Goal: Task Accomplishment & Management: Use online tool/utility

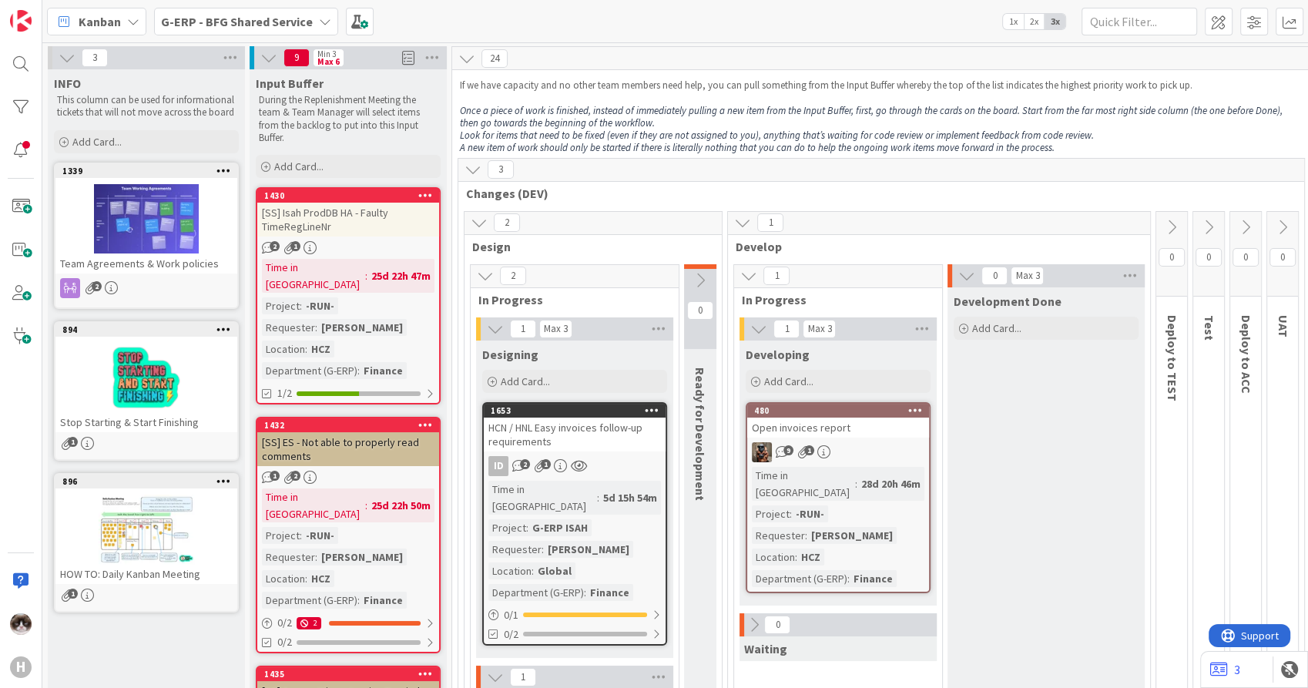
click at [275, 32] on div "G-ERP - BFG Shared Service" at bounding box center [246, 22] width 184 height 28
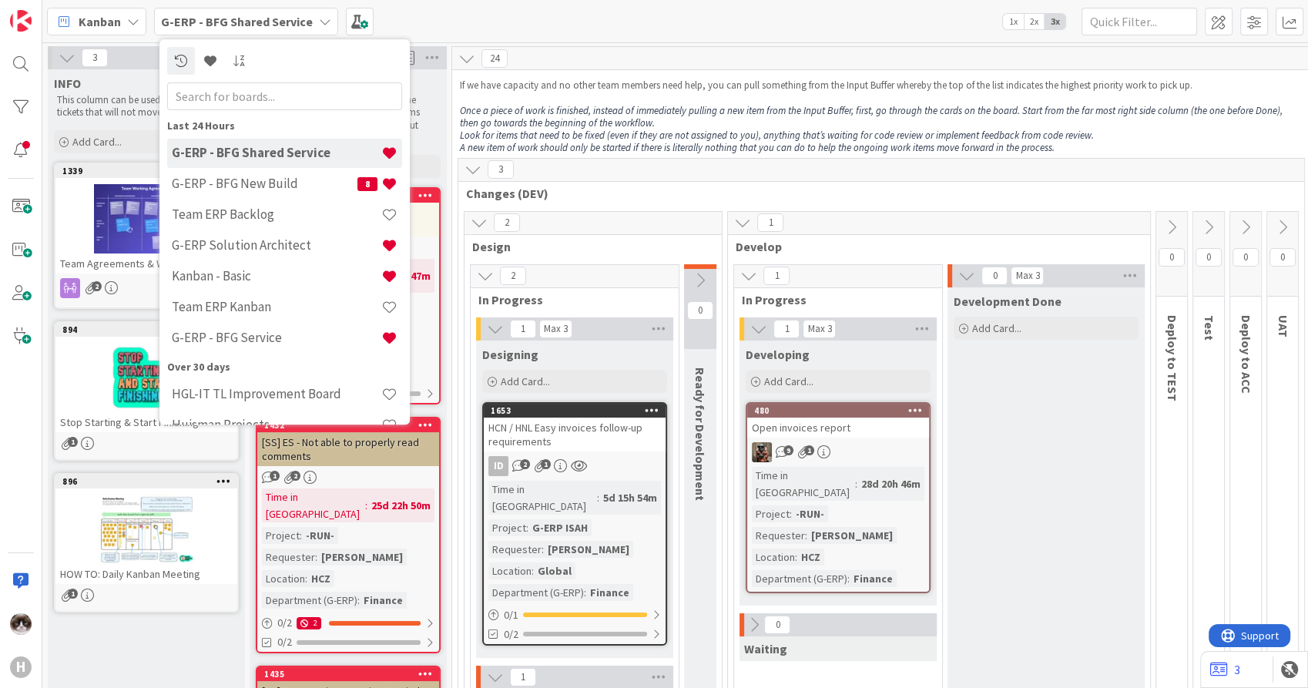
click at [277, 29] on span "G-ERP - BFG Shared Service" at bounding box center [237, 21] width 152 height 18
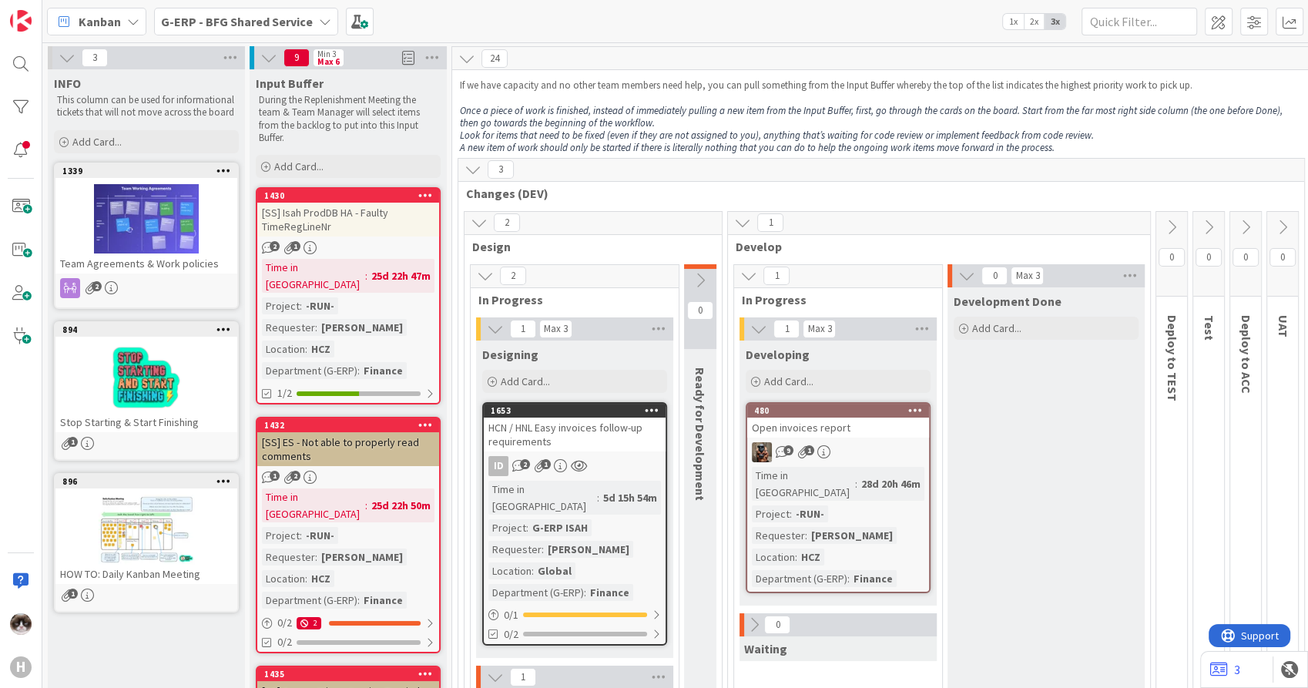
click at [277, 29] on span "G-ERP - BFG Shared Service" at bounding box center [237, 21] width 152 height 18
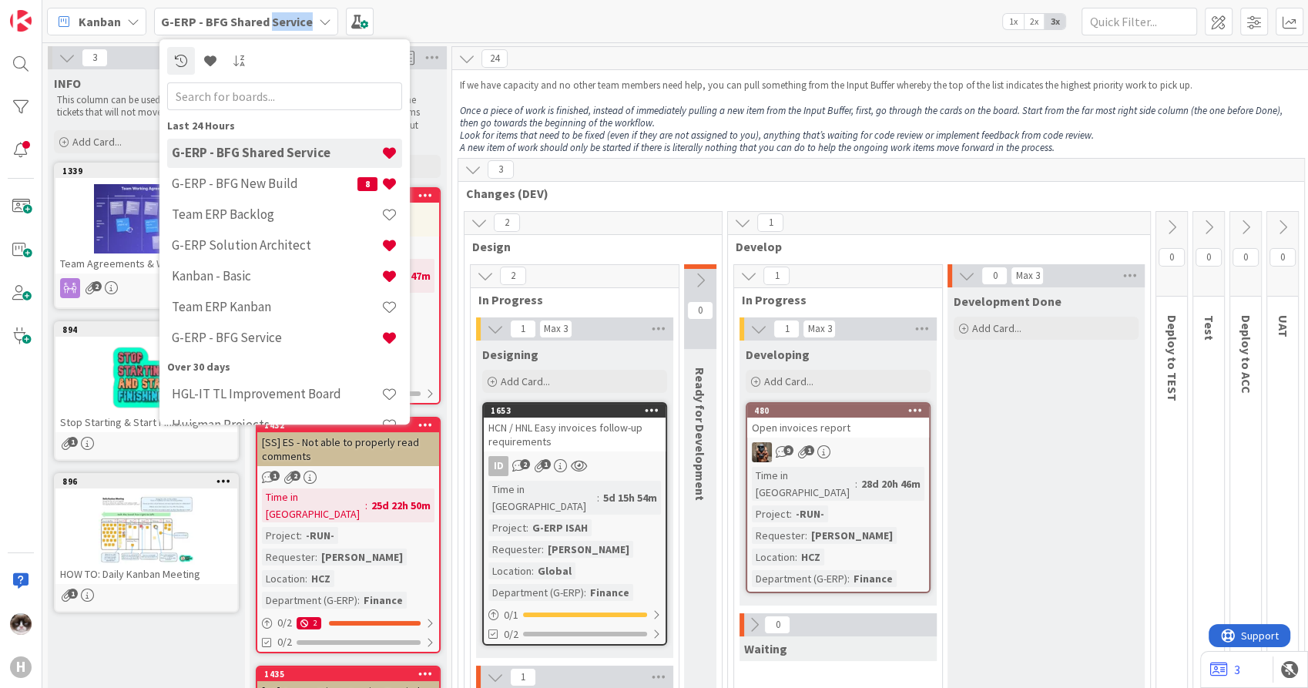
click at [277, 29] on span "G-ERP - BFG Shared Service" at bounding box center [237, 21] width 152 height 18
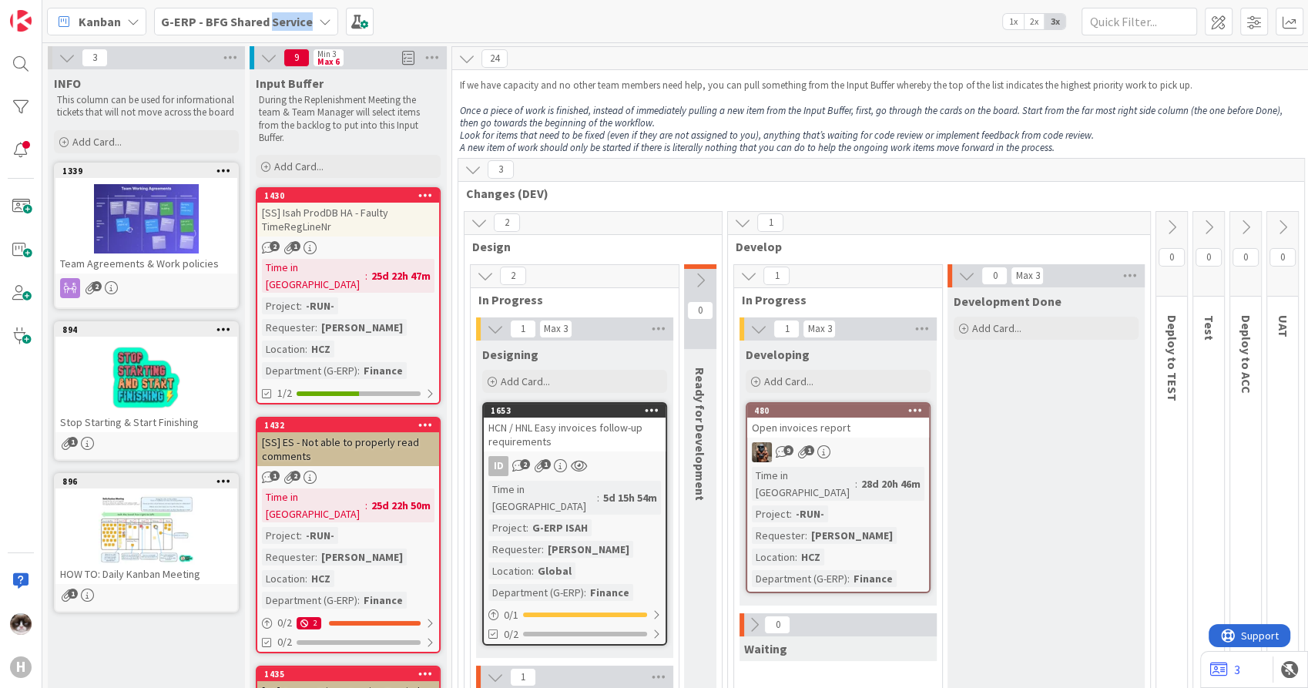
click at [860, 449] on div "9 1" at bounding box center [838, 452] width 182 height 20
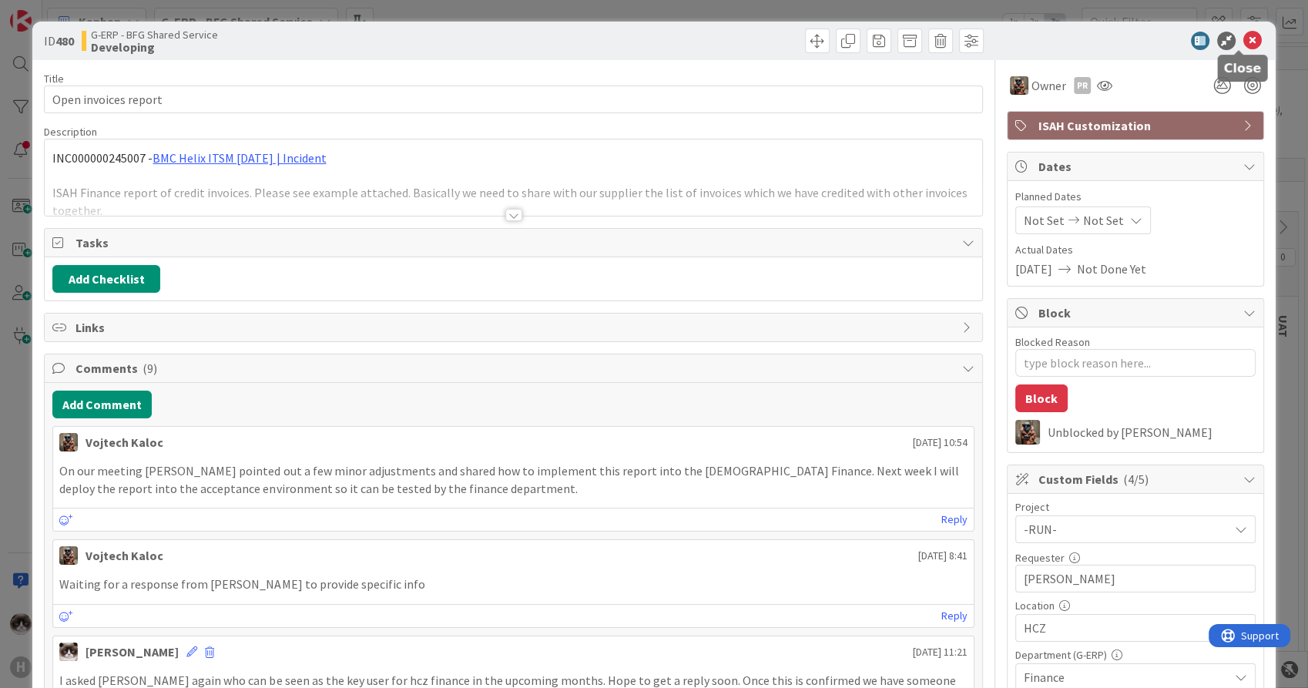
click at [1244, 37] on icon at bounding box center [1253, 41] width 18 height 18
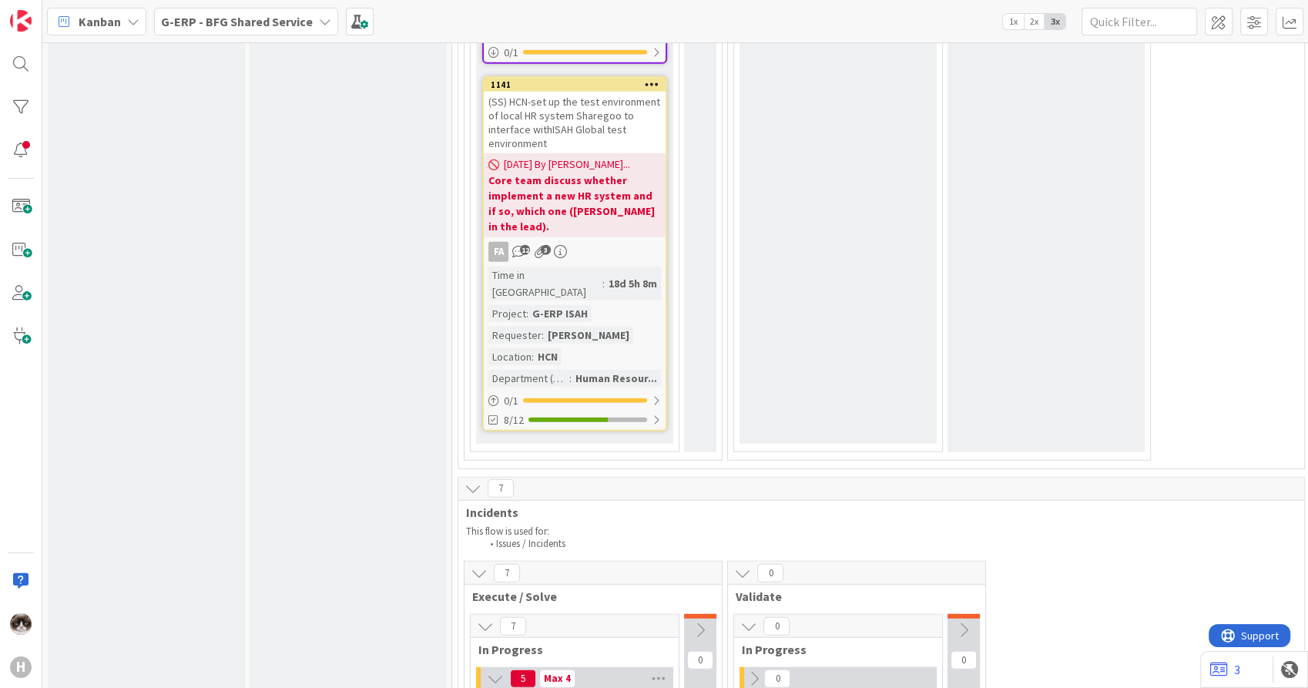
scroll to position [4195, 0]
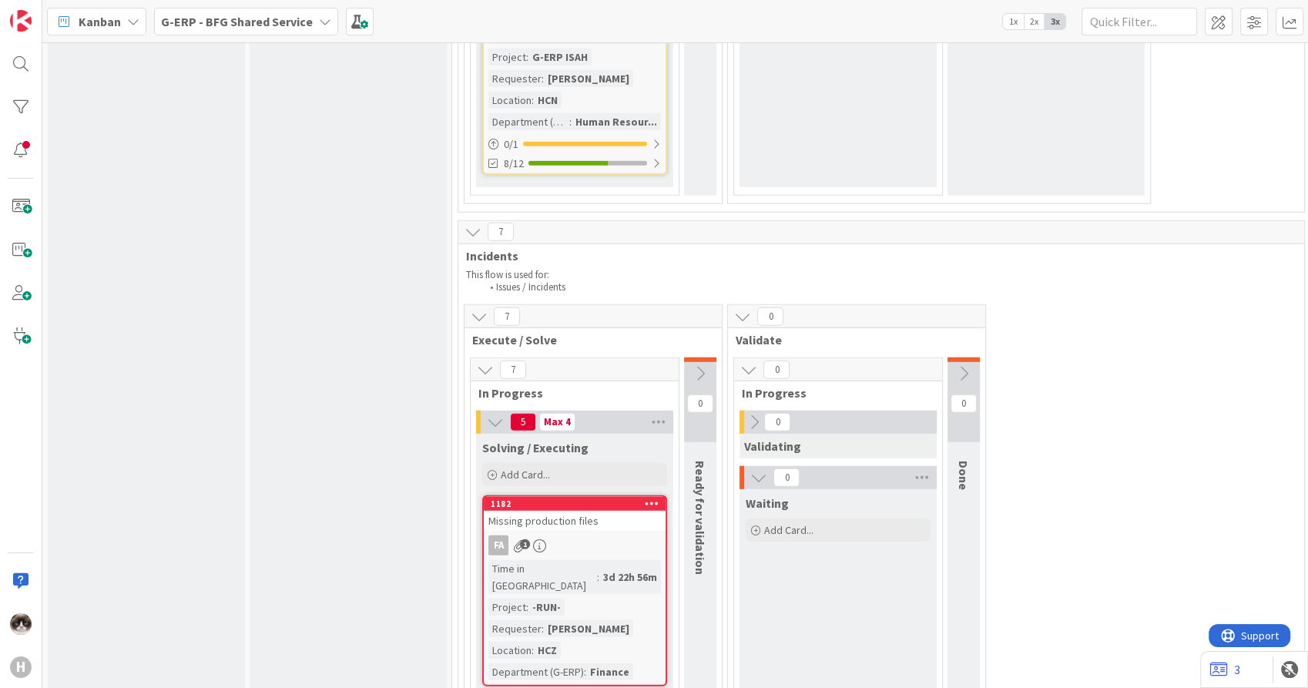
click at [648, 560] on div "Time in Column : 3d 22h 56m Project : -RUN- Requester : Jelle Verhulst Location…" at bounding box center [575, 620] width 173 height 120
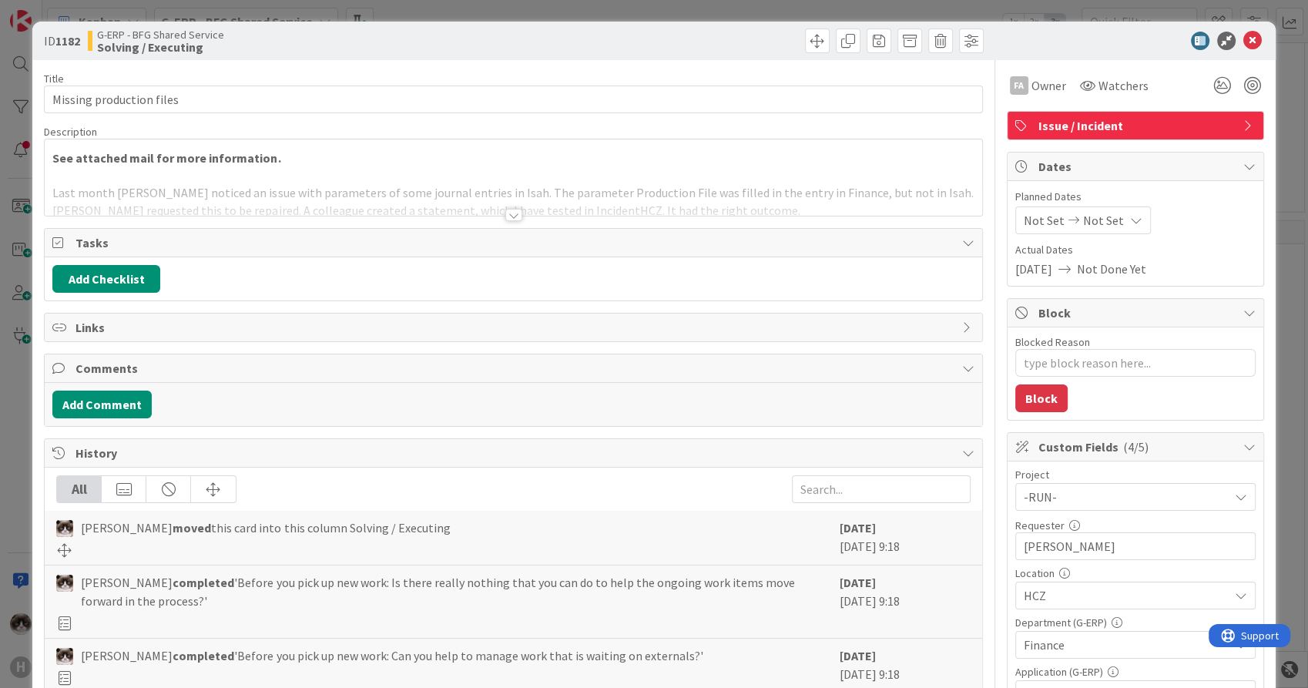
click at [506, 211] on div at bounding box center [513, 215] width 17 height 12
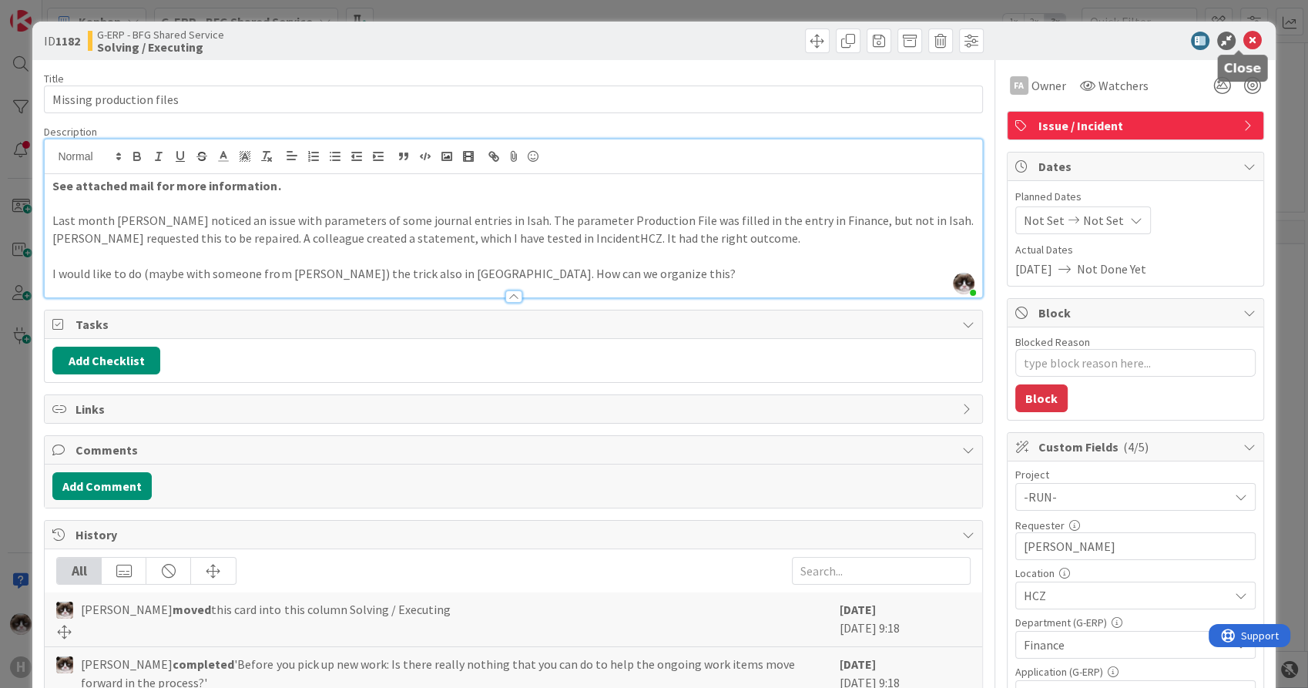
click at [1244, 36] on icon at bounding box center [1253, 41] width 18 height 18
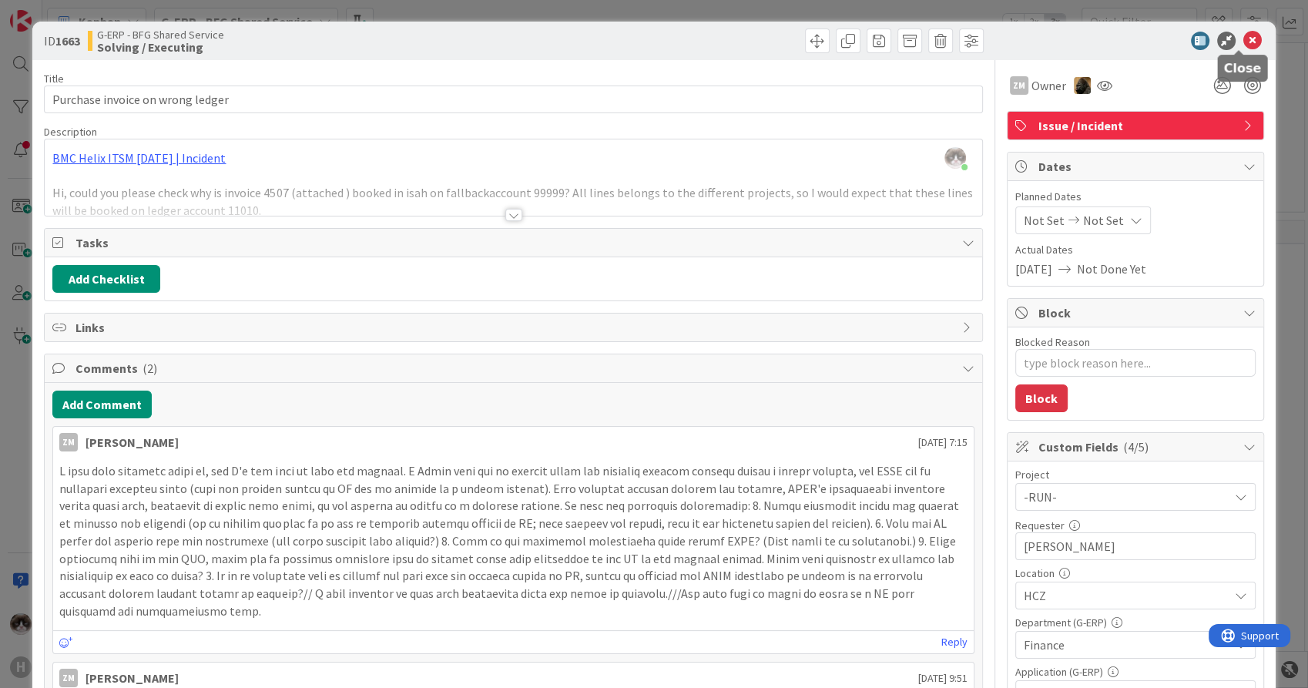
click at [1244, 43] on icon at bounding box center [1253, 41] width 18 height 18
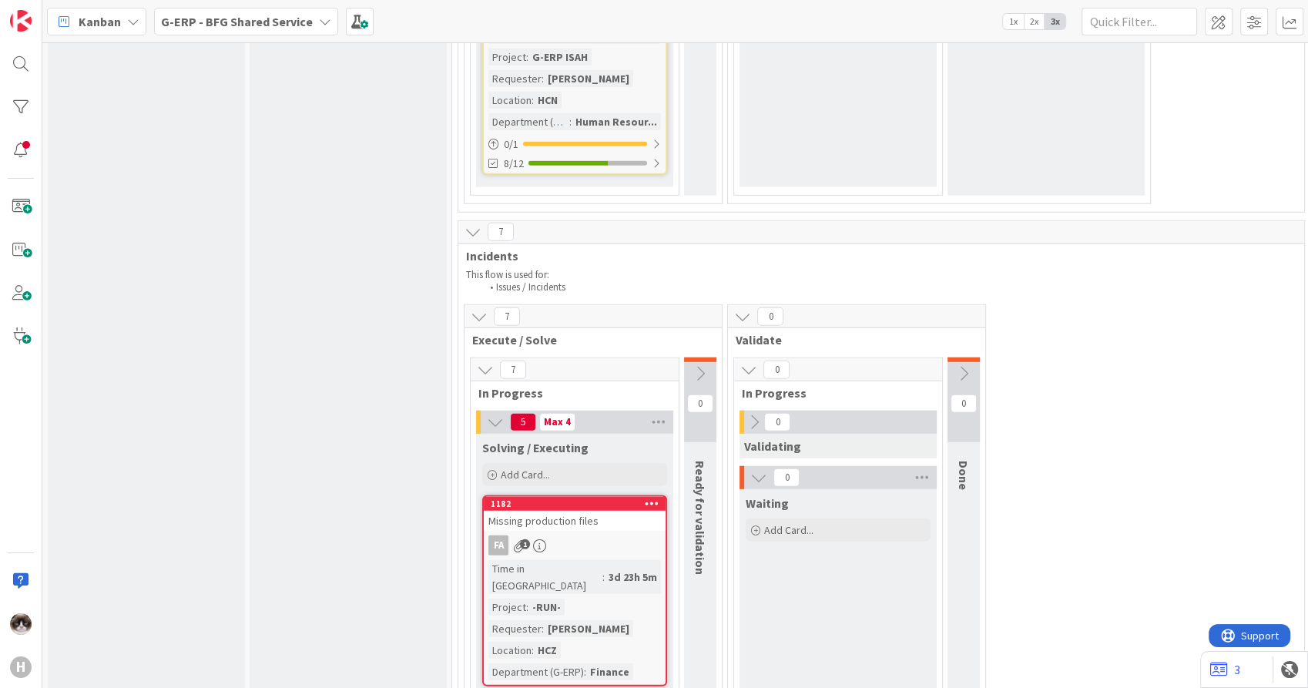
click at [618, 536] on div "FA 1" at bounding box center [575, 546] width 182 height 20
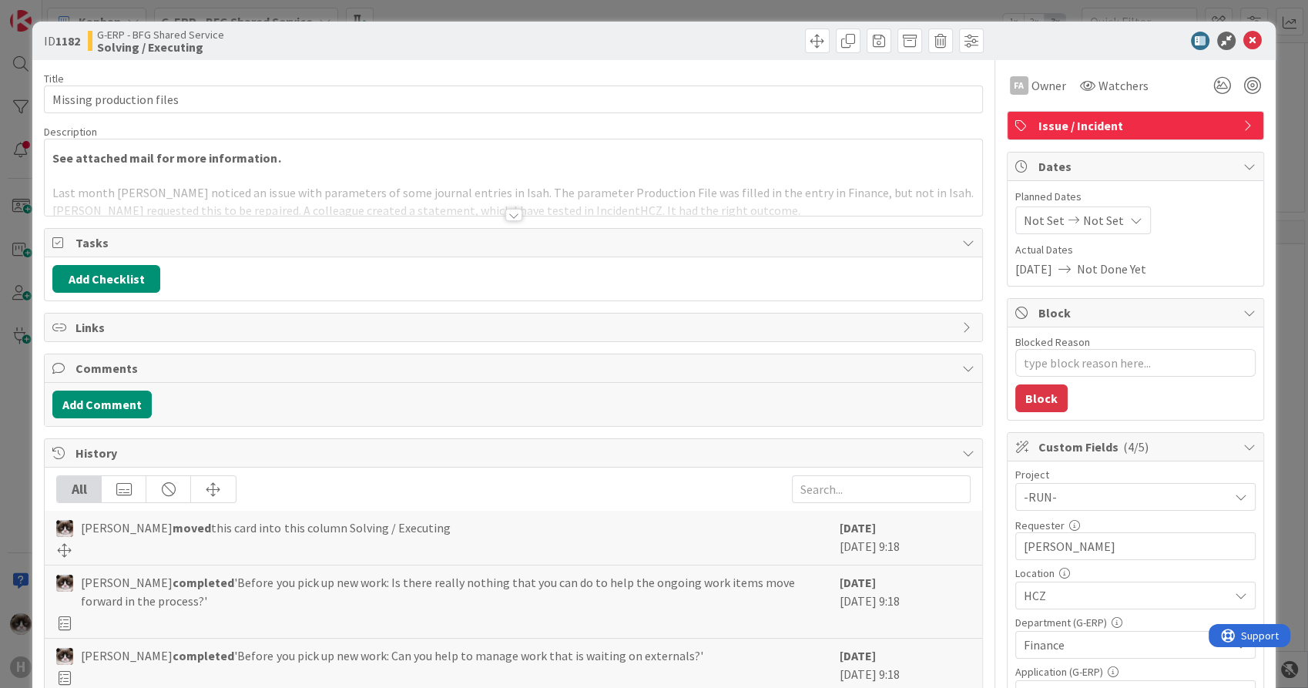
click at [510, 213] on div at bounding box center [513, 215] width 17 height 12
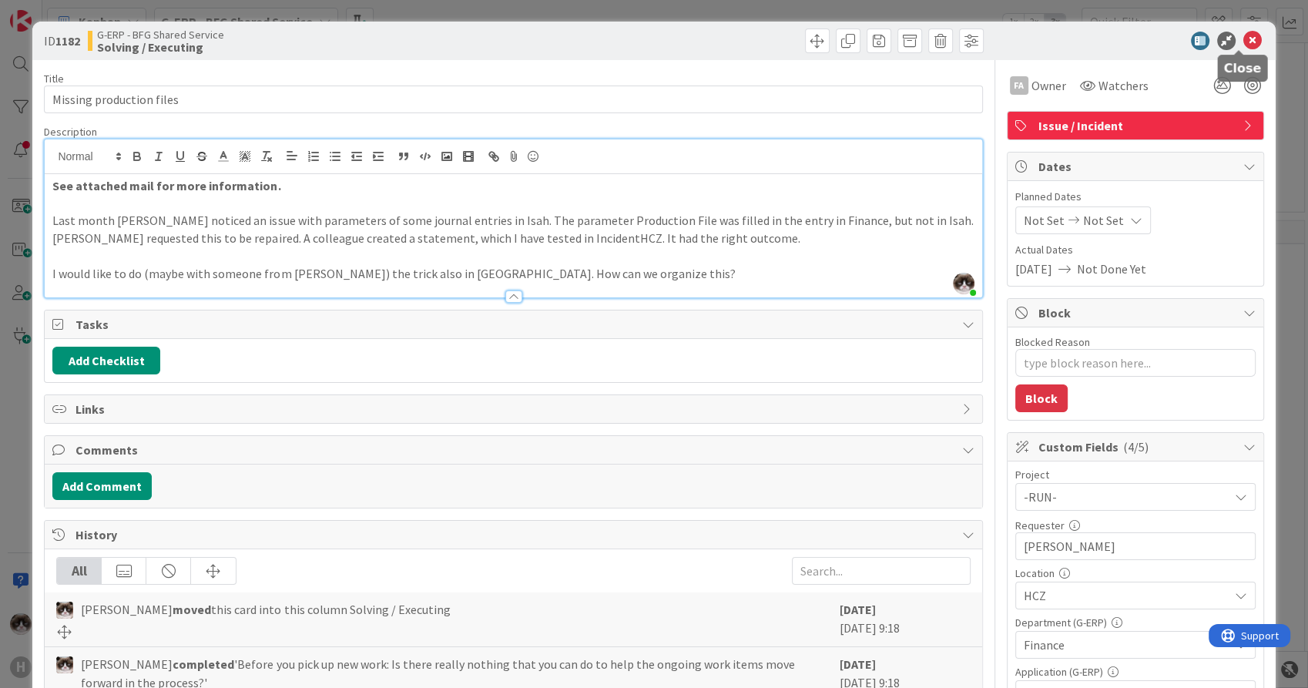
click at [1244, 42] on icon at bounding box center [1253, 41] width 18 height 18
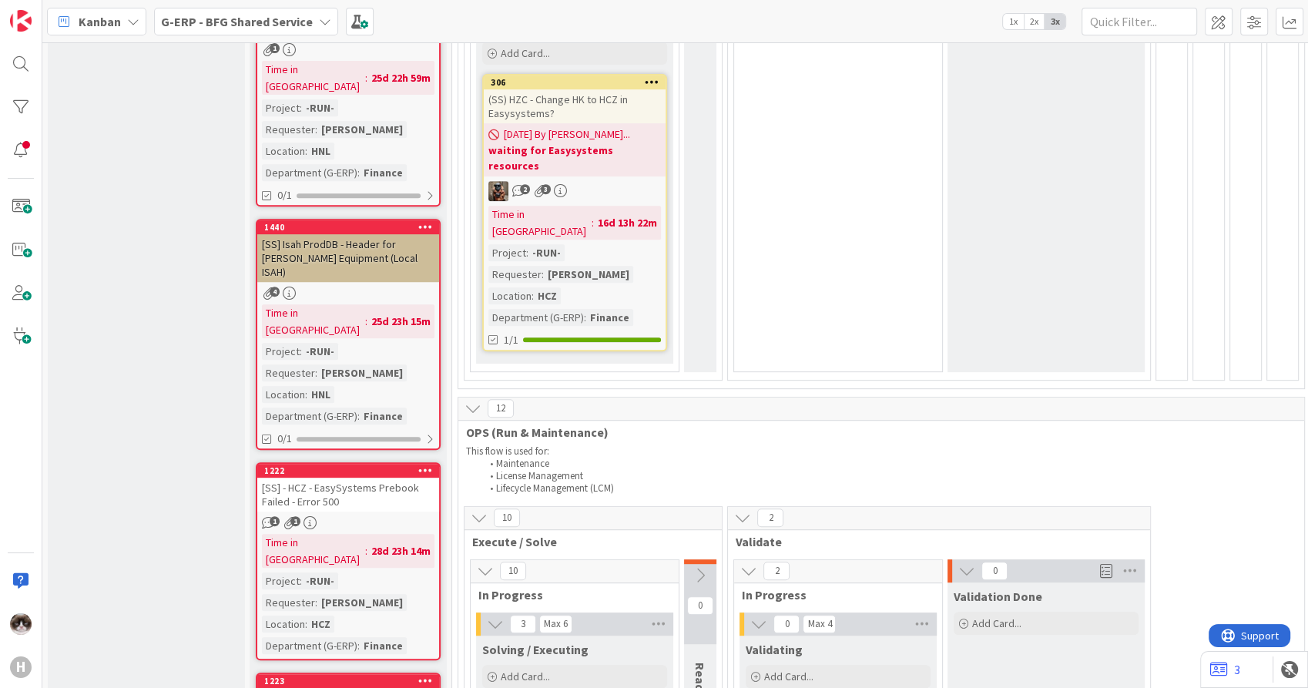
scroll to position [856, 0]
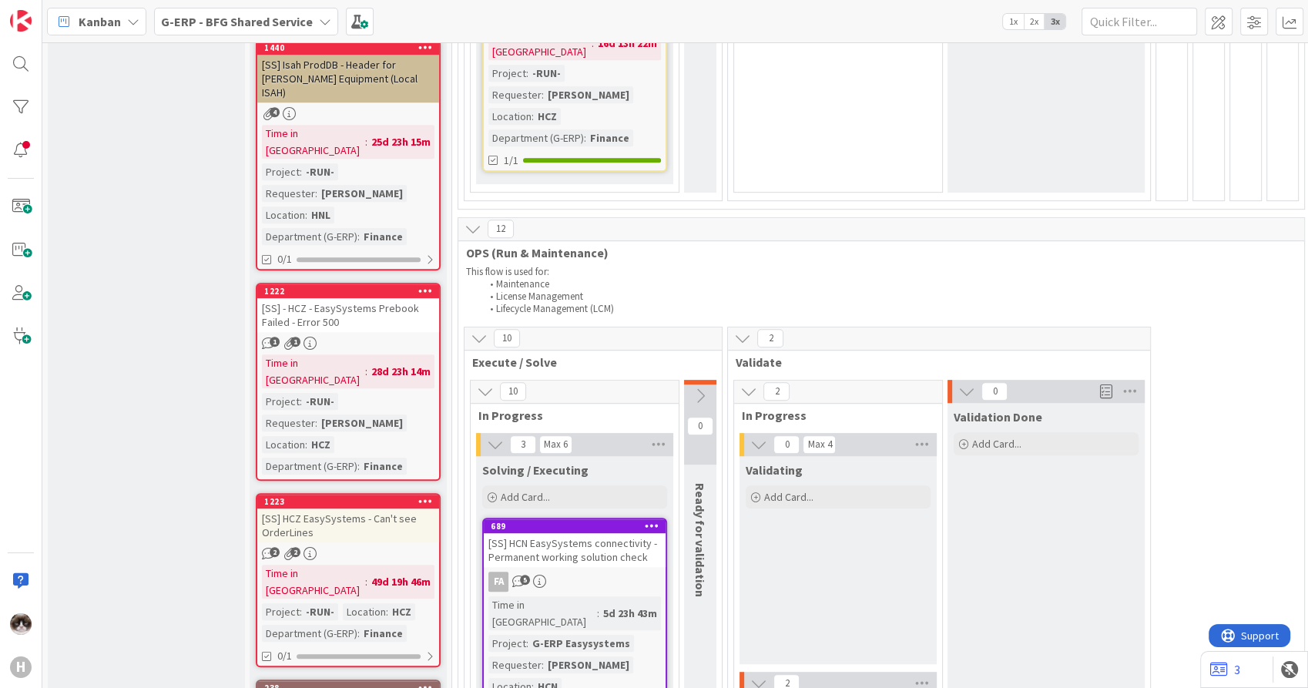
click at [286, 20] on b "G-ERP - BFG Shared Service" at bounding box center [237, 21] width 152 height 15
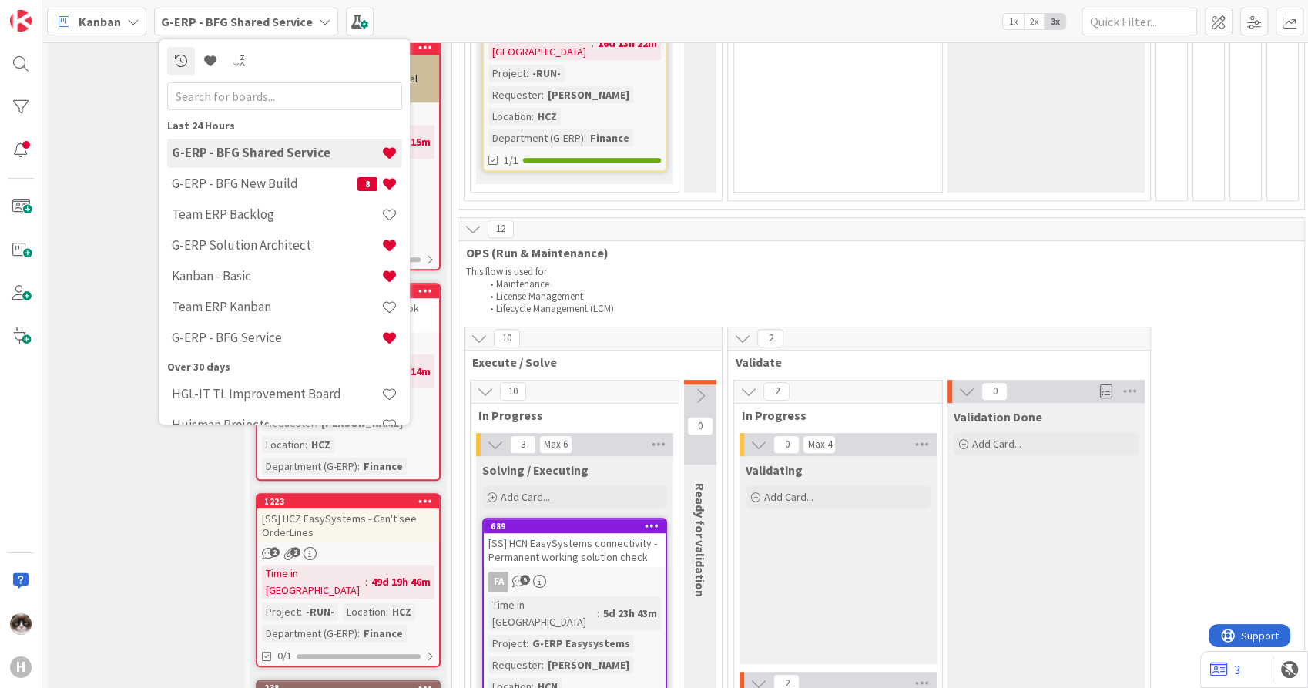
click at [730, 278] on li "Maintenance" at bounding box center [890, 284] width 816 height 12
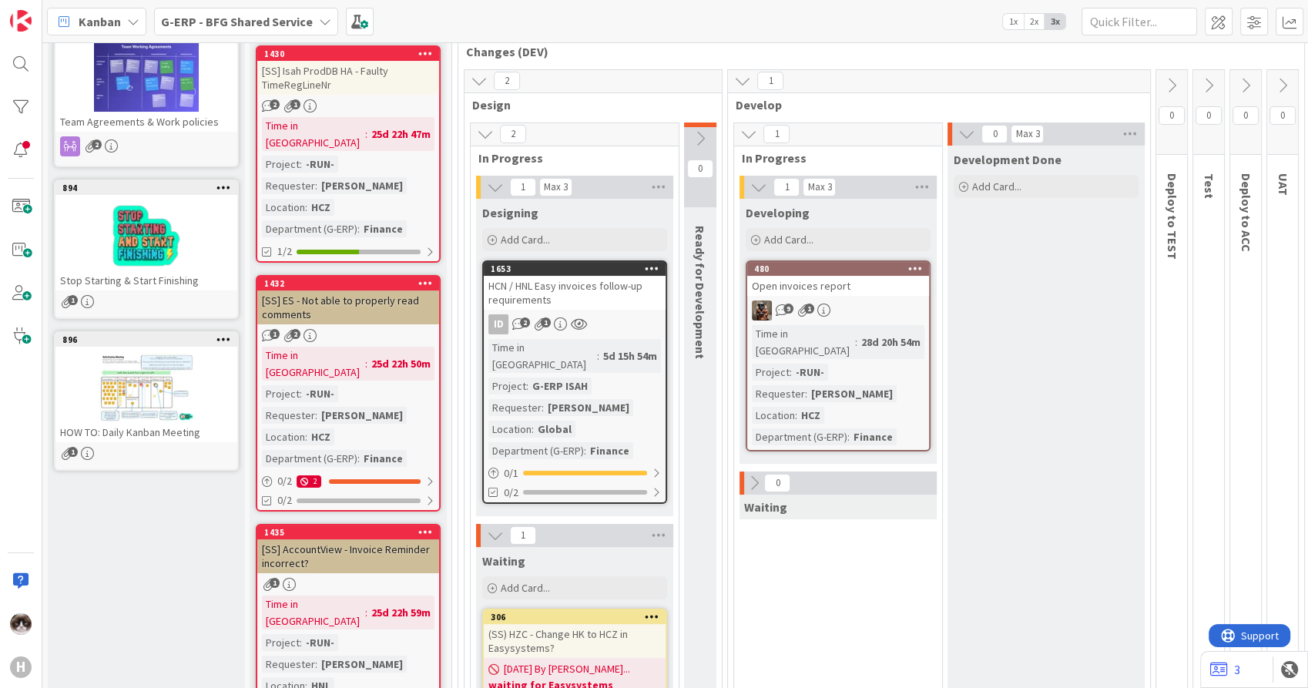
scroll to position [0, 0]
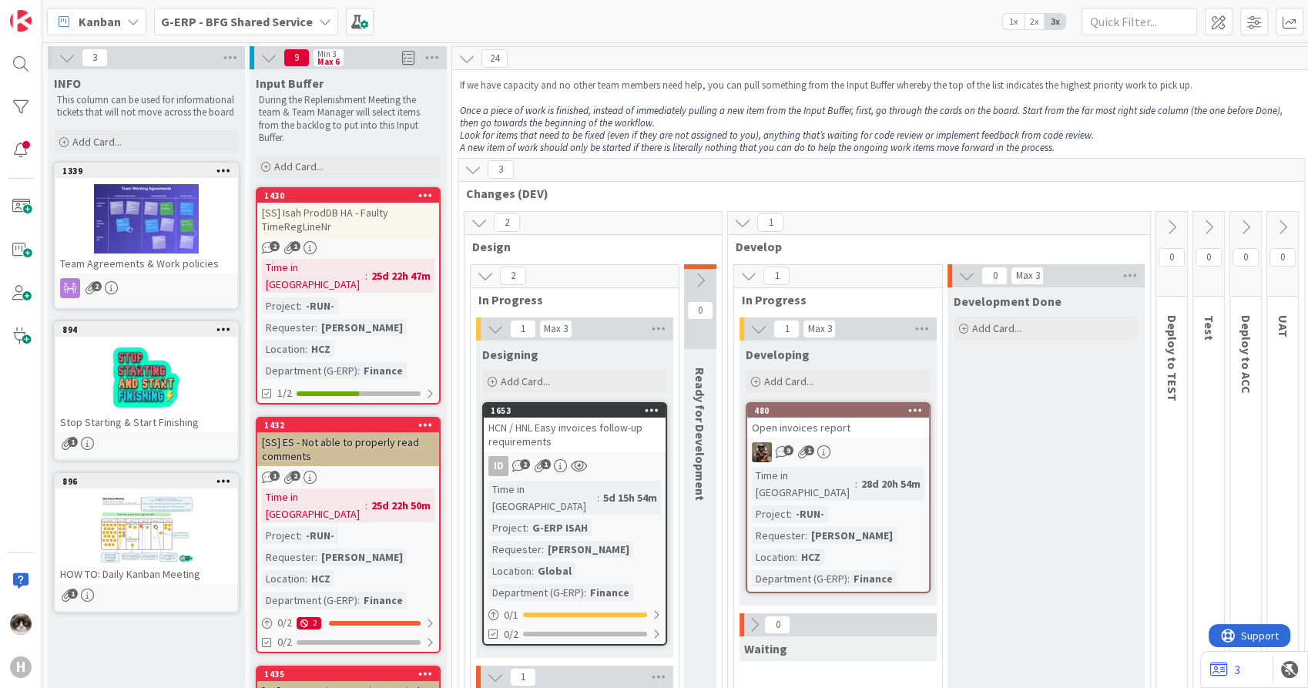
click at [233, 18] on b "G-ERP - BFG Shared Service" at bounding box center [237, 21] width 152 height 15
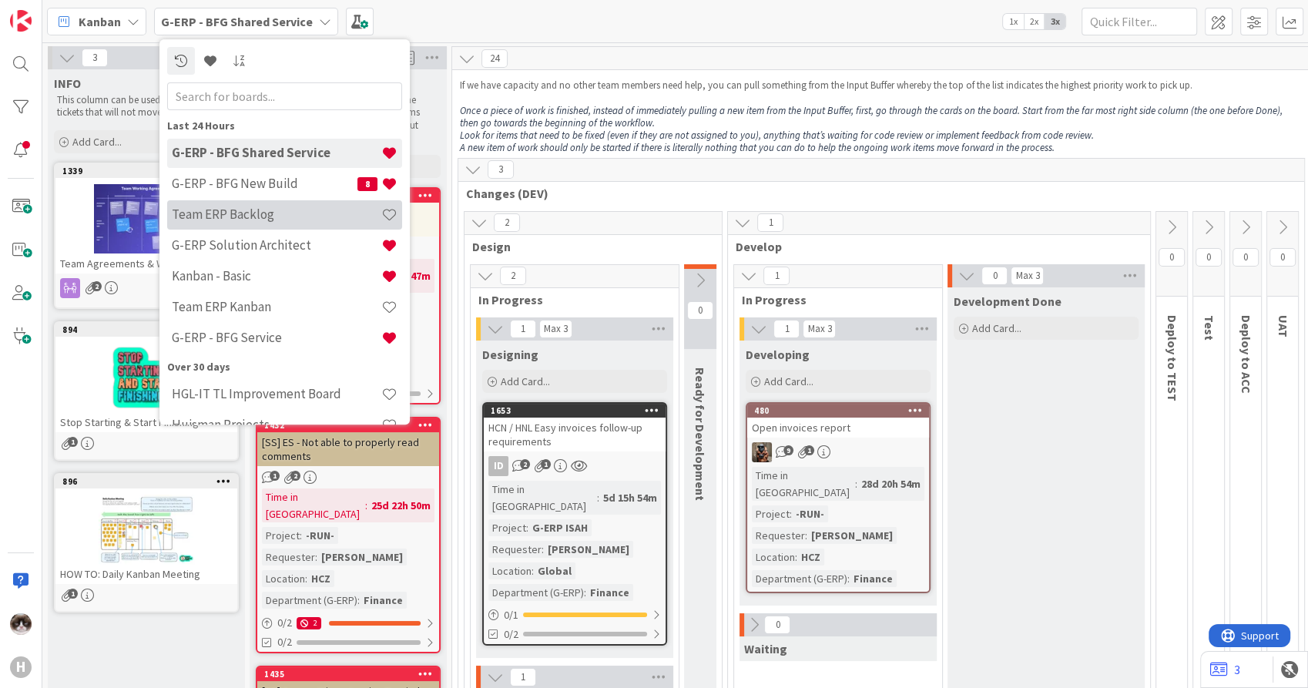
click at [289, 220] on h4 "Team ERP Backlog" at bounding box center [277, 214] width 210 height 15
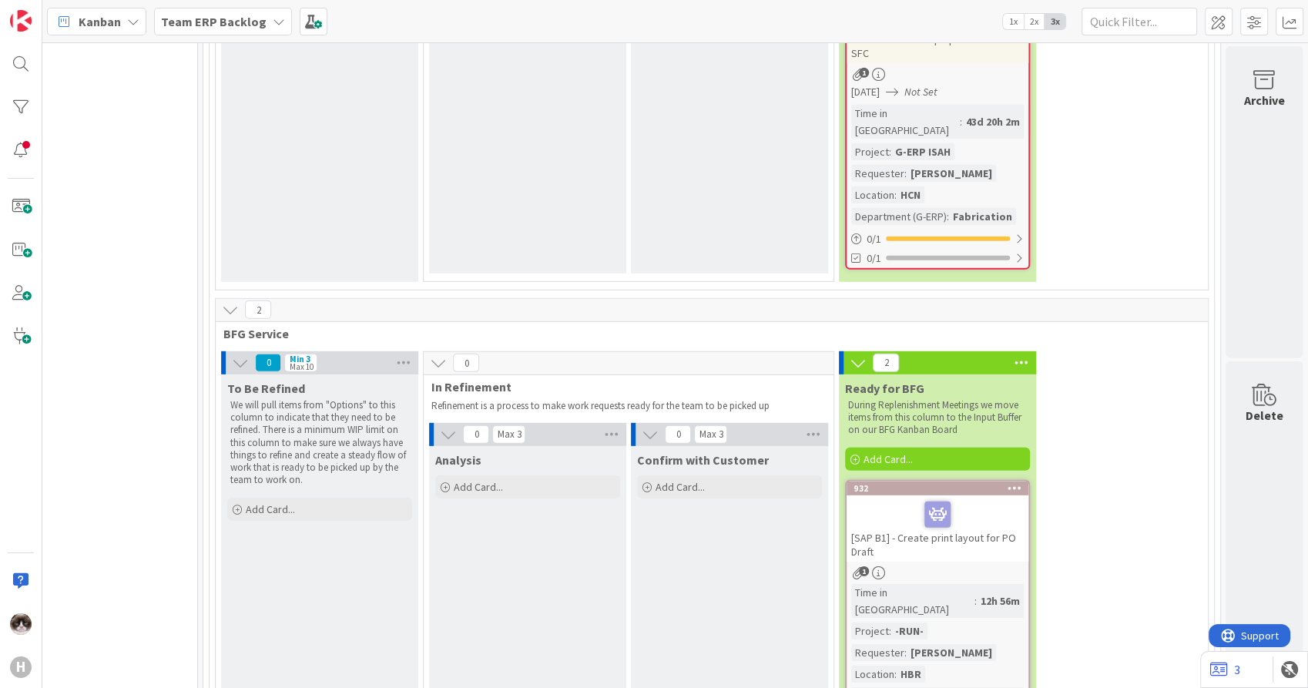
scroll to position [5136, 514]
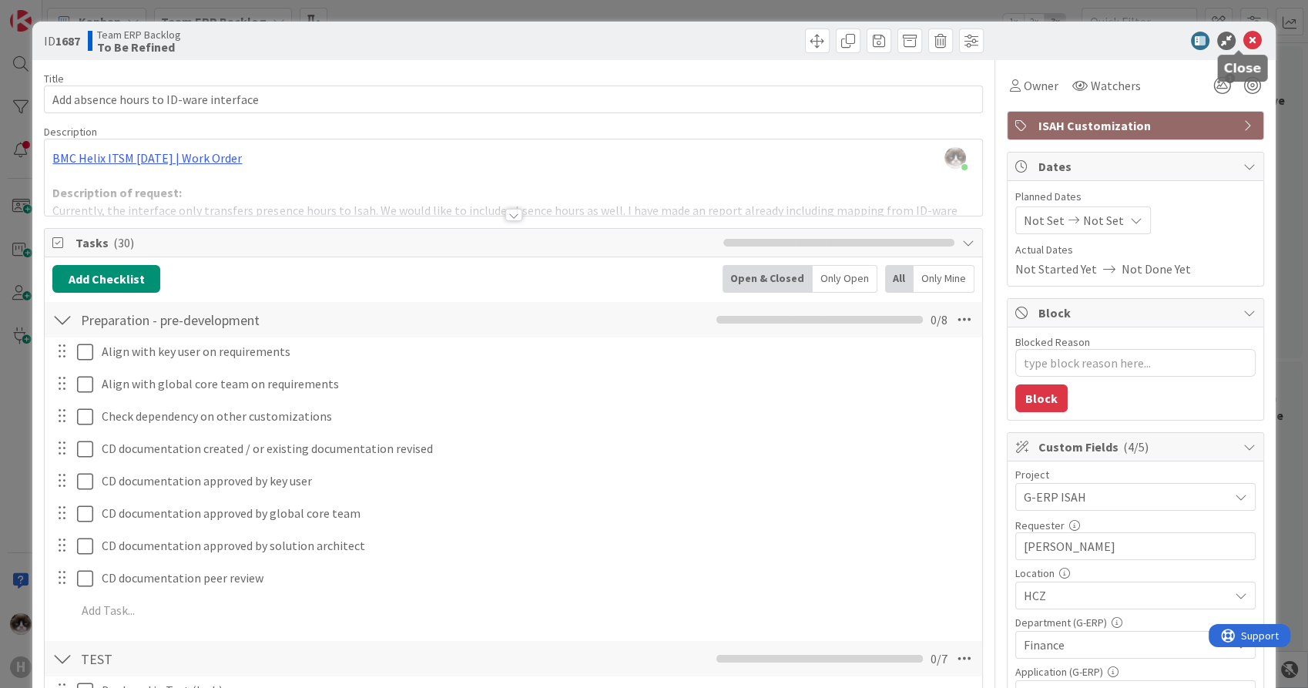
click at [1244, 42] on icon at bounding box center [1253, 41] width 18 height 18
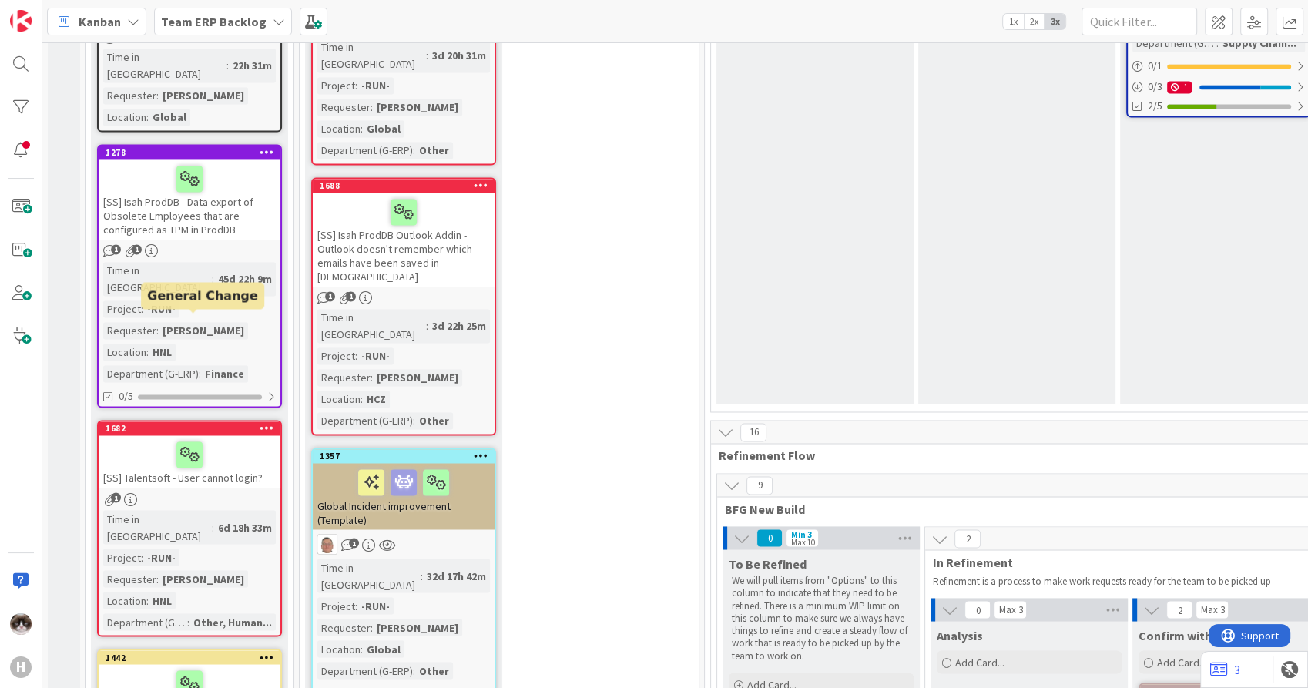
scroll to position [2225, 0]
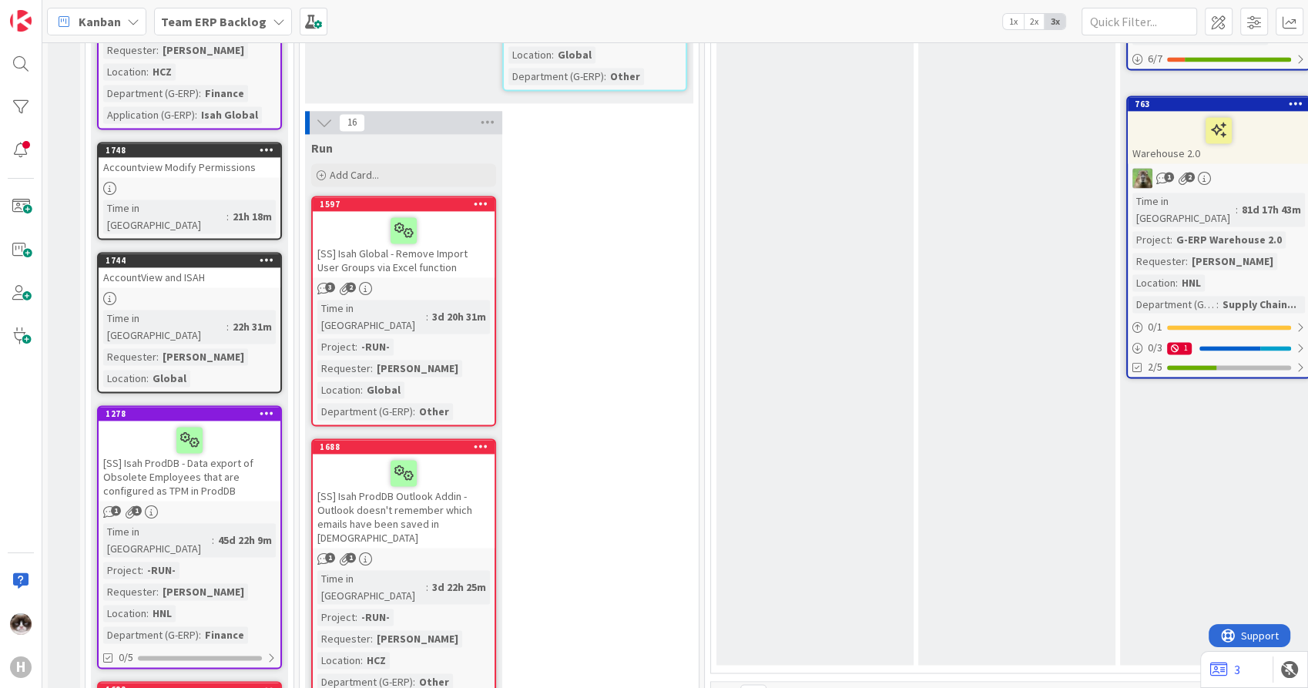
click at [273, 21] on icon at bounding box center [279, 21] width 12 height 12
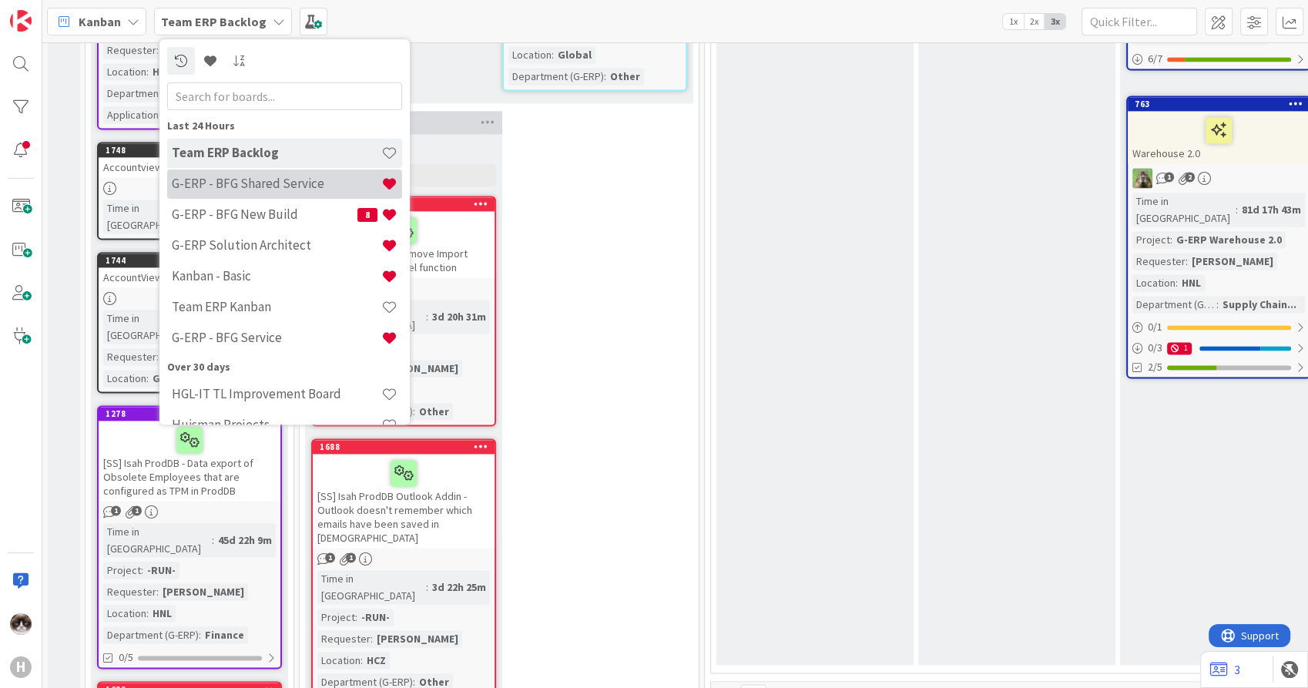
click at [299, 183] on h4 "G-ERP - BFG Shared Service" at bounding box center [277, 183] width 210 height 15
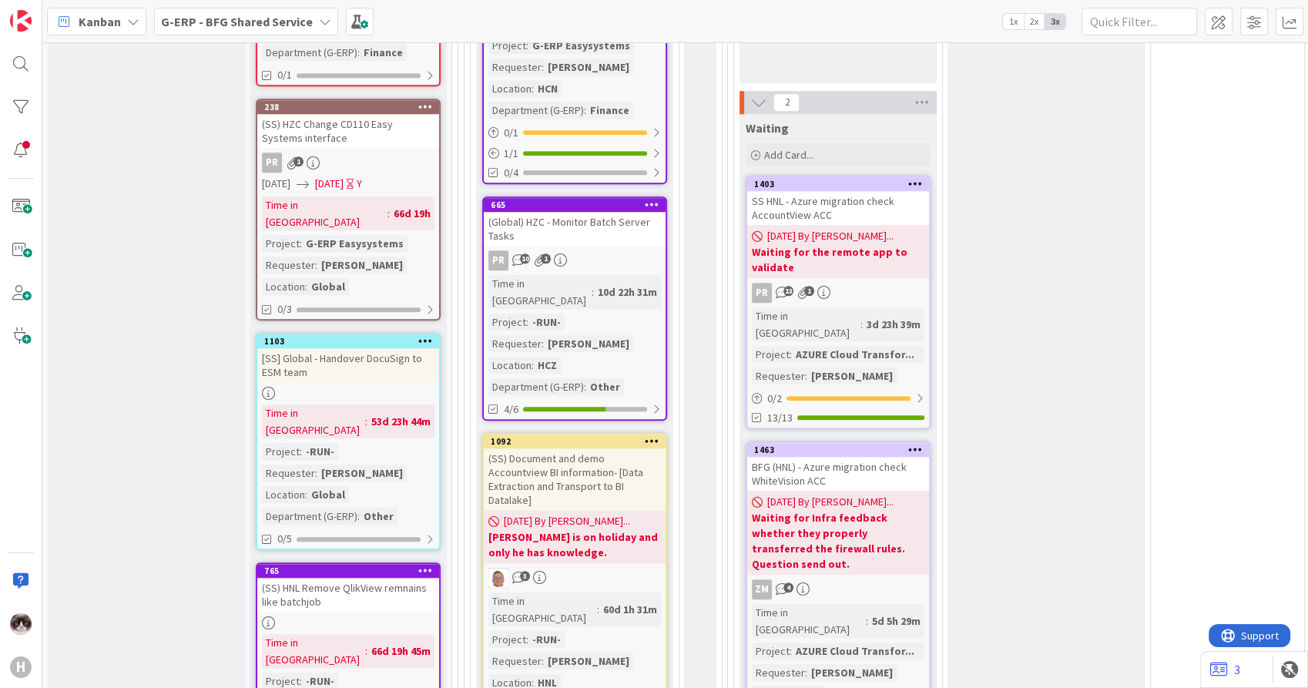
scroll to position [1541, 0]
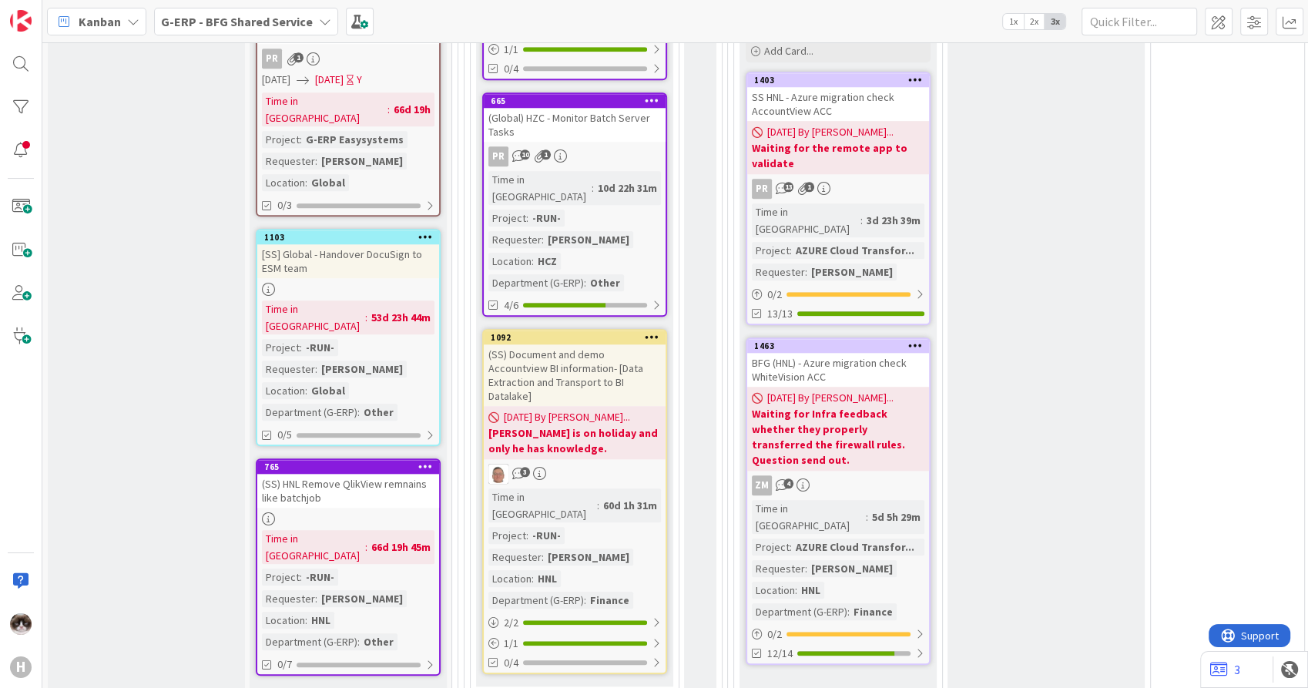
click at [355, 474] on div "(SS) HNL Remove QlikView remnains like batchjob" at bounding box center [348, 491] width 182 height 34
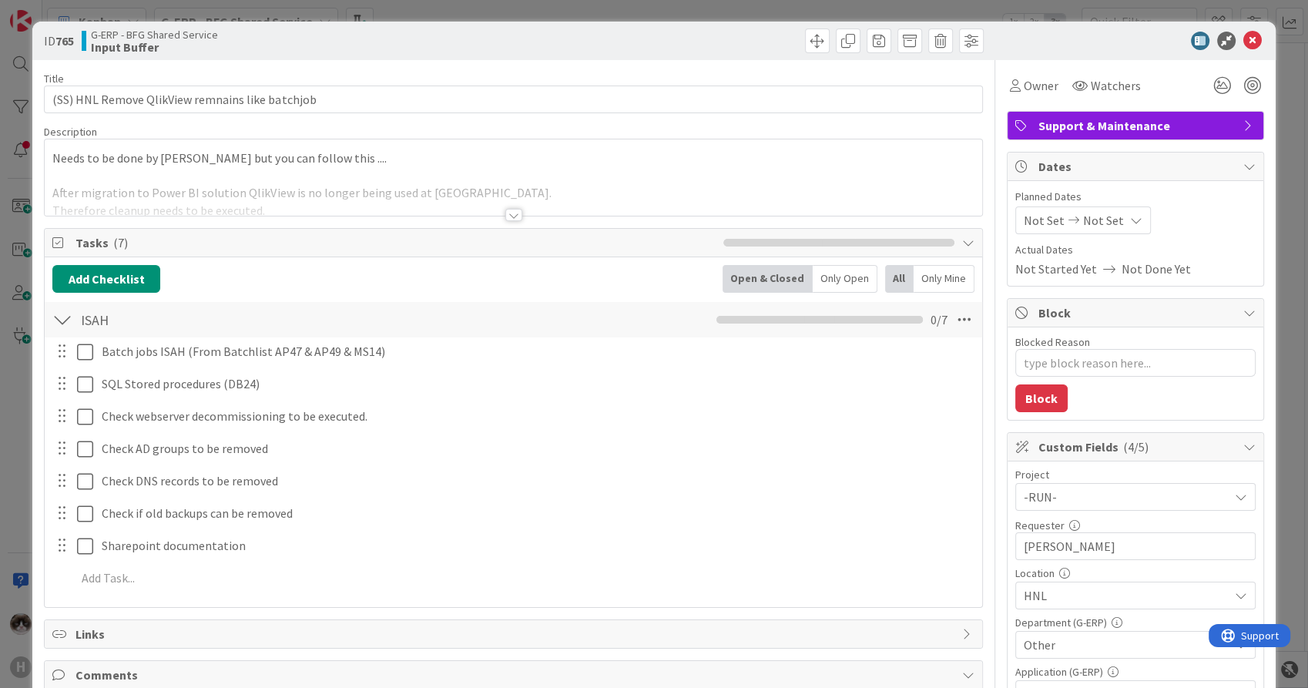
click at [509, 214] on div at bounding box center [513, 215] width 17 height 12
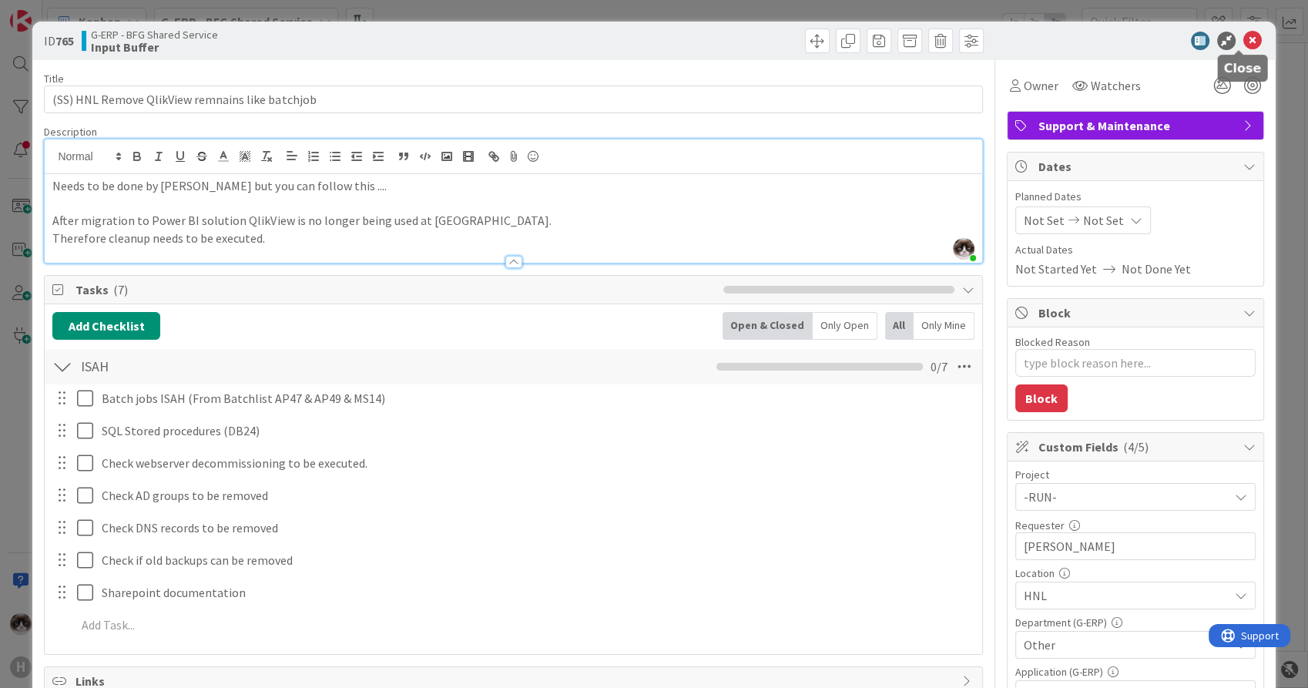
click at [1244, 39] on icon at bounding box center [1253, 41] width 18 height 18
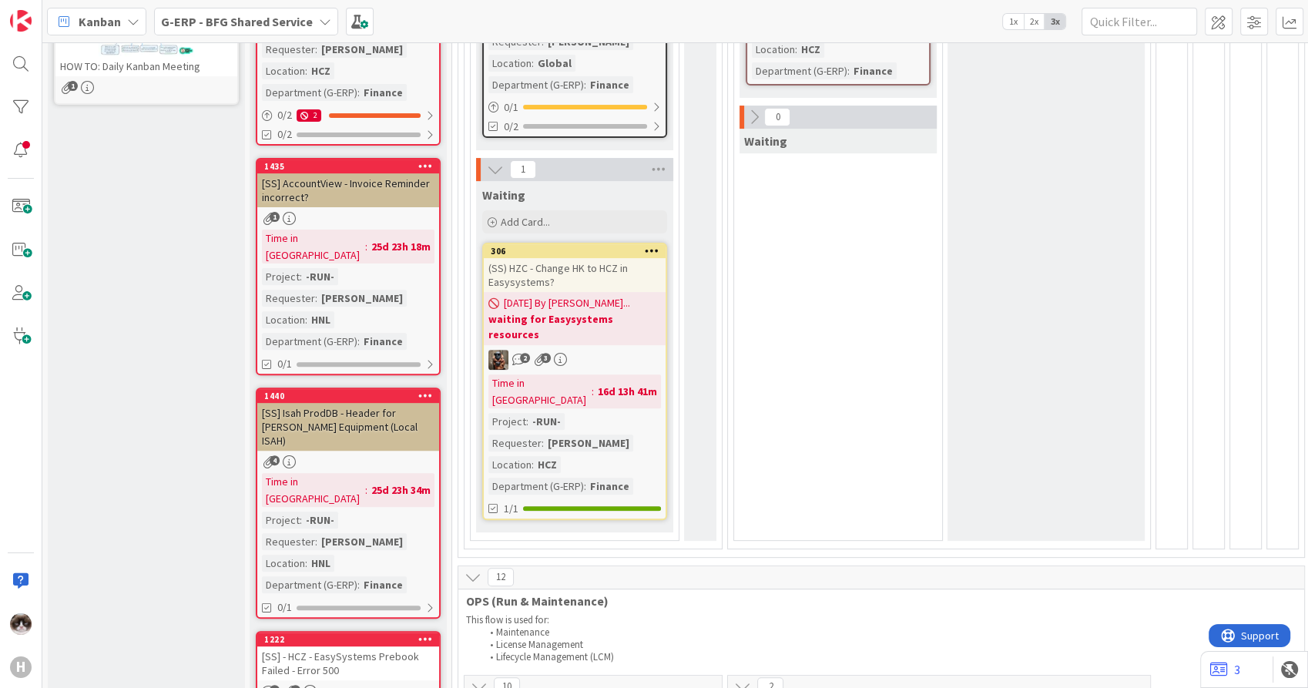
scroll to position [599, 0]
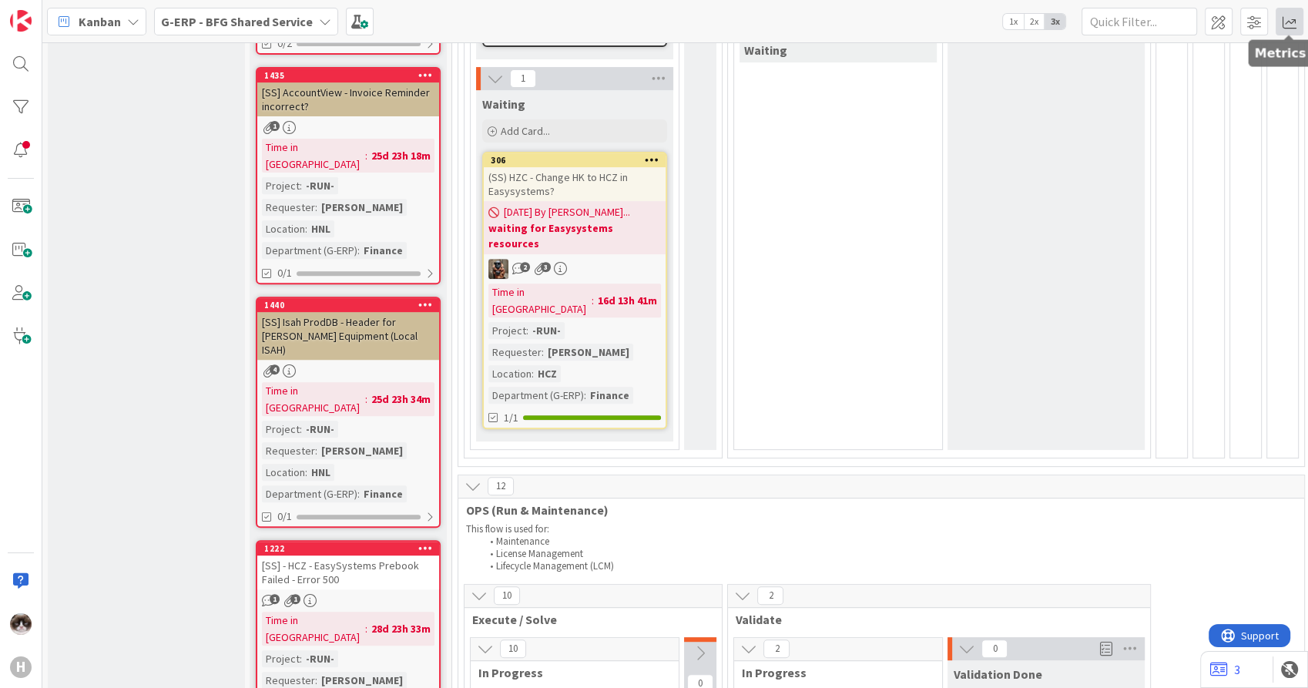
click at [1288, 18] on span at bounding box center [1290, 22] width 28 height 28
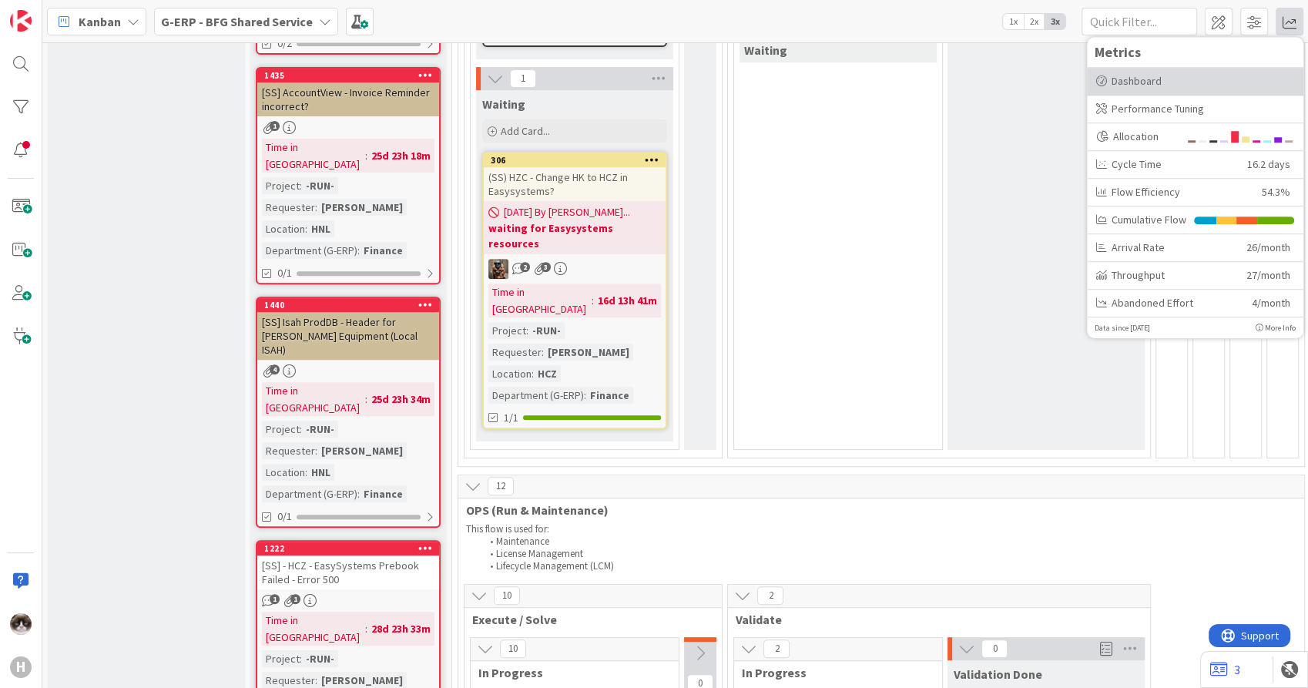
click at [1166, 86] on div "Dashboard" at bounding box center [1195, 81] width 198 height 16
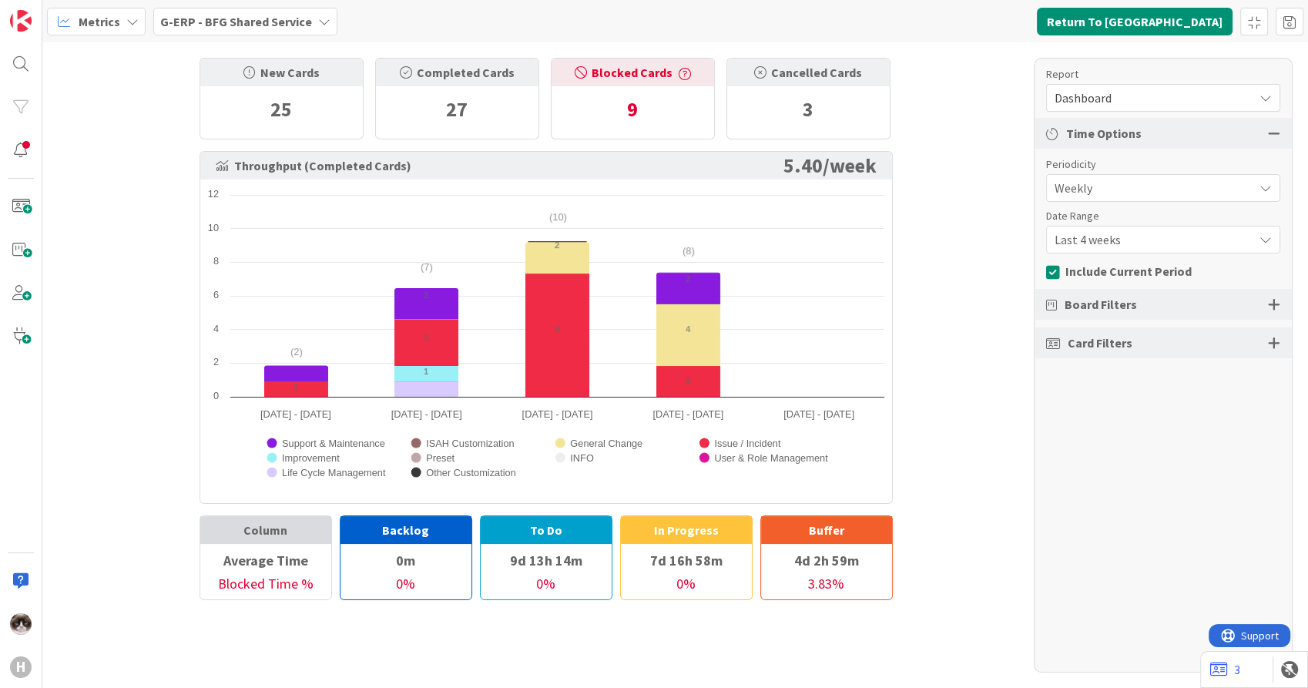
click at [1130, 199] on span "Last 4 weeks" at bounding box center [1150, 188] width 191 height 22
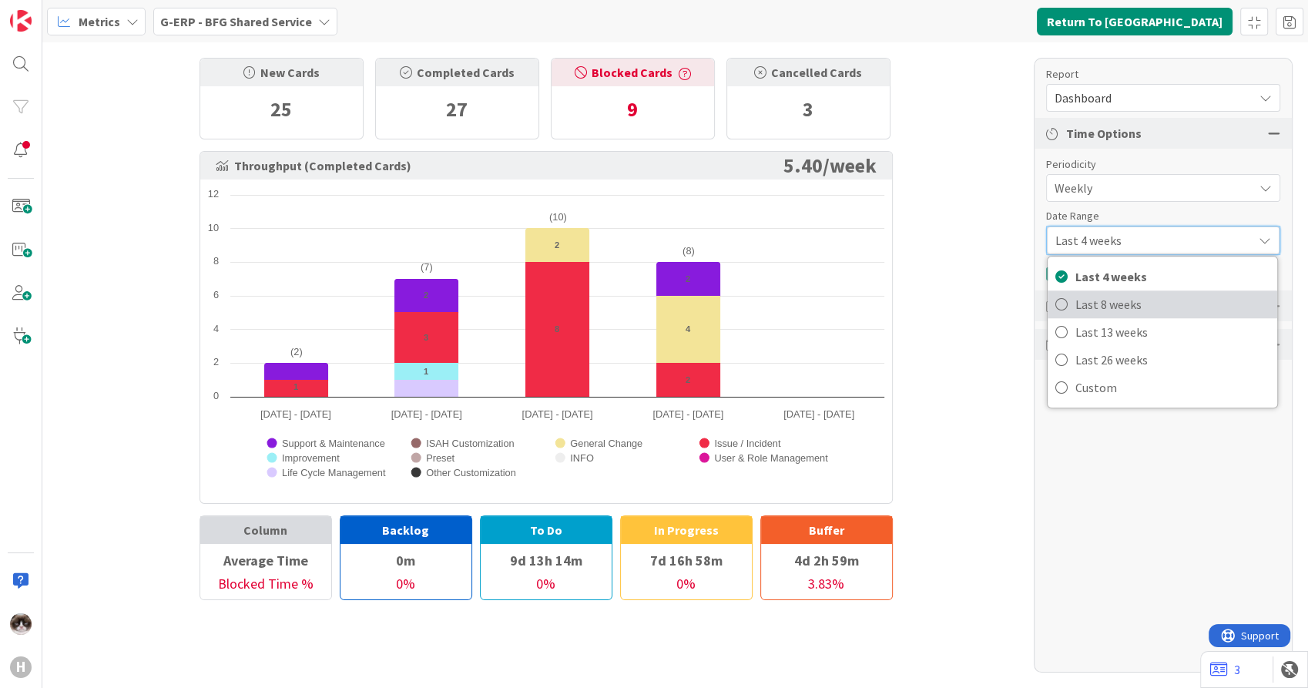
click at [1128, 300] on span "Last 8 weeks" at bounding box center [1173, 304] width 194 height 23
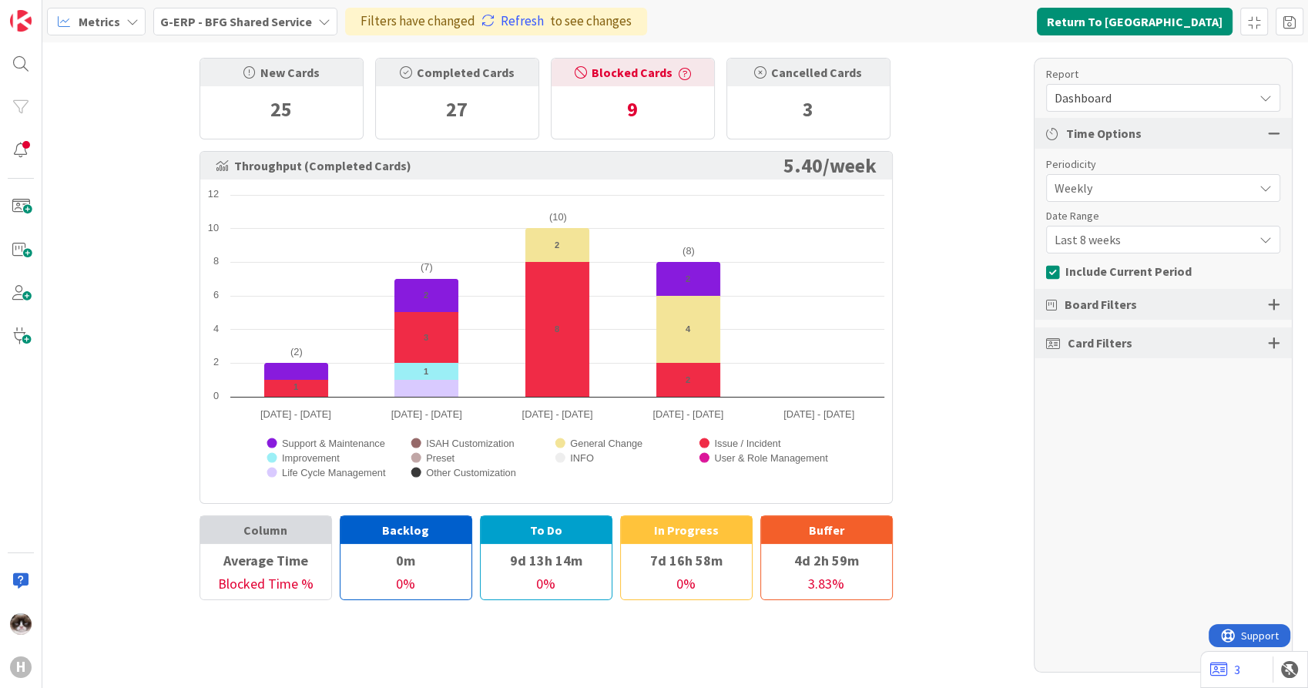
click at [1274, 344] on div at bounding box center [1274, 343] width 12 height 14
click at [1110, 399] on div "All (31/31)" at bounding box center [1163, 398] width 233 height 28
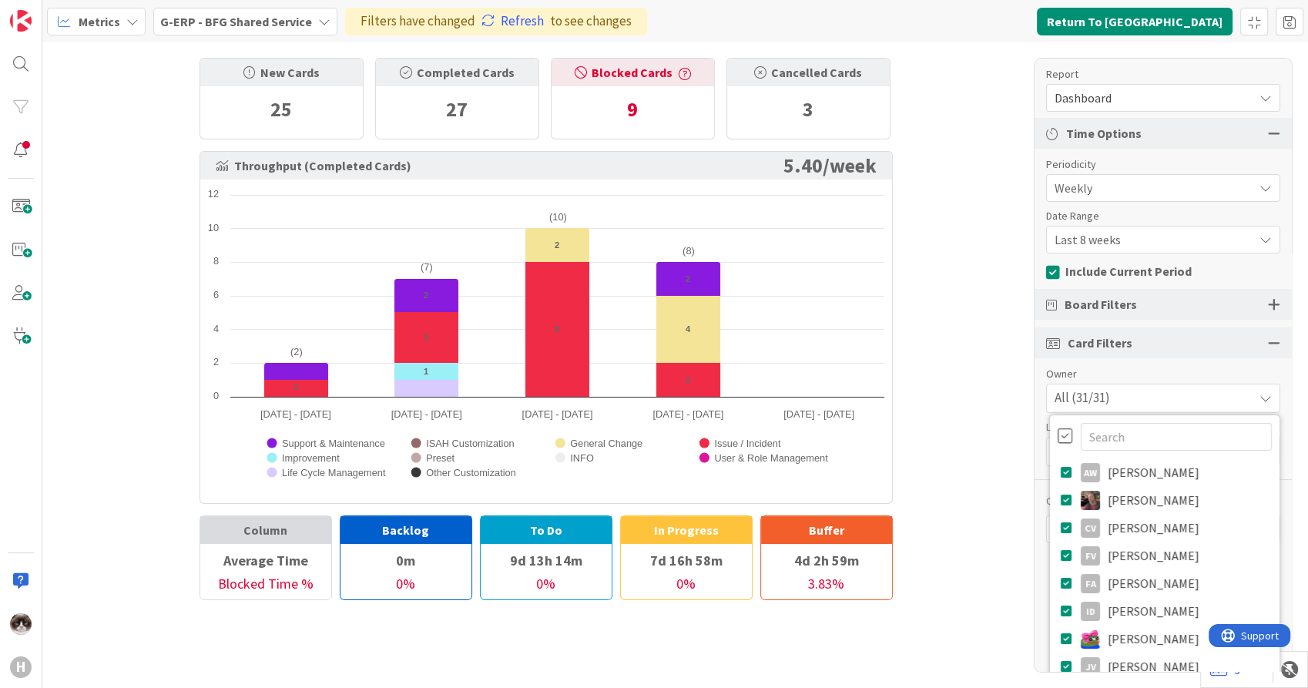
click at [1058, 431] on div at bounding box center [1065, 436] width 15 height 17
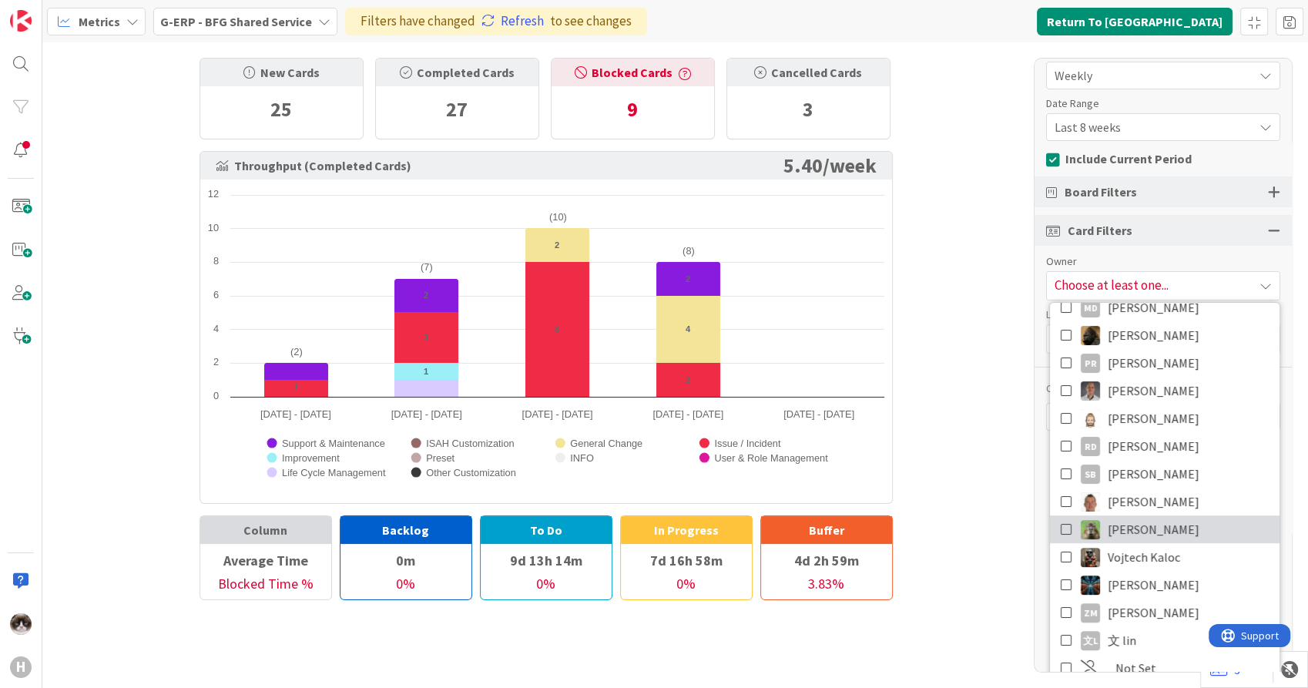
scroll to position [127, 0]
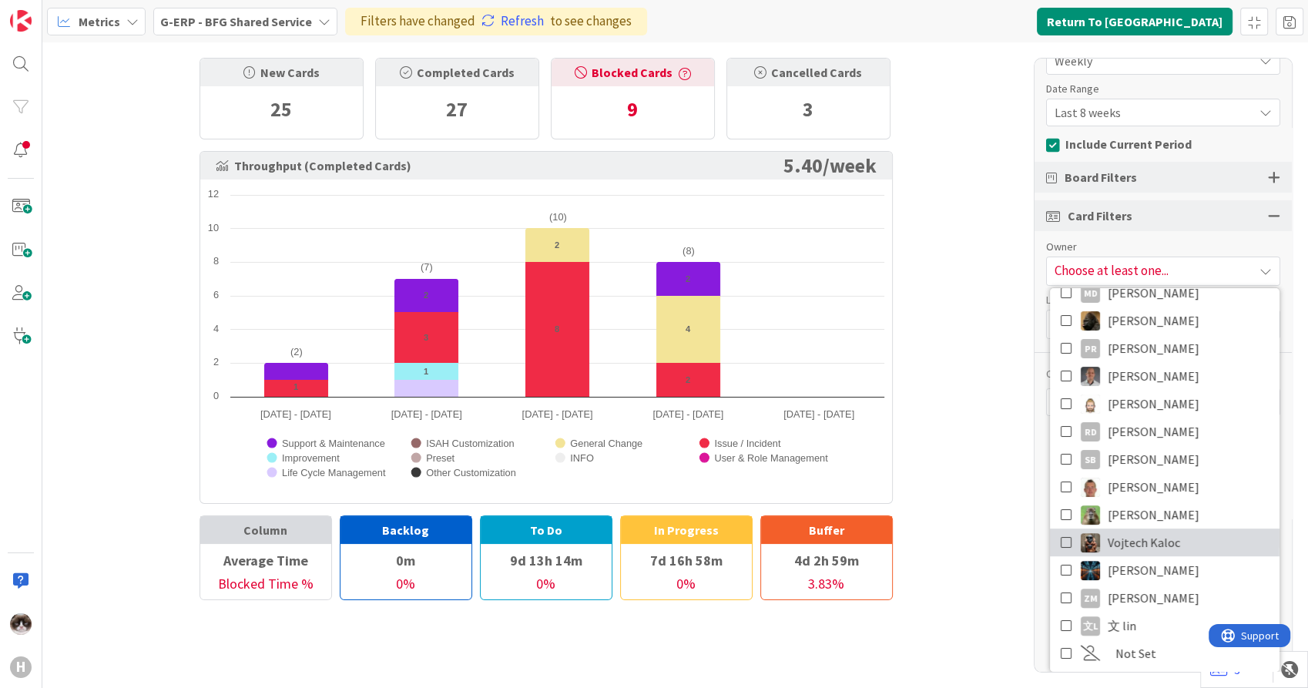
click at [1175, 543] on link "Vojtech Kaloc" at bounding box center [1165, 543] width 230 height 28
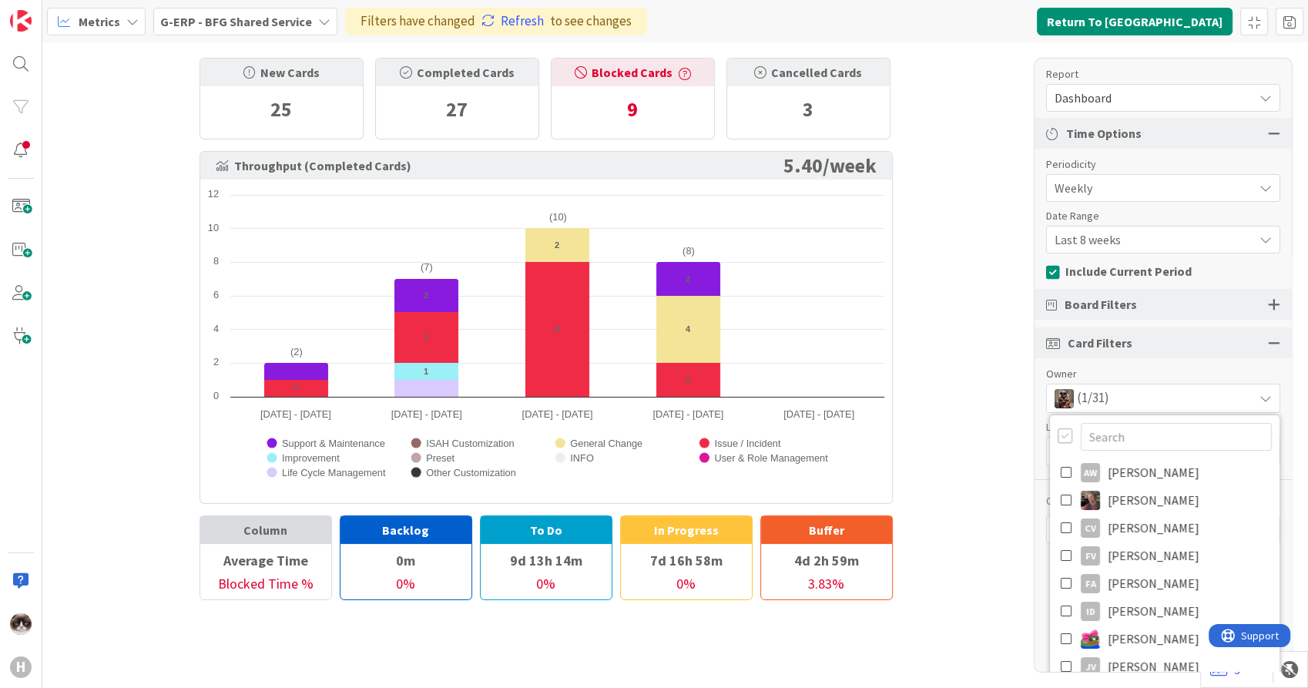
click at [986, 519] on div "New Cards 25 Completed Cards 27 Blocked Cards 9 Cancelled Cards 3 Throughput (C…" at bounding box center [675, 365] width 1266 height 646
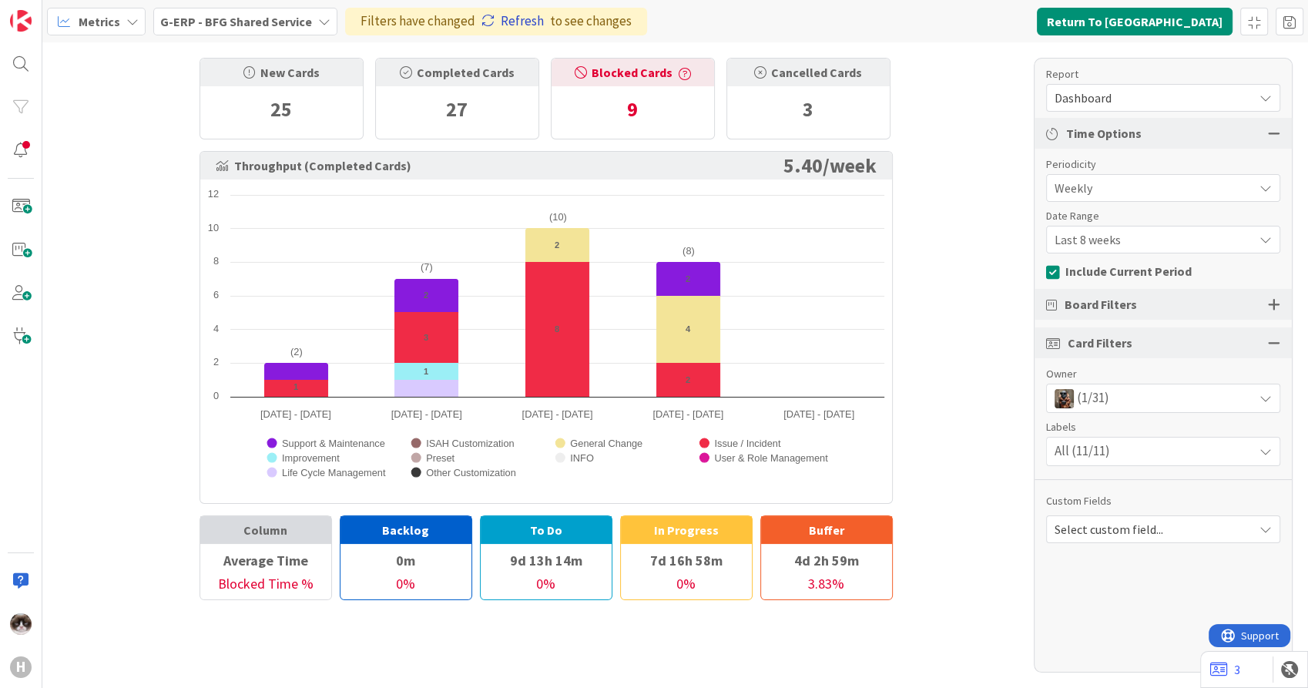
click at [523, 27] on link "Refresh" at bounding box center [513, 22] width 62 height 20
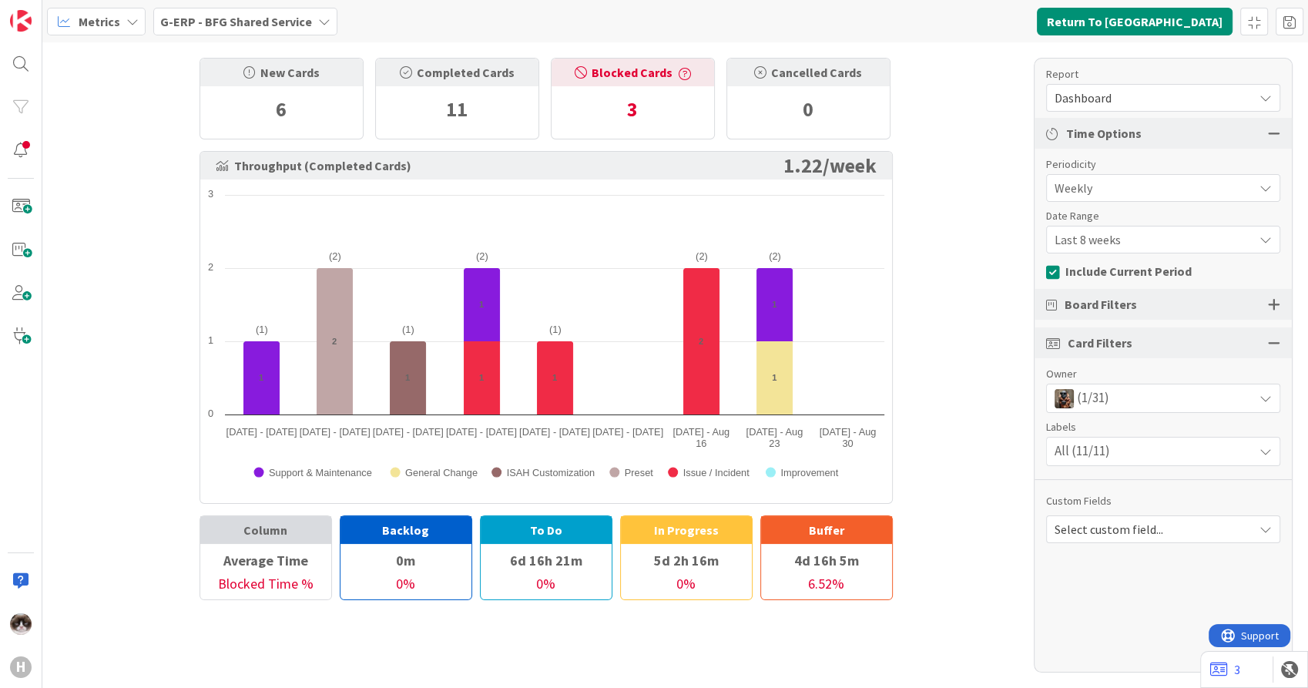
drag, startPoint x: 820, startPoint y: 427, endPoint x: 875, endPoint y: 455, distance: 62.0
click at [875, 455] on icon "Created with Highcharts 11.4.3 (1) (2) (1) (2) (1) (2) (2) 1 1 1 1 1 2 1 1 2 Su…" at bounding box center [546, 341] width 692 height 308
click at [1172, 5] on div "Metrics G-ERP - BFG Shared Service Return To Kanban" at bounding box center [675, 21] width 1266 height 42
click at [1166, 15] on button "Return To Kanban" at bounding box center [1135, 22] width 196 height 28
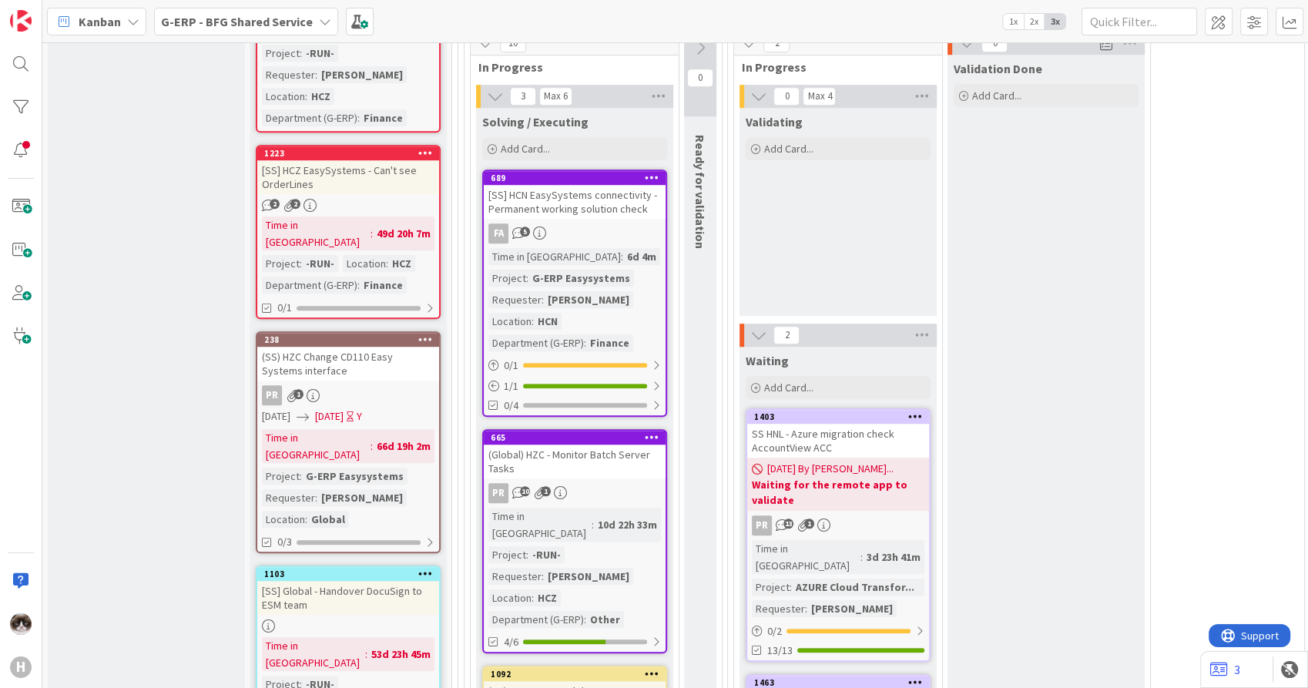
scroll to position [1198, 0]
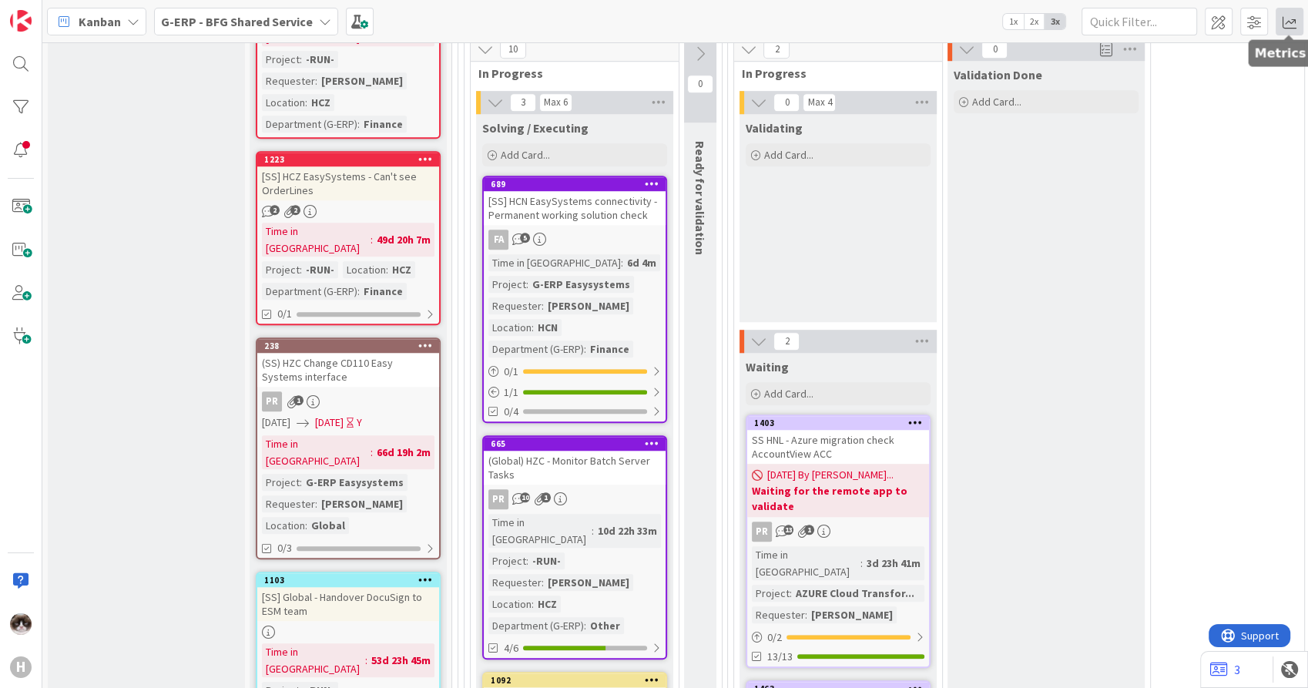
click at [1281, 25] on span at bounding box center [1290, 22] width 28 height 28
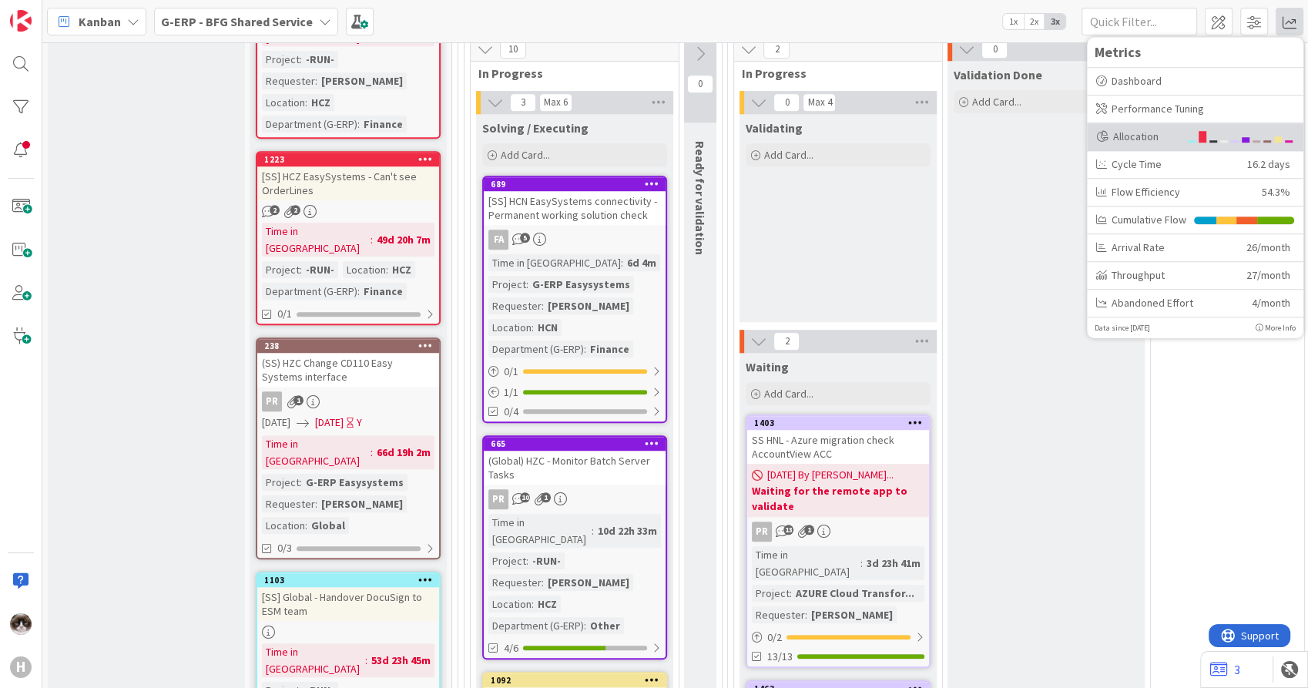
click at [1176, 142] on div "Allocation" at bounding box center [1137, 137] width 82 height 16
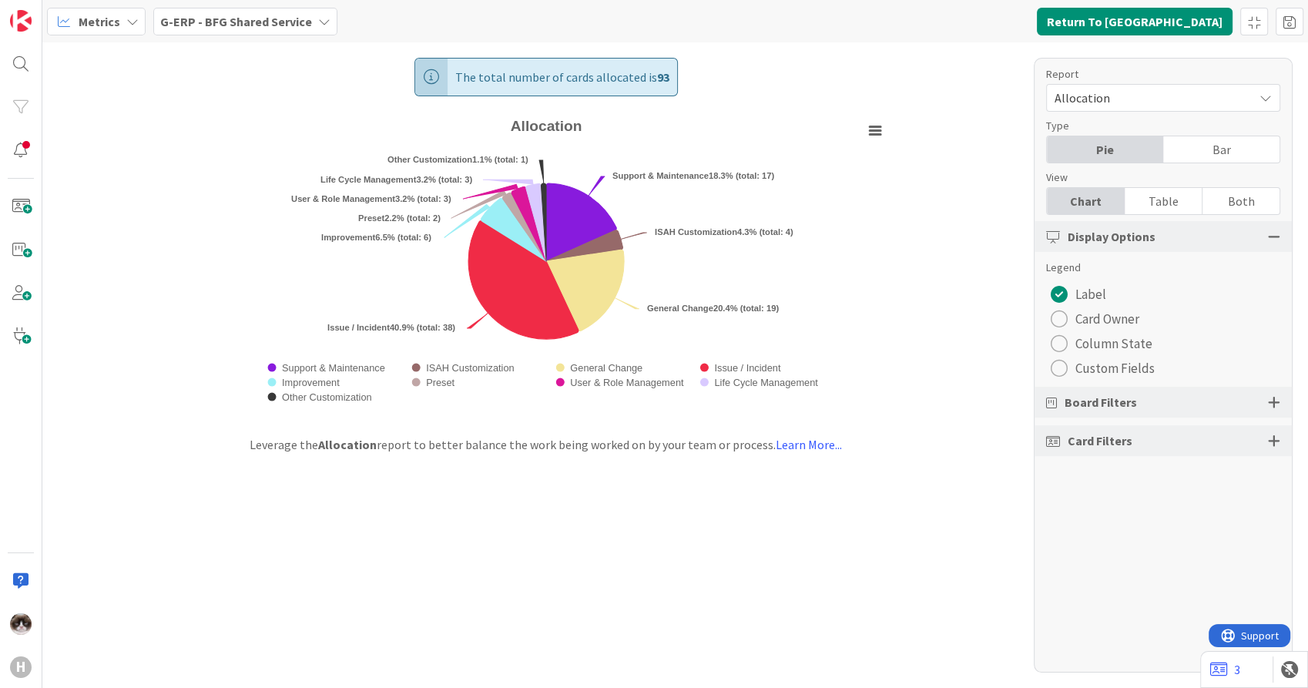
click at [1048, 314] on button "Card Owner" at bounding box center [1095, 319] width 98 height 25
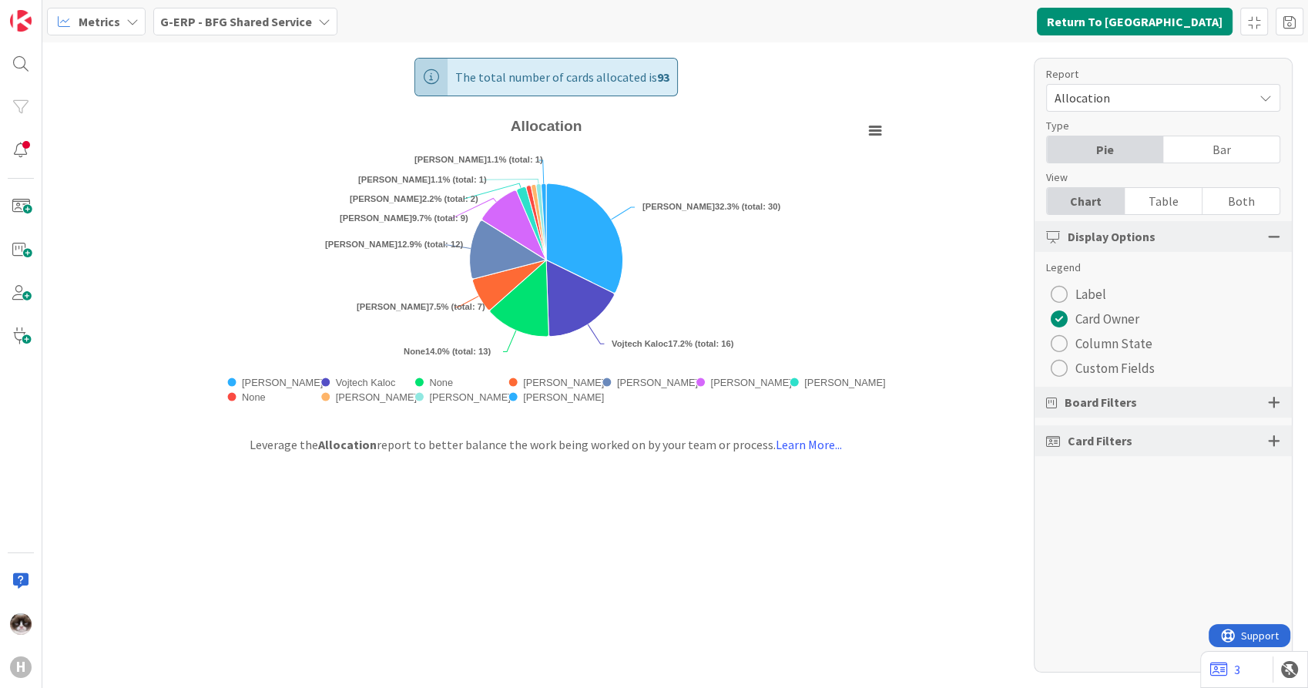
click at [1278, 407] on div at bounding box center [1274, 402] width 12 height 14
click at [1223, 474] on div "Select Columns (49/50)" at bounding box center [1150, 473] width 206 height 20
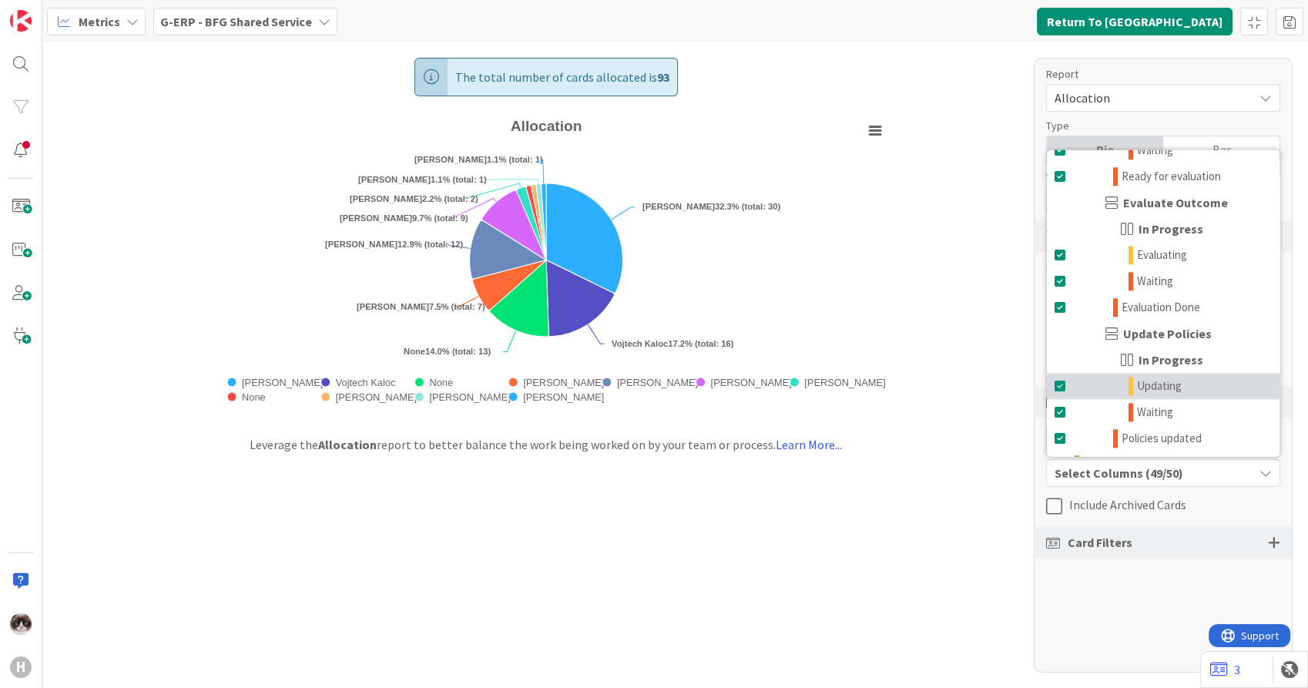
scroll to position [1958, 0]
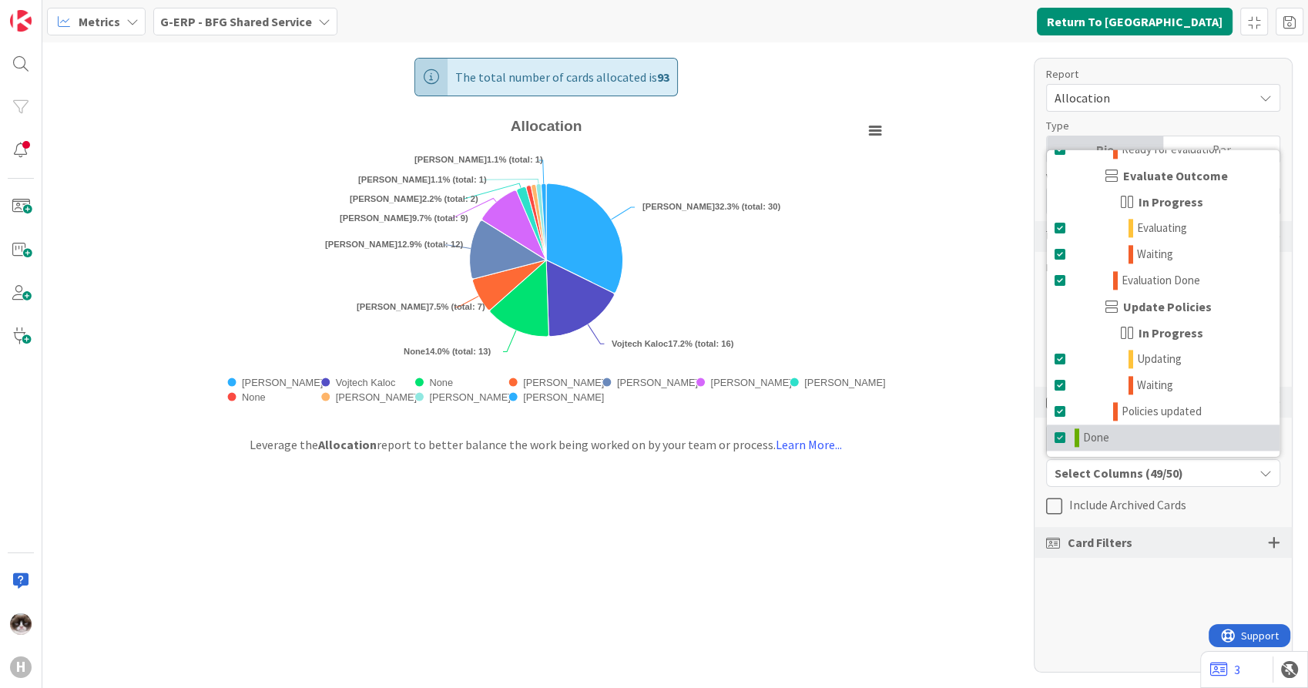
click at [1055, 437] on span at bounding box center [1061, 438] width 12 height 18
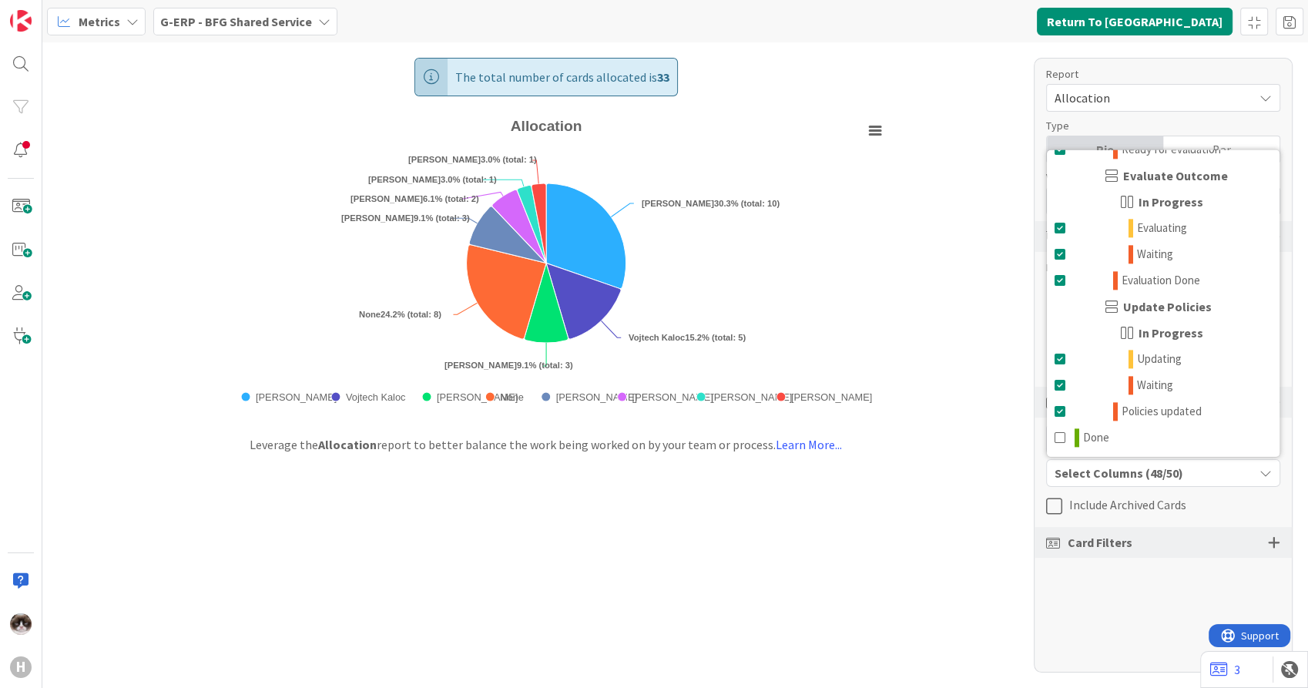
click at [852, 530] on div "The total number of cards allocated is 33 Created with Highcharts 11.4.3 Chart …" at bounding box center [675, 365] width 1266 height 646
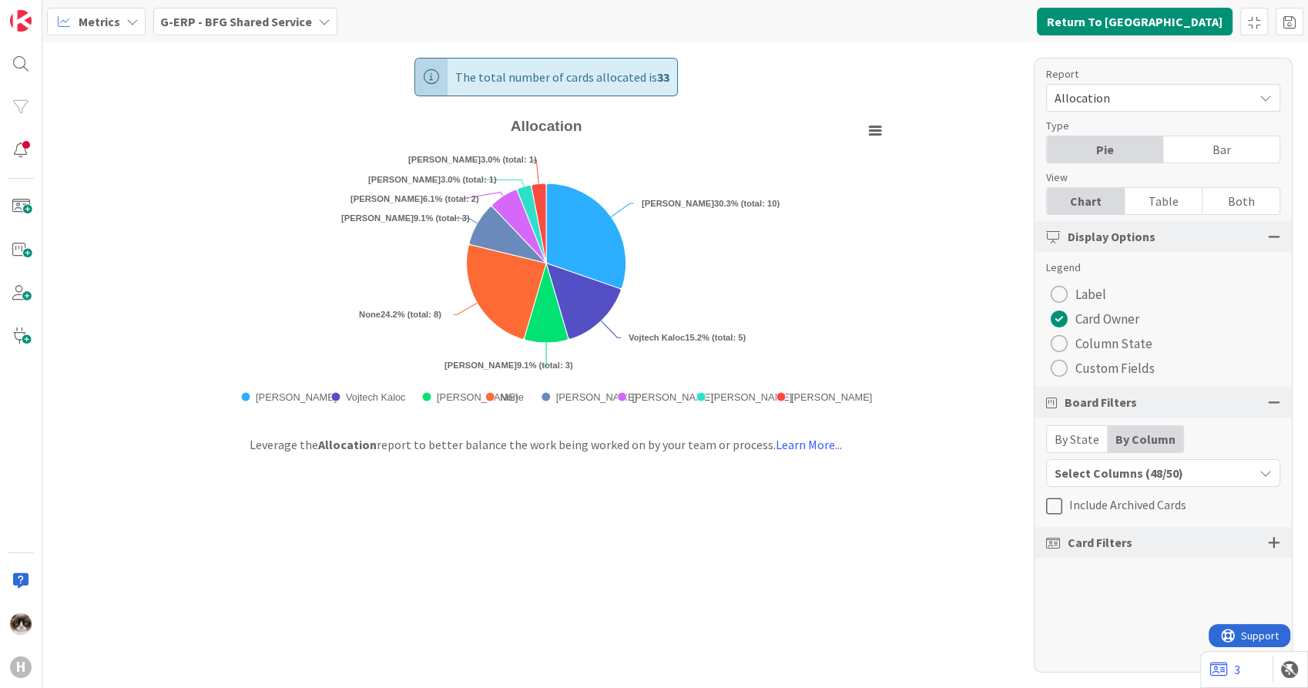
click at [1178, 475] on div "Select Columns (48/50)" at bounding box center [1150, 473] width 206 height 20
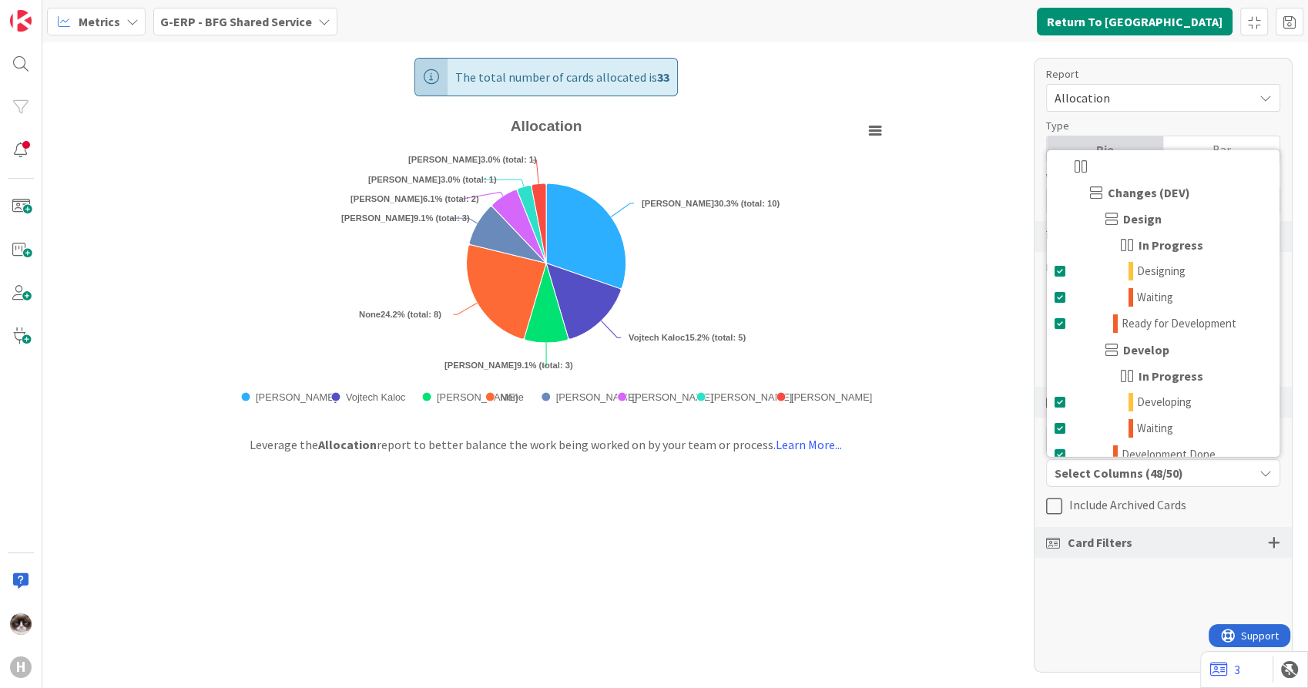
scroll to position [0, 0]
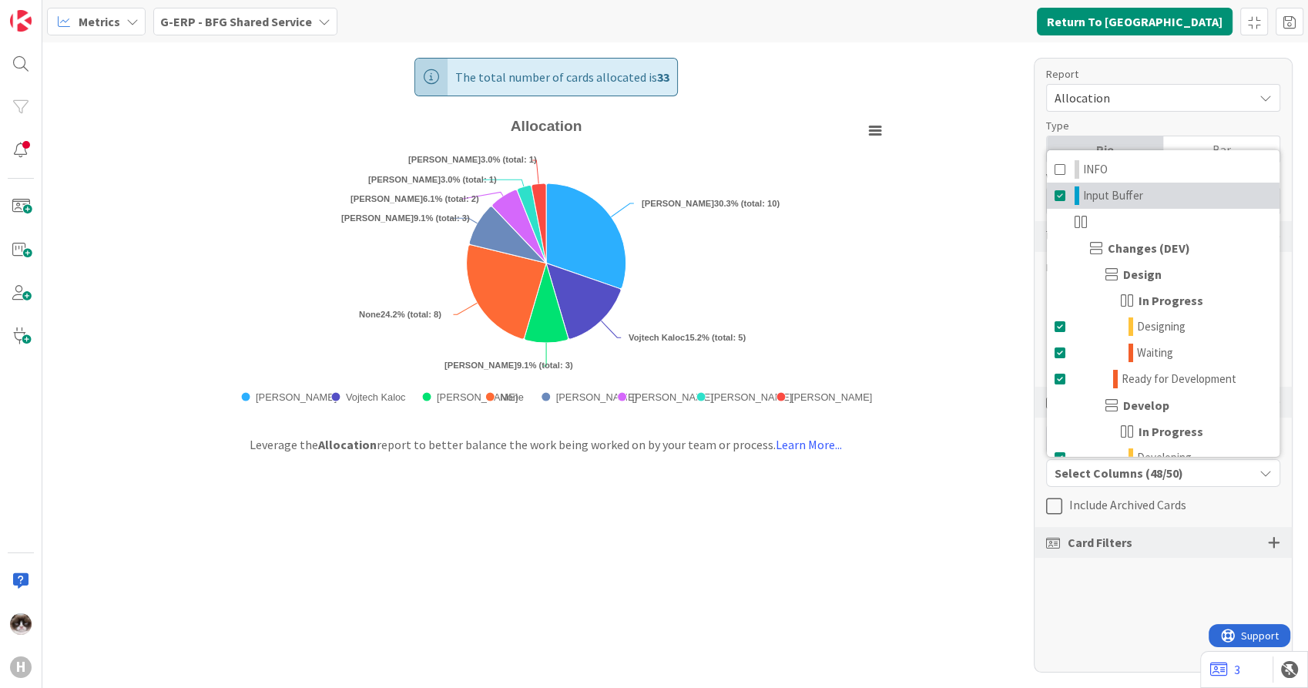
click at [1141, 200] on link "Input Buffer" at bounding box center [1163, 196] width 233 height 26
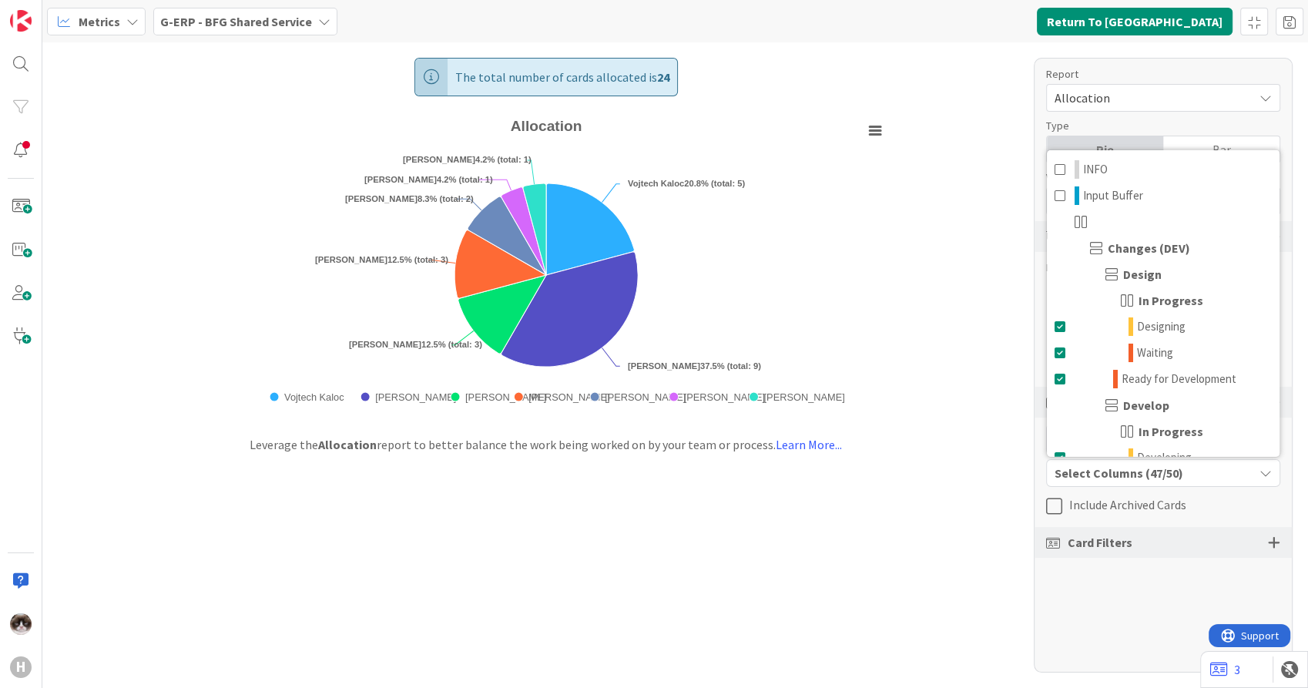
click at [888, 562] on div "The total number of cards allocated is 24 Created with Highcharts 11.4.3 Chart …" at bounding box center [675, 365] width 1266 height 646
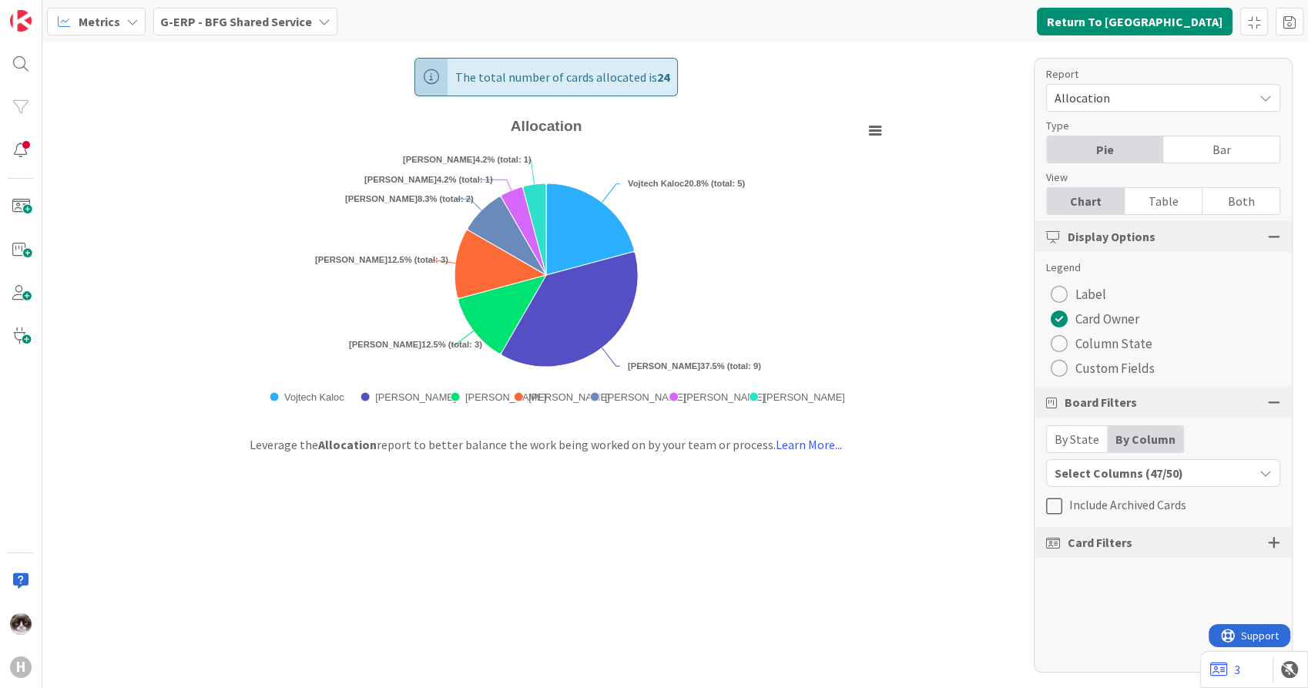
click at [1178, 199] on div "Table" at bounding box center [1164, 201] width 78 height 26
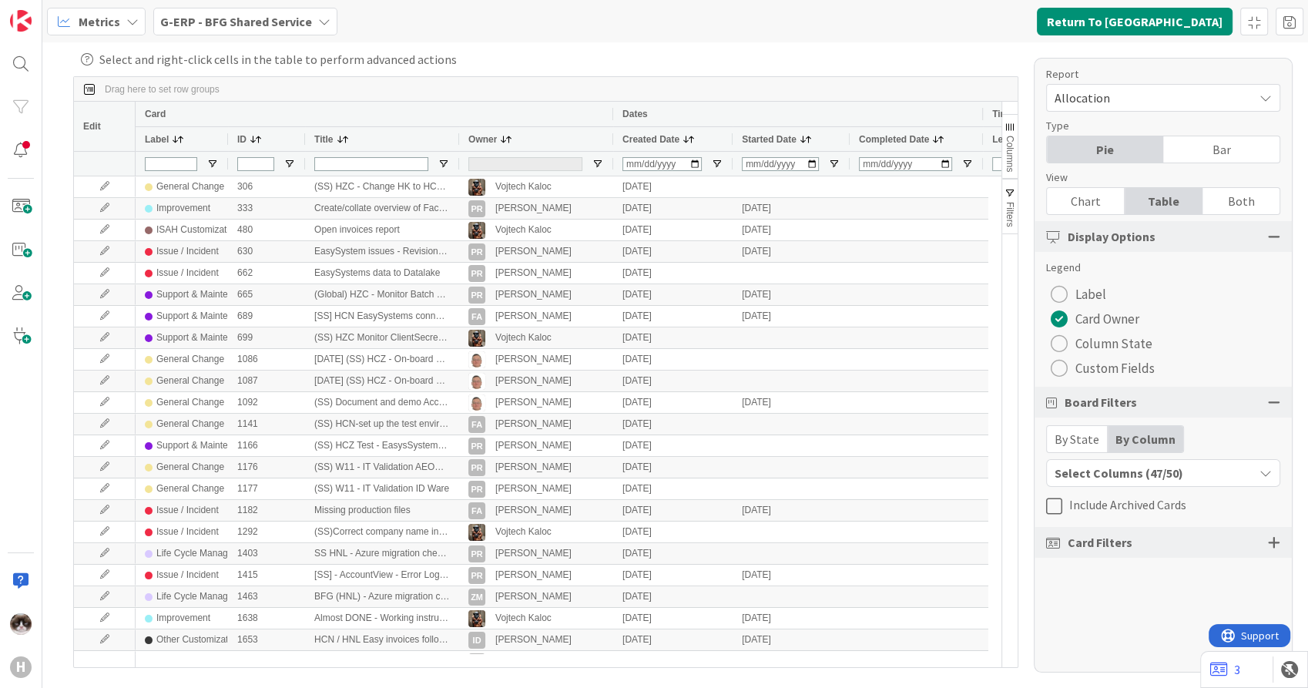
click at [527, 140] on div "Owner" at bounding box center [528, 139] width 120 height 16
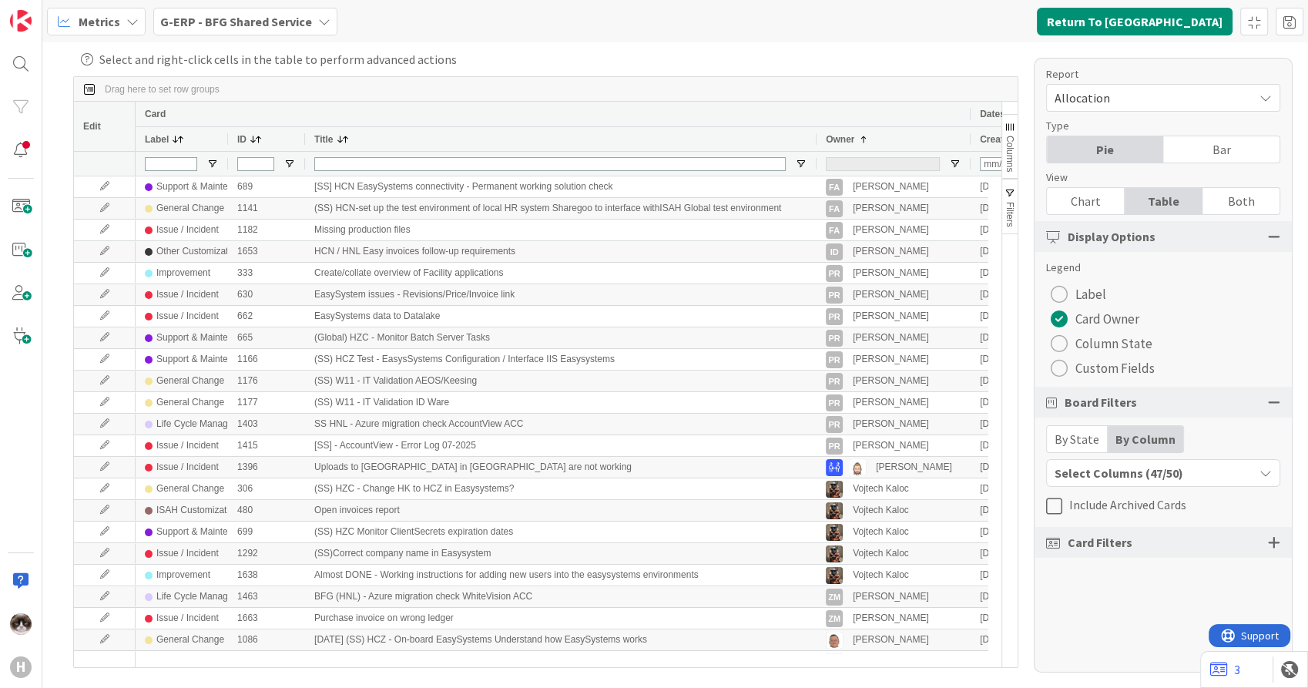
drag, startPoint x: 456, startPoint y: 136, endPoint x: 814, endPoint y: 146, distance: 357.7
click at [814, 146] on div at bounding box center [816, 139] width 6 height 24
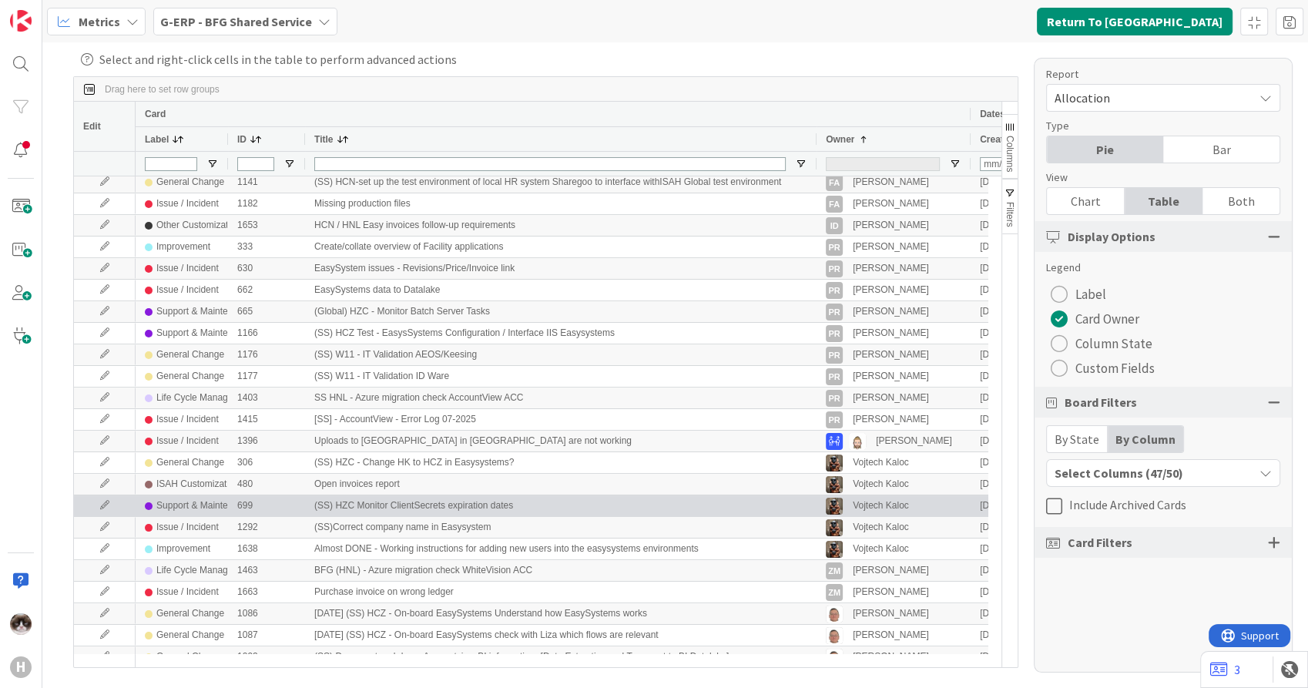
scroll to position [39, 0]
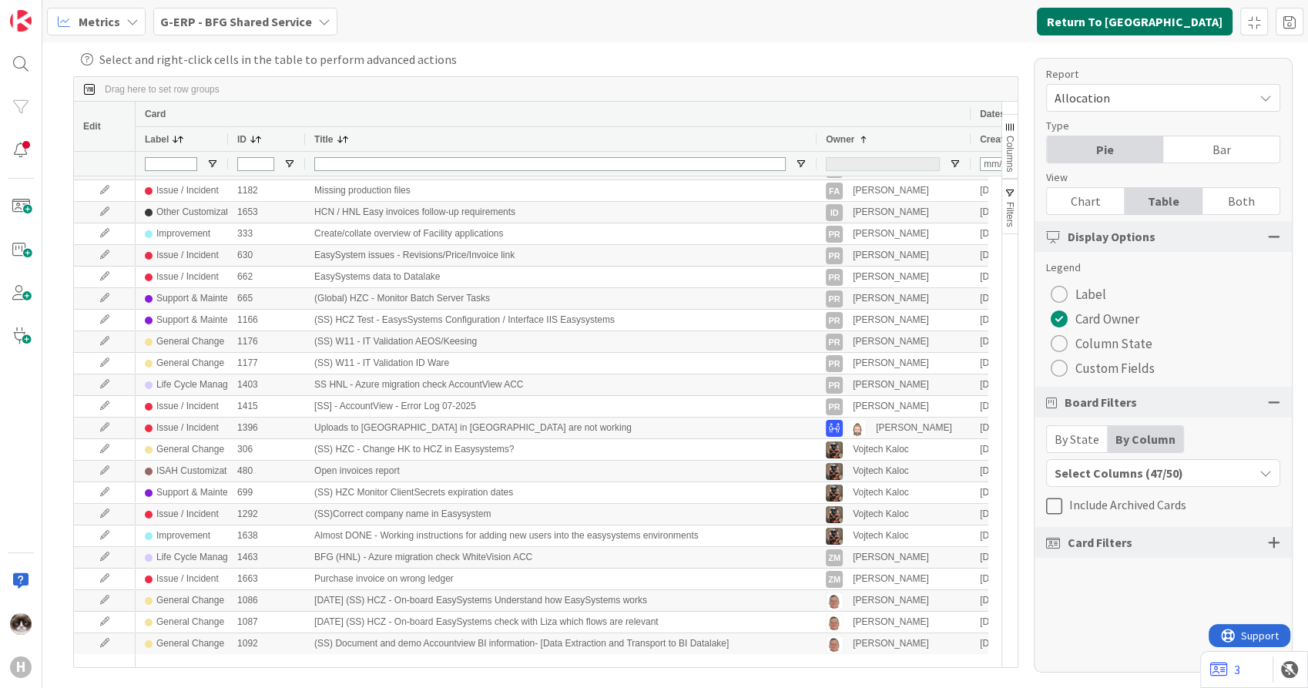
click at [1150, 20] on button "Return To Kanban" at bounding box center [1135, 22] width 196 height 28
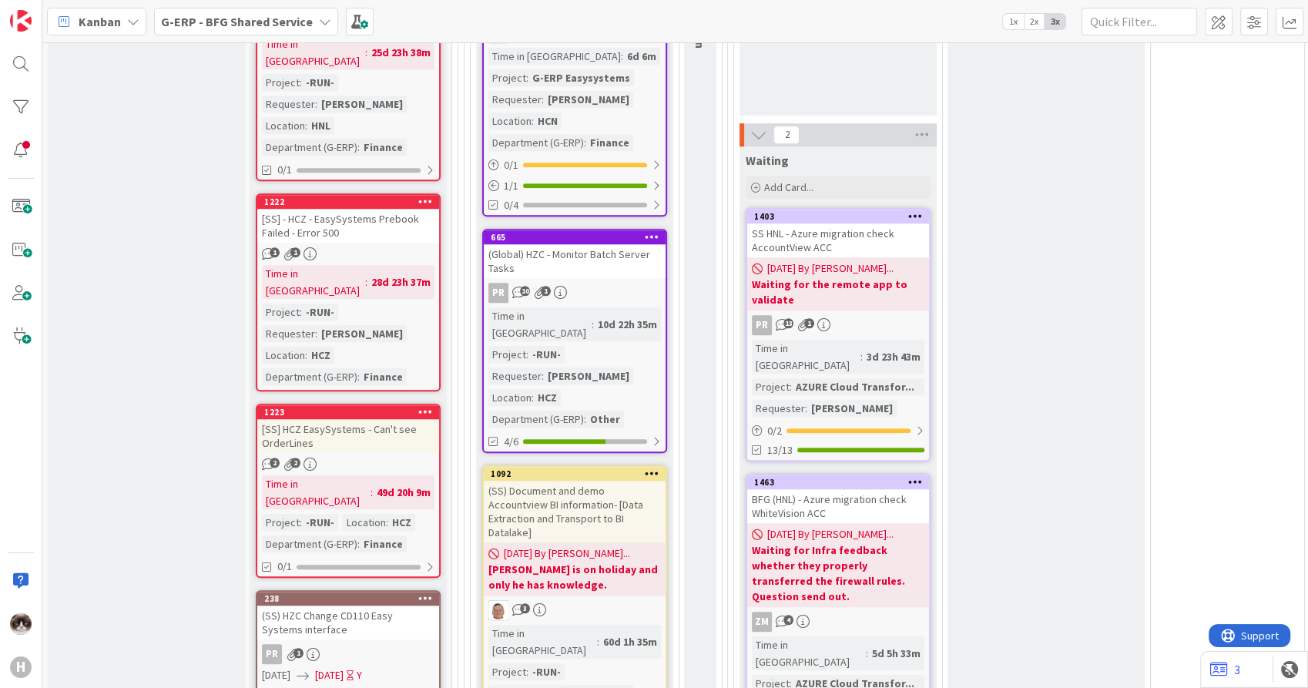
scroll to position [1459, 0]
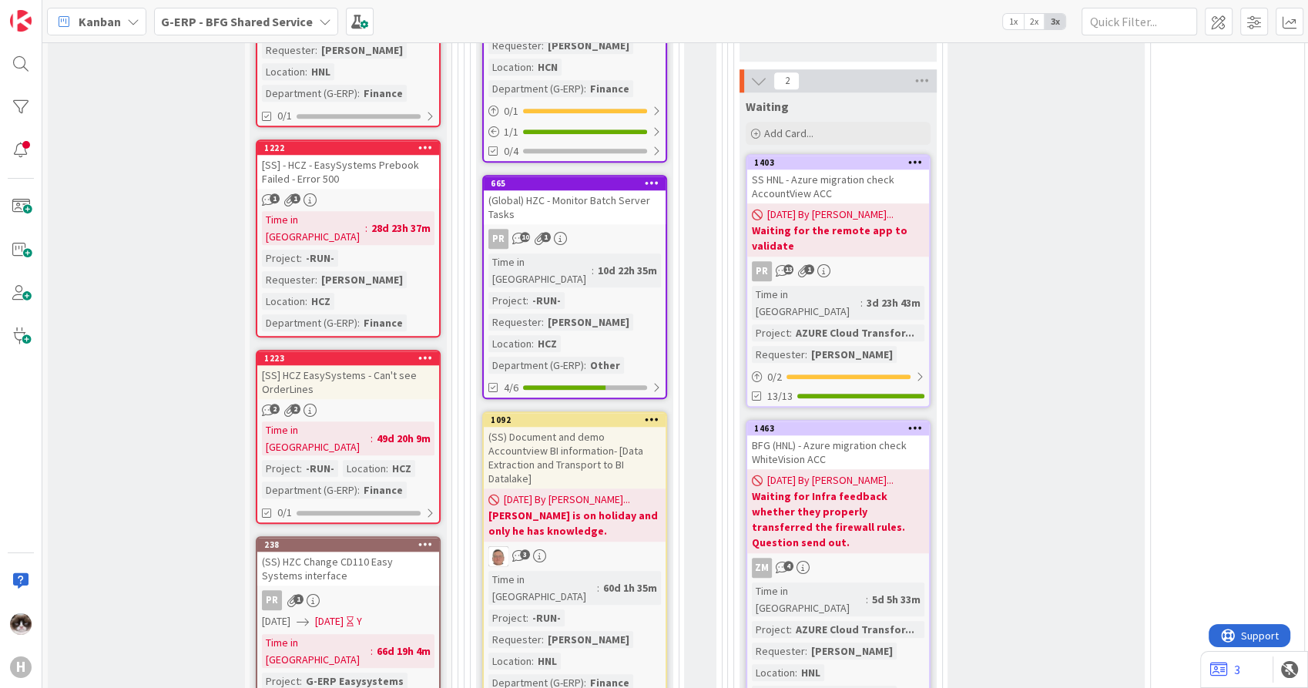
click at [408, 536] on link "238 (SS) HZC Change CD110 Easy Systems interface PR 1 14/02/2025 14/02/2025 Y T…" at bounding box center [348, 647] width 185 height 222
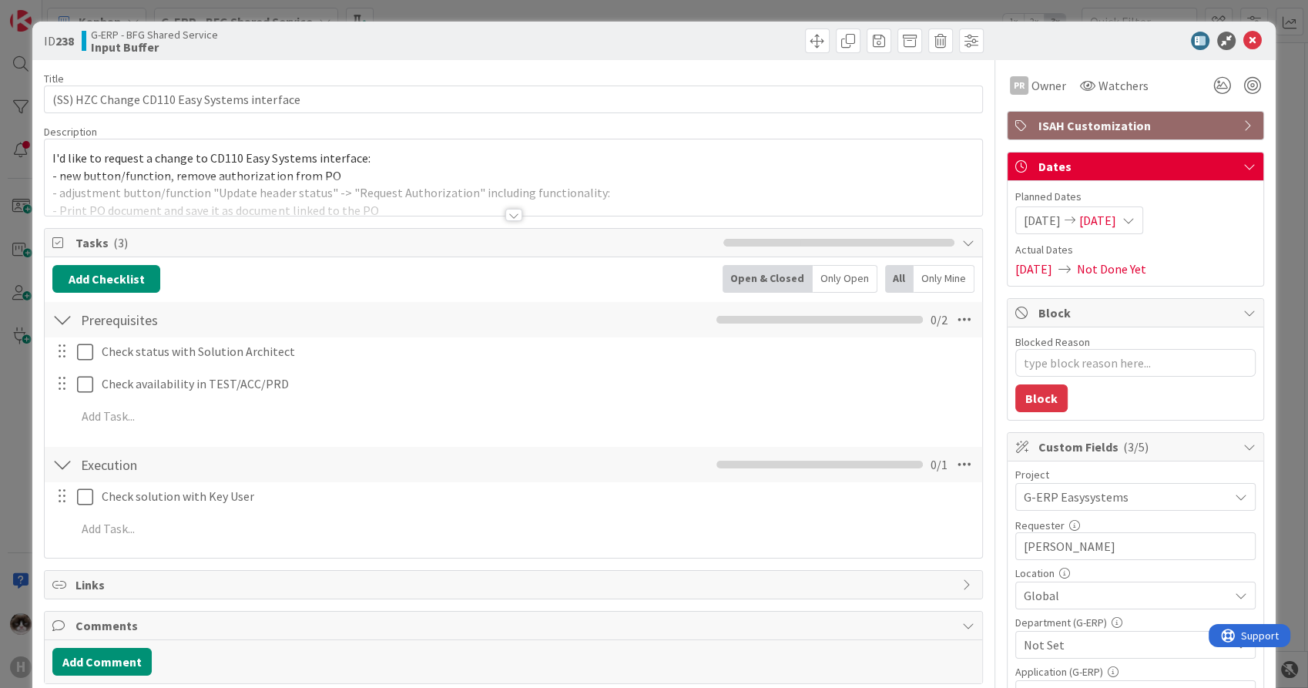
click at [518, 215] on div at bounding box center [513, 195] width 937 height 39
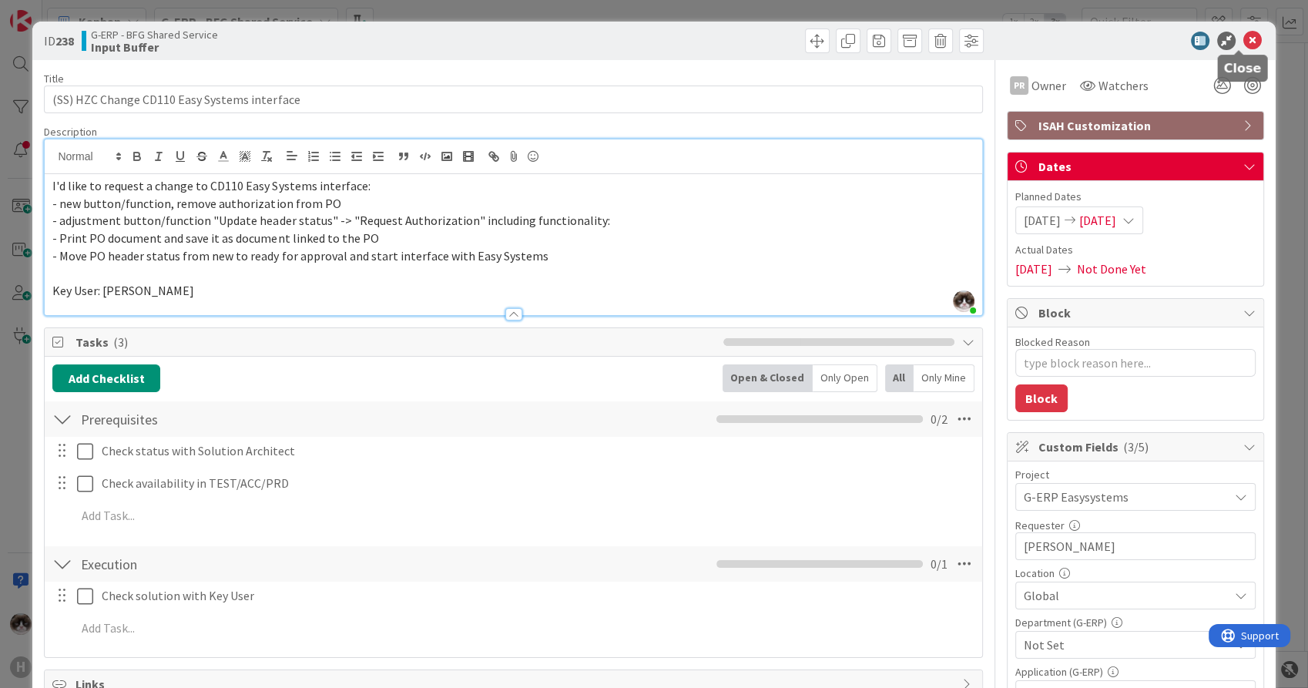
click at [1244, 33] on icon at bounding box center [1253, 41] width 18 height 18
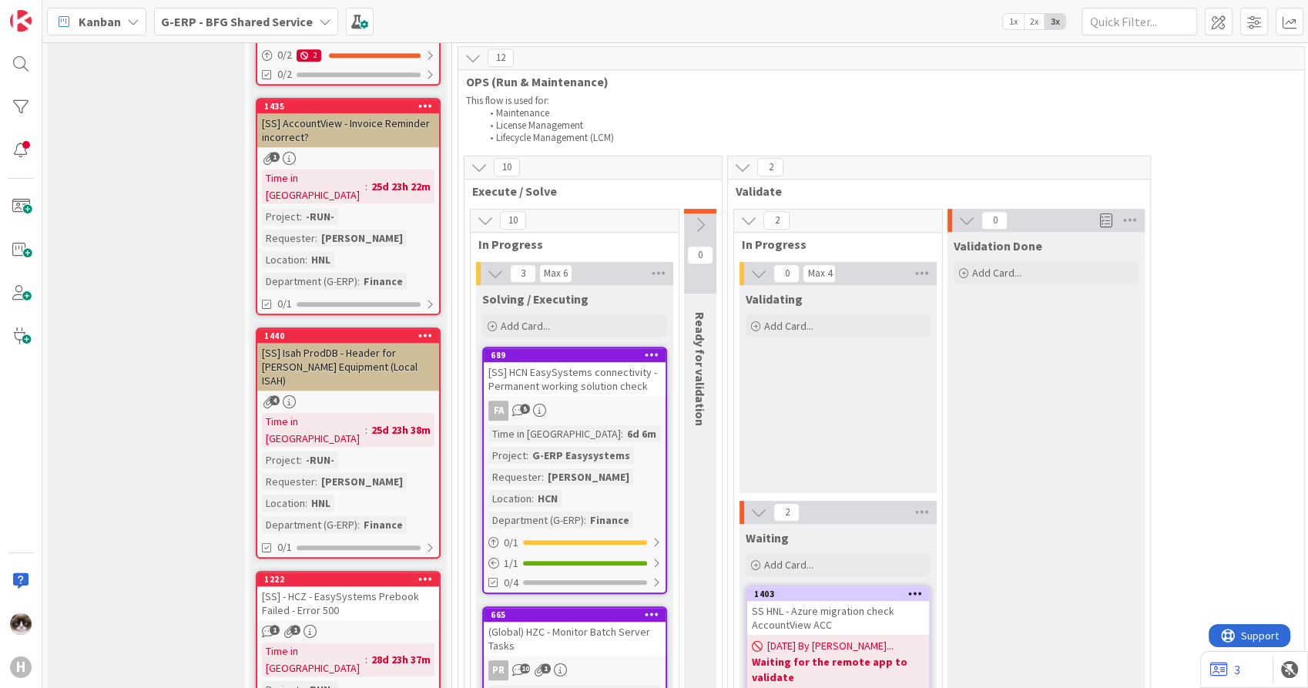
scroll to position [1369, 0]
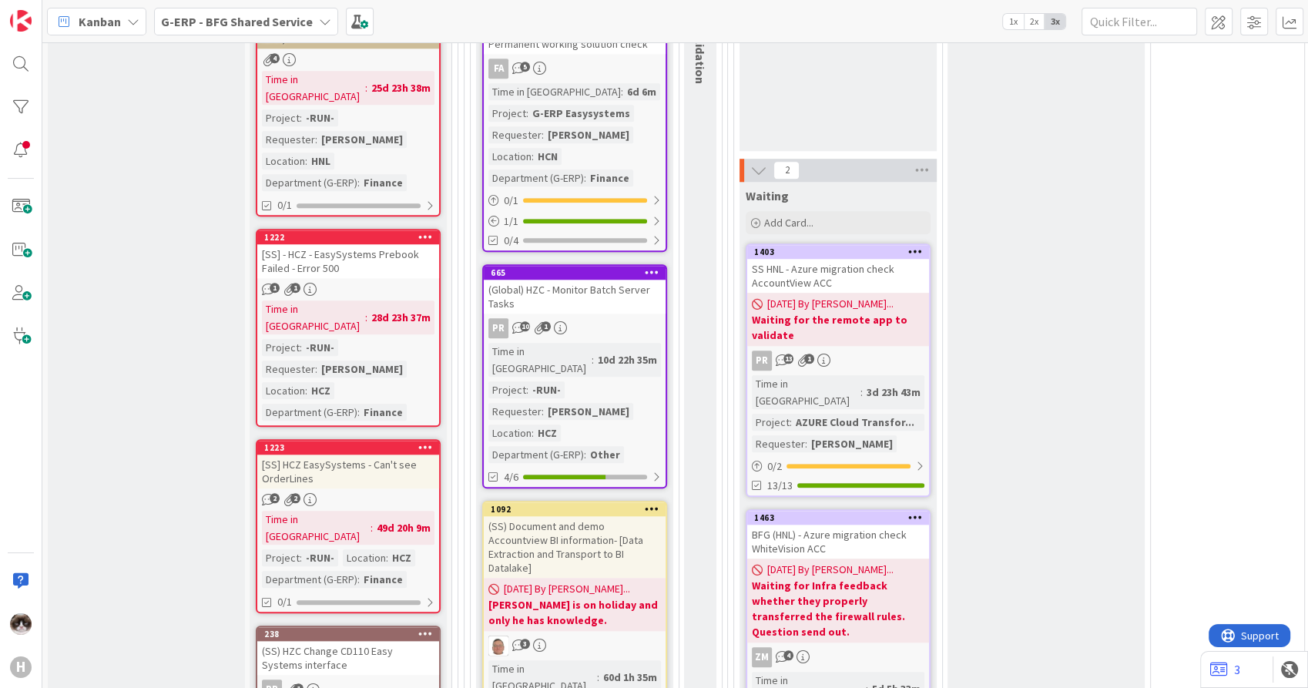
click at [357, 641] on div "(SS) HZC Change CD110 Easy Systems interface" at bounding box center [348, 658] width 182 height 34
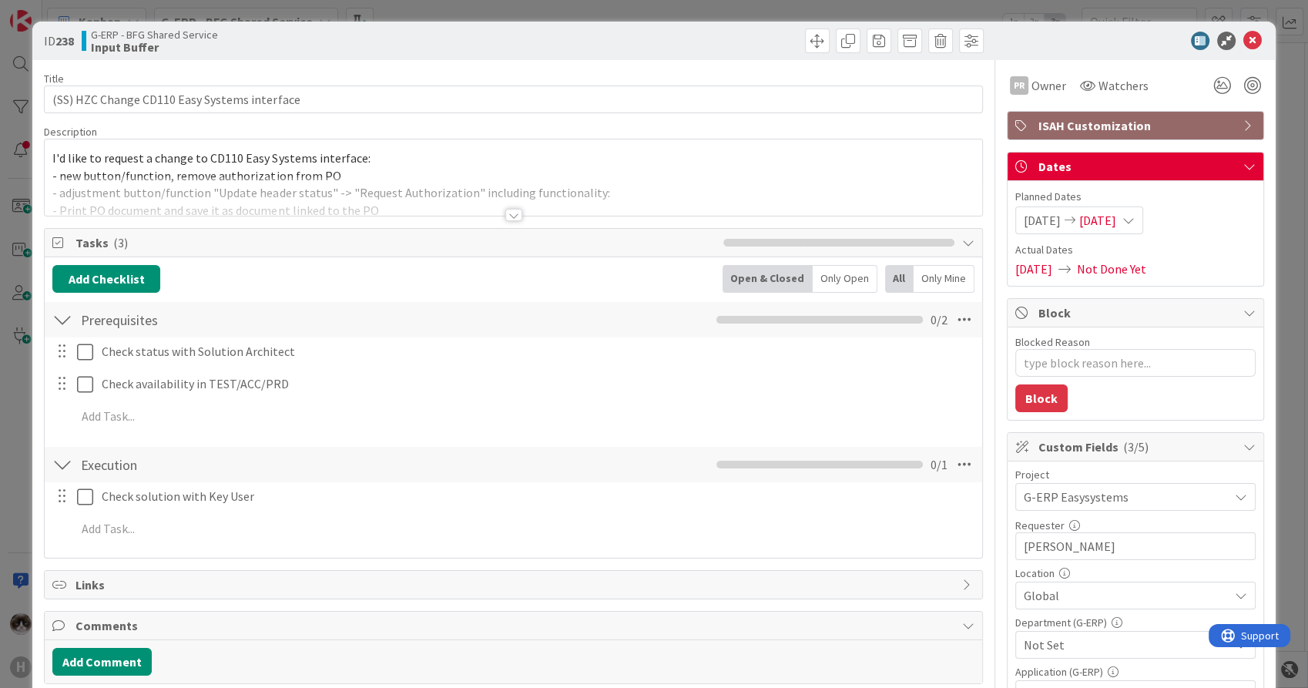
click at [507, 216] on div at bounding box center [513, 215] width 17 height 12
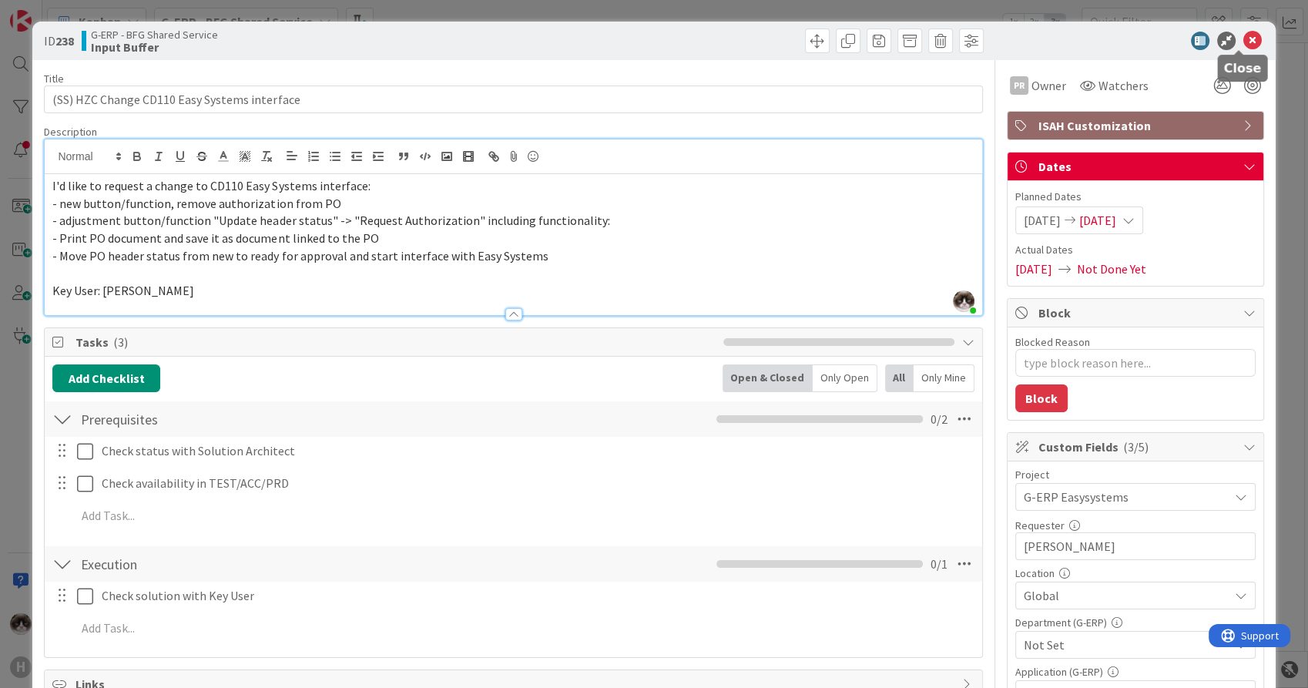
click at [1244, 40] on icon at bounding box center [1253, 41] width 18 height 18
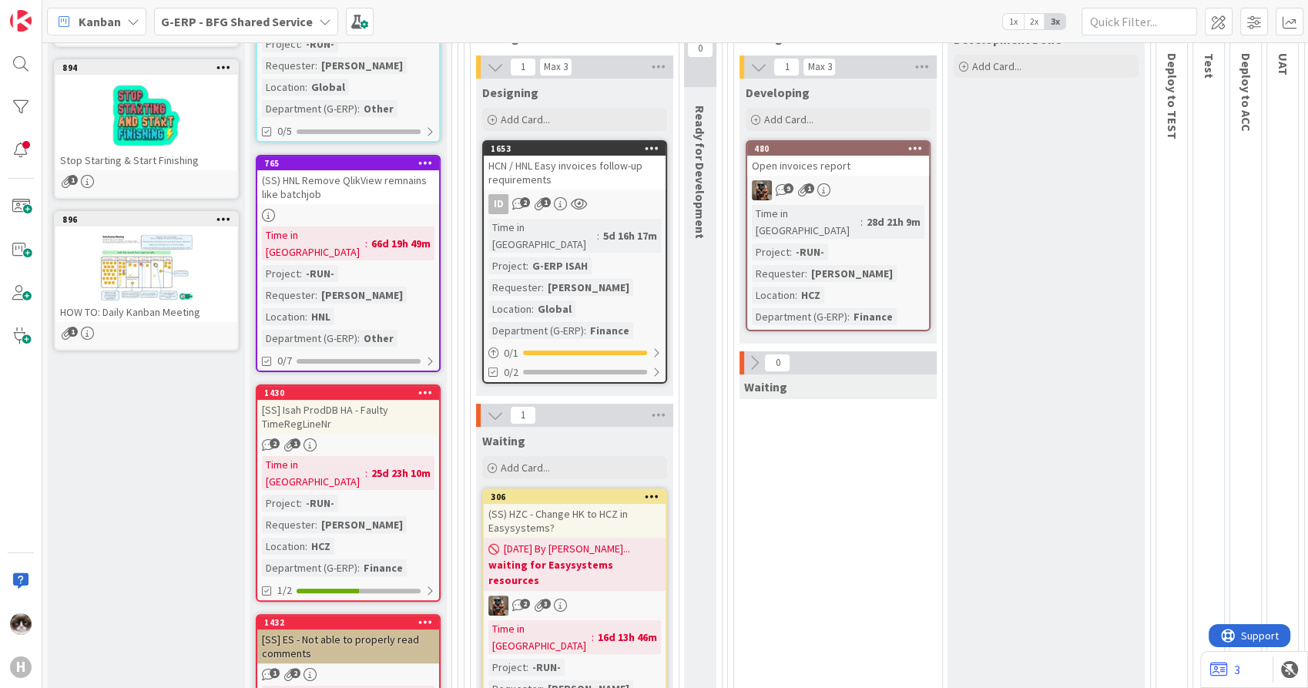
scroll to position [259, 0]
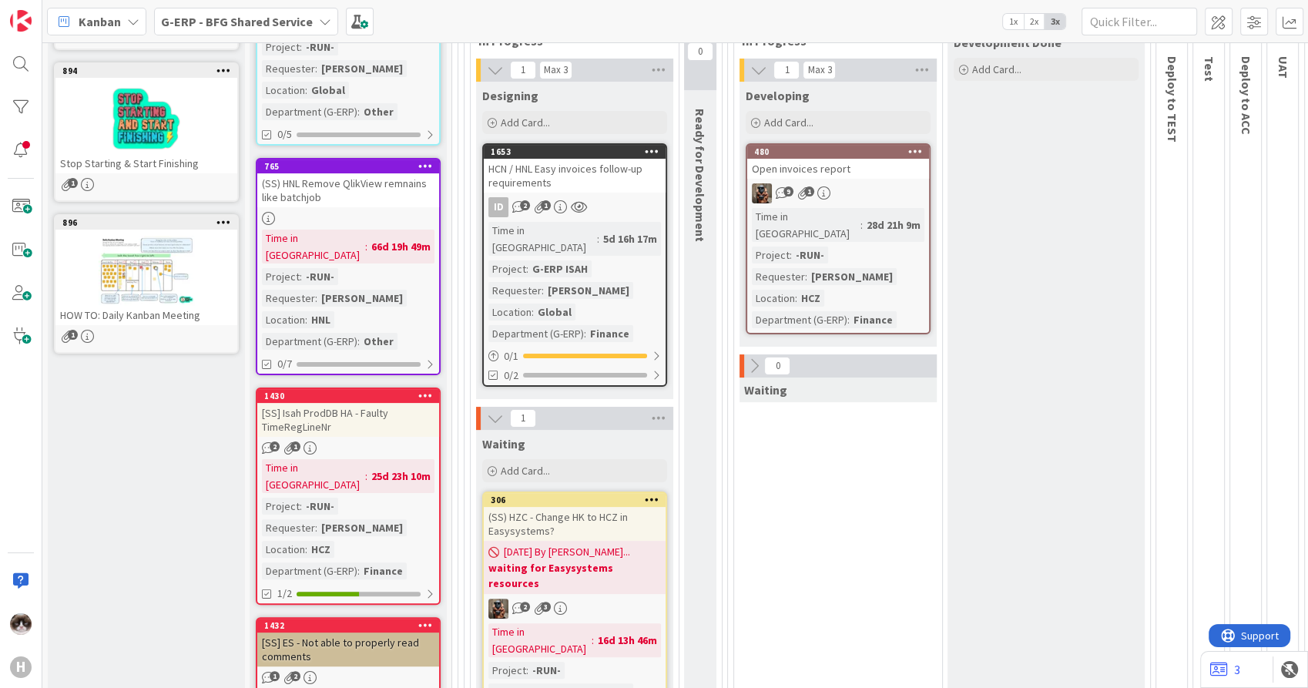
click at [407, 403] on div "[SS] Isah ProdDB HA - Faulty TimeRegLineNr" at bounding box center [348, 420] width 182 height 34
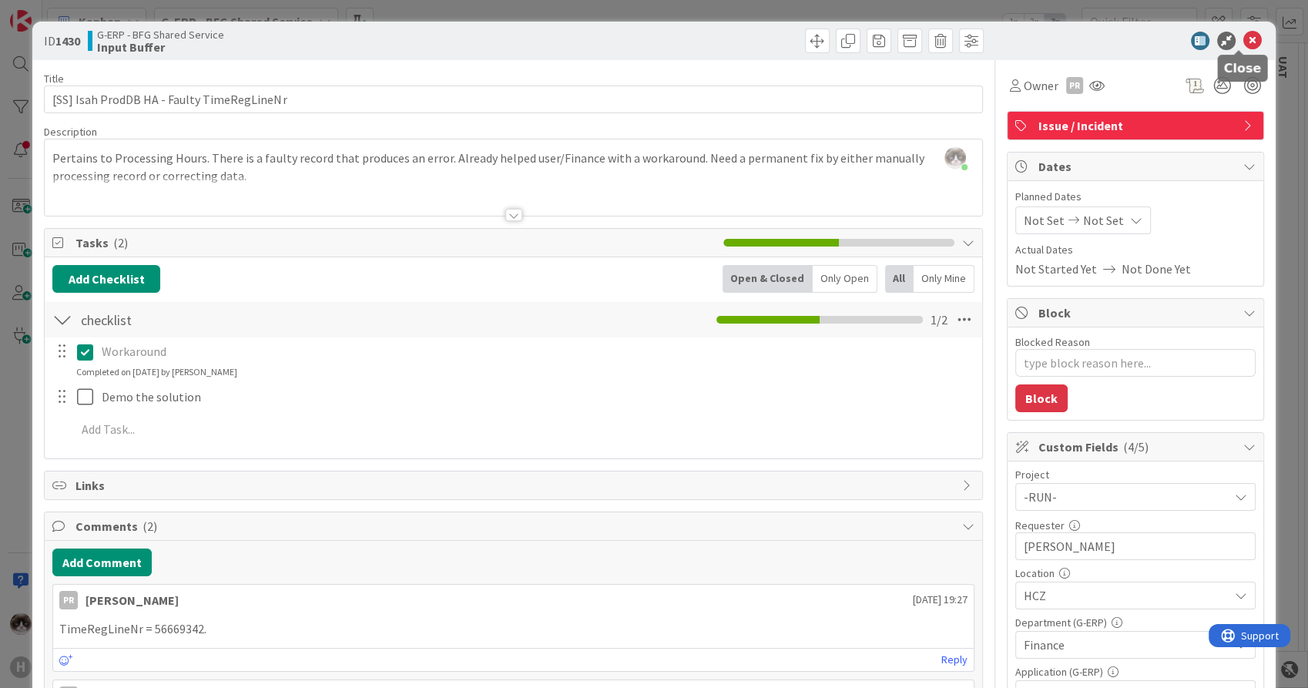
click at [1244, 45] on icon at bounding box center [1253, 41] width 18 height 18
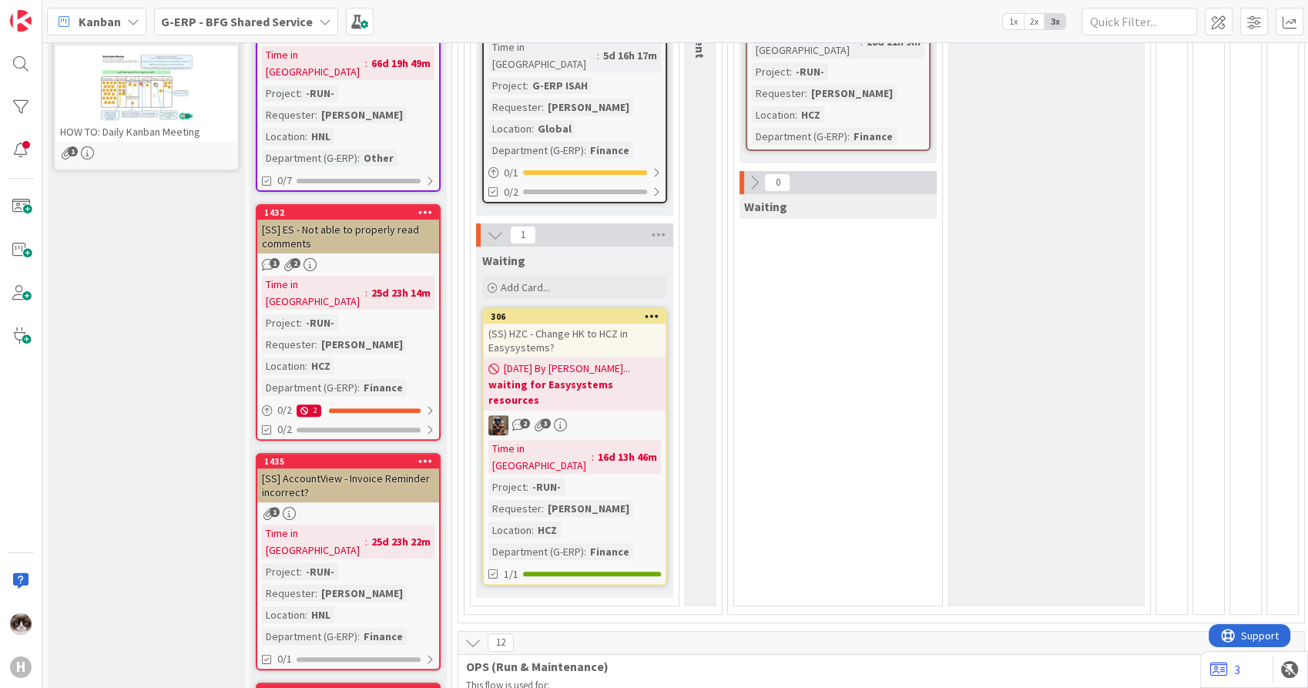
scroll to position [513, 0]
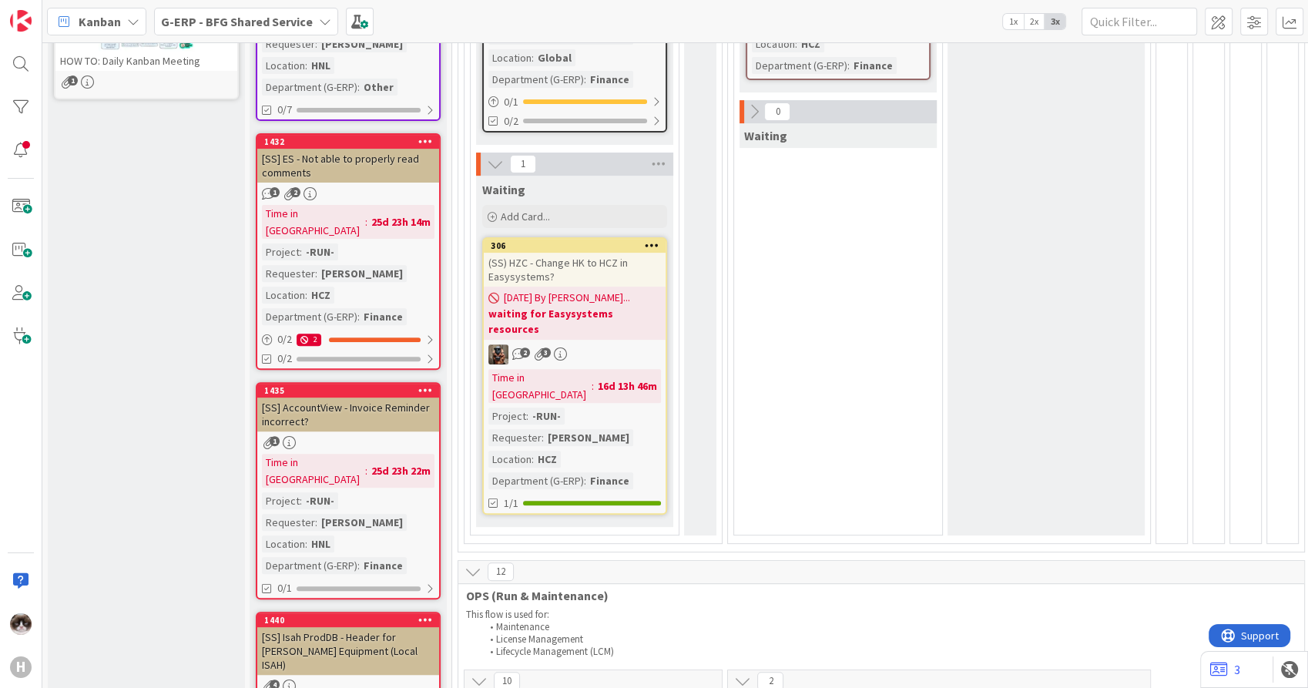
click at [385, 382] on link "1435 [SS] AccountView - Invoice Reminder incorrect? 1 Time in Column : 25d 23h …" at bounding box center [348, 490] width 185 height 217
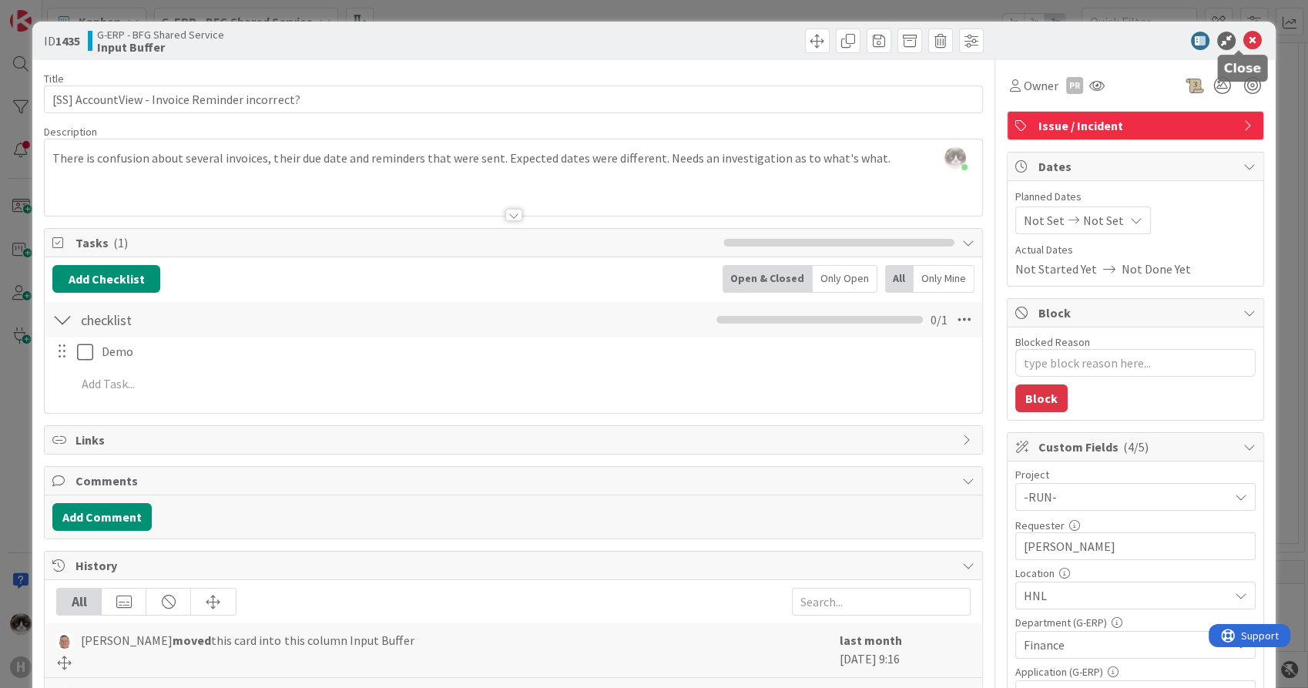
click at [1244, 39] on icon at bounding box center [1253, 41] width 18 height 18
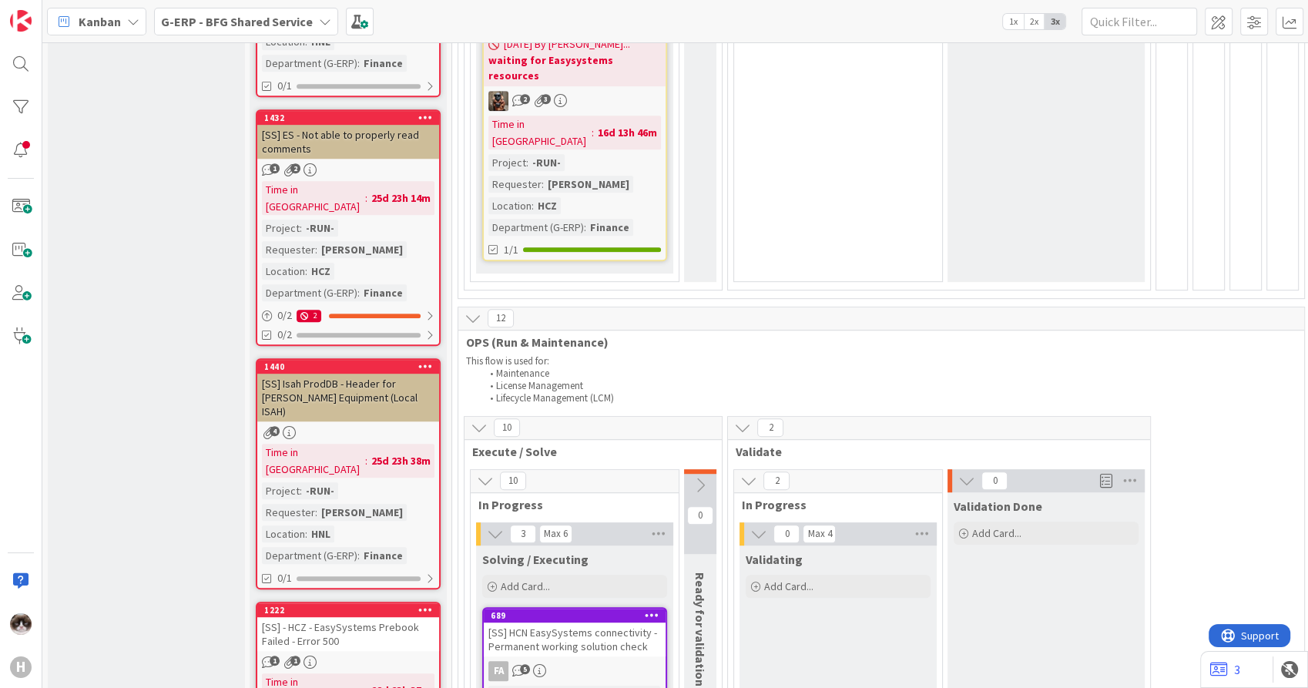
scroll to position [771, 0]
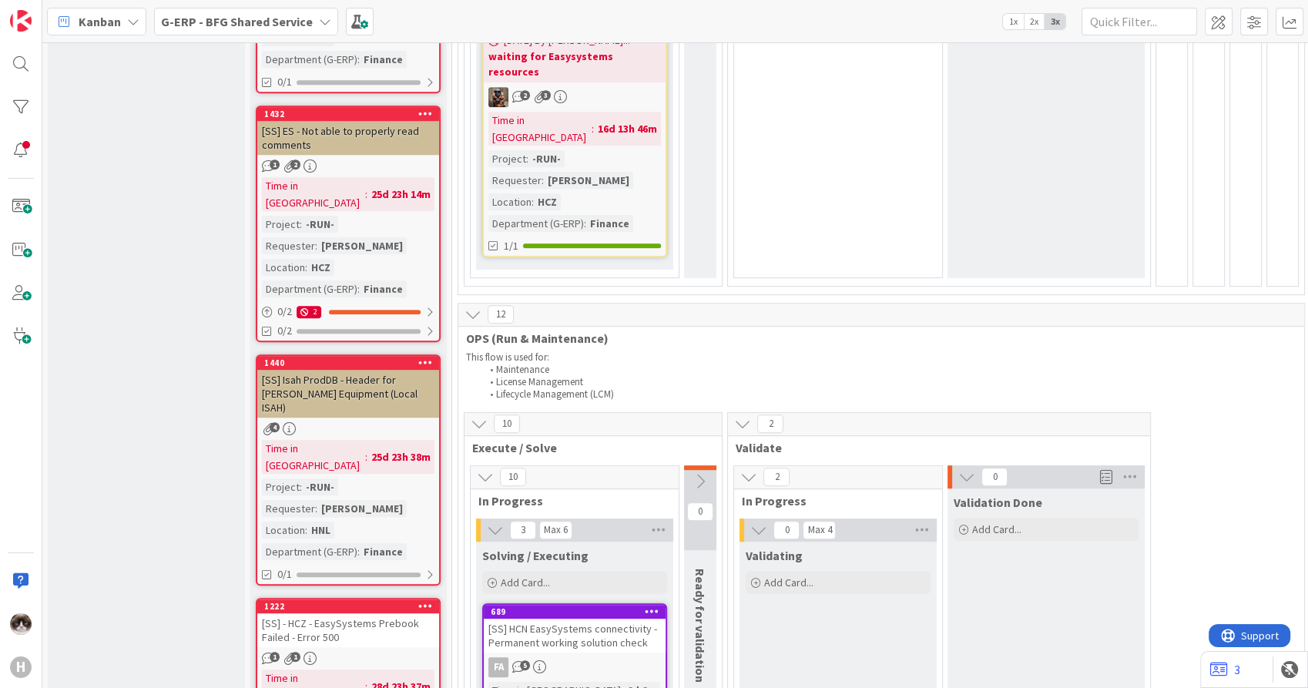
click at [399, 354] on link "1440 [SS] Isah ProdDB - Header for Huisman Equipment (Local ISAH) 4 Time in Col…" at bounding box center [348, 469] width 185 height 231
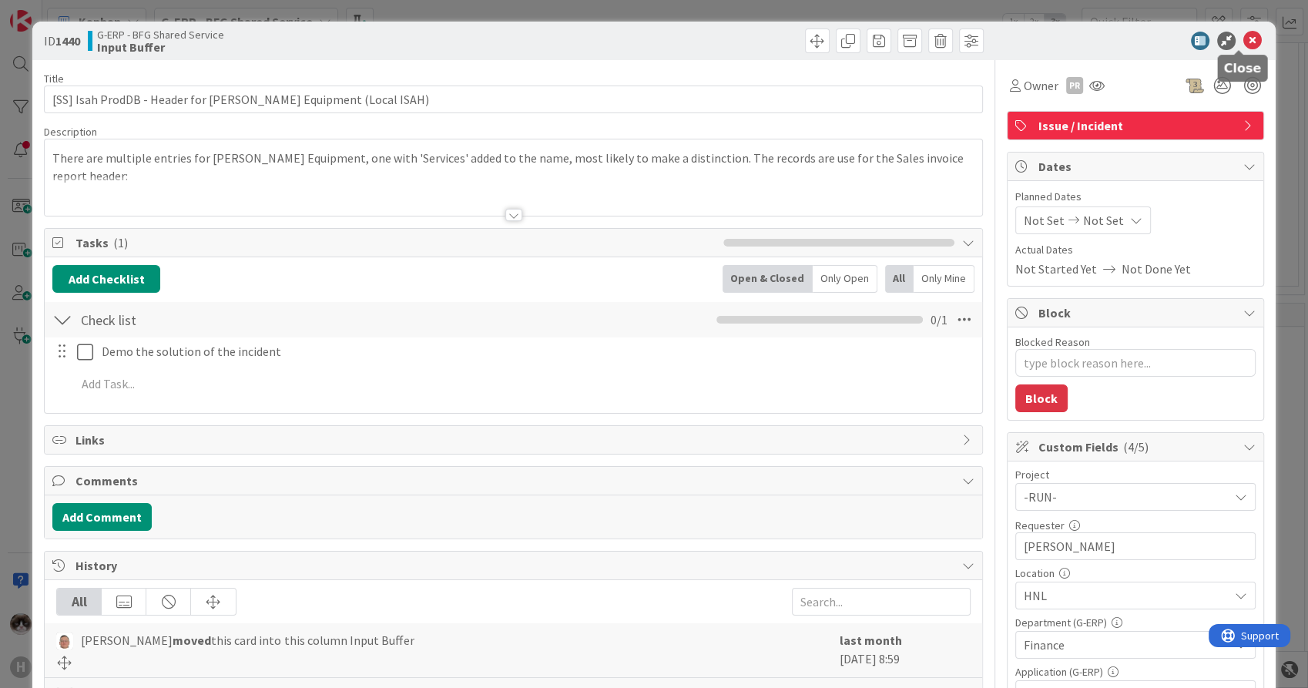
click at [1244, 39] on icon at bounding box center [1253, 41] width 18 height 18
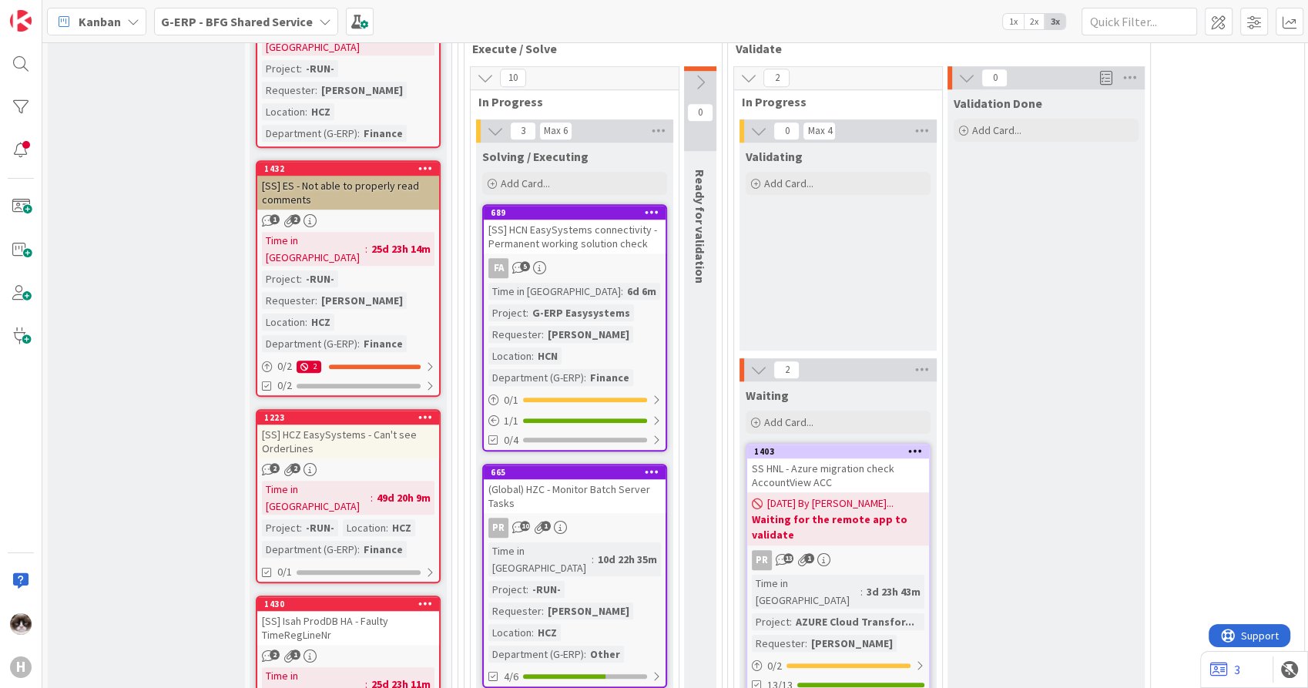
scroll to position [1184, 0]
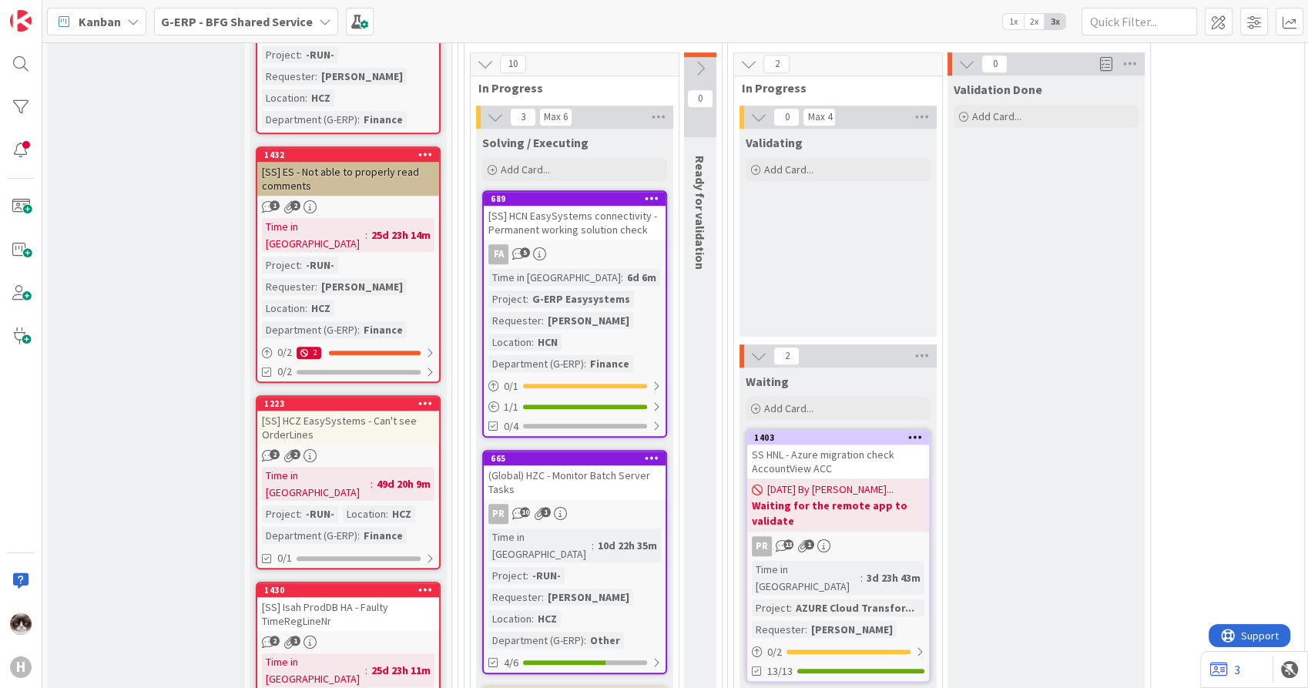
click at [407, 411] on div "[SS] HCZ EasySystems - Can't see OrderLines" at bounding box center [348, 428] width 182 height 34
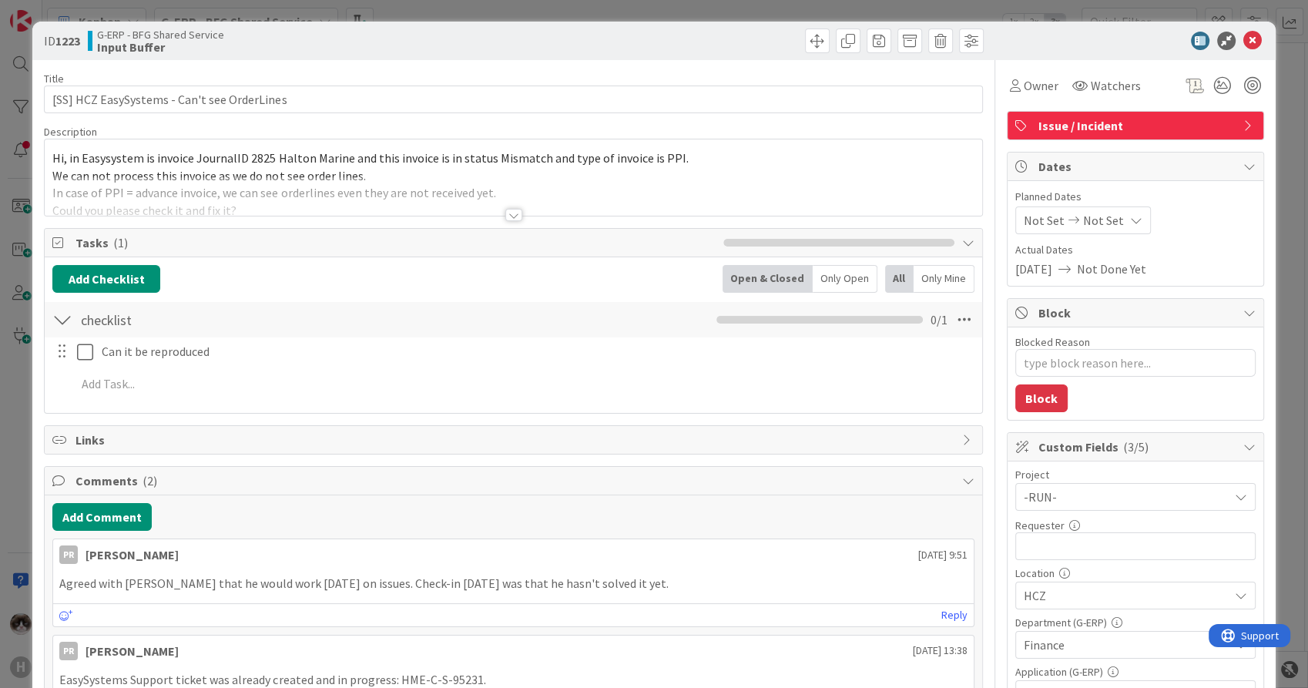
click at [505, 213] on div at bounding box center [513, 215] width 17 height 12
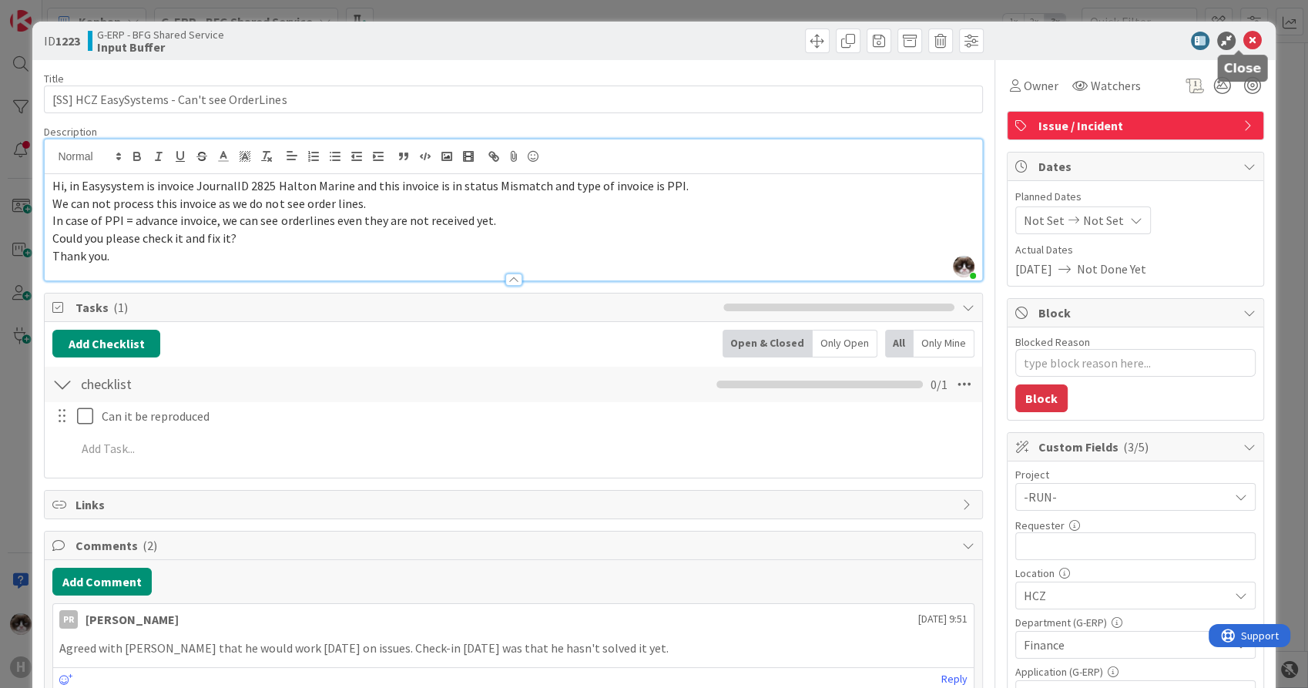
click at [1244, 43] on icon at bounding box center [1253, 41] width 18 height 18
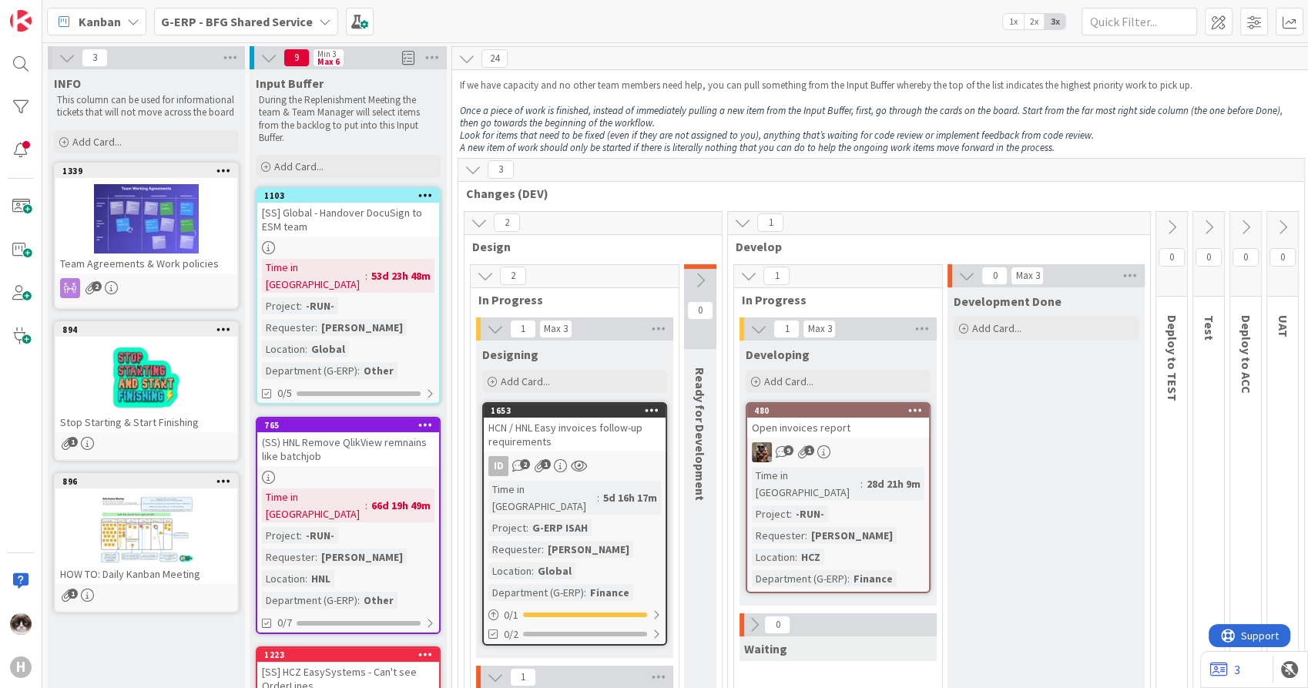
click at [408, 222] on div "[SS] Global - Handover DocuSign to ESM team" at bounding box center [348, 220] width 182 height 34
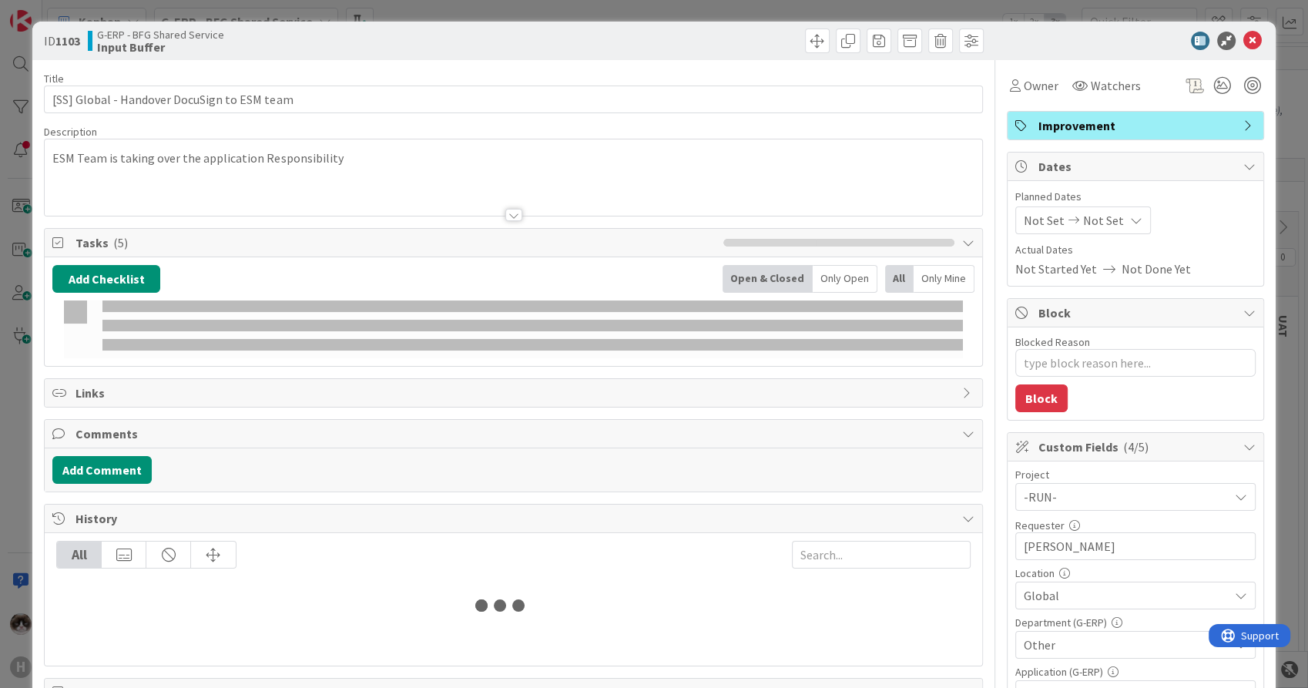
type textarea "x"
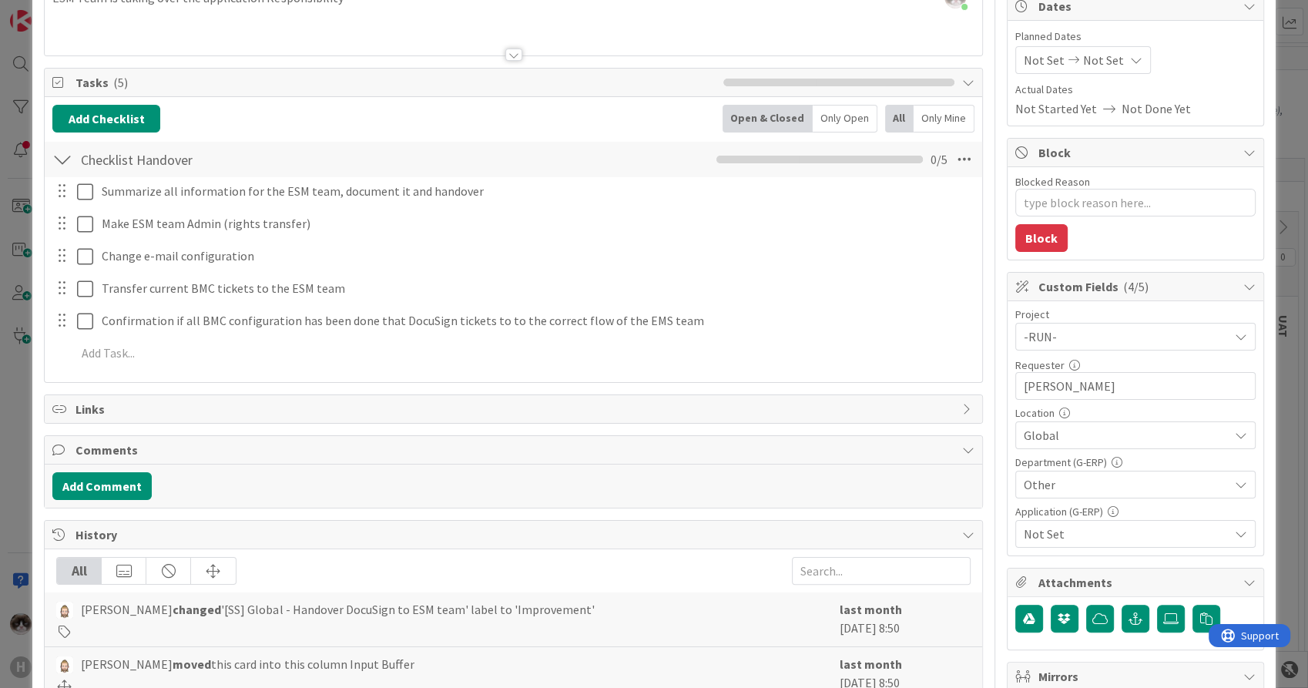
scroll to position [171, 0]
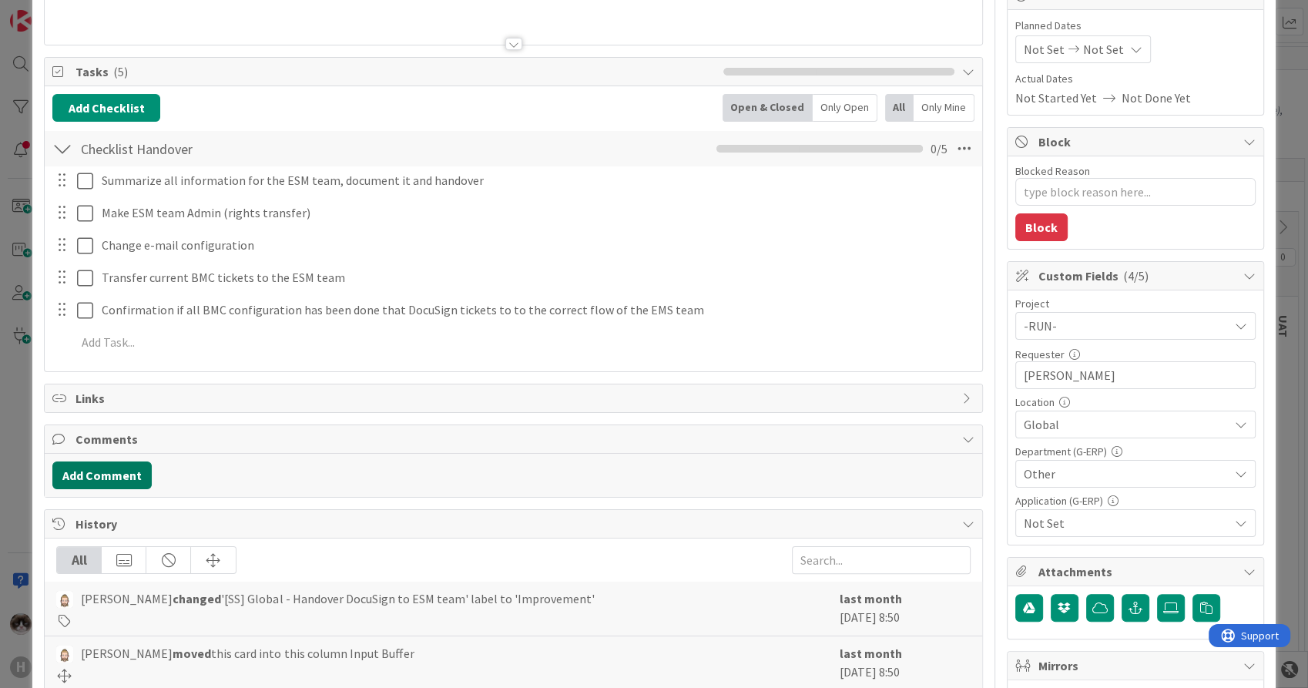
click at [104, 485] on button "Add Comment" at bounding box center [101, 476] width 99 height 28
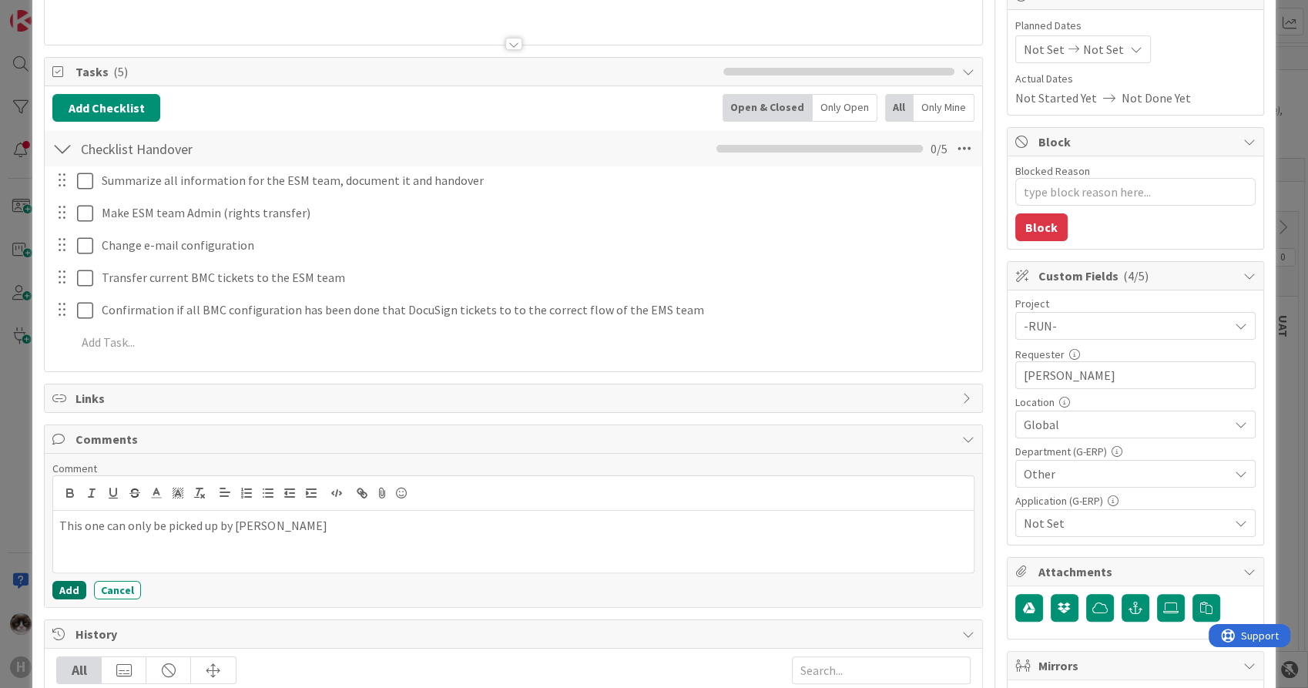
click at [64, 586] on button "Add" at bounding box center [69, 590] width 34 height 18
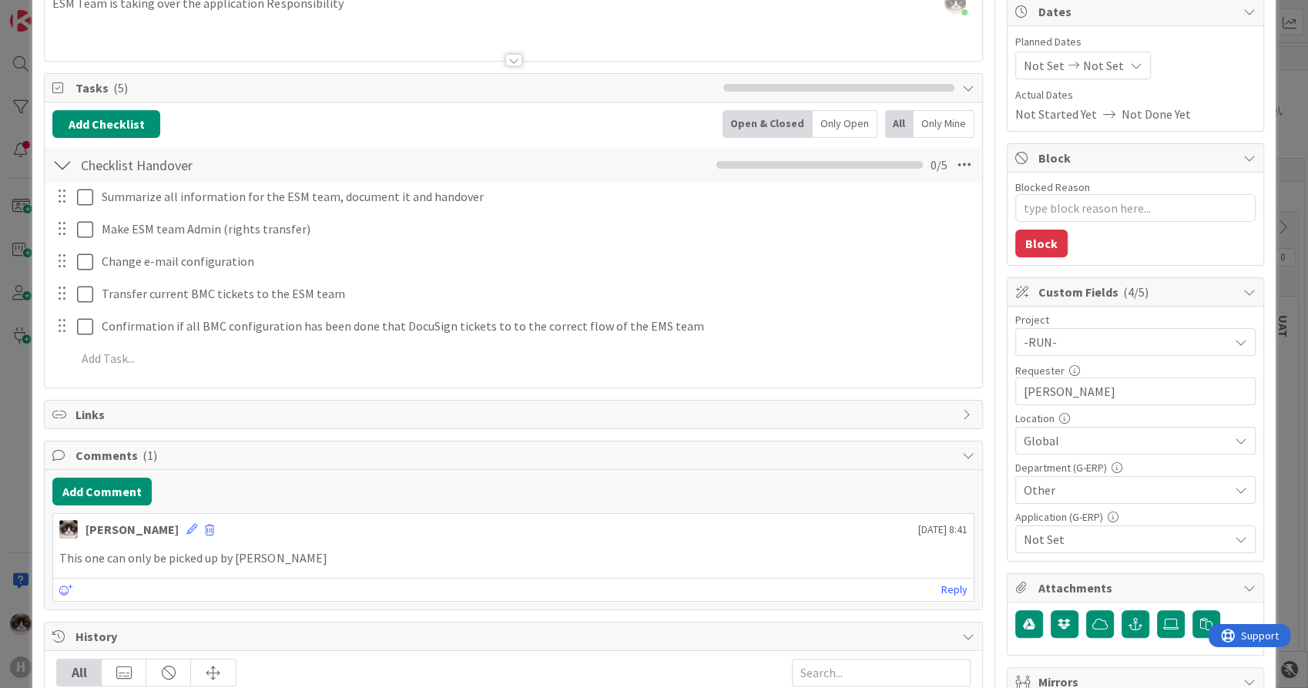
scroll to position [0, 0]
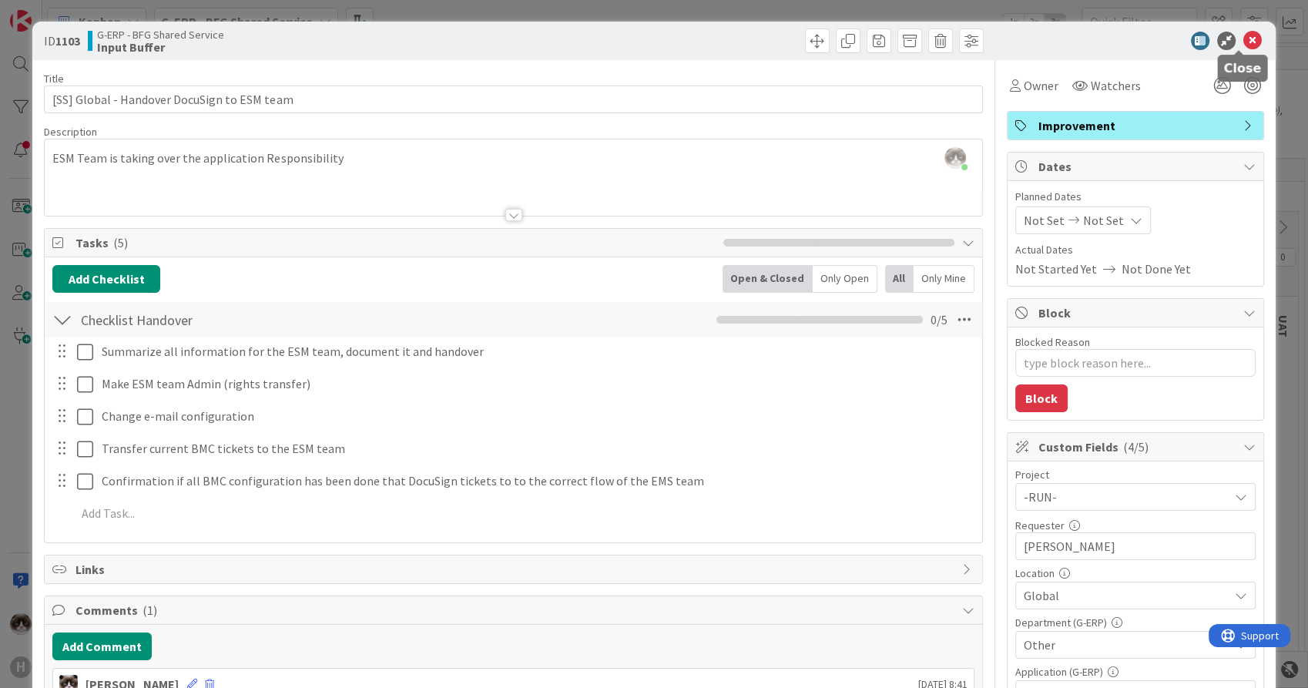
click at [1244, 44] on icon at bounding box center [1253, 41] width 18 height 18
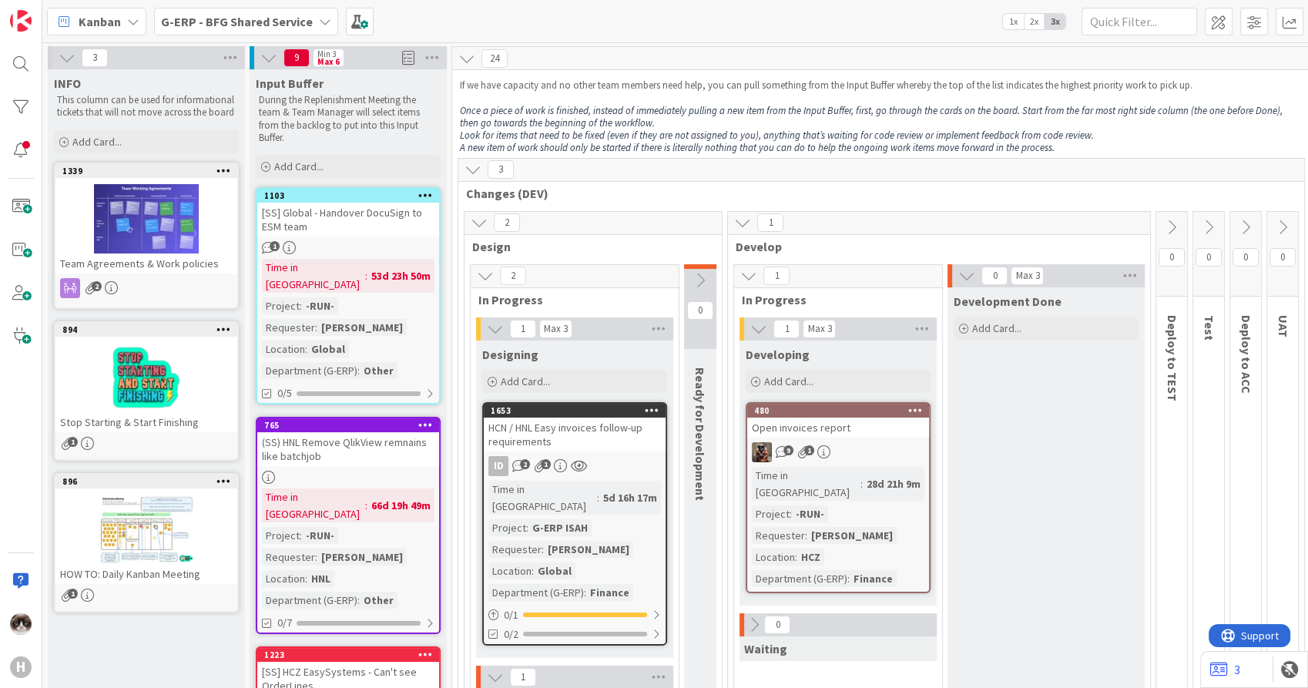
click at [290, 20] on b "G-ERP - BFG Shared Service" at bounding box center [237, 21] width 152 height 15
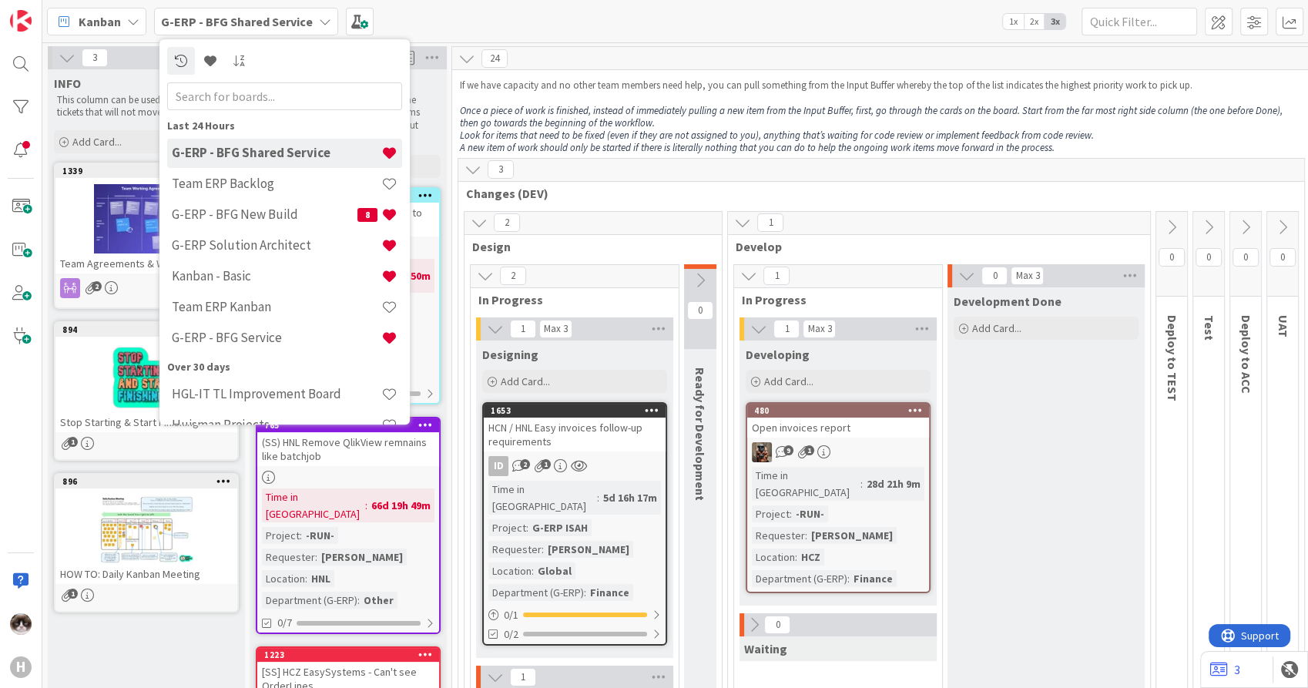
click at [603, 115] on em "Once a piece of work is finished, instead of immediately pulling a new item fro…" at bounding box center [872, 116] width 825 height 25
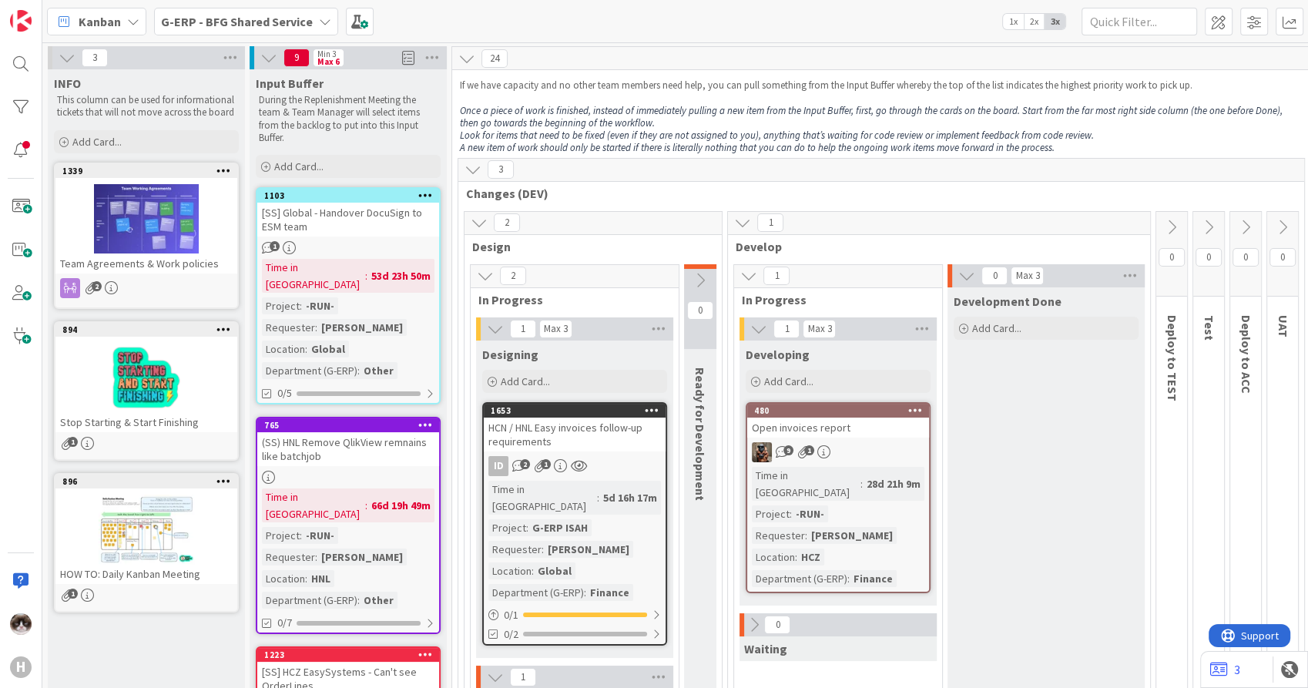
click at [72, 18] on icon at bounding box center [64, 22] width 20 height 20
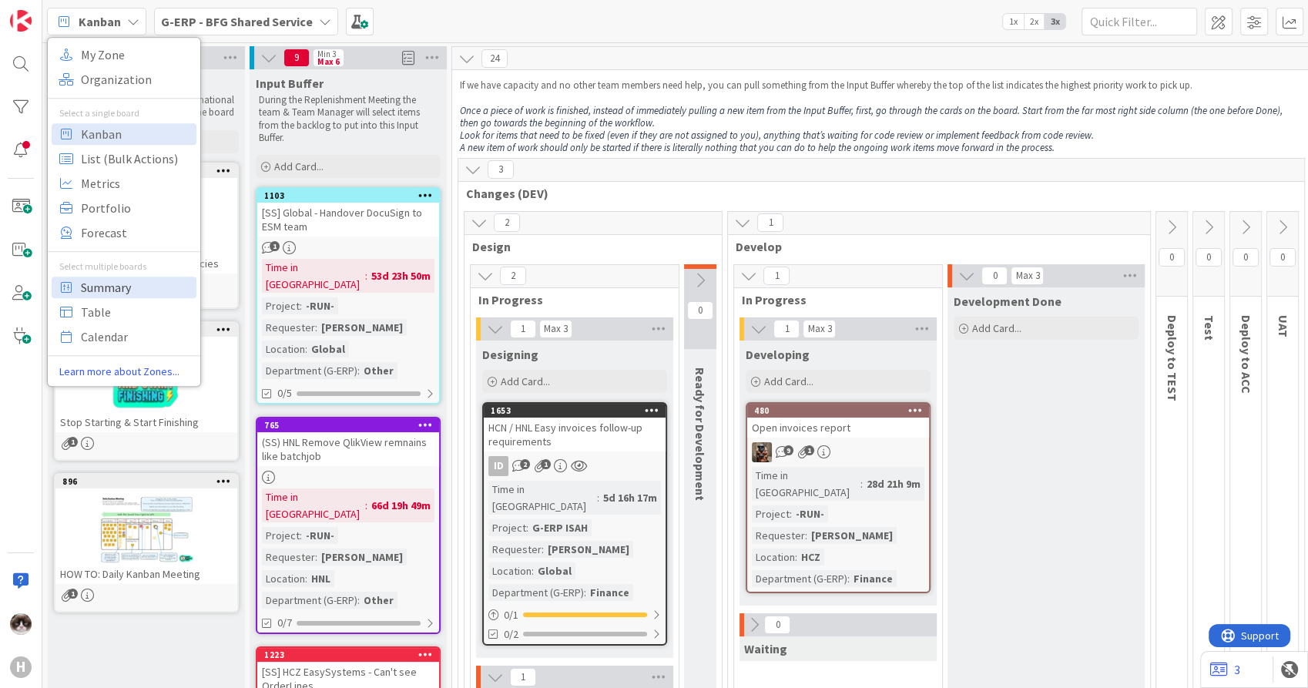
click at [104, 282] on span "Summary" at bounding box center [136, 287] width 111 height 23
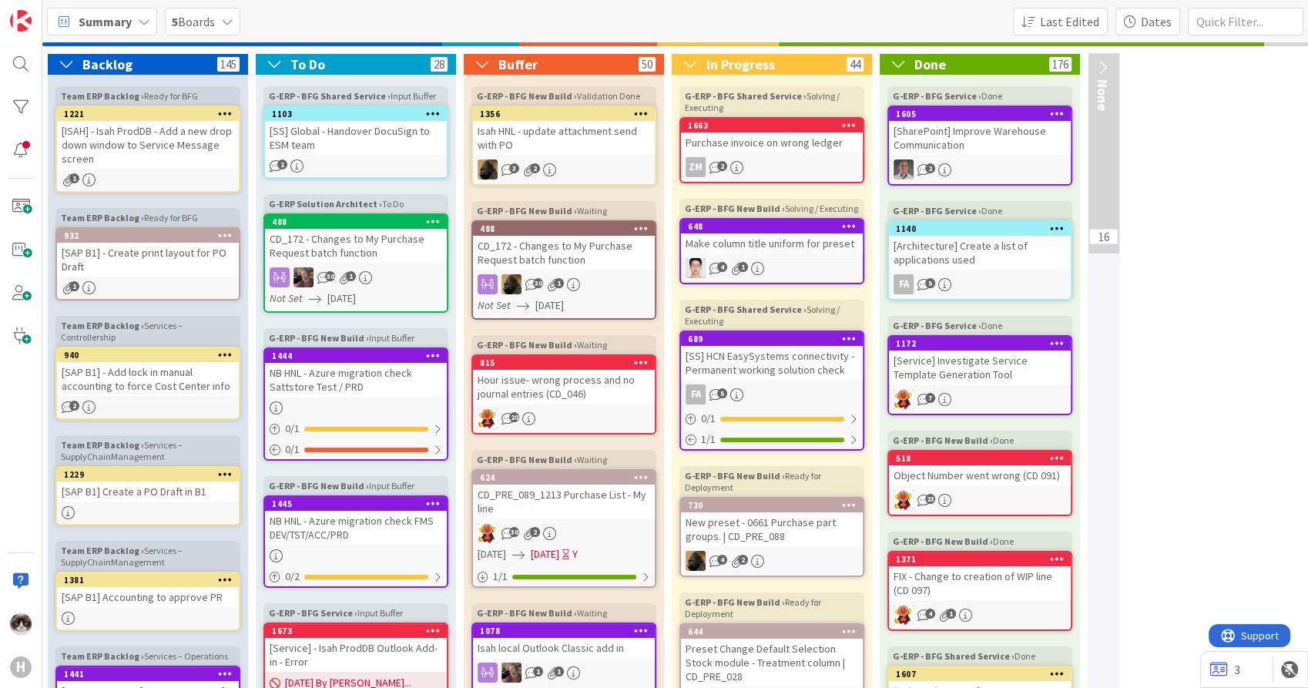
click at [217, 24] on div "5 Boards" at bounding box center [203, 22] width 76 height 28
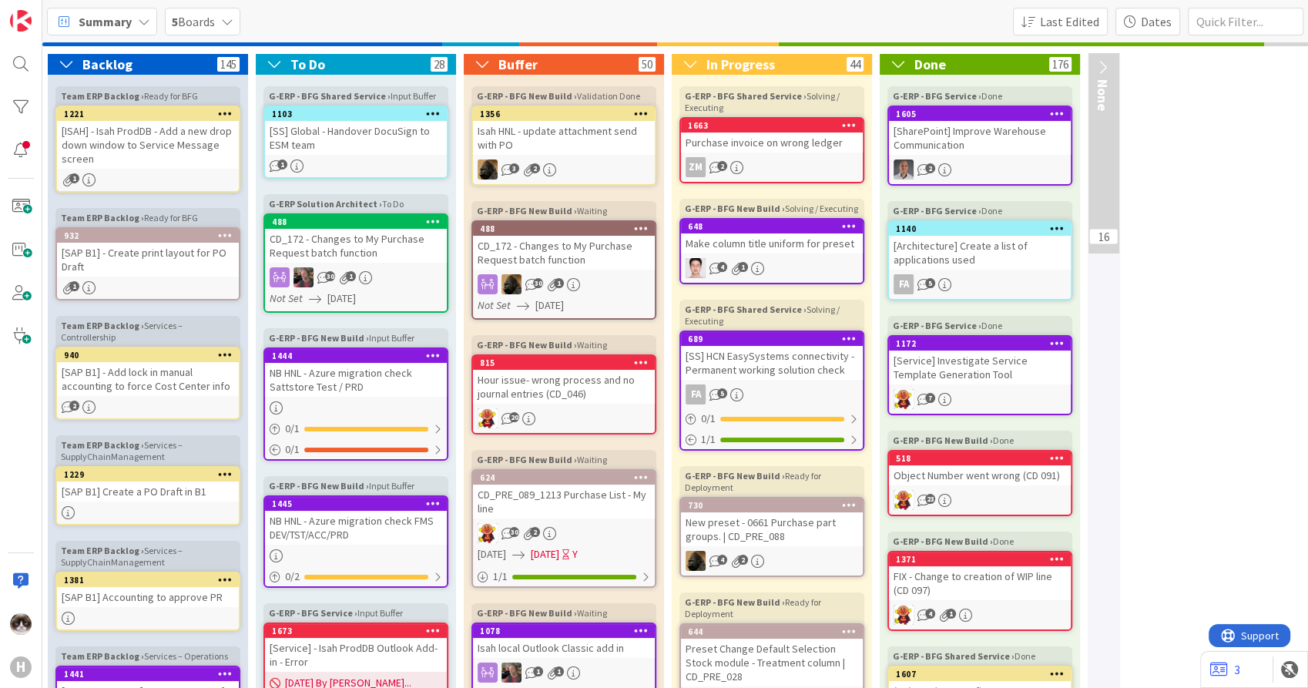
click at [94, 25] on span "Summary" at bounding box center [105, 21] width 53 height 18
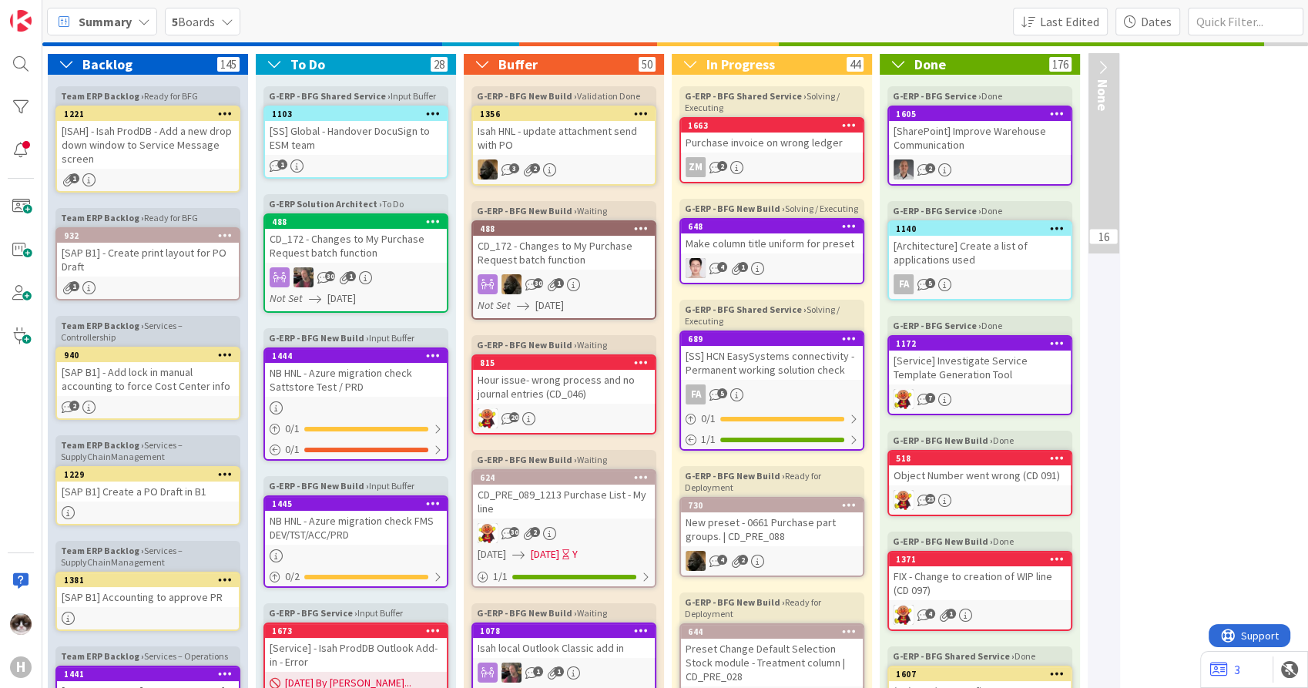
click at [102, 19] on span "Summary" at bounding box center [105, 21] width 53 height 18
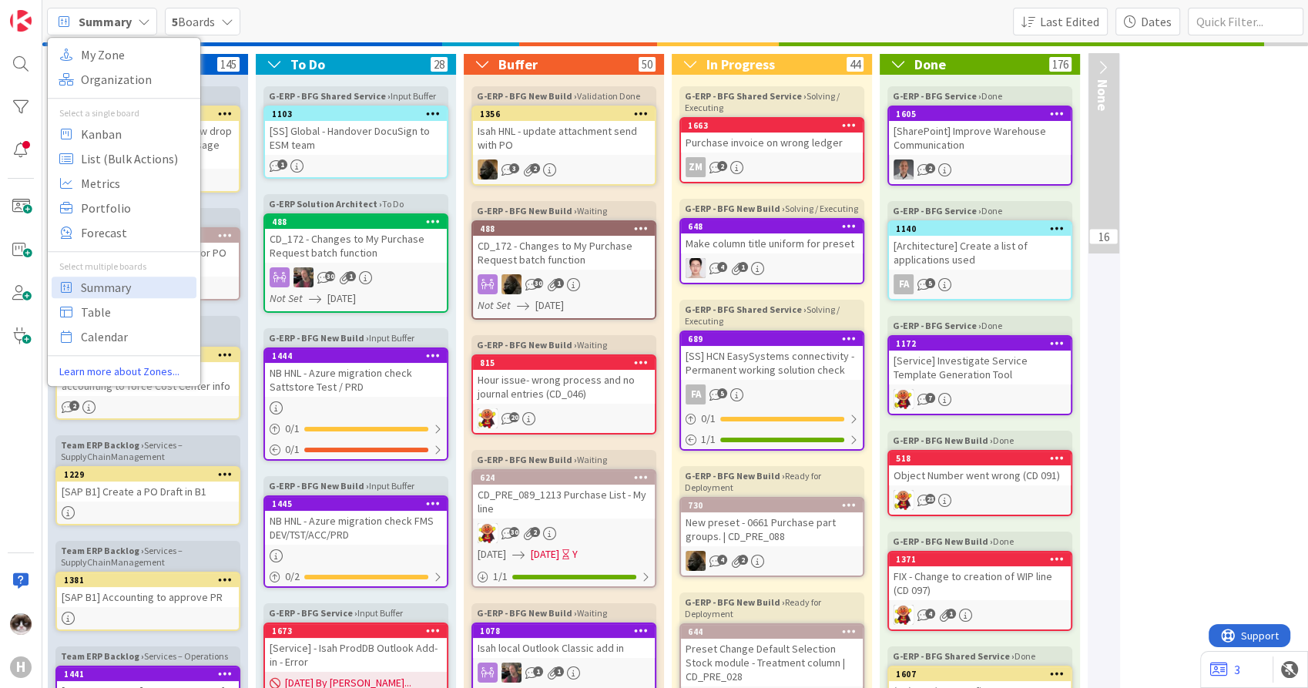
click at [811, 256] on link "648 Make column title uniform for preset 4 1" at bounding box center [772, 251] width 185 height 66
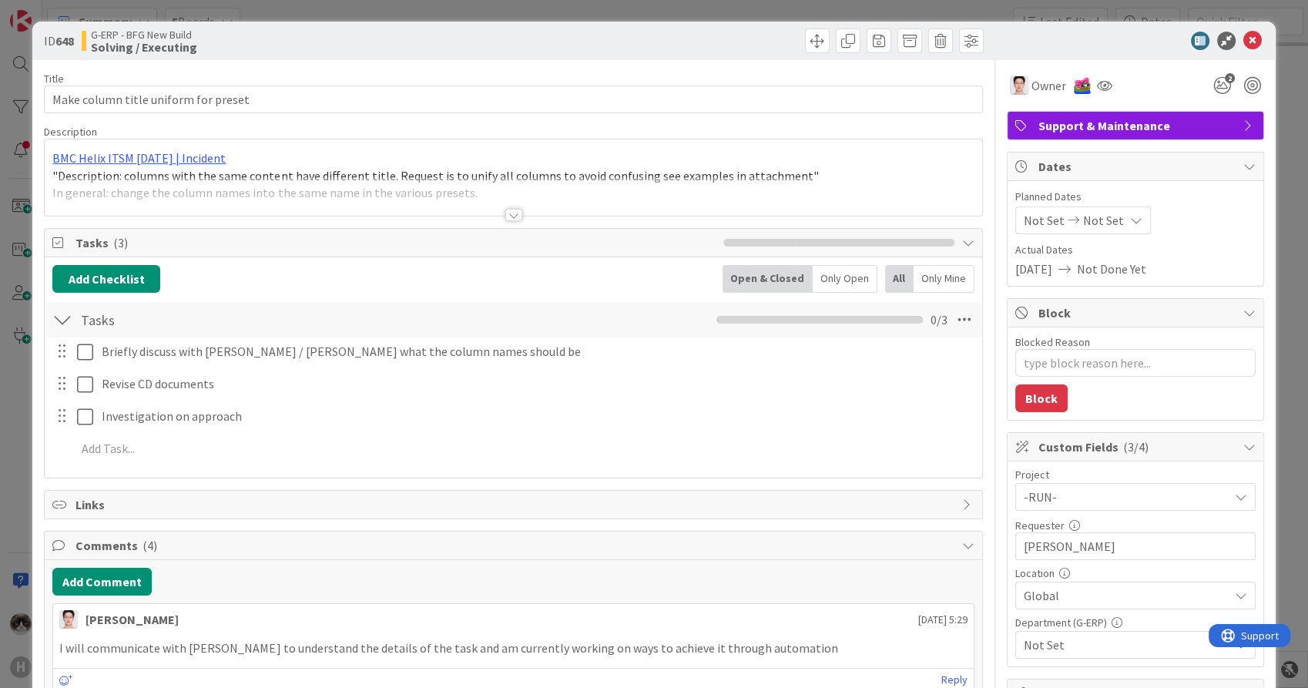
click at [509, 217] on div at bounding box center [513, 215] width 17 height 12
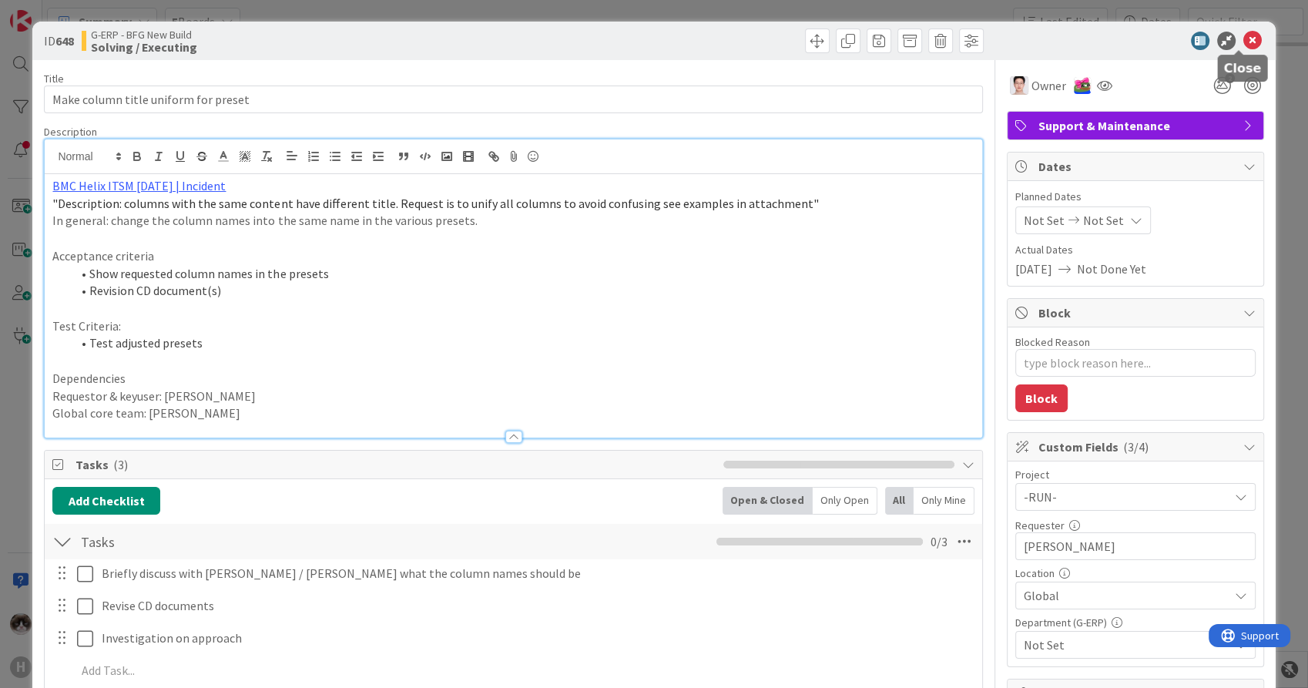
click at [1244, 35] on icon at bounding box center [1253, 41] width 18 height 18
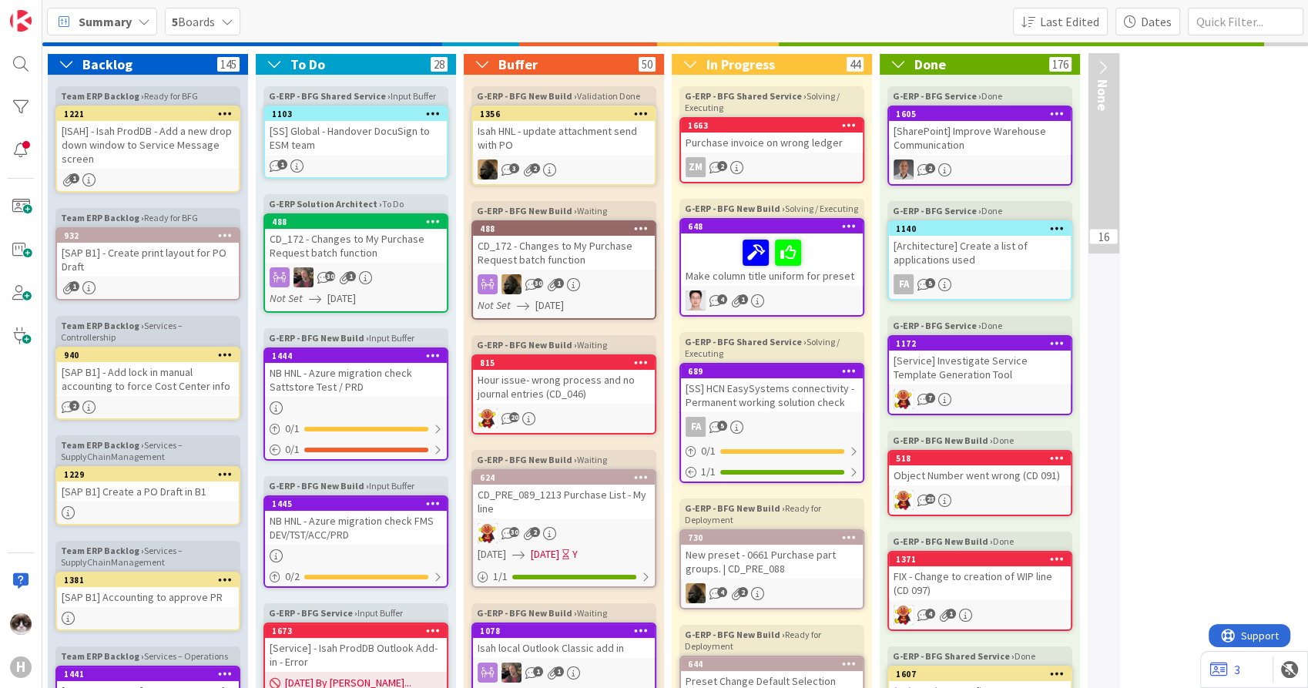
click at [810, 292] on div "4 1" at bounding box center [772, 300] width 182 height 20
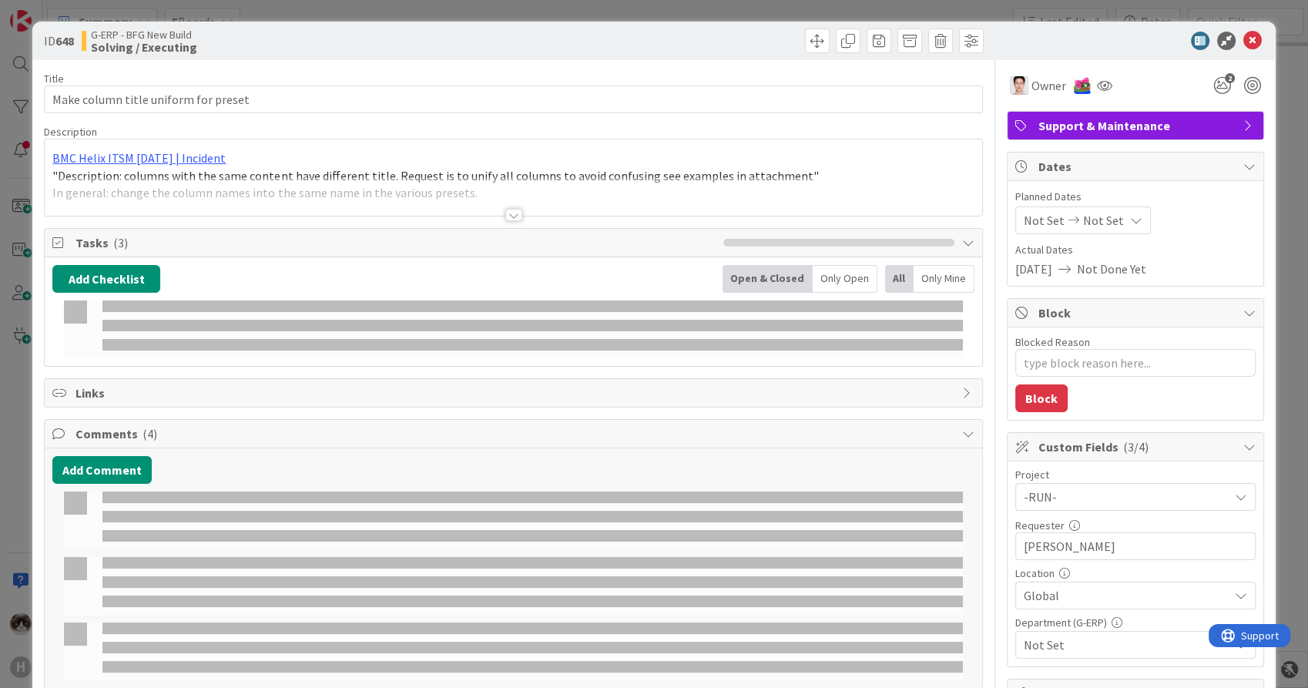
type textarea "x"
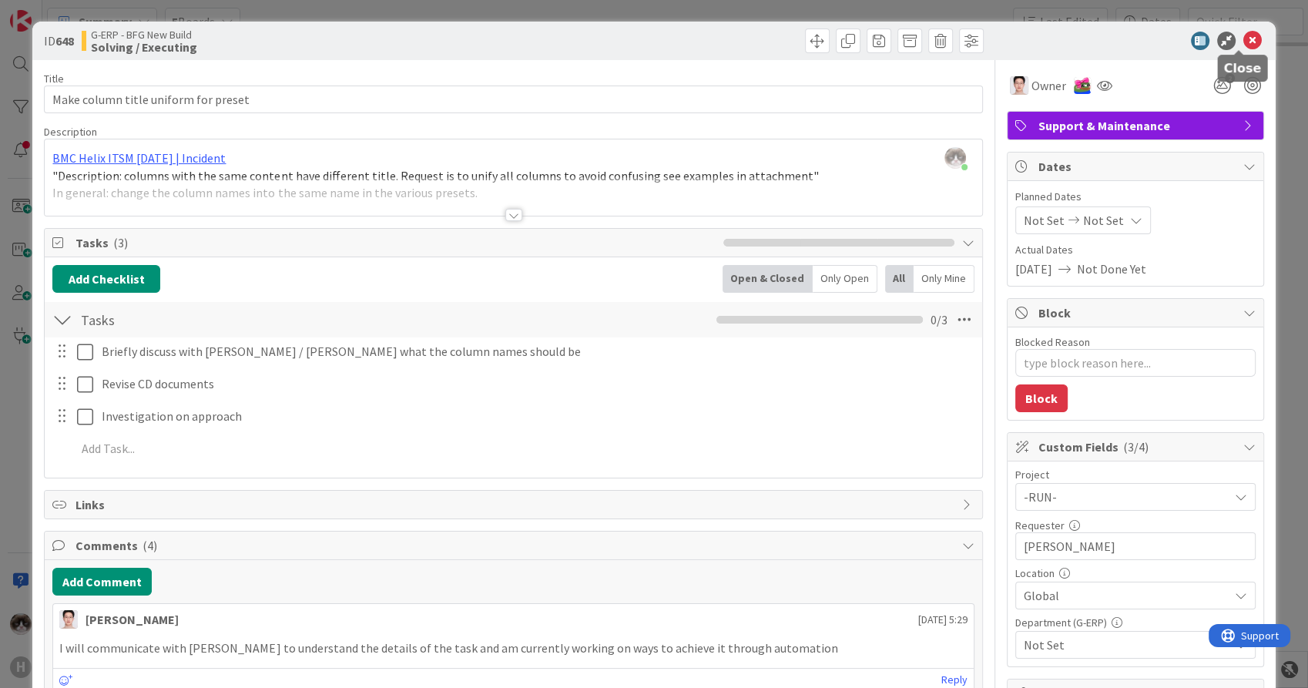
click at [1244, 42] on icon at bounding box center [1253, 41] width 18 height 18
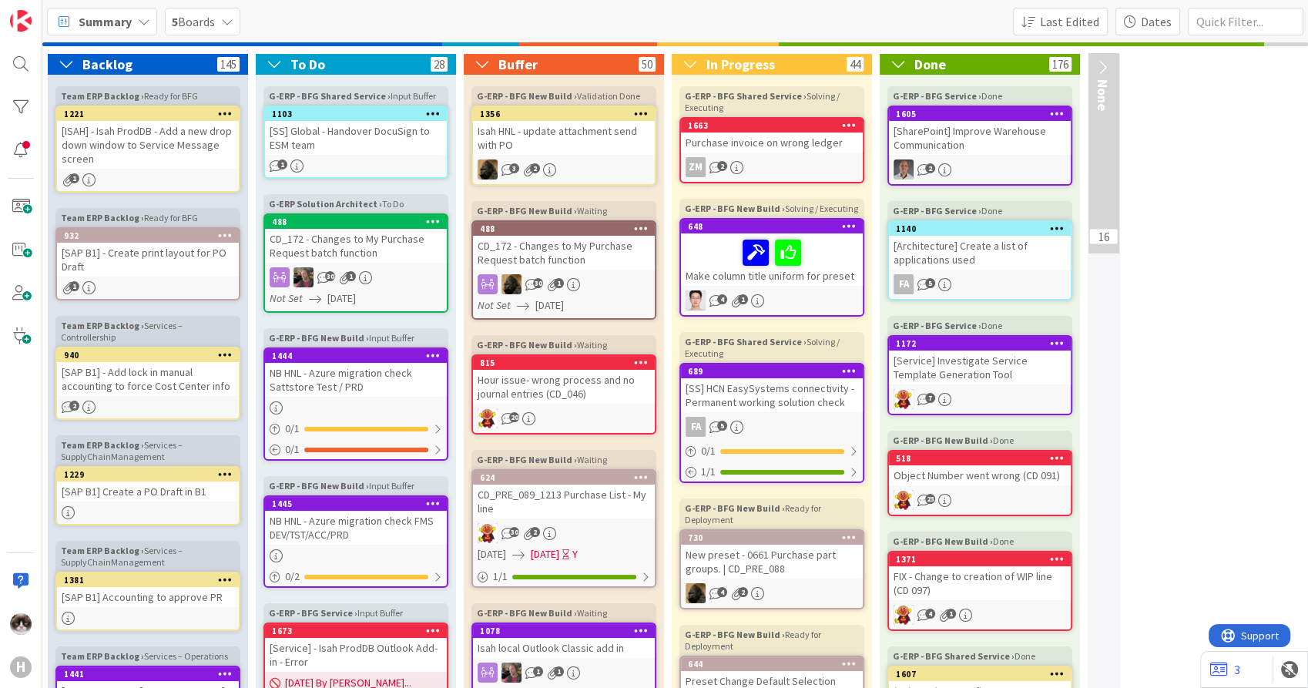
click at [121, 31] on div "Summary" at bounding box center [102, 22] width 110 height 28
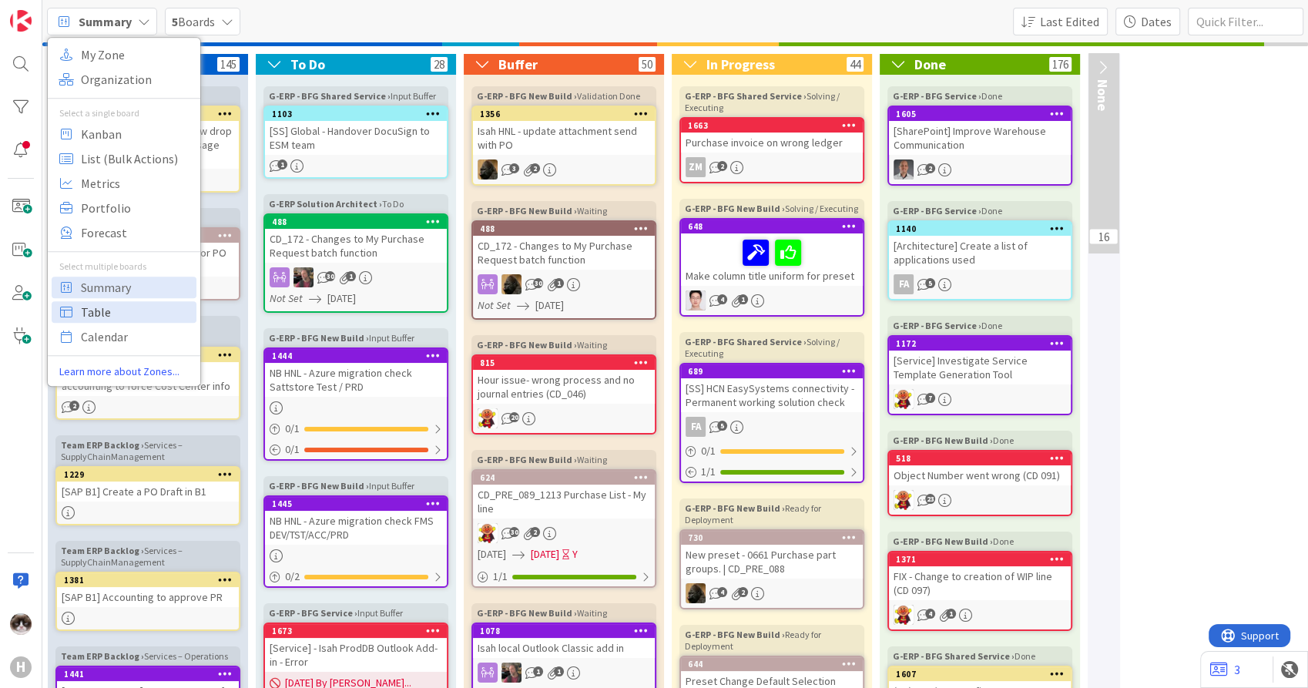
click at [114, 313] on span "Table" at bounding box center [136, 311] width 111 height 23
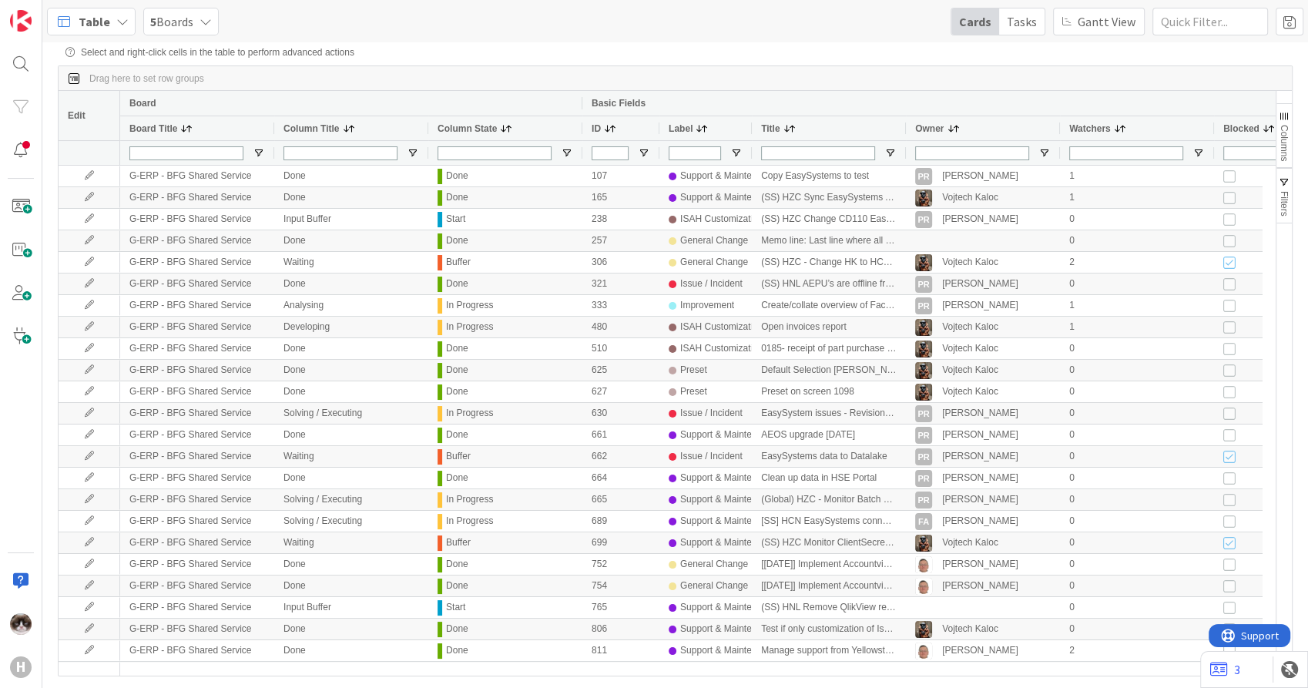
click at [1291, 129] on button "Columns" at bounding box center [1284, 135] width 15 height 65
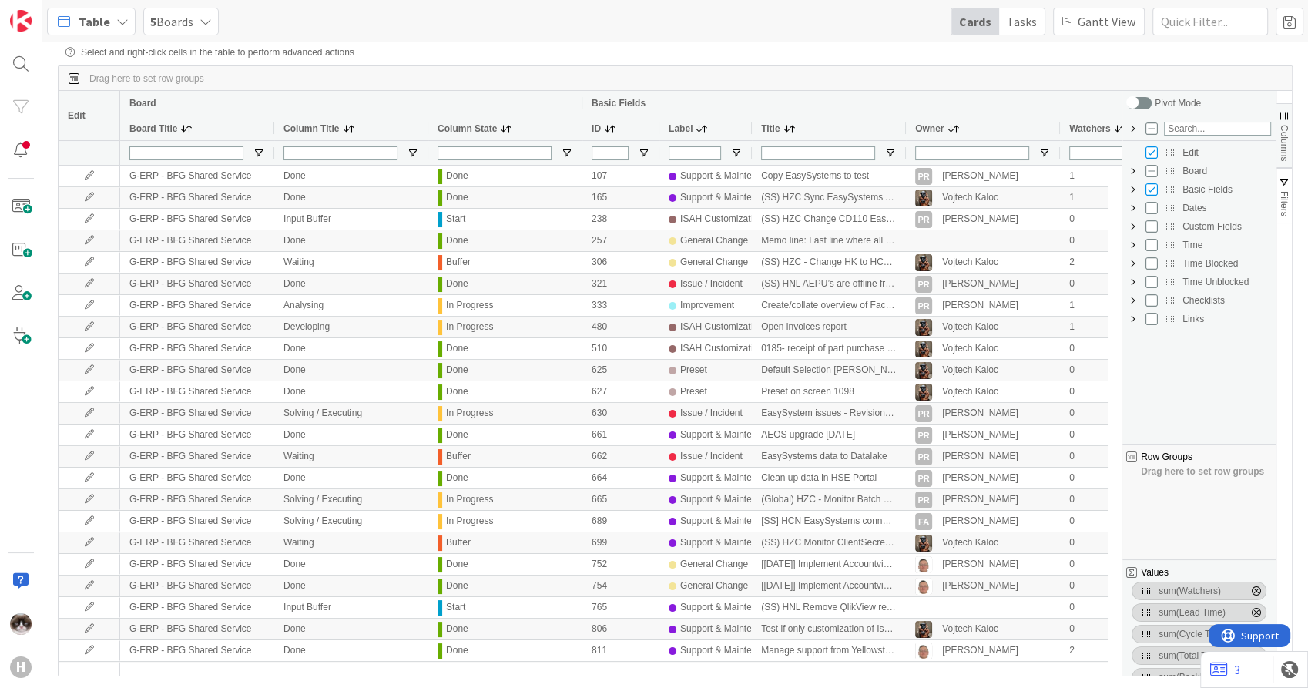
click at [1134, 223] on span "Custom Fields Column Group" at bounding box center [1133, 226] width 12 height 12
click at [1220, 321] on span "Department (G-ERP)" at bounding box center [1234, 319] width 73 height 11
checkbox input "false"
checkbox input "true"
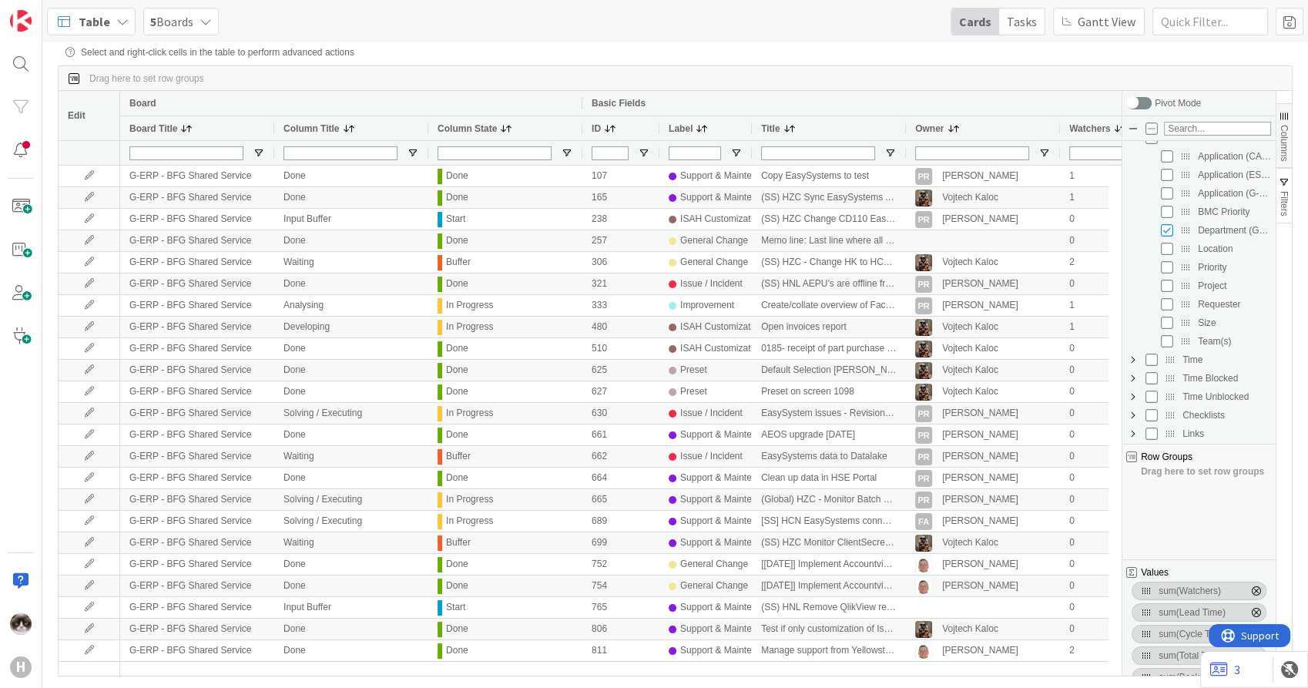
scroll to position [89, 0]
click at [1166, 247] on input "Press SPACE to toggle visibility (hidden)" at bounding box center [1167, 248] width 12 height 12
checkbox input "true"
click at [1168, 285] on input "Press SPACE to toggle visibility (hidden)" at bounding box center [1167, 285] width 12 height 12
checkbox input "true"
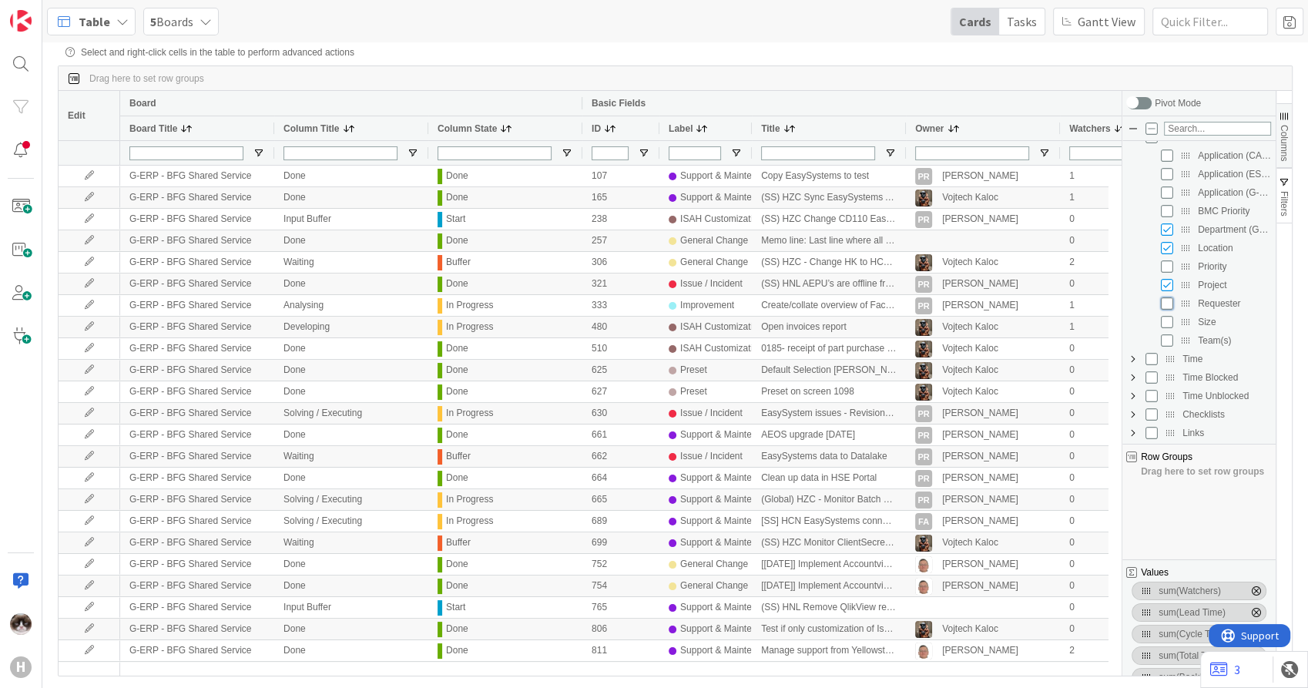
click at [1168, 306] on input "Press SPACE to toggle visibility (hidden)" at bounding box center [1167, 303] width 12 height 12
checkbox input "true"
click at [1285, 133] on span "Columns" at bounding box center [1284, 143] width 11 height 36
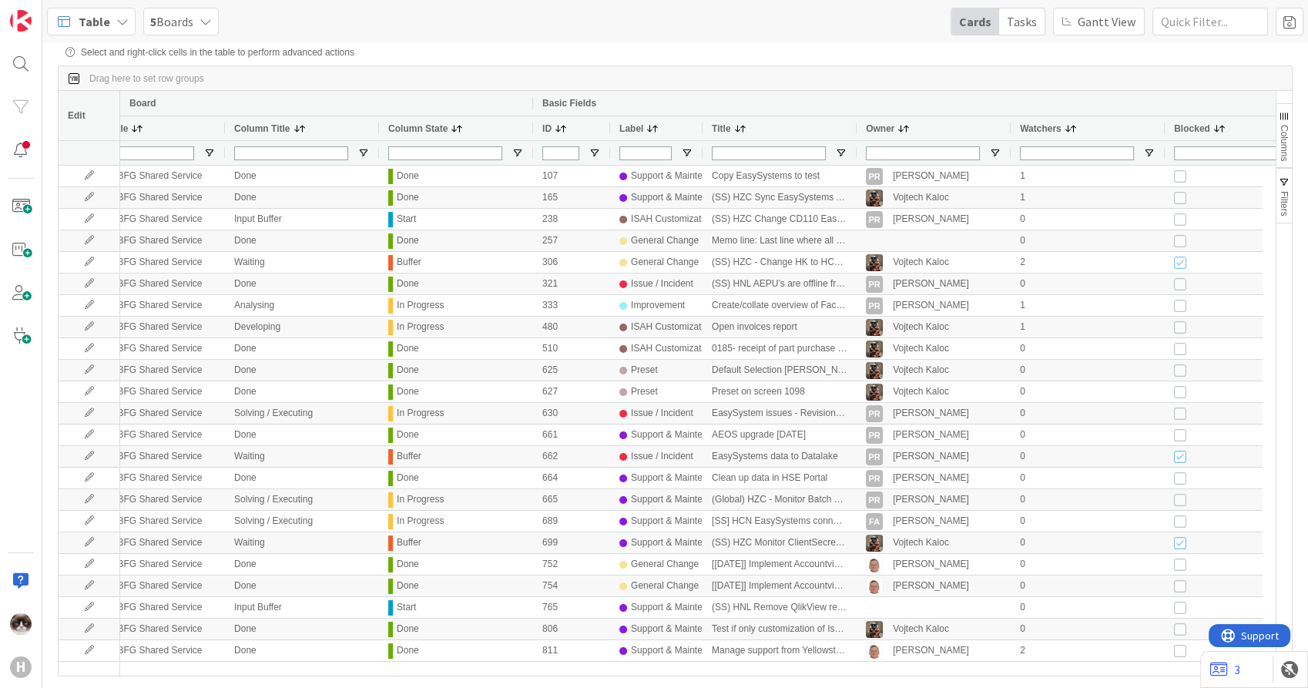
scroll to position [0, 0]
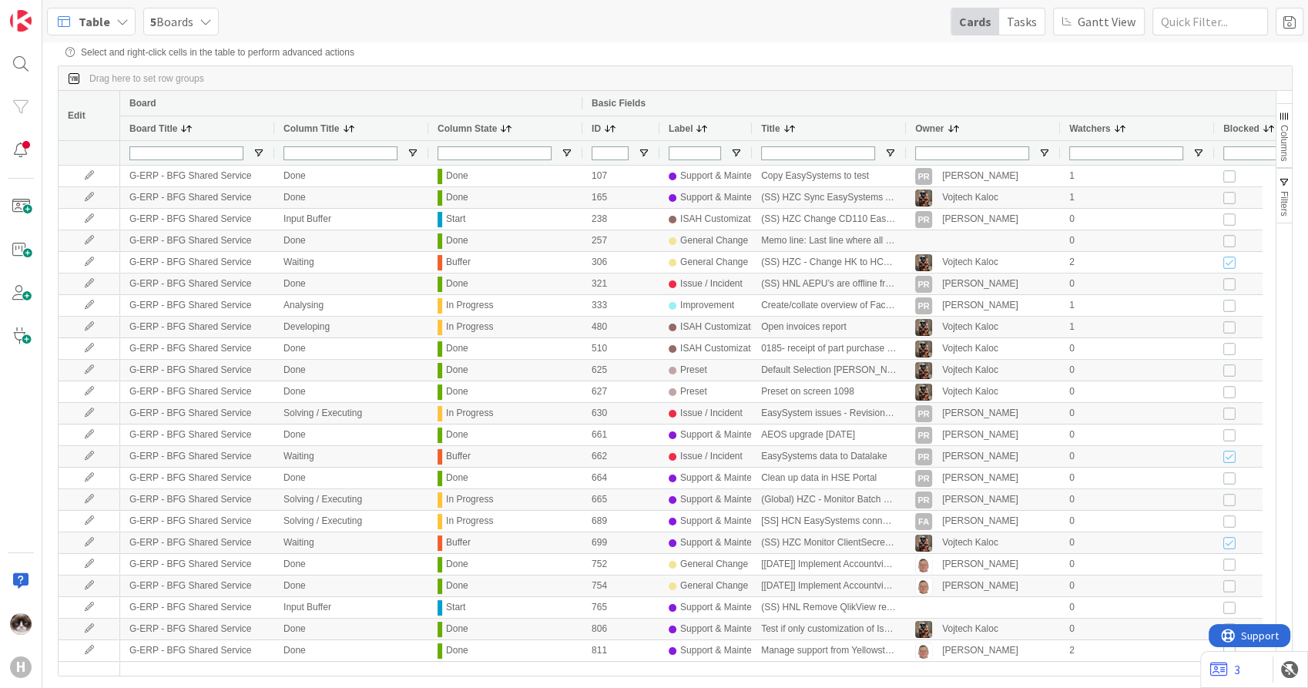
click at [1293, 123] on div "Table 5 Boards Cards Tasks Gantt View Select and right-click cells in the table…" at bounding box center [675, 305] width 1266 height 611
click at [1287, 123] on button "Columns" at bounding box center [1284, 135] width 15 height 65
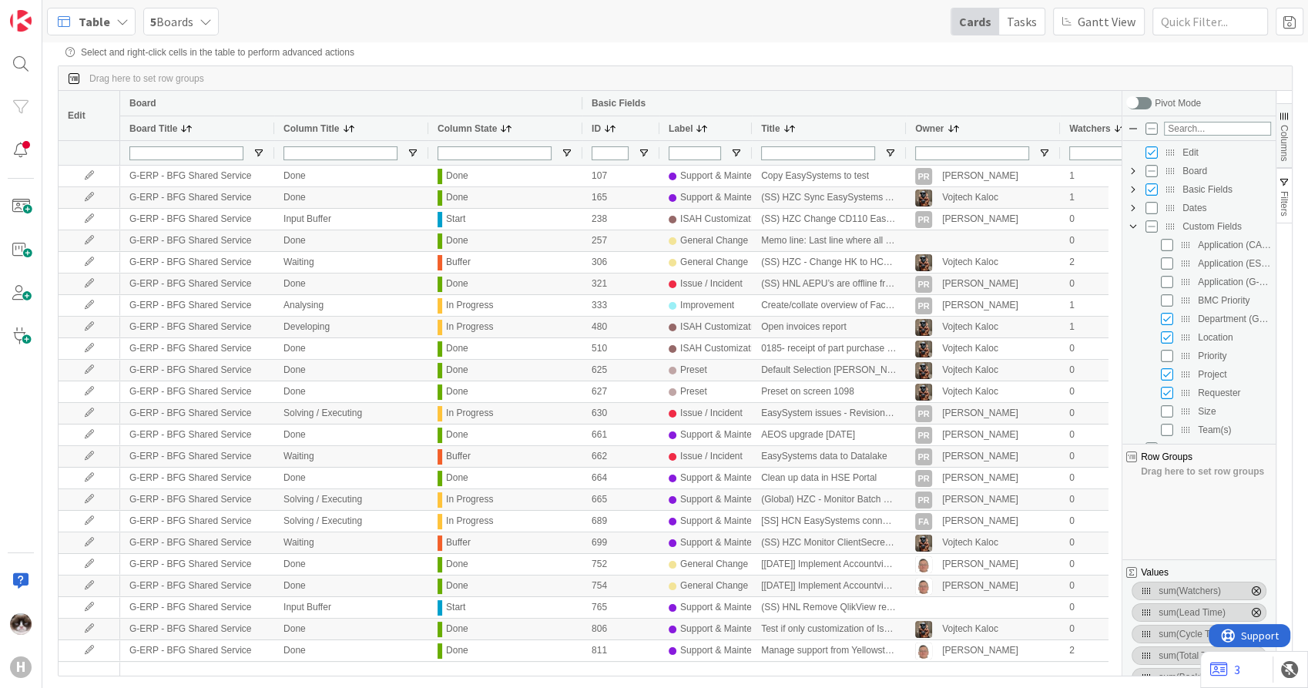
click at [1134, 231] on span "Custom Fields Column Group" at bounding box center [1133, 226] width 12 height 12
click at [1158, 193] on div "Basic Fields" at bounding box center [1199, 189] width 144 height 18
click at [1150, 194] on input "Press SPACE to toggle visibility (visible)" at bounding box center [1152, 189] width 12 height 12
checkbox input "false"
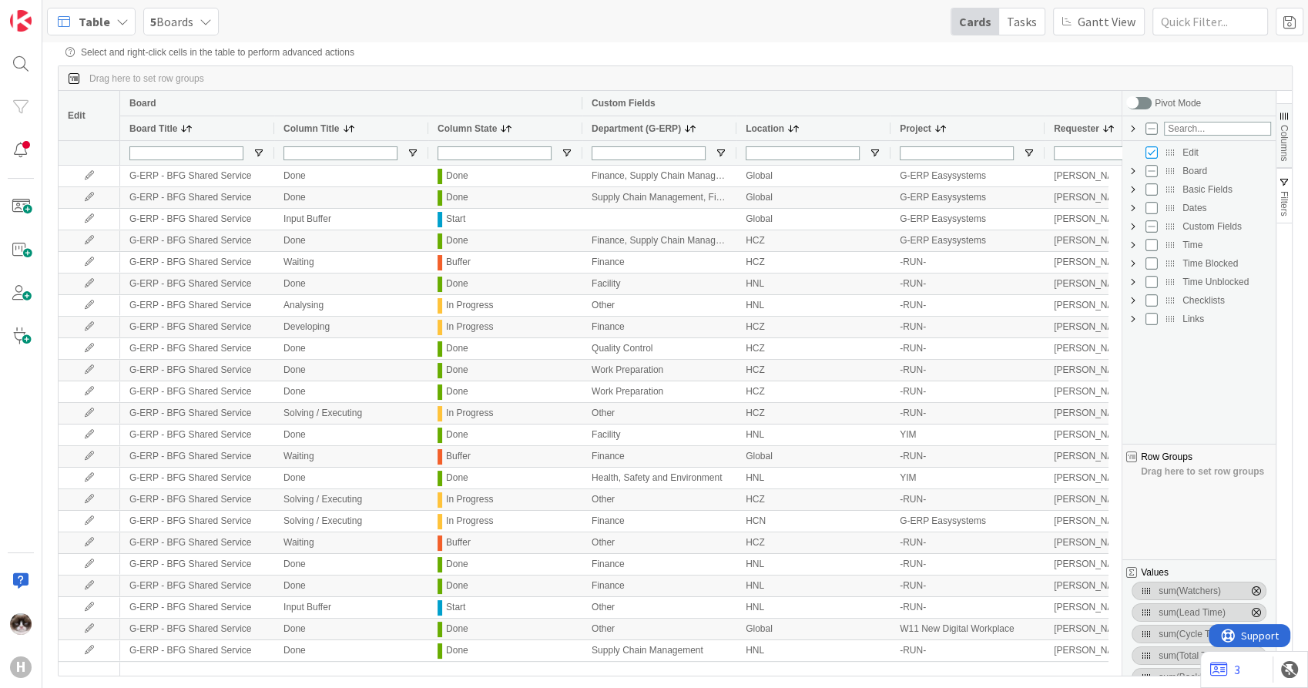
click at [1070, 75] on div "Drag here to set row groups" at bounding box center [676, 78] width 1234 height 25
click at [1284, 150] on span "Columns" at bounding box center [1284, 143] width 11 height 36
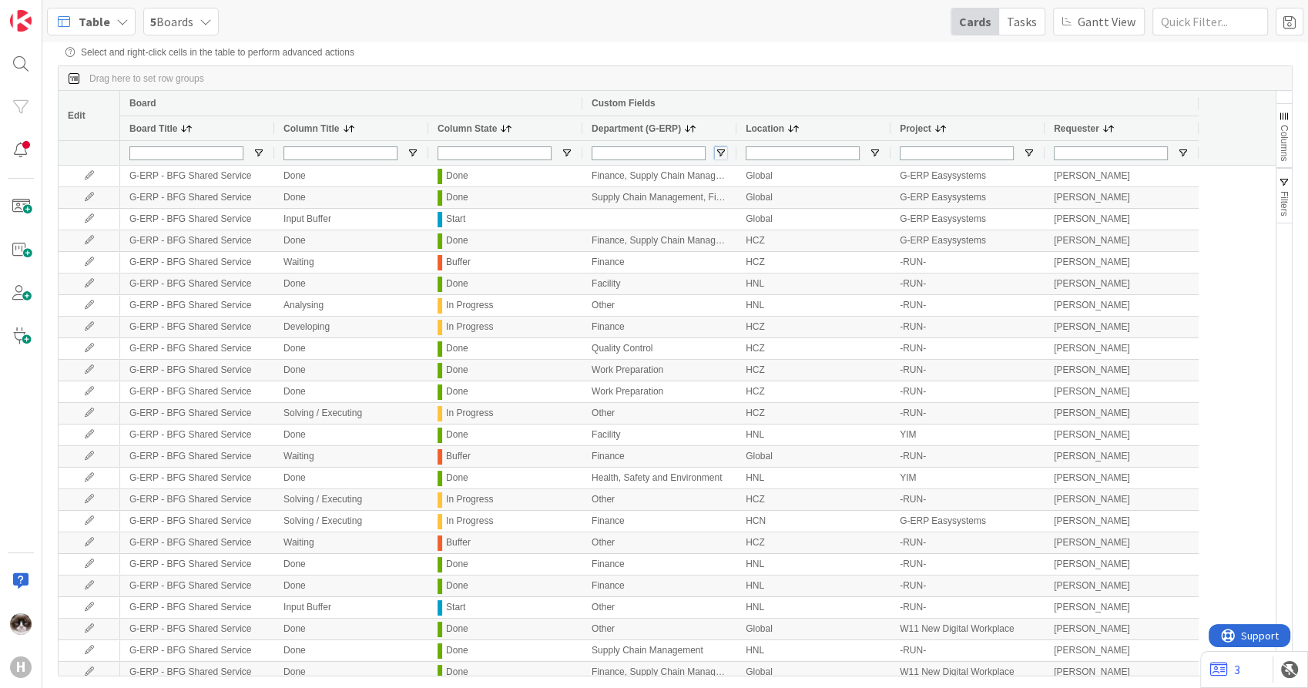
click at [721, 149] on span "Open Filter Menu" at bounding box center [721, 153] width 12 height 12
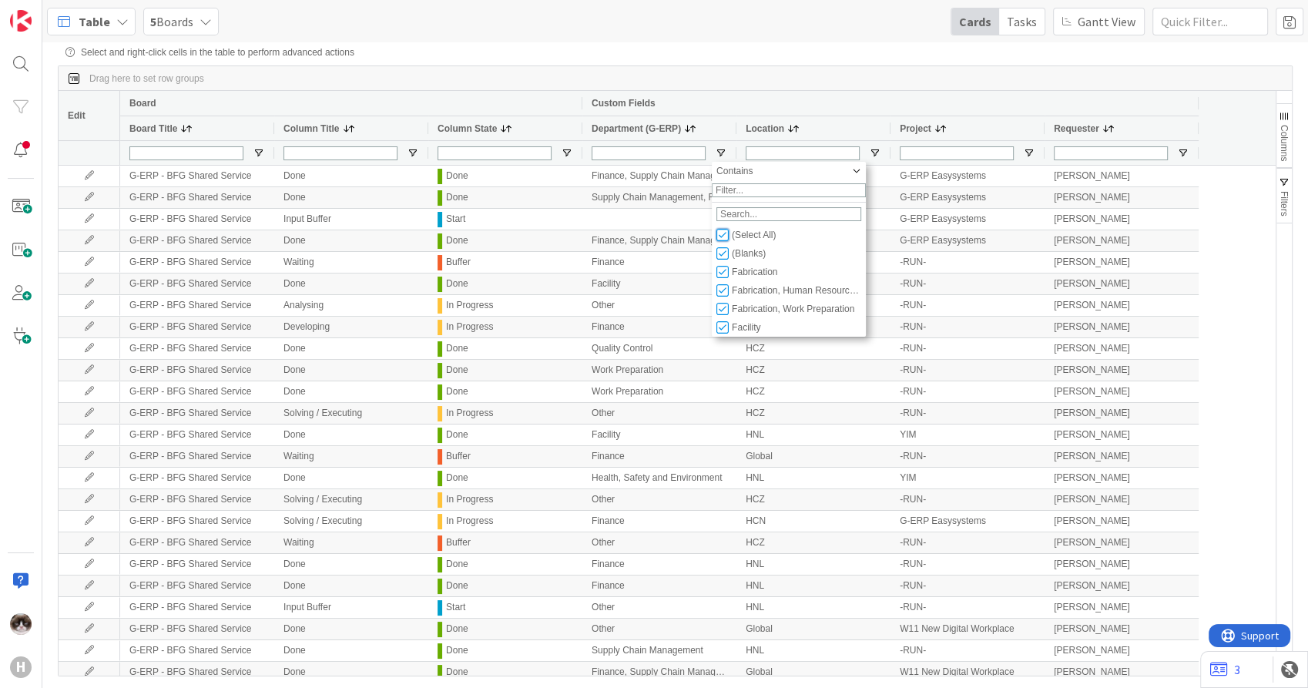
click at [725, 240] on input "Filter List" at bounding box center [723, 235] width 12 height 12
checkbox input "false"
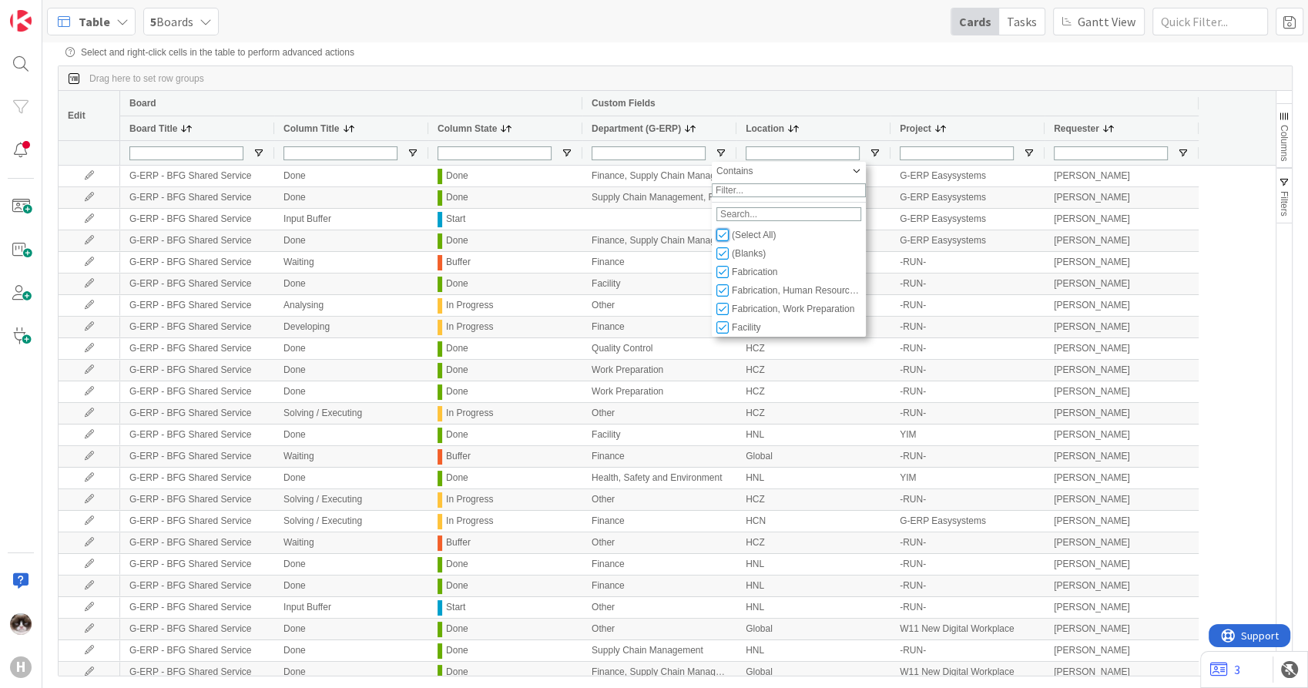
checkbox input "false"
type input "(0)"
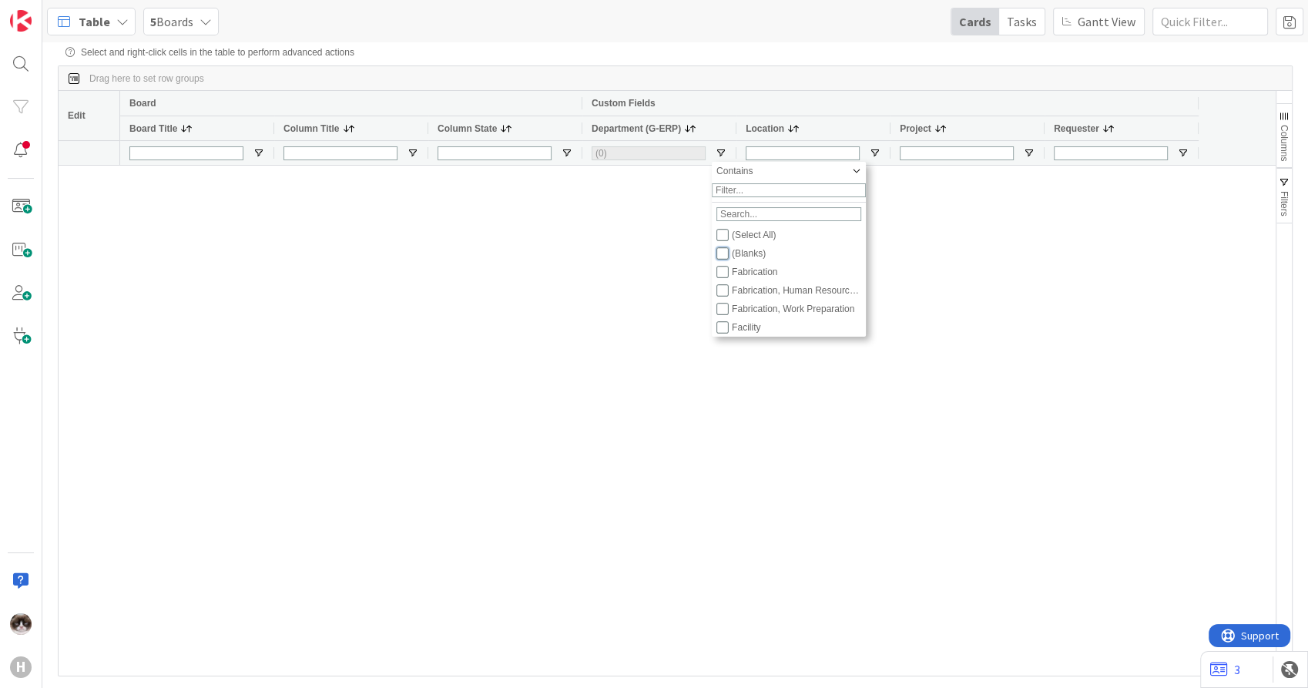
click at [722, 260] on input "Filter List" at bounding box center [723, 253] width 12 height 12
checkbox input "true"
checkbox input "false"
type input "(1) (Blanks)"
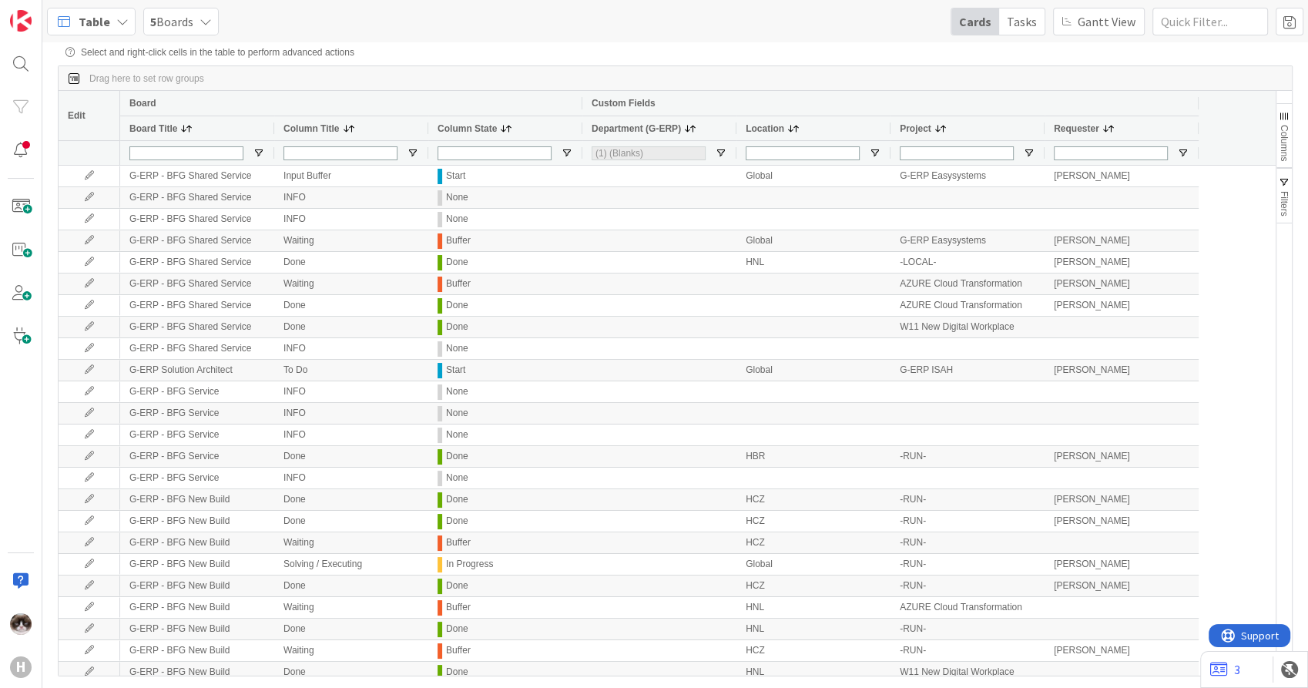
click at [787, 80] on div "Drag here to set row groups" at bounding box center [676, 78] width 1234 height 25
click at [875, 150] on span "Open Filter Menu" at bounding box center [875, 153] width 12 height 12
click at [799, 107] on div "Custom Fields" at bounding box center [891, 103] width 598 height 18
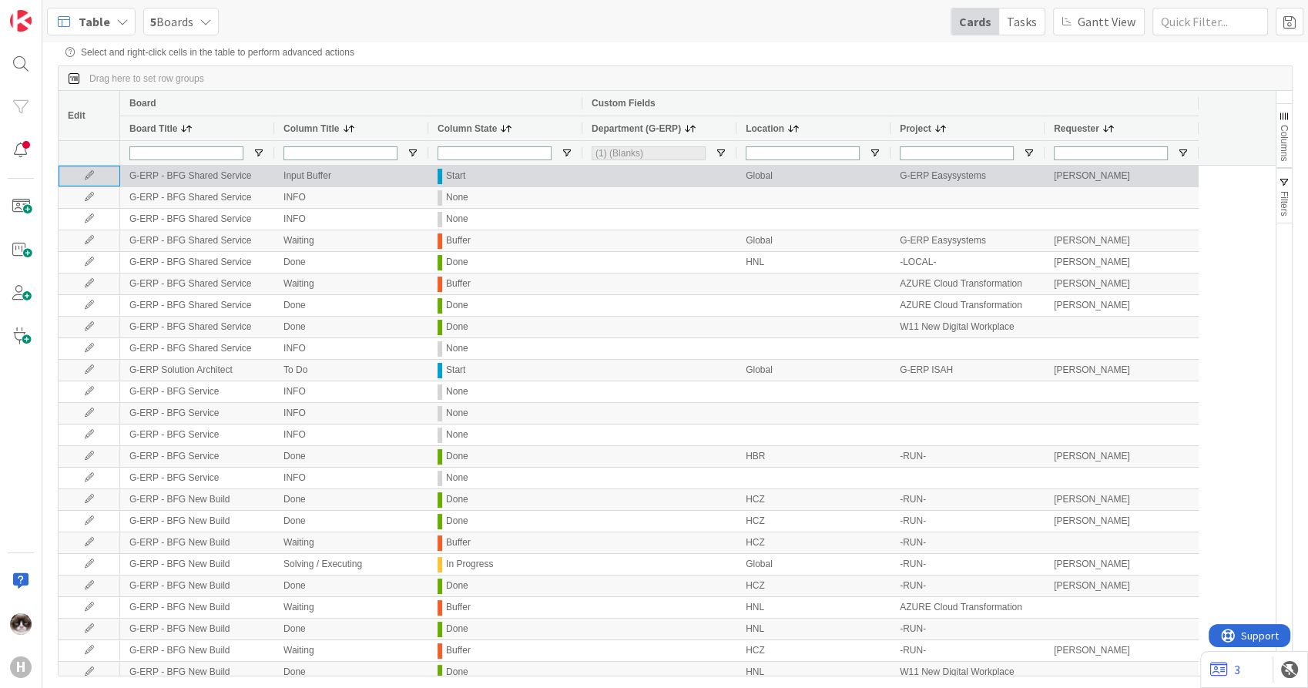
click at [84, 176] on icon at bounding box center [89, 175] width 23 height 9
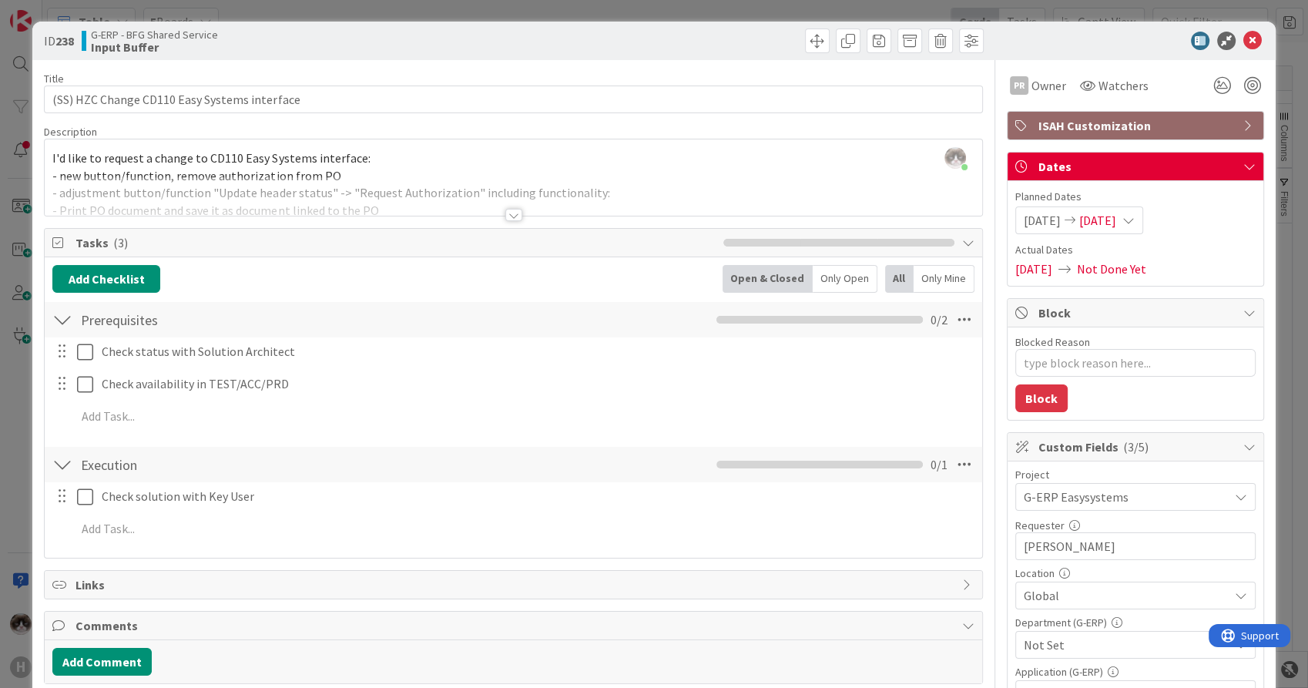
click at [517, 210] on div at bounding box center [513, 195] width 937 height 39
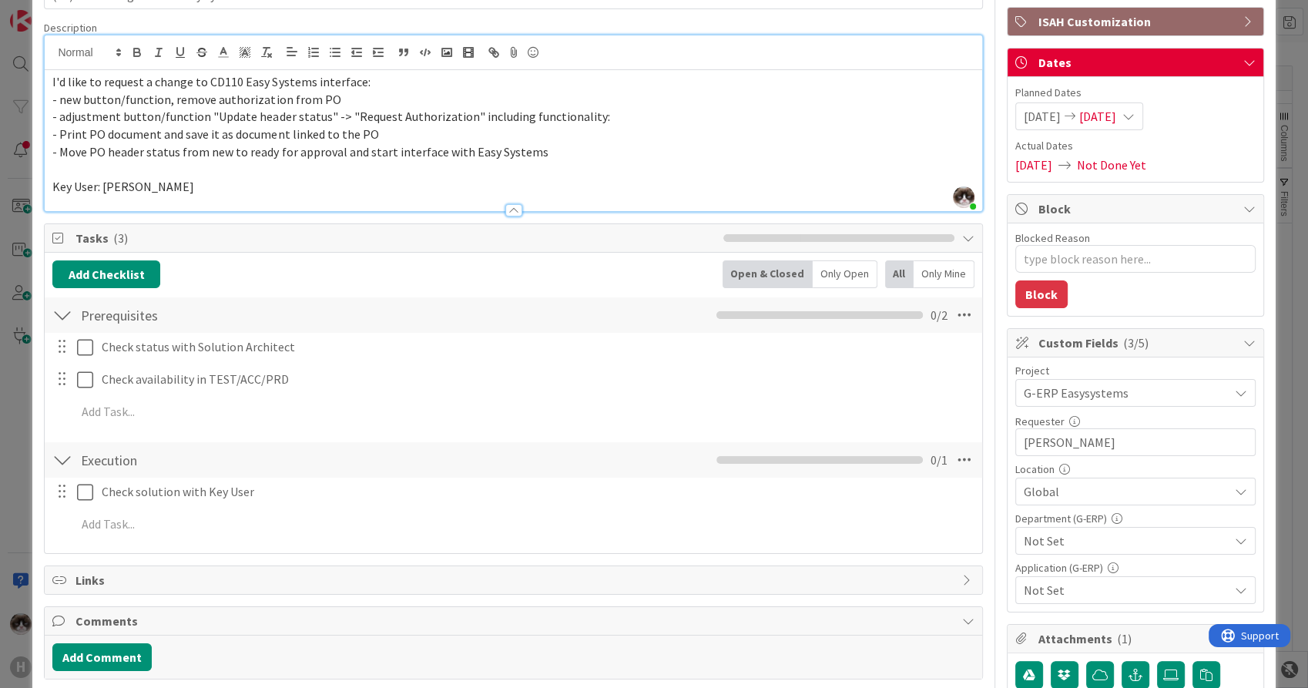
scroll to position [171, 0]
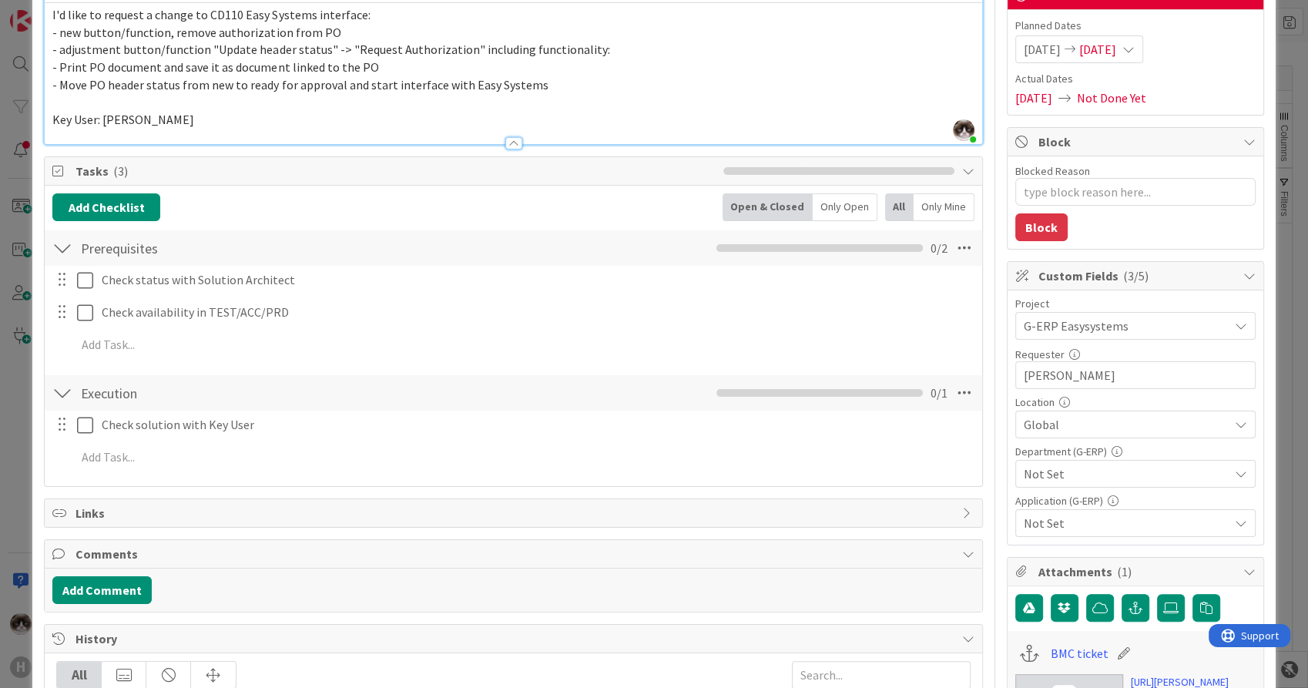
click at [1074, 478] on span "Not Set" at bounding box center [1126, 474] width 205 height 18
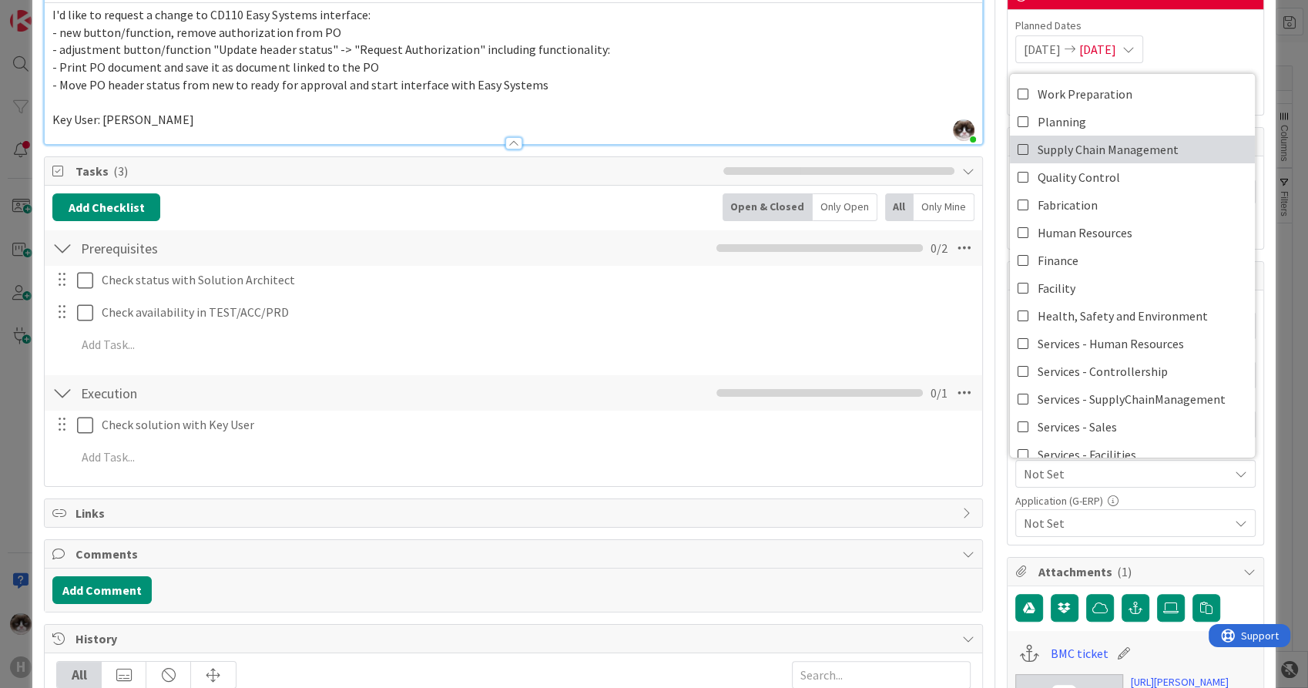
click at [1091, 146] on span "Supply Chain Management" at bounding box center [1108, 149] width 141 height 23
click at [1161, 514] on span "Not Set" at bounding box center [1126, 523] width 205 height 18
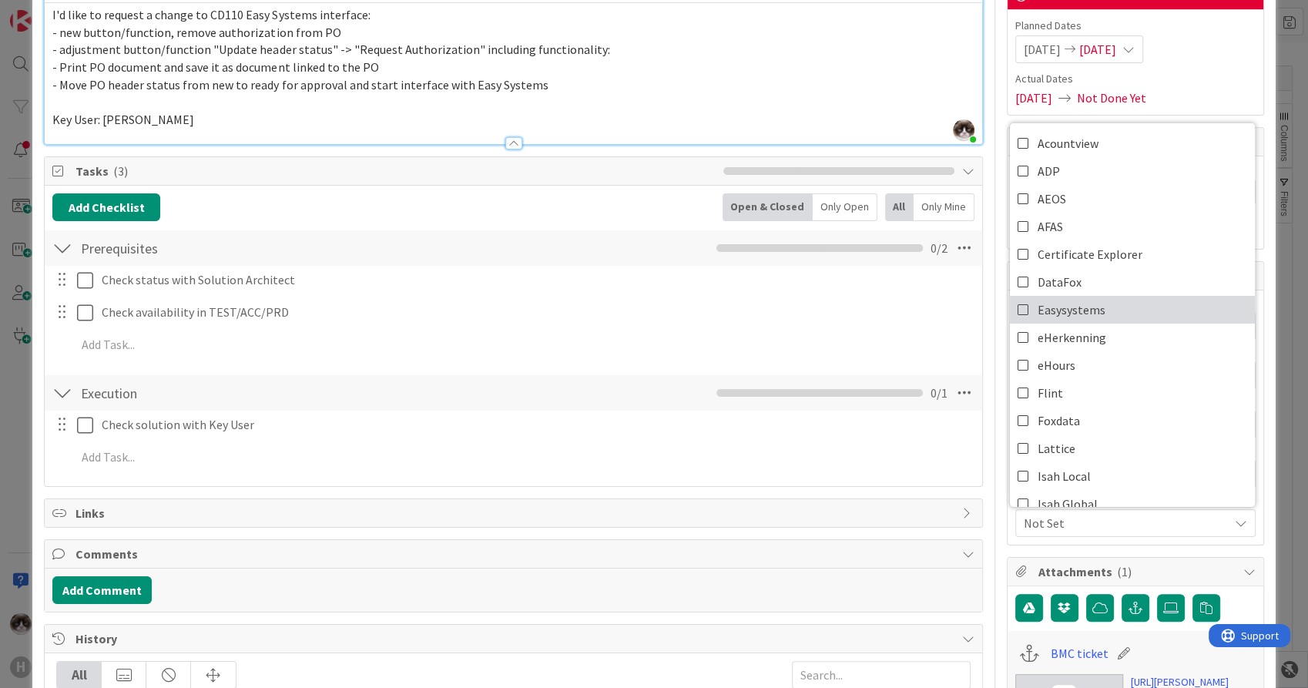
click at [1086, 312] on span "Easysystems" at bounding box center [1072, 309] width 68 height 23
type textarea "x"
click at [1066, 527] on span "Easysystems" at bounding box center [1126, 523] width 205 height 18
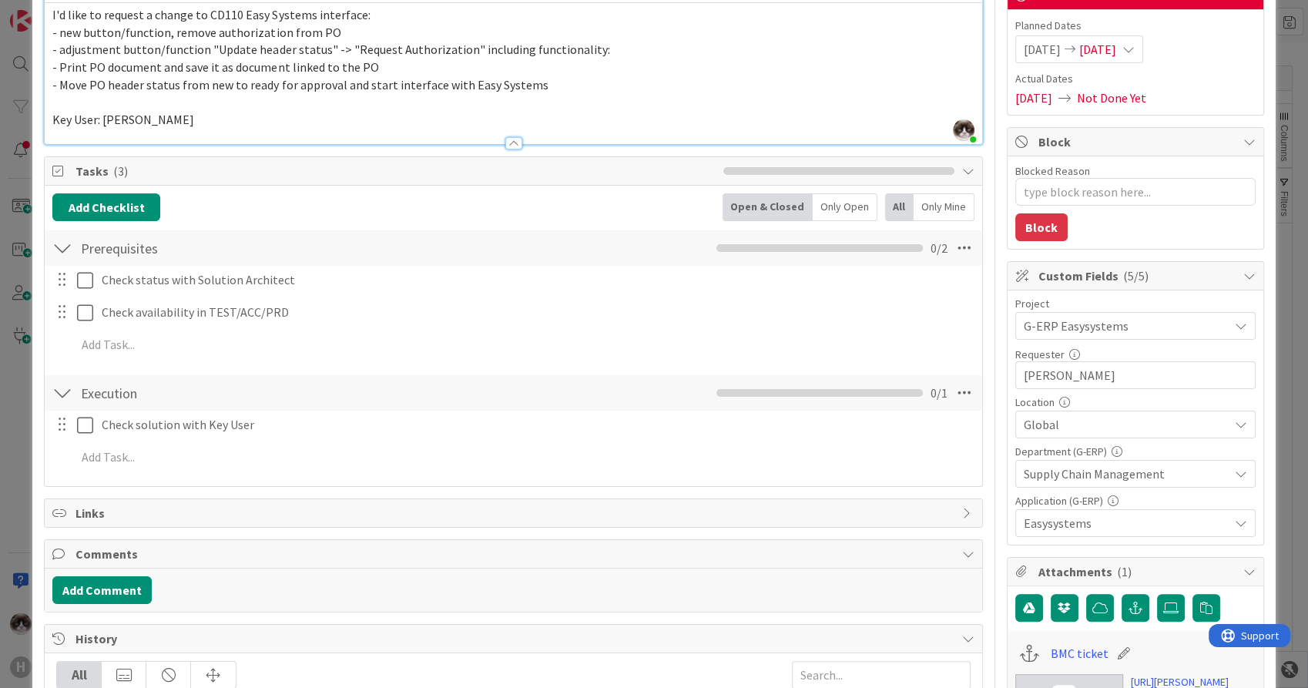
click at [1157, 518] on span "Easysystems" at bounding box center [1126, 523] width 205 height 18
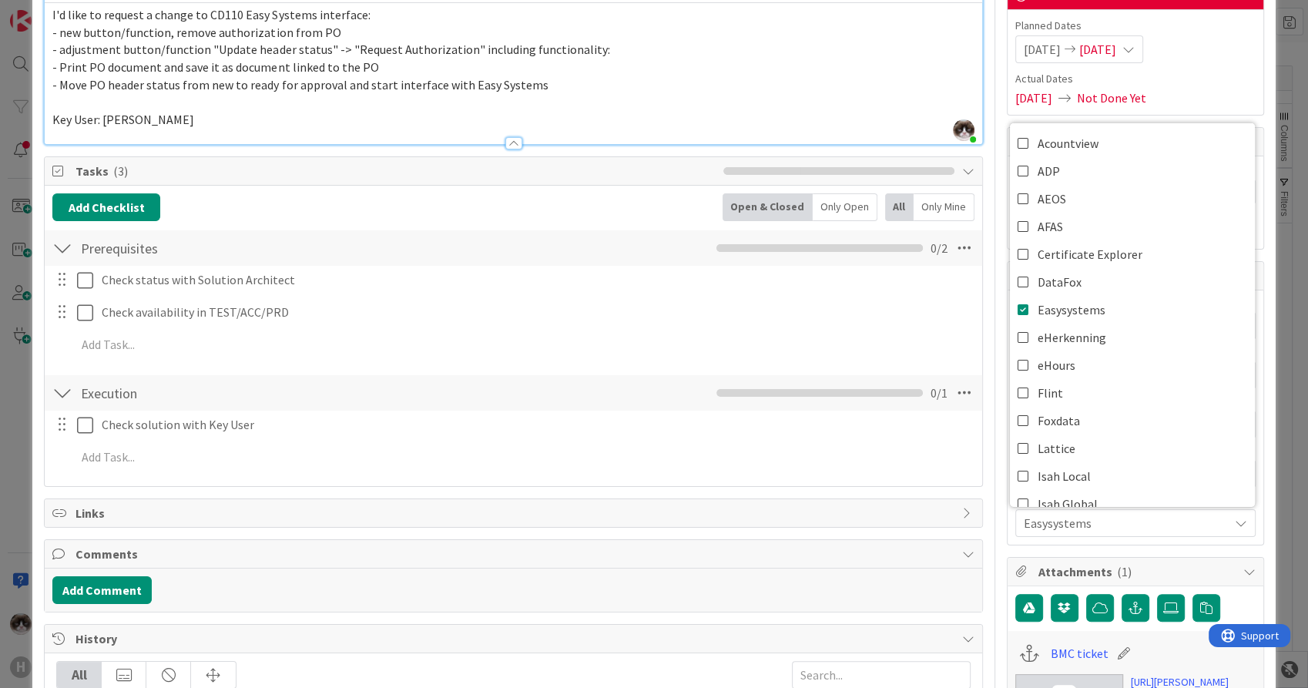
click at [1156, 518] on span "Easysystems" at bounding box center [1126, 523] width 205 height 18
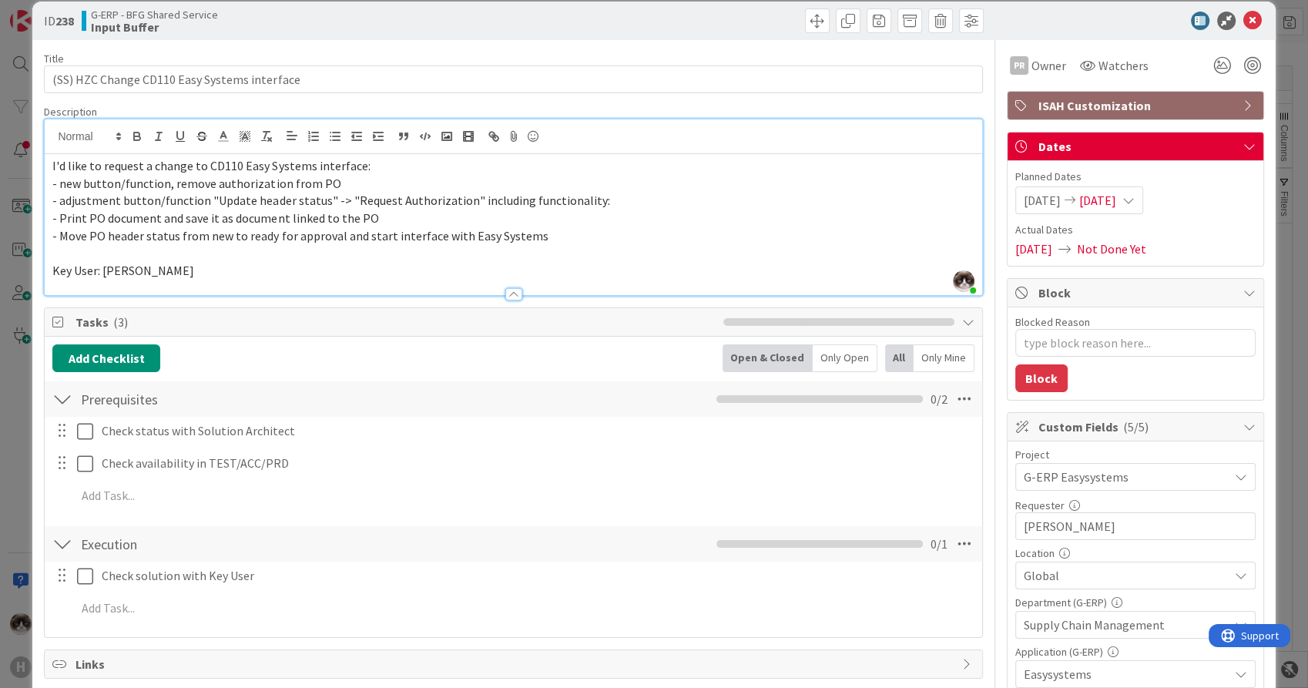
scroll to position [0, 0]
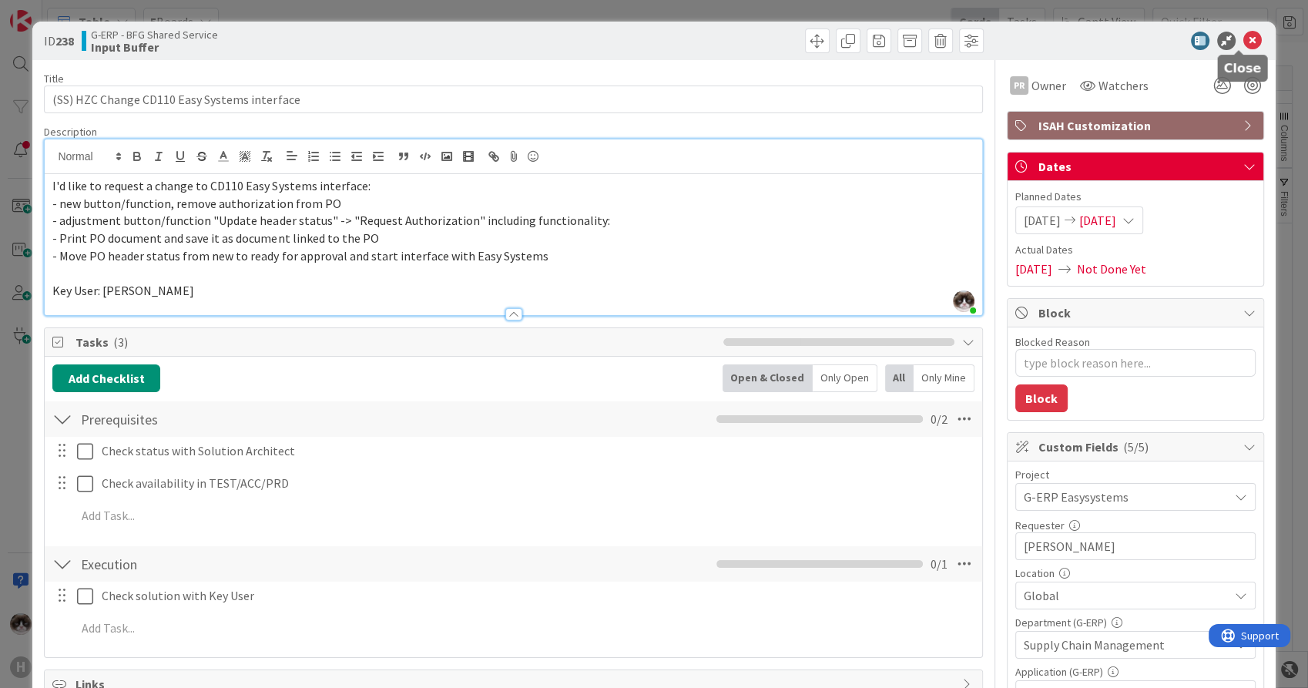
click at [1244, 43] on icon at bounding box center [1253, 41] width 18 height 18
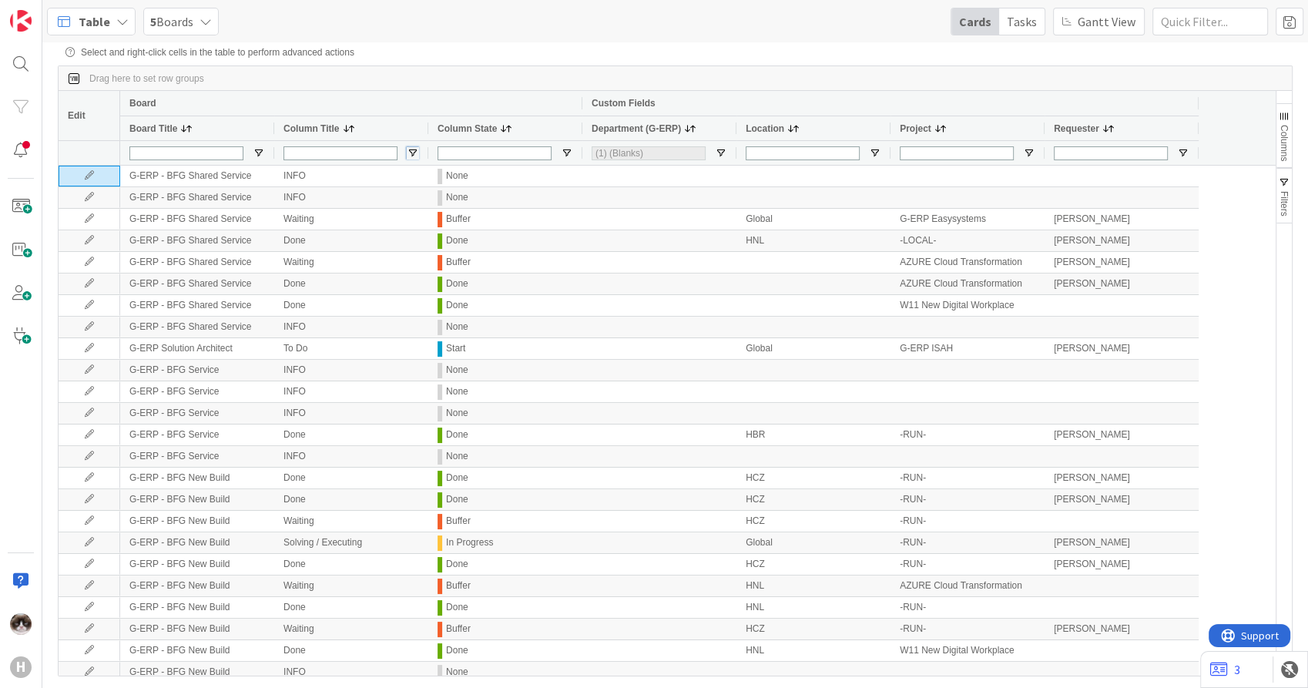
click at [408, 156] on span "Open Filter Menu" at bounding box center [413, 153] width 12 height 12
click at [413, 154] on span "Open Filter Menu" at bounding box center [413, 153] width 12 height 12
click at [454, 175] on div "Contains" at bounding box center [467, 171] width 118 height 11
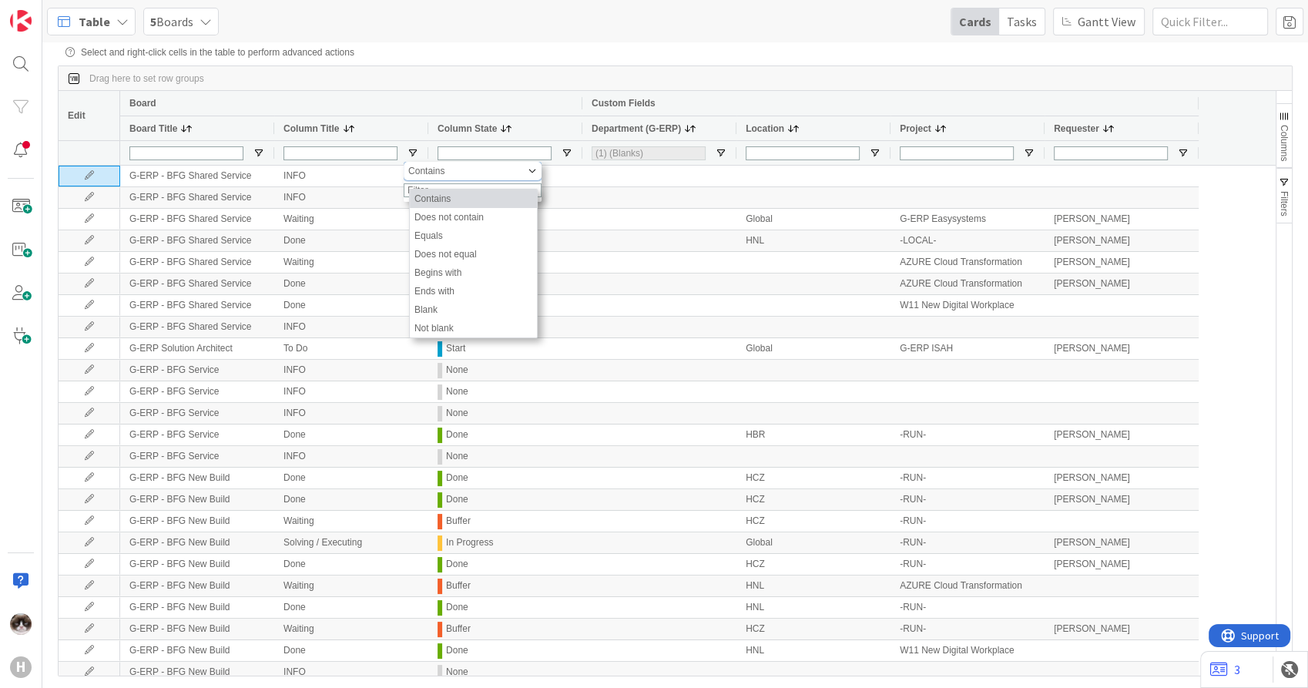
click at [454, 175] on div "Contains" at bounding box center [467, 171] width 118 height 11
click at [370, 130] on div "Column Title" at bounding box center [344, 128] width 120 height 16
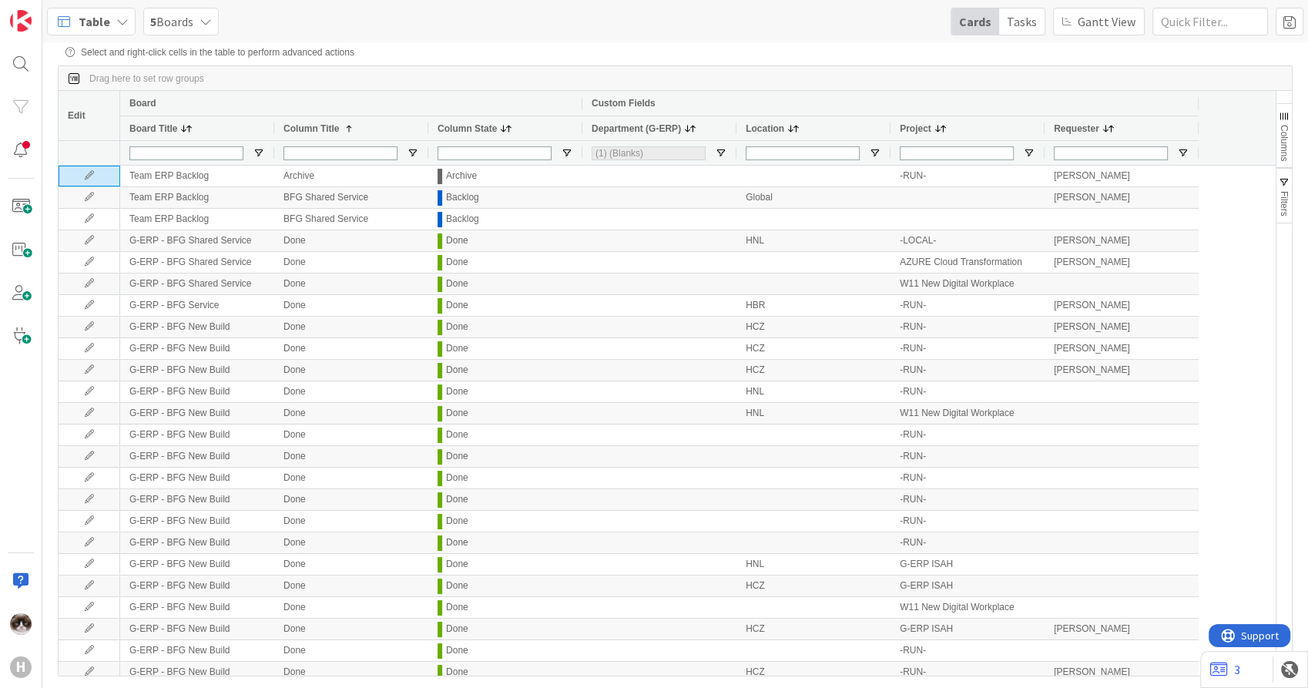
click at [370, 130] on div "Column Title 1" at bounding box center [344, 128] width 120 height 16
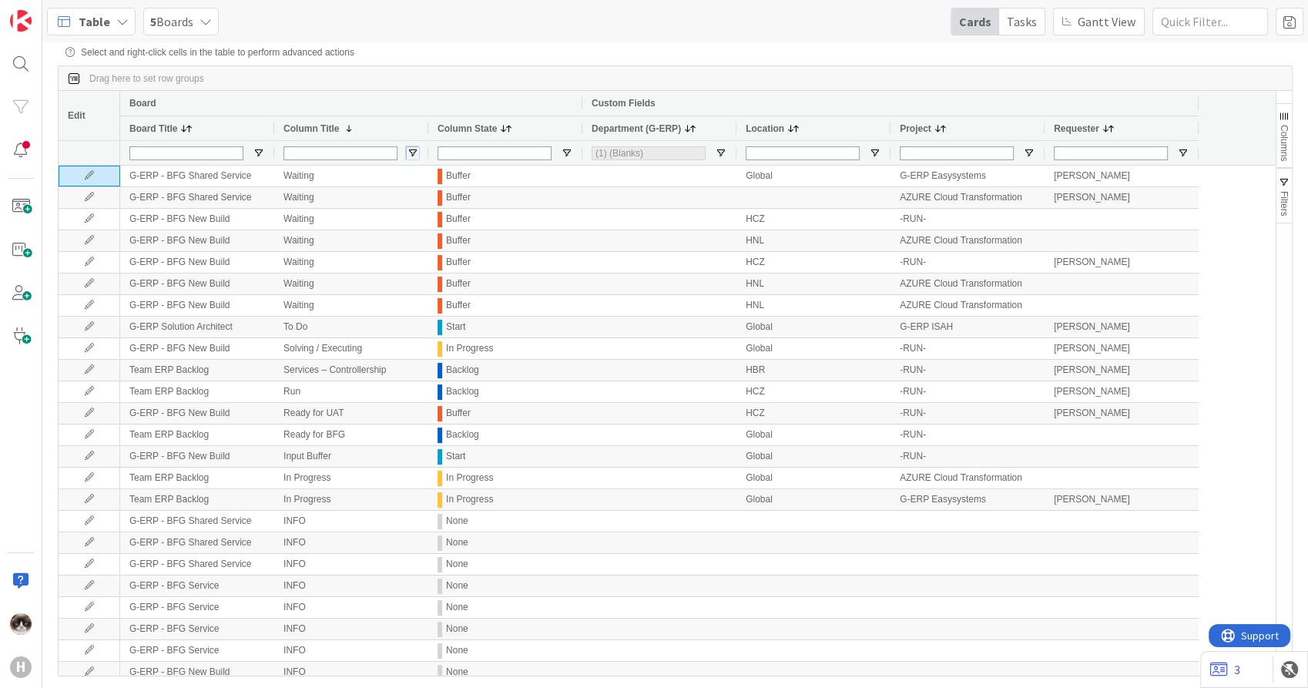
click at [413, 150] on span "Open Filter Menu" at bounding box center [413, 153] width 12 height 12
click at [569, 154] on span "Open Filter Menu" at bounding box center [567, 153] width 12 height 12
click at [412, 156] on span "Open Filter Menu" at bounding box center [413, 153] width 12 height 12
click at [565, 153] on span "Open Filter Menu" at bounding box center [567, 153] width 12 height 12
click at [415, 156] on span "Open Filter Menu" at bounding box center [413, 153] width 12 height 12
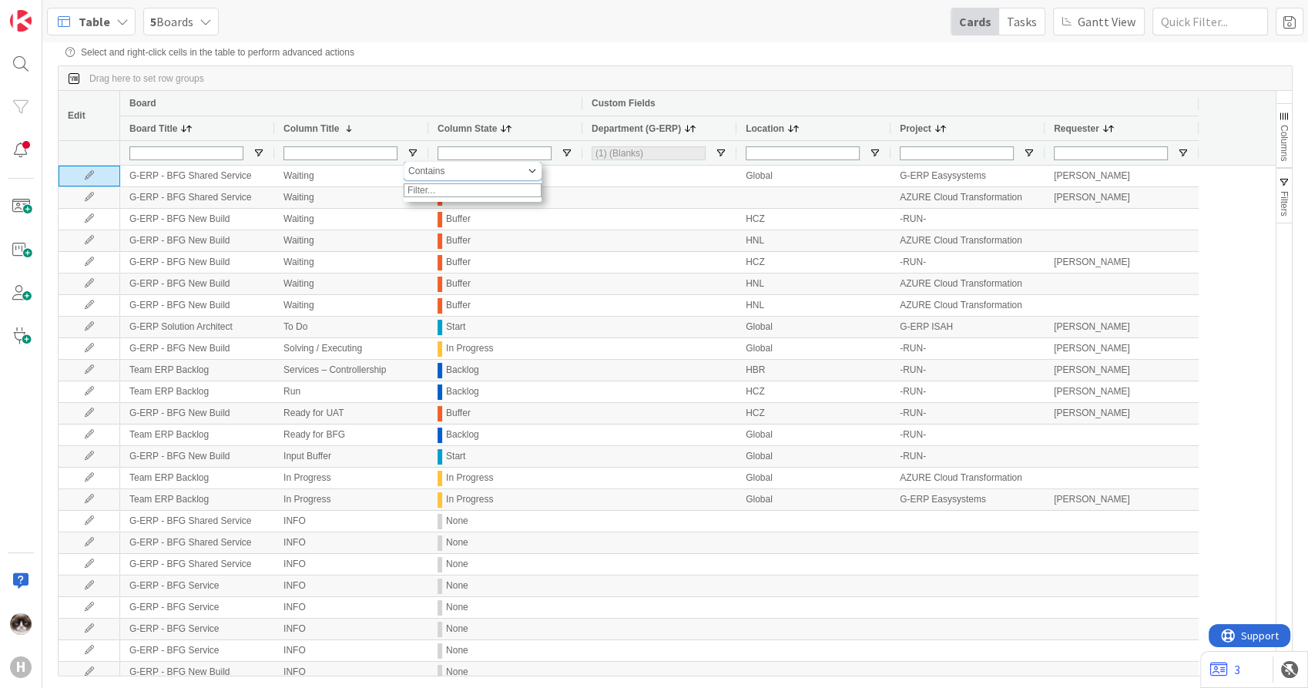
click at [470, 176] on div "Contains" at bounding box center [467, 171] width 118 height 11
click at [455, 197] on input "Filter Value" at bounding box center [473, 190] width 138 height 14
type input "INFO"
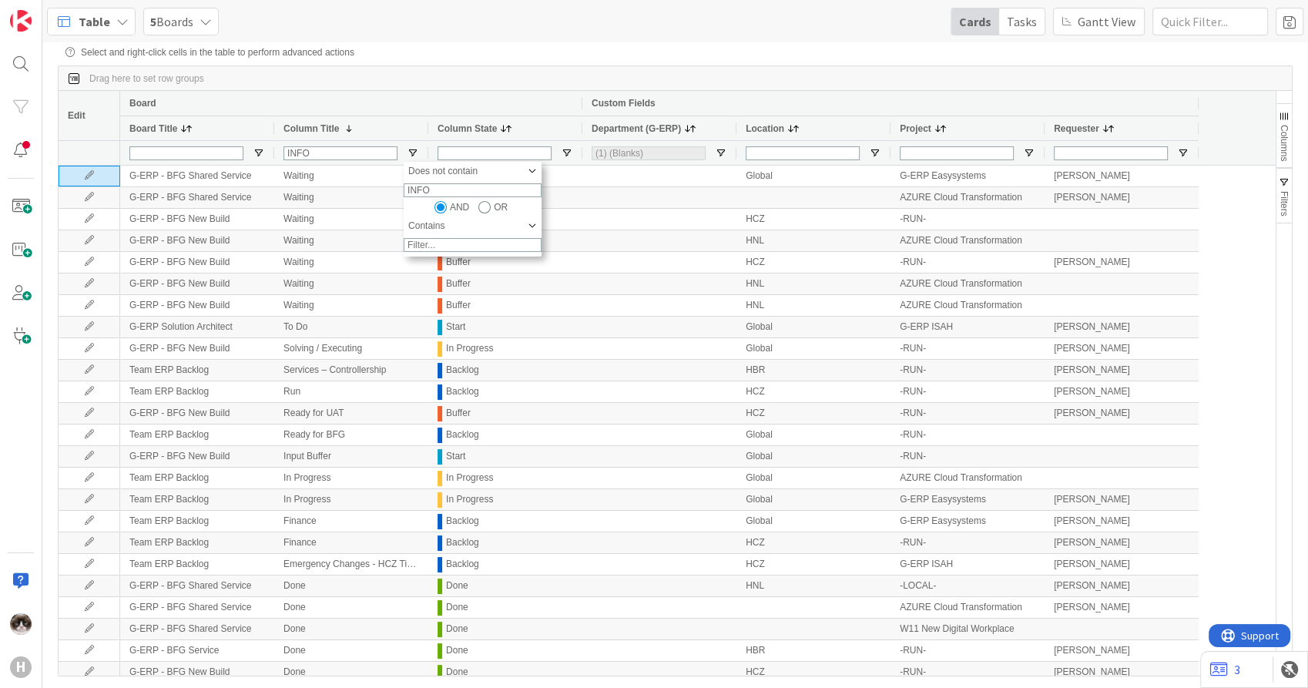
click at [403, 98] on div "Board" at bounding box center [351, 103] width 444 height 18
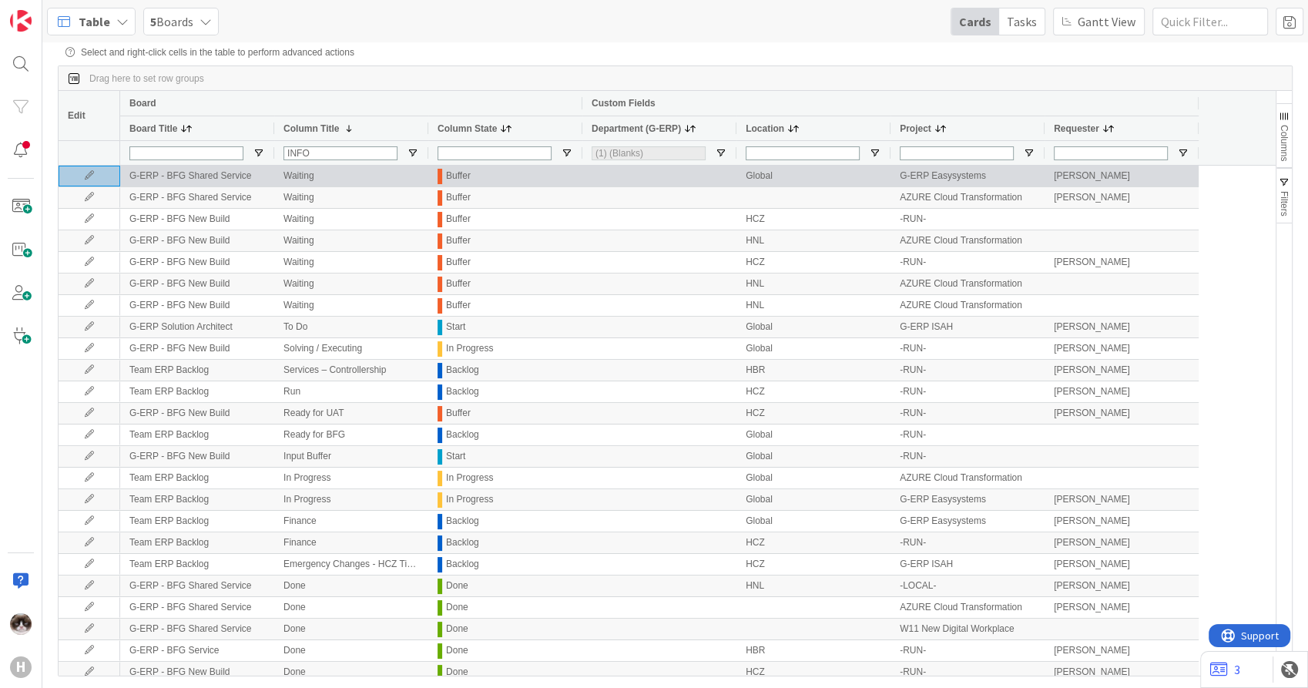
click at [87, 176] on icon at bounding box center [89, 175] width 23 height 9
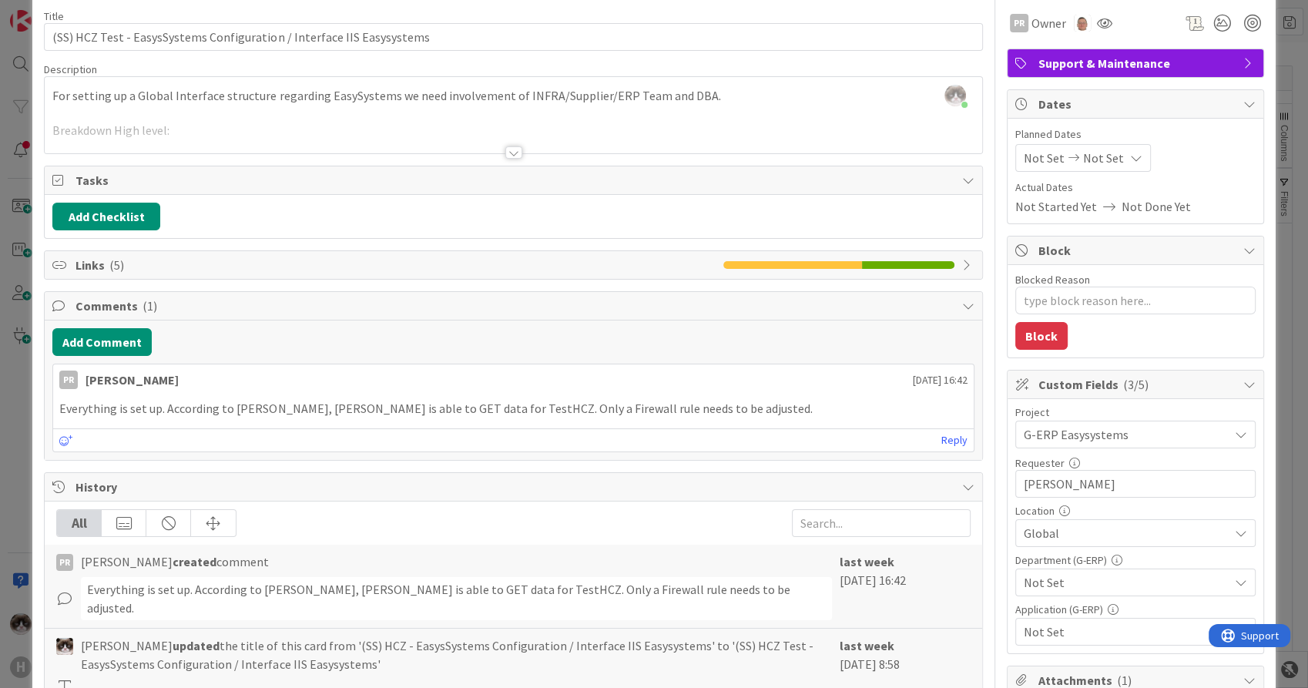
scroll to position [86, 0]
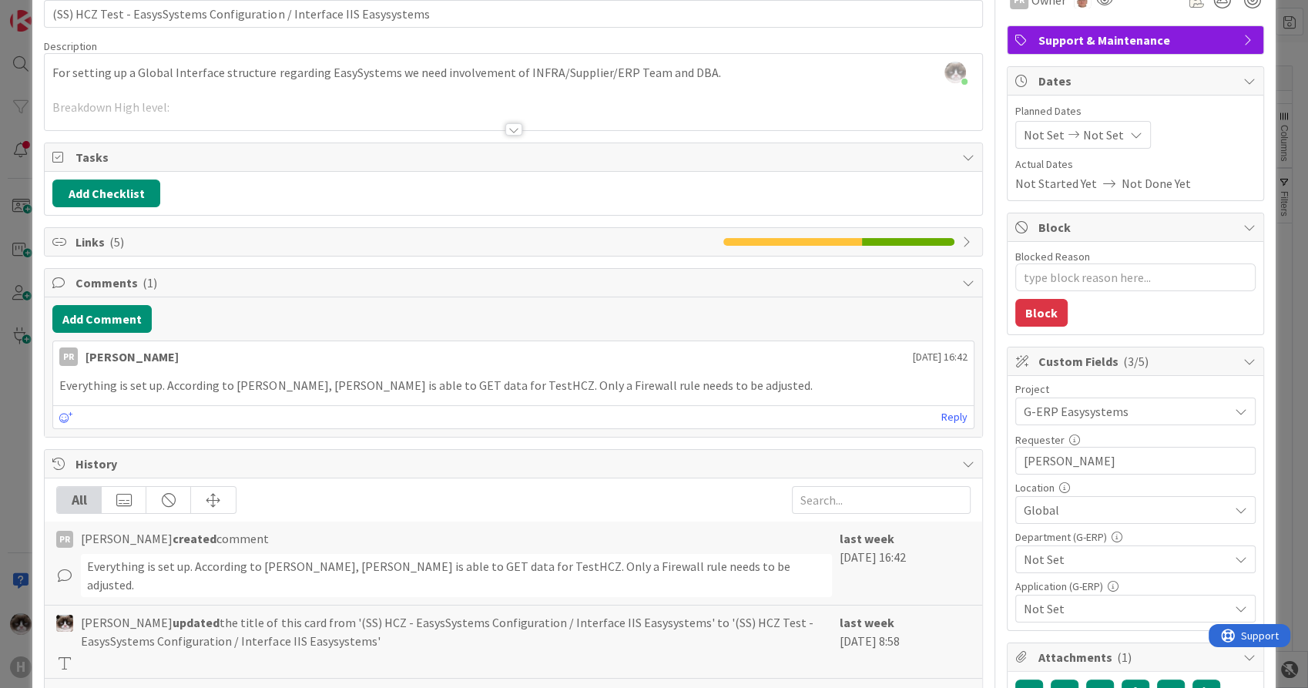
click at [1109, 558] on span "Not Set" at bounding box center [1126, 559] width 205 height 18
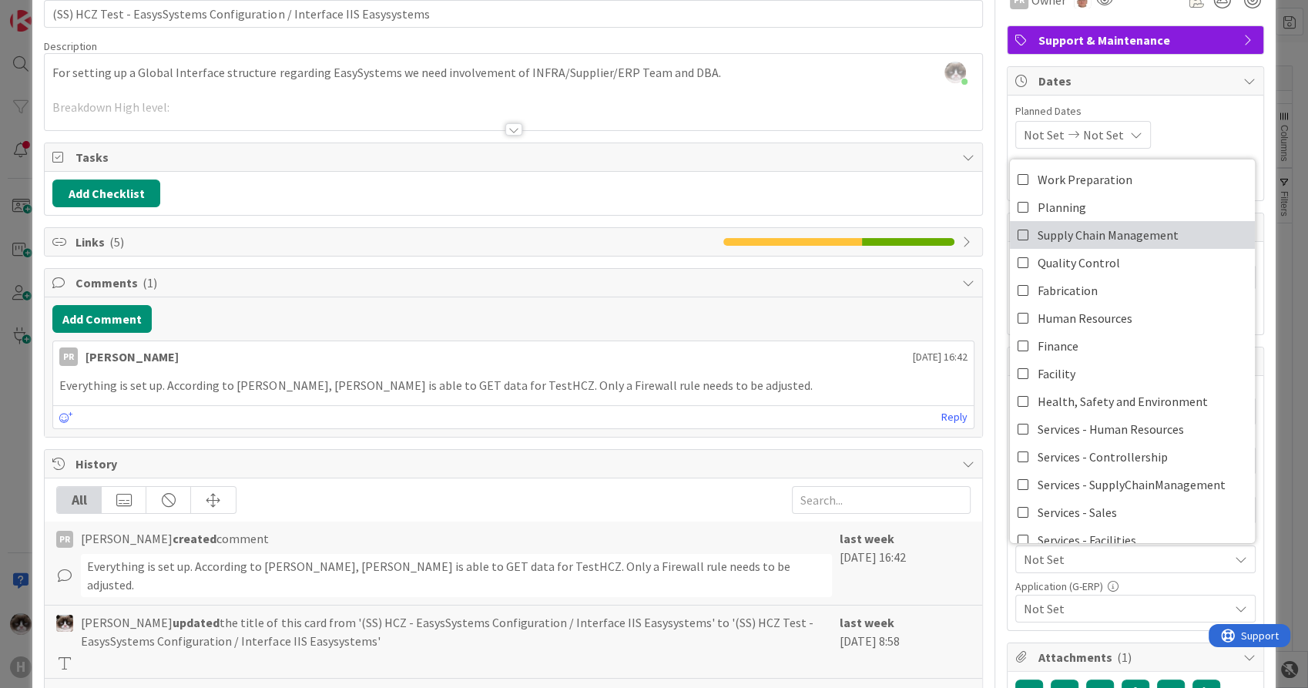
click at [1079, 230] on span "Supply Chain Management" at bounding box center [1108, 234] width 141 height 23
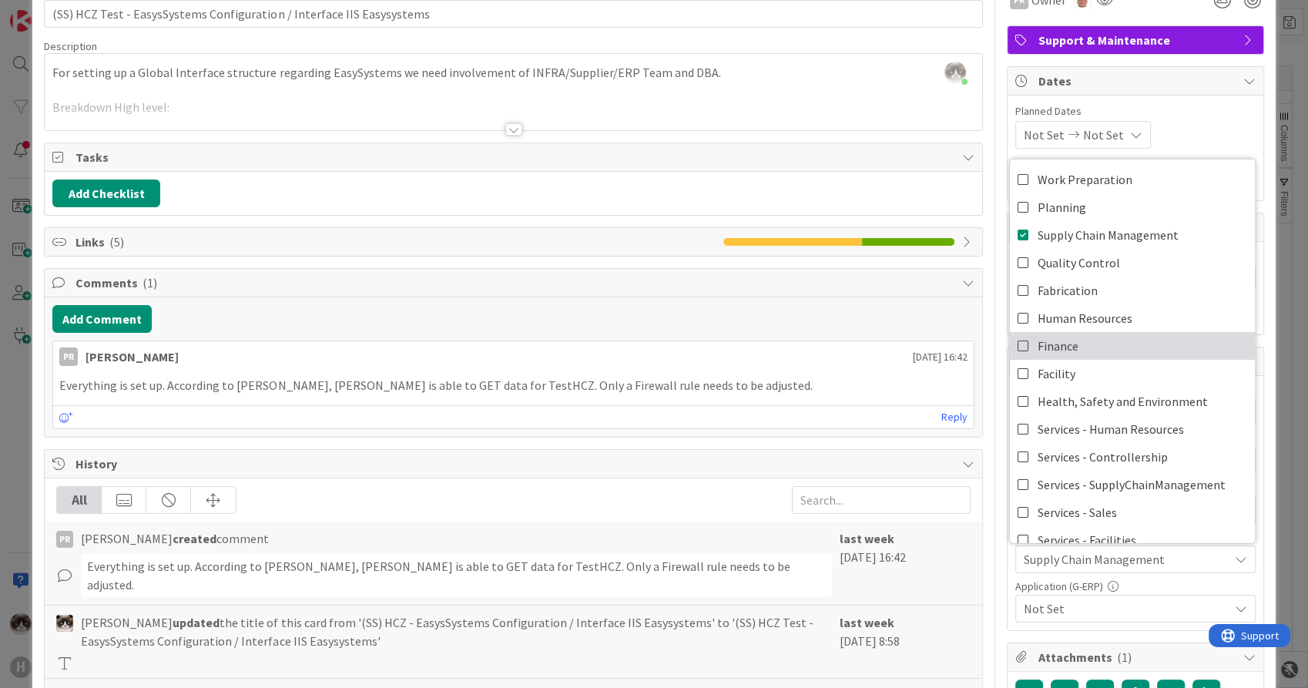
click at [1086, 344] on link "Finance" at bounding box center [1132, 346] width 245 height 28
click at [1079, 597] on div "Not Set" at bounding box center [1136, 609] width 240 height 28
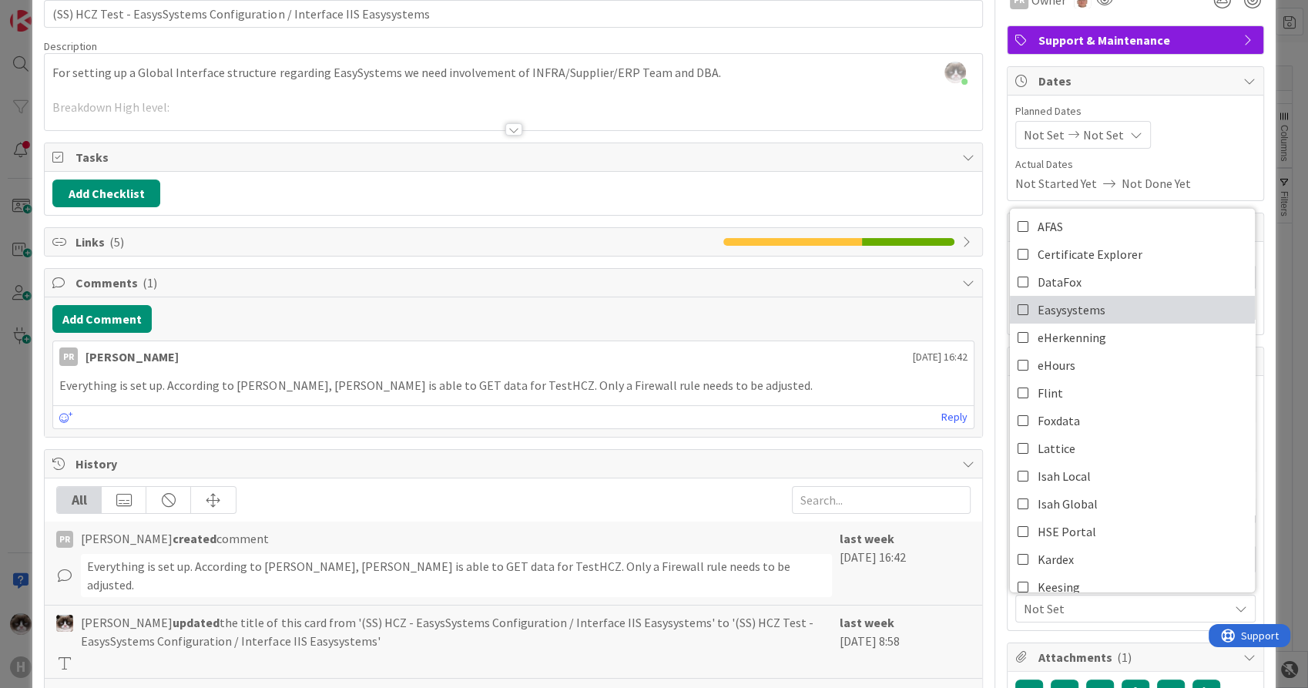
click at [1106, 300] on link "Easysystems" at bounding box center [1132, 310] width 245 height 28
click at [1099, 610] on span "Easysystems" at bounding box center [1126, 608] width 205 height 18
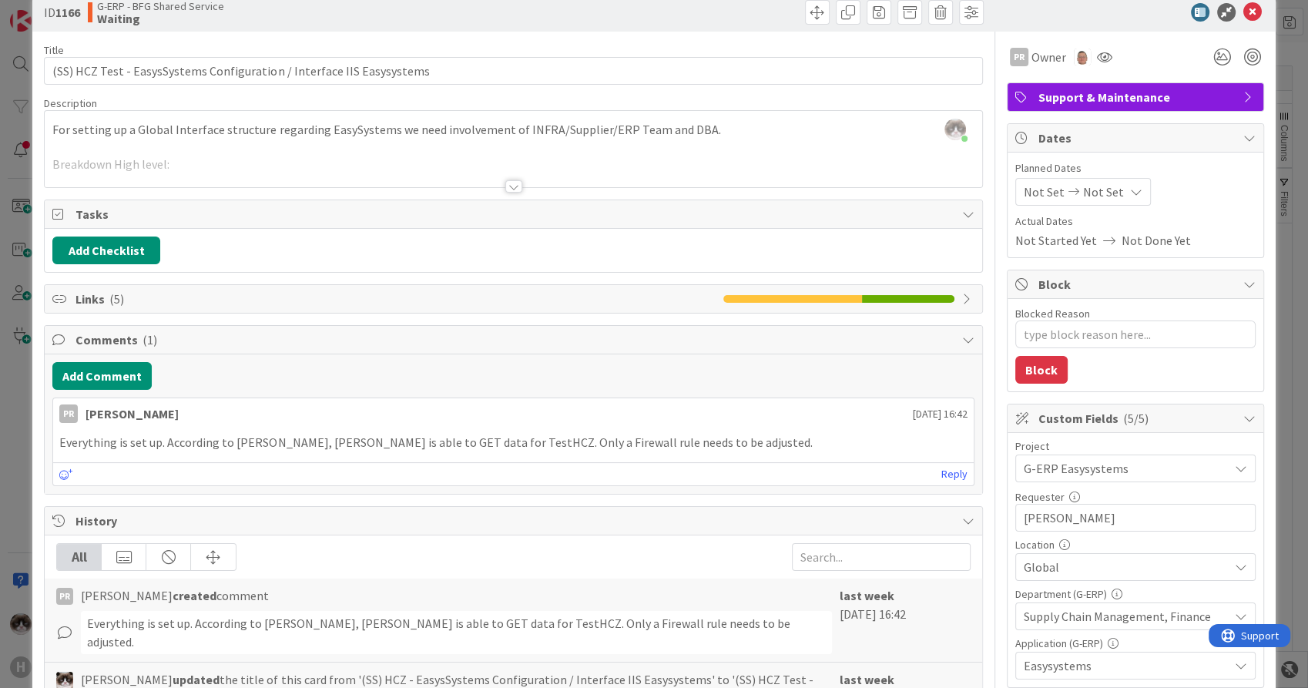
scroll to position [0, 0]
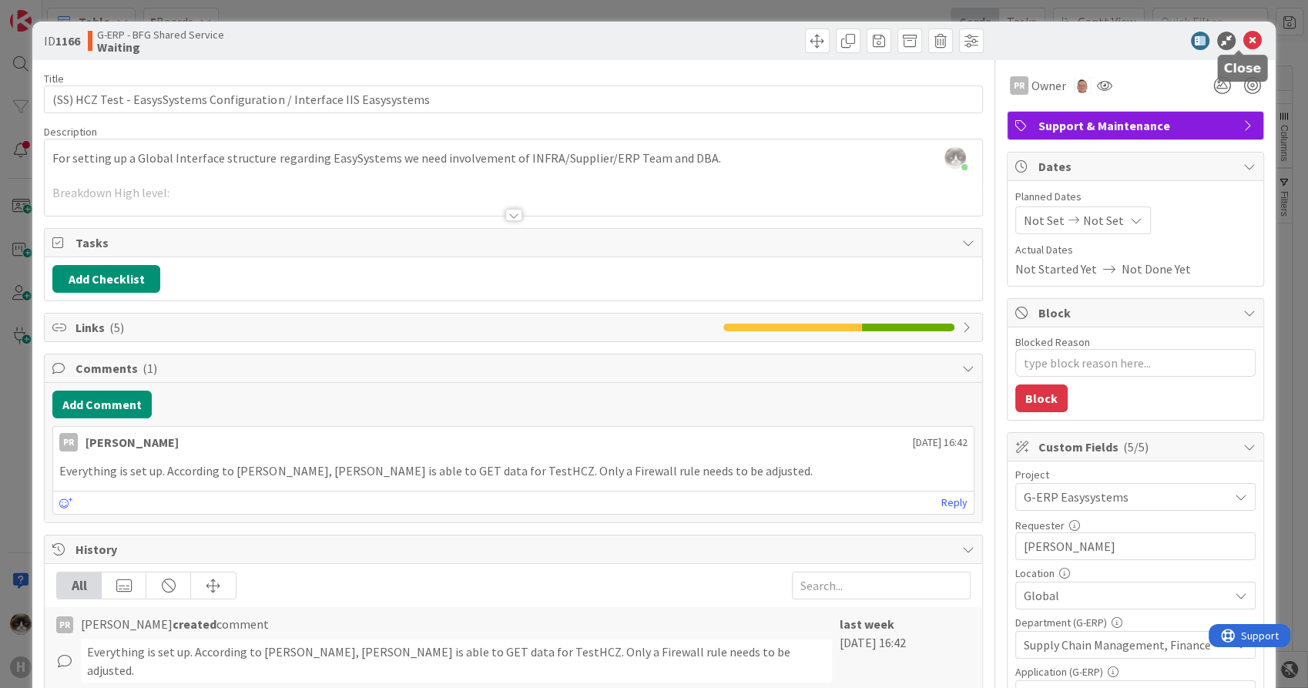
click at [1244, 36] on icon at bounding box center [1253, 41] width 18 height 18
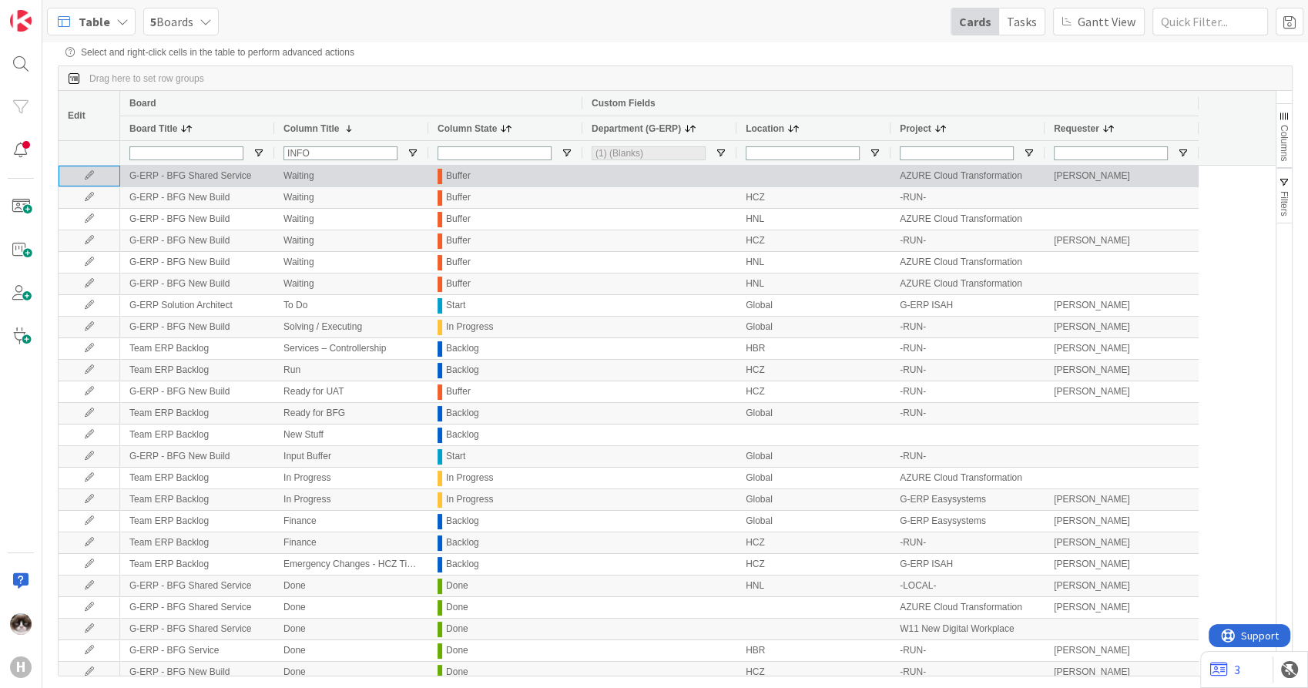
click at [86, 175] on icon at bounding box center [89, 175] width 23 height 9
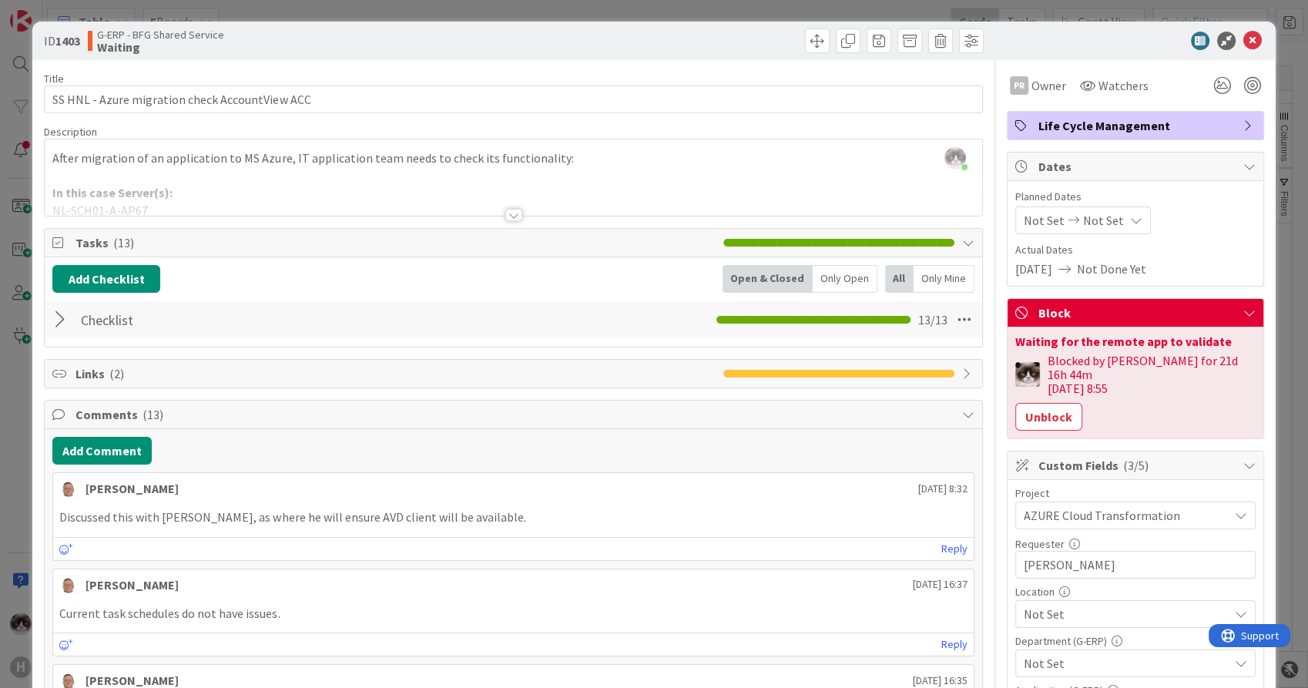
click at [505, 210] on div at bounding box center [513, 215] width 17 height 12
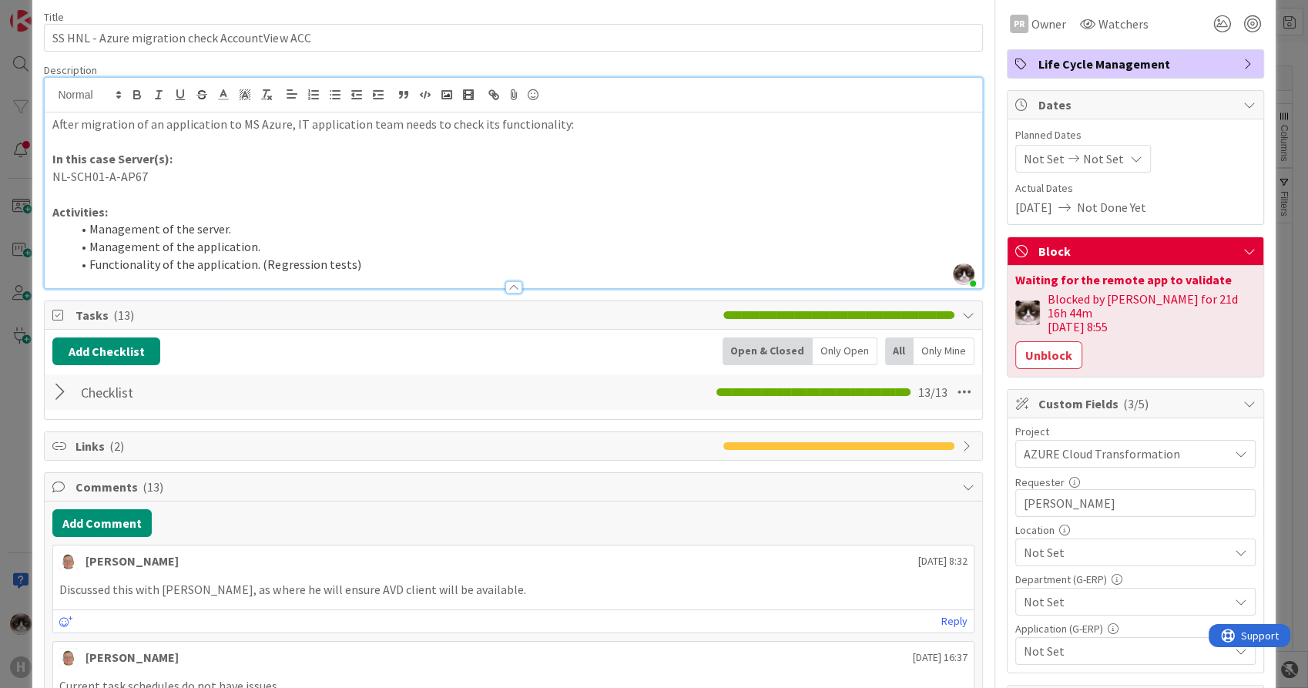
scroll to position [86, 0]
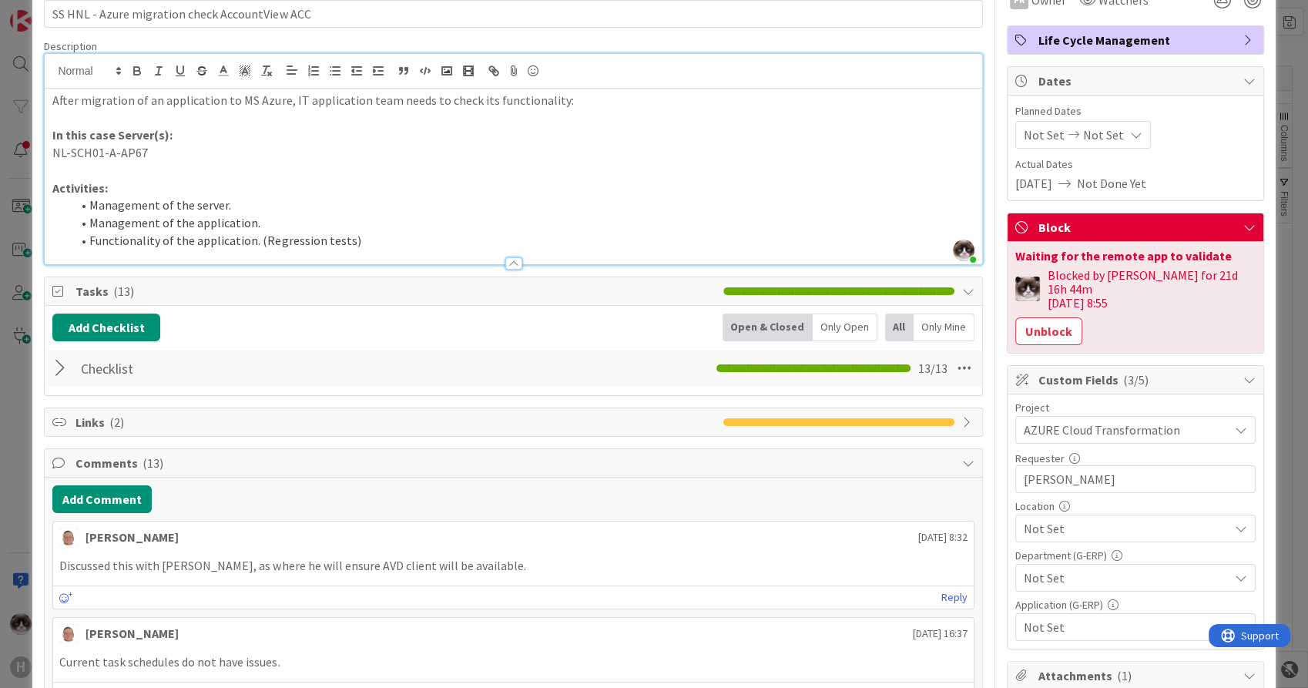
click at [1111, 519] on span "Not Set" at bounding box center [1126, 528] width 205 height 18
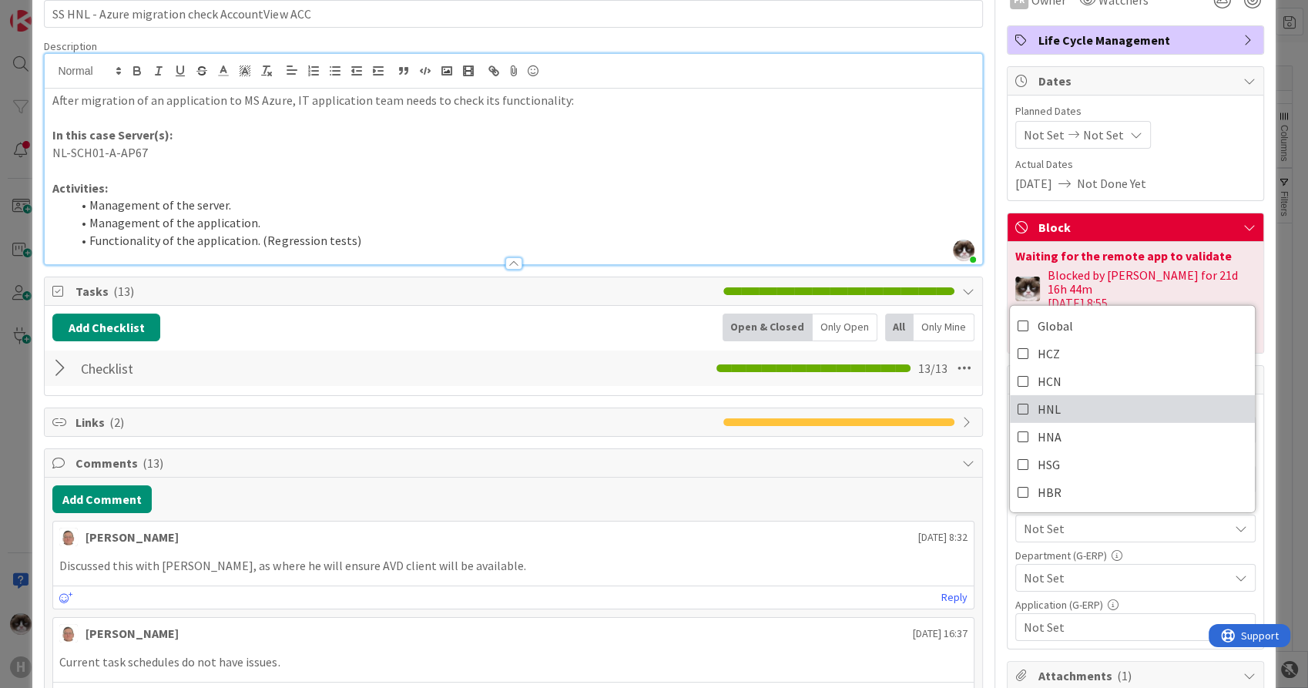
click at [1080, 395] on link "HNL" at bounding box center [1132, 409] width 245 height 28
click at [1099, 570] on span "Not Set" at bounding box center [1126, 578] width 205 height 18
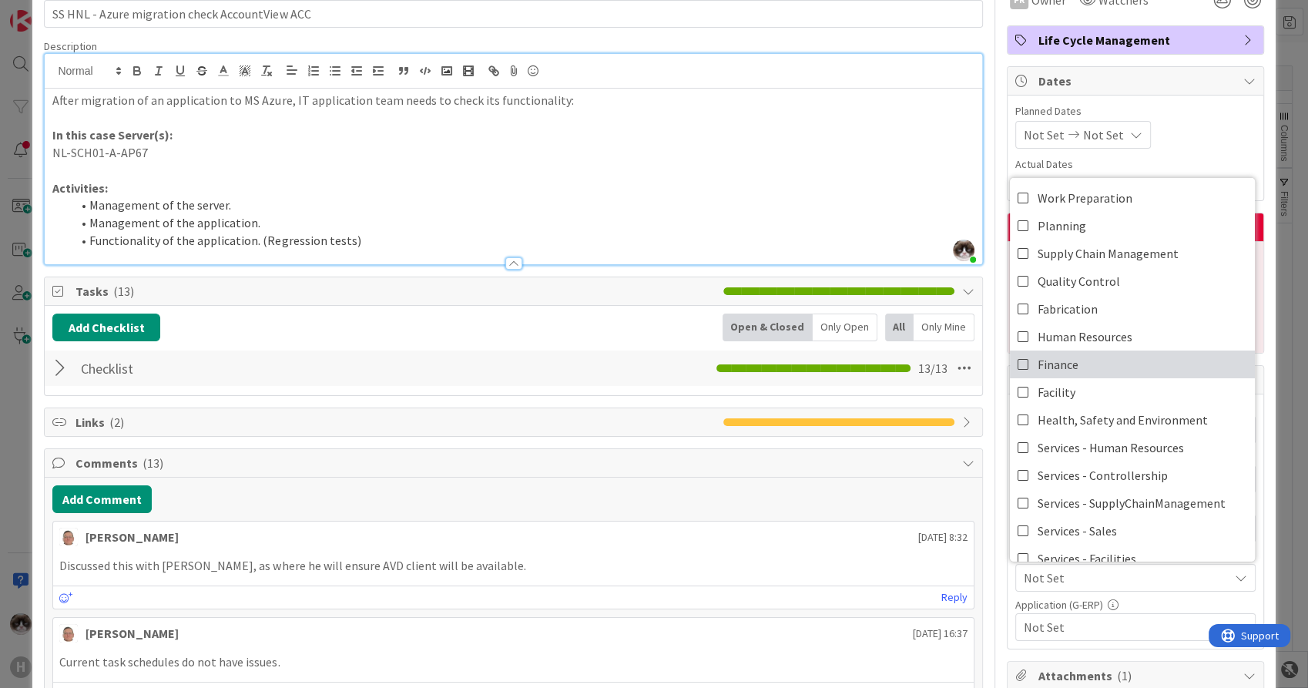
click at [1077, 355] on link "Finance" at bounding box center [1132, 365] width 245 height 28
click at [1091, 618] on span "Not Set" at bounding box center [1126, 627] width 205 height 18
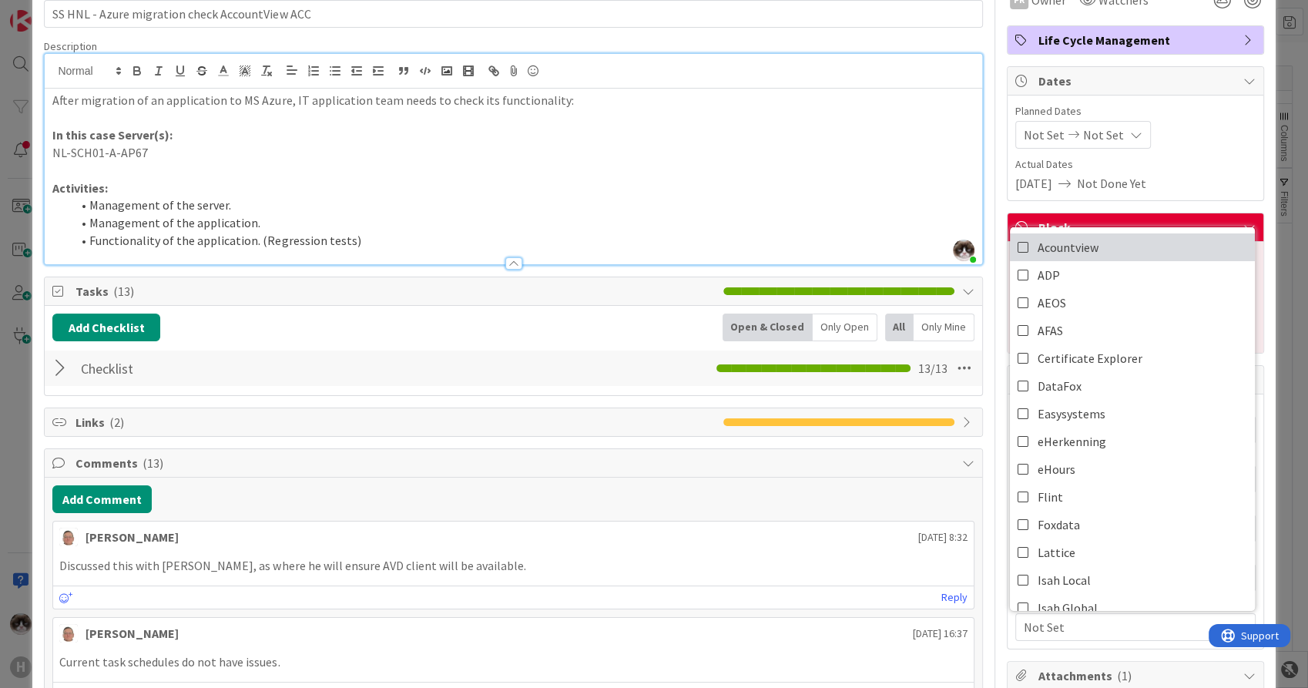
click at [1095, 233] on link "Acountview" at bounding box center [1132, 247] width 245 height 28
click at [1118, 618] on span "Acountview" at bounding box center [1126, 627] width 205 height 18
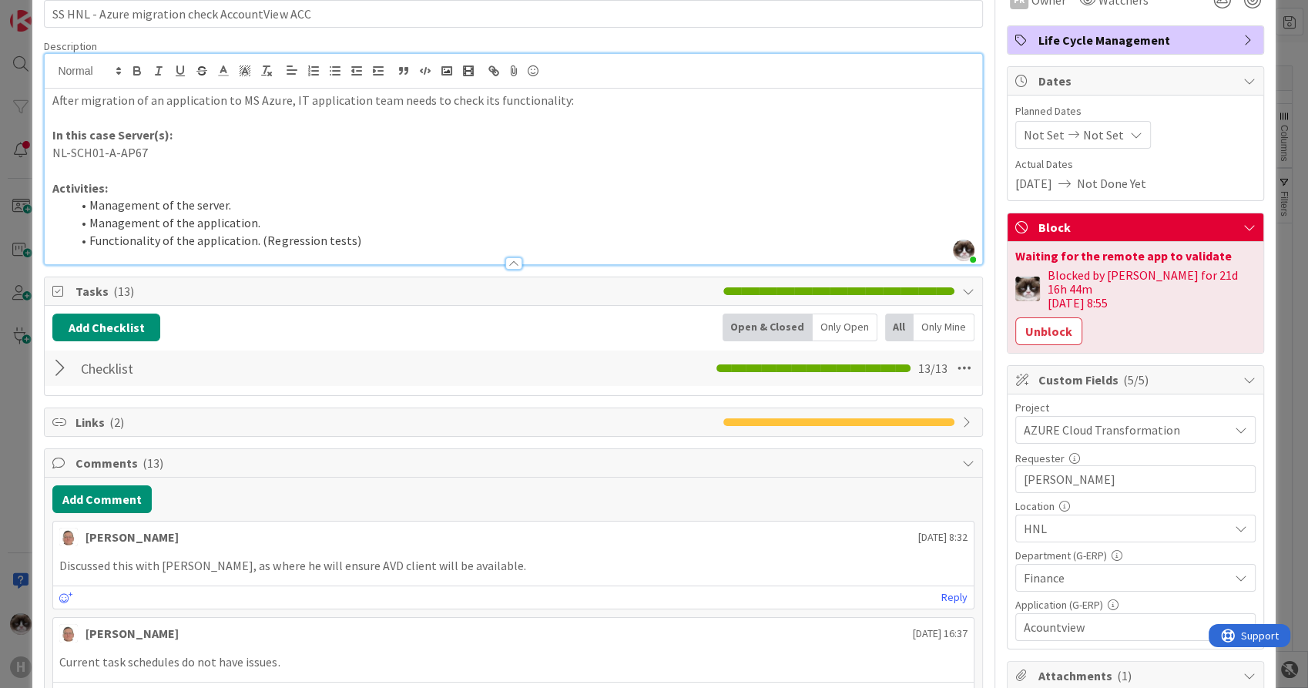
scroll to position [0, 0]
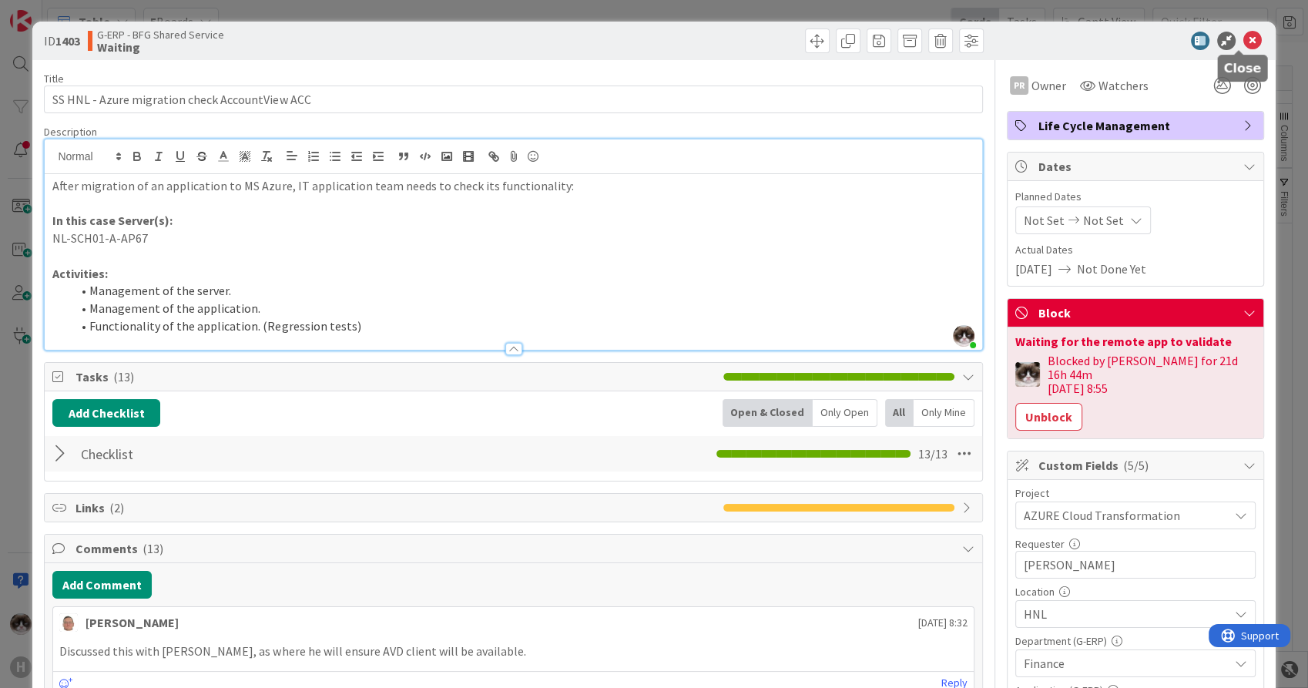
click at [1244, 38] on icon at bounding box center [1253, 41] width 18 height 18
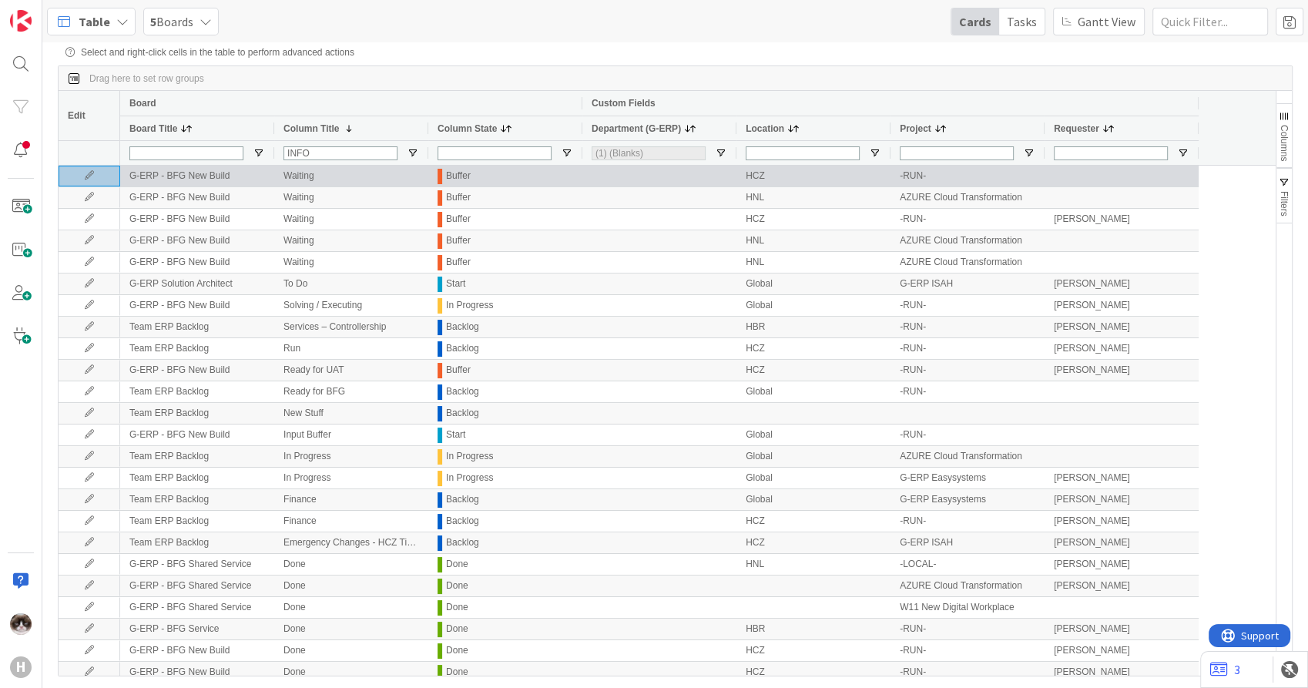
click at [96, 178] on icon at bounding box center [89, 175] width 23 height 9
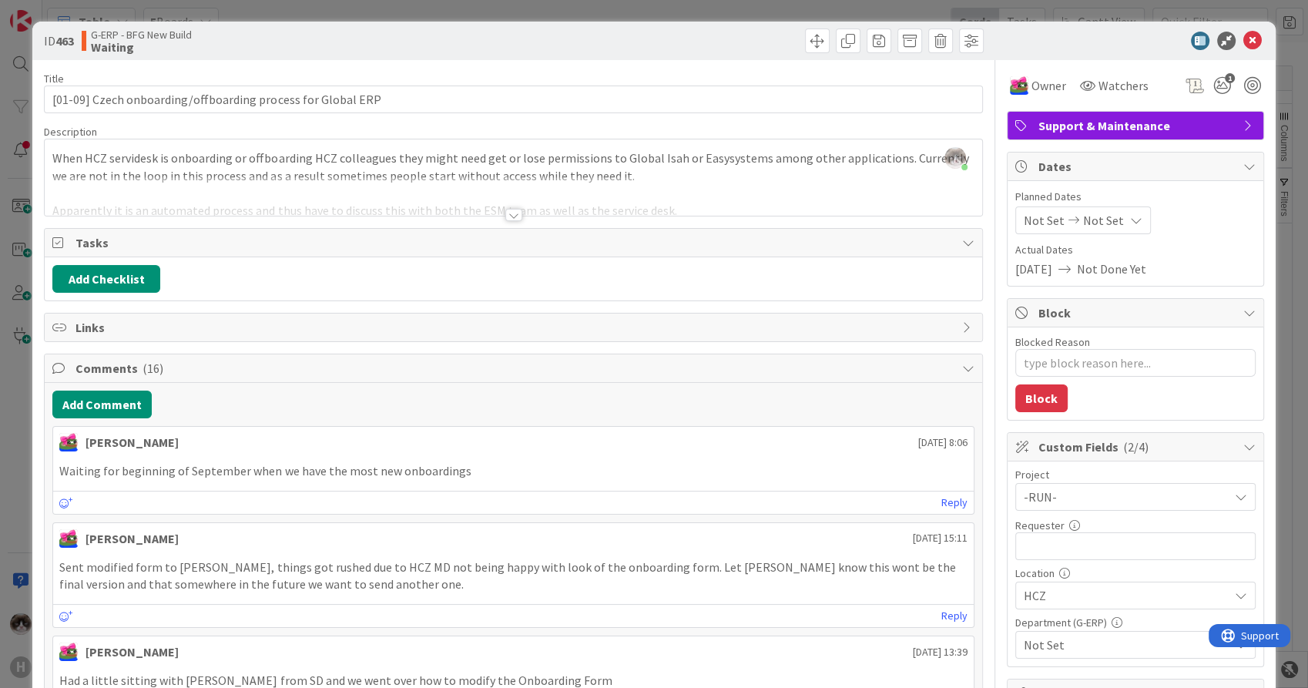
type textarea "x"
click at [1099, 537] on input "text" at bounding box center [1136, 546] width 240 height 28
type input "[PERSON_NAME]"
type textarea "x"
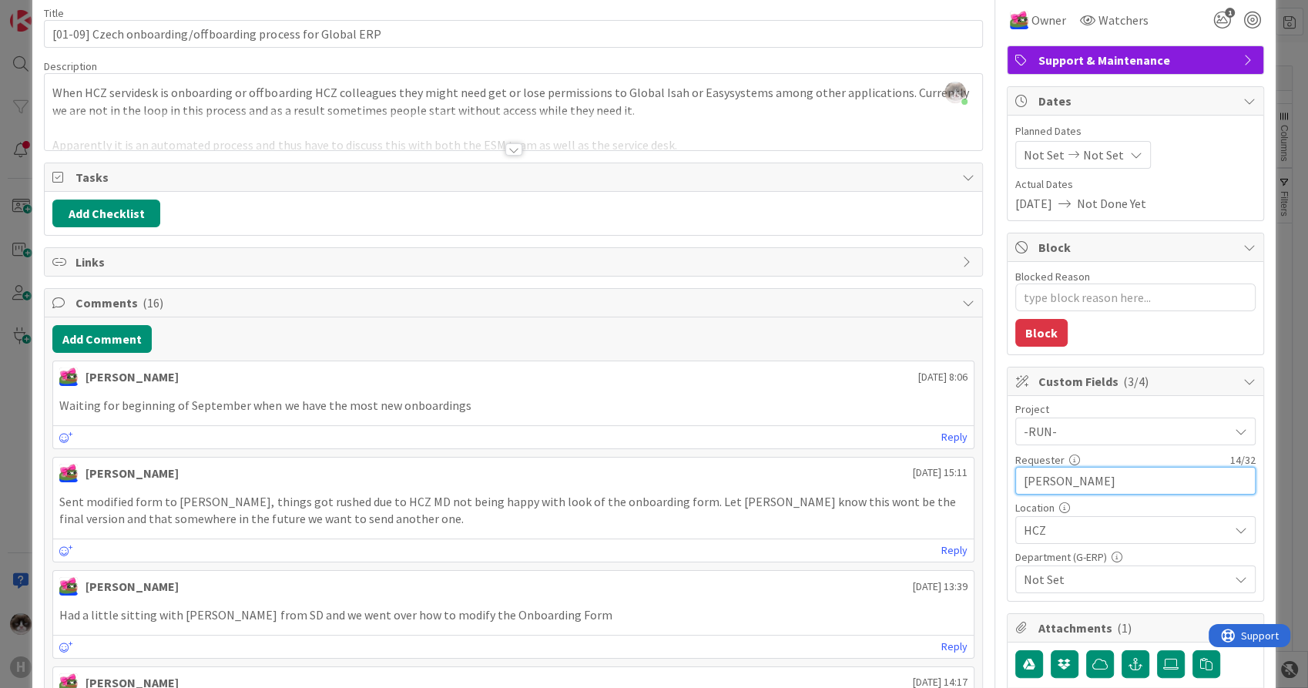
scroll to position [86, 0]
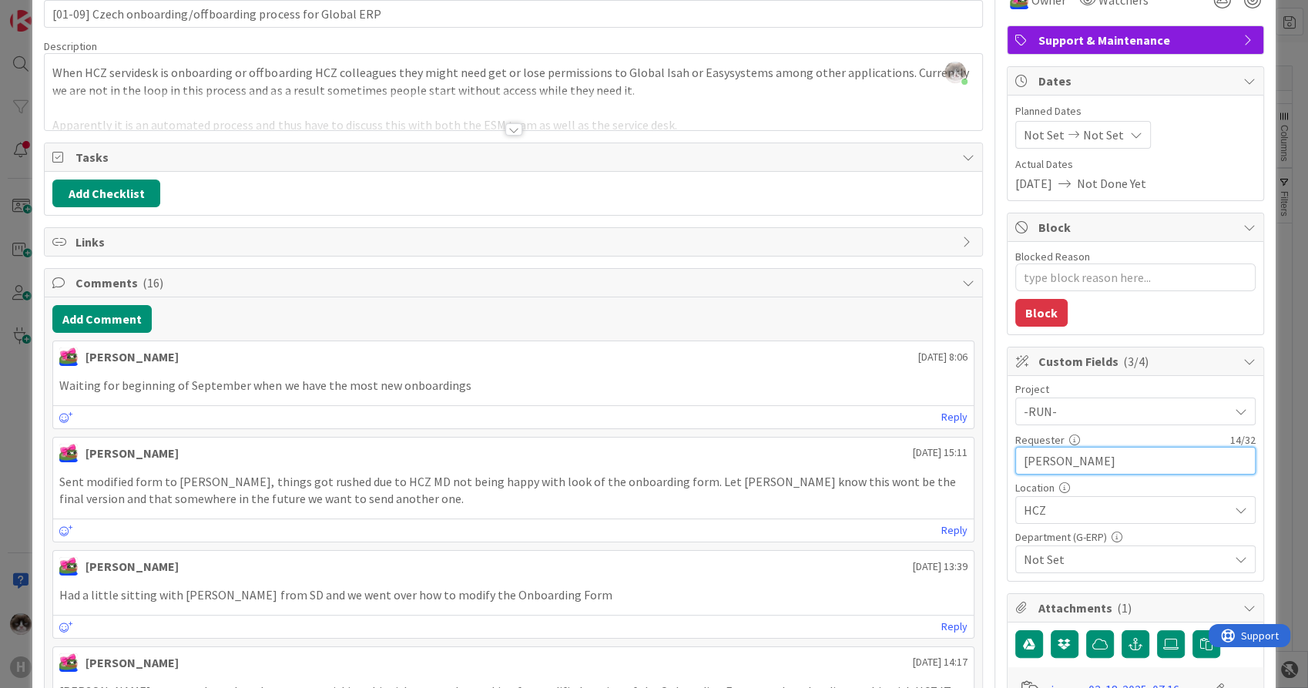
type input "[PERSON_NAME]"
click at [1097, 566] on span "Not Set" at bounding box center [1126, 559] width 205 height 18
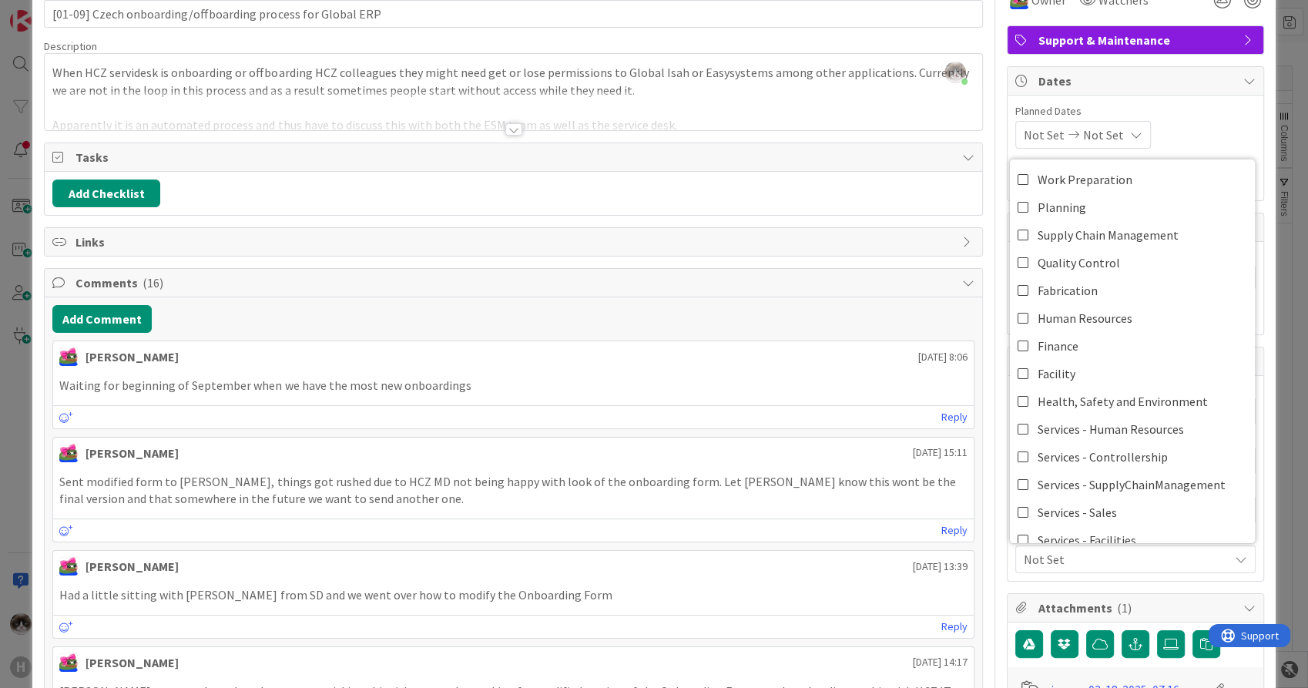
scroll to position [99, 0]
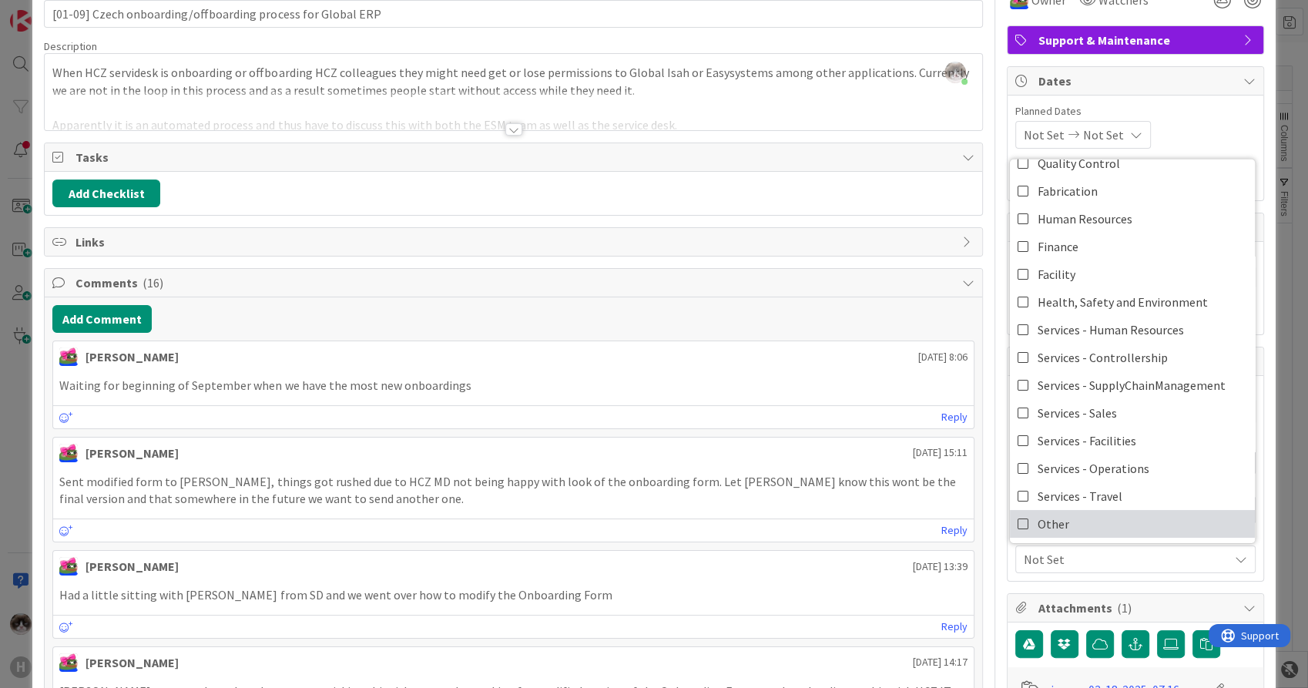
click at [1073, 519] on link "Other" at bounding box center [1132, 524] width 245 height 28
type textarea "x"
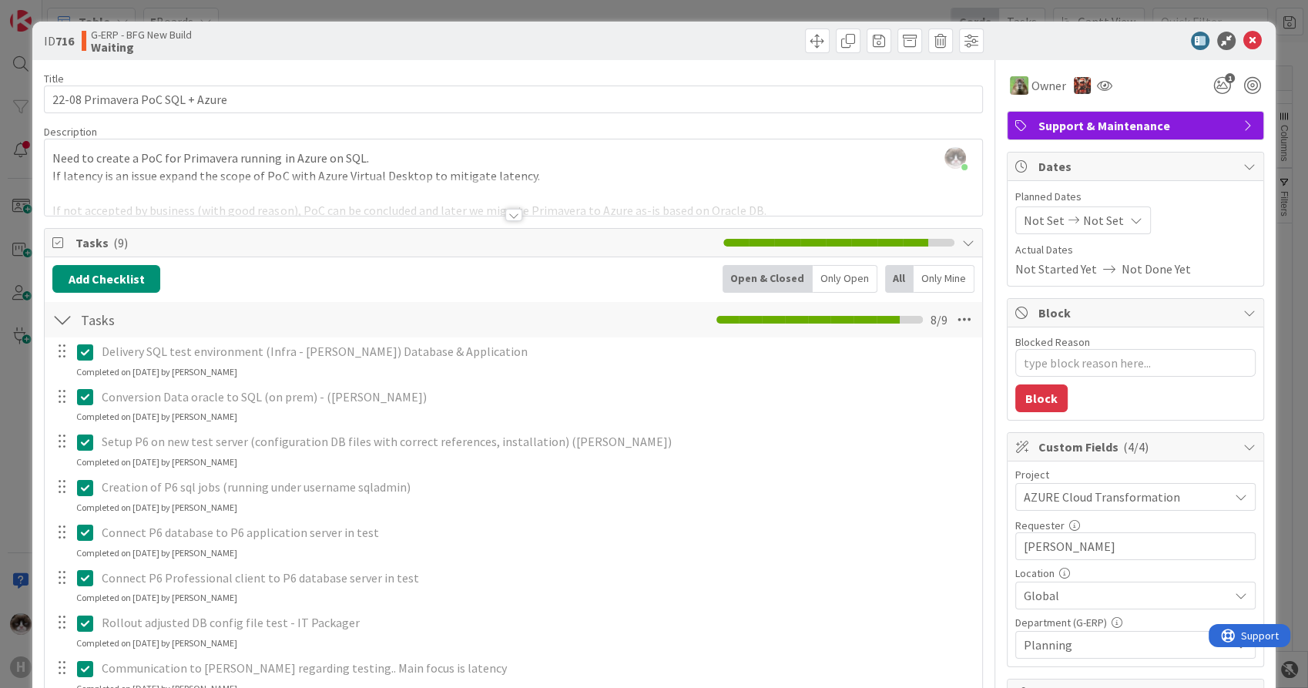
scroll to position [86, 0]
click at [1244, 36] on icon at bounding box center [1253, 41] width 18 height 18
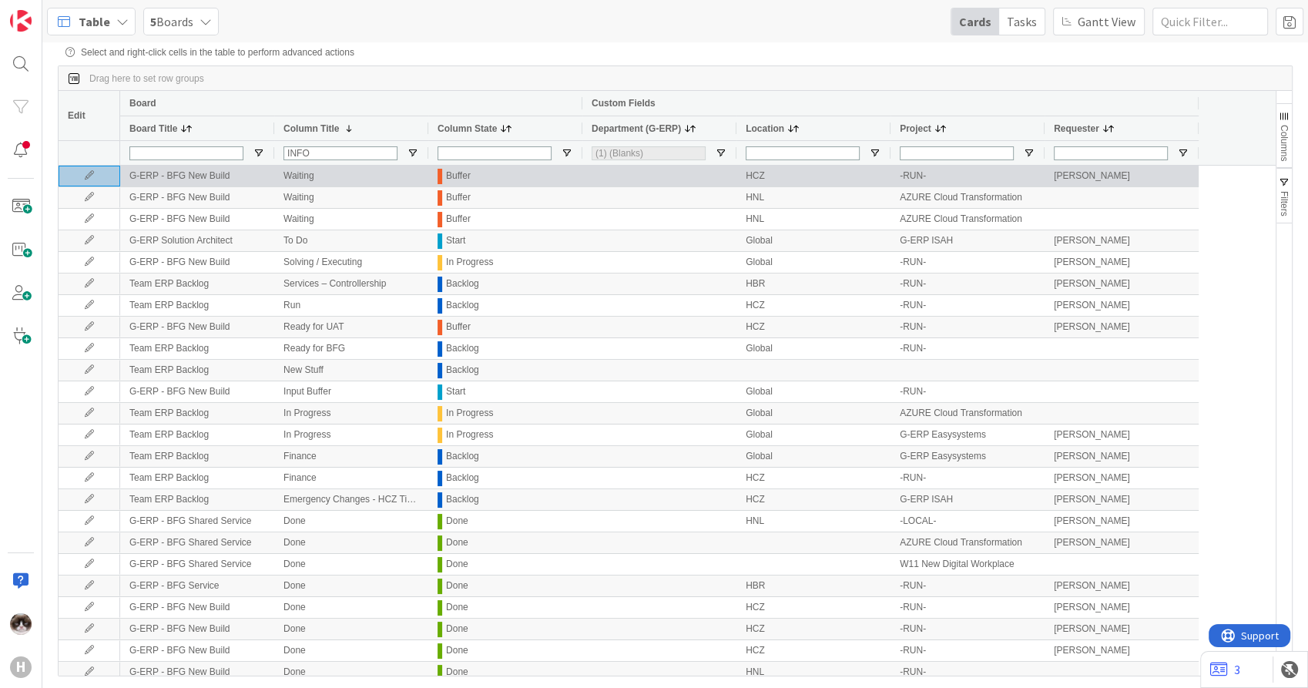
click at [99, 180] on icon at bounding box center [89, 175] width 23 height 9
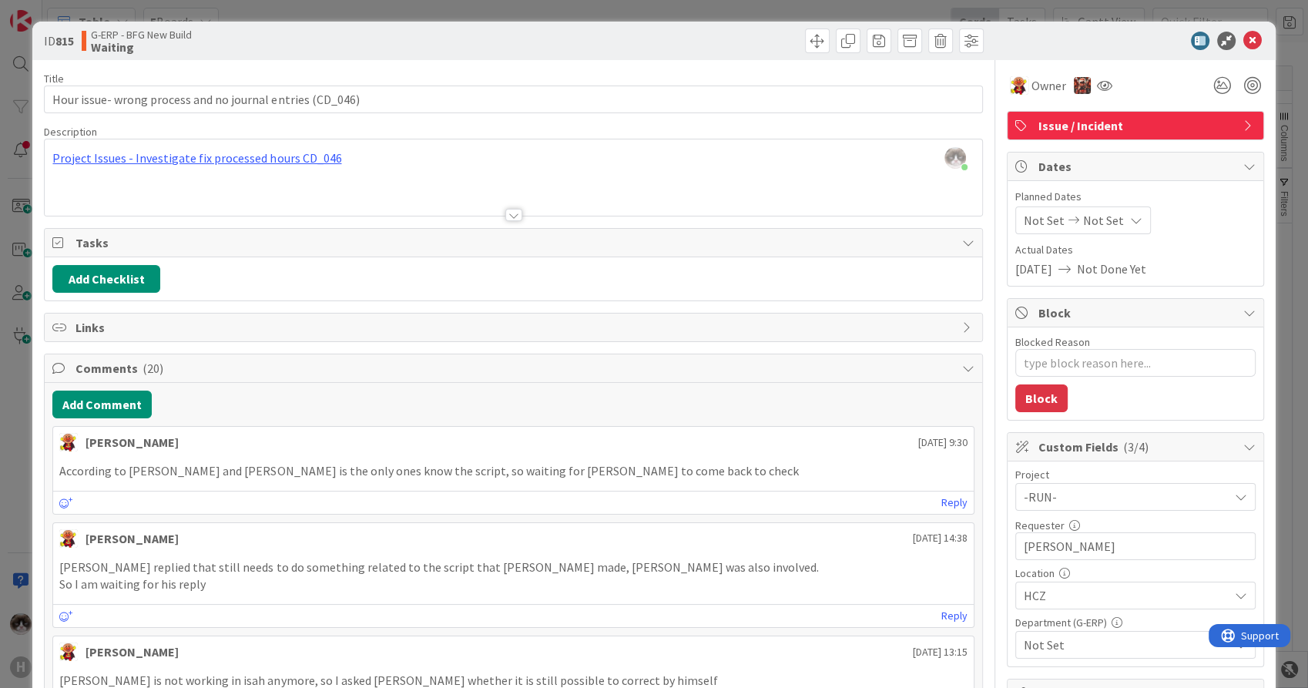
click at [1097, 642] on span "Not Set" at bounding box center [1126, 645] width 205 height 18
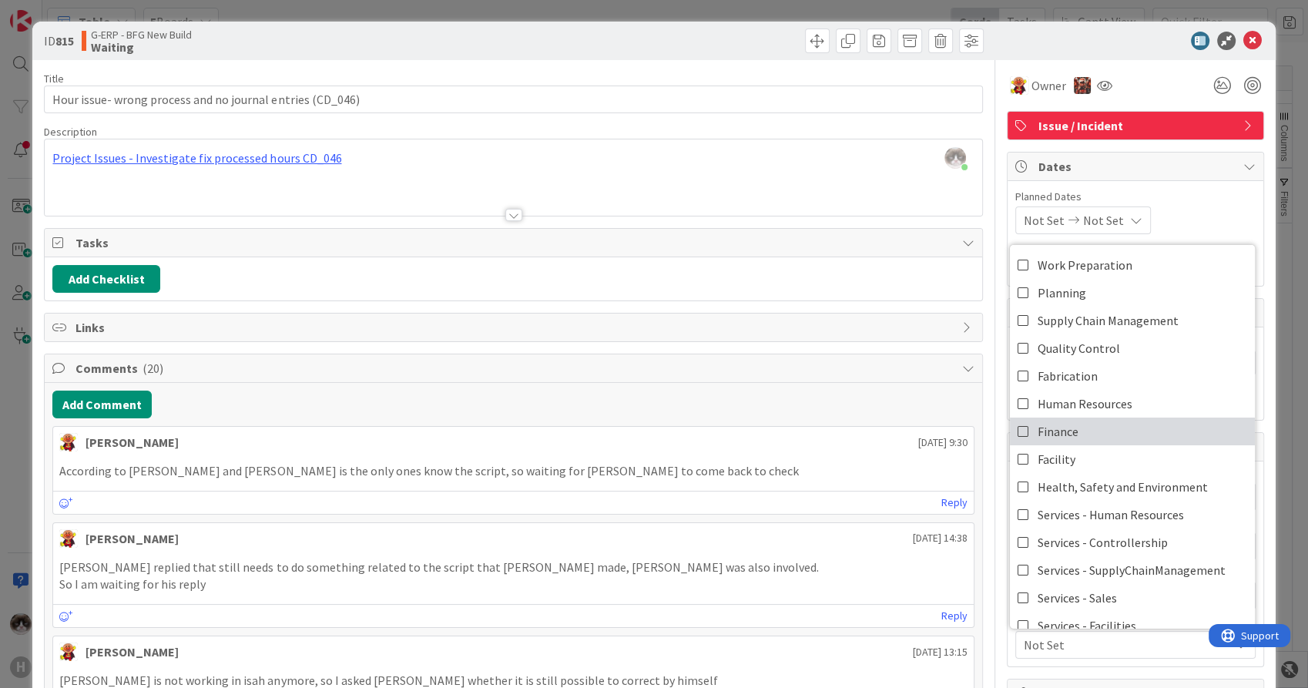
click at [1093, 418] on link "Finance" at bounding box center [1132, 432] width 245 height 28
type textarea "x"
click at [1096, 641] on span "Finance" at bounding box center [1126, 645] width 205 height 18
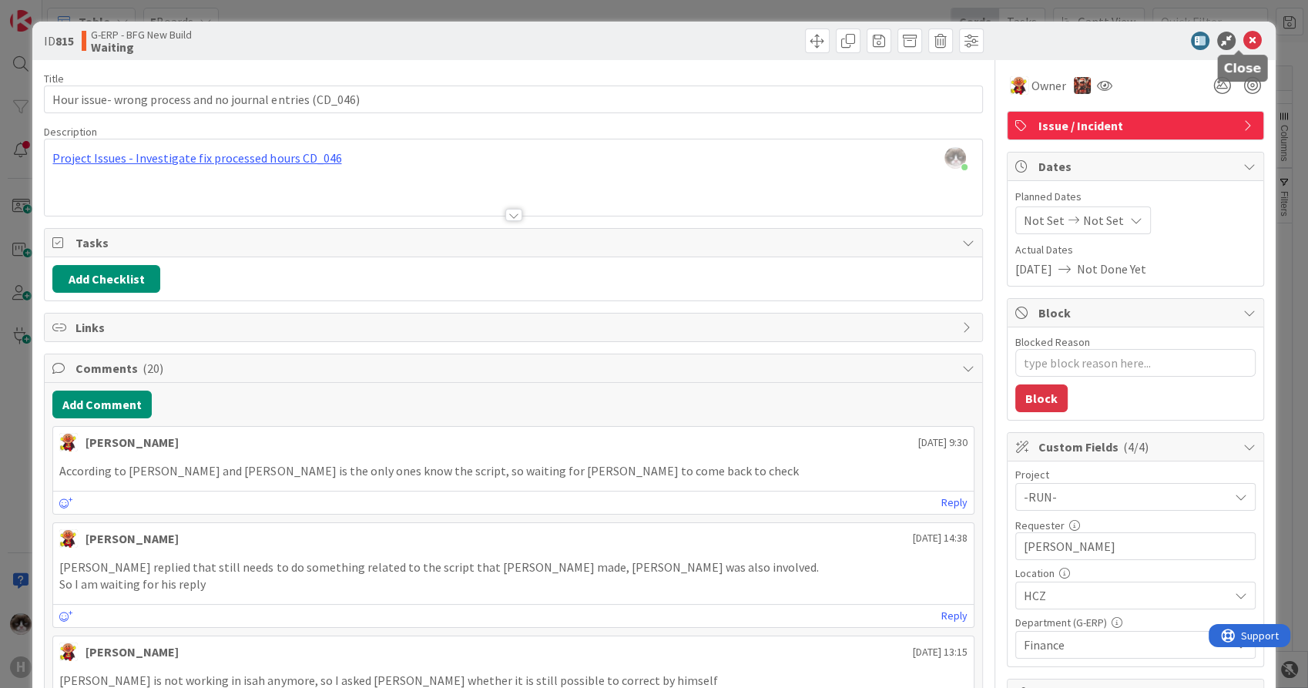
click at [1244, 32] on icon at bounding box center [1253, 41] width 18 height 18
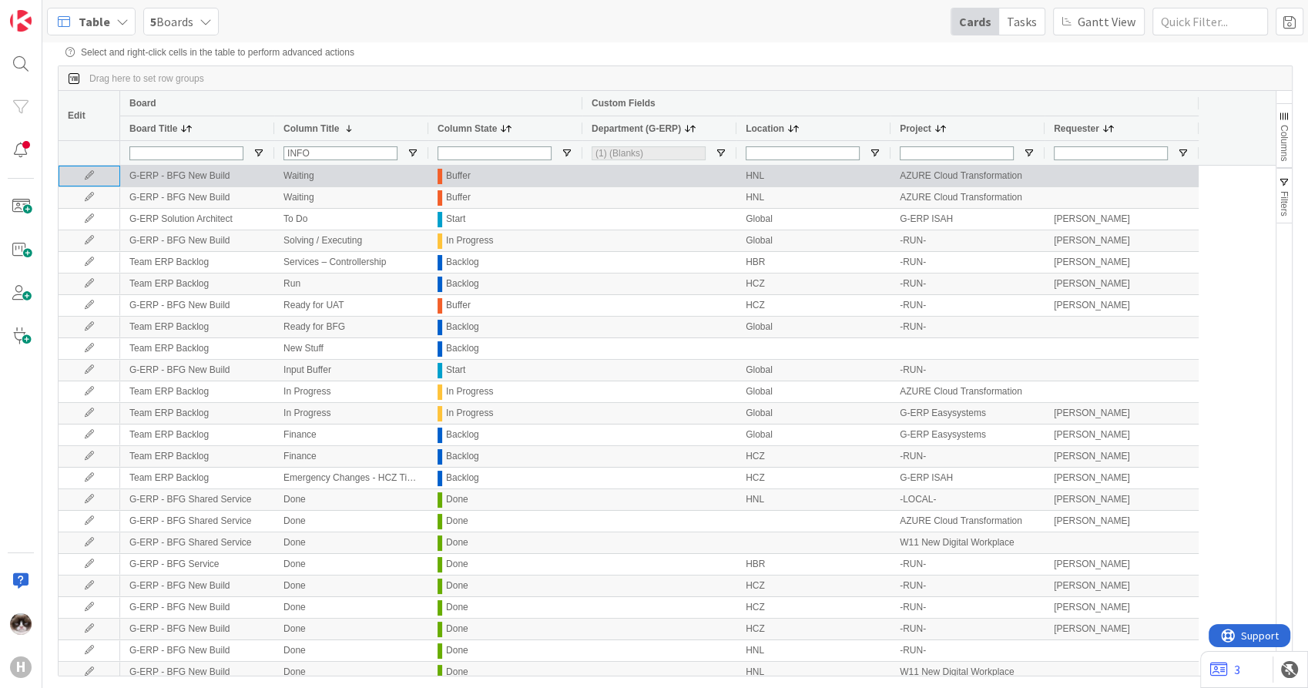
click at [83, 177] on icon at bounding box center [89, 175] width 23 height 9
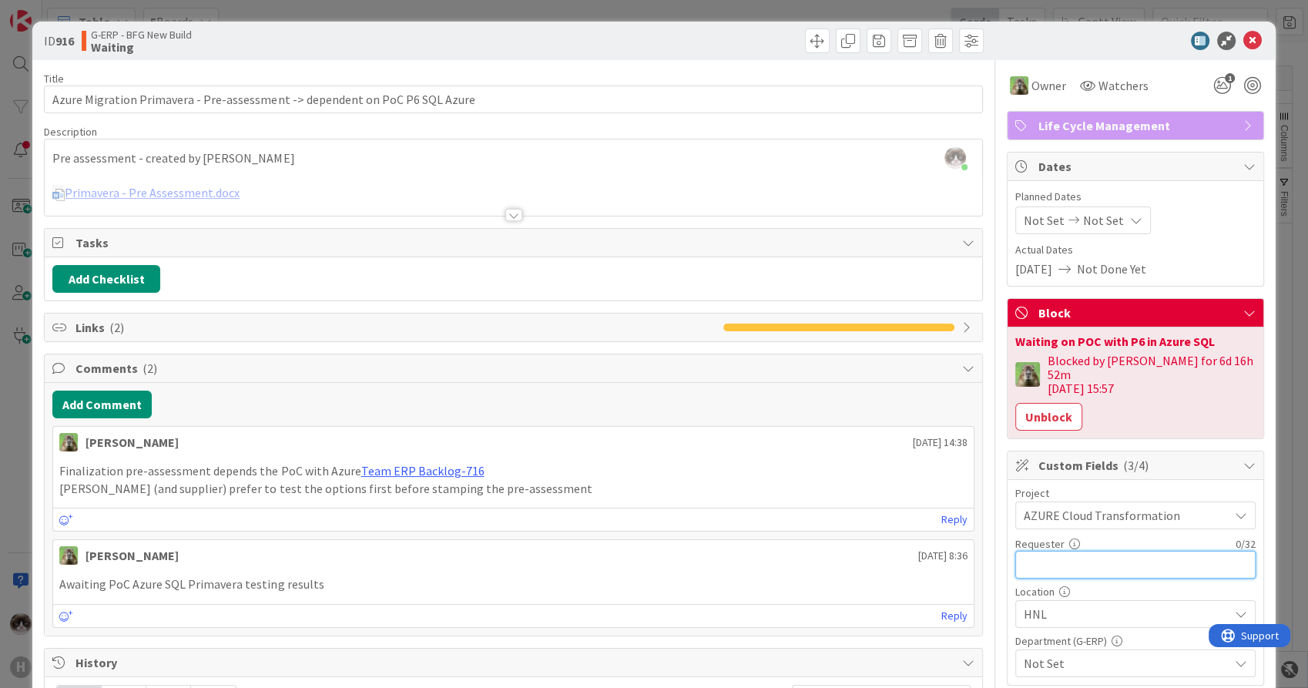
click at [1103, 551] on input "text" at bounding box center [1136, 565] width 240 height 28
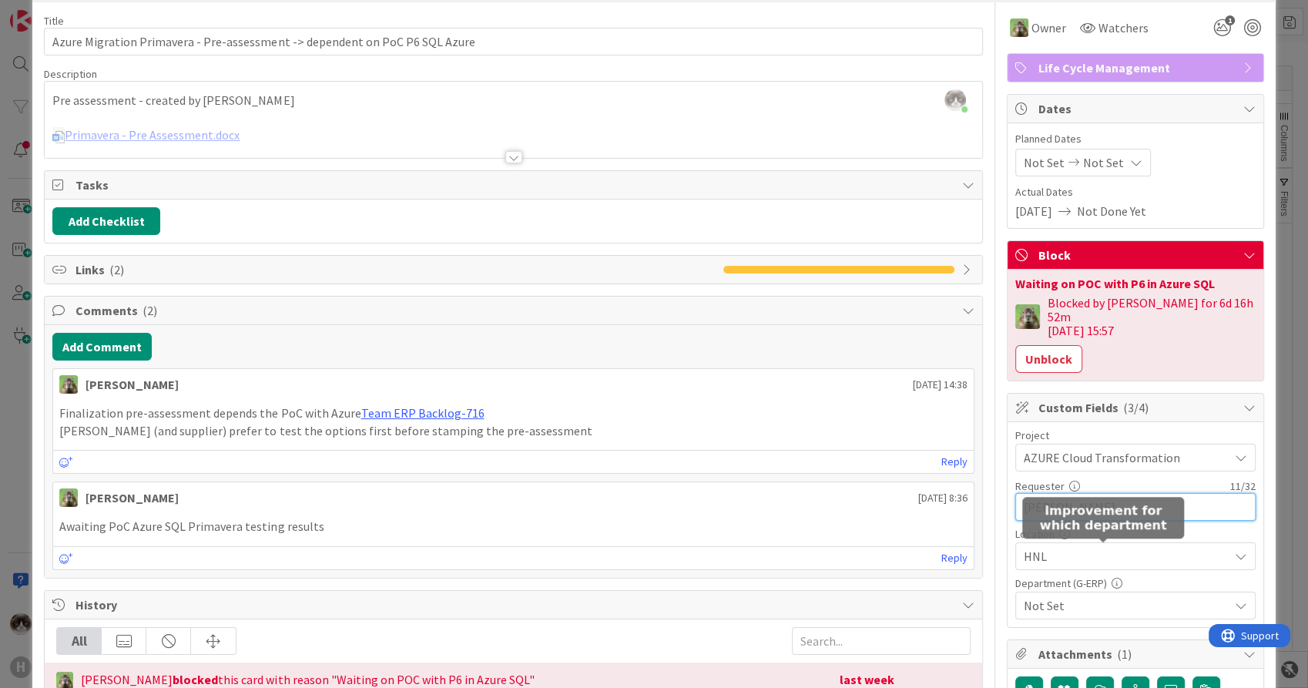
scroll to position [86, 0]
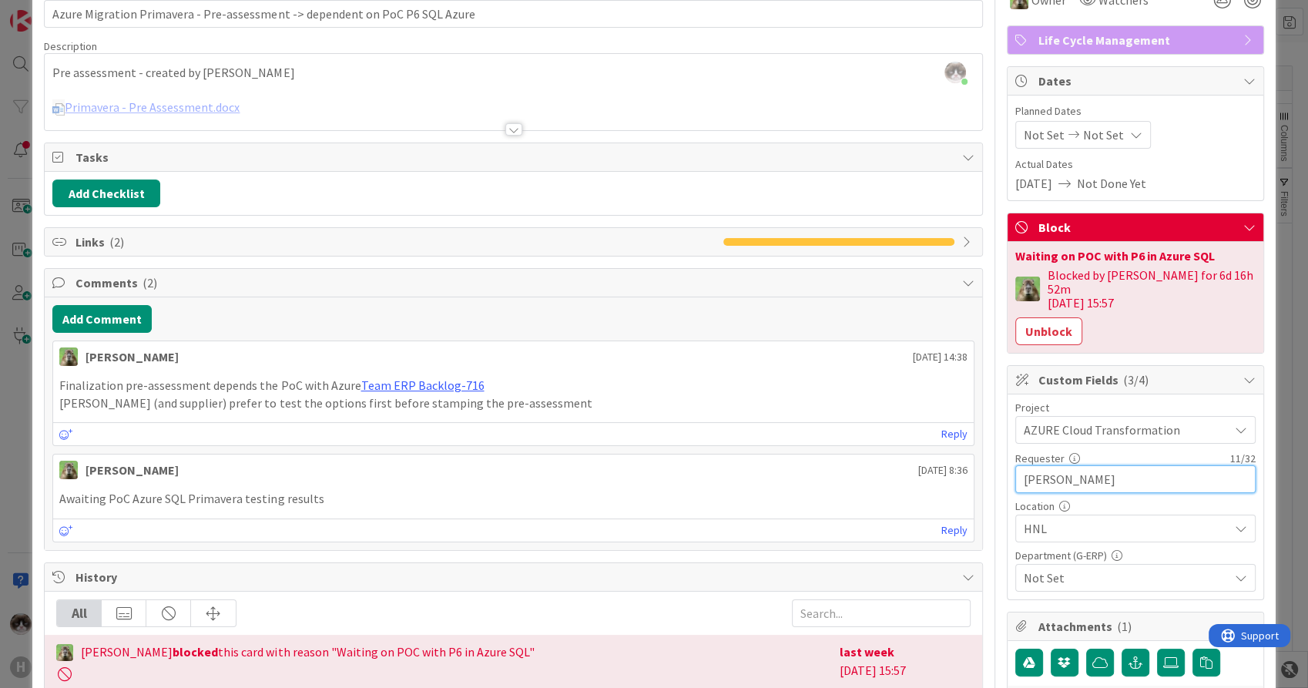
type input "[PERSON_NAME]"
click at [1090, 519] on span "HNL" at bounding box center [1126, 528] width 205 height 18
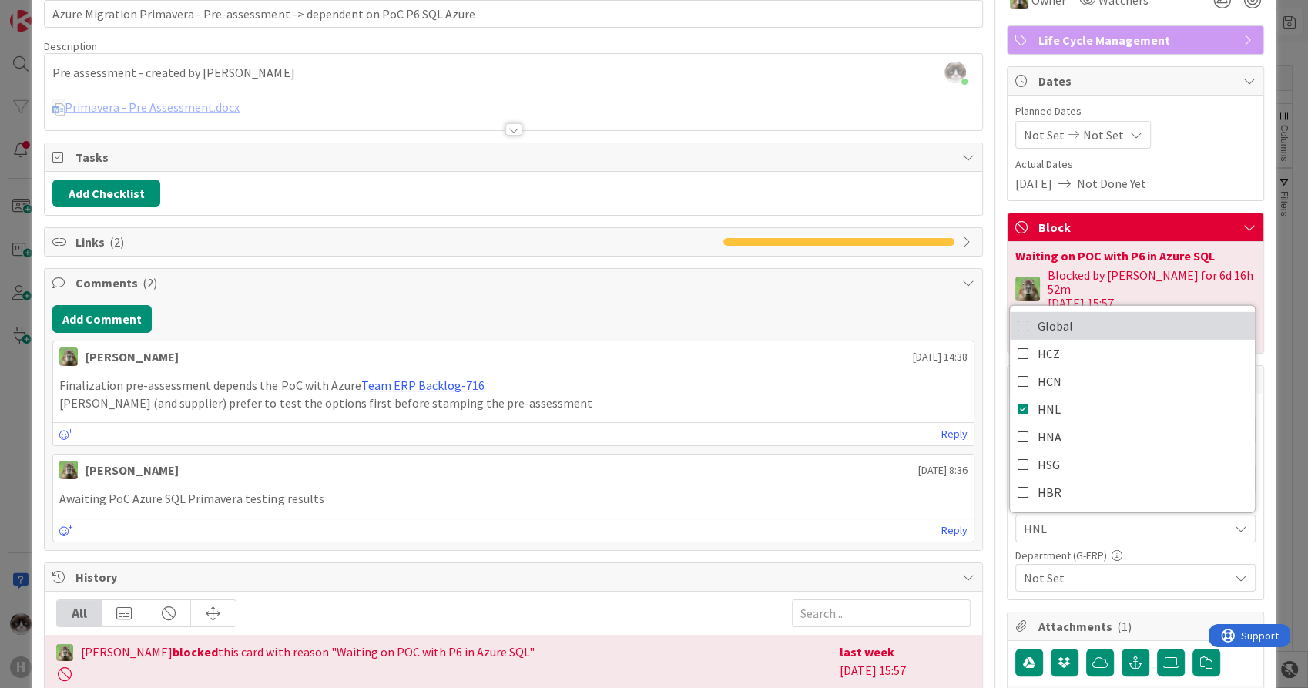
click at [1091, 317] on link "Global" at bounding box center [1132, 326] width 245 height 28
click at [1093, 569] on span "Not Set" at bounding box center [1126, 578] width 205 height 18
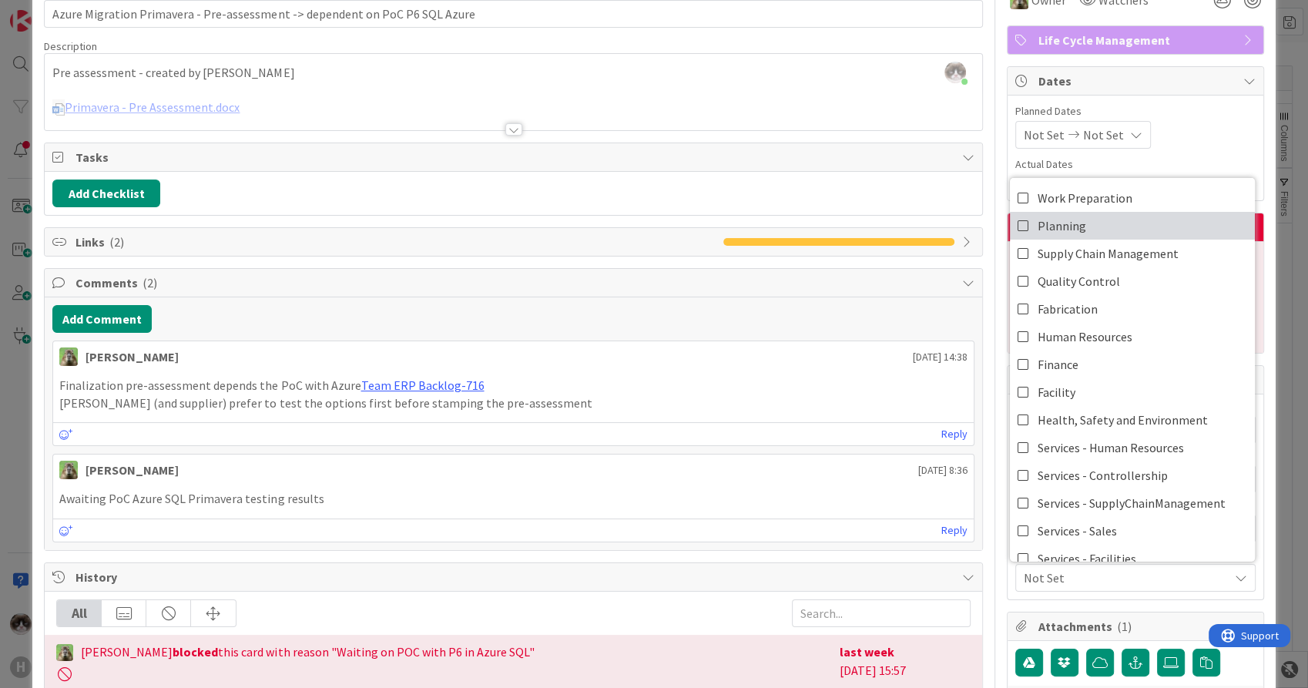
click at [1054, 214] on span "Planning" at bounding box center [1062, 225] width 49 height 23
click at [1207, 569] on span "Planning" at bounding box center [1126, 578] width 205 height 18
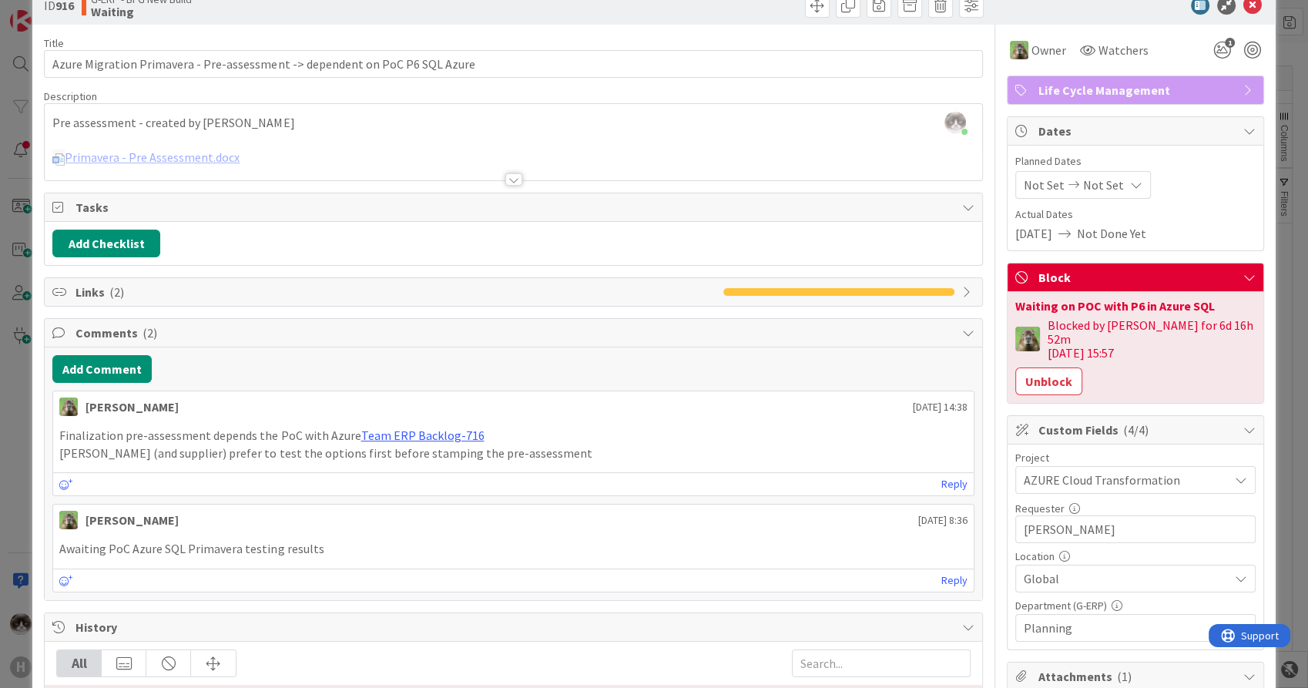
scroll to position [0, 0]
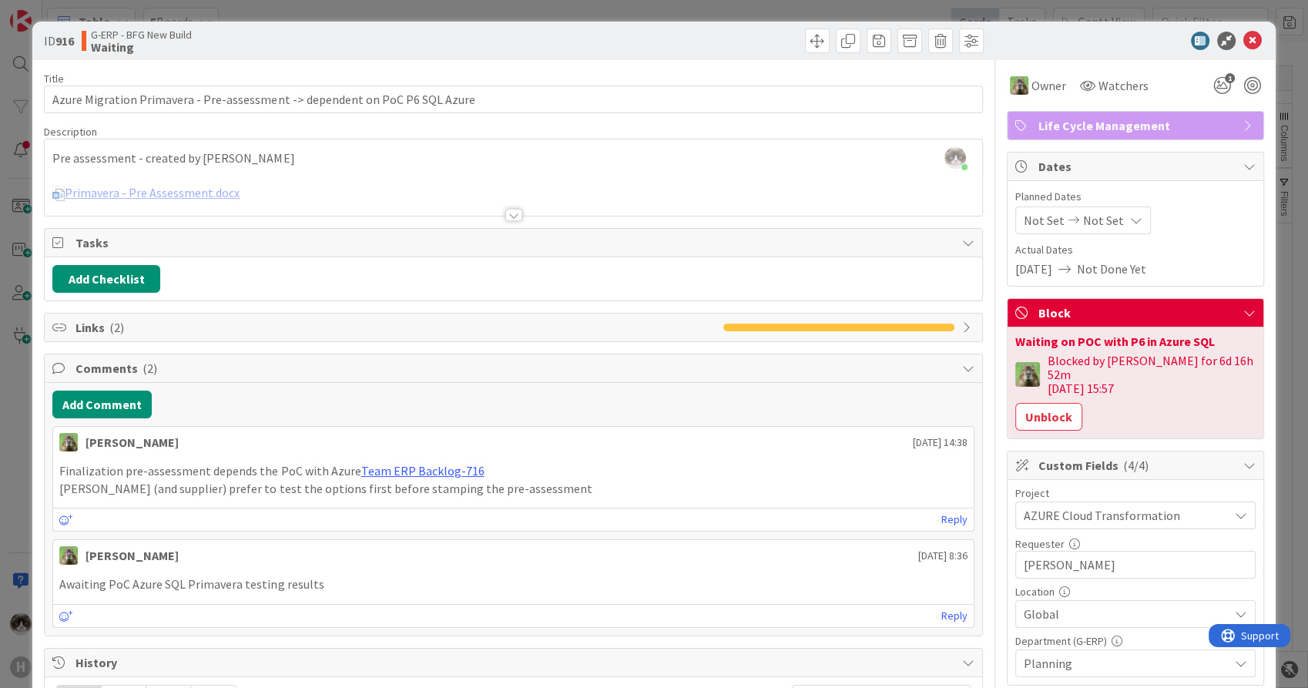
click at [1239, 30] on div "ID 916 G-ERP - BFG New Build Waiting" at bounding box center [653, 41] width 1243 height 39
click at [1244, 41] on icon at bounding box center [1253, 41] width 18 height 18
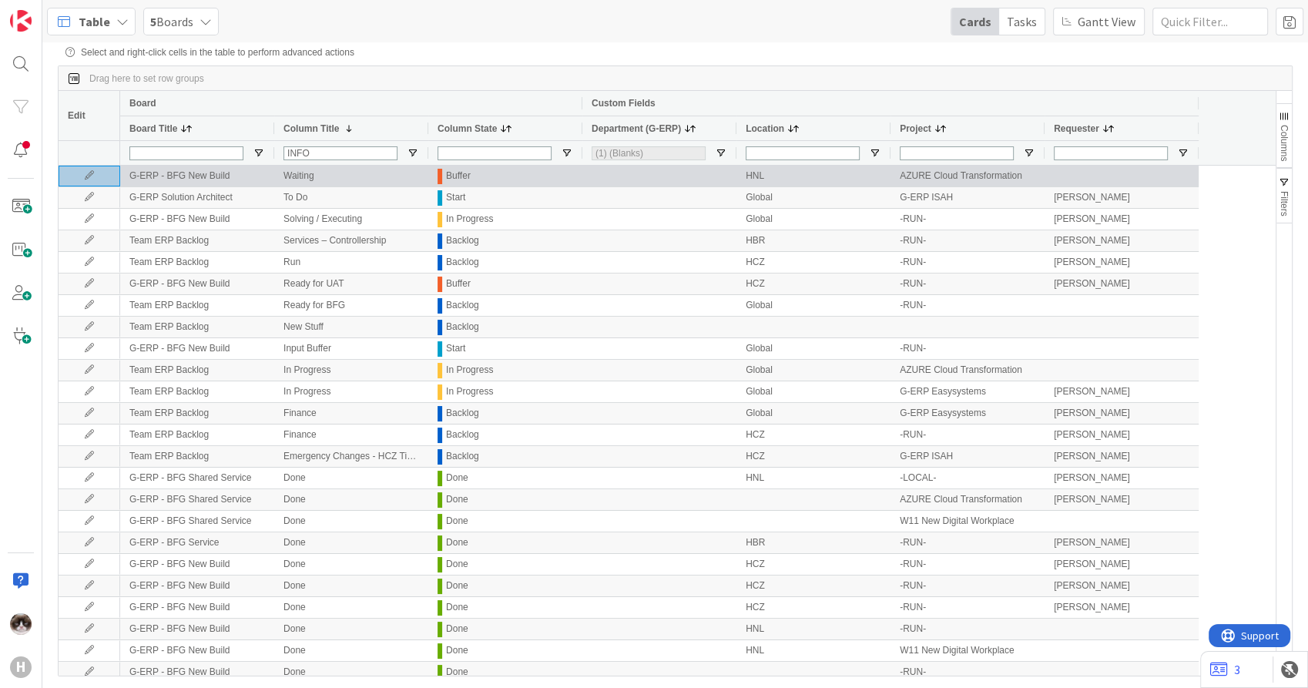
click at [89, 173] on icon at bounding box center [89, 175] width 23 height 9
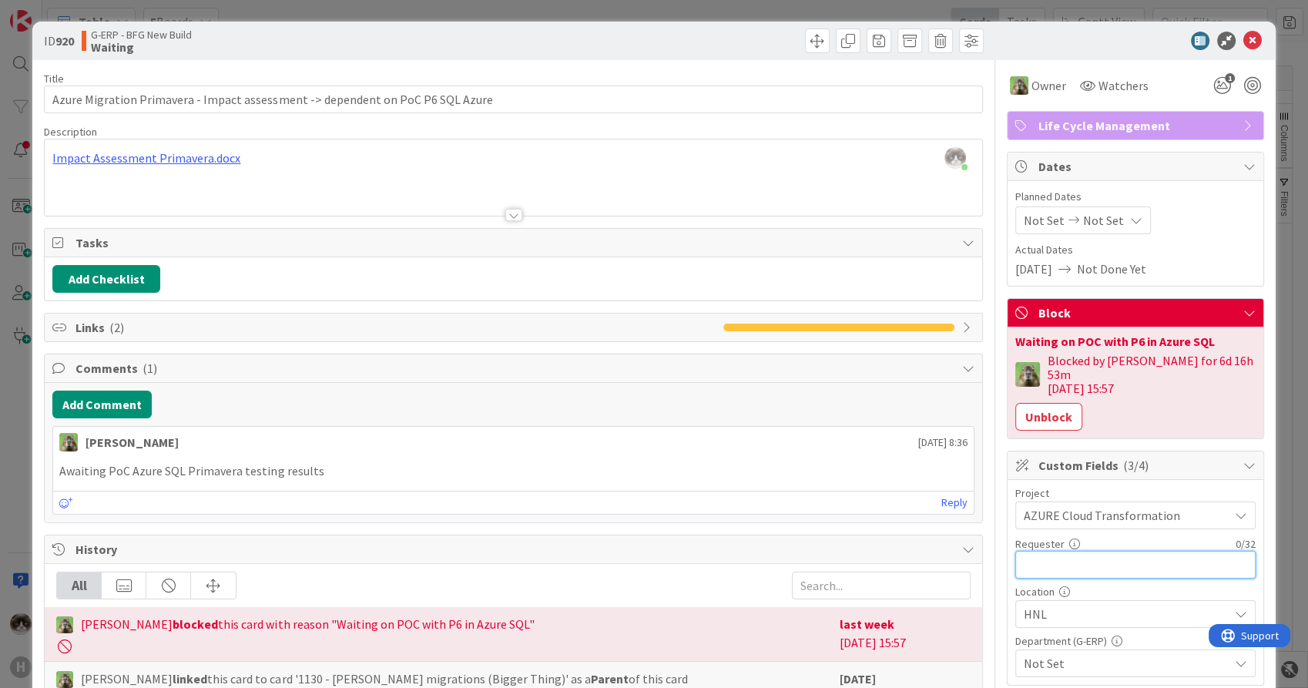
click at [1103, 552] on input "text" at bounding box center [1136, 565] width 240 height 28
type input "[PERSON_NAME]"
click at [1091, 605] on span "HNL" at bounding box center [1126, 614] width 205 height 18
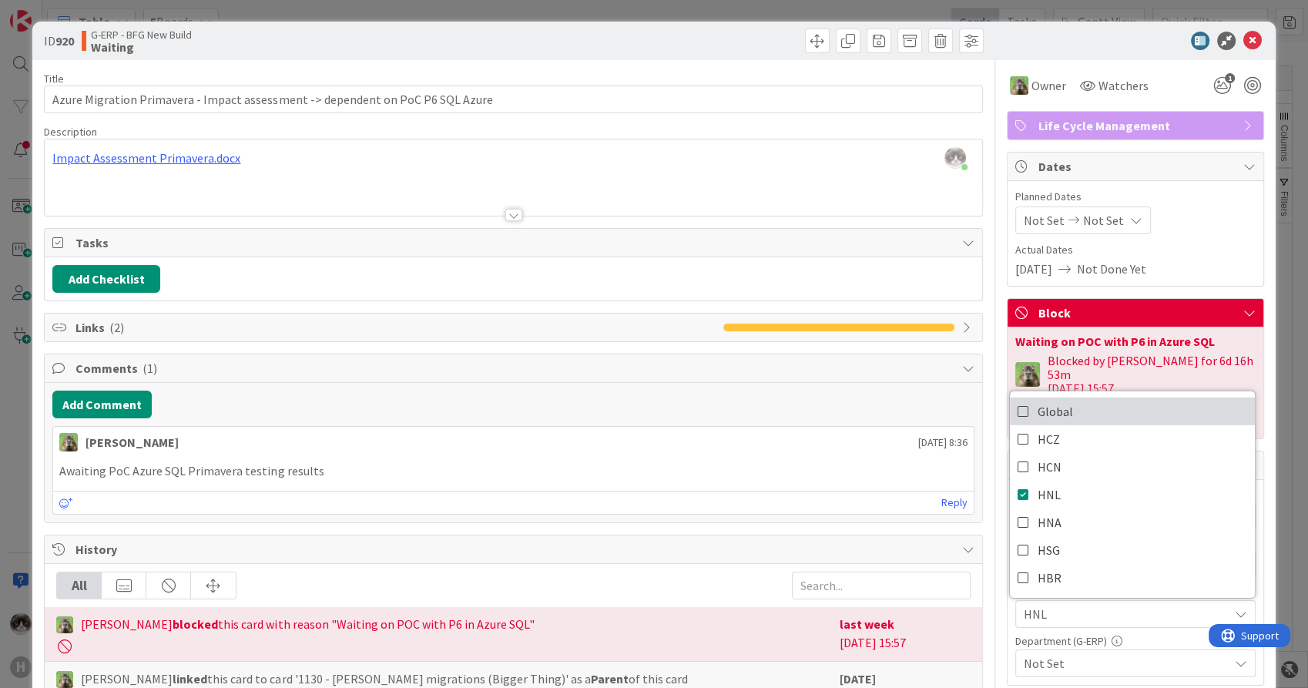
click at [1104, 398] on link "Global" at bounding box center [1132, 412] width 245 height 28
click at [1078, 650] on div "Not Set" at bounding box center [1136, 664] width 240 height 28
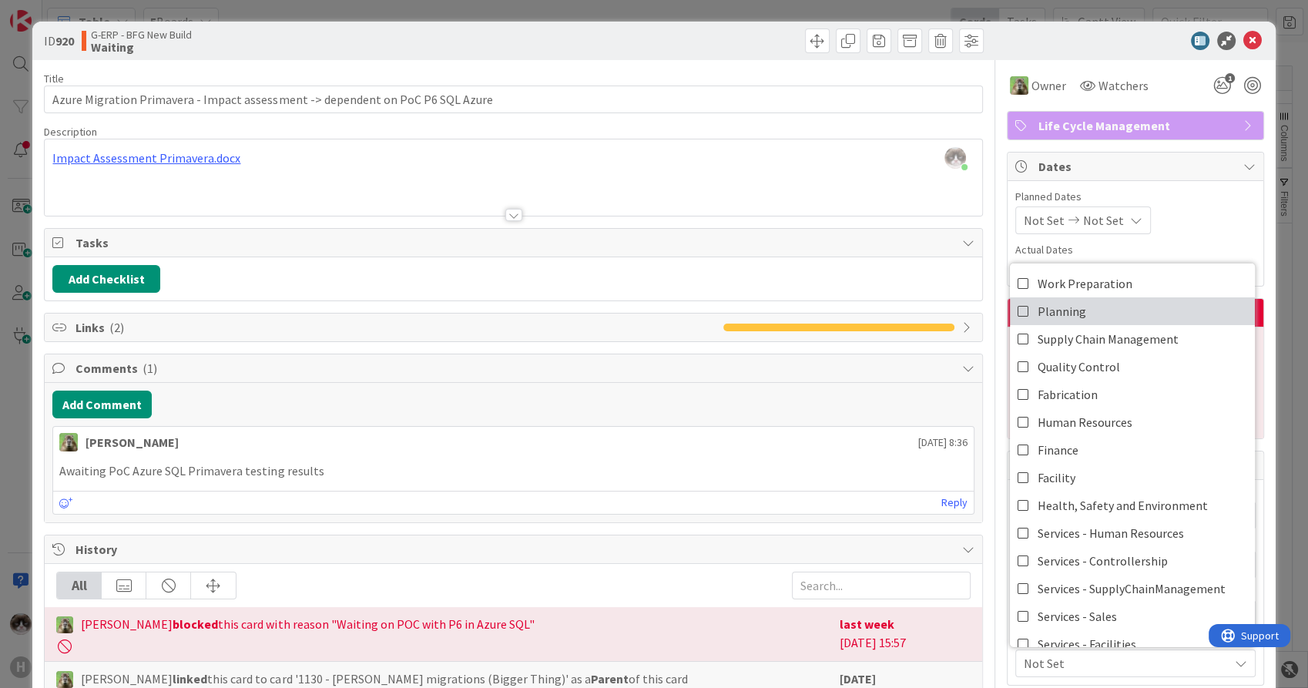
click at [1056, 300] on span "Planning" at bounding box center [1062, 311] width 49 height 23
click at [1076, 654] on span "Planning" at bounding box center [1126, 663] width 205 height 18
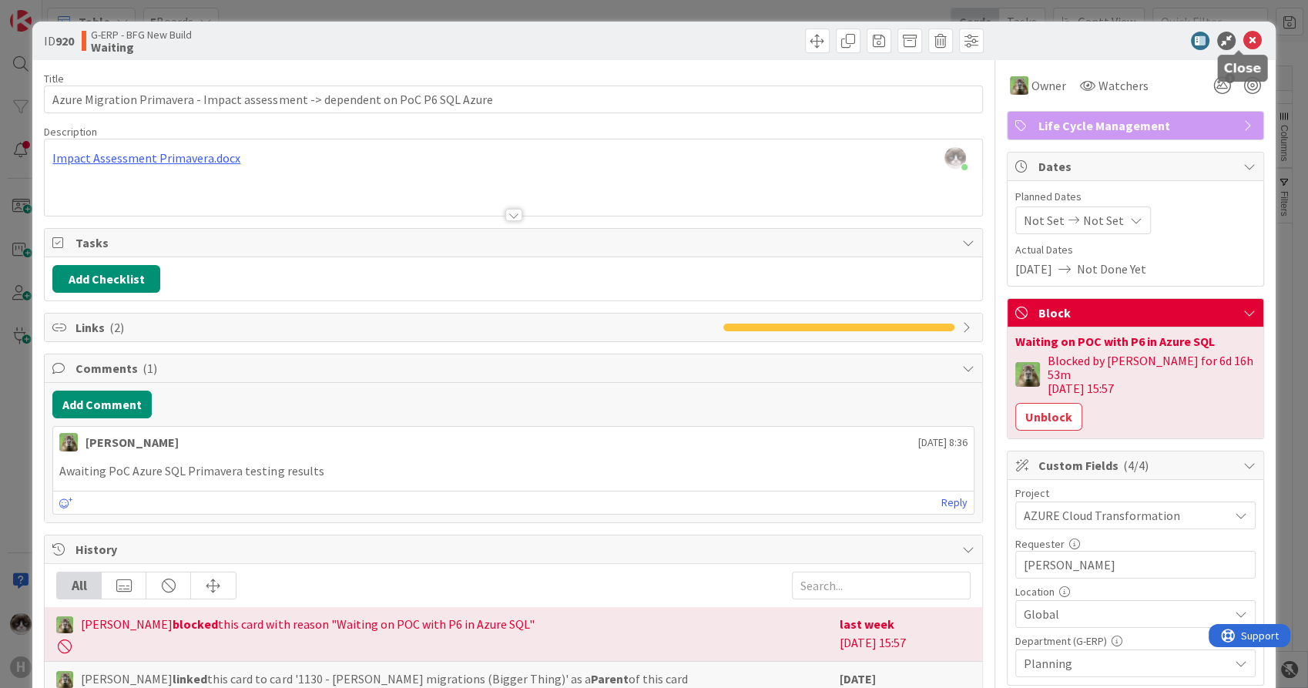
click at [1244, 36] on icon at bounding box center [1253, 41] width 18 height 18
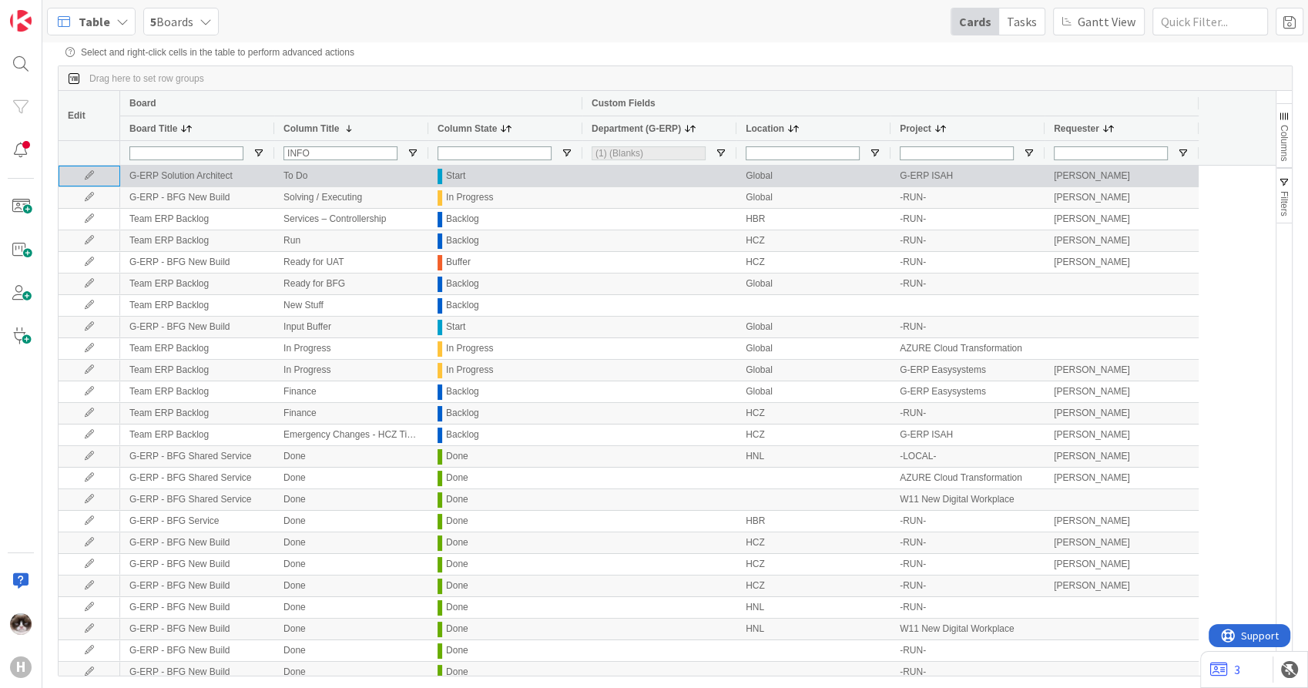
click at [89, 180] on icon at bounding box center [89, 175] width 23 height 9
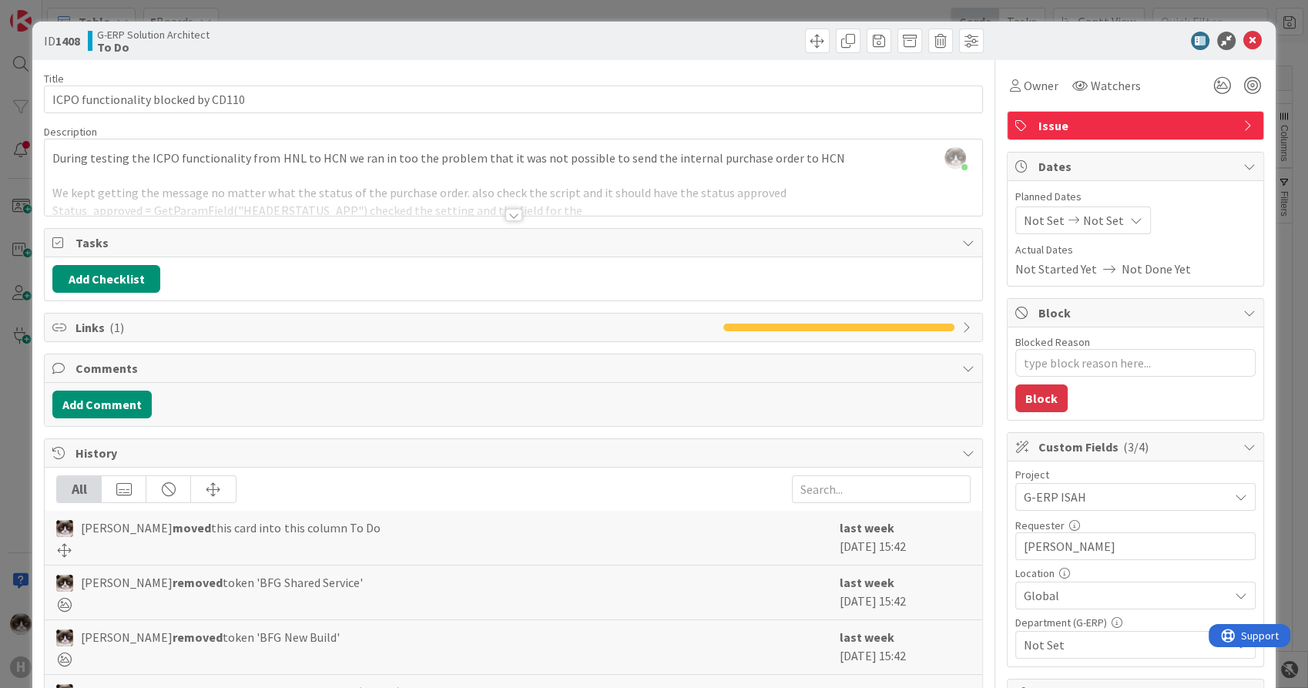
click at [1091, 636] on span "Not Set" at bounding box center [1126, 645] width 205 height 18
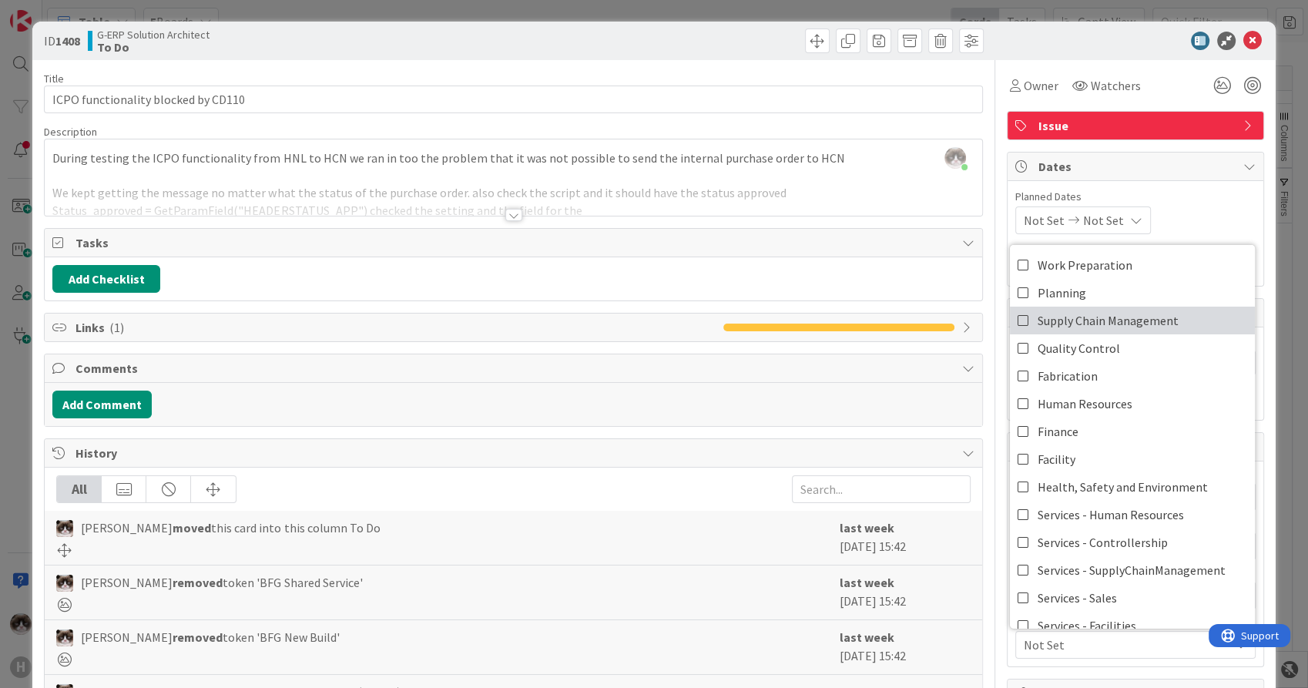
click at [1134, 321] on span "Supply Chain Management" at bounding box center [1108, 320] width 141 height 23
drag, startPoint x: 1120, startPoint y: 652, endPoint x: 1133, endPoint y: 596, distance: 56.8
click at [1120, 652] on span "Supply Chain Management" at bounding box center [1126, 645] width 205 height 18
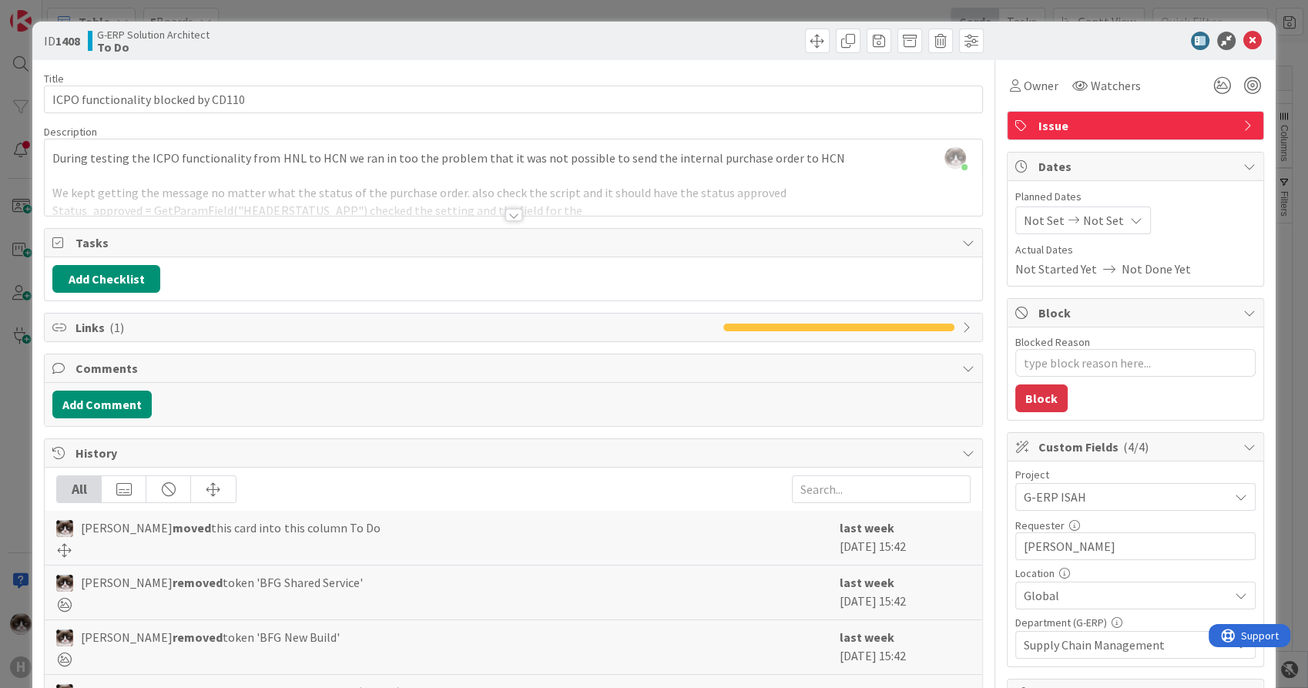
click at [1228, 36] on div at bounding box center [1128, 41] width 273 height 18
click at [1244, 39] on icon at bounding box center [1253, 41] width 18 height 18
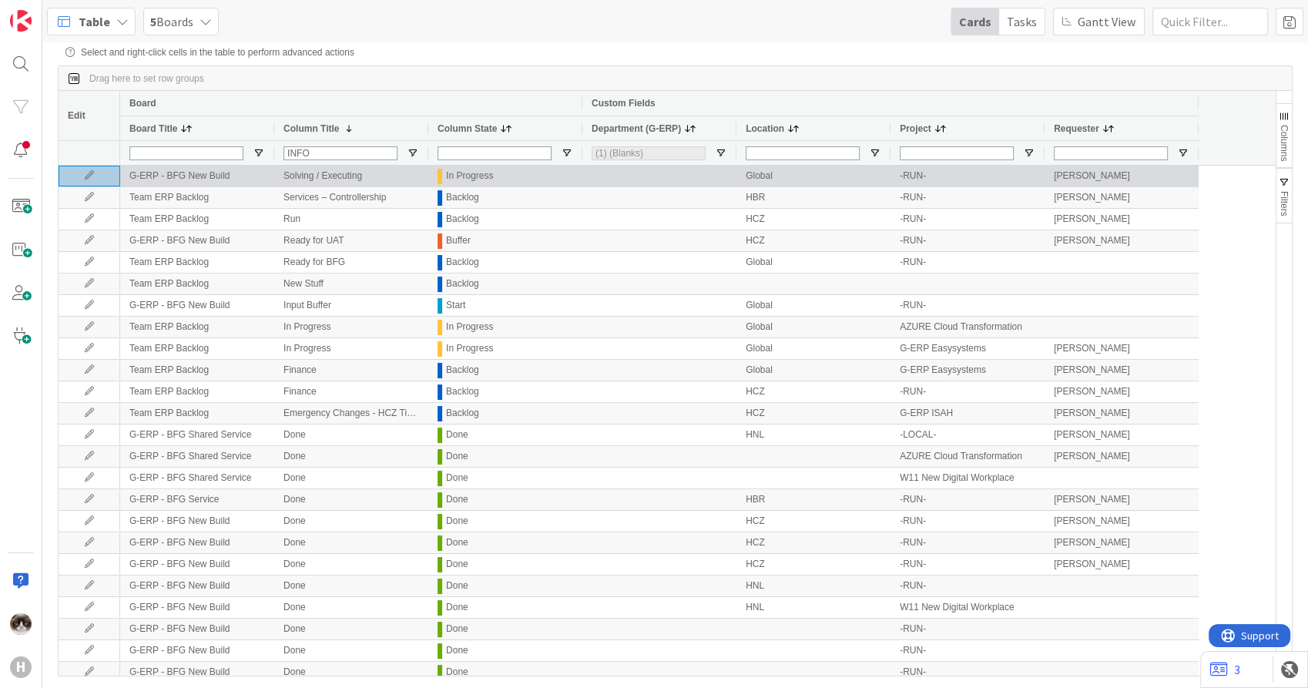
click at [84, 180] on icon at bounding box center [89, 175] width 23 height 9
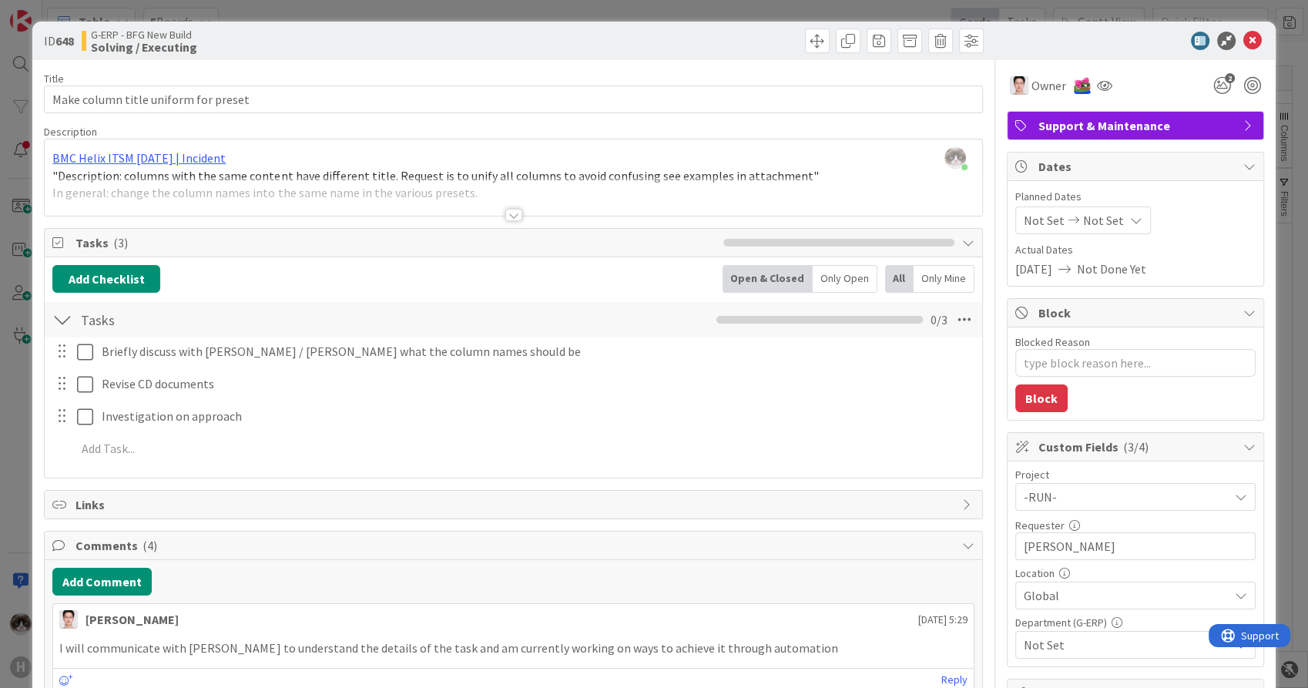
click at [1099, 640] on span "Not Set" at bounding box center [1126, 645] width 205 height 18
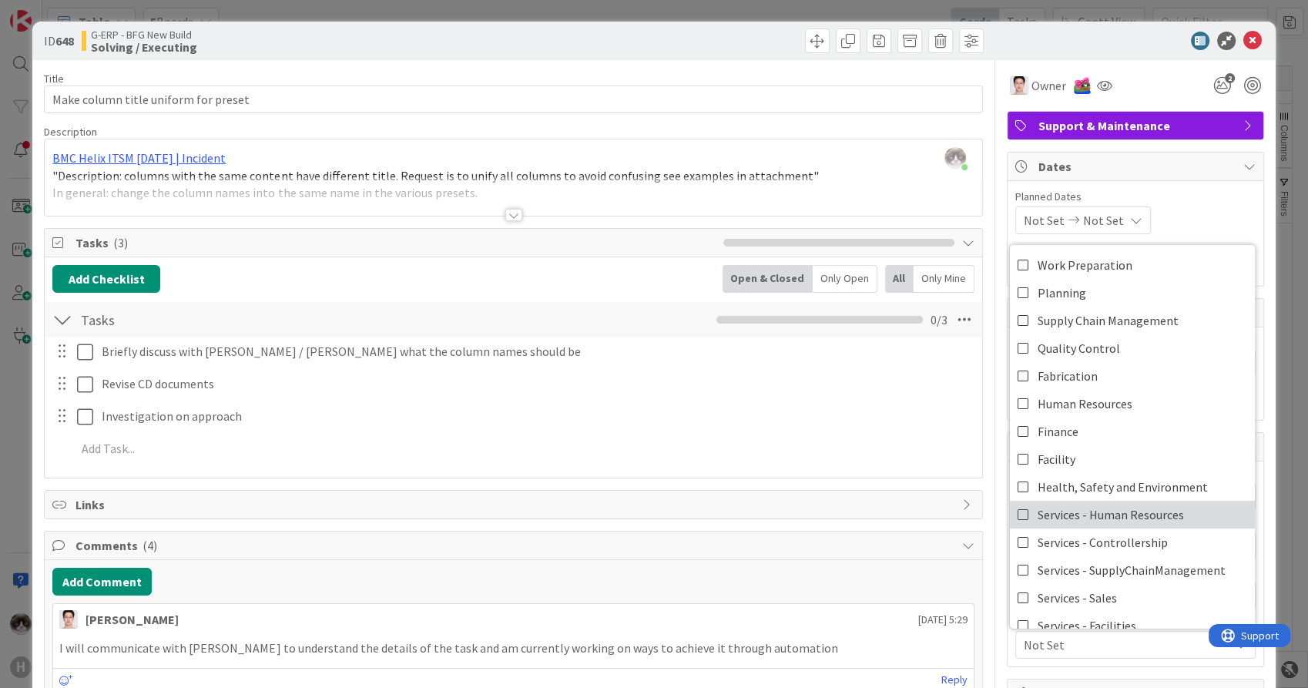
scroll to position [99, 0]
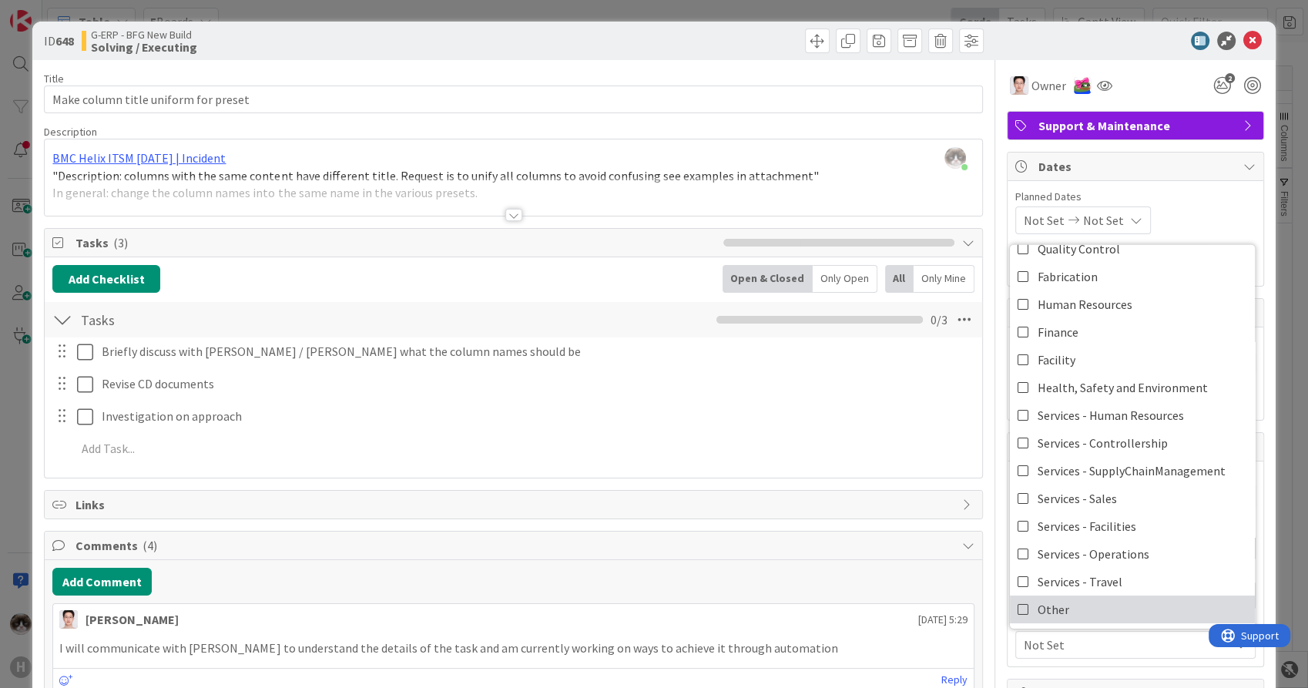
click at [1063, 597] on link "Other" at bounding box center [1132, 610] width 245 height 28
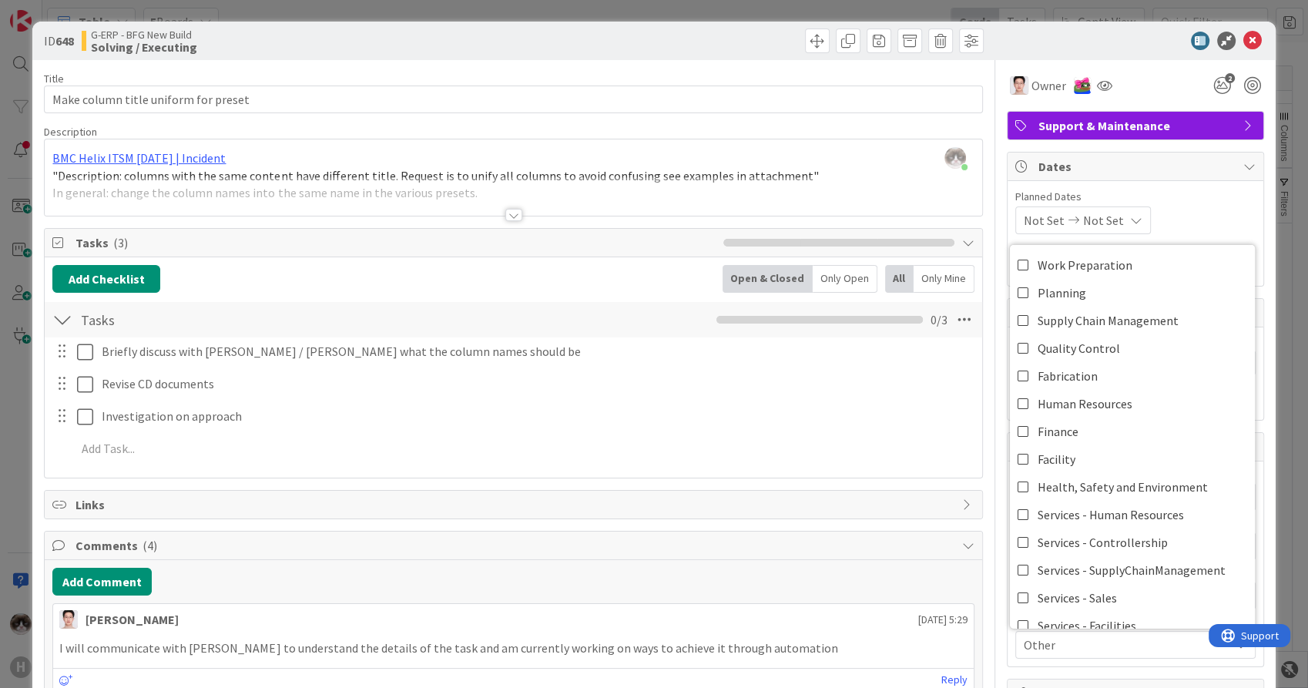
click at [1059, 641] on span "Other" at bounding box center [1126, 645] width 205 height 18
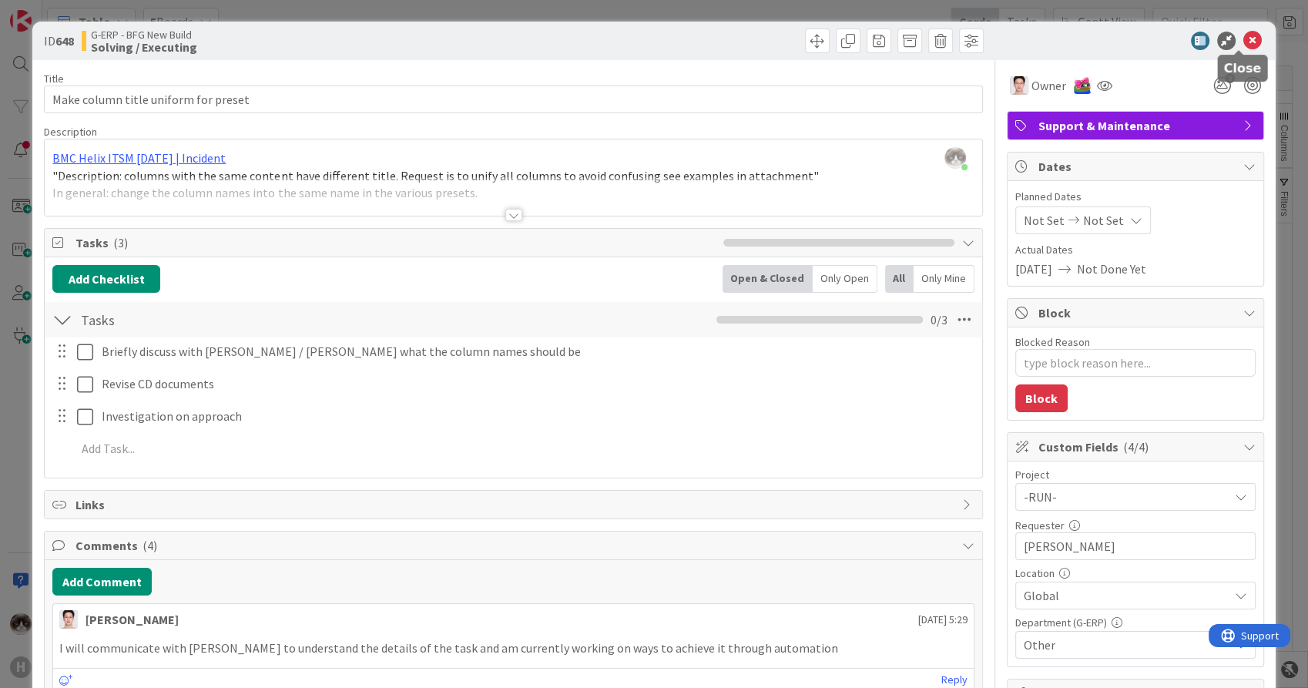
click at [1244, 43] on icon at bounding box center [1253, 41] width 18 height 18
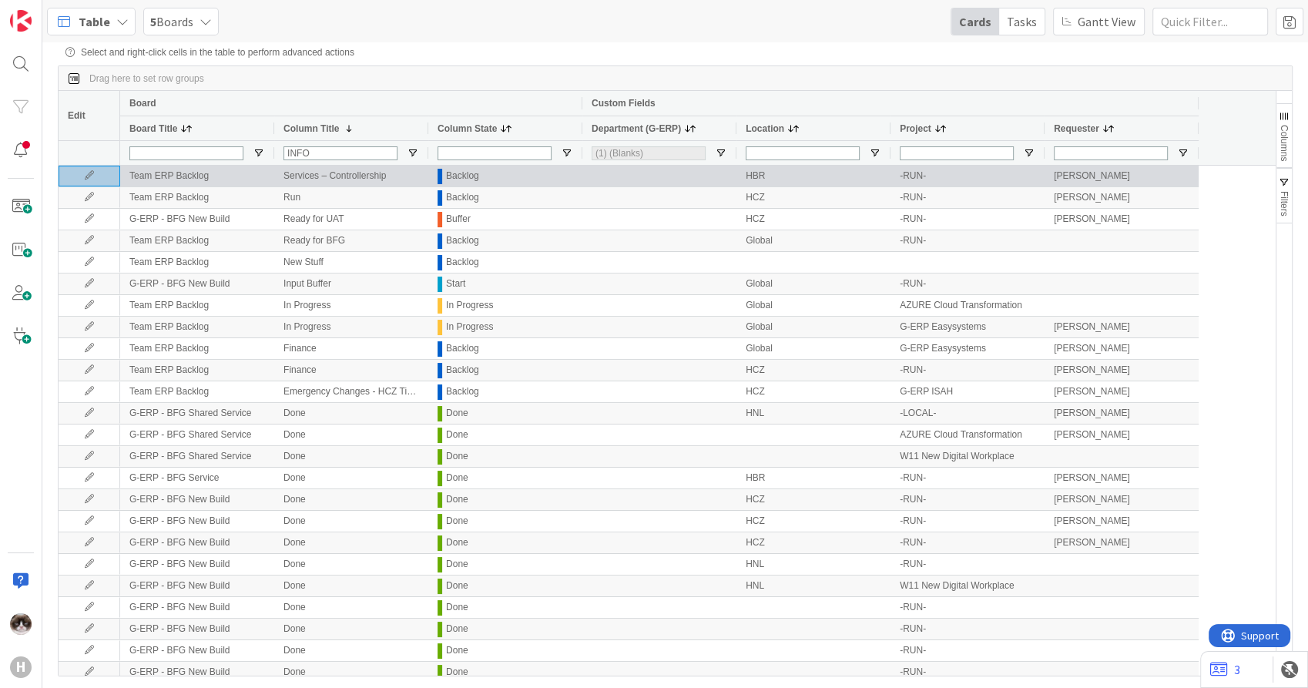
click at [80, 180] on icon at bounding box center [89, 175] width 23 height 9
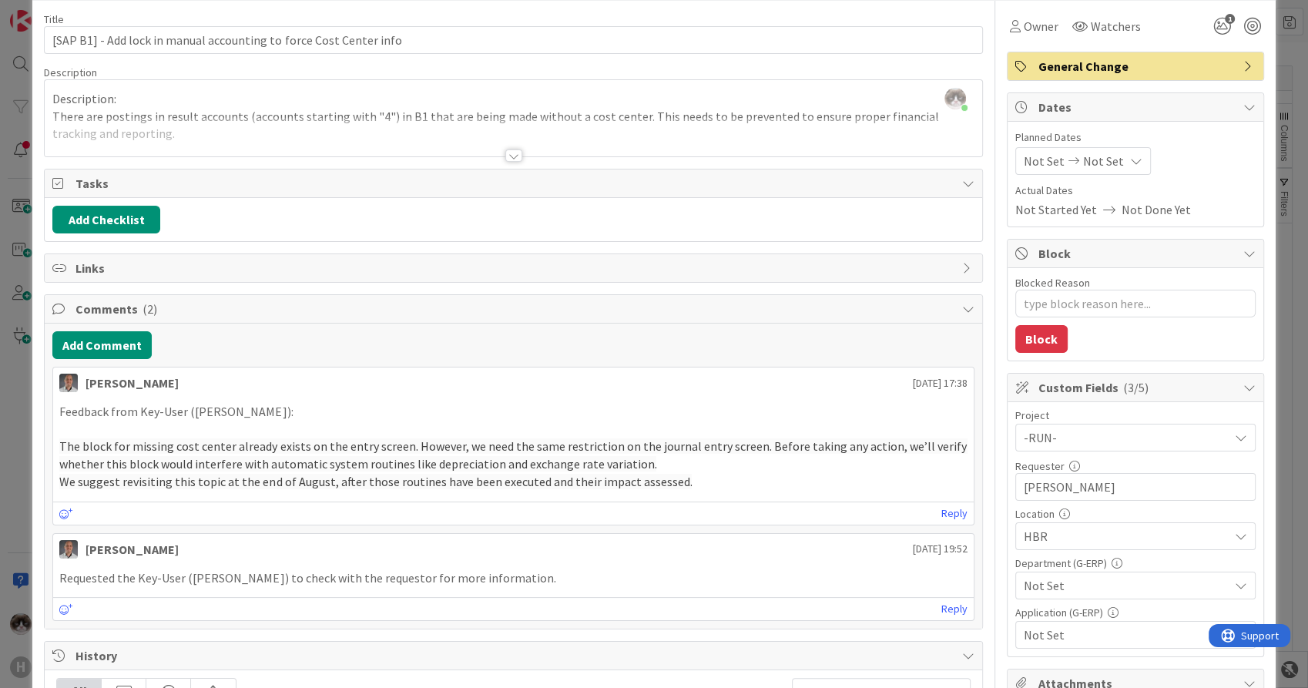
scroll to position [86, 0]
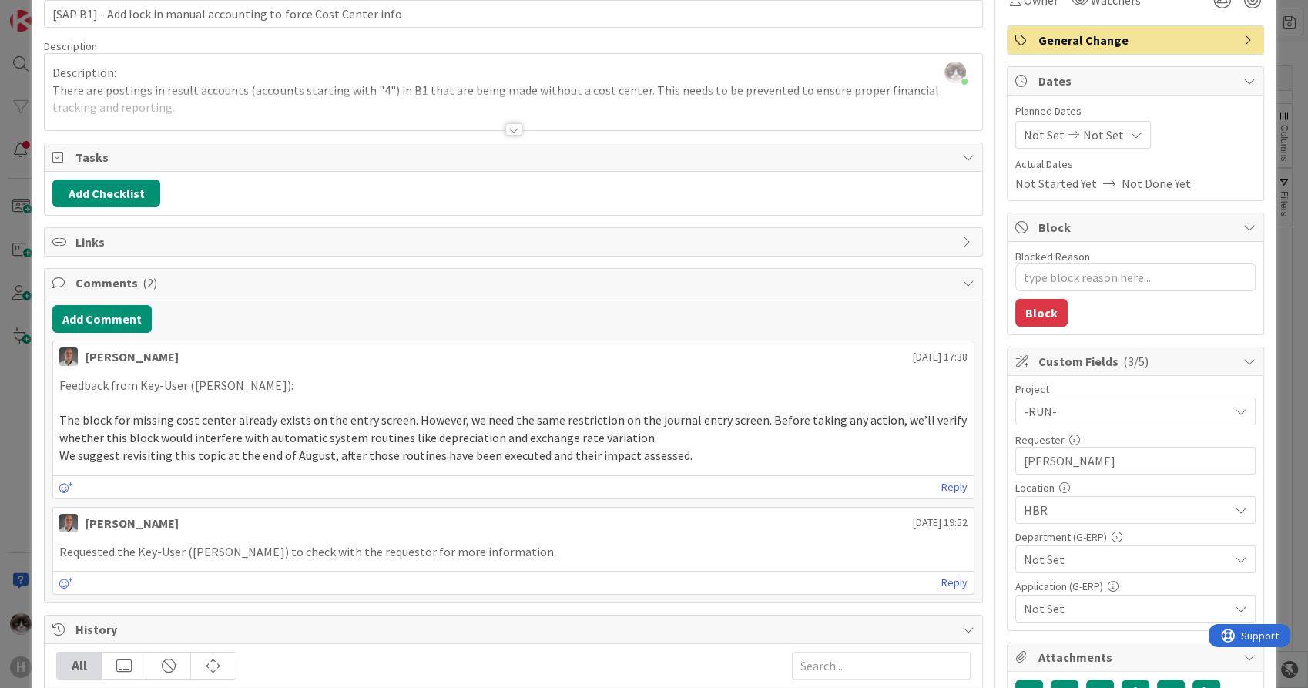
click at [1106, 553] on span "Not Set" at bounding box center [1126, 559] width 205 height 18
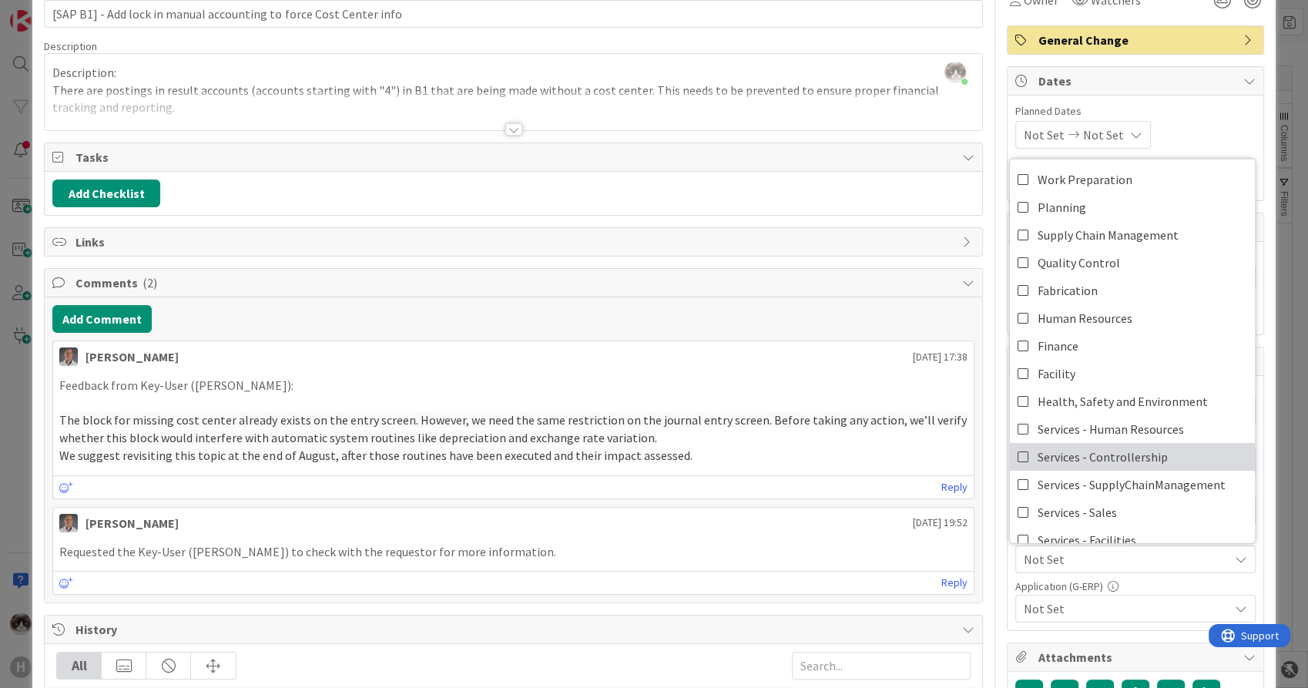
click at [1145, 462] on span "Services - Controllership" at bounding box center [1103, 456] width 130 height 23
click at [1097, 599] on span "Not Set" at bounding box center [1126, 608] width 205 height 18
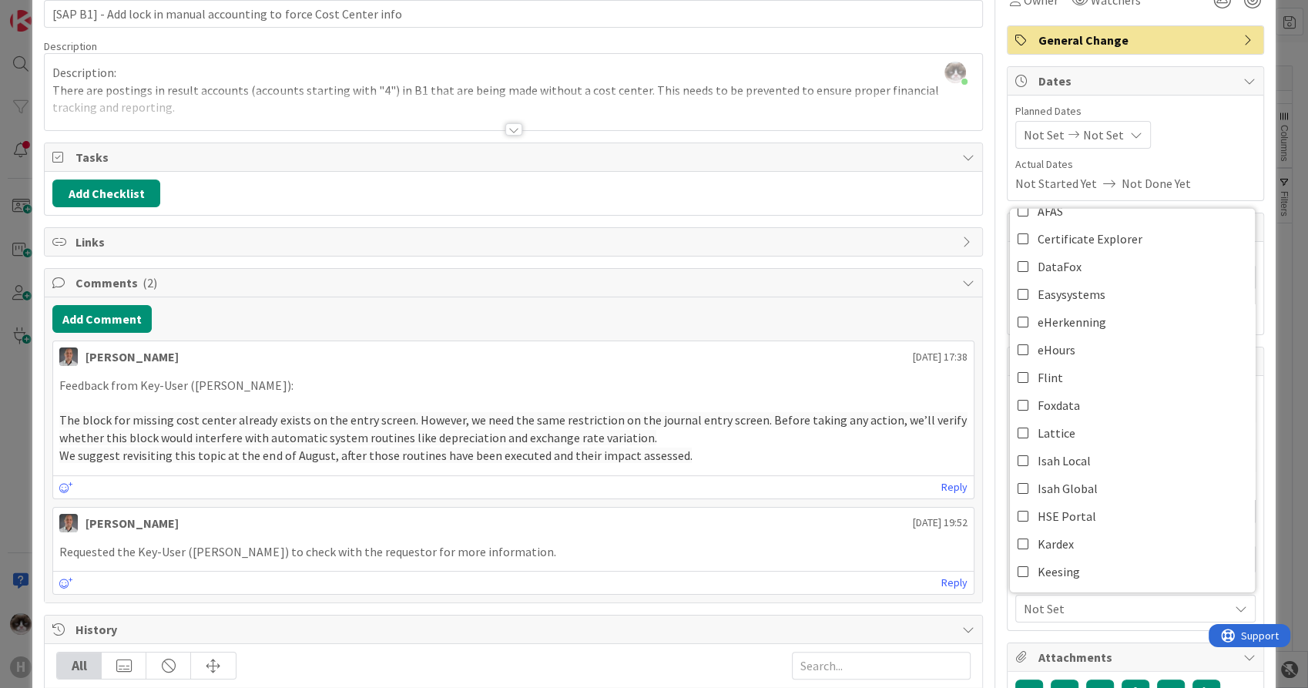
scroll to position [257, 0]
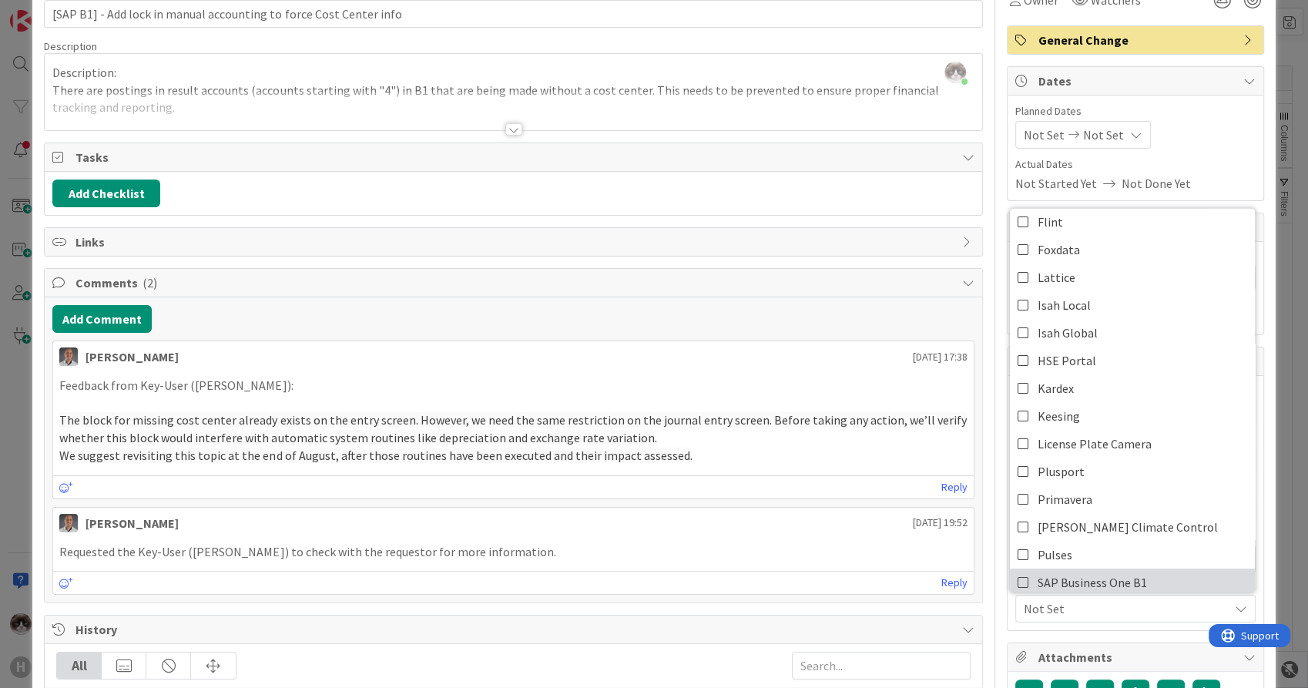
click at [1094, 572] on span "SAP Business One B1" at bounding box center [1092, 582] width 109 height 23
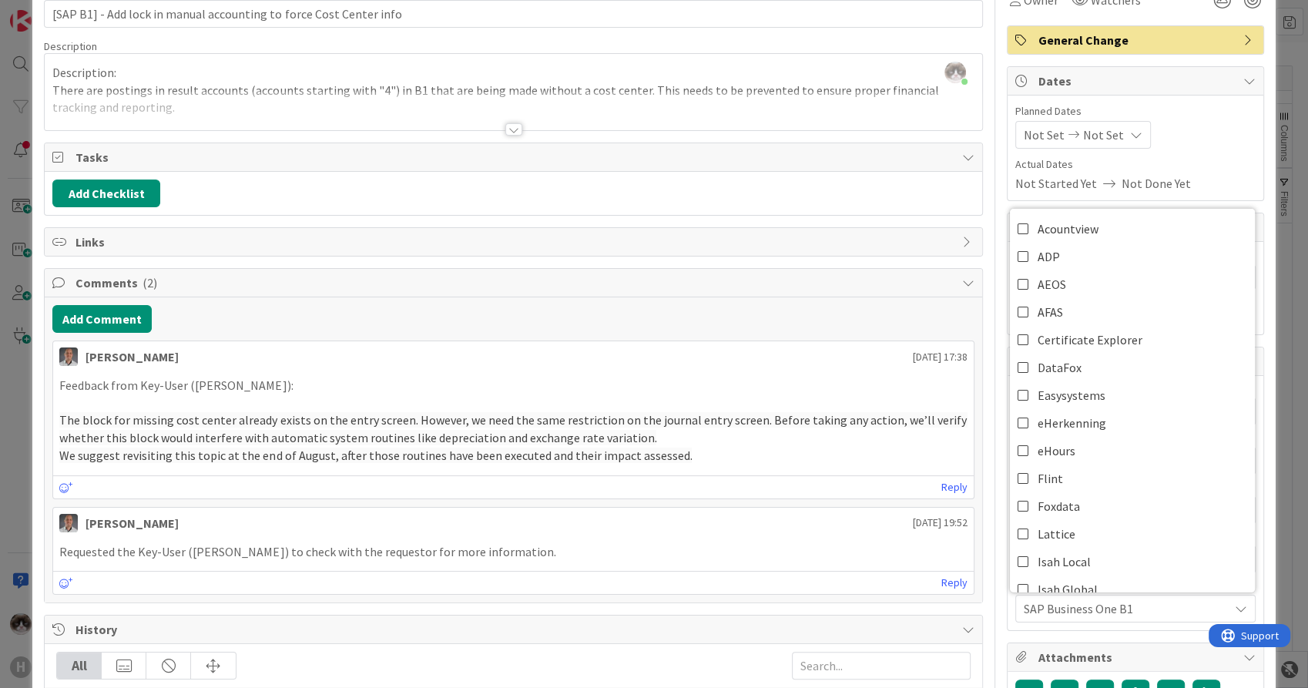
drag, startPoint x: 1092, startPoint y: 611, endPoint x: 1104, endPoint y: 613, distance: 12.4
click at [1092, 611] on span "SAP Business One B1" at bounding box center [1126, 608] width 205 height 18
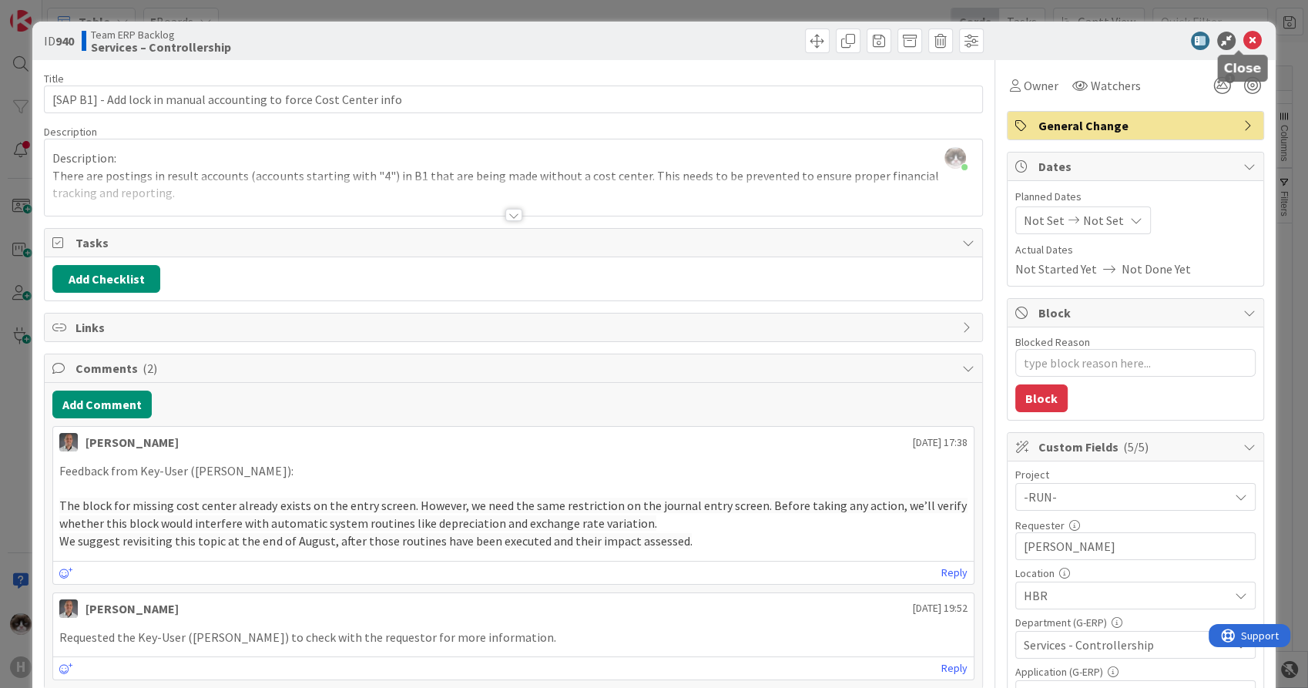
click at [1244, 45] on icon at bounding box center [1253, 41] width 18 height 18
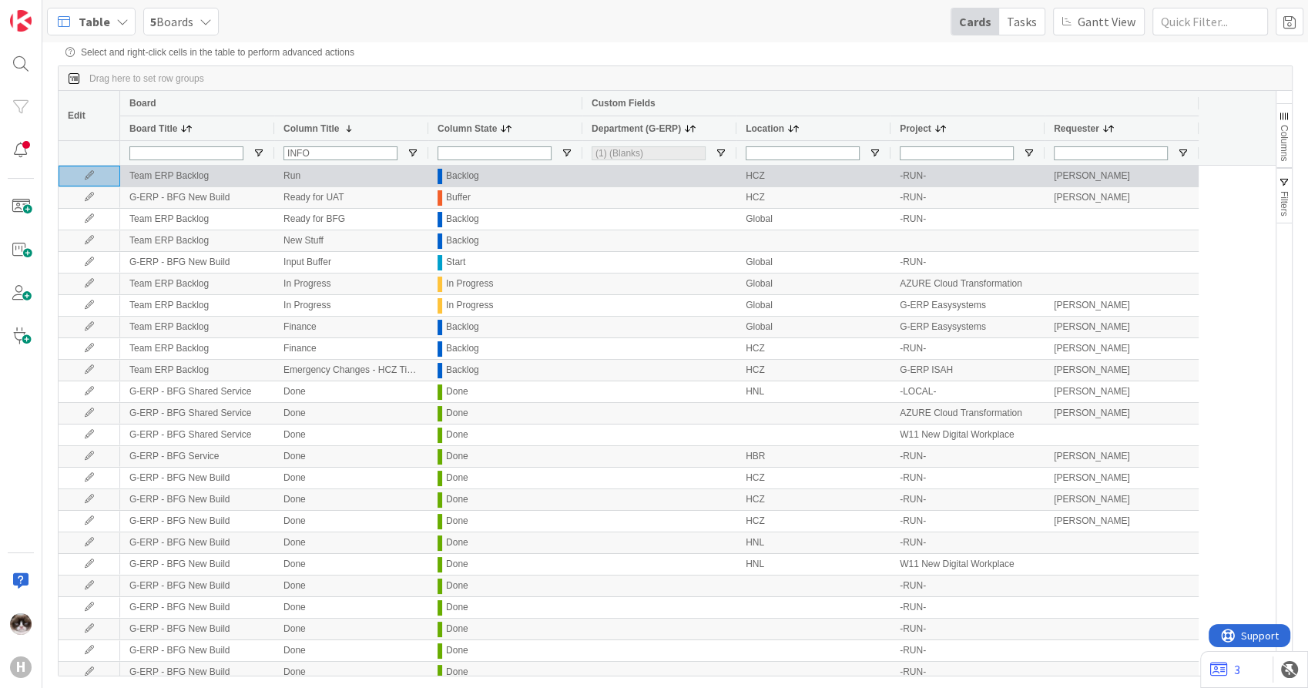
click at [83, 176] on icon at bounding box center [89, 175] width 23 height 9
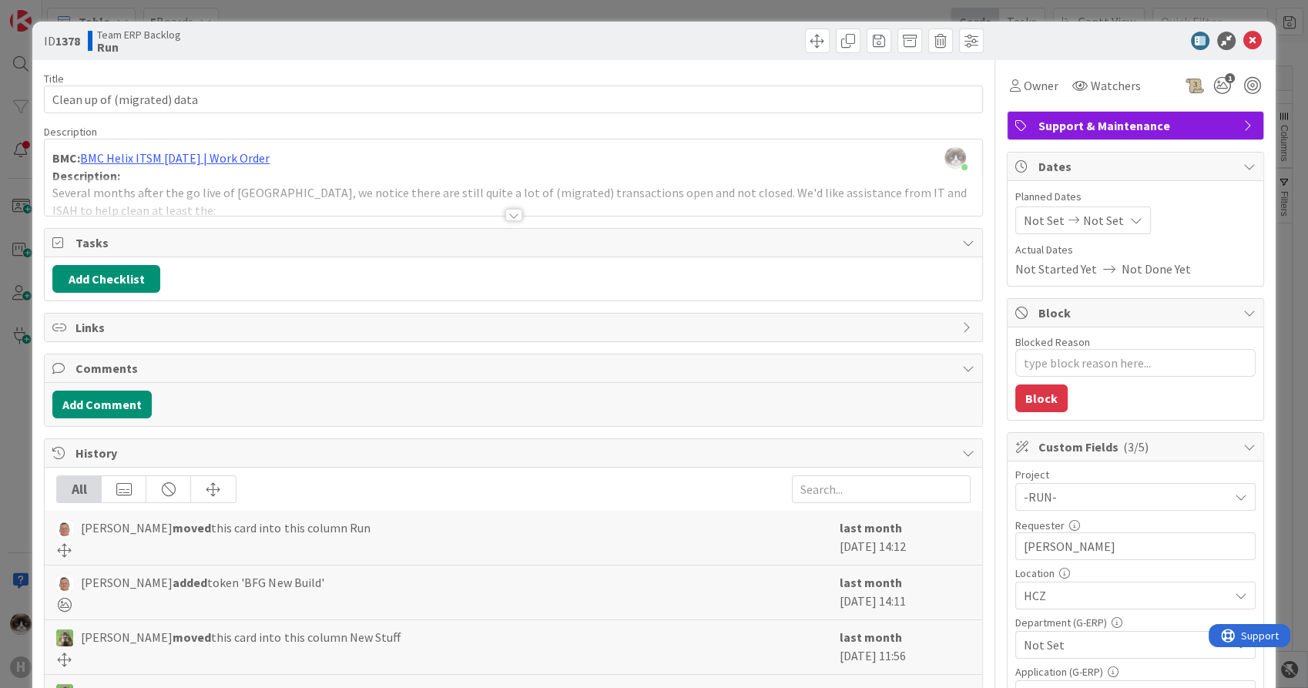
click at [505, 211] on div at bounding box center [513, 215] width 17 height 12
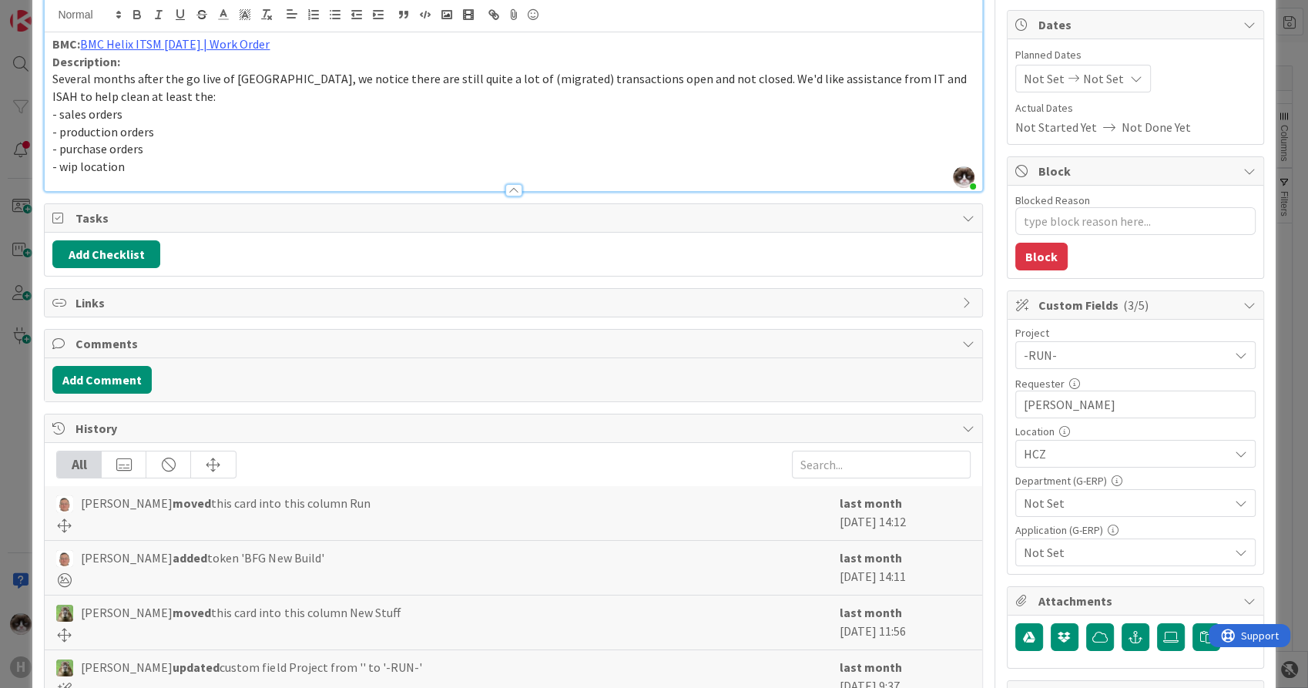
scroll to position [171, 0]
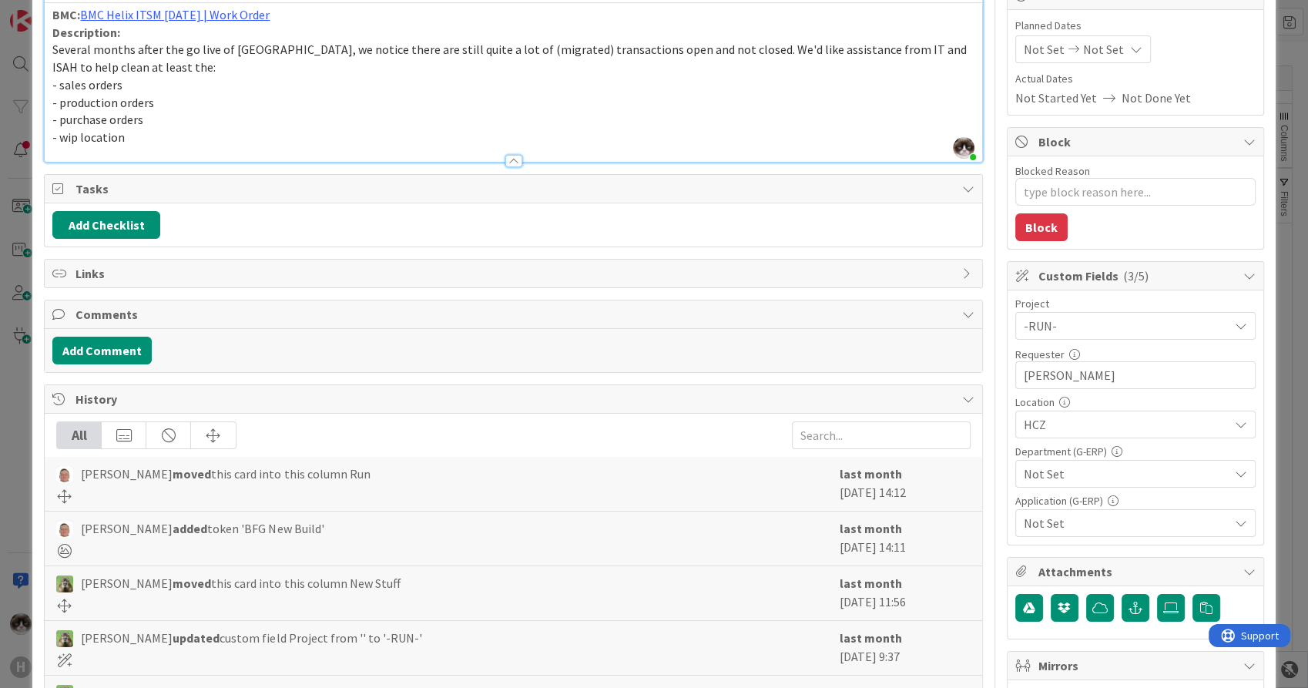
click at [1110, 473] on span "Not Set" at bounding box center [1126, 474] width 205 height 18
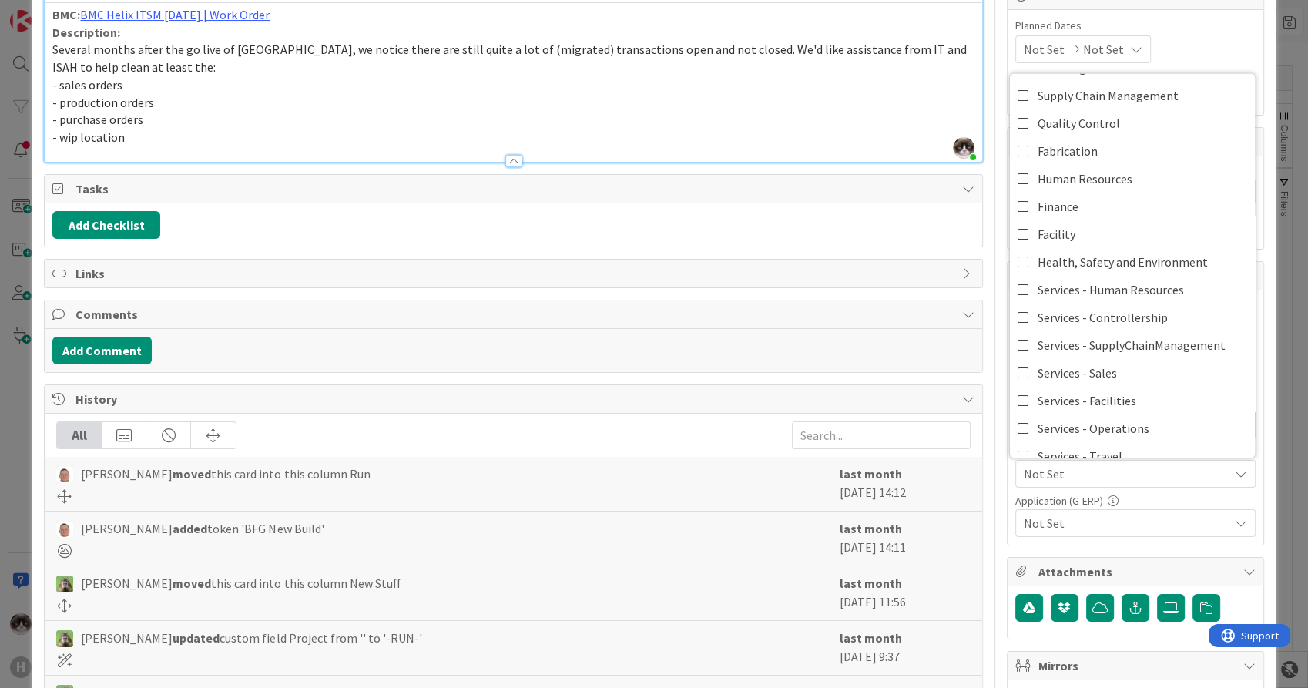
scroll to position [99, 0]
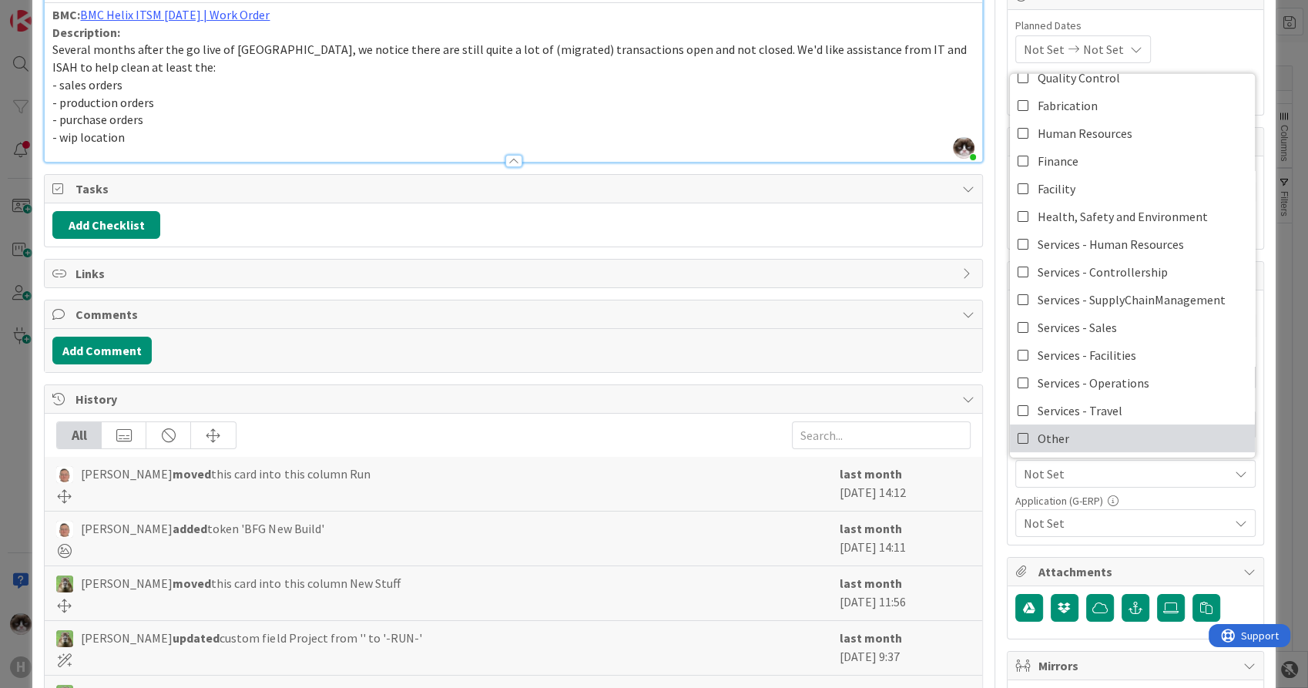
click at [1085, 428] on link "Other" at bounding box center [1132, 439] width 245 height 28
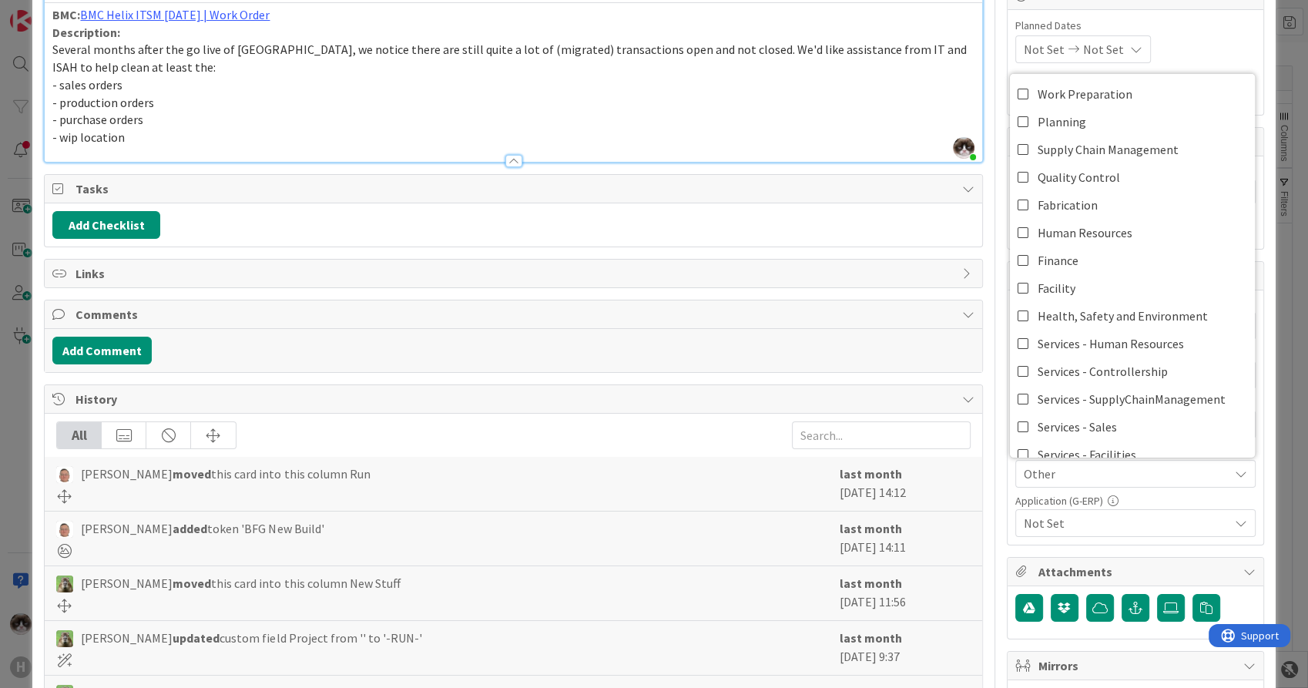
click at [1091, 518] on span "Not Set" at bounding box center [1126, 523] width 205 height 18
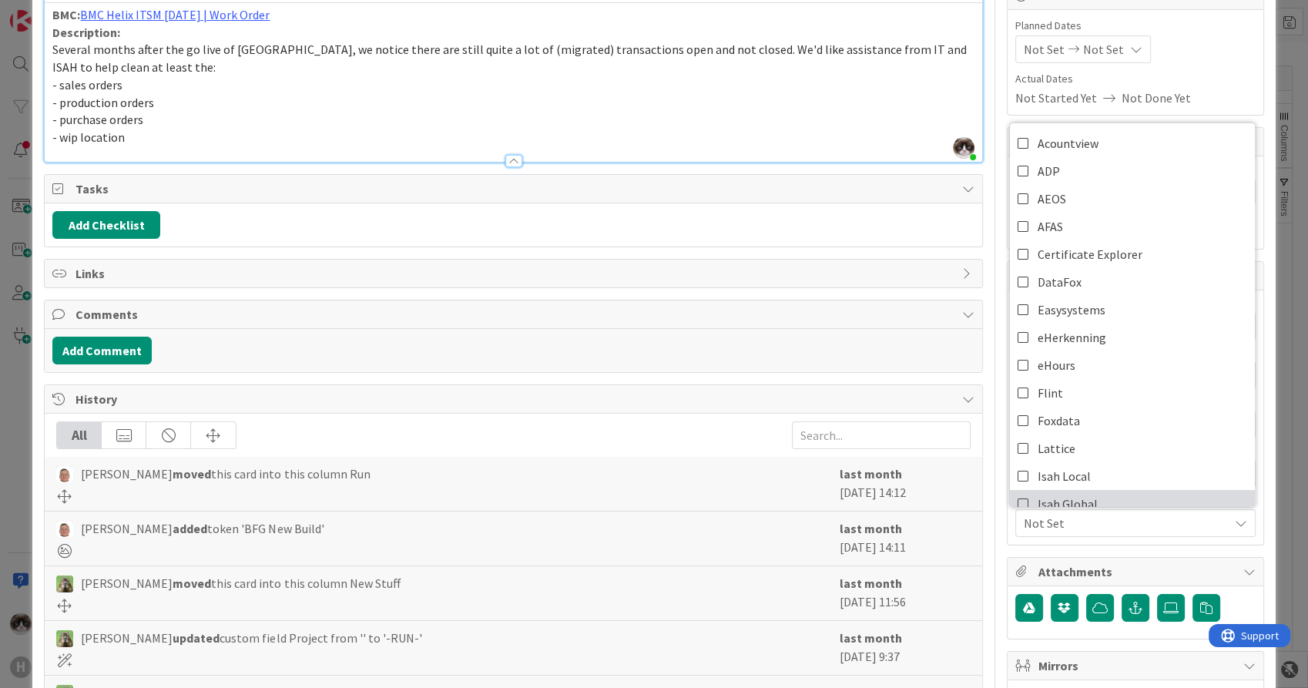
click at [1076, 493] on span "Isah Global" at bounding box center [1068, 503] width 60 height 23
click at [1085, 515] on span "Isah Global" at bounding box center [1126, 523] width 205 height 18
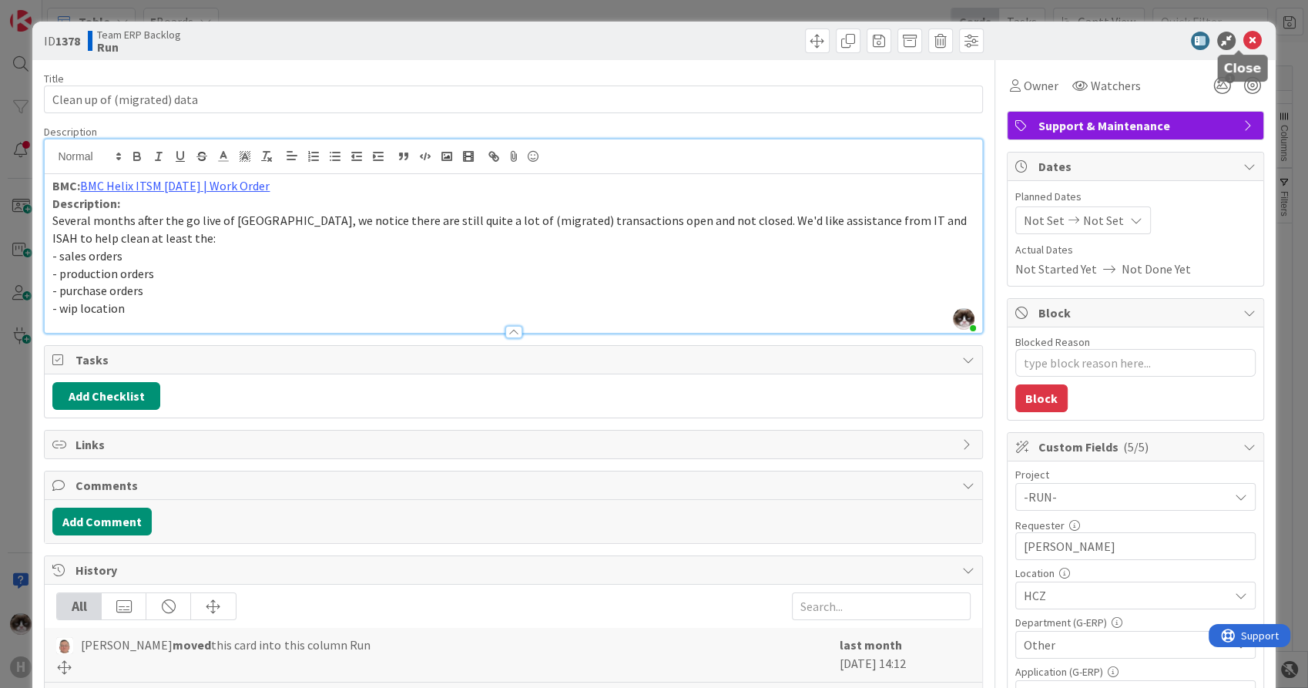
click at [1244, 36] on icon at bounding box center [1253, 41] width 18 height 18
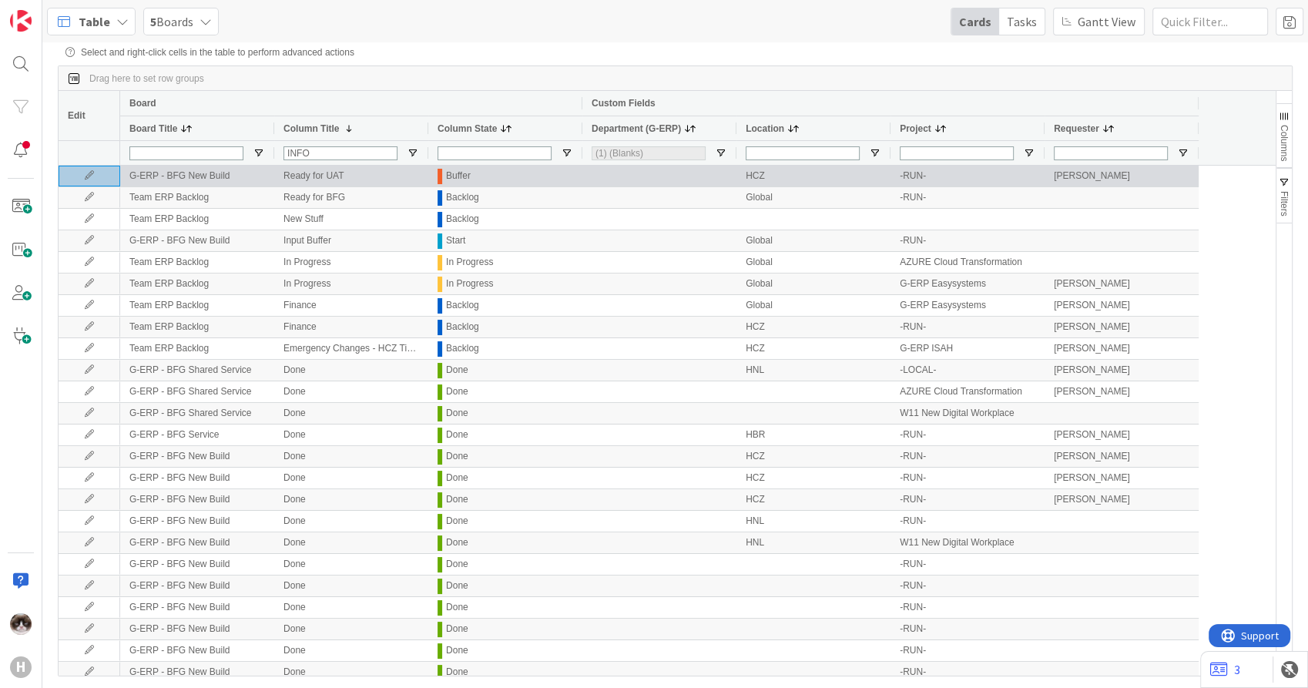
click at [80, 176] on icon at bounding box center [89, 175] width 23 height 9
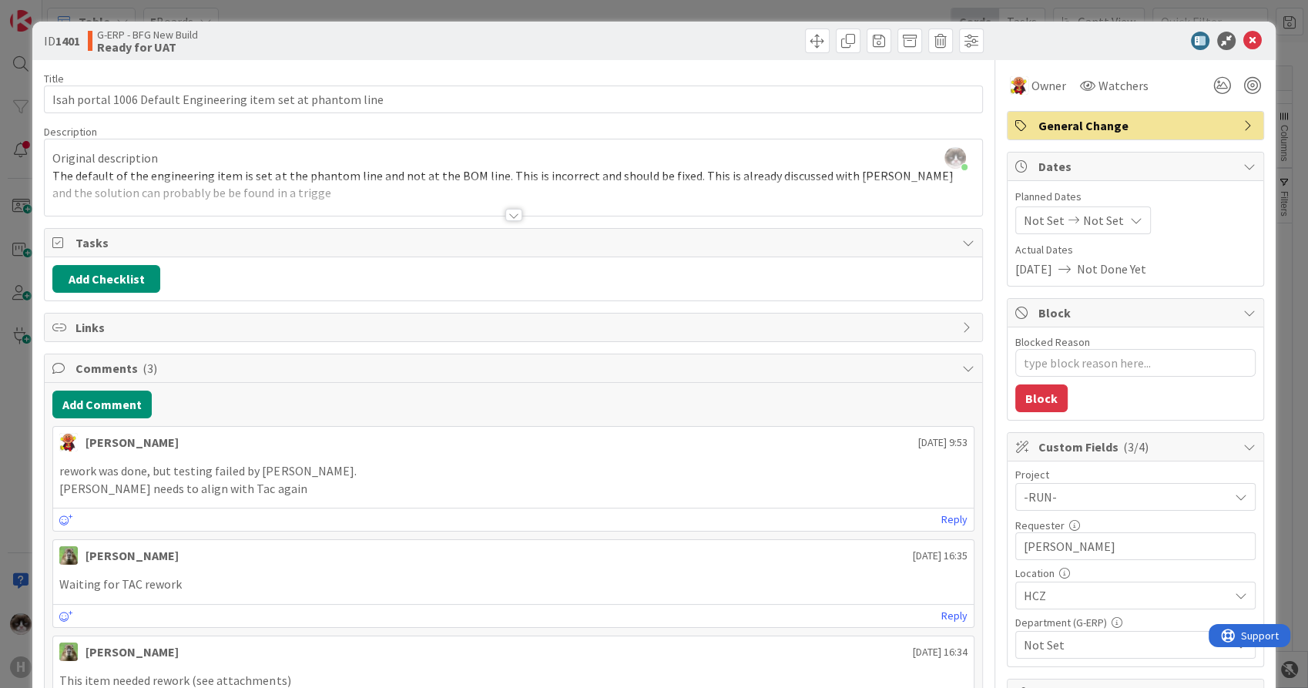
click at [514, 212] on div at bounding box center [513, 215] width 17 height 12
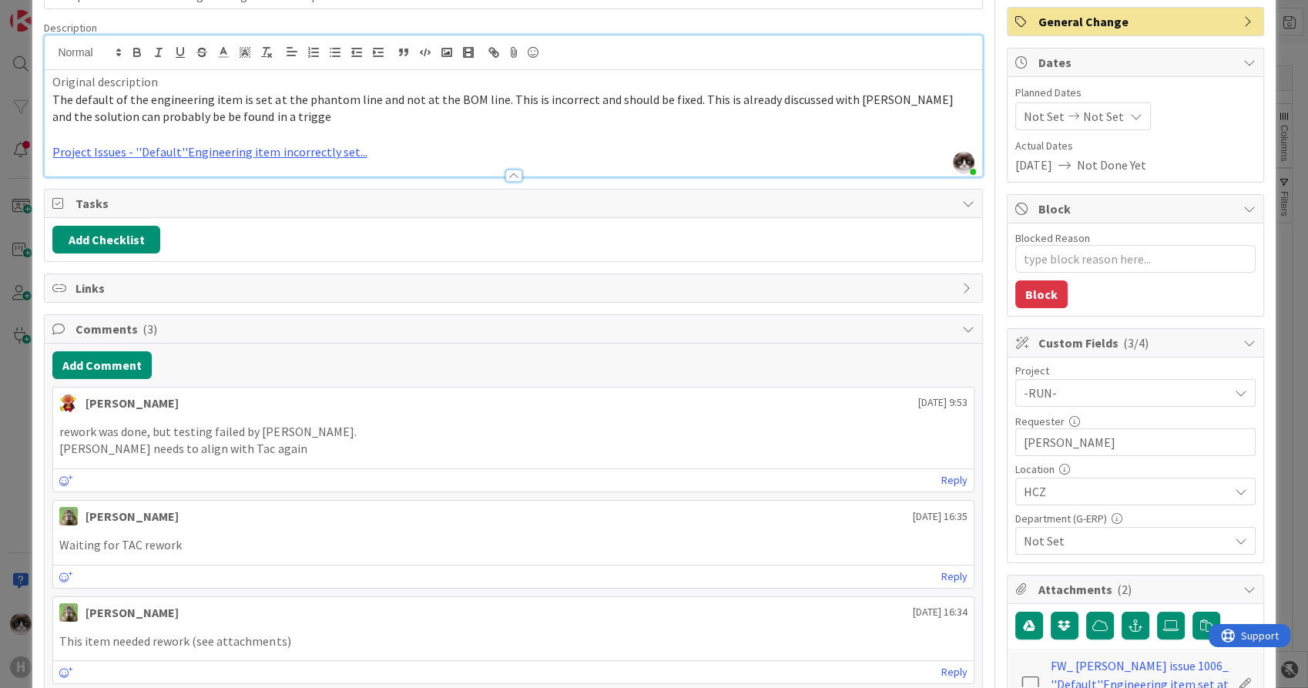
scroll to position [257, 0]
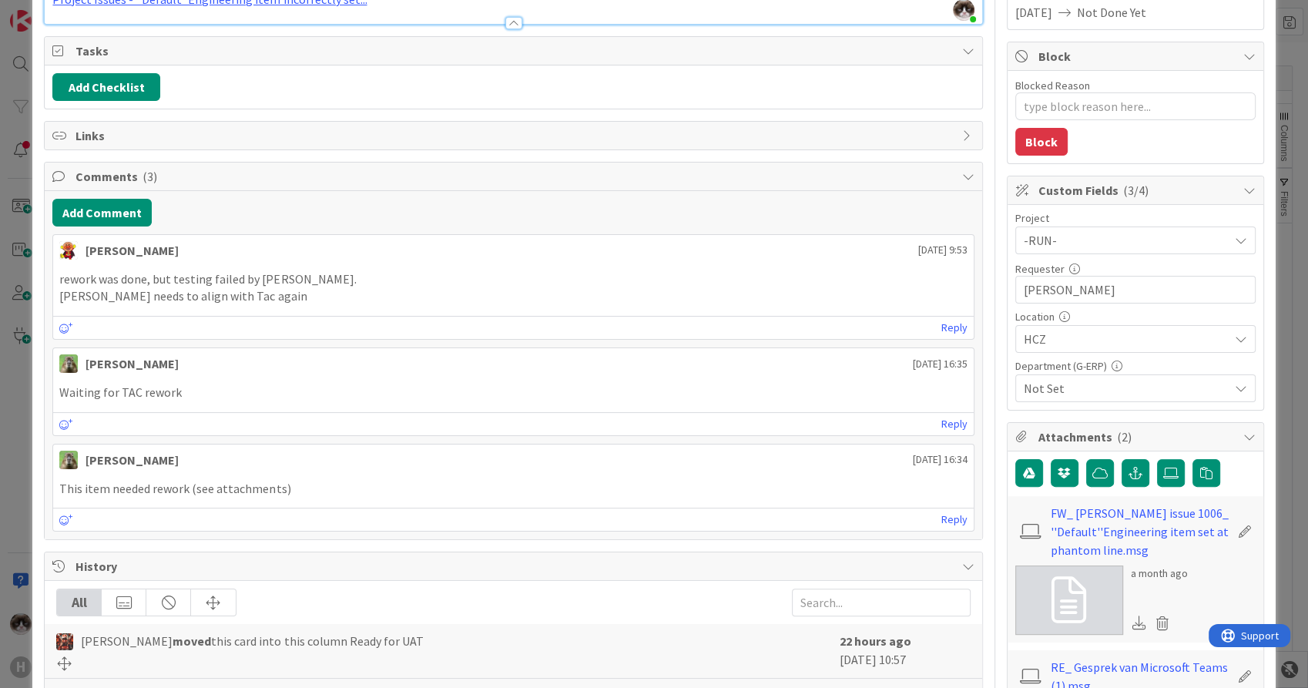
click at [1091, 388] on span "Not Set" at bounding box center [1126, 388] width 205 height 18
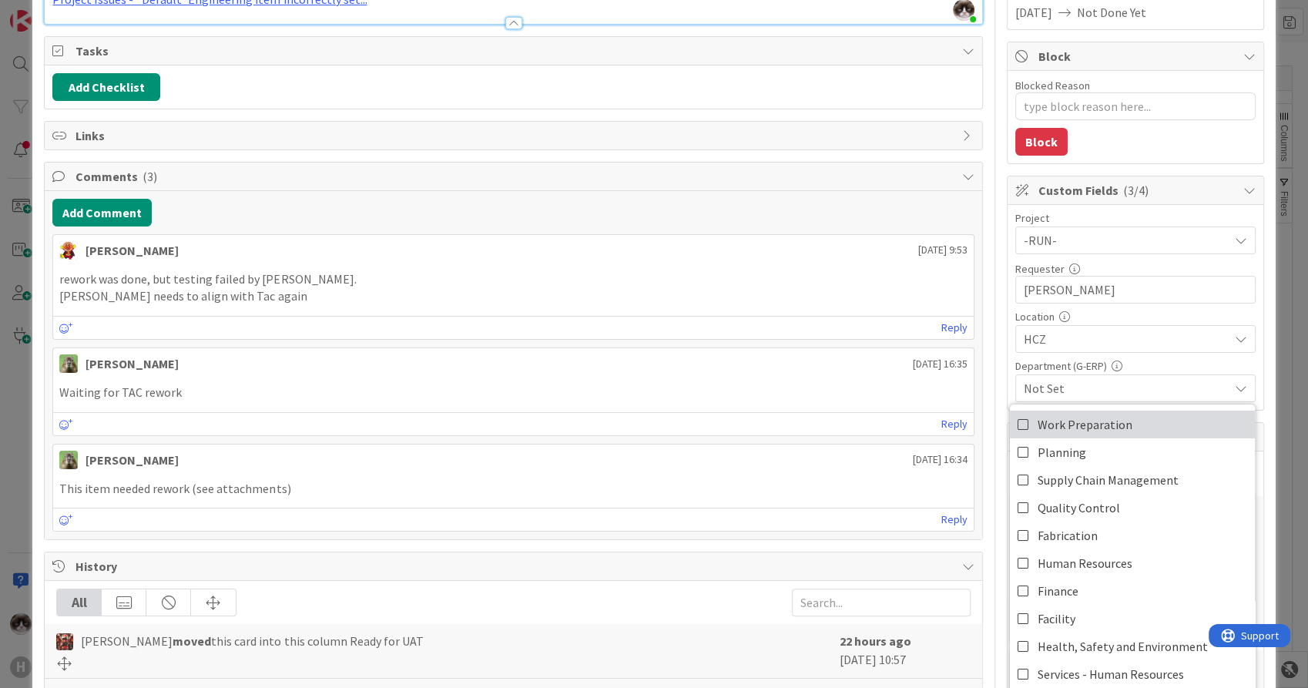
click at [1094, 429] on span "Work Preparation" at bounding box center [1085, 424] width 95 height 23
click at [1152, 381] on span "Work Preparation" at bounding box center [1126, 388] width 205 height 18
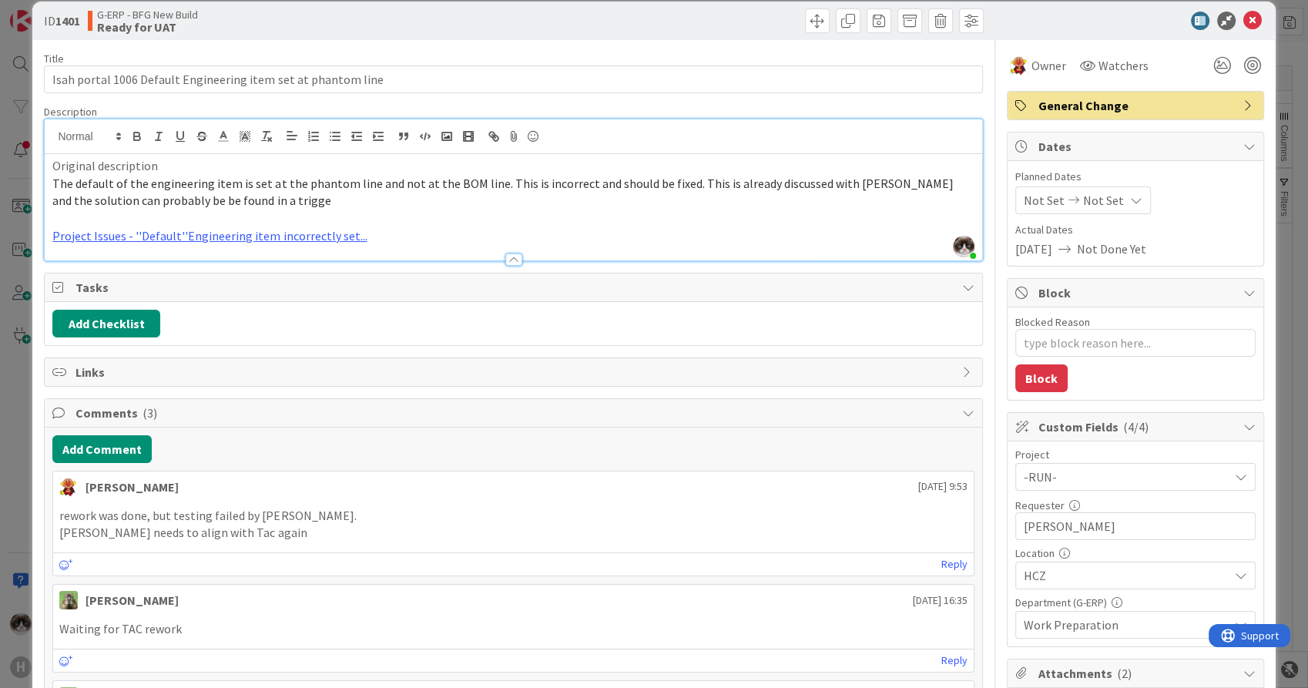
scroll to position [0, 0]
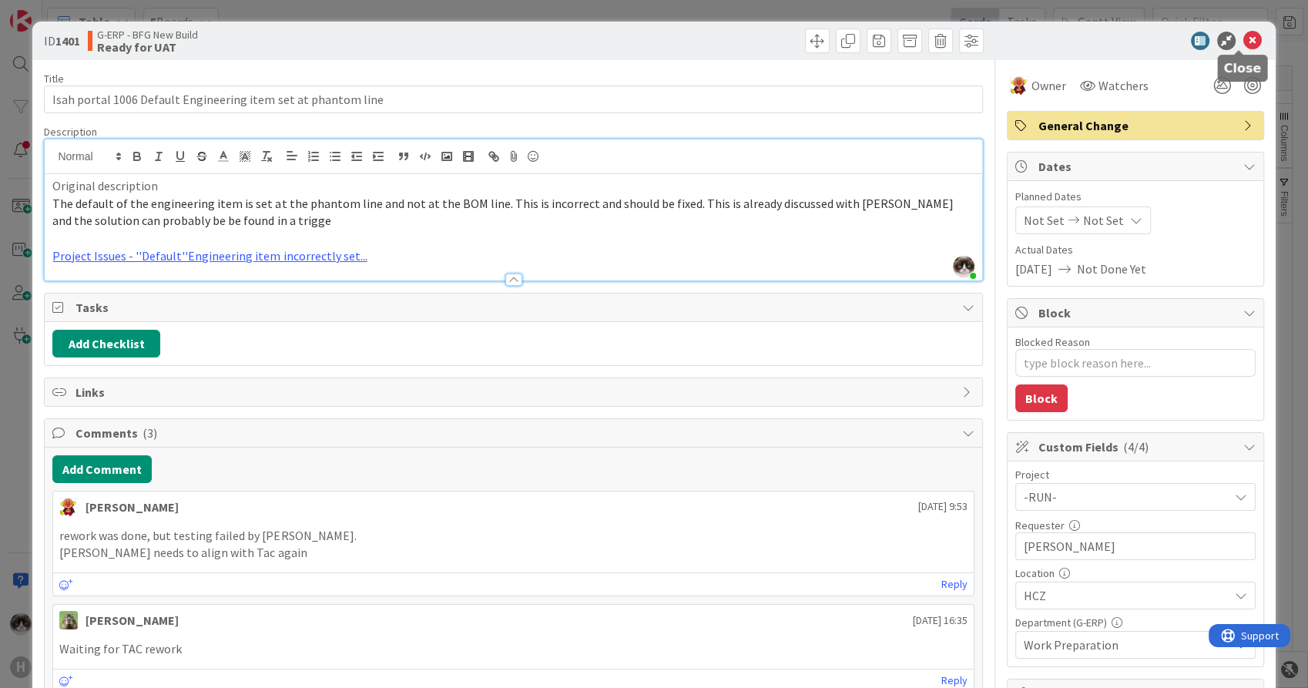
click at [1244, 42] on icon at bounding box center [1253, 41] width 18 height 18
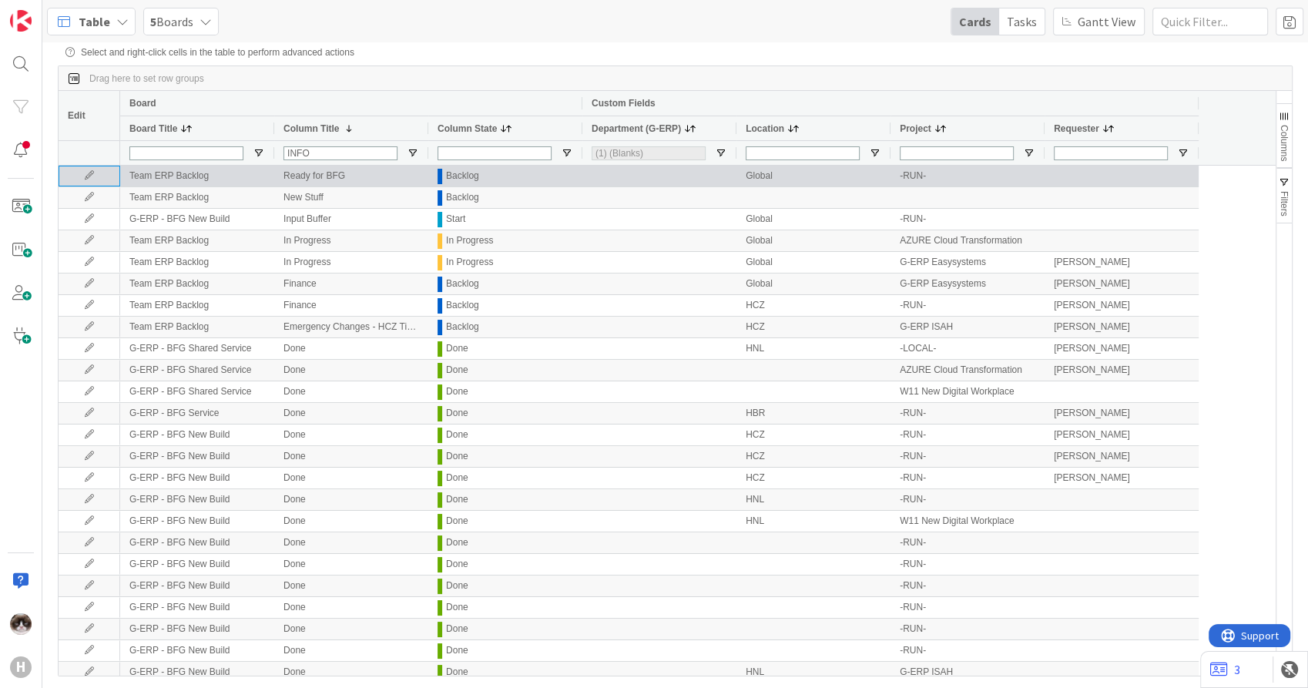
click at [86, 180] on icon at bounding box center [89, 175] width 23 height 9
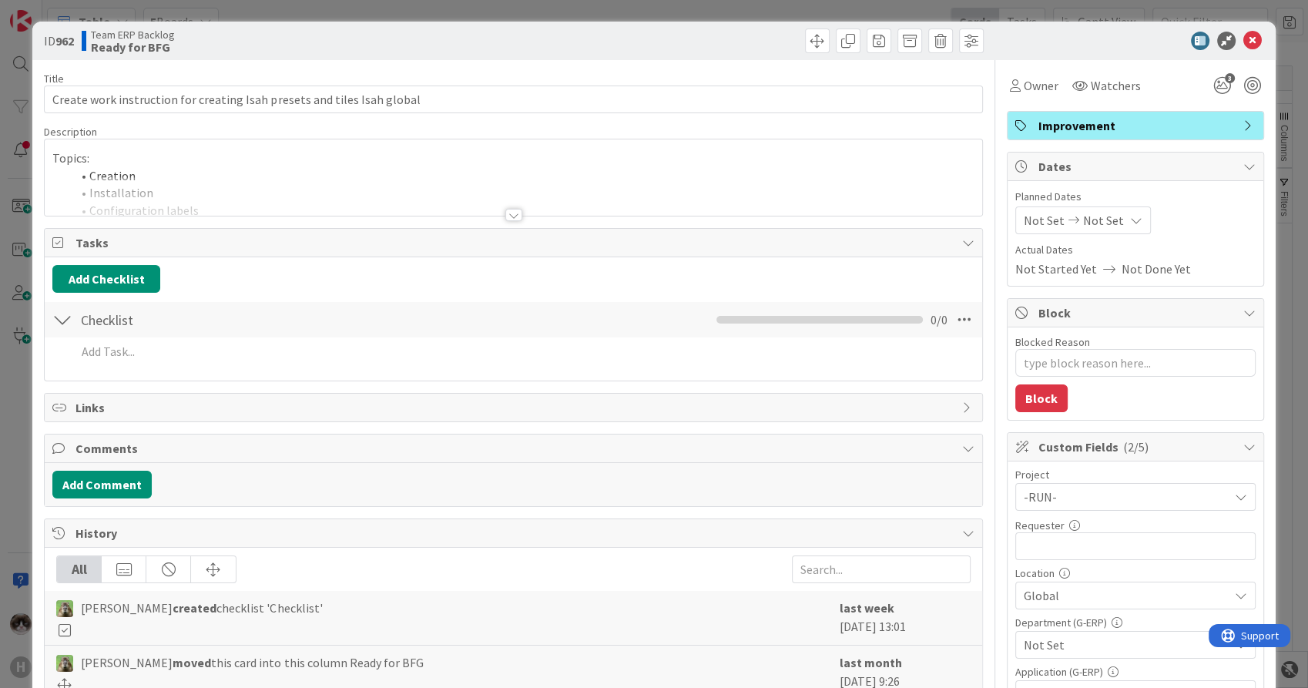
type textarea "x"
click at [1060, 543] on input "text" at bounding box center [1136, 546] width 240 height 28
type input "Kevin van dijk"
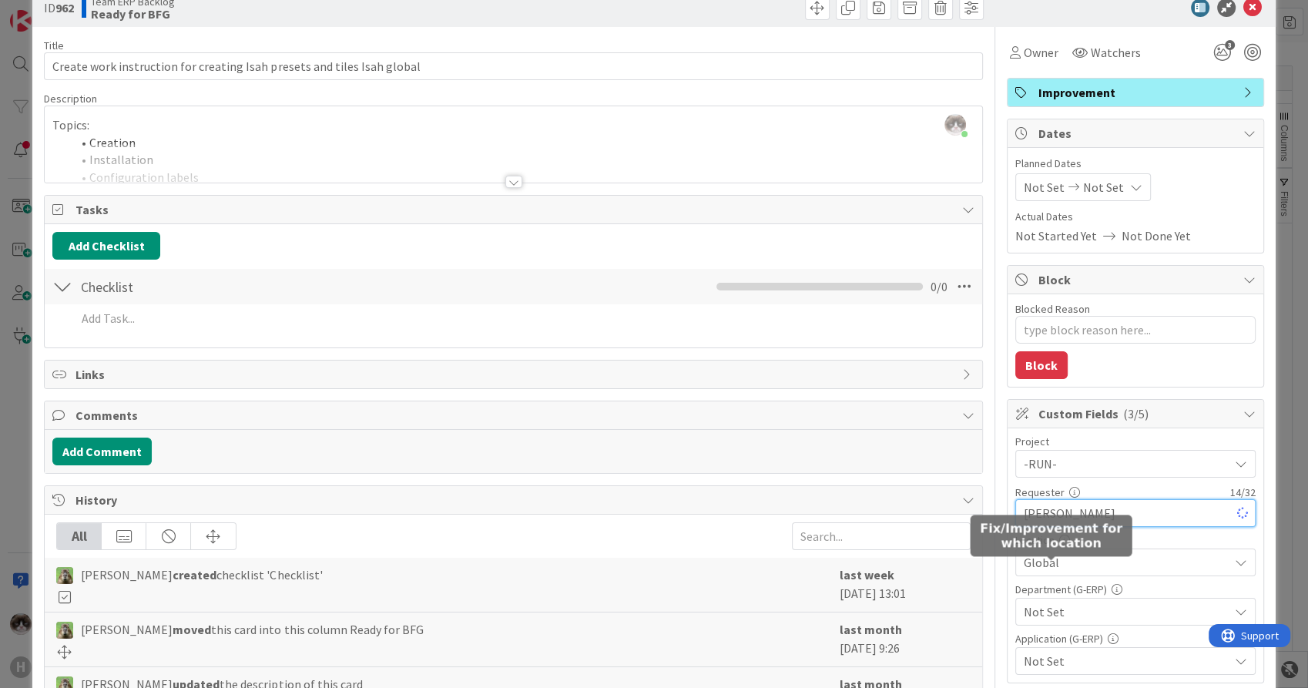
type textarea "x"
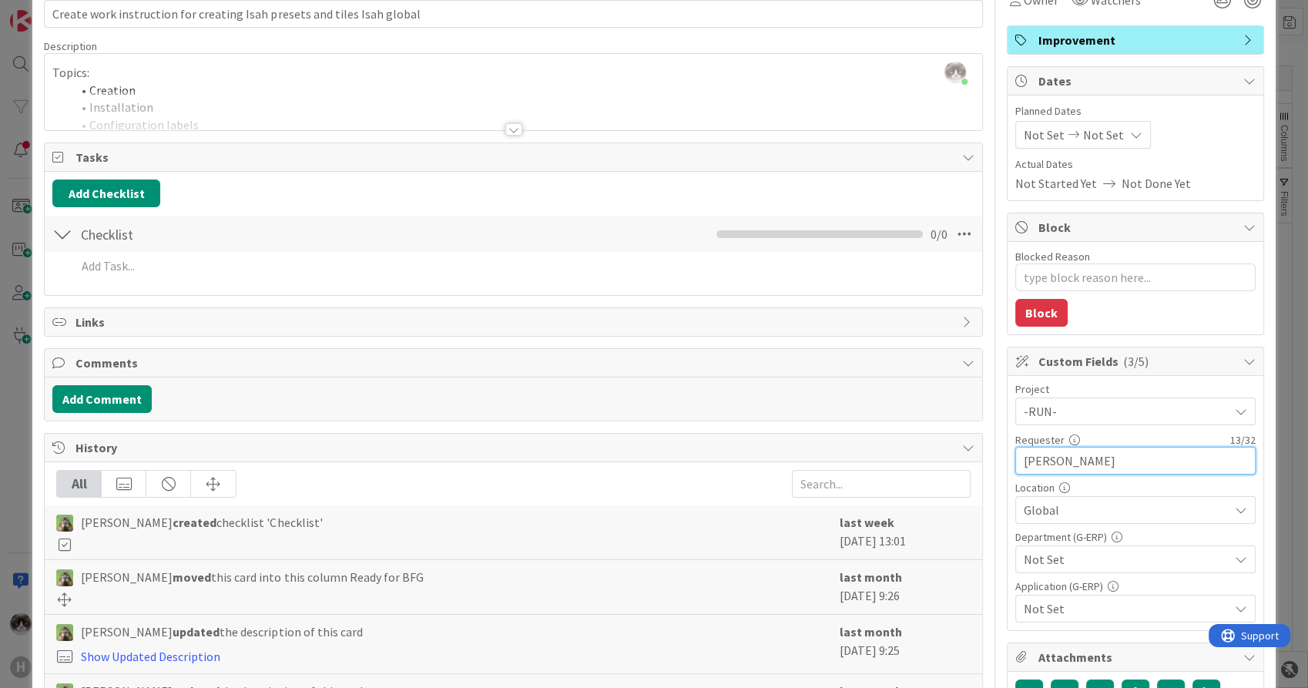
type input "[PERSON_NAME]"
type textarea "x"
type input "[PERSON_NAME]"
click at [1059, 565] on span "Not Set" at bounding box center [1126, 559] width 205 height 18
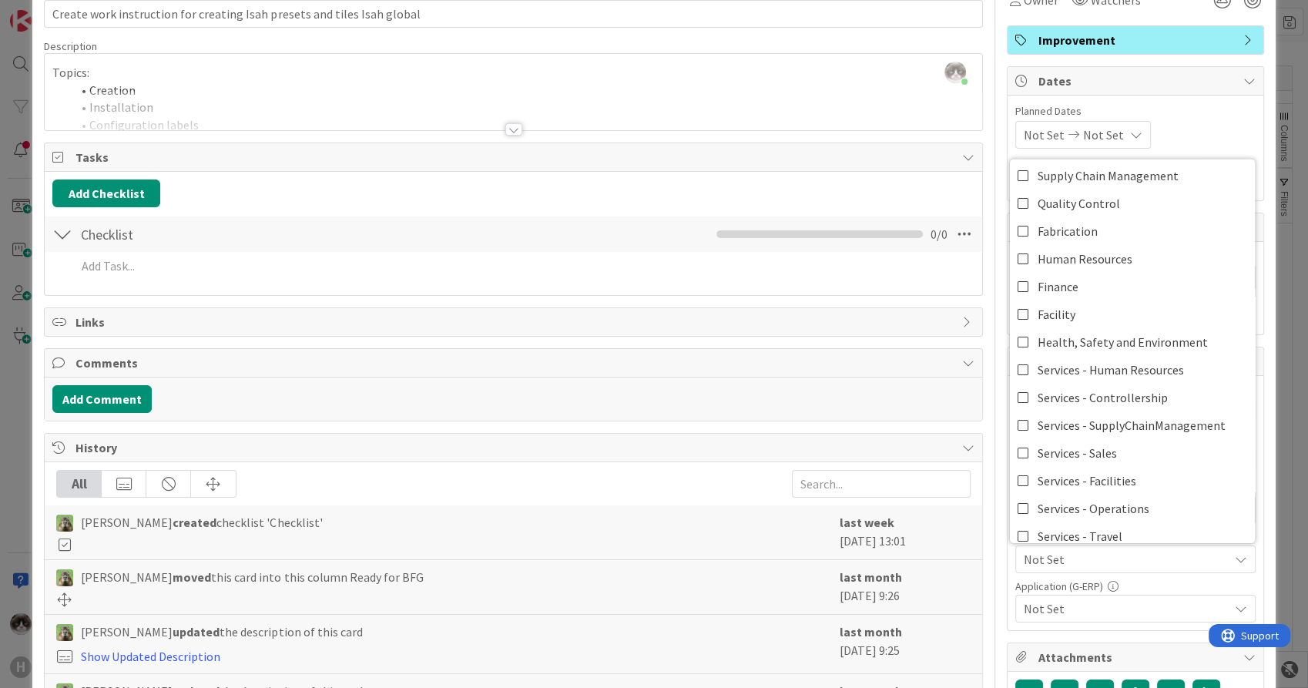
scroll to position [99, 0]
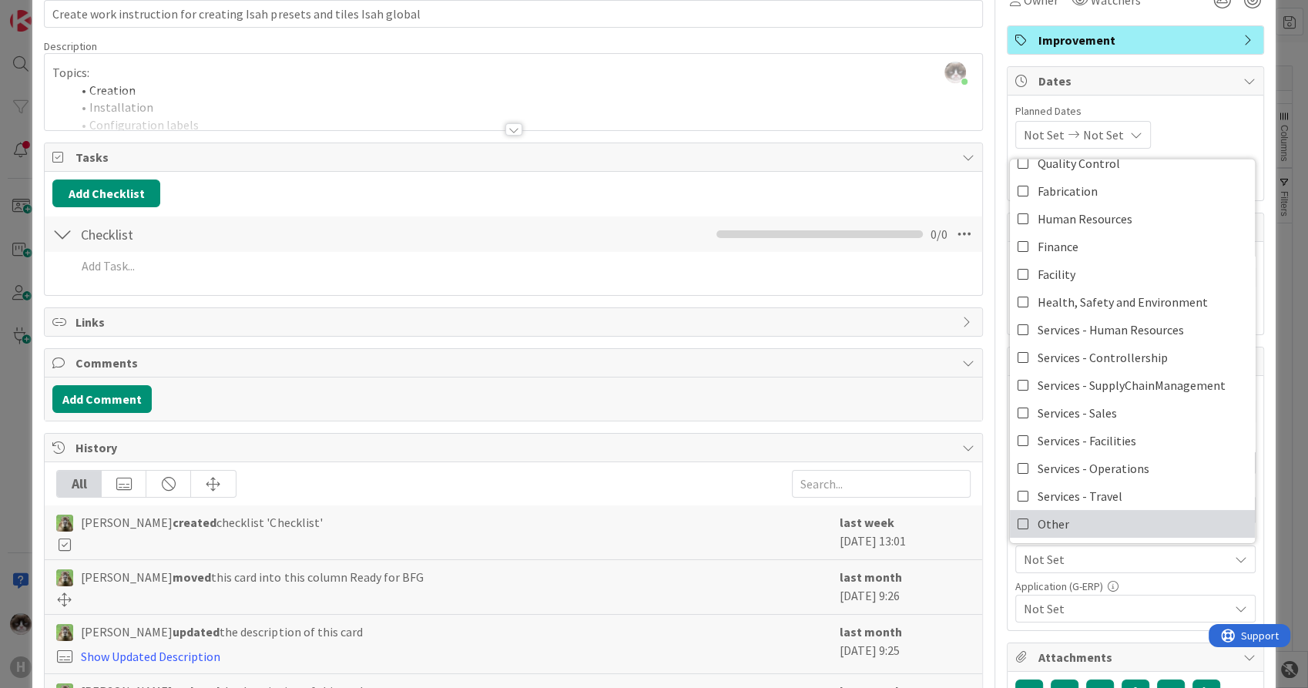
click at [1086, 517] on link "Other" at bounding box center [1132, 524] width 245 height 28
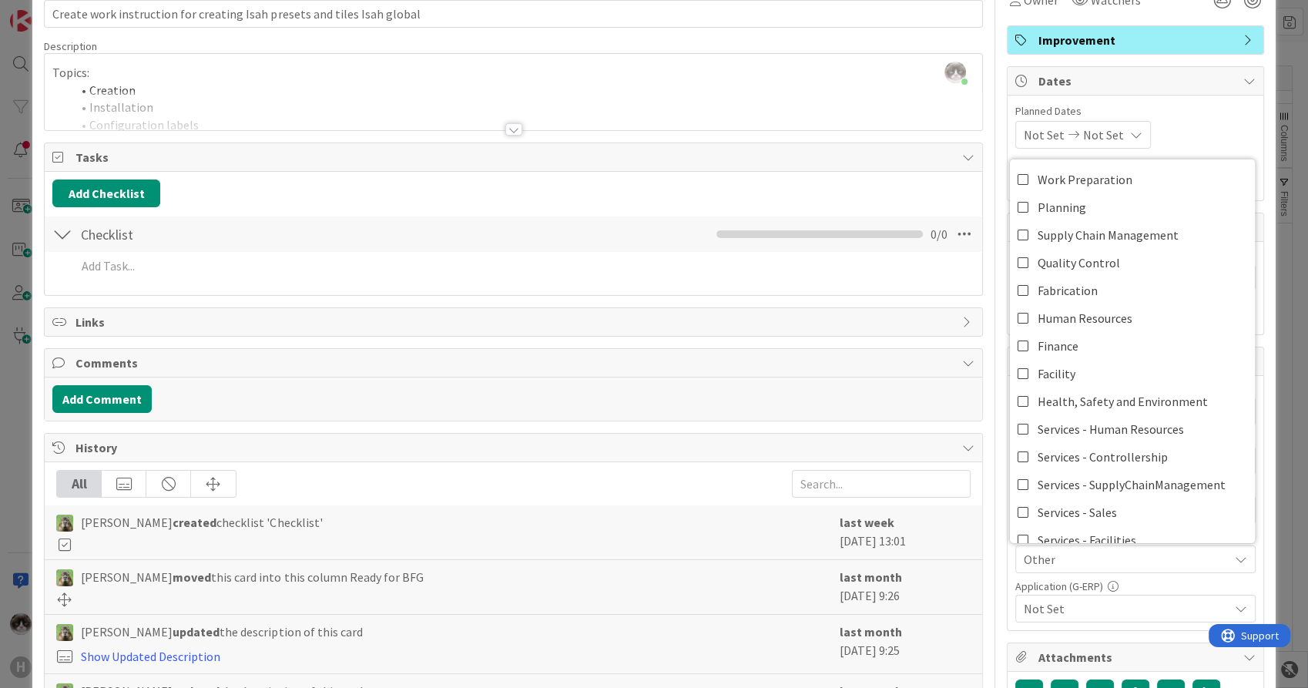
click at [1075, 609] on span "Not Set" at bounding box center [1126, 608] width 205 height 18
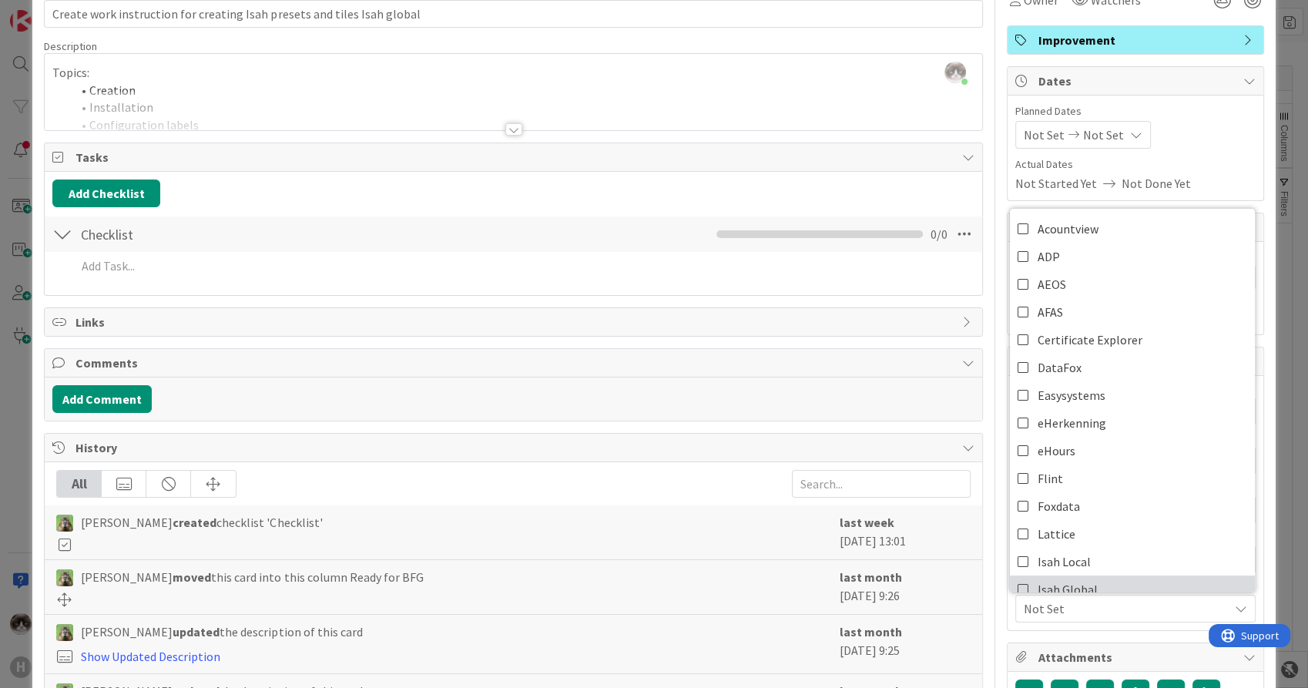
click at [1076, 579] on span "Isah Global" at bounding box center [1068, 589] width 60 height 23
click at [1091, 616] on span "Isah Global" at bounding box center [1126, 608] width 205 height 18
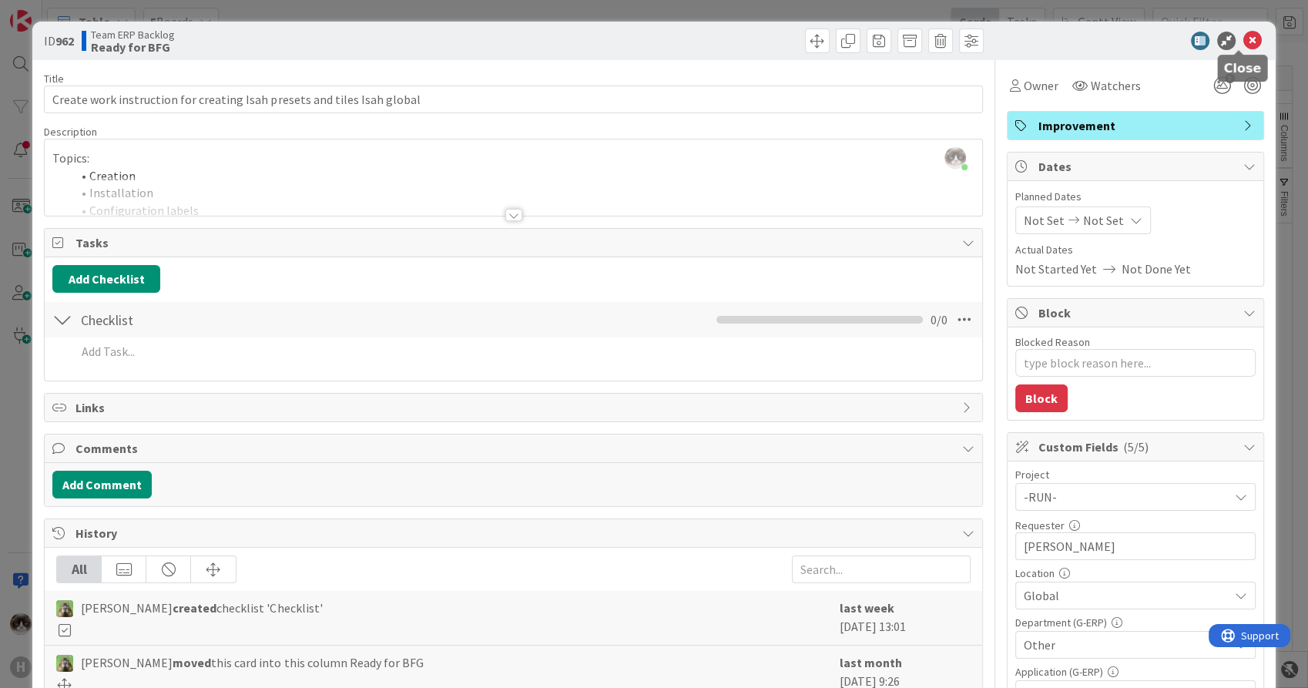
click at [1238, 30] on div "ID 962 Team ERP Backlog Ready for BFG" at bounding box center [653, 41] width 1243 height 39
click at [1244, 41] on icon at bounding box center [1253, 41] width 18 height 18
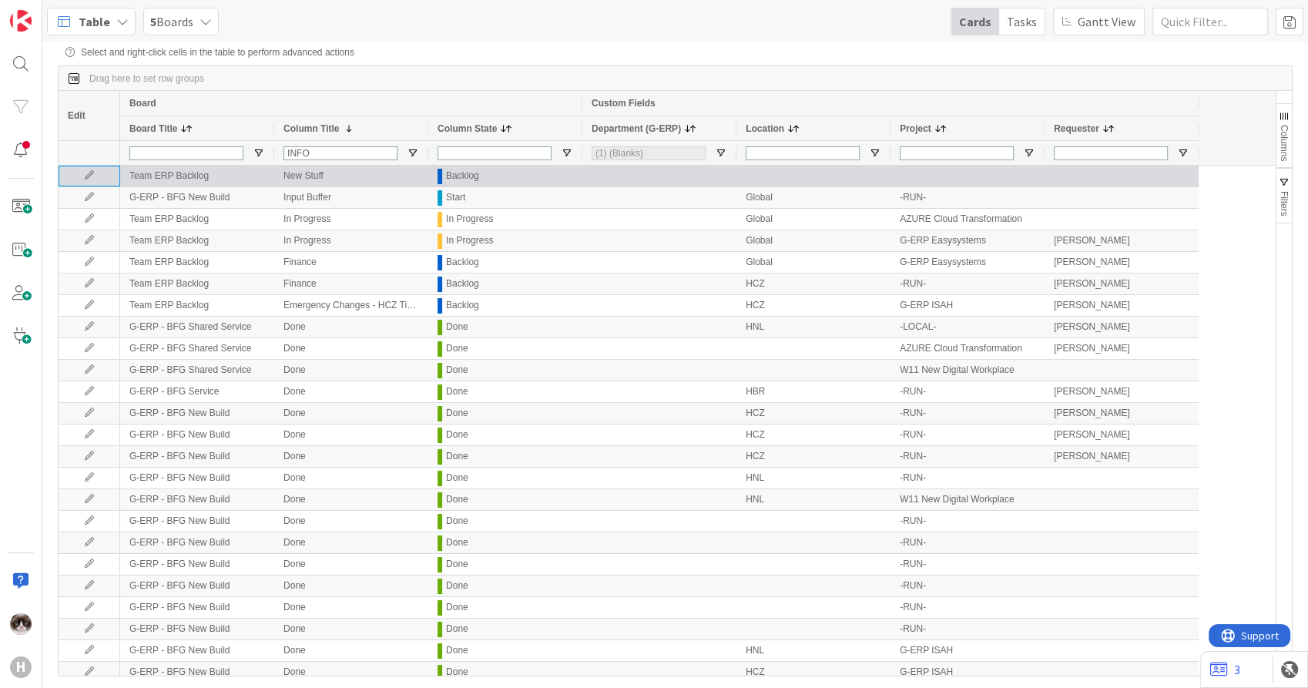
click at [97, 175] on icon at bounding box center [89, 175] width 23 height 9
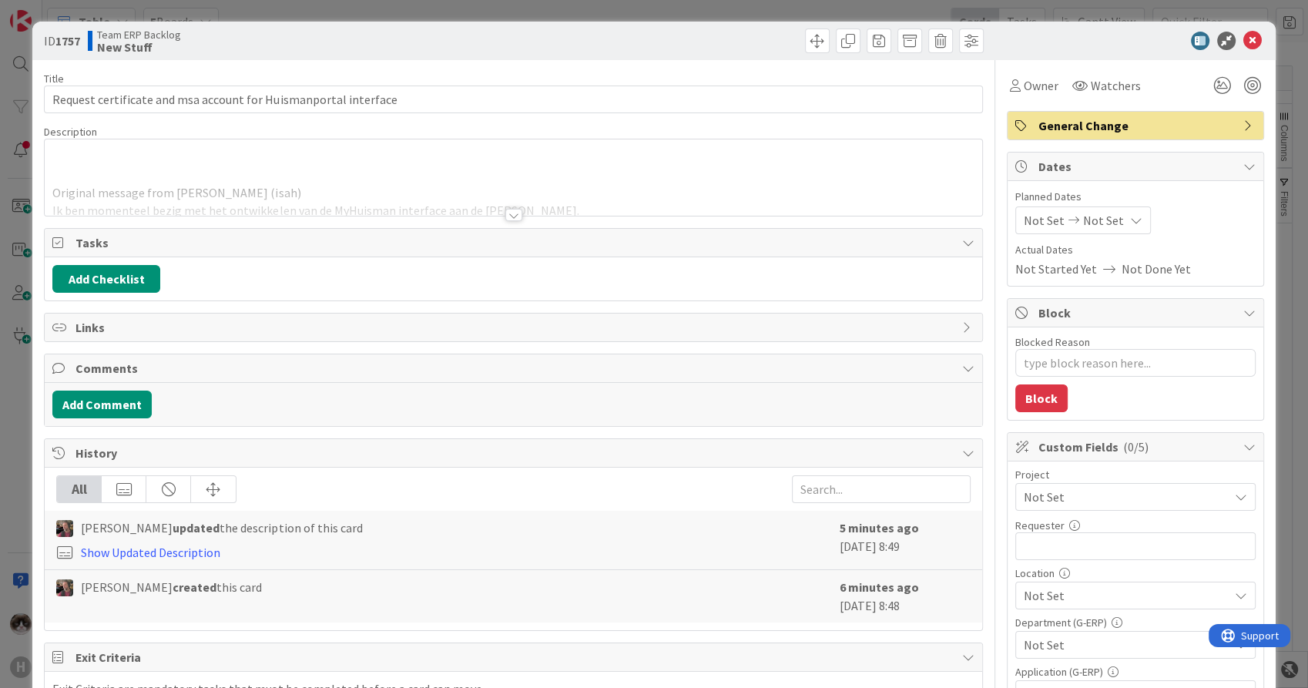
click at [511, 209] on div at bounding box center [513, 215] width 17 height 12
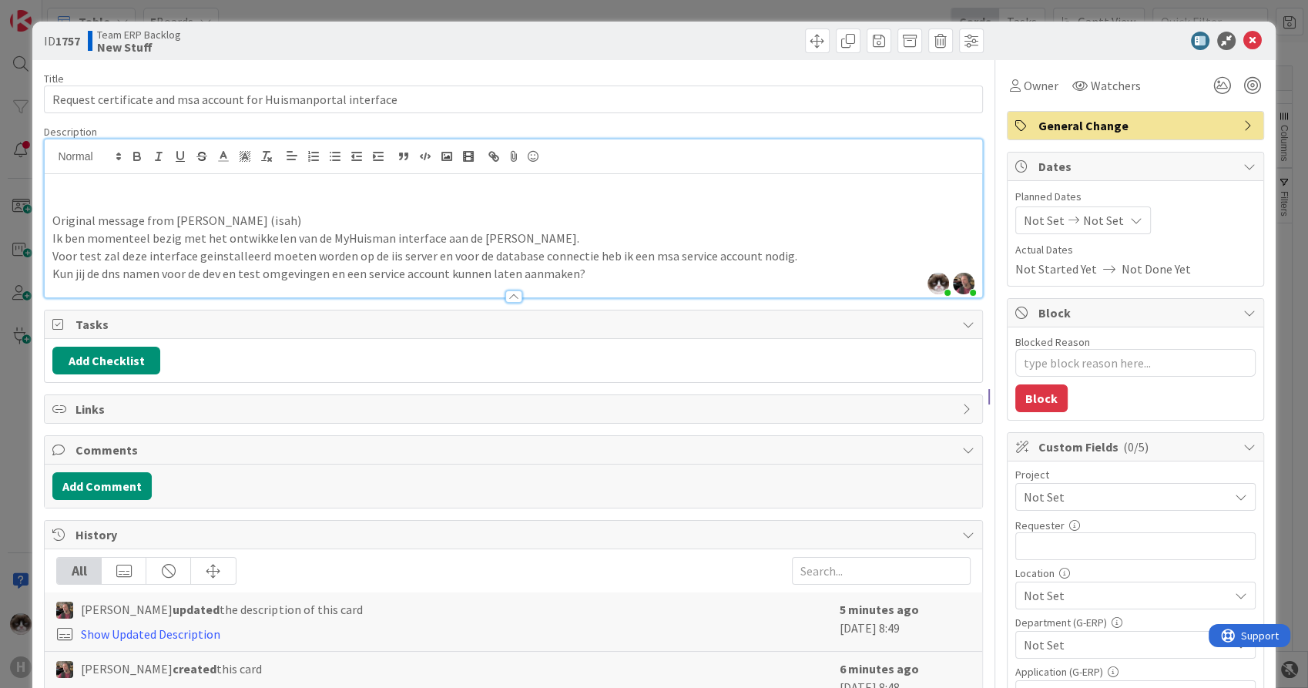
click at [1088, 496] on span "Not Set" at bounding box center [1122, 497] width 197 height 22
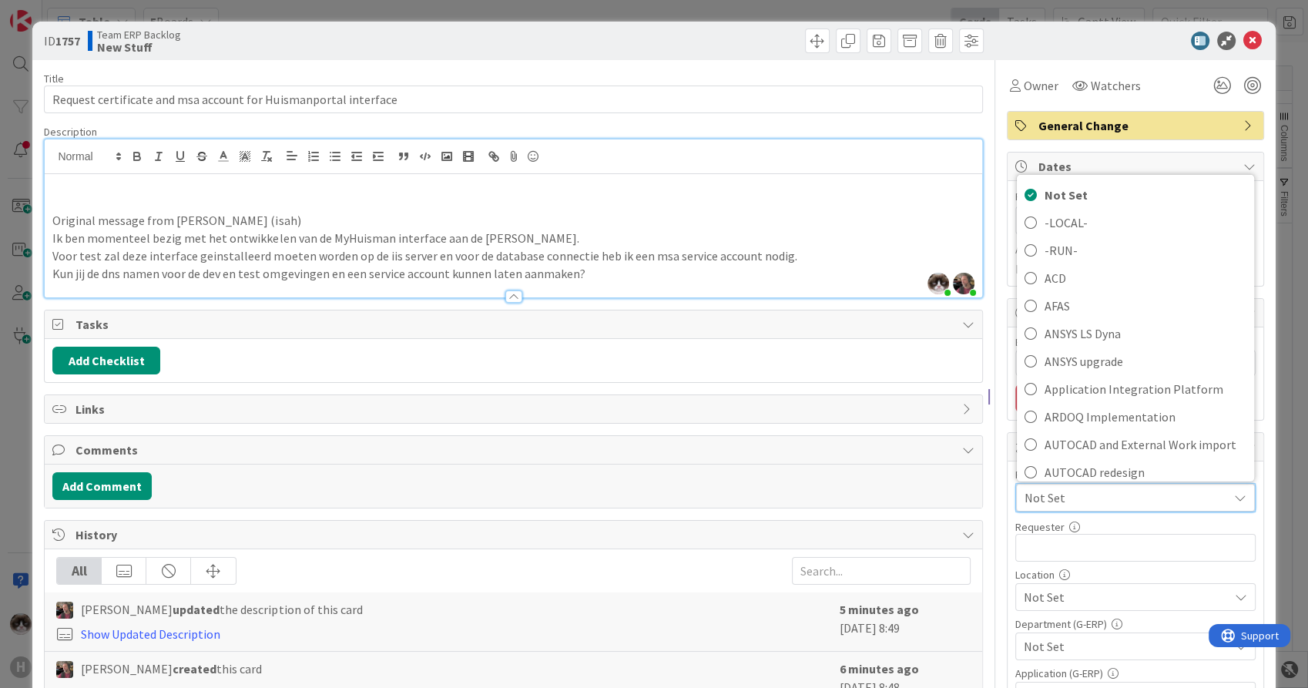
click at [1092, 502] on span "Not Set" at bounding box center [1123, 498] width 196 height 22
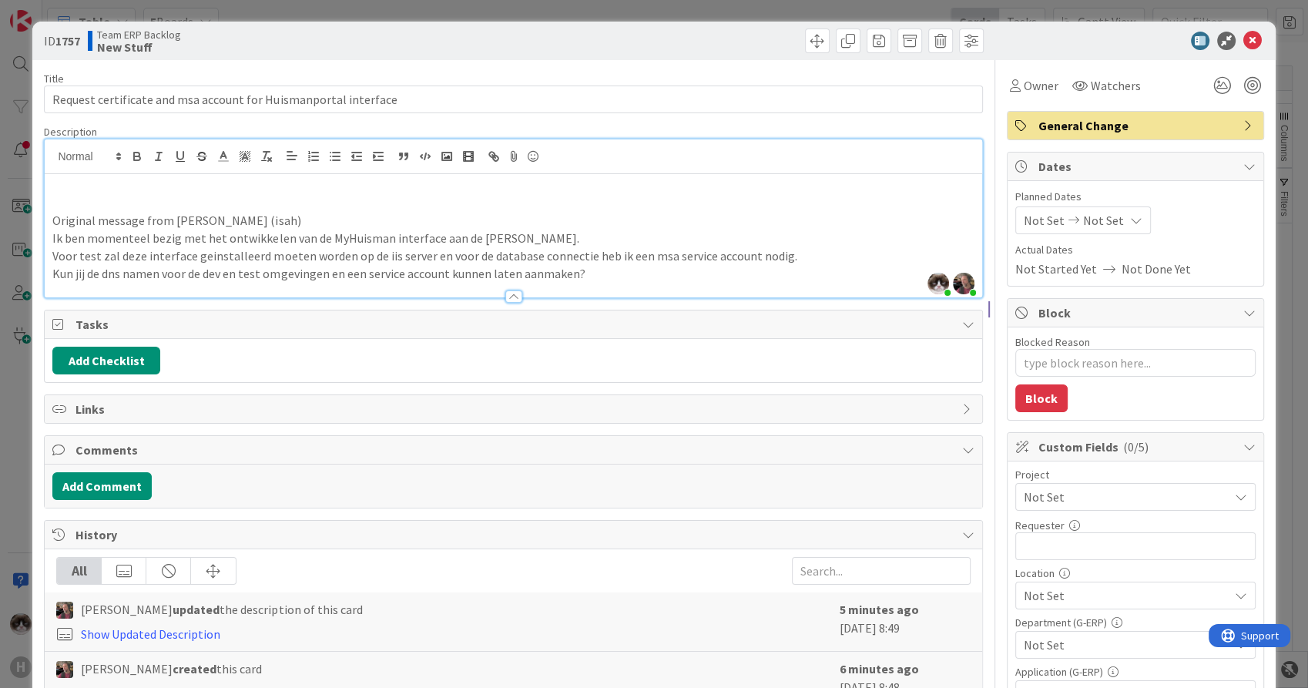
click at [576, 188] on p at bounding box center [513, 186] width 922 height 18
click at [1244, 35] on icon at bounding box center [1253, 41] width 18 height 18
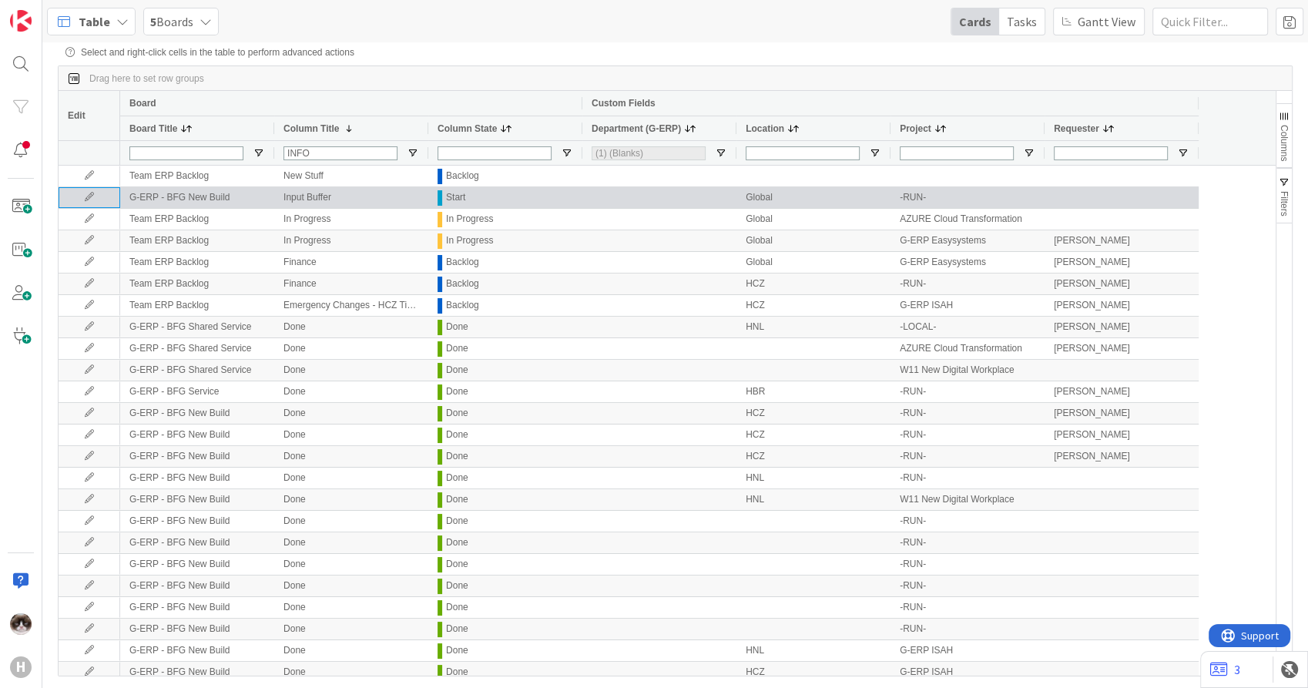
click at [90, 202] on icon at bounding box center [89, 197] width 23 height 9
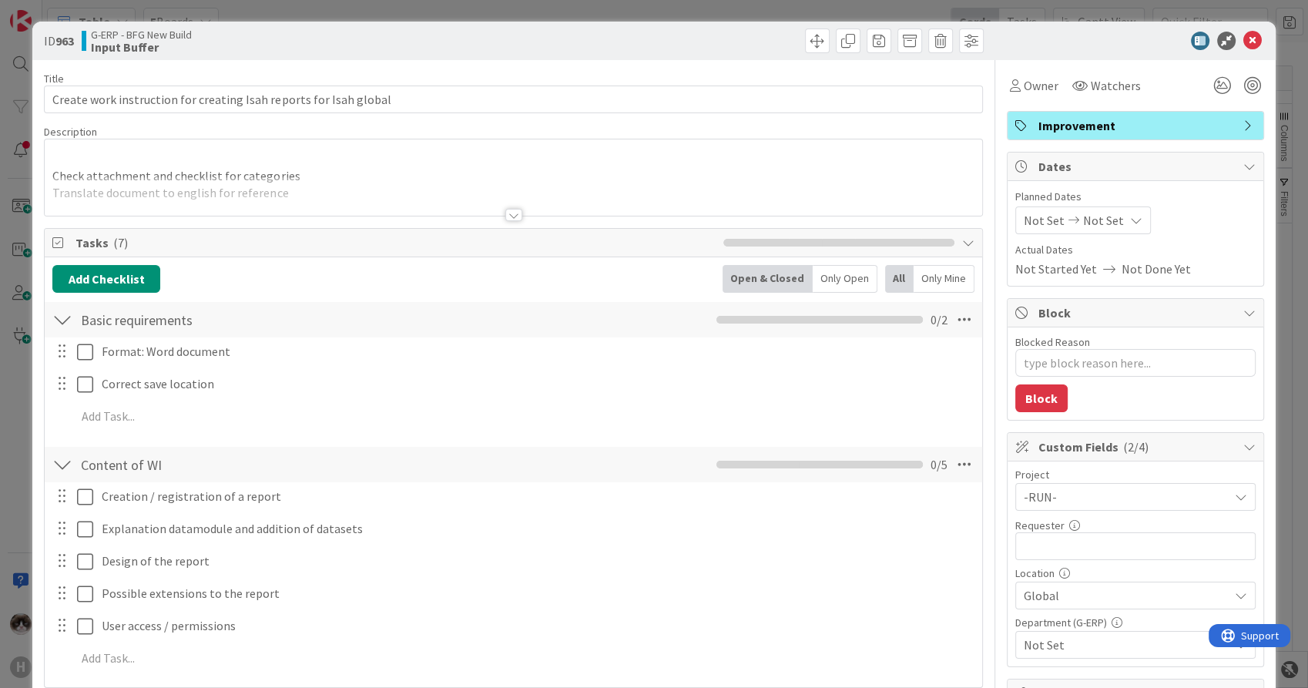
type textarea "x"
click at [1126, 553] on input "text" at bounding box center [1136, 546] width 240 height 28
type input "[PERSON_NAME]"
type textarea "x"
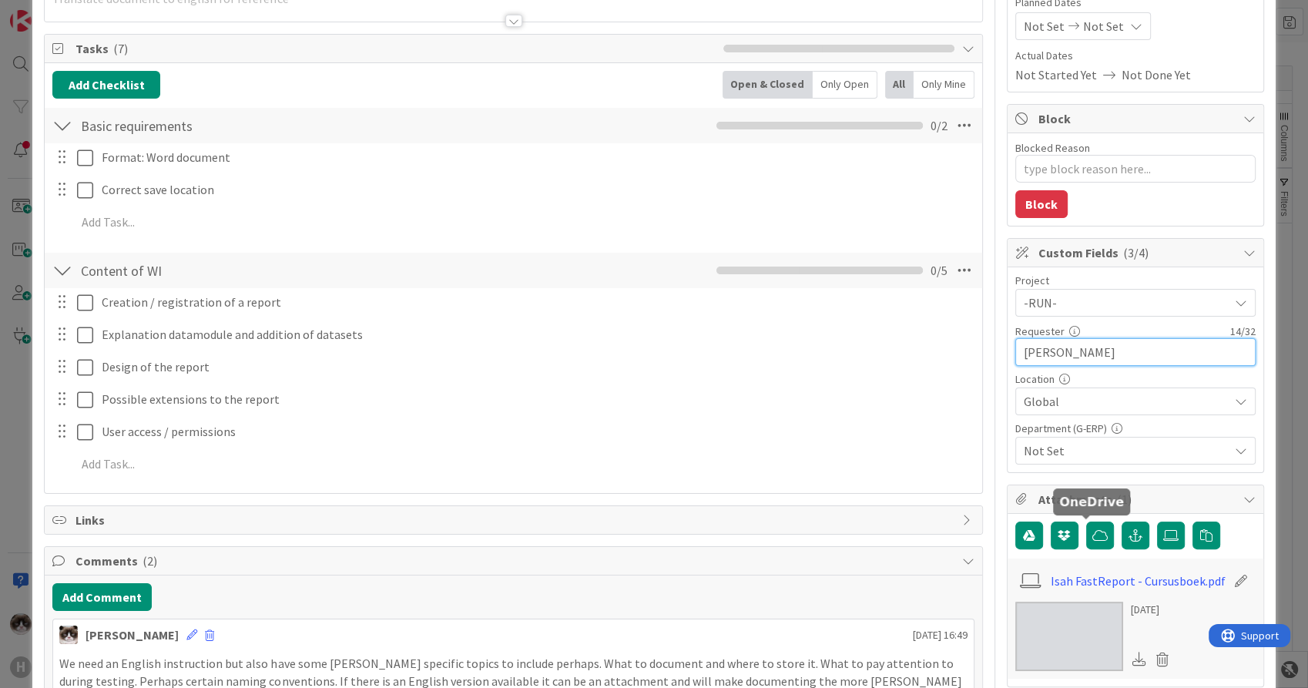
scroll to position [257, 0]
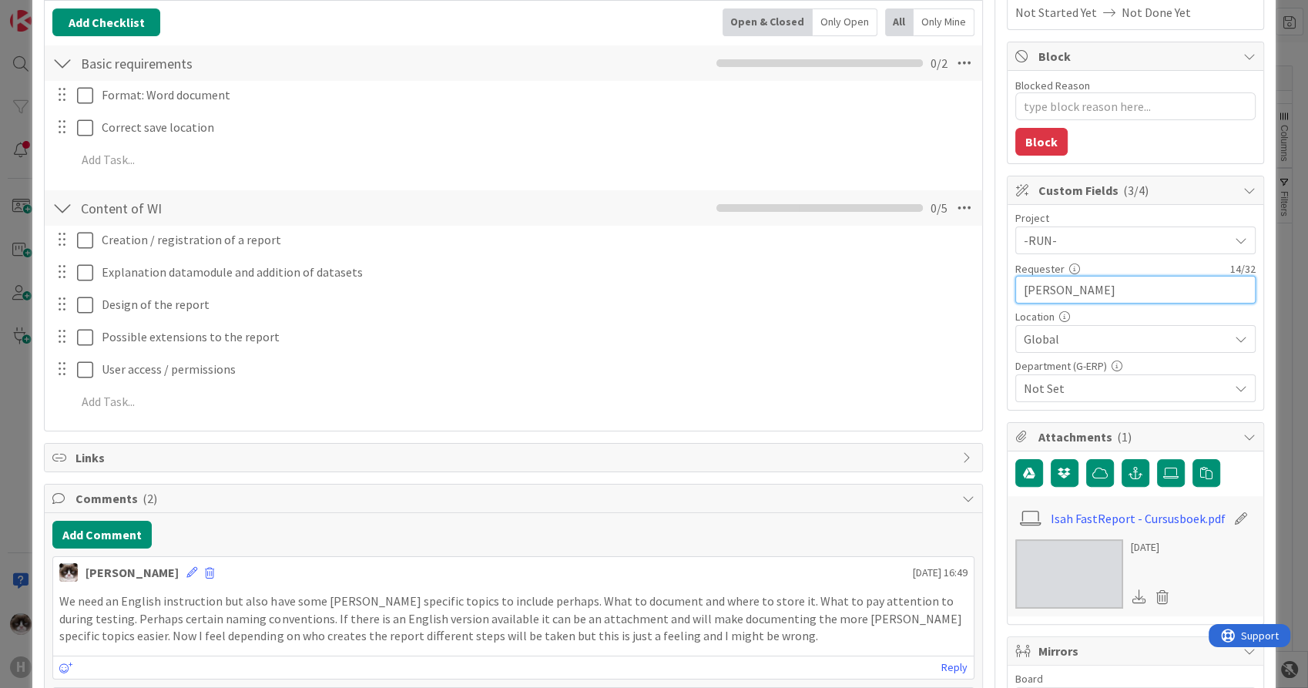
type input "[PERSON_NAME]"
click at [1058, 335] on span "Global" at bounding box center [1126, 339] width 205 height 18
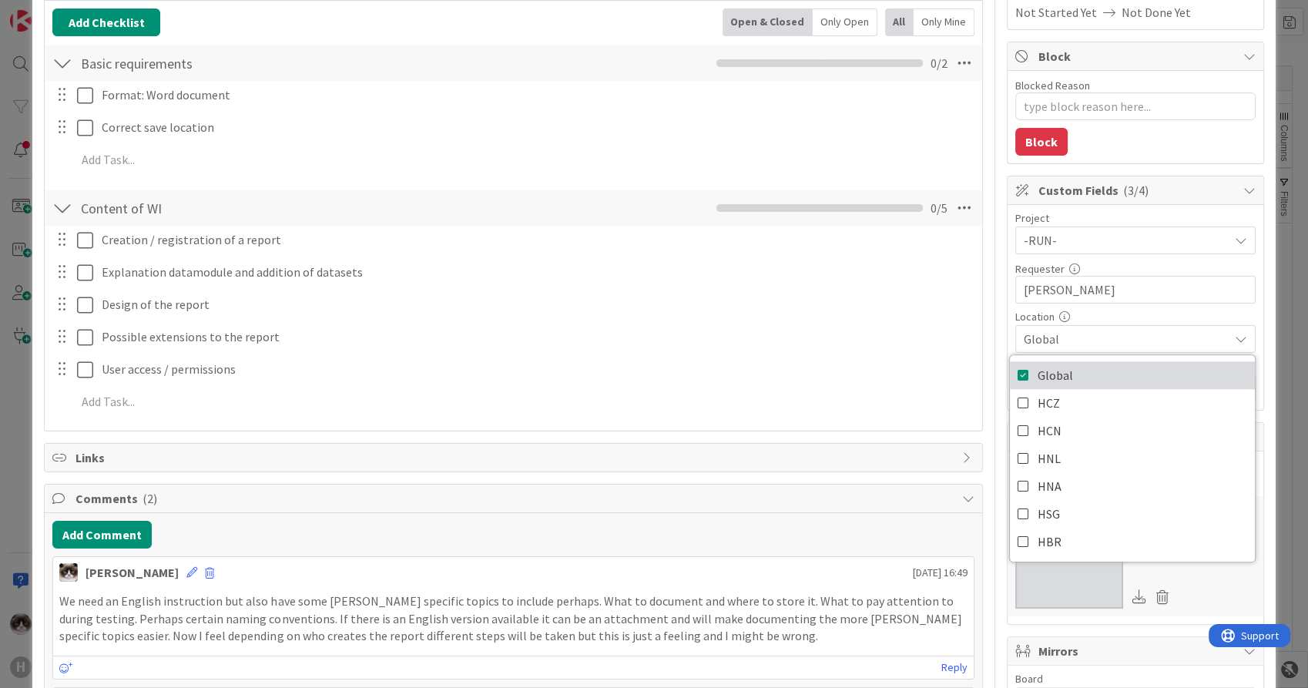
click at [1079, 374] on link "Global" at bounding box center [1132, 375] width 245 height 28
click at [1071, 364] on link "Global" at bounding box center [1132, 375] width 245 height 28
click at [1186, 330] on span "Global" at bounding box center [1126, 339] width 205 height 18
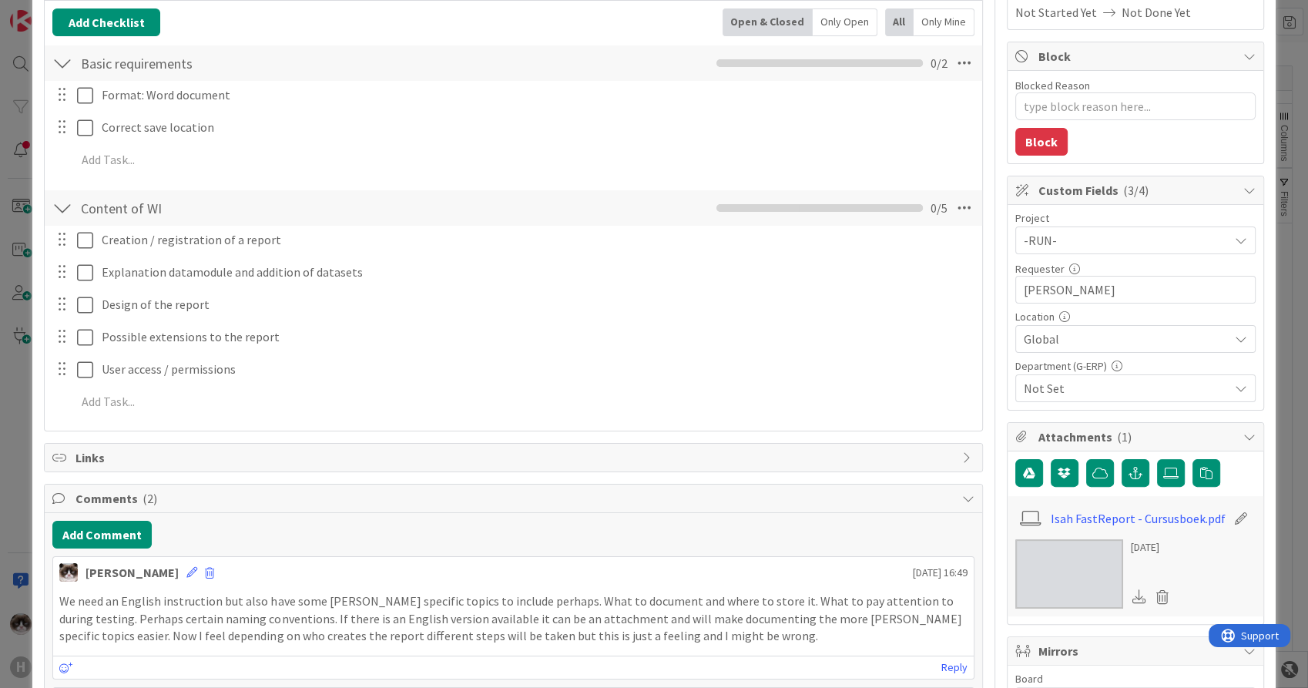
click at [1106, 385] on span "Not Set" at bounding box center [1126, 388] width 205 height 18
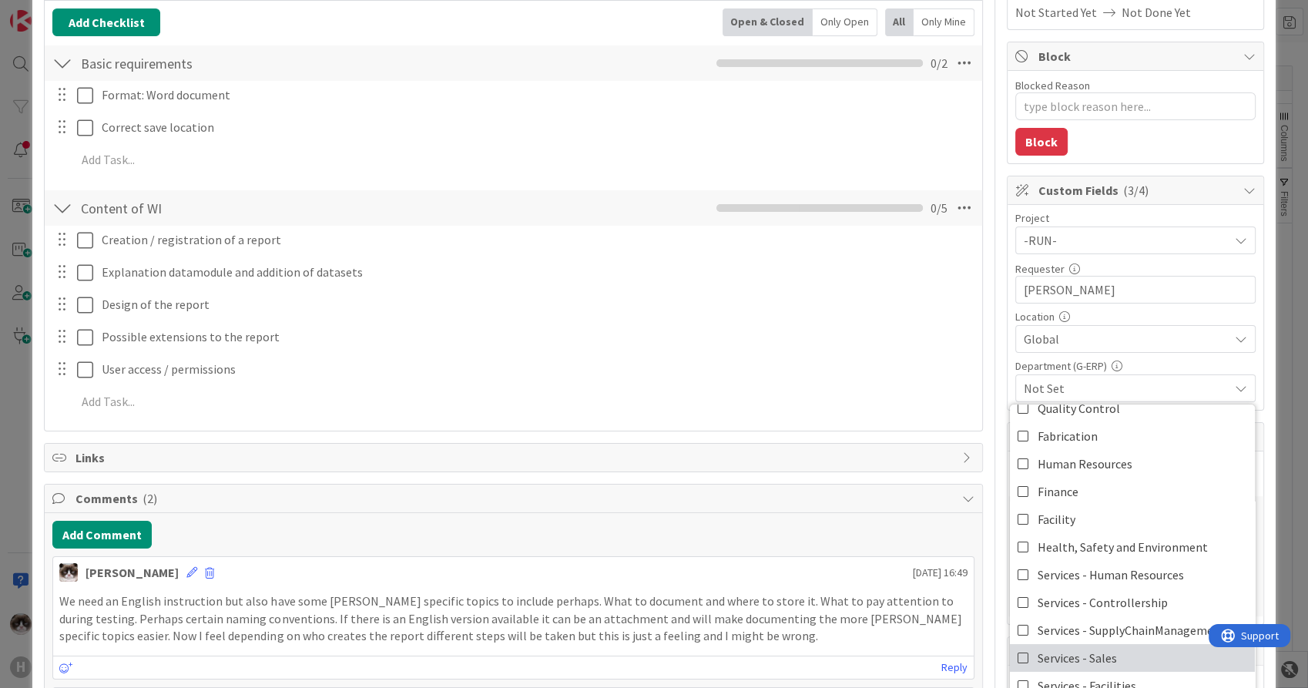
scroll to position [428, 0]
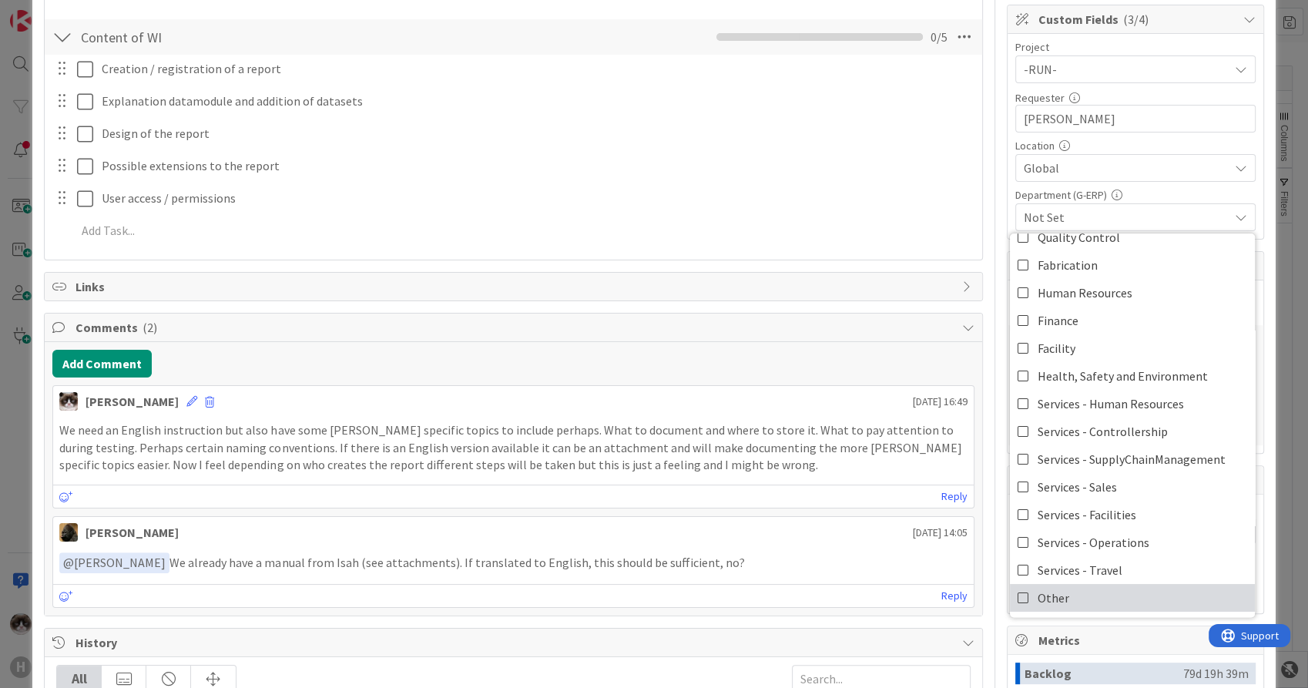
click at [1079, 603] on link "Other" at bounding box center [1132, 598] width 245 height 28
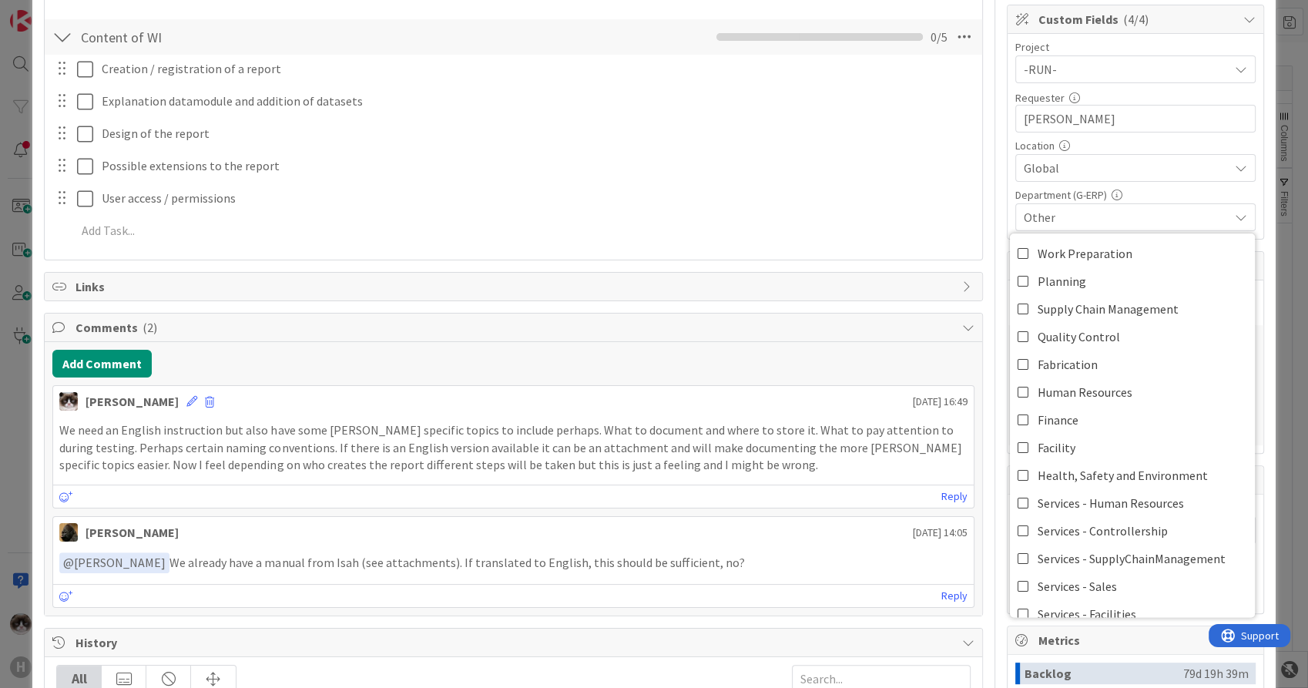
click at [1138, 220] on span "Other" at bounding box center [1126, 217] width 205 height 18
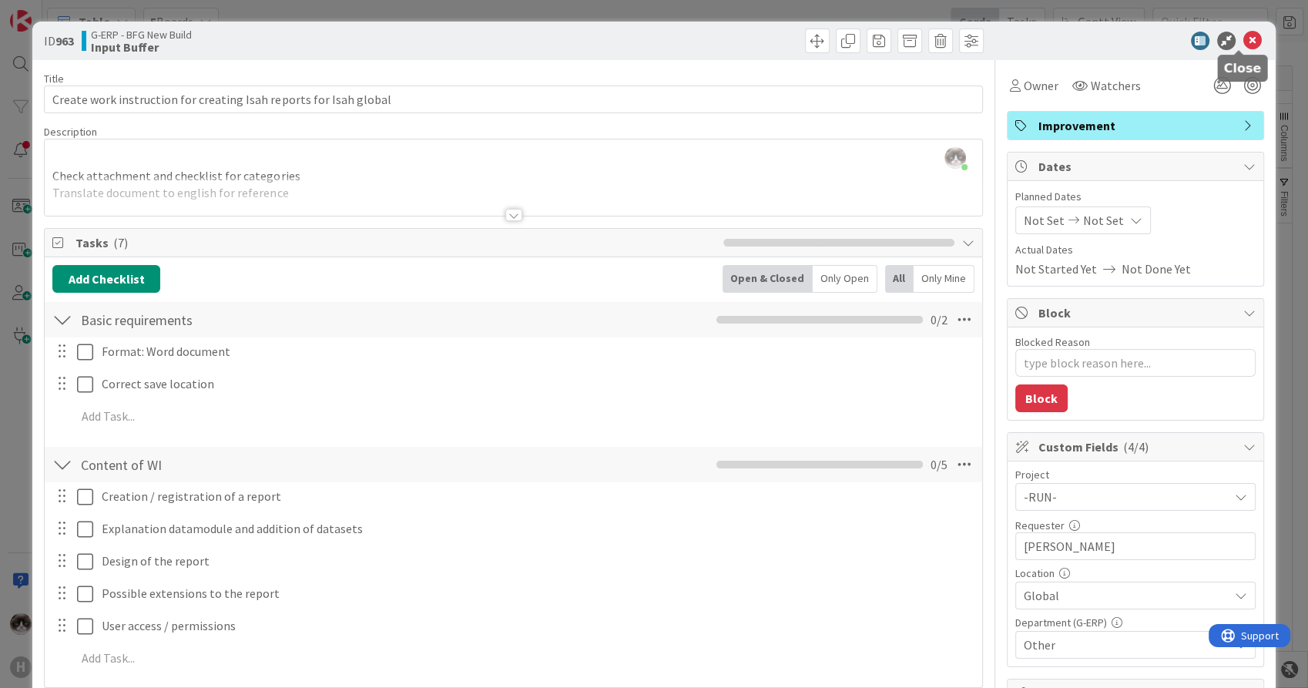
click at [1244, 36] on icon at bounding box center [1253, 41] width 18 height 18
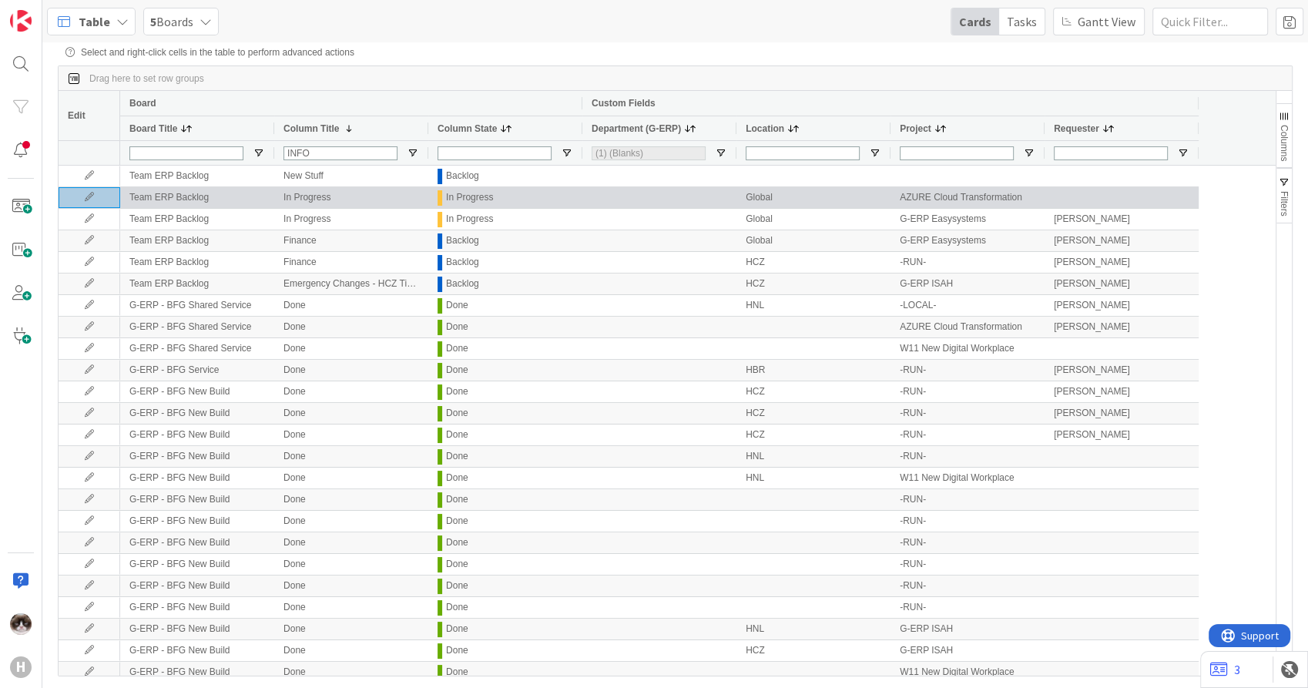
click at [86, 194] on icon at bounding box center [89, 197] width 23 height 9
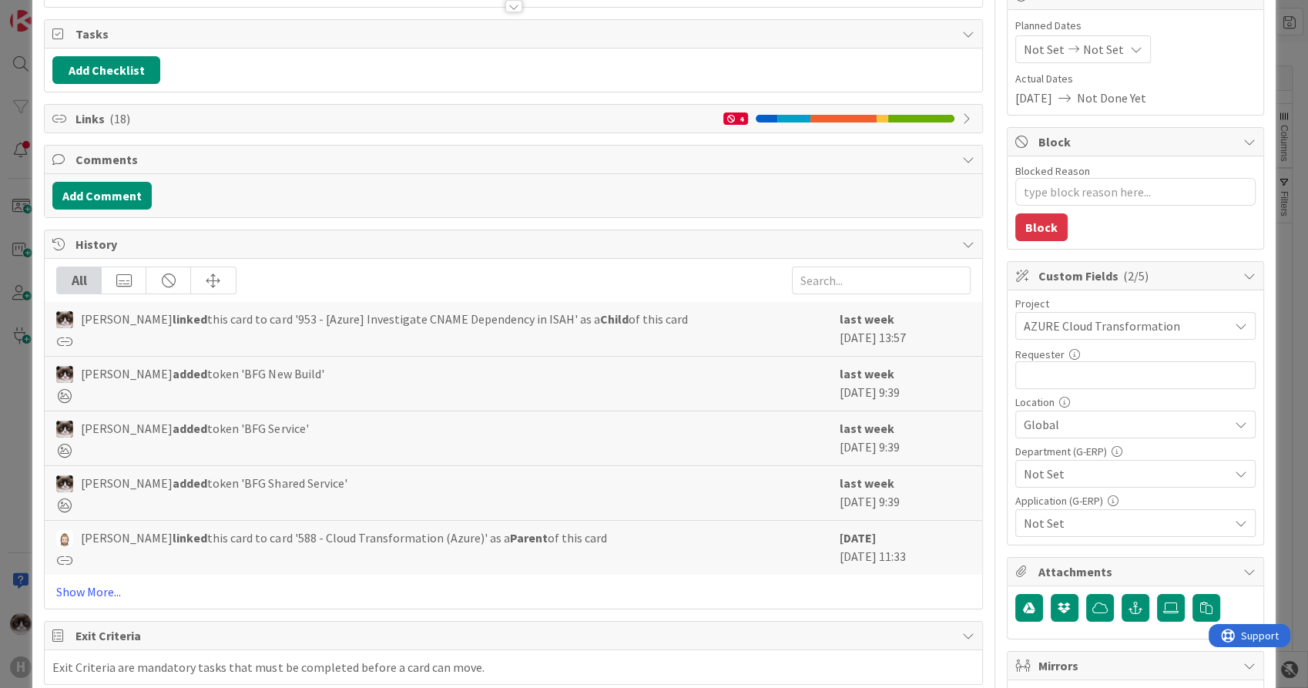
type textarea "x"
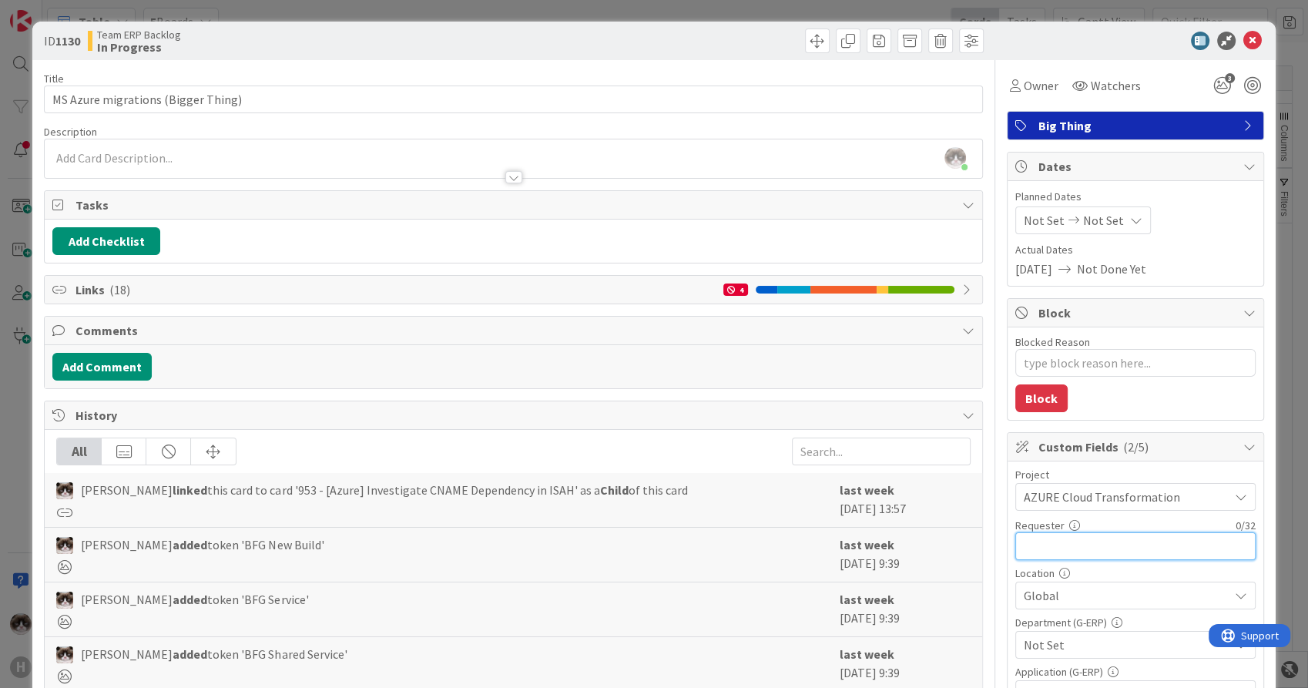
click at [1060, 542] on input "text" at bounding box center [1136, 546] width 240 height 28
type input "[PERSON_NAME]"
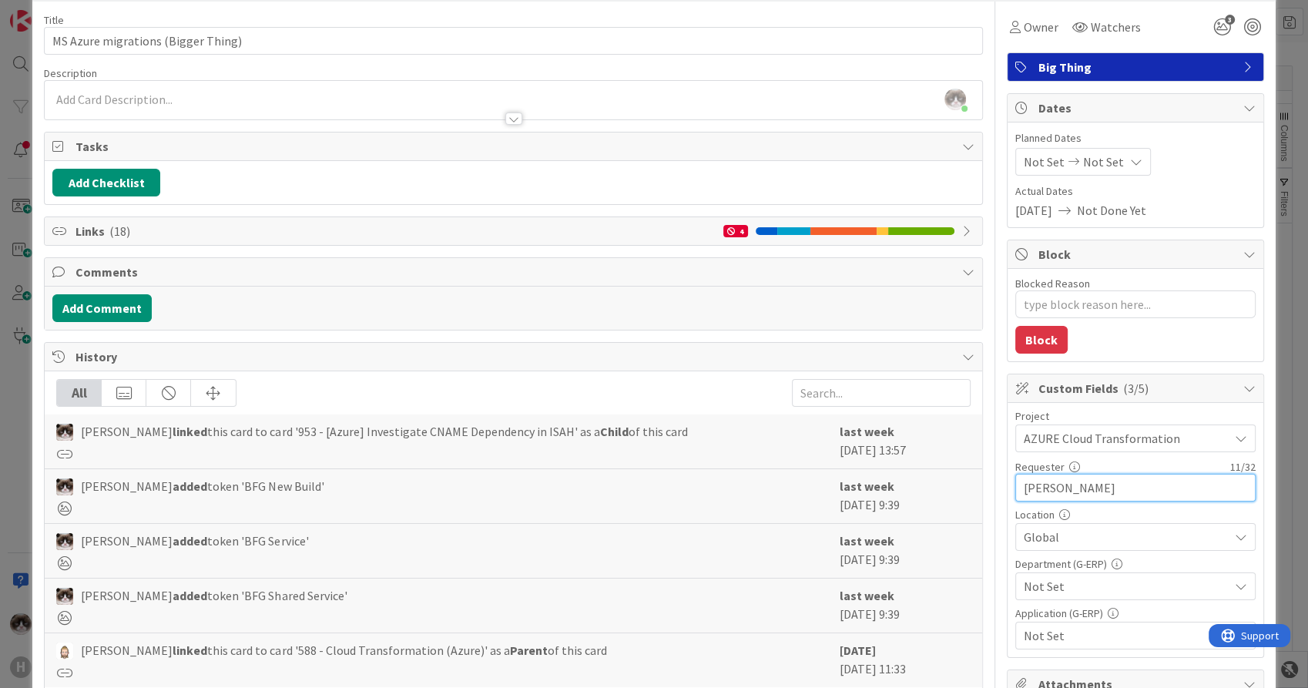
type textarea "x"
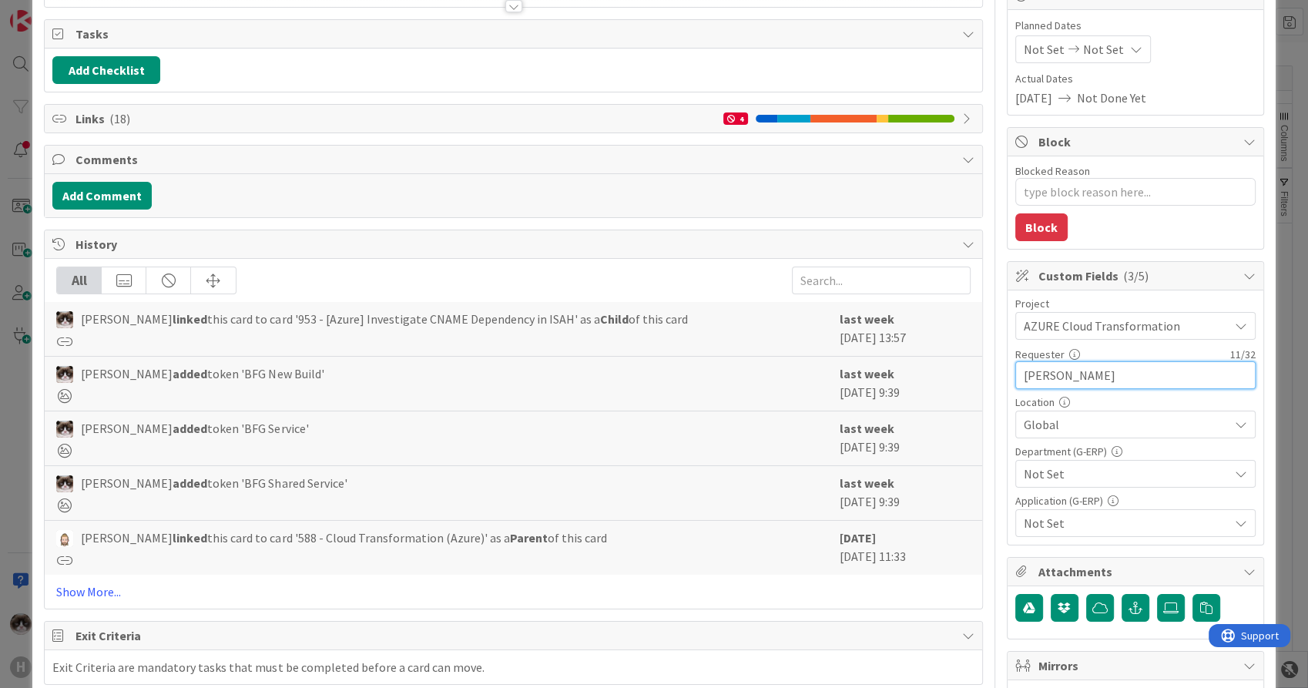
type input "[PERSON_NAME]"
click at [1085, 480] on span "Not Set" at bounding box center [1126, 474] width 205 height 18
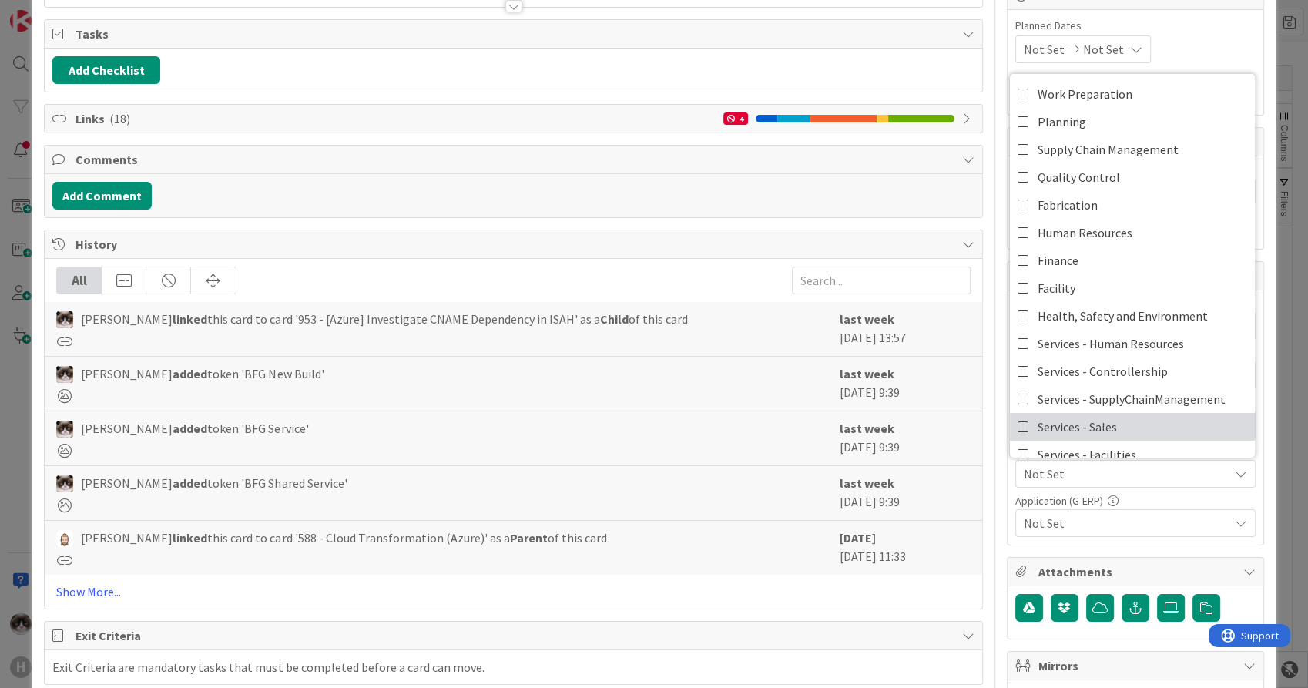
scroll to position [99, 0]
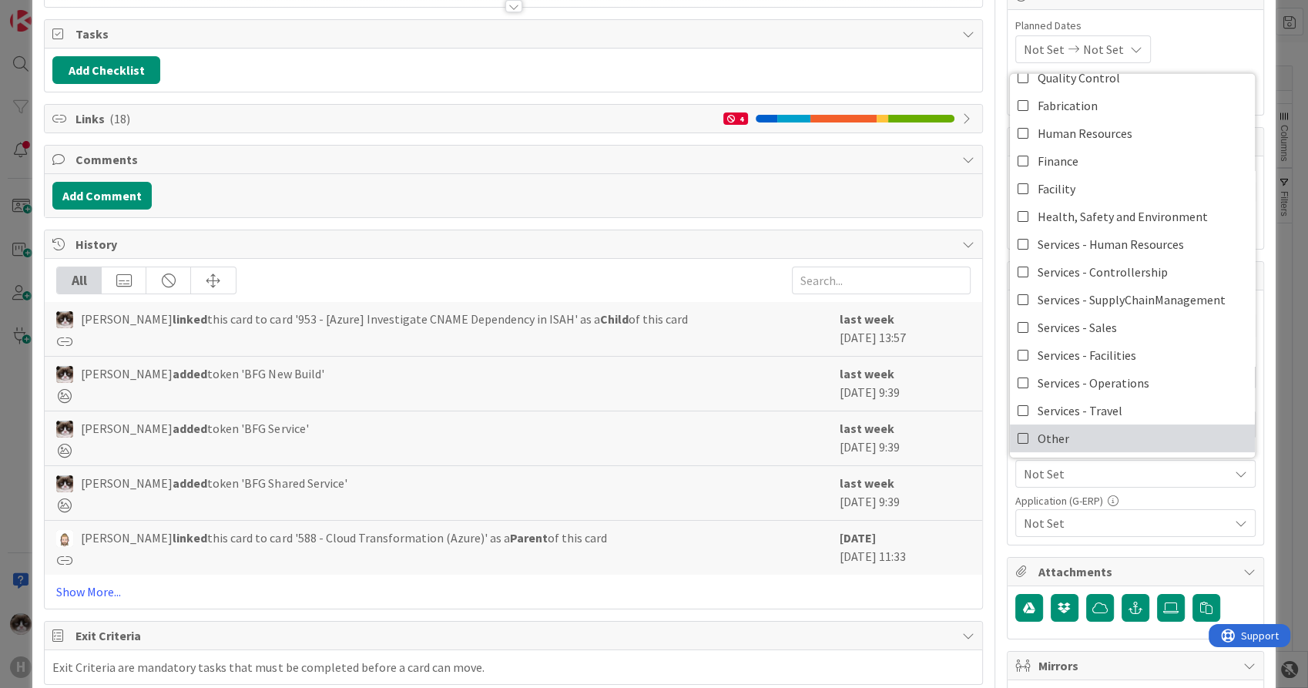
click at [1069, 432] on link "Other" at bounding box center [1132, 439] width 245 height 28
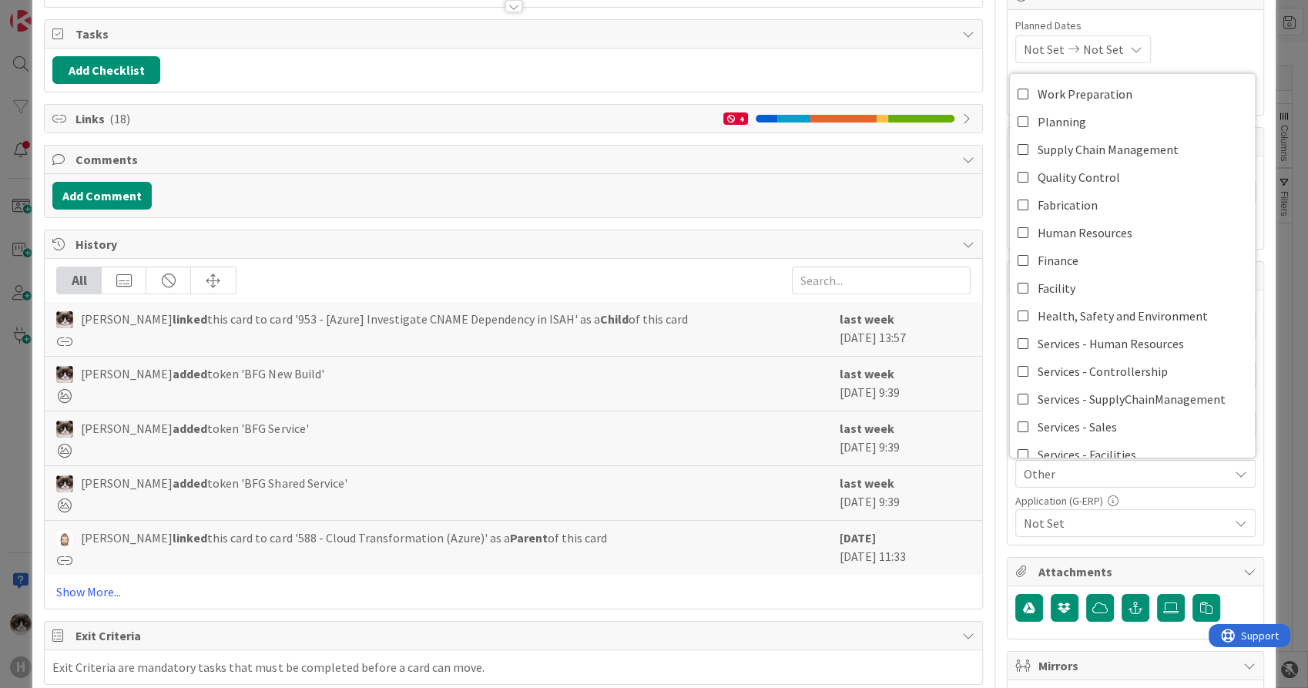
click at [1110, 525] on span "Not Set" at bounding box center [1126, 523] width 205 height 18
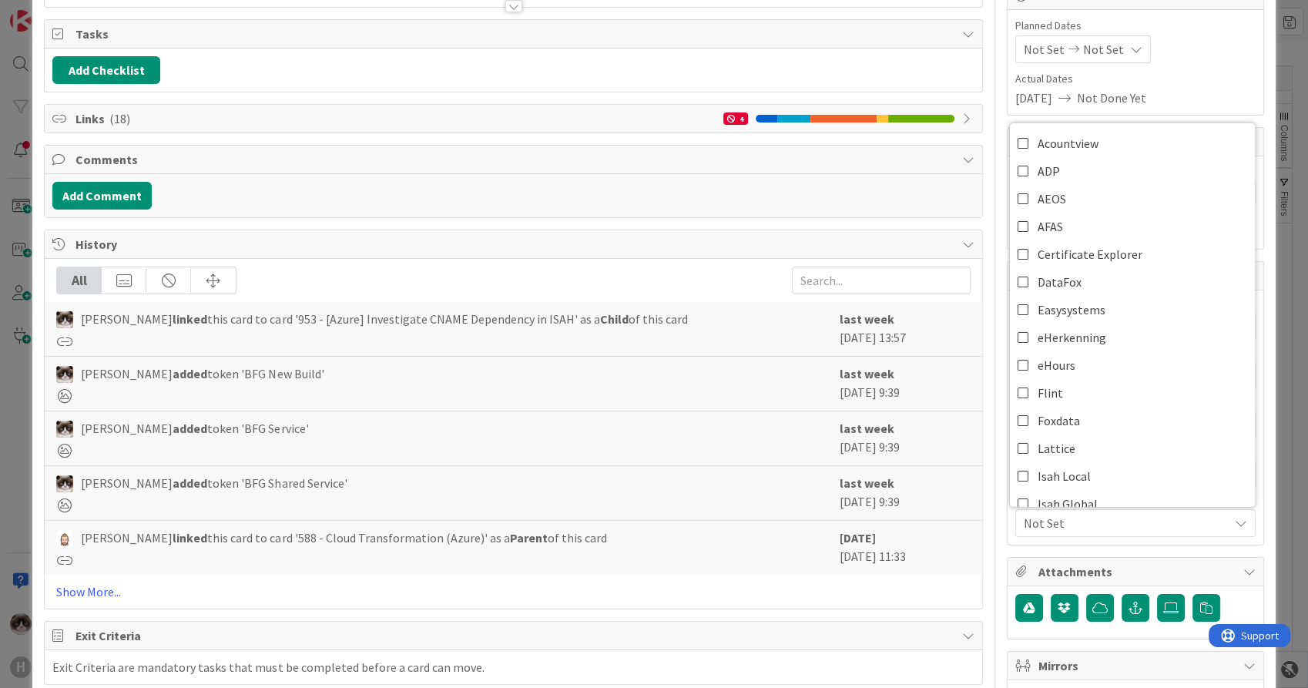
click at [1110, 525] on span "Not Set" at bounding box center [1126, 523] width 205 height 18
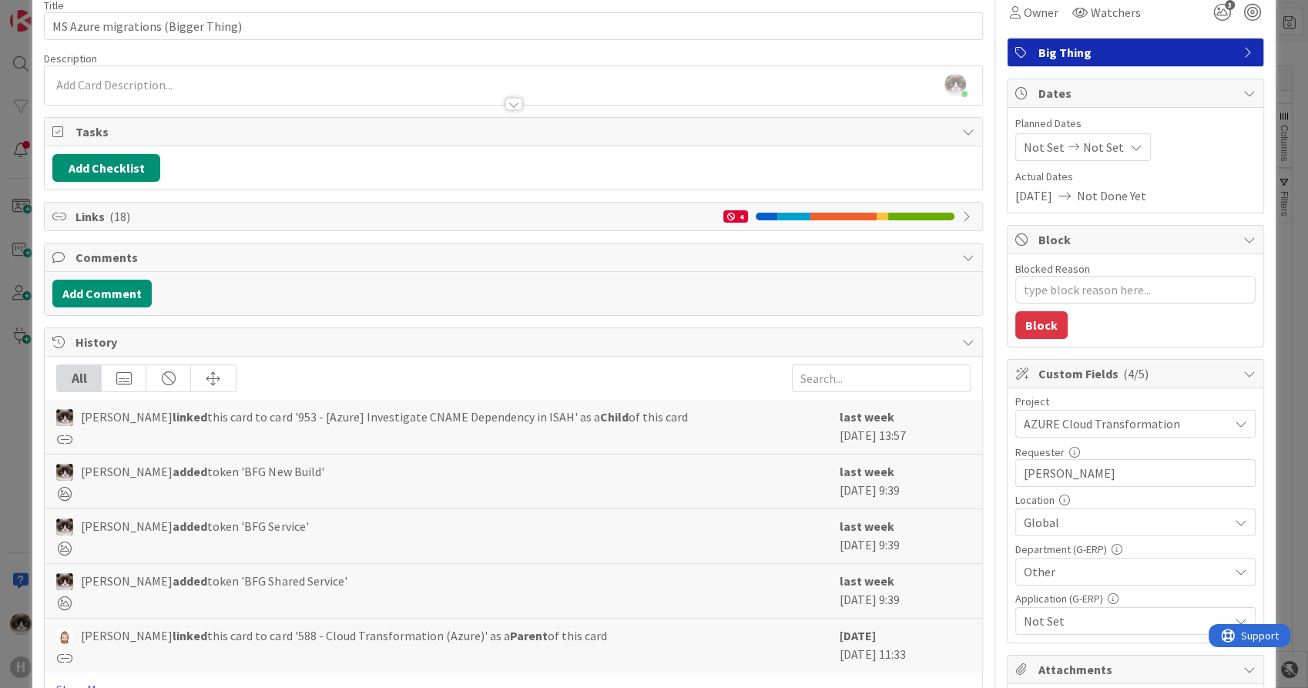
scroll to position [257, 0]
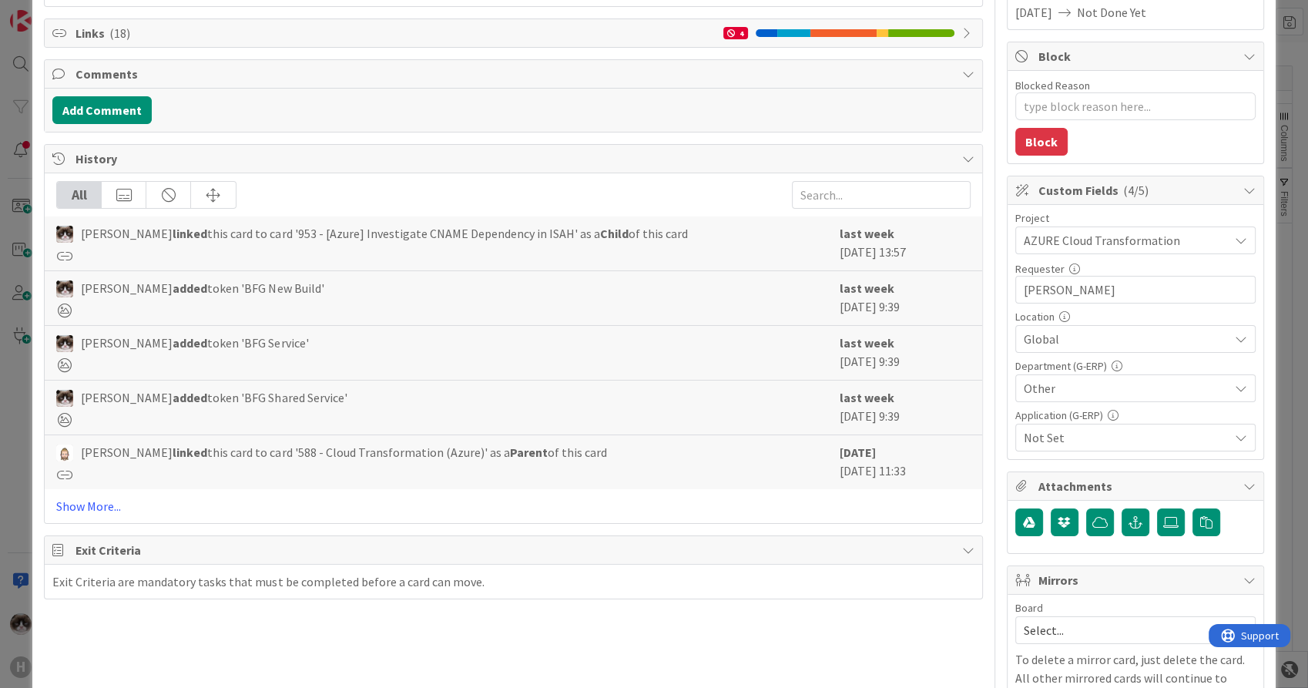
click at [1091, 430] on span "Not Set" at bounding box center [1126, 437] width 205 height 18
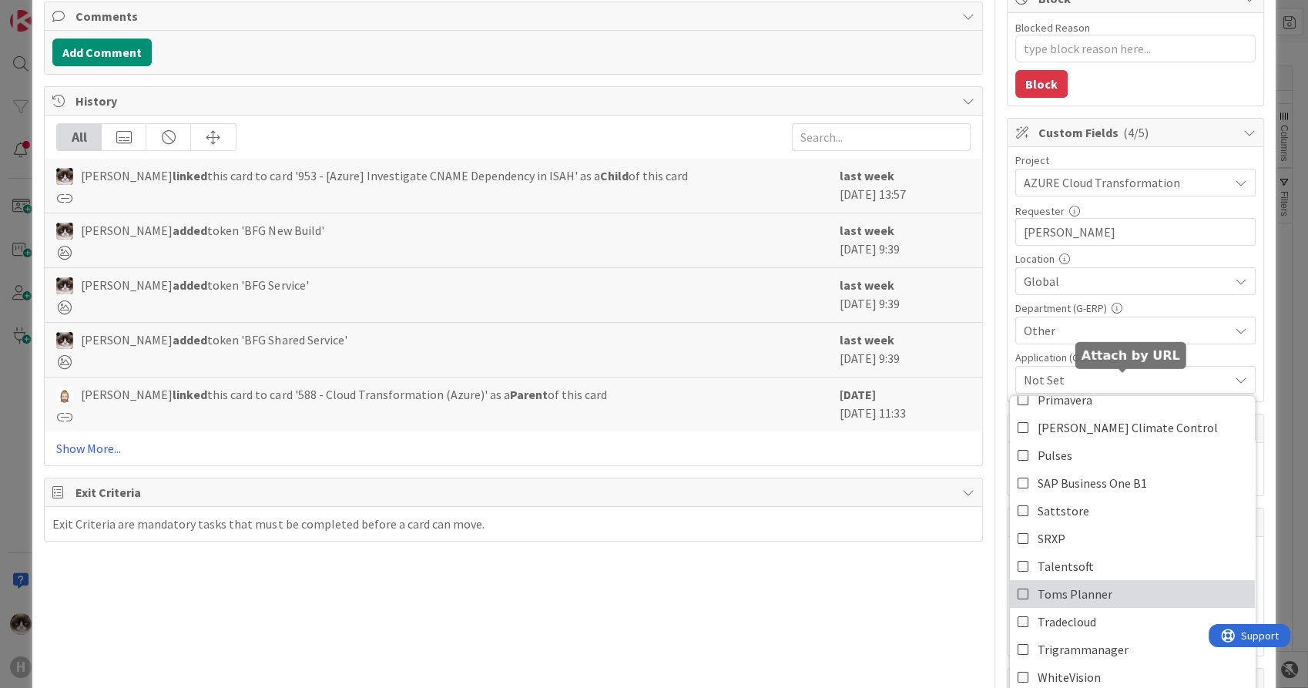
scroll to position [513, 0]
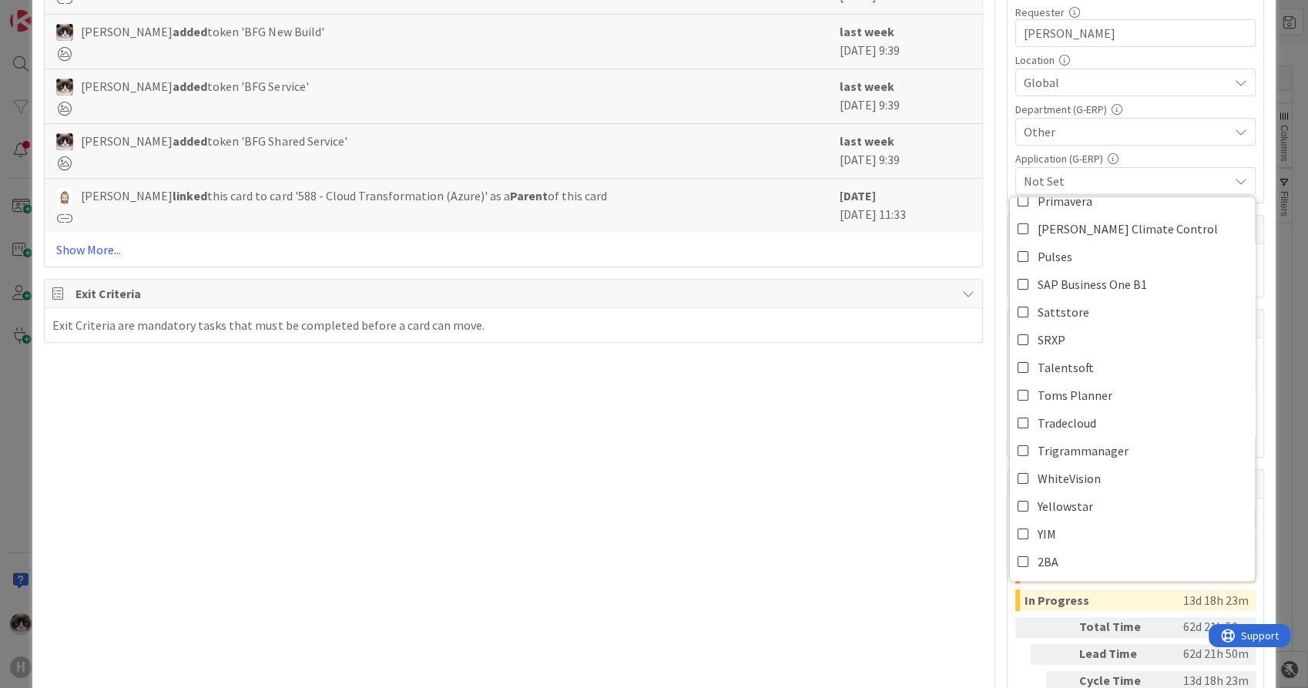
click at [900, 543] on div "Title 34 / 128 MS Azure migrations (Bigger Thing) Description Kevin van Dijk ju…" at bounding box center [513, 154] width 938 height 1214
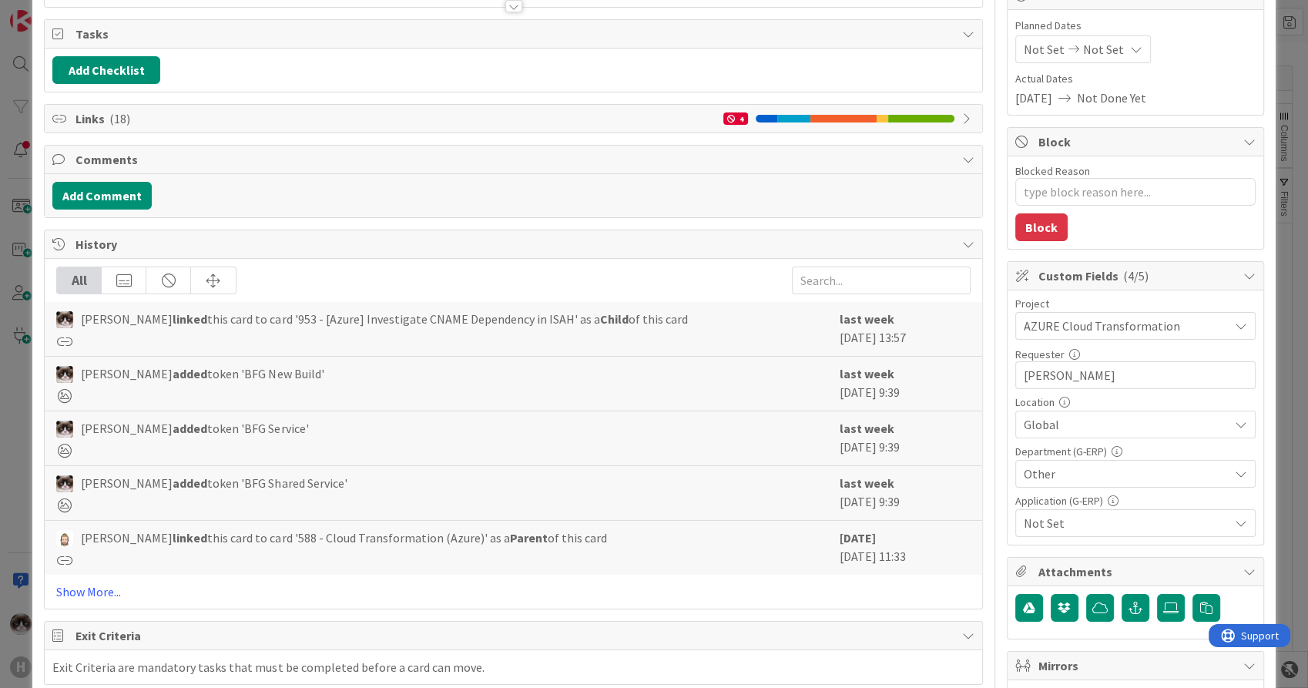
scroll to position [50, 0]
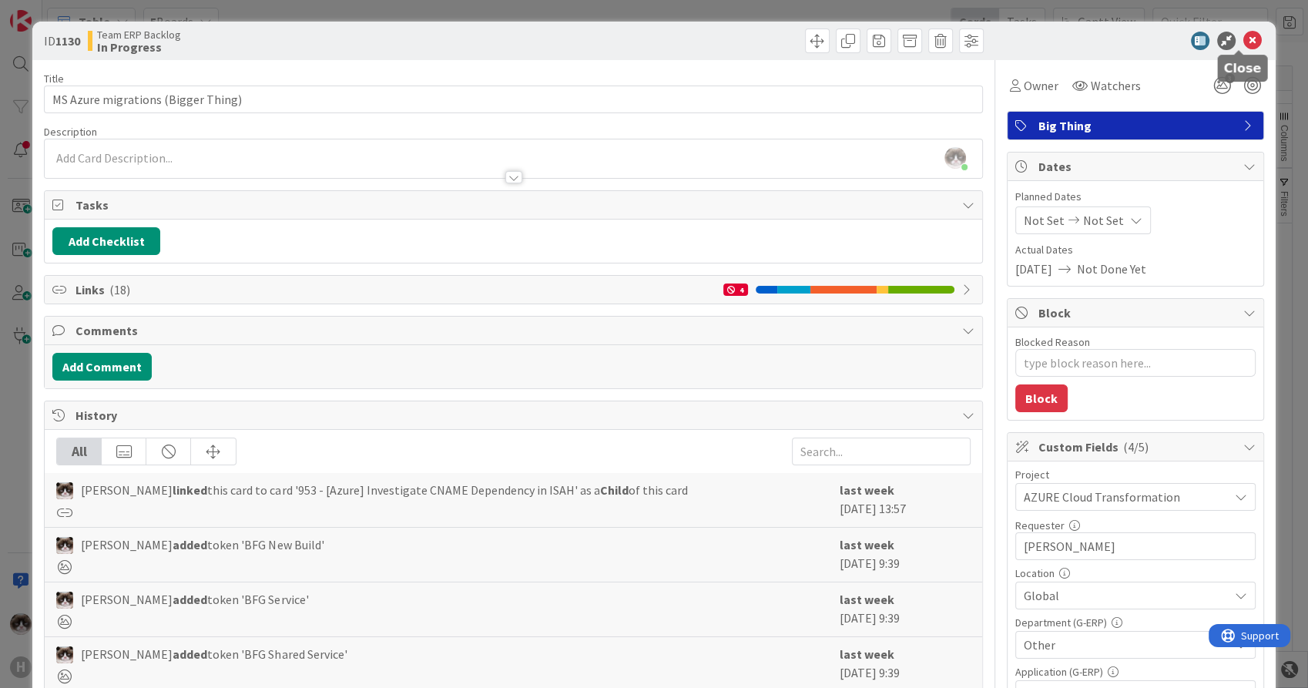
click at [1244, 44] on icon at bounding box center [1253, 41] width 18 height 18
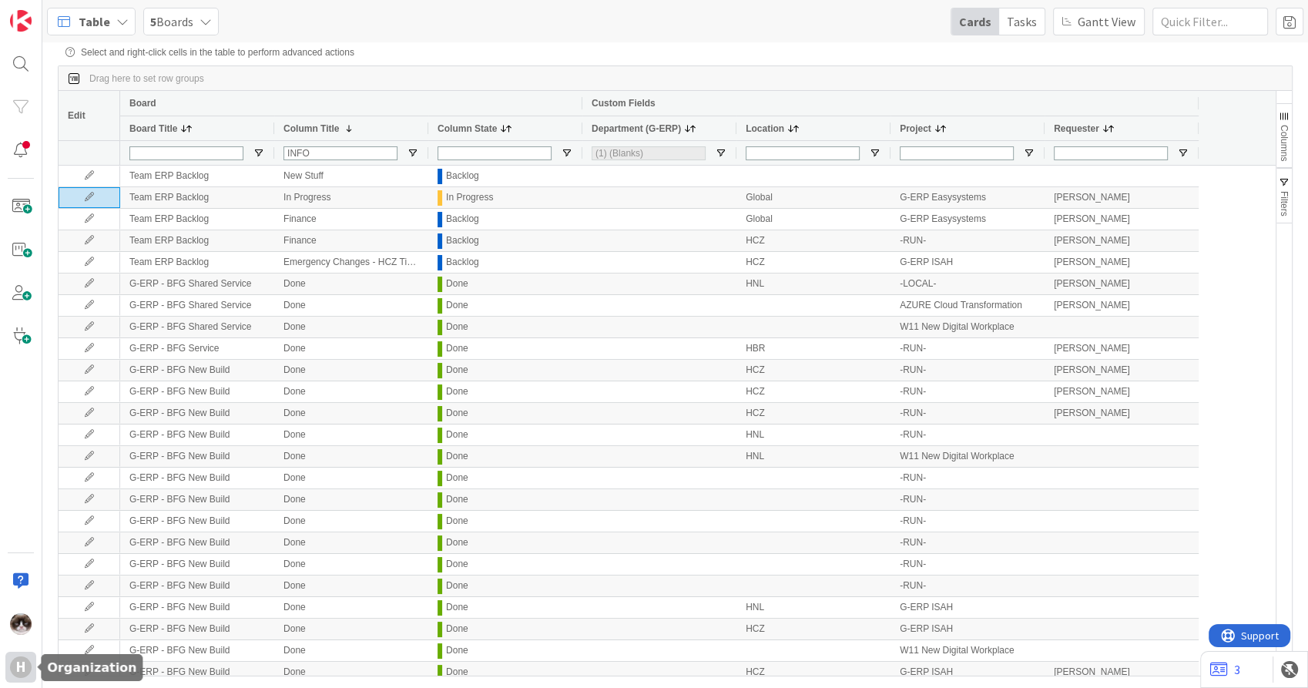
click at [18, 675] on div "H" at bounding box center [21, 667] width 22 height 22
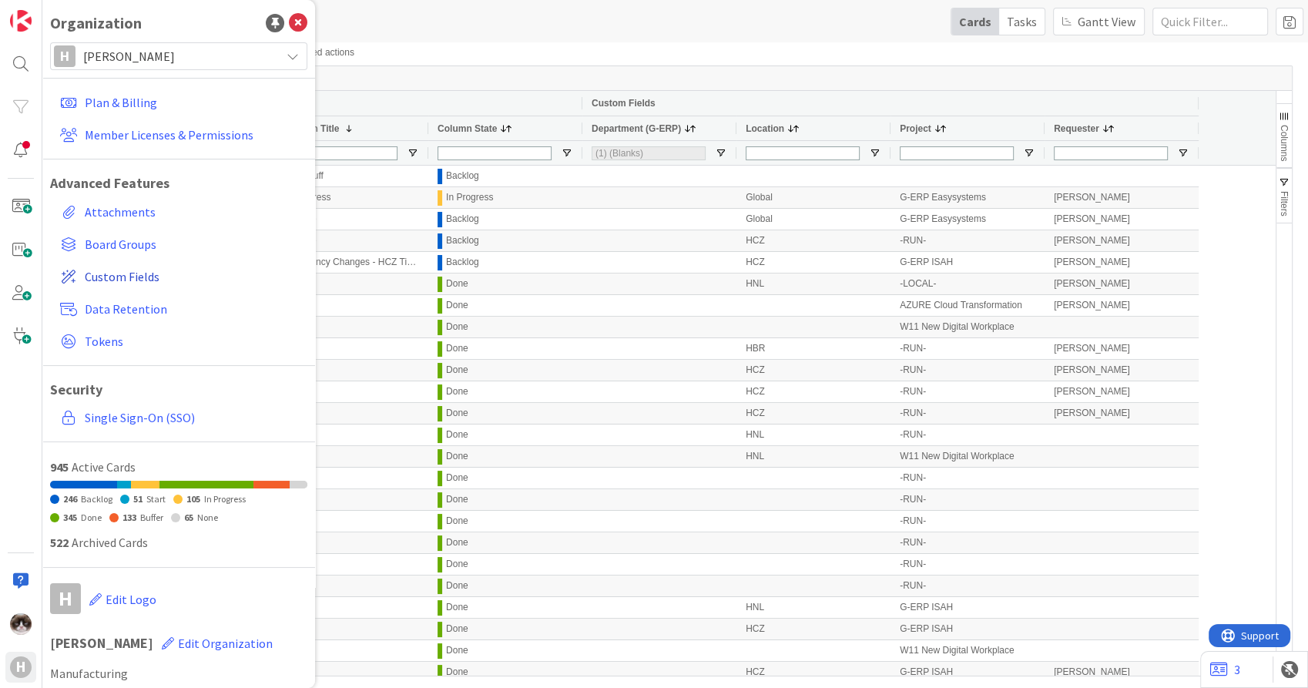
click at [104, 277] on span "Custom Fields" at bounding box center [193, 276] width 217 height 18
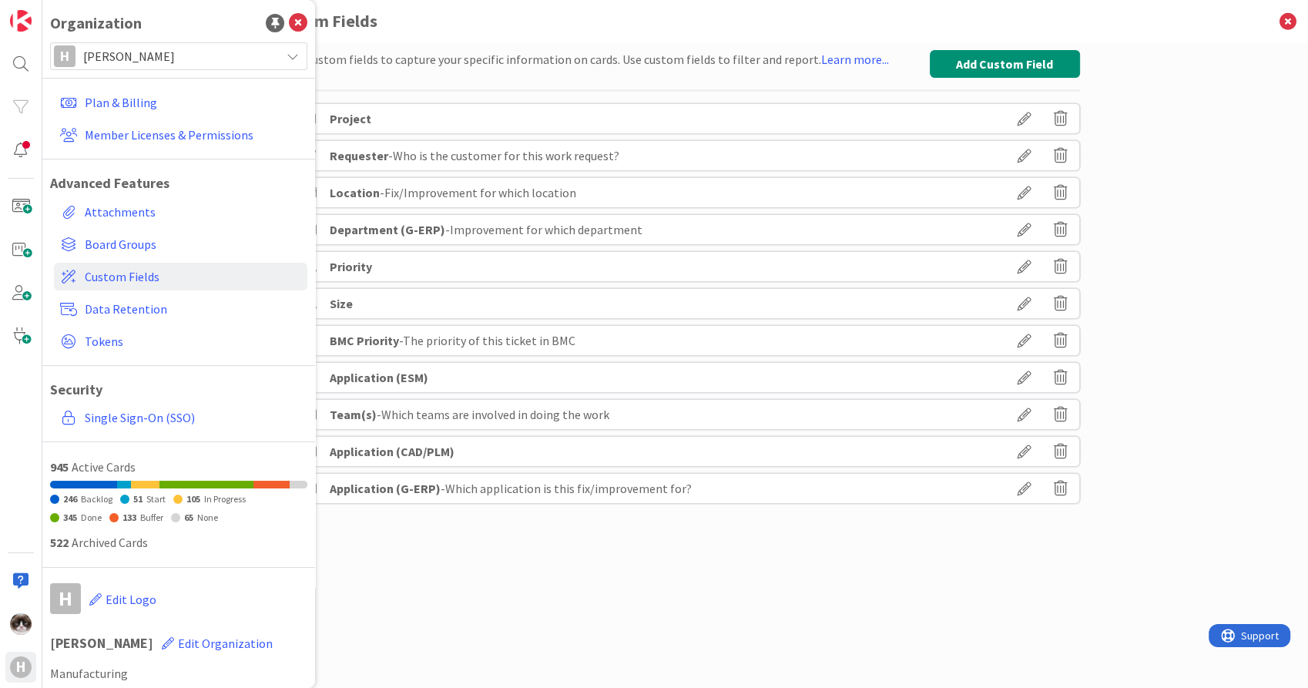
click at [1025, 491] on icon at bounding box center [1024, 488] width 43 height 26
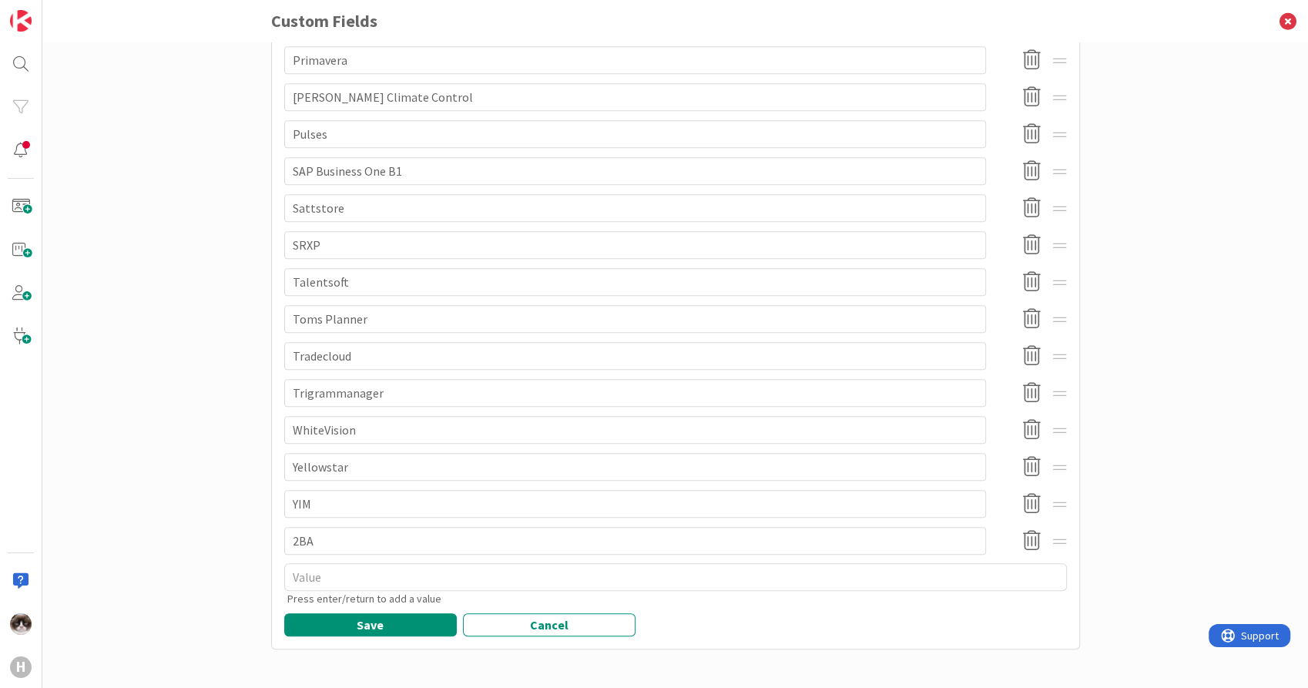
click at [350, 569] on textarea at bounding box center [675, 577] width 783 height 28
type textarea "x"
type textarea "O"
type textarea "x"
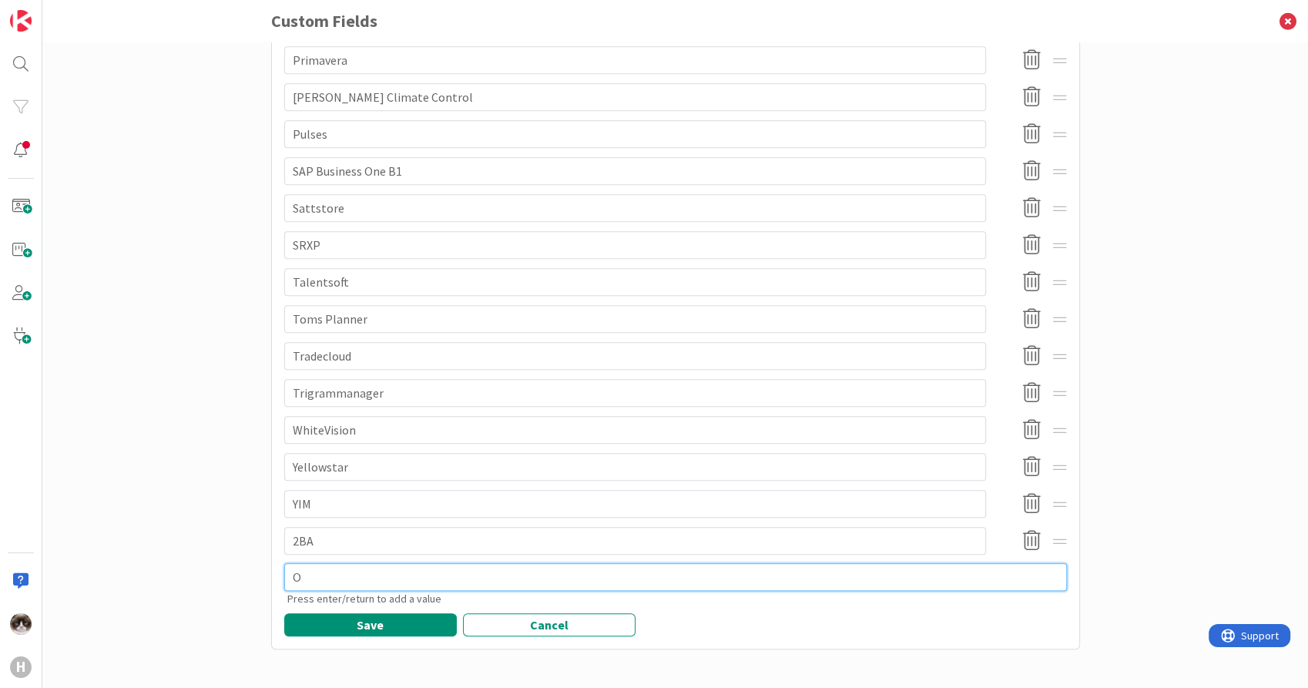
type textarea "Ot"
type textarea "x"
type textarea "Oth"
type textarea "x"
type textarea "Othe"
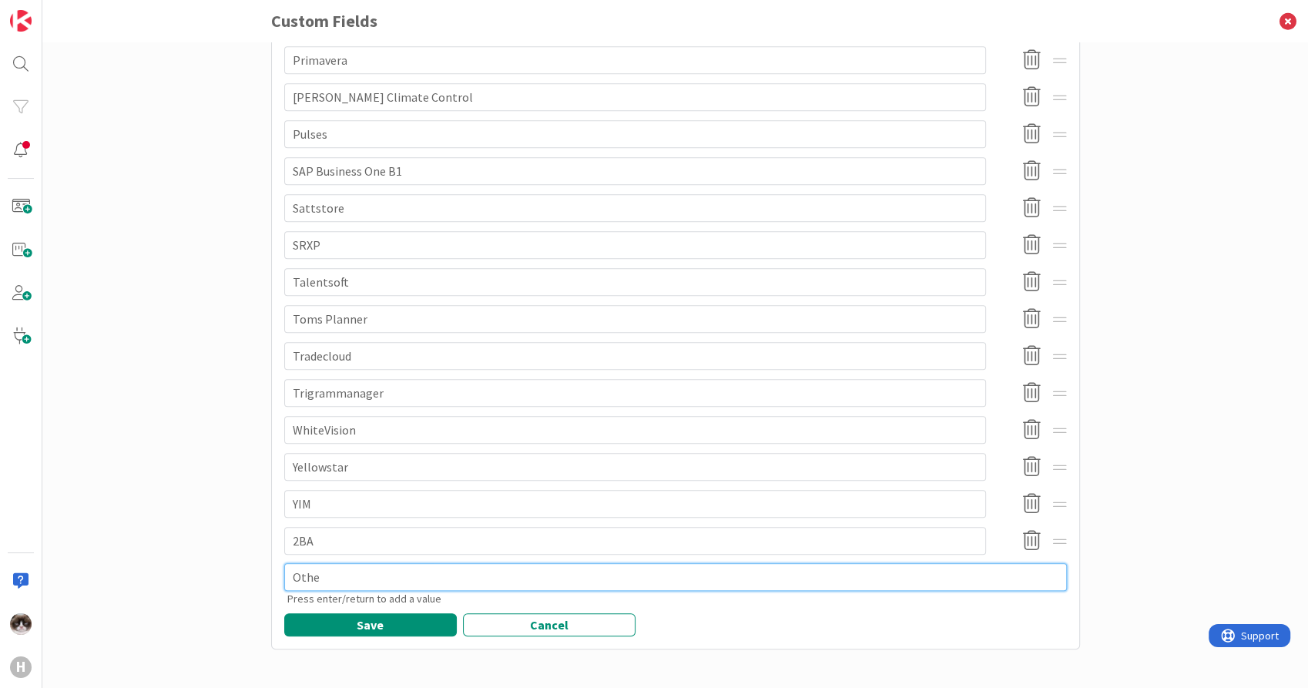
type textarea "x"
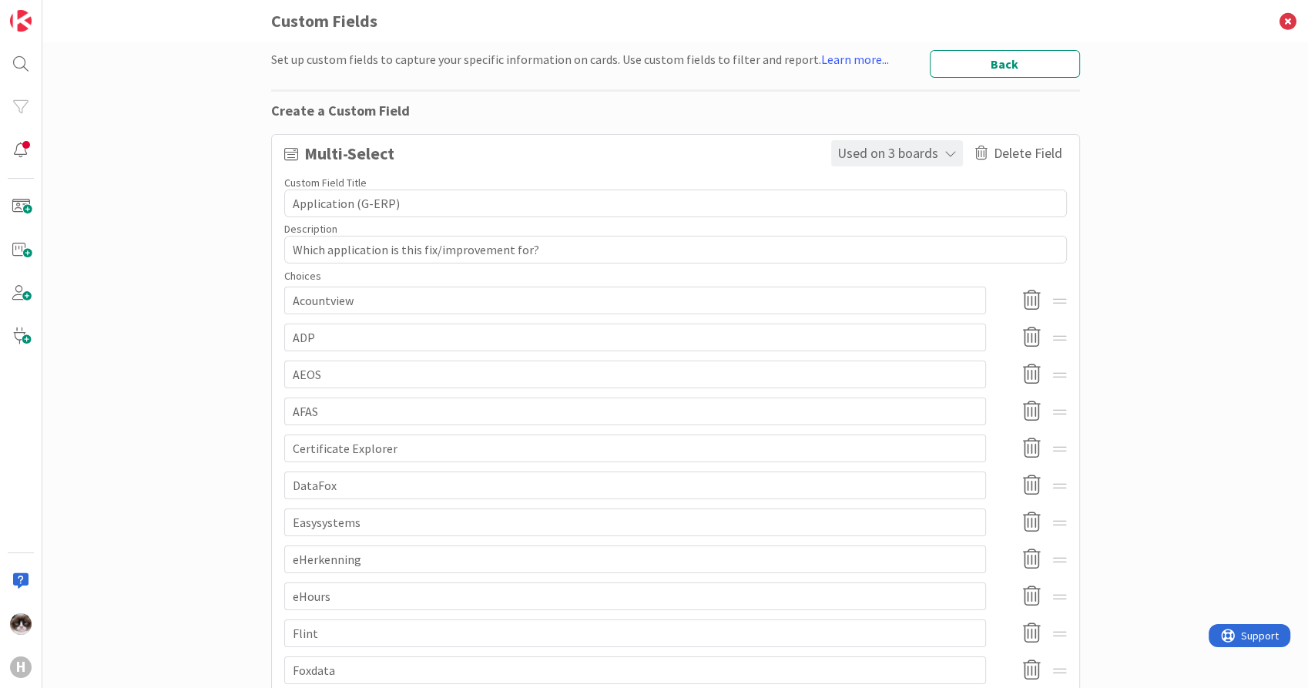
type textarea "Other"
click at [925, 156] on span "Used on 3 boards" at bounding box center [888, 153] width 101 height 17
click at [935, 157] on div "Used on 3 boards" at bounding box center [897, 153] width 132 height 26
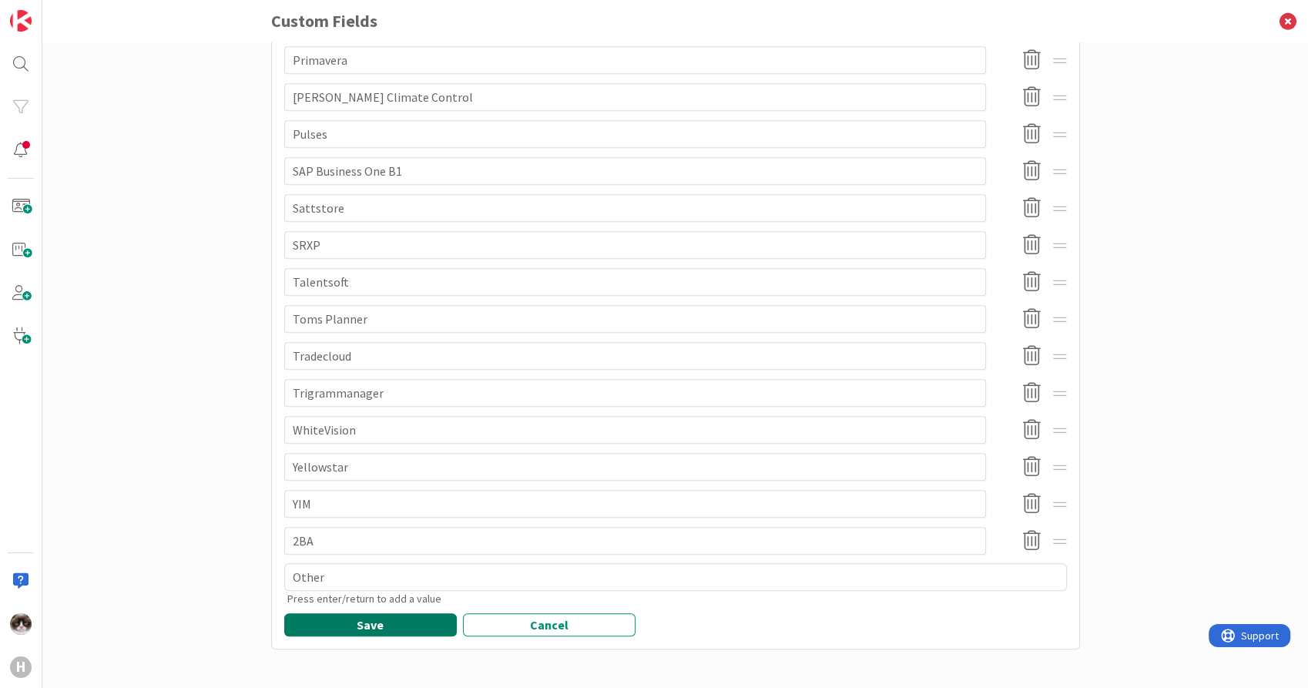
click at [374, 619] on button "Save" at bounding box center [370, 624] width 173 height 23
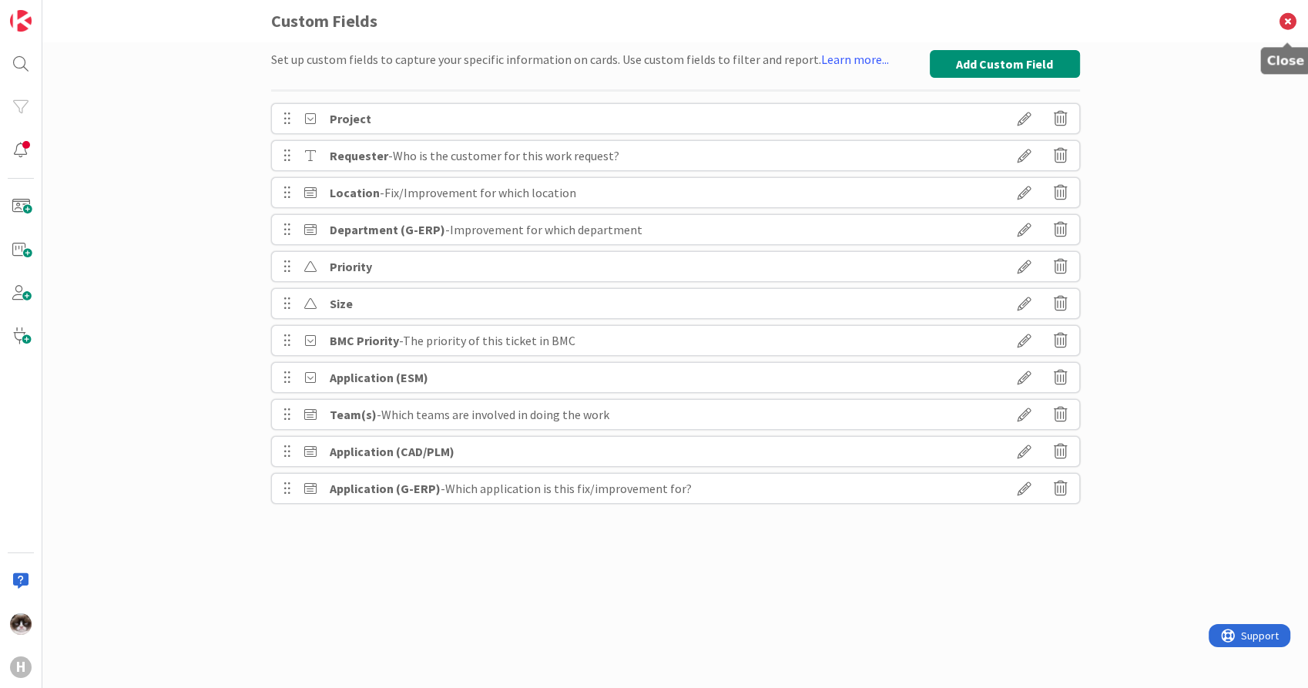
click at [1295, 18] on icon at bounding box center [1288, 21] width 40 height 42
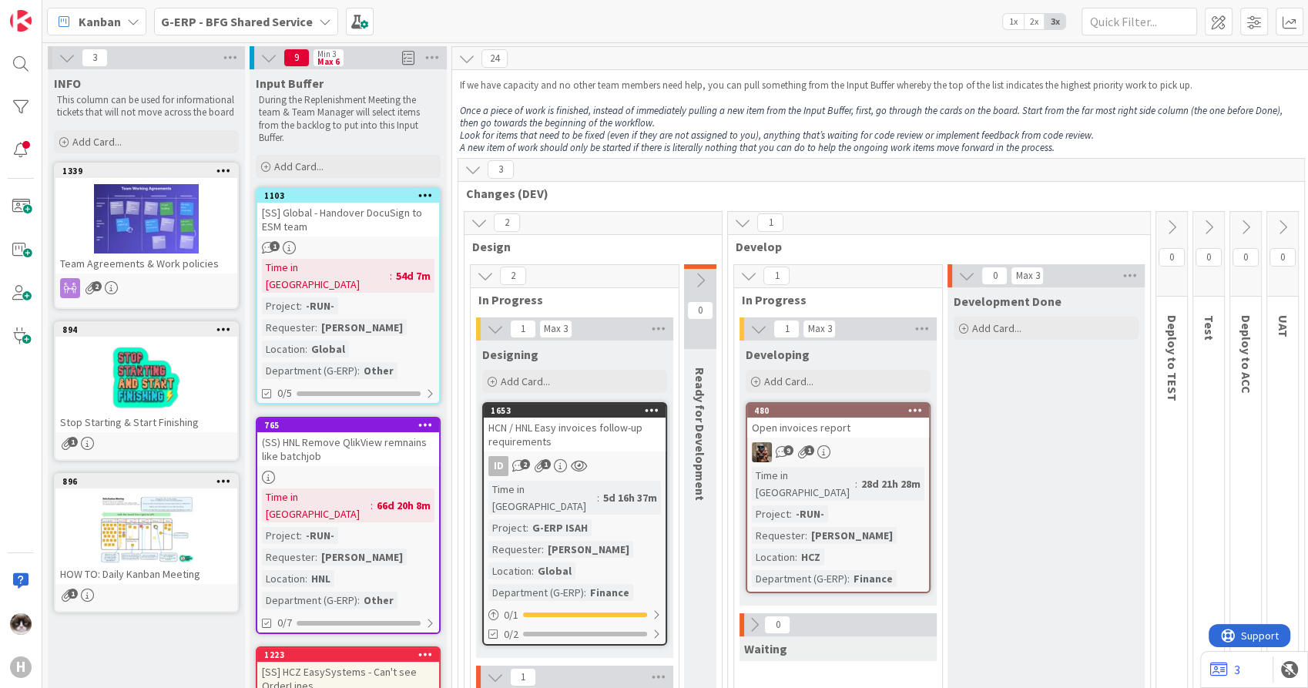
click at [280, 24] on b "G-ERP - BFG Shared Service" at bounding box center [237, 21] width 152 height 15
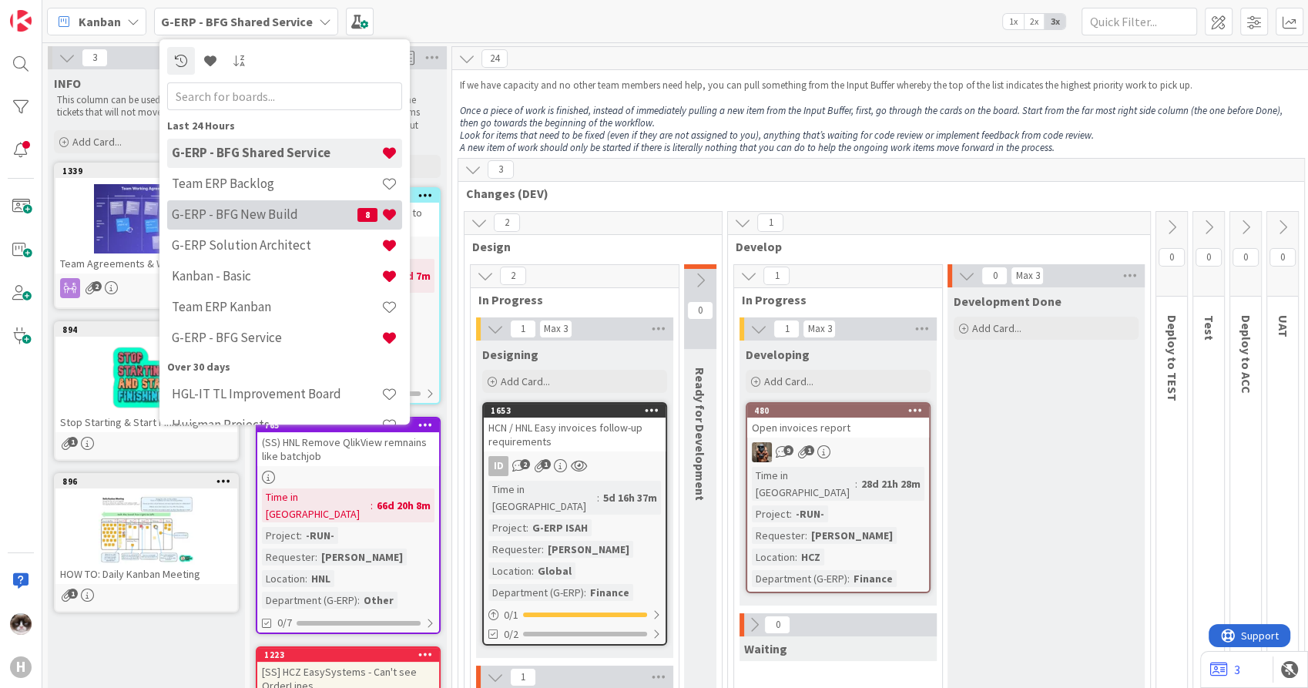
click at [280, 205] on div "G-ERP - BFG New Build 8" at bounding box center [284, 214] width 235 height 29
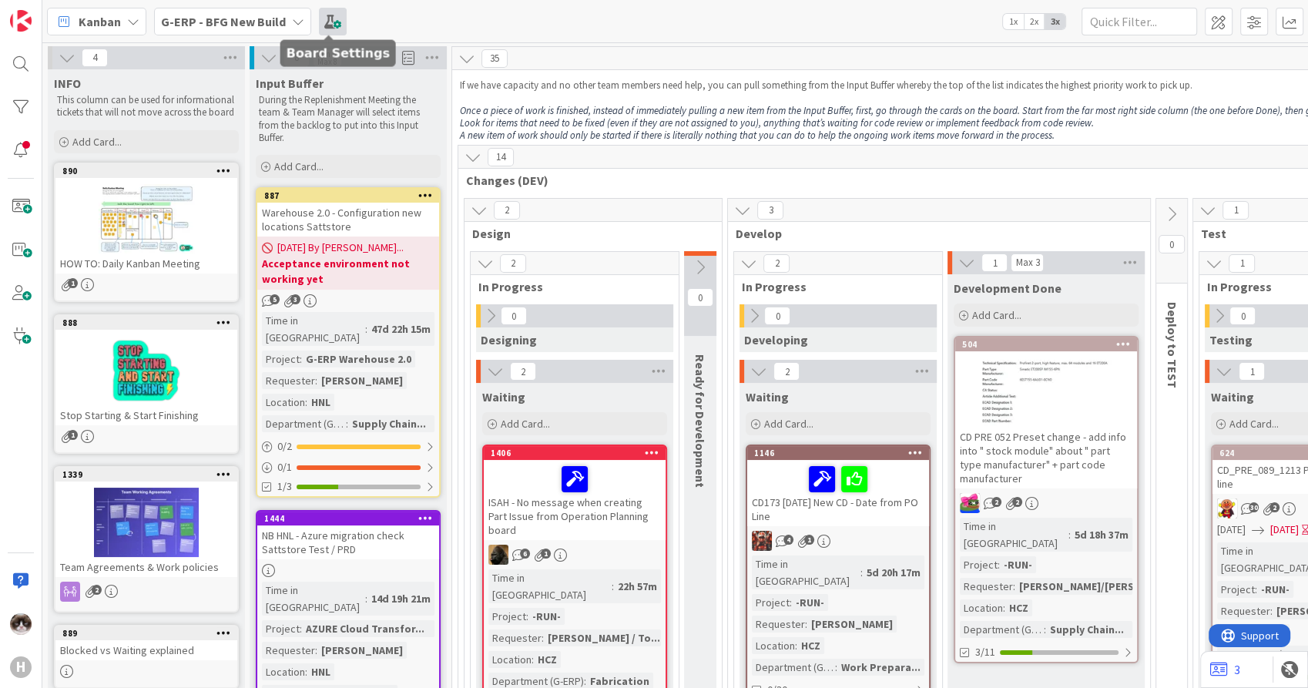
click at [331, 24] on span at bounding box center [333, 22] width 28 height 28
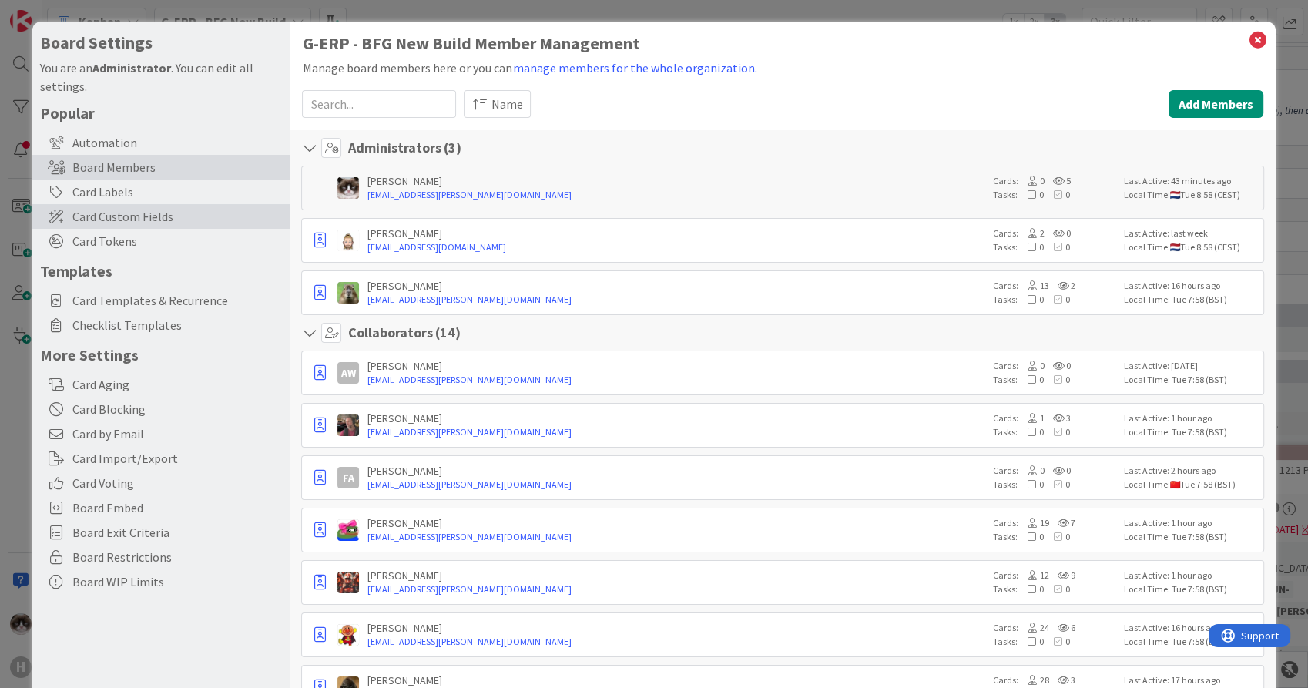
click at [160, 213] on span "Card Custom Fields" at bounding box center [177, 216] width 210 height 18
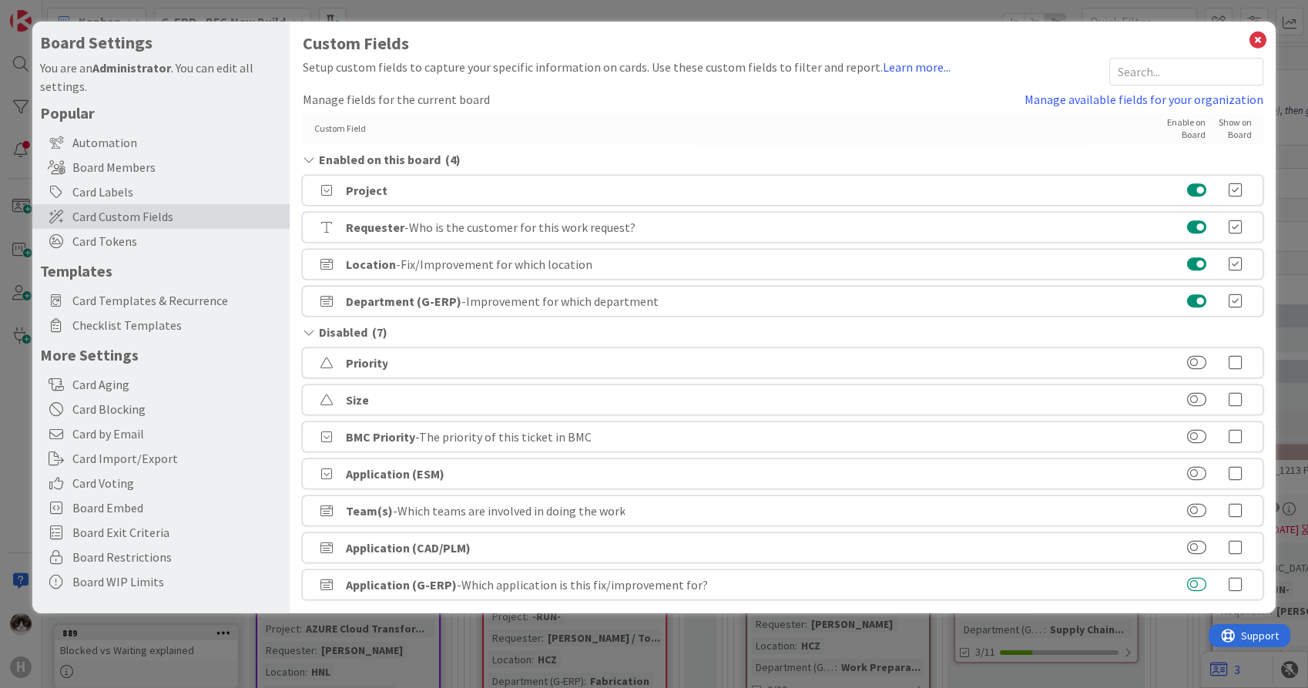
click at [1201, 586] on button at bounding box center [1196, 584] width 19 height 15
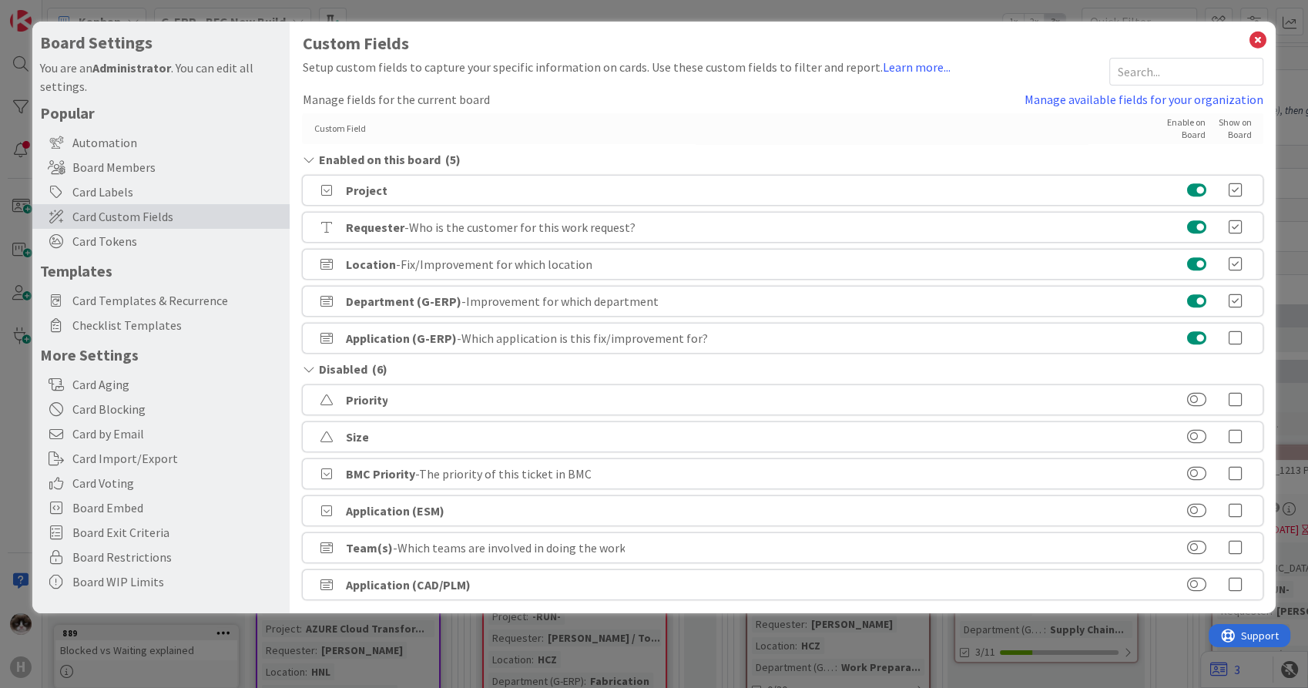
click at [1236, 344] on icon at bounding box center [1235, 338] width 31 height 15
click at [1249, 39] on icon at bounding box center [1258, 40] width 20 height 22
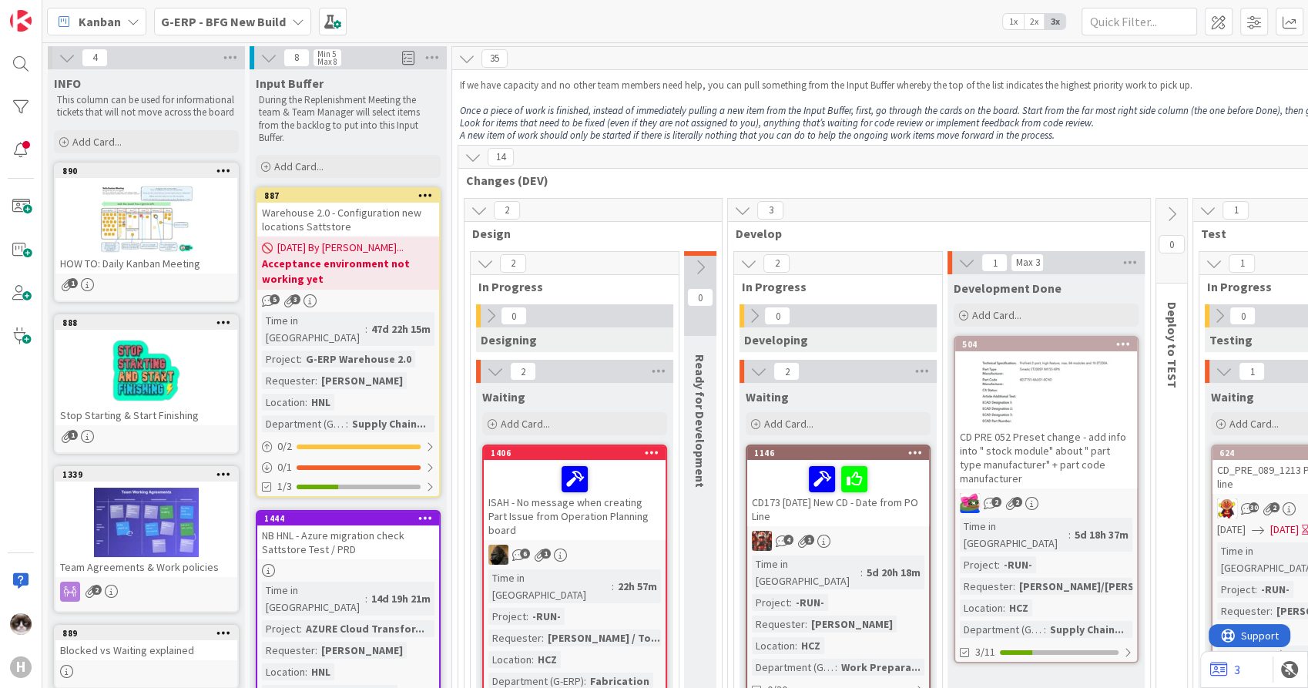
click at [95, 18] on span "Kanban" at bounding box center [100, 21] width 42 height 18
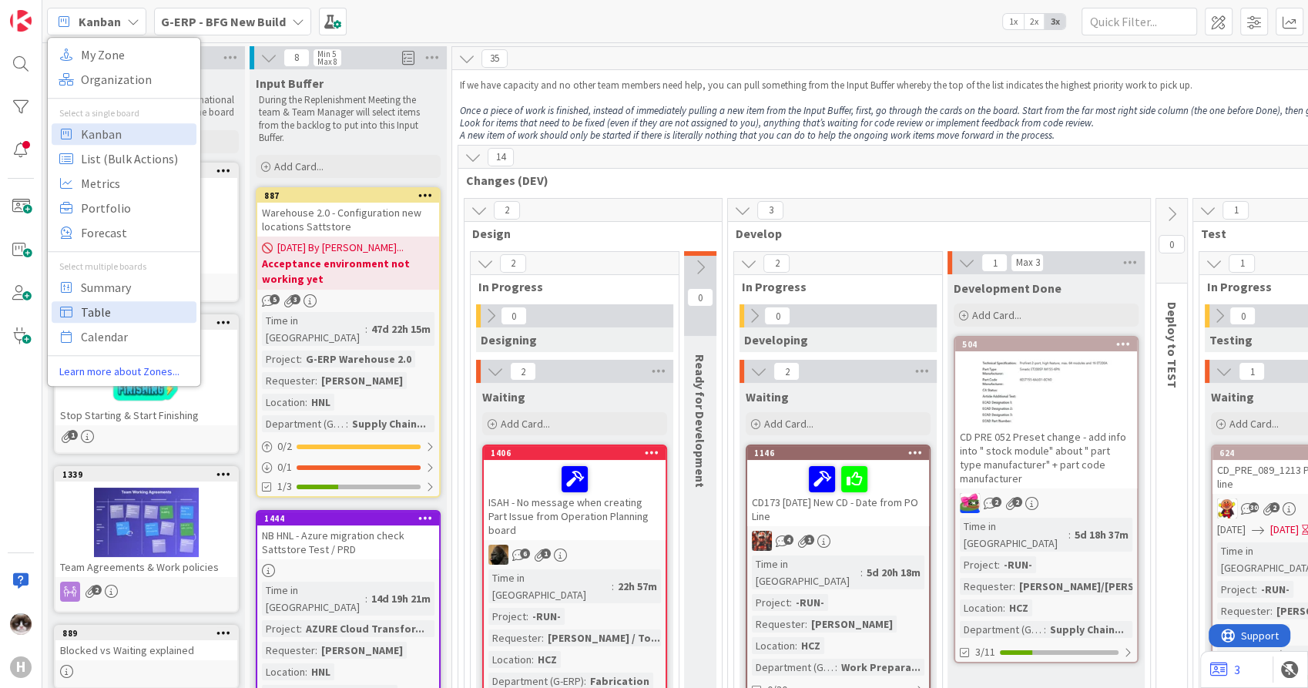
click at [139, 307] on span "Table" at bounding box center [136, 311] width 111 height 23
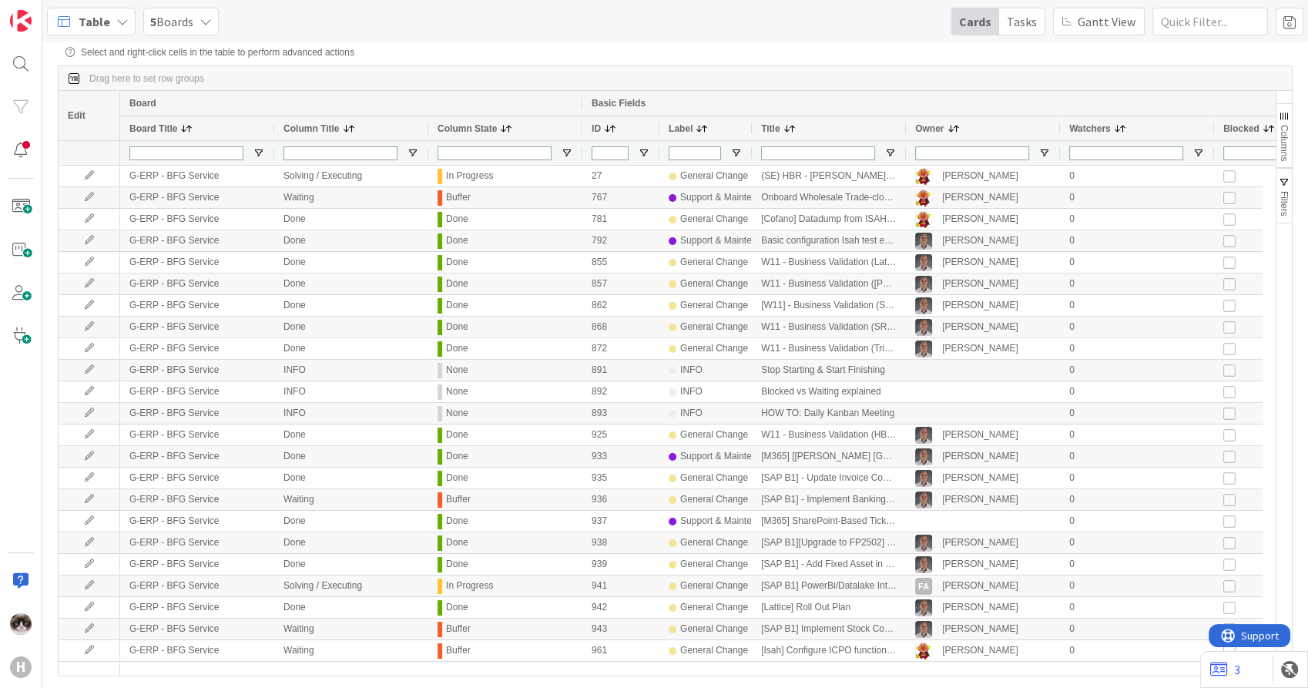
click at [1282, 141] on span "Columns" at bounding box center [1284, 143] width 11 height 36
click at [1282, 142] on span "Columns" at bounding box center [1284, 143] width 11 height 36
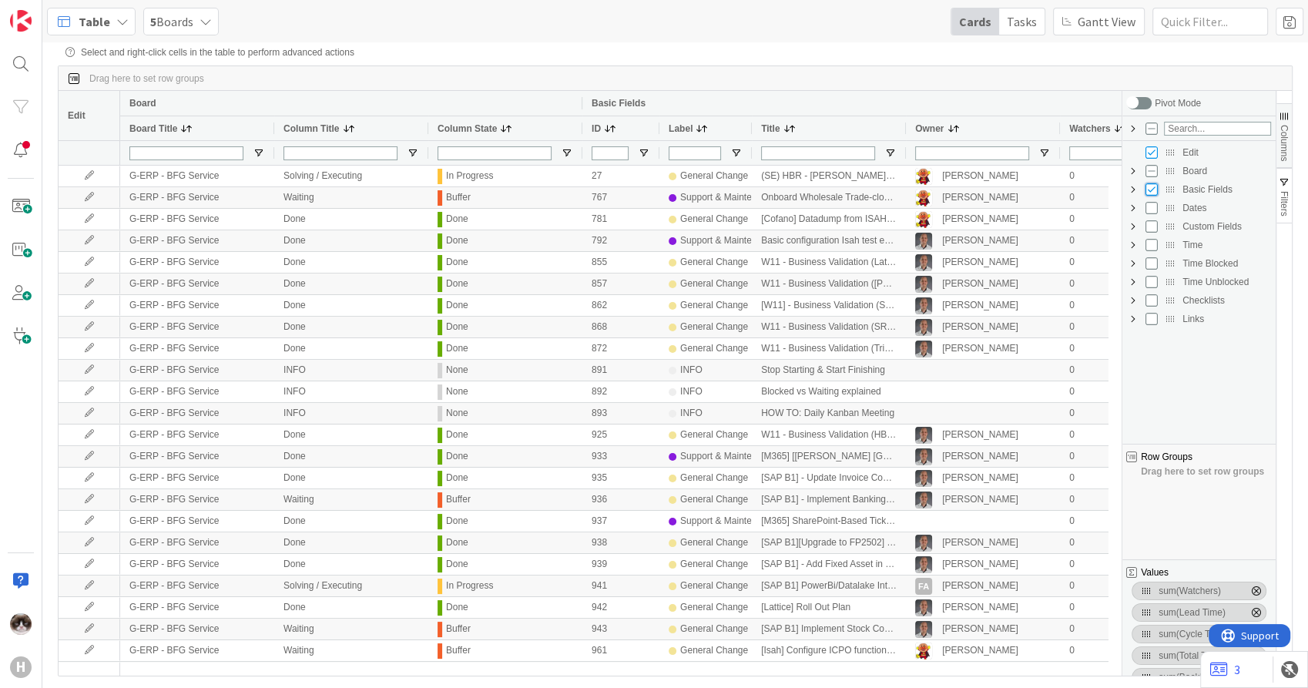
click at [1153, 195] on input "Press SPACE to toggle visibility (visible)" at bounding box center [1152, 189] width 12 height 12
checkbox input "false"
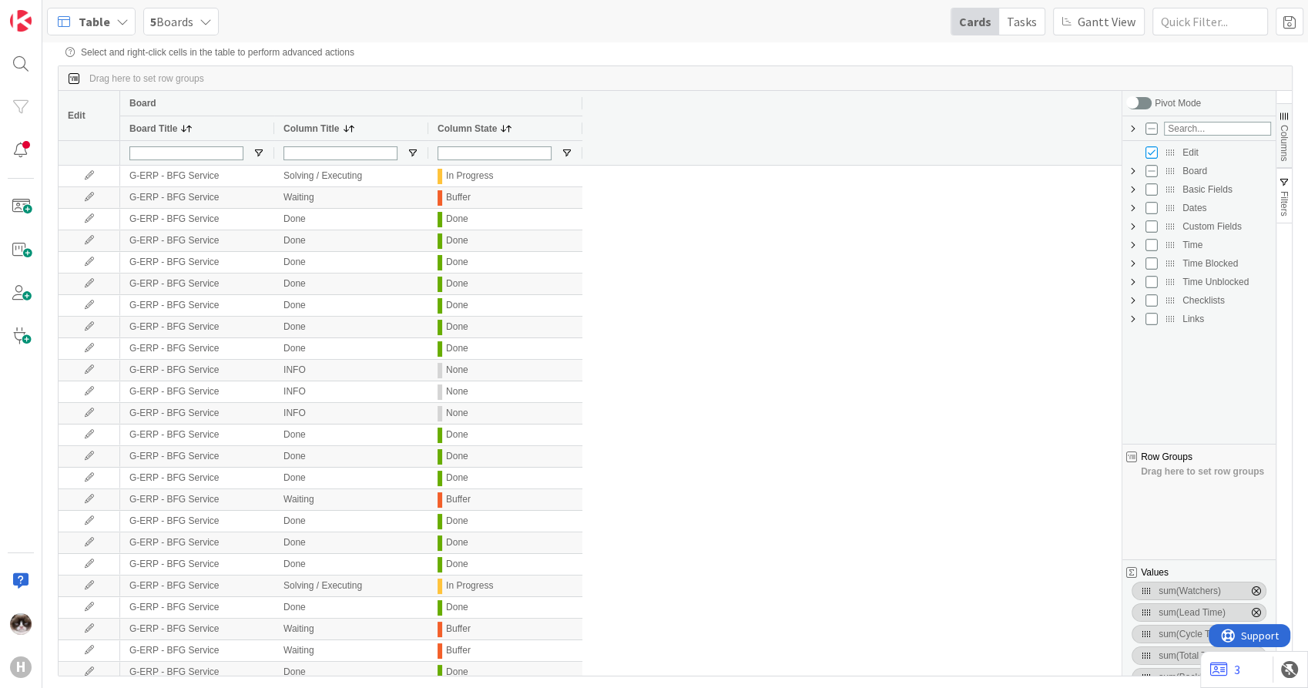
click at [1136, 231] on span "Custom Fields Column Group" at bounding box center [1133, 226] width 12 height 12
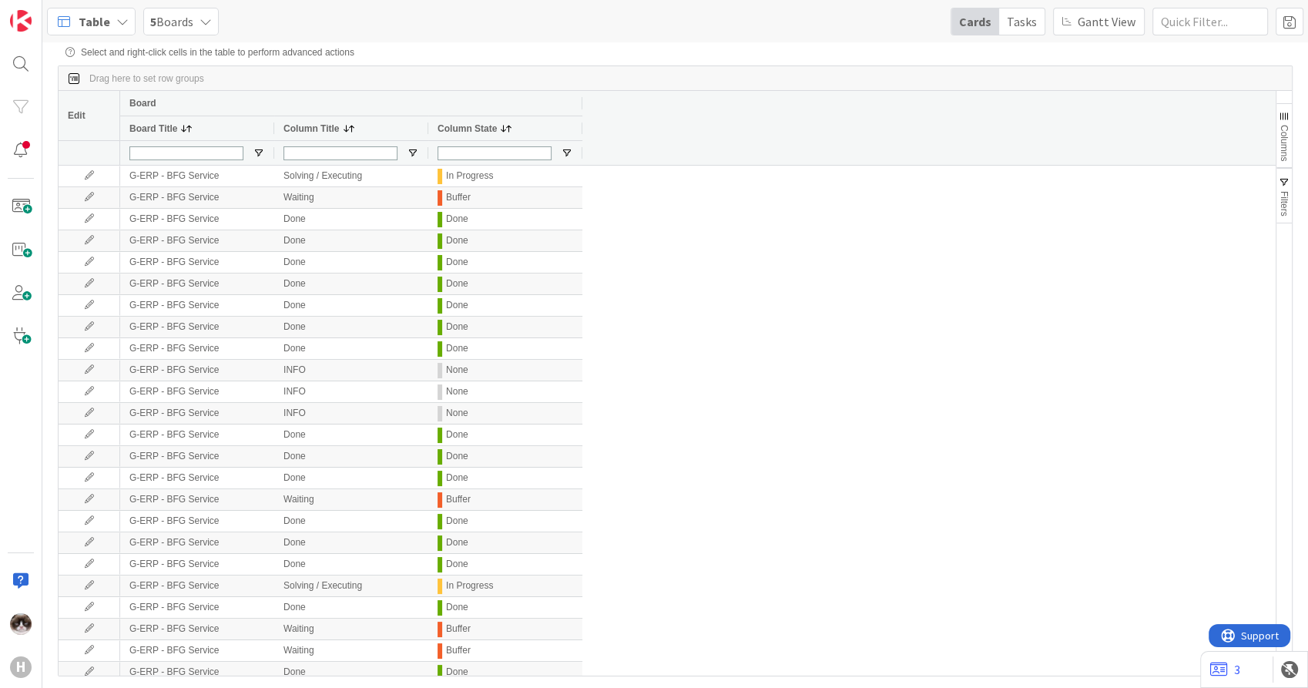
click at [1279, 148] on span "Columns" at bounding box center [1284, 143] width 11 height 36
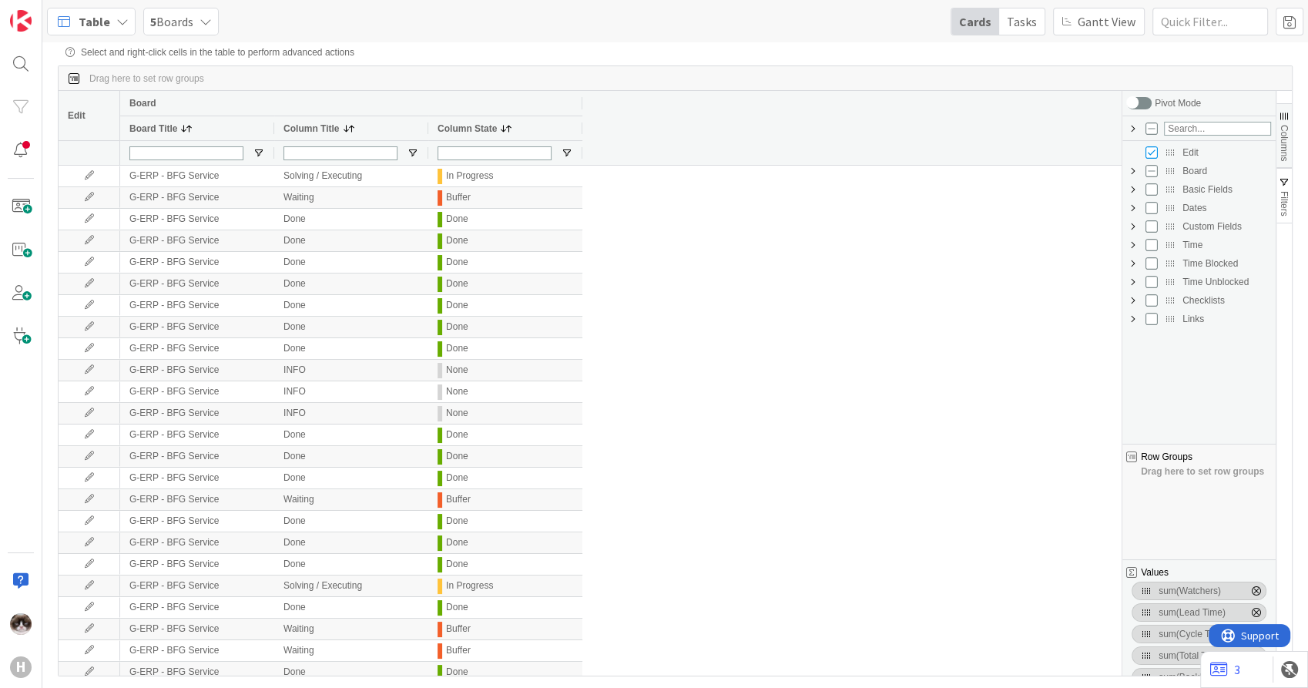
click at [1132, 233] on span "Custom Fields Column Group" at bounding box center [1133, 226] width 12 height 12
click at [1165, 251] on input "Press SPACE to toggle visibility (hidden)" at bounding box center [1167, 245] width 12 height 12
checkbox input "true"
checkbox input "false"
click at [1165, 251] on input "Press SPACE to toggle visibility (visible)" at bounding box center [1167, 245] width 12 height 12
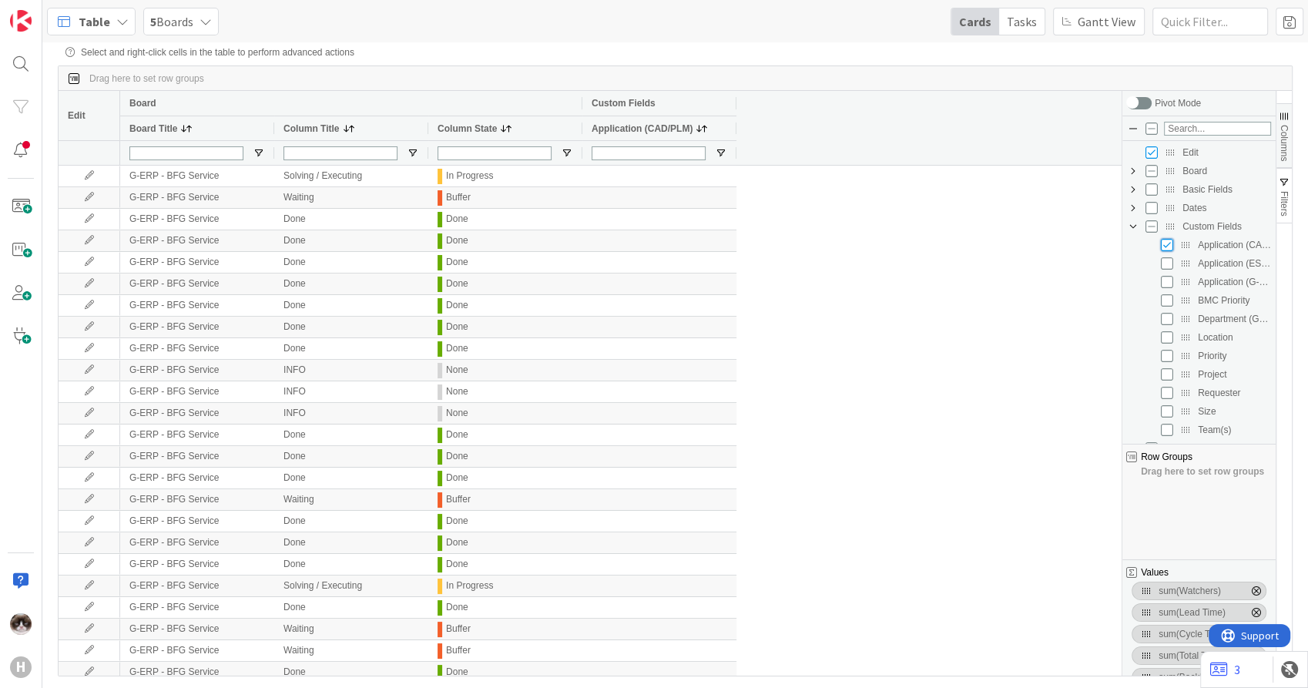
checkbox input "false"
click at [1168, 260] on input "Press SPACE to toggle visibility (hidden)" at bounding box center [1167, 263] width 12 height 12
checkbox input "true"
checkbox input "false"
click at [1168, 260] on input "Press SPACE to toggle visibility (visible)" at bounding box center [1167, 263] width 12 height 12
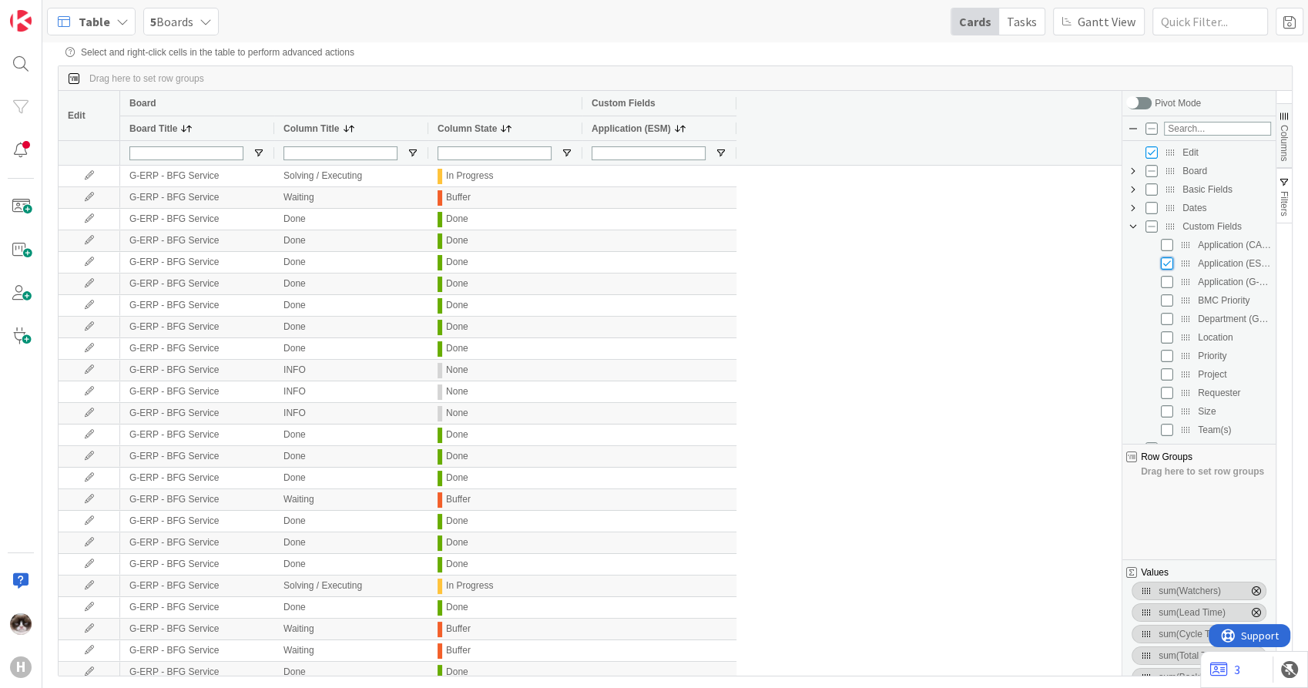
checkbox input "false"
click at [1170, 281] on input "Press SPACE to toggle visibility (hidden)" at bounding box center [1167, 282] width 12 height 12
checkbox input "true"
checkbox input "false"
click at [1169, 321] on input "Press SPACE to toggle visibility (hidden)" at bounding box center [1167, 319] width 12 height 12
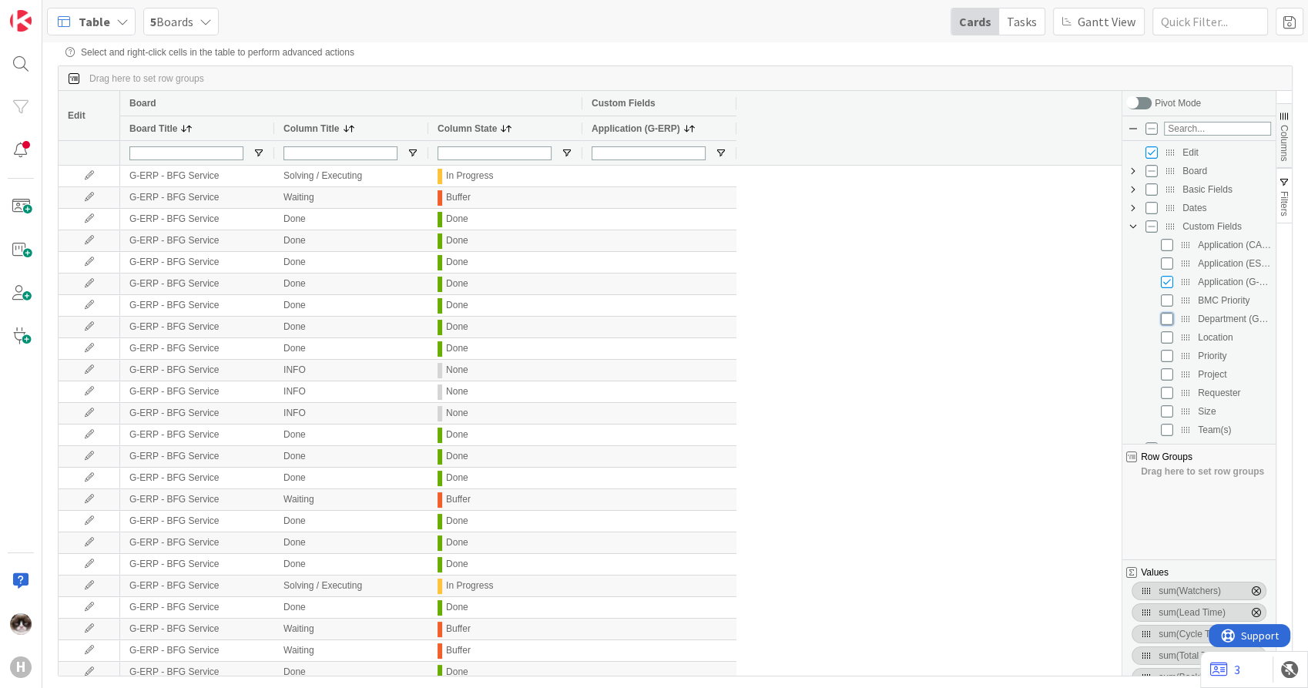
checkbox input "true"
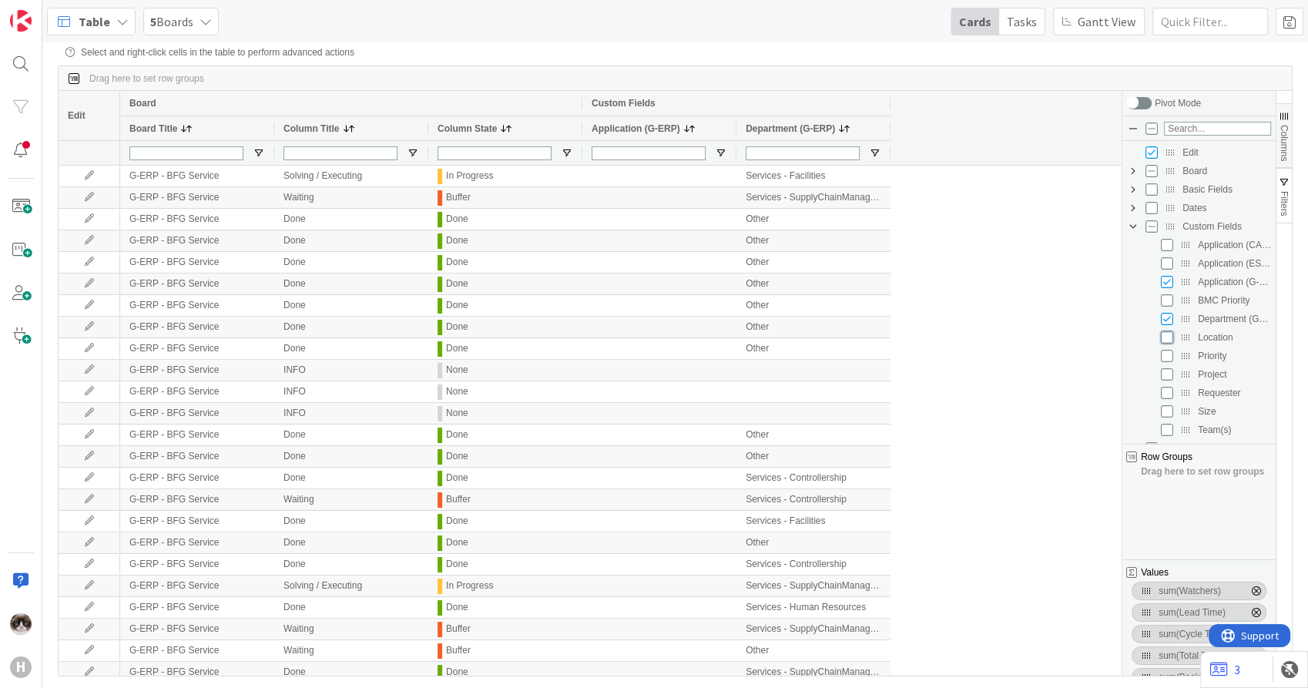
click at [1170, 342] on input "Press SPACE to toggle visibility (hidden)" at bounding box center [1167, 337] width 12 height 12
checkbox input "true"
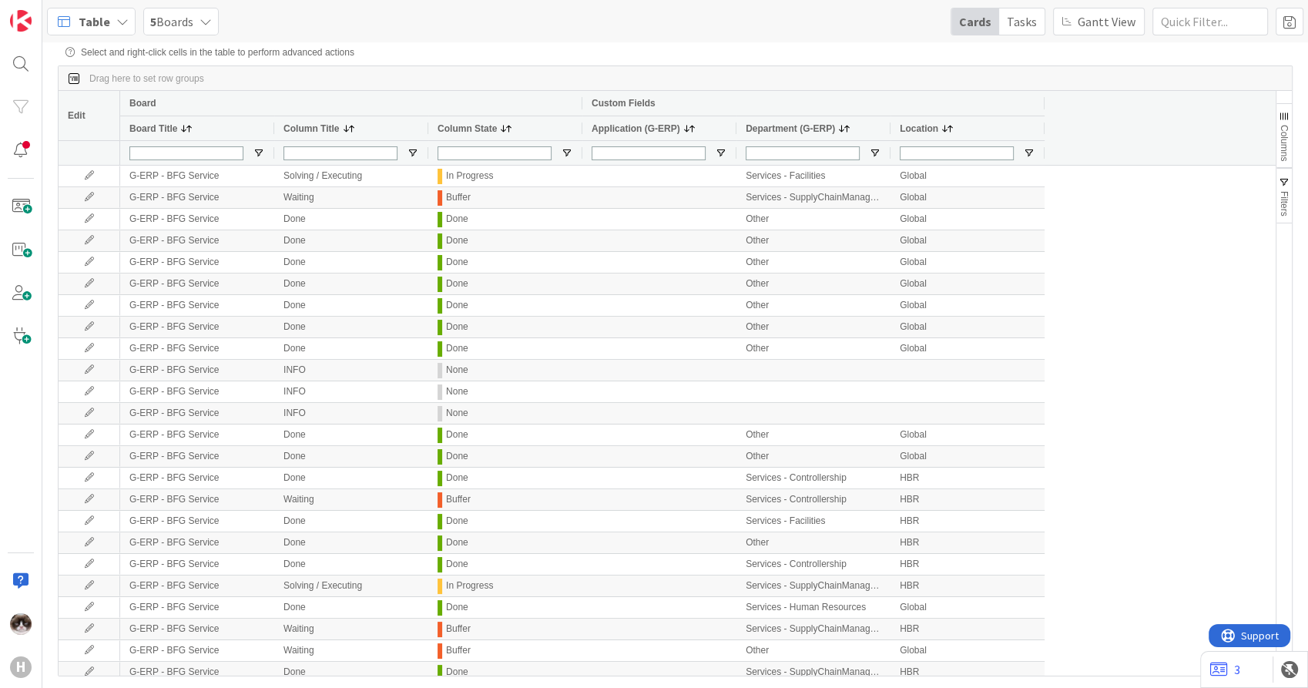
click at [1284, 154] on span "Columns" at bounding box center [1284, 143] width 11 height 36
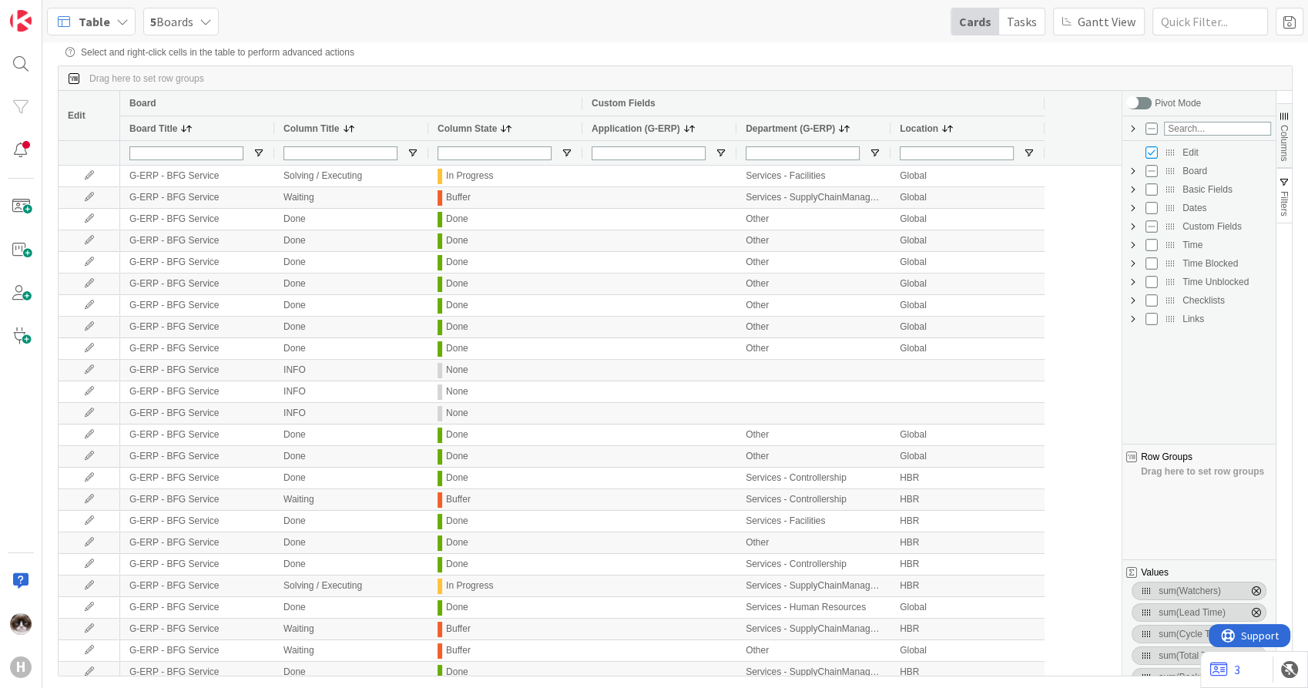
click at [1132, 228] on span "Custom Fields Column Group" at bounding box center [1133, 226] width 12 height 12
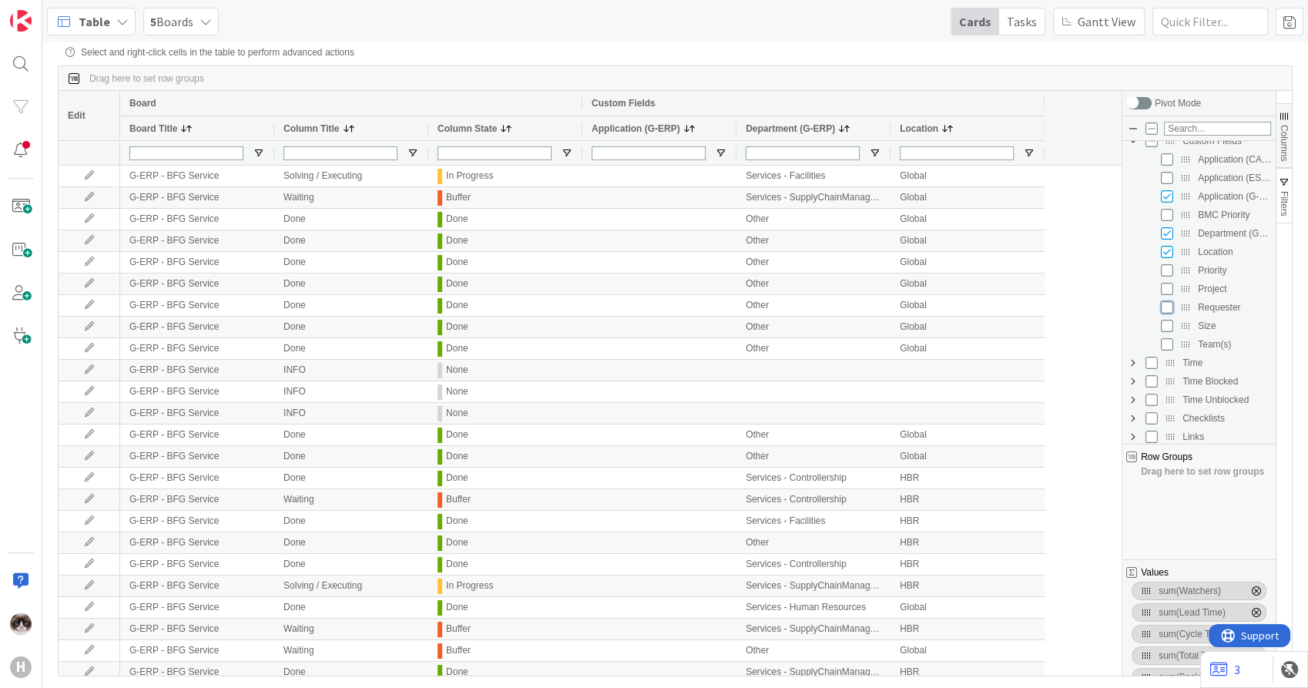
click at [1170, 309] on input "Press SPACE to toggle visibility (hidden)" at bounding box center [1167, 307] width 12 height 12
checkbox input "true"
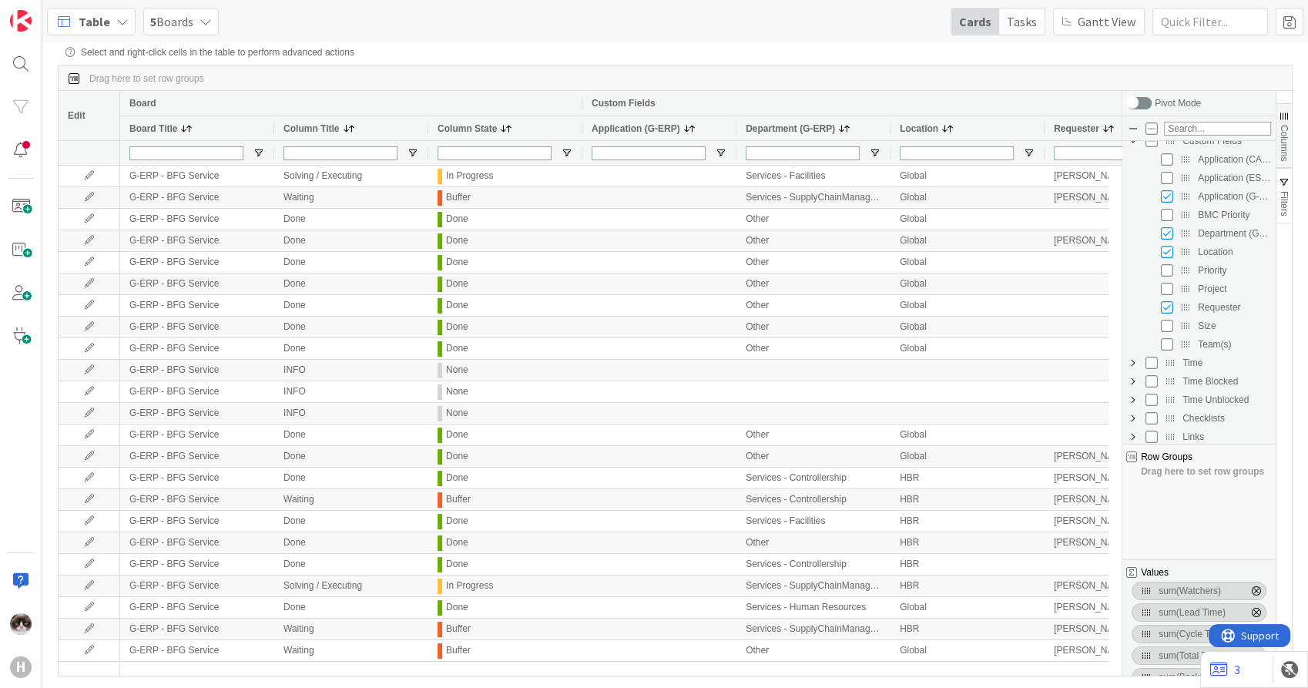
click at [1281, 130] on span "Columns" at bounding box center [1284, 143] width 11 height 36
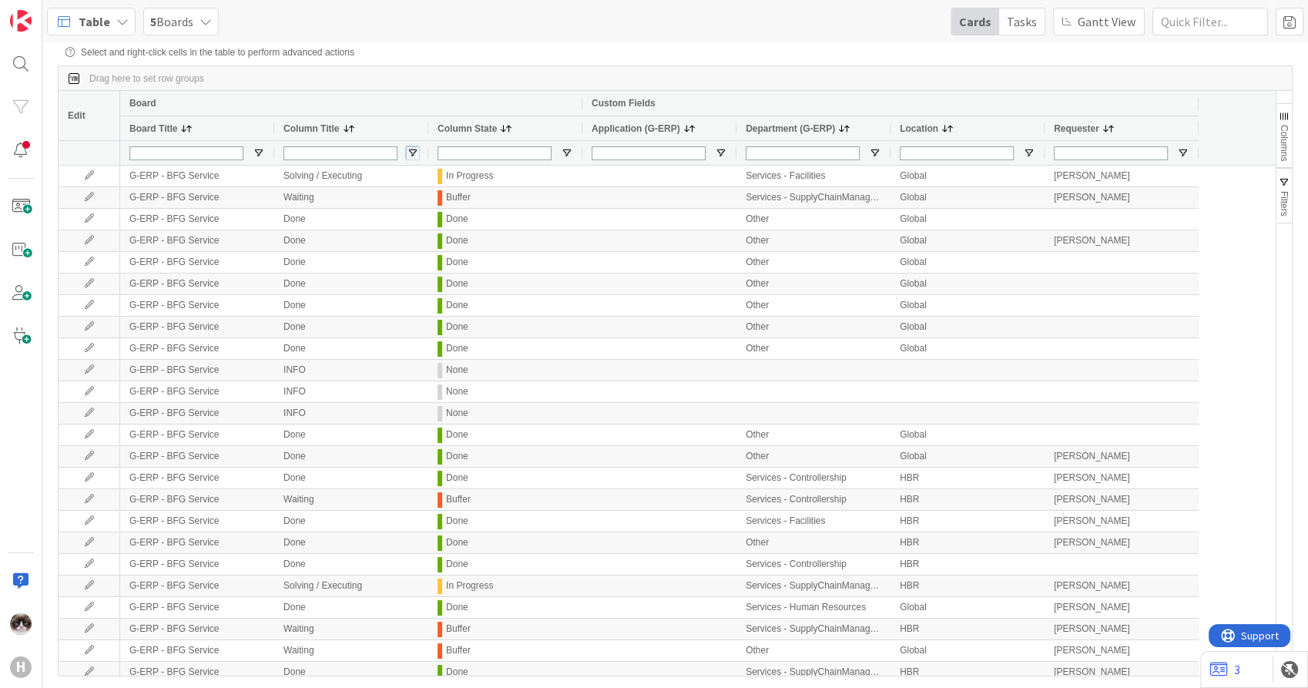
click at [410, 156] on span "Open Filter Menu" at bounding box center [413, 153] width 12 height 12
click at [459, 176] on div "Contains" at bounding box center [467, 171] width 118 height 11
click at [448, 197] on input "Filter Value" at bounding box center [473, 190] width 138 height 14
type input "INFO"
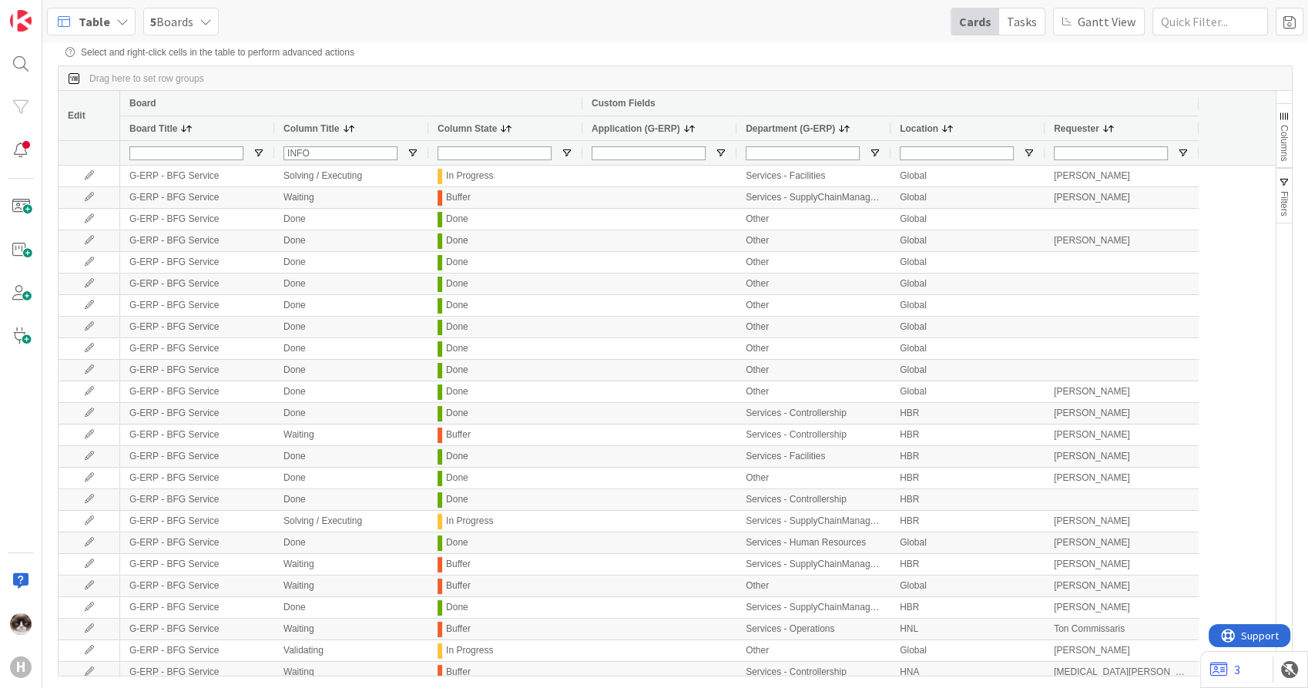
click at [561, 82] on div "Drag here to set row groups" at bounding box center [676, 78] width 1234 height 25
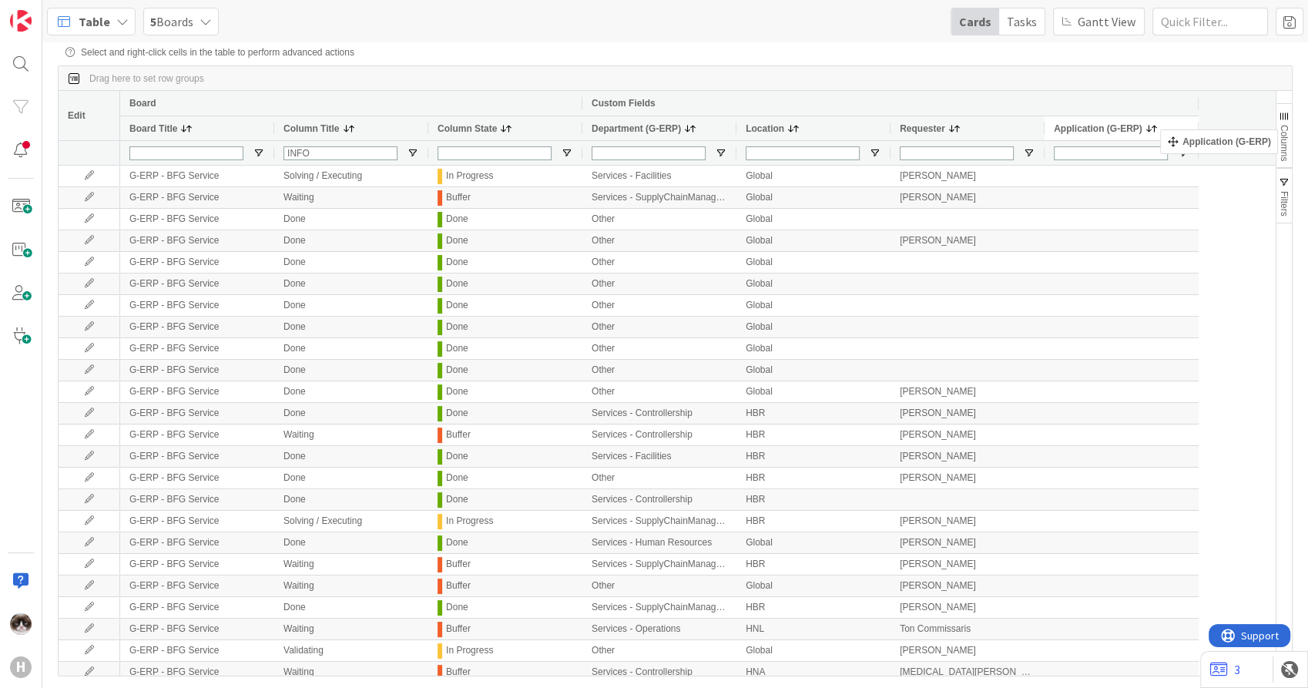
drag, startPoint x: 611, startPoint y: 126, endPoint x: 1168, endPoint y: 136, distance: 557.2
click at [720, 150] on span "Open Filter Menu" at bounding box center [721, 153] width 12 height 12
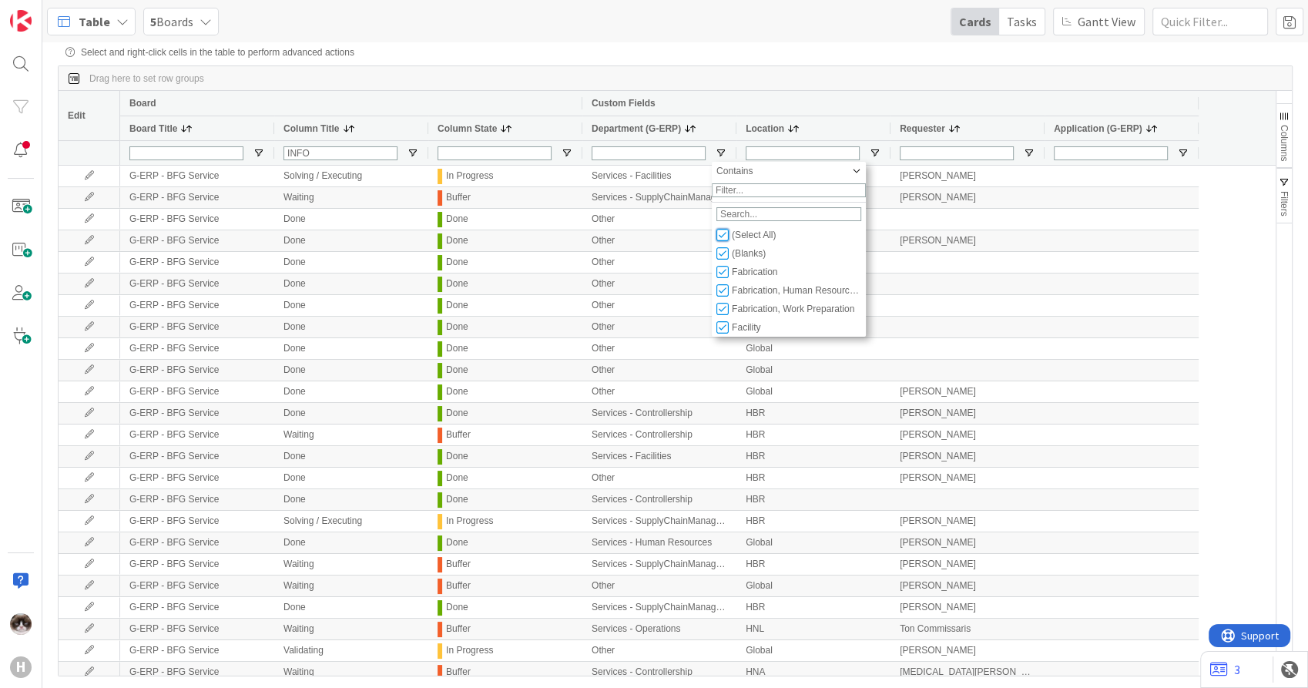
click at [724, 240] on input "Filter List" at bounding box center [723, 235] width 12 height 12
checkbox input "false"
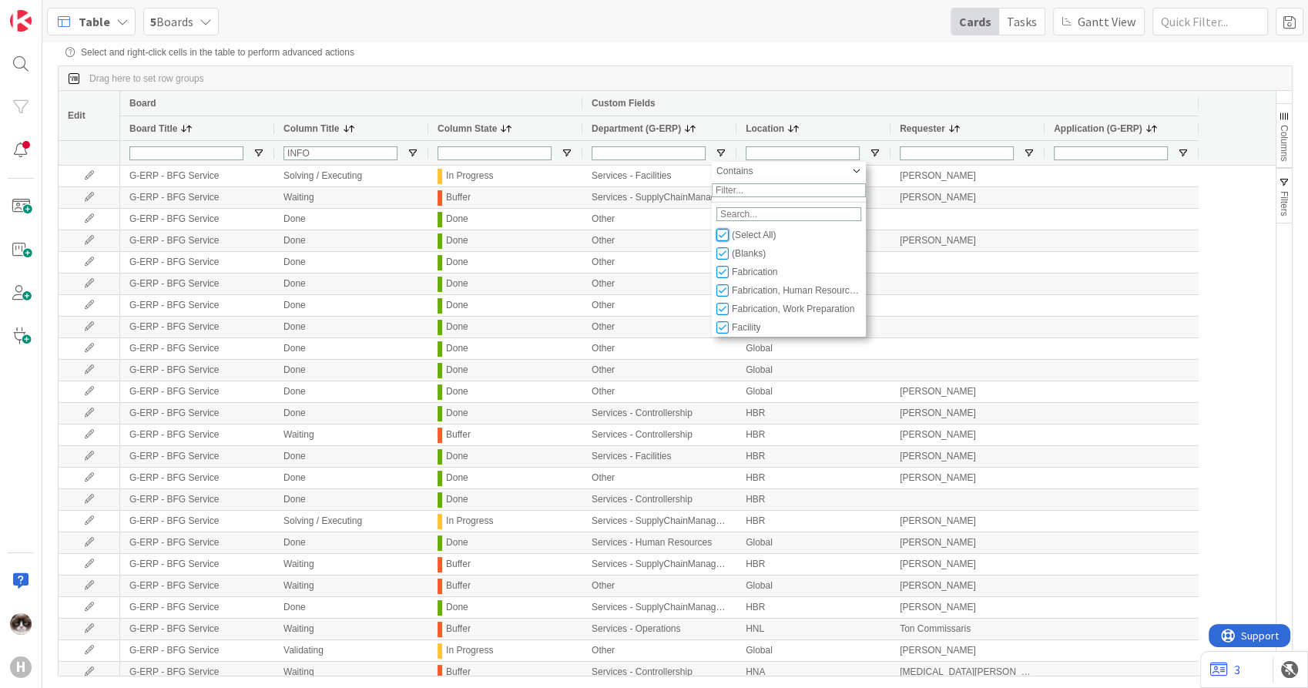
checkbox input "false"
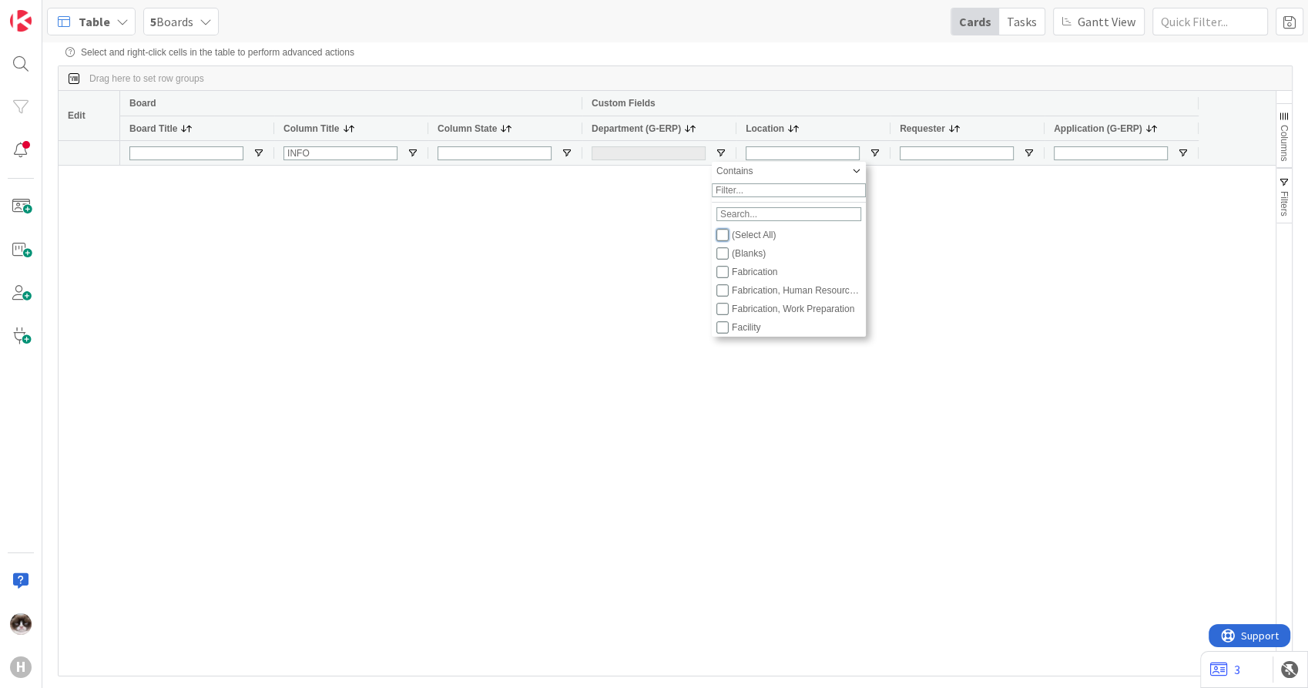
type input "(0)"
click at [727, 260] on input "Filter List" at bounding box center [723, 253] width 12 height 12
checkbox input "true"
checkbox input "false"
type input "(1) (Blanks)"
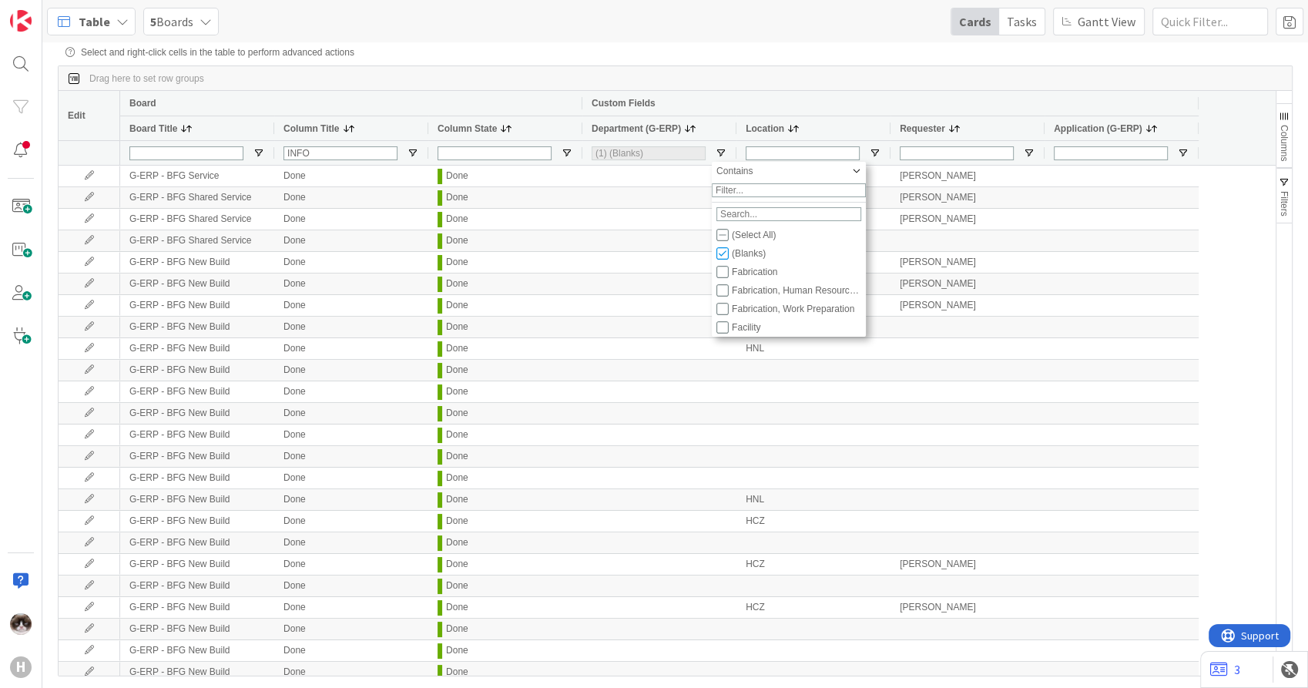
click at [684, 79] on div "Drag here to set row groups" at bounding box center [676, 78] width 1234 height 25
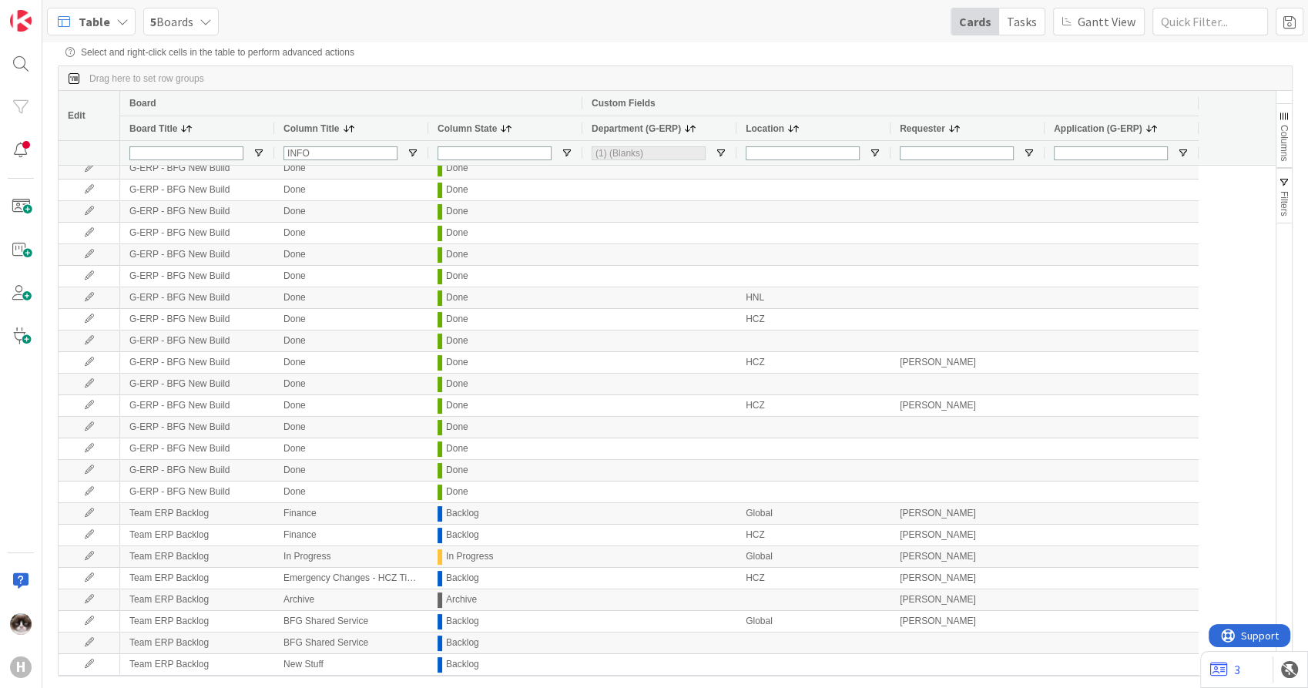
scroll to position [0, 0]
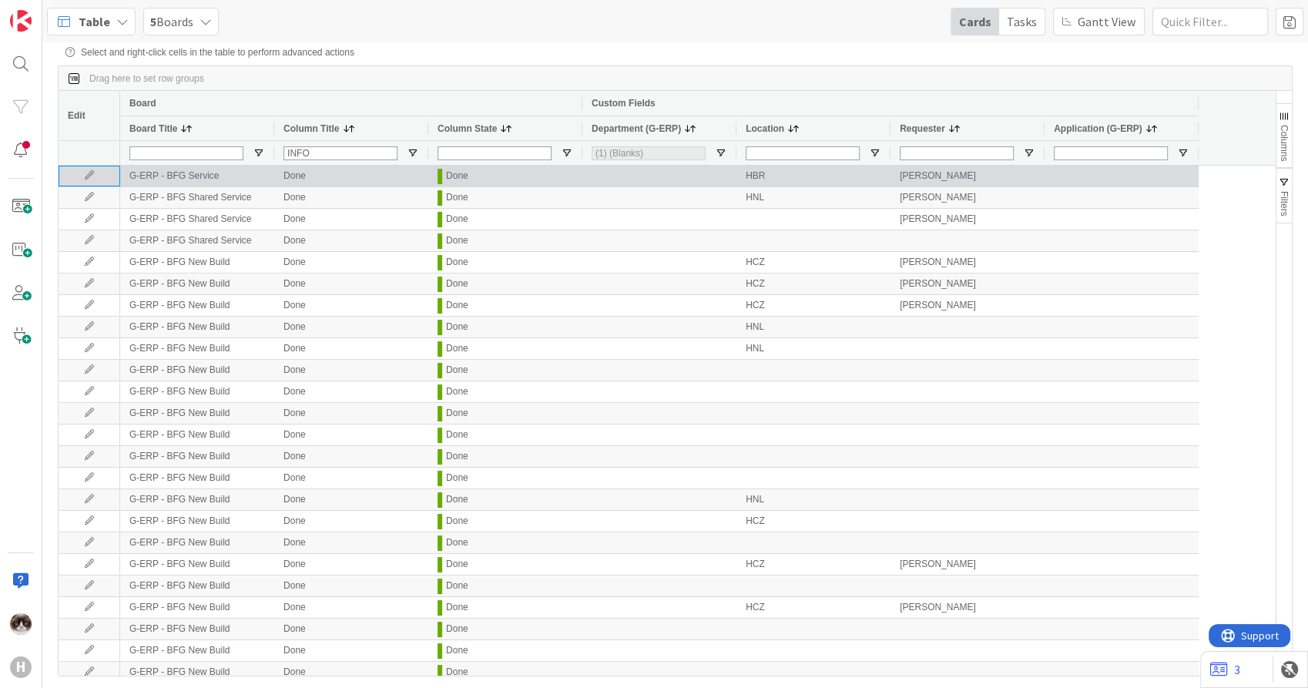
click at [92, 178] on icon at bounding box center [89, 175] width 23 height 9
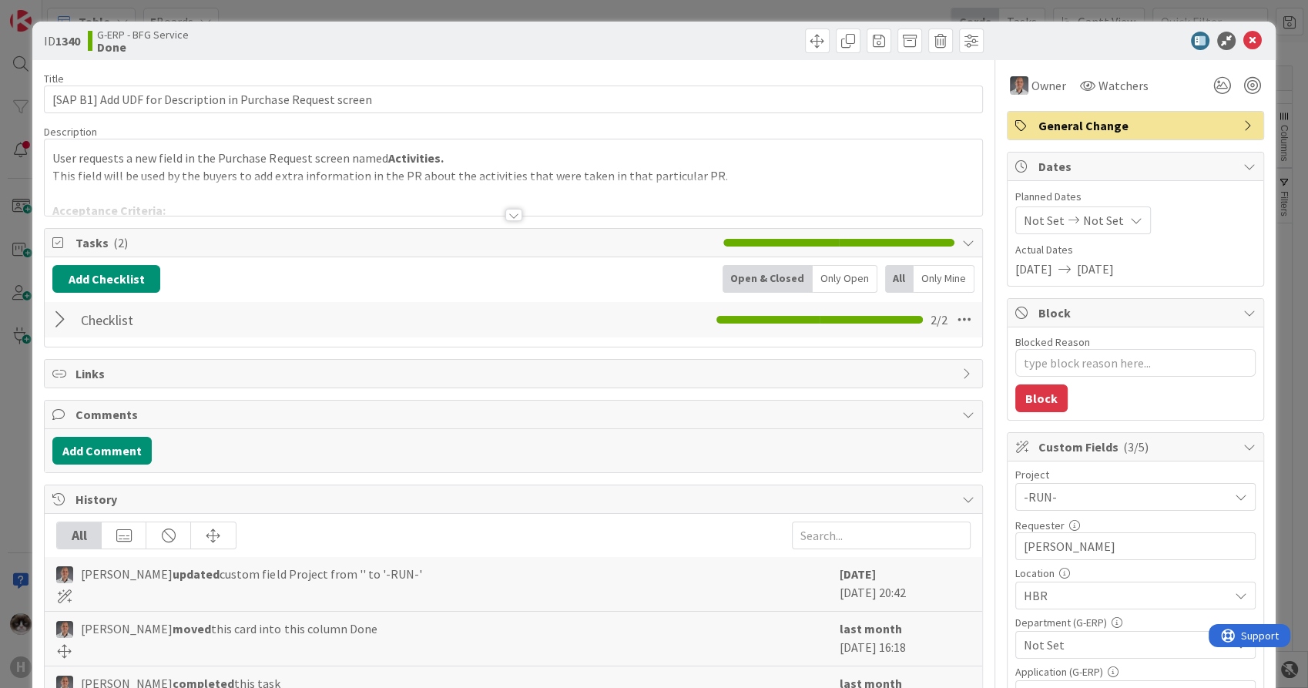
type textarea "x"
click at [1244, 36] on icon at bounding box center [1253, 41] width 18 height 18
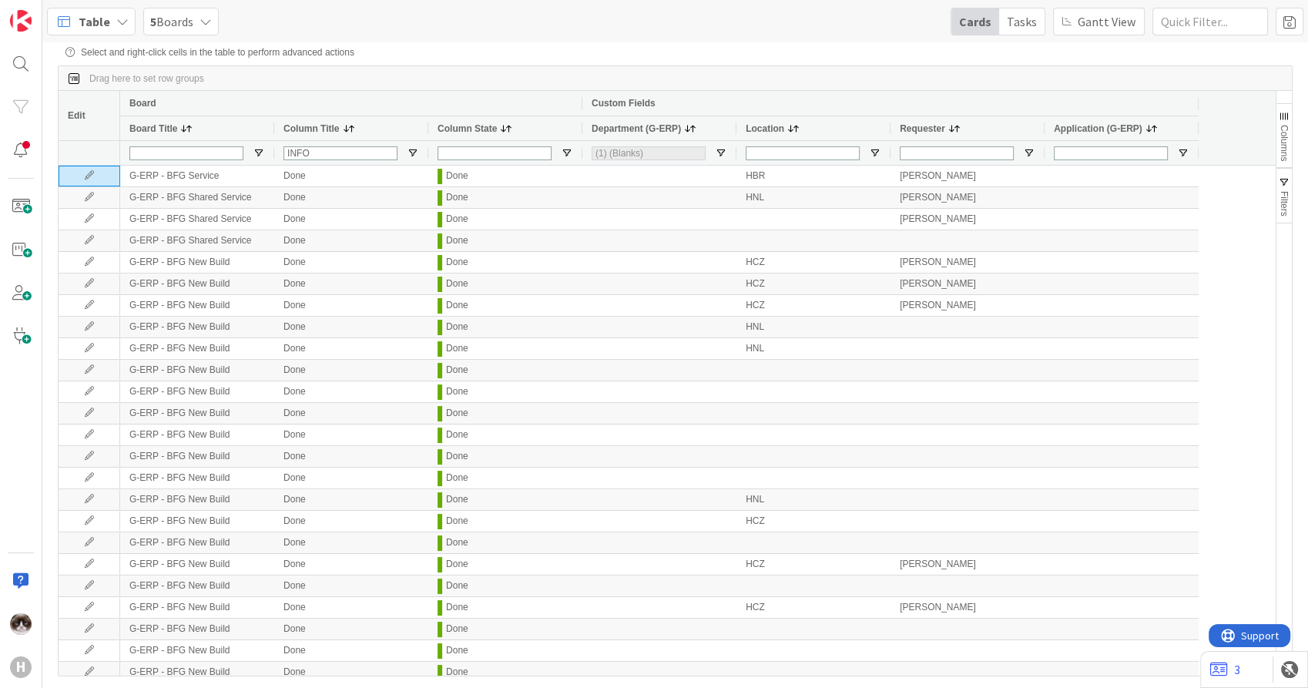
click at [1282, 137] on span "Columns" at bounding box center [1284, 143] width 11 height 36
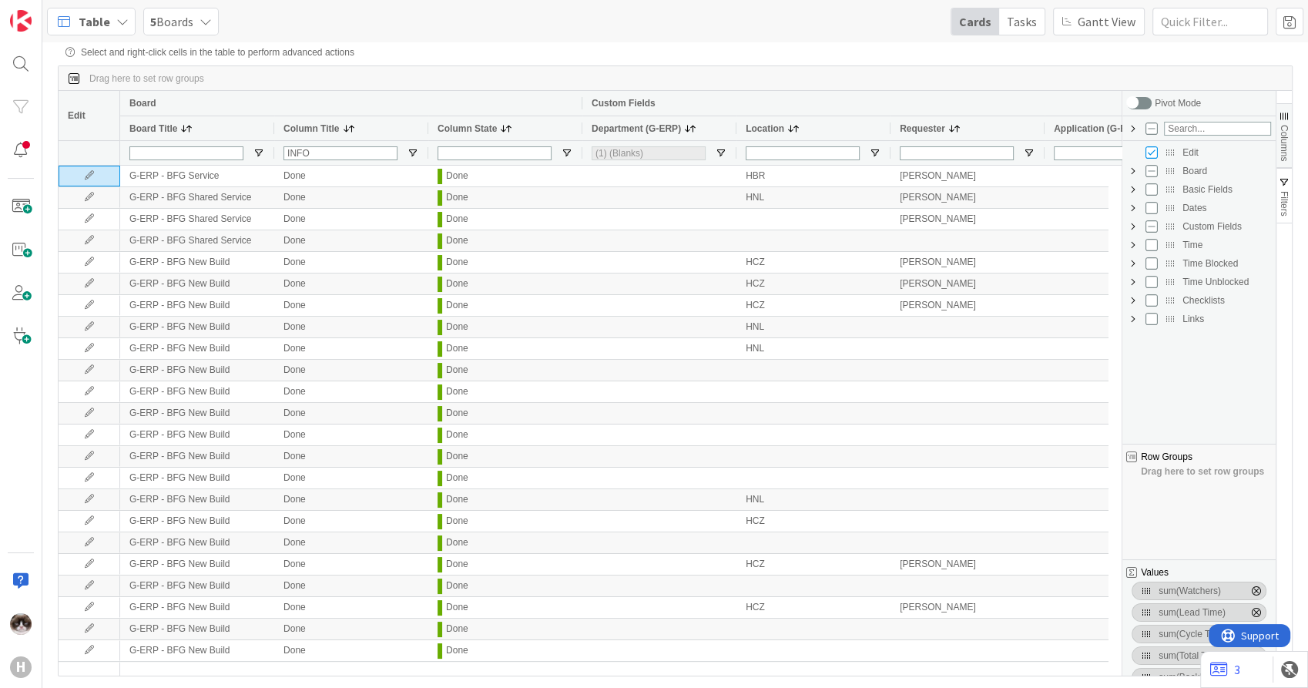
click at [1136, 234] on div "Custom Fields" at bounding box center [1199, 226] width 144 height 18
click at [1134, 231] on span "Custom Fields Column Group" at bounding box center [1133, 226] width 12 height 12
click at [1170, 358] on input "Press SPACE to toggle visibility (hidden)" at bounding box center [1167, 356] width 12 height 12
checkbox input "true"
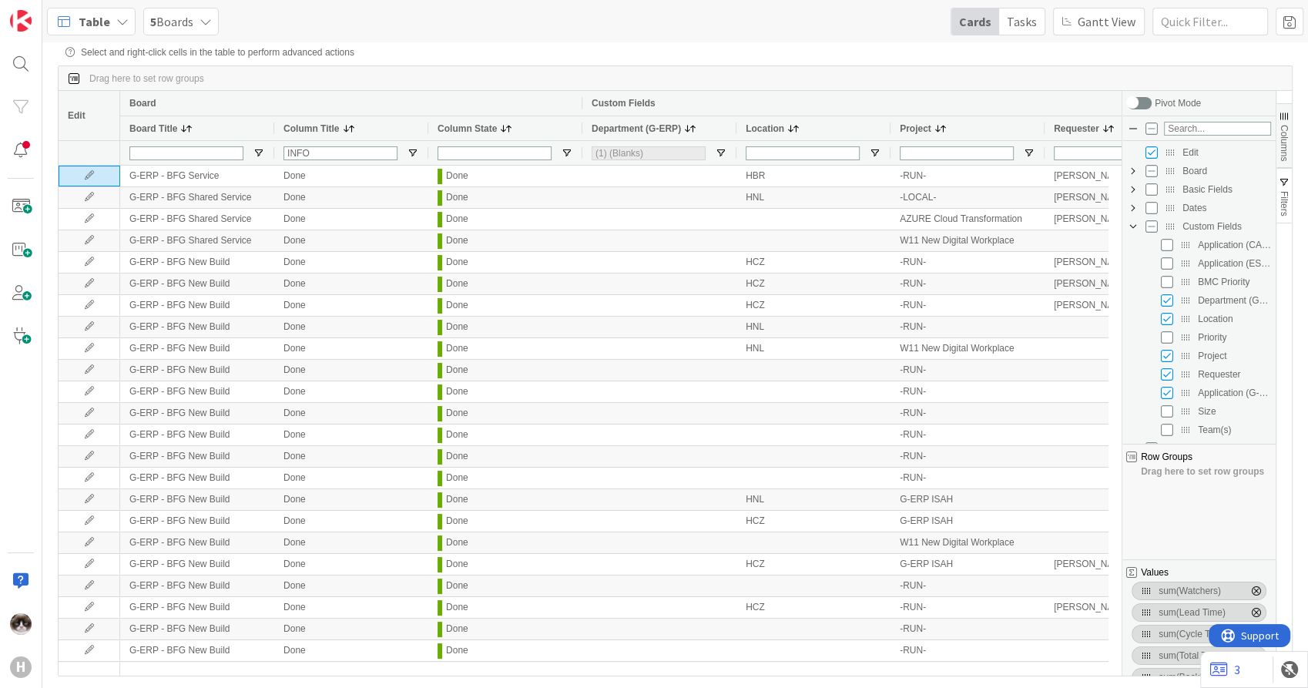
click at [1285, 149] on span "Columns" at bounding box center [1284, 143] width 11 height 36
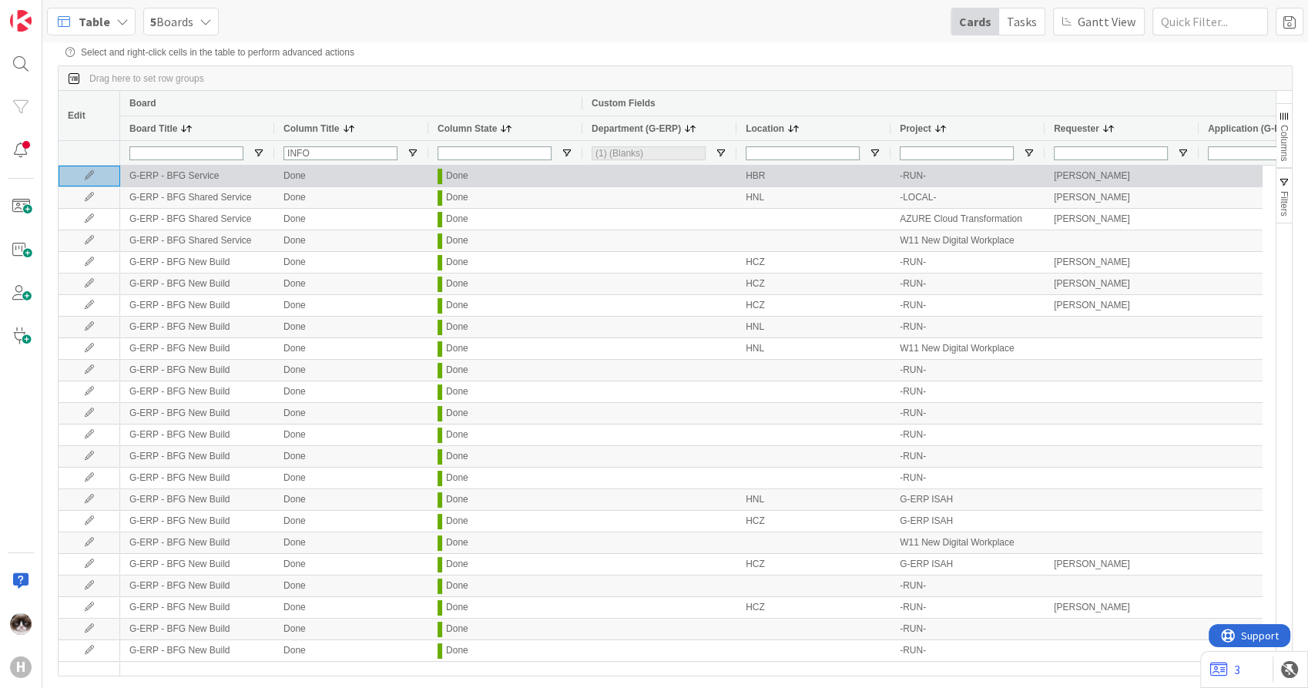
click at [92, 179] on icon at bounding box center [89, 175] width 23 height 9
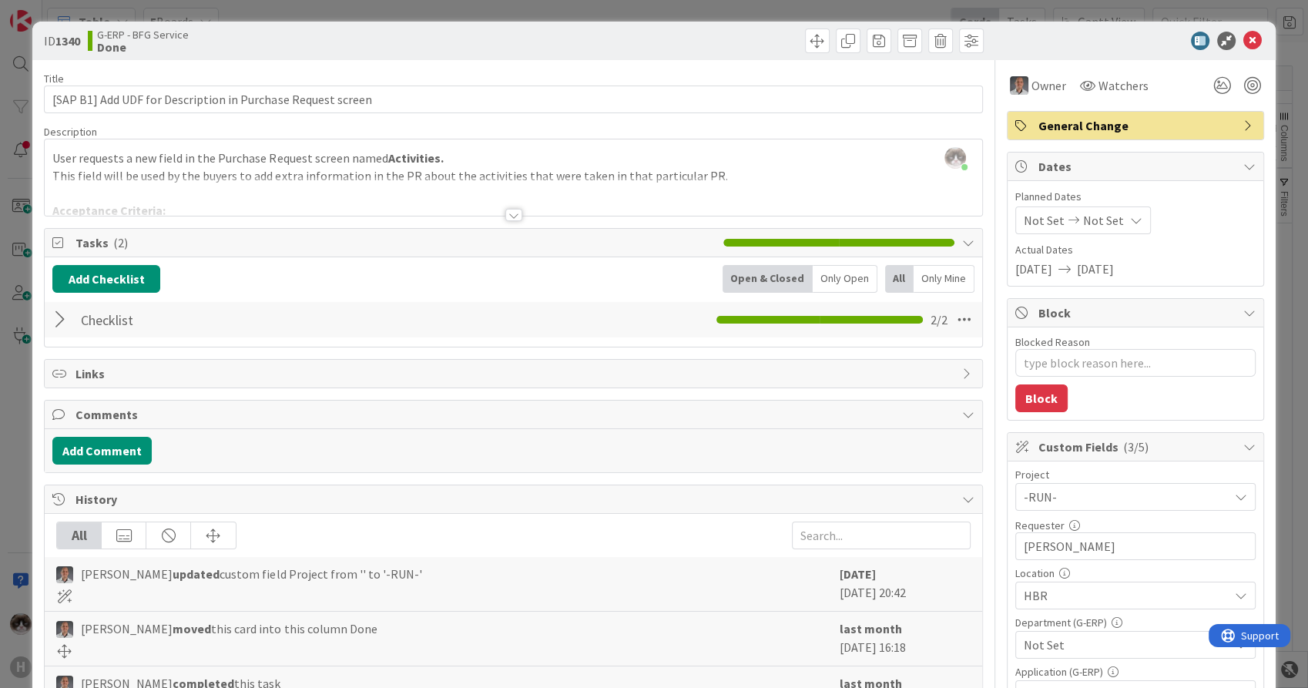
click at [512, 219] on div at bounding box center [513, 215] width 17 height 12
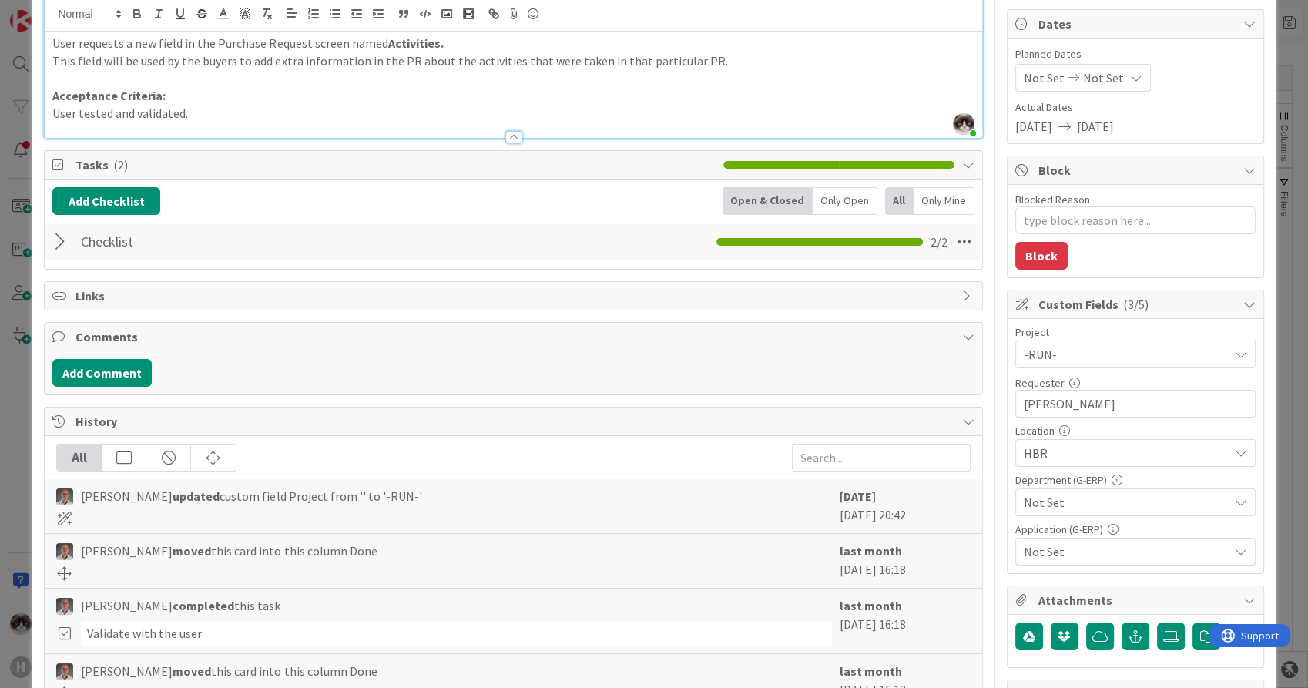
scroll to position [171, 0]
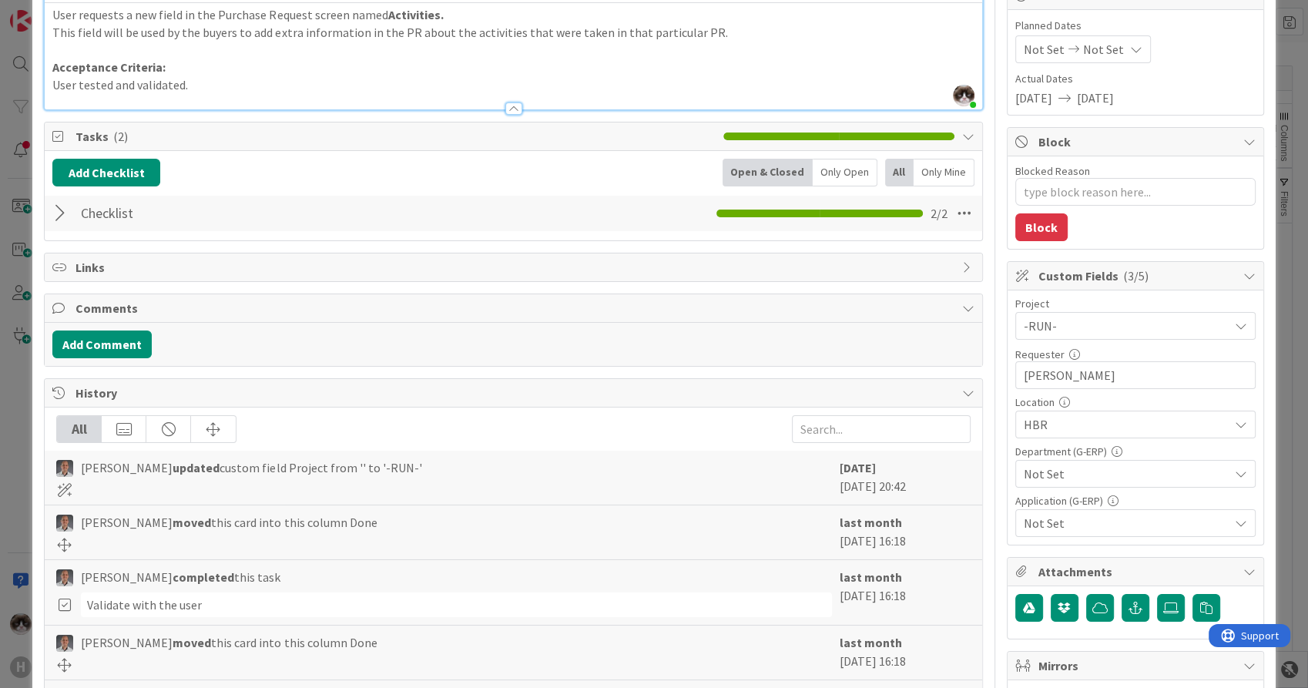
click at [1090, 471] on span "Not Set" at bounding box center [1126, 474] width 205 height 18
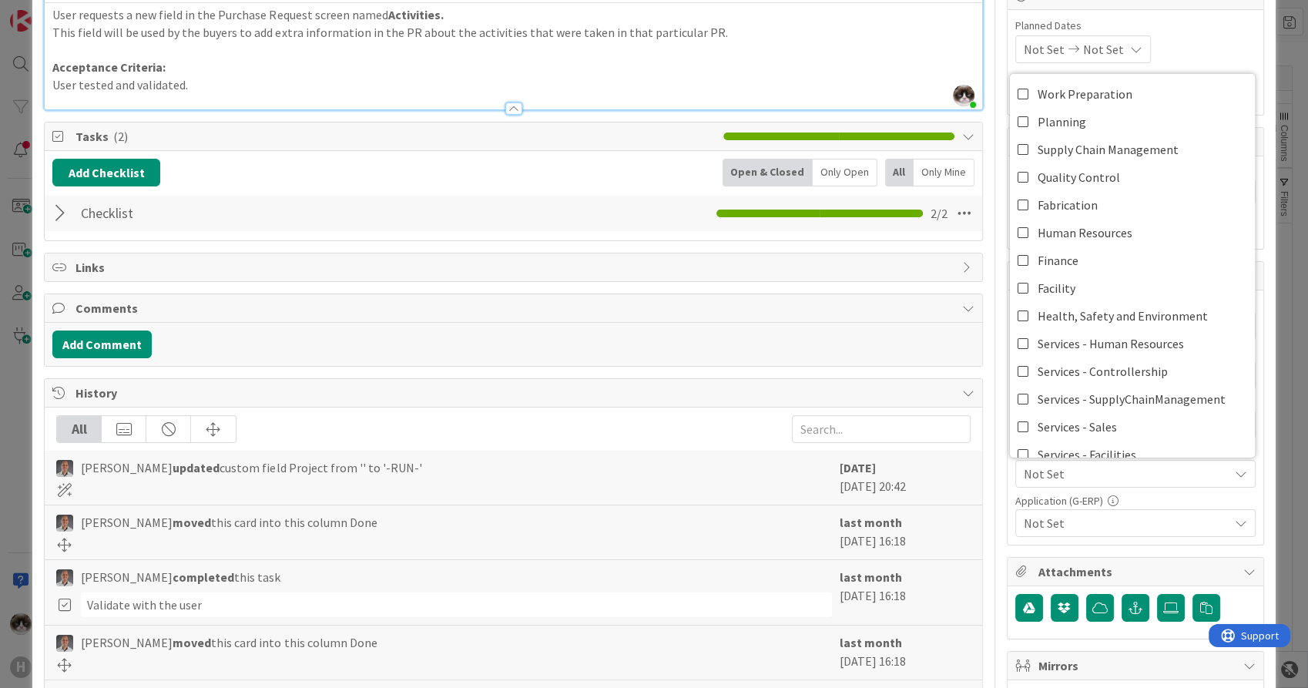
click at [1090, 471] on span "Not Set" at bounding box center [1126, 474] width 205 height 18
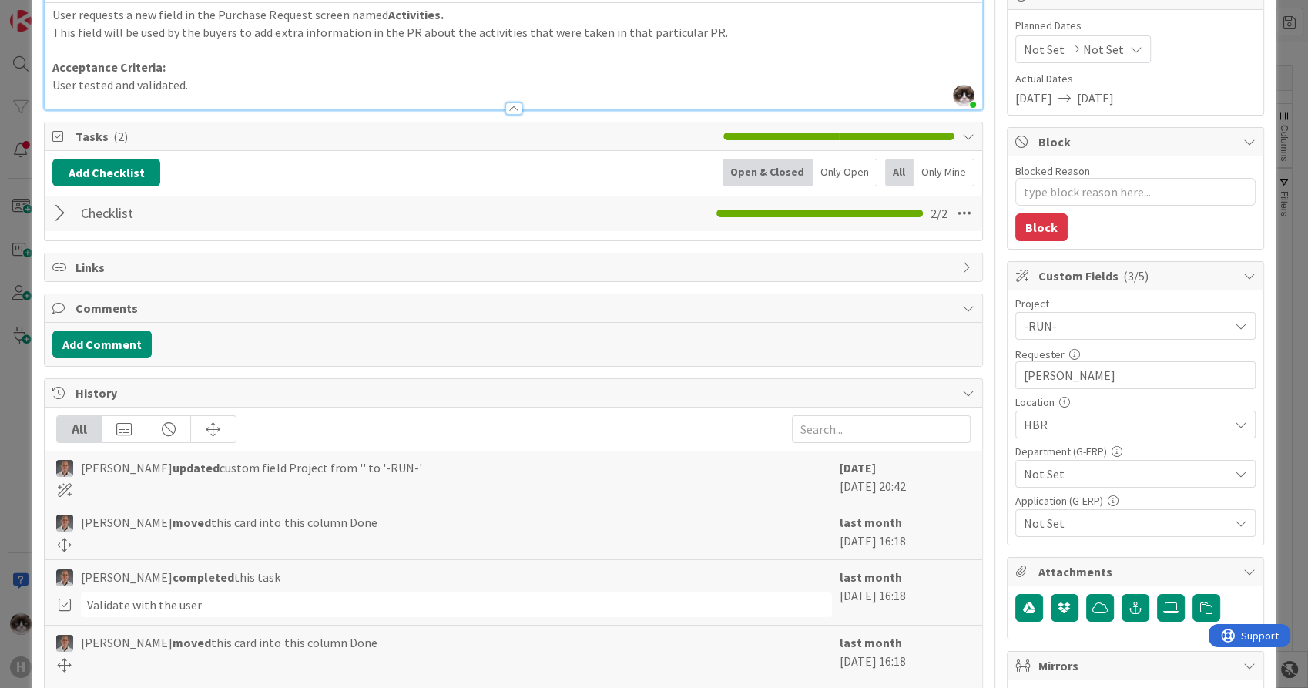
click at [1054, 472] on span "Not Set" at bounding box center [1126, 474] width 205 height 18
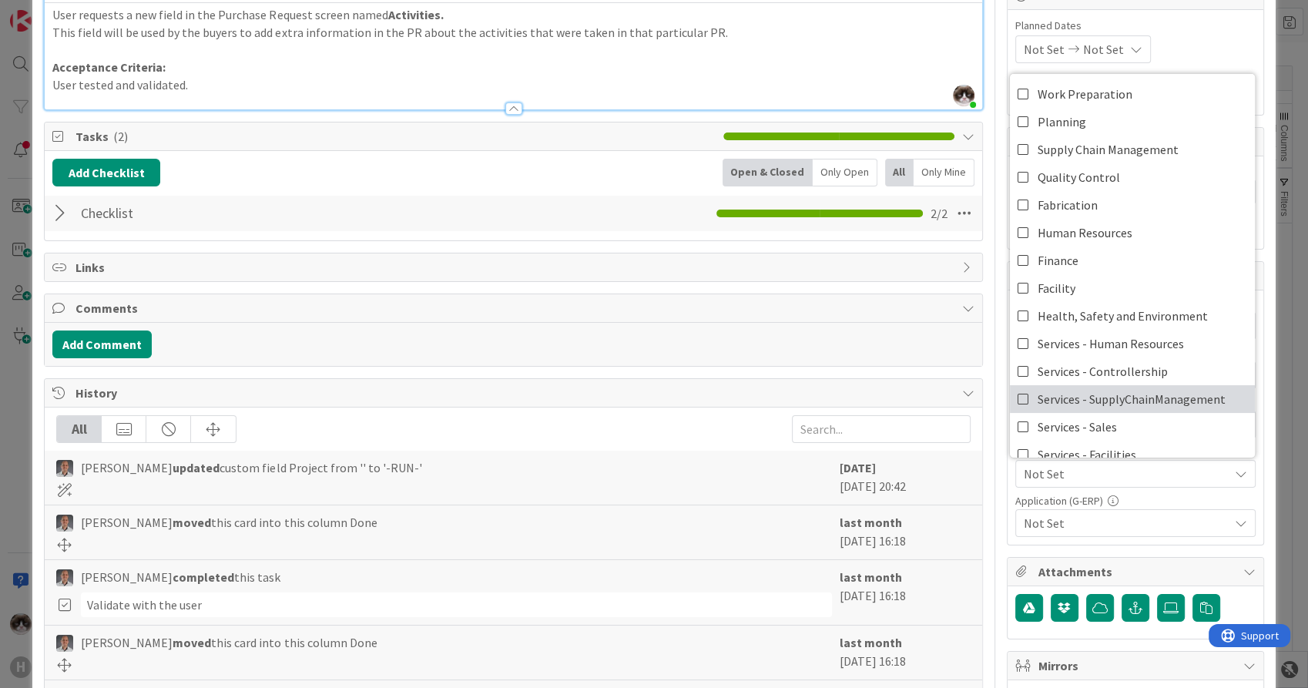
click at [1160, 406] on span "Services - SupplyChainManagement" at bounding box center [1132, 399] width 188 height 23
click at [1097, 524] on span "Not Set" at bounding box center [1126, 523] width 205 height 18
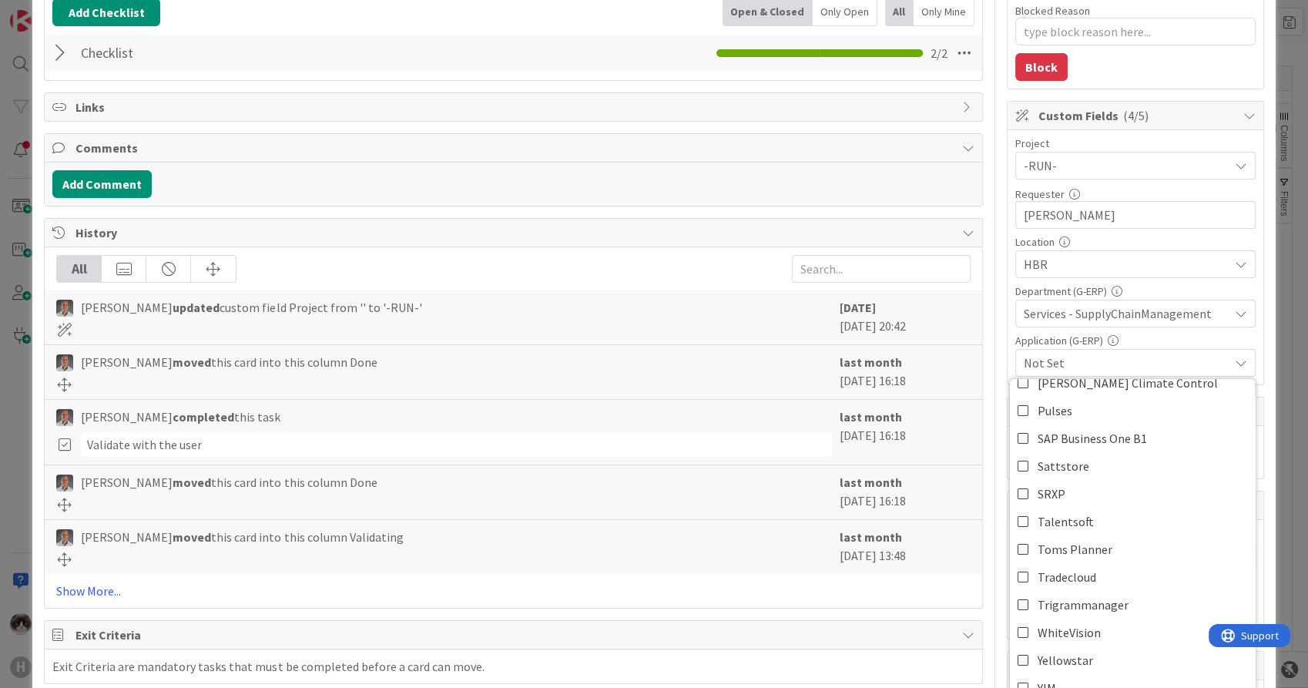
scroll to position [342, 0]
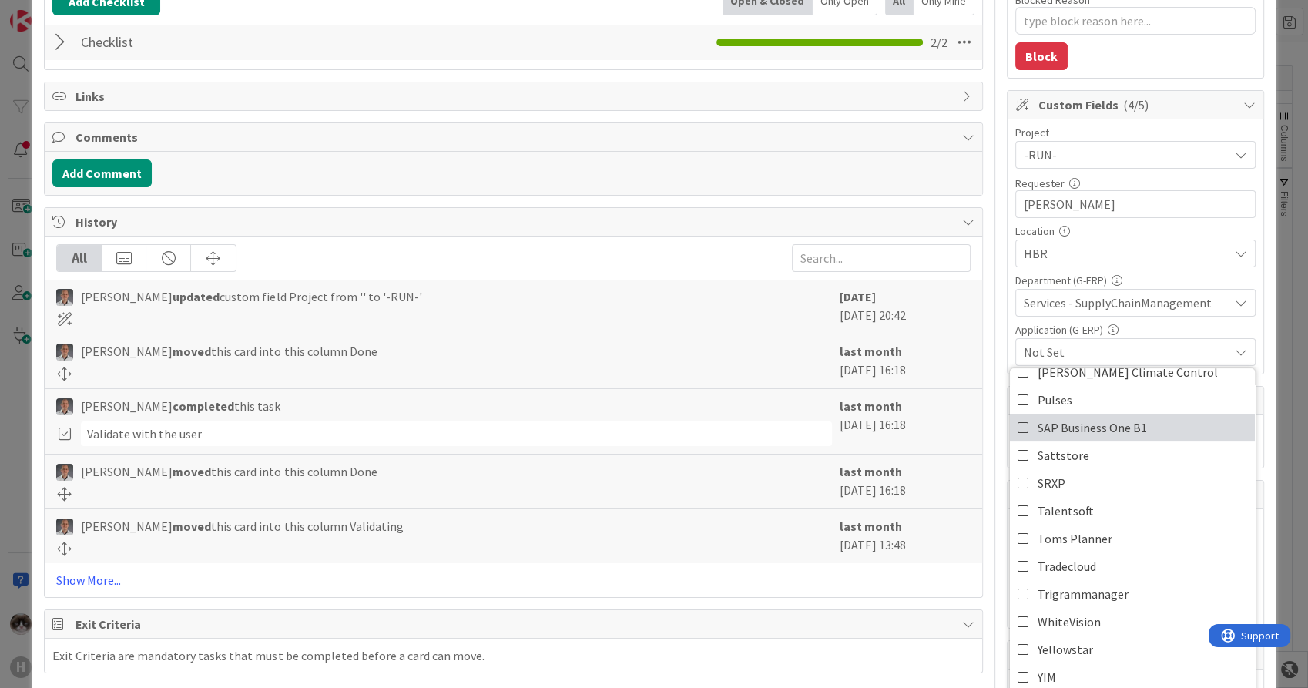
click at [1093, 435] on span "SAP Business One B1" at bounding box center [1092, 427] width 109 height 23
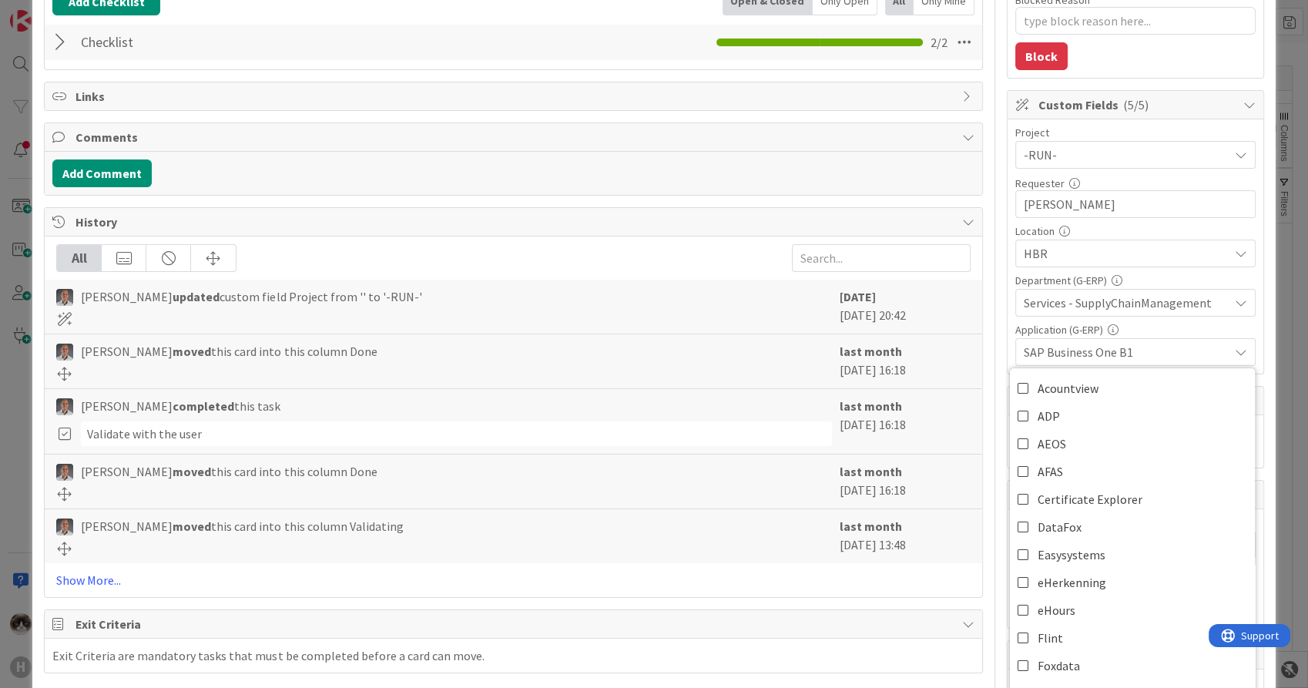
click at [1258, 318] on div "ID 1340 G-ERP - BFG Service Done Title 59 / 128 [SAP B1] Add UDF for Descriptio…" at bounding box center [653, 311] width 1243 height 1264
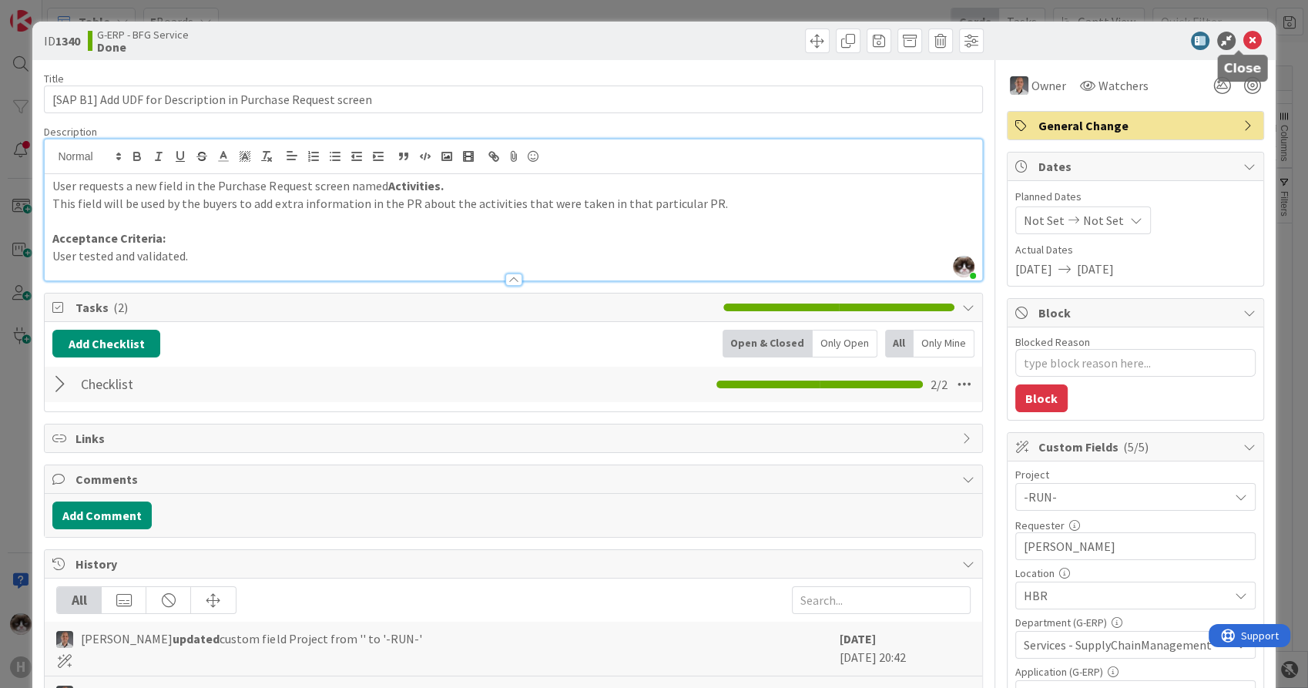
click at [1244, 34] on icon at bounding box center [1253, 41] width 18 height 18
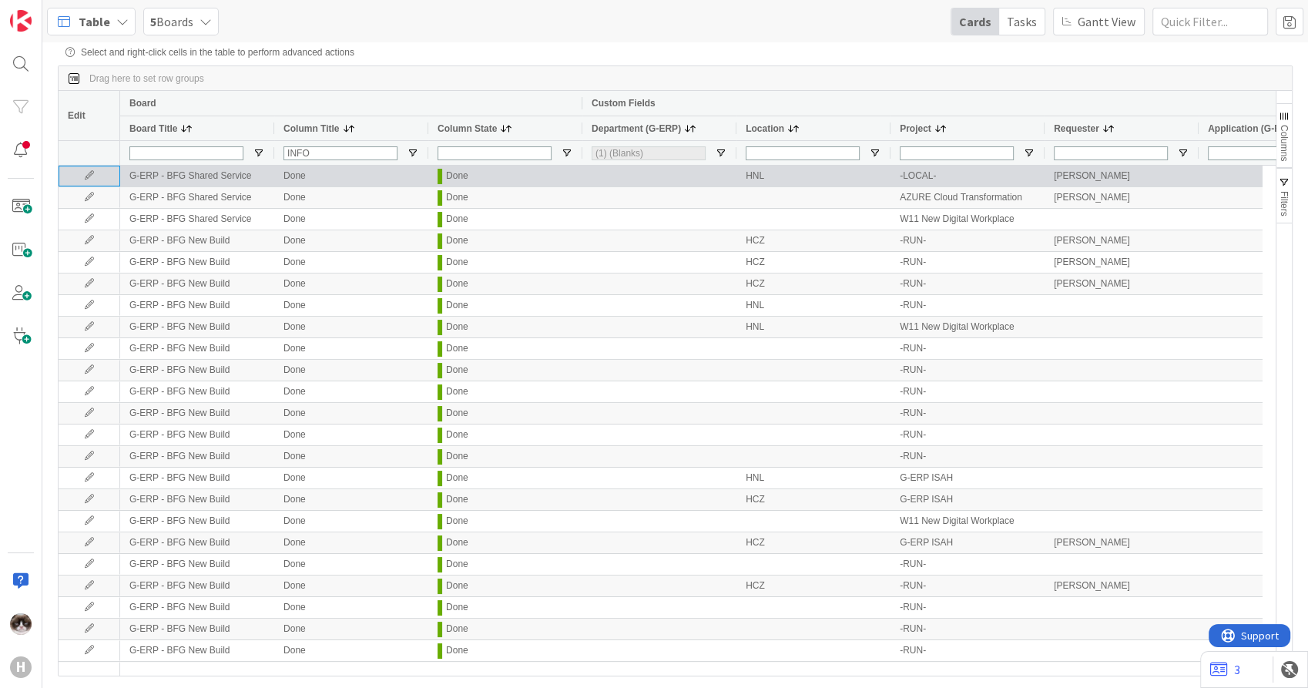
click at [92, 179] on icon at bounding box center [89, 175] width 23 height 9
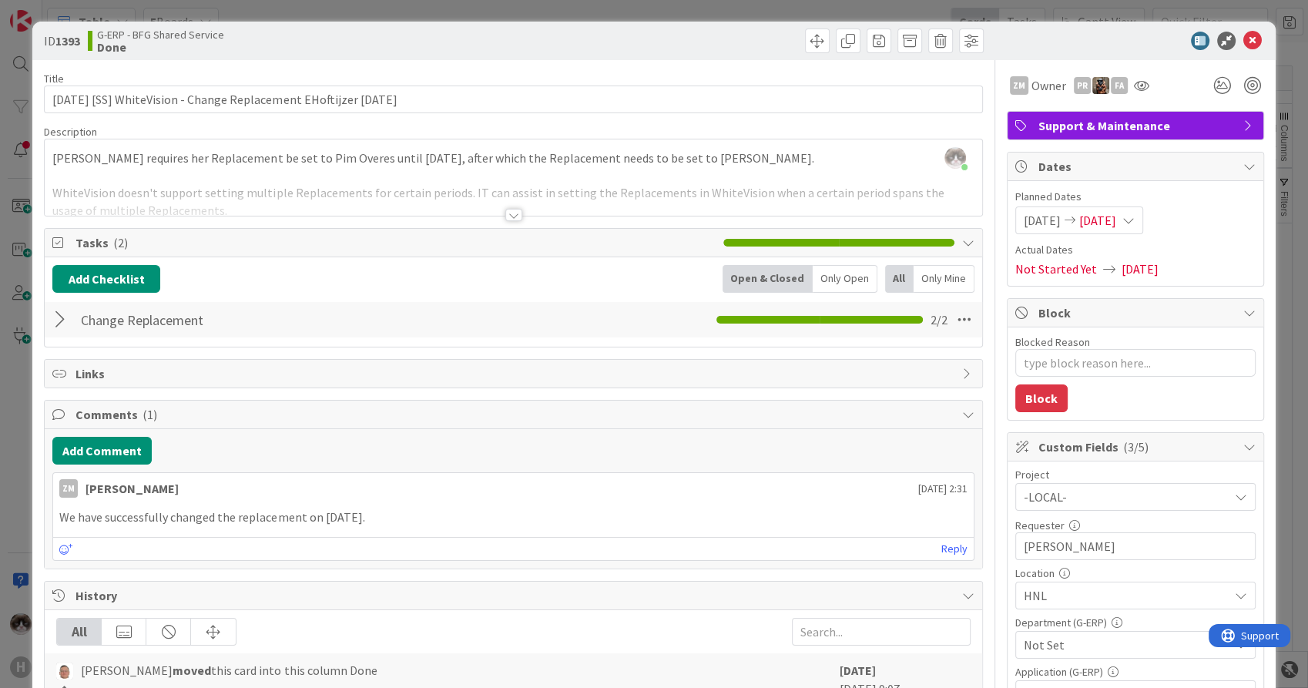
scroll to position [171, 0]
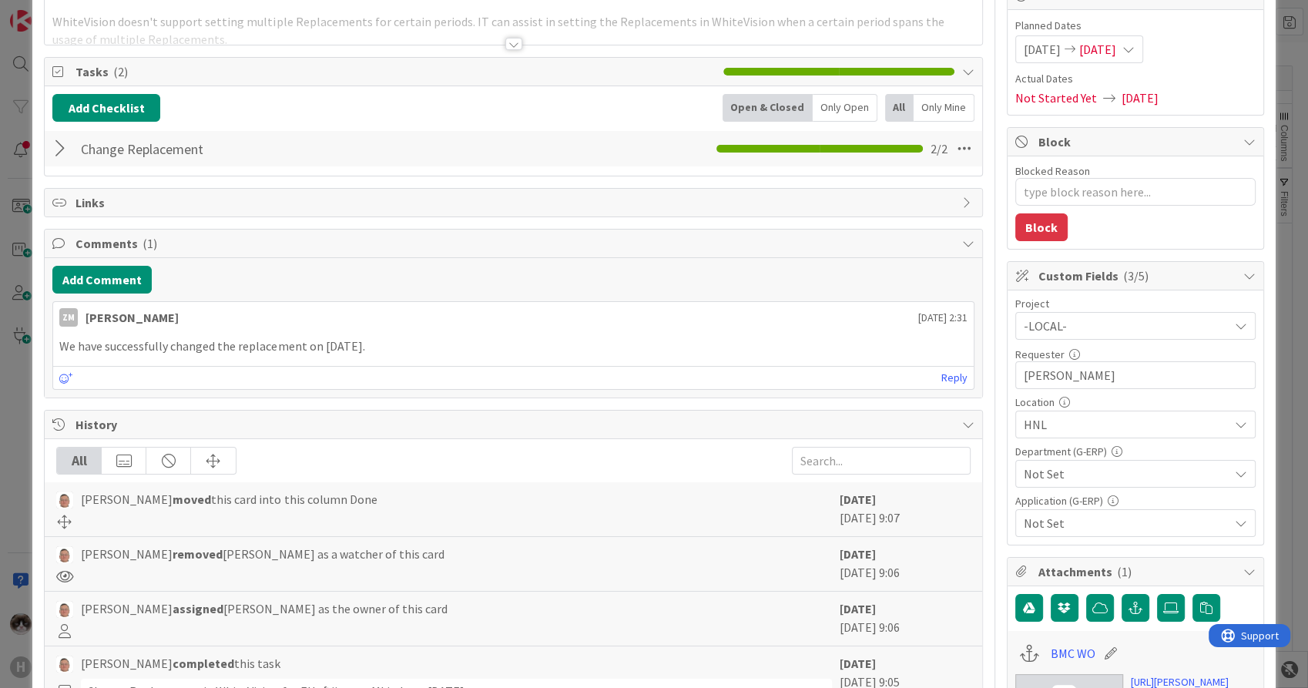
click at [1075, 475] on span "Not Set" at bounding box center [1126, 474] width 205 height 18
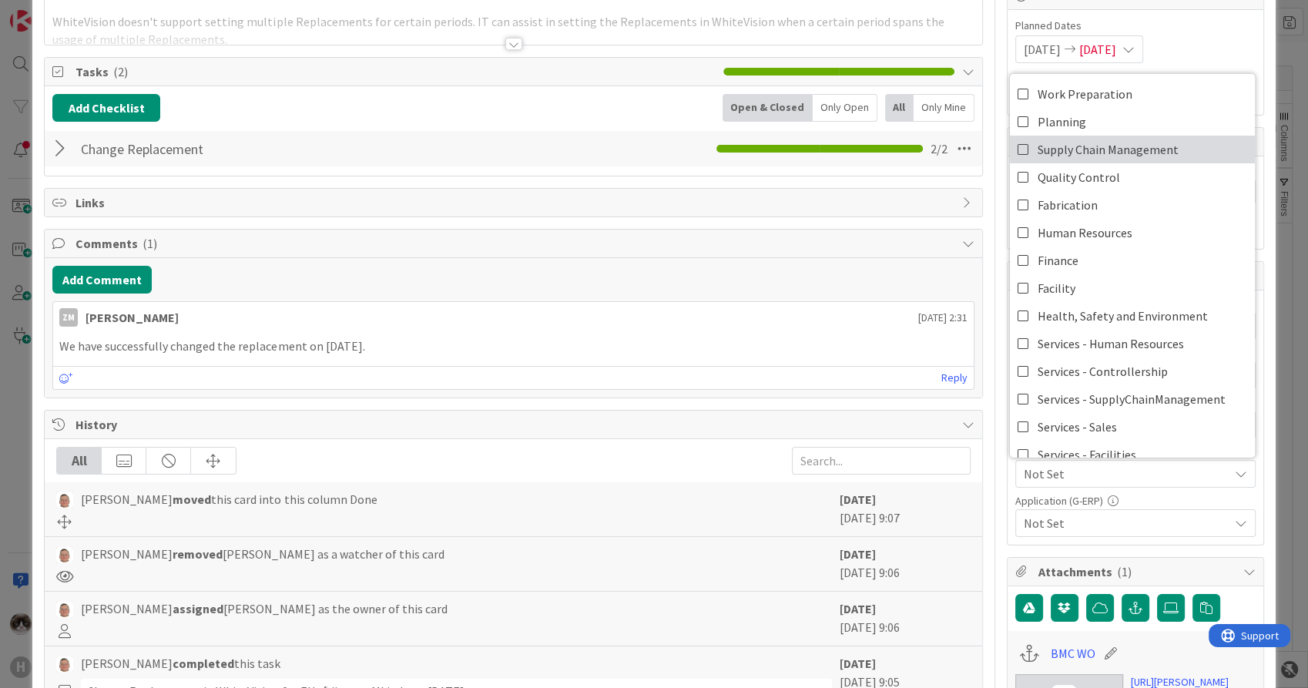
click at [1123, 153] on span "Supply Chain Management" at bounding box center [1108, 149] width 141 height 23
click at [1079, 532] on div "Not Set" at bounding box center [1136, 523] width 240 height 28
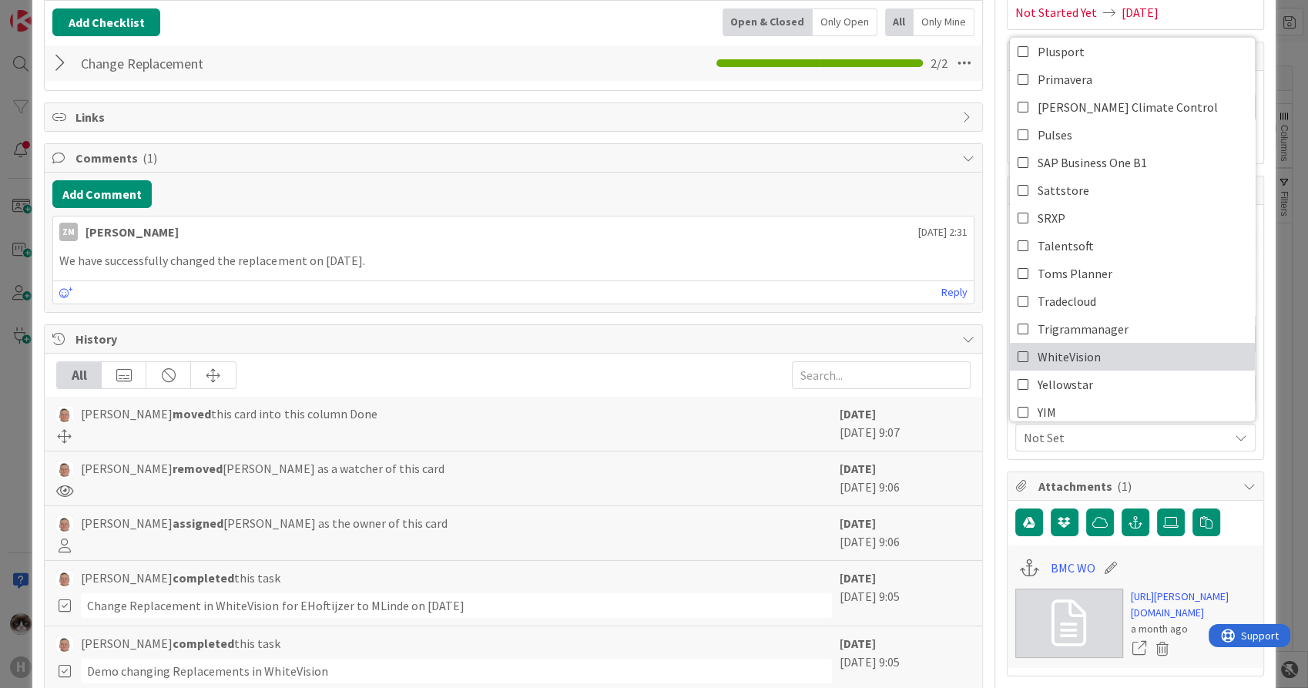
scroll to position [513, 0]
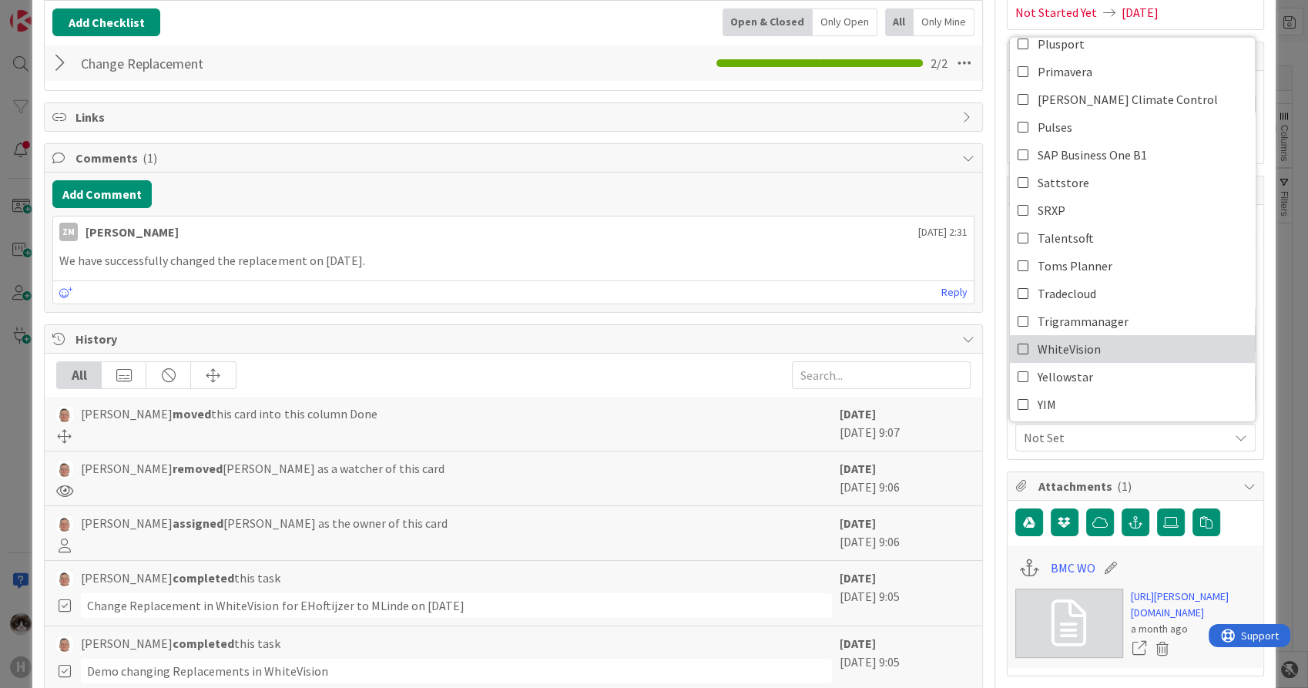
click at [1139, 346] on link "WhiteVision" at bounding box center [1132, 349] width 245 height 28
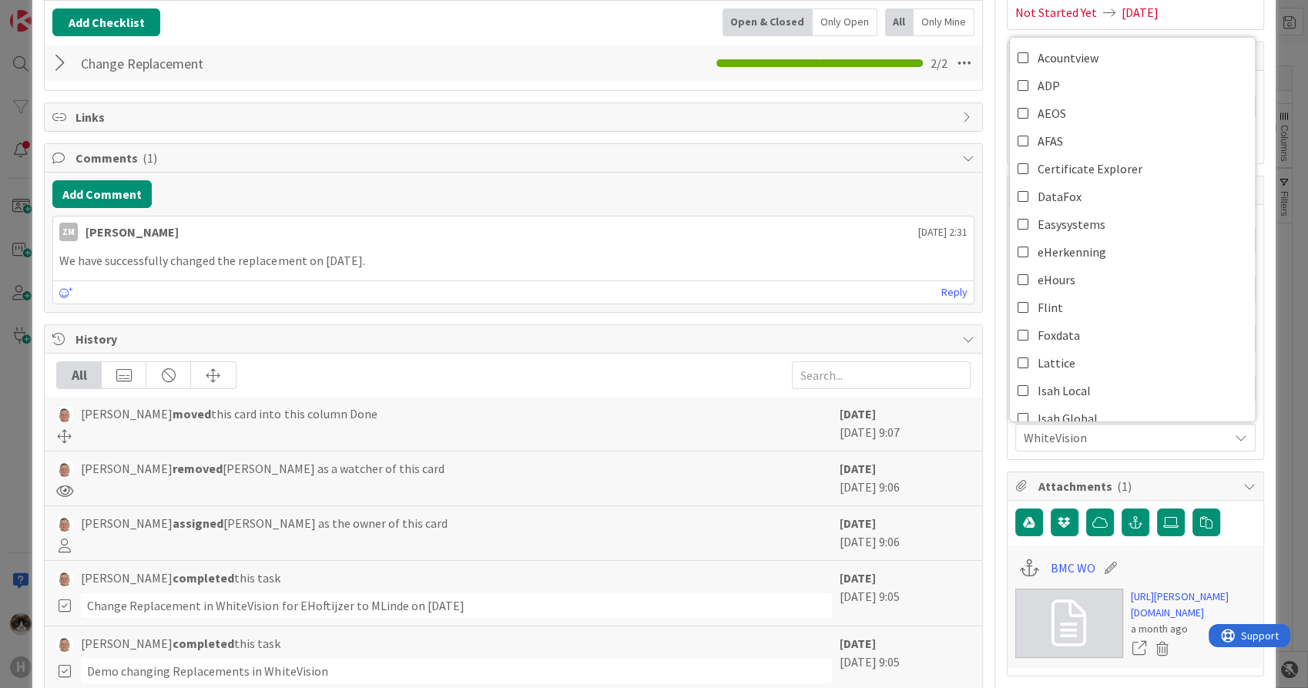
click at [1140, 431] on span "WhiteVision" at bounding box center [1126, 437] width 205 height 18
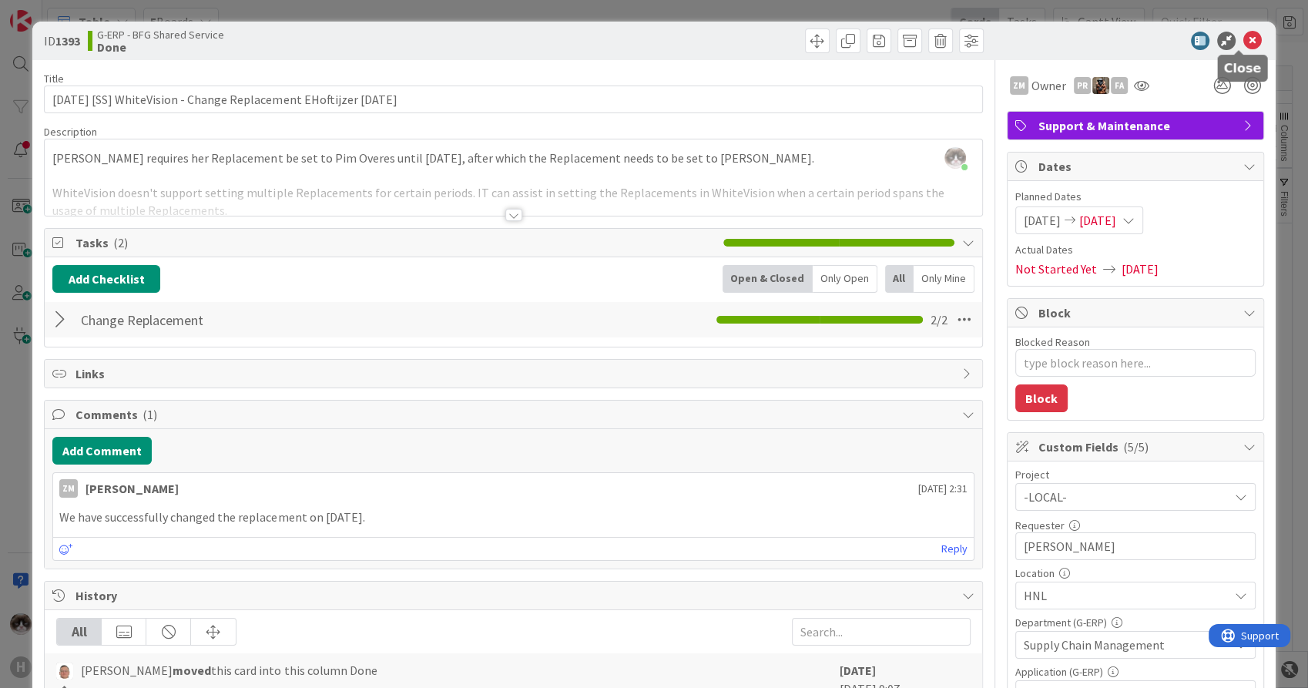
click at [1244, 39] on icon at bounding box center [1253, 41] width 18 height 18
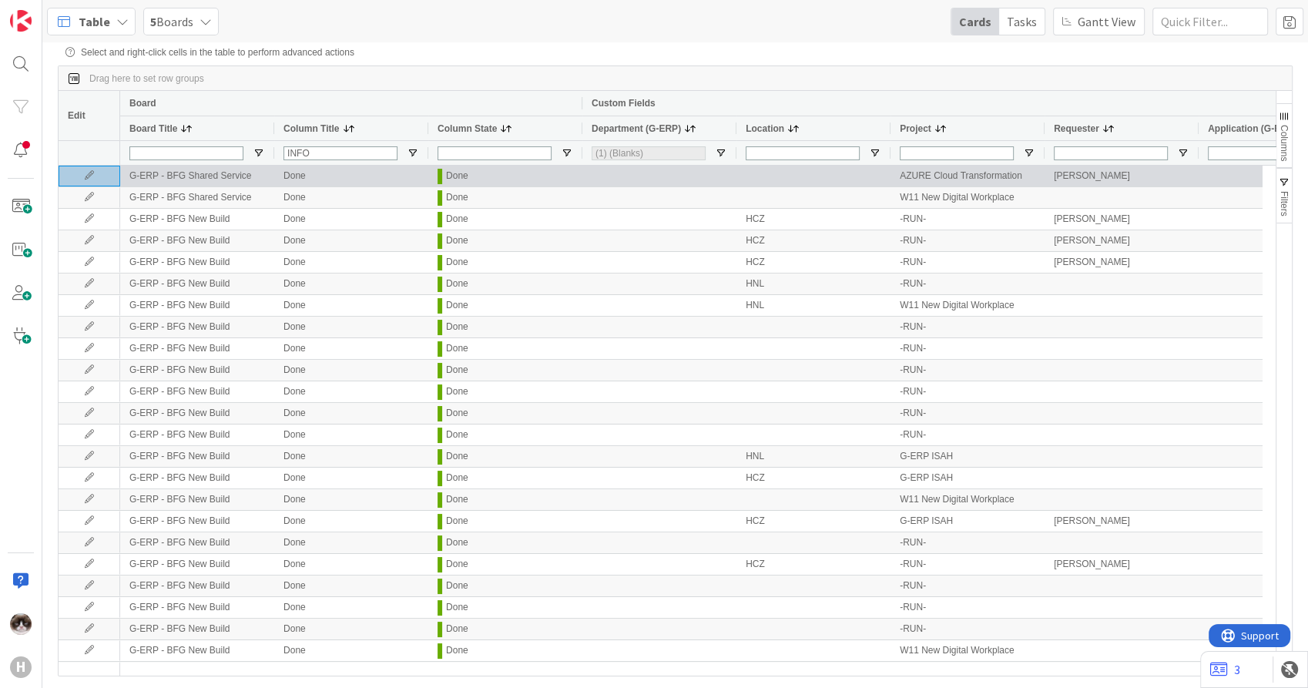
click at [92, 177] on icon at bounding box center [89, 175] width 23 height 9
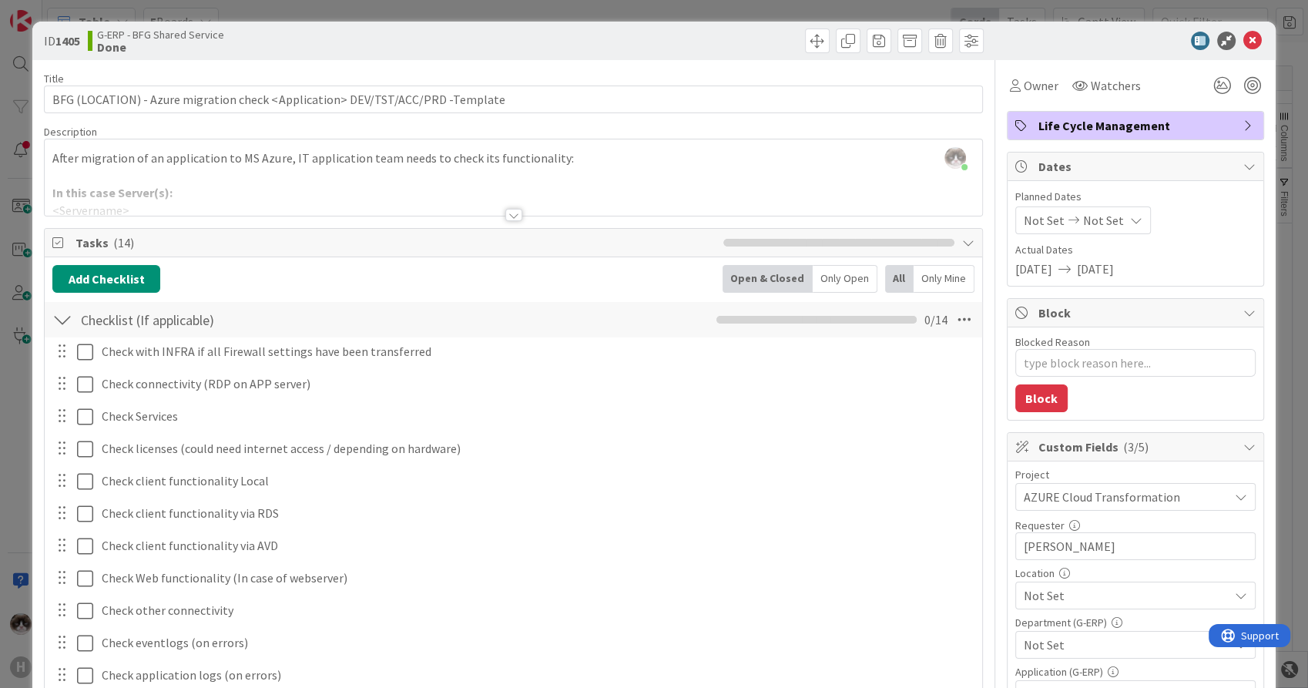
click at [505, 216] on div at bounding box center [513, 215] width 17 height 12
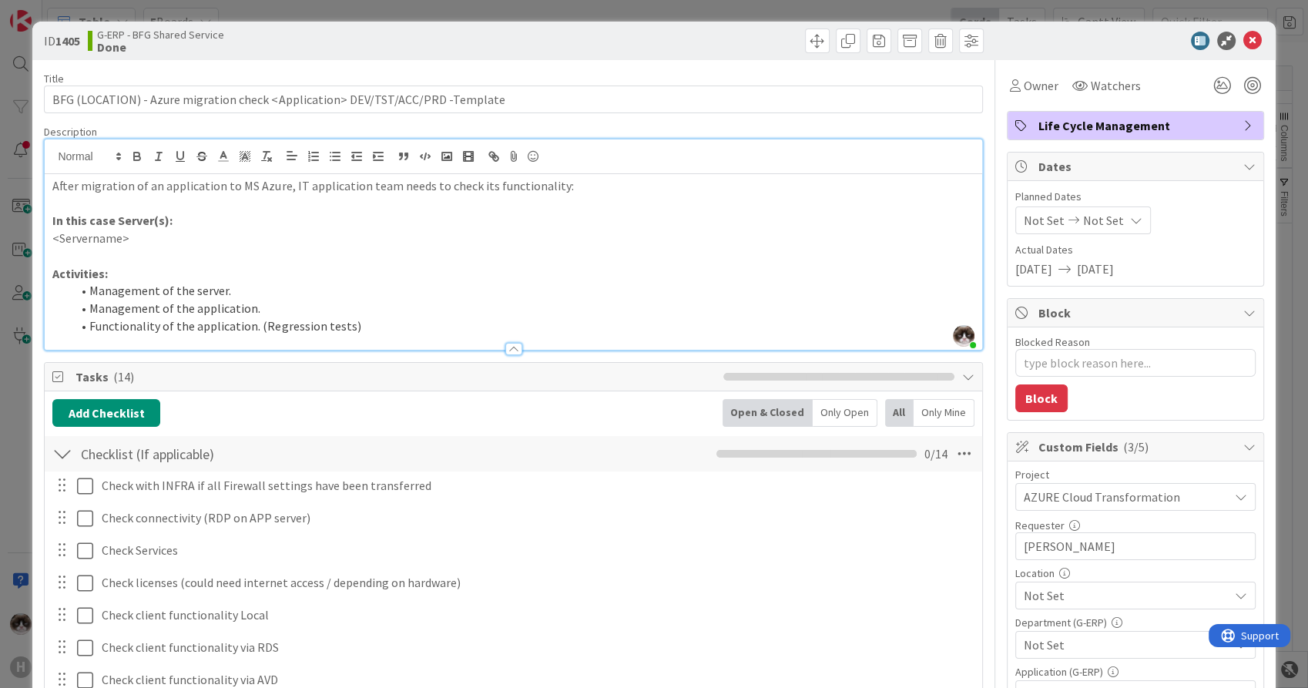
scroll to position [86, 0]
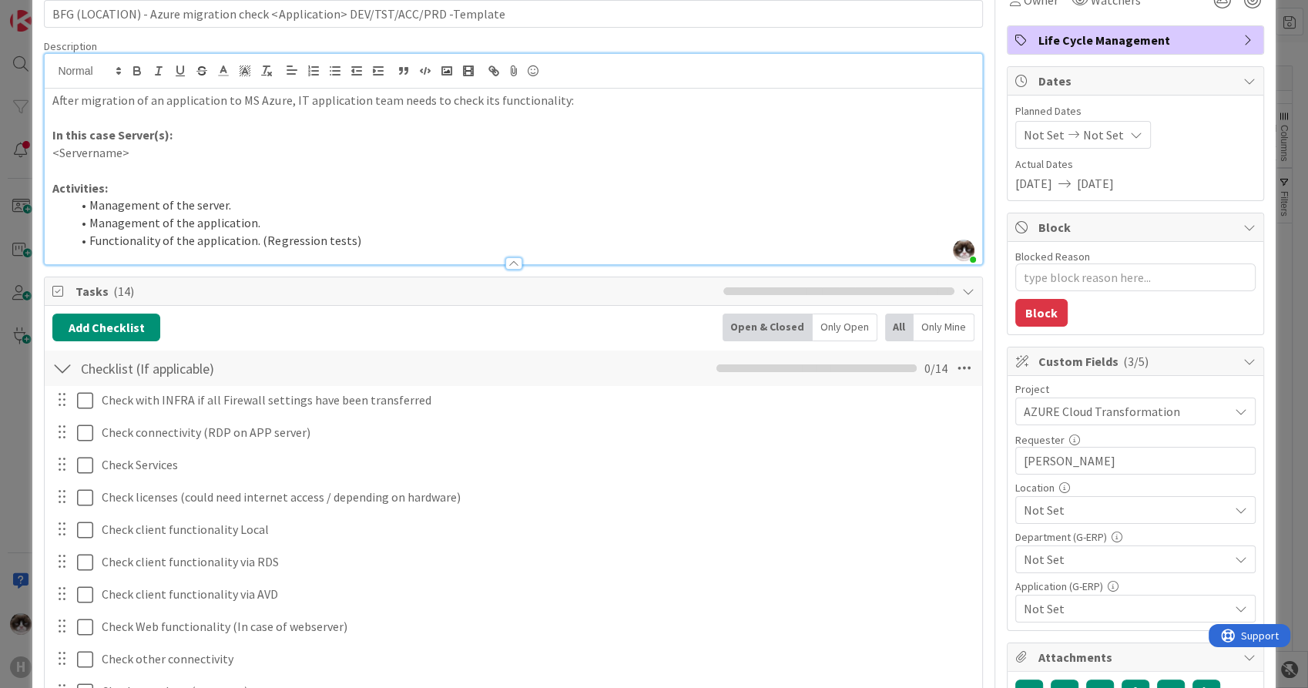
click at [1079, 506] on span "Not Set" at bounding box center [1126, 510] width 205 height 18
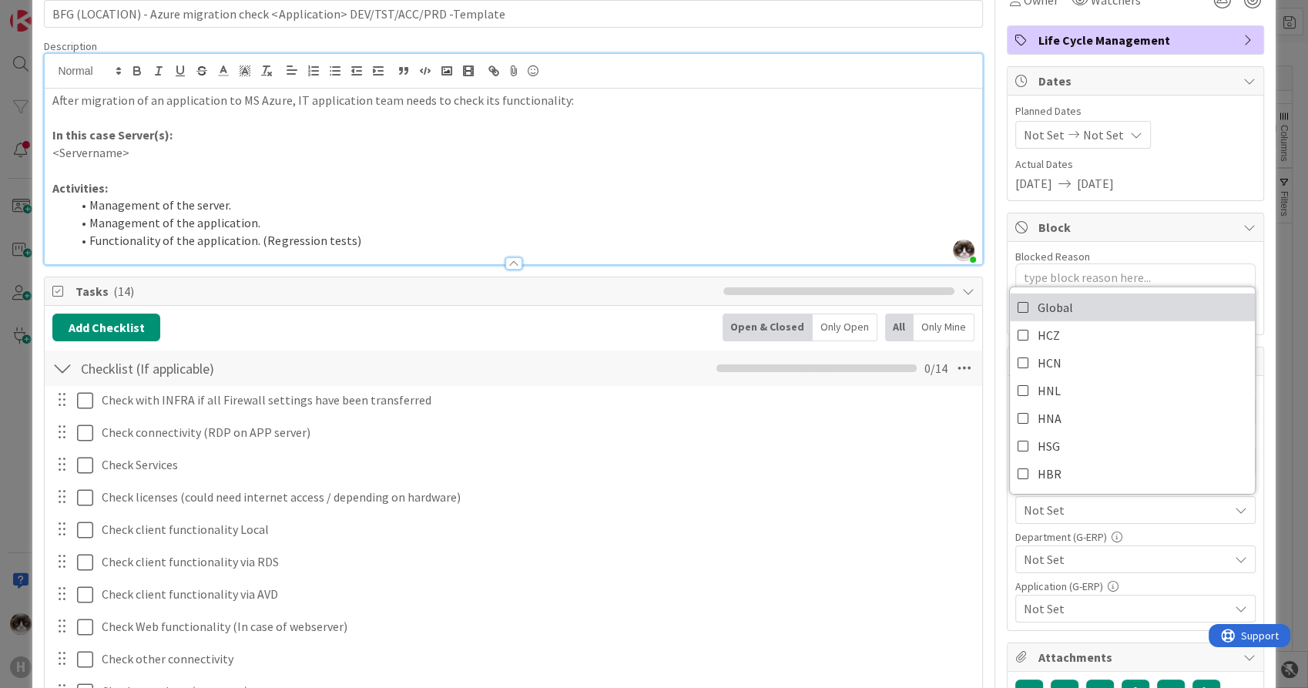
click at [1068, 304] on link "Global" at bounding box center [1132, 308] width 245 height 28
click at [1076, 550] on span "Not Set" at bounding box center [1126, 559] width 205 height 18
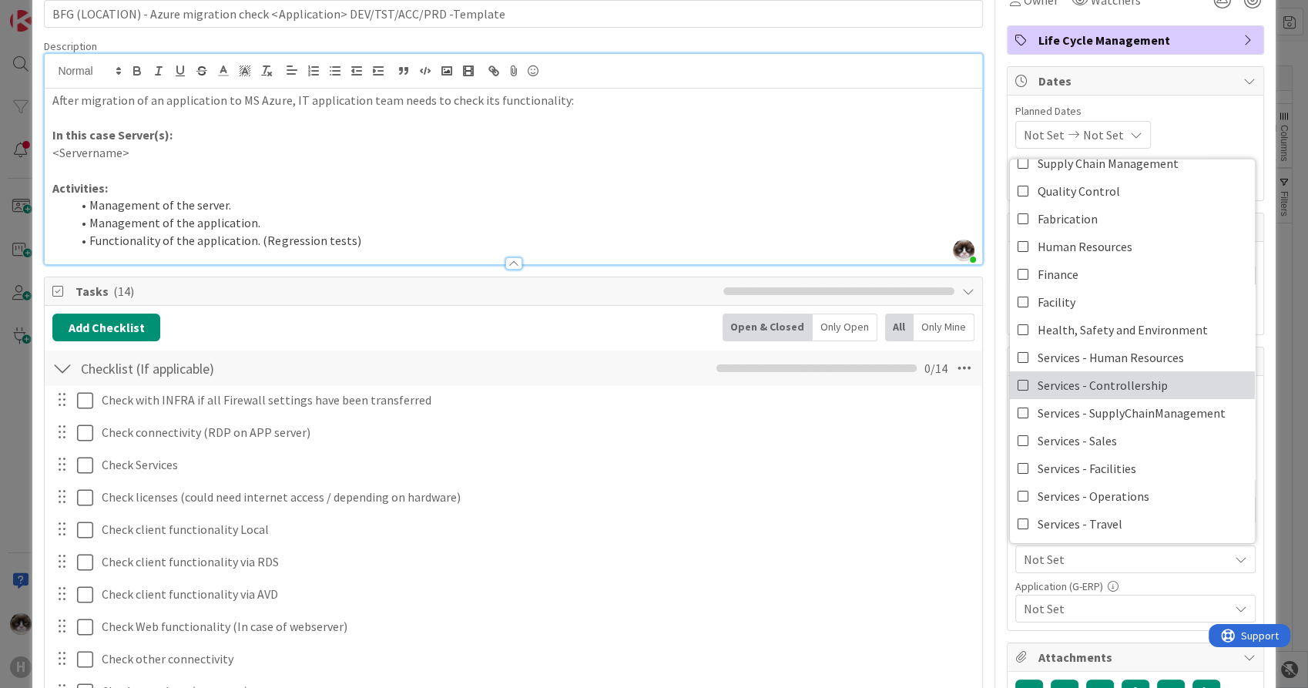
scroll to position [99, 0]
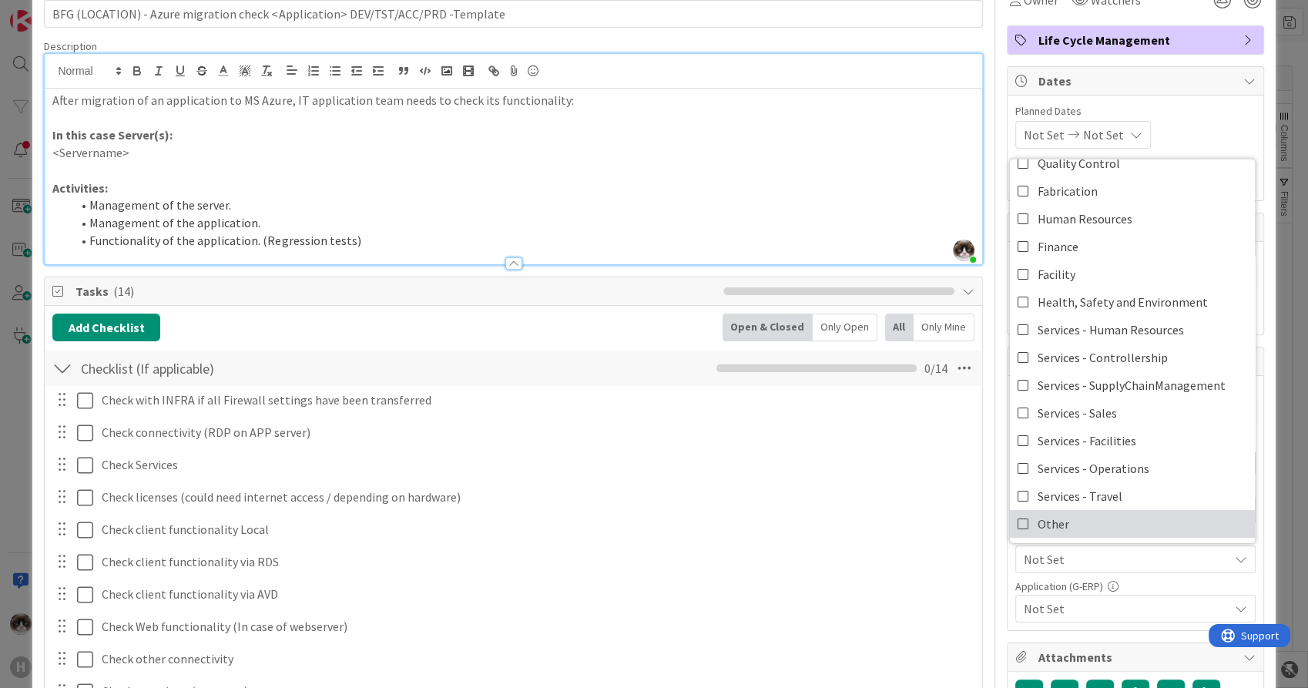
click at [1095, 520] on link "Other" at bounding box center [1132, 524] width 245 height 28
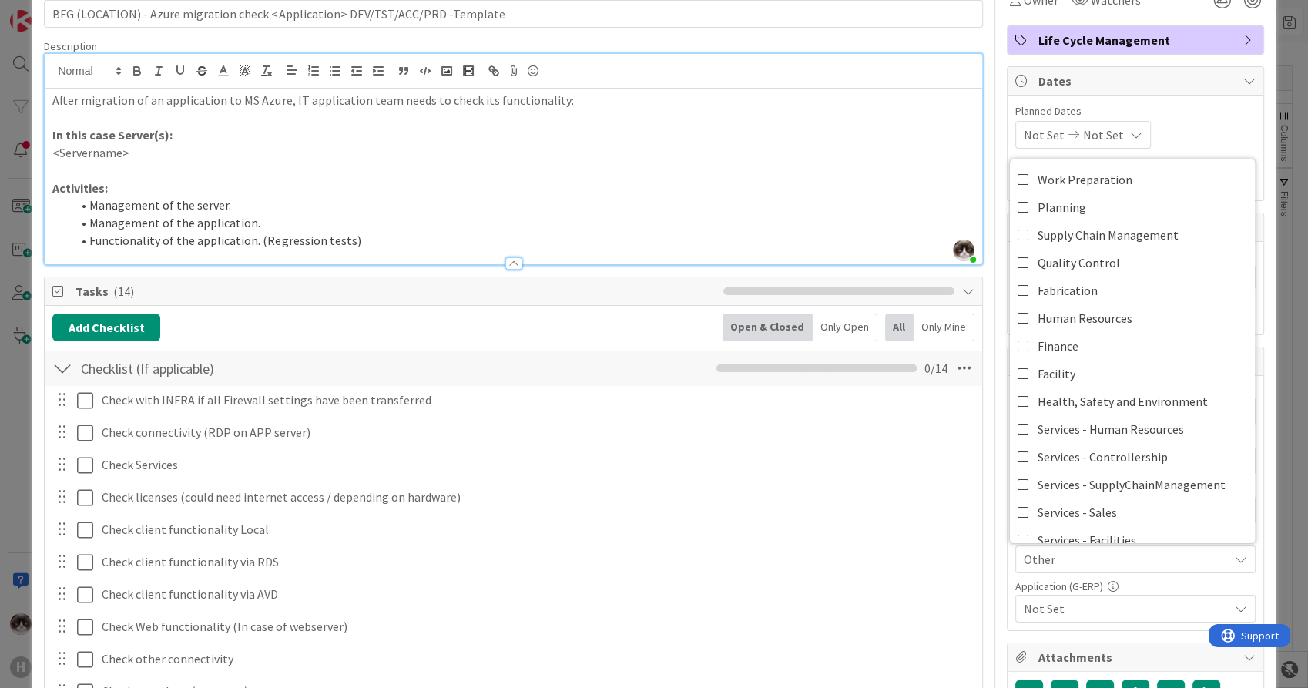
click at [1091, 606] on span "Not Set" at bounding box center [1126, 608] width 205 height 18
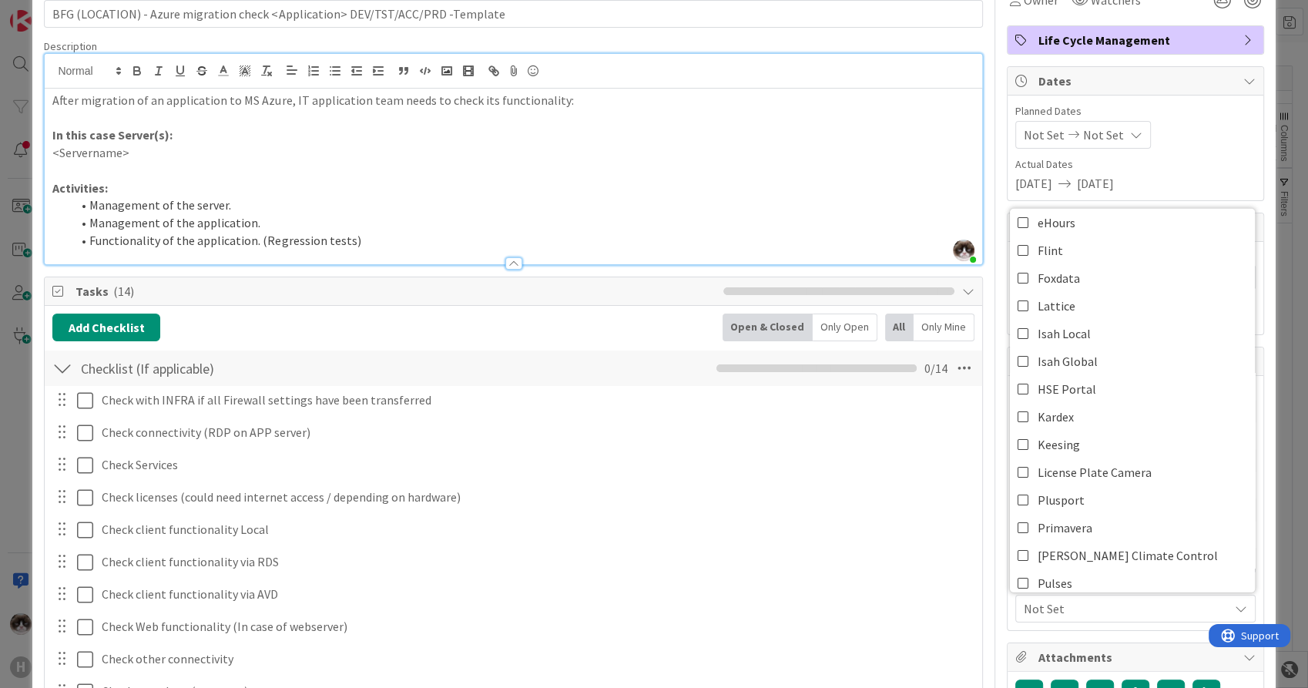
scroll to position [571, 0]
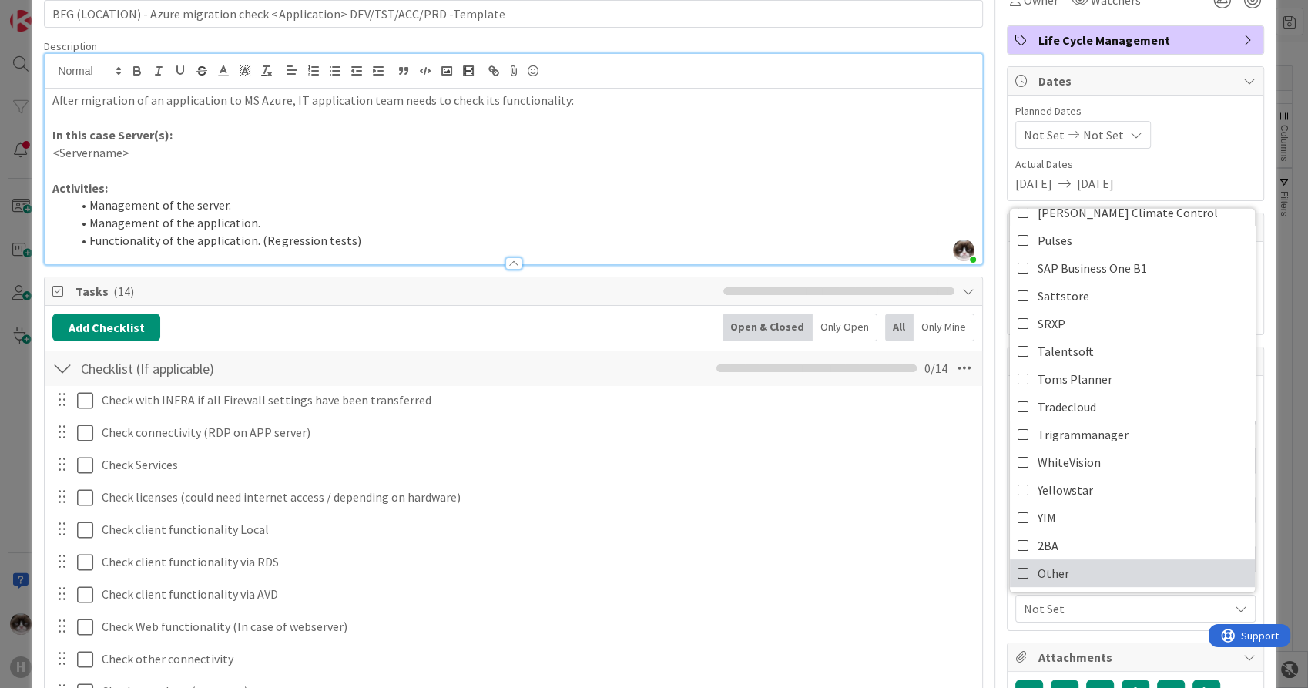
click at [1083, 576] on link "Other" at bounding box center [1132, 573] width 245 height 28
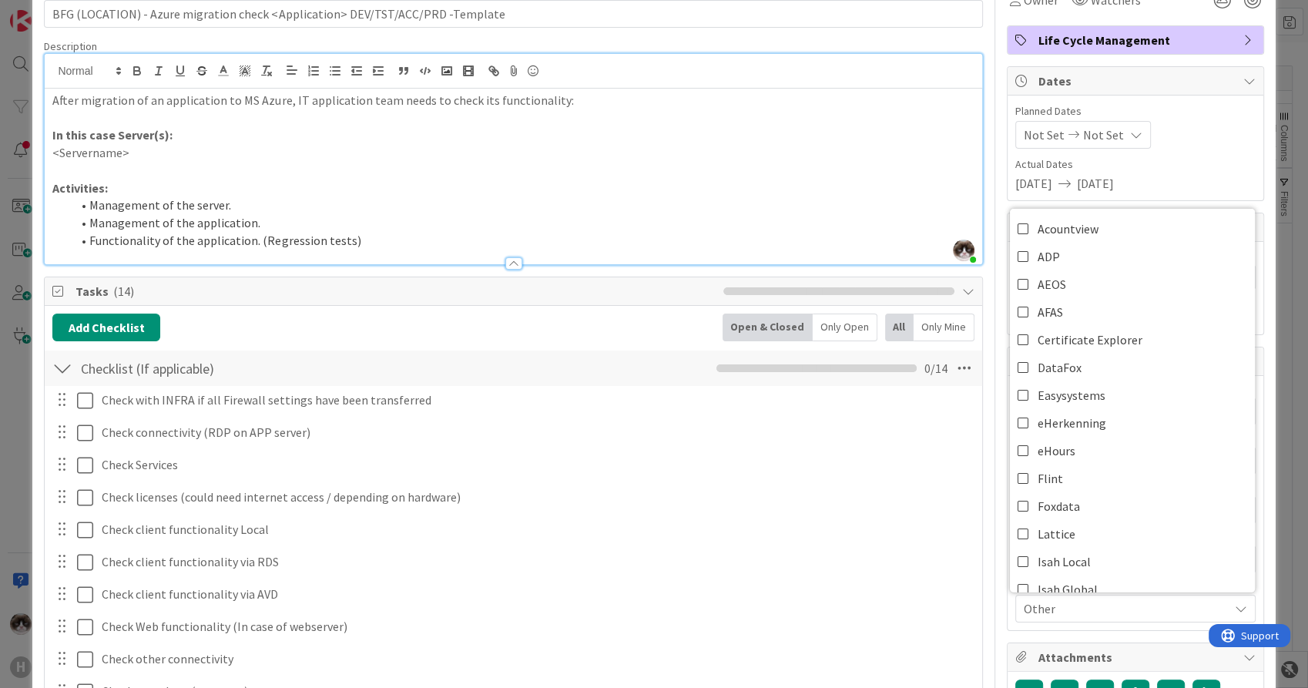
click at [1081, 601] on span "Other" at bounding box center [1126, 608] width 205 height 18
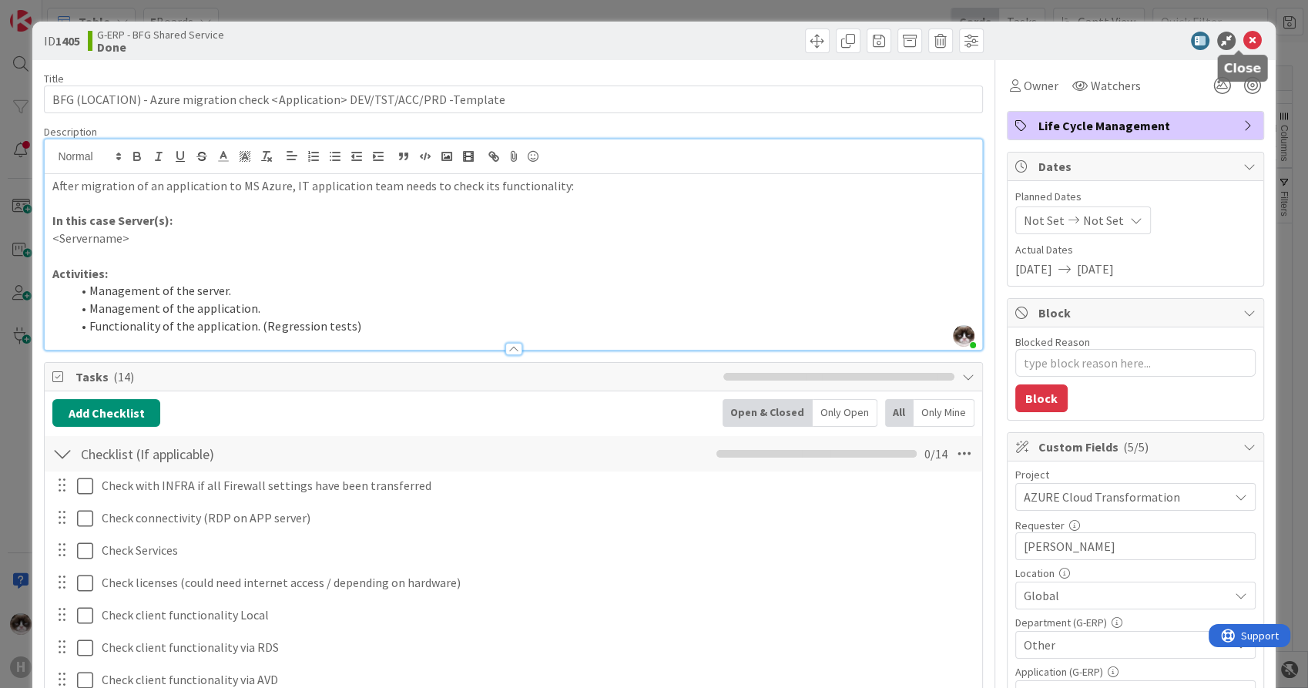
click at [1244, 43] on icon at bounding box center [1253, 41] width 18 height 18
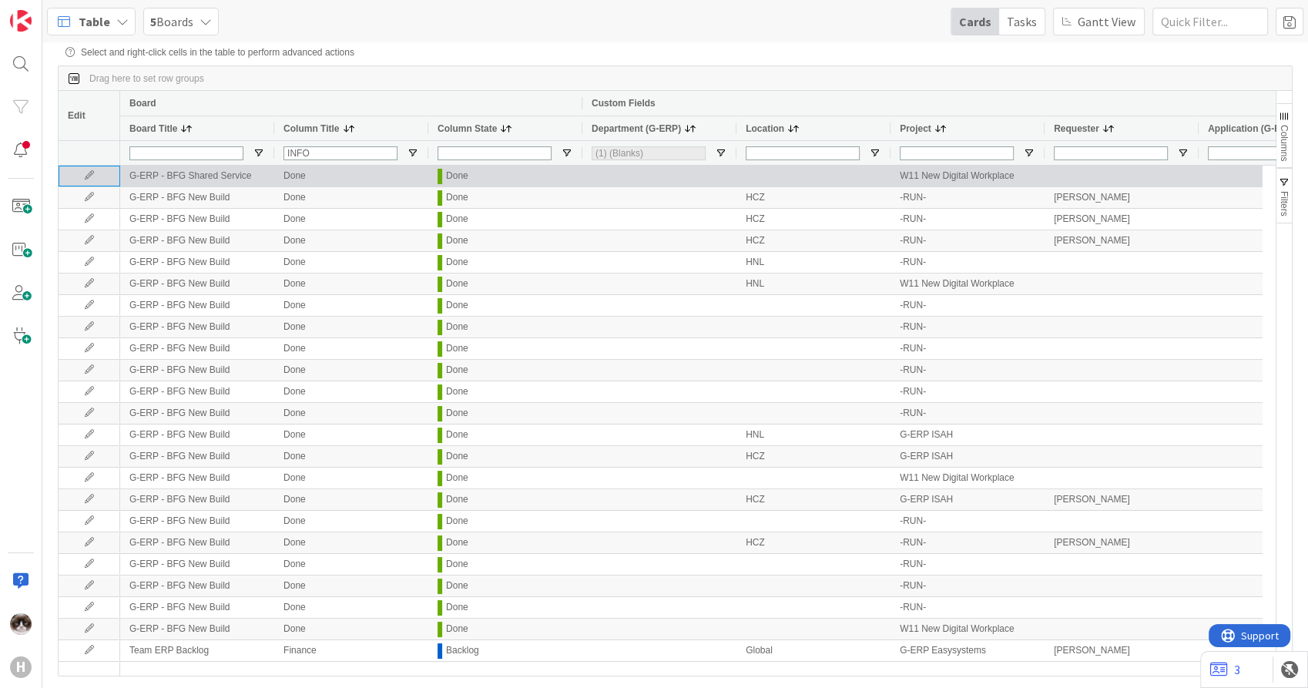
click at [93, 180] on icon at bounding box center [89, 175] width 23 height 9
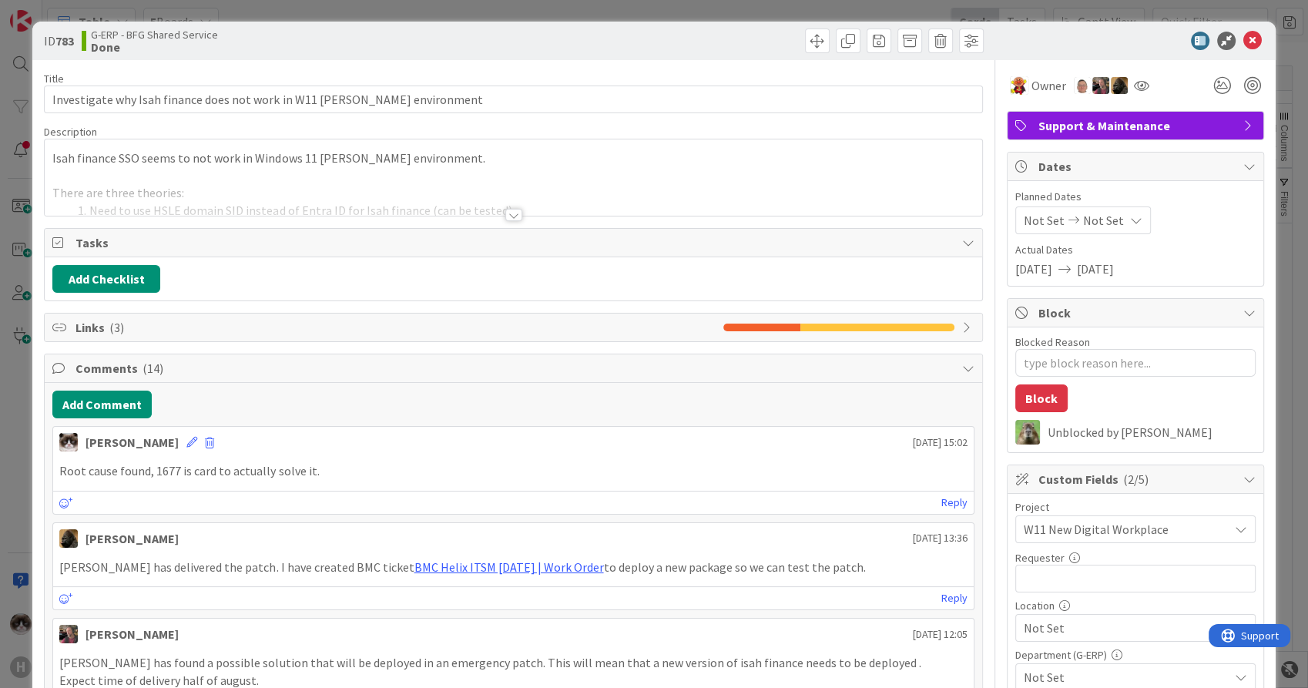
type textarea "x"
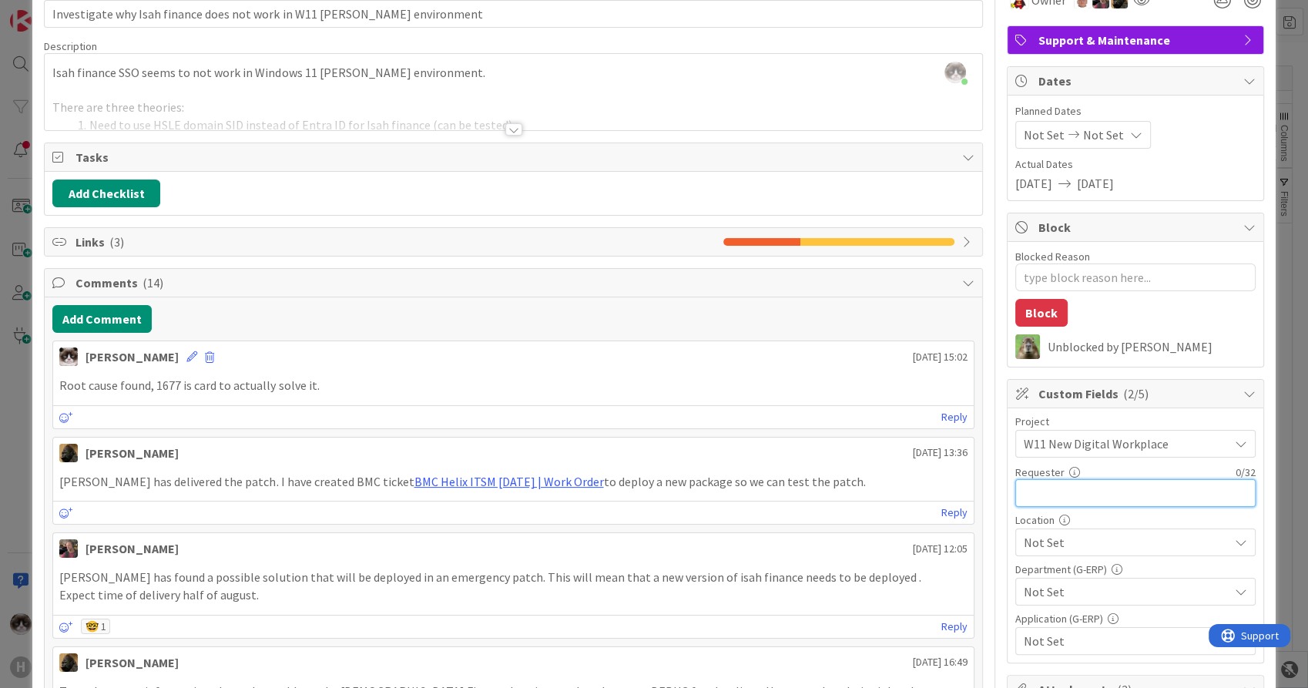
click at [1089, 502] on input "text" at bounding box center [1136, 493] width 240 height 28
type input "Dab"
type textarea "x"
type input "Dav"
type textarea "x"
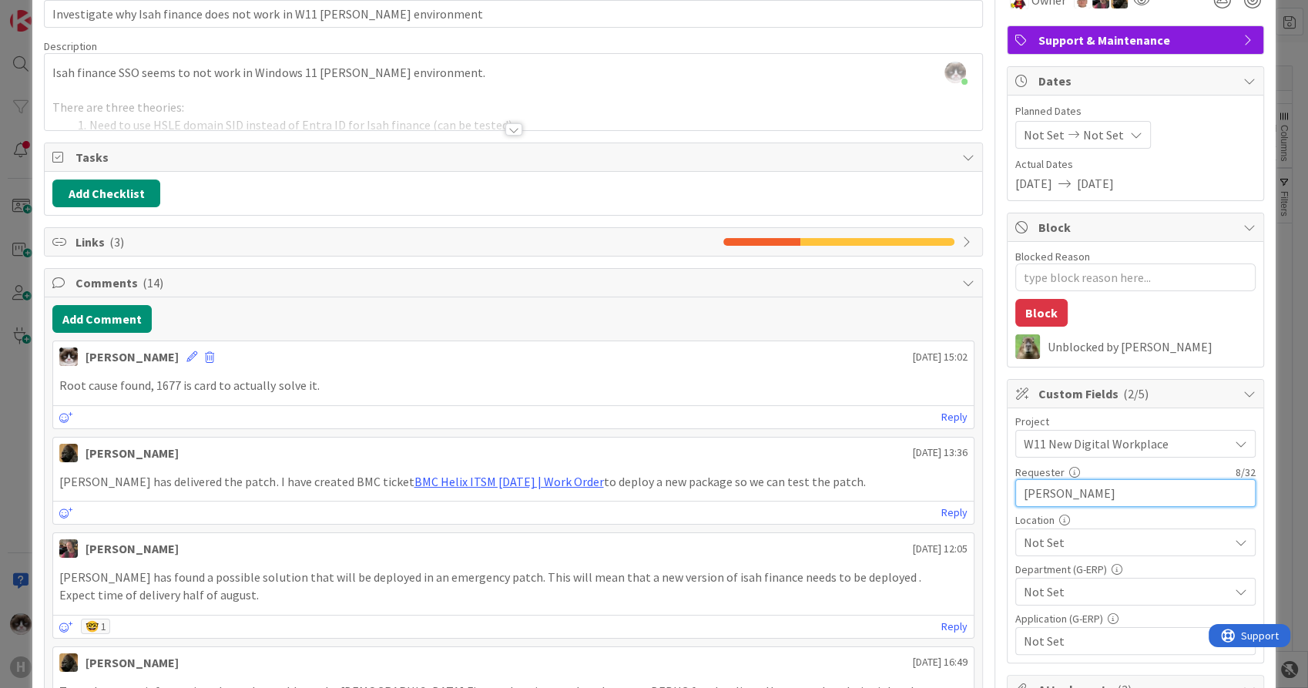
type input "[PERSON_NAME]"
type textarea "x"
type input "[PERSON_NAME]"
click at [1139, 553] on div "Not Set" at bounding box center [1136, 543] width 240 height 28
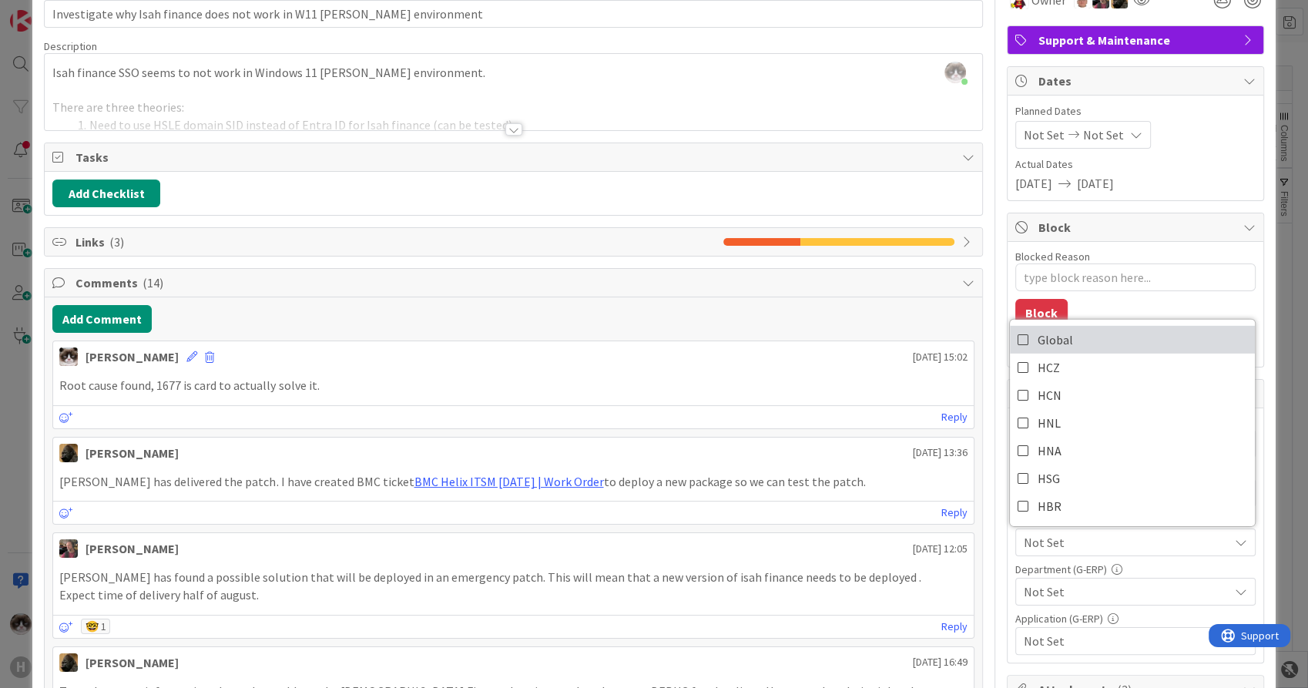
click at [1081, 345] on link "Global" at bounding box center [1132, 340] width 245 height 28
click at [1096, 602] on div "Not Set" at bounding box center [1136, 592] width 240 height 28
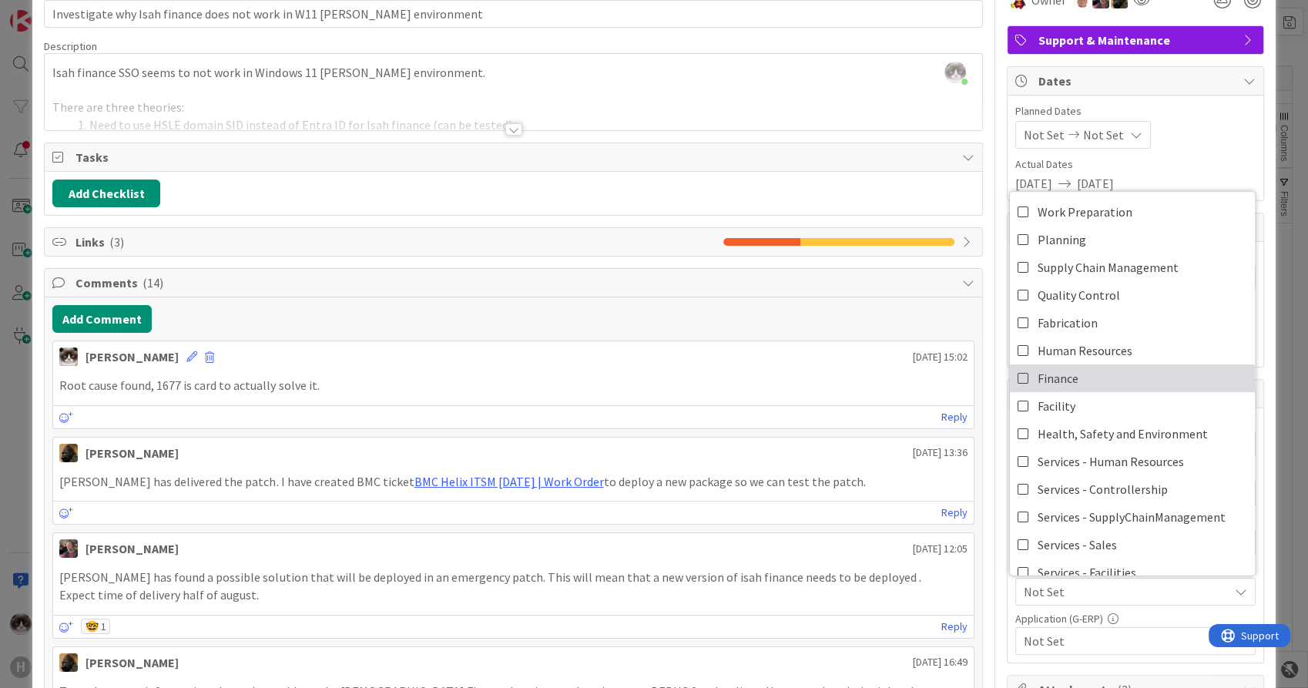
click at [1088, 382] on link "Finance" at bounding box center [1132, 378] width 245 height 28
click at [1080, 635] on span "Not Set" at bounding box center [1126, 641] width 205 height 18
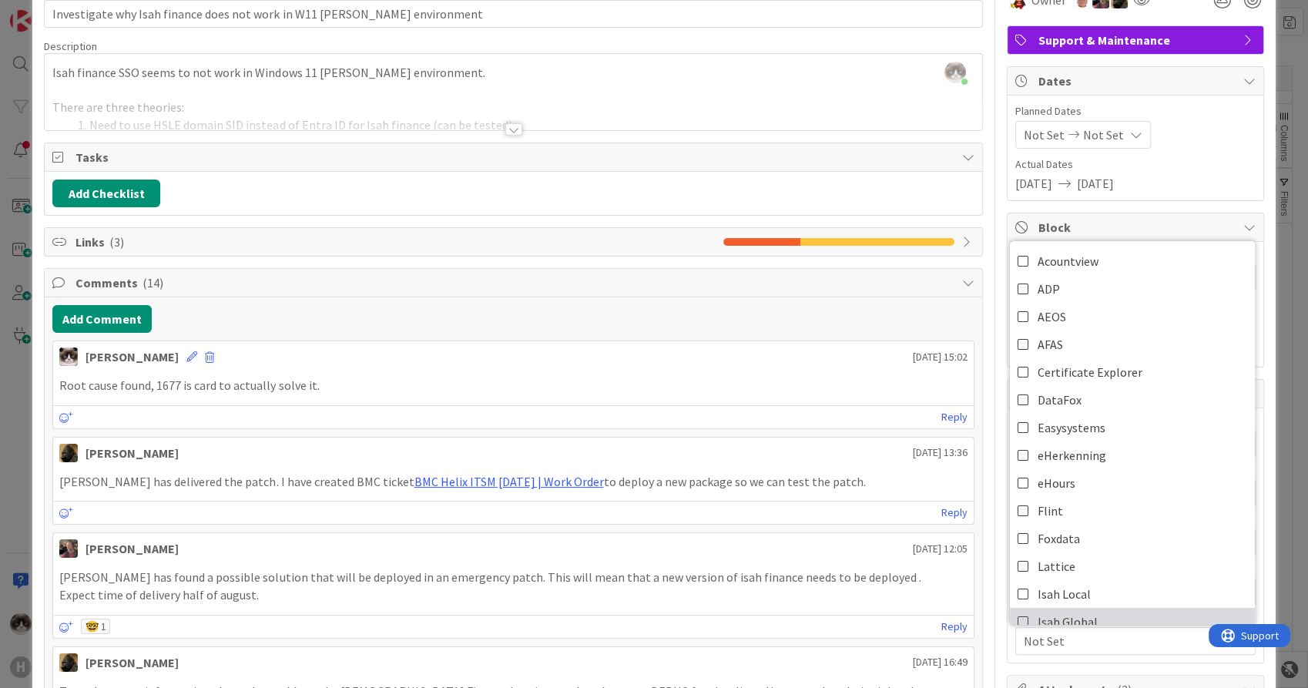
click at [1087, 610] on link "Isah Global" at bounding box center [1132, 622] width 245 height 28
click at [1079, 650] on div "Isah Global" at bounding box center [1136, 641] width 240 height 28
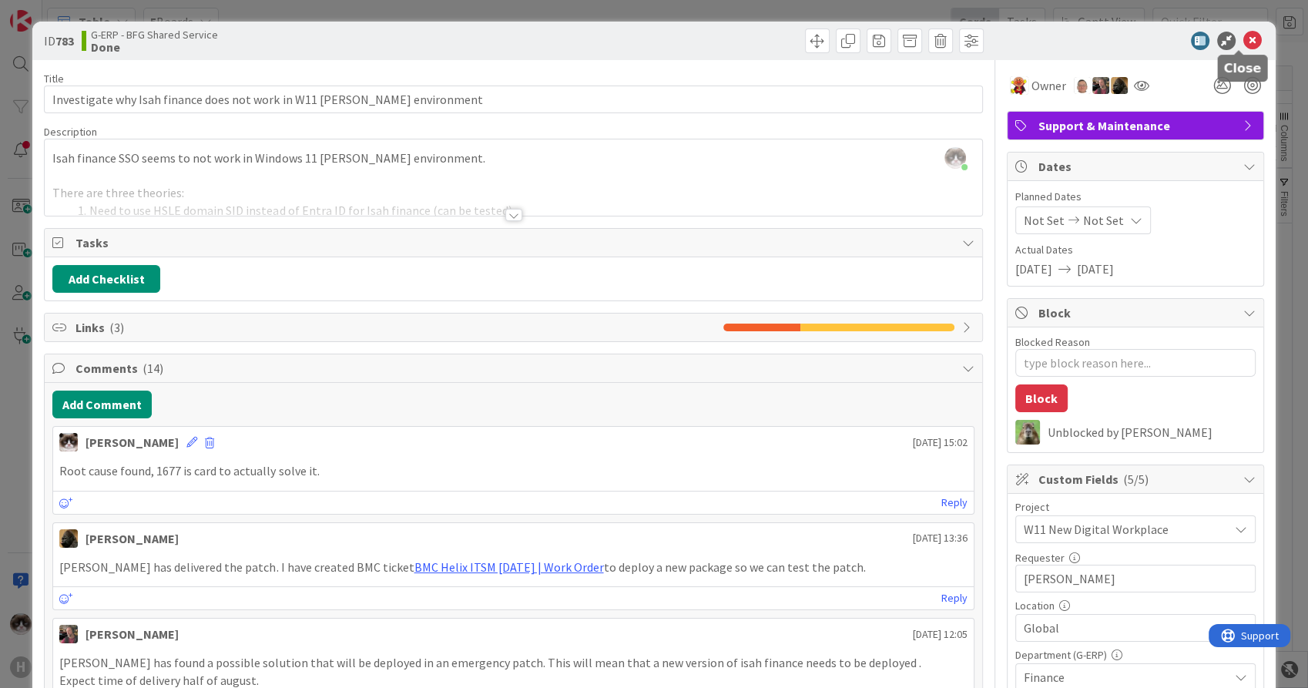
click at [1244, 45] on icon at bounding box center [1253, 41] width 18 height 18
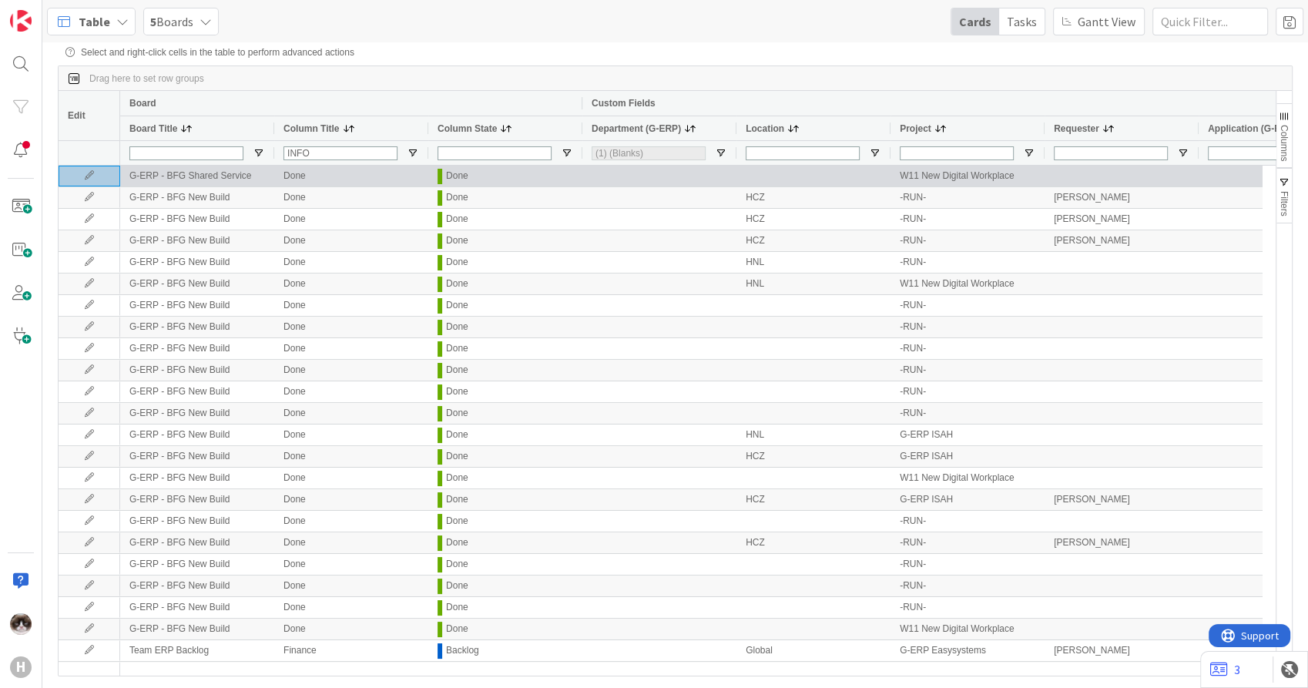
click at [99, 178] on icon at bounding box center [89, 175] width 23 height 9
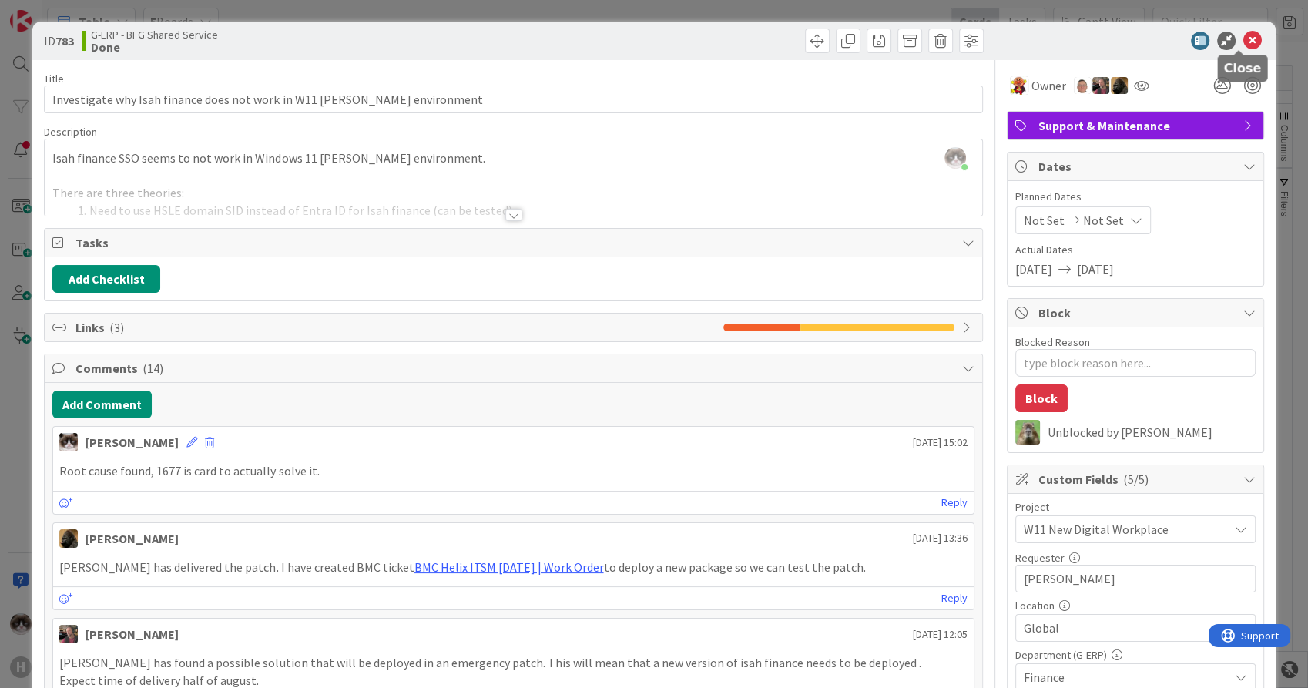
click at [1244, 32] on icon at bounding box center [1253, 41] width 18 height 18
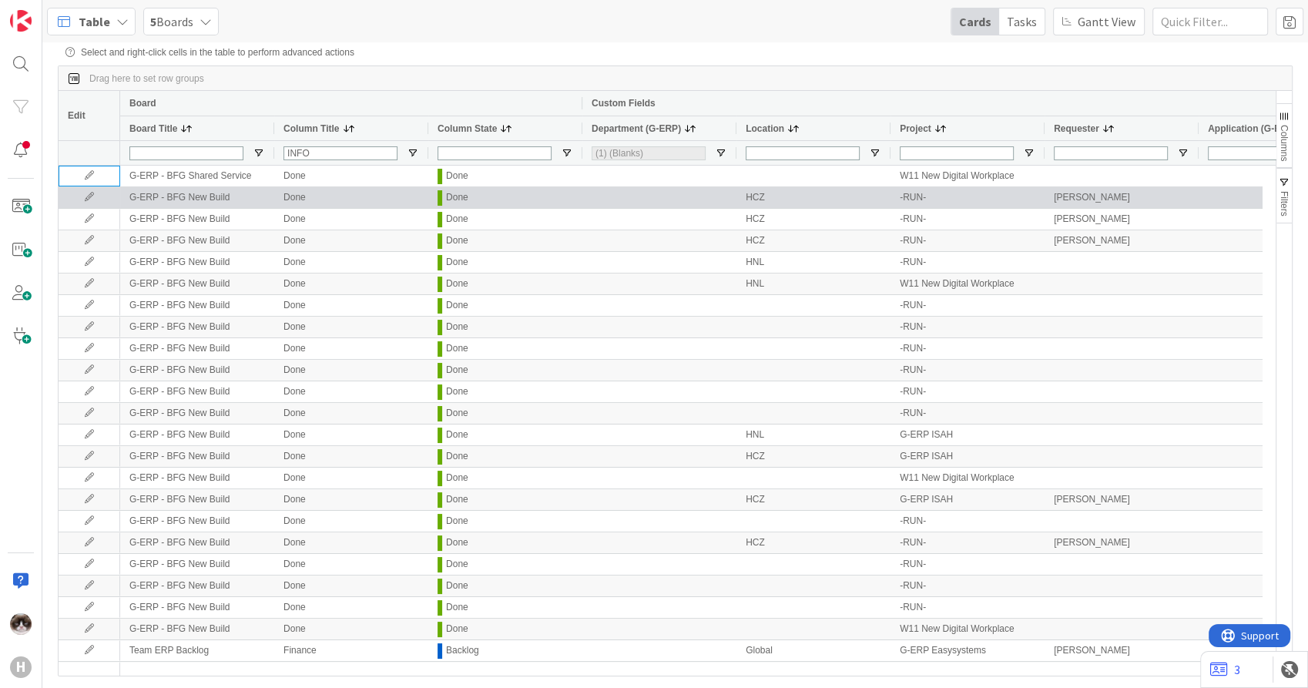
click at [96, 197] on icon at bounding box center [89, 197] width 23 height 9
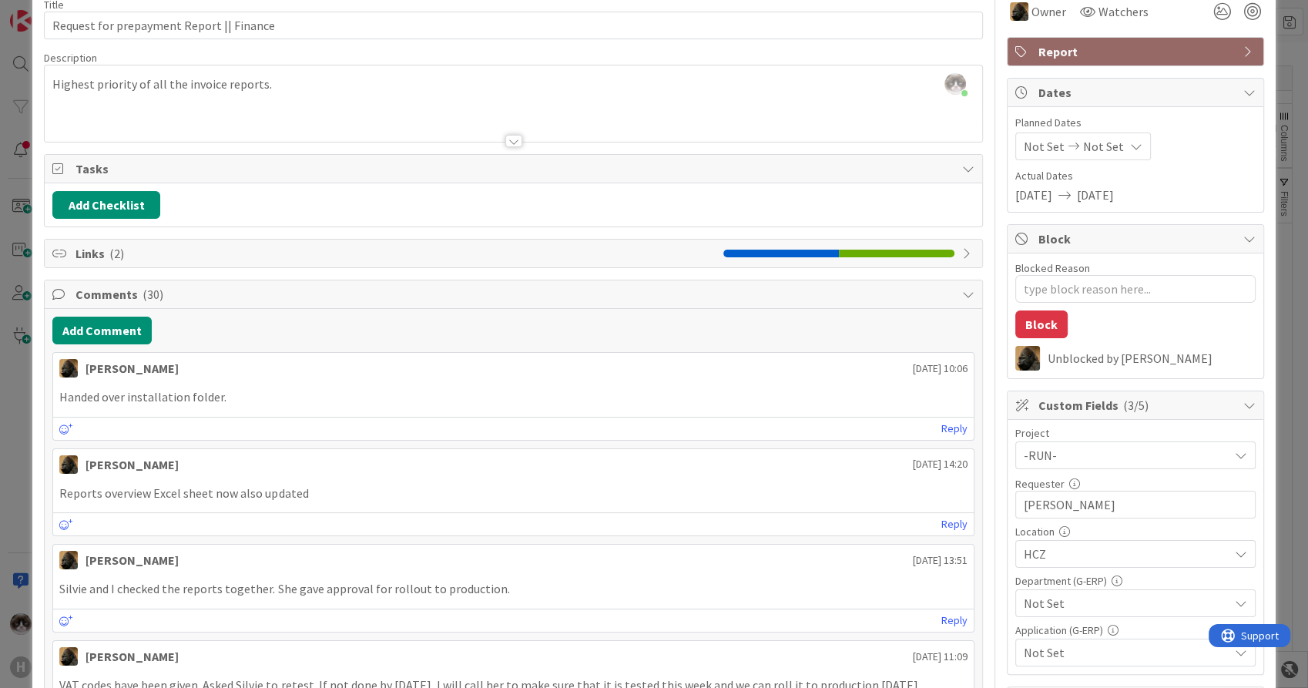
scroll to position [171, 0]
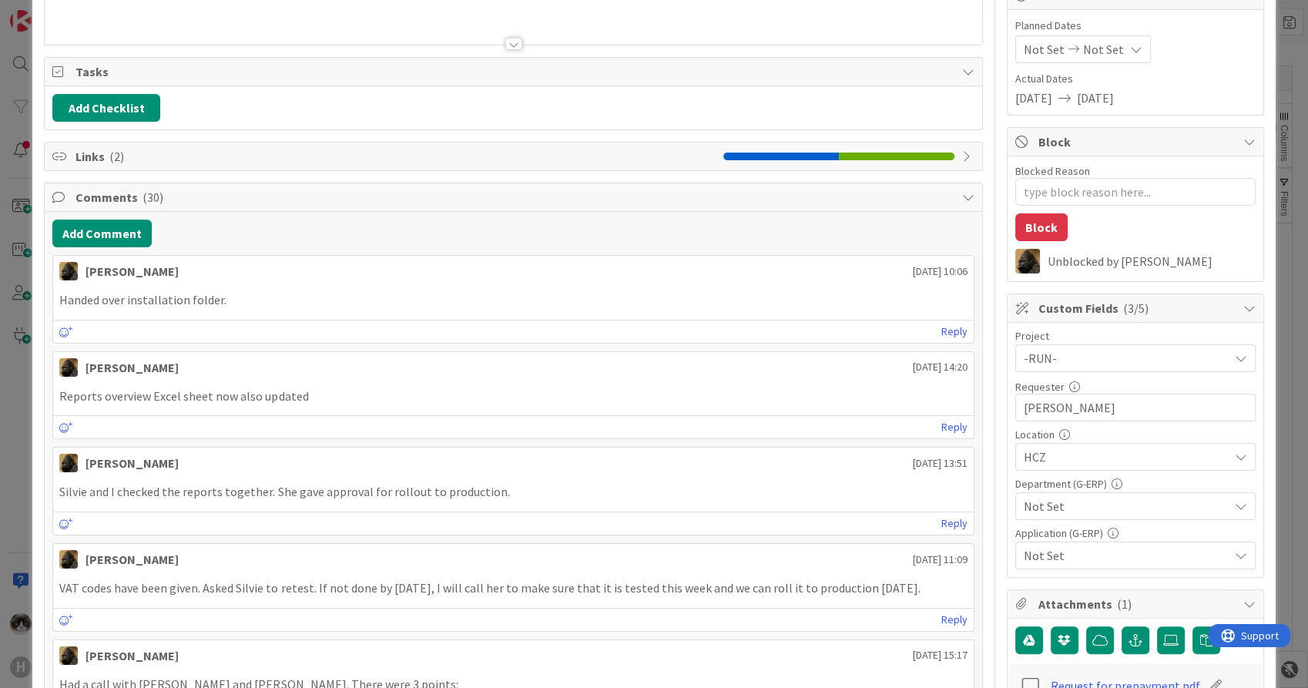
click at [1079, 505] on span "Not Set" at bounding box center [1126, 506] width 205 height 18
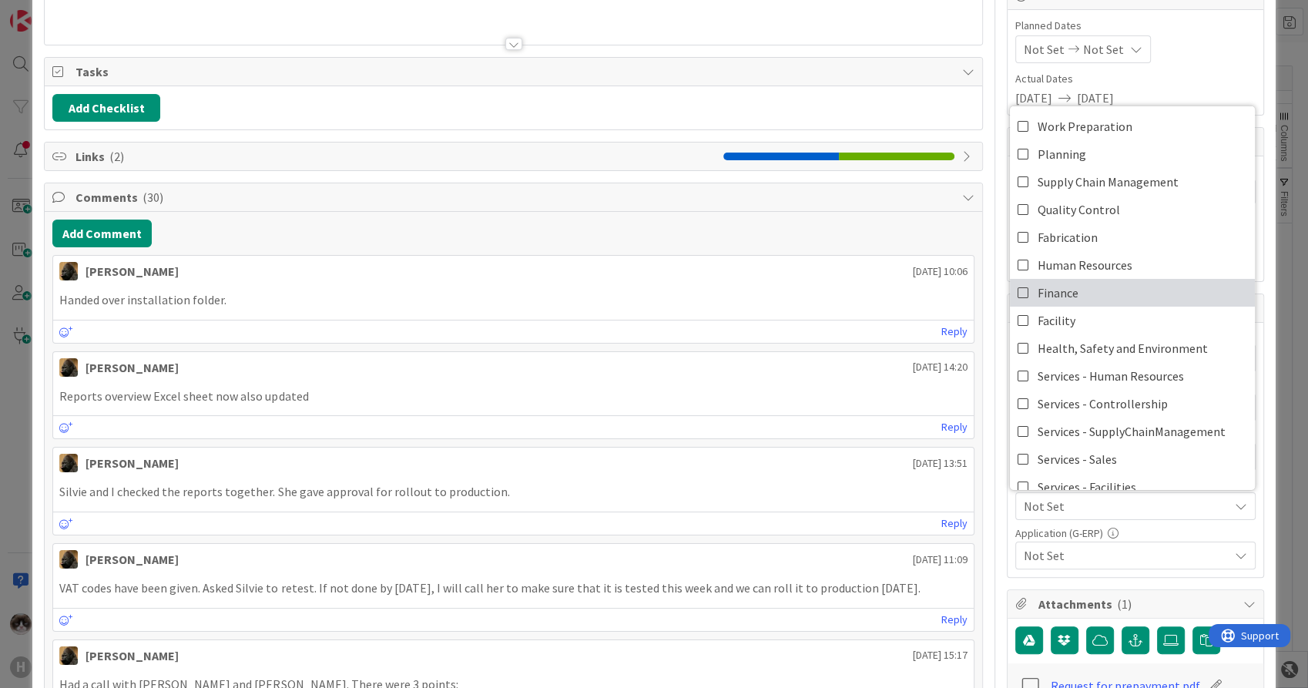
click at [1085, 293] on link "Finance" at bounding box center [1132, 293] width 245 height 28
click at [1116, 552] on span "Not Set" at bounding box center [1126, 555] width 205 height 18
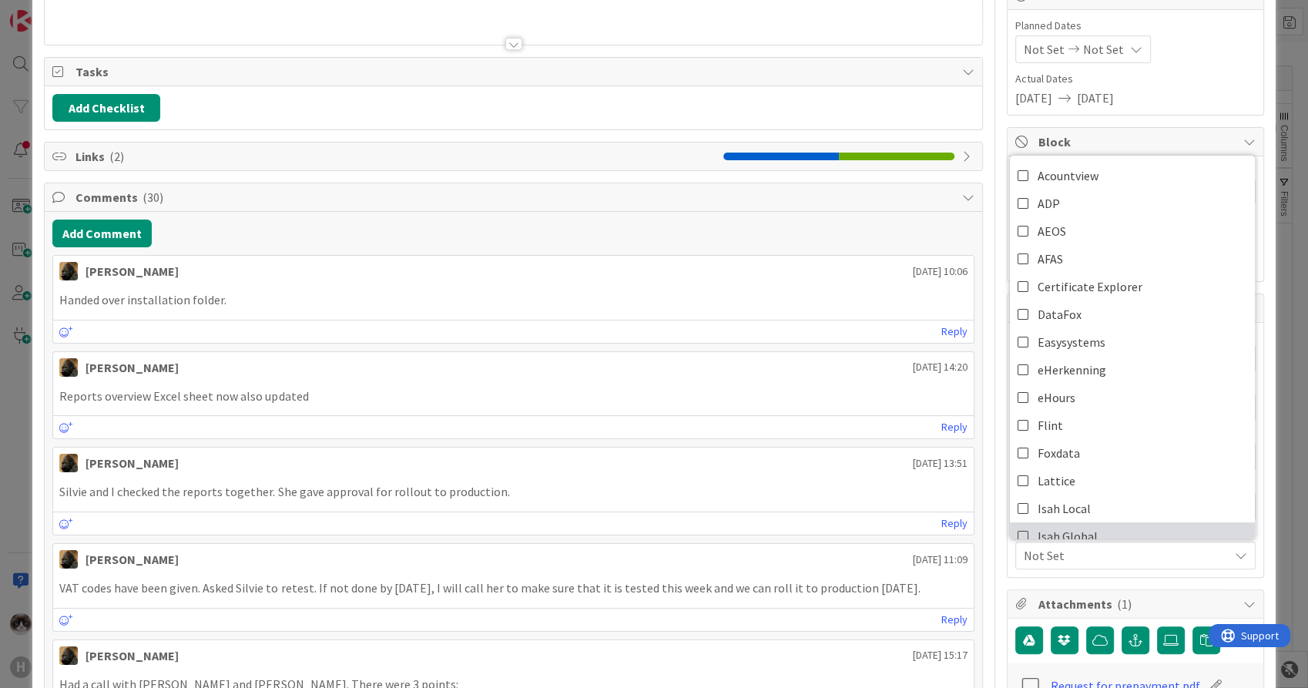
click at [1097, 529] on link "Isah Global" at bounding box center [1132, 536] width 245 height 28
click at [1110, 561] on span "Isah Global" at bounding box center [1126, 555] width 205 height 18
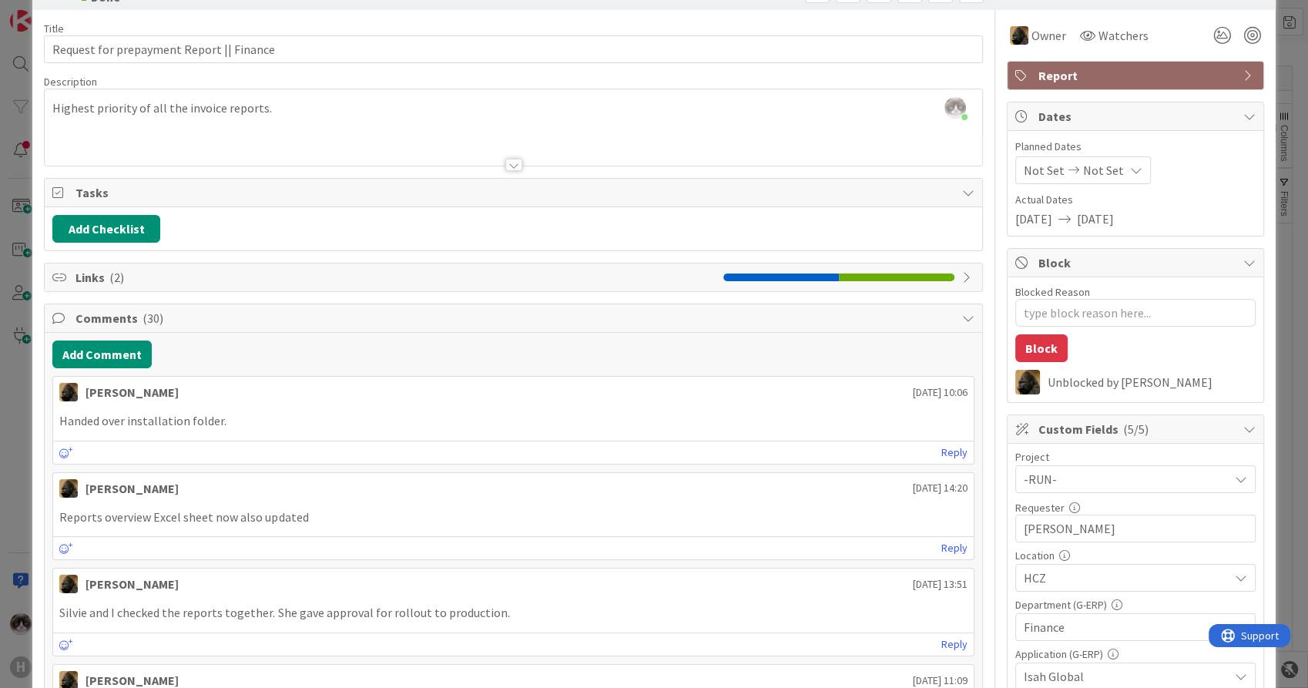
scroll to position [0, 0]
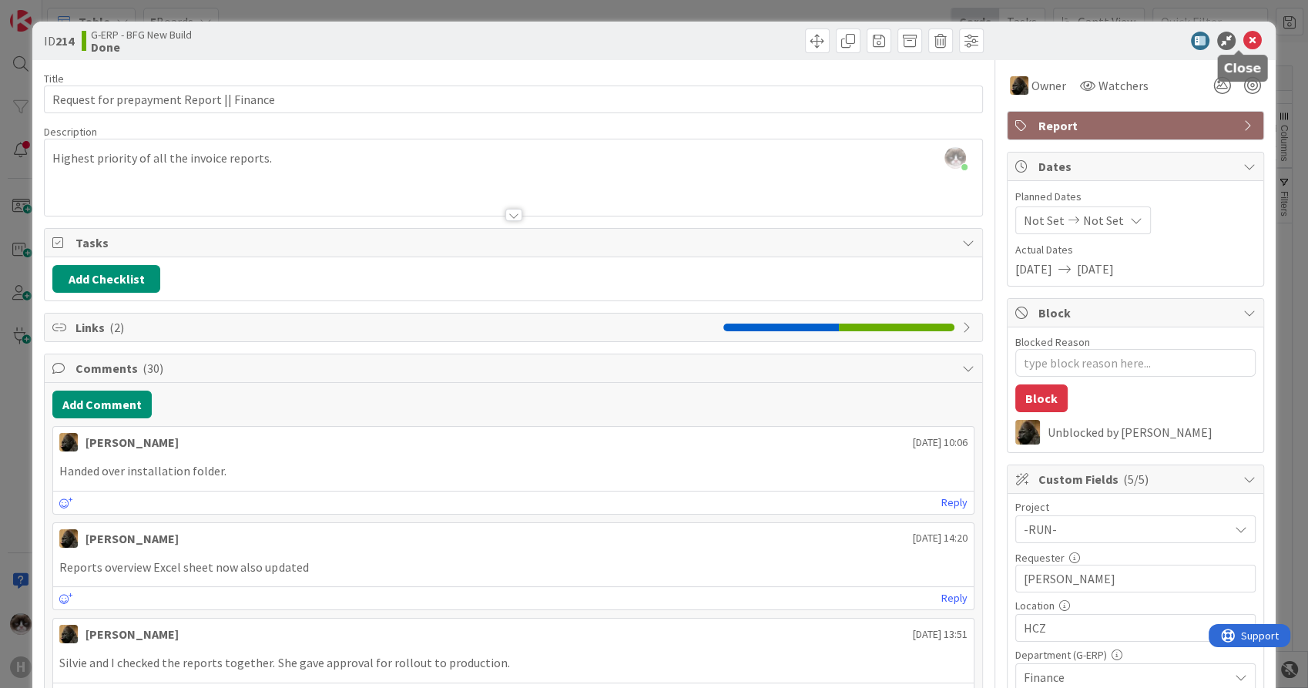
click at [1244, 39] on icon at bounding box center [1253, 41] width 18 height 18
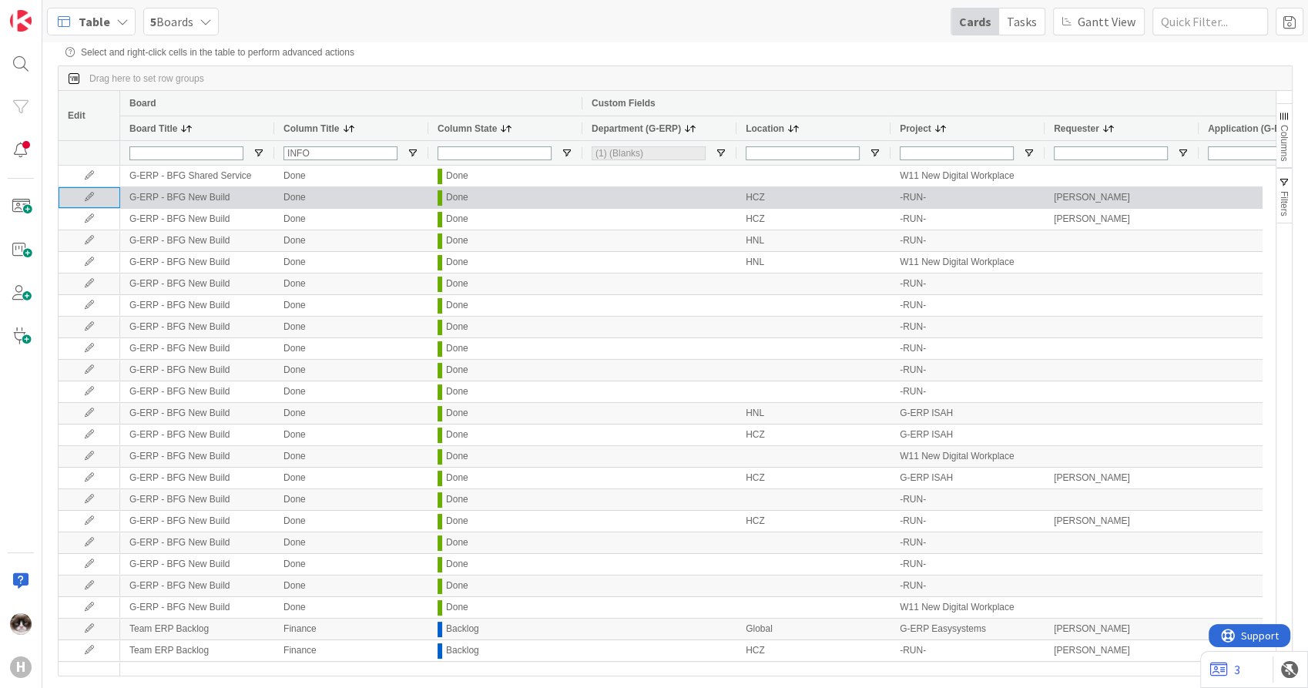
click at [92, 201] on icon at bounding box center [89, 197] width 23 height 9
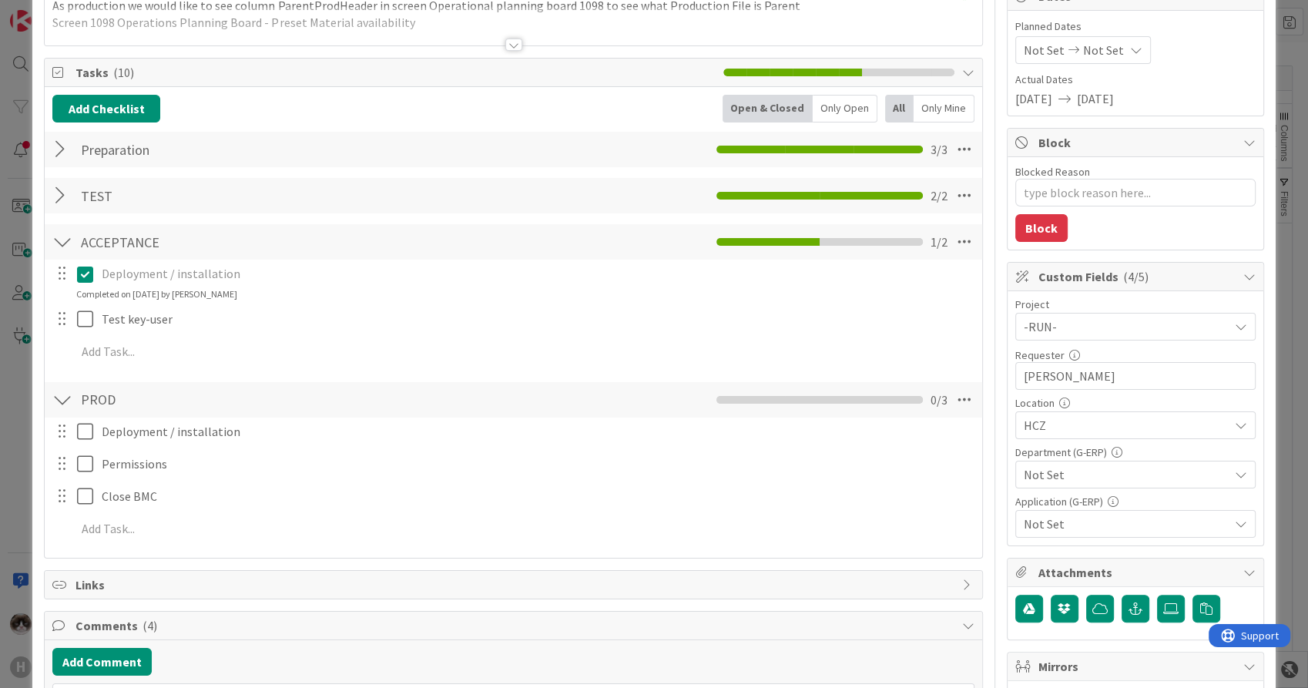
scroll to position [171, 0]
click at [1056, 473] on span "Not Set" at bounding box center [1126, 474] width 205 height 18
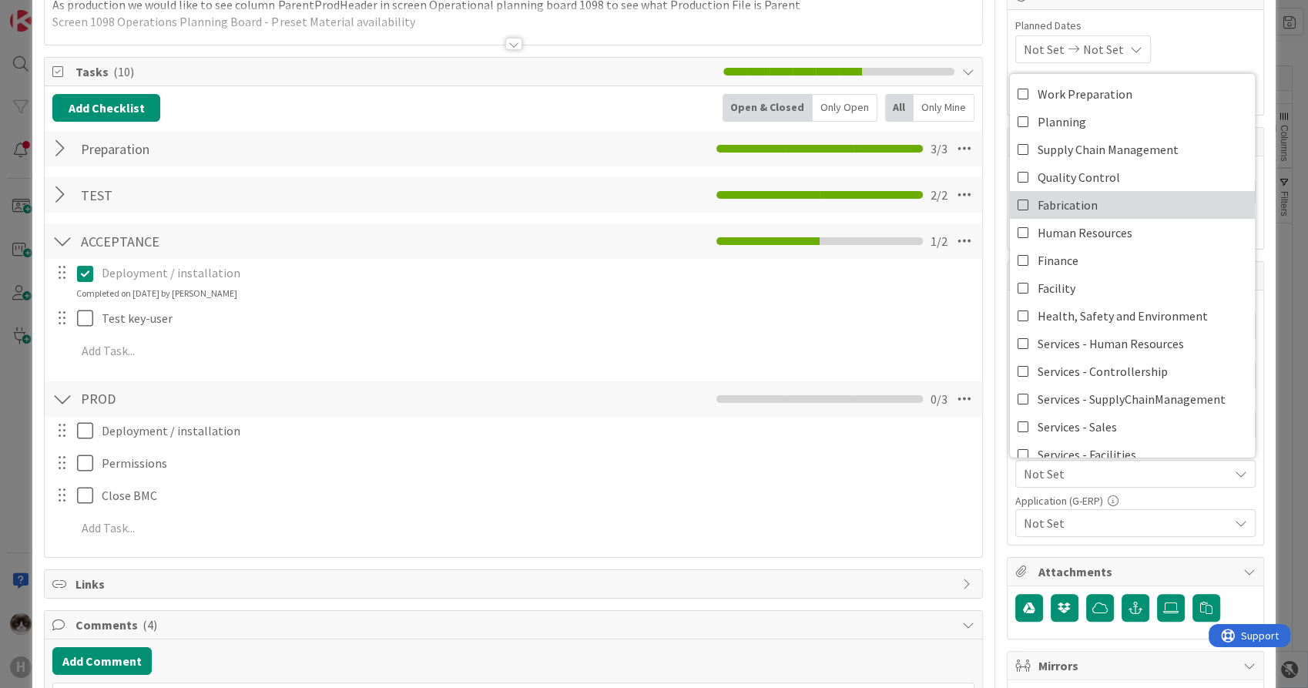
click at [1099, 208] on link "Fabrication" at bounding box center [1132, 205] width 245 height 28
click at [1115, 519] on span "Not Set" at bounding box center [1126, 523] width 205 height 18
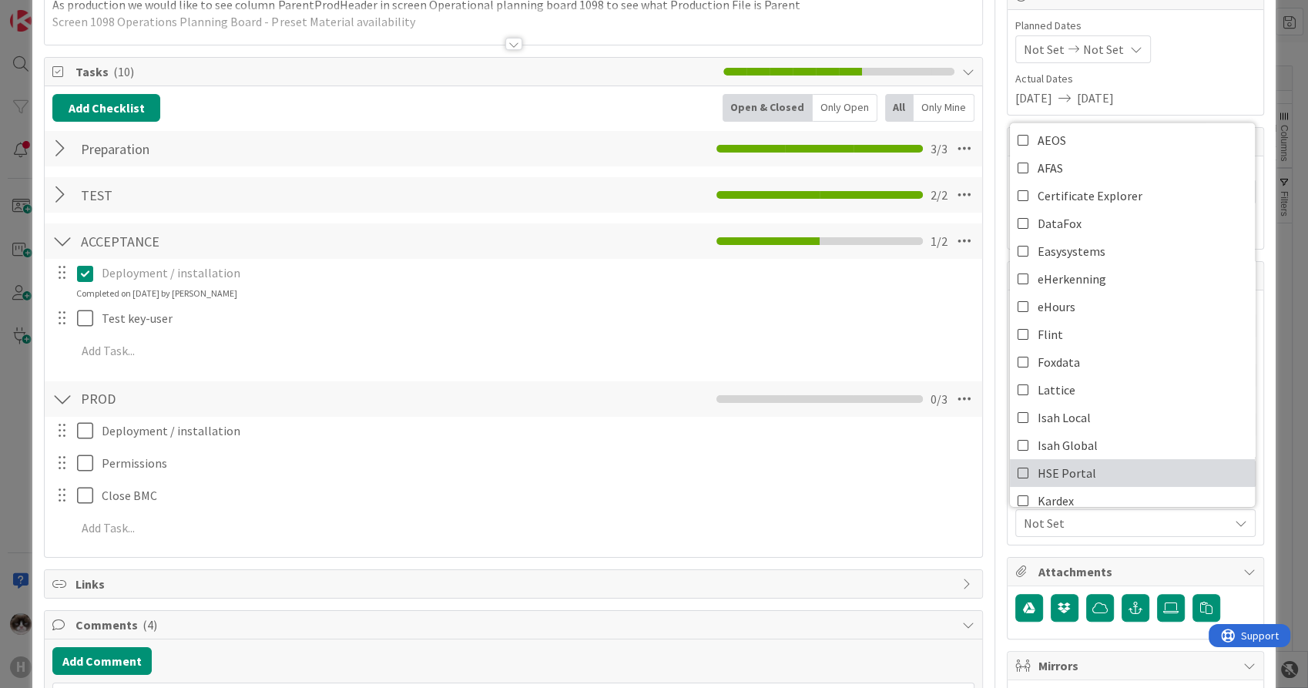
scroll to position [86, 0]
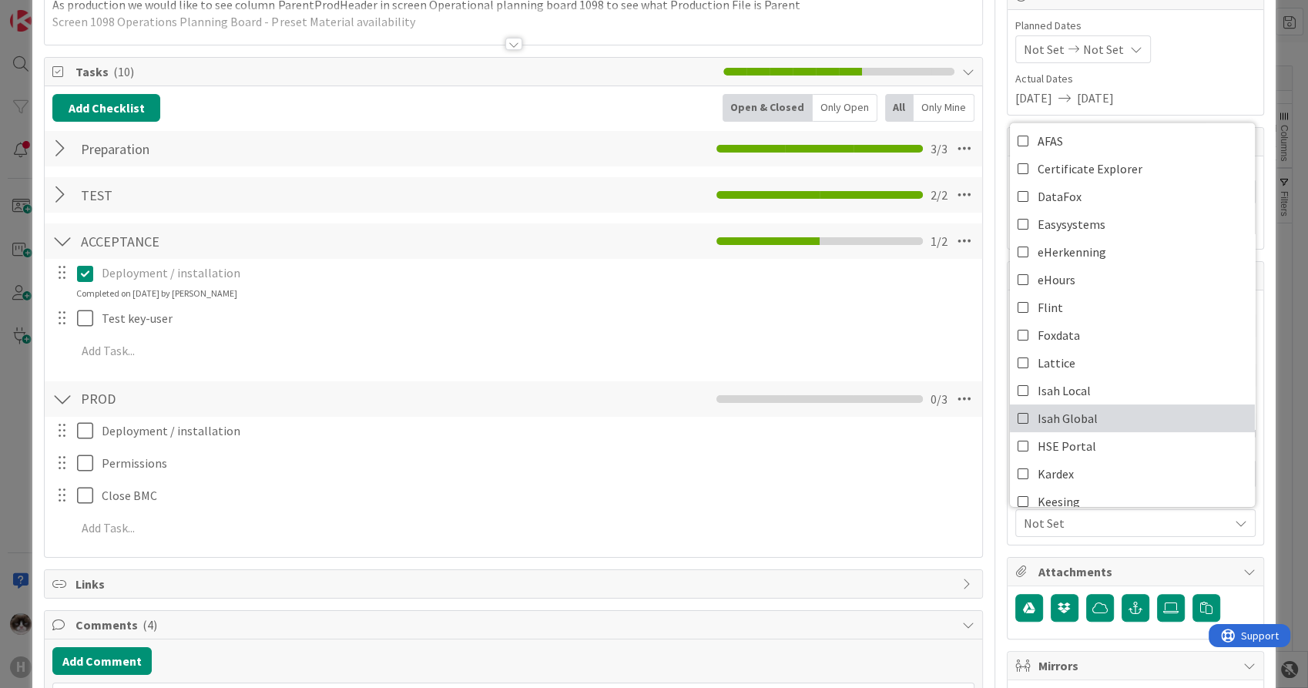
click at [1085, 422] on link "Isah Global" at bounding box center [1132, 419] width 245 height 28
click at [1093, 527] on span "Isah Global" at bounding box center [1126, 523] width 205 height 18
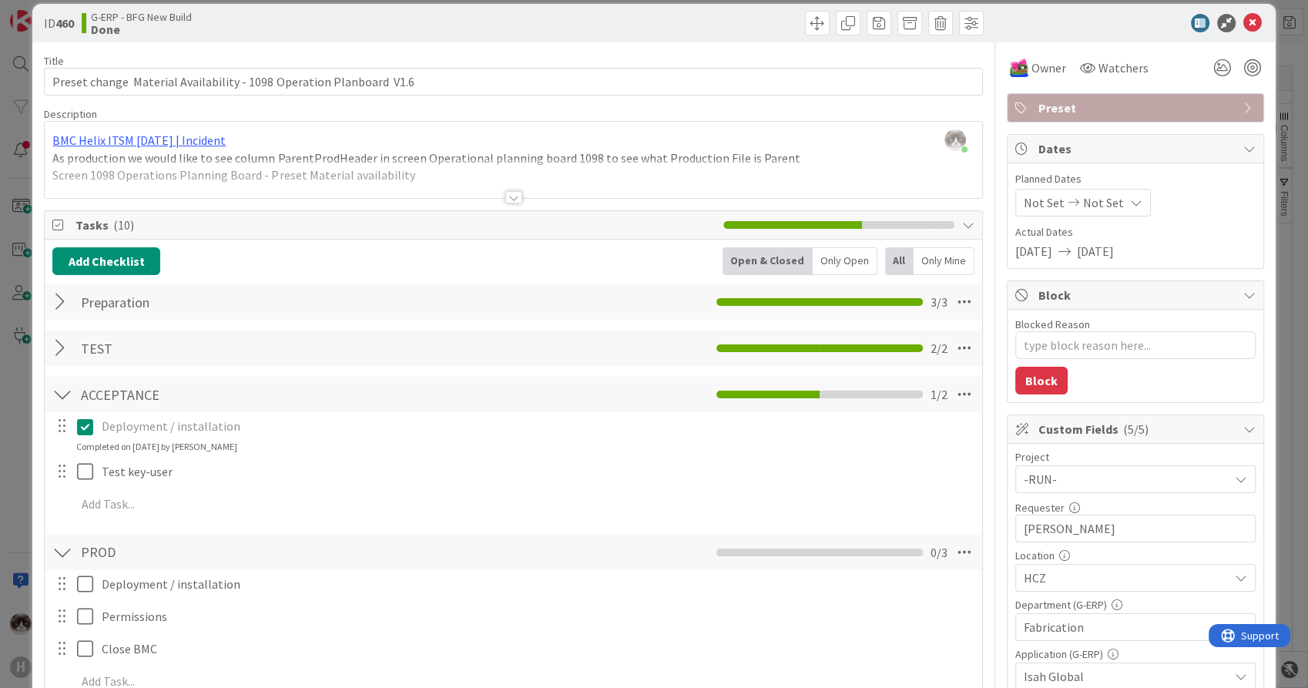
scroll to position [0, 0]
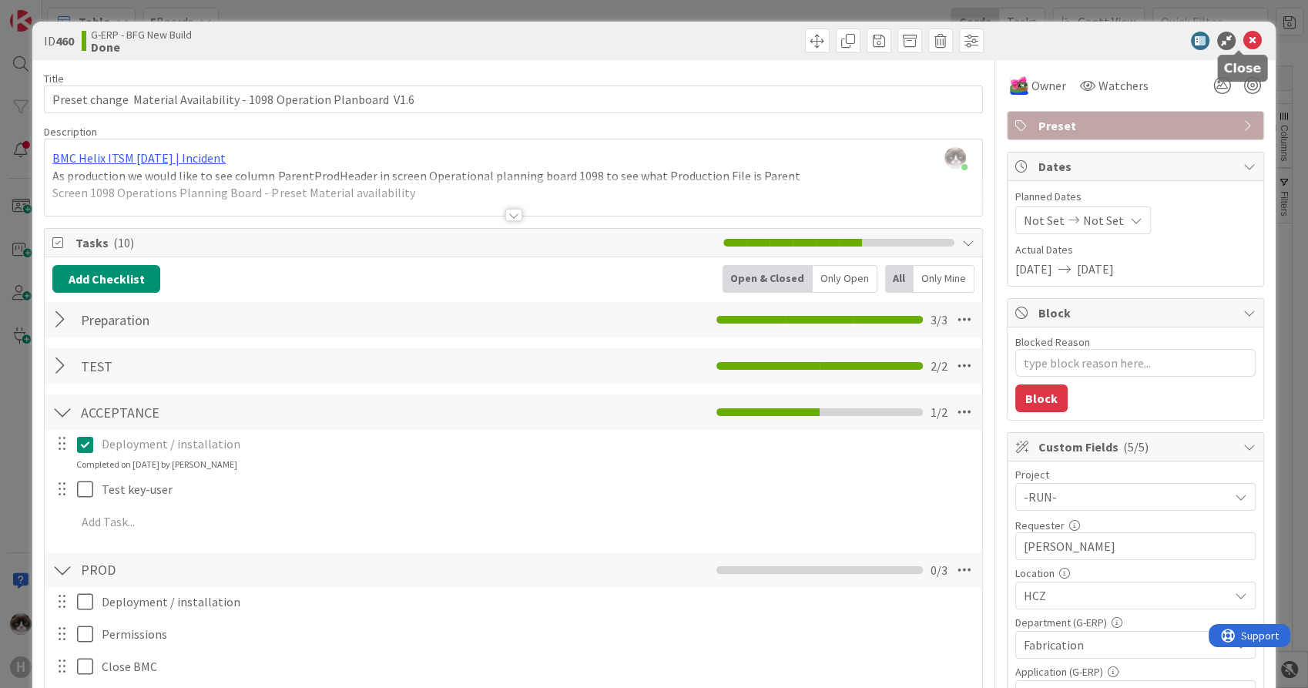
click at [1244, 39] on icon at bounding box center [1253, 41] width 18 height 18
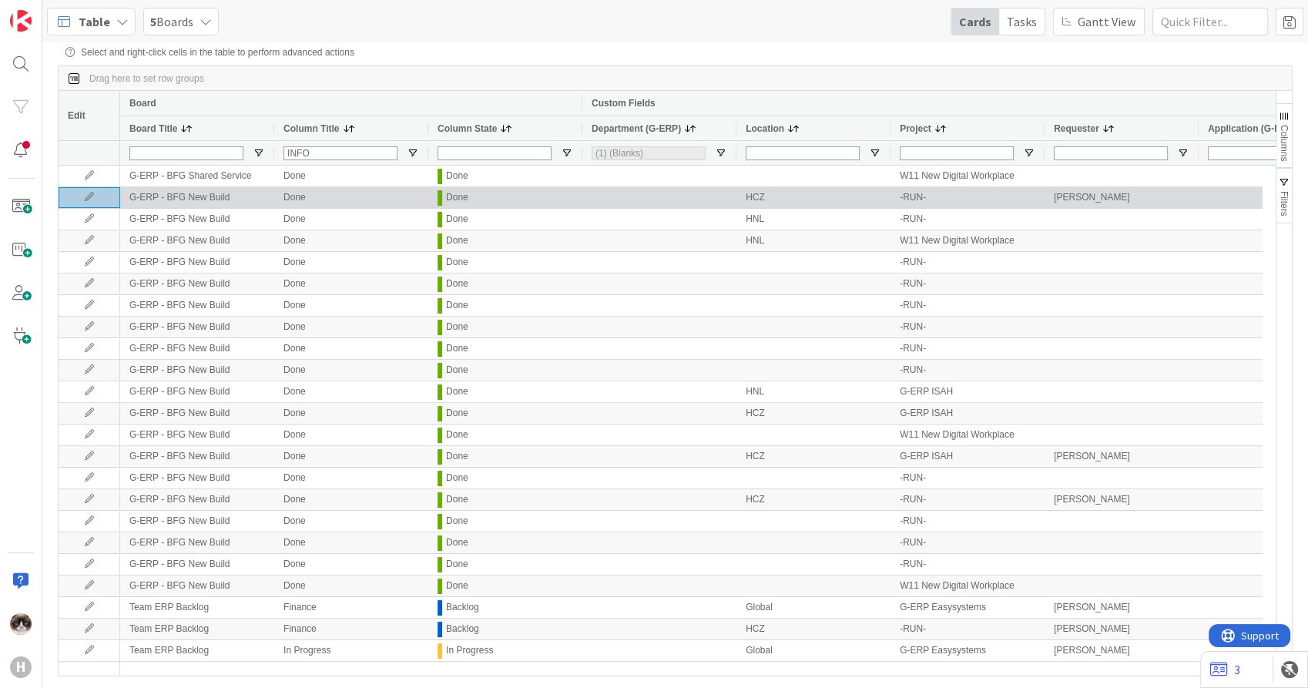
click at [89, 200] on icon at bounding box center [89, 197] width 23 height 9
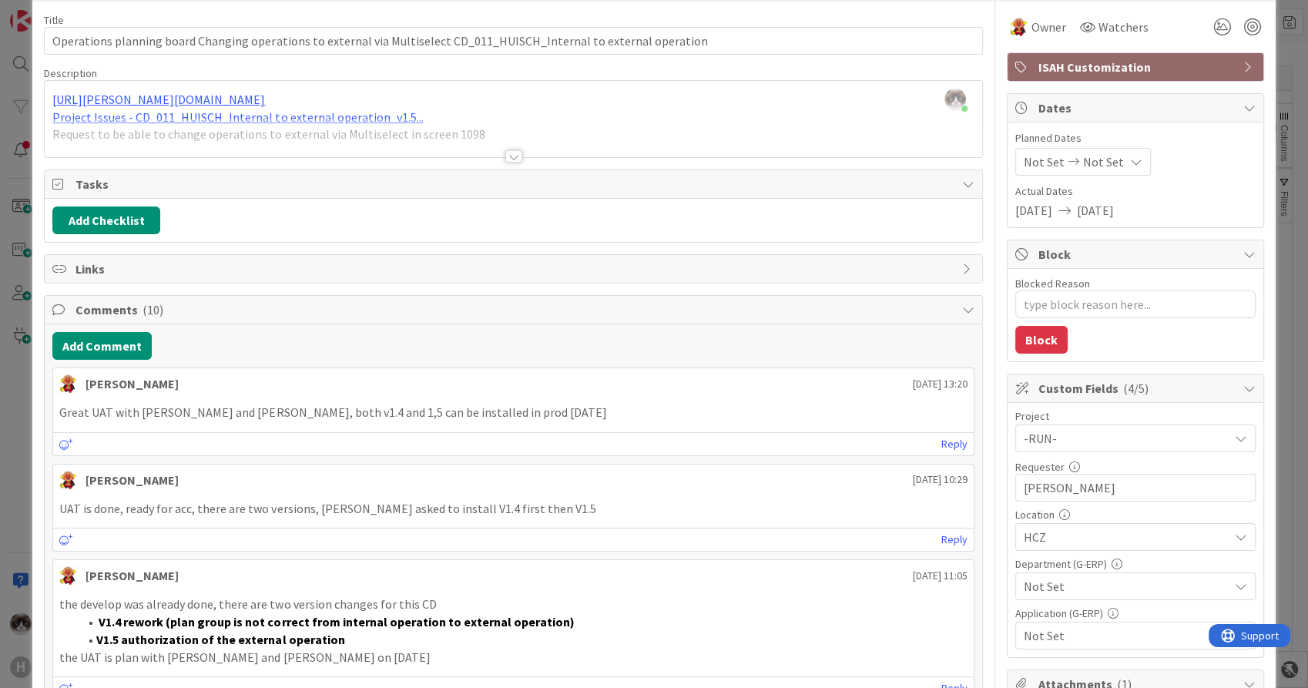
scroll to position [86, 0]
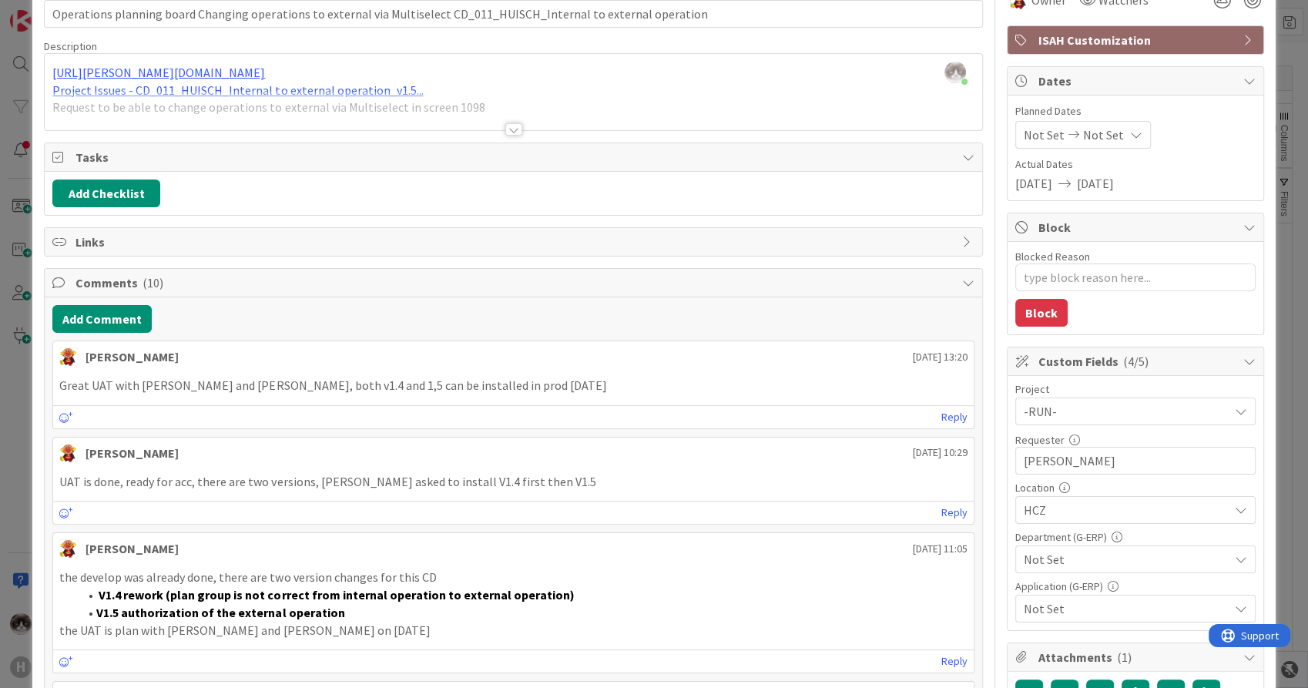
click at [1049, 556] on span "Not Set" at bounding box center [1126, 559] width 205 height 18
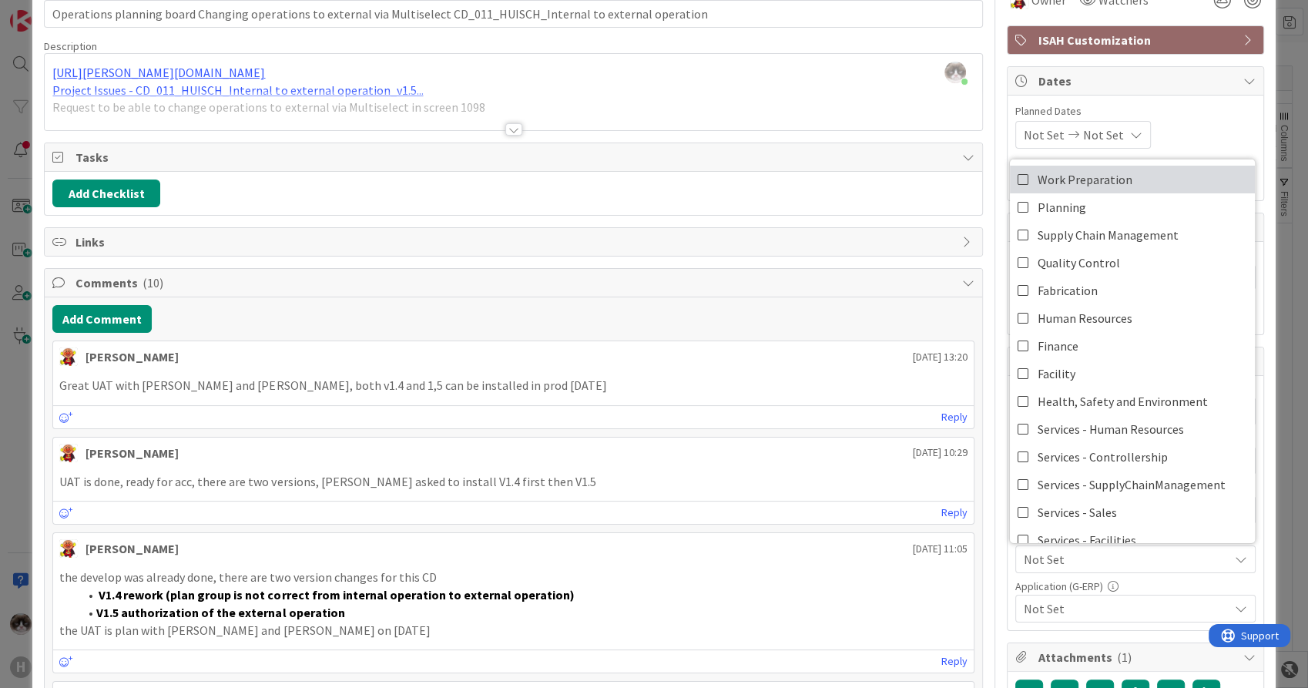
click at [1073, 174] on span "Work Preparation" at bounding box center [1085, 179] width 95 height 23
click at [1116, 604] on span "Not Set" at bounding box center [1126, 608] width 205 height 18
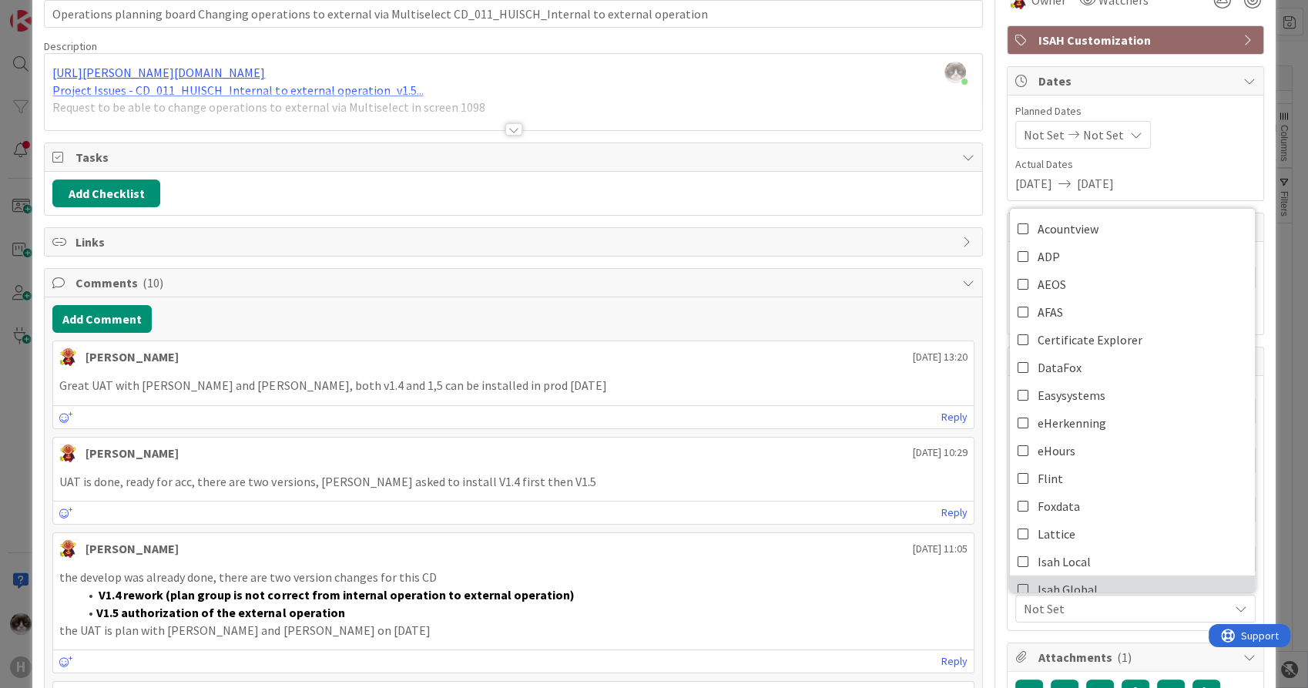
click at [1103, 583] on link "Isah Global" at bounding box center [1132, 590] width 245 height 28
click at [1098, 611] on span "Isah Global" at bounding box center [1126, 608] width 205 height 18
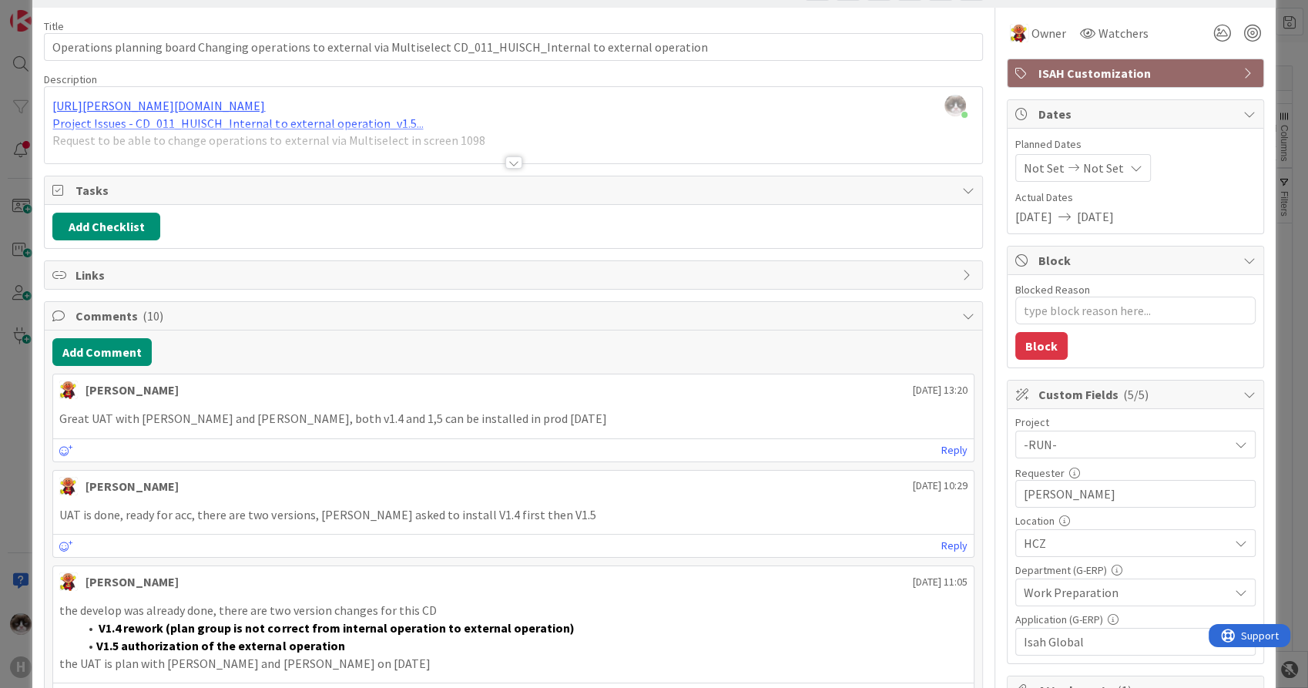
scroll to position [0, 0]
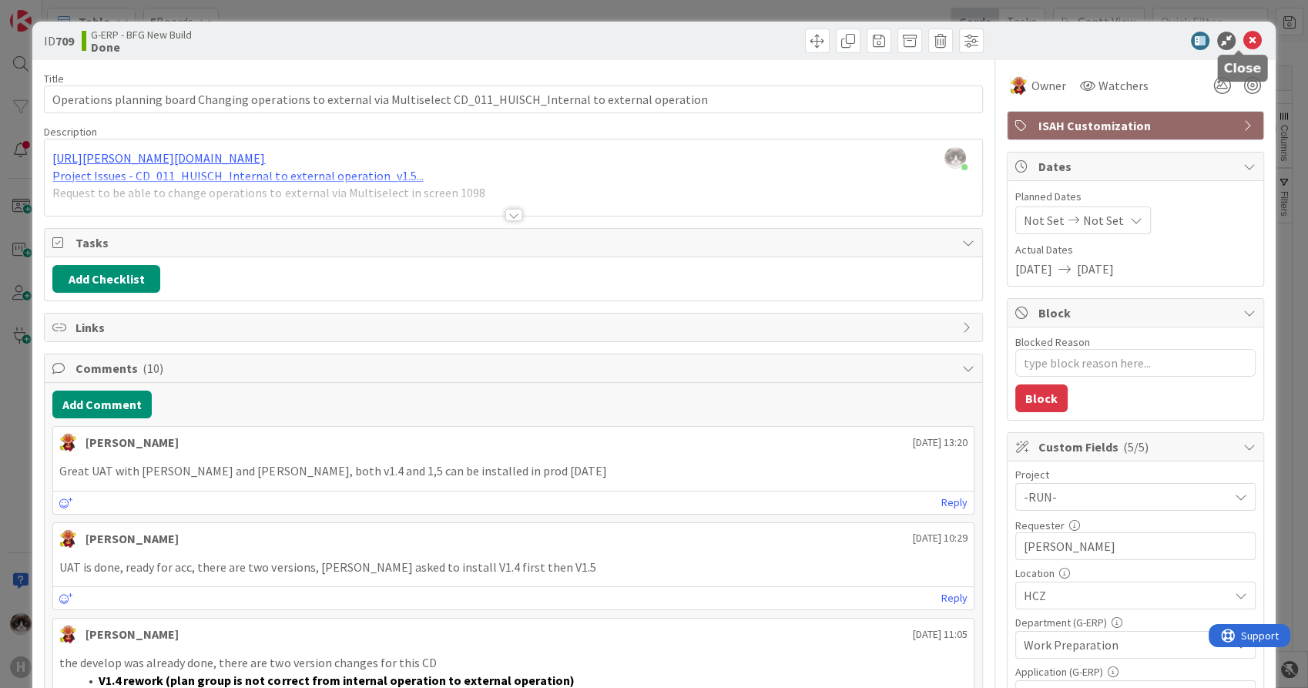
click at [1244, 48] on icon at bounding box center [1253, 41] width 18 height 18
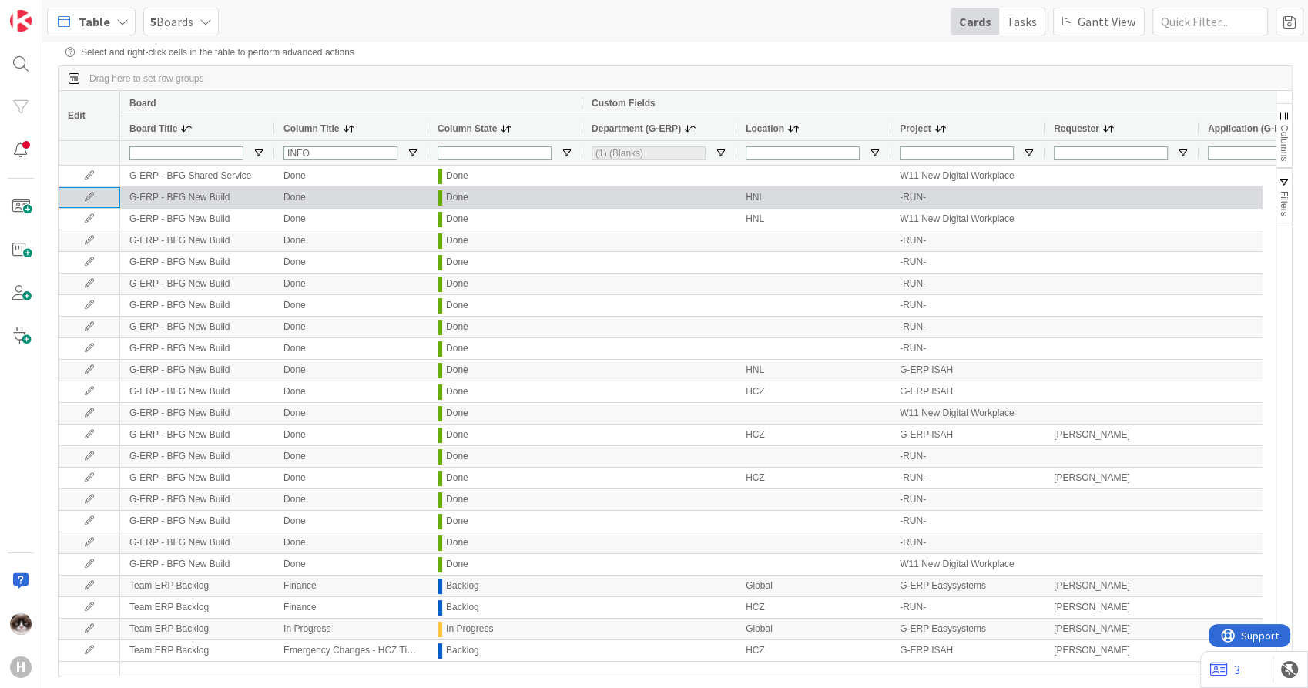
click at [92, 199] on icon at bounding box center [89, 197] width 23 height 9
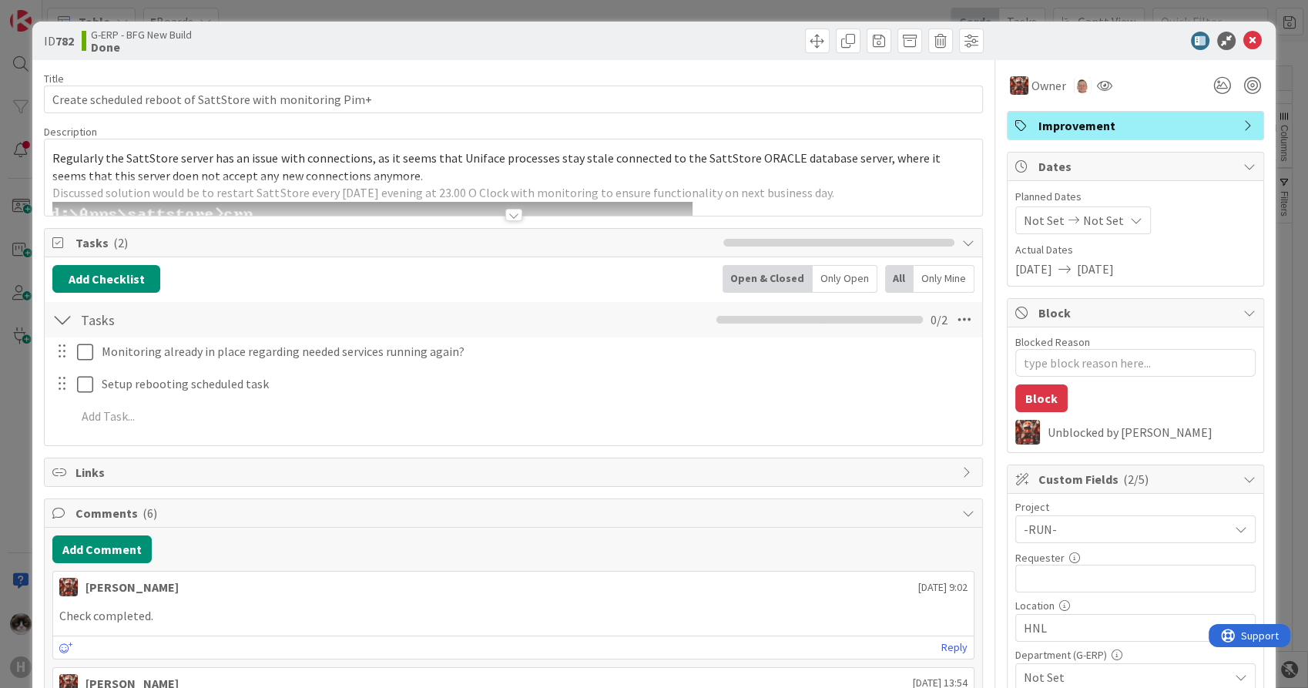
type textarea "x"
click at [1071, 575] on input "text" at bounding box center [1136, 579] width 240 height 28
type input "Kevin van"
type textarea "x"
type input "[PERSON_NAME]"
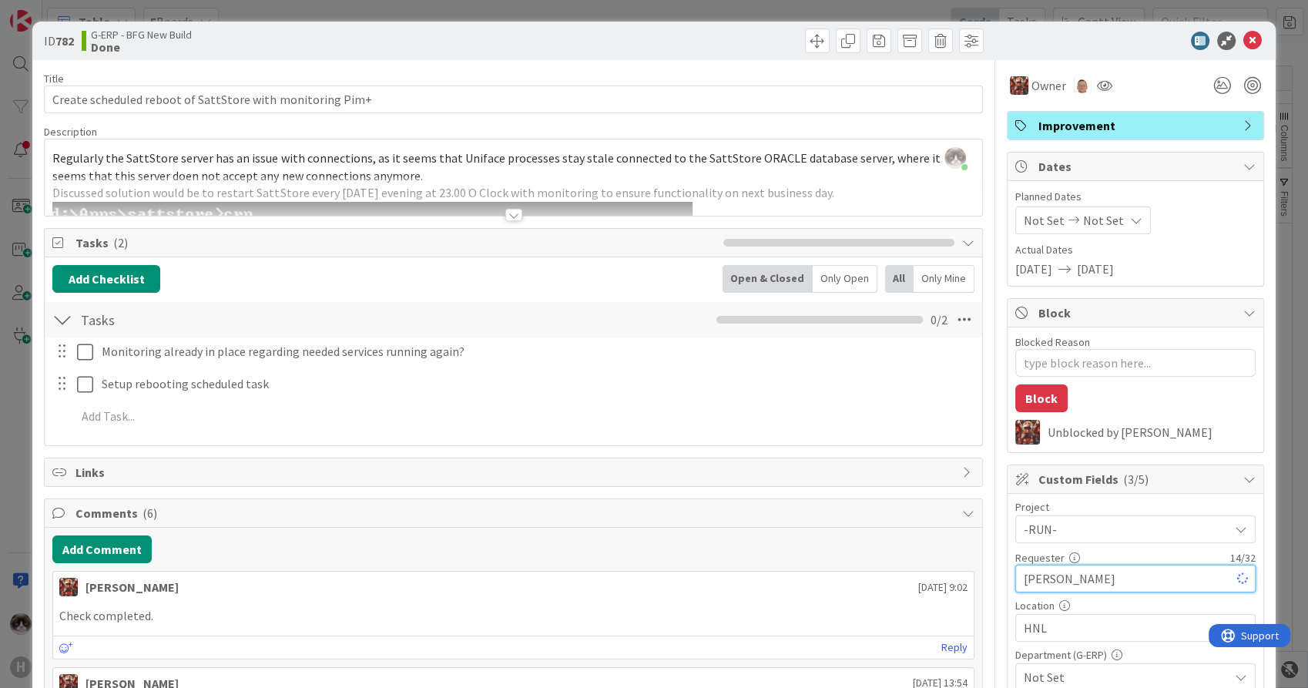
type textarea "x"
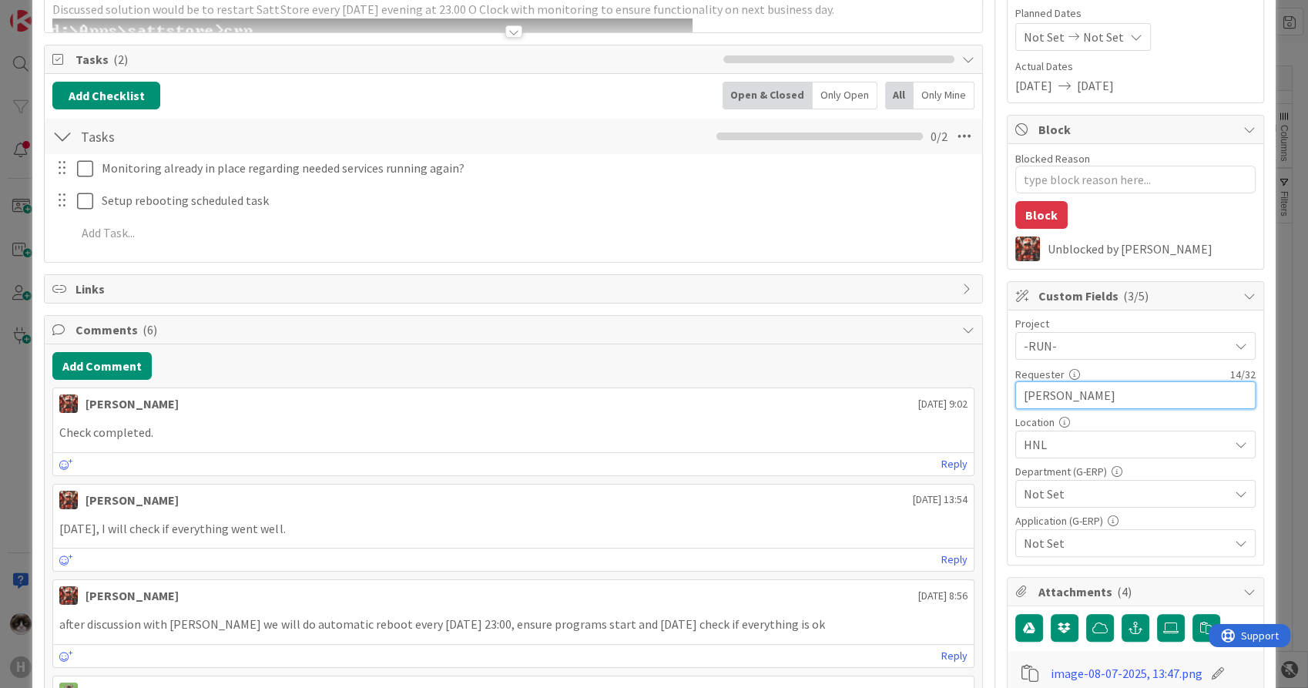
scroll to position [171, 0]
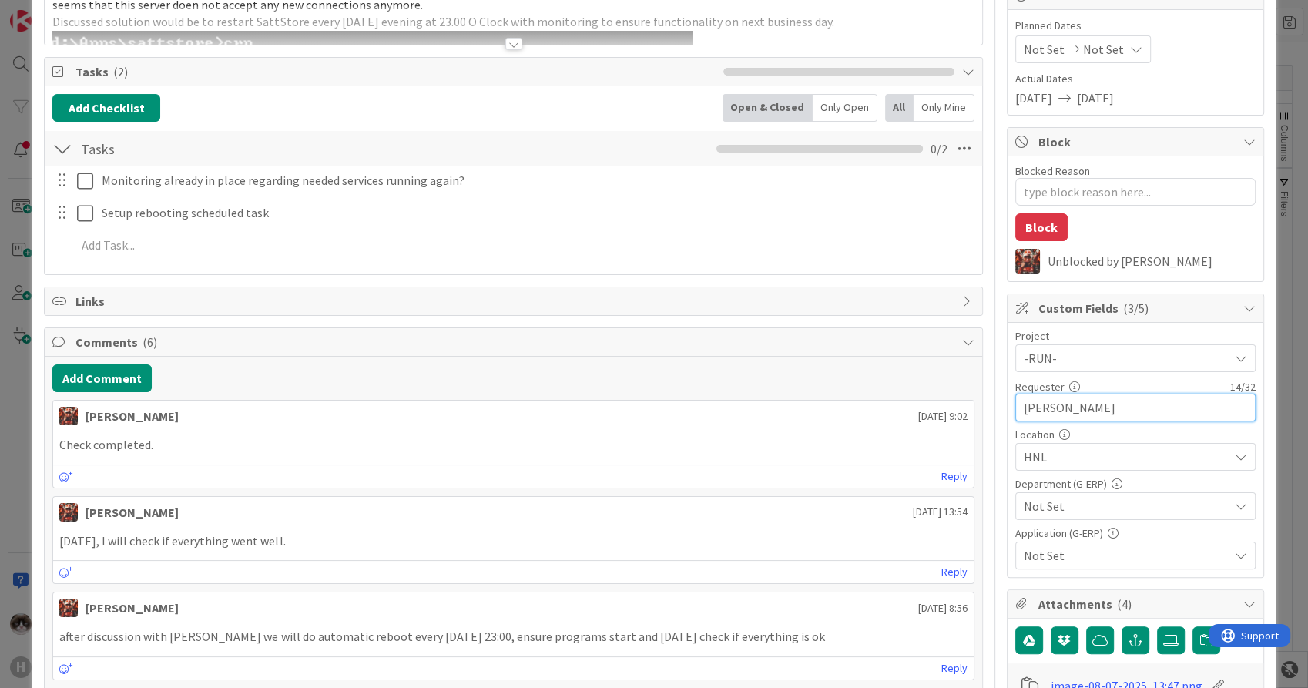
type input "[PERSON_NAME]"
click at [1106, 506] on span "Not Set" at bounding box center [1126, 506] width 205 height 18
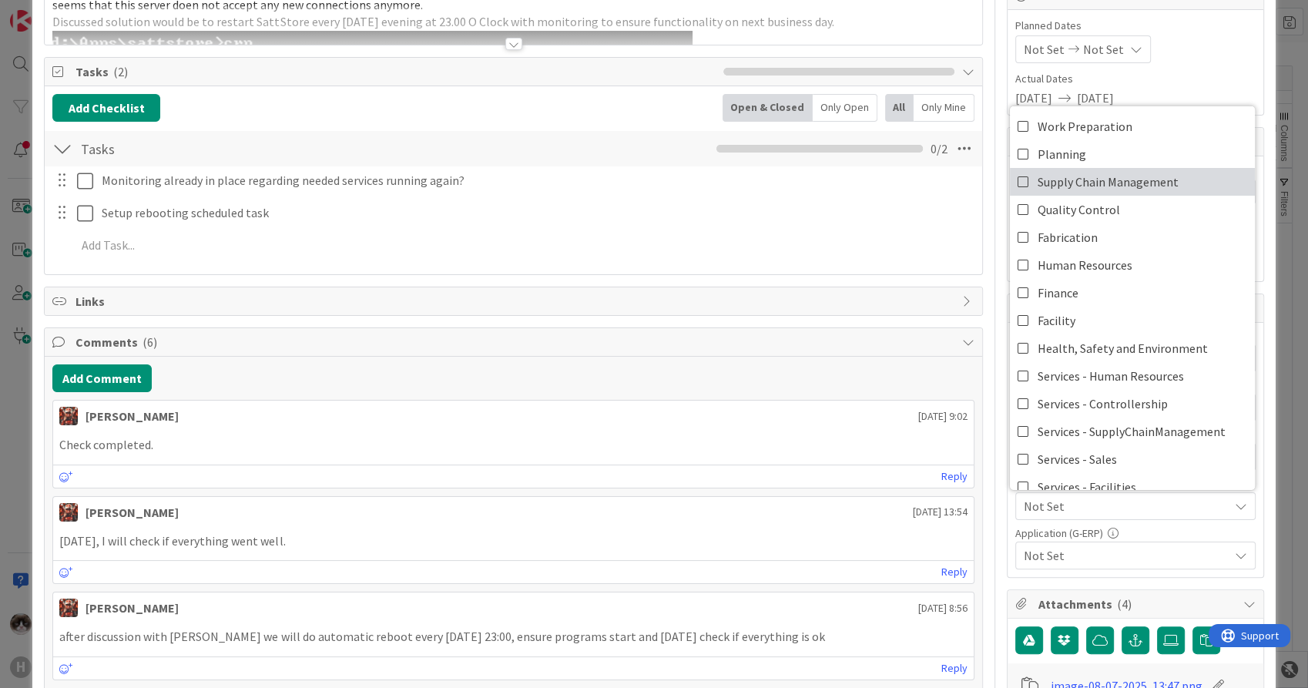
click at [1112, 172] on span "Supply Chain Management" at bounding box center [1108, 181] width 141 height 23
click at [1131, 551] on span "Not Set" at bounding box center [1126, 555] width 205 height 18
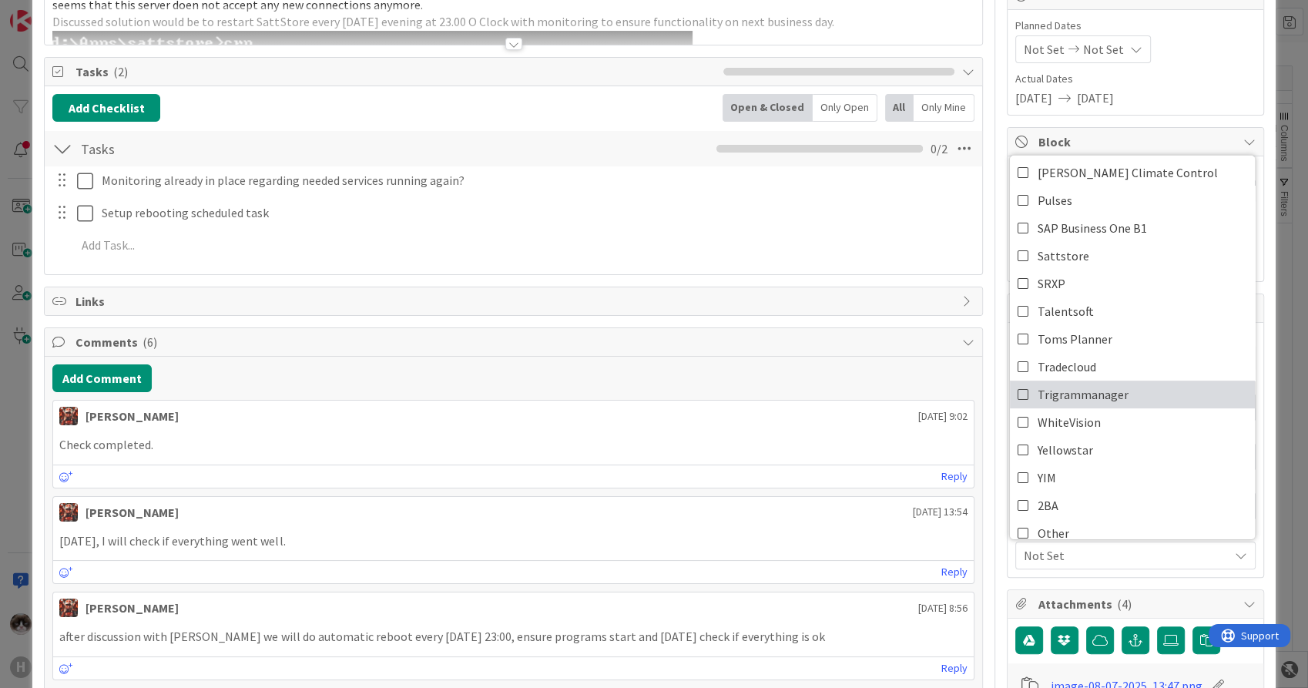
scroll to position [571, 0]
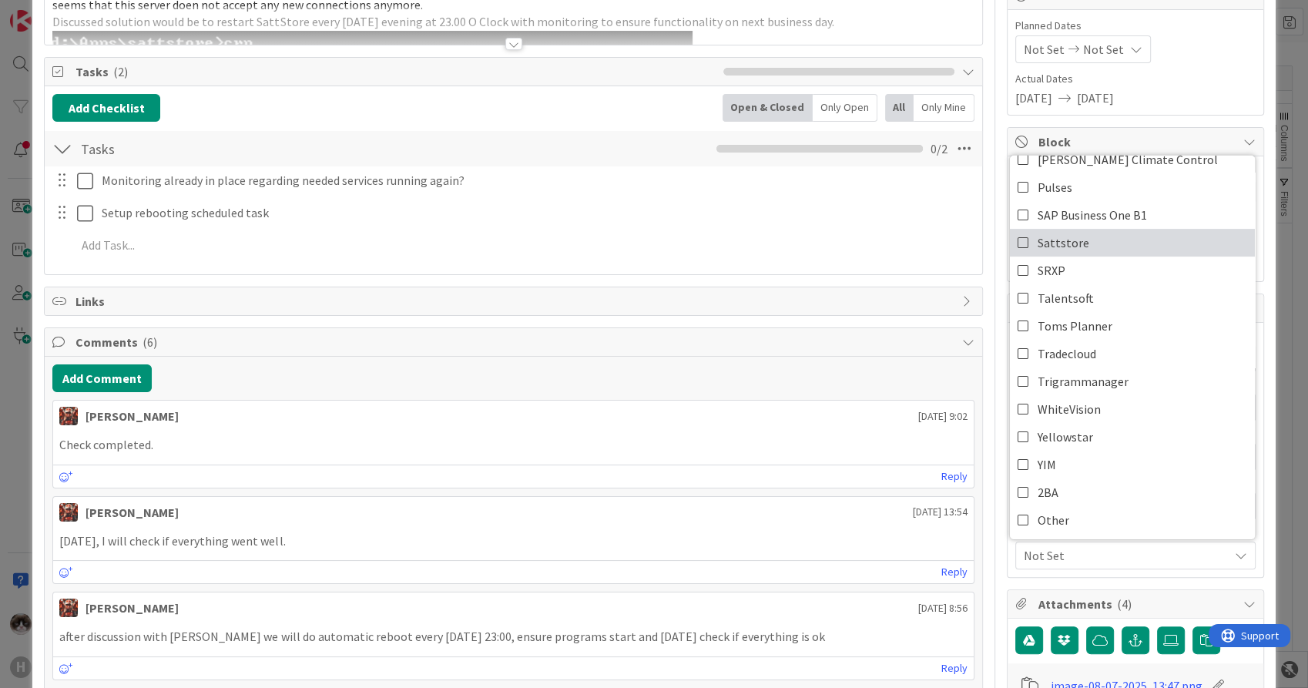
click at [1074, 240] on link "Sattstore" at bounding box center [1132, 243] width 245 height 28
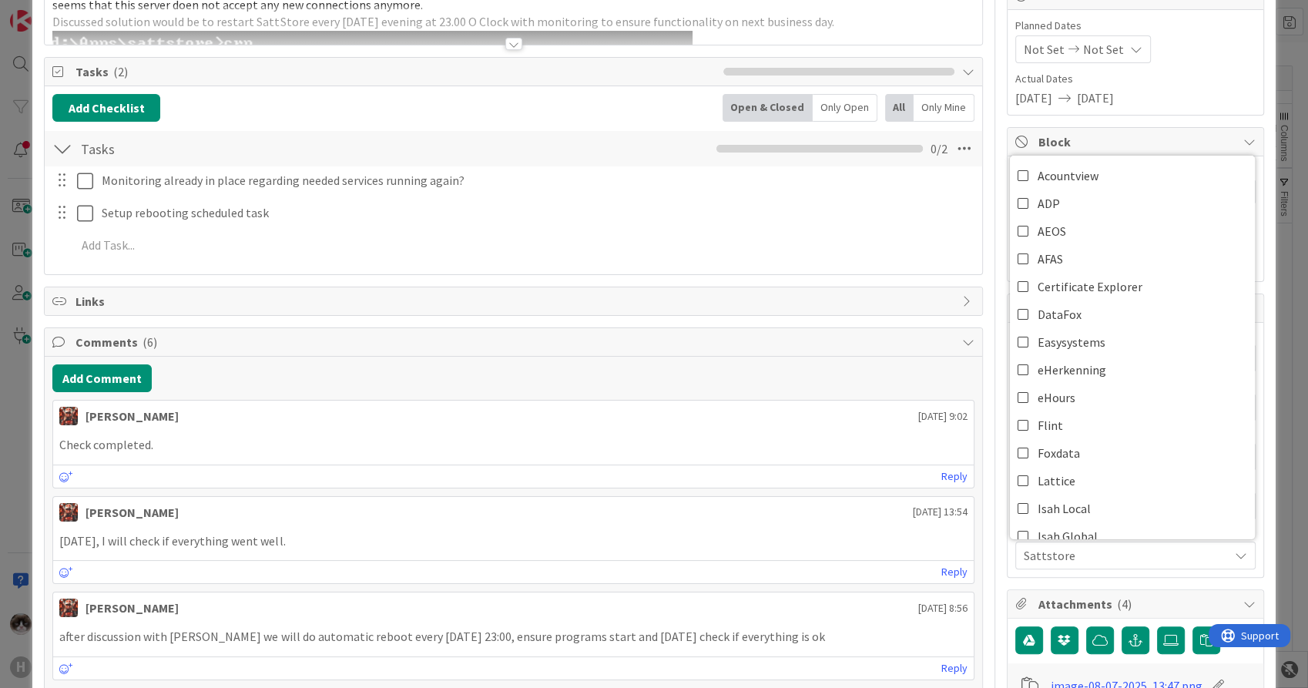
click at [1121, 560] on span "Sattstore" at bounding box center [1126, 555] width 205 height 18
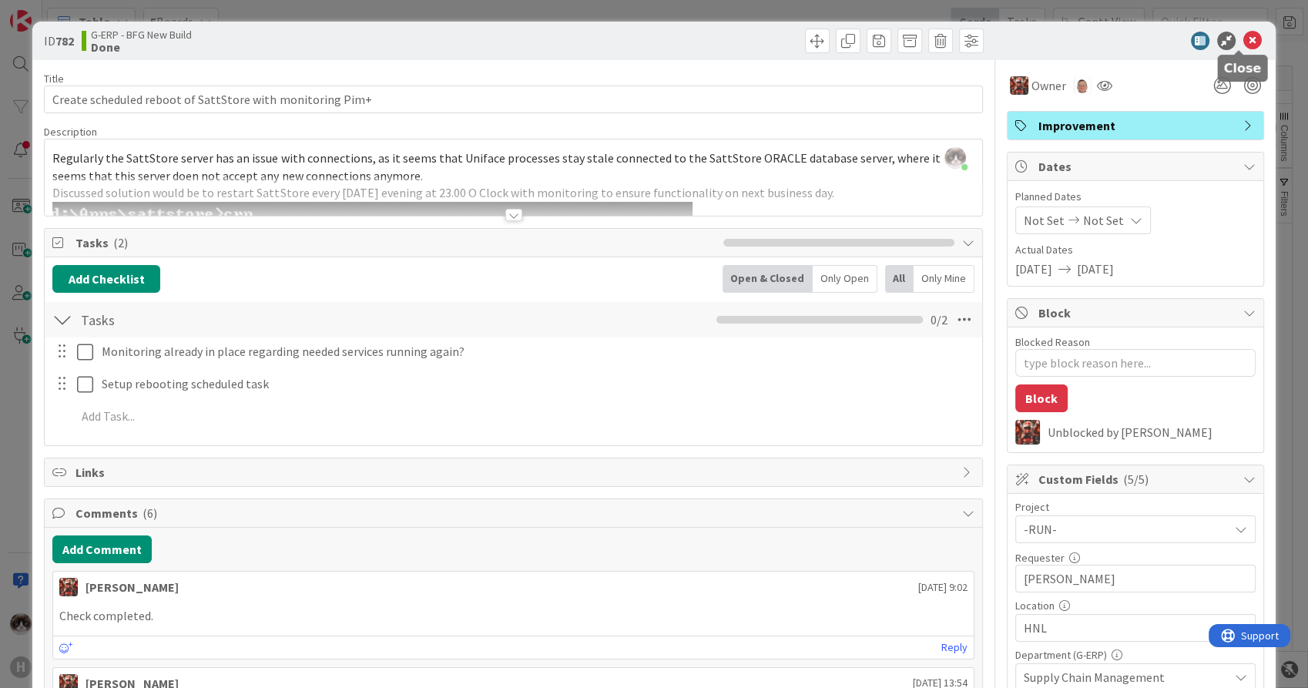
click at [1245, 42] on icon at bounding box center [1253, 41] width 18 height 18
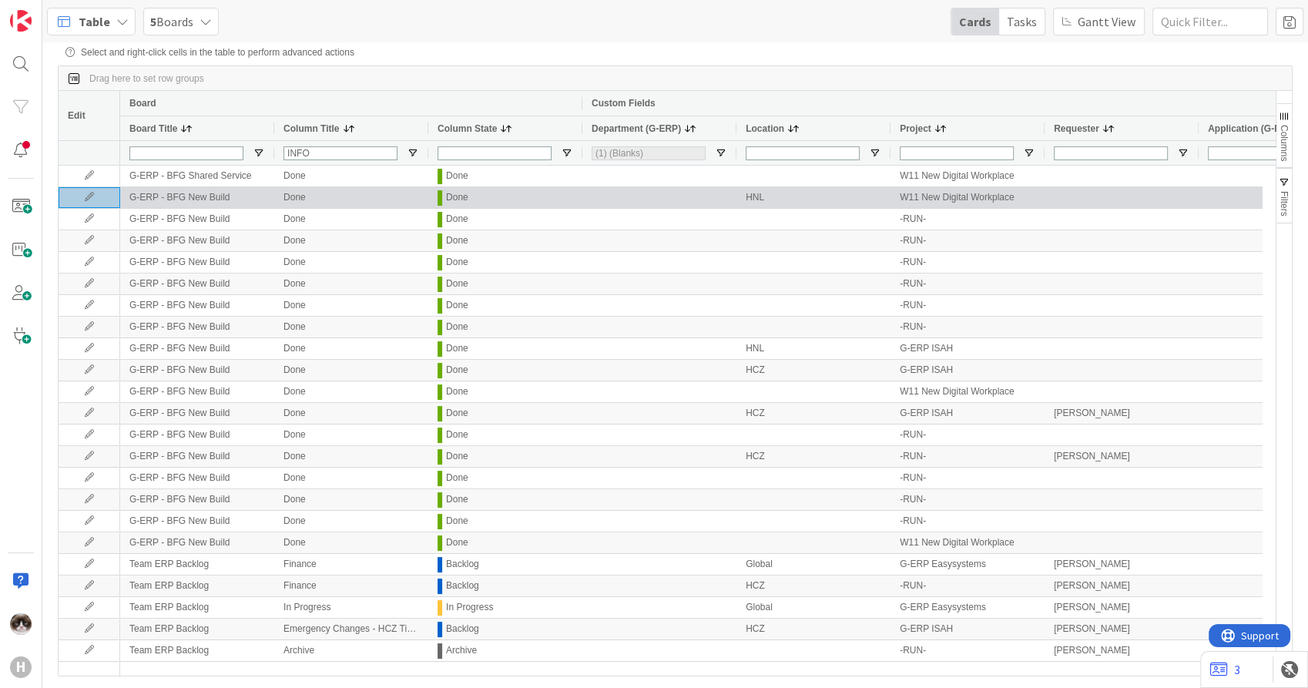
click at [98, 199] on icon at bounding box center [89, 197] width 23 height 9
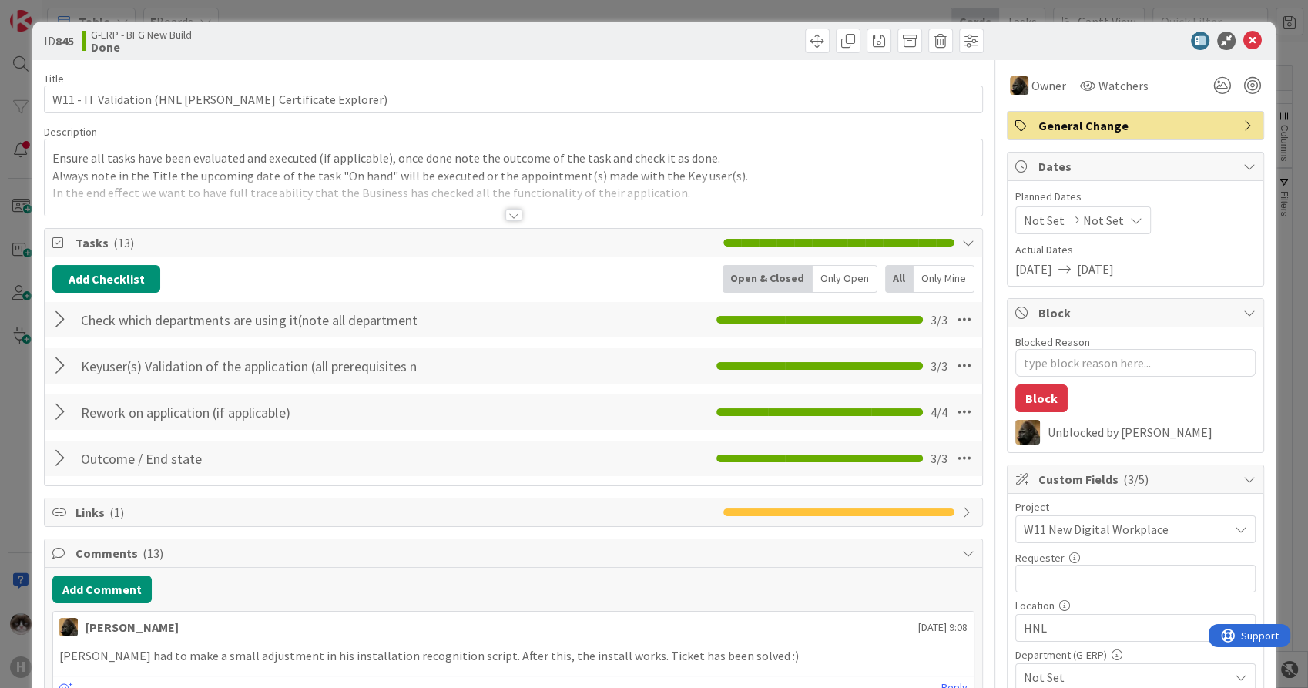
type textarea "x"
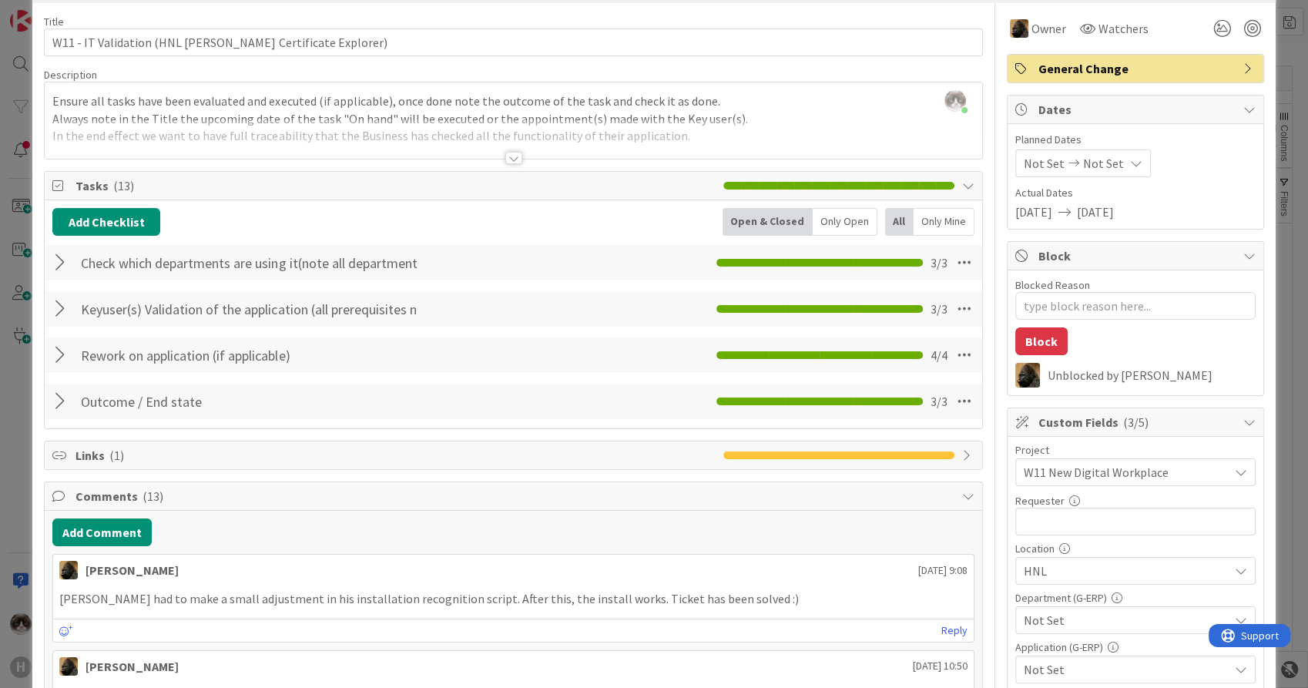
scroll to position [86, 0]
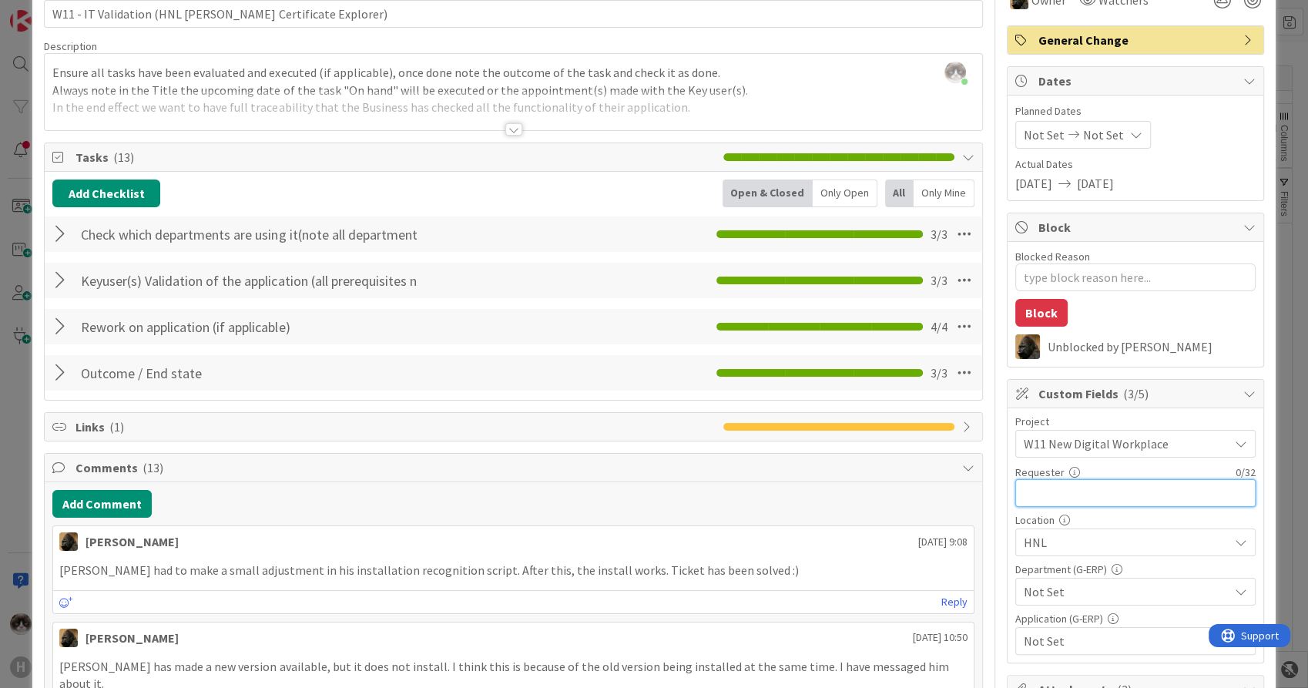
click at [1052, 489] on input "text" at bounding box center [1136, 493] width 240 height 28
type input "[PERSON_NAME]"
type textarea "x"
type input "[PERSON_NAME]"
click at [1063, 547] on span "HNL" at bounding box center [1126, 542] width 205 height 18
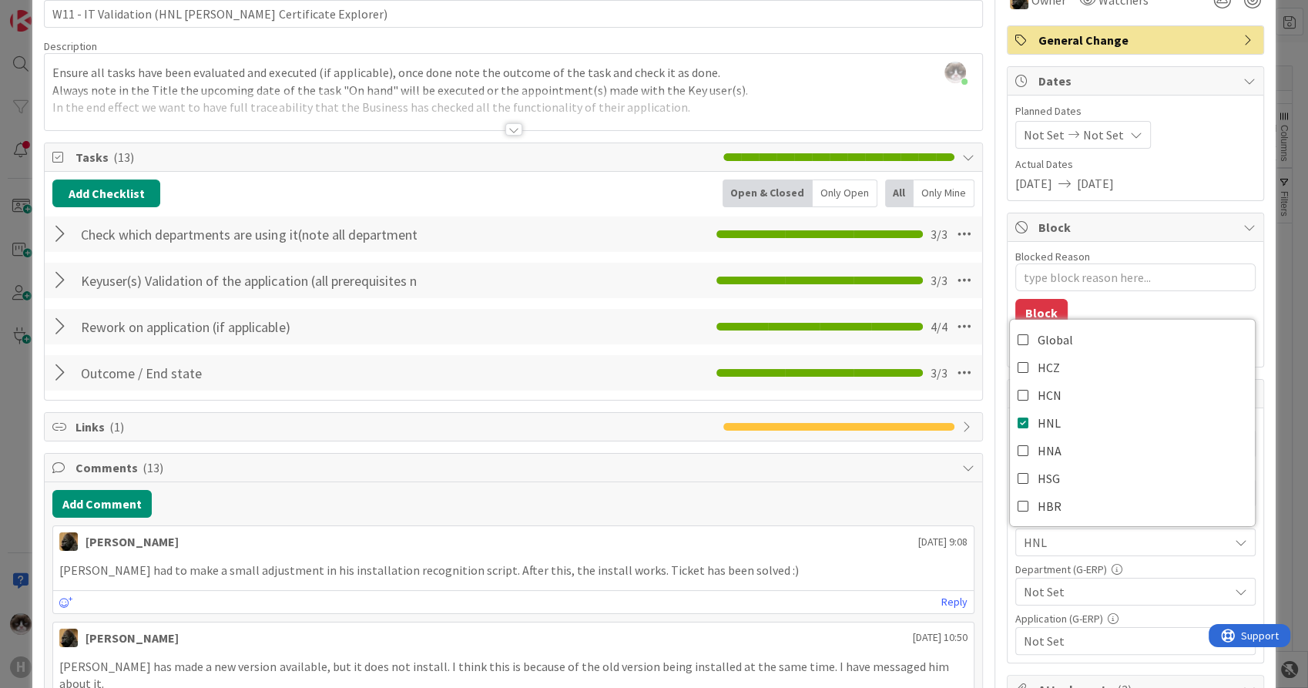
click at [1063, 547] on span "HNL" at bounding box center [1126, 542] width 205 height 18
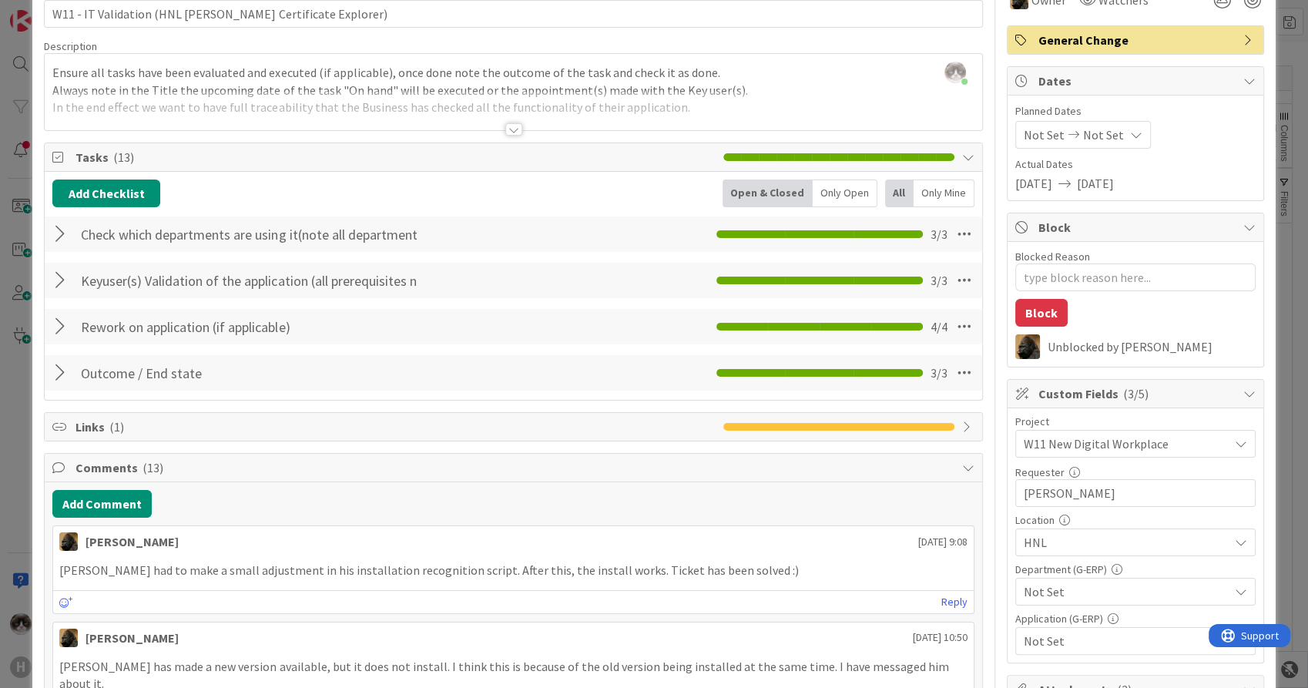
click at [1069, 579] on div "Not Set" at bounding box center [1136, 592] width 240 height 28
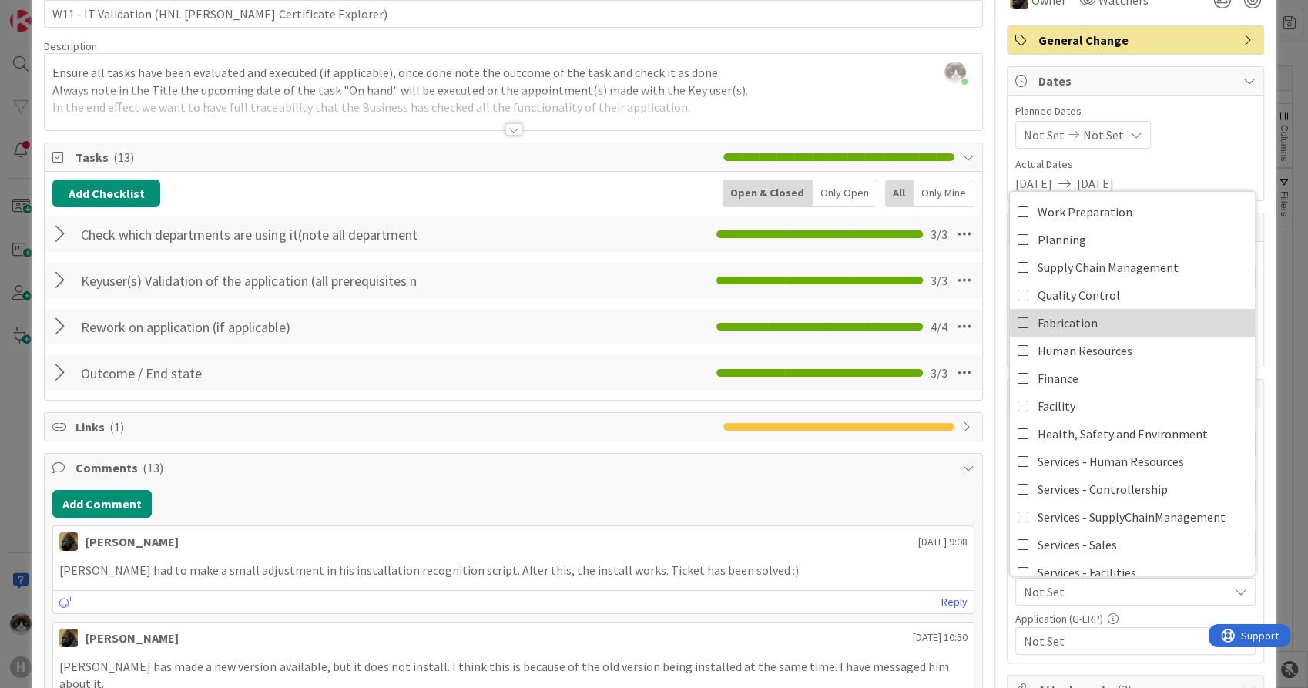
click at [1118, 321] on link "Fabrication" at bounding box center [1132, 323] width 245 height 28
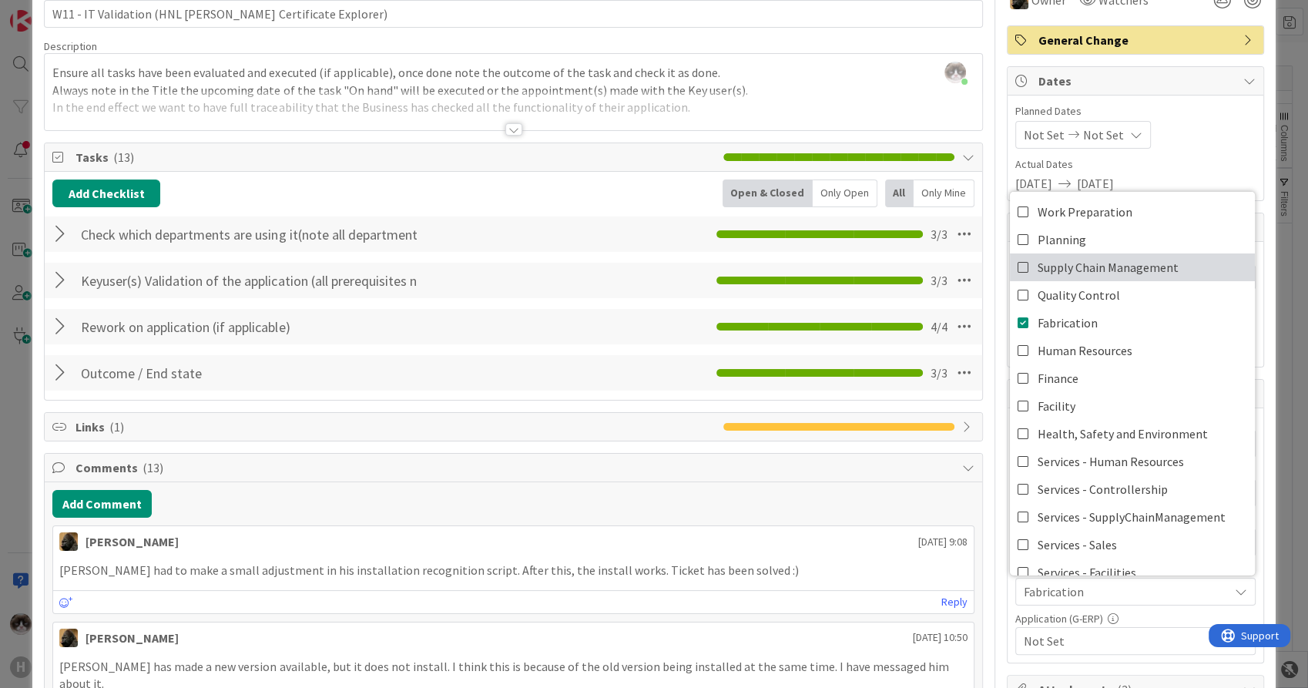
click at [1125, 271] on span "Supply Chain Management" at bounding box center [1108, 267] width 141 height 23
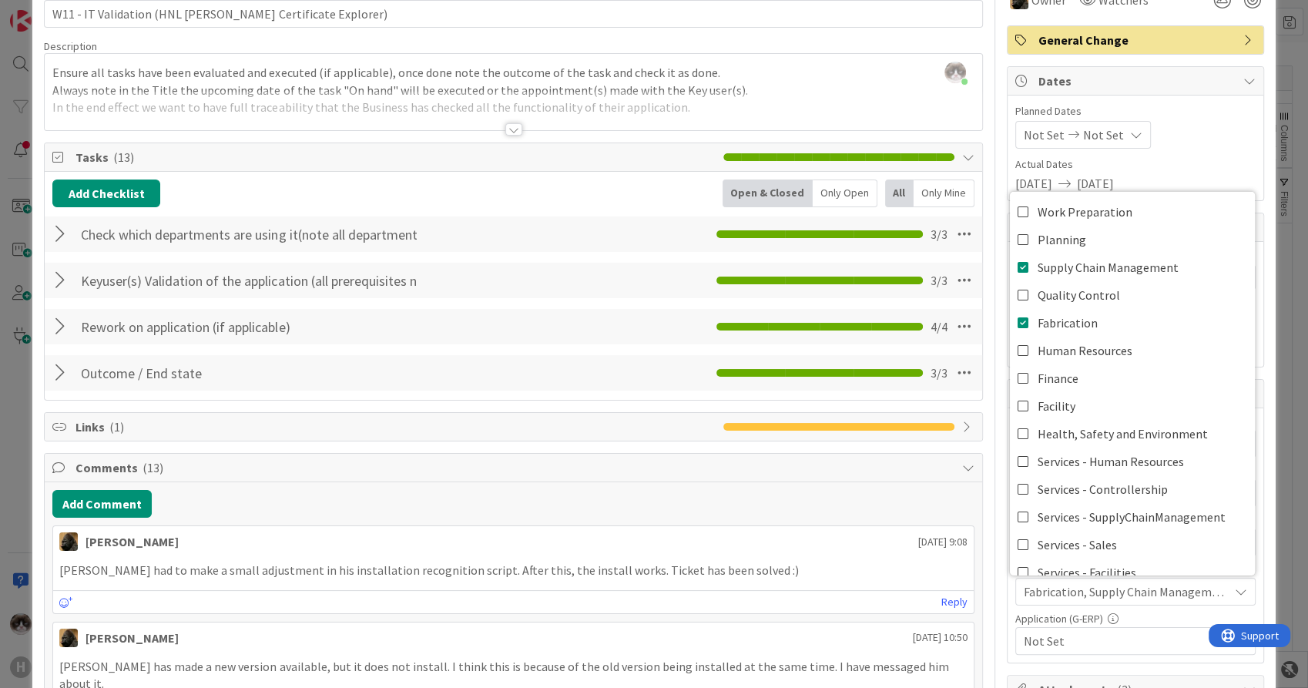
click at [1130, 593] on span "Fabrication, Supply Chain Management" at bounding box center [1126, 592] width 205 height 18
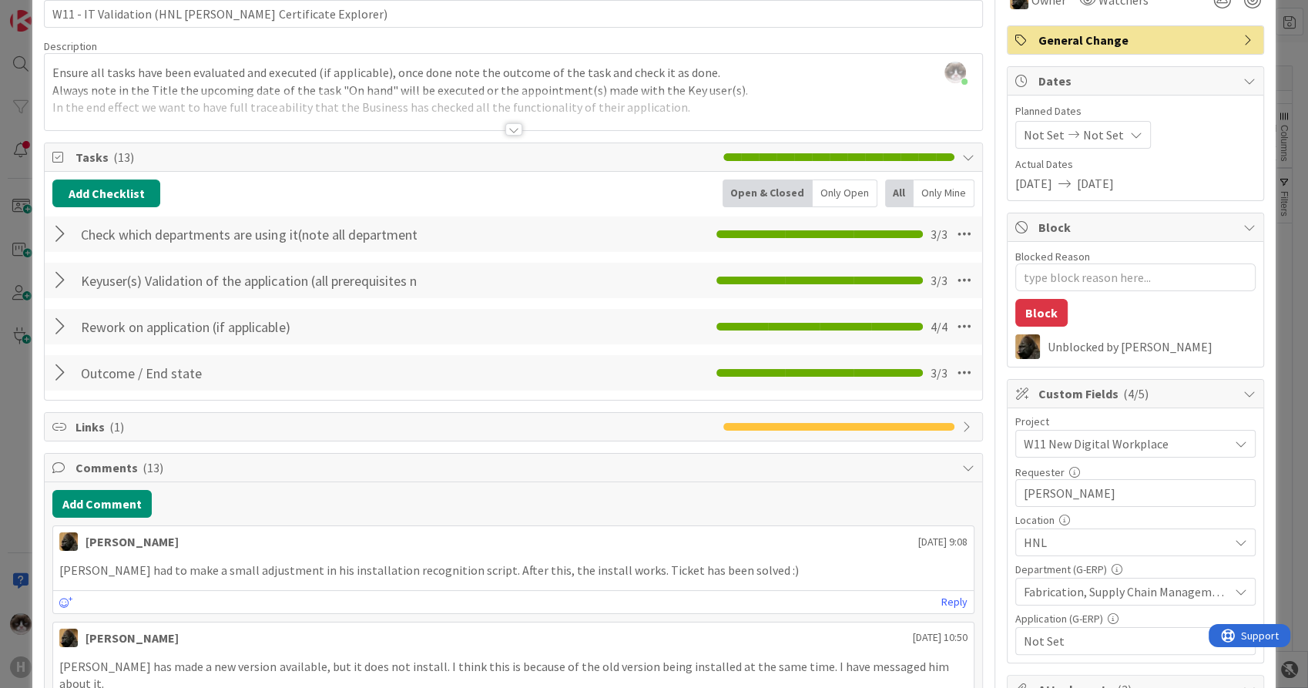
click at [1143, 637] on span "Not Set" at bounding box center [1126, 641] width 205 height 18
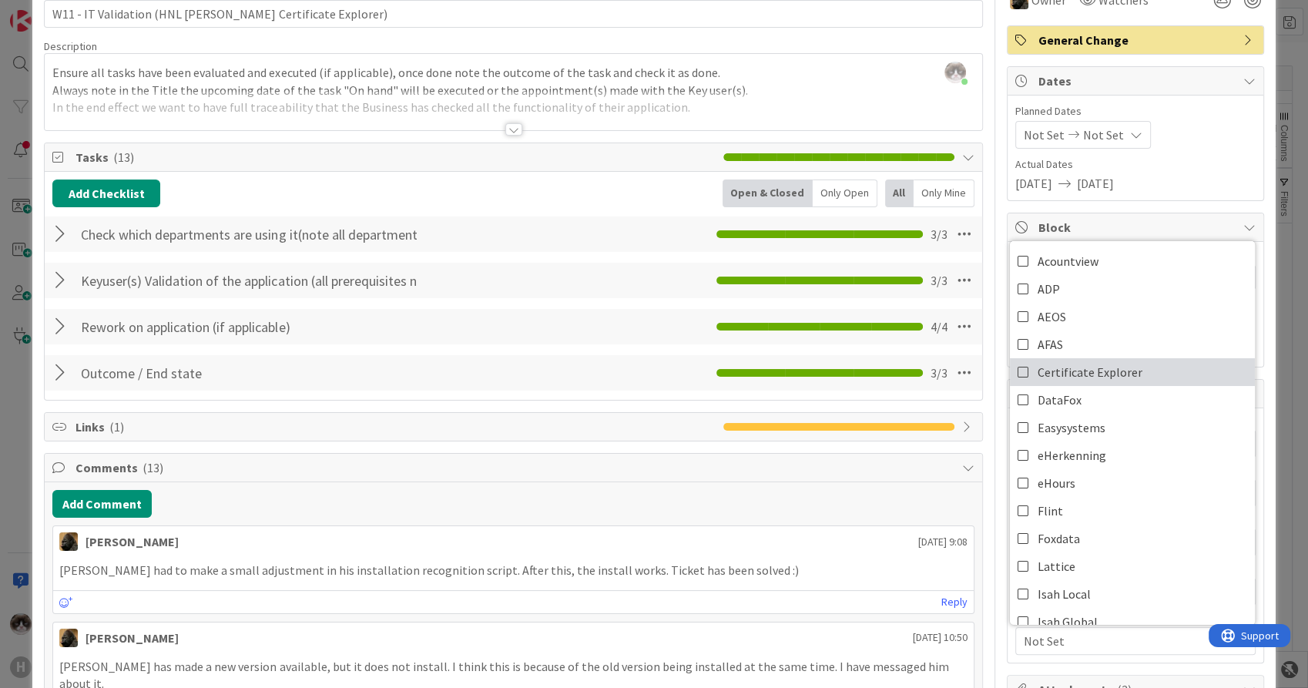
click at [1103, 365] on span "Certificate Explorer" at bounding box center [1090, 372] width 105 height 23
click at [1117, 640] on span "Certificate Explorer" at bounding box center [1126, 641] width 205 height 18
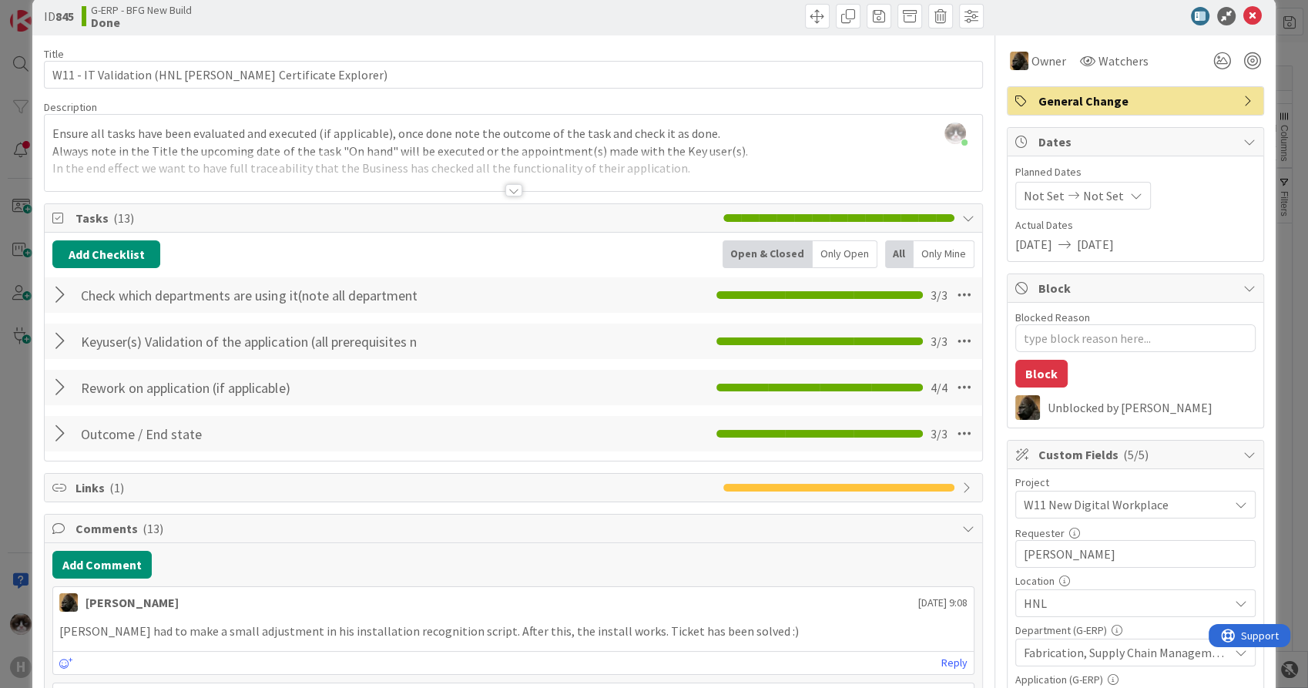
scroll to position [0, 0]
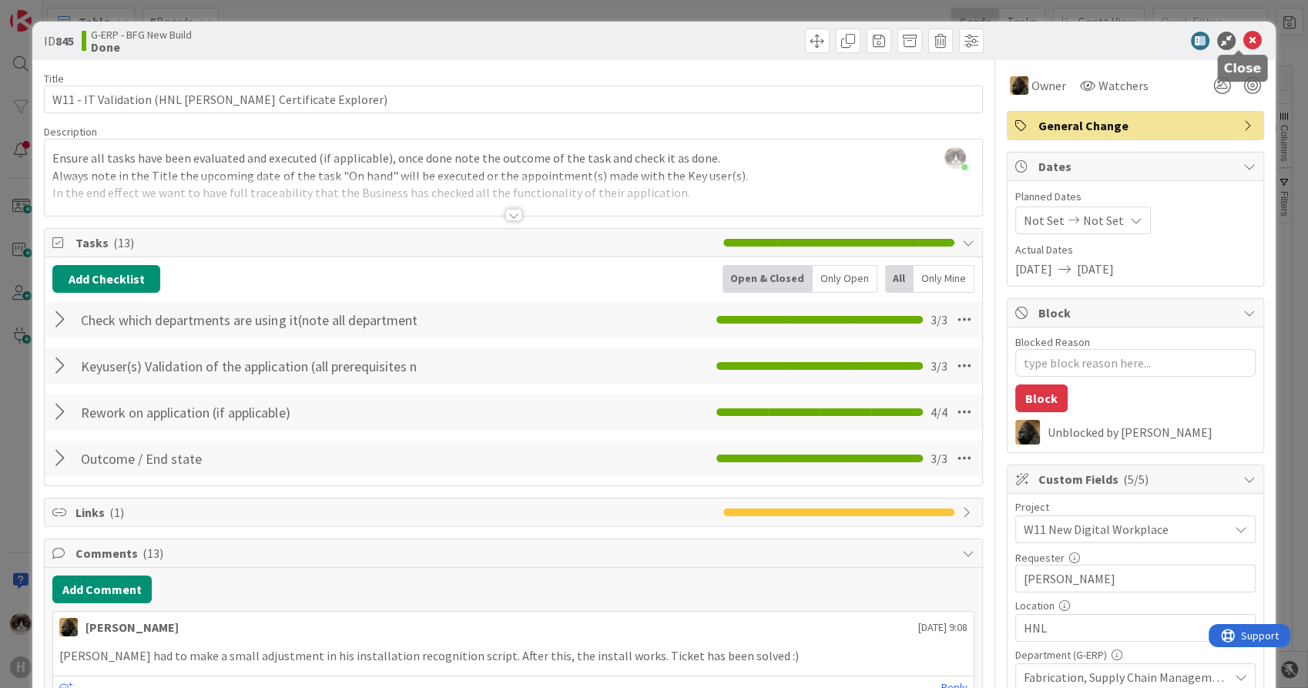
click at [1244, 38] on icon at bounding box center [1253, 41] width 18 height 18
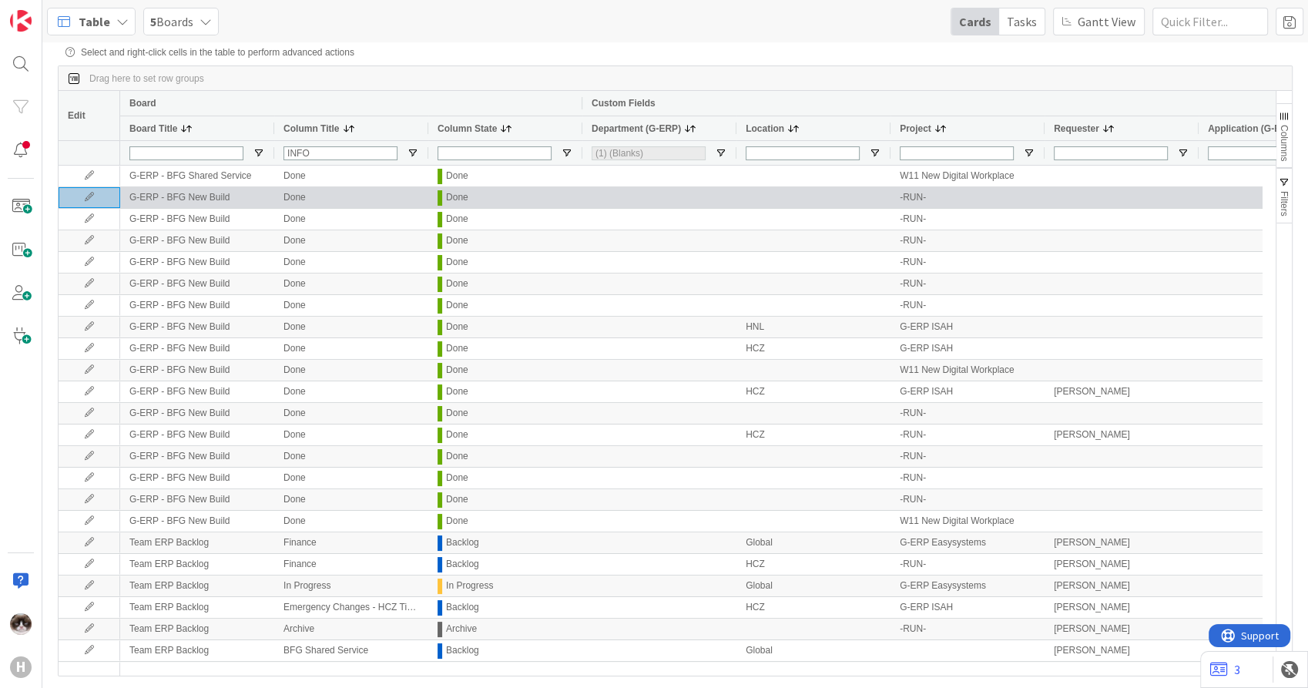
click at [94, 201] on icon at bounding box center [89, 197] width 23 height 9
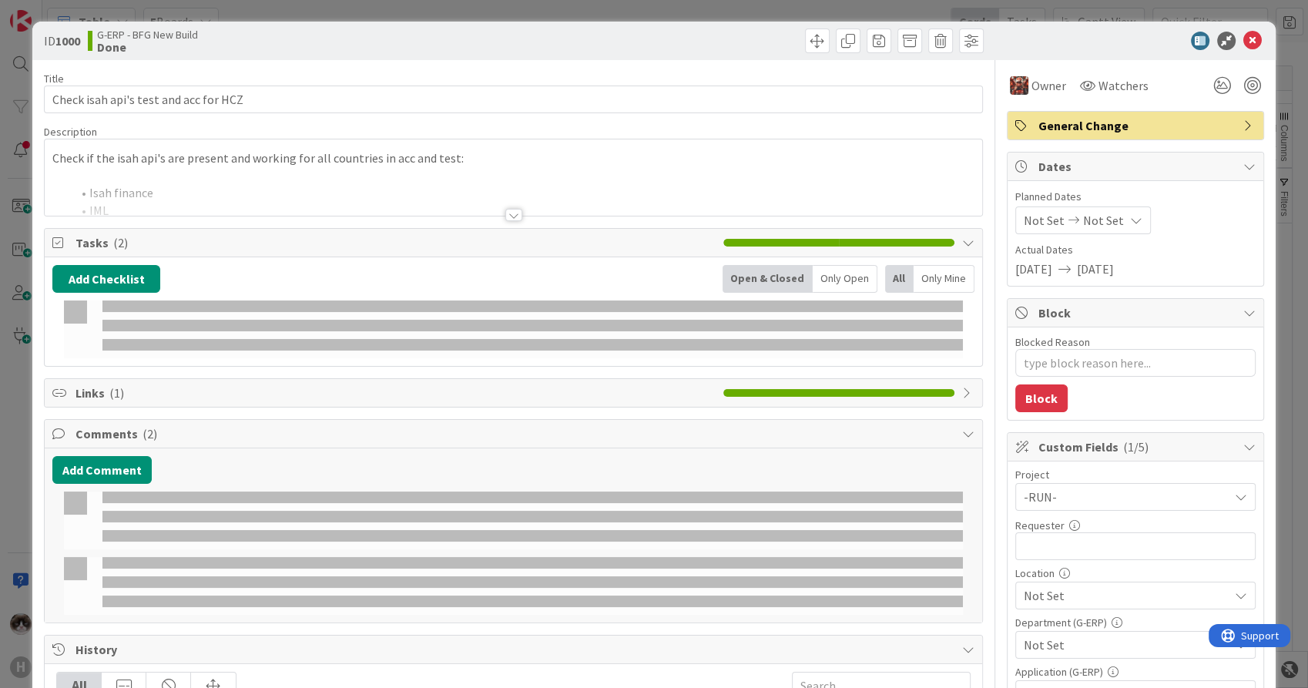
type textarea "x"
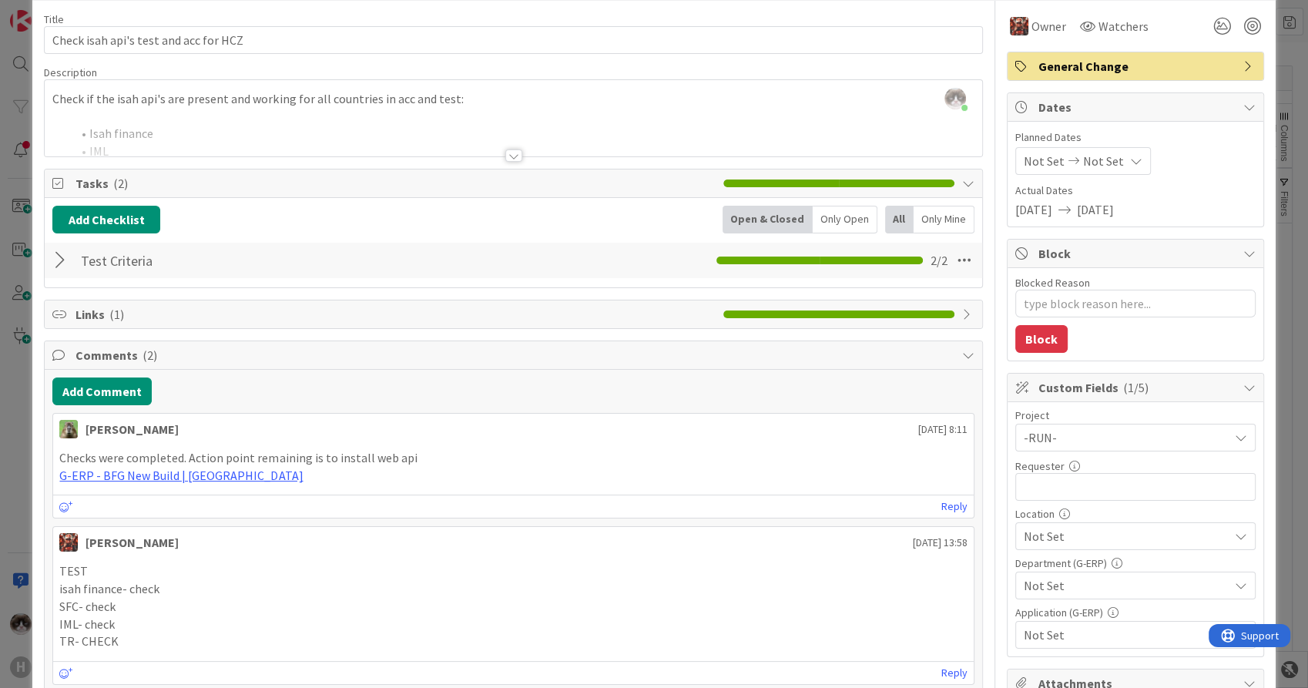
scroll to position [86, 0]
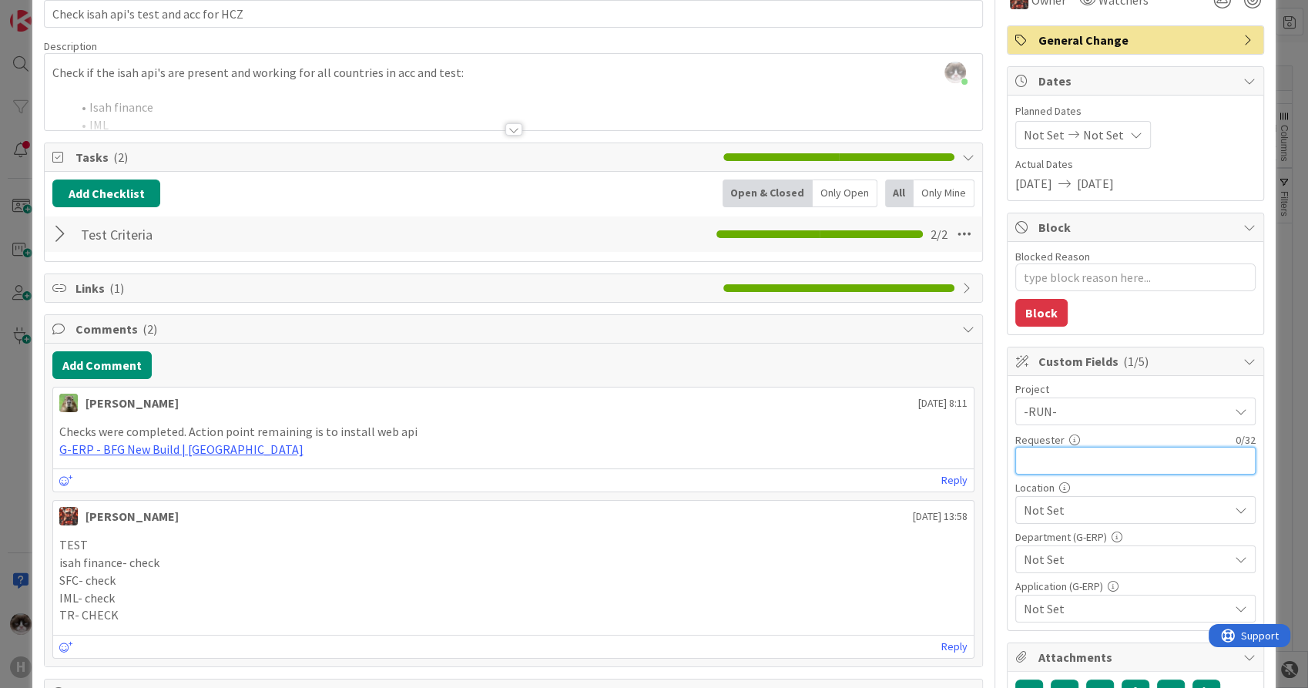
click at [1065, 468] on input "text" at bounding box center [1136, 461] width 240 height 28
type input "[PERSON_NAME]"
type textarea "x"
type input "[PERSON_NAME]"
click at [1085, 506] on span "Not Set" at bounding box center [1126, 510] width 205 height 18
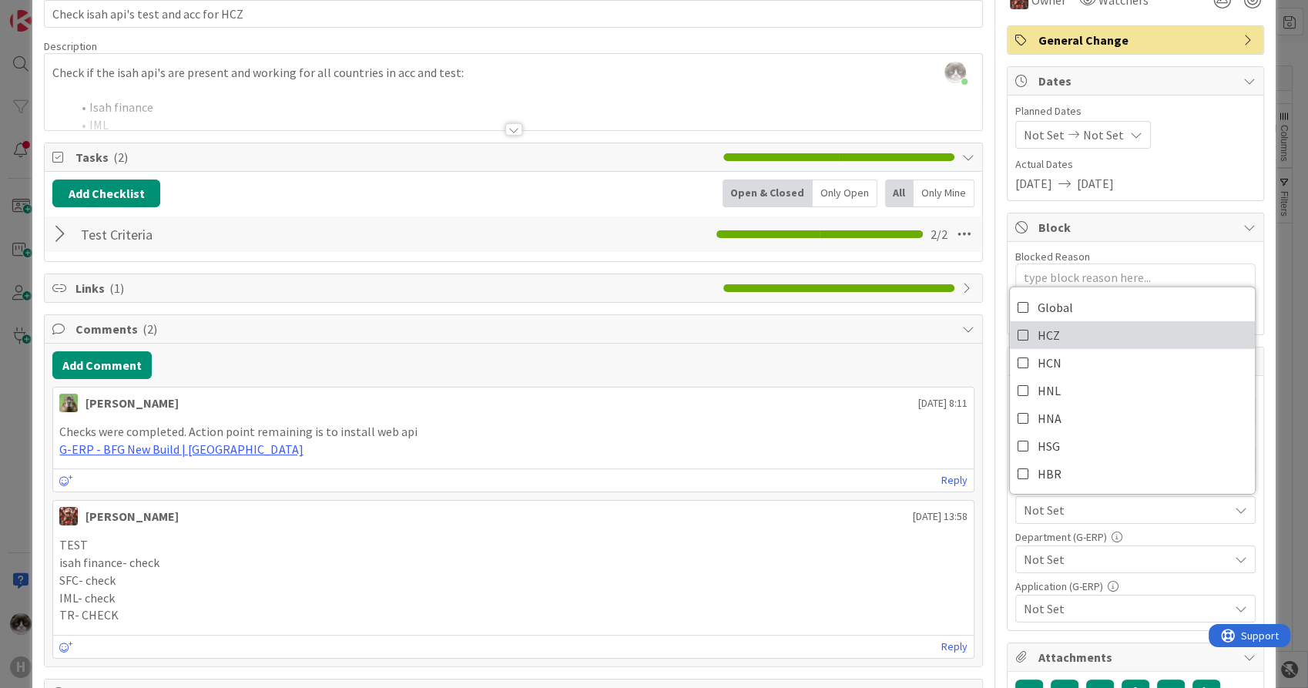
click at [1095, 337] on link "HCZ" at bounding box center [1132, 335] width 245 height 28
click at [1073, 560] on span "Not Set" at bounding box center [1126, 559] width 205 height 18
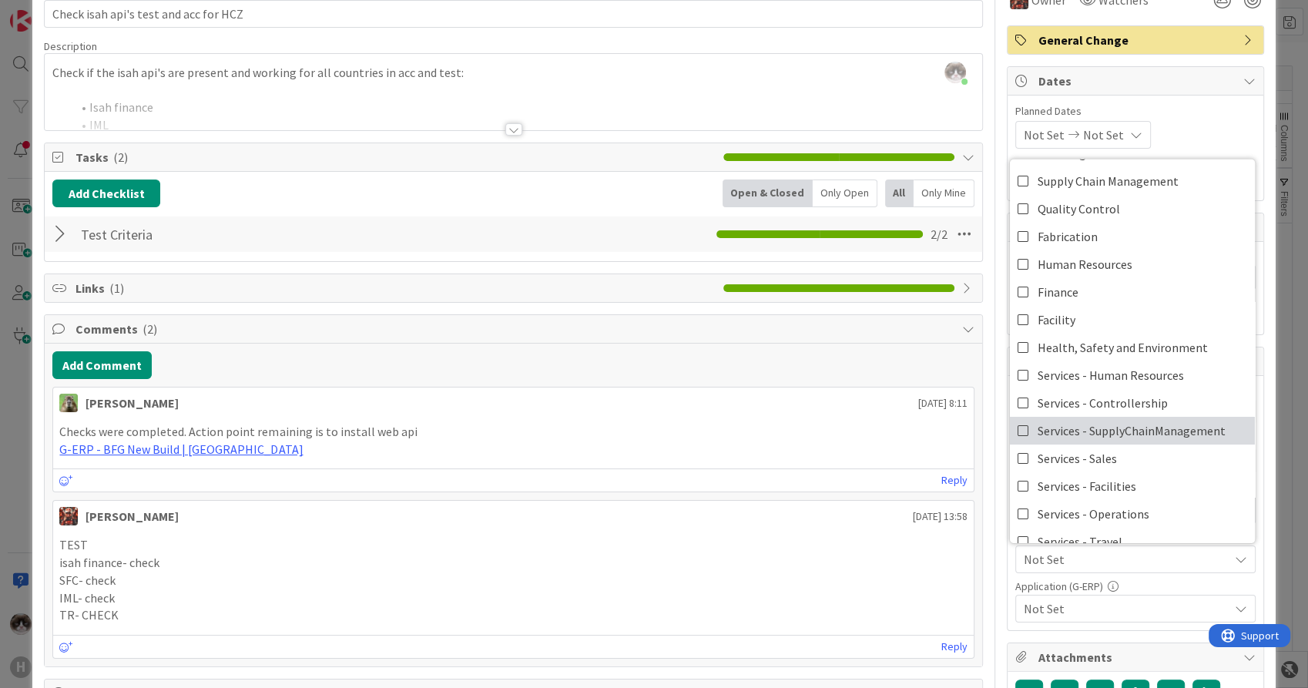
scroll to position [99, 0]
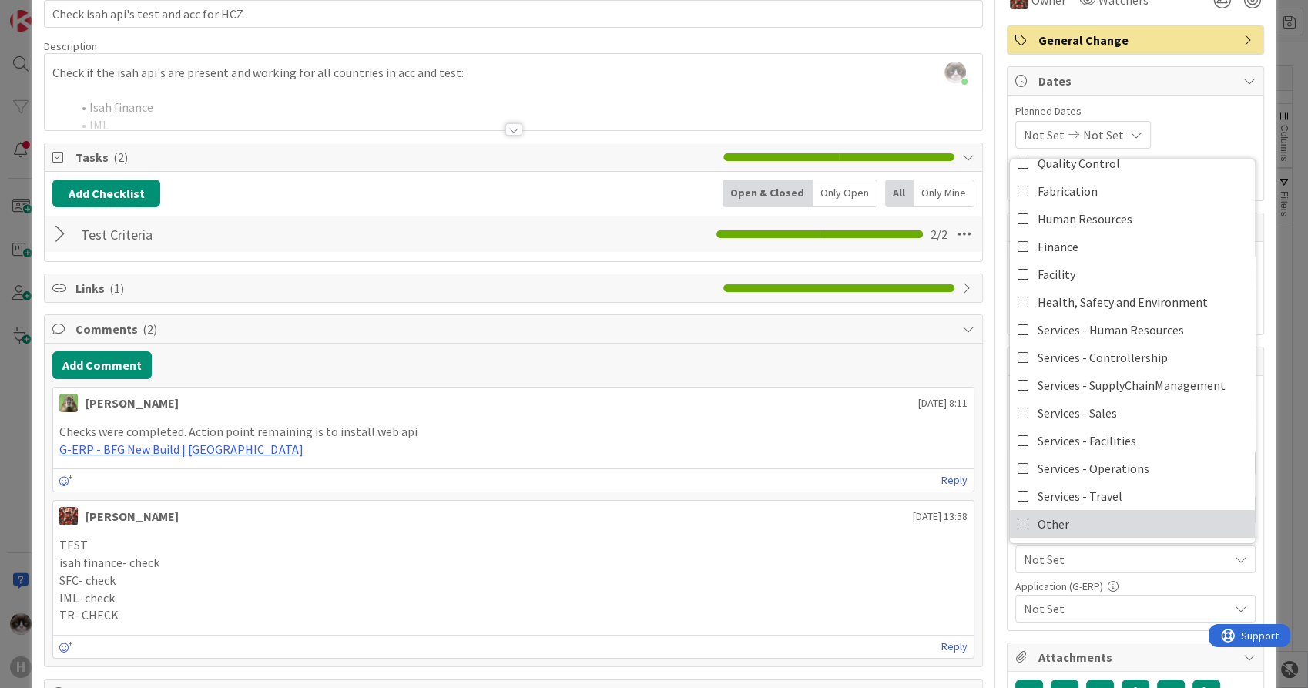
click at [1079, 512] on link "Other" at bounding box center [1132, 524] width 245 height 28
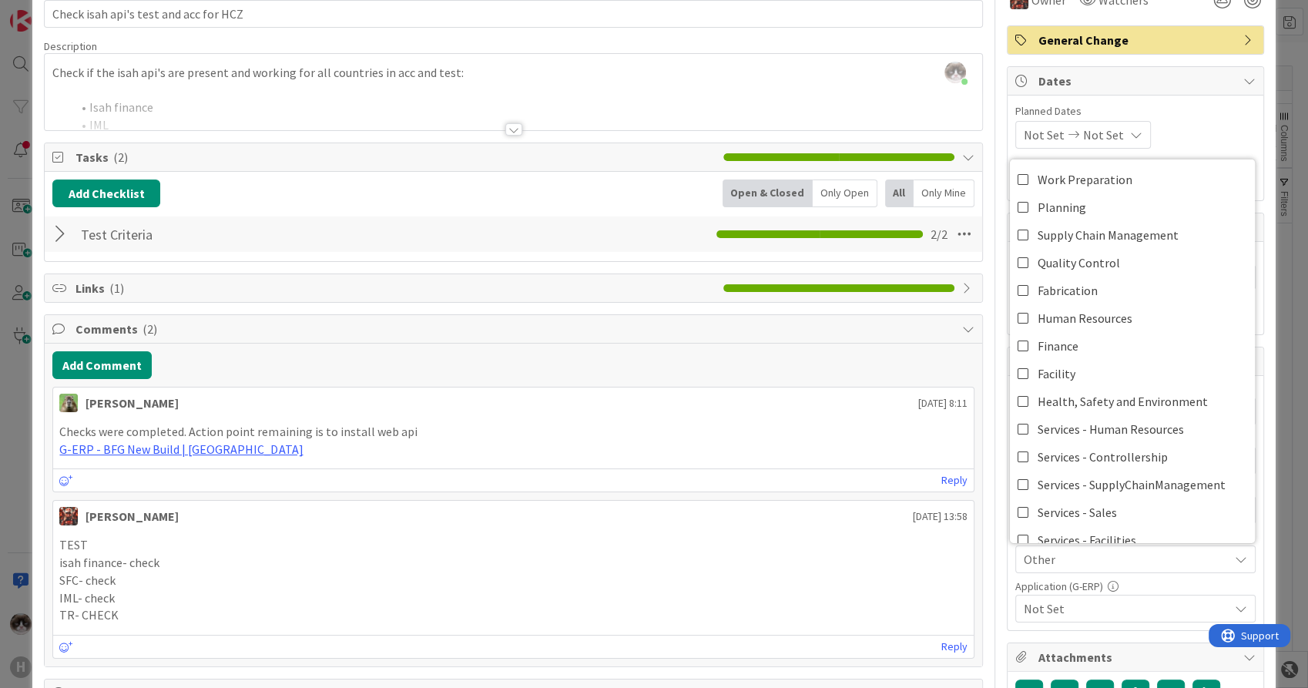
click at [1078, 607] on span "Not Set" at bounding box center [1126, 608] width 205 height 18
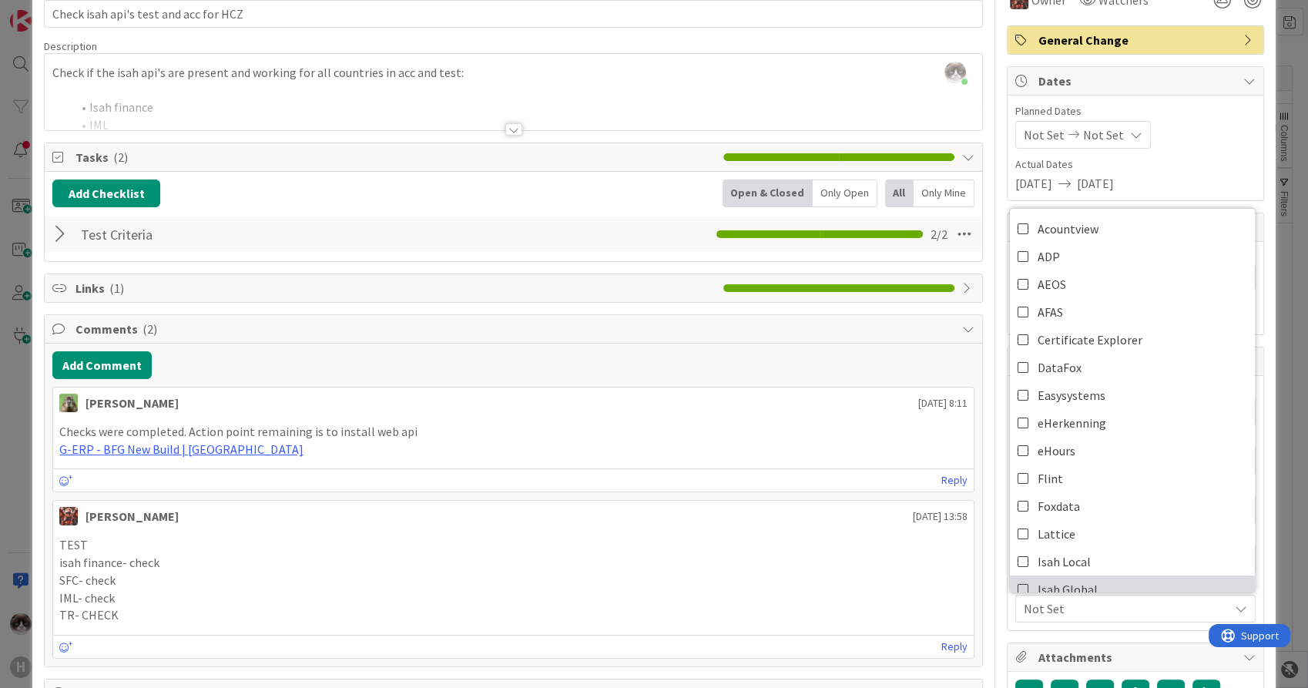
click at [1078, 579] on span "Isah Global" at bounding box center [1068, 589] width 60 height 23
click at [1079, 606] on span "Isah Global" at bounding box center [1126, 608] width 205 height 18
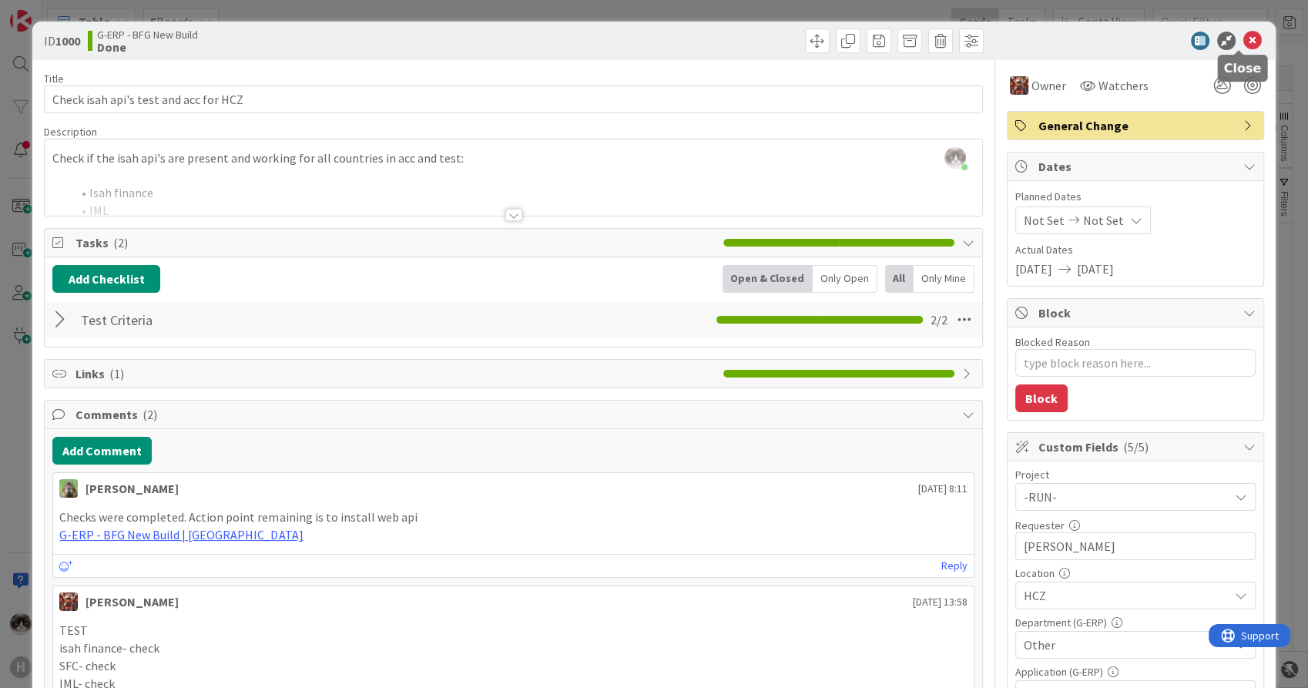
click at [1246, 33] on icon at bounding box center [1253, 41] width 18 height 18
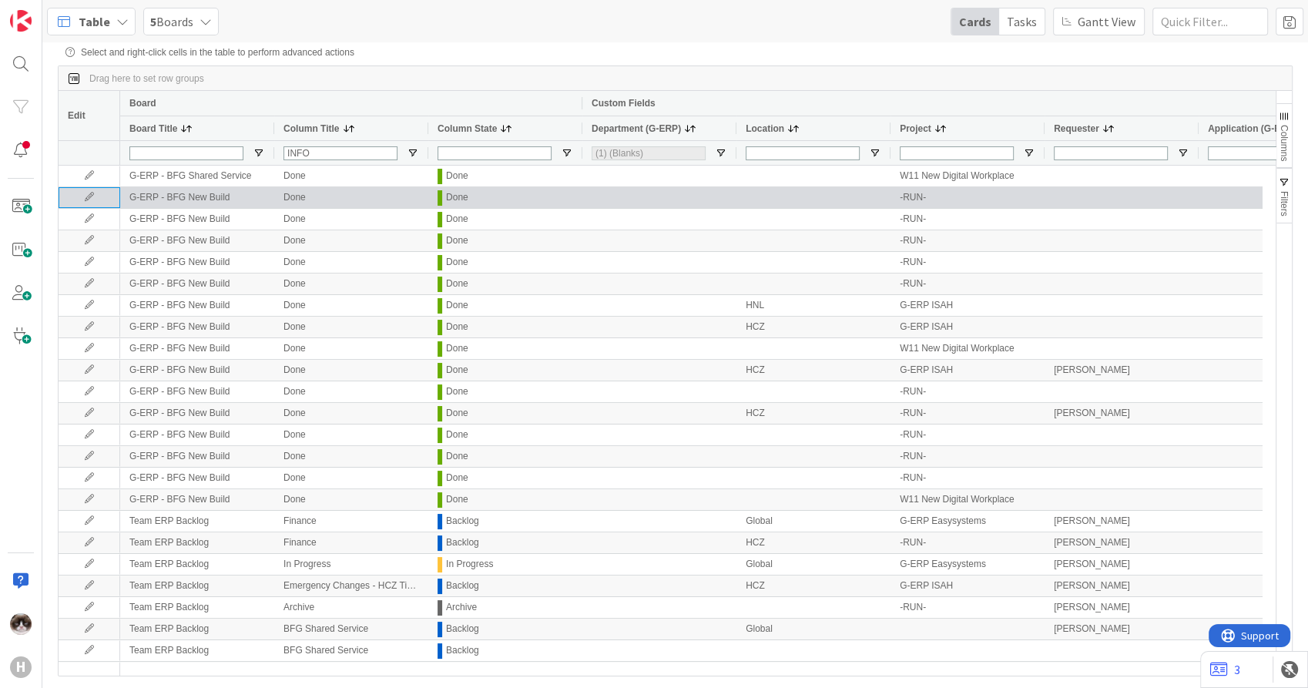
click at [96, 199] on icon at bounding box center [89, 197] width 23 height 9
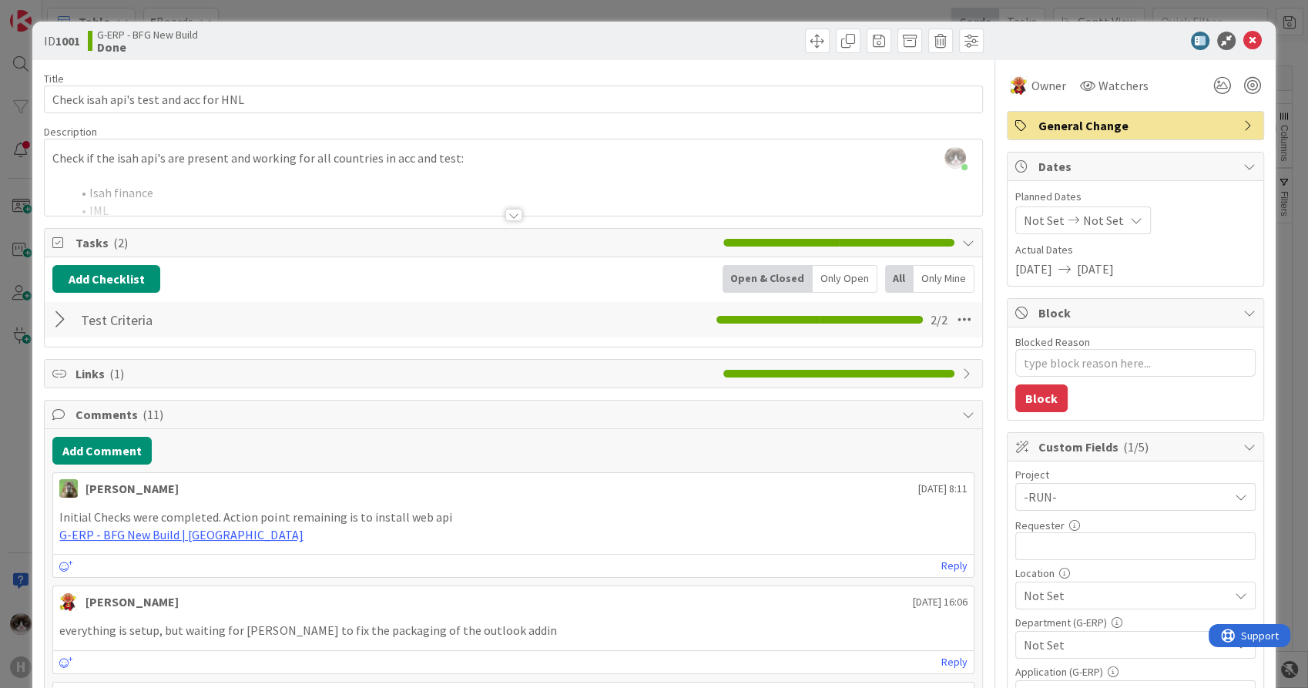
click at [1101, 505] on span "-RUN-" at bounding box center [1122, 497] width 197 height 22
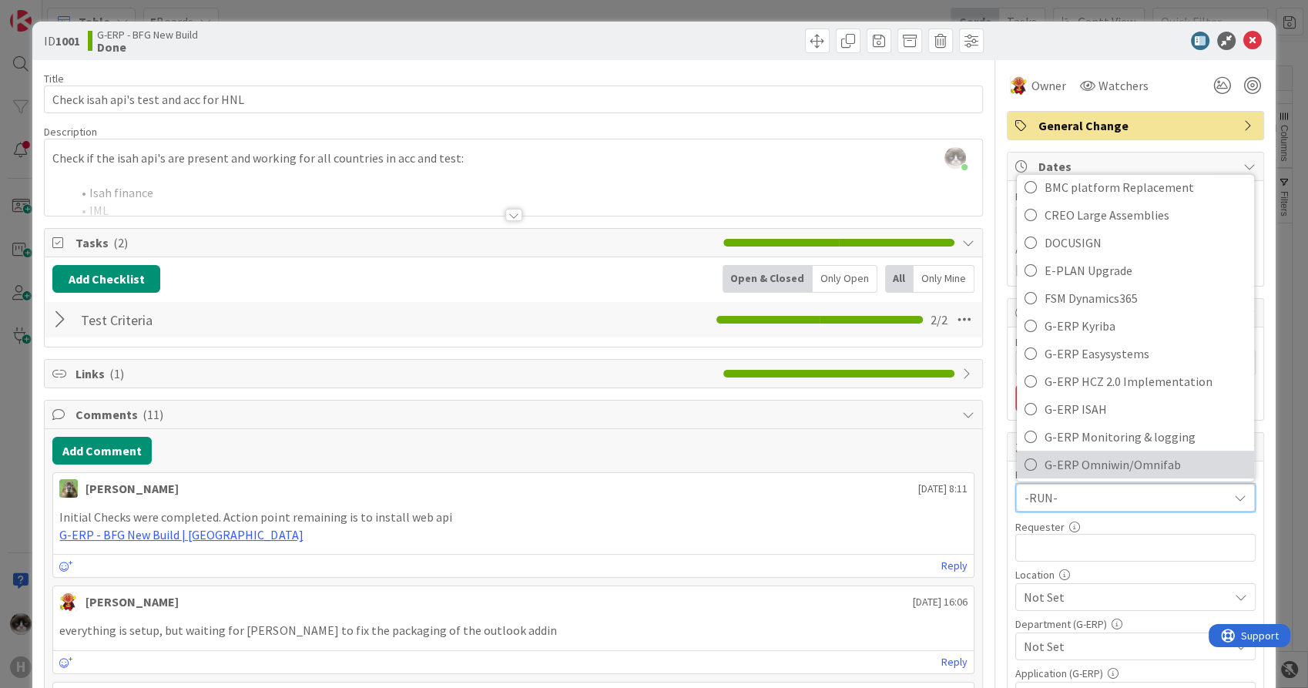
scroll to position [428, 0]
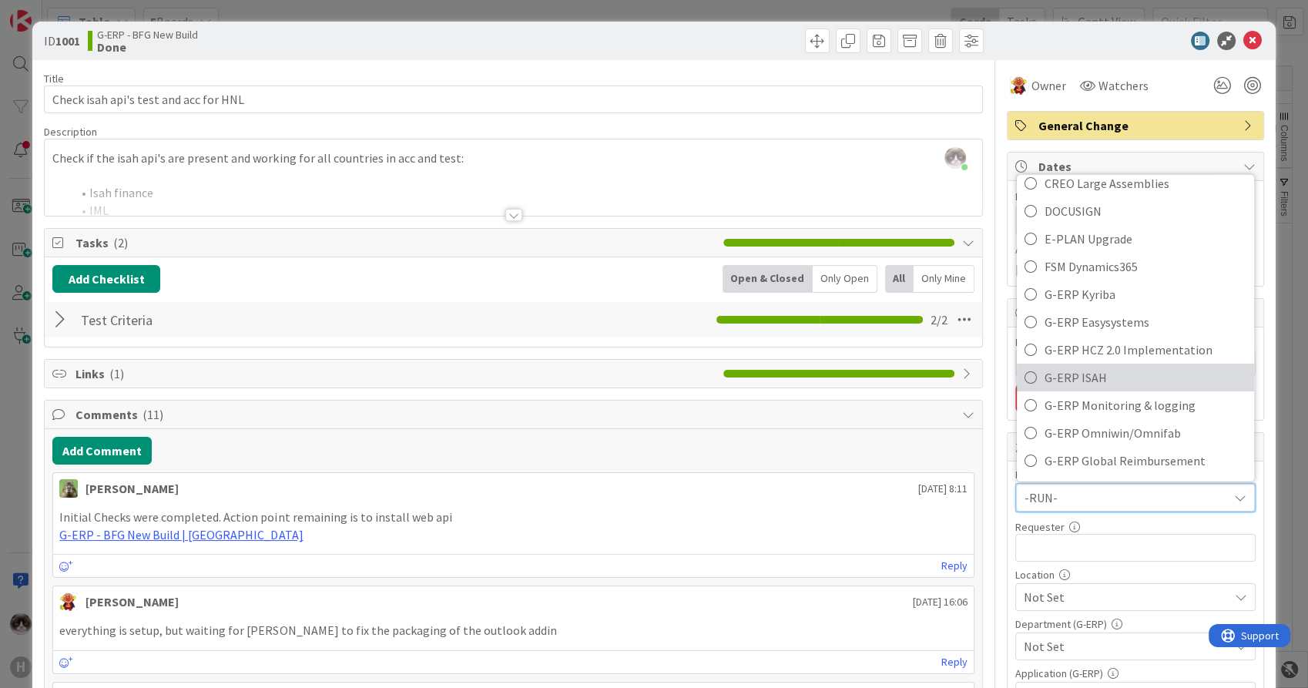
click at [1103, 380] on span "G-ERP ISAH" at bounding box center [1146, 377] width 202 height 23
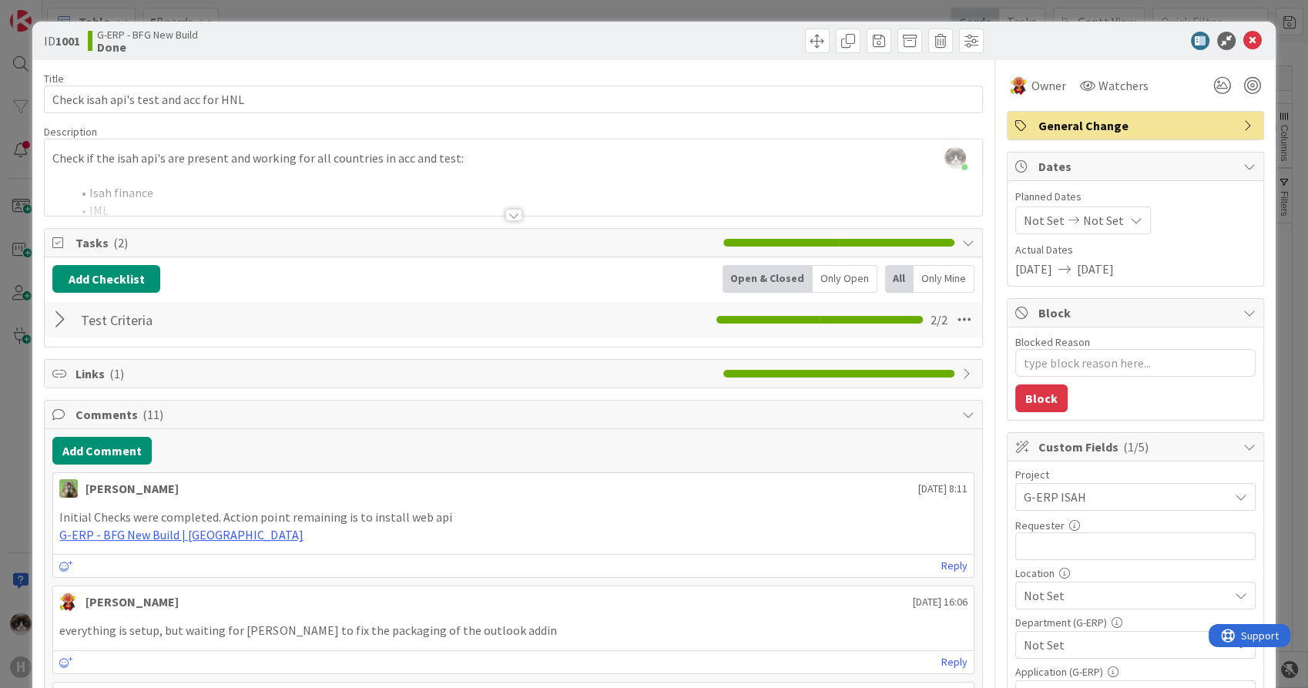
type textarea "x"
click at [1091, 542] on input "text" at bounding box center [1136, 546] width 240 height 28
type input "[PERSON_NAME]"
type textarea "x"
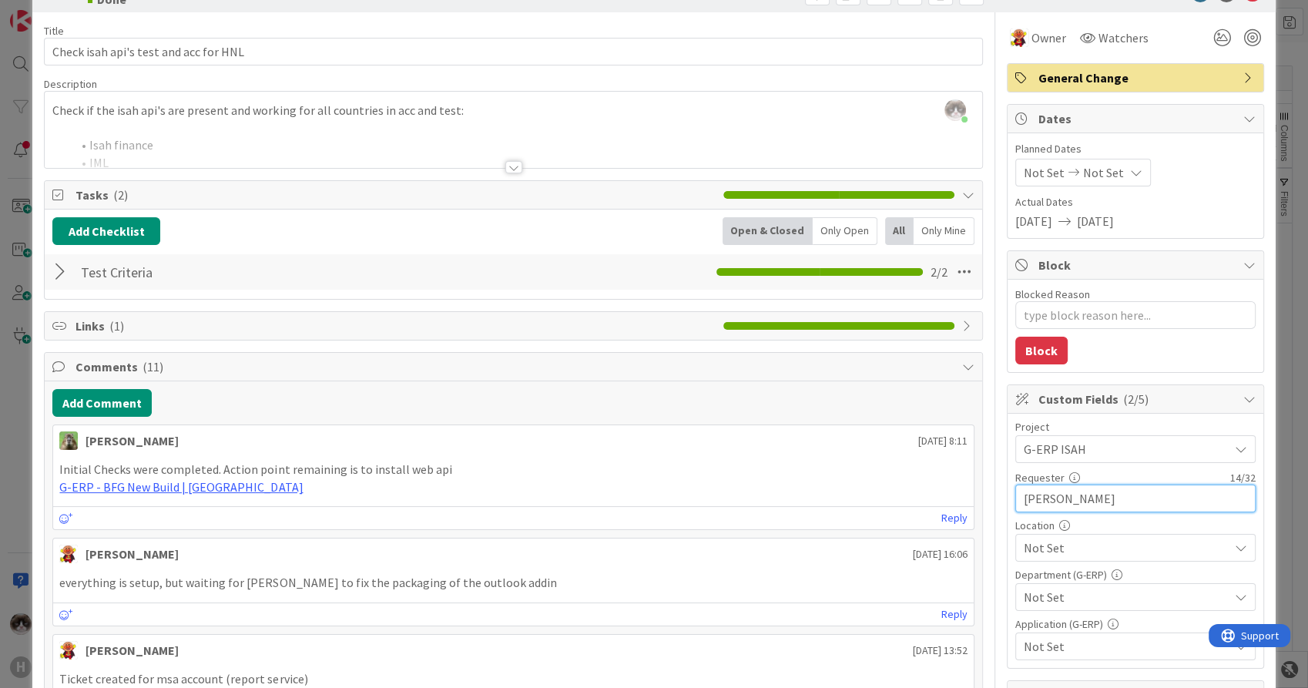
scroll to position [86, 0]
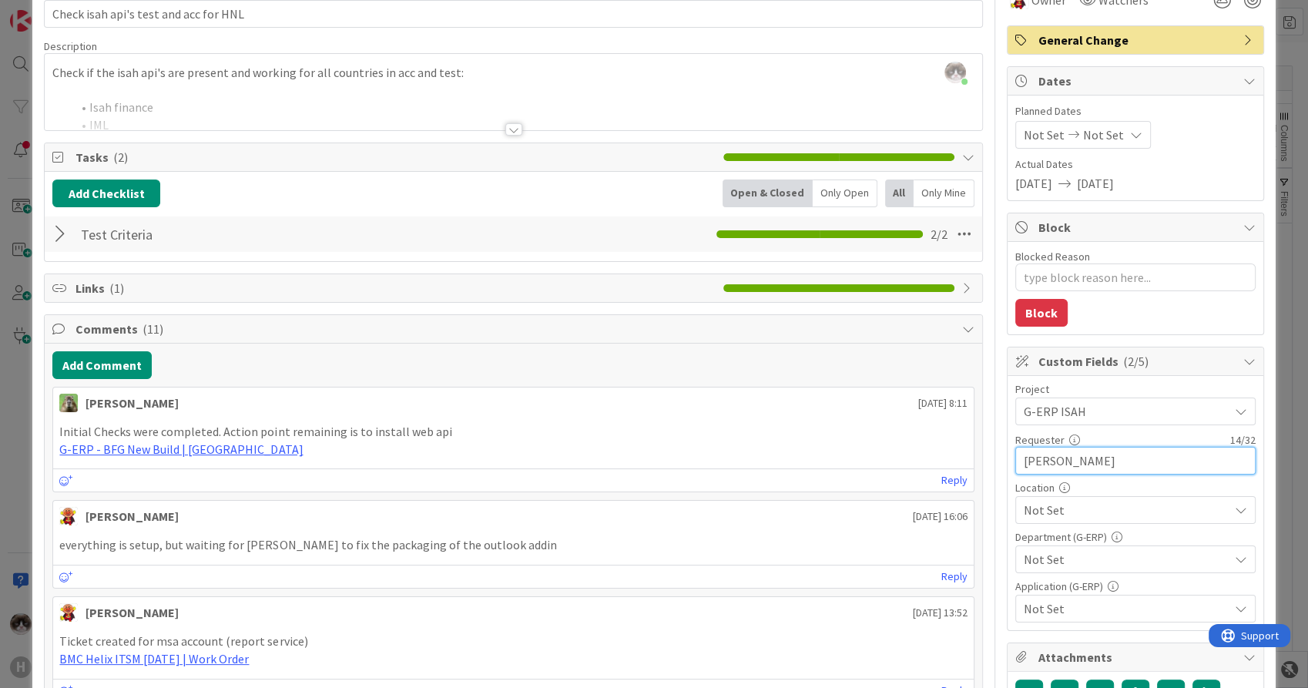
type input "[PERSON_NAME]"
click at [1063, 516] on span "Not Set" at bounding box center [1126, 510] width 205 height 18
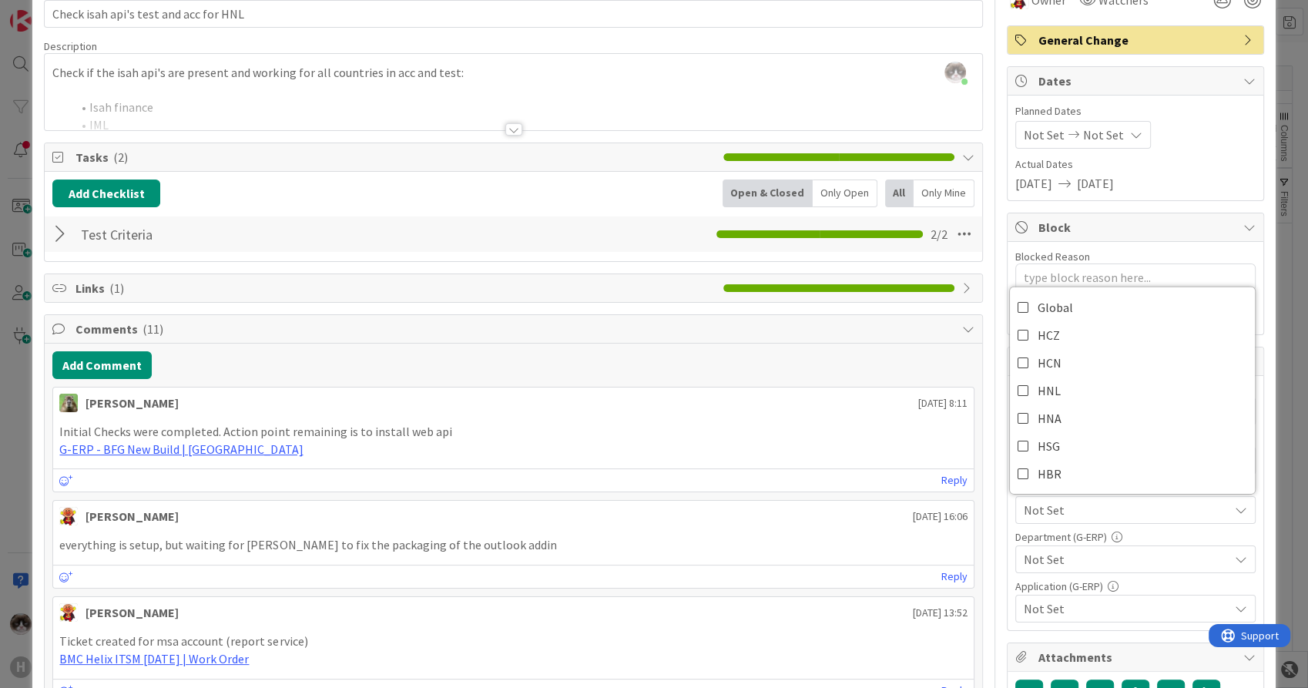
scroll to position [0, 0]
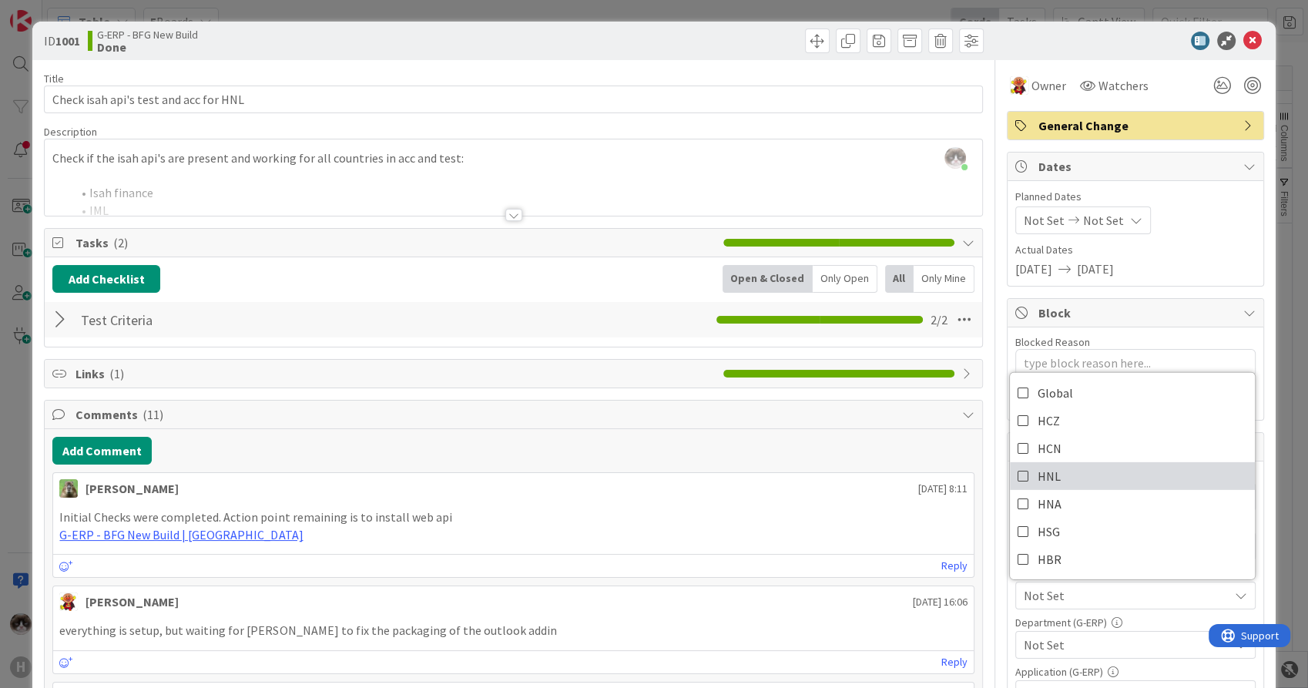
click at [1088, 468] on link "HNL" at bounding box center [1132, 476] width 245 height 28
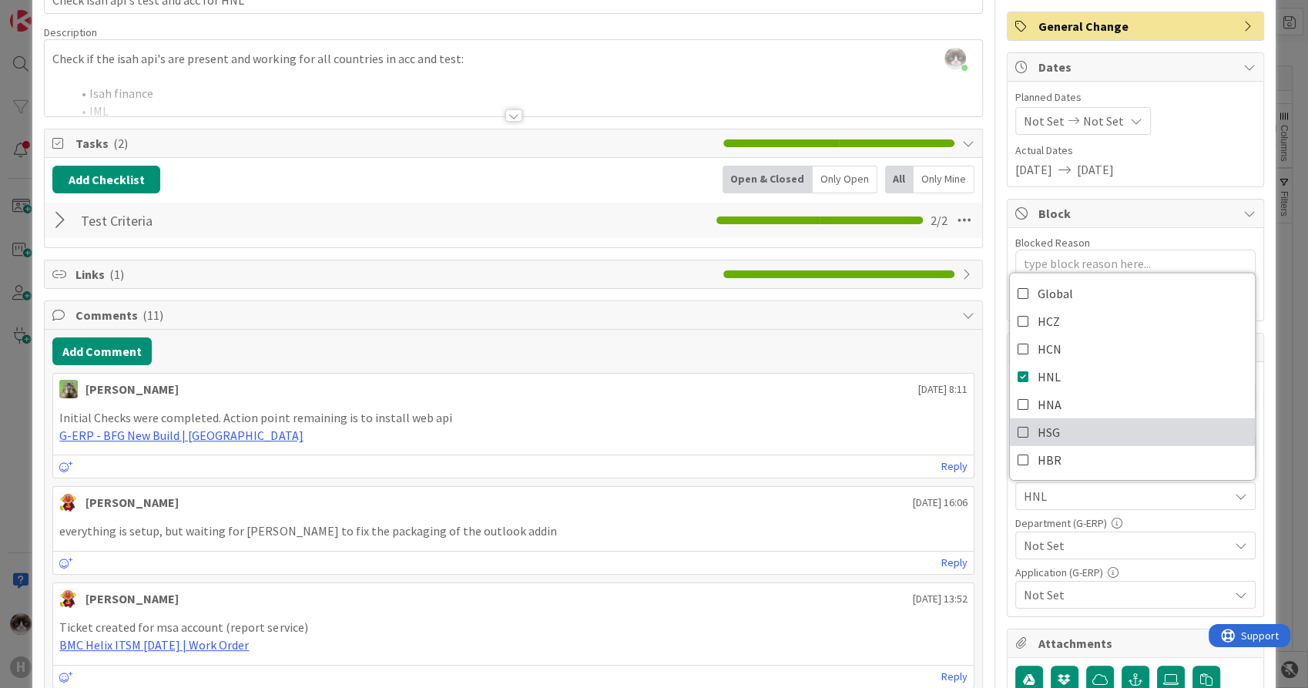
scroll to position [171, 0]
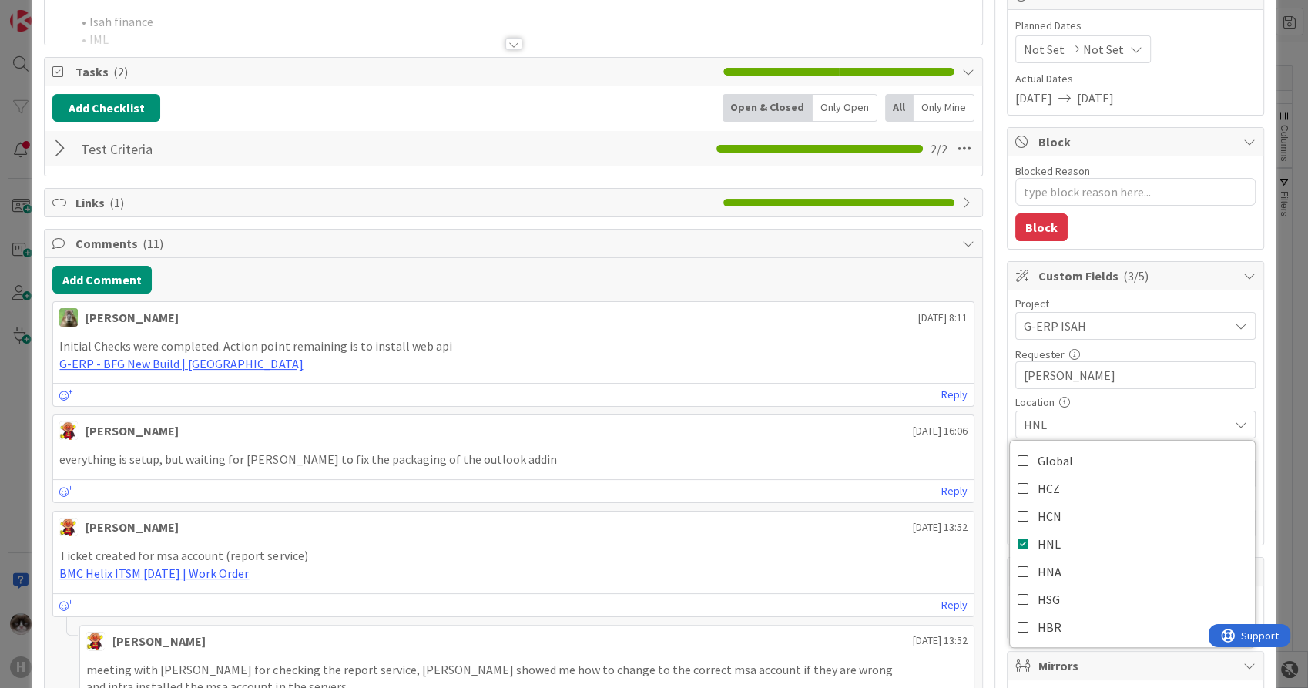
click at [1147, 423] on span "HNL" at bounding box center [1126, 424] width 205 height 18
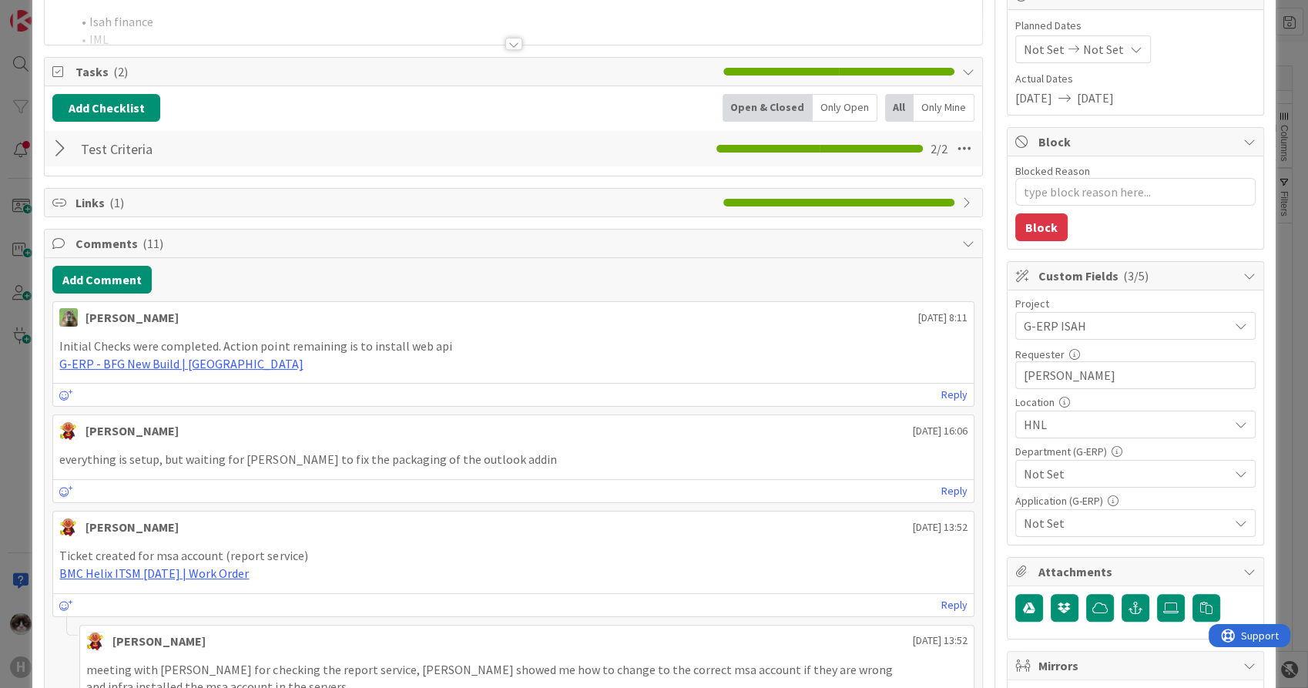
click at [1081, 473] on span "Not Set" at bounding box center [1126, 474] width 205 height 18
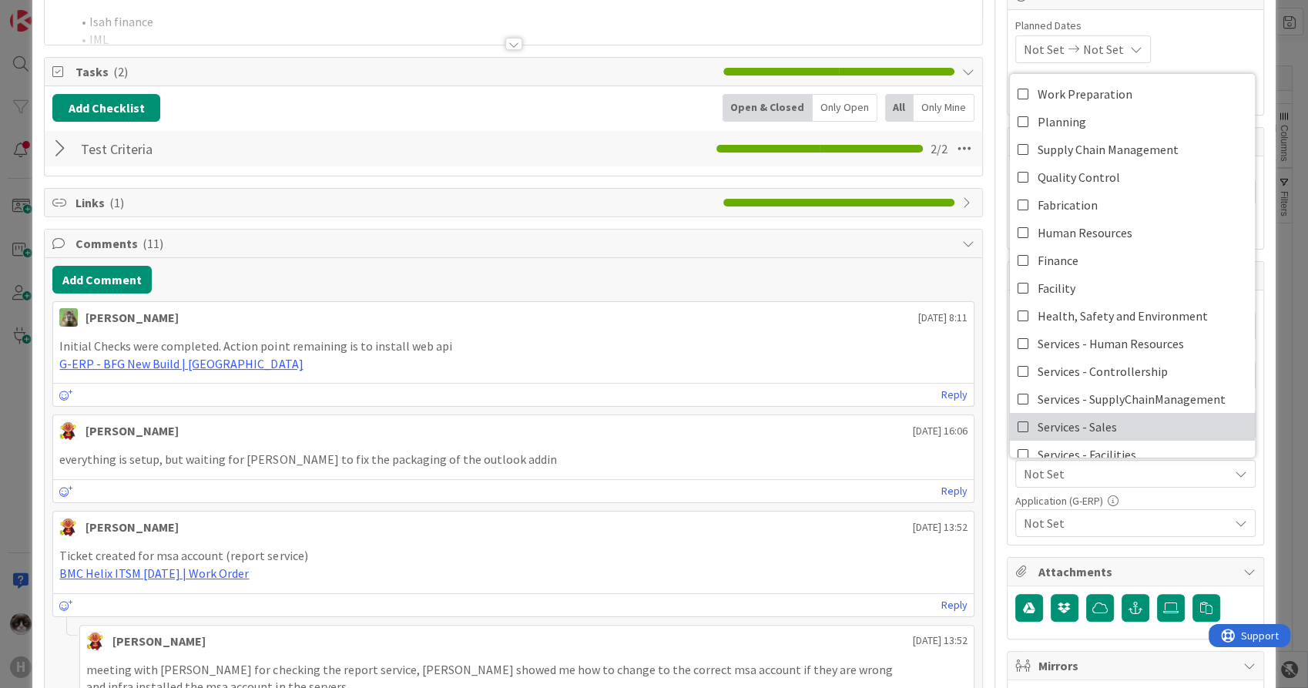
scroll to position [99, 0]
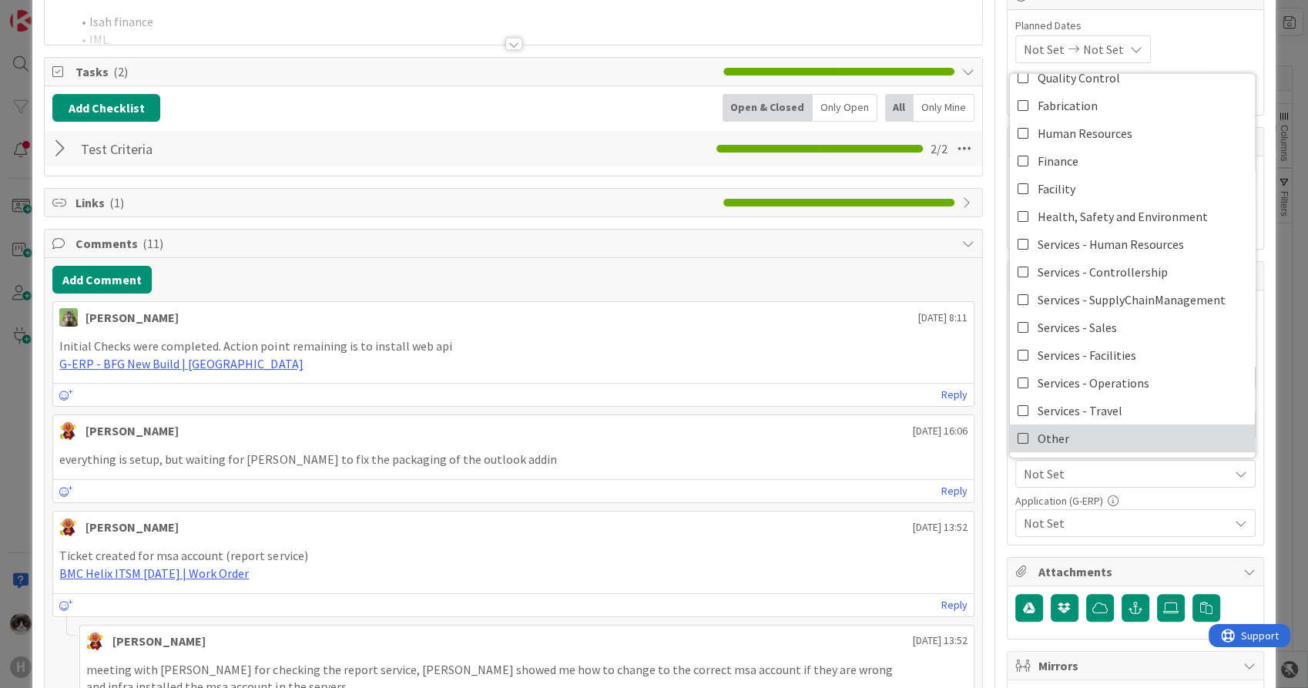
click at [1076, 434] on link "Other" at bounding box center [1132, 439] width 245 height 28
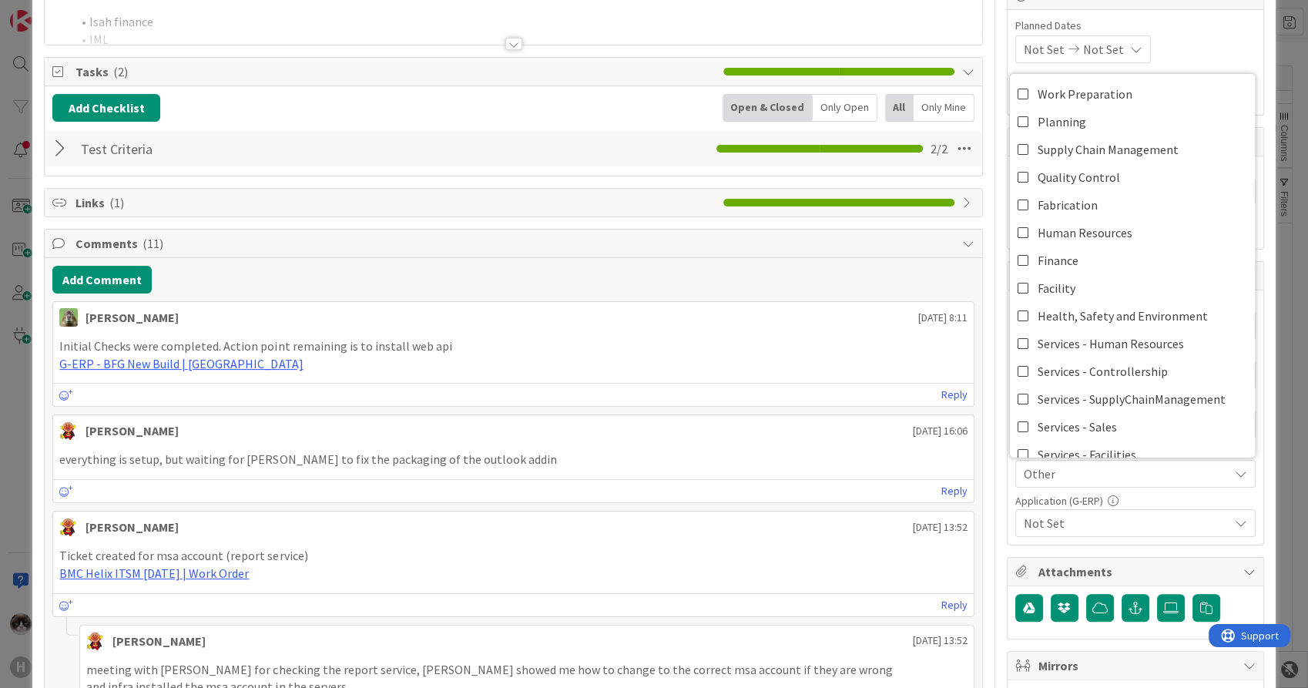
click at [1088, 524] on span "Not Set" at bounding box center [1126, 523] width 205 height 18
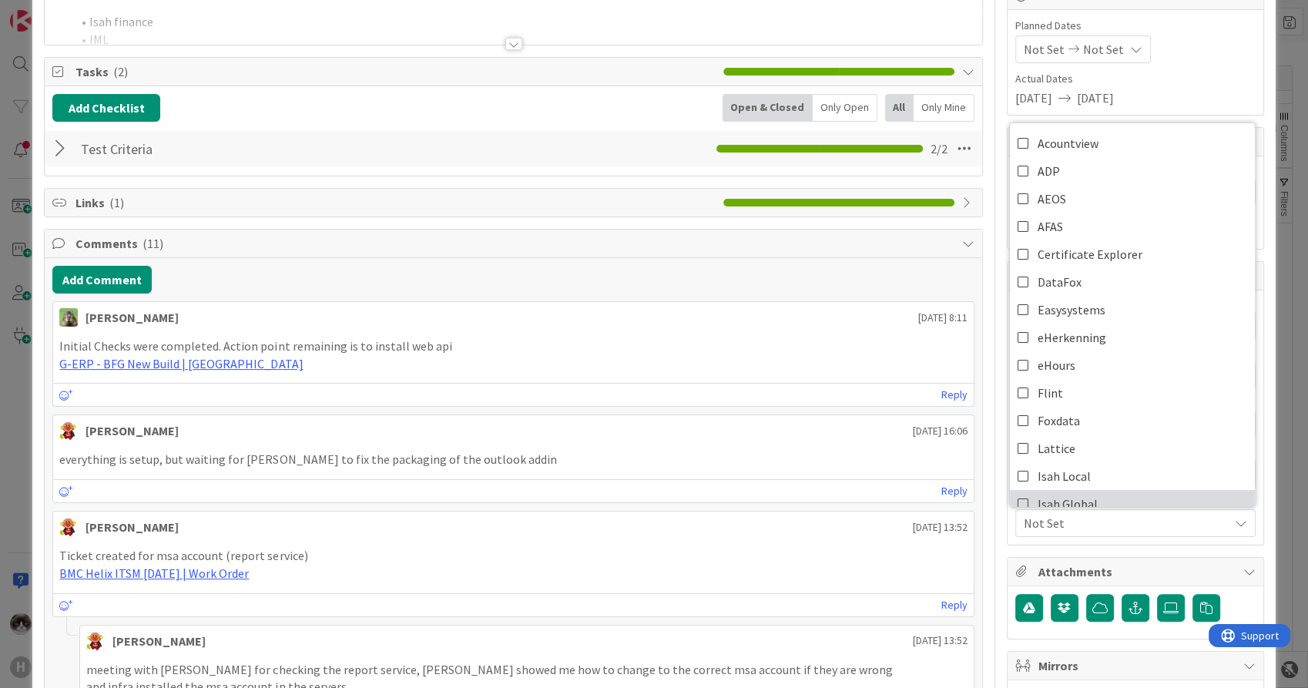
click at [1094, 502] on link "Isah Global" at bounding box center [1132, 504] width 245 height 28
click at [1089, 520] on span "Isah Global" at bounding box center [1126, 523] width 205 height 18
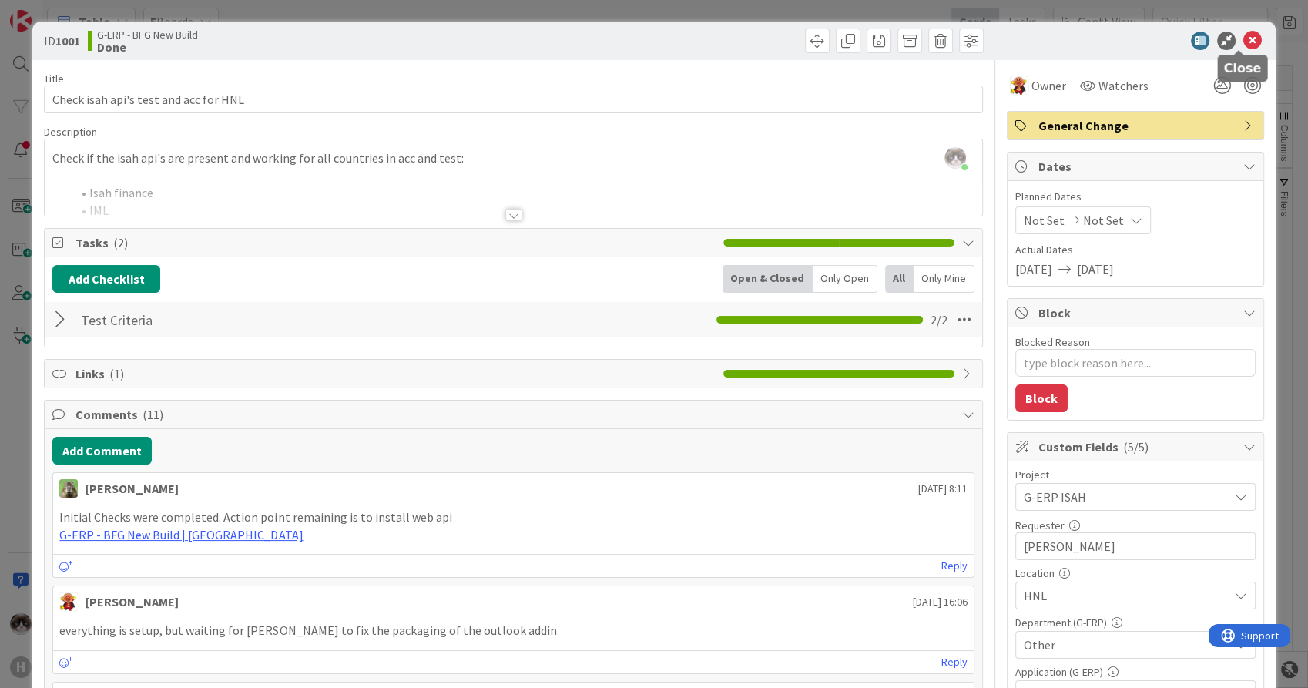
click at [1245, 35] on icon at bounding box center [1253, 41] width 18 height 18
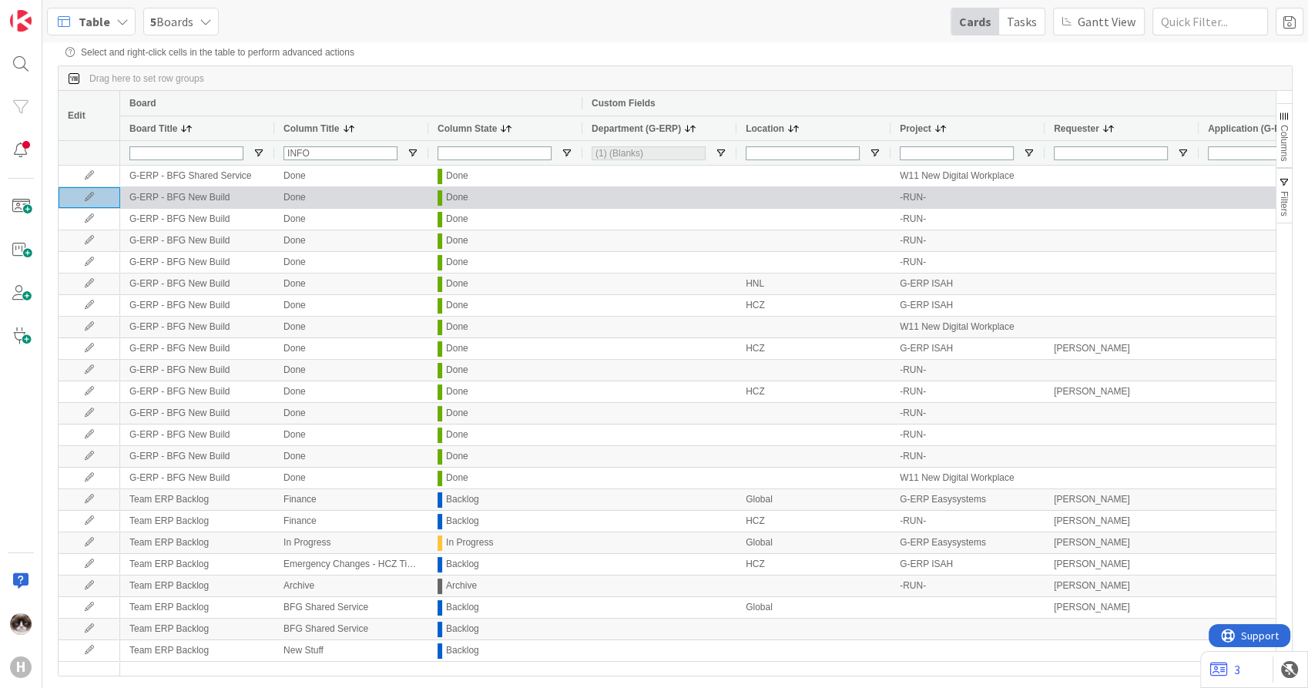
click at [86, 196] on icon at bounding box center [89, 197] width 23 height 9
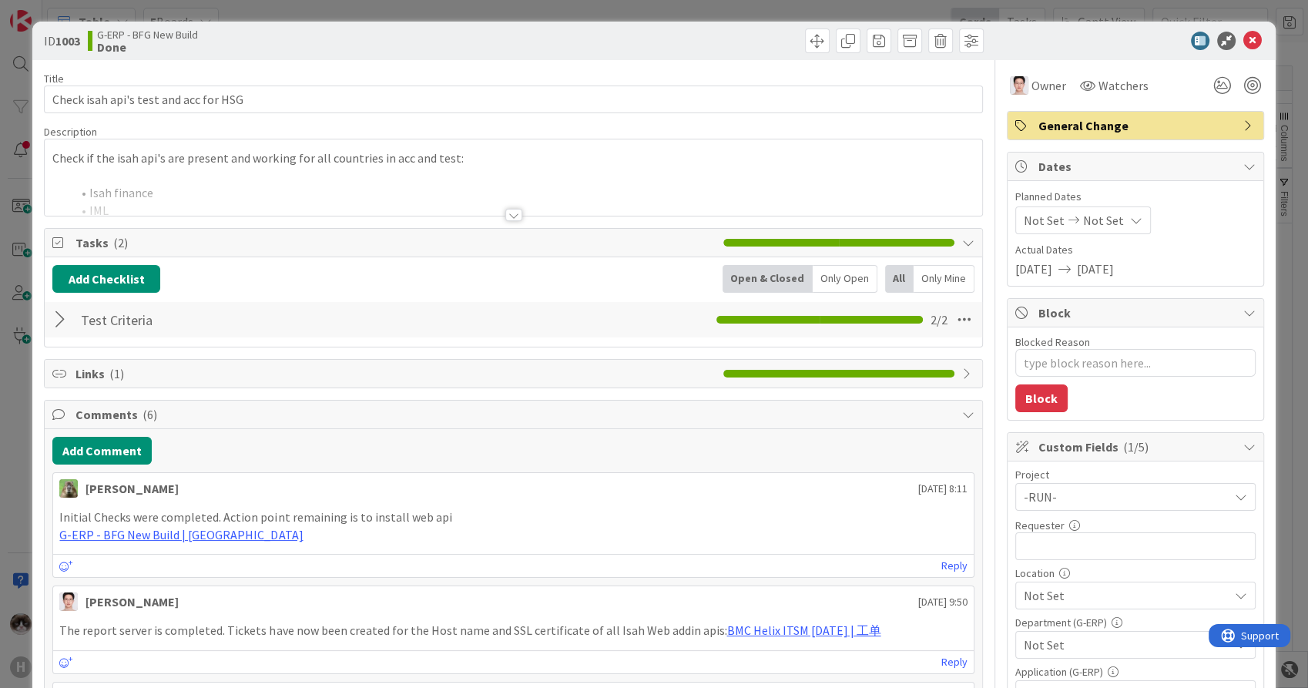
type textarea "x"
click at [1106, 541] on input "text" at bounding box center [1136, 546] width 240 height 28
type input "[PERSON_NAME]"
type textarea "x"
type input "[PERSON_NAME]"
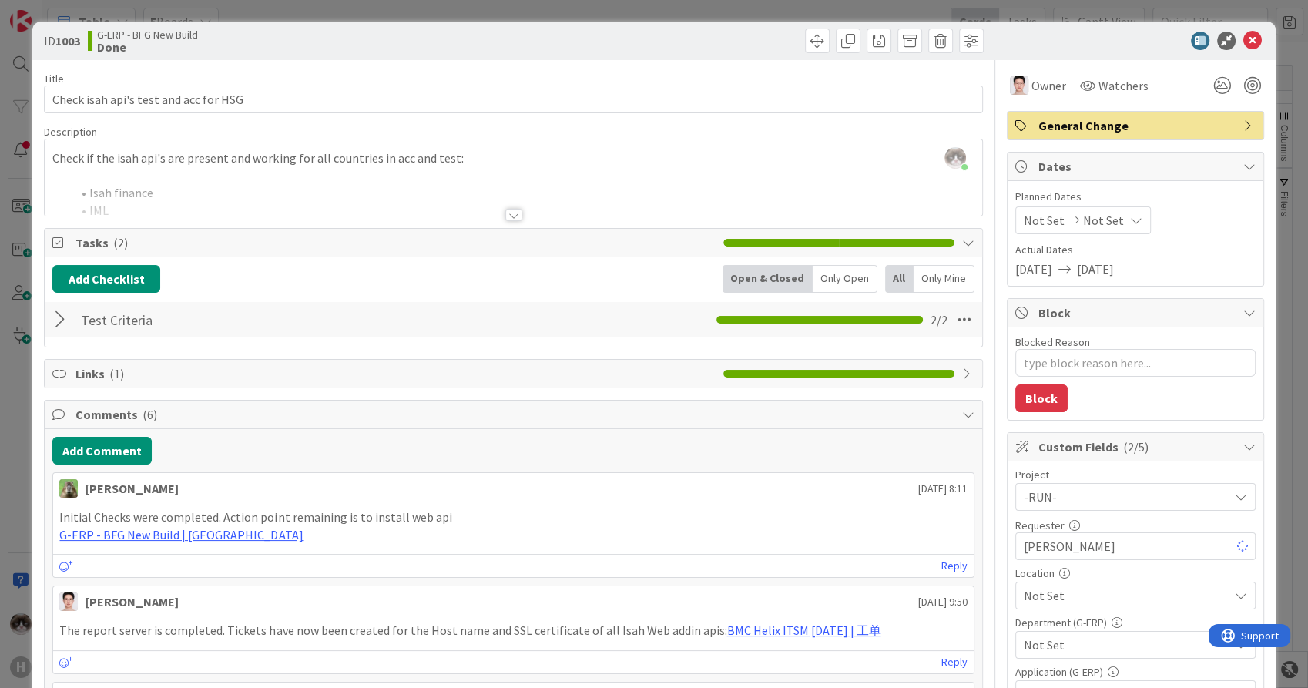
click at [1110, 497] on span "-RUN-" at bounding box center [1122, 497] width 197 height 22
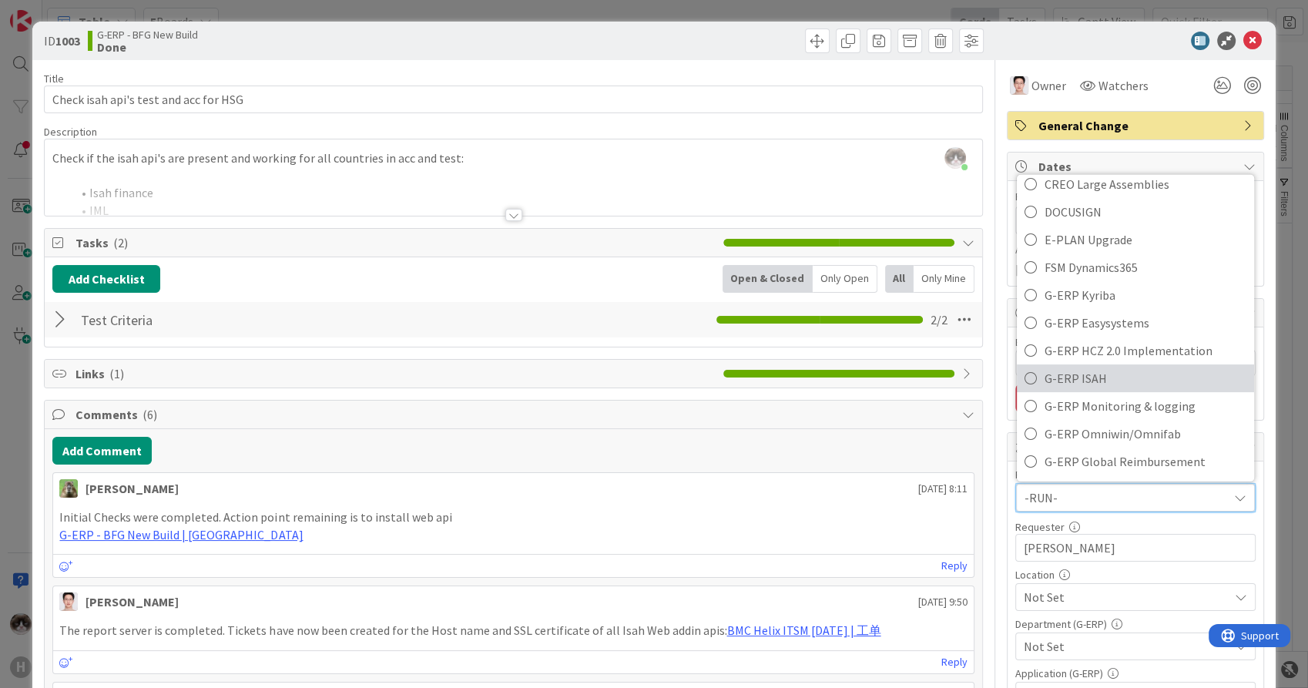
scroll to position [428, 0]
drag, startPoint x: 1121, startPoint y: 368, endPoint x: 1120, endPoint y: 405, distance: 37.0
click at [1121, 368] on span "G-ERP ISAH" at bounding box center [1146, 377] width 202 height 23
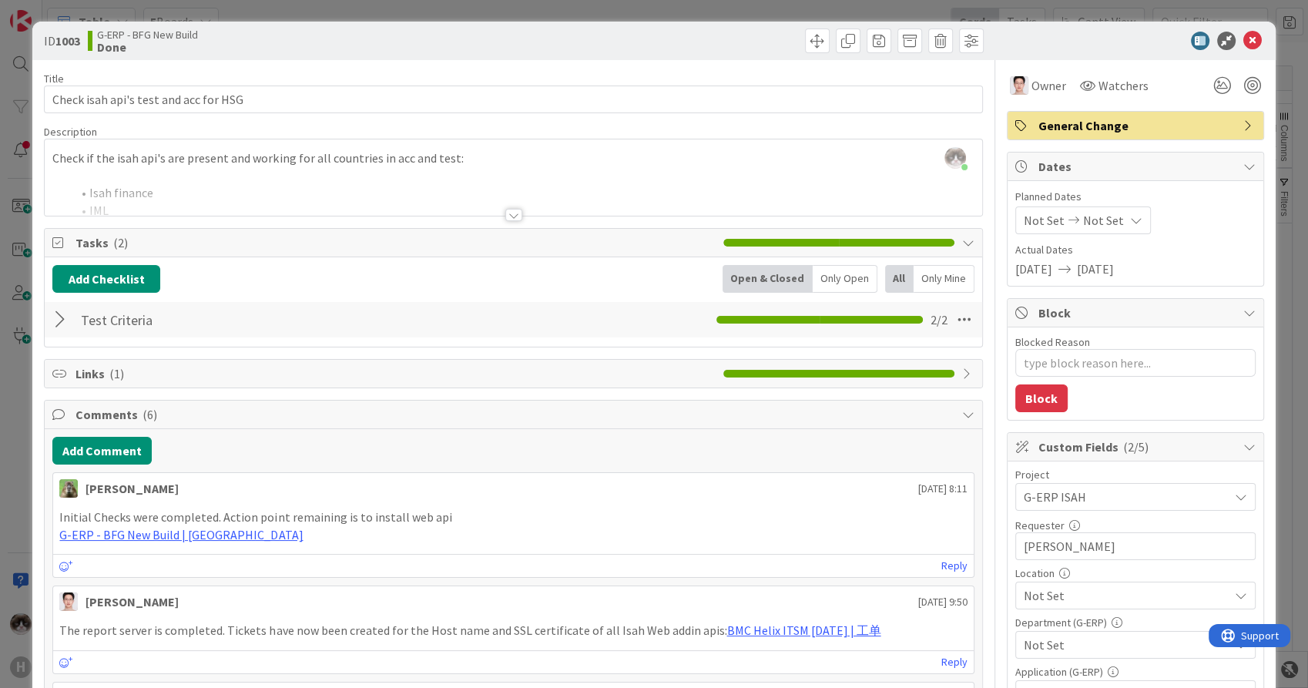
click at [1102, 589] on span "Not Set" at bounding box center [1126, 595] width 205 height 18
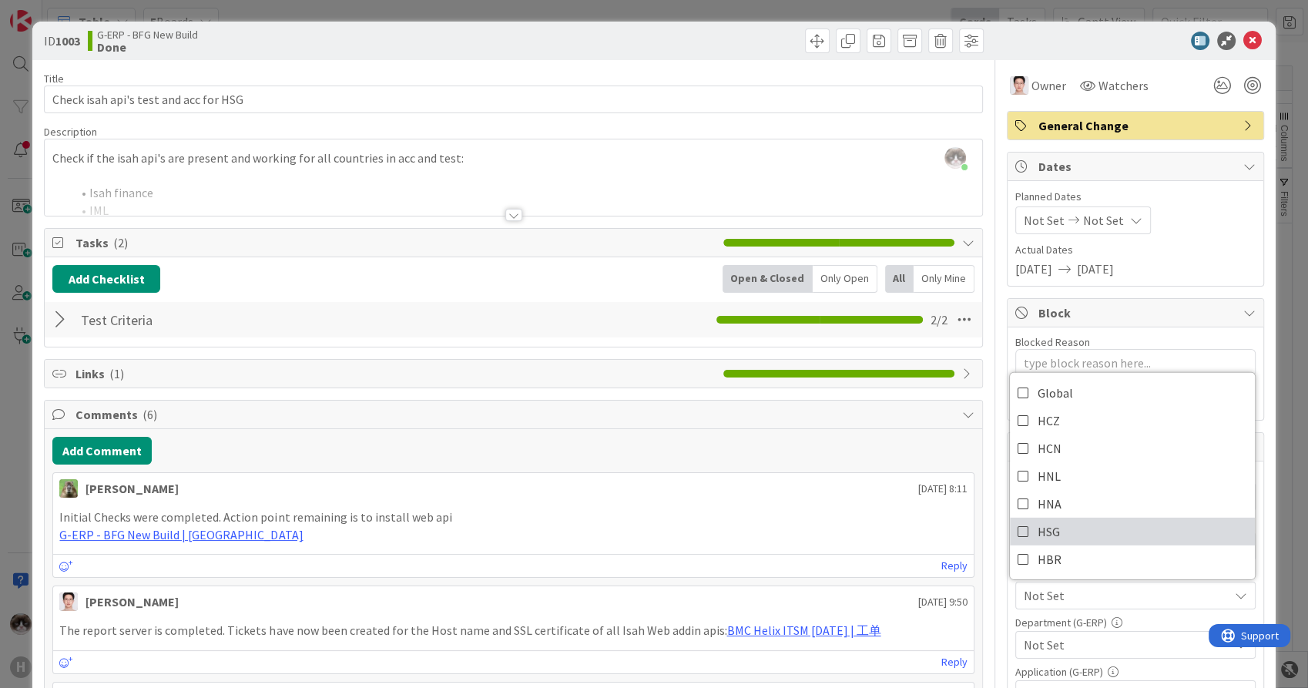
click at [1069, 539] on link "HSG" at bounding box center [1132, 532] width 245 height 28
click at [1096, 645] on span "Not Set" at bounding box center [1126, 645] width 205 height 18
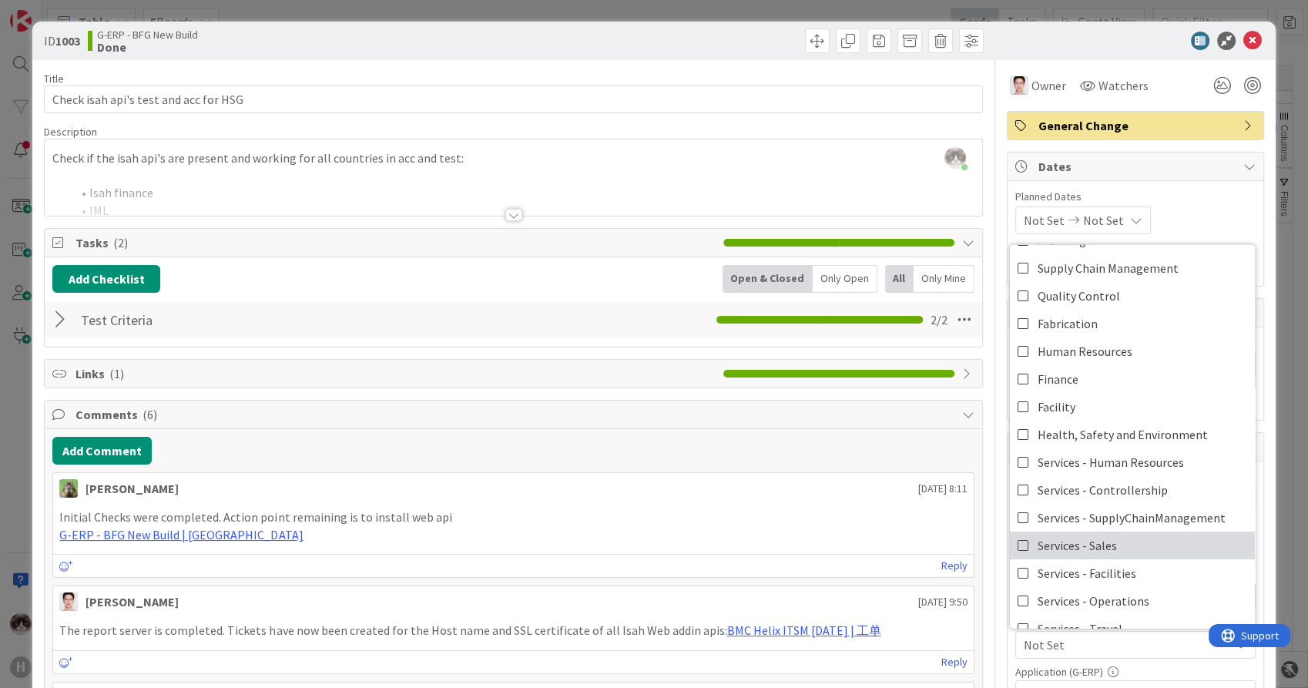
type textarea "x"
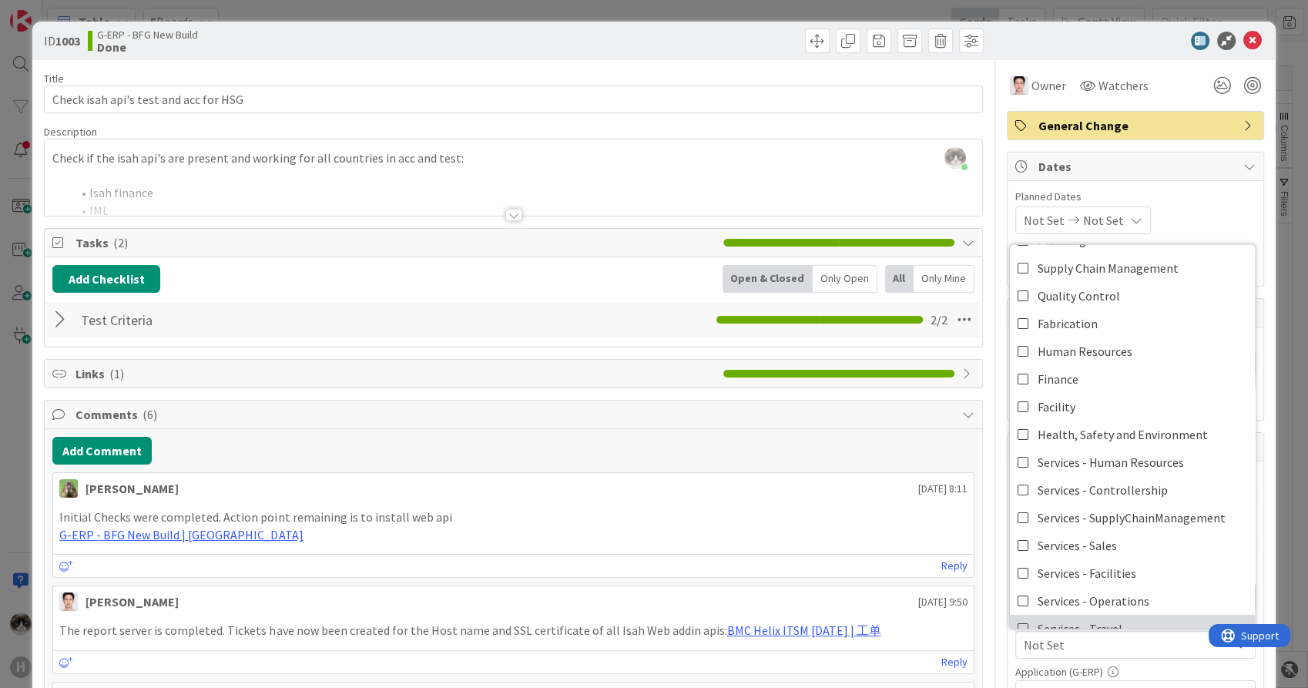
scroll to position [99, 0]
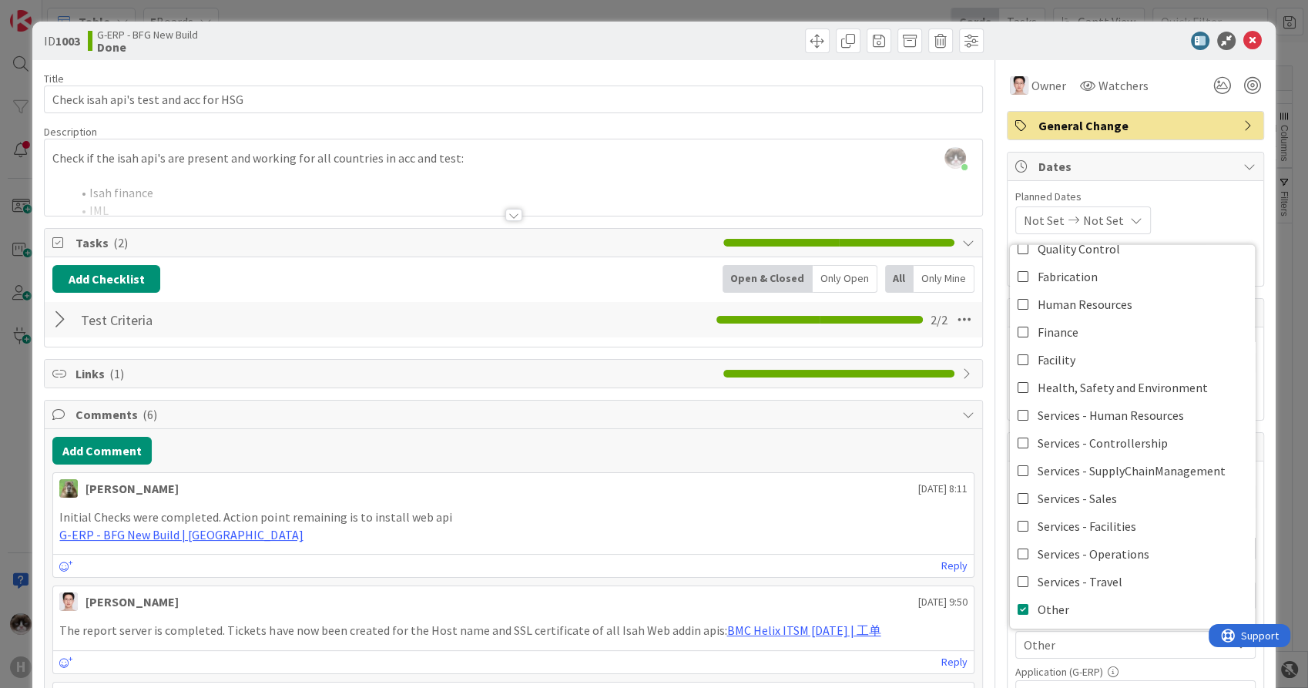
click at [1104, 683] on div "Not Set" at bounding box center [1136, 694] width 240 height 28
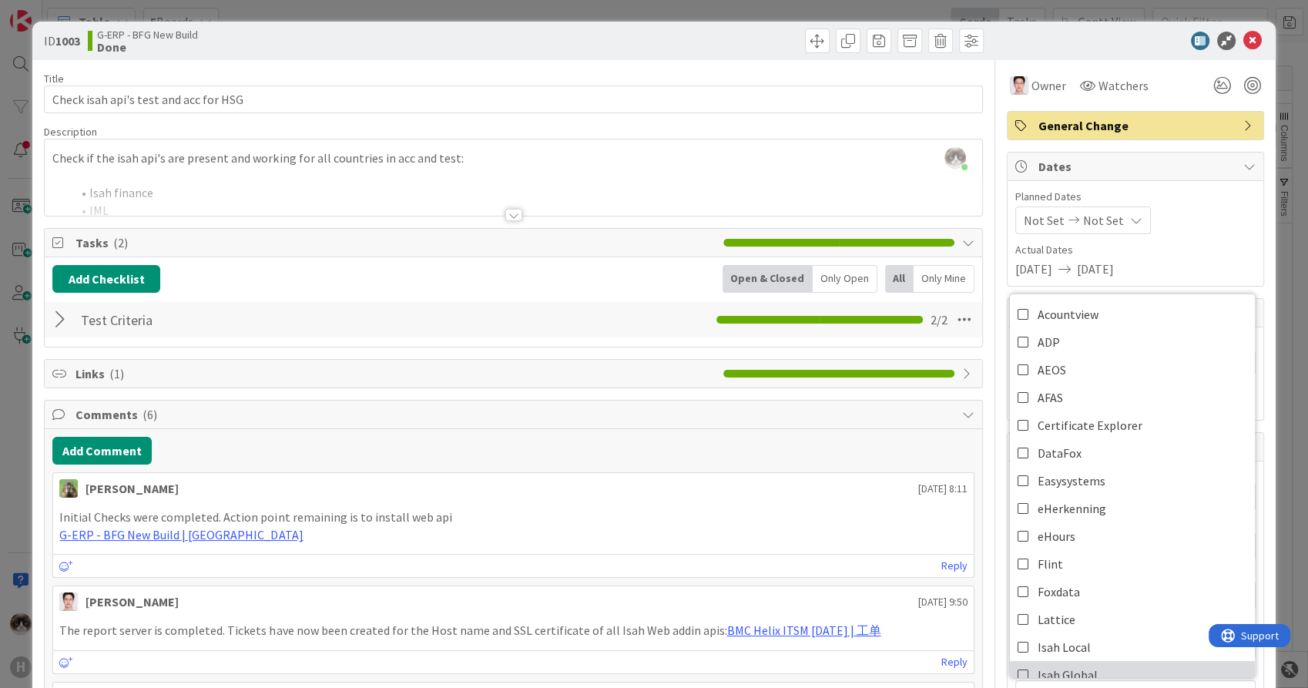
click at [1088, 664] on link "Isah Global" at bounding box center [1132, 675] width 245 height 28
click at [870, 541] on p "G-ERP - BFG New Build | Kanban Zone" at bounding box center [513, 535] width 908 height 18
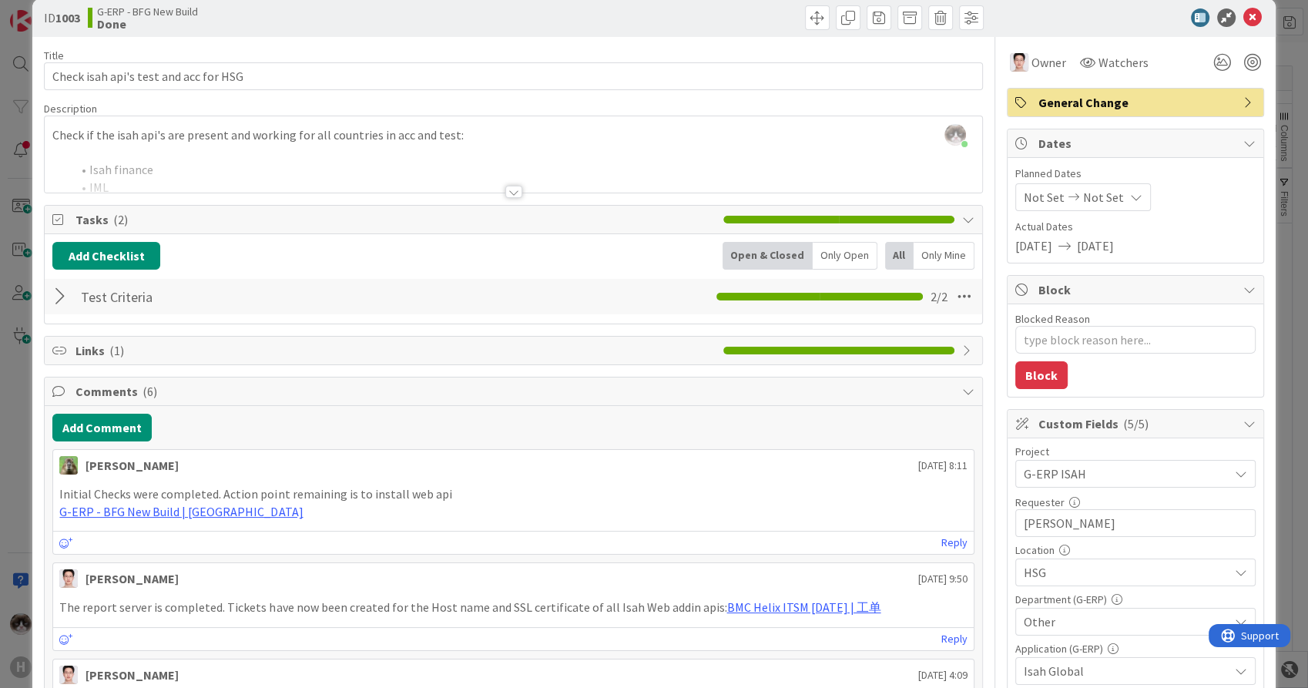
scroll to position [0, 0]
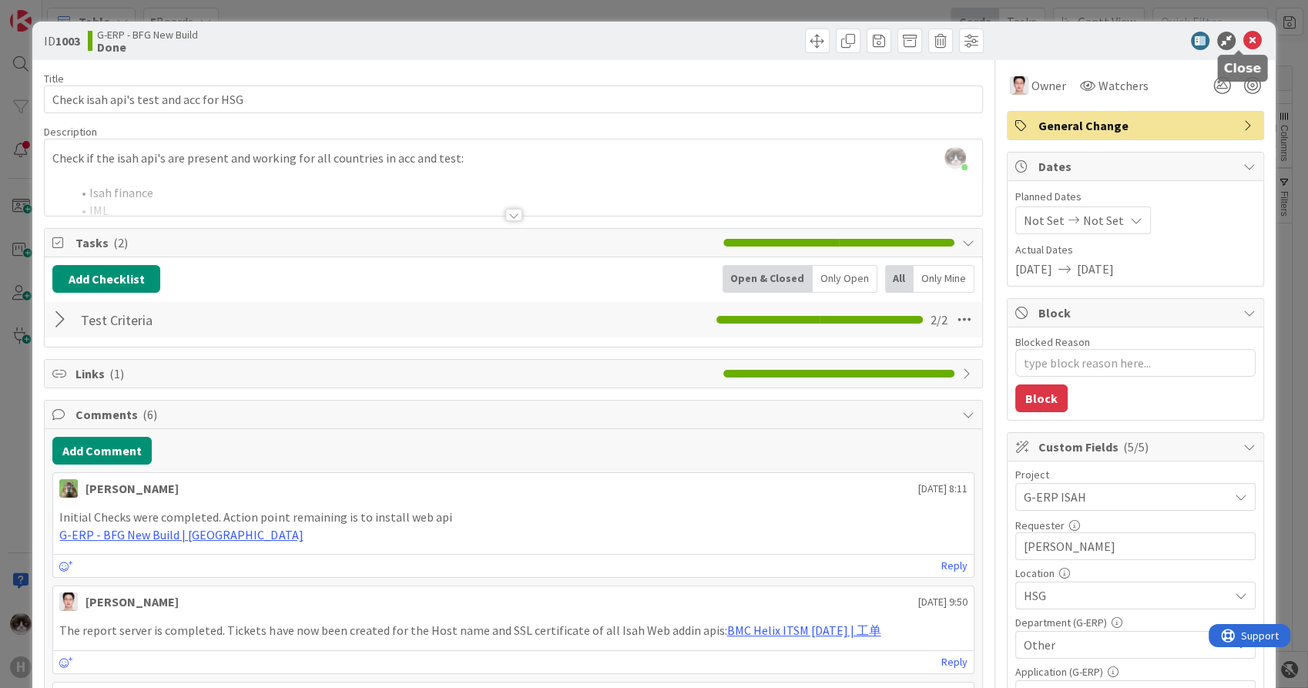
click at [1244, 39] on icon at bounding box center [1253, 41] width 18 height 18
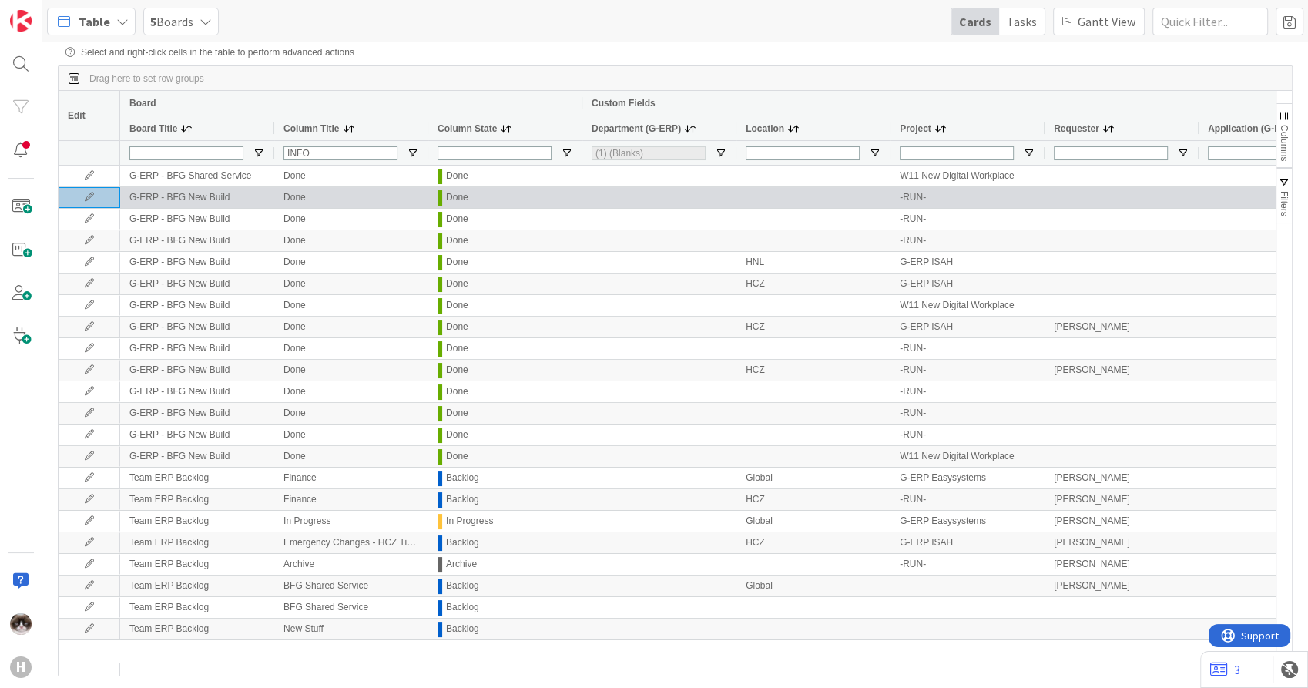
click at [86, 198] on icon at bounding box center [89, 197] width 23 height 9
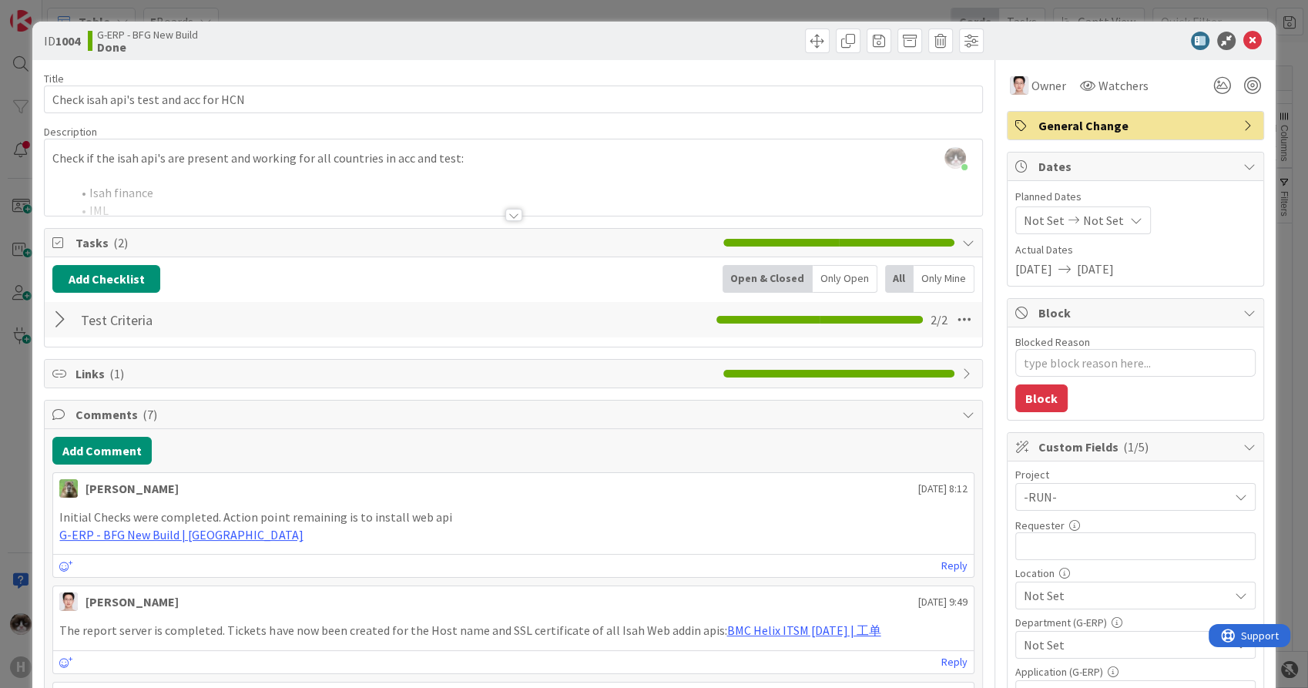
click at [1092, 499] on span "-RUN-" at bounding box center [1122, 497] width 197 height 22
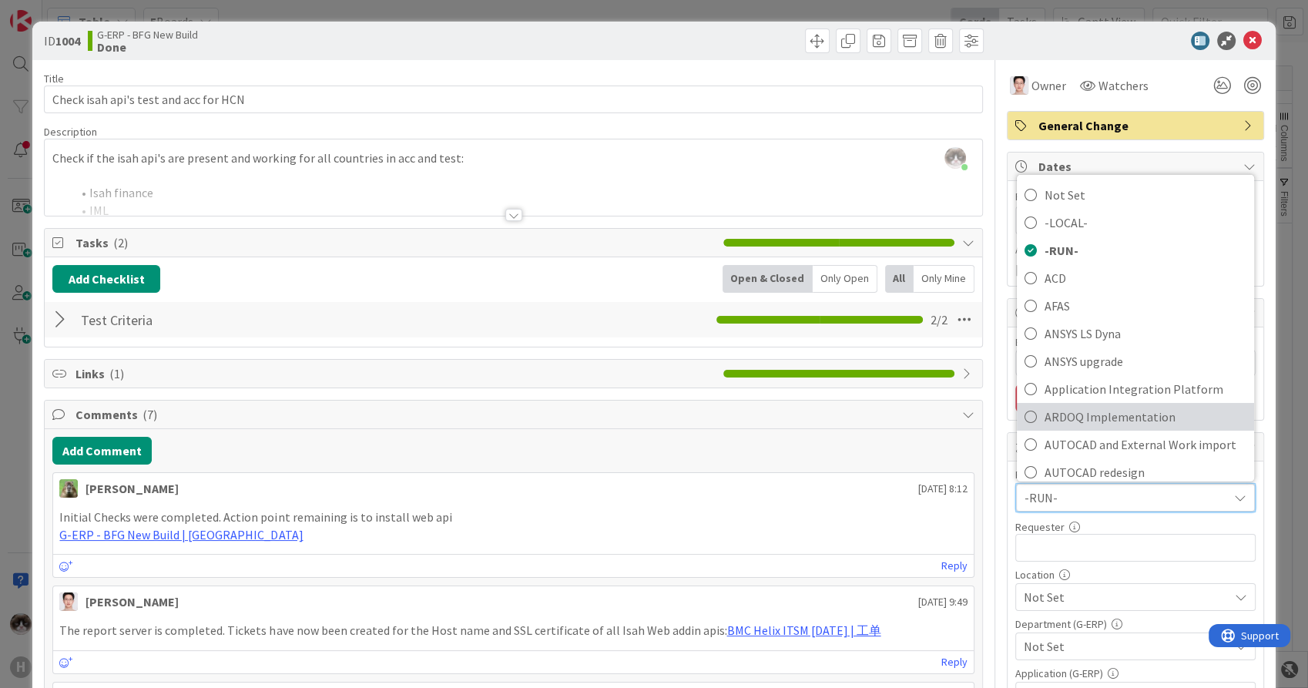
scroll to position [342, 0]
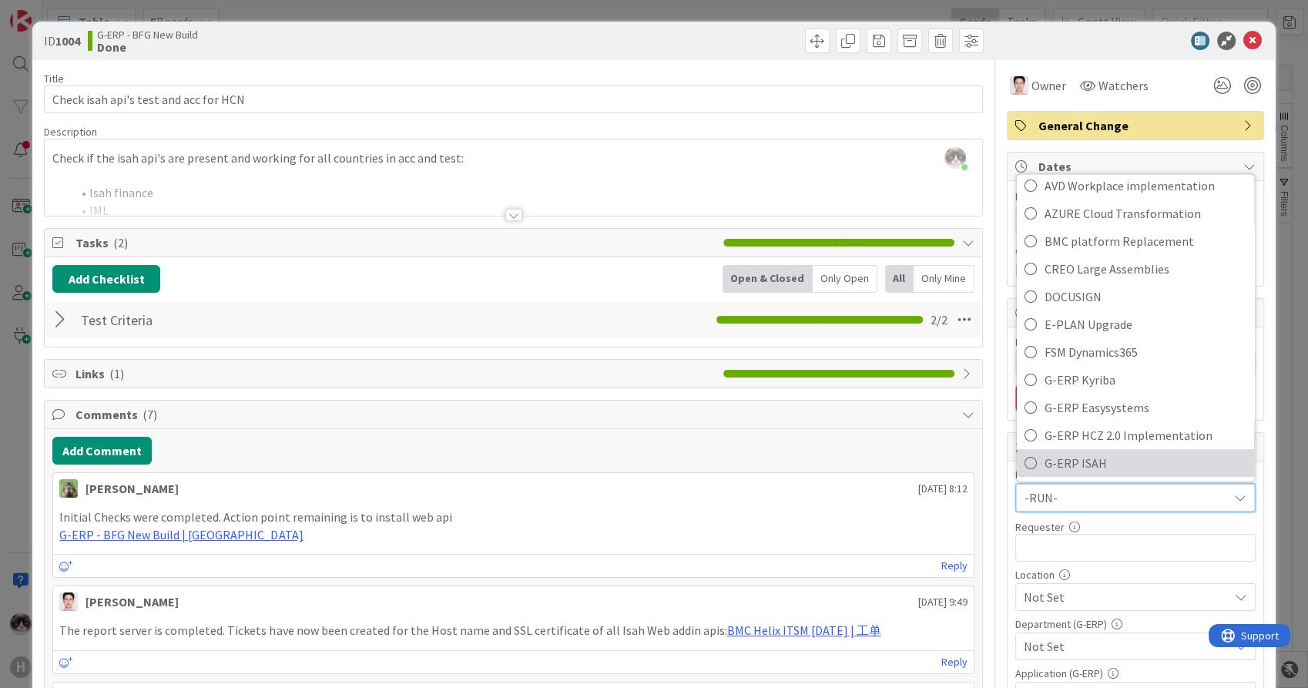
click at [1096, 455] on span "G-ERP ISAH" at bounding box center [1146, 463] width 202 height 23
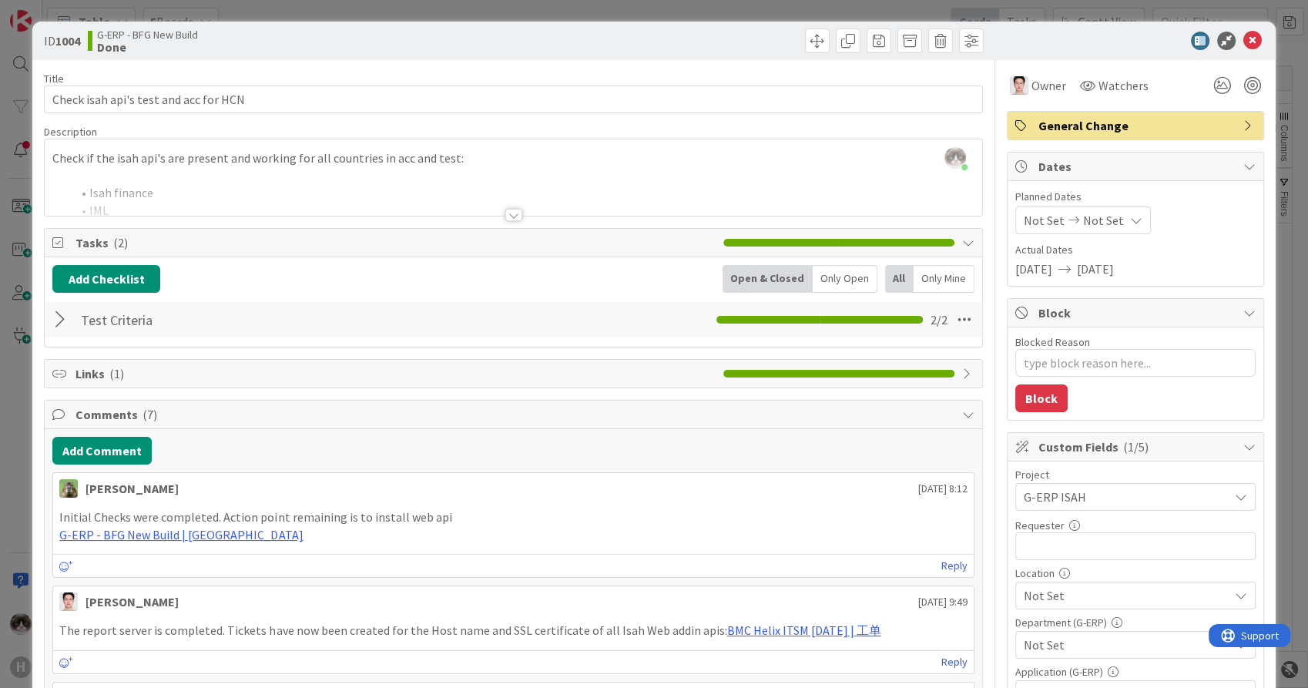
type textarea "x"
click at [1058, 549] on input "text" at bounding box center [1136, 546] width 240 height 28
type input "[PERSON_NAME]"
type textarea "x"
type input "[PERSON_NAME]"
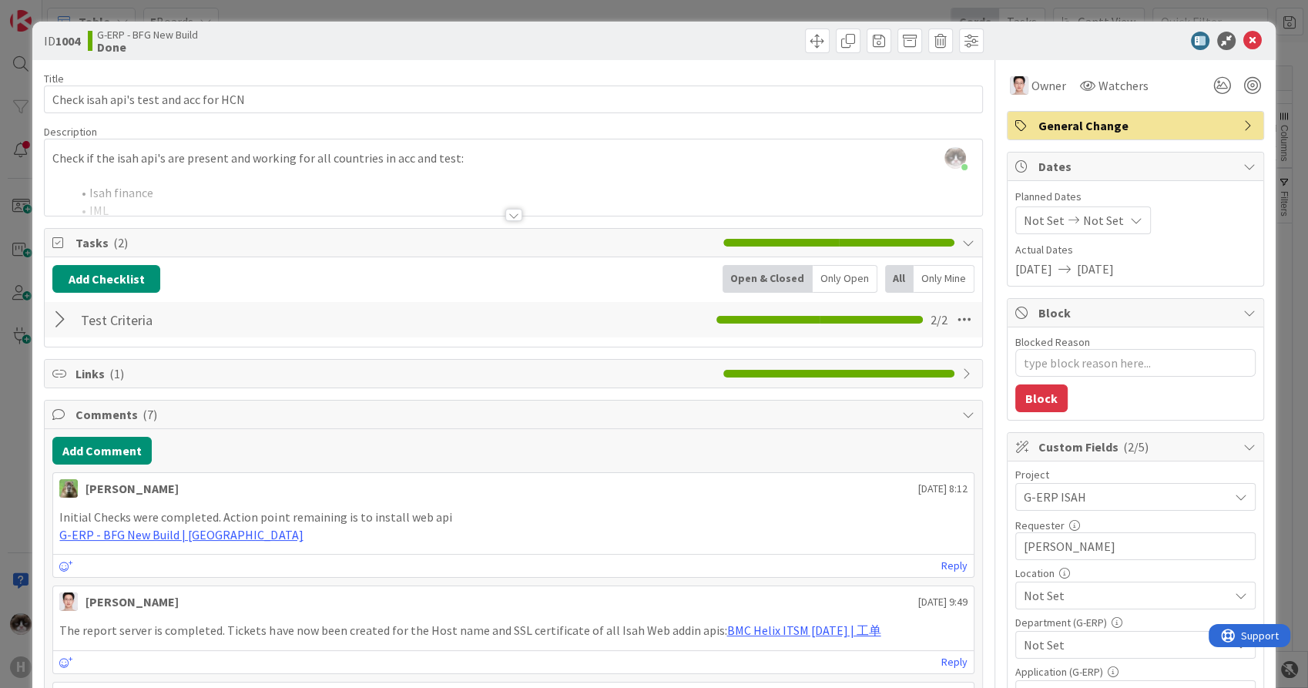
click at [1064, 595] on span "Not Set" at bounding box center [1126, 595] width 205 height 18
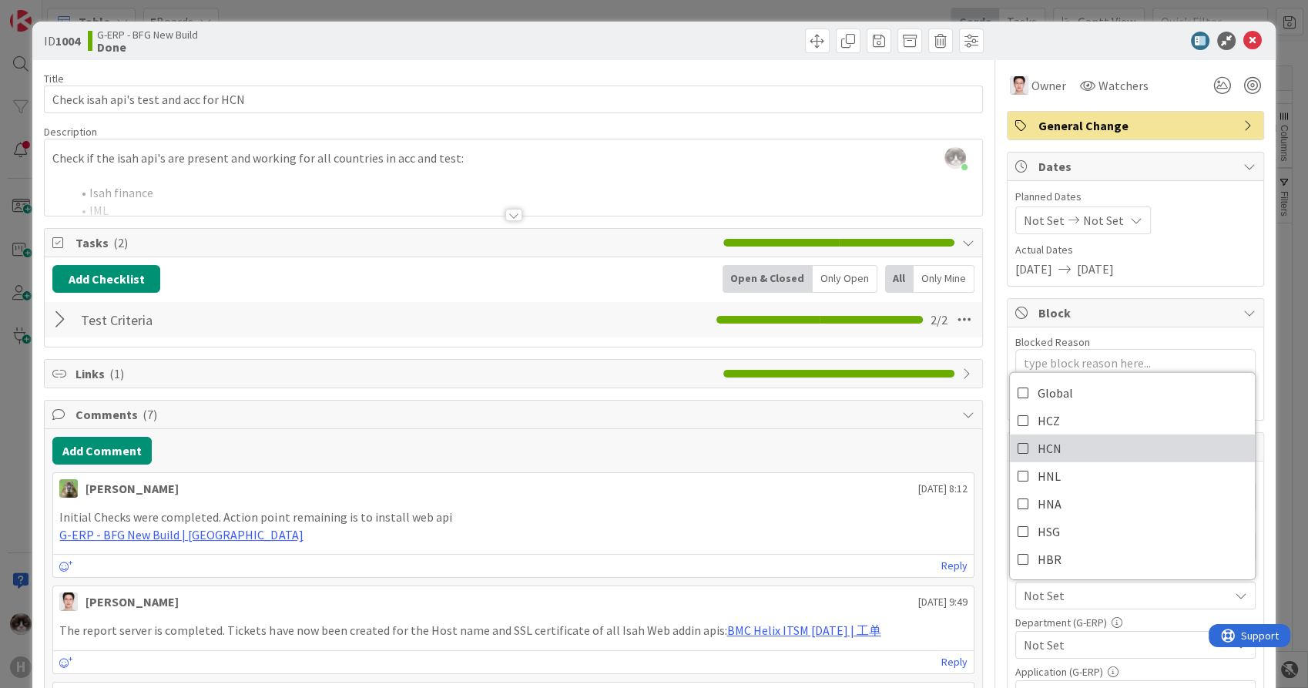
click at [1079, 447] on link "HCN" at bounding box center [1132, 449] width 245 height 28
click at [1107, 636] on span "Not Set" at bounding box center [1126, 645] width 205 height 18
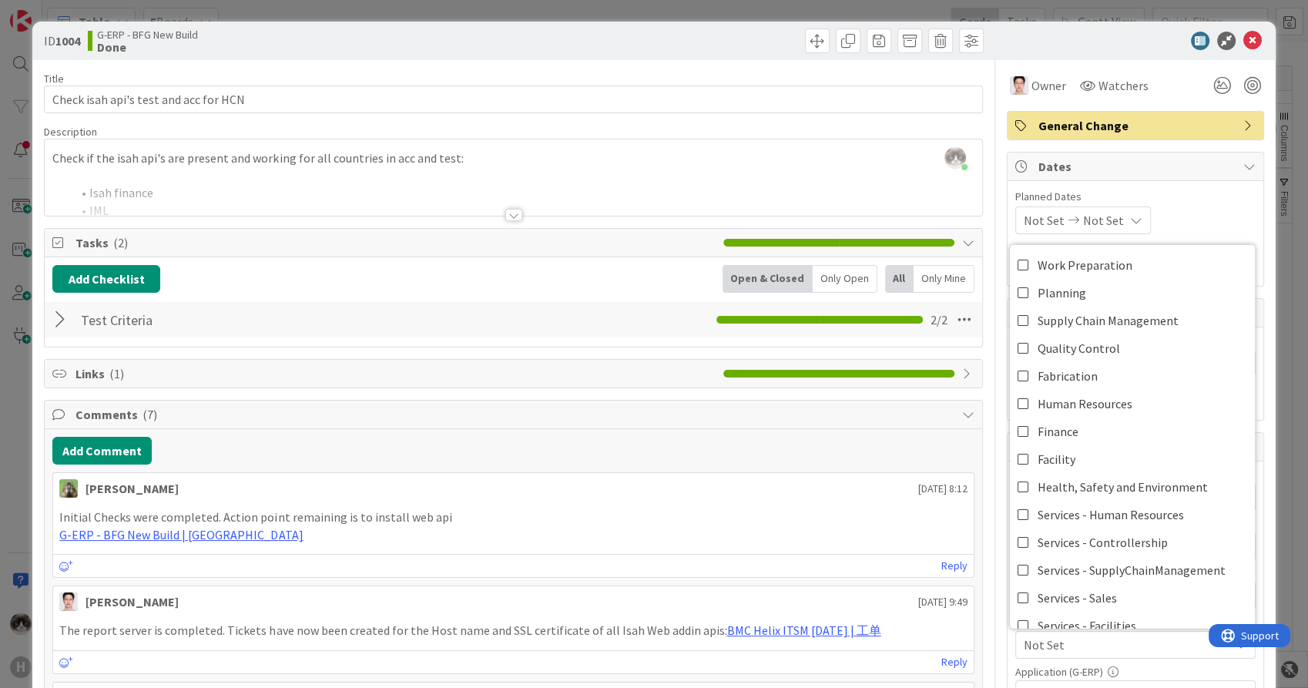
click at [1107, 636] on span "Not Set" at bounding box center [1126, 645] width 205 height 18
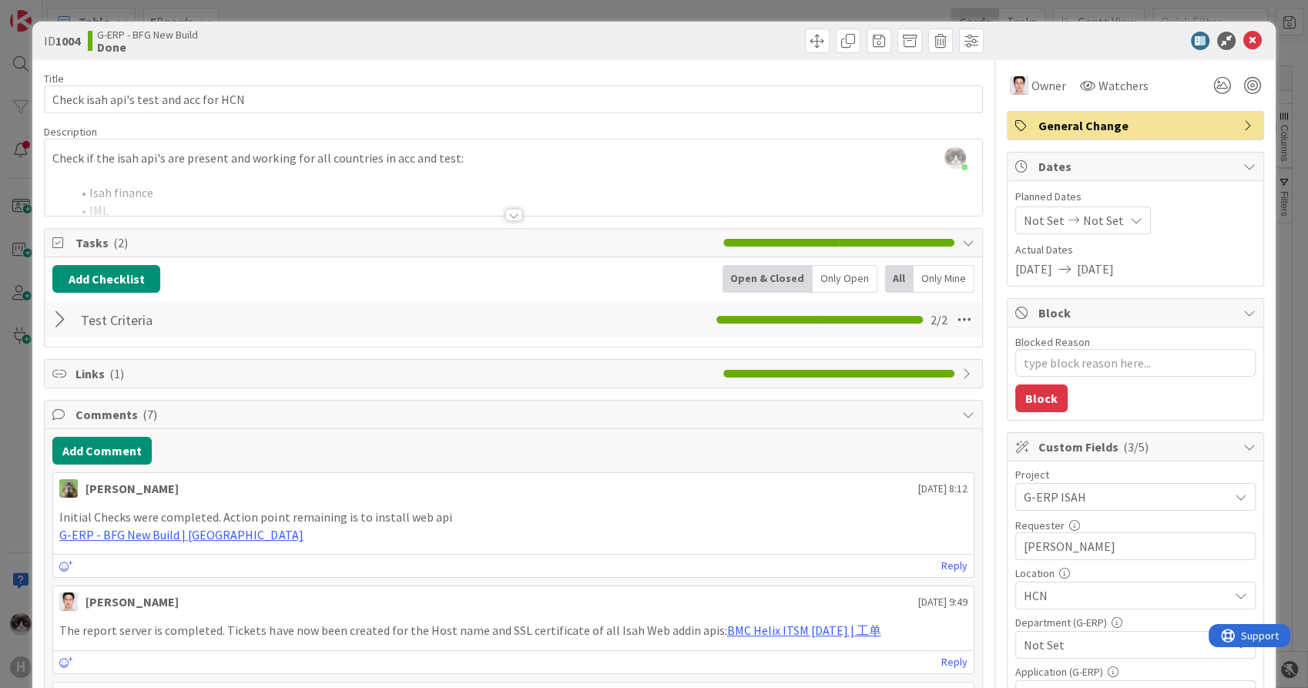
click at [1107, 636] on span "Not Set" at bounding box center [1126, 645] width 205 height 18
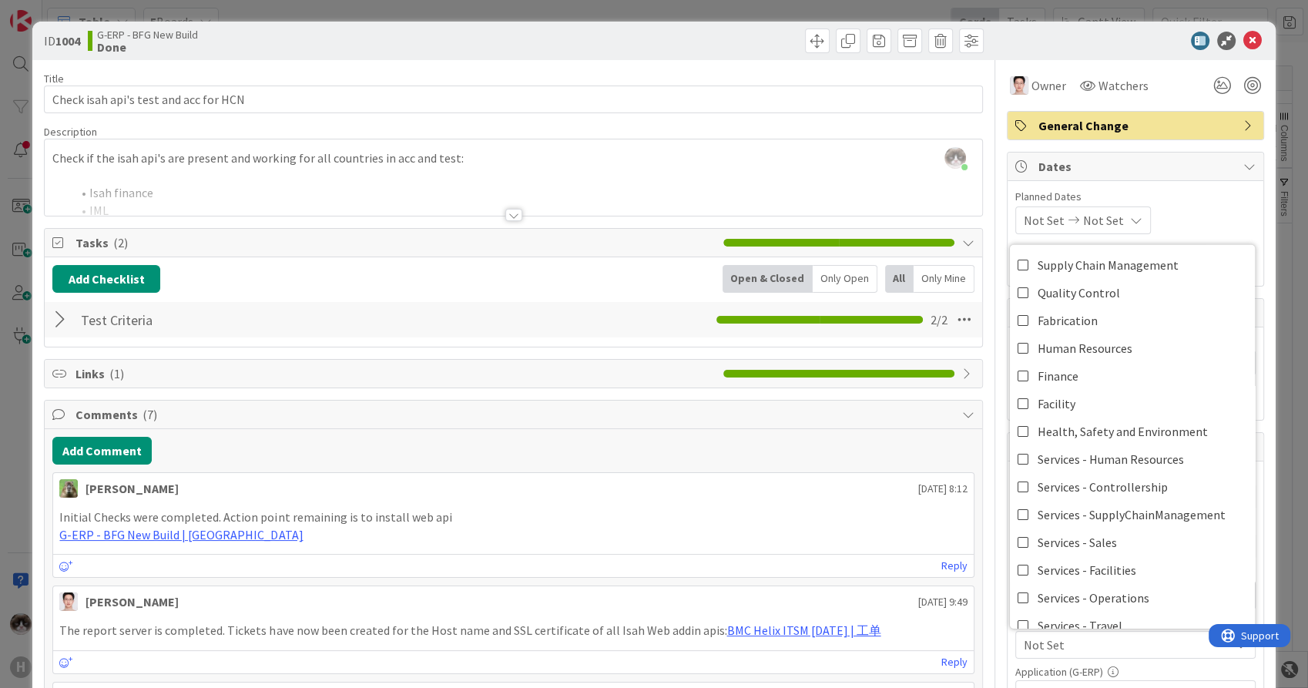
scroll to position [99, 0]
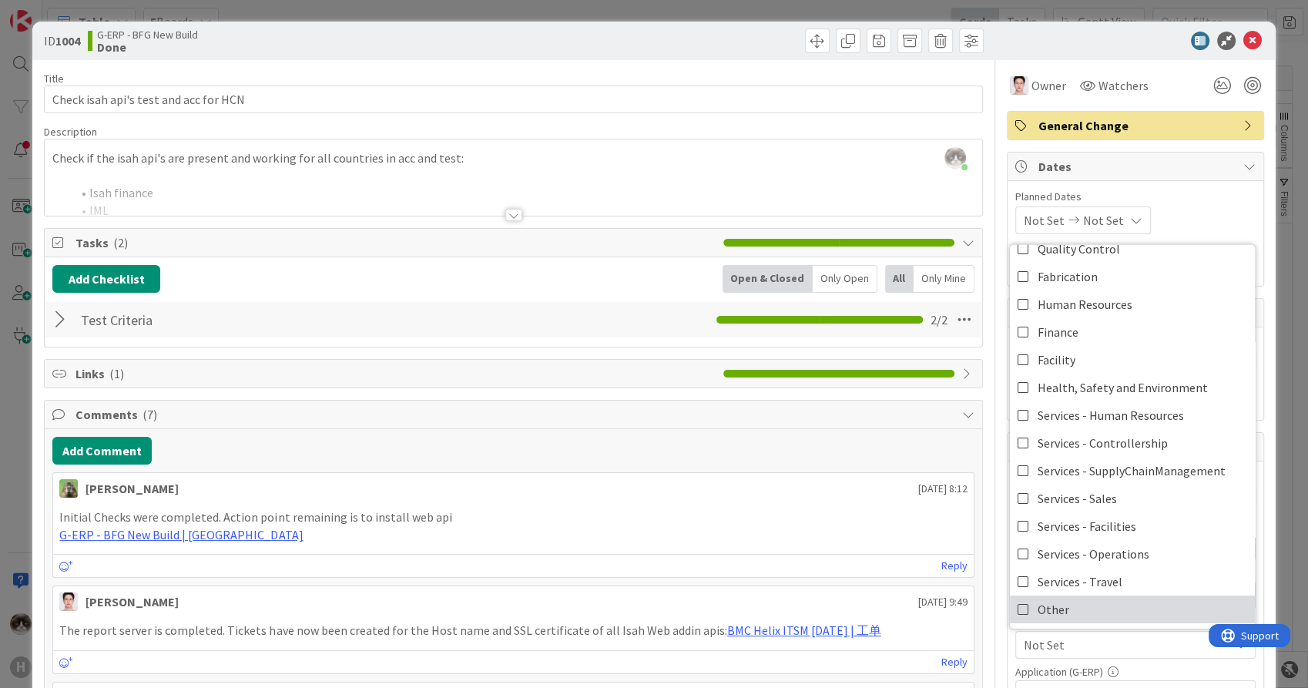
click at [1096, 612] on link "Other" at bounding box center [1132, 610] width 245 height 28
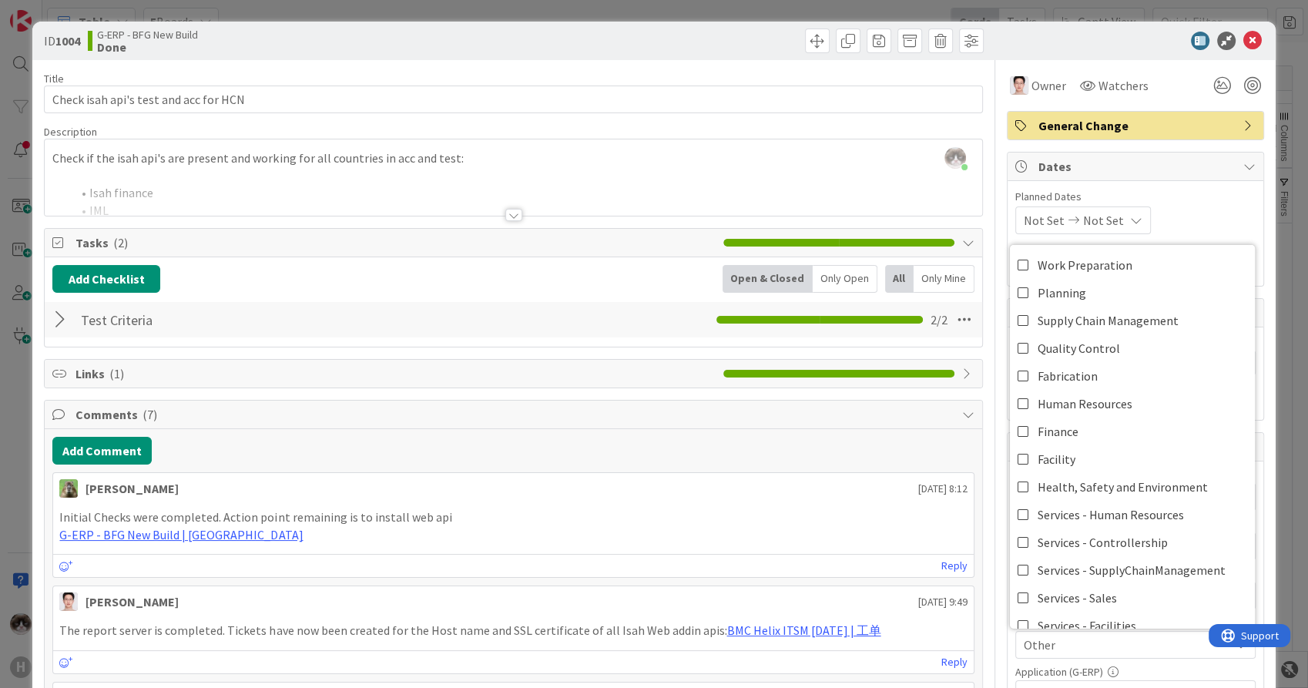
scroll to position [171, 0]
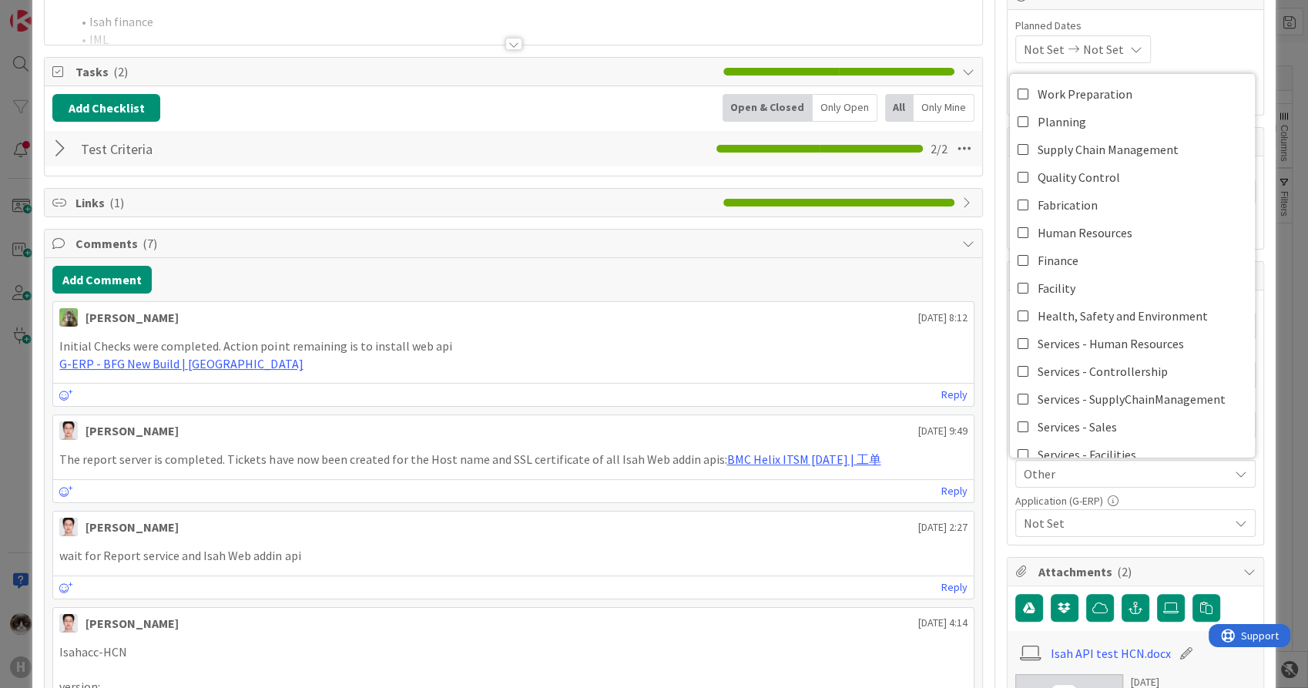
click at [1121, 514] on span "Not Set" at bounding box center [1126, 523] width 205 height 18
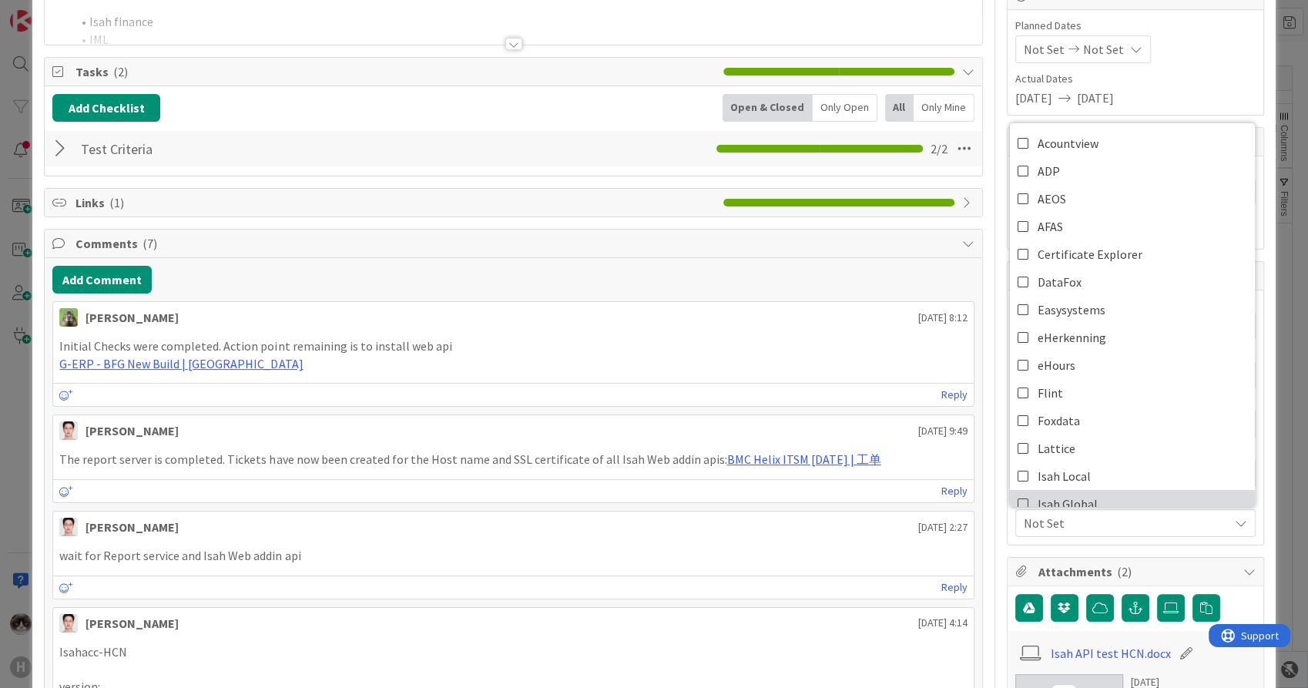
click at [1090, 501] on link "Isah Global" at bounding box center [1132, 504] width 245 height 28
click at [1094, 528] on span "Isah Global" at bounding box center [1126, 523] width 205 height 18
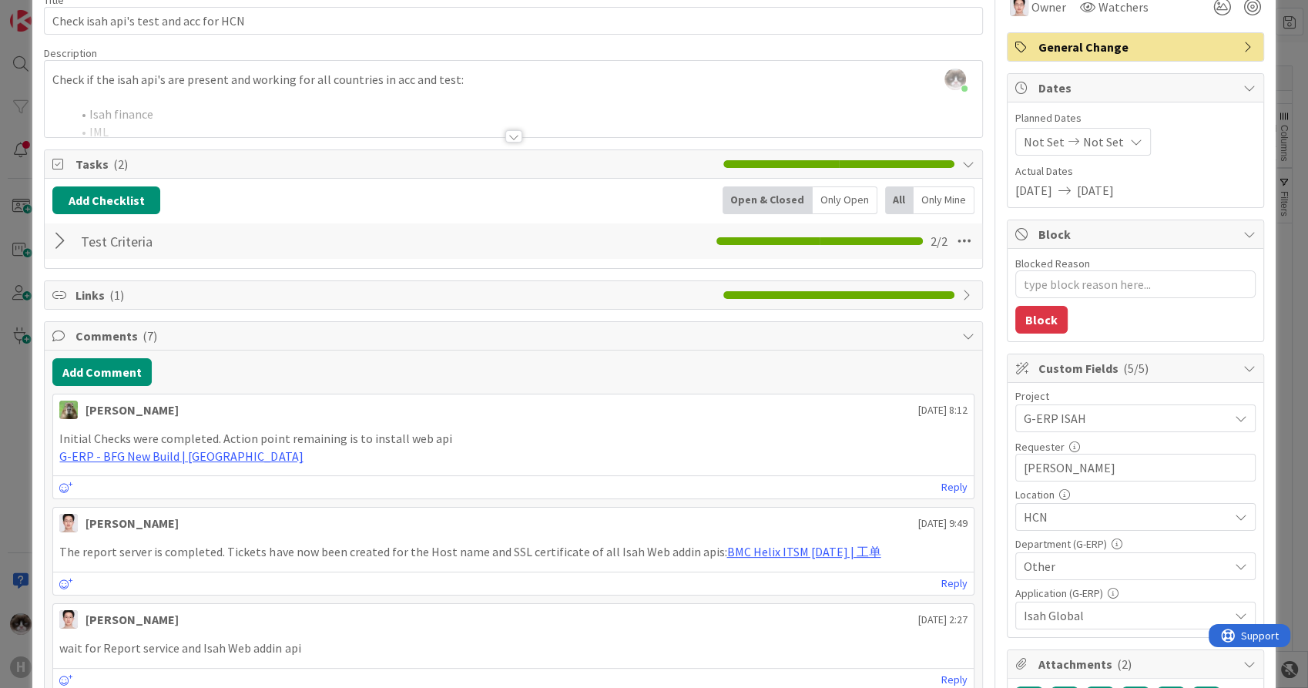
scroll to position [0, 0]
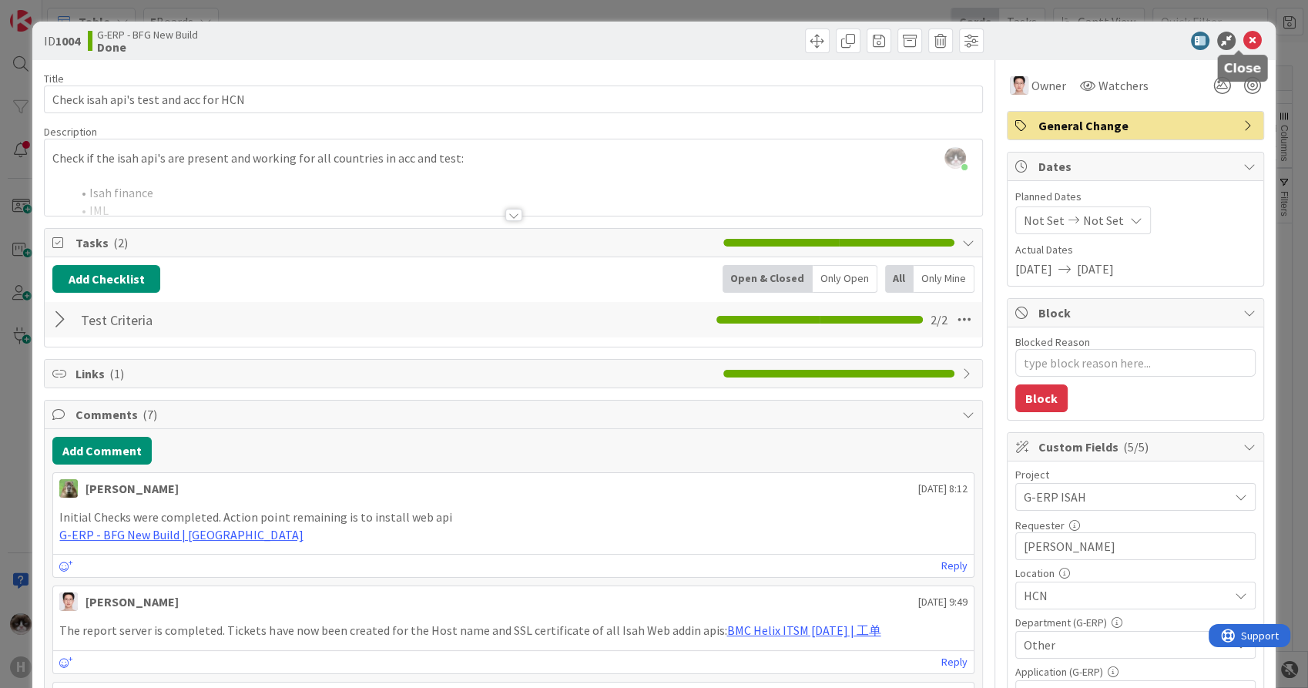
click at [1244, 42] on icon at bounding box center [1253, 41] width 18 height 18
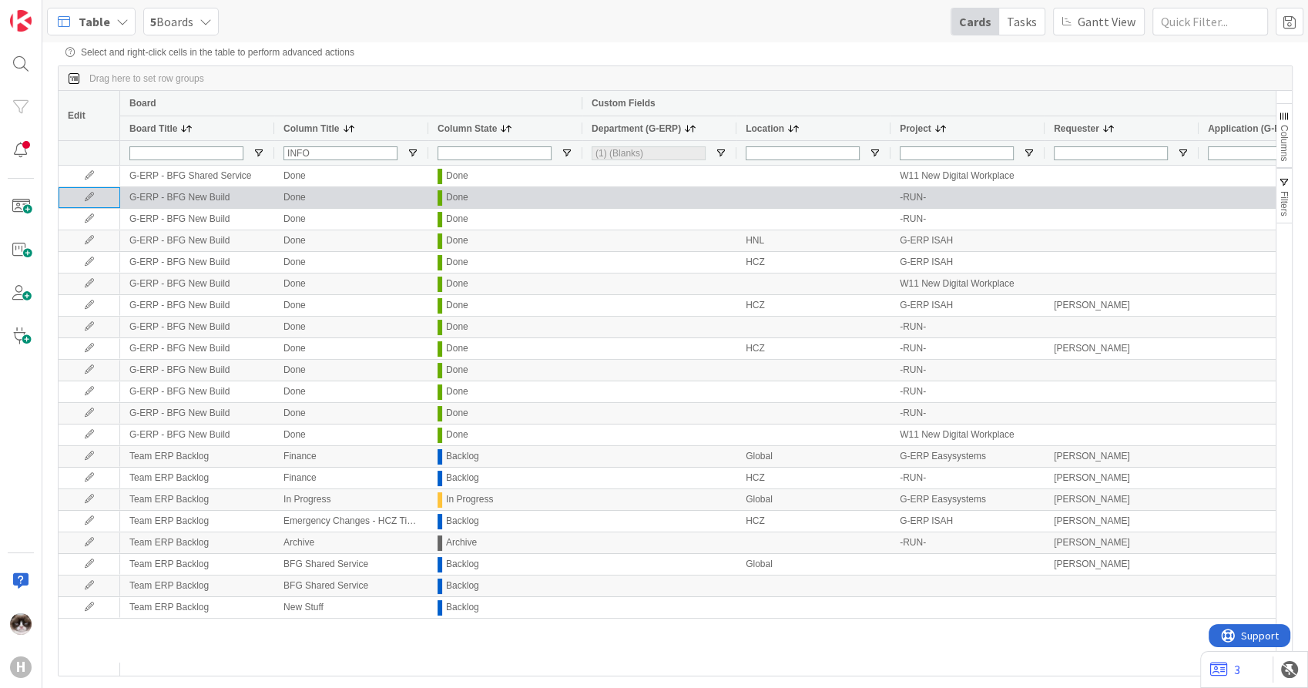
click at [100, 202] on icon at bounding box center [89, 197] width 23 height 9
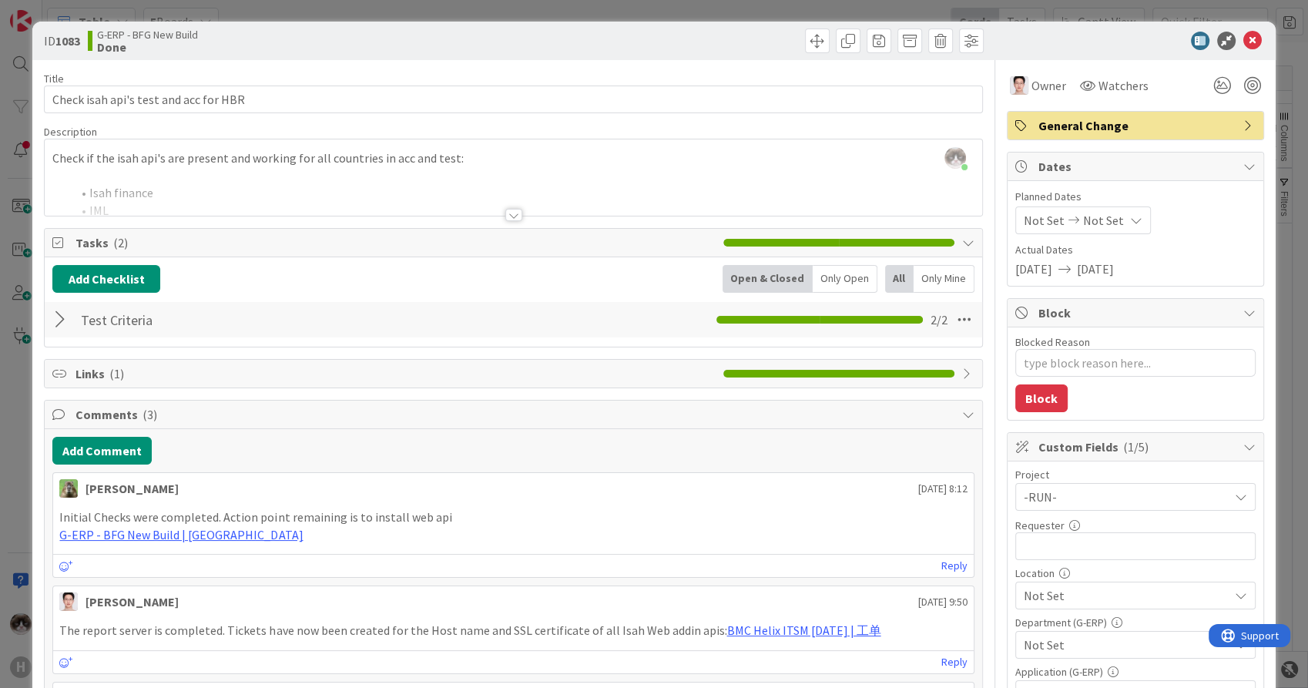
click at [1117, 492] on span "-RUN-" at bounding box center [1122, 497] width 197 height 22
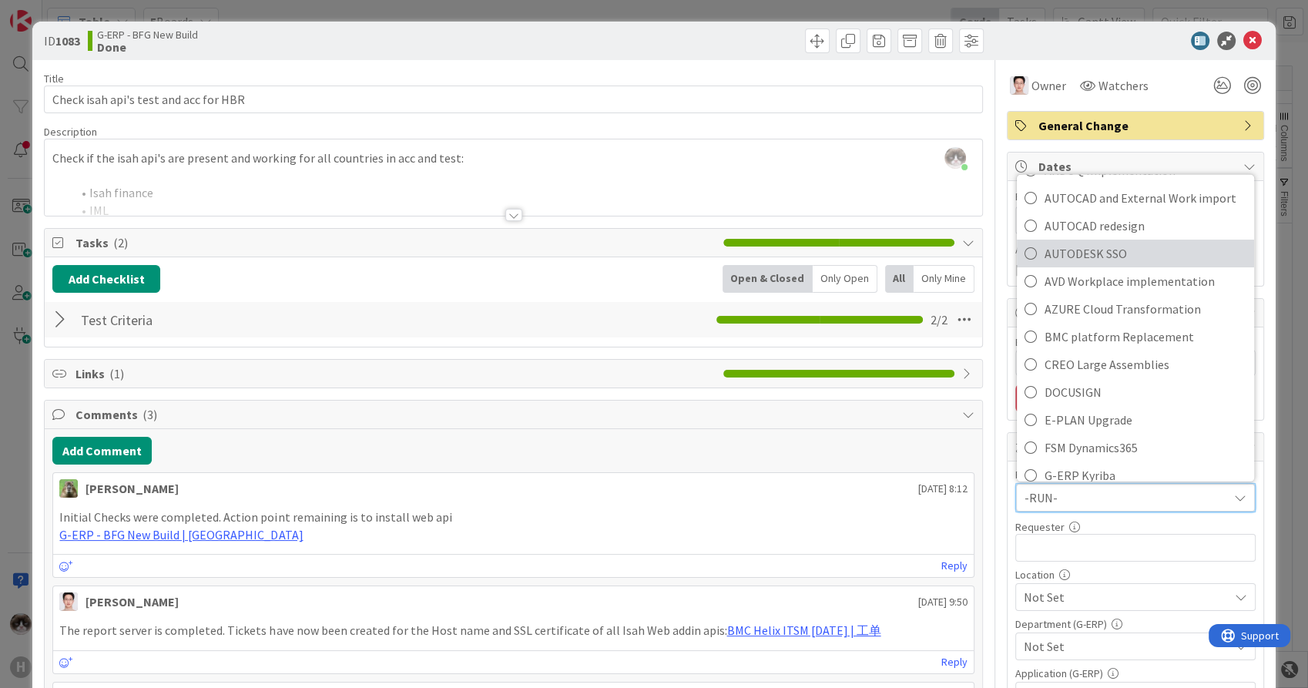
scroll to position [513, 0]
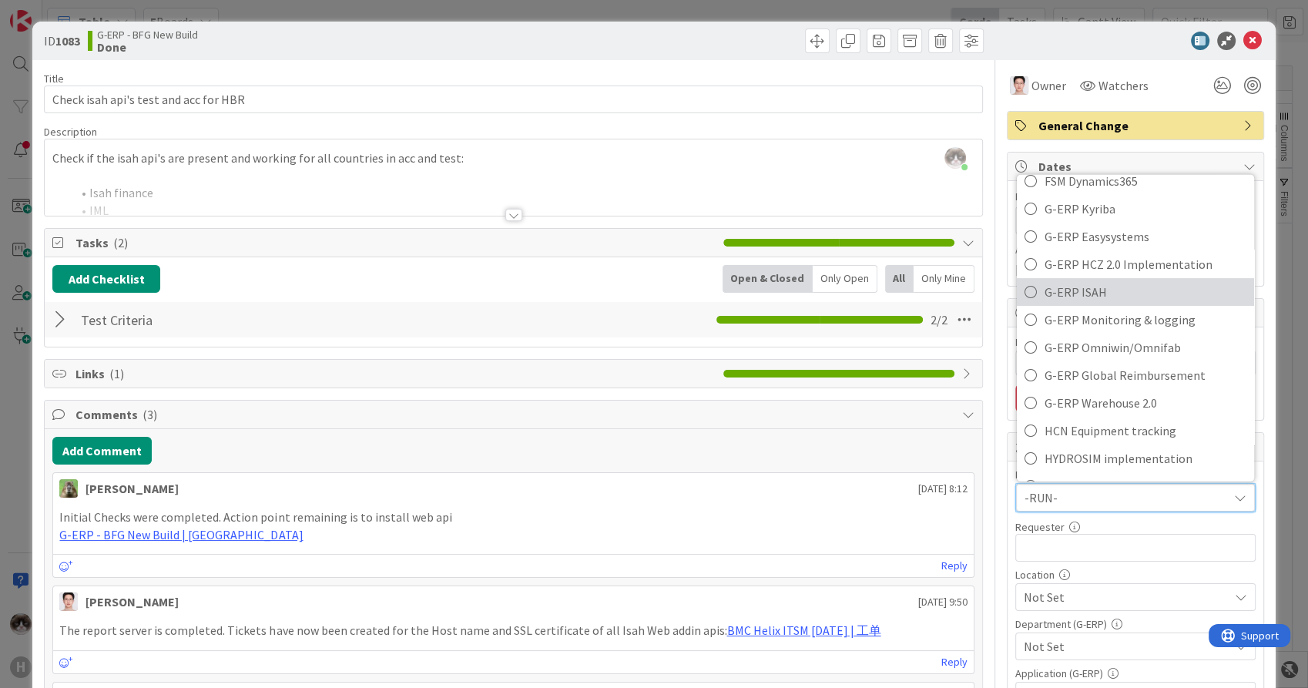
click at [1132, 290] on span "G-ERP ISAH" at bounding box center [1146, 291] width 202 height 23
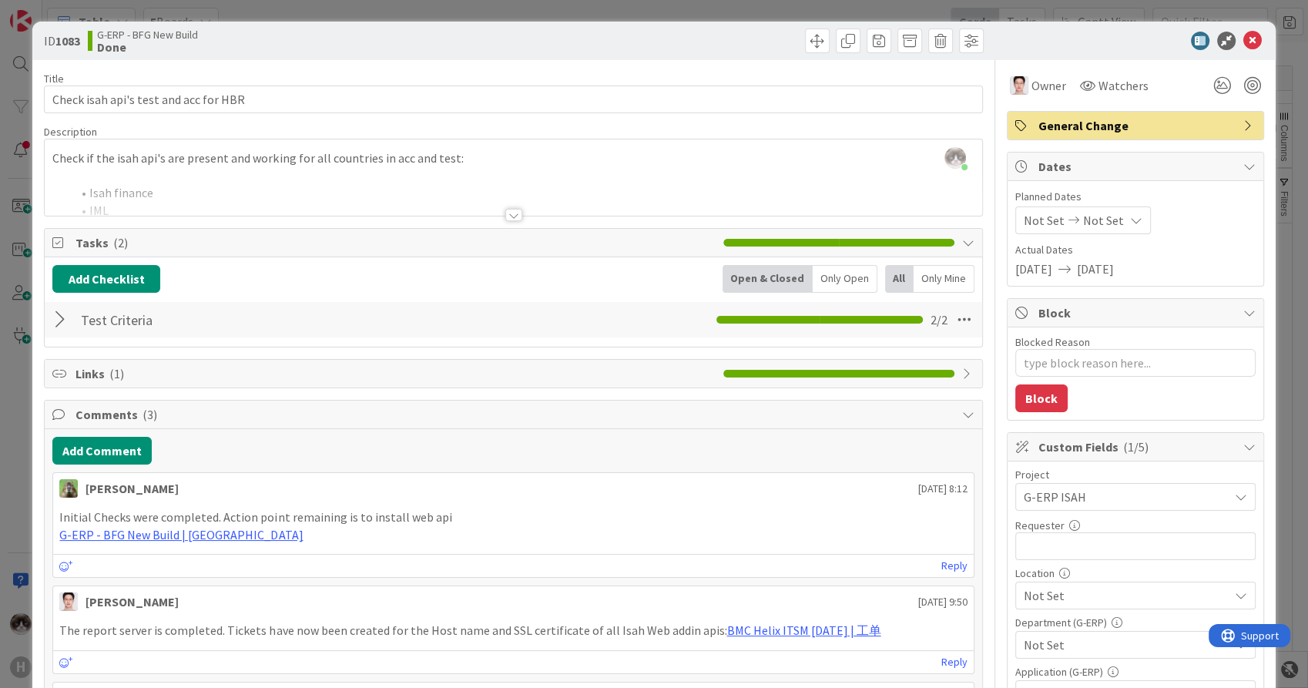
type textarea "x"
click at [1061, 541] on input "text" at bounding box center [1136, 546] width 240 height 28
type input "[PERSON_NAME]"
type textarea "x"
type input "[PERSON_NAME]"
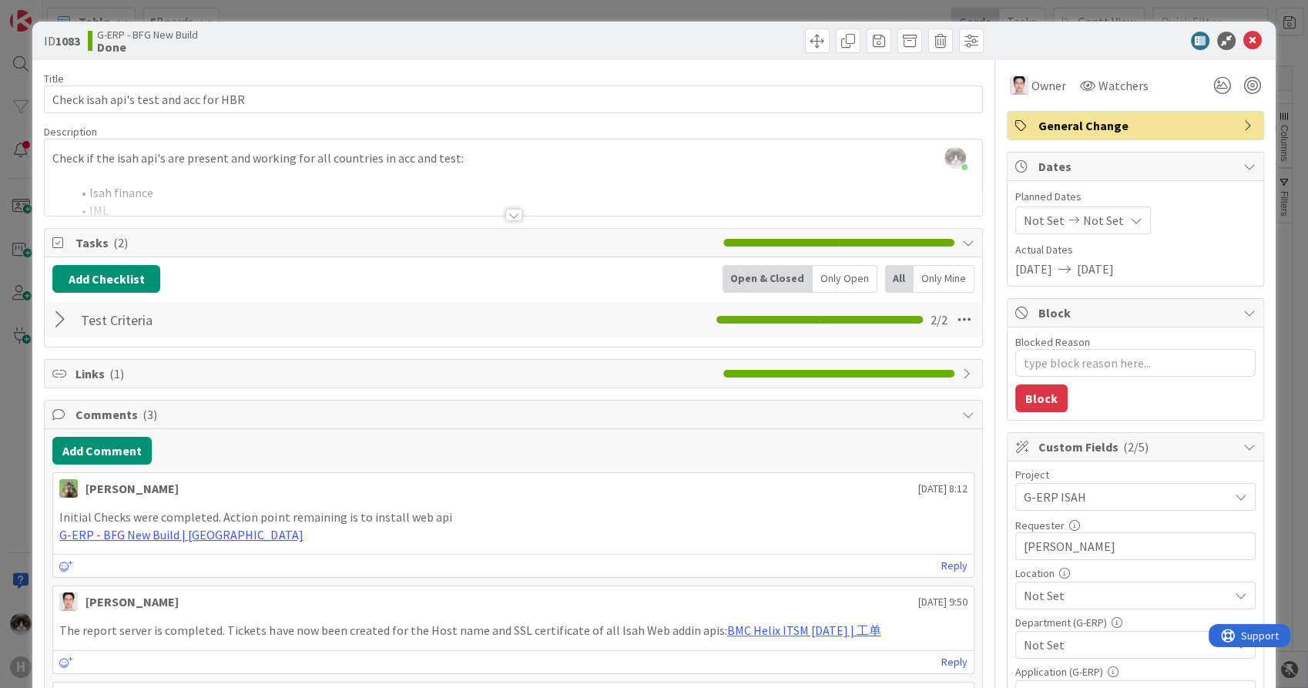
click at [1073, 602] on span "Not Set" at bounding box center [1126, 595] width 205 height 18
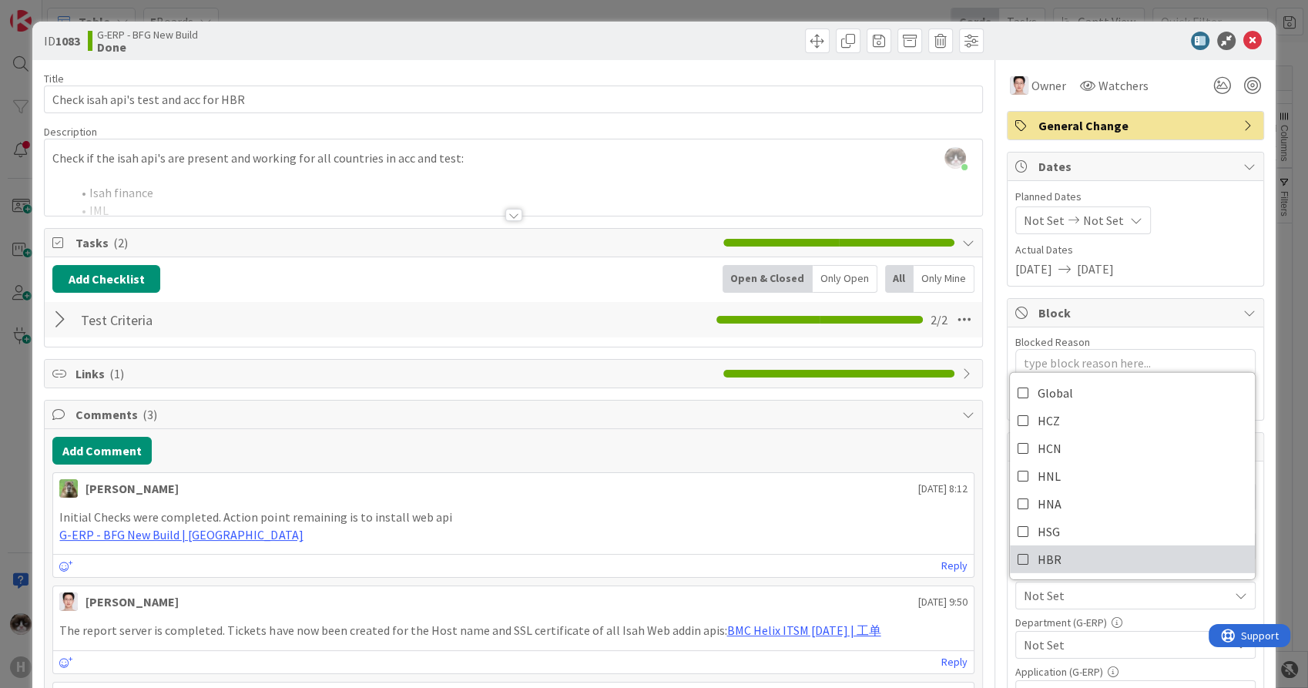
click at [1054, 559] on link "HBR" at bounding box center [1132, 560] width 245 height 28
click at [1085, 599] on span "HBR" at bounding box center [1126, 595] width 205 height 18
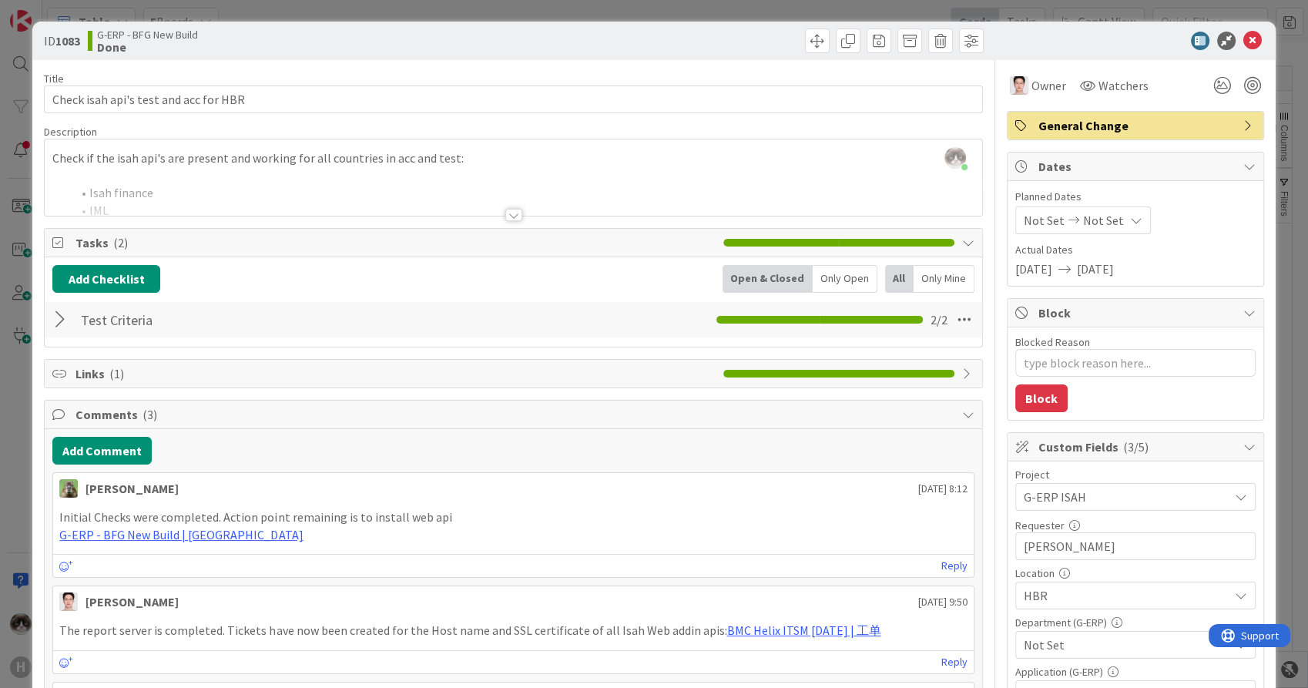
scroll to position [86, 0]
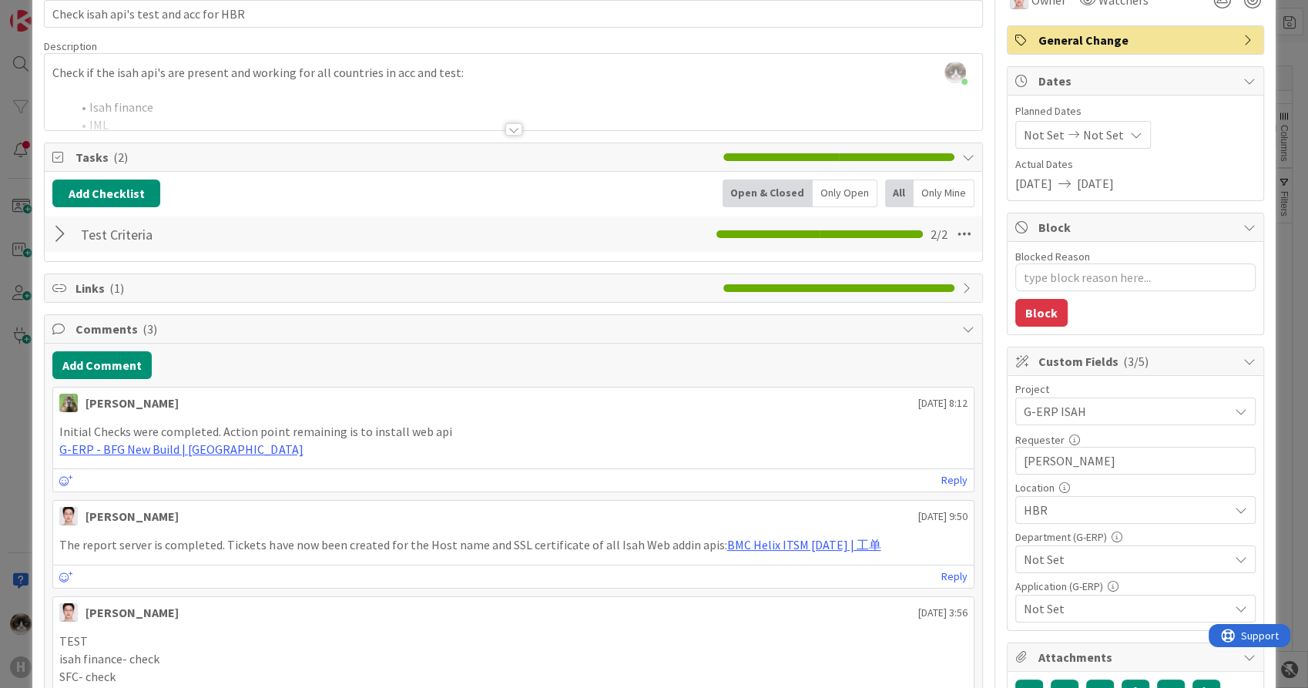
click at [1120, 555] on span "Not Set" at bounding box center [1126, 559] width 205 height 18
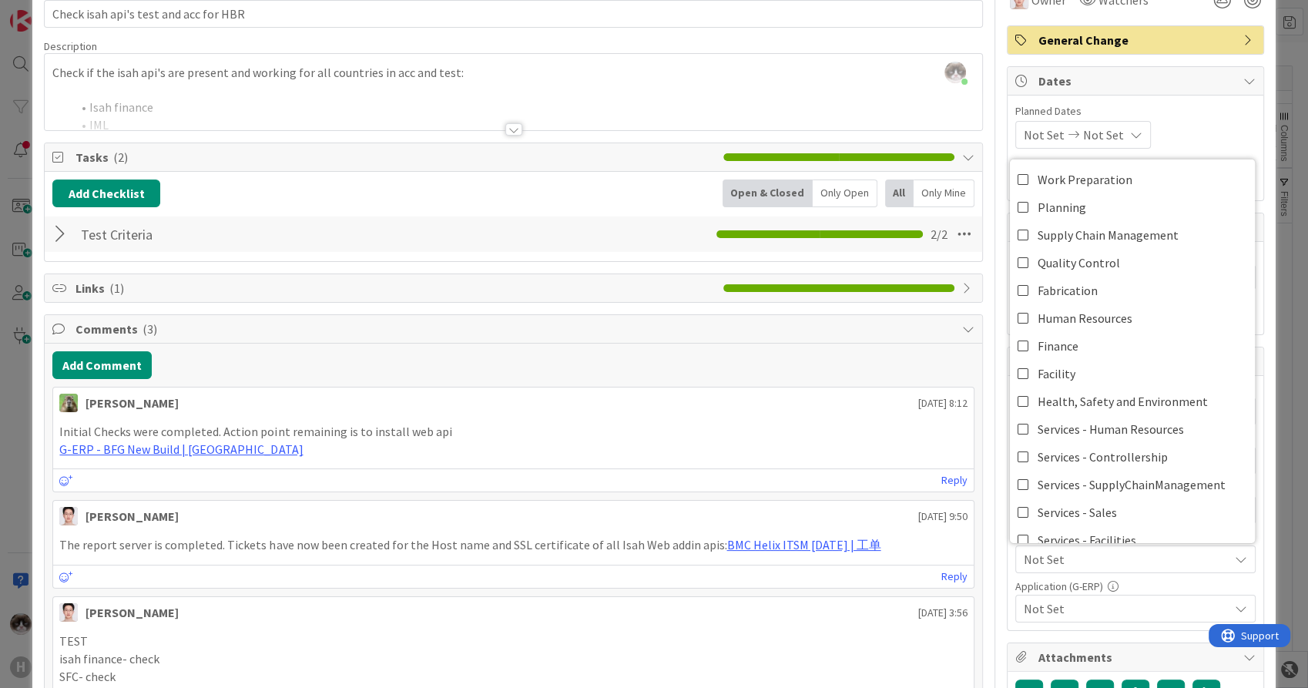
scroll to position [99, 0]
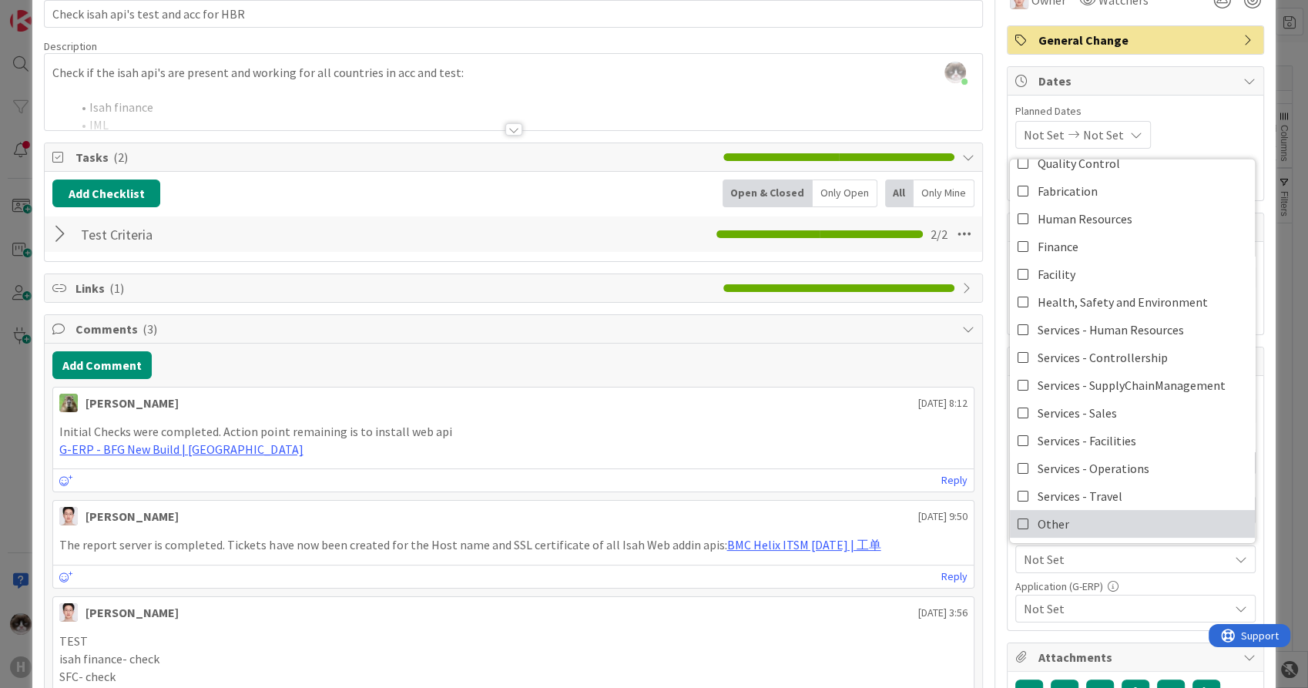
click at [1073, 515] on link "Other" at bounding box center [1132, 524] width 245 height 28
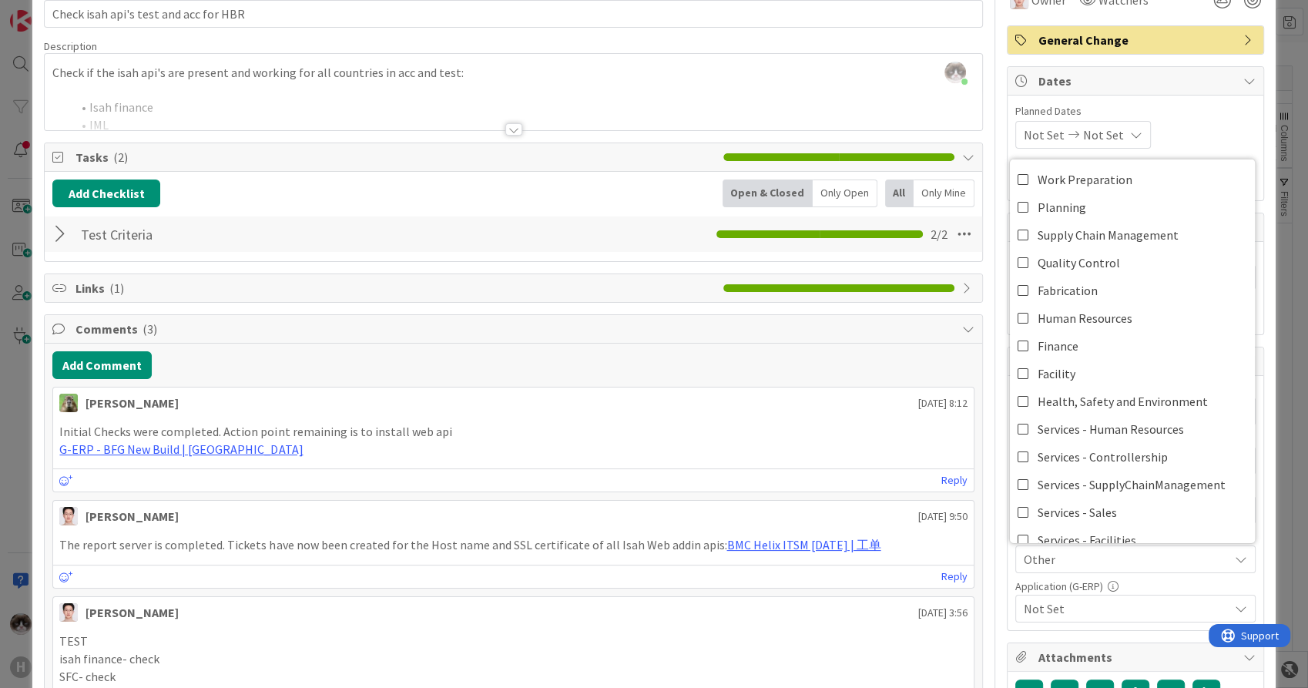
click at [1103, 610] on span "Not Set" at bounding box center [1126, 608] width 205 height 18
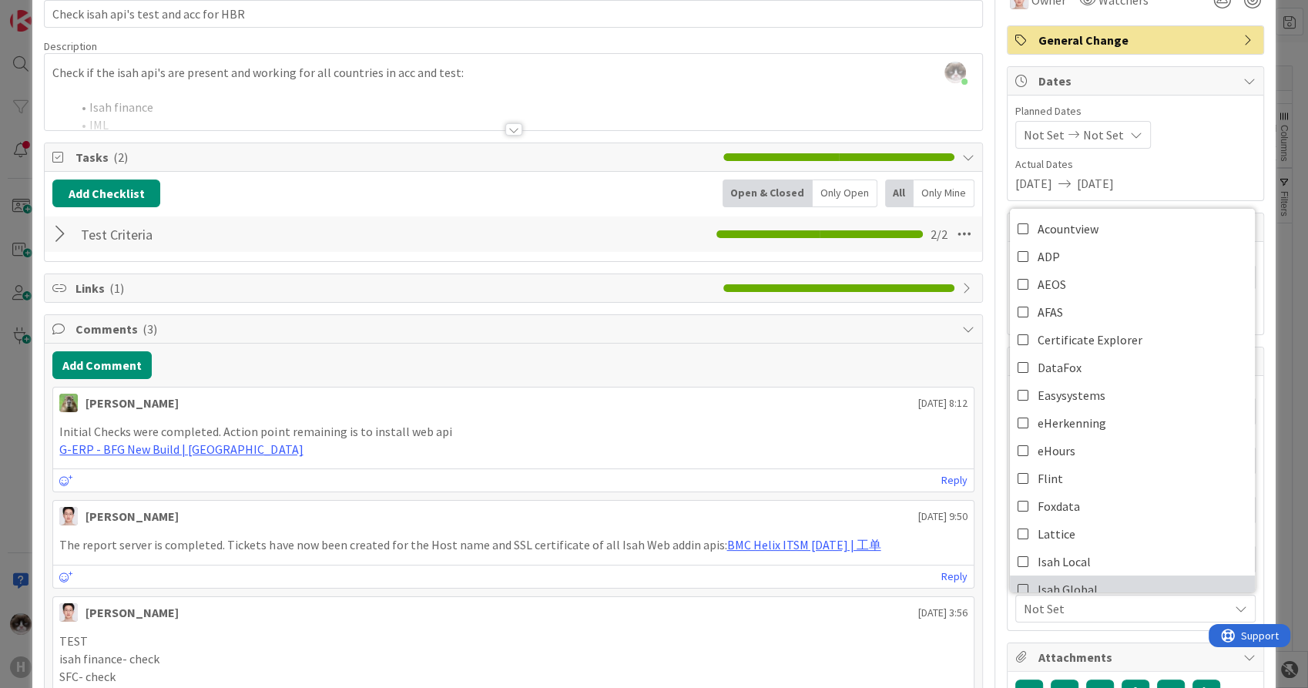
click at [1093, 577] on link "Isah Global" at bounding box center [1132, 590] width 245 height 28
click at [1093, 619] on div "Isah Global" at bounding box center [1136, 609] width 240 height 28
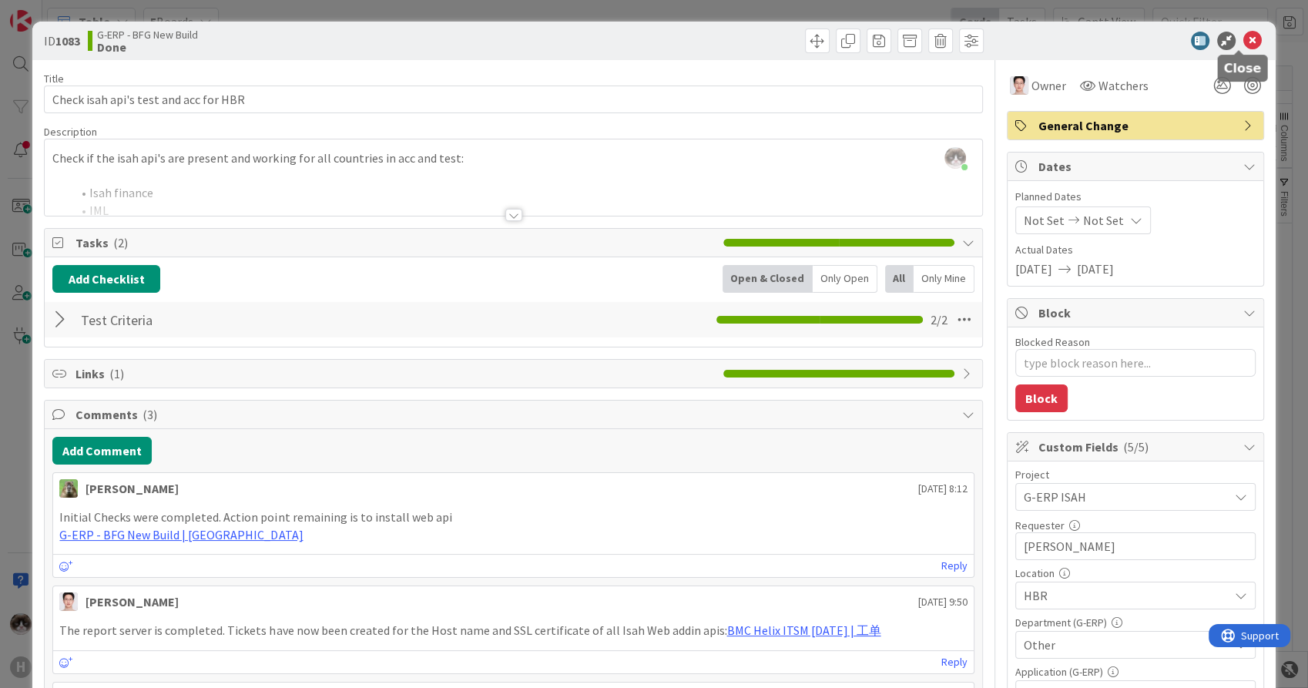
click at [1244, 42] on icon at bounding box center [1253, 41] width 18 height 18
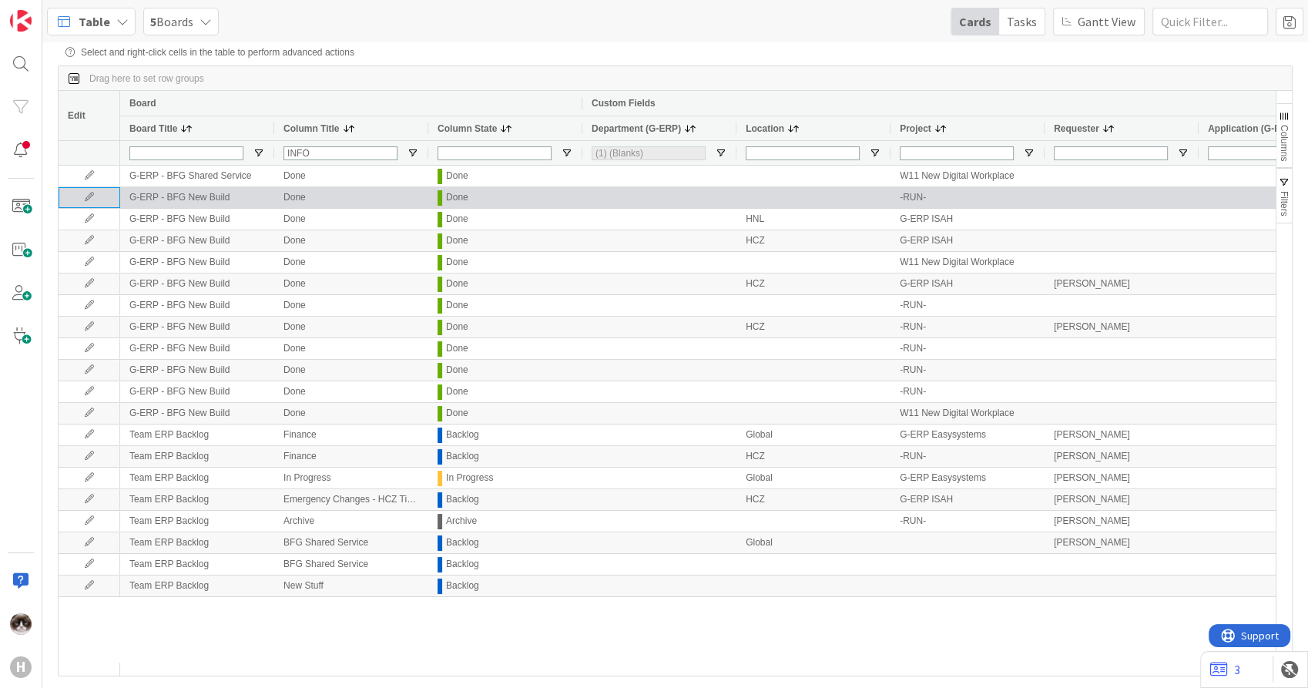
click at [98, 198] on icon at bounding box center [89, 197] width 23 height 9
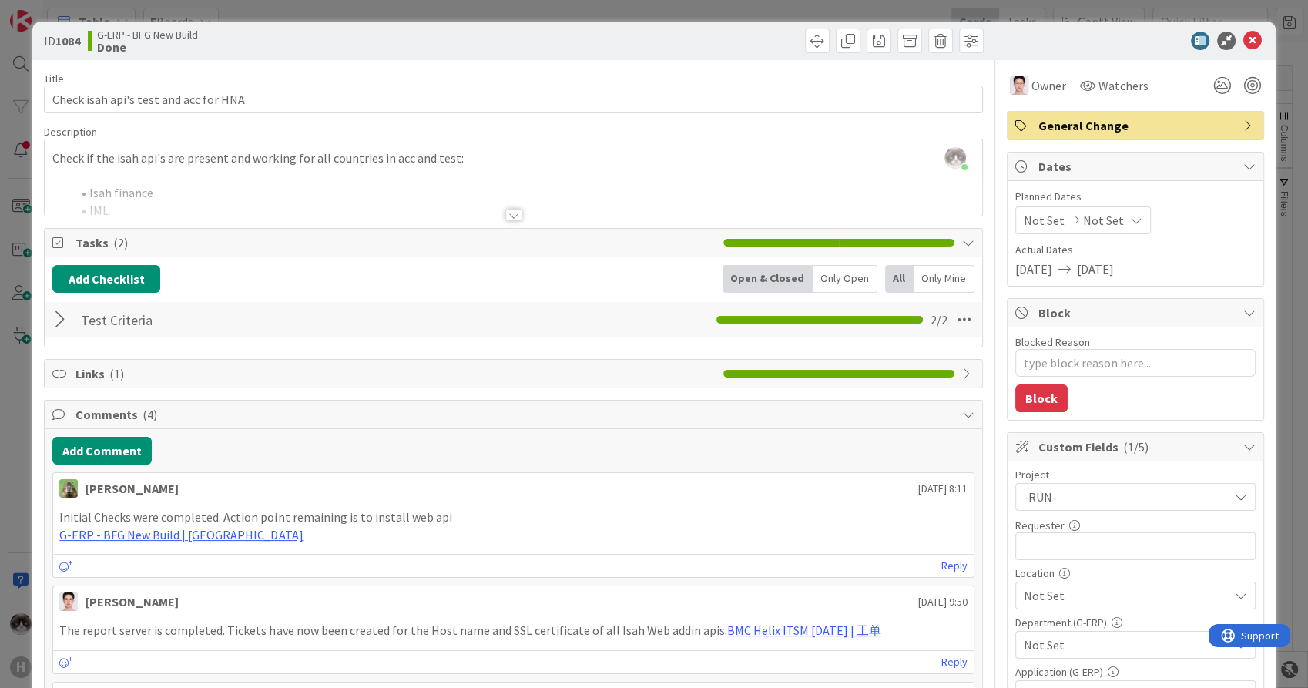
click at [1133, 492] on span "-RUN-" at bounding box center [1122, 497] width 197 height 22
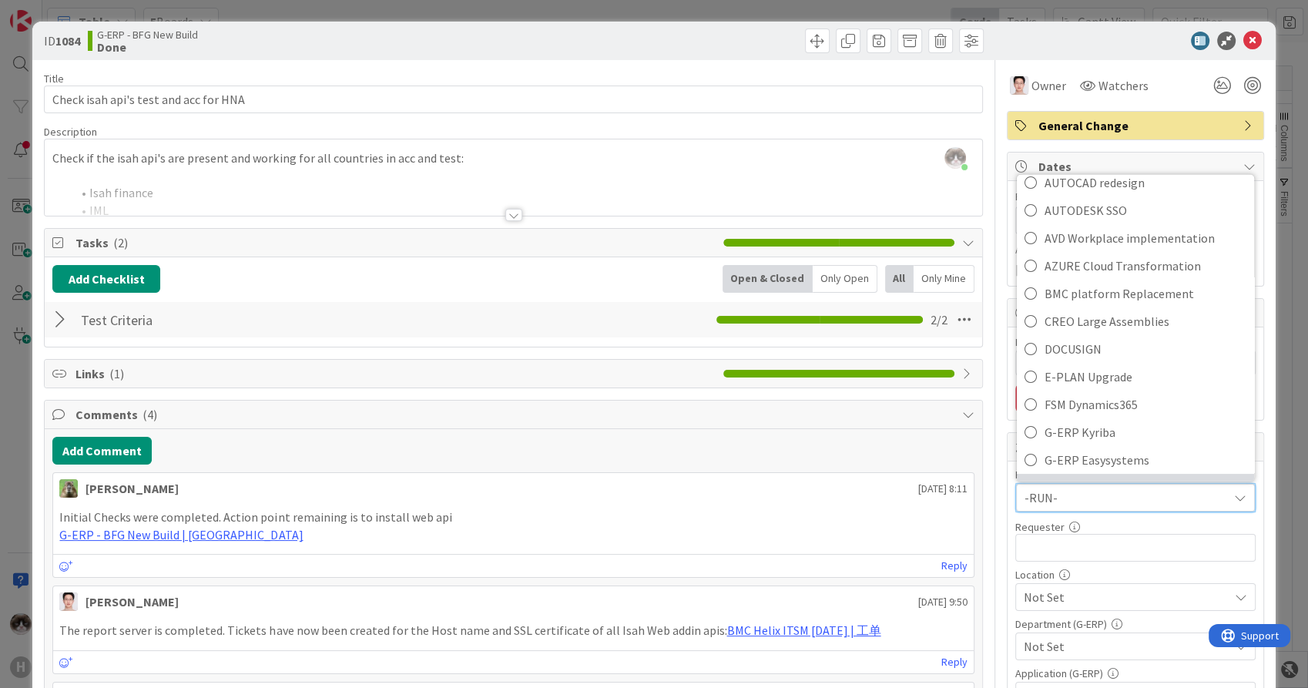
scroll to position [342, 0]
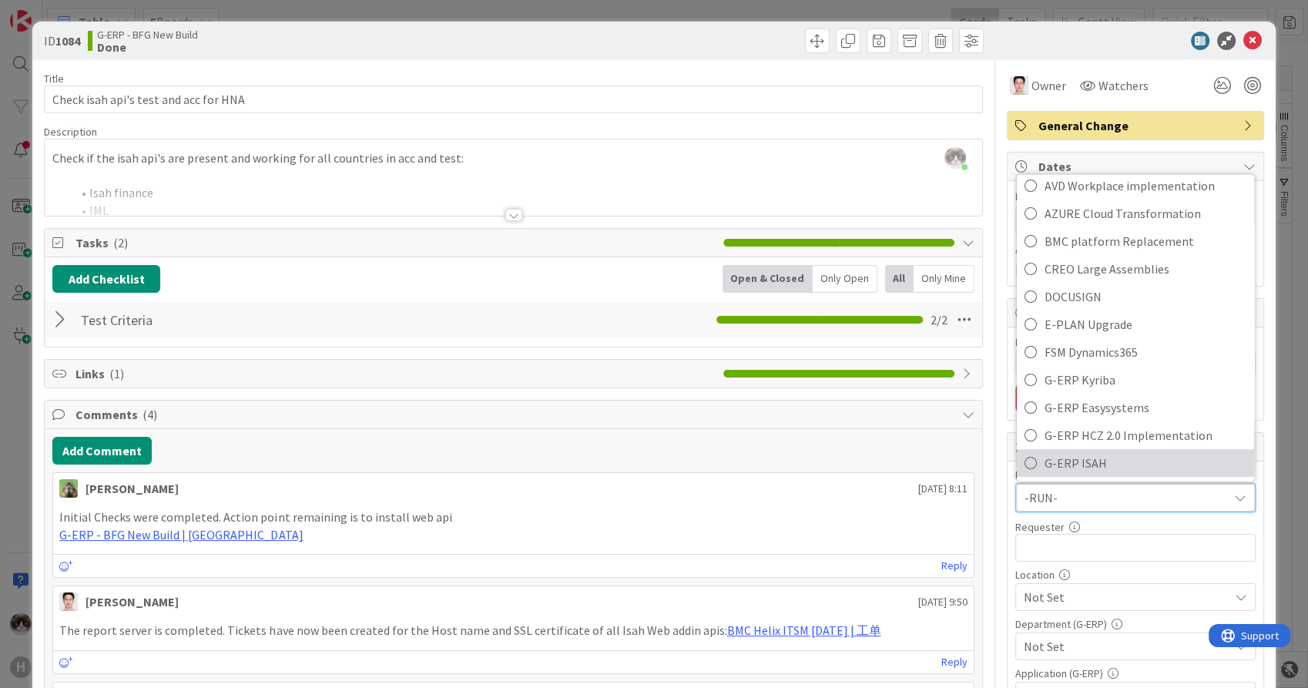
click at [1086, 458] on span "G-ERP ISAH" at bounding box center [1146, 463] width 202 height 23
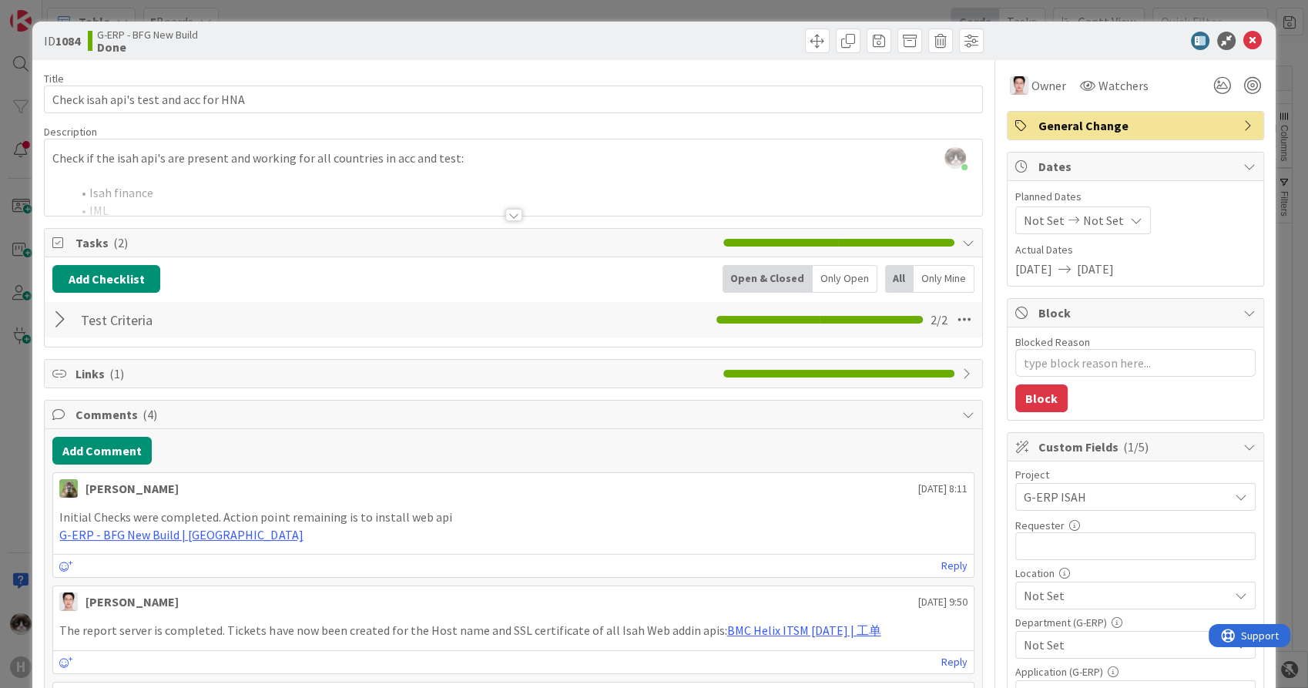
type textarea "x"
click at [1039, 542] on input "text" at bounding box center [1136, 546] width 240 height 28
type input "[PERSON_NAME]"
type textarea "x"
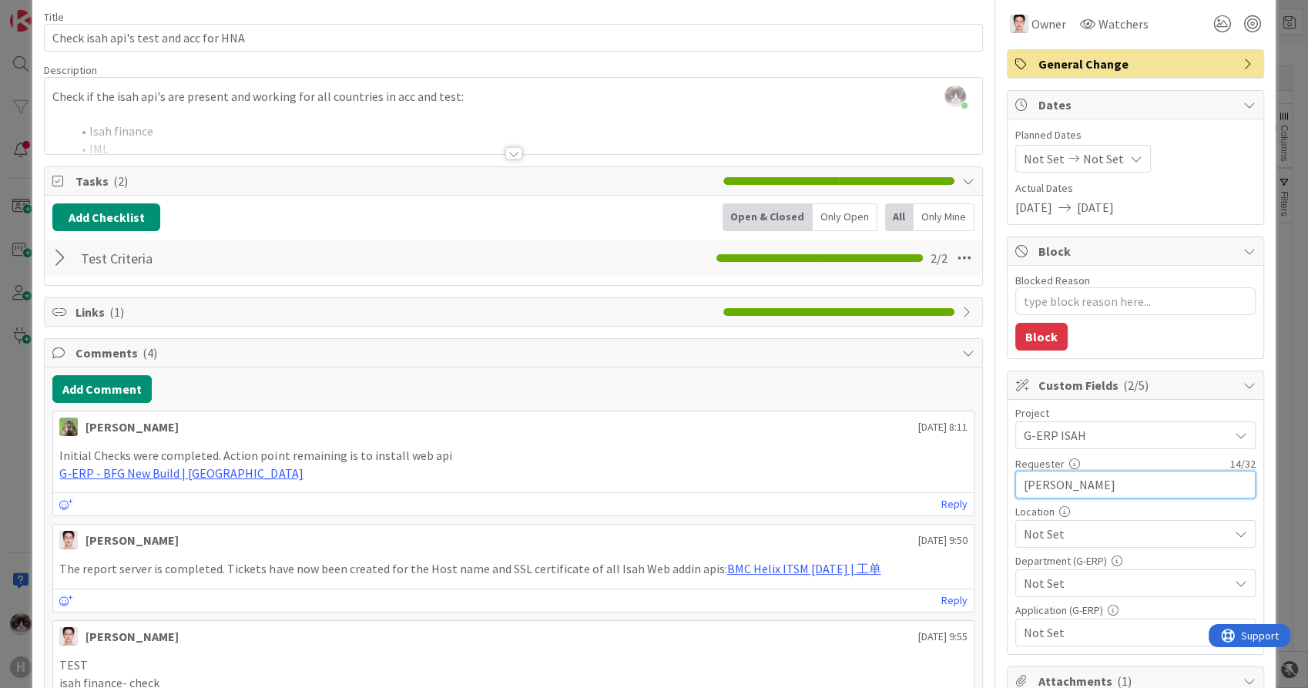
scroll to position [86, 0]
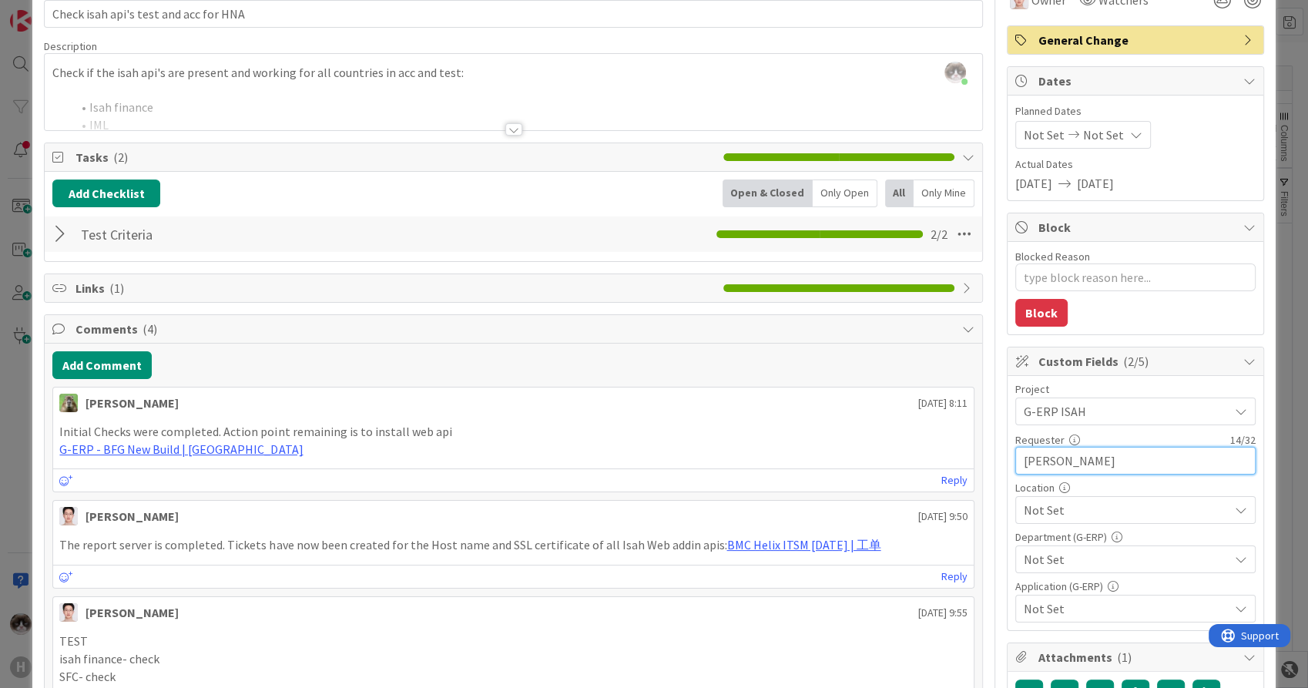
type input "[PERSON_NAME]"
click at [1072, 517] on span "Not Set" at bounding box center [1126, 510] width 205 height 18
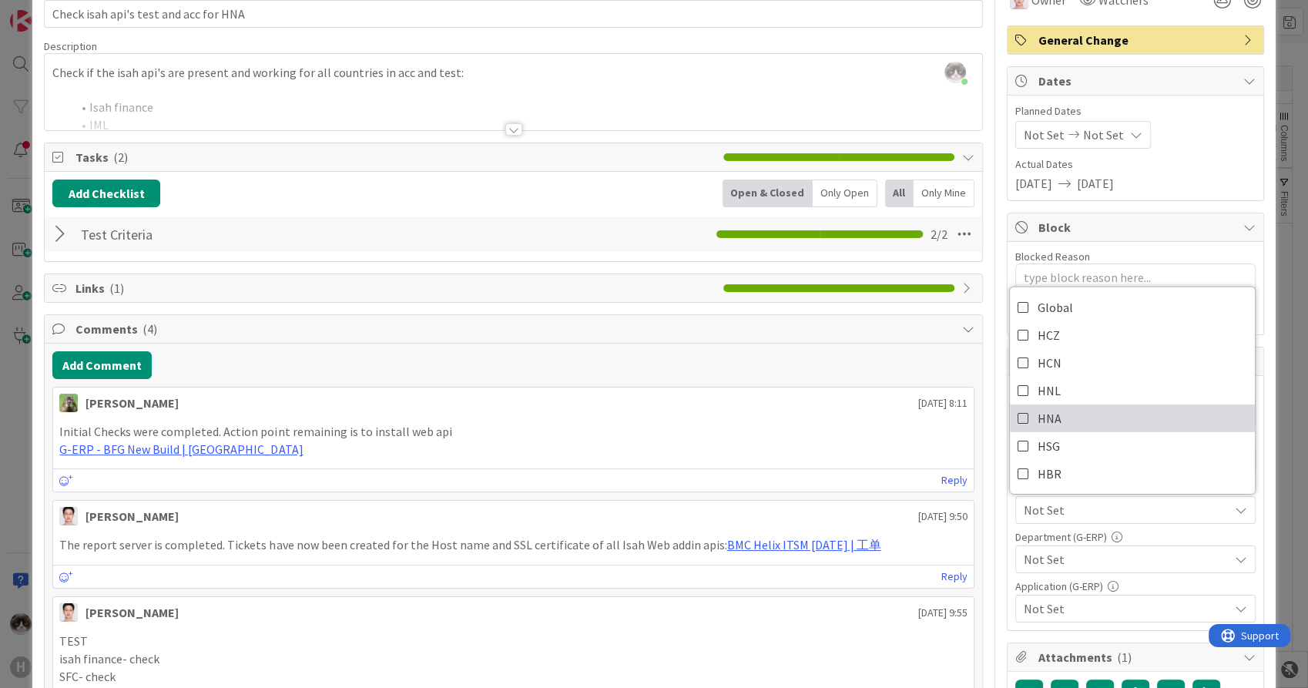
click at [1078, 419] on link "HNA" at bounding box center [1132, 419] width 245 height 28
click at [1091, 556] on span "Not Set" at bounding box center [1126, 559] width 205 height 18
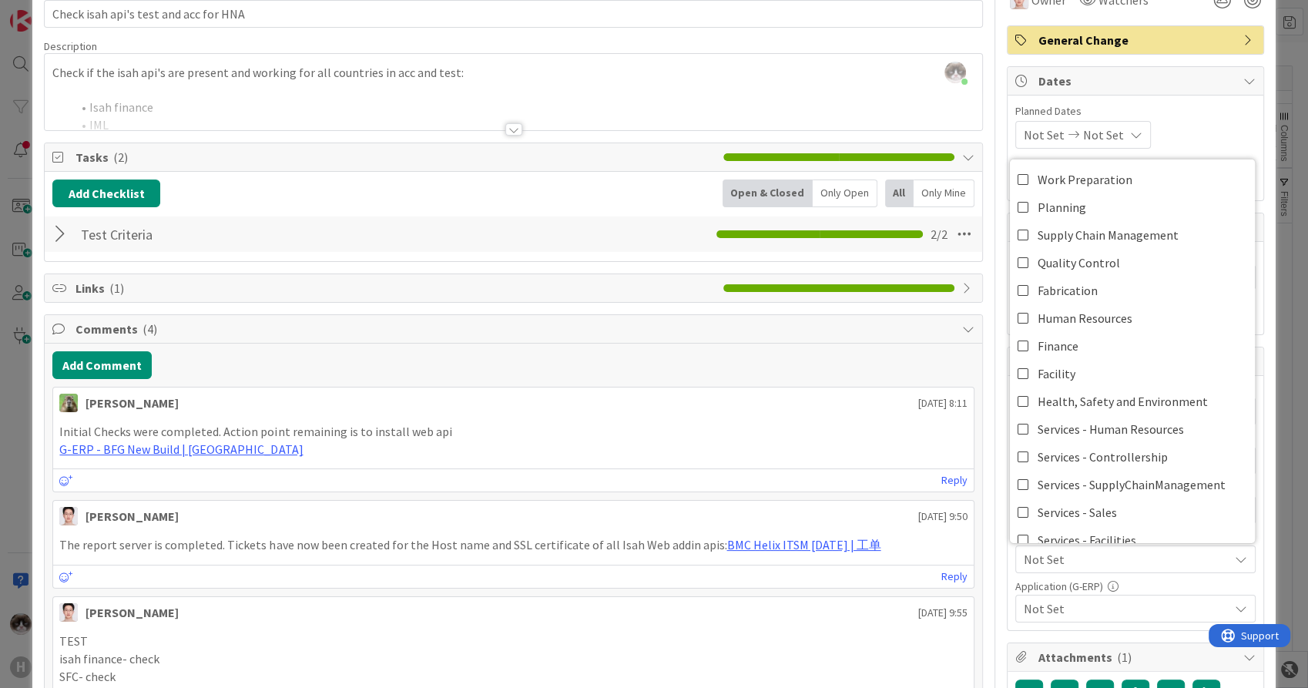
click at [1091, 556] on span "Not Set" at bounding box center [1126, 559] width 205 height 18
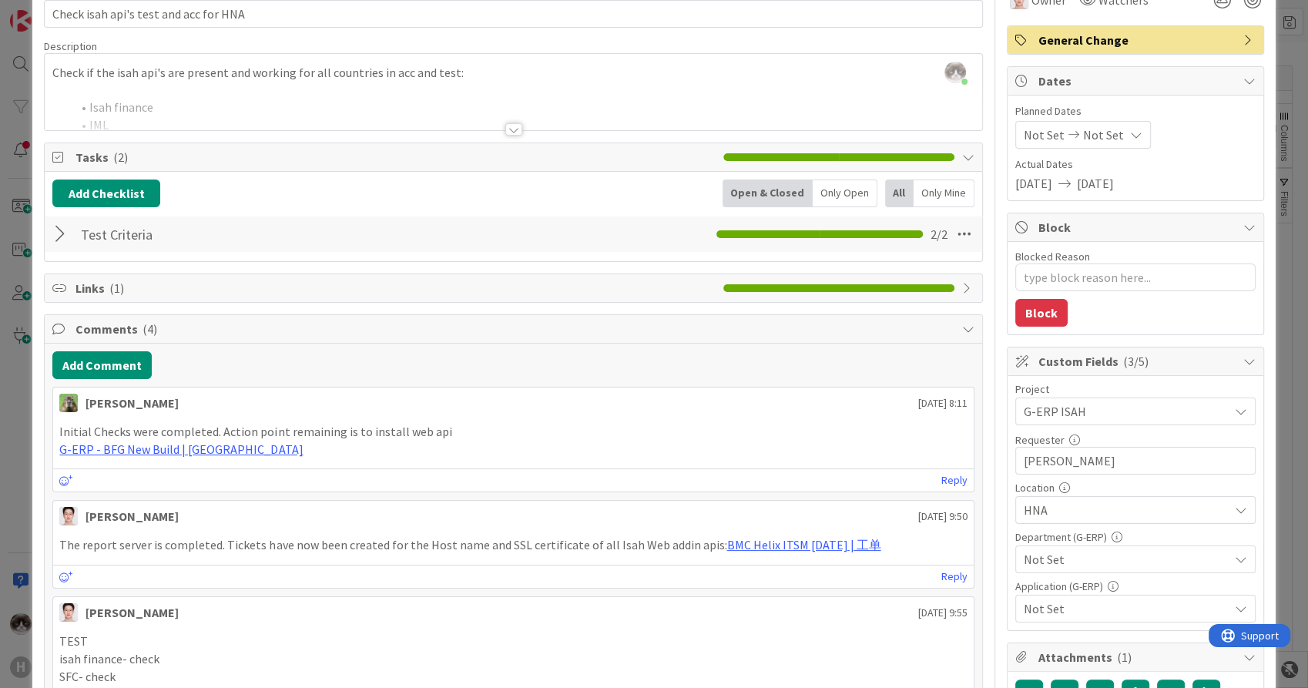
click at [1091, 556] on span "Not Set" at bounding box center [1126, 559] width 205 height 18
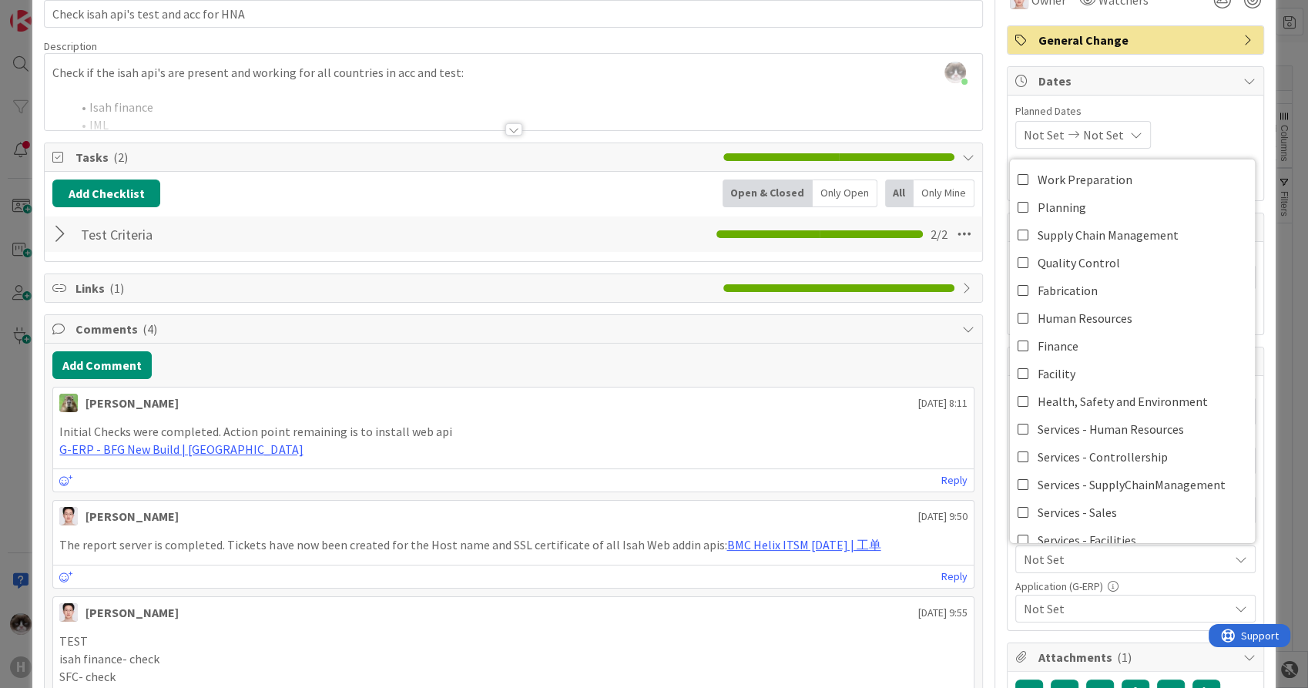
click at [1091, 556] on span "Not Set" at bounding box center [1126, 559] width 205 height 18
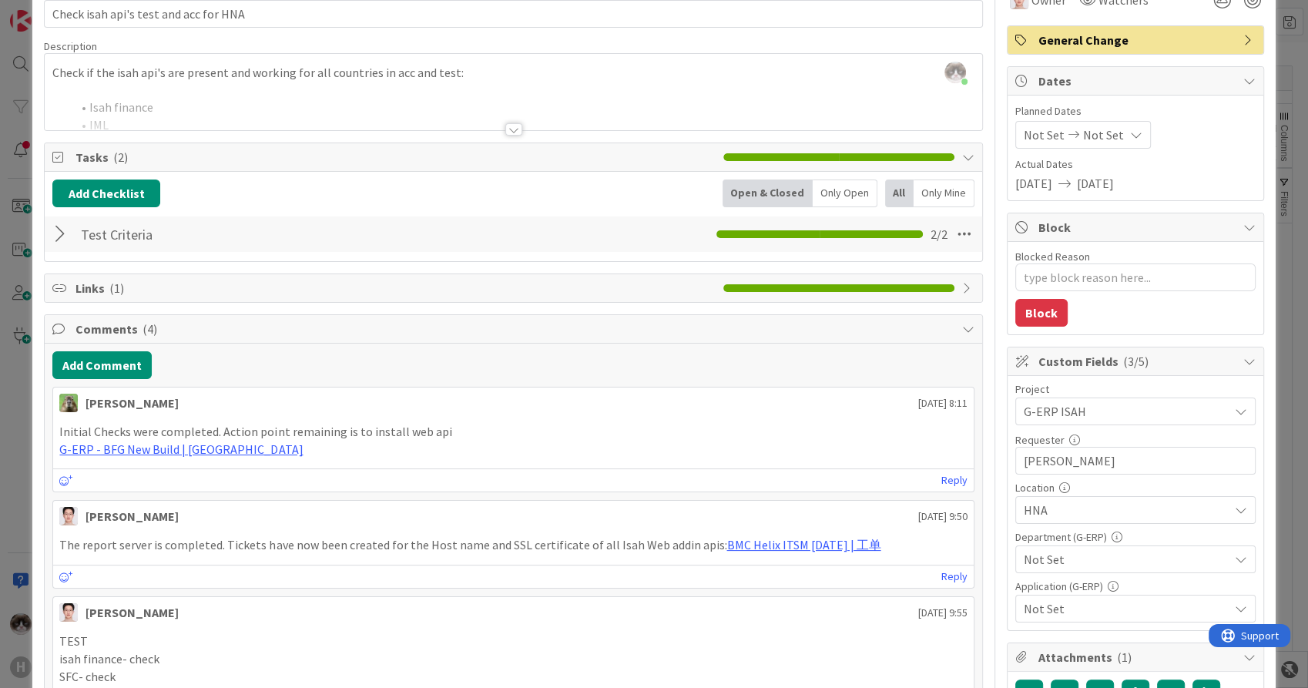
click at [1091, 556] on span "Not Set" at bounding box center [1126, 559] width 205 height 18
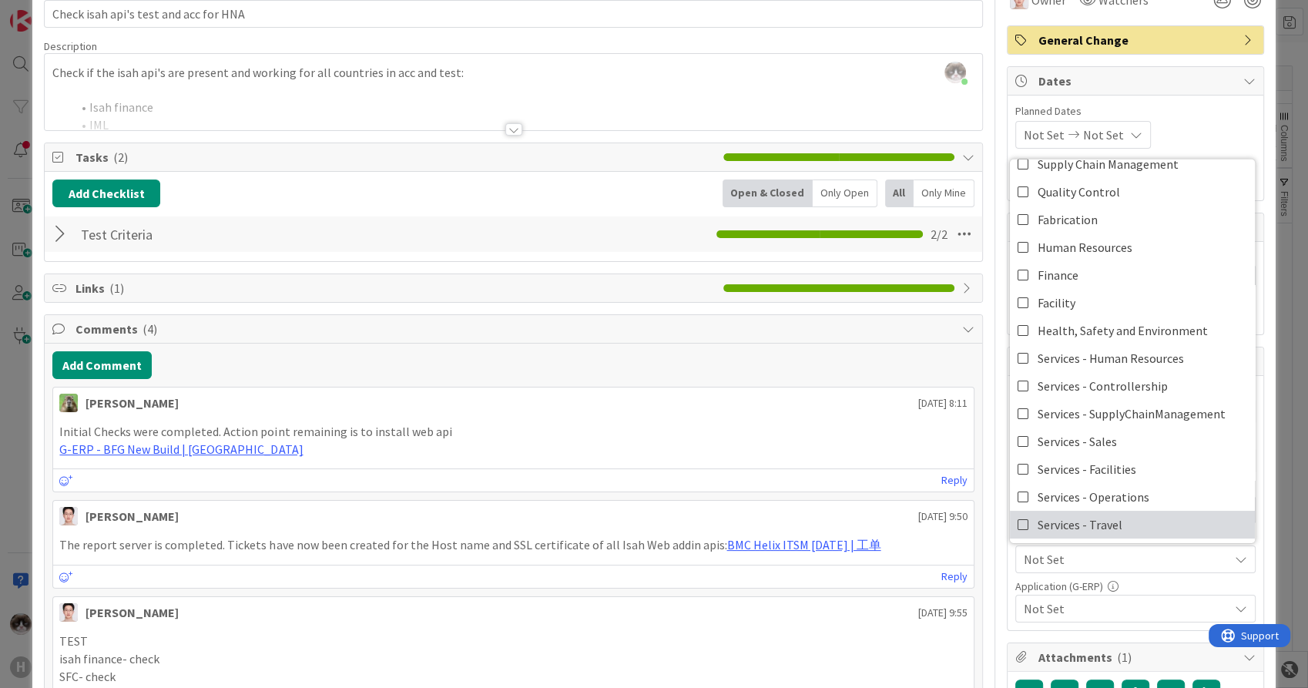
scroll to position [99, 0]
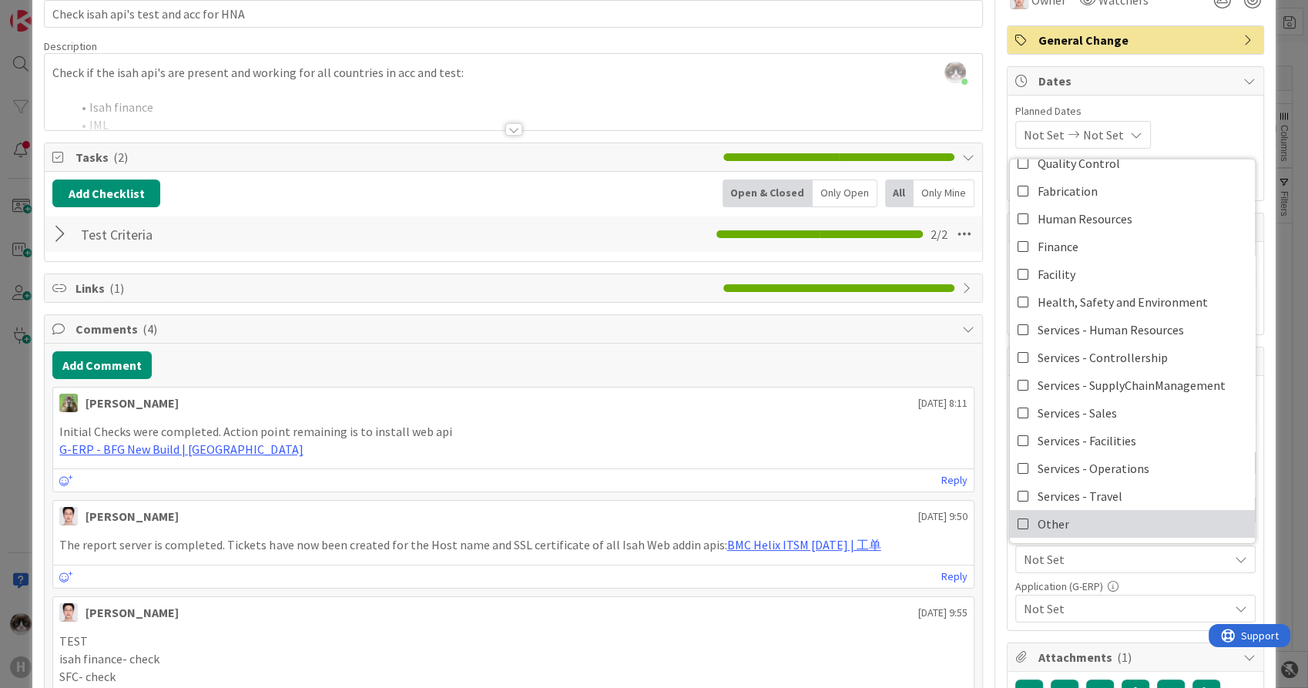
click at [1069, 524] on link "Other" at bounding box center [1132, 524] width 245 height 28
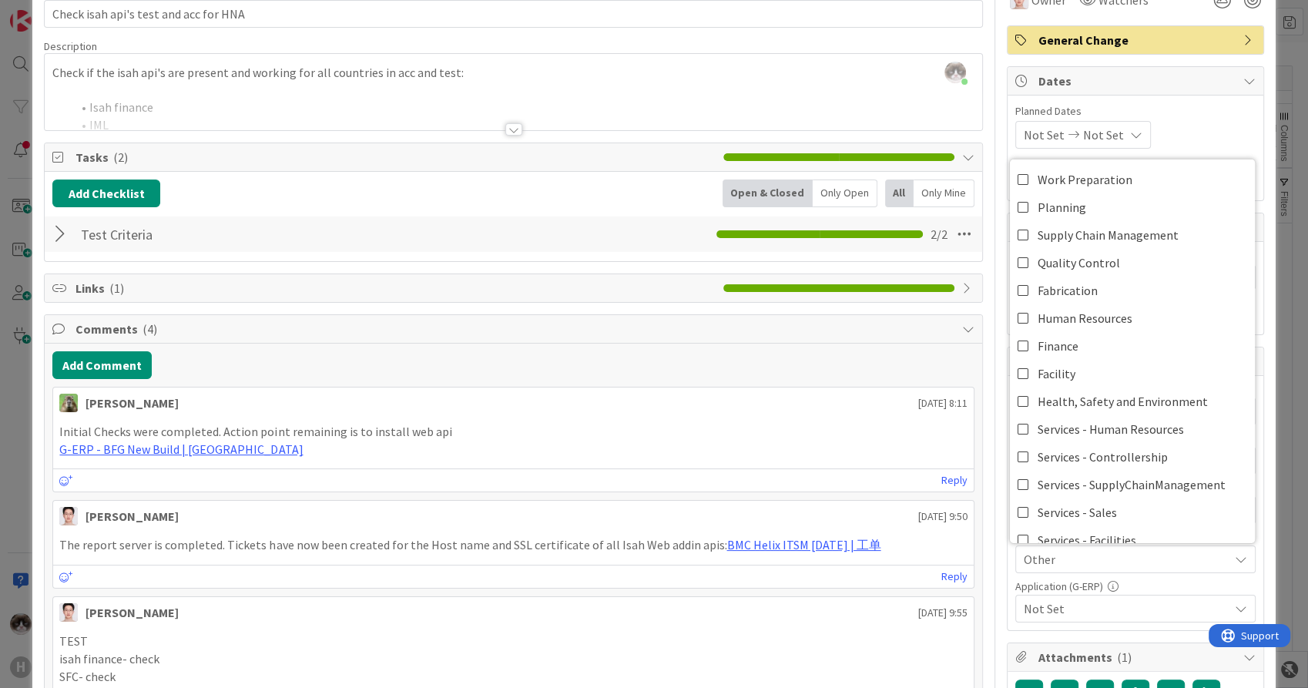
click at [1062, 607] on span "Not Set" at bounding box center [1126, 608] width 205 height 18
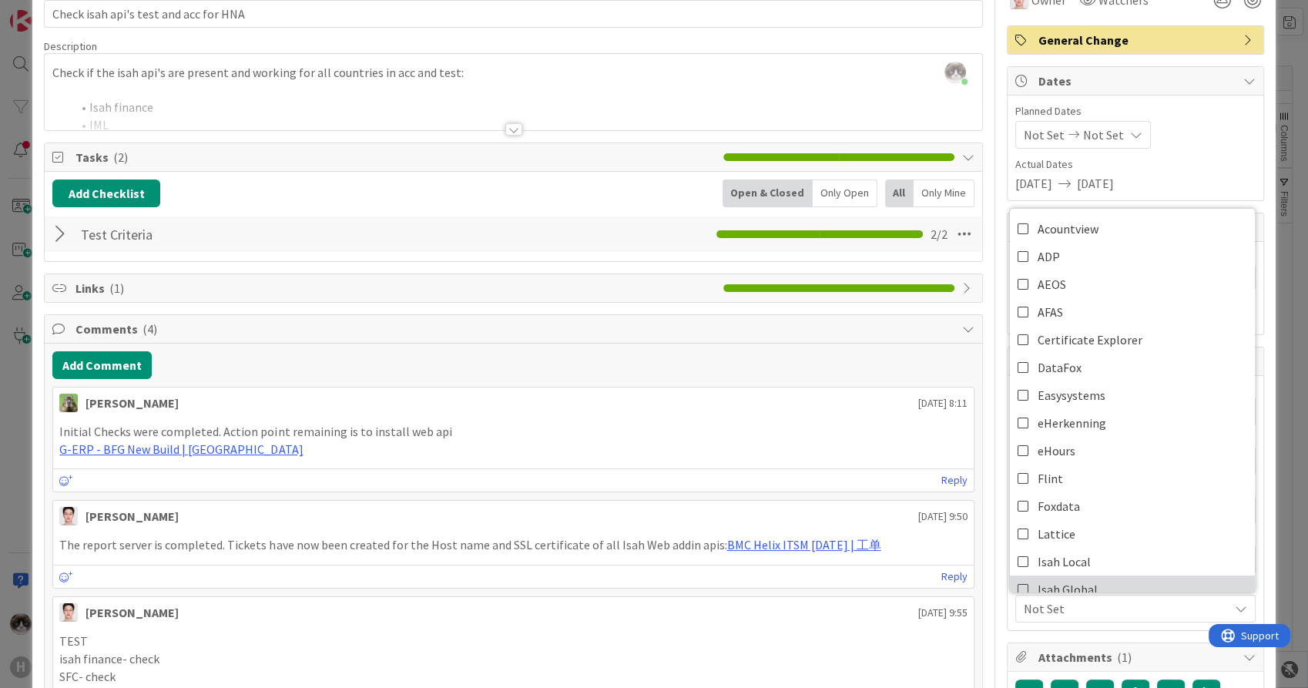
click at [1065, 586] on span "Isah Global" at bounding box center [1068, 589] width 60 height 23
click at [1067, 609] on span "Isah Global" at bounding box center [1126, 608] width 205 height 18
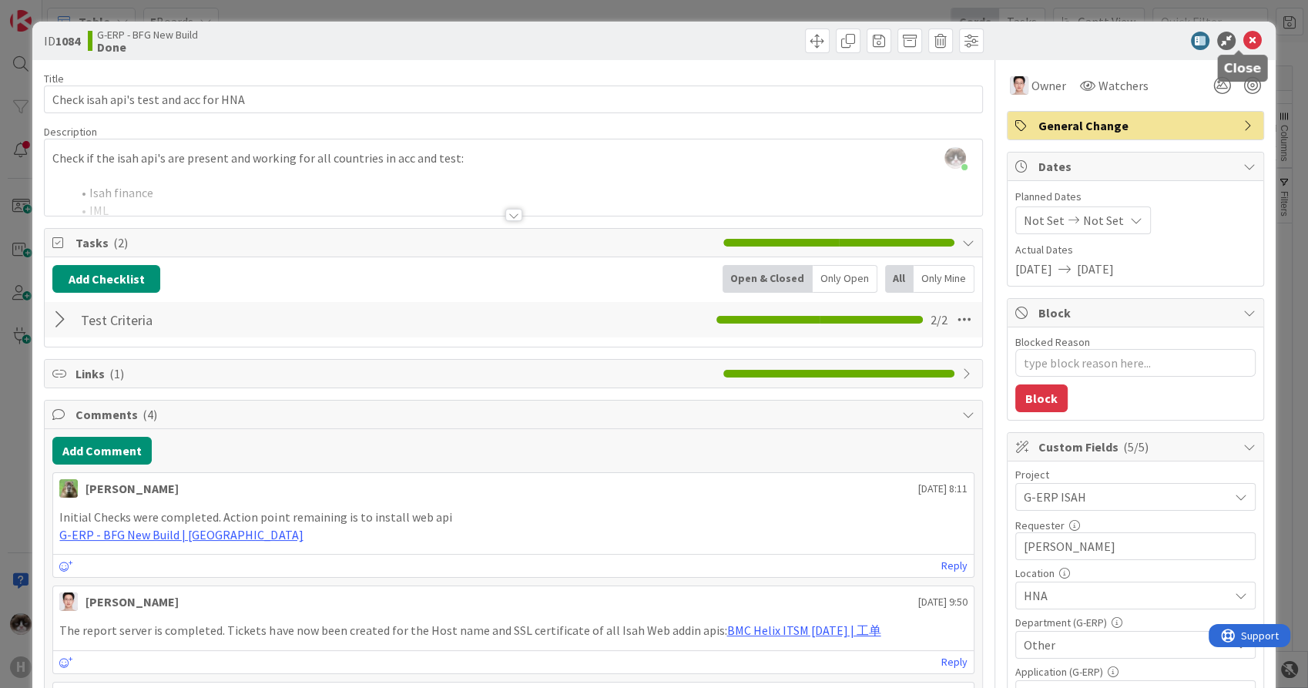
click at [1244, 40] on icon at bounding box center [1253, 41] width 18 height 18
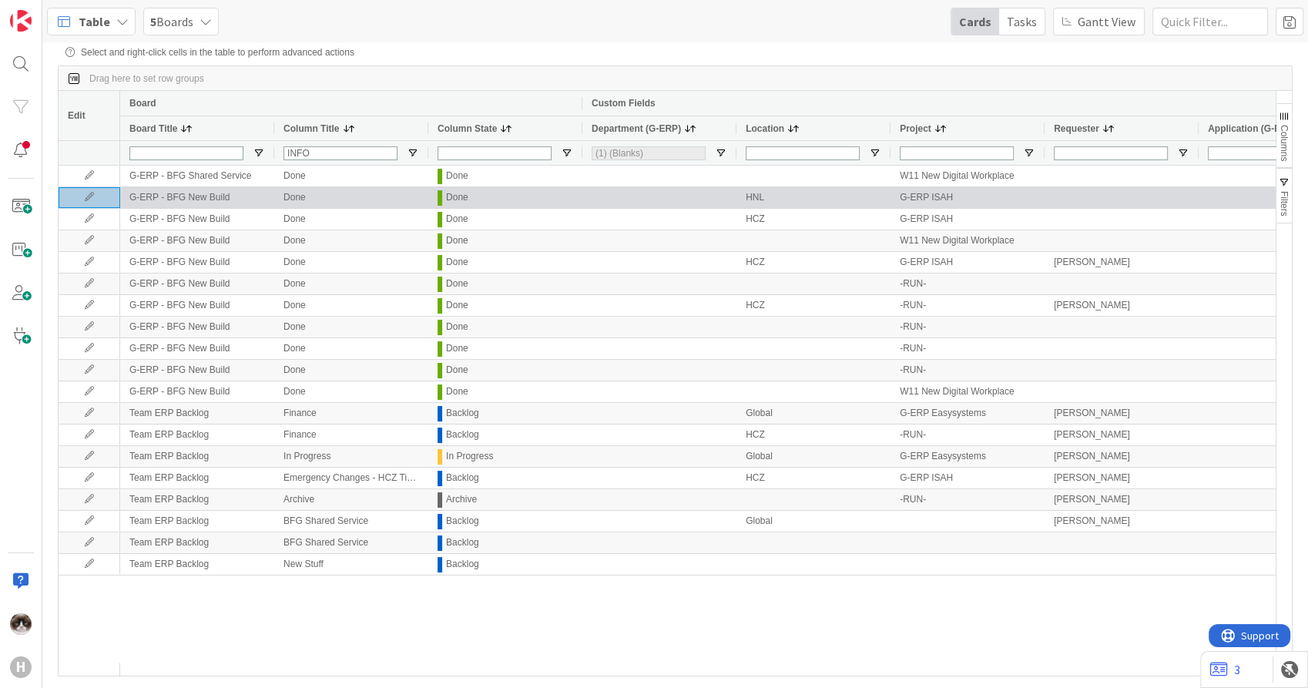
click at [92, 202] on icon at bounding box center [89, 197] width 23 height 9
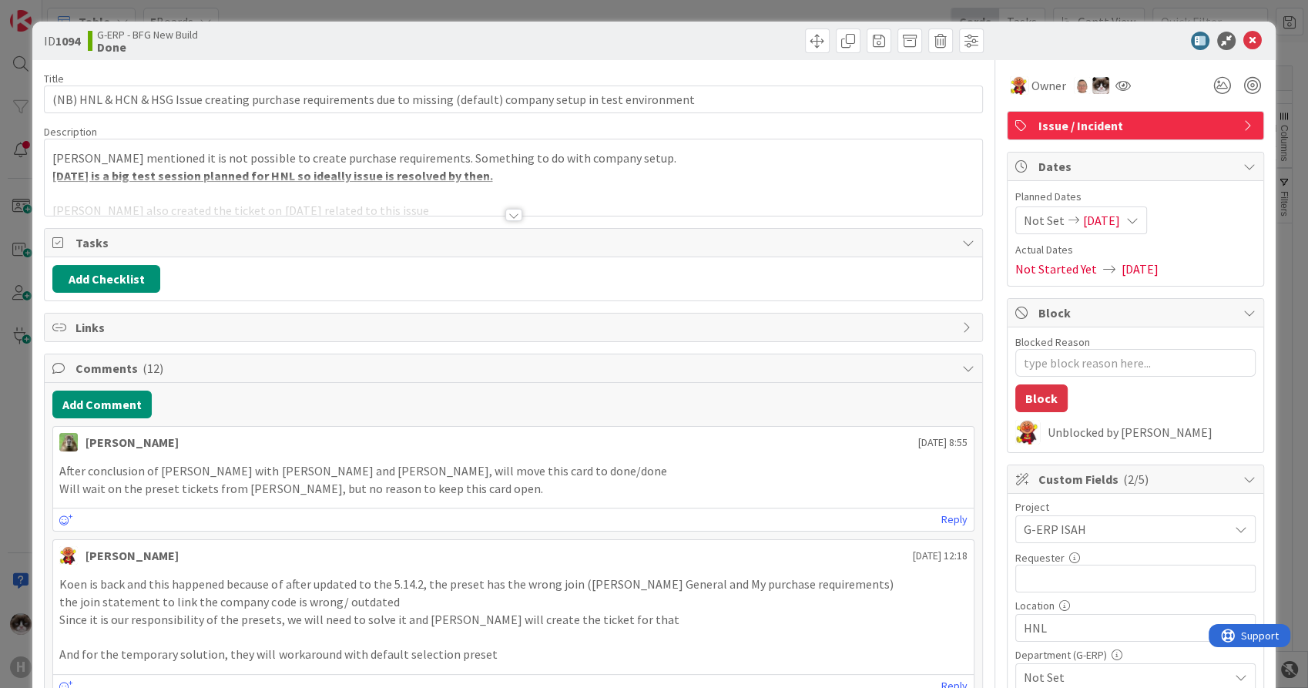
type textarea "x"
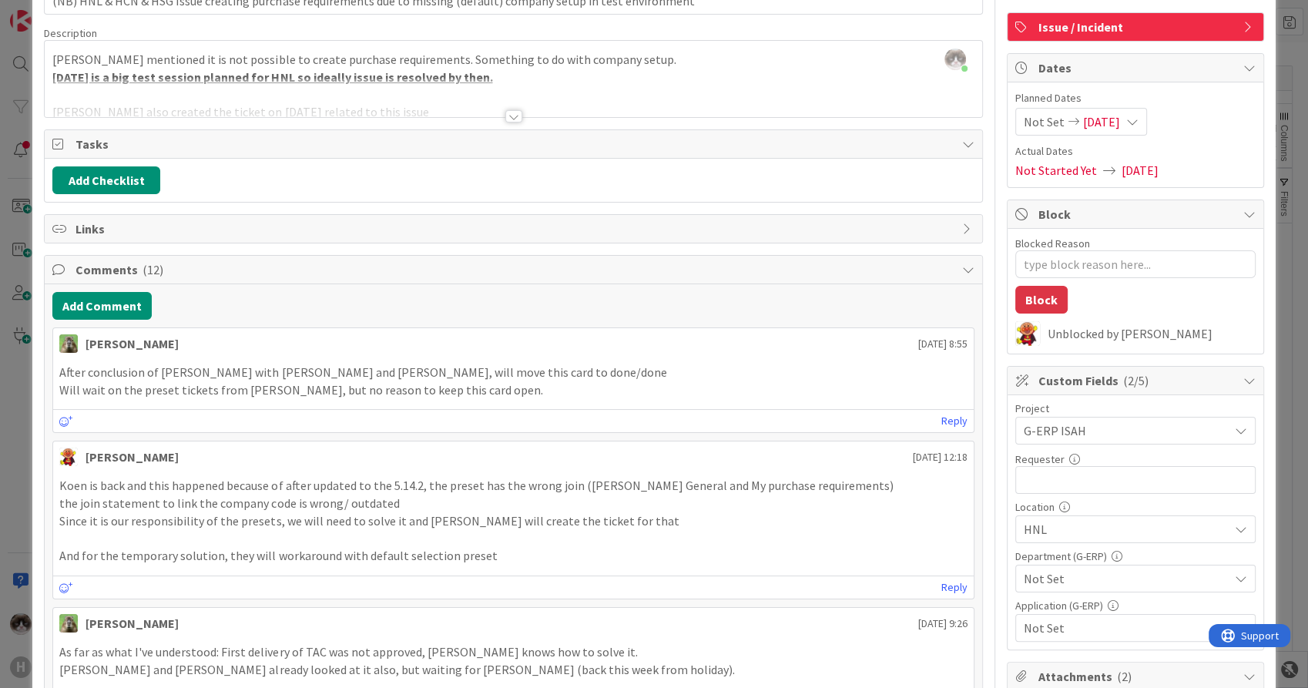
scroll to position [171, 0]
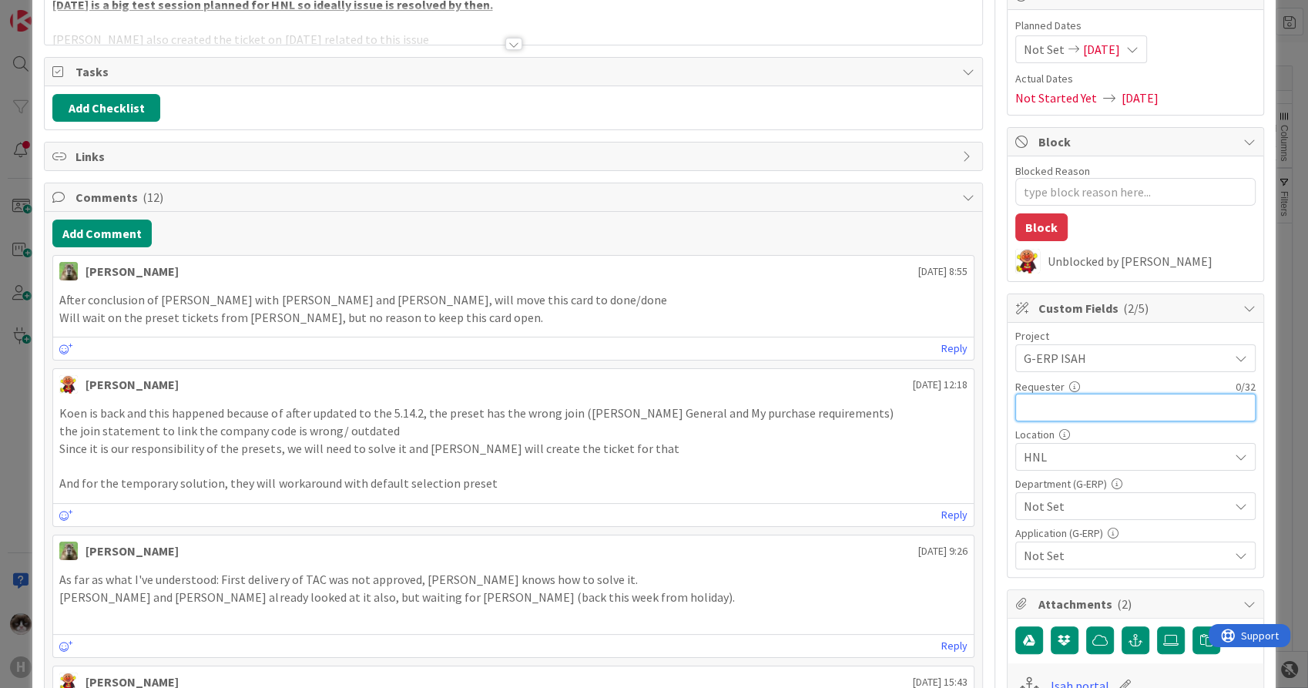
click at [1045, 411] on input "text" at bounding box center [1136, 408] width 240 height 28
type input "[PERSON_NAME]"
type textarea "x"
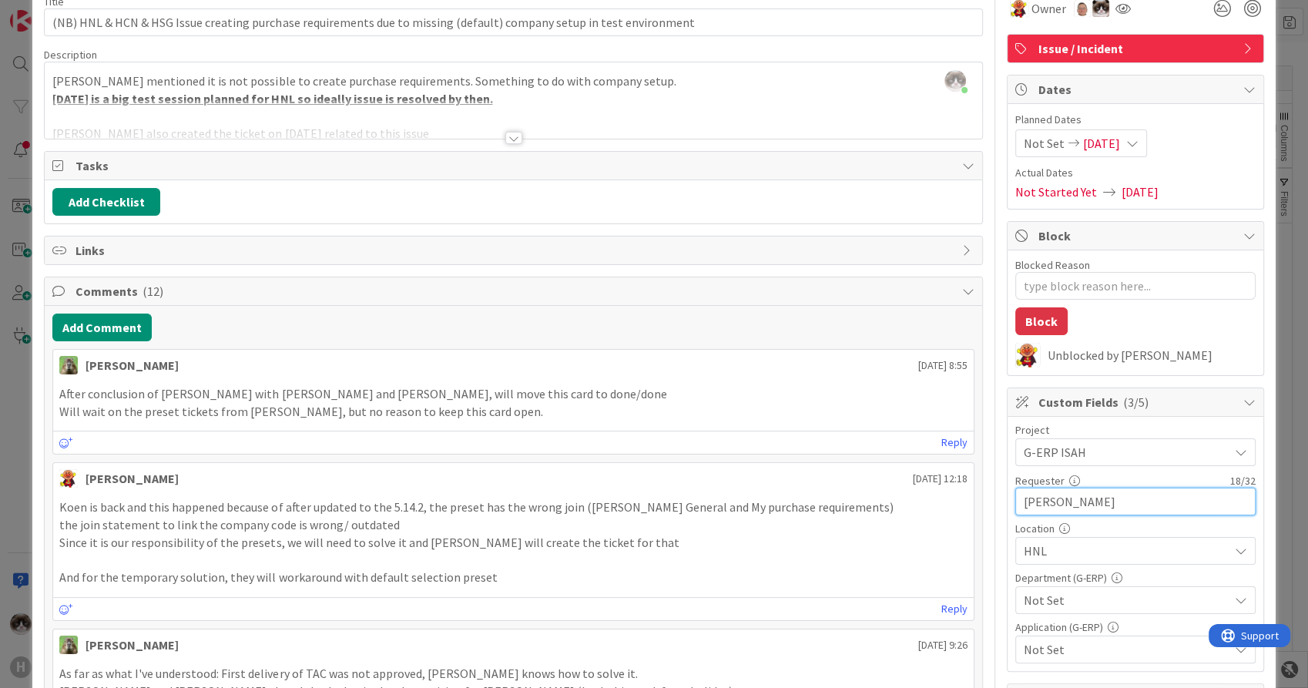
scroll to position [0, 0]
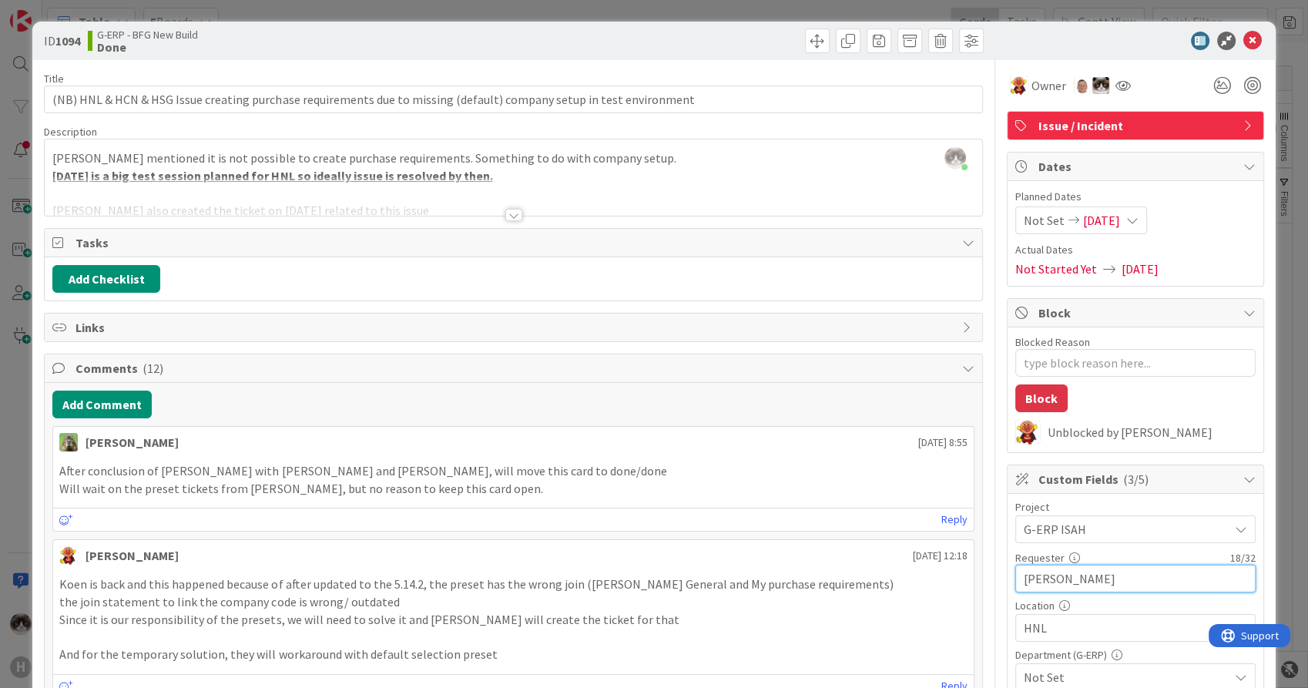
type input "[PERSON_NAME]"
click at [1041, 630] on span "HNL" at bounding box center [1126, 628] width 205 height 18
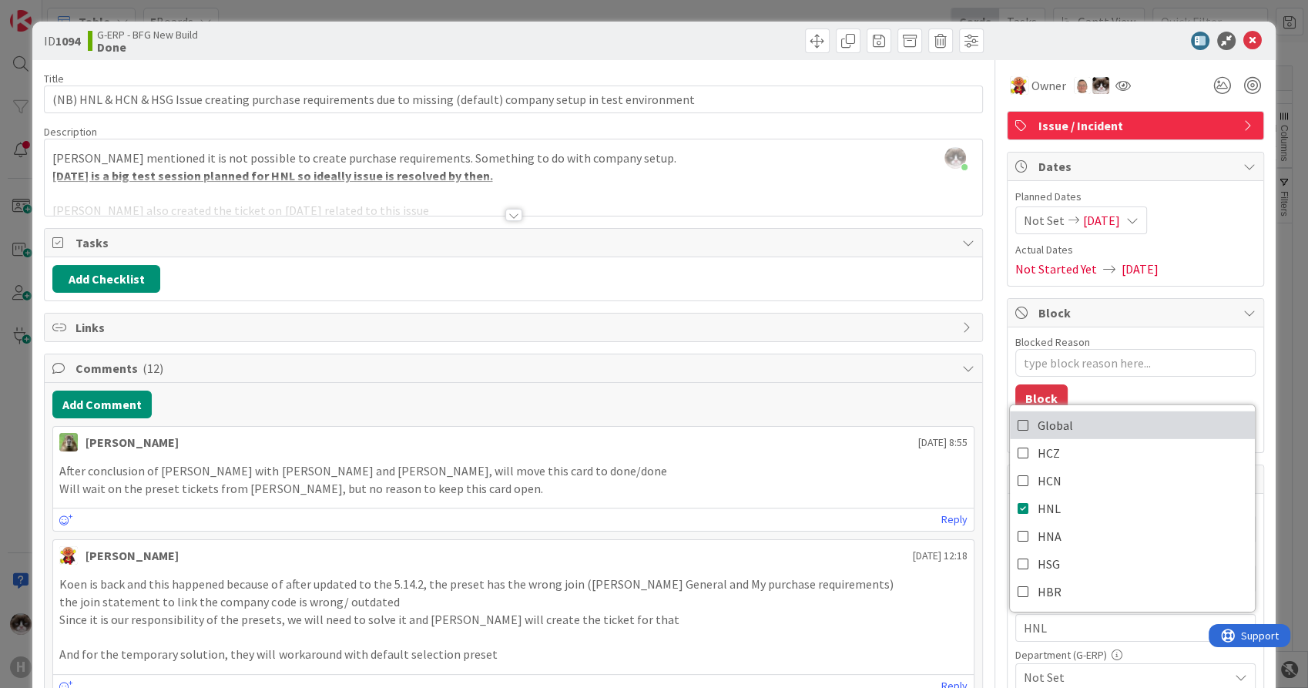
click at [1050, 427] on span "Global" at bounding box center [1055, 425] width 35 height 23
click at [1085, 637] on div "Global" at bounding box center [1136, 628] width 240 height 28
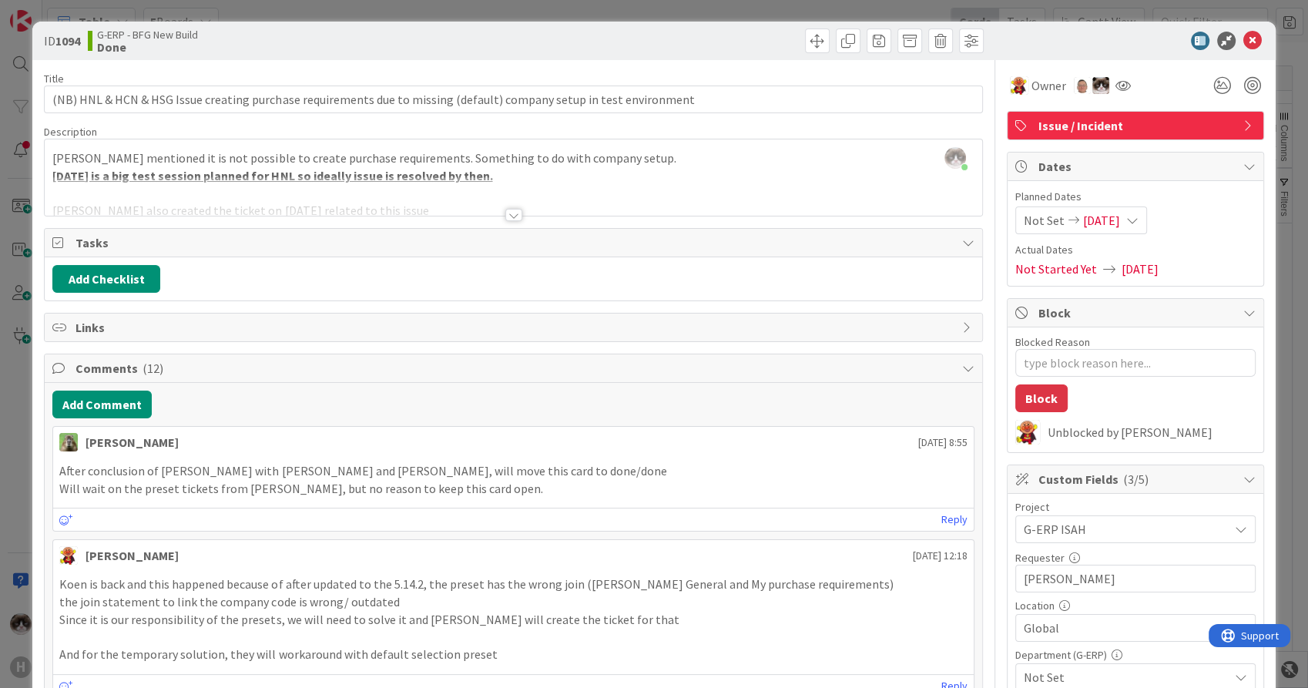
scroll to position [86, 0]
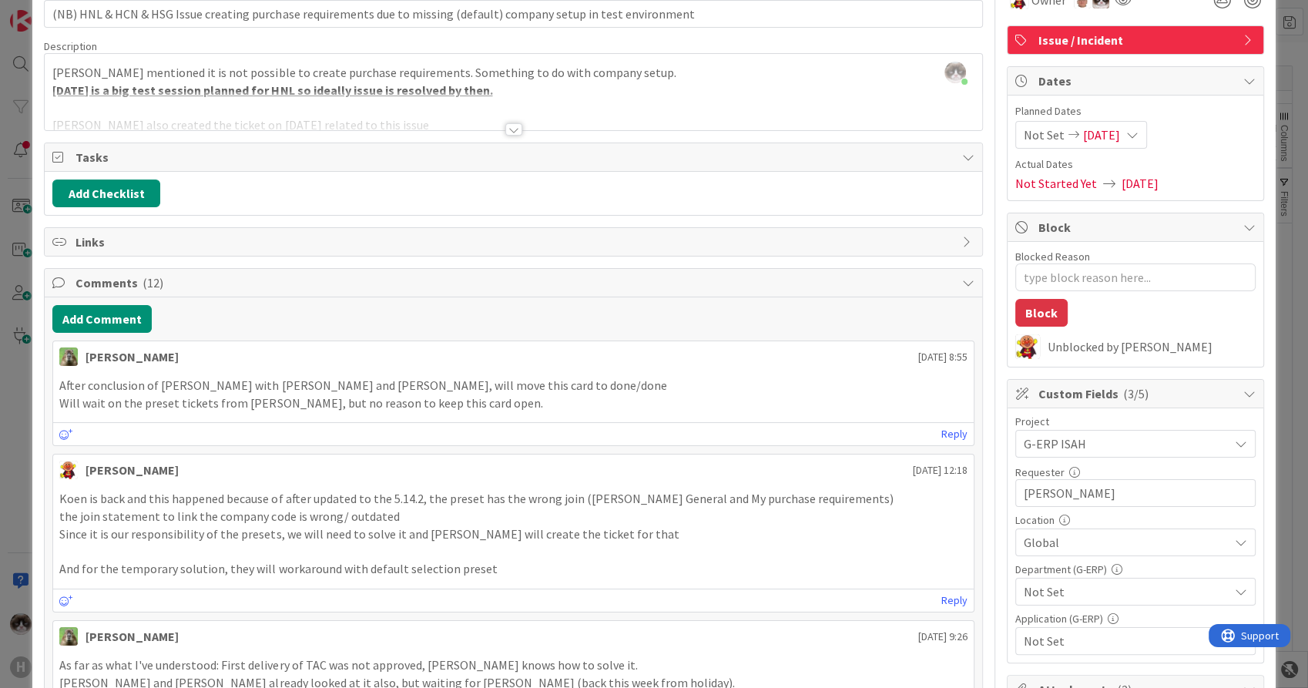
click at [1085, 592] on span "Not Set" at bounding box center [1126, 592] width 205 height 18
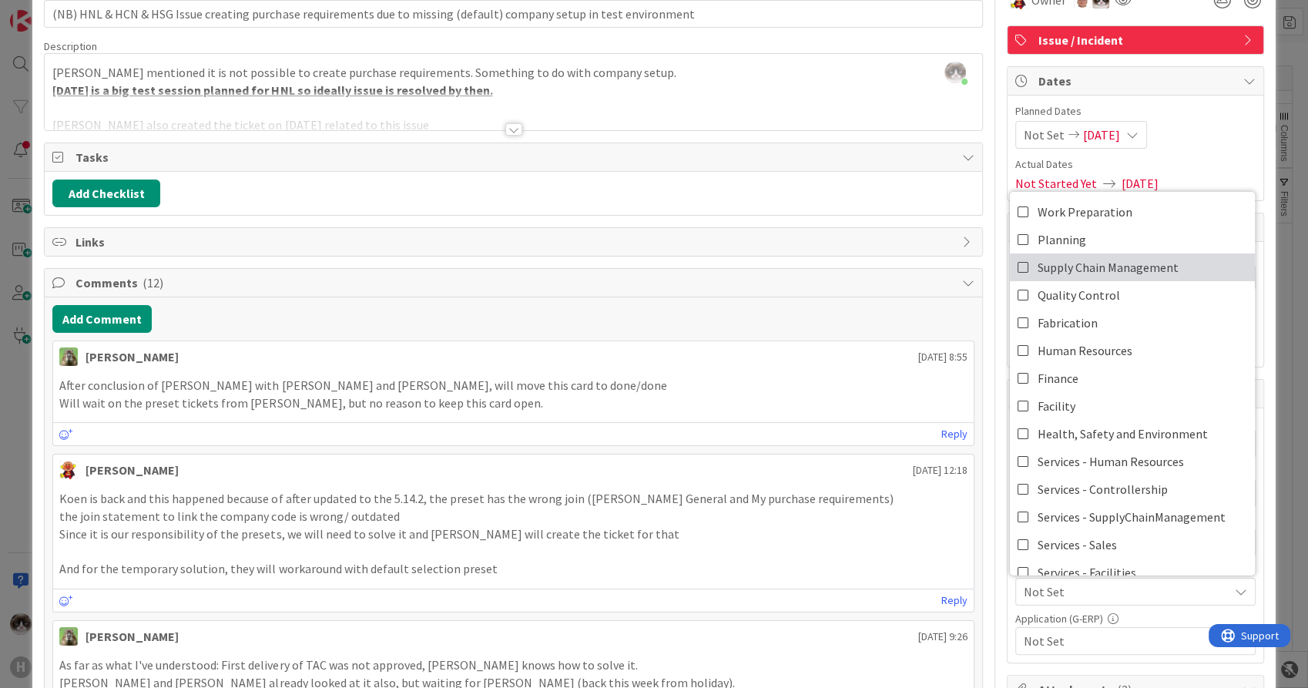
click at [1109, 259] on span "Supply Chain Management" at bounding box center [1108, 267] width 141 height 23
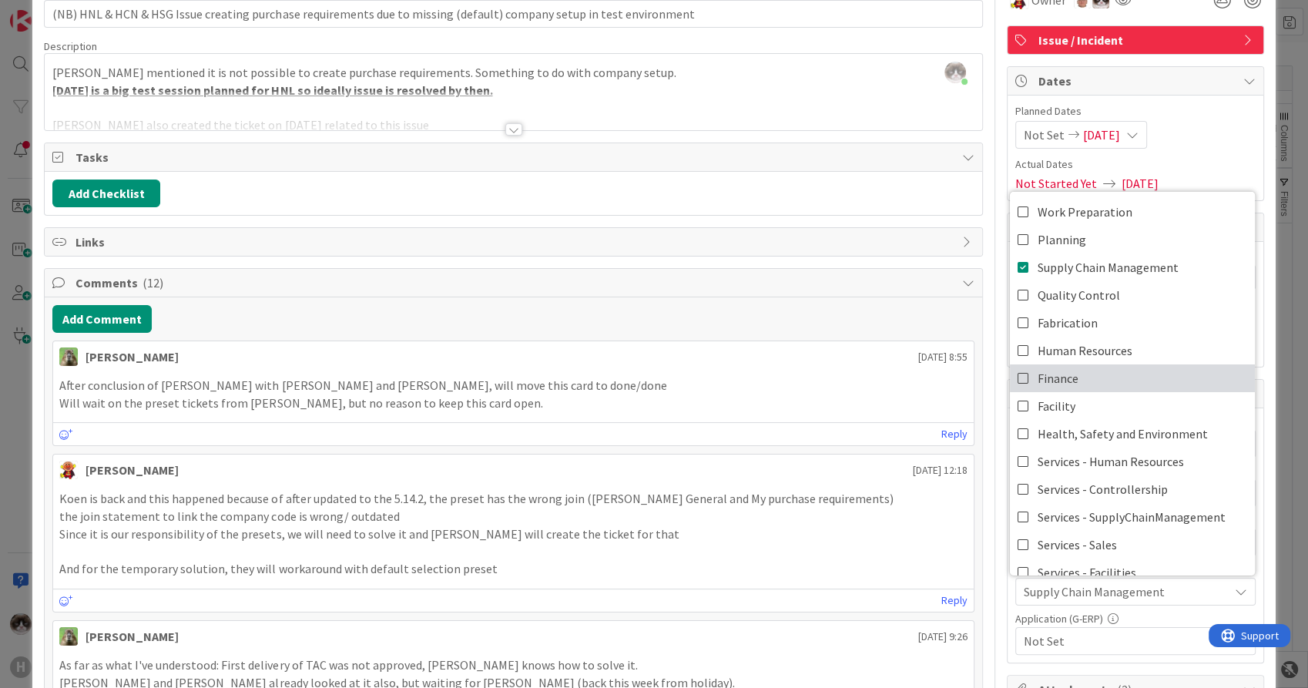
click at [1088, 376] on link "Finance" at bounding box center [1132, 378] width 245 height 28
click at [1093, 597] on span "Supply Chain Management, Finance" at bounding box center [1126, 592] width 205 height 18
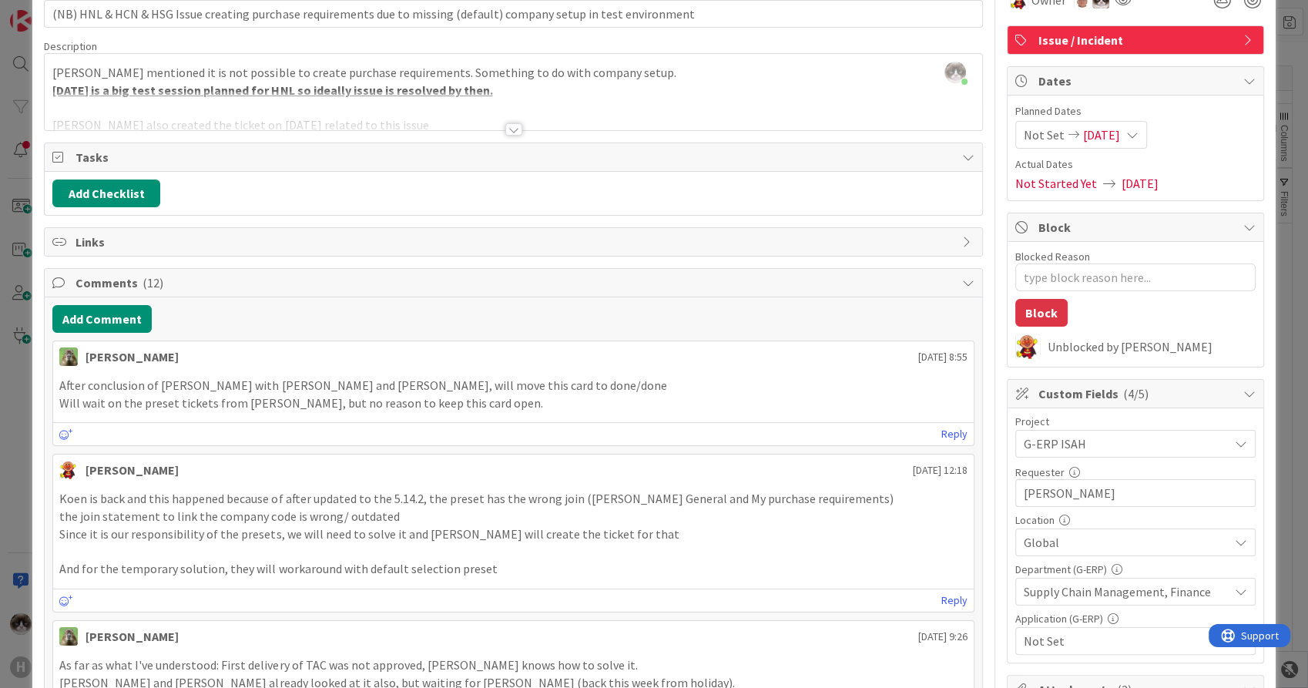
click at [1087, 647] on span "Not Set" at bounding box center [1126, 641] width 205 height 18
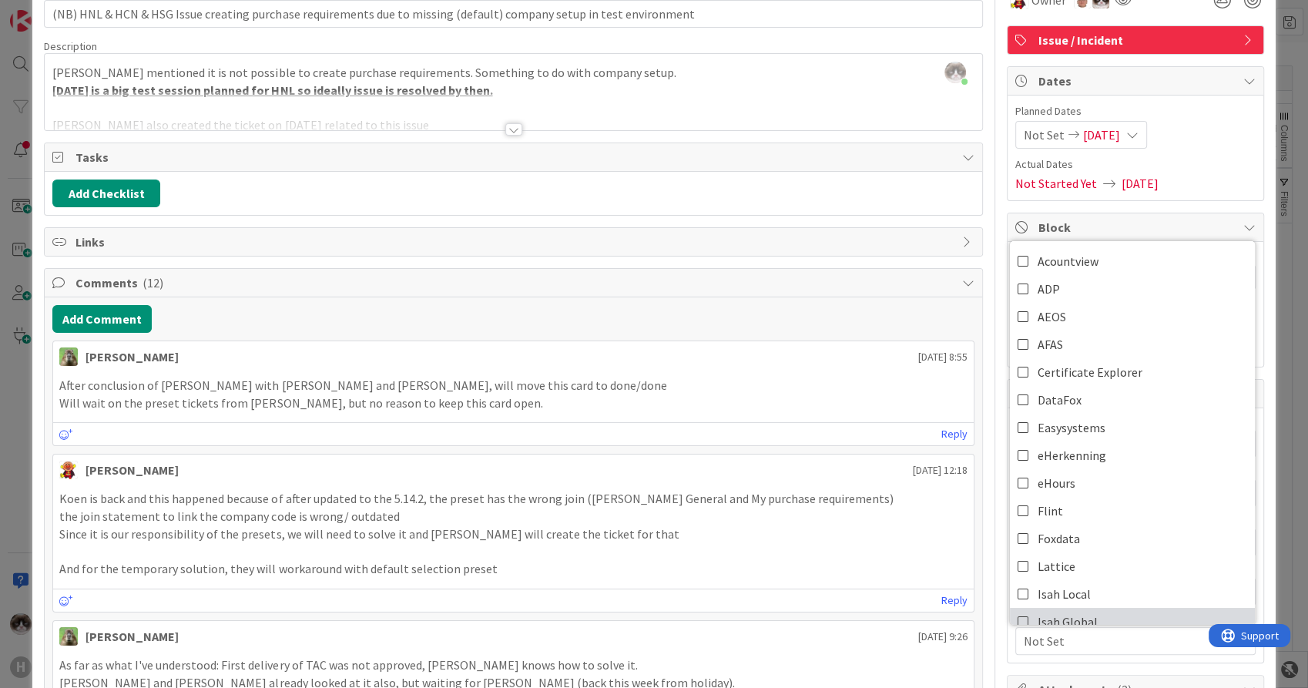
click at [1097, 616] on link "Isah Global" at bounding box center [1132, 622] width 245 height 28
drag, startPoint x: 1084, startPoint y: 644, endPoint x: 1084, endPoint y: 631, distance: 13.1
click at [1084, 644] on span "Isah Global" at bounding box center [1126, 641] width 205 height 18
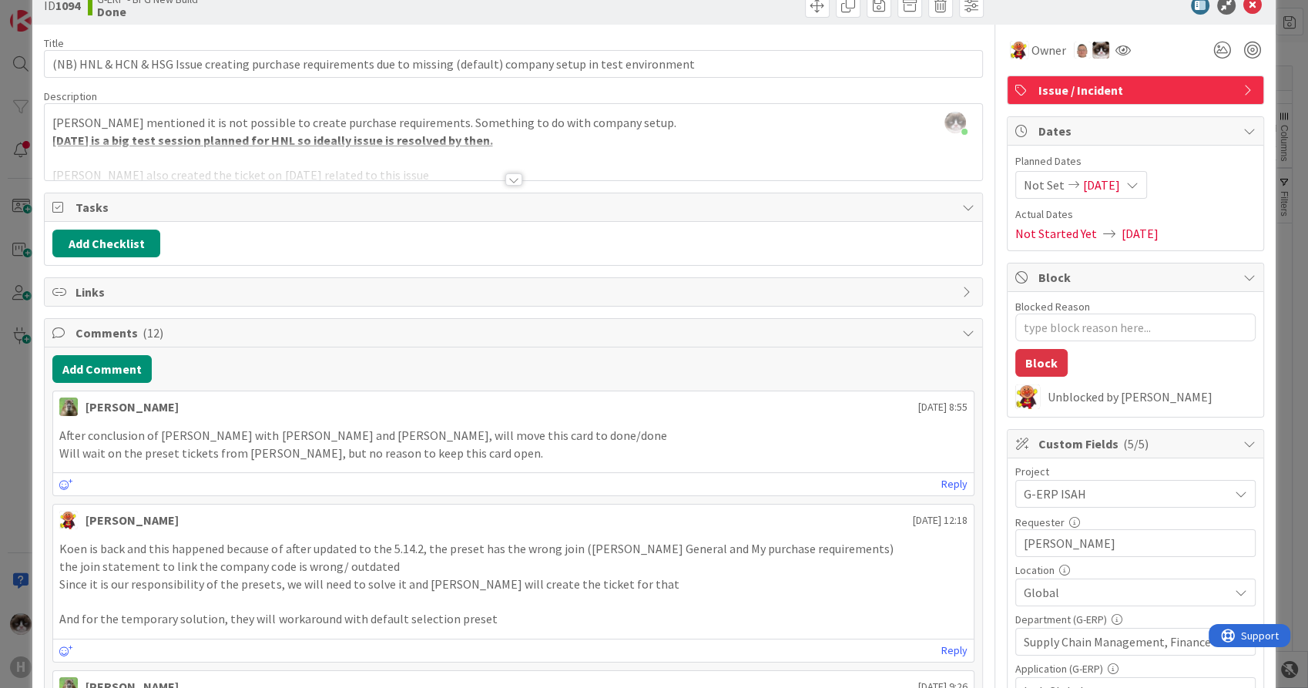
scroll to position [0, 0]
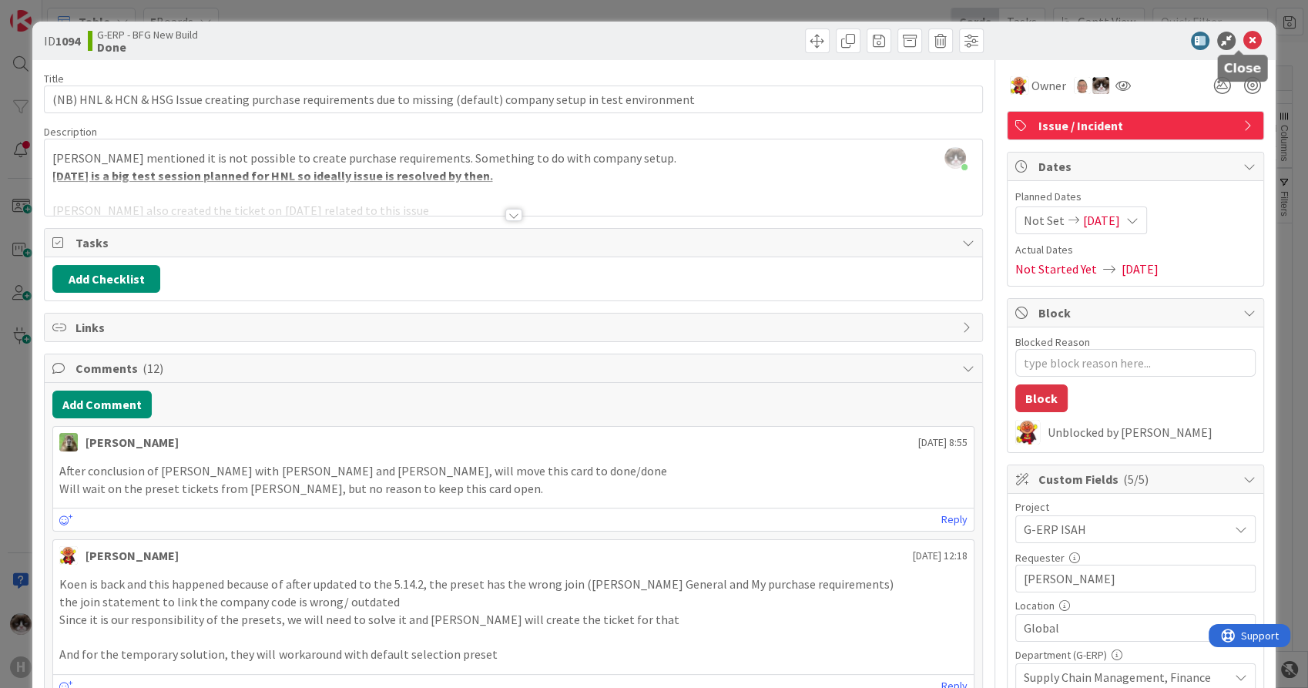
click at [1244, 39] on icon at bounding box center [1253, 41] width 18 height 18
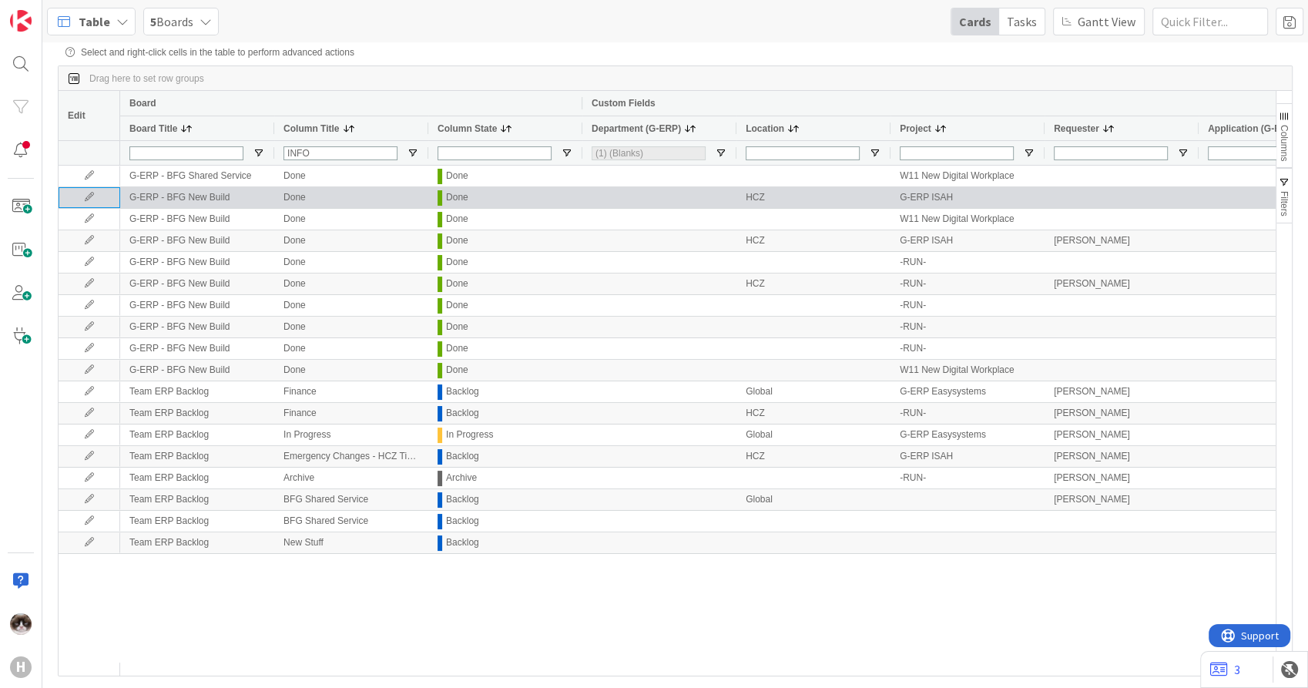
click at [87, 197] on icon at bounding box center [89, 197] width 23 height 9
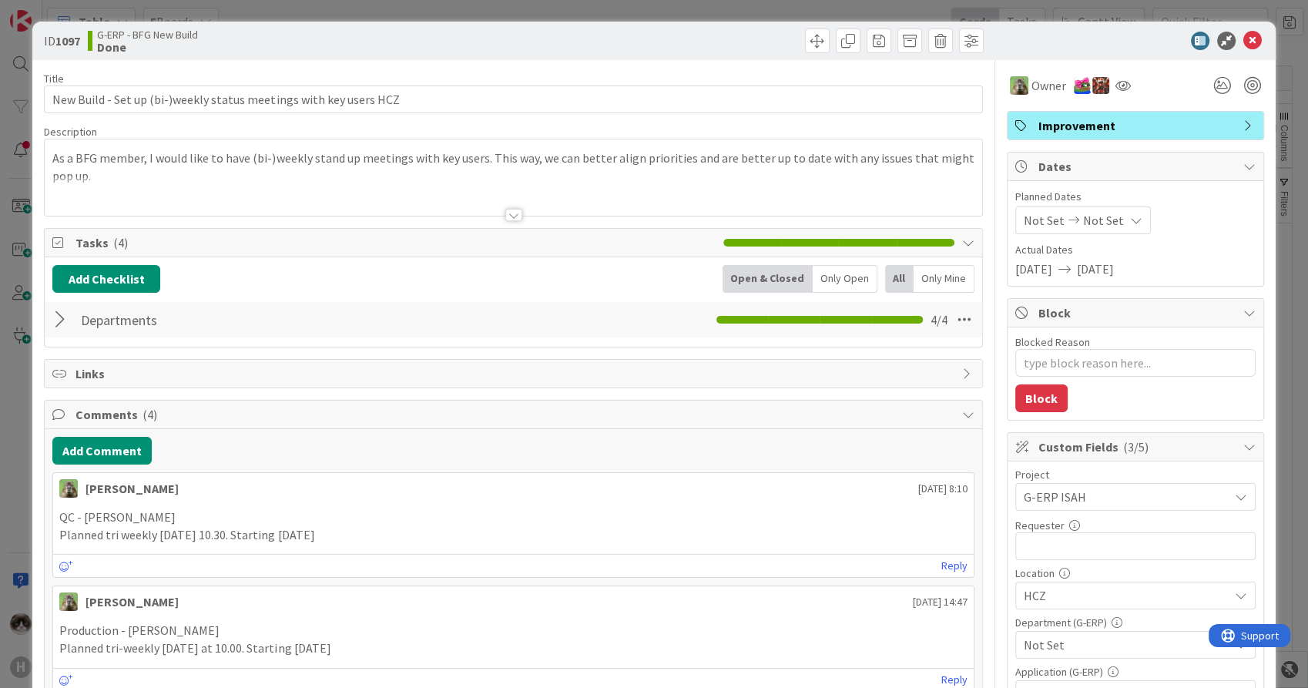
type textarea "x"
click at [1063, 538] on input "text" at bounding box center [1136, 546] width 240 height 28
type input "[PERSON_NAME]"
type textarea "x"
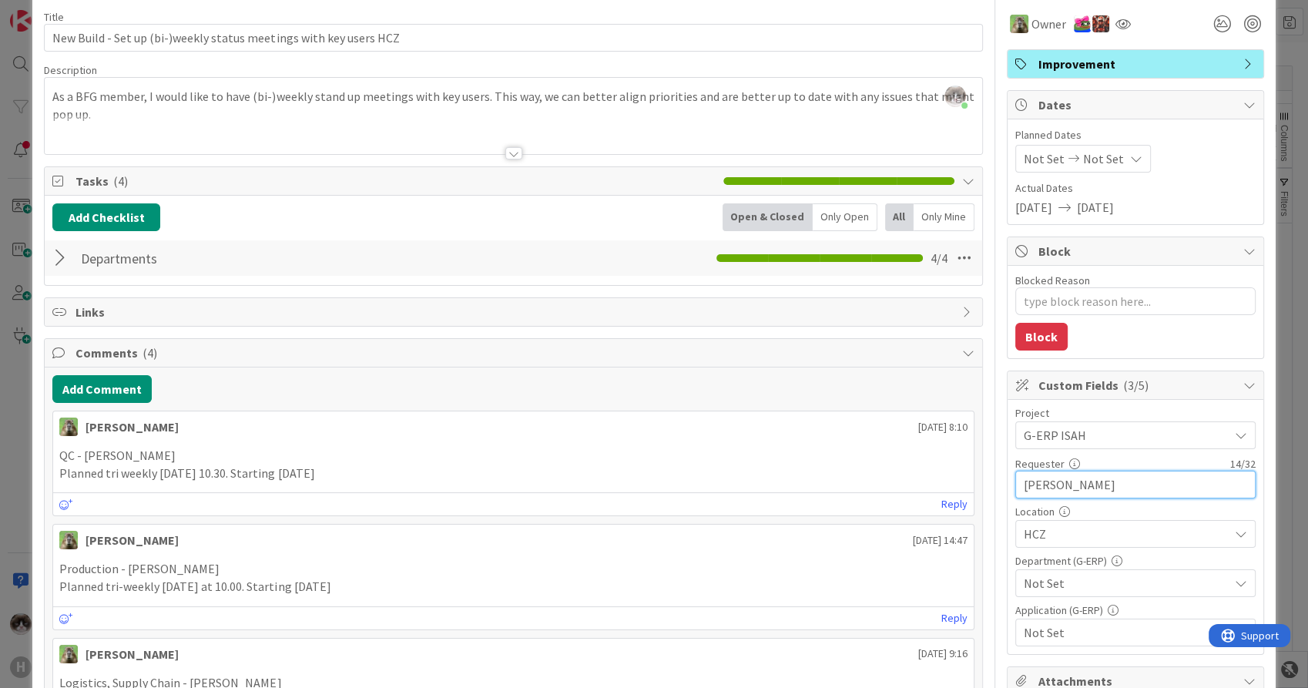
scroll to position [86, 0]
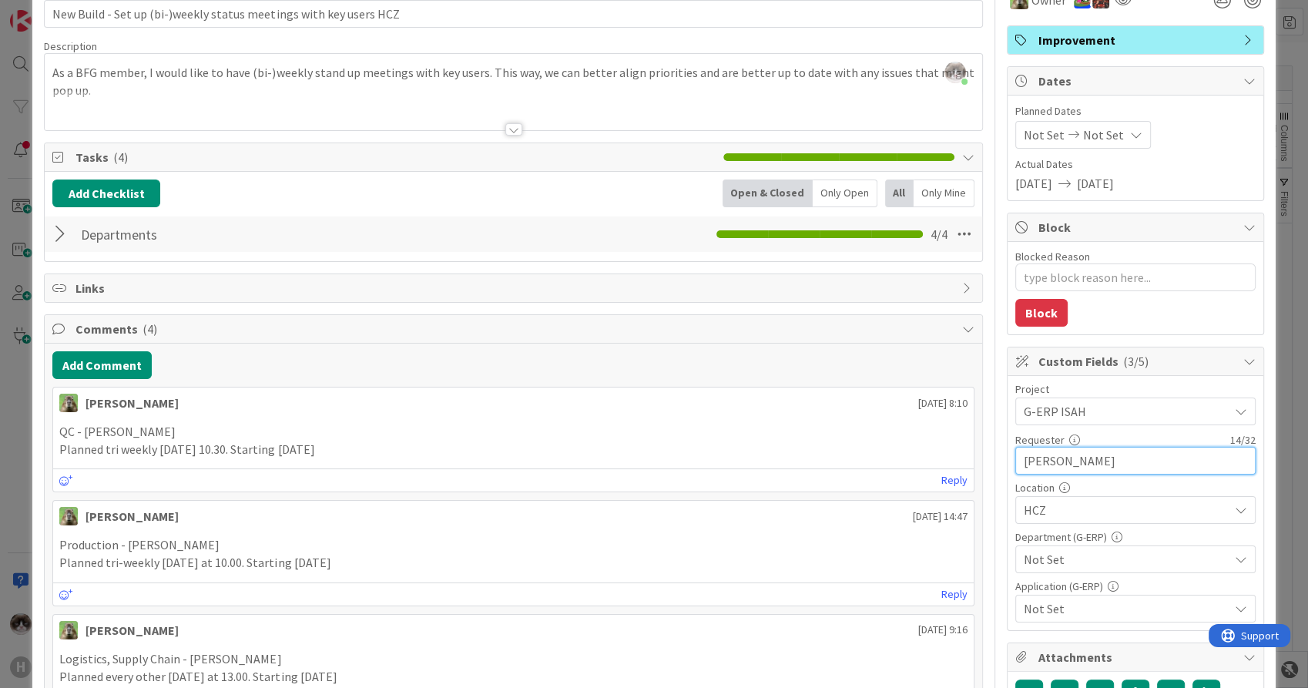
type input "[PERSON_NAME]"
click at [1085, 548] on div "Not Set" at bounding box center [1136, 560] width 240 height 28
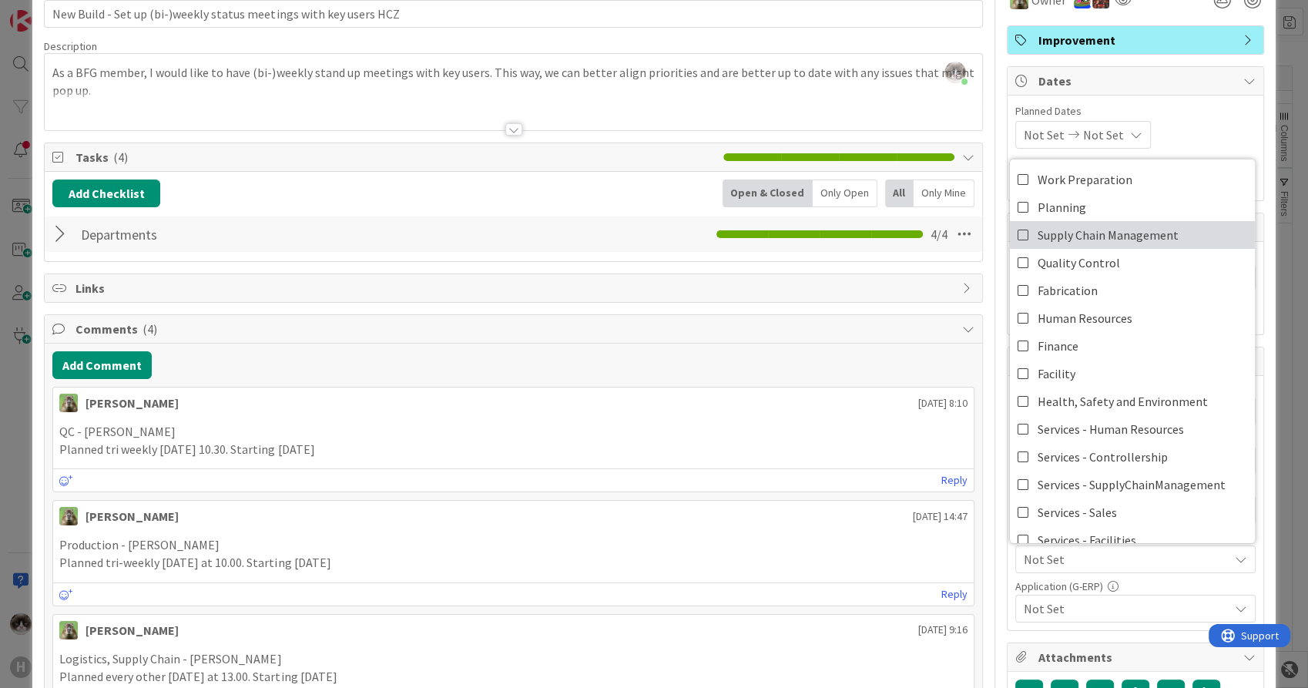
click at [1079, 236] on span "Supply Chain Management" at bounding box center [1108, 234] width 141 height 23
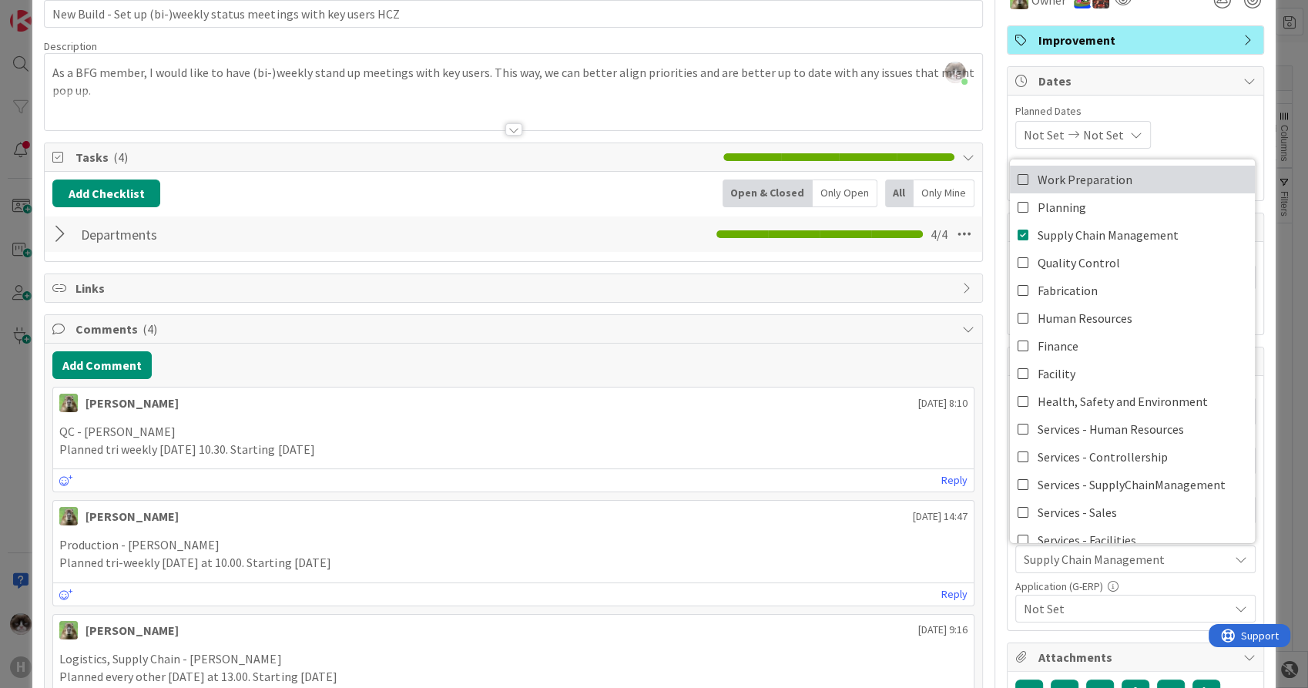
click at [1085, 186] on span "Work Preparation" at bounding box center [1085, 179] width 95 height 23
click at [1083, 200] on link "Planning" at bounding box center [1132, 207] width 245 height 28
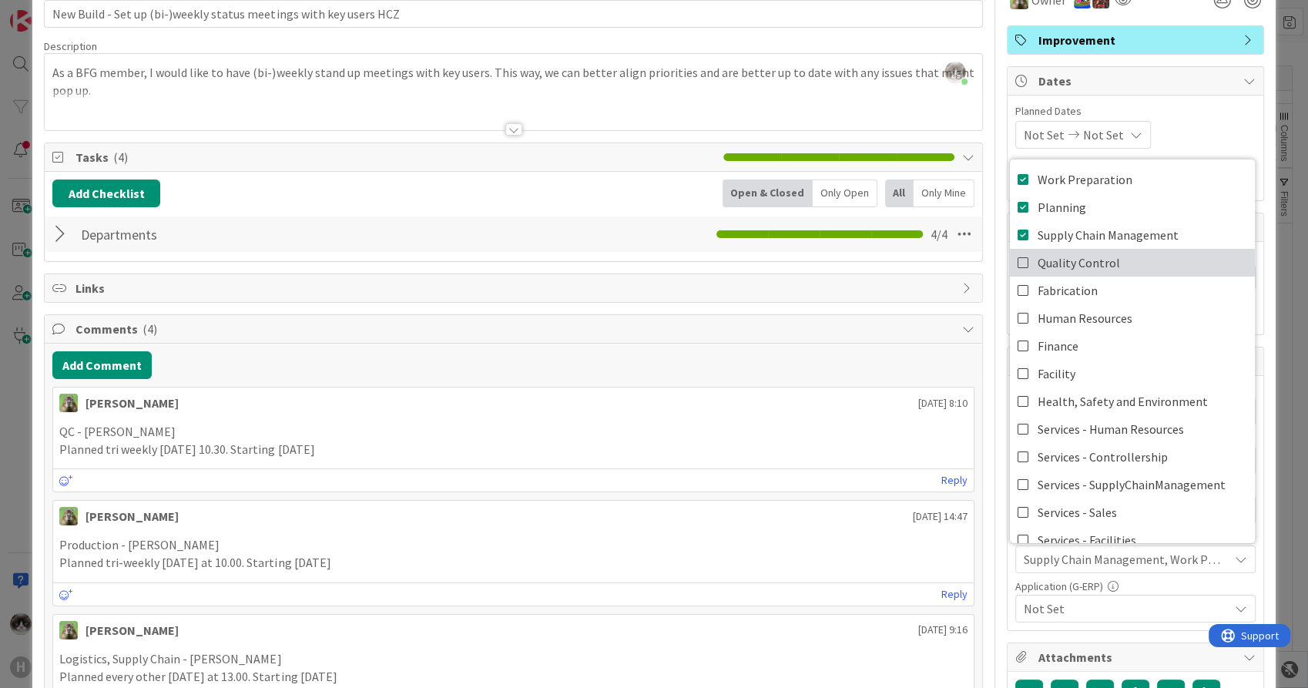
click at [1073, 257] on span "Quality Control" at bounding box center [1079, 262] width 82 height 23
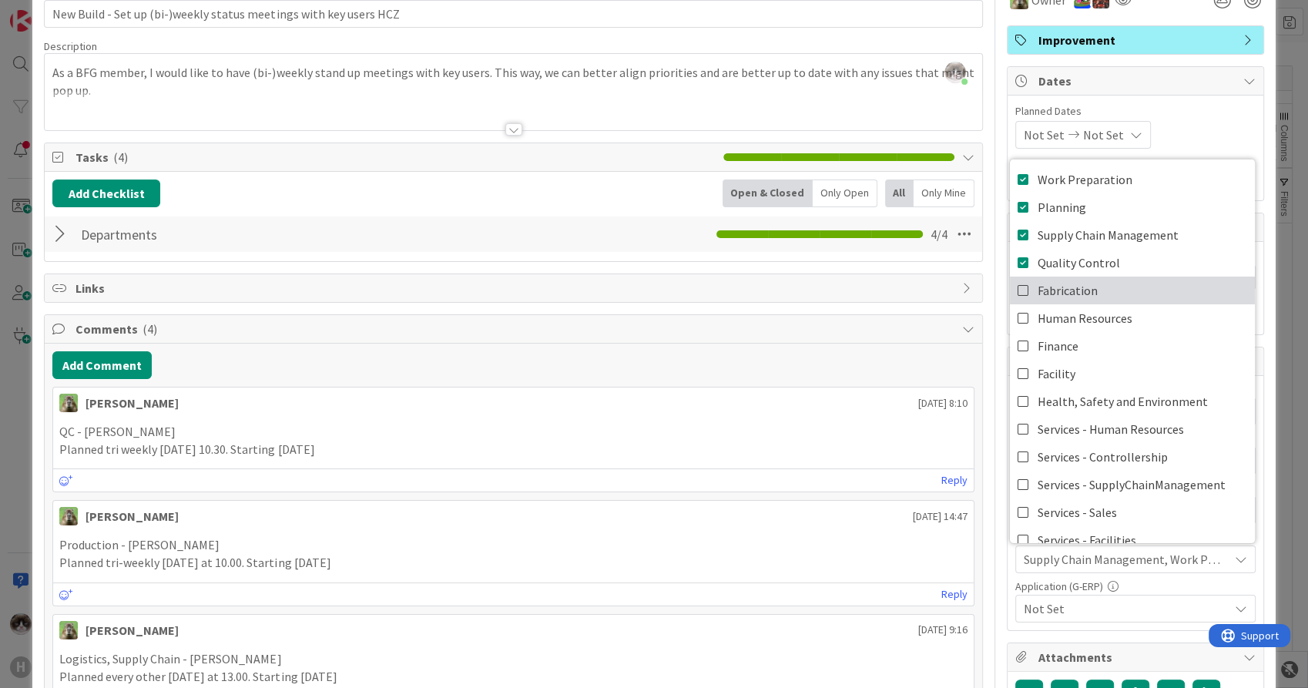
click at [1067, 284] on span "Fabrication" at bounding box center [1068, 290] width 60 height 23
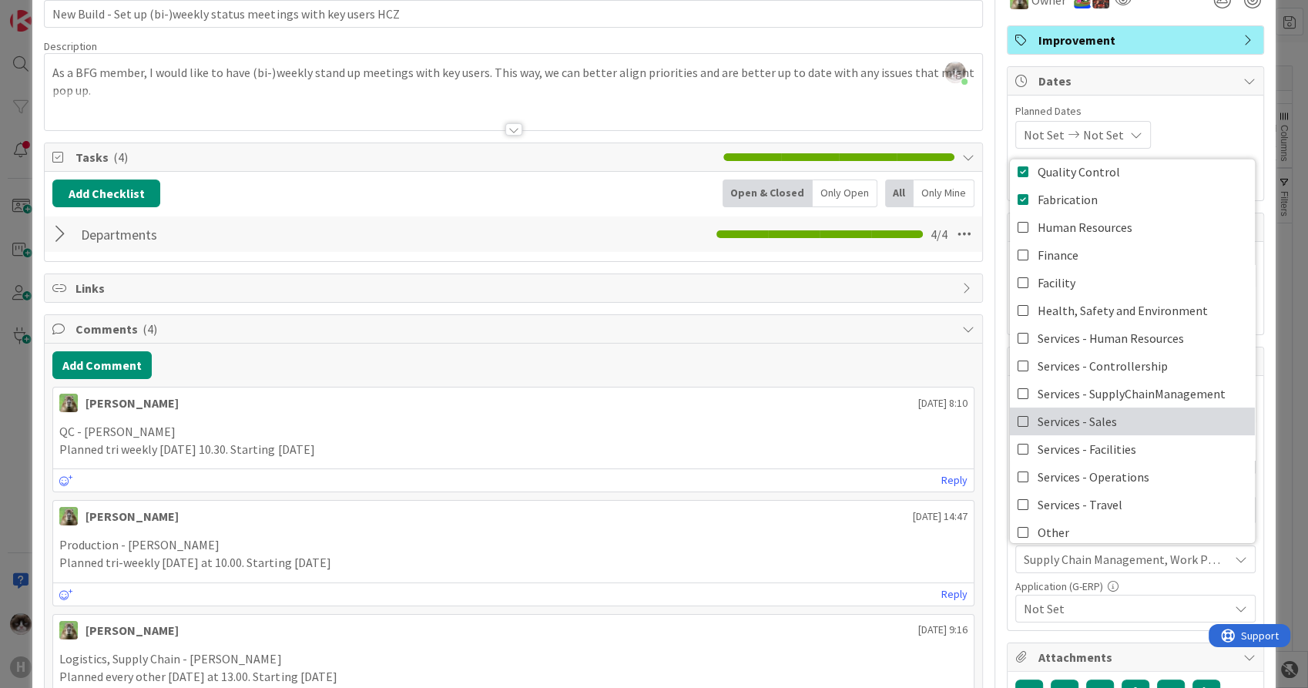
scroll to position [99, 0]
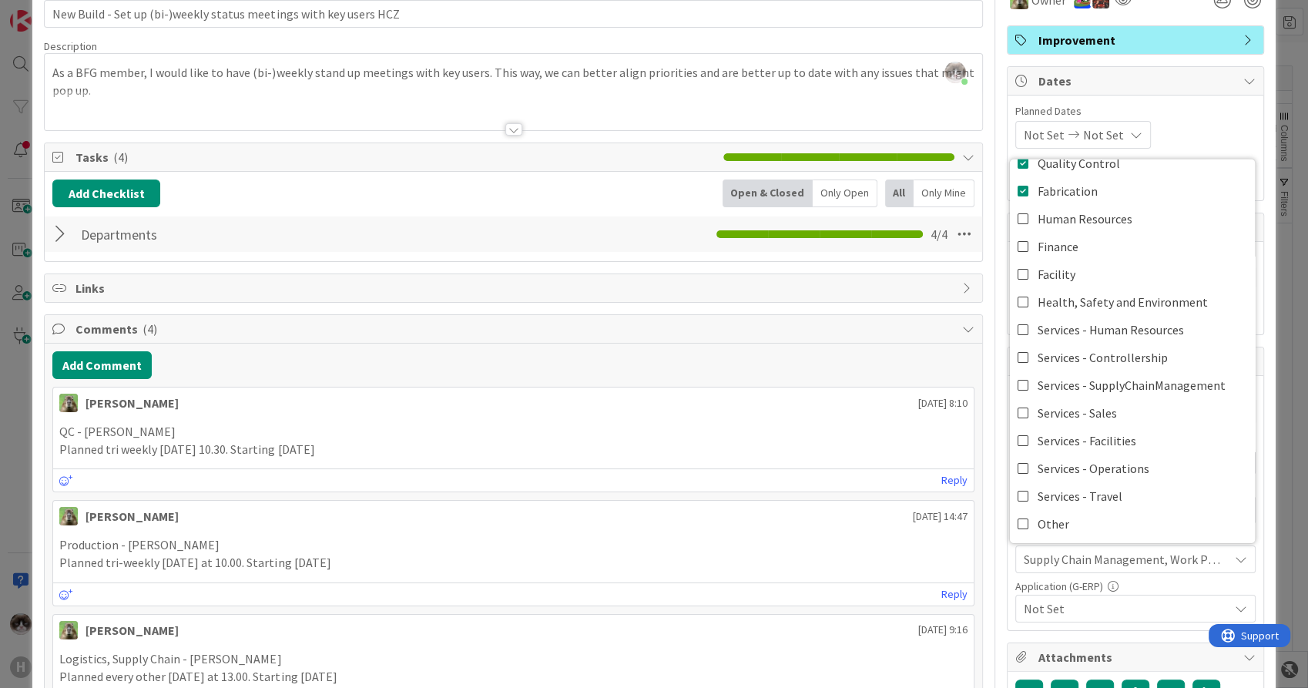
click at [1107, 610] on span "Not Set" at bounding box center [1126, 608] width 205 height 18
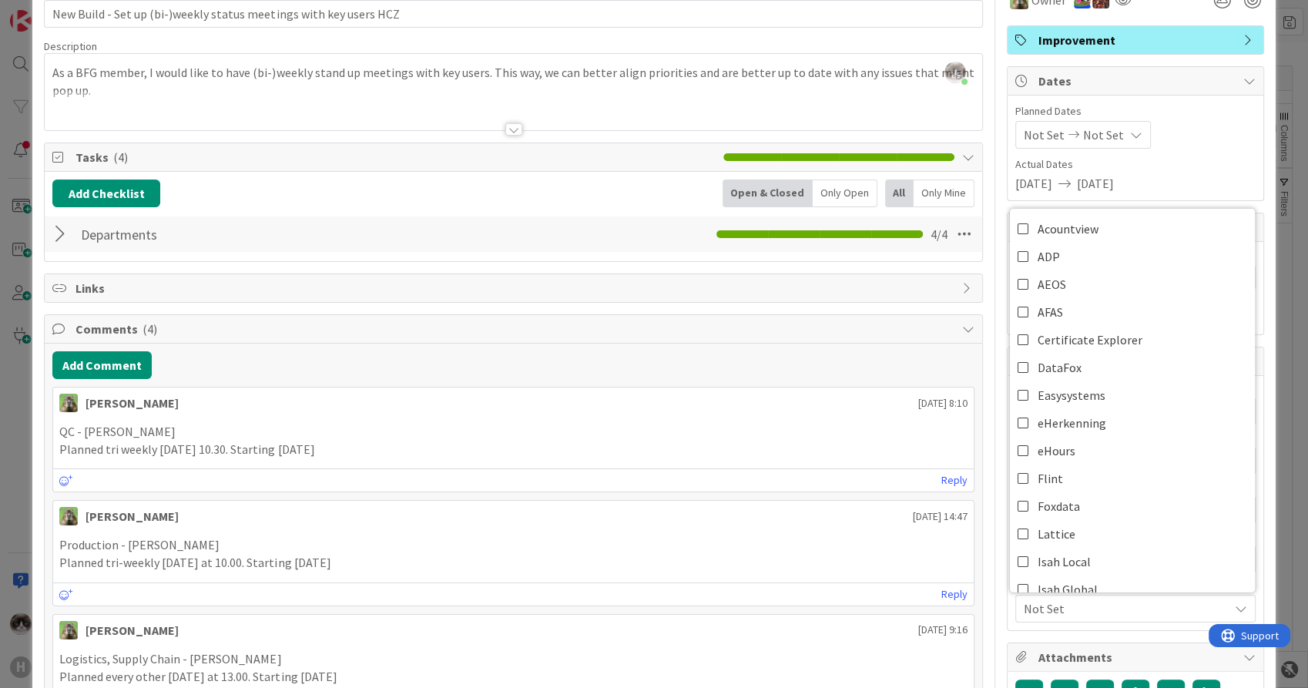
click at [1103, 599] on span "Not Set" at bounding box center [1126, 608] width 205 height 18
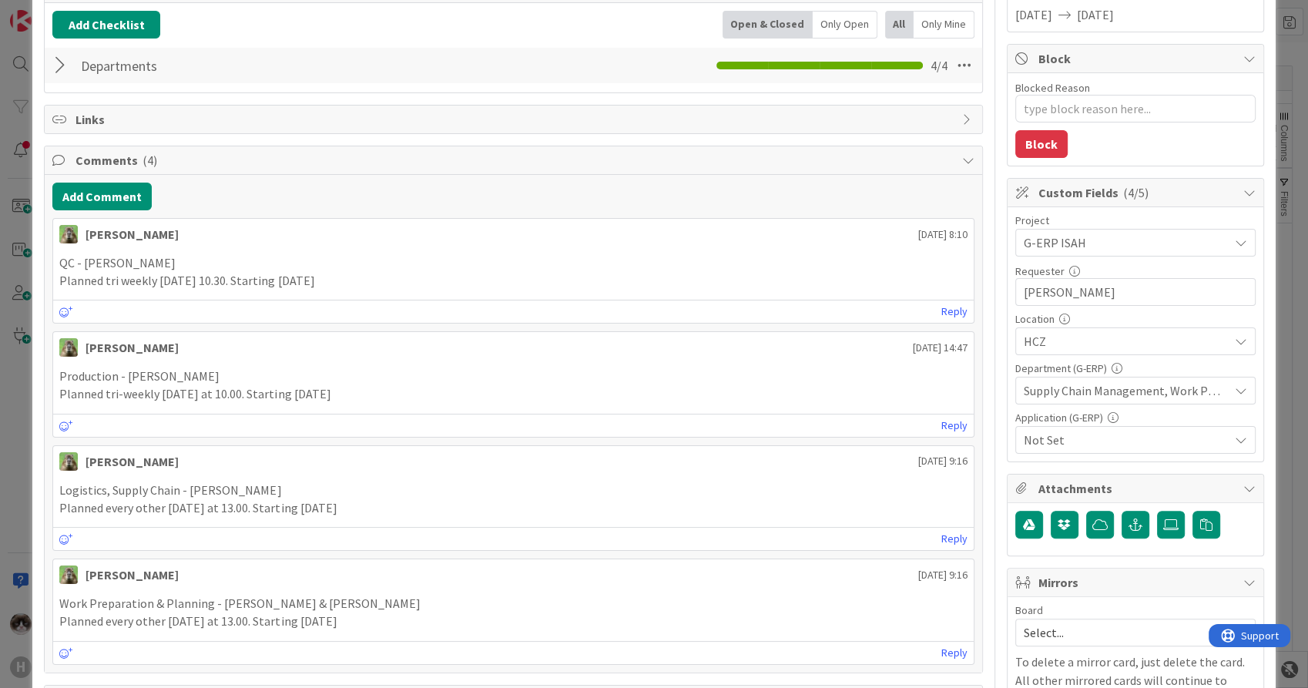
scroll to position [257, 0]
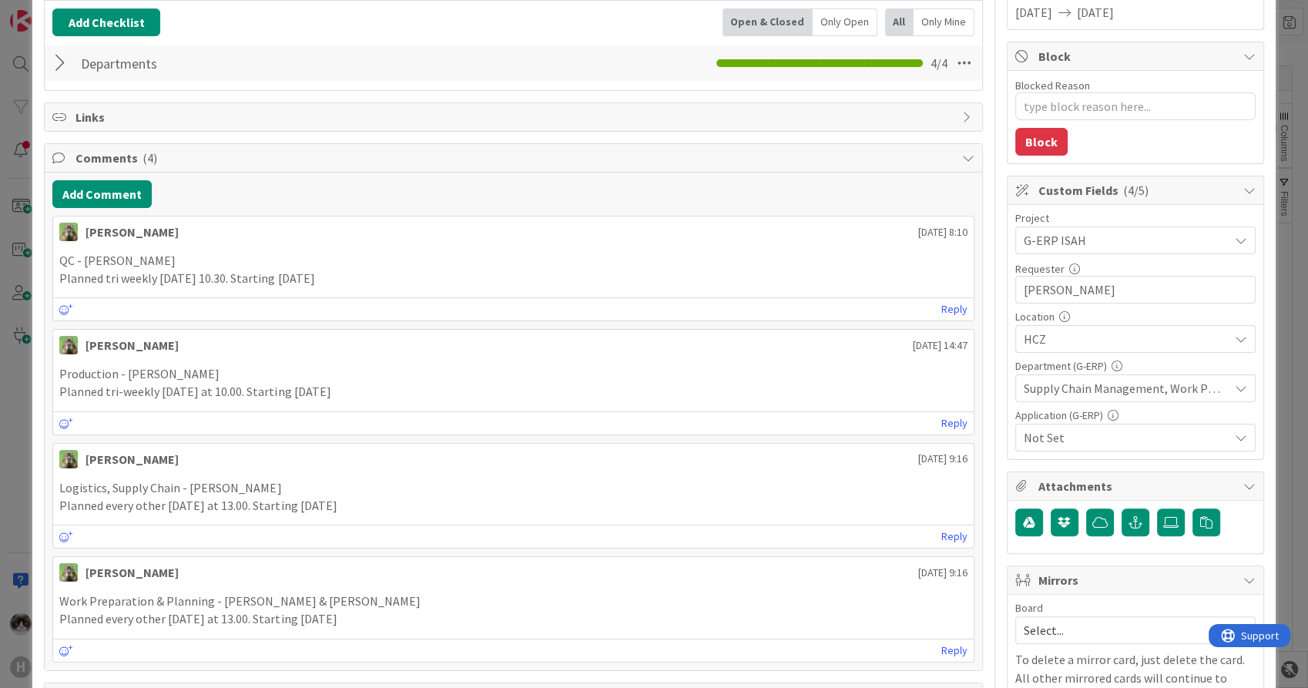
click at [1111, 439] on span "Not Set" at bounding box center [1126, 437] width 205 height 18
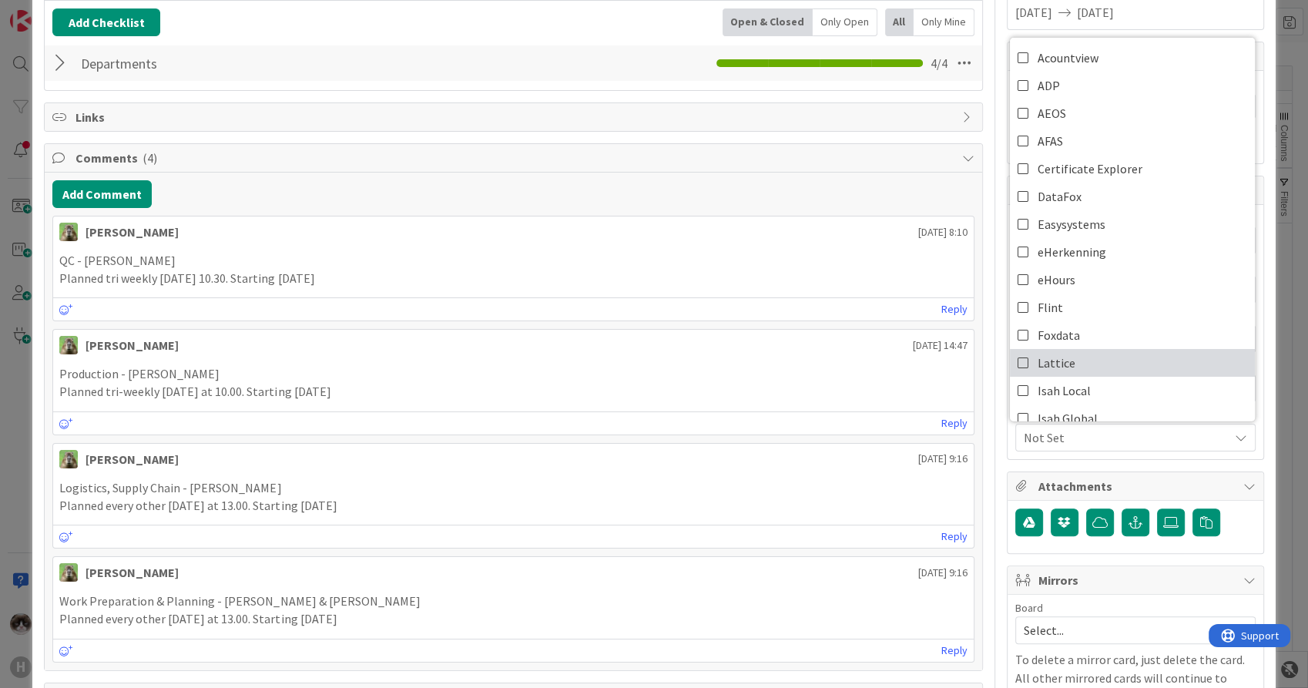
scroll to position [571, 0]
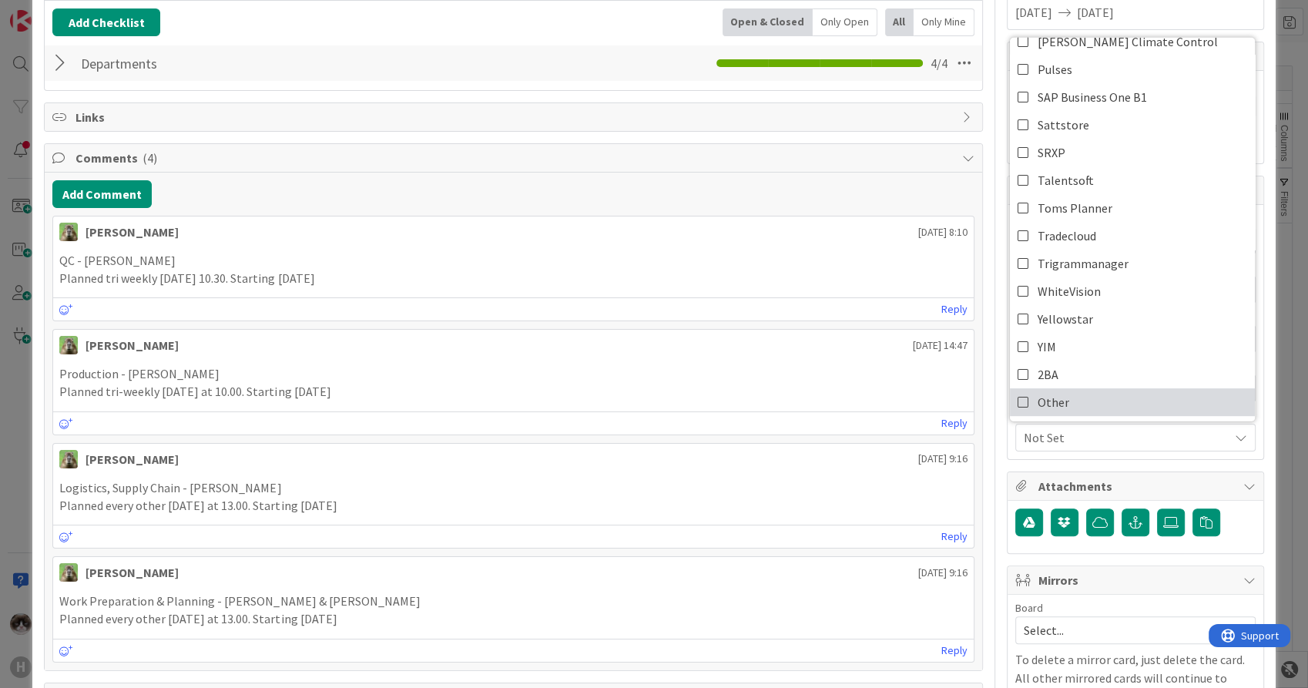
click at [1087, 392] on link "Other" at bounding box center [1132, 402] width 245 height 28
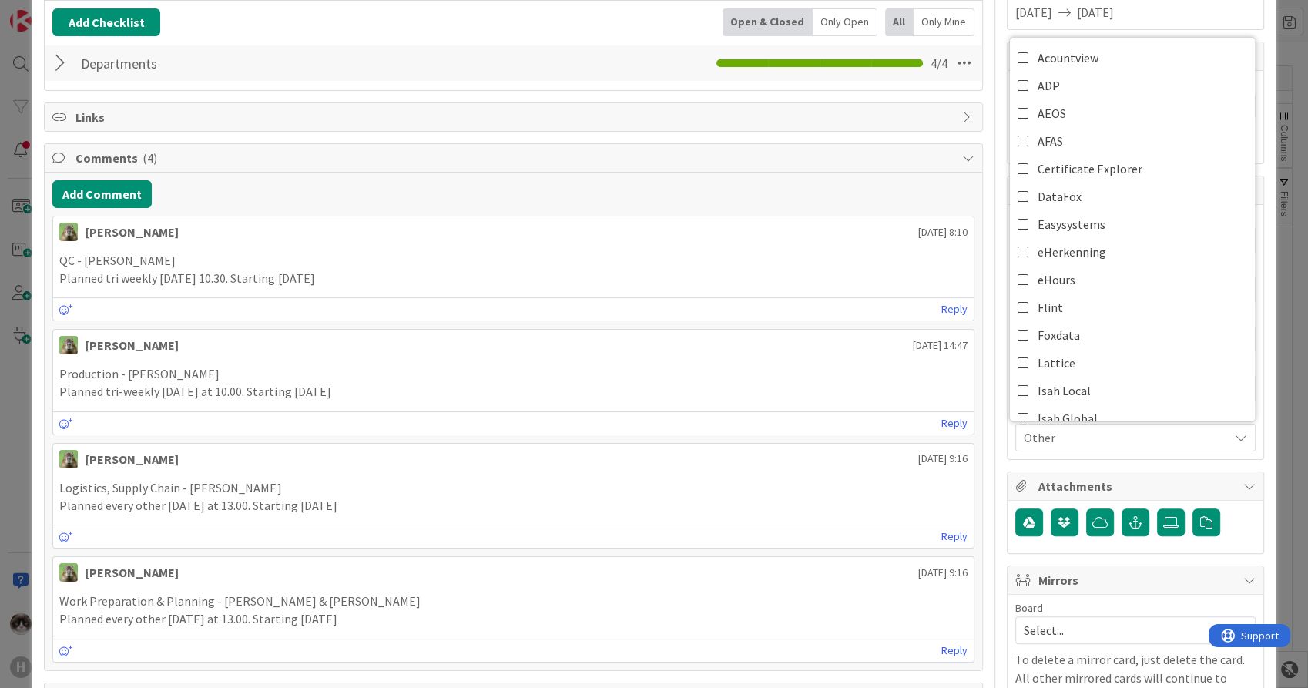
click at [1089, 438] on span "Other" at bounding box center [1126, 437] width 205 height 18
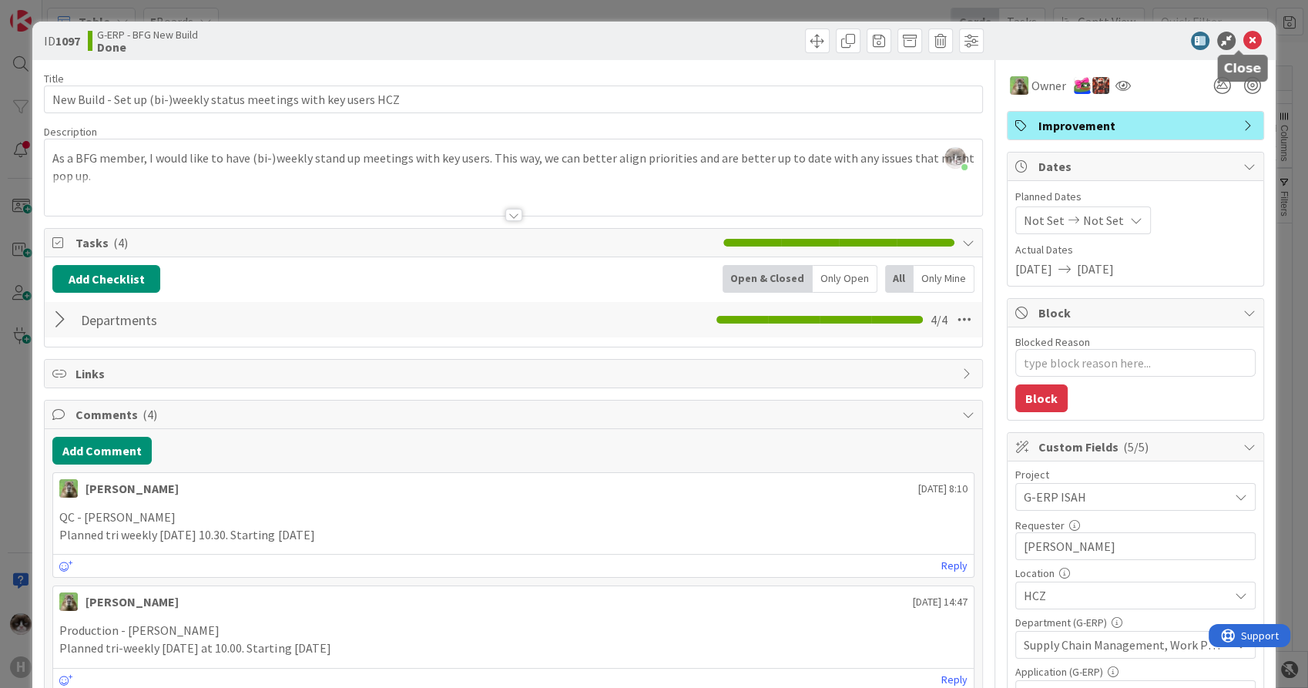
click at [1244, 43] on icon at bounding box center [1253, 41] width 18 height 18
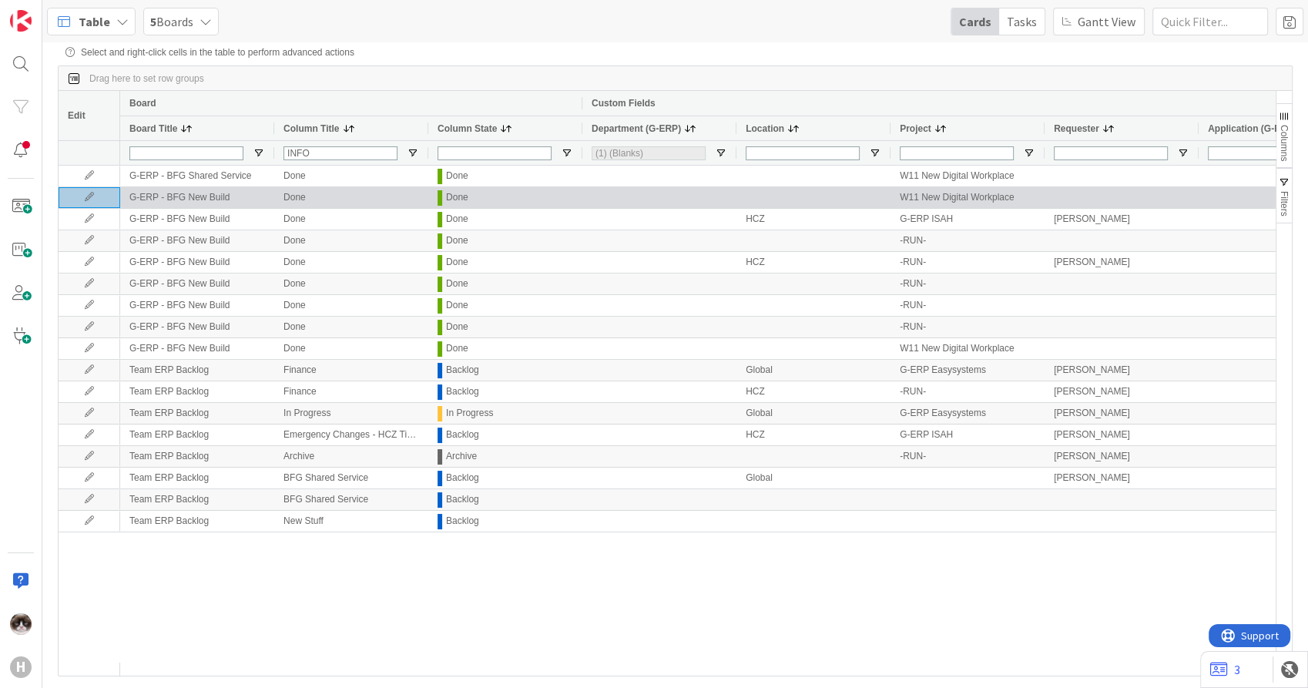
click at [91, 200] on icon at bounding box center [89, 197] width 23 height 9
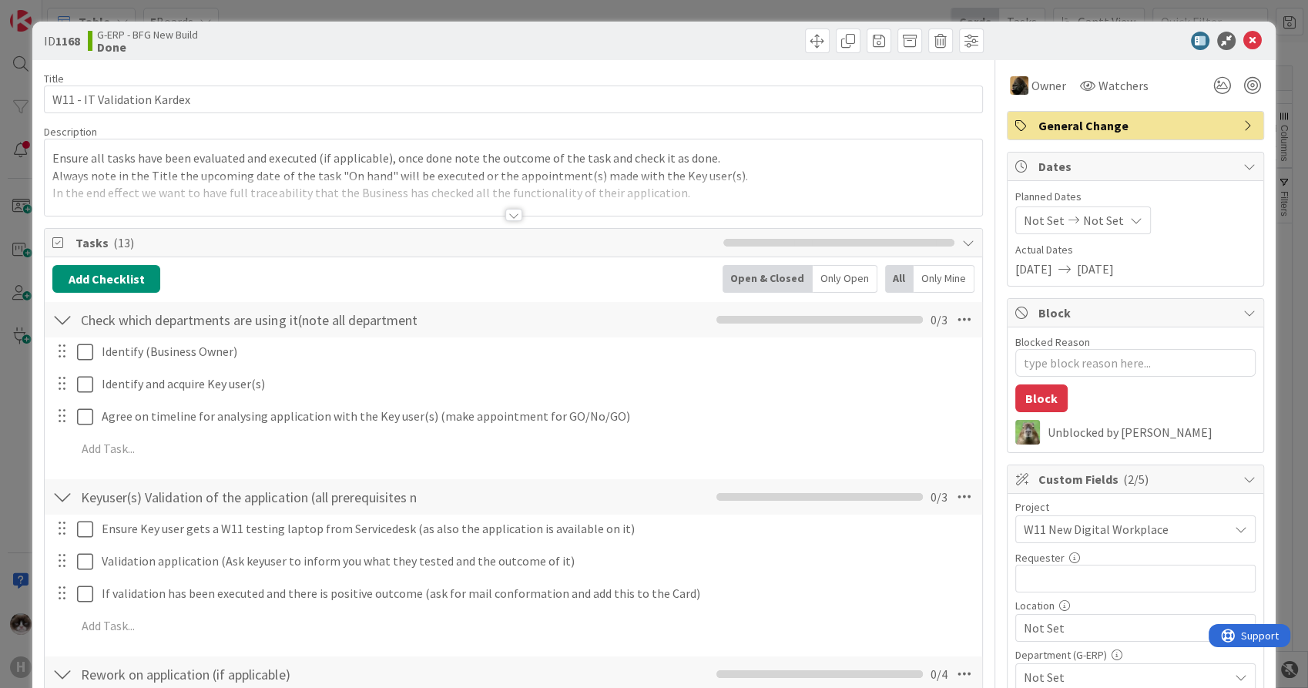
type textarea "x"
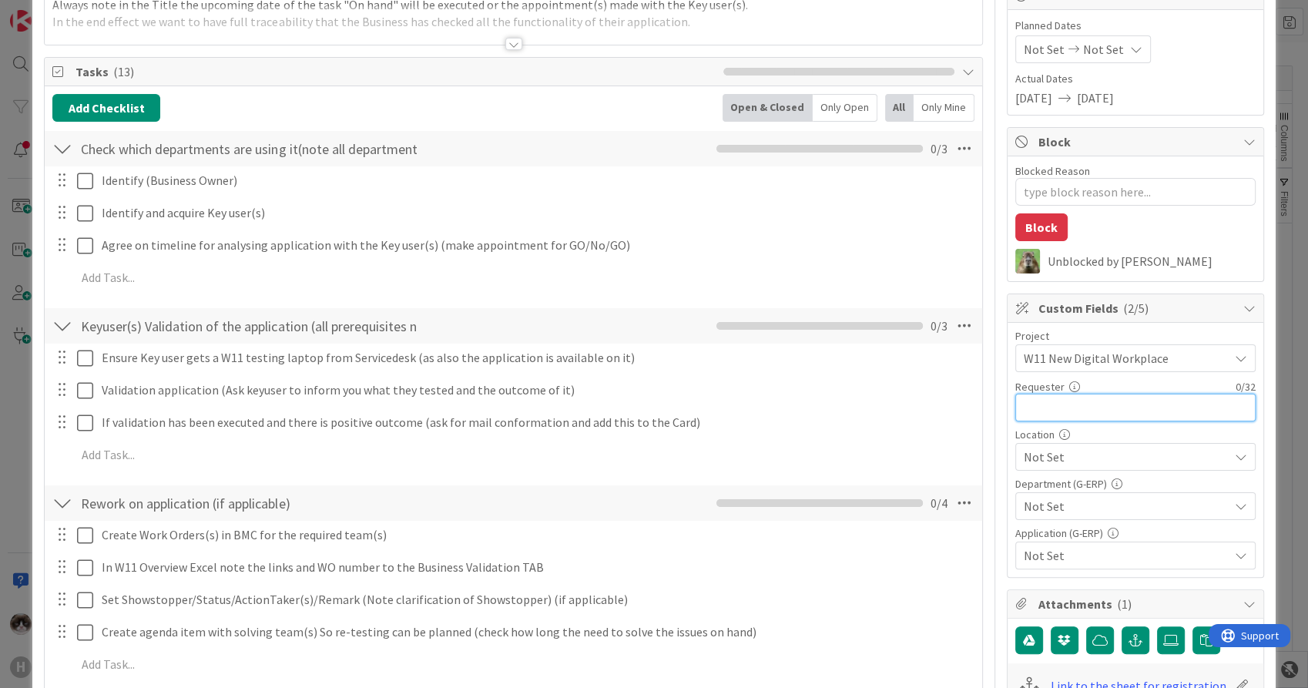
click at [1100, 398] on input "text" at bounding box center [1136, 408] width 240 height 28
type input "[PERSON_NAME]"
type textarea "x"
type input "[PERSON_NAME]"
click at [1082, 451] on span "Not Set" at bounding box center [1126, 457] width 205 height 18
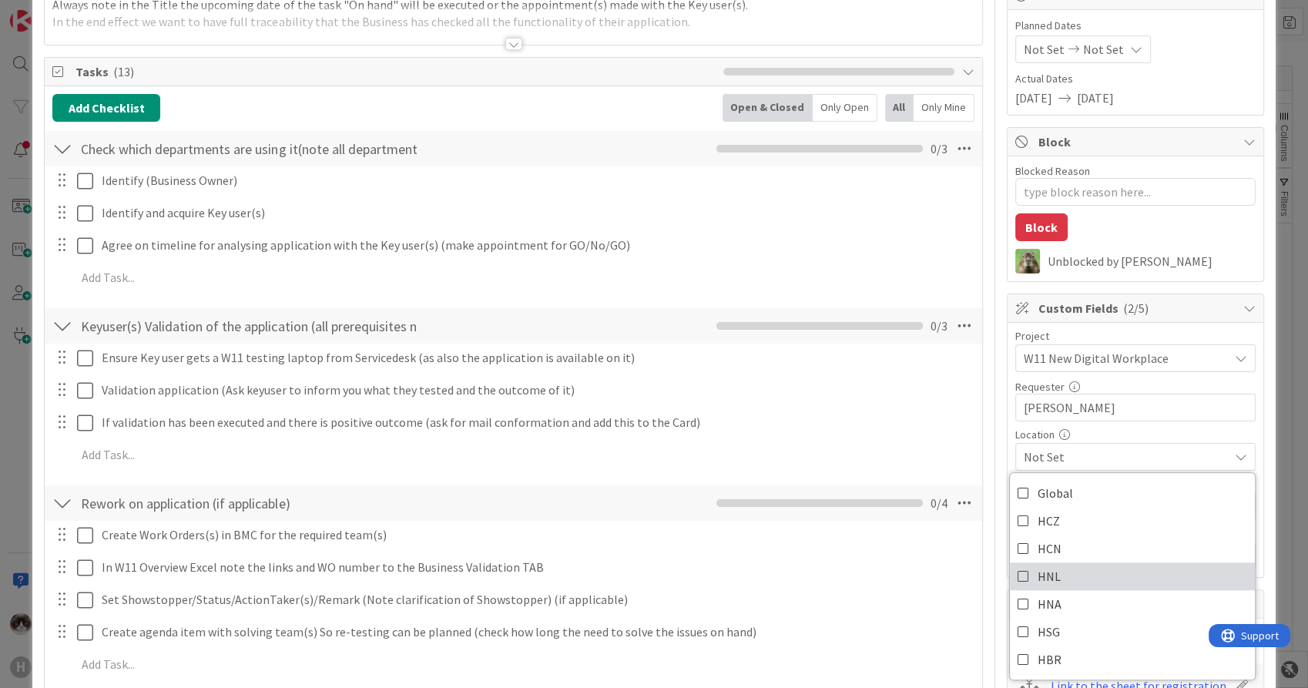
click at [1060, 569] on link "HNL" at bounding box center [1132, 576] width 245 height 28
click at [1160, 448] on span "HNL" at bounding box center [1126, 457] width 205 height 18
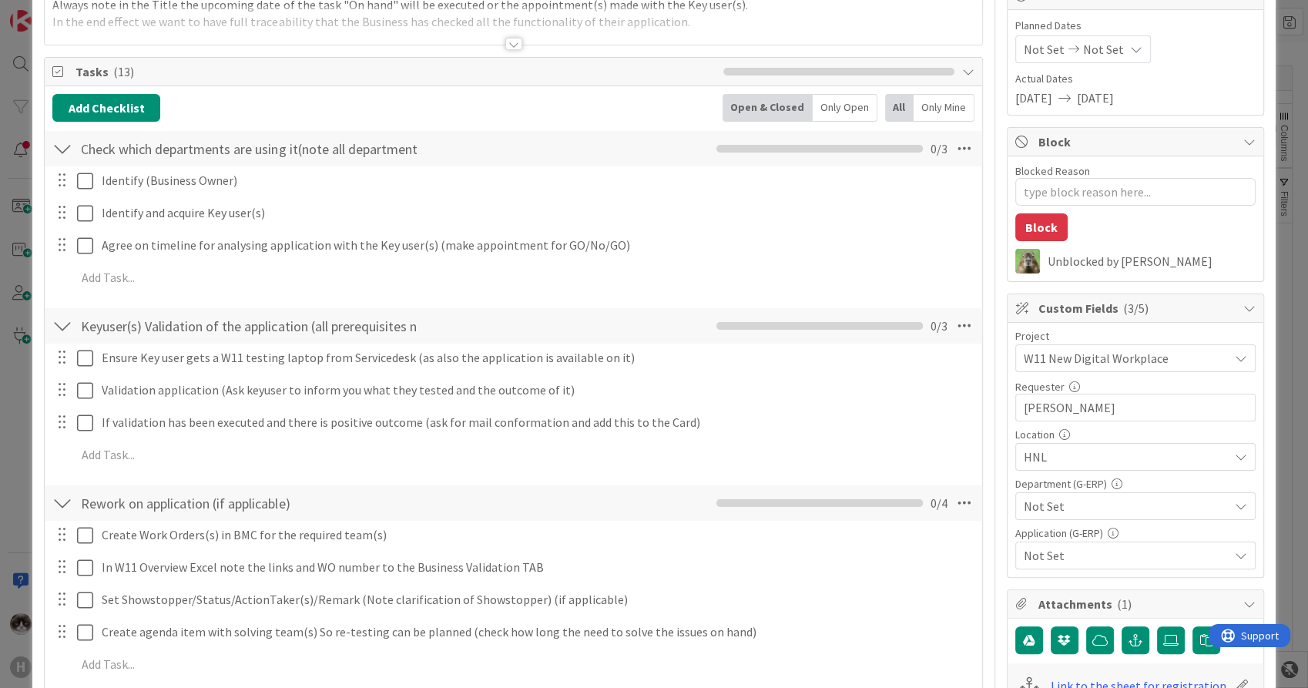
click at [1090, 504] on span "Not Set" at bounding box center [1126, 506] width 205 height 18
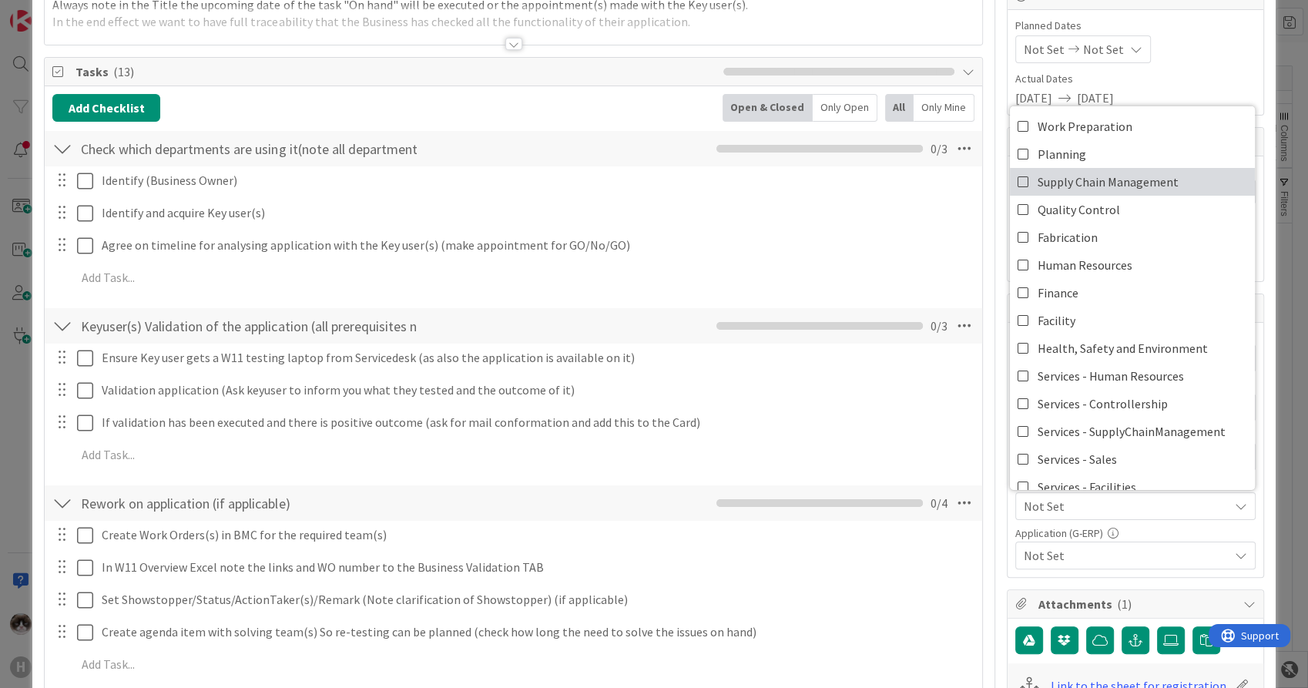
click at [1103, 186] on span "Supply Chain Management" at bounding box center [1108, 181] width 141 height 23
click at [1079, 547] on span "Not Set" at bounding box center [1126, 555] width 205 height 18
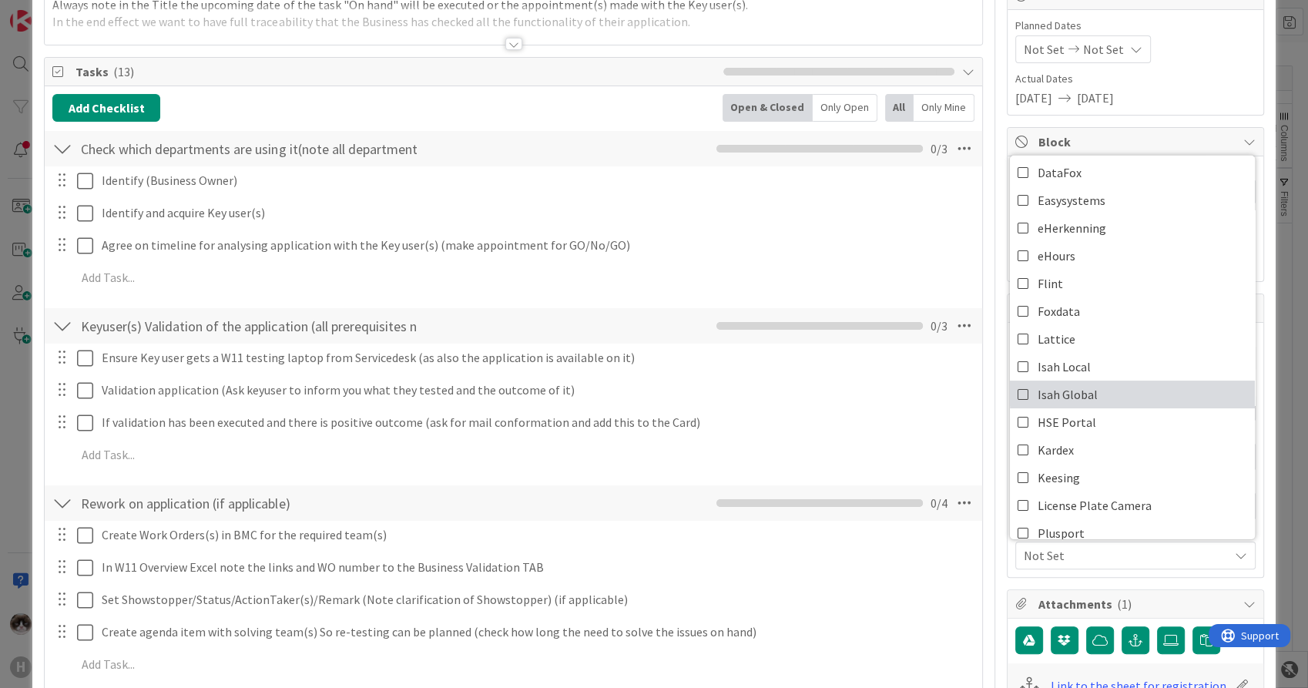
scroll to position [428, 0]
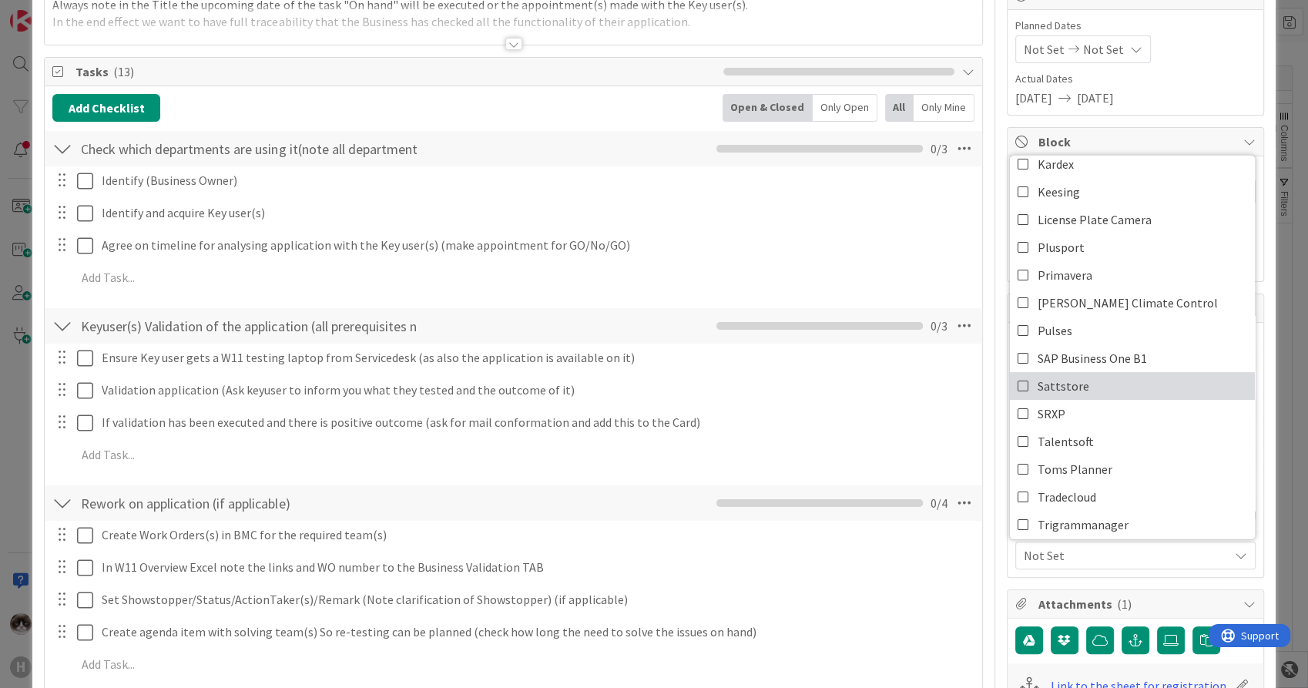
click at [1076, 388] on link "Sattstore" at bounding box center [1132, 386] width 245 height 28
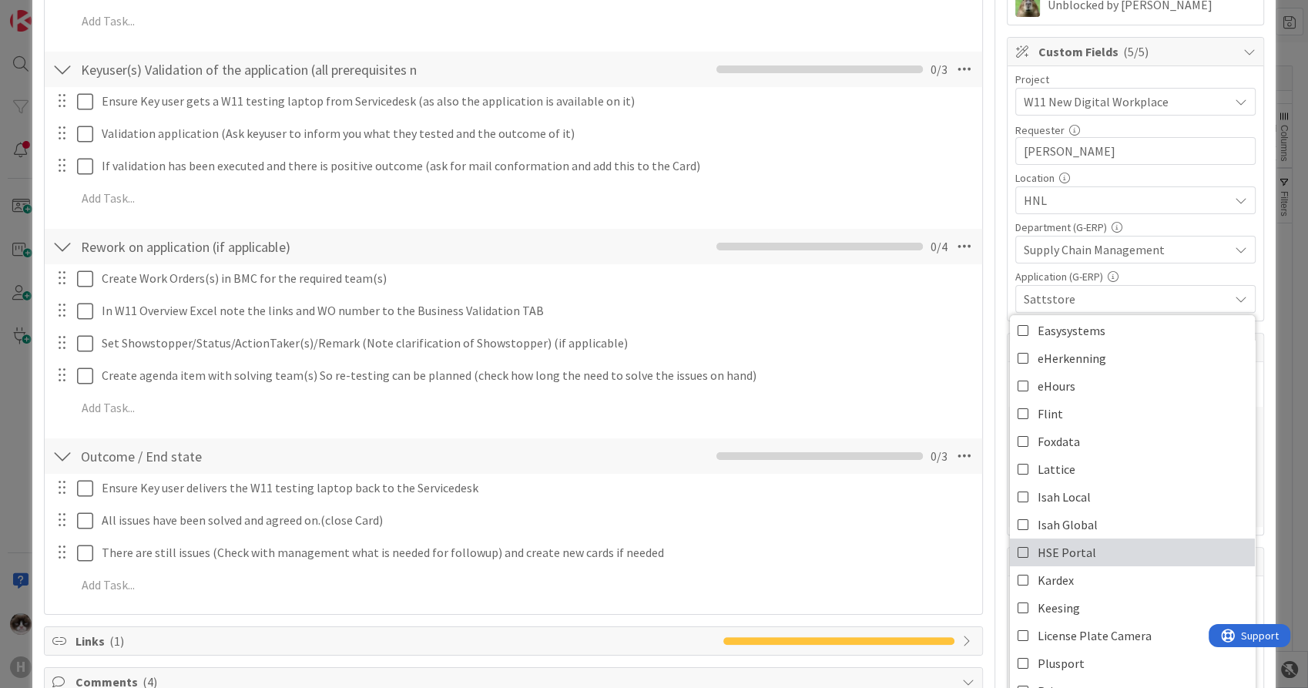
scroll to position [342, 0]
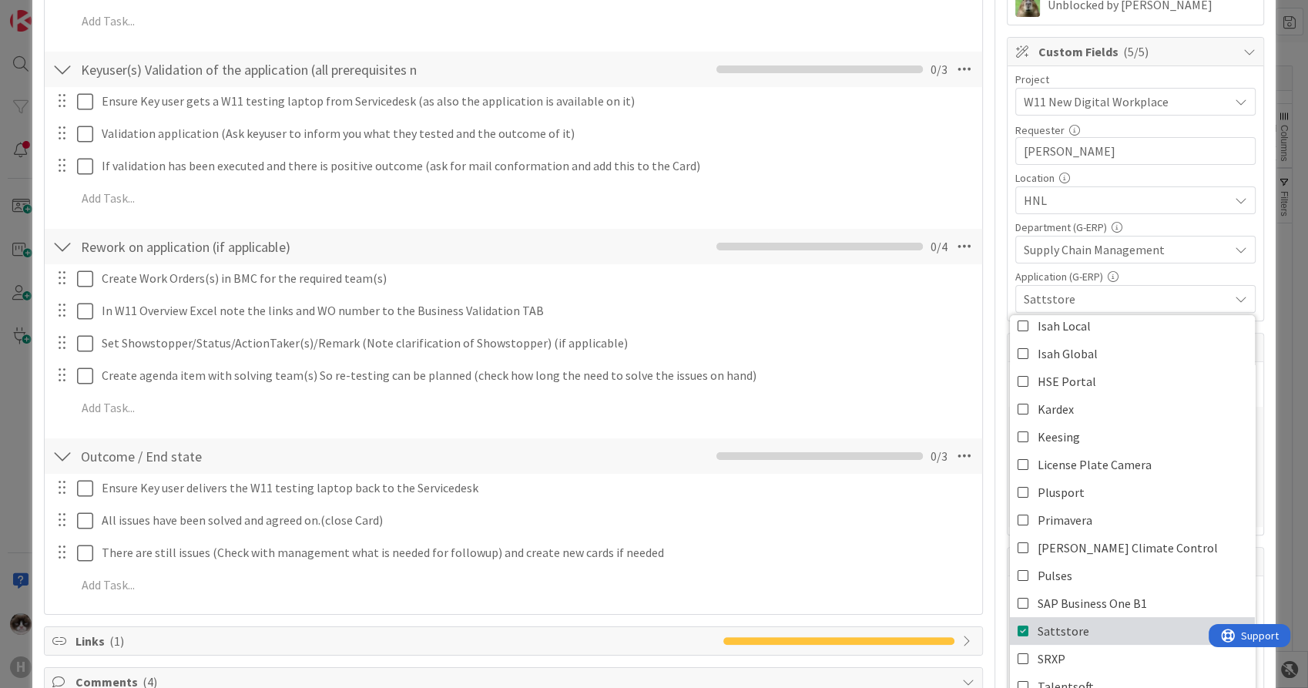
click at [1040, 623] on span "Sattstore" at bounding box center [1064, 630] width 52 height 23
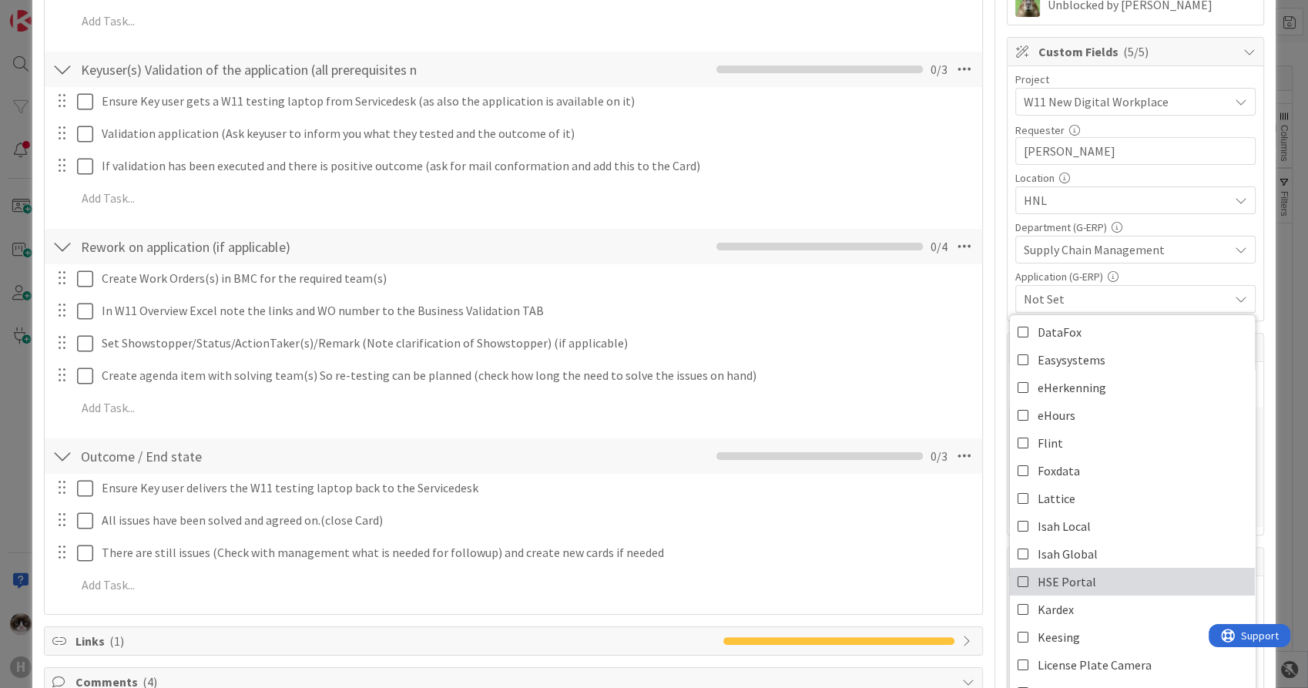
scroll to position [171, 0]
click at [1059, 573] on span "Kardex" at bounding box center [1056, 580] width 36 height 23
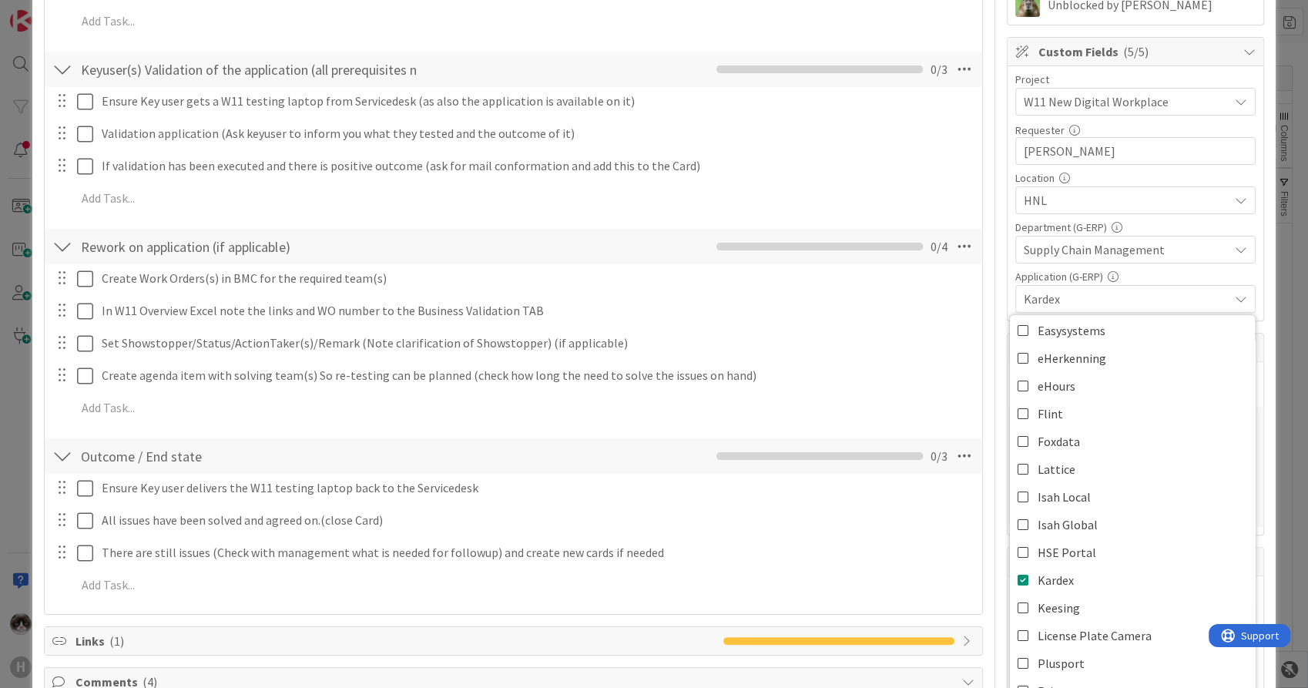
scroll to position [0, 0]
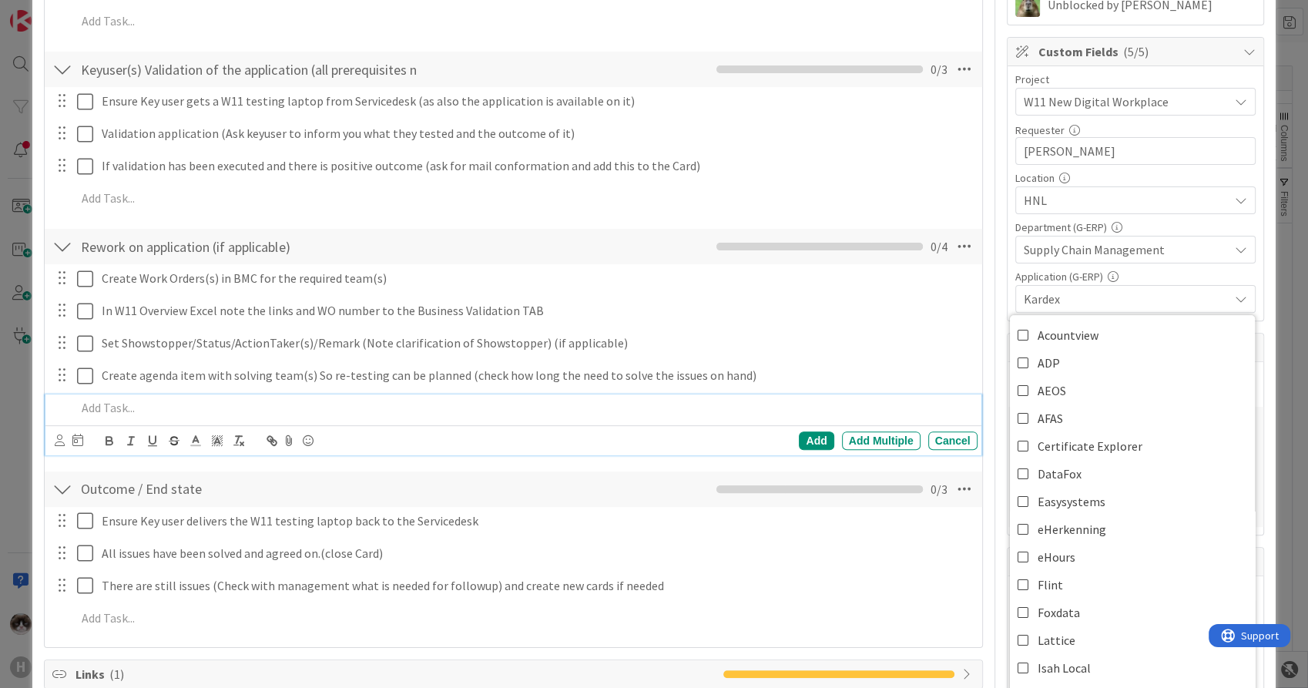
click at [940, 411] on p at bounding box center [523, 408] width 895 height 18
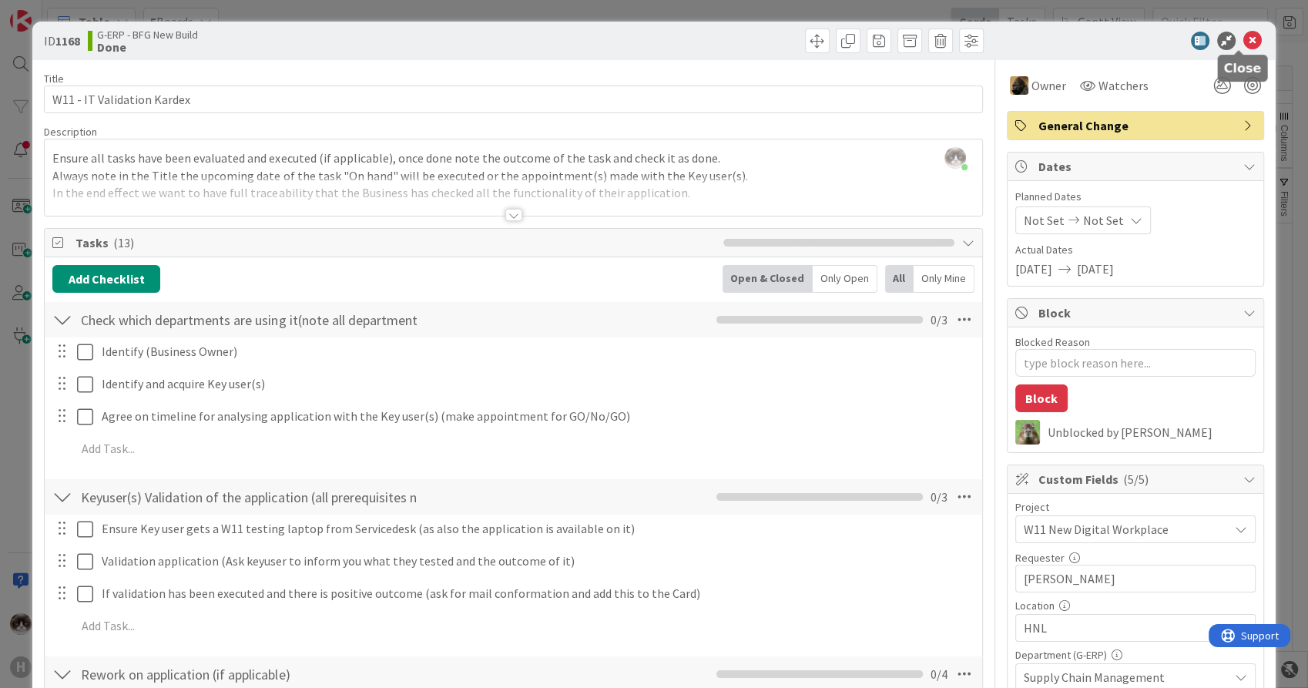
click at [1244, 34] on icon at bounding box center [1253, 41] width 18 height 18
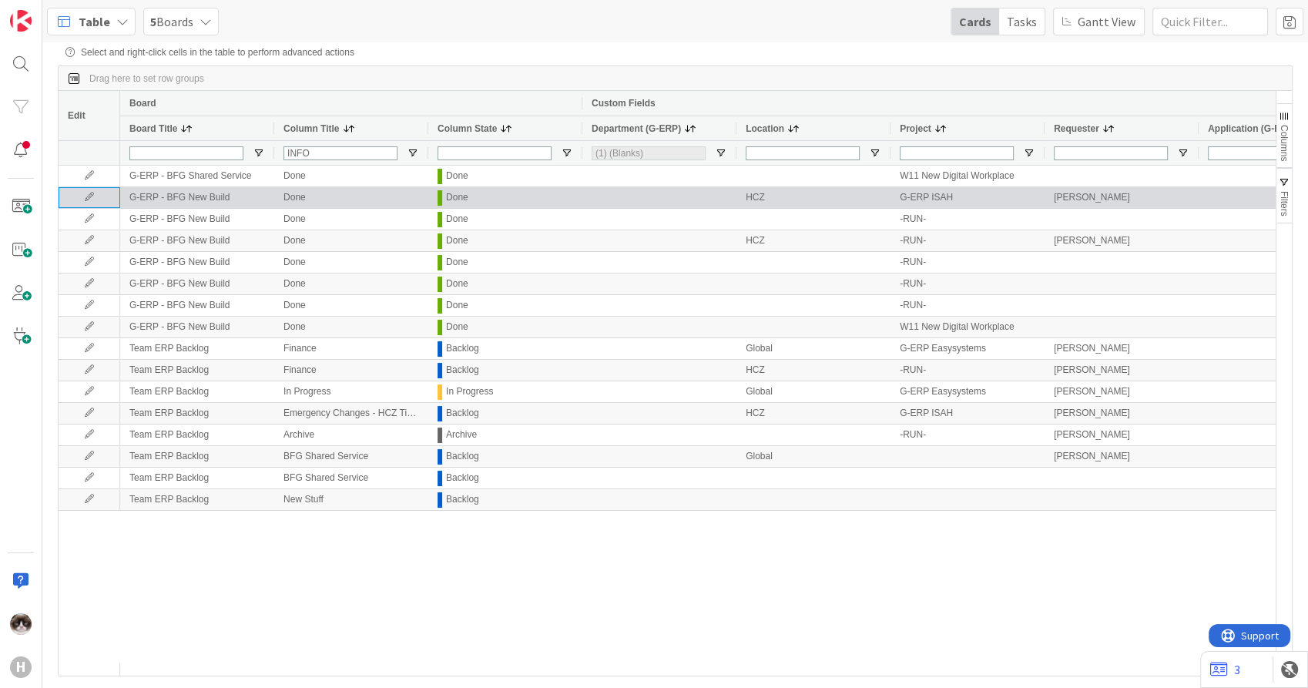
click at [99, 197] on icon at bounding box center [89, 197] width 23 height 9
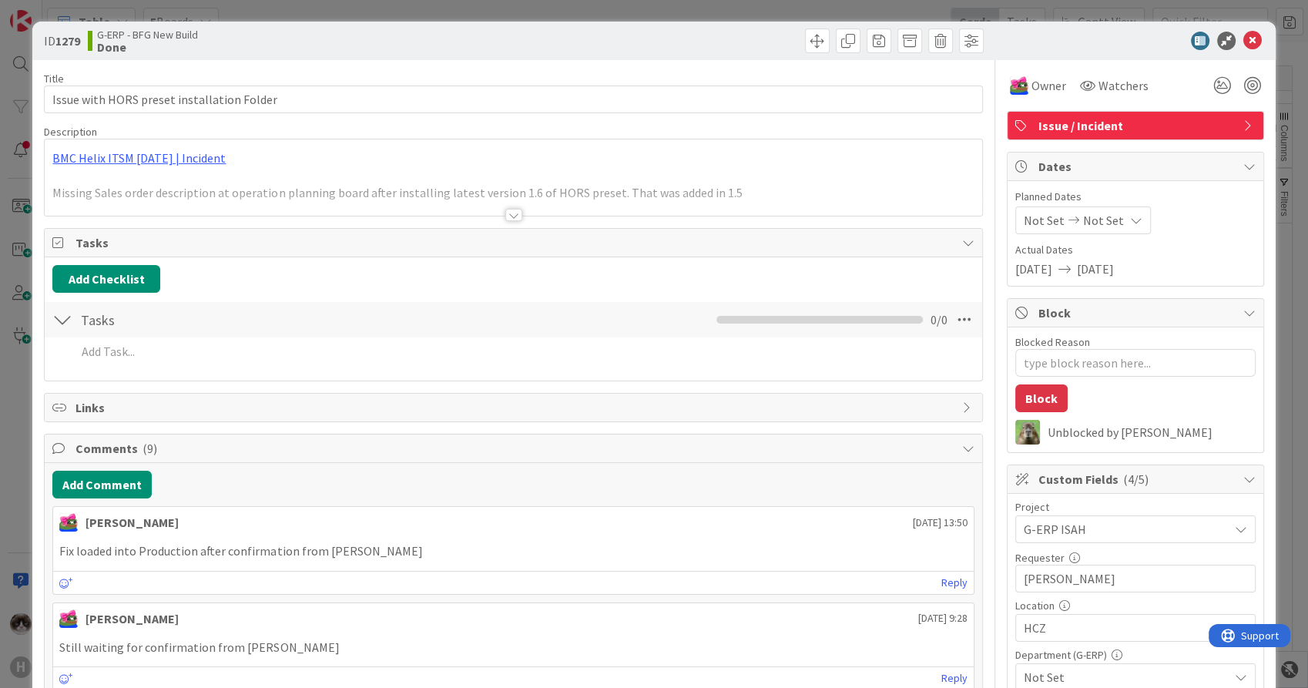
click at [509, 217] on div at bounding box center [513, 215] width 17 height 12
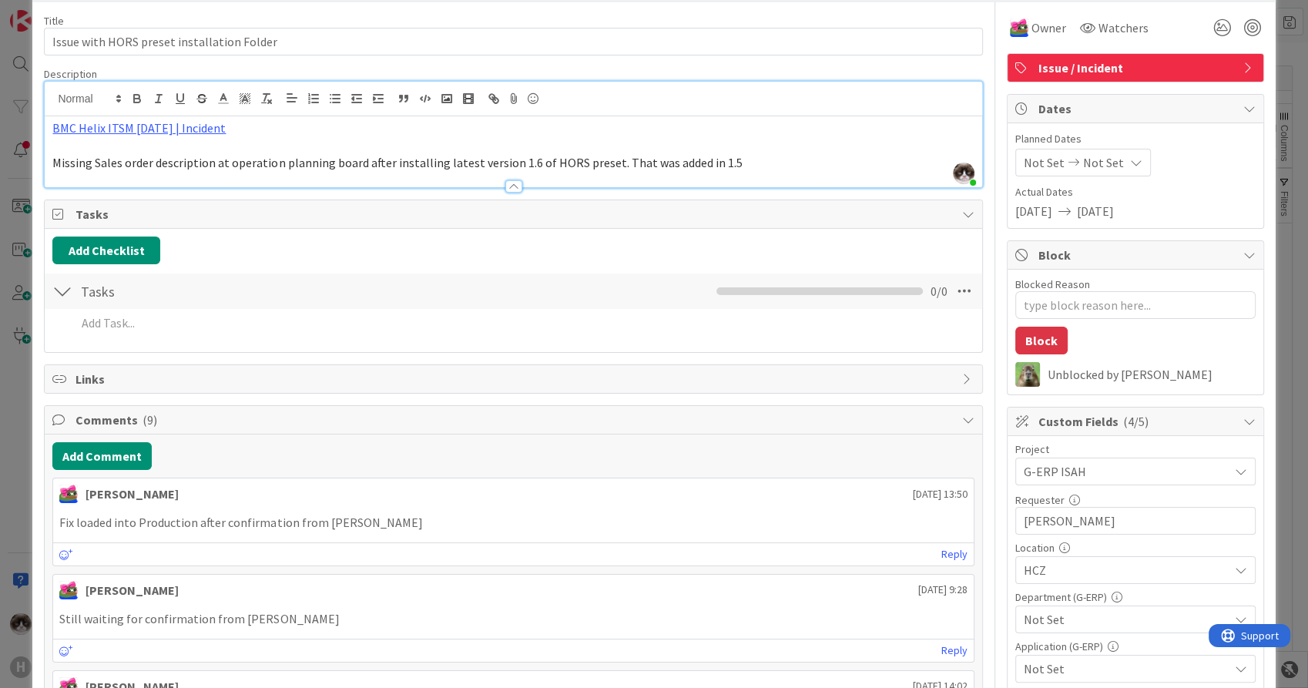
scroll to position [86, 0]
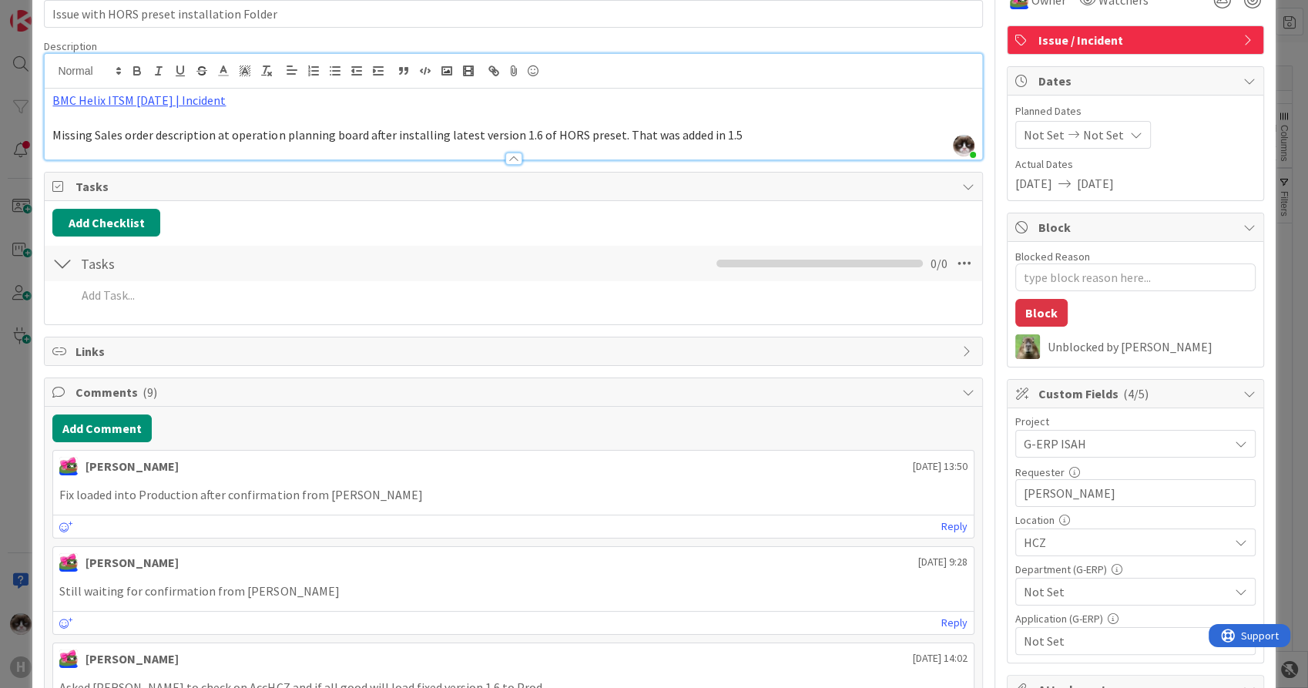
click at [1116, 590] on span "Not Set" at bounding box center [1126, 592] width 205 height 18
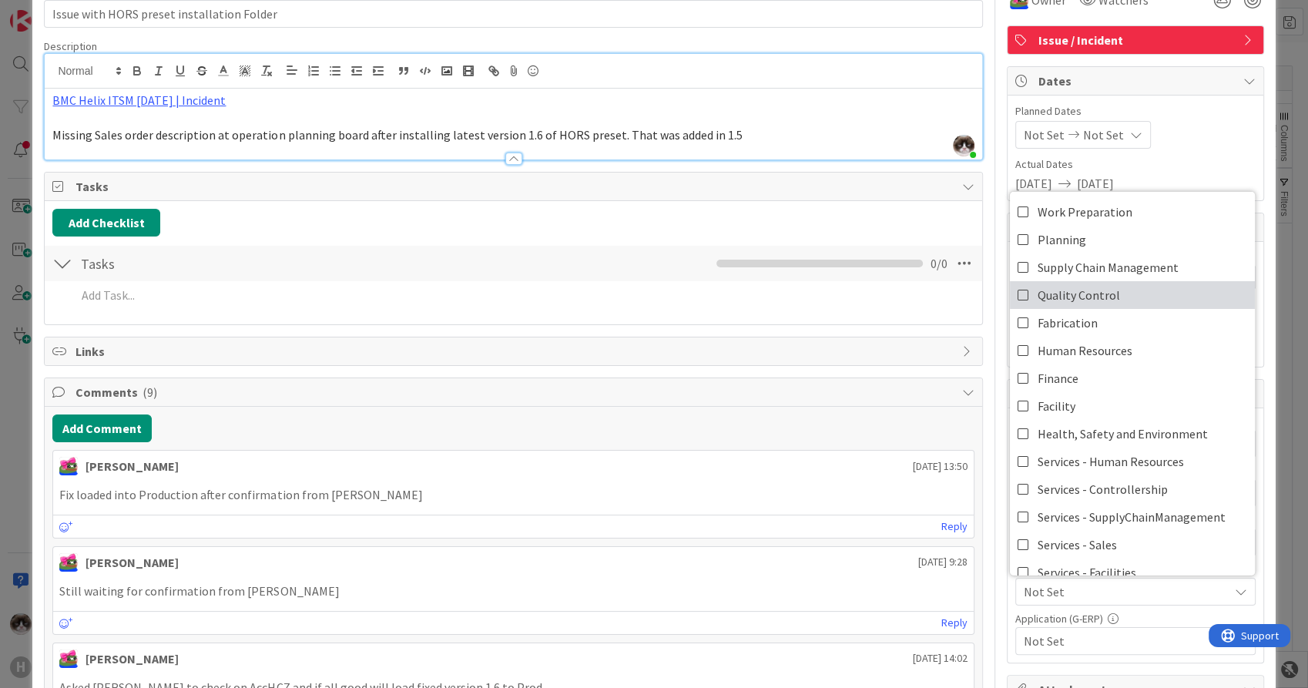
click at [1111, 285] on link "Quality Control" at bounding box center [1132, 295] width 245 height 28
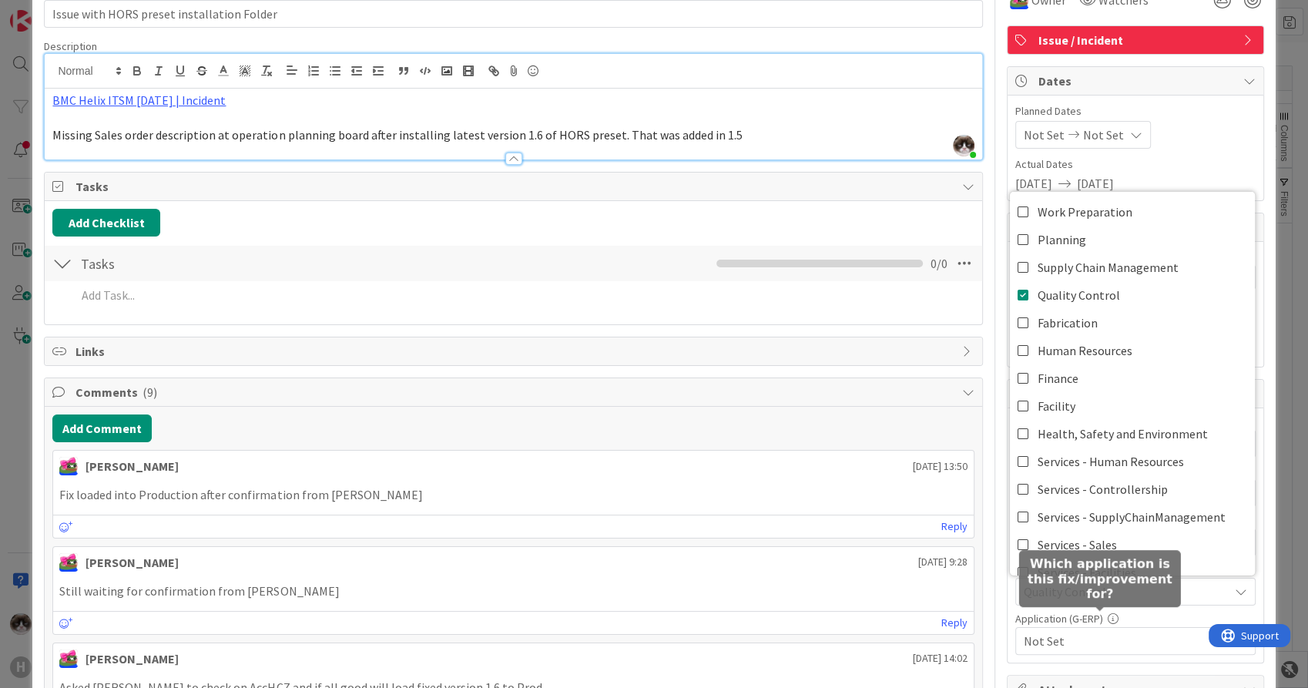
click at [1096, 643] on span "Not Set" at bounding box center [1126, 641] width 205 height 18
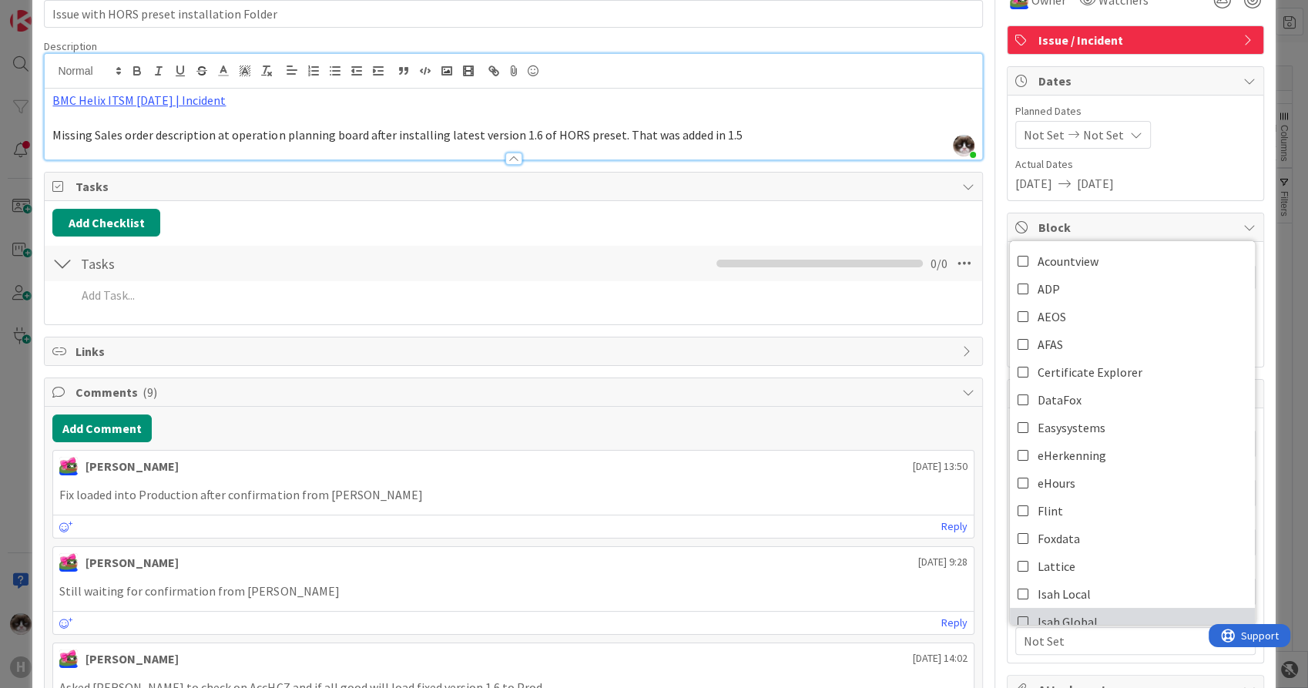
click at [1094, 610] on link "Isah Global" at bounding box center [1132, 622] width 245 height 28
click at [1090, 648] on span "Isah Global" at bounding box center [1126, 641] width 205 height 18
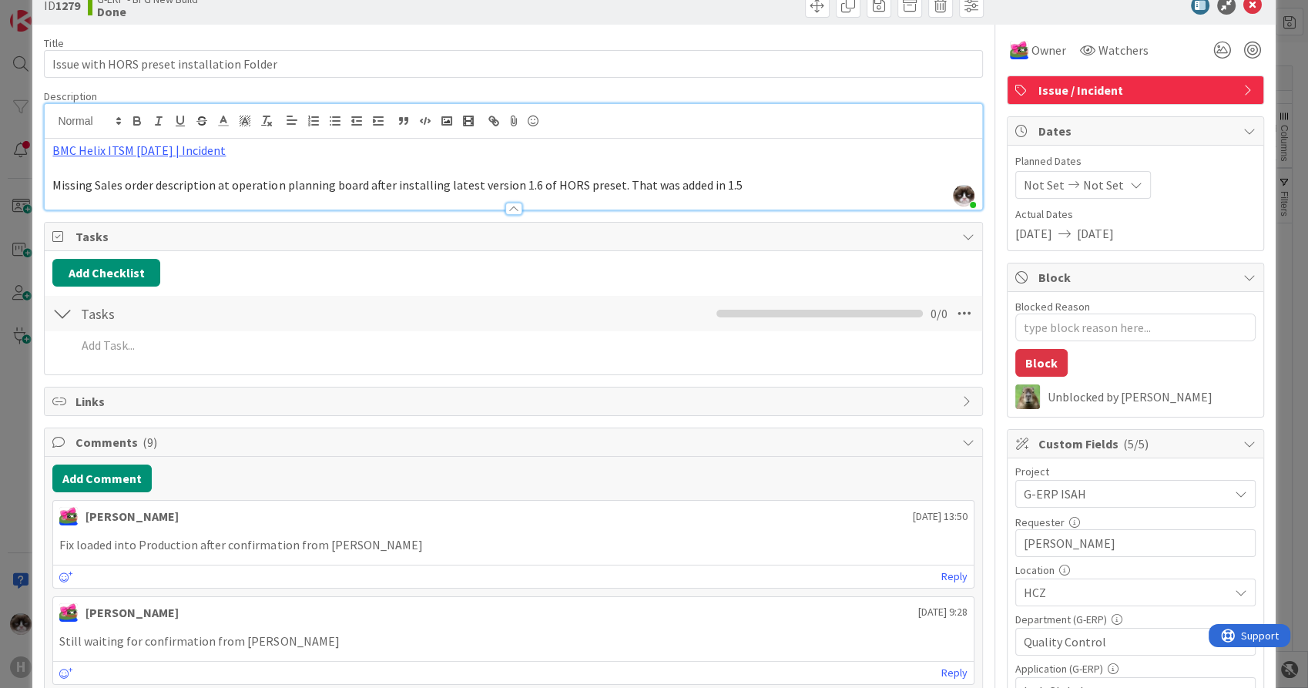
scroll to position [0, 0]
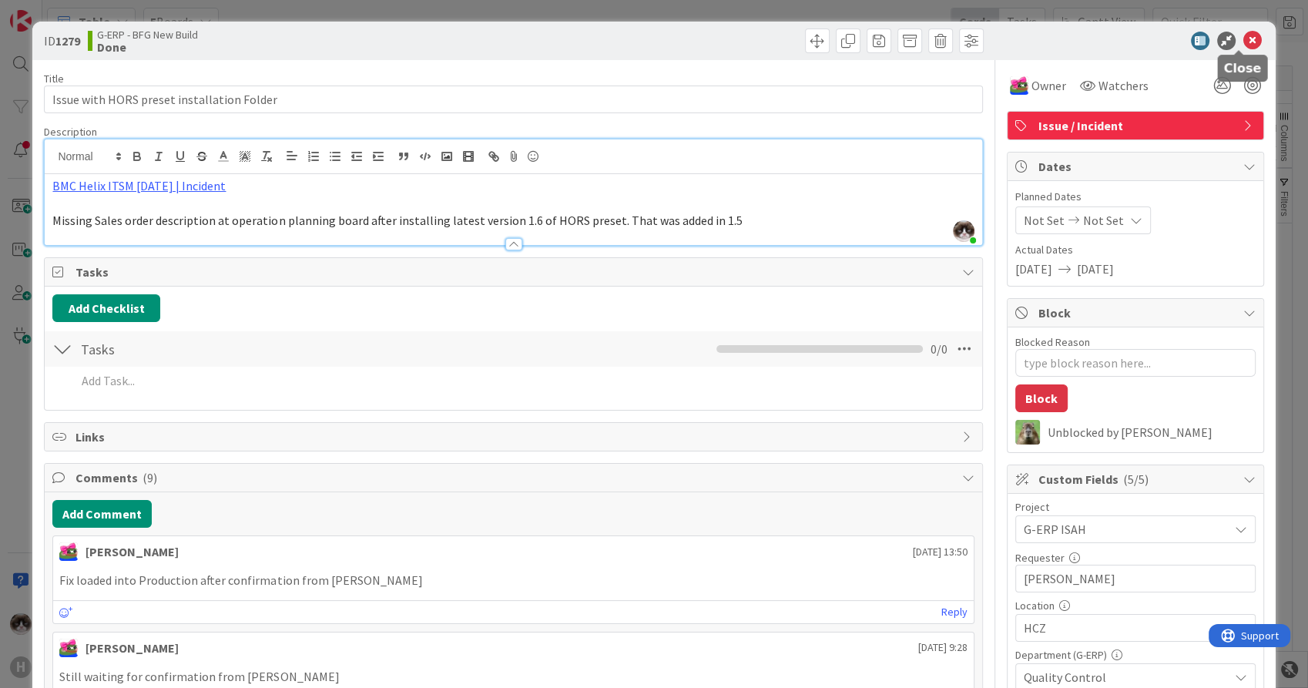
click at [1244, 43] on icon at bounding box center [1253, 41] width 18 height 18
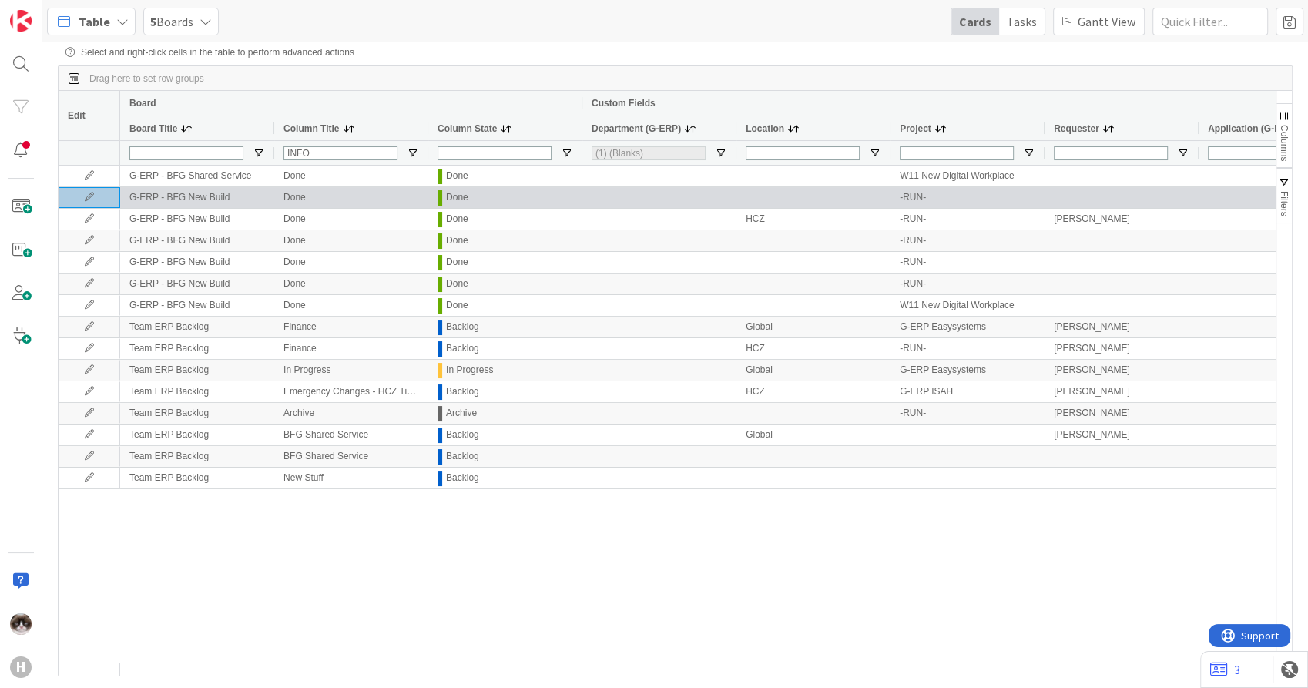
click at [91, 202] on icon at bounding box center [89, 197] width 23 height 9
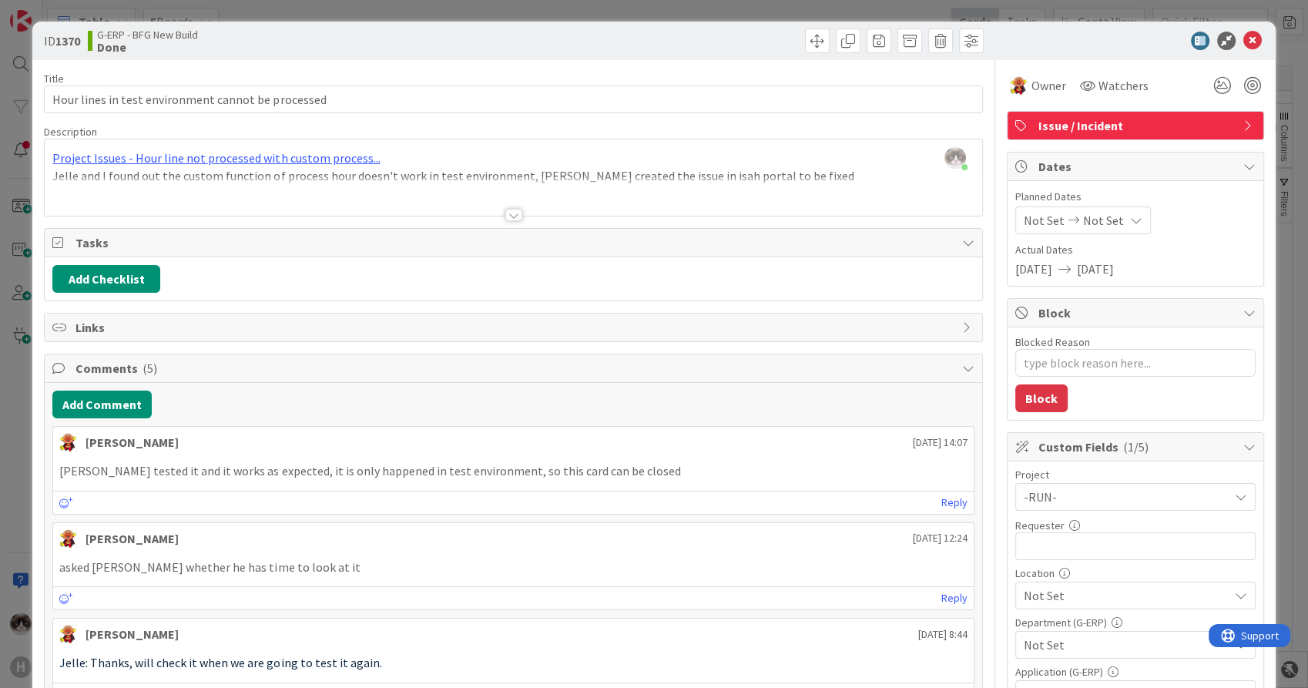
type textarea "x"
click at [1060, 546] on input "text" at bounding box center [1136, 546] width 240 height 28
type input "[PERSON_NAME]"
type textarea "x"
type input "[PERSON_NAME]"
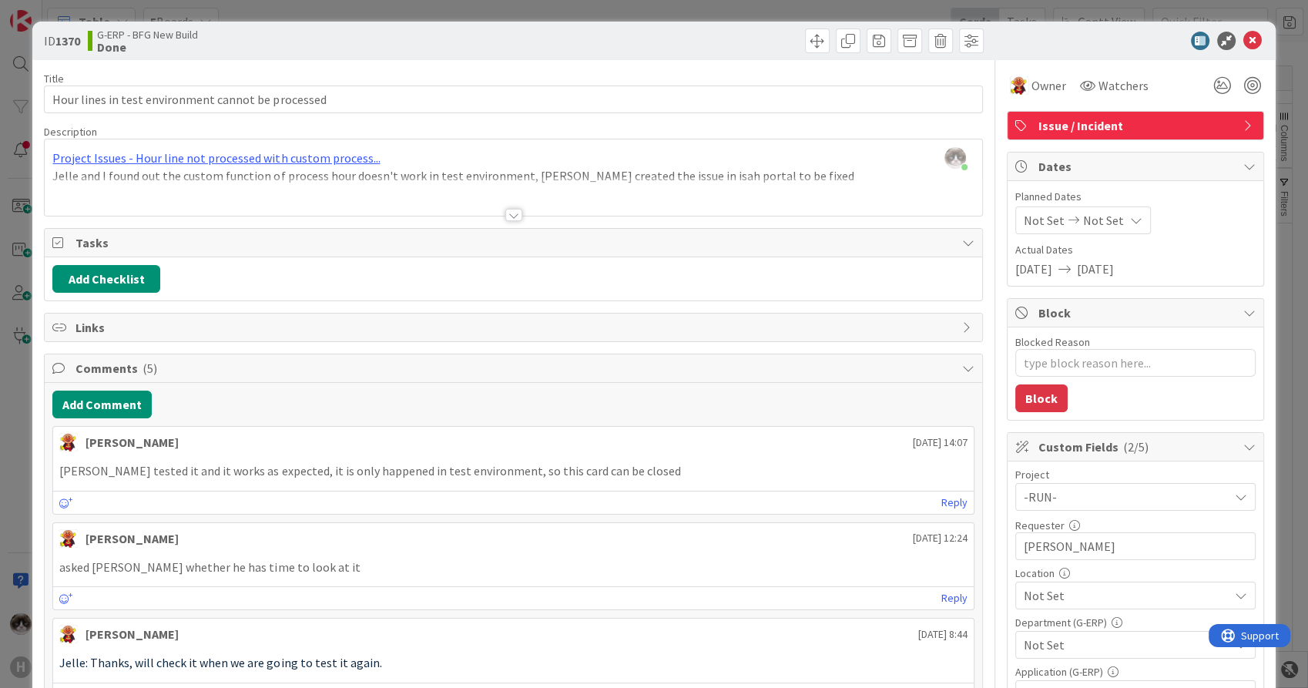
click at [1060, 594] on span "Not Set" at bounding box center [1126, 595] width 205 height 18
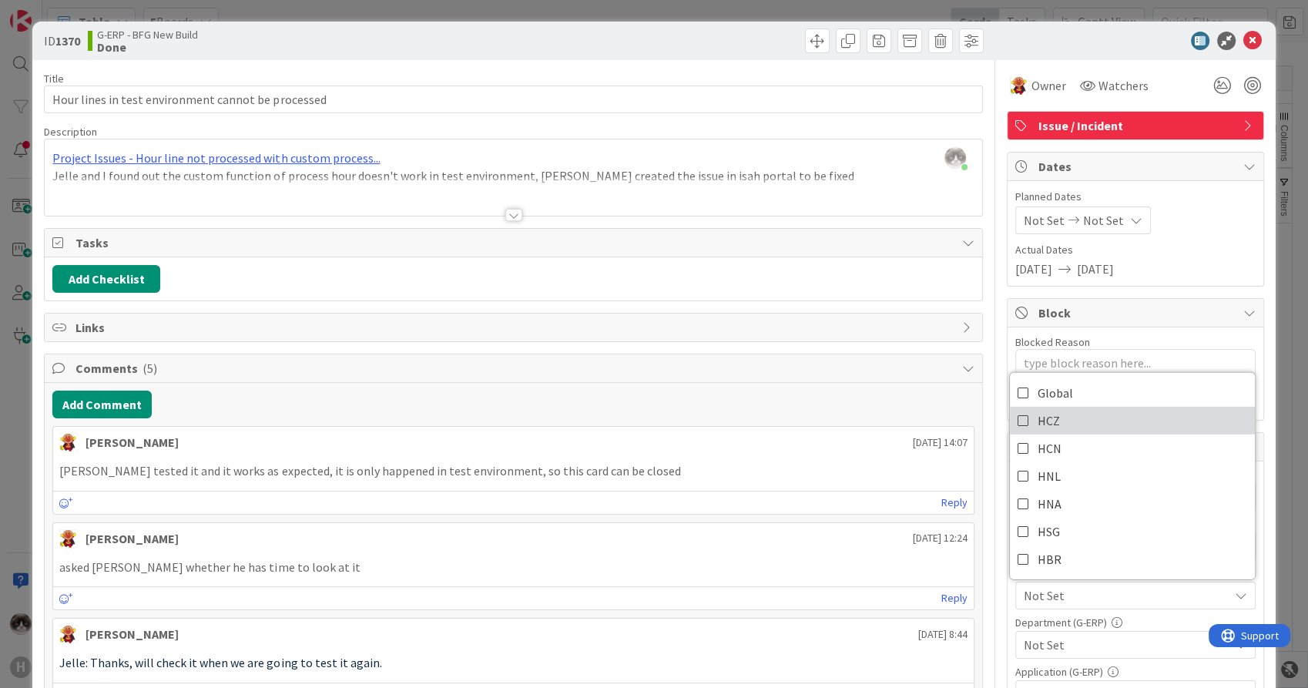
click at [1048, 421] on link "HCZ" at bounding box center [1132, 421] width 245 height 28
click at [1065, 648] on span "Not Set" at bounding box center [1126, 645] width 205 height 18
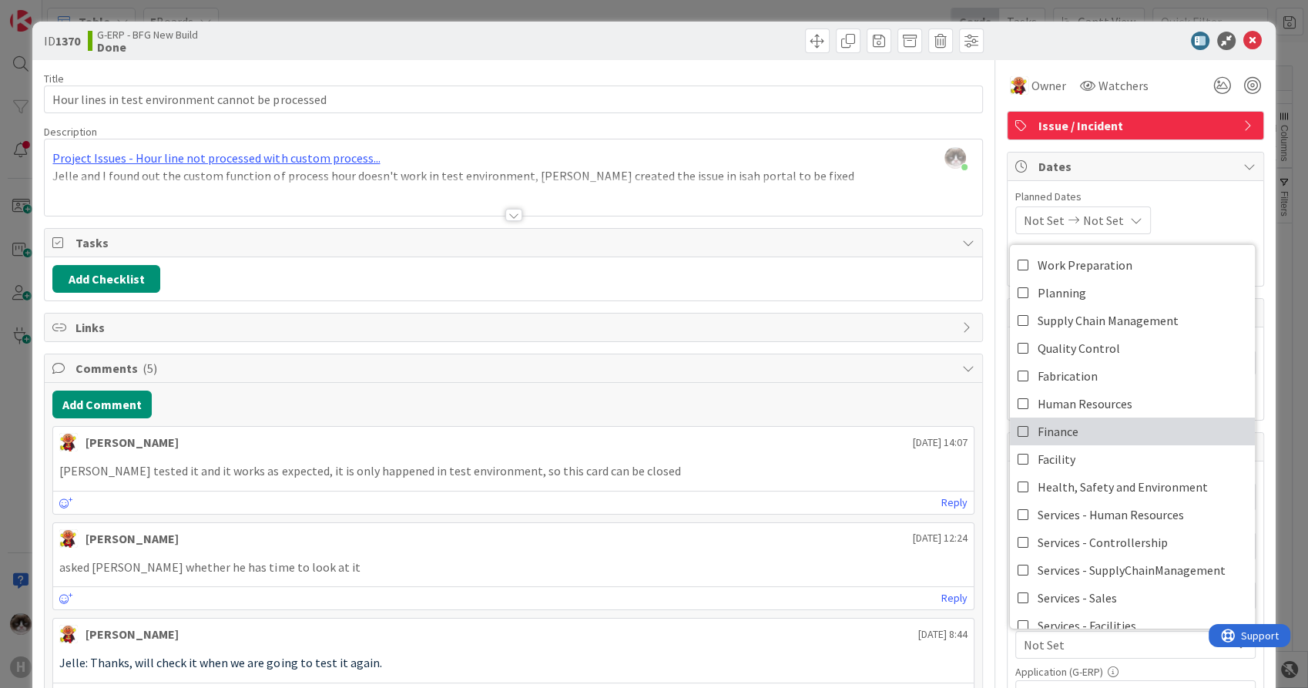
click at [1091, 425] on link "Finance" at bounding box center [1132, 432] width 245 height 28
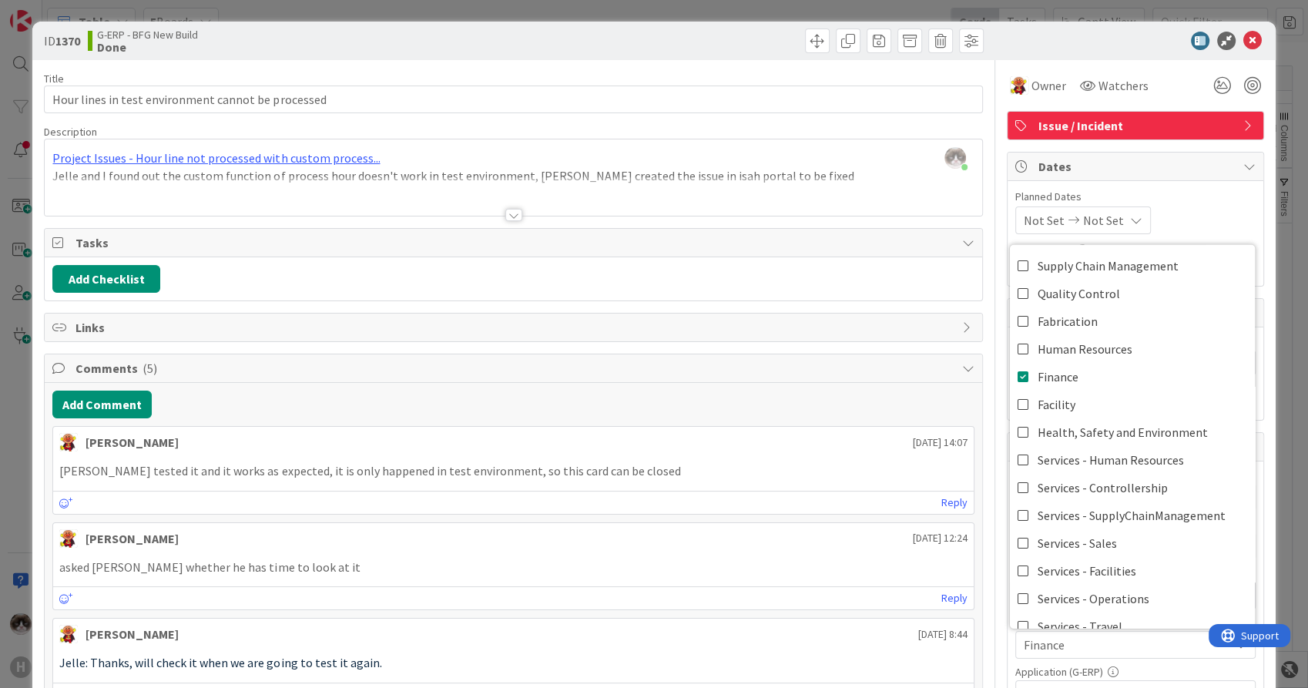
scroll to position [99, 0]
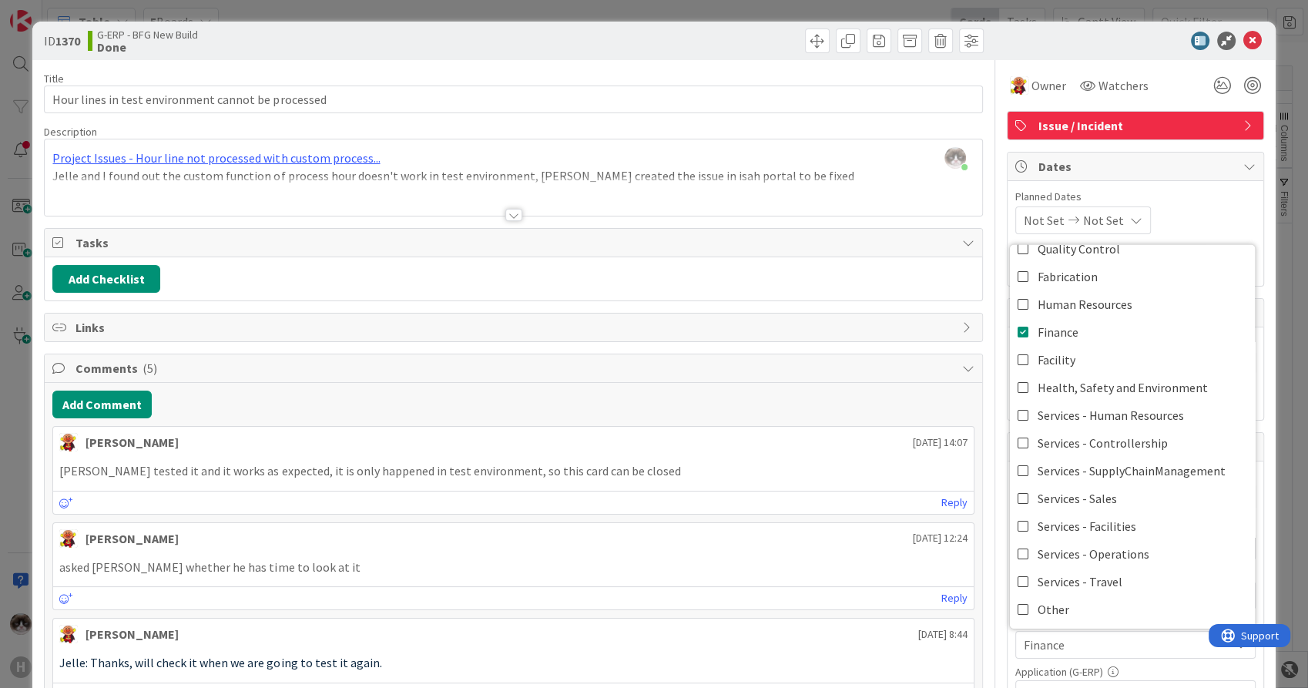
click at [1072, 685] on span "Not Set" at bounding box center [1126, 694] width 205 height 18
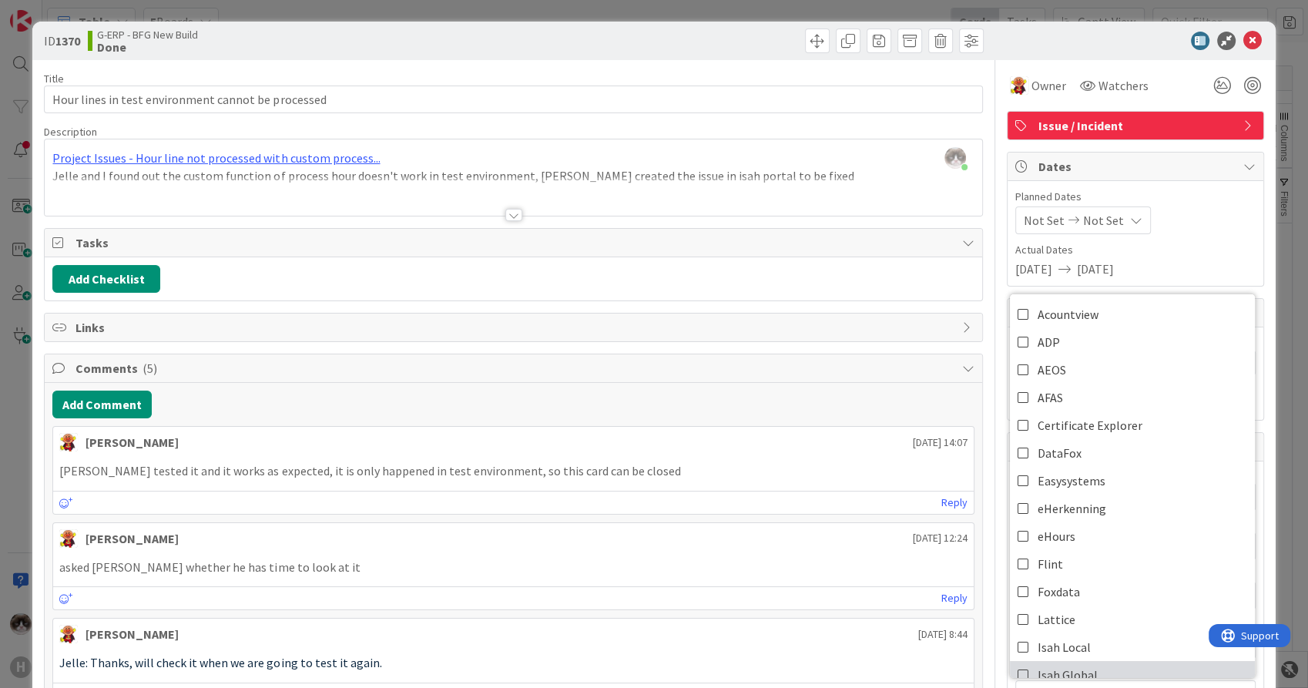
click at [1079, 673] on span "Isah Global" at bounding box center [1068, 674] width 60 height 23
click at [1244, 43] on icon at bounding box center [1253, 41] width 18 height 18
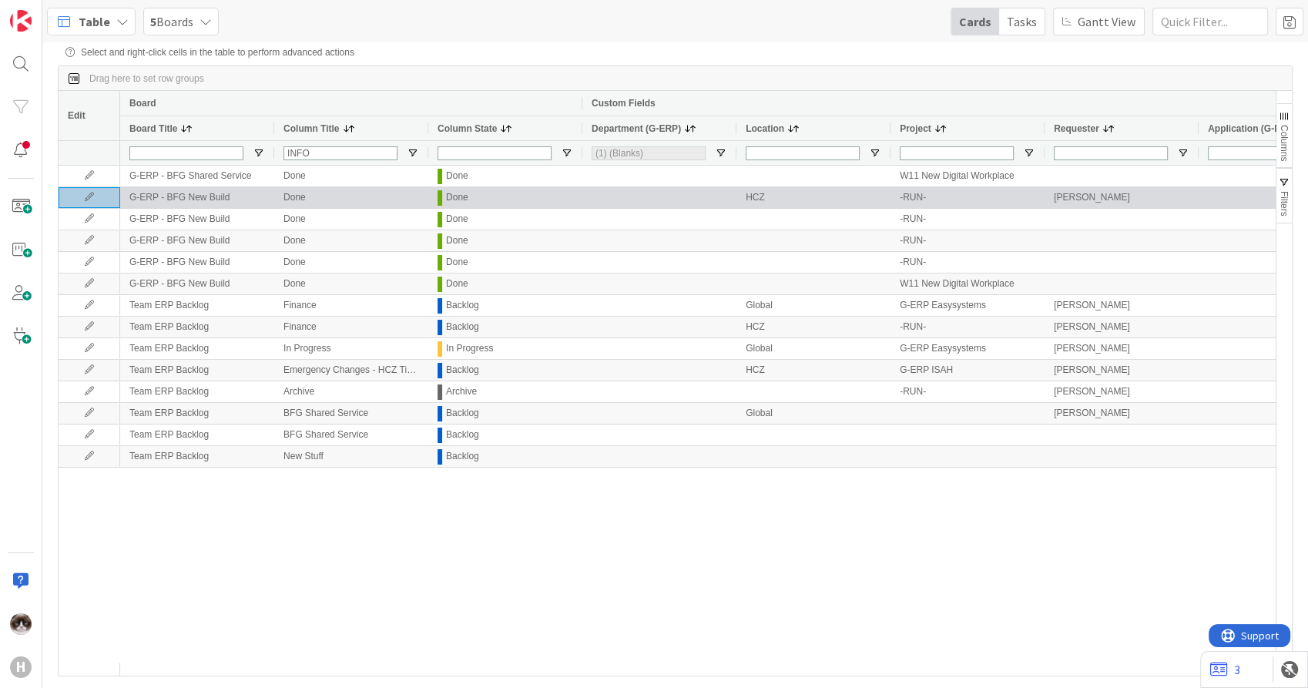
click at [84, 202] on icon at bounding box center [89, 197] width 23 height 9
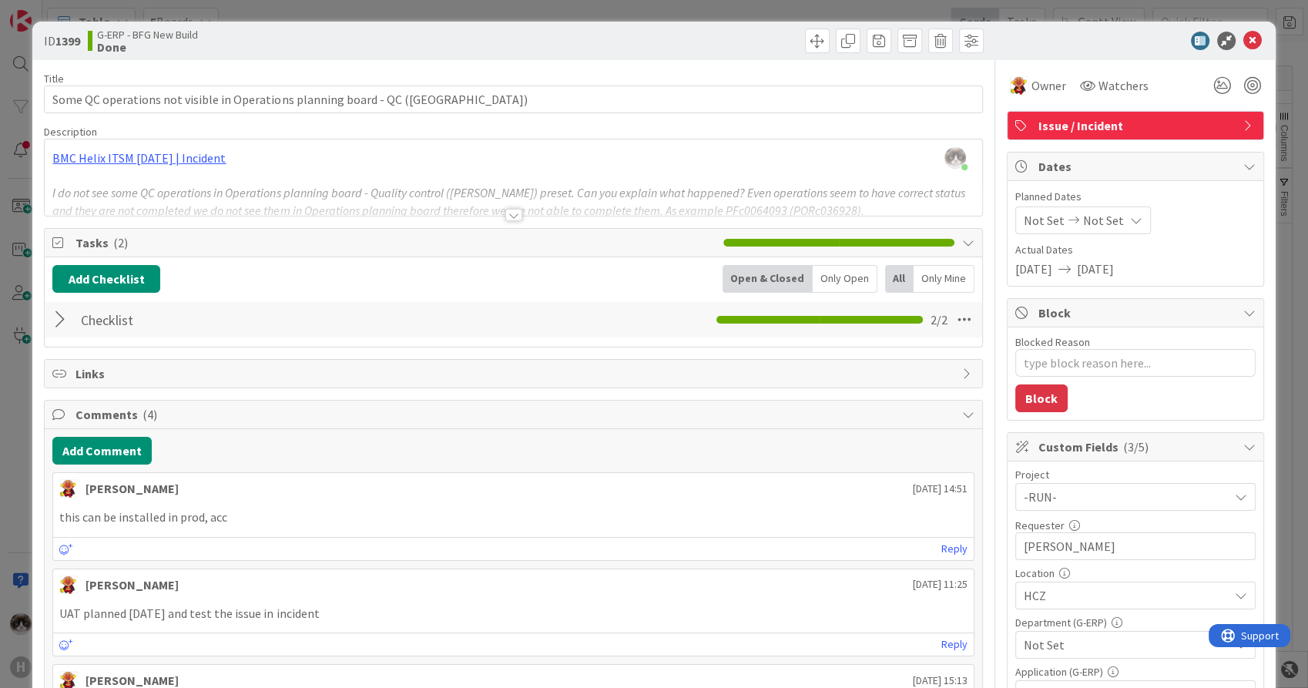
click at [1100, 590] on span "HCZ" at bounding box center [1126, 595] width 205 height 18
click at [1100, 591] on span "HCZ" at bounding box center [1126, 595] width 205 height 18
click at [1112, 646] on span "Not Set" at bounding box center [1126, 645] width 205 height 18
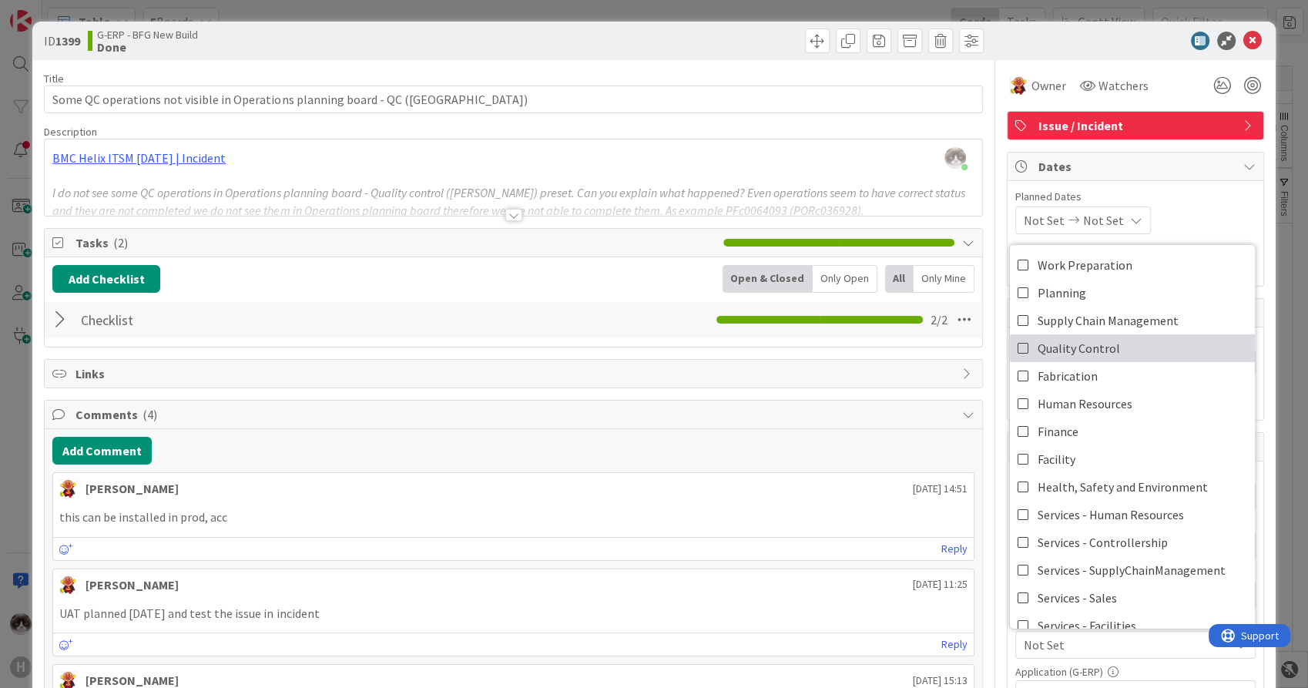
click at [1120, 337] on link "Quality Control" at bounding box center [1132, 348] width 245 height 28
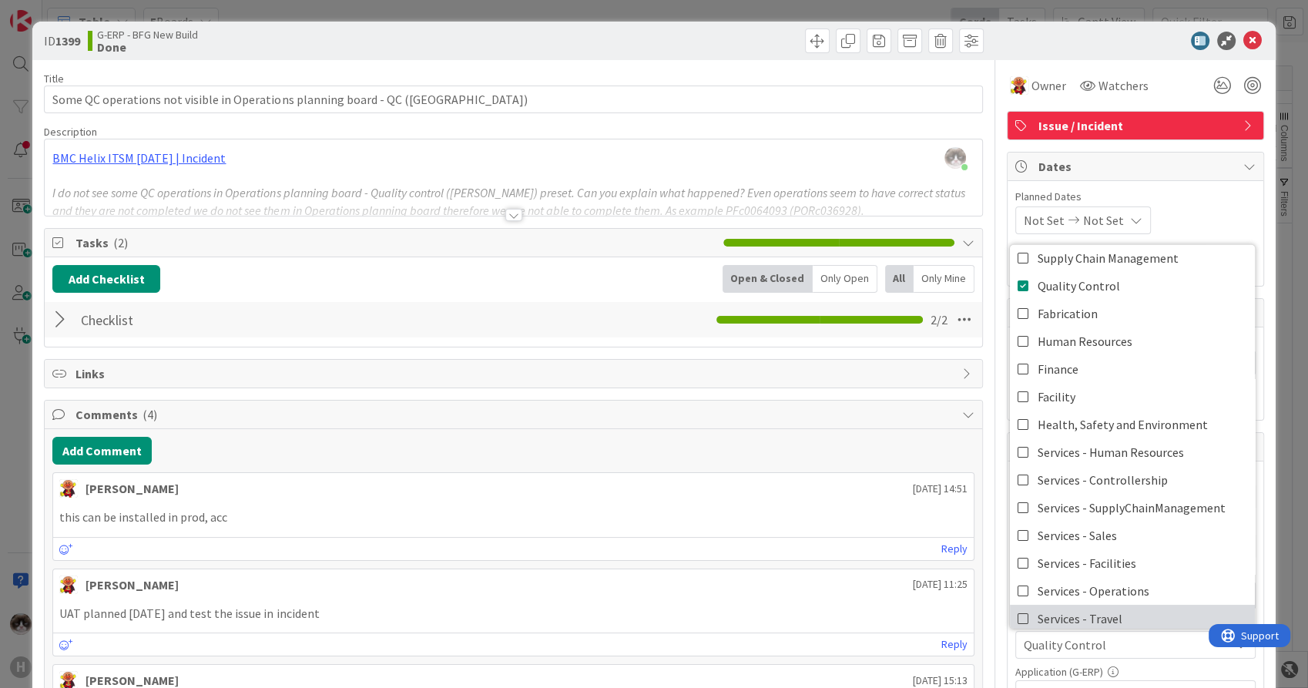
scroll to position [86, 0]
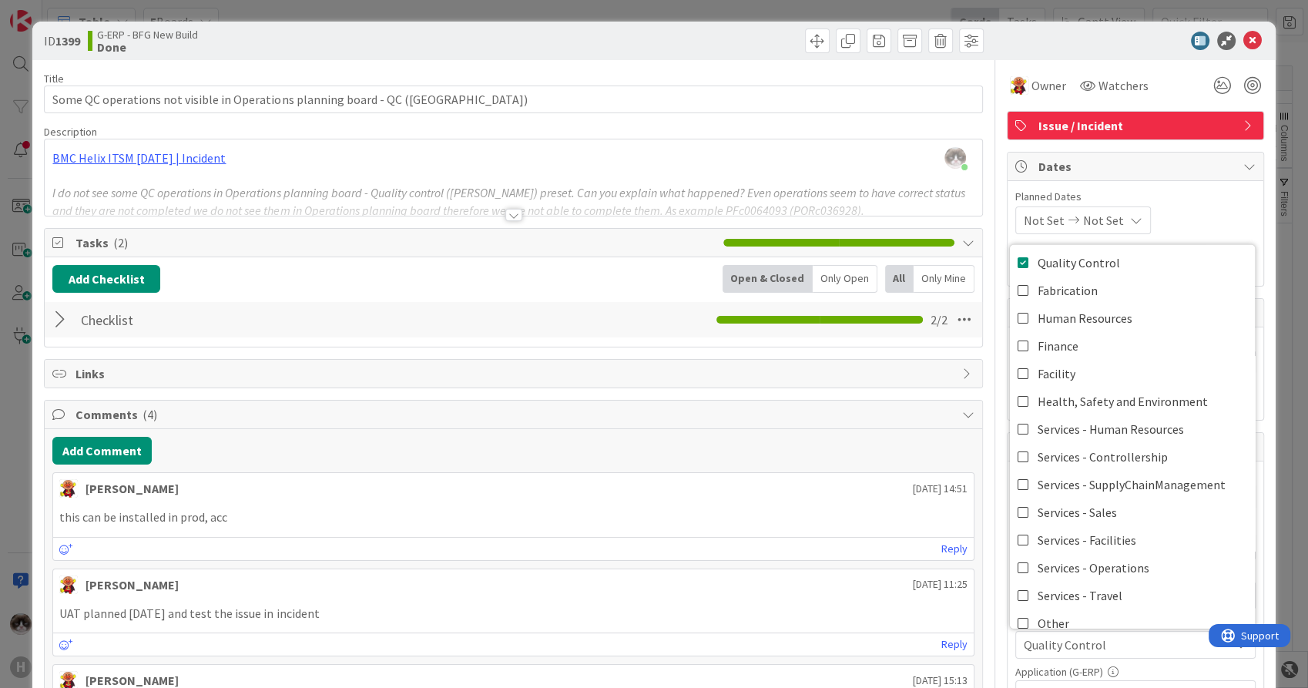
click at [1085, 685] on span "Not Set" at bounding box center [1126, 694] width 205 height 18
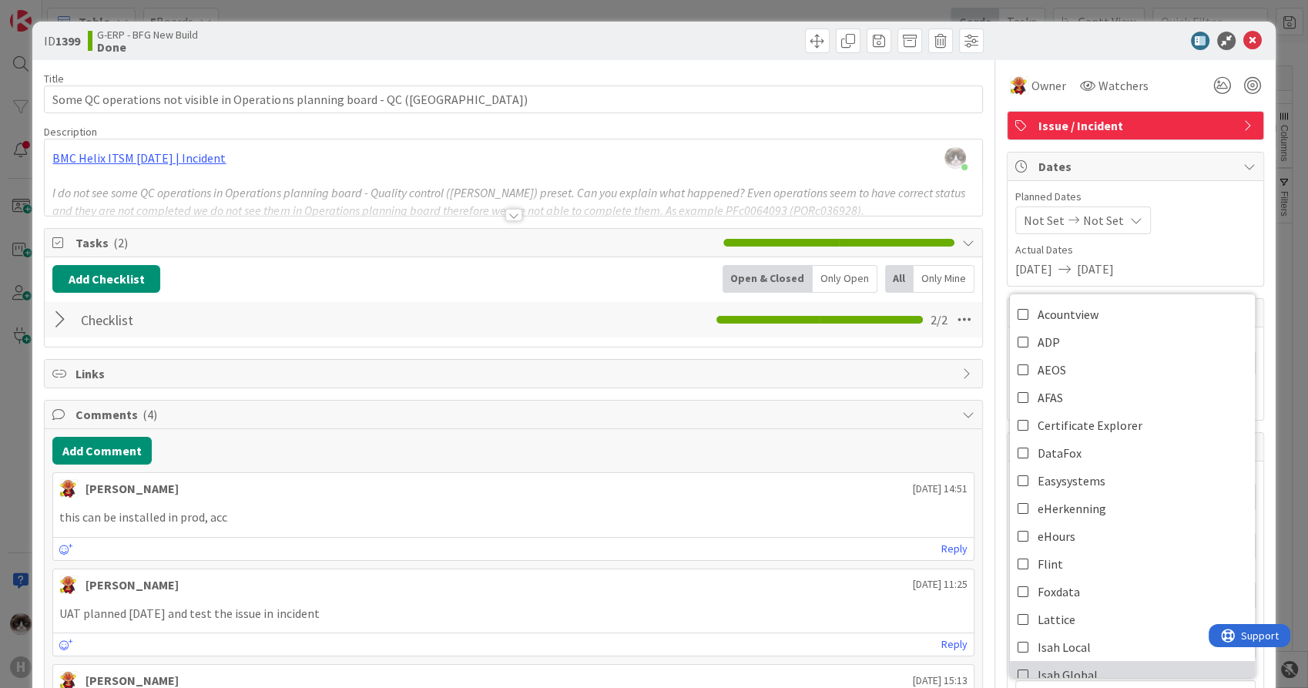
click at [1083, 667] on link "Isah Global" at bounding box center [1132, 675] width 245 height 28
click at [1244, 38] on icon at bounding box center [1253, 41] width 18 height 18
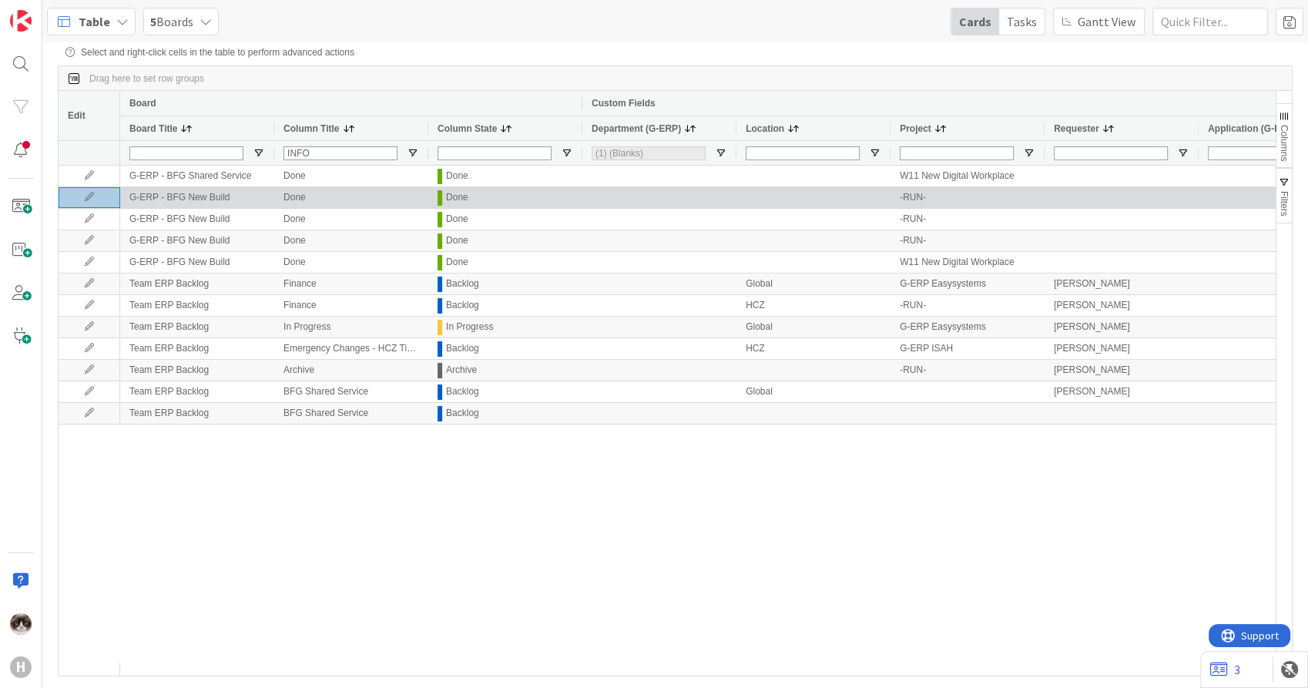
click at [86, 197] on icon at bounding box center [89, 197] width 23 height 9
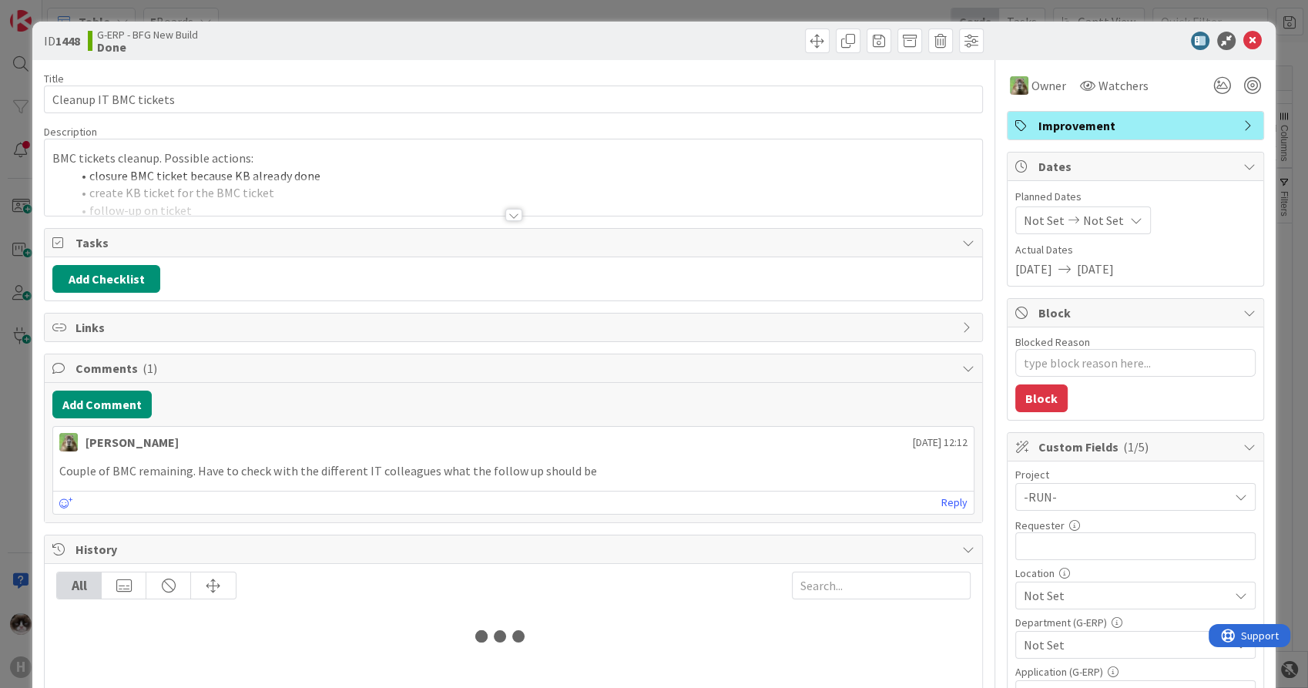
type textarea "x"
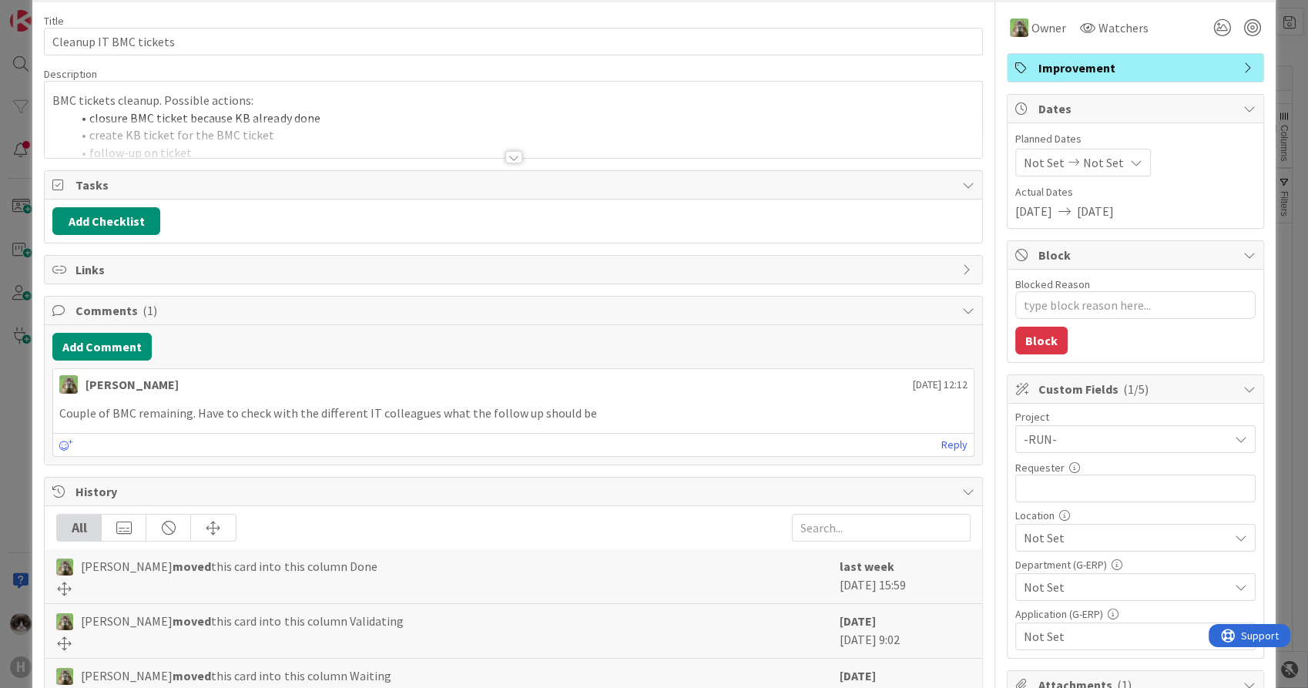
scroll to position [86, 0]
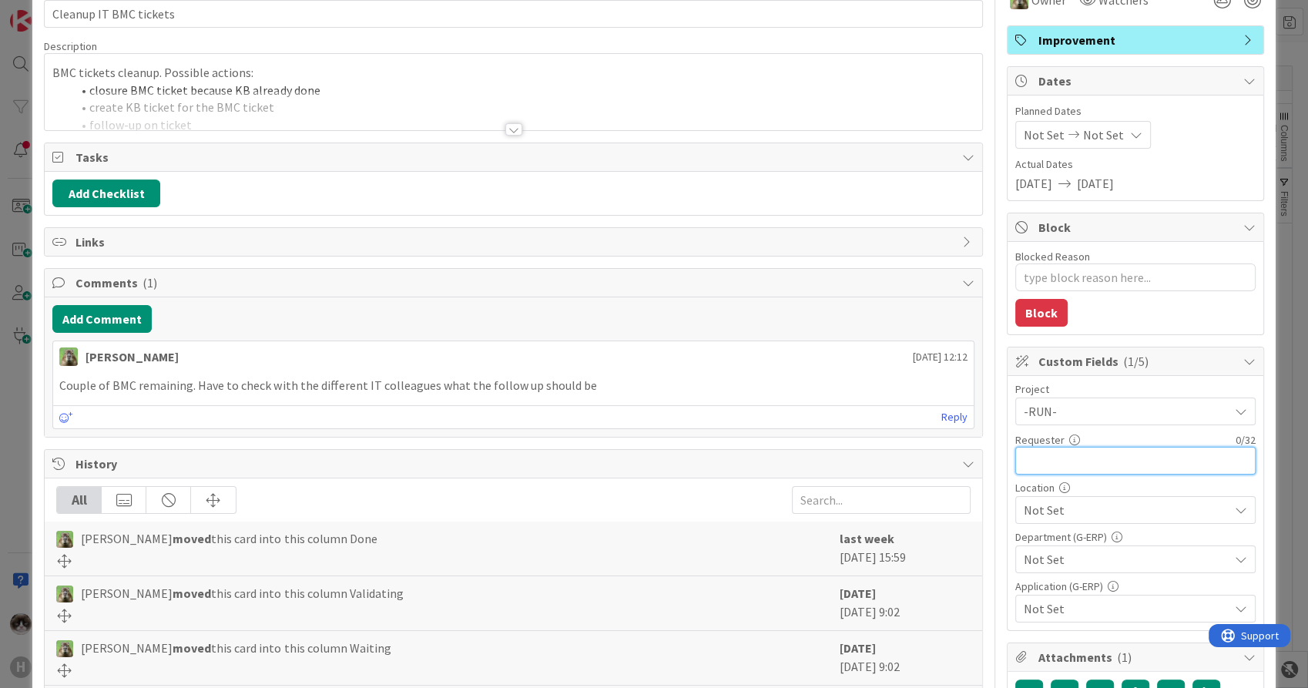
click at [1095, 471] on input "text" at bounding box center [1136, 461] width 240 height 28
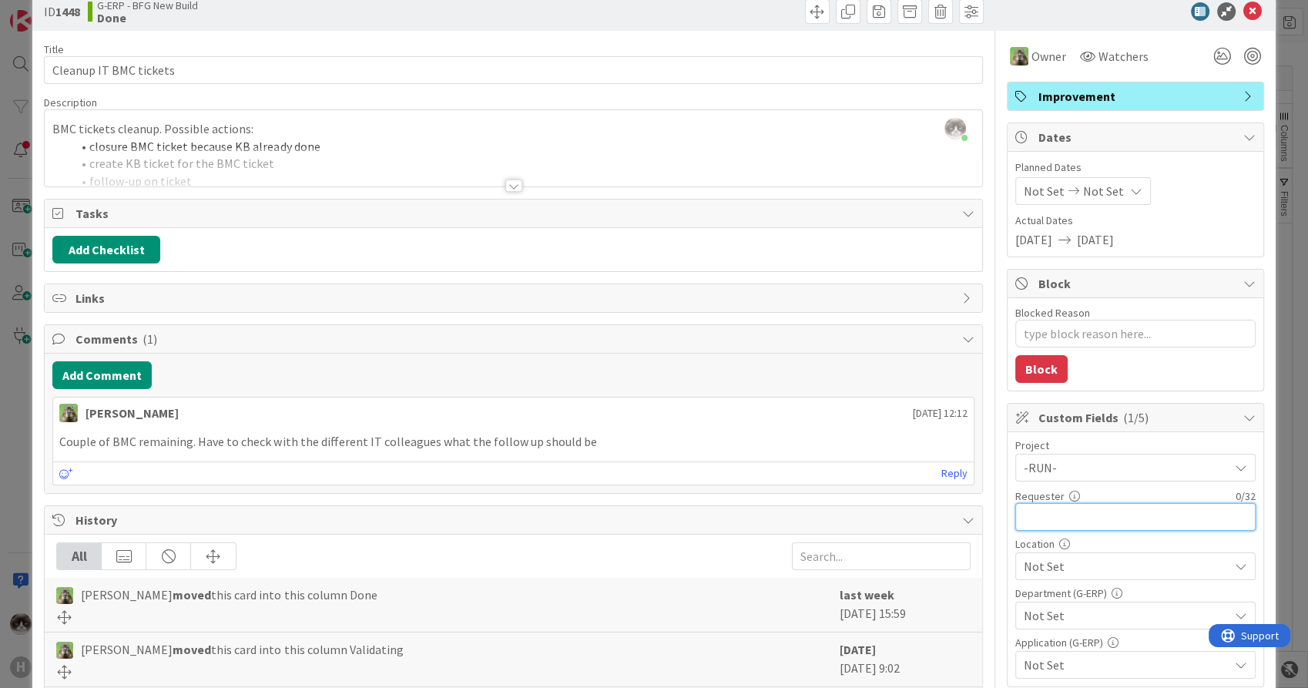
scroll to position [0, 0]
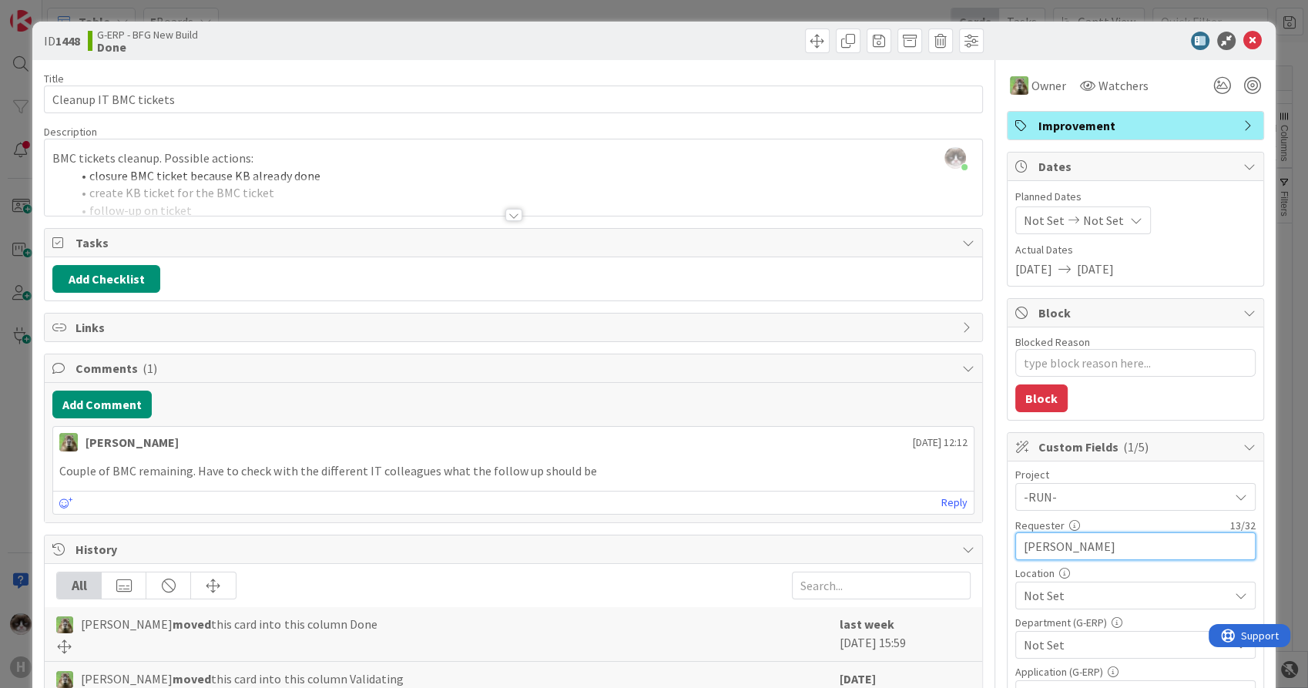
type input "[PERSON_NAME]"
type textarea "x"
type input "[PERSON_NAME]"
click at [1141, 593] on span "Not Set" at bounding box center [1126, 595] width 205 height 18
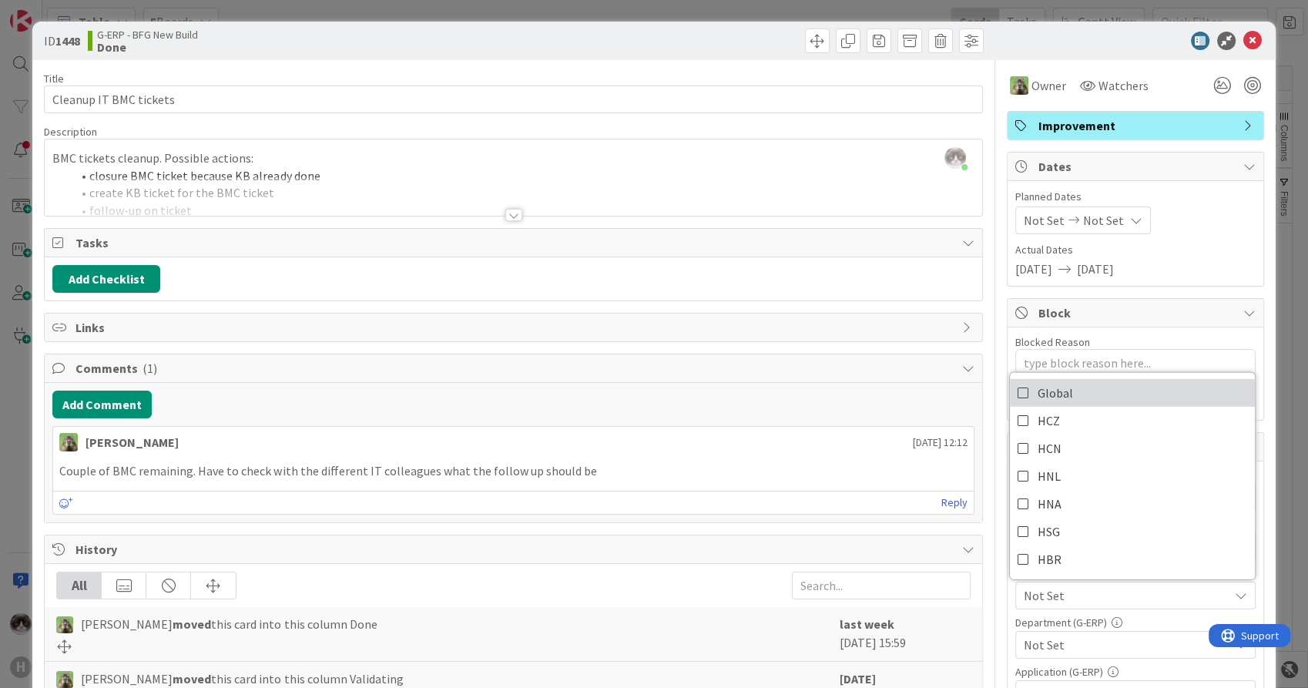
click at [1067, 396] on link "Global" at bounding box center [1132, 393] width 245 height 28
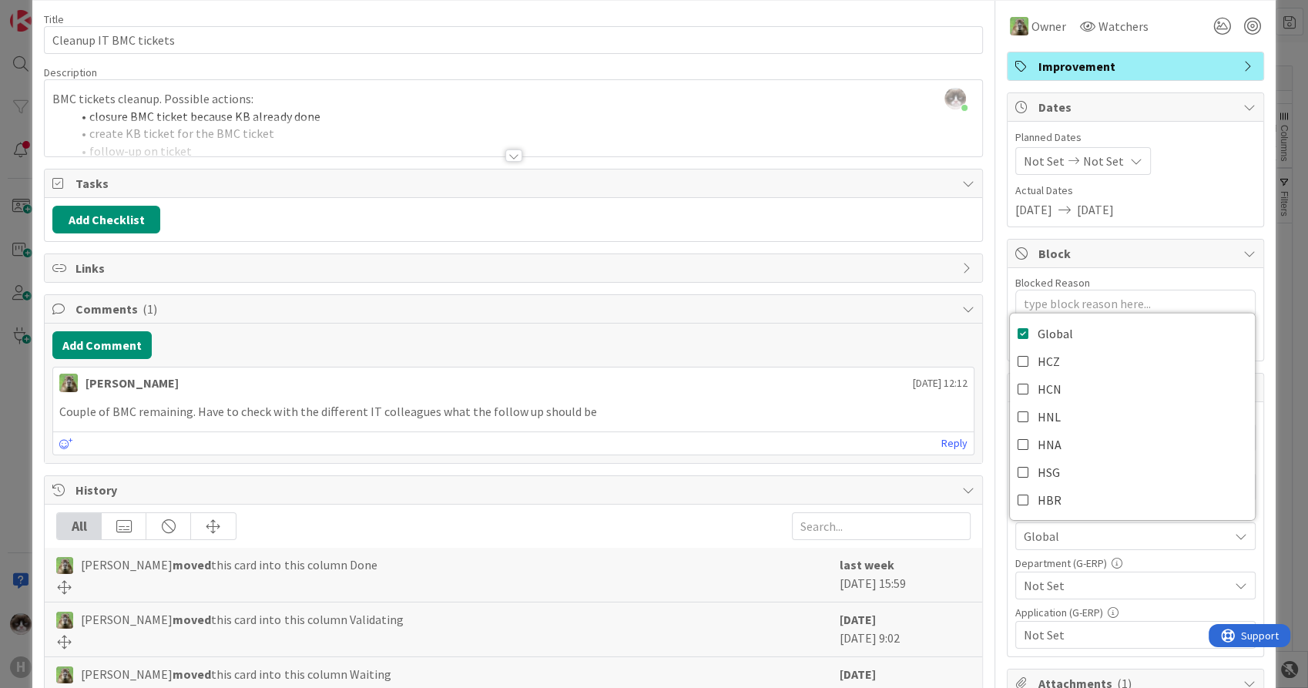
scroll to position [86, 0]
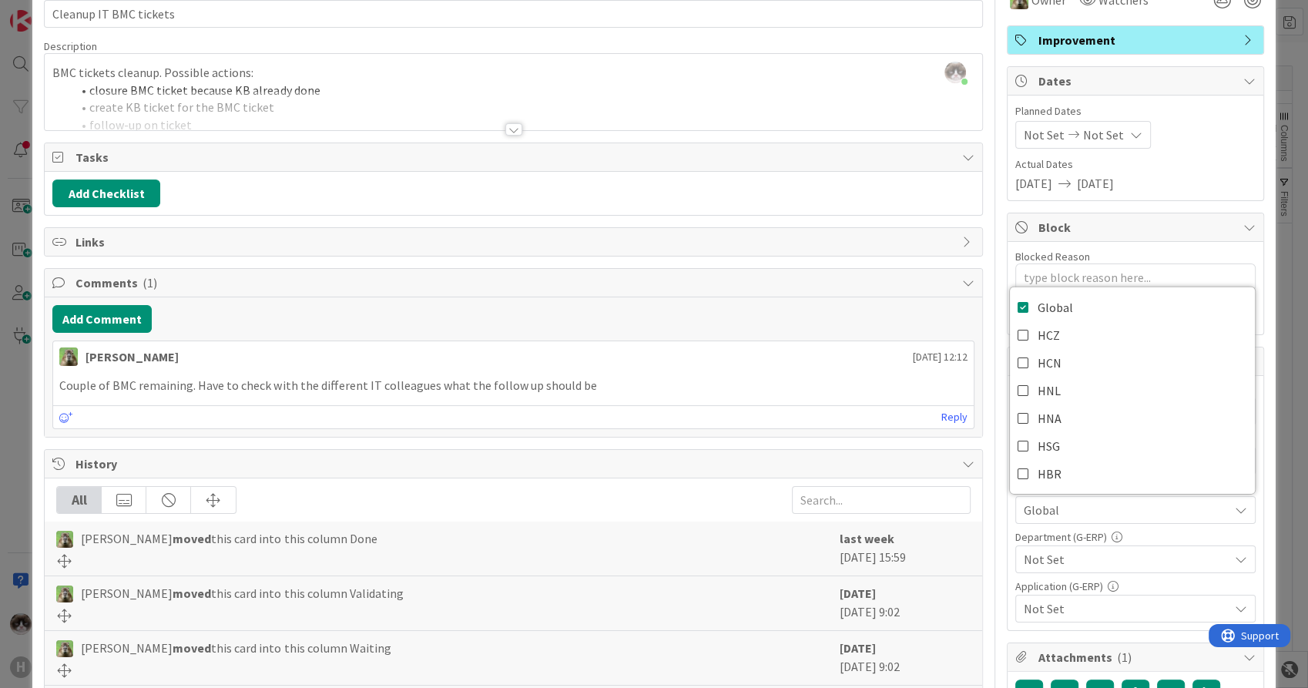
click at [1090, 568] on div "Not Set" at bounding box center [1136, 560] width 240 height 28
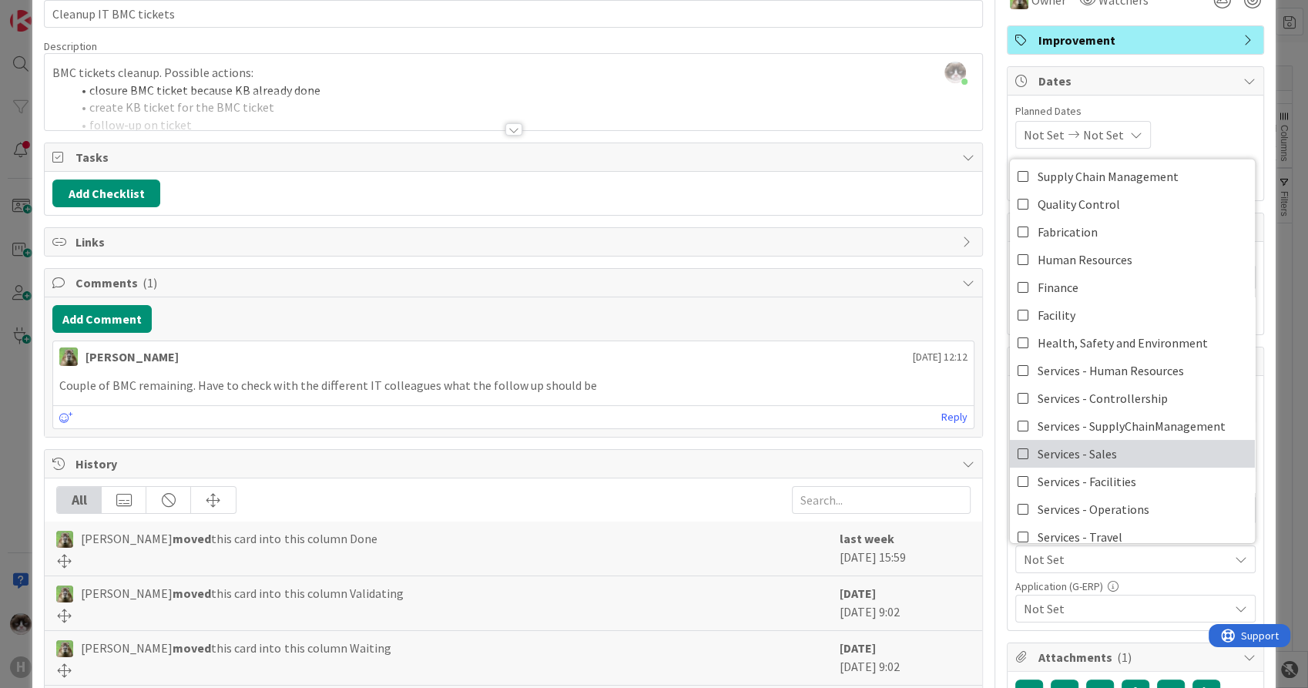
scroll to position [99, 0]
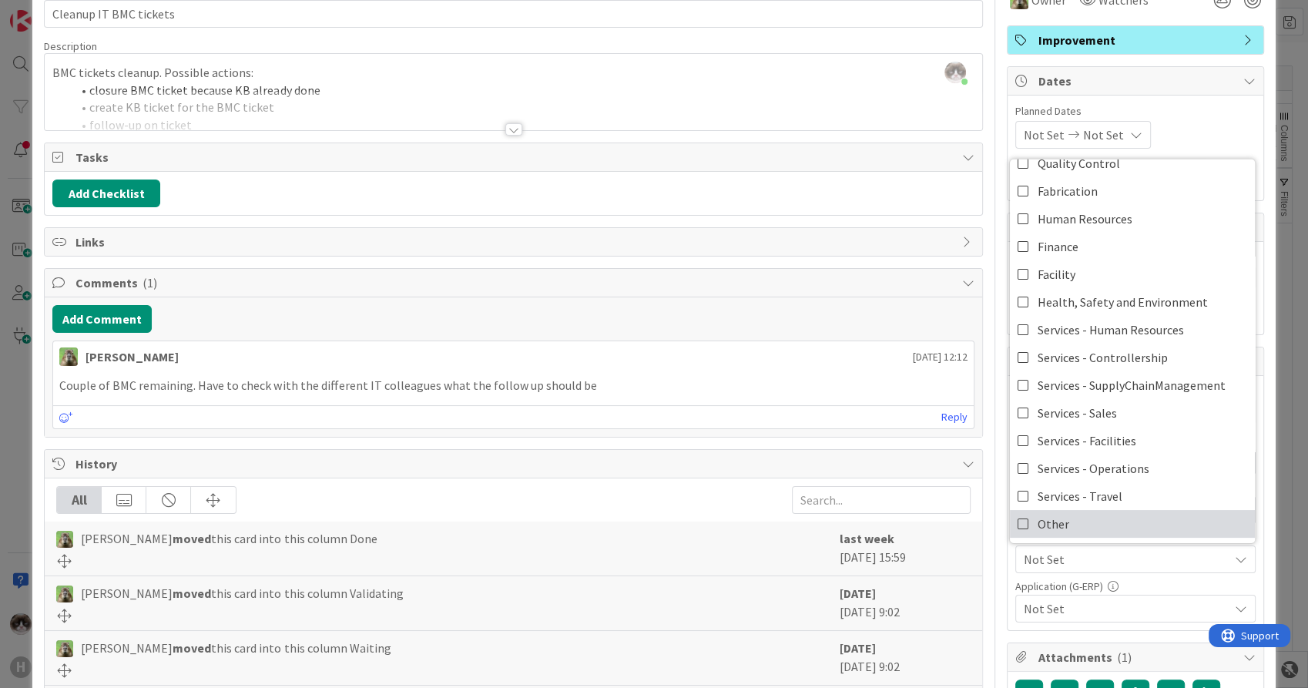
click at [1090, 524] on link "Other" at bounding box center [1132, 524] width 245 height 28
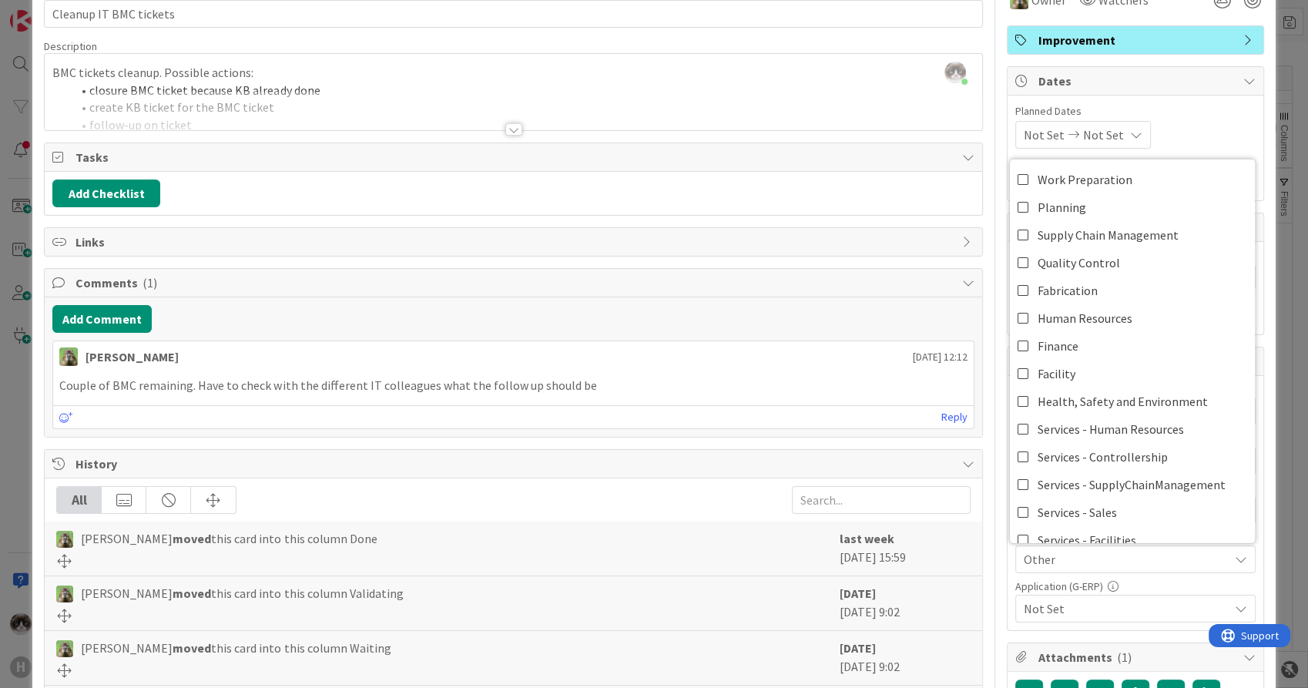
click at [1081, 604] on span "Not Set" at bounding box center [1126, 608] width 205 height 18
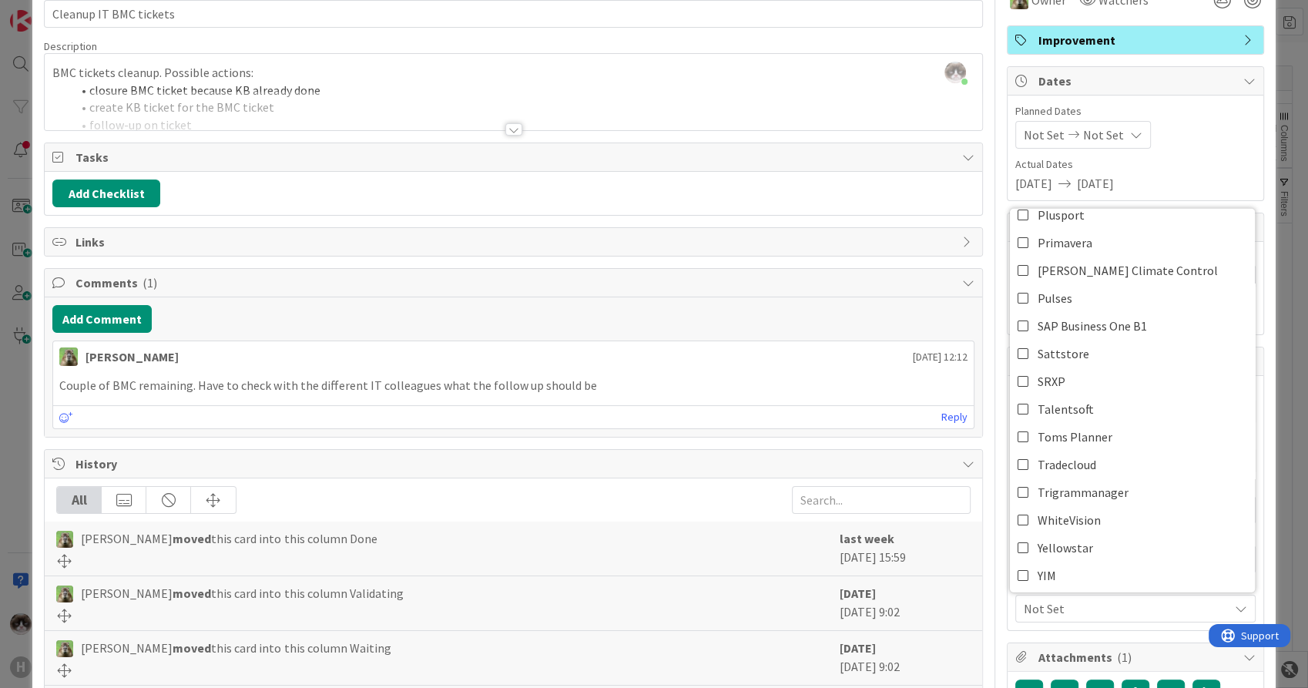
scroll to position [571, 0]
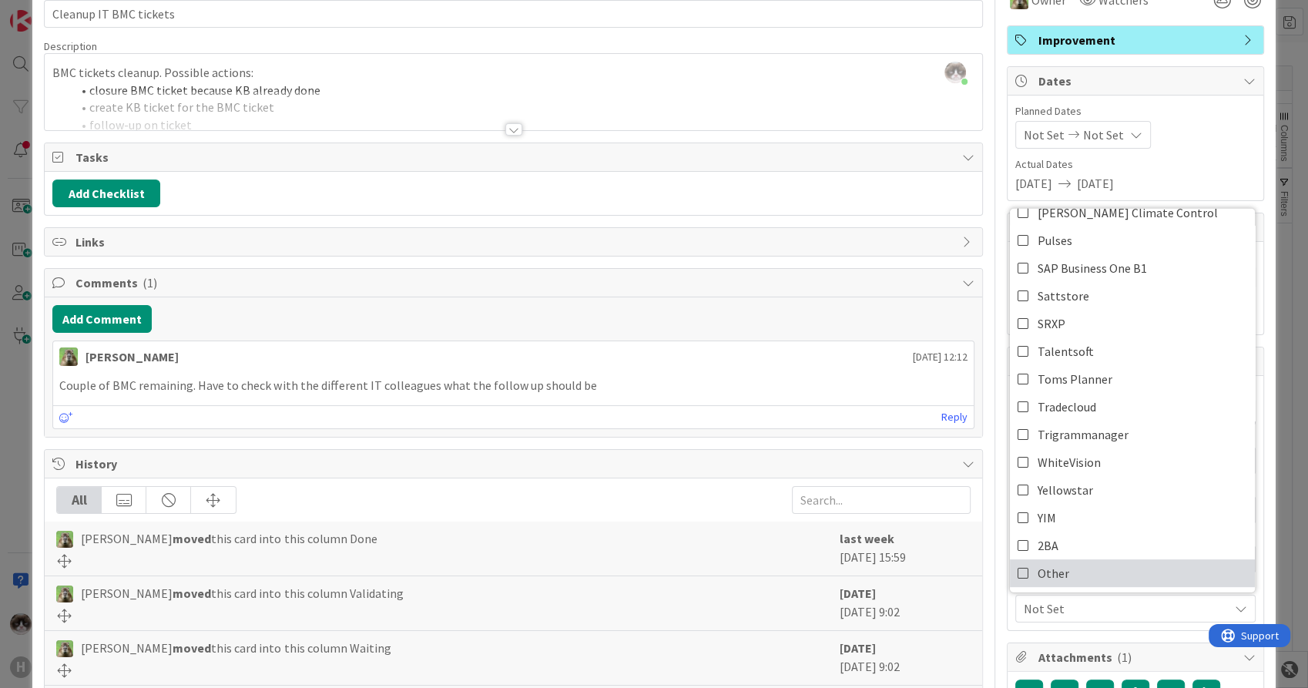
click at [1078, 569] on link "Other" at bounding box center [1132, 573] width 245 height 28
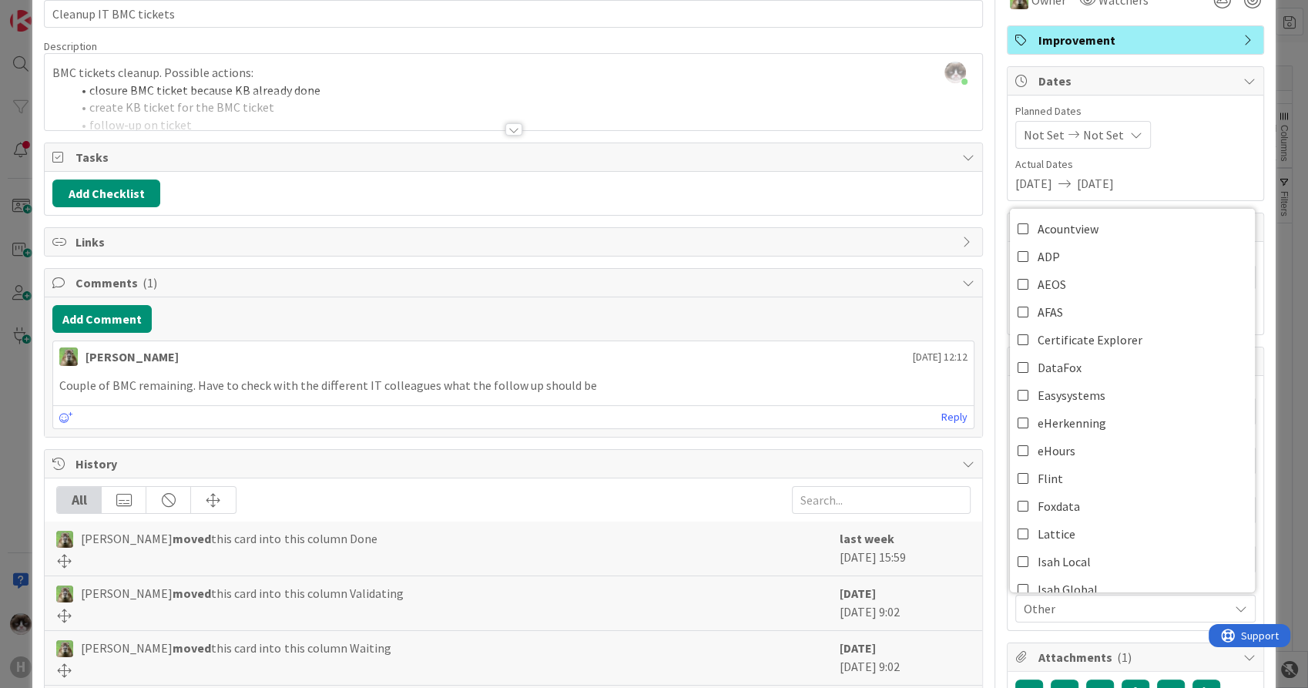
click at [1077, 605] on span "Other" at bounding box center [1126, 608] width 205 height 18
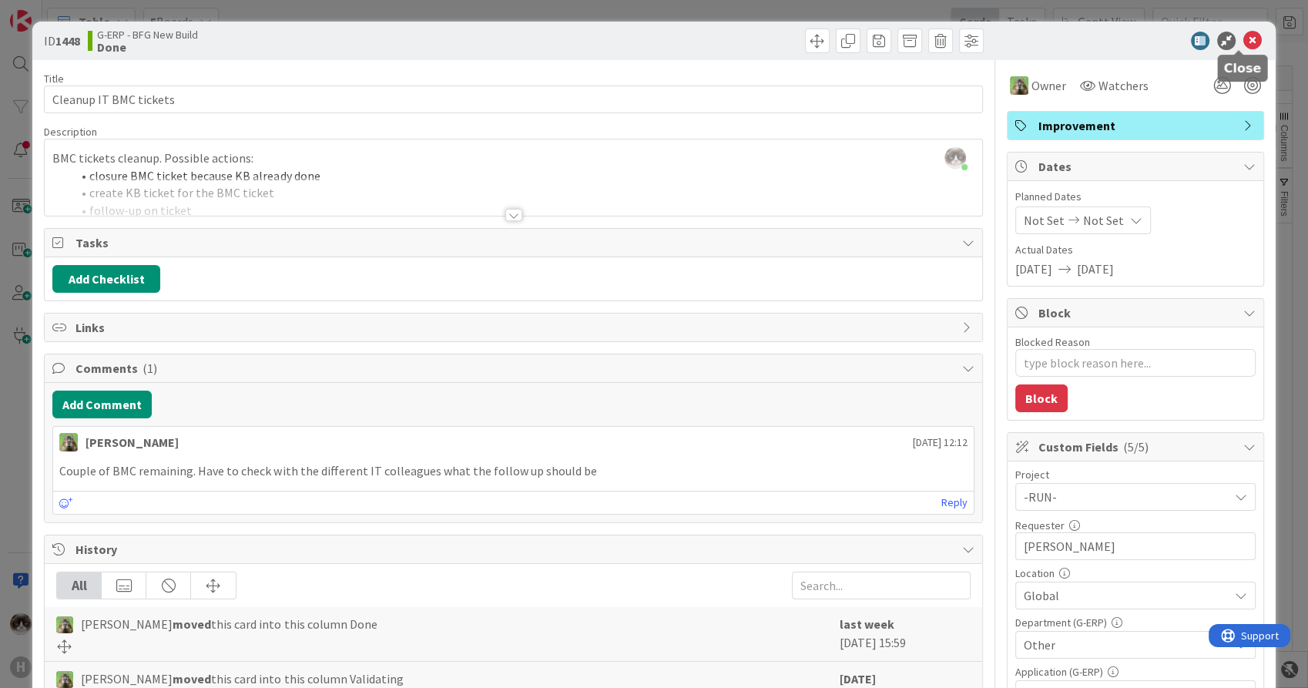
click at [1244, 38] on icon at bounding box center [1253, 41] width 18 height 18
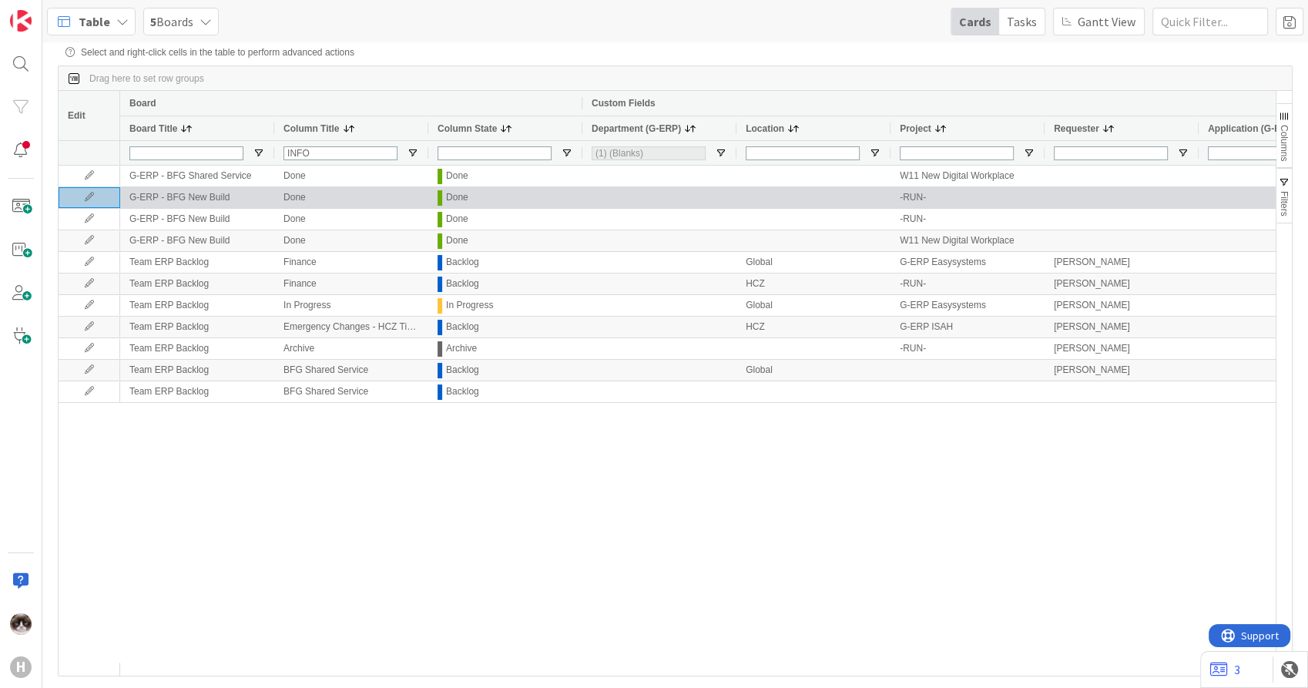
click at [86, 202] on icon at bounding box center [89, 197] width 23 height 9
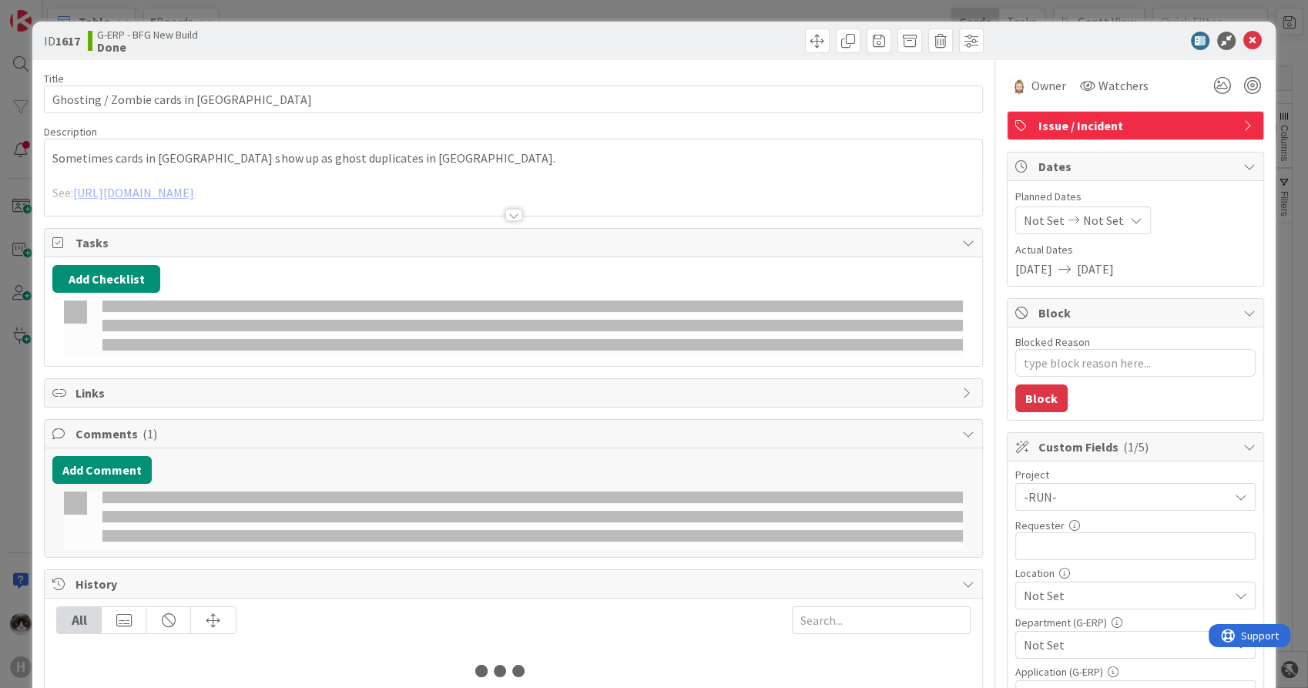
type textarea "x"
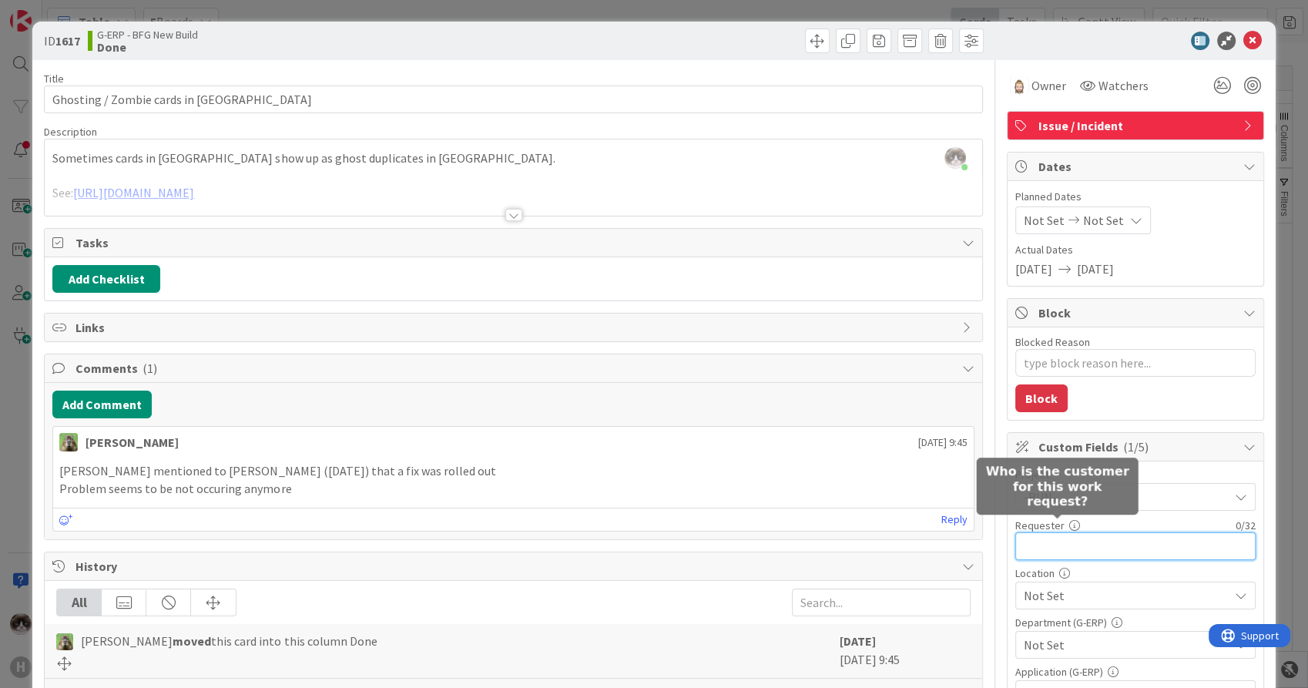
click at [1046, 544] on input "text" at bounding box center [1136, 546] width 240 height 28
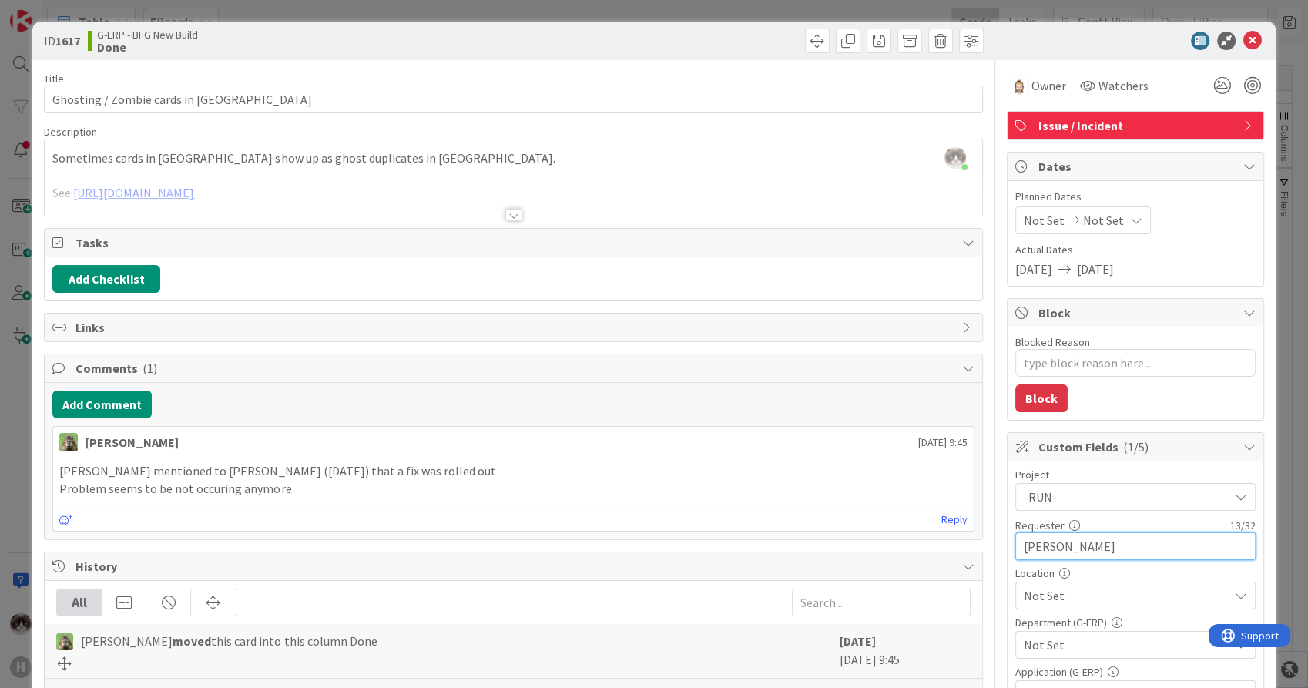
type input "[PERSON_NAME]"
type textarea "x"
type input "[PERSON_NAME]"
click at [1043, 600] on span "Not Set" at bounding box center [1126, 595] width 205 height 18
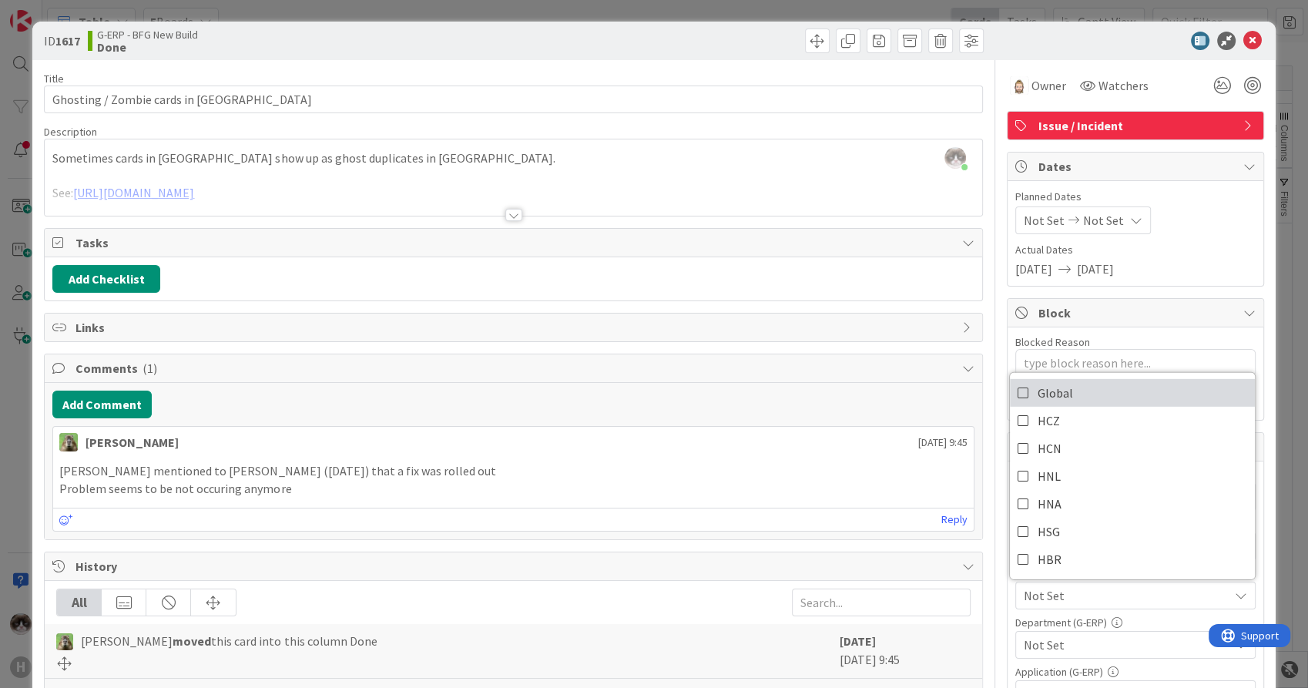
click at [1066, 385] on link "Global" at bounding box center [1132, 393] width 245 height 28
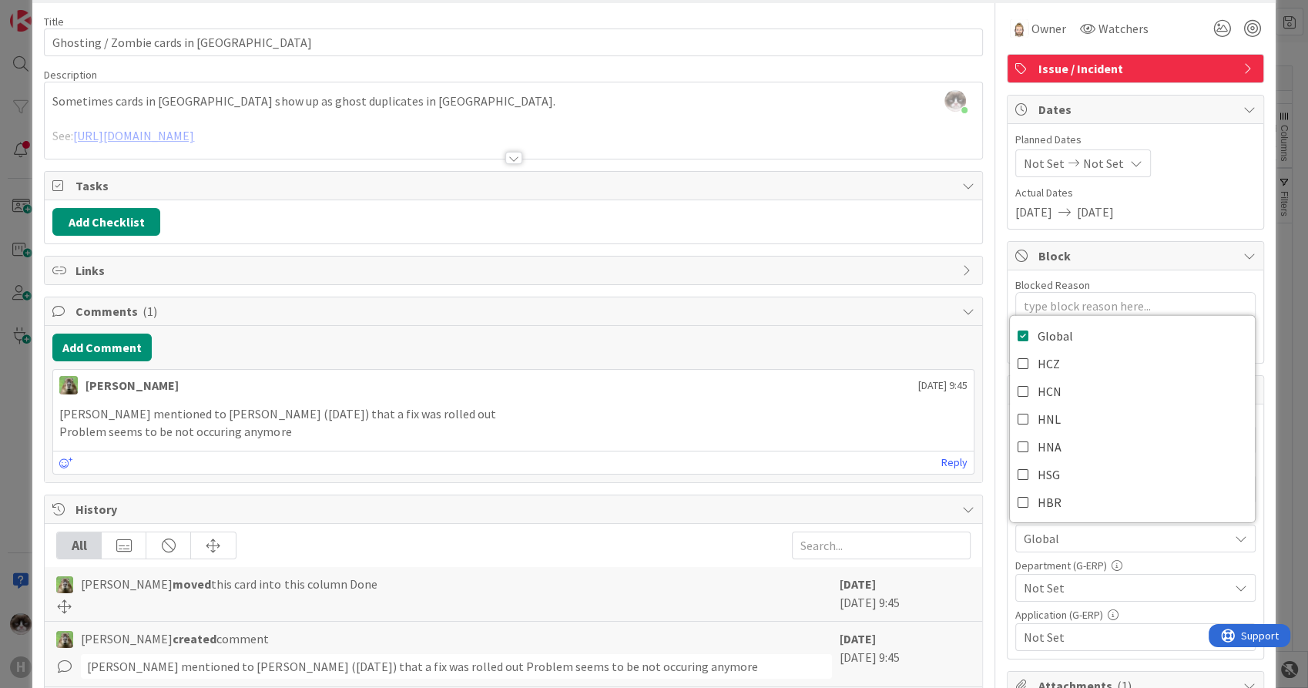
scroll to position [86, 0]
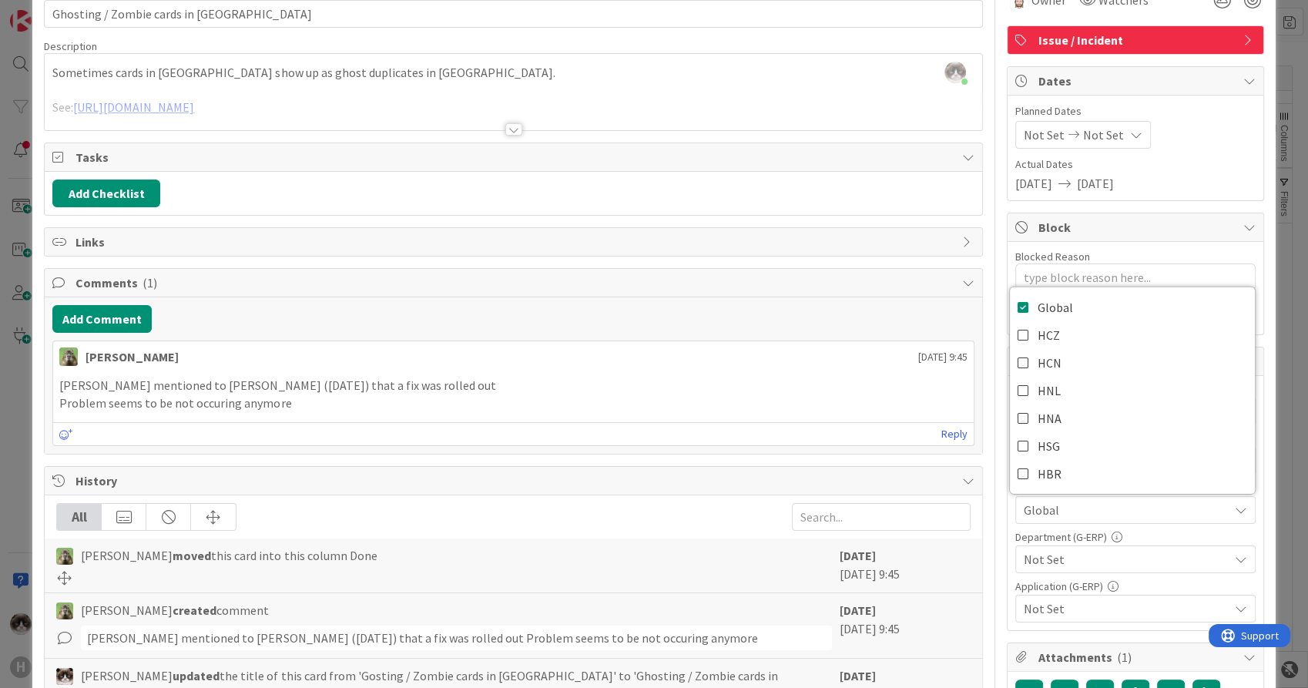
click at [1087, 557] on span "Not Set" at bounding box center [1126, 559] width 205 height 18
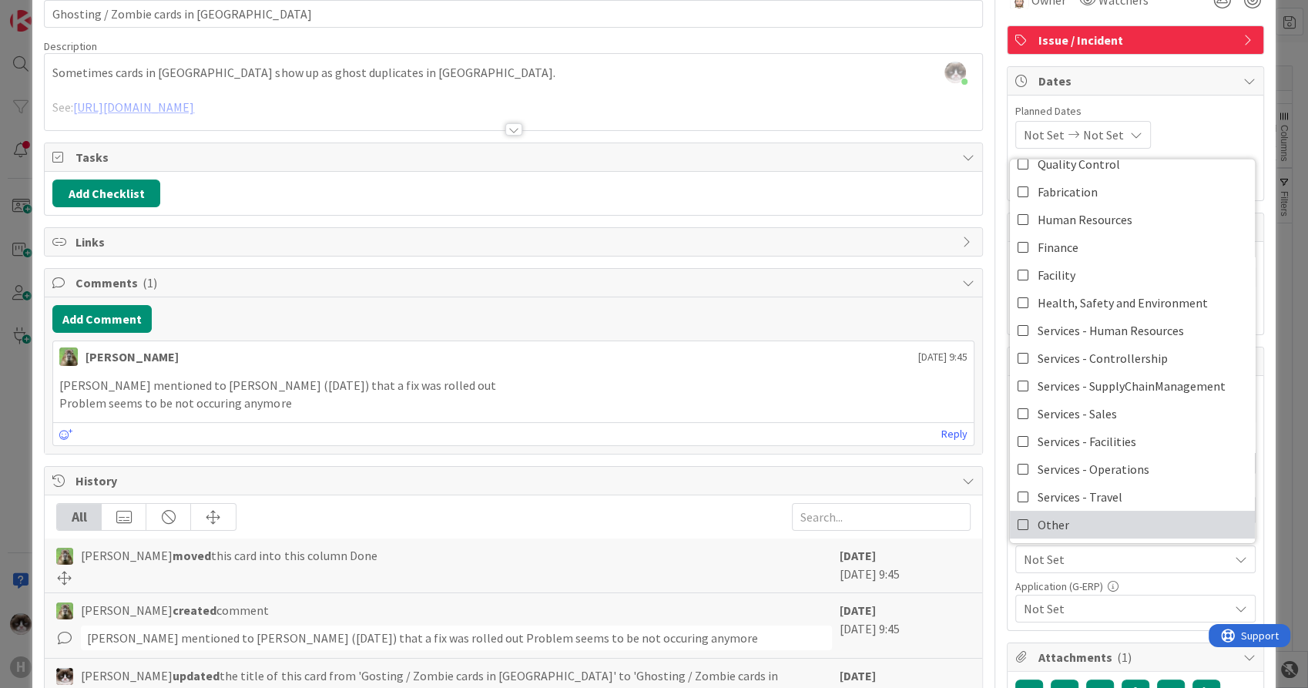
scroll to position [99, 0]
click at [1079, 524] on link "Other" at bounding box center [1132, 524] width 245 height 28
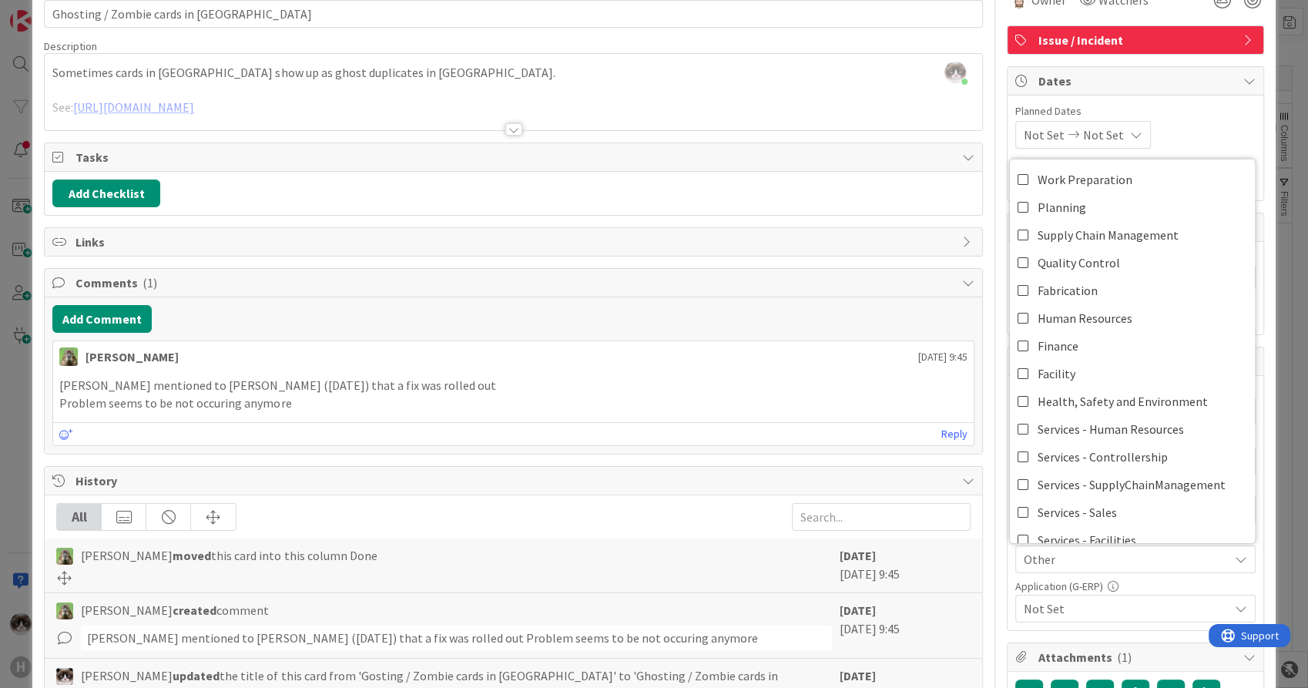
click at [1070, 613] on span "Not Set" at bounding box center [1126, 608] width 205 height 18
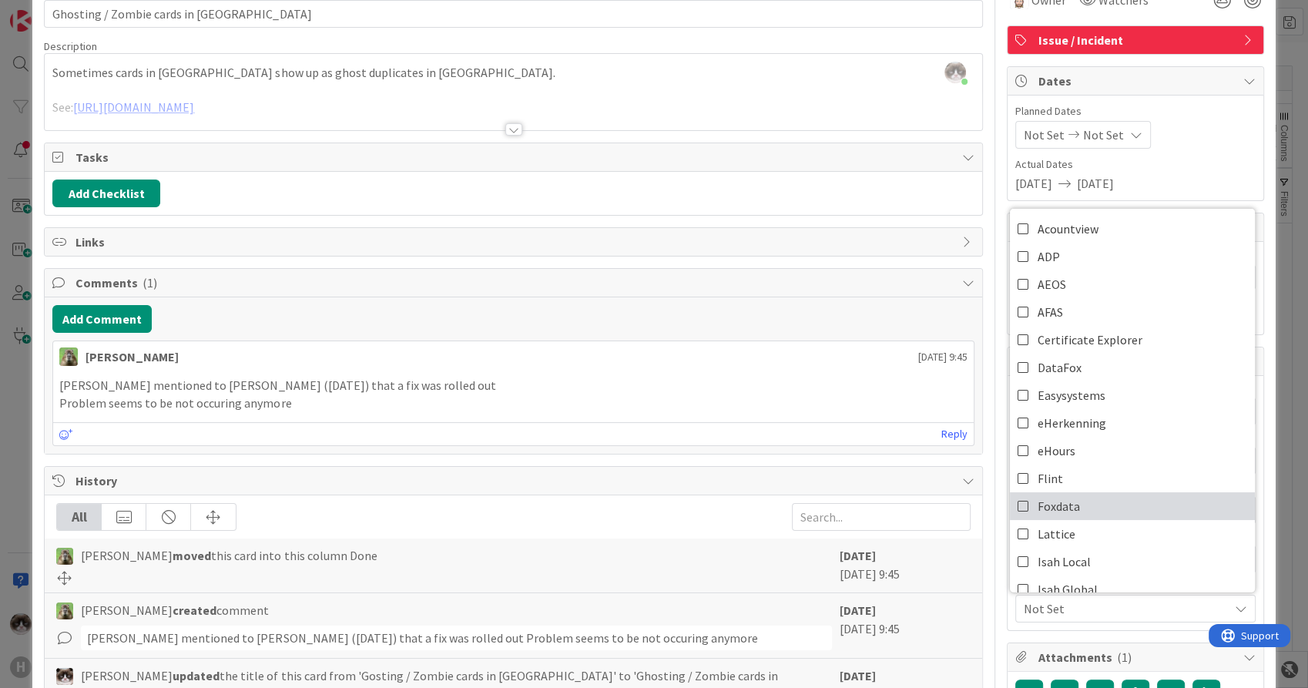
scroll to position [571, 0]
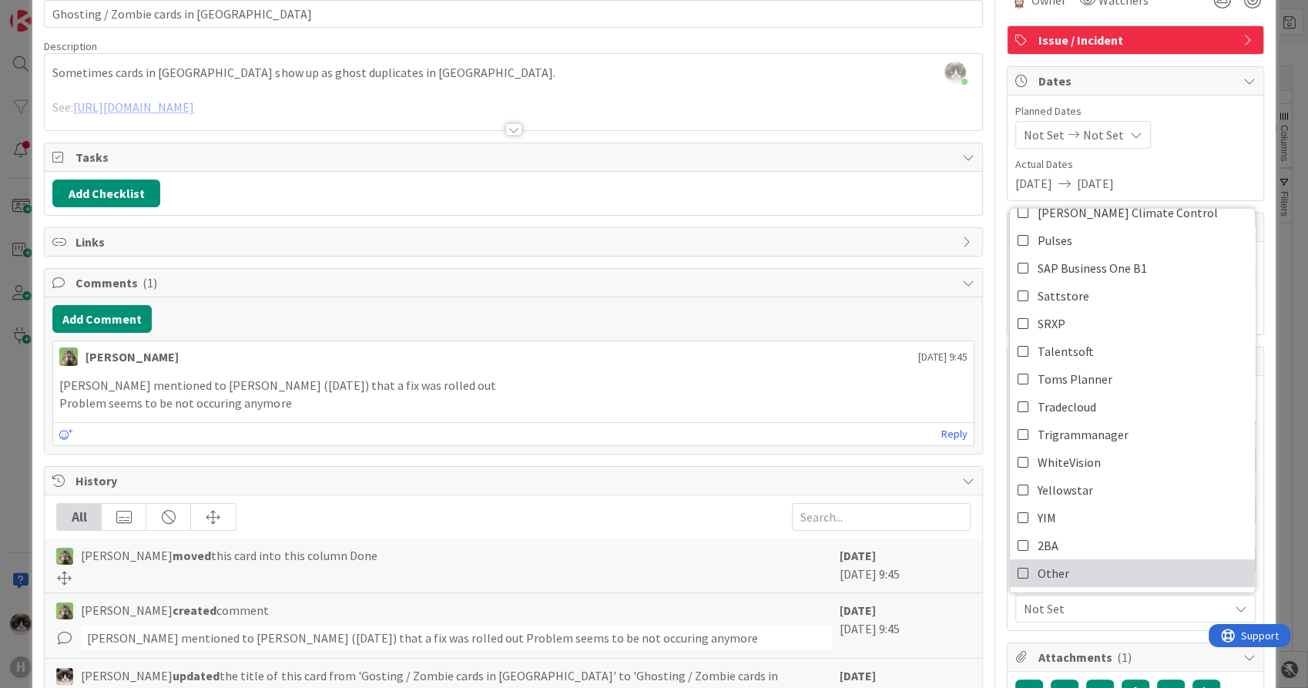
click at [1083, 561] on link "Other" at bounding box center [1132, 573] width 245 height 28
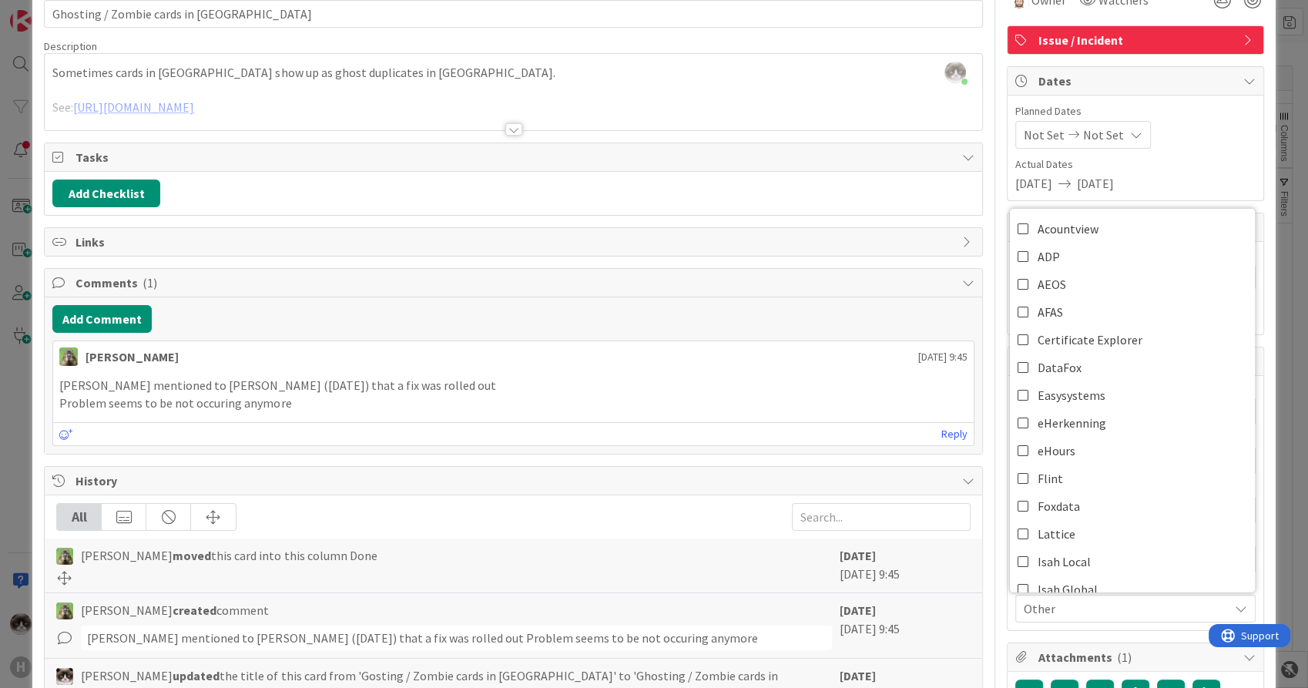
click at [1080, 610] on span "Other" at bounding box center [1126, 608] width 205 height 18
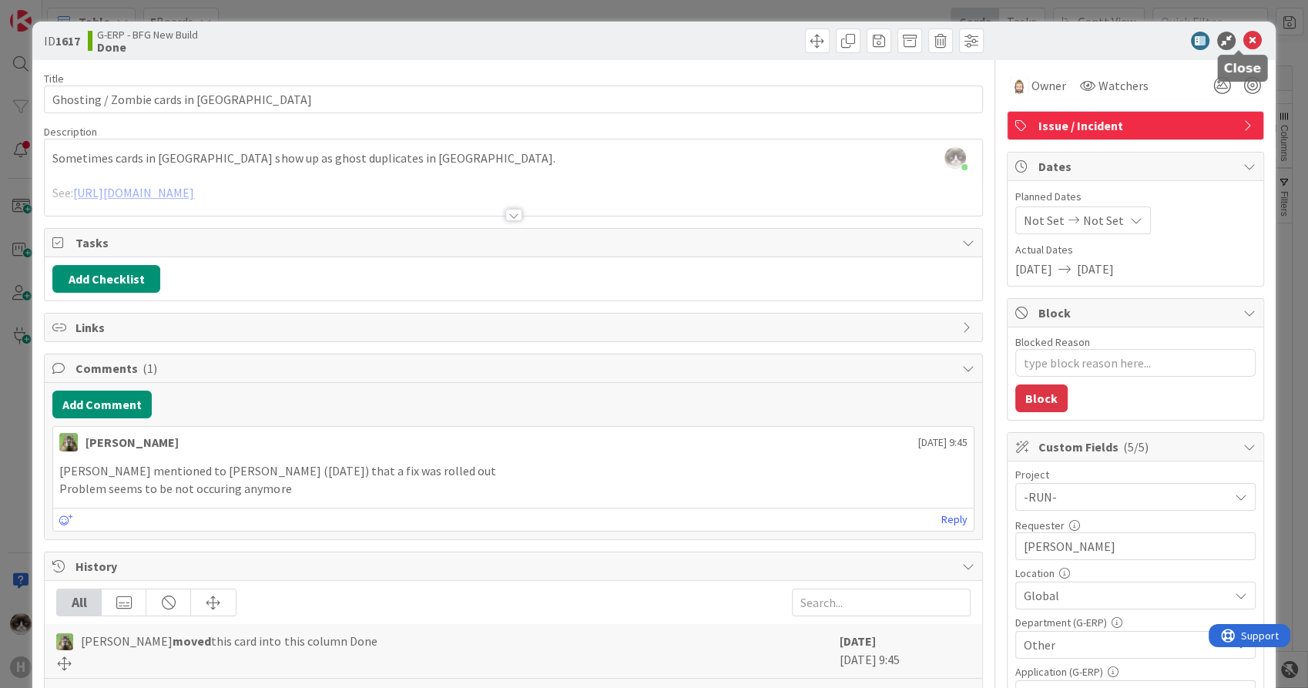
click at [1244, 41] on icon at bounding box center [1253, 41] width 18 height 18
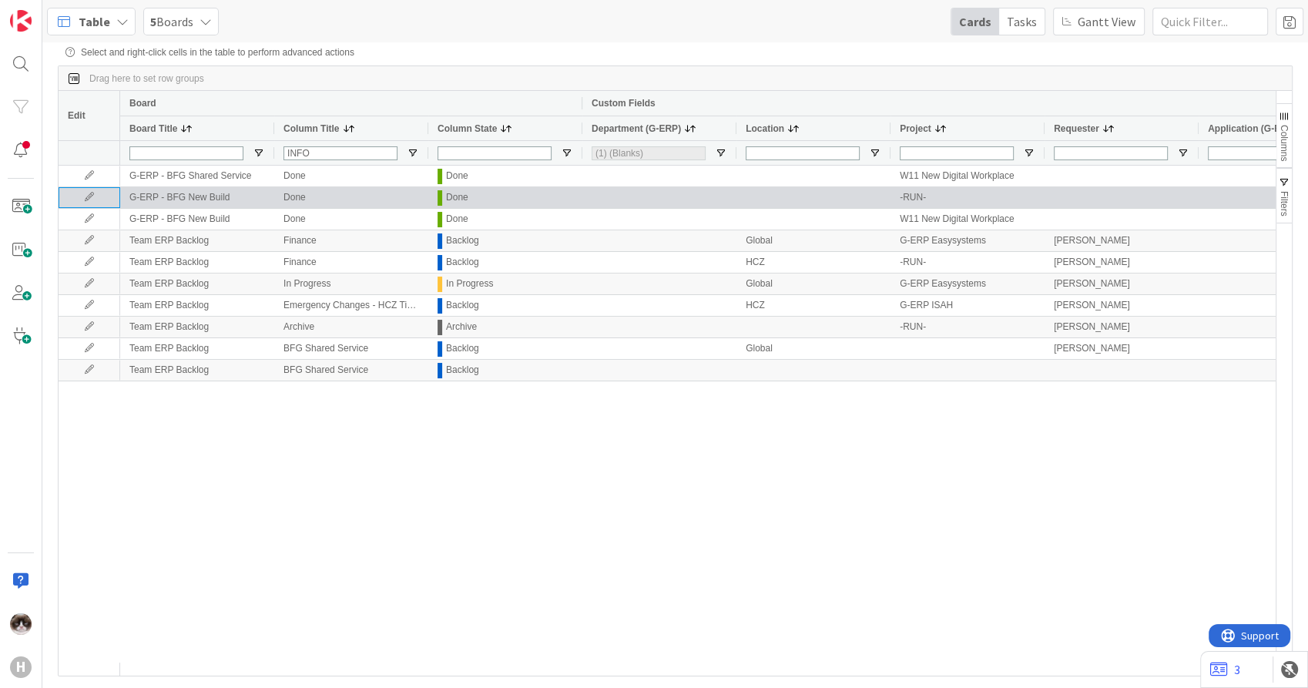
click at [82, 198] on icon at bounding box center [89, 197] width 23 height 9
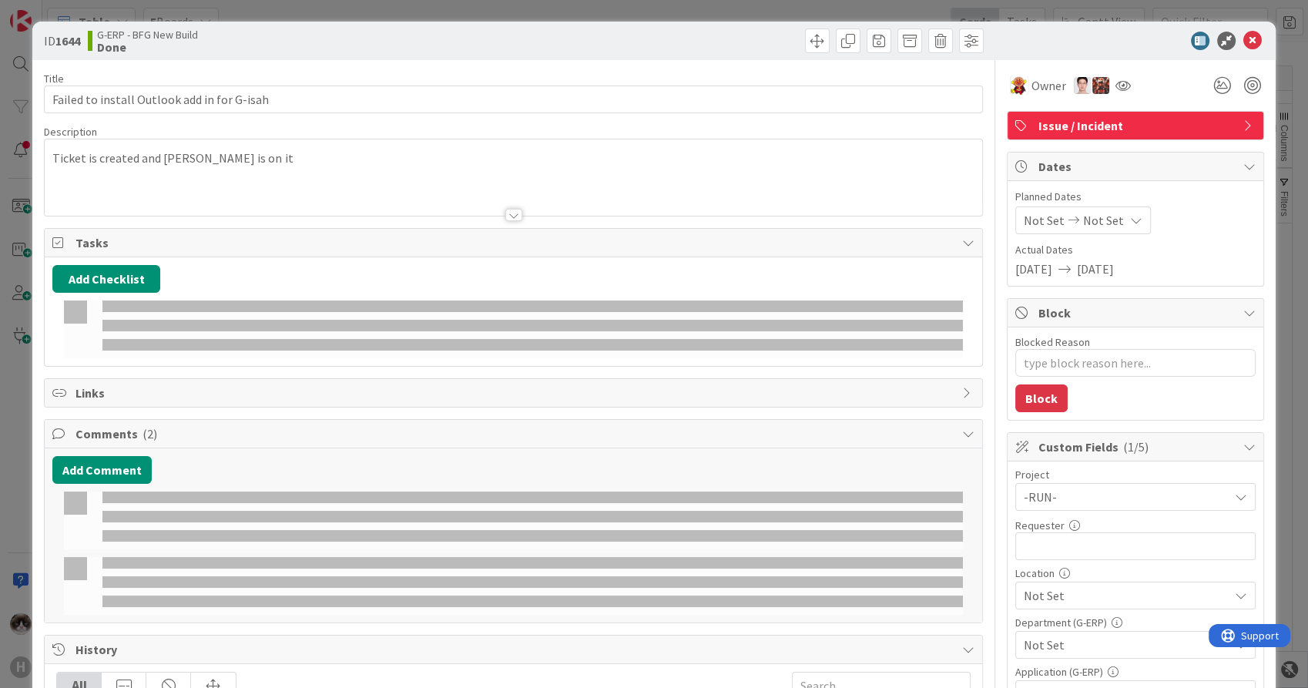
type textarea "x"
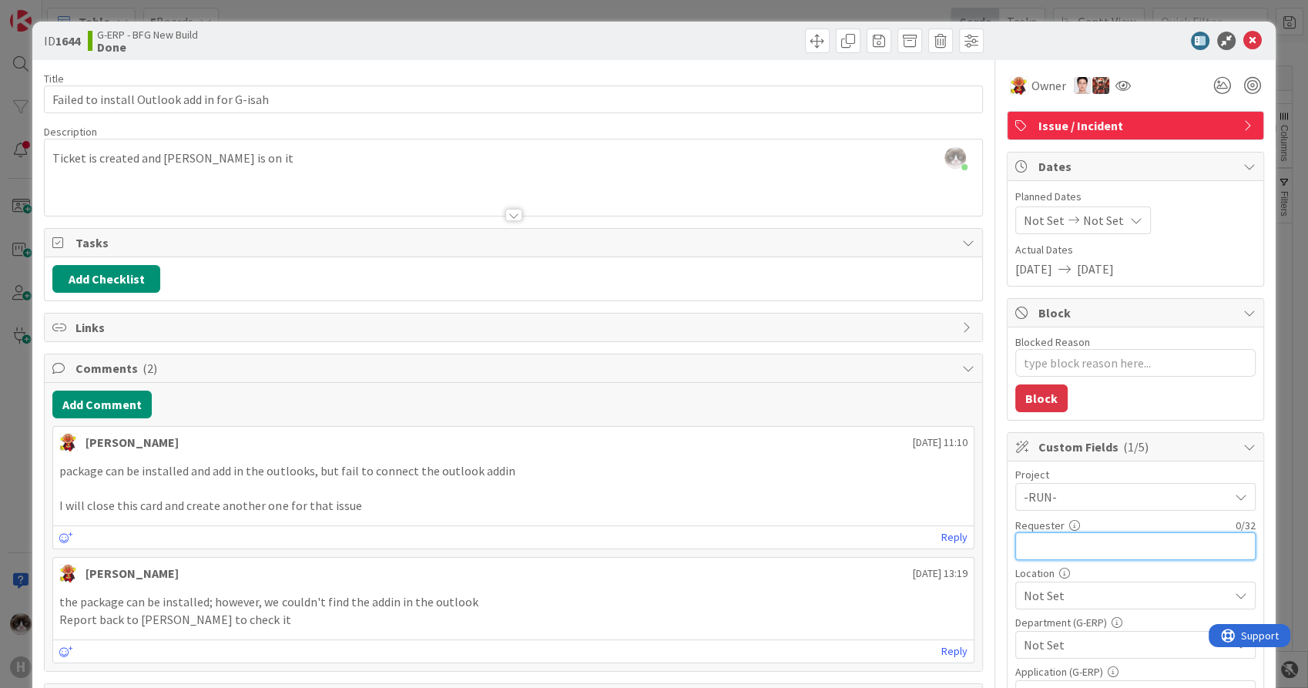
click at [1062, 543] on input "text" at bounding box center [1136, 546] width 240 height 28
type input "[PERSON_NAME]"
type textarea "x"
type input "[PERSON_NAME]"
click at [1049, 599] on span "Not Set" at bounding box center [1126, 595] width 205 height 18
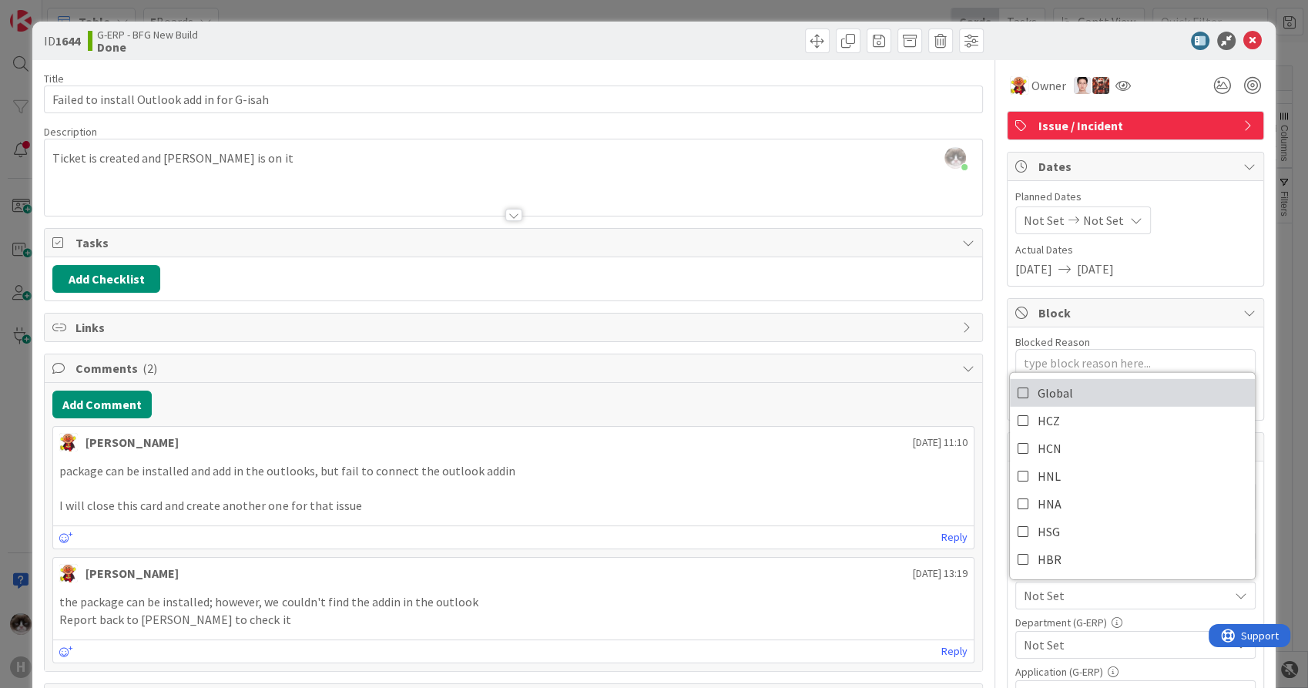
click at [1100, 391] on link "Global" at bounding box center [1132, 393] width 245 height 28
click at [1097, 647] on span "Not Set" at bounding box center [1126, 645] width 205 height 18
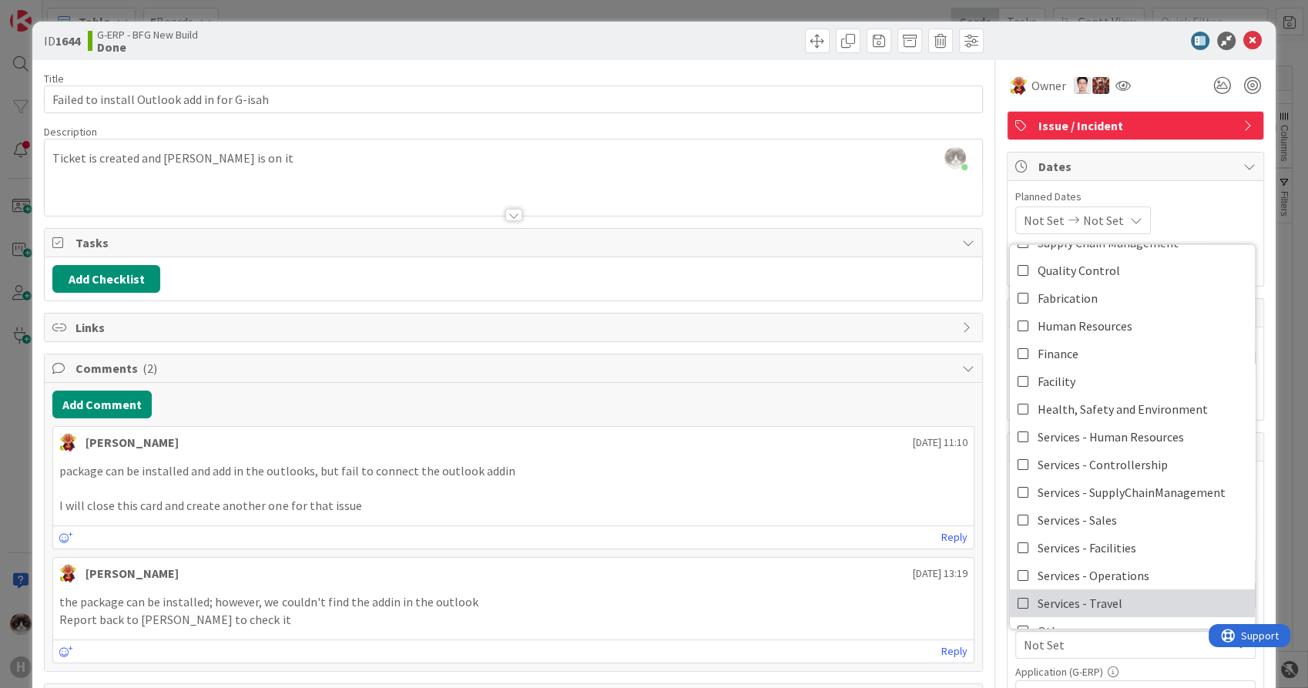
scroll to position [99, 0]
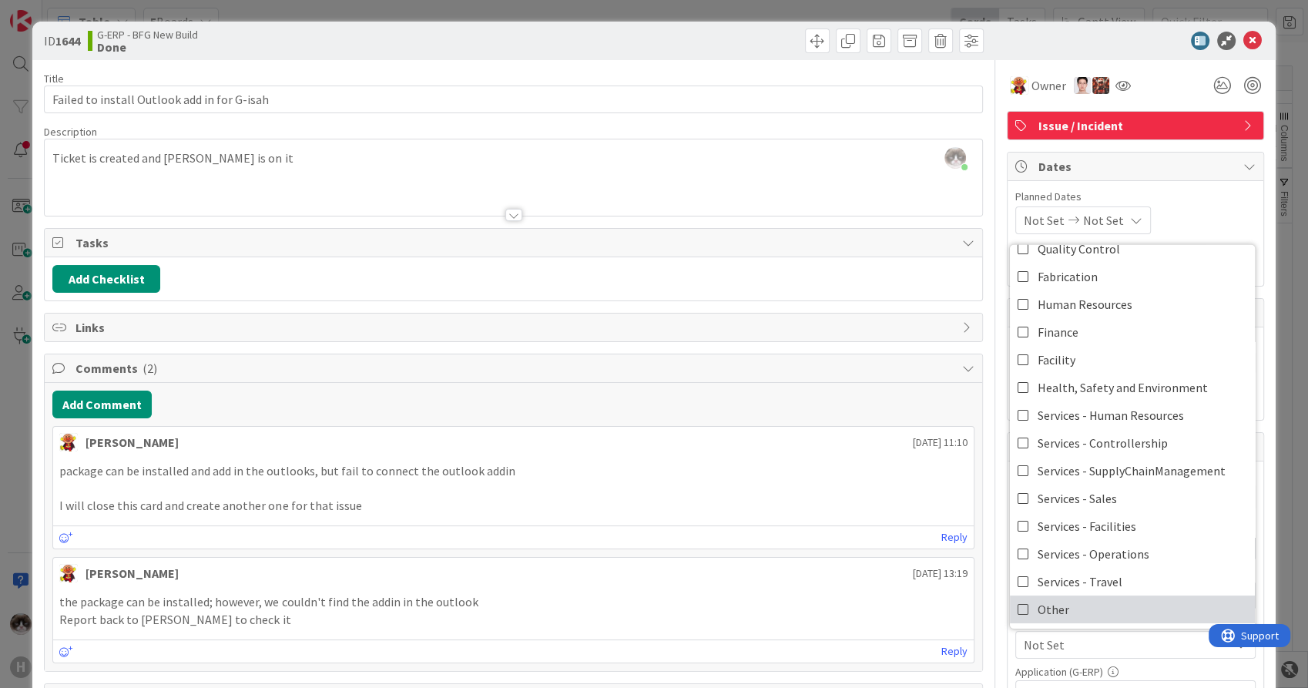
click at [1076, 607] on link "Other" at bounding box center [1132, 610] width 245 height 28
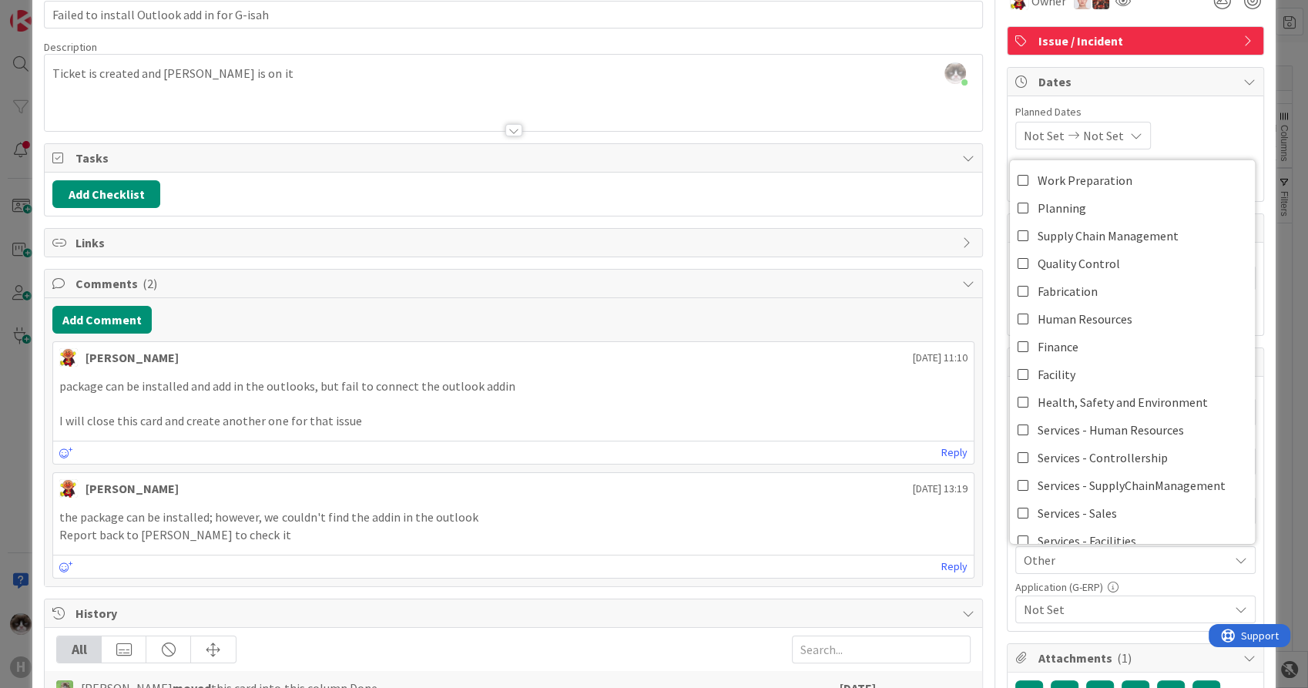
scroll to position [171, 0]
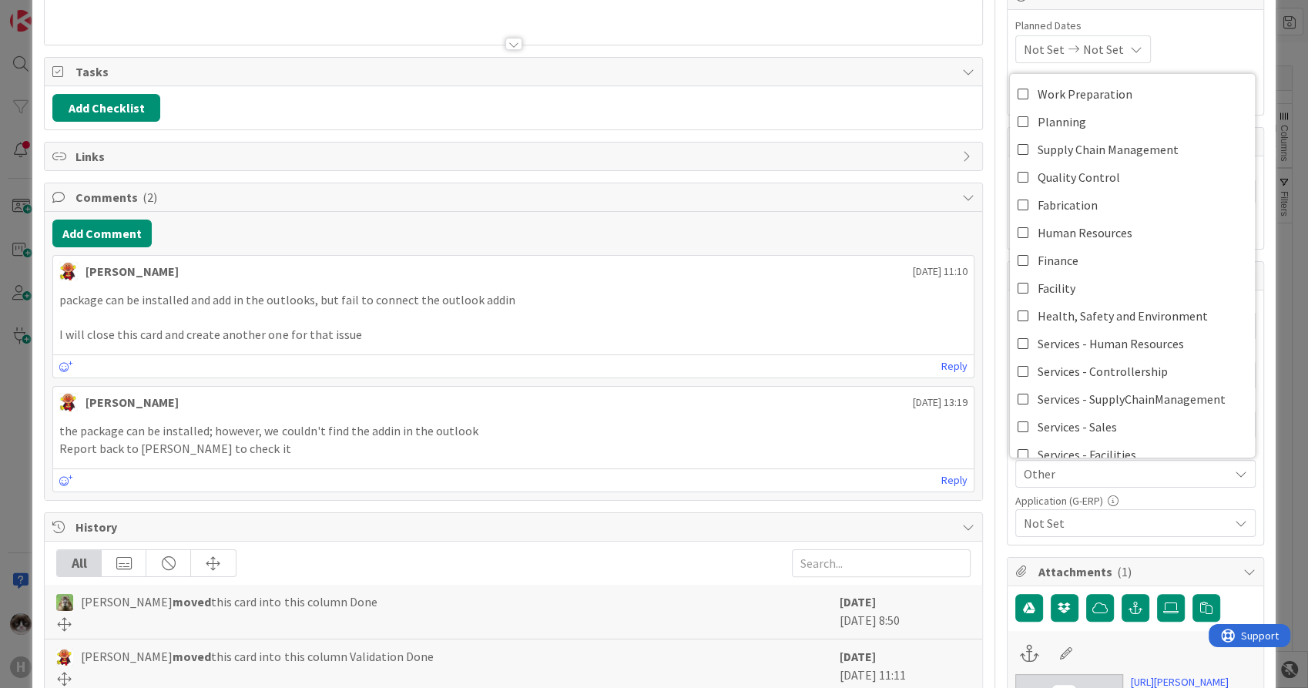
click at [1070, 520] on span "Not Set" at bounding box center [1126, 523] width 205 height 18
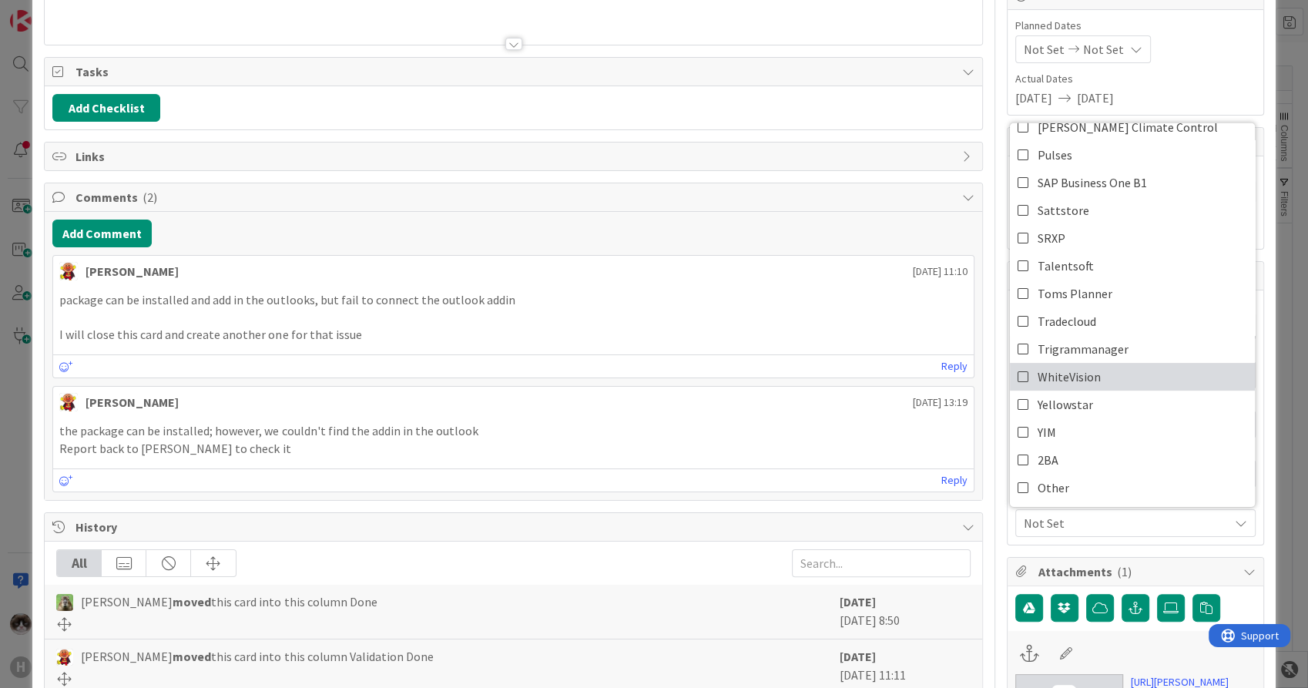
scroll to position [257, 0]
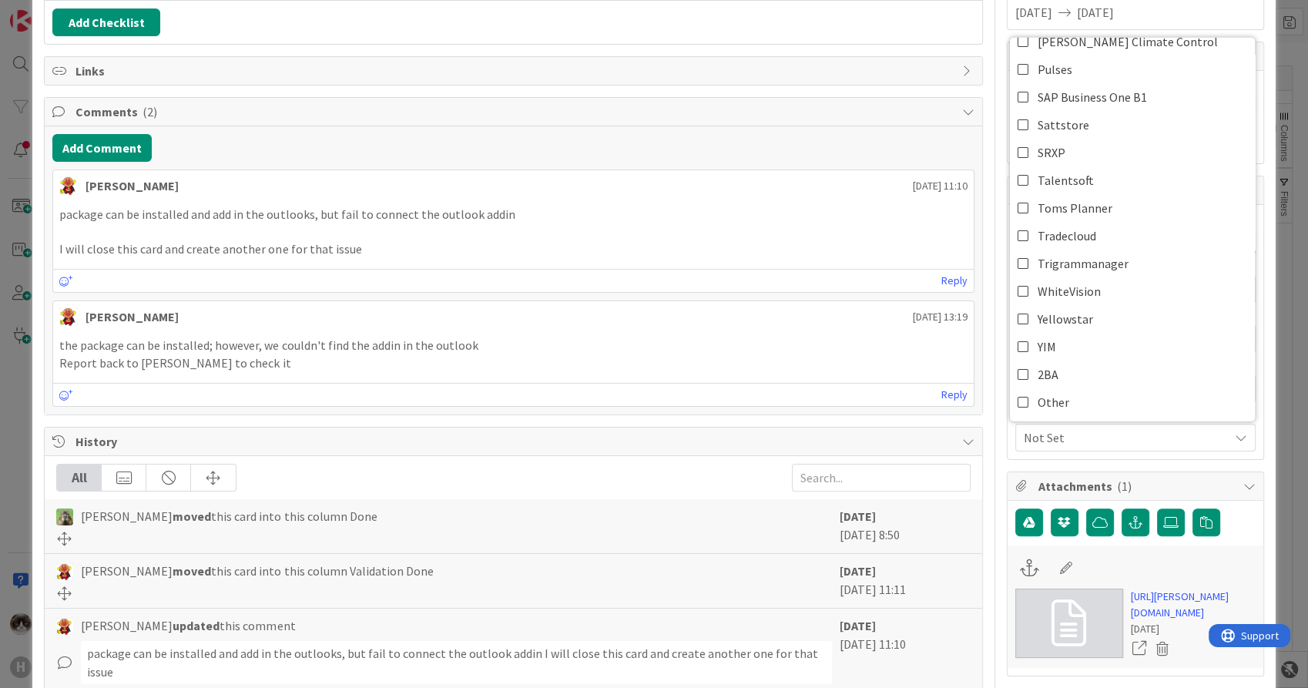
click at [1110, 438] on span "Not Set" at bounding box center [1126, 437] width 205 height 18
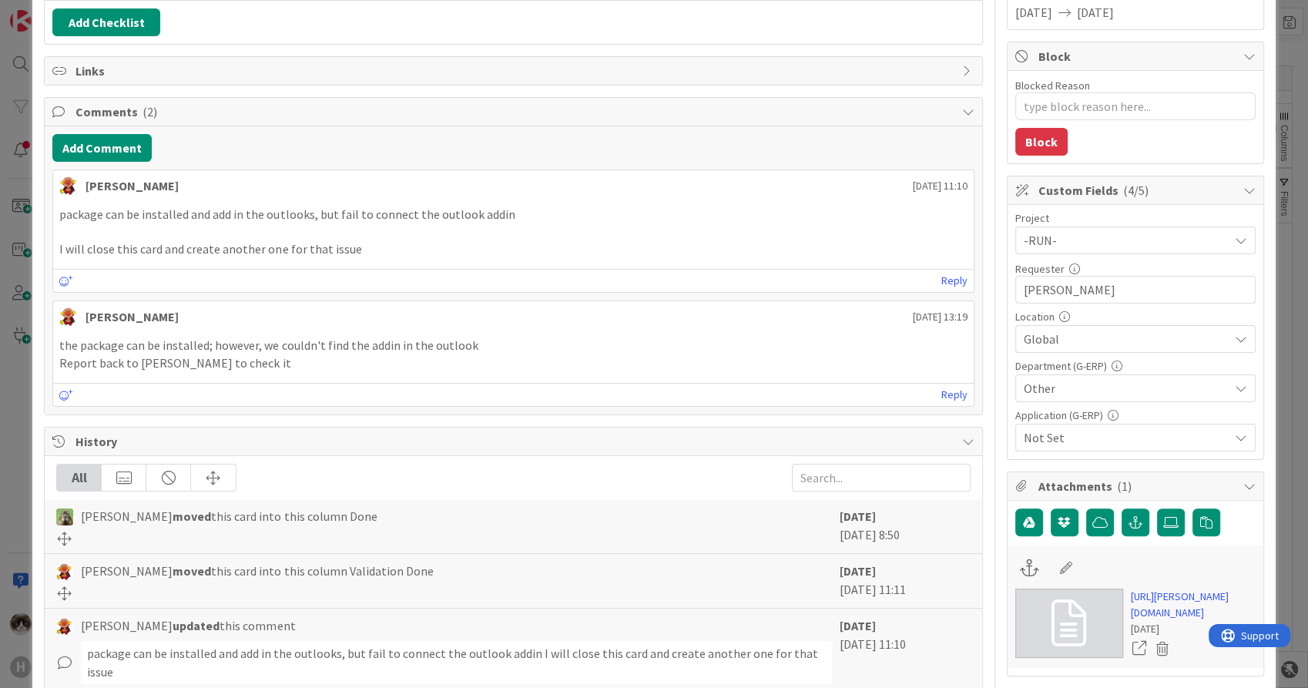
click at [1106, 435] on span "Not Set" at bounding box center [1126, 437] width 205 height 18
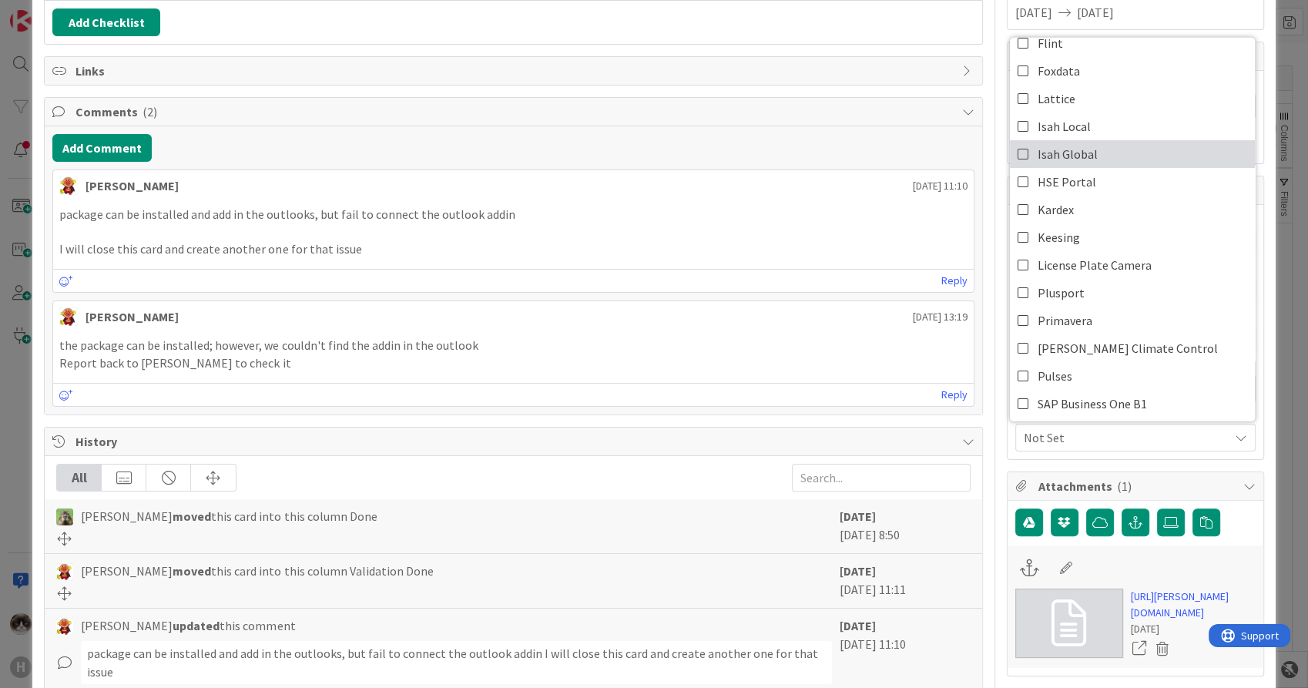
scroll to position [228, 0]
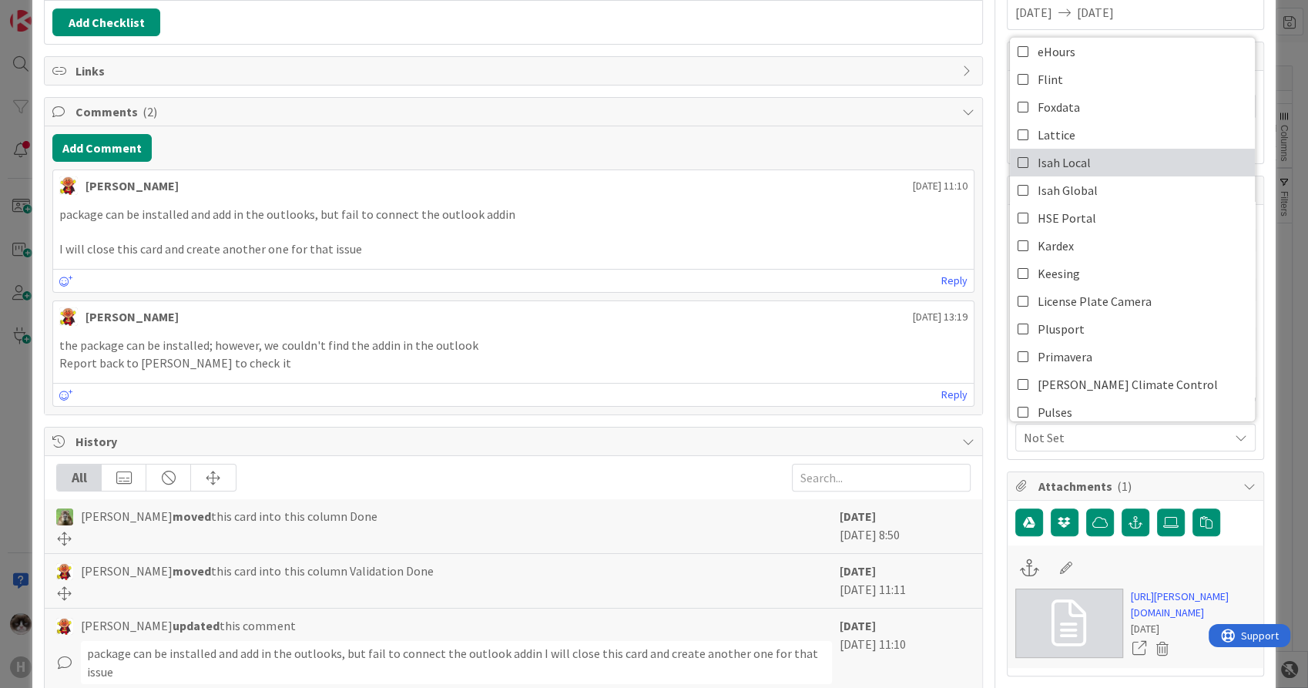
click at [1097, 155] on link "Isah Local" at bounding box center [1132, 163] width 245 height 28
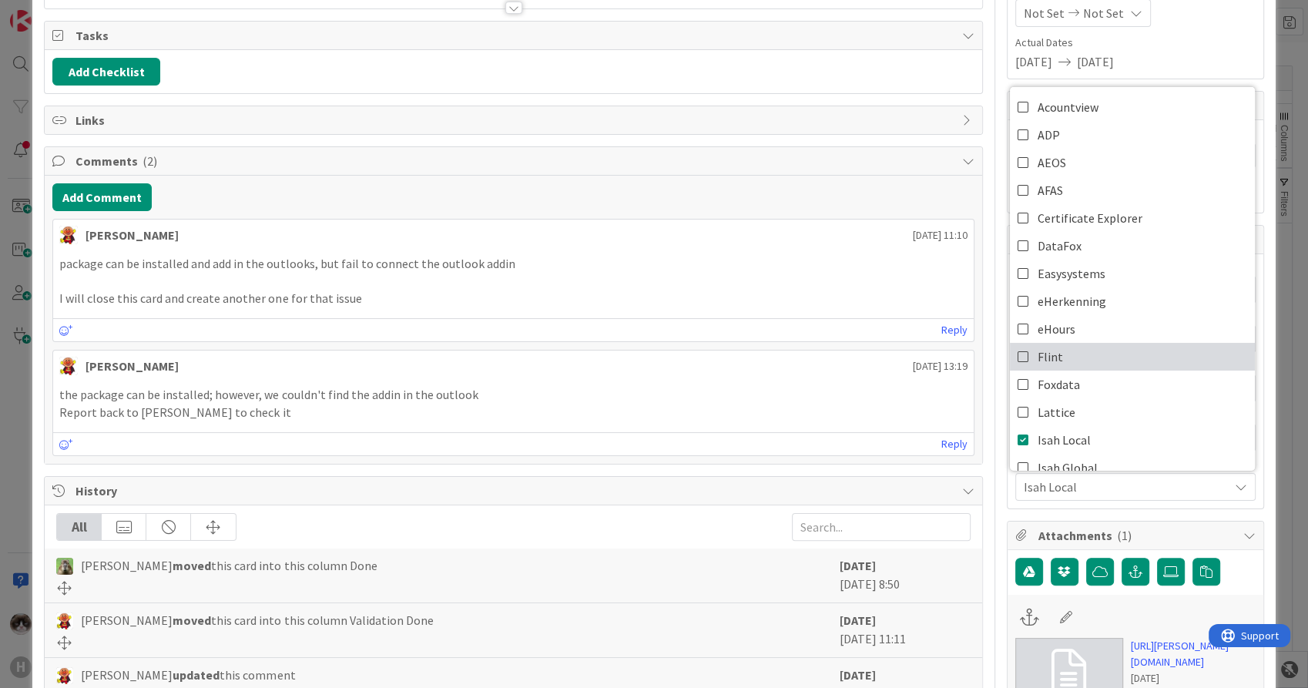
scroll to position [171, 0]
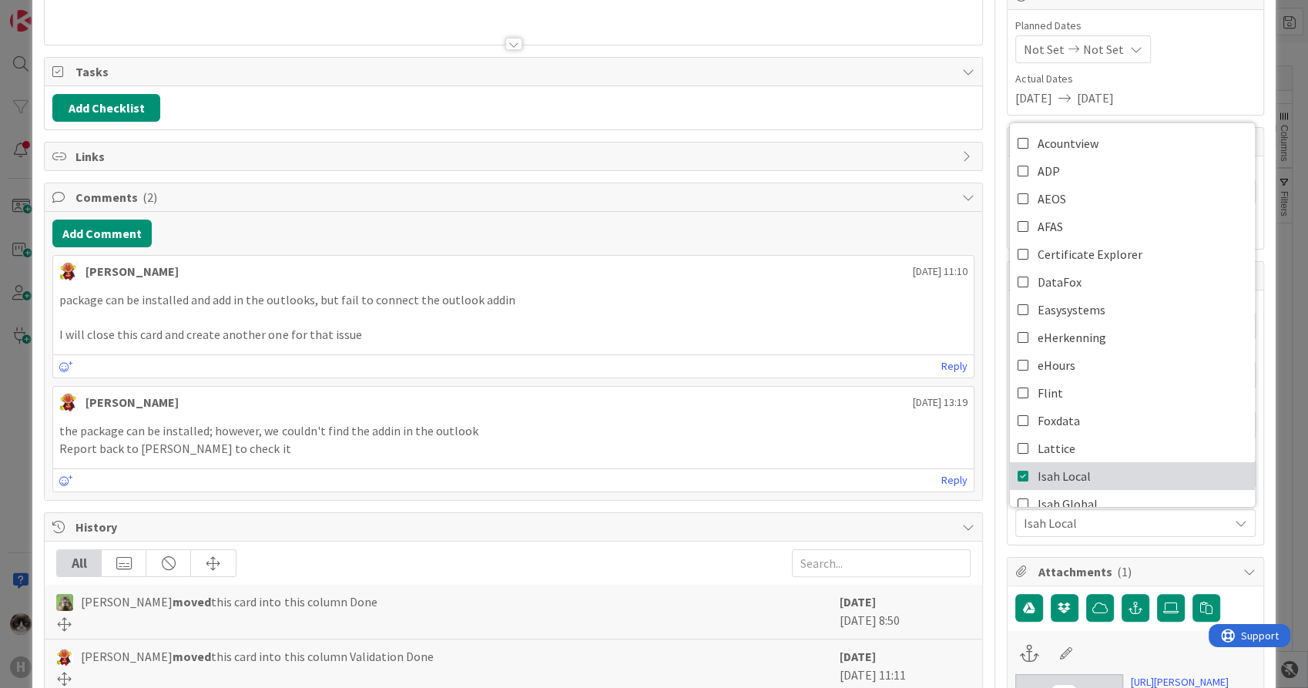
click at [1064, 468] on span "Isah Local" at bounding box center [1064, 476] width 53 height 23
click at [1061, 496] on span "Isah Global" at bounding box center [1068, 503] width 60 height 23
click at [1056, 522] on span "Isah Global" at bounding box center [1126, 523] width 205 height 18
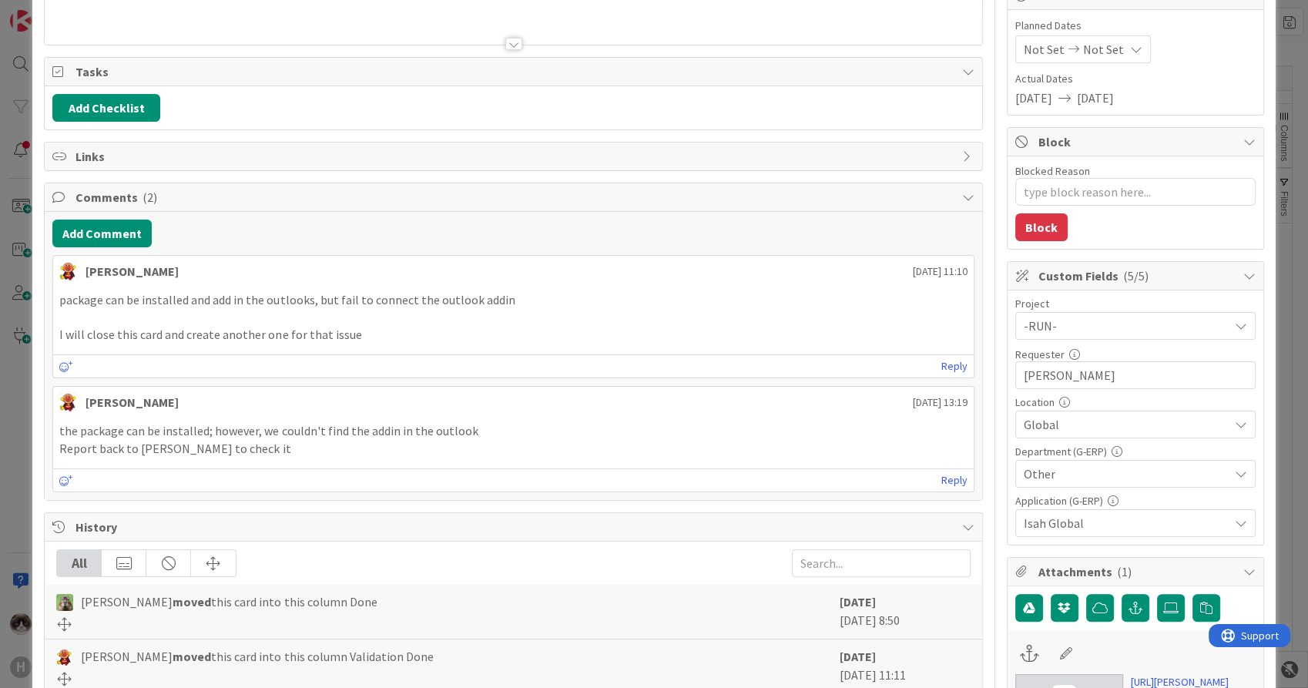
click at [1096, 419] on span "Global" at bounding box center [1126, 424] width 205 height 18
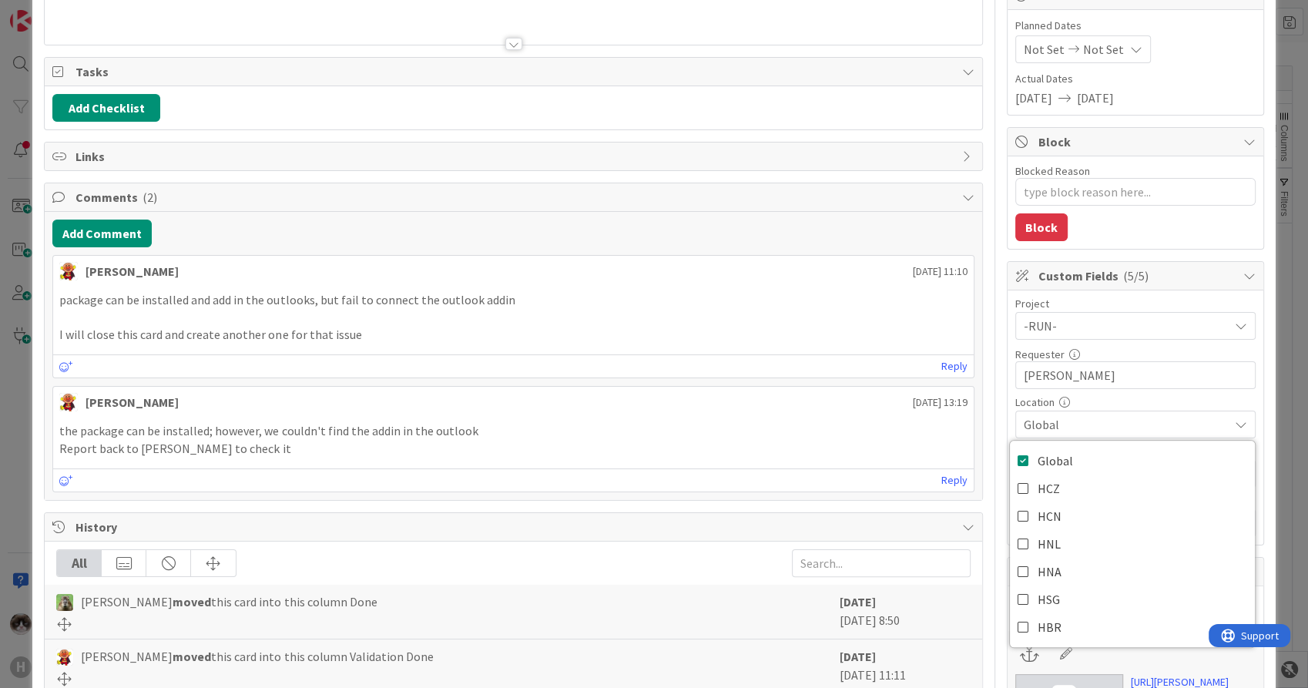
click at [1096, 419] on span "Global" at bounding box center [1126, 424] width 205 height 18
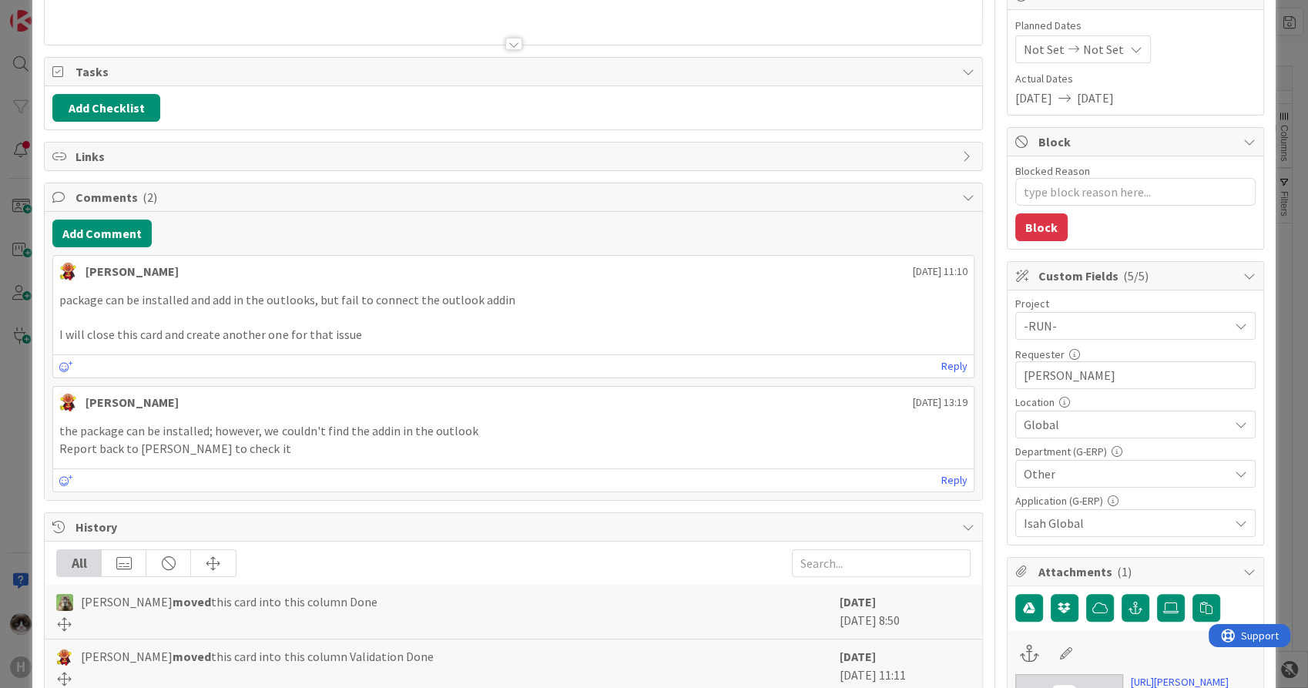
click at [1087, 321] on span "-RUN-" at bounding box center [1122, 326] width 197 height 22
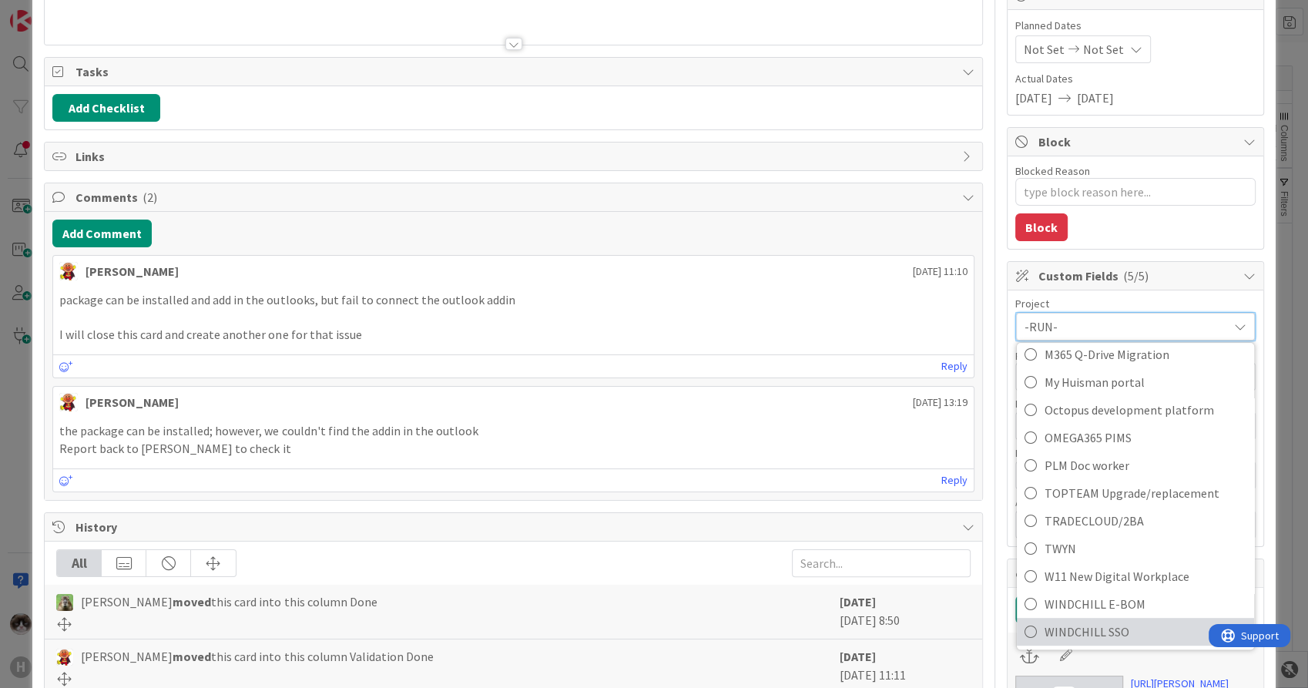
scroll to position [942, 0]
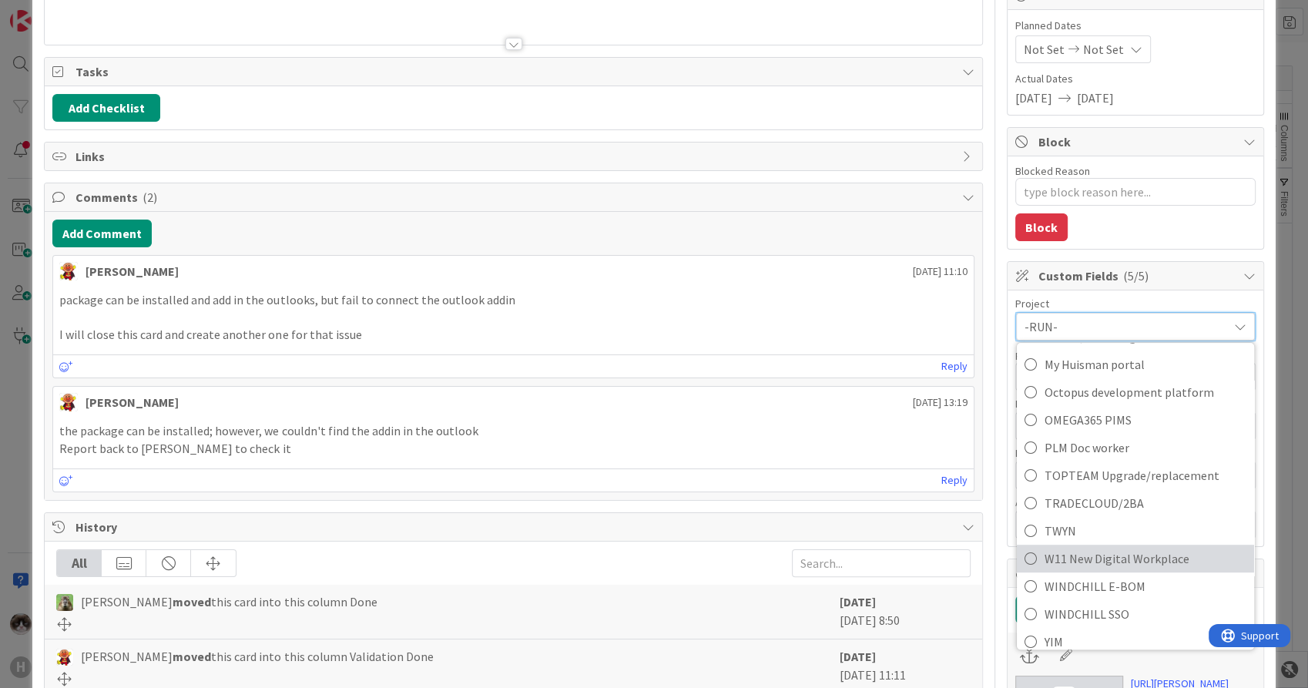
click at [1126, 560] on span "W11 New Digital Workplace" at bounding box center [1146, 558] width 202 height 23
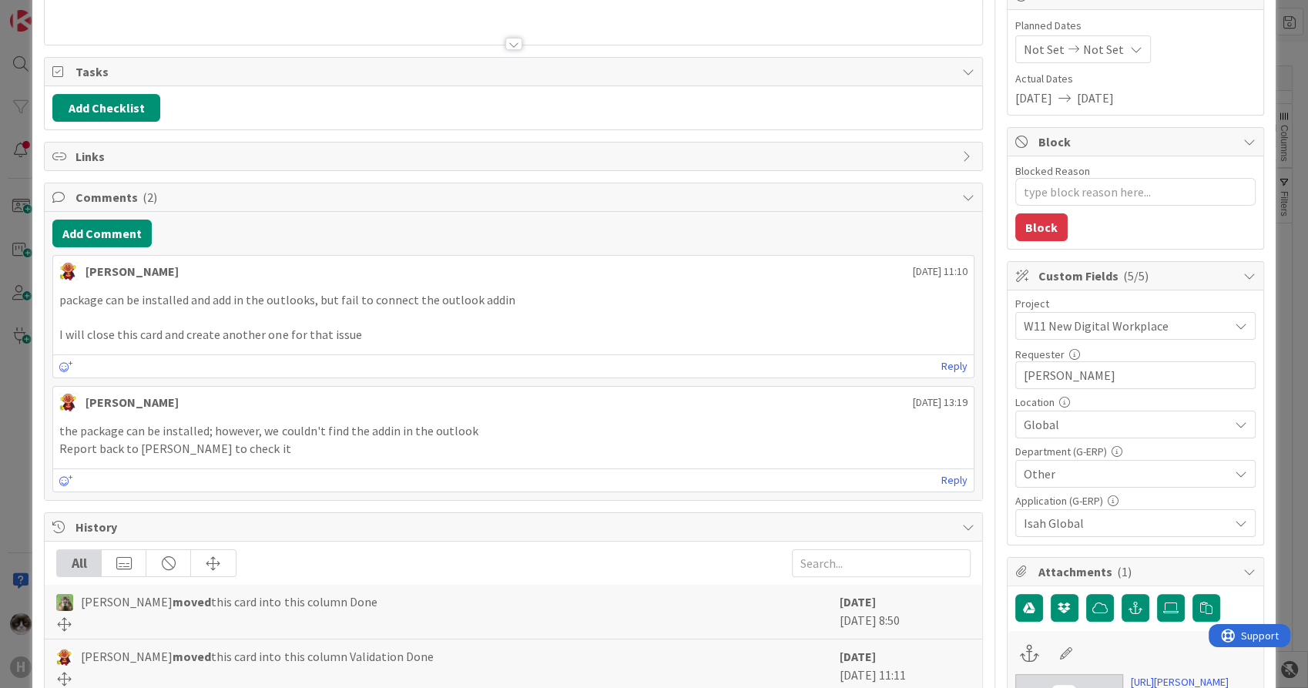
type textarea "x"
drag, startPoint x: 1157, startPoint y: 363, endPoint x: 986, endPoint y: 373, distance: 170.6
click at [986, 373] on div "Title 43 / 128 Failed to install Outlook add in for G-isah Description Kevin va…" at bounding box center [654, 557] width 1220 height 1337
type input "[PERSON_NAME]"
type textarea "x"
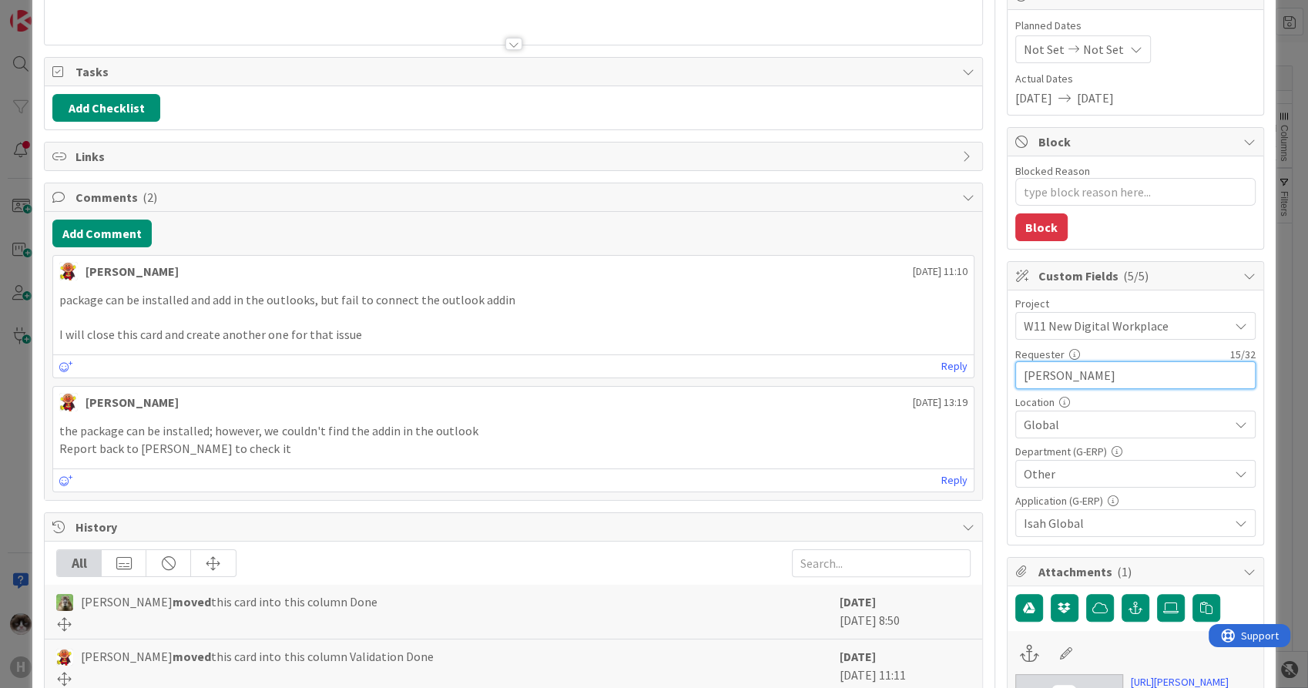
type input "[PERSON_NAME]"
click at [941, 318] on p at bounding box center [513, 318] width 908 height 18
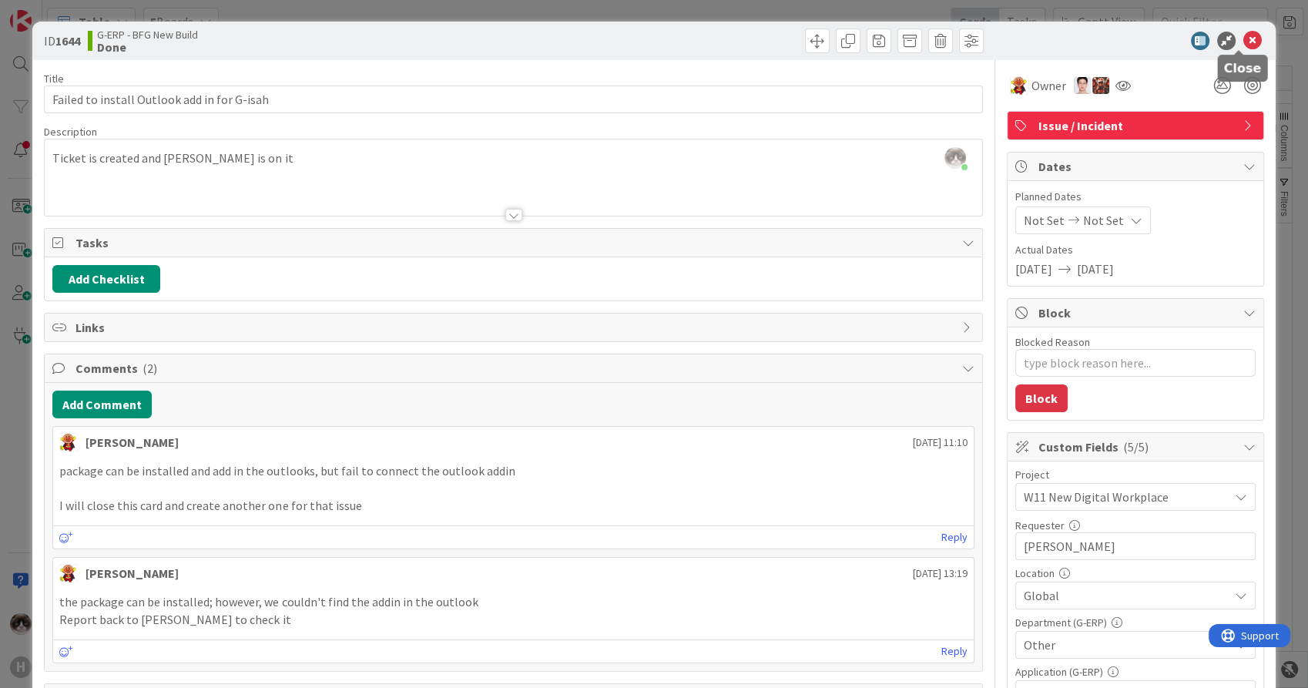
click at [1245, 37] on icon at bounding box center [1253, 41] width 18 height 18
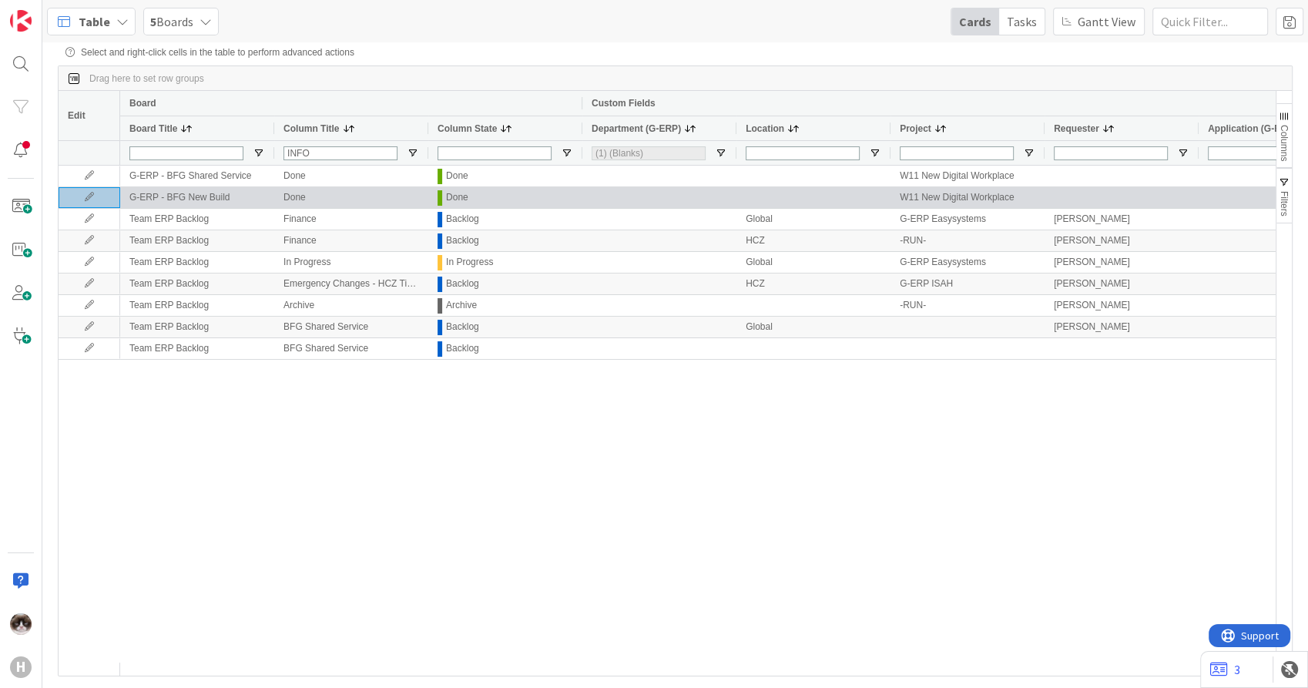
click at [89, 202] on icon at bounding box center [89, 197] width 23 height 9
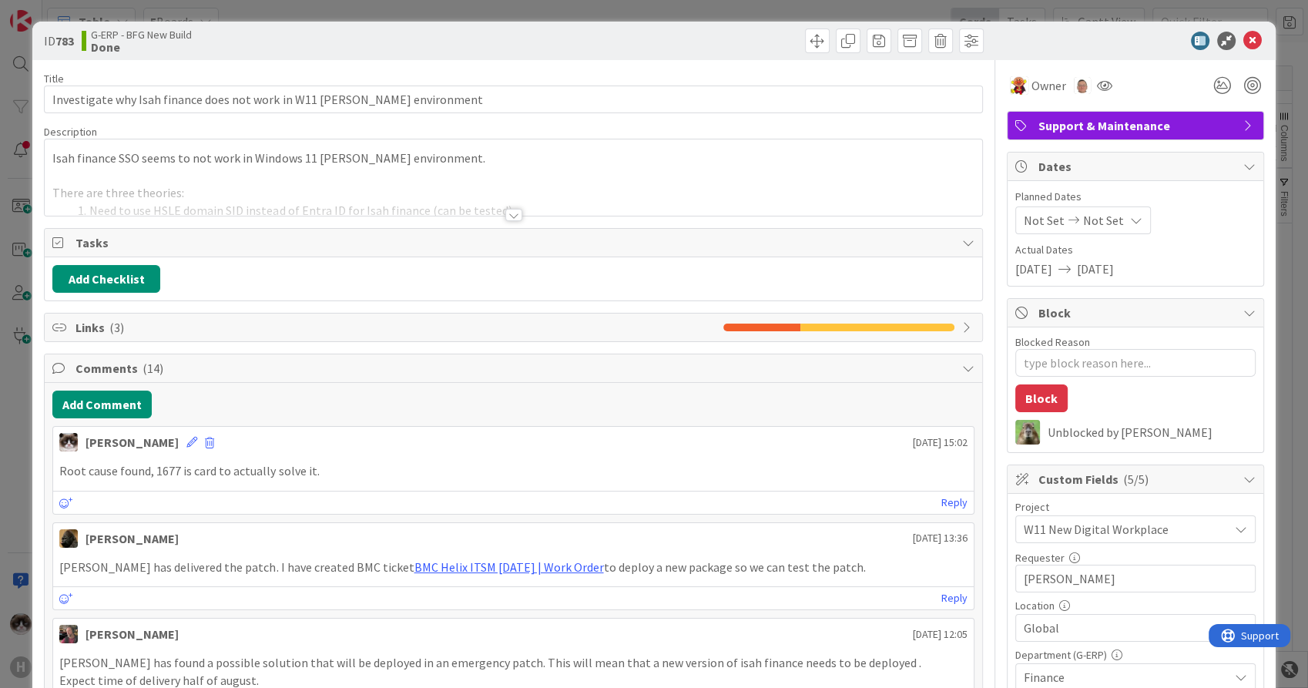
type textarea "x"
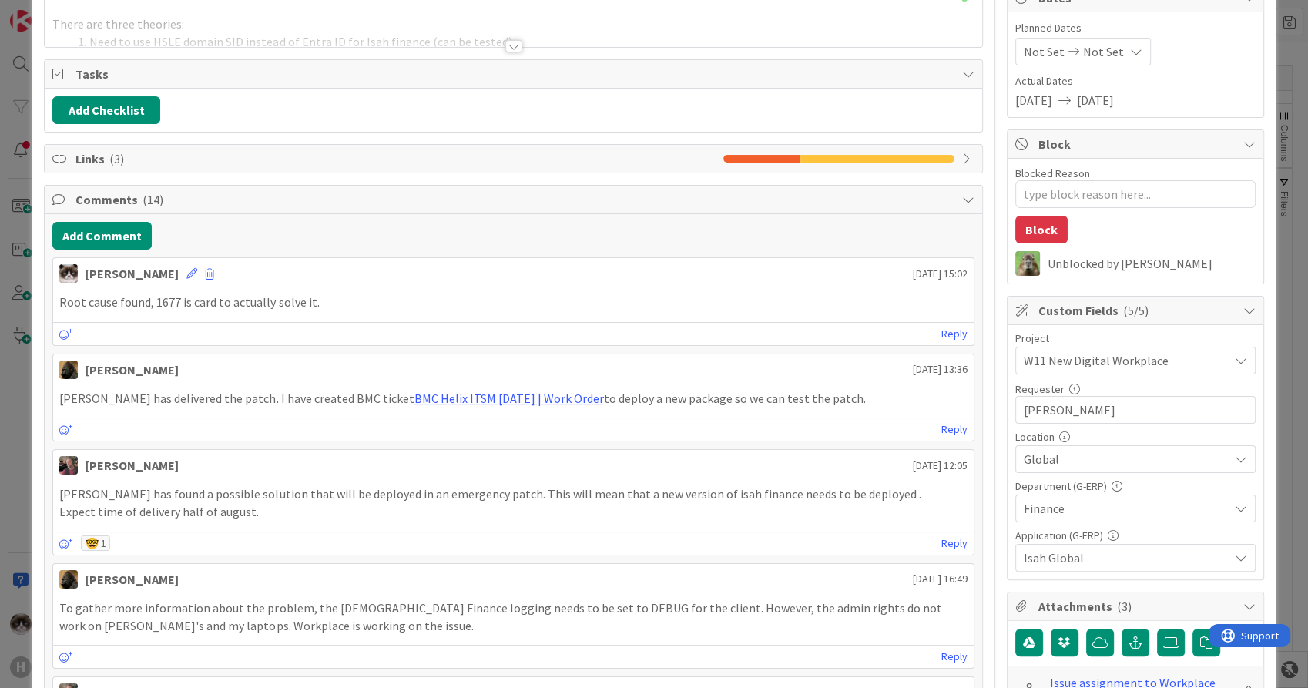
scroll to position [171, 0]
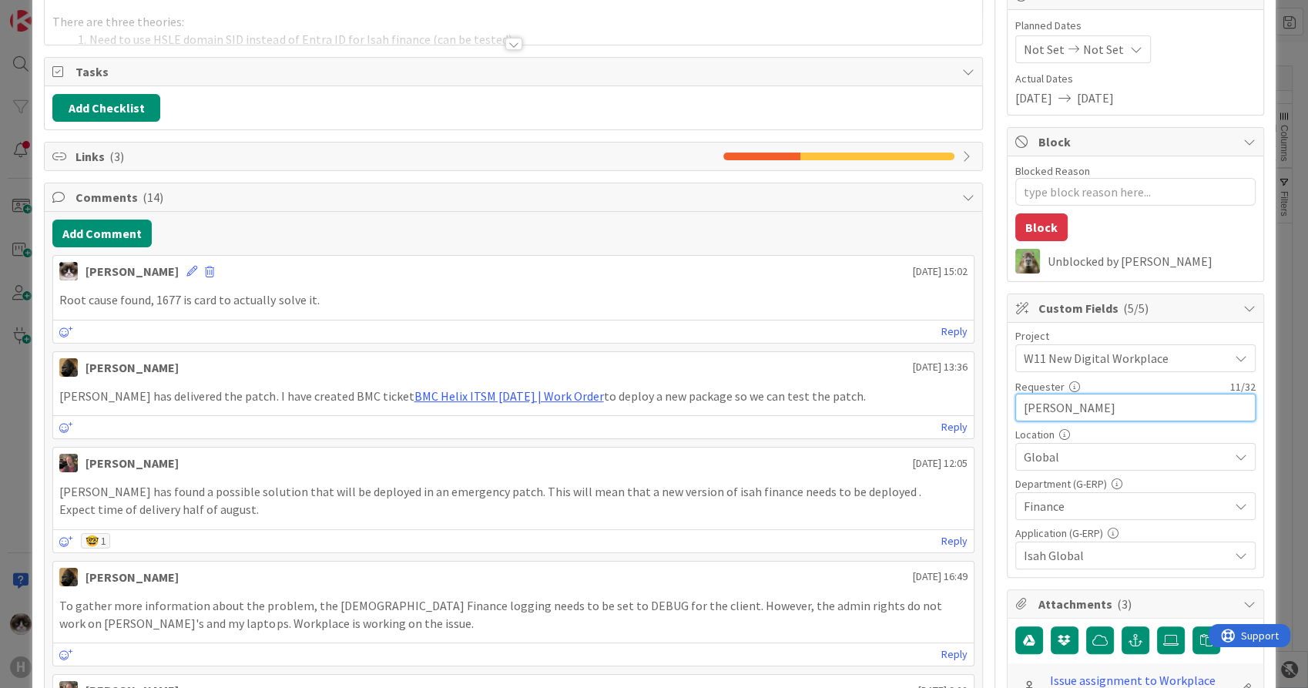
drag, startPoint x: 1094, startPoint y: 405, endPoint x: 969, endPoint y: 401, distance: 125.6
type input "Tj"
type textarea "x"
type input "Tjar"
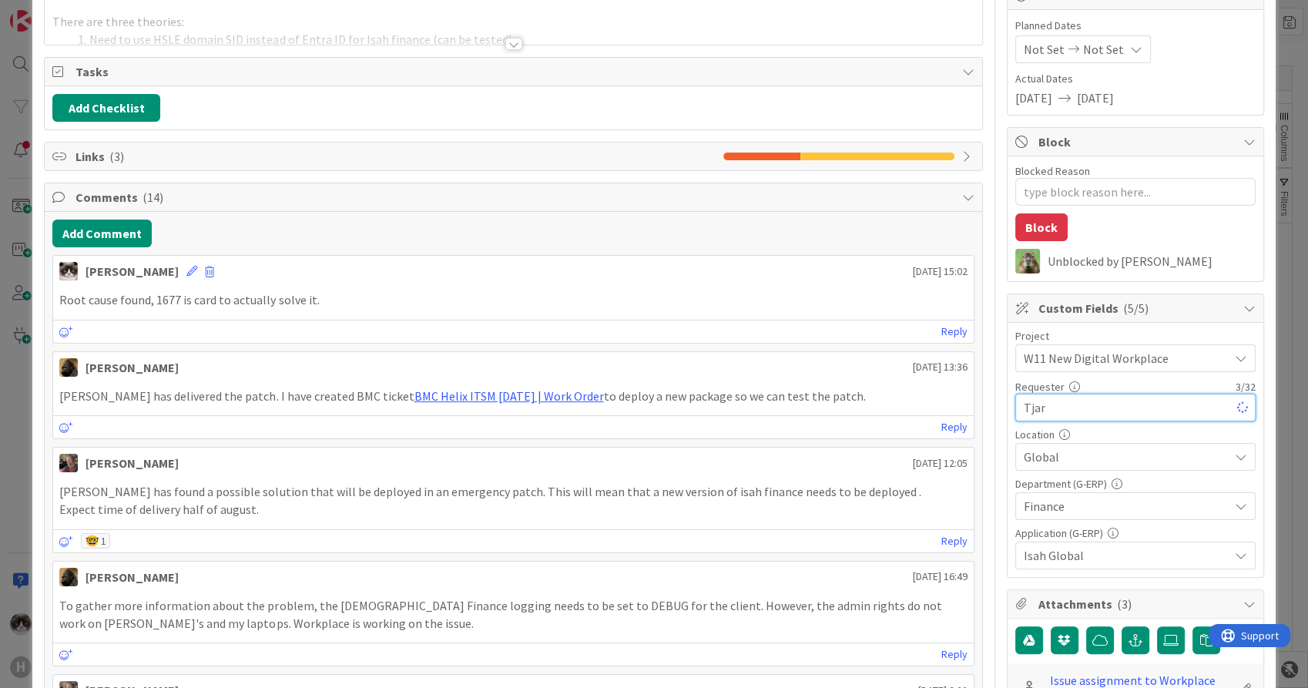
type textarea "x"
type input "[PERSON_NAME]"
type textarea "x"
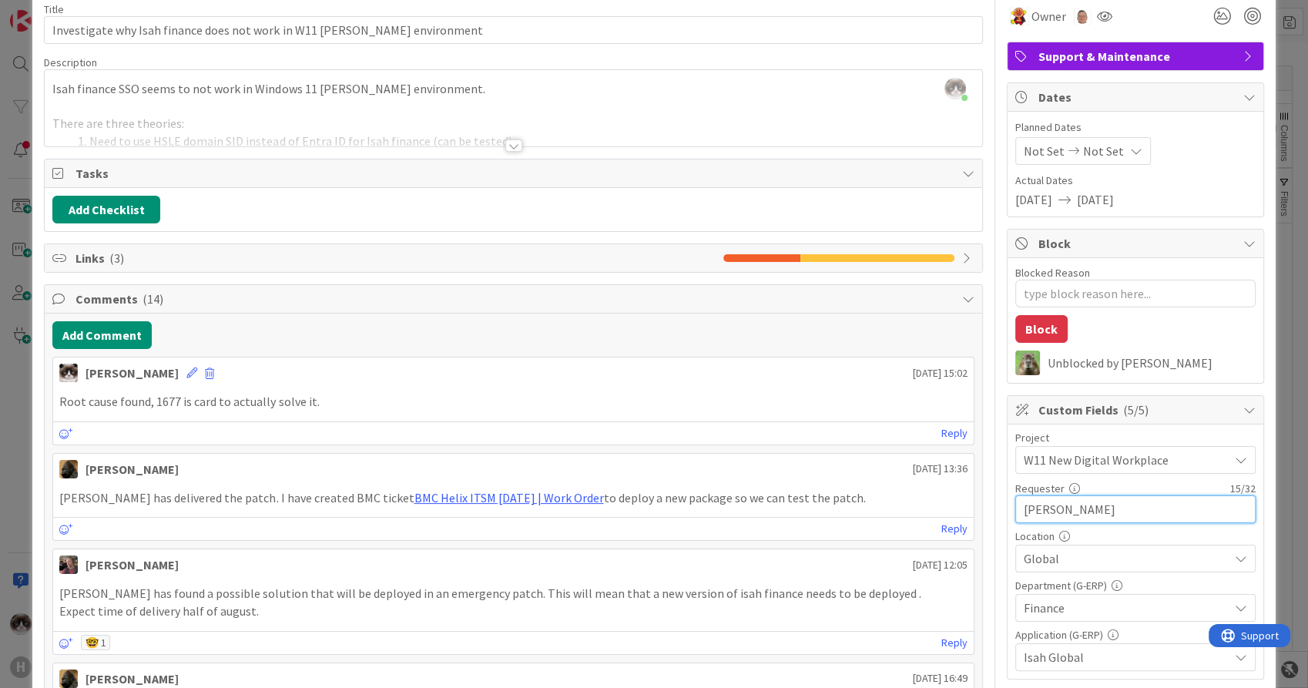
scroll to position [0, 0]
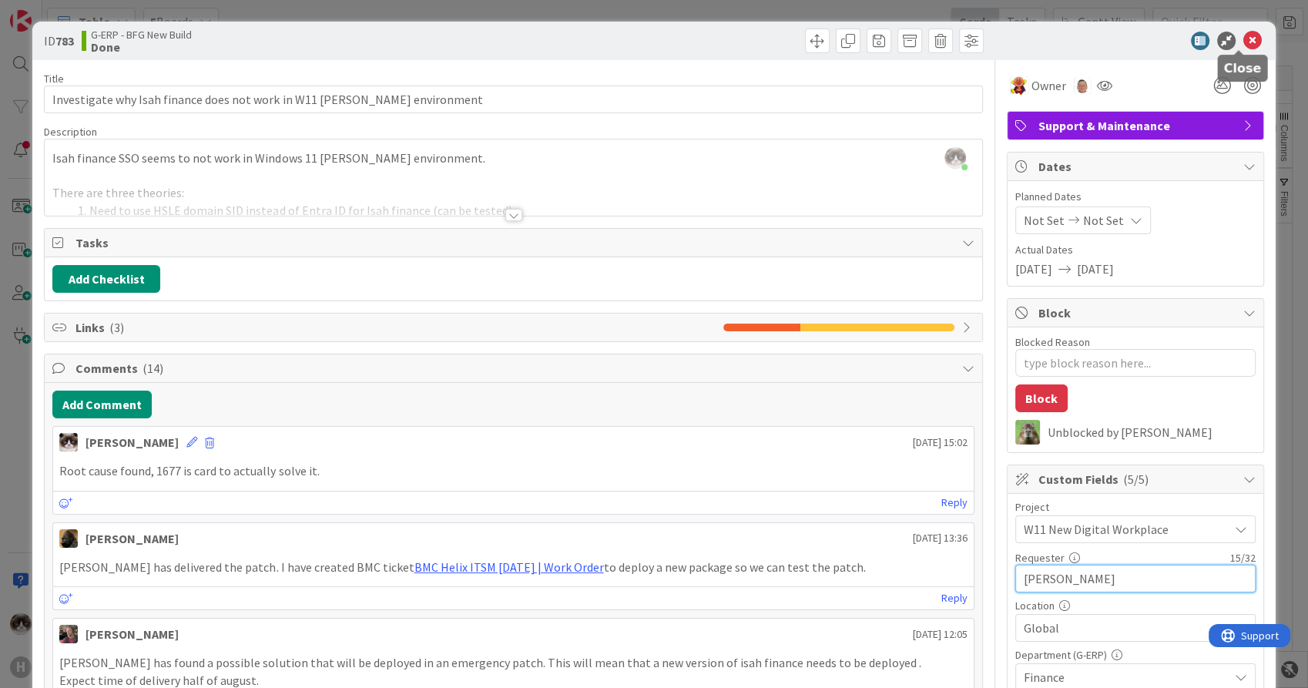
type input "[PERSON_NAME]"
click at [1244, 40] on icon at bounding box center [1253, 41] width 18 height 18
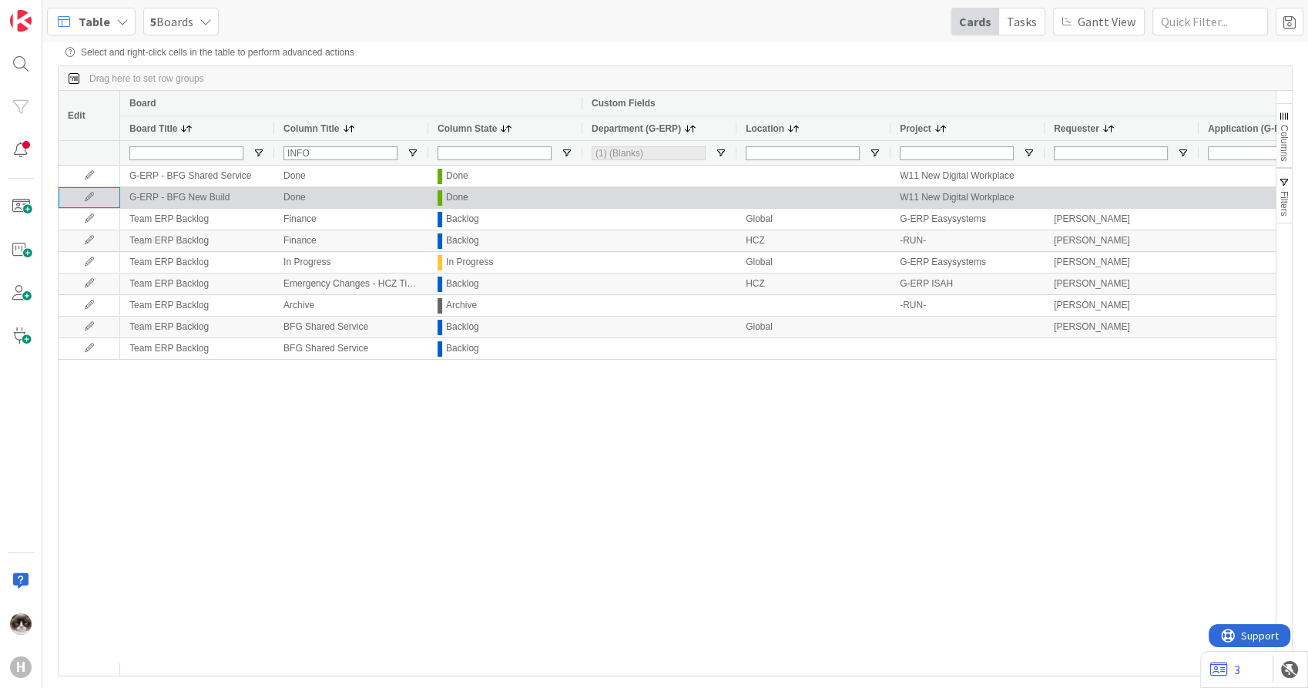
click at [84, 201] on icon at bounding box center [89, 197] width 23 height 9
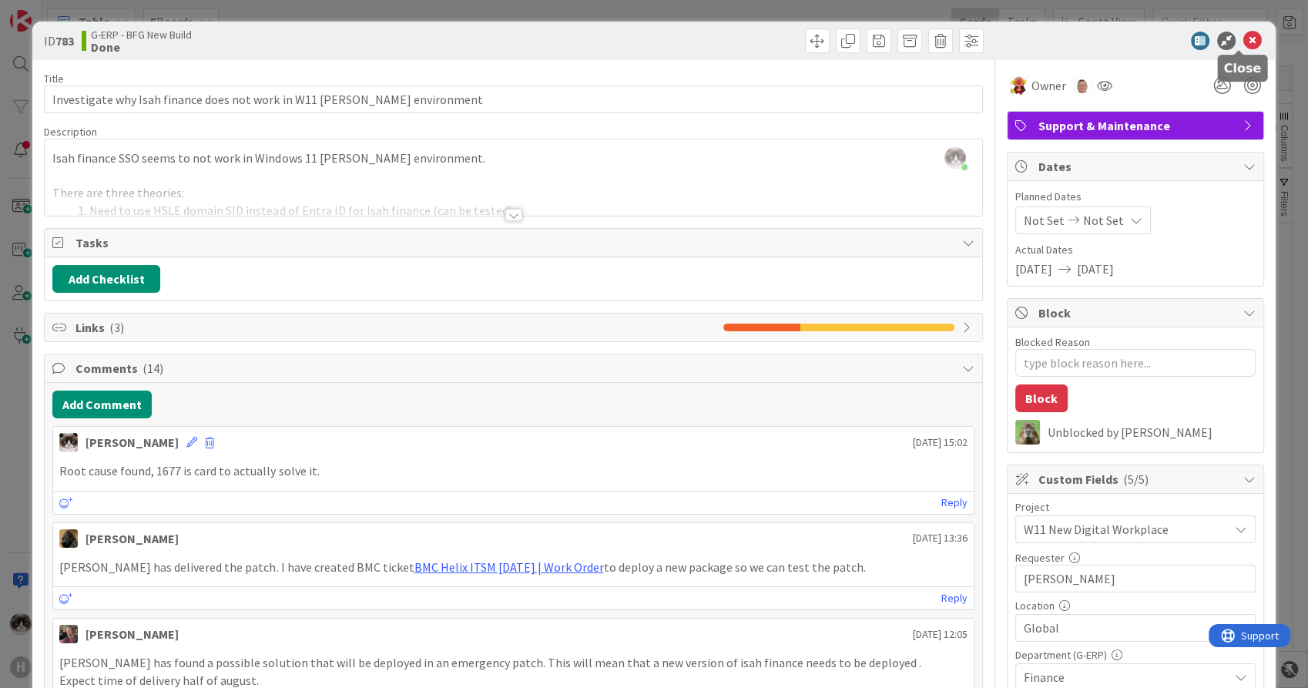
click at [1244, 37] on icon at bounding box center [1253, 41] width 18 height 18
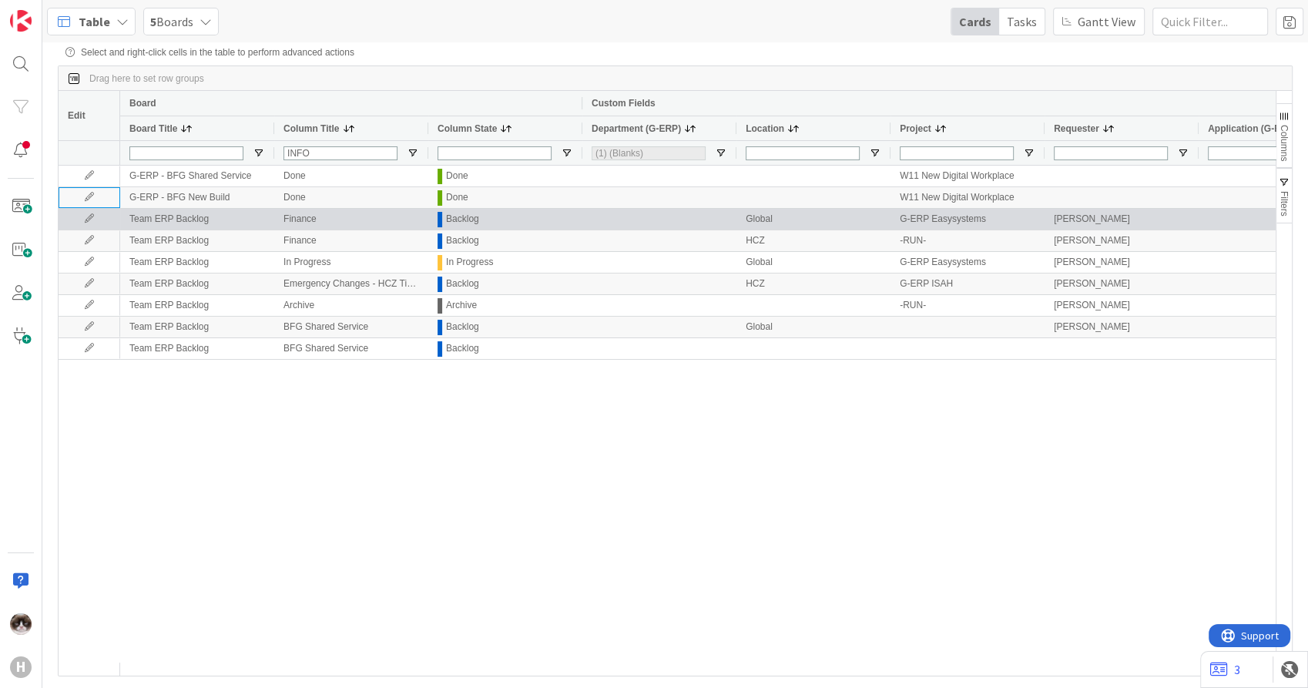
click at [86, 222] on icon at bounding box center [89, 218] width 23 height 9
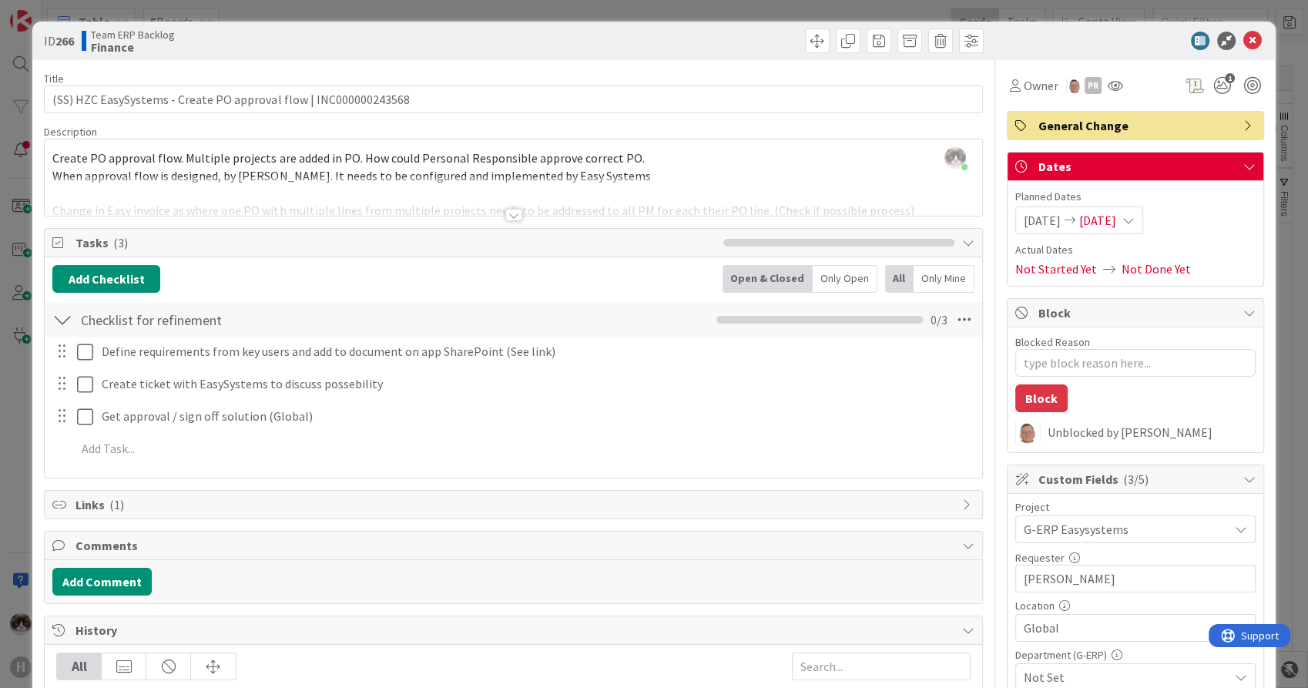
scroll to position [86, 0]
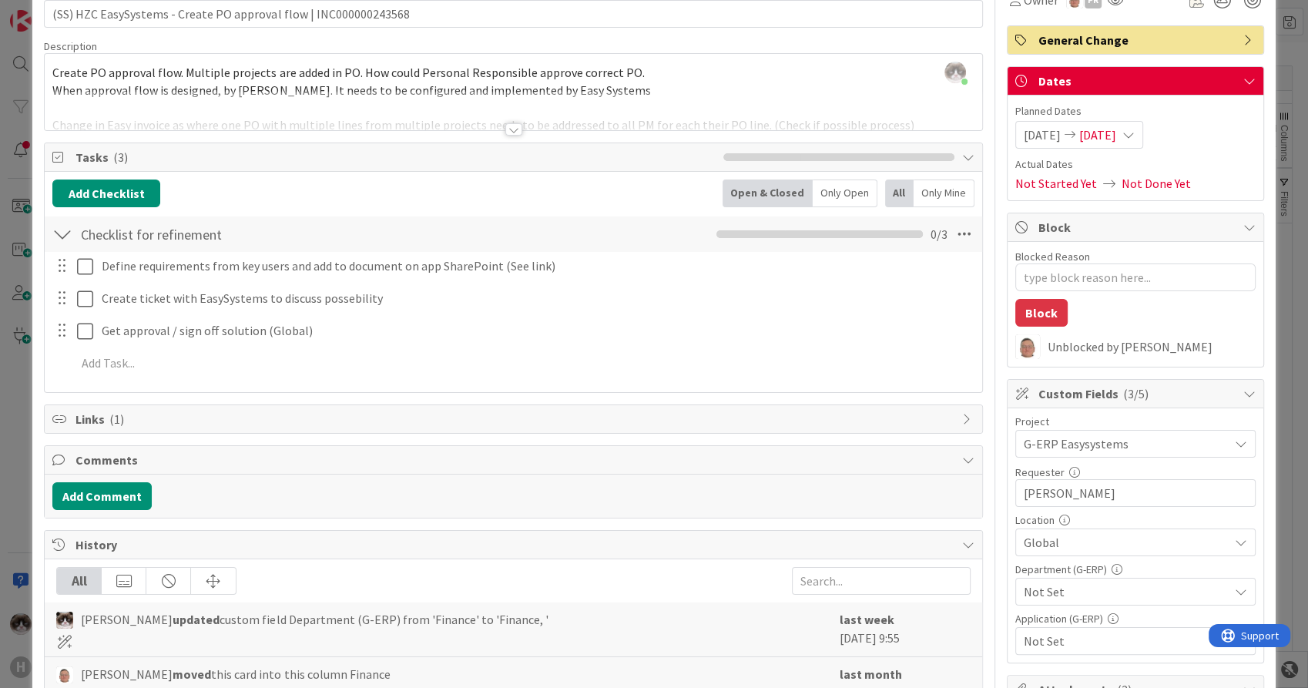
click at [1091, 588] on span "Not Set" at bounding box center [1126, 592] width 205 height 18
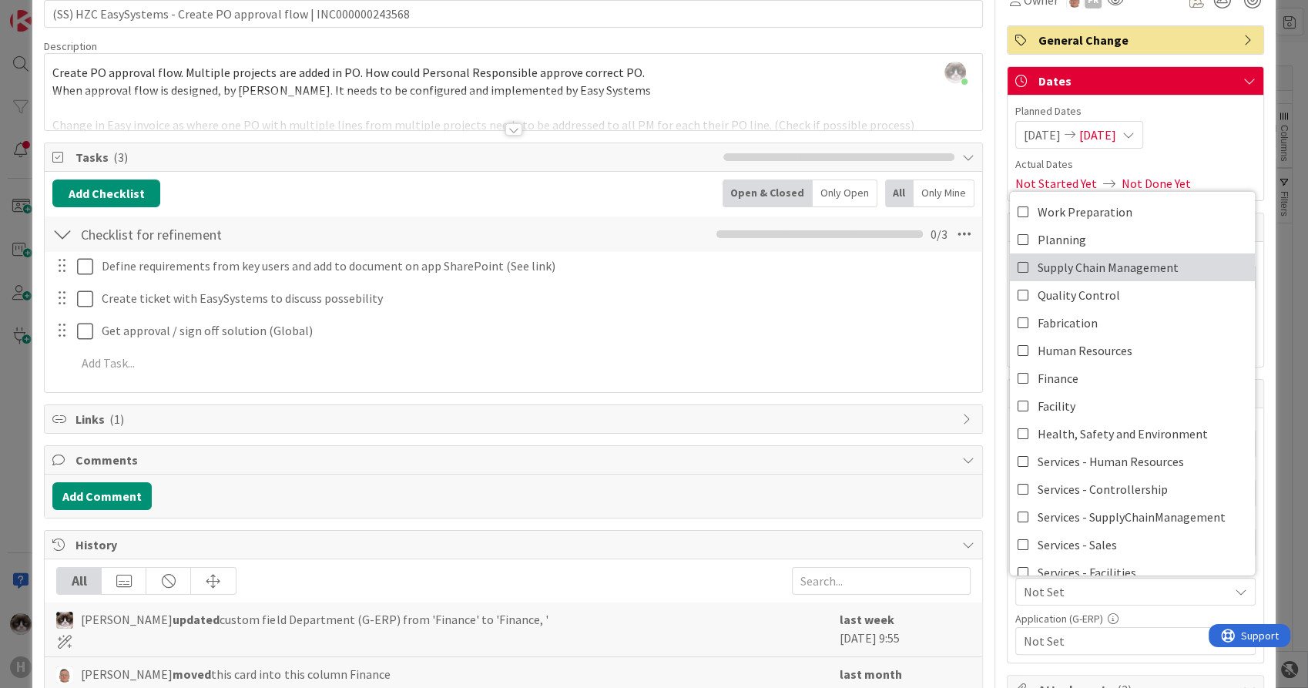
click at [1151, 264] on span "Supply Chain Management" at bounding box center [1108, 267] width 141 height 23
click at [1165, 587] on span "Supply Chain Management" at bounding box center [1126, 592] width 205 height 18
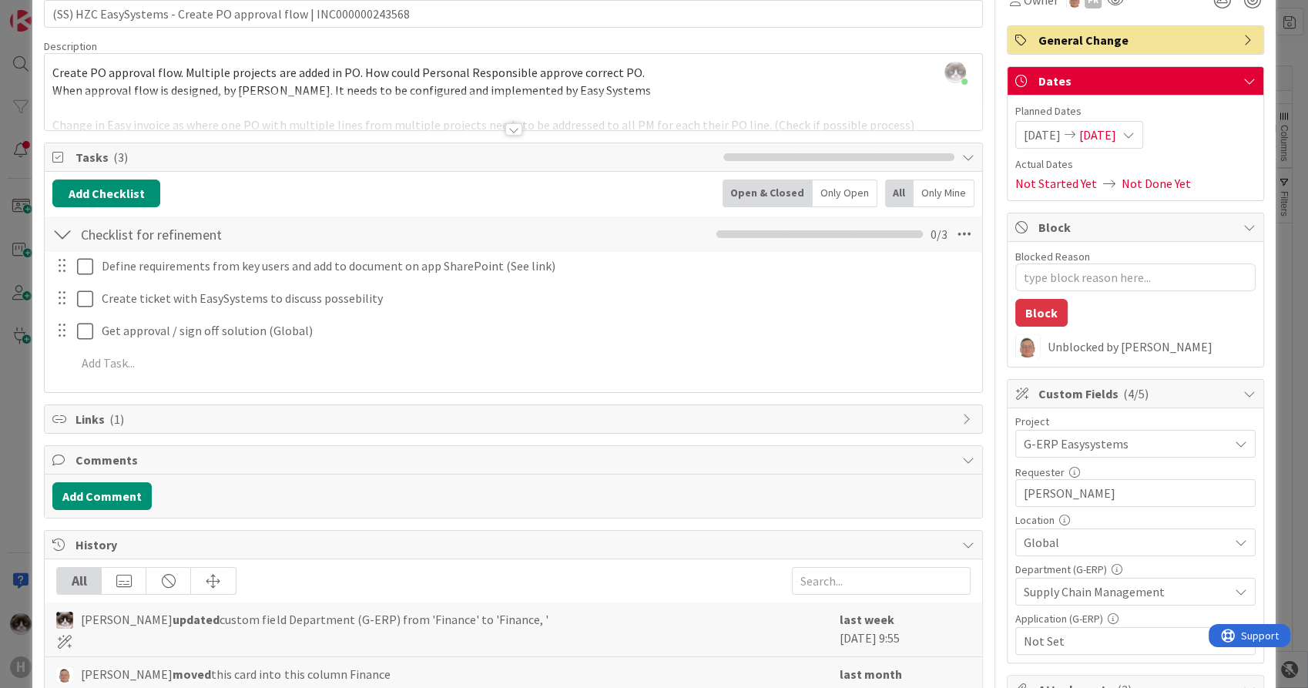
click at [1150, 637] on span "Not Set" at bounding box center [1126, 641] width 205 height 18
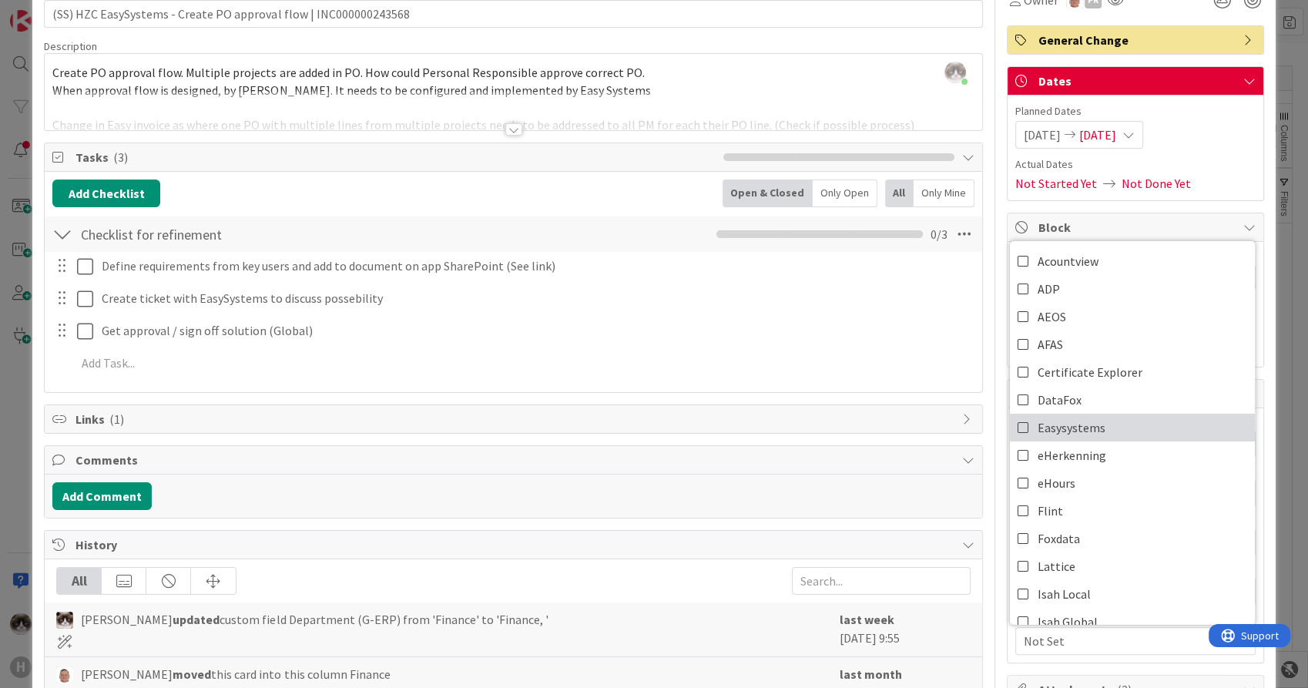
click at [1116, 425] on link "Easysystems" at bounding box center [1132, 428] width 245 height 28
click at [1093, 641] on span "Easysystems" at bounding box center [1126, 641] width 205 height 18
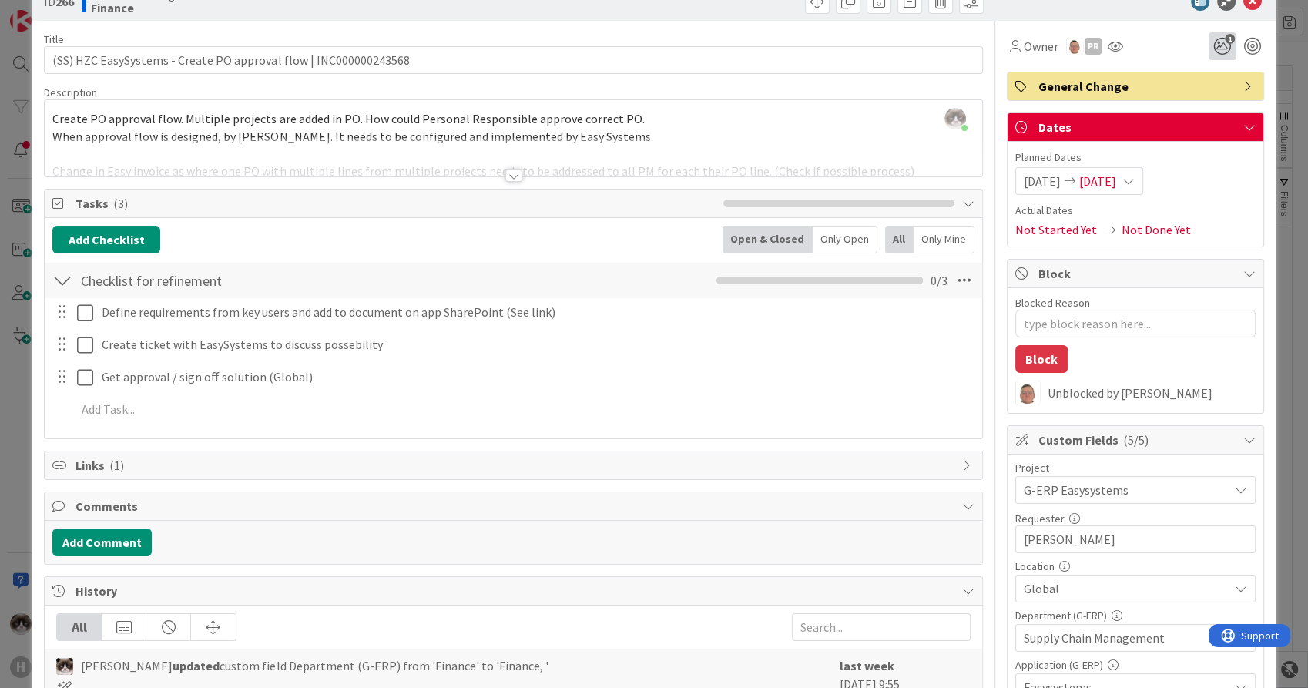
scroll to position [0, 0]
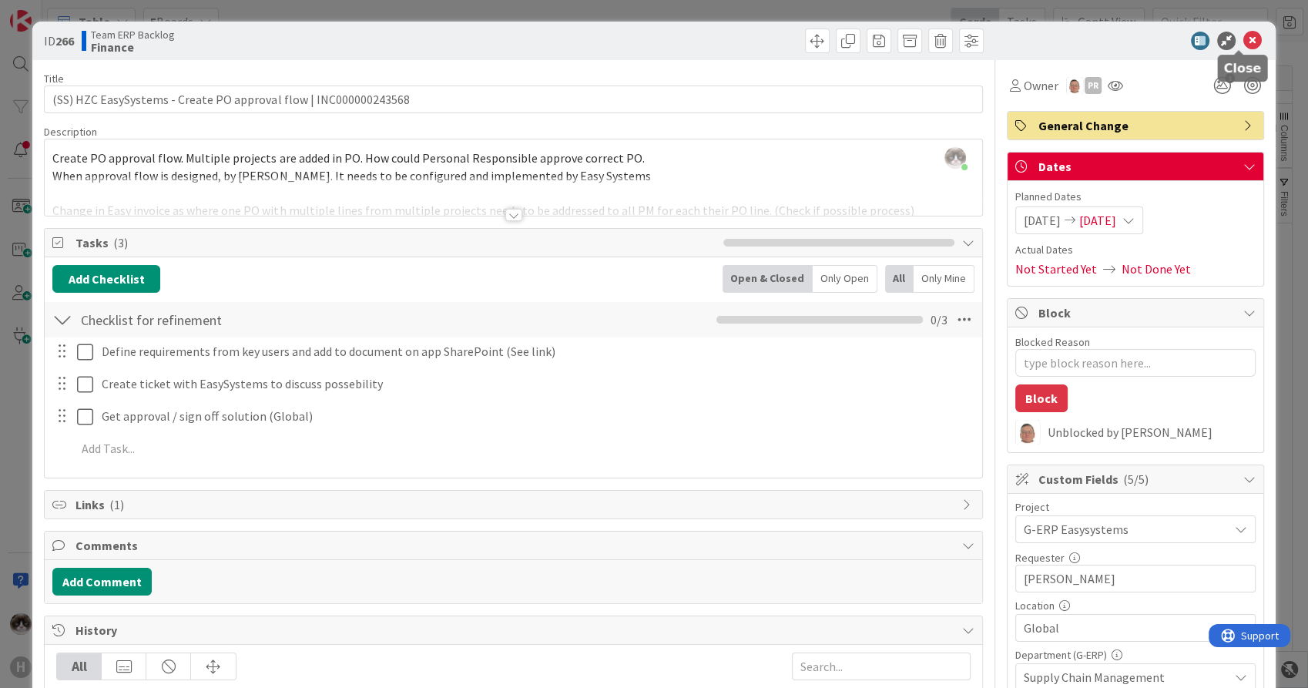
click at [1244, 44] on icon at bounding box center [1253, 41] width 18 height 18
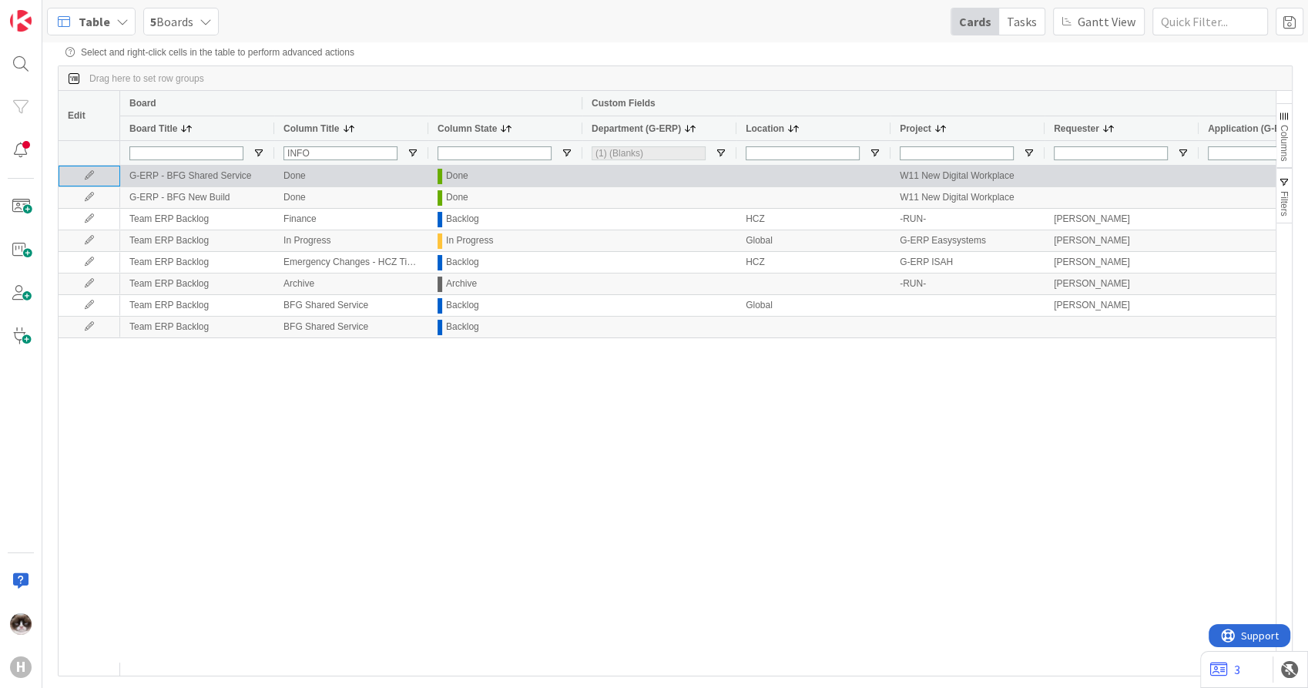
click at [89, 178] on icon at bounding box center [89, 175] width 23 height 9
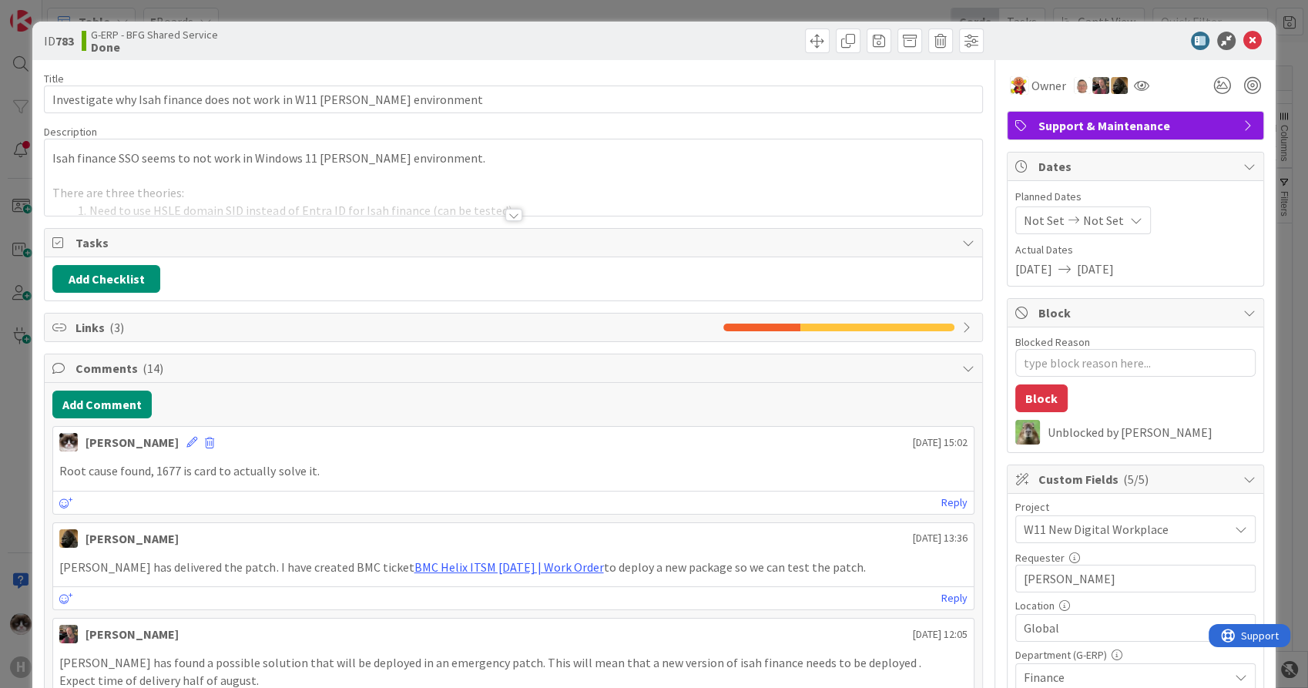
click at [1109, 619] on span "Global" at bounding box center [1126, 628] width 205 height 18
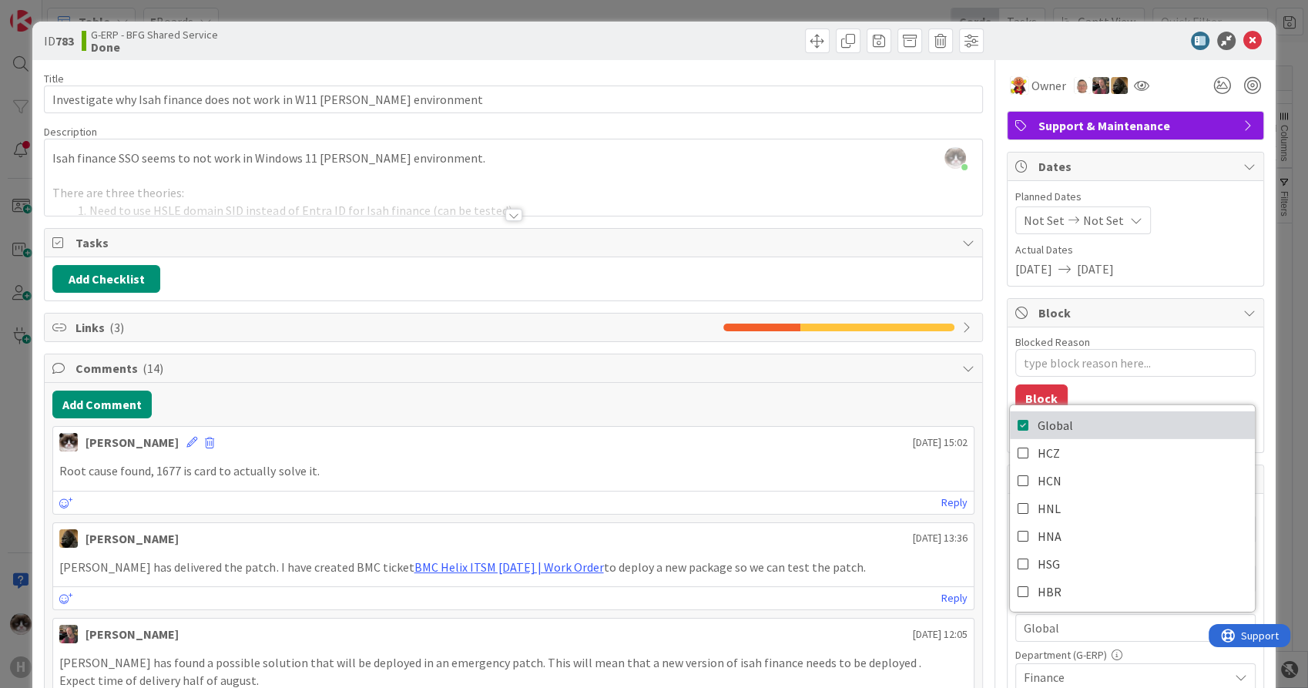
click at [1092, 418] on link "Global" at bounding box center [1132, 425] width 245 height 28
drag, startPoint x: 1122, startPoint y: 623, endPoint x: 1122, endPoint y: 613, distance: 9.2
click at [1122, 623] on span "Global" at bounding box center [1126, 628] width 205 height 18
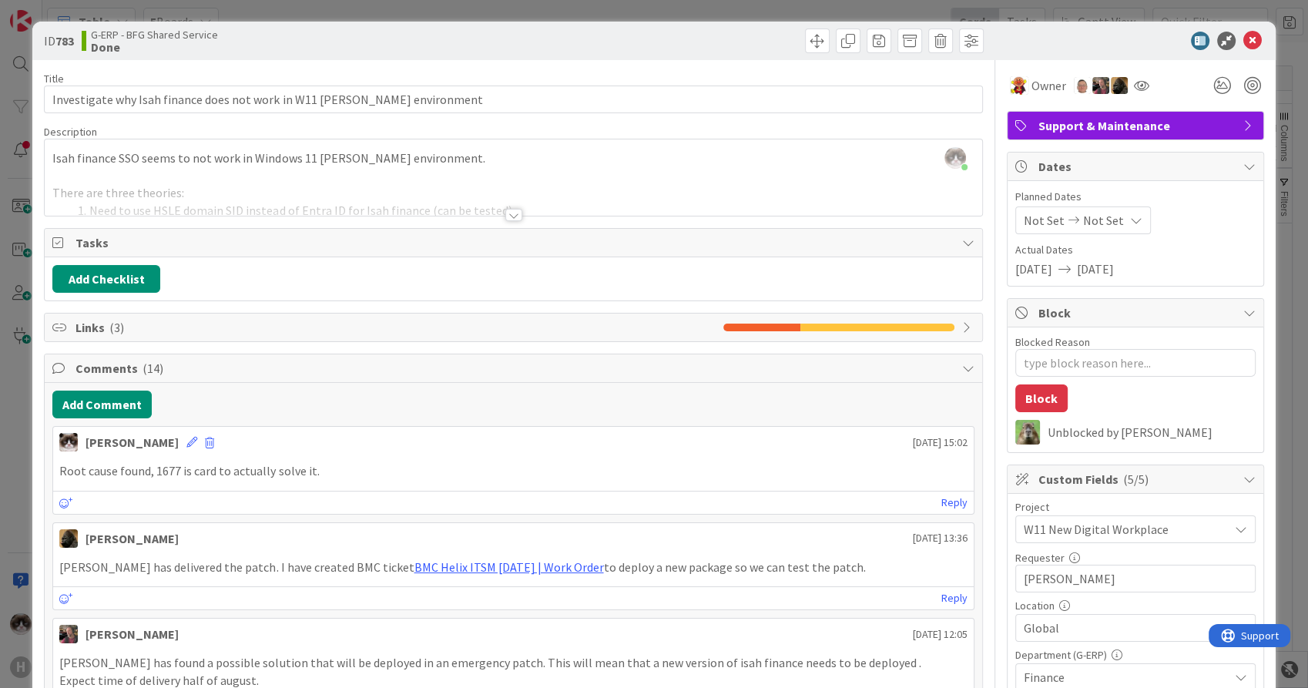
click at [1244, 44] on icon at bounding box center [1253, 41] width 18 height 18
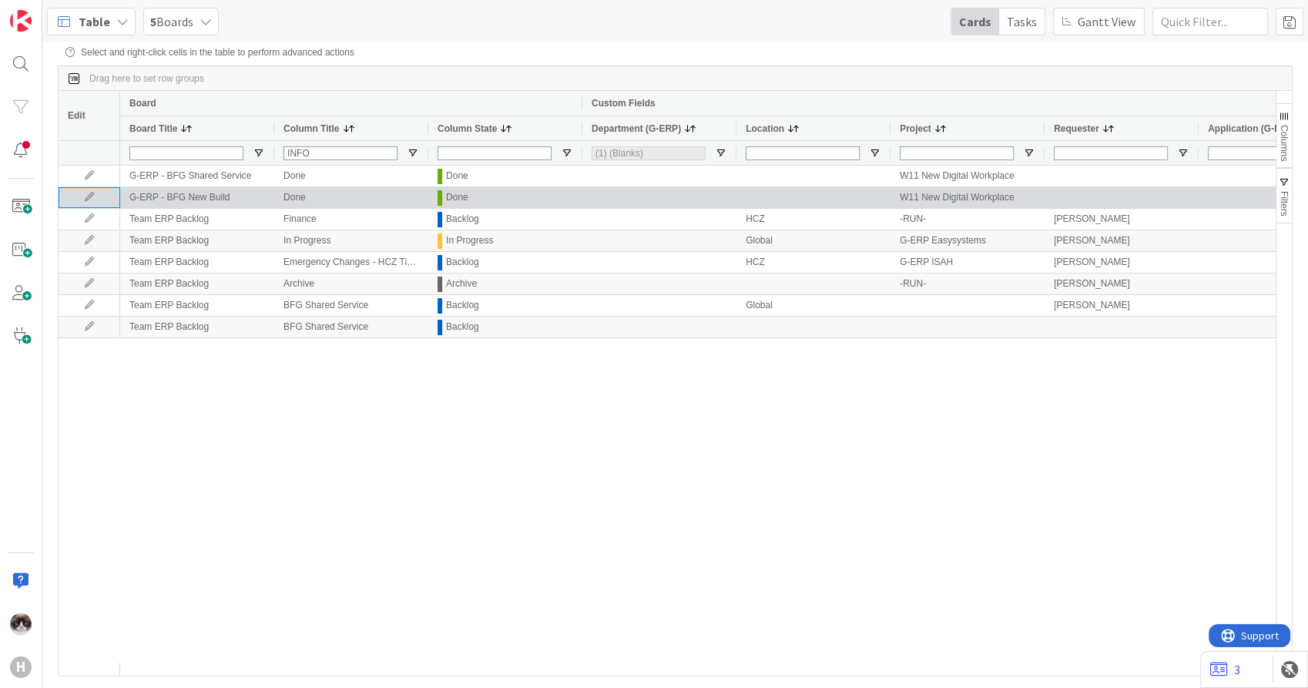
click at [95, 202] on icon at bounding box center [89, 197] width 23 height 9
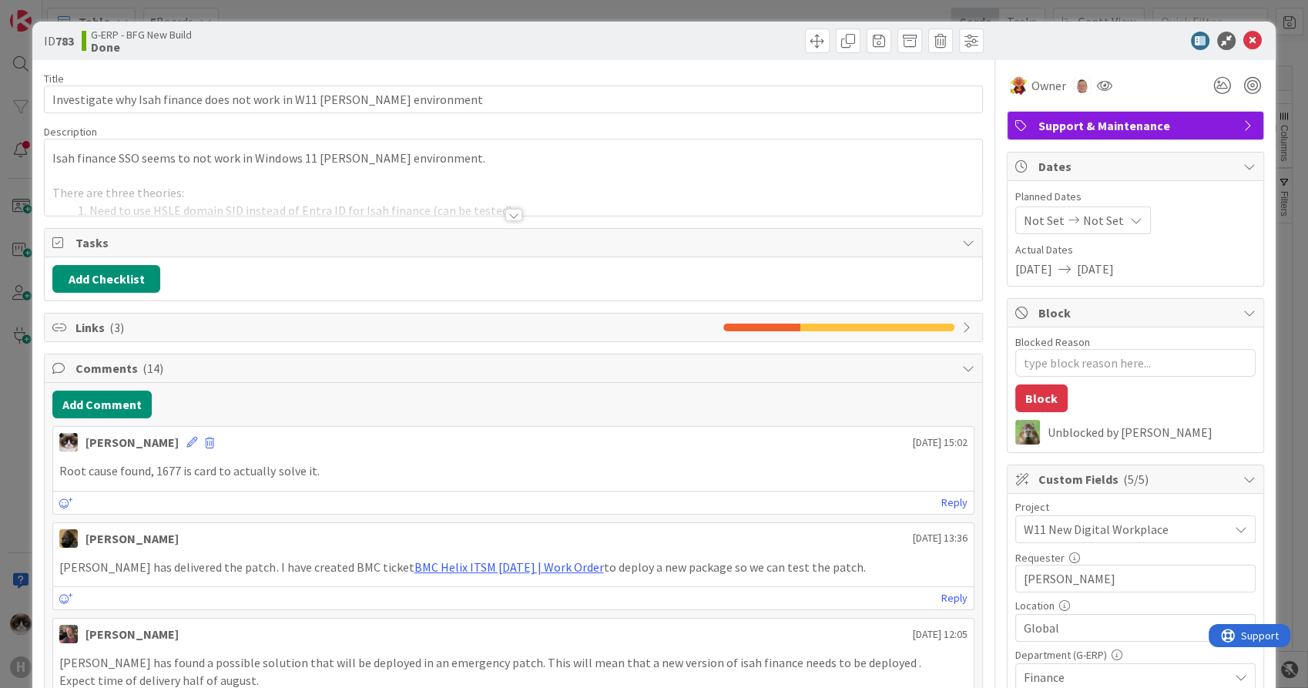
click at [1248, 35] on icon at bounding box center [1253, 41] width 18 height 18
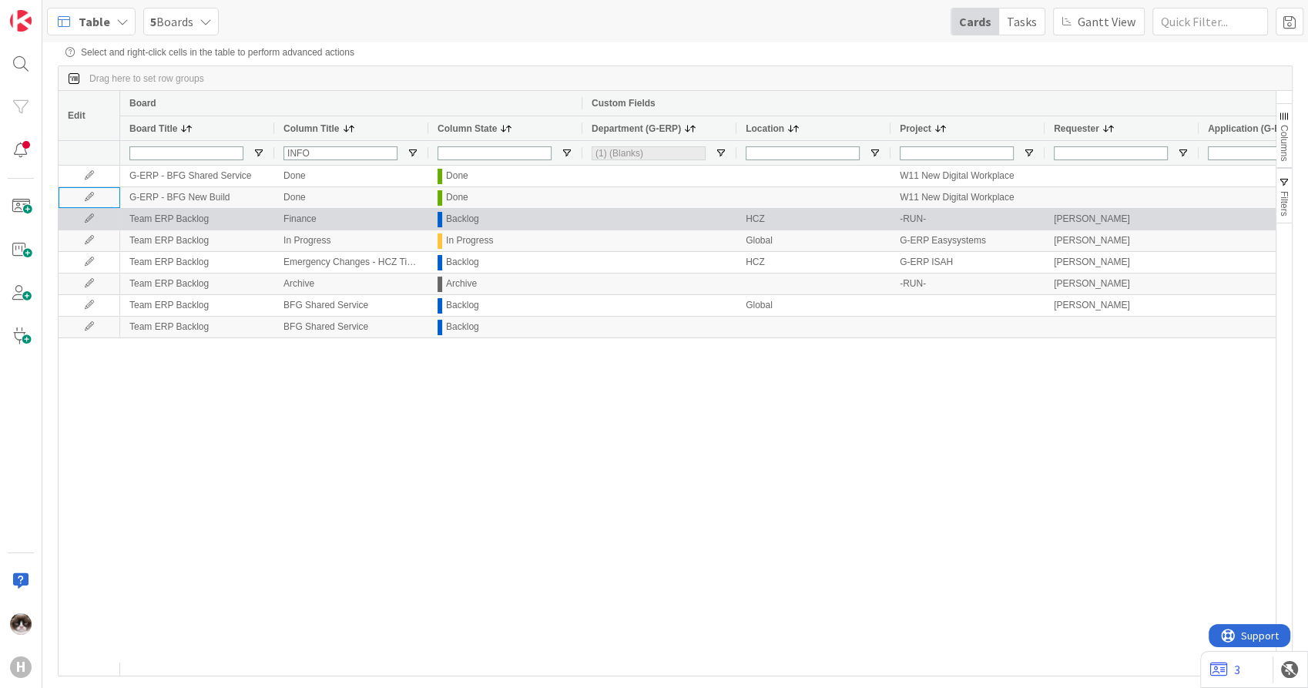
click at [88, 217] on icon at bounding box center [89, 218] width 23 height 9
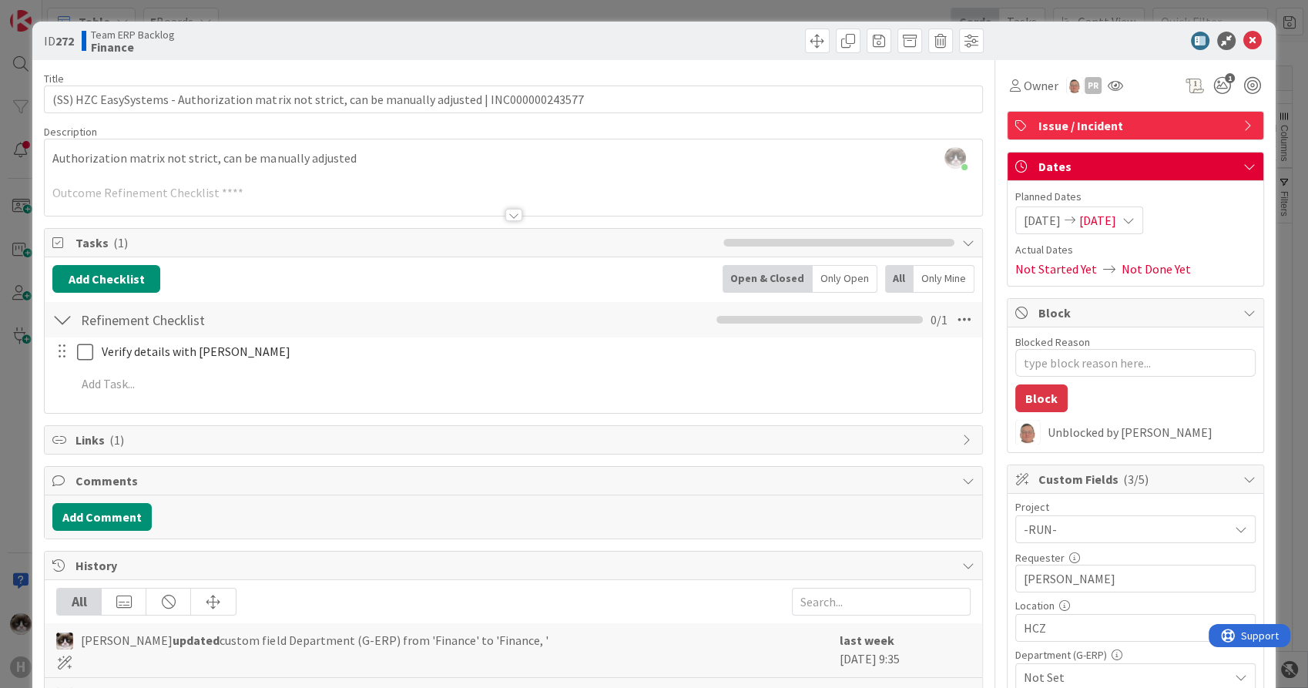
scroll to position [86, 0]
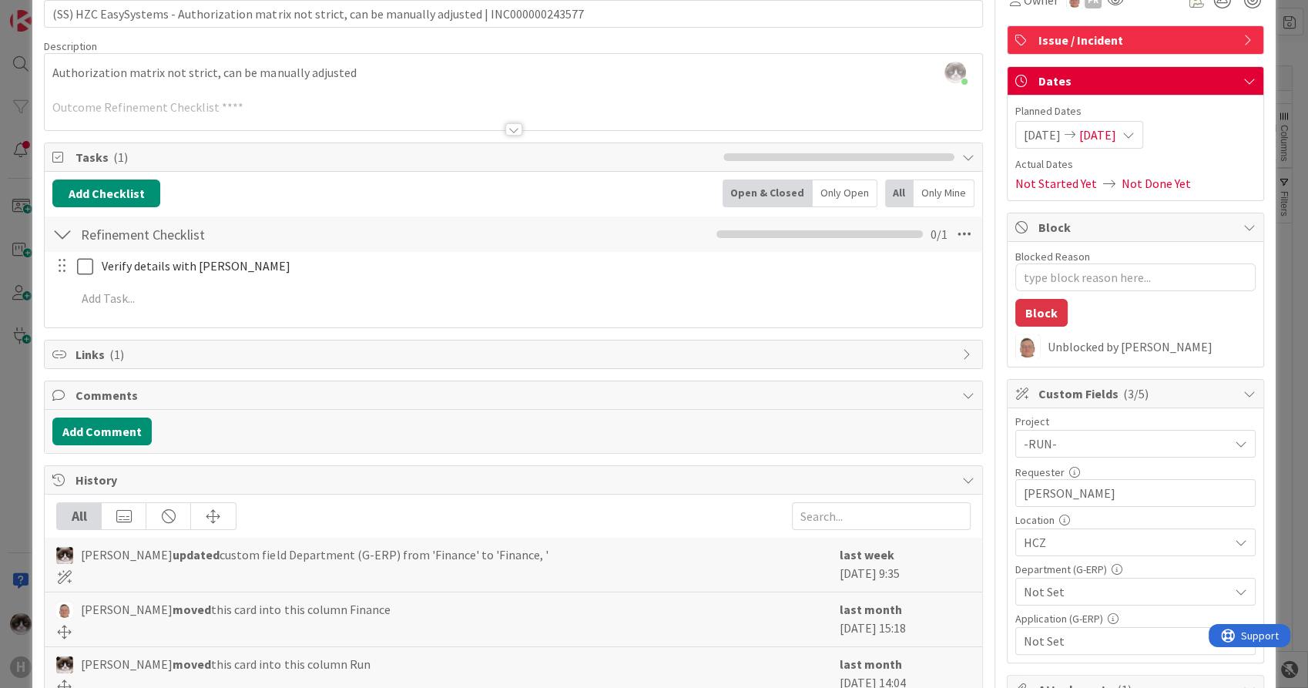
click at [1134, 592] on span "Not Set" at bounding box center [1126, 592] width 205 height 18
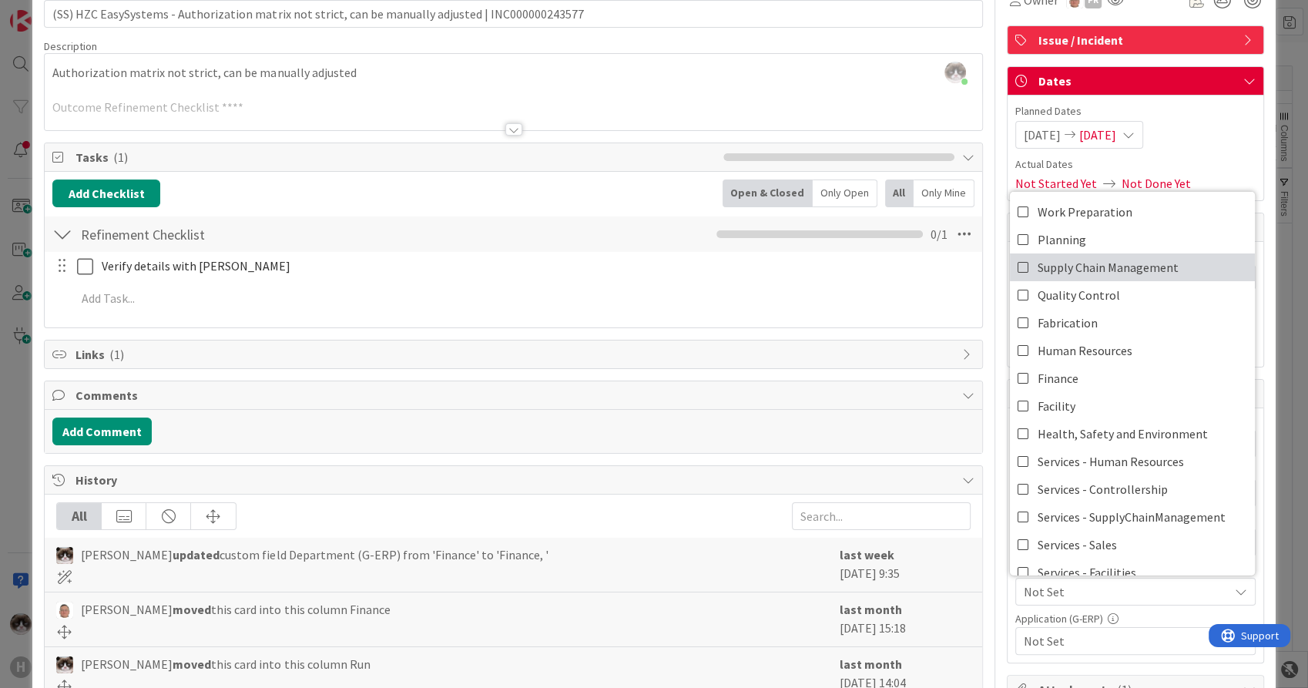
click at [1128, 275] on span "Supply Chain Management" at bounding box center [1108, 267] width 141 height 23
click at [1110, 599] on div "Supply Chain Management" at bounding box center [1136, 592] width 240 height 28
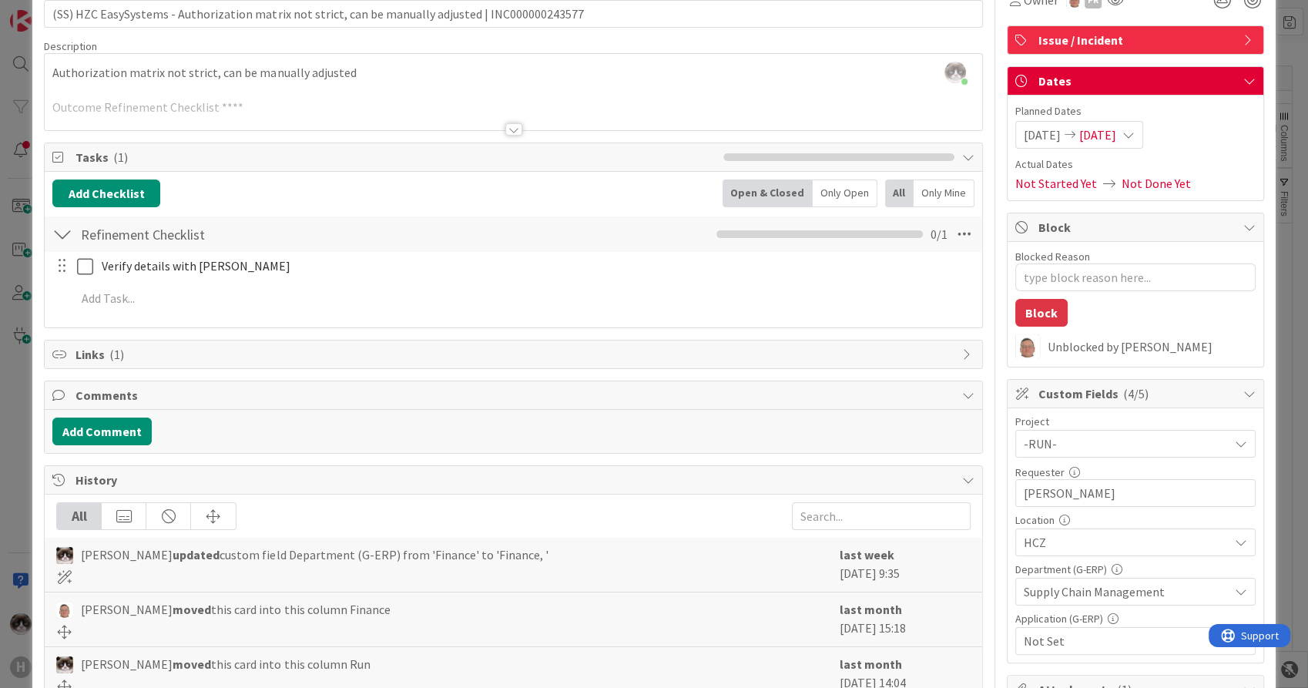
click at [1102, 643] on span "Not Set" at bounding box center [1126, 641] width 205 height 18
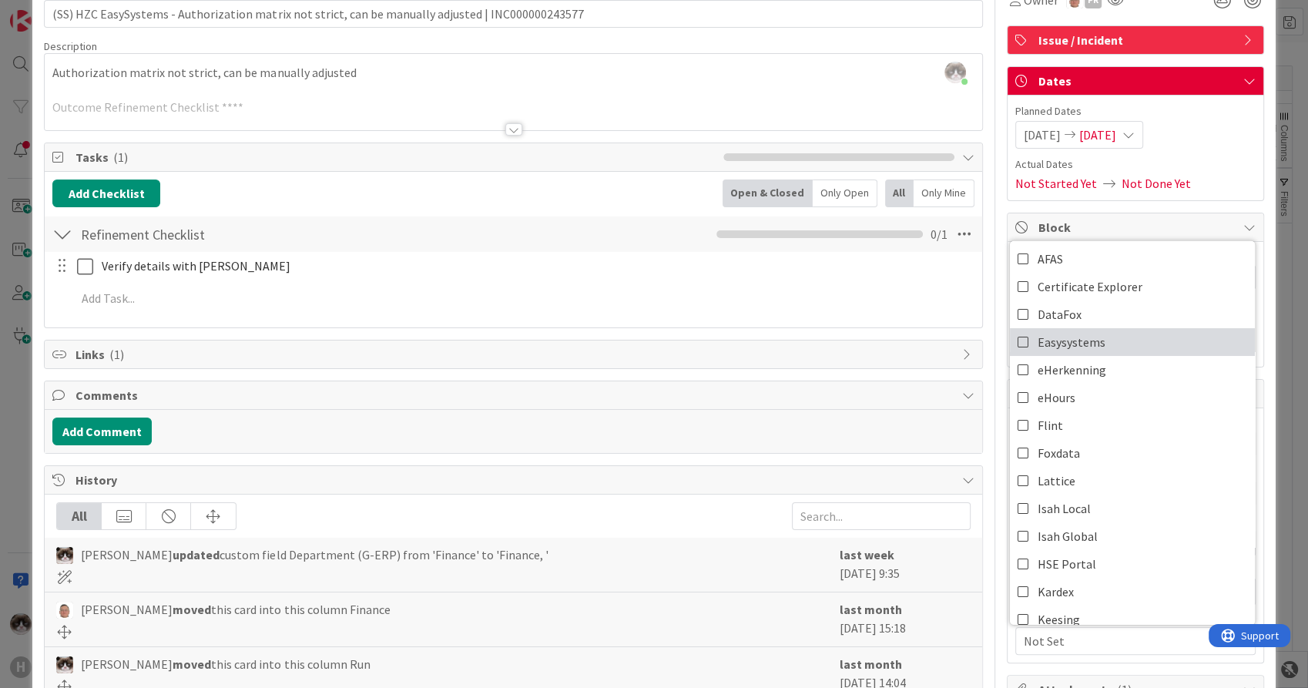
click at [1106, 333] on link "Easysystems" at bounding box center [1132, 342] width 245 height 28
click at [1093, 639] on span "Easysystems" at bounding box center [1126, 641] width 205 height 18
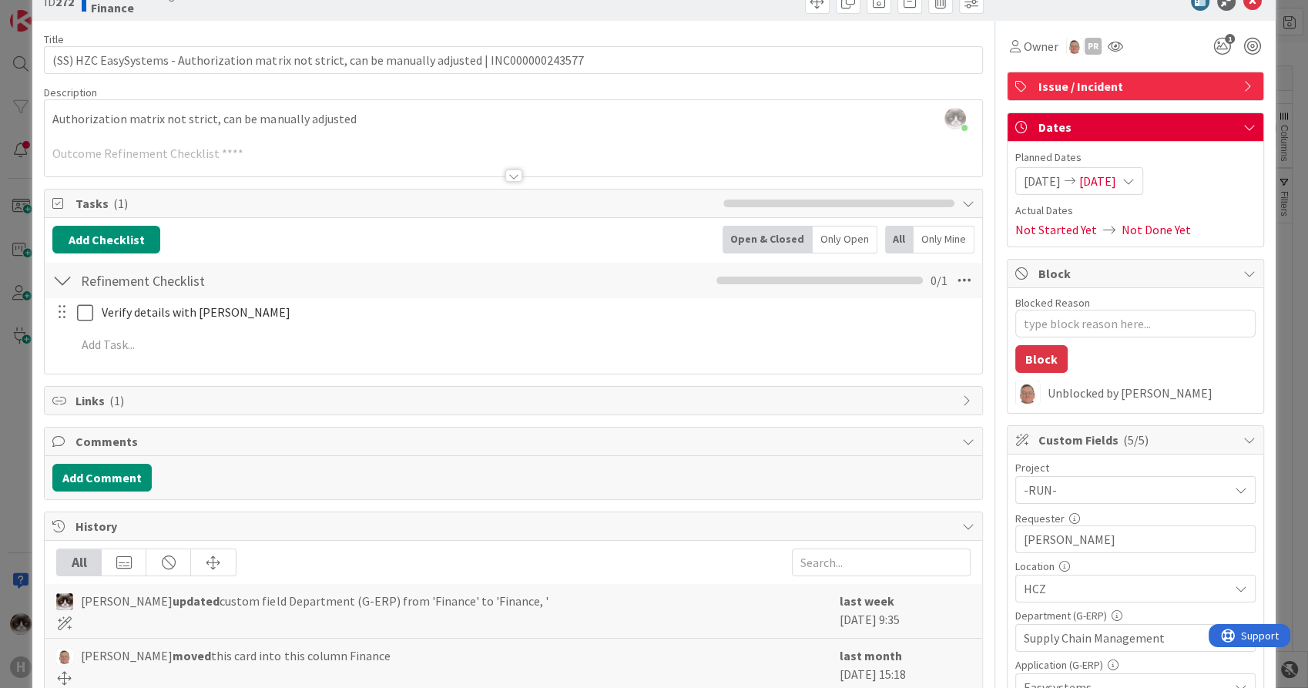
scroll to position [0, 0]
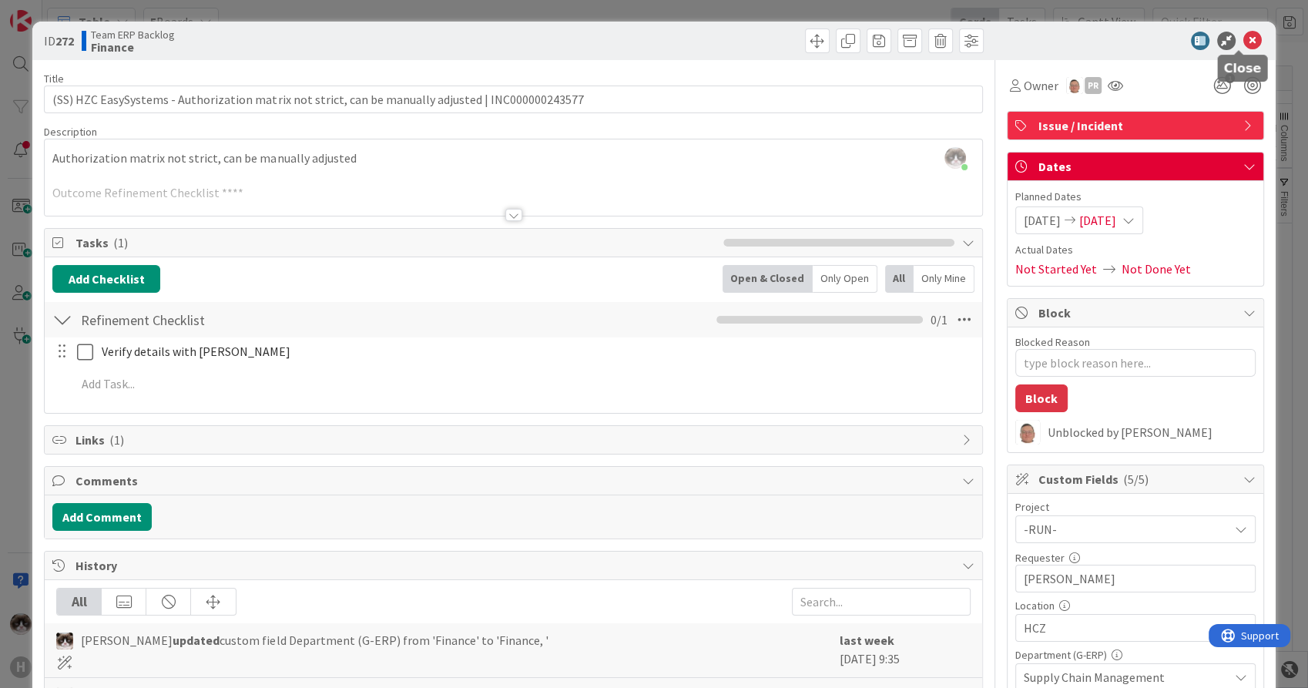
click at [1244, 43] on icon at bounding box center [1253, 41] width 18 height 18
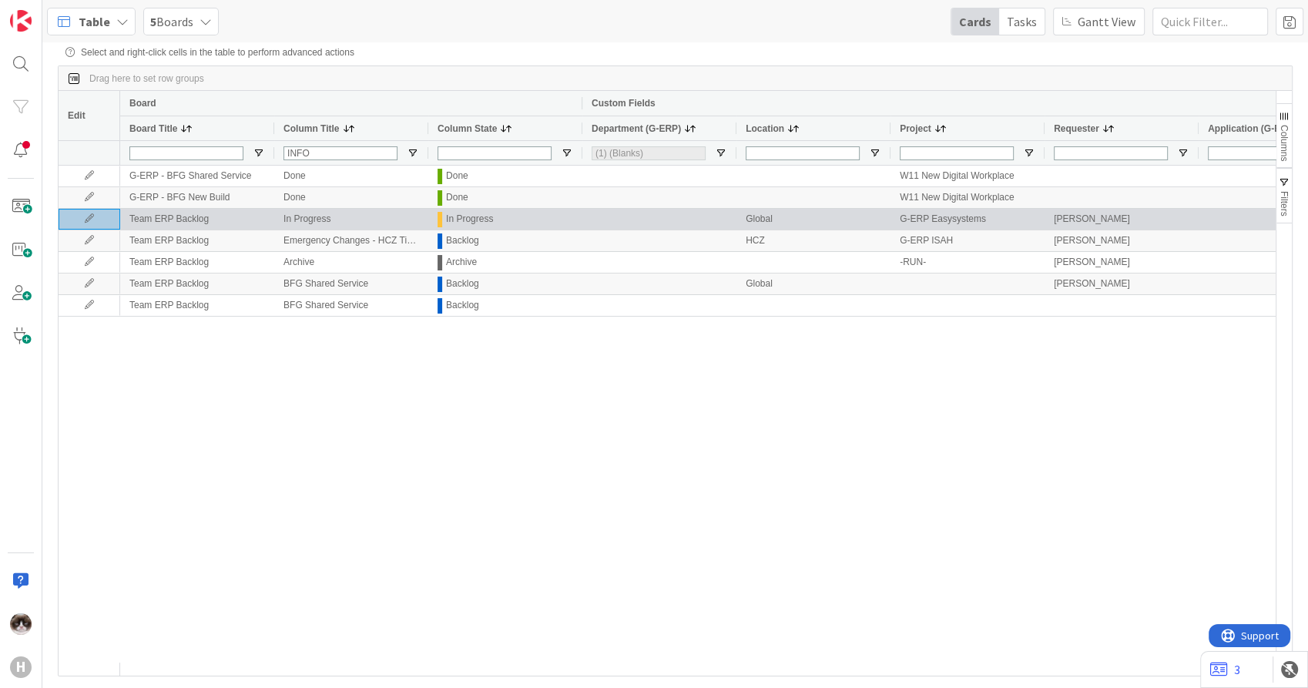
click at [99, 216] on div at bounding box center [90, 219] width 62 height 21
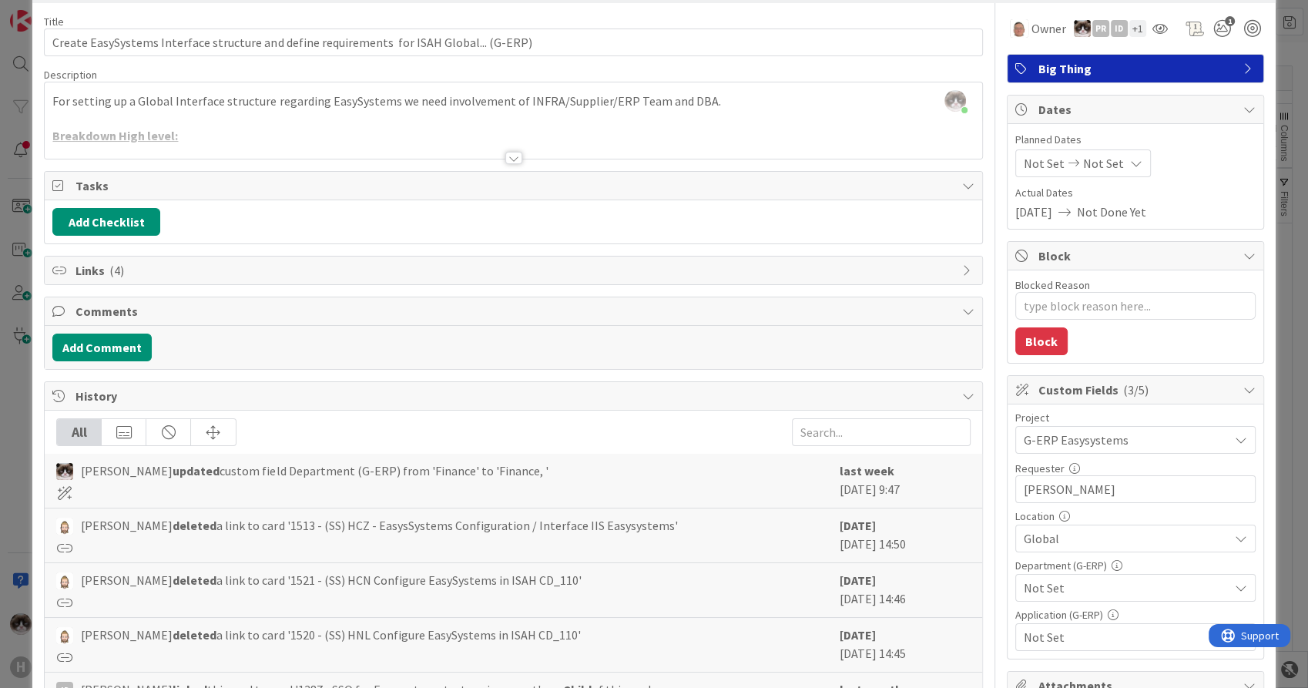
scroll to position [86, 0]
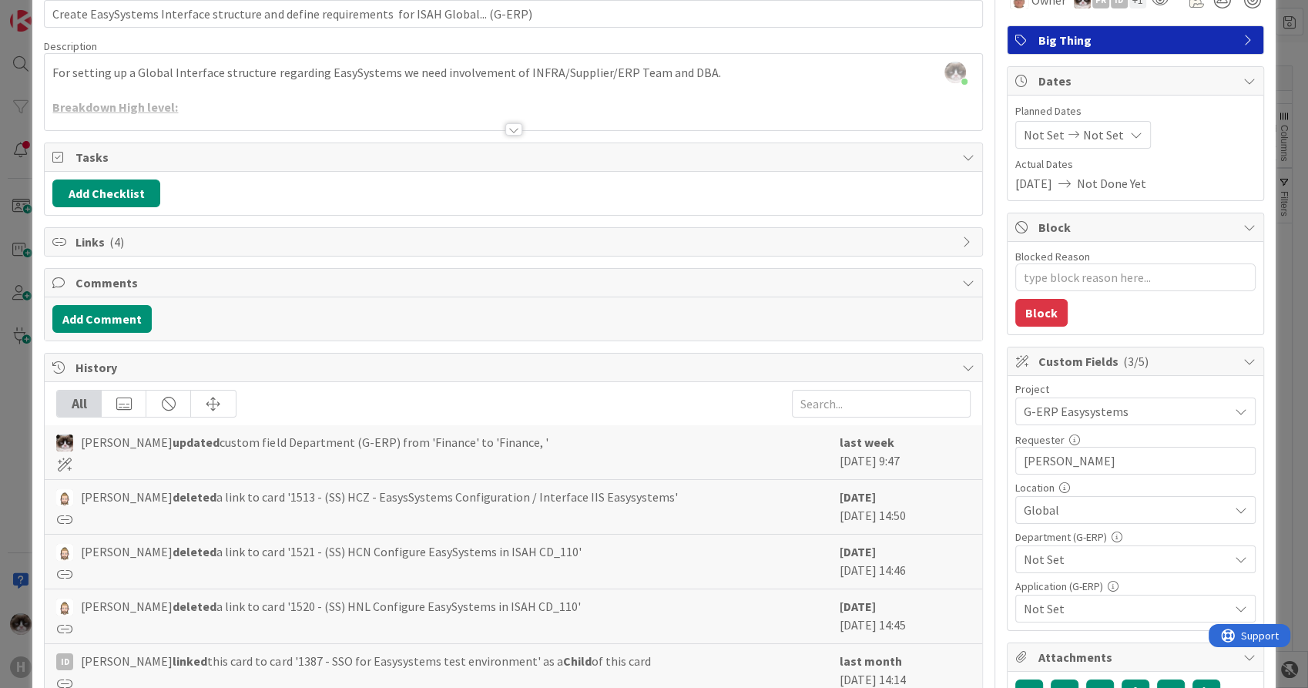
click at [1076, 556] on span "Not Set" at bounding box center [1126, 559] width 205 height 18
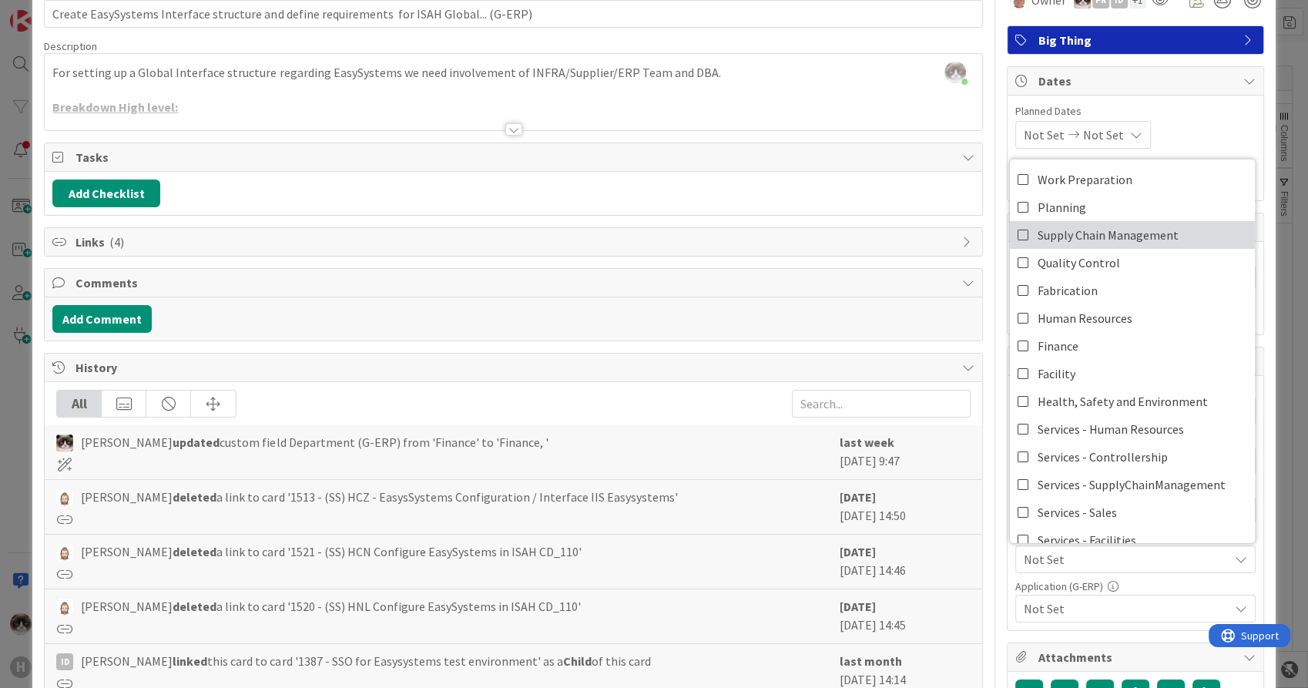
click at [1126, 241] on span "Supply Chain Management" at bounding box center [1108, 234] width 141 height 23
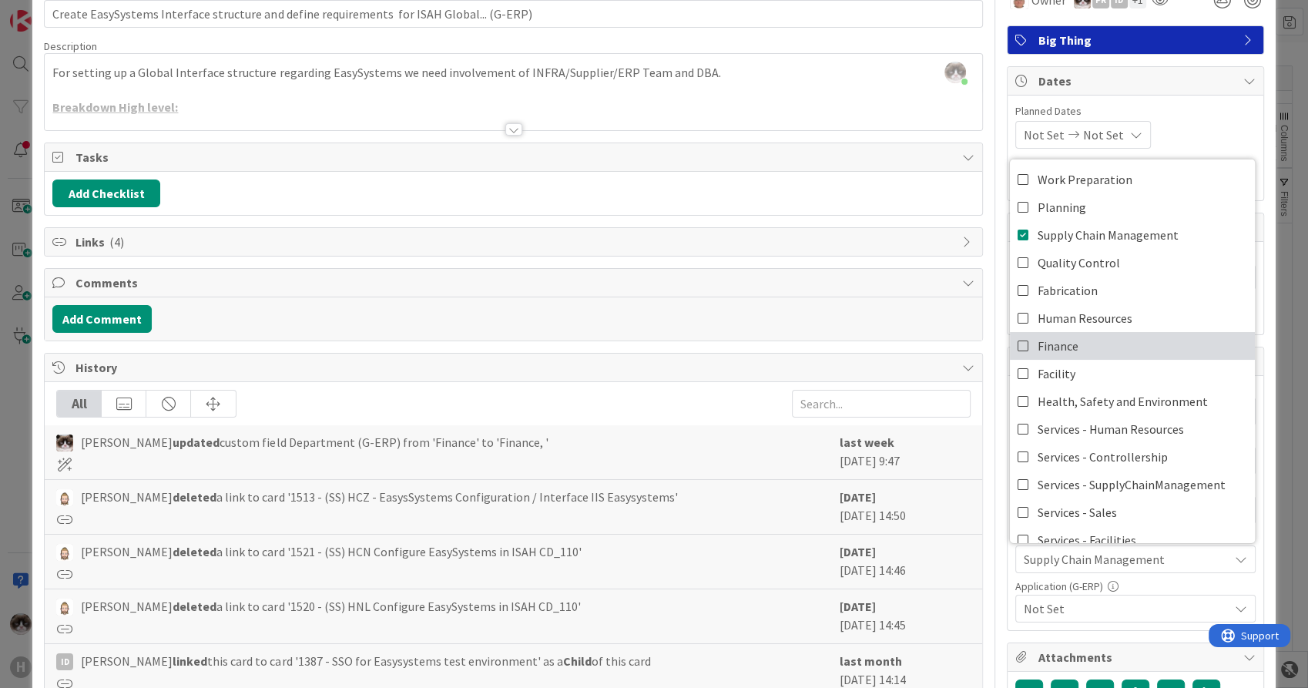
click at [1073, 347] on link "Finance" at bounding box center [1132, 346] width 245 height 28
click at [1110, 553] on span "Supply Chain Management, Finance" at bounding box center [1126, 559] width 205 height 18
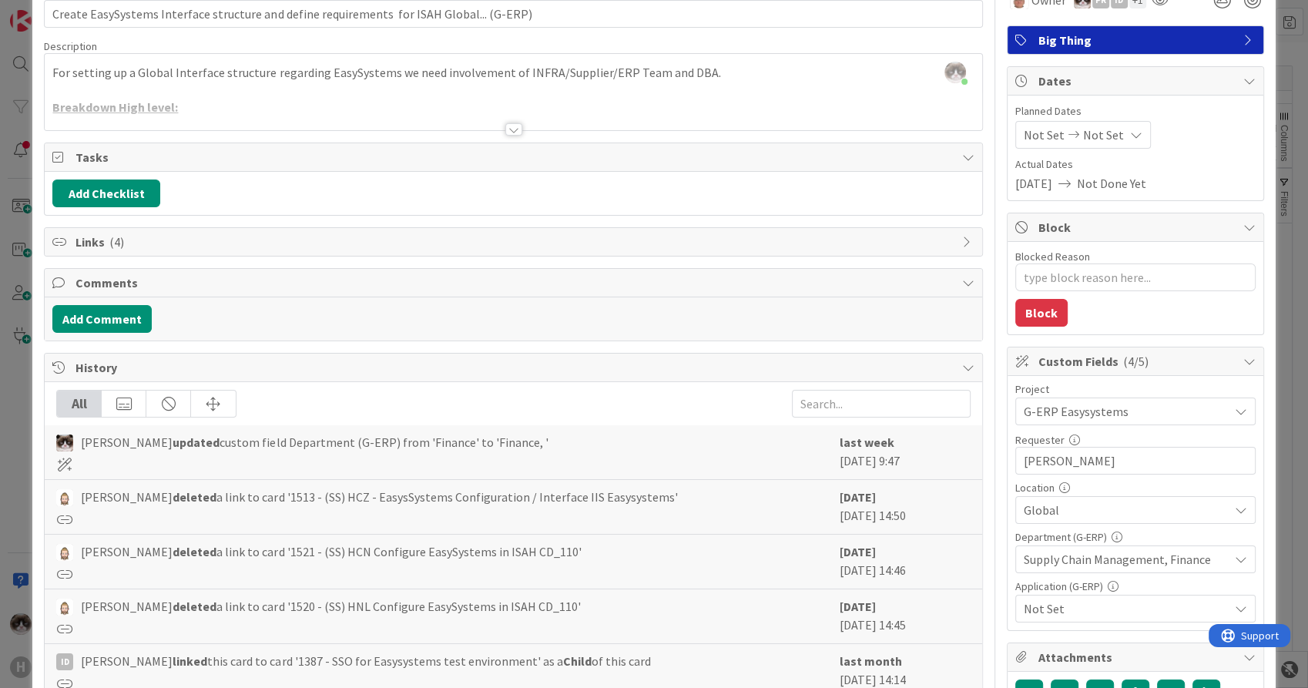
click at [1140, 613] on span "Not Set" at bounding box center [1126, 608] width 205 height 18
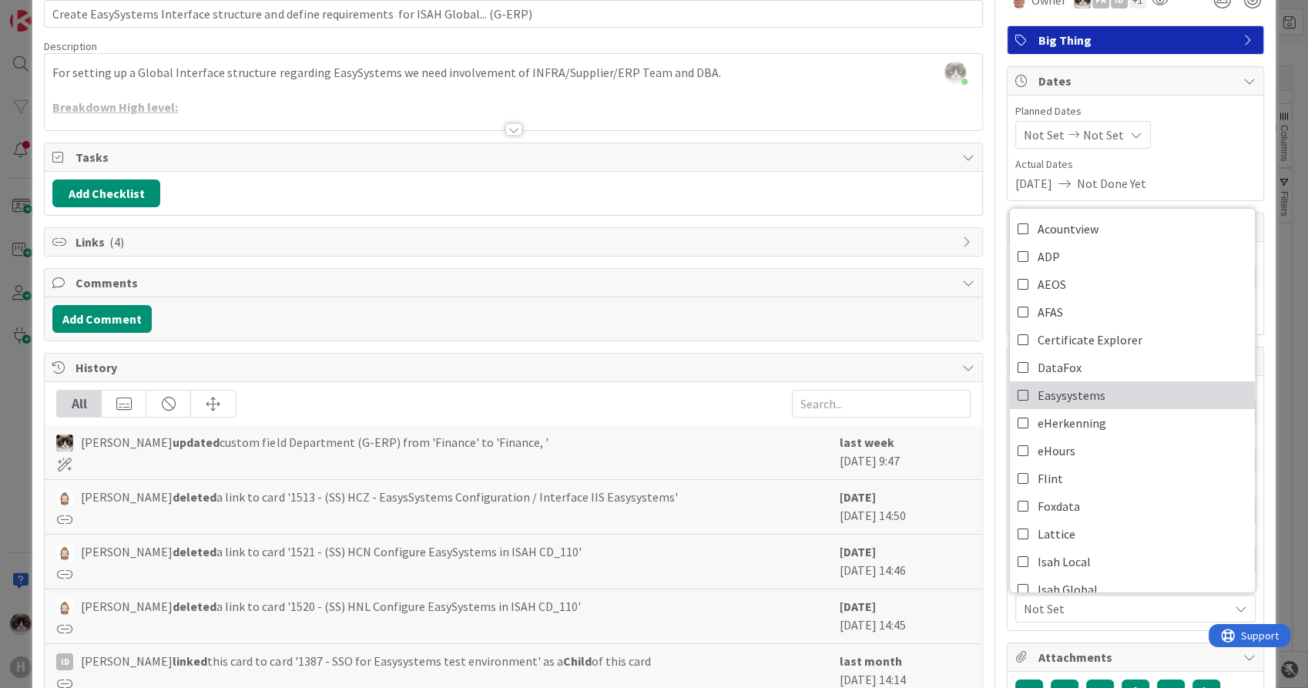
click at [1122, 403] on link "Easysystems" at bounding box center [1132, 395] width 245 height 28
click at [1100, 605] on span "Easysystems" at bounding box center [1126, 608] width 205 height 18
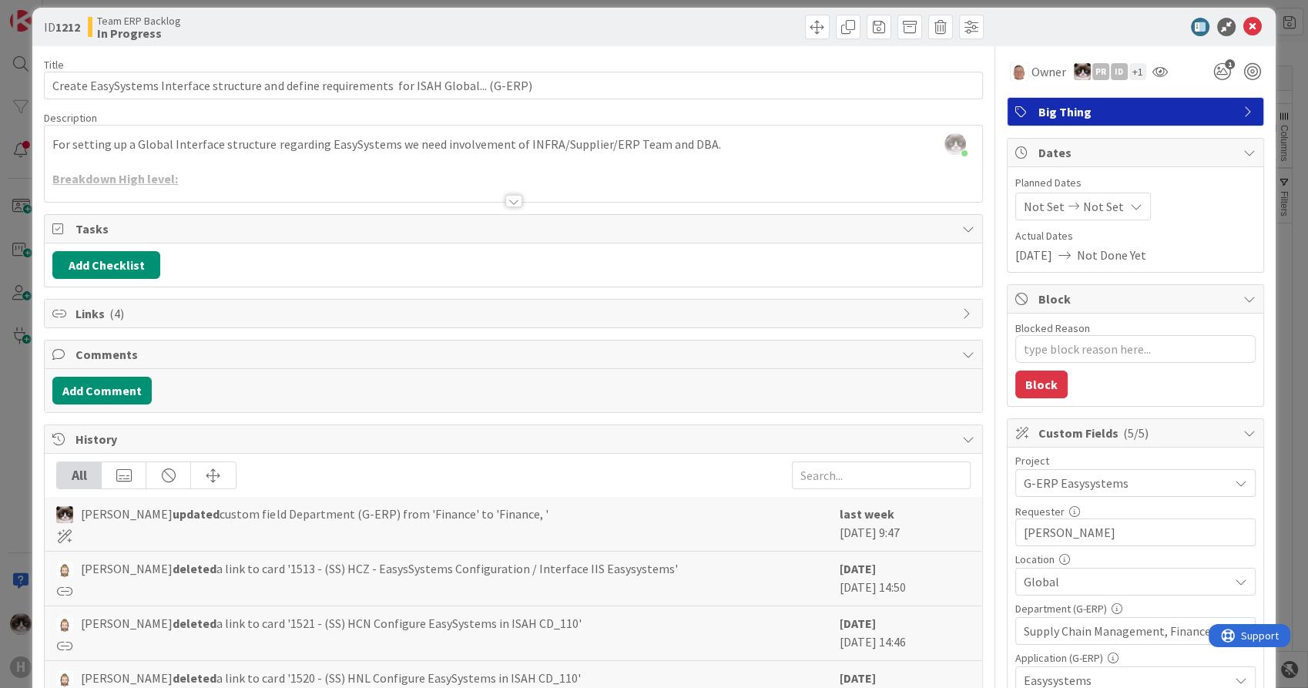
scroll to position [0, 0]
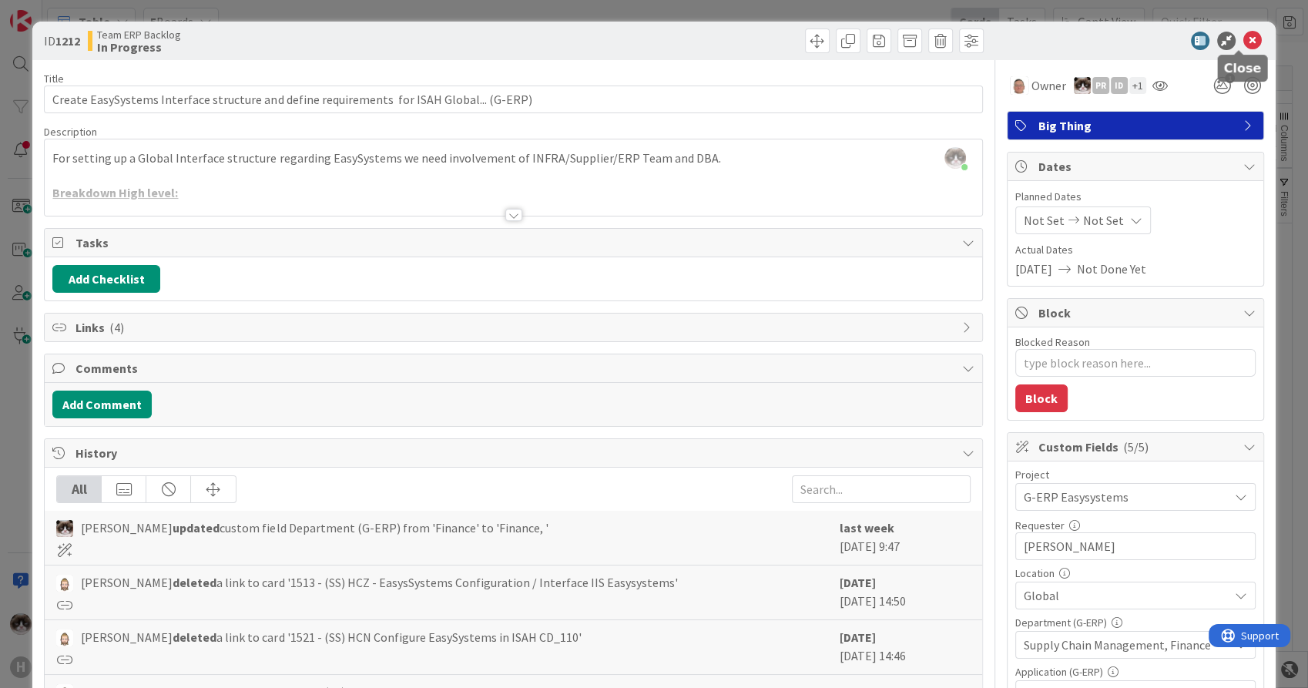
click at [1244, 39] on icon at bounding box center [1253, 41] width 18 height 18
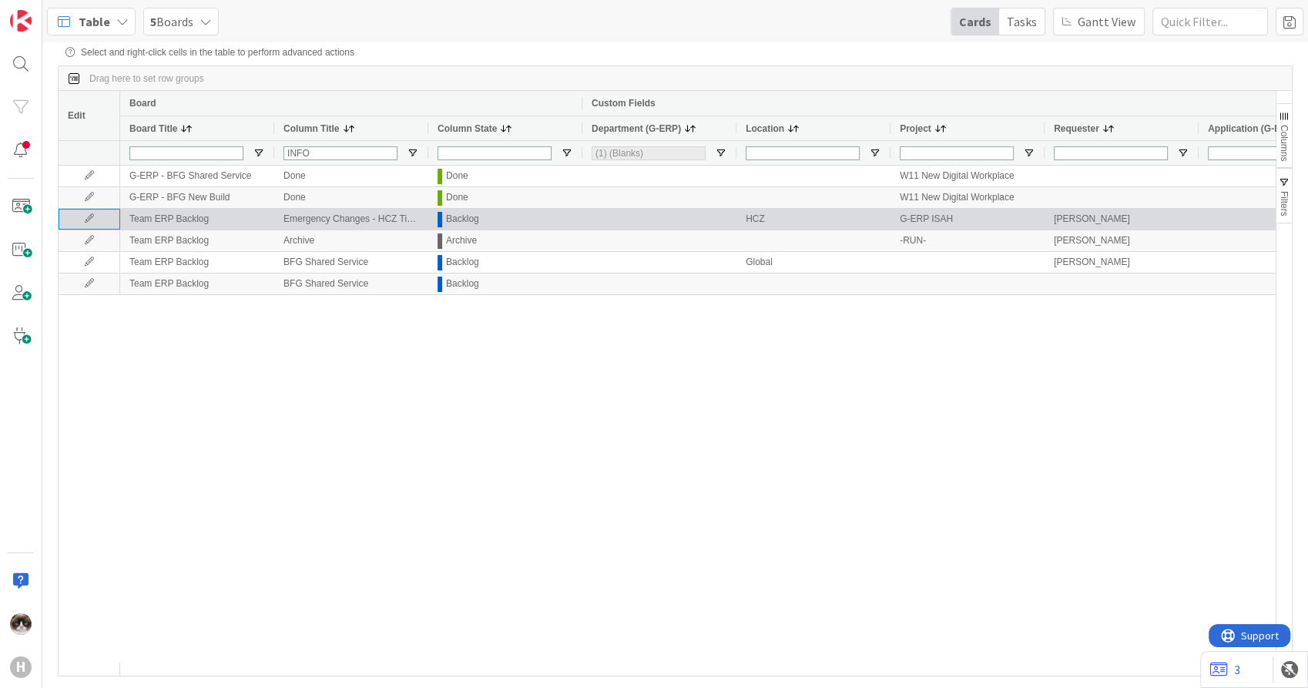
click at [86, 222] on icon at bounding box center [89, 218] width 23 height 9
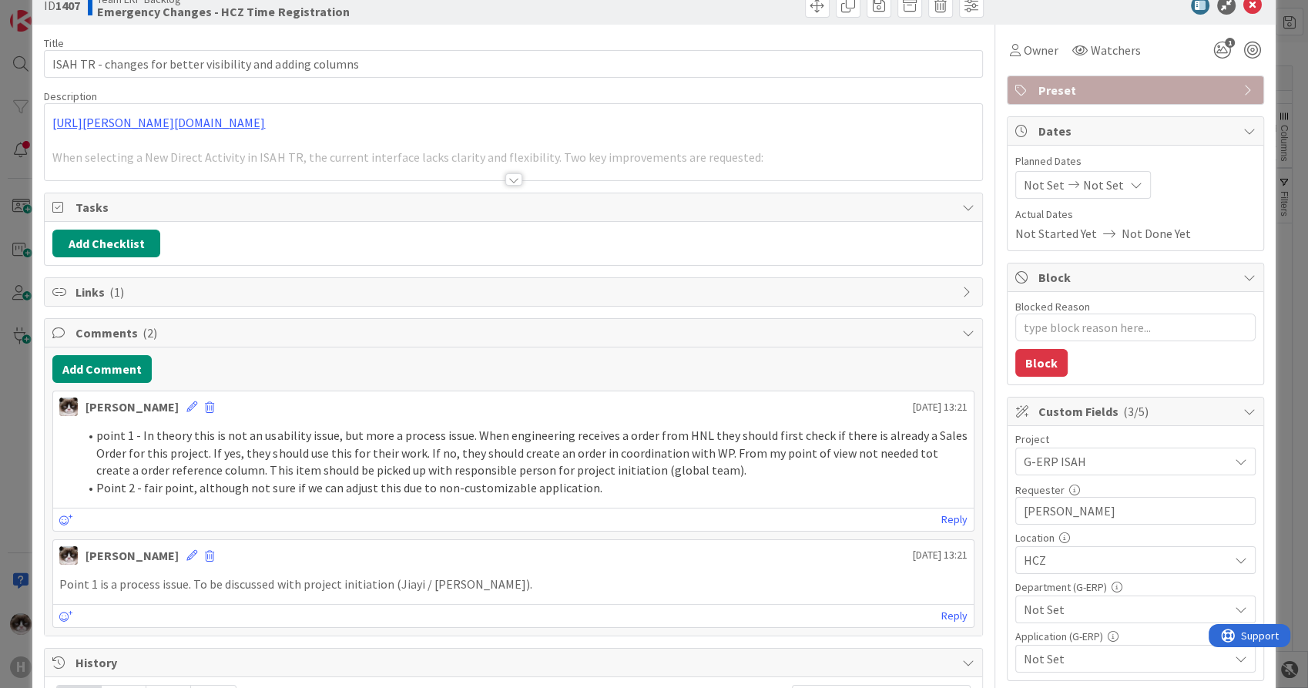
scroll to position [86, 0]
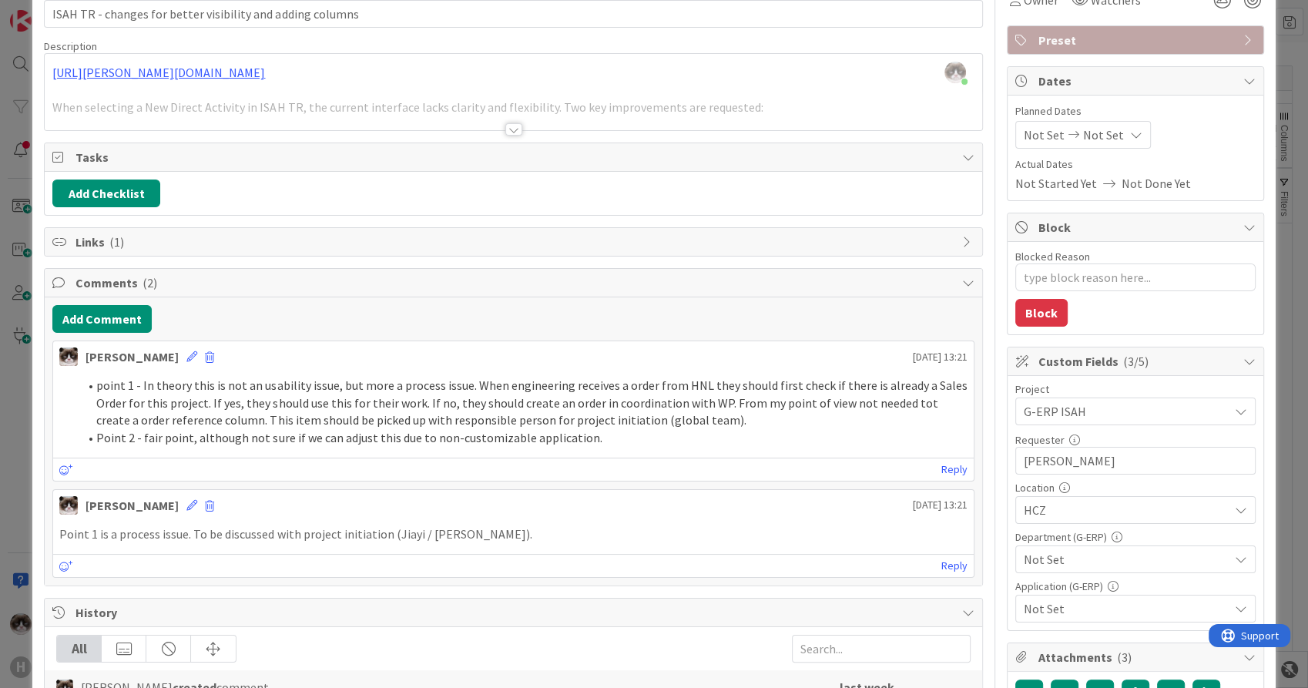
click at [1087, 551] on span "Not Set" at bounding box center [1126, 559] width 205 height 18
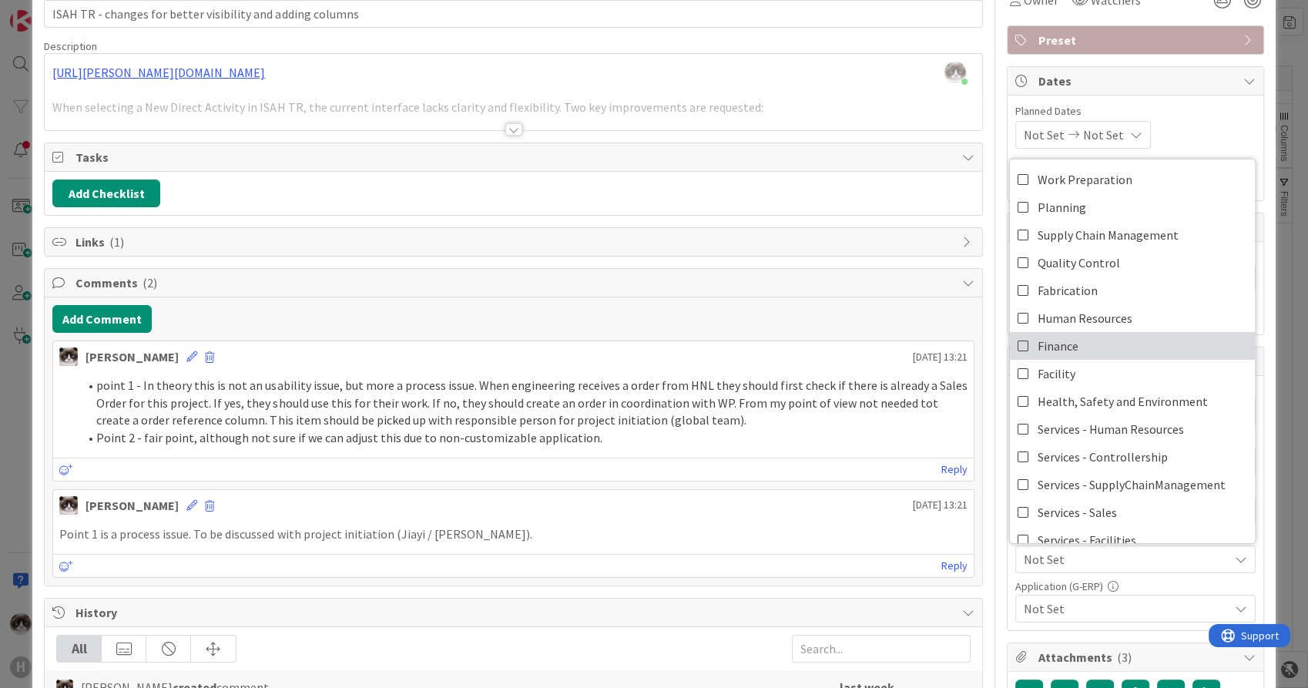
click at [1094, 351] on link "Finance" at bounding box center [1132, 346] width 245 height 28
click at [1126, 599] on span "Not Set" at bounding box center [1126, 608] width 205 height 18
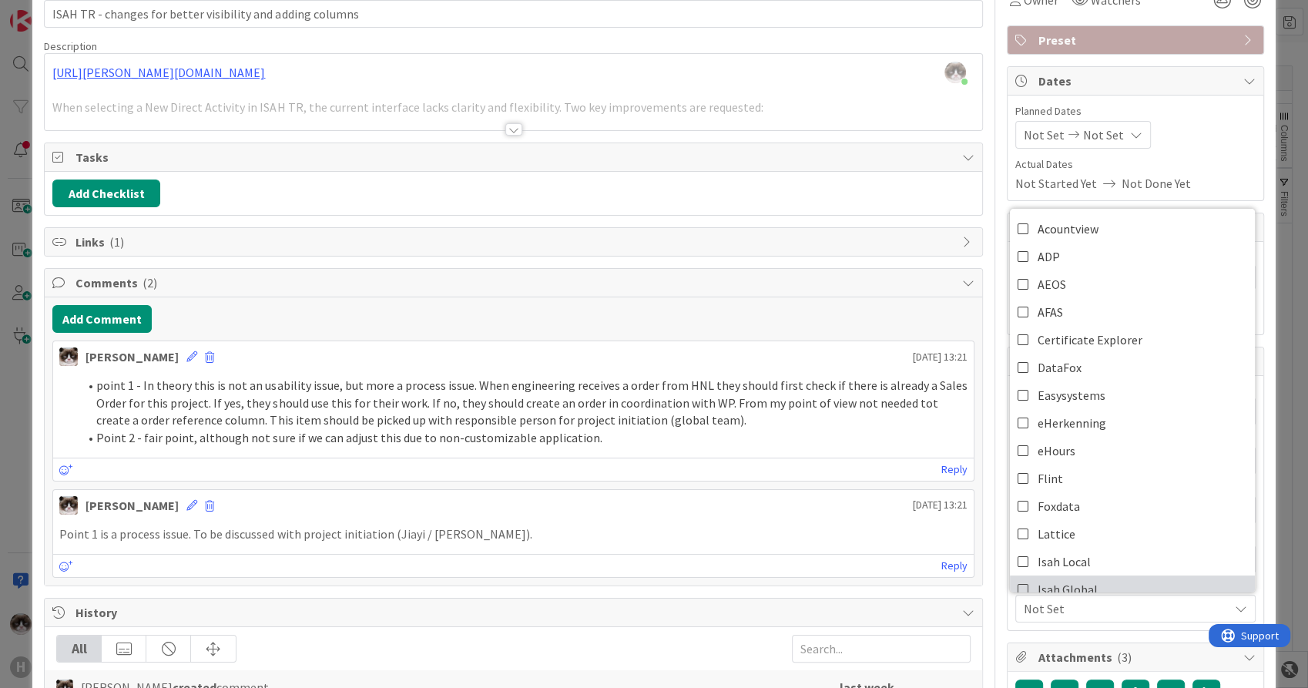
click at [1071, 579] on span "Isah Global" at bounding box center [1068, 589] width 60 height 23
click at [1073, 607] on span "Isah Global" at bounding box center [1126, 608] width 205 height 18
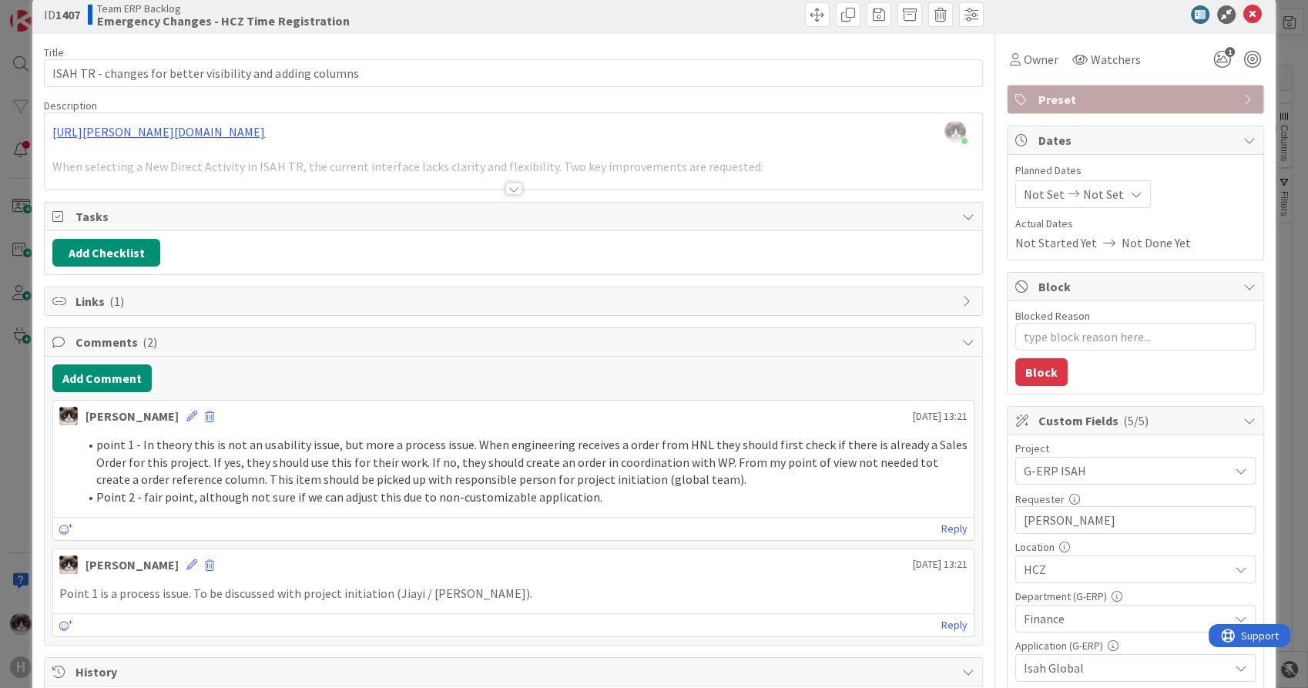
scroll to position [0, 0]
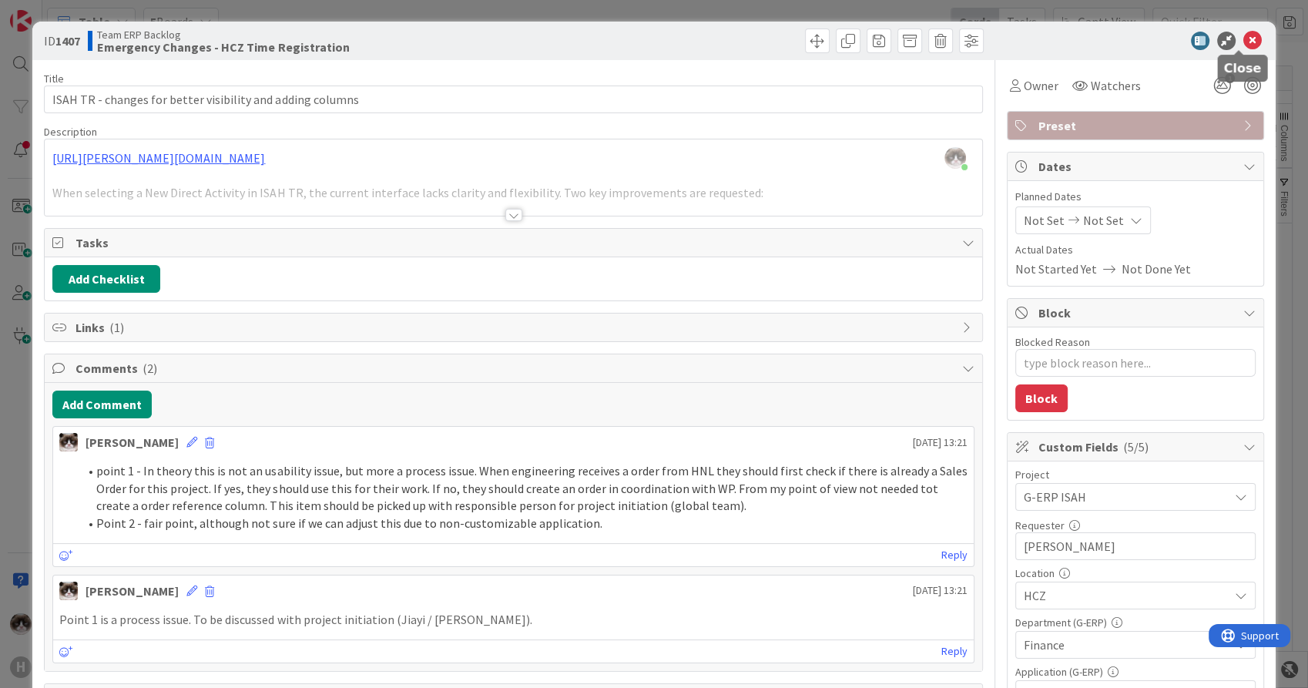
click at [1244, 45] on icon at bounding box center [1253, 41] width 18 height 18
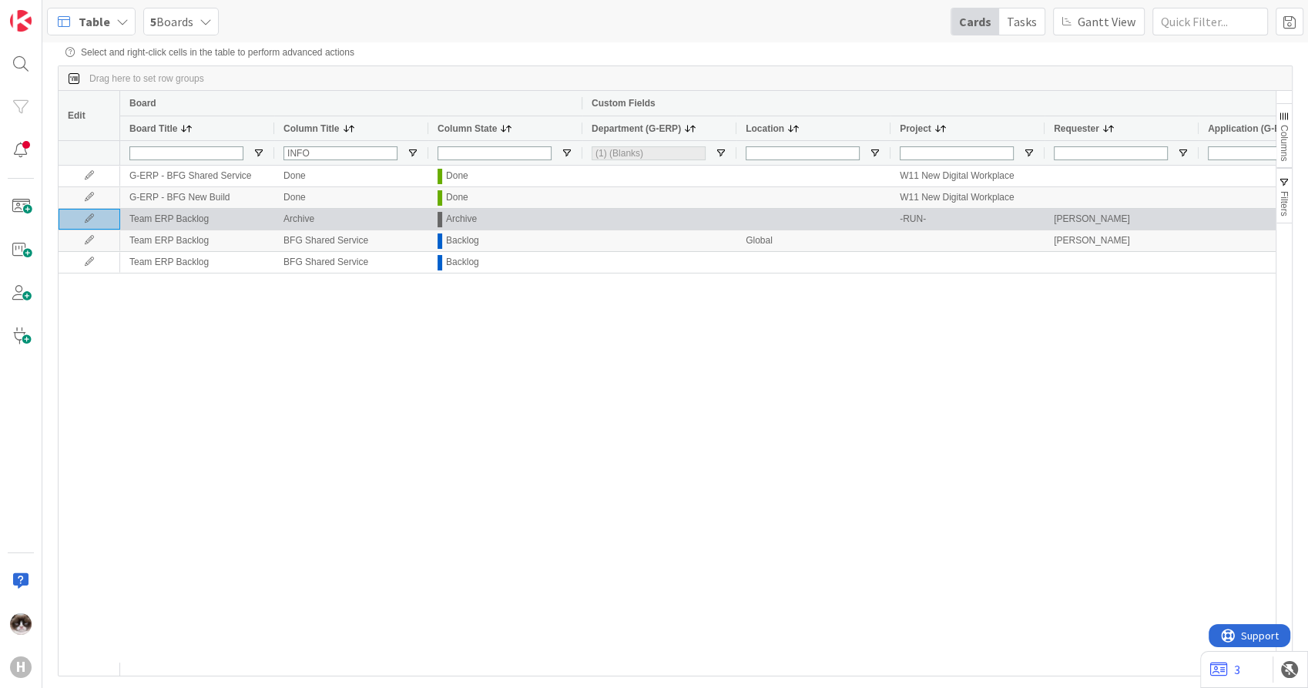
click at [96, 220] on icon at bounding box center [89, 218] width 23 height 9
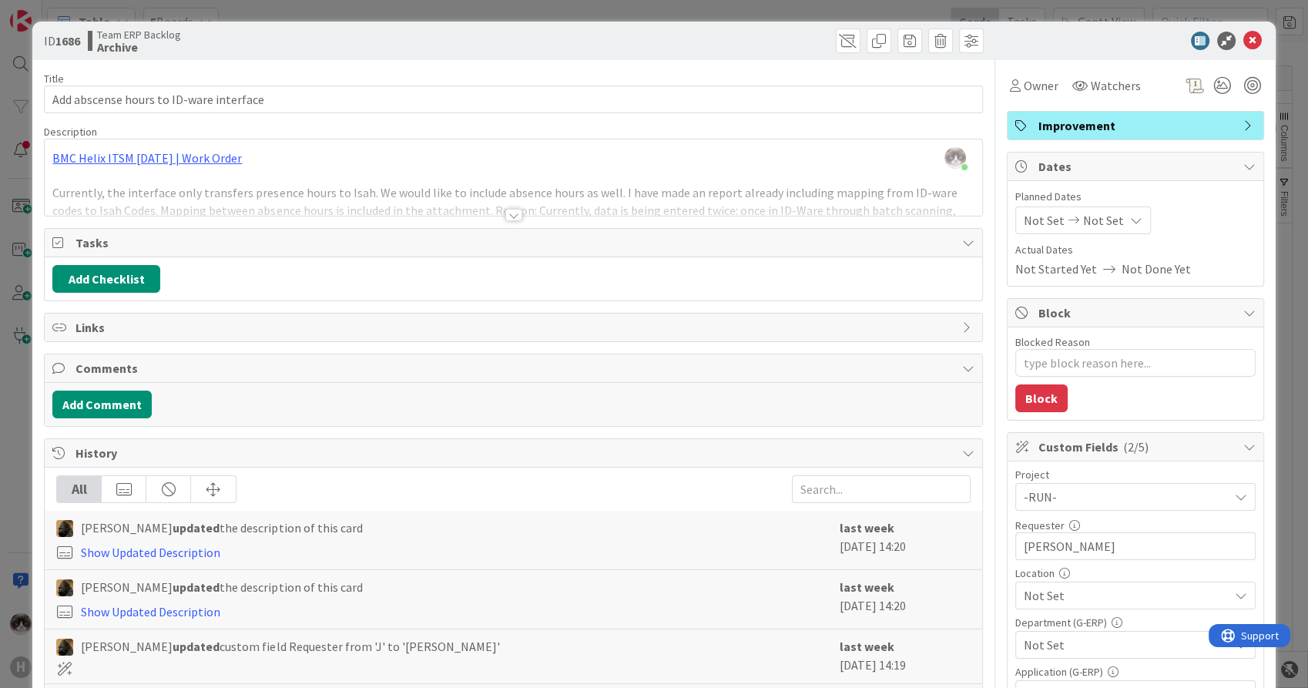
click at [503, 221] on div "Title 39 / 128 Add abscense hours to ID-ware interface Description Kevin van Di…" at bounding box center [513, 667] width 938 height 1214
click at [505, 216] on div at bounding box center [513, 215] width 17 height 12
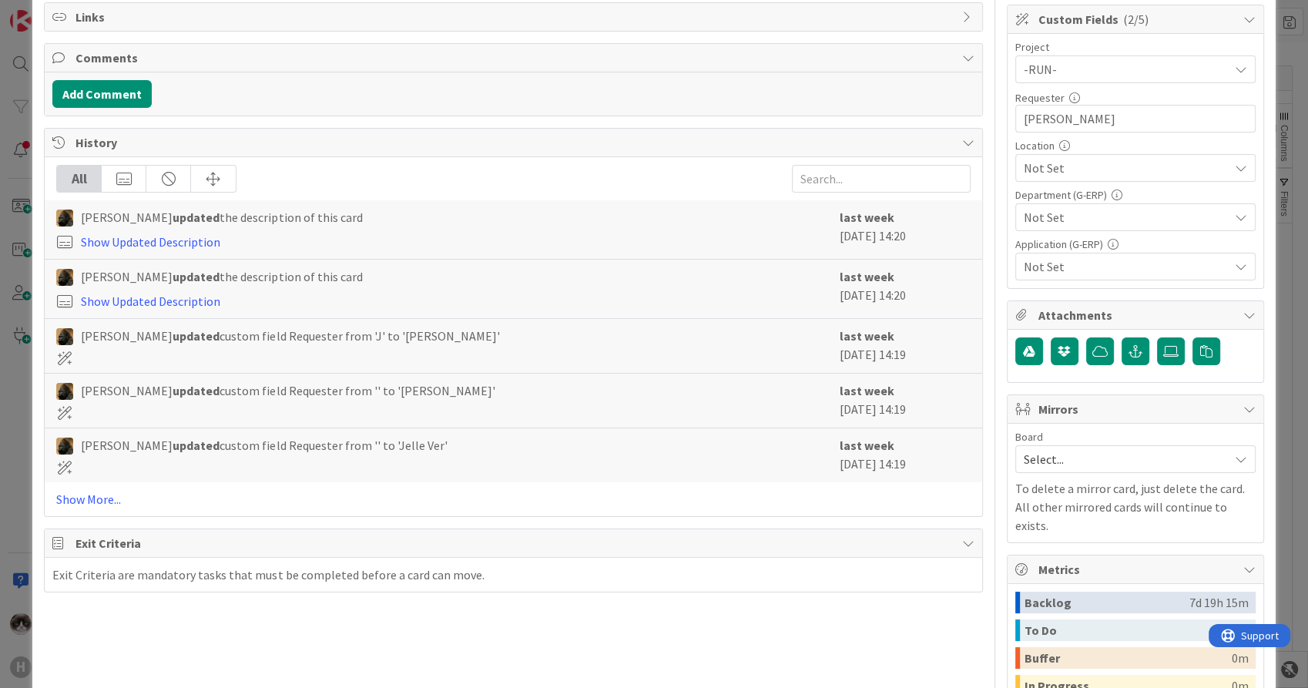
scroll to position [342, 0]
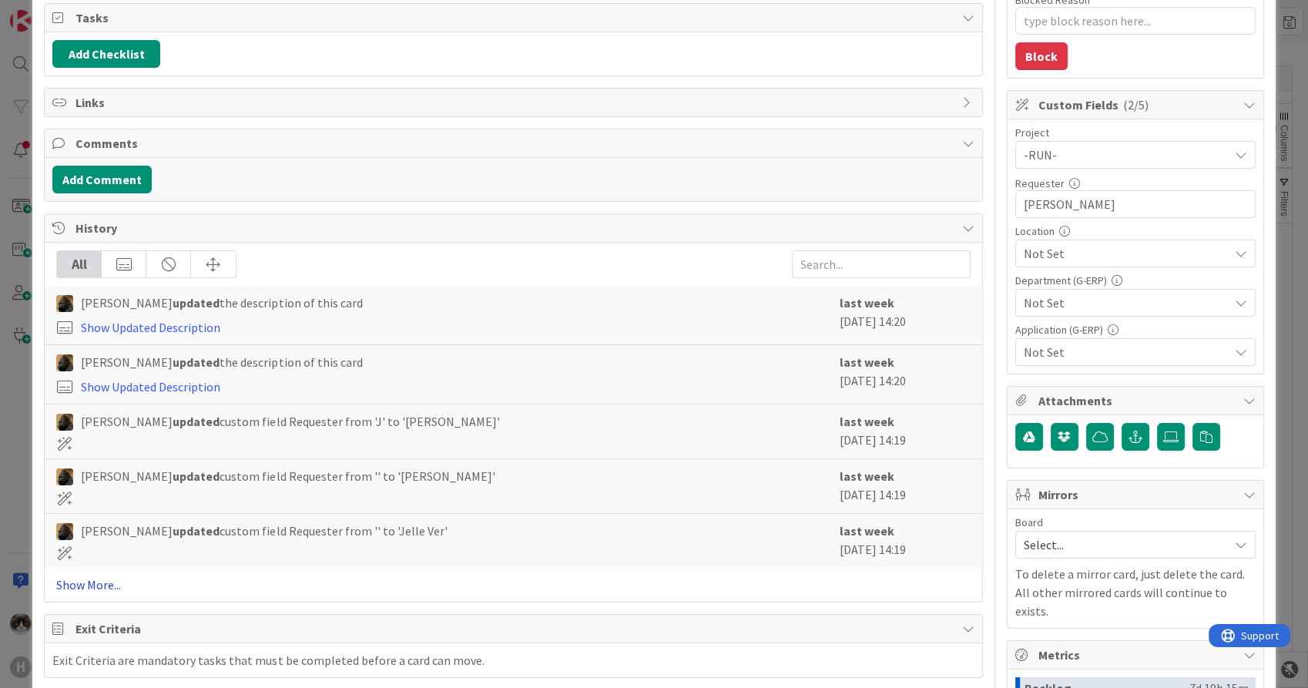
click at [86, 579] on link "Show More..." at bounding box center [513, 585] width 914 height 18
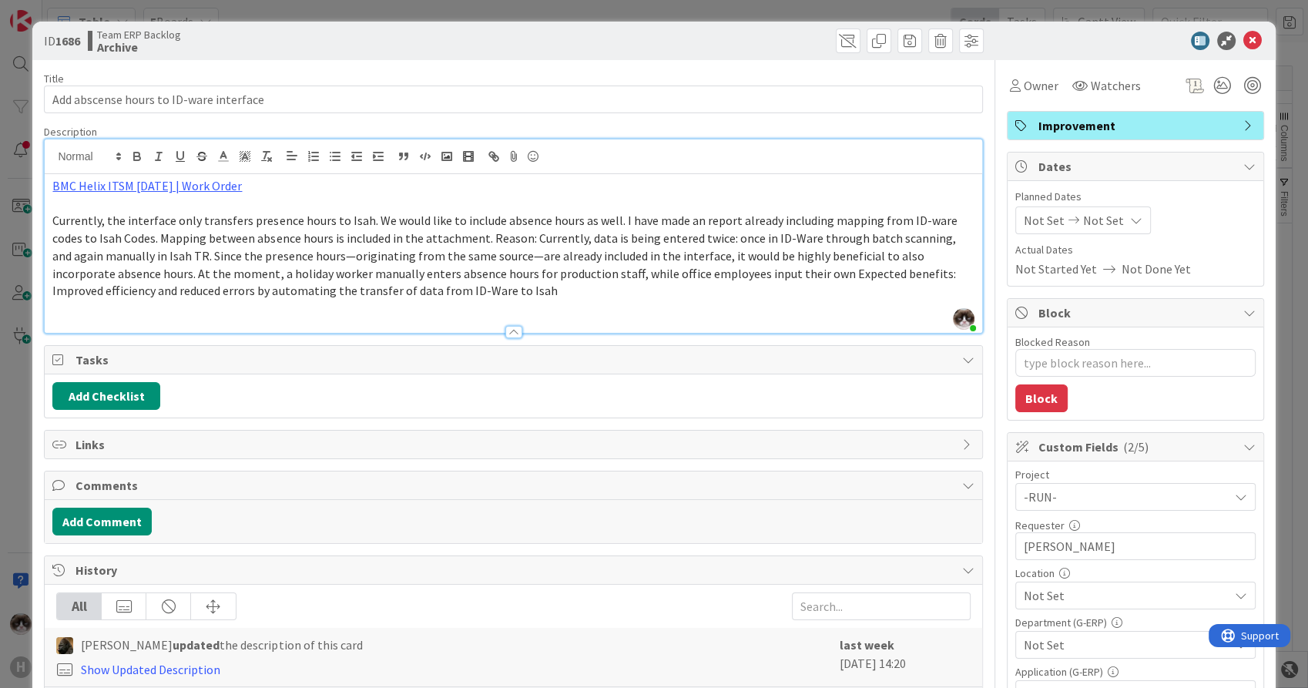
scroll to position [86, 0]
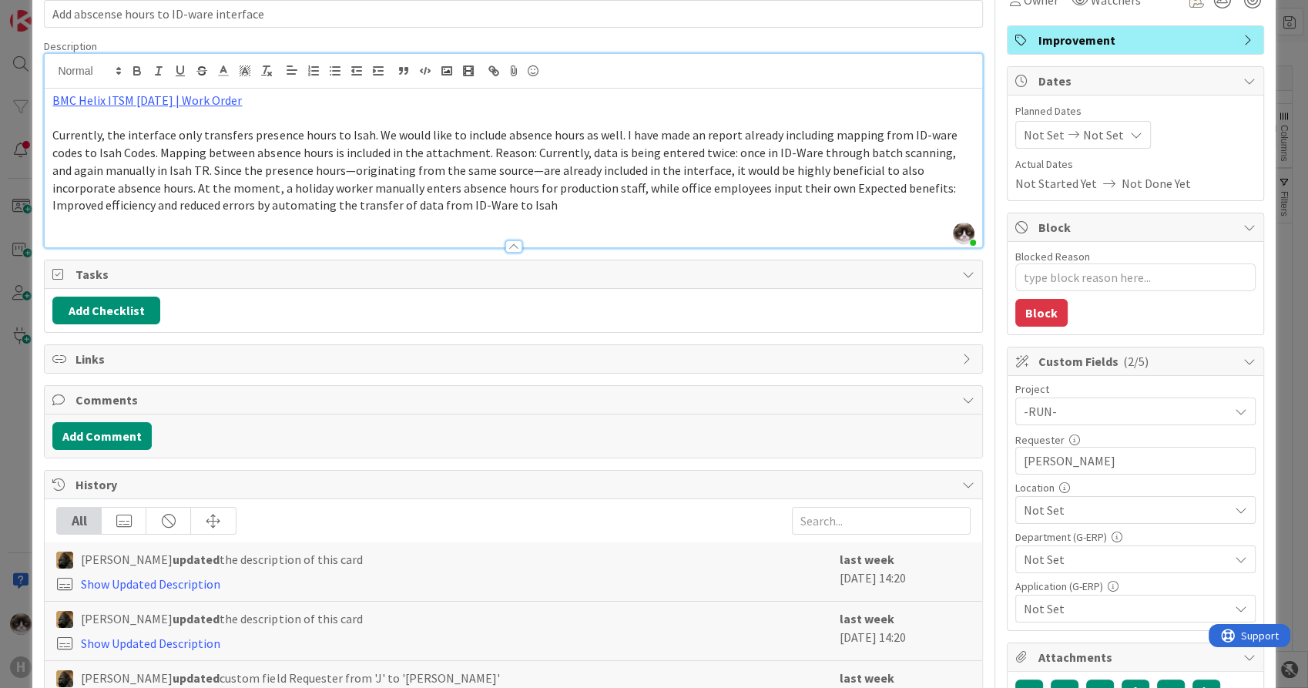
click at [1073, 512] on span "Not Set" at bounding box center [1126, 510] width 205 height 18
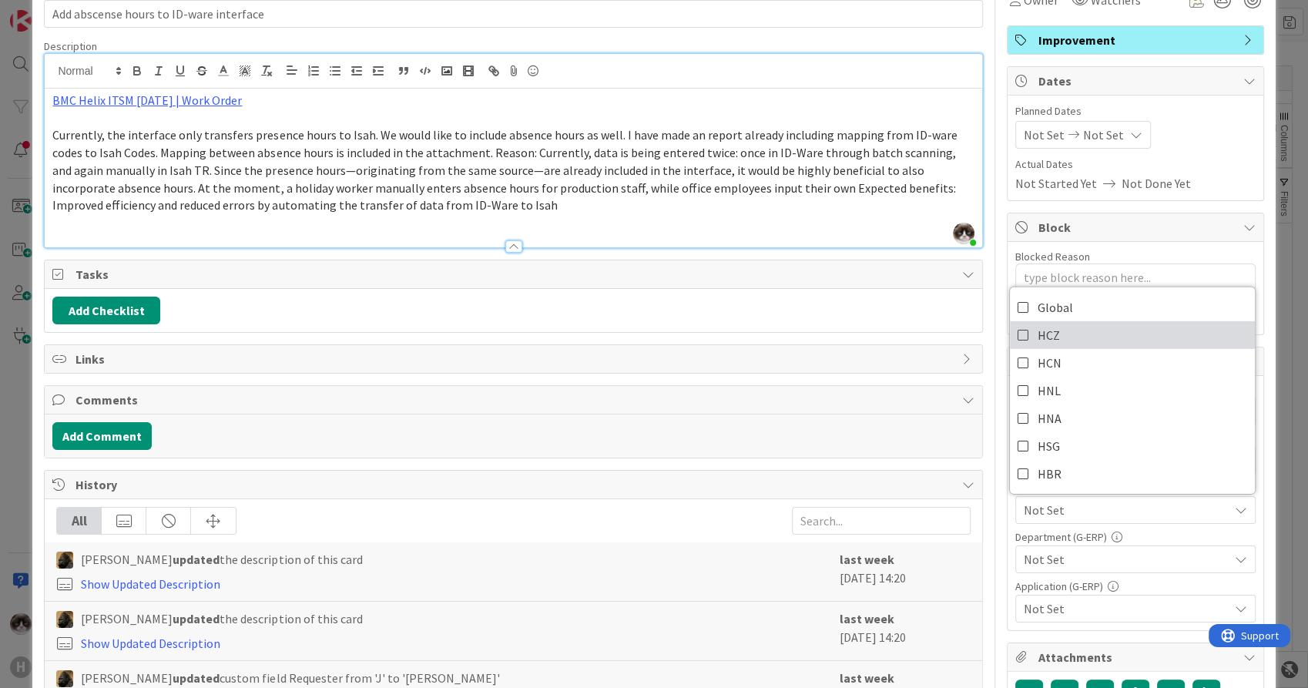
click at [1071, 336] on link "HCZ" at bounding box center [1132, 335] width 245 height 28
click at [1067, 565] on span "Not Set" at bounding box center [1126, 559] width 205 height 18
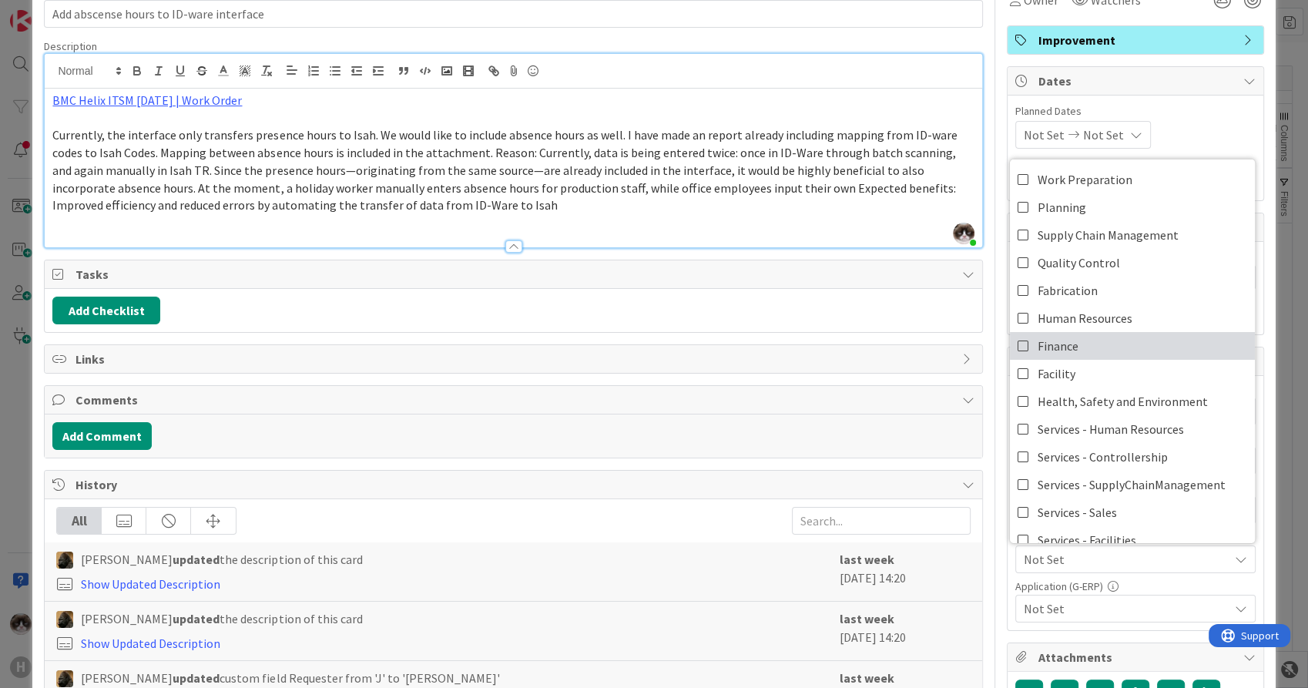
click at [1102, 335] on link "Finance" at bounding box center [1132, 346] width 245 height 28
click at [1079, 610] on span "Not Set" at bounding box center [1126, 608] width 205 height 18
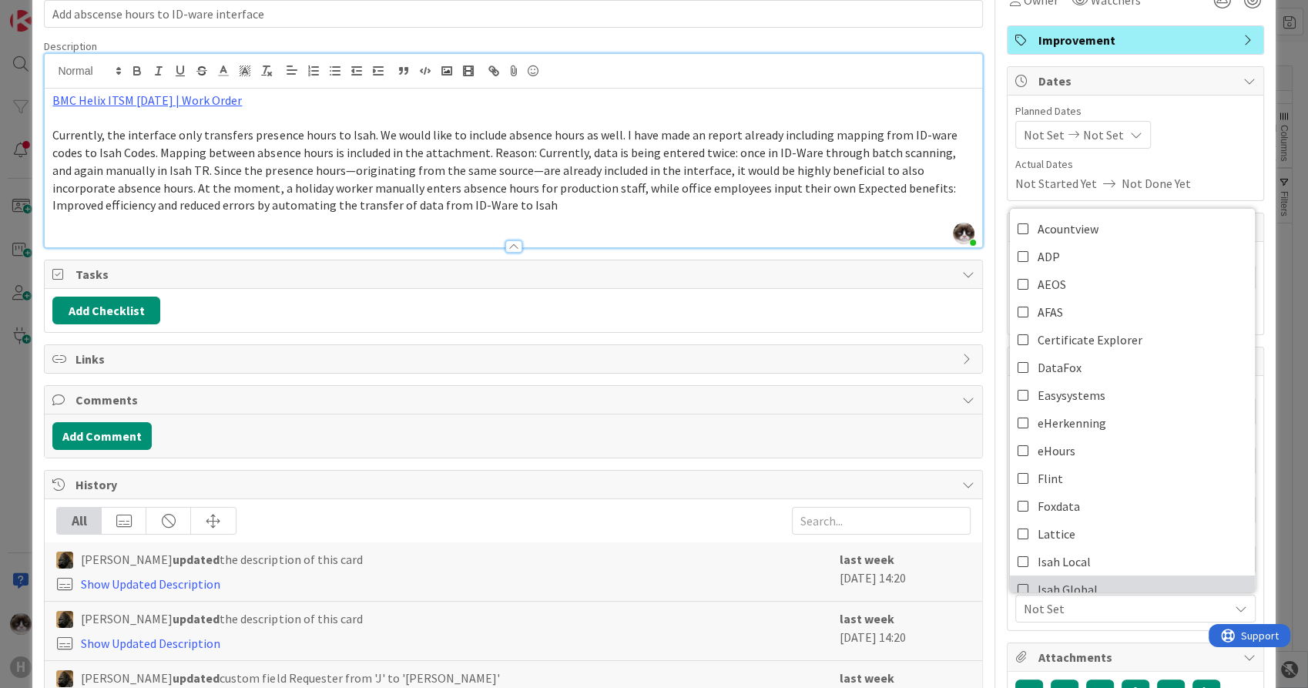
click at [1092, 578] on link "Isah Global" at bounding box center [1132, 590] width 245 height 28
click at [1080, 615] on span "Isah Global" at bounding box center [1126, 608] width 205 height 18
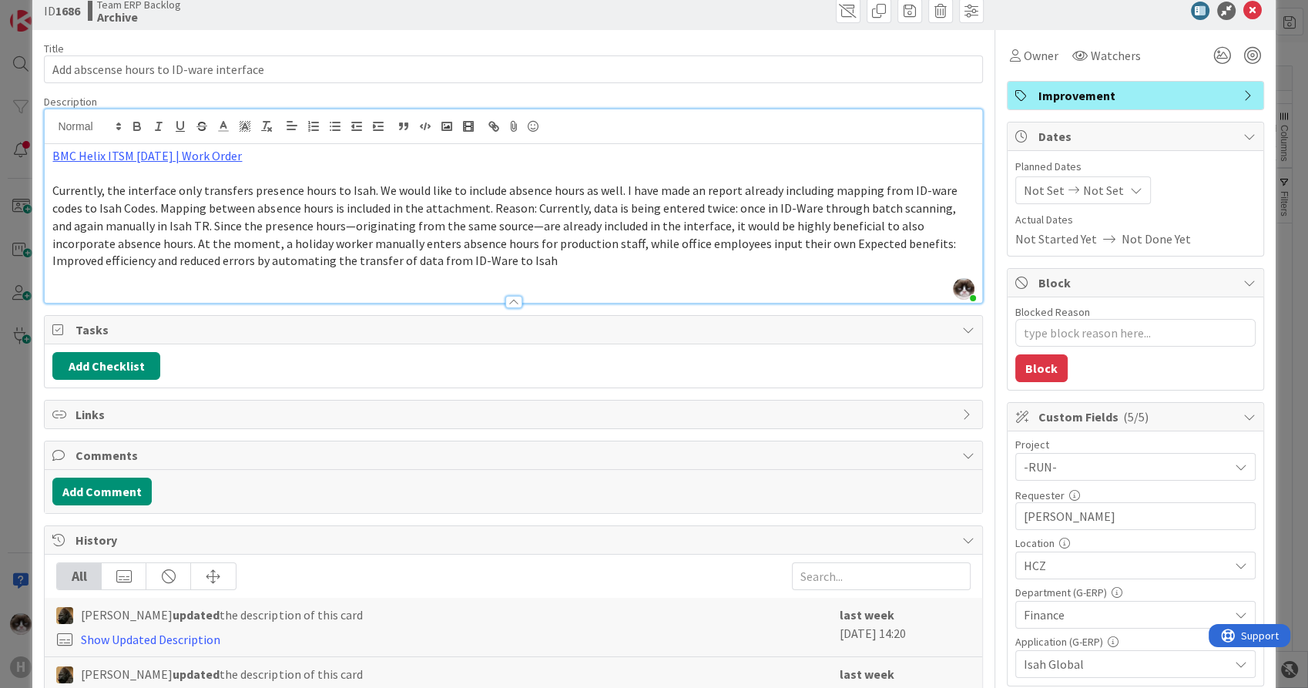
scroll to position [0, 0]
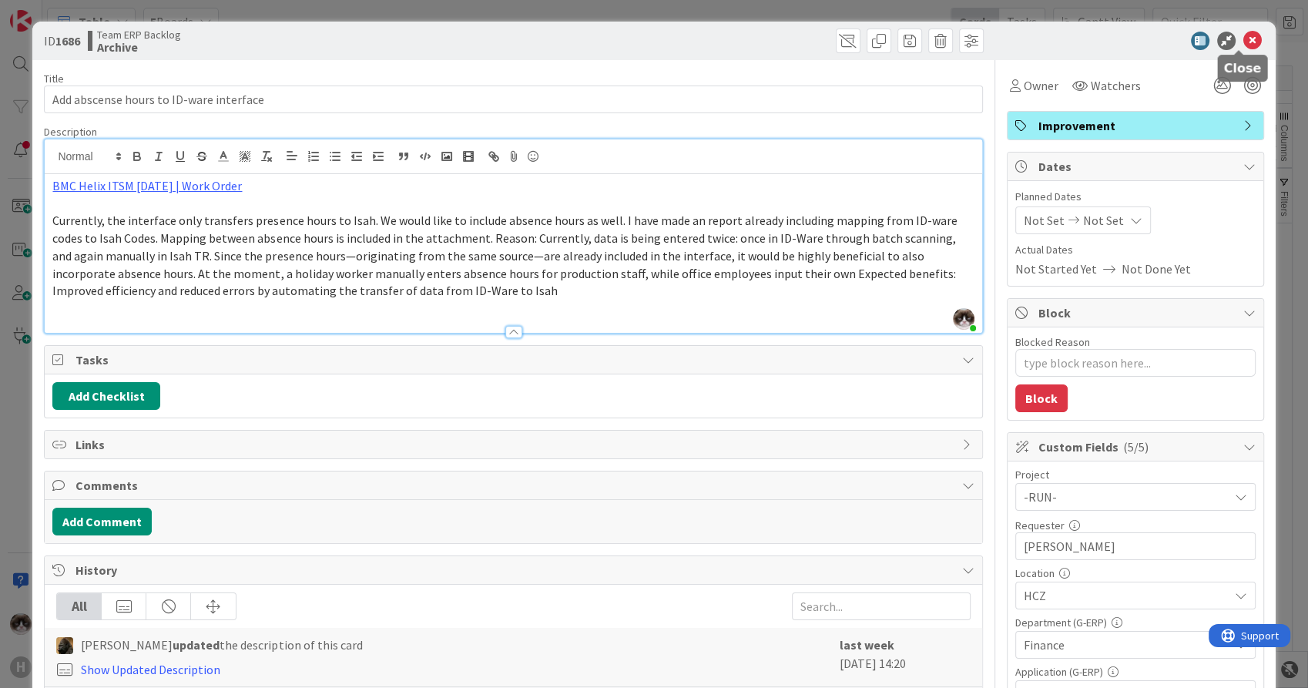
click at [1244, 43] on icon at bounding box center [1253, 41] width 18 height 18
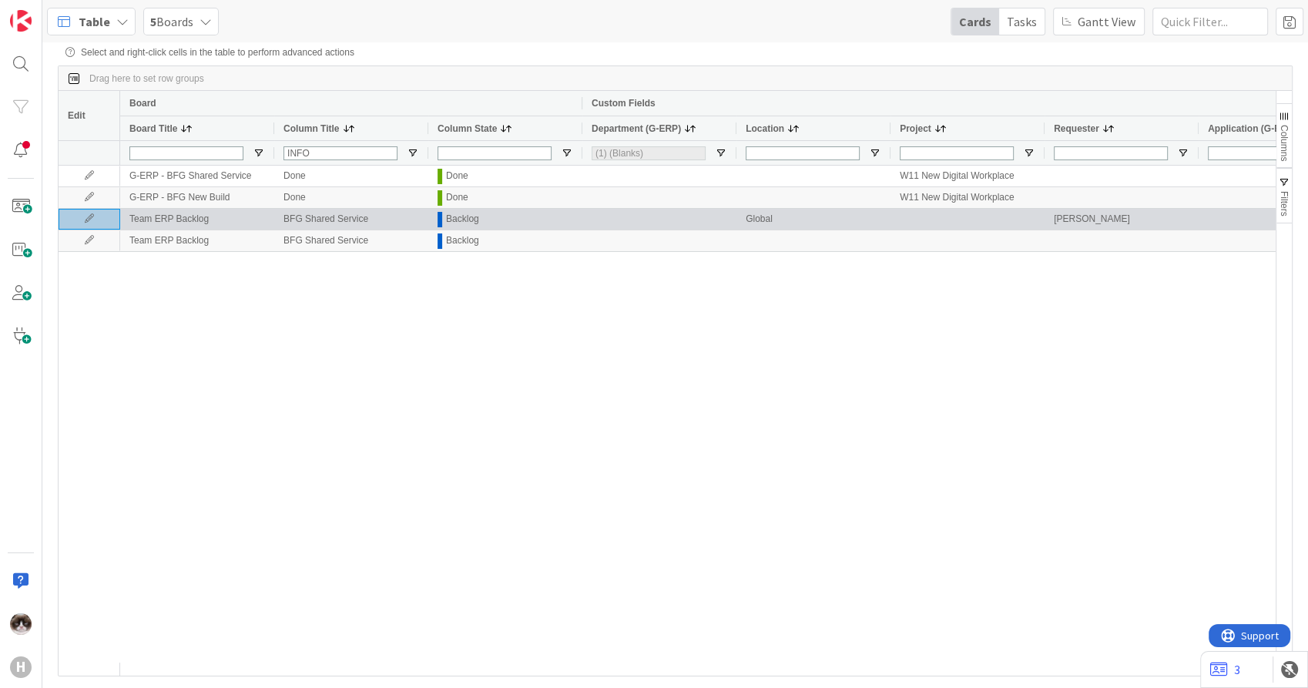
click at [86, 223] on icon at bounding box center [89, 218] width 23 height 9
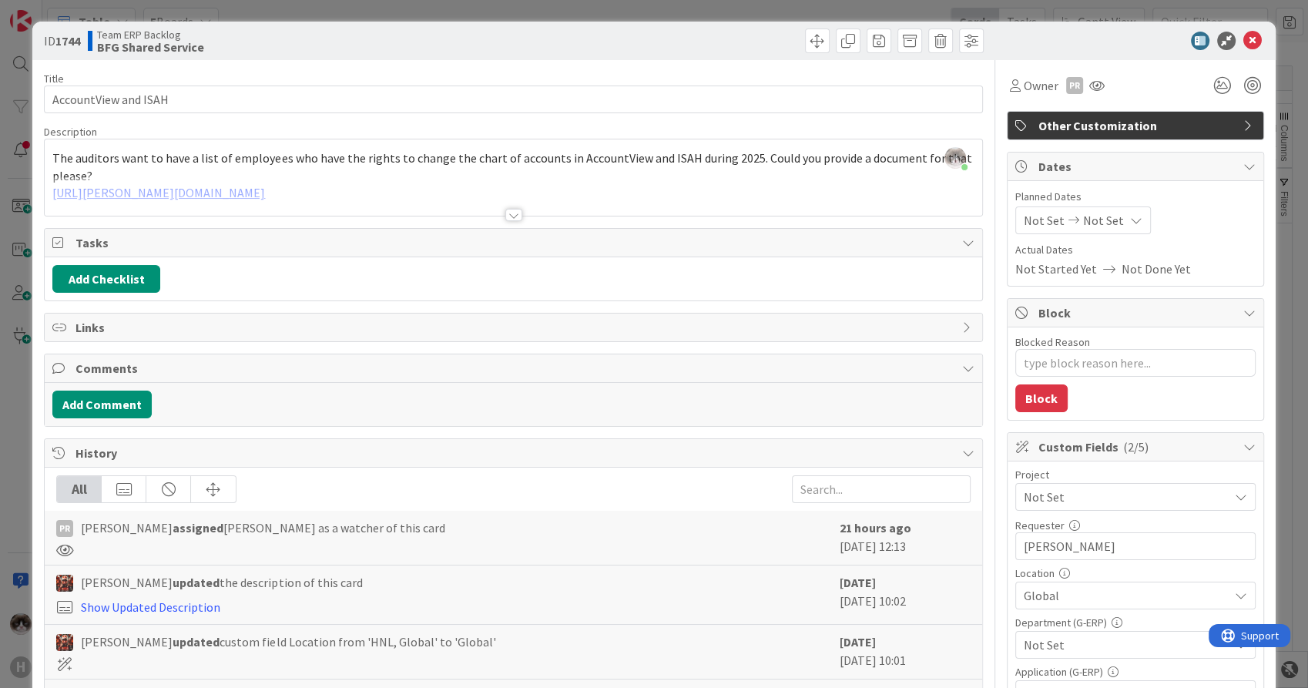
click at [1067, 129] on span "Other Customization" at bounding box center [1137, 125] width 197 height 18
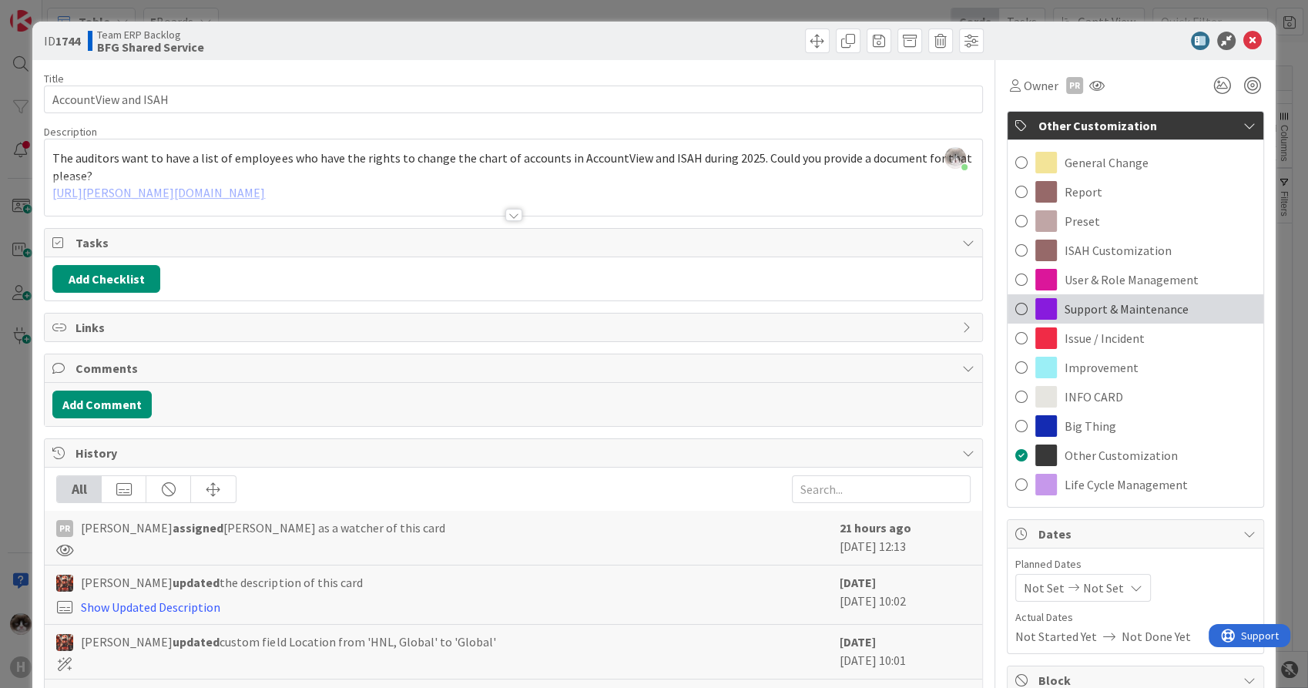
click at [1124, 308] on span "Support & Maintenance" at bounding box center [1127, 309] width 124 height 18
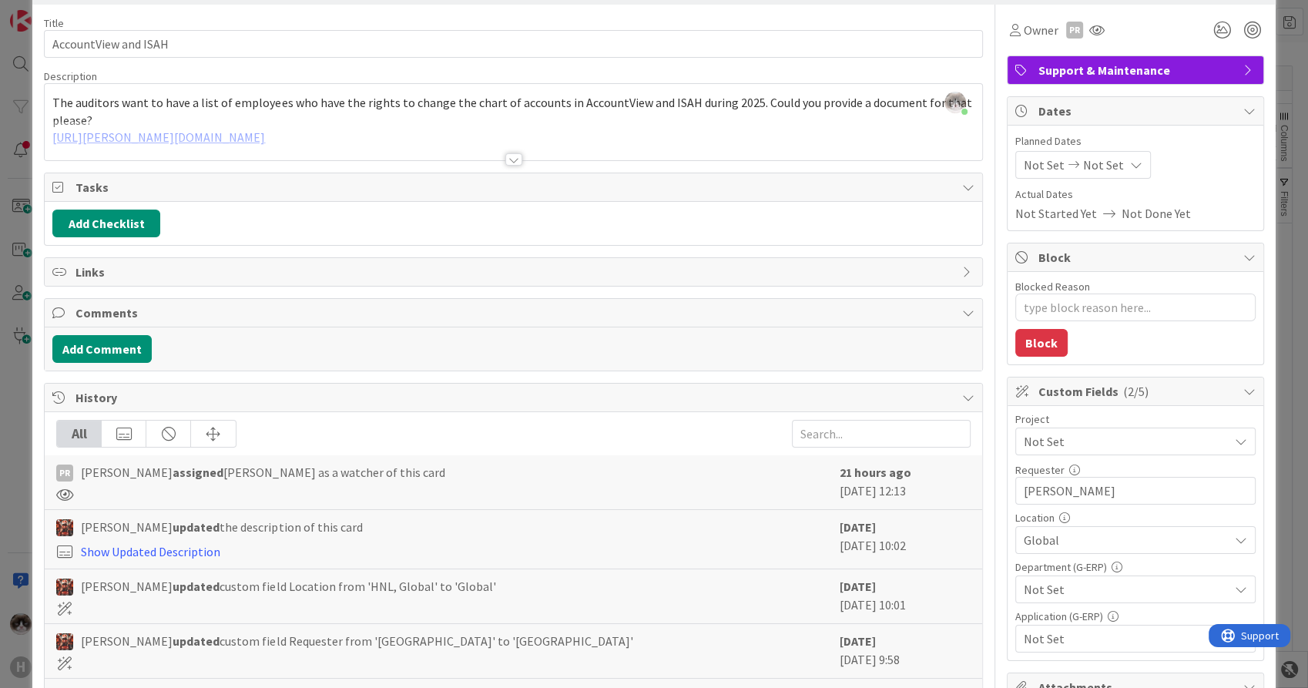
scroll to position [86, 0]
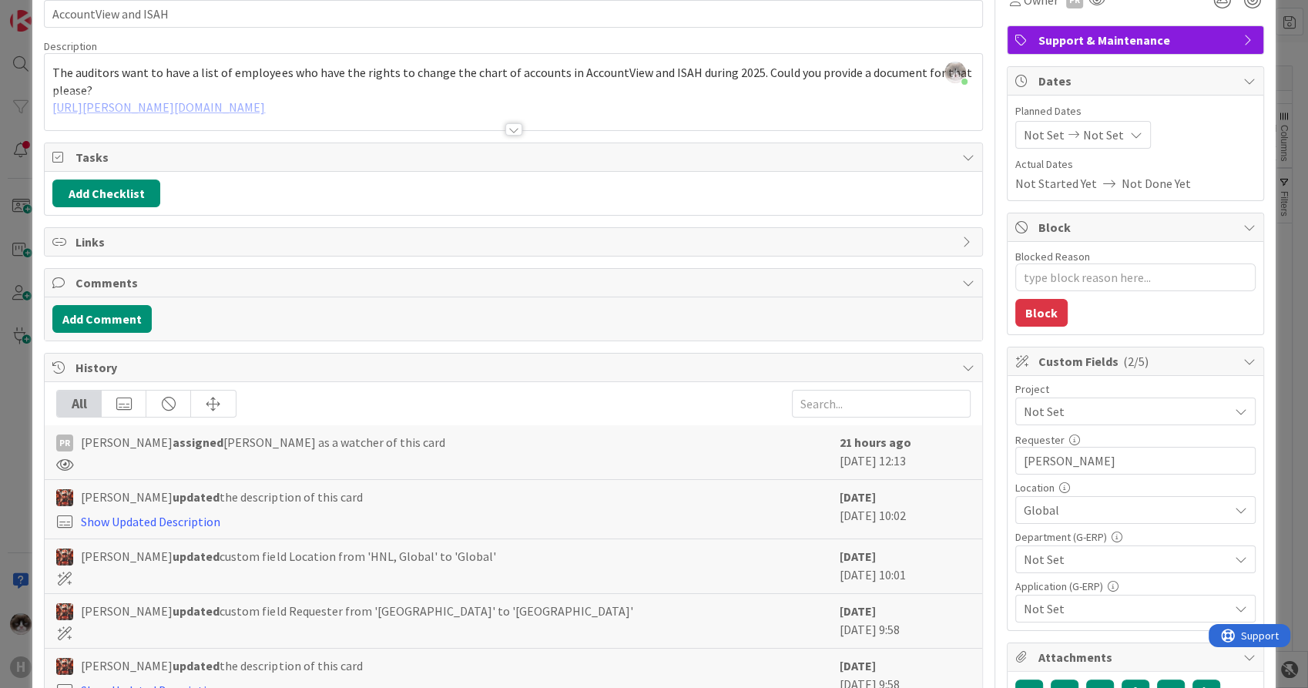
click at [1093, 415] on span "Not Set" at bounding box center [1122, 412] width 197 height 22
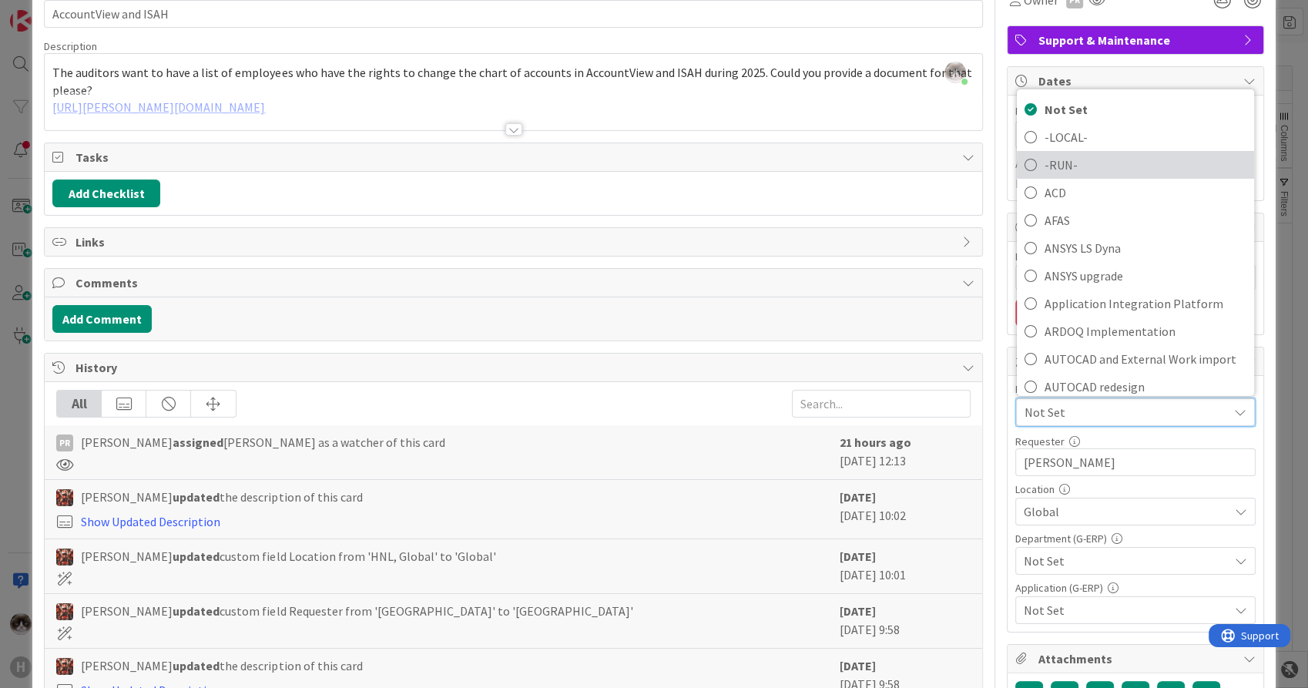
click at [1062, 162] on span "-RUN-" at bounding box center [1146, 164] width 202 height 23
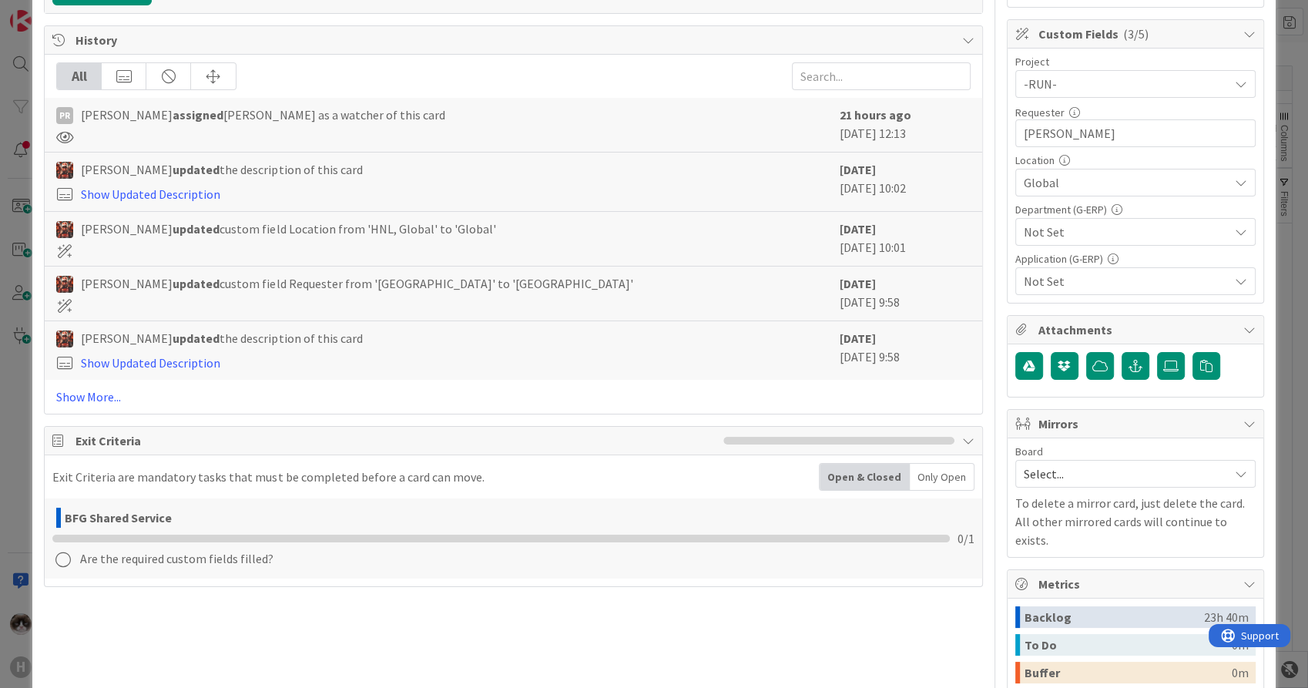
scroll to position [428, 0]
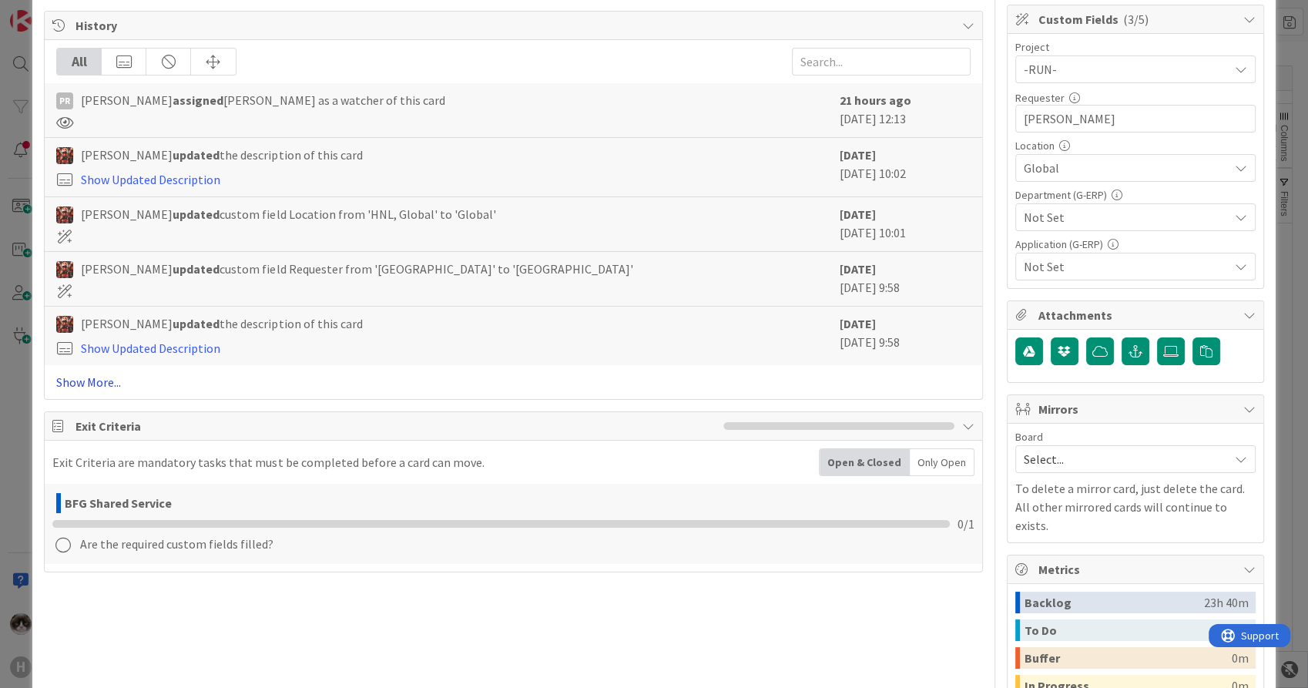
click at [86, 387] on link "Show More..." at bounding box center [513, 382] width 914 height 18
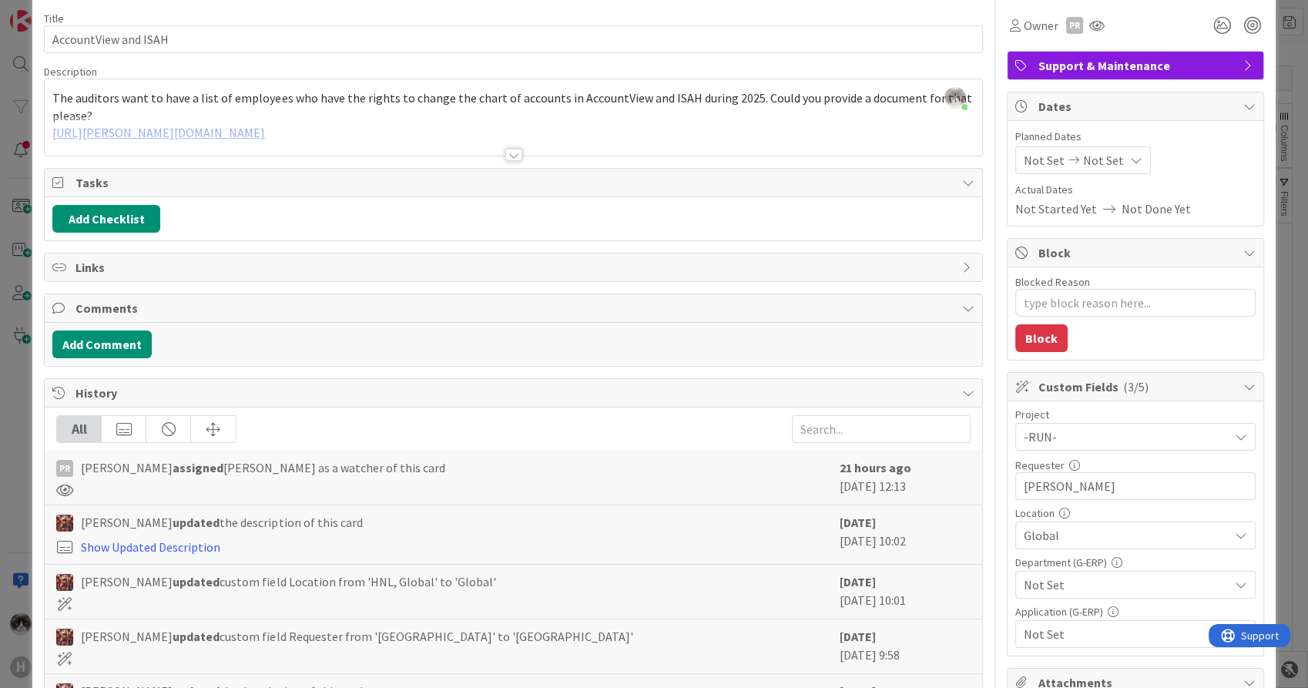
scroll to position [86, 0]
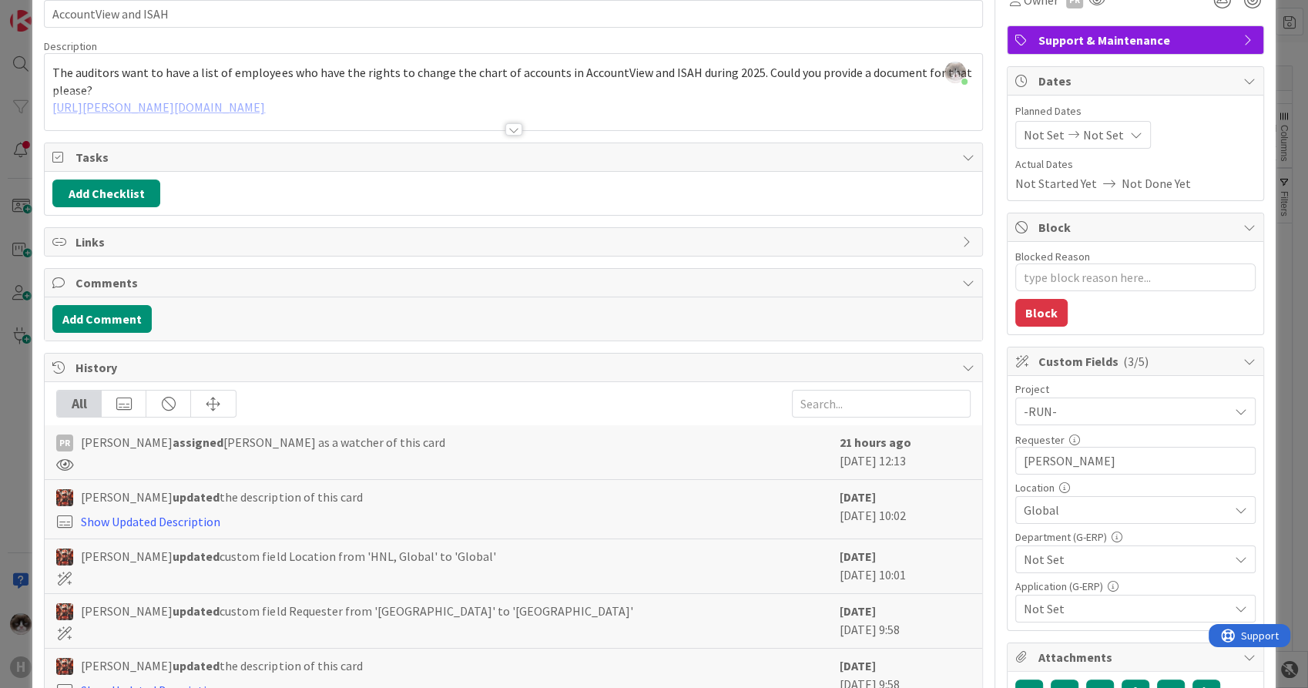
click at [1079, 510] on span "Global" at bounding box center [1126, 510] width 205 height 18
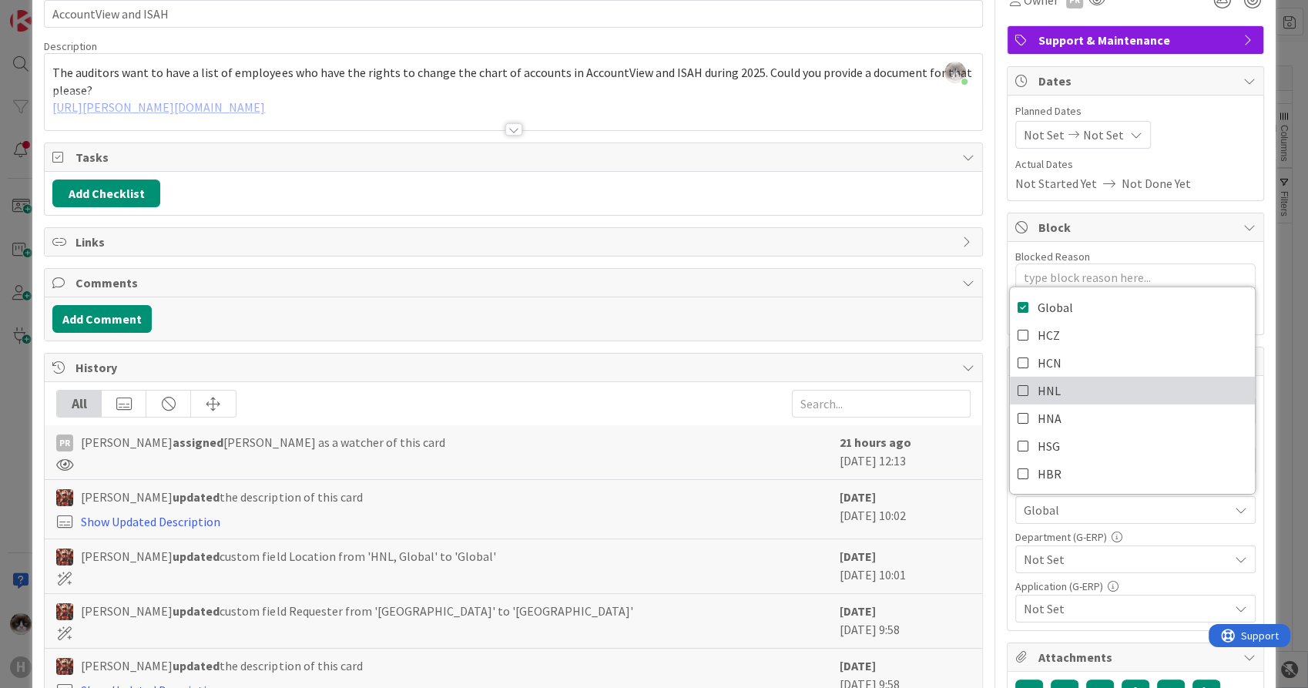
click at [1073, 382] on link "HNL" at bounding box center [1132, 391] width 245 height 28
click at [1117, 556] on span "Not Set" at bounding box center [1126, 559] width 205 height 18
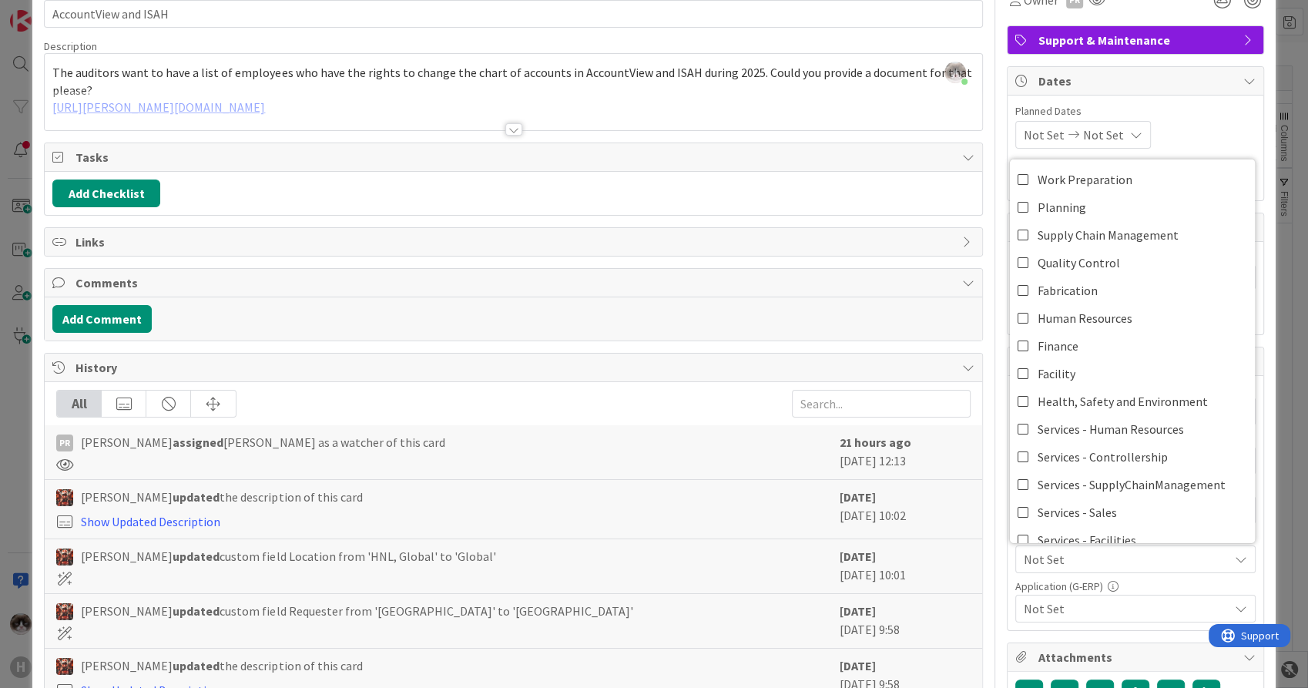
click at [1119, 556] on span "Not Set" at bounding box center [1126, 559] width 205 height 18
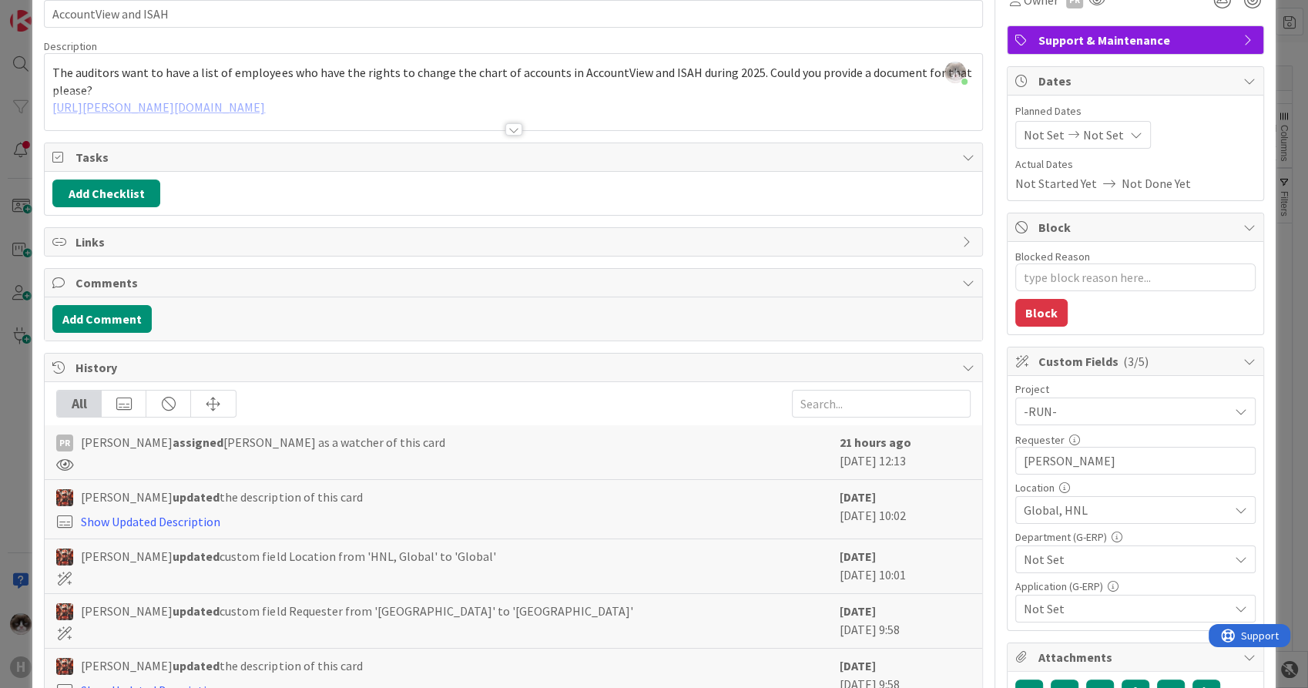
click at [1137, 507] on span "Global, HNL" at bounding box center [1126, 510] width 205 height 18
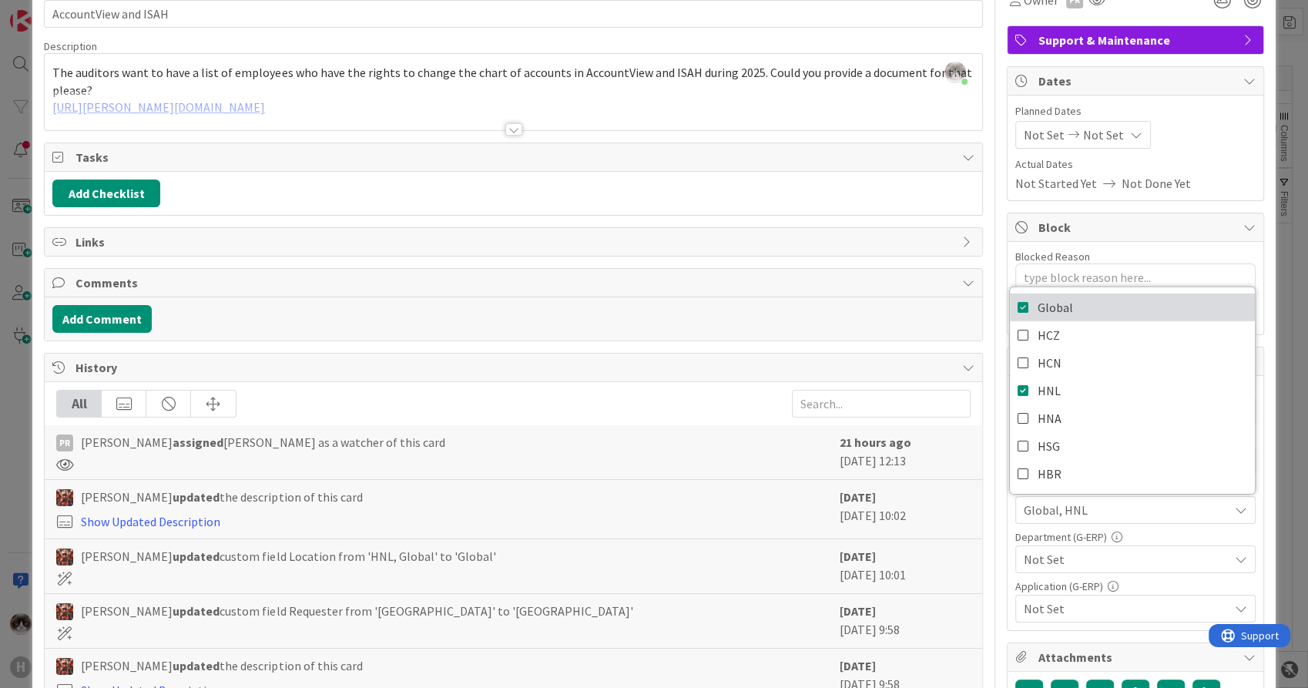
click at [1051, 308] on span "Global" at bounding box center [1055, 307] width 35 height 23
click at [1066, 557] on span "Not Set" at bounding box center [1126, 559] width 205 height 18
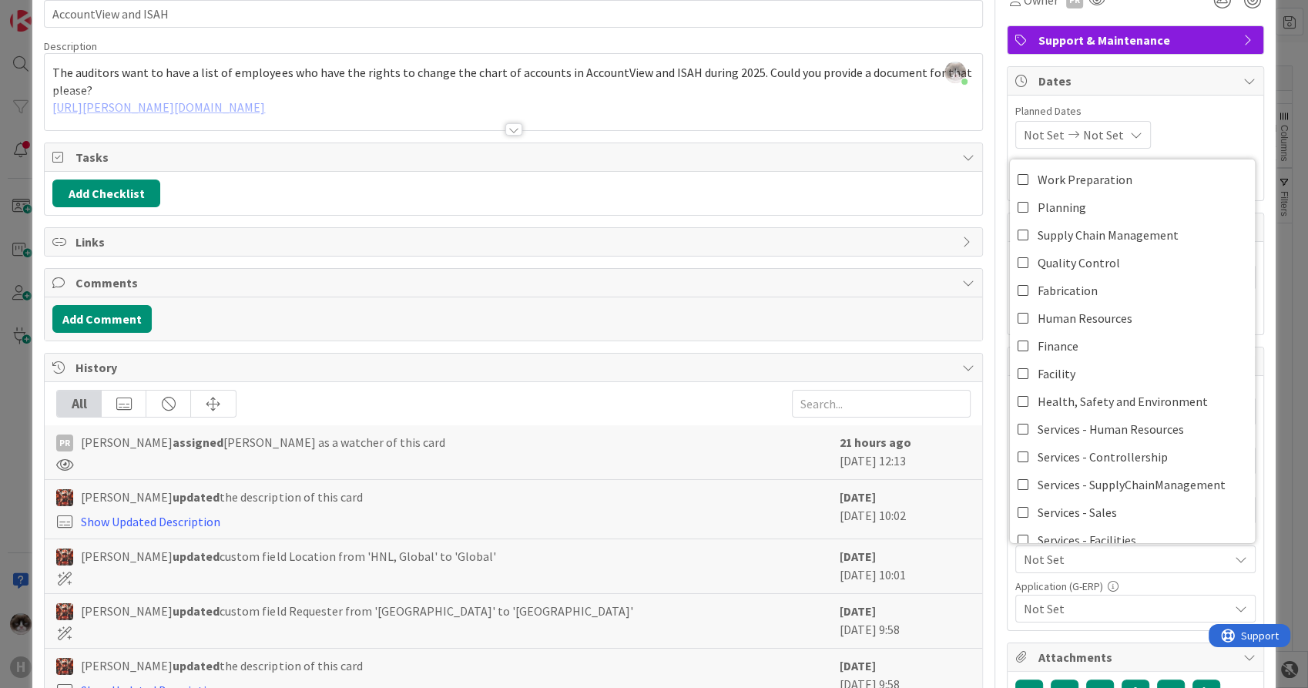
click at [1066, 557] on span "Not Set" at bounding box center [1126, 559] width 205 height 18
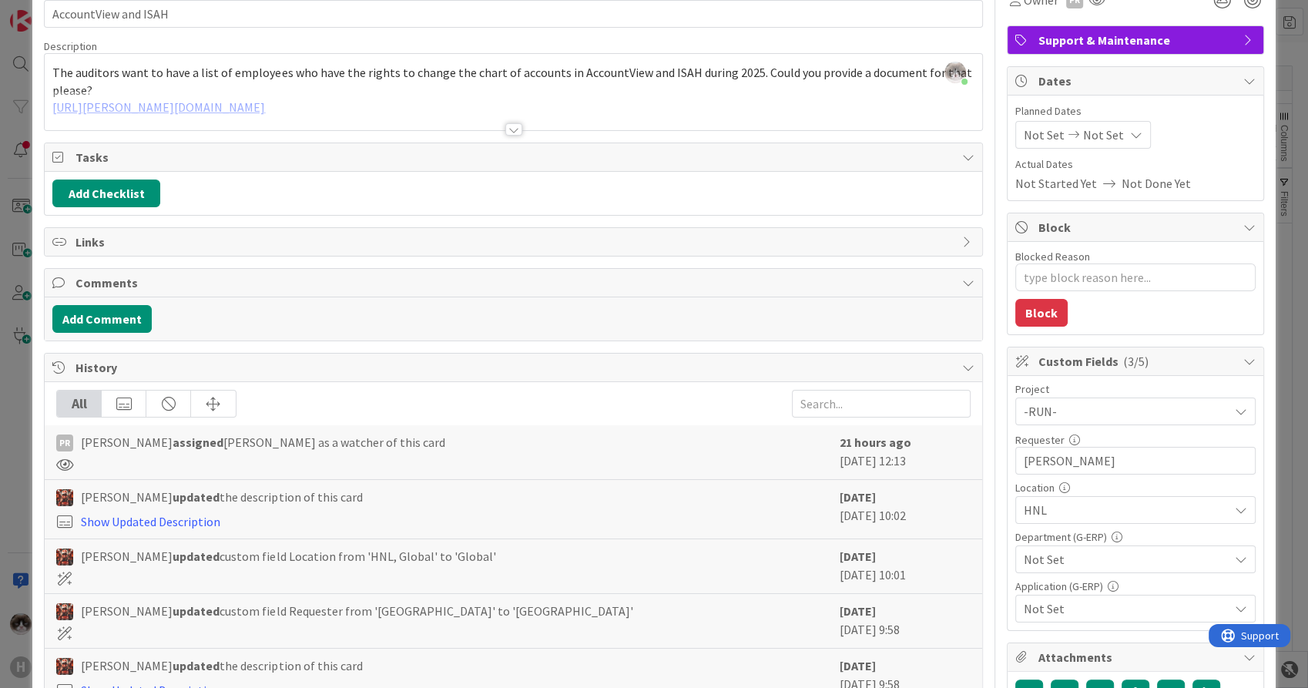
click at [1066, 557] on span "Not Set" at bounding box center [1126, 559] width 205 height 18
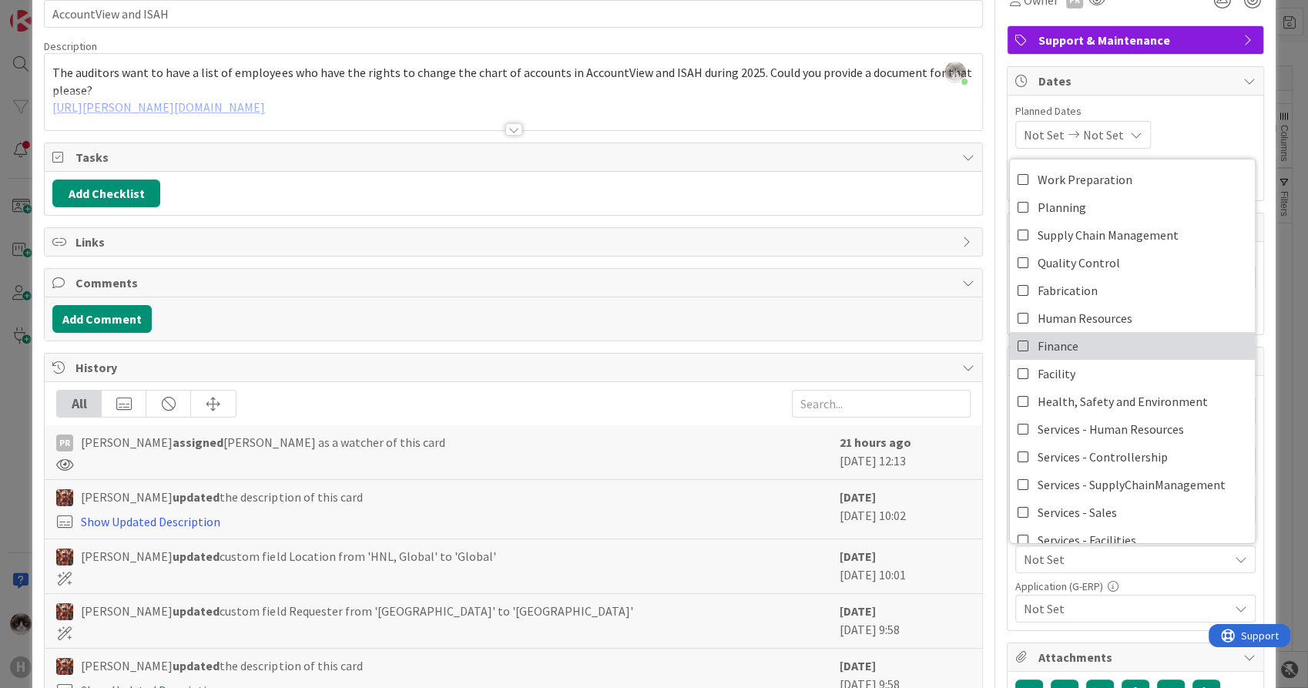
click at [1080, 344] on link "Finance" at bounding box center [1132, 346] width 245 height 28
click at [1053, 604] on span "Not Set" at bounding box center [1126, 608] width 205 height 18
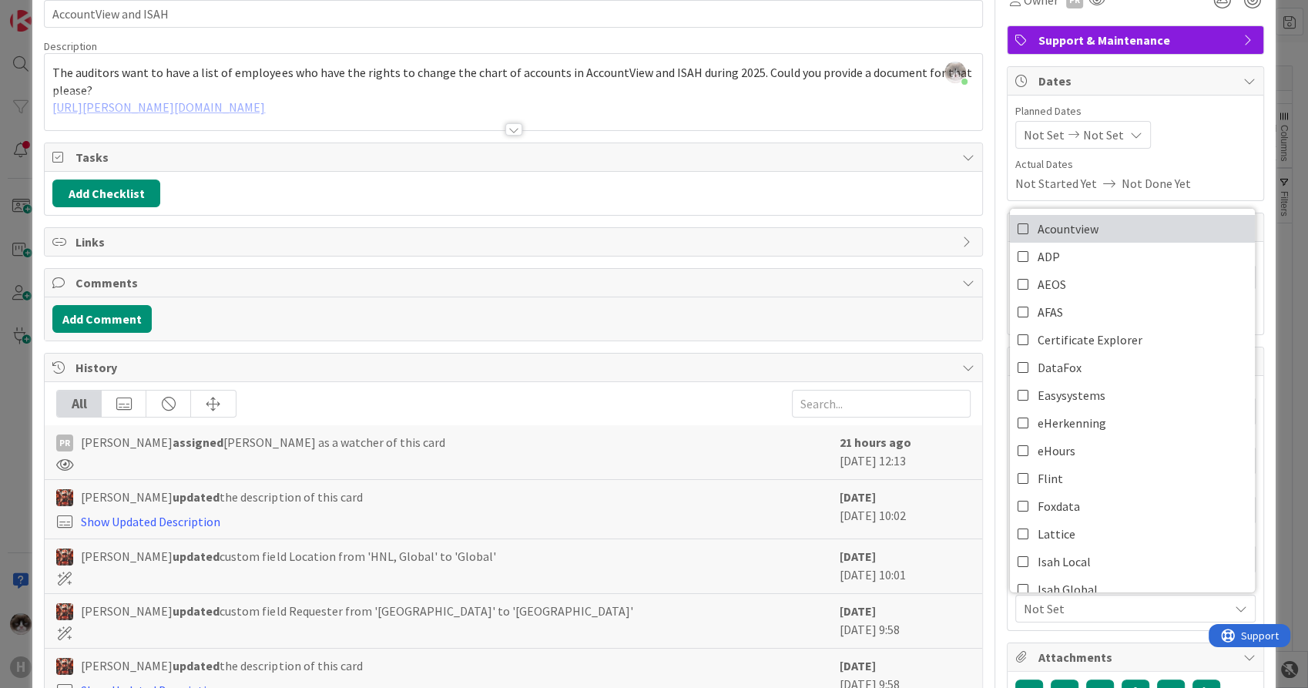
click at [1053, 234] on span "Acountview" at bounding box center [1068, 228] width 61 height 23
click at [1127, 610] on span "Acountview" at bounding box center [1126, 608] width 205 height 18
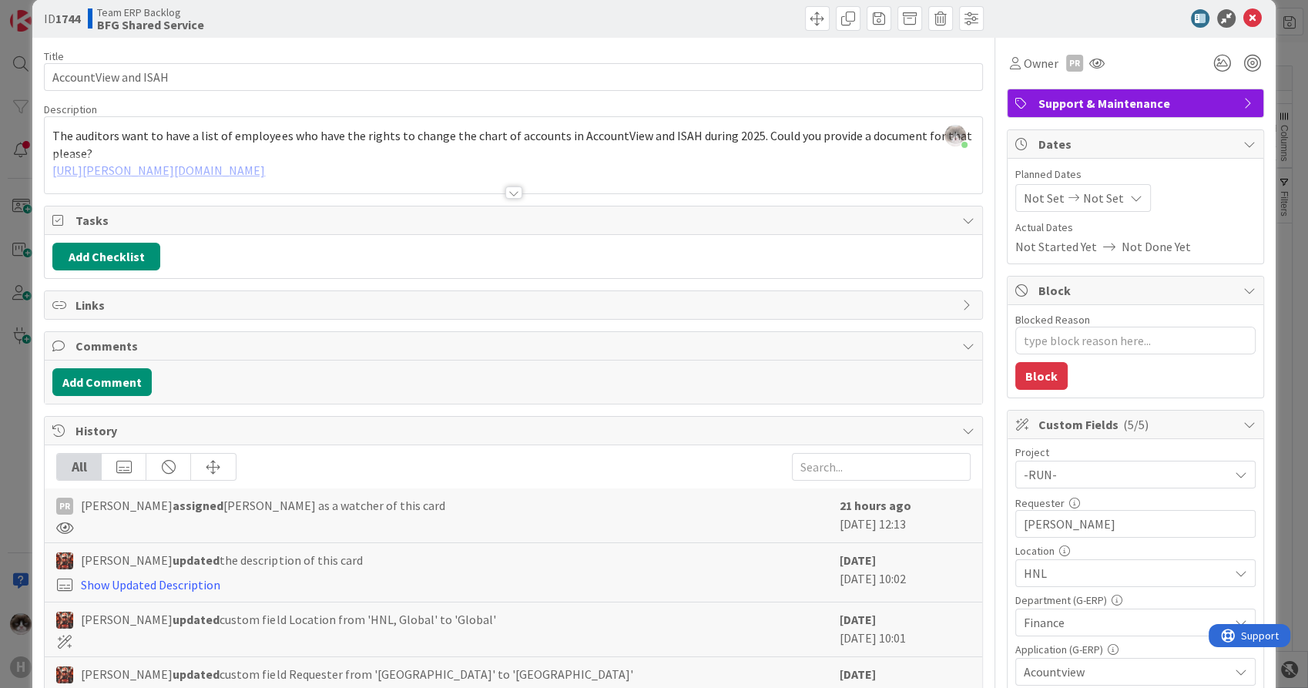
scroll to position [0, 0]
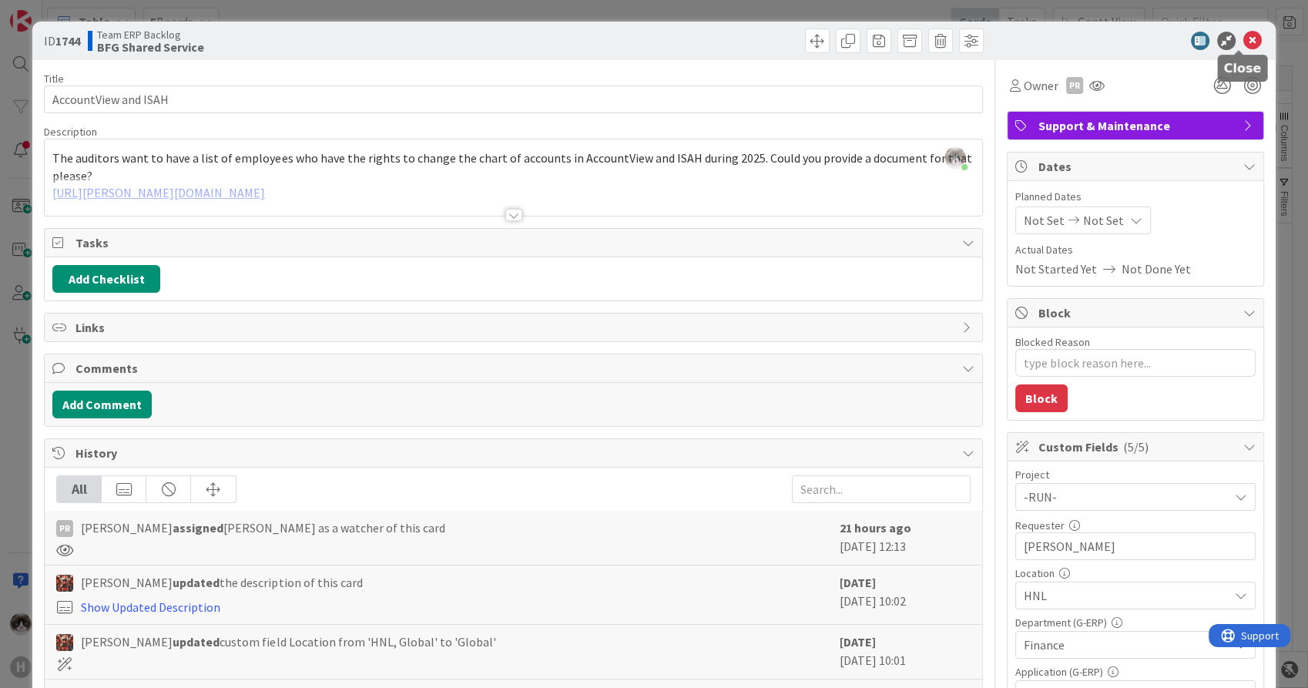
click at [1244, 45] on icon at bounding box center [1253, 41] width 18 height 18
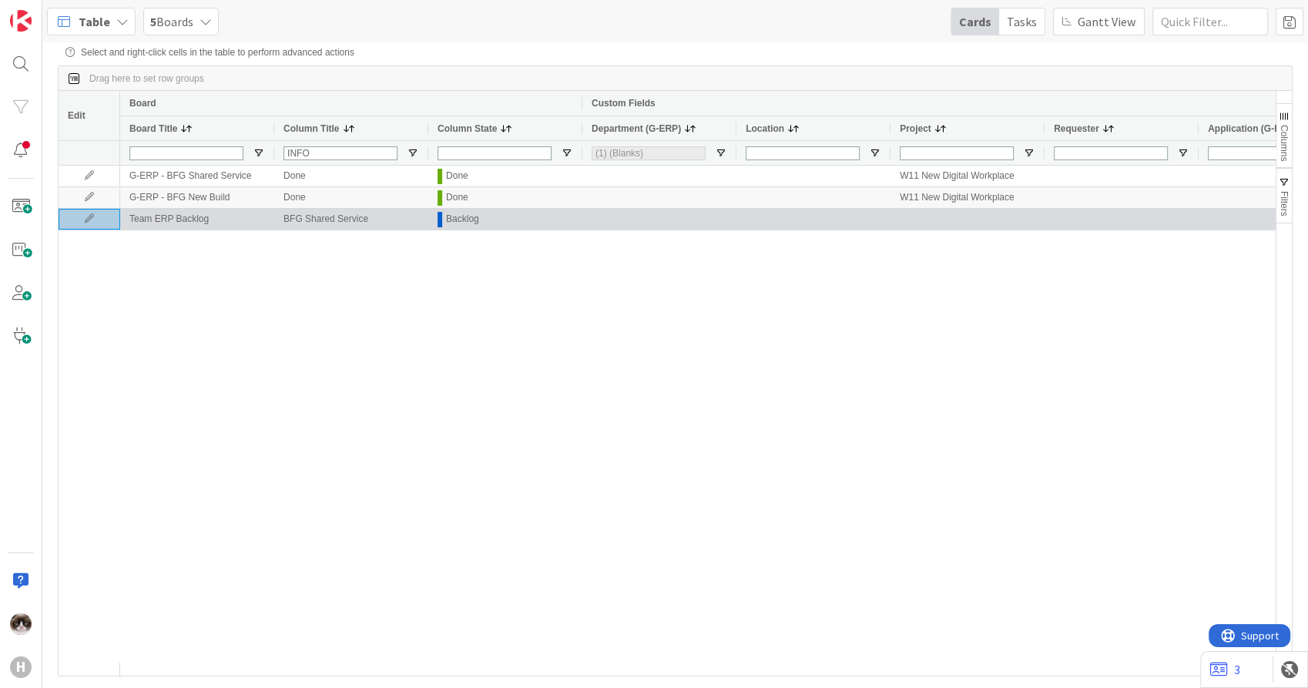
click at [80, 220] on icon at bounding box center [89, 218] width 23 height 9
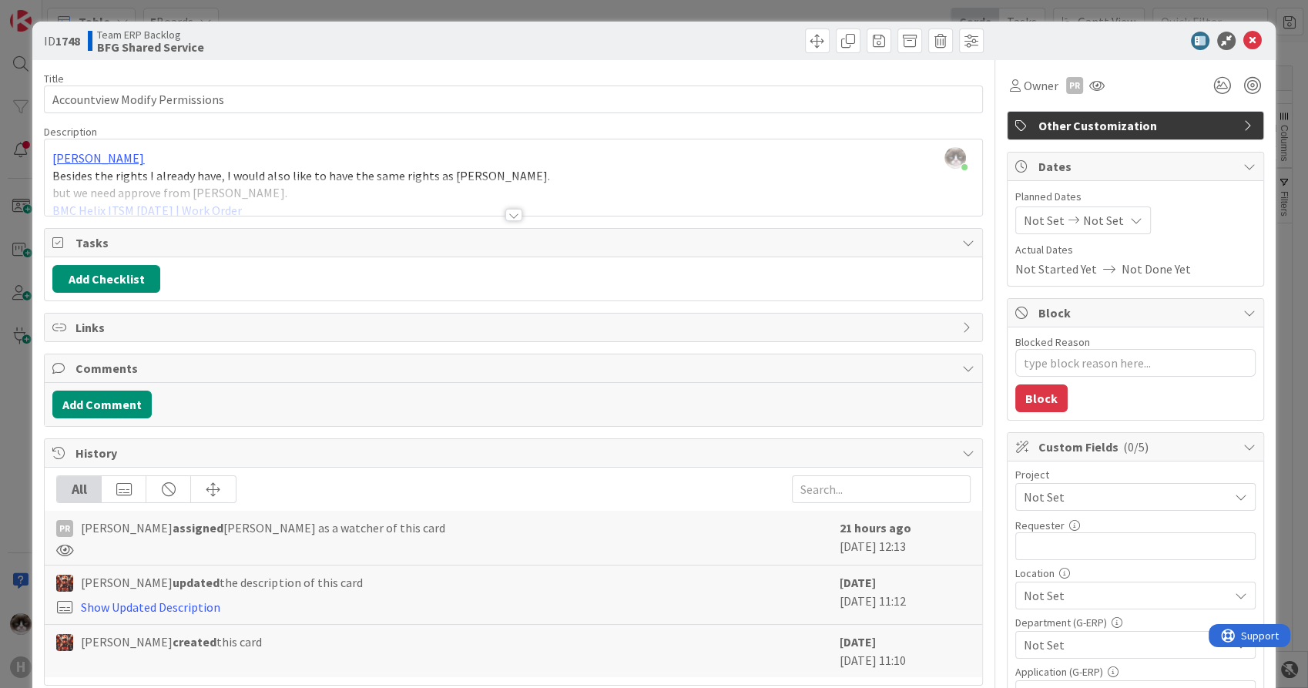
click at [1160, 126] on span "Other Customization" at bounding box center [1137, 125] width 197 height 18
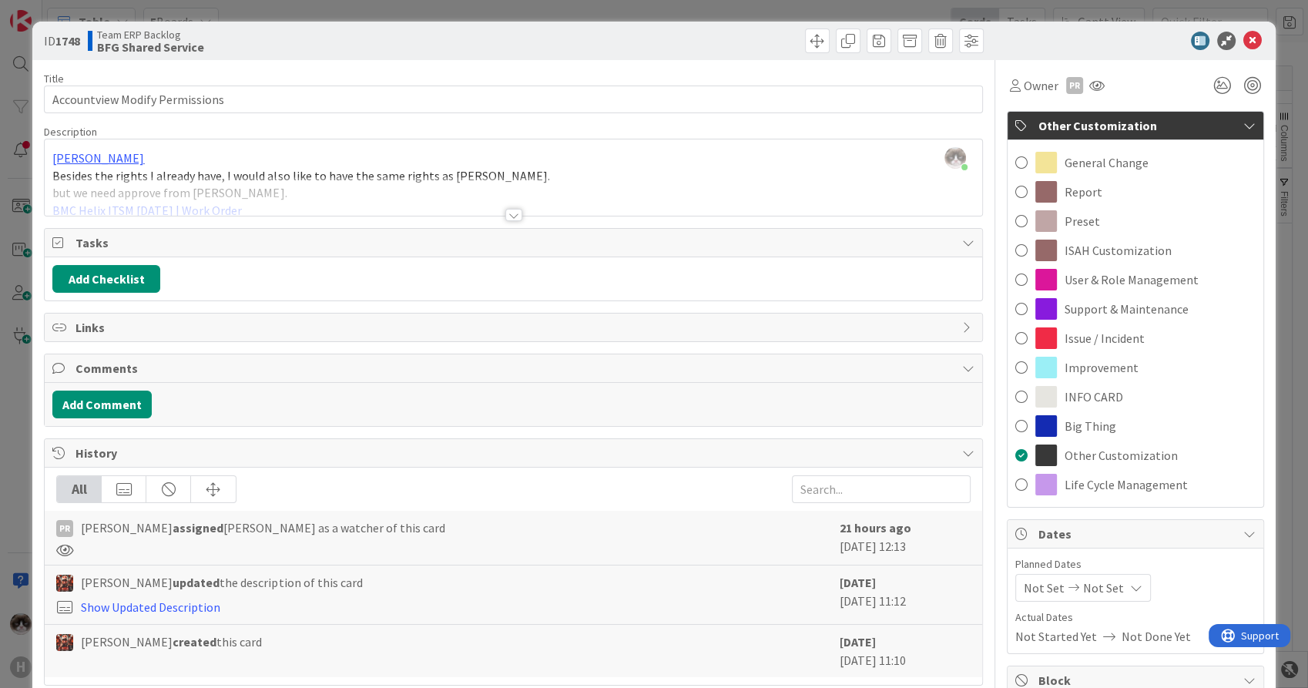
click at [1159, 127] on span "Other Customization" at bounding box center [1137, 125] width 197 height 18
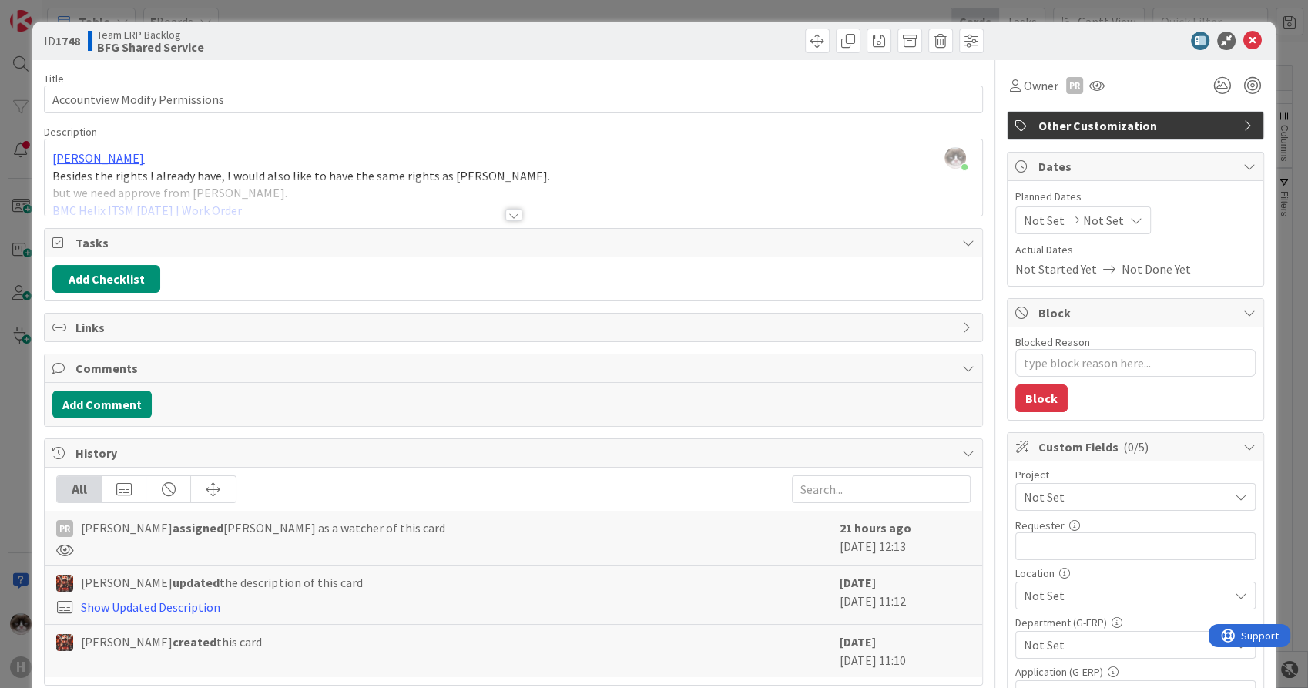
click at [1159, 127] on span "Other Customization" at bounding box center [1137, 125] width 197 height 18
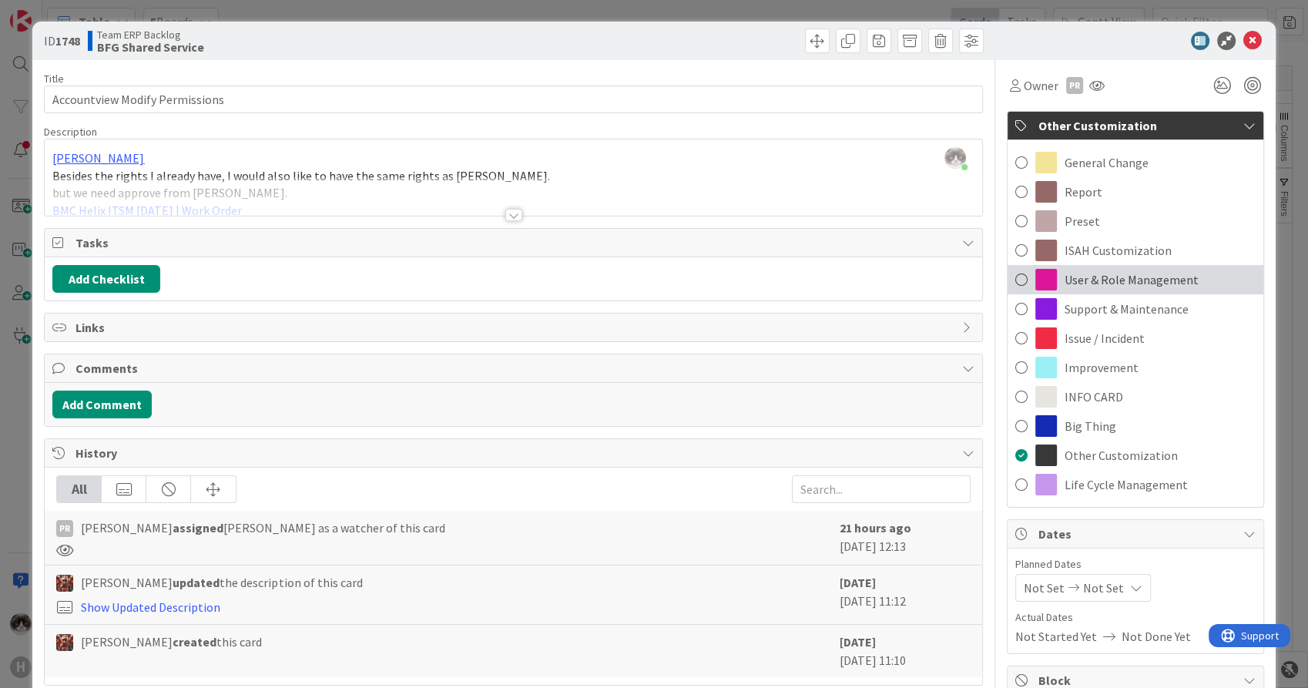
click at [1140, 285] on span "User & Role Management" at bounding box center [1132, 279] width 134 height 18
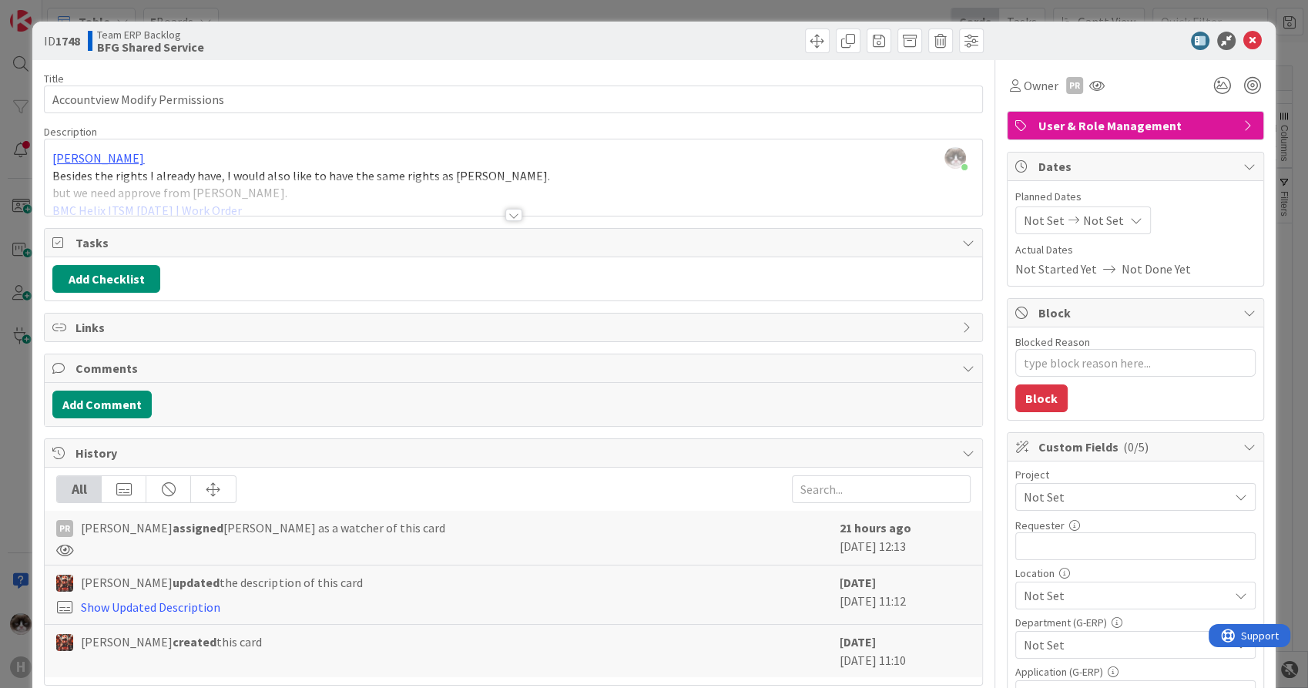
click at [1103, 483] on div "Not Set" at bounding box center [1136, 497] width 240 height 28
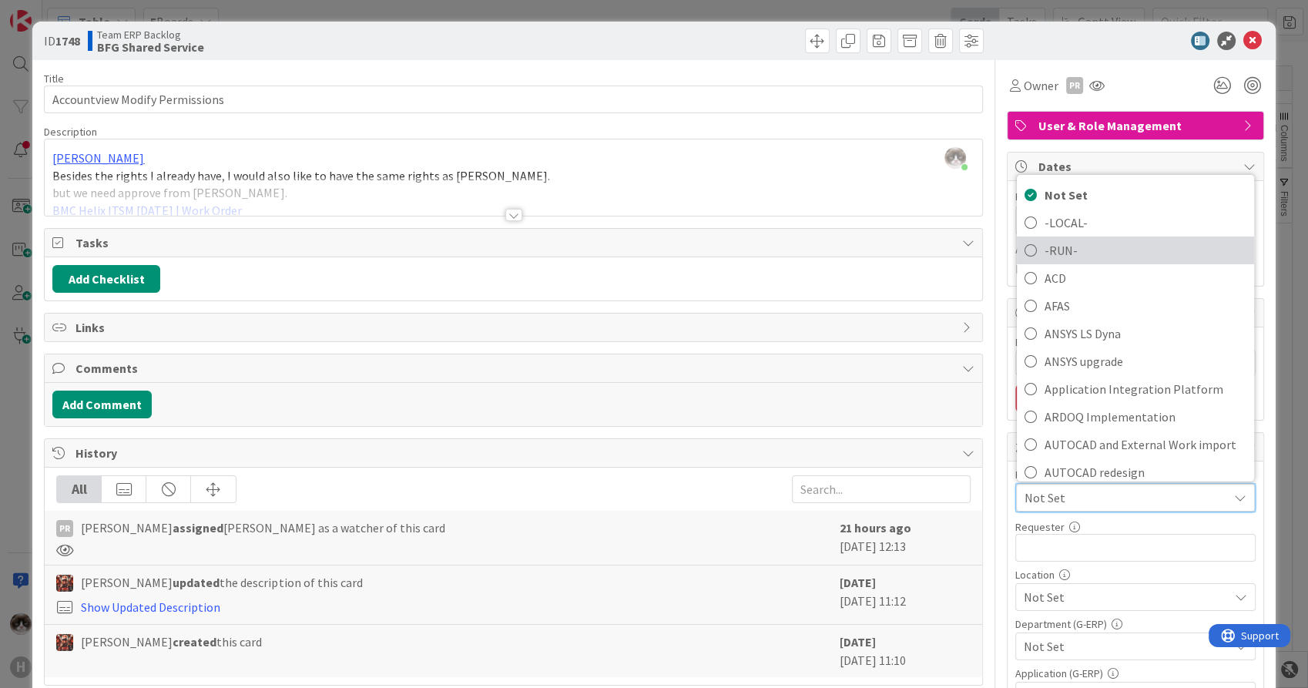
click at [1045, 246] on span "-RUN-" at bounding box center [1146, 250] width 202 height 23
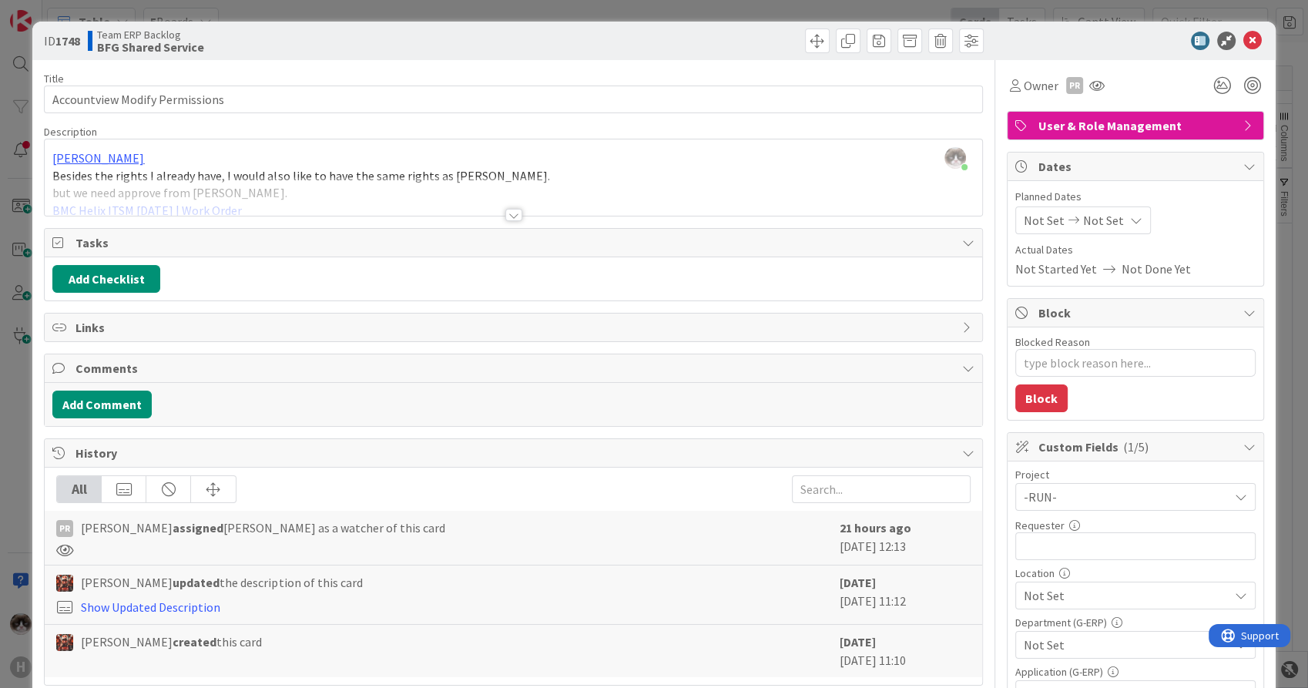
type textarea "x"
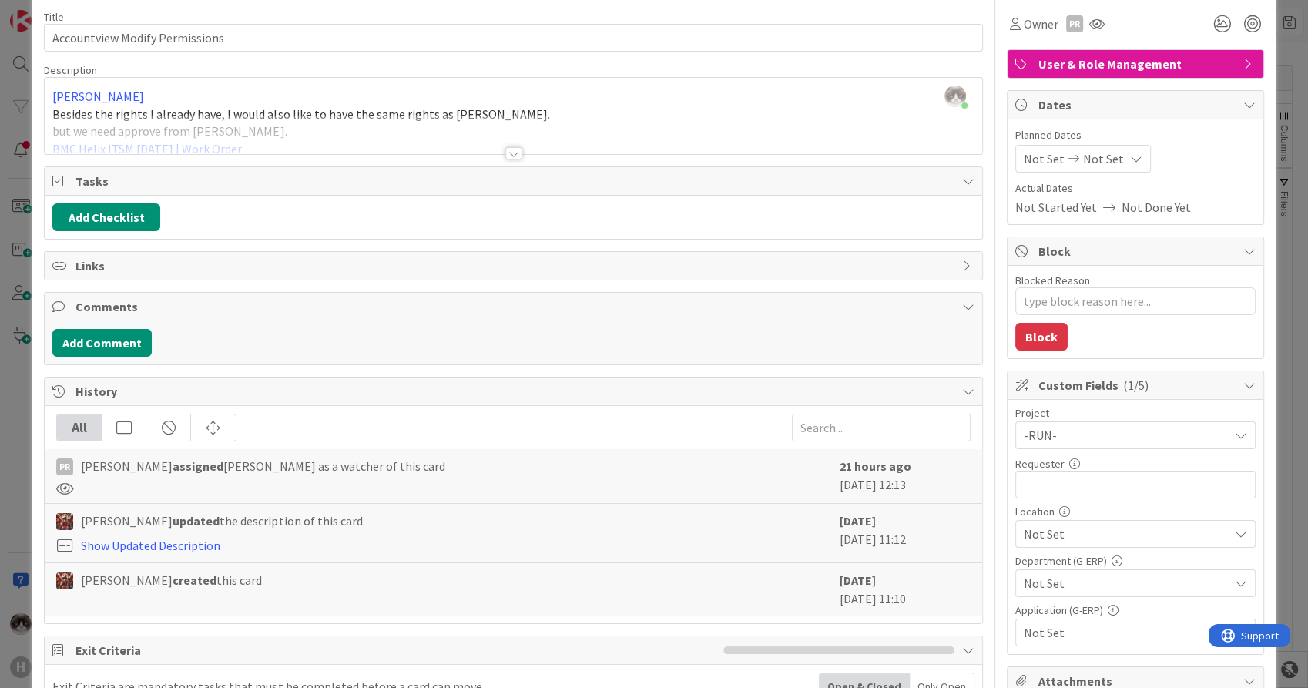
scroll to position [171, 0]
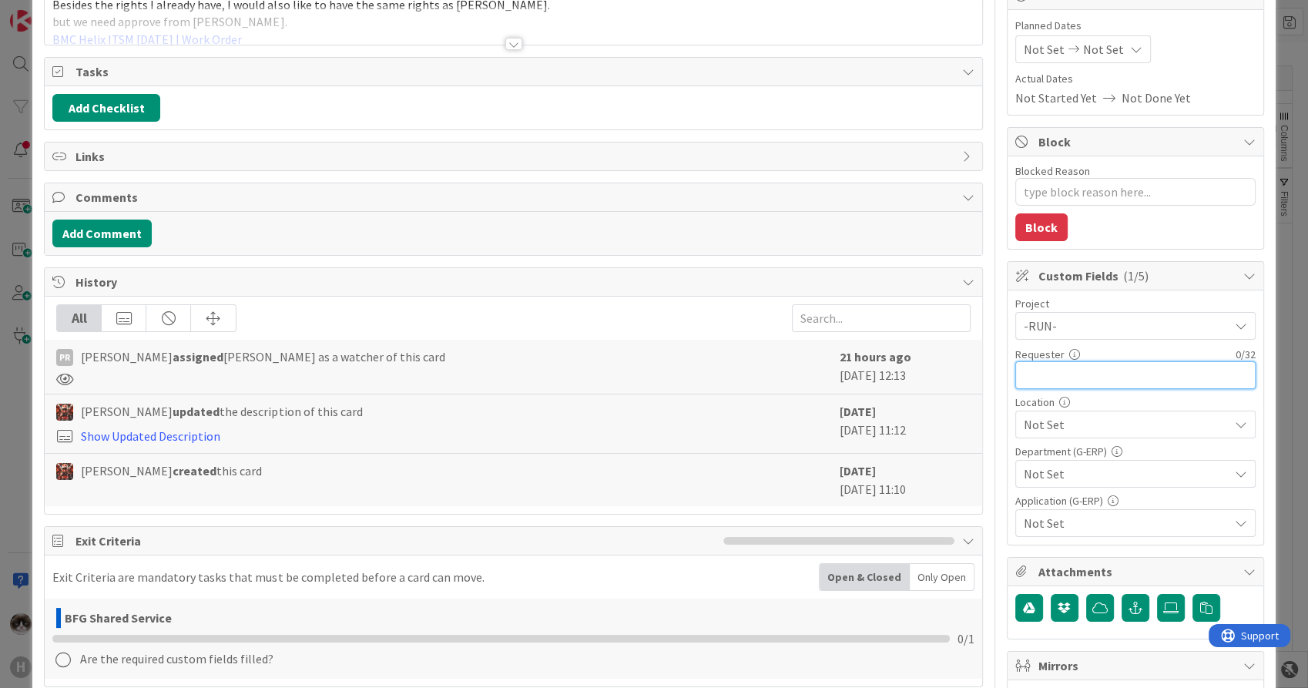
click at [1124, 383] on input "text" at bounding box center [1136, 375] width 240 height 28
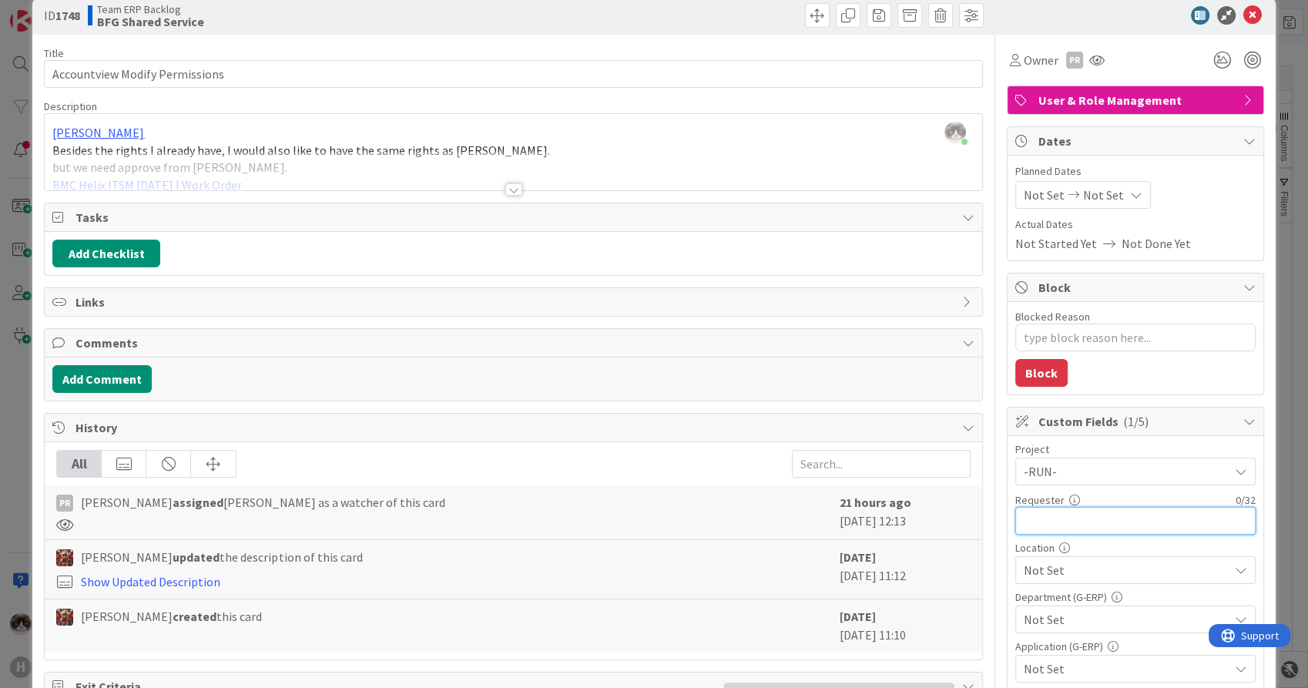
scroll to position [0, 0]
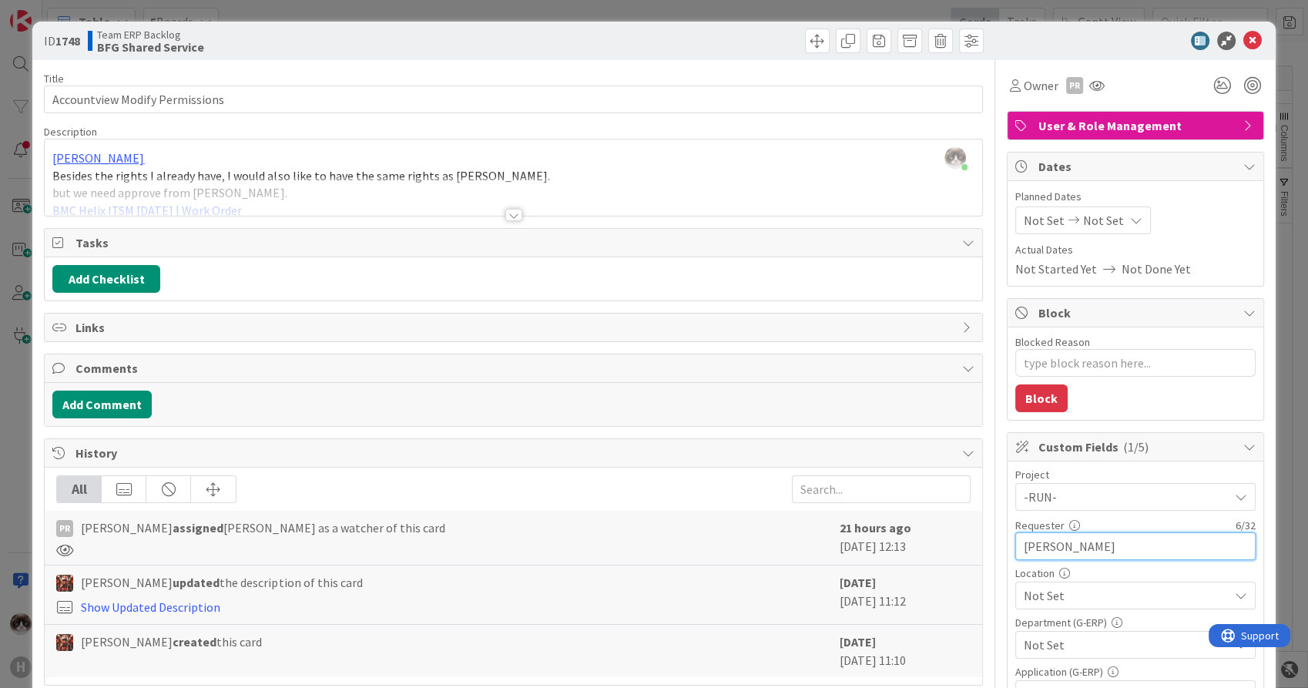
type input "Keshia"
type textarea "x"
type input "Keshia v"
type textarea "x"
type input "[PERSON_NAME]"
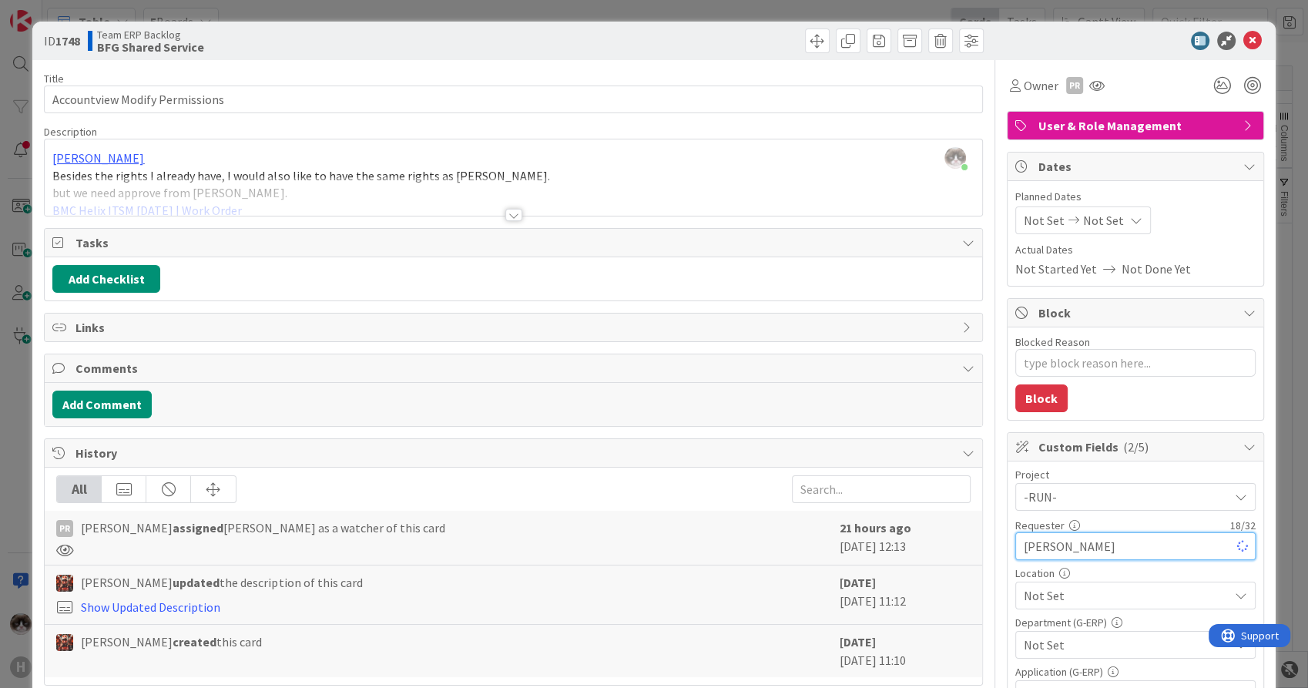
type textarea "x"
type input "[PERSON_NAME]"
click at [1064, 590] on span "Not Set" at bounding box center [1126, 595] width 205 height 18
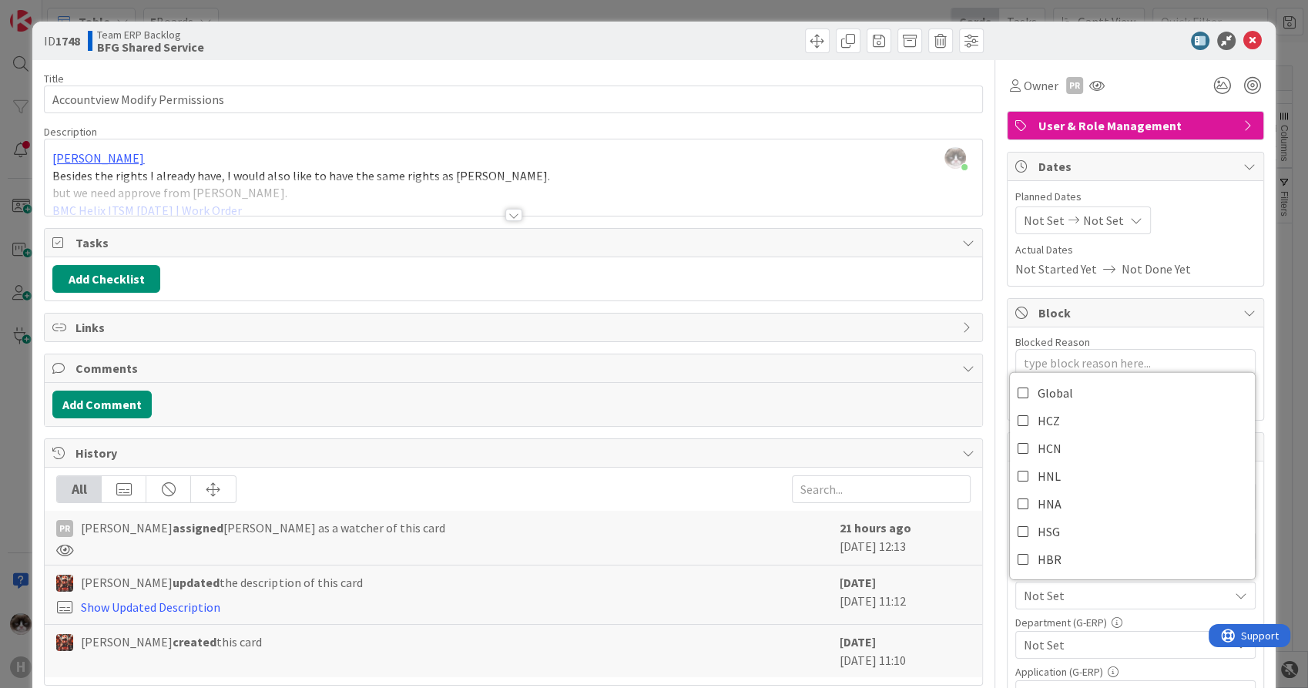
click at [1054, 601] on span "Not Set" at bounding box center [1126, 595] width 205 height 18
click at [1084, 472] on link "HNL" at bounding box center [1132, 476] width 245 height 28
click at [1059, 648] on span "Not Set" at bounding box center [1126, 645] width 205 height 18
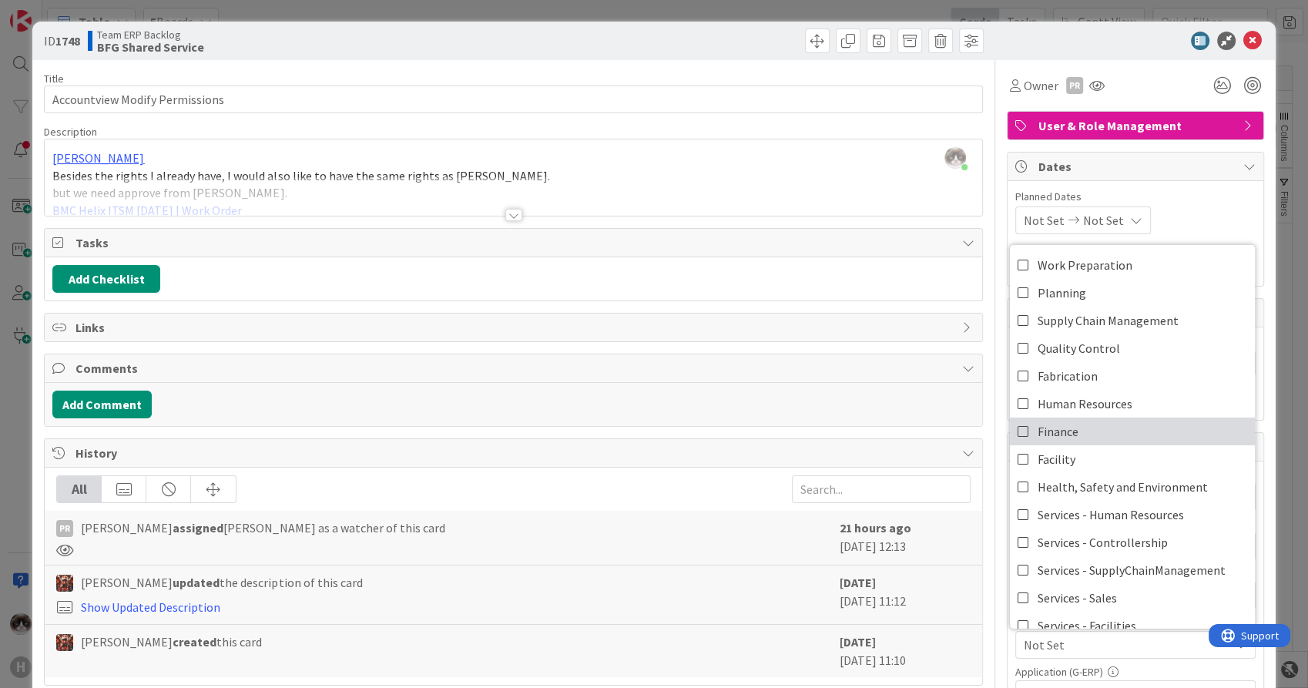
click at [1096, 430] on link "Finance" at bounding box center [1132, 432] width 245 height 28
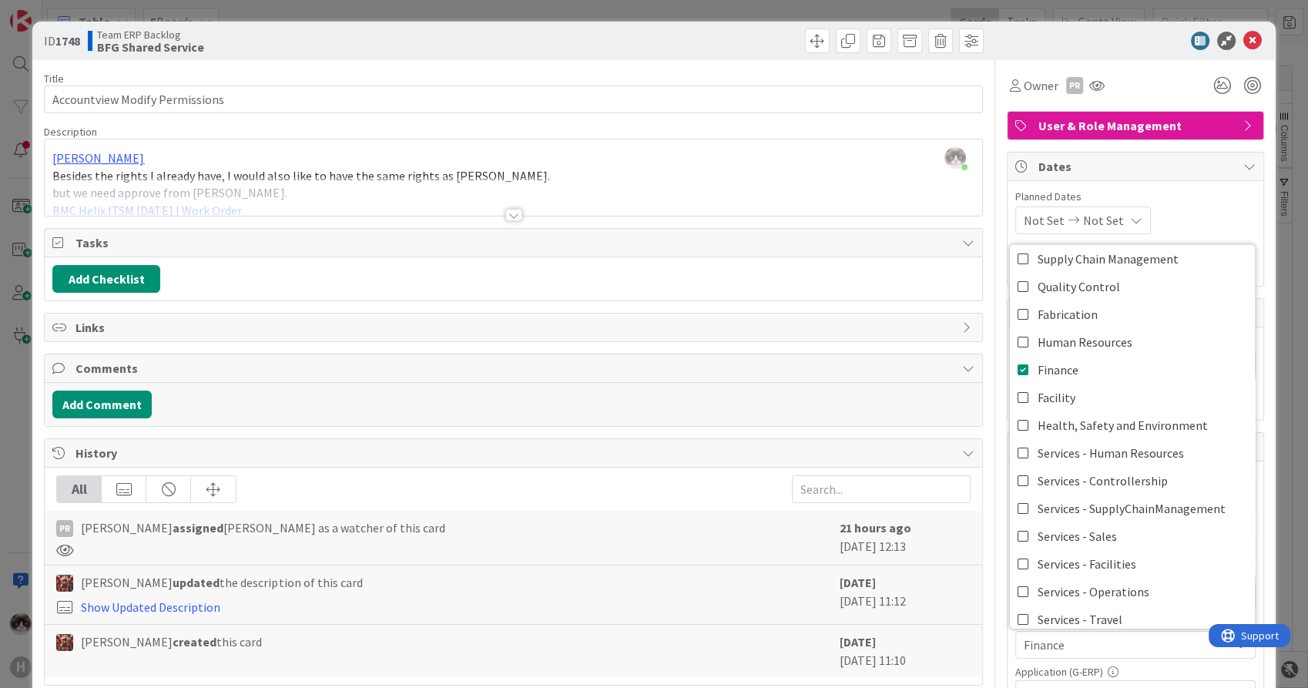
scroll to position [86, 0]
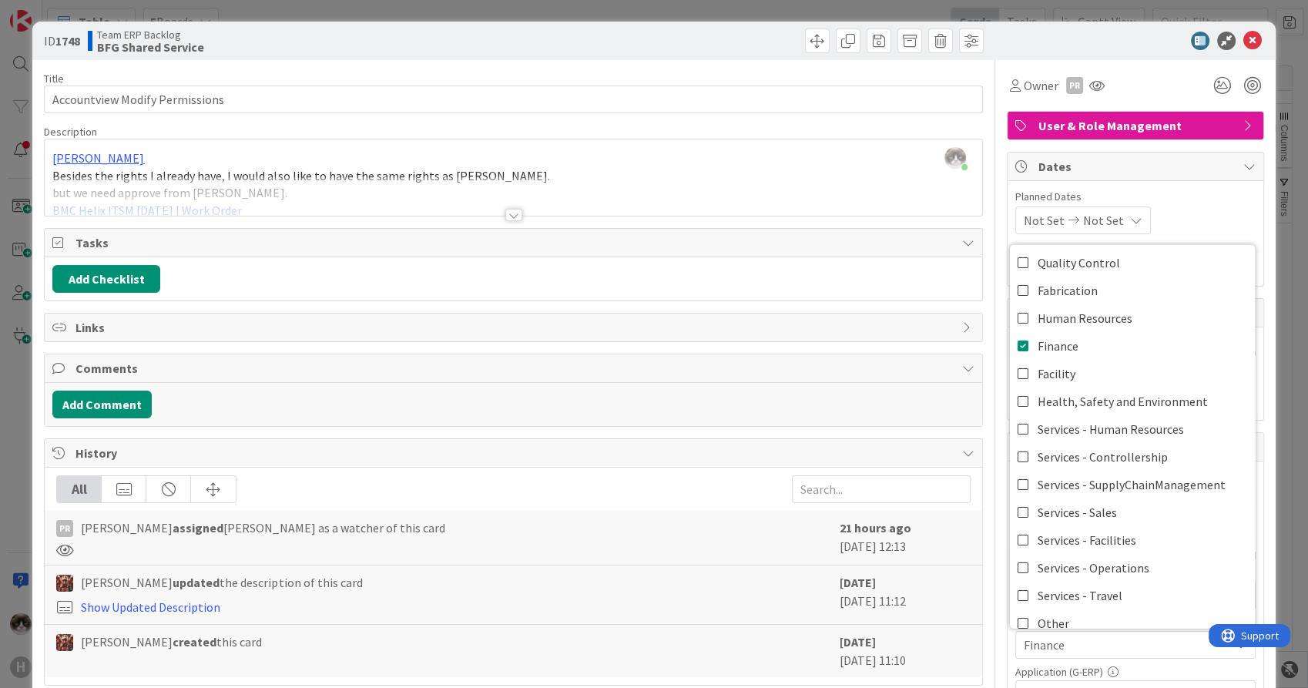
click at [1077, 677] on div "Application (G-ERP) Not Set" at bounding box center [1136, 687] width 240 height 42
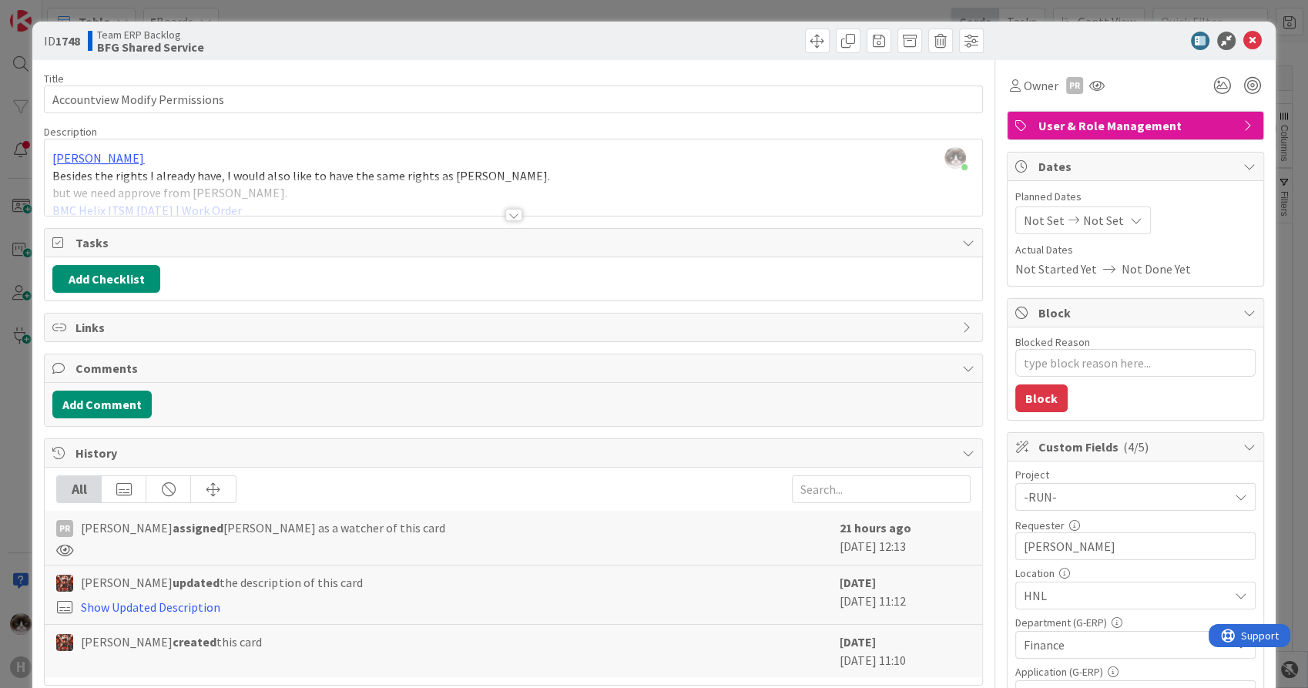
click at [1078, 682] on div "Not Set" at bounding box center [1136, 694] width 240 height 28
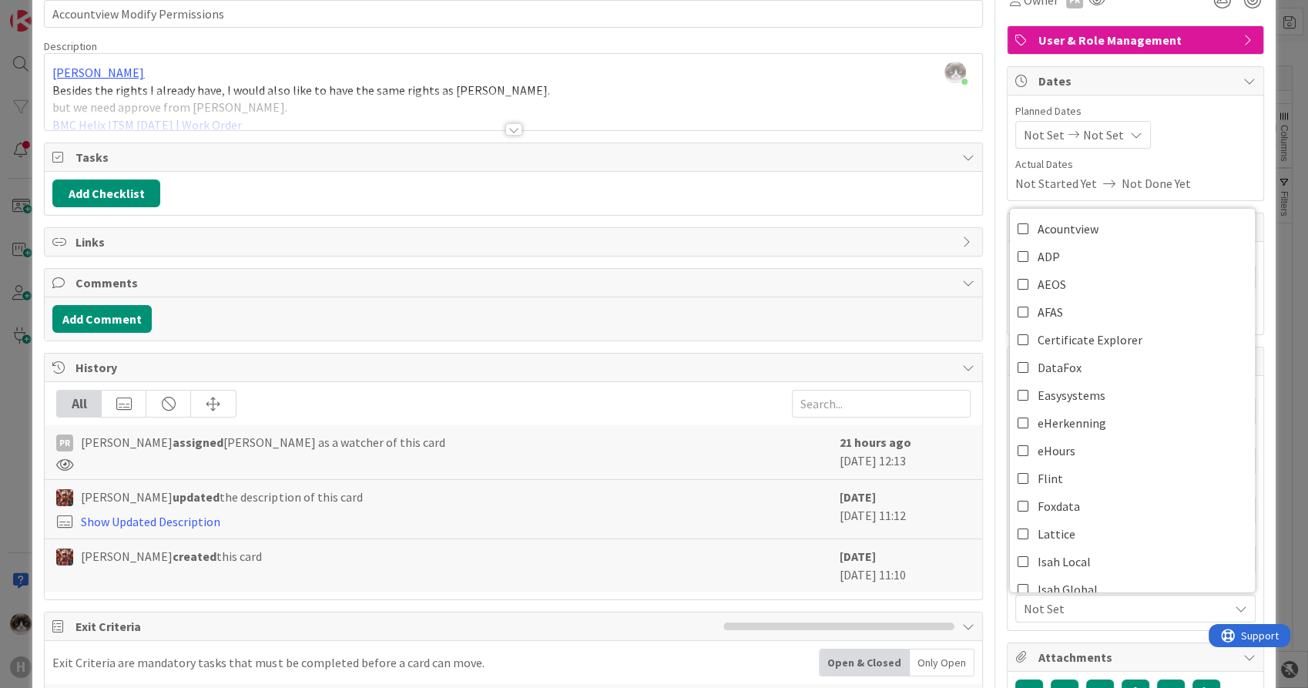
click at [1061, 610] on span "Not Set" at bounding box center [1126, 608] width 205 height 18
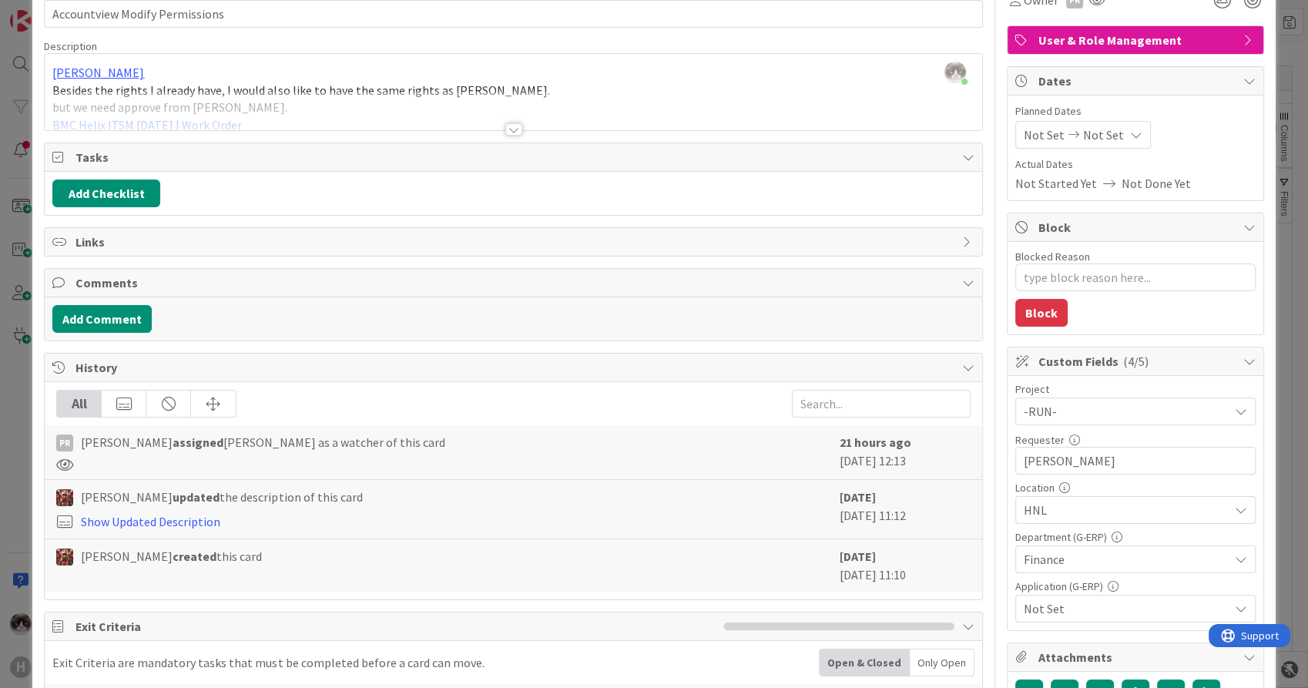
scroll to position [0, 0]
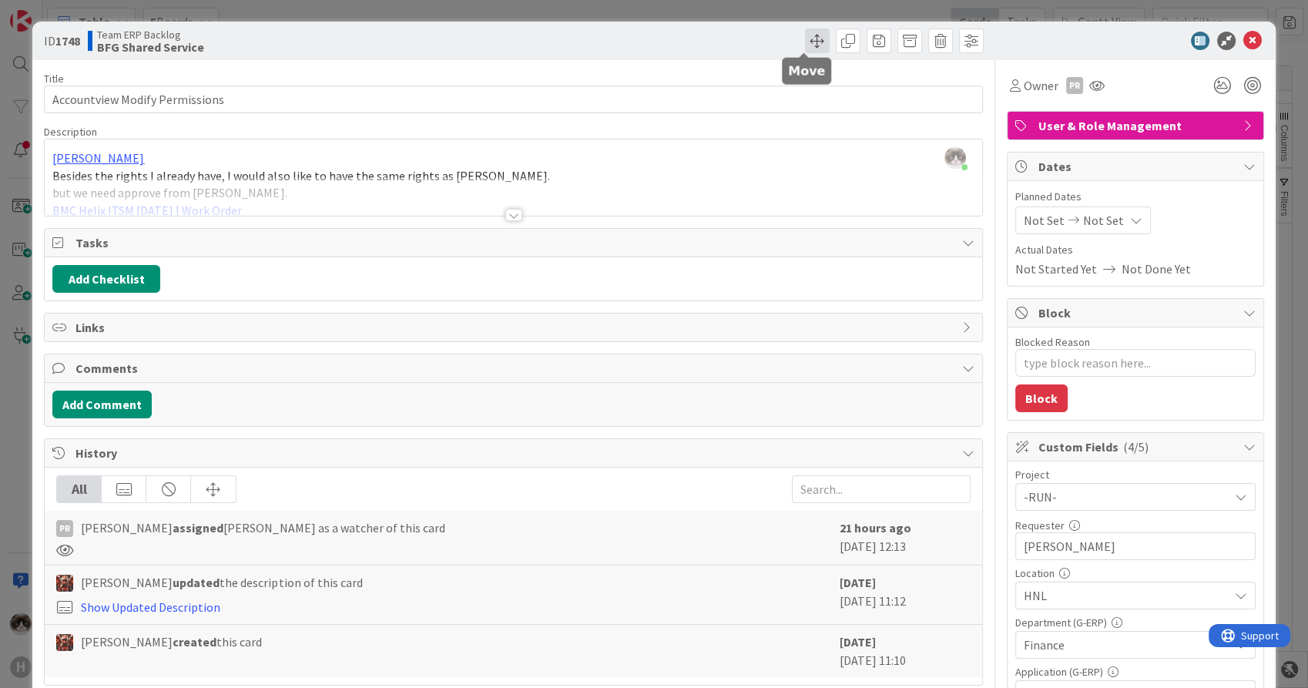
click at [807, 45] on span at bounding box center [817, 41] width 25 height 25
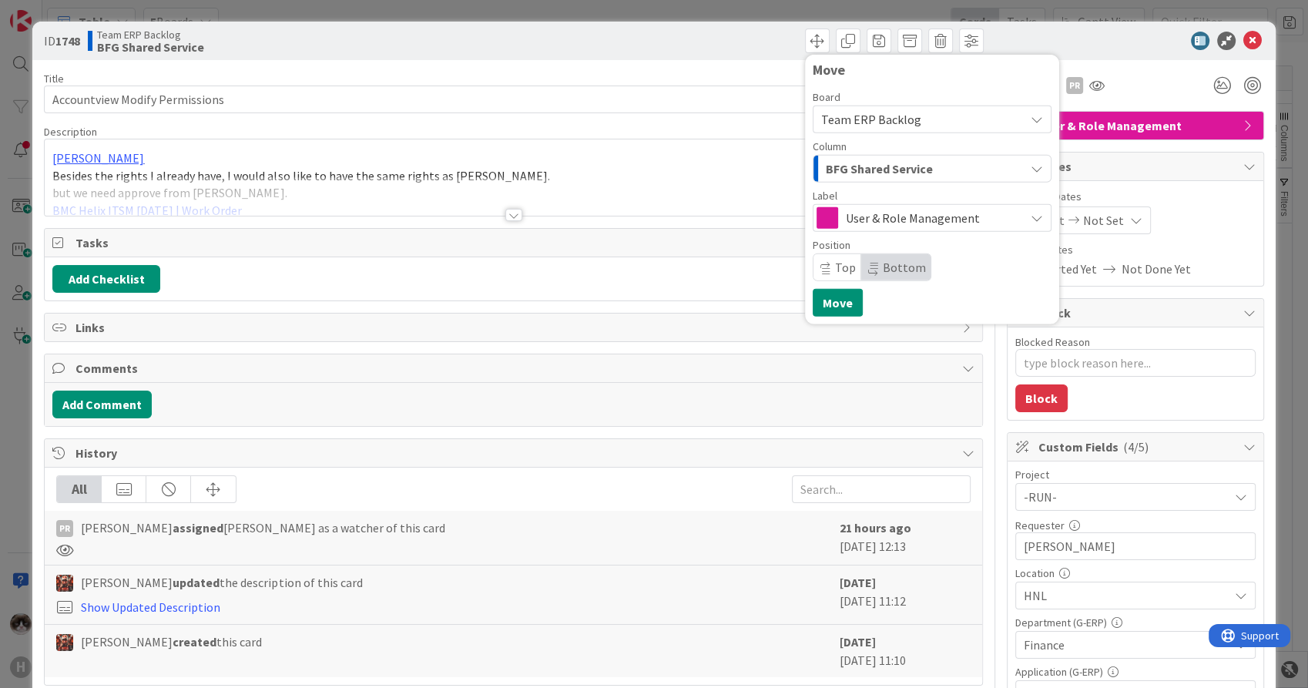
click at [904, 168] on span "BFG Shared Service" at bounding box center [879, 169] width 107 height 20
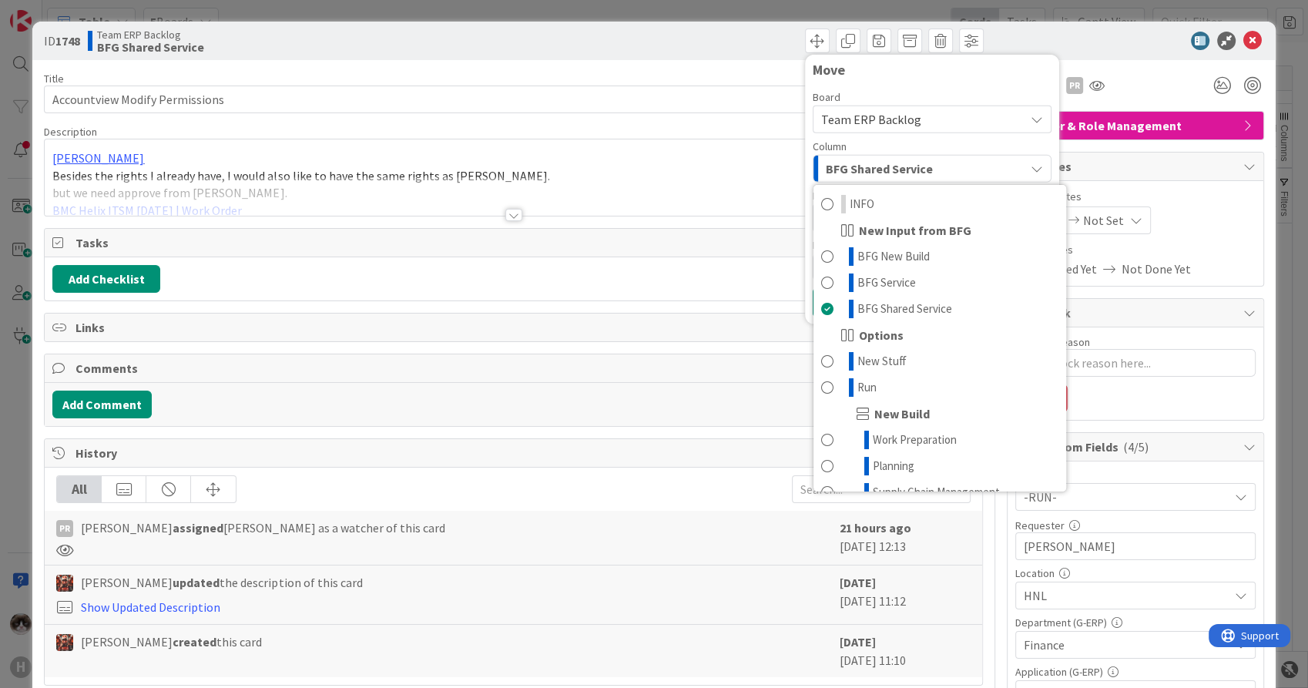
click at [714, 179] on div at bounding box center [513, 195] width 937 height 39
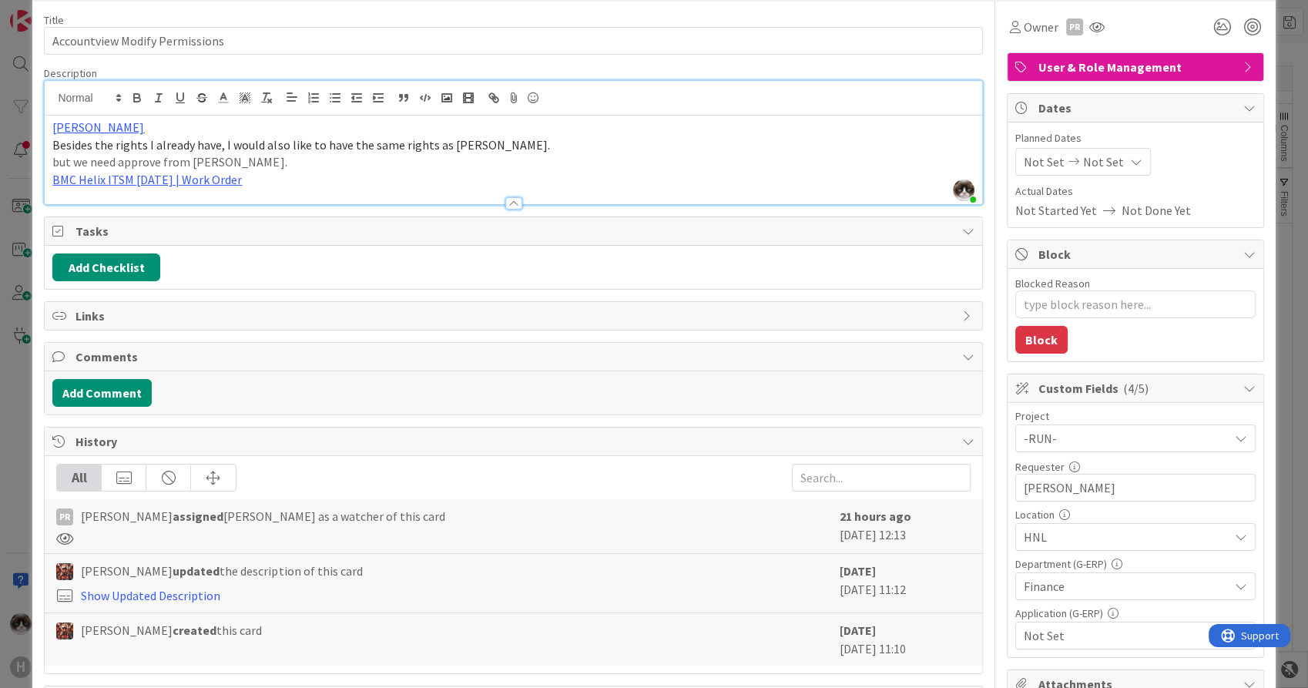
scroll to position [86, 0]
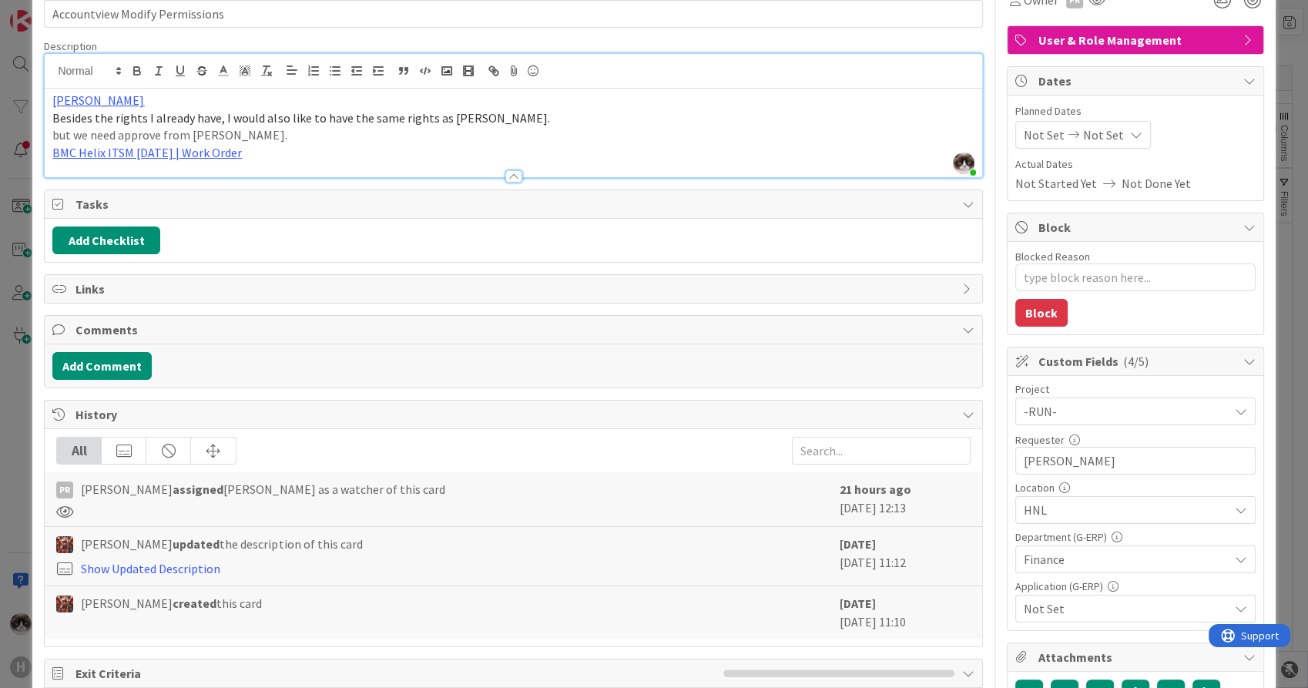
click at [1093, 599] on span "Not Set" at bounding box center [1126, 608] width 205 height 18
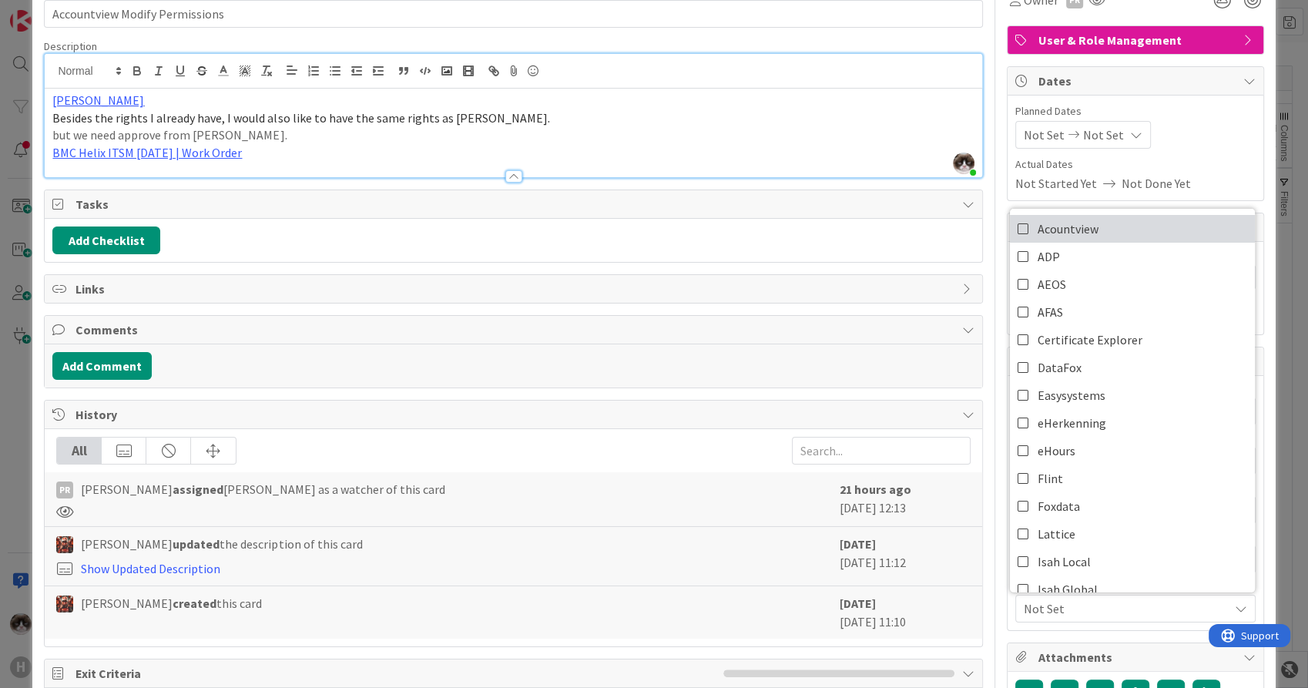
click at [1108, 221] on link "Acountview" at bounding box center [1132, 229] width 245 height 28
click at [869, 368] on div "Add Comment" at bounding box center [513, 366] width 922 height 28
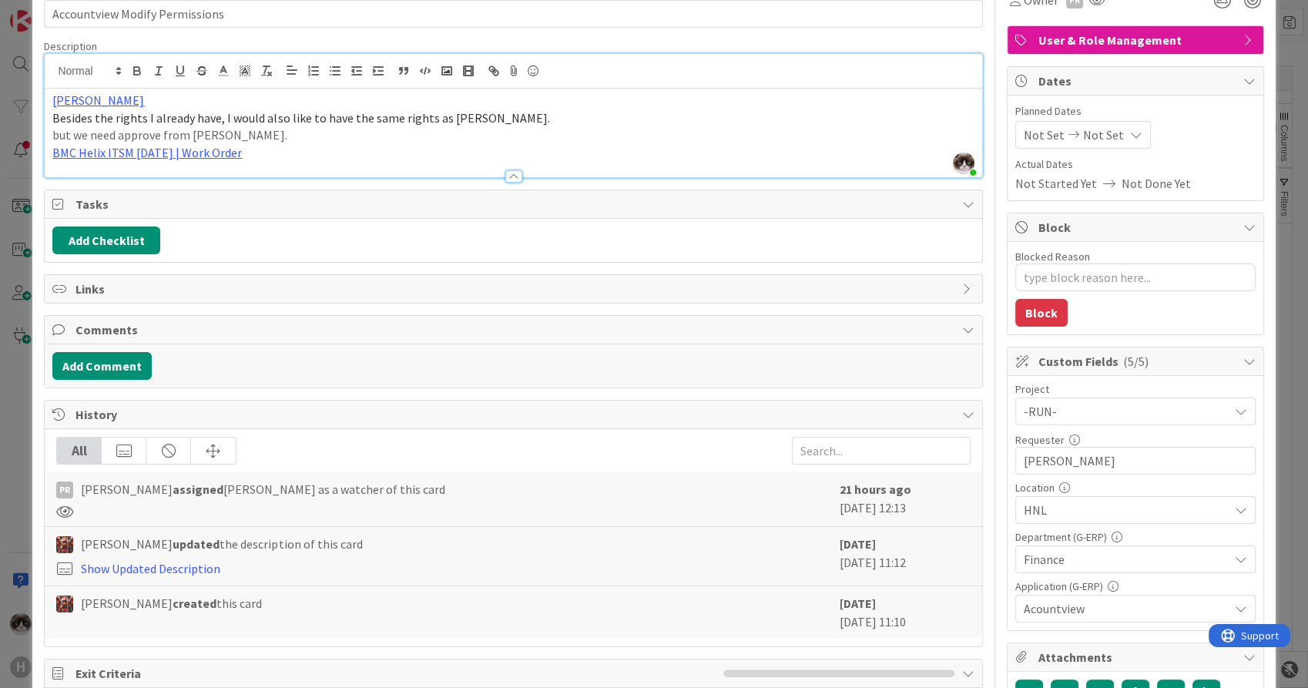
scroll to position [0, 0]
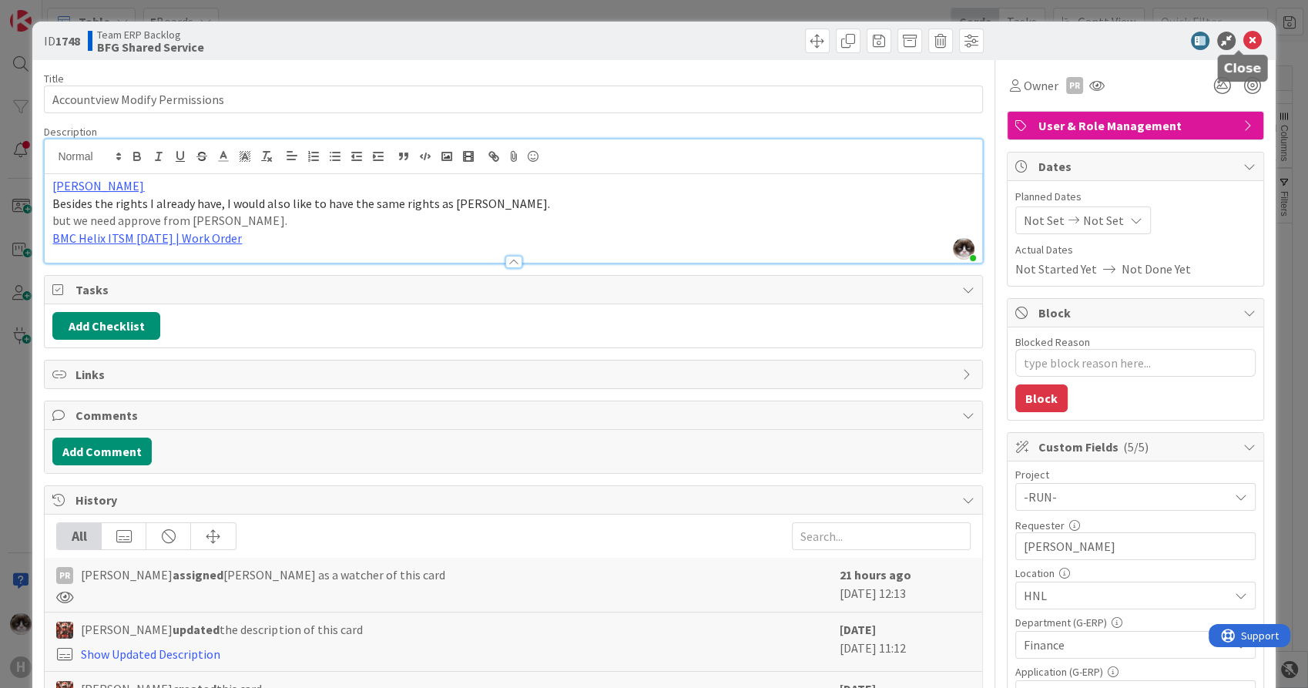
click at [1244, 36] on icon at bounding box center [1253, 41] width 18 height 18
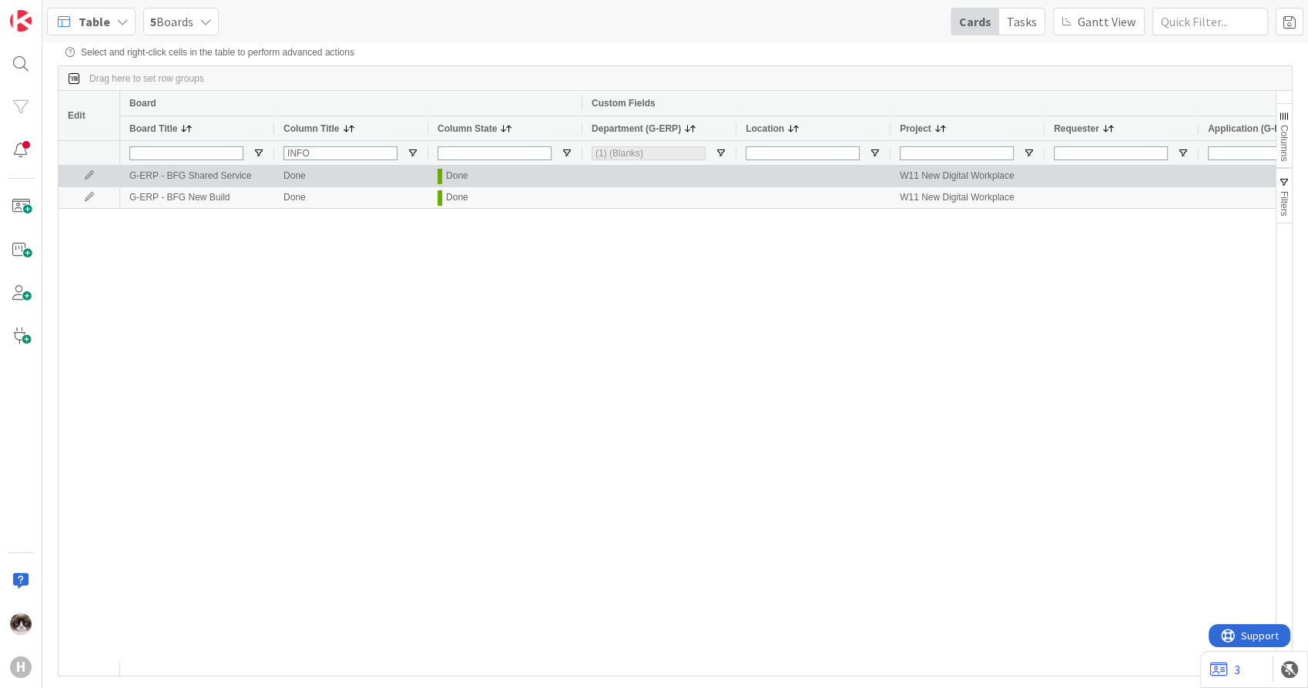
click at [93, 180] on icon at bounding box center [89, 175] width 23 height 9
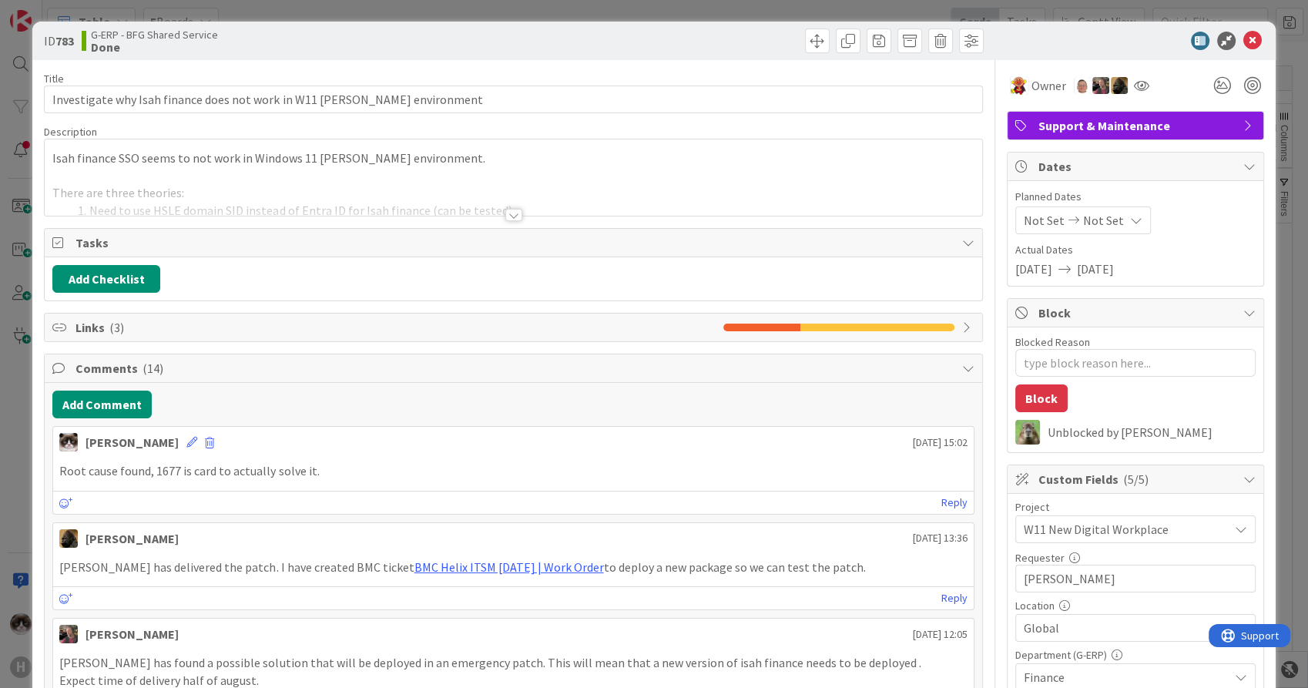
type textarea "x"
click at [1244, 37] on icon at bounding box center [1253, 41] width 18 height 18
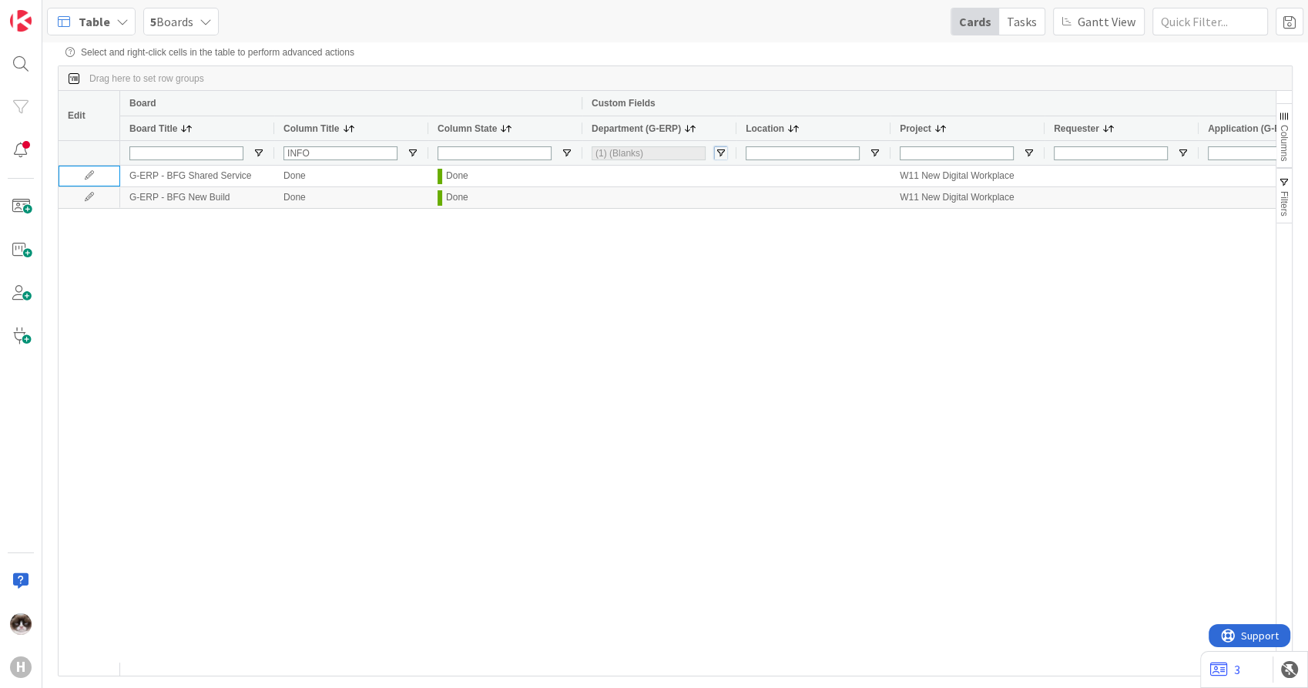
click at [720, 150] on span "Open Filter Menu" at bounding box center [721, 153] width 12 height 12
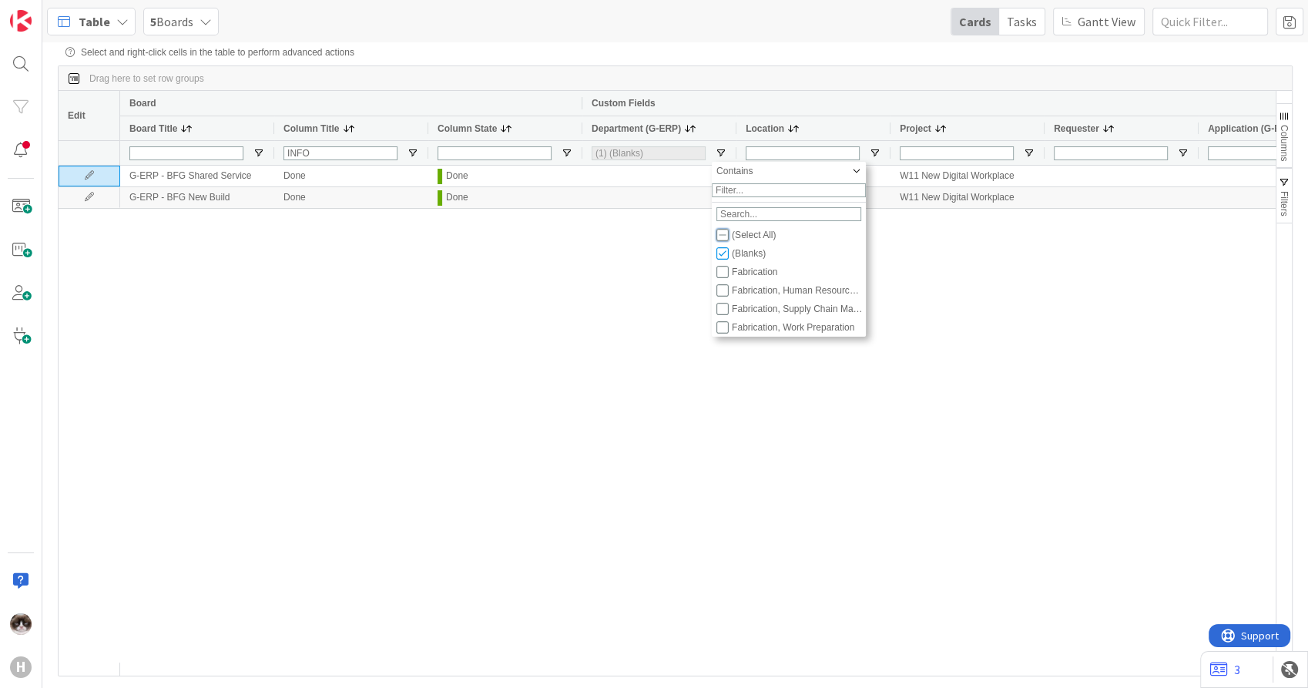
click at [729, 241] on input "Filter List" at bounding box center [723, 235] width 12 height 12
checkbox input "true"
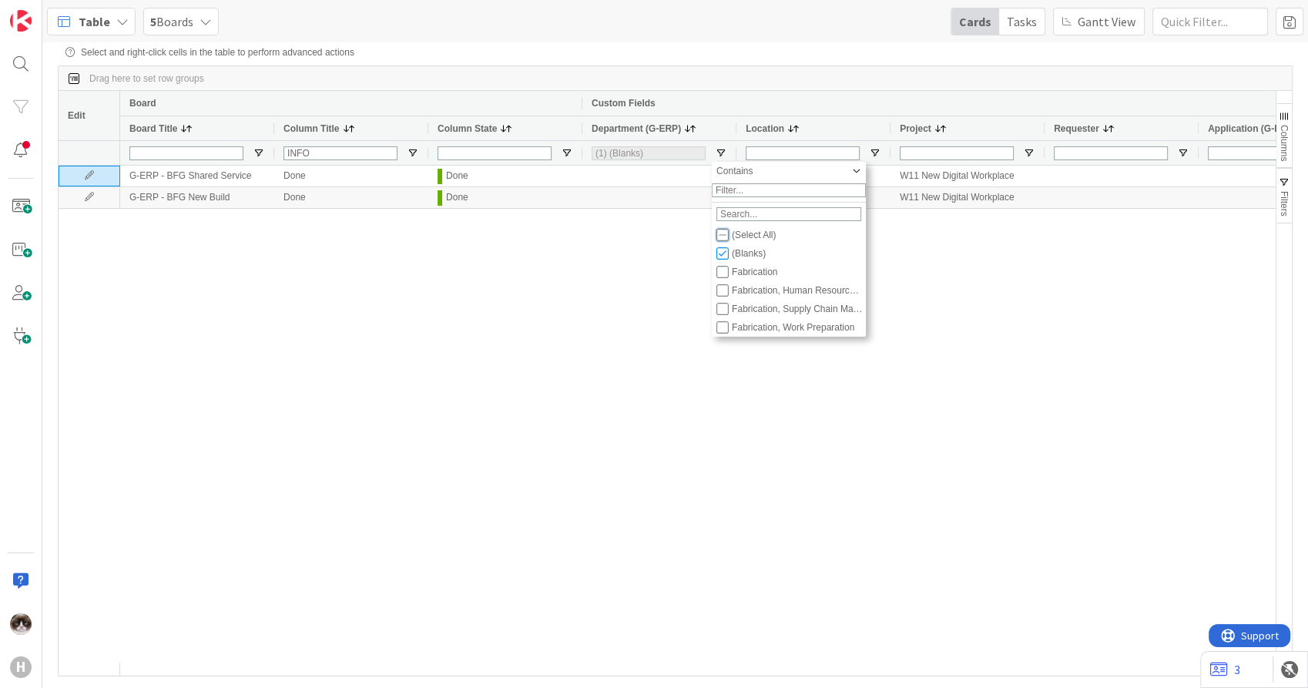
checkbox input "true"
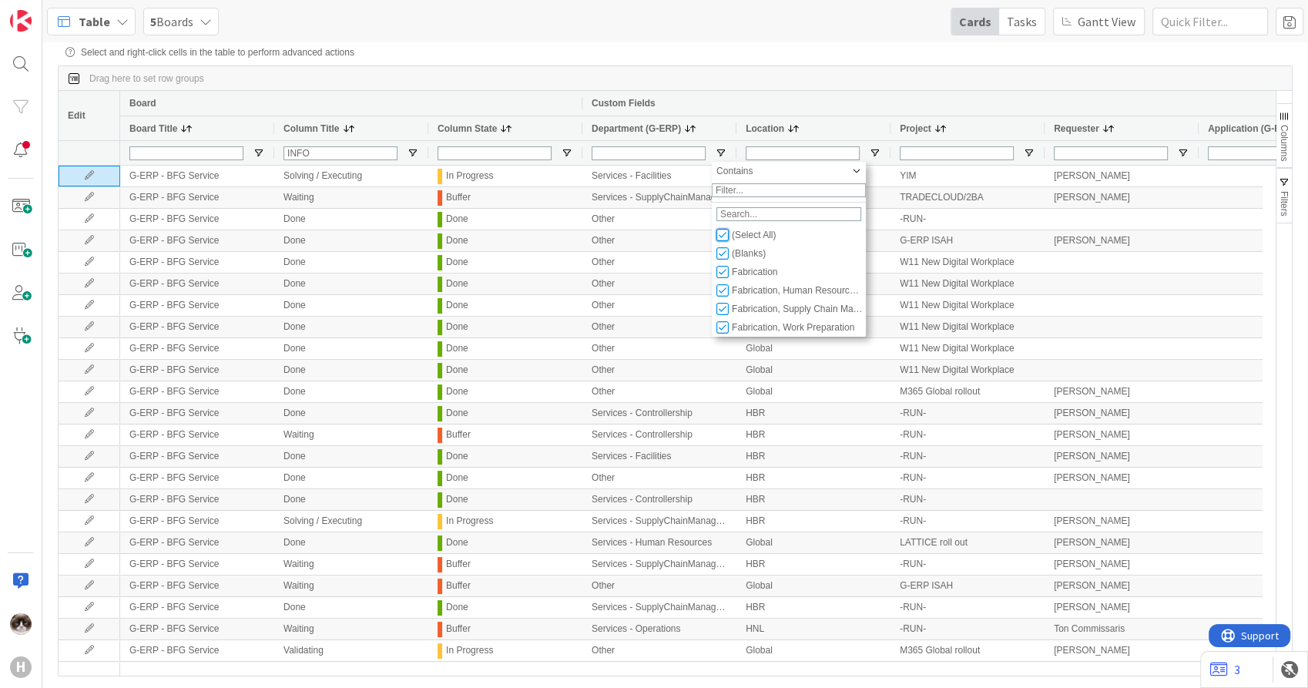
click at [723, 241] on input "Filter List" at bounding box center [723, 235] width 12 height 12
checkbox input "false"
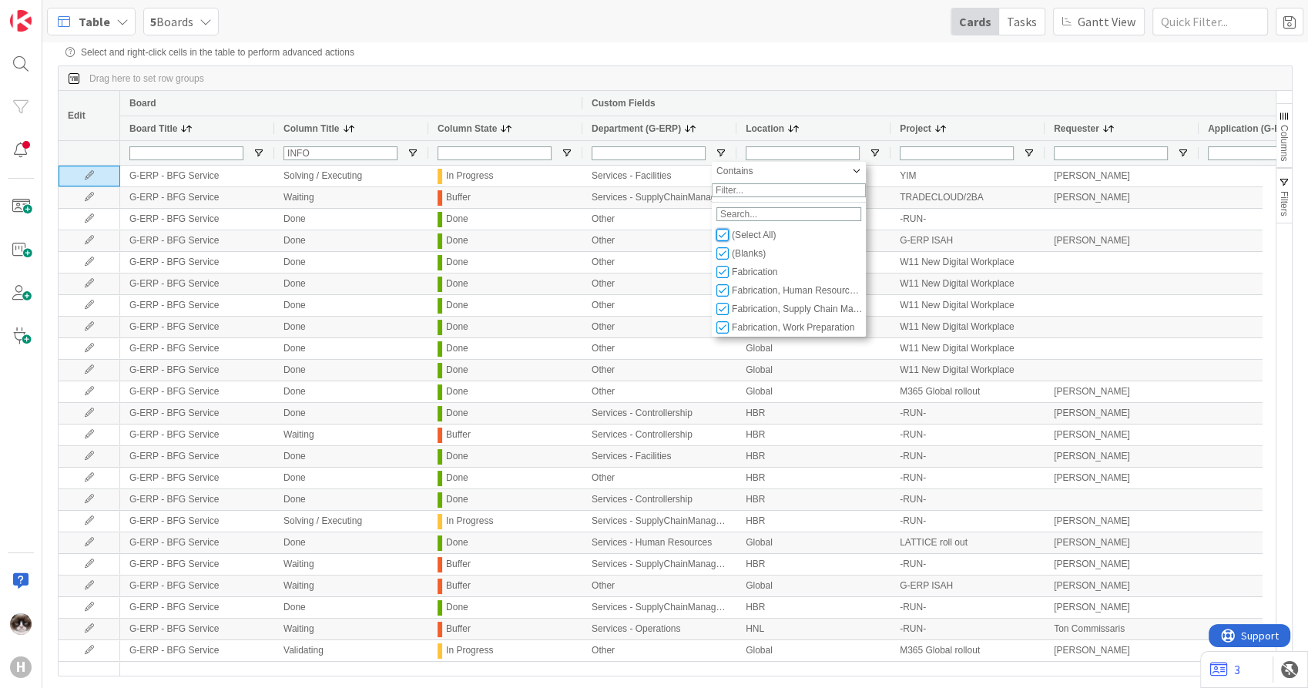
checkbox input "false"
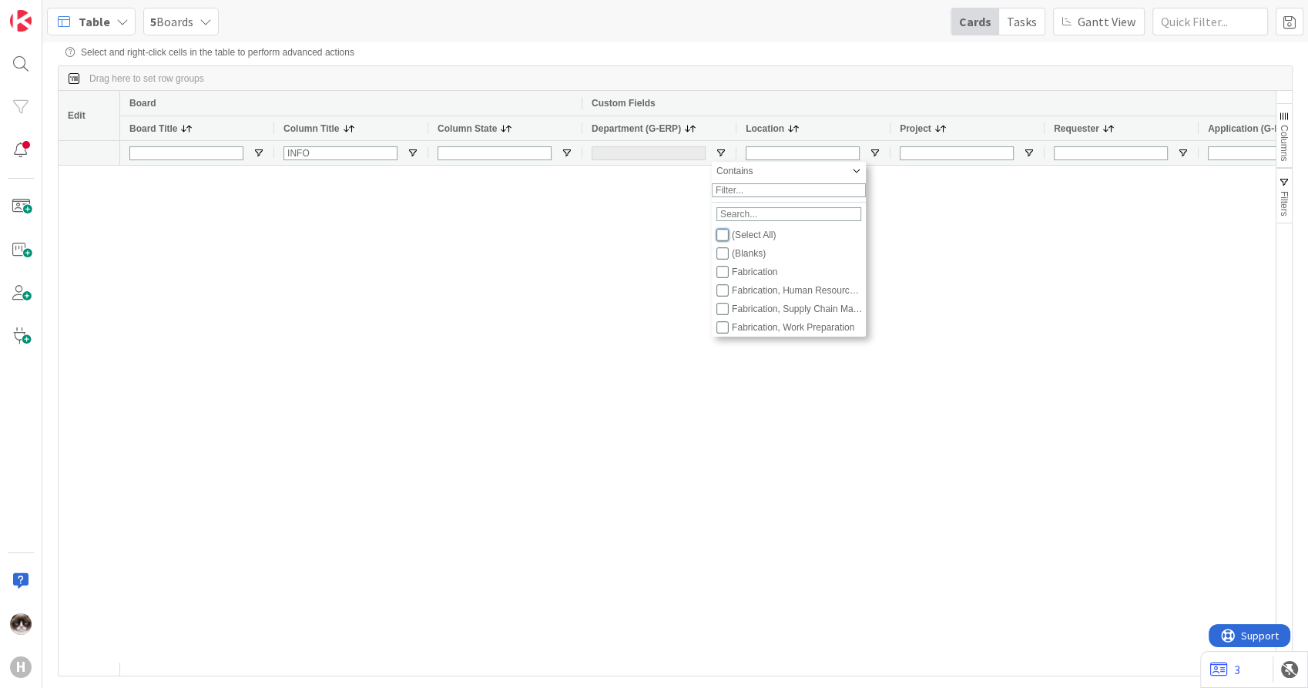
type input "(0)"
click at [720, 260] on input "Filter List" at bounding box center [723, 253] width 12 height 12
checkbox input "true"
checkbox input "false"
type input "(1) (Blanks)"
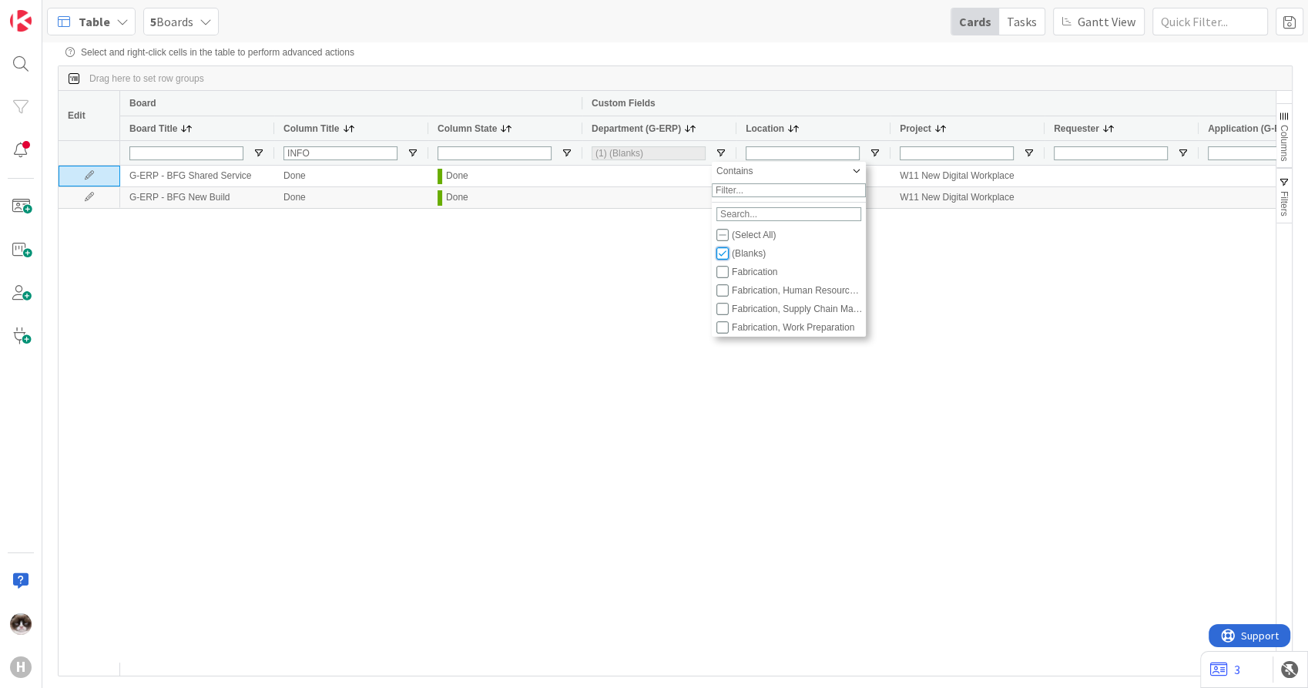
click at [722, 260] on input "Filter List" at bounding box center [723, 253] width 12 height 12
checkbox input "false"
type input "(0)"
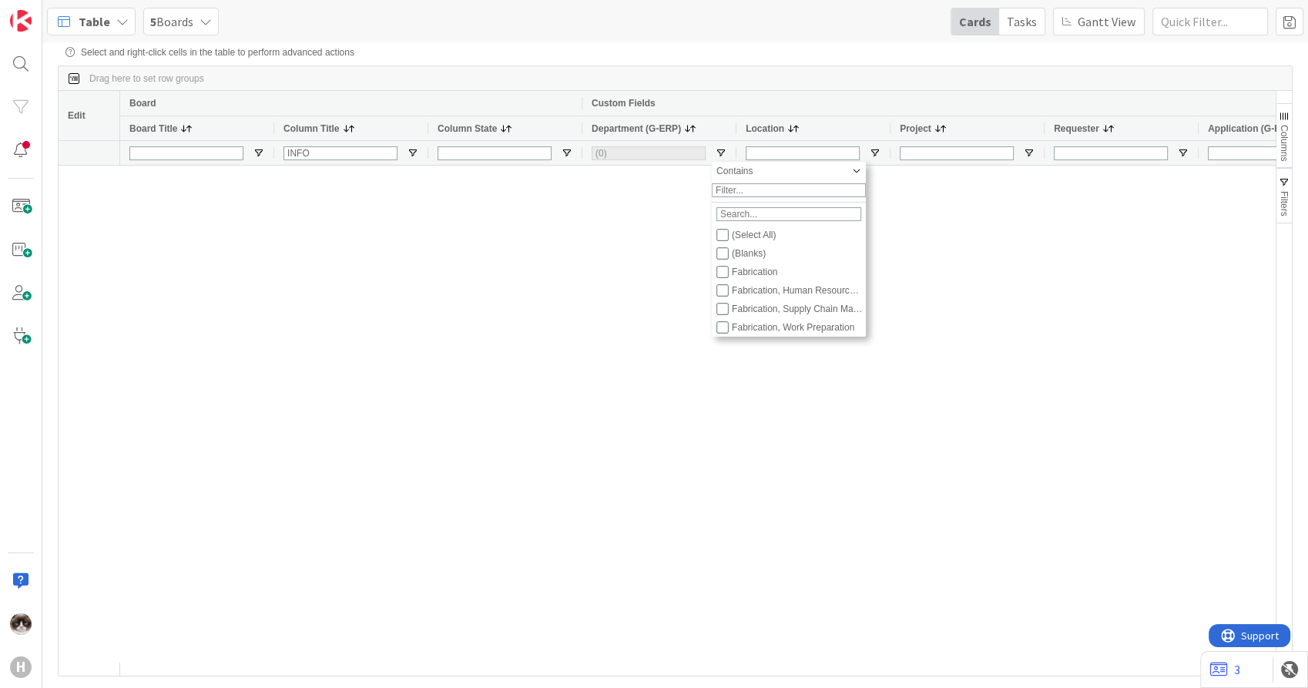
click at [982, 290] on div at bounding box center [698, 414] width 1156 height 497
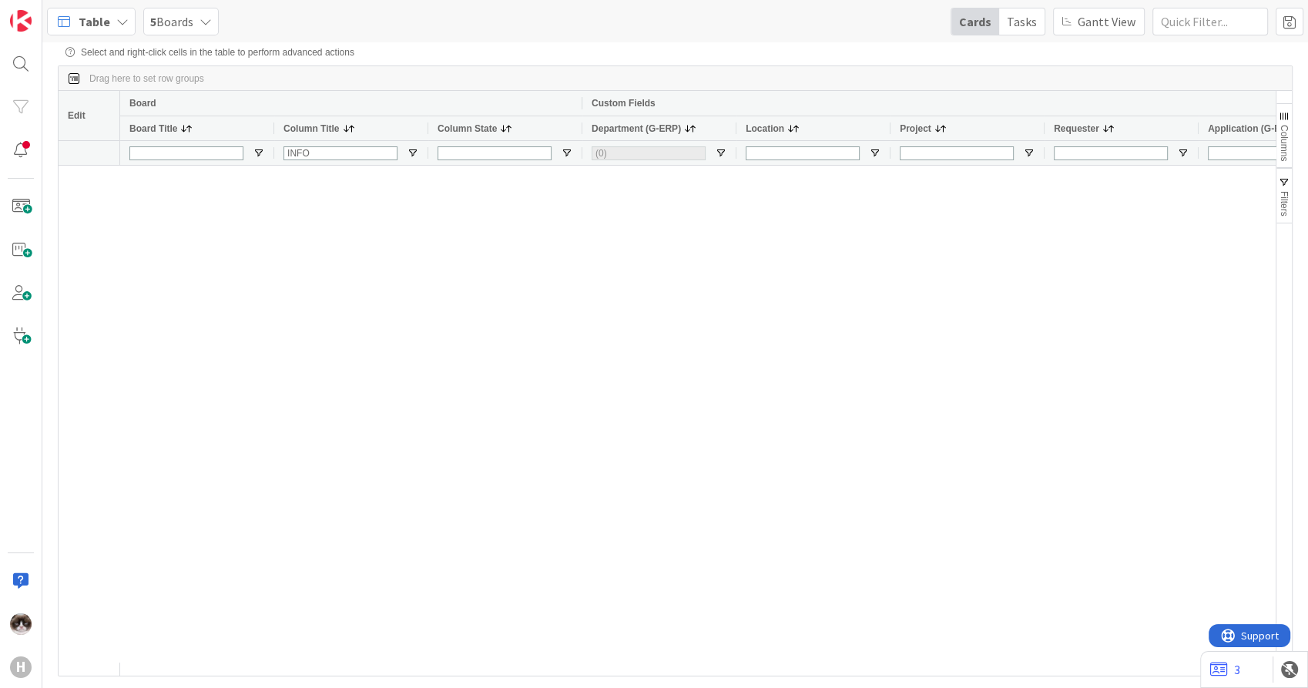
click at [720, 163] on div "(0)" at bounding box center [660, 152] width 154 height 25
click at [722, 156] on span "Open Filter Menu" at bounding box center [721, 153] width 12 height 12
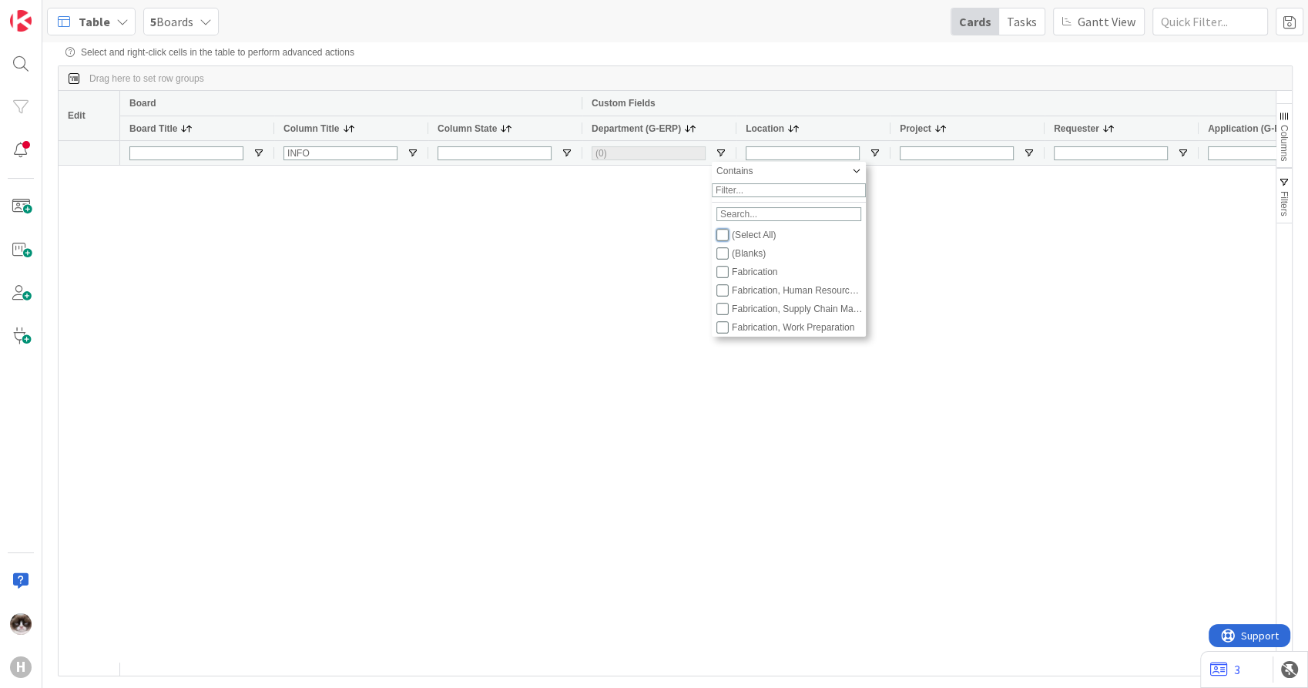
click at [726, 241] on input "Filter List" at bounding box center [723, 235] width 12 height 12
checkbox input "true"
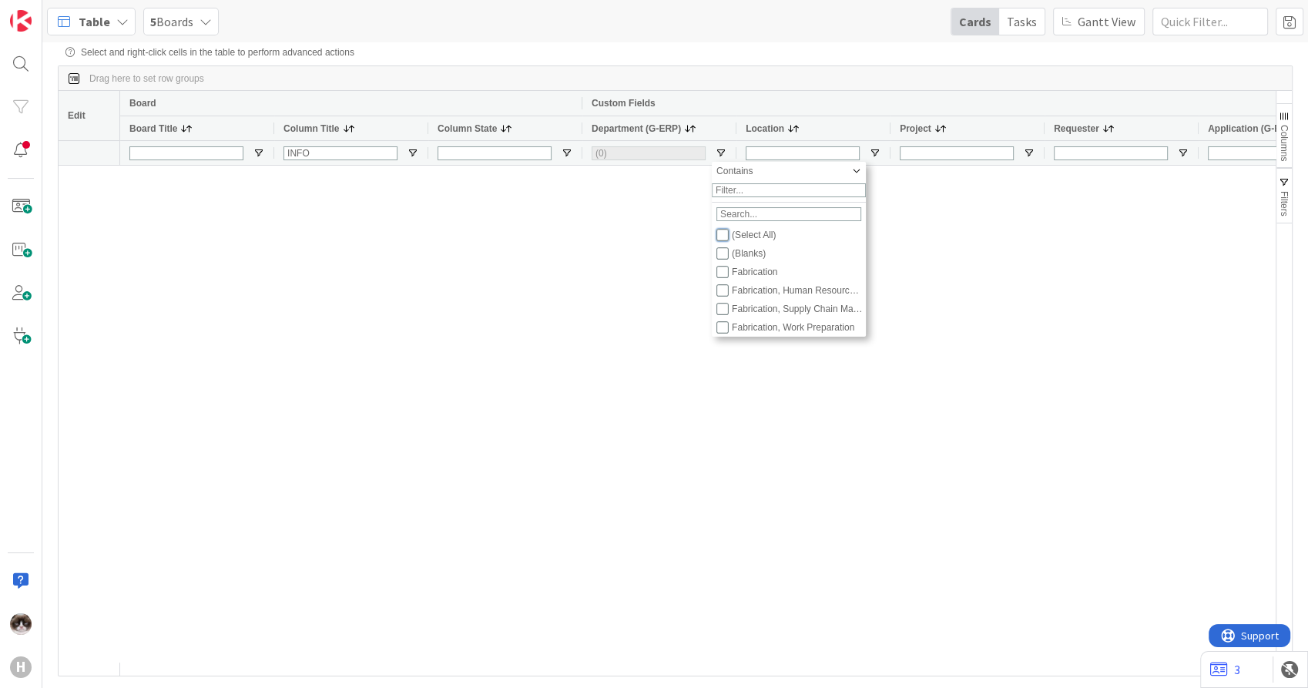
checkbox input "true"
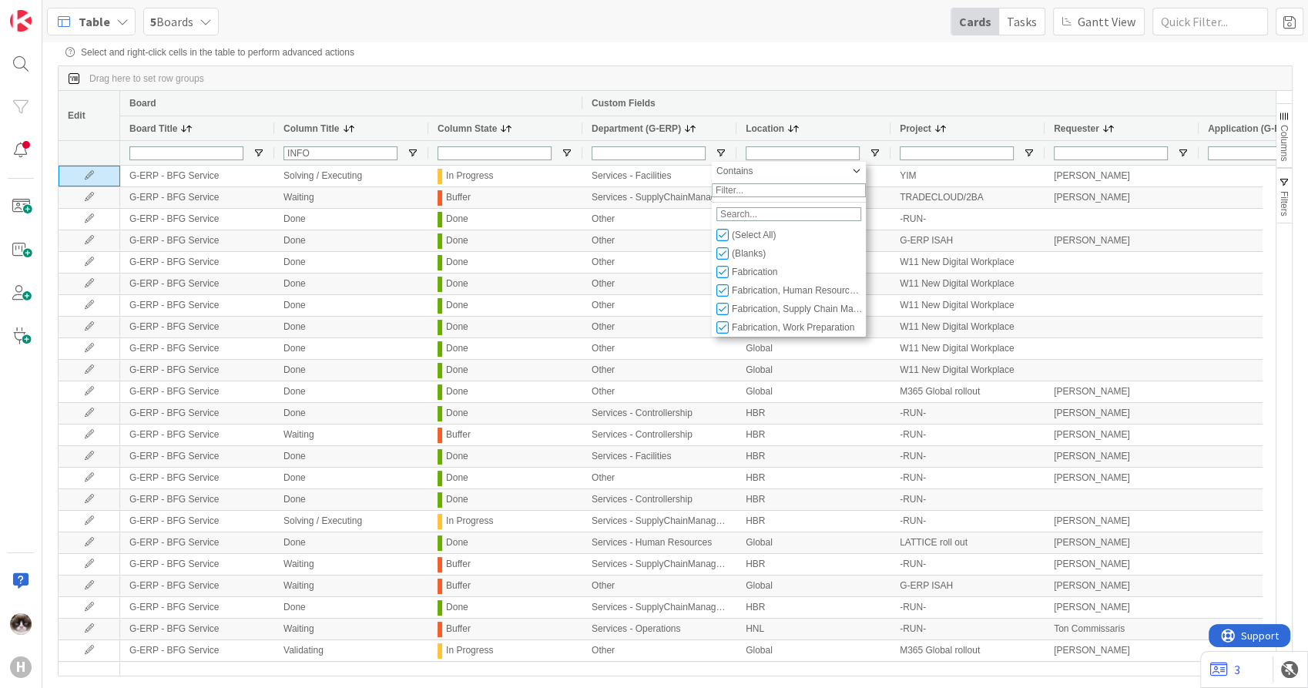
click at [841, 83] on div "Drag here to set row groups" at bounding box center [676, 78] width 1234 height 25
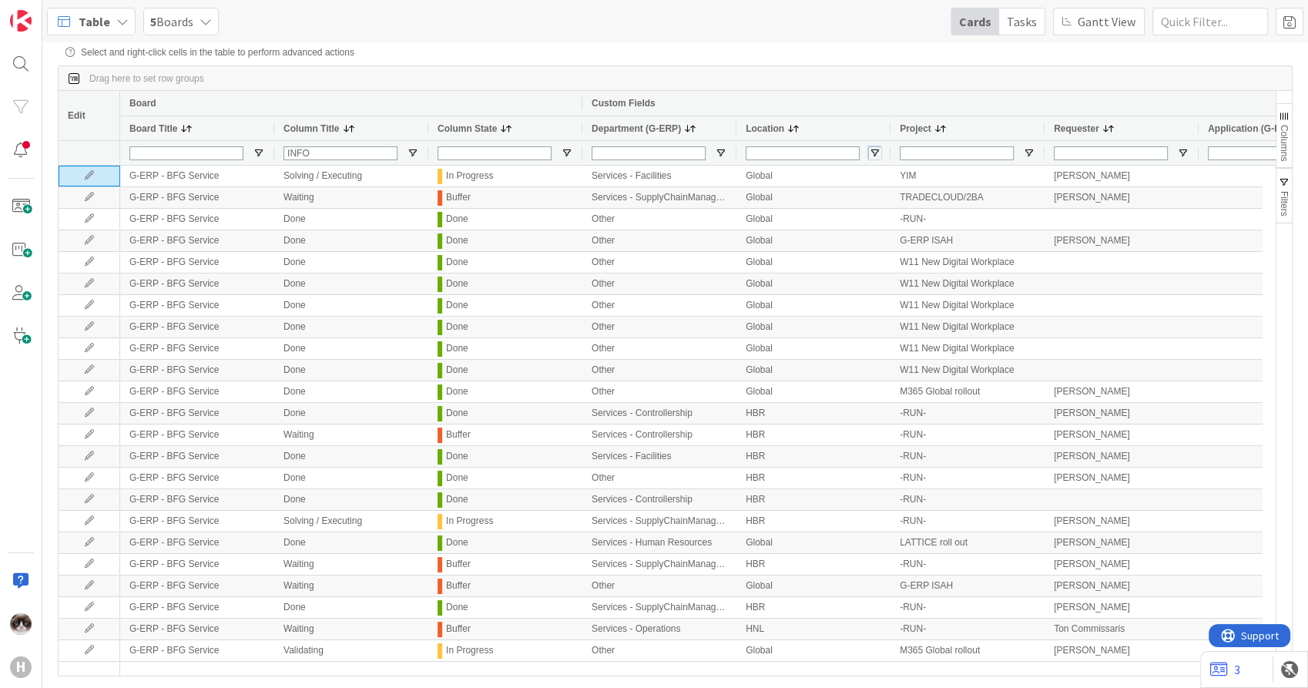
click at [875, 148] on span "Open Filter Menu" at bounding box center [875, 153] width 12 height 12
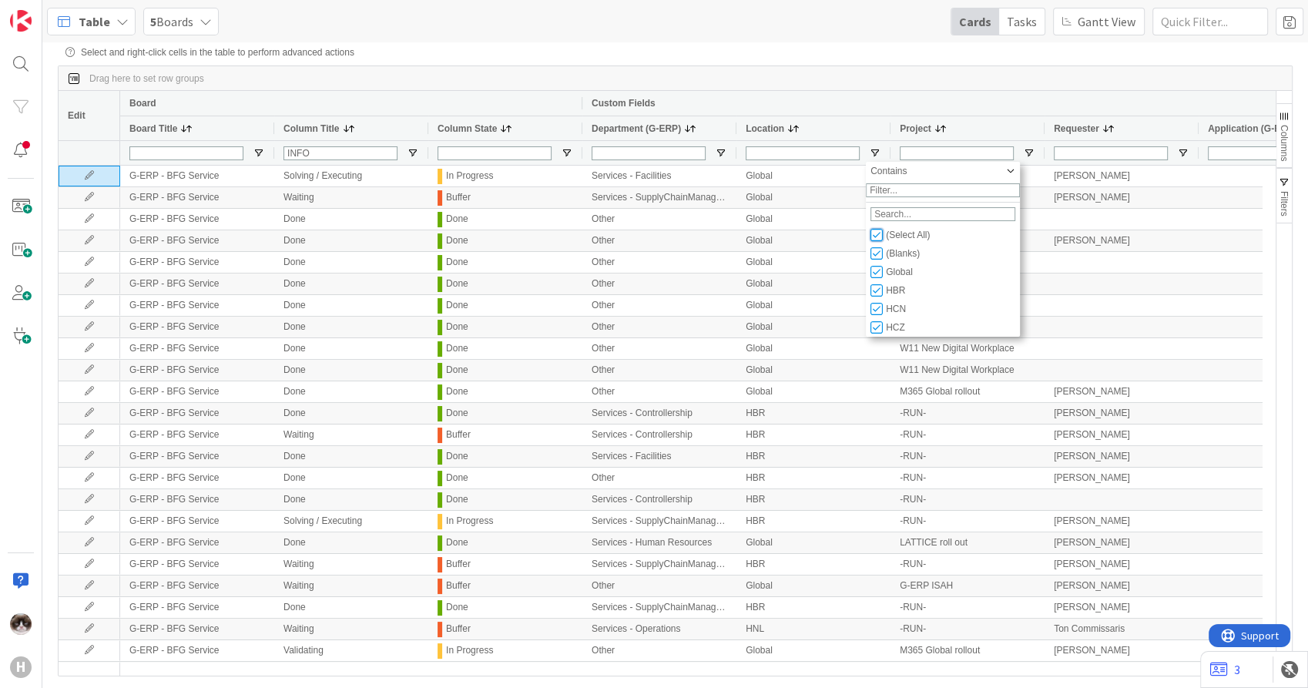
click at [878, 241] on input "Filter List" at bounding box center [877, 235] width 12 height 12
checkbox input "false"
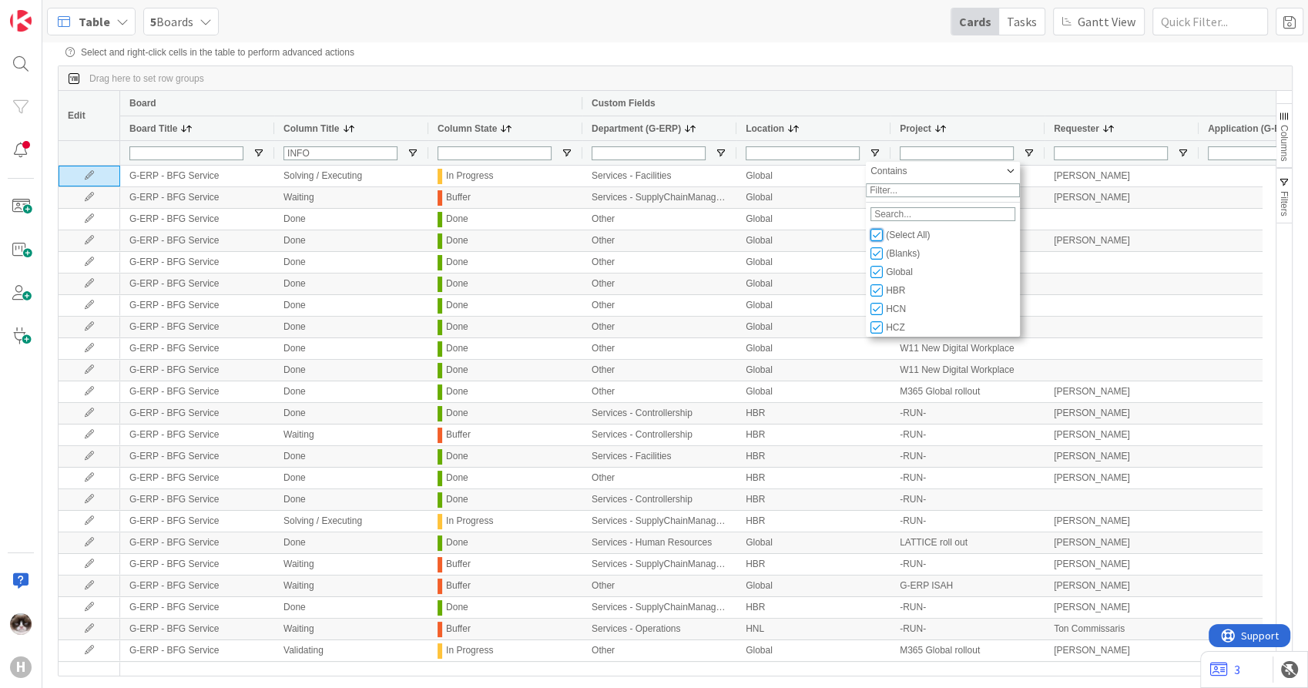
checkbox input "false"
type input "(0)"
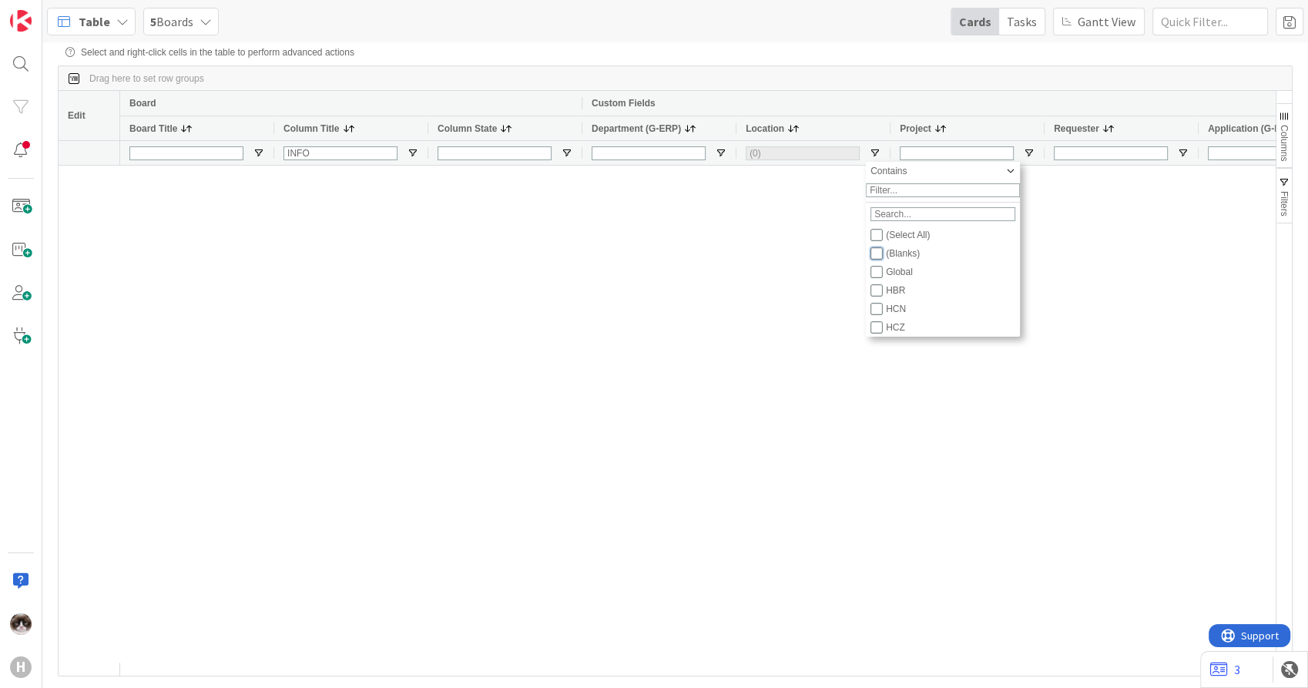
click at [881, 260] on input "Filter List" at bounding box center [877, 253] width 12 height 12
checkbox input "true"
checkbox input "false"
type input "(1) (Blanks)"
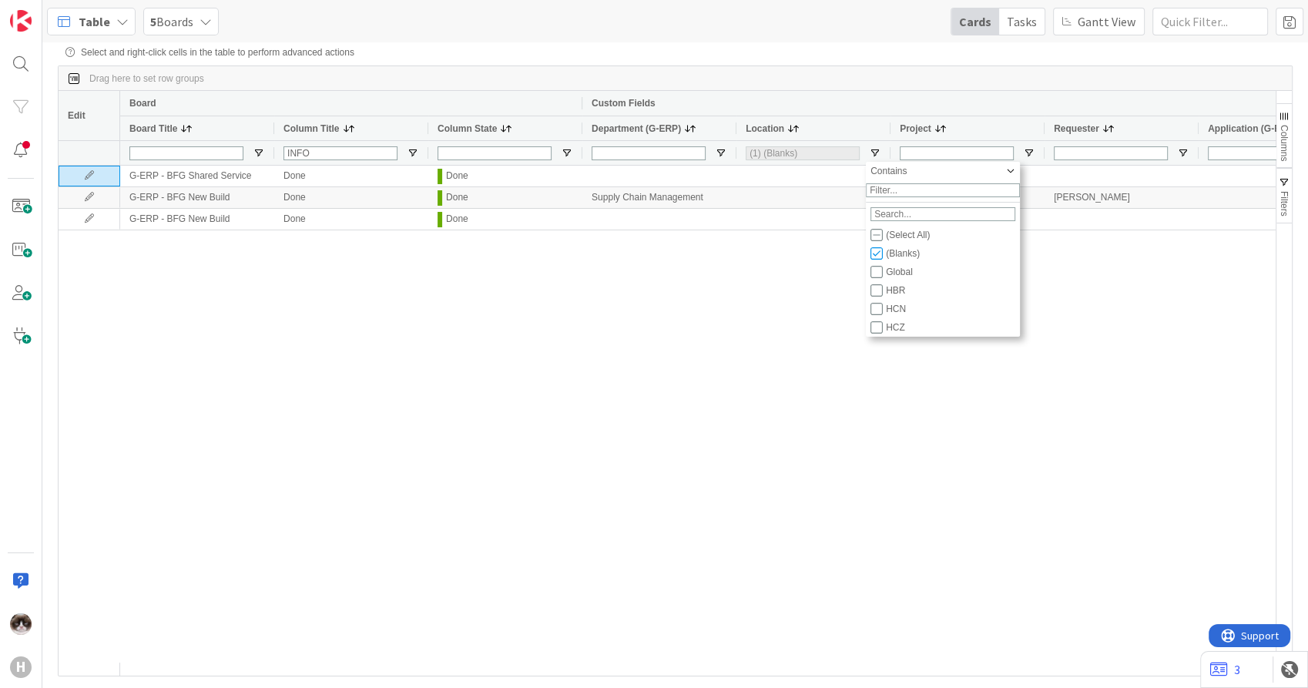
click at [814, 321] on div "G-ERP - BFG Shared Service Done Done W11 New Digital Workplace G-ERP - BFG New …" at bounding box center [698, 414] width 1156 height 497
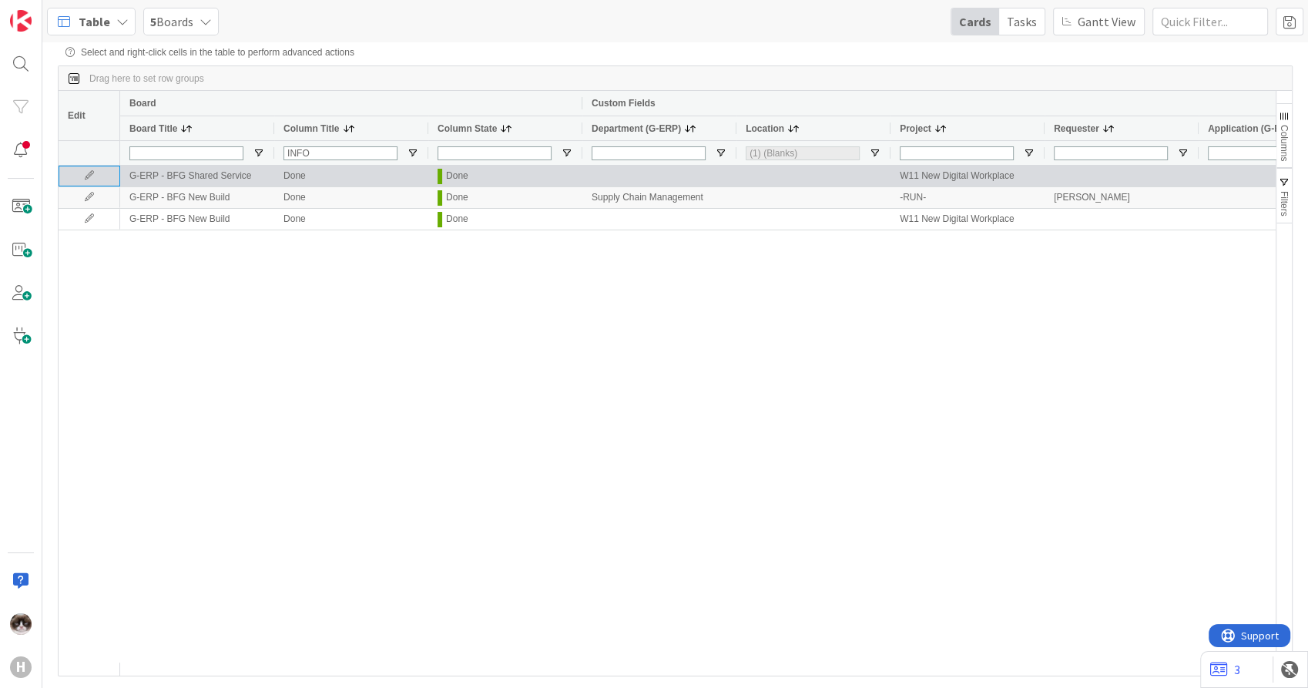
click at [98, 176] on icon at bounding box center [89, 175] width 23 height 9
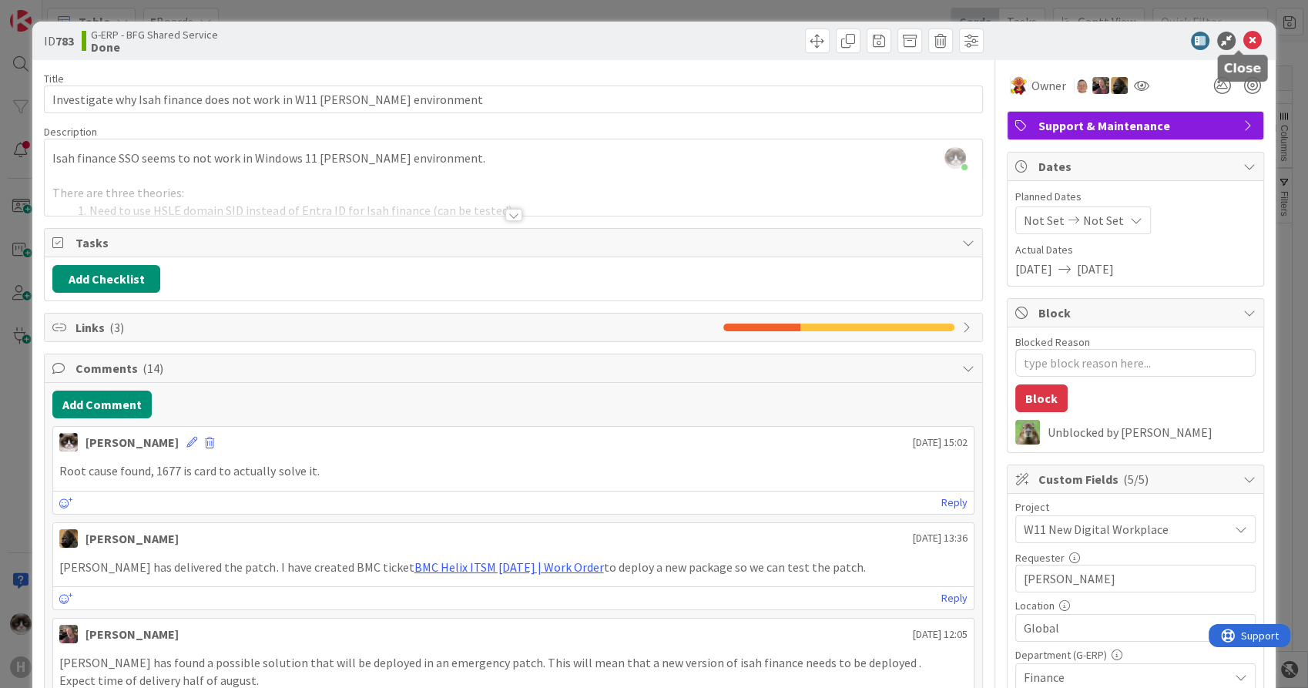
click at [1244, 35] on icon at bounding box center [1253, 41] width 18 height 18
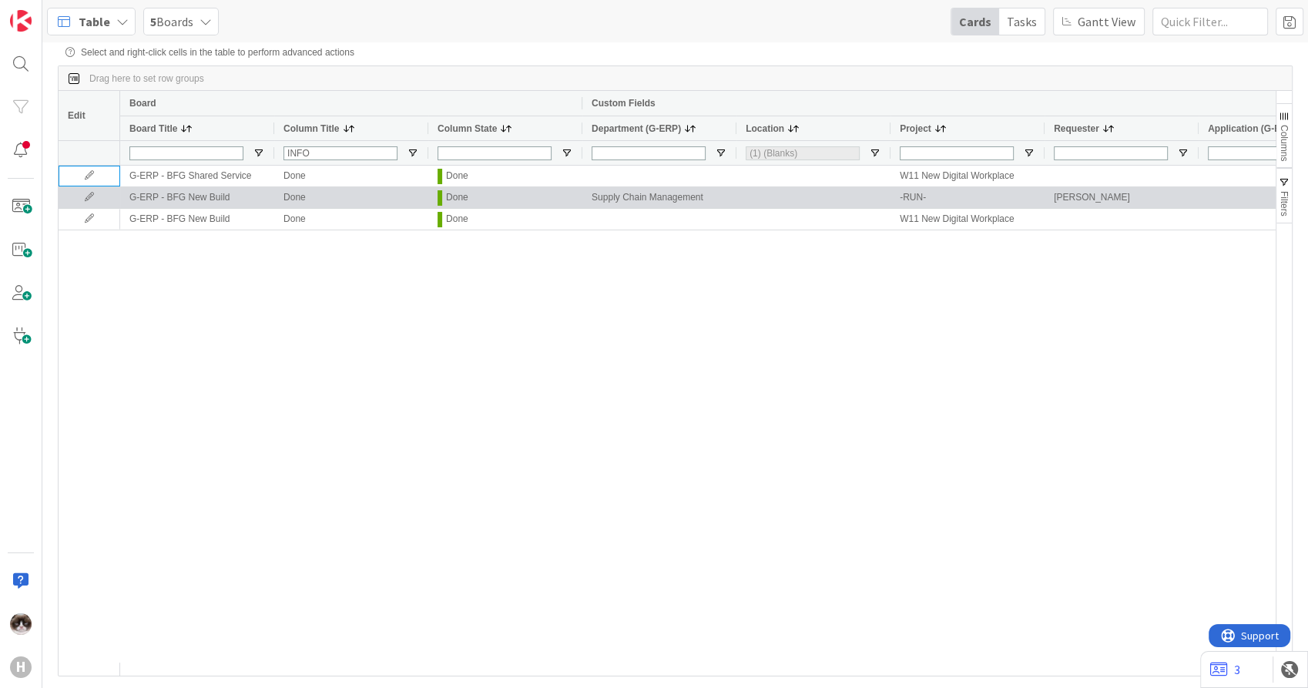
click at [87, 196] on icon at bounding box center [89, 197] width 23 height 9
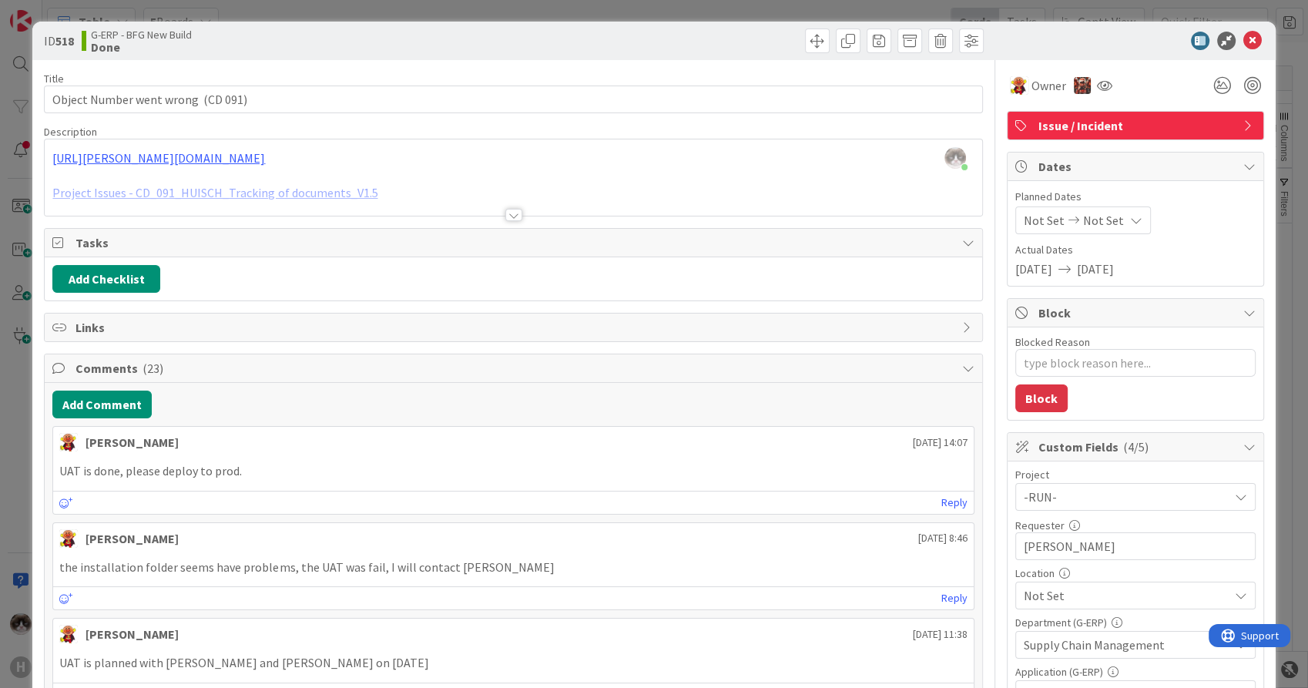
click at [1066, 599] on span "Not Set" at bounding box center [1126, 595] width 205 height 18
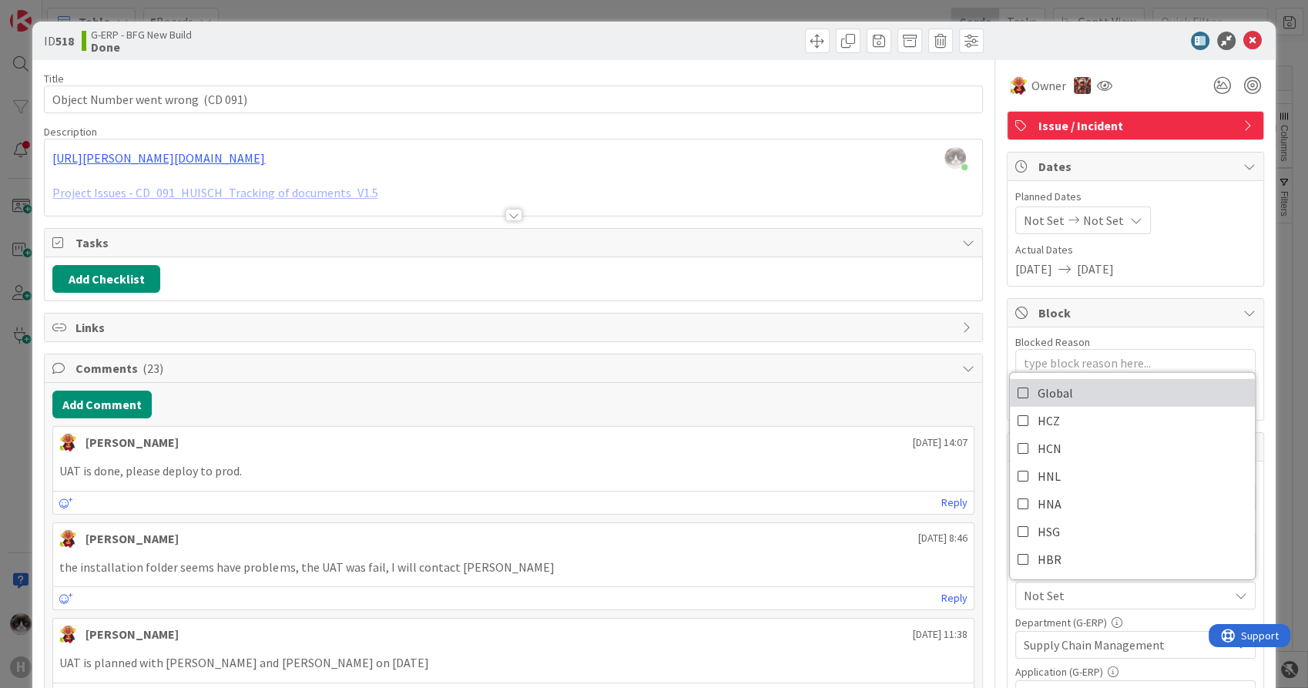
click at [1085, 395] on link "Global" at bounding box center [1132, 393] width 245 height 28
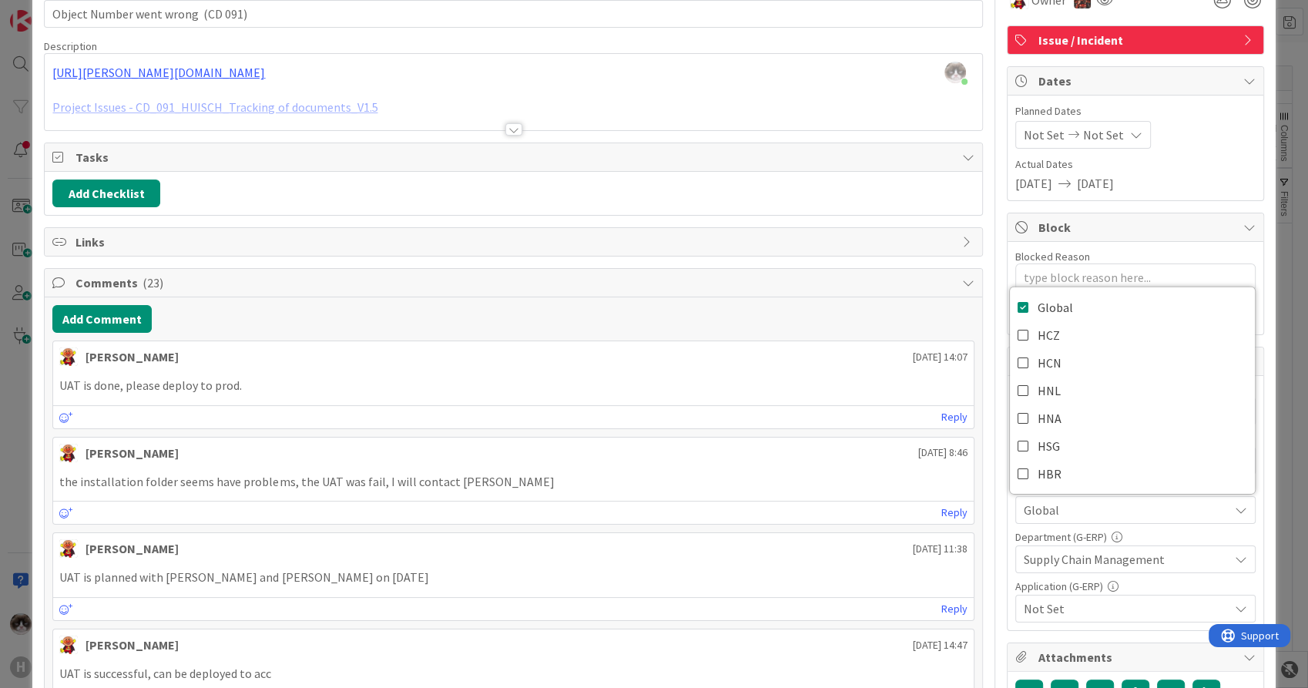
click at [1035, 603] on span "Not Set" at bounding box center [1126, 608] width 205 height 18
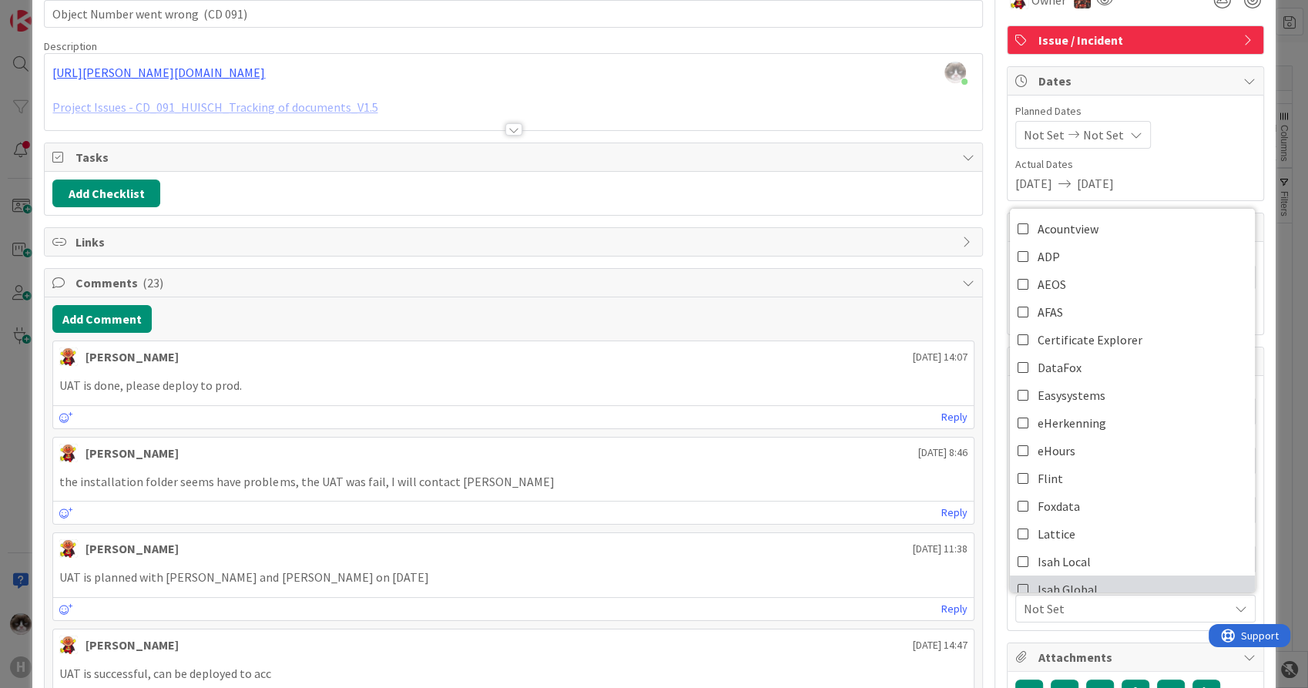
click at [1054, 587] on span "Isah Global" at bounding box center [1068, 589] width 60 height 23
type textarea "x"
click at [1054, 601] on span "Isah Global" at bounding box center [1126, 608] width 205 height 18
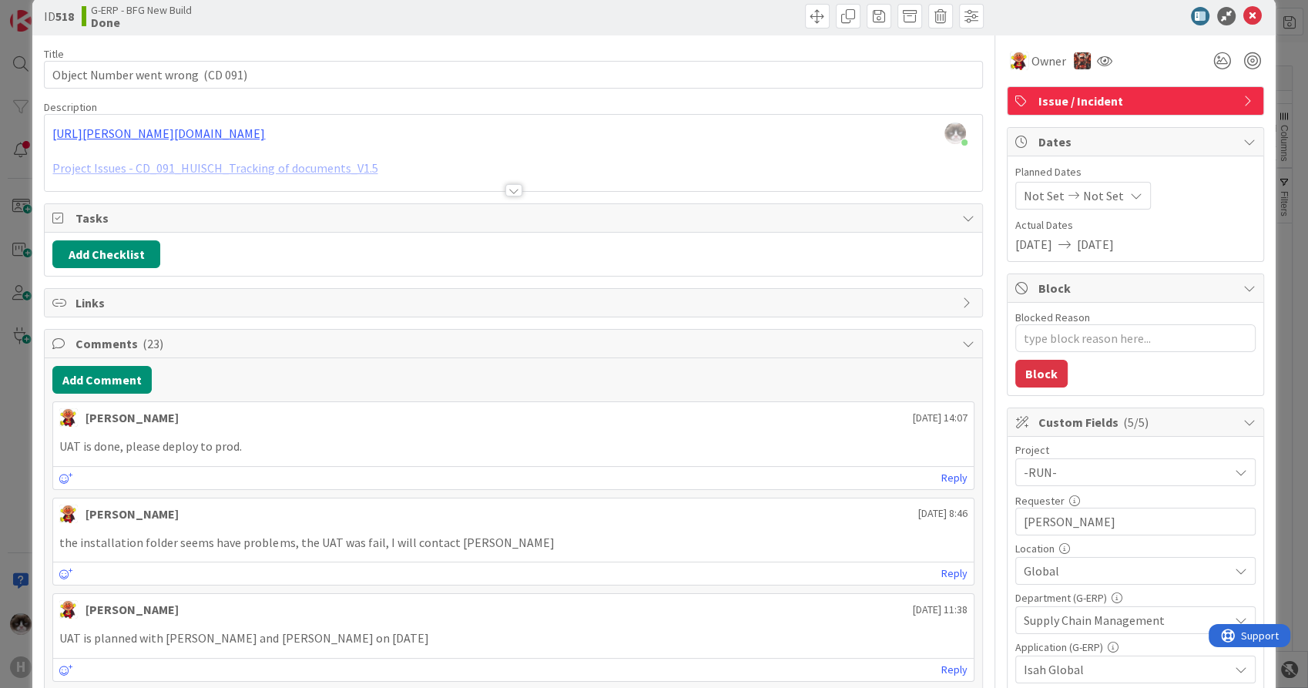
scroll to position [0, 0]
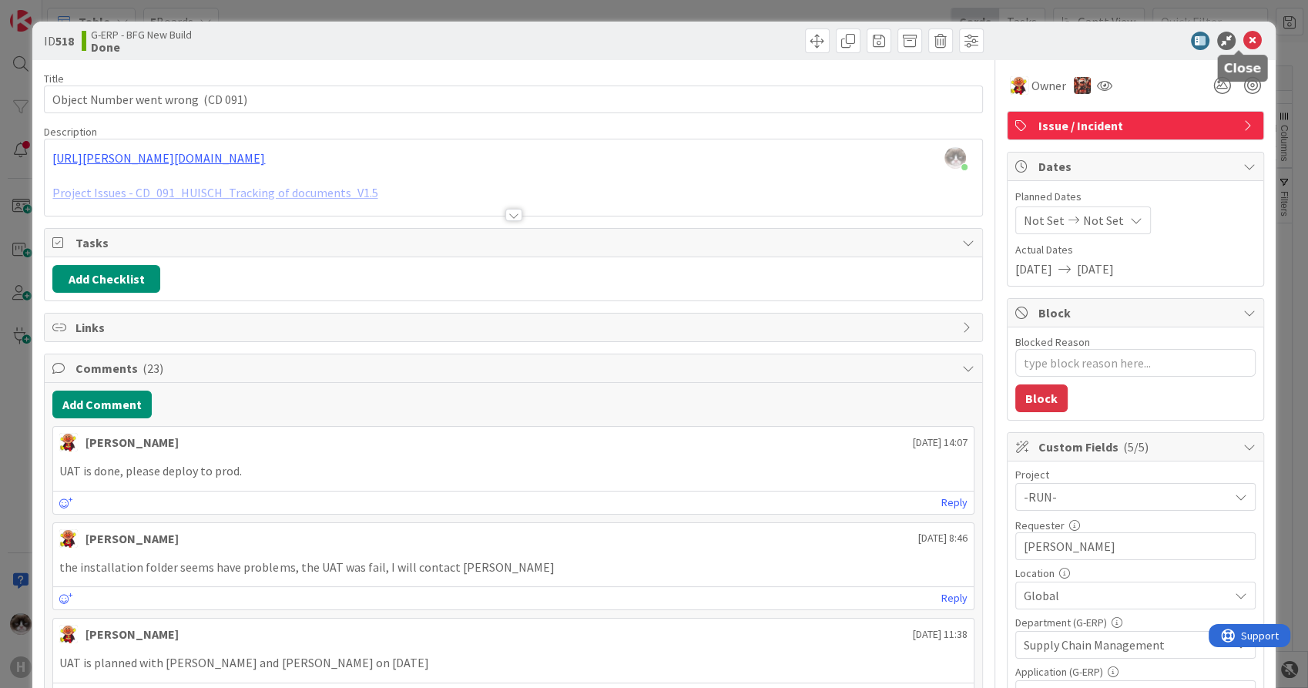
click at [1244, 37] on icon at bounding box center [1253, 41] width 18 height 18
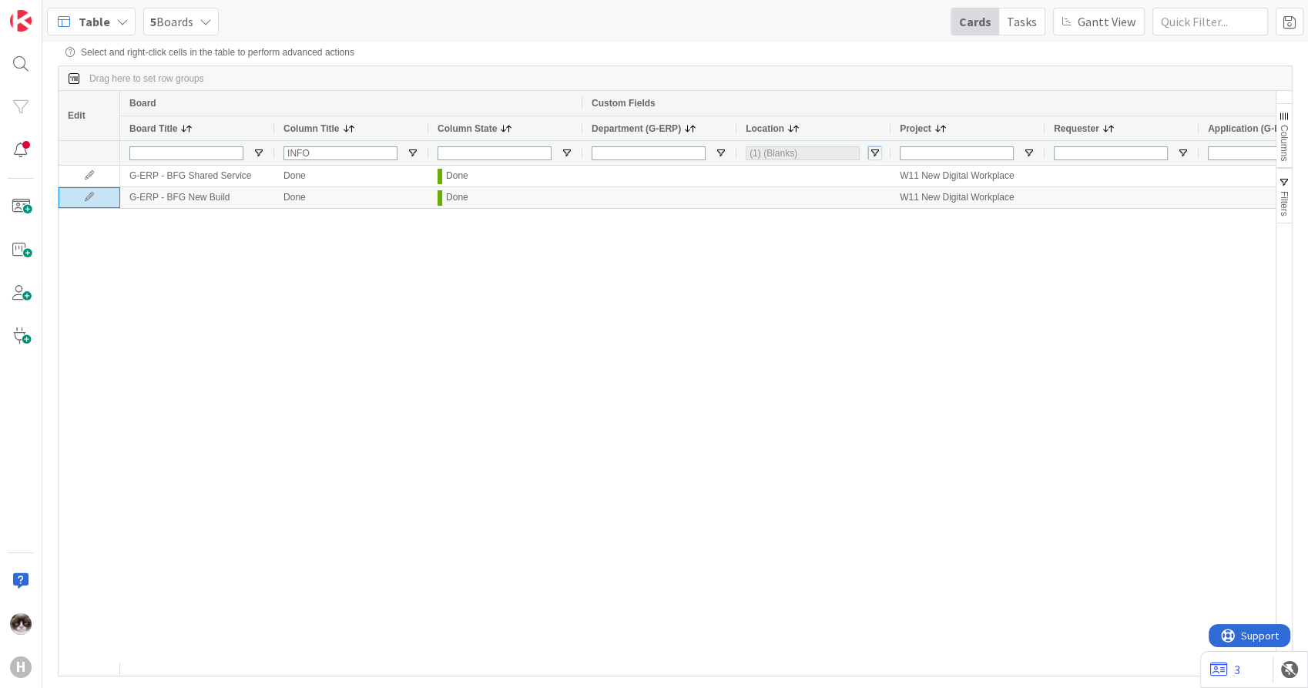
click at [874, 149] on span "Open Filter Menu" at bounding box center [875, 153] width 12 height 12
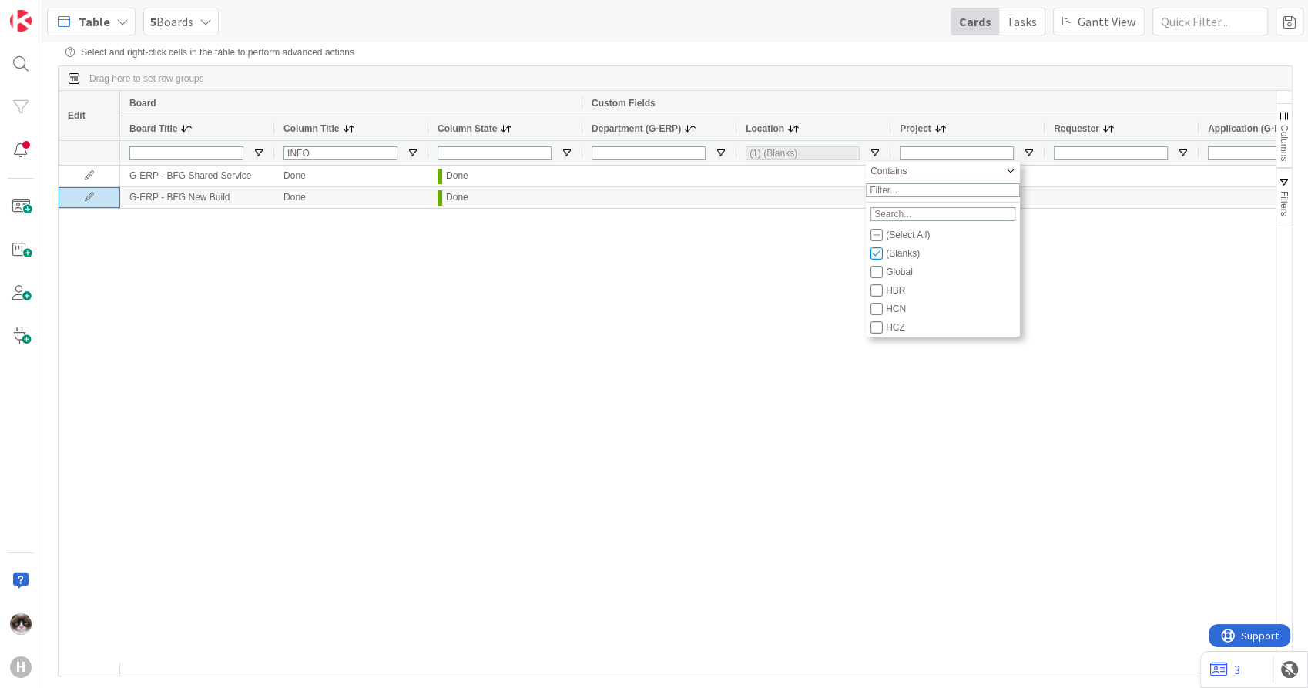
click at [886, 239] on div "(Select All)" at bounding box center [951, 235] width 131 height 11
checkbox input "true"
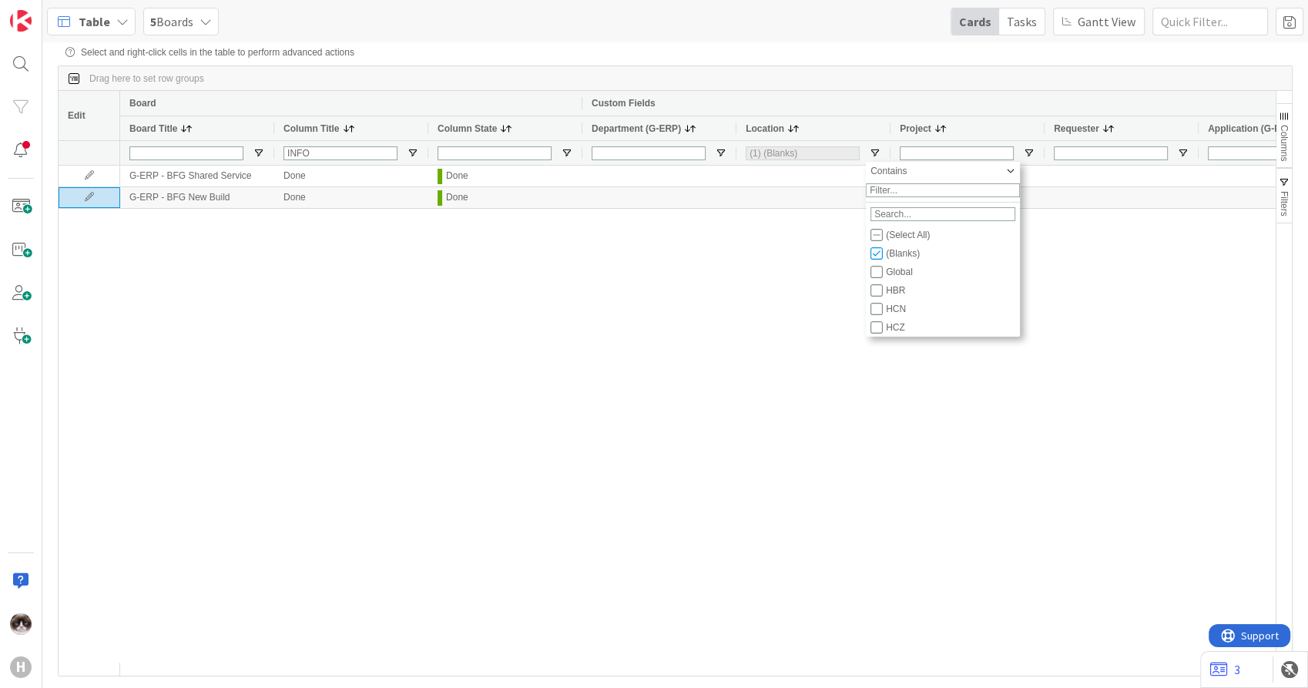
checkbox input "true"
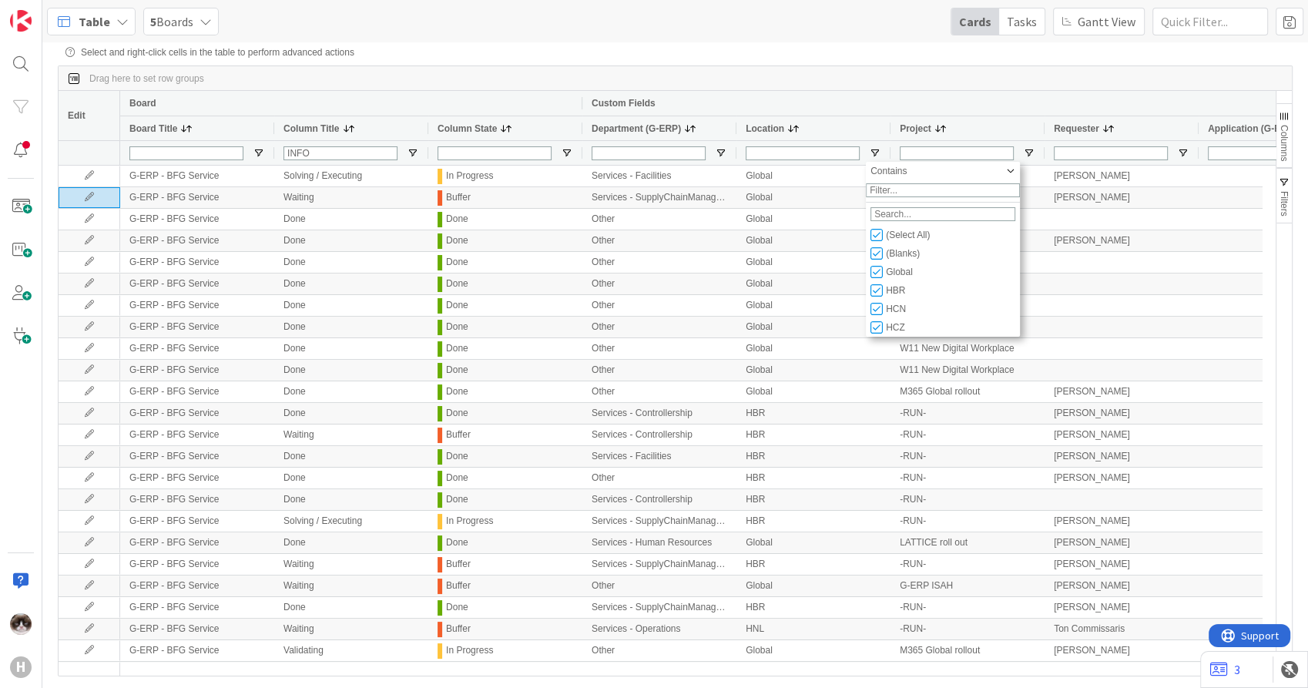
click at [954, 105] on div "Custom Fields" at bounding box center [968, 103] width 752 height 18
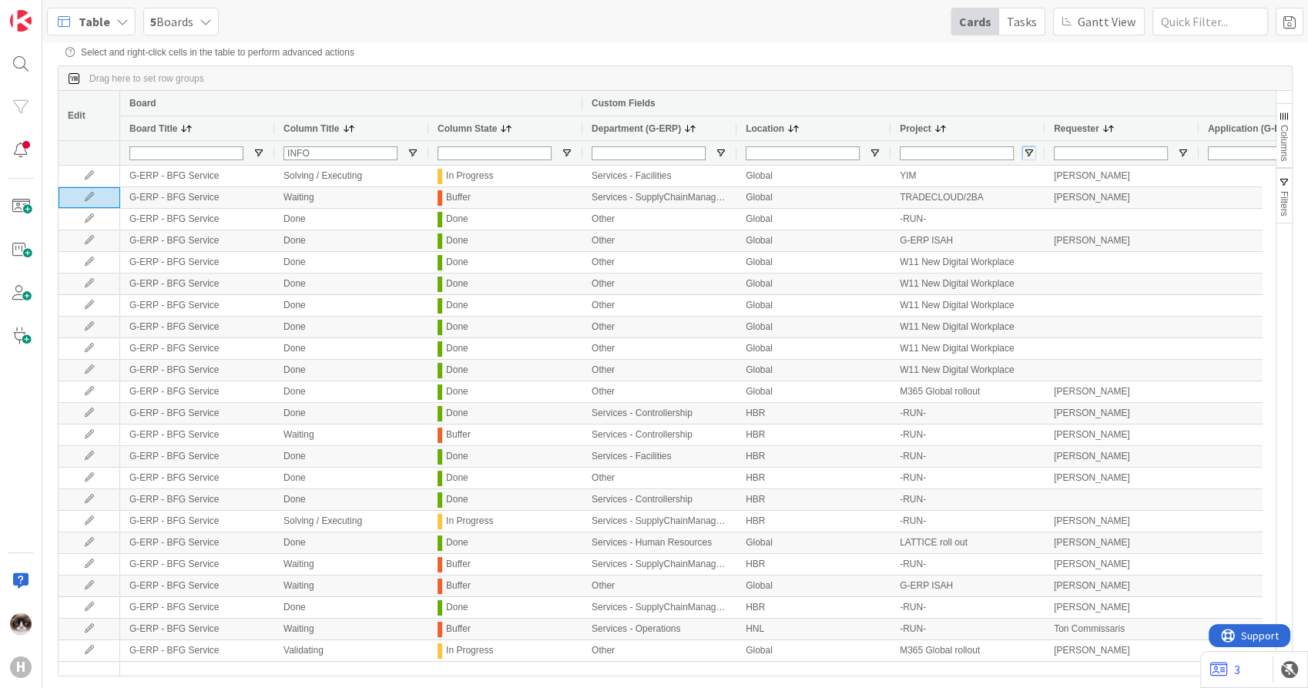
click at [1032, 153] on span "Open Filter Menu" at bounding box center [1029, 153] width 12 height 12
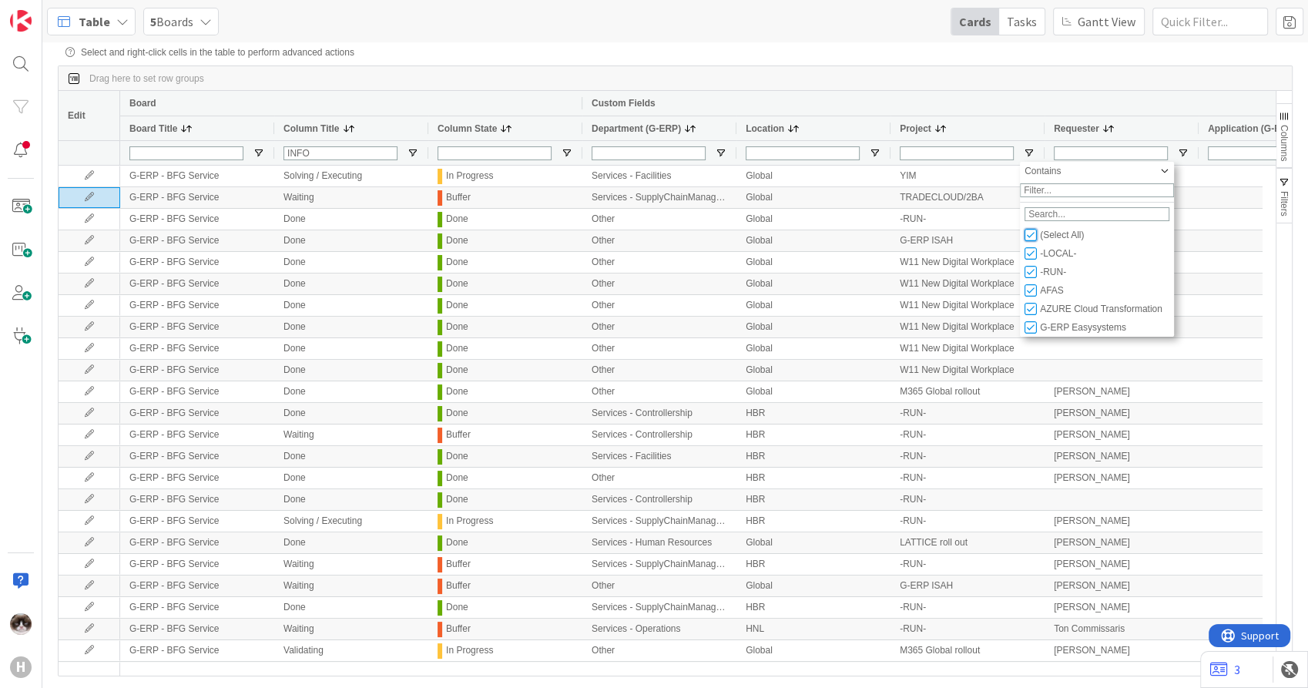
click at [1034, 240] on input "Filter List" at bounding box center [1031, 235] width 12 height 12
checkbox input "false"
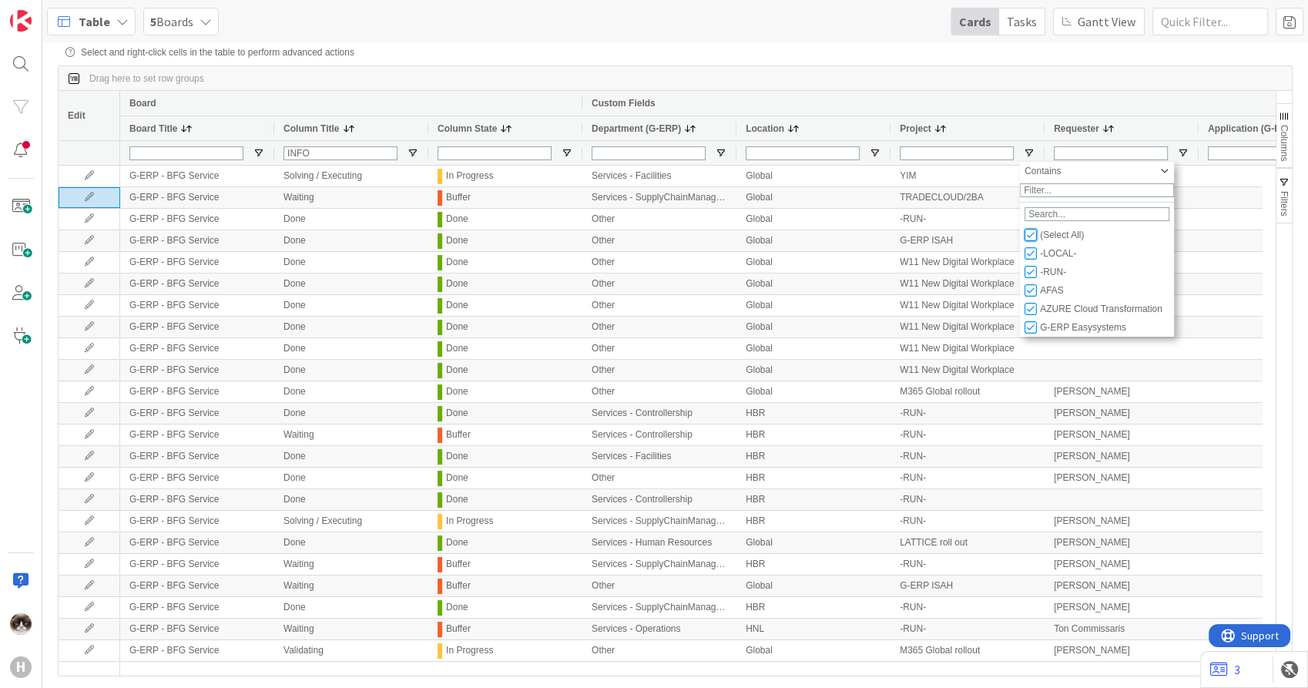
checkbox input "false"
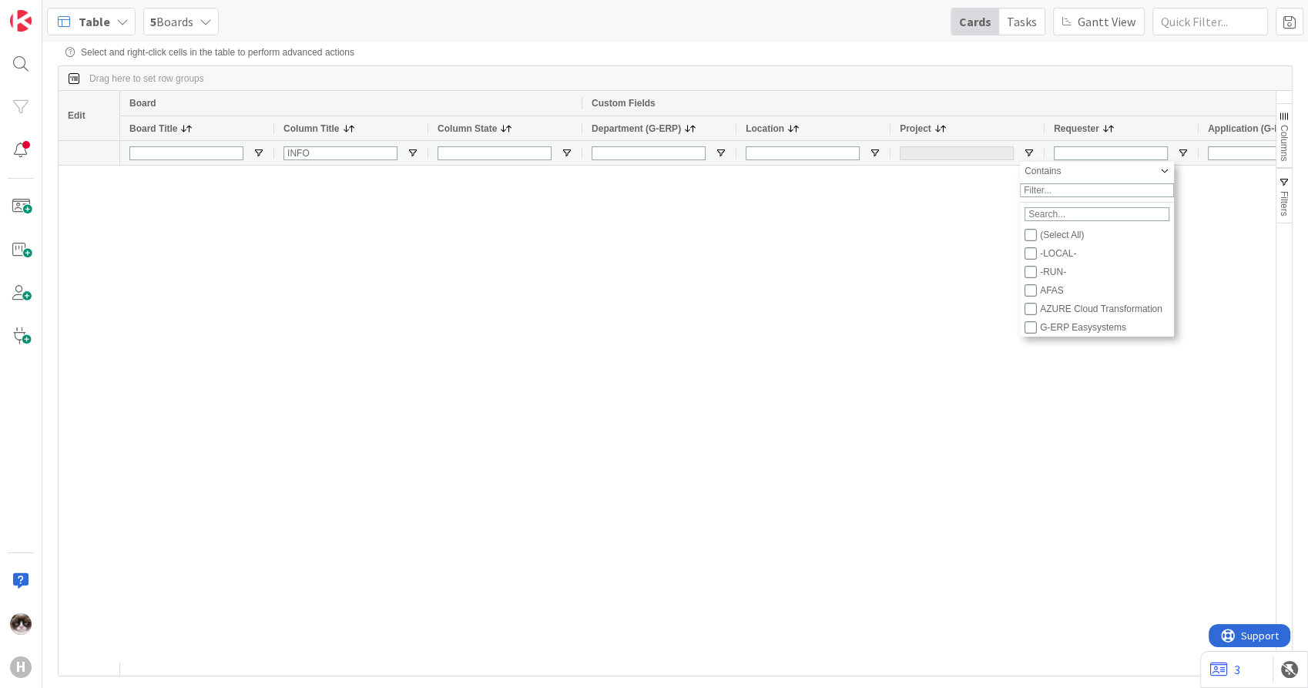
type input "(0)"
click at [1036, 235] on div "(Select All)" at bounding box center [1099, 235] width 149 height 18
click at [1035, 239] on input "Filter List" at bounding box center [1031, 235] width 12 height 12
checkbox input "true"
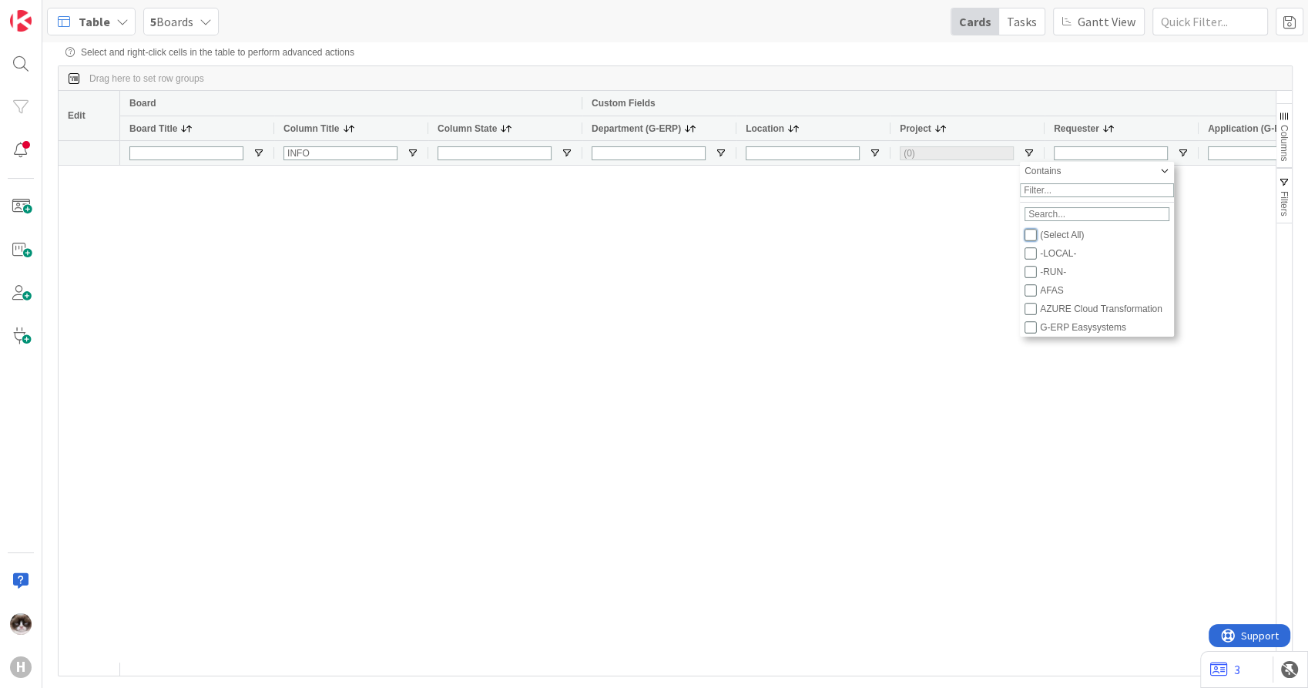
checkbox input "true"
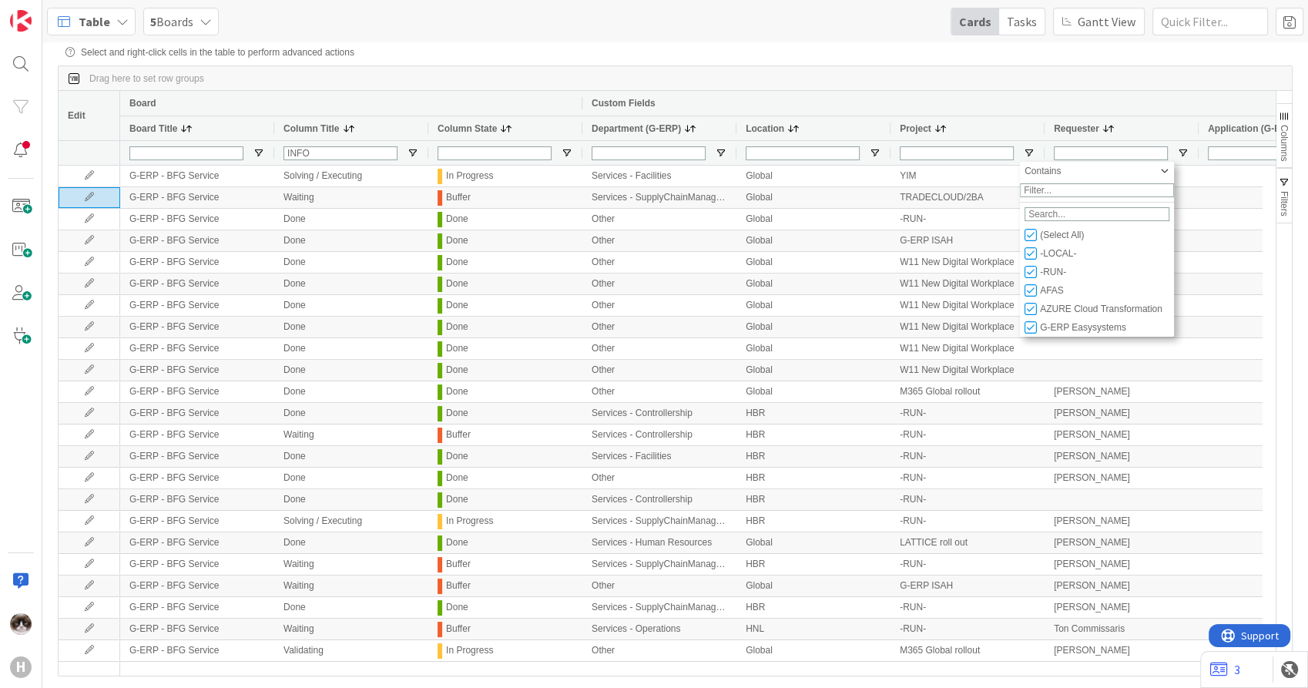
click at [1049, 111] on div "Custom Fields" at bounding box center [968, 103] width 752 height 18
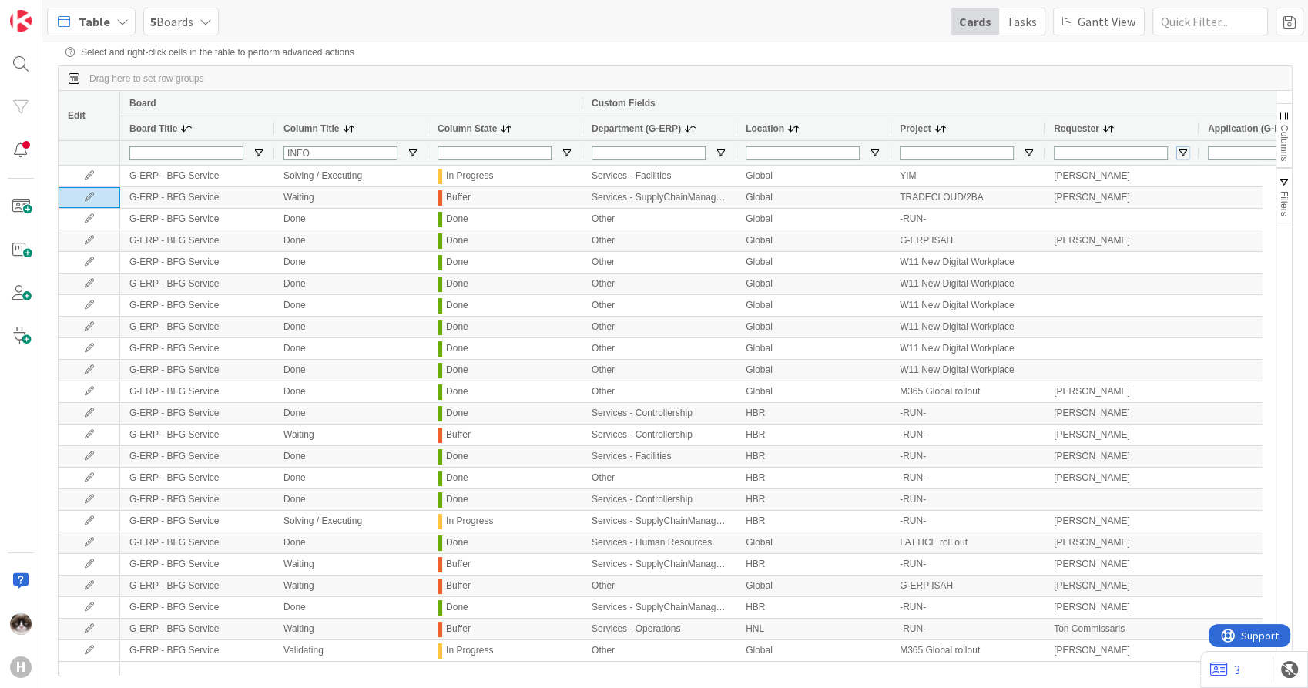
click at [1179, 157] on span "Open Filter Menu" at bounding box center [1183, 153] width 12 height 12
click at [1254, 176] on div "Contains" at bounding box center [1216, 171] width 118 height 11
type input "blank"
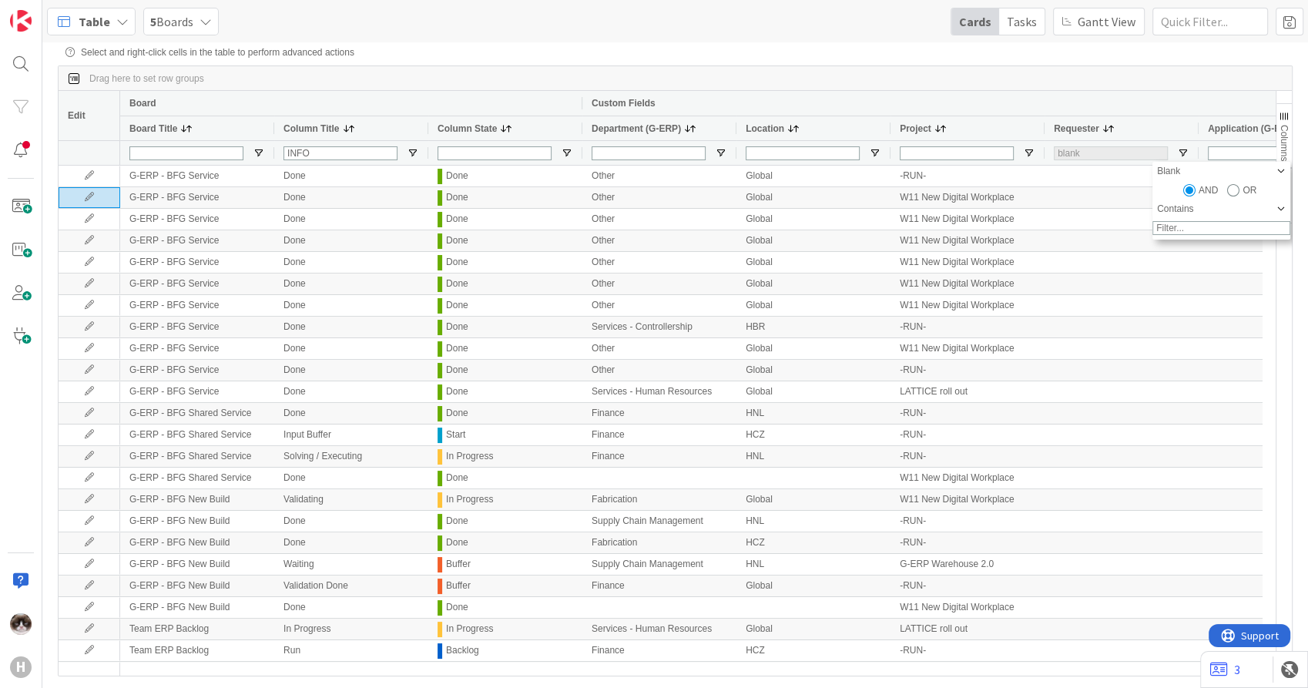
click at [1139, 107] on div "Custom Fields" at bounding box center [968, 103] width 752 height 18
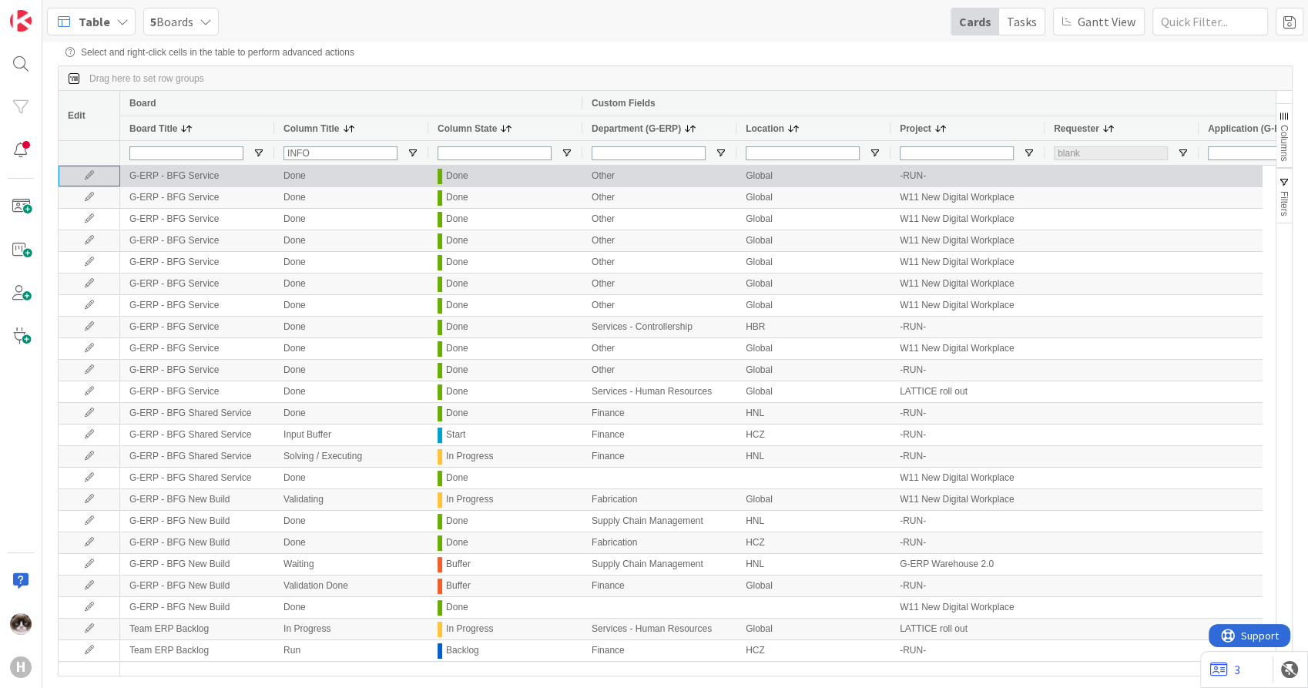
click at [83, 177] on icon at bounding box center [89, 175] width 23 height 9
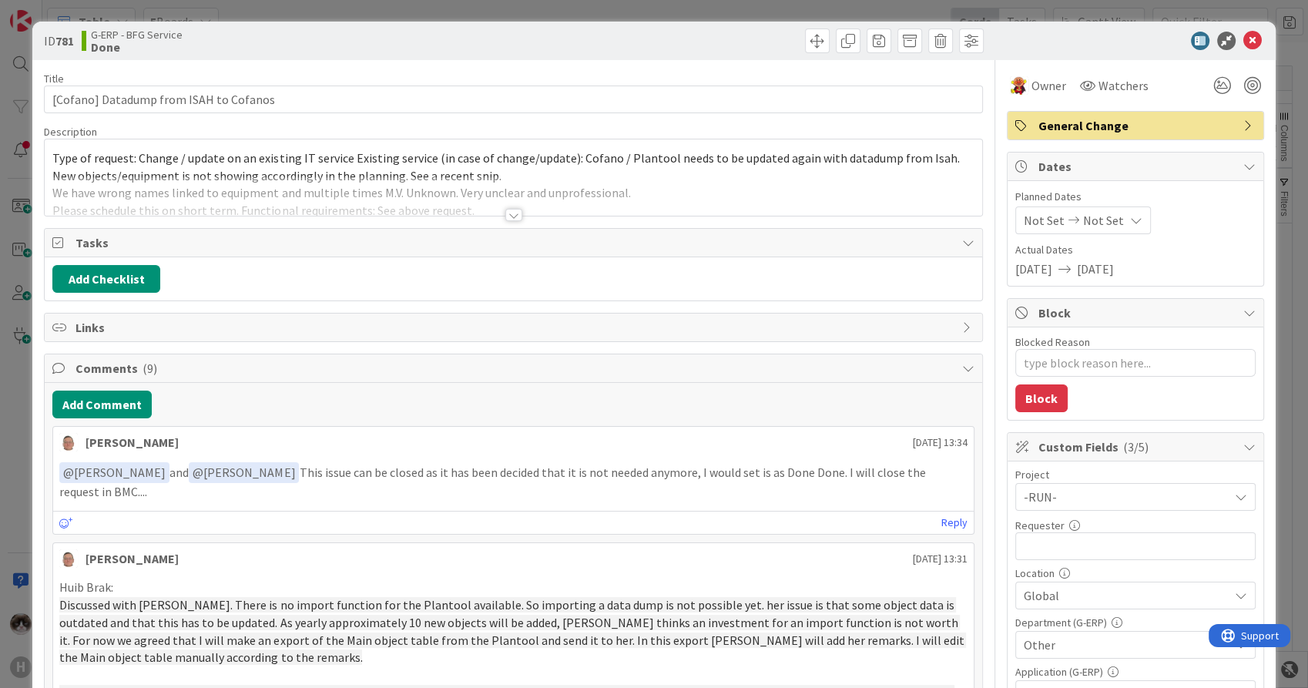
type textarea "x"
click at [1073, 542] on input "text" at bounding box center [1136, 546] width 240 height 28
click at [505, 217] on div at bounding box center [513, 215] width 17 height 12
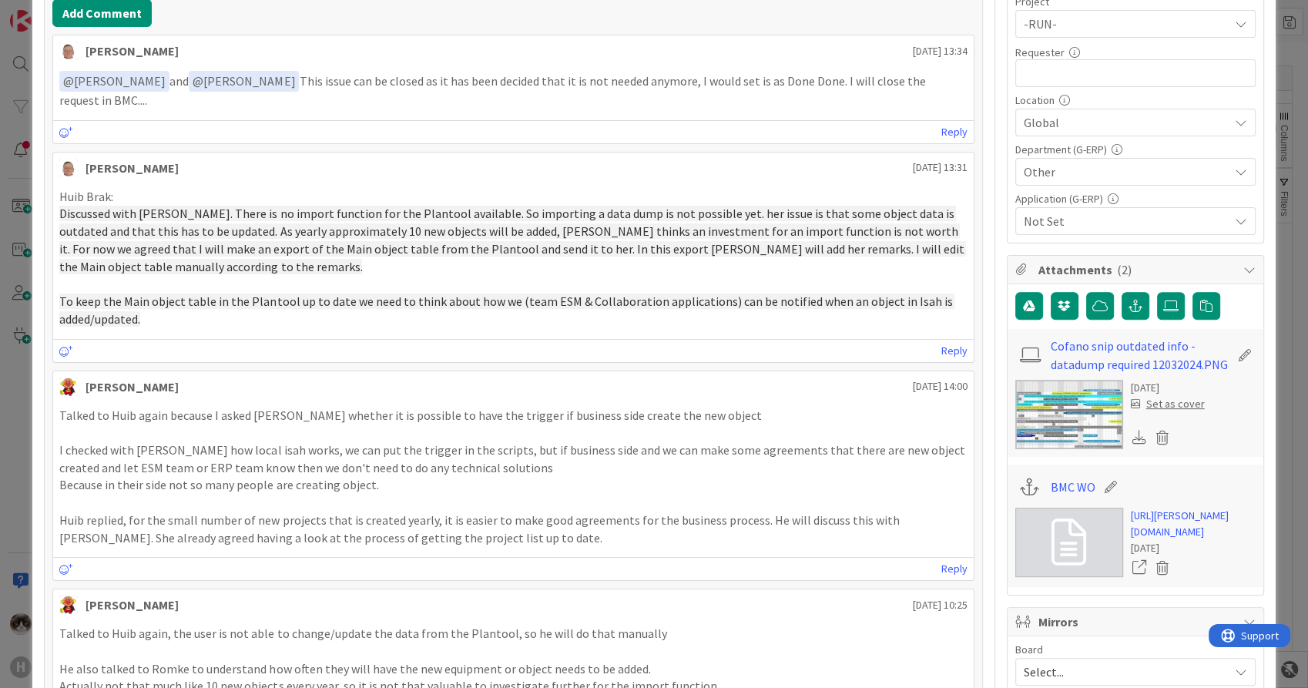
scroll to position [513, 0]
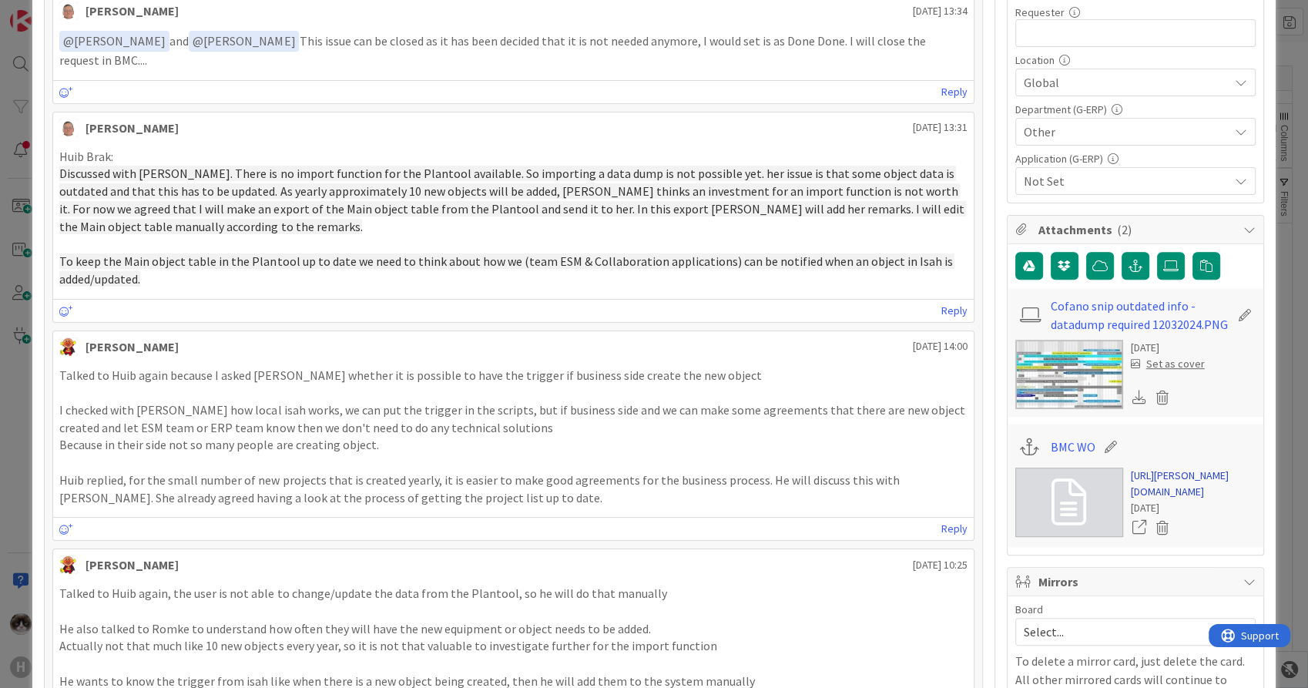
click at [1161, 500] on link "[URL][PERSON_NAME][DOMAIN_NAME]" at bounding box center [1193, 484] width 125 height 32
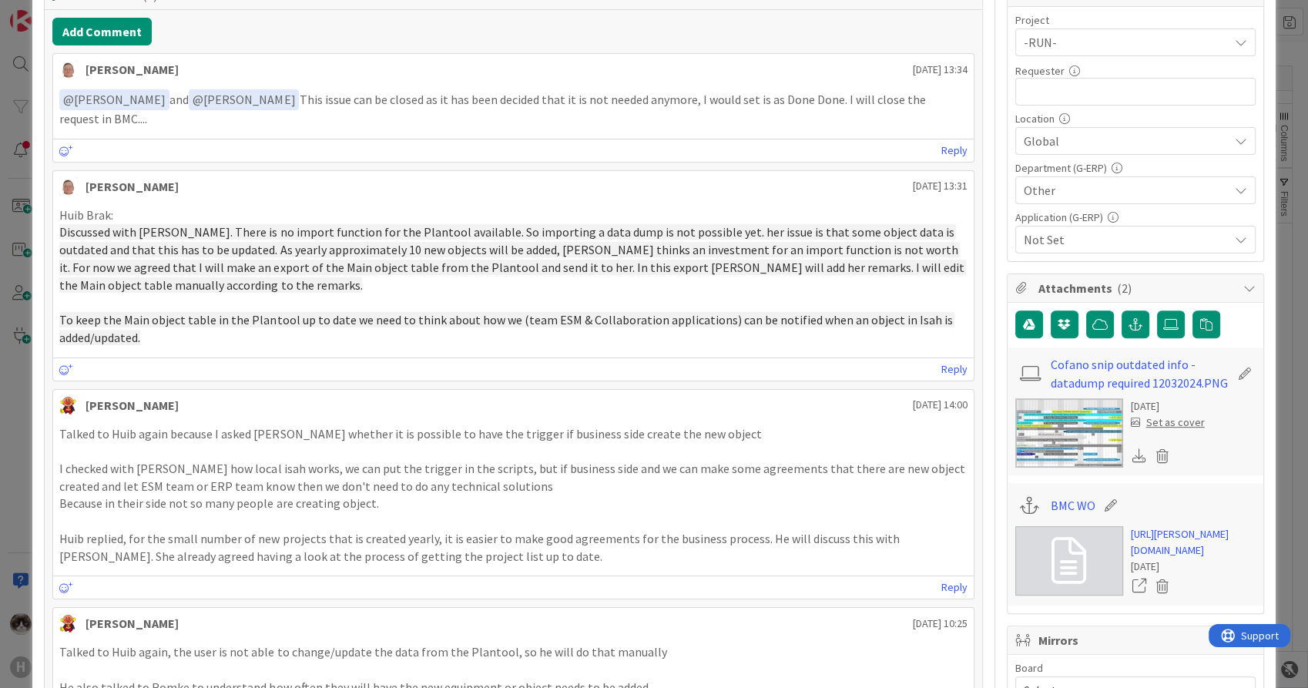
scroll to position [257, 0]
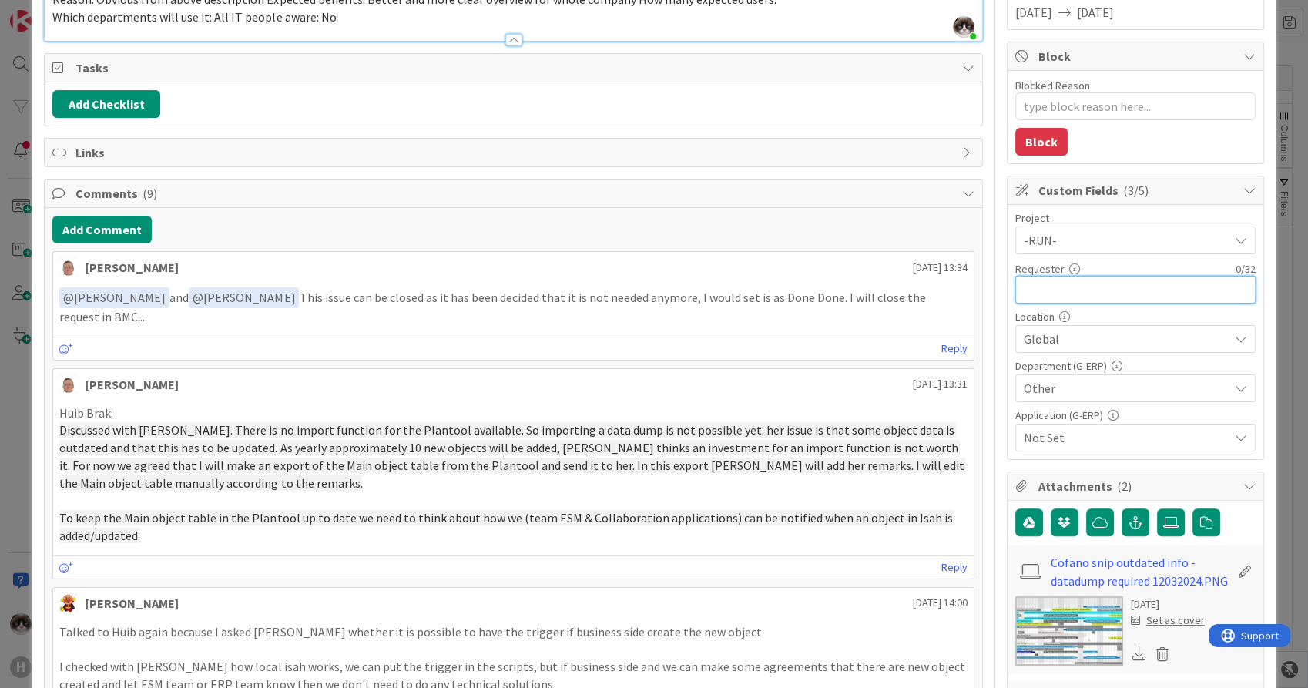
click at [1083, 287] on input "text" at bounding box center [1136, 290] width 240 height 28
type input "Rome van Diggelen"
type textarea "x"
type input "Rome van Diggelen"
click at [1105, 435] on span "Not Set" at bounding box center [1126, 437] width 205 height 18
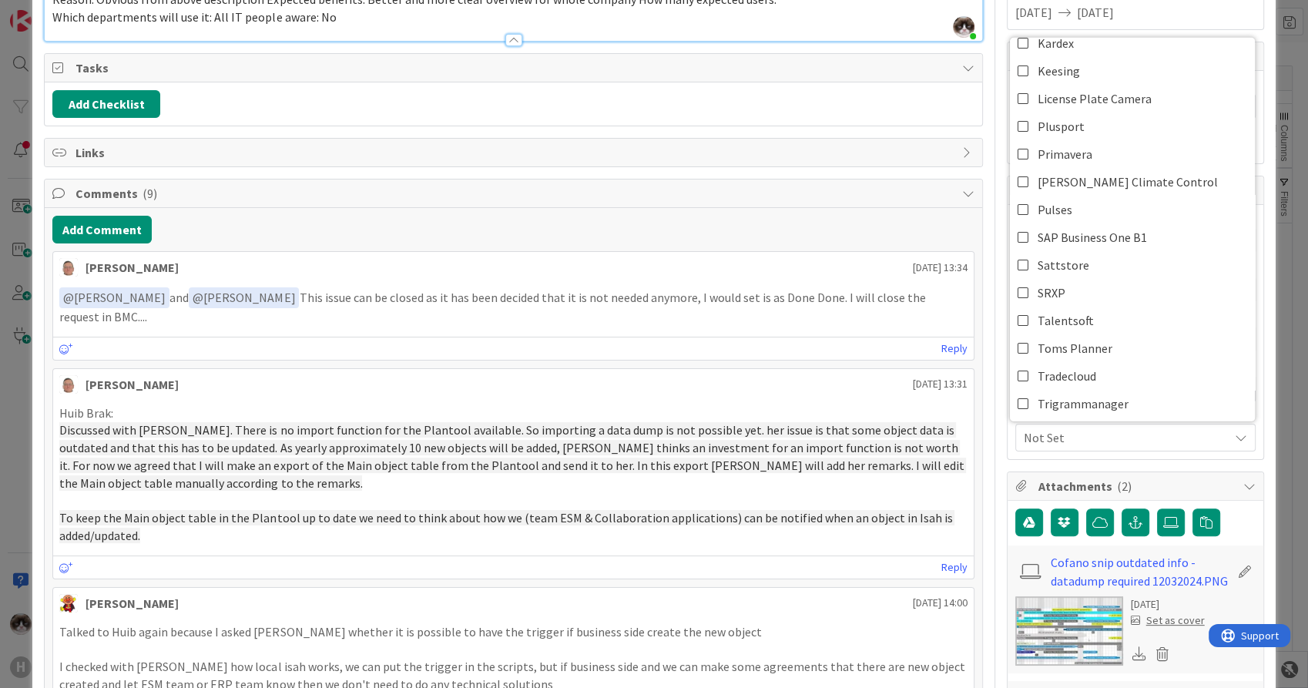
scroll to position [571, 0]
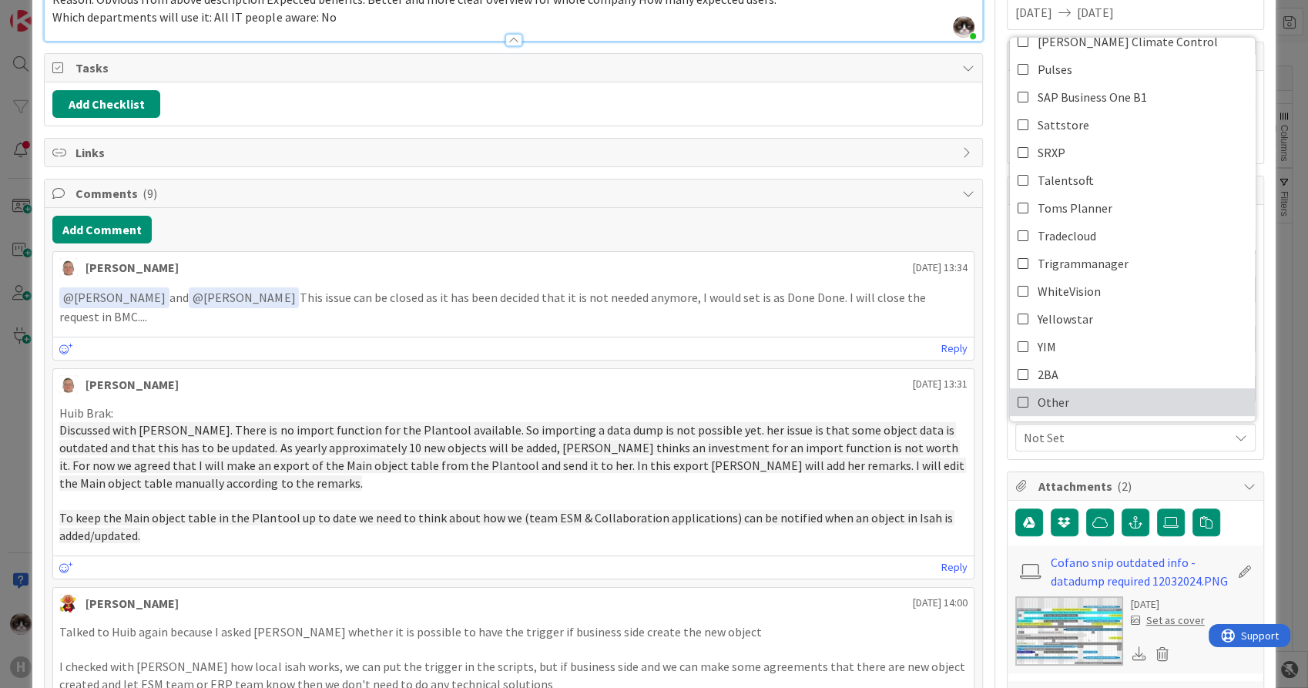
click at [1067, 395] on link "Other" at bounding box center [1132, 402] width 245 height 28
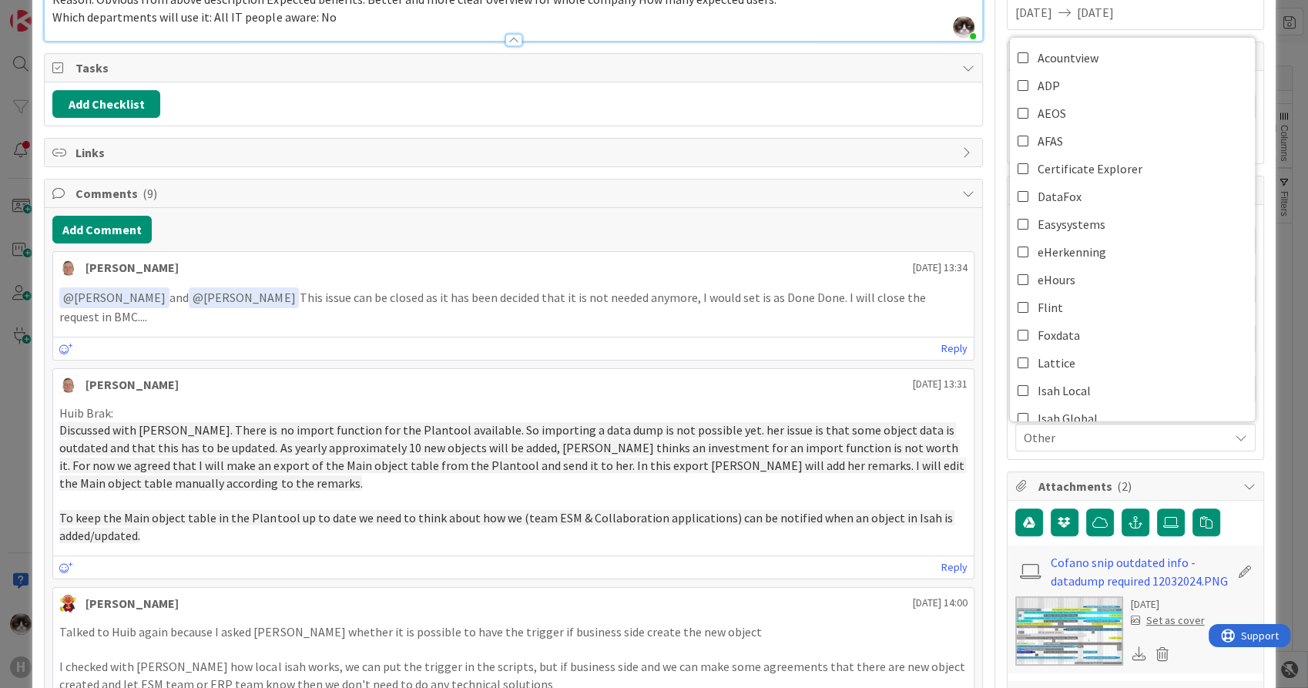
click at [1088, 431] on span "Other" at bounding box center [1126, 437] width 205 height 18
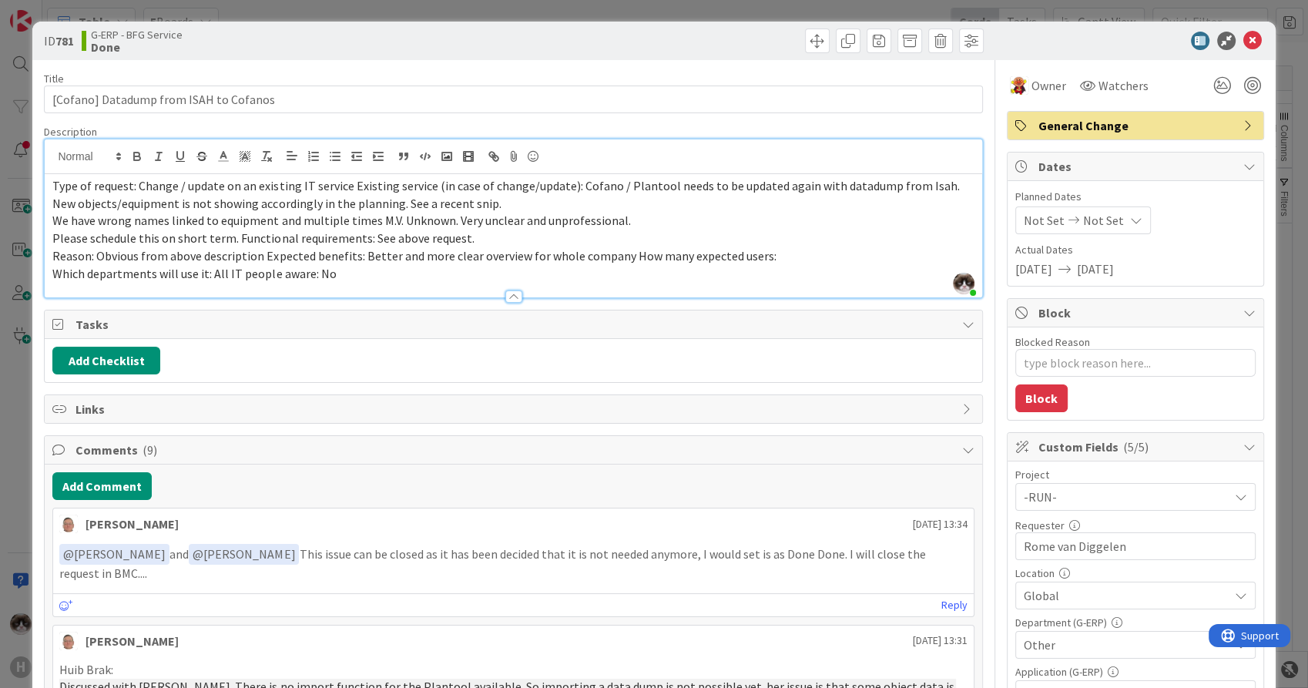
click at [1244, 32] on icon at bounding box center [1253, 41] width 18 height 18
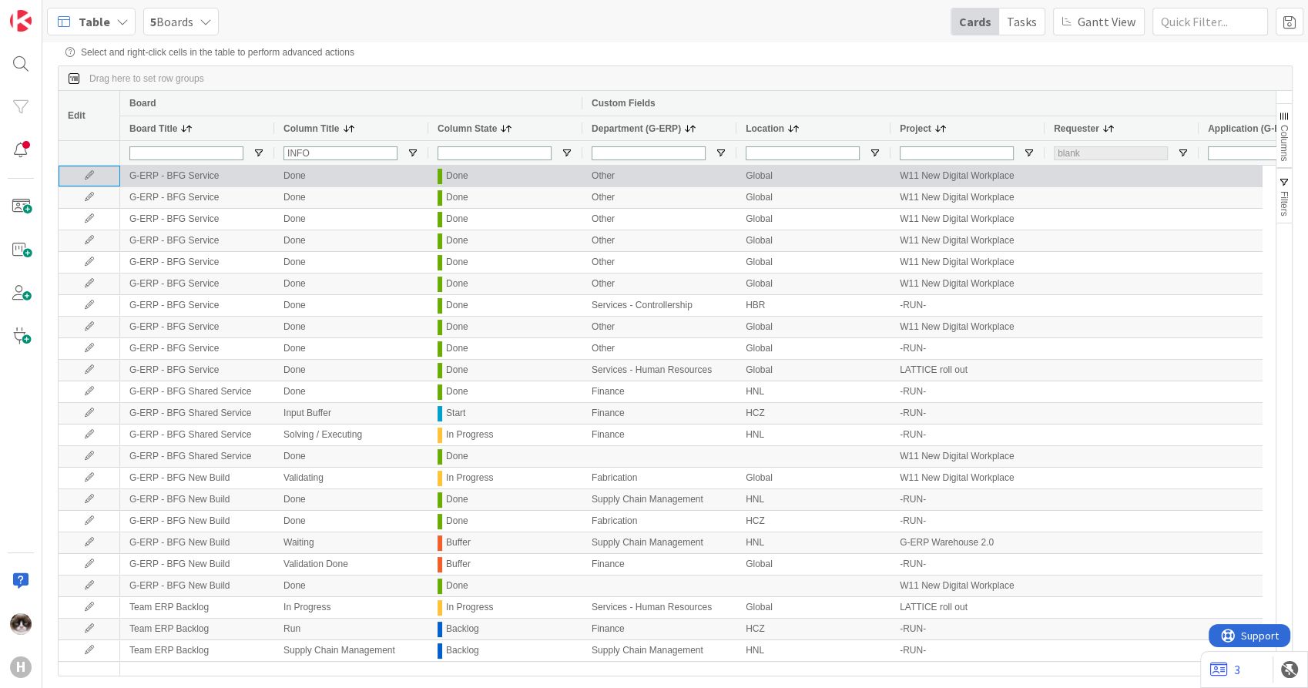
click at [89, 173] on icon at bounding box center [89, 175] width 23 height 9
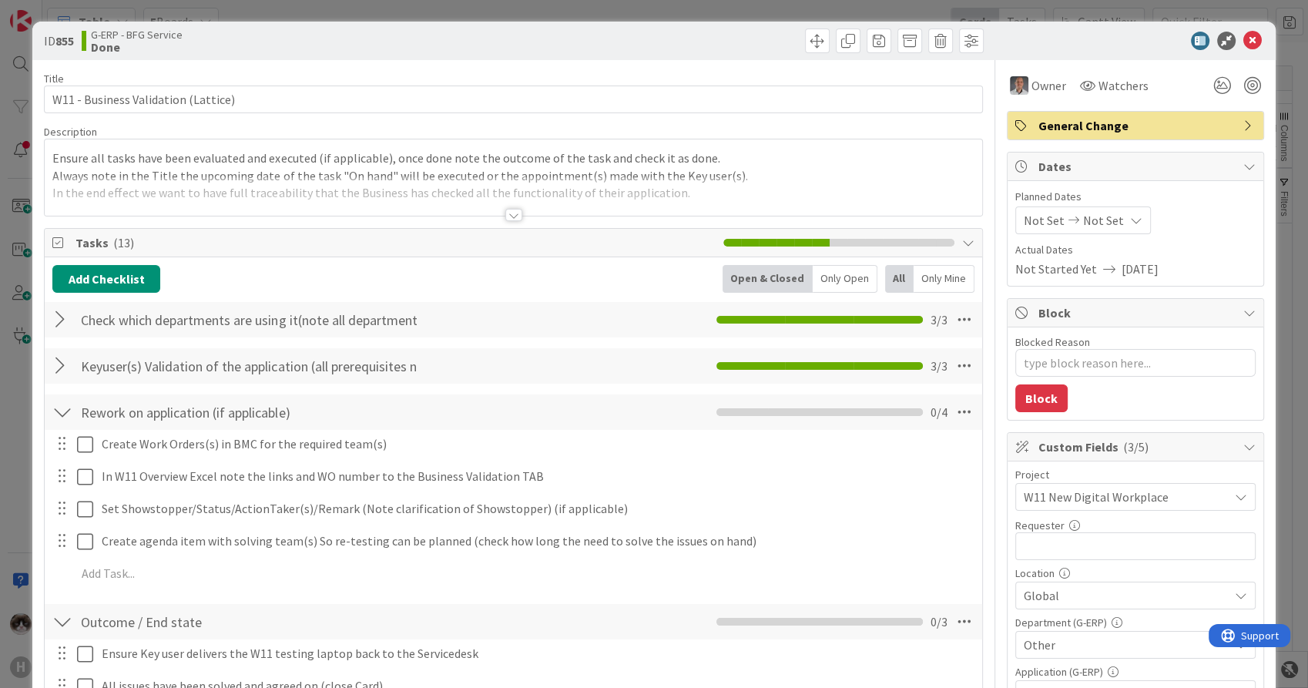
type textarea "x"
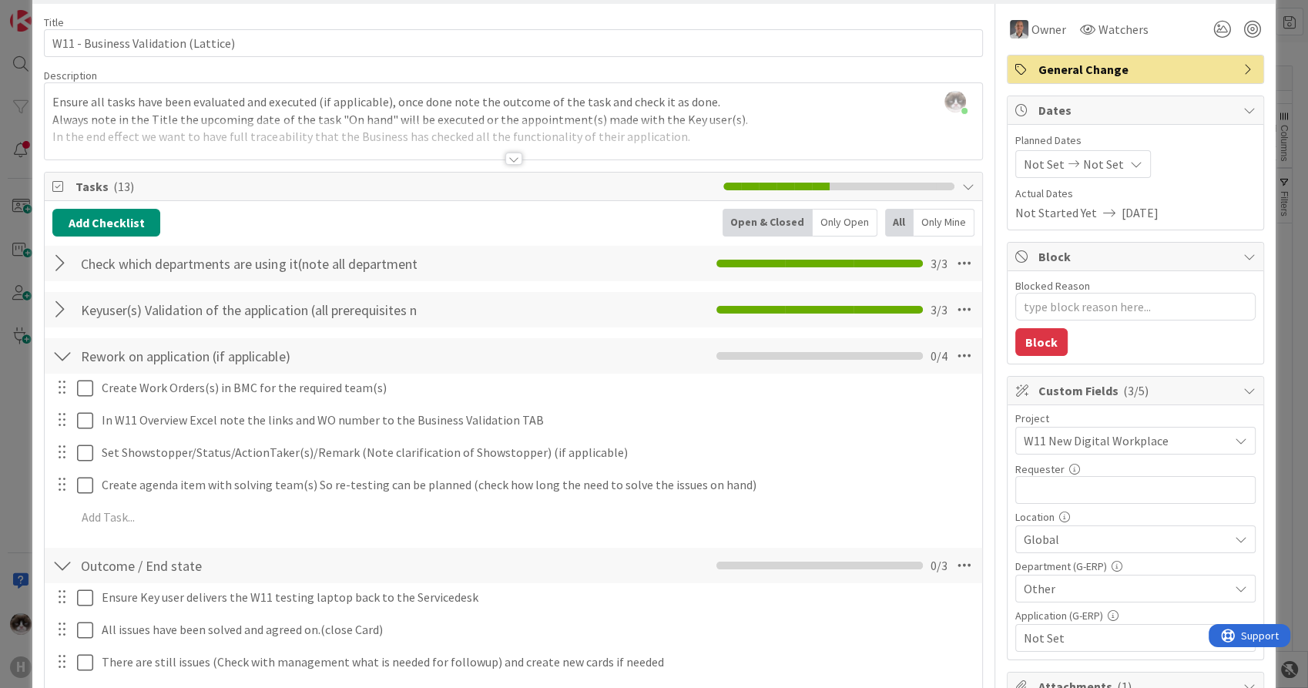
scroll to position [86, 0]
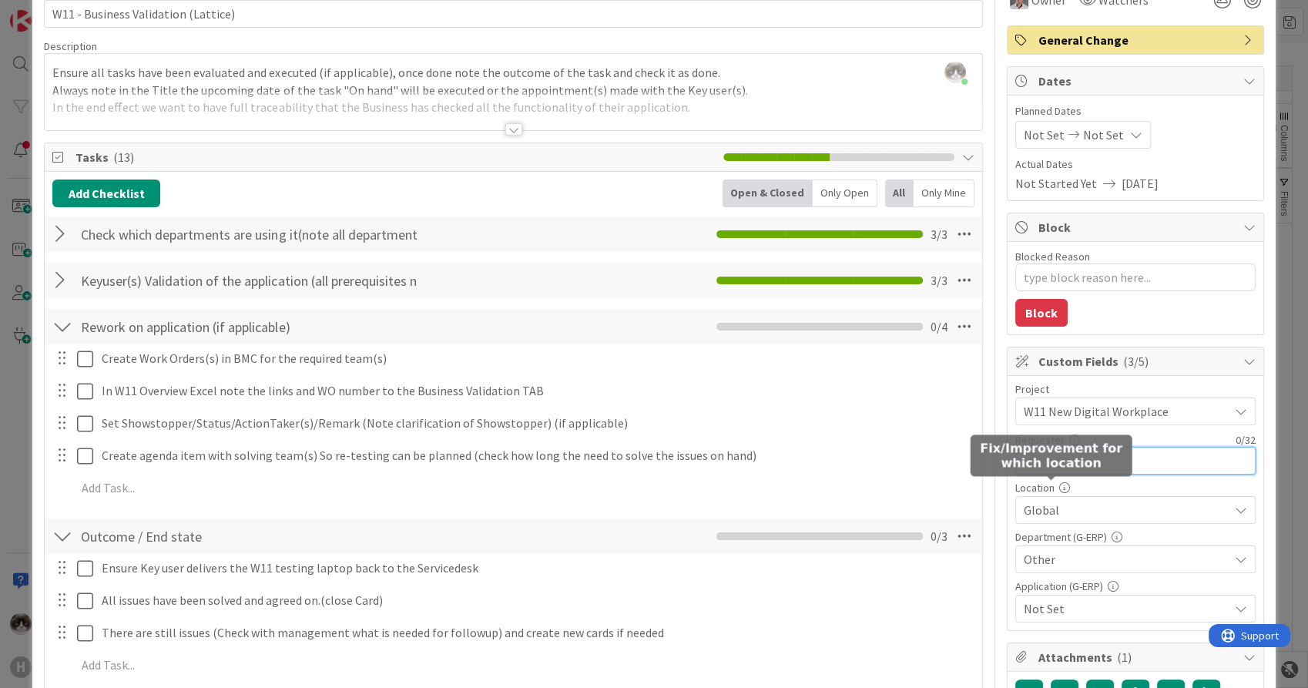
click at [1057, 450] on input "text" at bounding box center [1136, 461] width 240 height 28
type input "[PERSON_NAME]"
type textarea "x"
type input "[PERSON_NAME]"
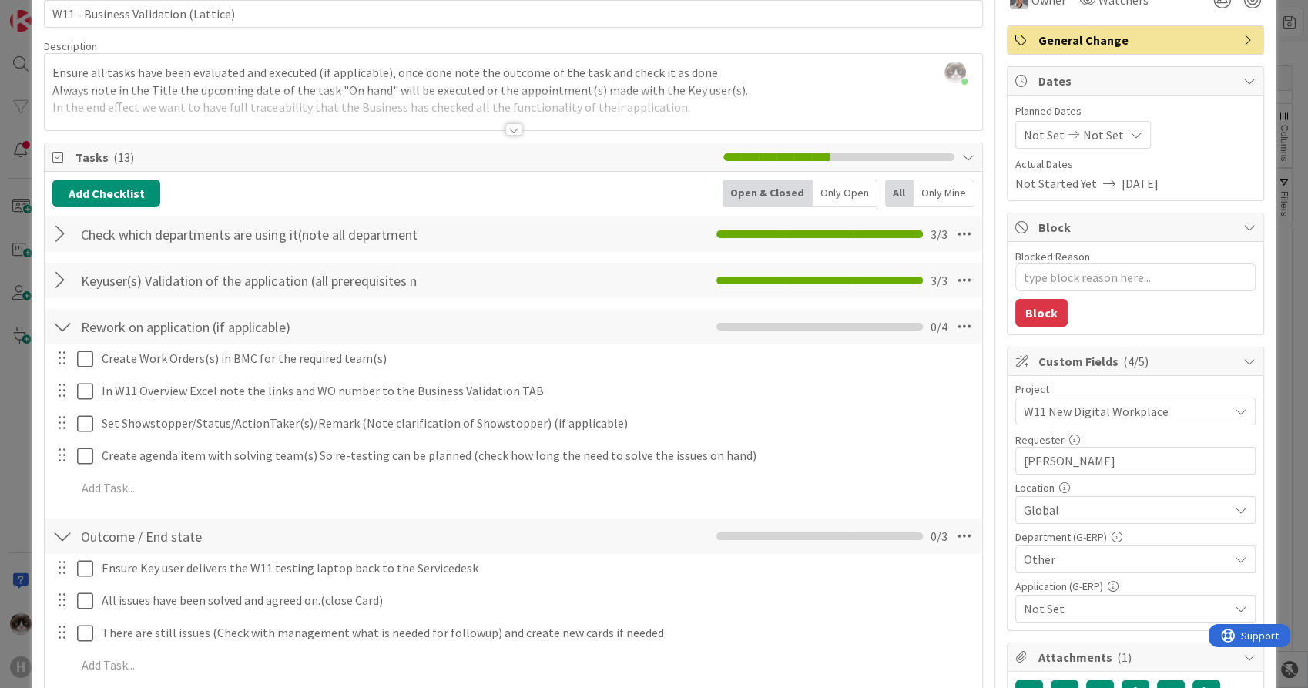
click at [1065, 612] on span "Not Set" at bounding box center [1126, 608] width 205 height 18
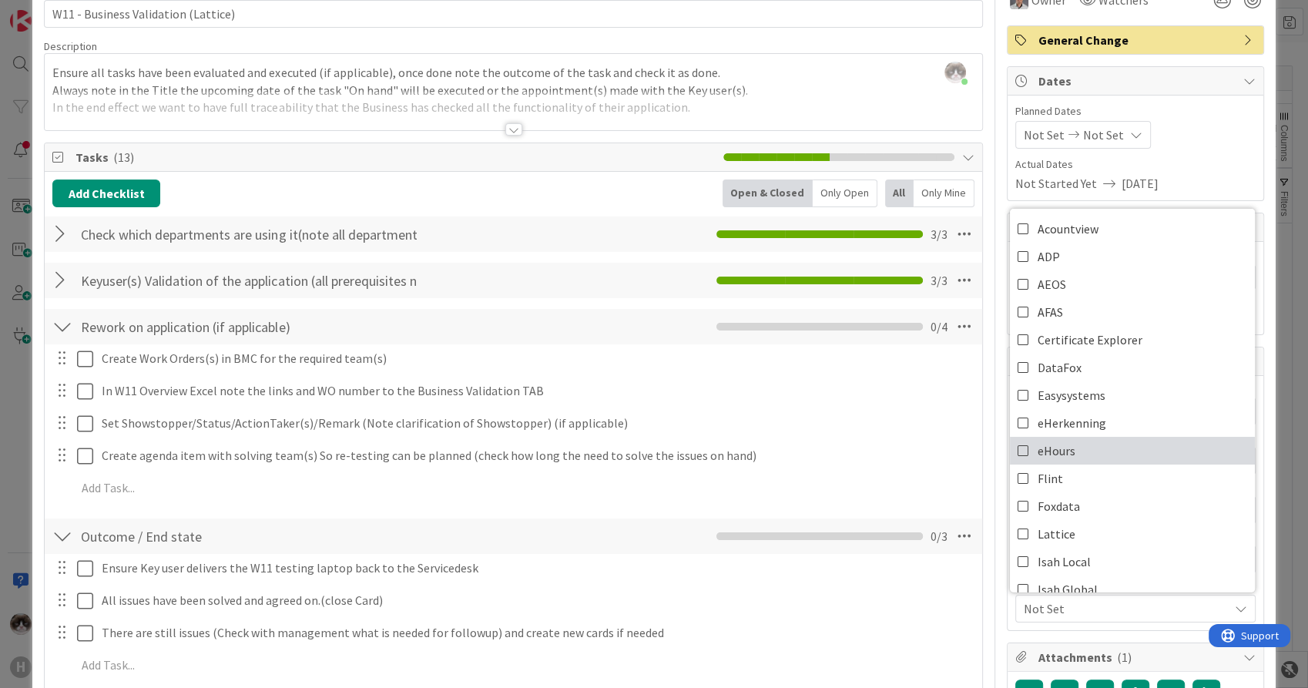
scroll to position [171, 0]
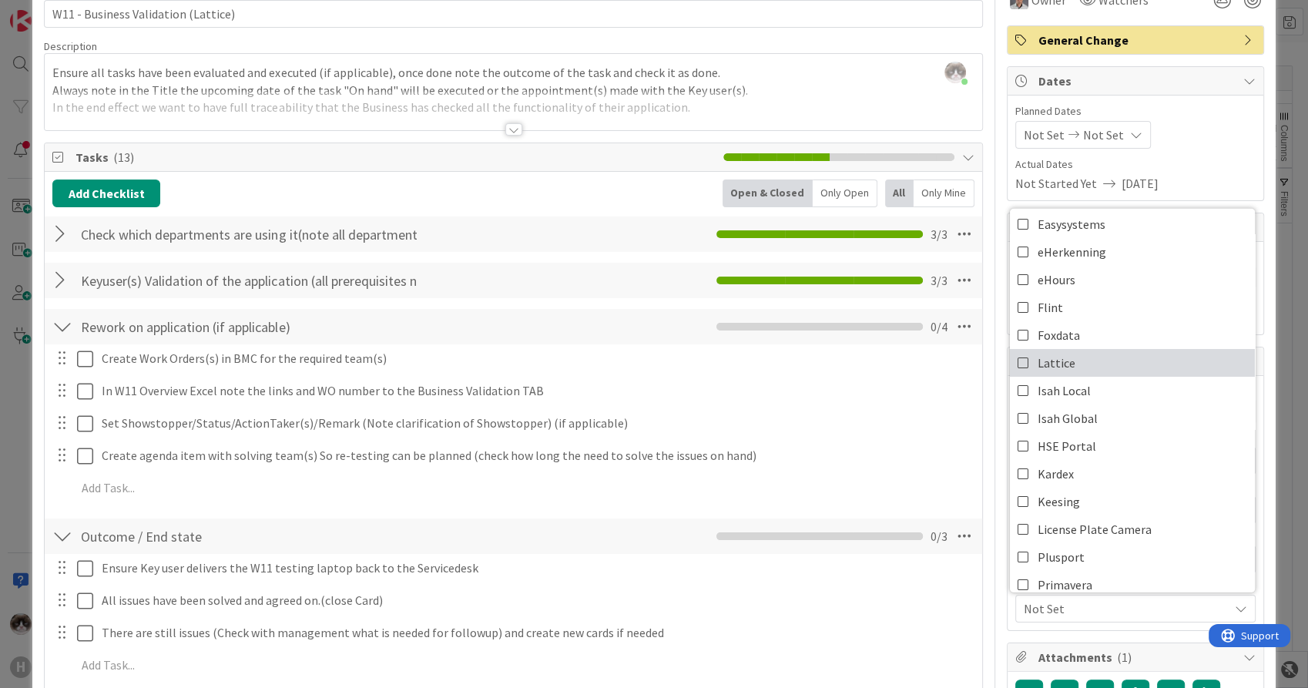
click at [1079, 362] on link "Lattice" at bounding box center [1132, 363] width 245 height 28
click at [1099, 606] on span "Lattice" at bounding box center [1126, 608] width 205 height 18
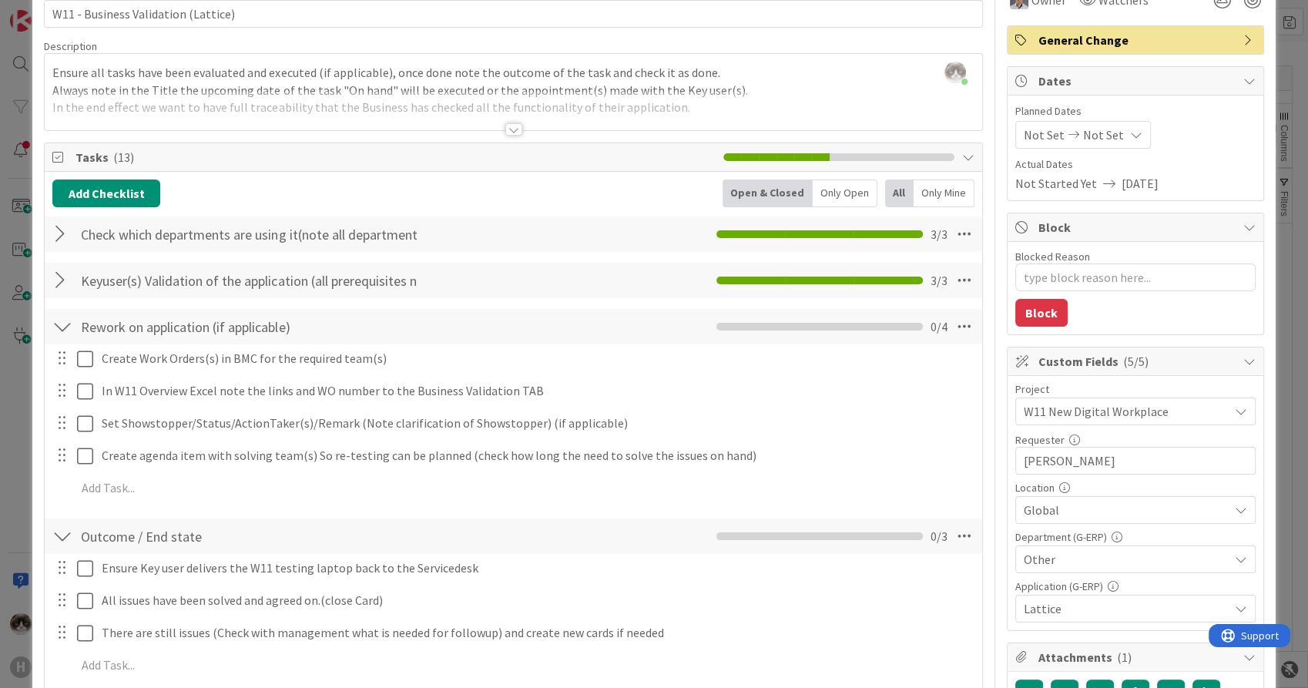
scroll to position [0, 0]
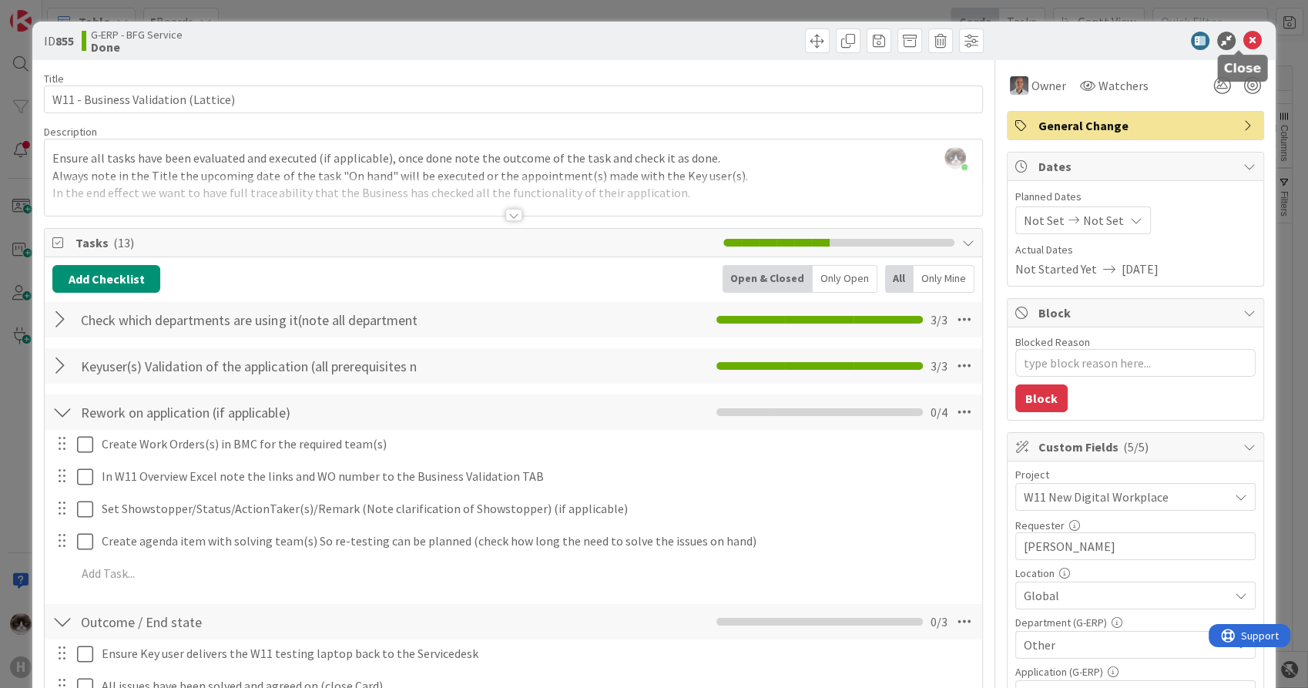
click at [1244, 41] on icon at bounding box center [1253, 41] width 18 height 18
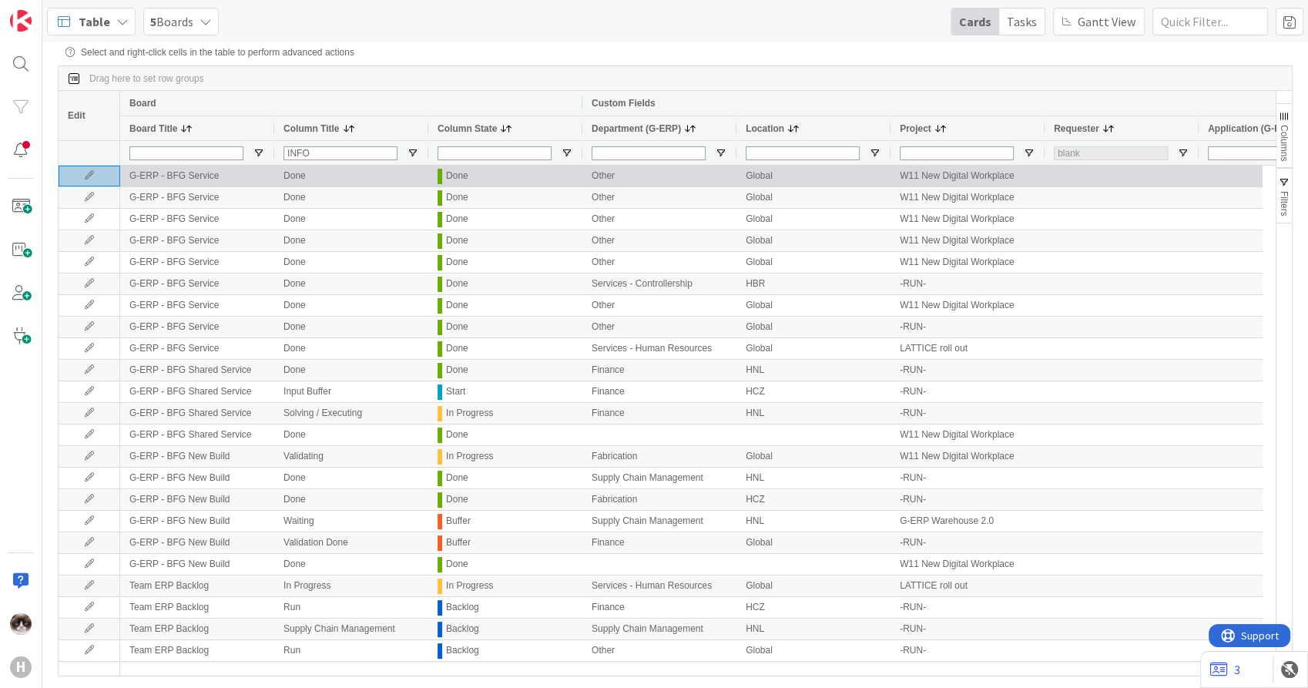
click at [86, 173] on icon at bounding box center [89, 175] width 23 height 9
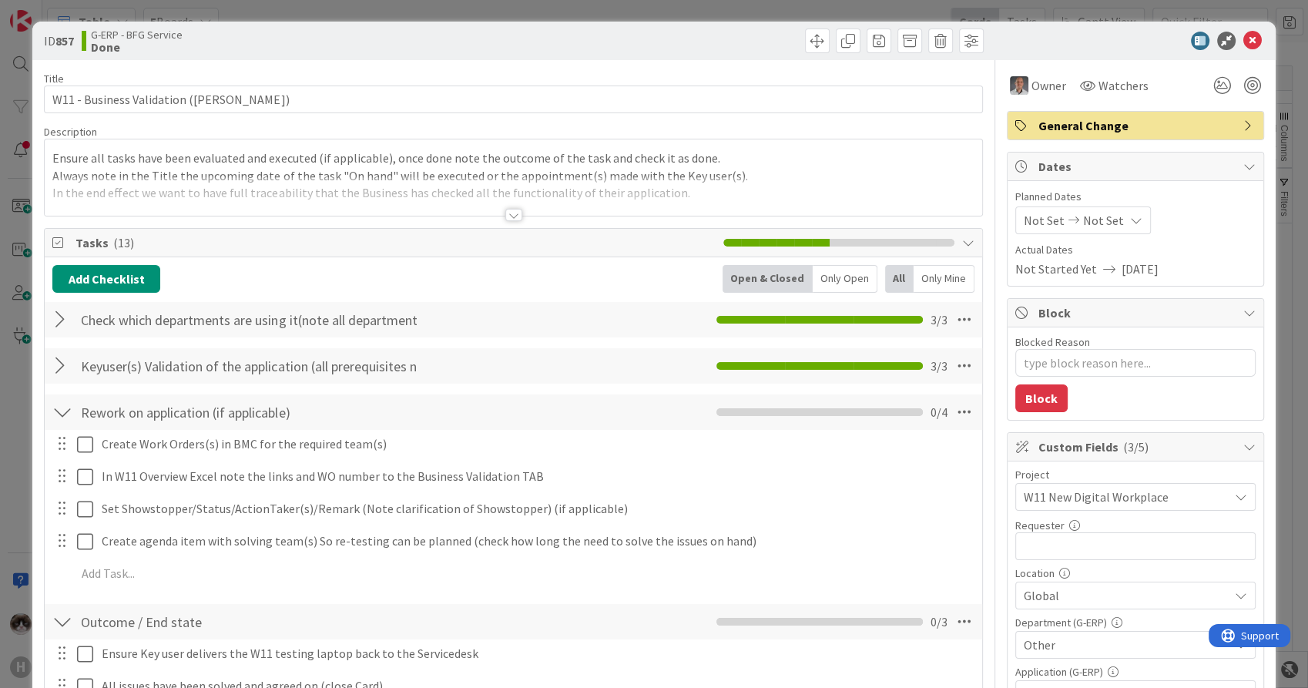
type textarea "x"
click at [1086, 536] on input "text" at bounding box center [1136, 546] width 240 height 28
type input "[PERSON_NAME]"
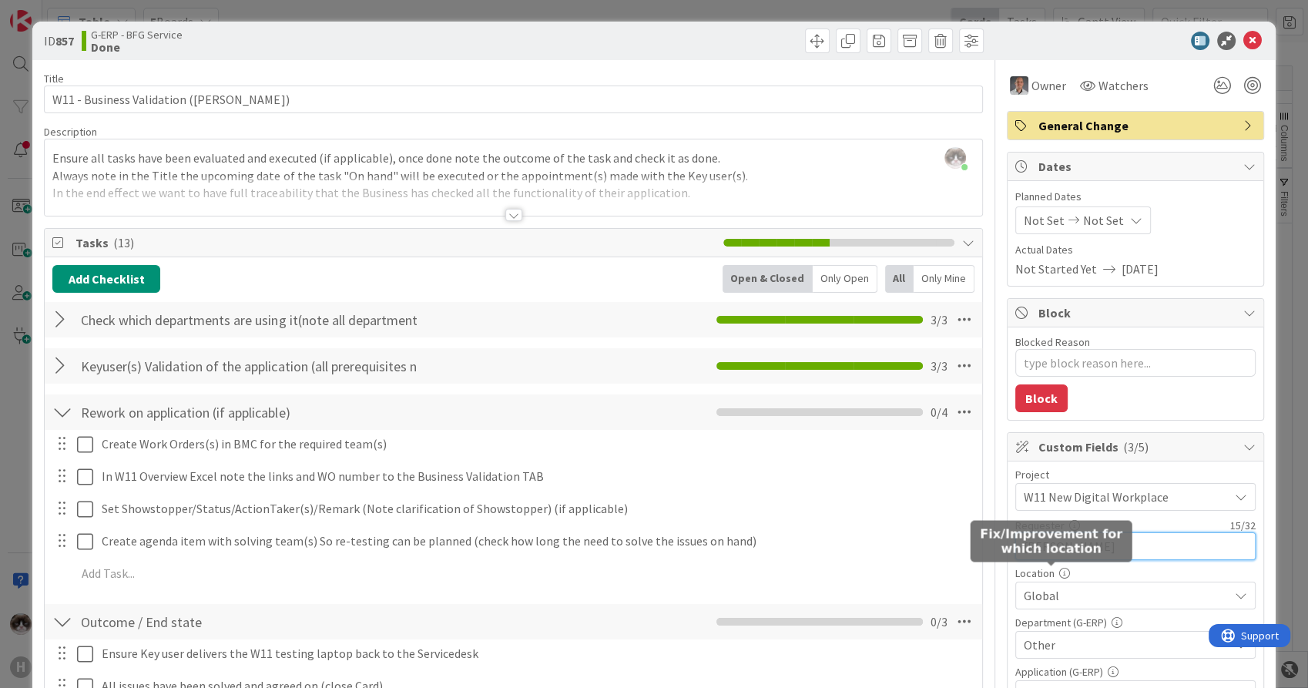
type textarea "x"
type input "[PERSON_NAME]"
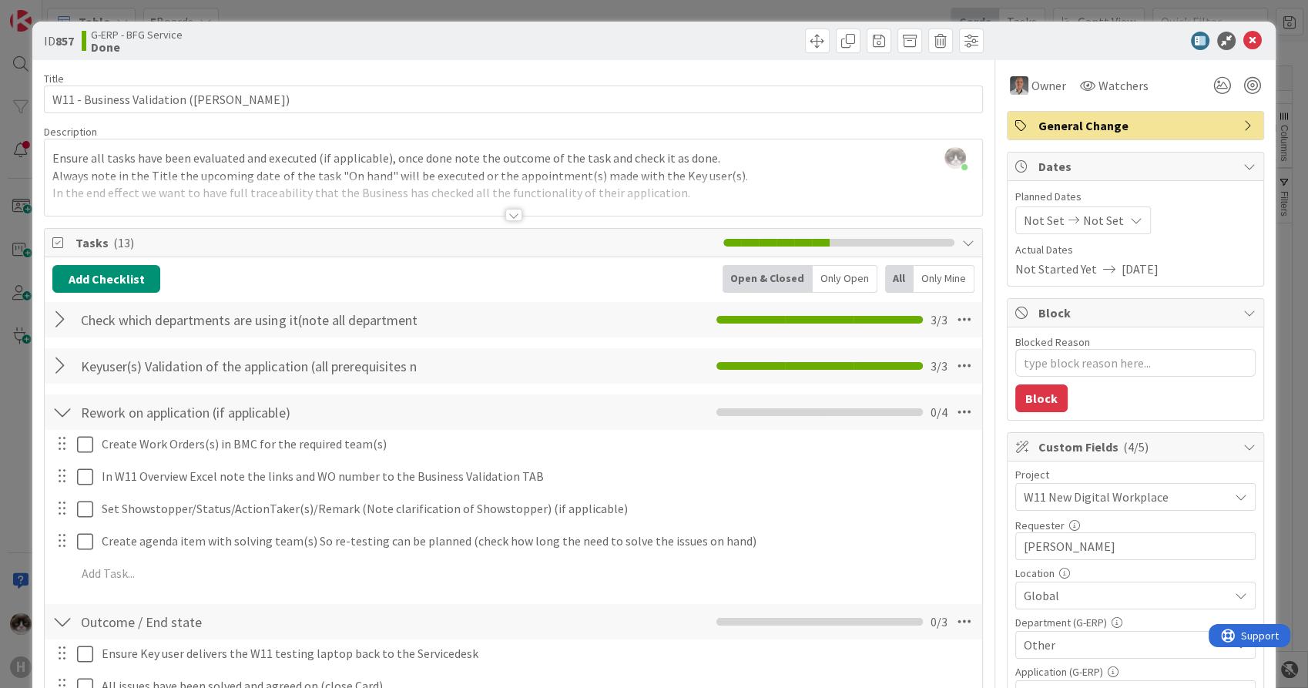
click at [1060, 655] on div "Other" at bounding box center [1136, 645] width 240 height 28
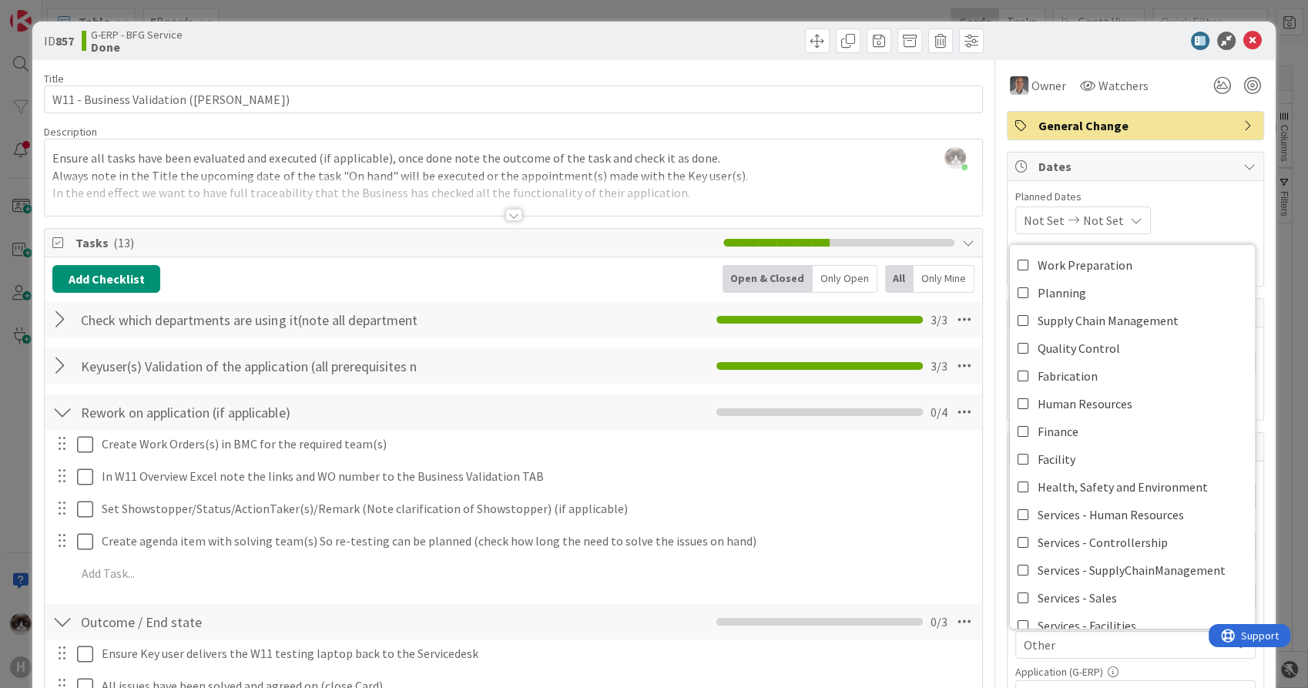
click at [1060, 655] on div "Other" at bounding box center [1136, 645] width 240 height 28
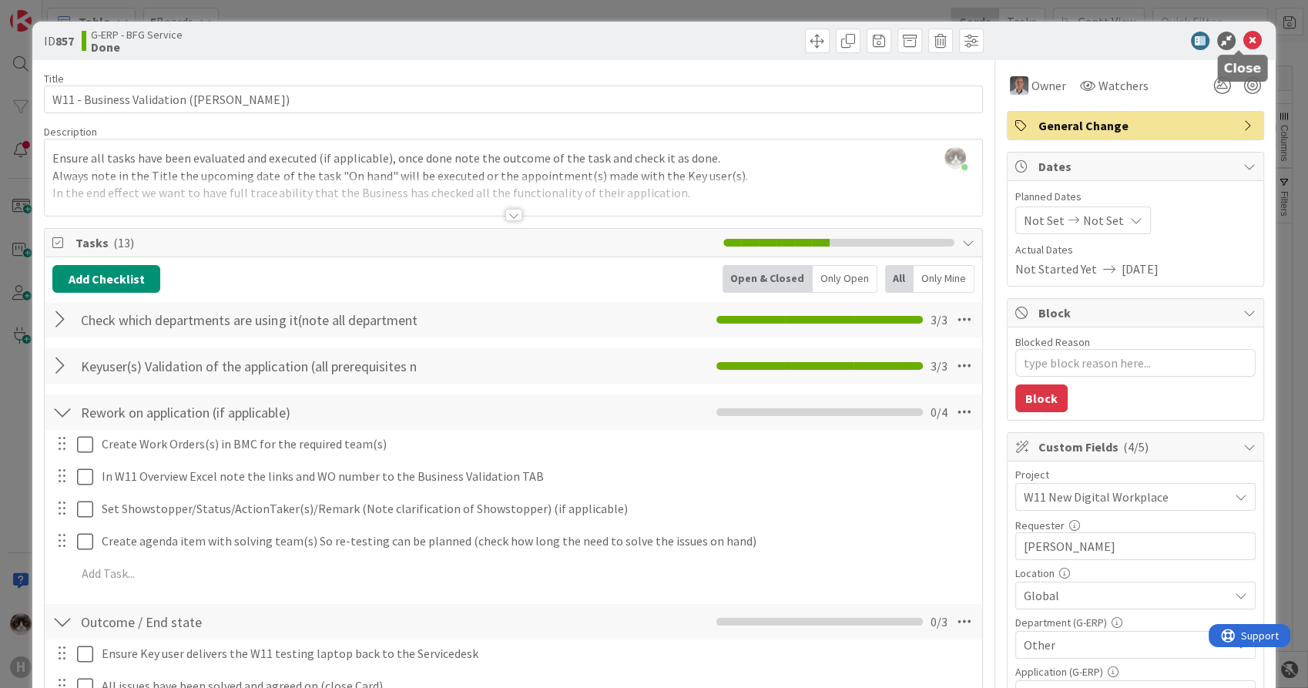
click at [1244, 39] on icon at bounding box center [1253, 41] width 18 height 18
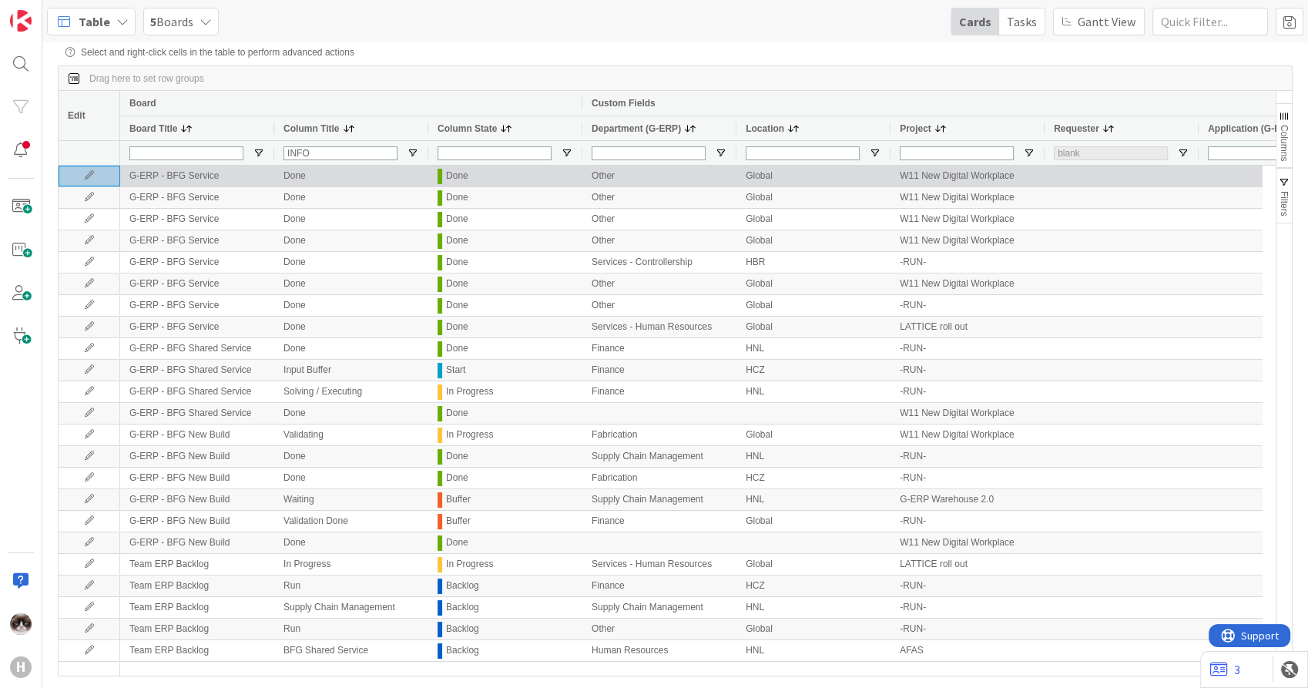
click at [86, 177] on icon at bounding box center [89, 175] width 23 height 9
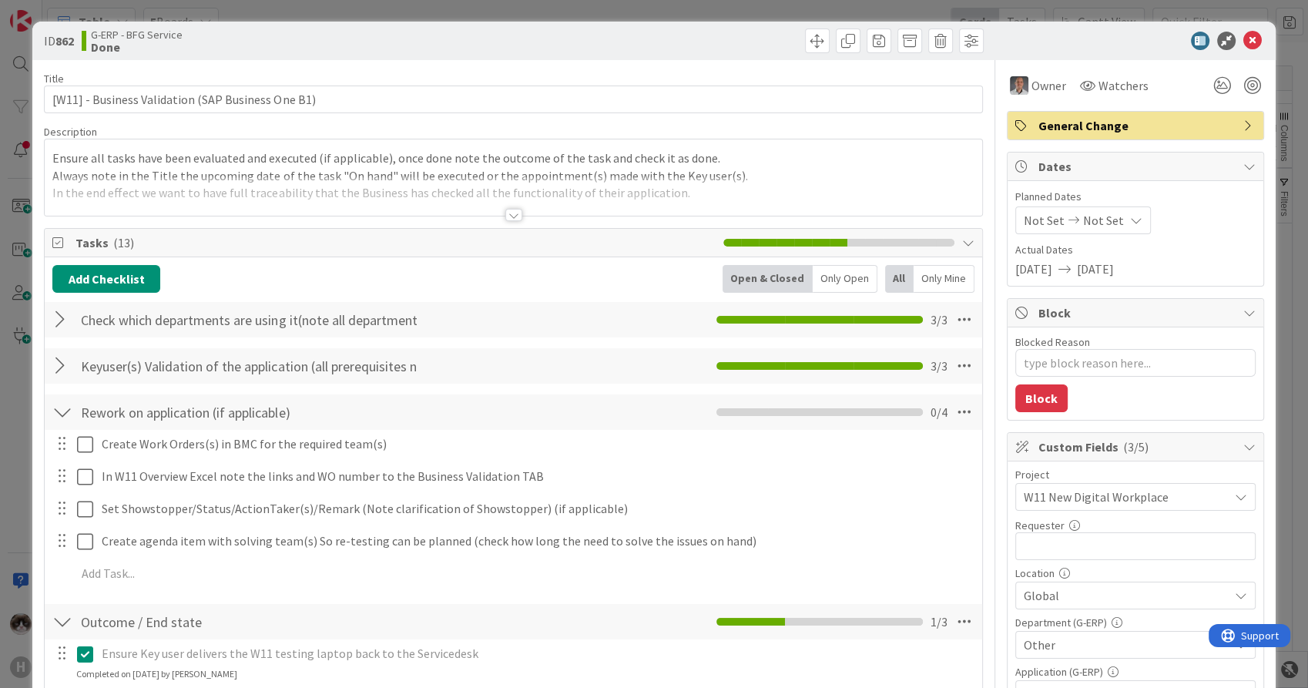
type textarea "x"
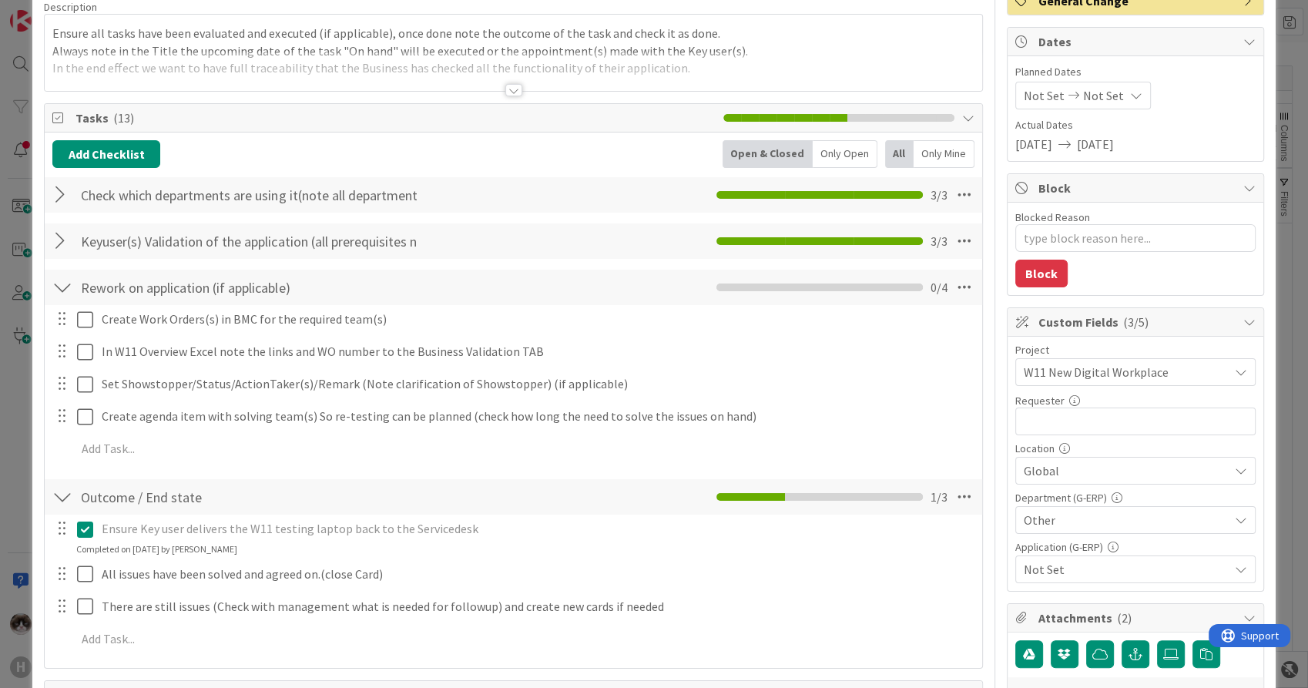
scroll to position [171, 0]
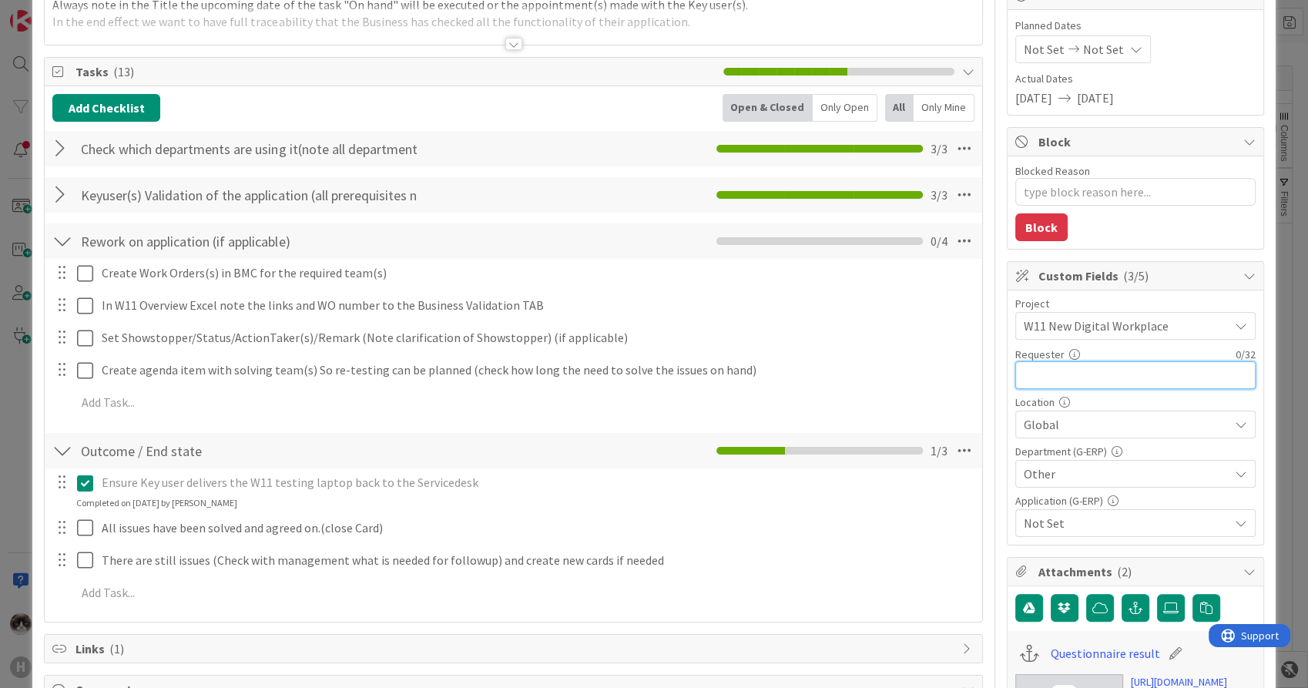
click at [1039, 371] on input "text" at bounding box center [1136, 375] width 240 height 28
type input "[PERSON_NAME]"
type textarea "x"
type input "[PERSON_NAME]"
click at [1072, 522] on span "Not Set" at bounding box center [1126, 523] width 205 height 18
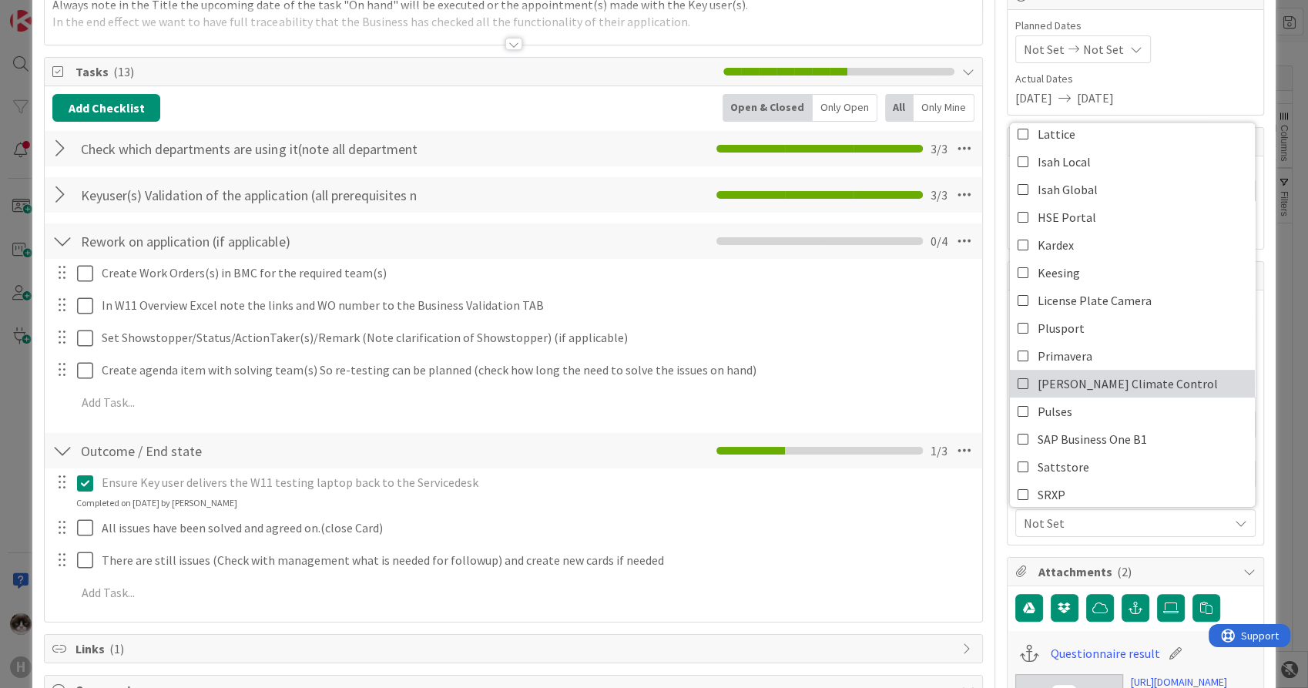
scroll to position [342, 0]
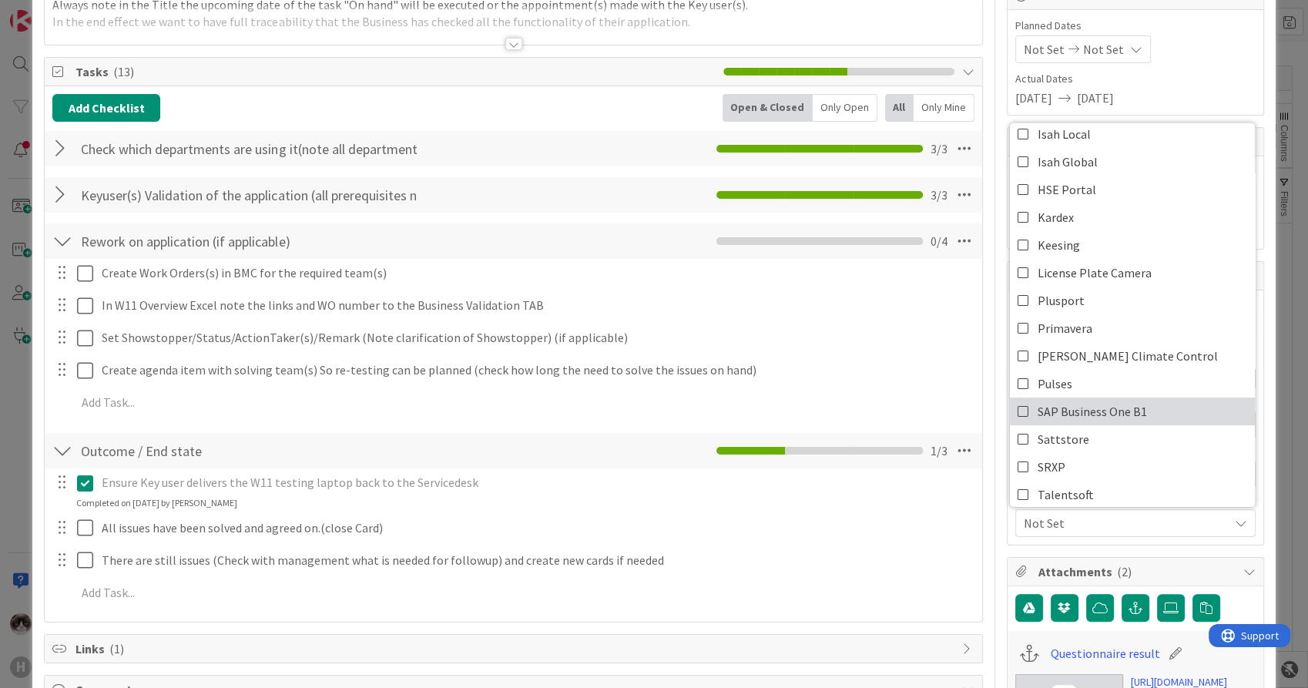
click at [1087, 419] on span "SAP Business One B1" at bounding box center [1092, 411] width 109 height 23
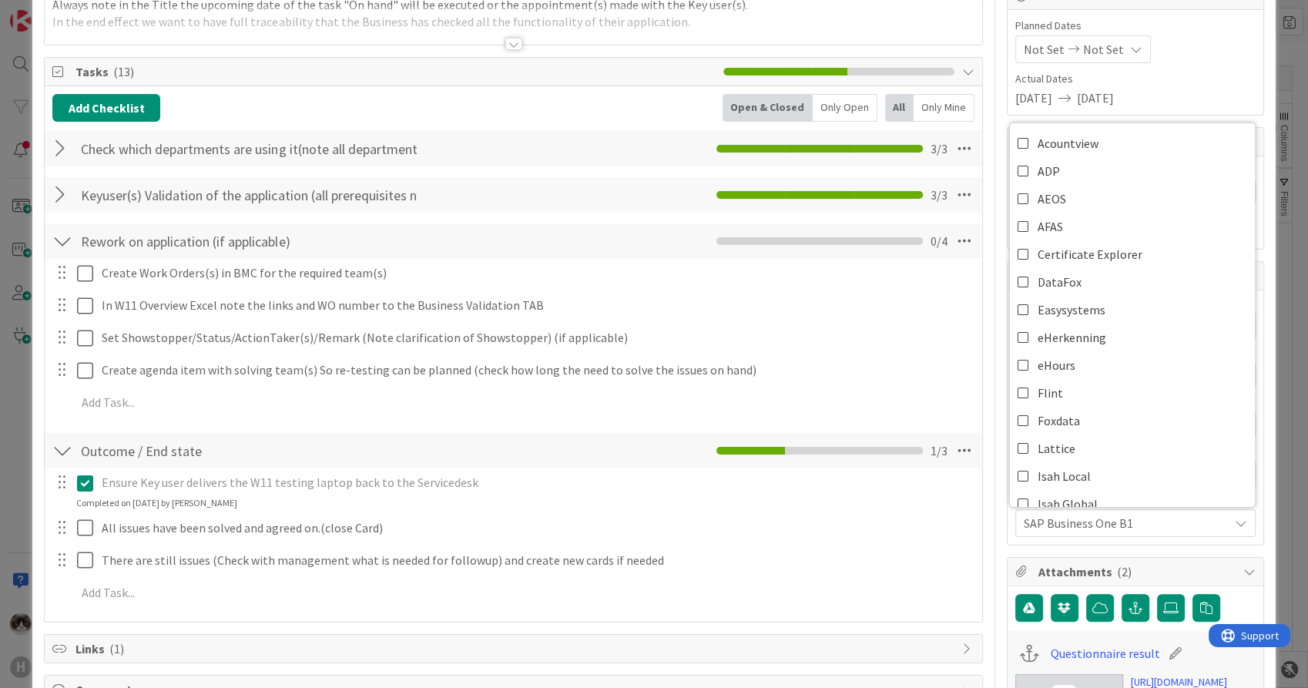
click at [1090, 518] on span "SAP Business One B1" at bounding box center [1126, 523] width 205 height 18
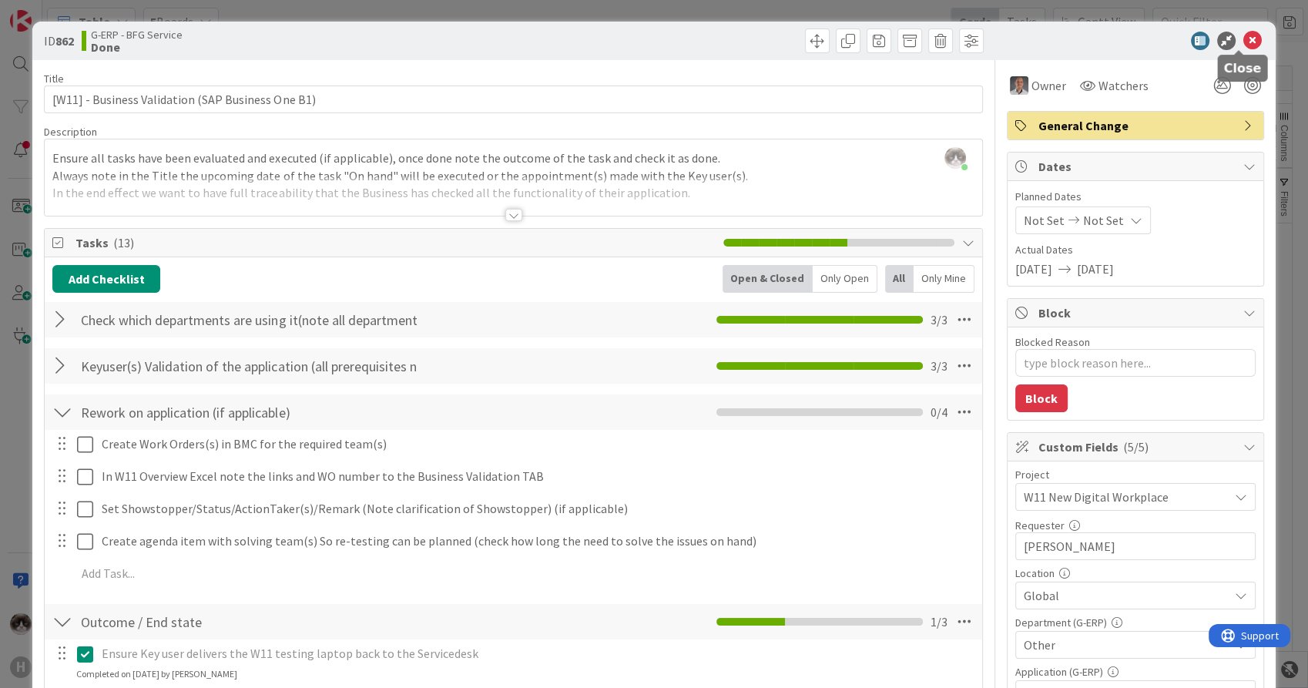
click at [1244, 42] on icon at bounding box center [1253, 41] width 18 height 18
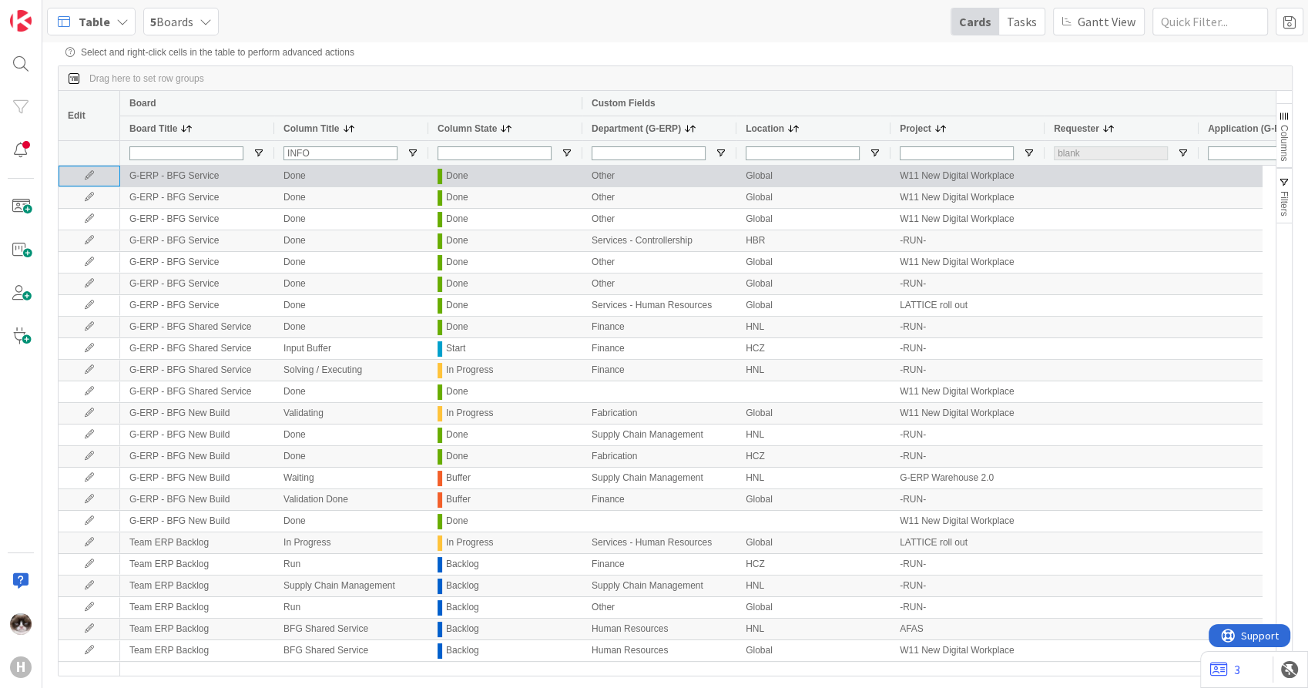
click at [92, 172] on div at bounding box center [90, 176] width 62 height 21
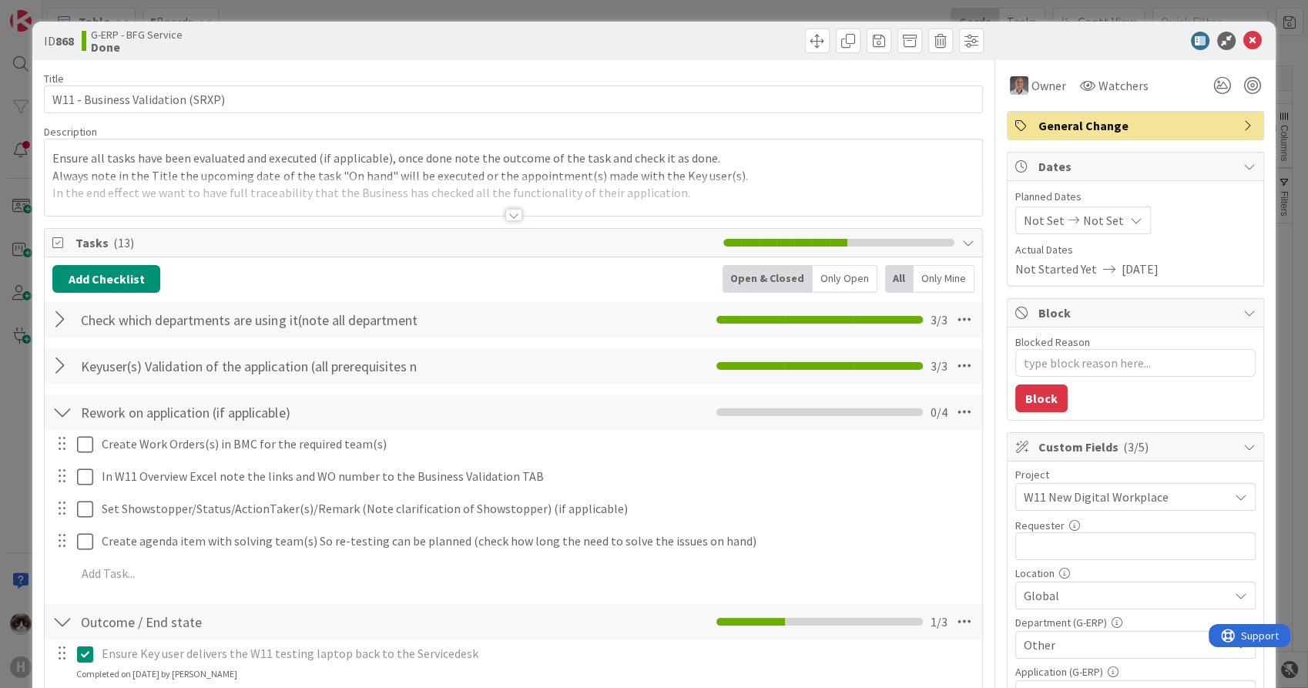
type textarea "x"
click at [1110, 539] on input "text" at bounding box center [1136, 546] width 240 height 28
type input "[PERSON_NAME]"
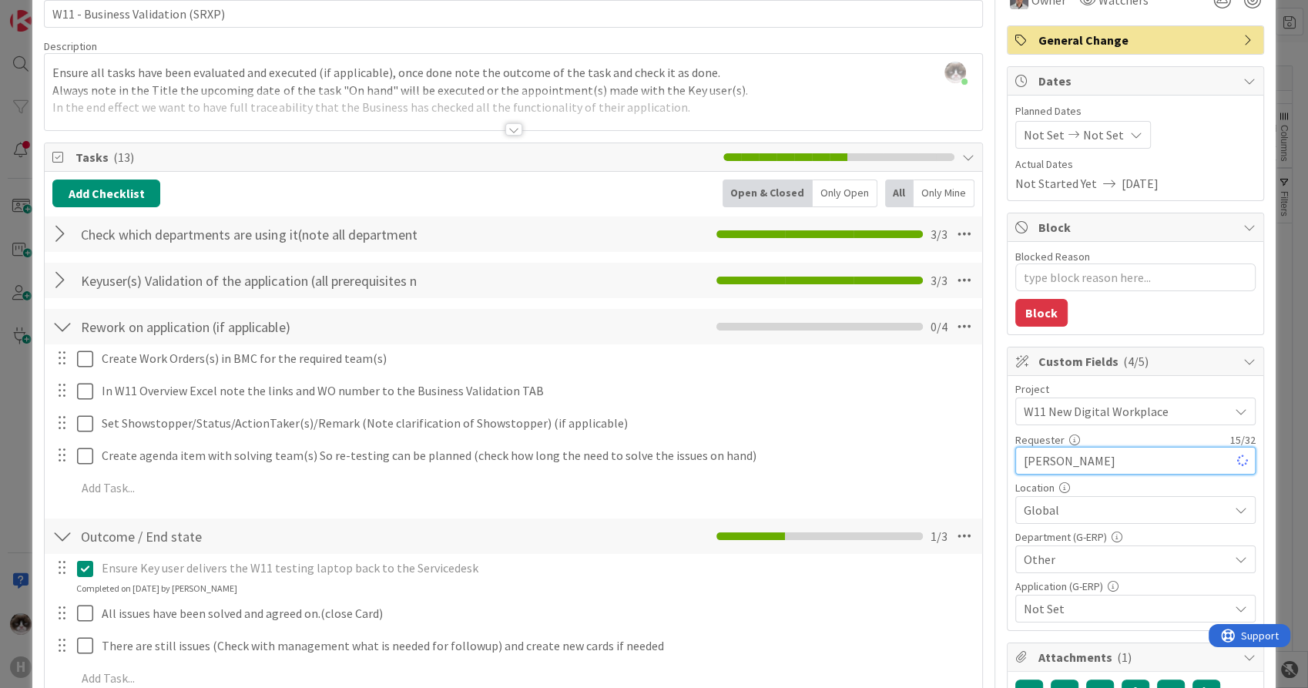
type textarea "x"
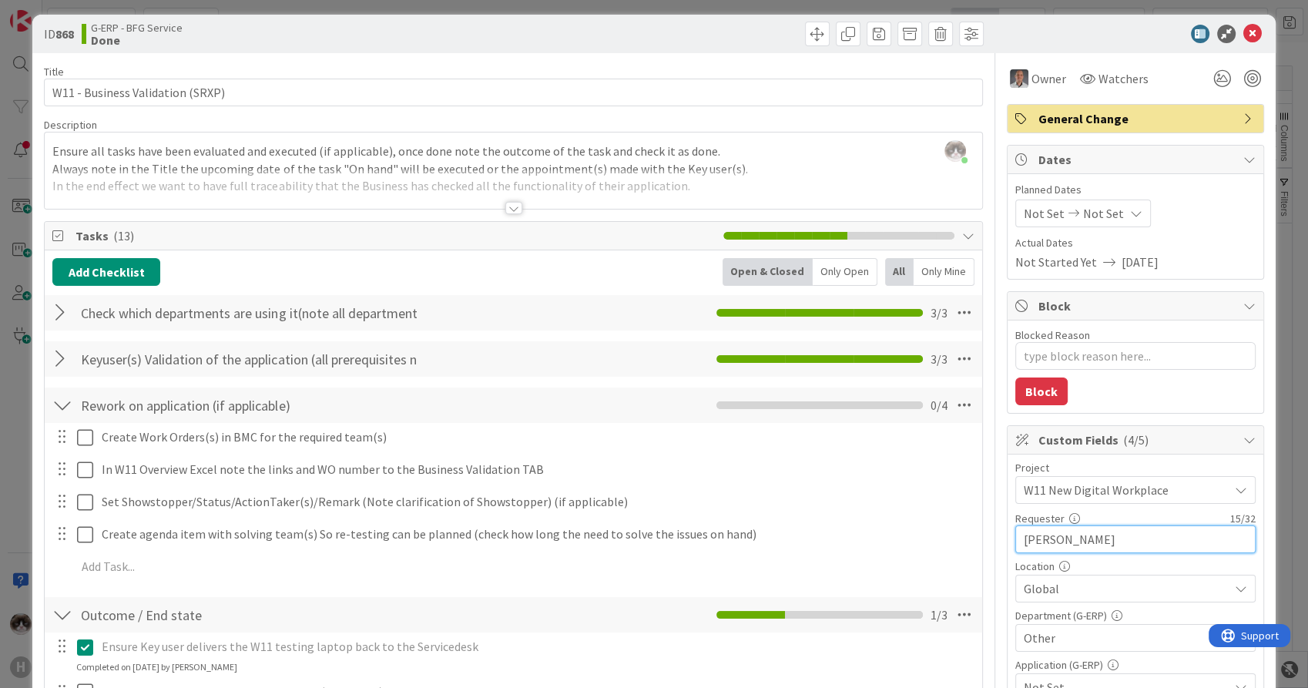
scroll to position [0, 0]
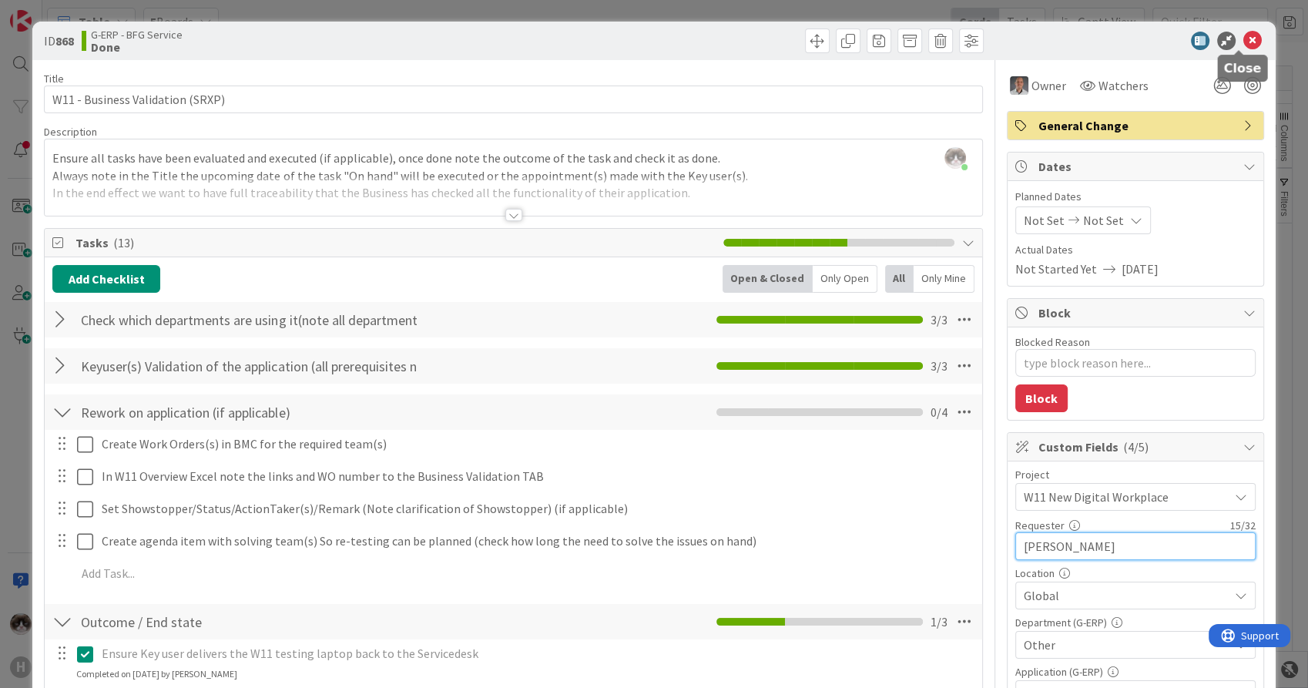
type input "[PERSON_NAME]"
click at [1244, 39] on icon at bounding box center [1253, 41] width 18 height 18
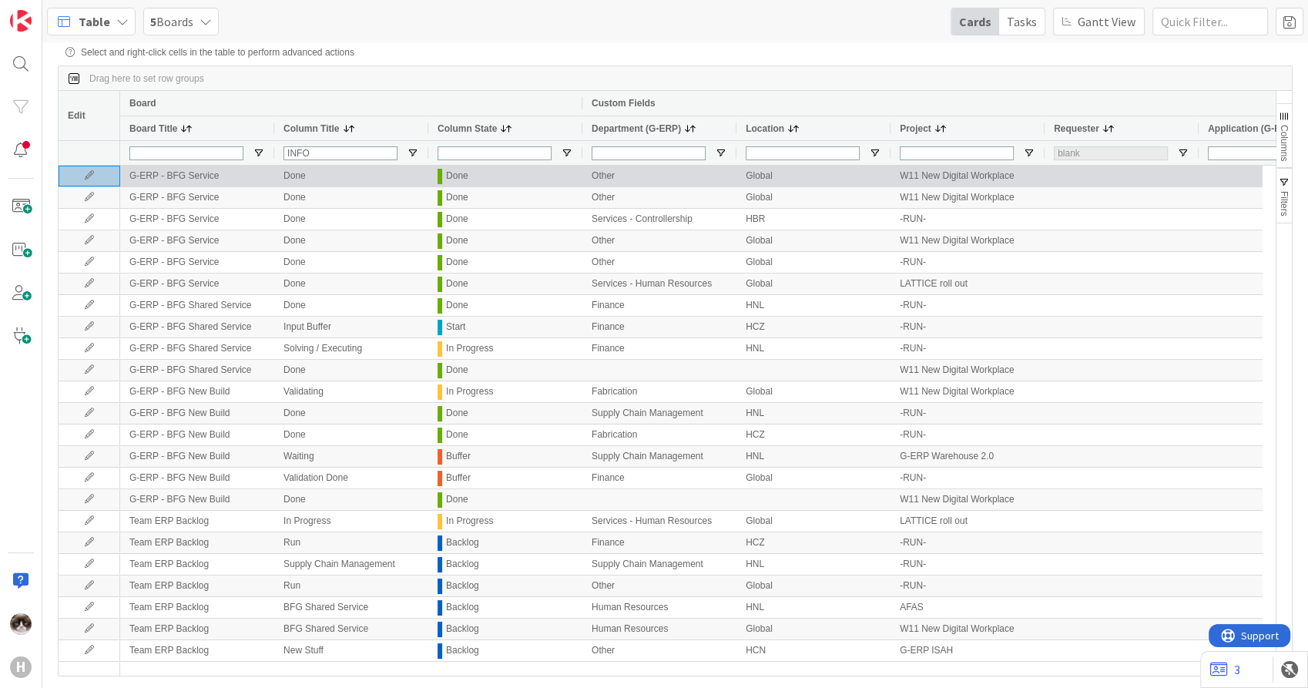
click at [82, 178] on icon at bounding box center [89, 175] width 23 height 9
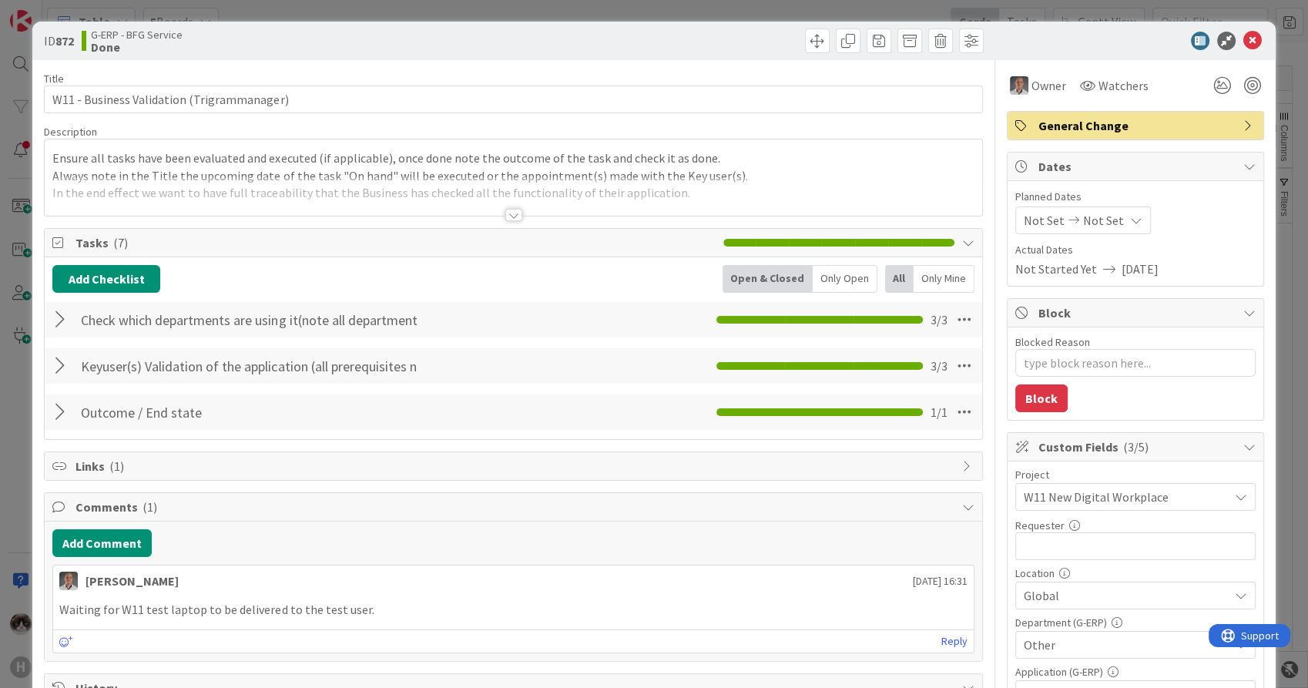
type textarea "x"
click at [1105, 550] on input "text" at bounding box center [1136, 546] width 240 height 28
type input "[PERSON_NAME]"
type textarea "x"
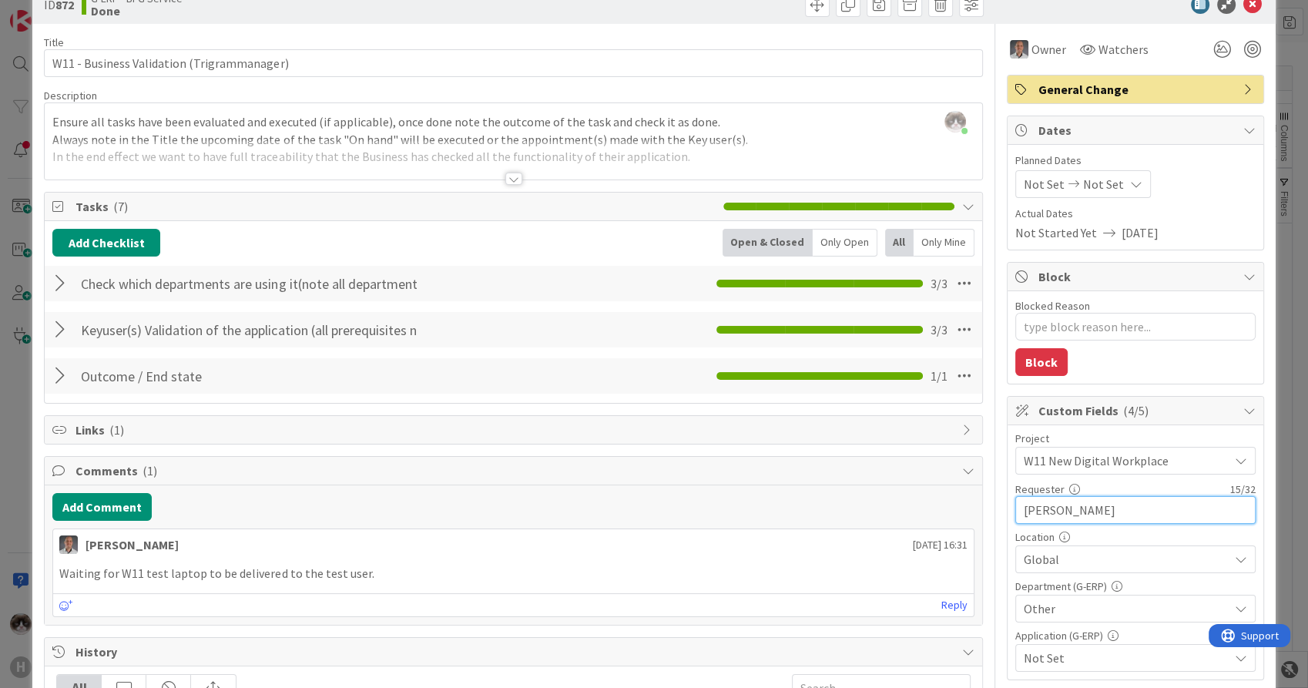
scroll to position [86, 0]
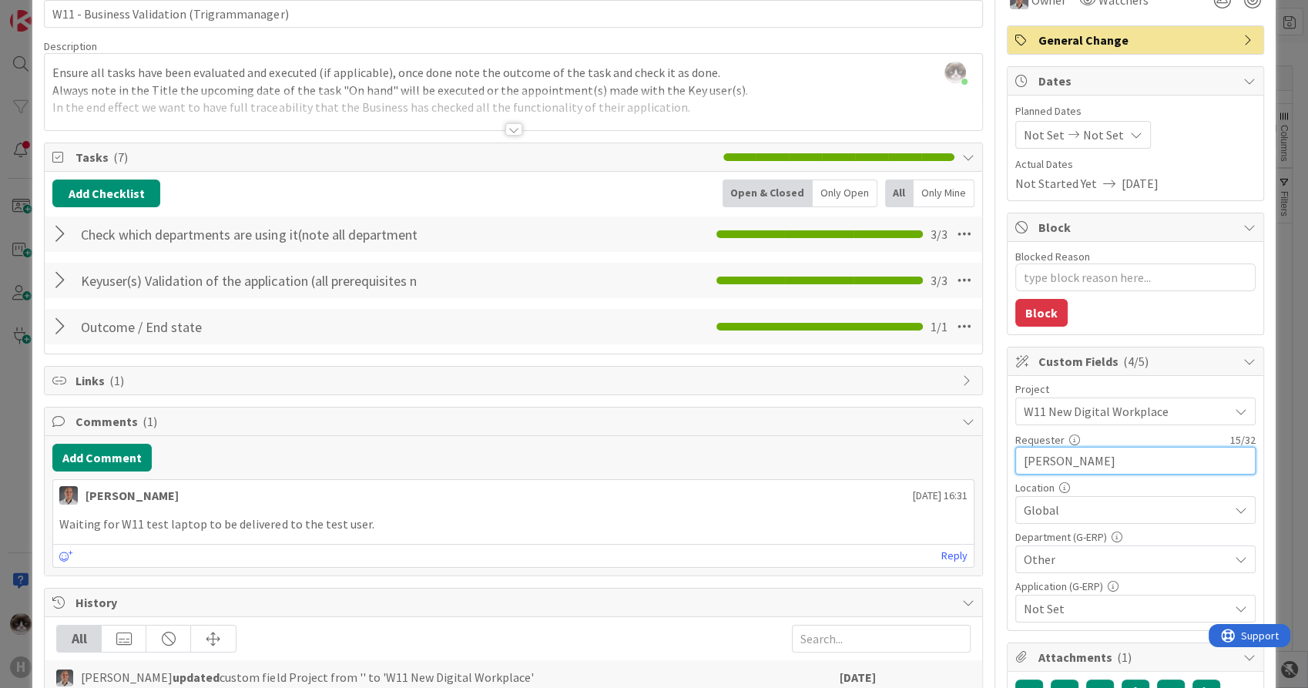
type input "[PERSON_NAME]"
click at [1090, 607] on span "Not Set" at bounding box center [1126, 608] width 205 height 18
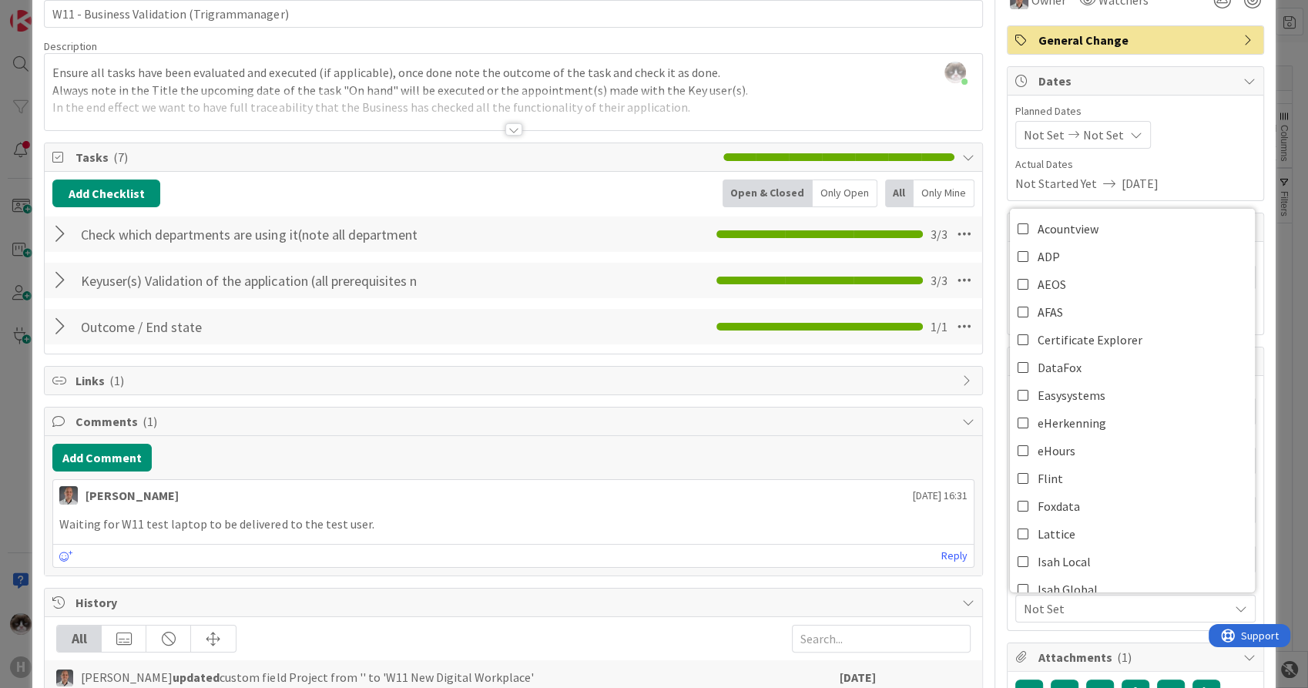
click at [1090, 607] on span "Not Set" at bounding box center [1126, 608] width 205 height 18
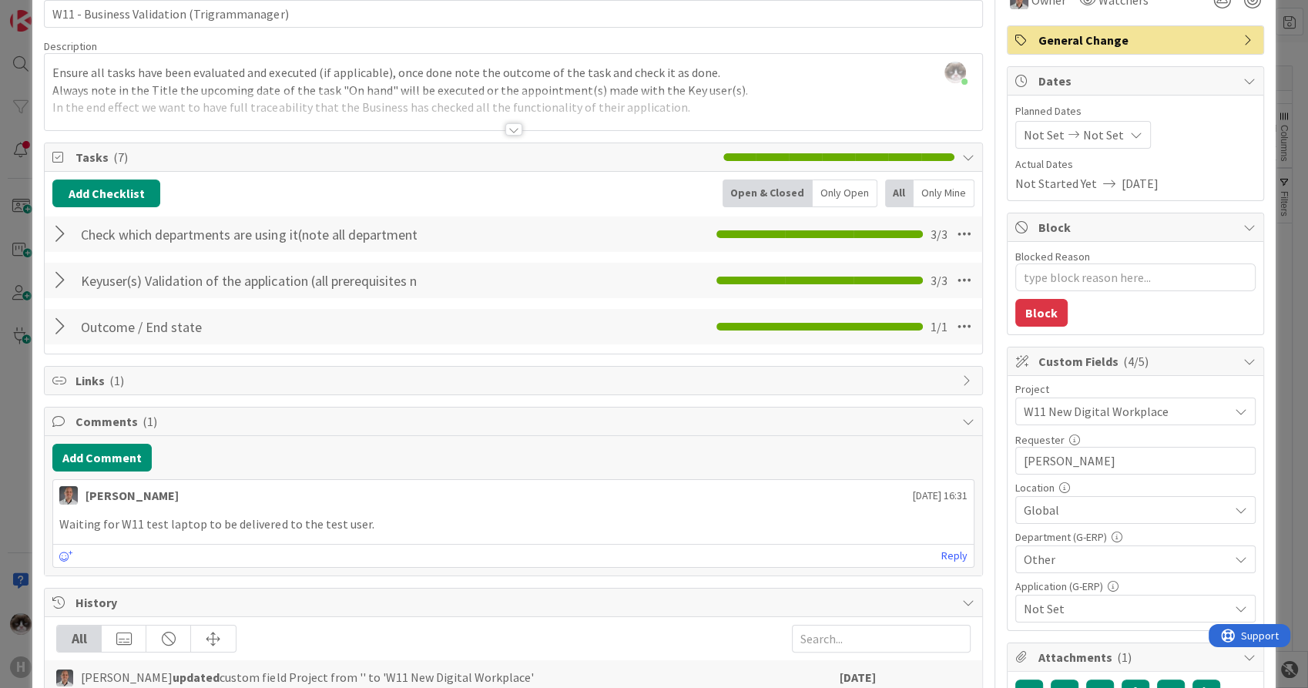
click at [1113, 609] on span "Not Set" at bounding box center [1126, 608] width 205 height 18
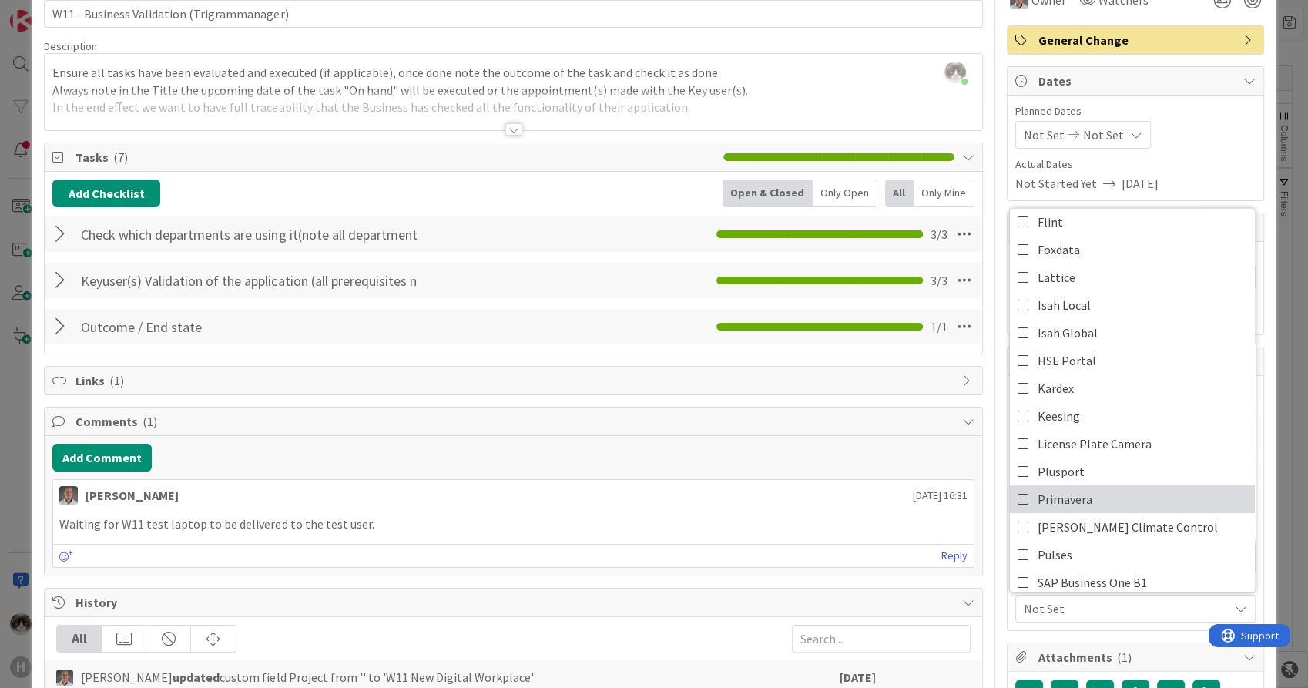
scroll to position [428, 0]
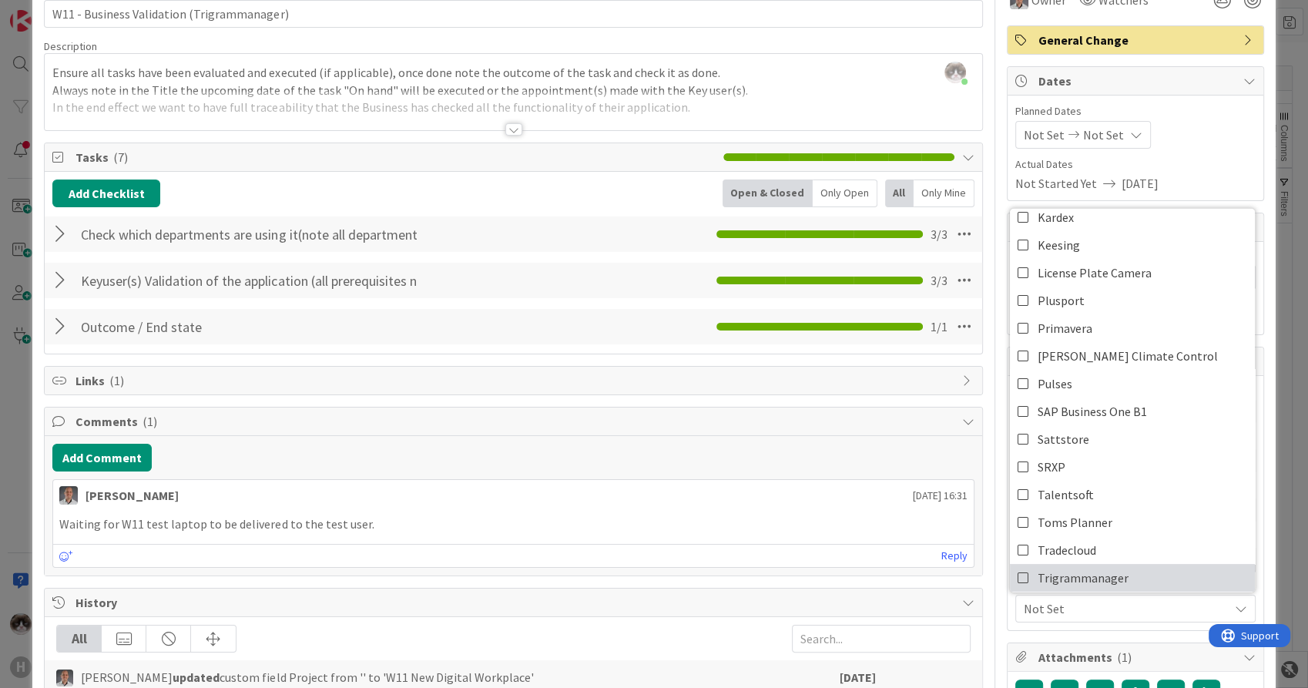
click at [1088, 566] on span "Trigrammanager" at bounding box center [1083, 577] width 91 height 23
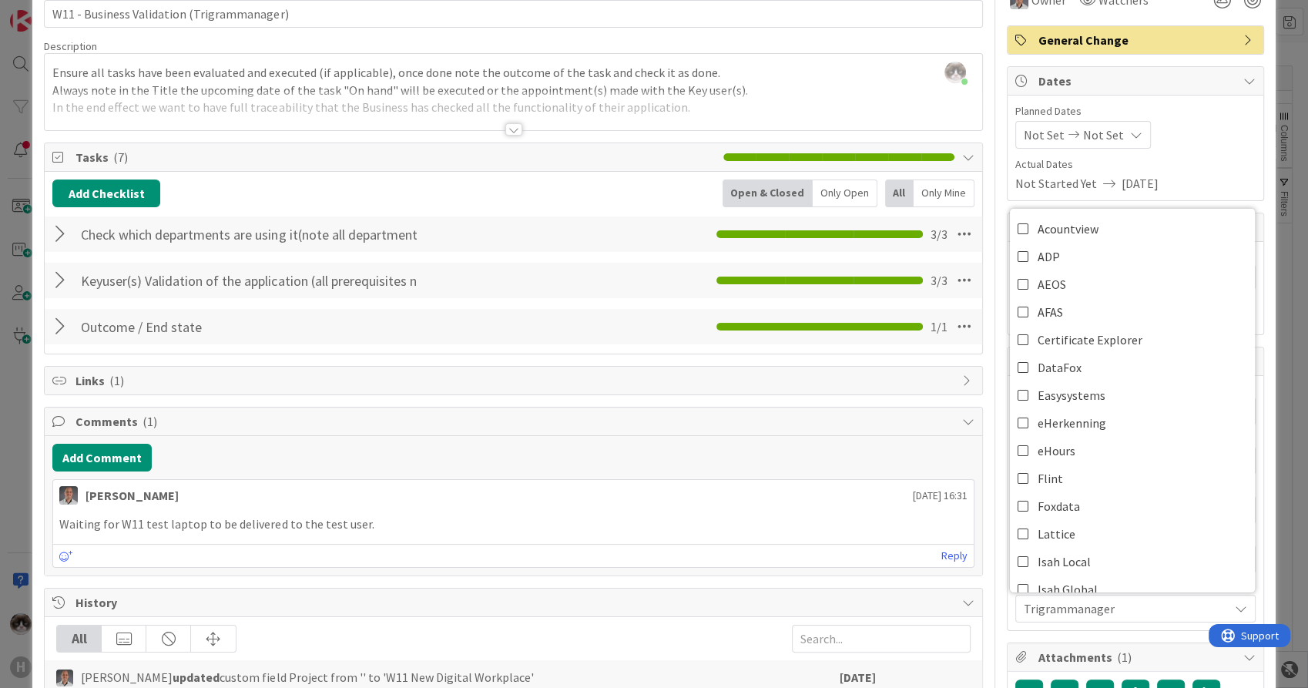
click at [1093, 609] on span "Trigrammanager" at bounding box center [1126, 608] width 205 height 18
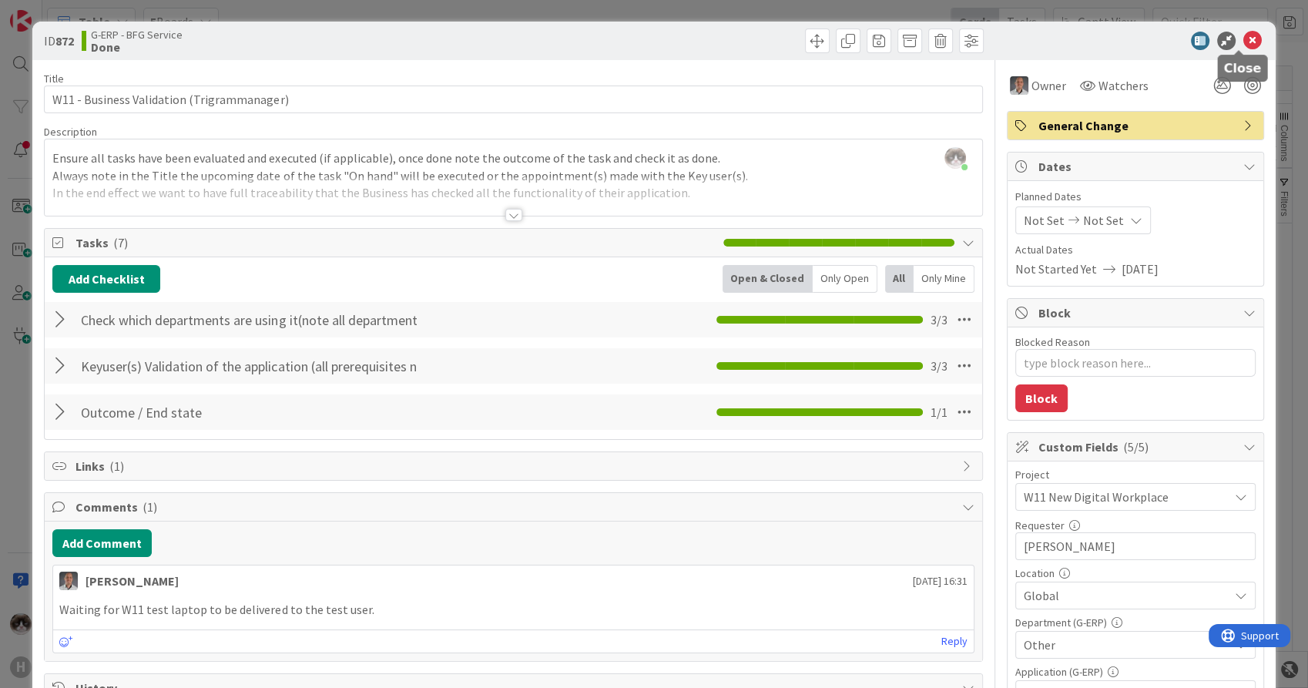
click at [1244, 34] on icon at bounding box center [1253, 41] width 18 height 18
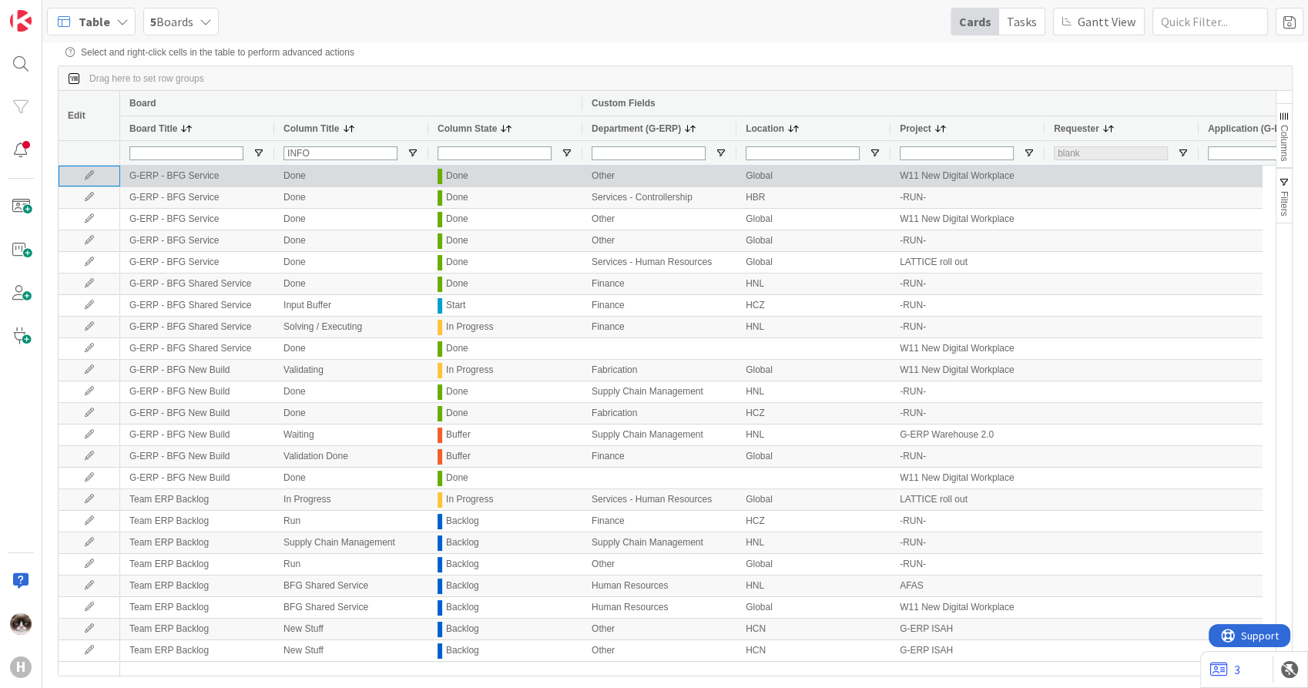
click at [82, 180] on icon at bounding box center [89, 175] width 23 height 9
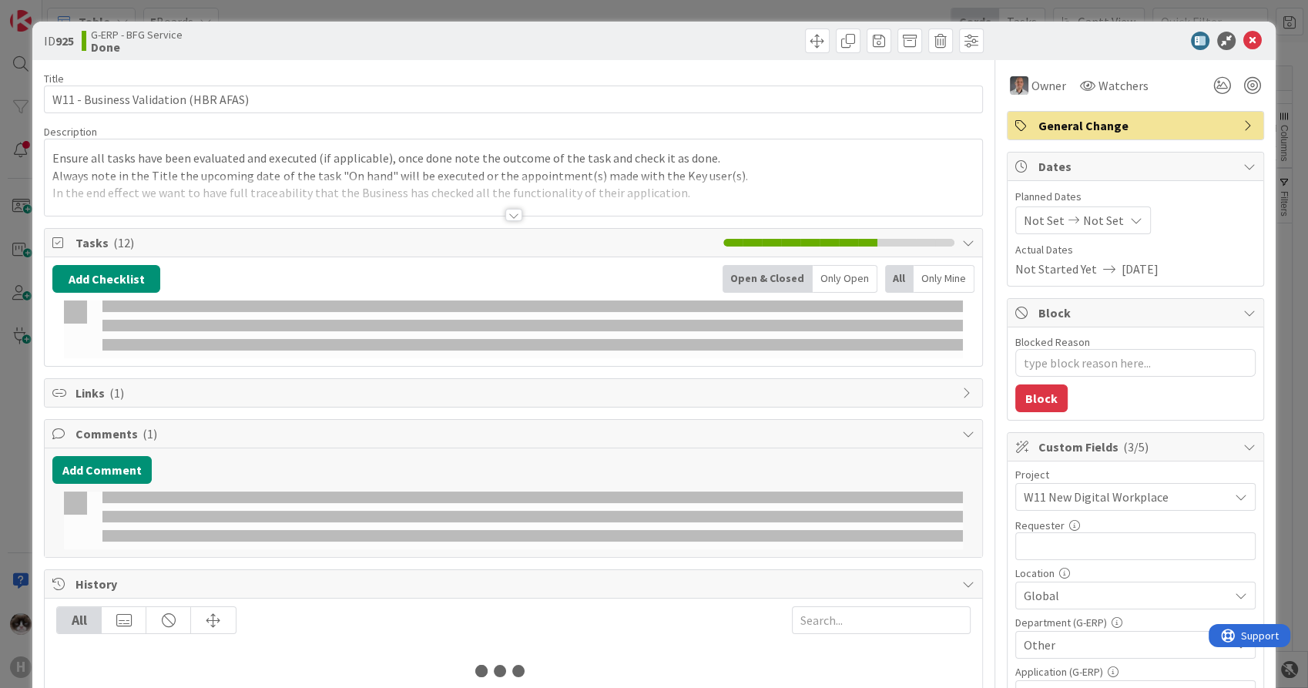
type textarea "x"
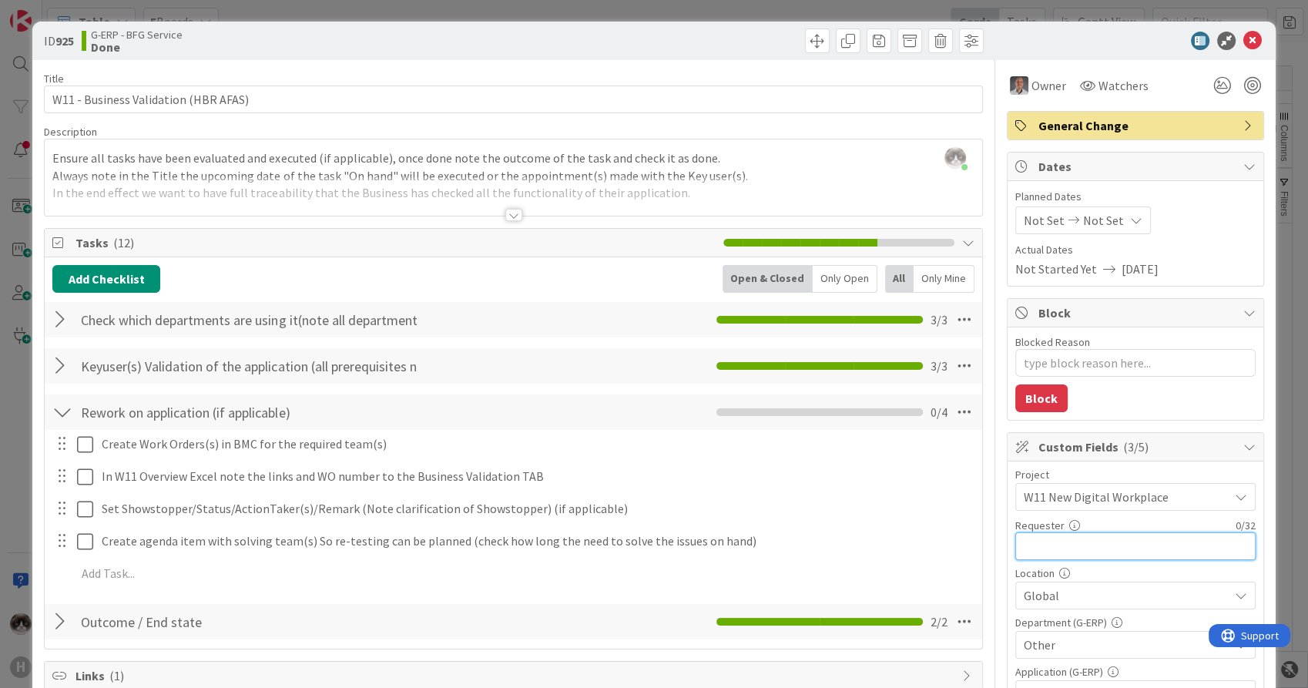
click at [1061, 544] on input "text" at bounding box center [1136, 546] width 240 height 28
type input "[PERSON_NAME]"
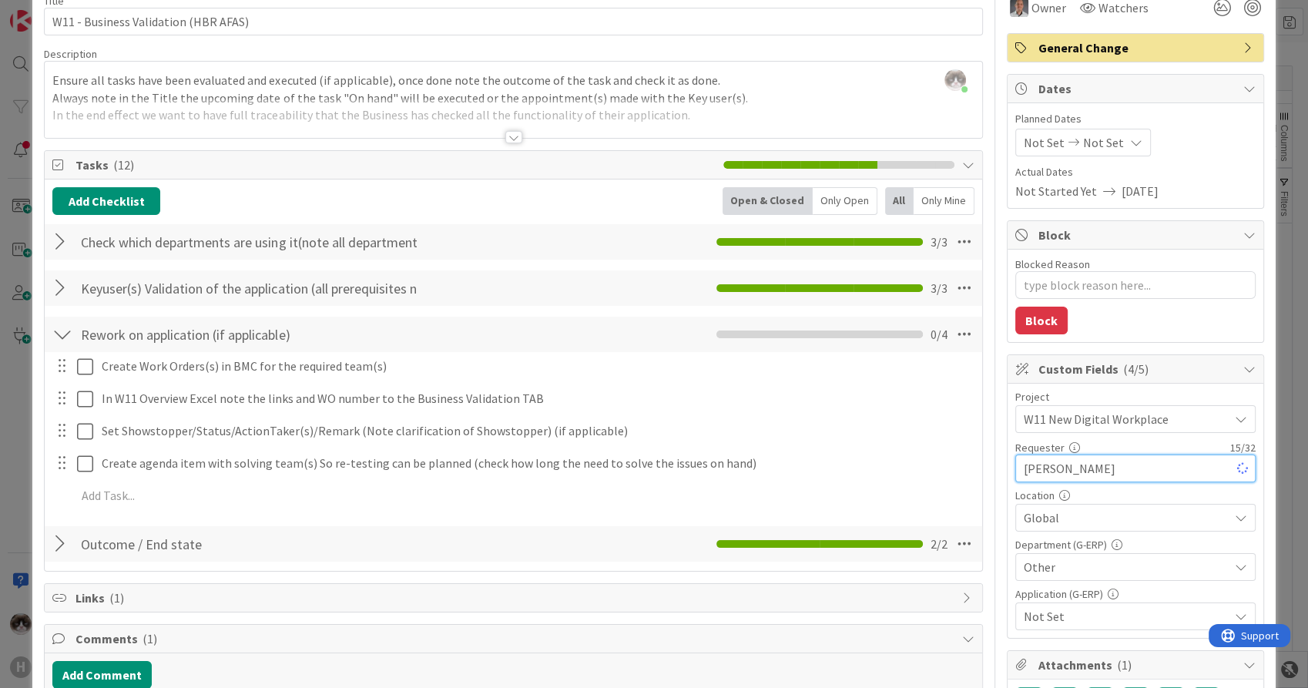
type textarea "x"
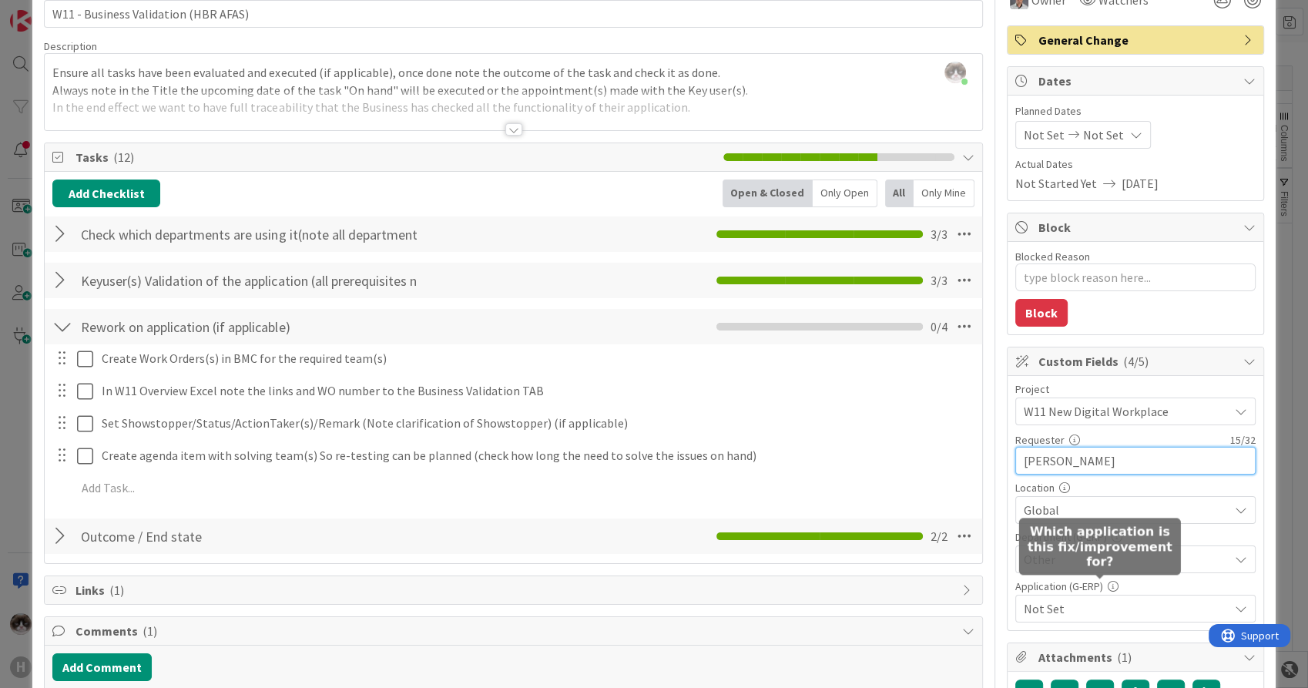
type input "[PERSON_NAME]"
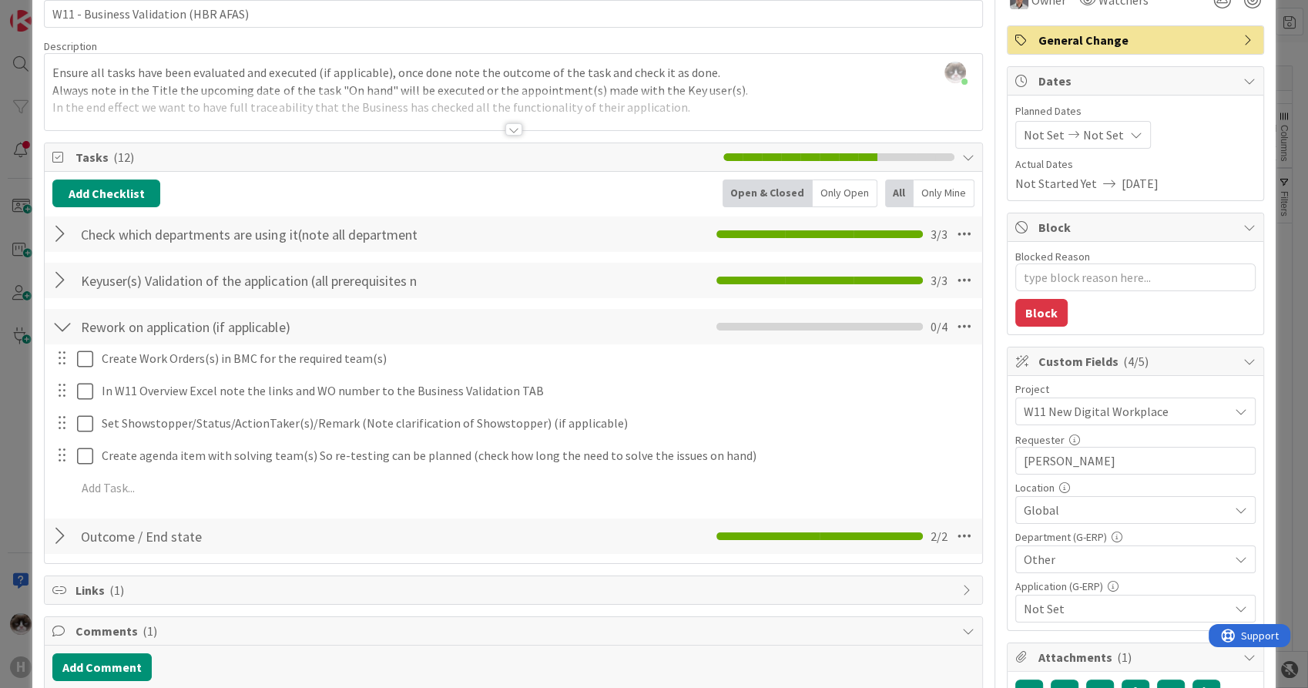
click at [1098, 609] on span "Not Set" at bounding box center [1126, 608] width 205 height 18
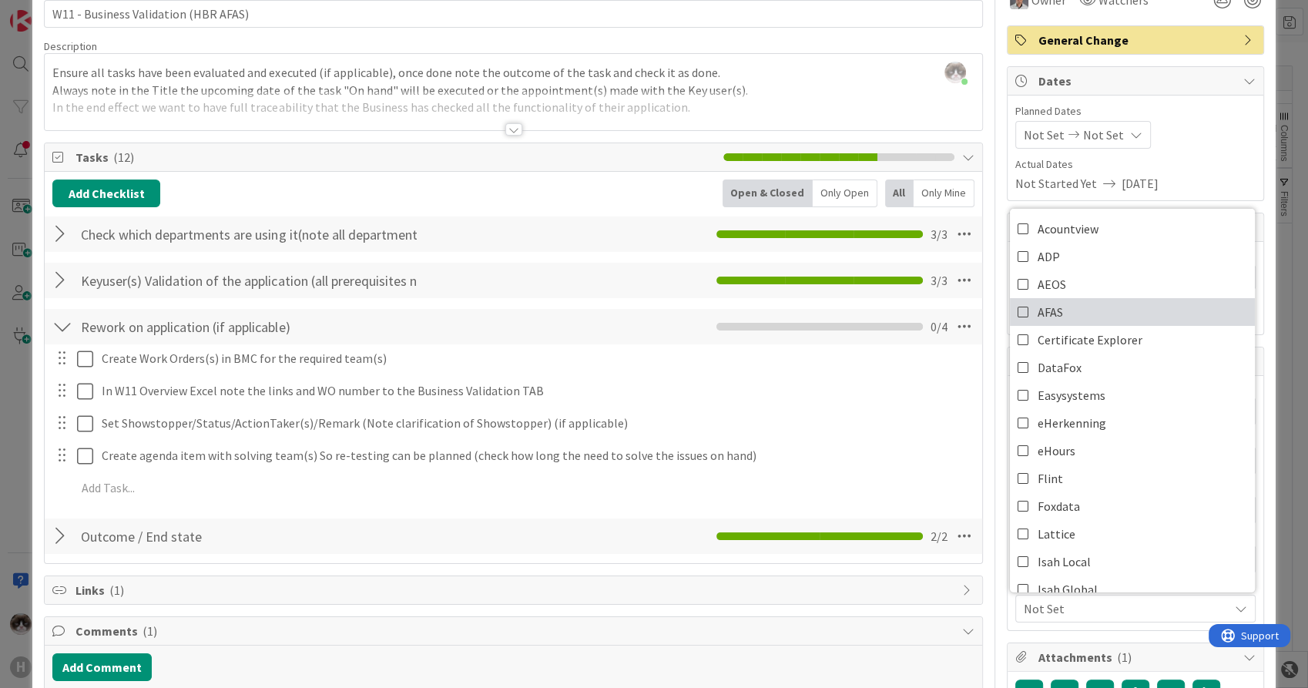
click at [1056, 314] on link "AFAS" at bounding box center [1132, 312] width 245 height 28
click at [1106, 604] on span "AFAS" at bounding box center [1126, 608] width 205 height 18
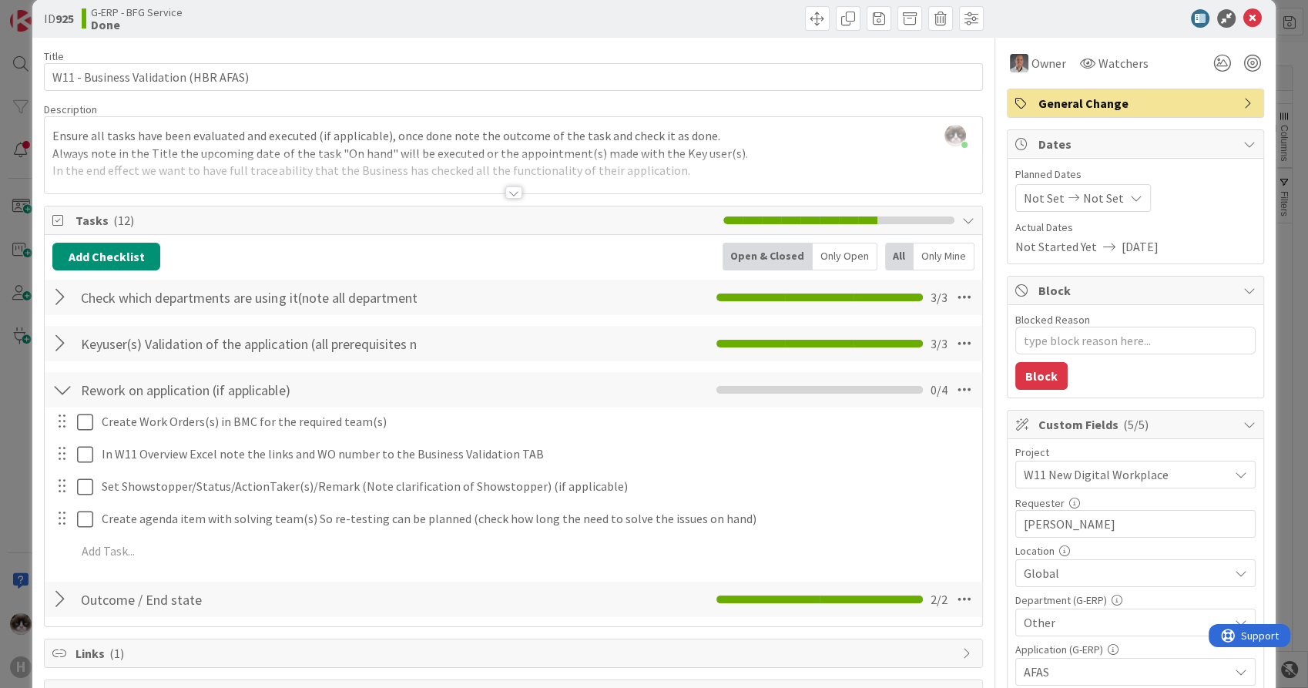
scroll to position [0, 0]
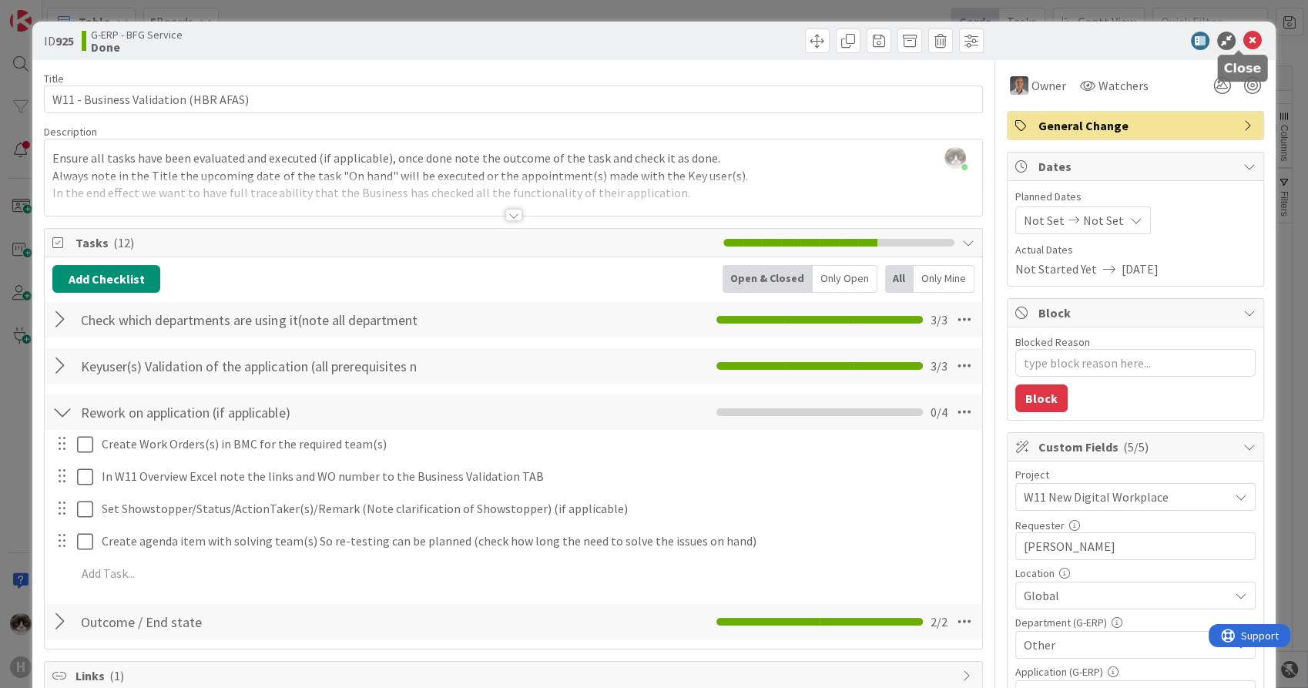
click at [1244, 36] on icon at bounding box center [1253, 41] width 18 height 18
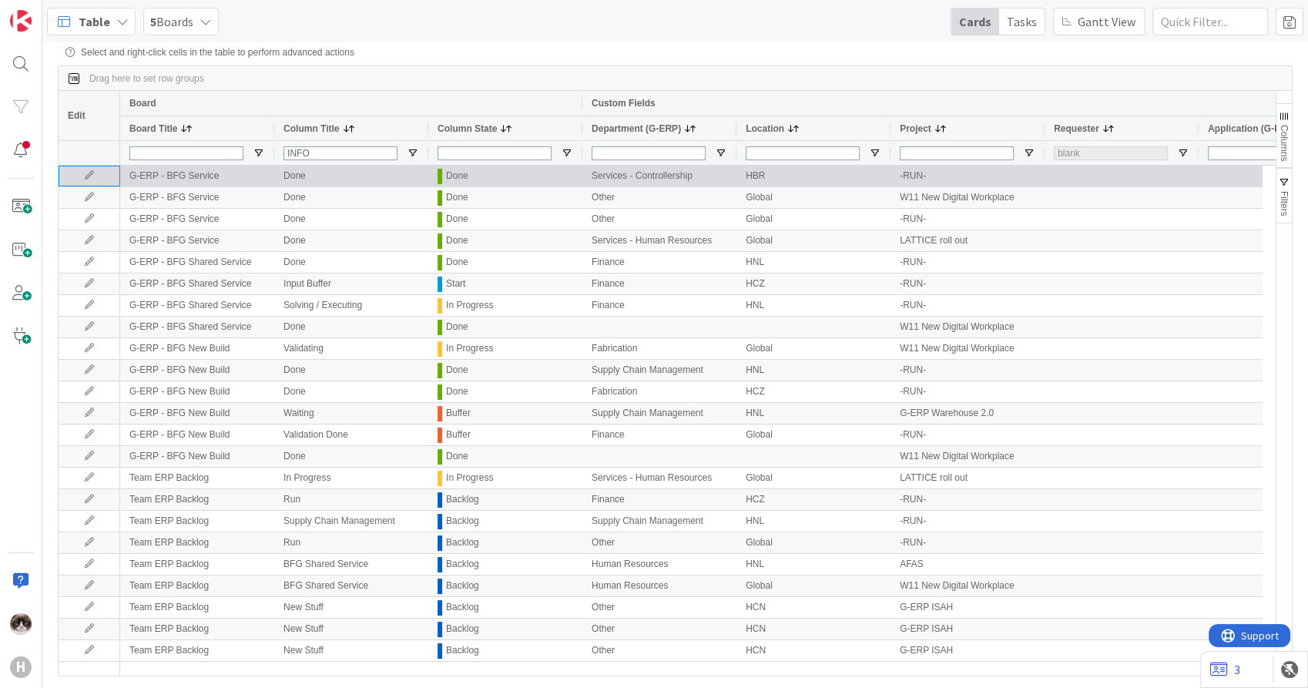
click at [89, 180] on icon at bounding box center [89, 175] width 23 height 9
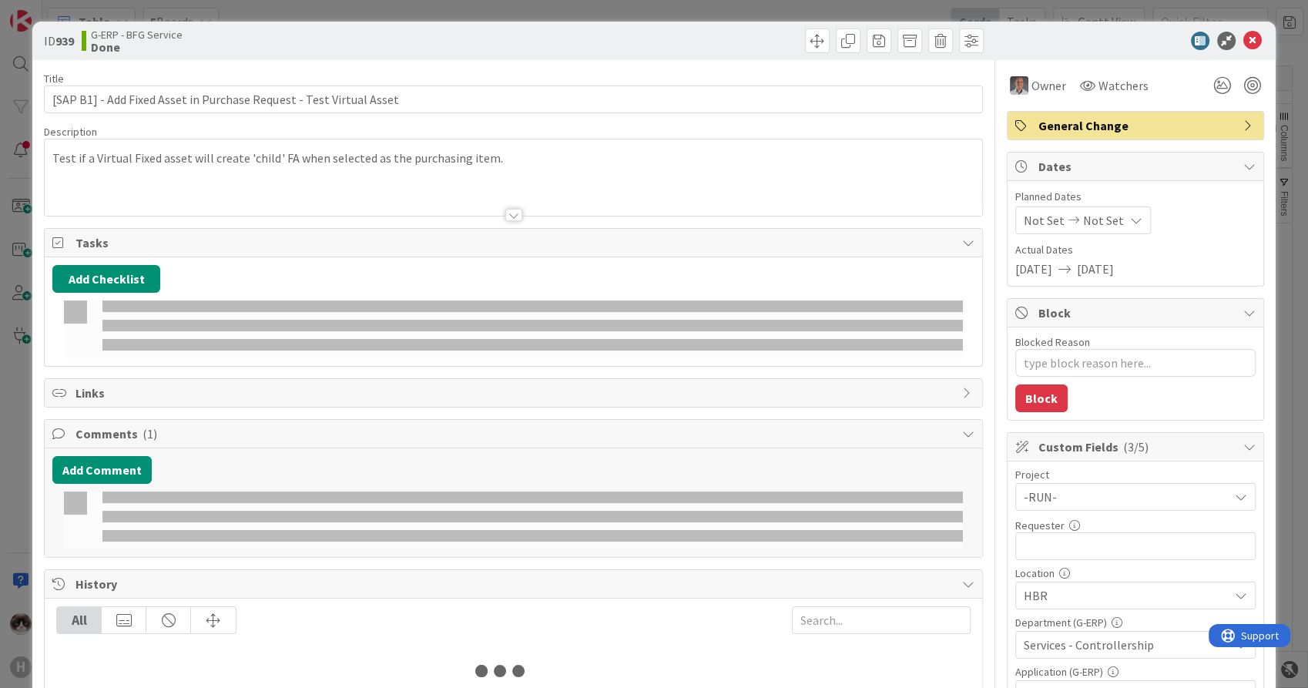
type textarea "x"
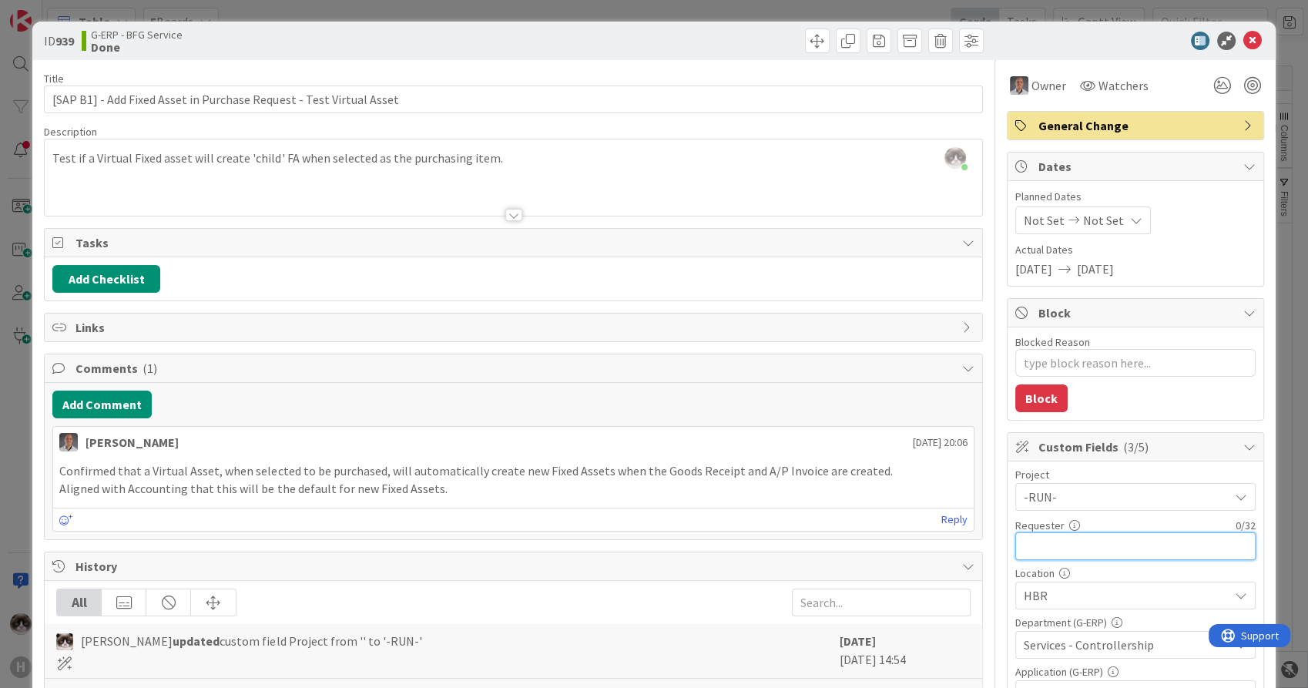
click at [1046, 549] on input "text" at bounding box center [1136, 546] width 240 height 28
type input "Paulo Sc"
type textarea "x"
type input "[PERSON_NAME]"
type textarea "x"
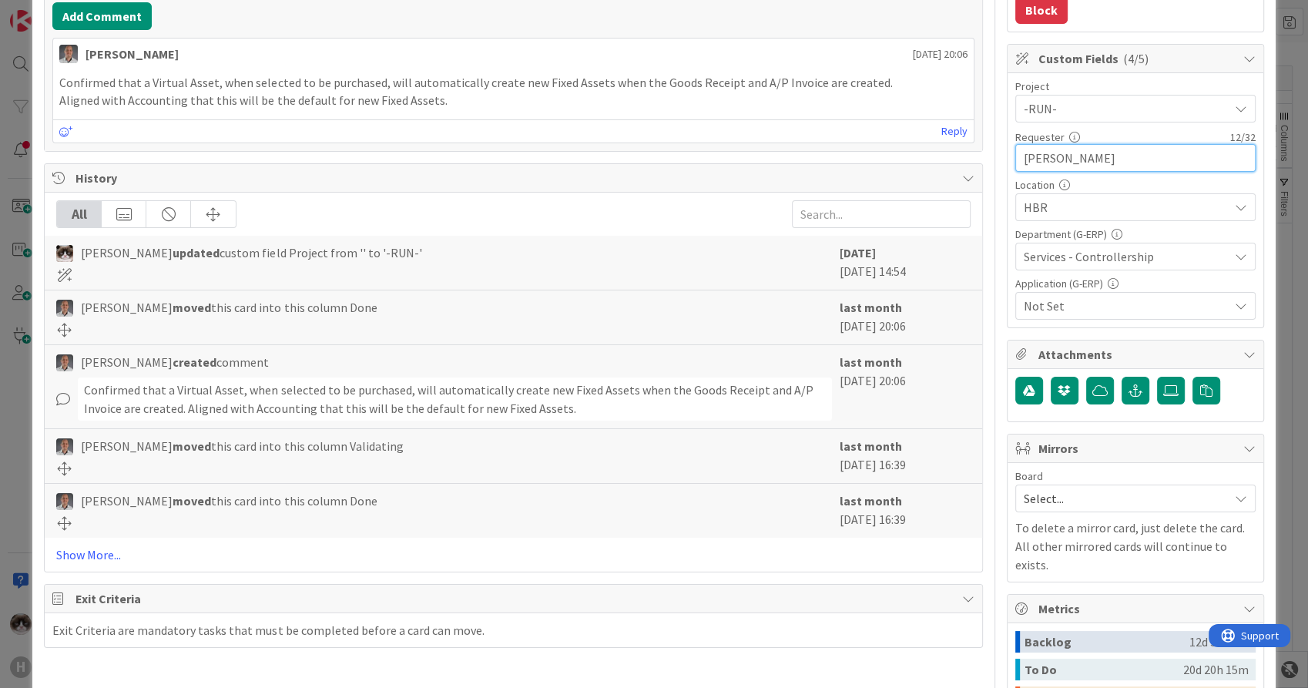
scroll to position [428, 0]
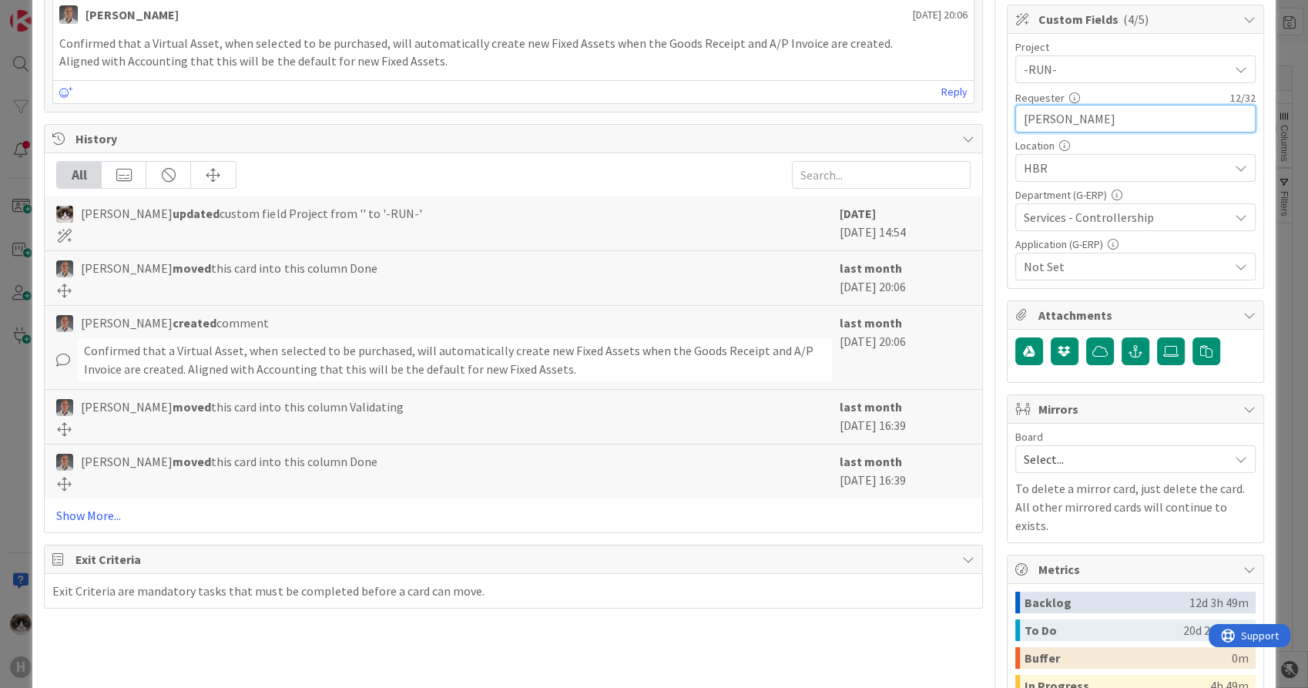
type input "[PERSON_NAME]"
click at [1083, 259] on span "Not Set" at bounding box center [1126, 266] width 205 height 18
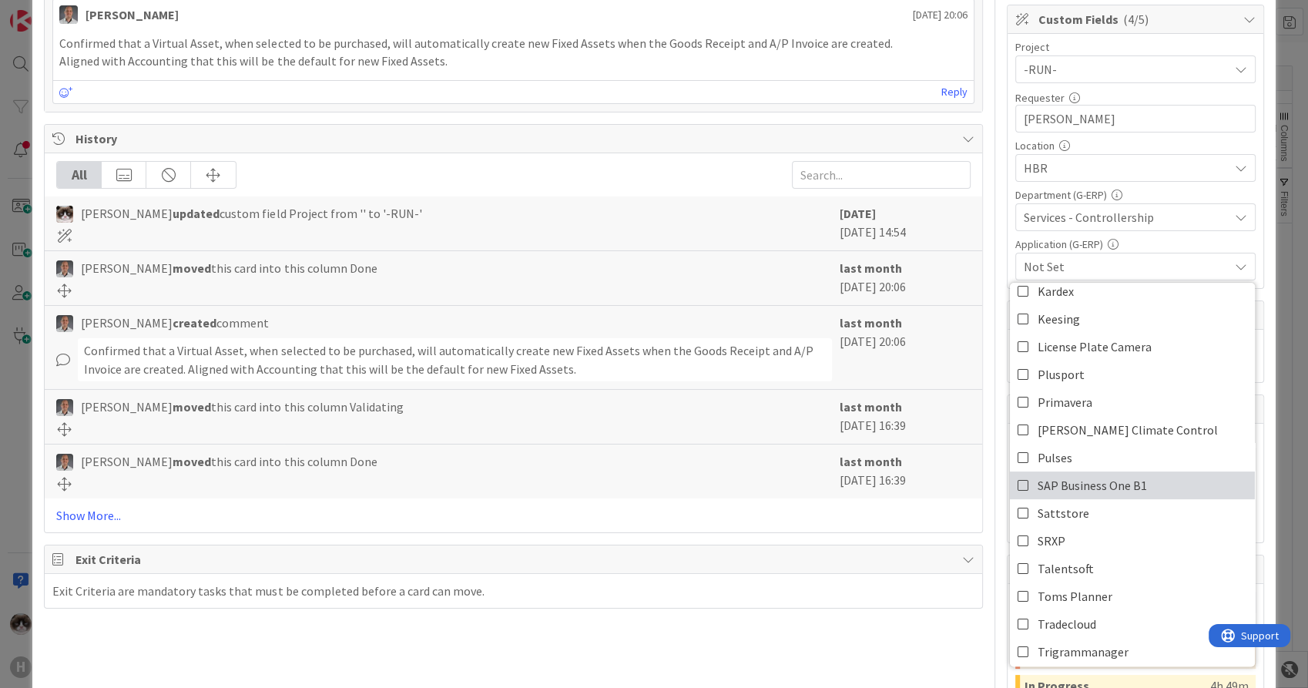
click at [1097, 481] on span "SAP Business One B1" at bounding box center [1092, 485] width 109 height 23
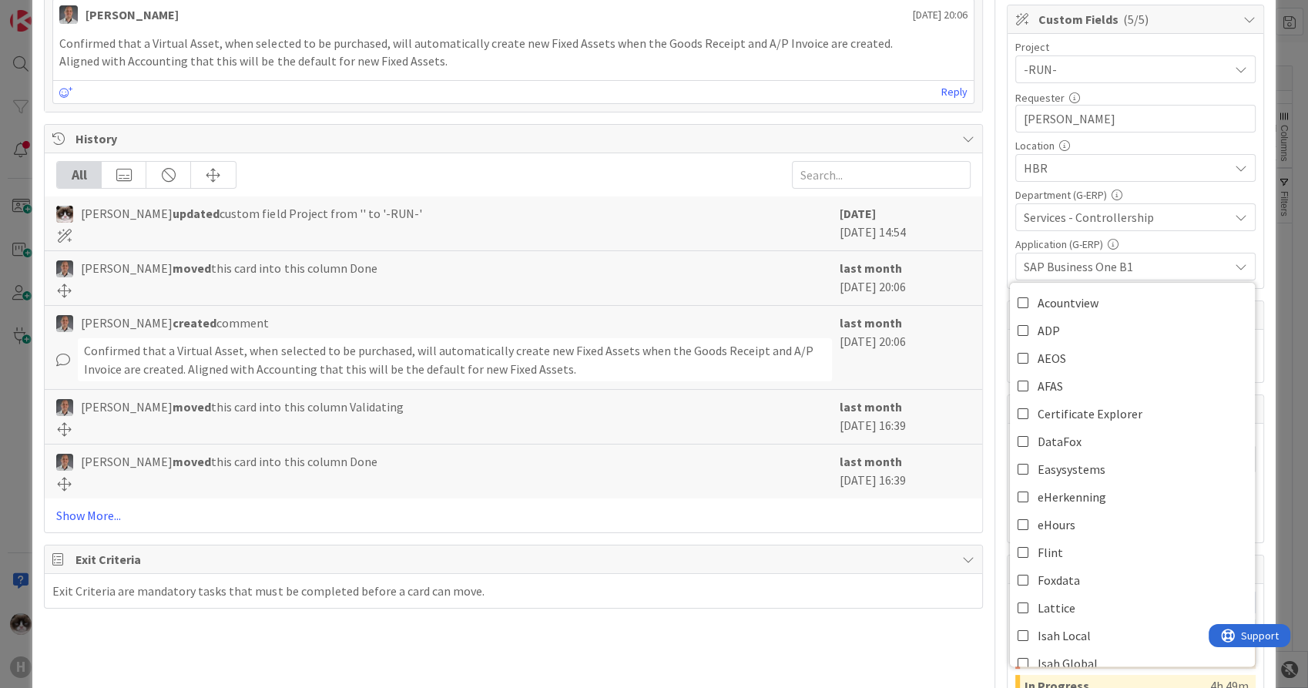
click at [865, 526] on div "All Kevin van Dijk updated custom field Project from '' to '-RUN-' 4 days ago 2…" at bounding box center [513, 342] width 937 height 379
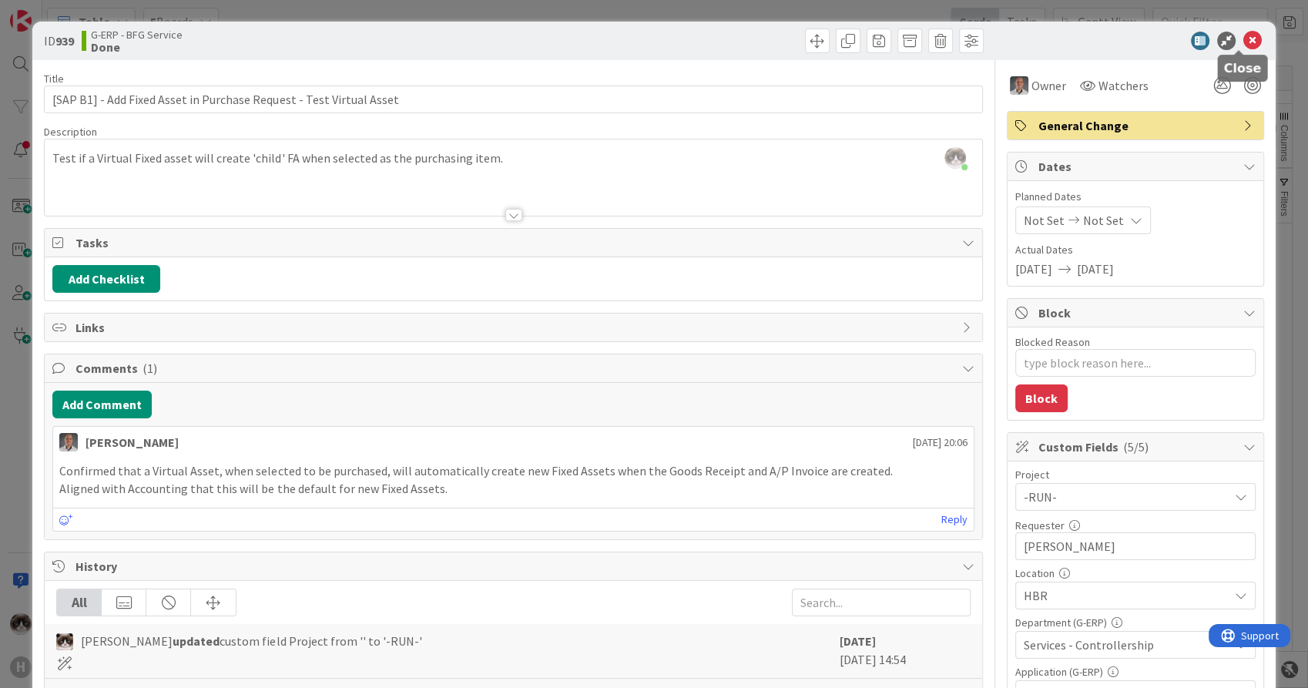
click at [1244, 35] on icon at bounding box center [1253, 41] width 18 height 18
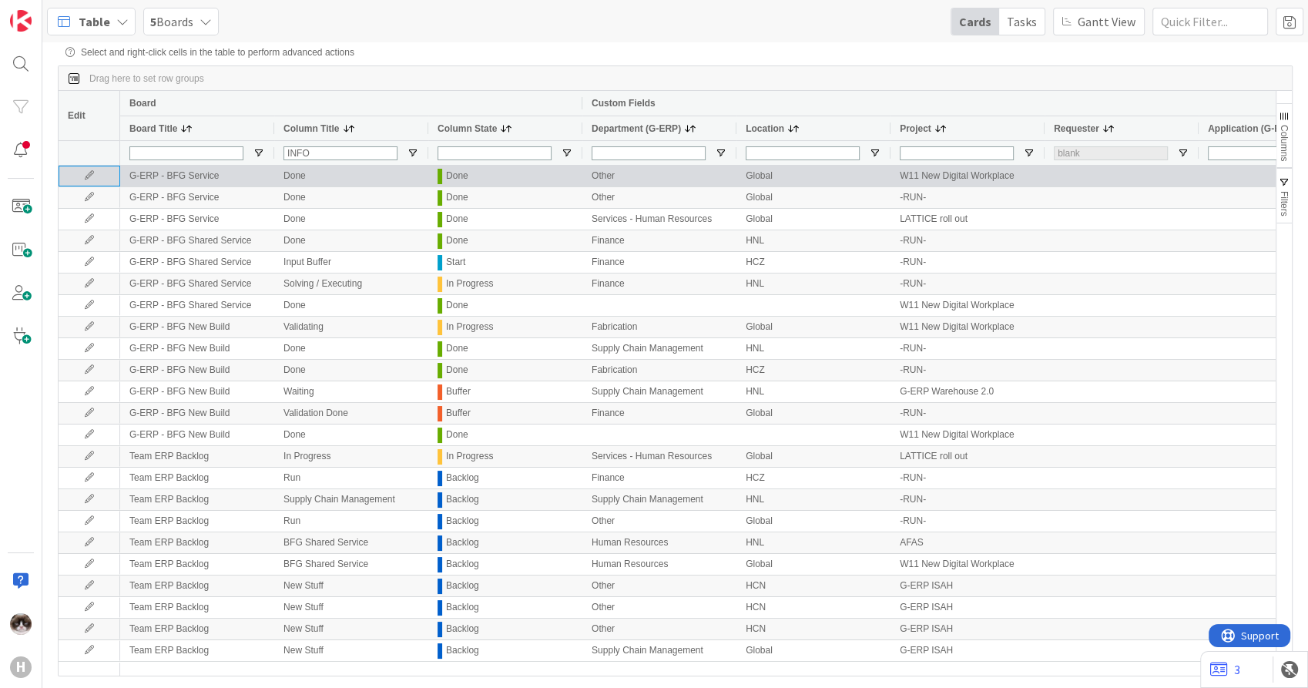
click at [84, 180] on icon at bounding box center [89, 175] width 23 height 9
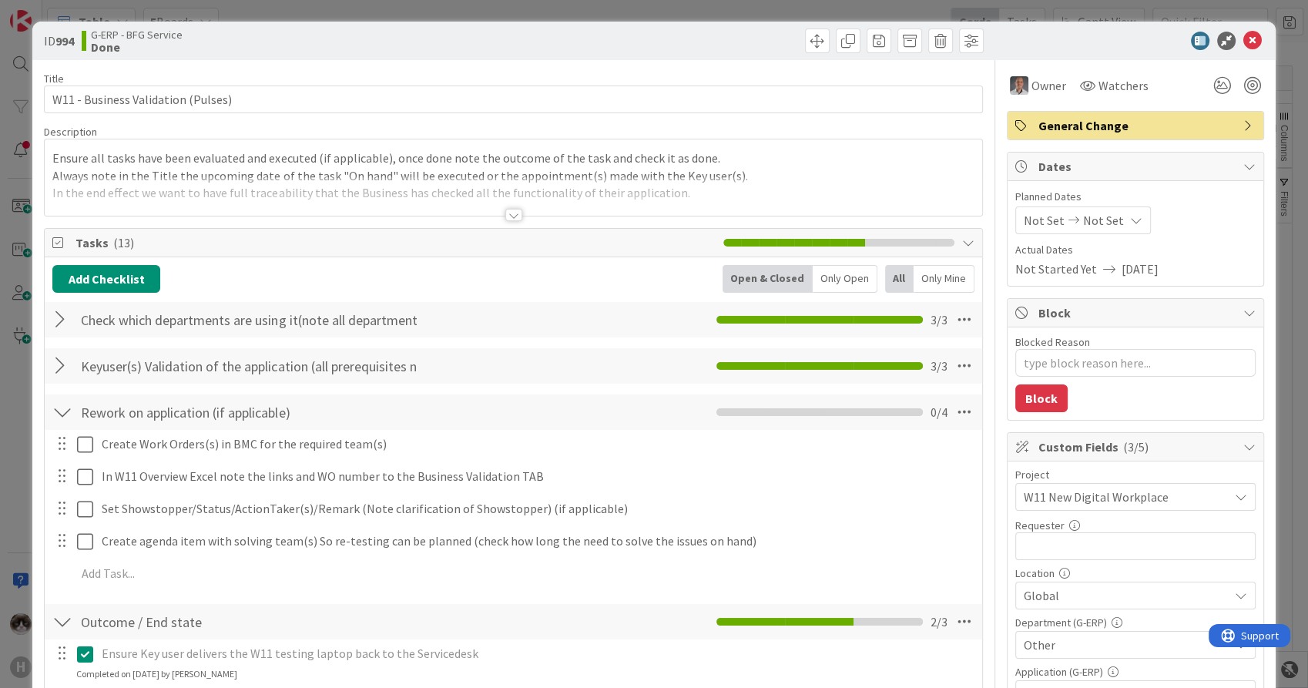
type textarea "x"
click at [1075, 539] on input "text" at bounding box center [1136, 546] width 240 height 28
type input "Tjar"
type textarea "x"
type input "Tjardo"
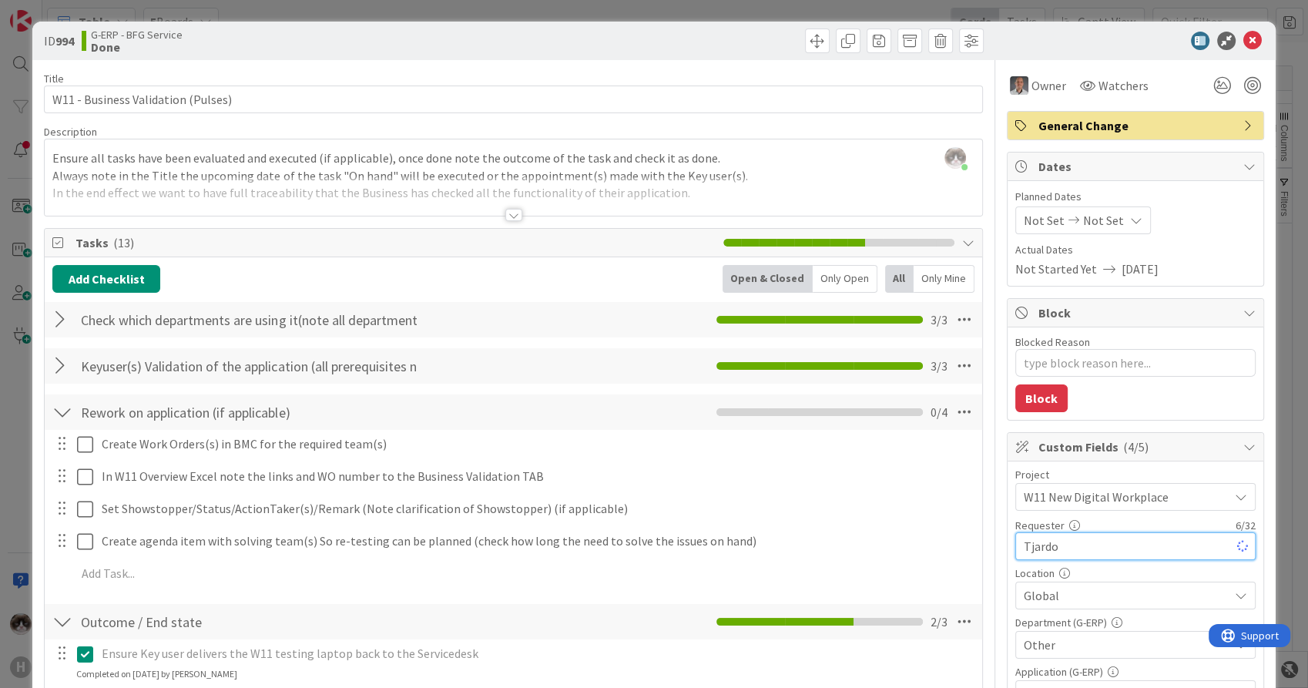
type textarea "x"
type input "[PERSON_NAME]"
type textarea "x"
type input "[PERSON_NAME]"
click at [1117, 586] on span "Global" at bounding box center [1126, 595] width 205 height 18
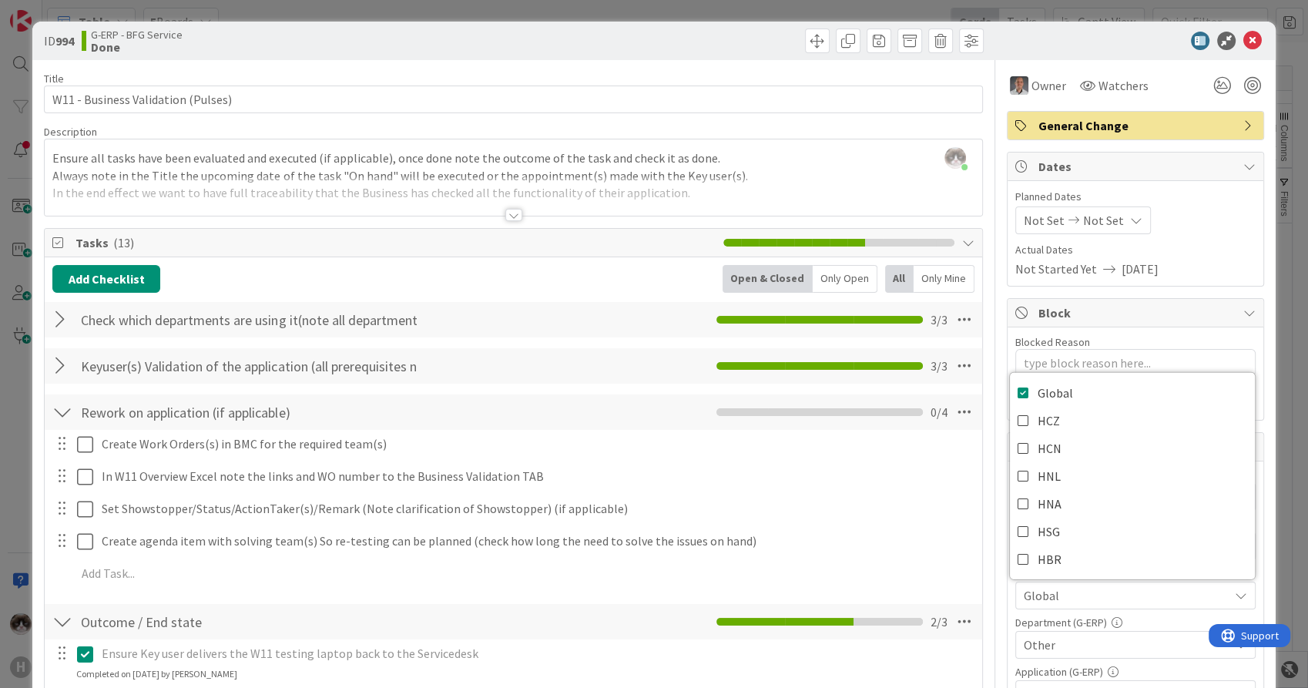
click at [1117, 588] on span "Global" at bounding box center [1126, 595] width 205 height 18
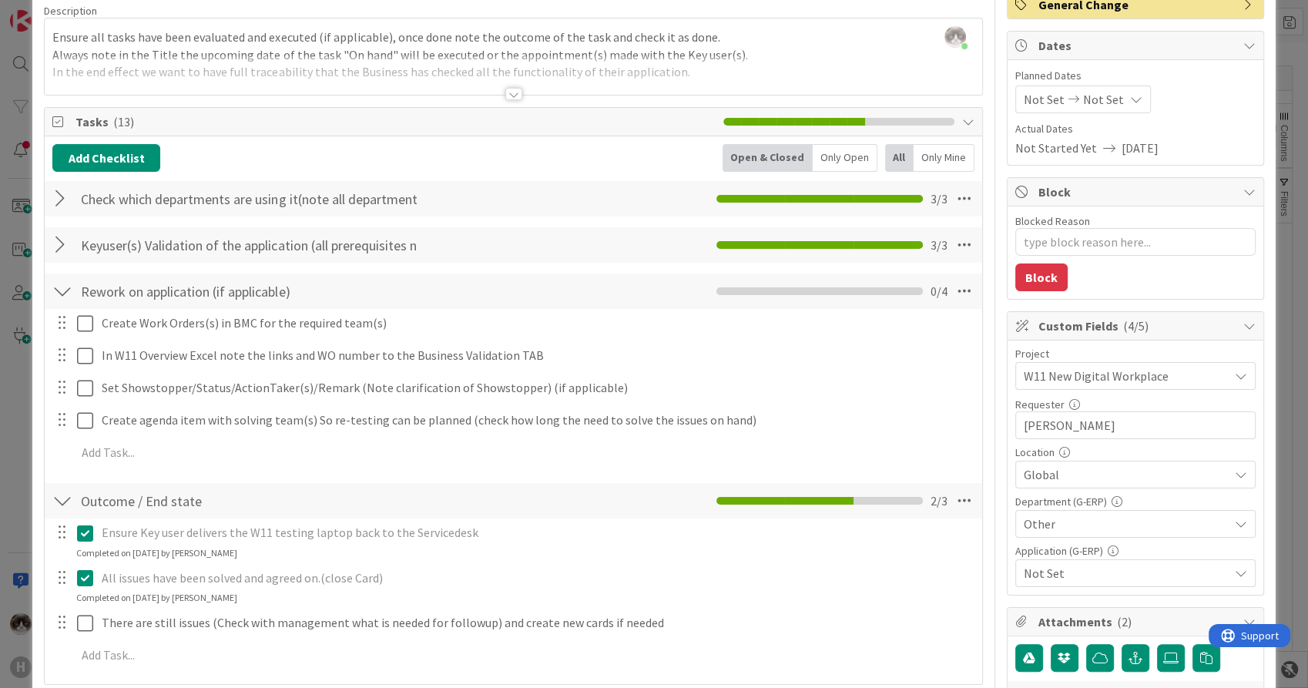
scroll to position [86, 0]
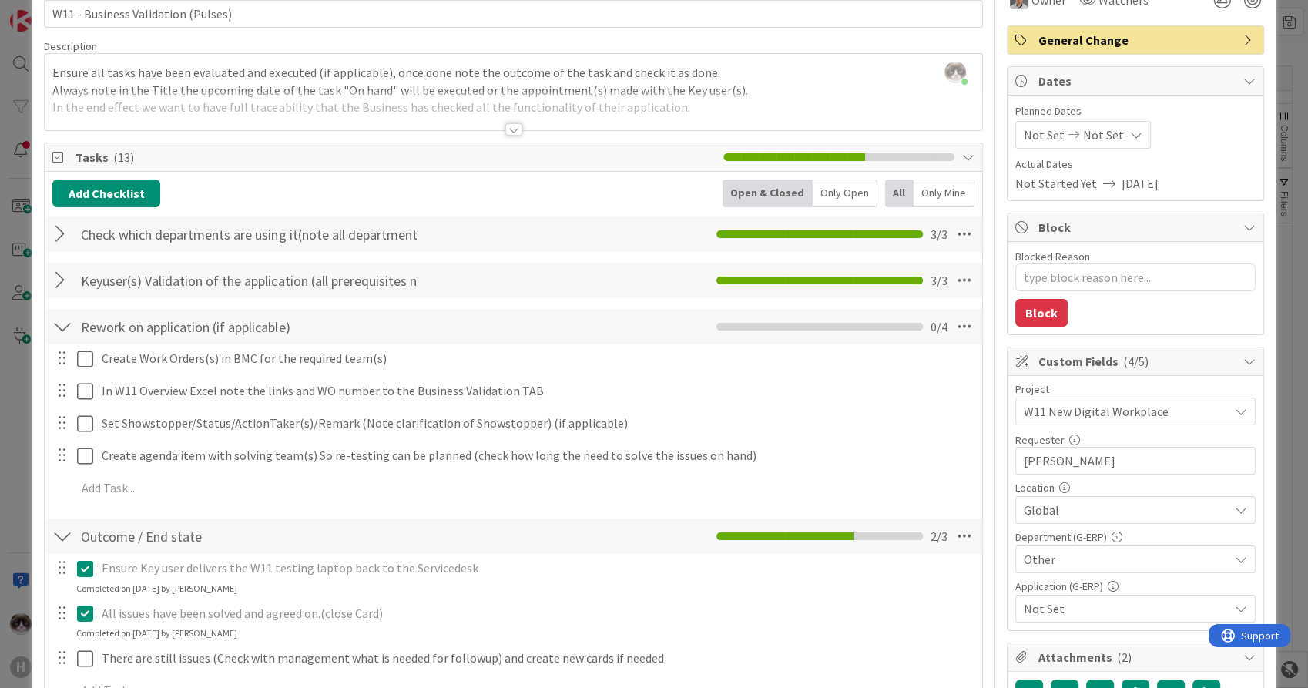
click at [1091, 595] on div "Not Set" at bounding box center [1136, 609] width 240 height 28
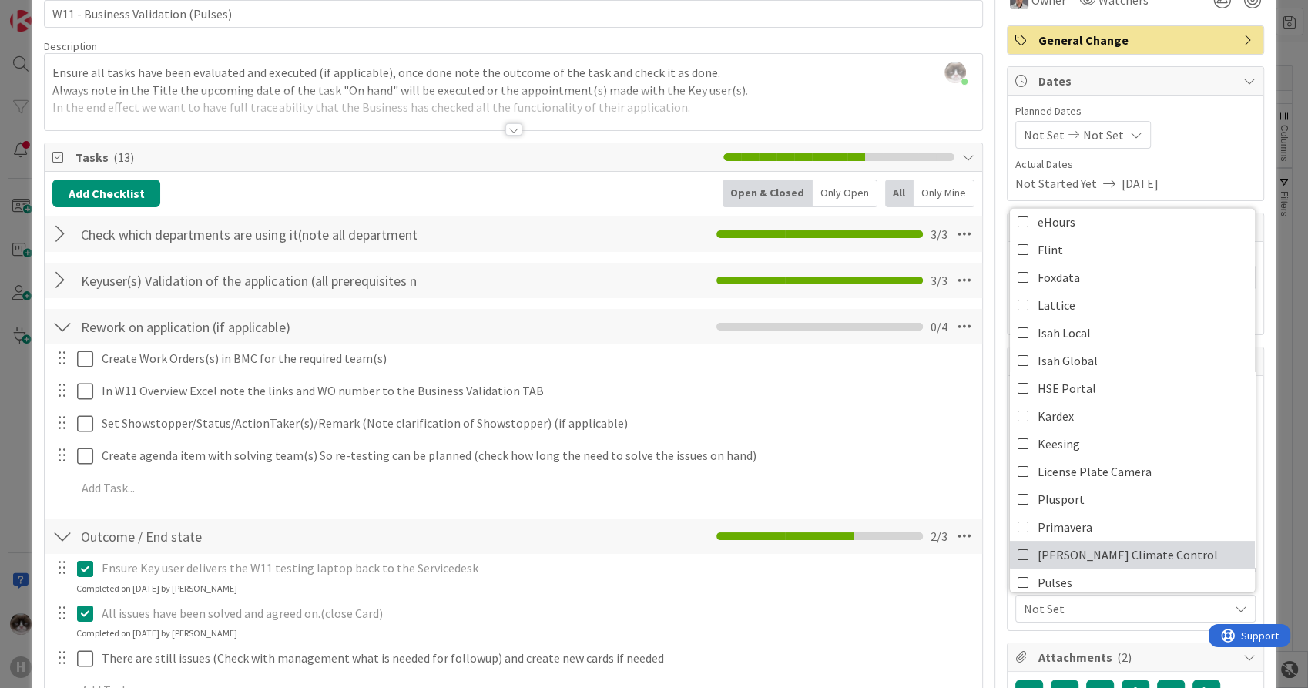
scroll to position [257, 0]
click at [1066, 545] on link "Pulses" at bounding box center [1132, 555] width 245 height 28
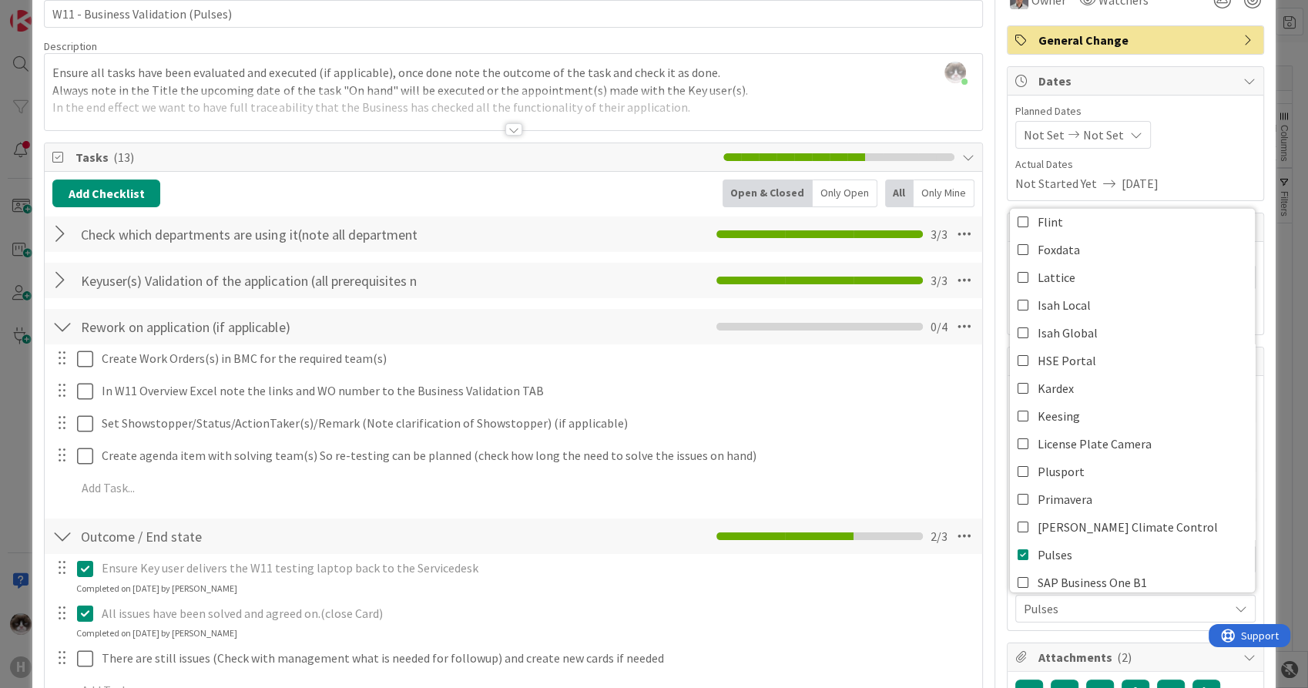
scroll to position [0, 0]
click at [1070, 609] on span "Pulses" at bounding box center [1126, 608] width 205 height 18
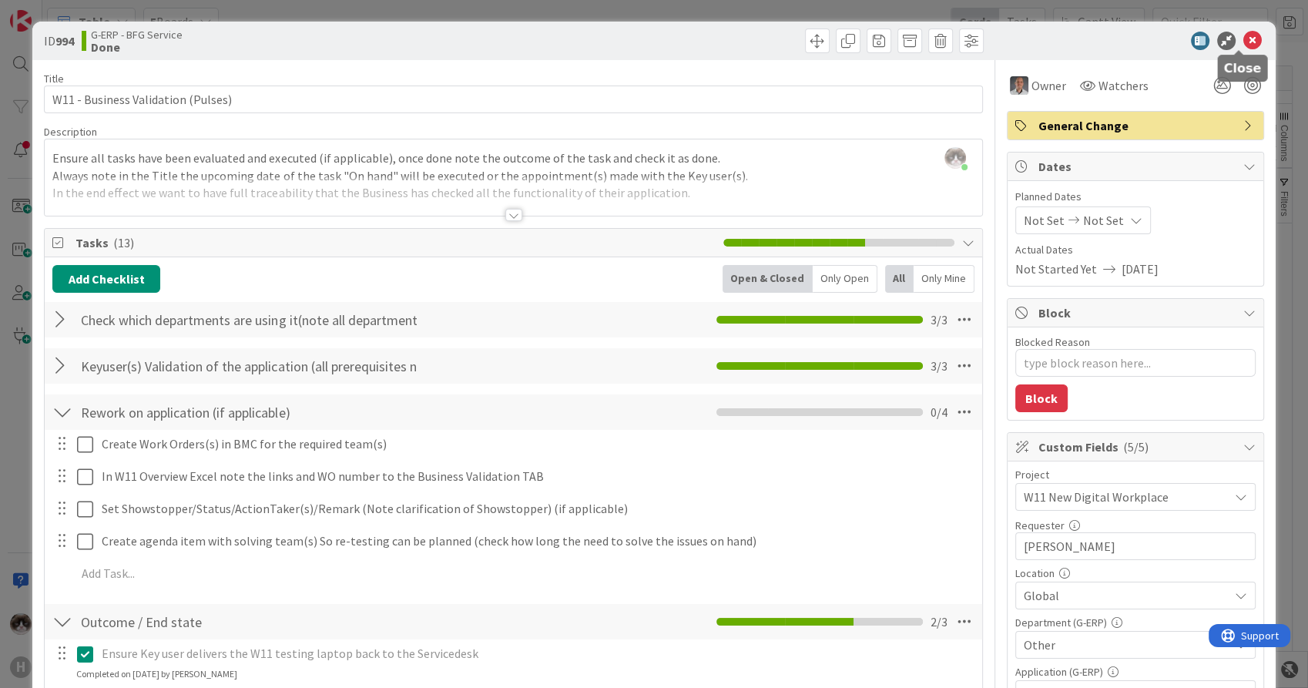
click at [1244, 40] on icon at bounding box center [1253, 41] width 18 height 18
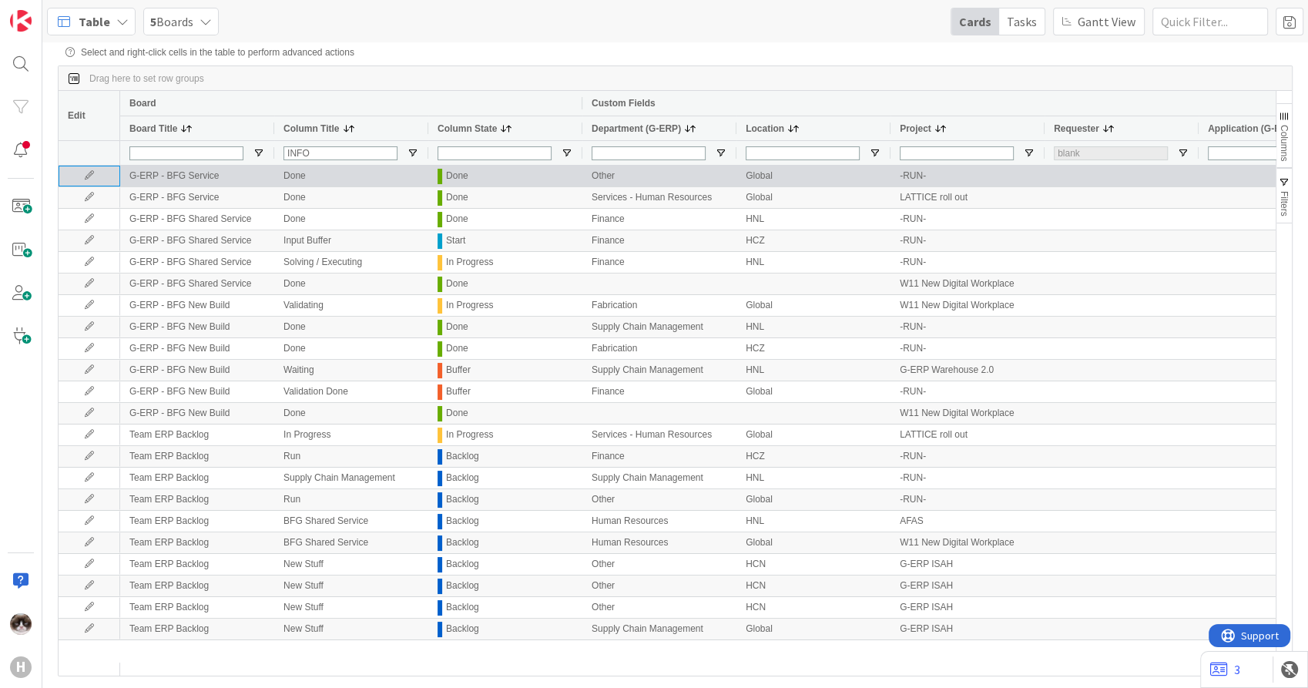
click at [92, 175] on icon at bounding box center [89, 175] width 23 height 9
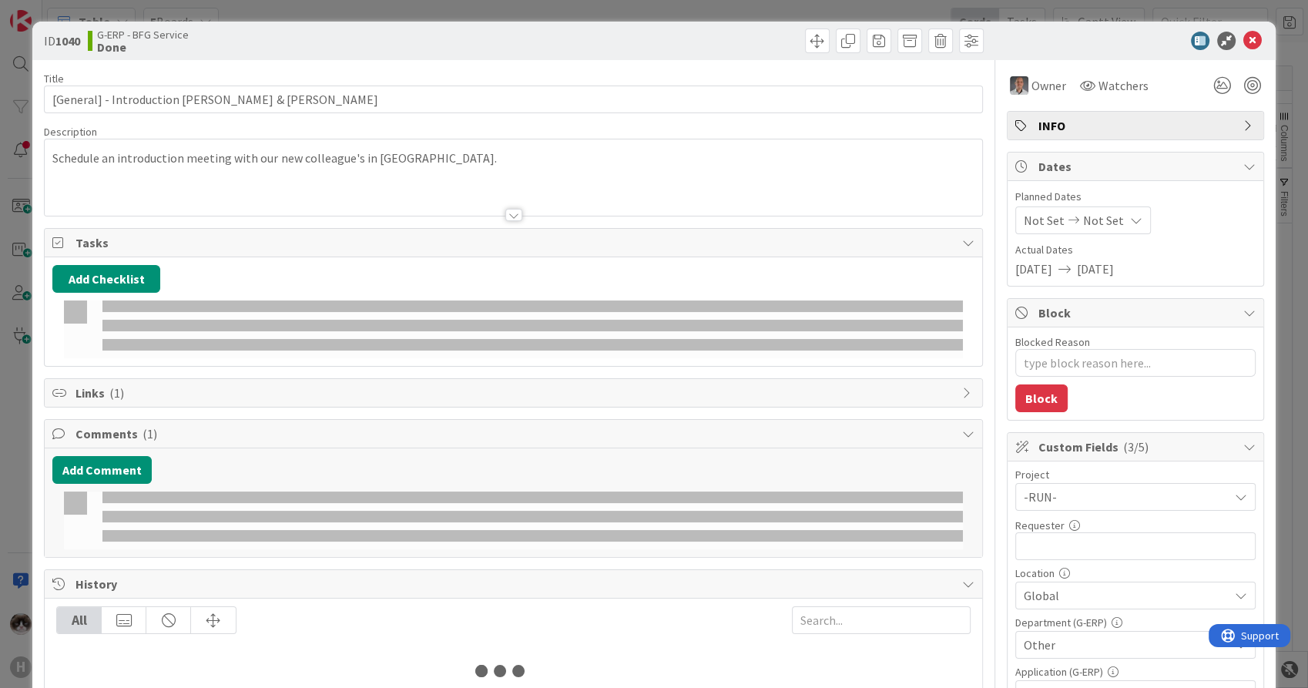
type textarea "x"
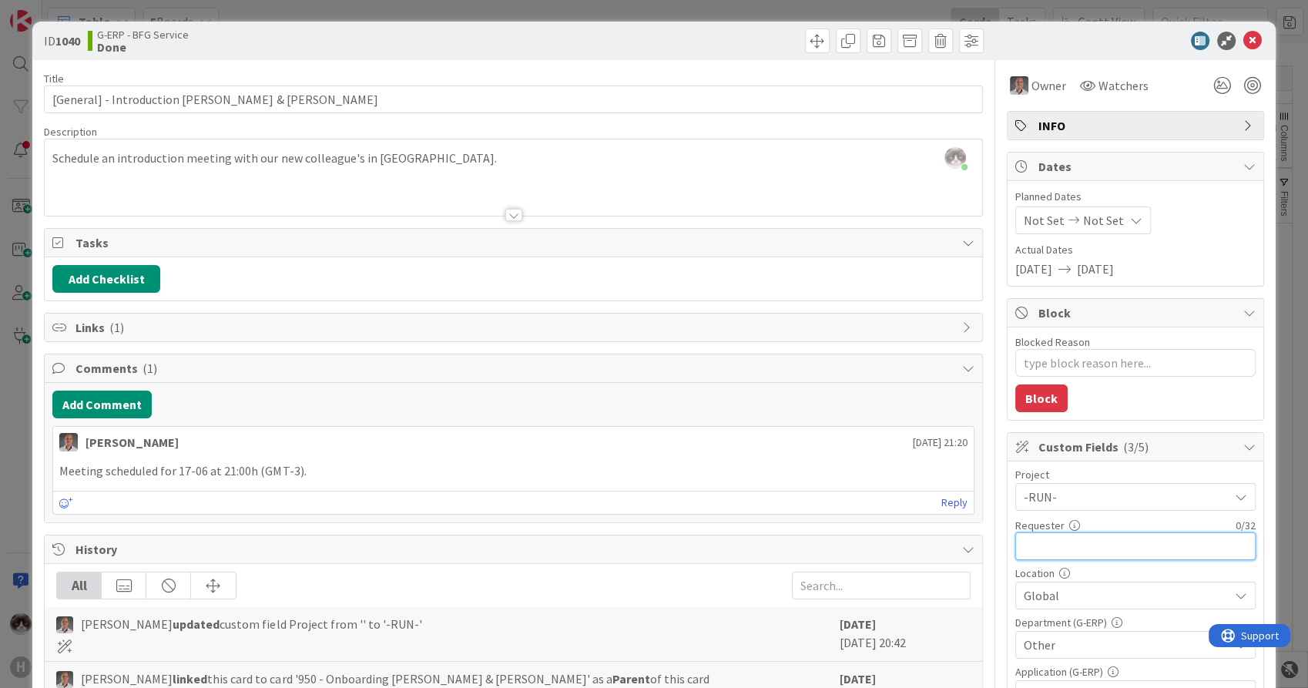
click at [1078, 539] on input "text" at bounding box center [1136, 546] width 240 height 28
type input "[PERSON_NAME]"
type textarea "x"
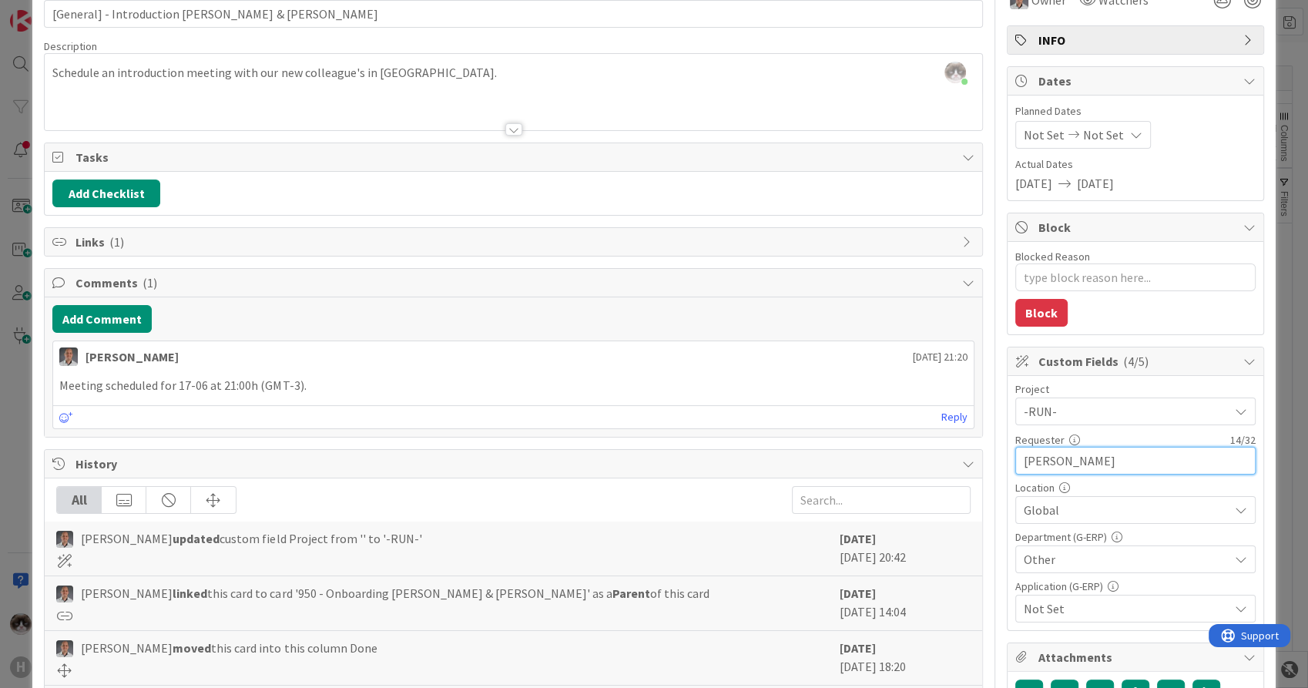
type input "[PERSON_NAME]"
click at [1071, 503] on span "Global" at bounding box center [1126, 510] width 205 height 18
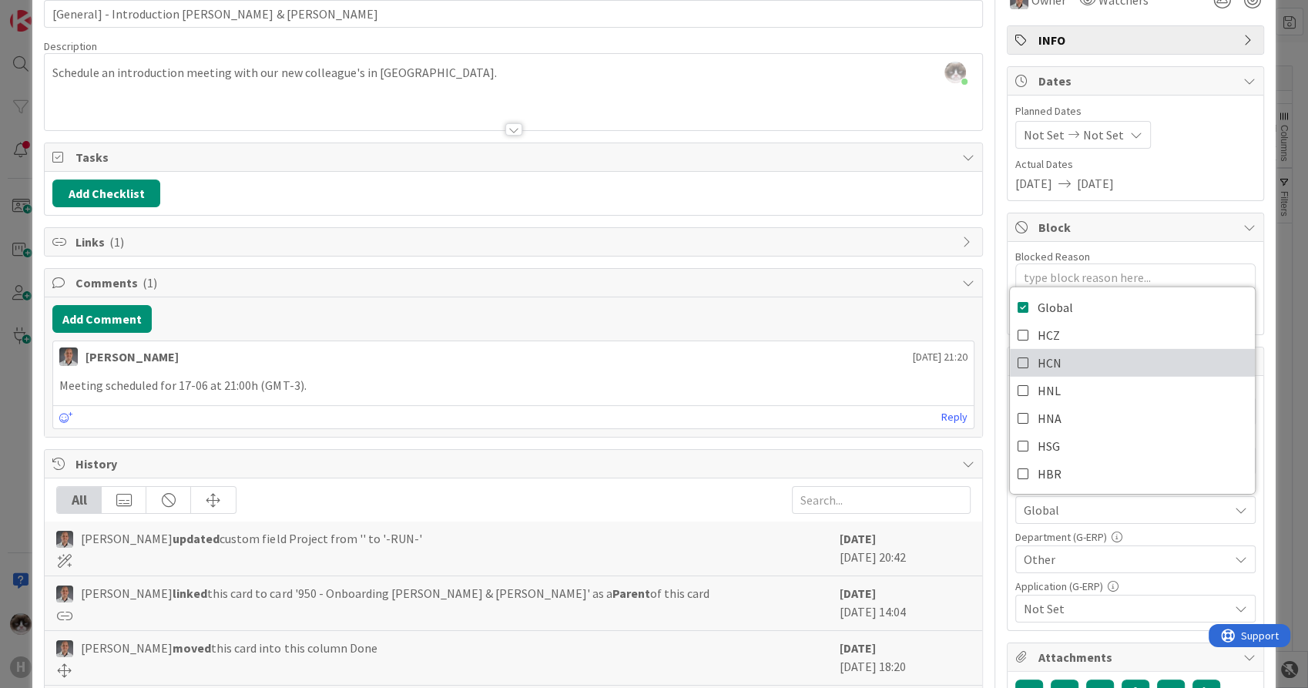
click at [1079, 363] on link "HCN" at bounding box center [1132, 363] width 245 height 28
click at [1085, 611] on span "Not Set" at bounding box center [1126, 608] width 205 height 18
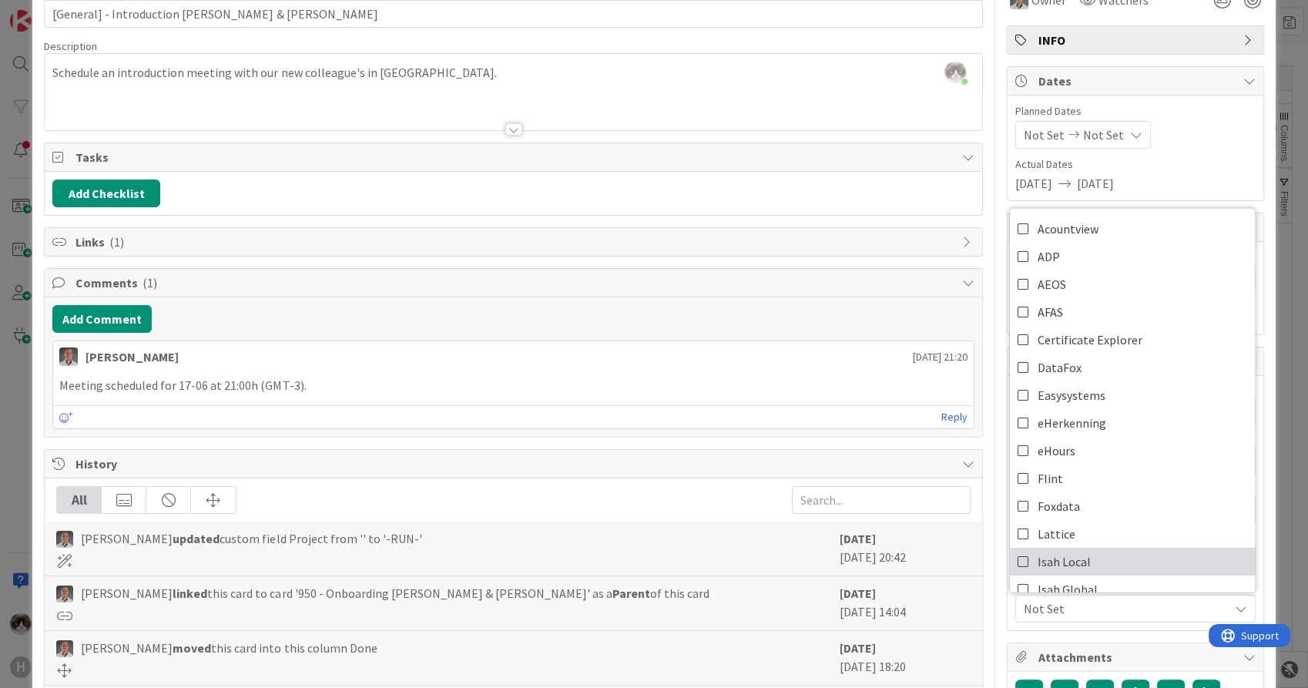
scroll to position [571, 0]
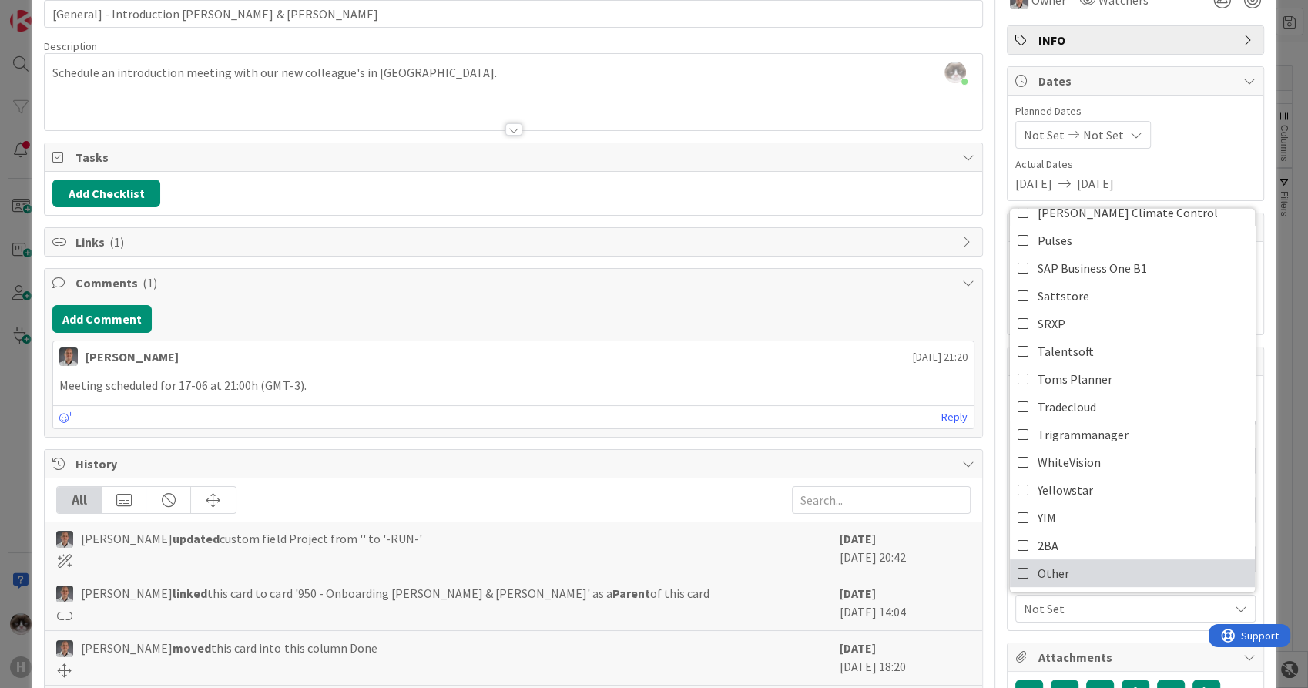
click at [1090, 566] on link "Other" at bounding box center [1132, 573] width 245 height 28
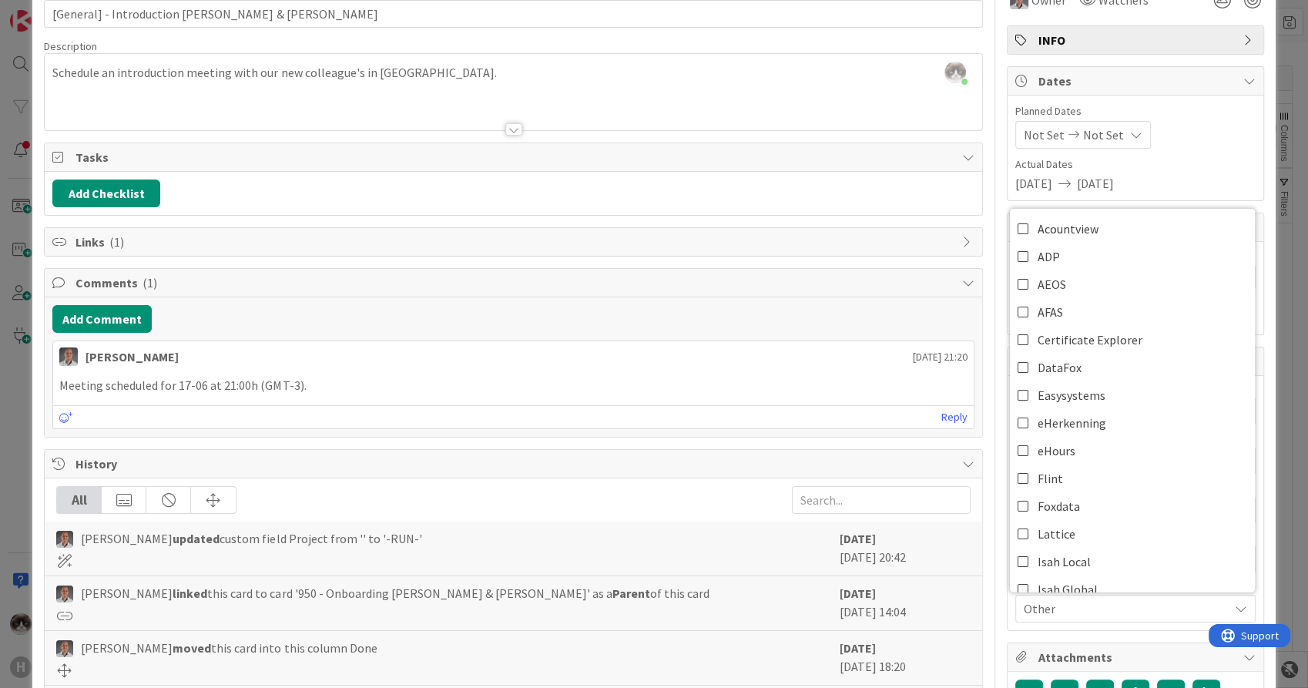
click at [1087, 607] on span "Other" at bounding box center [1126, 608] width 205 height 18
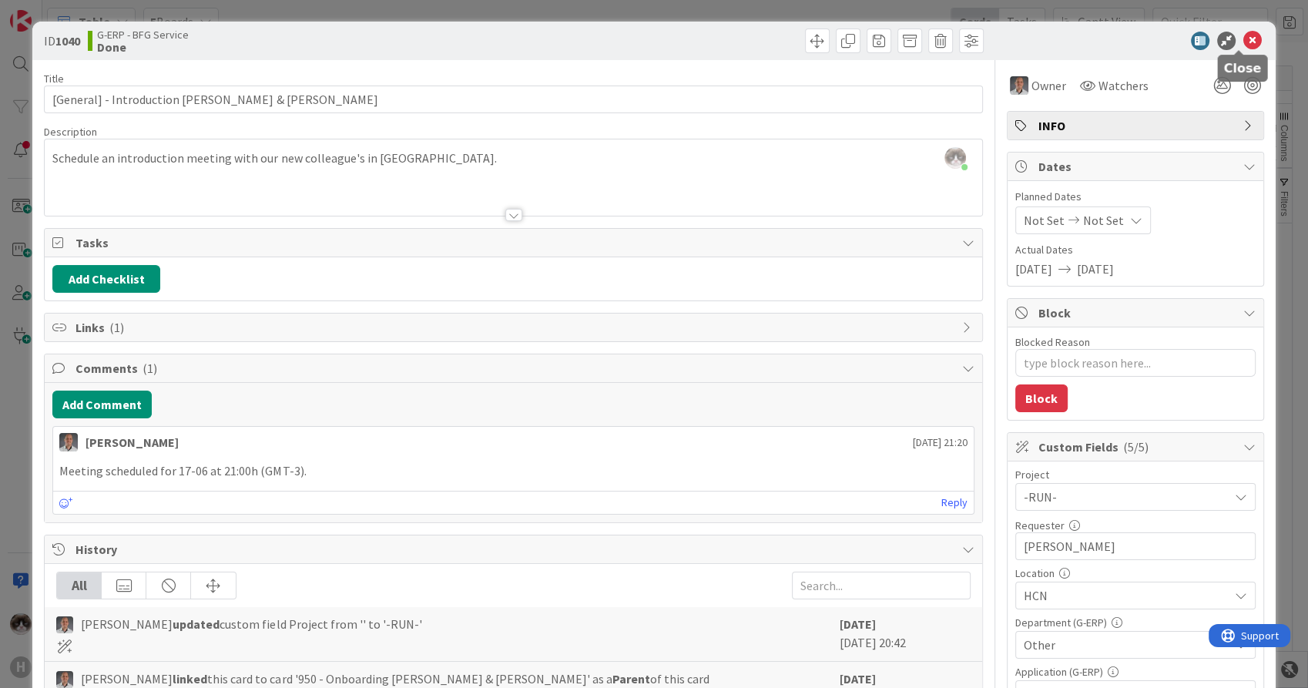
click at [1246, 40] on icon at bounding box center [1253, 41] width 18 height 18
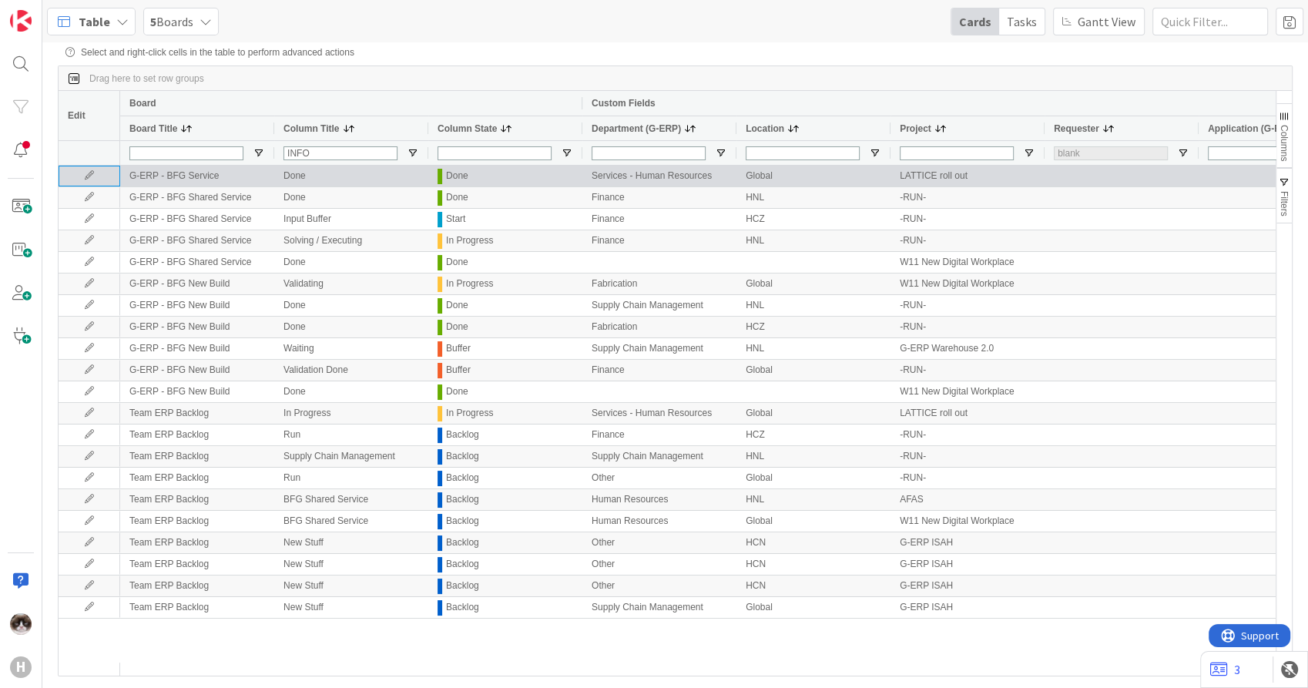
click at [86, 179] on icon at bounding box center [89, 175] width 23 height 9
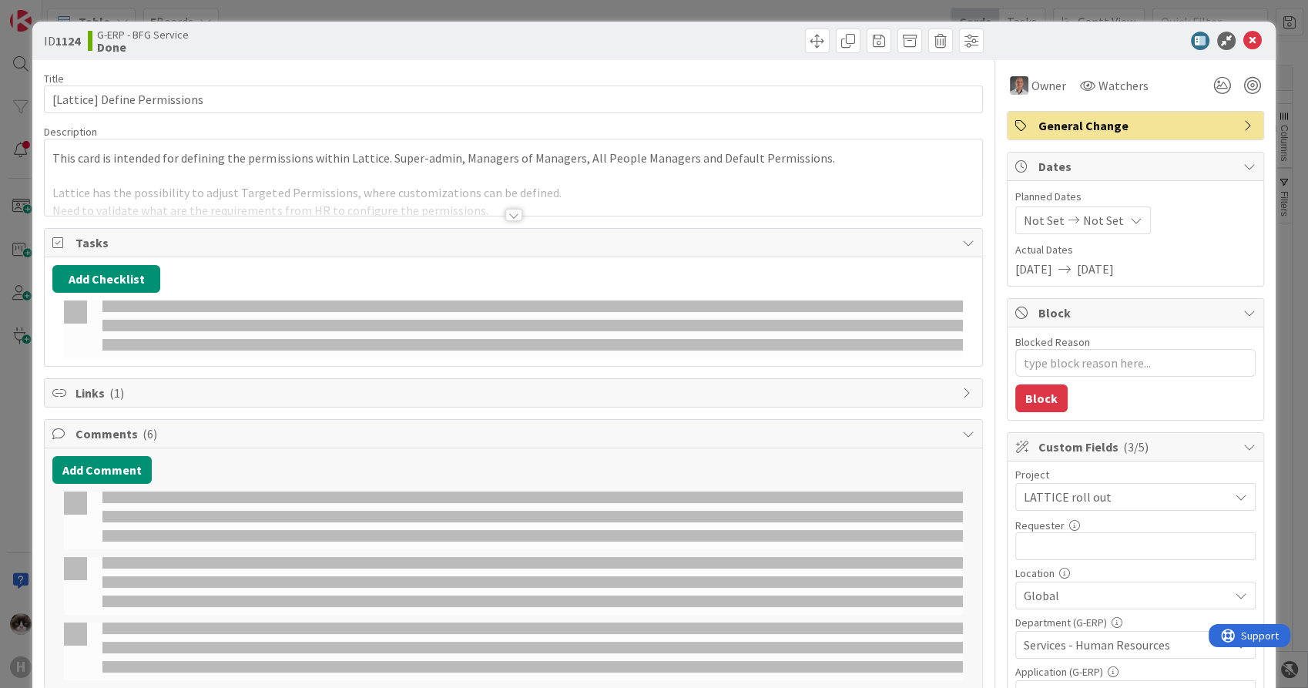
type textarea "x"
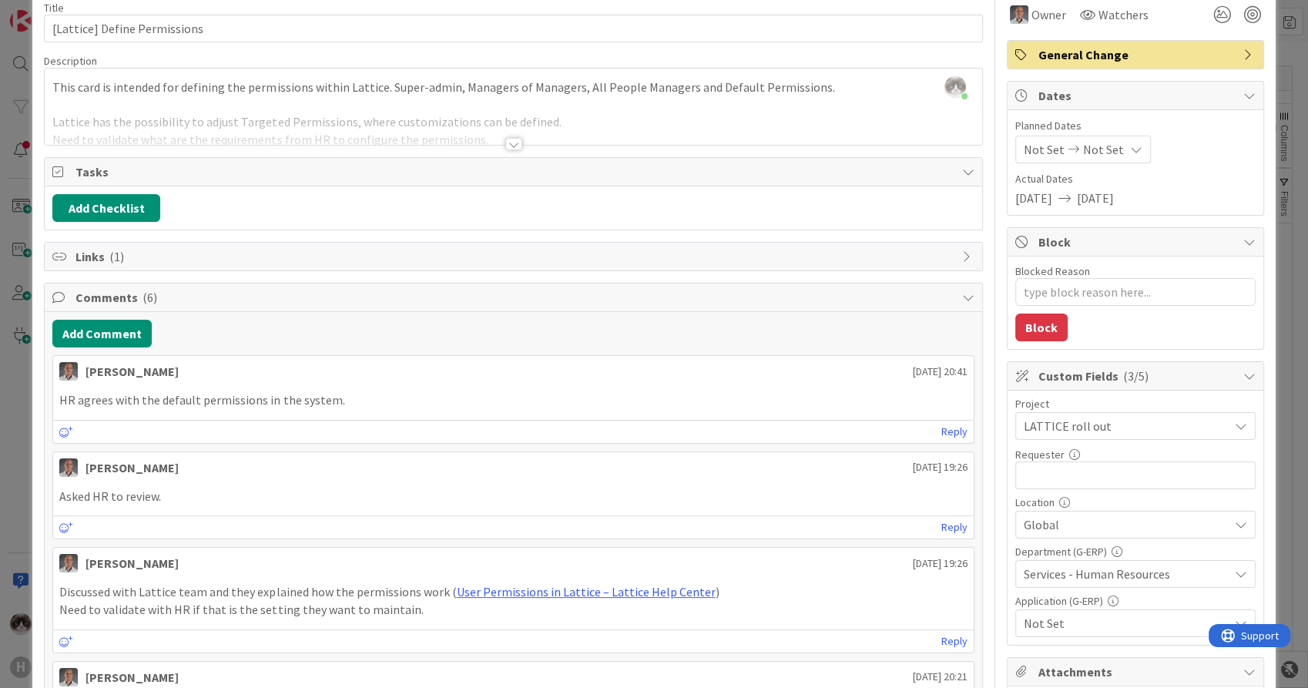
scroll to position [171, 0]
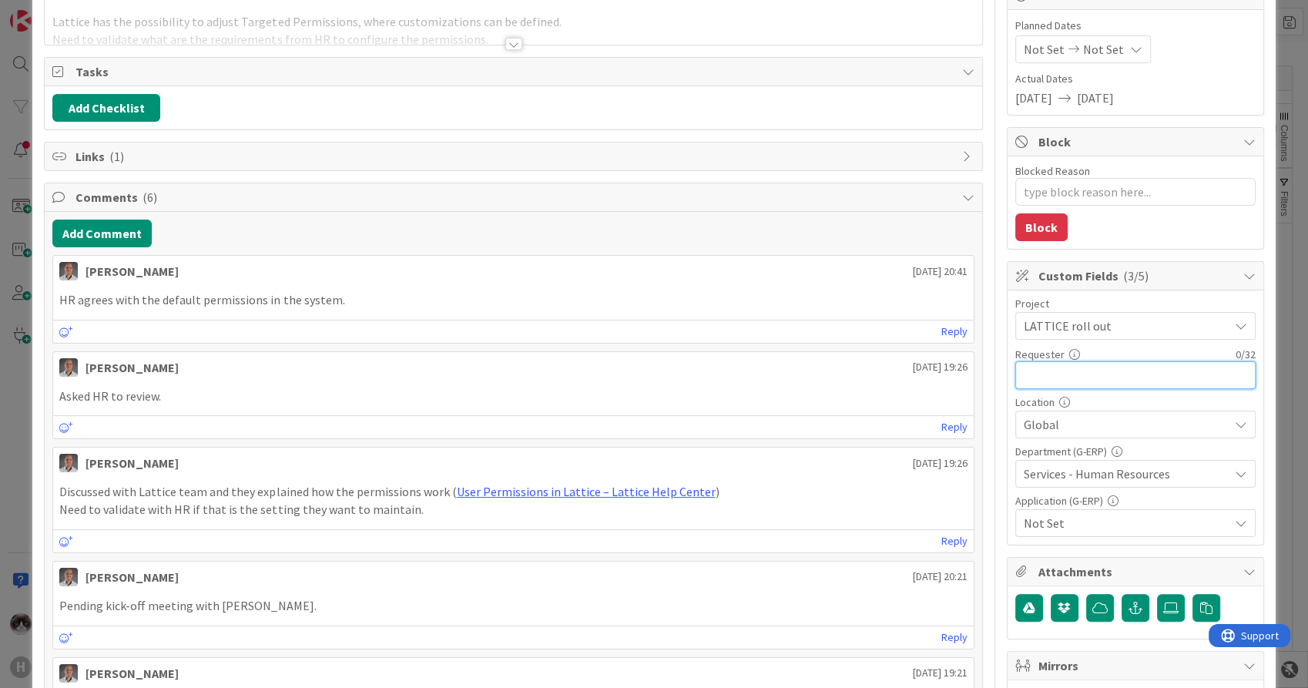
click at [1095, 376] on input "text" at bounding box center [1136, 375] width 240 height 28
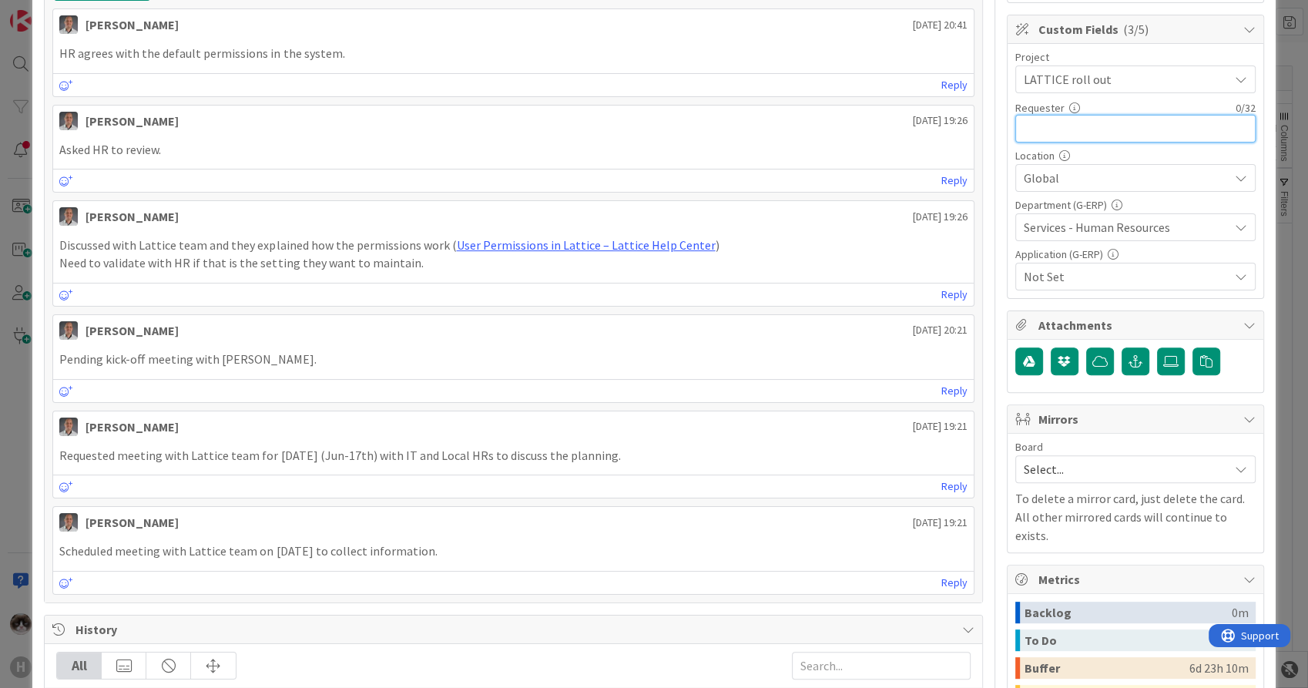
scroll to position [428, 0]
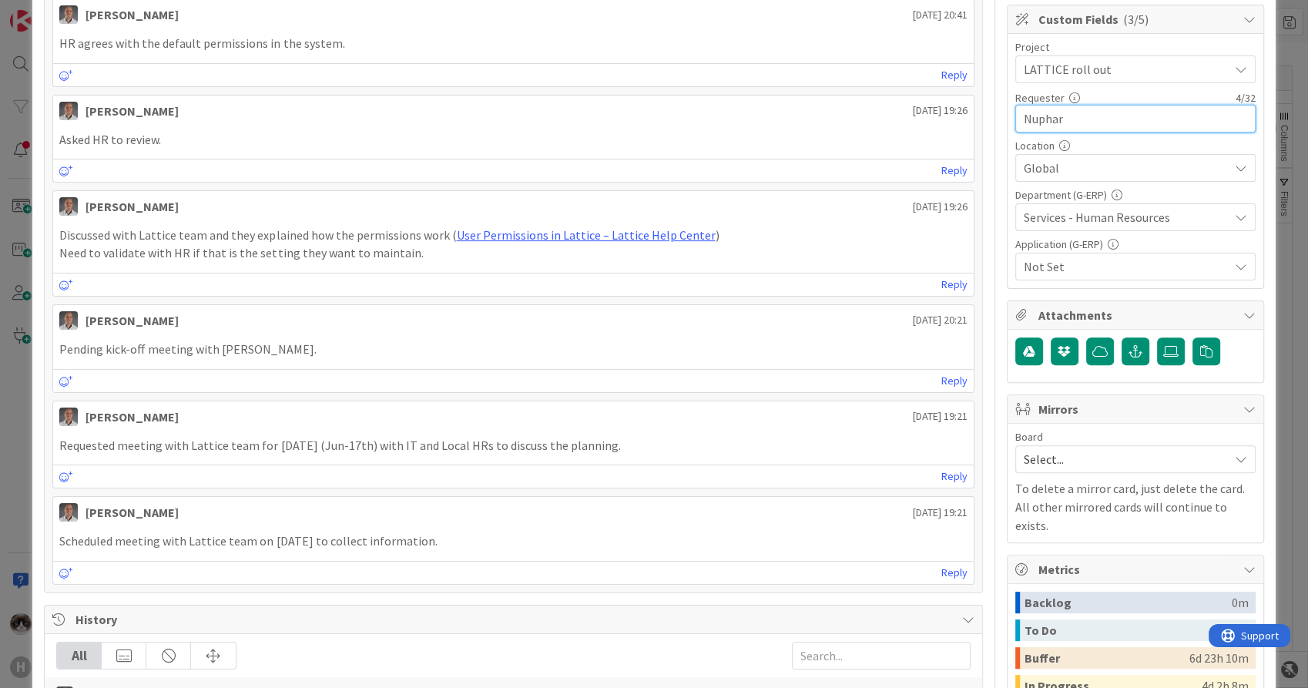
type input "Nuphar"
type textarea "x"
type input "Nuphar Notscha"
type textarea "x"
type input "Nuphar Notschaele"
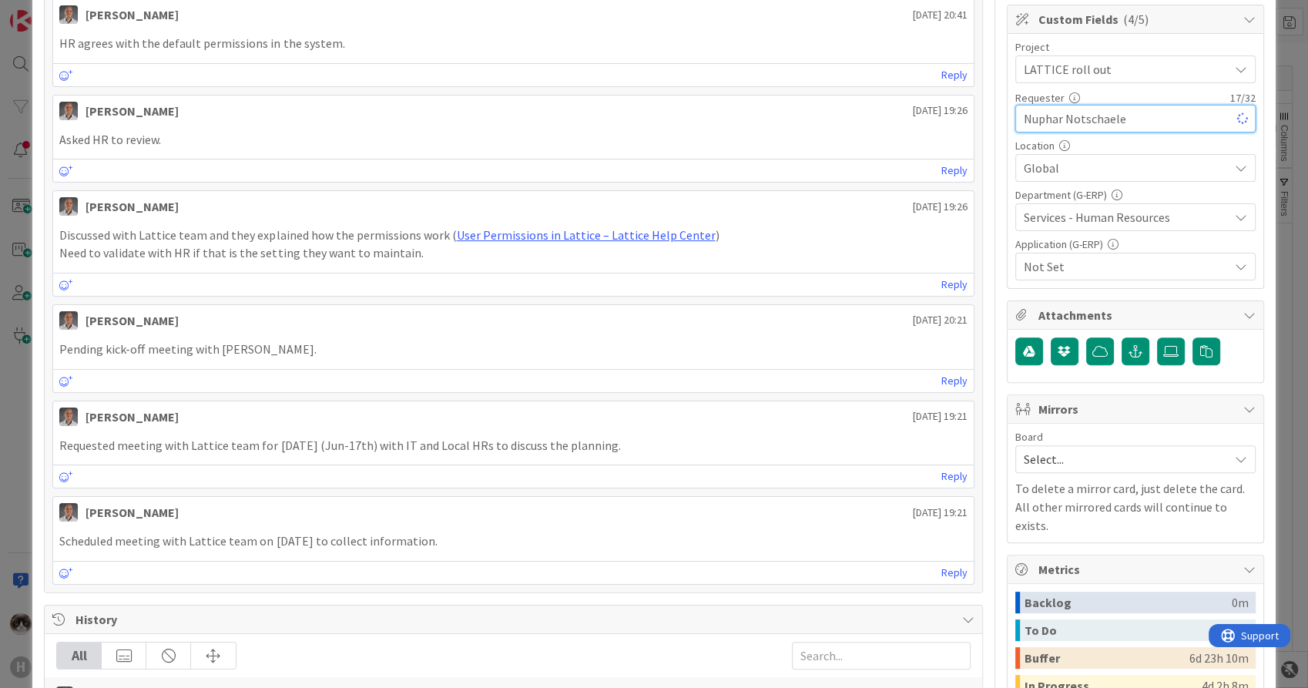
type textarea "x"
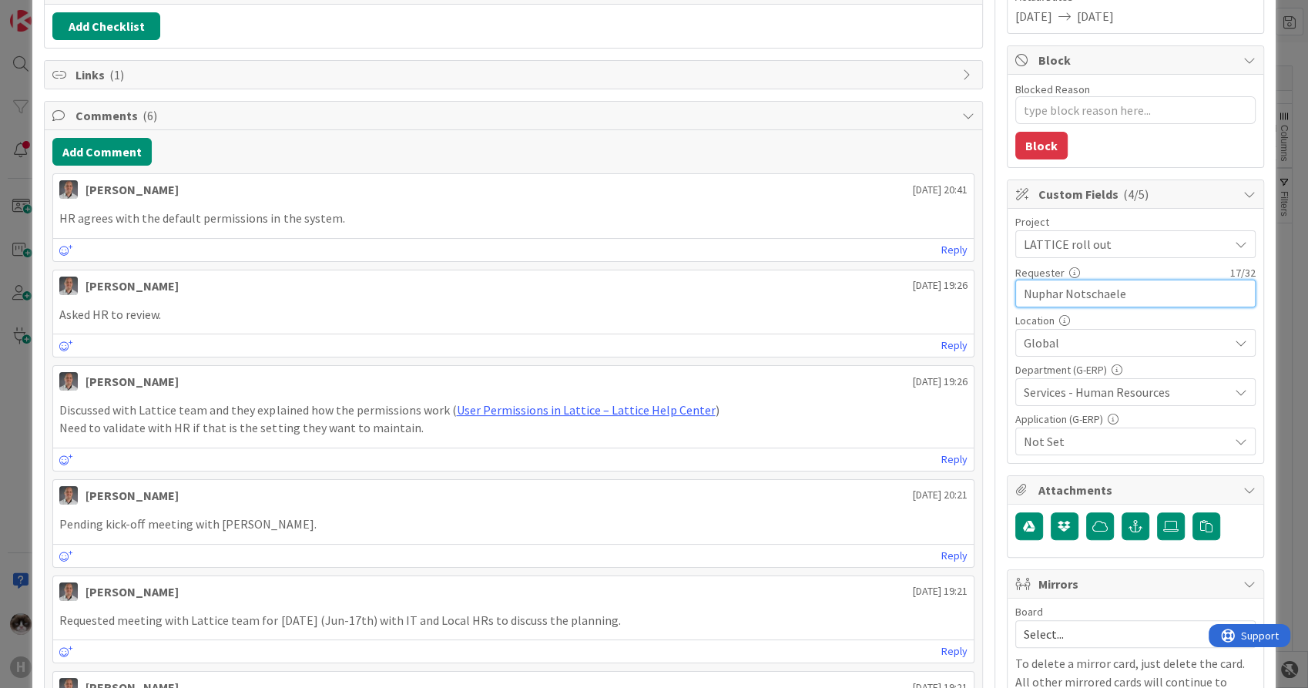
scroll to position [257, 0]
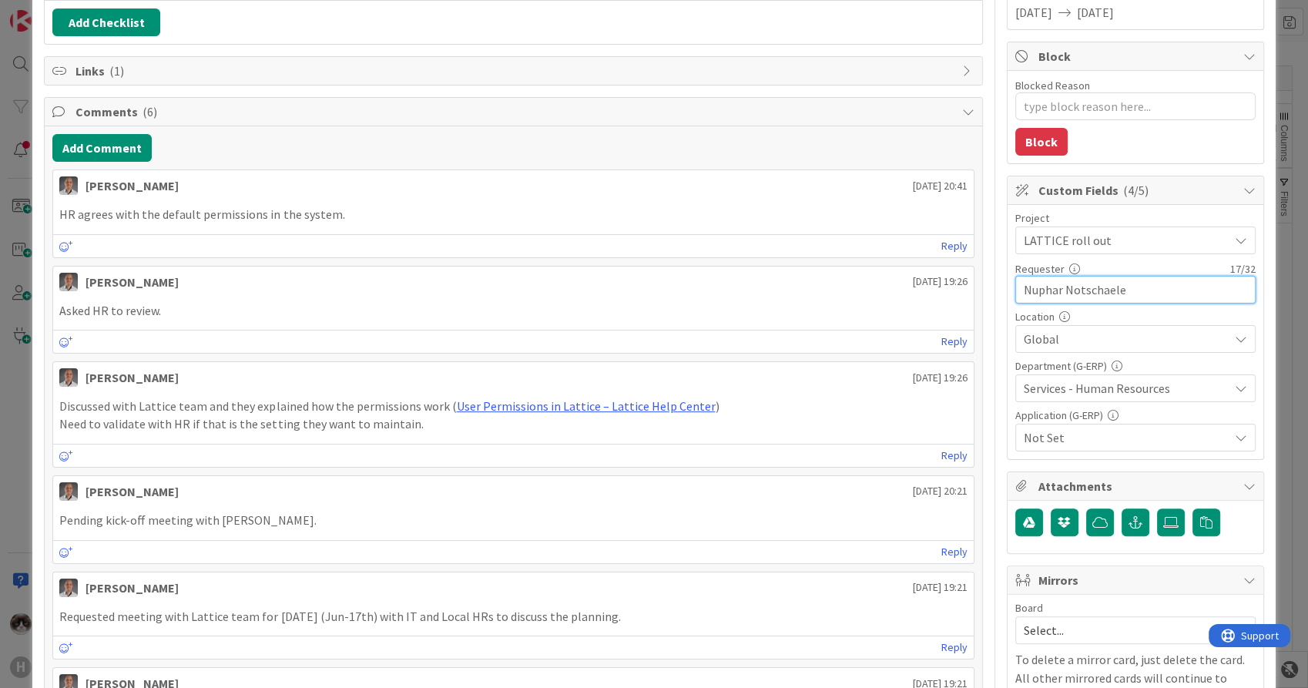
type input "Nuphar Notschaele"
click at [1085, 433] on span "Not Set" at bounding box center [1126, 437] width 205 height 18
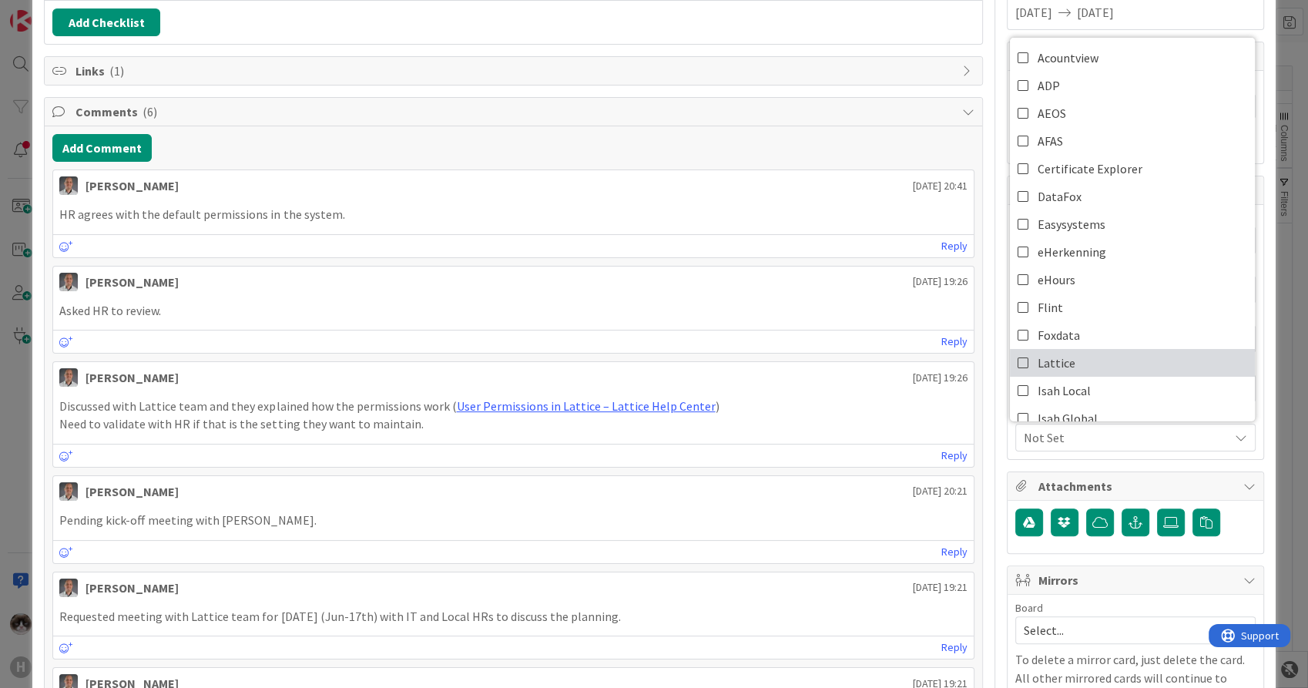
click at [1079, 354] on link "Lattice" at bounding box center [1132, 363] width 245 height 28
click at [1104, 440] on span "Lattice" at bounding box center [1126, 437] width 205 height 18
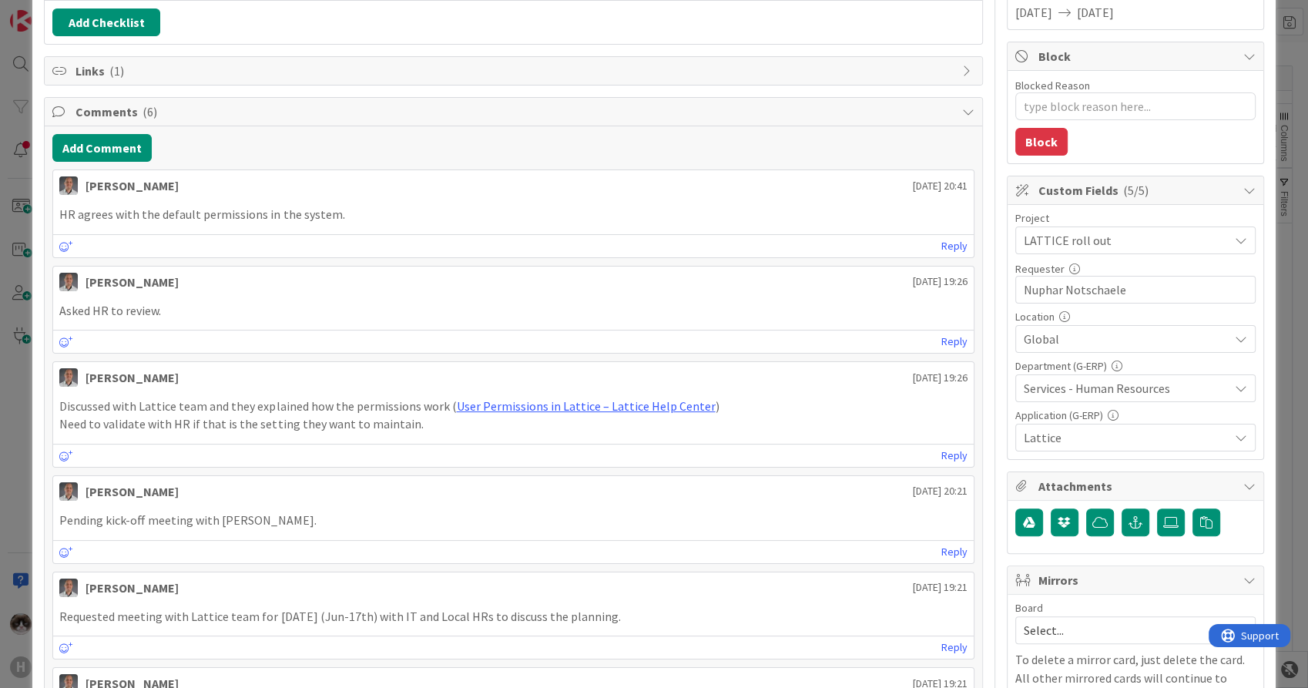
scroll to position [0, 0]
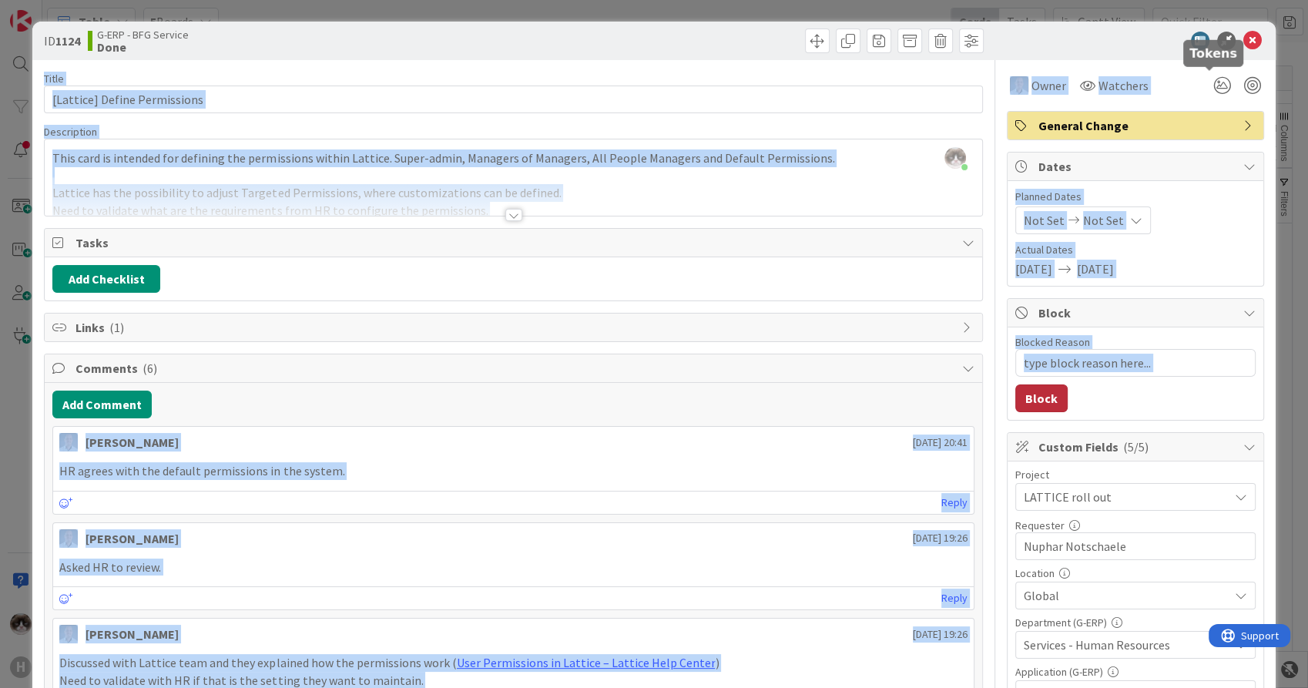
drag, startPoint x: 1239, startPoint y: 39, endPoint x: 1005, endPoint y: 408, distance: 437.1
drag, startPoint x: 1005, startPoint y: 408, endPoint x: 1115, endPoint y: 546, distance: 176.5
click at [1115, 546] on input "Nuphar Notschaele" at bounding box center [1136, 546] width 240 height 28
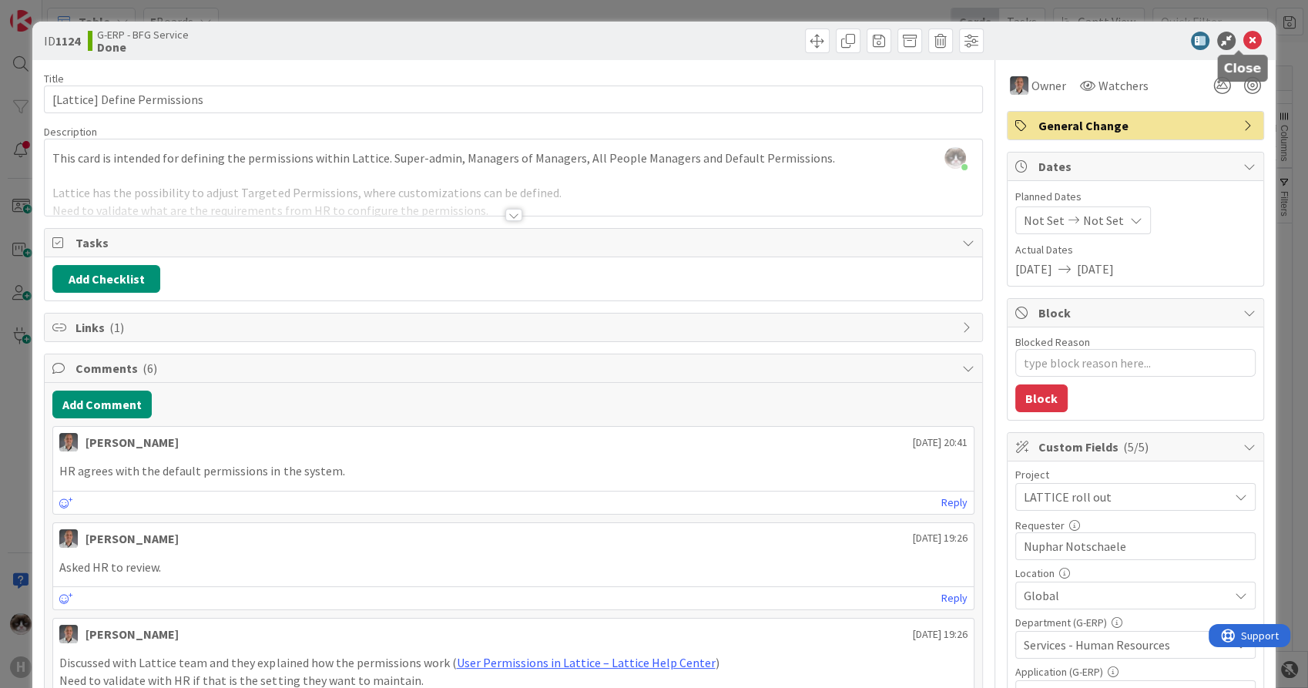
click at [1244, 36] on icon at bounding box center [1253, 41] width 18 height 18
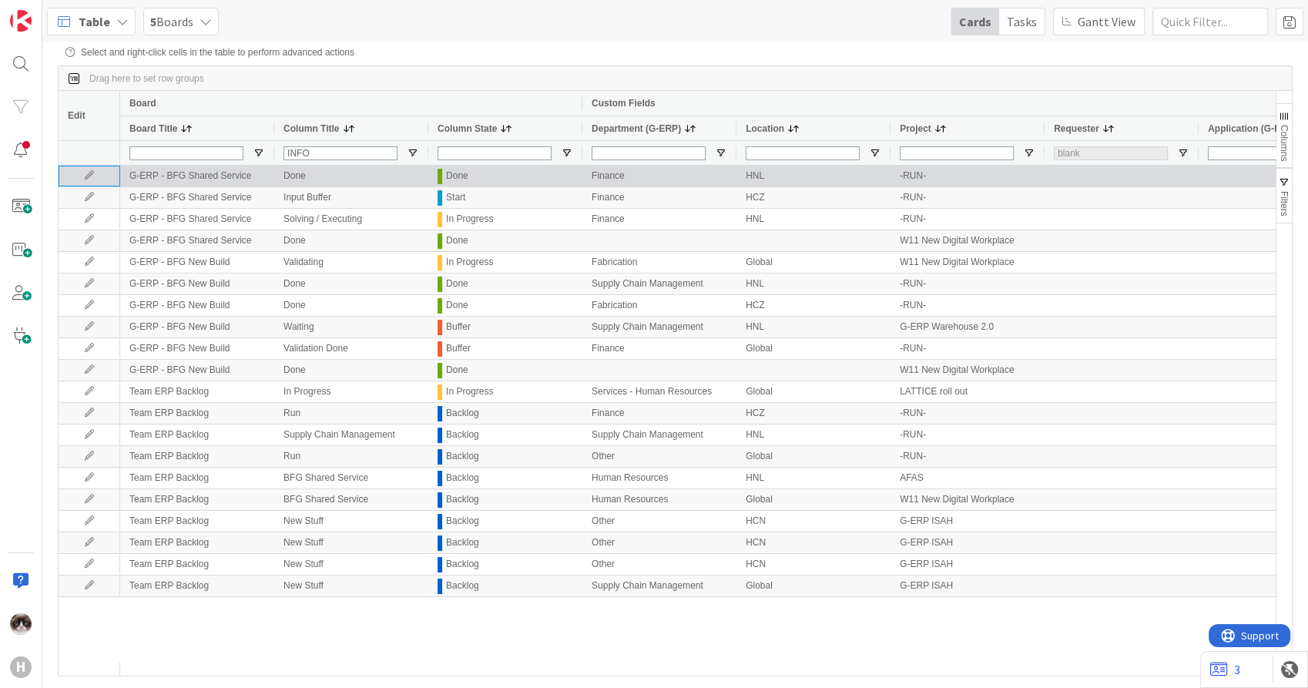
click at [85, 179] on icon at bounding box center [89, 175] width 23 height 9
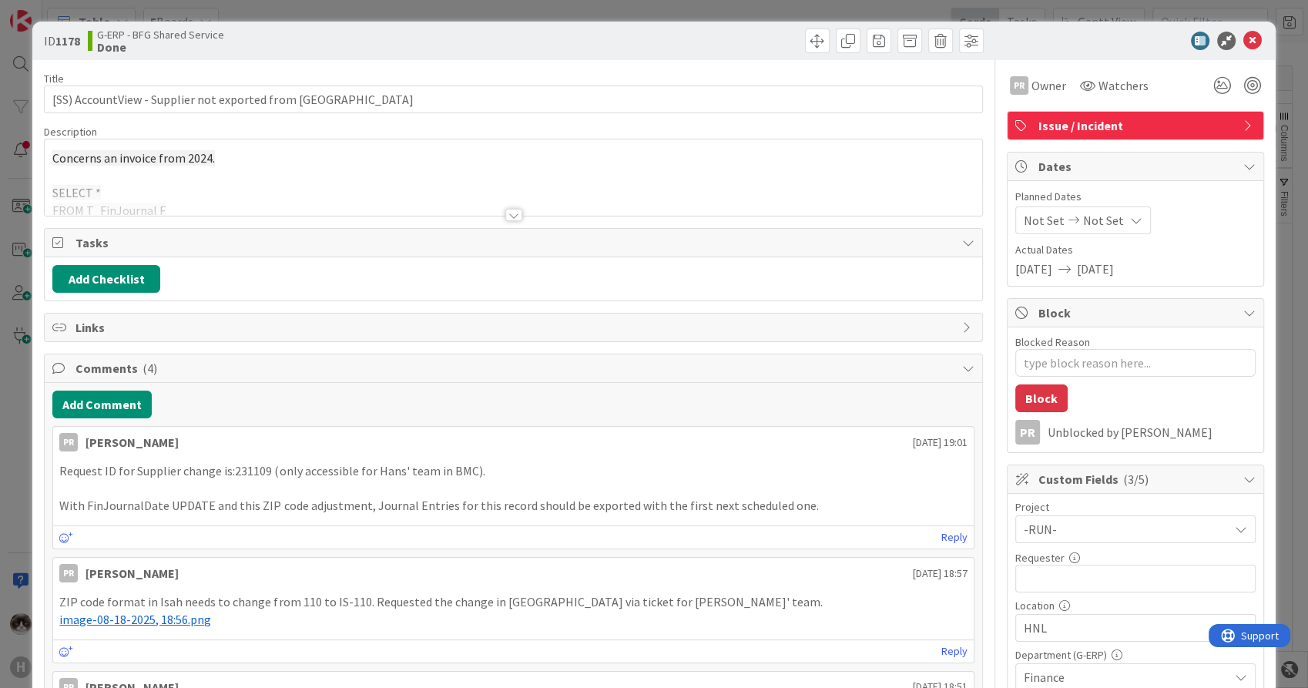
type textarea "x"
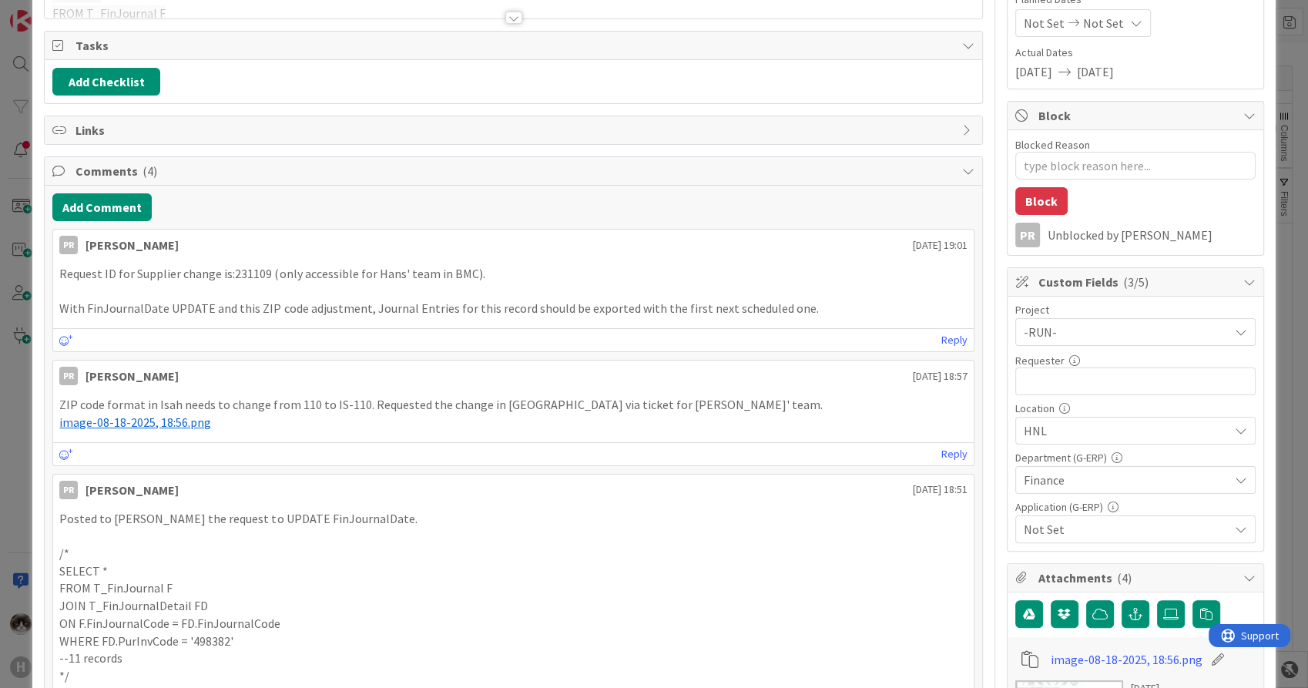
scroll to position [171, 0]
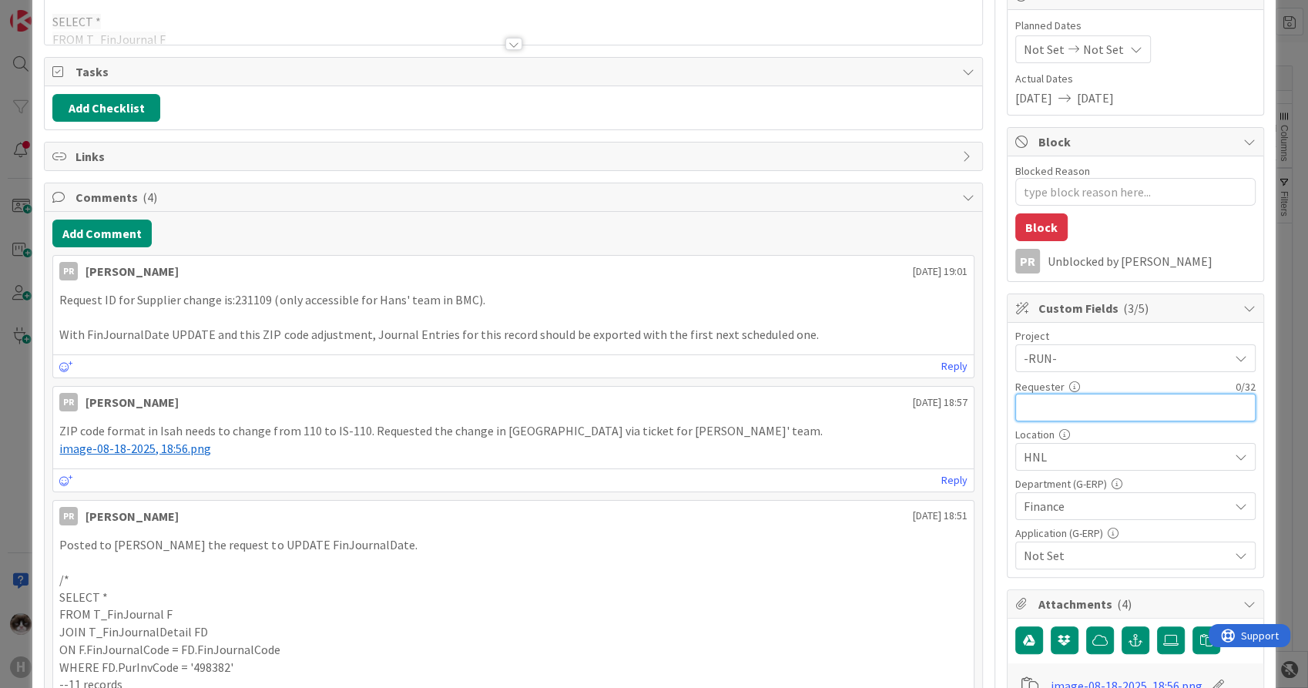
click at [1050, 399] on input "text" at bounding box center [1136, 408] width 240 height 28
type input "[PERSON_NAME]"
type textarea "x"
type input "[PERSON_NAME]"
click at [1065, 549] on span "Not Set" at bounding box center [1126, 555] width 205 height 18
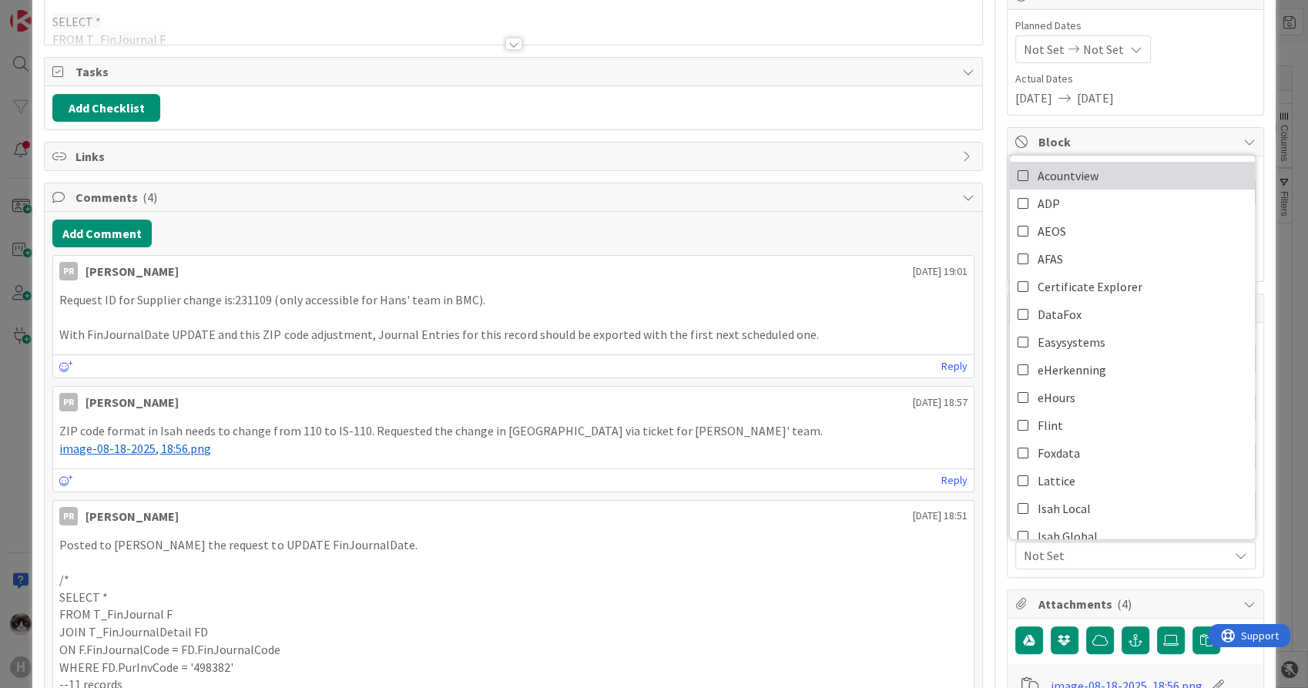
click at [1079, 173] on span "Acountview" at bounding box center [1068, 175] width 61 height 23
click at [890, 609] on p "FROM T_FinJournal F" at bounding box center [513, 615] width 908 height 18
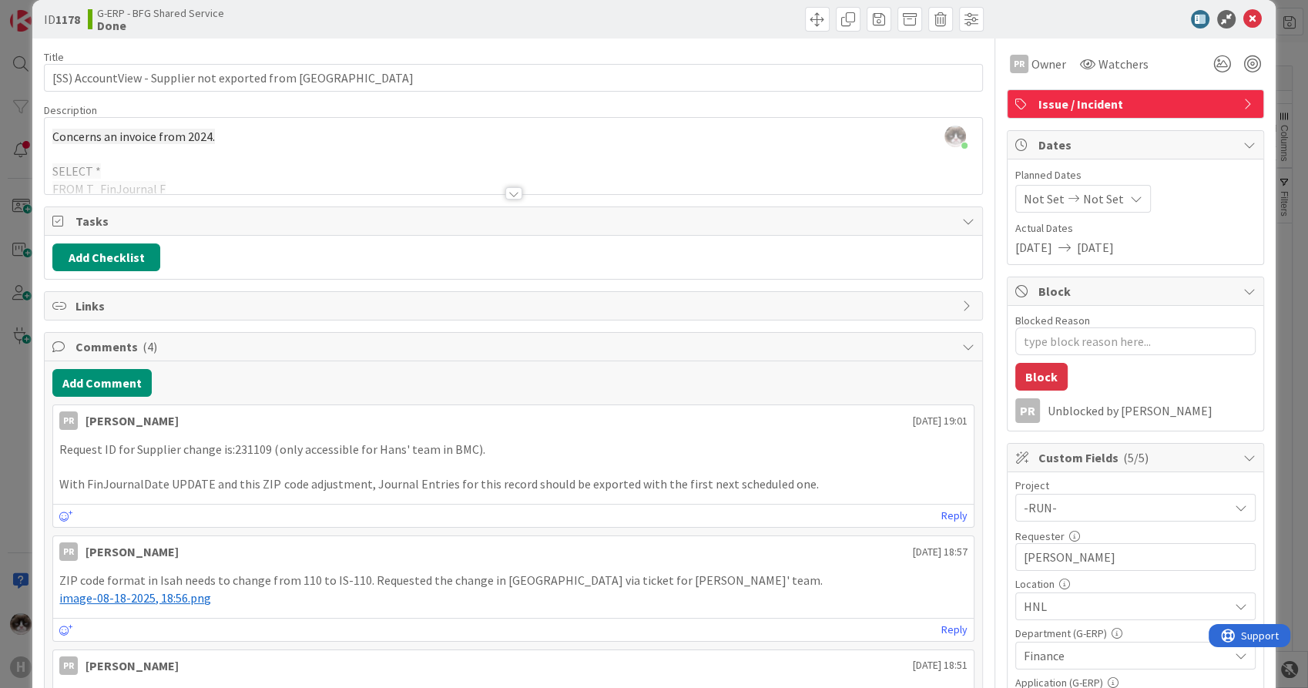
scroll to position [0, 0]
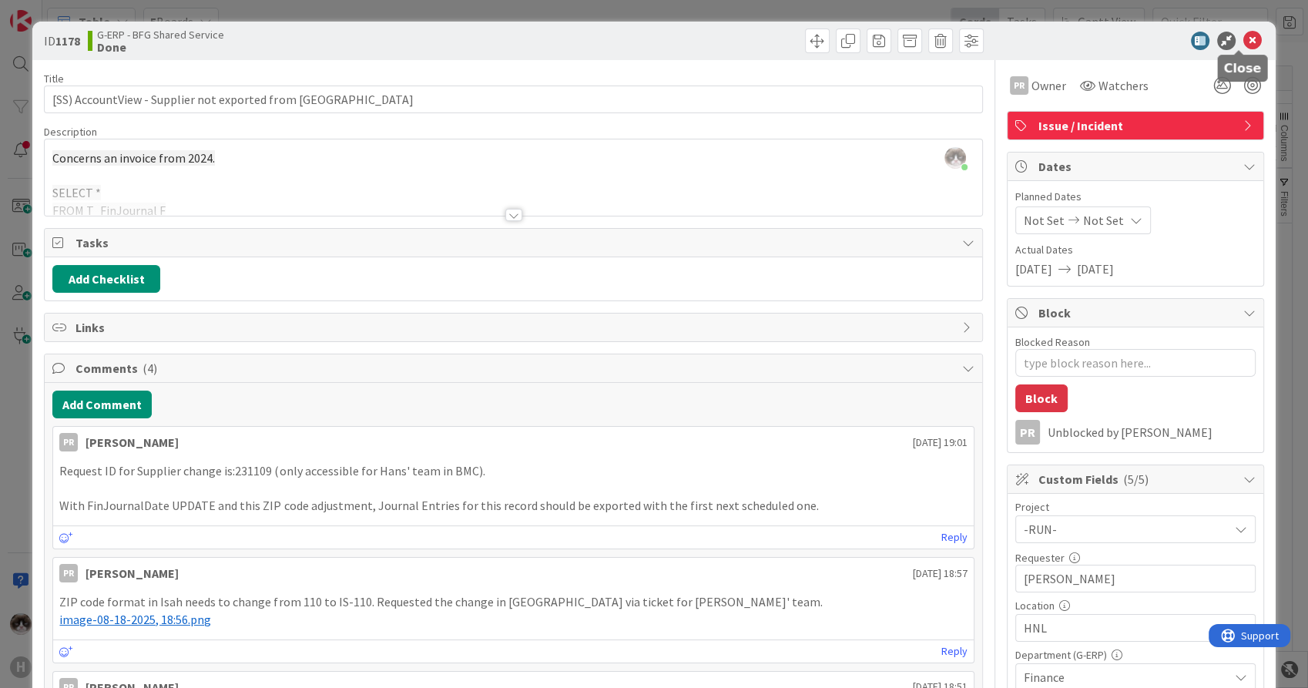
click at [1244, 36] on icon at bounding box center [1253, 41] width 18 height 18
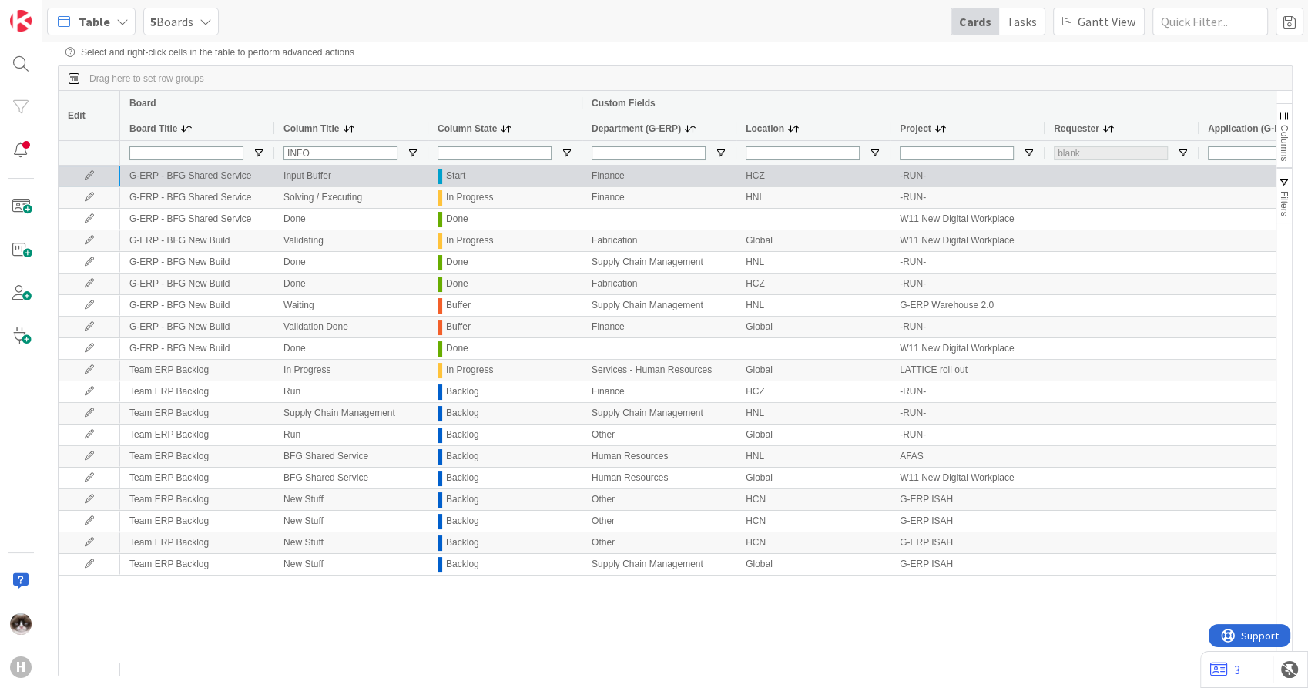
click at [90, 175] on icon at bounding box center [89, 175] width 23 height 9
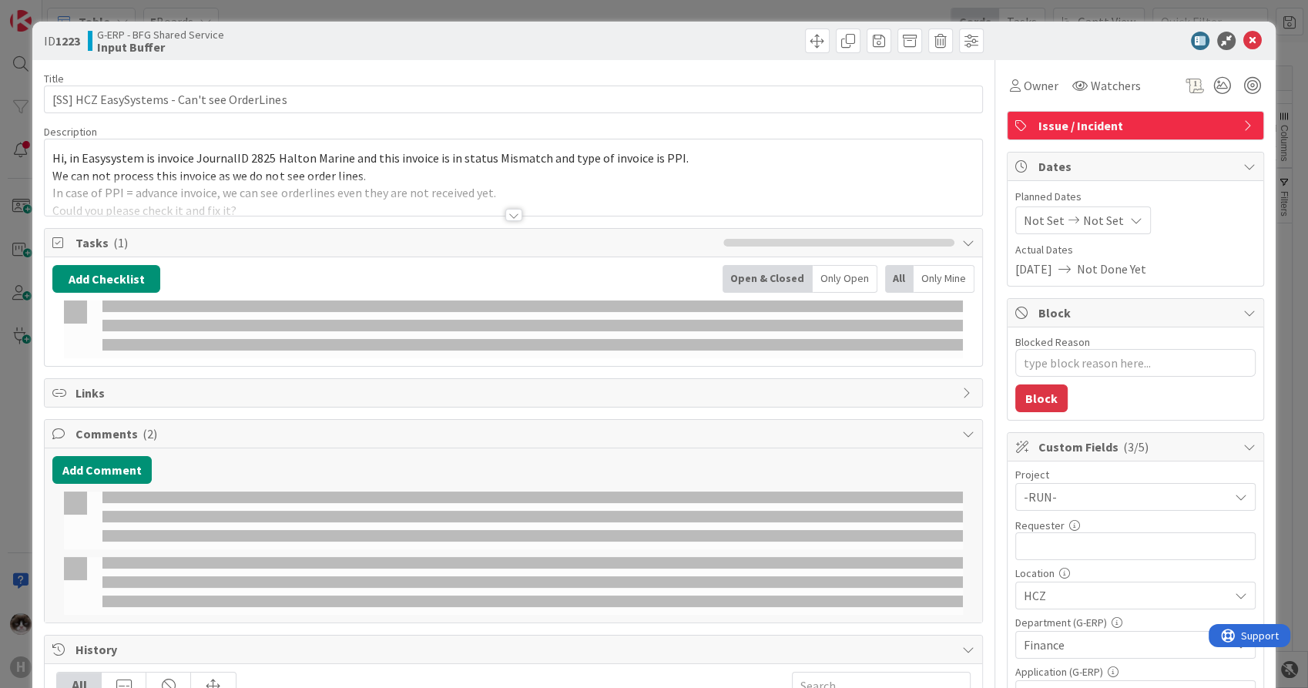
type textarea "x"
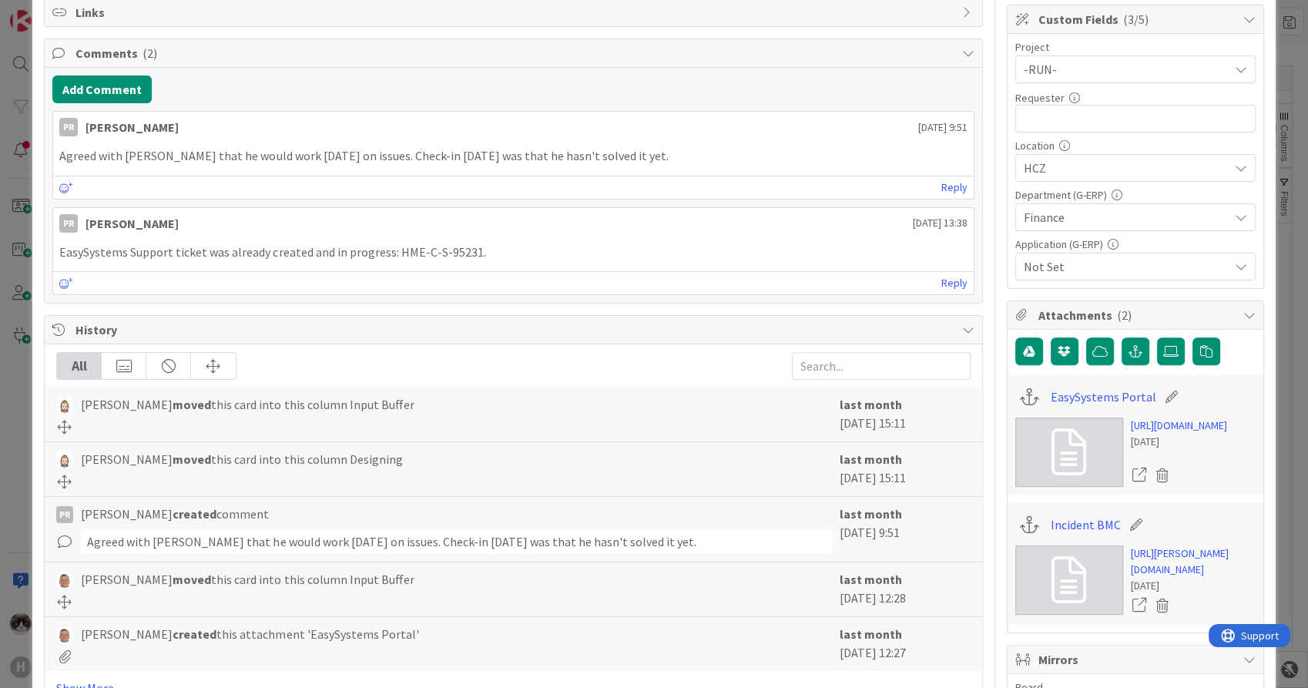
scroll to position [513, 0]
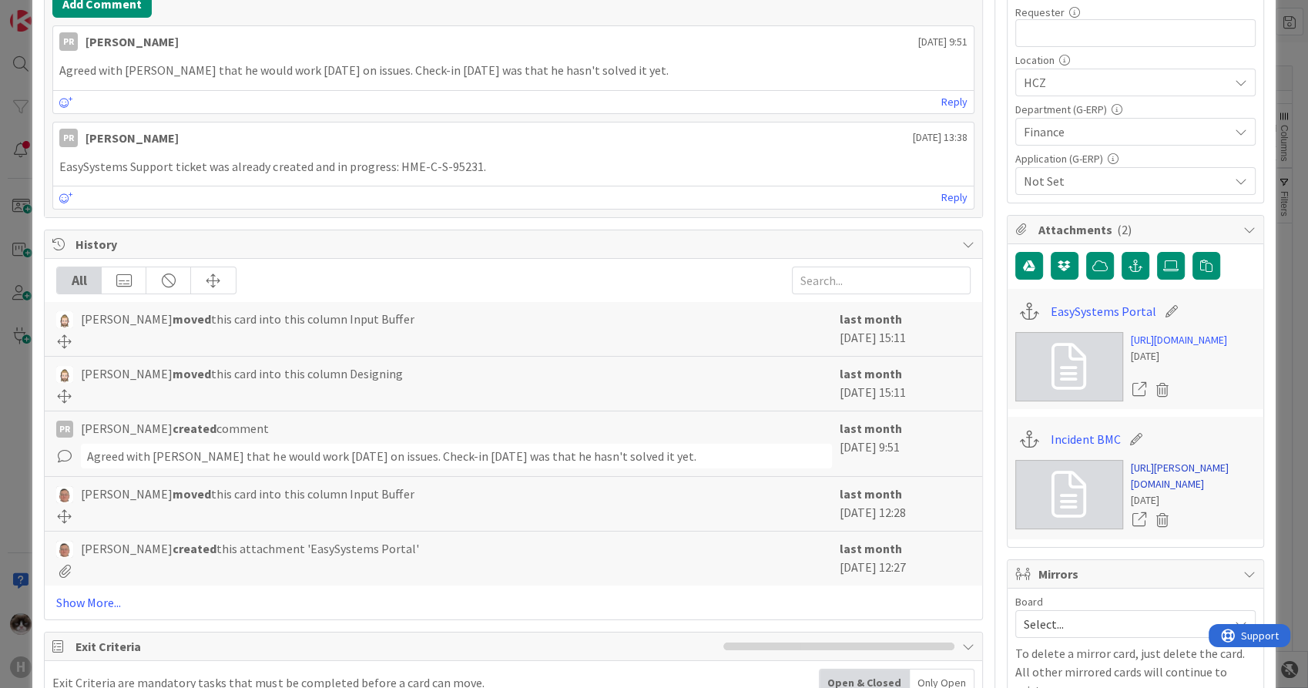
click at [1180, 492] on link "https://huisman-smartit.onbmc.com/smartit/app/#/incident/AGGGSPRFBRQVHASY3IRBSY…" at bounding box center [1193, 476] width 125 height 32
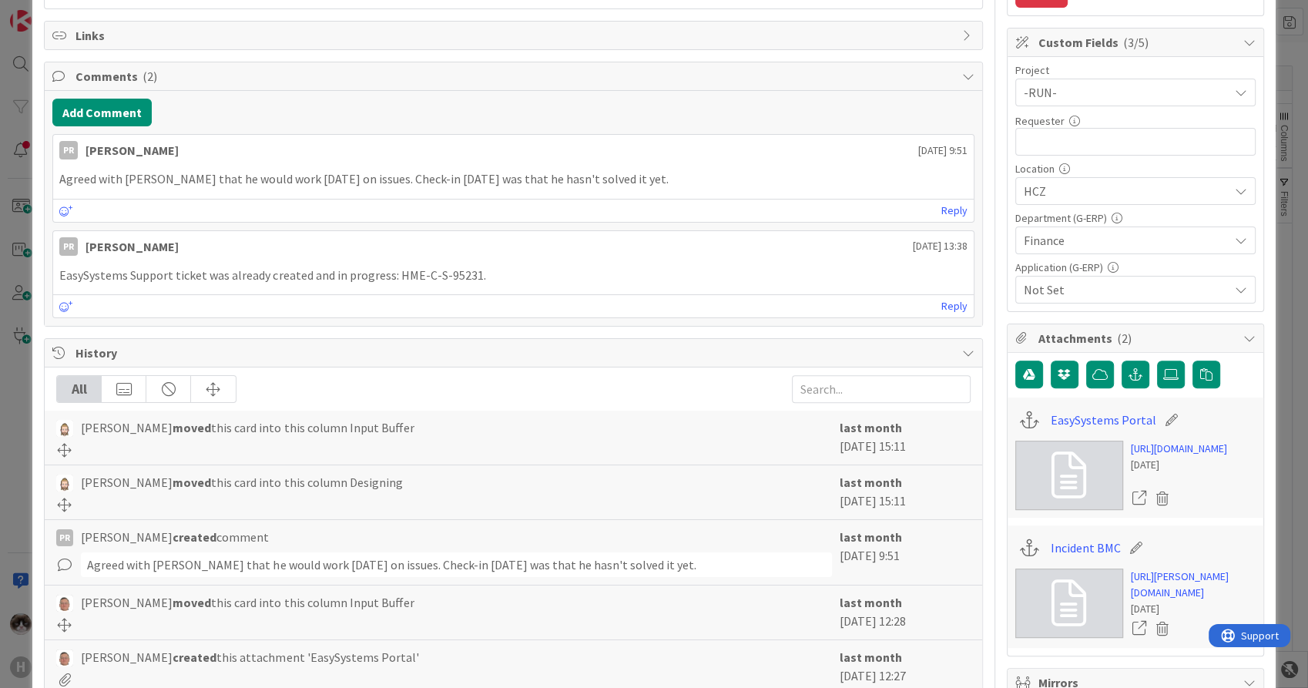
scroll to position [171, 0]
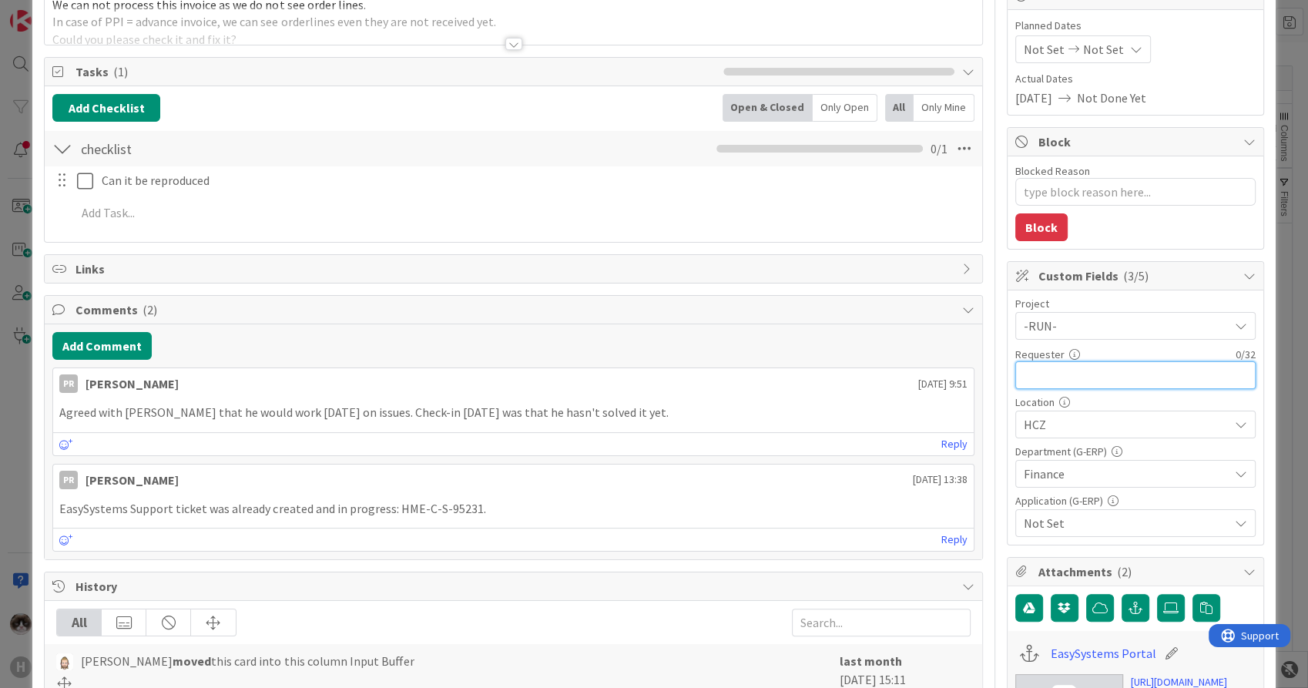
click at [1065, 370] on input "text" at bounding box center [1136, 375] width 240 height 28
type input "[PERSON_NAME]"
type textarea "x"
type input "[PERSON_NAME]"
click at [1093, 527] on span "Not Set" at bounding box center [1126, 523] width 205 height 18
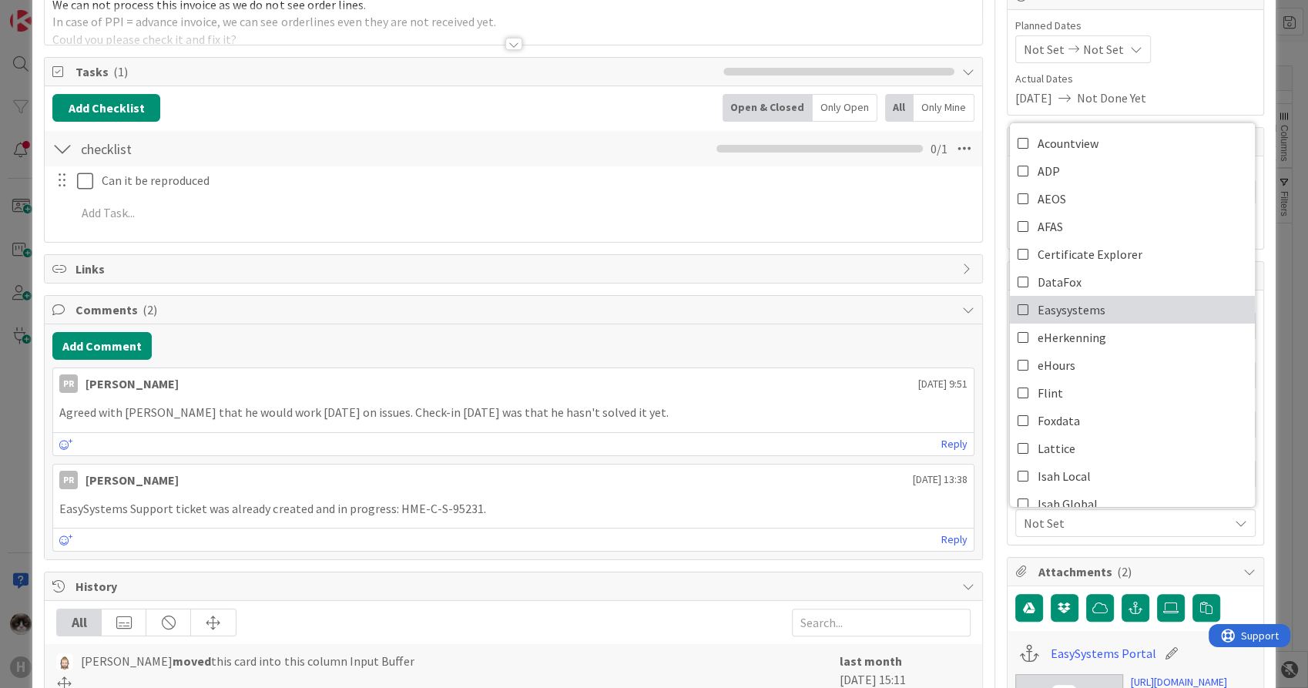
click at [1103, 316] on link "Easysystems" at bounding box center [1132, 310] width 245 height 28
click at [1073, 522] on span "Easysystems" at bounding box center [1126, 523] width 205 height 18
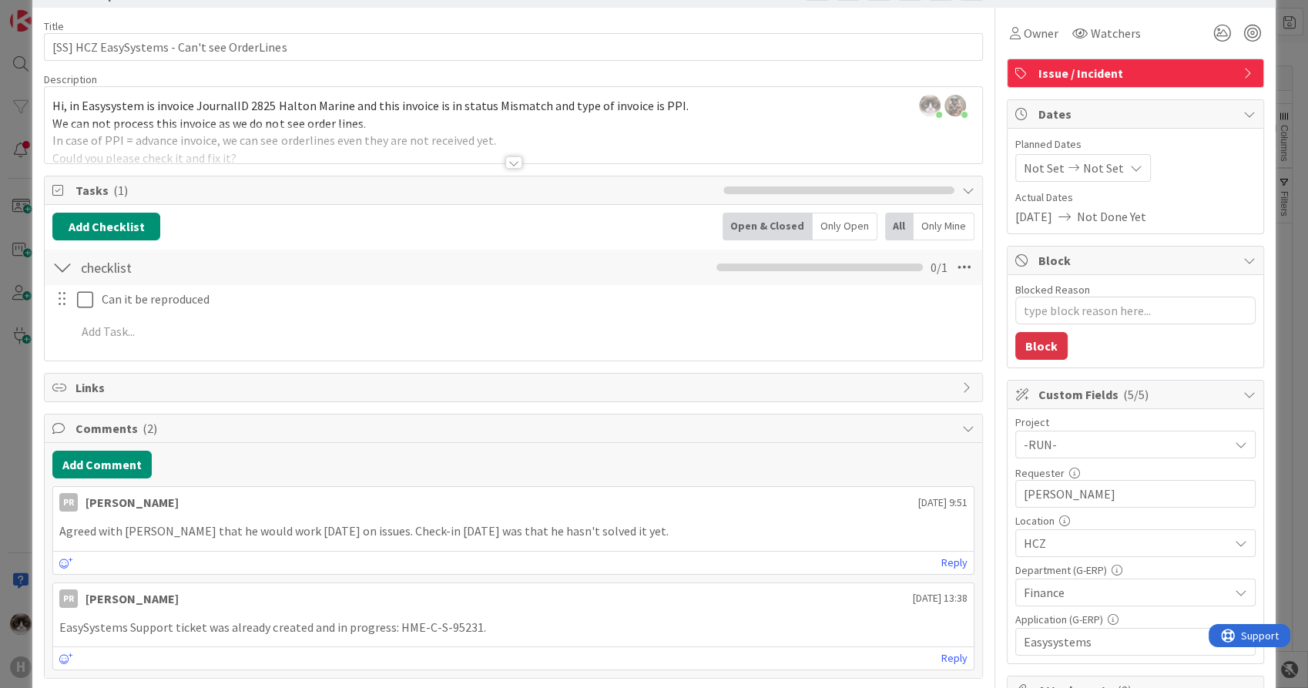
scroll to position [0, 0]
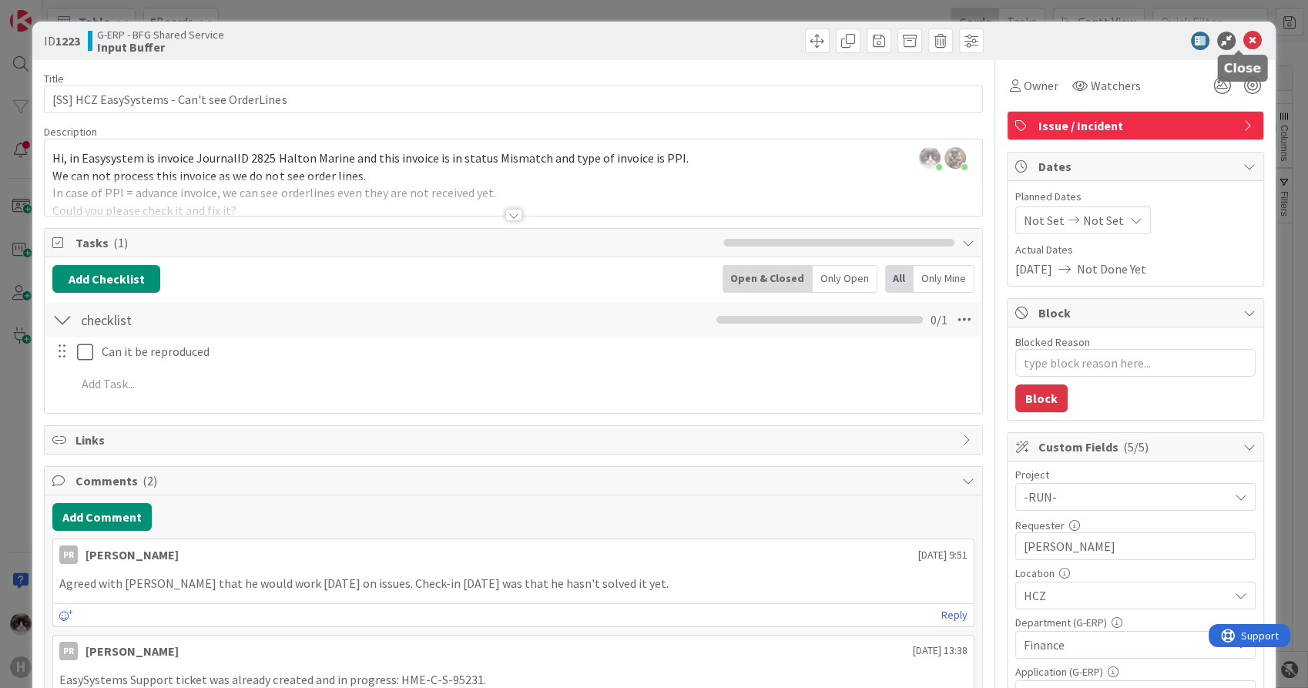
click at [1244, 39] on icon at bounding box center [1253, 41] width 18 height 18
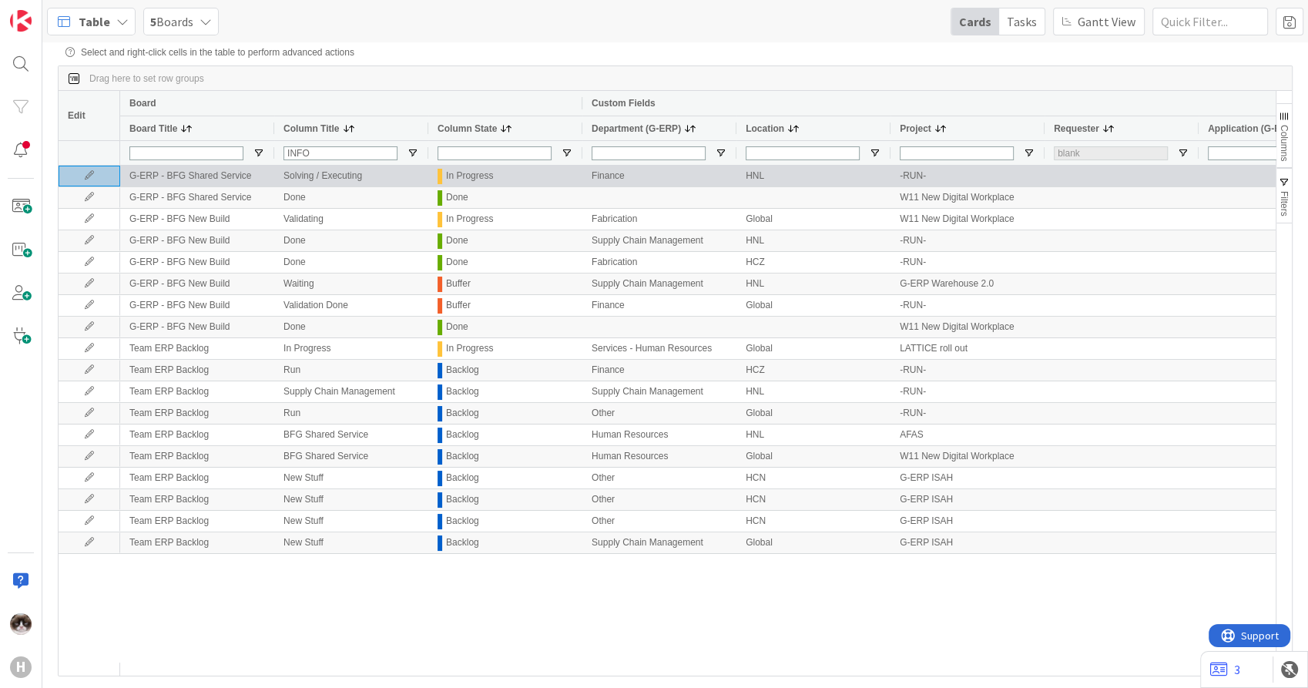
click at [92, 178] on icon at bounding box center [89, 175] width 23 height 9
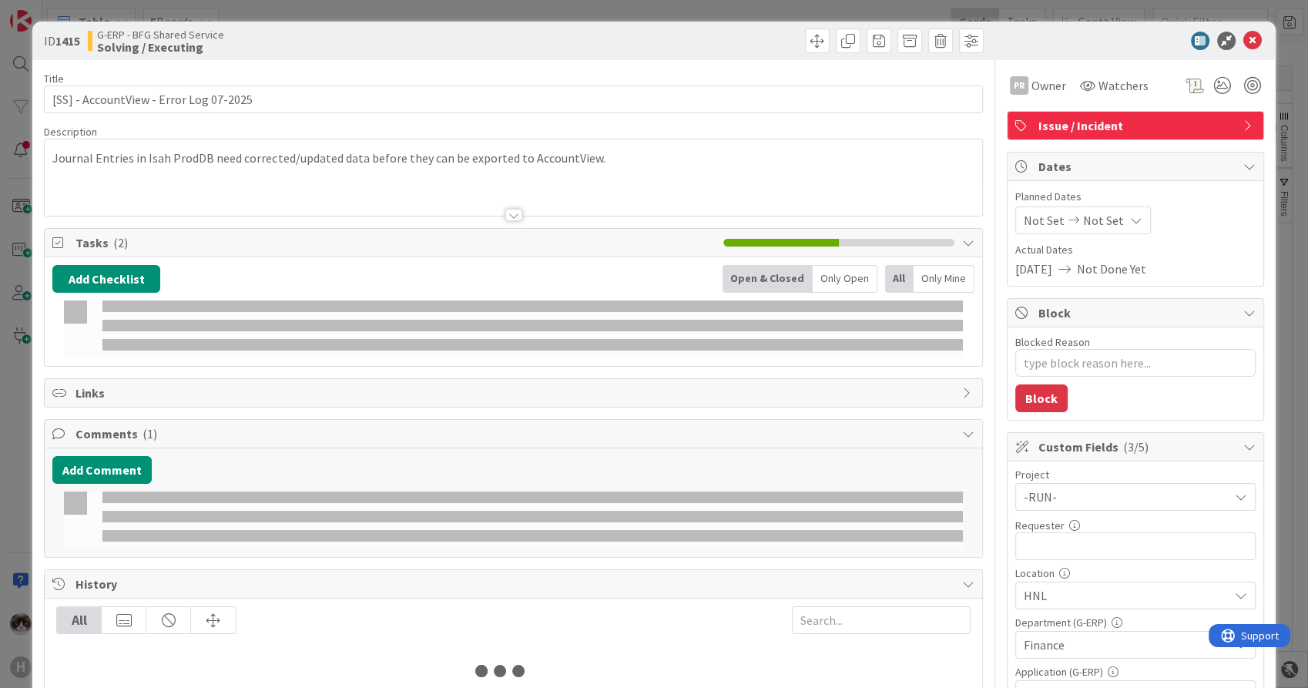
type textarea "x"
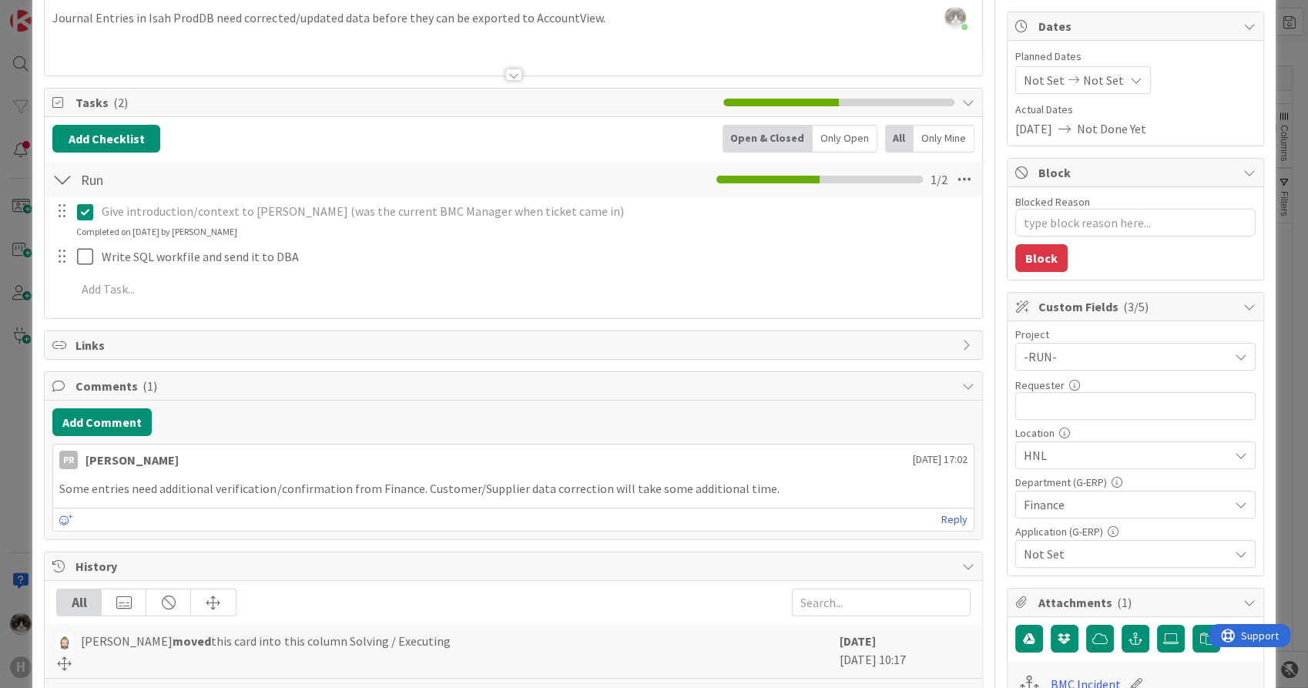
scroll to position [513, 0]
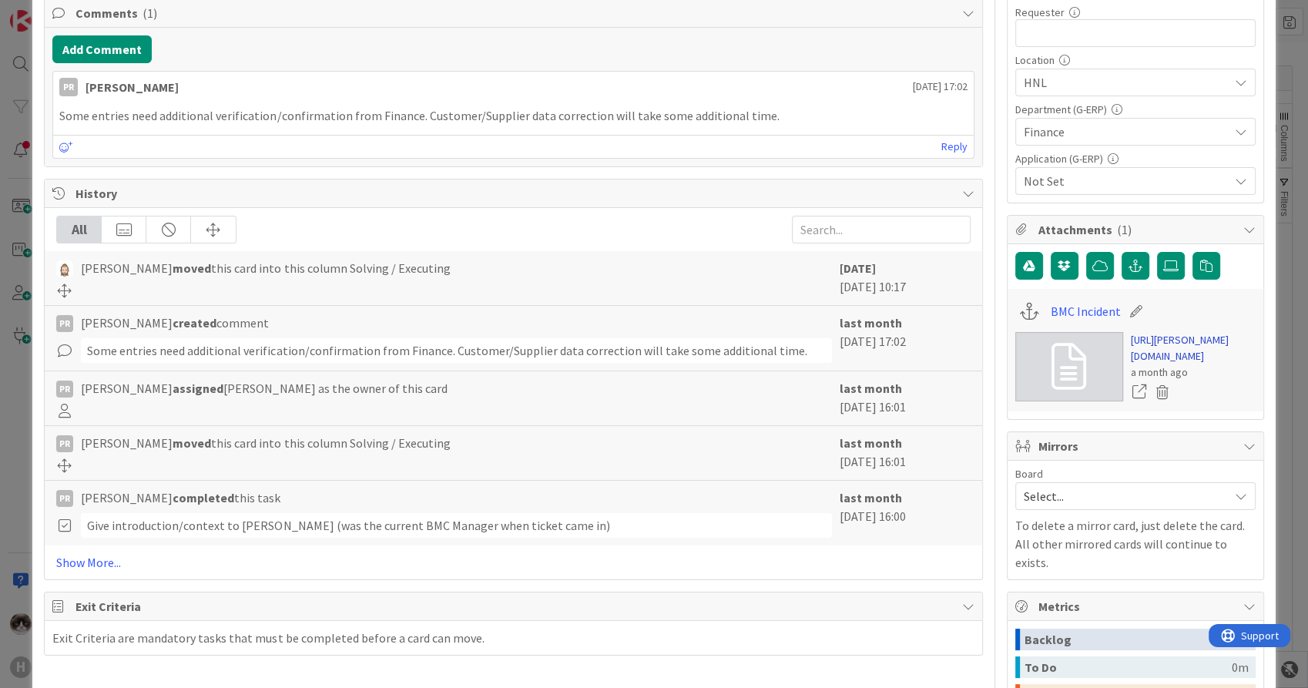
click at [1159, 348] on link "https://huisman-smartit.onbmc.com/smartit/app/#/incident/AGGHEXFAF704DATADUKETA…" at bounding box center [1193, 348] width 125 height 32
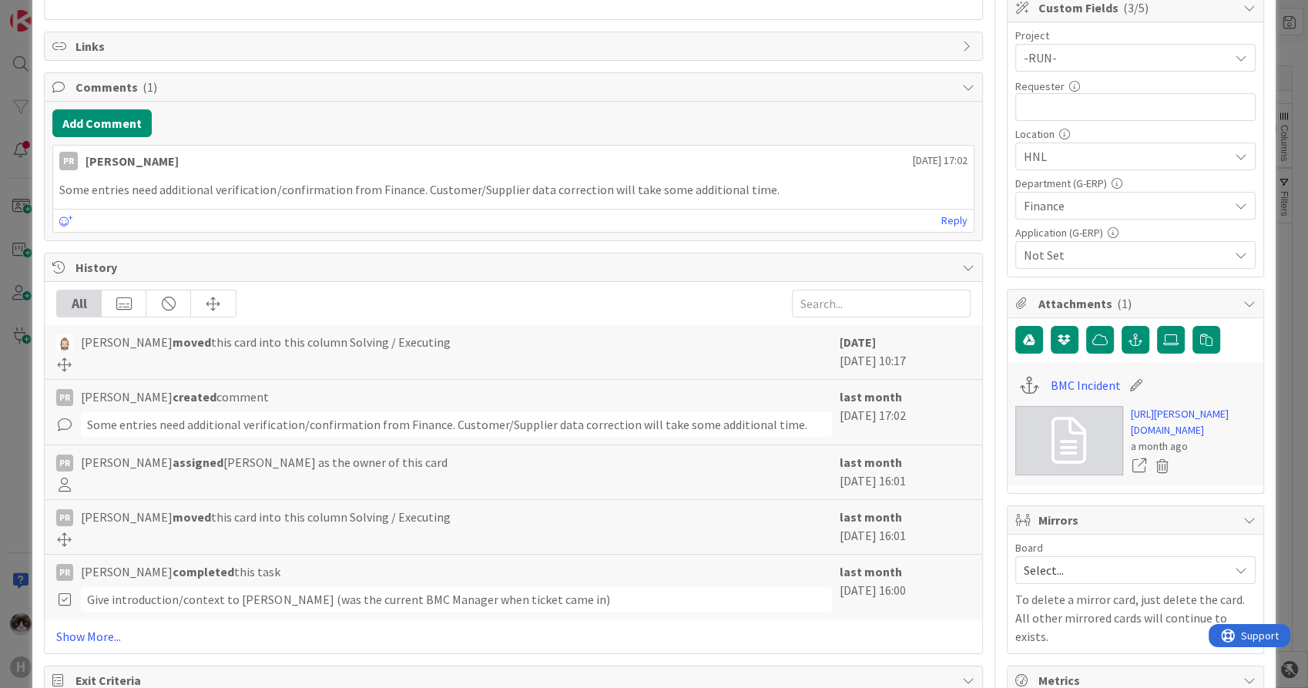
scroll to position [342, 0]
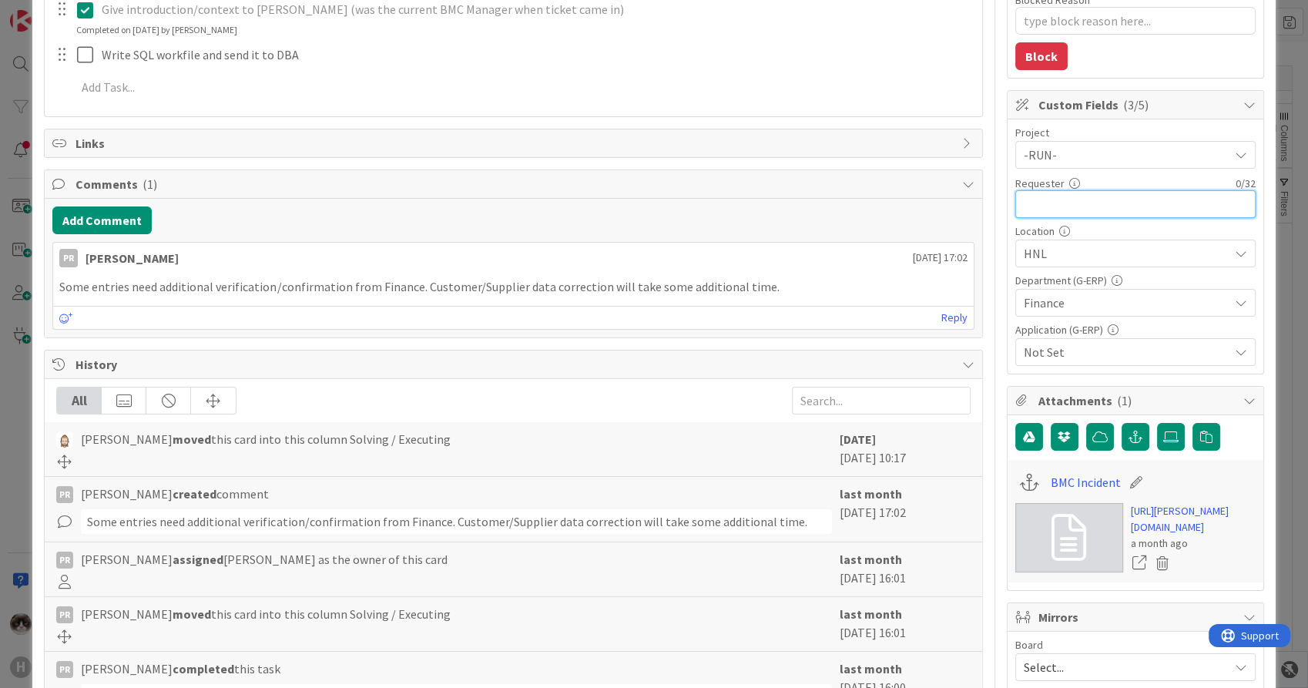
click at [1036, 203] on input "text" at bounding box center [1136, 204] width 240 height 28
type input "[PERSON_NAME]"
type textarea "x"
type input "[PERSON_NAME]"
click at [1102, 354] on span "Not Set" at bounding box center [1126, 352] width 205 height 18
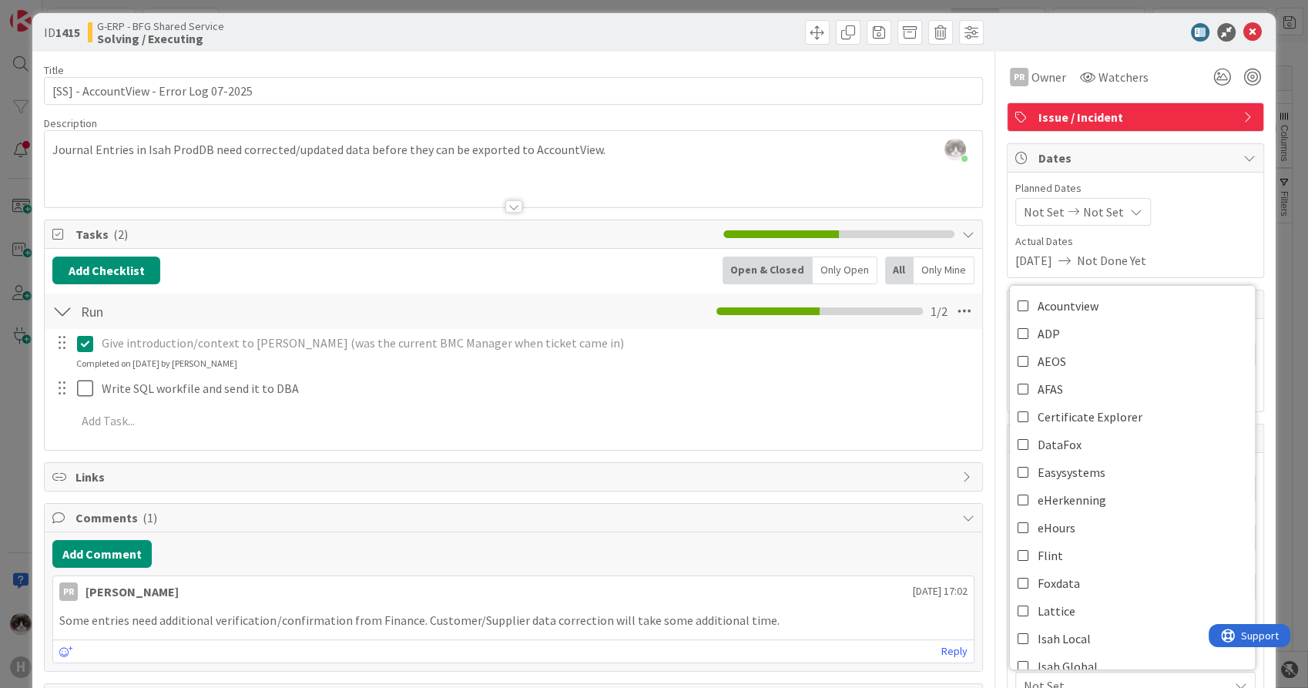
scroll to position [0, 0]
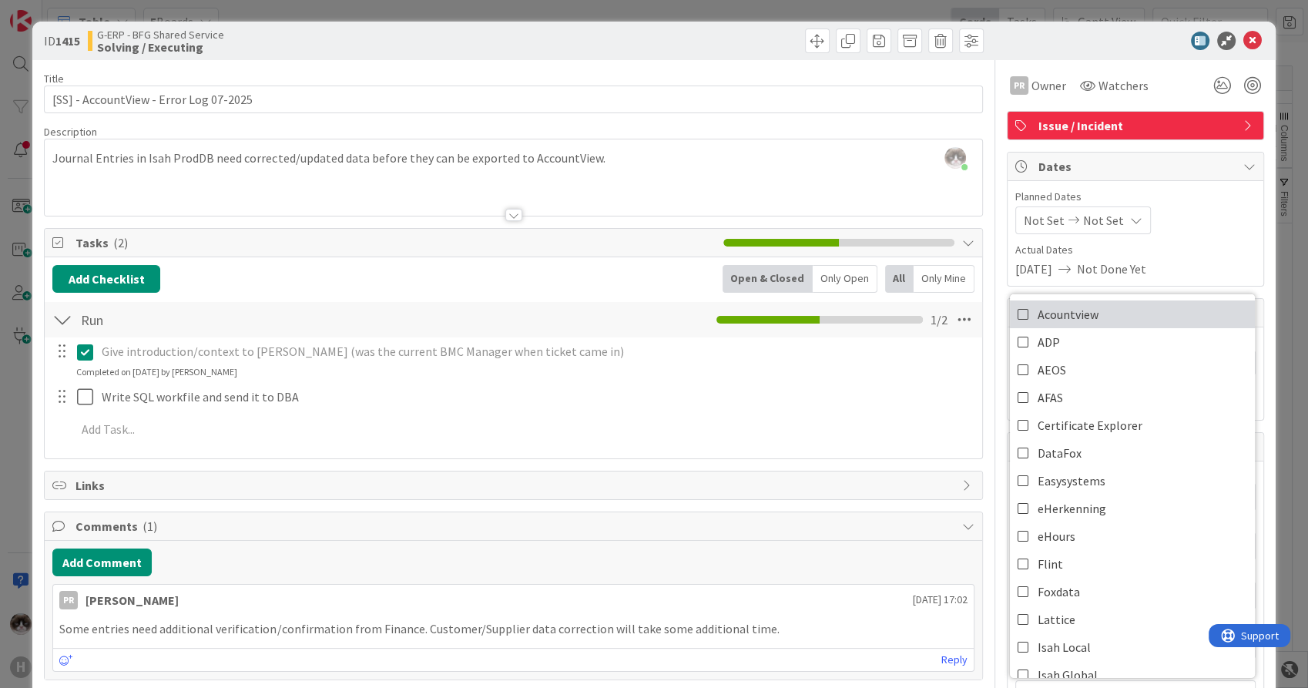
click at [1069, 325] on link "Acountview" at bounding box center [1132, 314] width 245 height 28
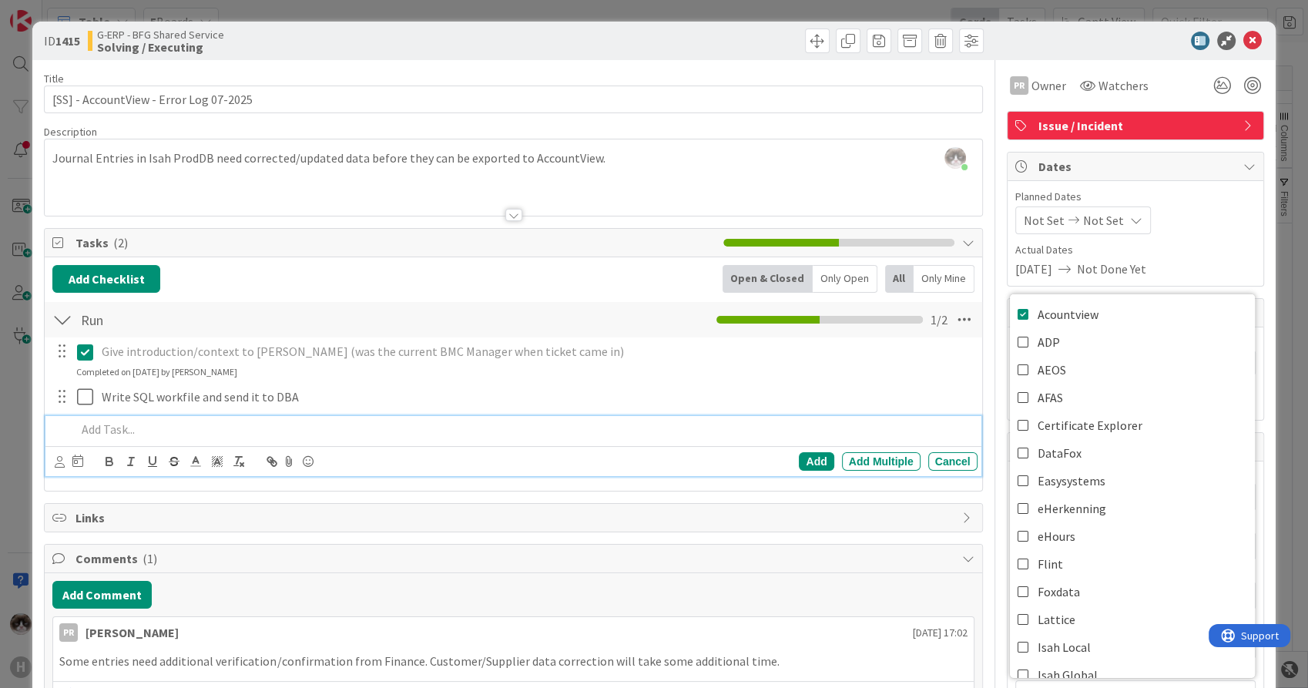
click at [836, 431] on p at bounding box center [523, 430] width 895 height 18
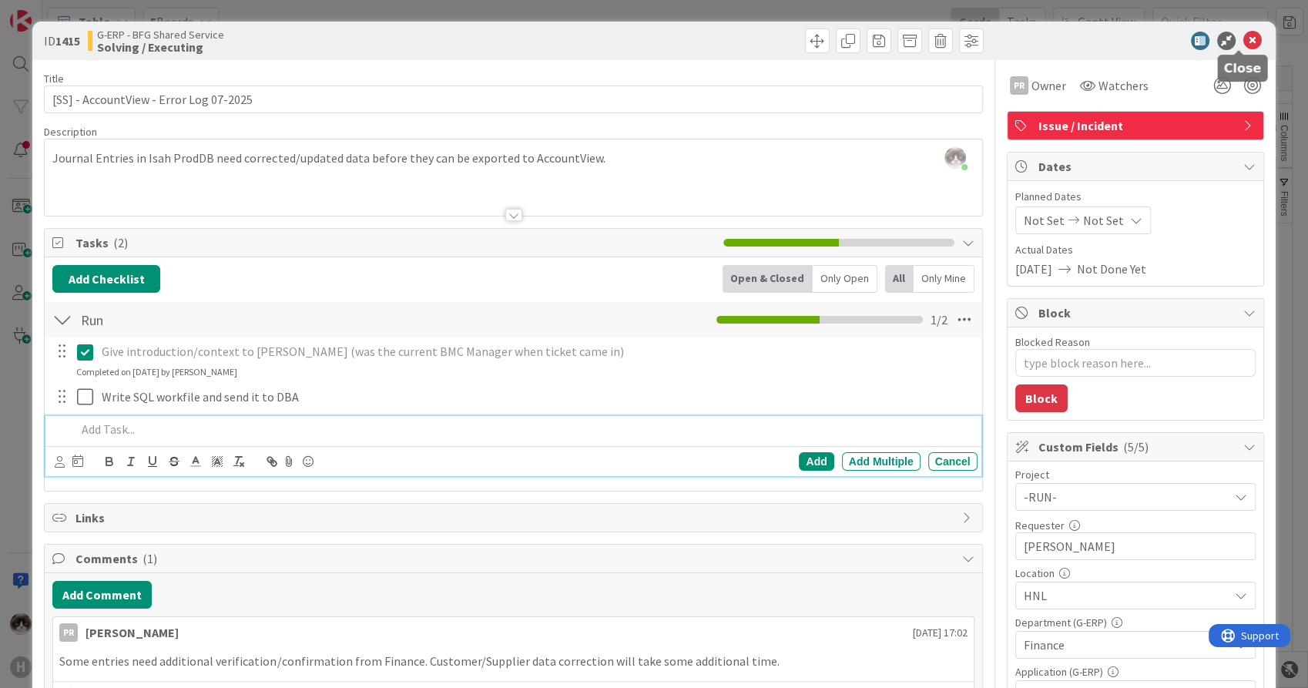
click at [1244, 42] on icon at bounding box center [1253, 41] width 18 height 18
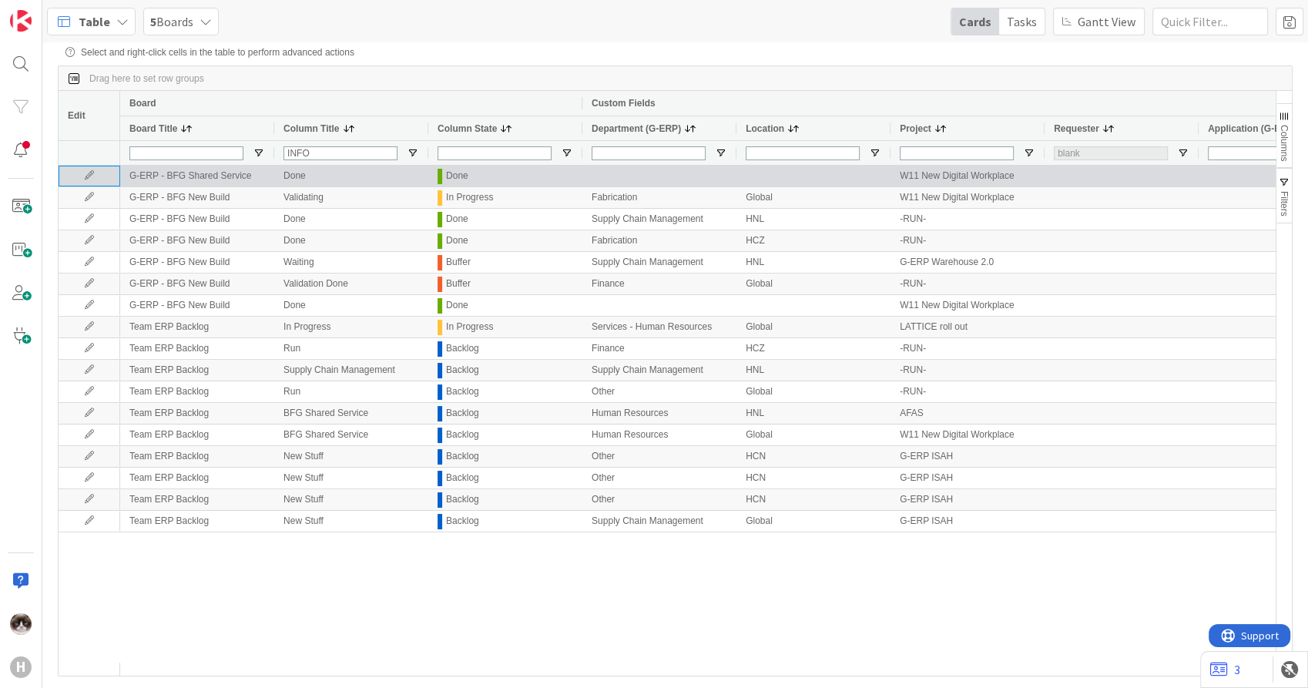
click at [99, 176] on icon at bounding box center [89, 175] width 23 height 9
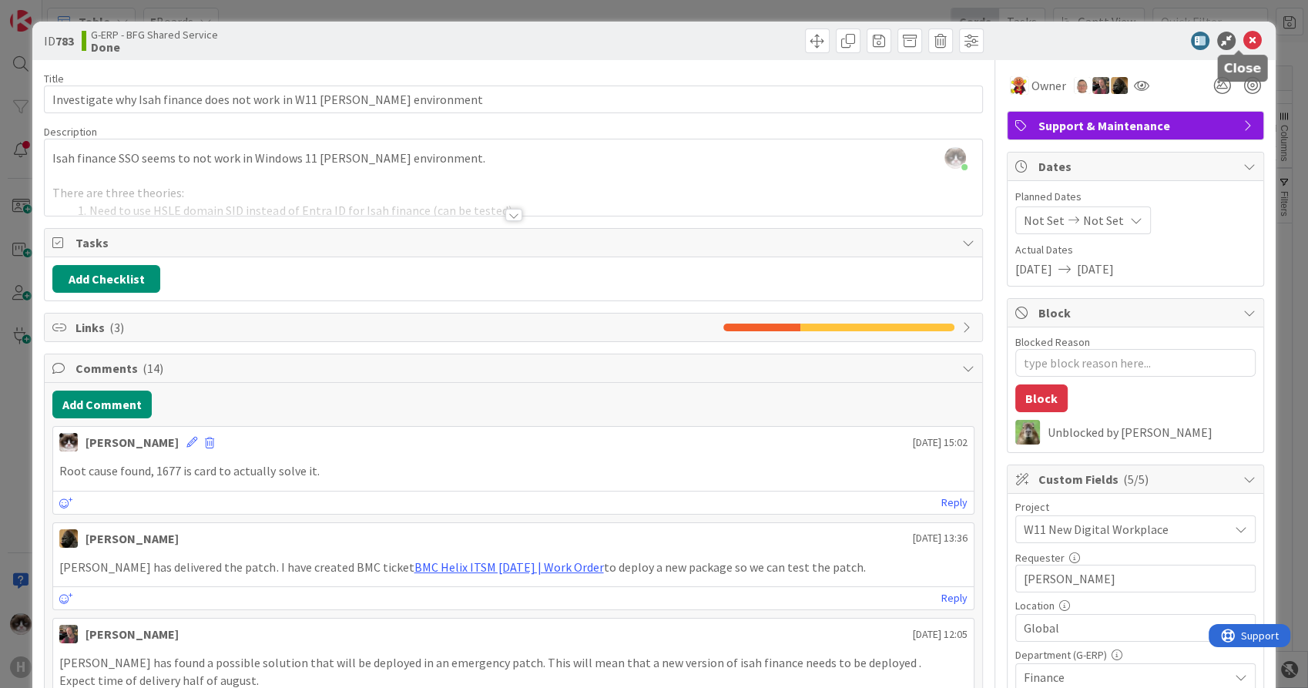
click at [1244, 42] on icon at bounding box center [1253, 41] width 18 height 18
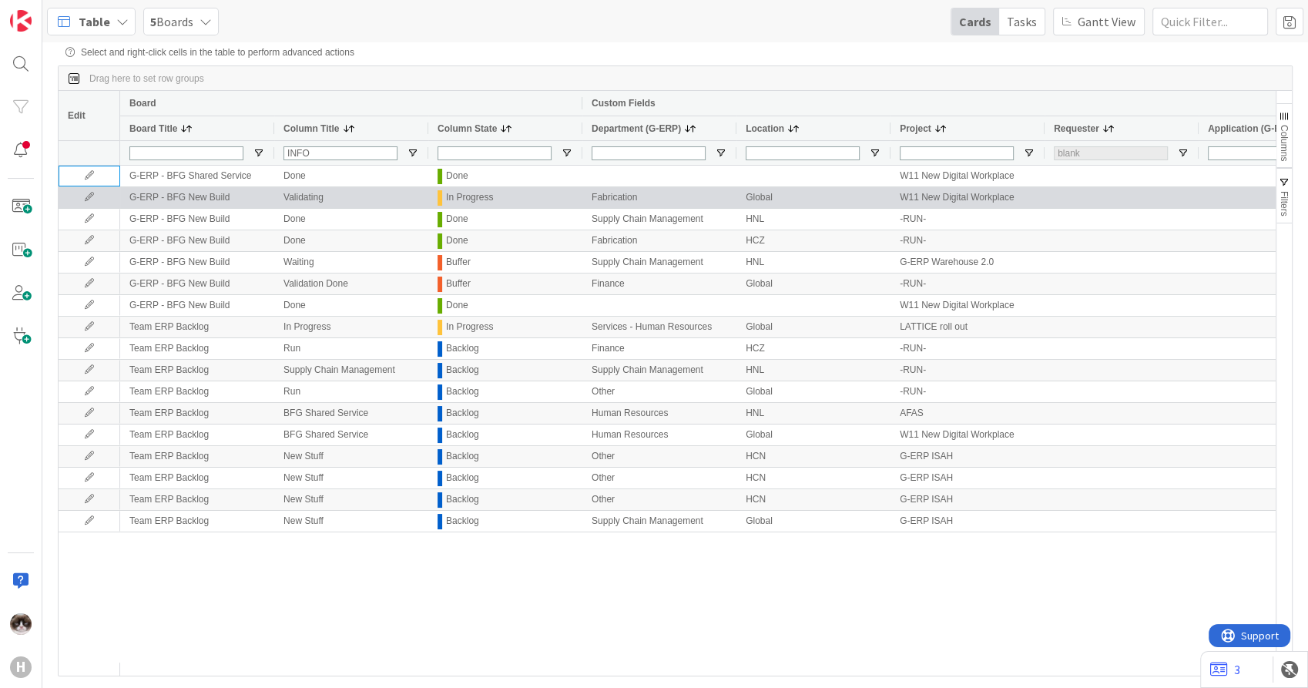
click at [87, 195] on icon at bounding box center [89, 197] width 23 height 9
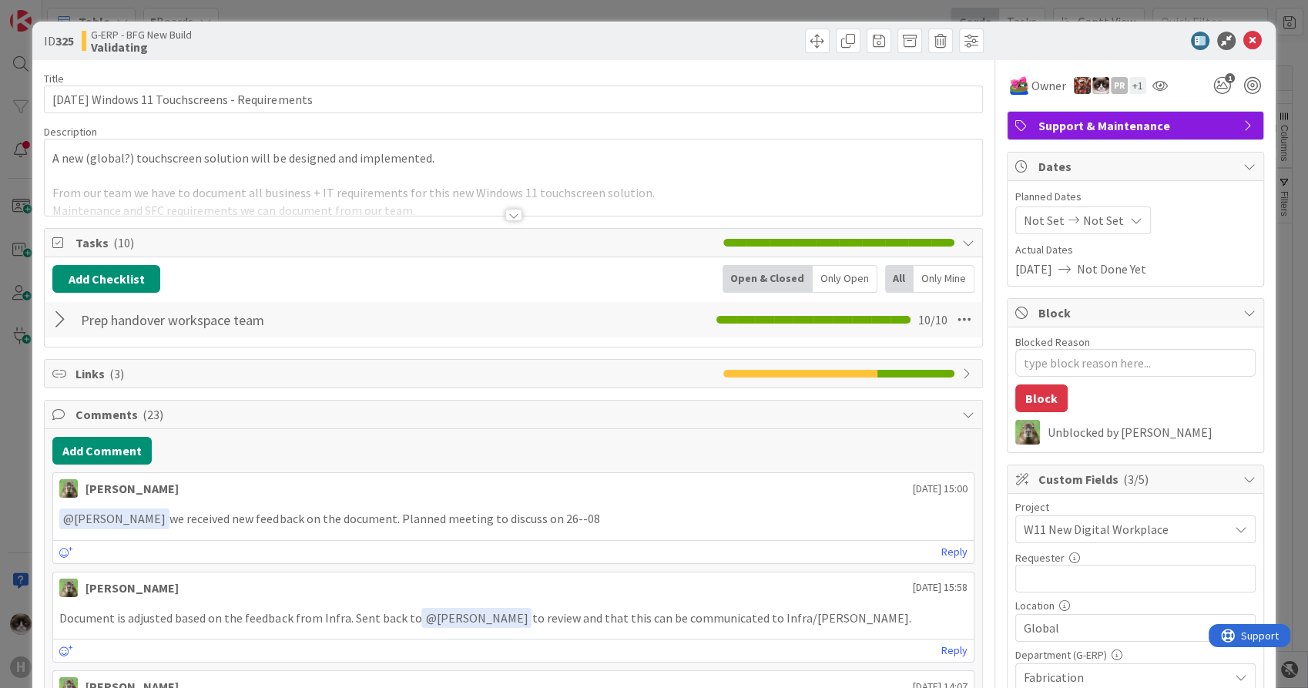
type textarea "x"
click at [1073, 583] on input "text" at bounding box center [1136, 579] width 240 height 28
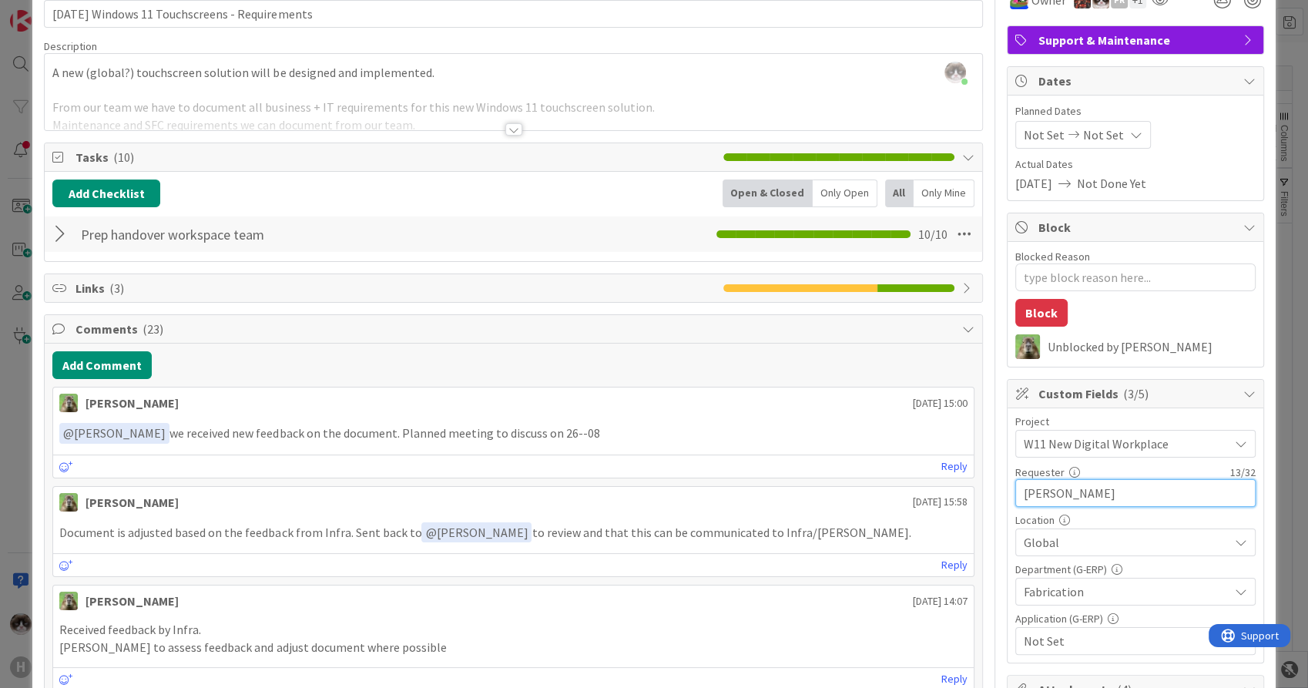
type input "[PERSON_NAME]"
type textarea "x"
type input "[PERSON_NAME]"
click at [1153, 641] on span "Not Set" at bounding box center [1126, 641] width 205 height 18
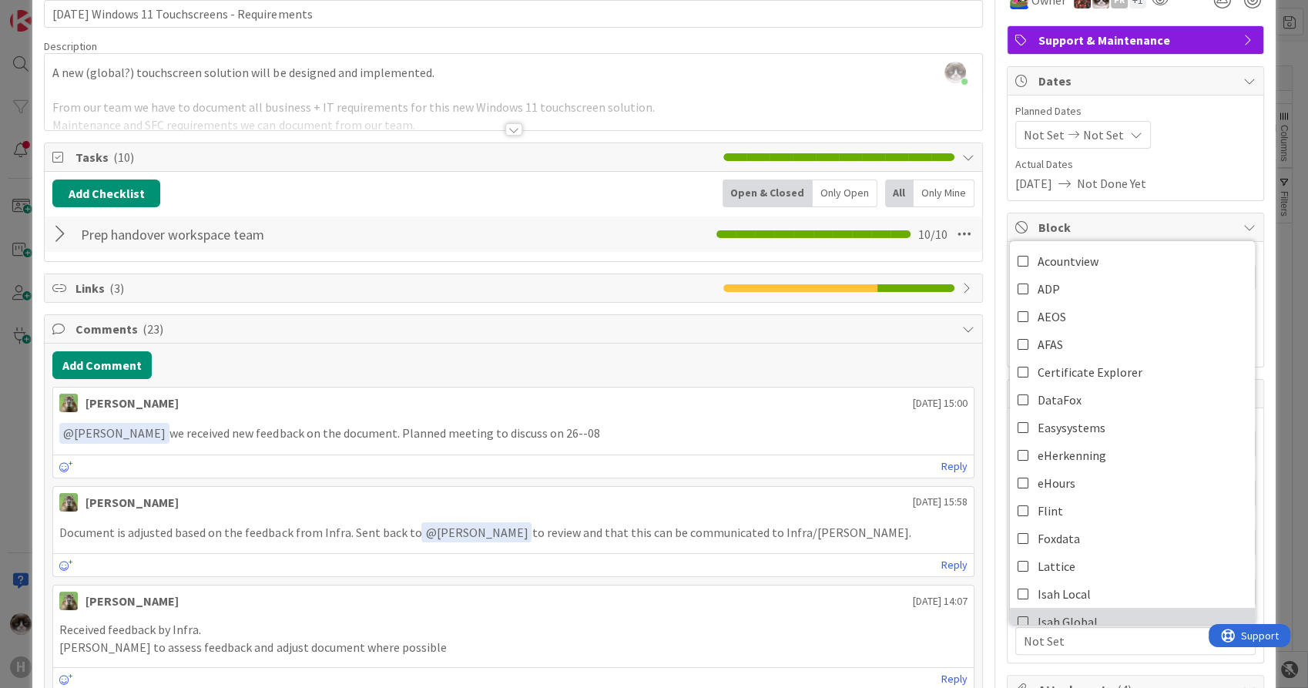
drag, startPoint x: 1140, startPoint y: 610, endPoint x: 1123, endPoint y: 633, distance: 28.0
click at [1140, 610] on link "Isah Global" at bounding box center [1132, 622] width 245 height 28
click at [1119, 638] on span "Isah Global" at bounding box center [1126, 641] width 205 height 18
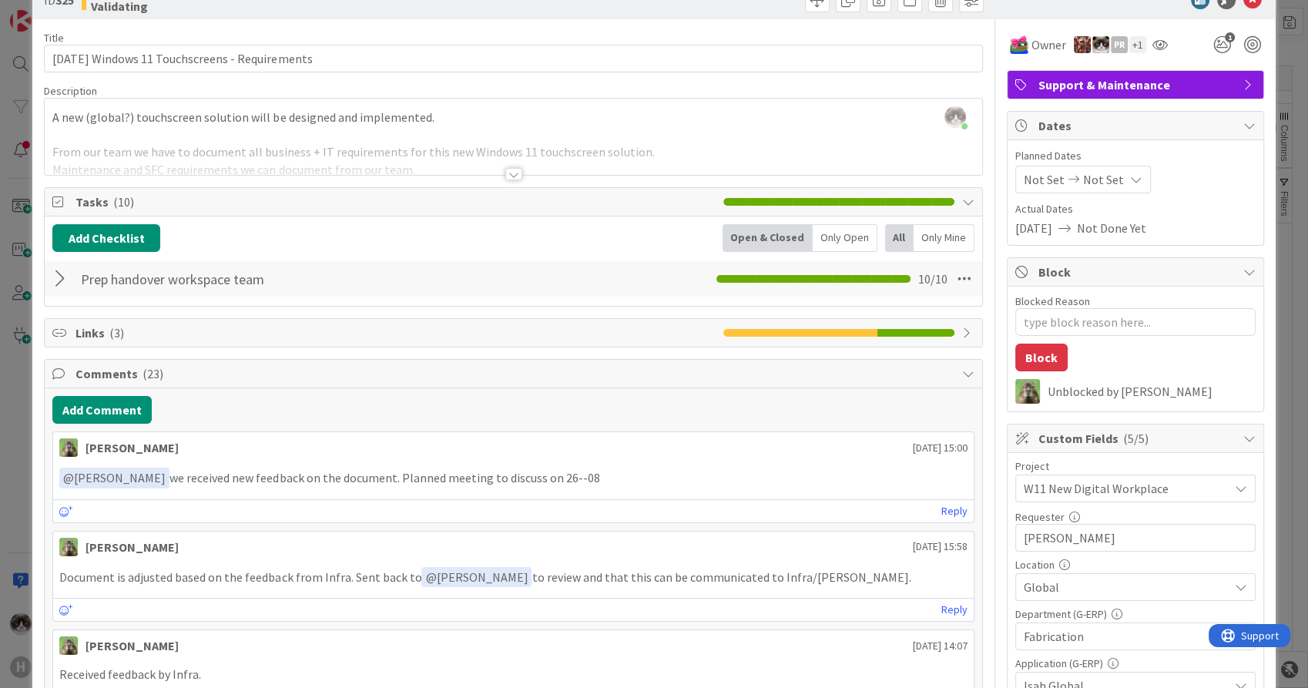
scroll to position [0, 0]
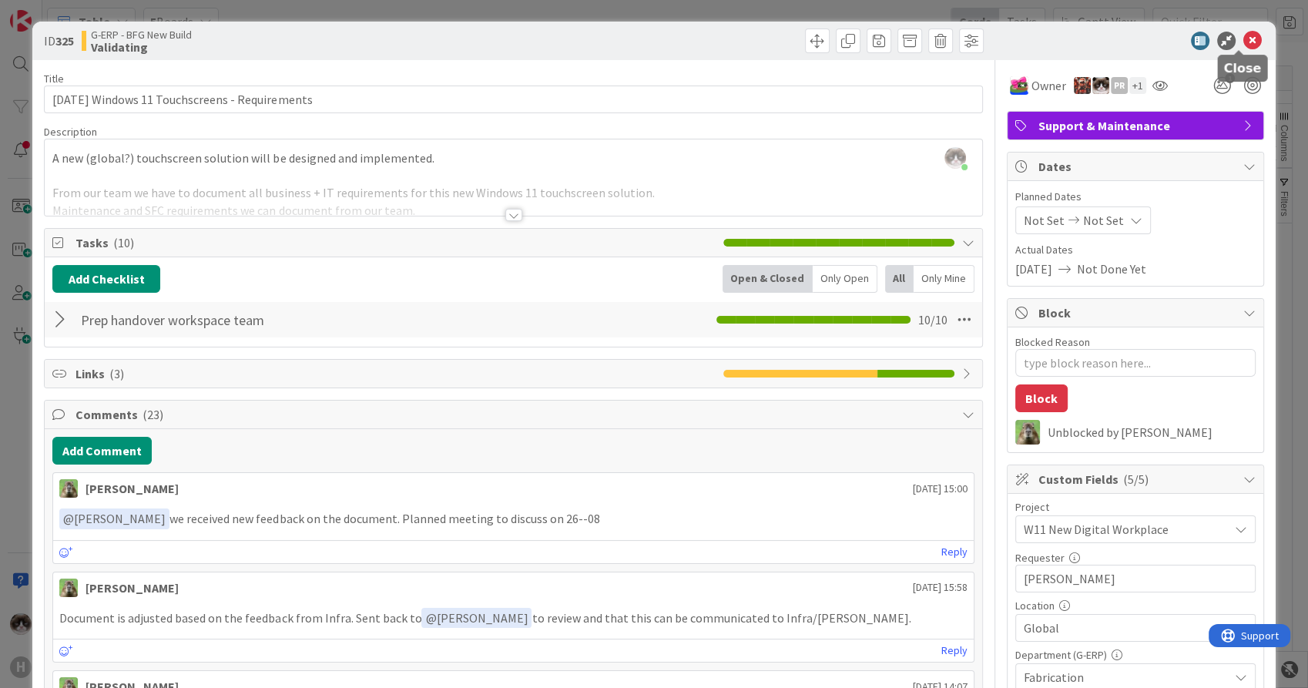
click at [1245, 35] on icon at bounding box center [1253, 41] width 18 height 18
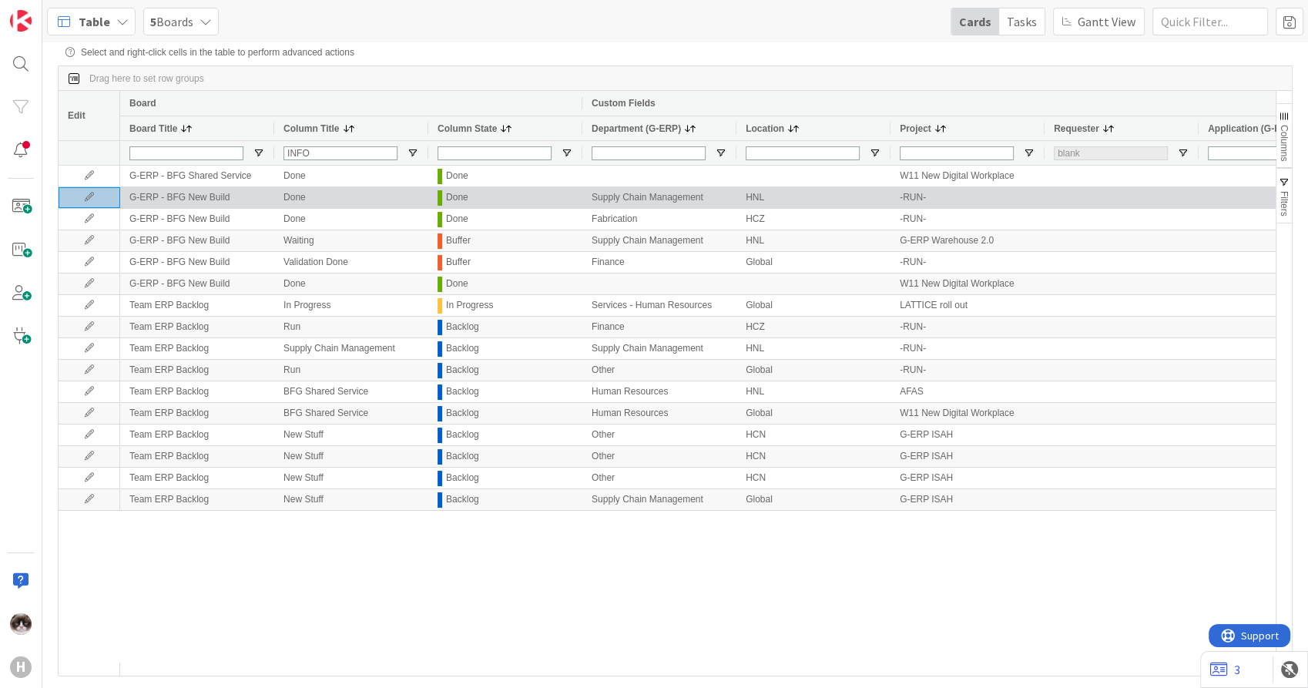
click at [89, 205] on div at bounding box center [90, 197] width 62 height 21
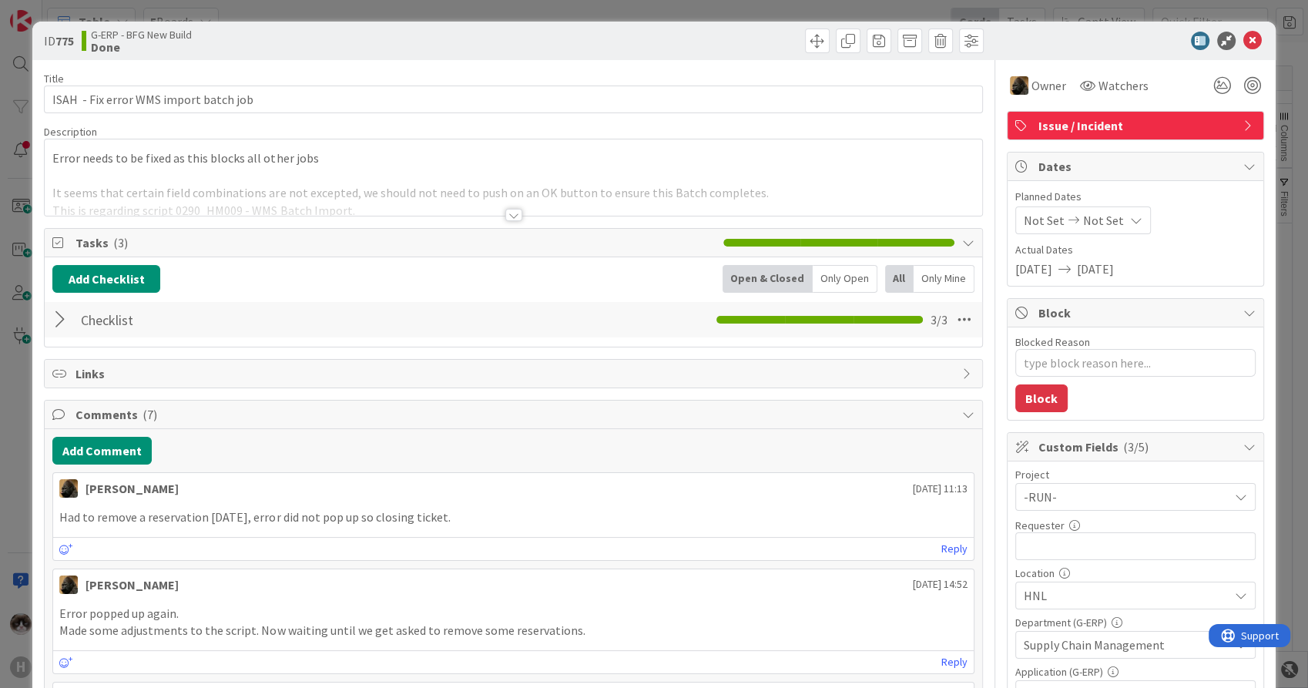
type textarea "x"
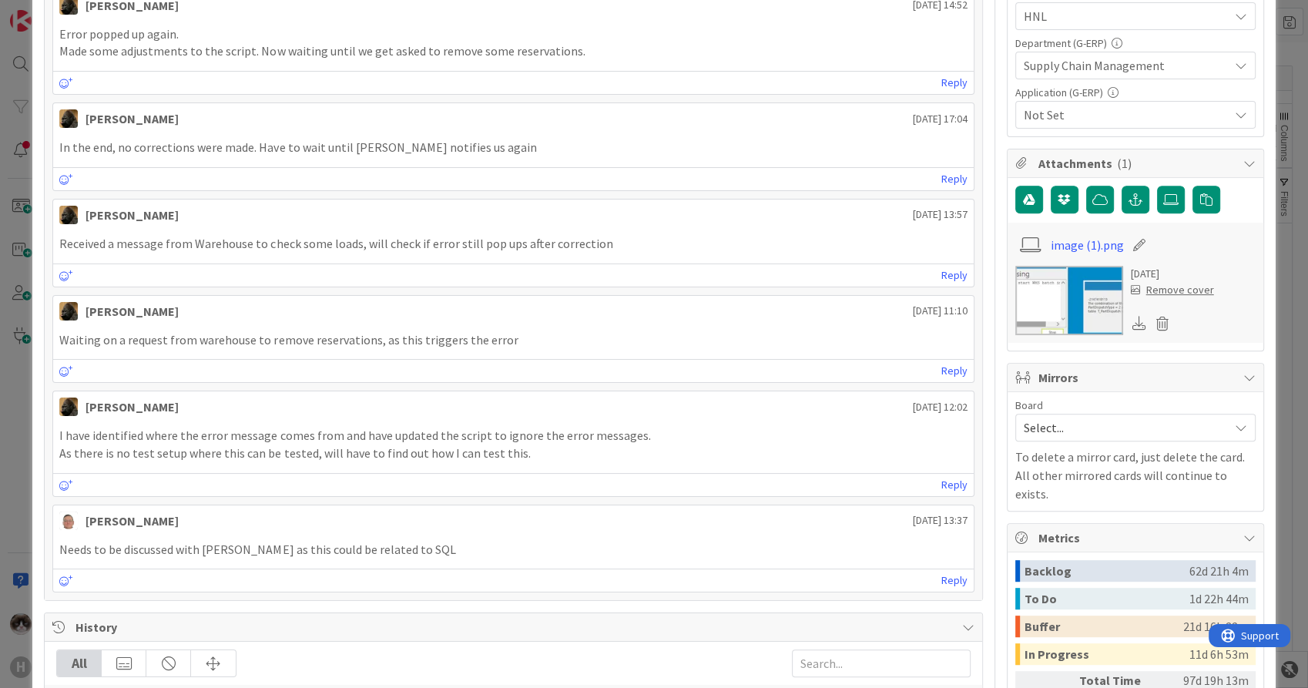
scroll to position [684, 0]
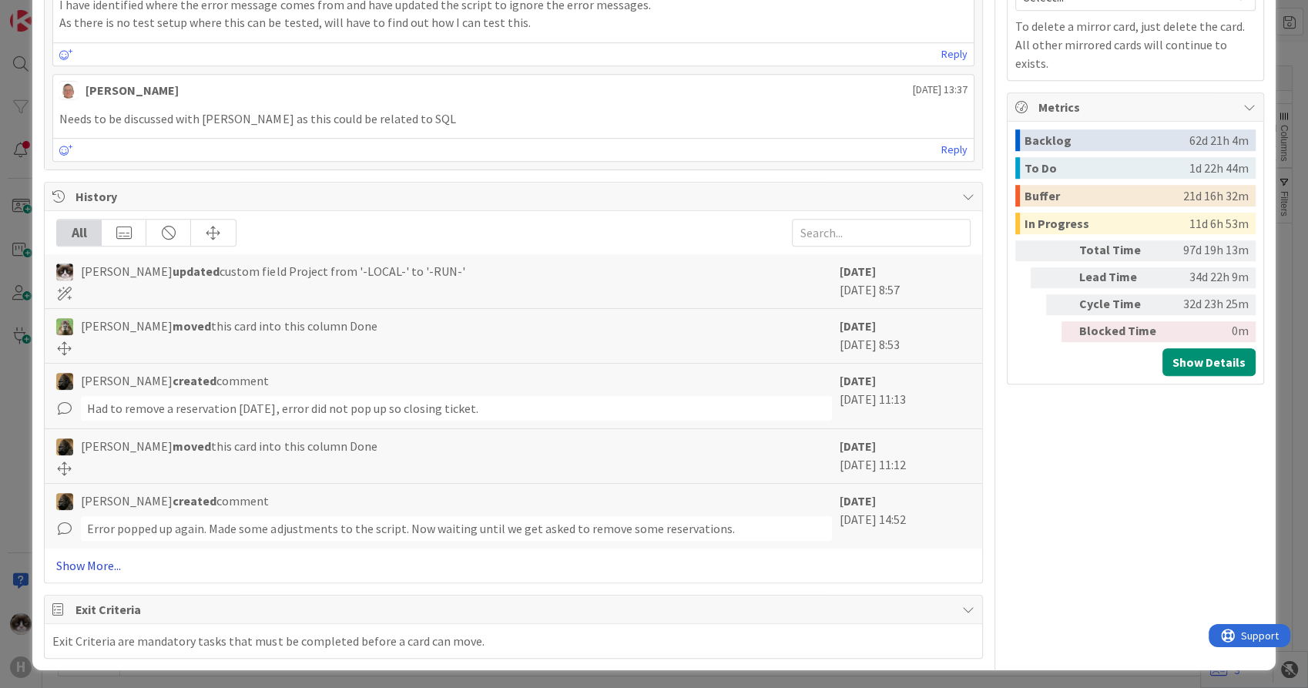
click at [110, 557] on link "Show More..." at bounding box center [513, 565] width 914 height 18
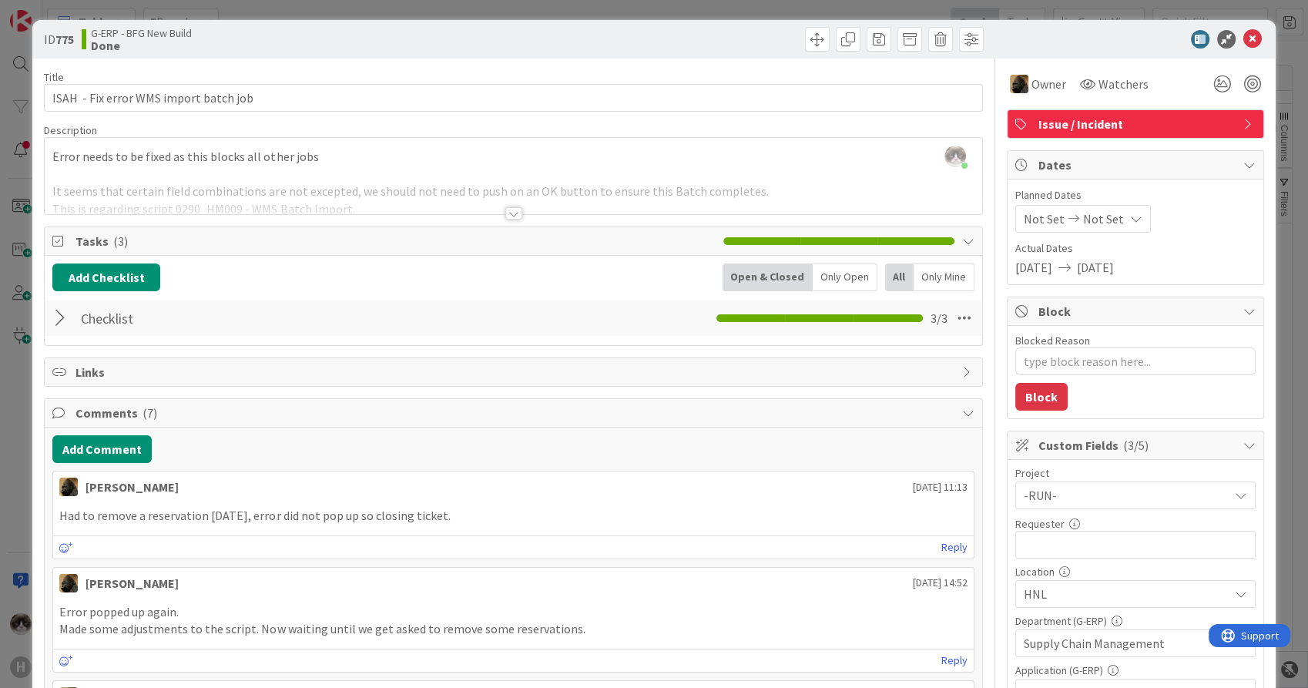
scroll to position [0, 0]
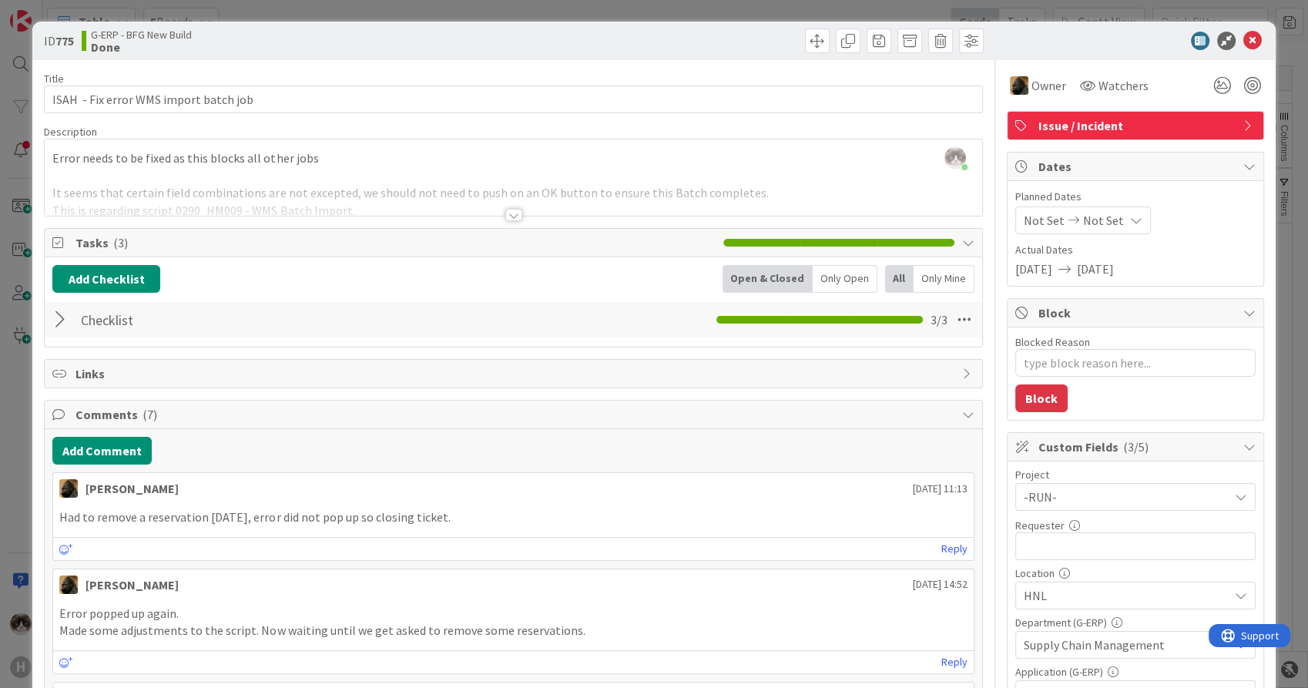
click at [505, 209] on div at bounding box center [513, 215] width 17 height 12
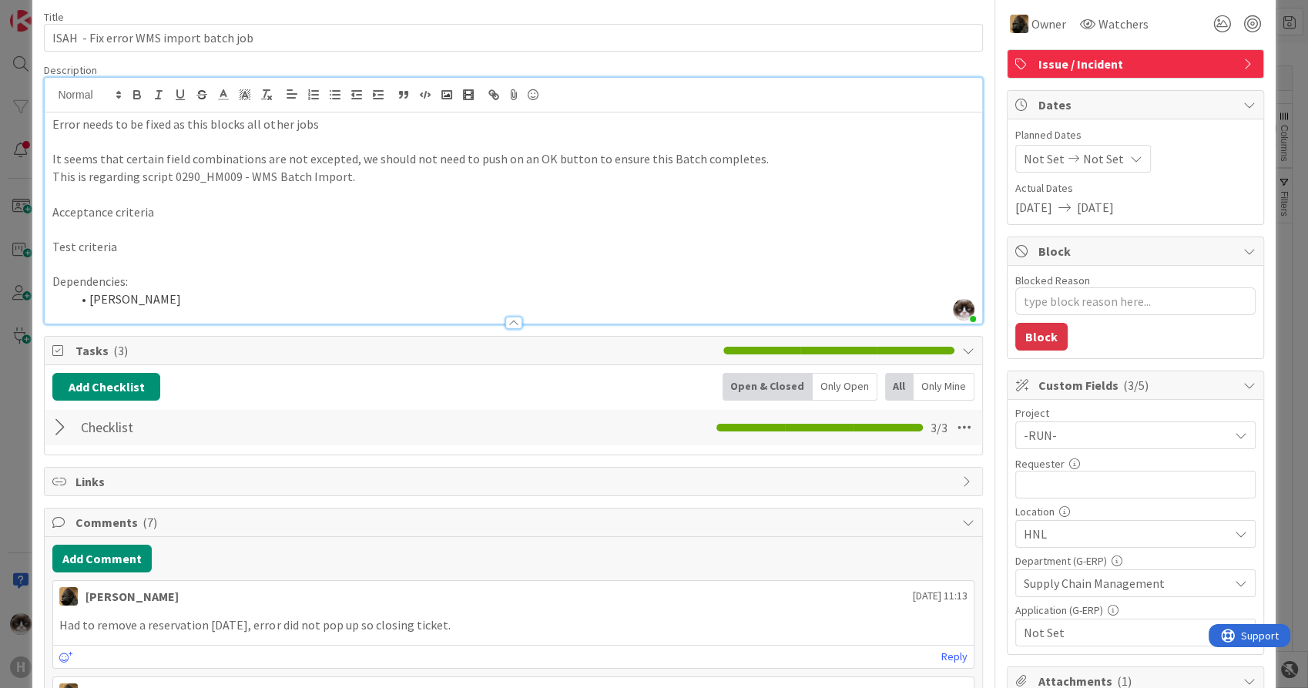
scroll to position [86, 0]
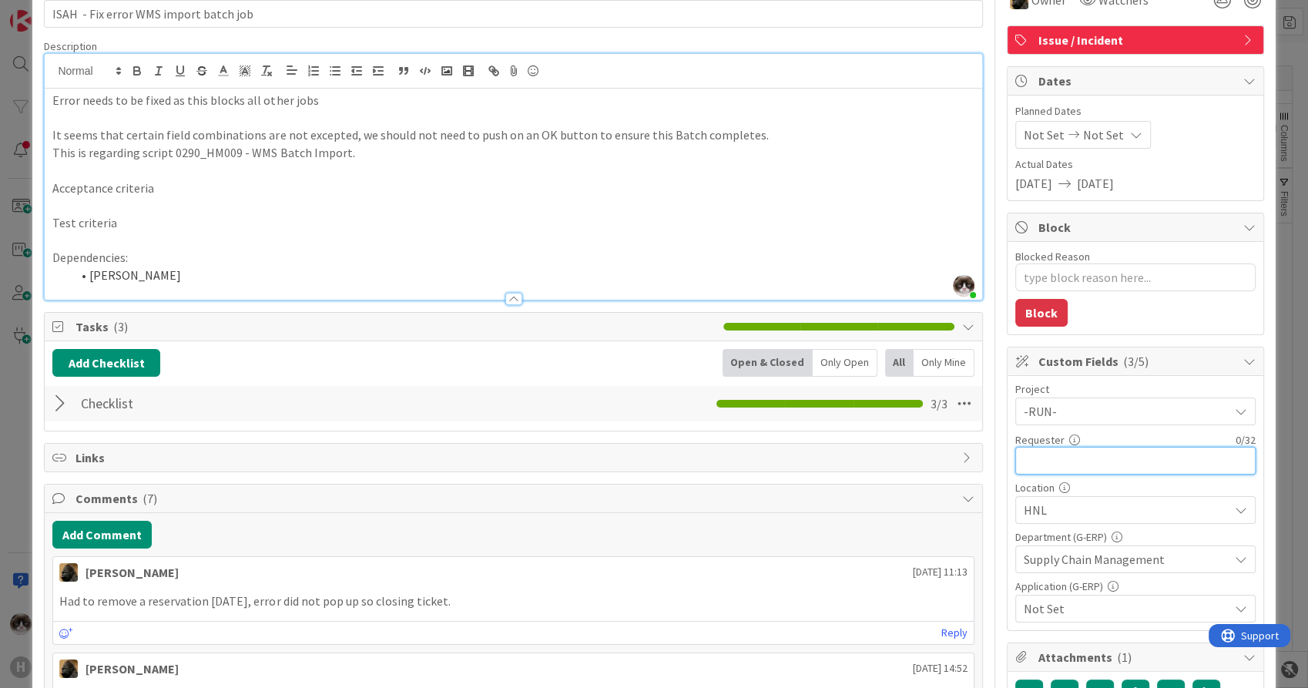
click at [1091, 448] on input "text" at bounding box center [1136, 461] width 240 height 28
type input "[PERSON_NAME]"
type textarea "x"
type input "[PERSON_NAME]"
click at [1085, 609] on span "Not Set" at bounding box center [1126, 608] width 205 height 18
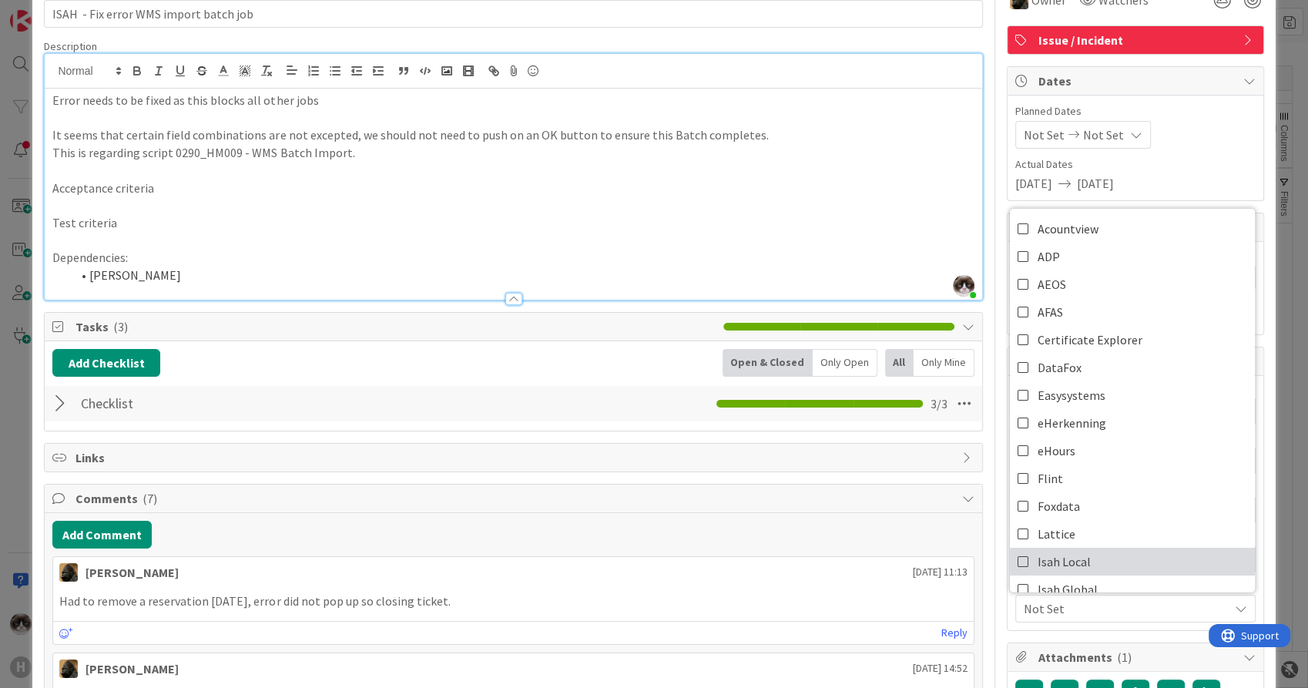
click at [1085, 566] on link "Isah Local" at bounding box center [1132, 562] width 245 height 28
click at [866, 537] on div "Add Comment" at bounding box center [513, 535] width 922 height 28
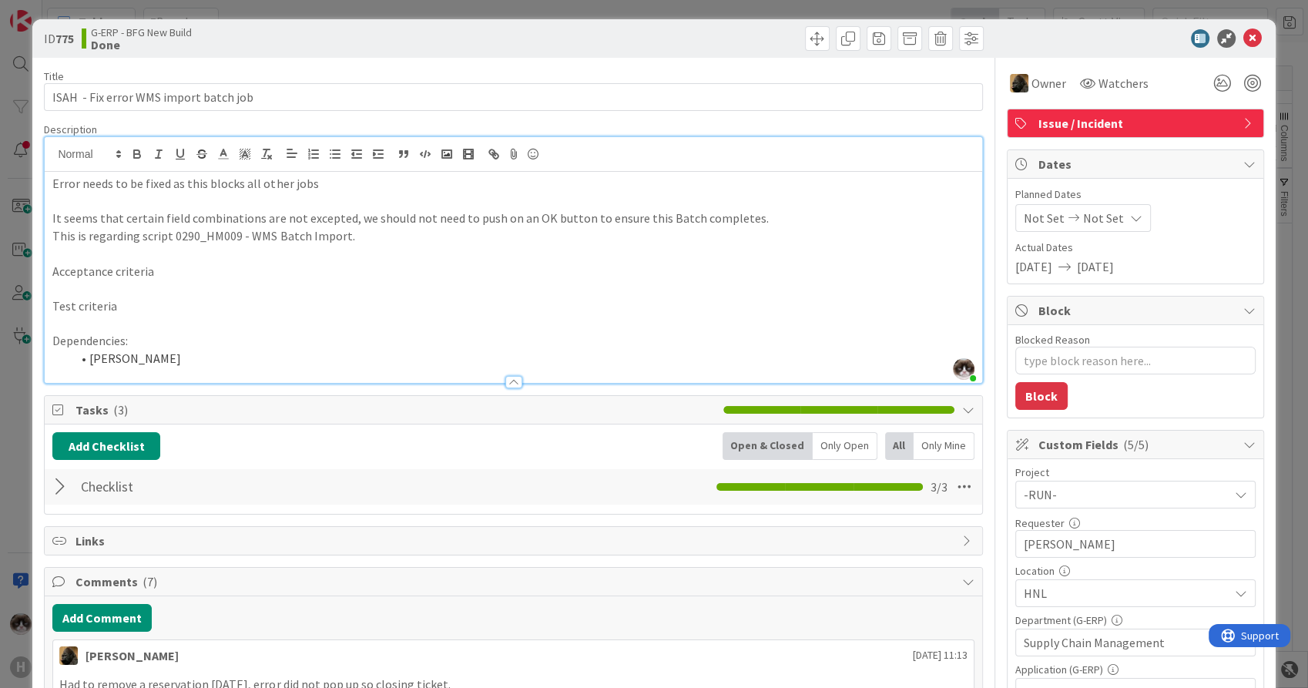
scroll to position [0, 0]
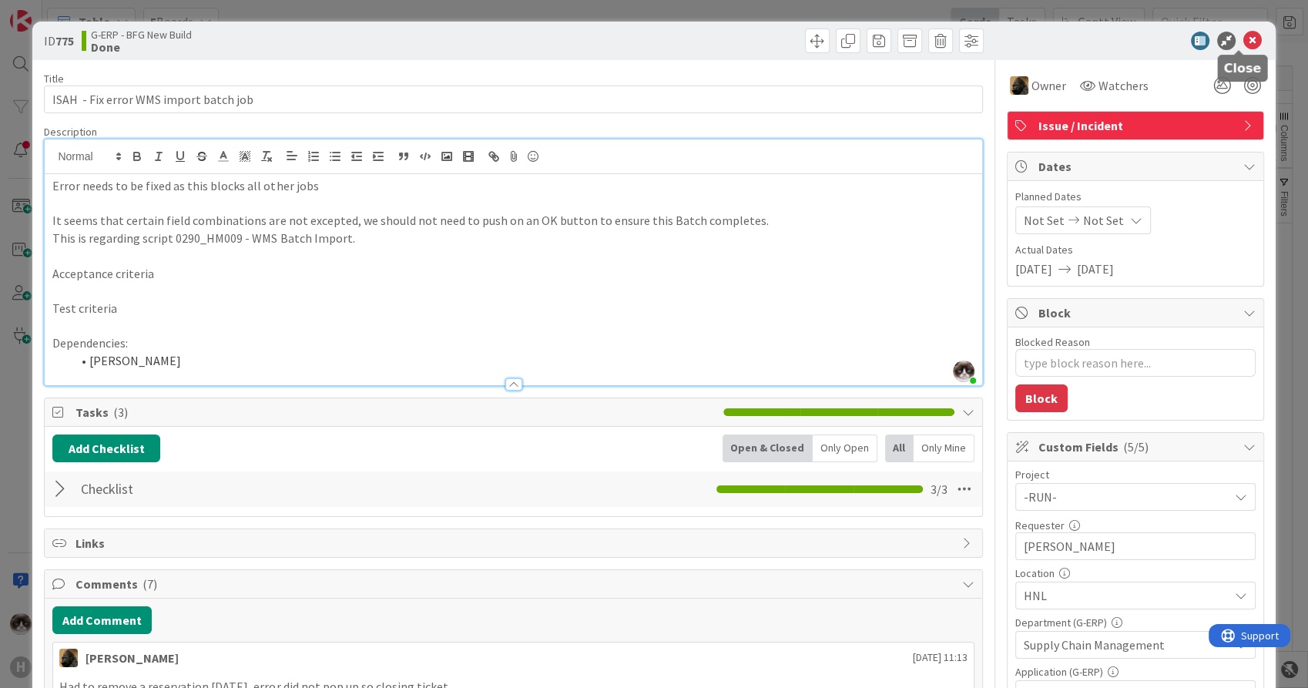
click at [1244, 36] on icon at bounding box center [1253, 41] width 18 height 18
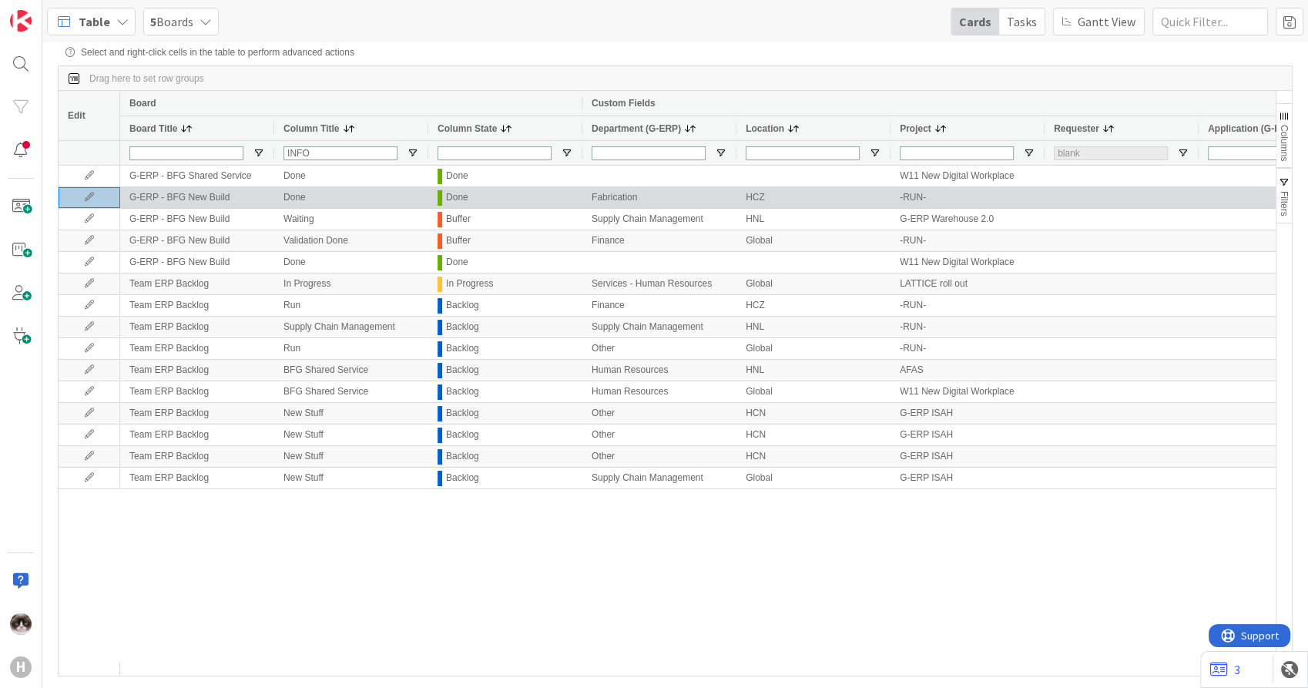
click at [99, 198] on icon at bounding box center [89, 197] width 23 height 9
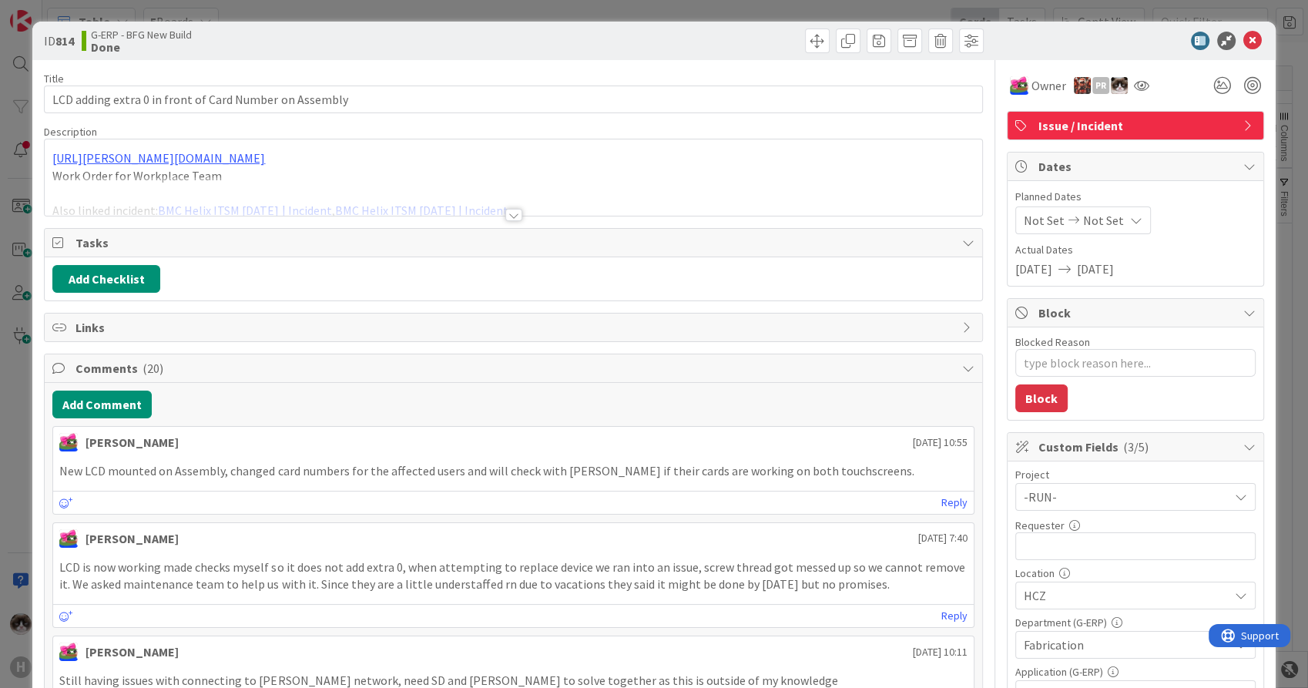
type textarea "x"
click at [1065, 539] on input "text" at bounding box center [1136, 546] width 240 height 28
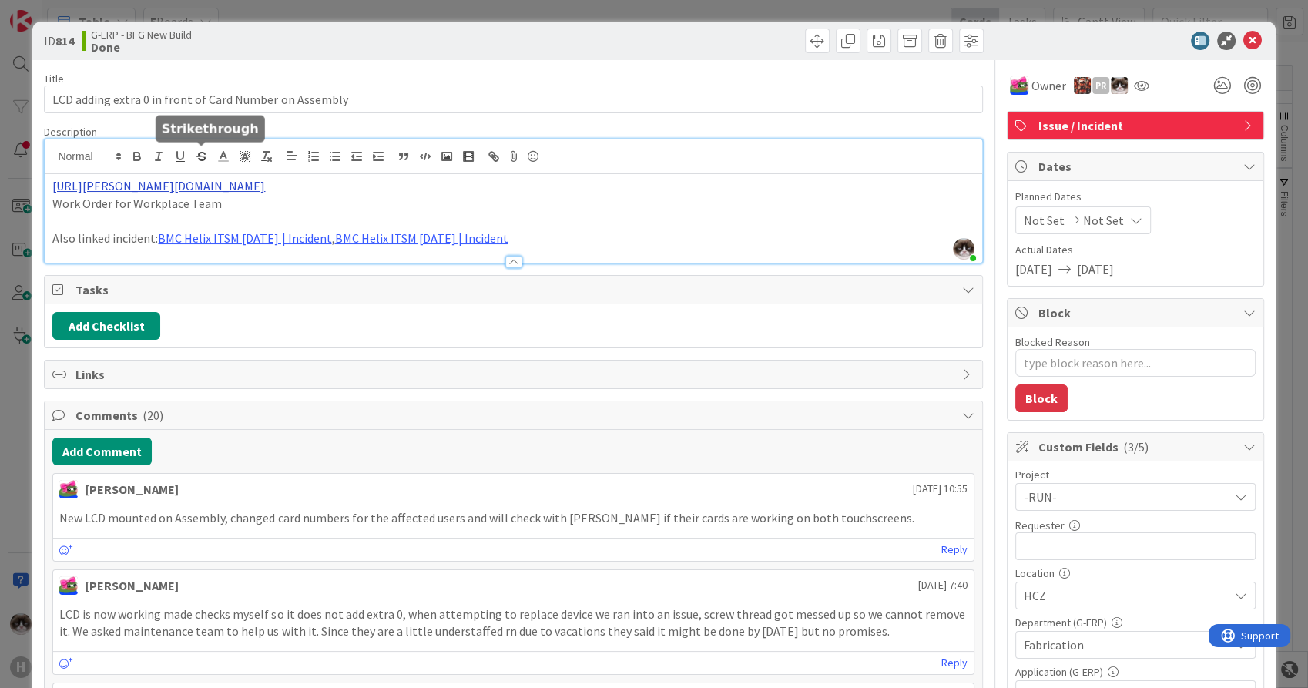
click at [199, 159] on div "Kevin van Dijk just joined https://huisman-smartit.onbmc.com/smartit/app/#/work…" at bounding box center [513, 200] width 937 height 123
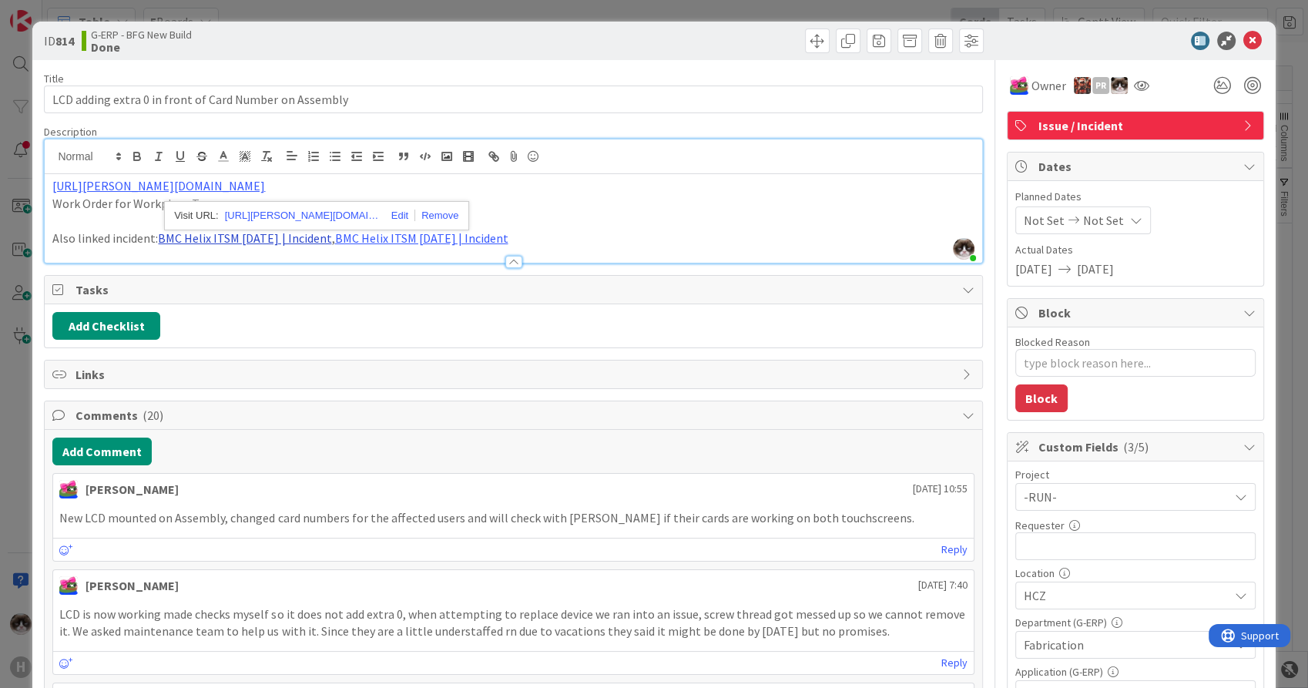
click at [205, 237] on link "BMC Helix ITSM 23.3.02 | Incident" at bounding box center [244, 237] width 173 height 15
click at [210, 265] on link "https://huisman-smartit.onbmc.com/smartit/app/#/incident/AGGEFRDUJONBTASX3IW6SX…" at bounding box center [229, 268] width 154 height 20
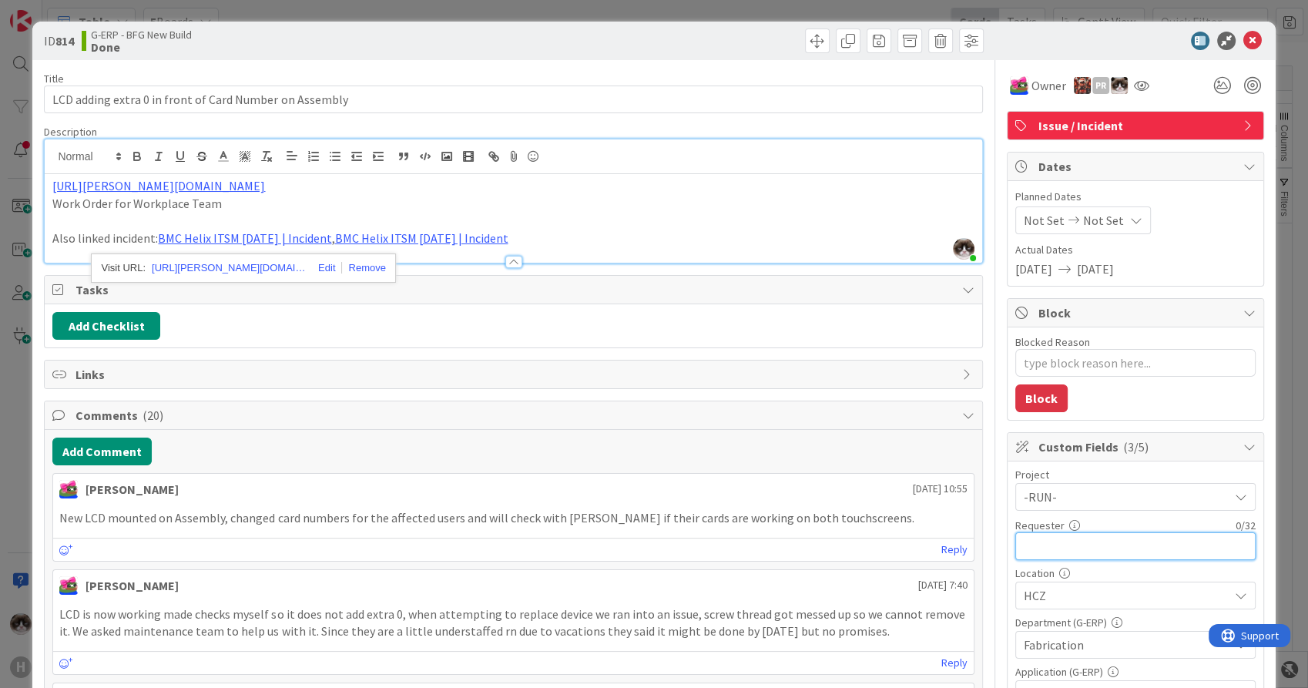
click at [1086, 539] on input "text" at bounding box center [1136, 546] width 240 height 28
type input "Jakub Turon"
type textarea "x"
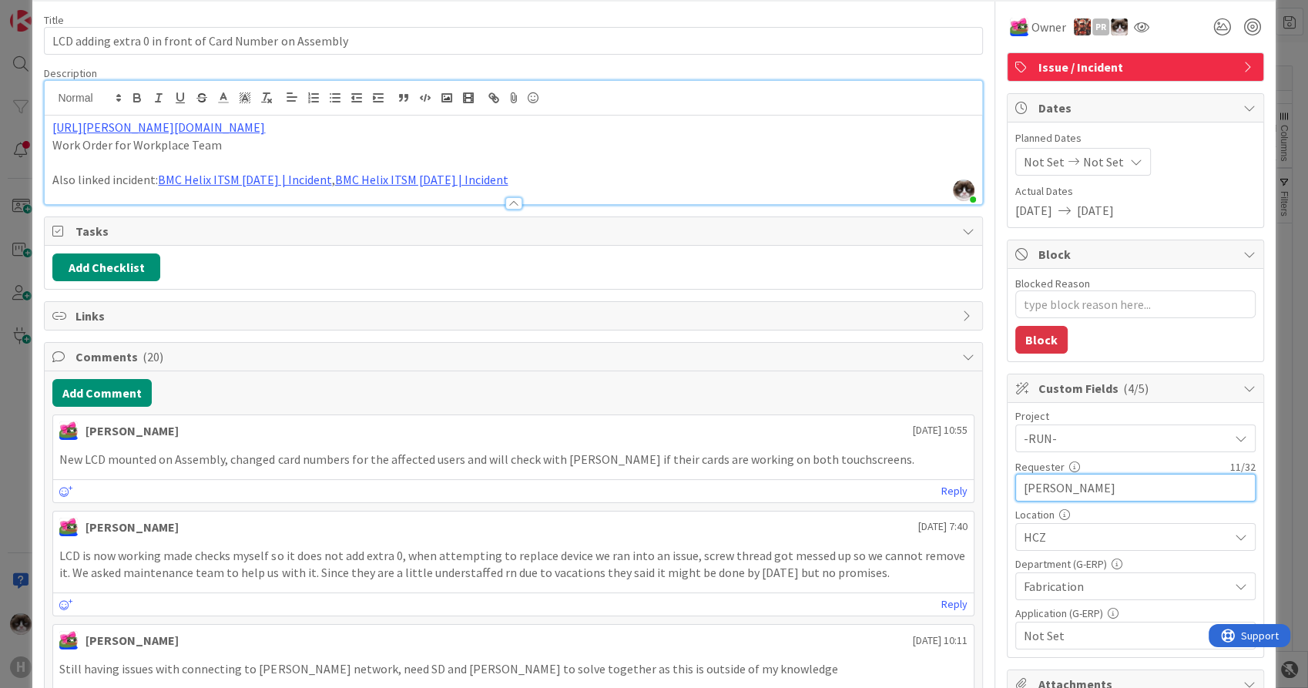
scroll to position [86, 0]
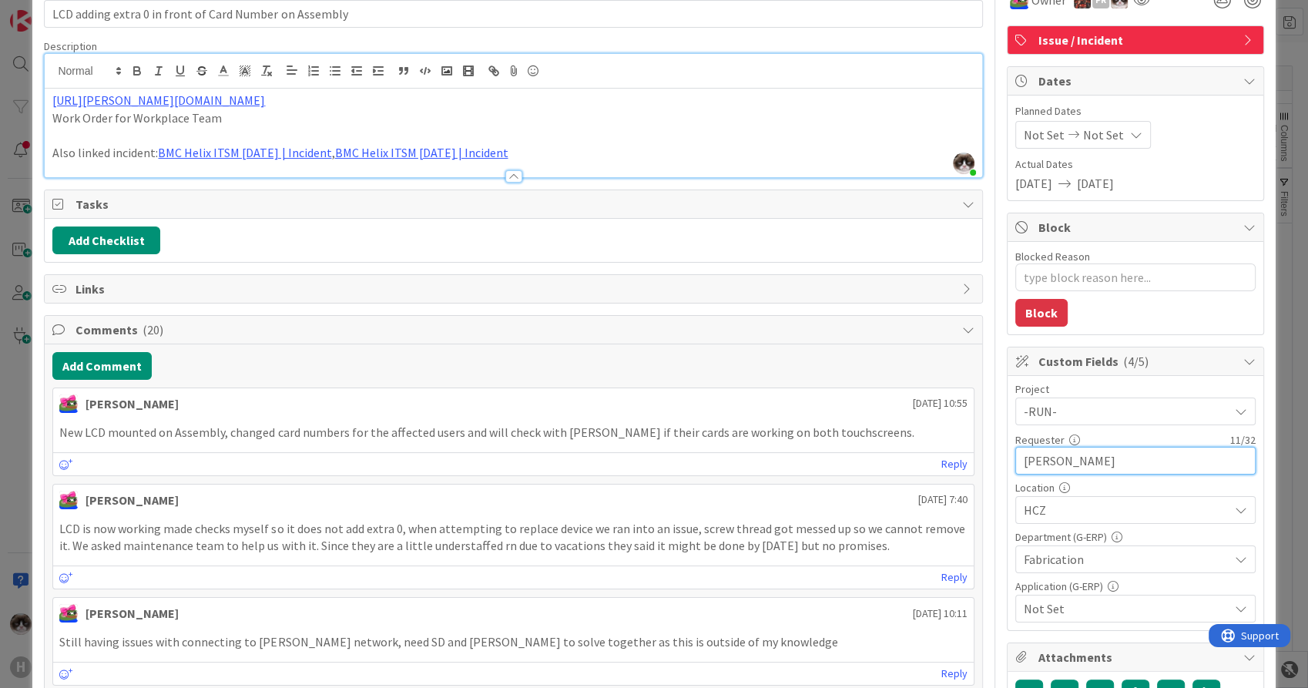
type input "Jakub Turon"
click at [1080, 606] on span "Not Set" at bounding box center [1126, 608] width 205 height 18
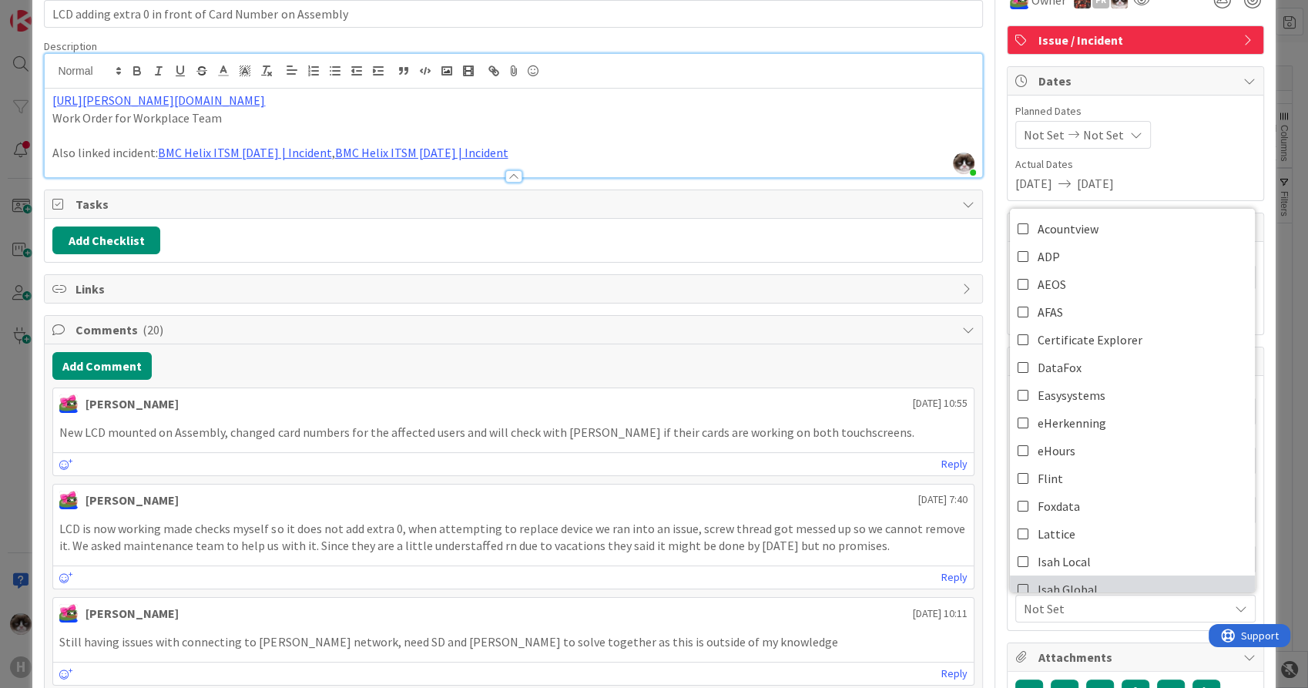
click at [1079, 586] on span "Isah Global" at bounding box center [1068, 589] width 60 height 23
click at [1078, 604] on span "Isah Global" at bounding box center [1126, 608] width 205 height 18
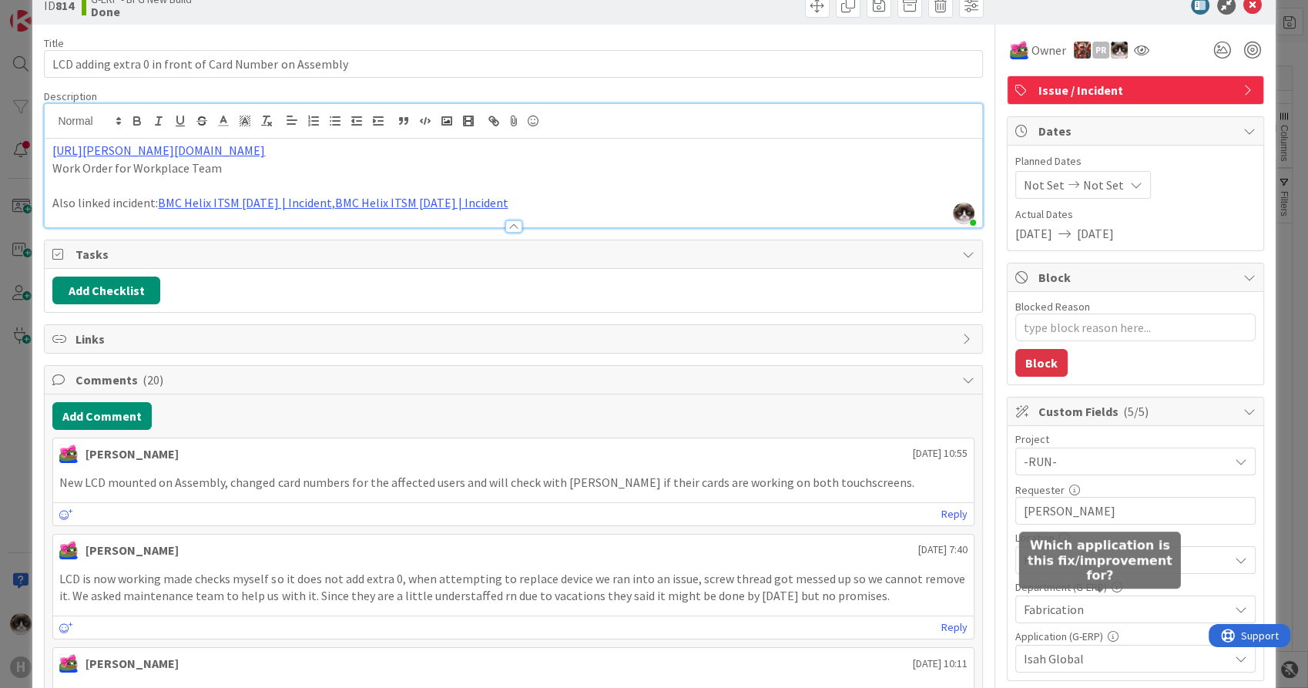
scroll to position [0, 0]
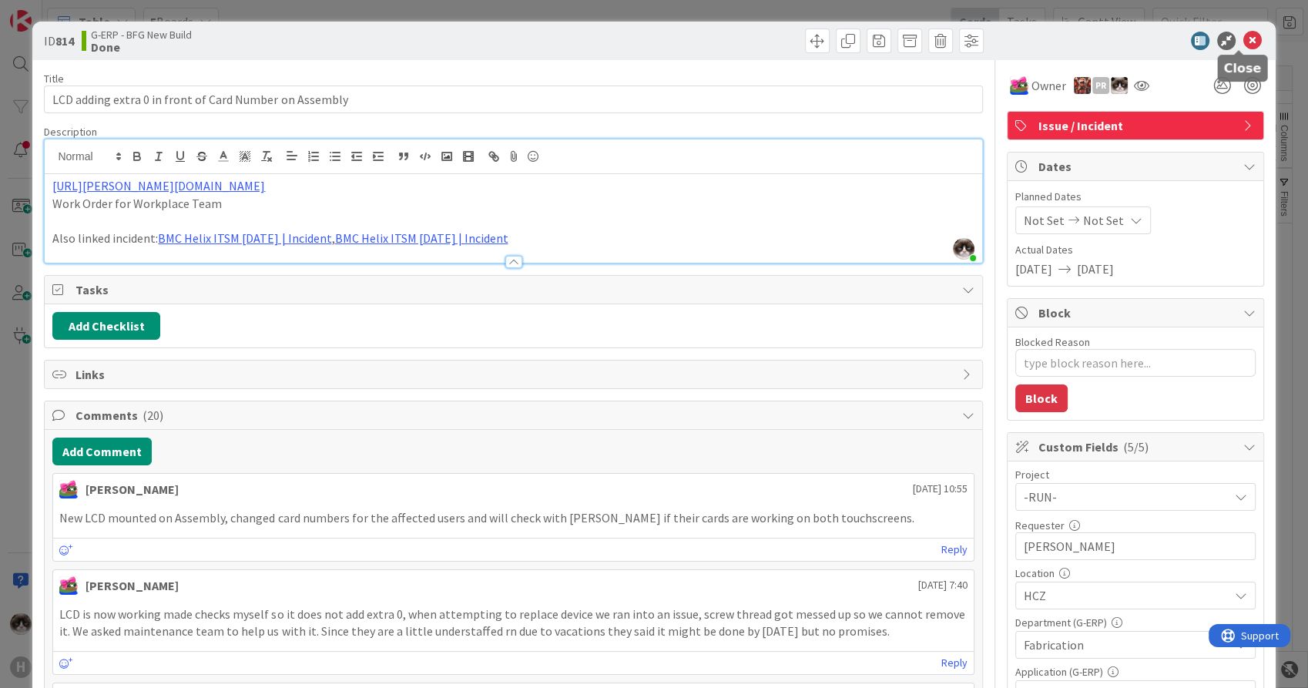
click at [1244, 35] on icon at bounding box center [1253, 41] width 18 height 18
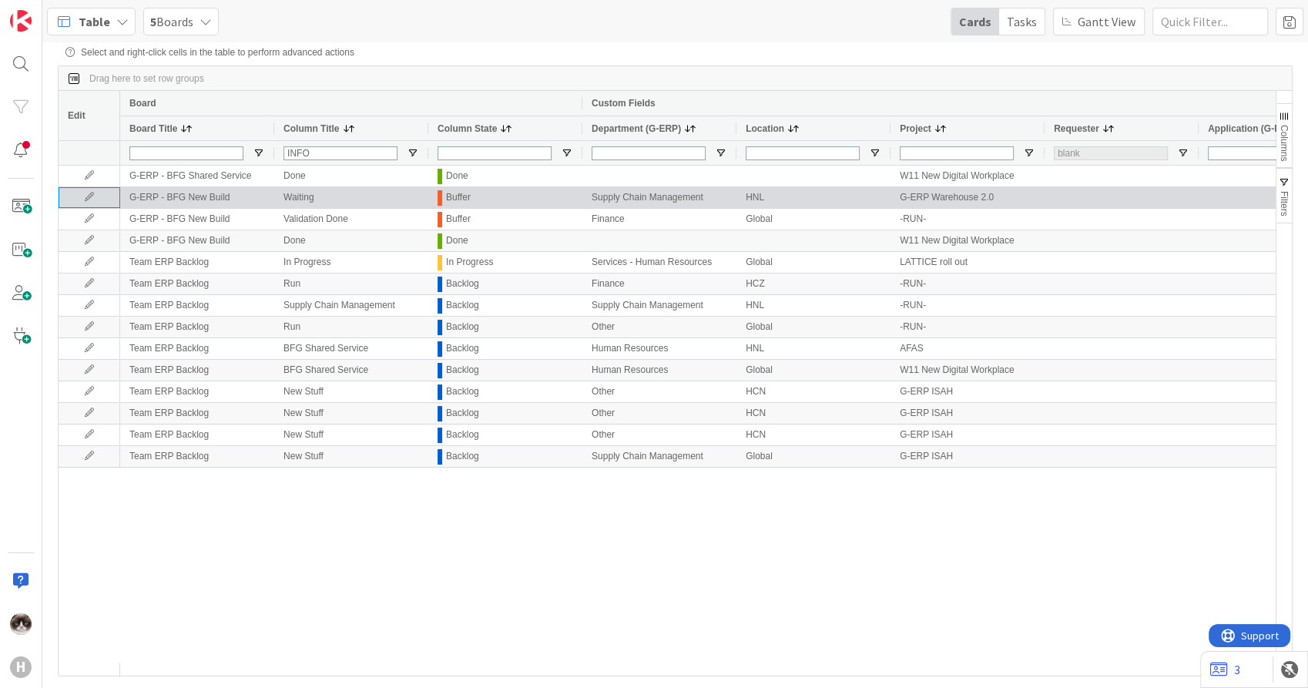
click at [92, 196] on icon at bounding box center [89, 197] width 23 height 9
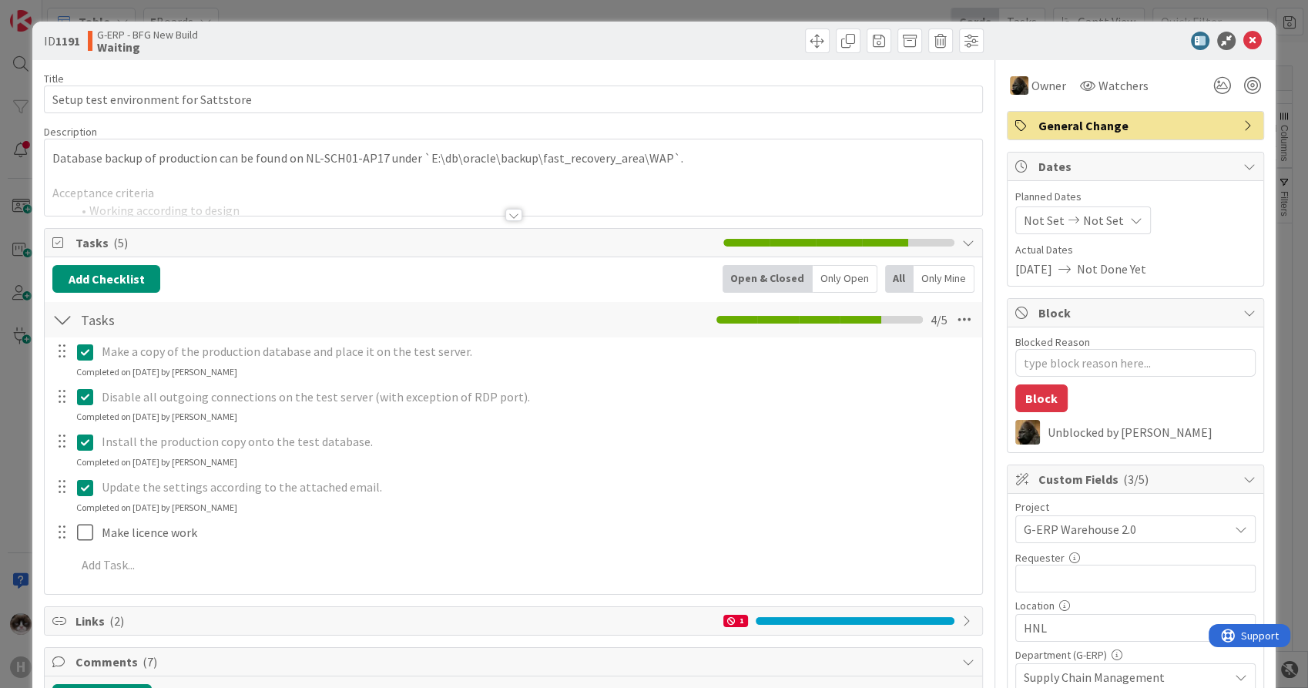
type textarea "x"
click at [1083, 574] on input "text" at bounding box center [1136, 579] width 240 height 28
type input "Marc Sprong"
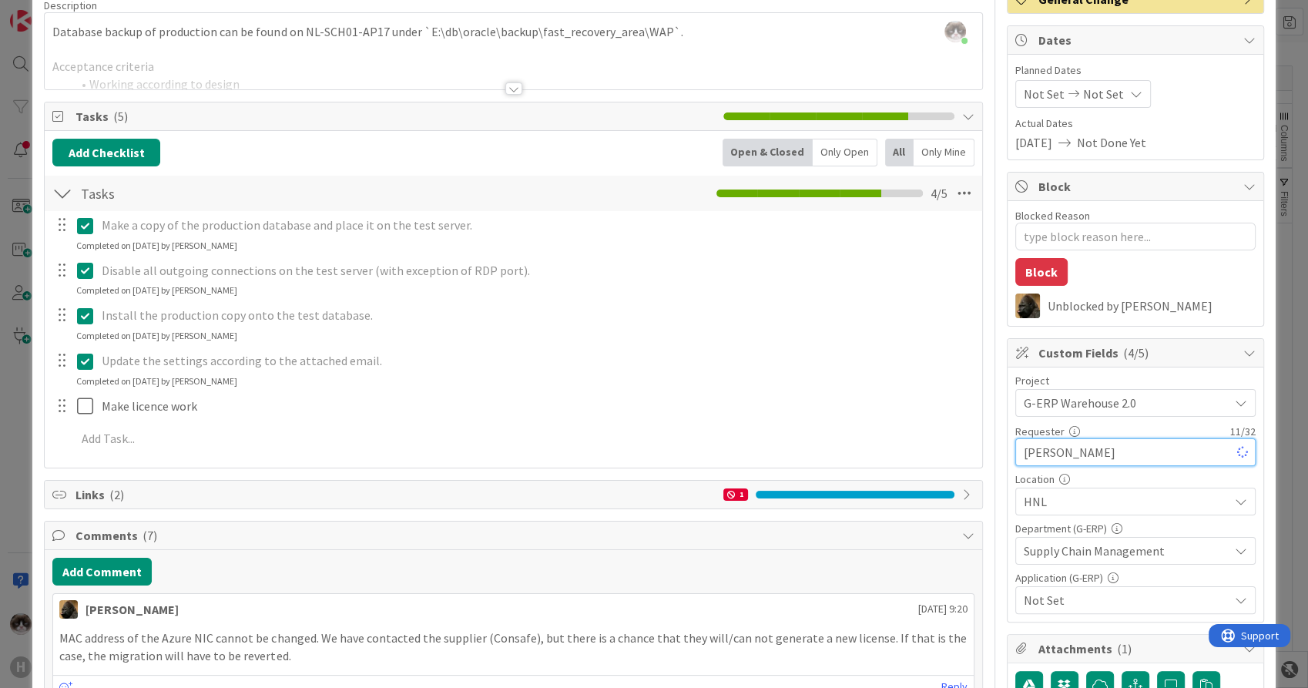
scroll to position [171, 0]
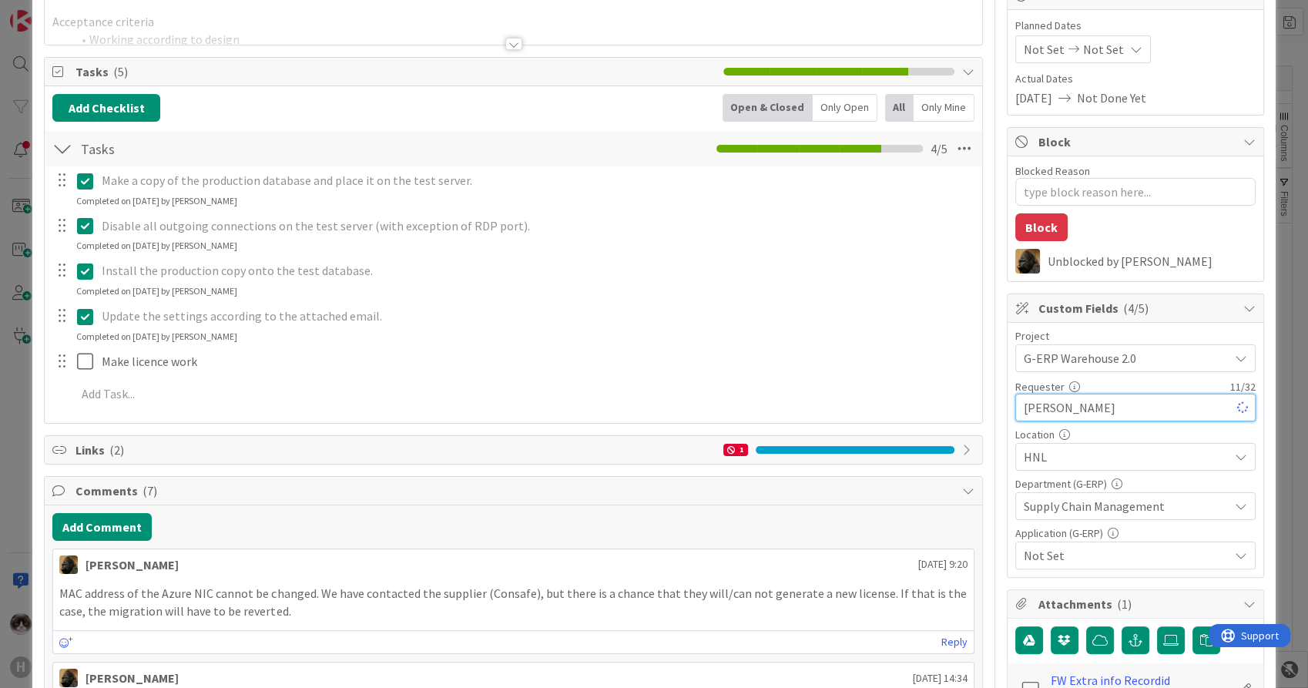
type textarea "x"
type input "Marc Sprong"
click at [1077, 556] on span "Not Set" at bounding box center [1126, 555] width 205 height 18
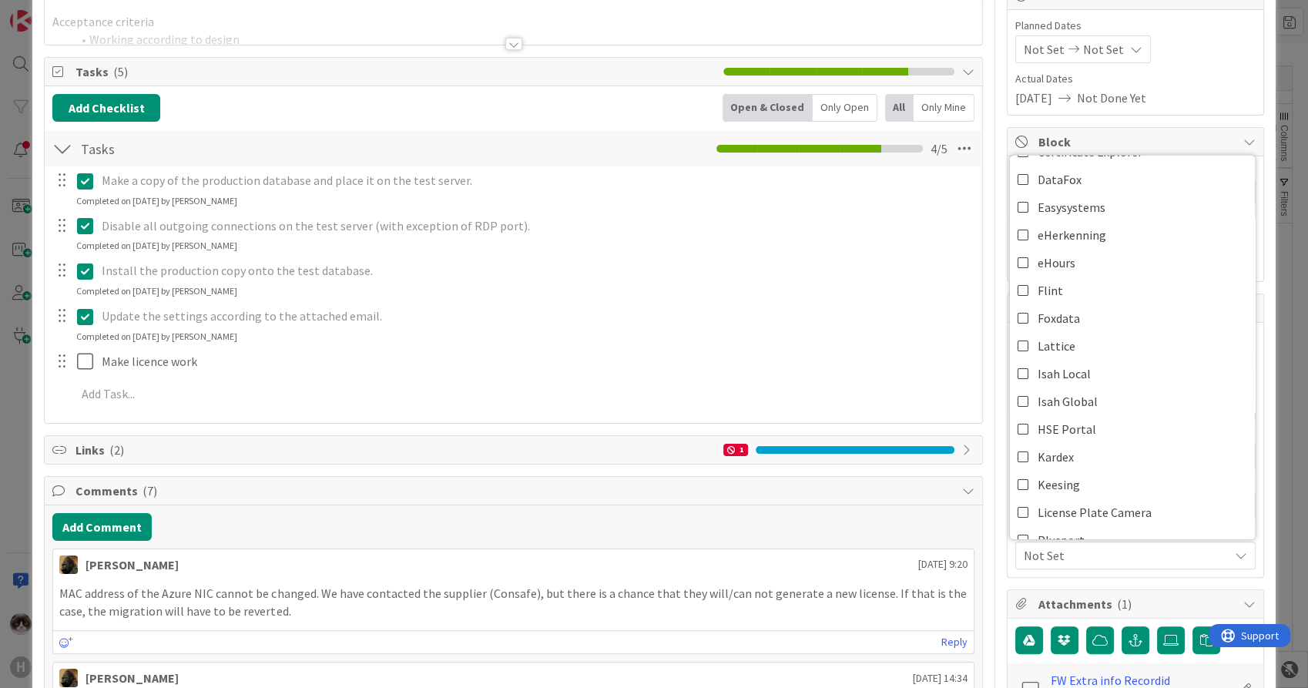
scroll to position [342, 0]
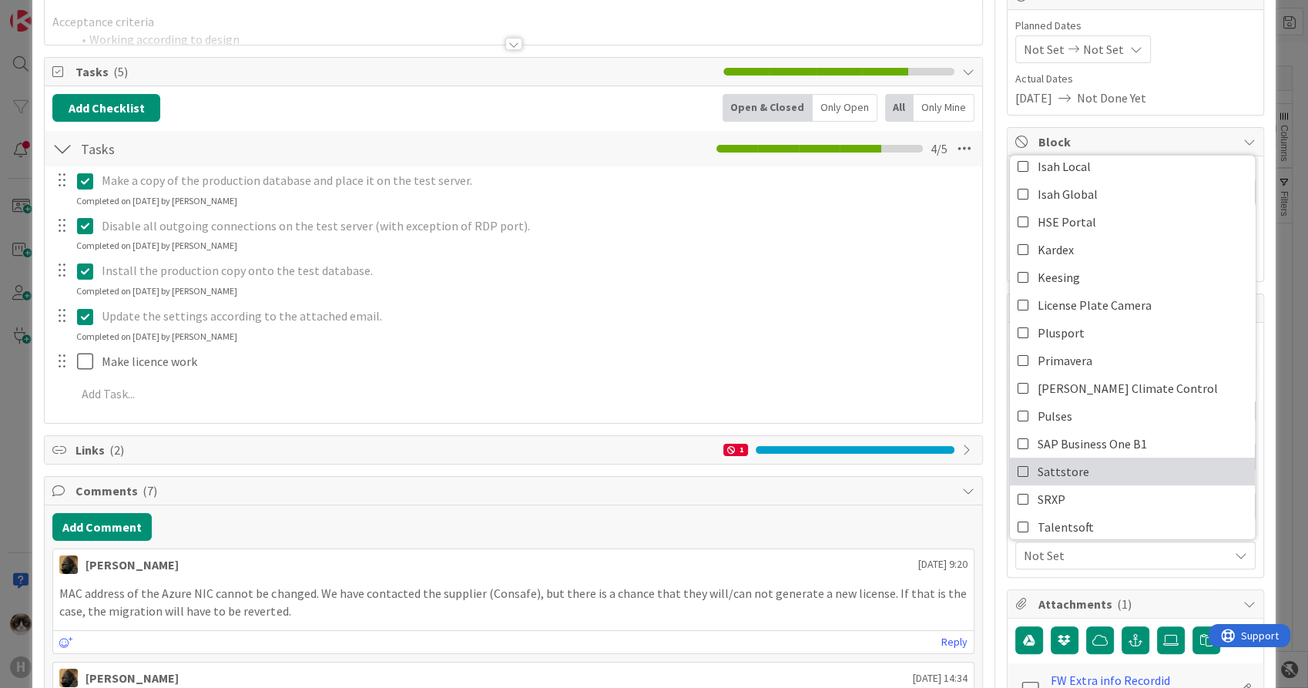
click at [1103, 474] on link "Sattstore" at bounding box center [1132, 472] width 245 height 28
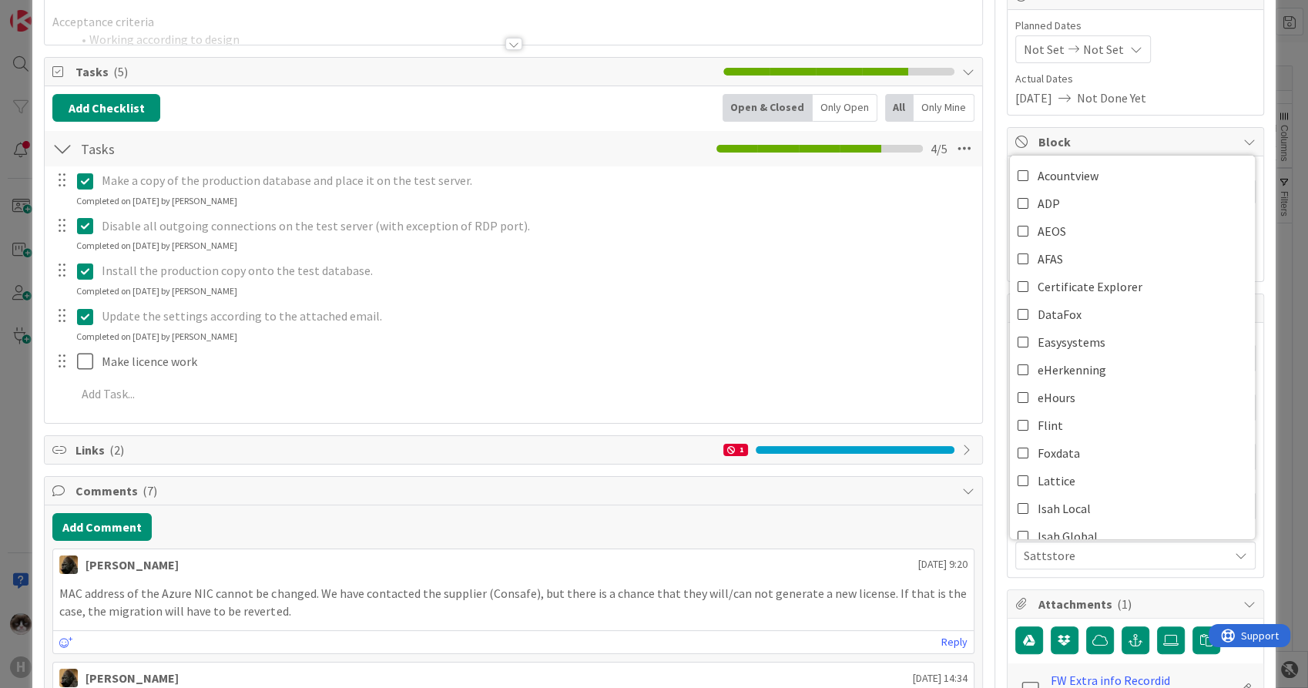
drag, startPoint x: 1094, startPoint y: 556, endPoint x: 1104, endPoint y: 554, distance: 10.1
click at [1094, 556] on span "Sattstore" at bounding box center [1126, 555] width 205 height 18
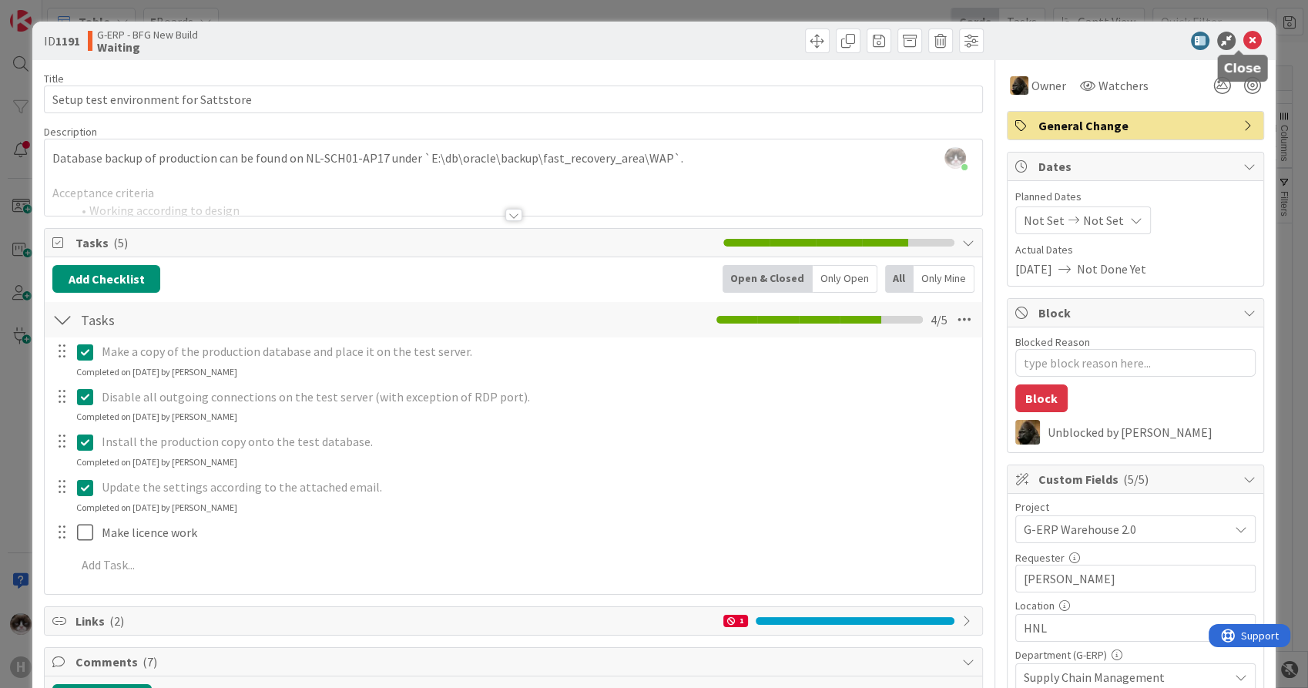
click at [1244, 40] on icon at bounding box center [1253, 41] width 18 height 18
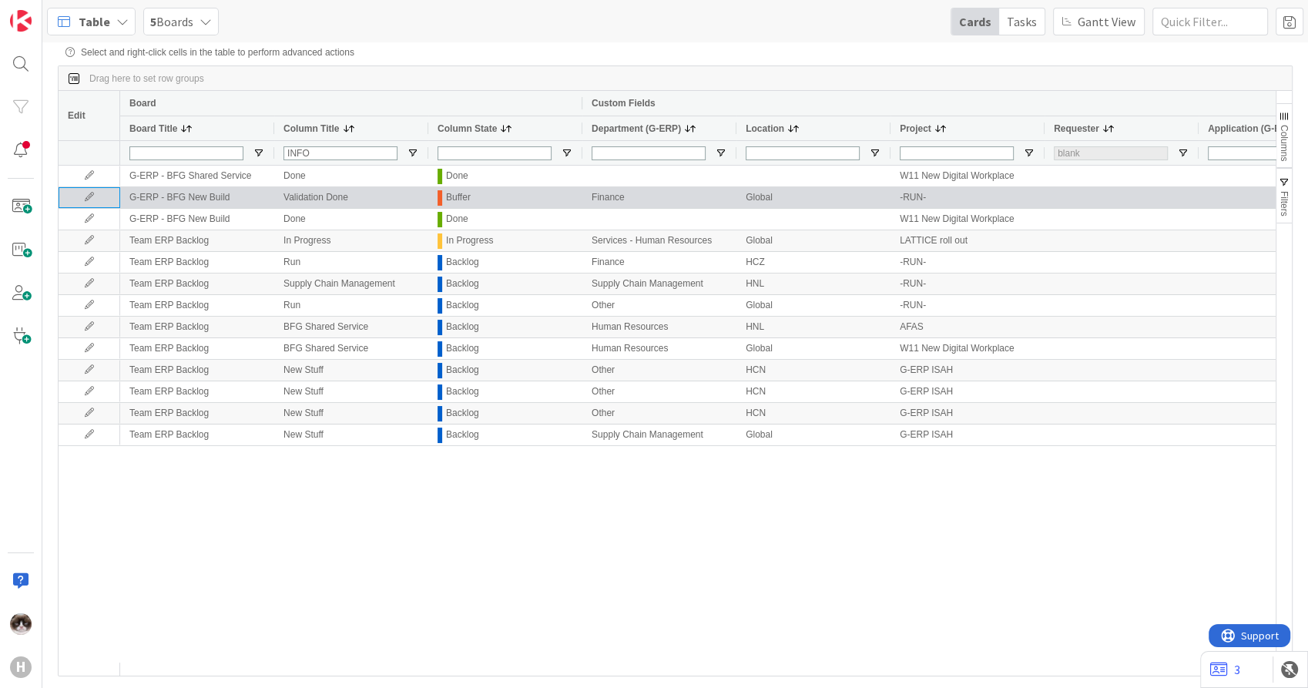
click at [96, 200] on icon at bounding box center [89, 197] width 23 height 9
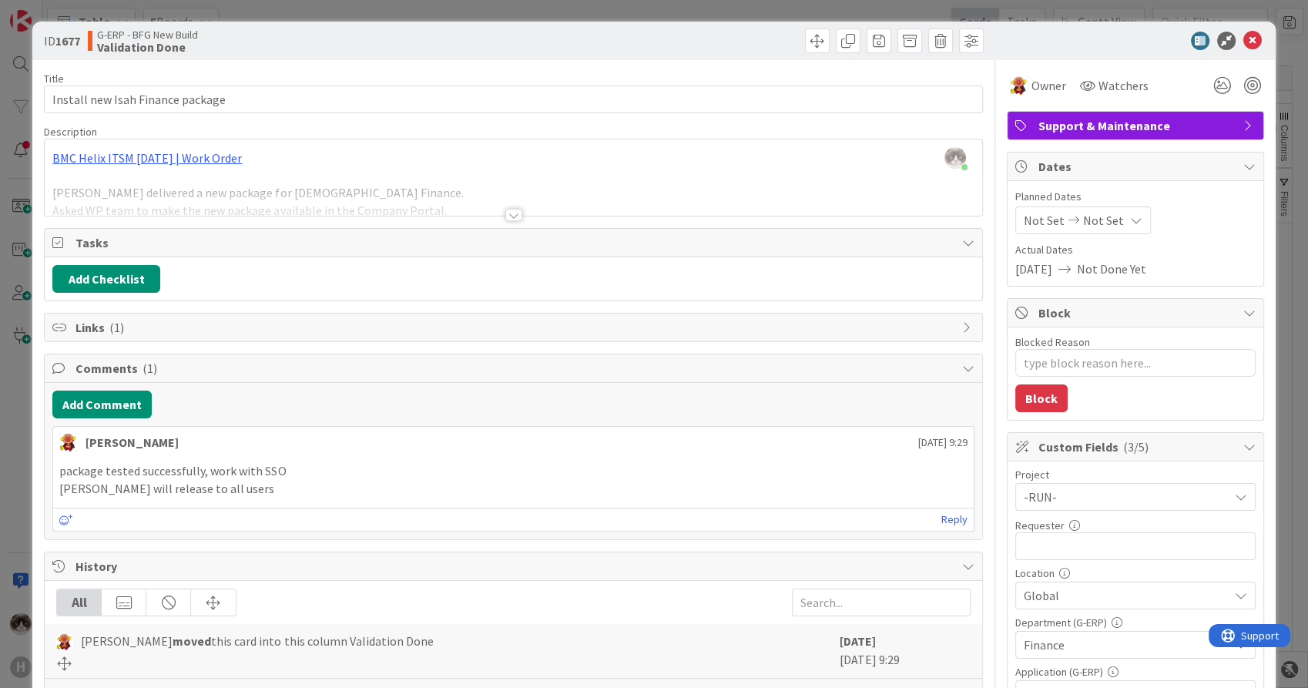
click at [1077, 502] on span "-RUN-" at bounding box center [1122, 497] width 197 height 22
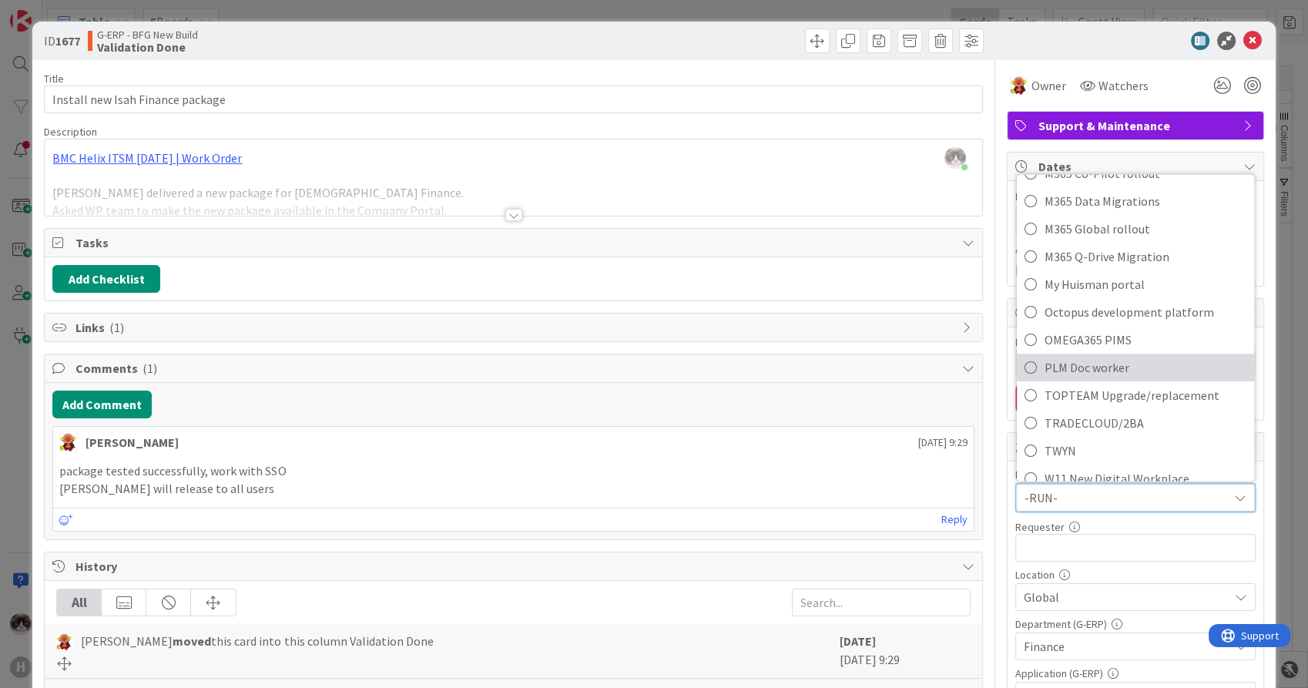
scroll to position [954, 0]
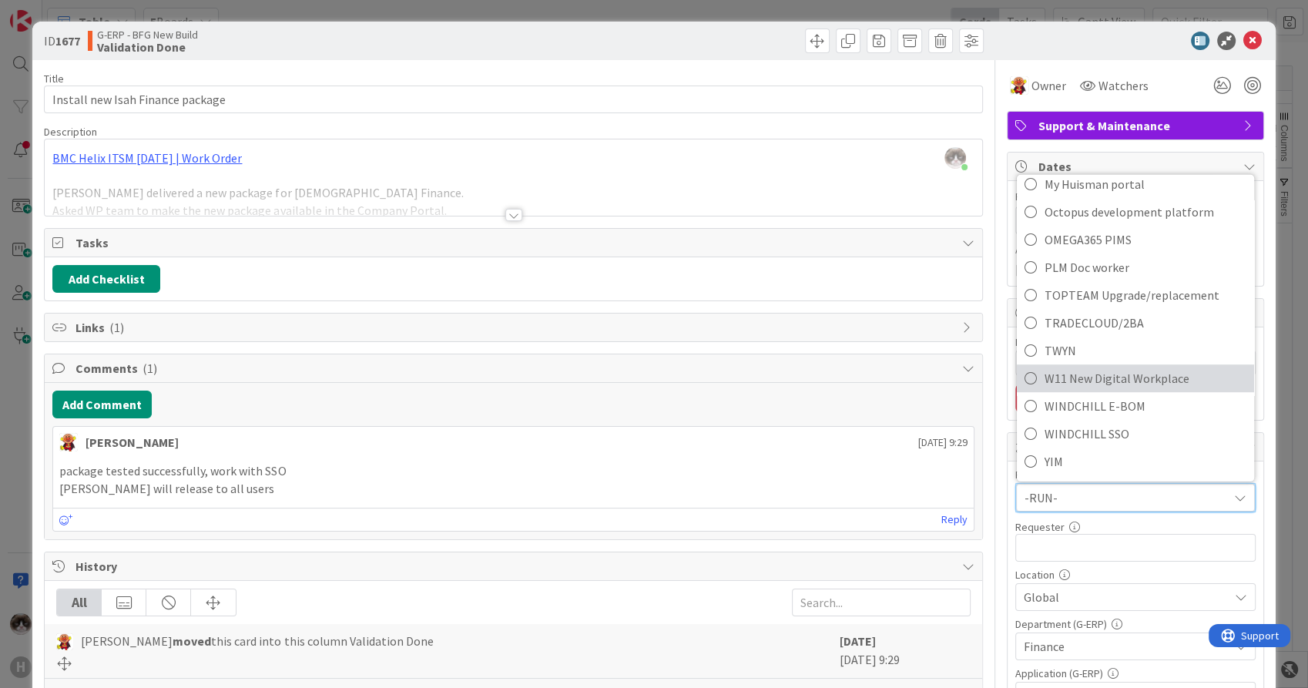
drag, startPoint x: 1104, startPoint y: 376, endPoint x: 1086, endPoint y: 455, distance: 80.7
click at [1104, 376] on span "W11 New Digital Workplace" at bounding box center [1146, 378] width 202 height 23
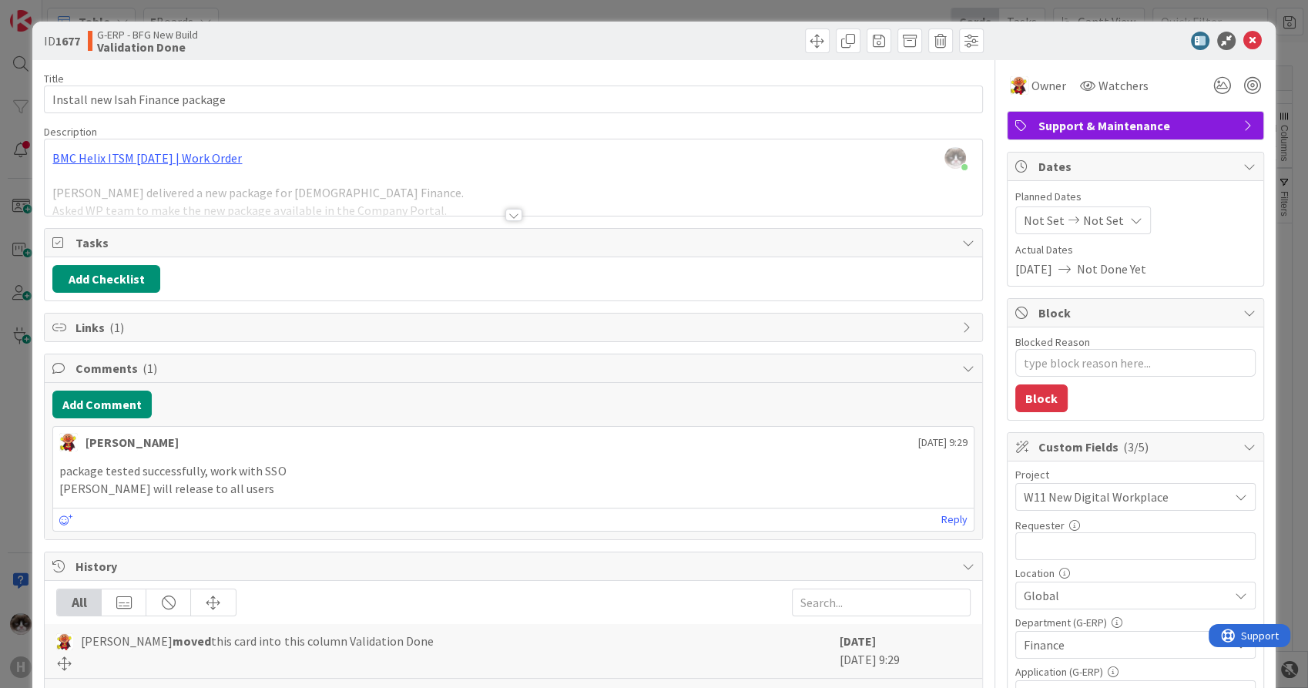
type textarea "x"
click at [1076, 536] on input "text" at bounding box center [1136, 546] width 240 height 28
type input "[PERSON_NAME]"
type textarea "x"
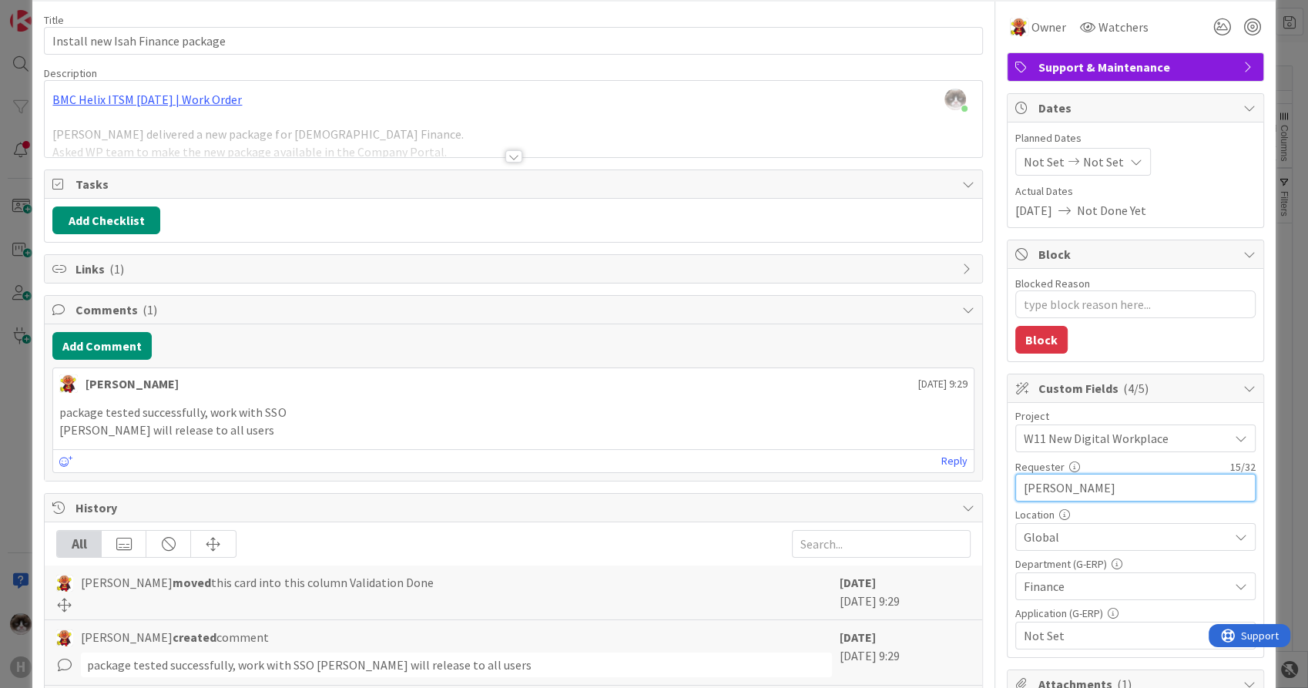
scroll to position [86, 0]
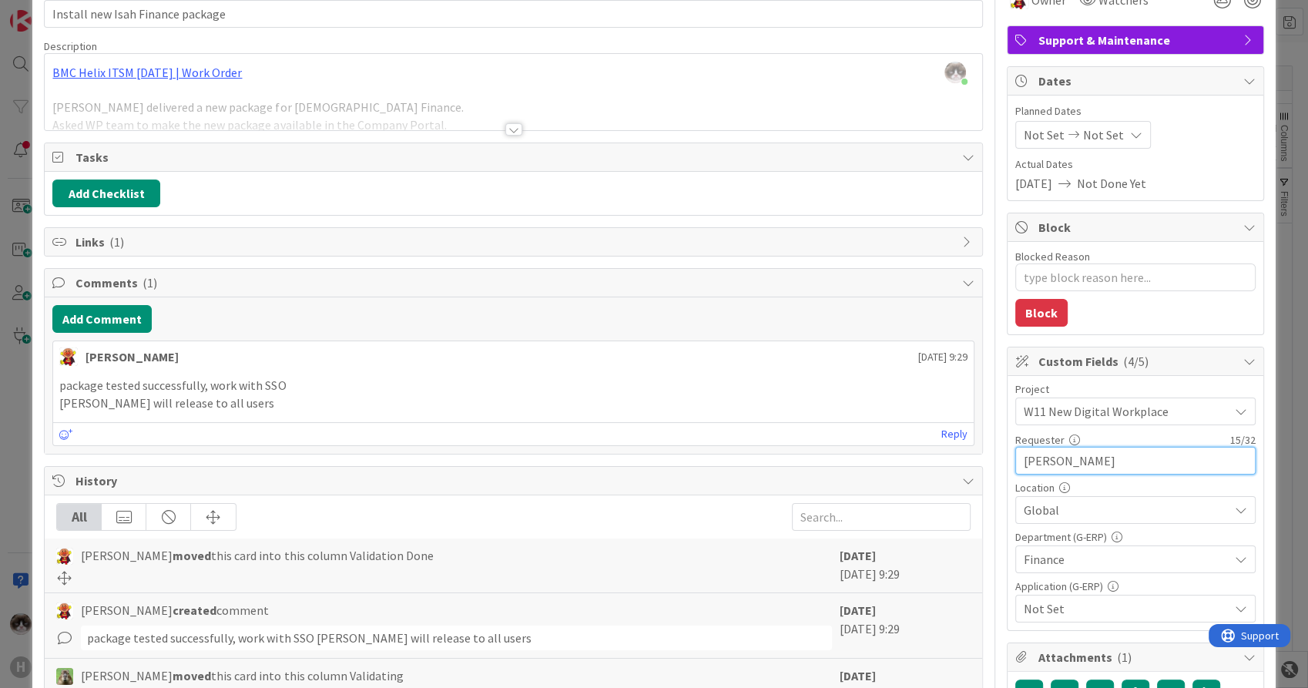
type input "[PERSON_NAME]"
click at [1124, 610] on span "Not Set" at bounding box center [1126, 608] width 205 height 18
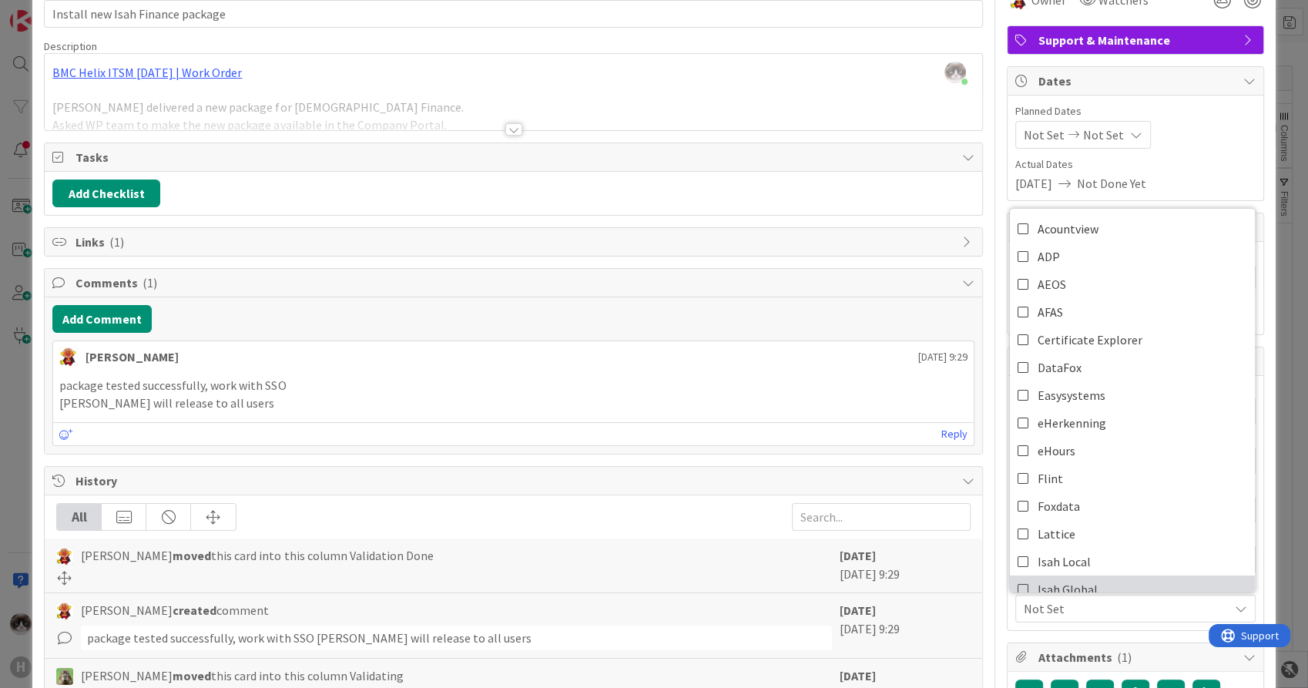
click at [1092, 585] on link "Isah Global" at bounding box center [1132, 590] width 245 height 28
click at [1085, 602] on span "Isah Global" at bounding box center [1126, 608] width 205 height 18
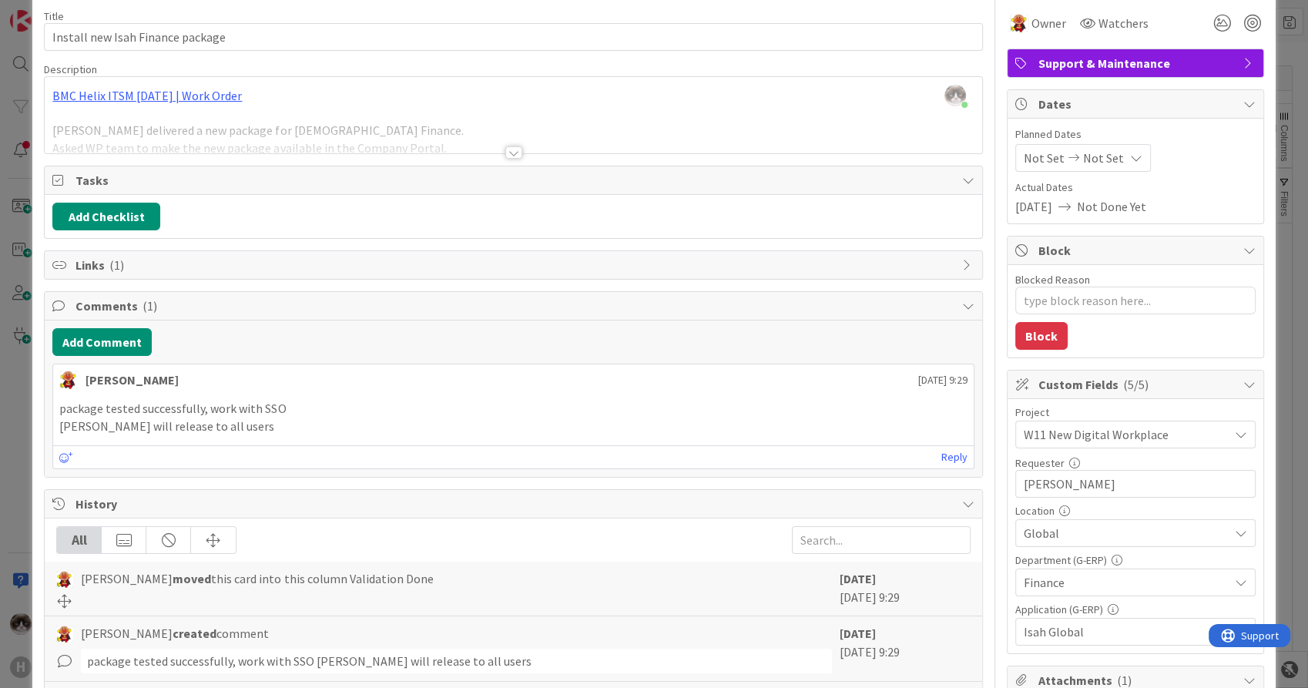
scroll to position [0, 0]
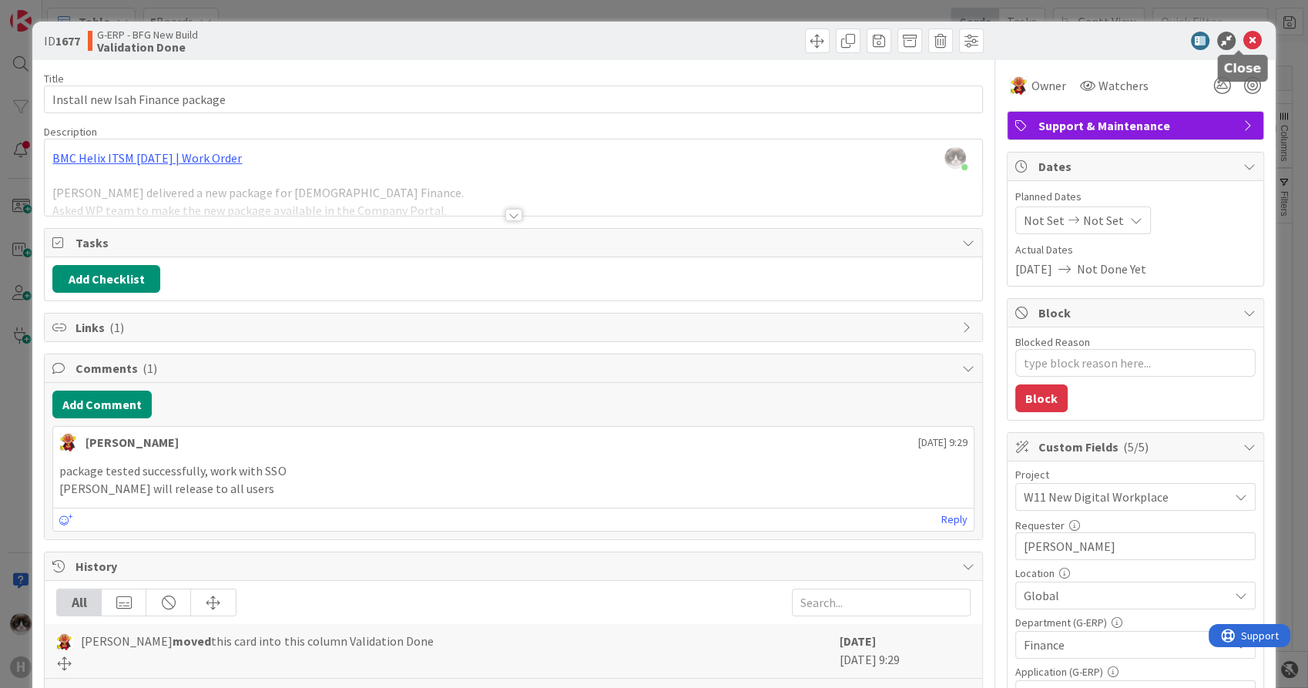
click at [1244, 32] on icon at bounding box center [1253, 41] width 18 height 18
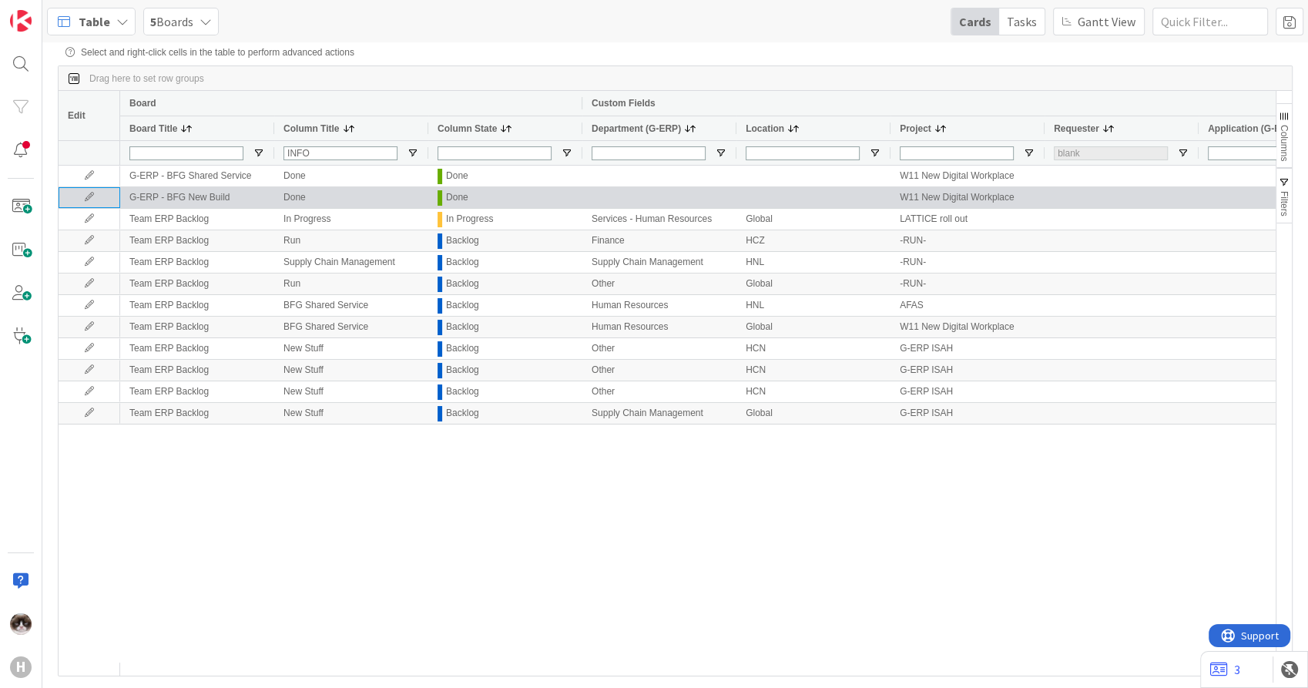
click at [84, 197] on icon at bounding box center [89, 197] width 23 height 9
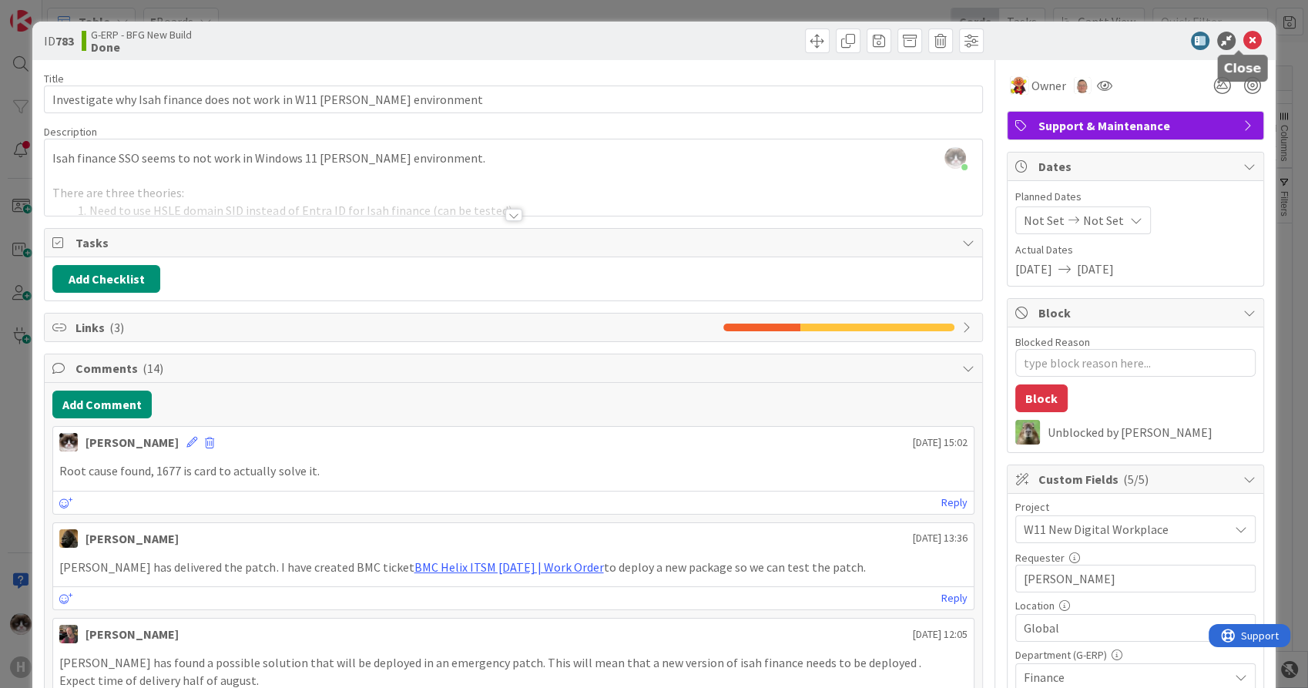
click at [1244, 39] on icon at bounding box center [1253, 41] width 18 height 18
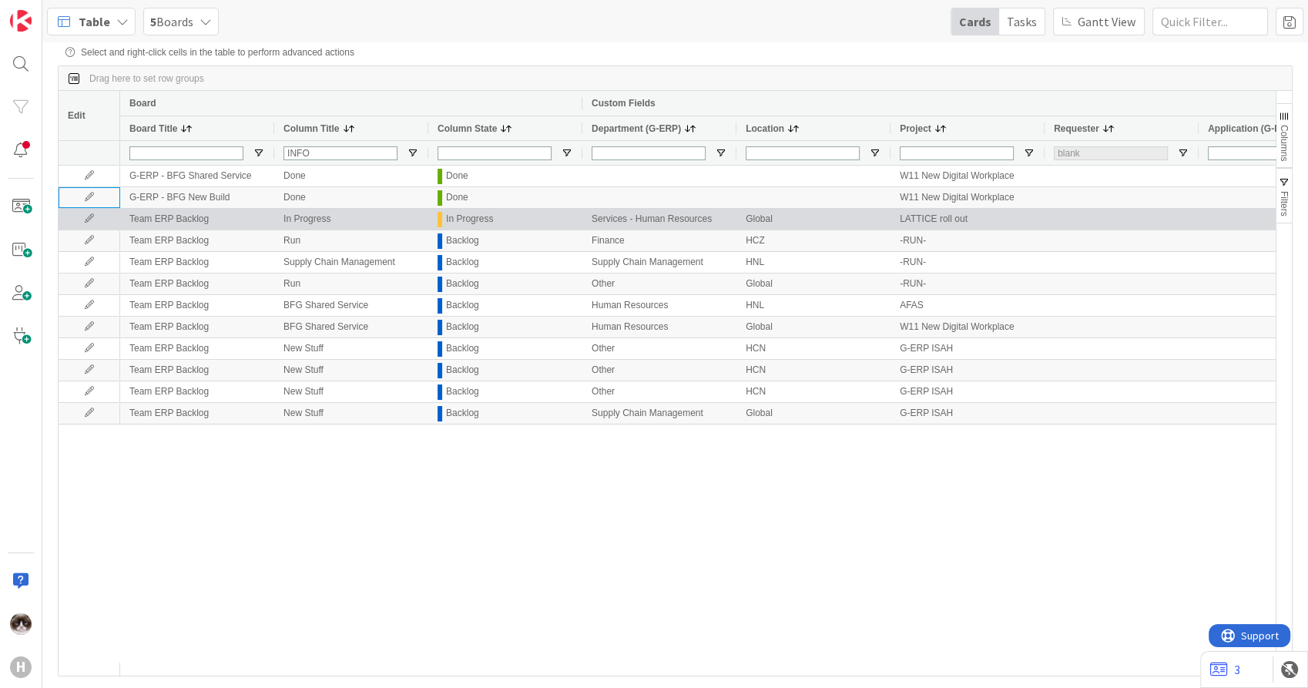
click at [86, 220] on icon at bounding box center [89, 218] width 23 height 9
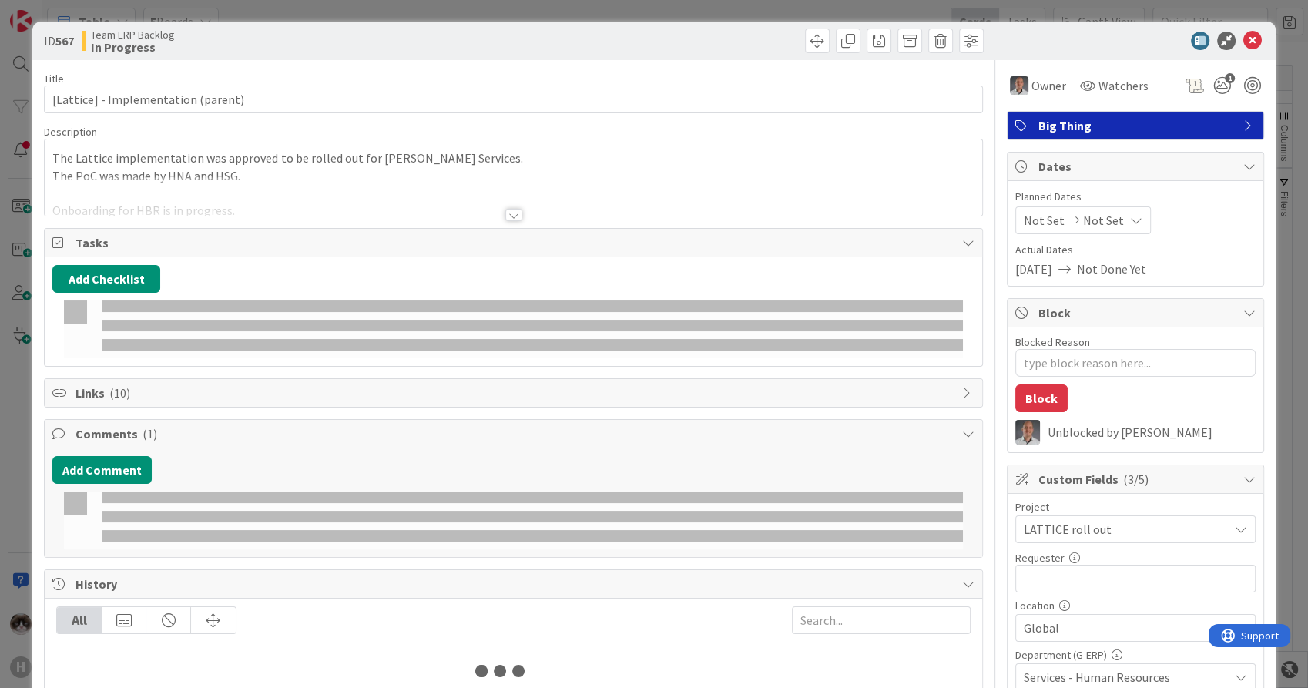
type textarea "x"
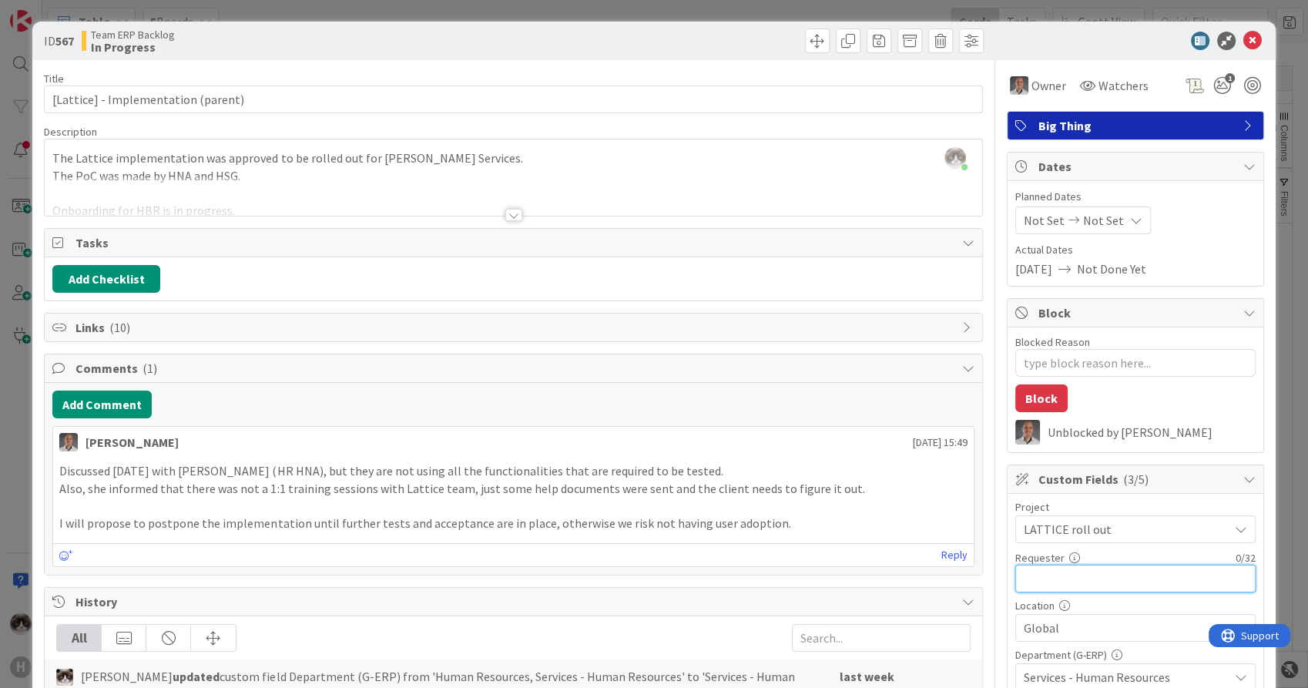
click at [1114, 580] on input "text" at bounding box center [1136, 579] width 240 height 28
paste input "Nuphar Notschaele"
type input "Nuphar Notschaele"
type textarea "x"
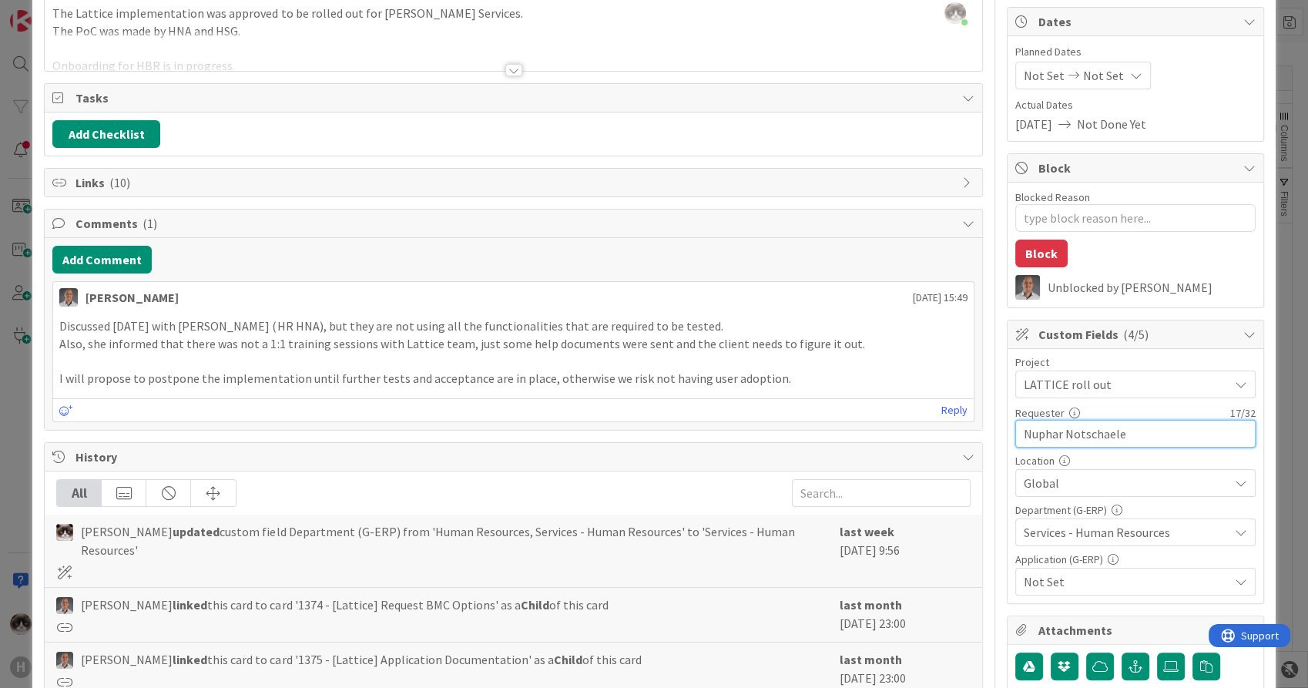
scroll to position [171, 0]
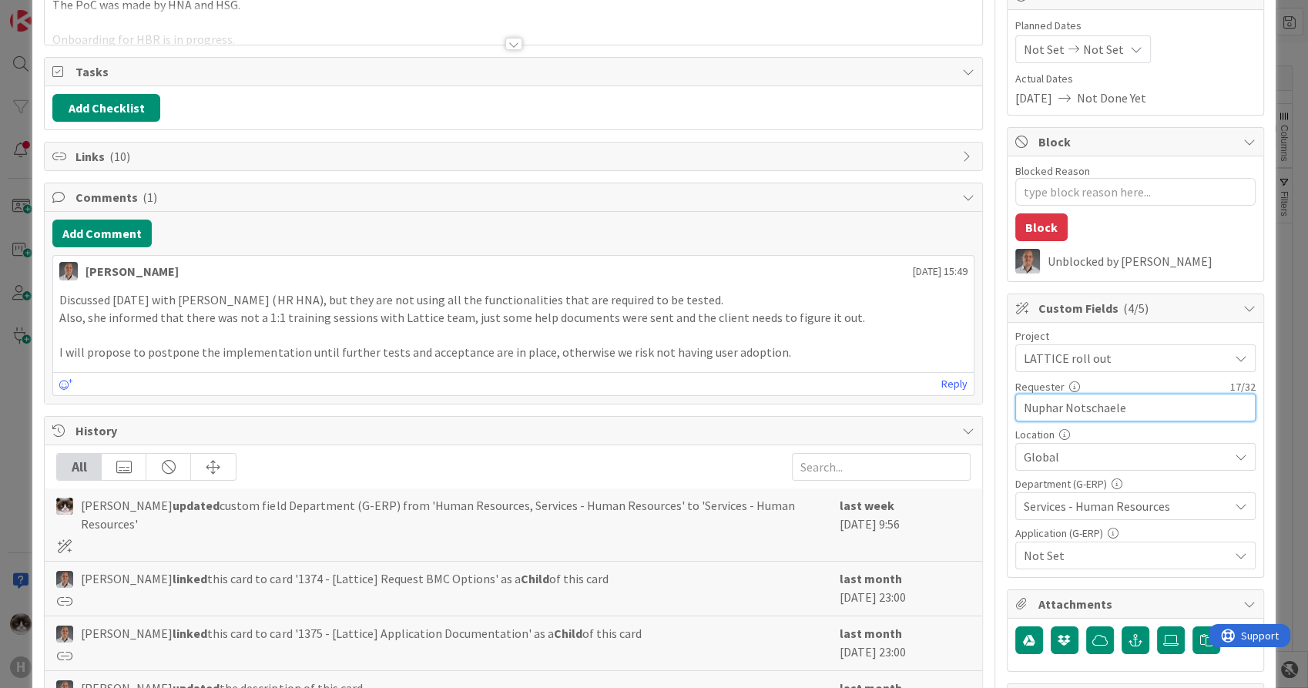
type input "Nuphar Notschaele"
click at [1086, 559] on span "Not Set" at bounding box center [1126, 555] width 205 height 18
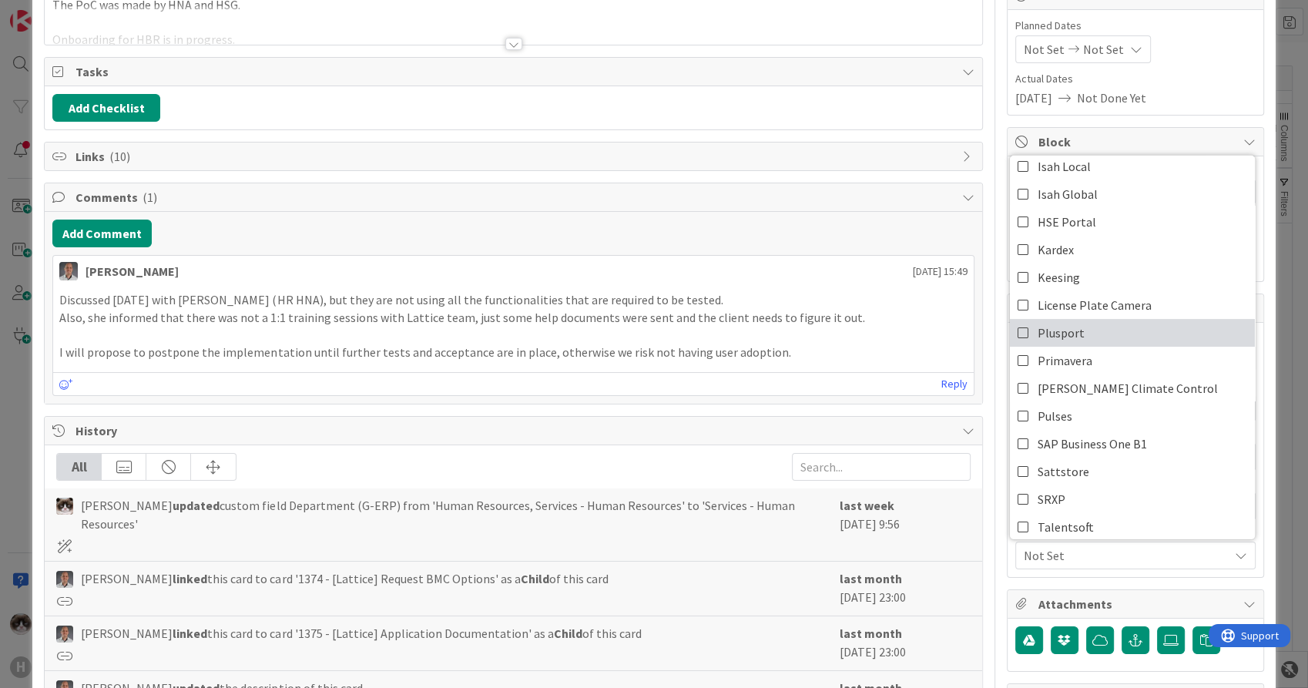
scroll to position [0, 0]
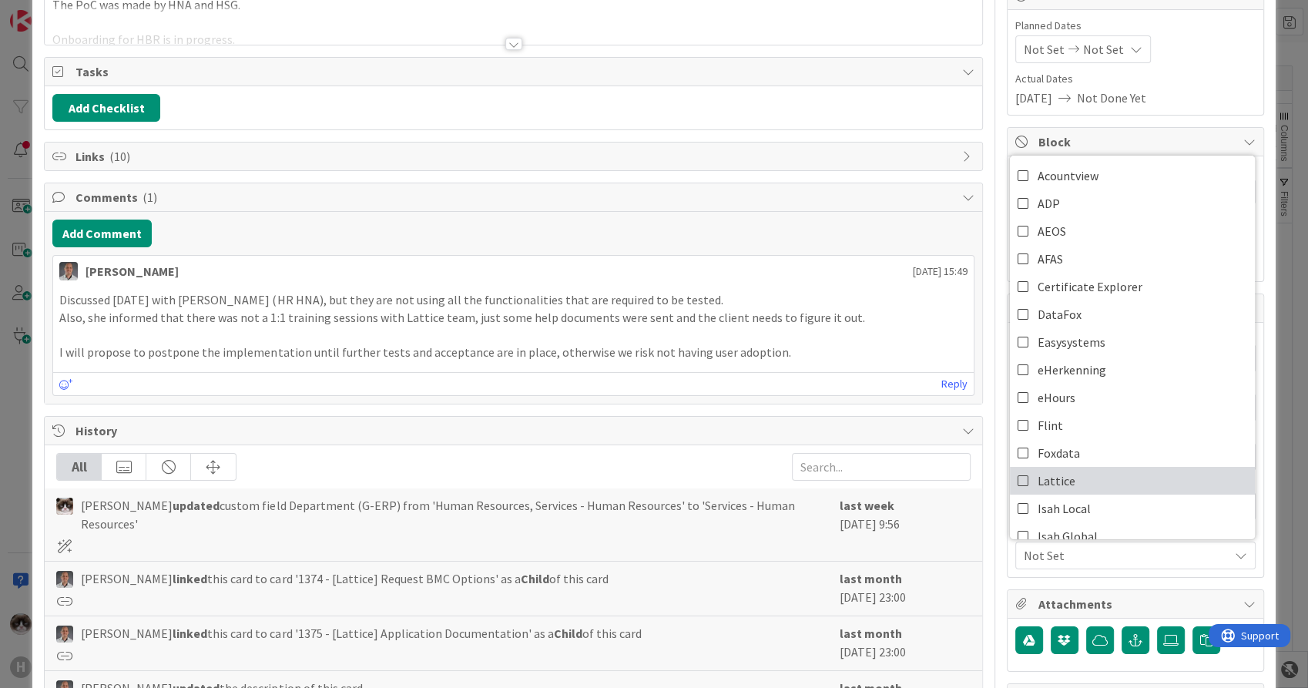
click at [1072, 468] on link "Lattice" at bounding box center [1132, 481] width 245 height 28
click at [1065, 556] on span "Lattice" at bounding box center [1126, 555] width 205 height 18
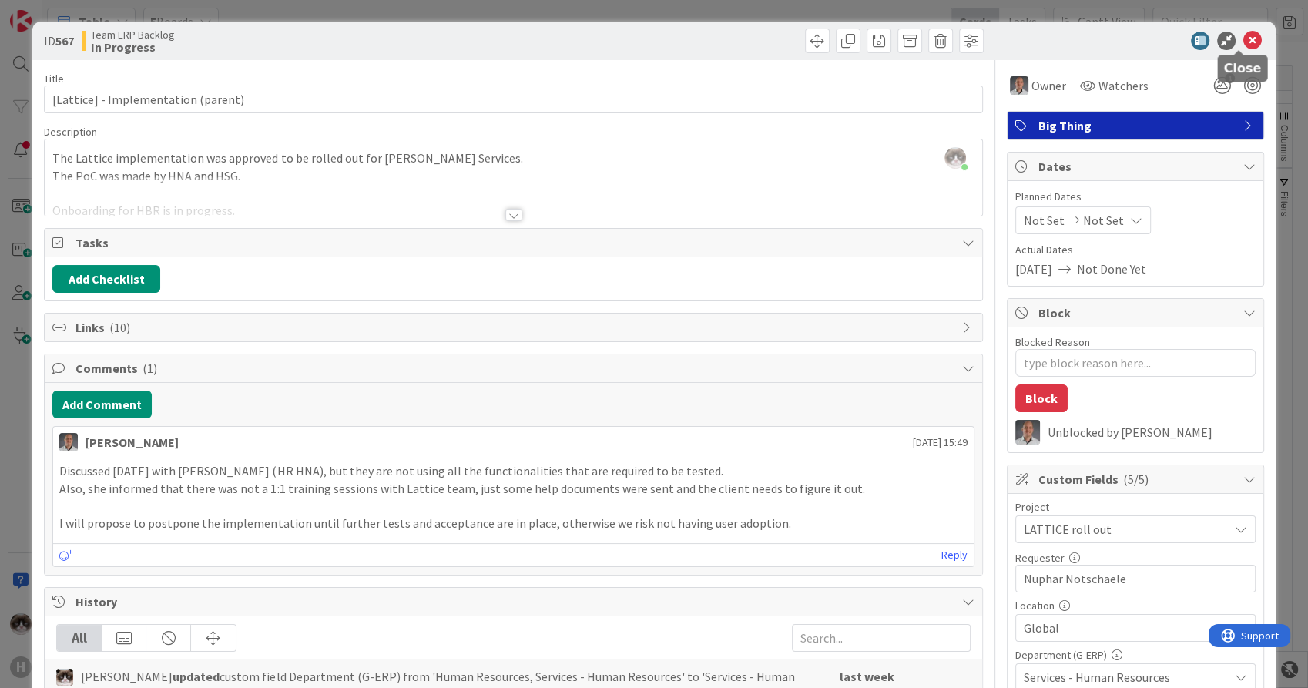
click at [1245, 38] on icon at bounding box center [1253, 41] width 18 height 18
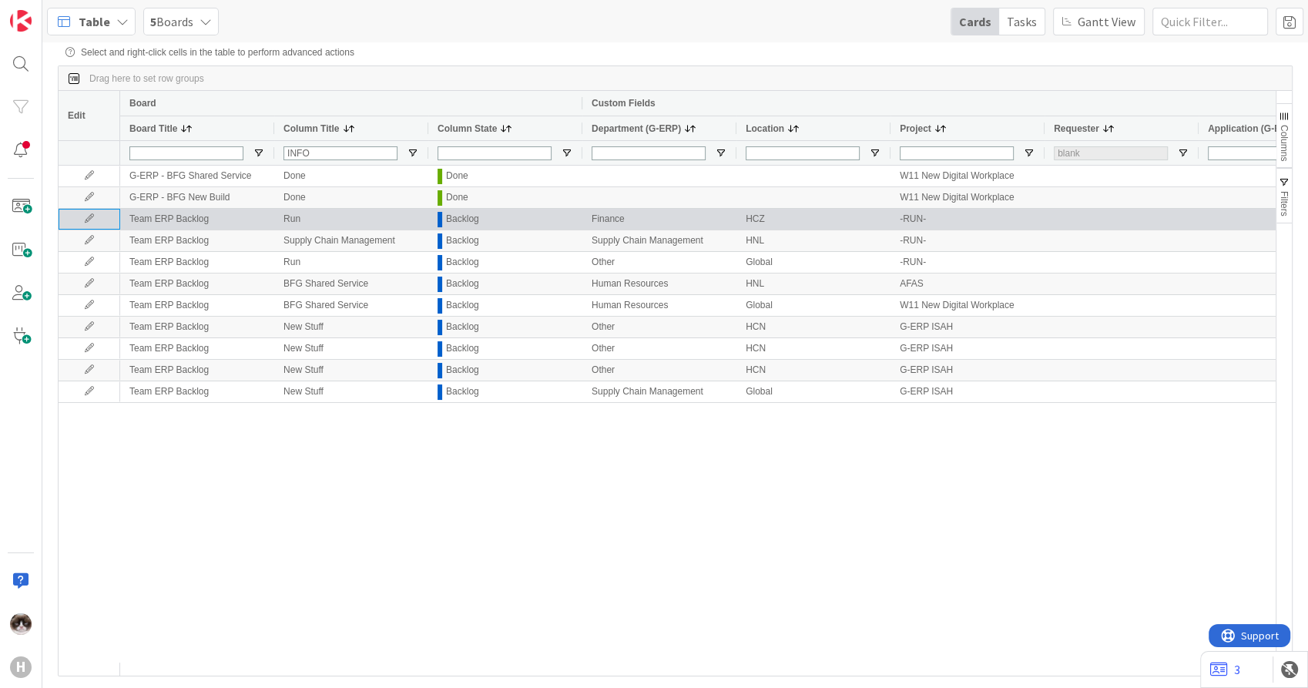
click at [92, 217] on icon at bounding box center [89, 218] width 23 height 9
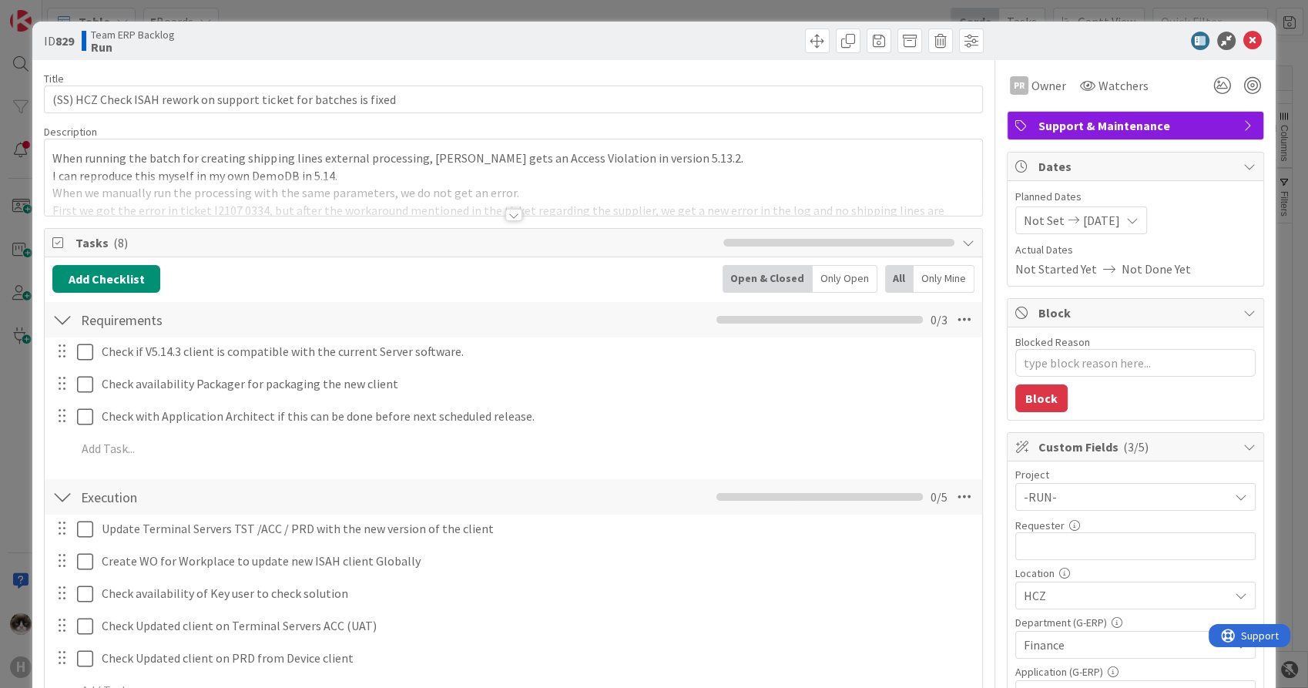
type textarea "x"
click at [805, 42] on span at bounding box center [817, 41] width 25 height 25
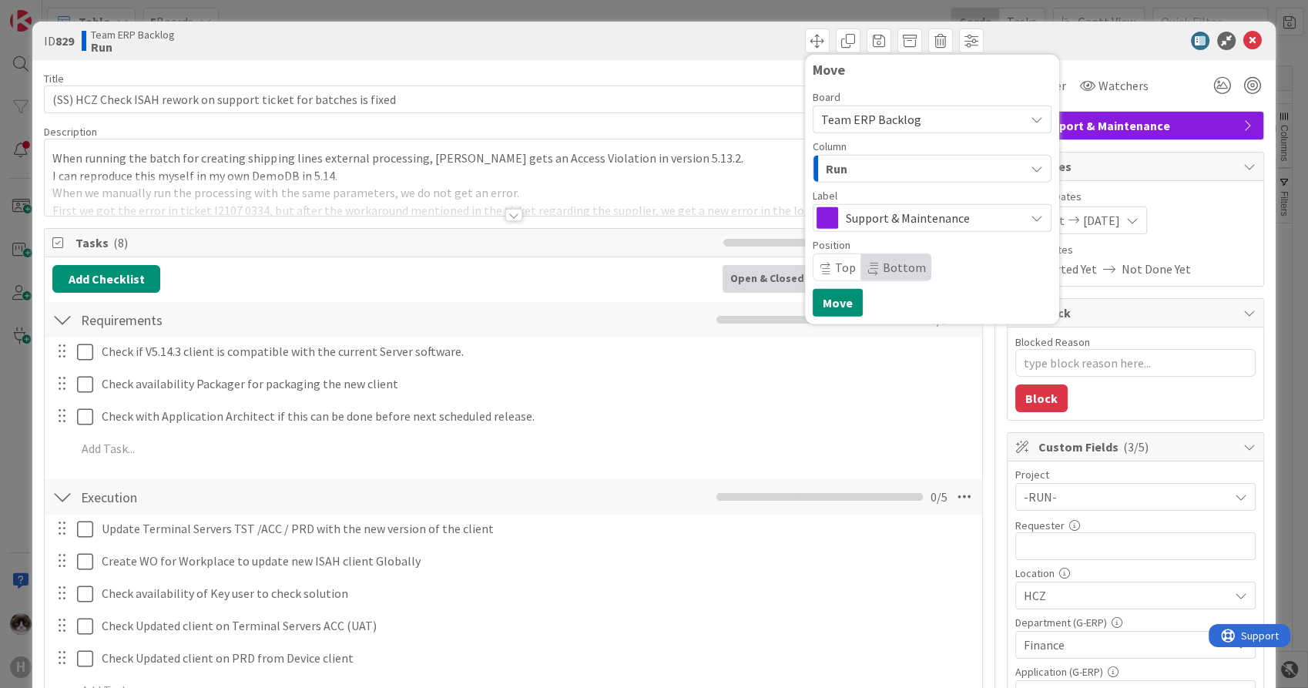
click at [946, 171] on div "Run" at bounding box center [923, 168] width 203 height 25
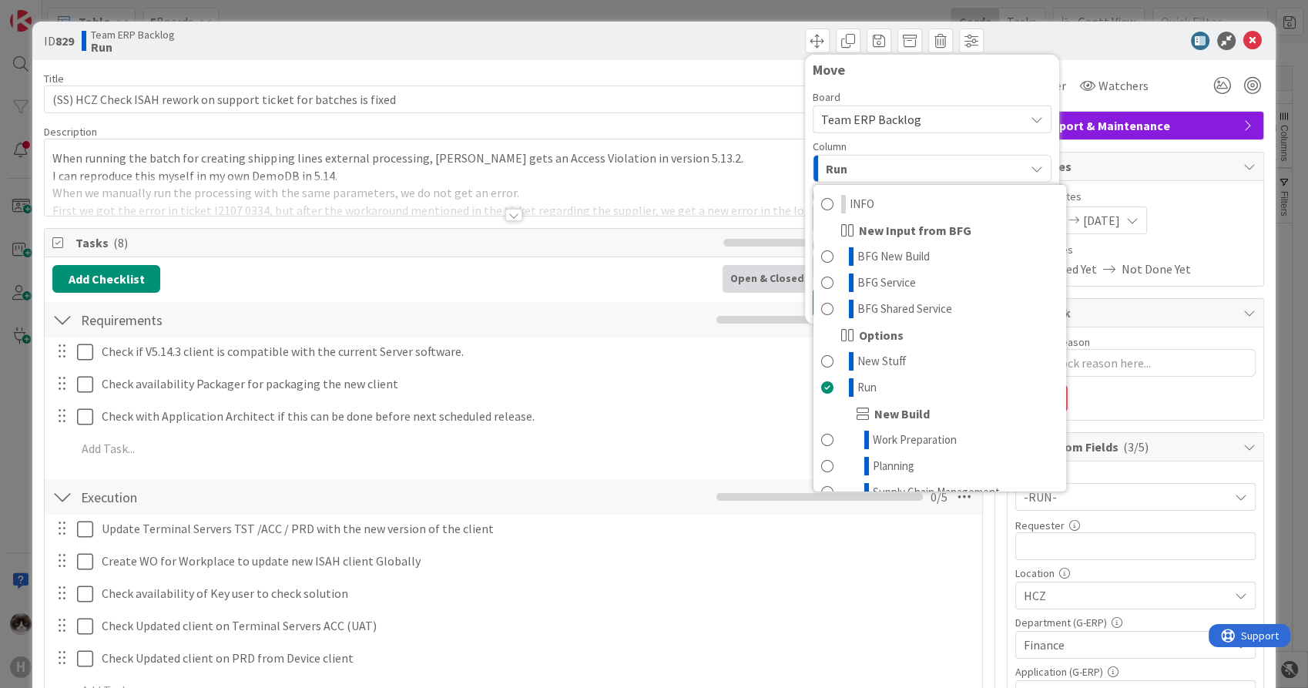
click at [746, 78] on div "Title 65 / 128" at bounding box center [513, 79] width 938 height 14
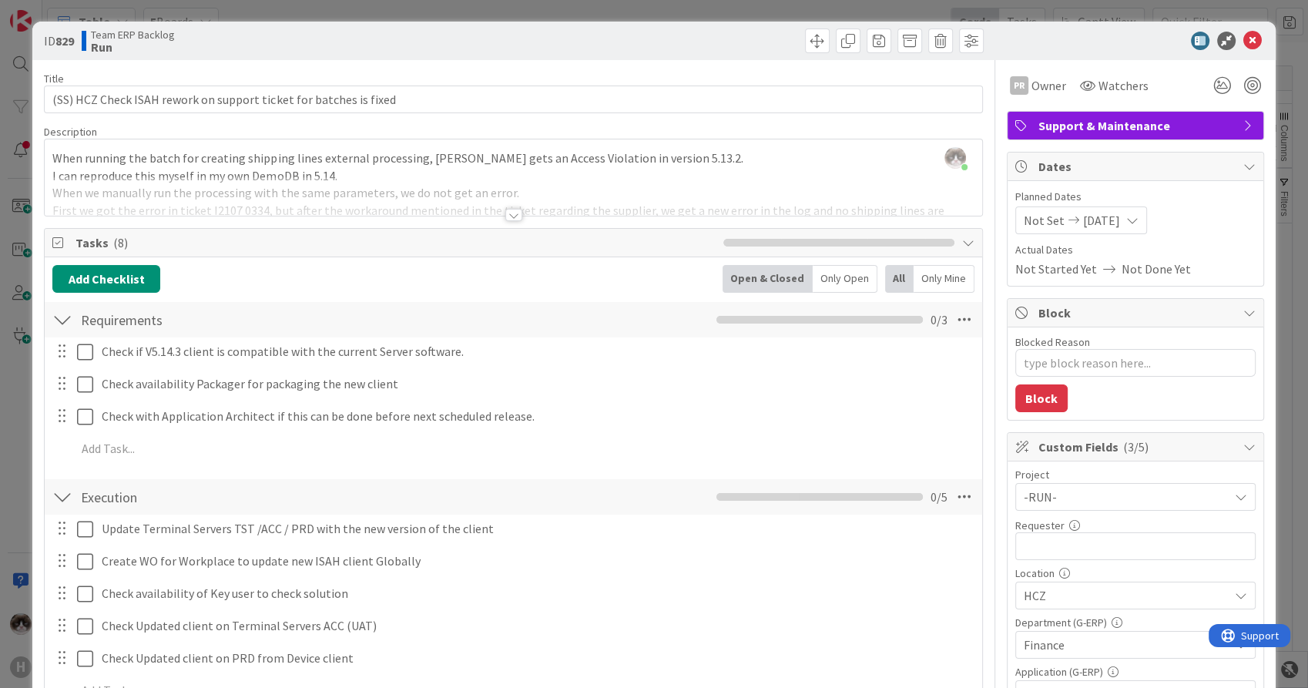
click at [508, 210] on div at bounding box center [513, 215] width 17 height 12
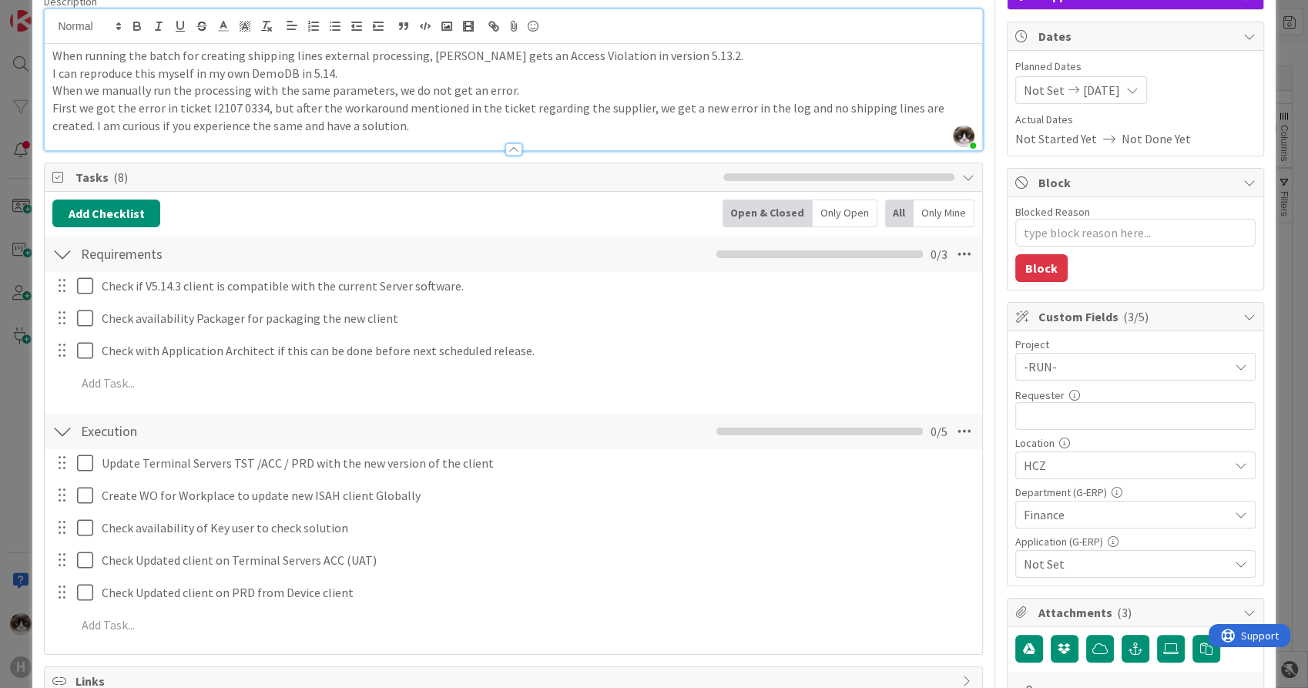
scroll to position [45, 0]
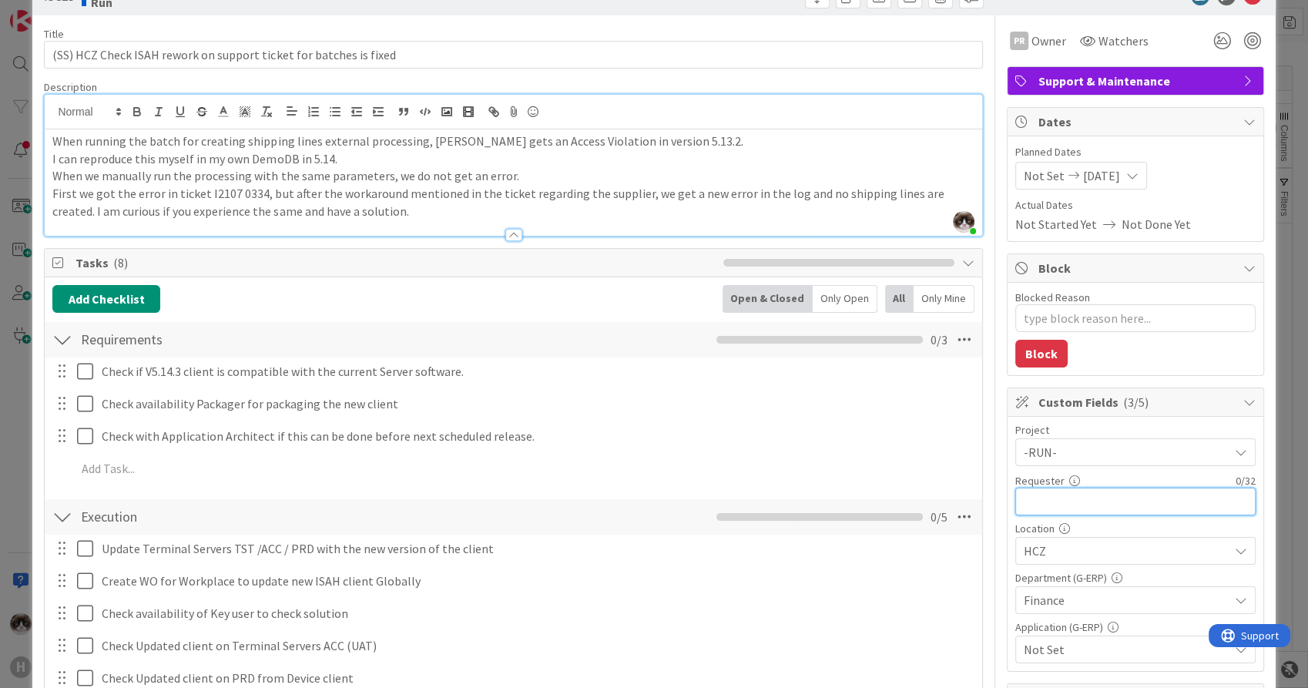
click at [1054, 498] on input "text" at bounding box center [1136, 502] width 240 height 28
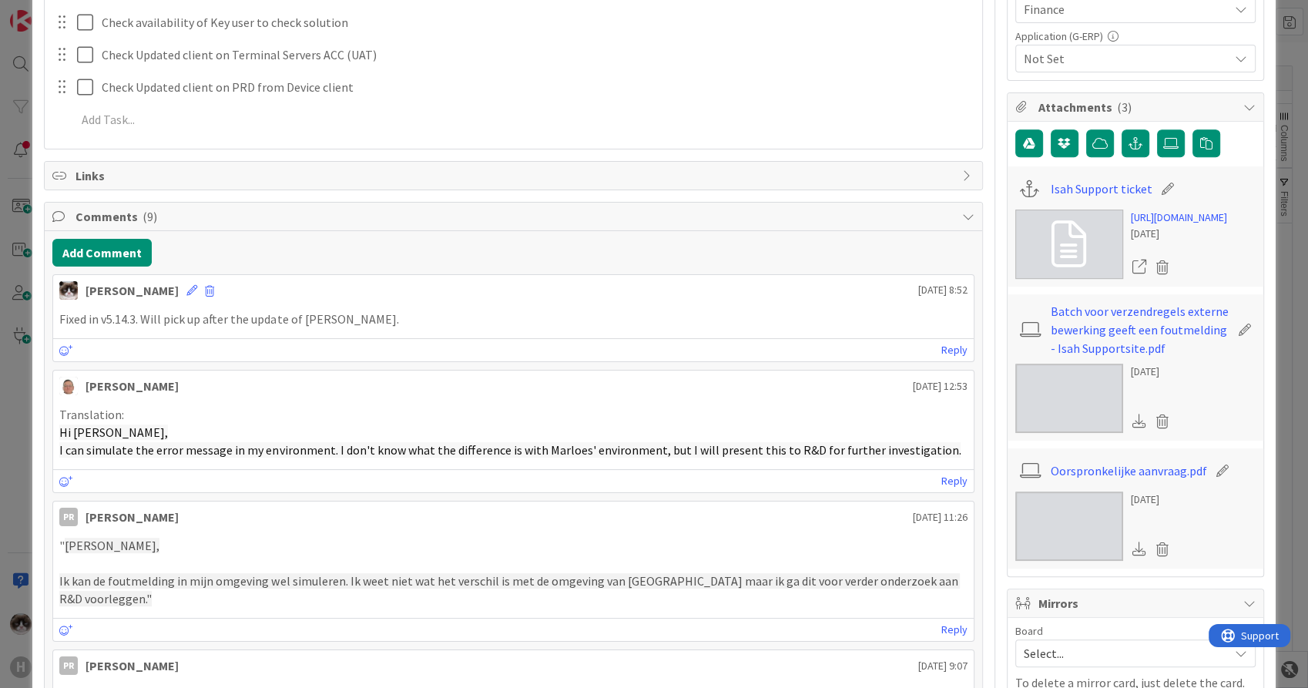
scroll to position [644, 0]
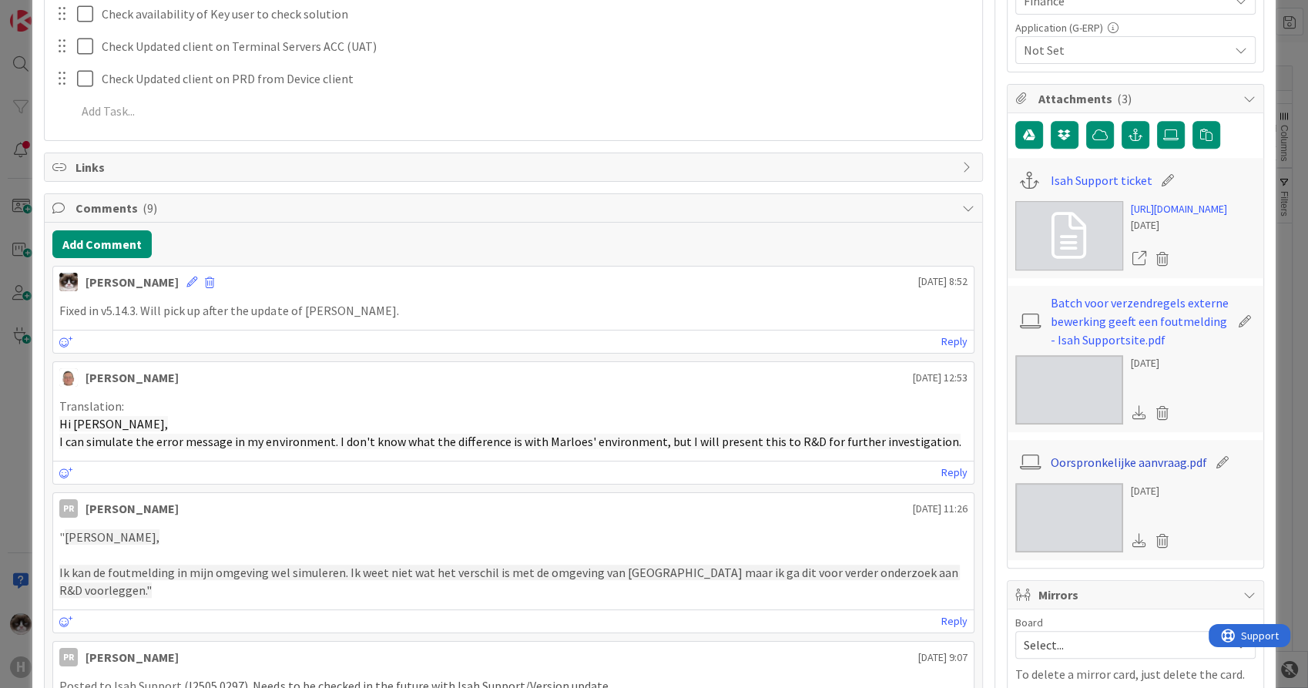
click at [1149, 472] on link "Oorspronkelijke aanvraag.pdf" at bounding box center [1129, 462] width 156 height 18
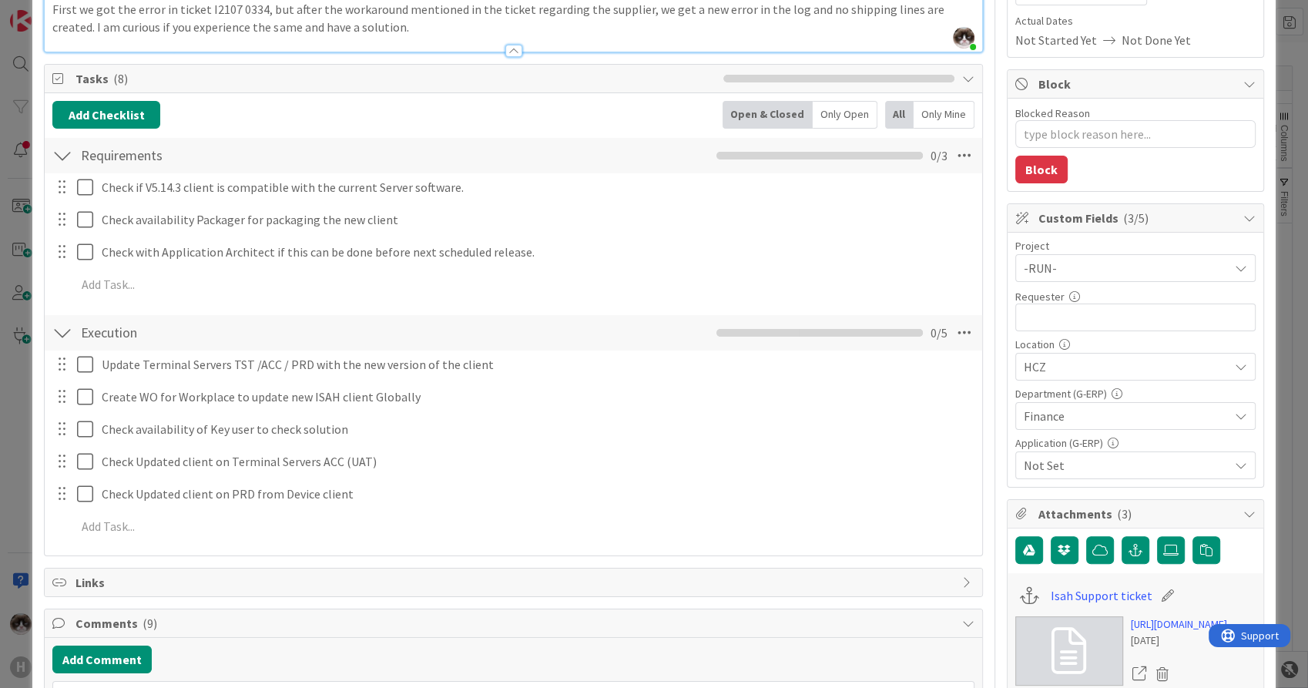
scroll to position [216, 0]
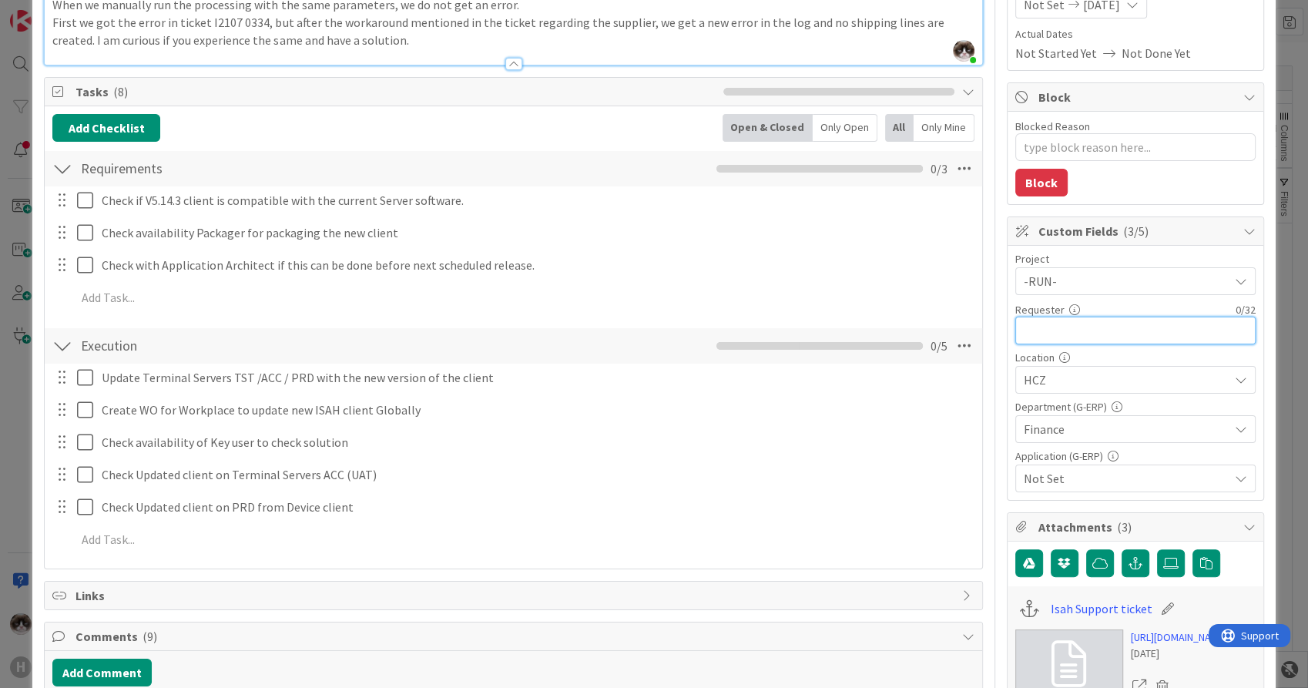
click at [1060, 331] on input "text" at bounding box center [1136, 331] width 240 height 28
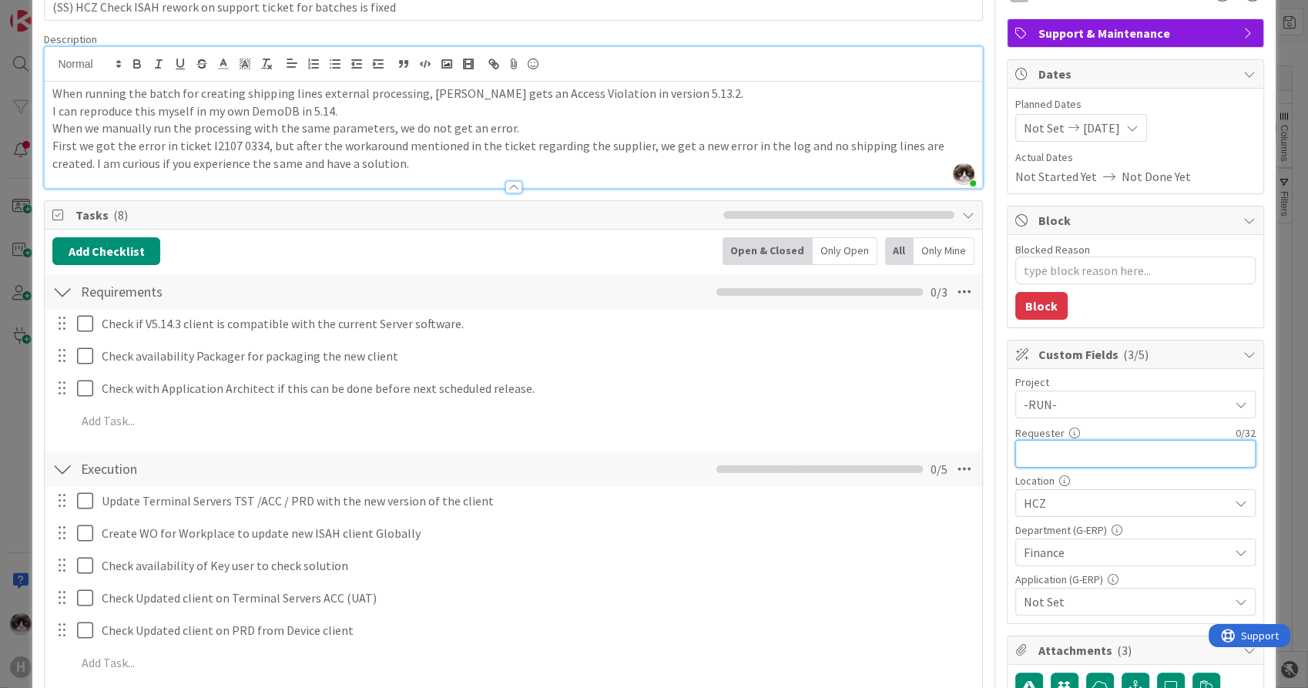
scroll to position [0, 0]
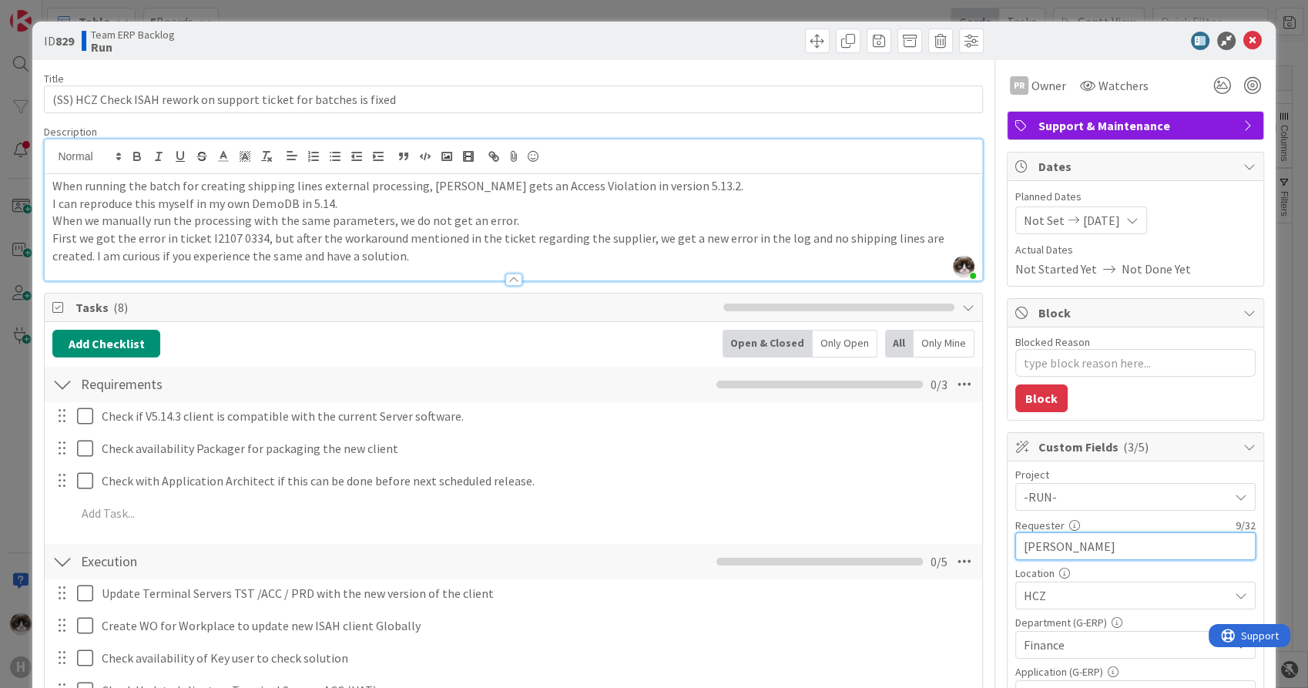
type input "[PERSON_NAME]"
type textarea "x"
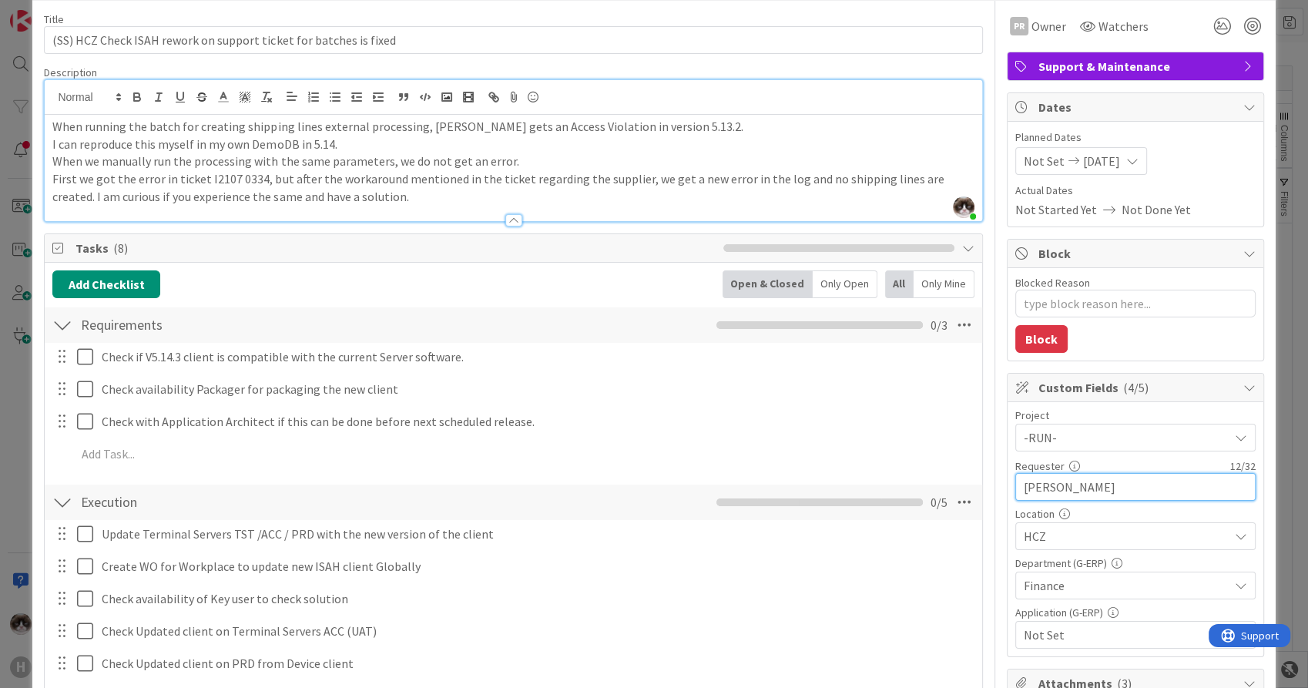
scroll to position [171, 0]
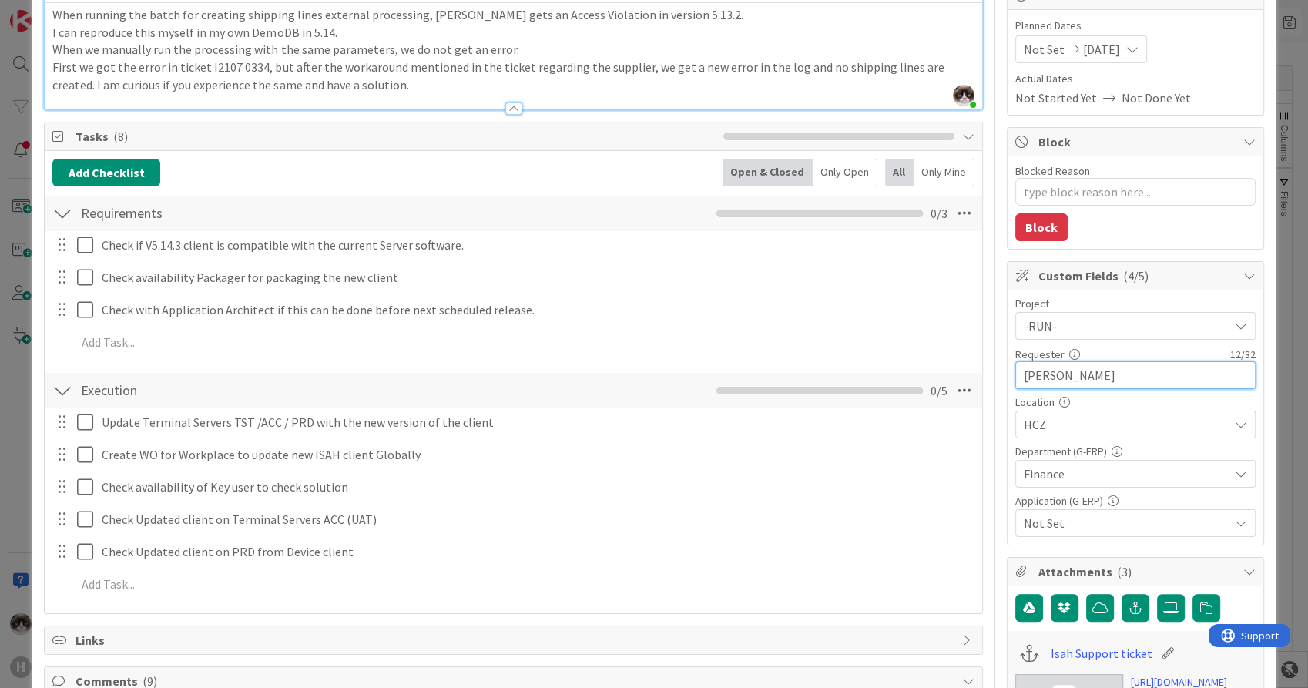
type input "[PERSON_NAME]"
click at [1065, 522] on span "Not Set" at bounding box center [1126, 523] width 205 height 18
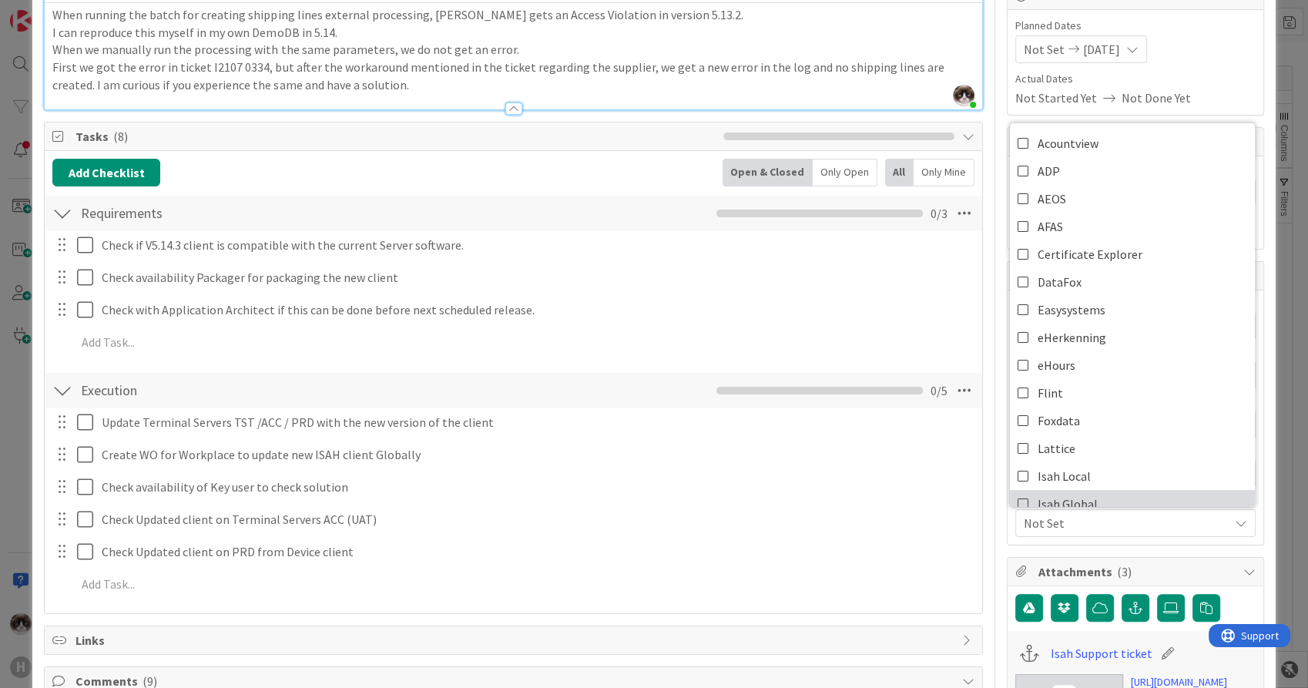
click at [1052, 497] on span "Isah Global" at bounding box center [1068, 503] width 60 height 23
click at [908, 533] on div "Update Terminal Servers TST /ACC / PRD with the new version of the client Updat…" at bounding box center [513, 506] width 922 height 196
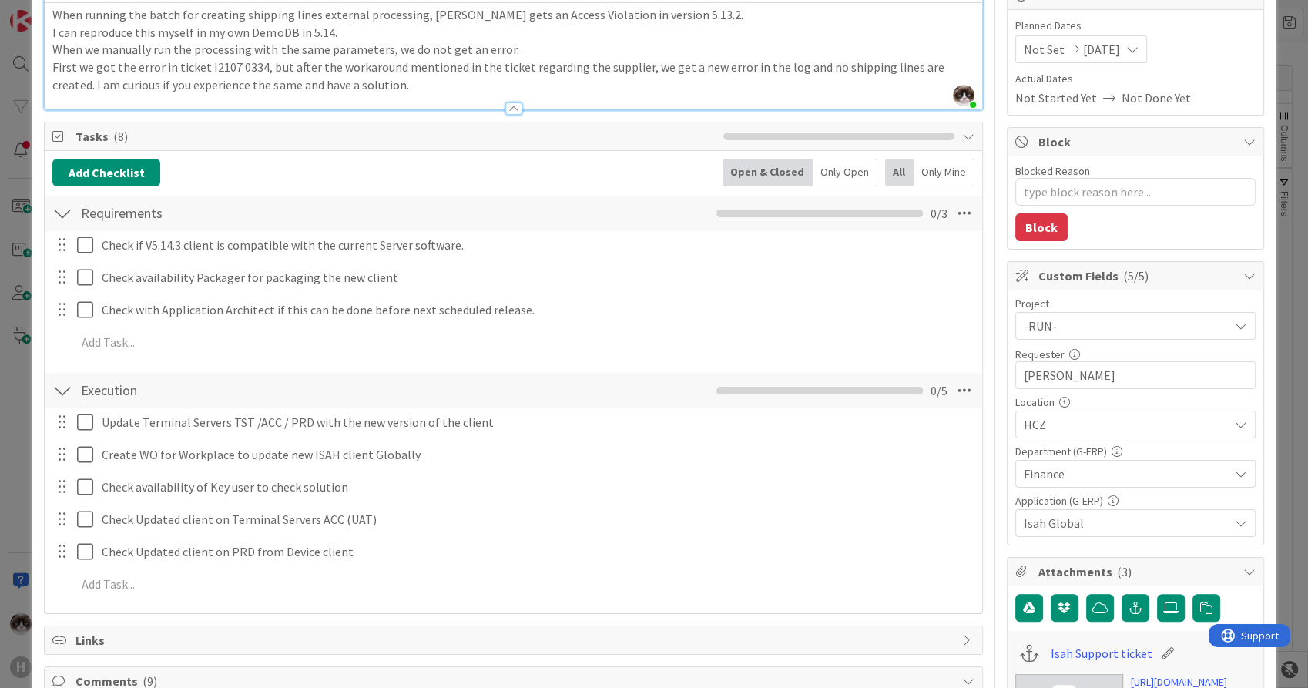
scroll to position [0, 0]
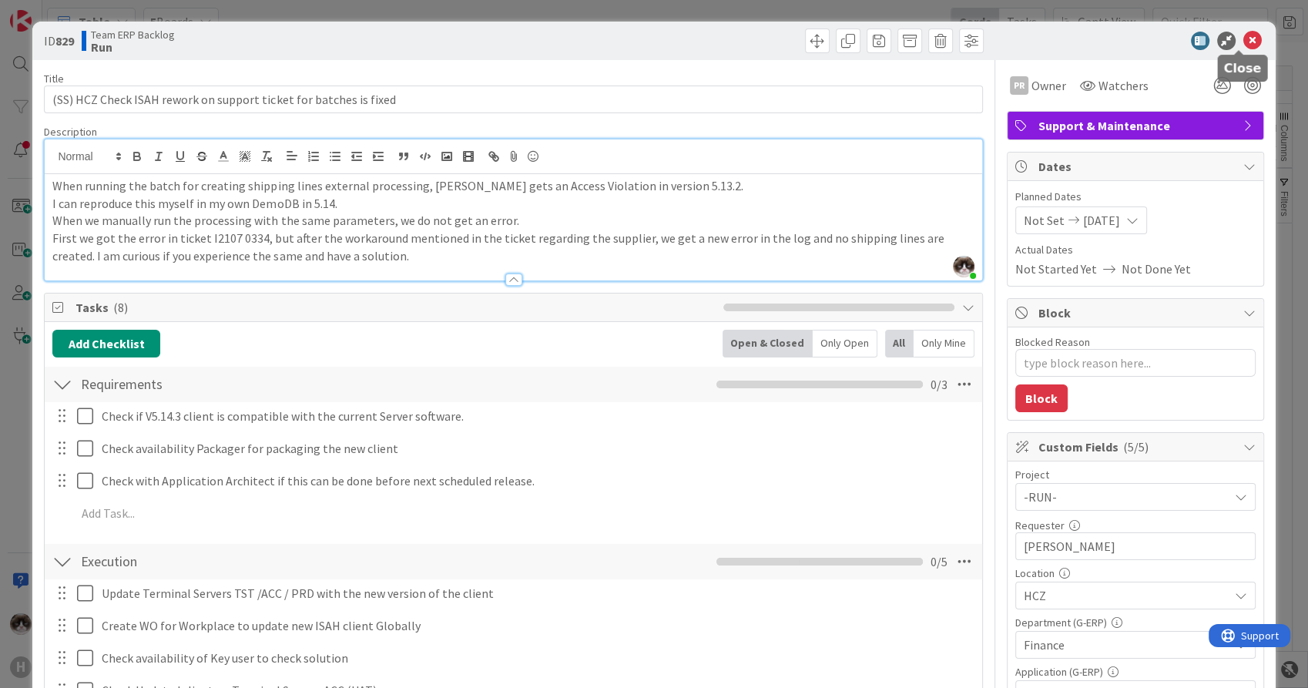
click at [1244, 35] on icon at bounding box center [1253, 41] width 18 height 18
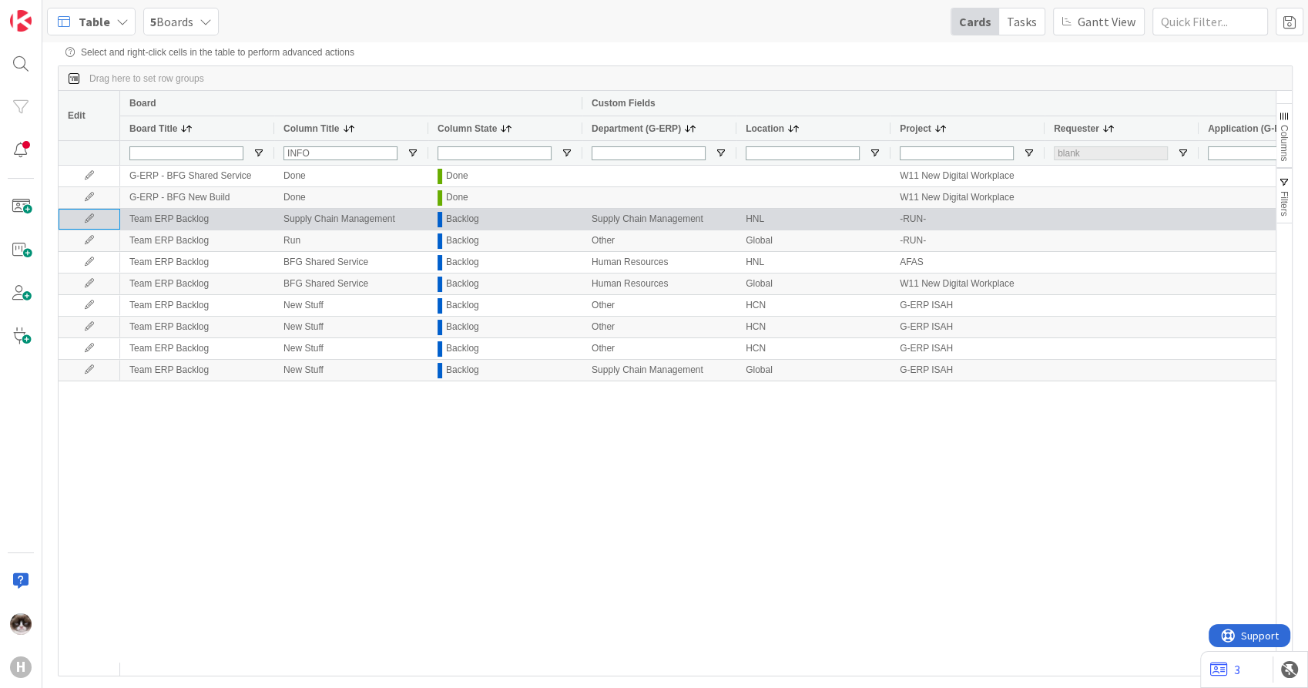
click at [86, 219] on icon at bounding box center [89, 218] width 23 height 9
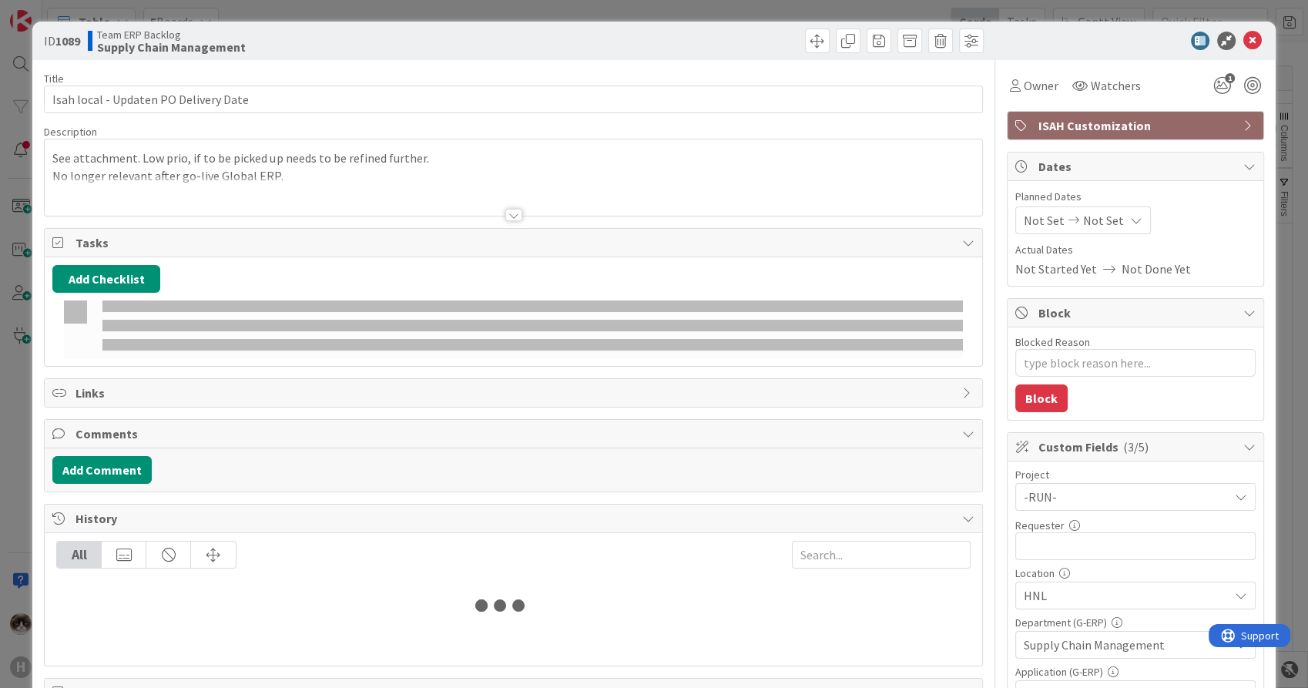
type textarea "x"
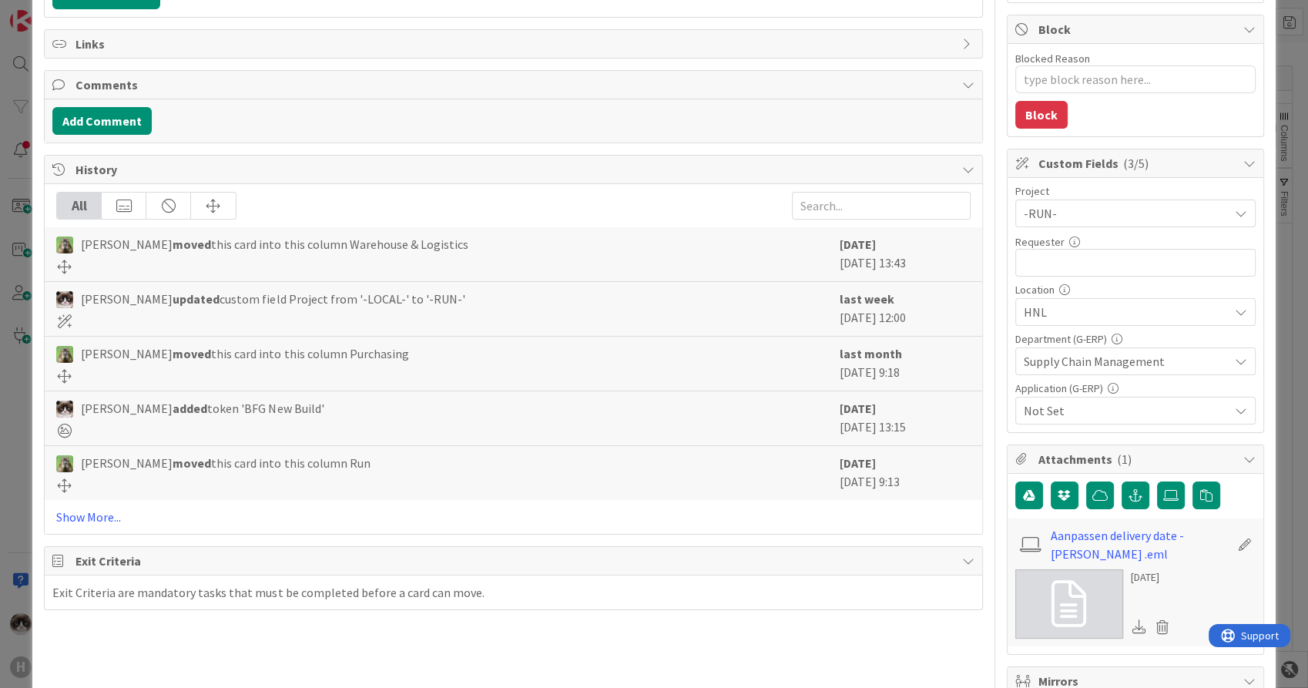
scroll to position [513, 0]
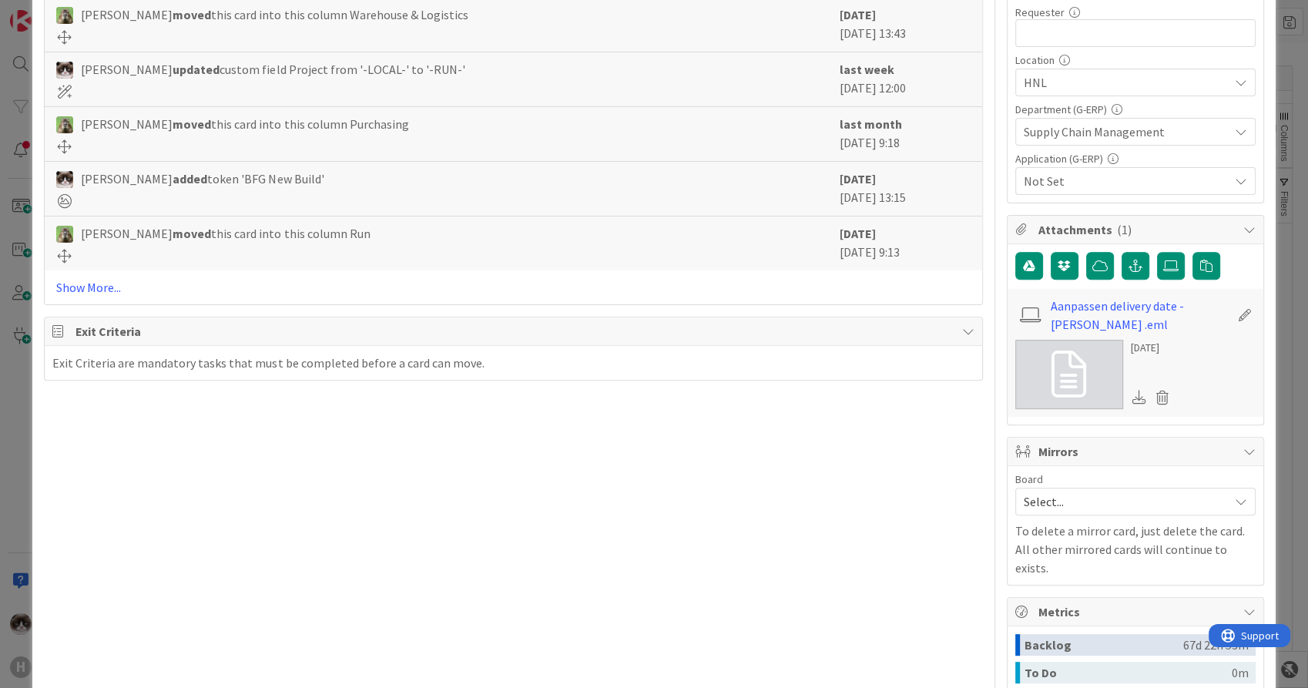
click at [1074, 369] on link at bounding box center [1070, 374] width 108 height 69
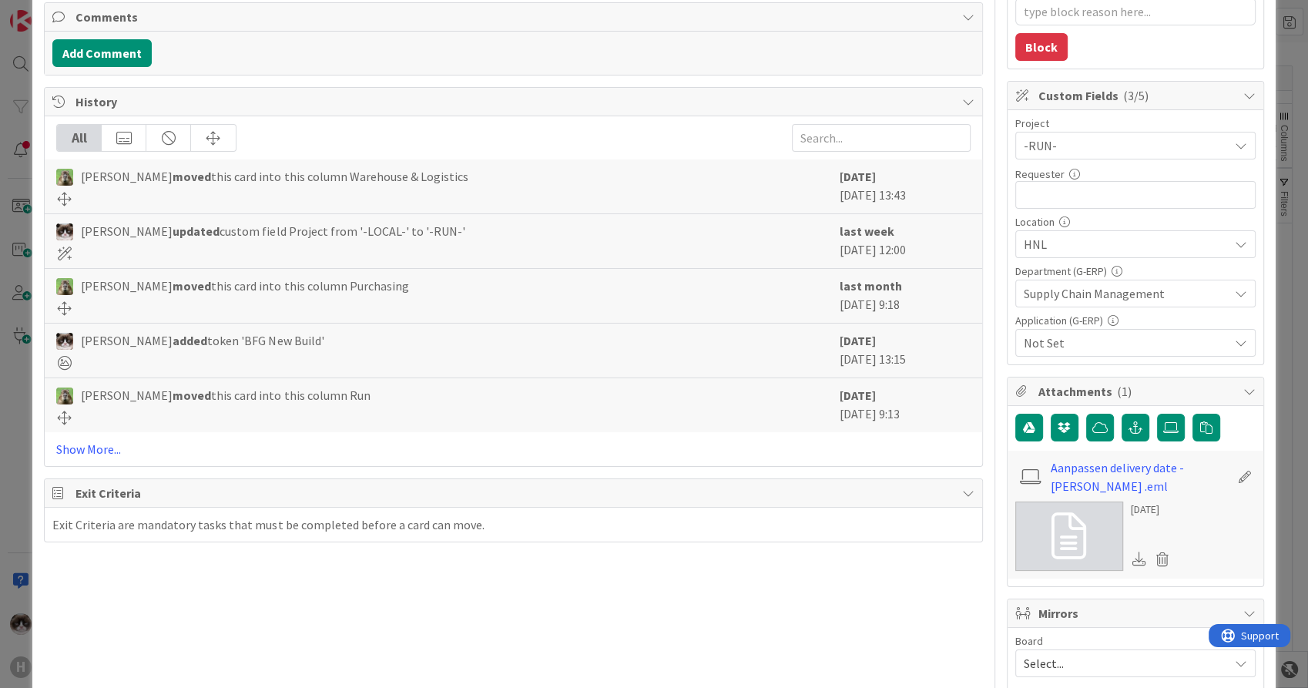
scroll to position [342, 0]
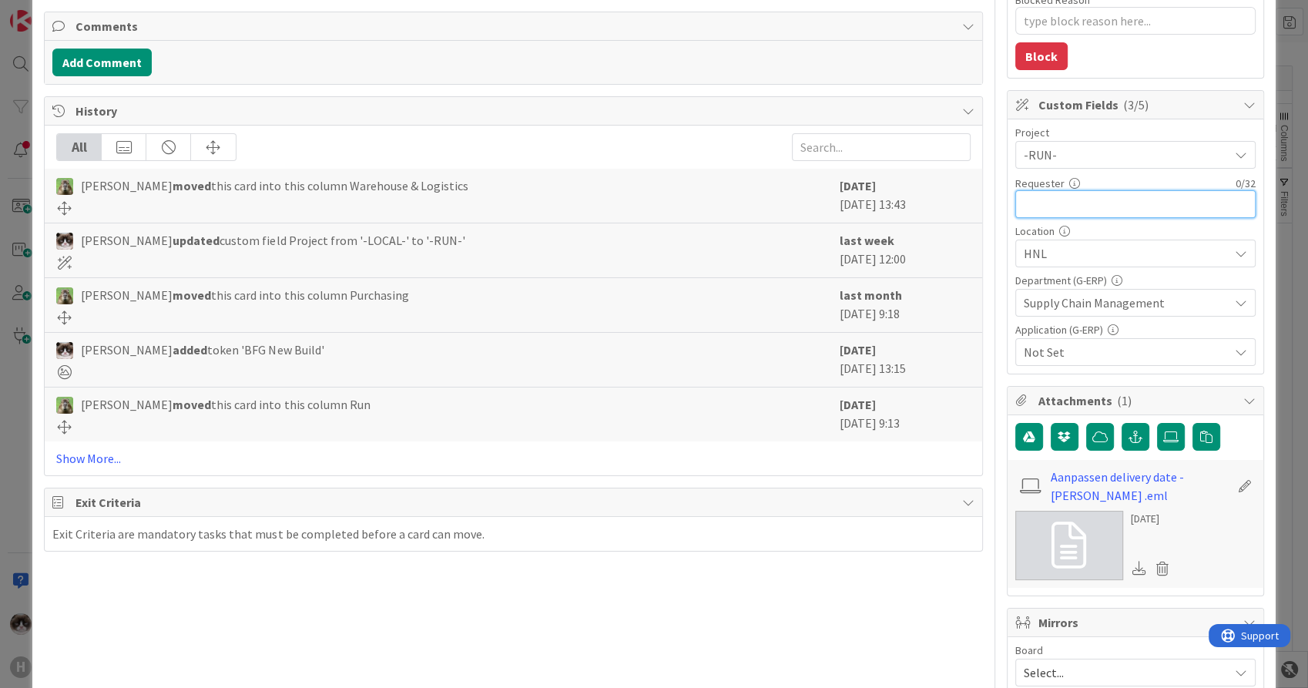
drag, startPoint x: 1052, startPoint y: 228, endPoint x: 1045, endPoint y: 198, distance: 30.8
click at [1045, 198] on input "text" at bounding box center [1136, 204] width 240 height 28
type input "Eva Hoftijzer"
type textarea "x"
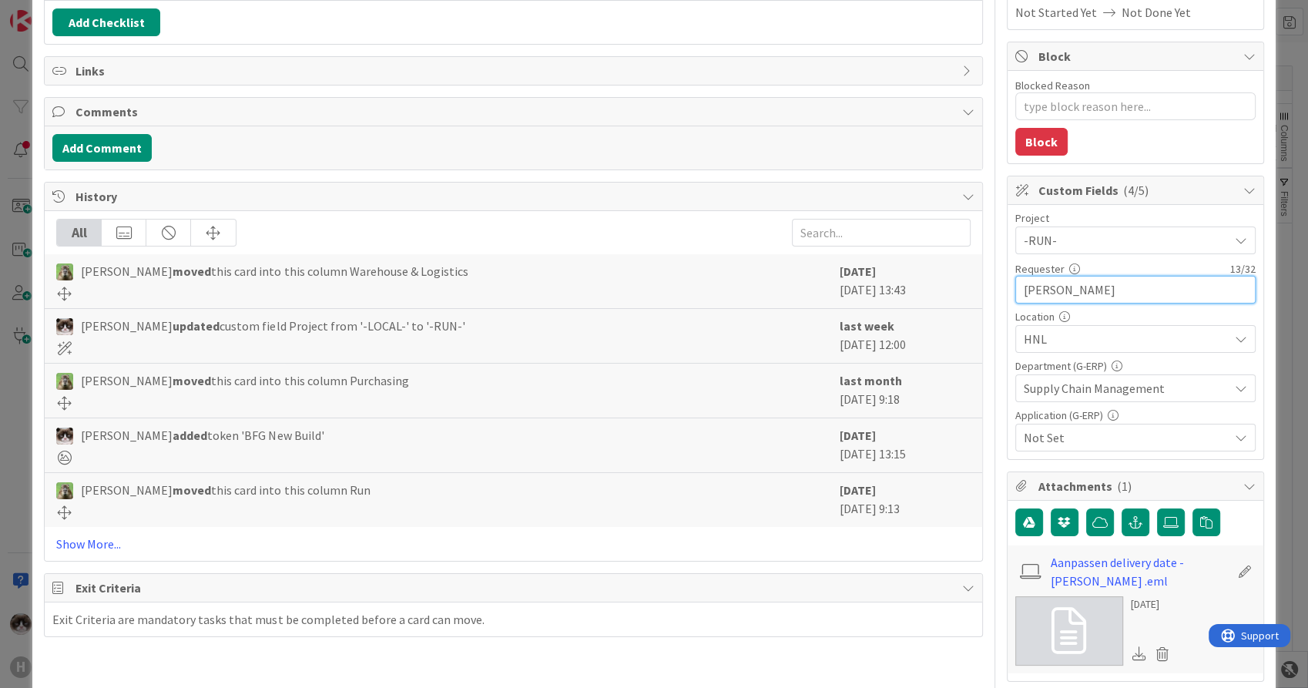
type input "Eva Hoftijzer"
click at [1110, 438] on span "Not Set" at bounding box center [1126, 437] width 205 height 18
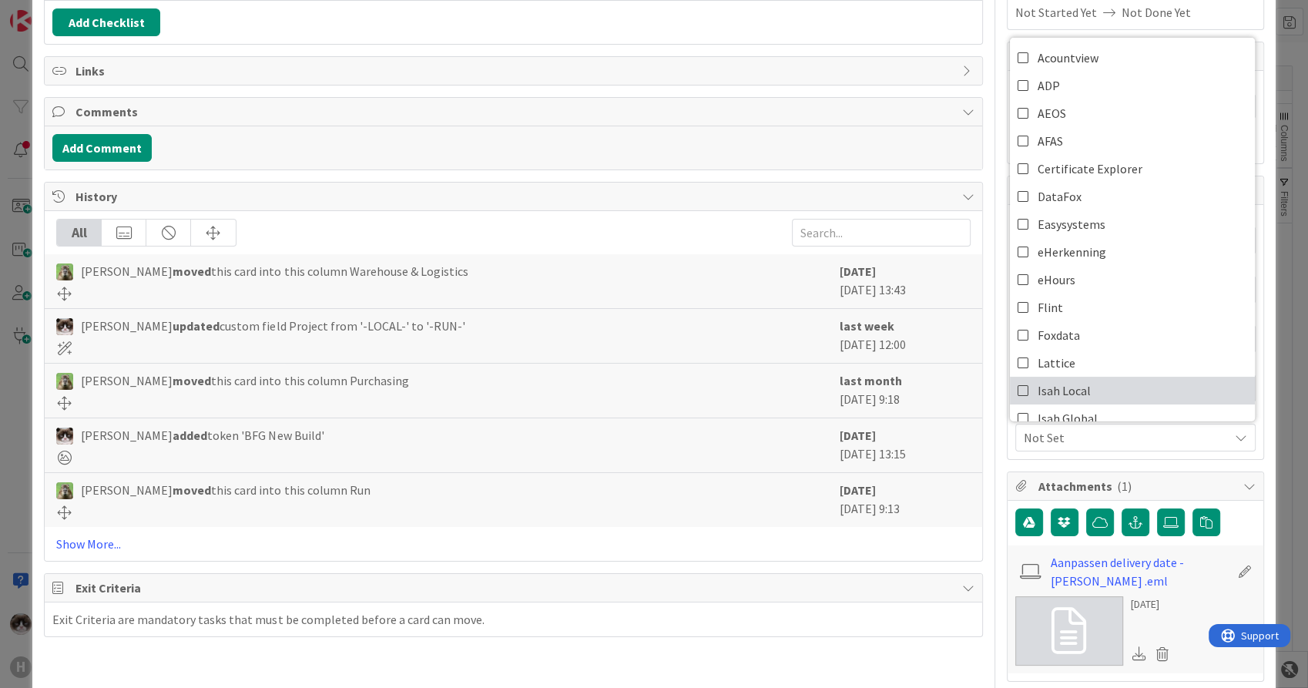
click at [1093, 391] on link "Isah Local" at bounding box center [1132, 391] width 245 height 28
type textarea "x"
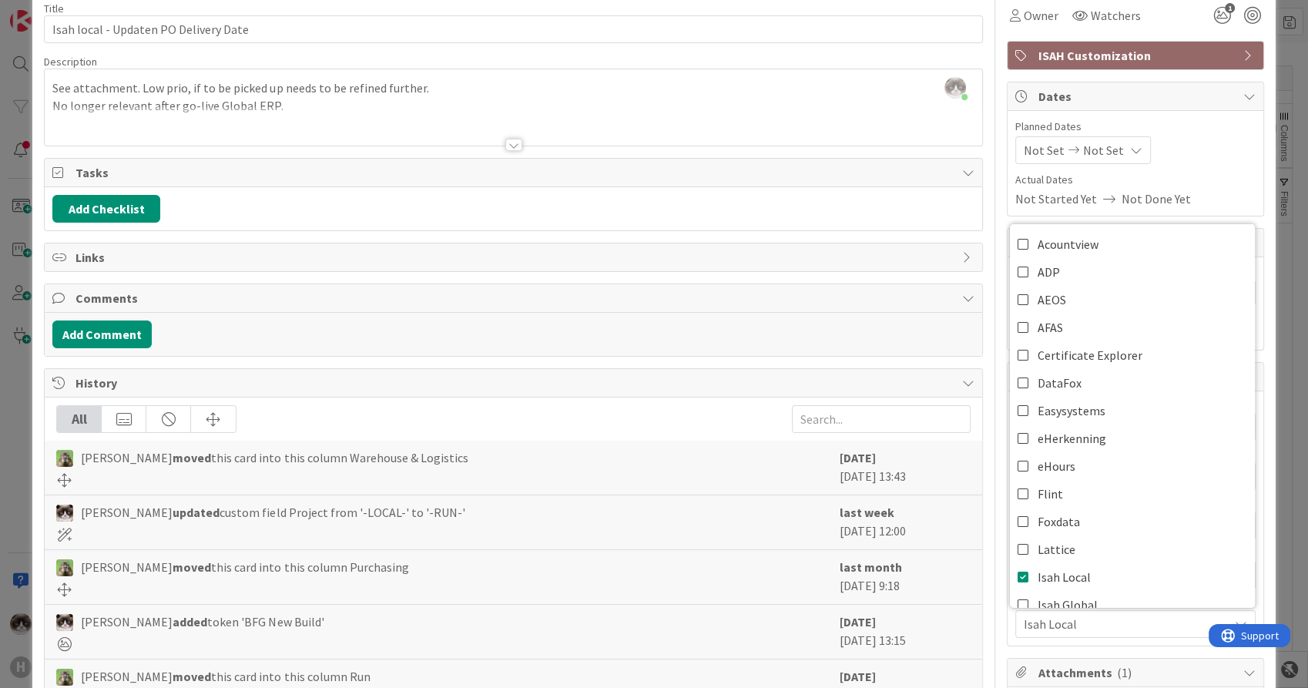
scroll to position [0, 0]
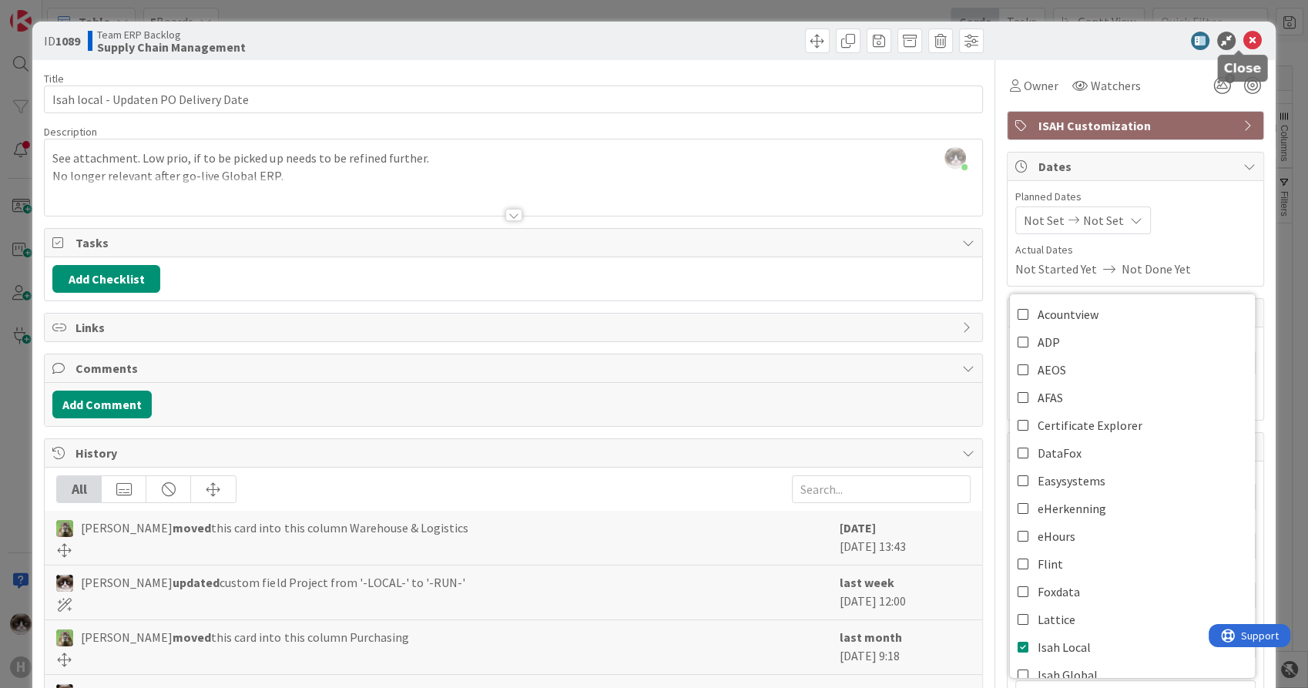
click at [1244, 34] on icon at bounding box center [1253, 41] width 18 height 18
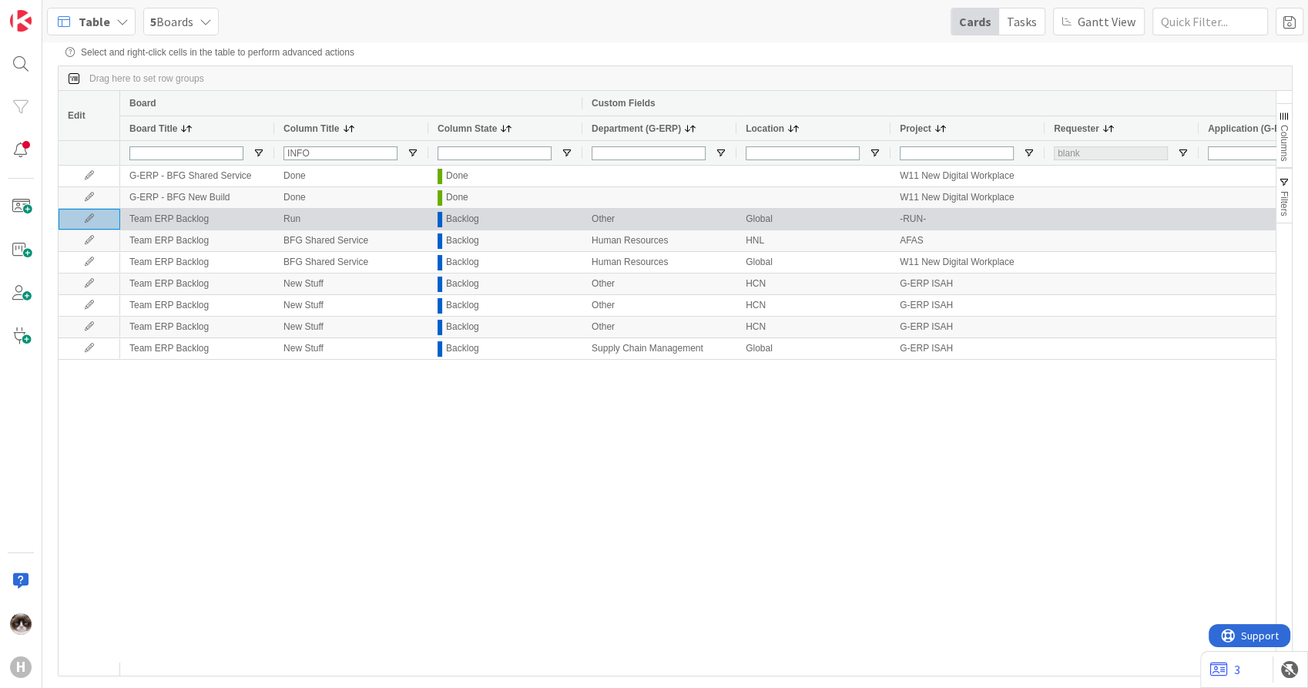
click at [86, 223] on icon at bounding box center [89, 218] width 23 height 9
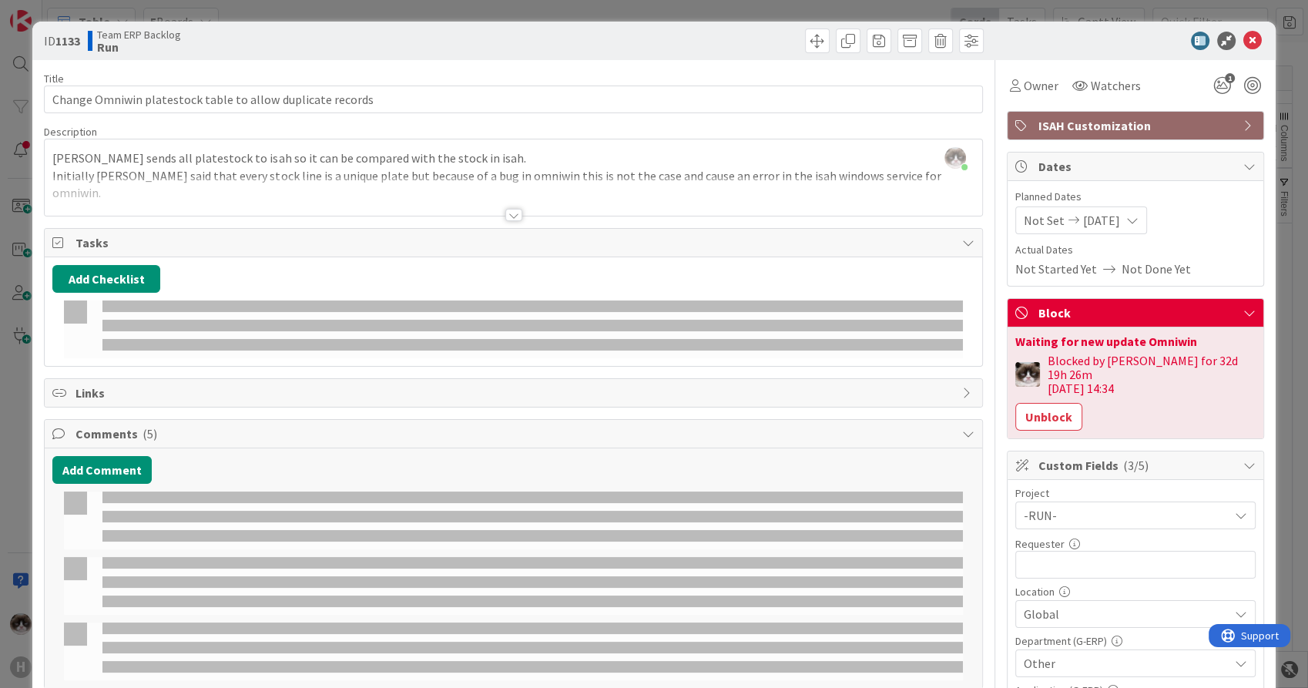
click at [512, 210] on div at bounding box center [513, 215] width 17 height 12
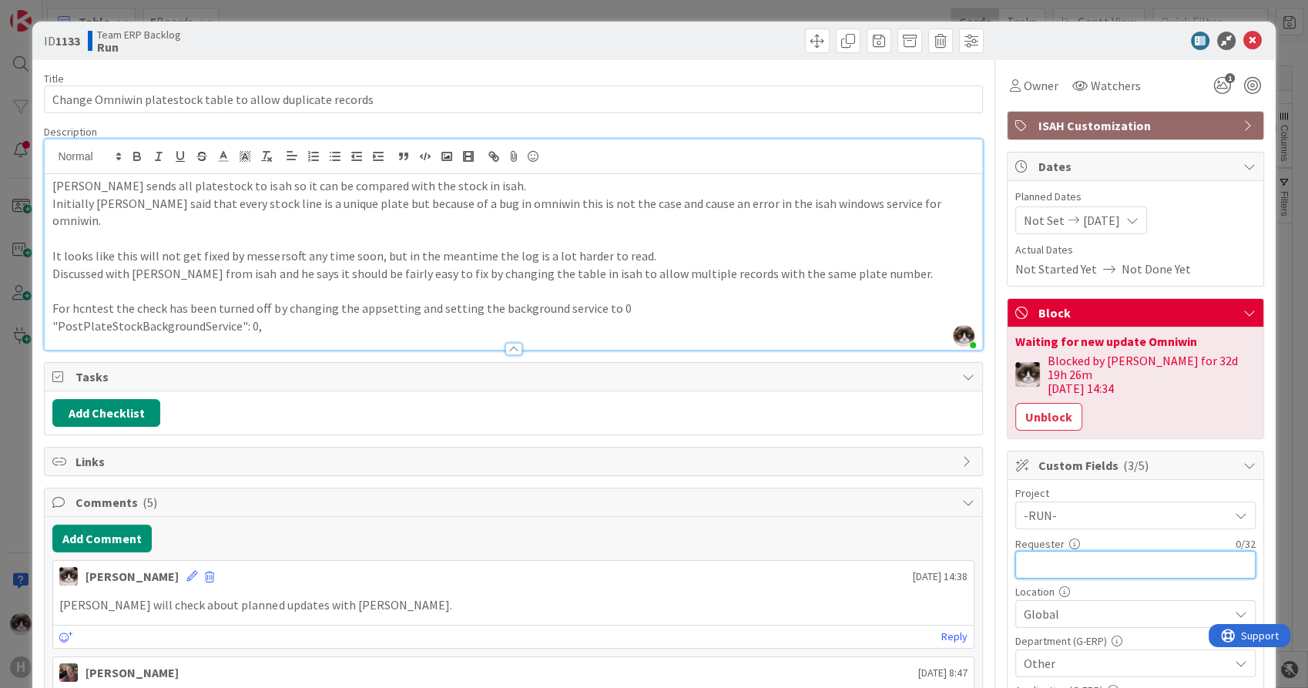
click at [1077, 556] on input "text" at bounding box center [1136, 565] width 240 height 28
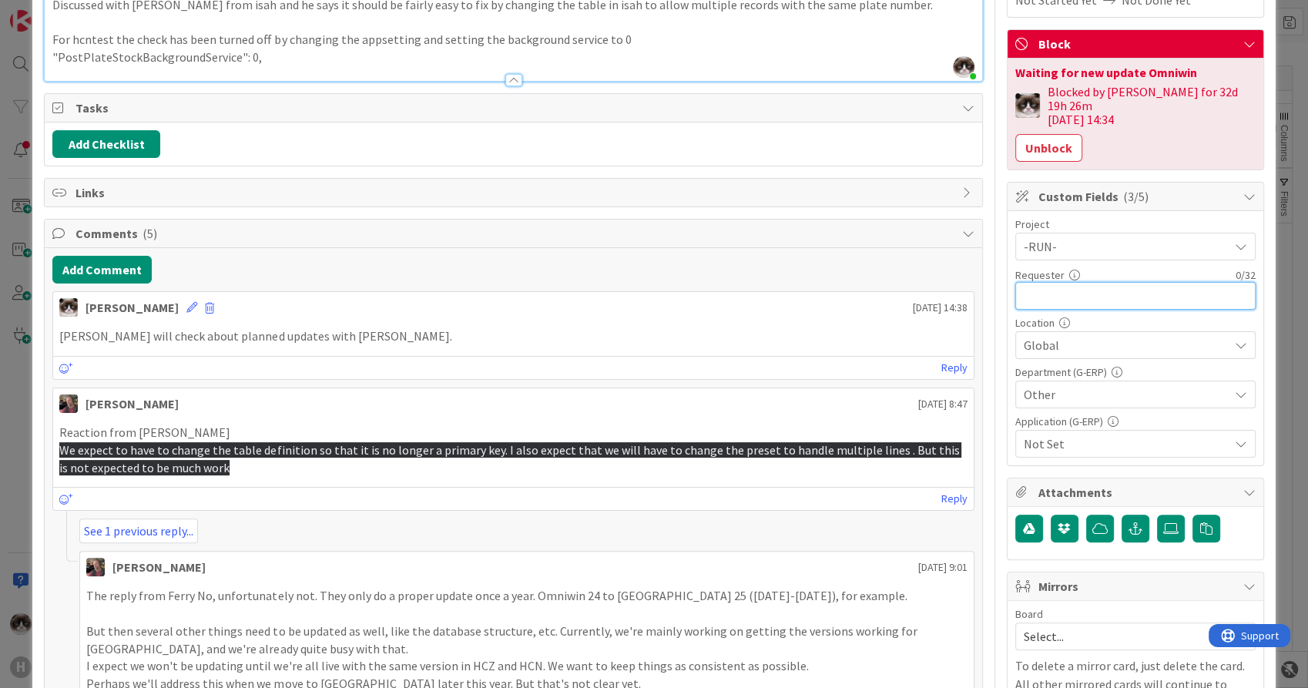
scroll to position [120, 0]
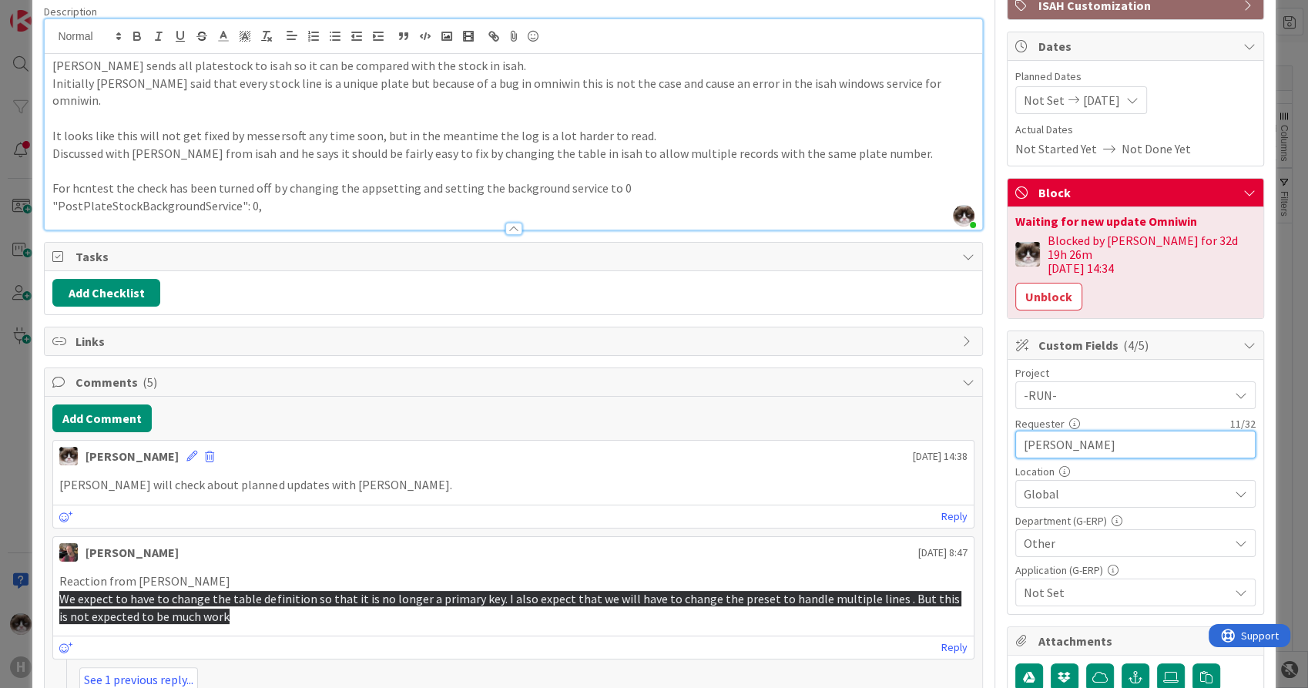
type input "[PERSON_NAME]"
click at [1042, 535] on span "Other" at bounding box center [1126, 543] width 205 height 18
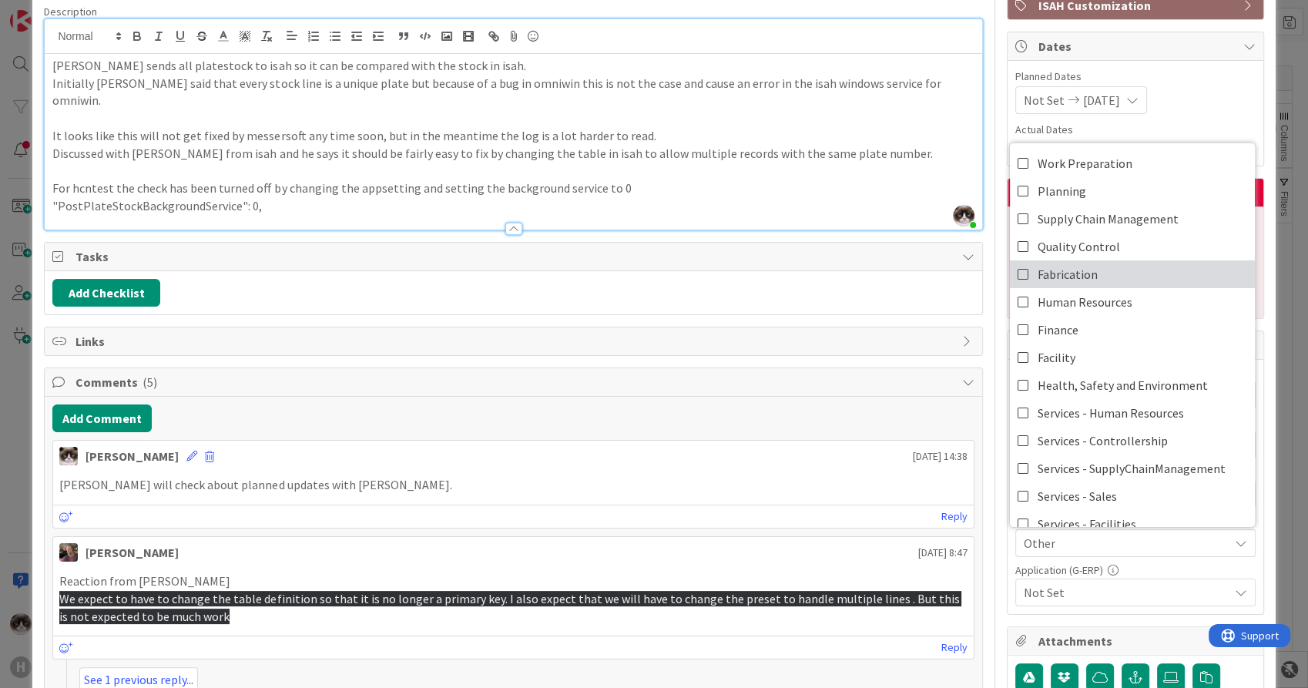
click at [1128, 260] on link "Fabrication" at bounding box center [1132, 274] width 245 height 28
click at [1125, 534] on span "Other, Fabrication" at bounding box center [1126, 543] width 205 height 18
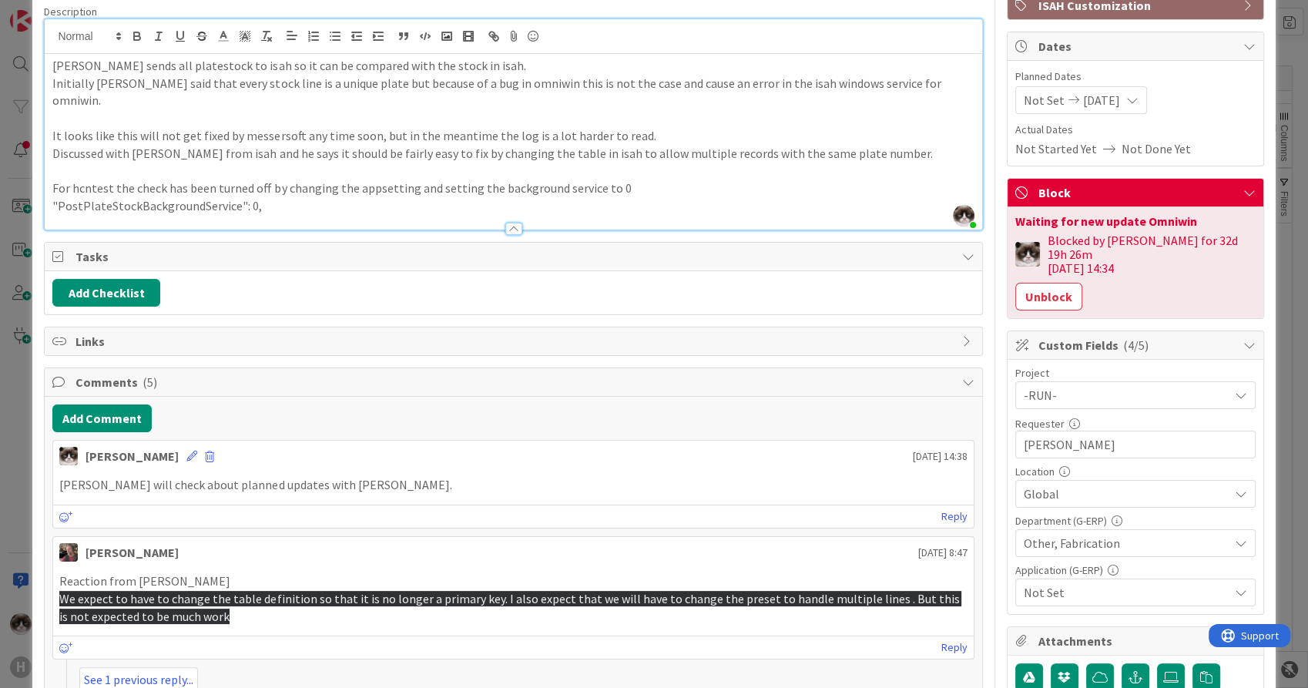
click at [1125, 534] on span "Other, Fabrication" at bounding box center [1126, 543] width 205 height 18
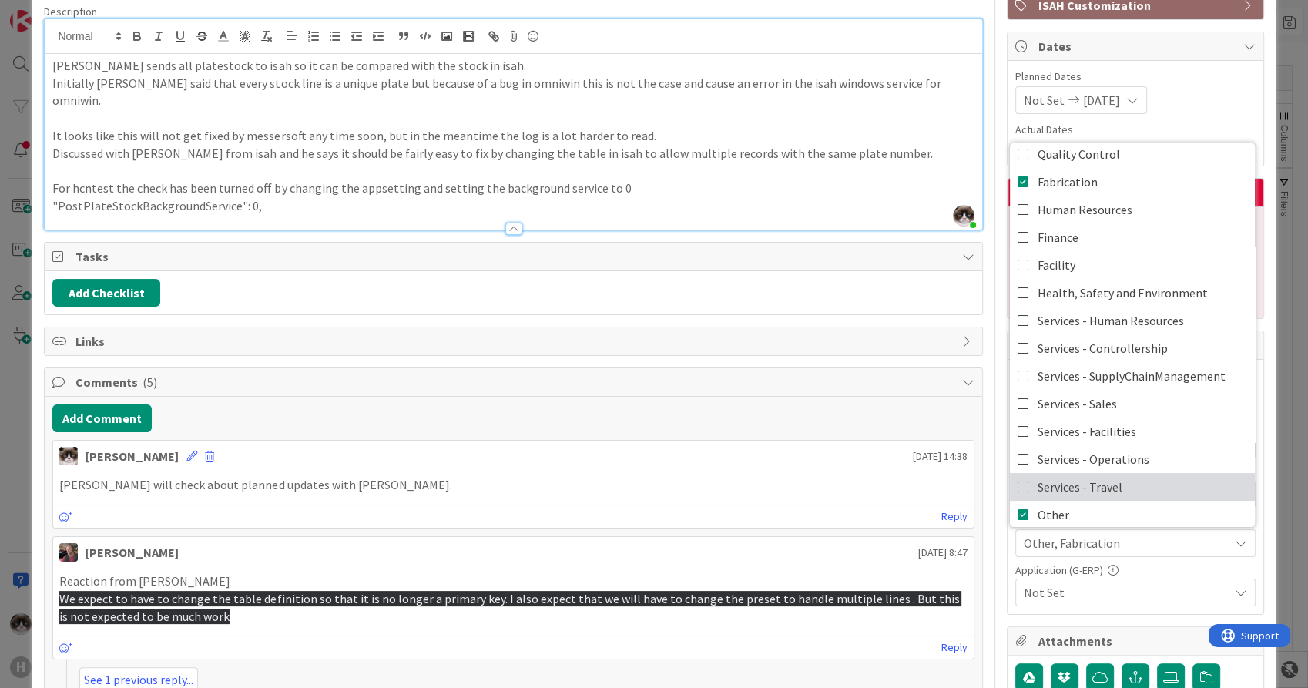
scroll to position [99, 0]
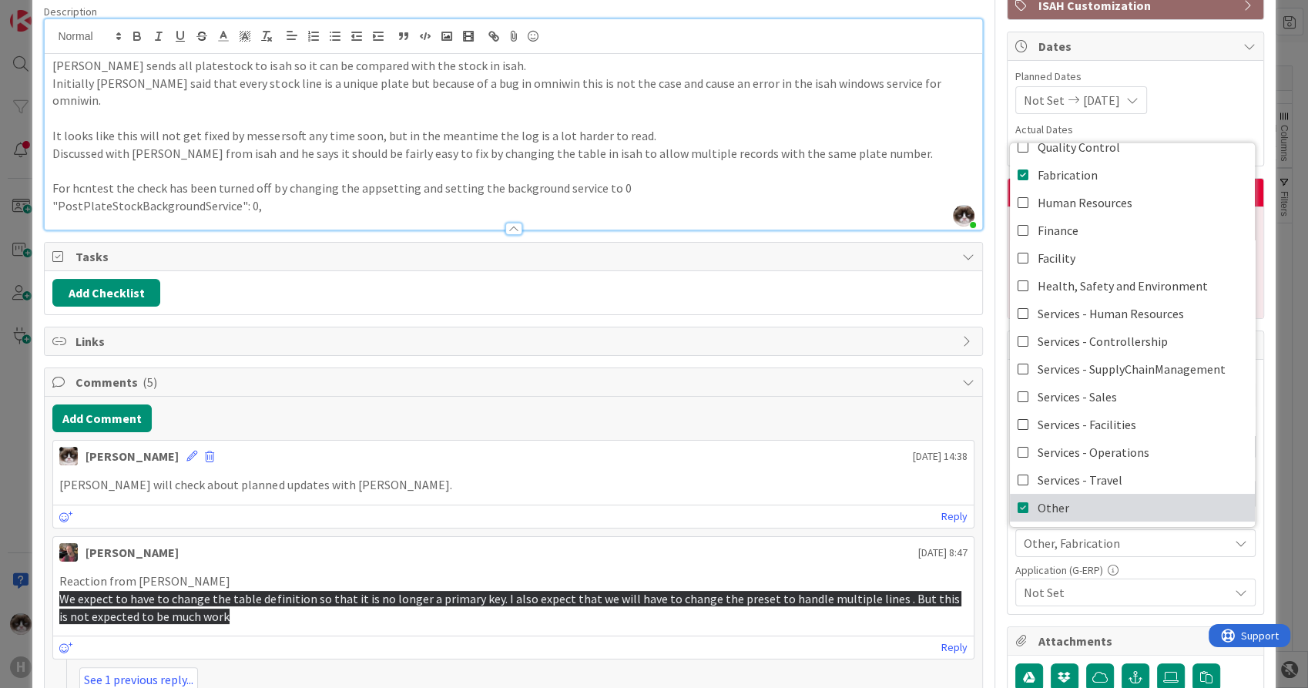
click at [1075, 494] on link "Other" at bounding box center [1132, 508] width 245 height 28
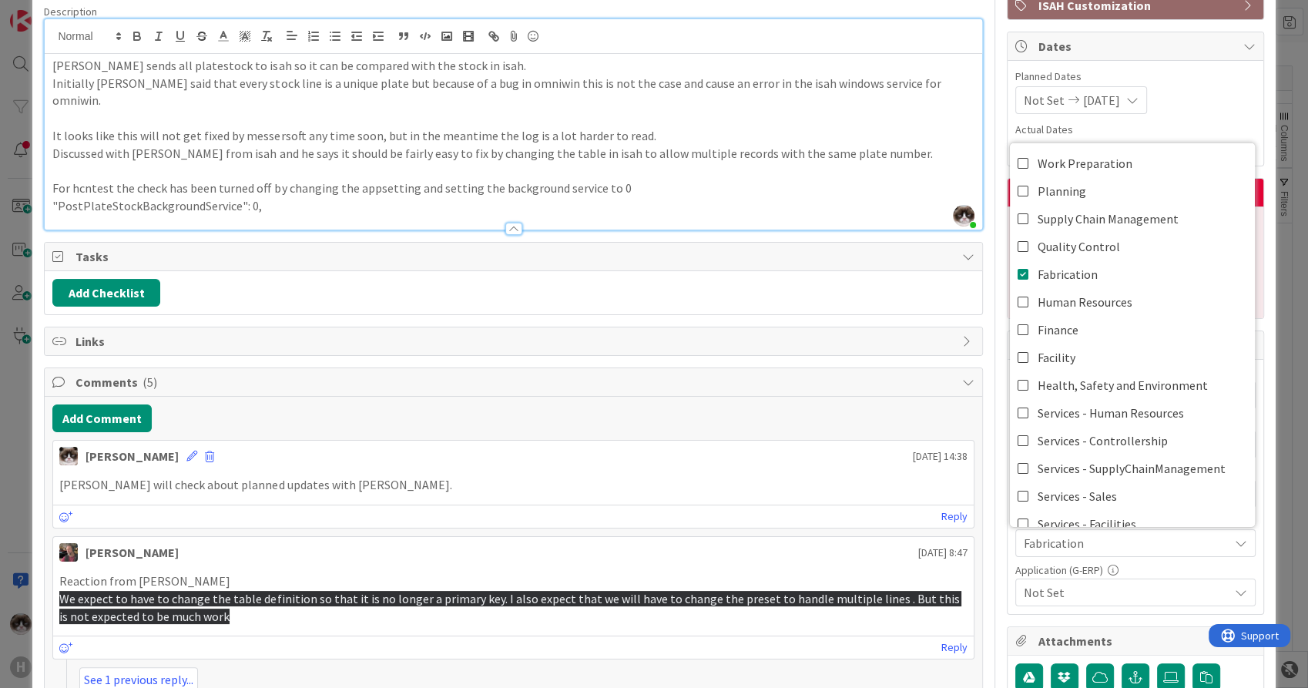
click at [1140, 583] on span "Not Set" at bounding box center [1126, 592] width 205 height 18
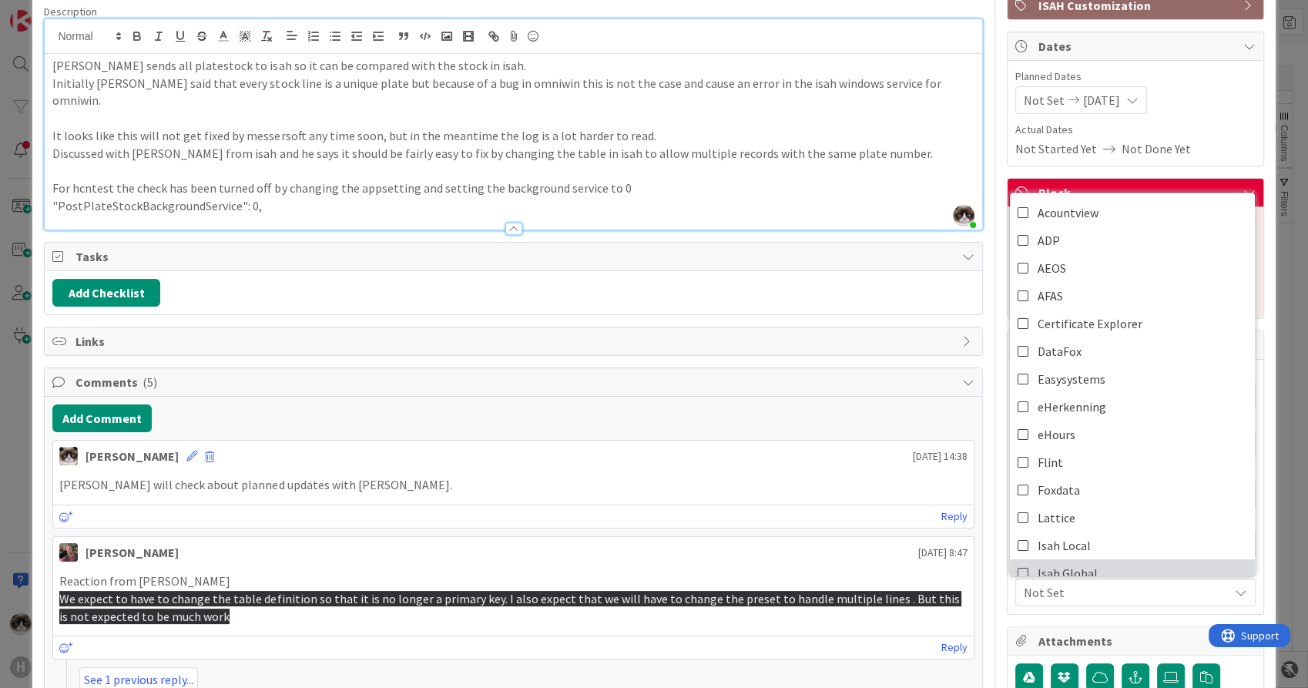
click at [1130, 559] on link "Isah Global" at bounding box center [1132, 573] width 245 height 28
click at [1097, 584] on span "Isah Global" at bounding box center [1126, 592] width 205 height 18
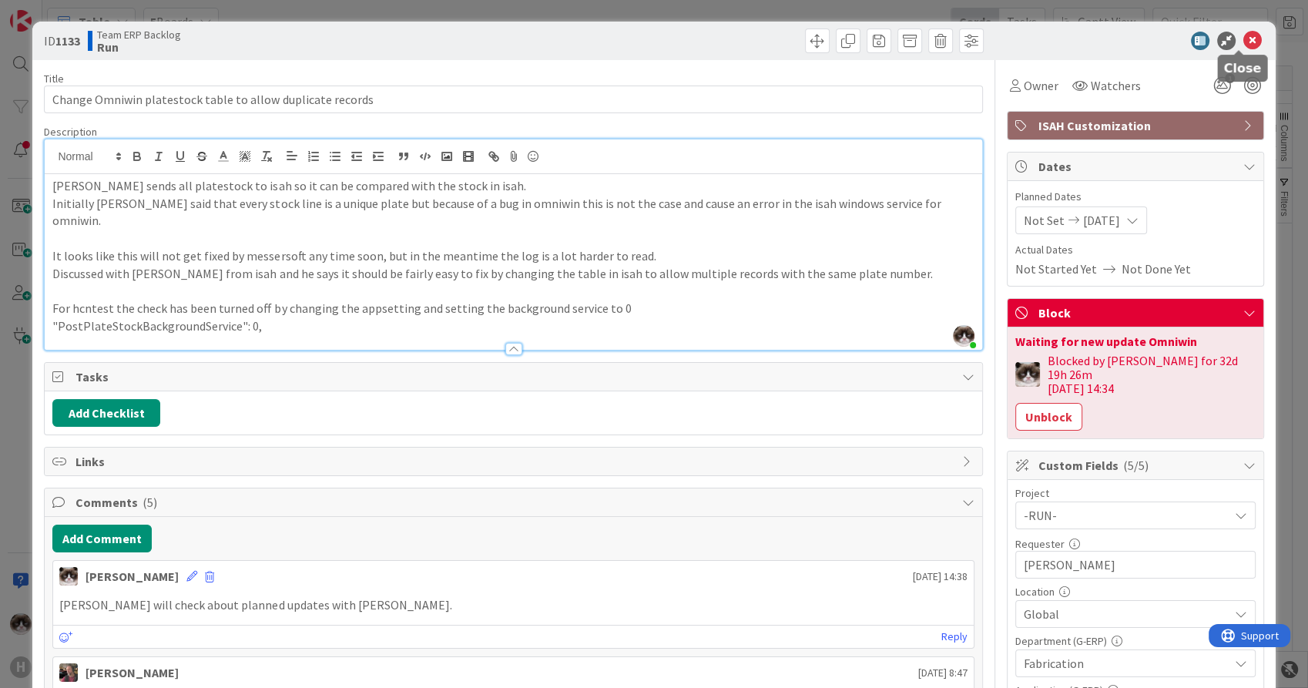
click at [1244, 36] on icon at bounding box center [1253, 41] width 18 height 18
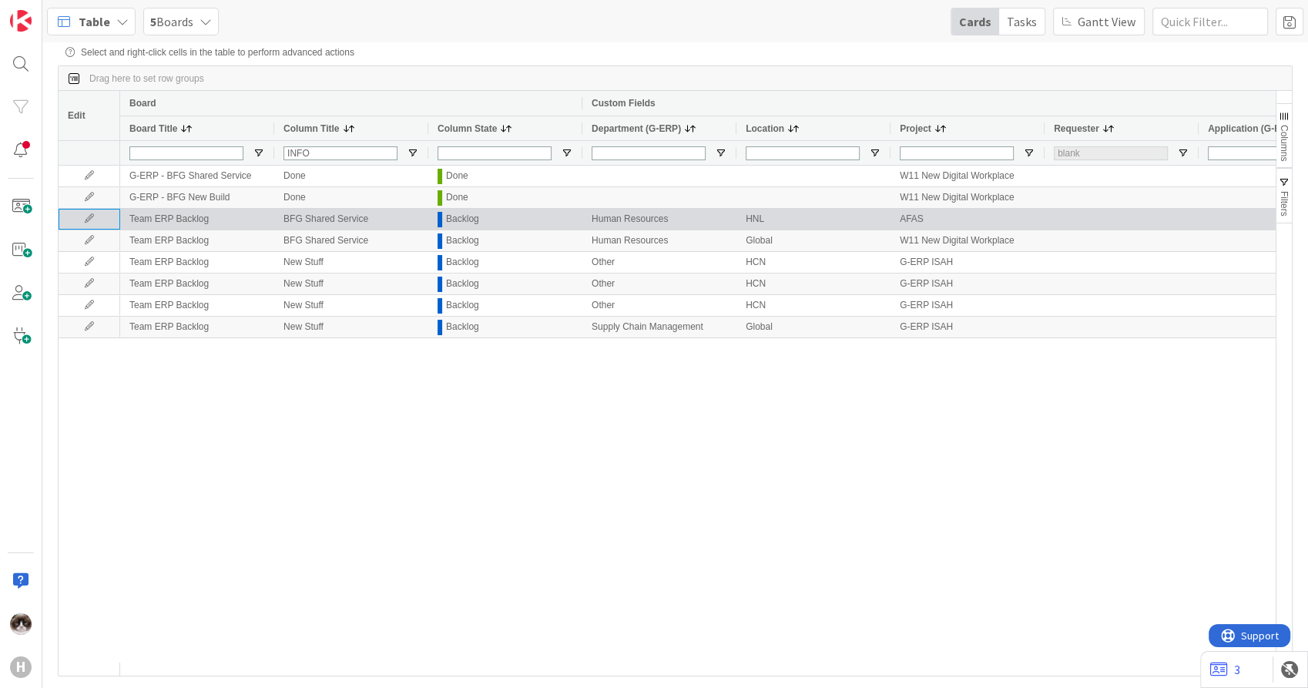
click at [89, 220] on icon at bounding box center [89, 218] width 23 height 9
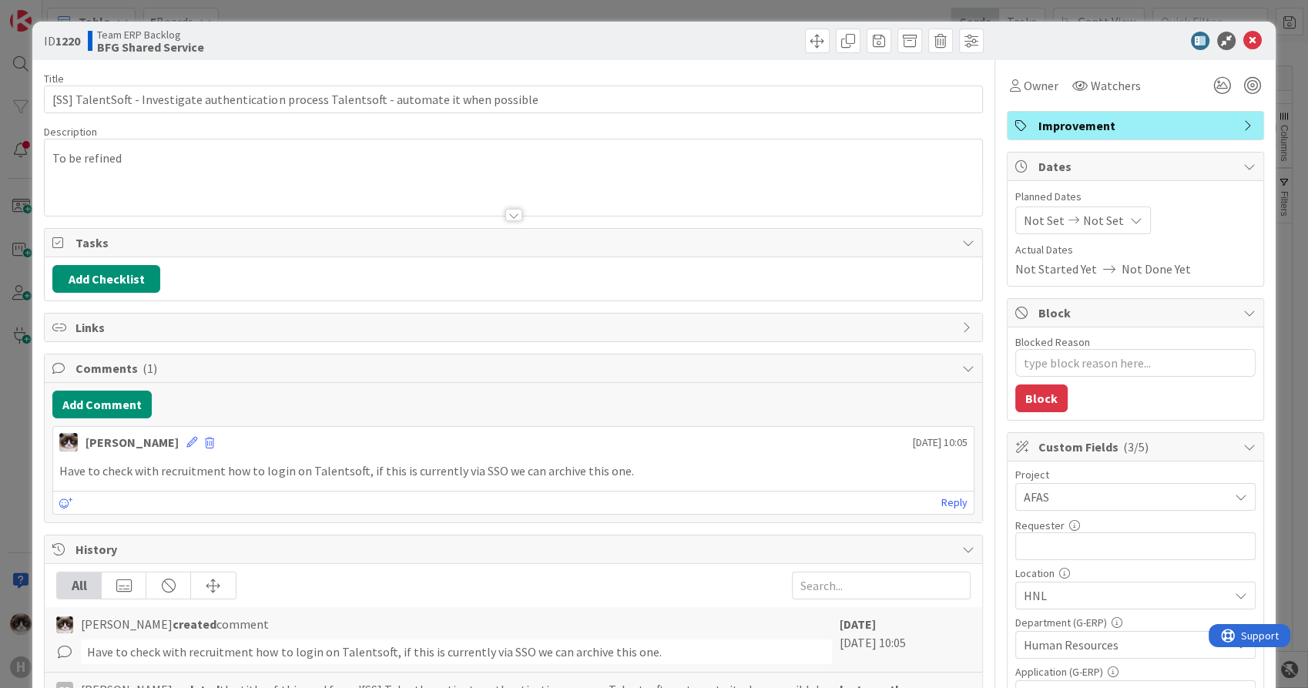
type textarea "x"
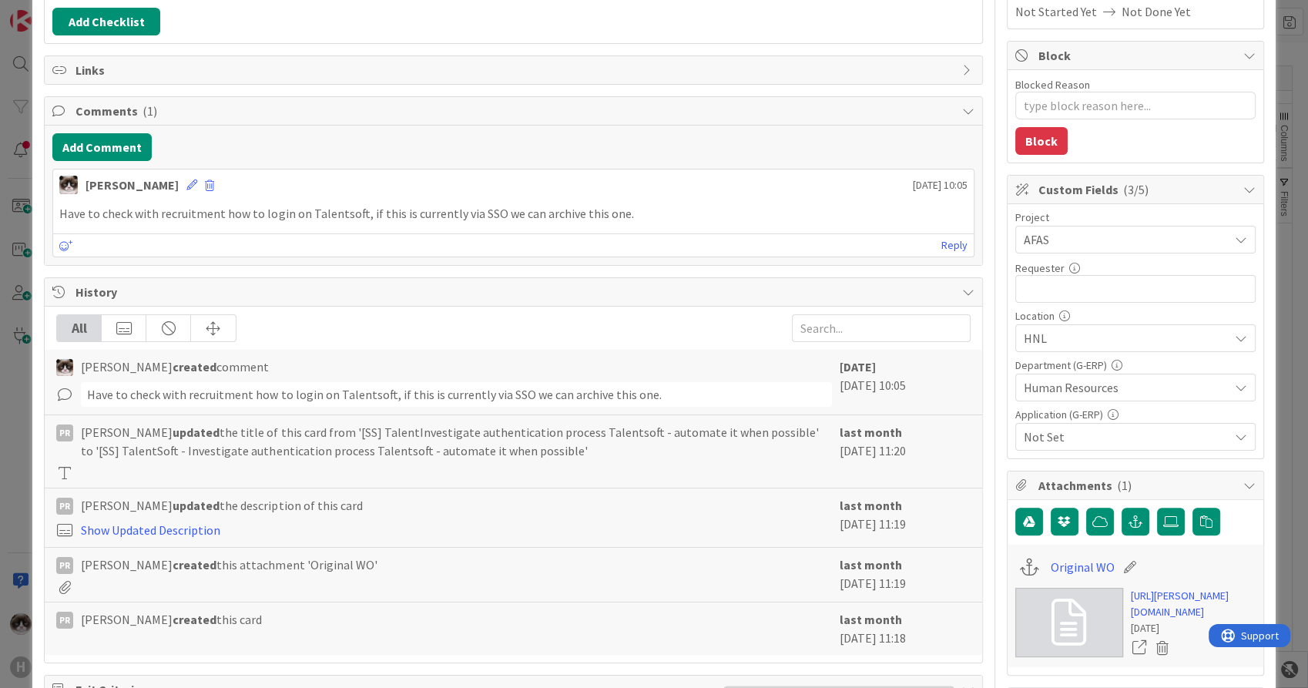
scroll to position [513, 0]
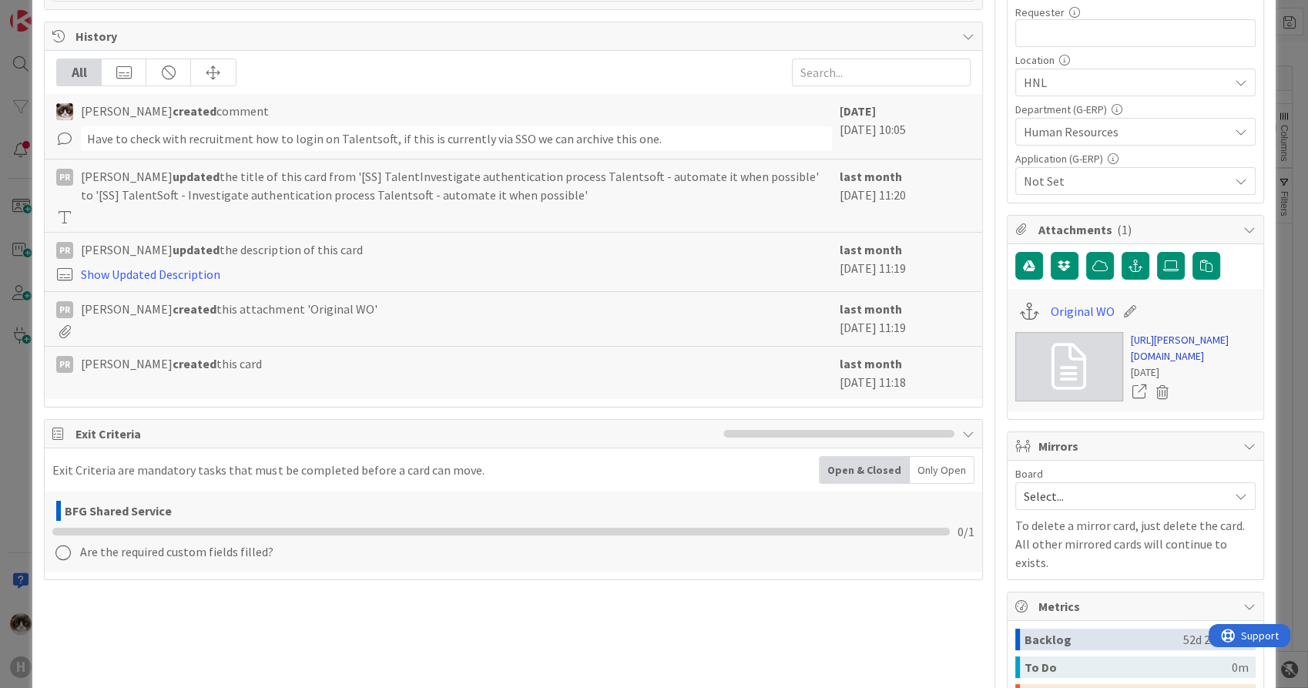
click at [1163, 344] on link "https://huisman-smartit.onbmc.com/smartit/app/#/workorder/IDGBNO3CJYN4KAS53SQZS…" at bounding box center [1193, 348] width 125 height 32
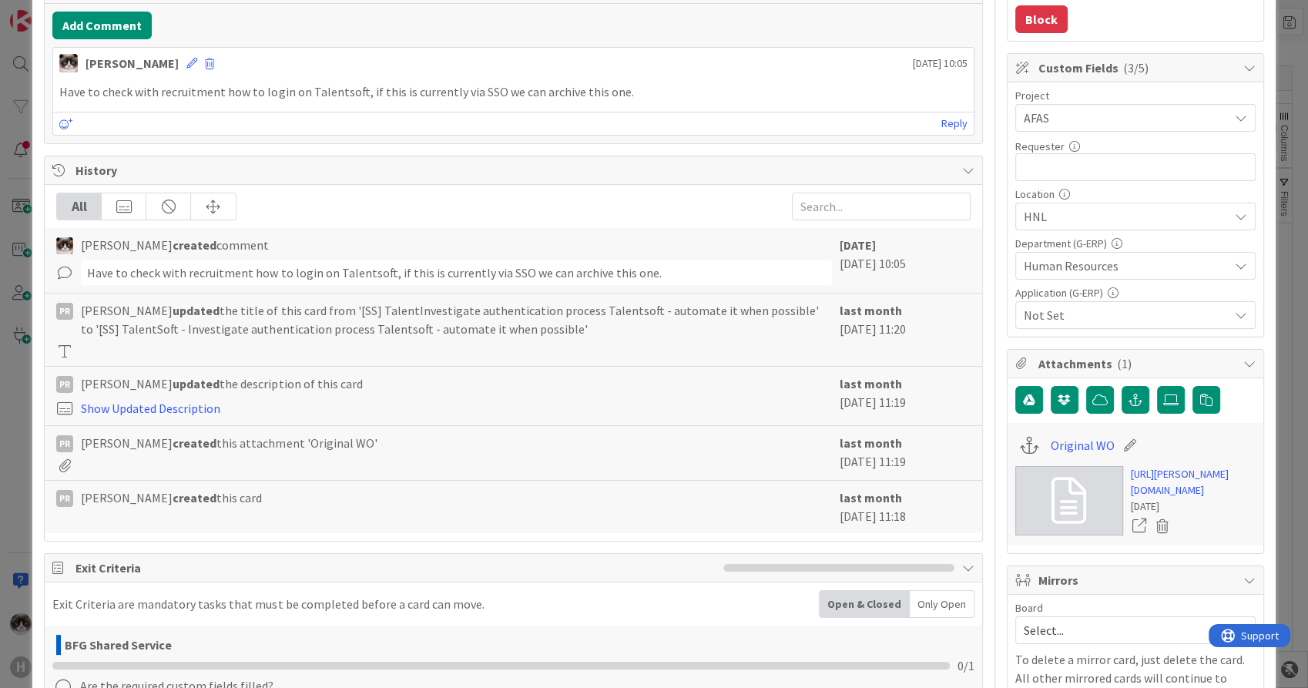
scroll to position [257, 0]
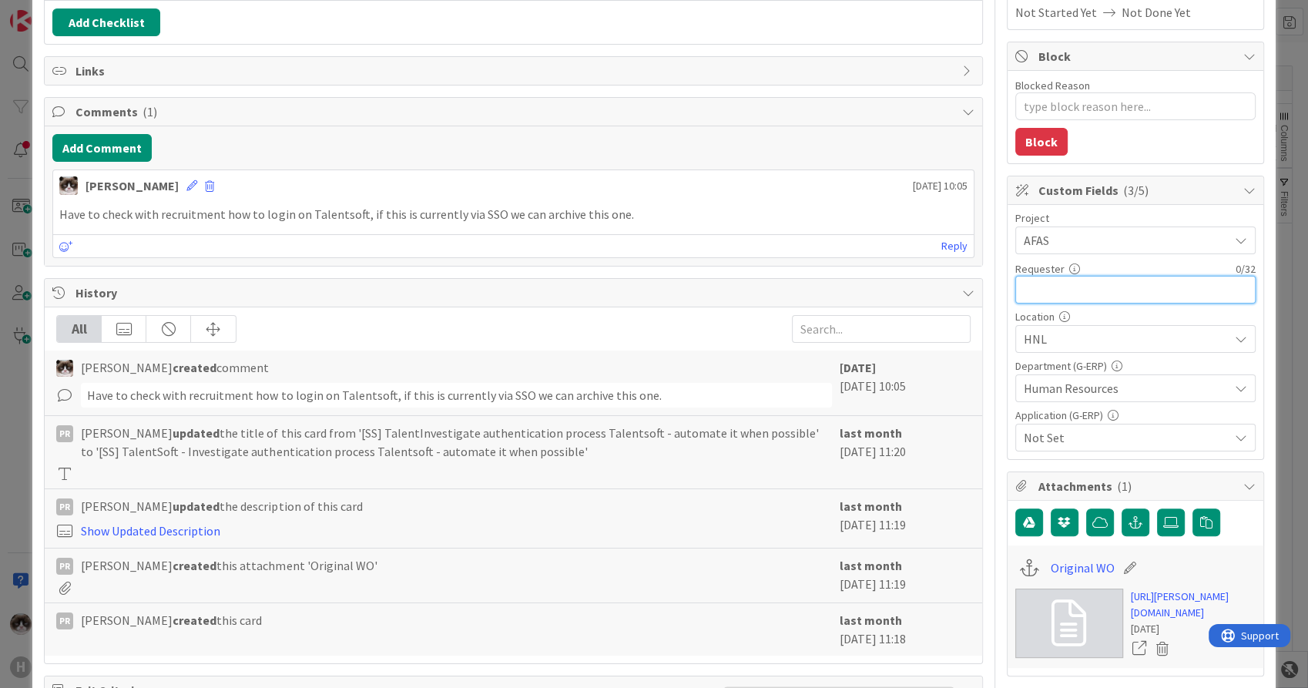
click at [1043, 277] on input "text" at bounding box center [1136, 290] width 240 height 28
type input "Ewald Pierre"
type textarea "x"
type input "Ewald Pierre"
click at [1111, 447] on div "Not Set" at bounding box center [1136, 438] width 240 height 28
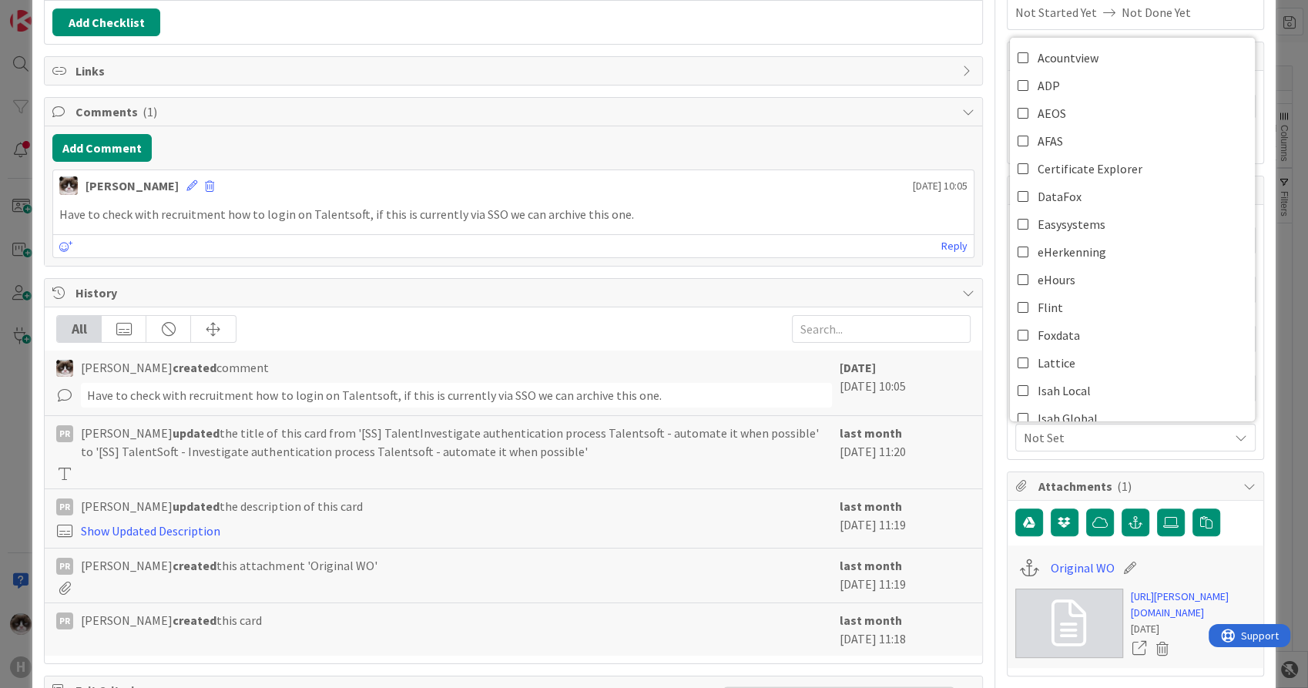
click at [1100, 428] on span "Not Set" at bounding box center [1126, 437] width 205 height 18
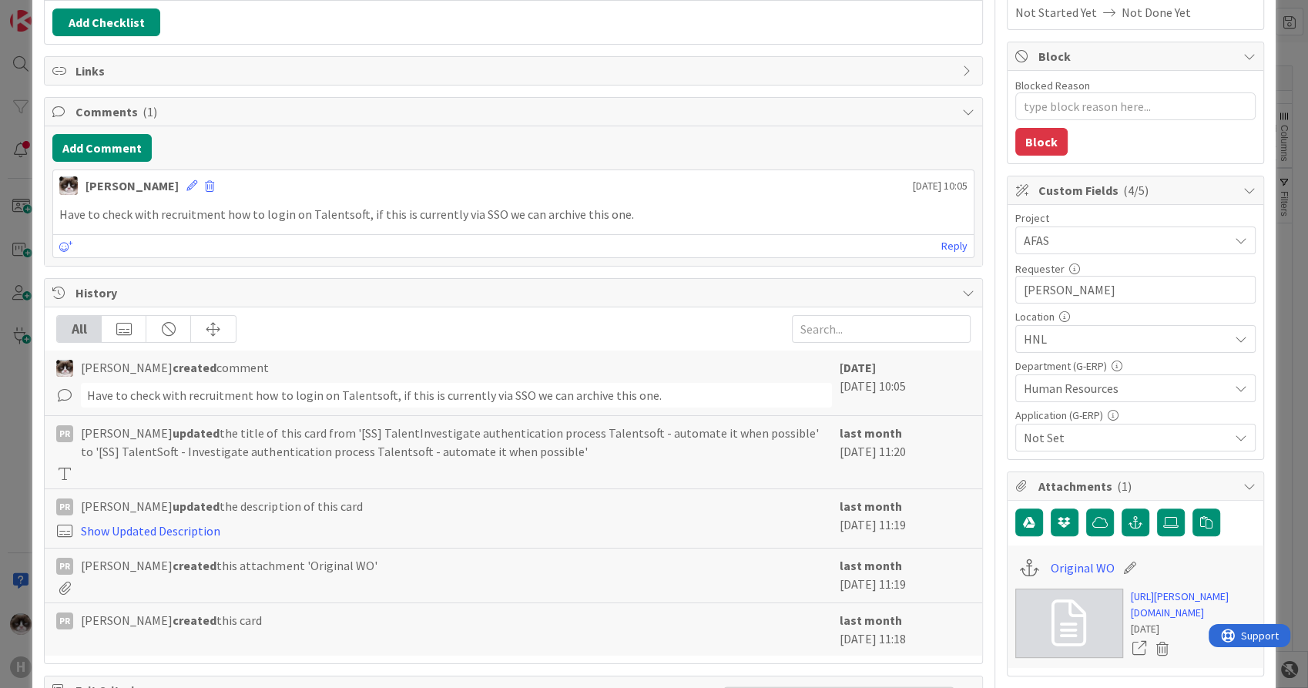
click at [1100, 428] on span "Not Set" at bounding box center [1126, 437] width 205 height 18
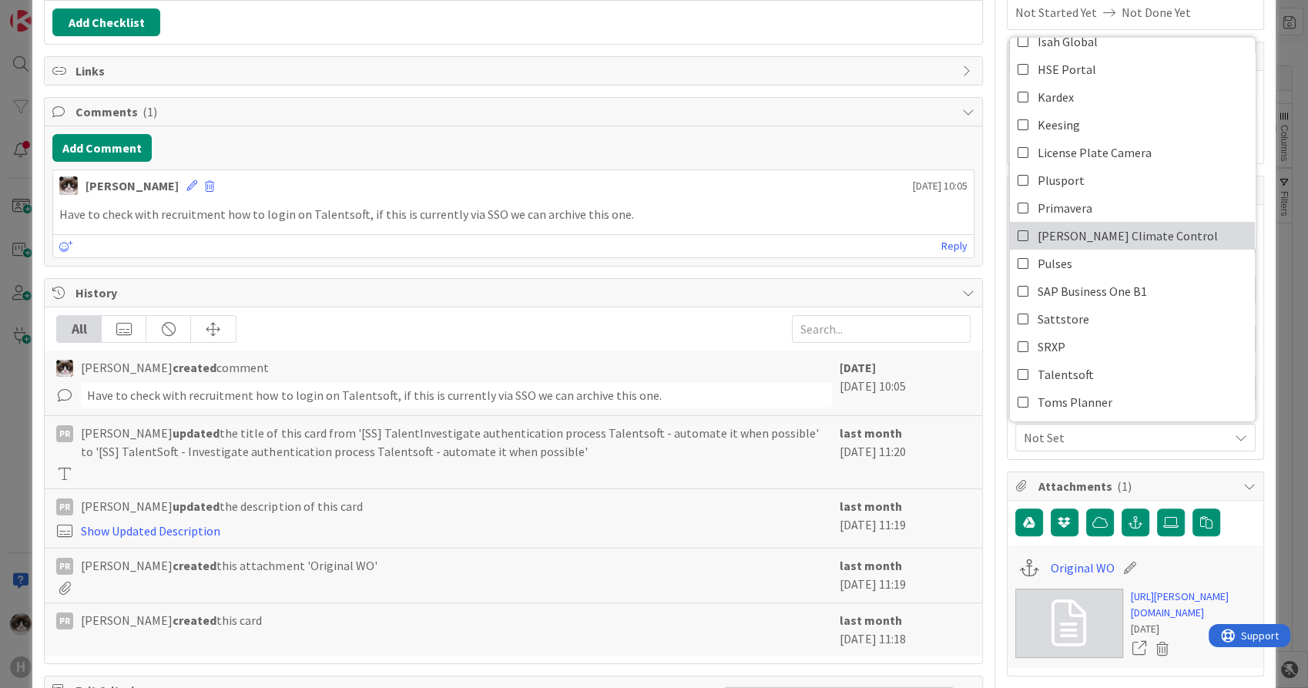
scroll to position [428, 0]
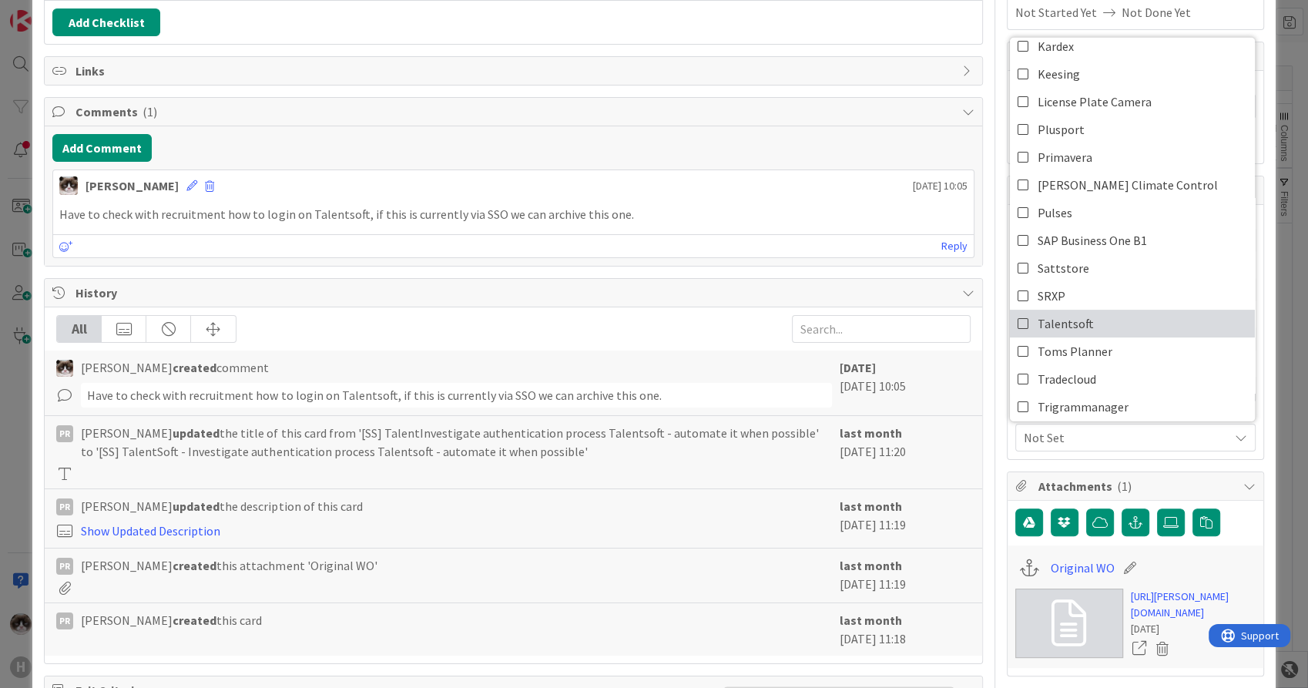
click at [1085, 322] on link "Talentsoft" at bounding box center [1132, 324] width 245 height 28
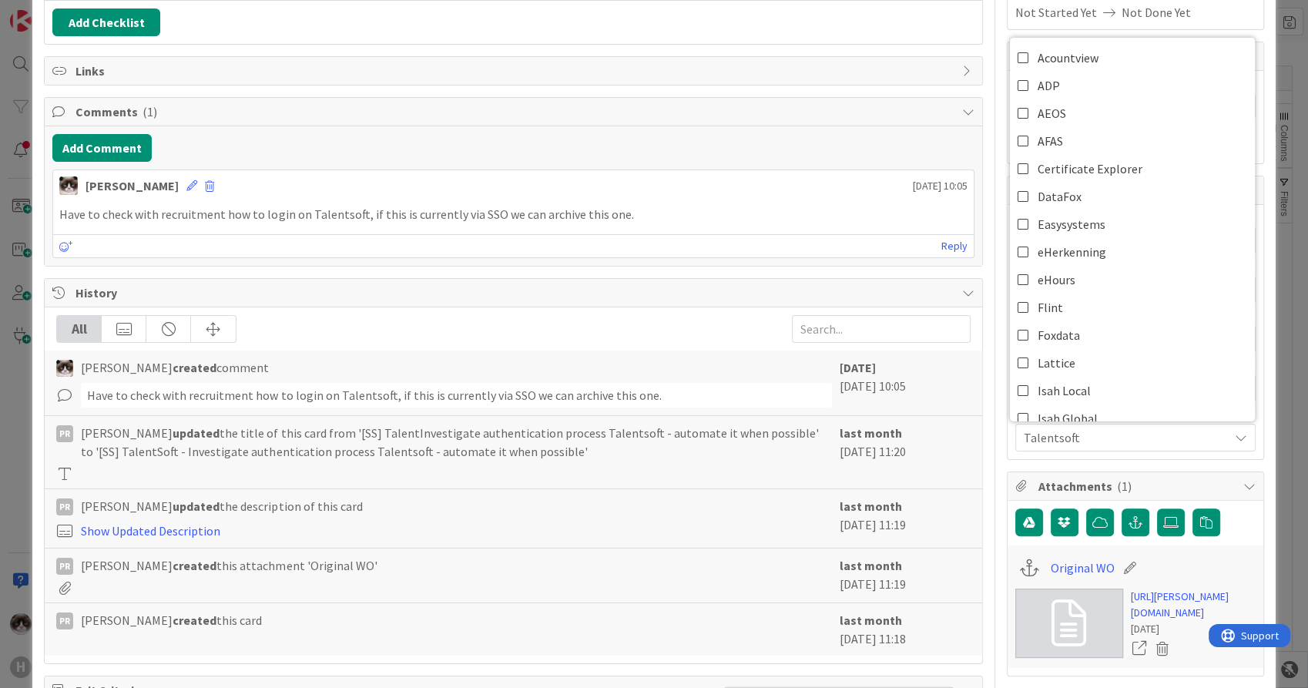
click at [1100, 435] on span "Talentsoft" at bounding box center [1126, 437] width 205 height 18
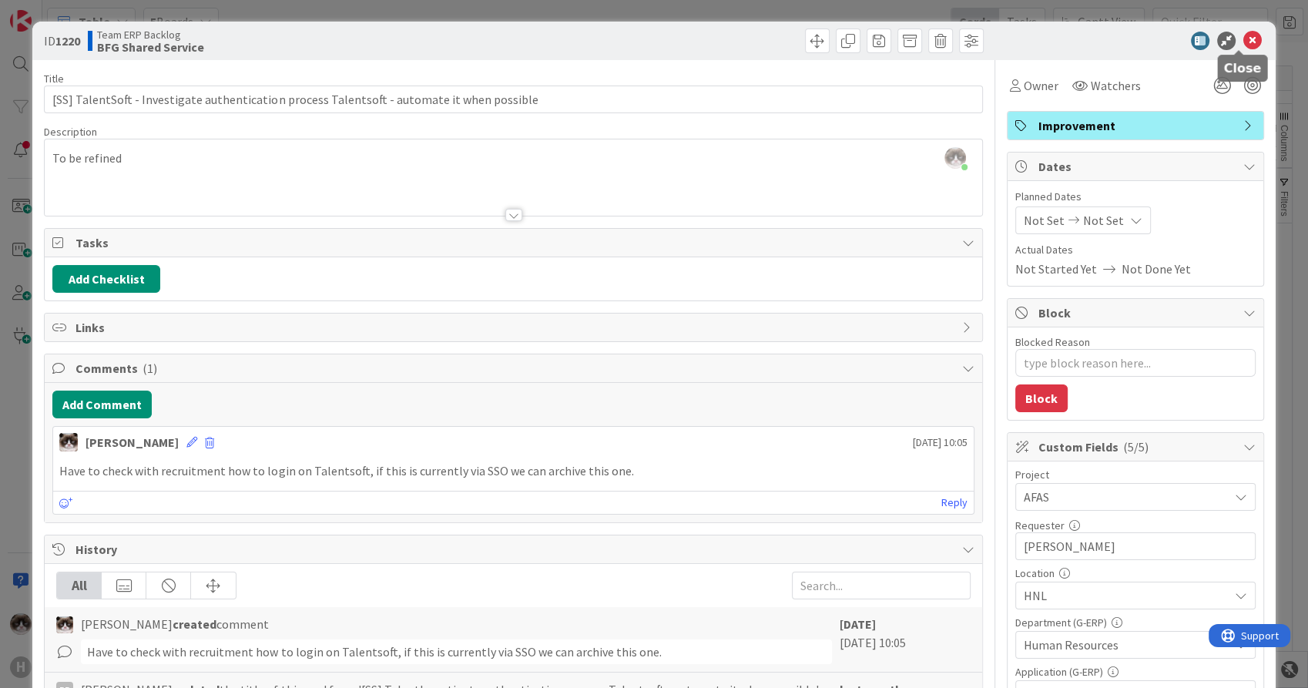
click at [1244, 39] on icon at bounding box center [1253, 41] width 18 height 18
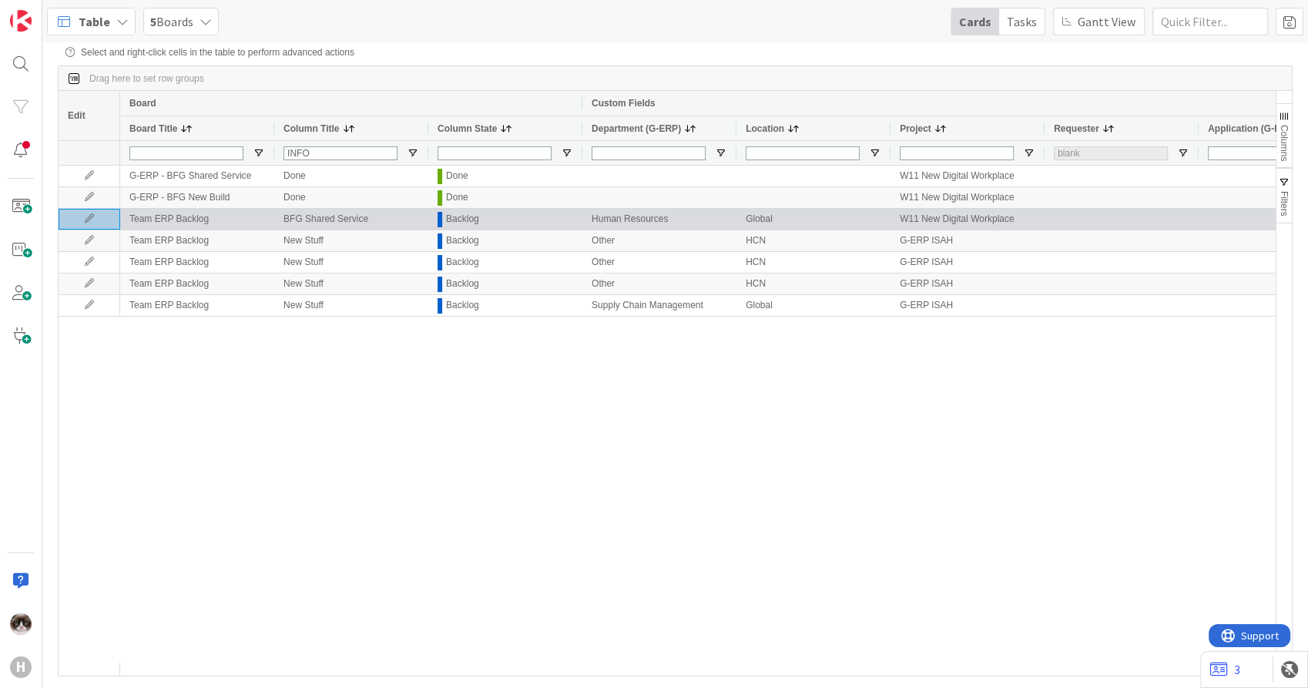
click at [90, 217] on icon at bounding box center [89, 218] width 23 height 9
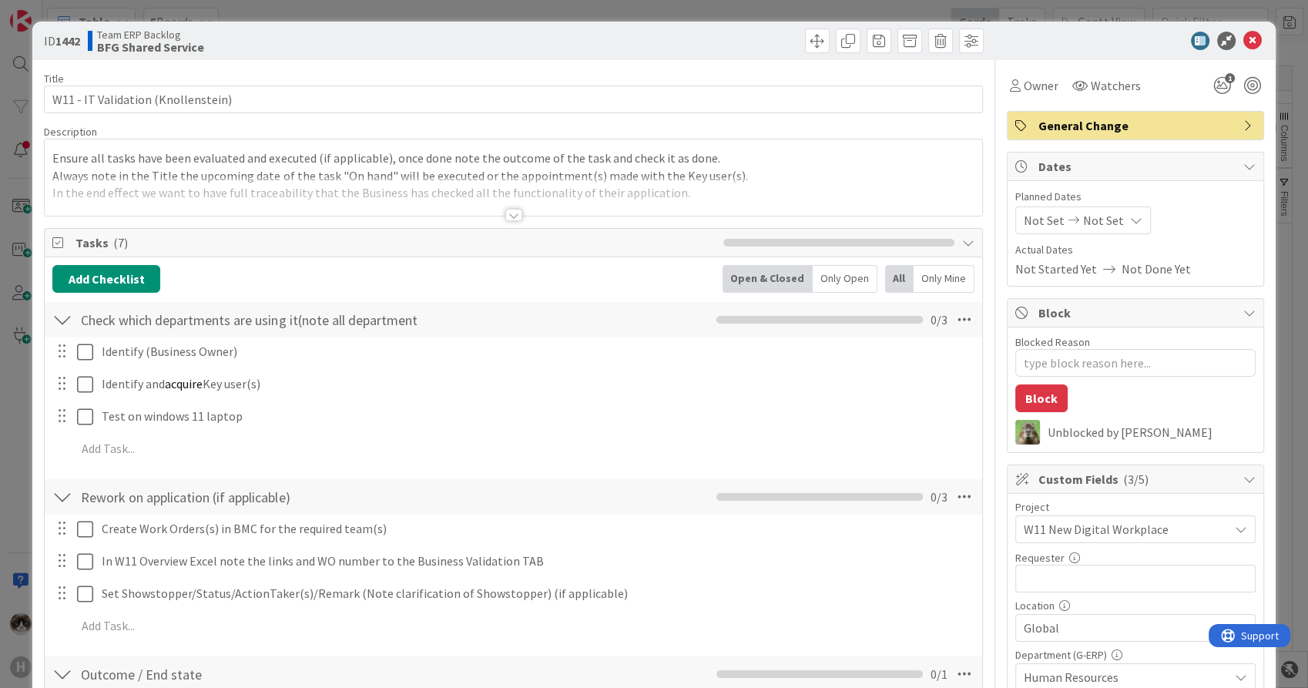
type textarea "x"
click at [1083, 579] on input "text" at bounding box center [1136, 579] width 240 height 28
type input "Tjardo wijnstra"
type textarea "x"
type input "[PERSON_NAME]"
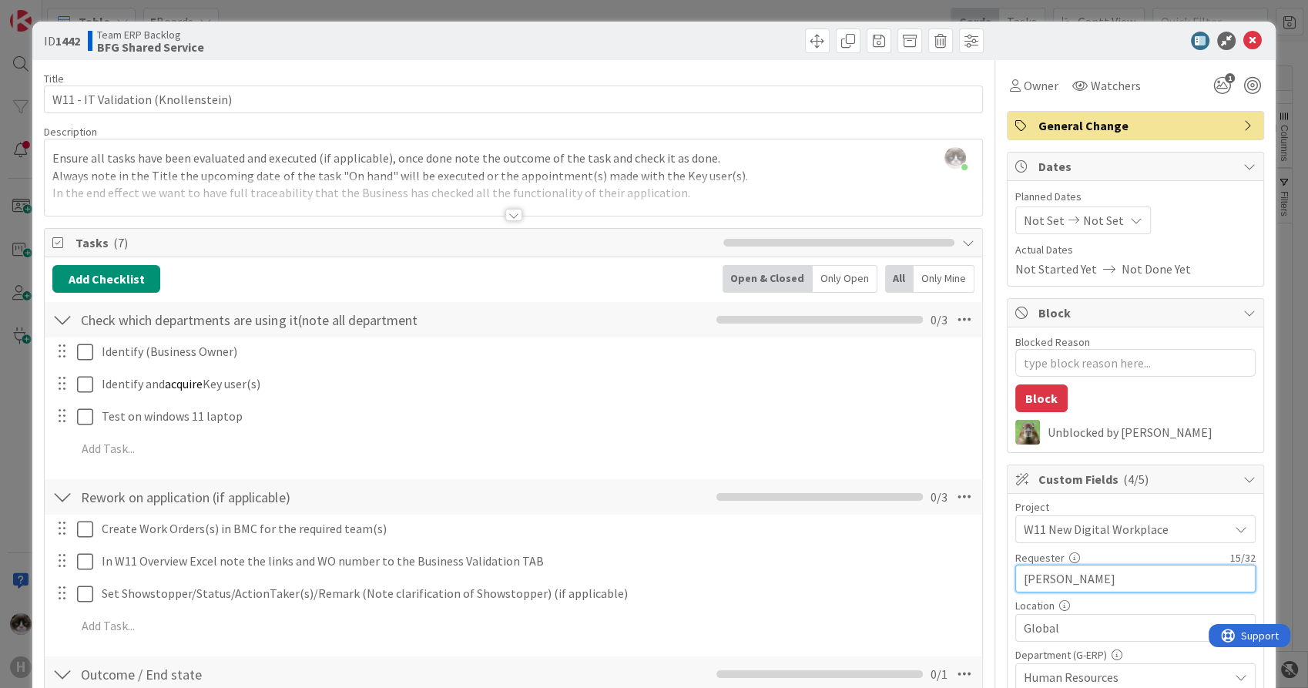
scroll to position [171, 0]
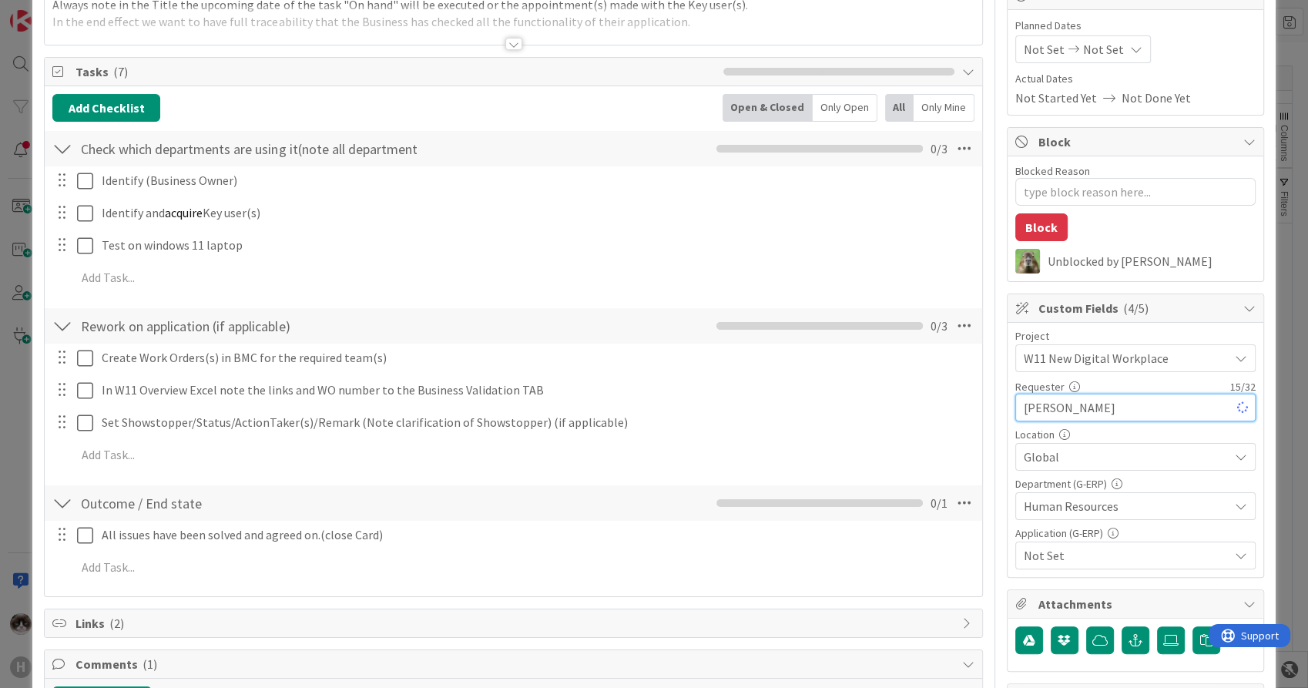
type textarea "x"
type input "[PERSON_NAME]"
click at [1103, 558] on span "Not Set" at bounding box center [1126, 555] width 205 height 18
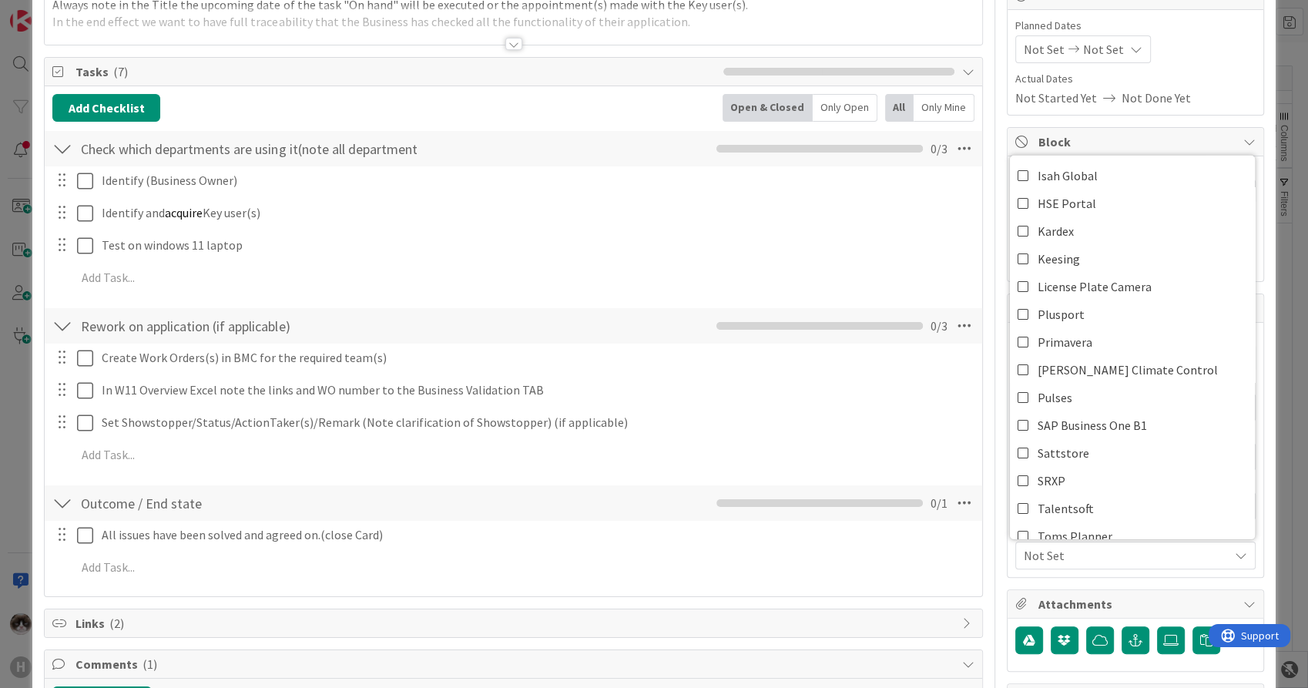
scroll to position [342, 0]
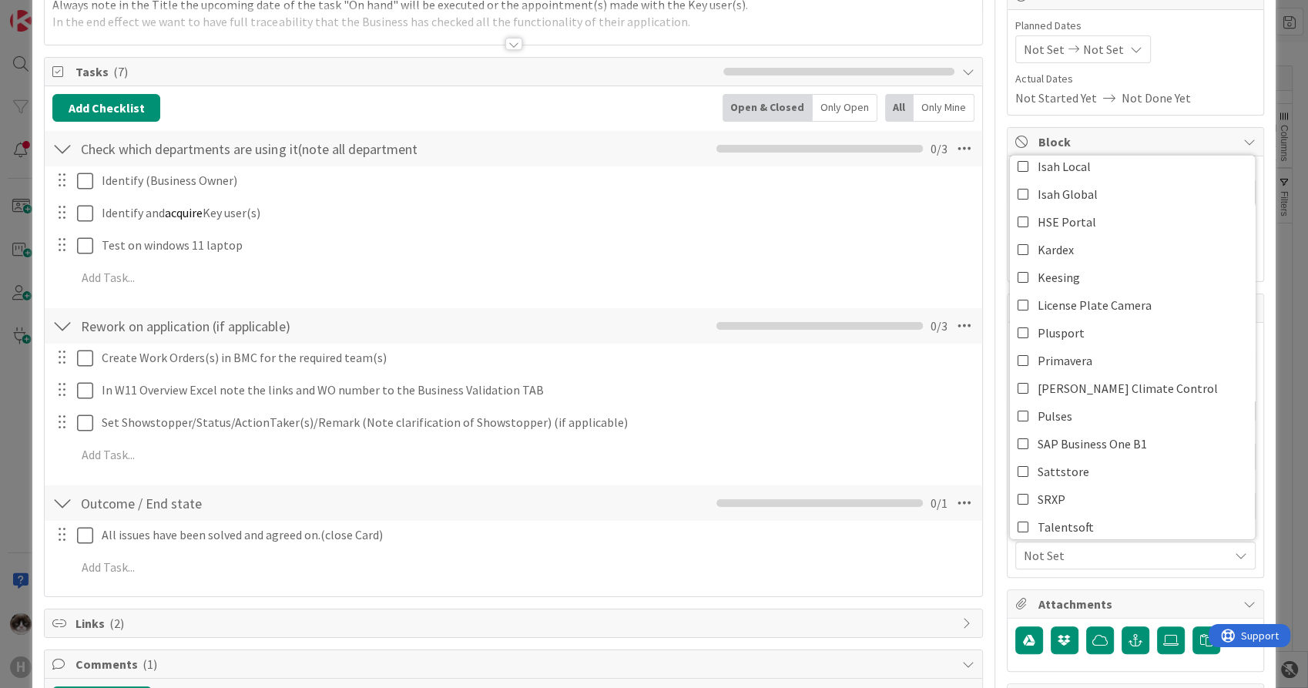
click at [1116, 552] on span "Not Set" at bounding box center [1126, 555] width 205 height 18
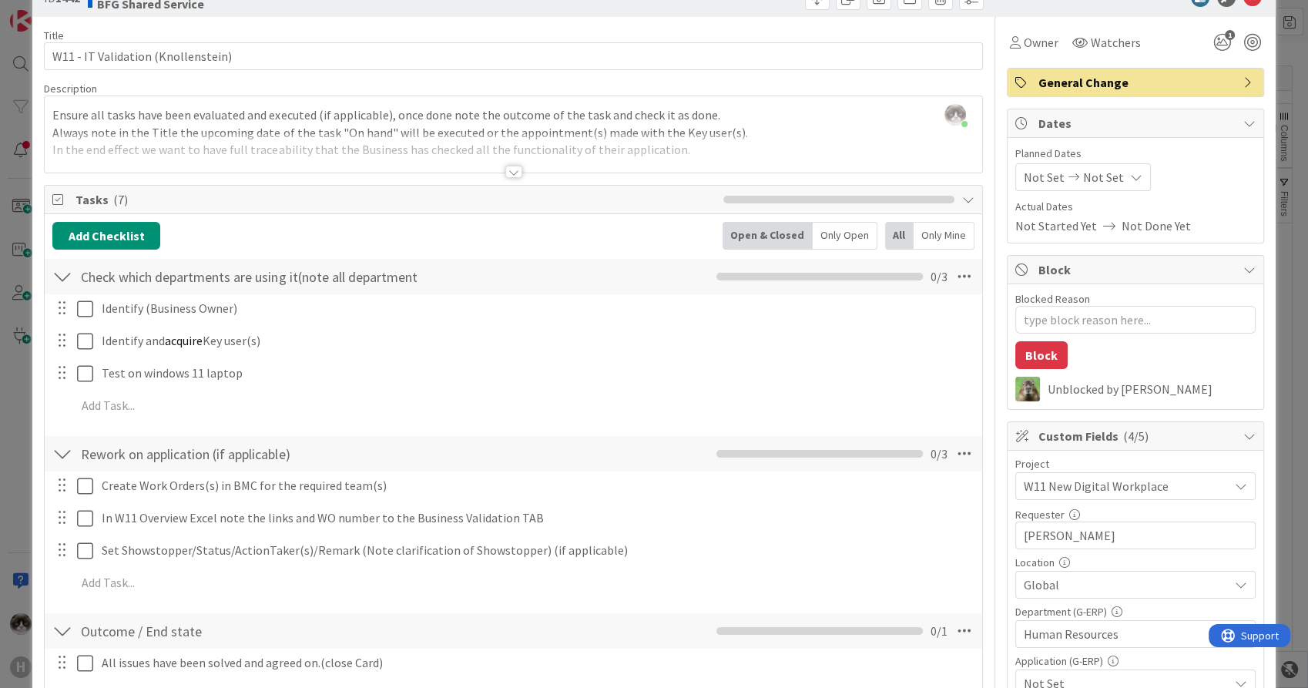
scroll to position [0, 0]
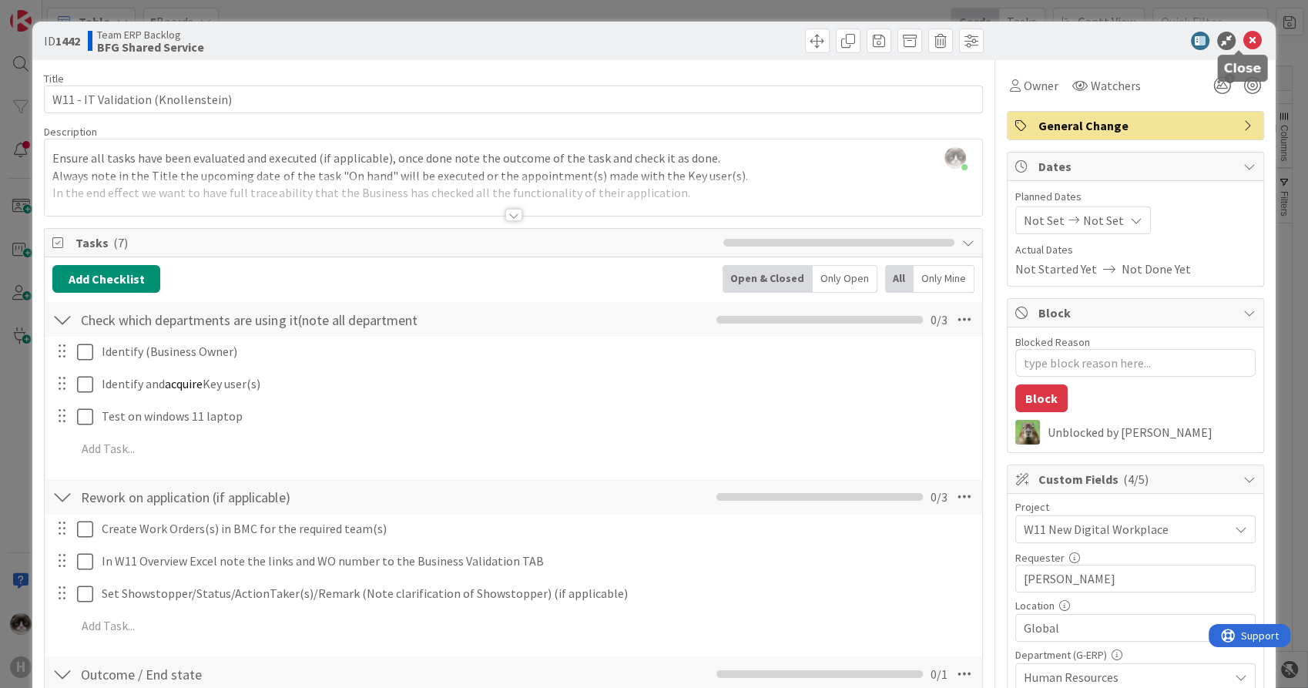
click at [1246, 45] on icon at bounding box center [1253, 41] width 18 height 18
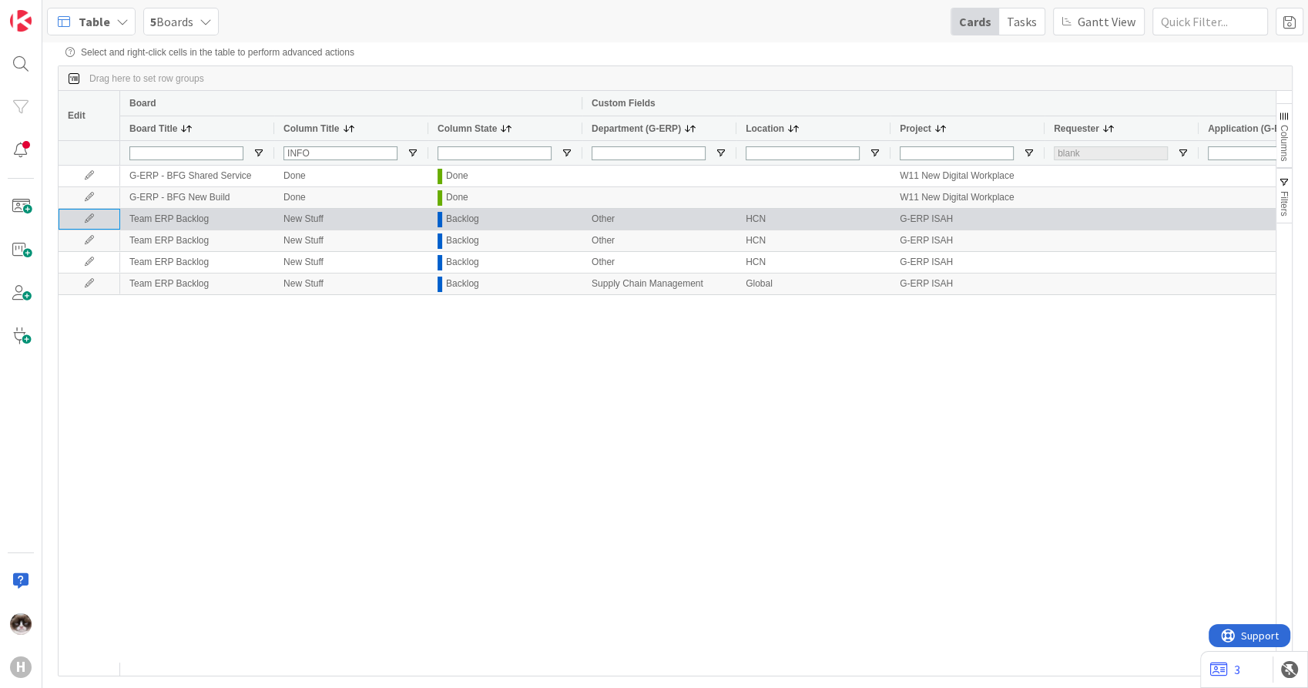
click at [93, 217] on icon at bounding box center [89, 218] width 23 height 9
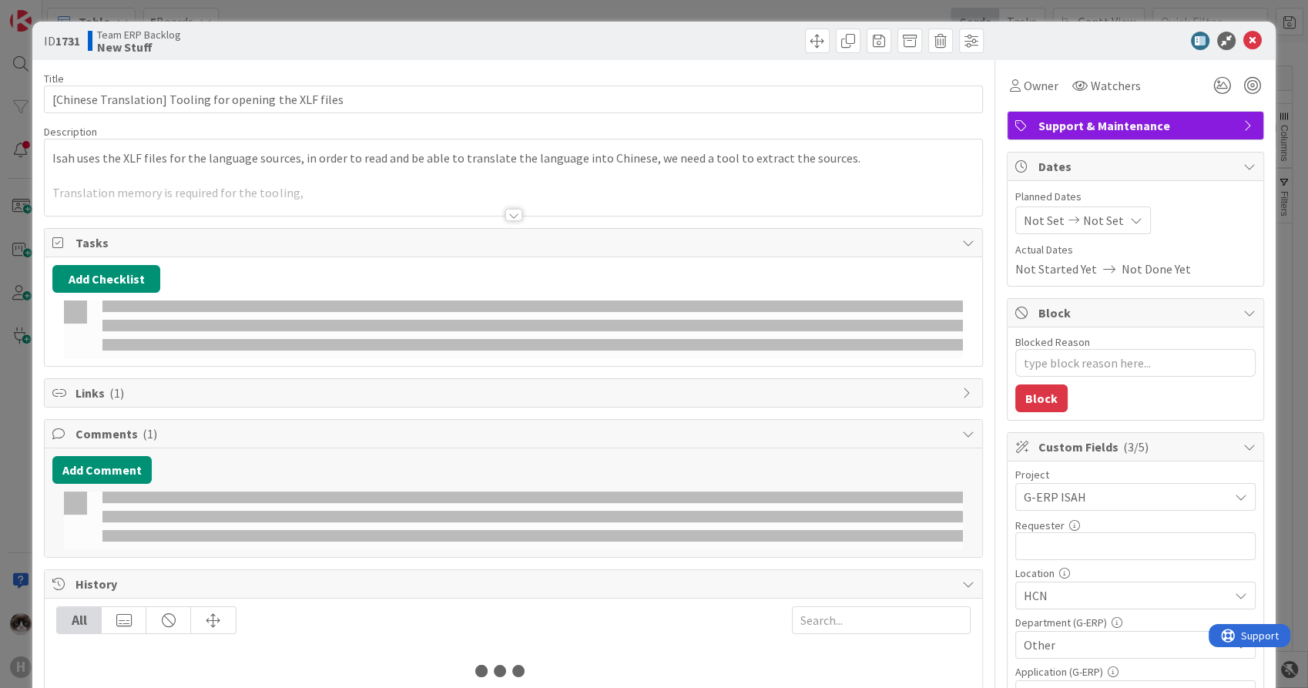
type textarea "x"
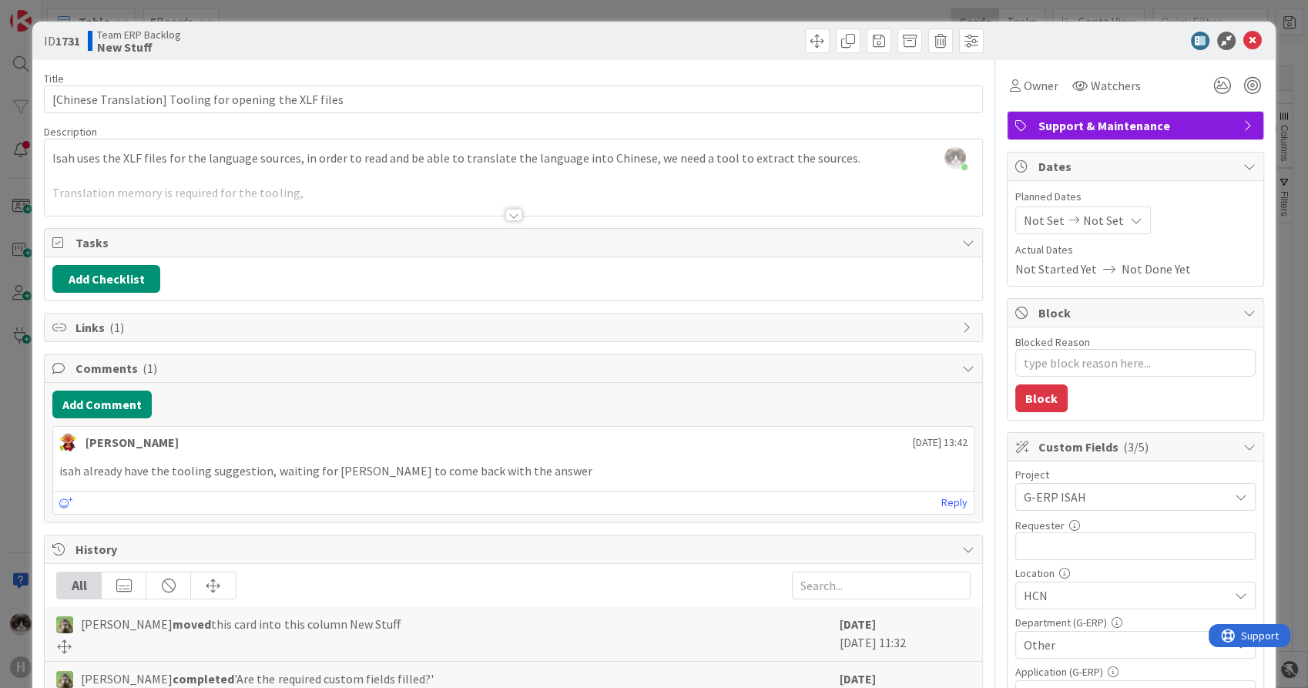
click at [1104, 559] on div "Project G-ERP ISAH Requester 0 / 32 Location HCN Department (G-ERP) Other Appli…" at bounding box center [1136, 588] width 240 height 239
click at [1085, 542] on input "text" at bounding box center [1136, 546] width 240 height 28
type input "Johnson Yuan"
type textarea "x"
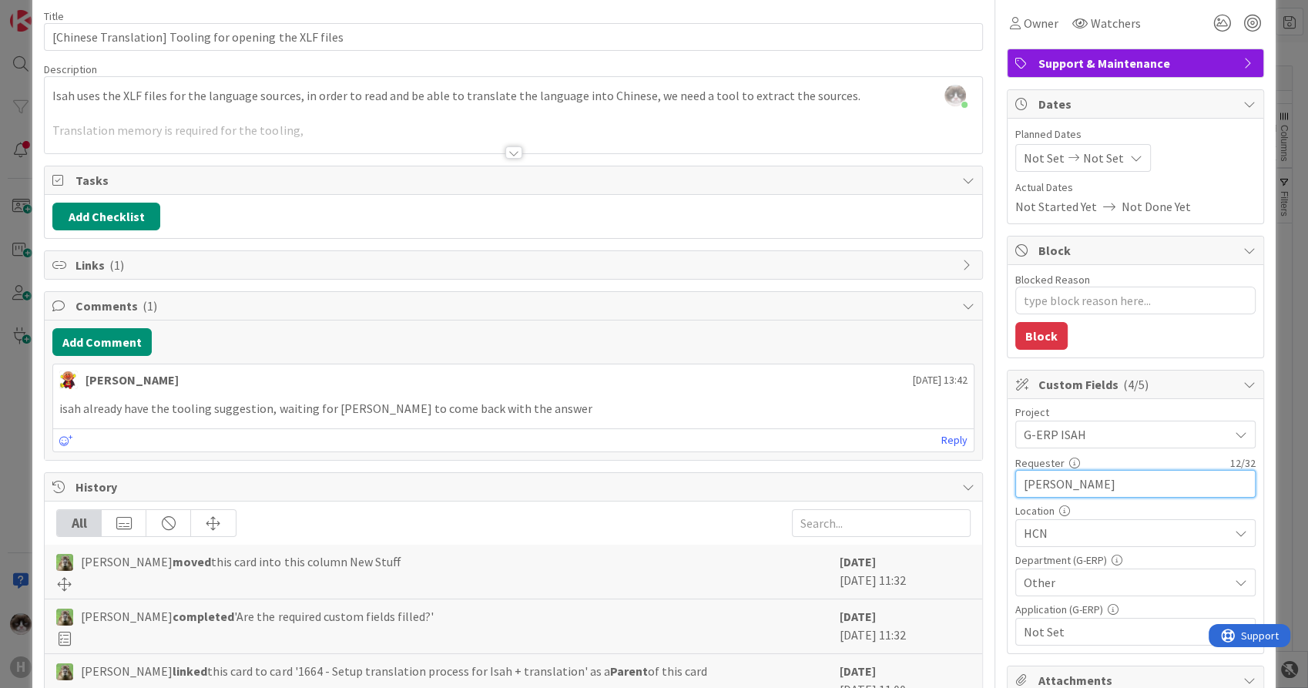
scroll to position [86, 0]
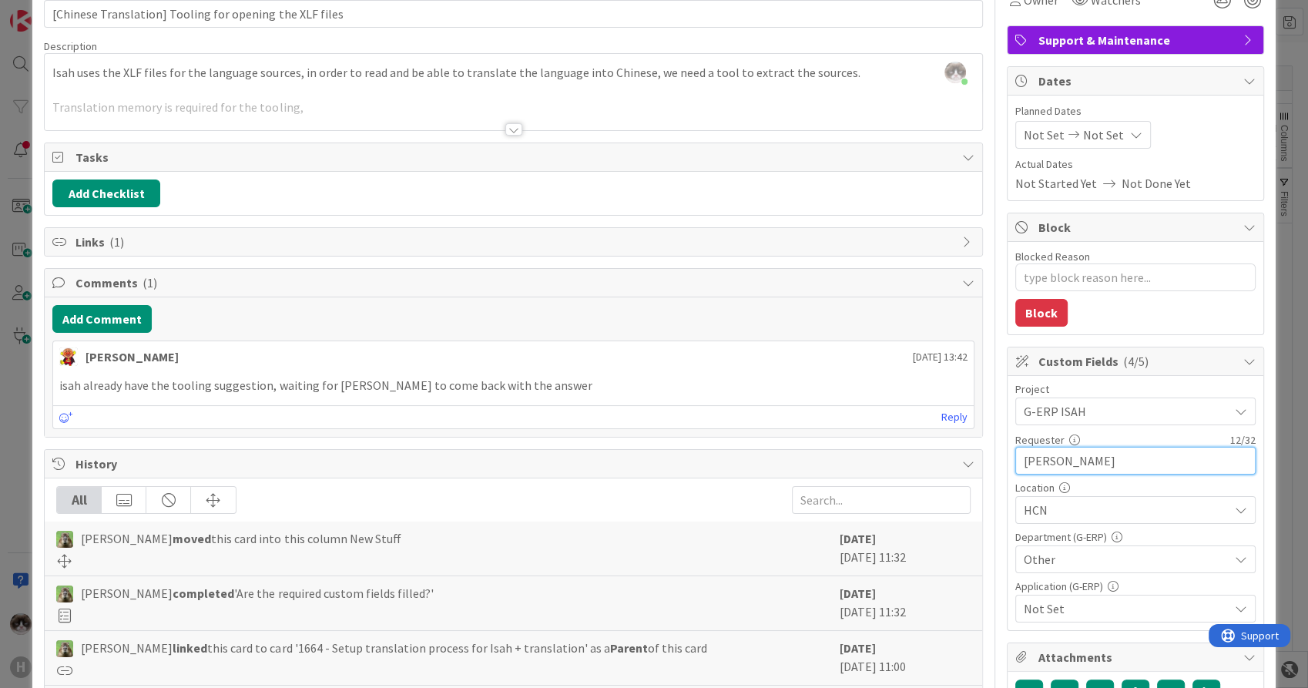
type input "Johnson Yuan"
click at [1078, 604] on span "Not Set" at bounding box center [1126, 608] width 205 height 18
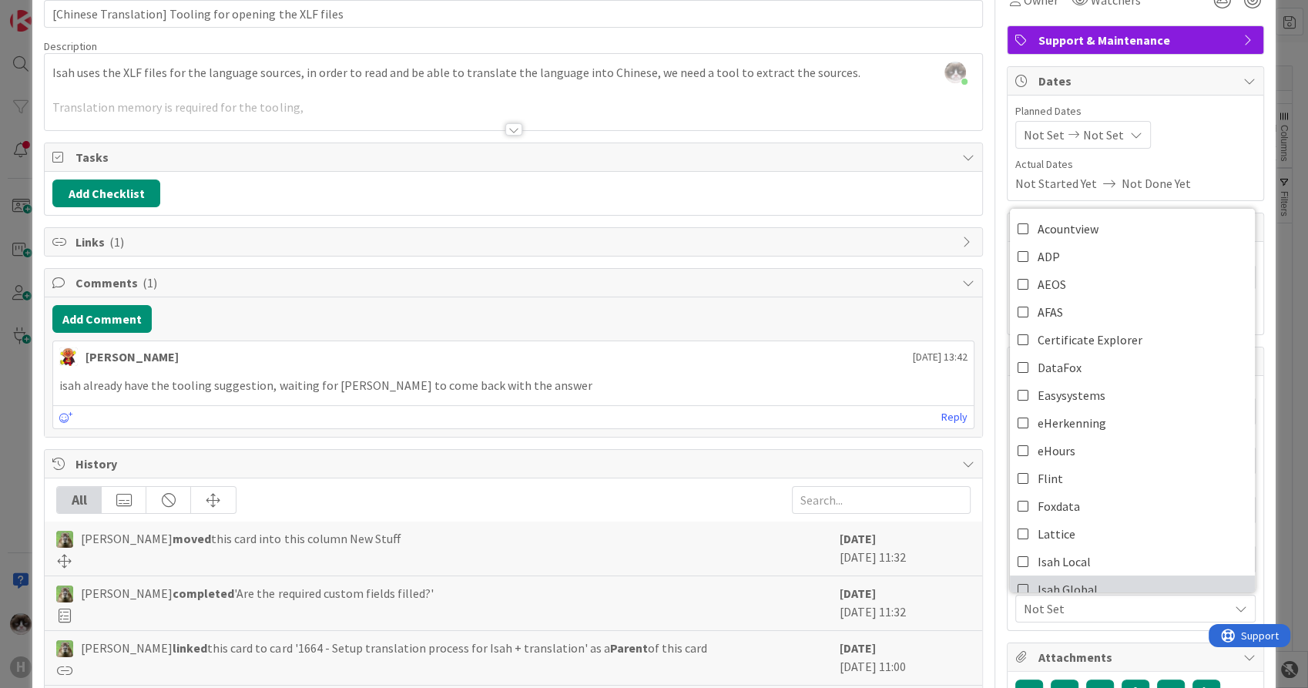
click at [1069, 578] on span "Isah Global" at bounding box center [1068, 589] width 60 height 23
click at [1079, 602] on span "Isah Global" at bounding box center [1126, 608] width 205 height 18
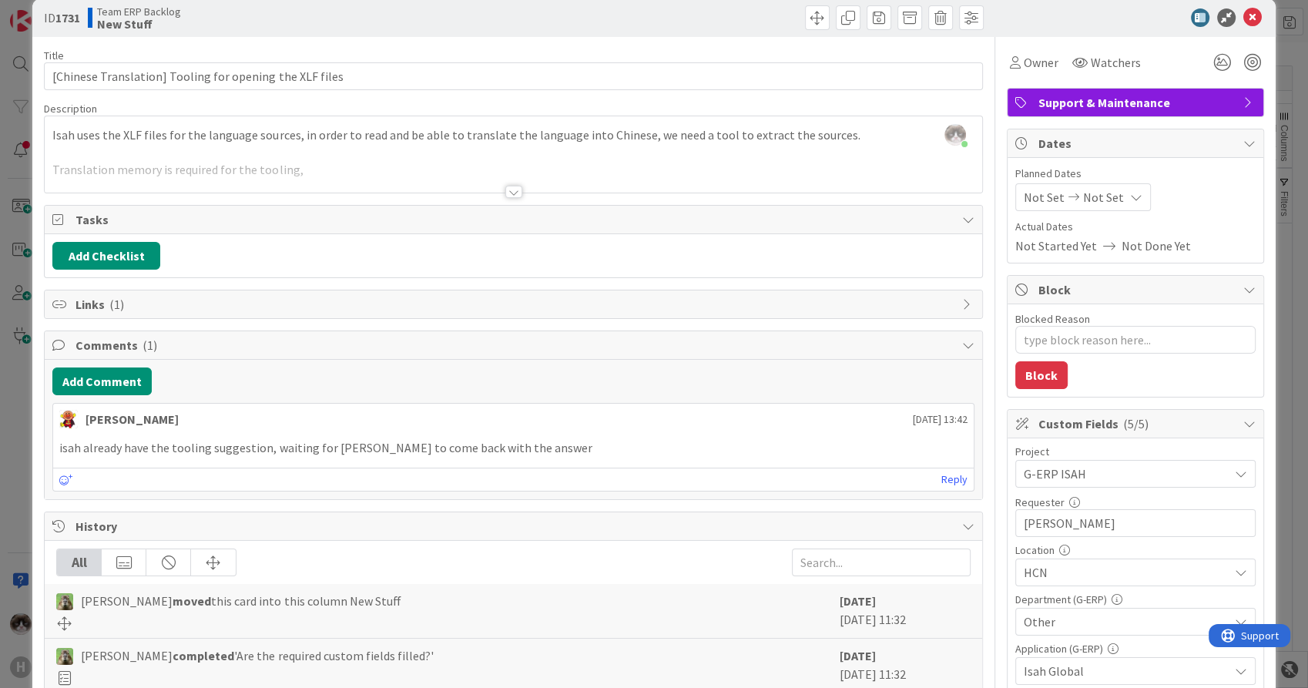
scroll to position [0, 0]
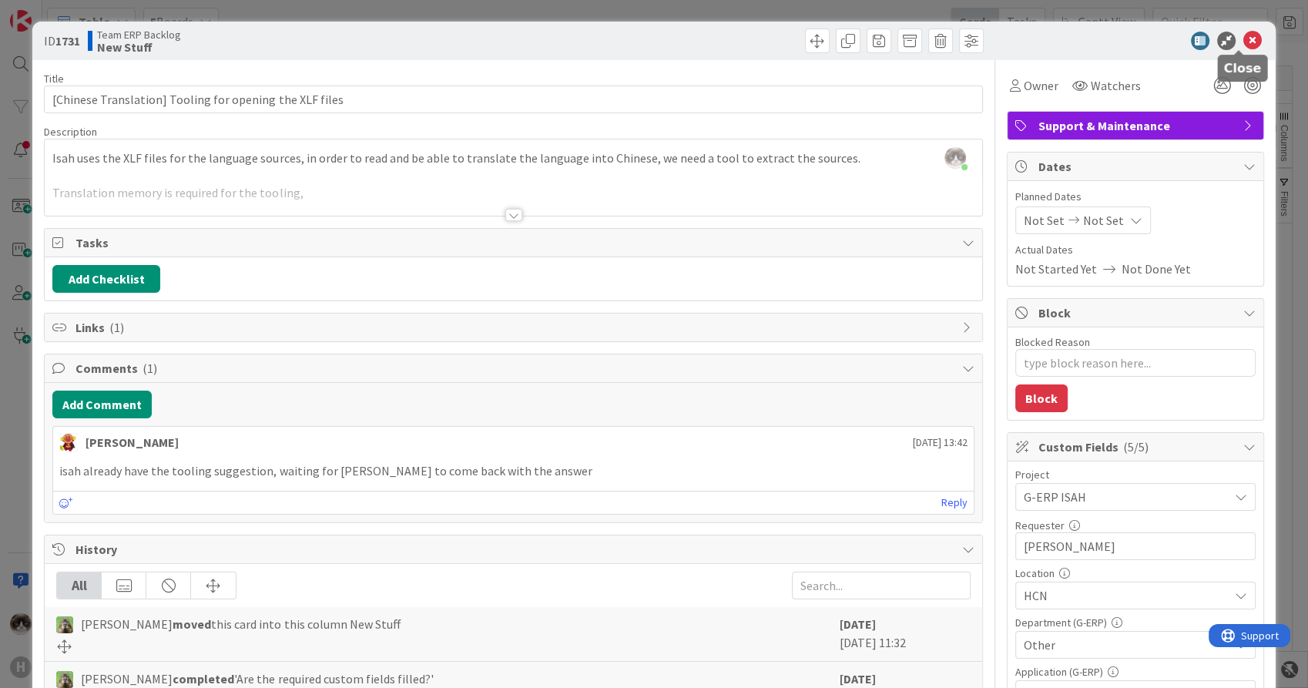
click at [1244, 34] on icon at bounding box center [1253, 41] width 18 height 18
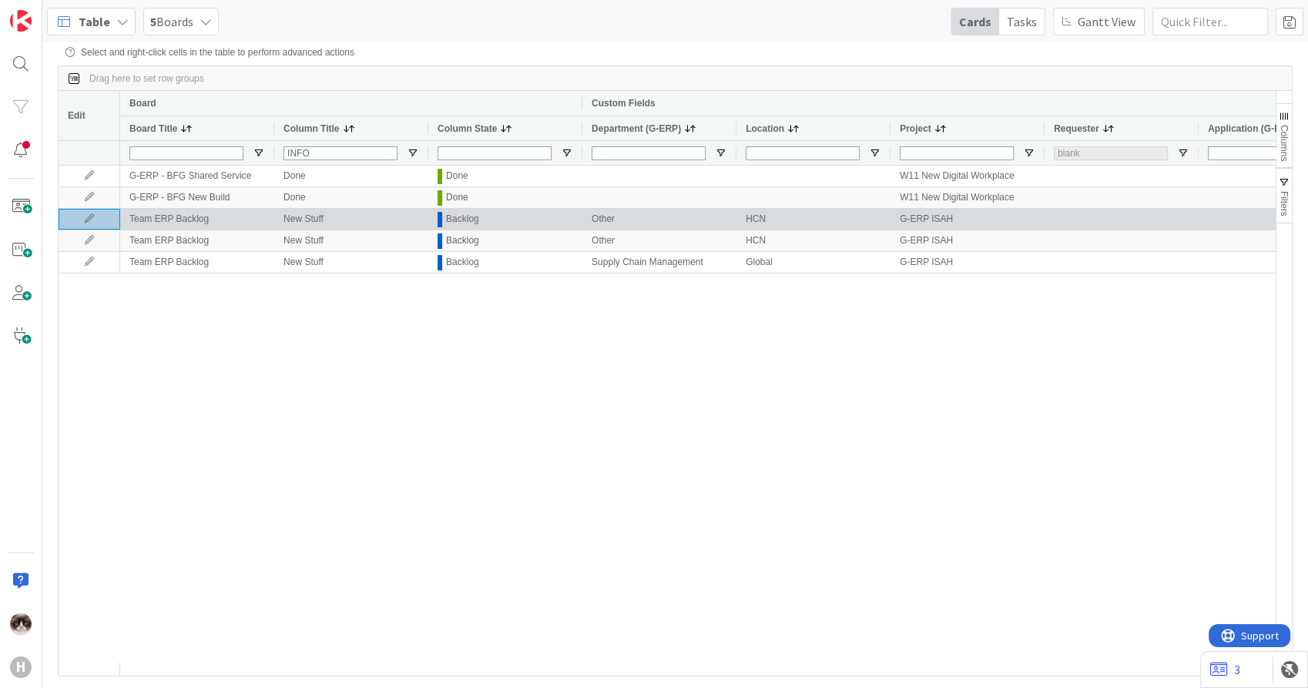
click at [91, 221] on icon at bounding box center [89, 218] width 23 height 9
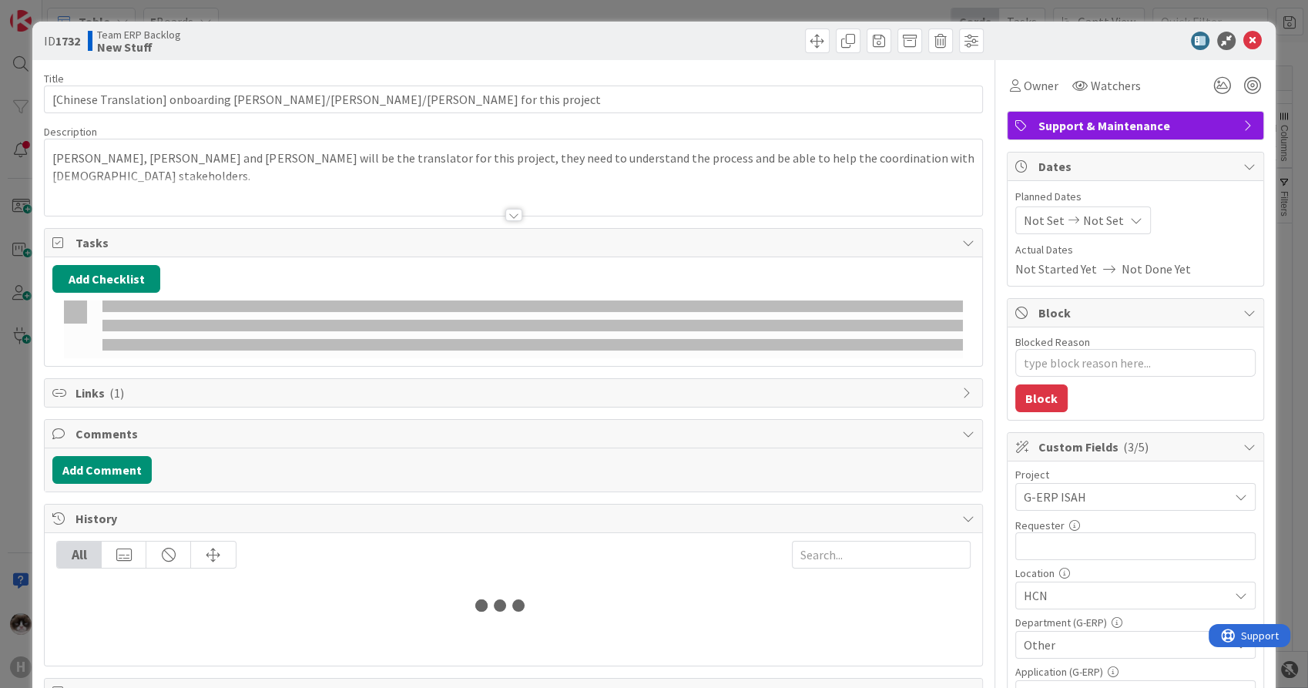
type textarea "x"
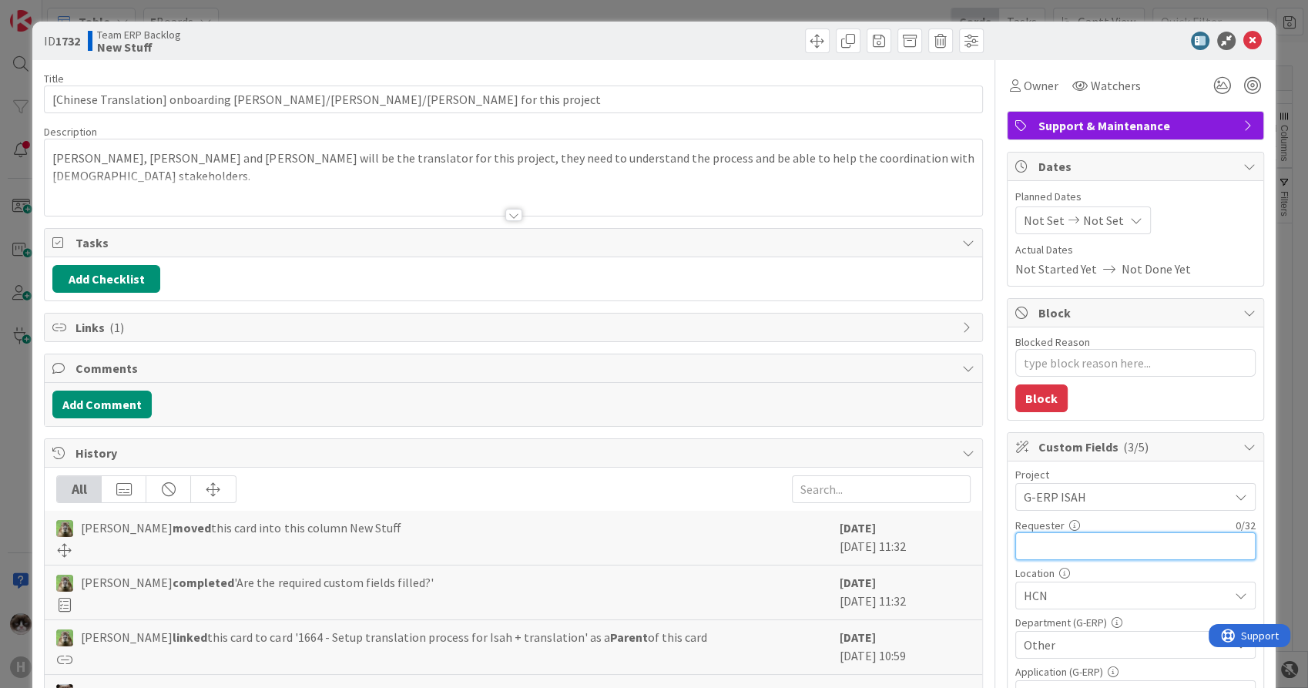
click at [1050, 549] on input "text" at bounding box center [1136, 546] width 240 height 28
type input "Johnson"
type textarea "x"
type input "Johnson"
type textarea "x"
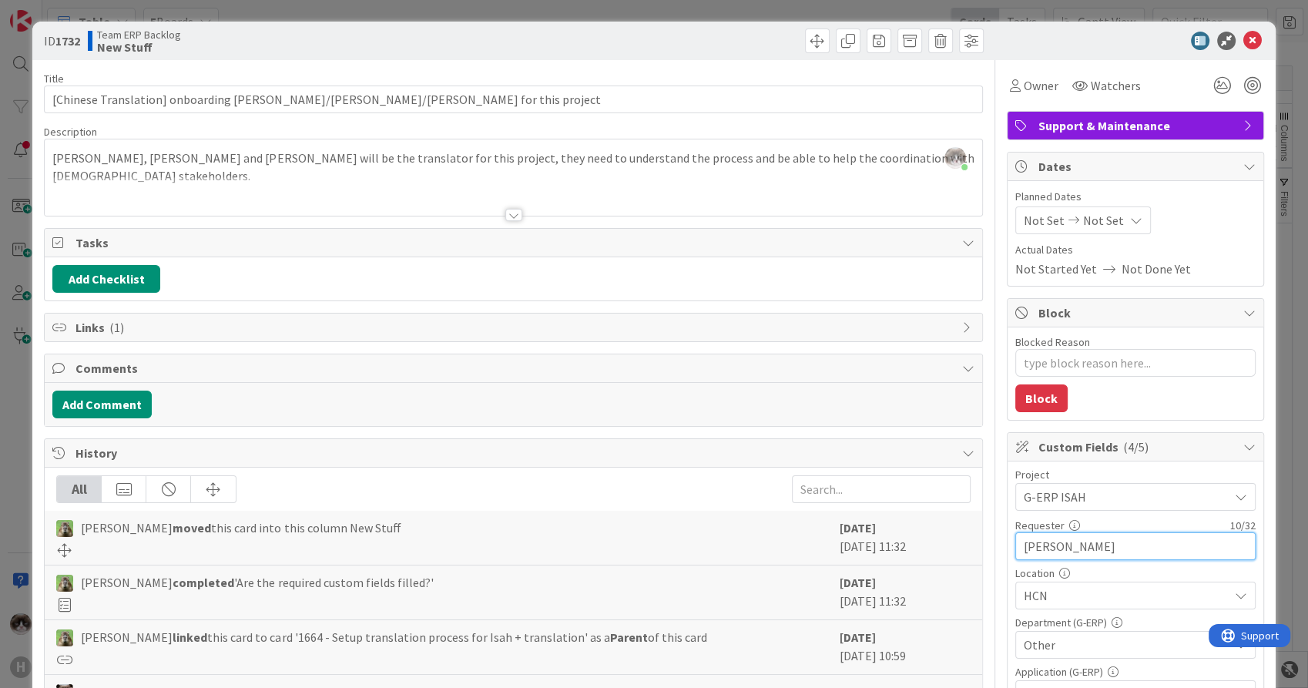
type input "Johnson Yuan"
type textarea "x"
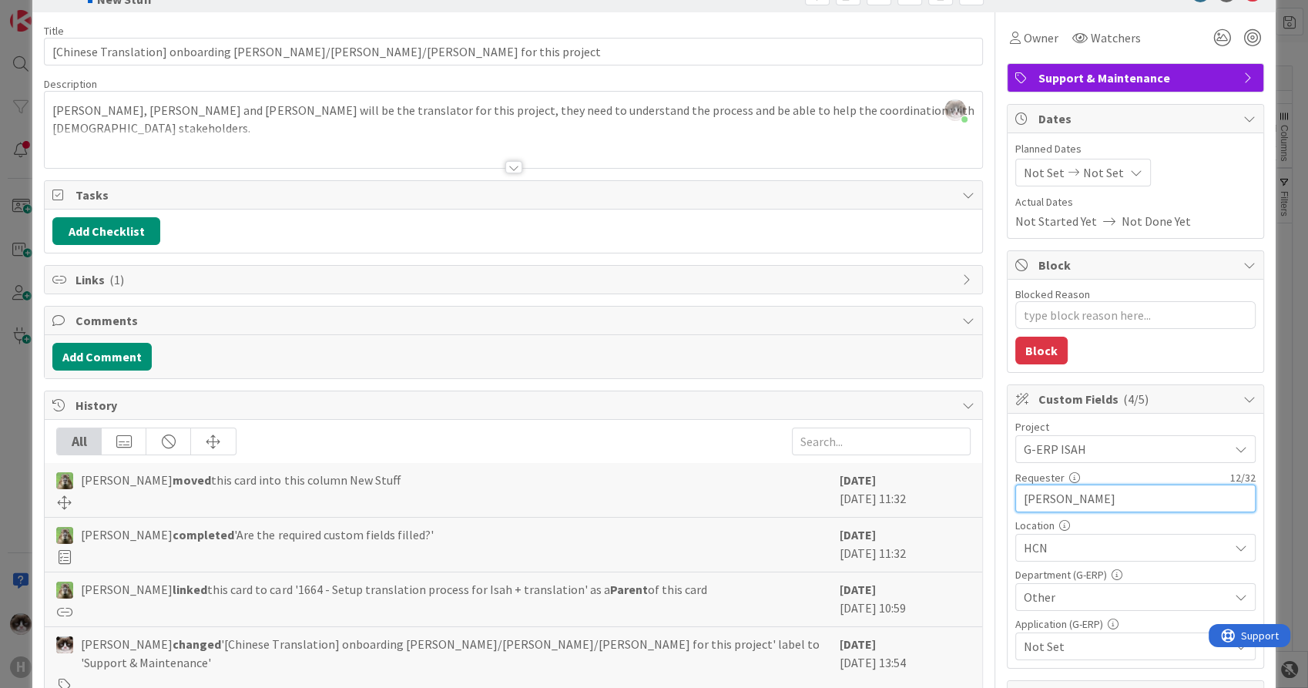
scroll to position [86, 0]
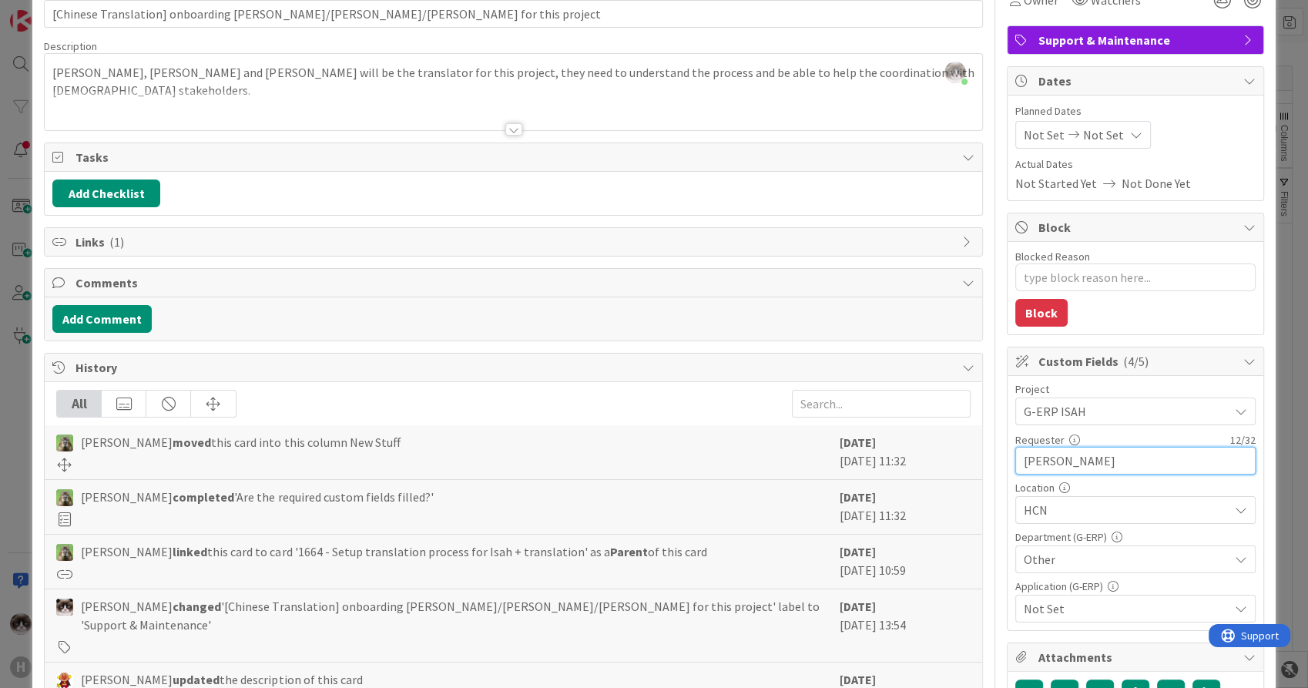
type input "Johnson Yuan"
click at [1075, 613] on span "Not Set" at bounding box center [1126, 608] width 205 height 18
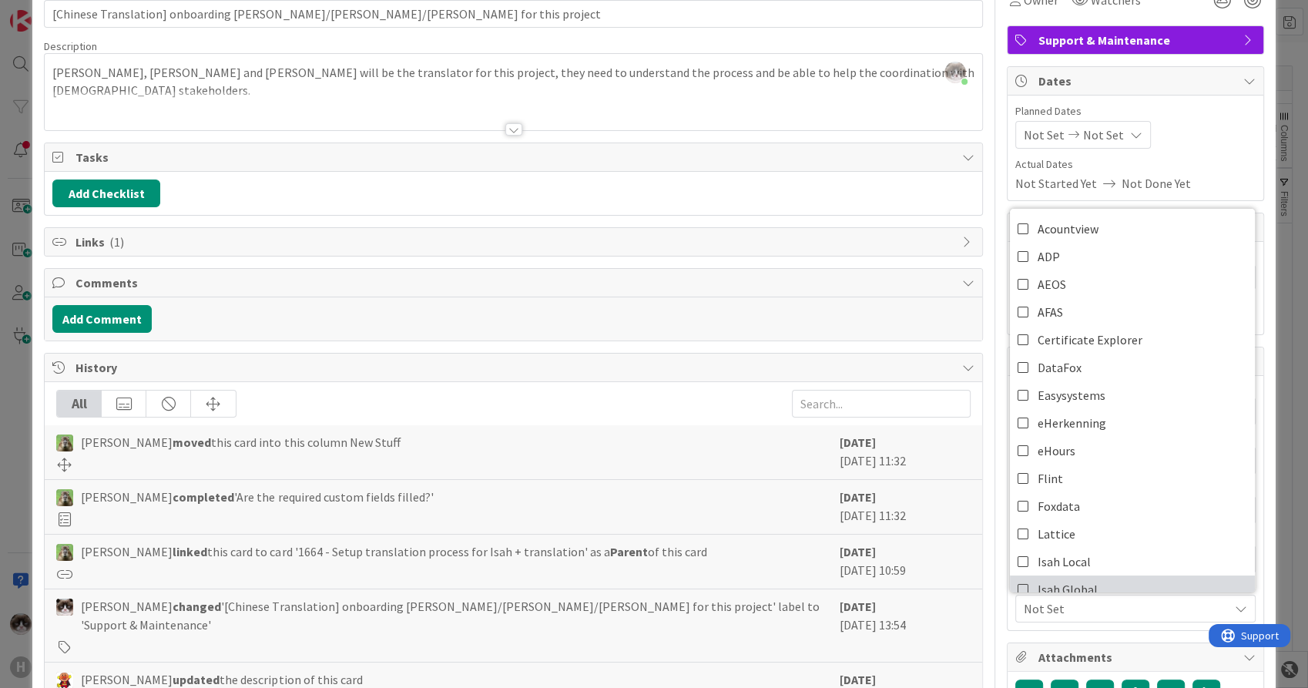
click at [1072, 588] on span "Isah Global" at bounding box center [1068, 589] width 60 height 23
click at [1076, 605] on span "Isah Global" at bounding box center [1126, 608] width 205 height 18
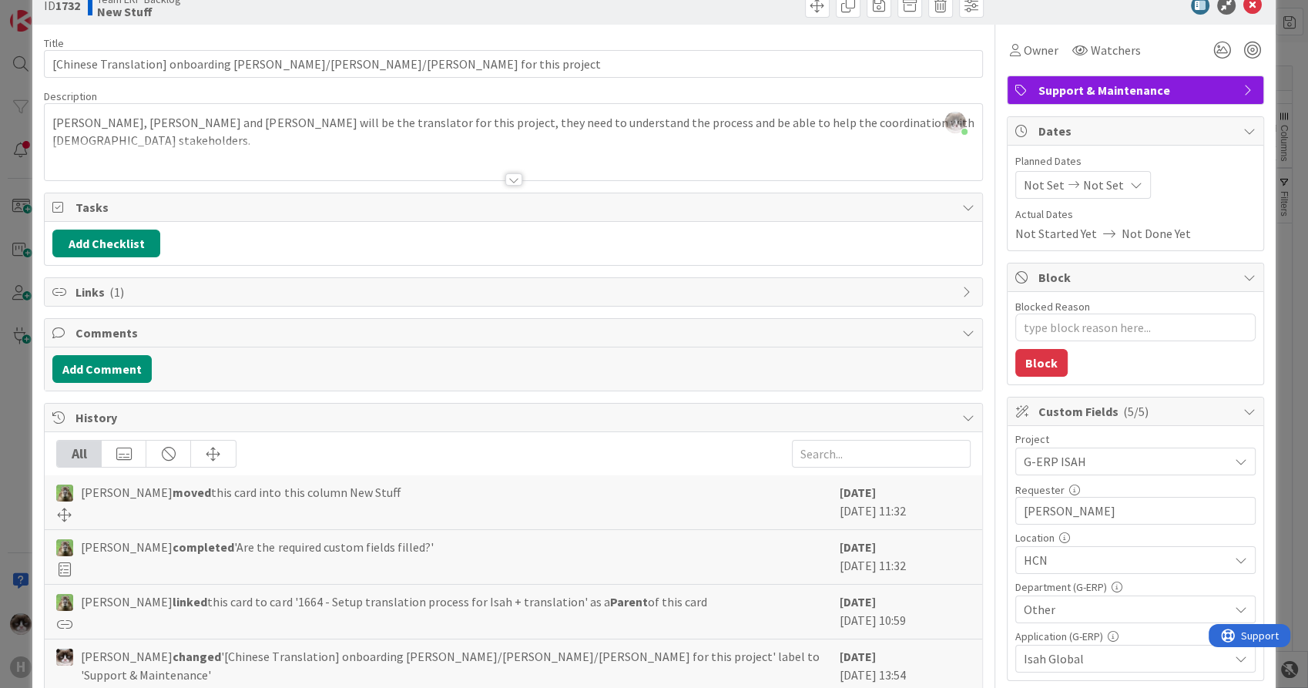
scroll to position [0, 0]
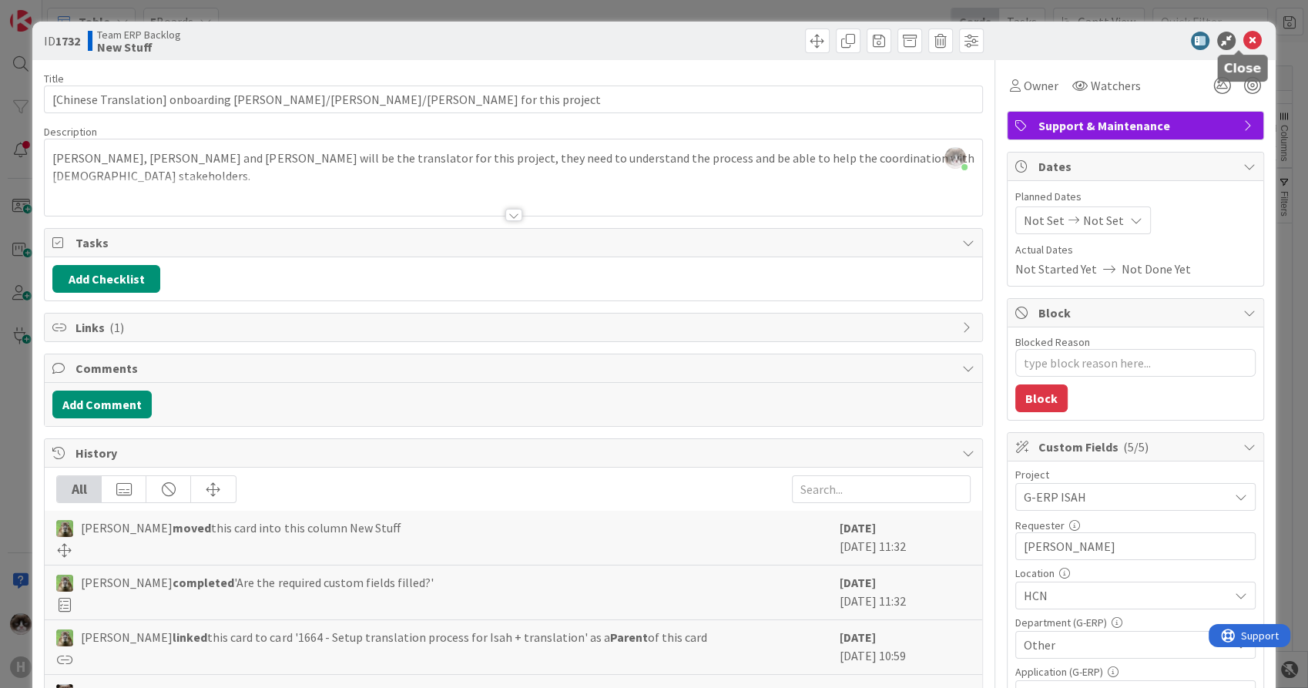
click at [1244, 35] on icon at bounding box center [1253, 41] width 18 height 18
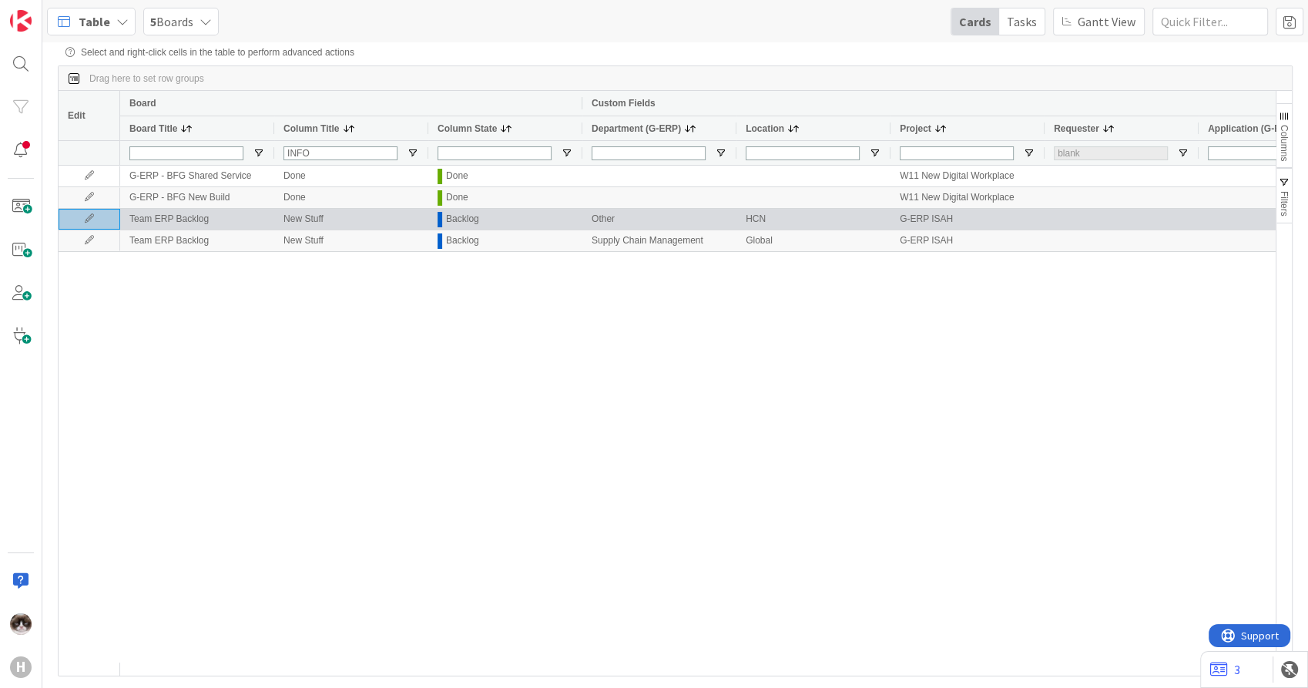
click at [95, 223] on icon at bounding box center [89, 218] width 23 height 9
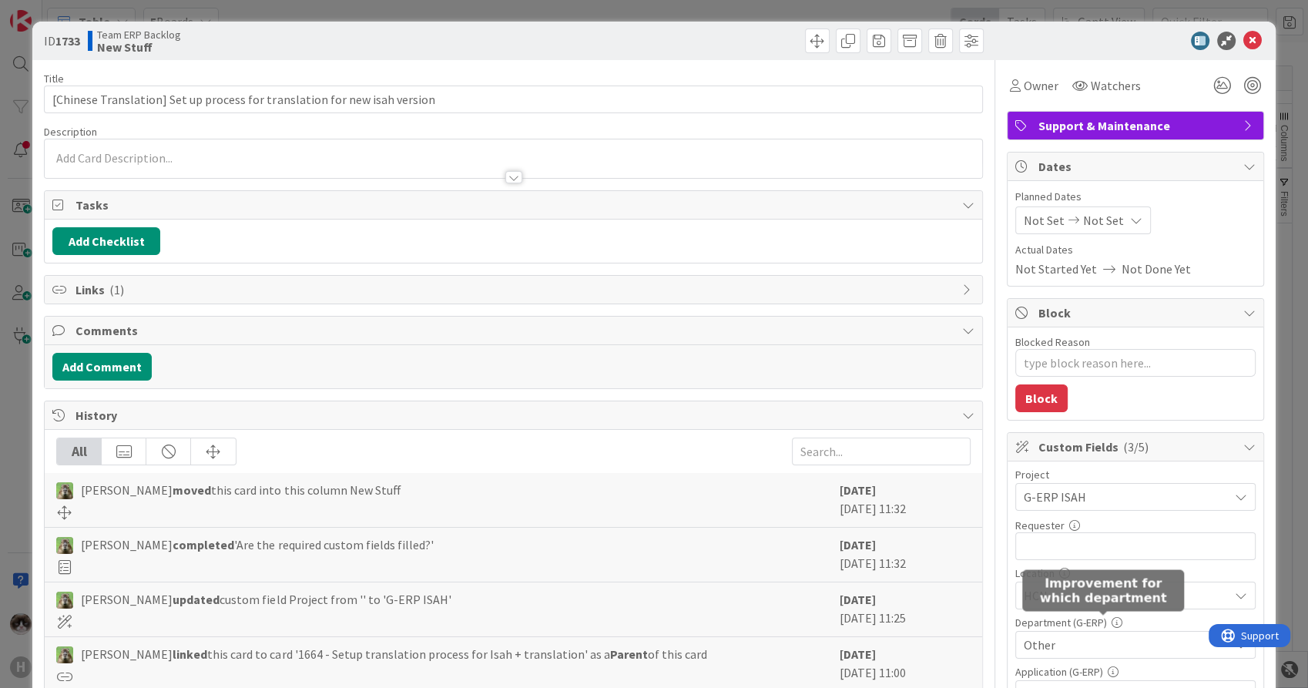
type textarea "x"
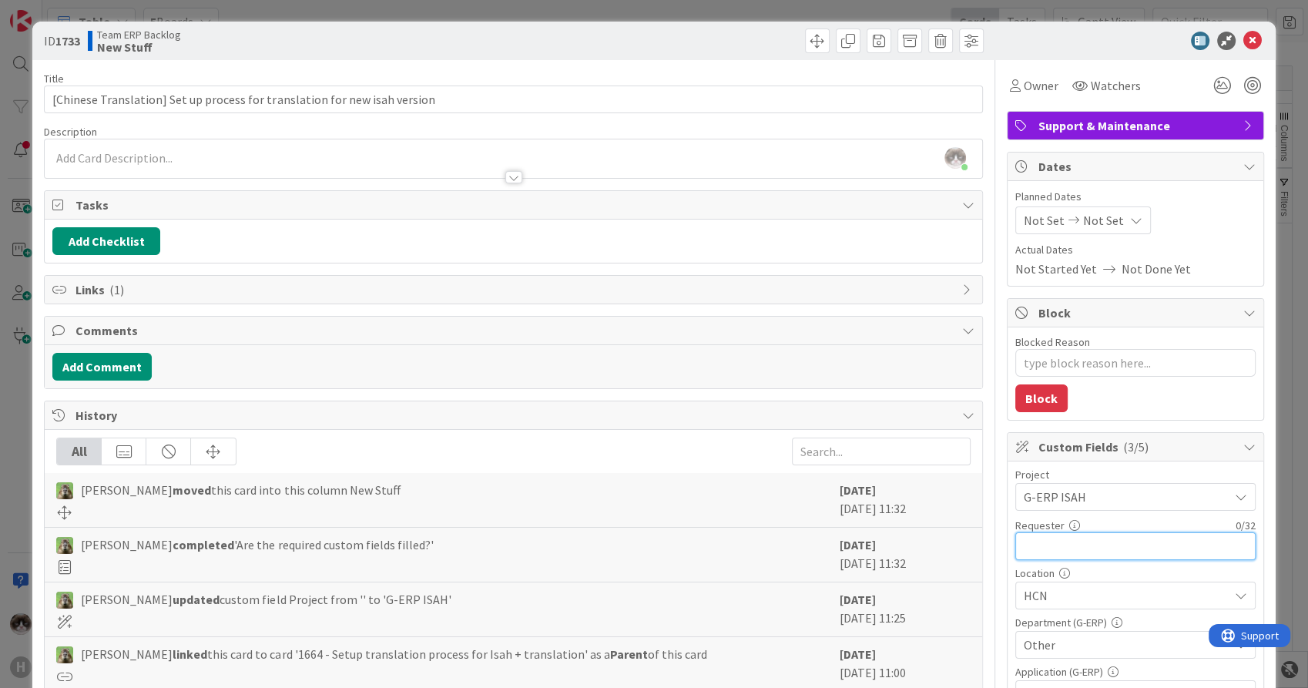
click at [1048, 547] on input "text" at bounding box center [1136, 546] width 240 height 28
type input "Johnson Yuan"
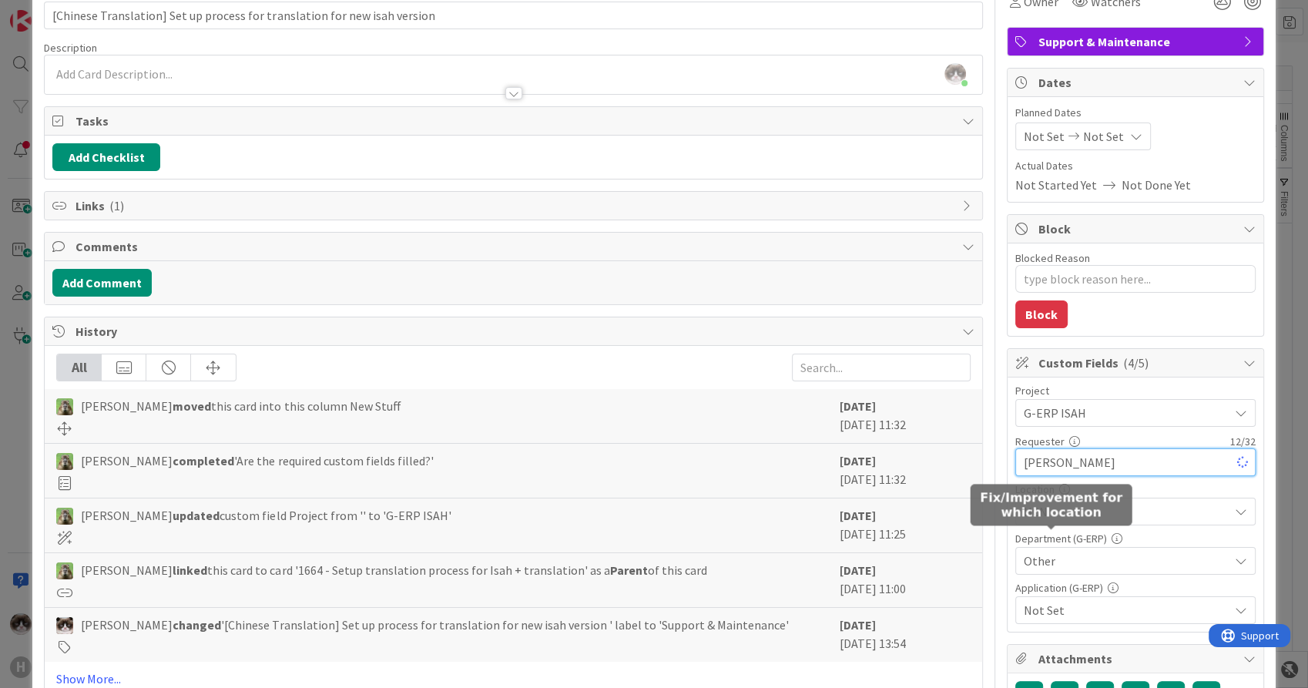
type textarea "x"
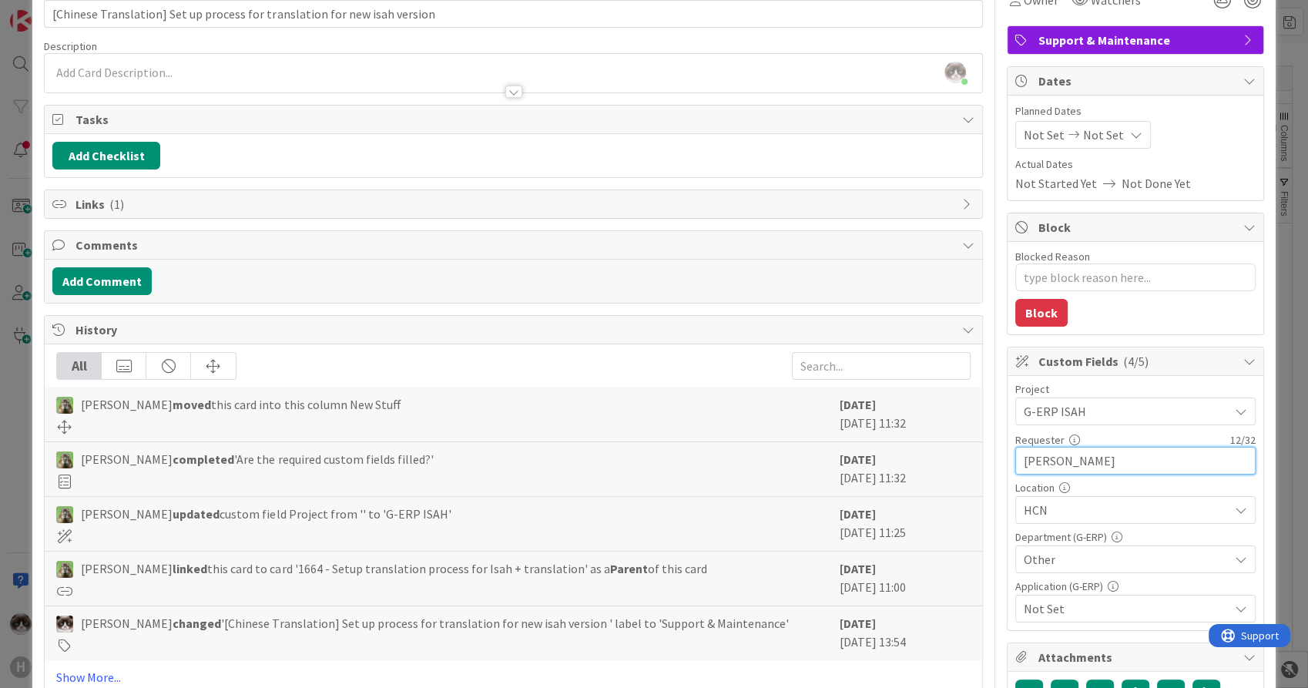
type input "Johnson Yuan"
click at [1065, 616] on span "Not Set" at bounding box center [1126, 608] width 205 height 18
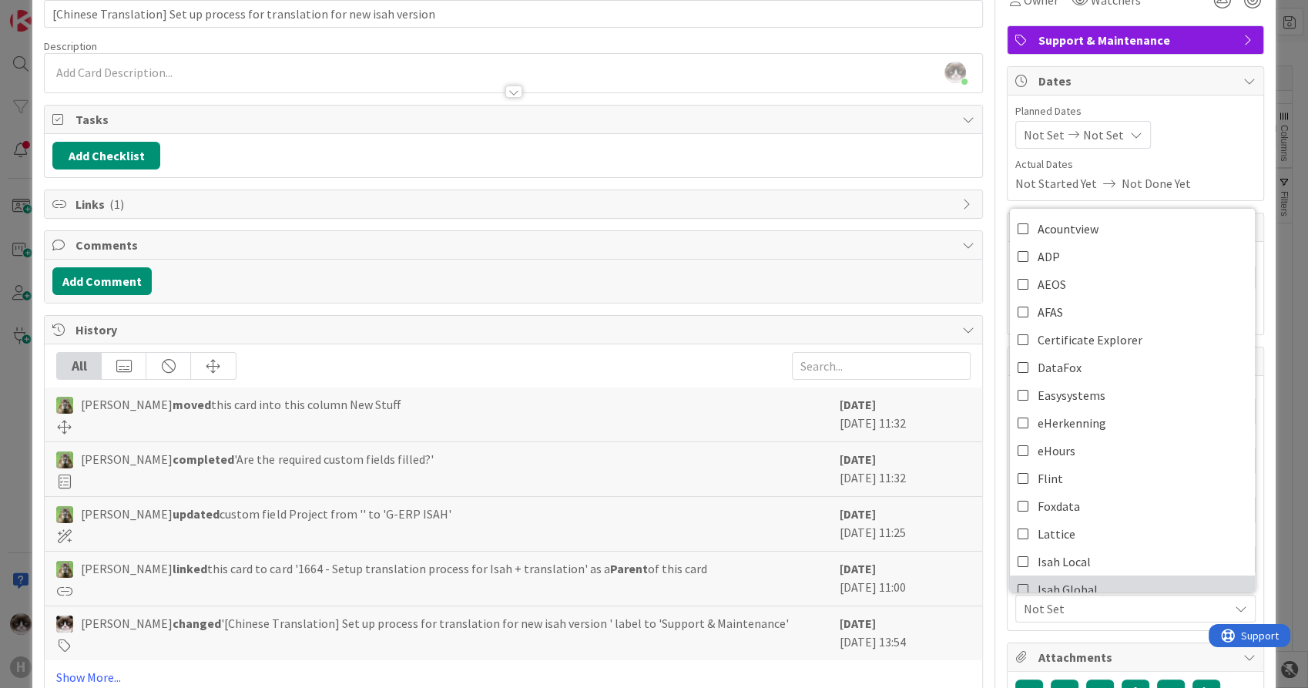
click at [1063, 586] on span "Isah Global" at bounding box center [1068, 589] width 60 height 23
click at [1062, 602] on span "Isah Global" at bounding box center [1126, 608] width 205 height 18
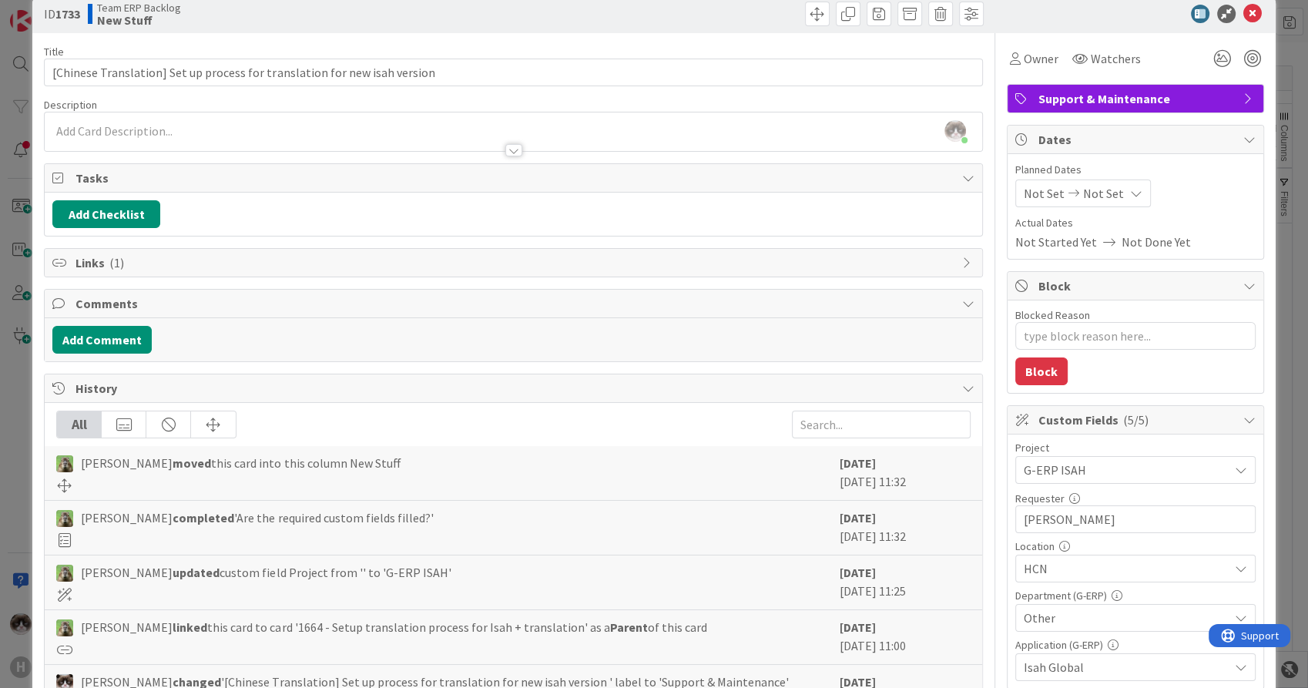
scroll to position [0, 0]
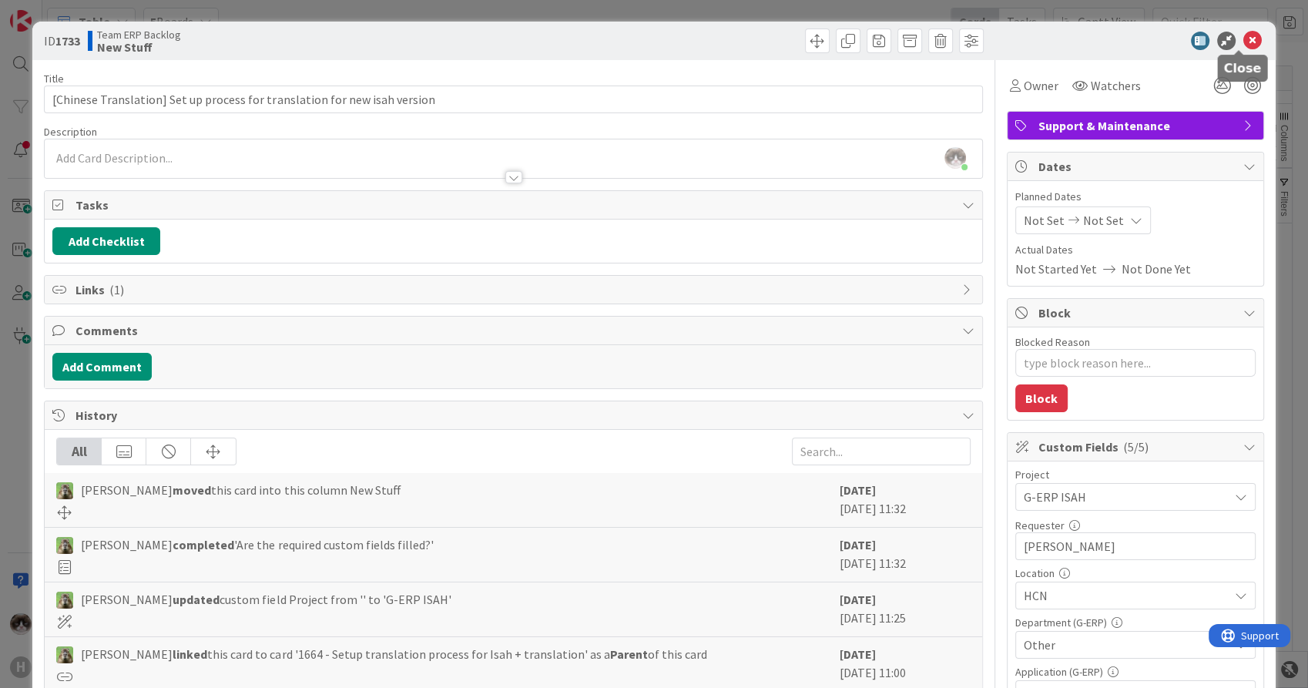
click at [1244, 45] on icon at bounding box center [1253, 41] width 18 height 18
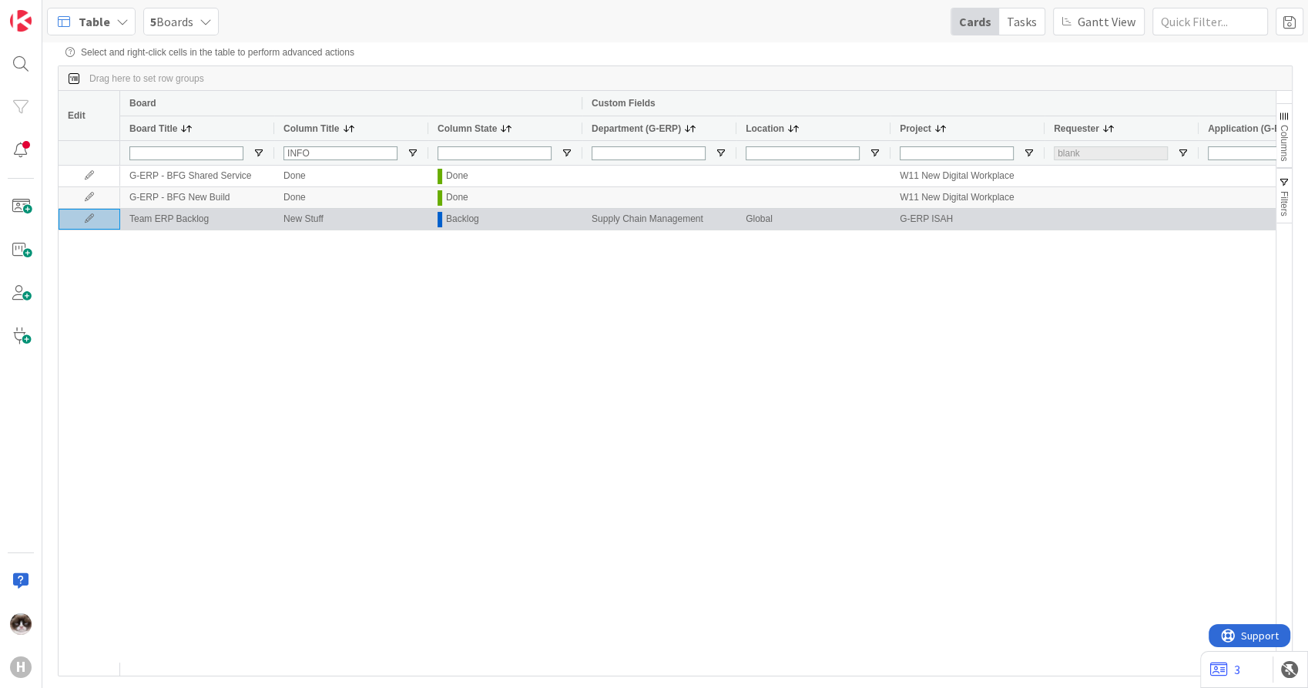
click at [98, 219] on icon at bounding box center [89, 218] width 23 height 9
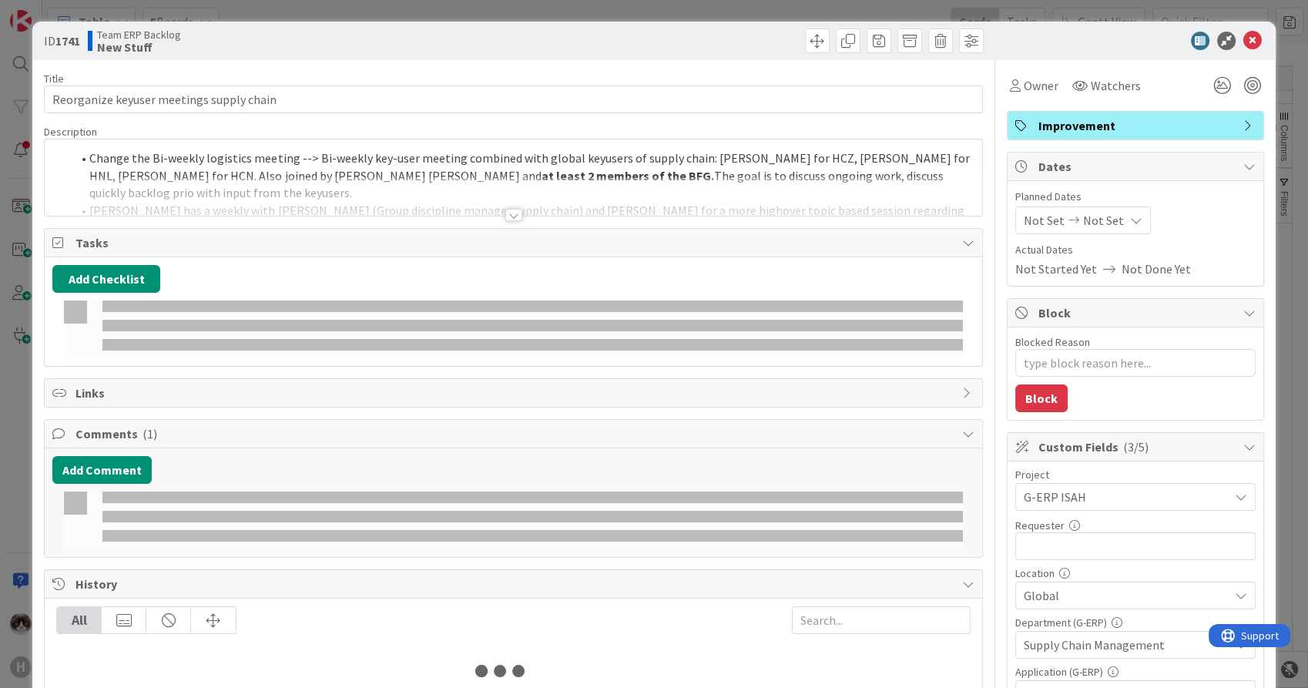
type textarea "x"
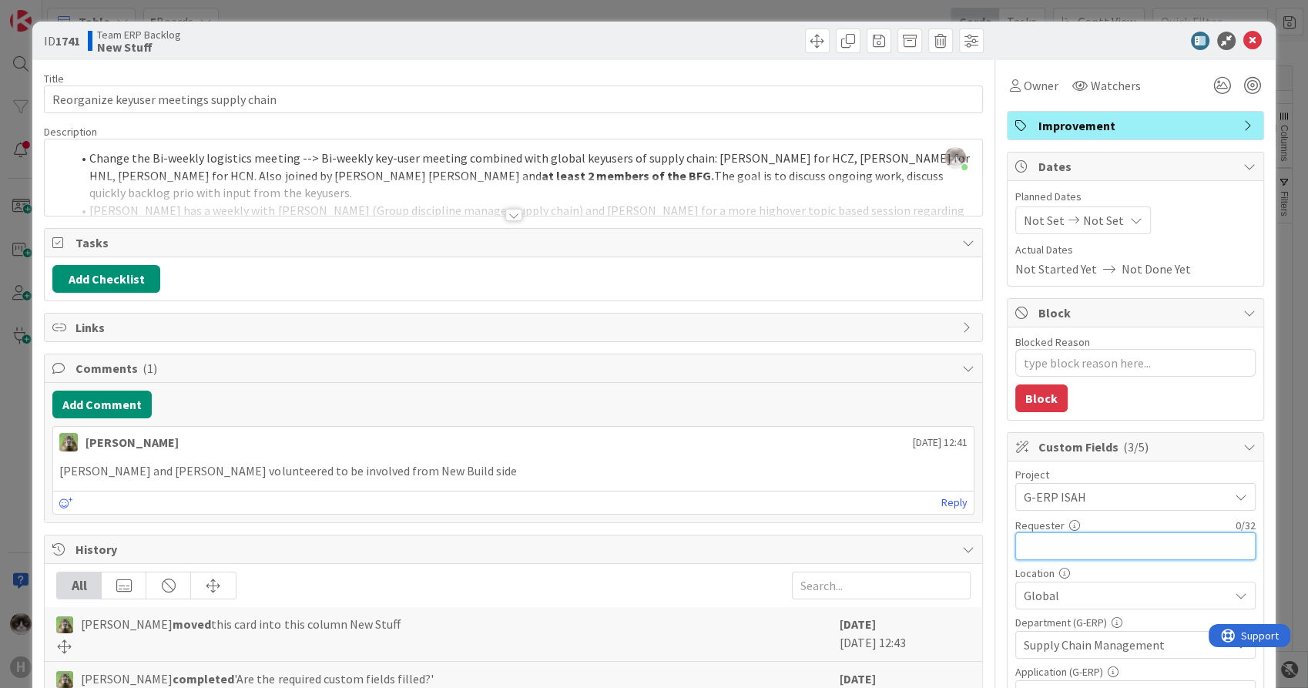
click at [1059, 545] on input "text" at bounding box center [1136, 546] width 240 height 28
type input "[PERSON_NAME]"
type textarea "x"
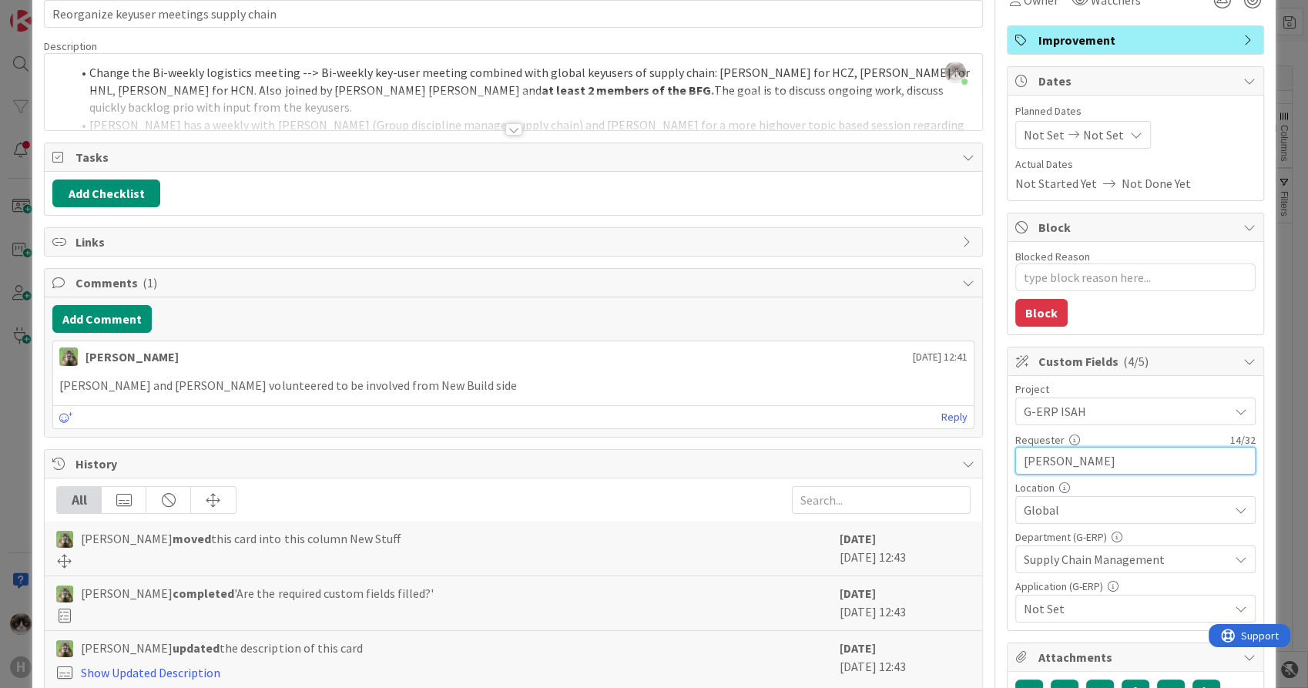
type input "[PERSON_NAME]"
click at [1084, 605] on span "Not Set" at bounding box center [1126, 608] width 205 height 18
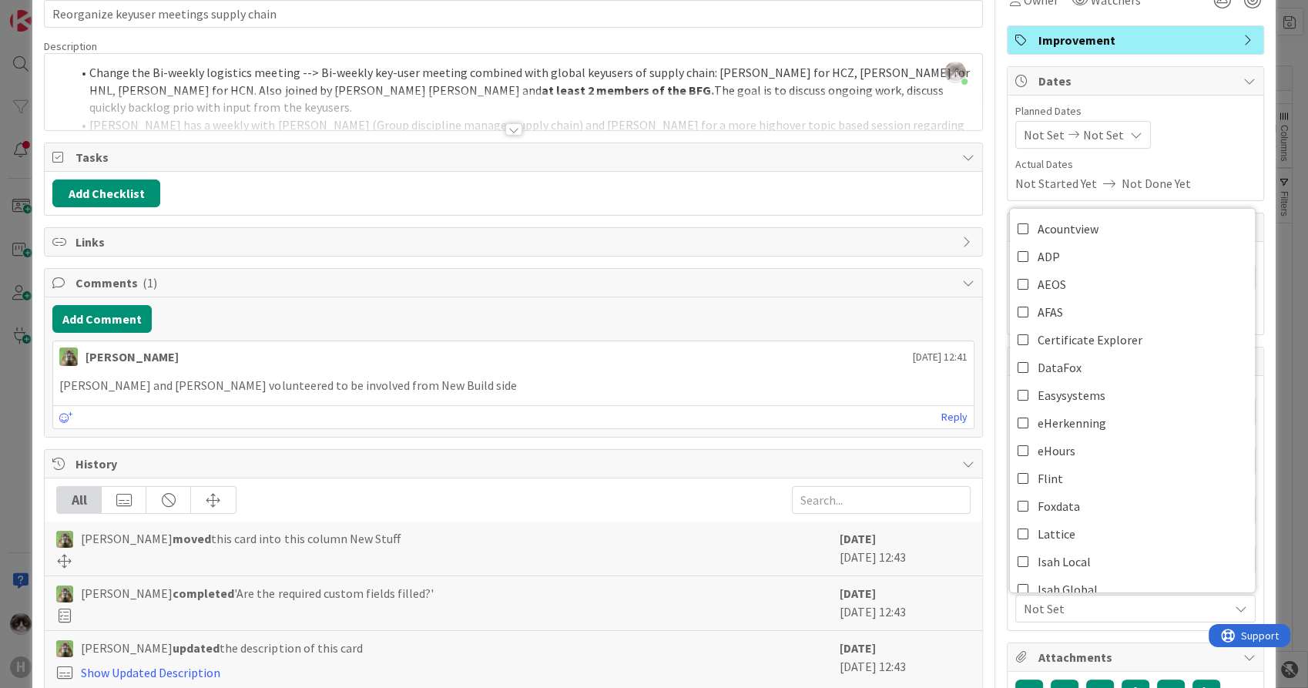
click at [1082, 610] on span "Not Set" at bounding box center [1126, 608] width 205 height 18
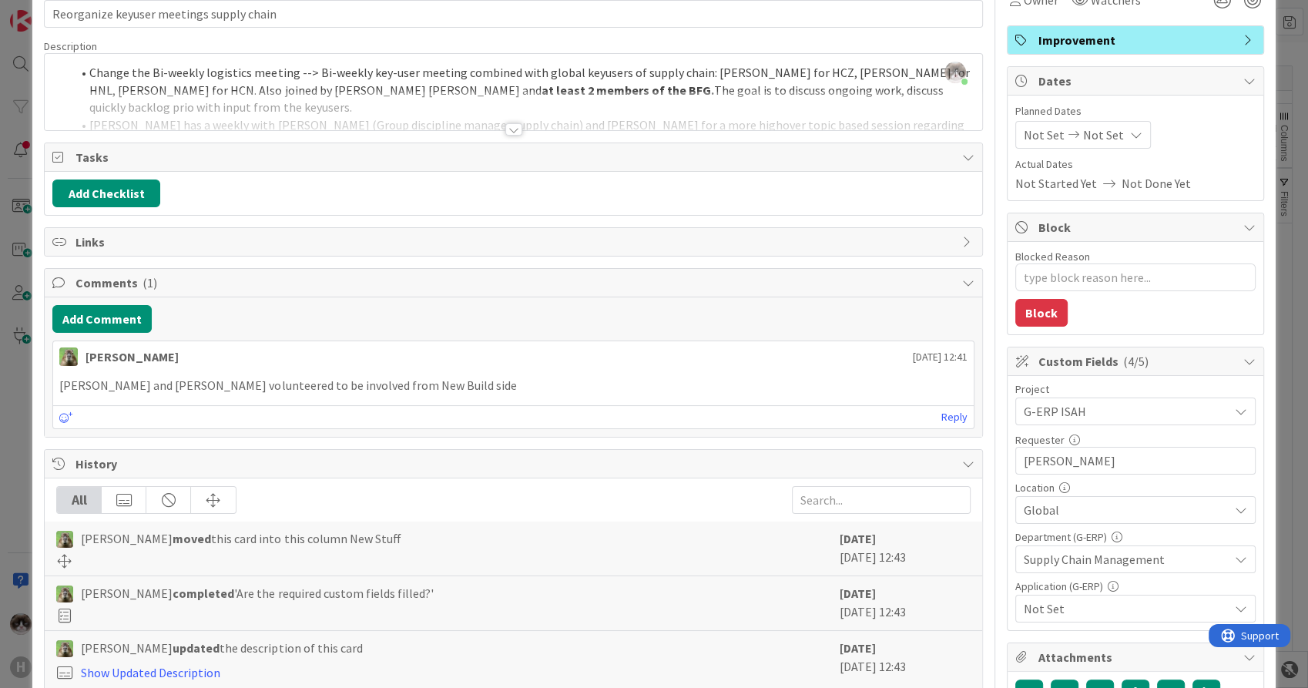
click at [1082, 610] on span "Not Set" at bounding box center [1126, 608] width 205 height 18
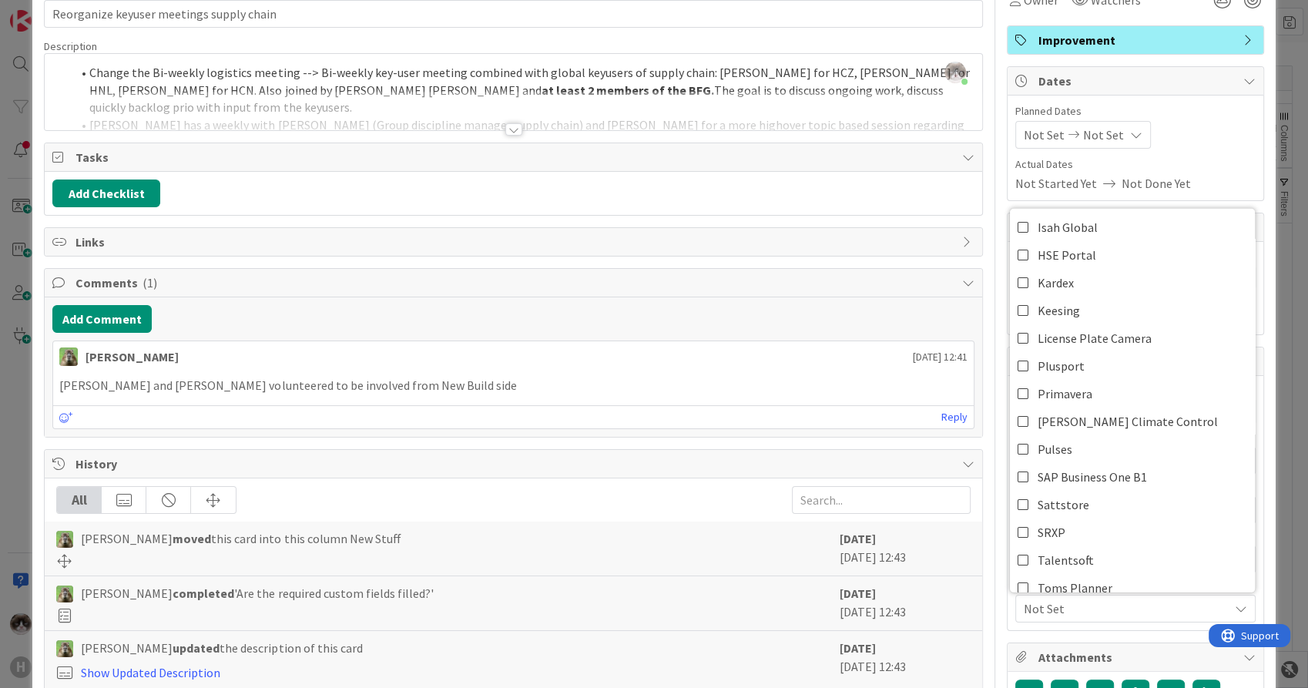
scroll to position [571, 0]
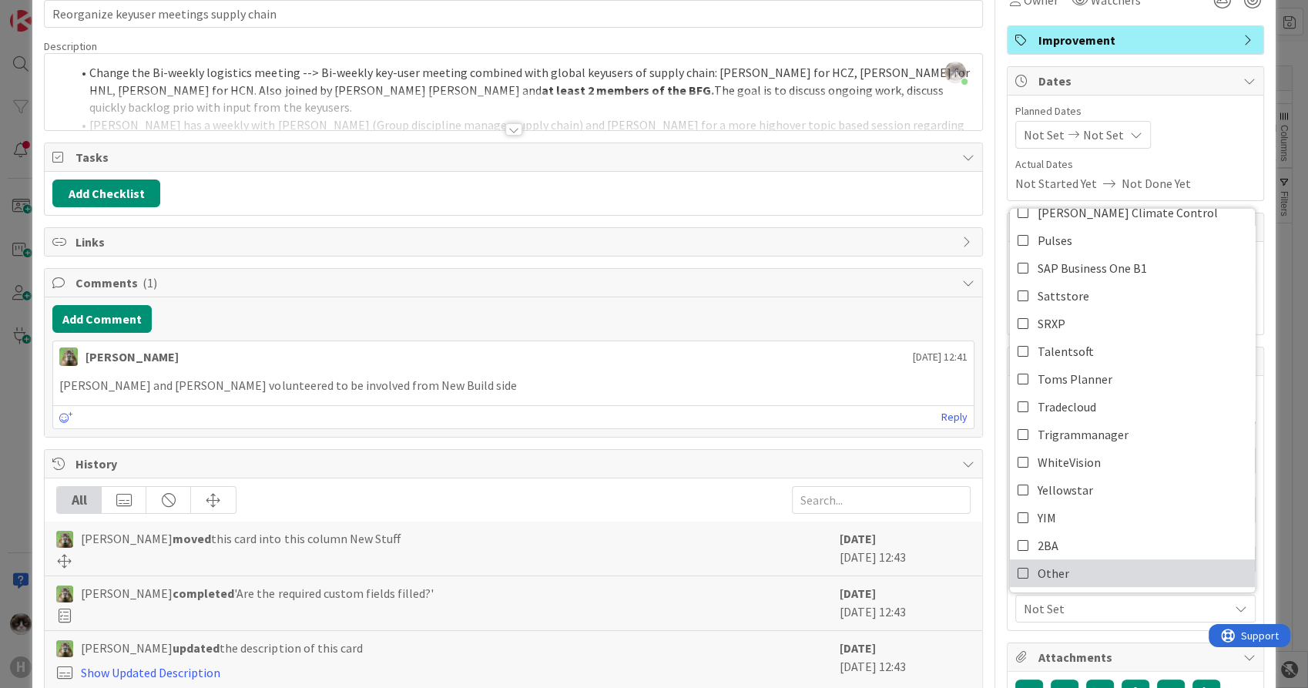
click at [1064, 572] on link "Other" at bounding box center [1132, 573] width 245 height 28
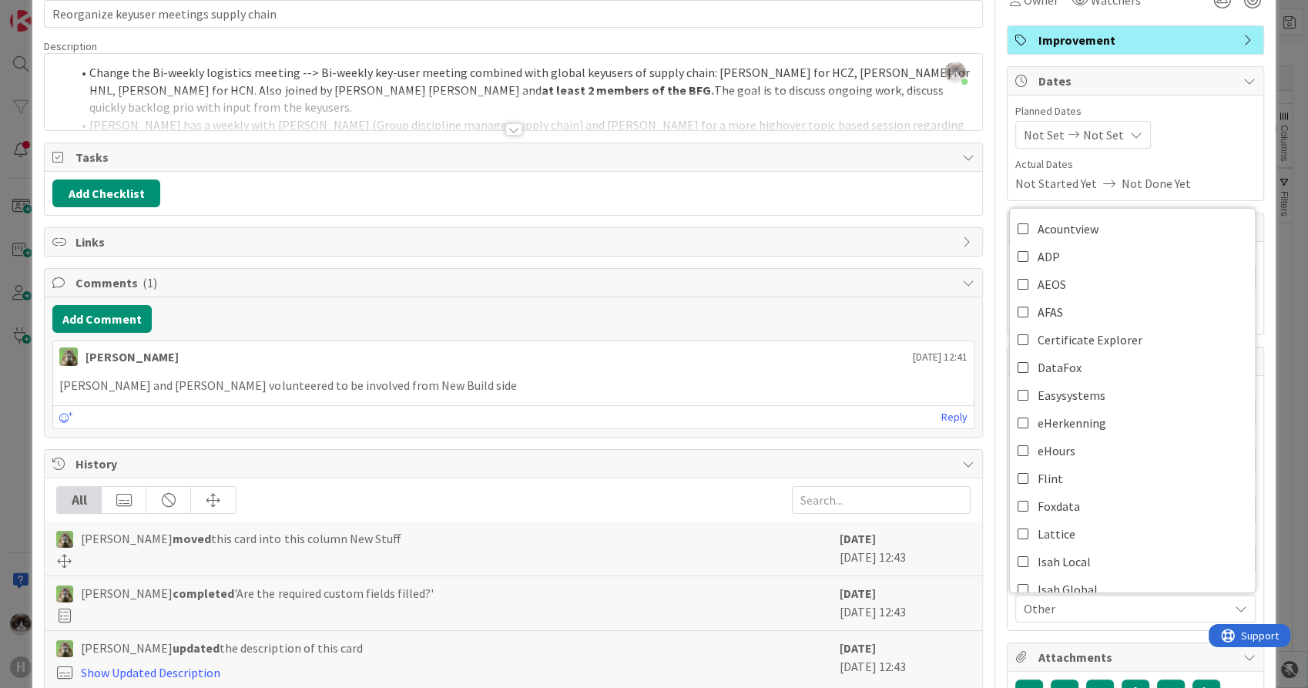
type textarea "x"
click at [1077, 604] on span "Other" at bounding box center [1126, 608] width 205 height 18
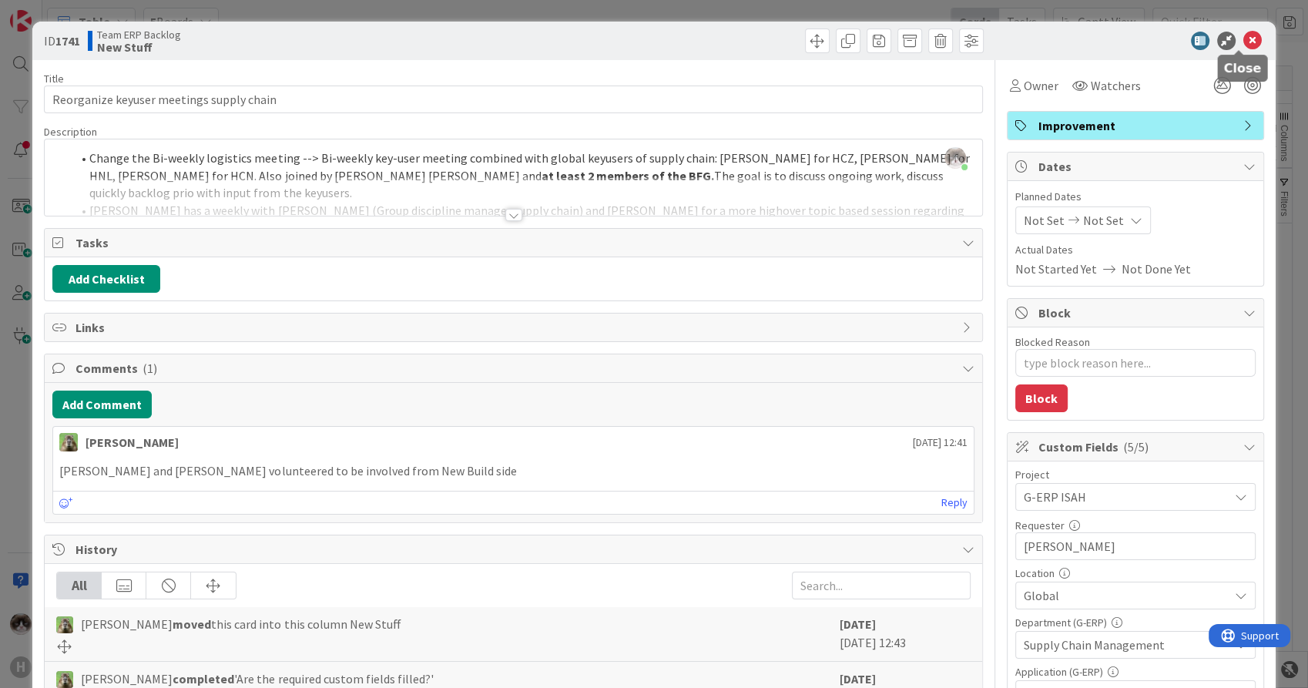
click at [1244, 43] on icon at bounding box center [1253, 41] width 18 height 18
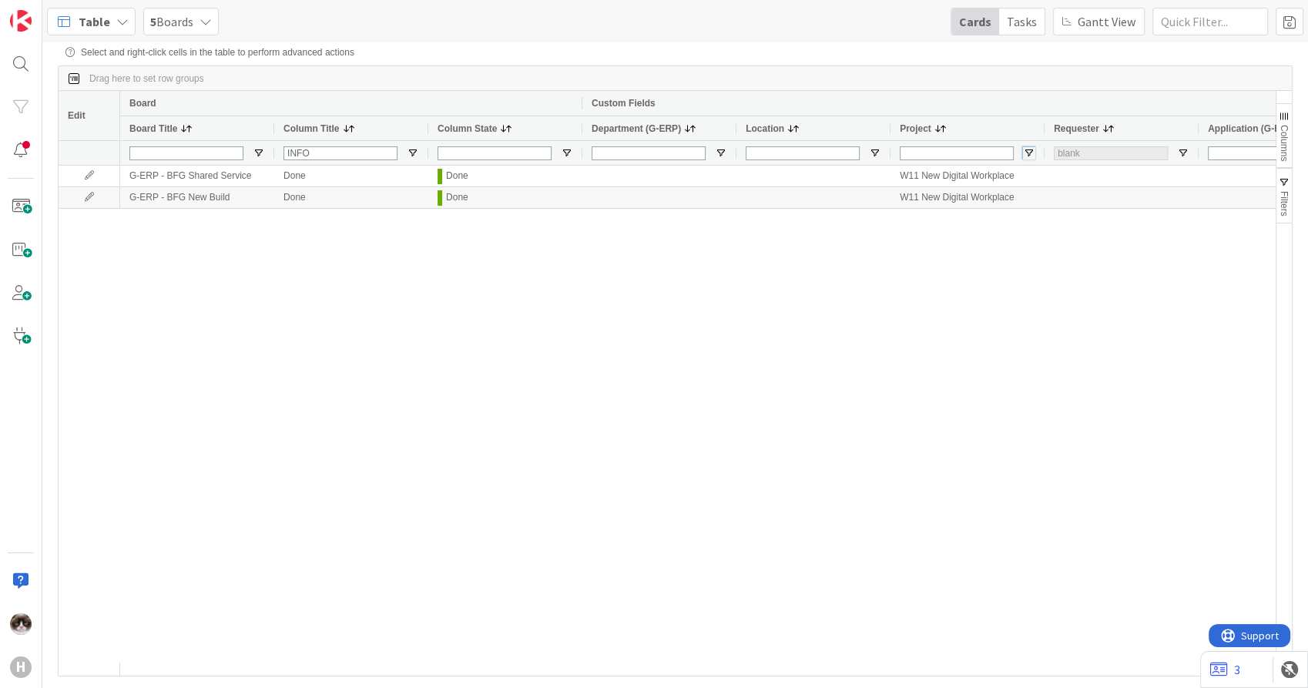
click at [1028, 156] on span "Open Filter Menu" at bounding box center [1029, 153] width 12 height 12
click at [1183, 151] on span "Open Filter Menu" at bounding box center [1183, 153] width 12 height 12
click at [1116, 305] on div "G-ERP - BFG Shared Service Done Done W11 New Digital Workplace G-ERP - BFG New …" at bounding box center [698, 414] width 1156 height 497
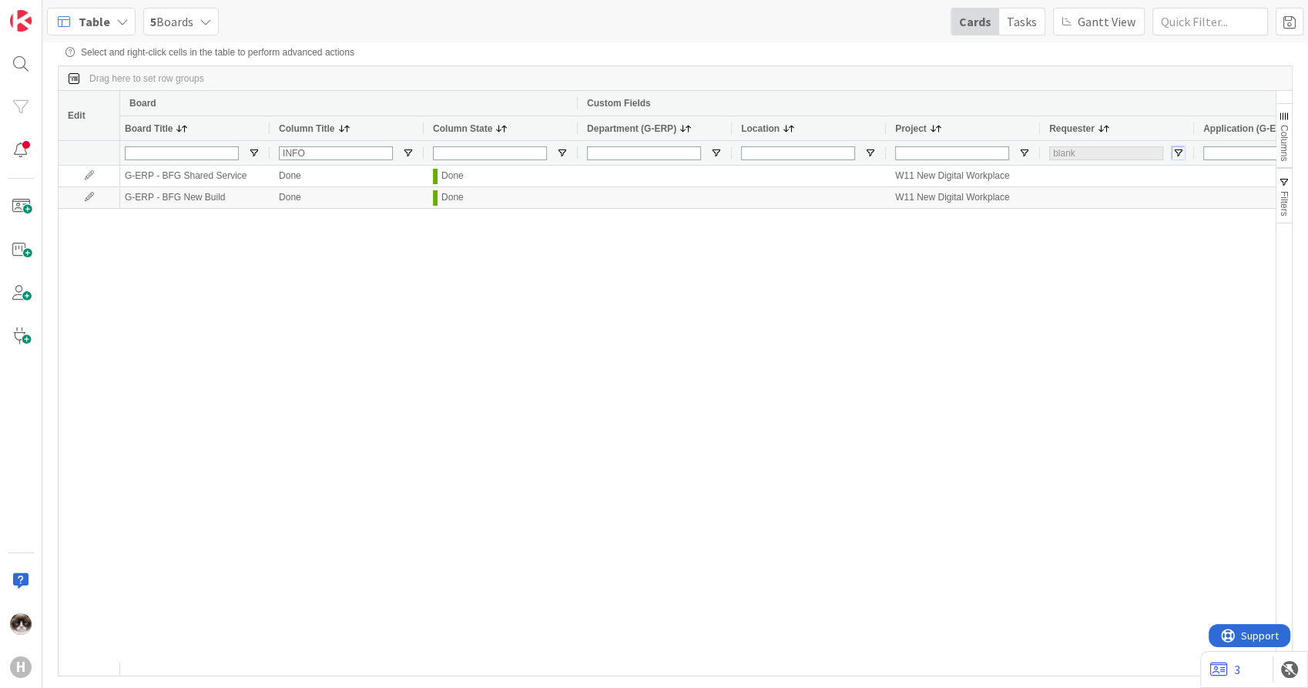
click at [1176, 154] on span "Open Filter Menu" at bounding box center [1179, 153] width 12 height 12
click at [1220, 214] on div "Contains" at bounding box center [1216, 208] width 118 height 11
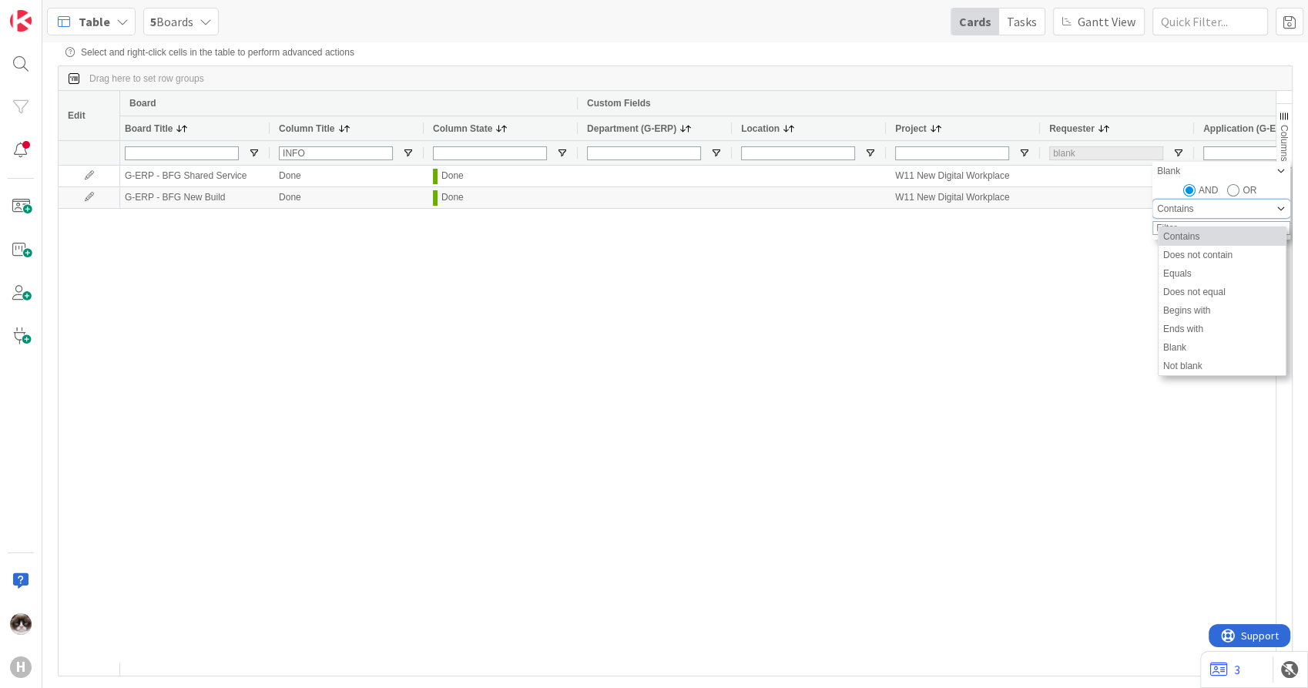
click at [1220, 214] on div "Contains" at bounding box center [1216, 208] width 118 height 11
click at [1187, 193] on input "Column Filter" at bounding box center [1190, 190] width 12 height 12
click at [1224, 173] on div "Blank" at bounding box center [1216, 171] width 118 height 11
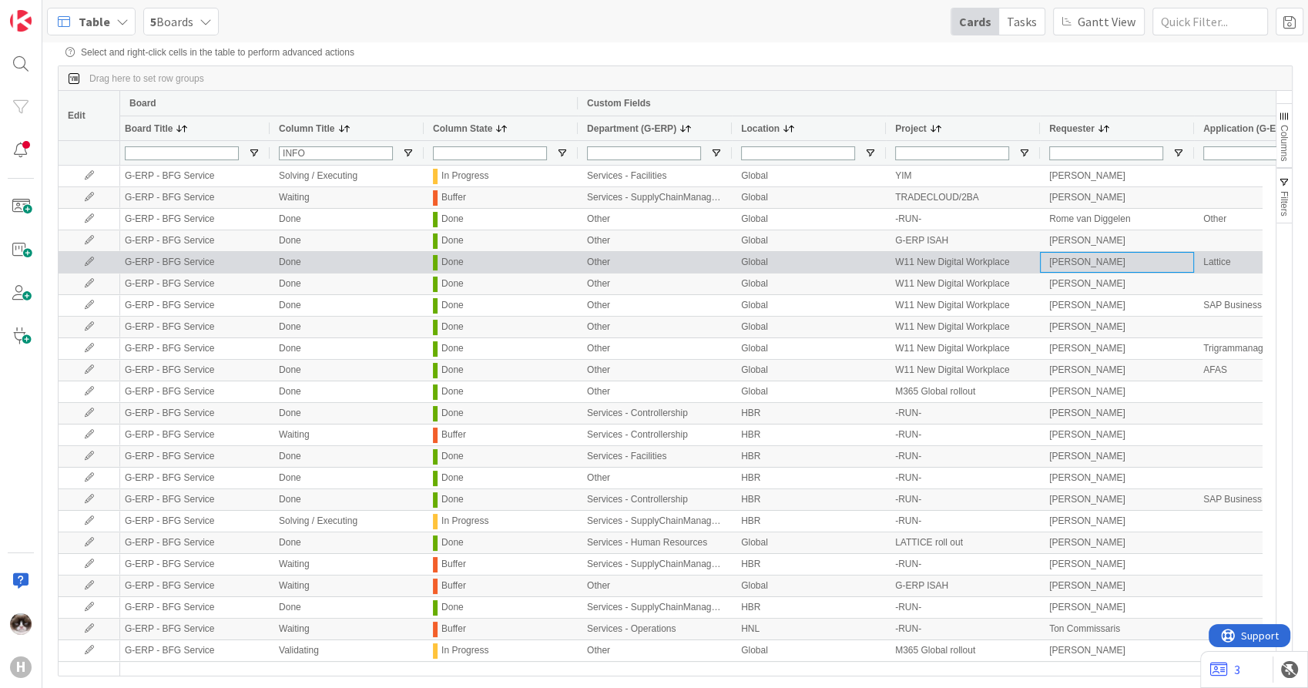
click at [1152, 255] on div "[PERSON_NAME]" at bounding box center [1117, 262] width 154 height 21
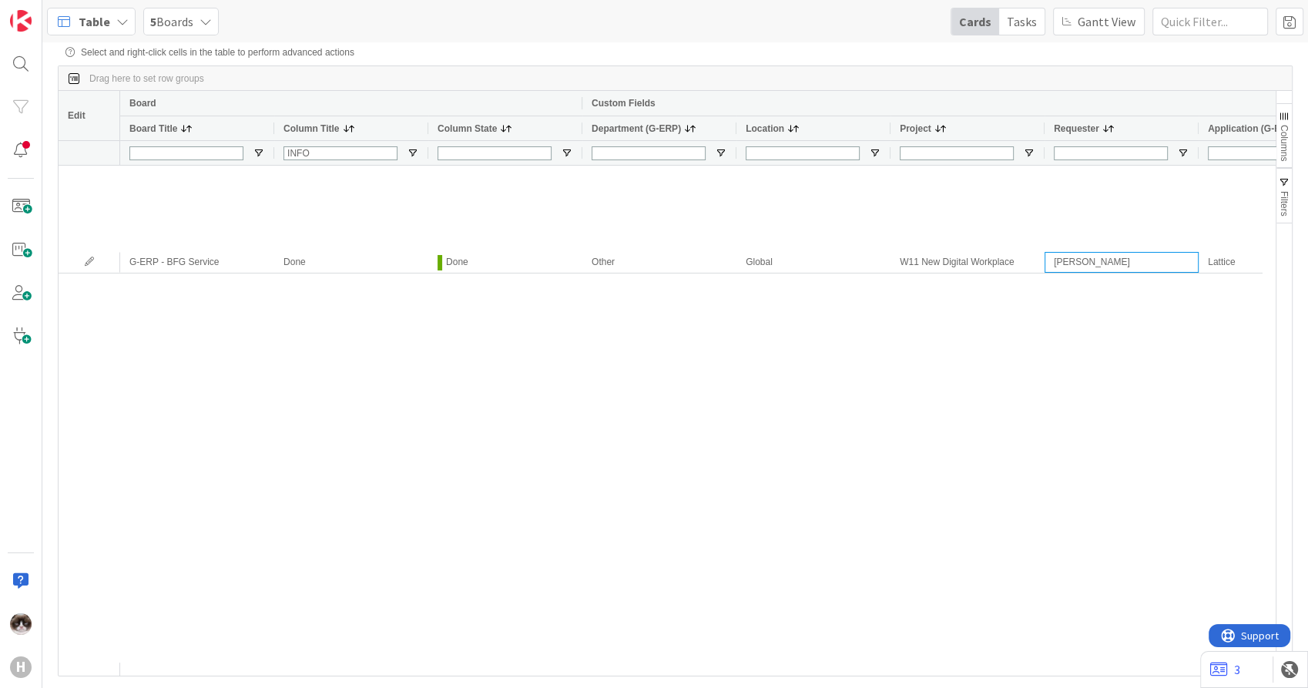
scroll to position [0, 5]
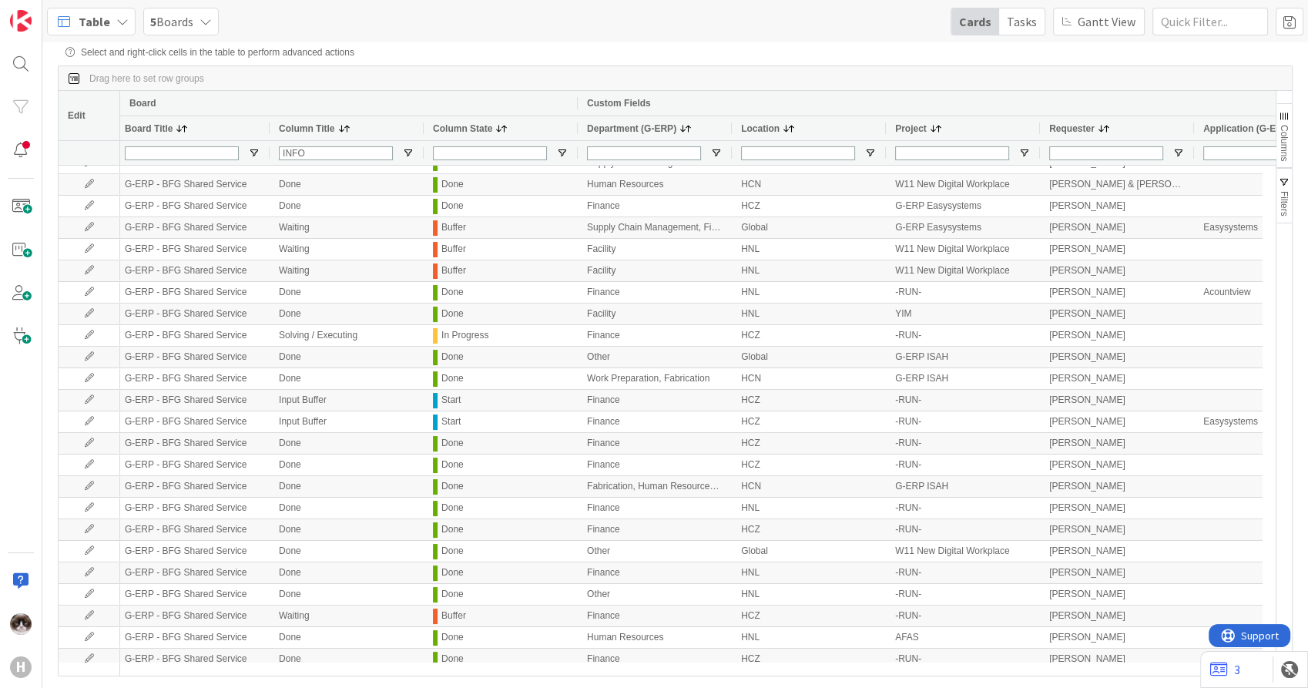
click at [195, 23] on div "5 Boards" at bounding box center [181, 22] width 76 height 28
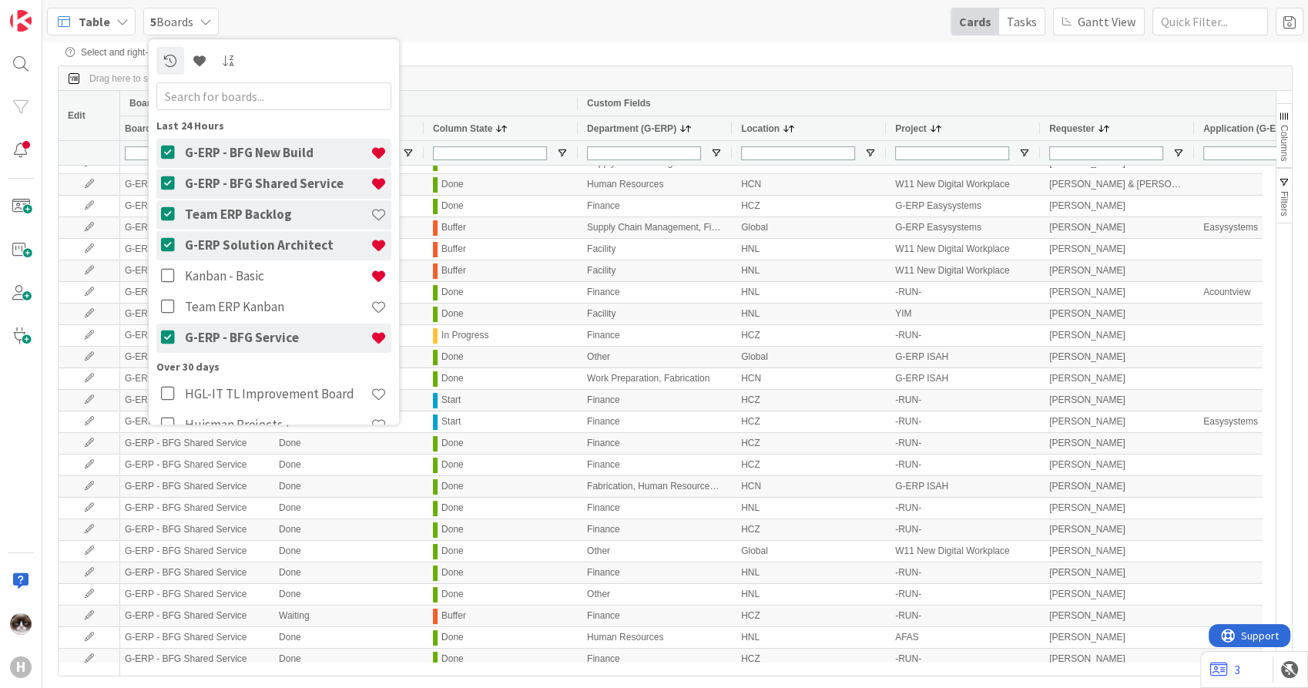
click at [525, 53] on div "Select and right-click cells in the table to perform advanced actions" at bounding box center [675, 52] width 1220 height 11
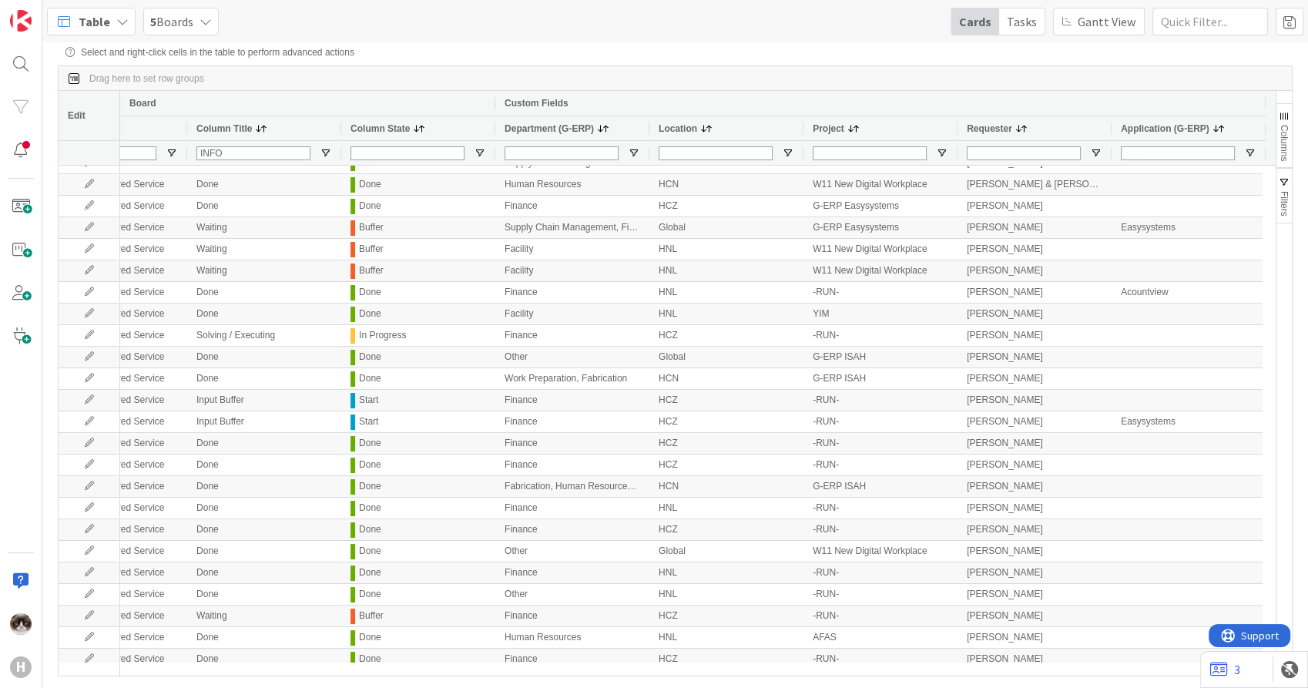
scroll to position [0, 89]
click at [1250, 151] on span "Open Filter Menu" at bounding box center [1248, 153] width 12 height 12
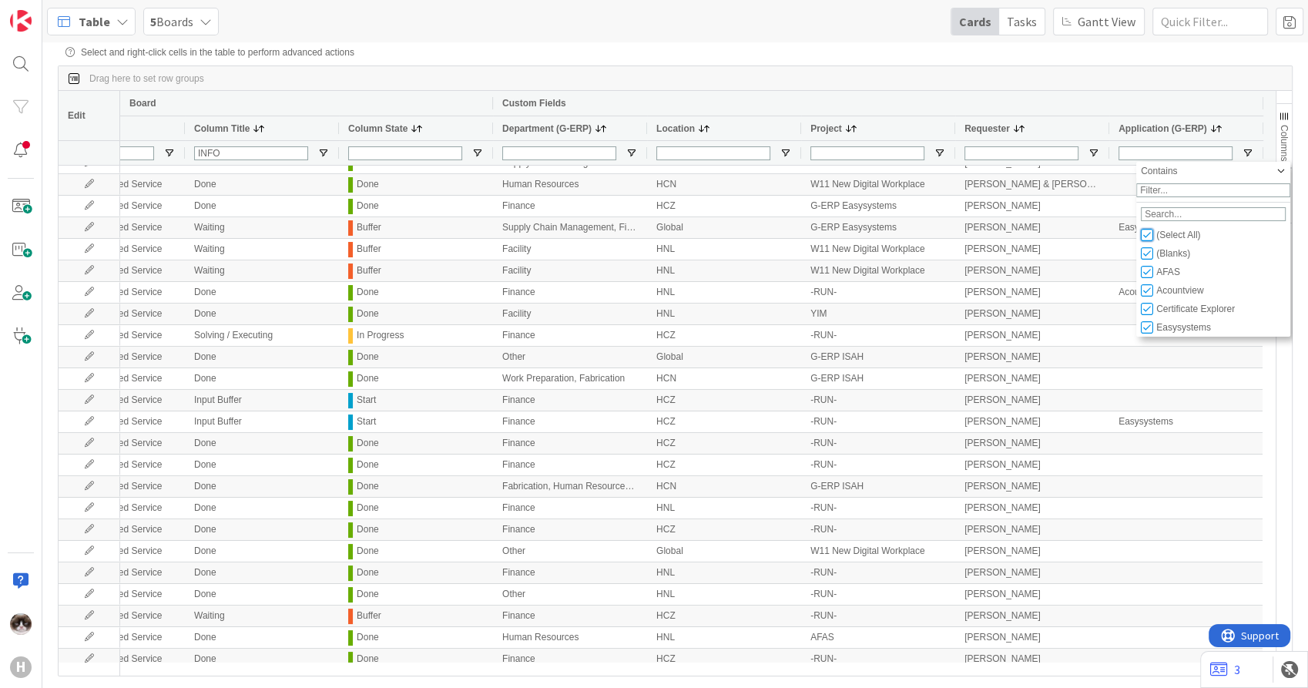
click at [1152, 239] on input "Filter List" at bounding box center [1147, 235] width 12 height 12
checkbox input "false"
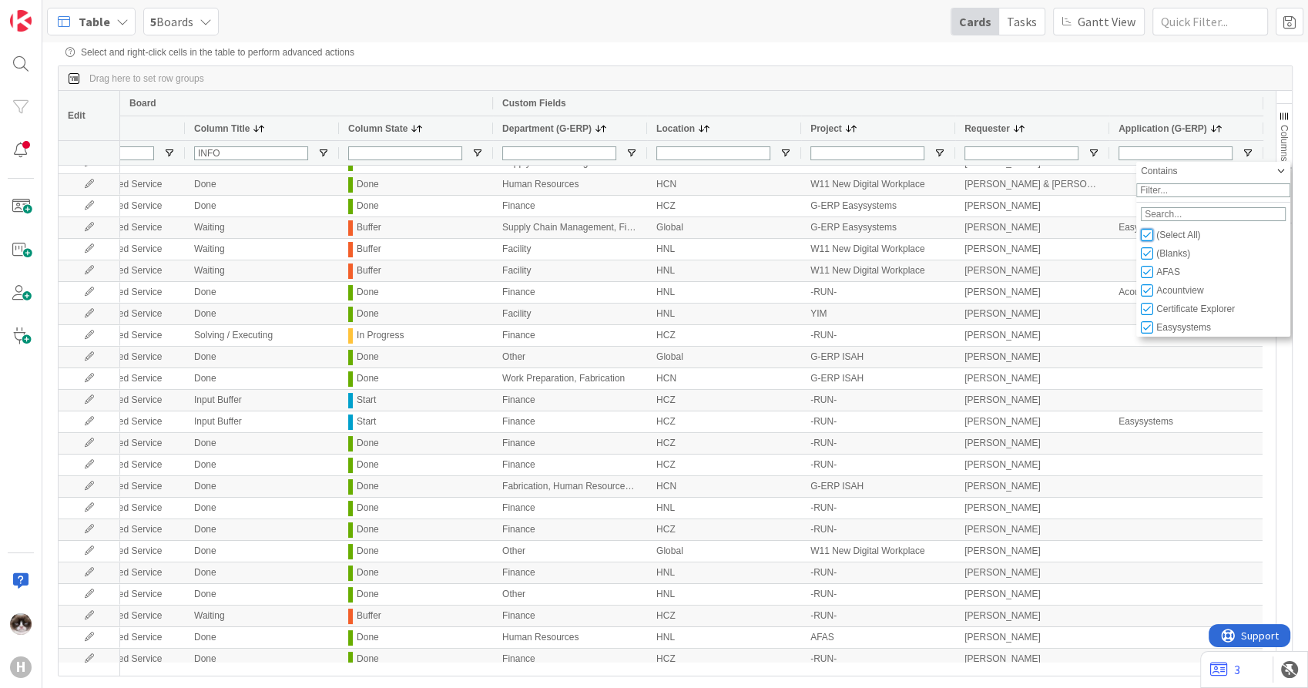
checkbox input "false"
type input "(0)"
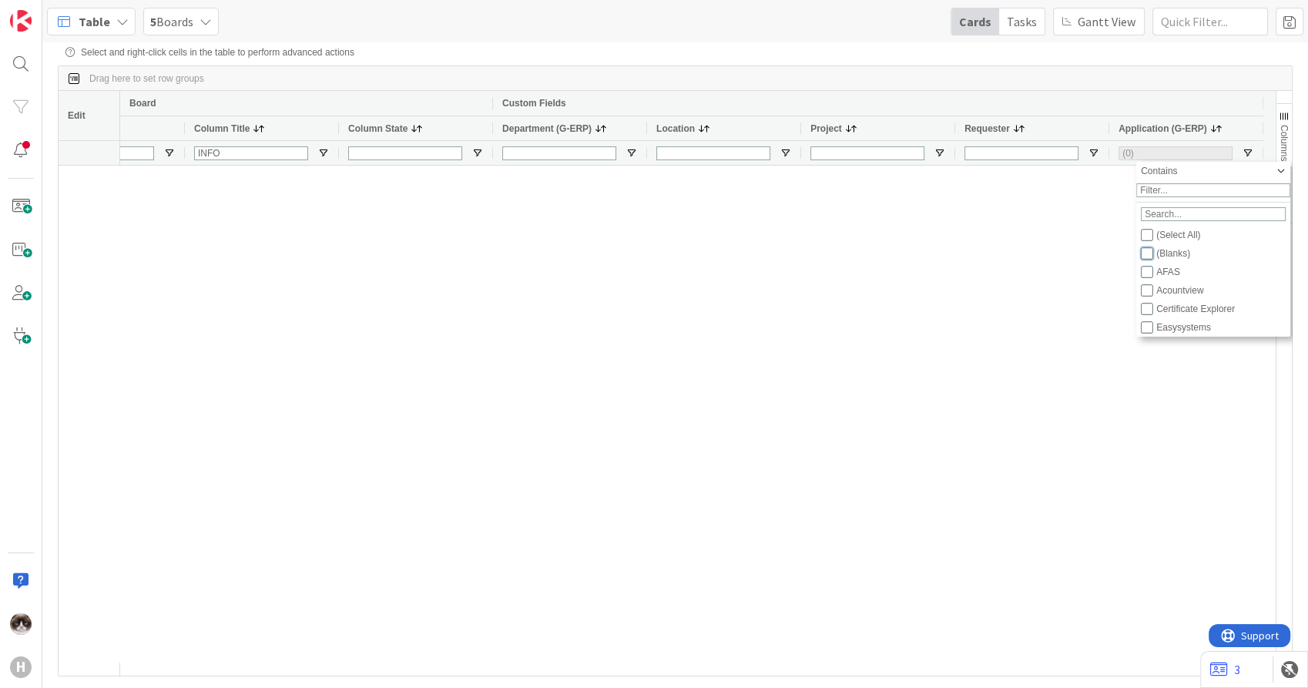
click at [1147, 260] on input "Filter List" at bounding box center [1147, 253] width 12 height 12
checkbox input "true"
checkbox input "false"
type input "(1) (Blanks)"
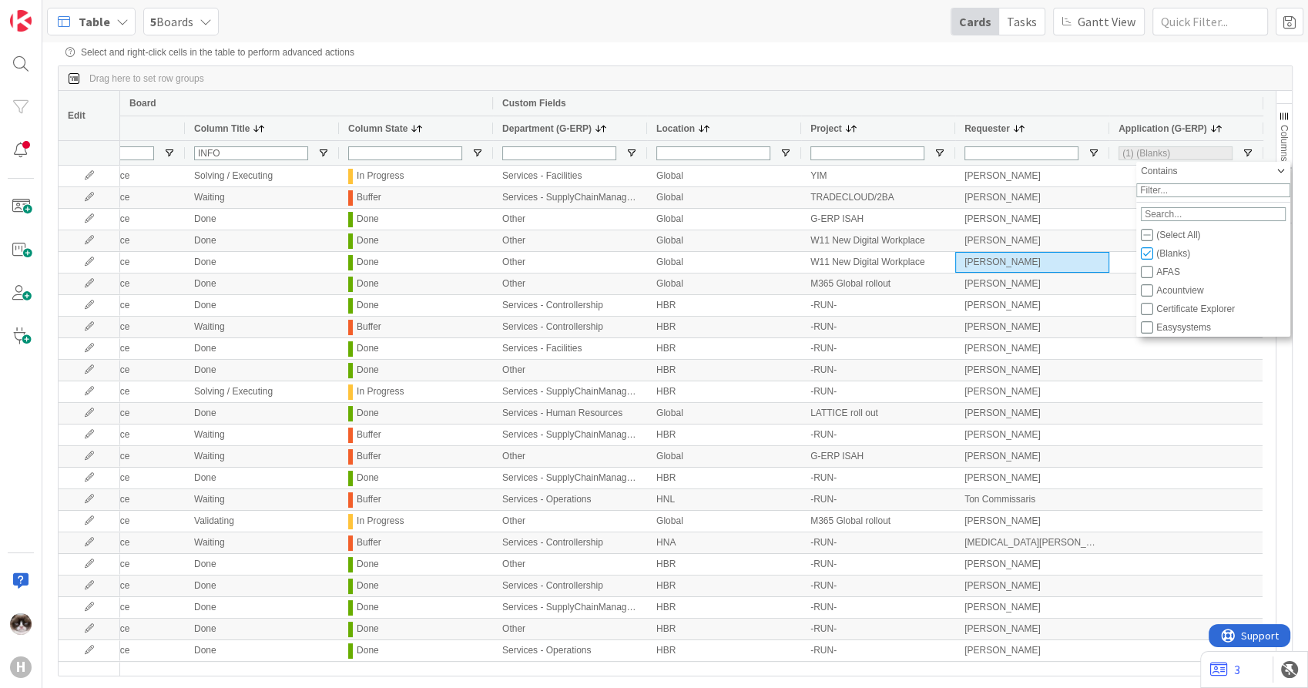
click at [1097, 92] on div "Board Custom Fields" at bounding box center [647, 103] width 1233 height 25
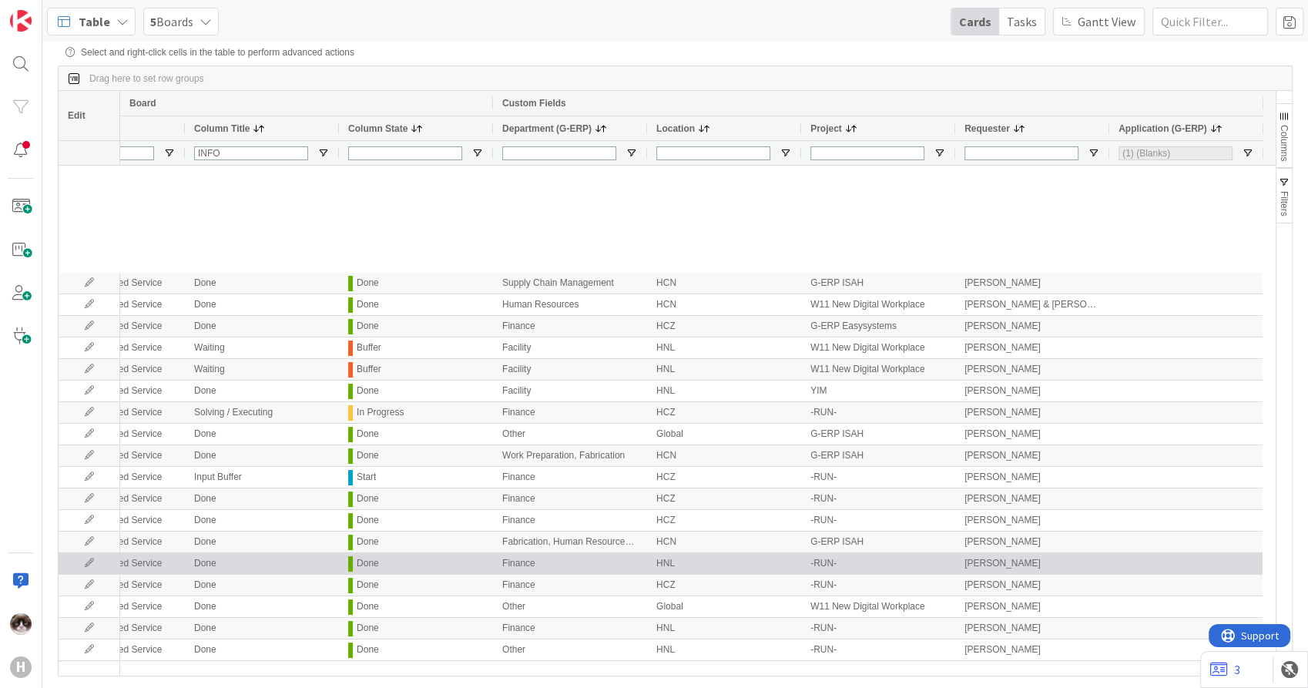
scroll to position [1980, 0]
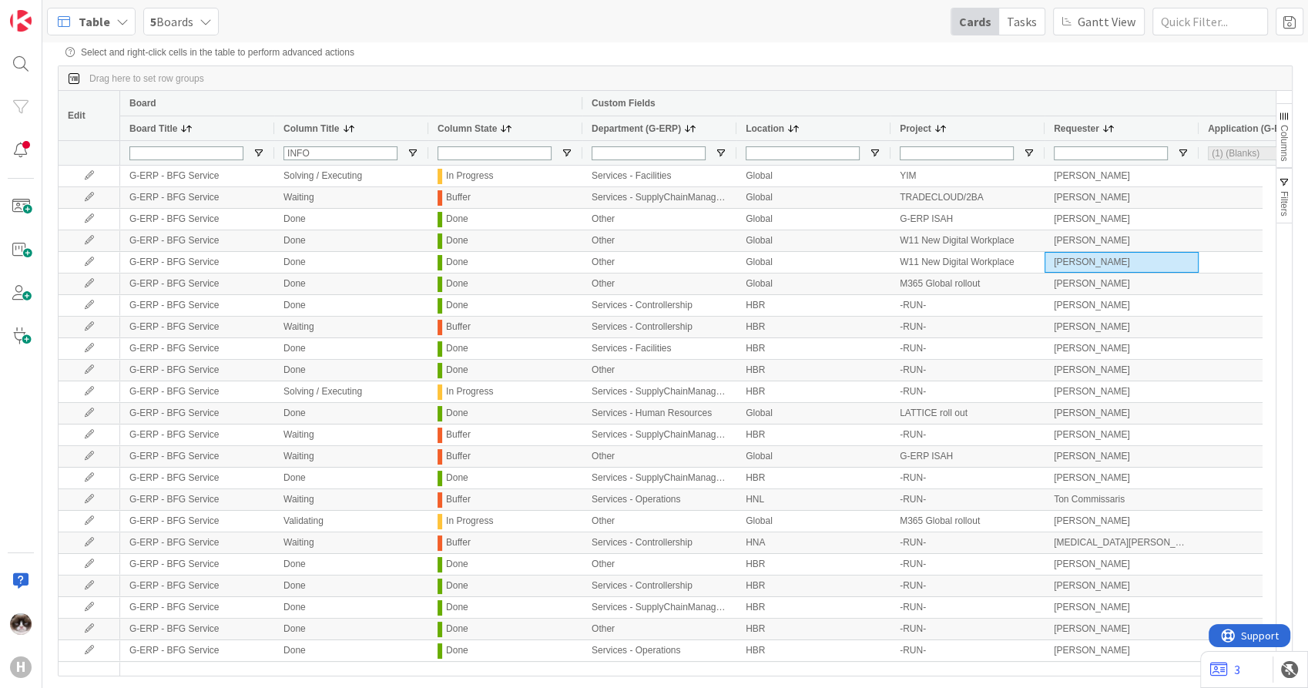
click at [107, 31] on div "Table" at bounding box center [91, 22] width 89 height 28
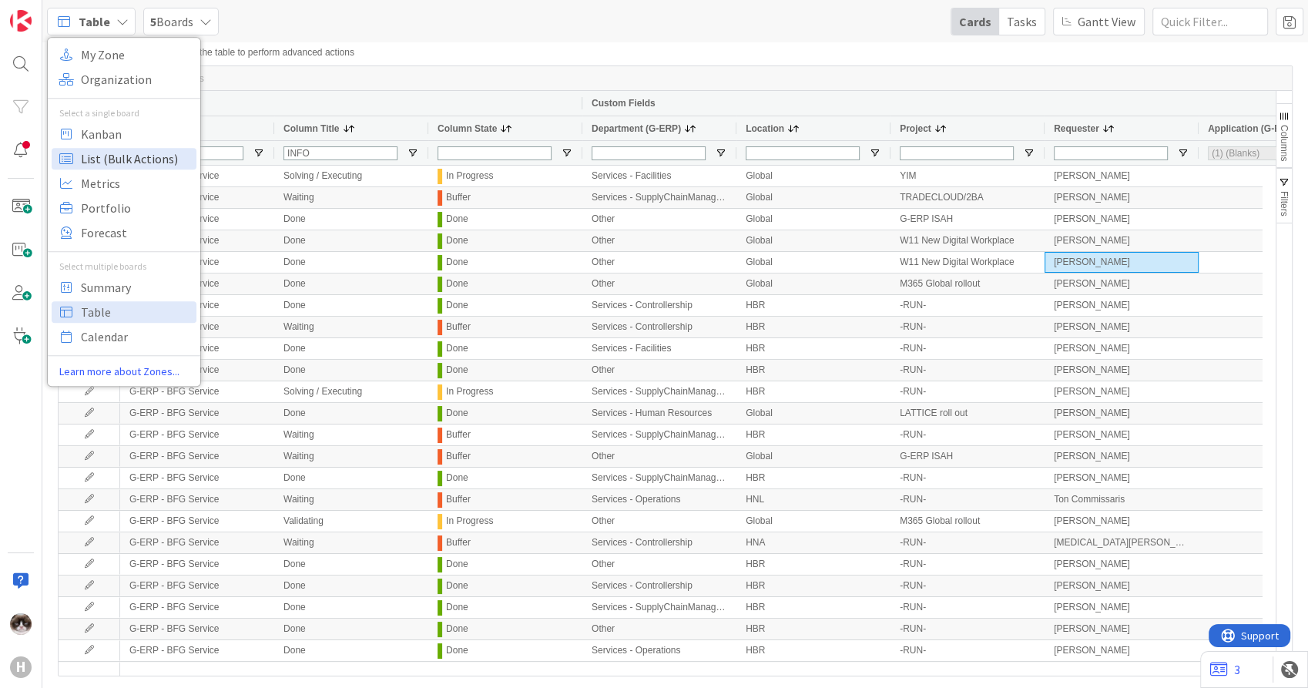
click at [153, 158] on span "List (Bulk Actions)" at bounding box center [136, 158] width 111 height 23
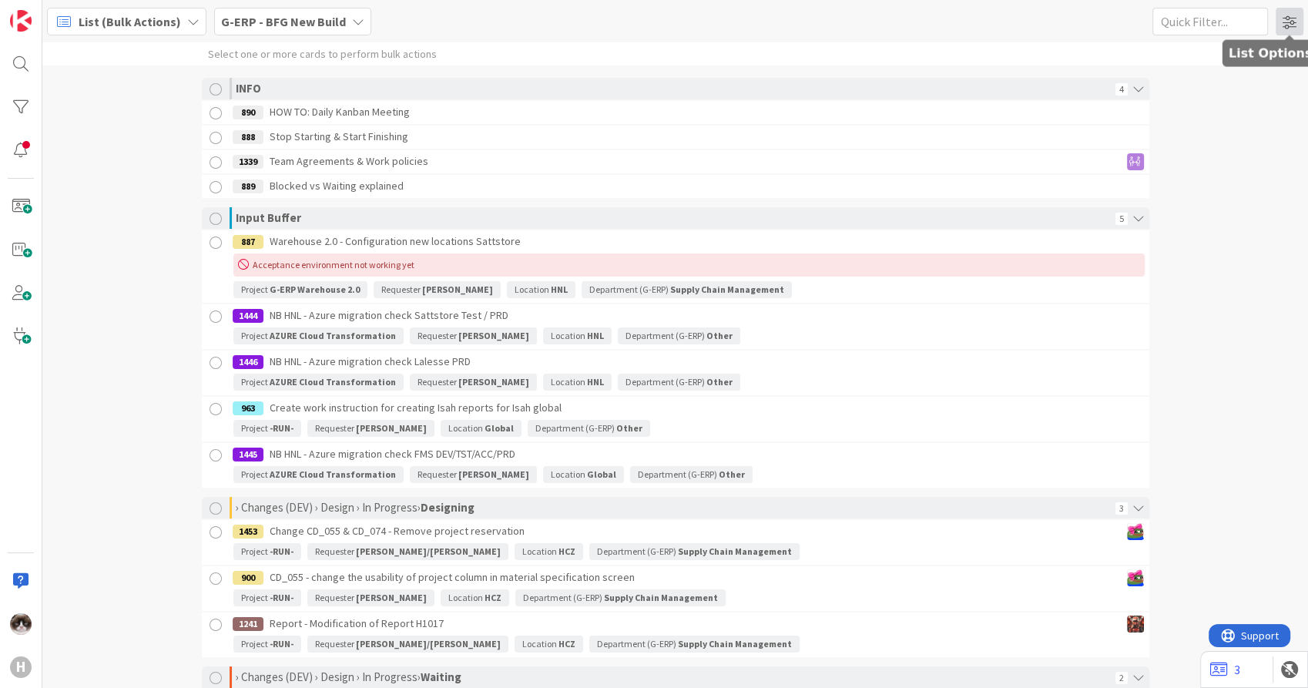
click at [1288, 24] on span at bounding box center [1290, 22] width 28 height 28
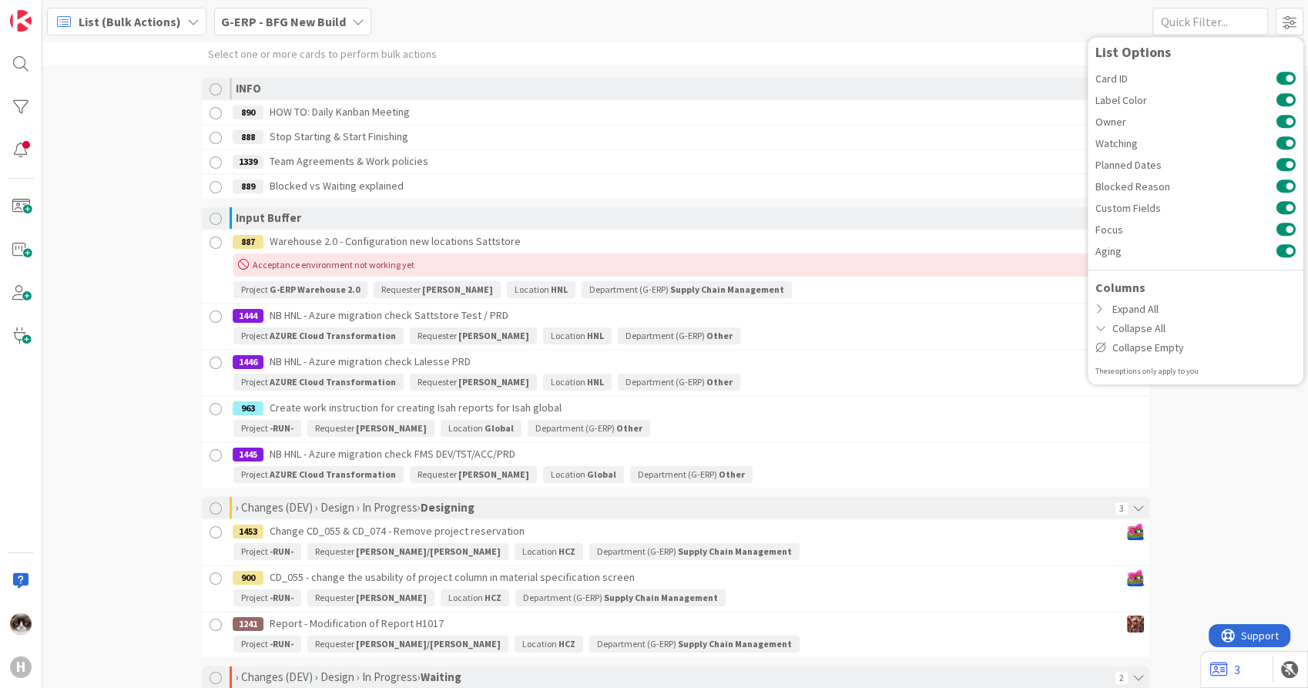
click at [129, 276] on div "Select one or more cards to perform bulk actions INFO 4 890 HOW TO: Daily Kanba…" at bounding box center [675, 365] width 1266 height 646
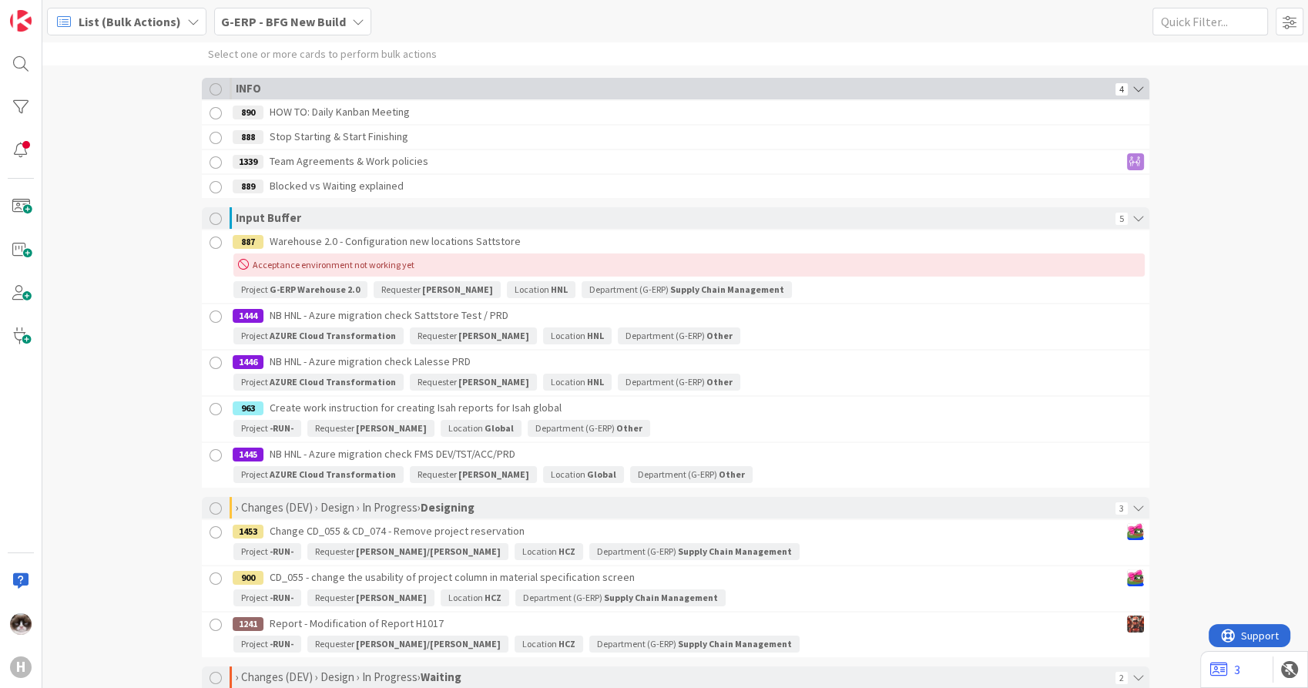
click at [1133, 94] on icon at bounding box center [1139, 89] width 22 height 22
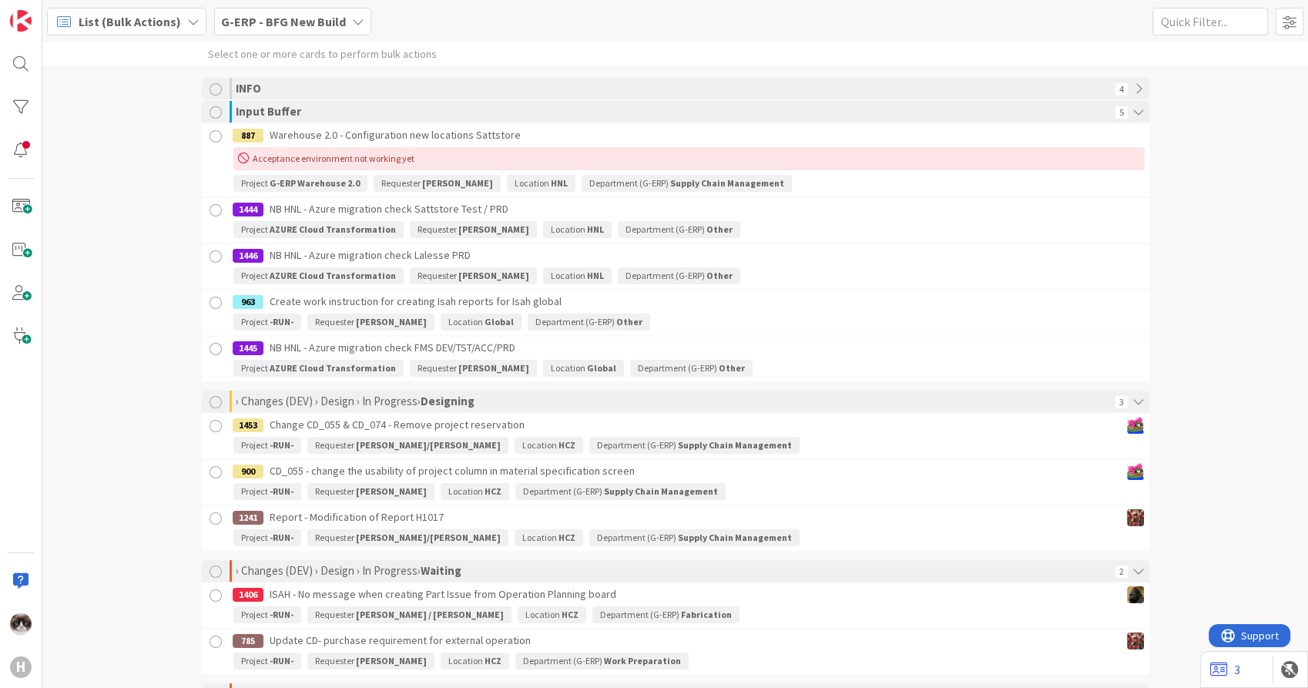
click at [290, 26] on b "G-ERP - BFG New Build" at bounding box center [283, 21] width 125 height 15
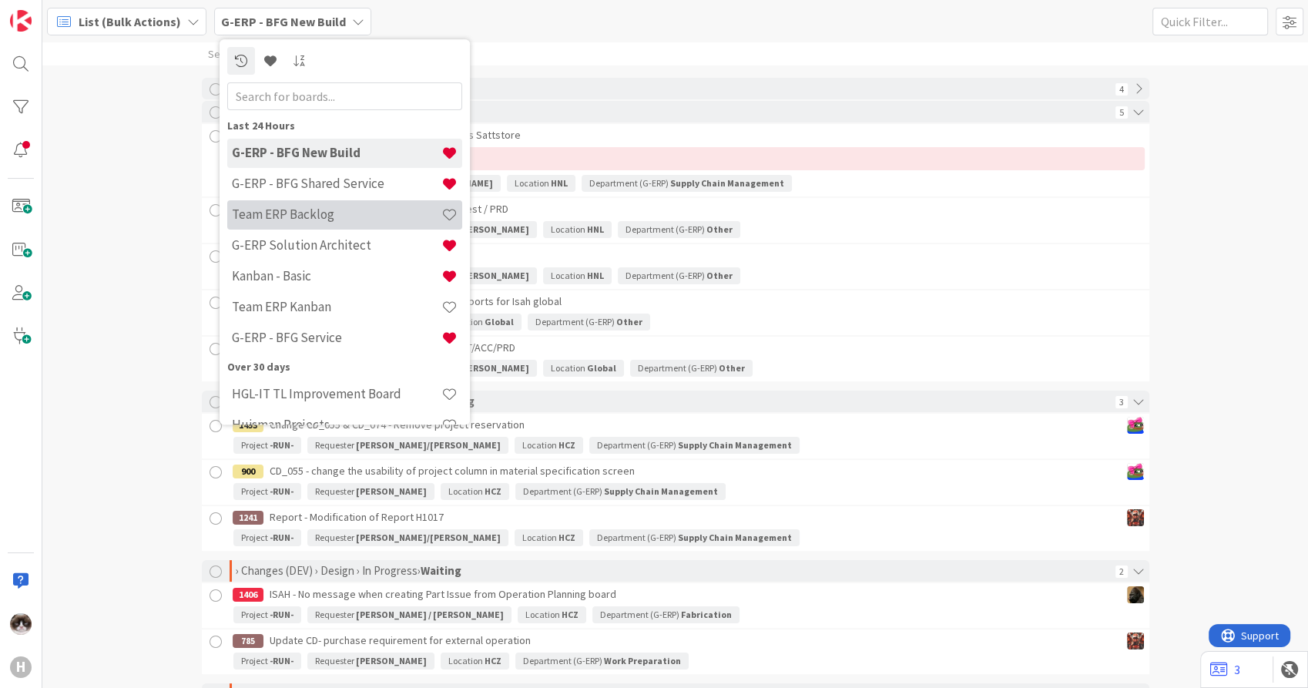
click at [317, 203] on div "Team ERP Backlog" at bounding box center [344, 214] width 235 height 29
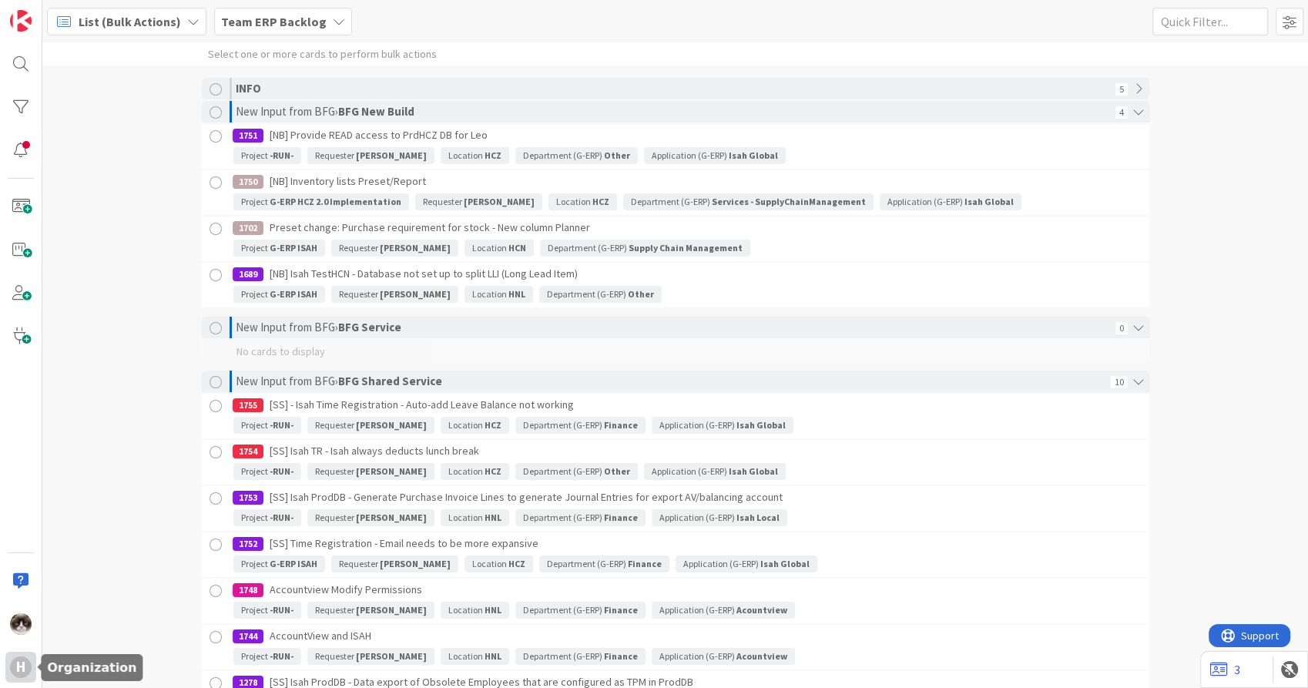
click at [12, 663] on div "H" at bounding box center [21, 667] width 22 height 22
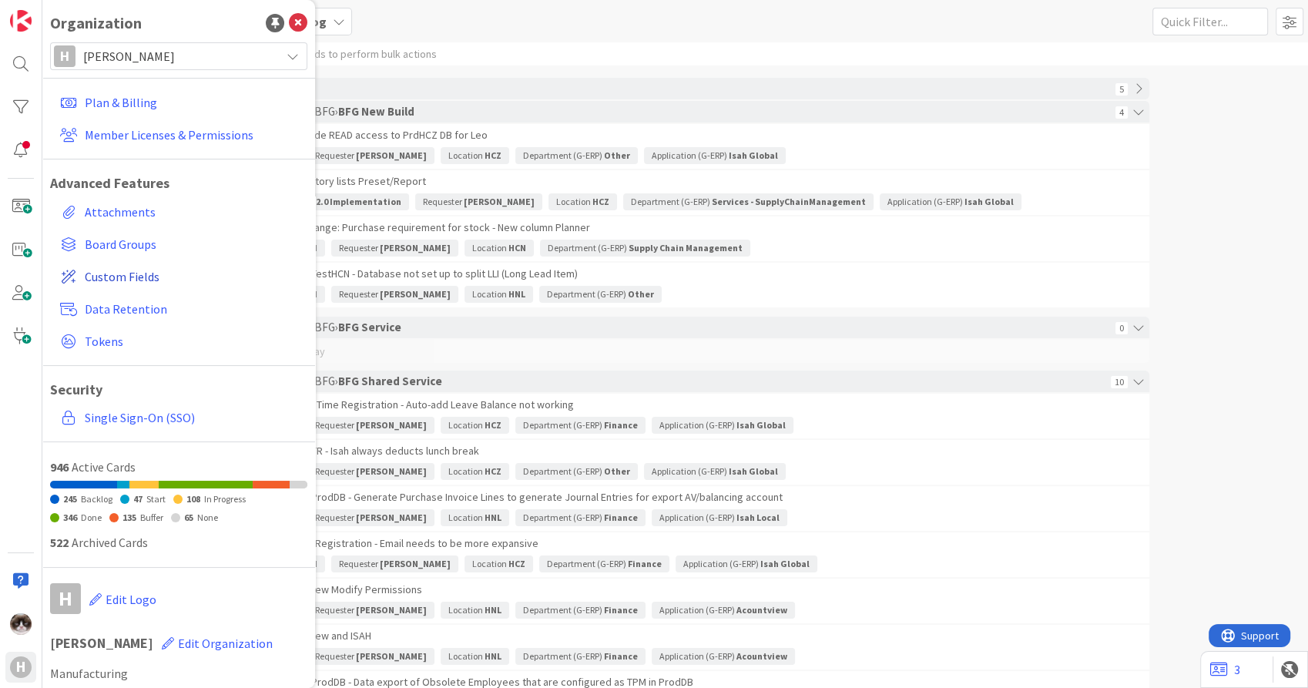
click at [129, 277] on span "Custom Fields" at bounding box center [193, 276] width 217 height 18
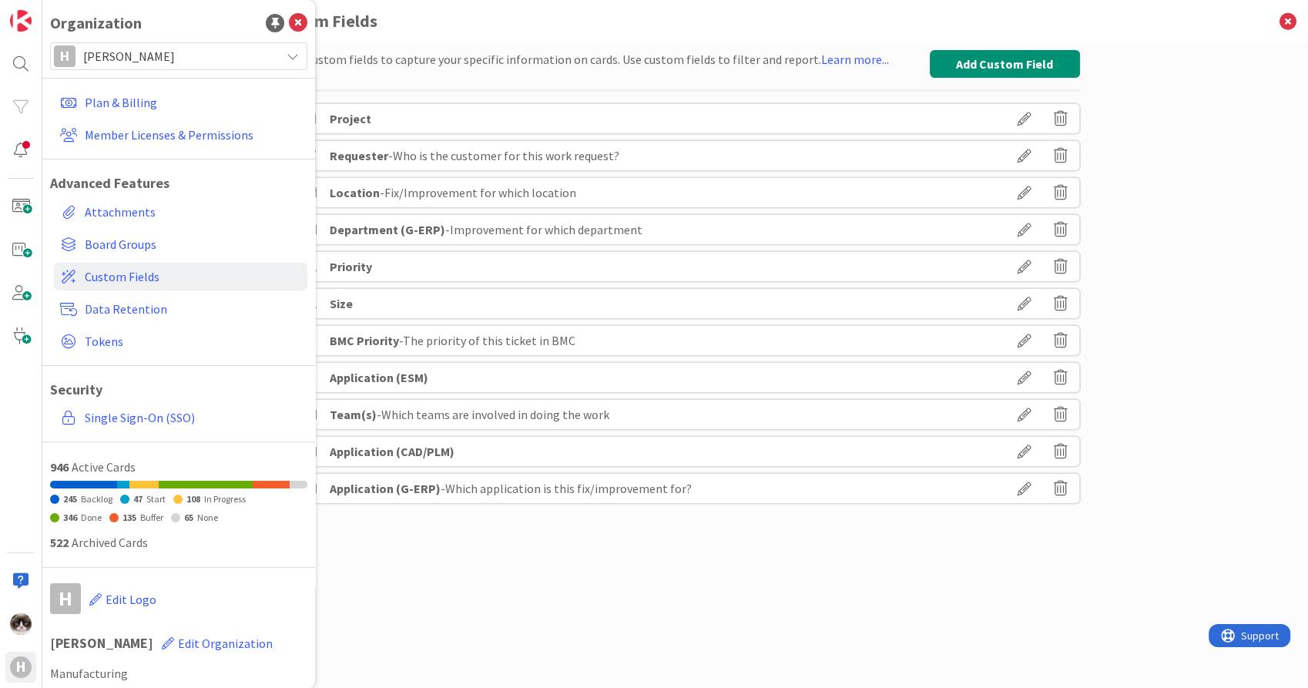
click at [558, 606] on div "Set up custom fields to capture your specific information on cards. Use custom …" at bounding box center [675, 349] width 809 height 599
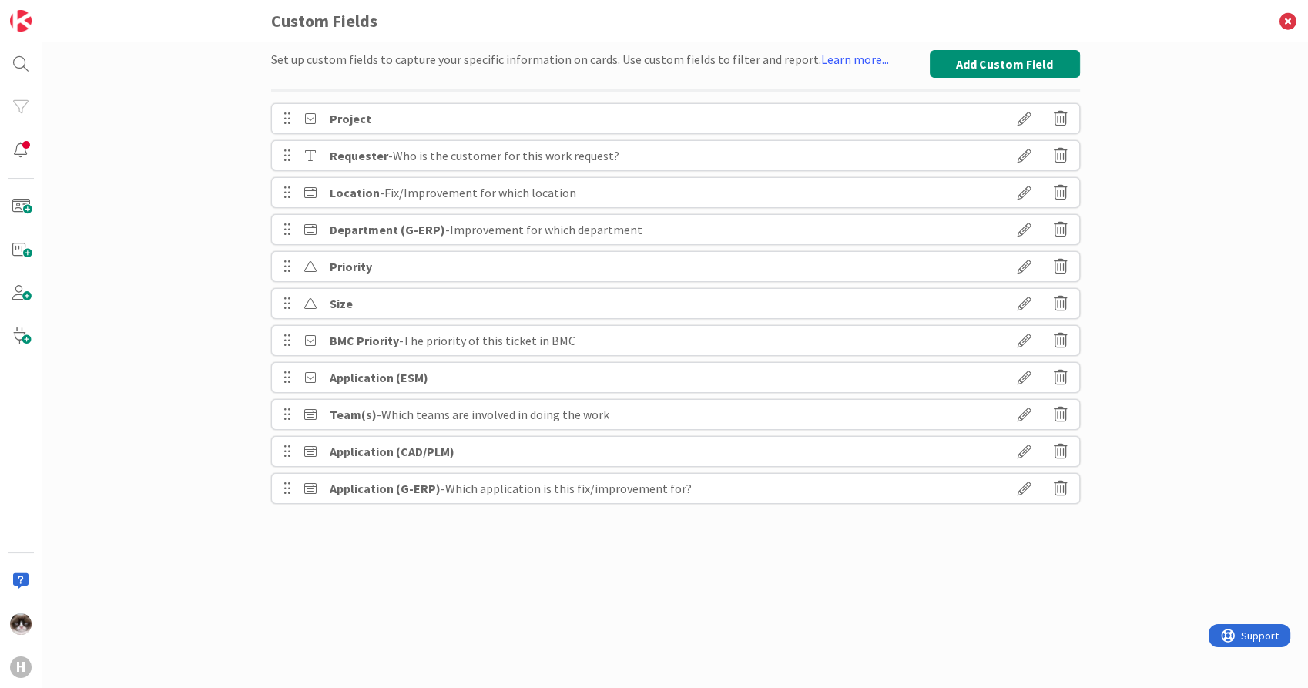
click at [1019, 194] on icon at bounding box center [1024, 193] width 43 height 26
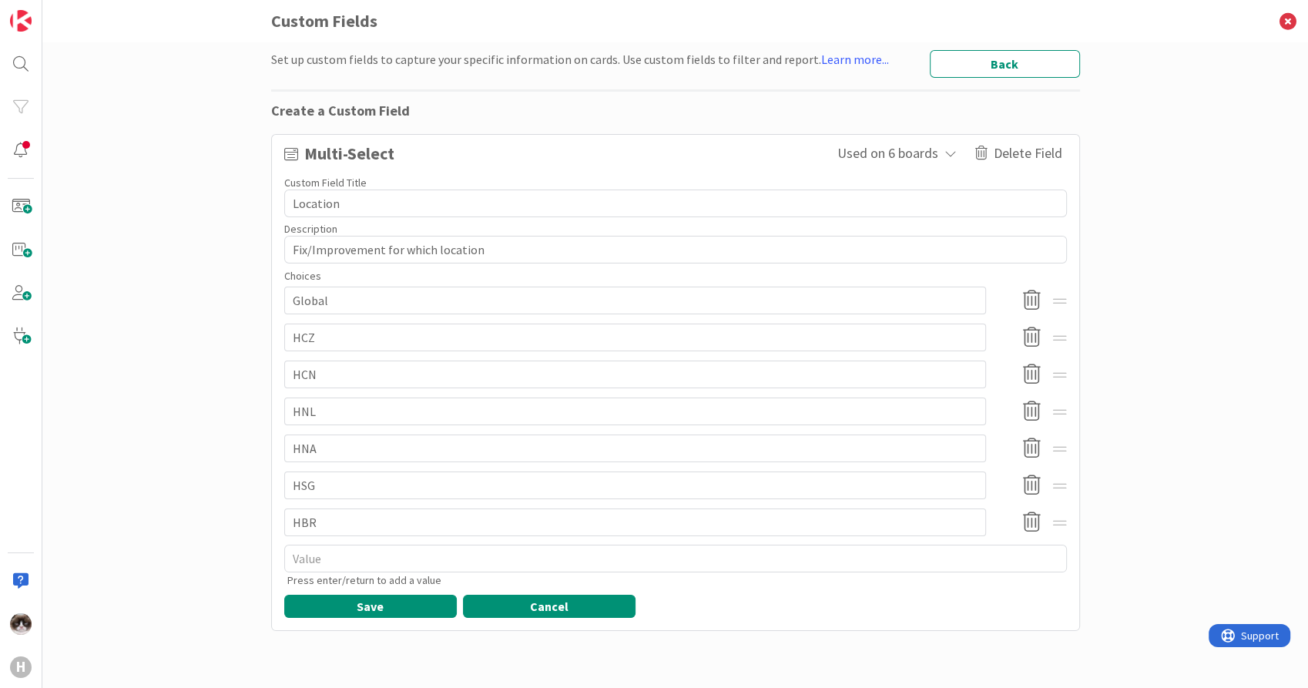
click at [519, 604] on button "Cancel" at bounding box center [549, 606] width 173 height 23
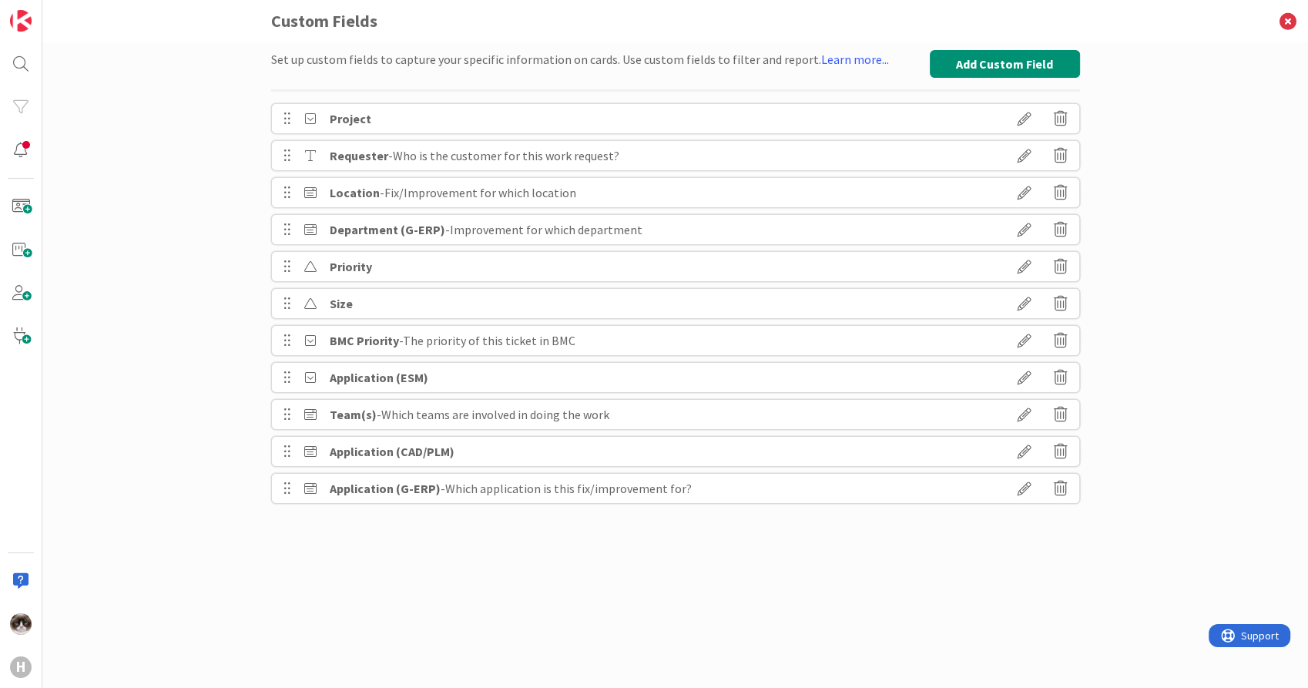
click at [1017, 493] on icon at bounding box center [1024, 488] width 43 height 26
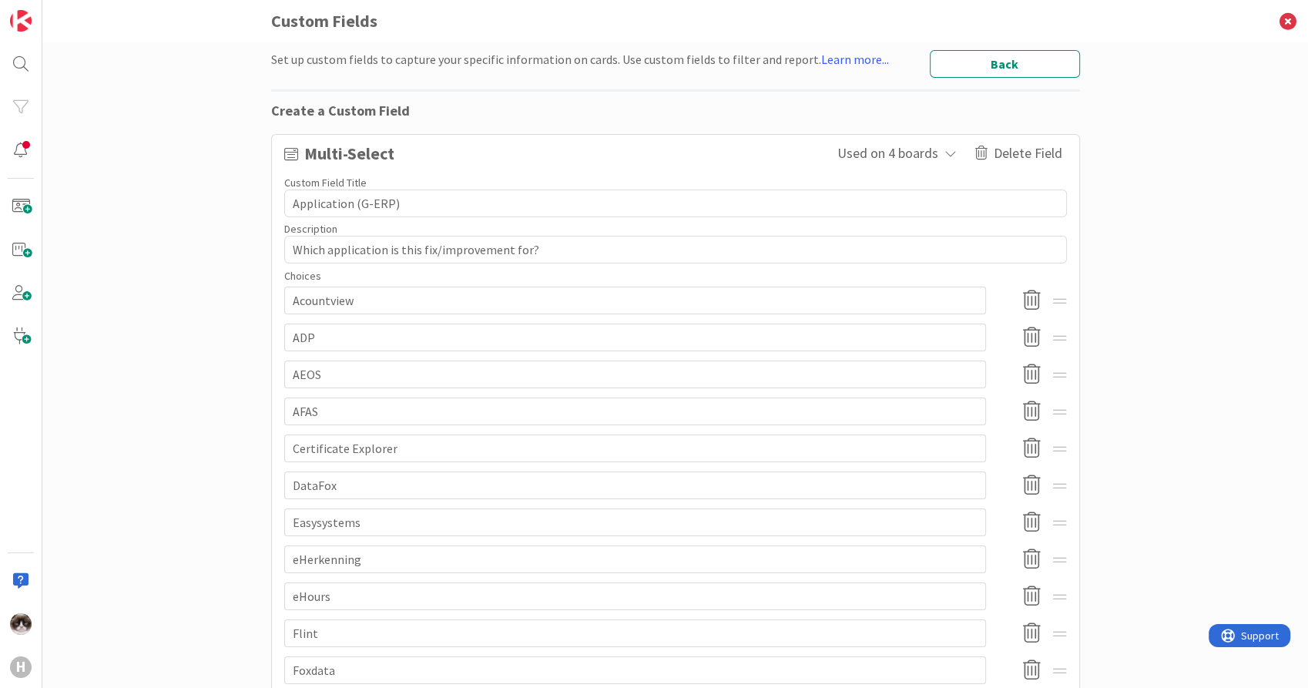
click at [371, 160] on span "Multi-Select" at bounding box center [567, 153] width 527 height 26
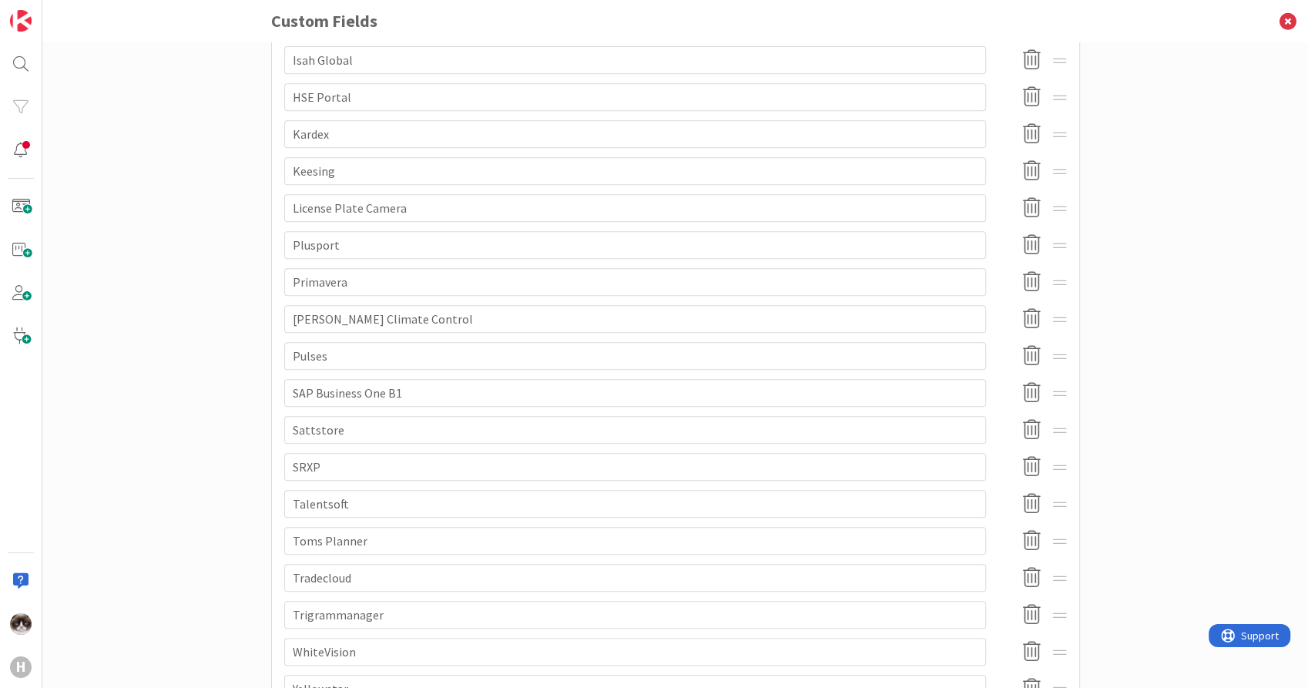
scroll to position [980, 0]
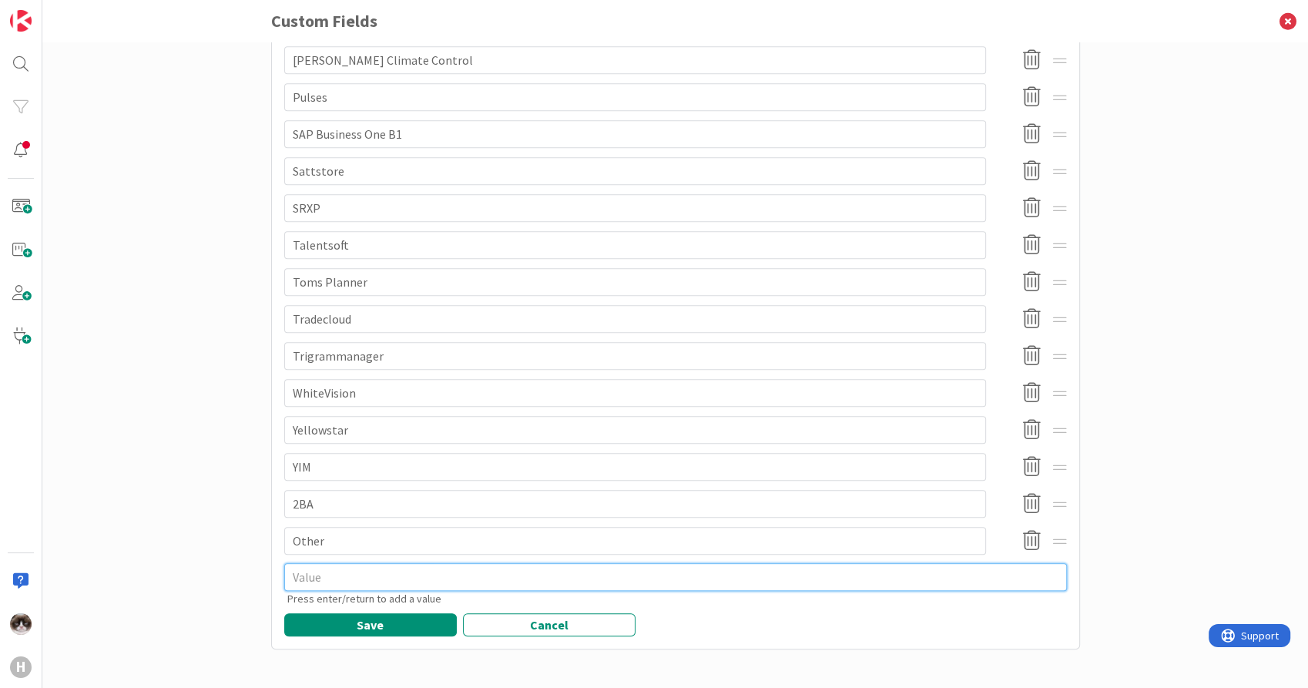
click at [348, 586] on textarea at bounding box center [675, 577] width 783 height 28
type textarea "x"
type textarea "N"
type textarea "x"
type textarea "No"
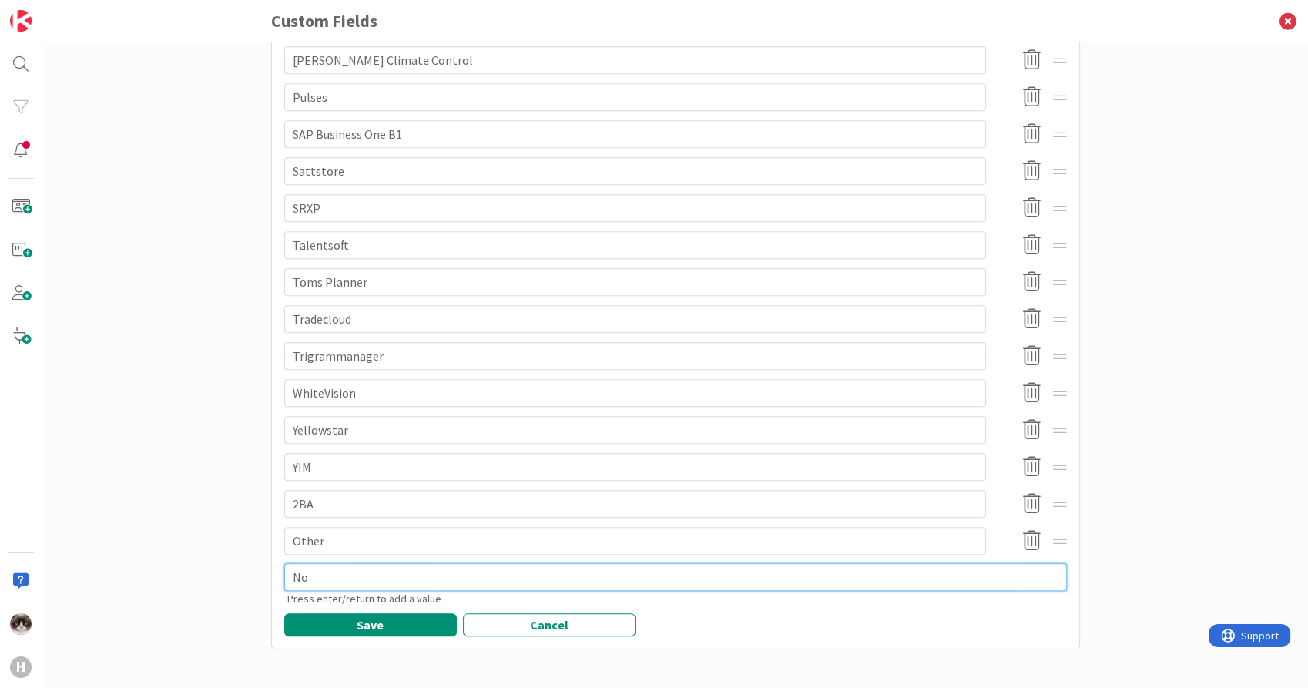
type textarea "x"
type textarea "No t"
type textarea "x"
type textarea "No ta"
type textarea "x"
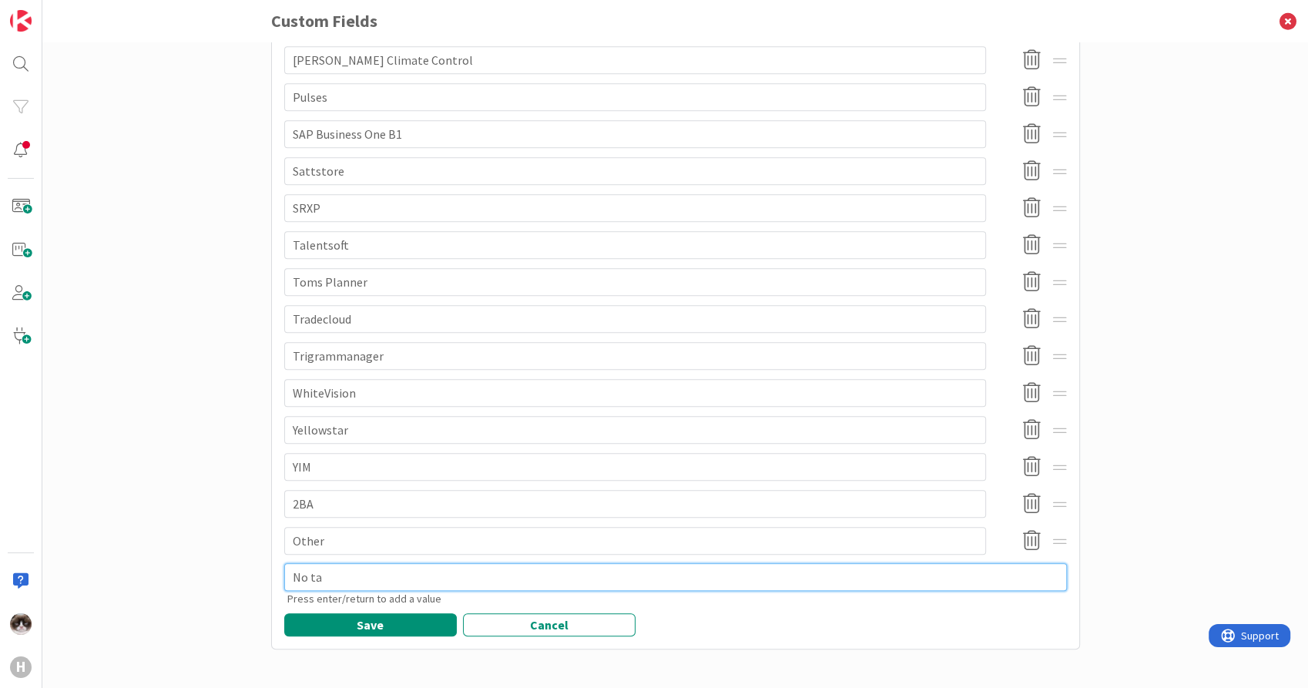
type textarea "No tap"
type textarea "x"
type textarea "No ta"
type textarea "x"
type textarea "No t"
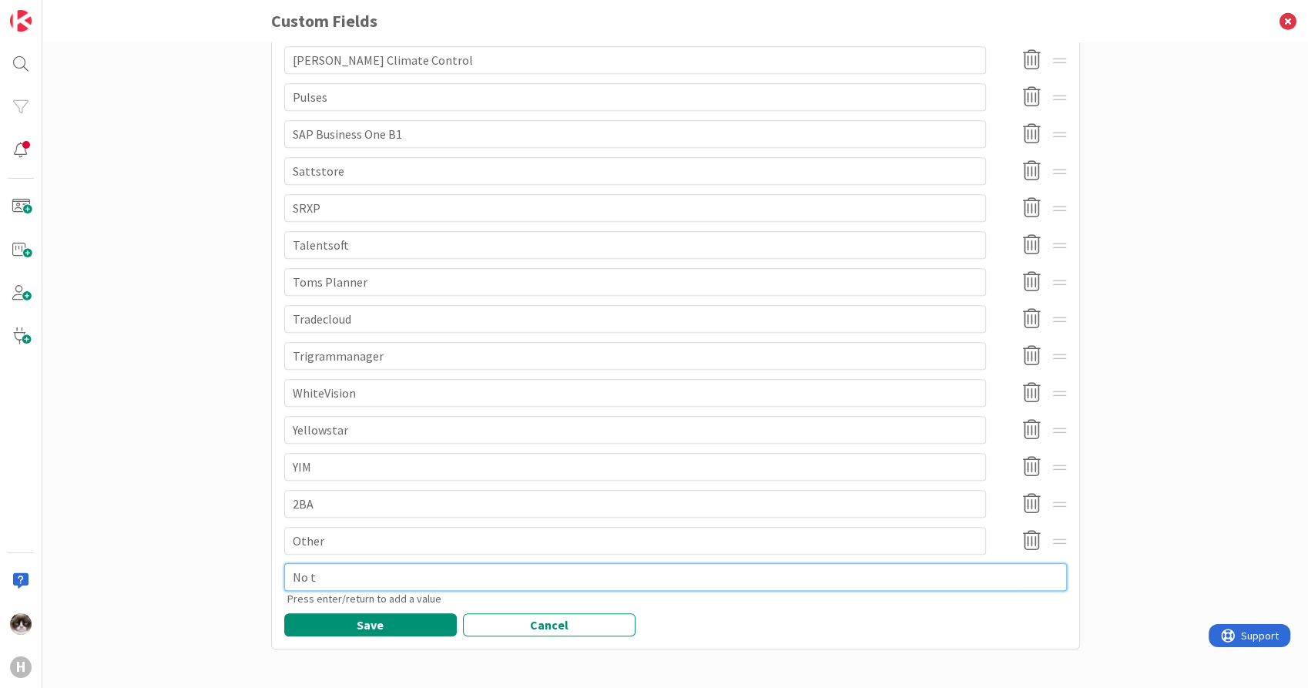
type textarea "x"
type textarea "No"
type textarea "x"
type textarea "No"
type textarea "x"
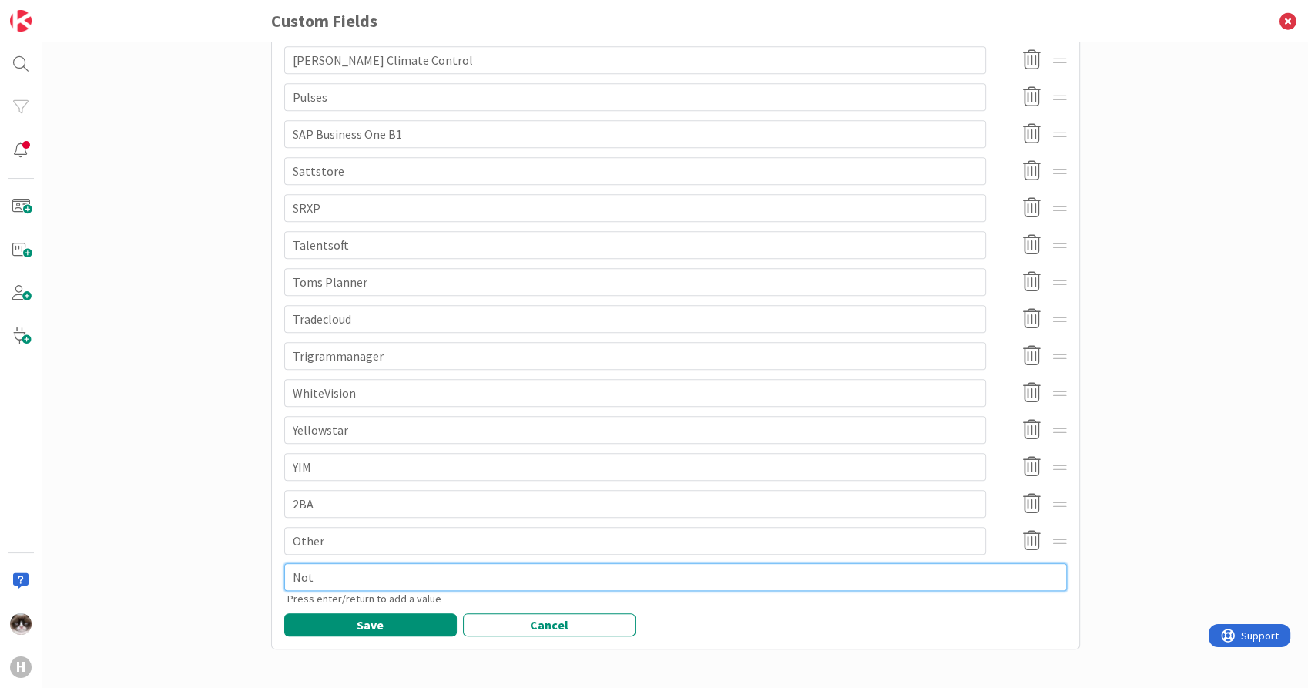
type textarea "Not"
type textarea "x"
type textarea "Not a"
type textarea "x"
type textarea "Not ap"
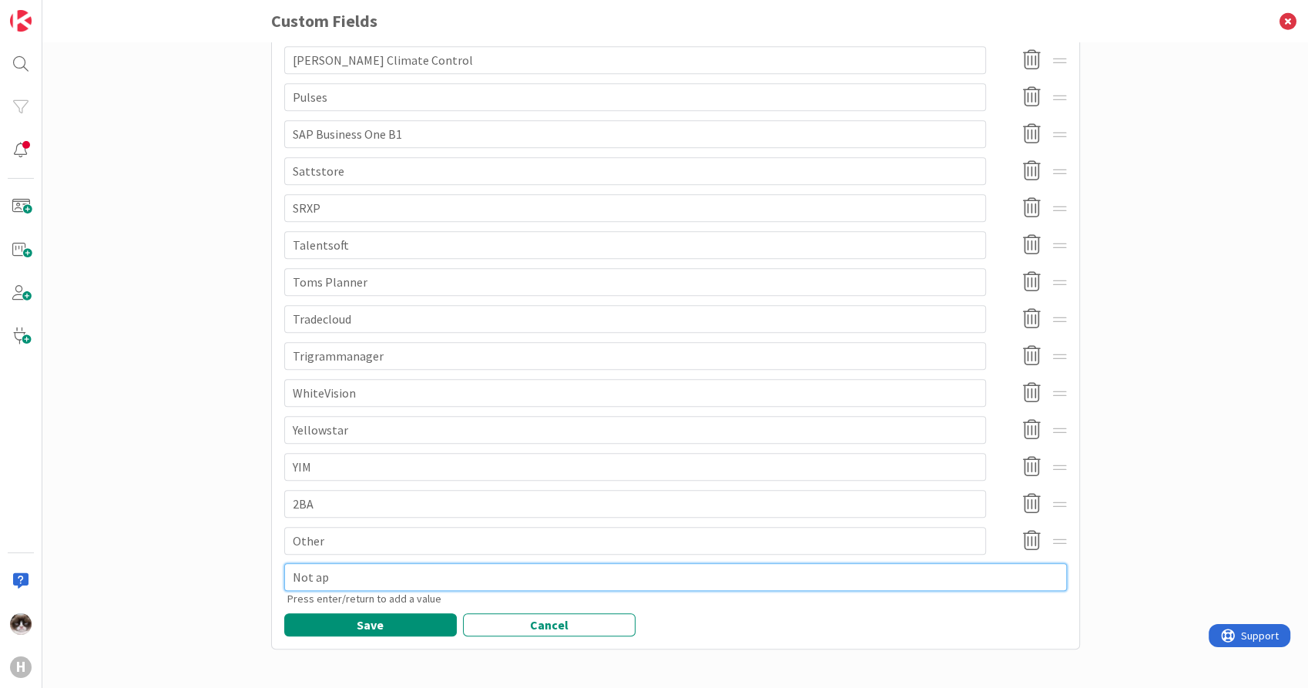
type textarea "x"
type textarea "Not app"
type textarea "x"
type textarea "Not appl"
type textarea "x"
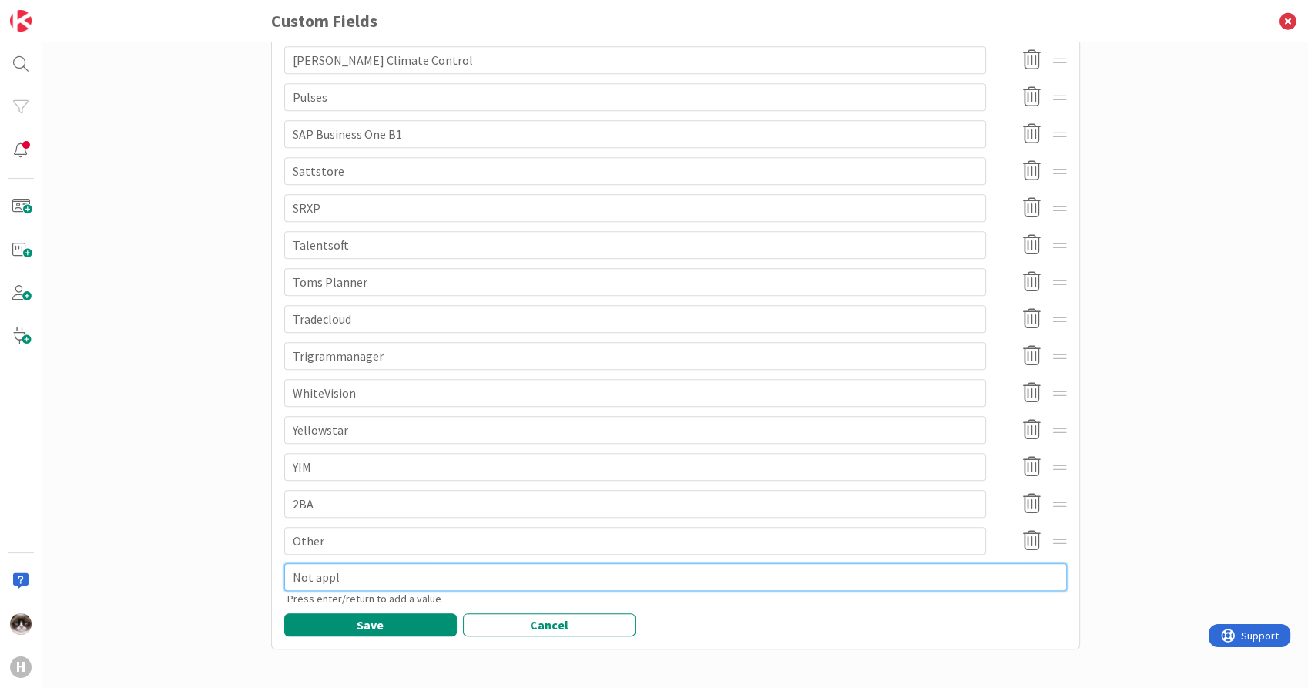
type textarea "Not appli"
type textarea "x"
type textarea "Not applic"
type textarea "x"
type textarea "Not applica"
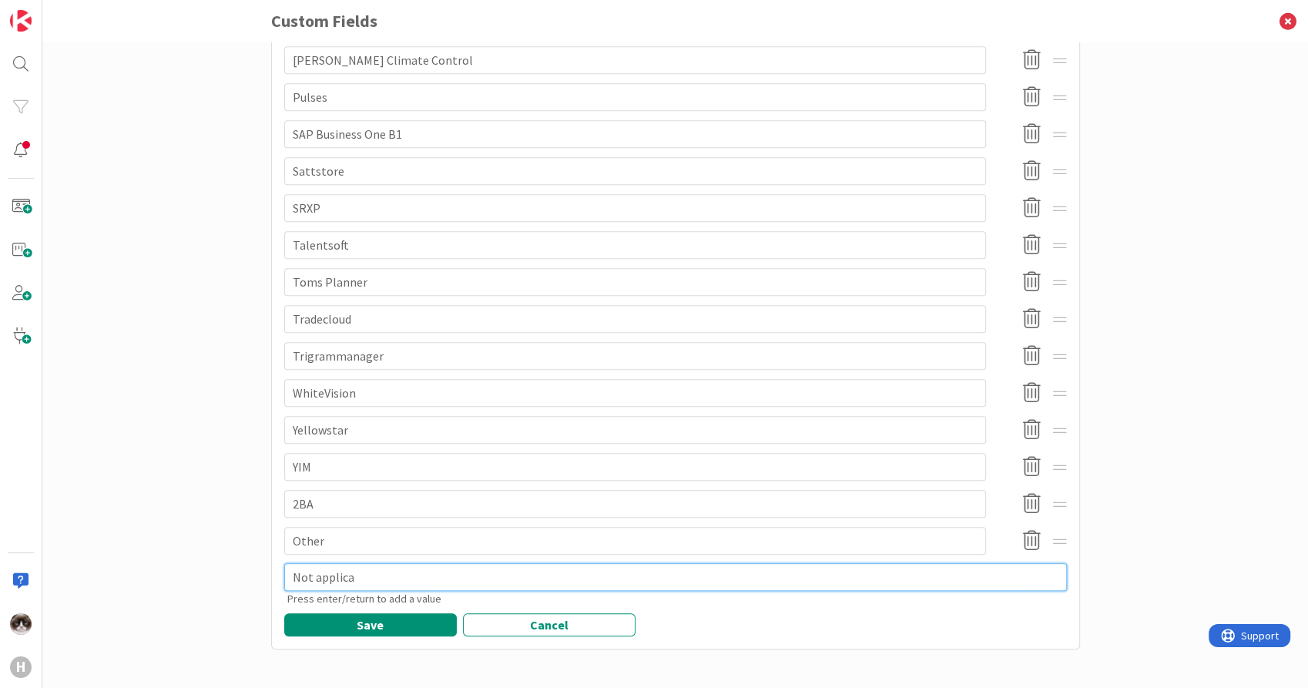
type textarea "x"
type textarea "Not applicab"
type textarea "x"
type textarea "Not applicabl"
type textarea "x"
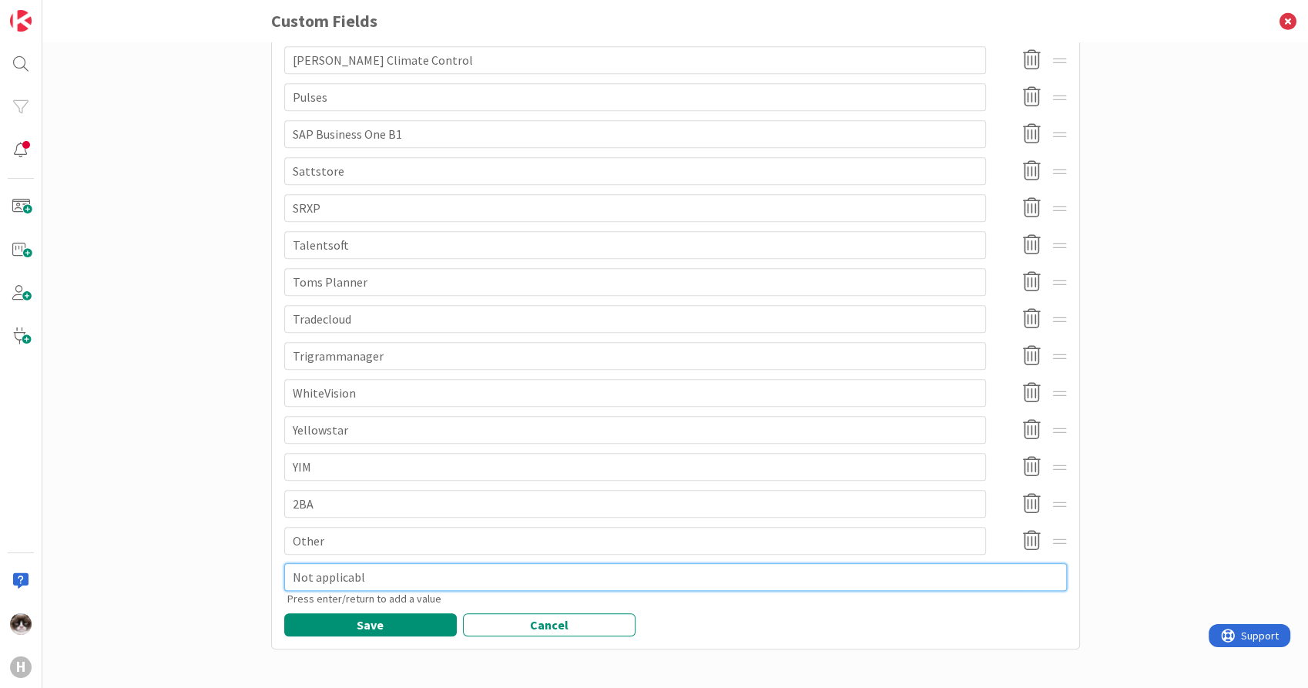
type textarea "Not applicable"
type textarea "x"
type textarea "Not applicable"
type textarea "x"
type textarea "Not applicable"
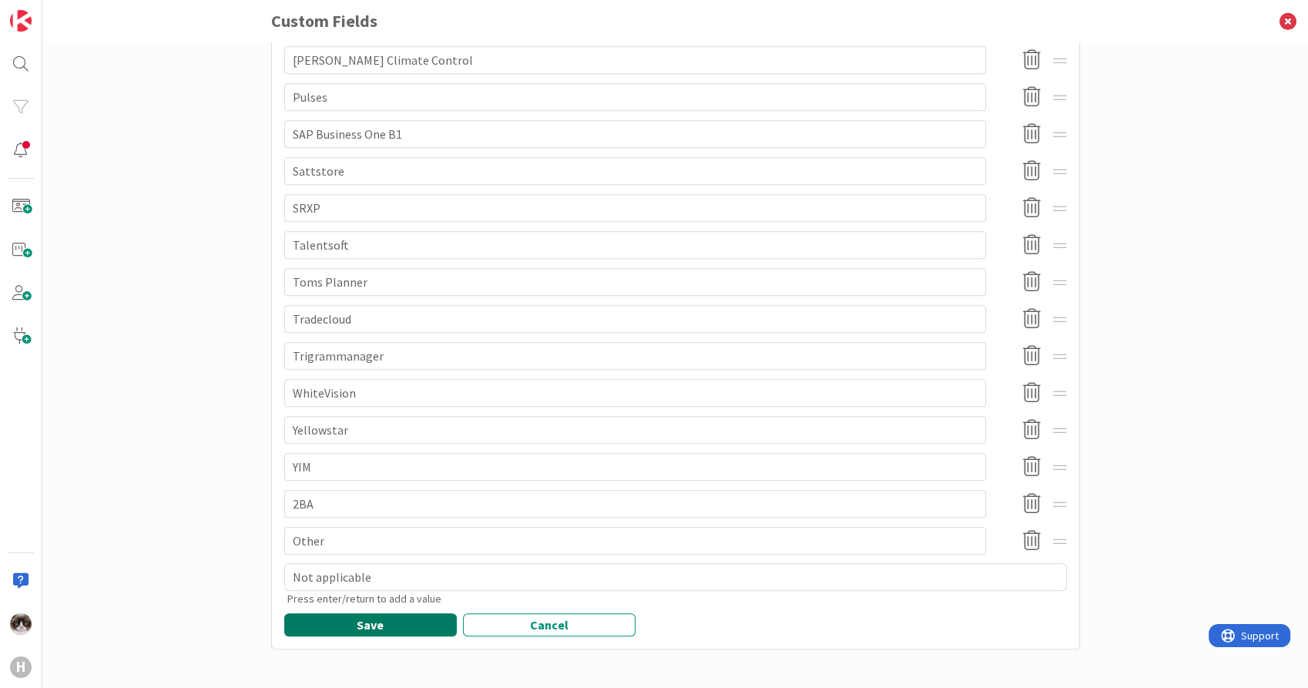
click at [358, 629] on button "Save" at bounding box center [370, 624] width 173 height 23
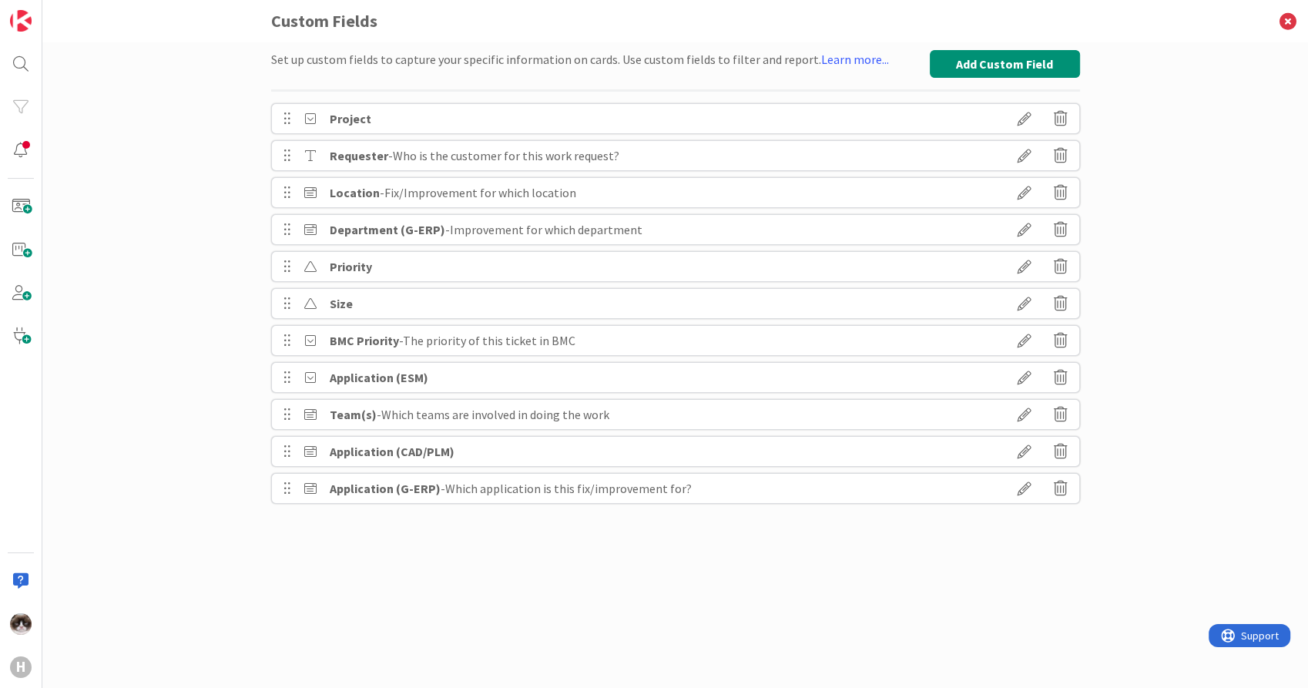
scroll to position [0, 0]
click at [1023, 230] on icon at bounding box center [1024, 230] width 43 height 26
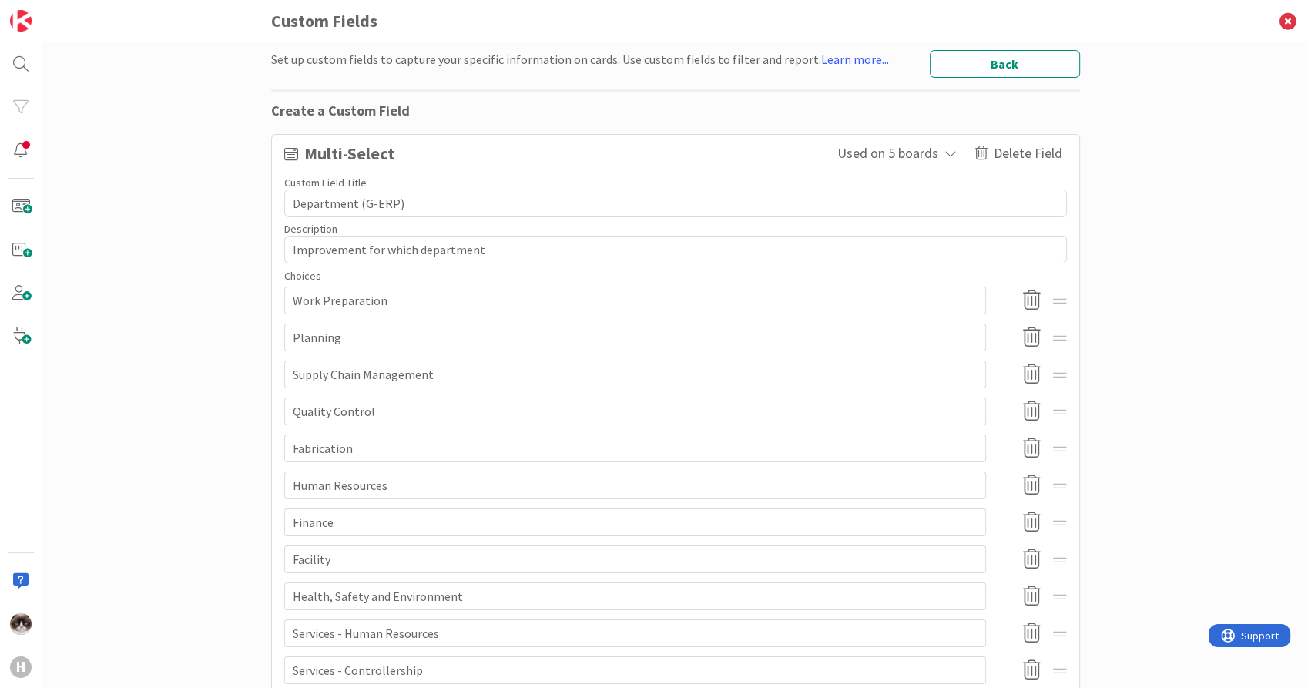
scroll to position [351, 0]
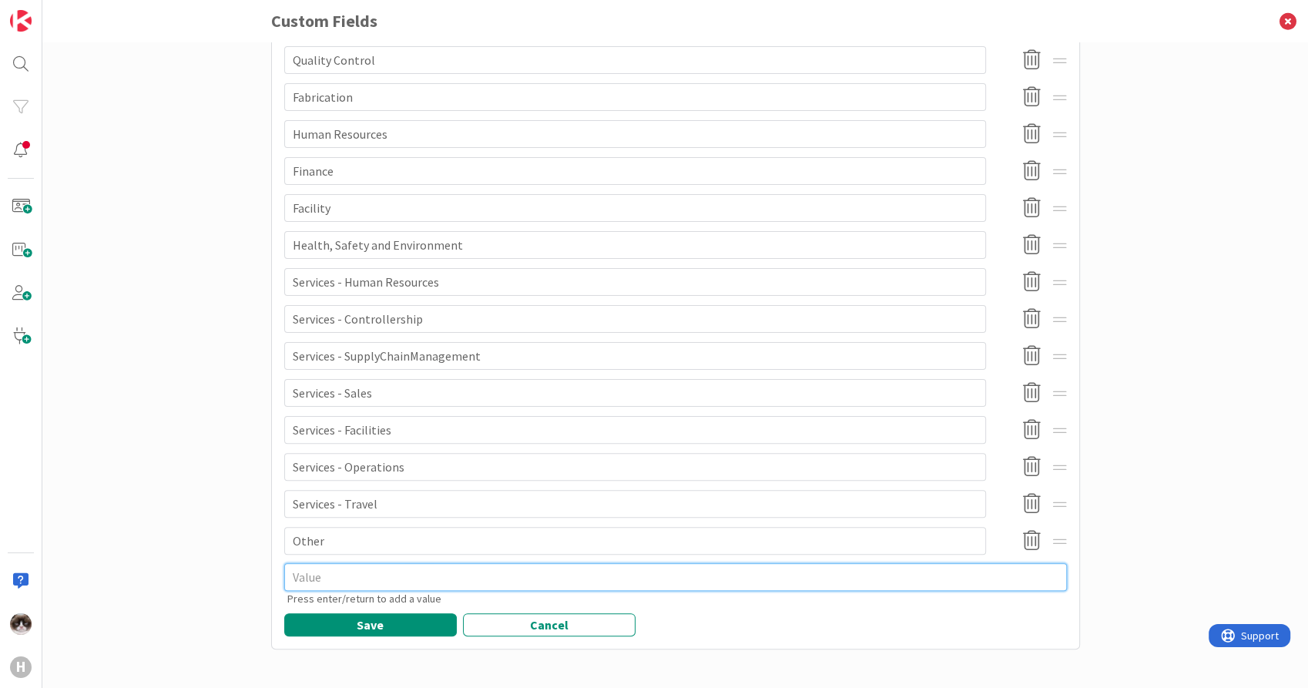
click at [318, 572] on textarea at bounding box center [675, 577] width 783 height 28
paste textarea "Not applicable"
type textarea "x"
type textarea "Not applicable"
click at [352, 624] on button "Save" at bounding box center [370, 624] width 173 height 23
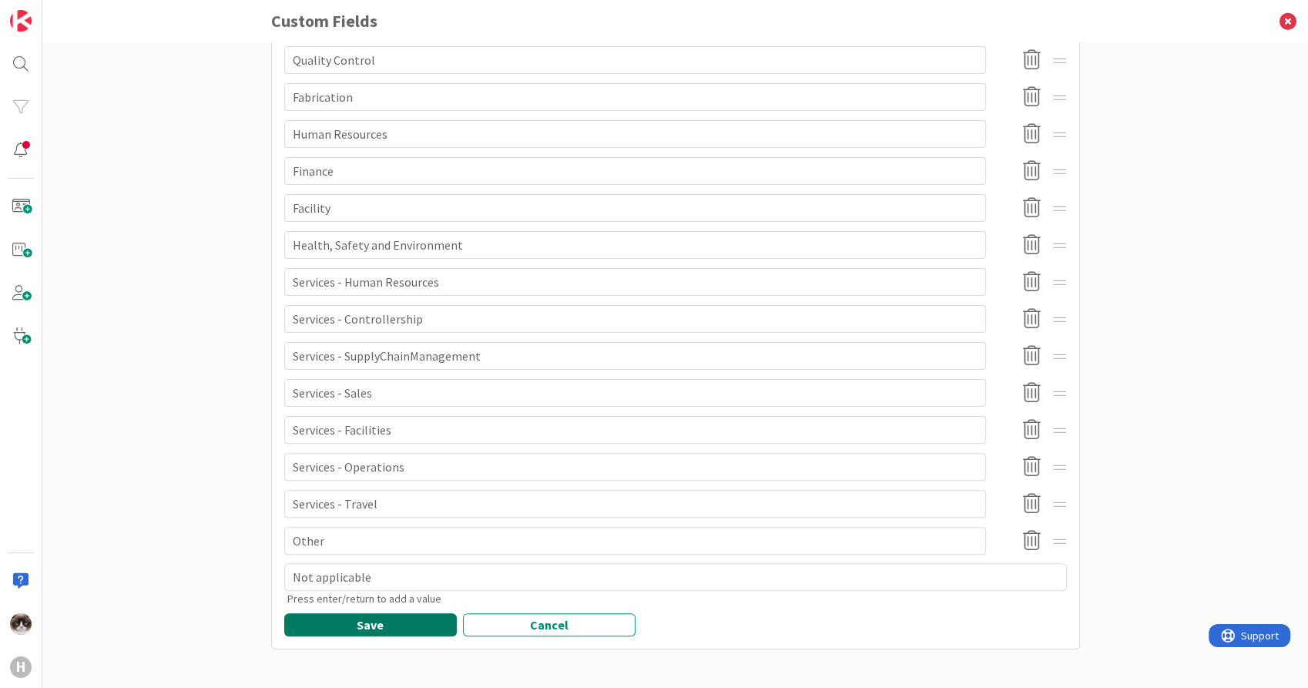
scroll to position [0, 0]
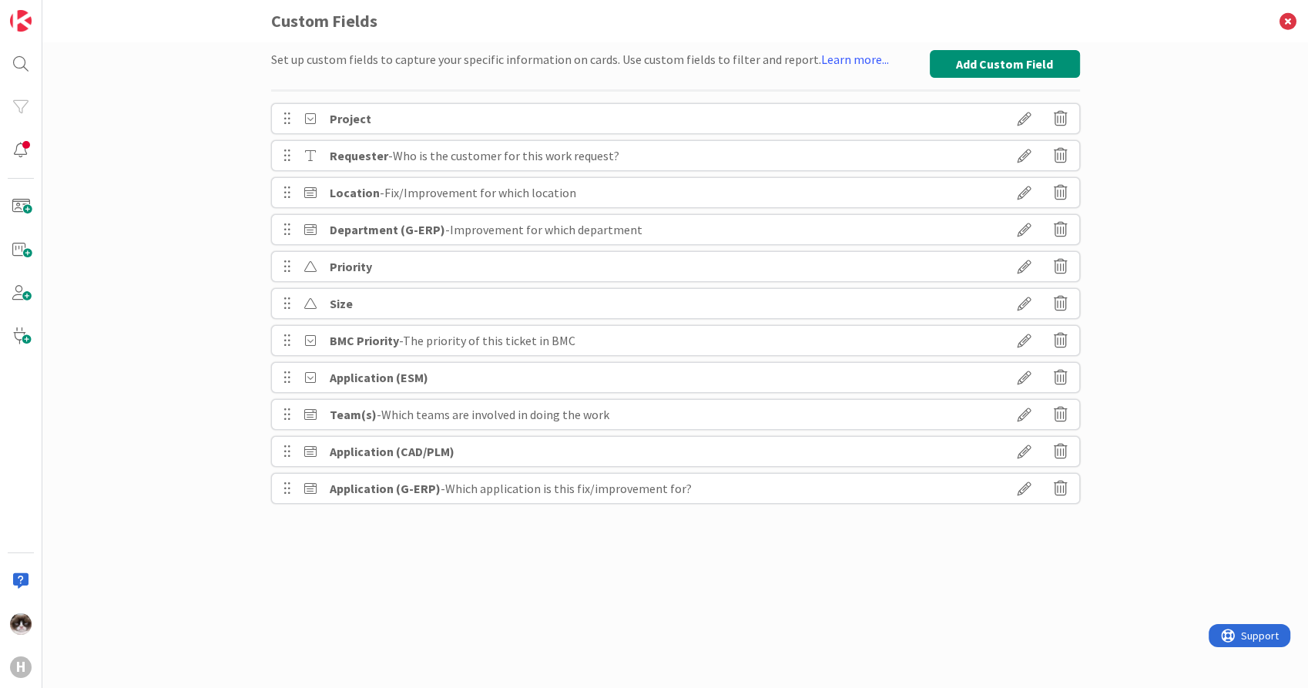
click at [1022, 267] on icon at bounding box center [1024, 266] width 43 height 26
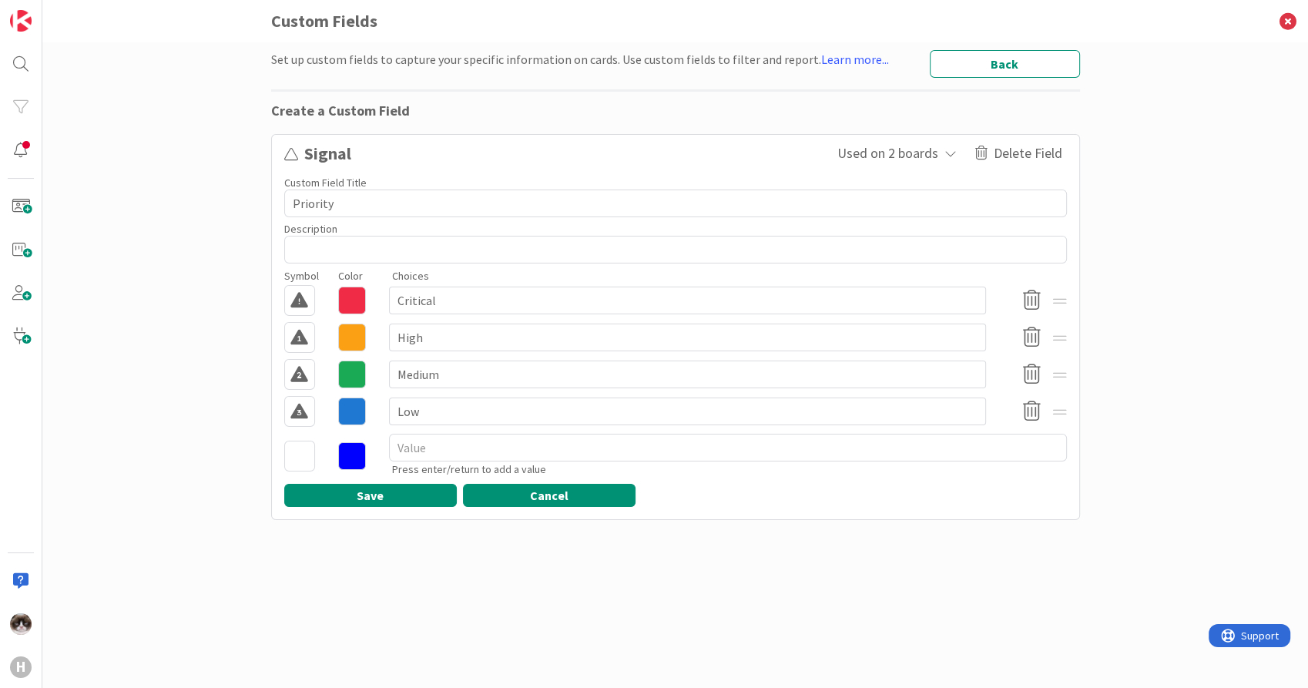
click at [623, 492] on button "Cancel" at bounding box center [549, 495] width 173 height 23
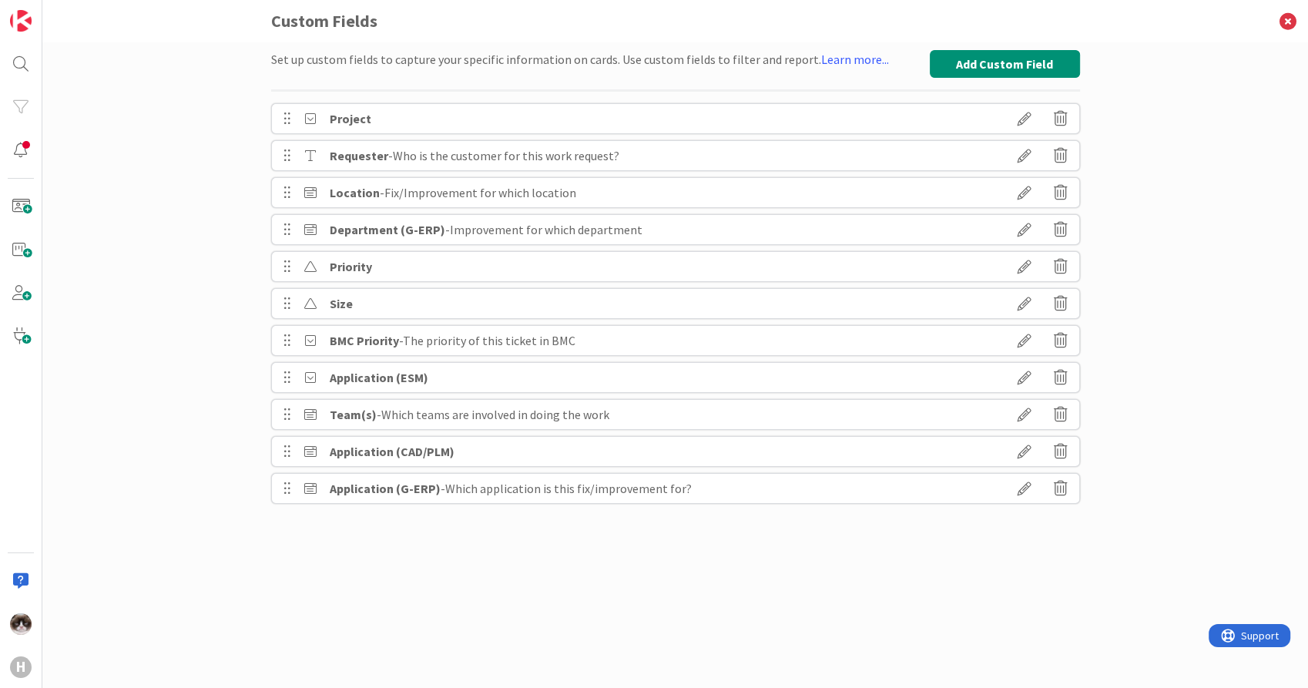
click at [1026, 300] on icon at bounding box center [1024, 303] width 43 height 26
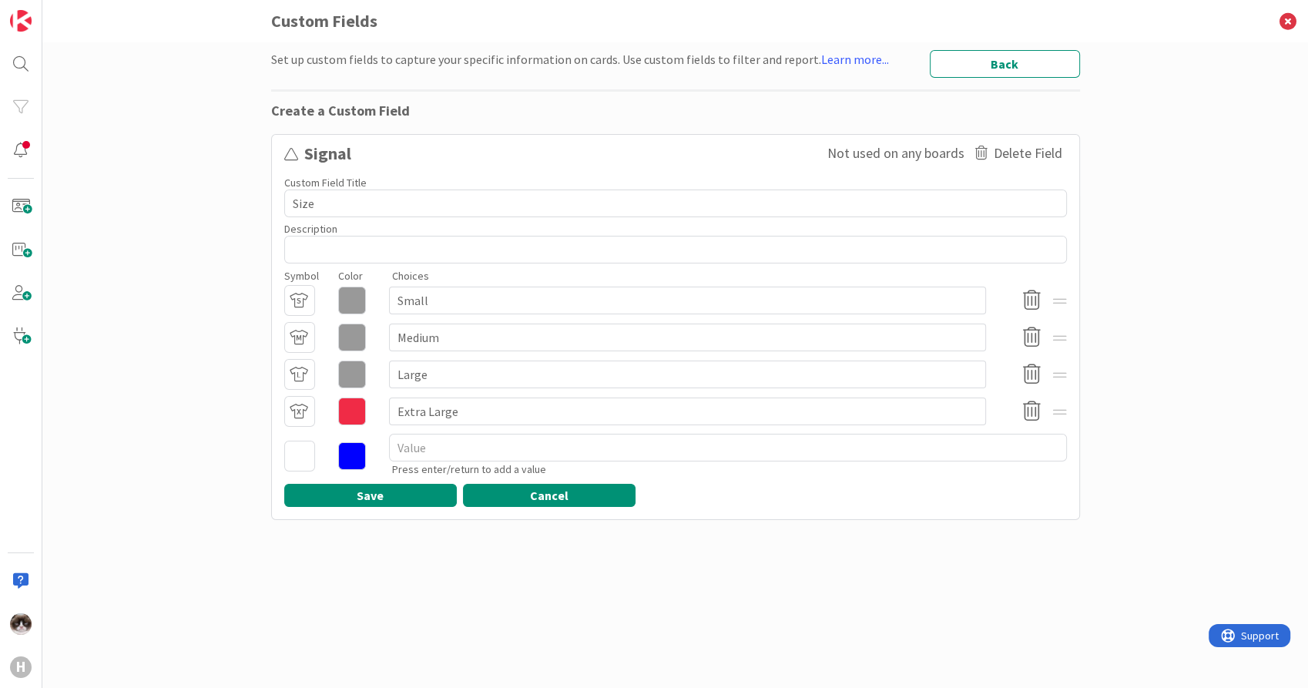
click at [604, 500] on button "Cancel" at bounding box center [549, 495] width 173 height 23
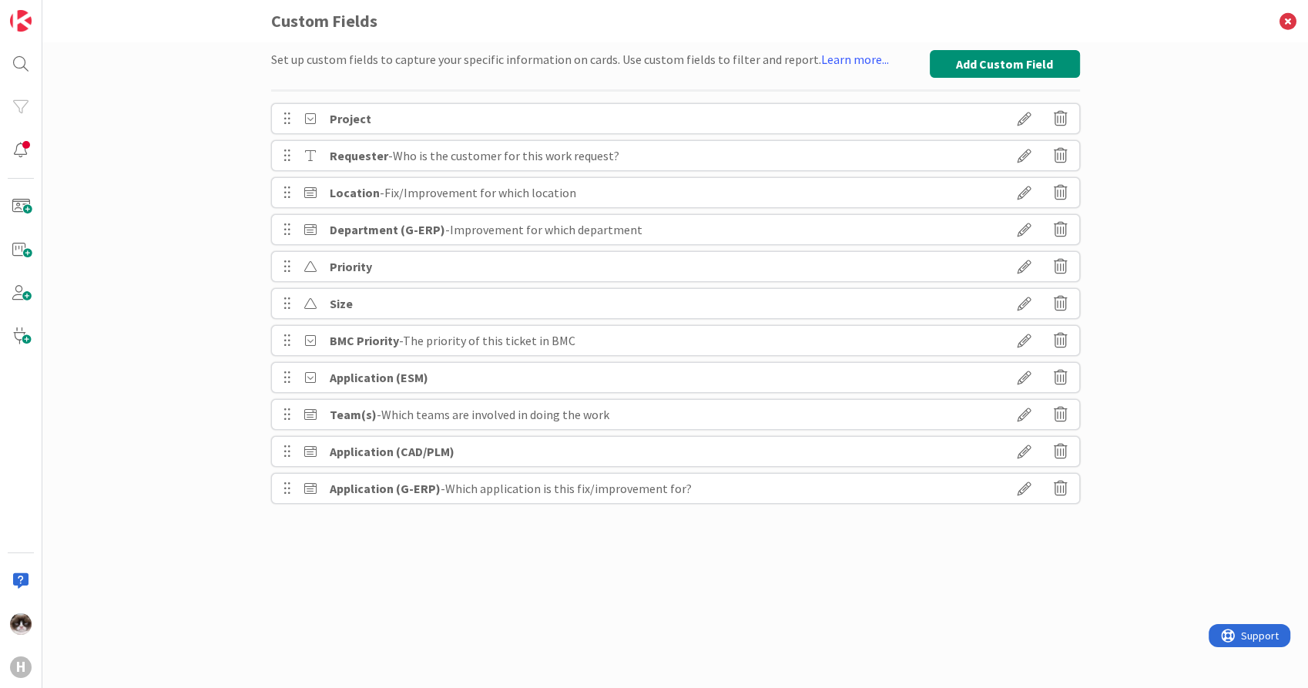
click at [1022, 492] on icon at bounding box center [1024, 488] width 43 height 26
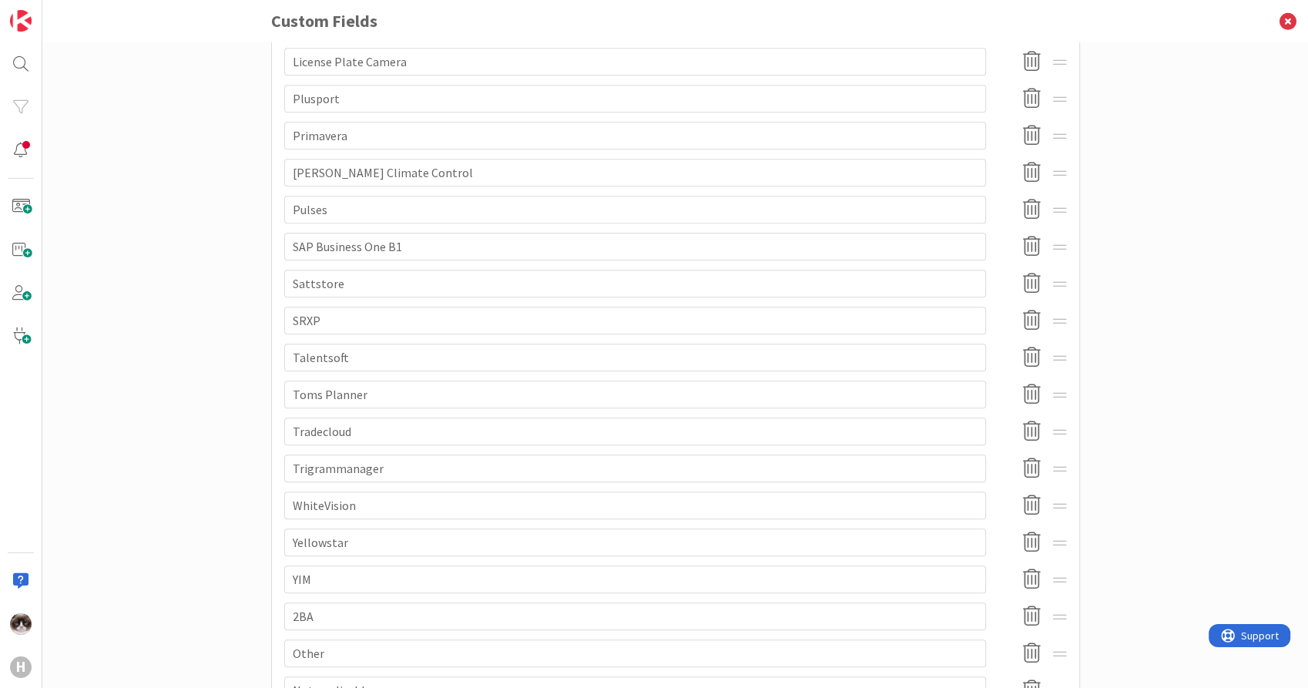
scroll to position [1017, 0]
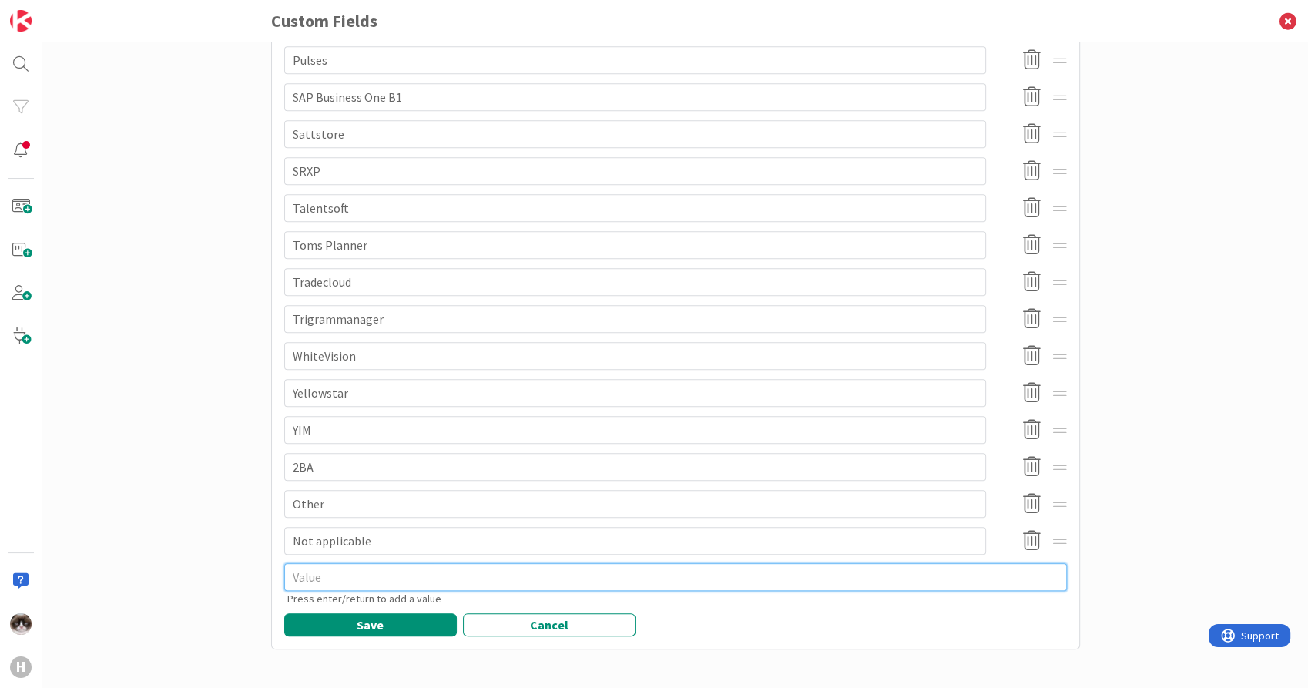
click at [322, 589] on textarea at bounding box center [675, 577] width 783 height 28
type textarea "x"
type textarea "M"
type textarea "x"
type textarea "Ma"
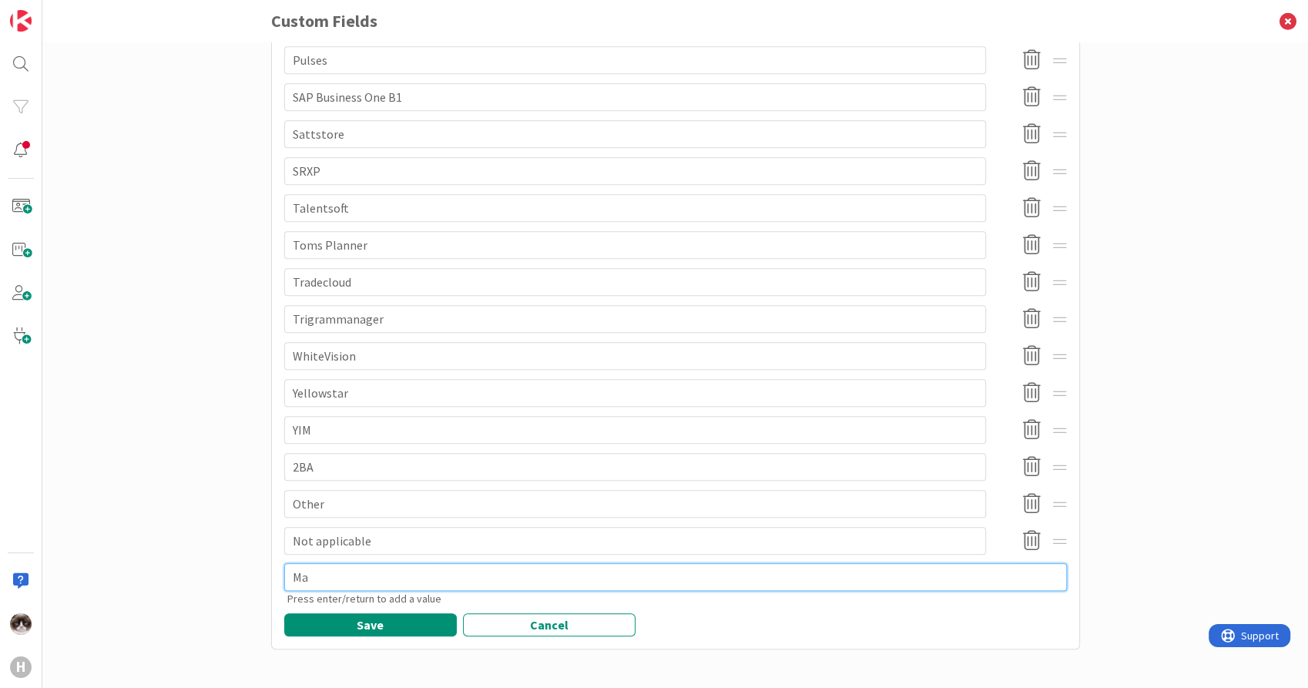
type textarea "x"
type textarea "Mar"
type textarea "x"
type textarea "MarQ"
type textarea "x"
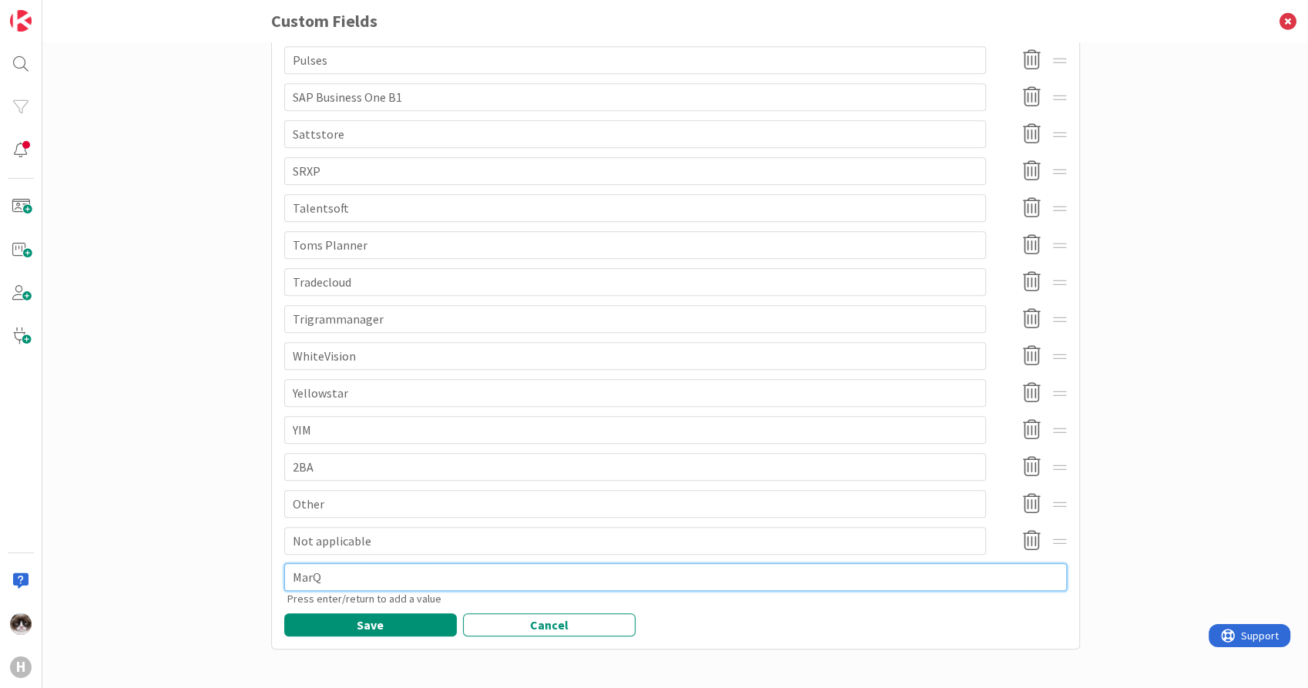
type textarea "MarQ P"
type textarea "x"
type textarea "MarQ Po"
type textarea "x"
type textarea "[PERSON_NAME]"
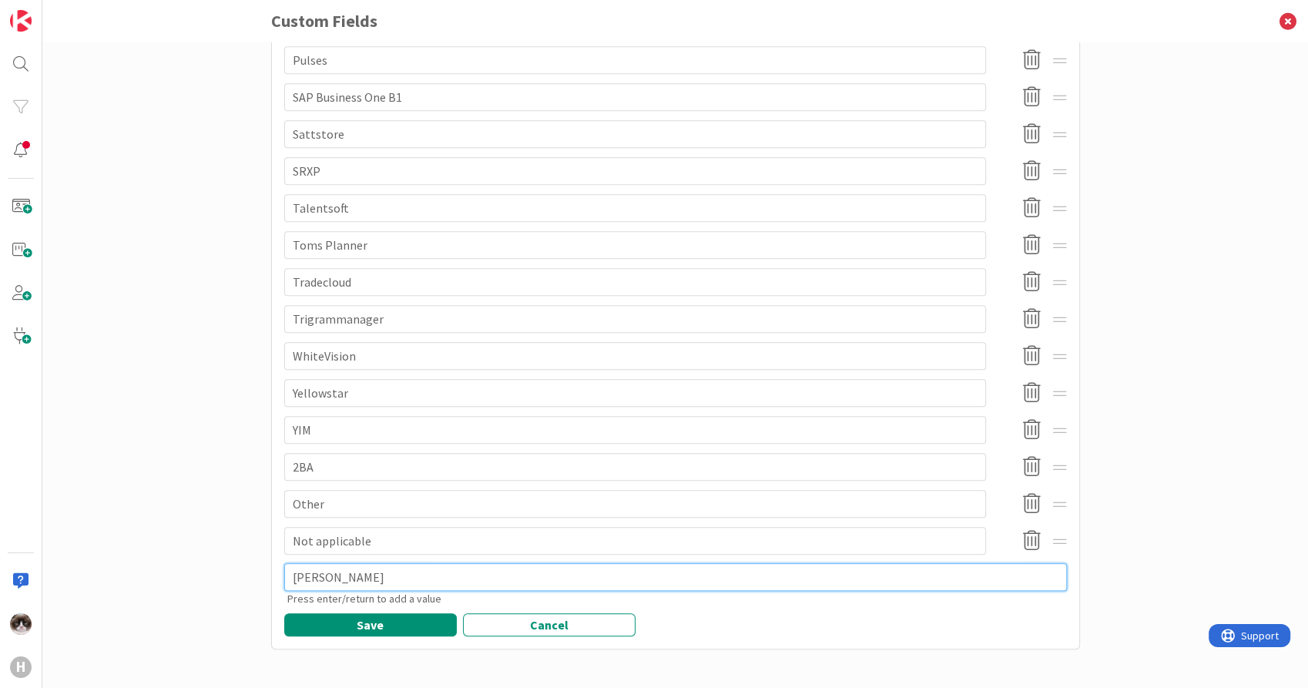
type textarea "x"
type textarea "[PERSON_NAME]"
click at [316, 572] on textarea "[PERSON_NAME]" at bounding box center [675, 577] width 783 height 28
type textarea "x"
type textarea "MarQPonto"
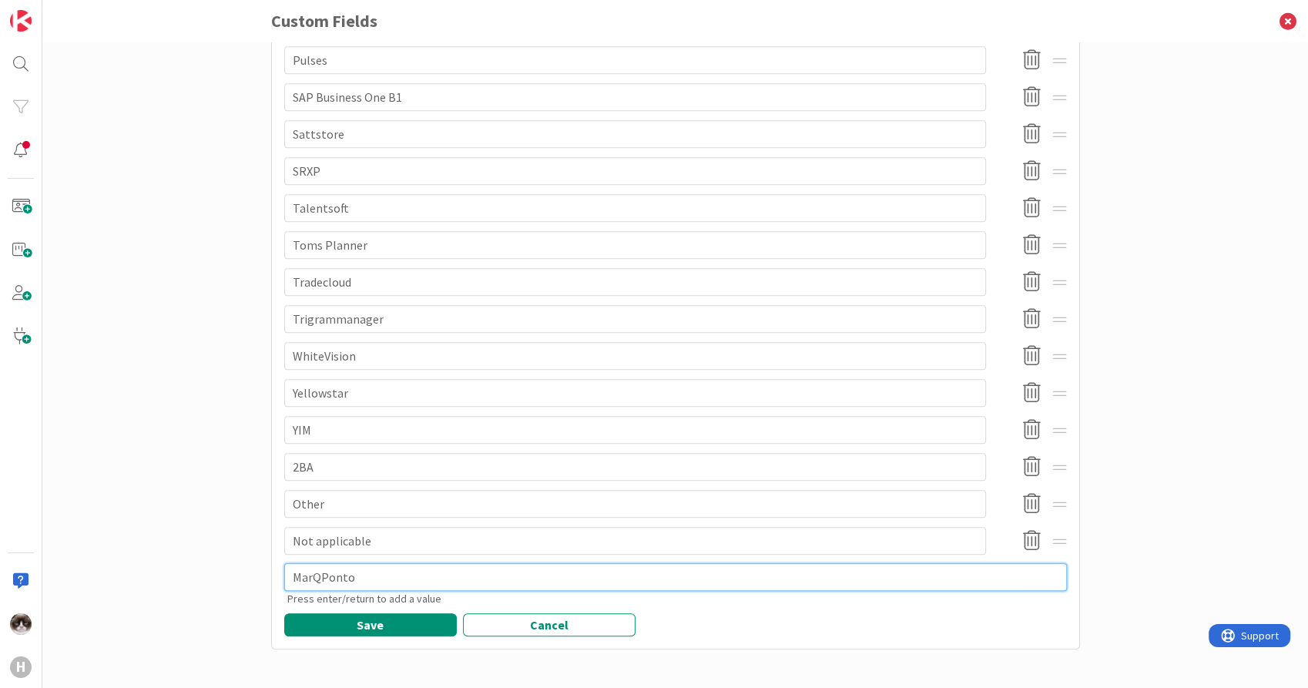
type textarea "x"
type textarea "MarPonto"
type textarea "x"
type textarea "MarqPonto"
type textarea "x"
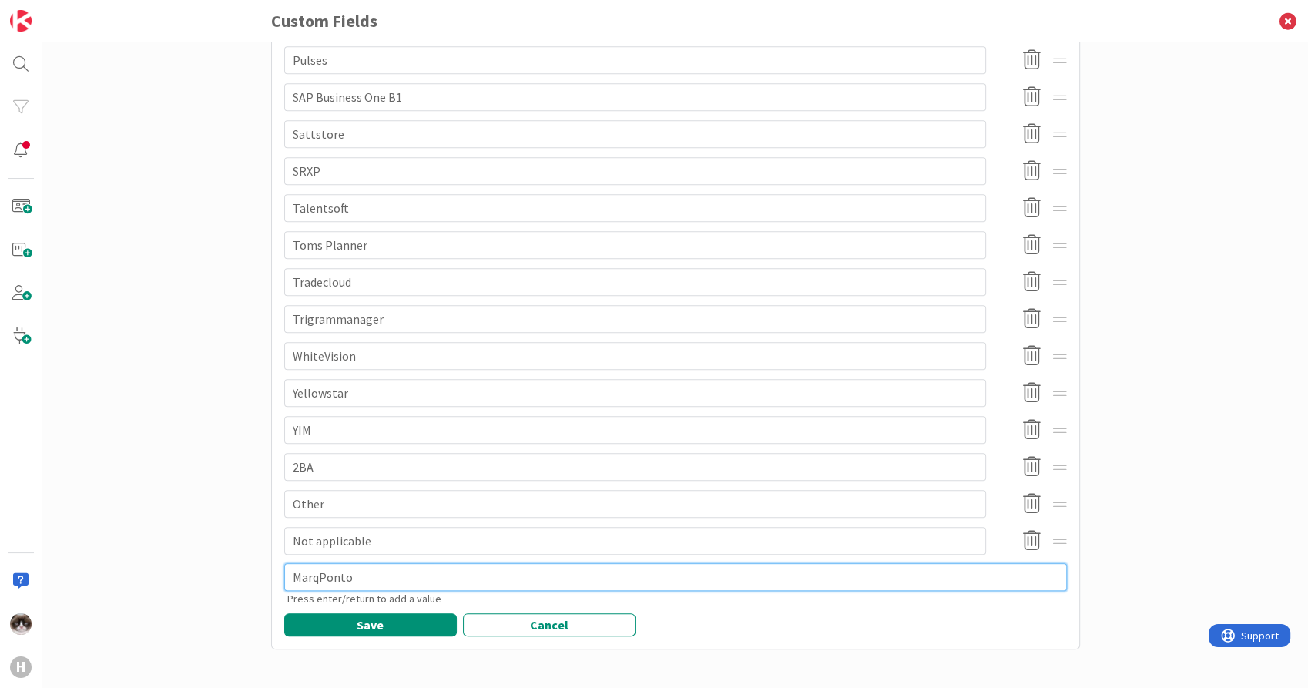
type textarea "Marqonto"
type textarea "x"
type textarea "MarqPonto"
click at [167, 504] on div "Set up custom fields to capture your specific information on cards. Use custom …" at bounding box center [675, 365] width 1266 height 646
click at [815, 574] on textarea "MarqPonto" at bounding box center [675, 577] width 783 height 28
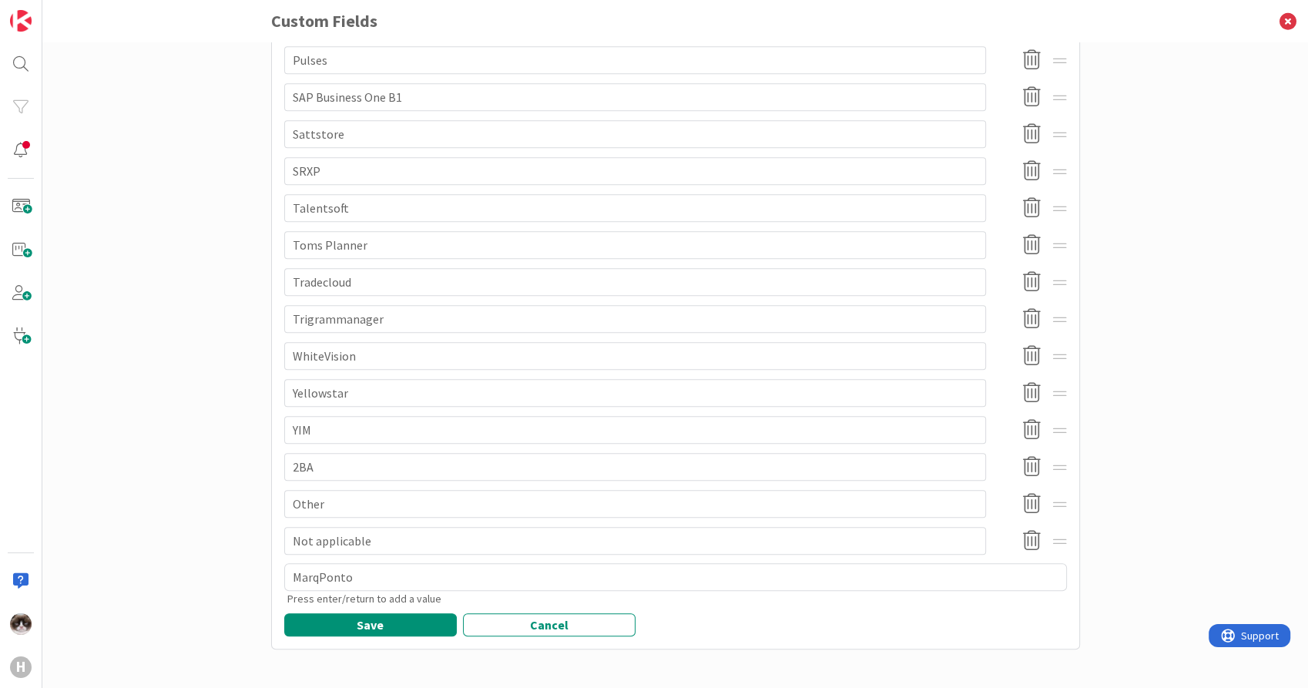
type textarea "x"
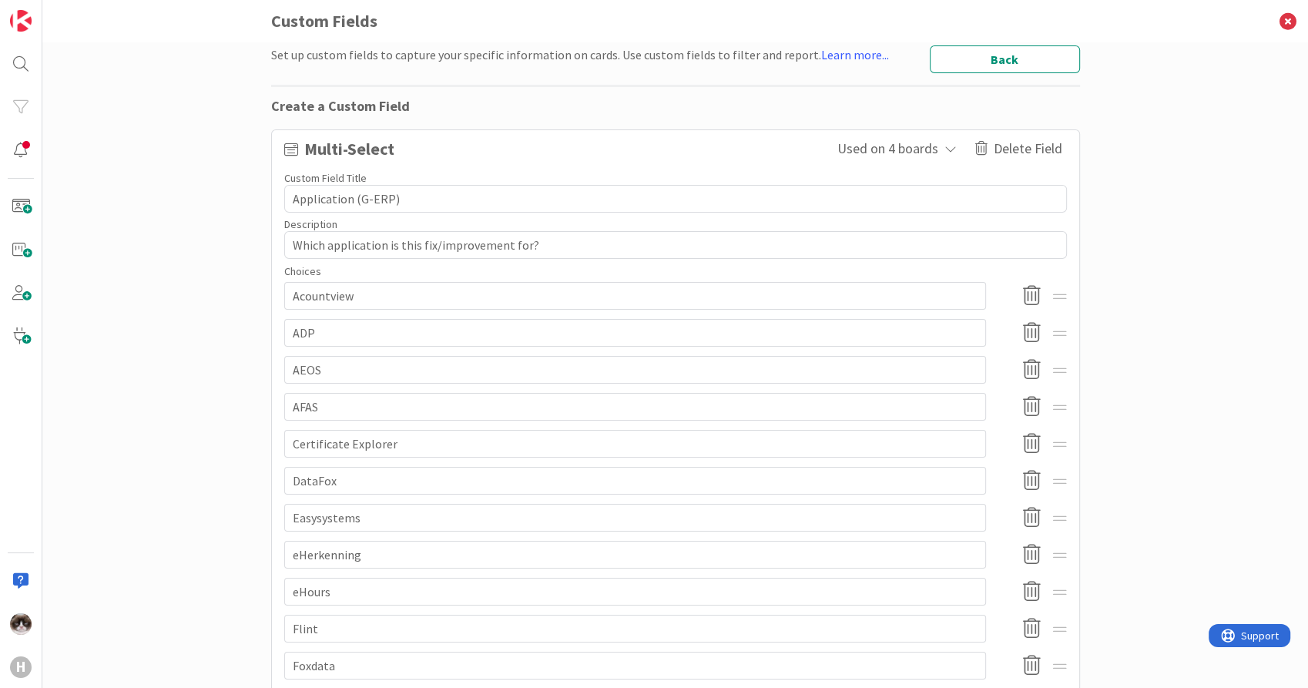
scroll to position [0, 0]
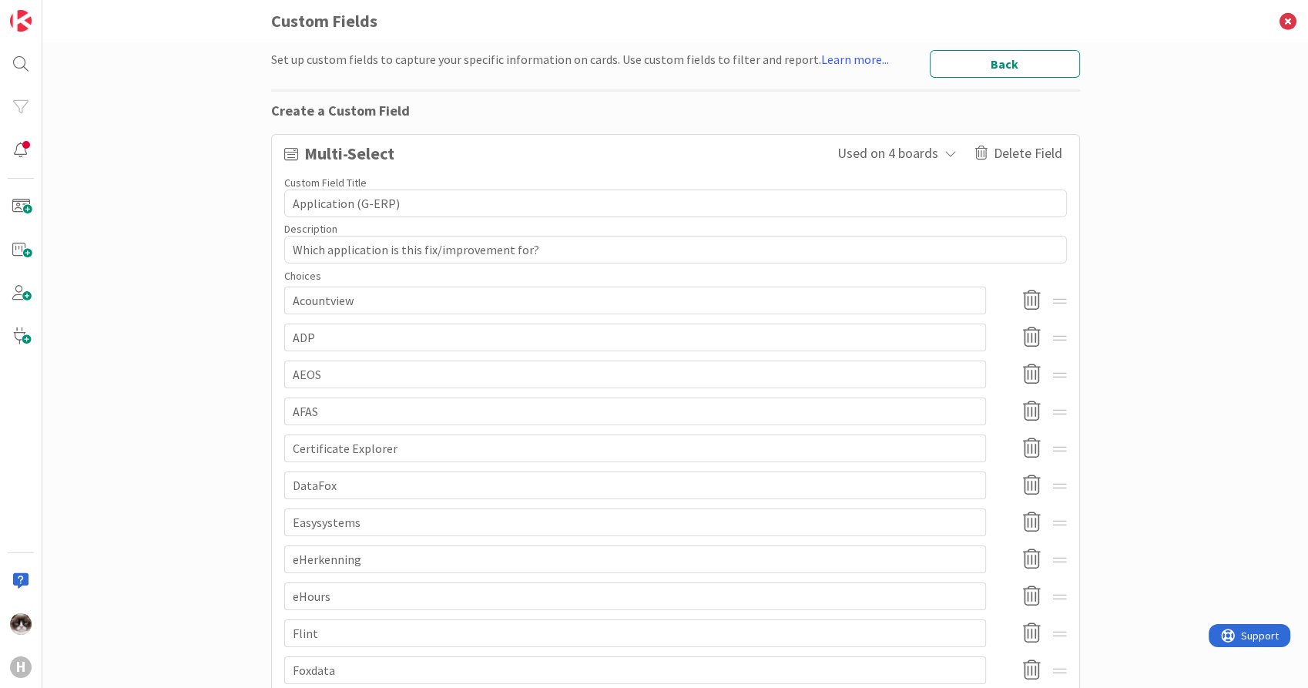
click at [432, 150] on span "Multi-Select" at bounding box center [567, 153] width 527 height 26
click at [1026, 72] on button "Back" at bounding box center [1005, 64] width 150 height 28
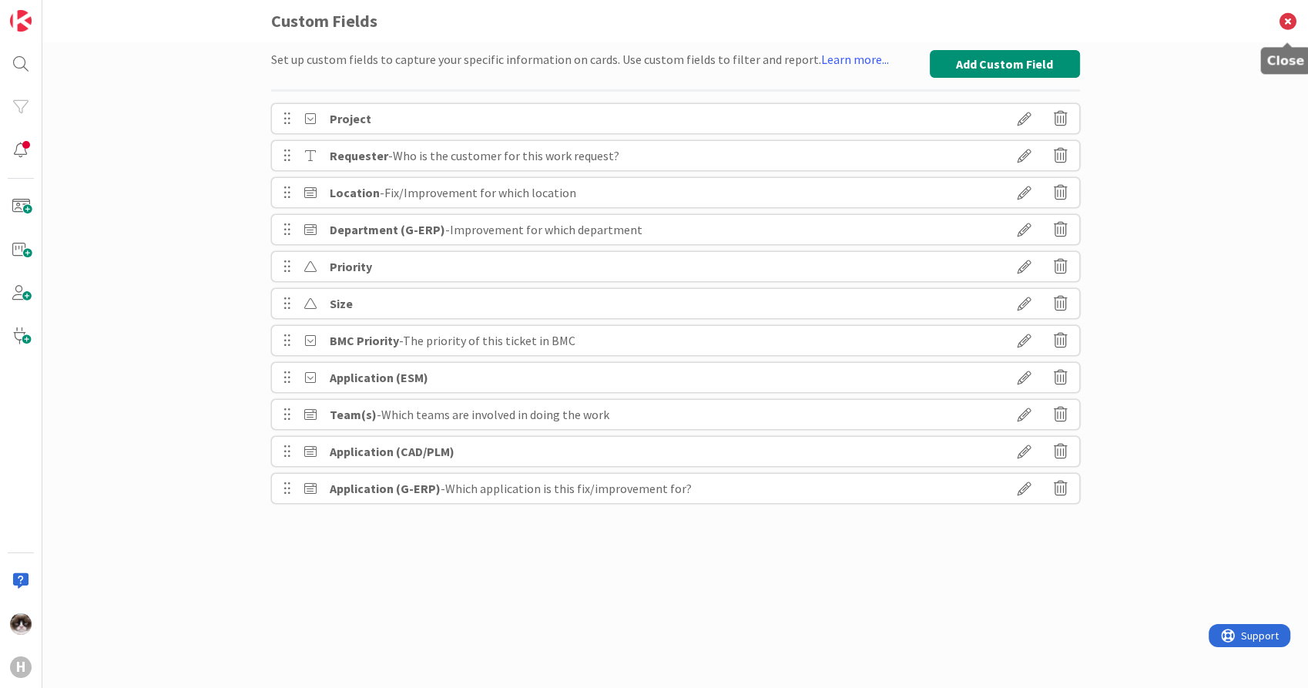
click at [1293, 22] on icon at bounding box center [1288, 21] width 40 height 42
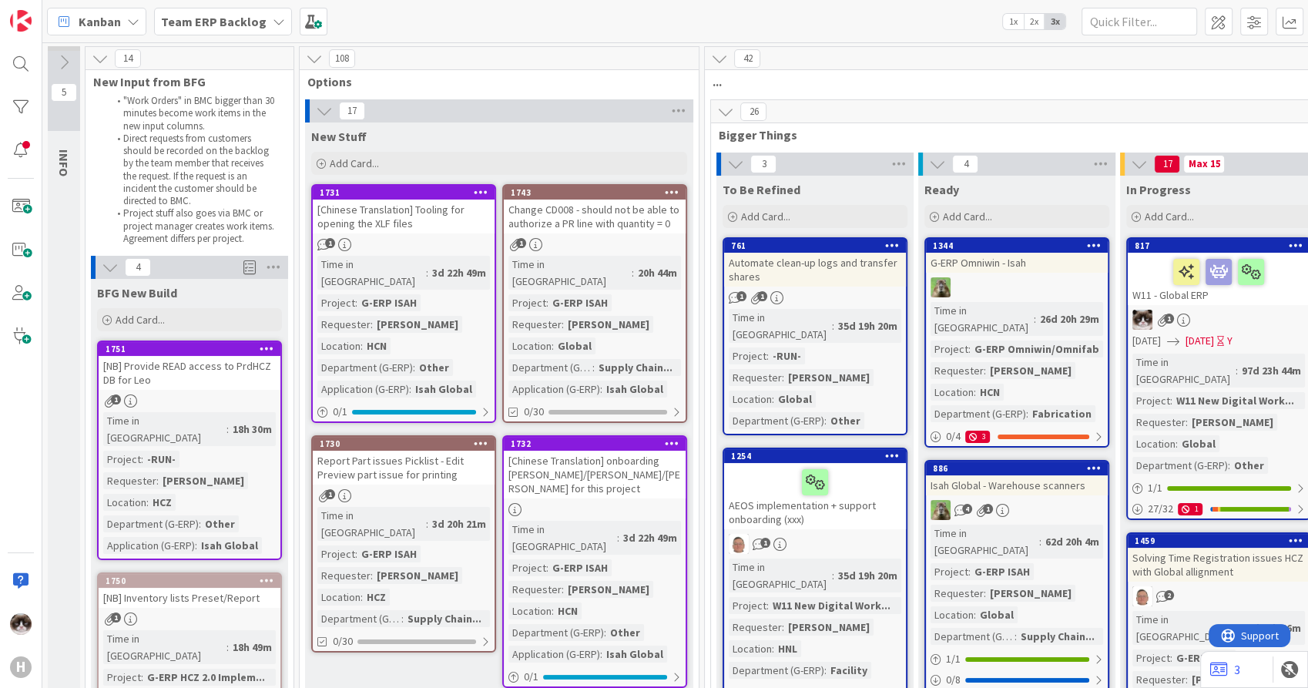
click at [109, 14] on span "Kanban" at bounding box center [100, 21] width 42 height 18
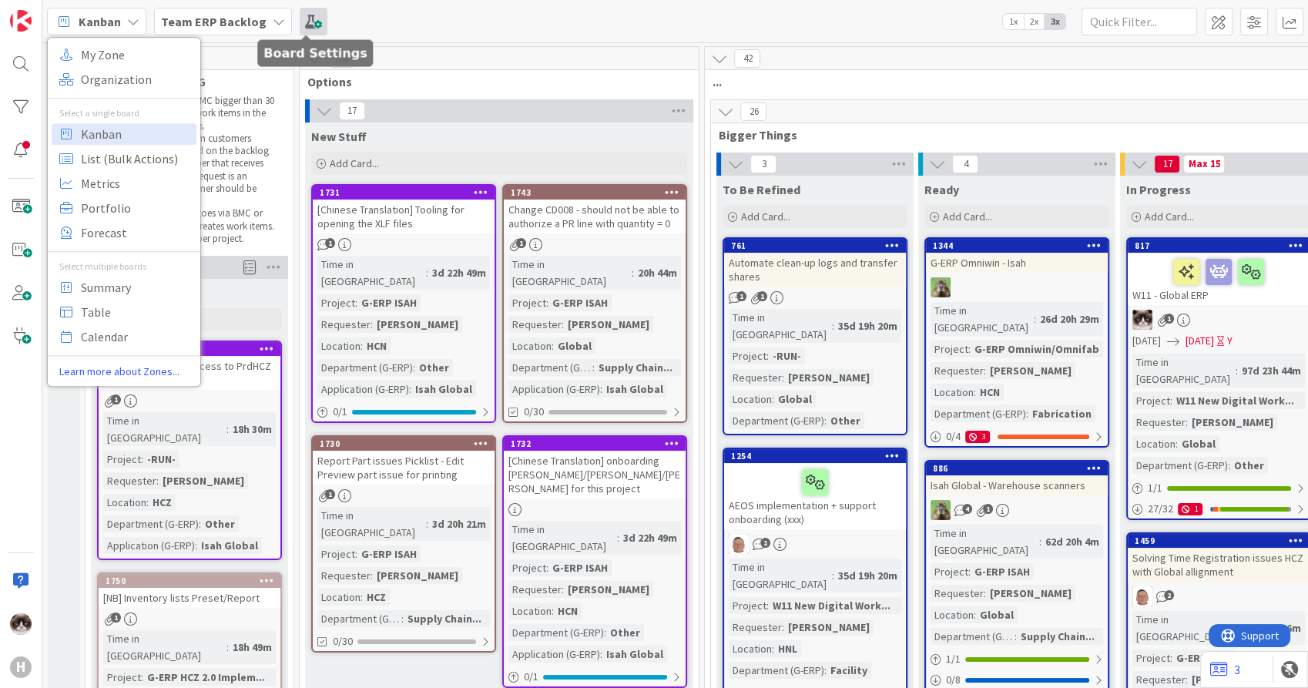
click at [300, 12] on span at bounding box center [314, 22] width 28 height 28
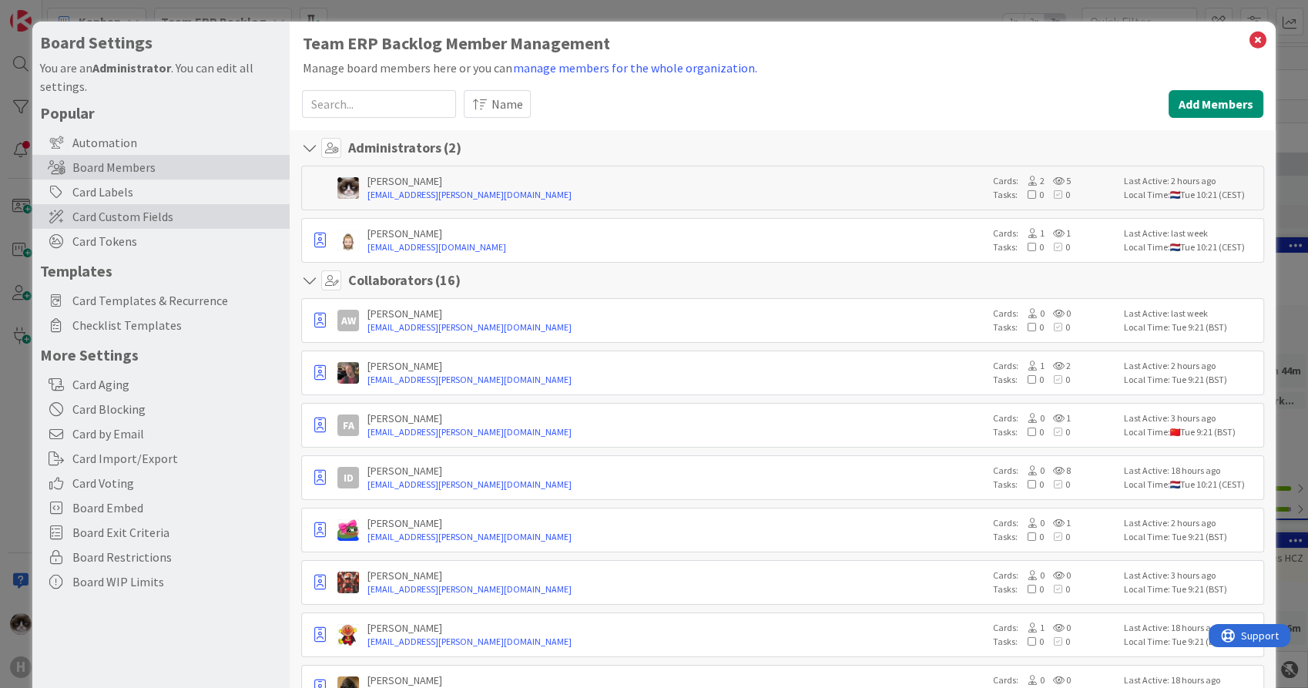
click at [162, 216] on span "Card Custom Fields" at bounding box center [177, 216] width 210 height 18
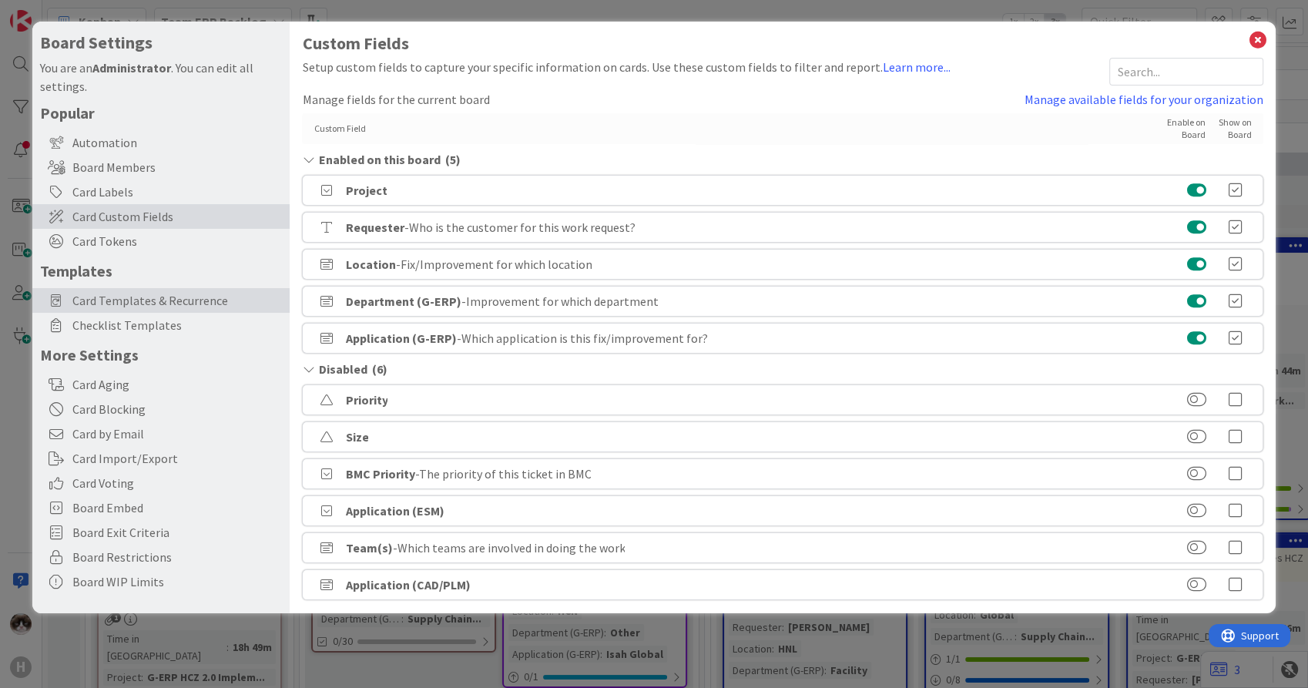
click at [156, 299] on span "Card Templates & Recurrence" at bounding box center [177, 300] width 210 height 18
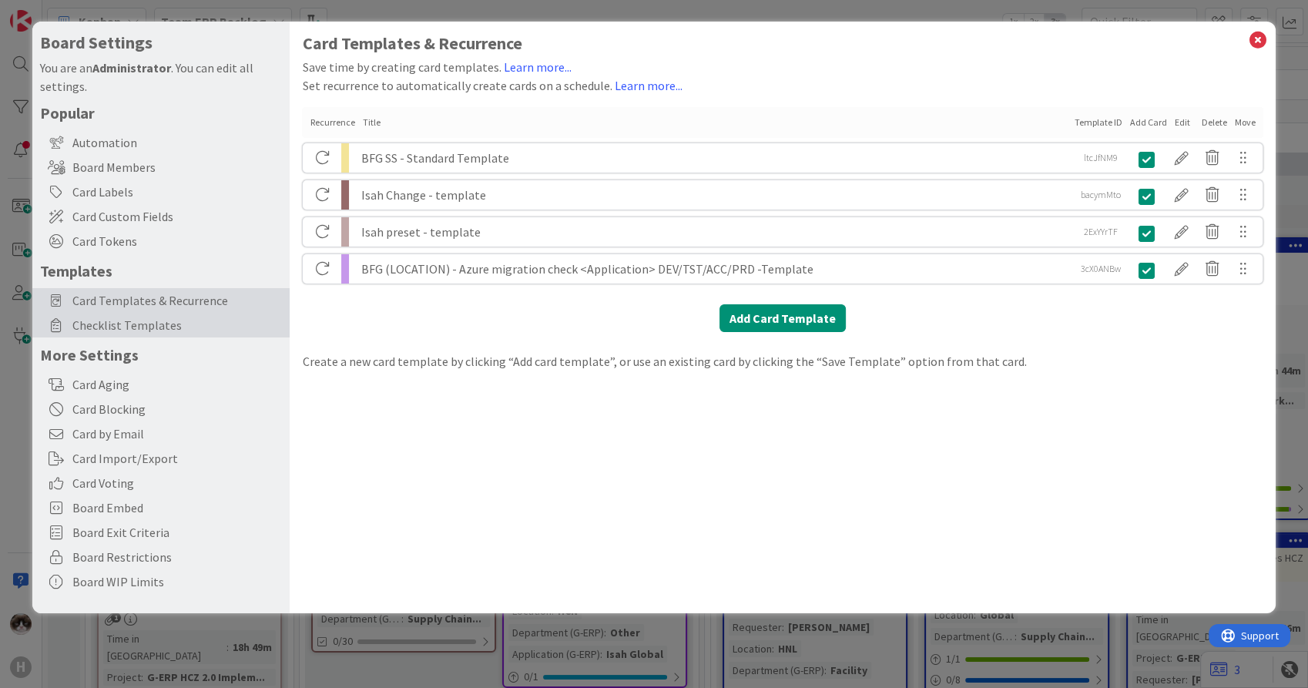
click at [153, 324] on span "Checklist Templates" at bounding box center [177, 325] width 210 height 18
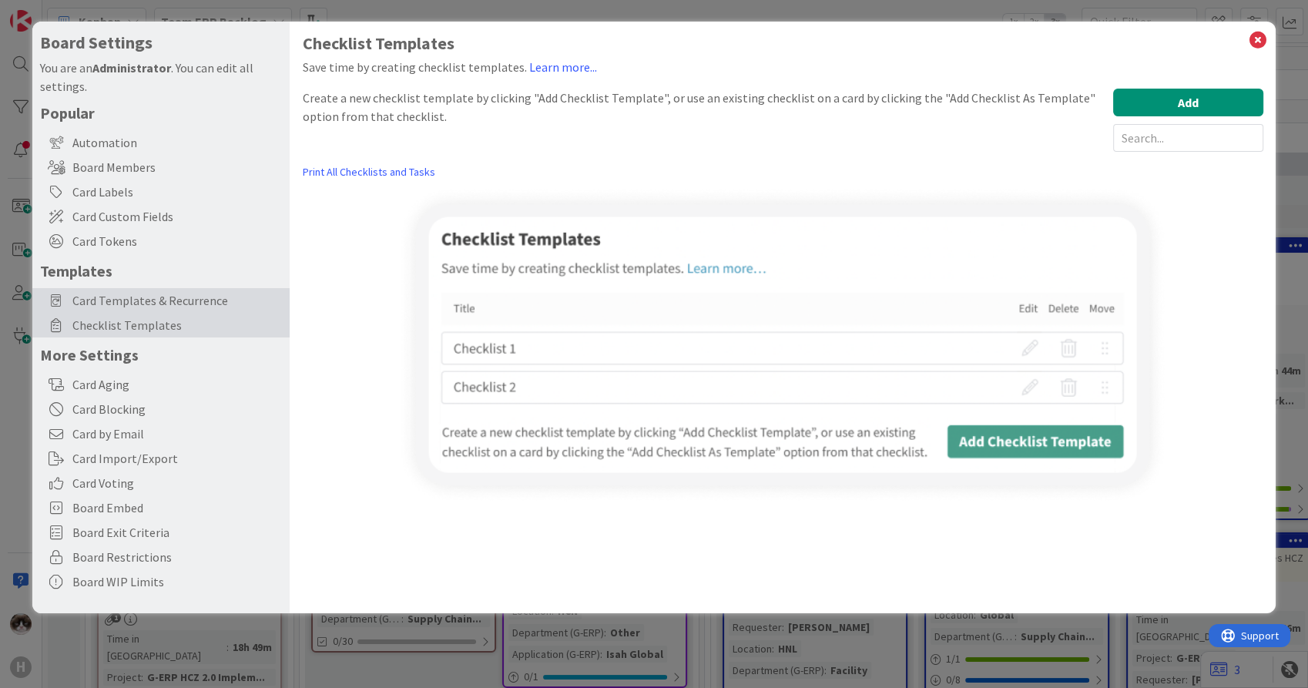
click at [161, 308] on span "Card Templates & Recurrence" at bounding box center [177, 300] width 210 height 18
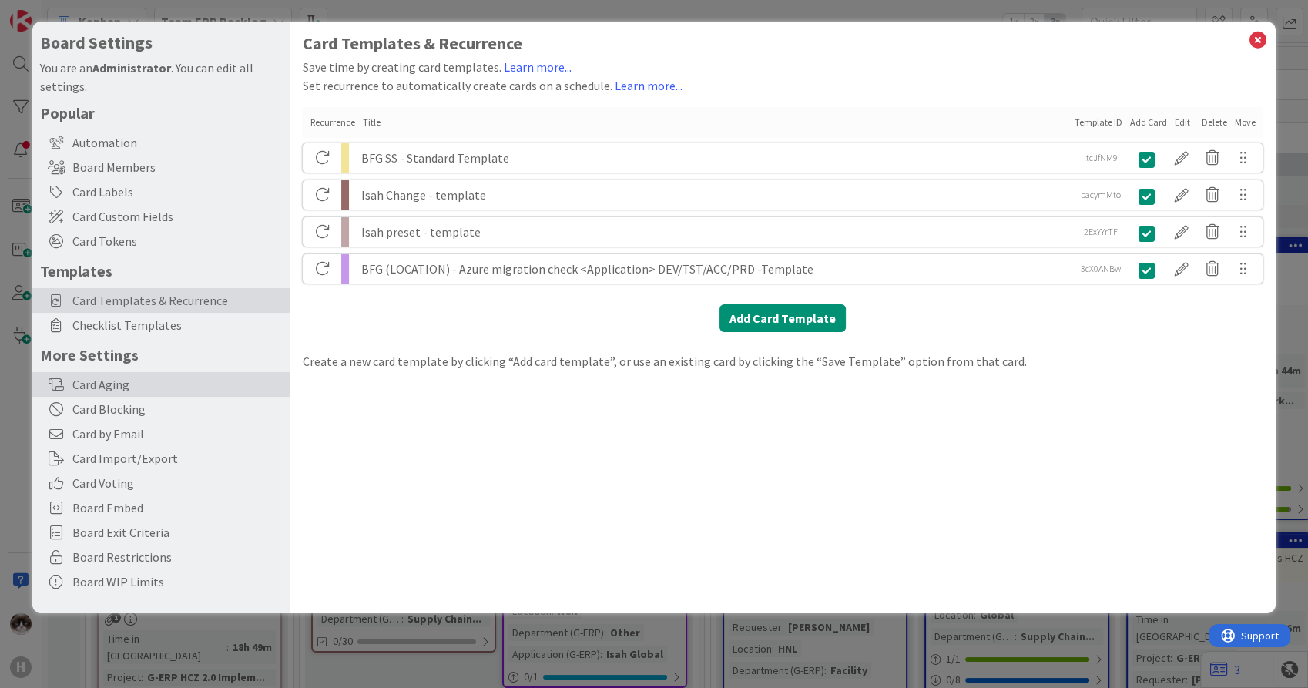
click at [145, 381] on div "Card Aging" at bounding box center [160, 384] width 257 height 25
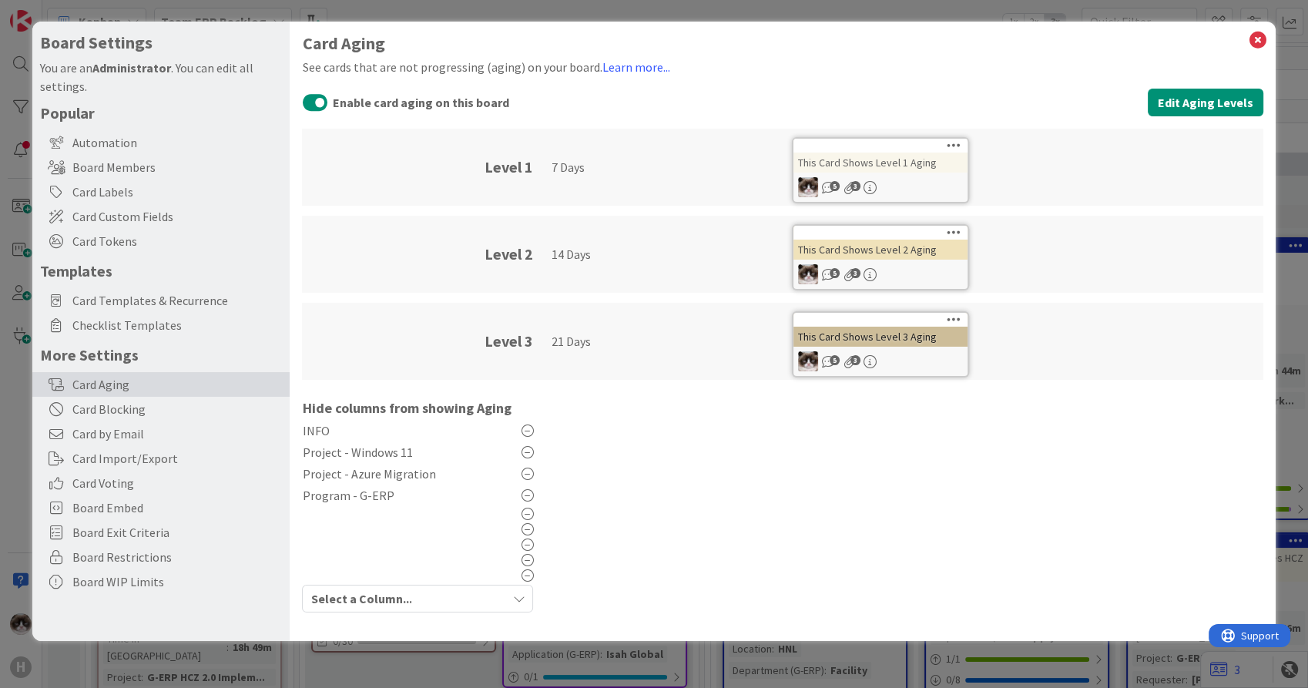
click at [518, 597] on icon "button" at bounding box center [518, 599] width 12 height 12
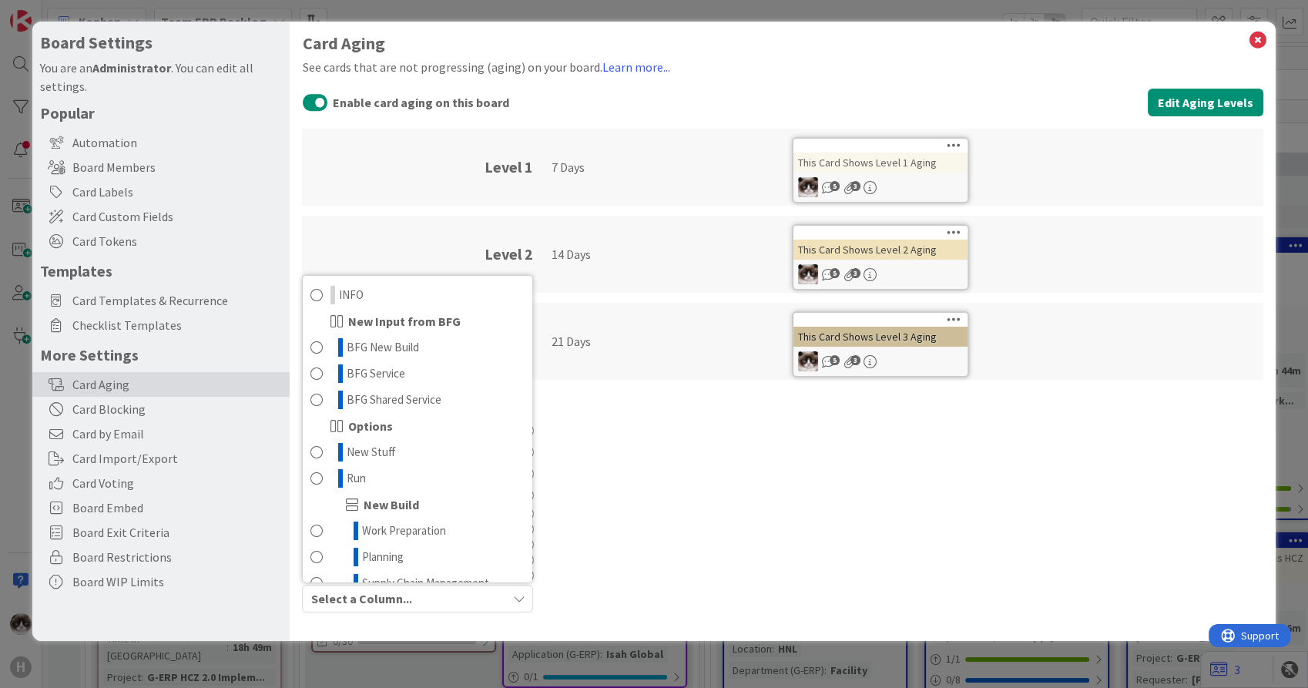
click at [518, 597] on icon "button" at bounding box center [518, 599] width 12 height 12
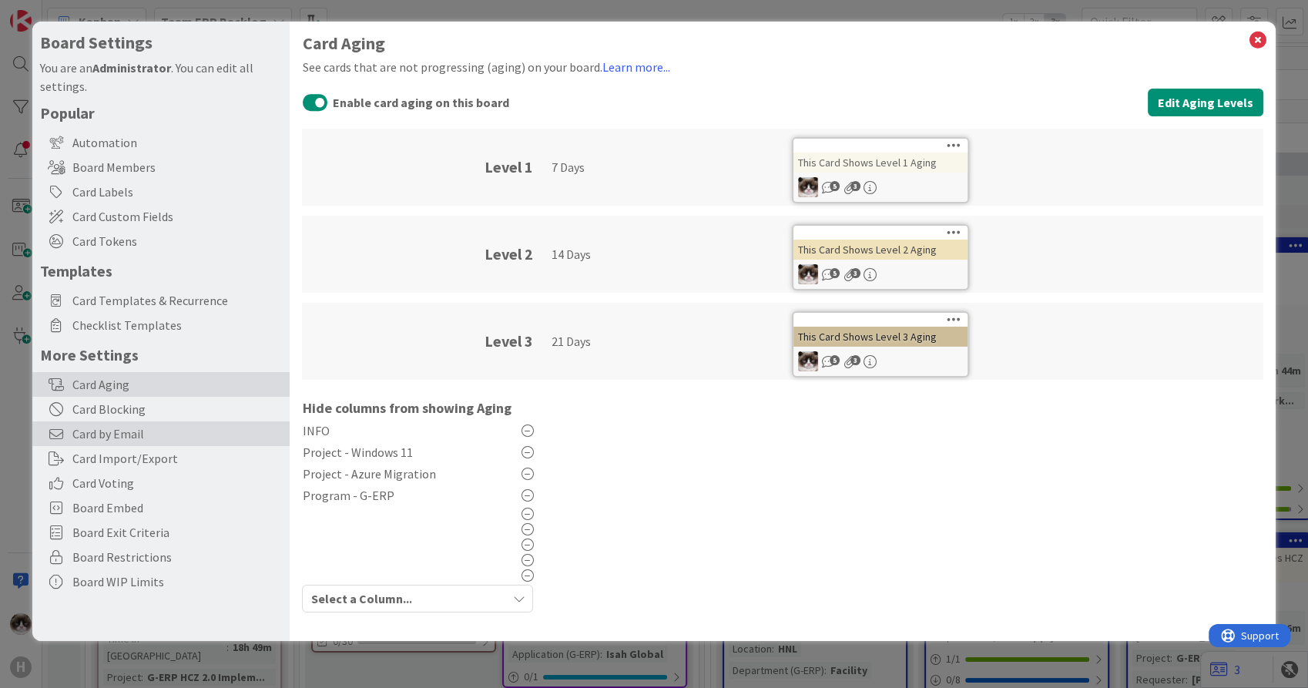
click at [156, 415] on div "Card Blocking" at bounding box center [160, 409] width 257 height 25
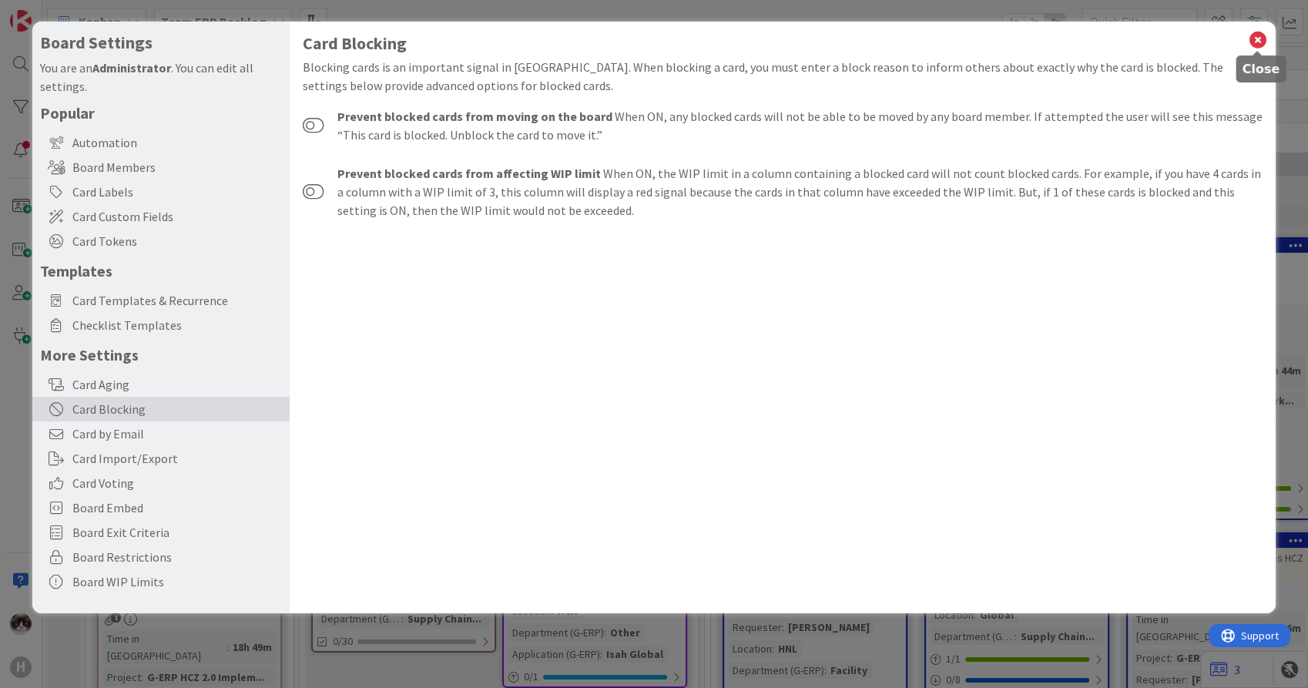
click at [1261, 36] on icon at bounding box center [1258, 40] width 20 height 22
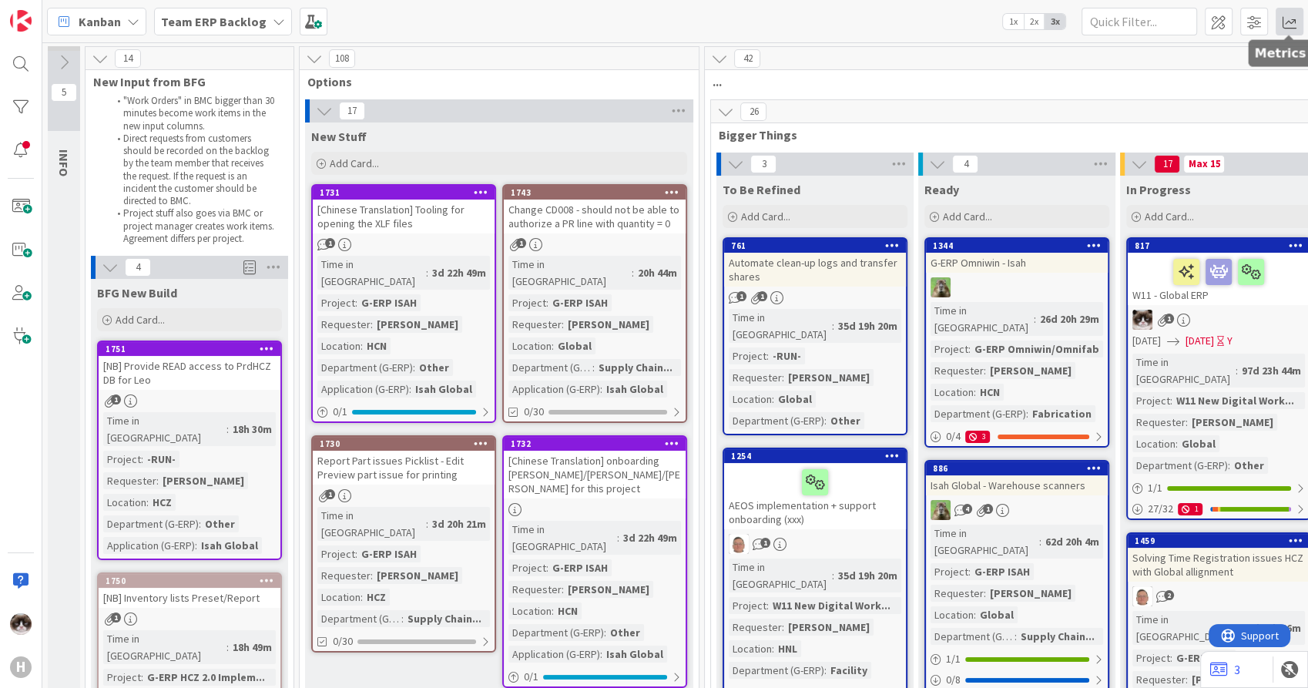
click at [1276, 29] on span at bounding box center [1290, 22] width 28 height 28
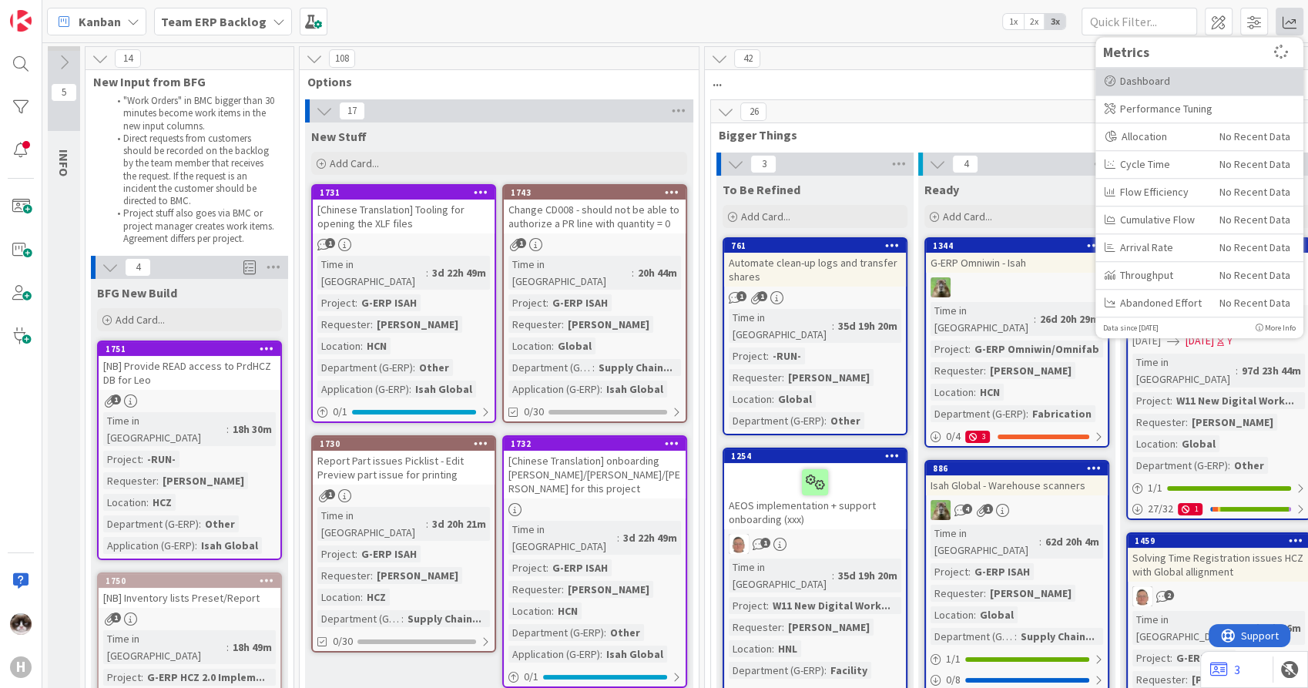
click at [1202, 78] on div "Dashboard" at bounding box center [1200, 81] width 190 height 16
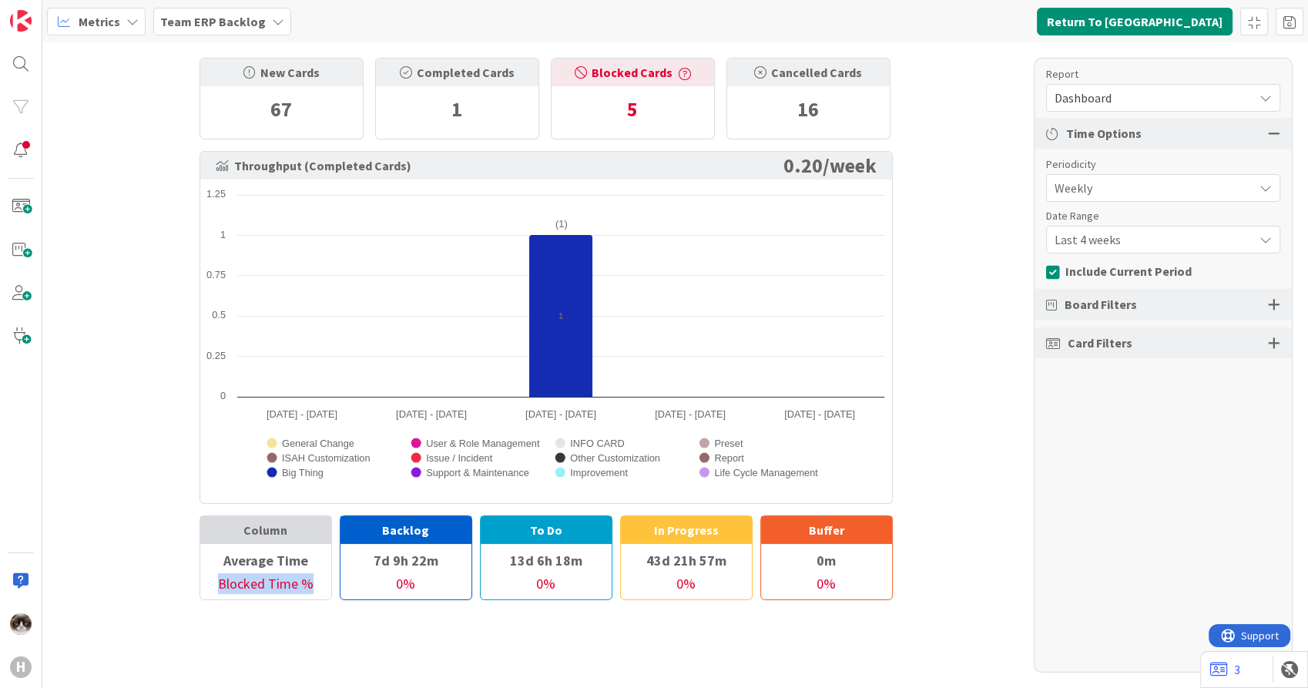
drag, startPoint x: 312, startPoint y: 583, endPoint x: 200, endPoint y: 579, distance: 112.5
click at [200, 579] on div "Blocked Time %" at bounding box center [265, 586] width 131 height 26
click at [1194, 11] on button "Return To [GEOGRAPHIC_DATA]" at bounding box center [1135, 22] width 196 height 28
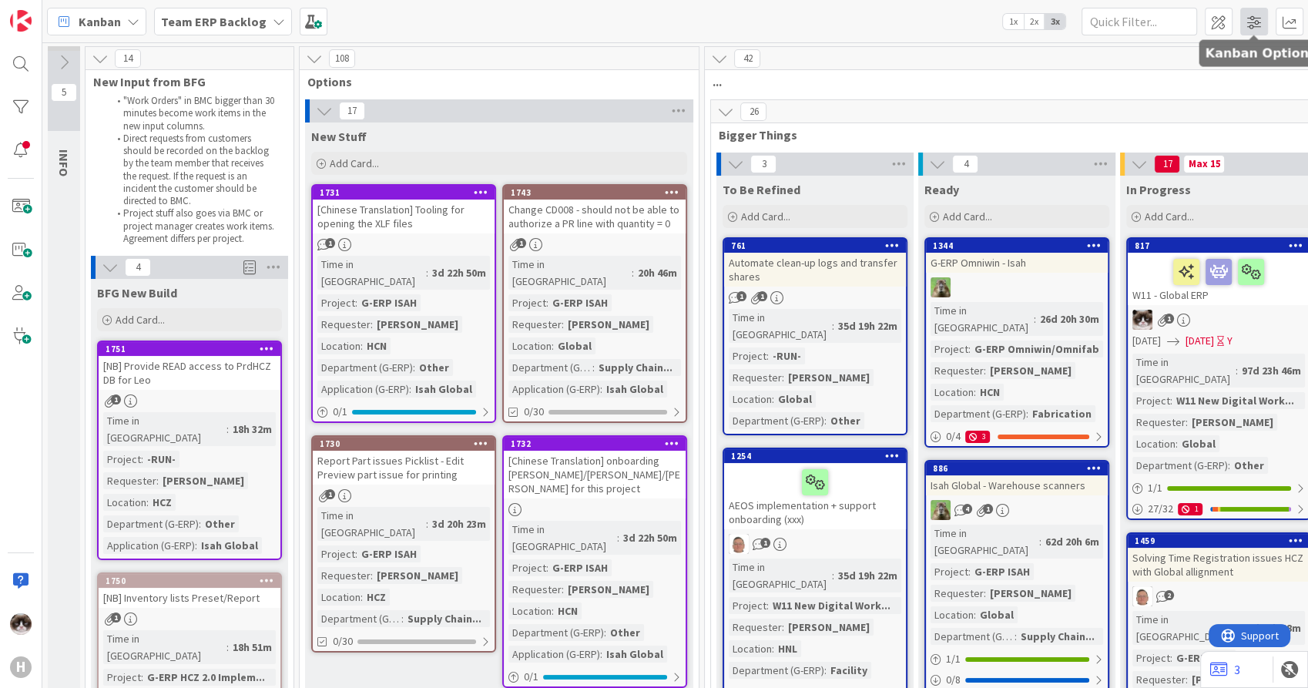
click at [1247, 28] on span at bounding box center [1255, 22] width 28 height 28
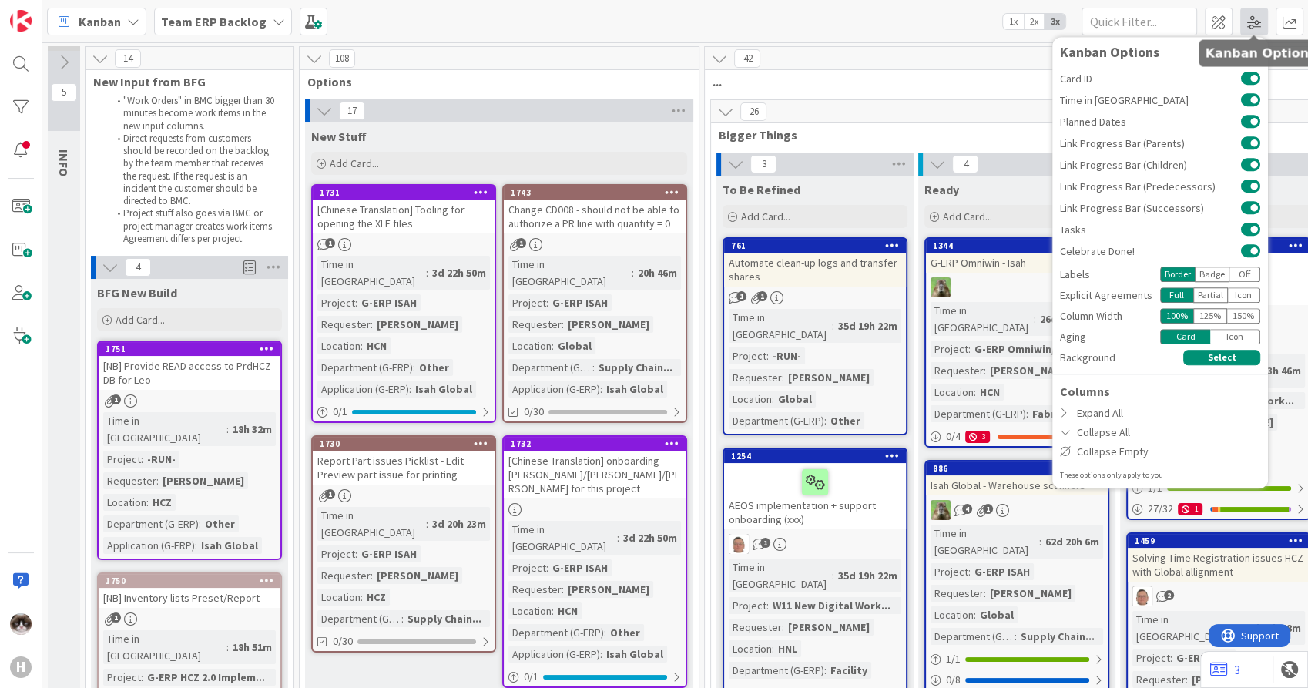
click at [1247, 28] on span at bounding box center [1255, 22] width 28 height 28
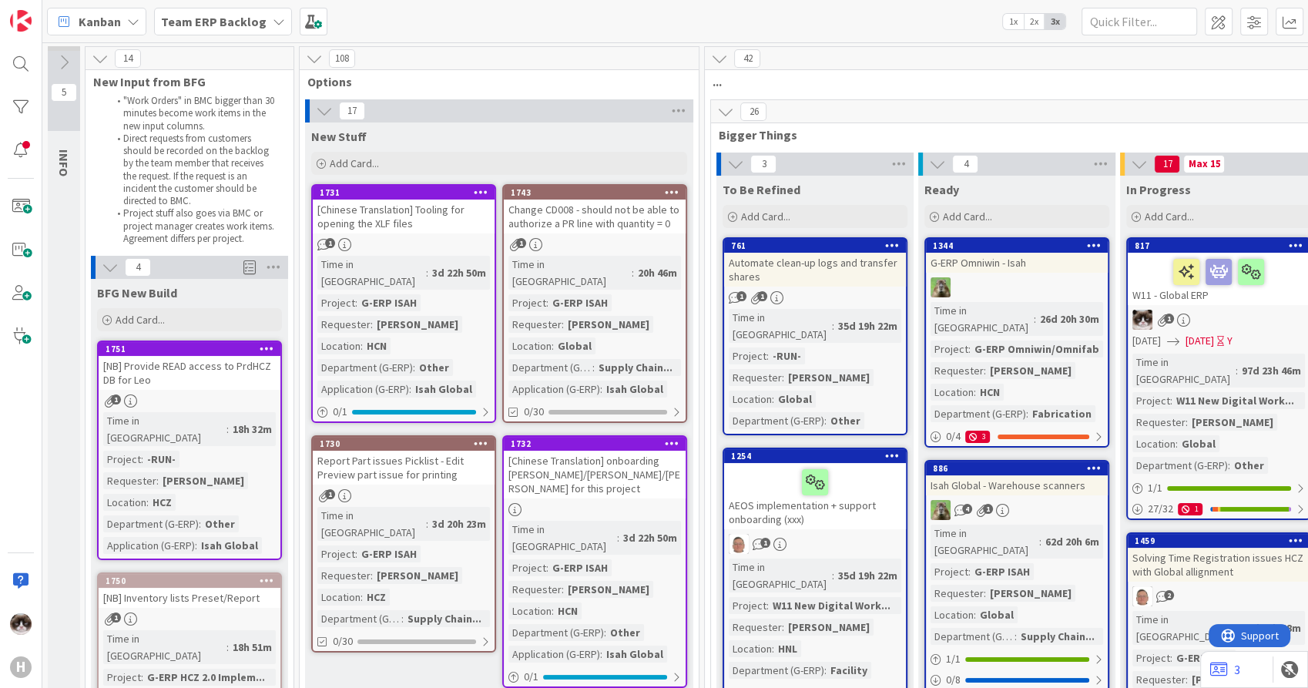
click at [109, 30] on span "Kanban" at bounding box center [100, 21] width 42 height 18
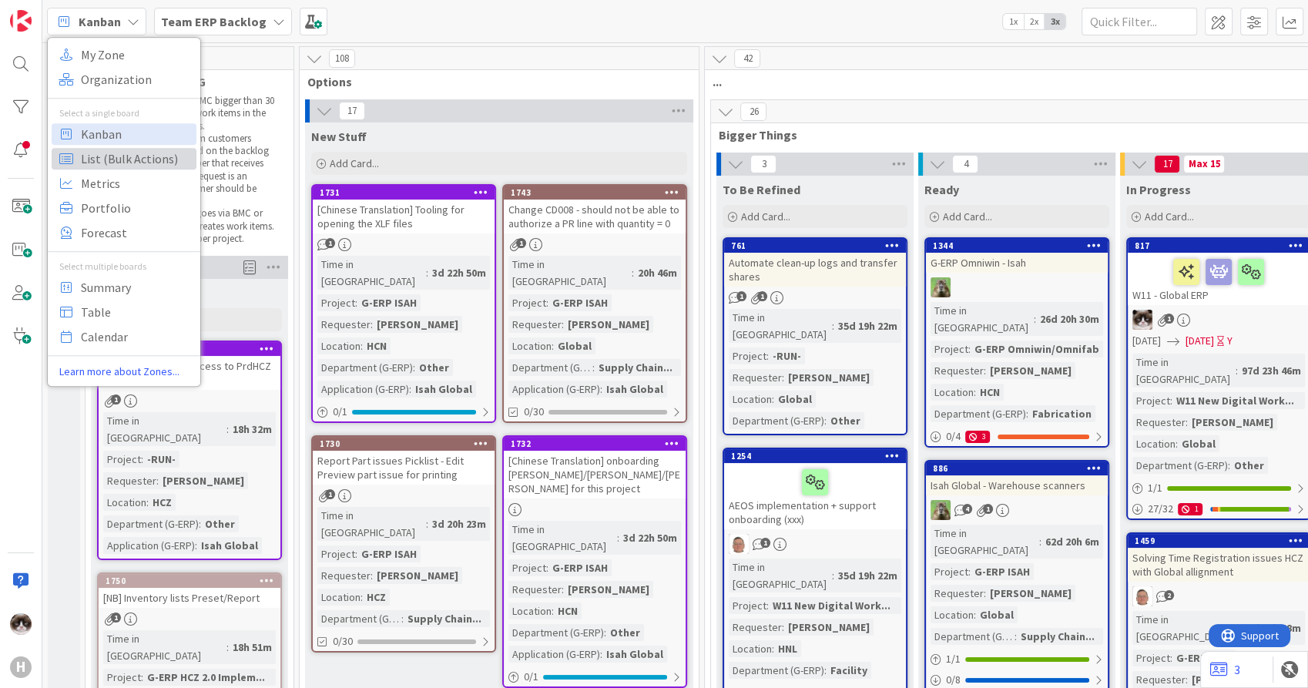
drag, startPoint x: 121, startPoint y: 161, endPoint x: 258, endPoint y: 168, distance: 137.3
click at [121, 161] on span "List (Bulk Actions)" at bounding box center [136, 158] width 111 height 23
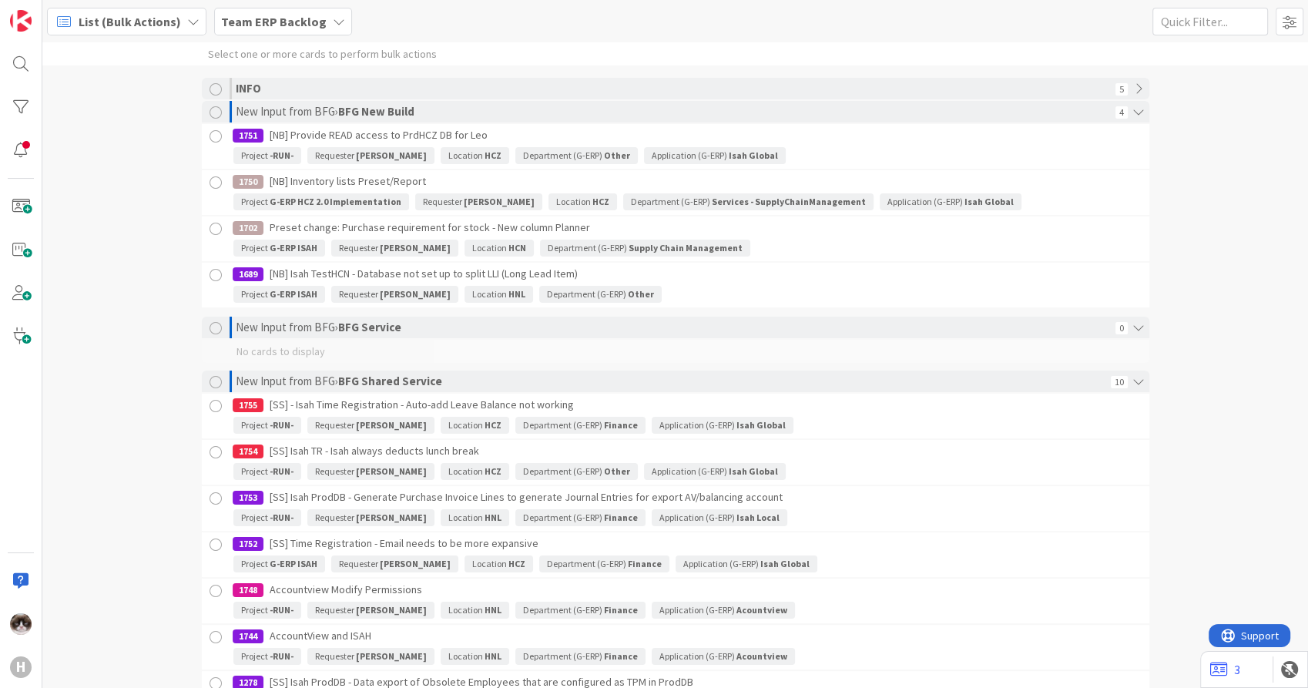
click at [216, 136] on div at bounding box center [215, 136] width 19 height 19
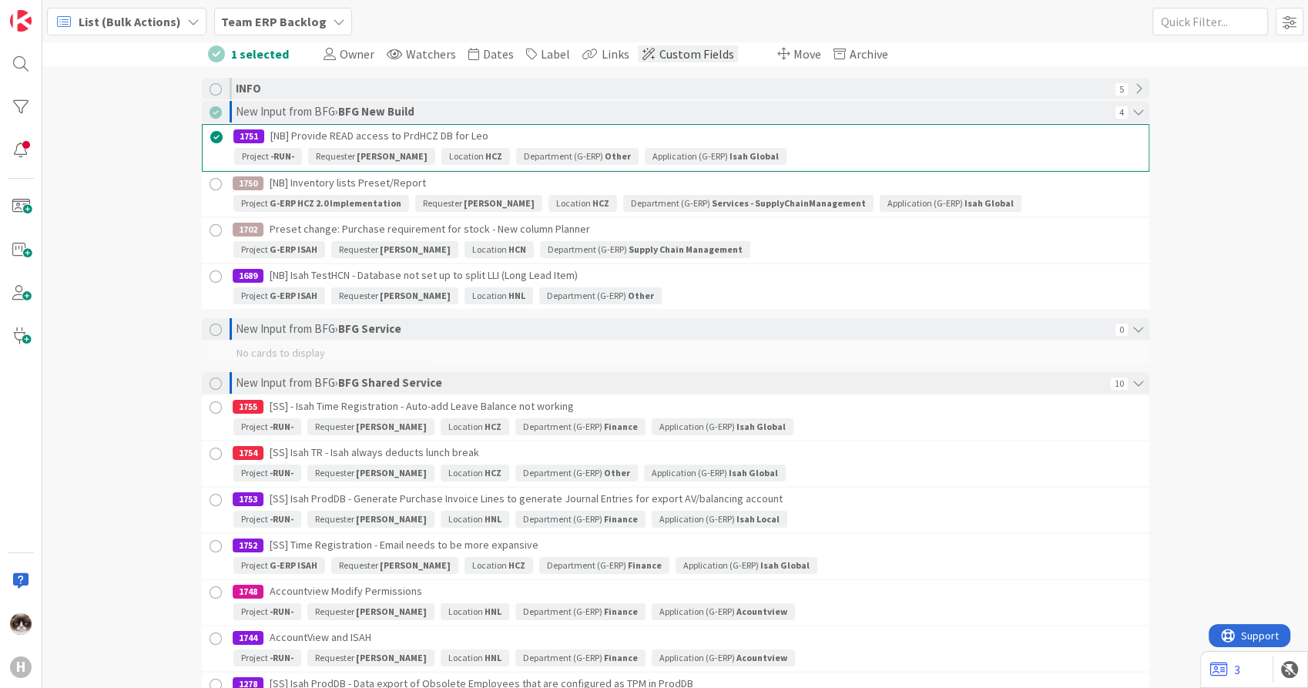
click at [677, 48] on span "Custom Fields" at bounding box center [697, 53] width 75 height 15
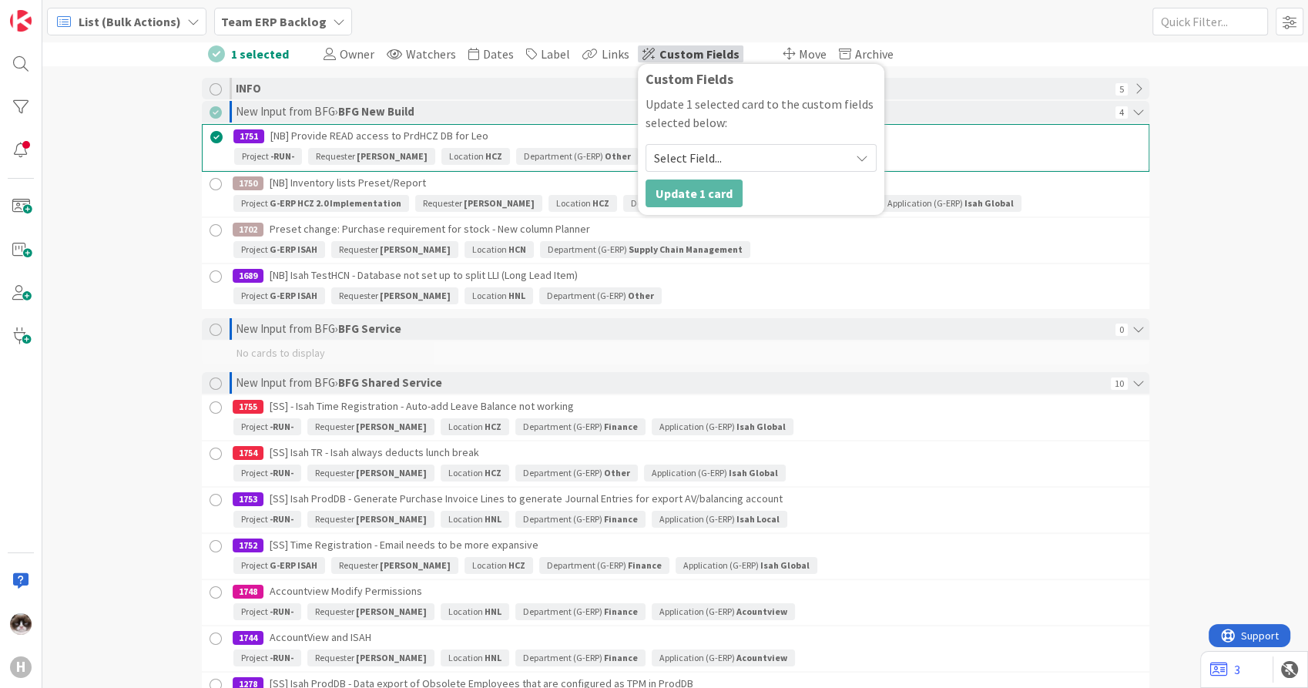
click at [714, 164] on span "Select Field..." at bounding box center [748, 158] width 188 height 22
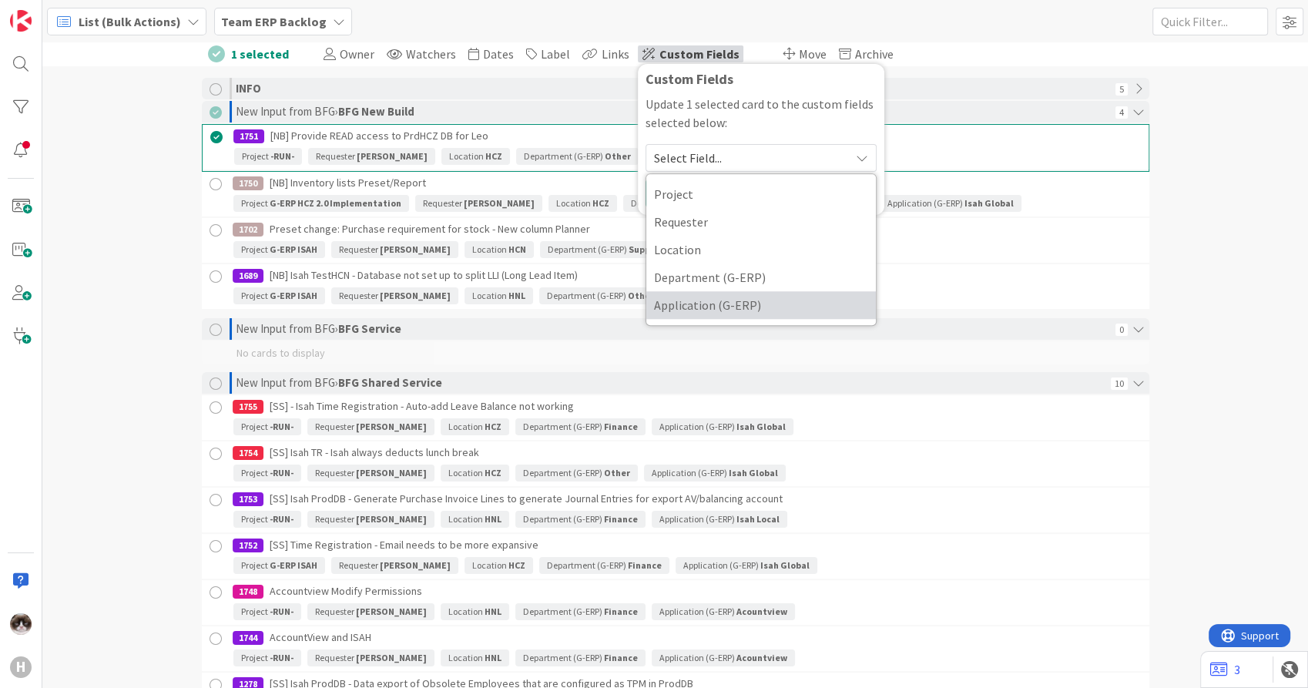
click at [703, 302] on span "Application (G-ERP)" at bounding box center [761, 305] width 214 height 23
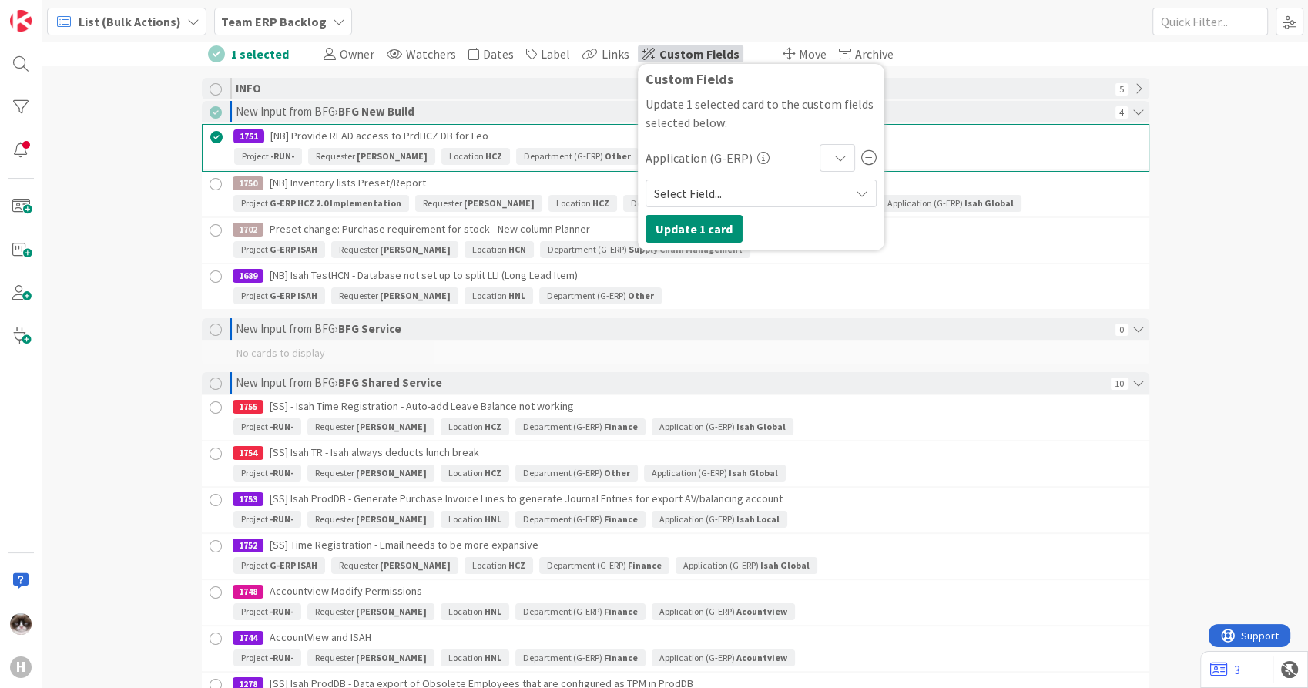
click at [820, 156] on div at bounding box center [837, 158] width 35 height 28
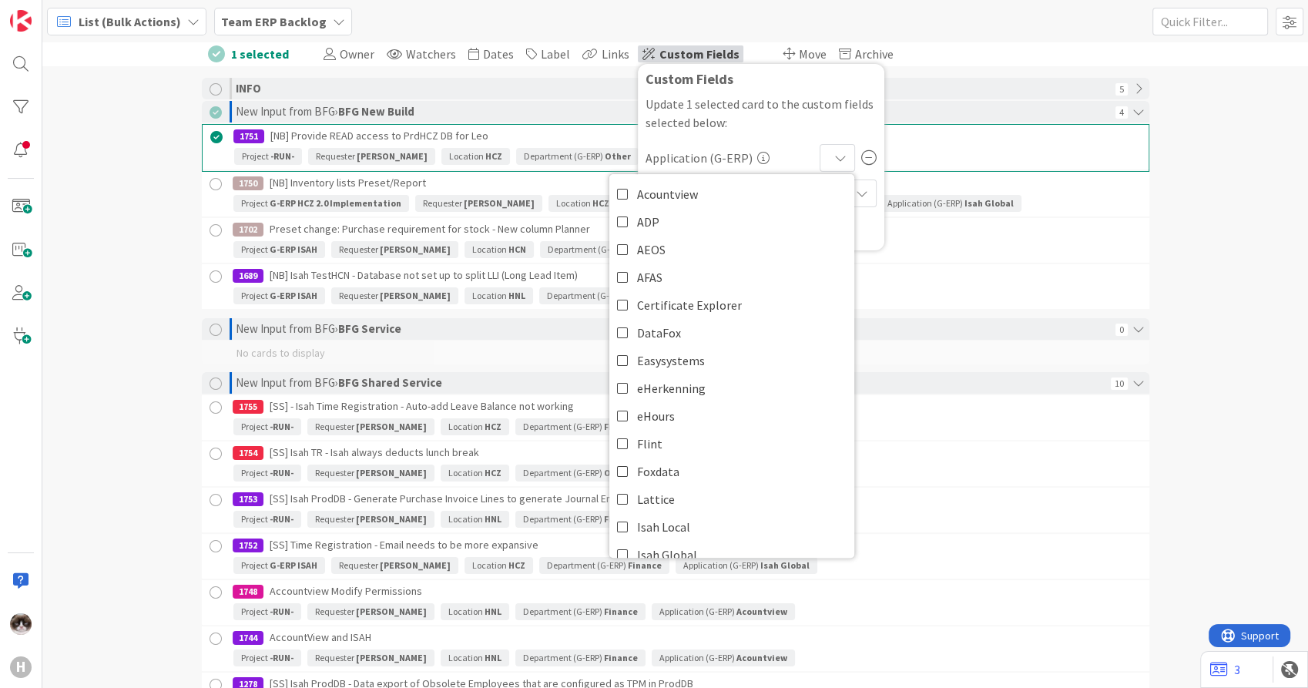
click at [820, 156] on div at bounding box center [837, 158] width 35 height 28
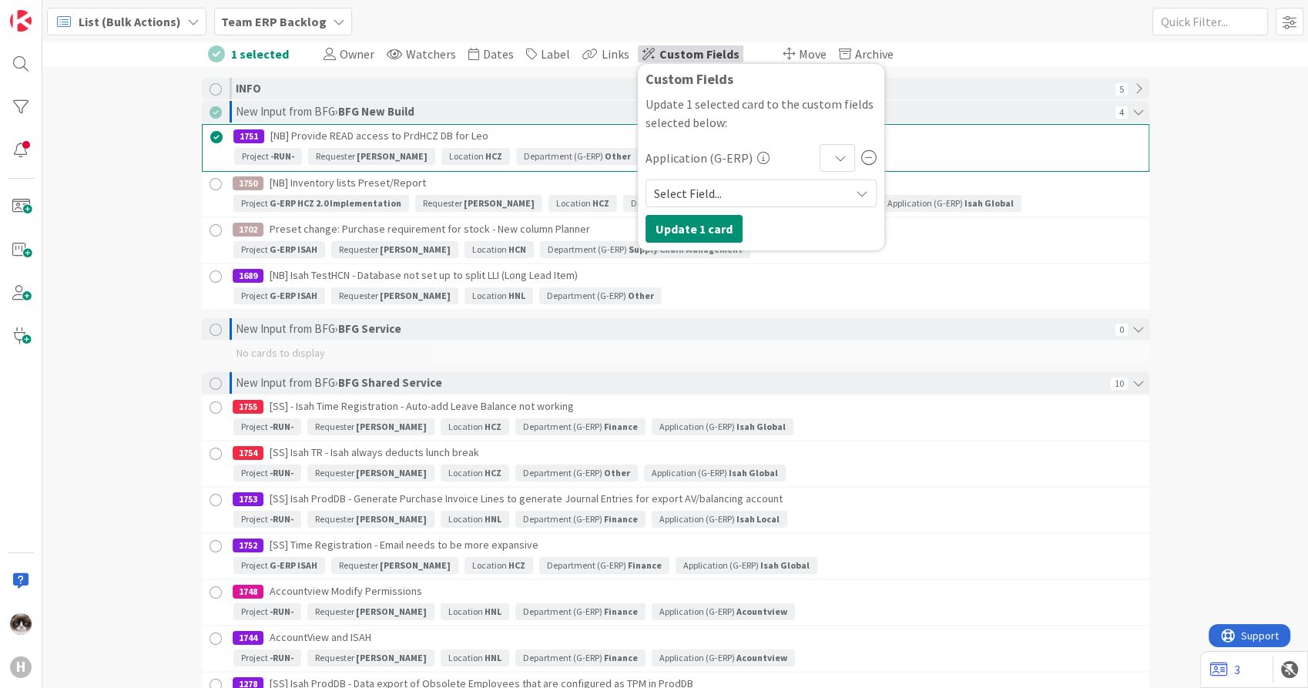
click at [776, 187] on span "Select Field..." at bounding box center [748, 194] width 188 height 22
click at [1206, 232] on div "1 selected Owner Watchers Dates Label Links Custom Fields Custom Fields Update …" at bounding box center [675, 365] width 1266 height 646
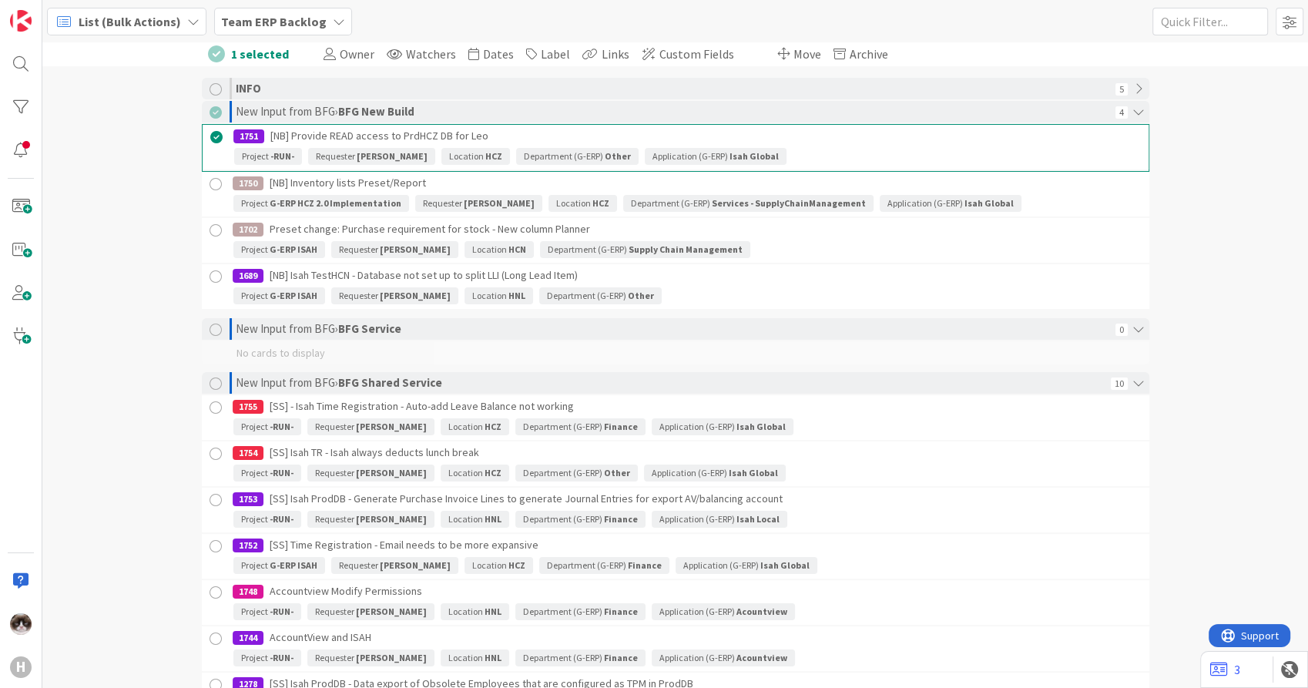
click at [213, 139] on div at bounding box center [216, 137] width 19 height 19
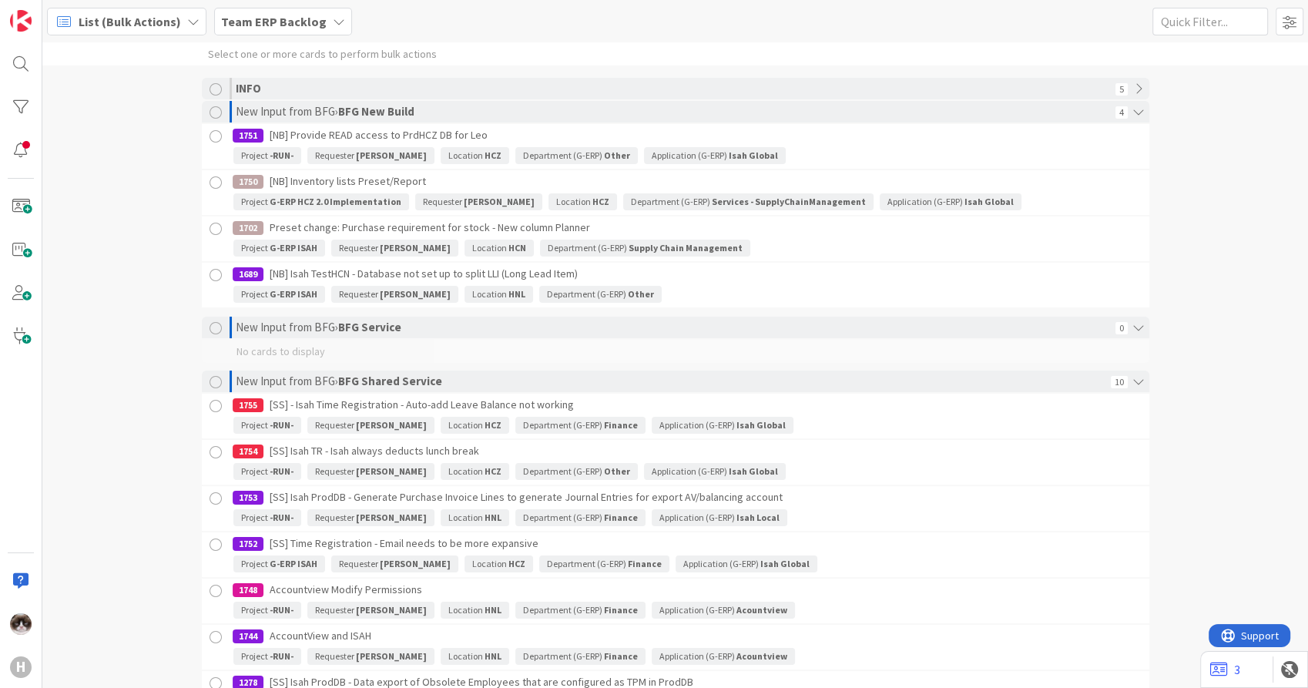
click at [210, 142] on div at bounding box center [215, 136] width 19 height 19
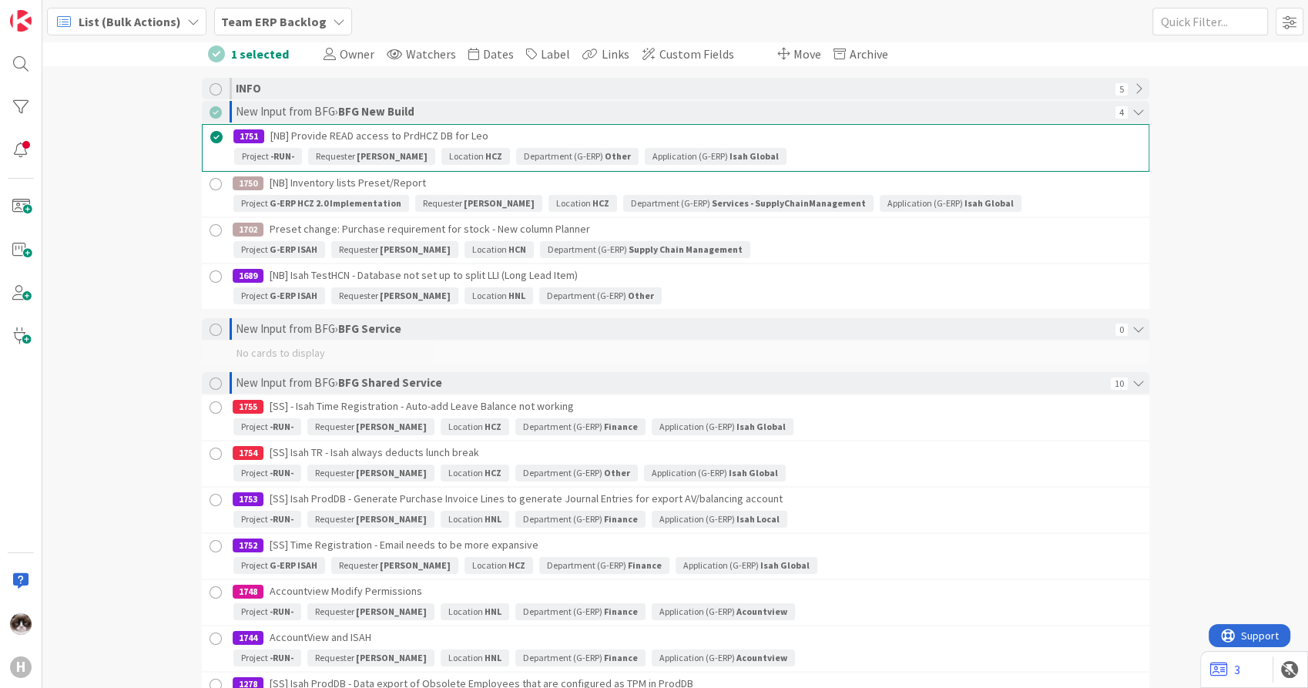
click at [212, 229] on div at bounding box center [215, 230] width 19 height 19
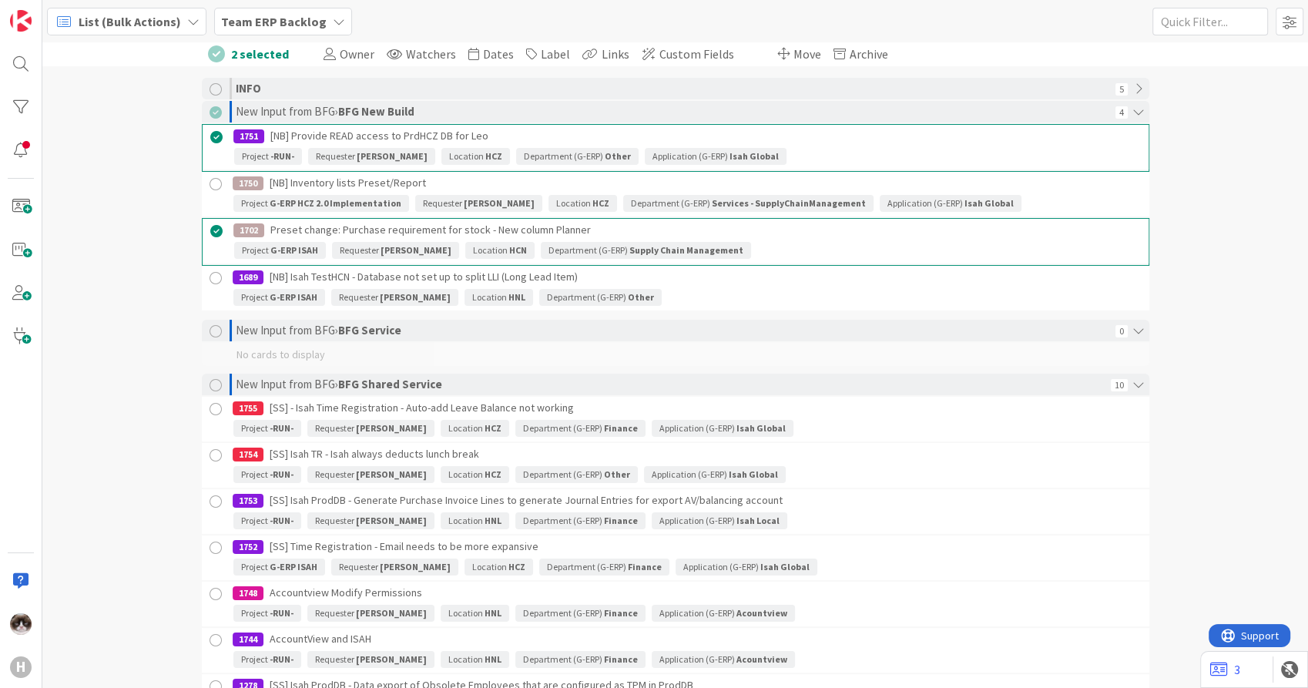
click at [211, 183] on div at bounding box center [215, 184] width 19 height 19
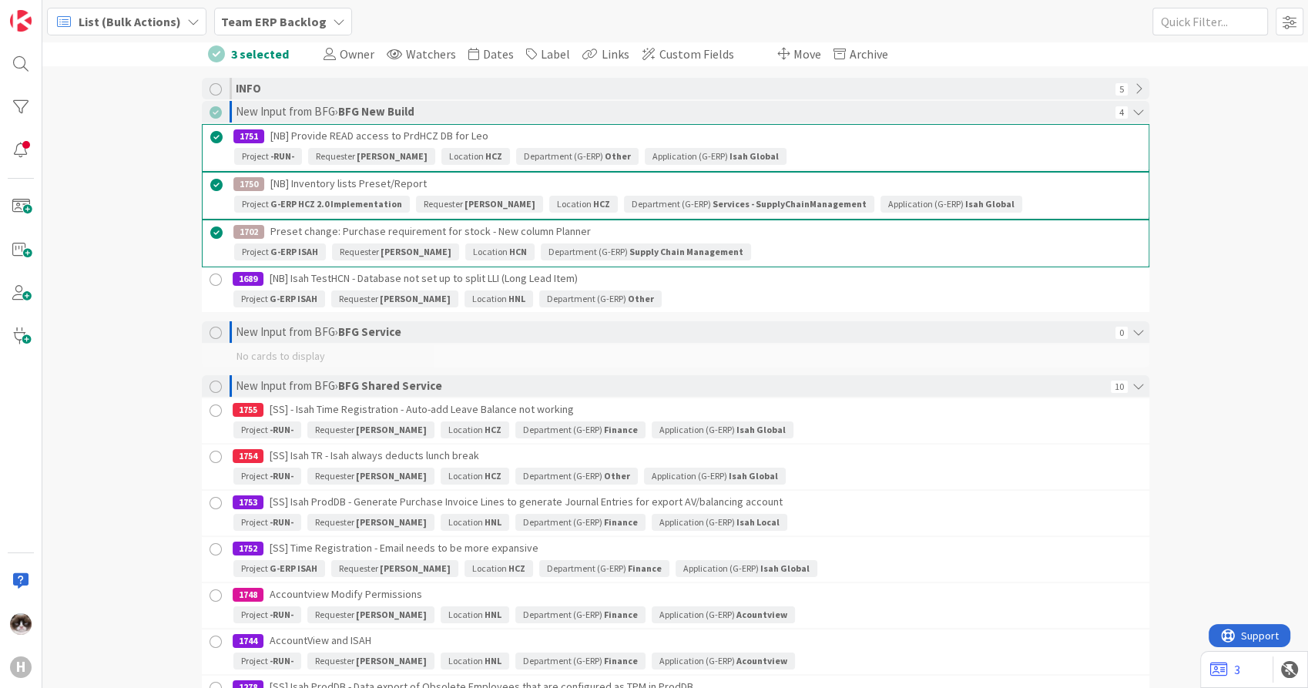
click at [206, 277] on div at bounding box center [215, 279] width 19 height 19
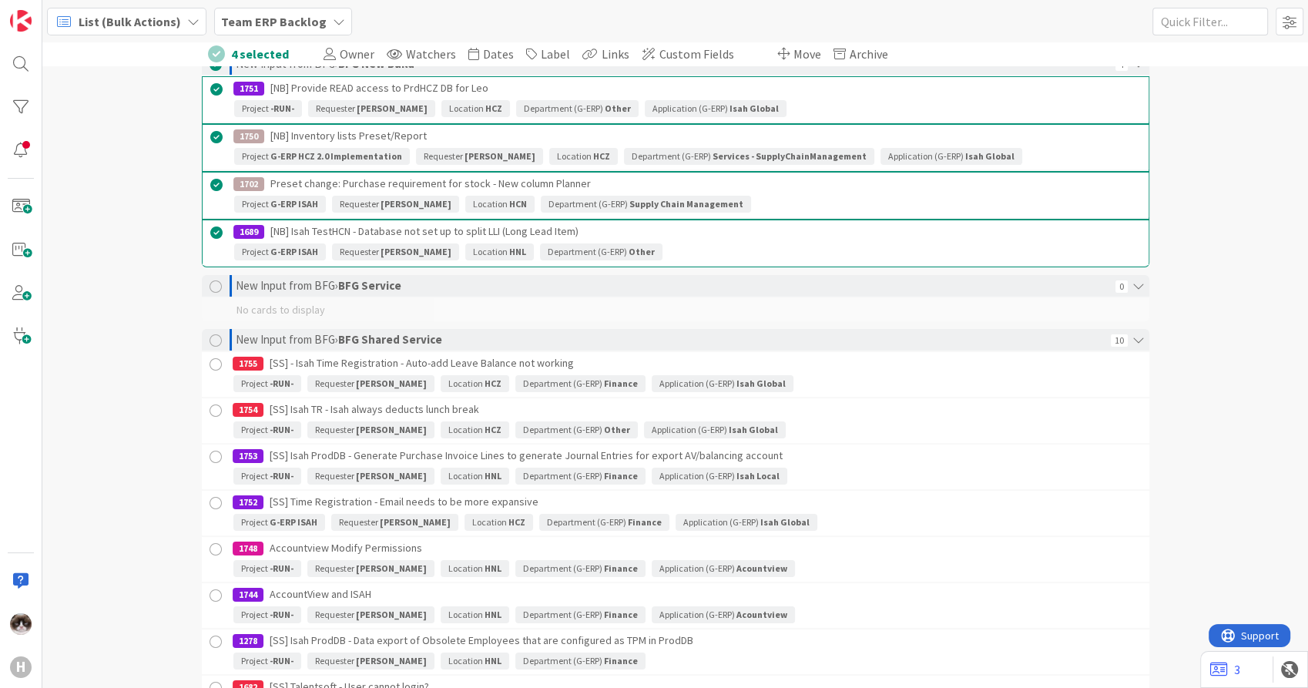
scroll to position [86, 0]
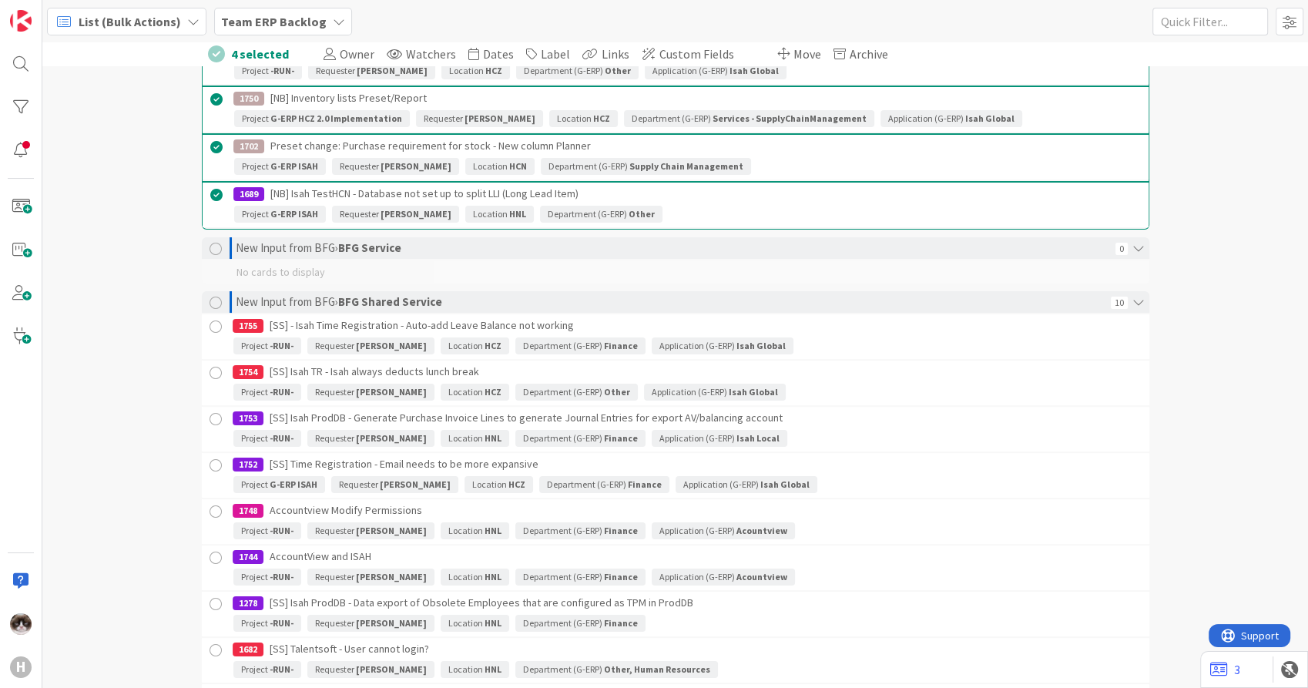
click at [206, 329] on div at bounding box center [215, 326] width 19 height 19
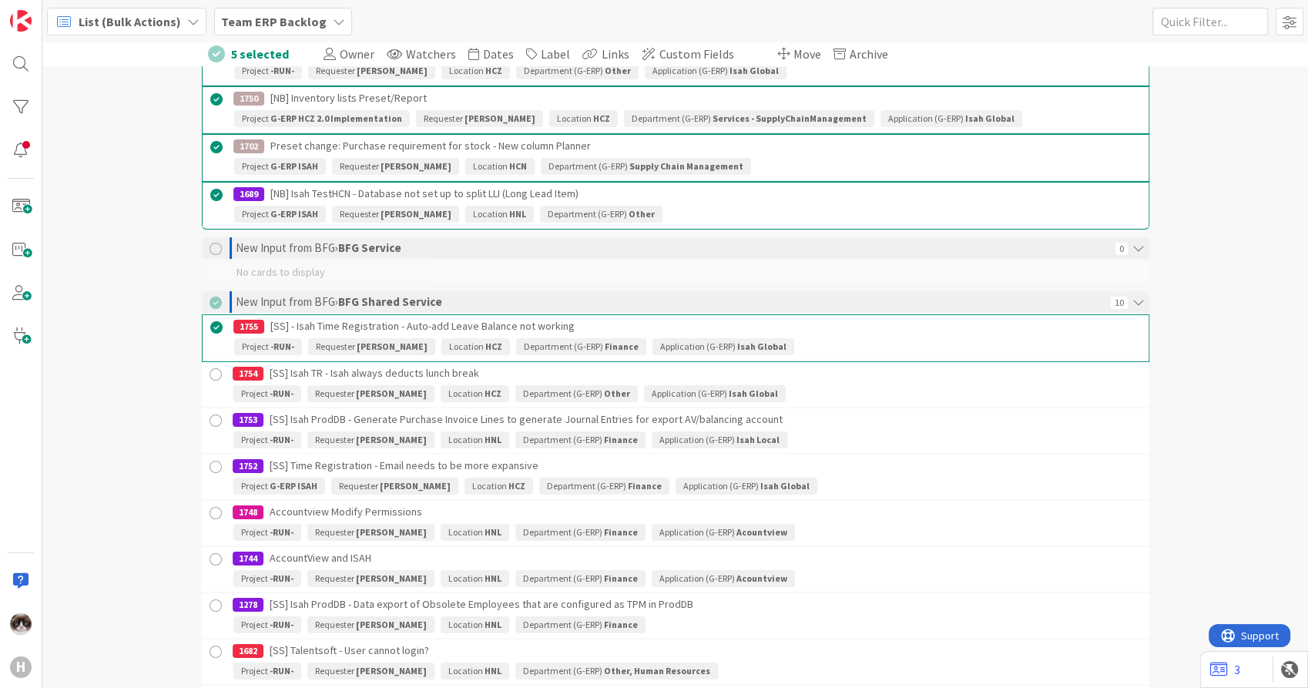
click at [206, 376] on div at bounding box center [215, 374] width 19 height 19
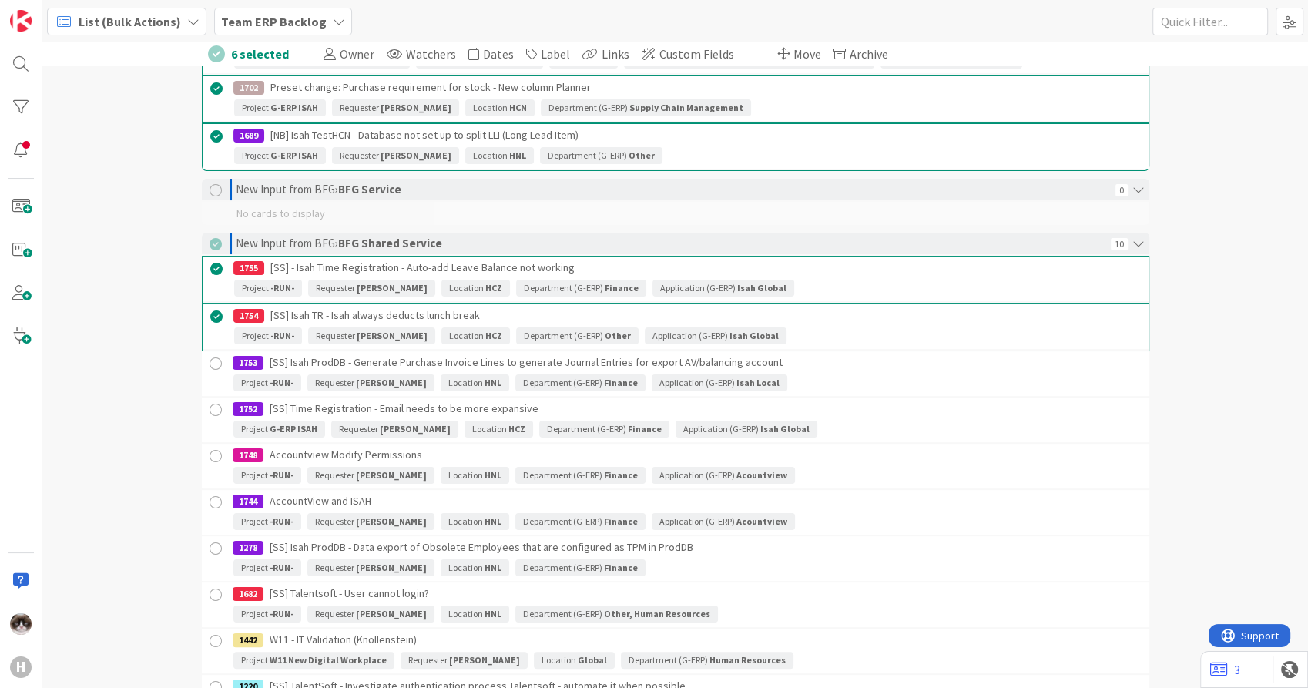
scroll to position [171, 0]
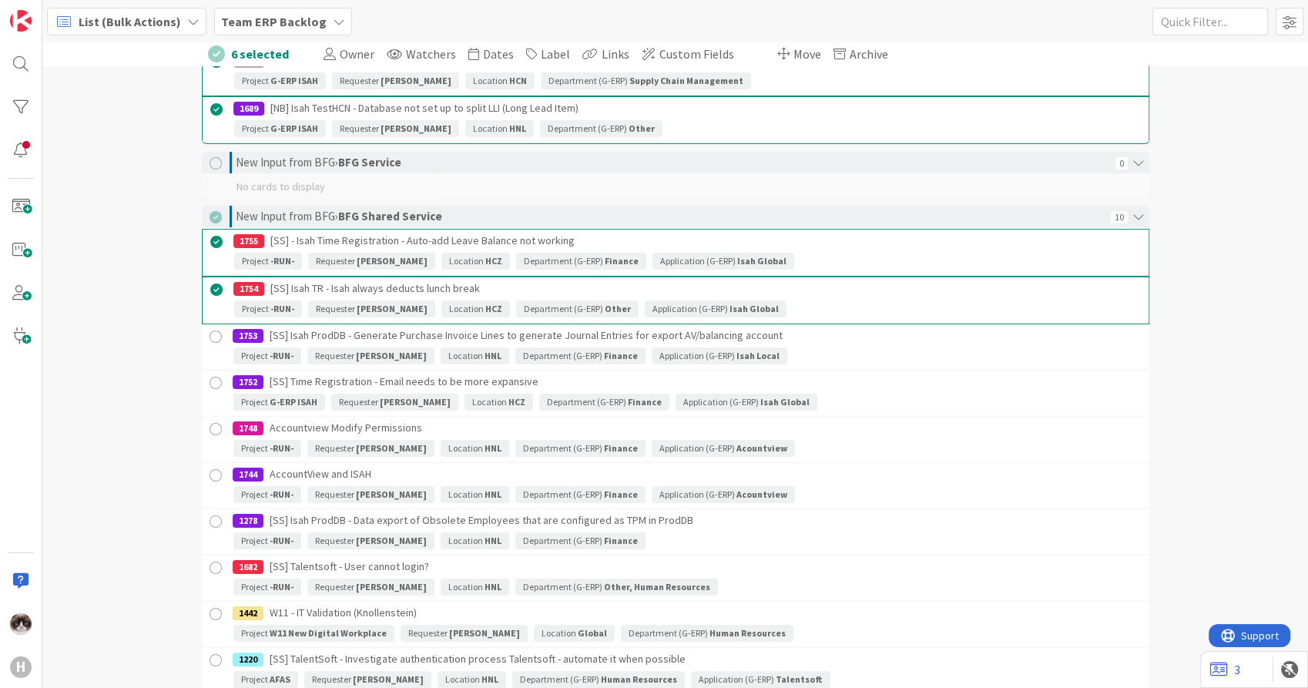
click at [210, 381] on div at bounding box center [215, 383] width 19 height 19
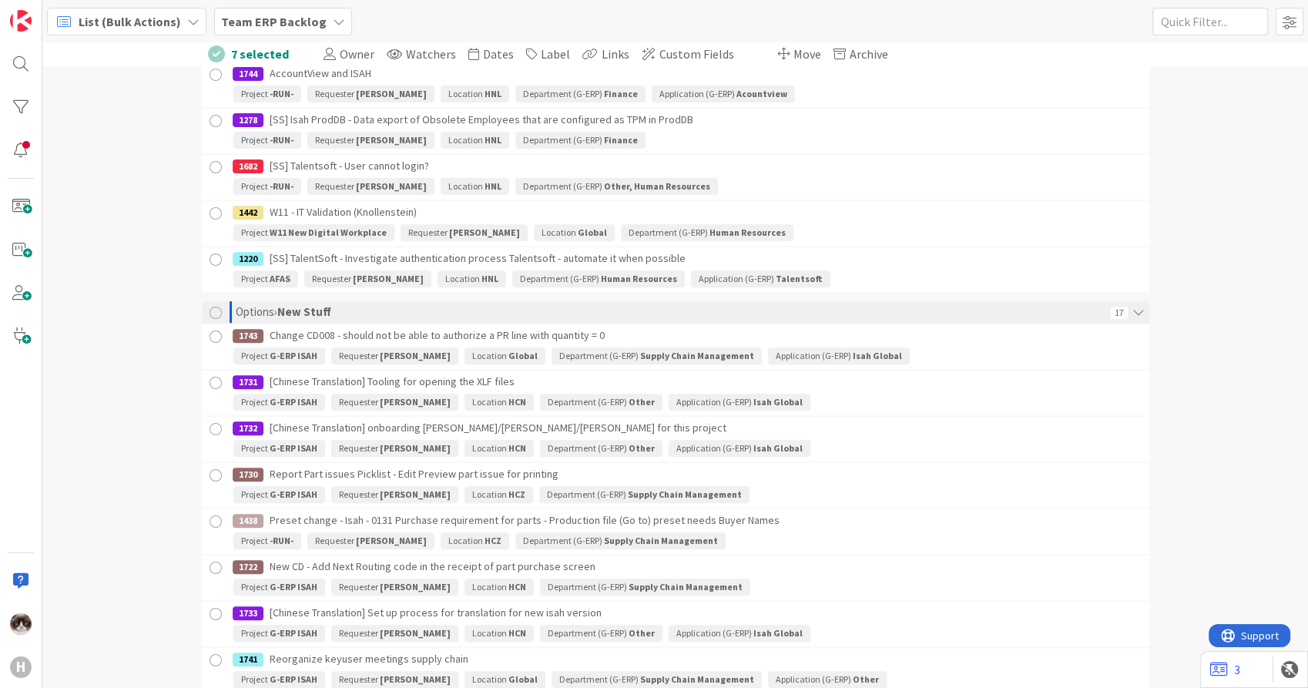
scroll to position [599, 0]
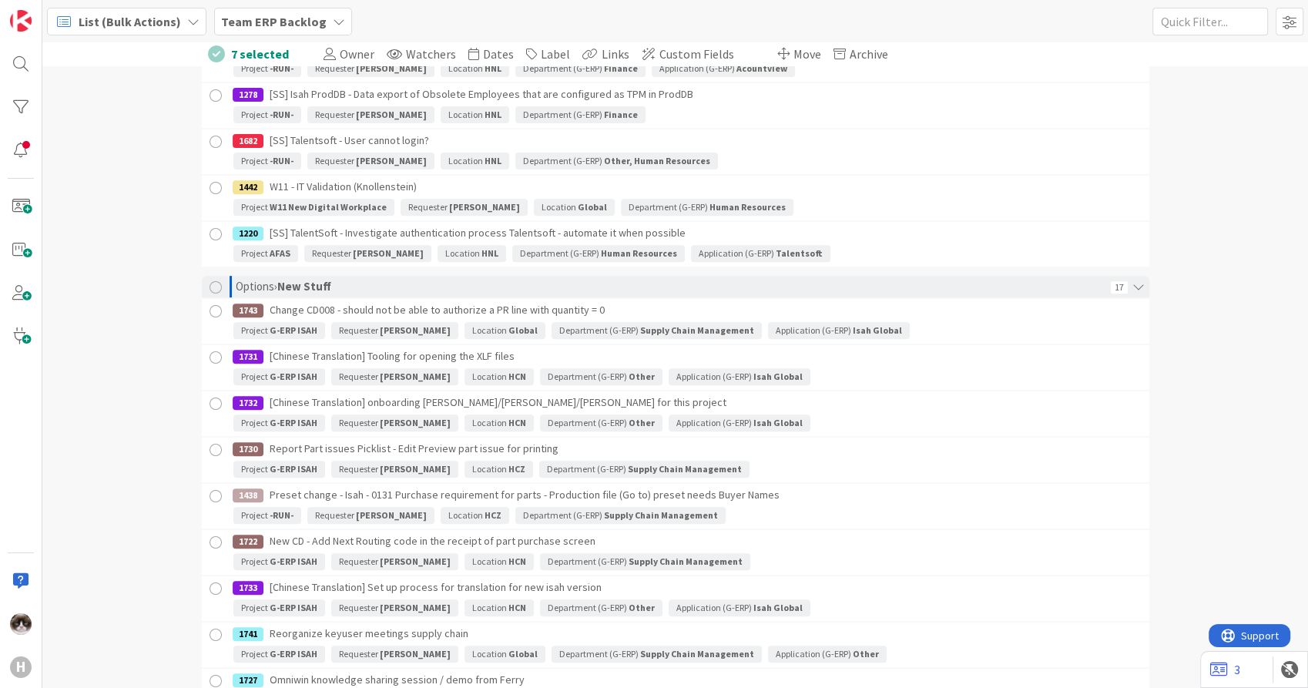
click at [206, 311] on div at bounding box center [215, 311] width 19 height 19
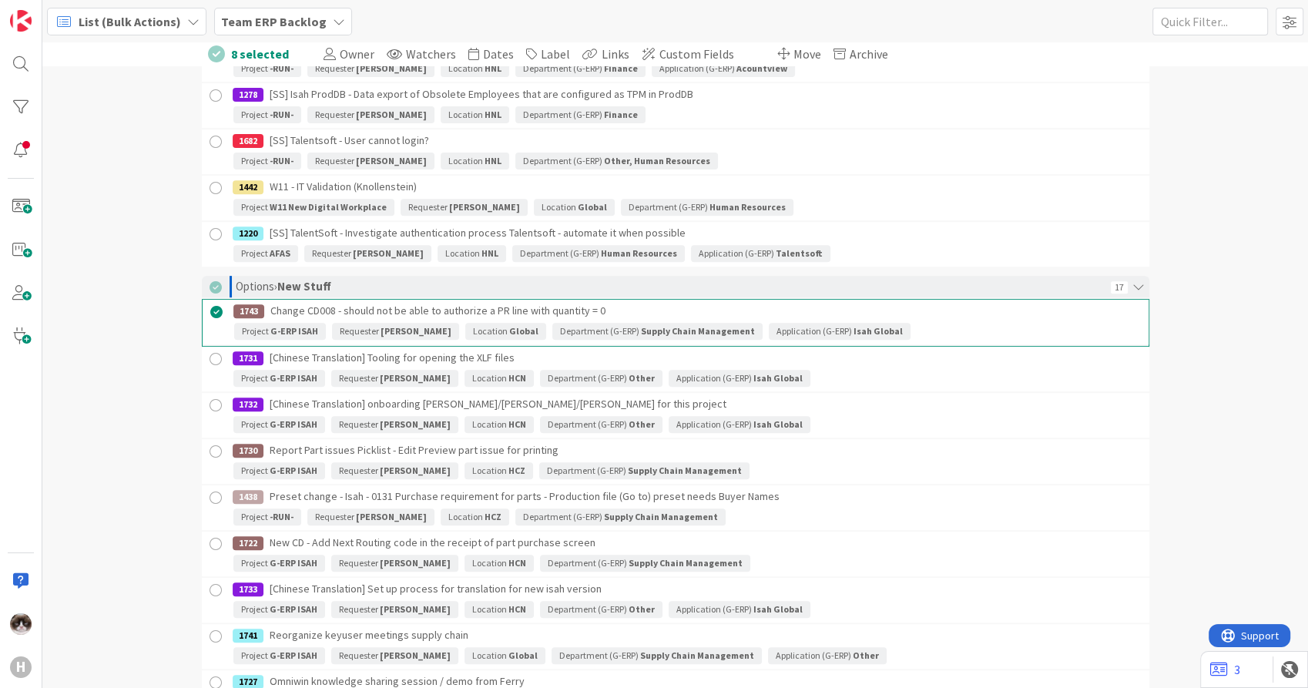
click at [206, 356] on div at bounding box center [215, 359] width 19 height 19
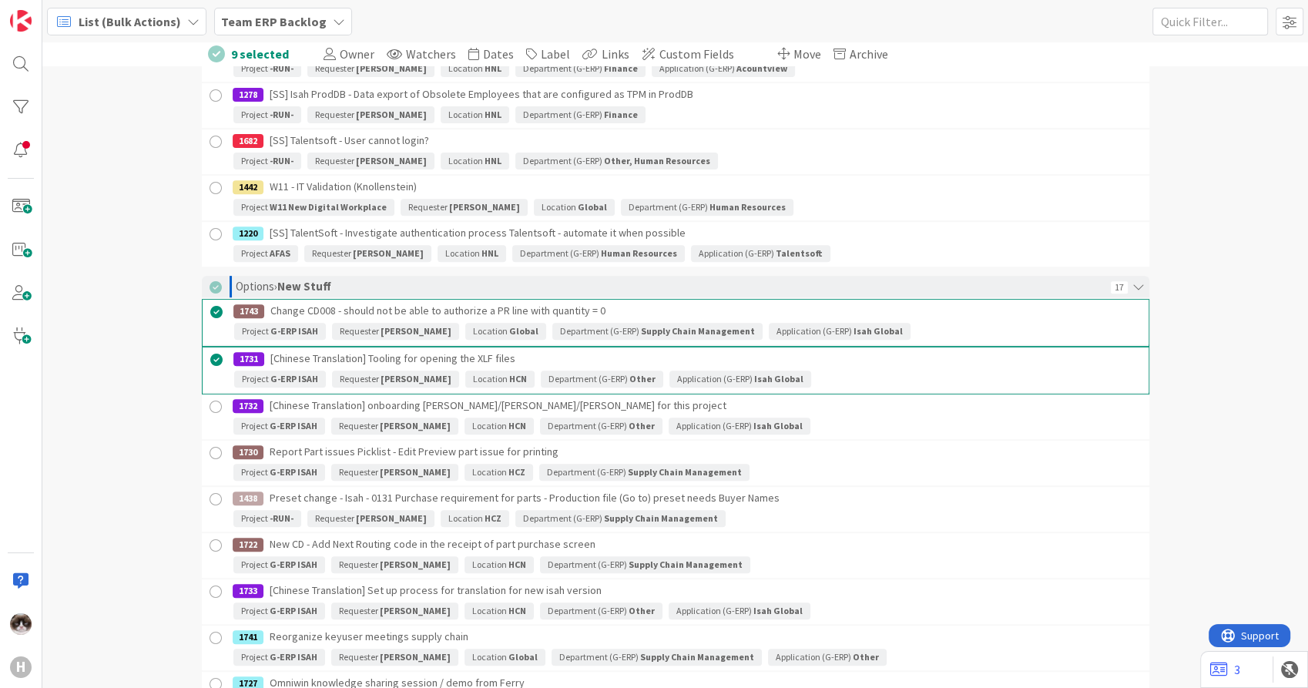
click at [210, 405] on div at bounding box center [215, 407] width 19 height 19
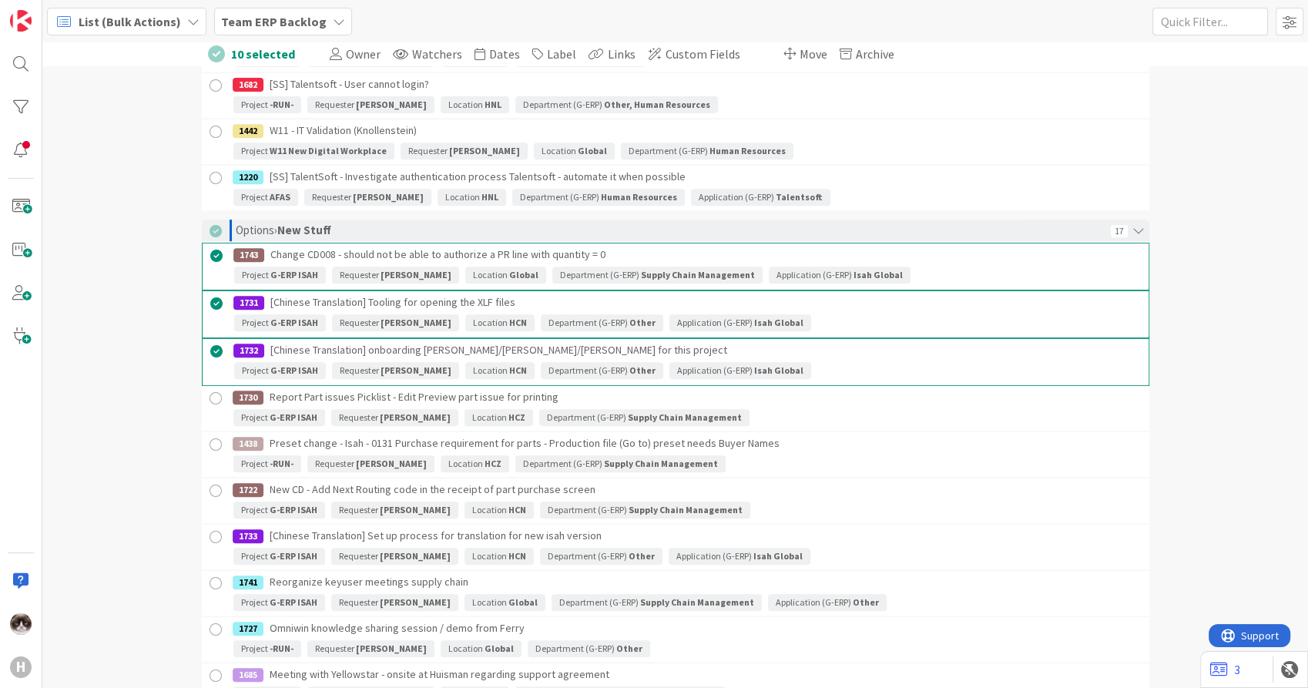
scroll to position [684, 0]
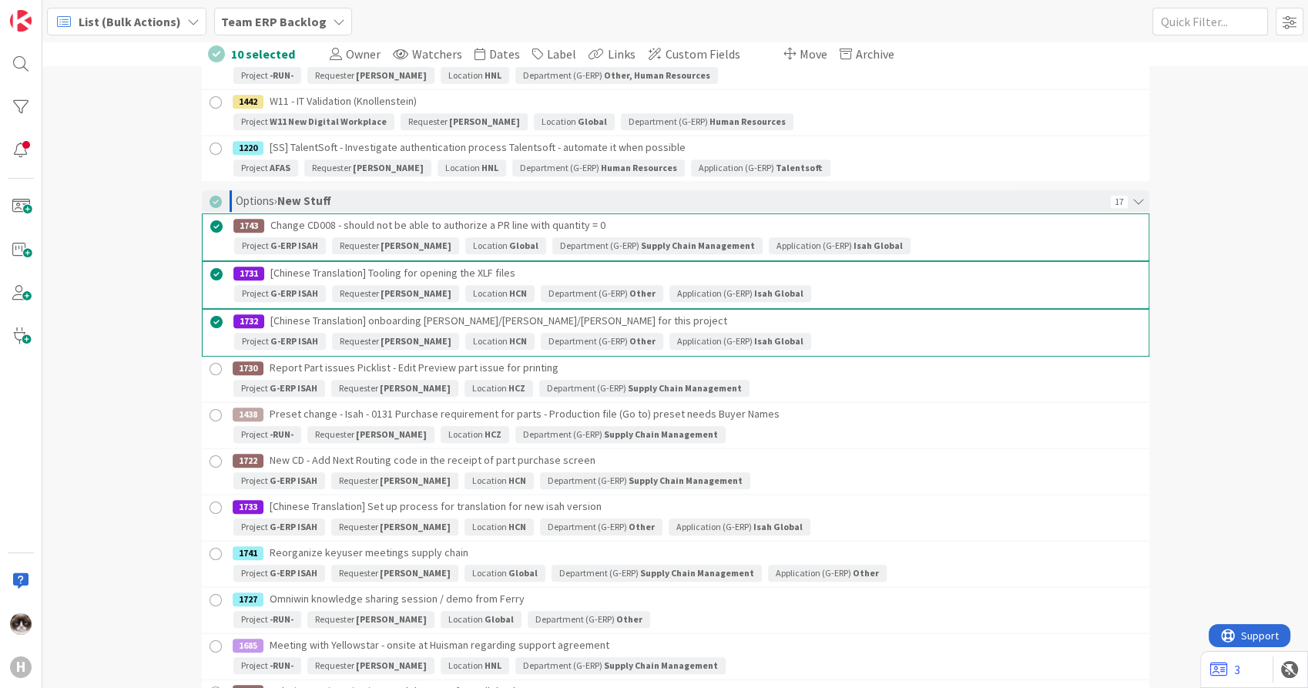
click at [210, 370] on div at bounding box center [215, 369] width 19 height 19
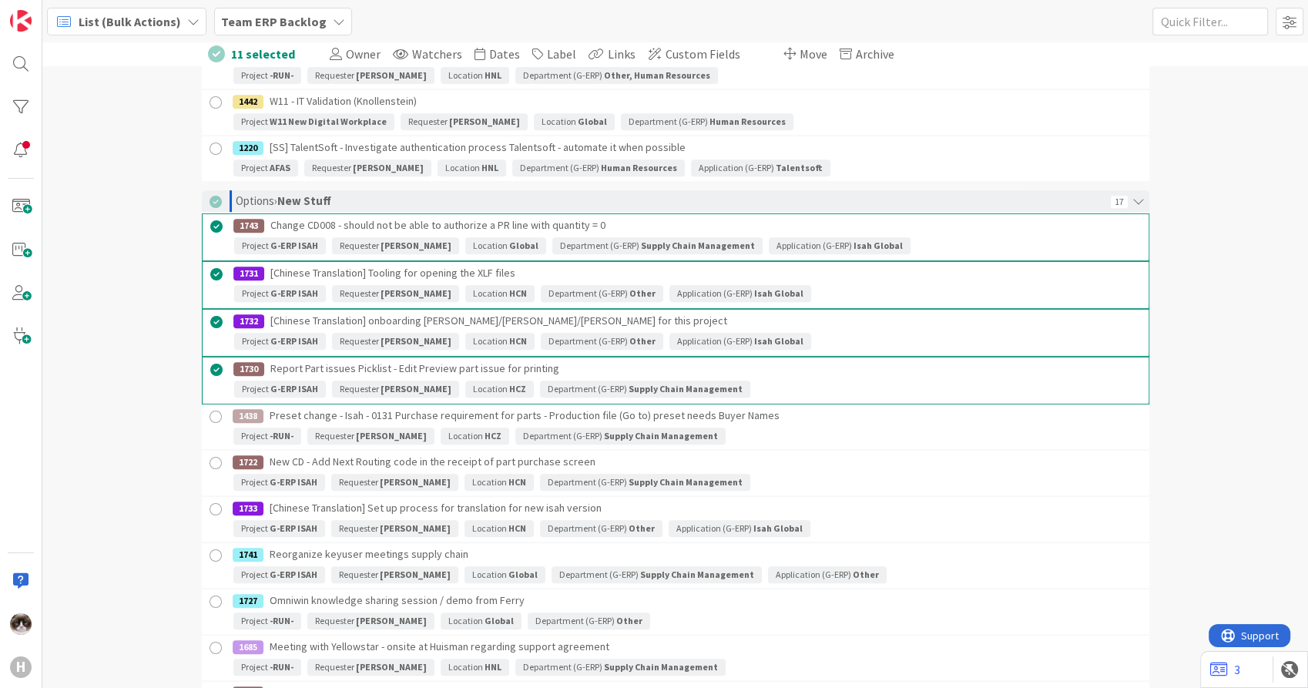
click at [210, 418] on div at bounding box center [215, 417] width 19 height 19
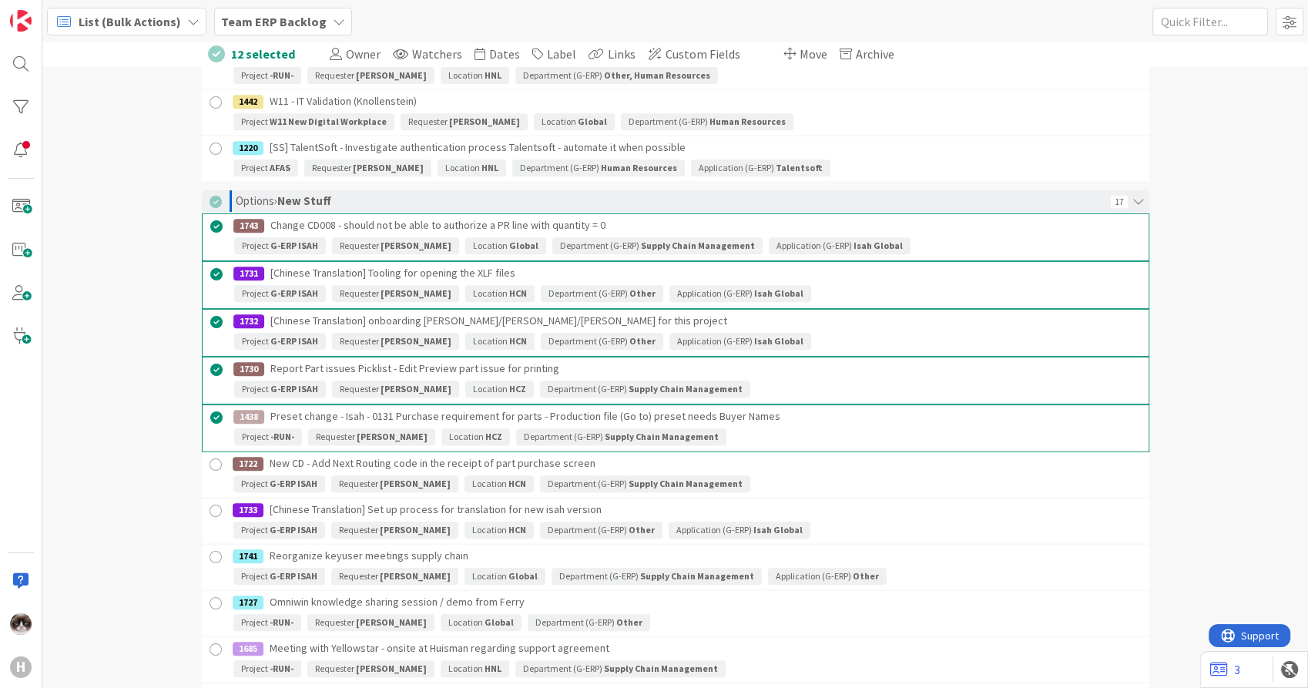
click at [208, 462] on div at bounding box center [215, 464] width 19 height 19
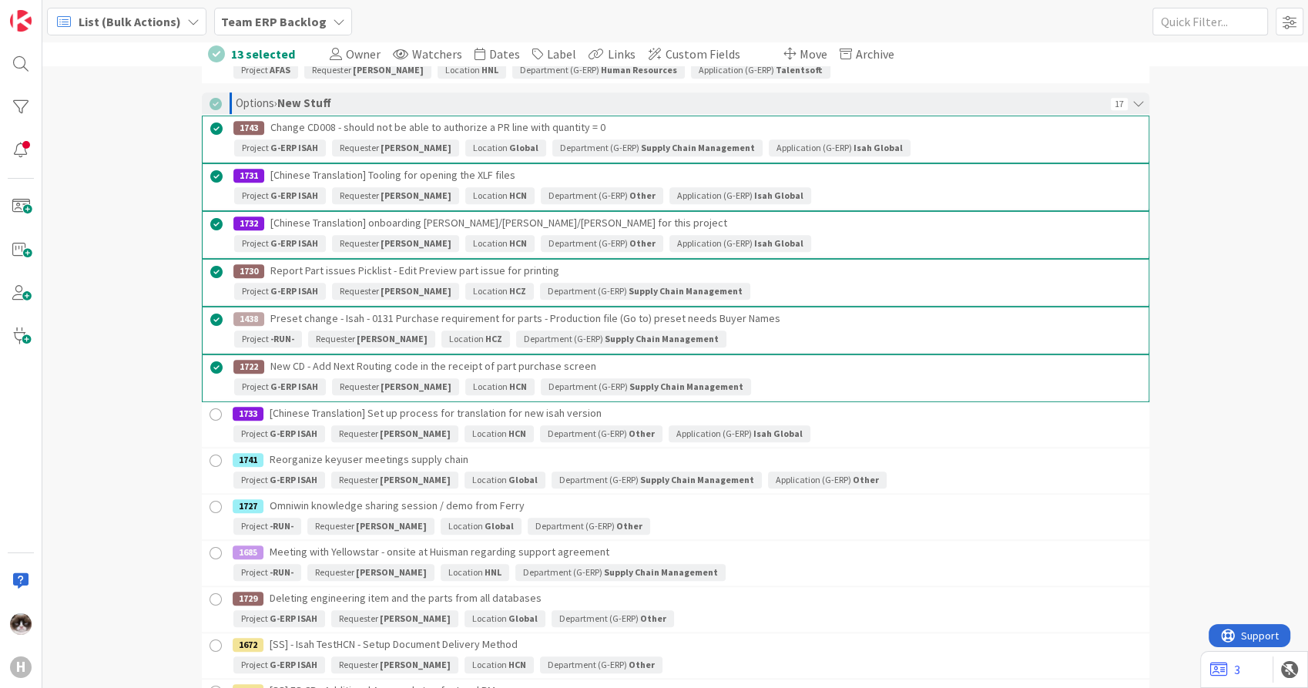
scroll to position [856, 0]
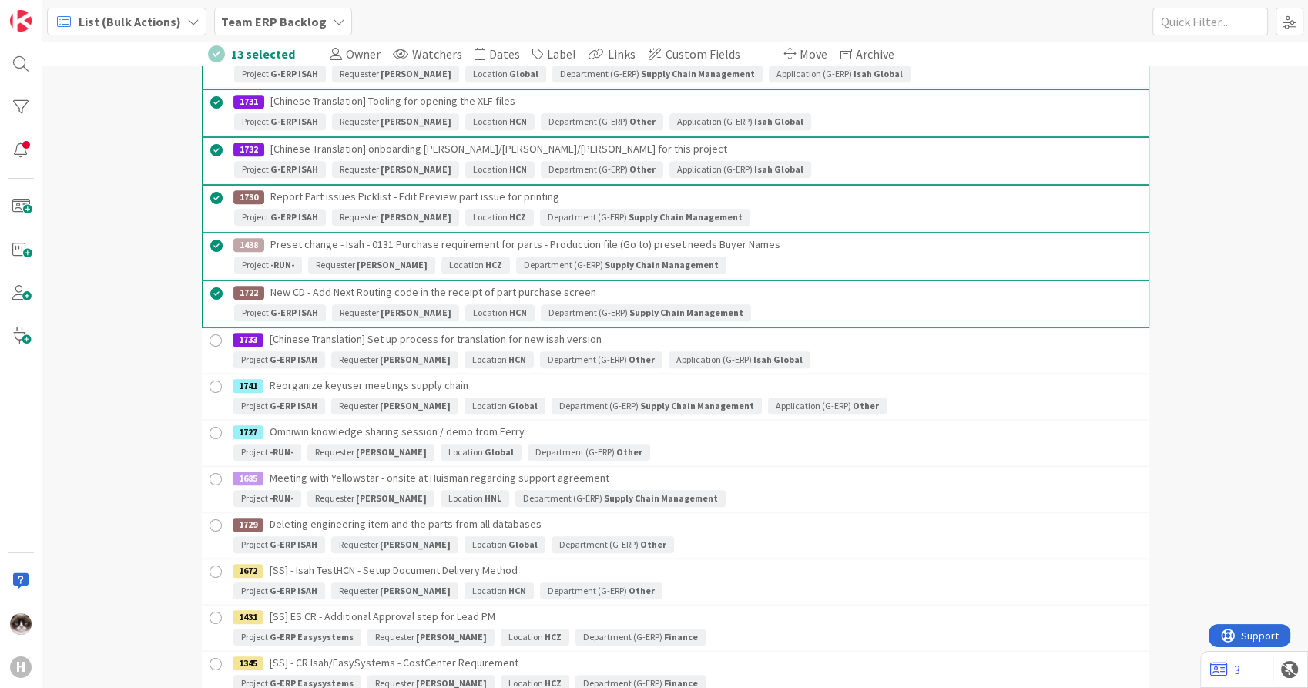
click at [210, 341] on div at bounding box center [215, 340] width 19 height 19
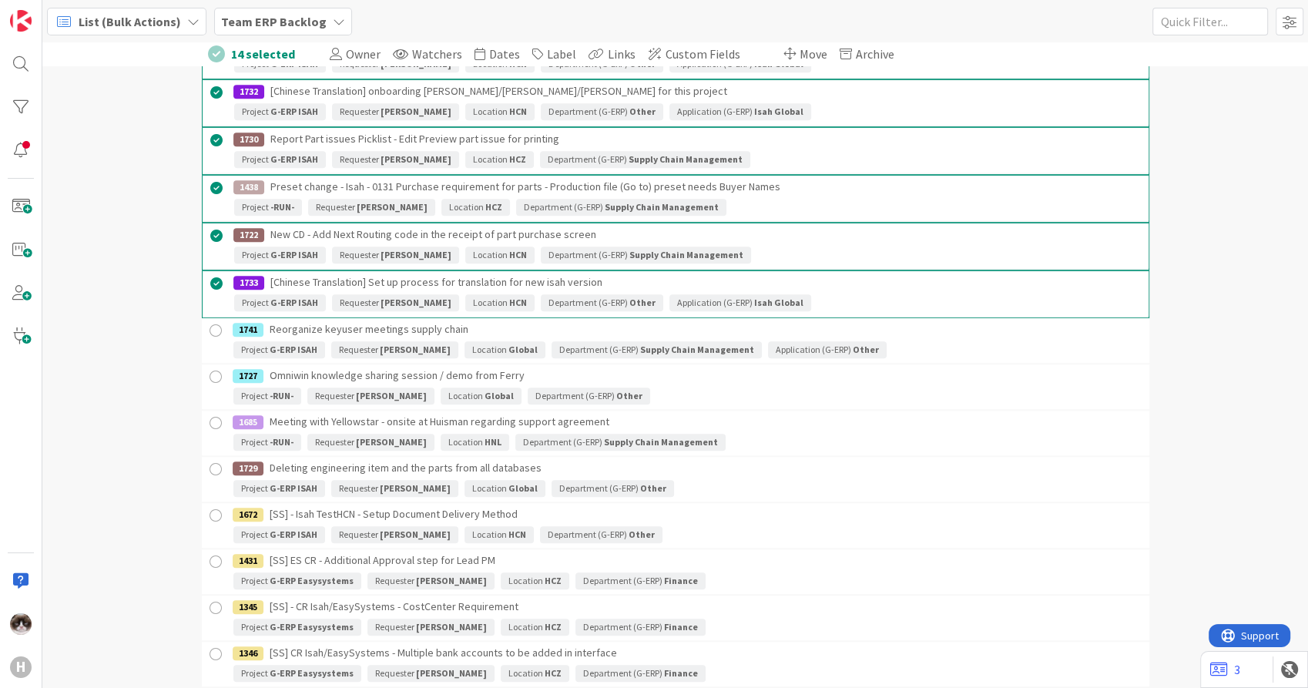
scroll to position [942, 0]
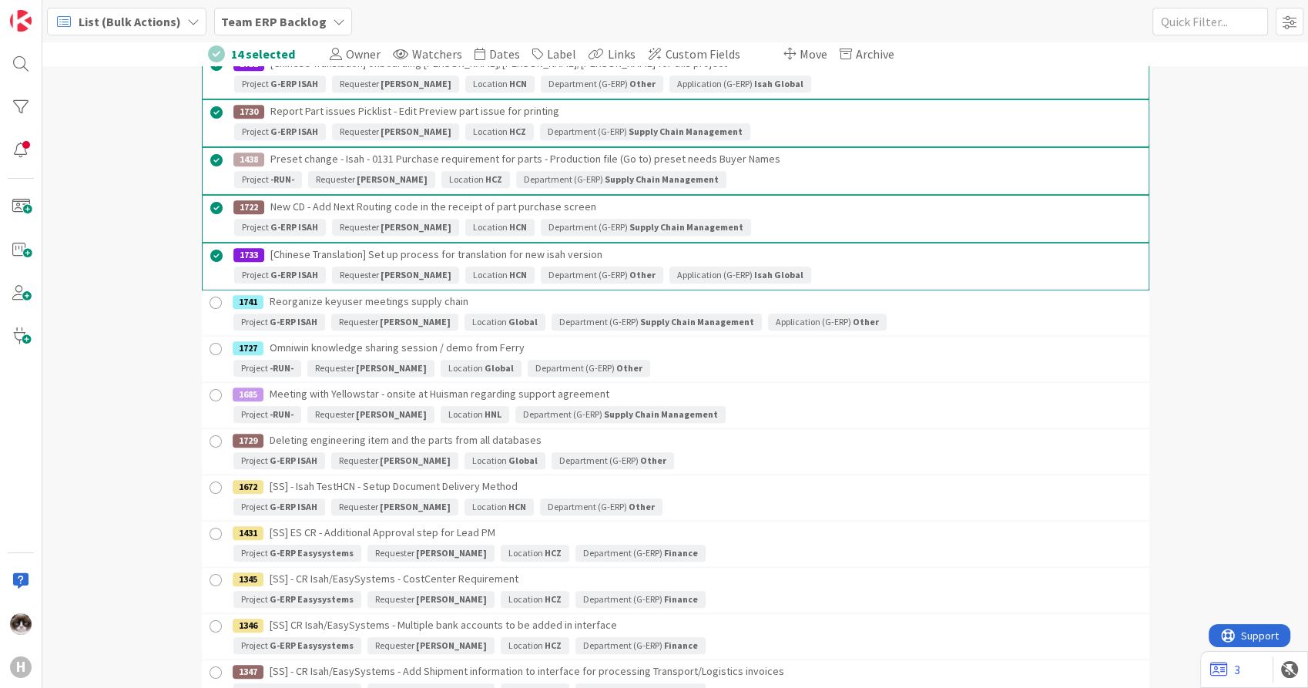
click at [210, 435] on div at bounding box center [215, 441] width 19 height 19
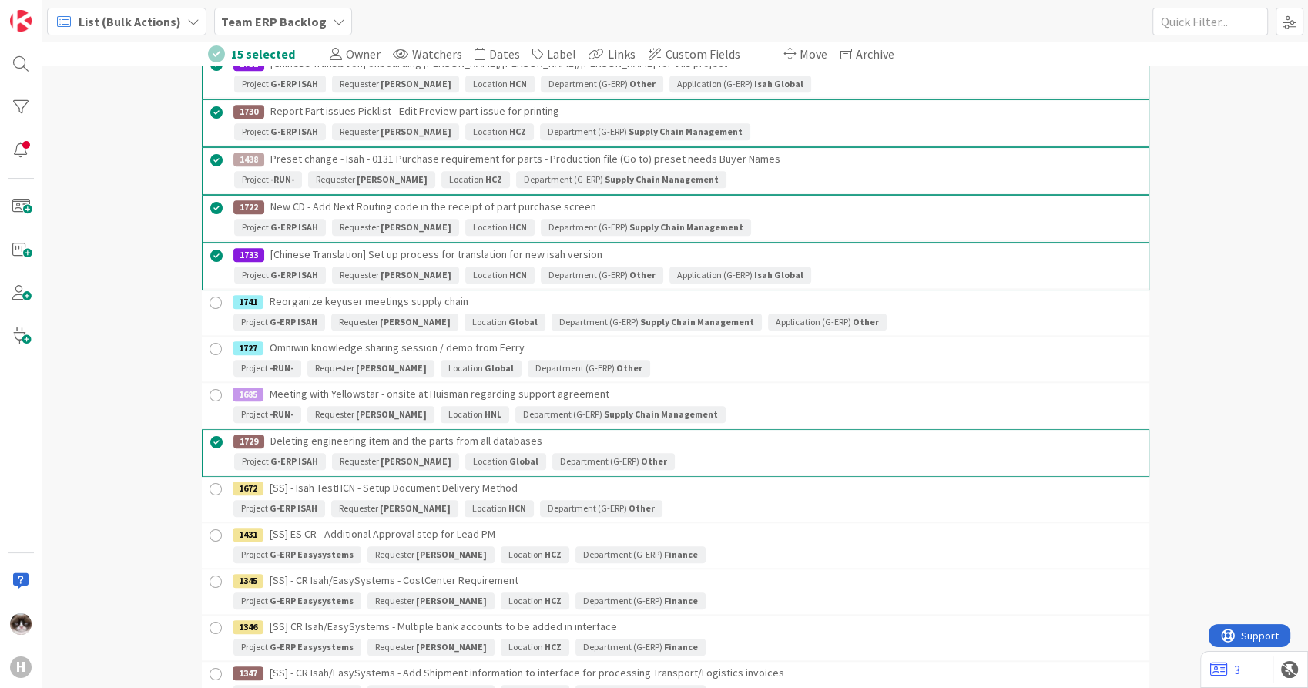
scroll to position [1113, 0]
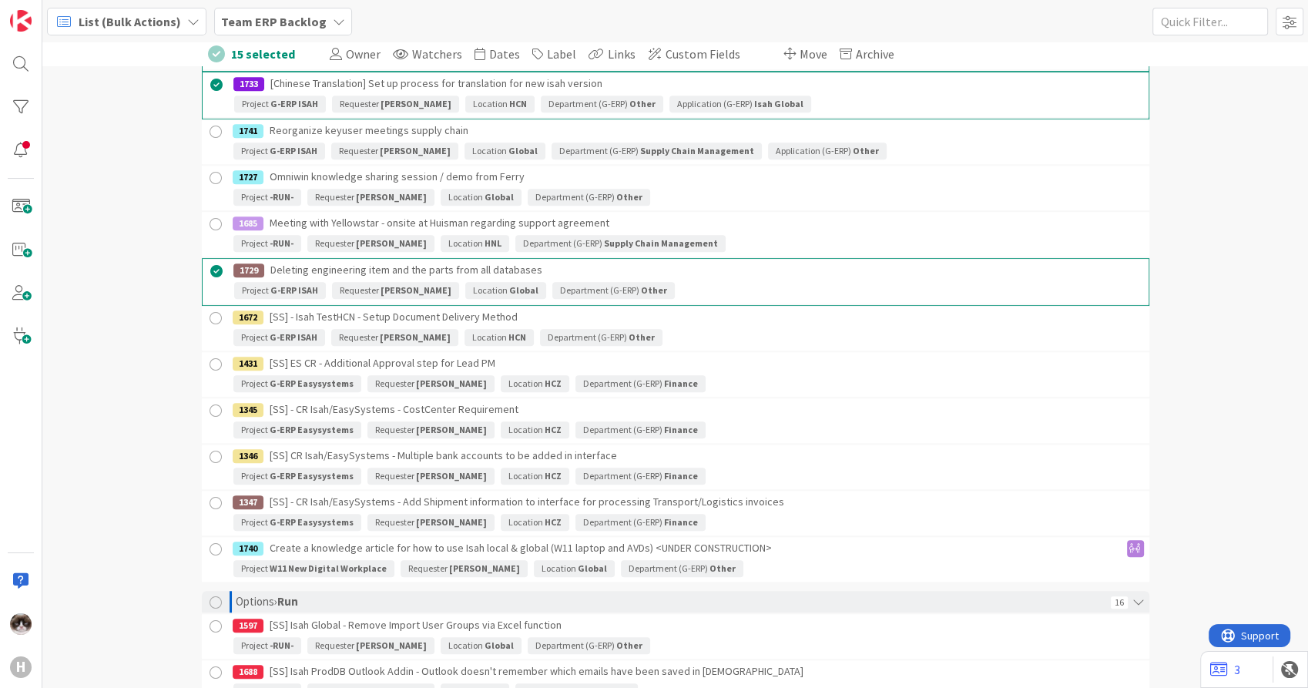
click at [208, 318] on div at bounding box center [215, 318] width 19 height 19
click at [212, 409] on div at bounding box center [215, 412] width 19 height 19
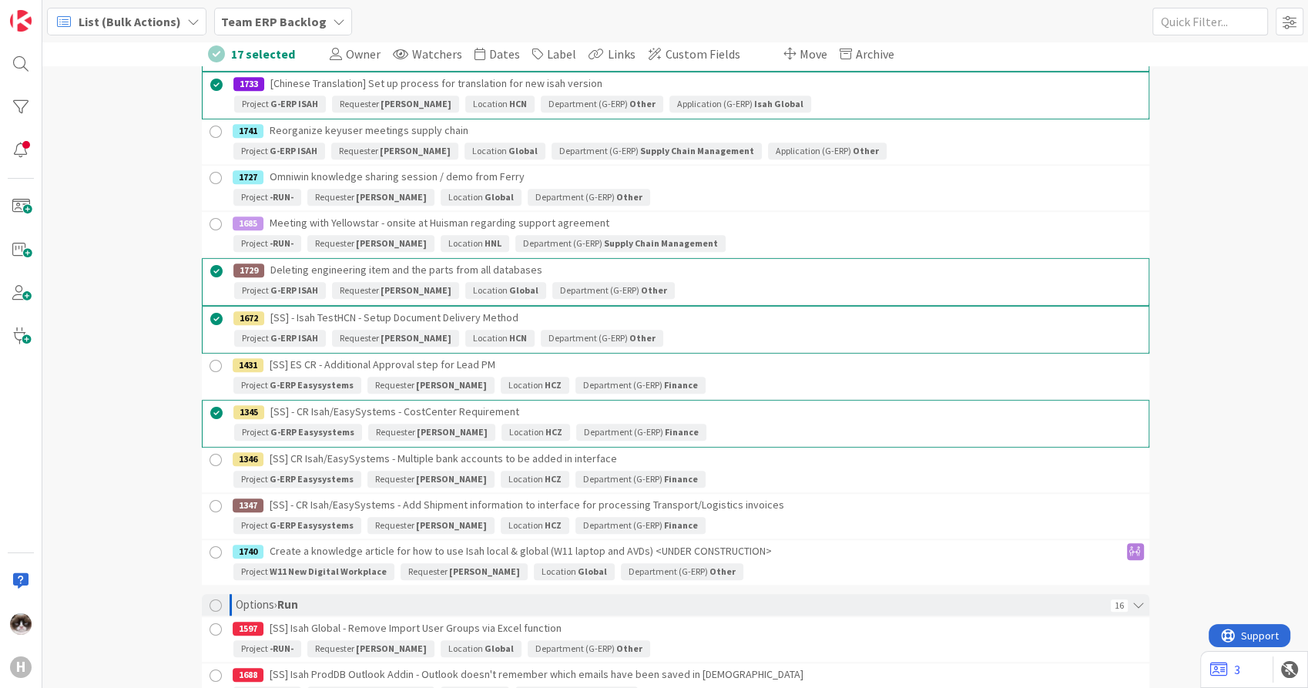
click at [208, 456] on div at bounding box center [215, 460] width 19 height 19
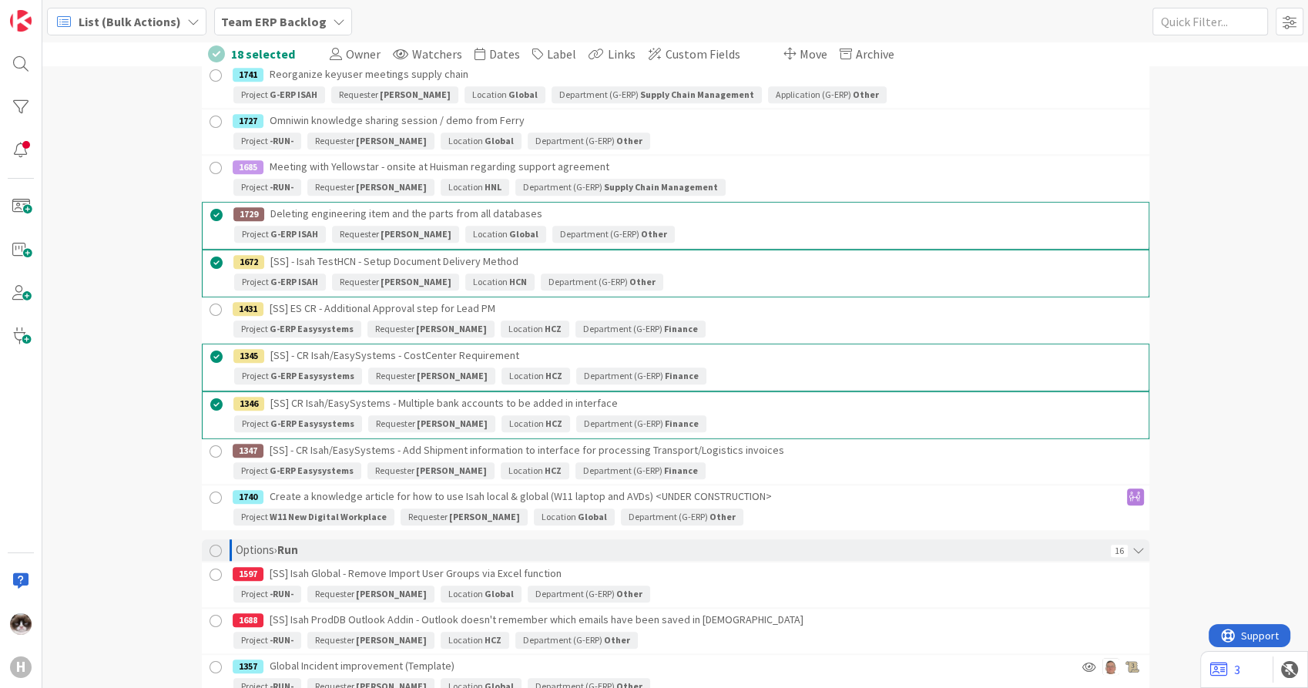
scroll to position [1198, 0]
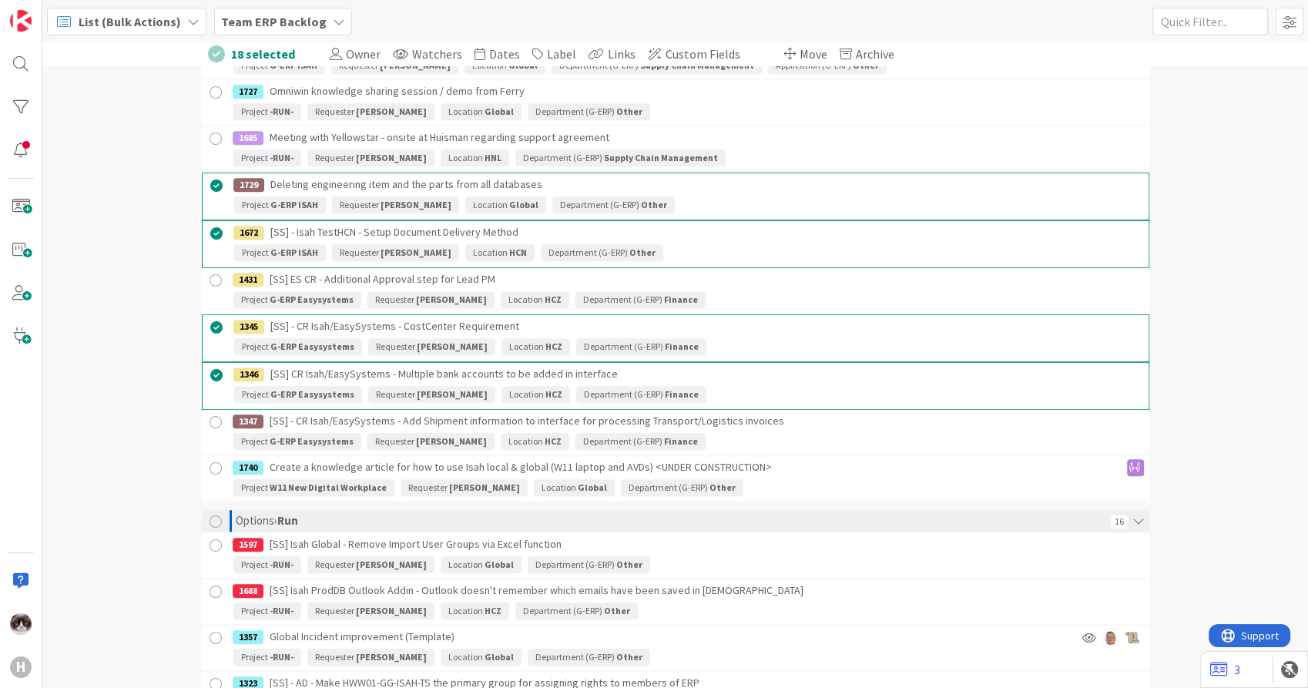
click at [210, 373] on div at bounding box center [216, 375] width 19 height 19
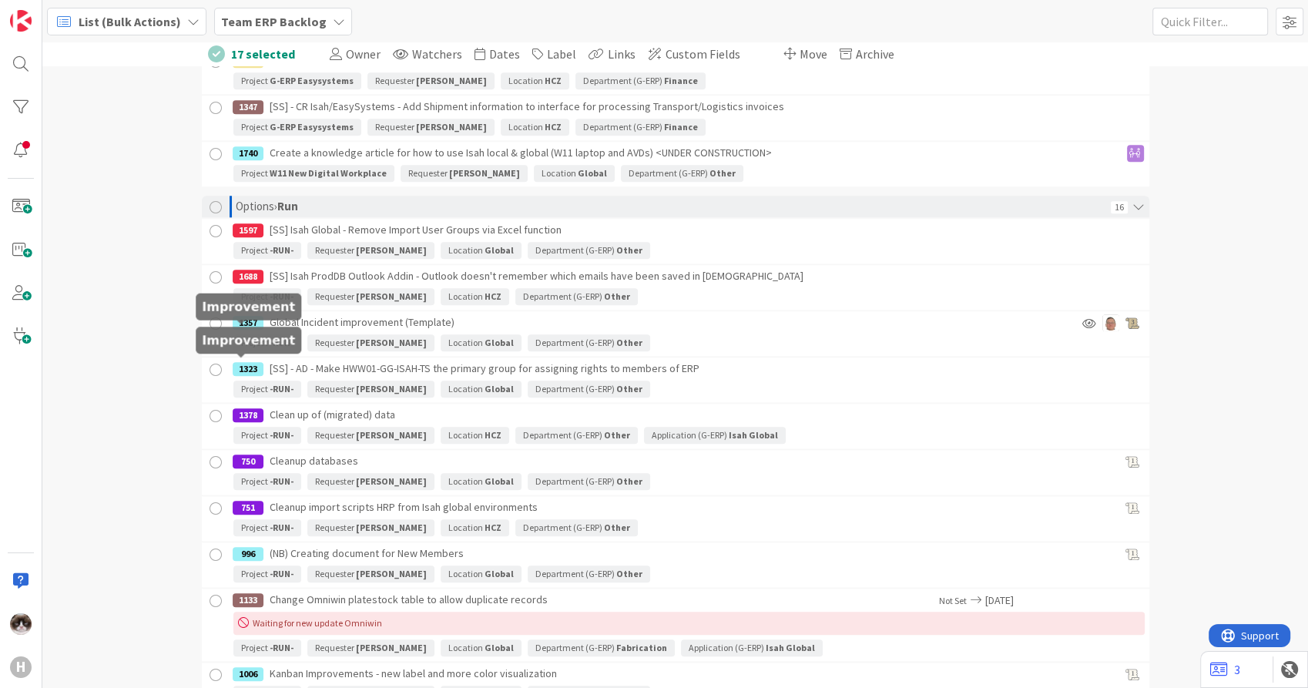
scroll to position [1541, 0]
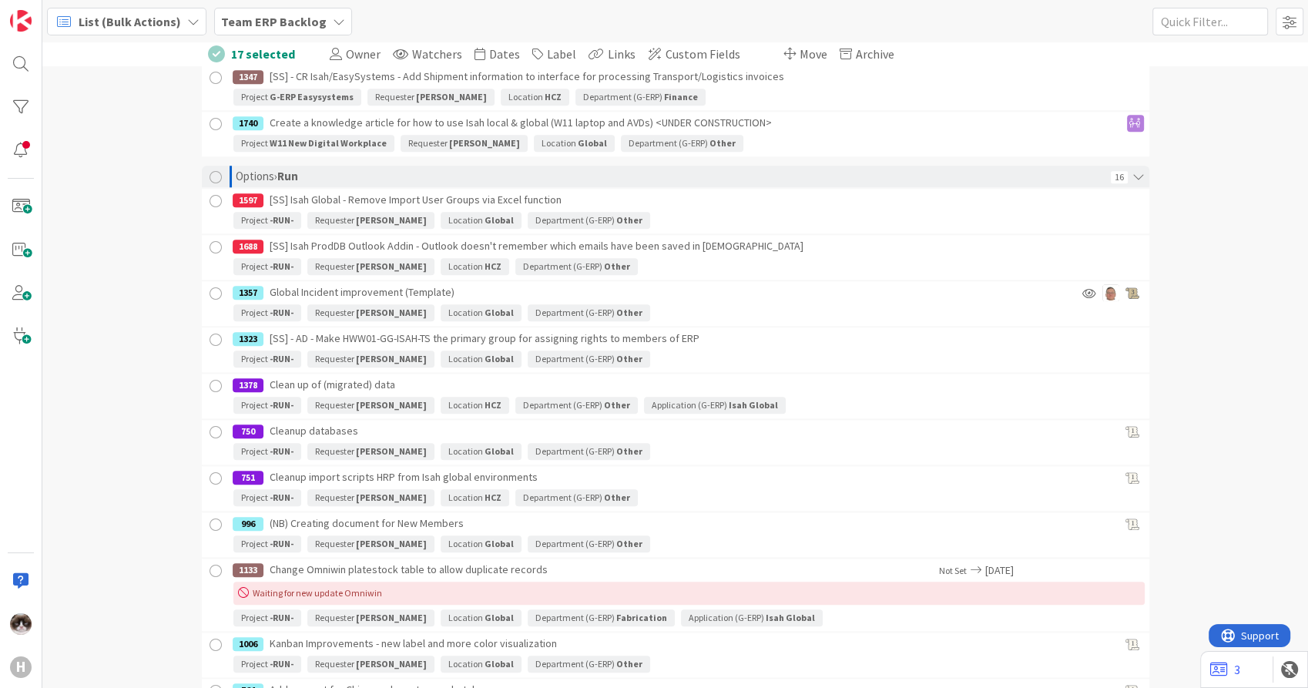
click at [212, 380] on div at bounding box center [215, 386] width 19 height 19
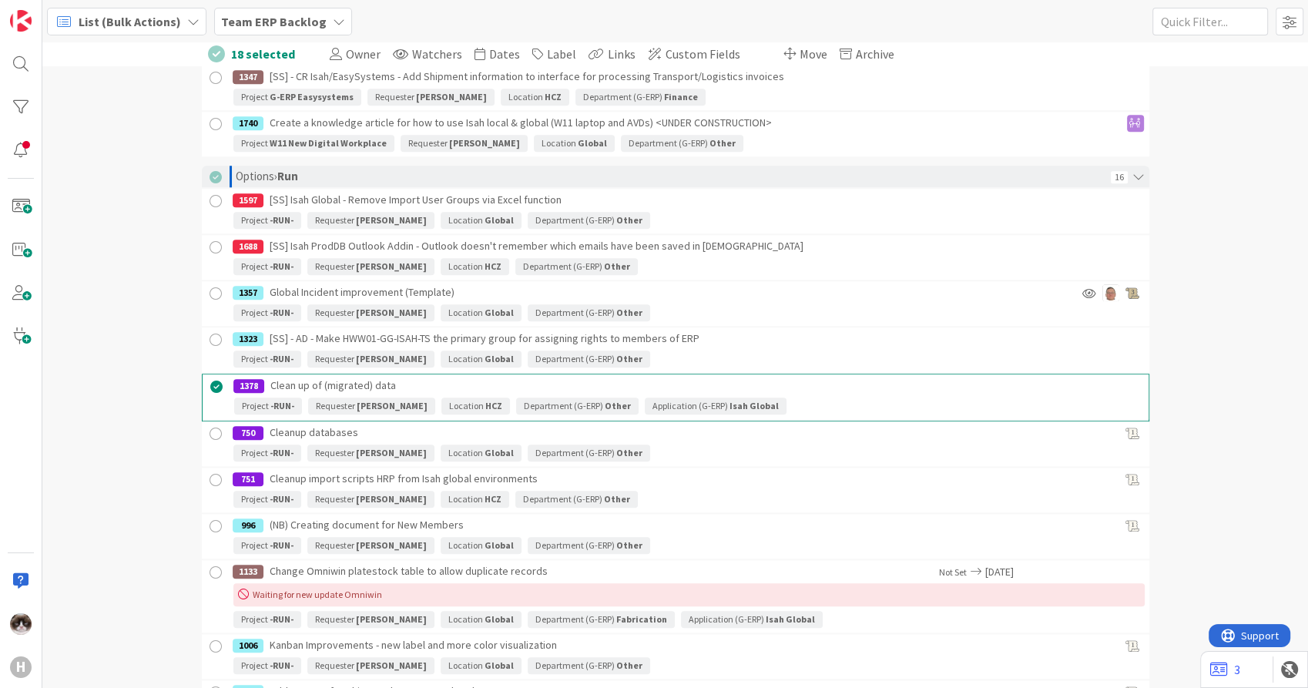
click at [206, 435] on div at bounding box center [215, 434] width 19 height 19
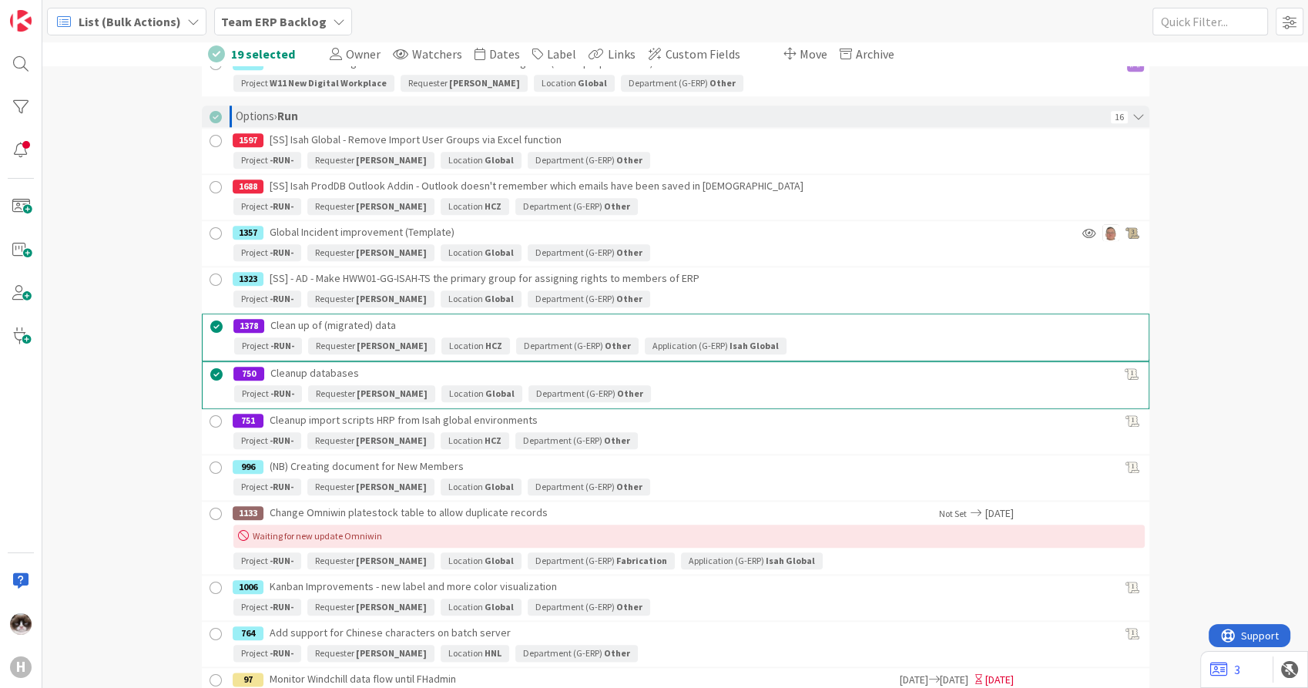
scroll to position [1627, 0]
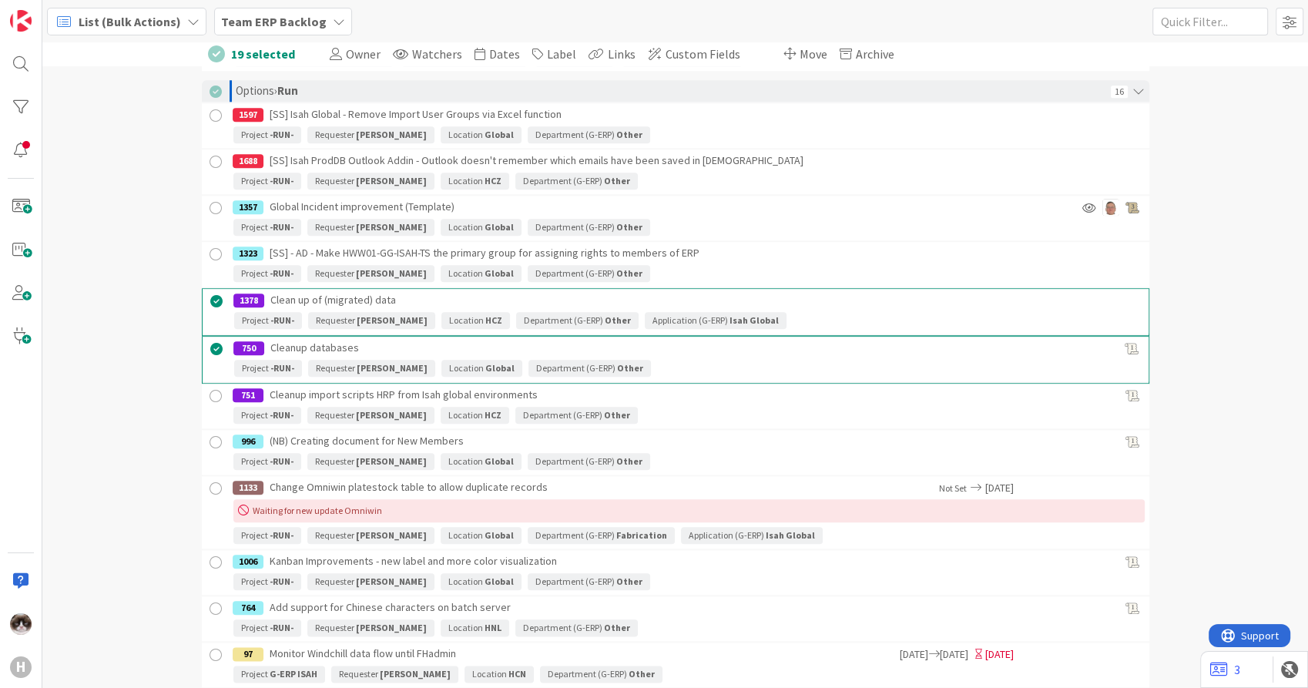
click at [211, 395] on div at bounding box center [215, 396] width 19 height 19
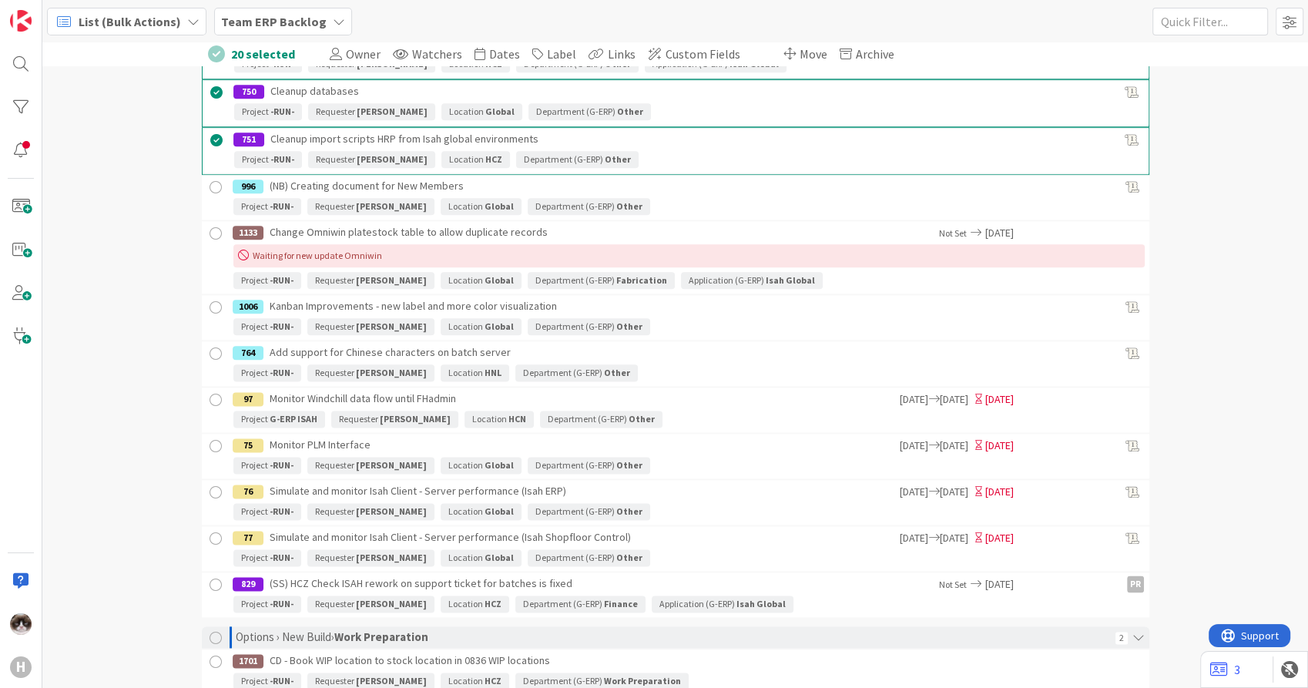
scroll to position [1969, 0]
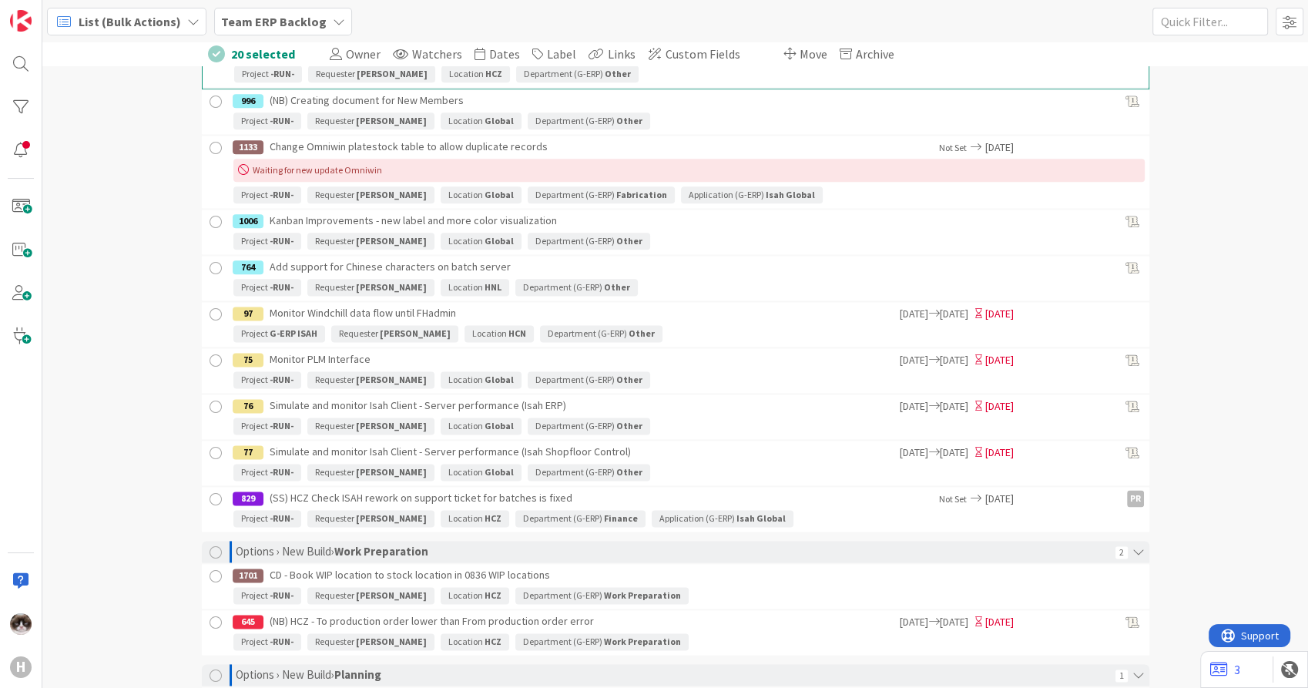
click at [206, 362] on div at bounding box center [215, 360] width 19 height 19
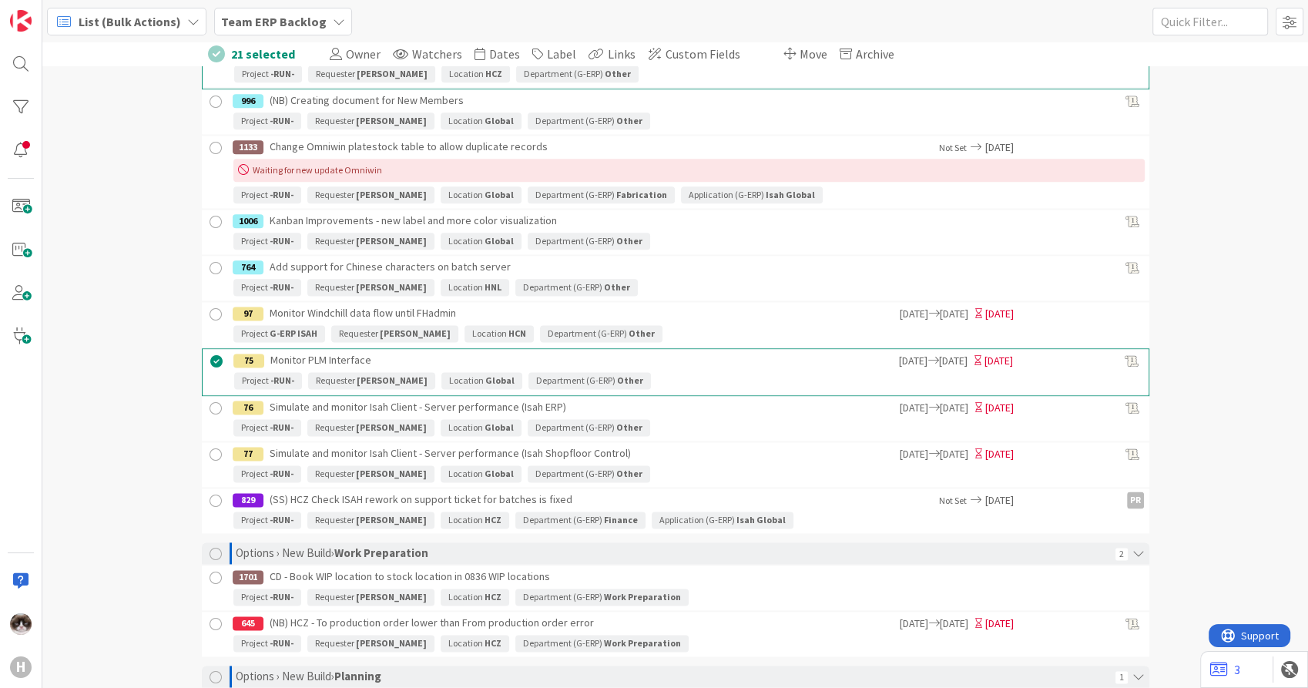
click at [209, 406] on div at bounding box center [215, 408] width 19 height 19
click at [211, 450] on div at bounding box center [215, 456] width 19 height 19
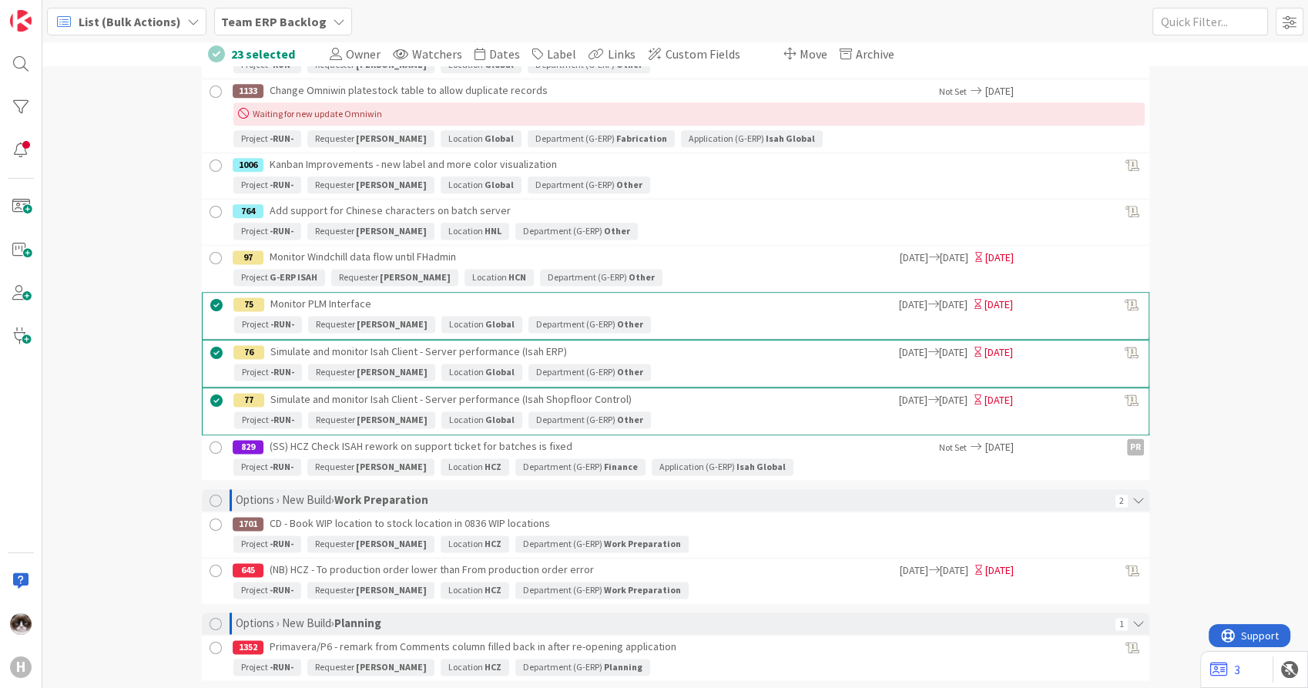
scroll to position [2054, 0]
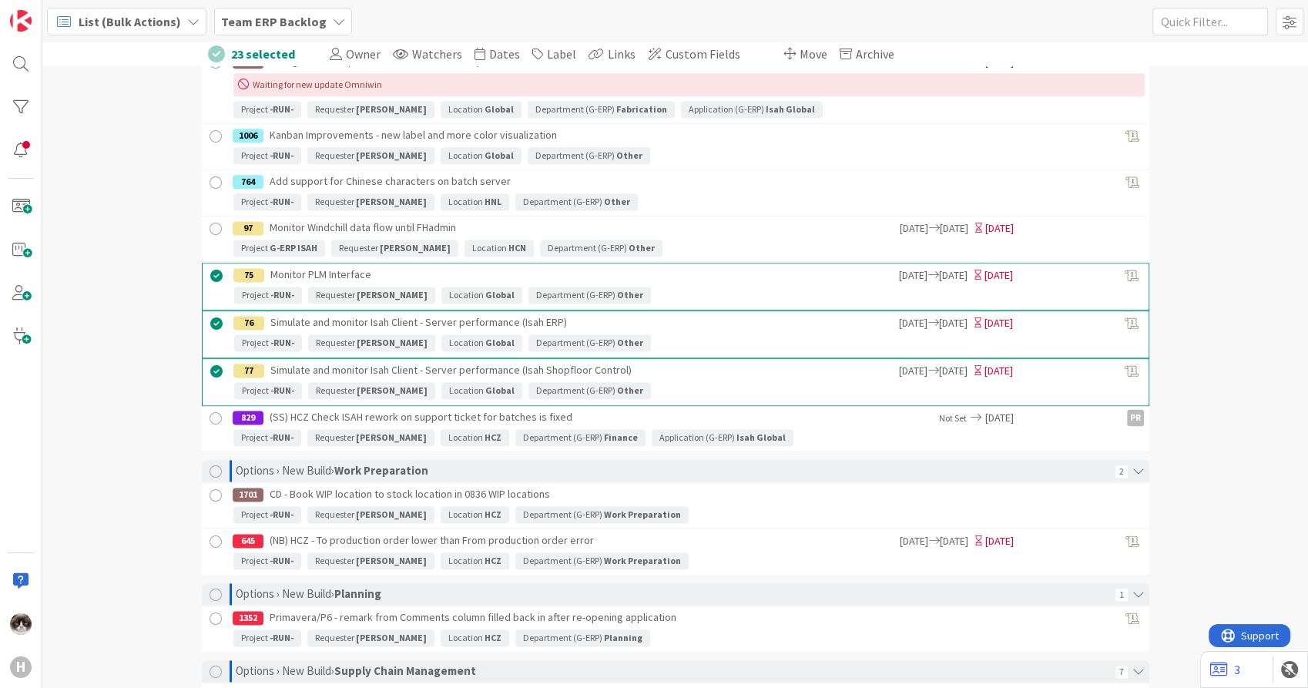
click at [207, 413] on div at bounding box center [215, 418] width 19 height 19
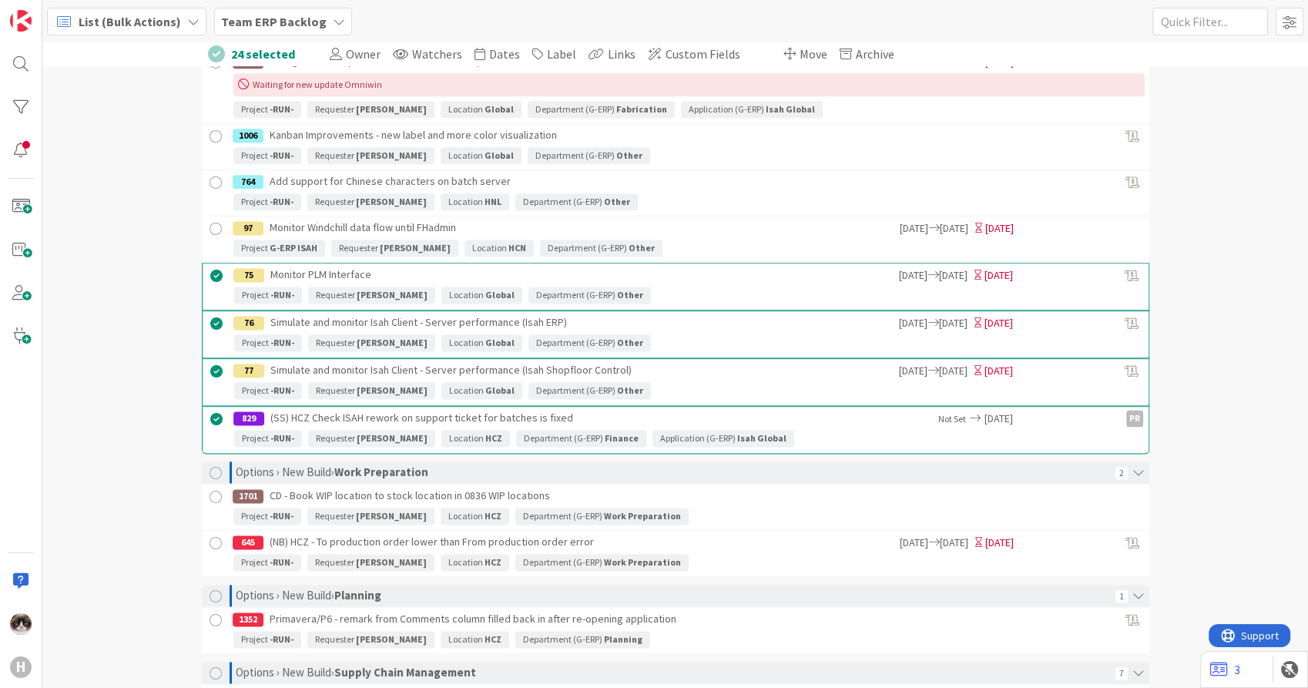
click at [206, 491] on div at bounding box center [215, 497] width 19 height 19
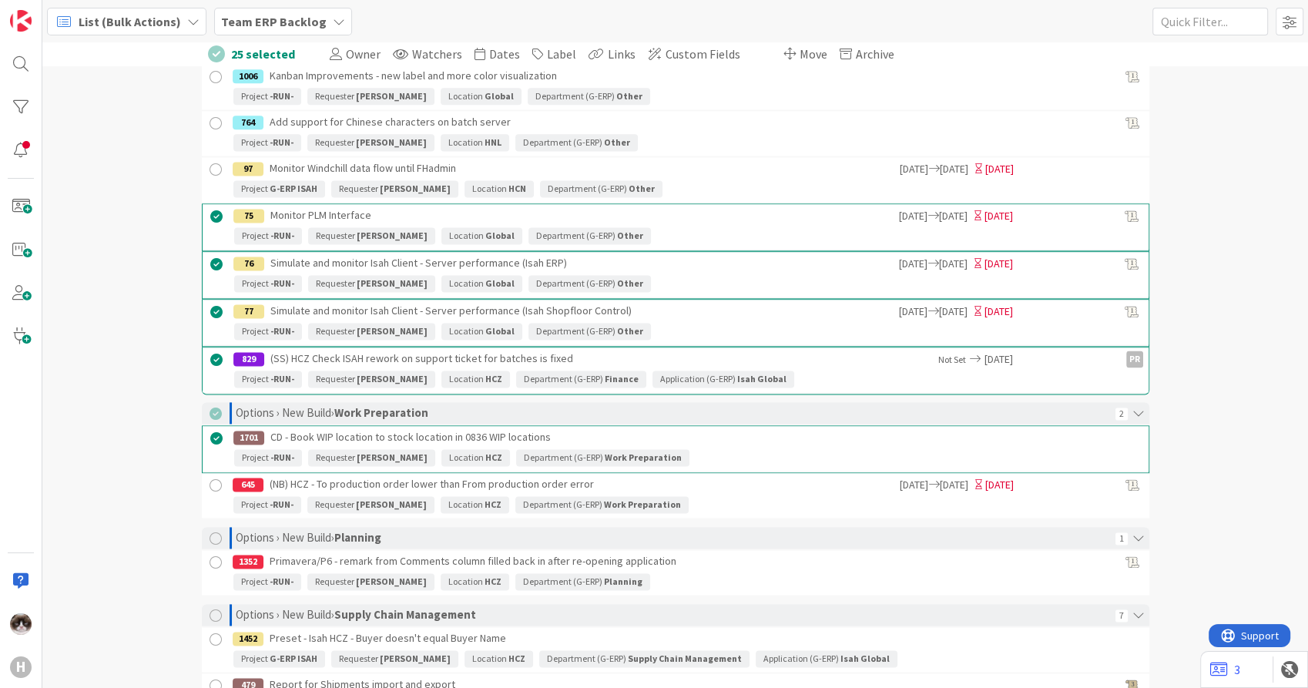
scroll to position [2140, 0]
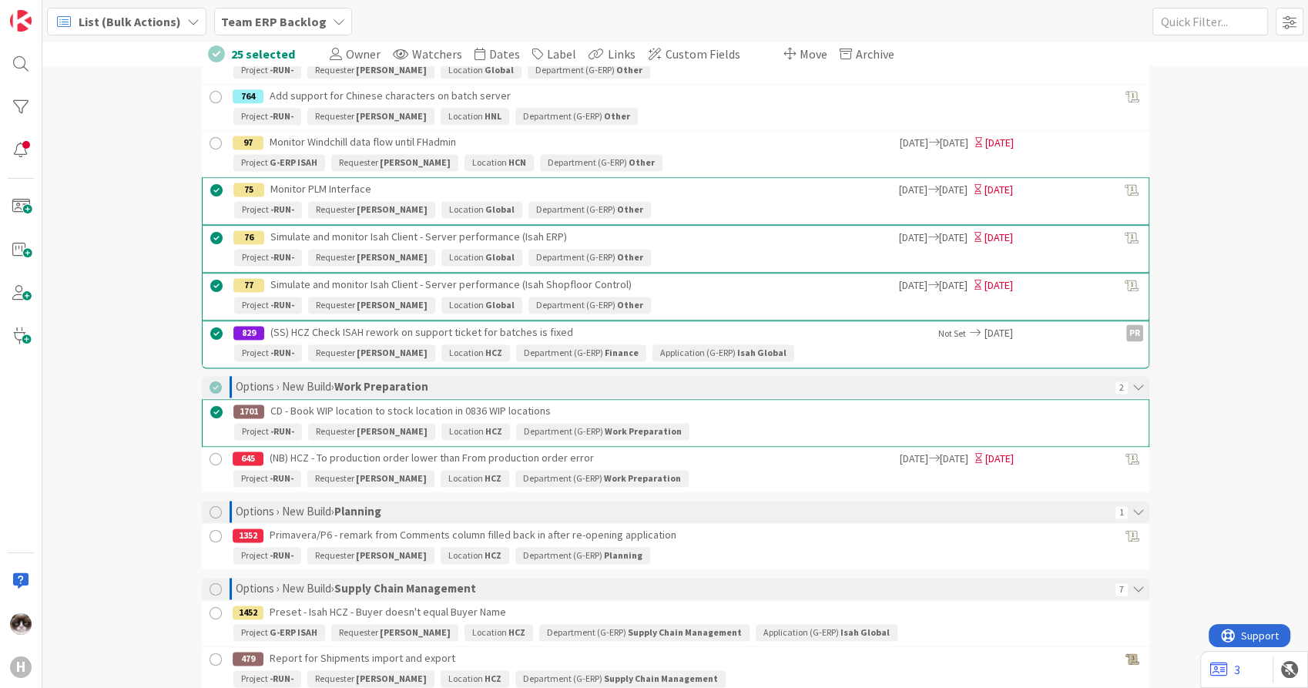
click at [207, 455] on div at bounding box center [215, 459] width 19 height 19
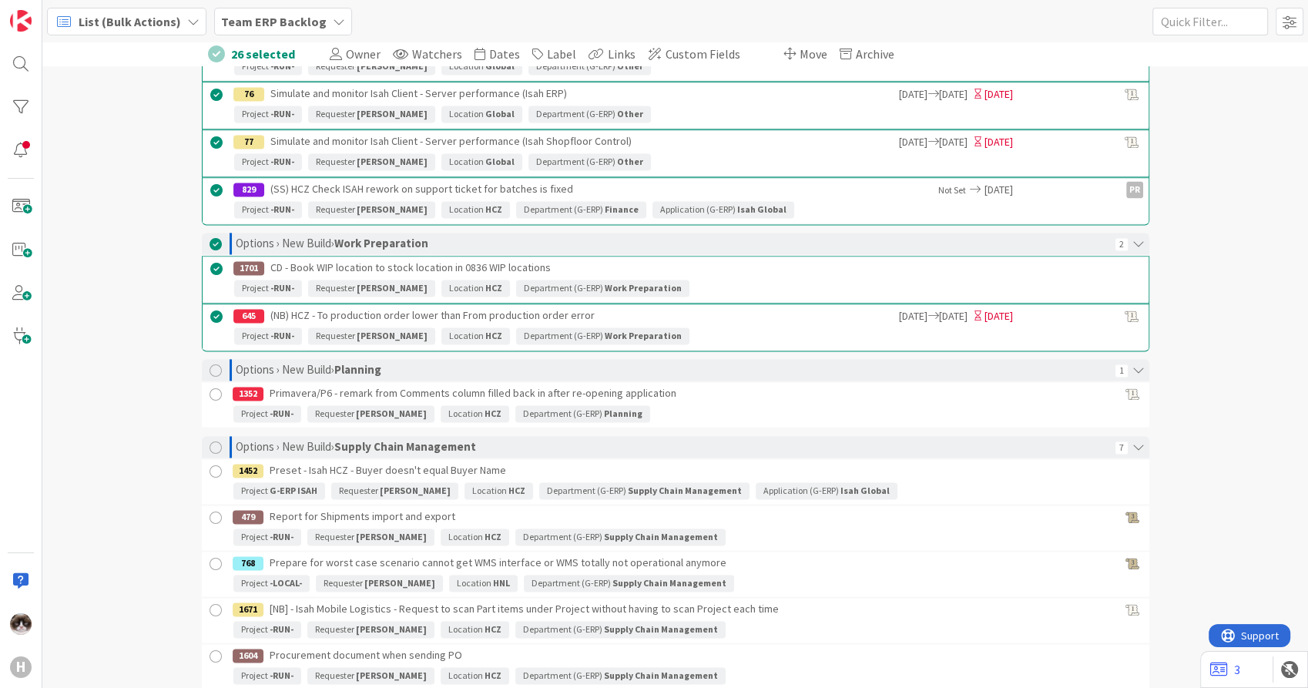
scroll to position [2312, 0]
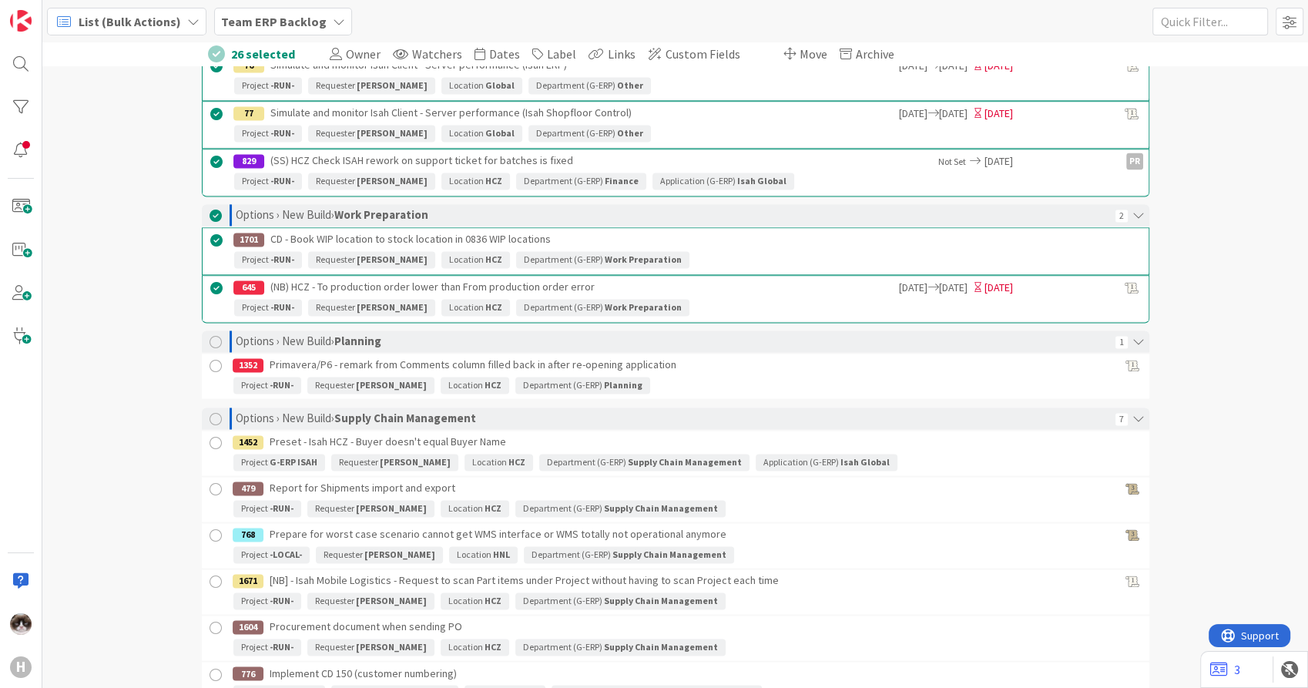
click at [210, 435] on div at bounding box center [215, 443] width 19 height 19
click at [208, 486] on div at bounding box center [215, 491] width 19 height 19
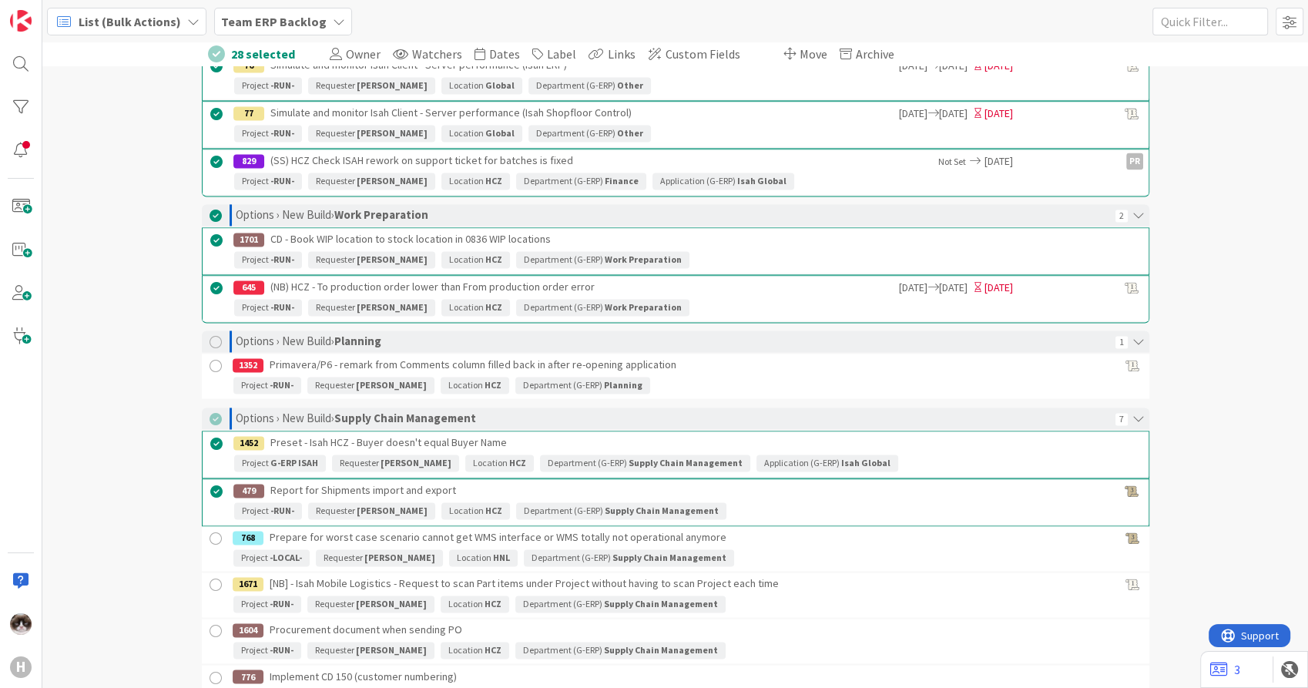
scroll to position [2483, 0]
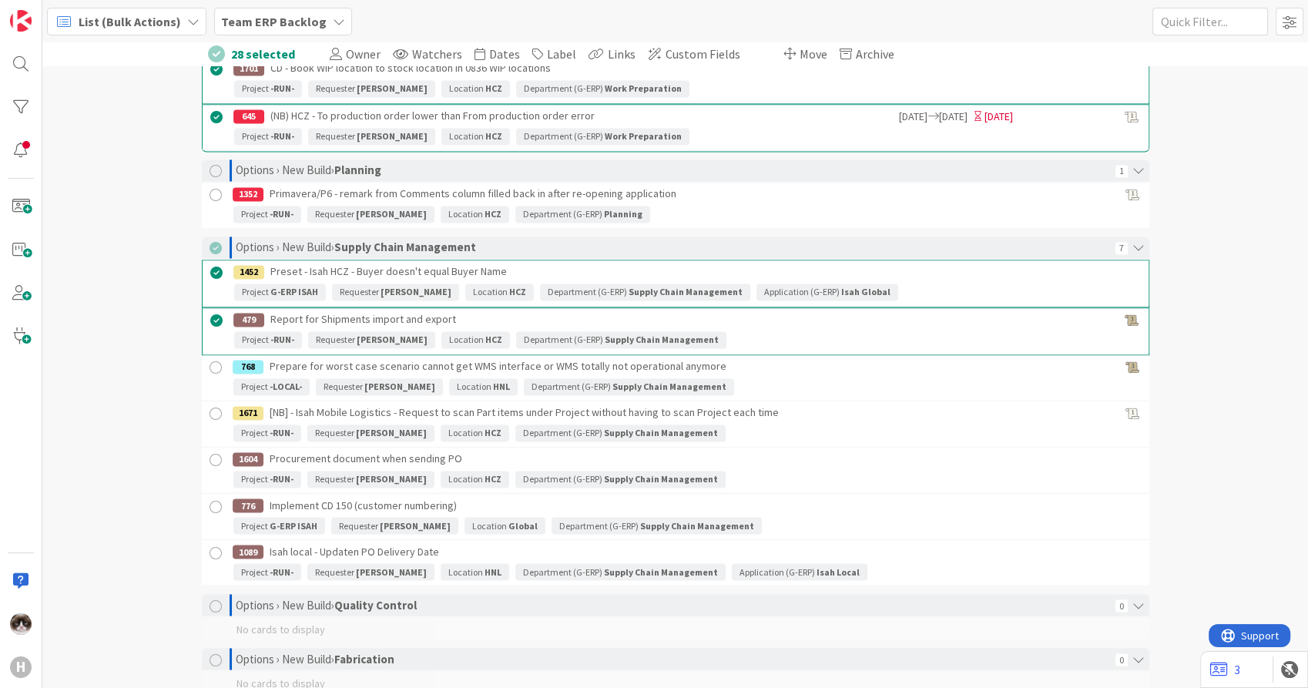
click at [208, 411] on div at bounding box center [215, 414] width 19 height 19
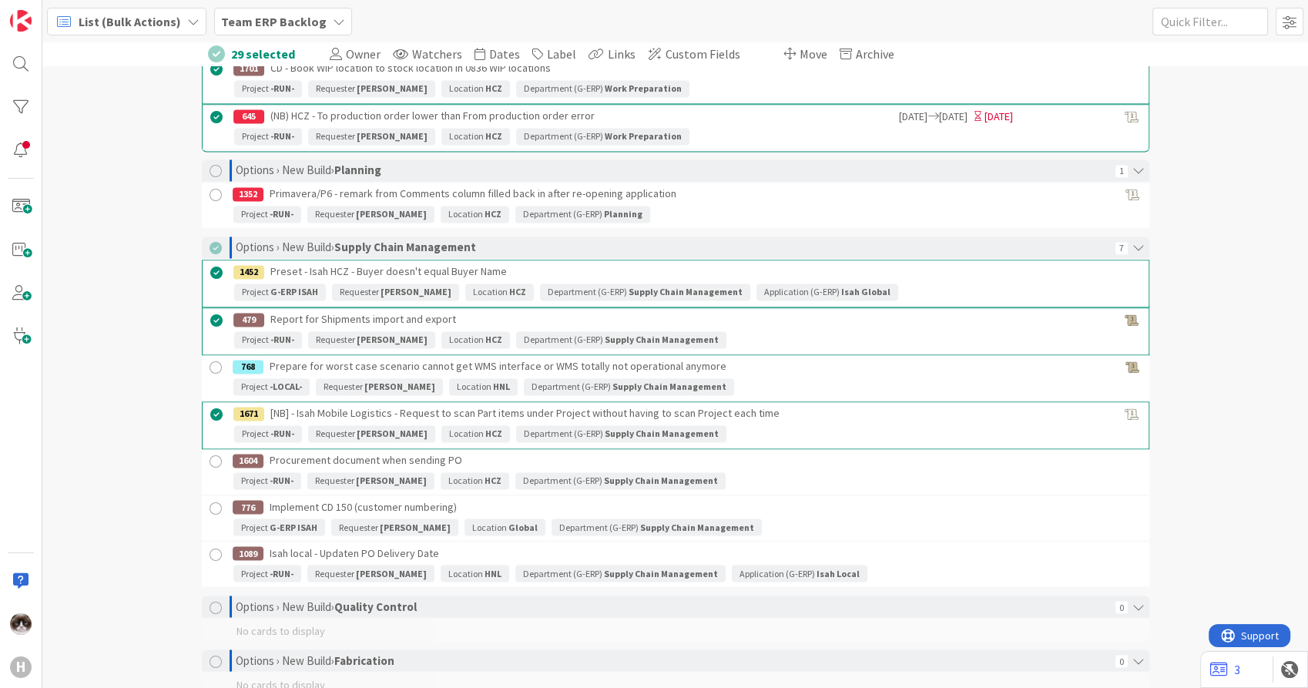
click at [213, 453] on div at bounding box center [215, 461] width 19 height 19
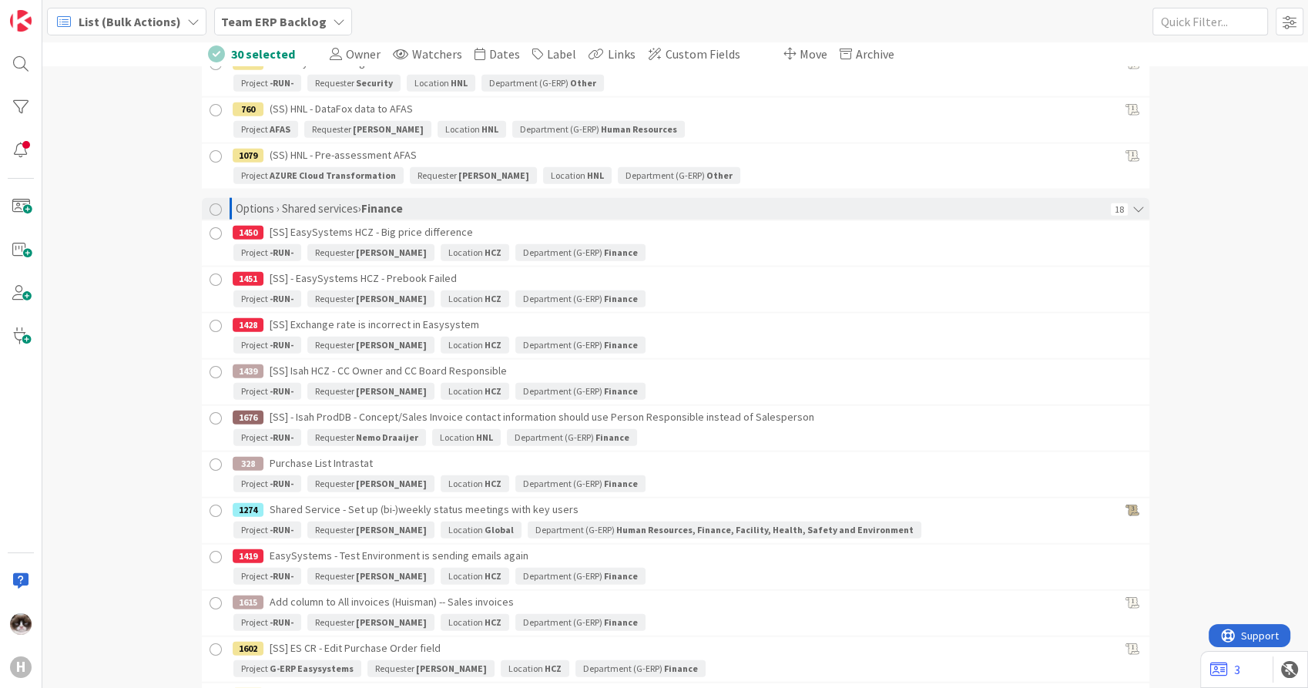
scroll to position [3766, 0]
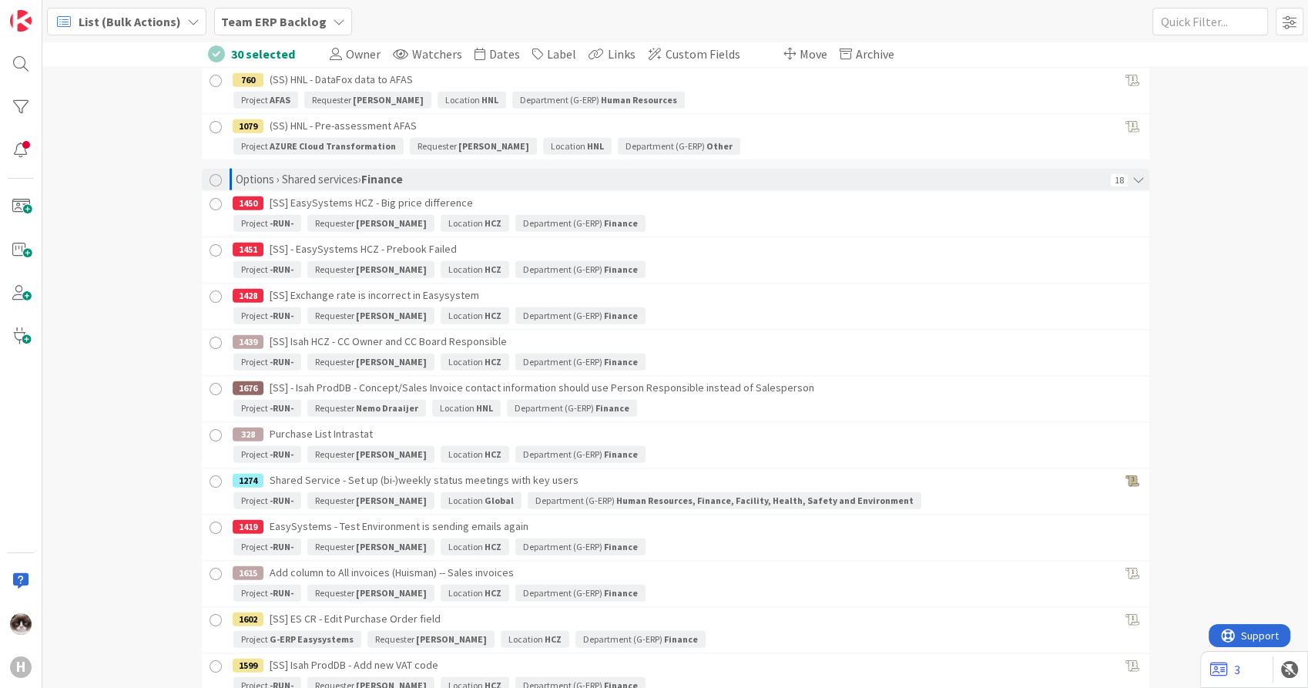
click at [206, 337] on div at bounding box center [215, 343] width 19 height 19
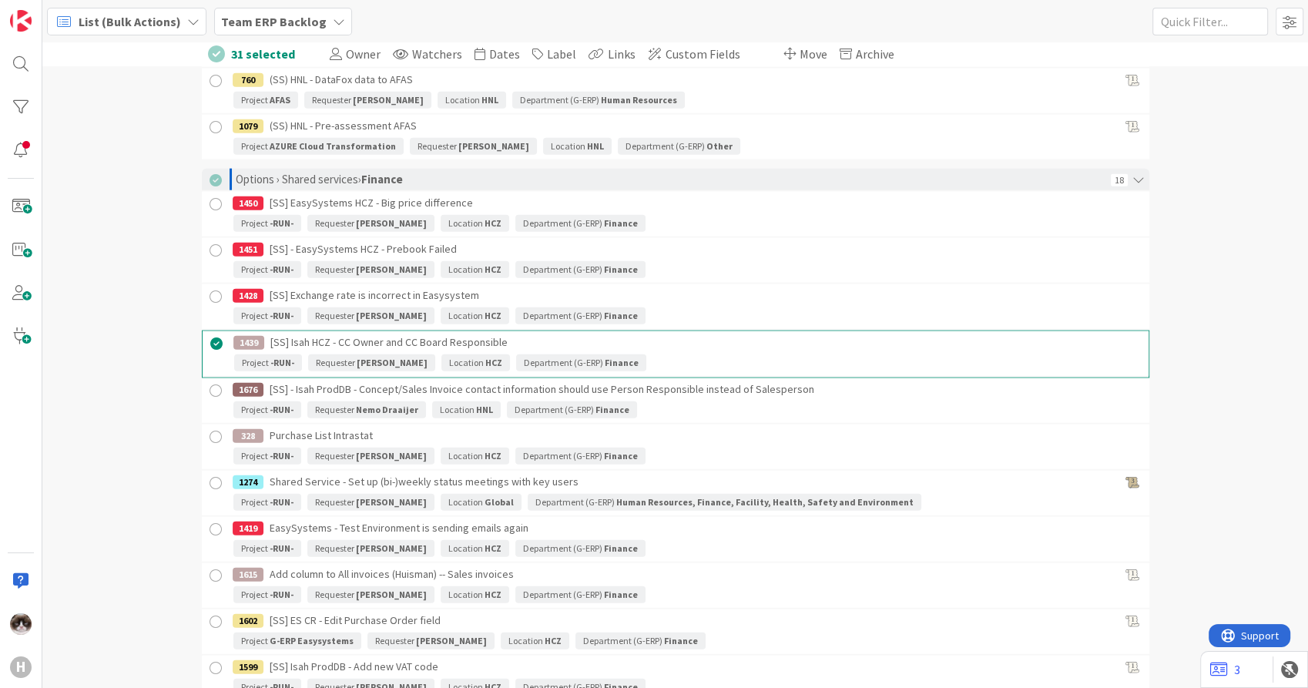
scroll to position [3853, 0]
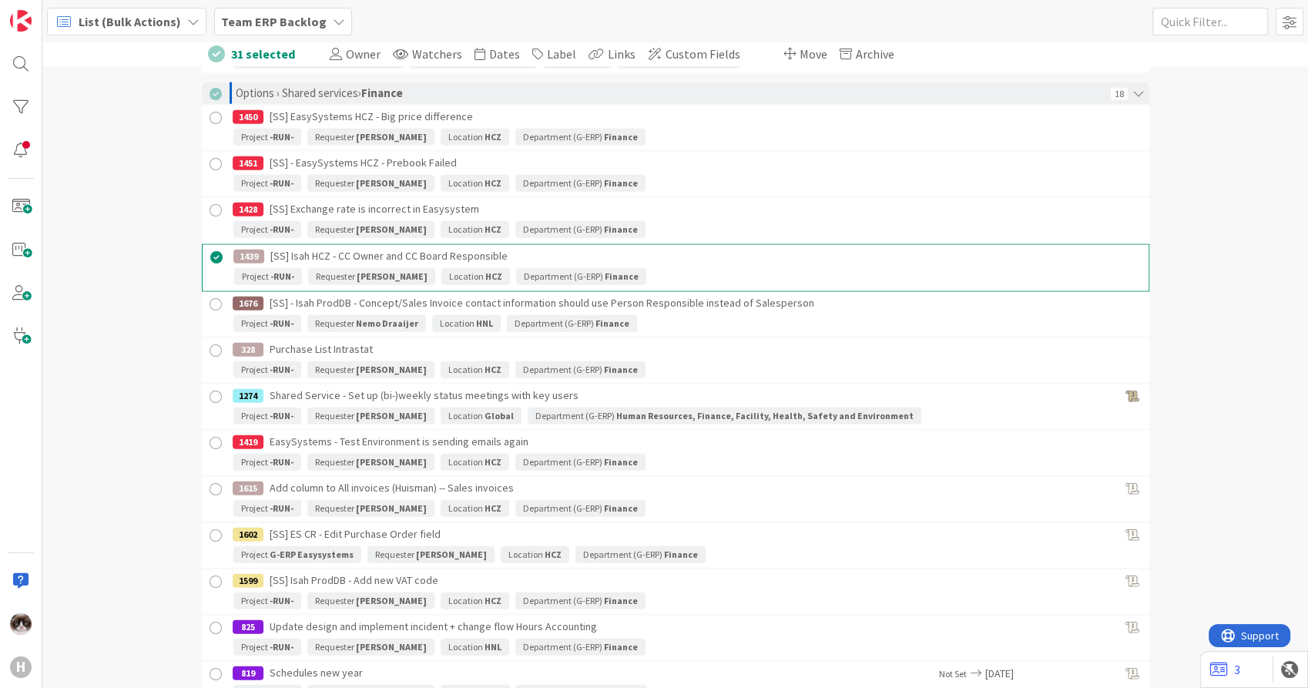
click at [213, 345] on div at bounding box center [215, 350] width 19 height 19
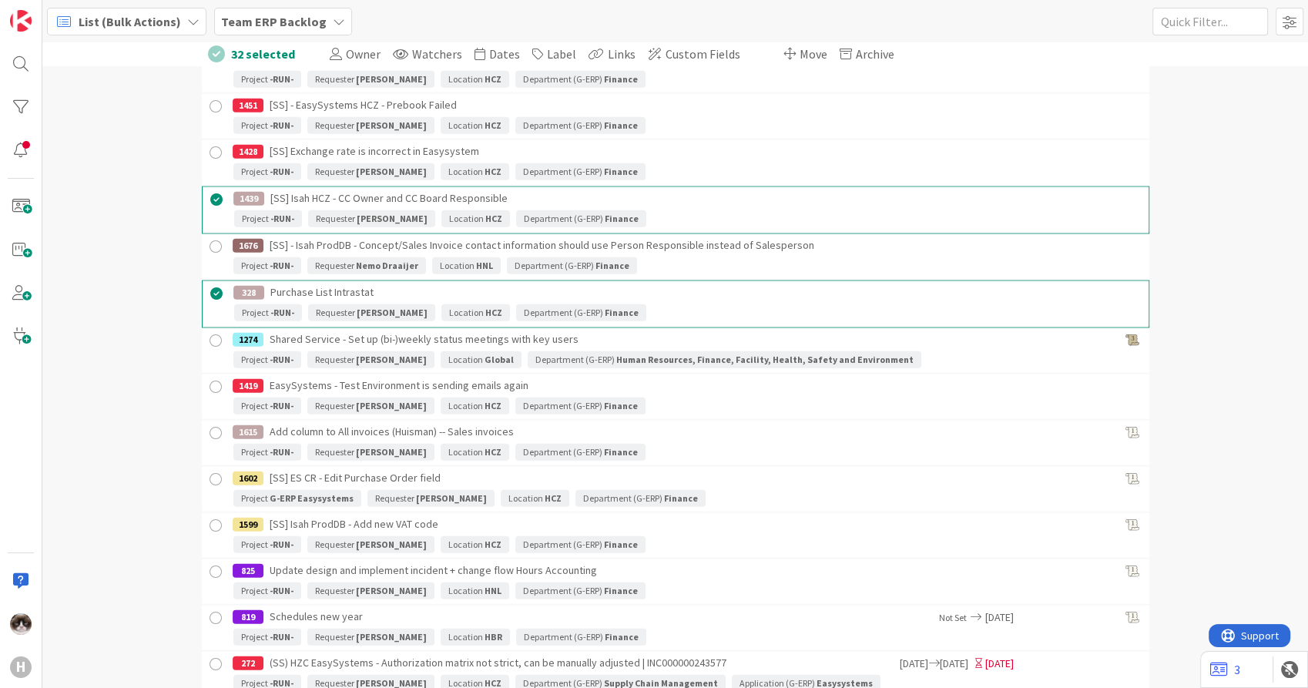
scroll to position [3938, 0]
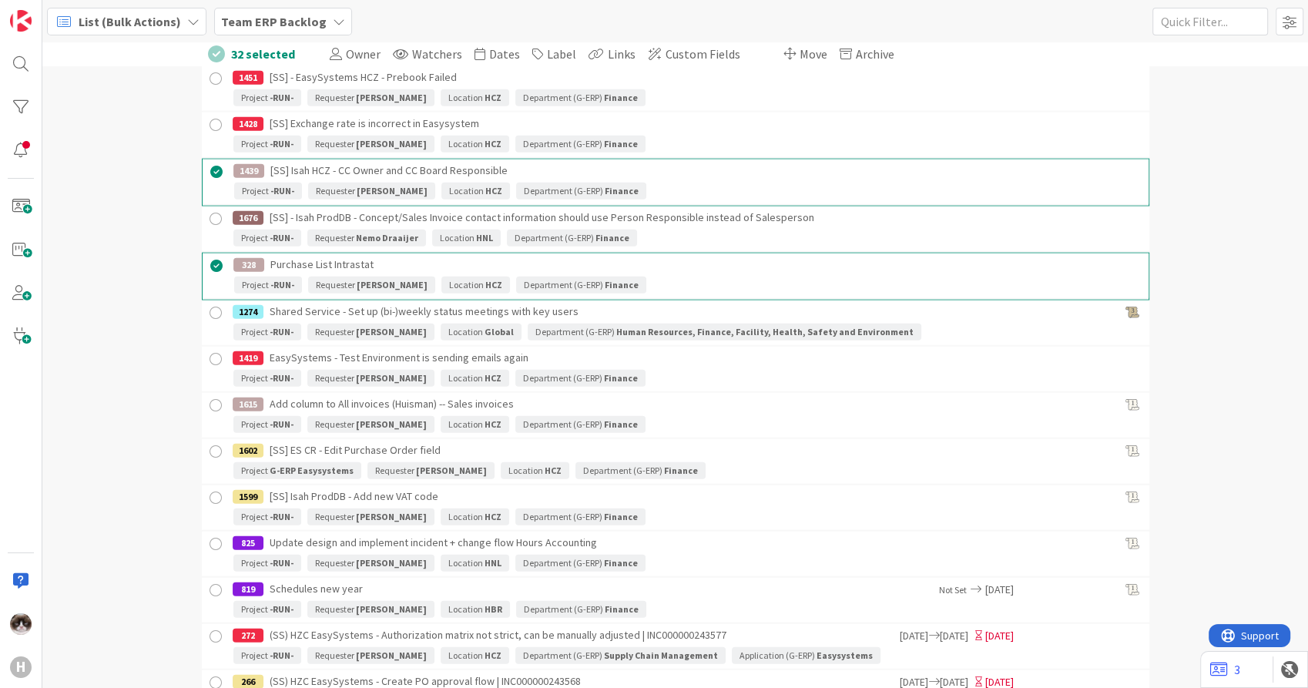
click at [206, 398] on div at bounding box center [215, 405] width 19 height 19
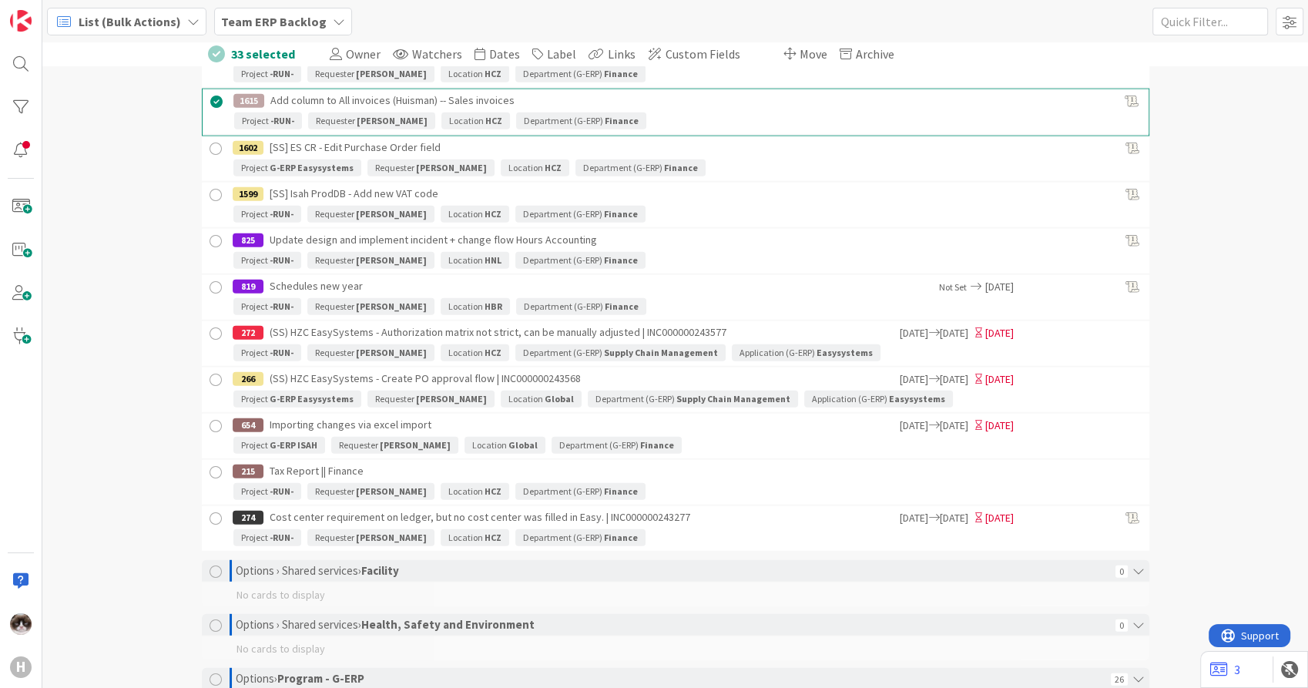
scroll to position [4280, 0]
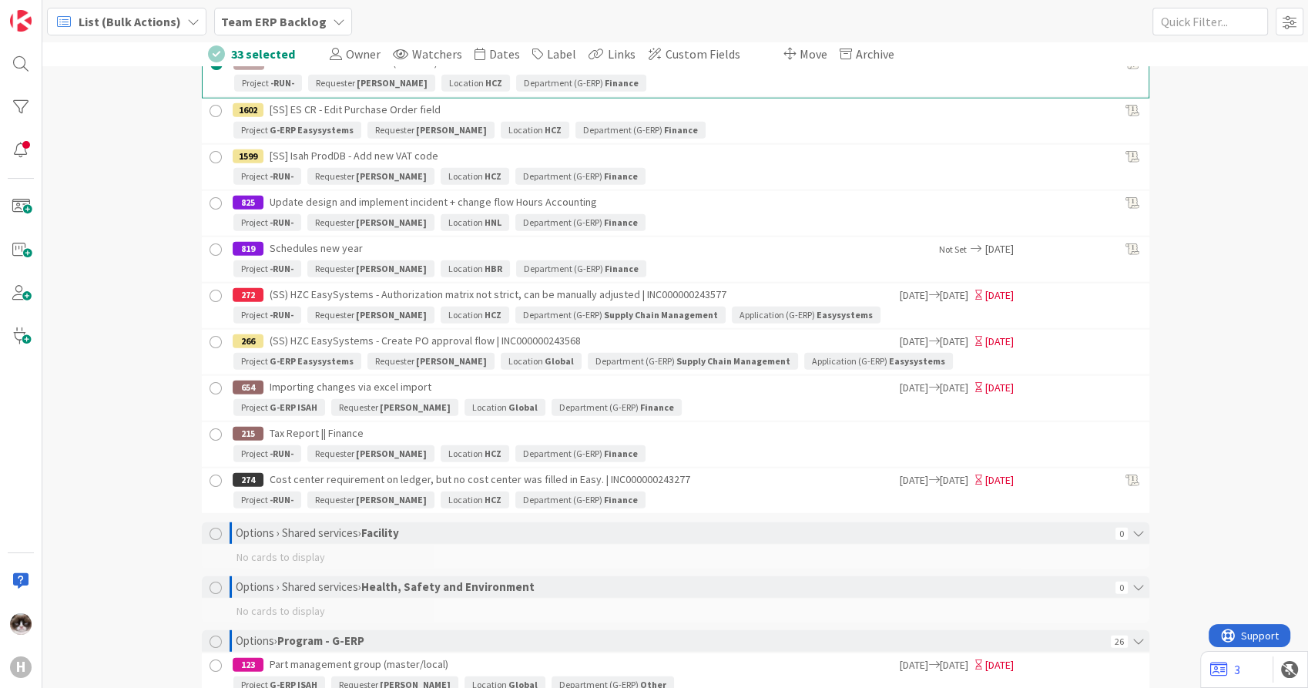
click at [210, 388] on div at bounding box center [215, 388] width 19 height 19
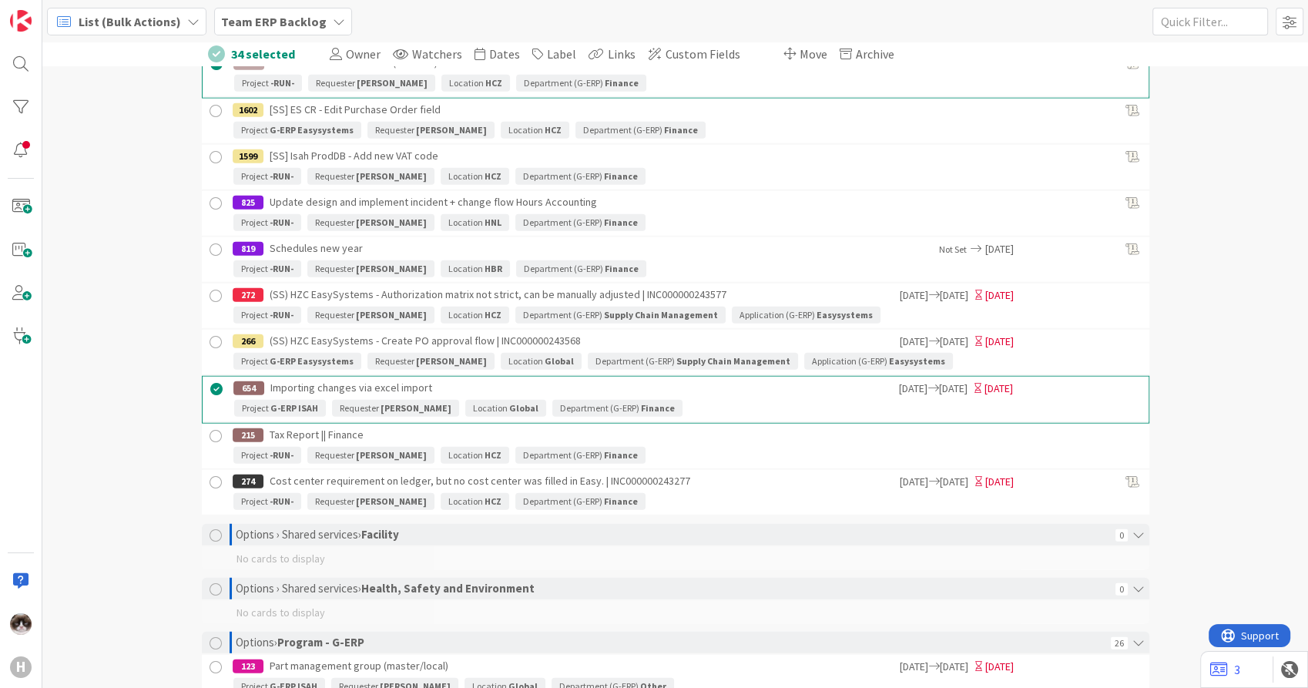
click at [209, 430] on div at bounding box center [215, 436] width 19 height 19
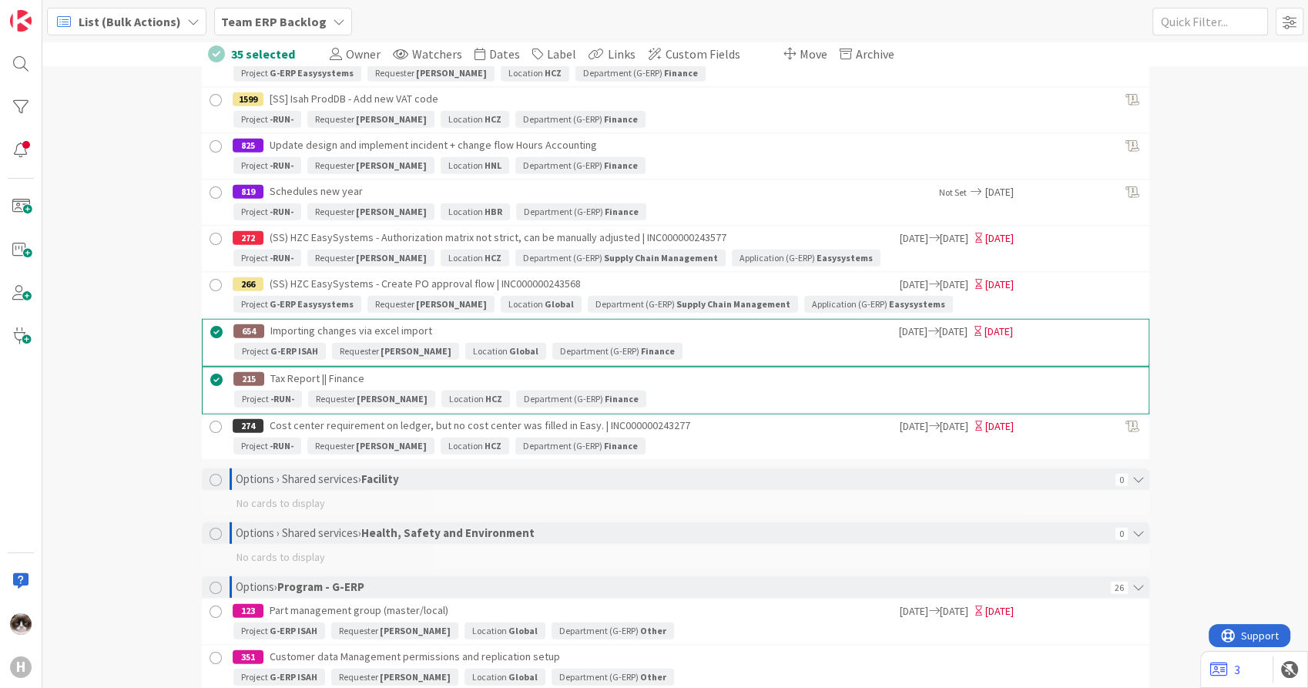
scroll to position [4366, 0]
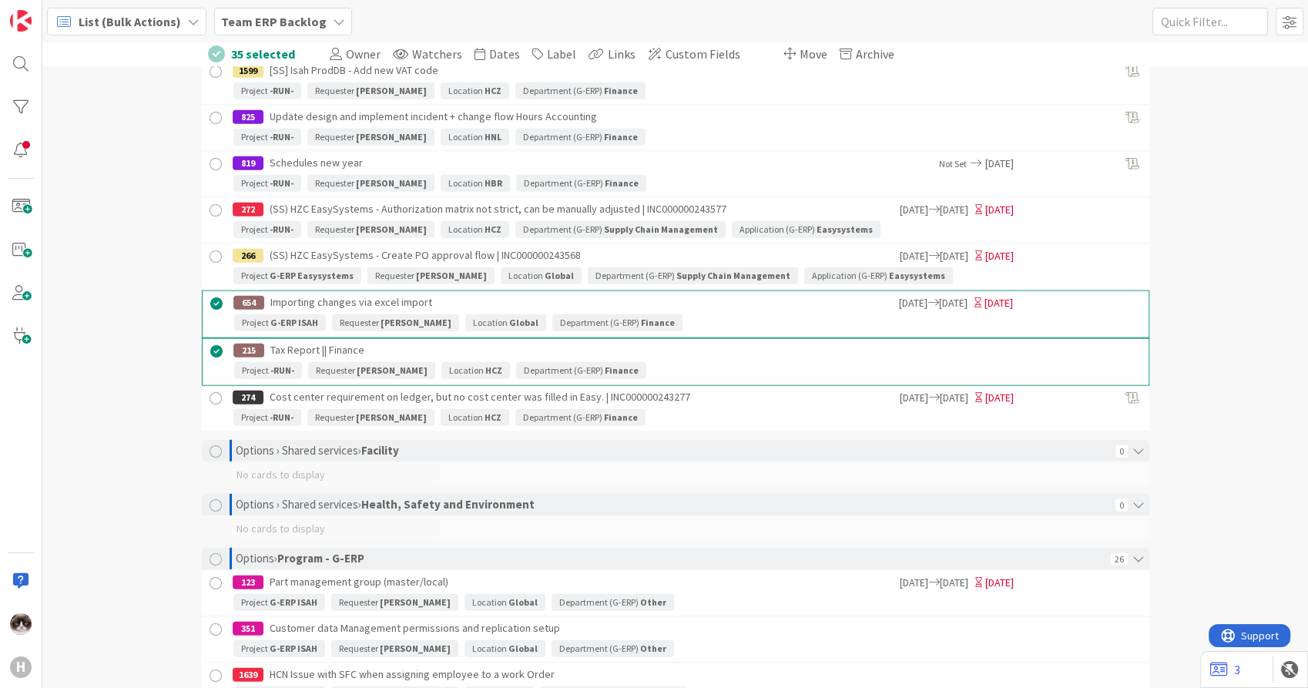
click at [206, 395] on div at bounding box center [215, 398] width 19 height 19
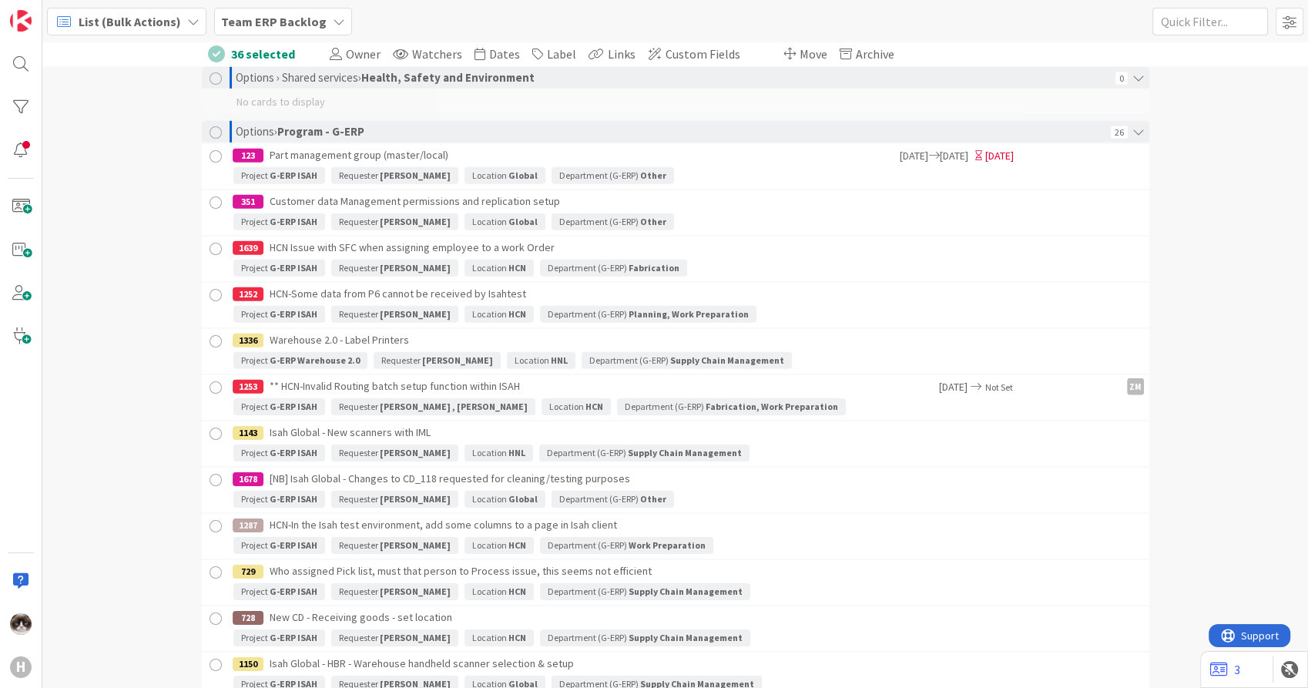
scroll to position [4709, 0]
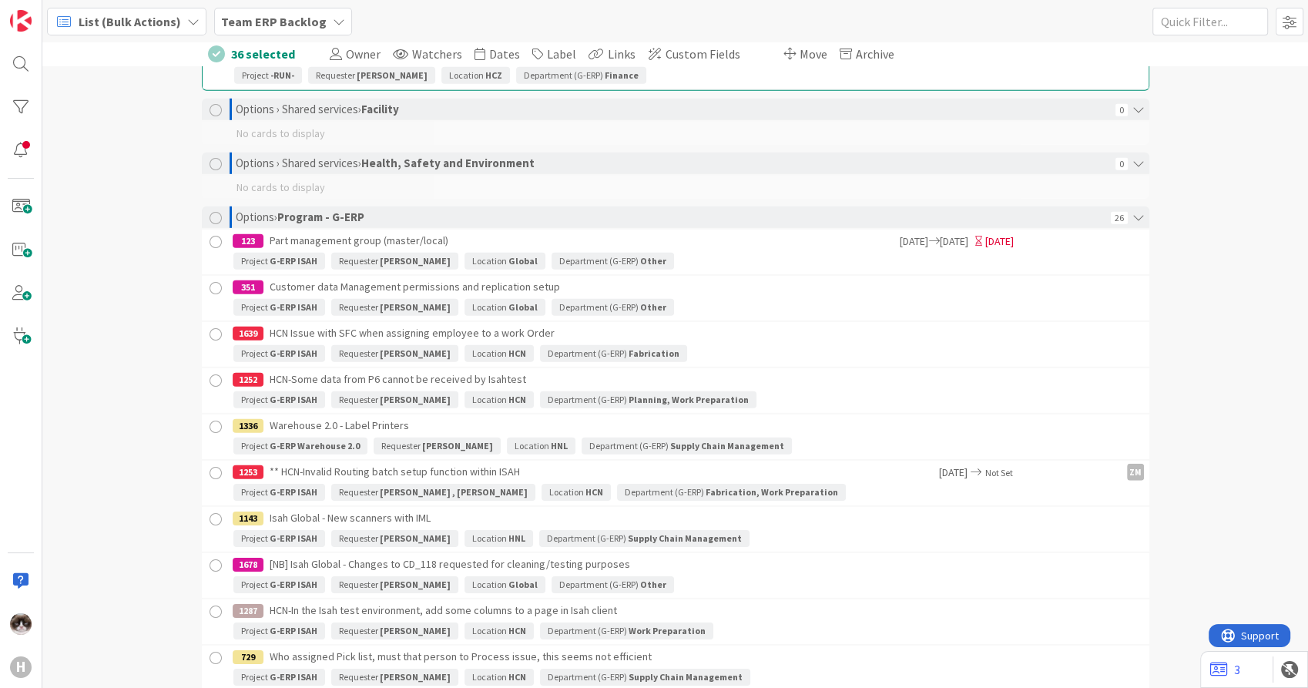
click at [212, 236] on div at bounding box center [215, 242] width 19 height 19
click at [206, 287] on div at bounding box center [215, 289] width 19 height 19
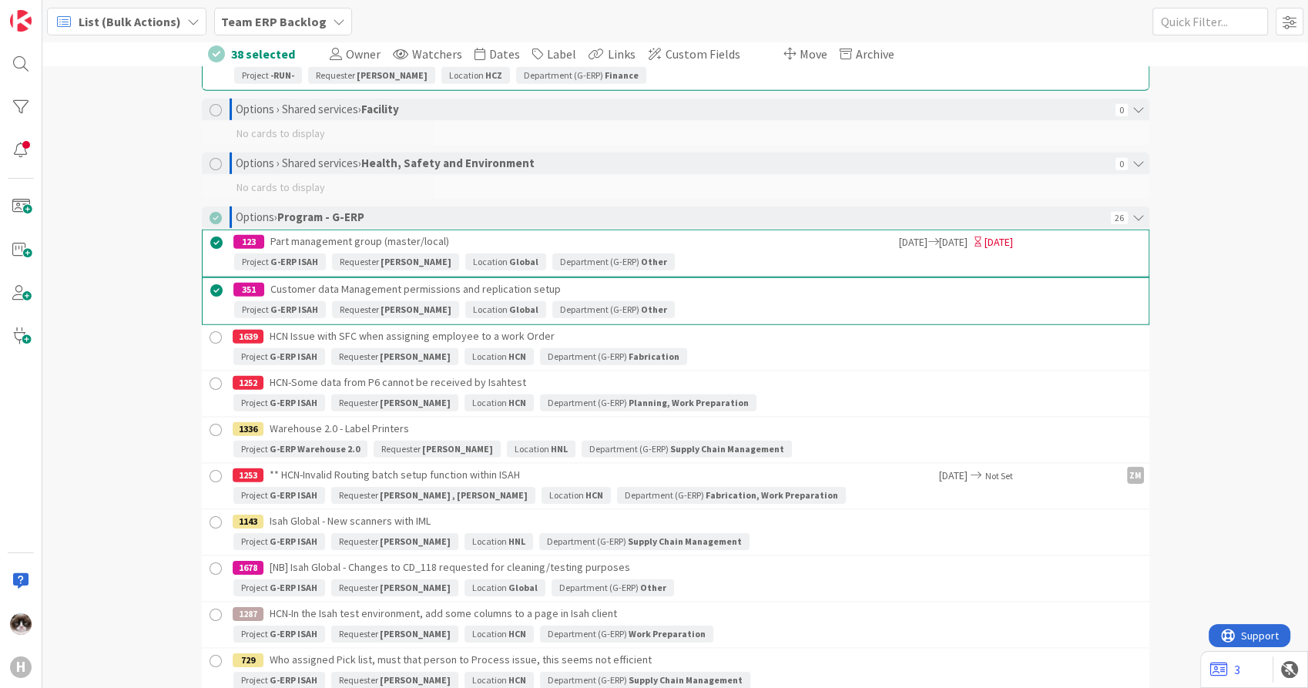
click at [207, 329] on div at bounding box center [215, 337] width 19 height 19
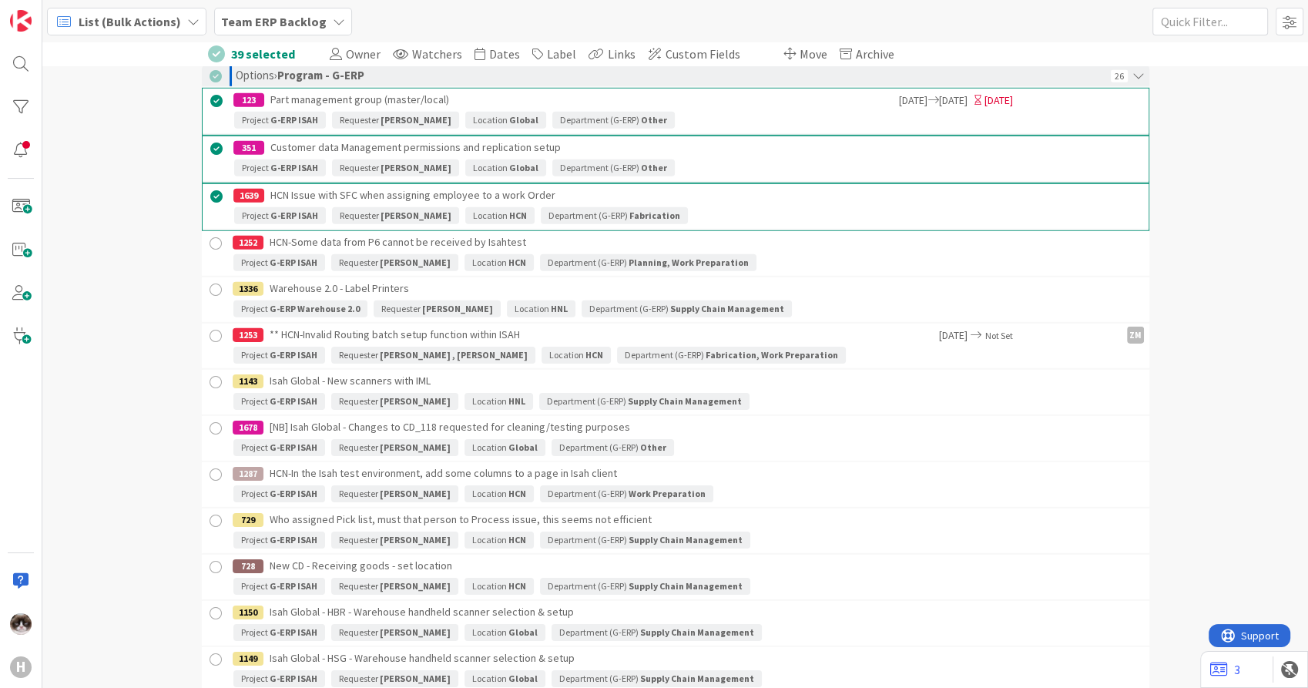
scroll to position [4880, 0]
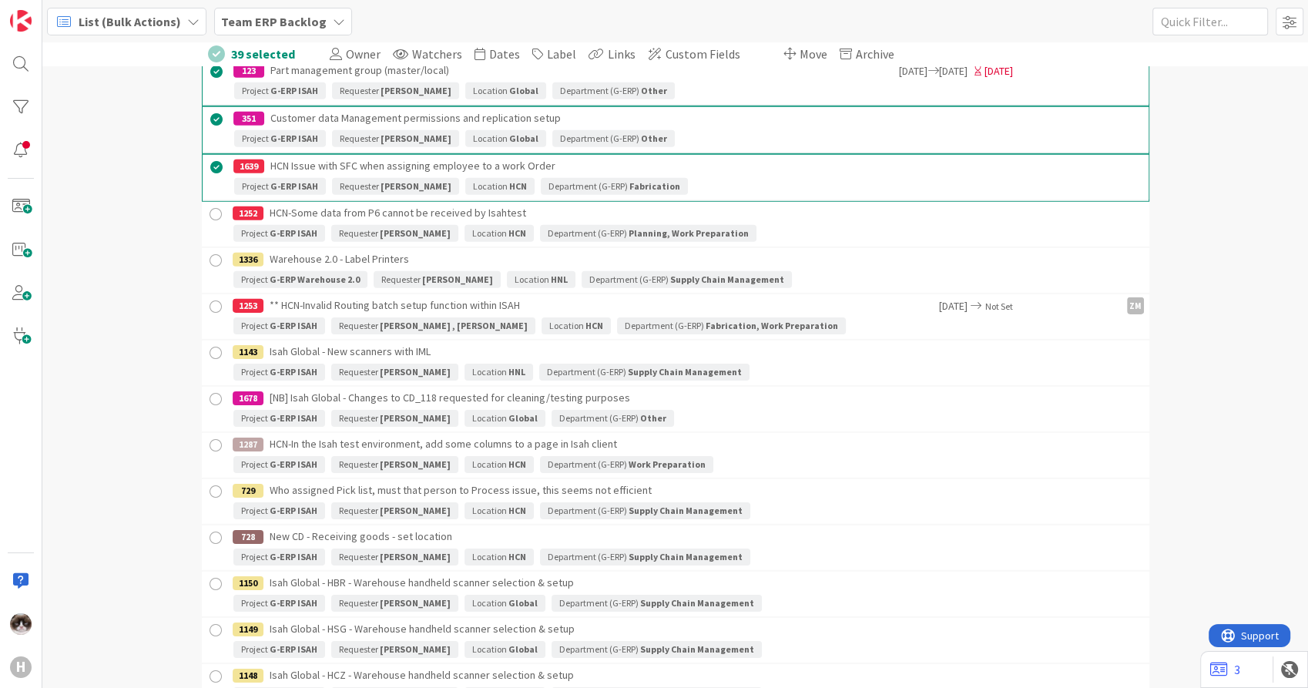
click at [210, 302] on div at bounding box center [215, 306] width 19 height 19
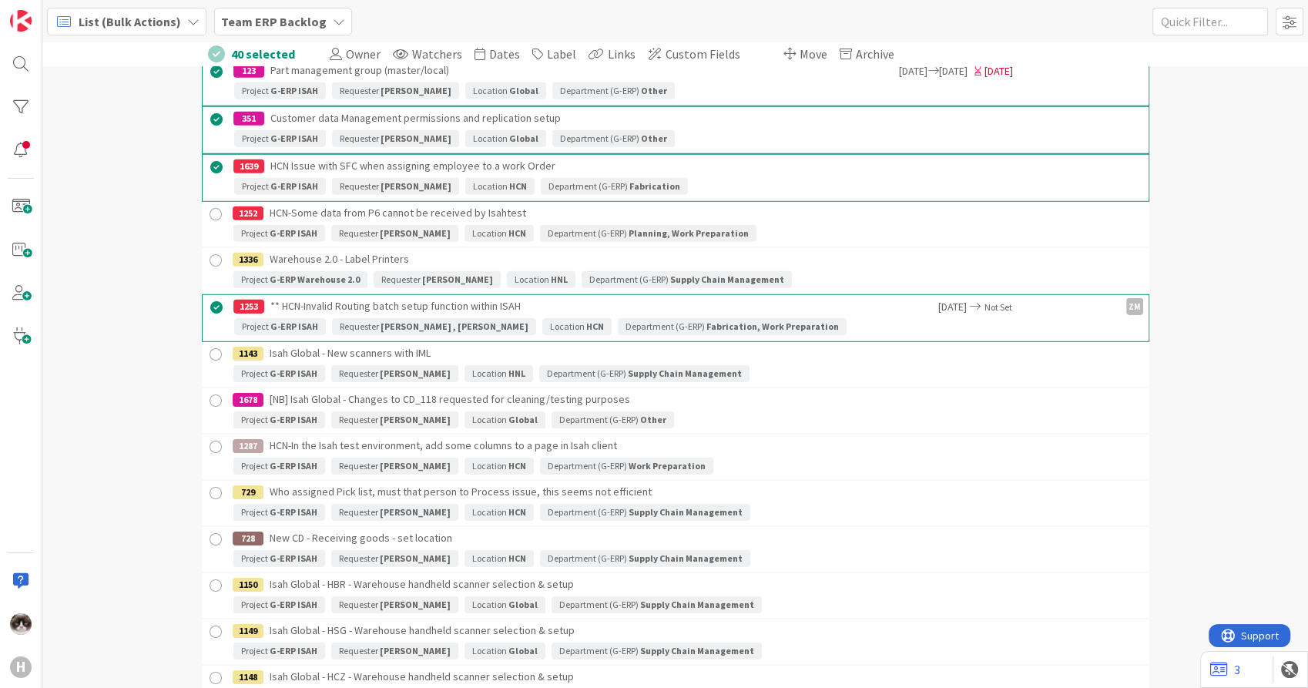
click at [209, 352] on div at bounding box center [215, 354] width 19 height 19
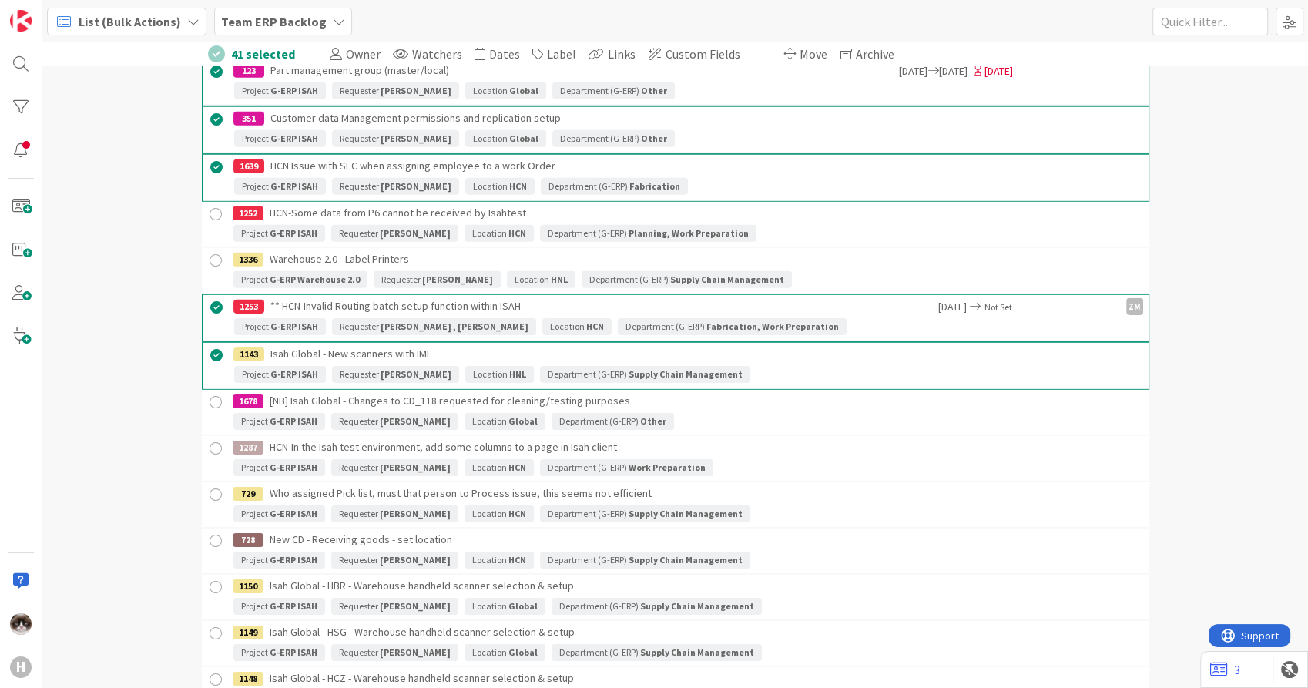
click at [206, 401] on div at bounding box center [215, 402] width 19 height 19
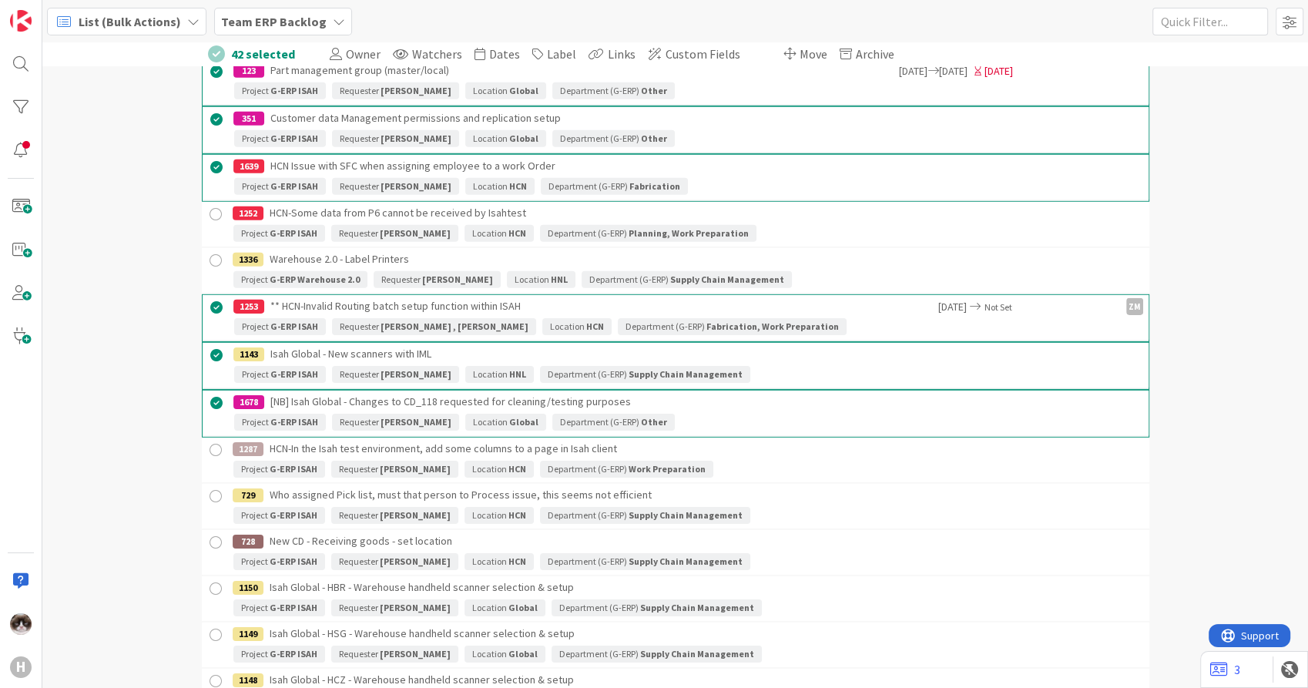
scroll to position [4965, 0]
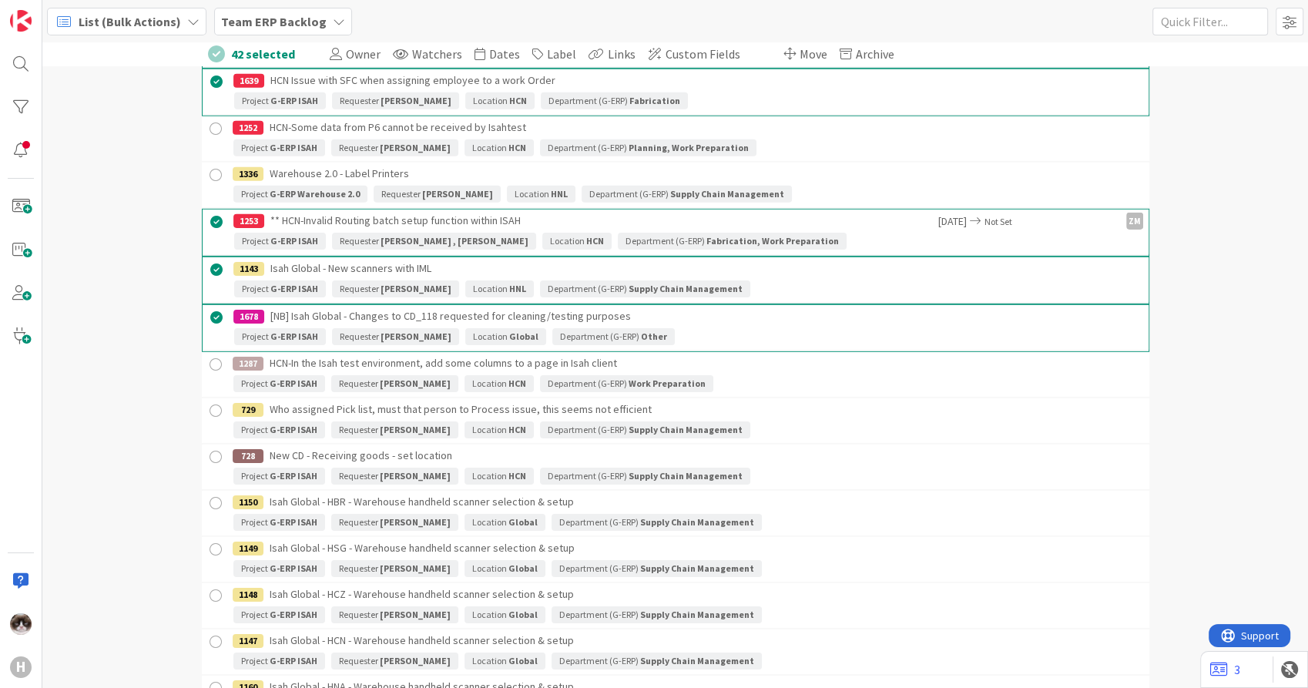
click at [208, 359] on div at bounding box center [215, 364] width 19 height 19
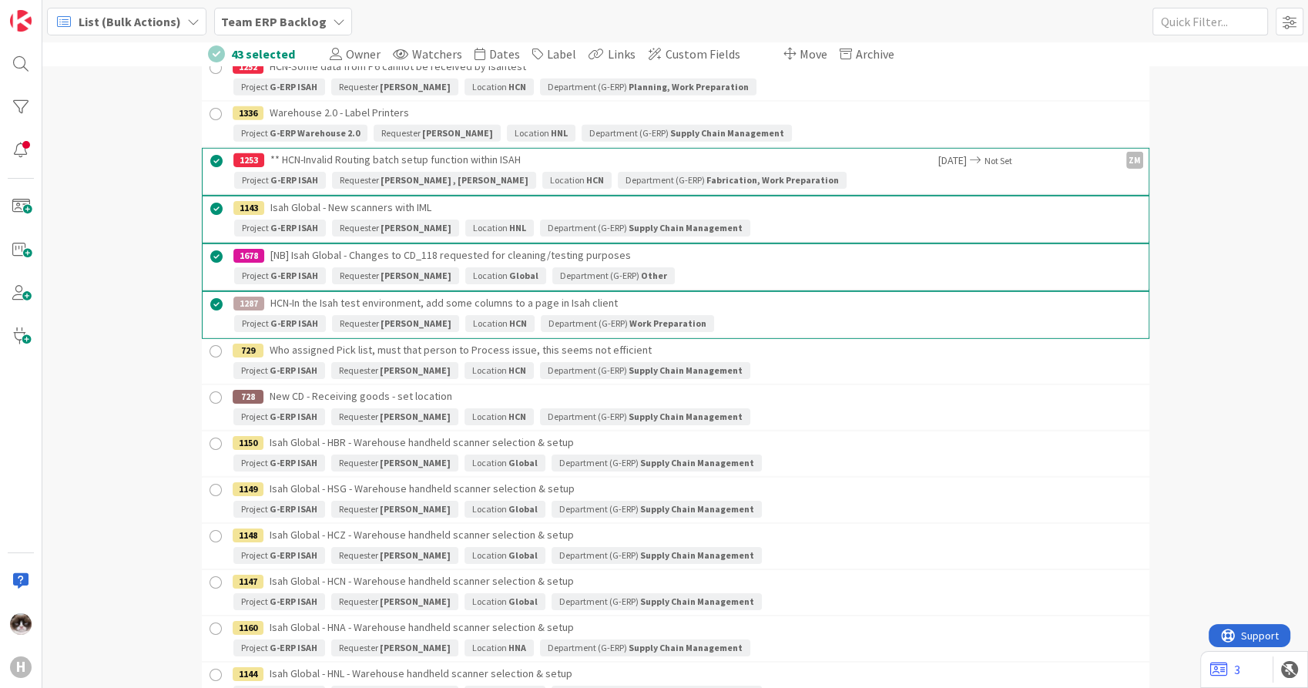
scroll to position [5051, 0]
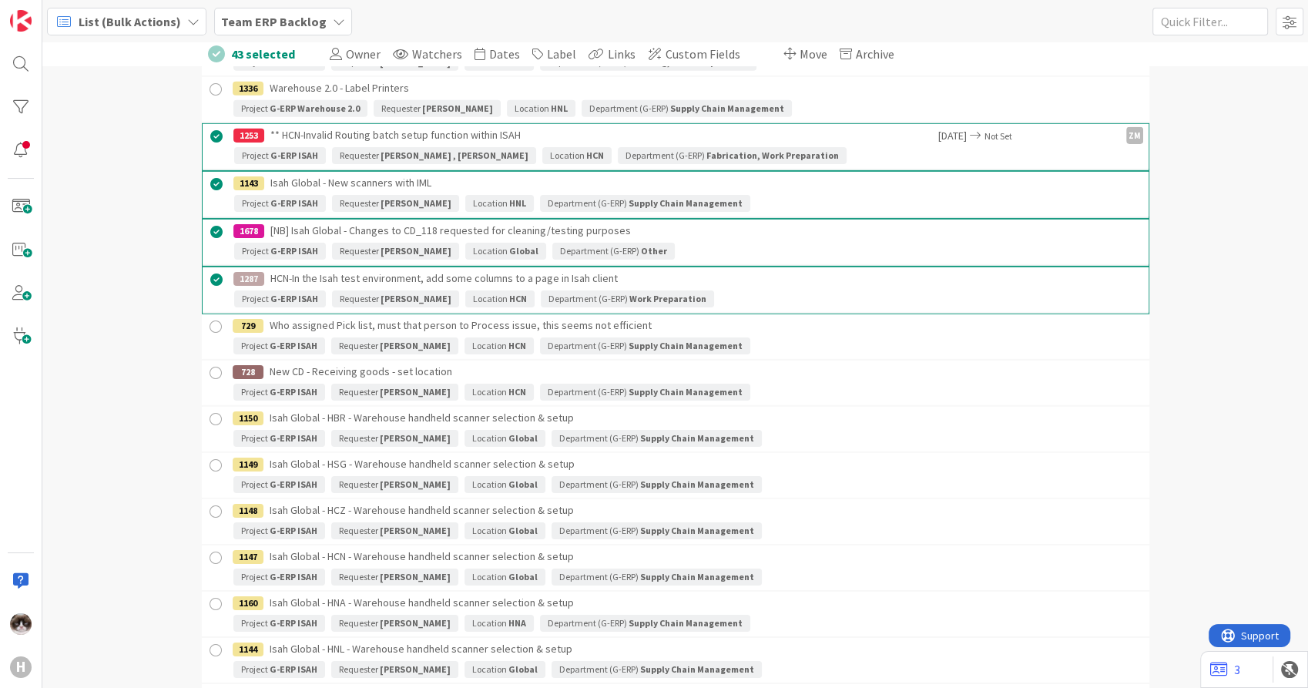
click at [206, 320] on div at bounding box center [215, 326] width 19 height 19
click at [211, 365] on div at bounding box center [215, 374] width 19 height 19
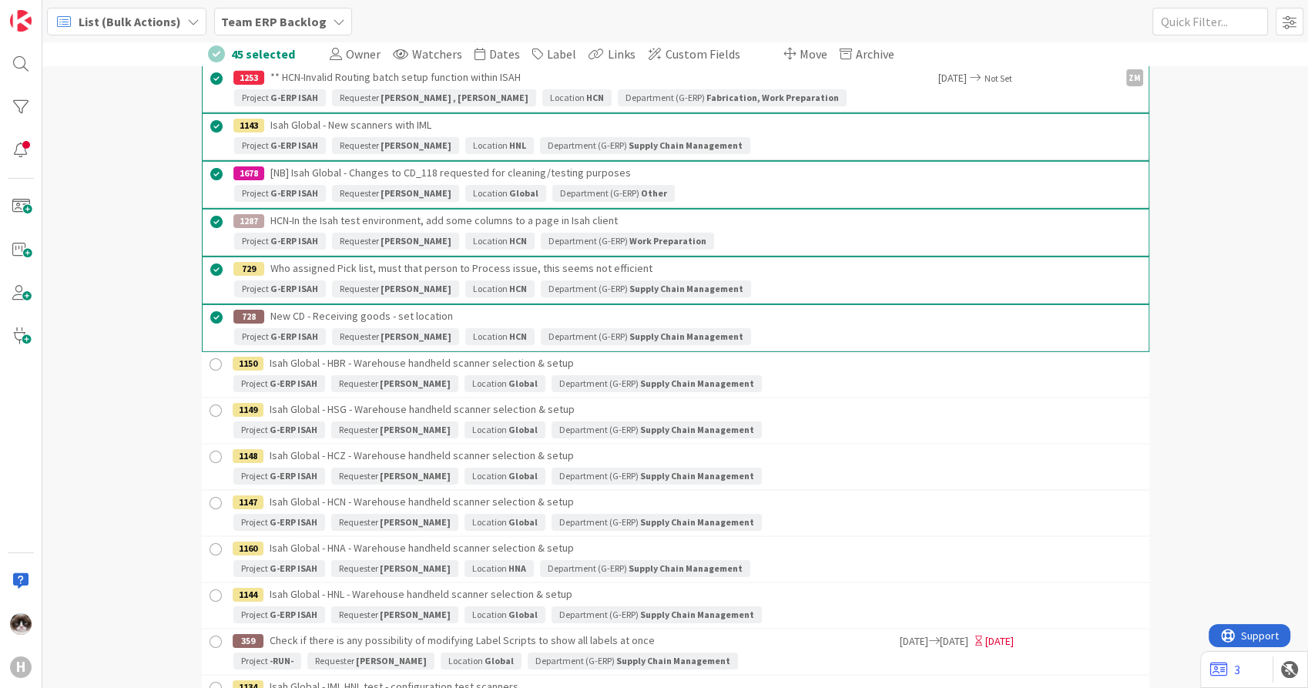
scroll to position [5136, 0]
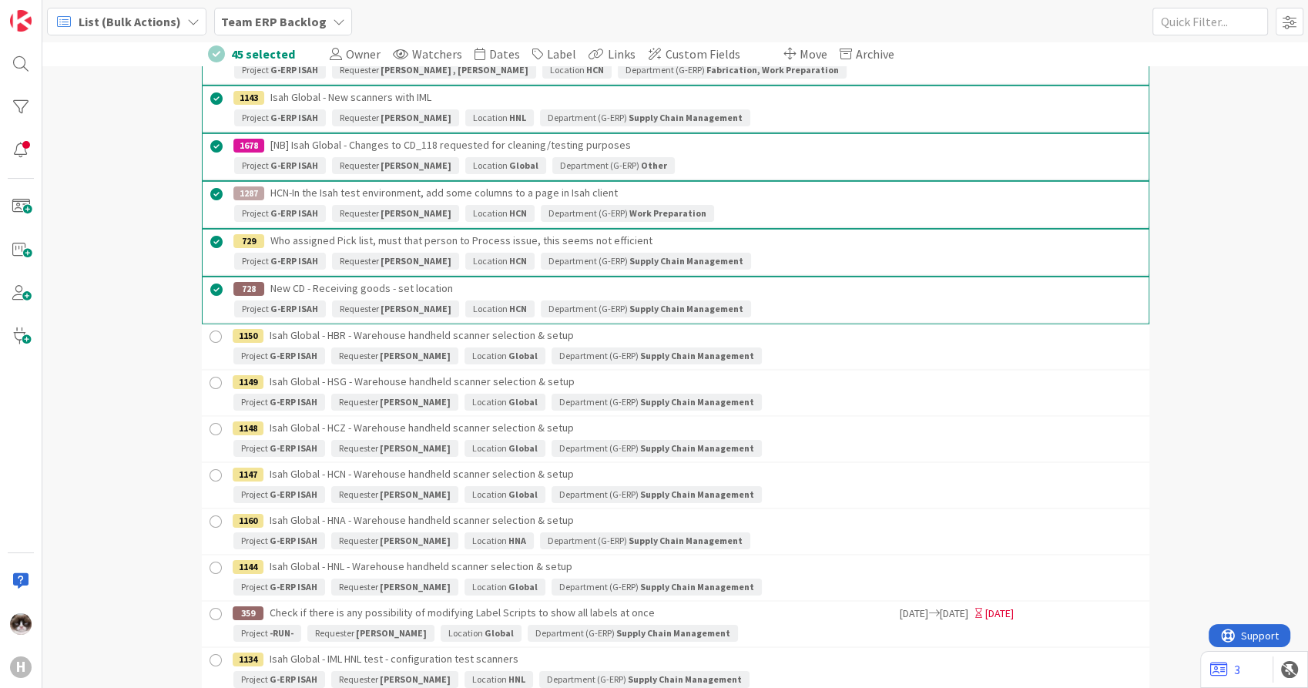
click at [210, 333] on div at bounding box center [215, 336] width 19 height 19
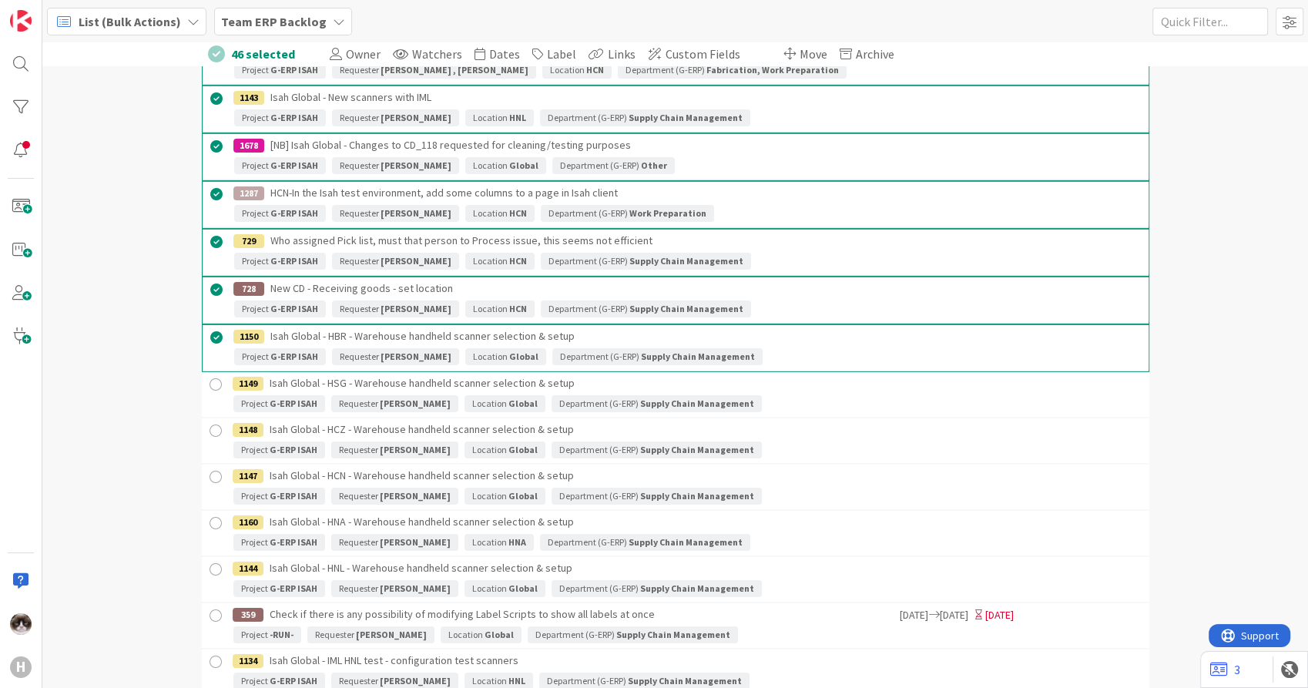
click at [206, 375] on div at bounding box center [215, 384] width 19 height 19
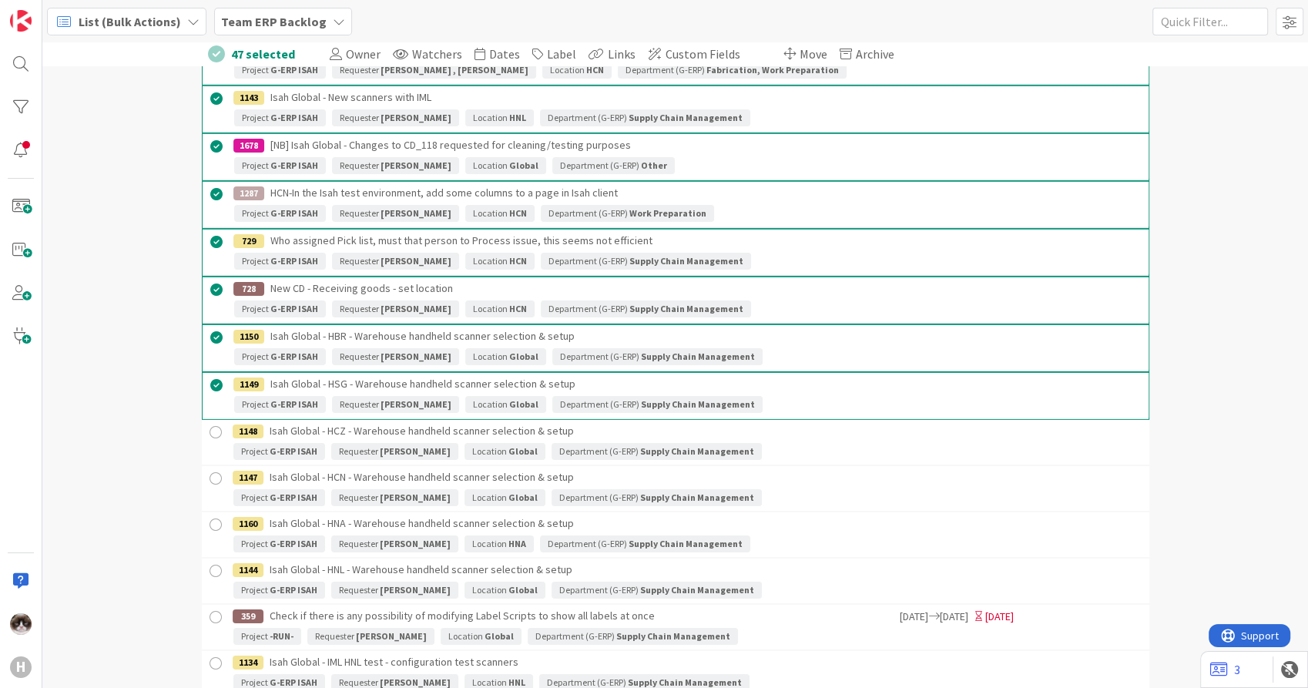
click at [206, 423] on div at bounding box center [215, 432] width 19 height 19
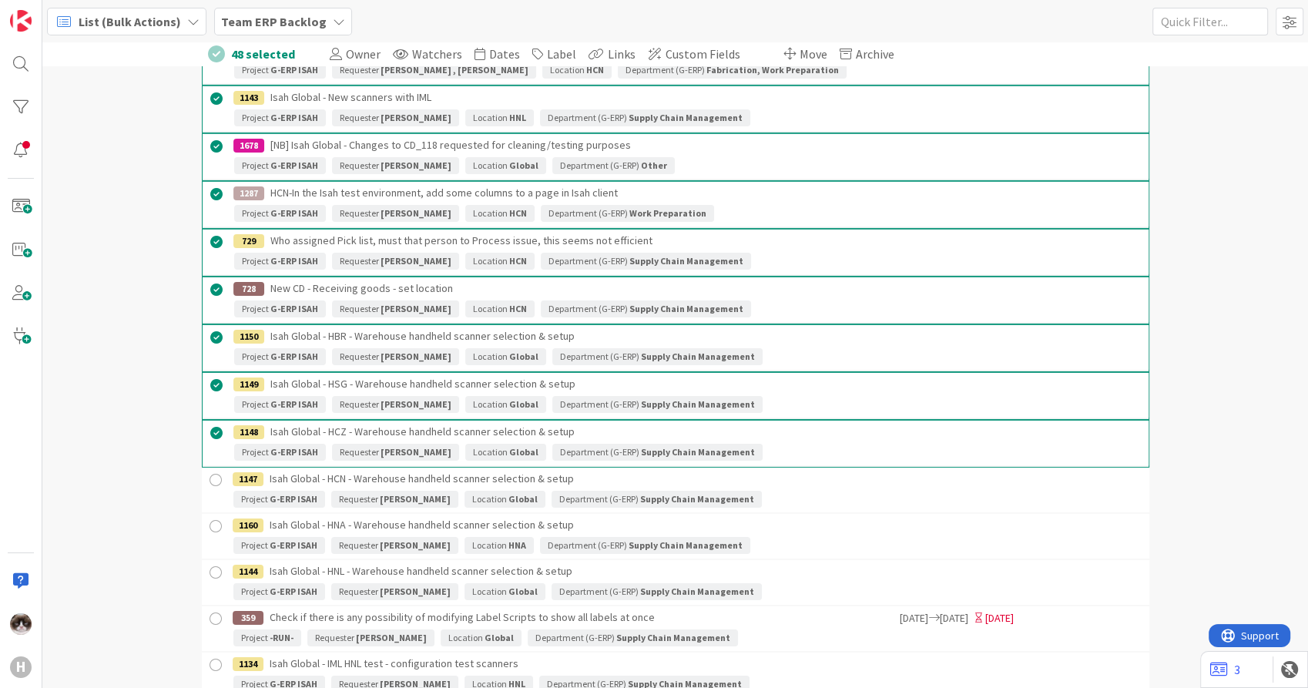
click at [206, 474] on div at bounding box center [215, 480] width 19 height 19
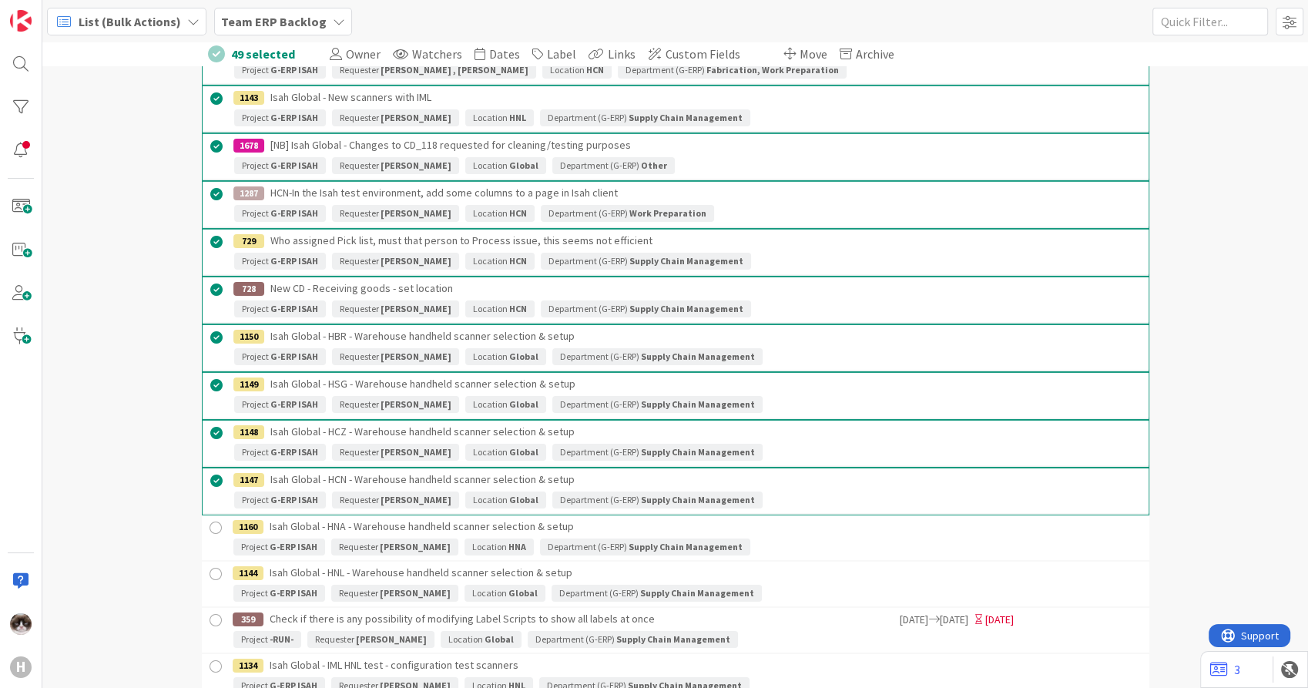
click at [207, 519] on div at bounding box center [215, 528] width 19 height 19
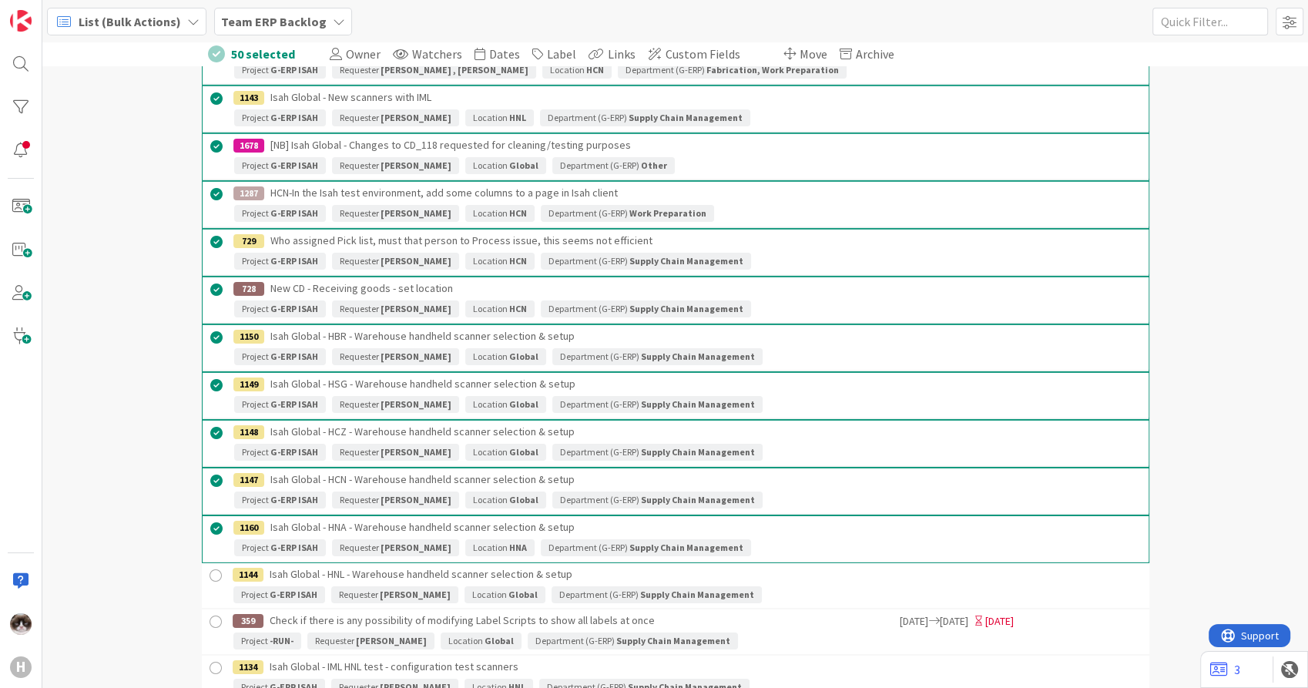
click at [206, 571] on div at bounding box center [215, 575] width 19 height 19
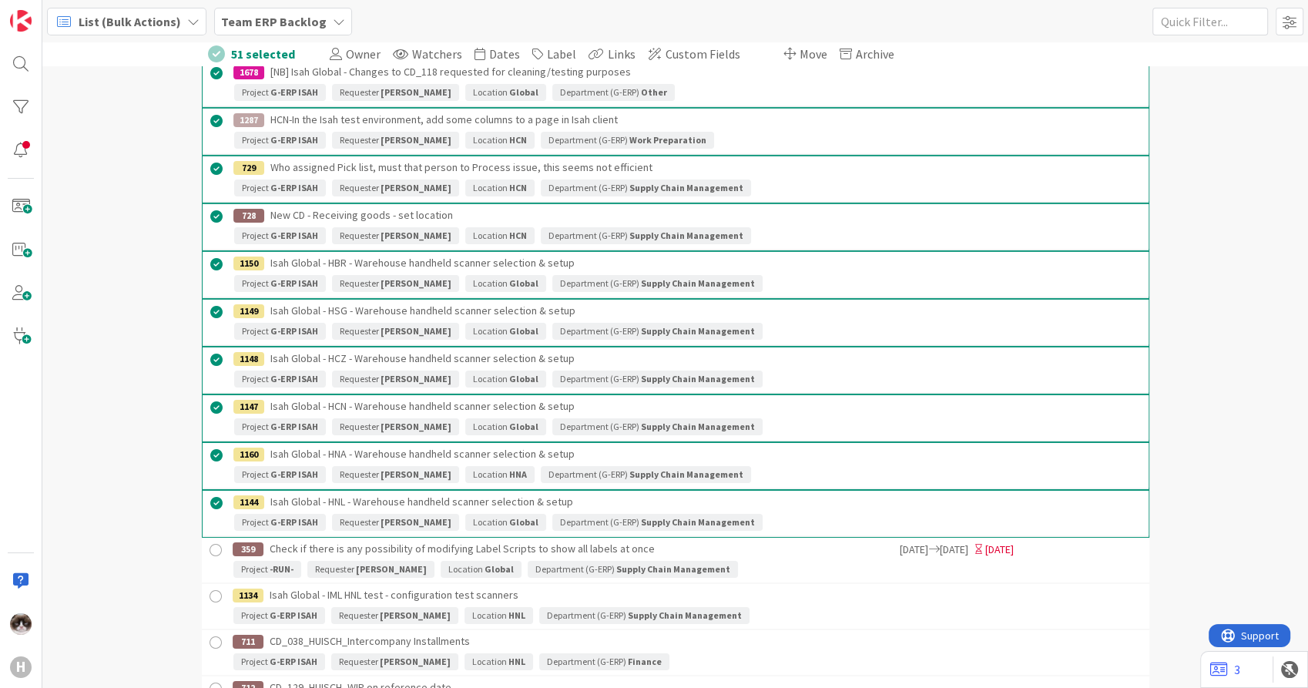
scroll to position [5307, 0]
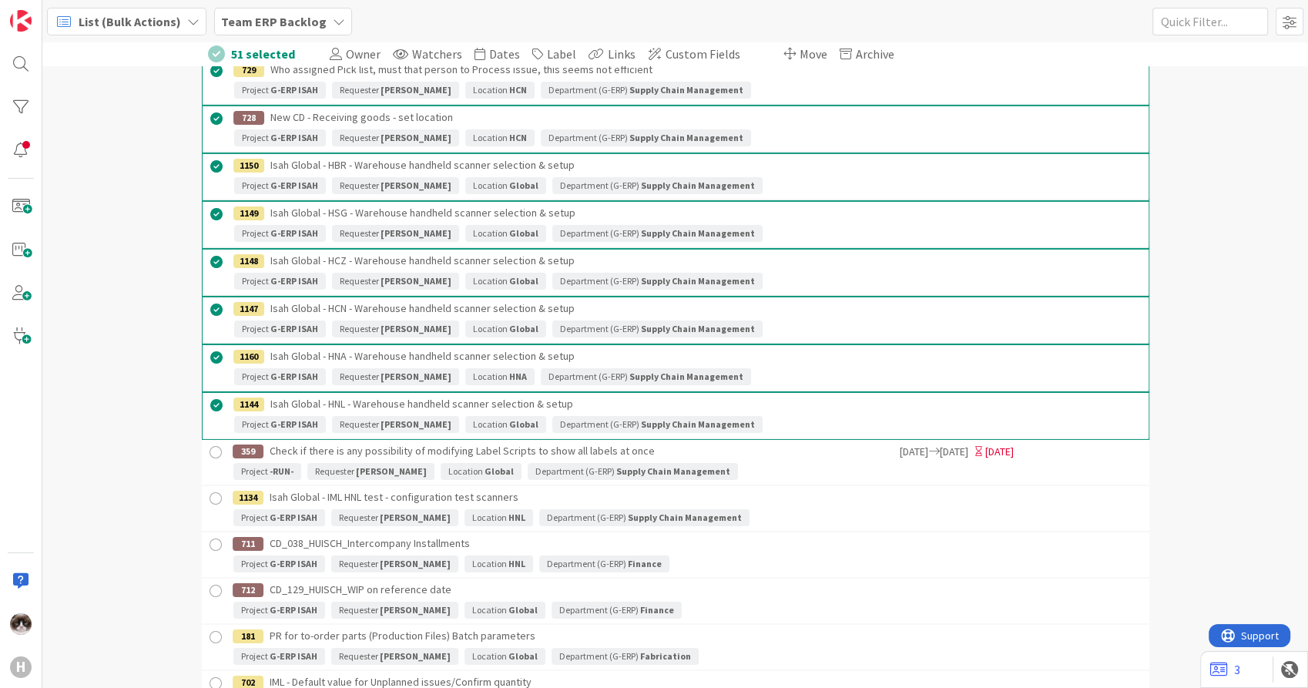
click at [213, 444] on div at bounding box center [215, 452] width 19 height 19
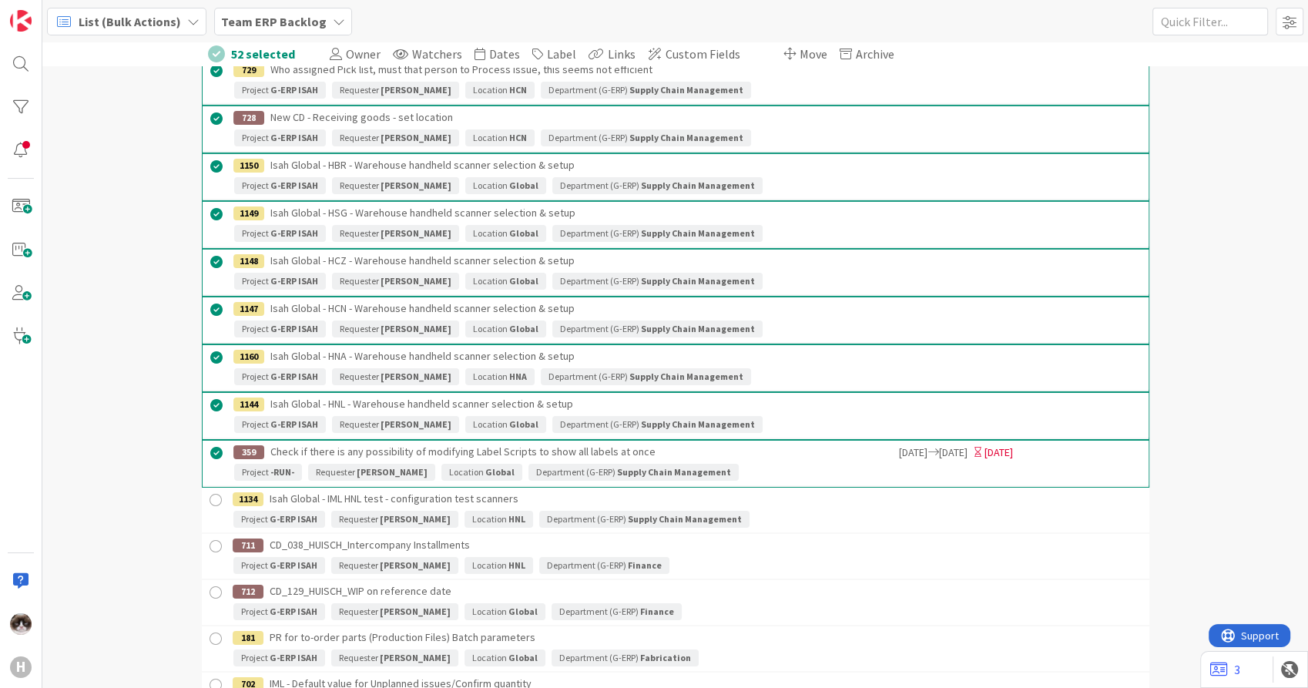
click at [207, 493] on div at bounding box center [215, 500] width 19 height 19
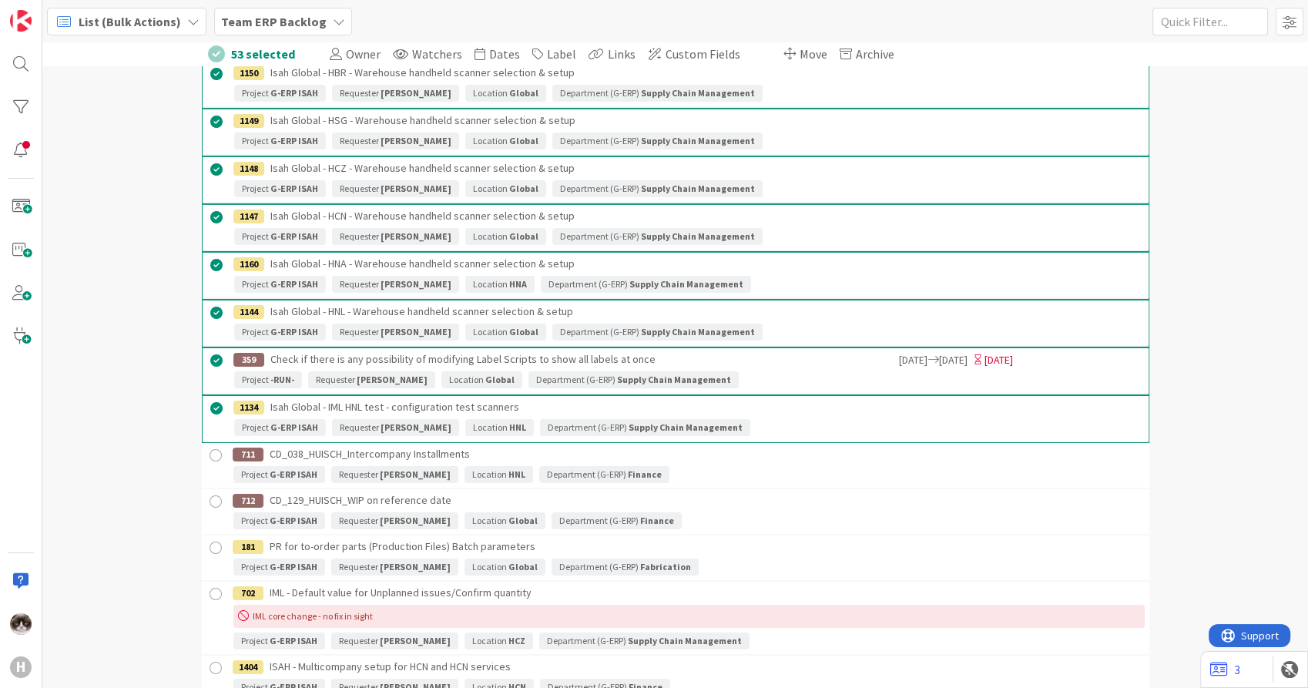
scroll to position [5479, 0]
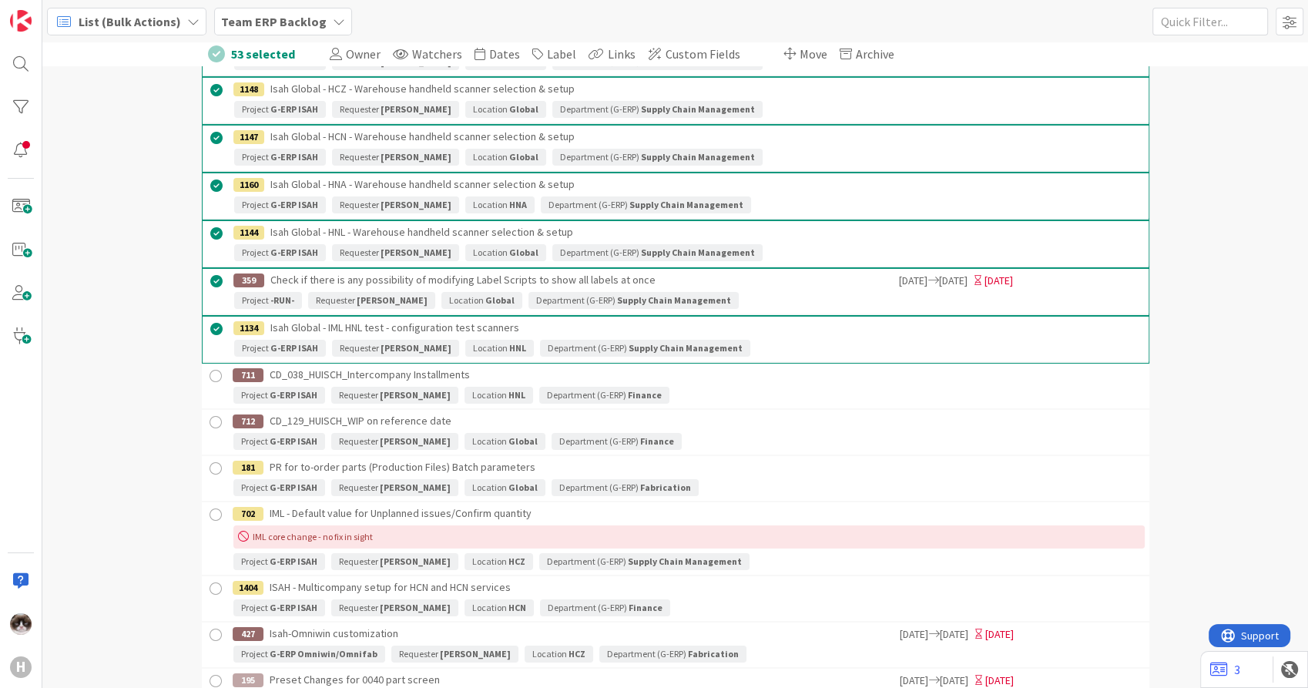
click at [210, 374] on div at bounding box center [215, 376] width 19 height 19
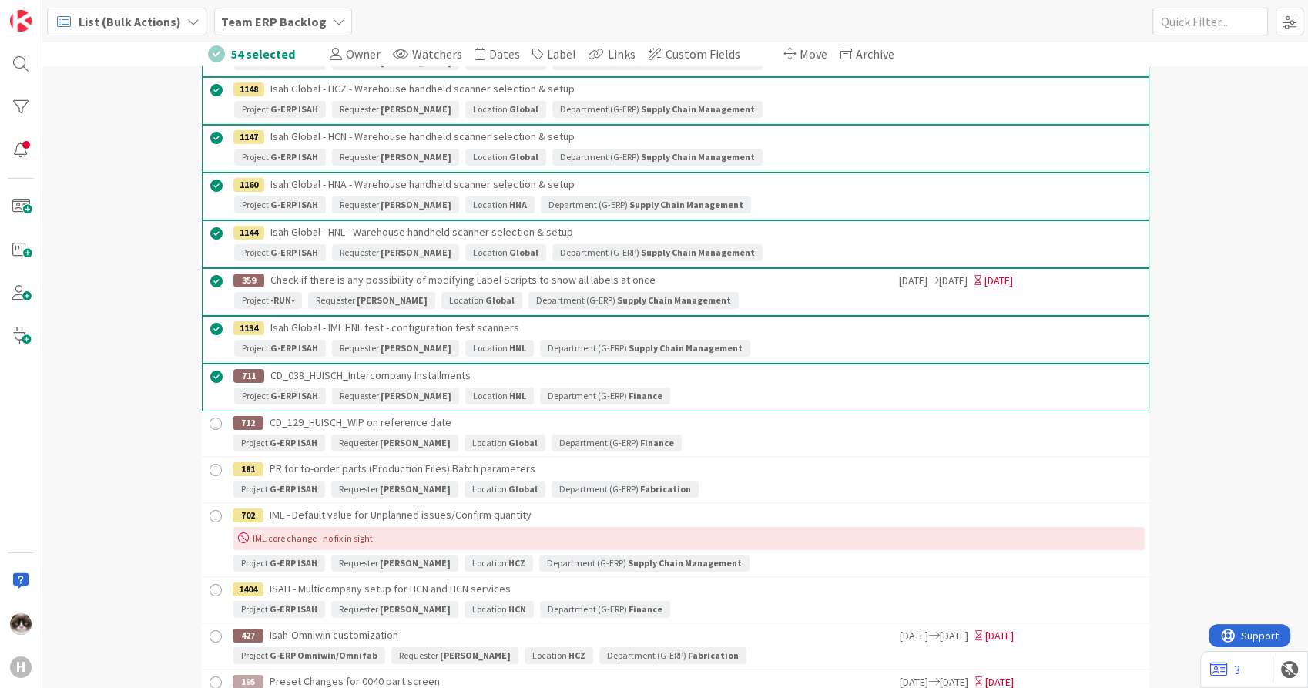
click at [210, 415] on div at bounding box center [215, 424] width 19 height 19
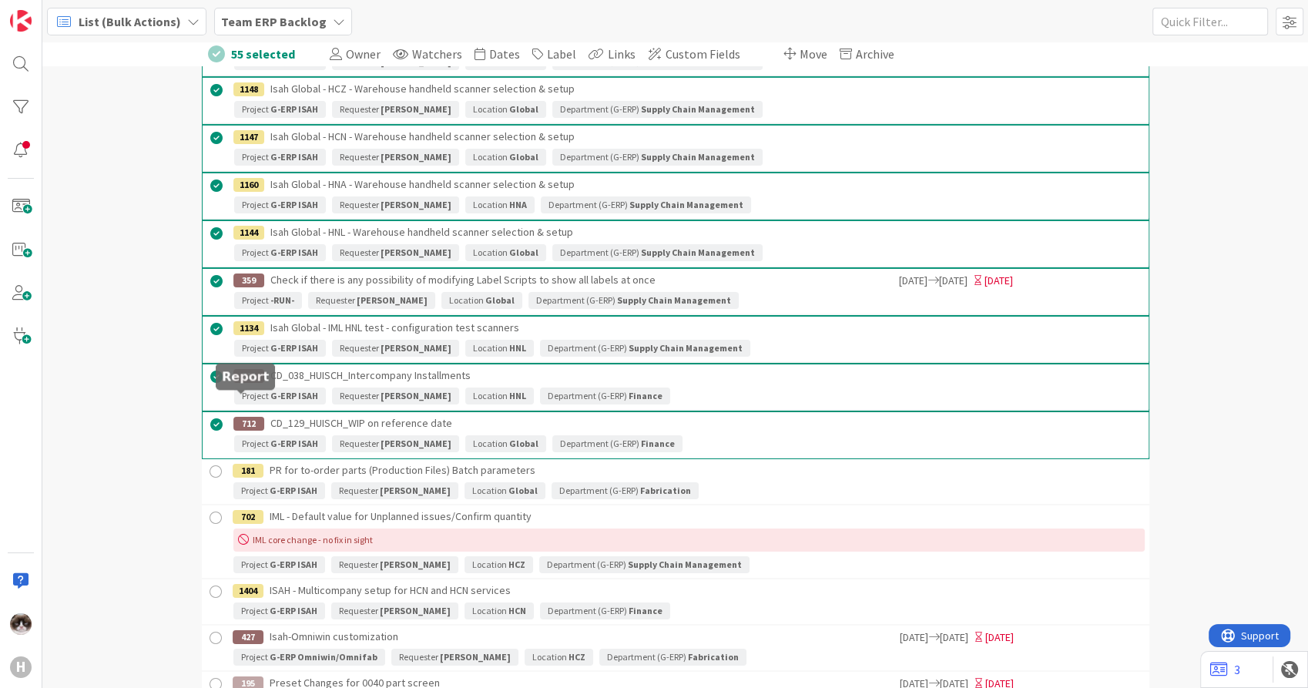
scroll to position [5565, 0]
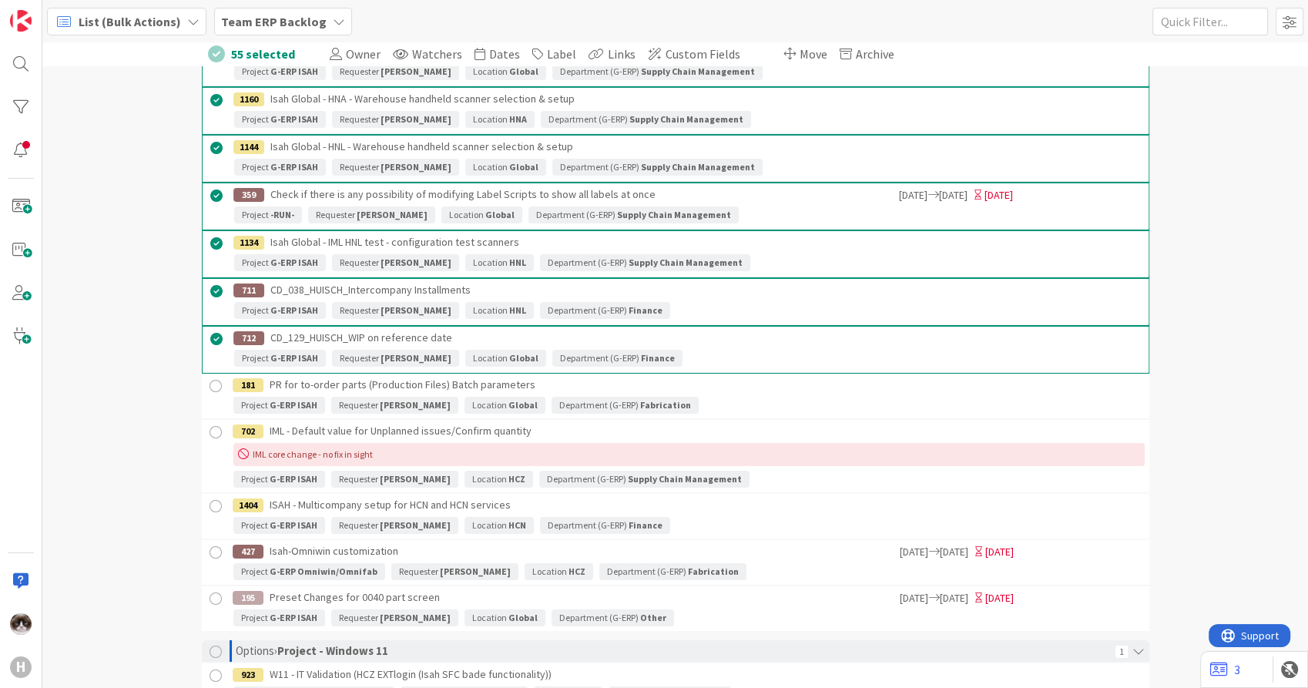
click at [206, 378] on div at bounding box center [215, 386] width 19 height 19
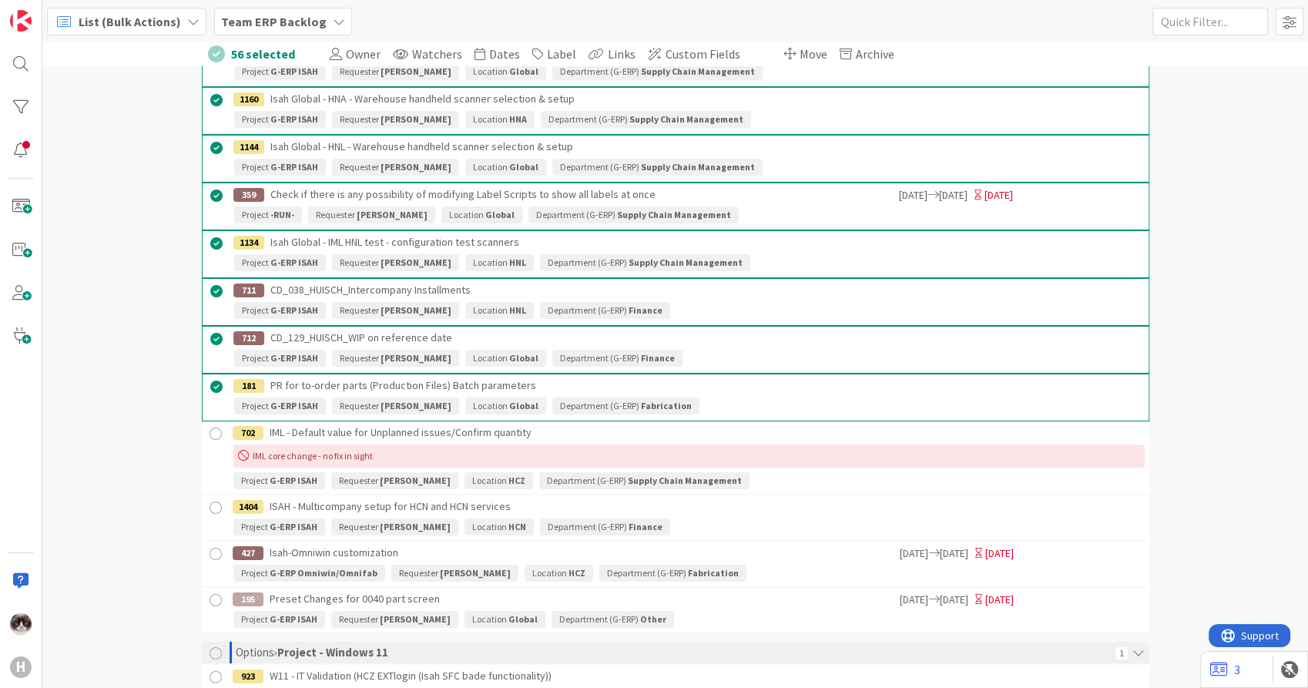
click at [208, 425] on div at bounding box center [215, 434] width 19 height 19
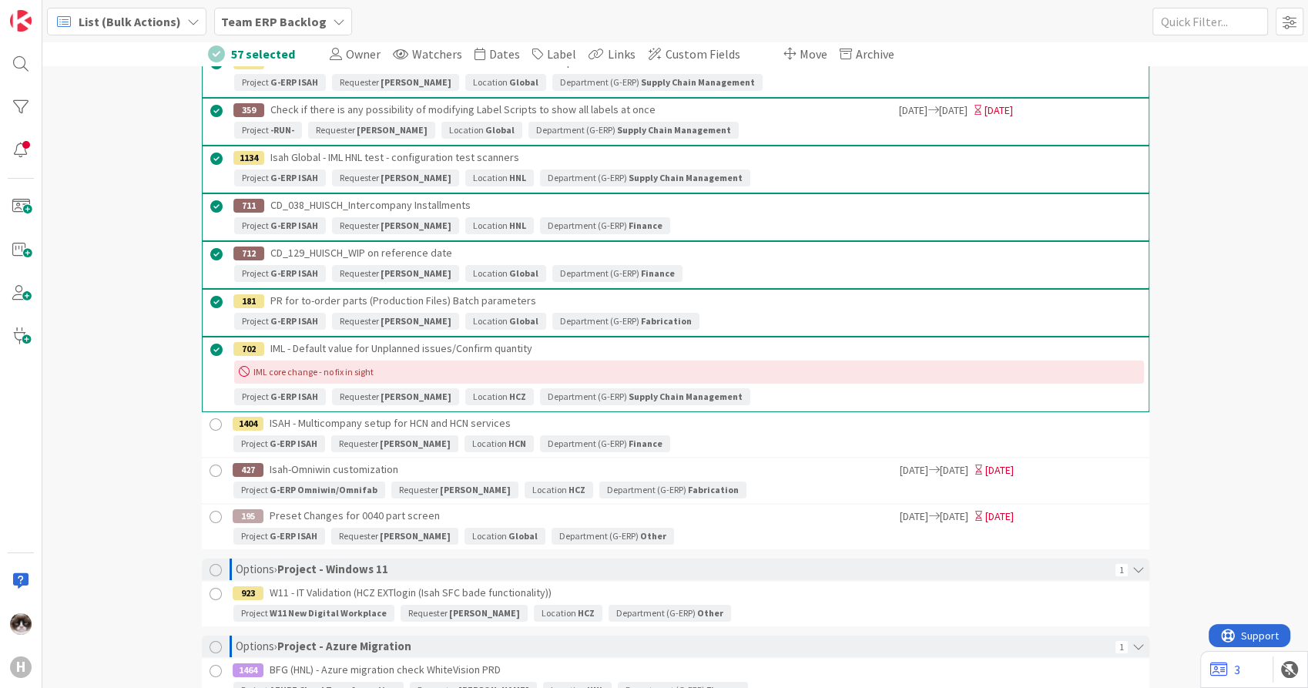
scroll to position [5650, 0]
click at [206, 415] on div at bounding box center [215, 424] width 19 height 19
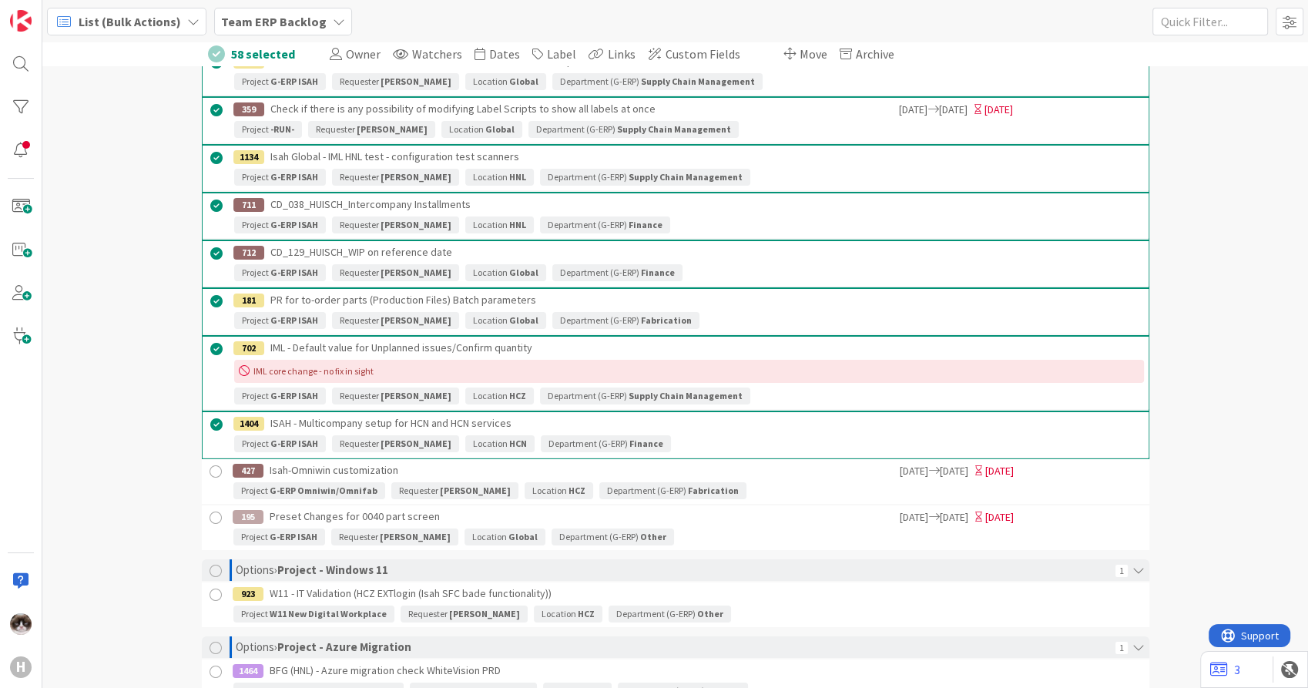
click at [206, 509] on div at bounding box center [215, 518] width 19 height 19
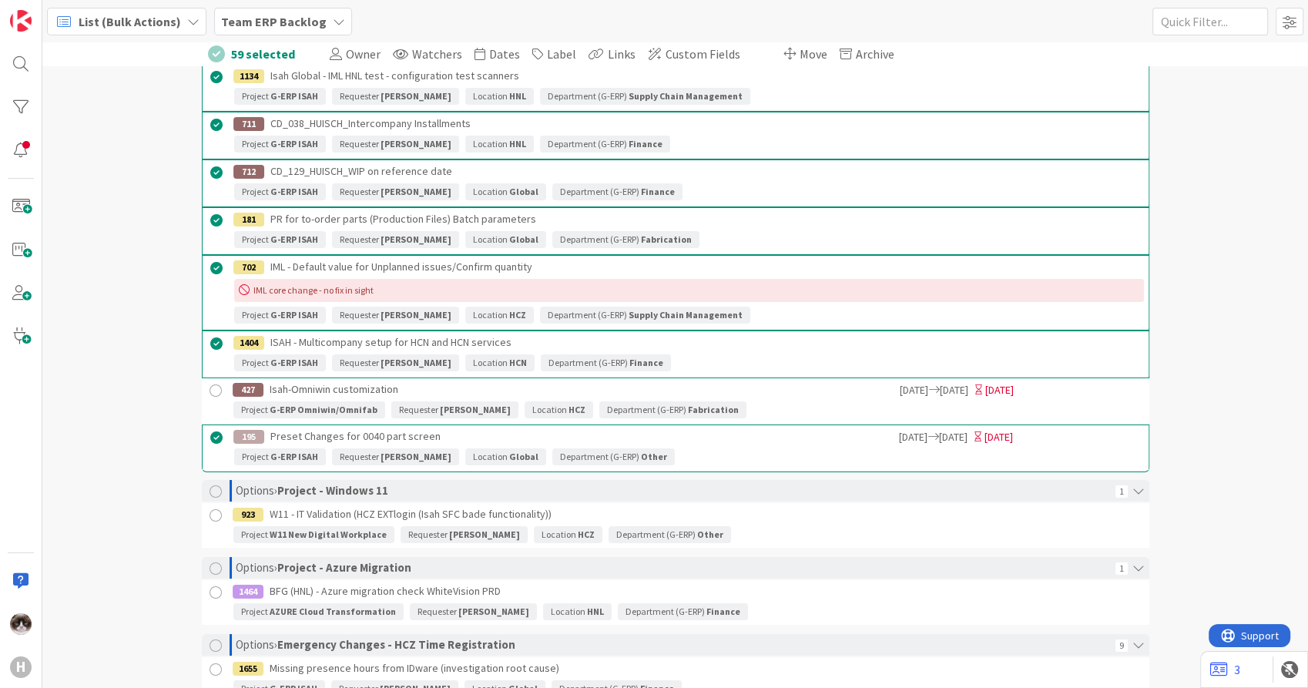
scroll to position [5821, 0]
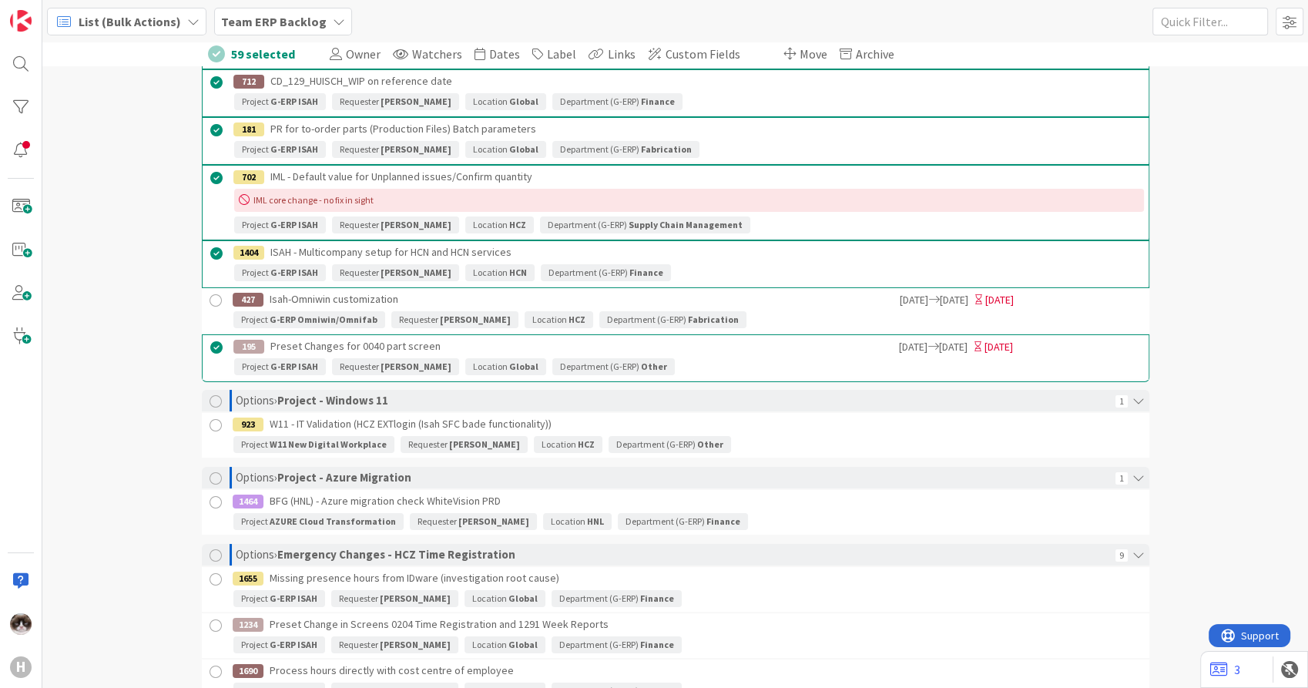
click at [210, 419] on div at bounding box center [215, 425] width 19 height 19
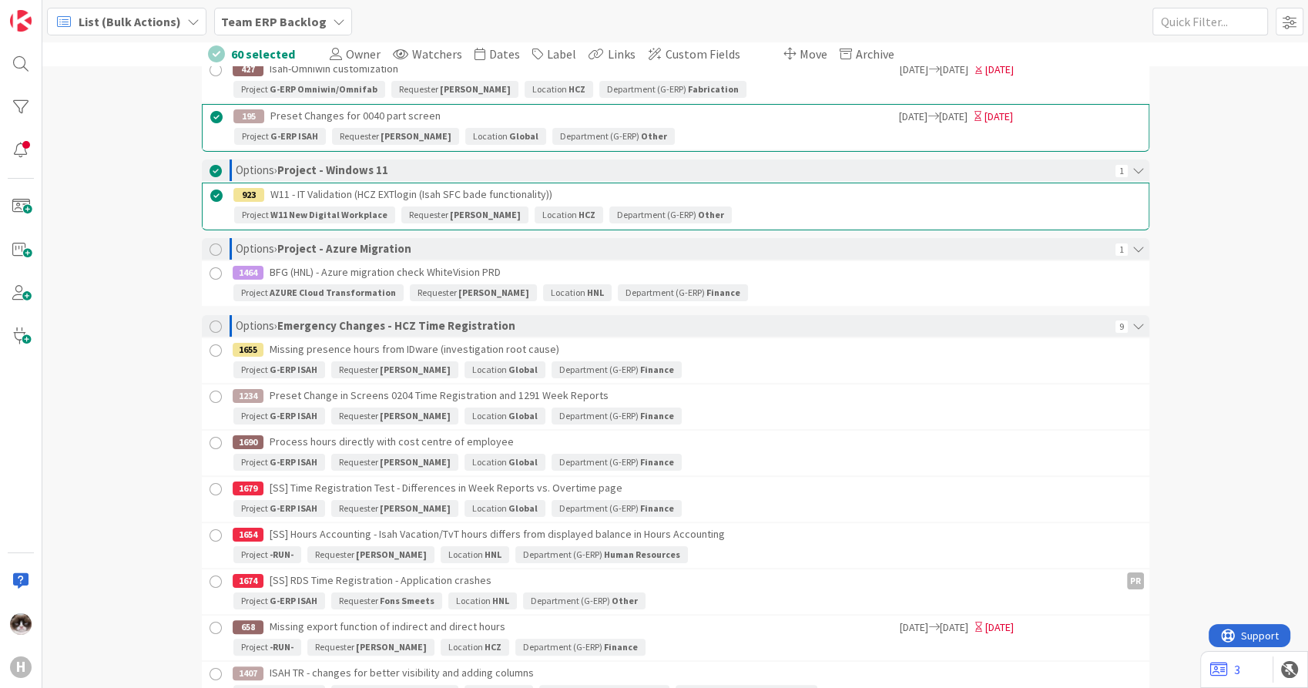
scroll to position [6078, 0]
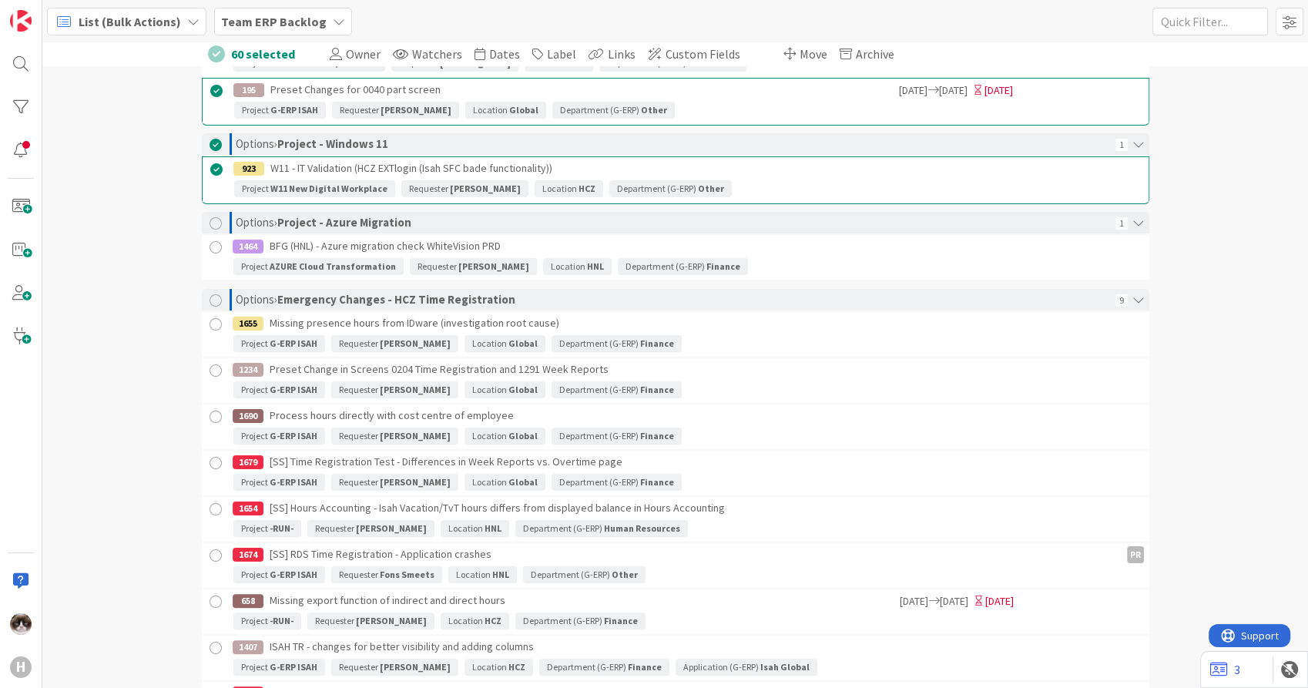
click at [212, 315] on div at bounding box center [215, 324] width 19 height 19
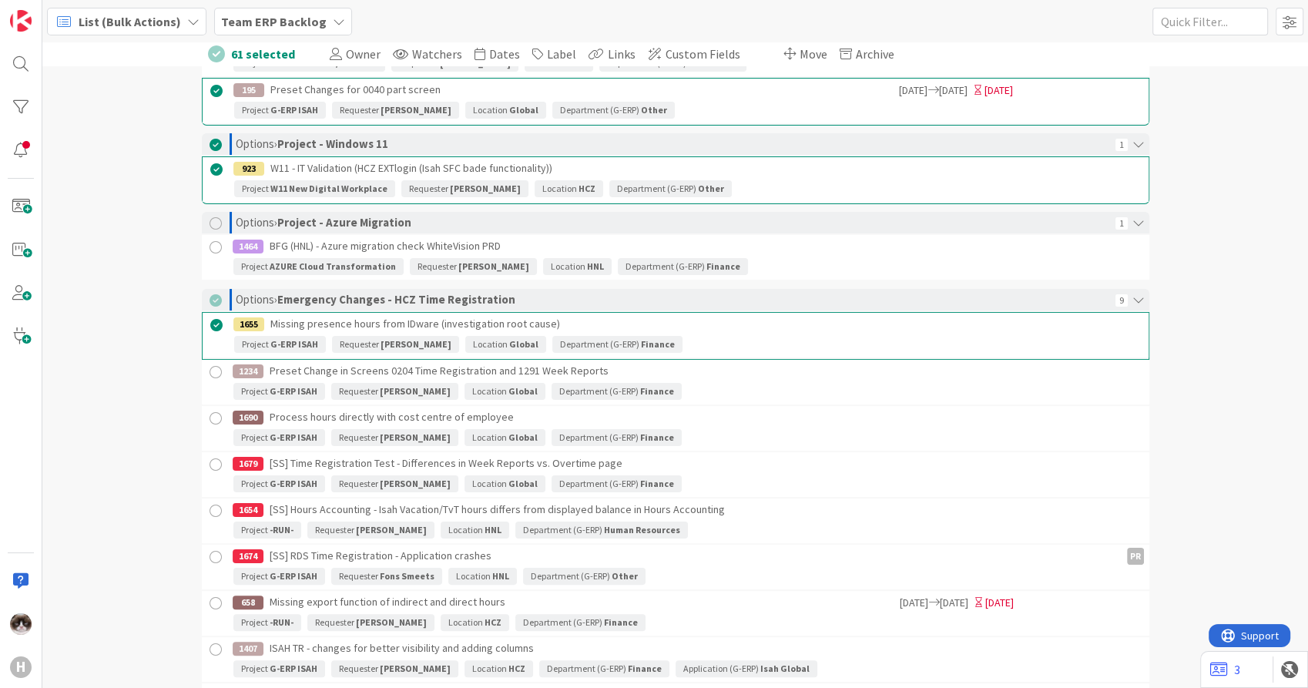
click at [209, 363] on div at bounding box center [215, 372] width 19 height 19
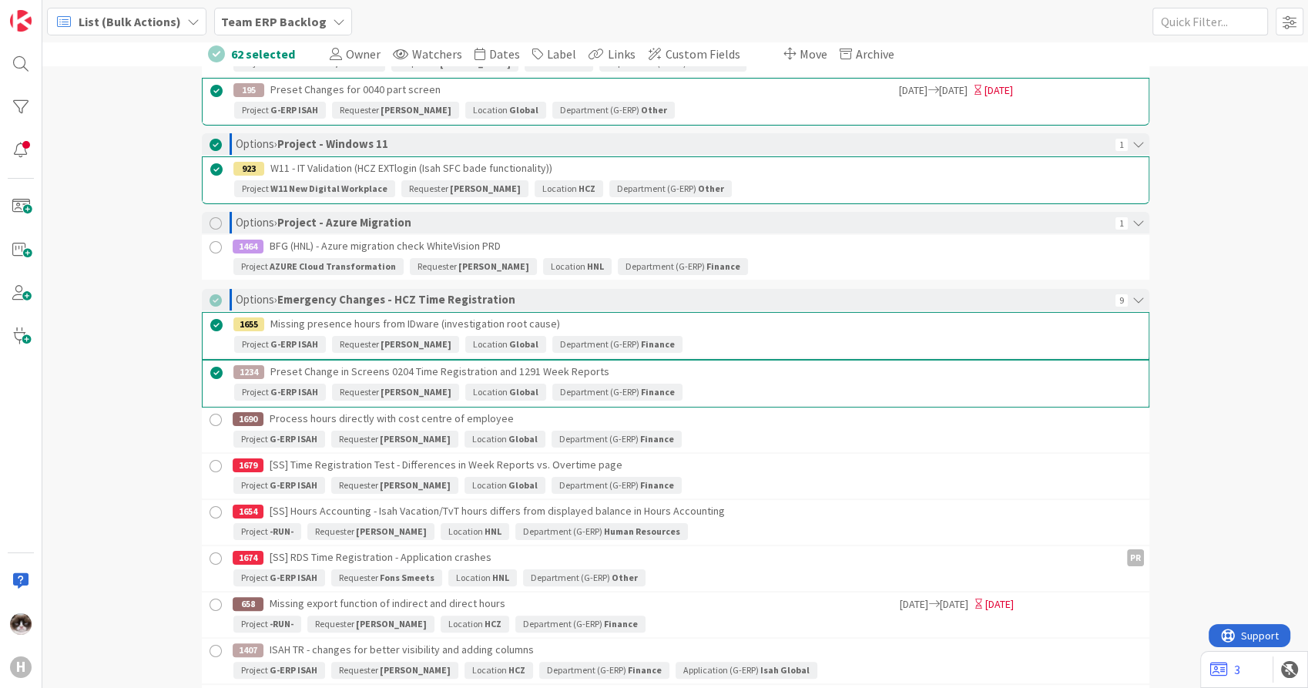
click at [206, 411] on div at bounding box center [215, 420] width 19 height 19
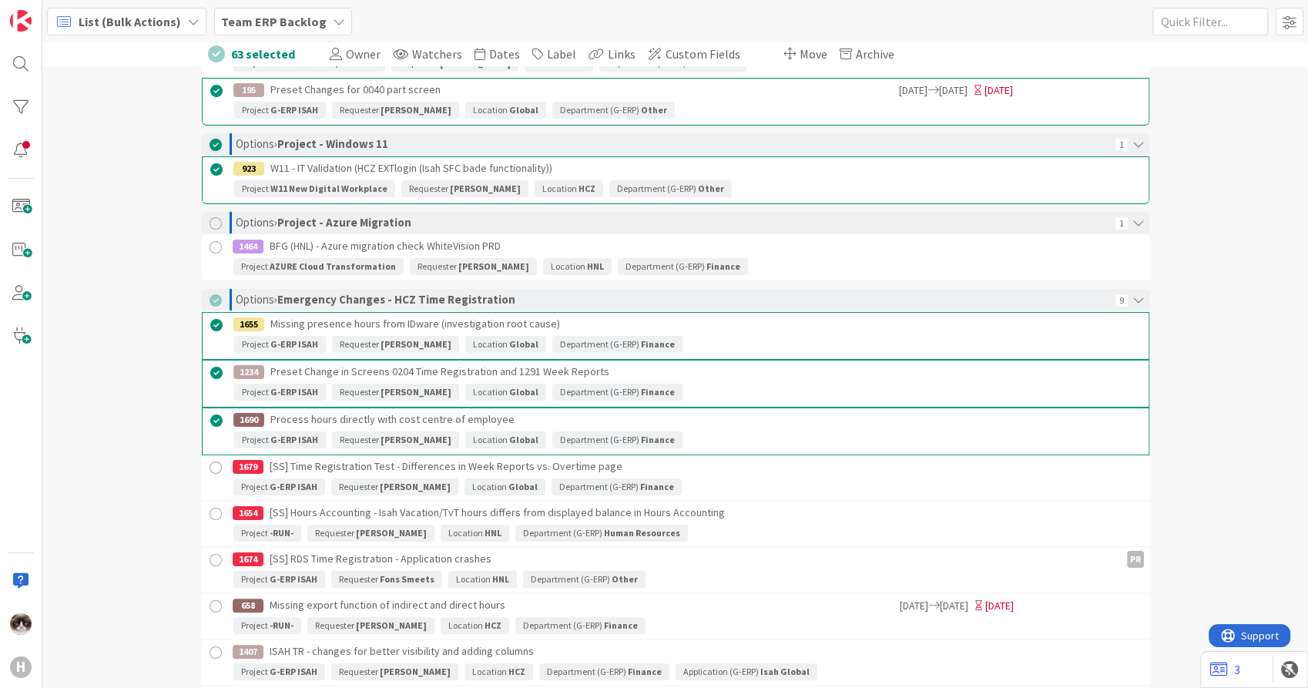
click at [213, 458] on div at bounding box center [215, 467] width 19 height 19
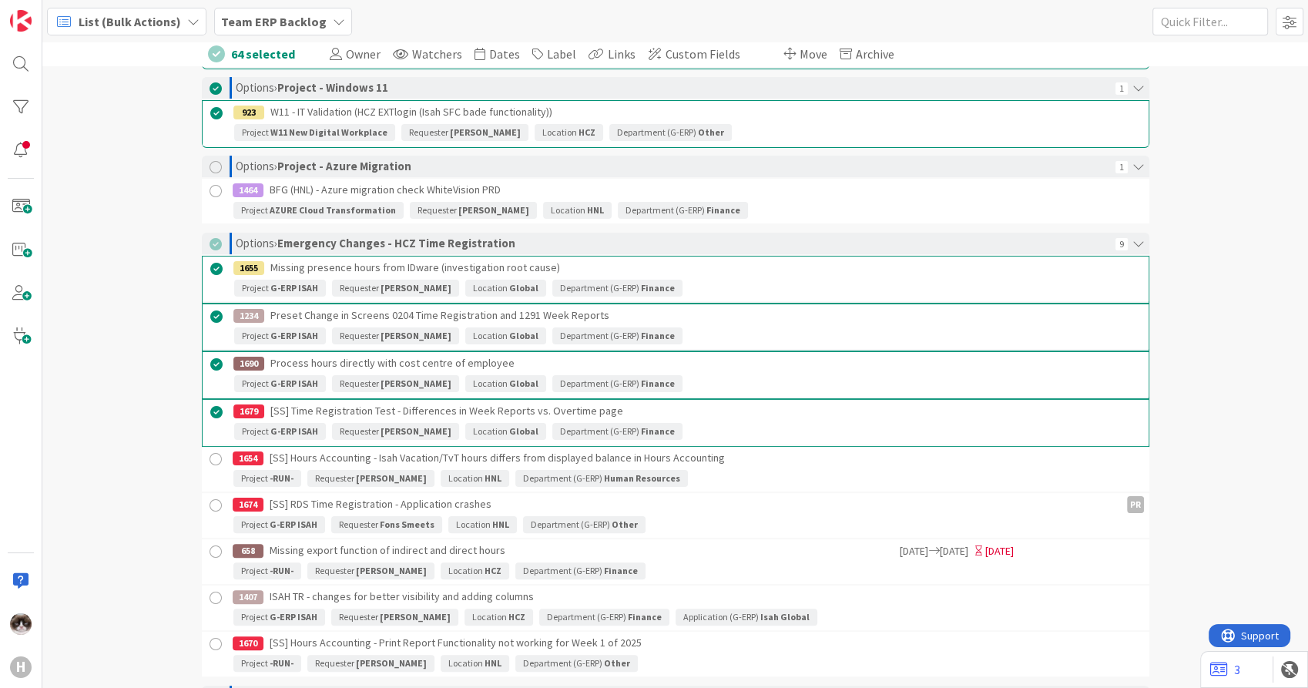
scroll to position [6164, 0]
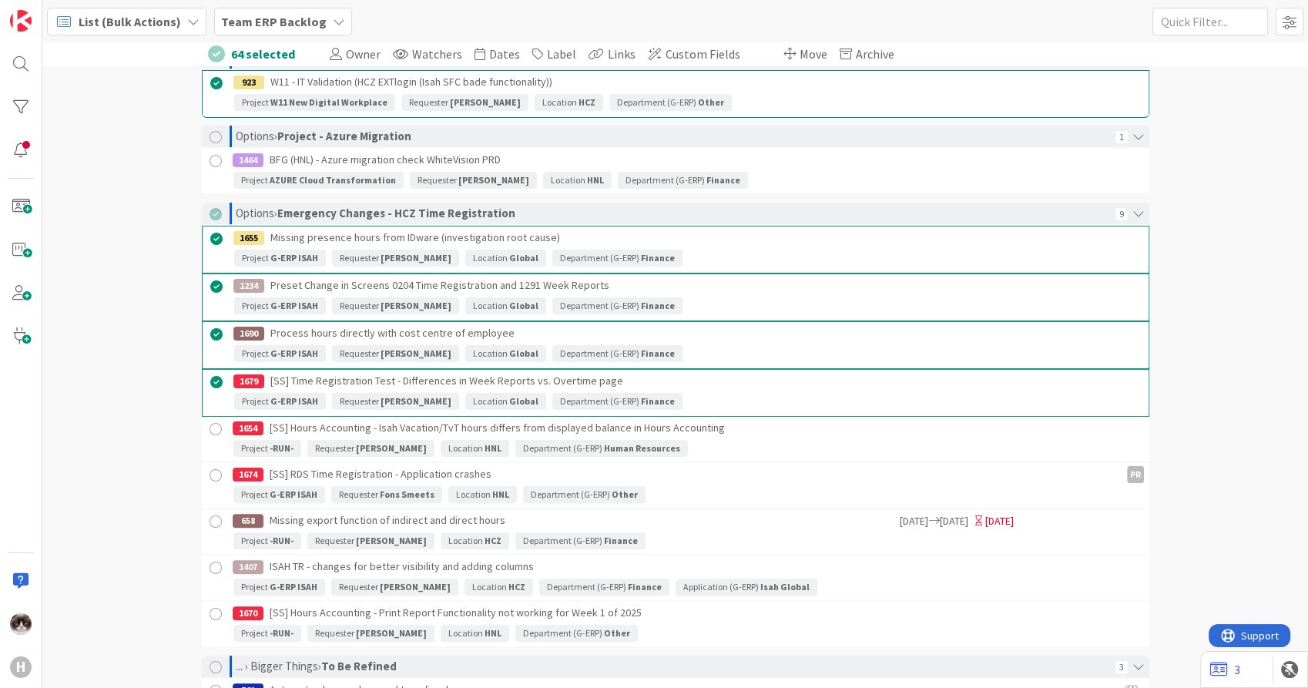
click at [211, 466] on div at bounding box center [215, 475] width 19 height 19
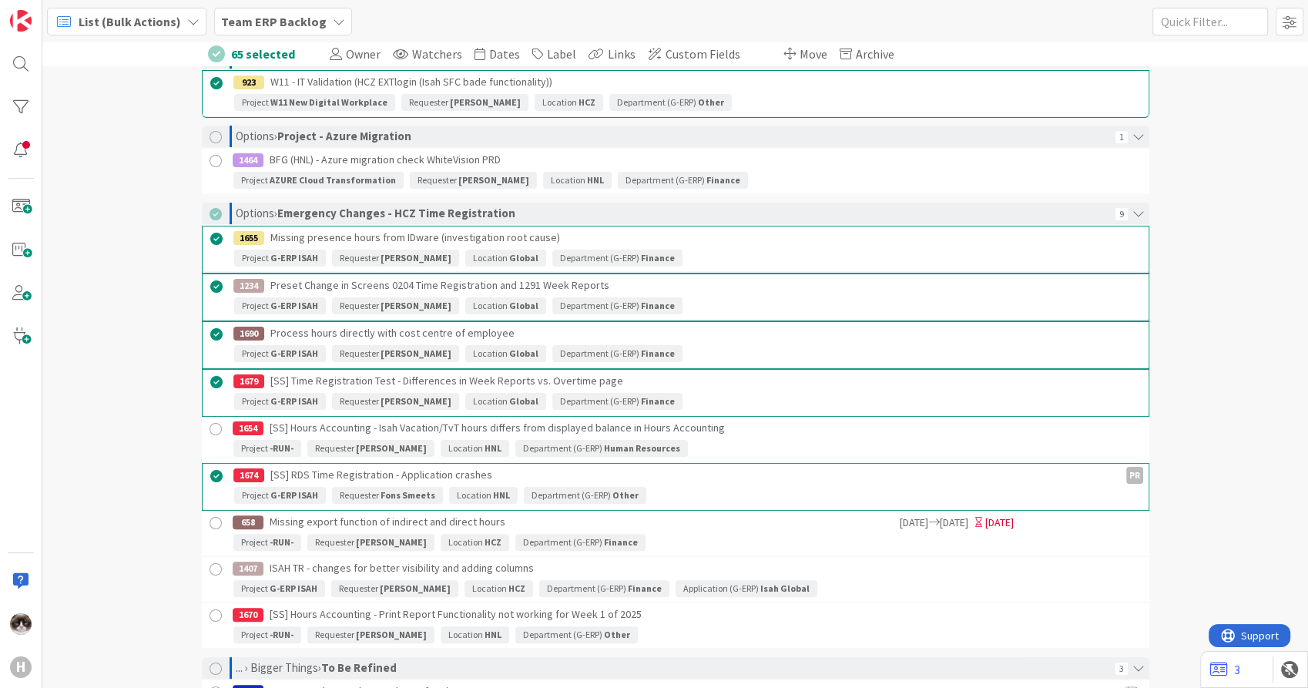
click at [206, 514] on div at bounding box center [215, 523] width 19 height 19
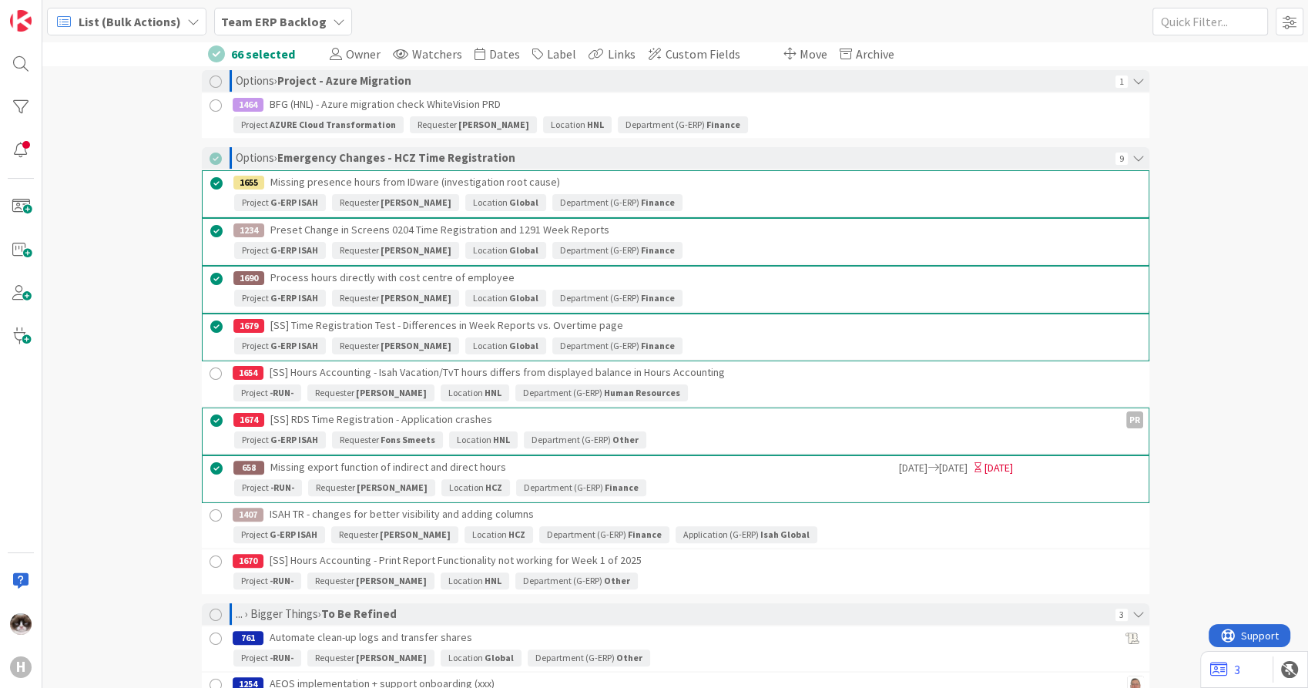
scroll to position [6250, 0]
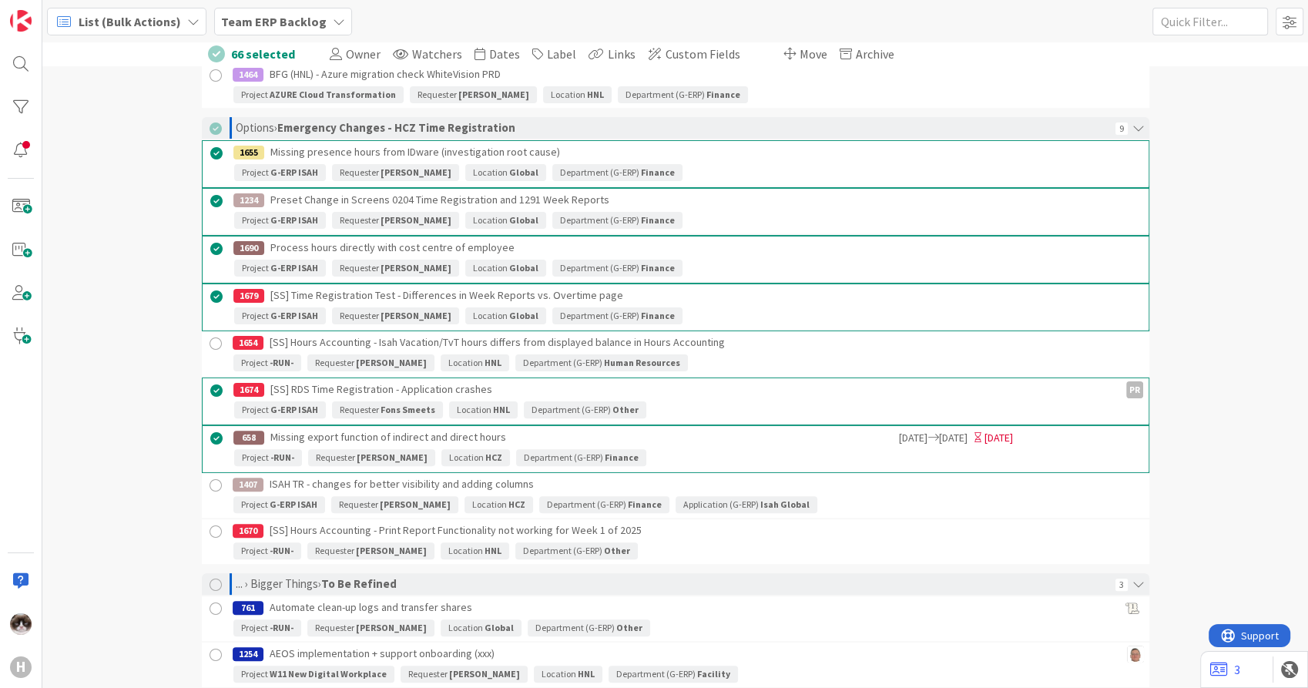
click at [216, 476] on div at bounding box center [215, 485] width 19 height 19
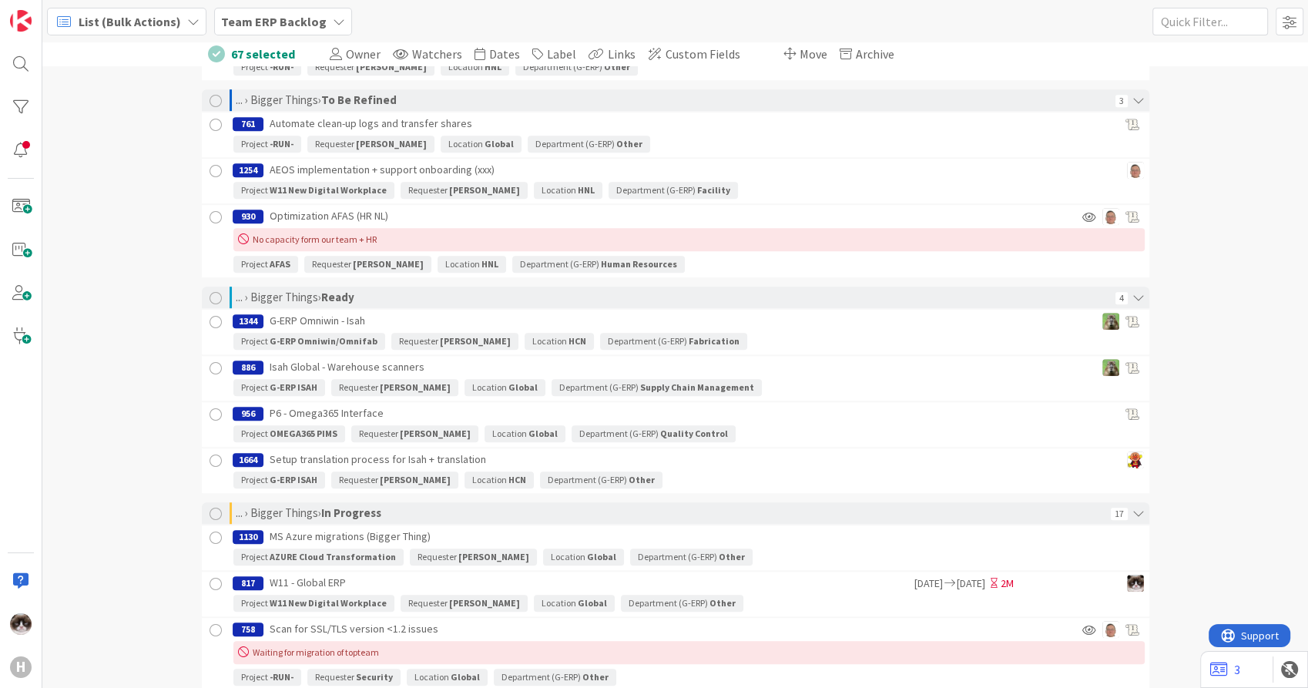
scroll to position [6763, 0]
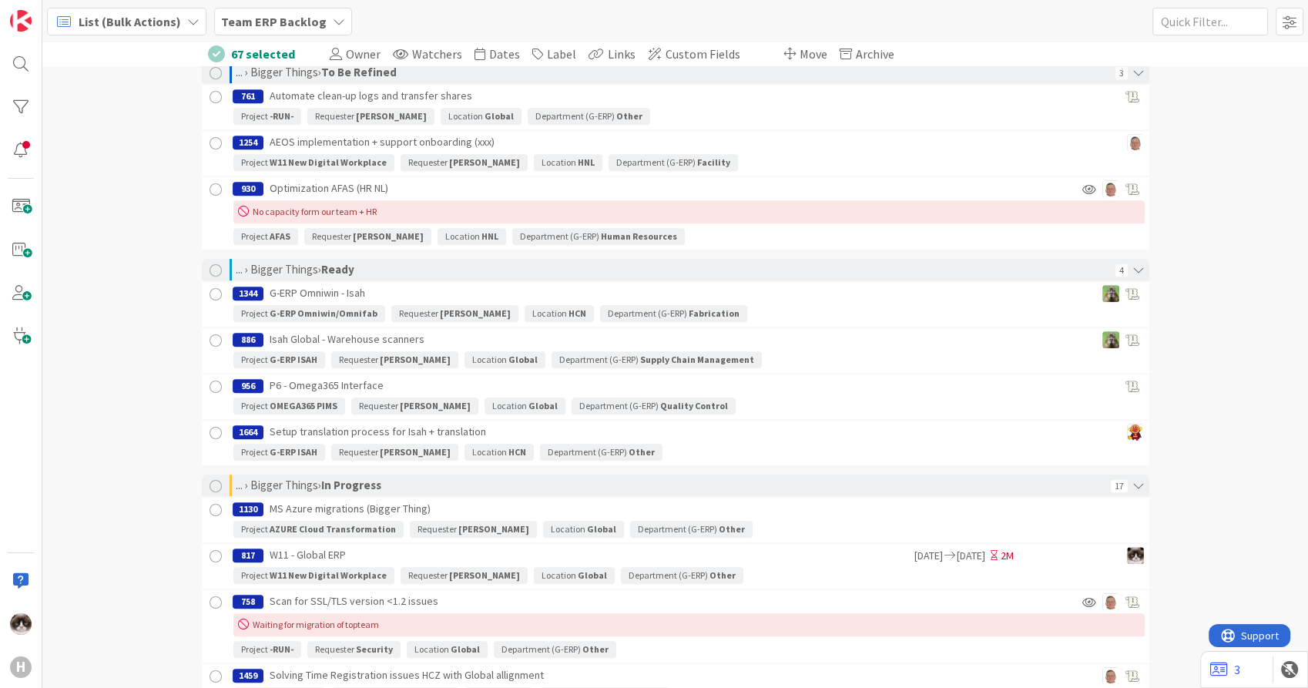
click at [210, 331] on div at bounding box center [215, 340] width 19 height 19
click at [206, 425] on div at bounding box center [215, 434] width 19 height 19
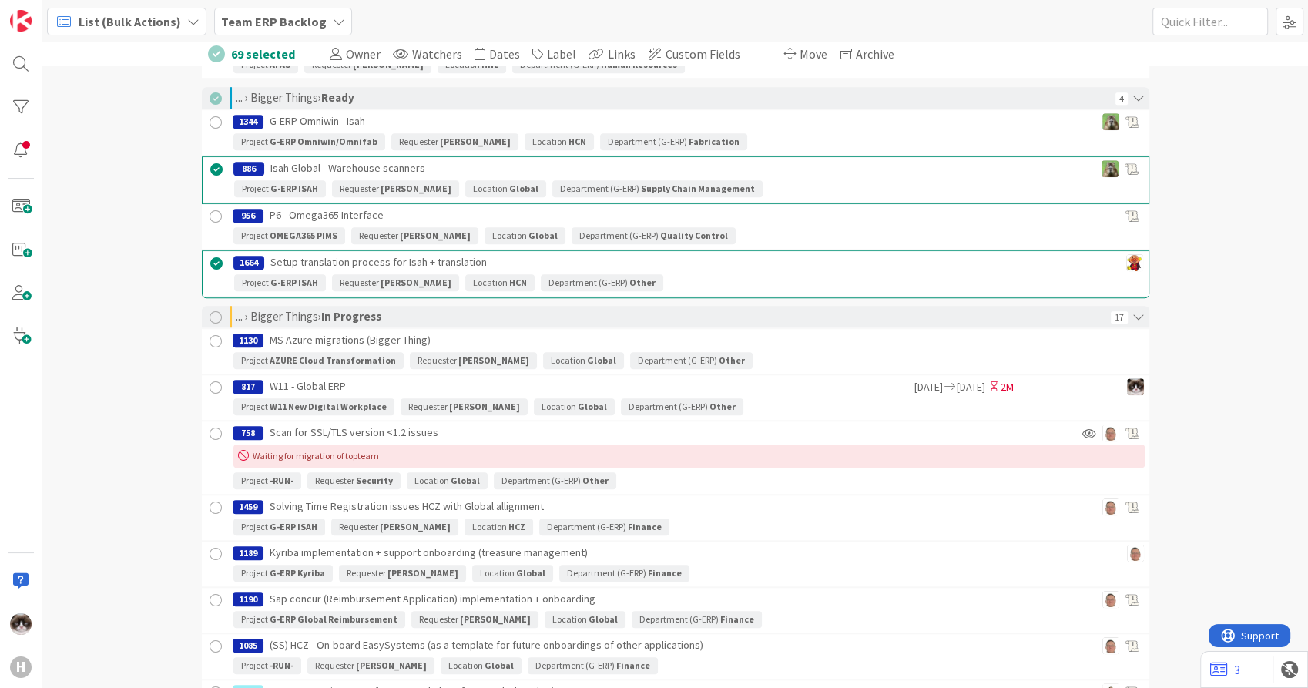
scroll to position [7106, 0]
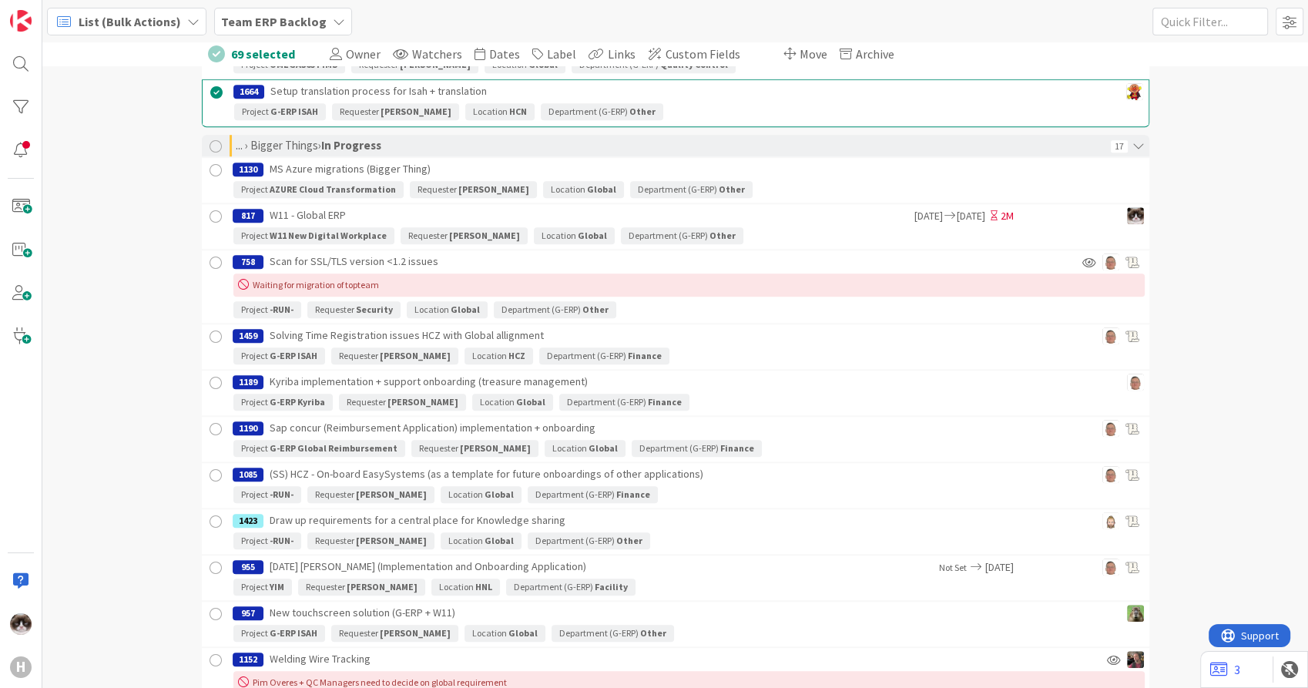
click at [206, 327] on div at bounding box center [215, 336] width 19 height 19
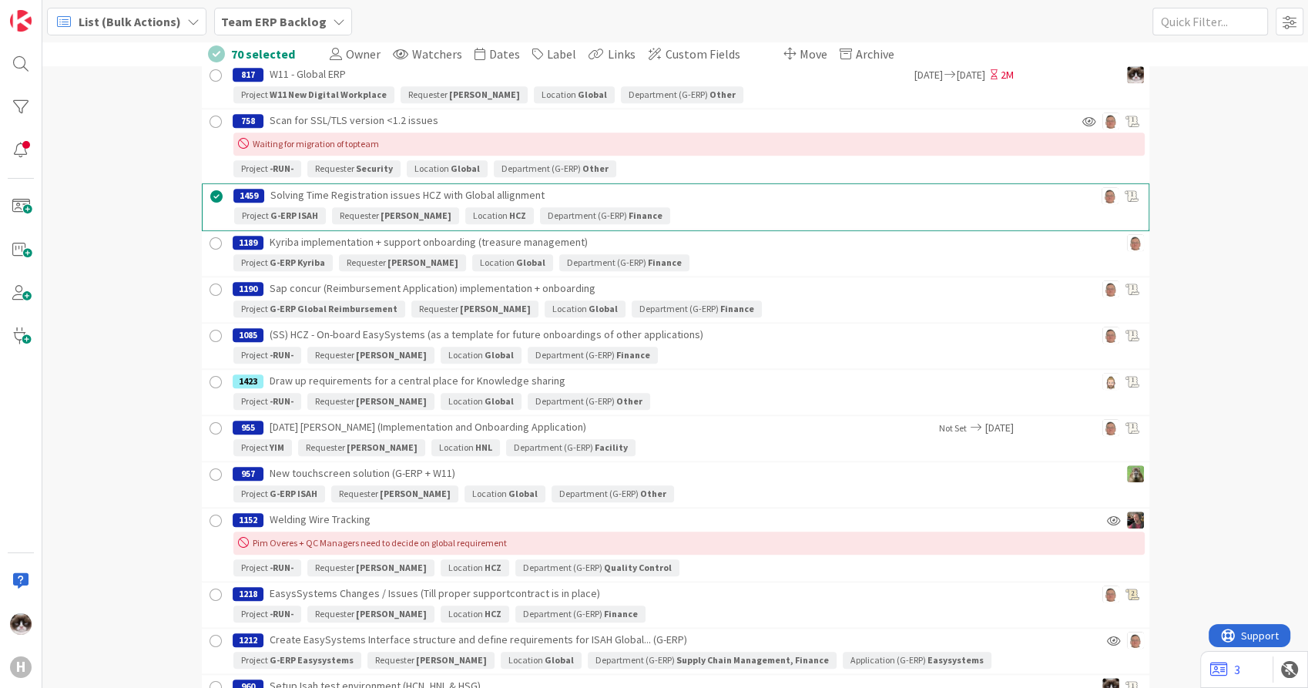
scroll to position [7277, 0]
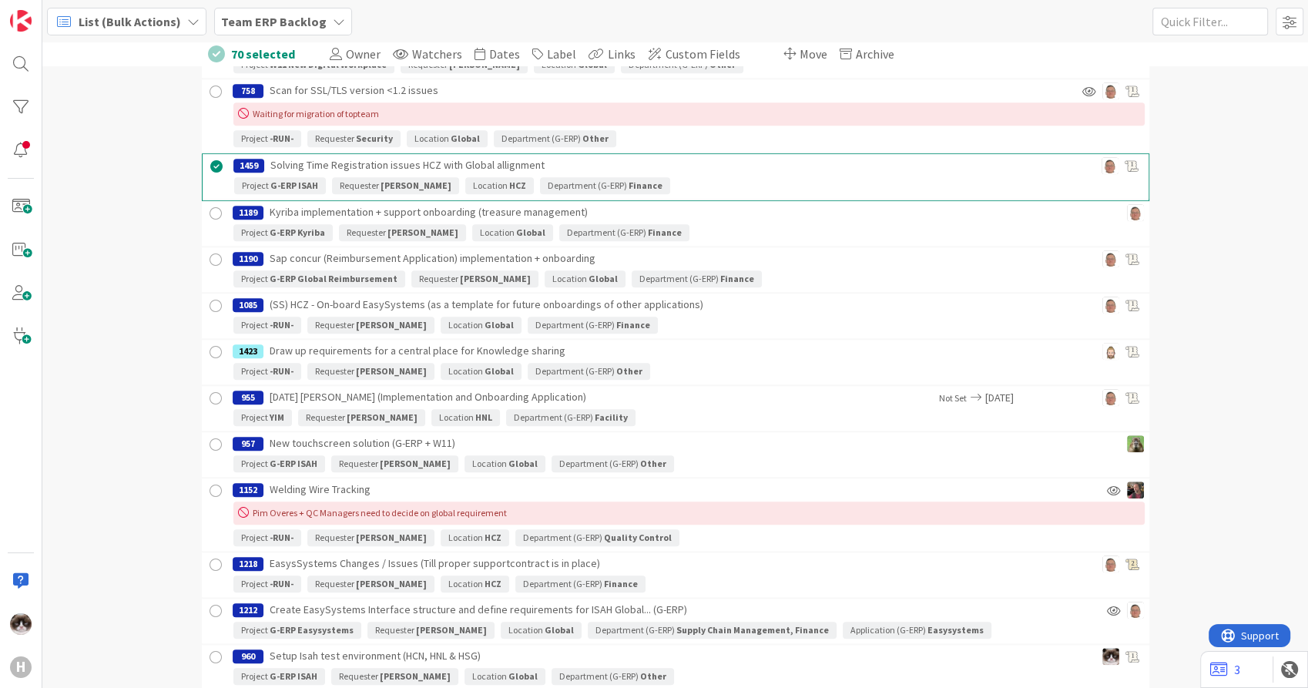
click at [210, 435] on div at bounding box center [215, 444] width 19 height 19
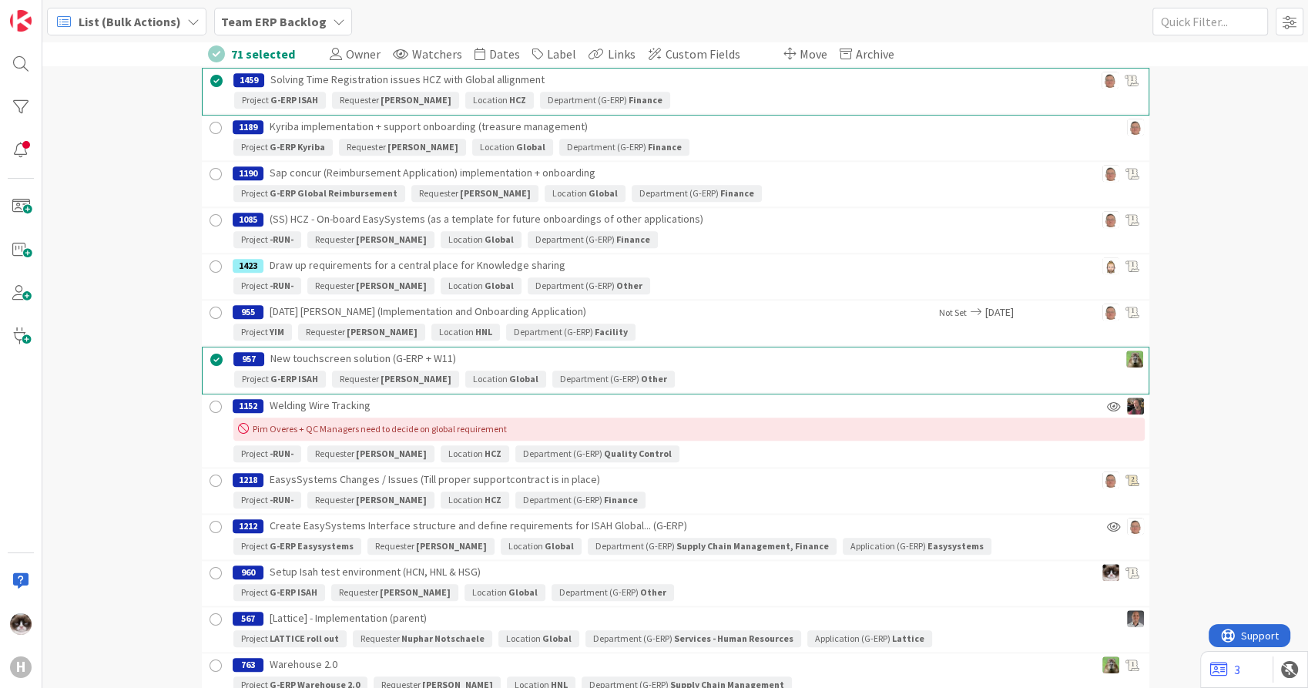
scroll to position [7448, 0]
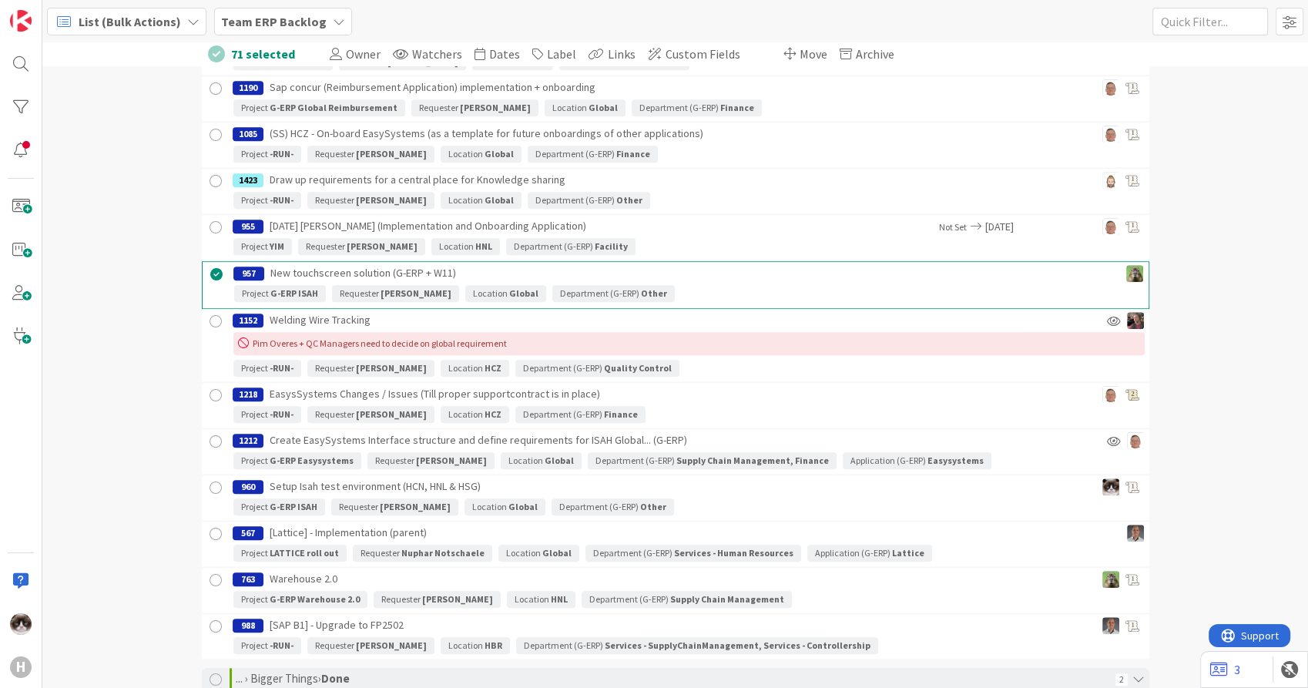
click at [208, 313] on div at bounding box center [215, 321] width 19 height 19
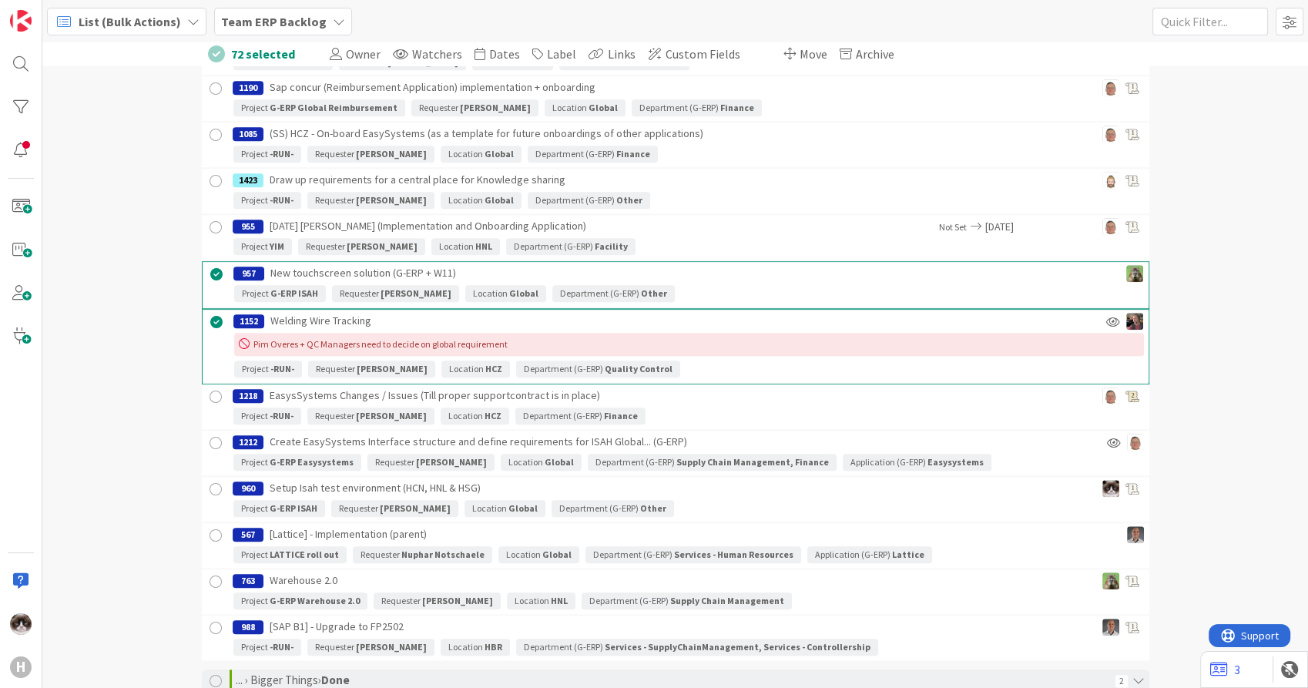
click at [206, 480] on div at bounding box center [215, 489] width 19 height 19
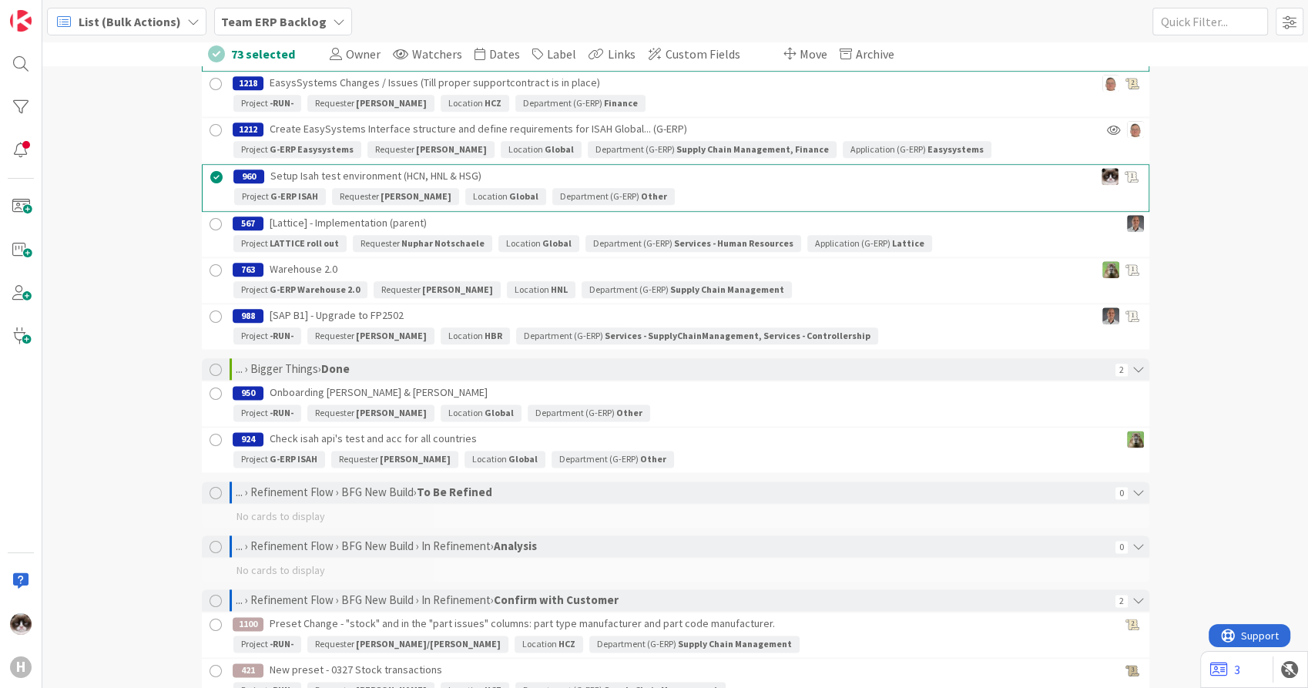
scroll to position [7791, 0]
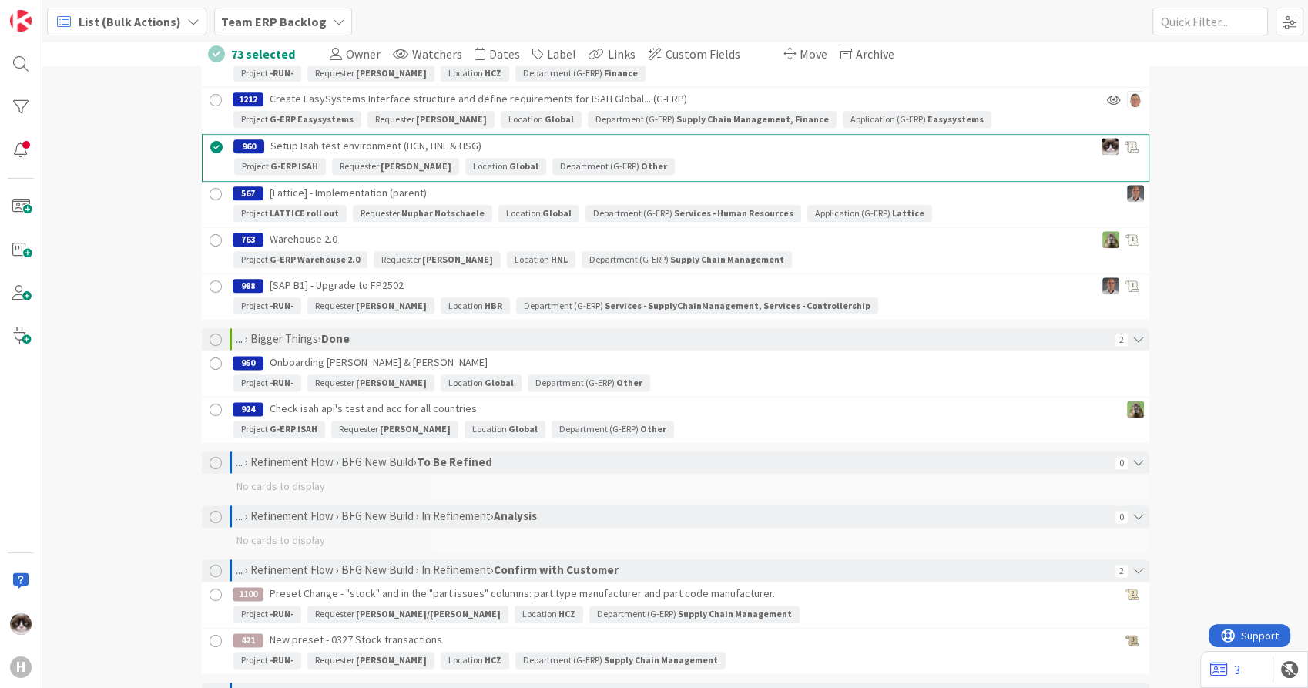
click at [206, 401] on div at bounding box center [215, 410] width 19 height 19
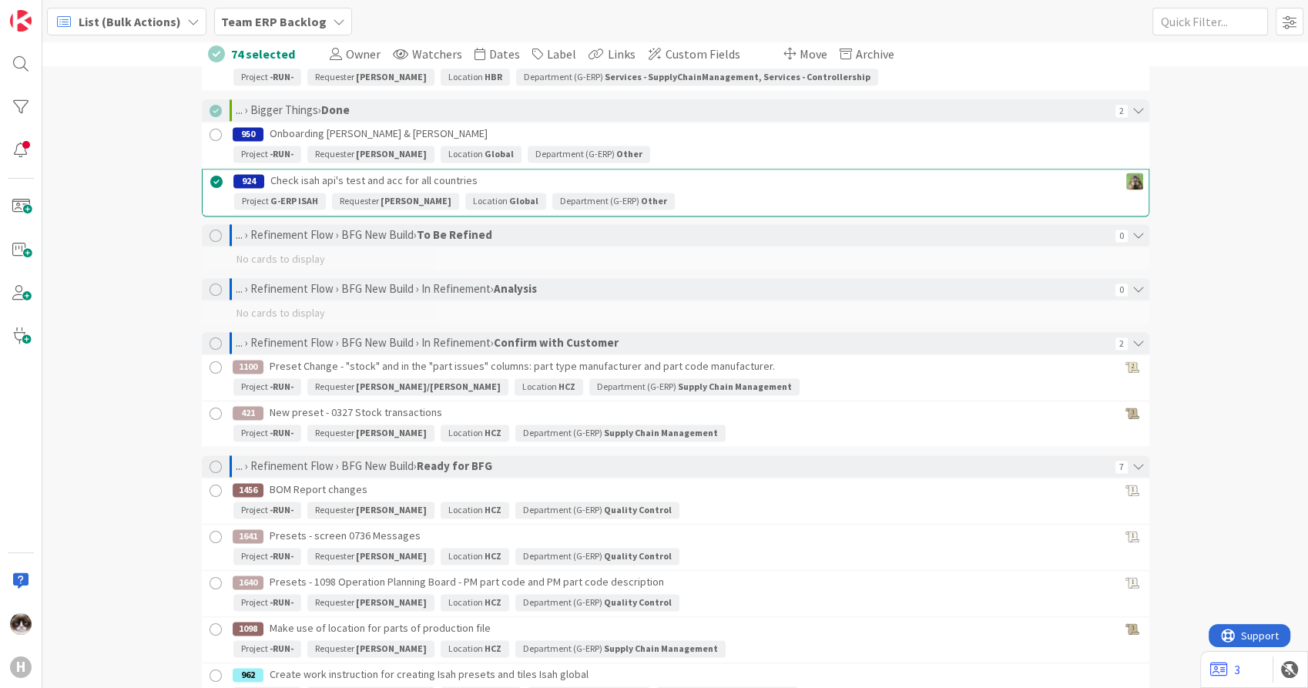
scroll to position [8047, 0]
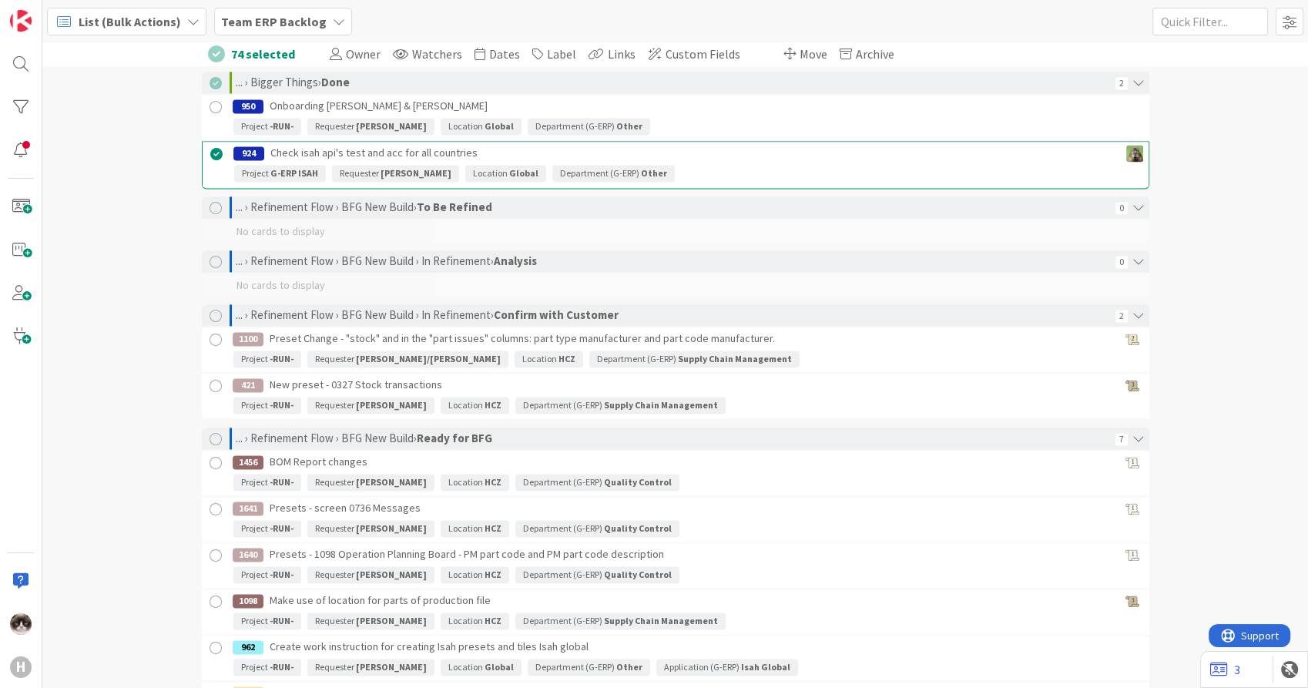
click at [213, 331] on div at bounding box center [215, 340] width 19 height 19
click at [206, 378] on div at bounding box center [215, 387] width 19 height 19
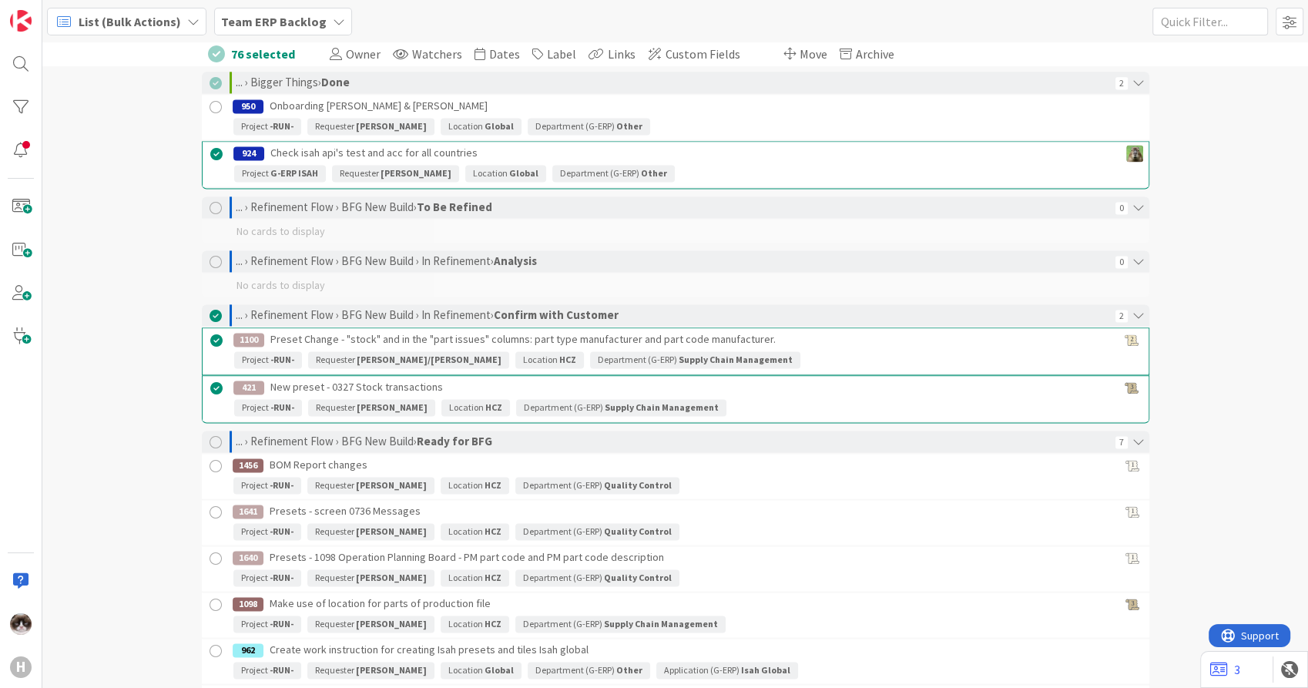
click at [210, 458] on div at bounding box center [215, 466] width 19 height 19
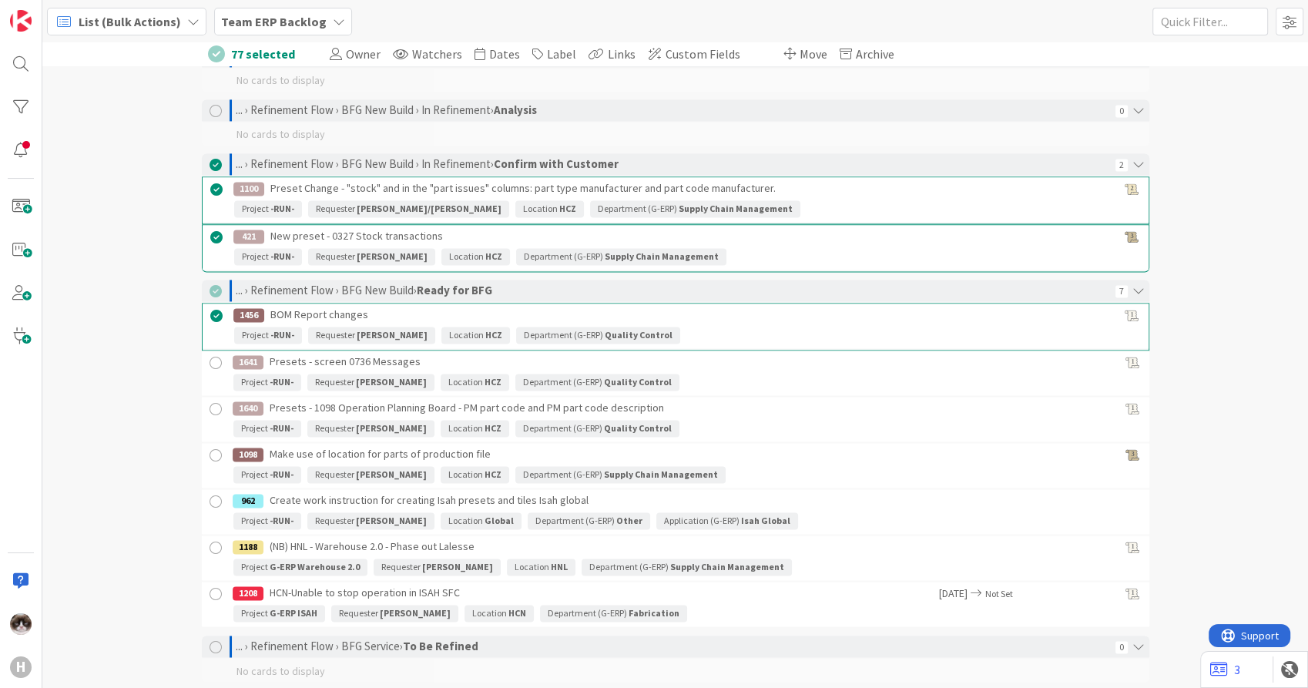
scroll to position [8218, 0]
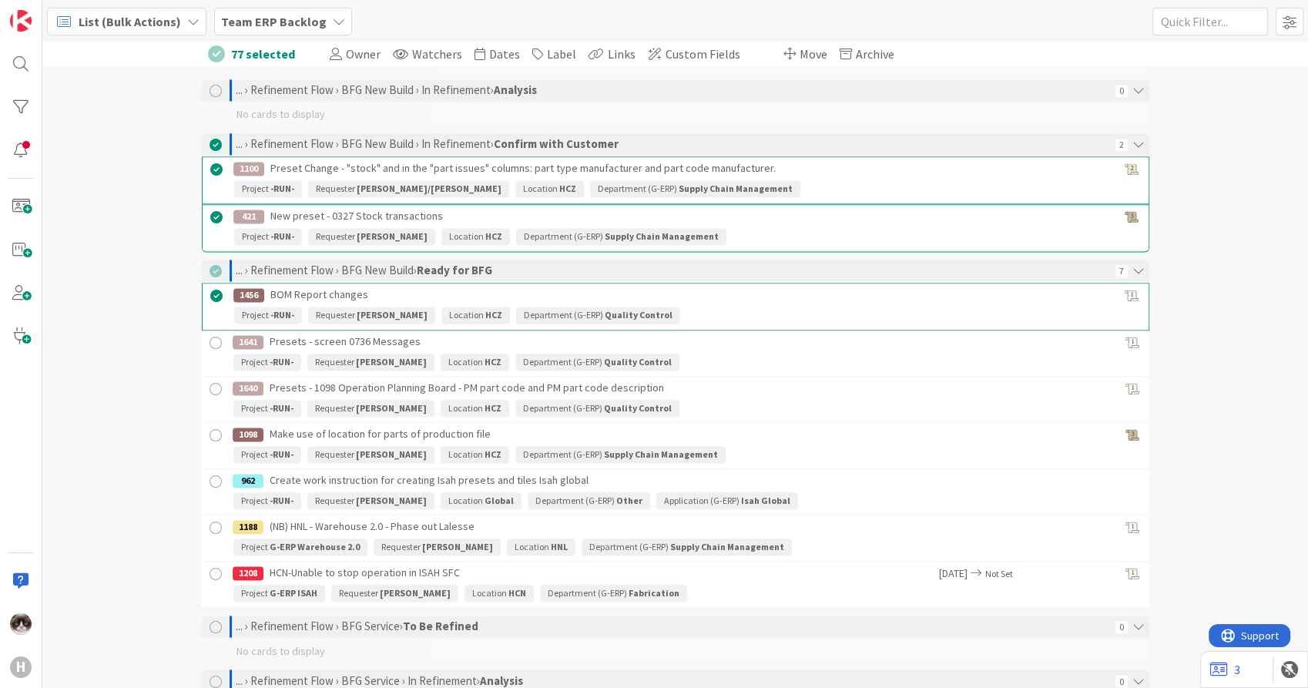
click at [206, 334] on div at bounding box center [215, 343] width 19 height 19
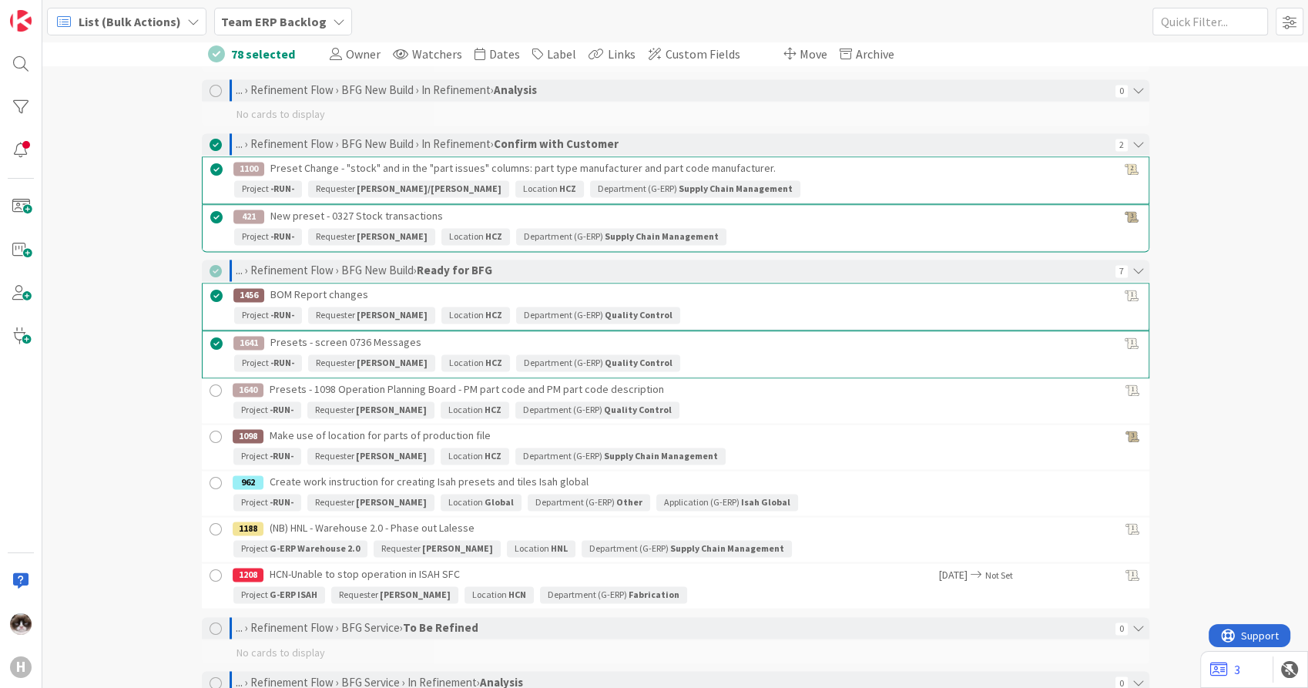
click at [207, 378] on link "1640 Presets - 1098 Operation Planning Board - PM part code and PM part code de…" at bounding box center [676, 400] width 948 height 45
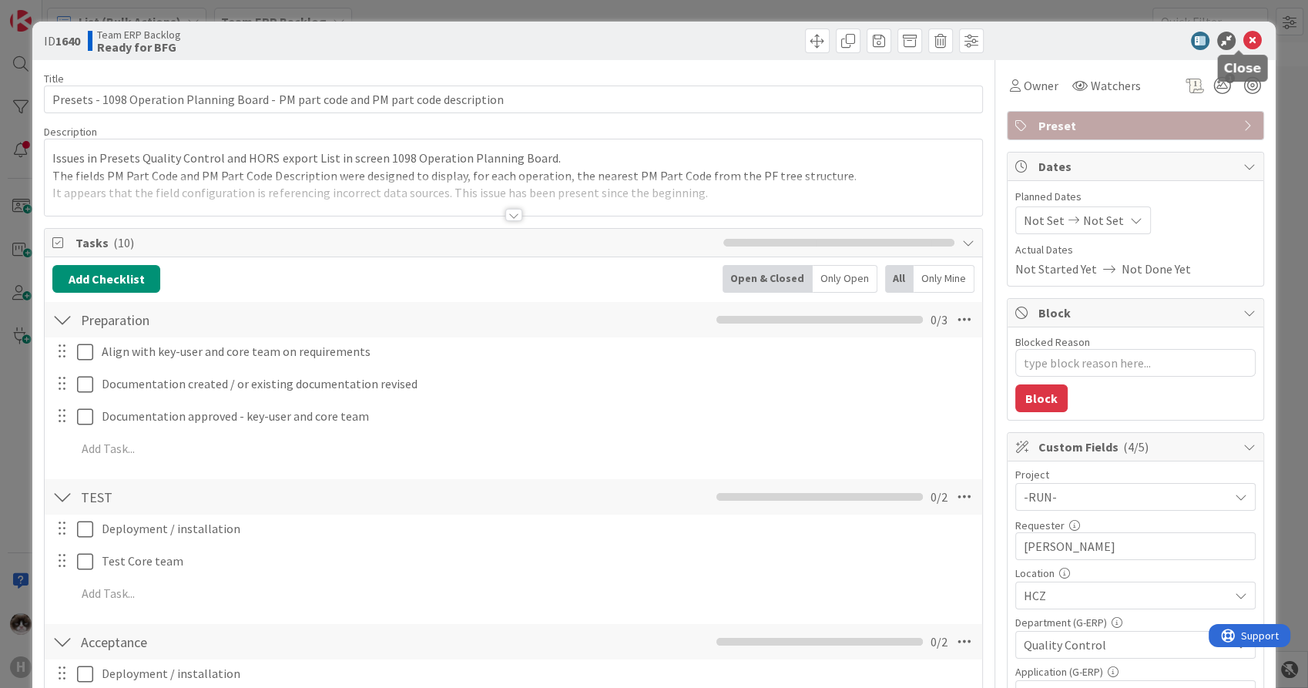
type textarea "x"
click at [1244, 41] on icon at bounding box center [1253, 41] width 18 height 18
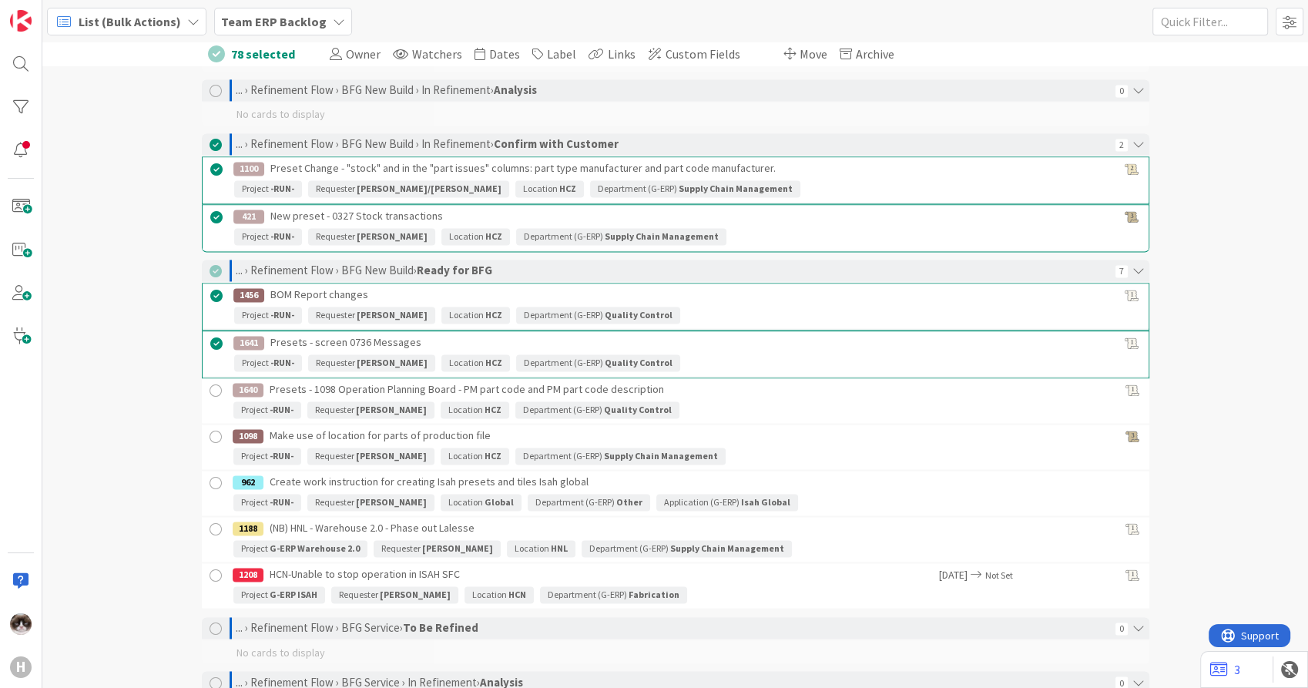
click at [209, 381] on div at bounding box center [215, 390] width 19 height 19
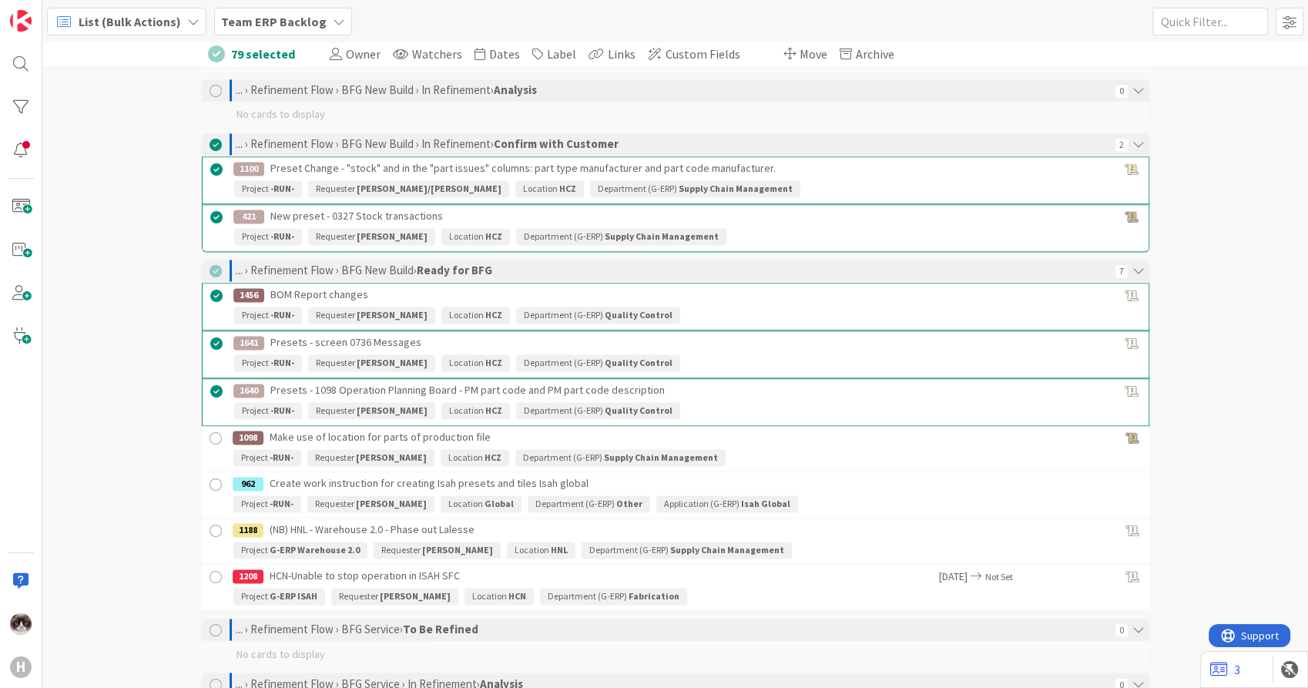
click at [206, 429] on div at bounding box center [215, 438] width 19 height 19
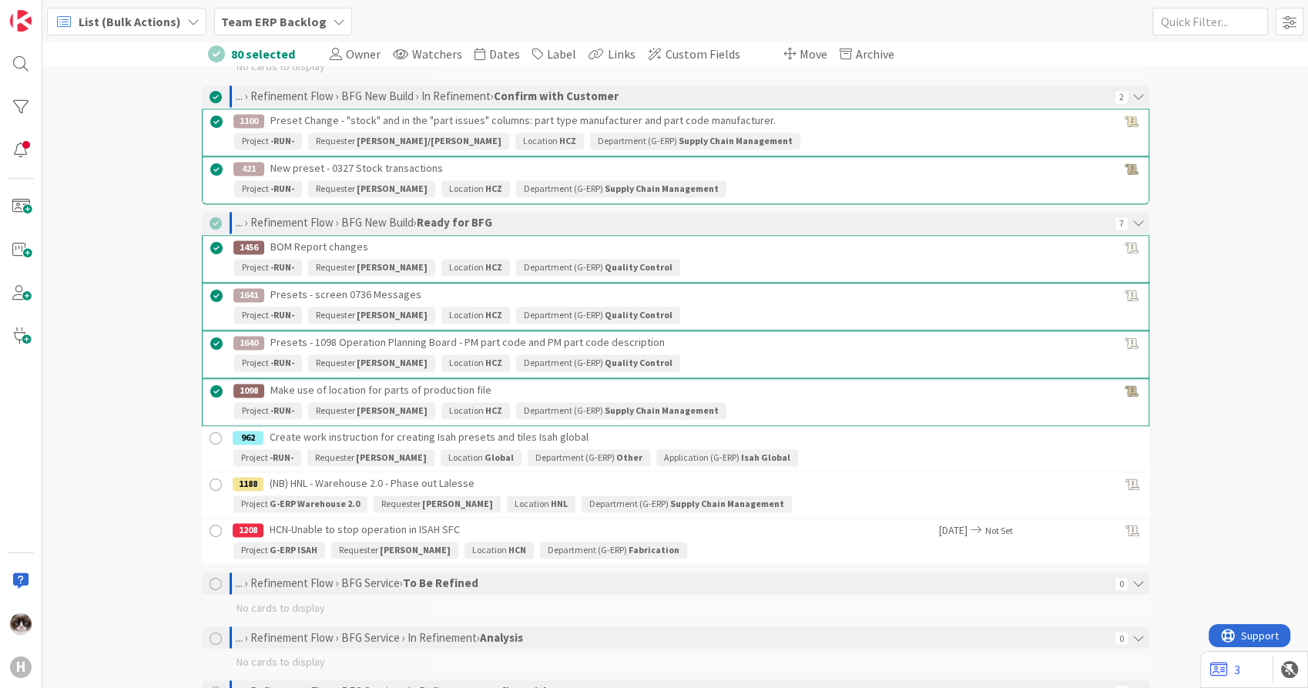
scroll to position [8304, 0]
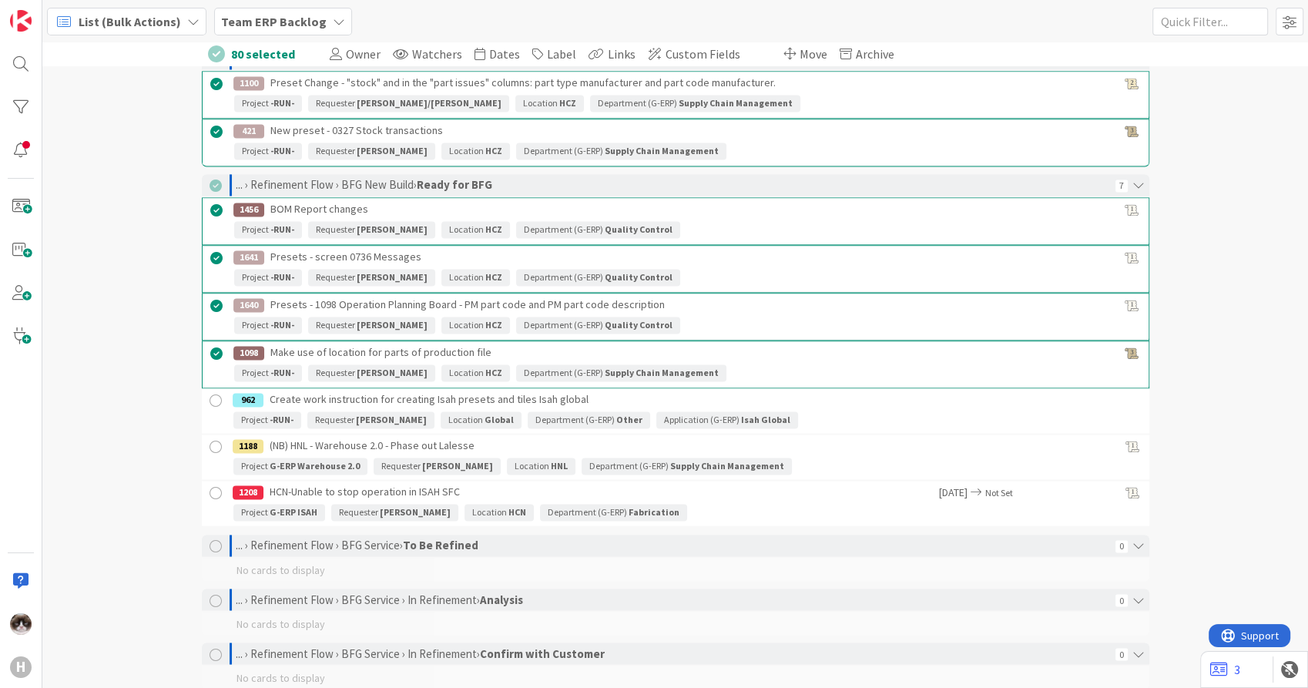
click at [209, 484] on div at bounding box center [215, 493] width 19 height 19
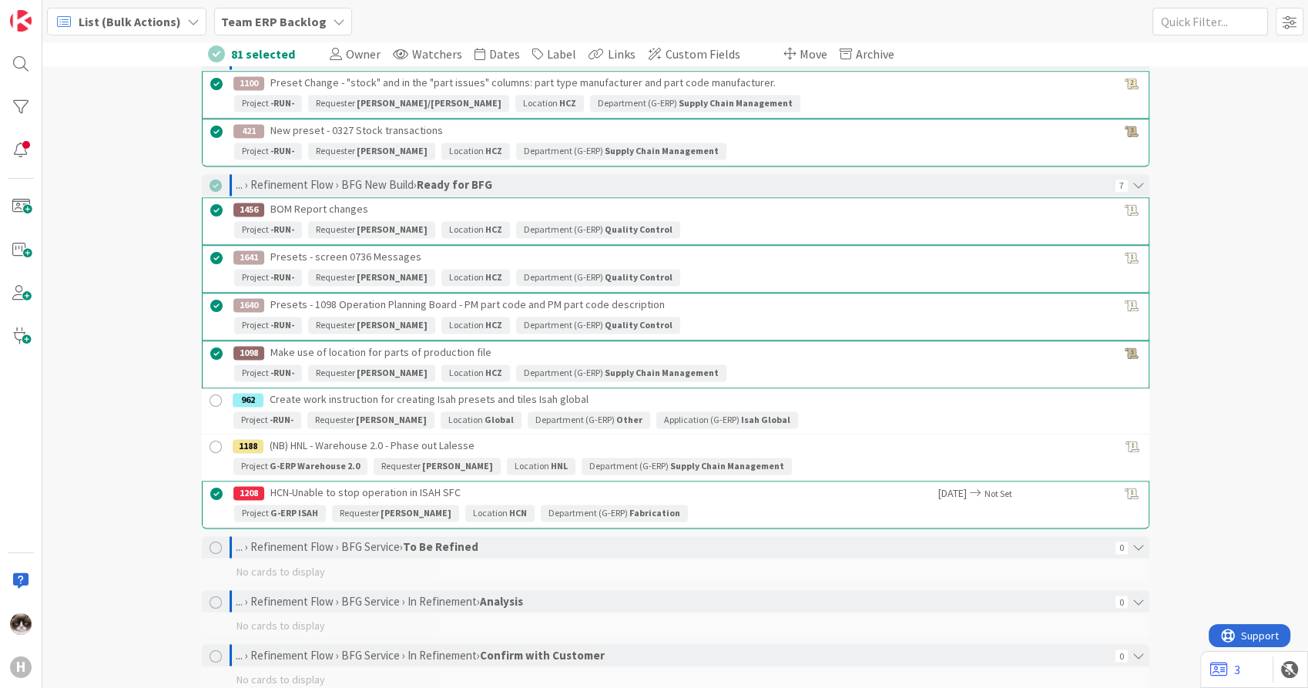
click at [211, 391] on div at bounding box center [215, 400] width 19 height 19
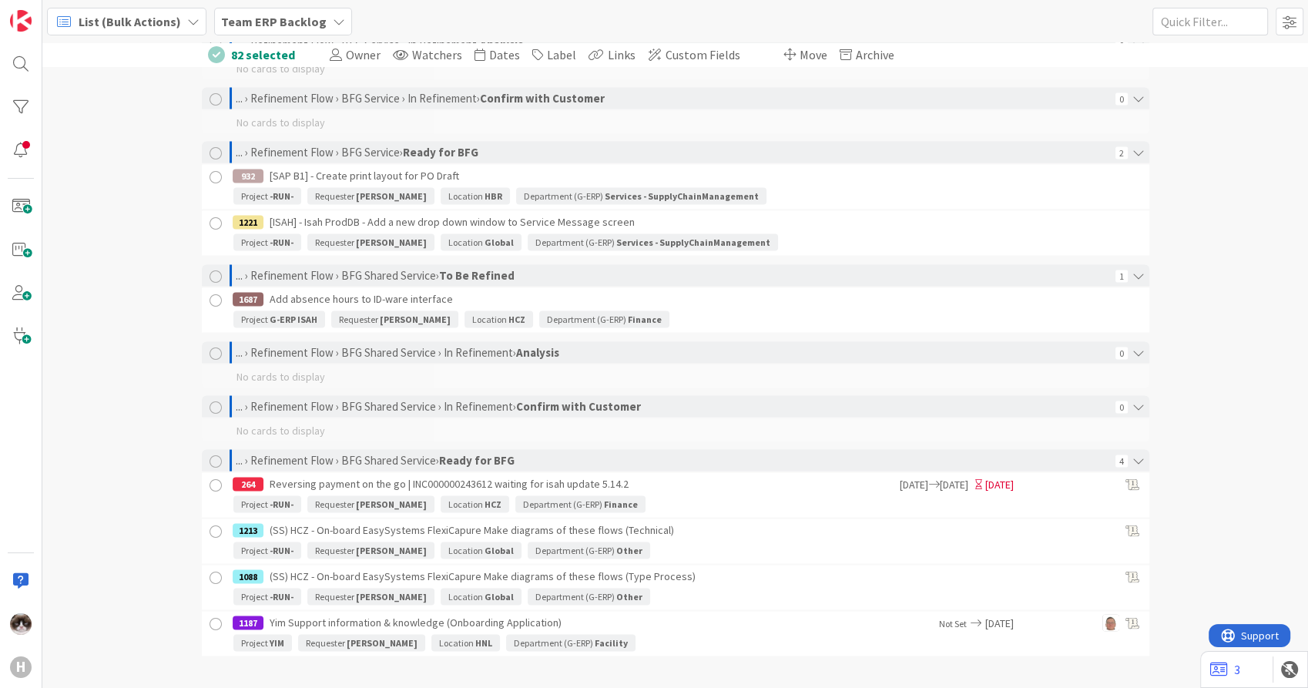
scroll to position [8863, 0]
click at [210, 475] on div at bounding box center [215, 484] width 19 height 19
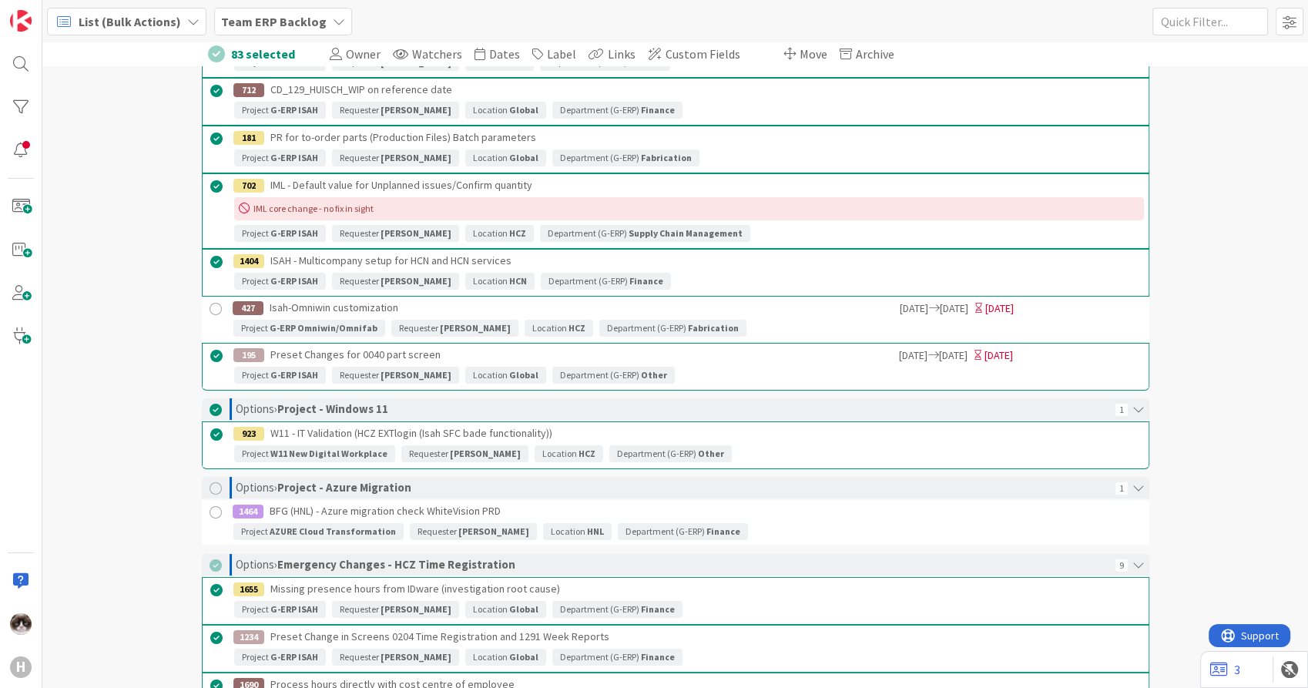
scroll to position [5782, 0]
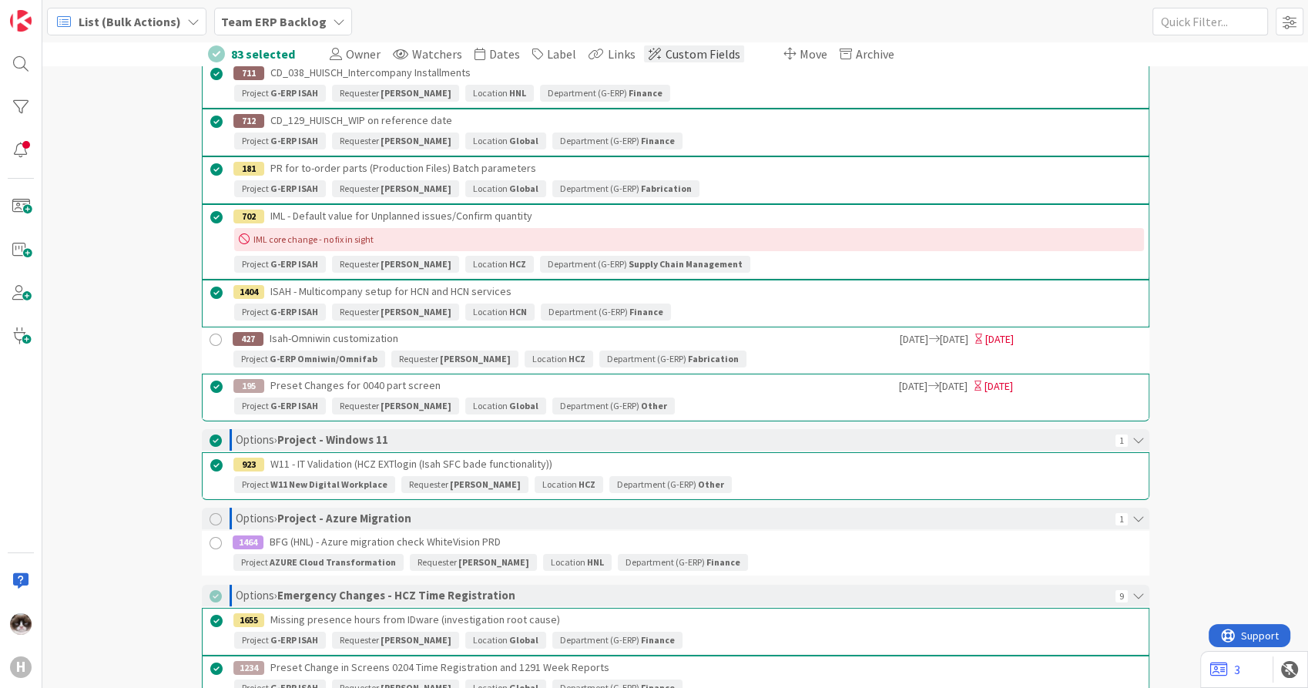
click at [678, 50] on span "Custom Fields" at bounding box center [703, 53] width 75 height 15
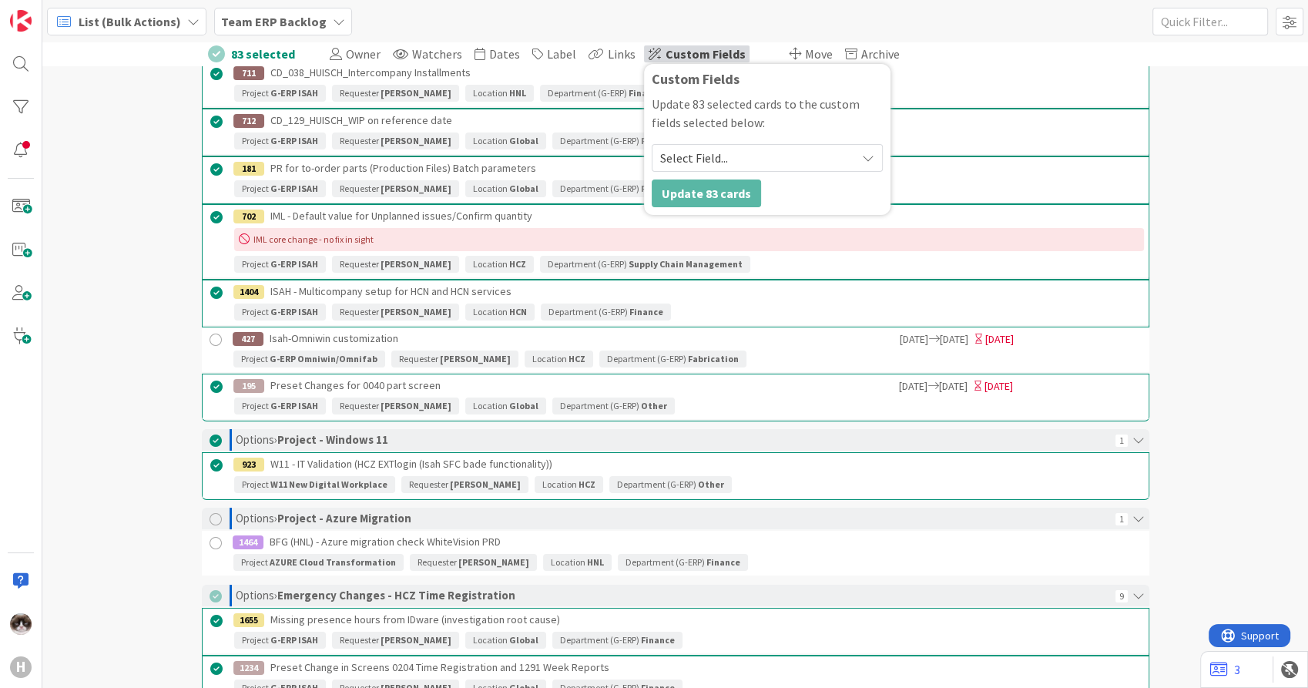
click at [719, 159] on span "Select Field..." at bounding box center [754, 158] width 188 height 22
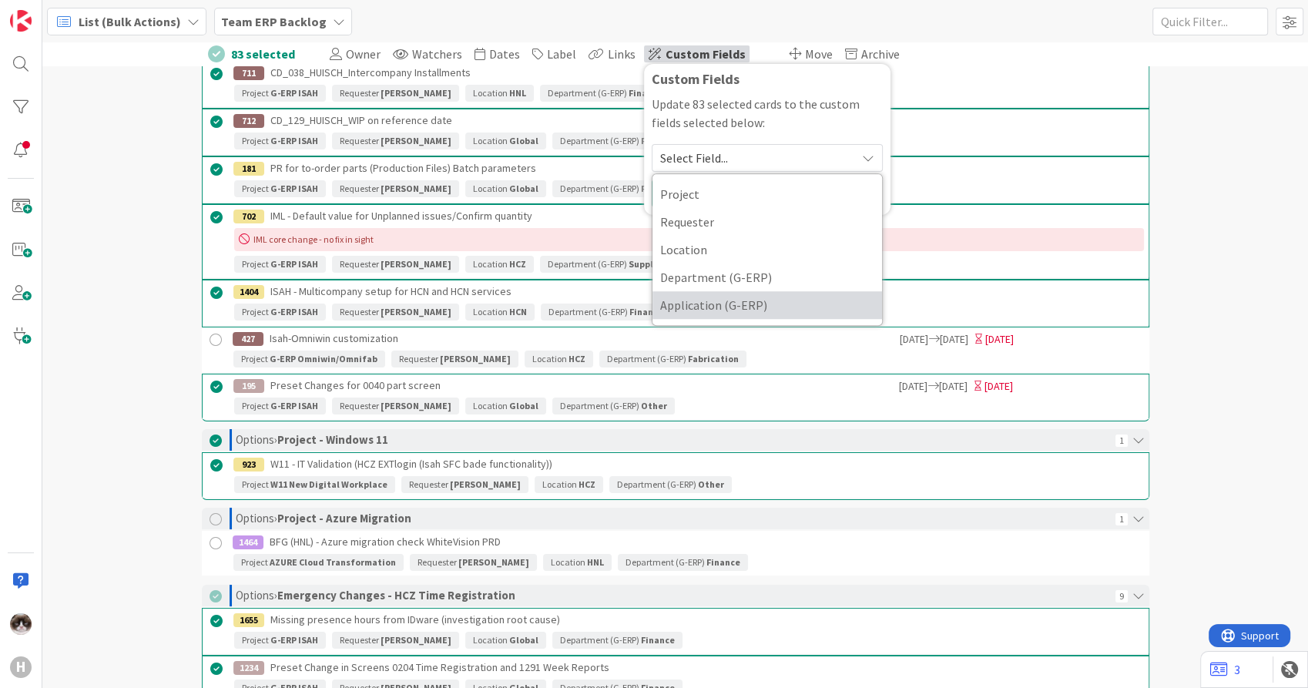
click at [706, 300] on span "Application (G-ERP)" at bounding box center [767, 305] width 214 height 23
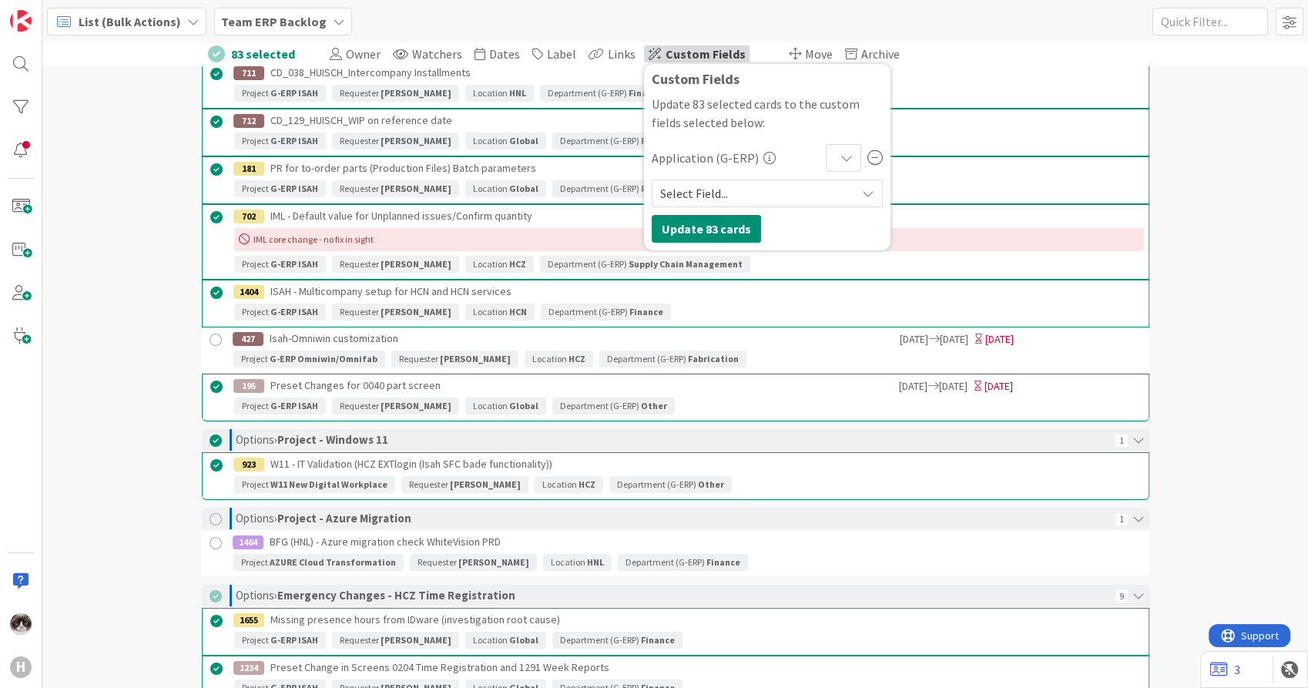
click at [826, 153] on div at bounding box center [843, 158] width 35 height 28
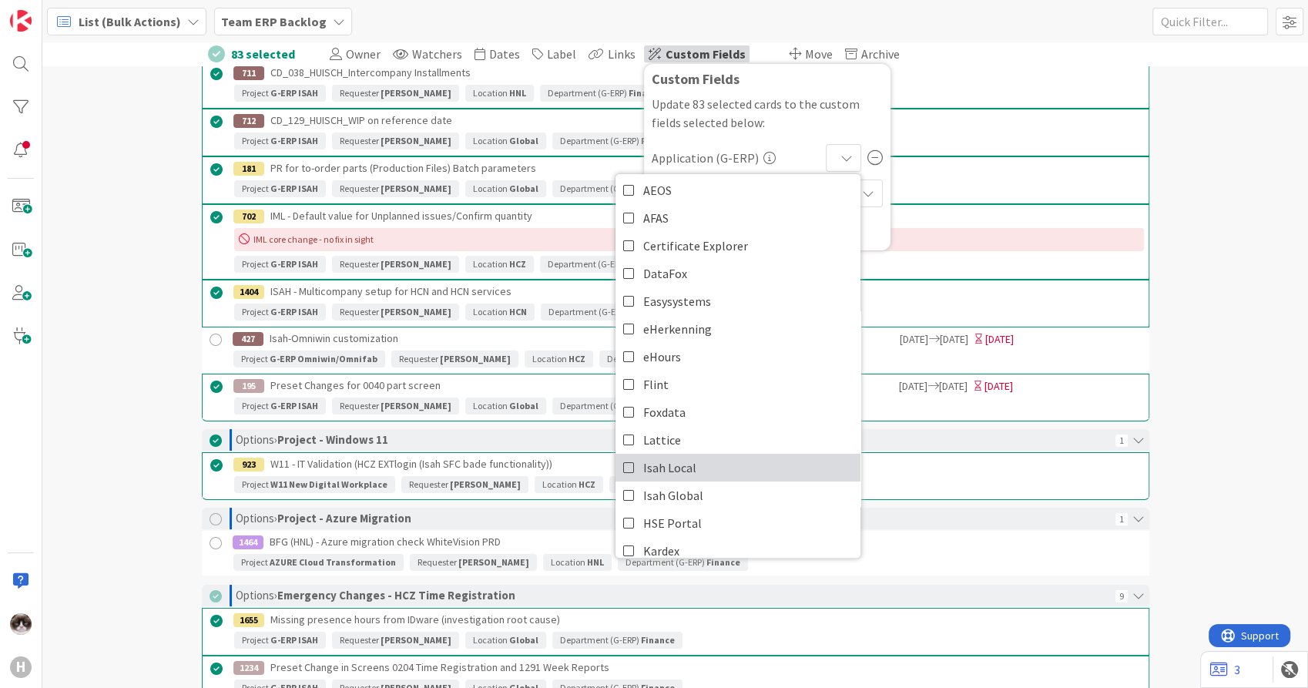
scroll to position [86, 0]
click at [680, 458] on span "Isah Global" at bounding box center [673, 469] width 60 height 23
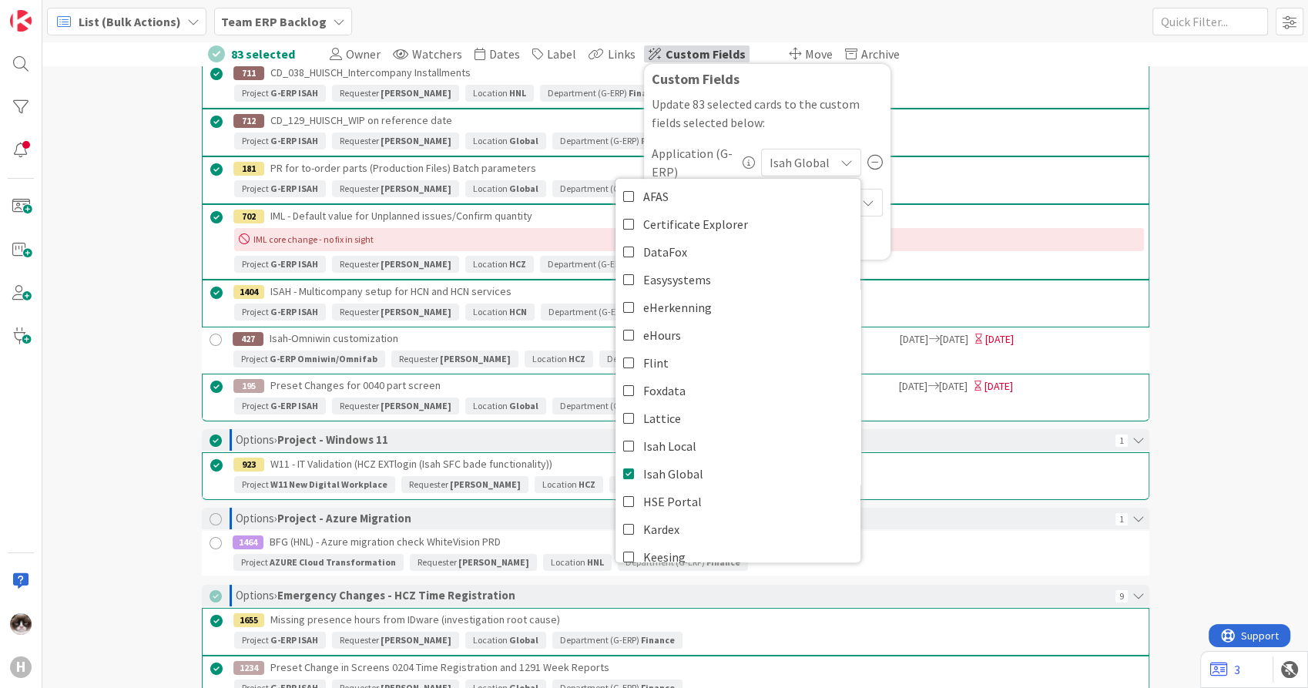
click at [810, 126] on p "Update 83 selected cards to the custom fields selected below:" at bounding box center [767, 113] width 231 height 37
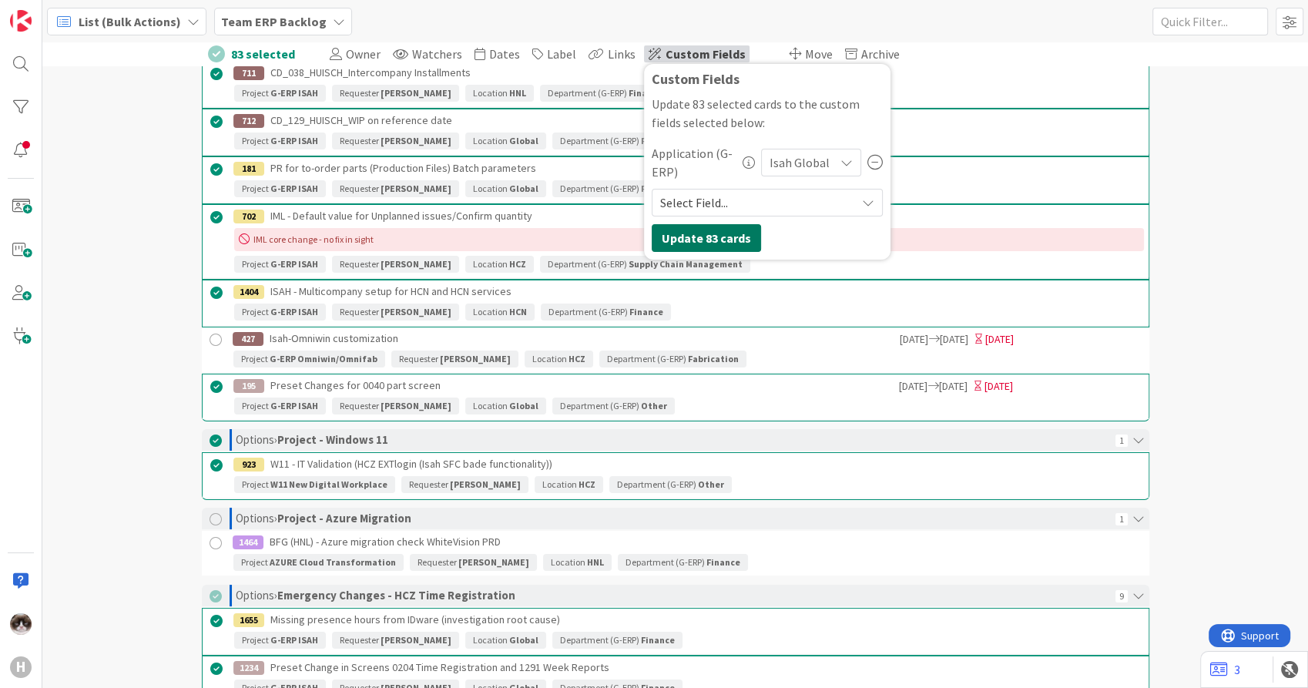
click at [701, 234] on button "Update 83 cards" at bounding box center [706, 238] width 109 height 28
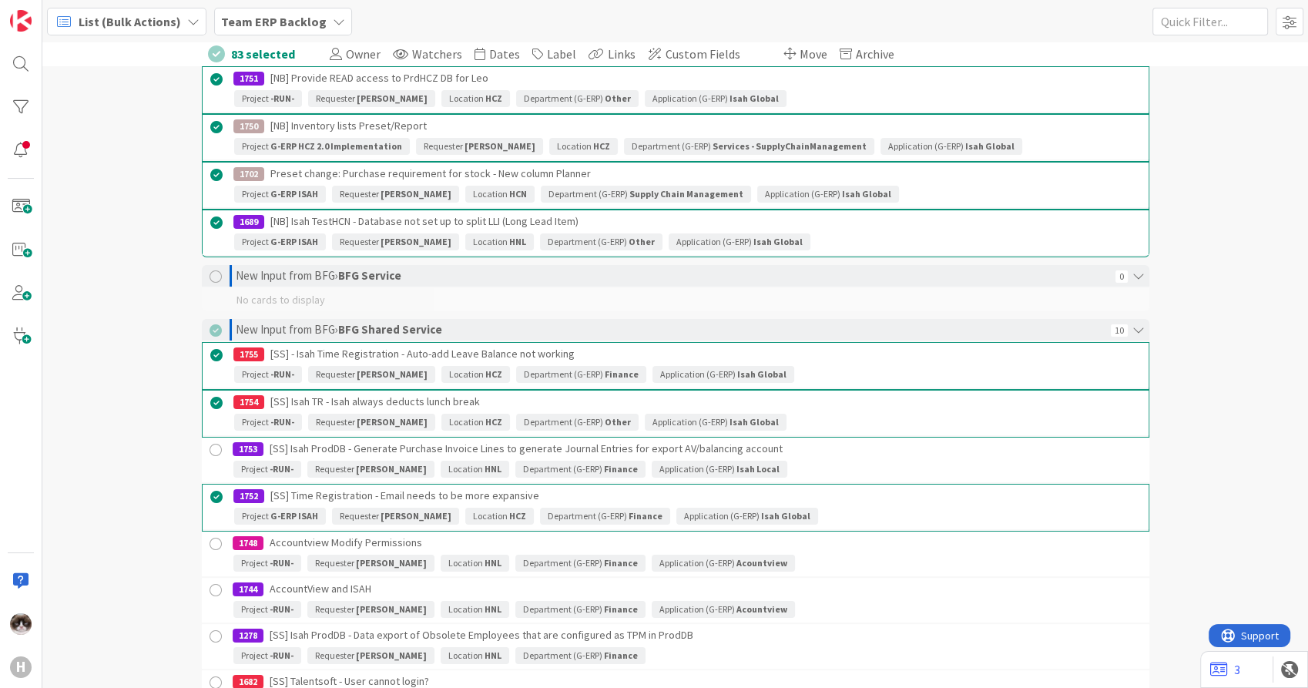
scroll to position [0, 0]
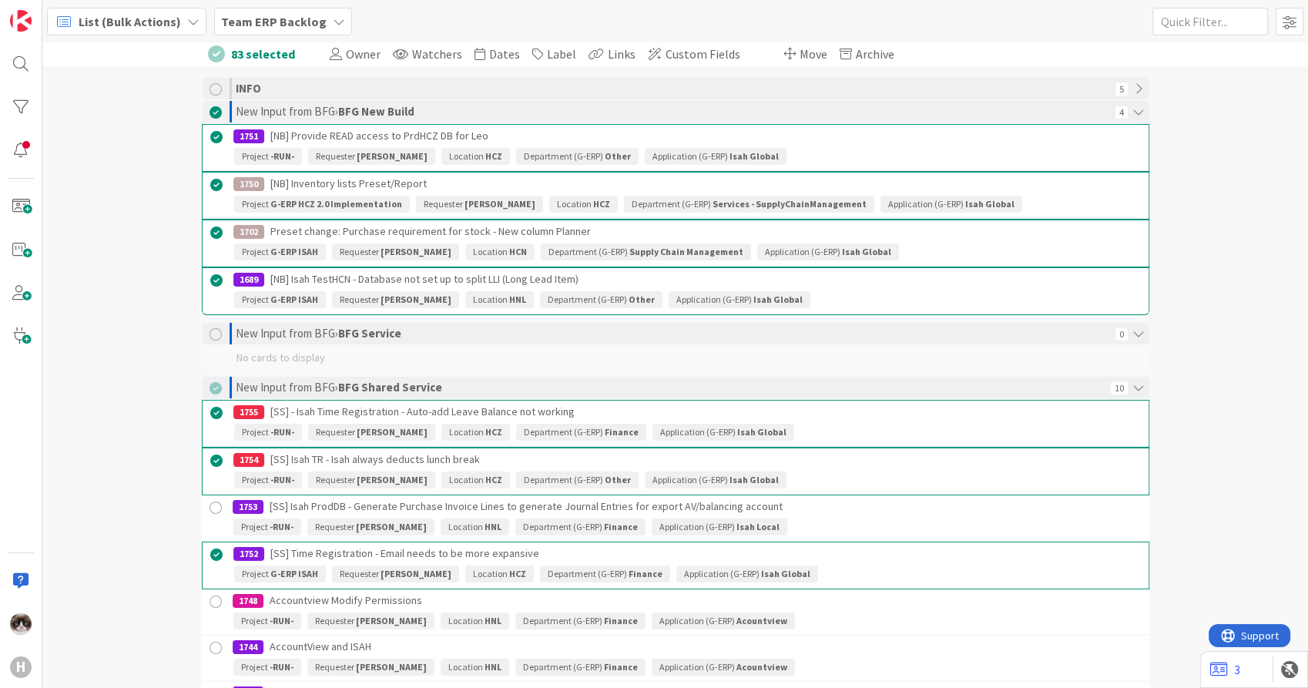
click at [131, 198] on div "83 selected Owner Watchers Dates Label Links Custom Fields Custom Fields Update…" at bounding box center [675, 365] width 1266 height 646
click at [232, 58] on div "83 selected" at bounding box center [263, 53] width 64 height 23
click at [208, 51] on div at bounding box center [216, 53] width 17 height 17
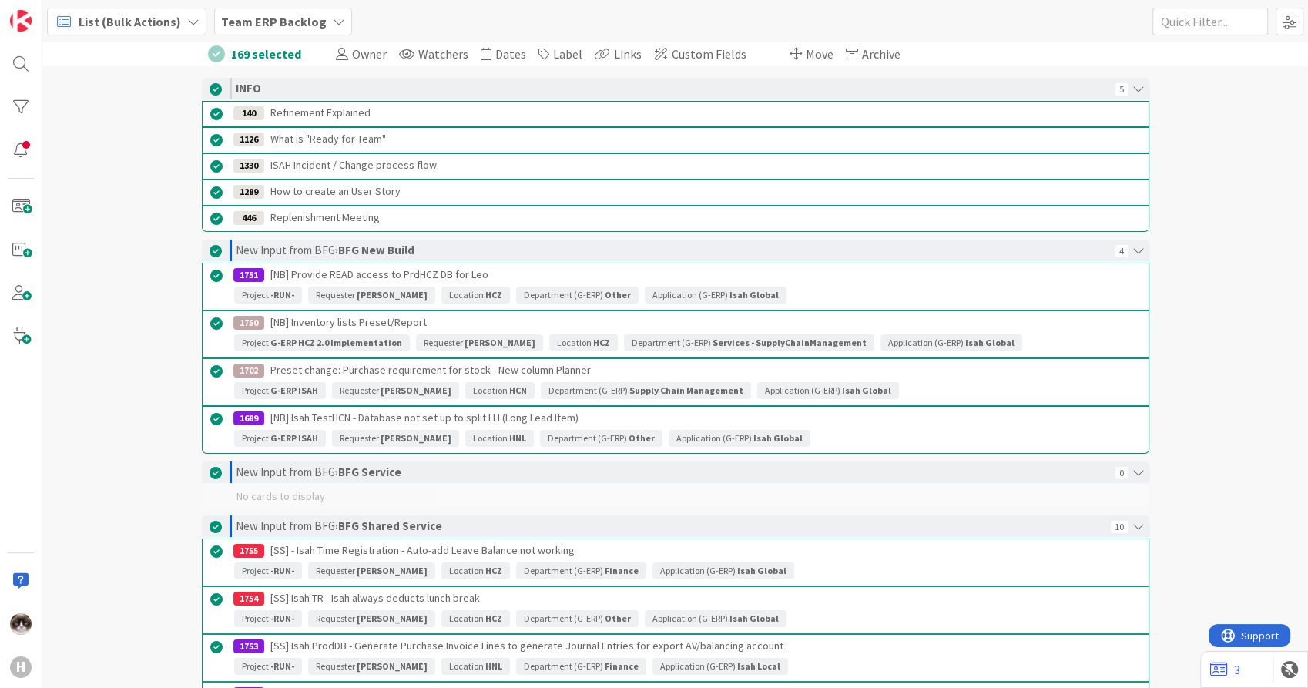
click at [208, 55] on div at bounding box center [216, 53] width 17 height 17
click at [218, 39] on div "List (Bulk Actions) My Zone Organization Select a single board Kanban List (Bul…" at bounding box center [675, 21] width 1266 height 42
click at [220, 49] on div "169 selected Owner Watchers Dates Label Links Custom Fields Custom Fields Updat…" at bounding box center [675, 53] width 963 height 23
click at [249, 49] on div "169 selected" at bounding box center [266, 53] width 70 height 23
click at [212, 52] on div at bounding box center [216, 53] width 17 height 17
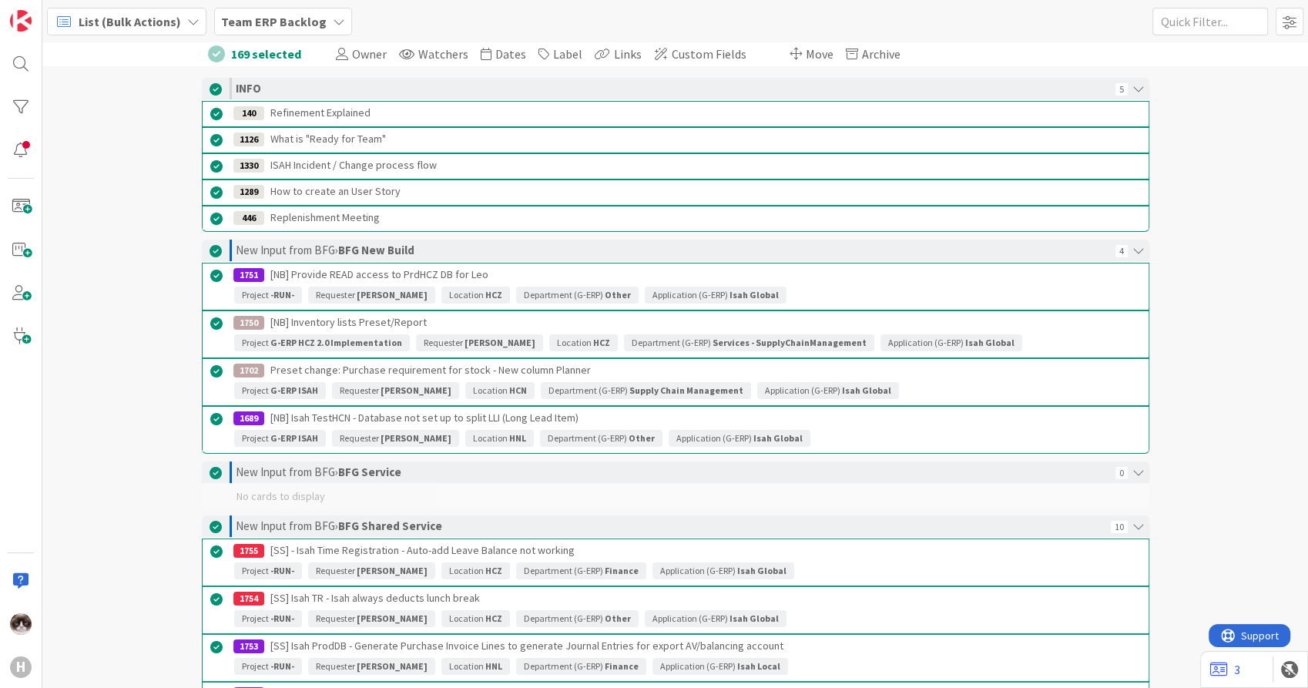
click at [212, 52] on div at bounding box center [216, 53] width 17 height 17
click at [163, 129] on div "169 selected Owner Watchers Dates Label Links Custom Fields Custom Fields Updat…" at bounding box center [675, 365] width 1266 height 646
click at [164, 136] on div "169 selected Owner Watchers Dates Label Links Custom Fields Custom Fields Updat…" at bounding box center [675, 365] width 1266 height 646
click at [210, 90] on div at bounding box center [216, 89] width 12 height 12
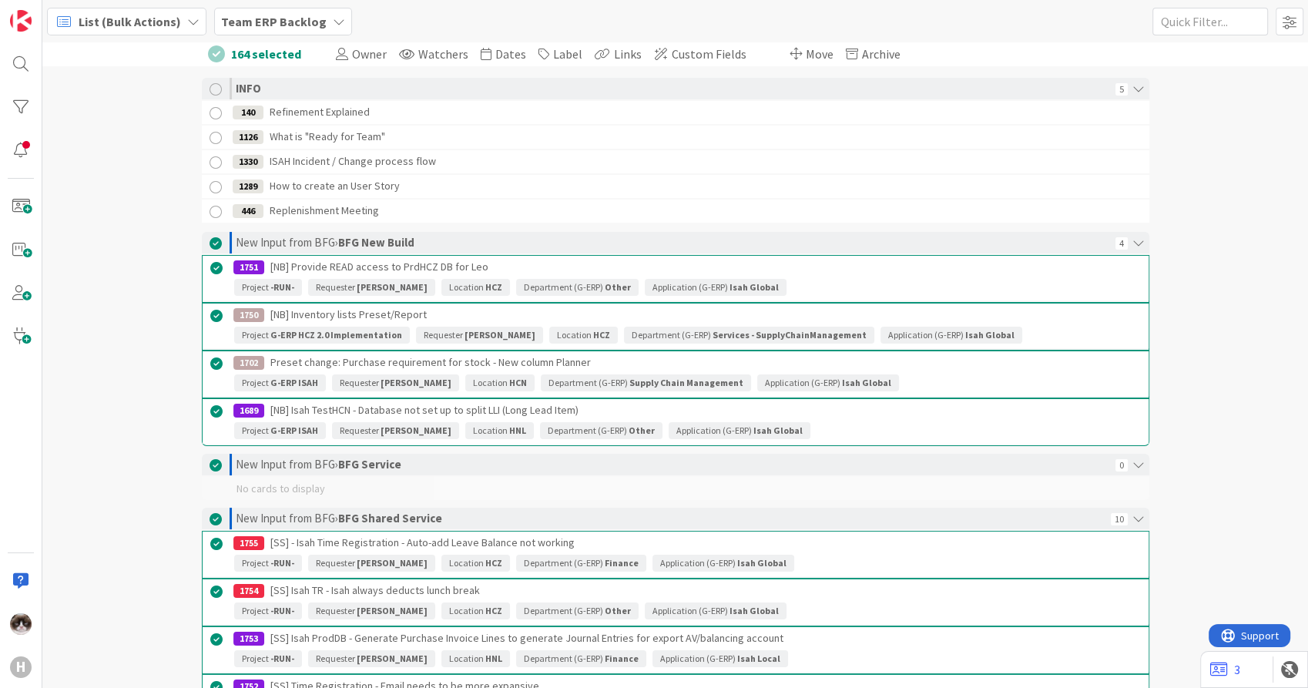
click at [264, 25] on b "Team ERP Backlog" at bounding box center [274, 21] width 106 height 15
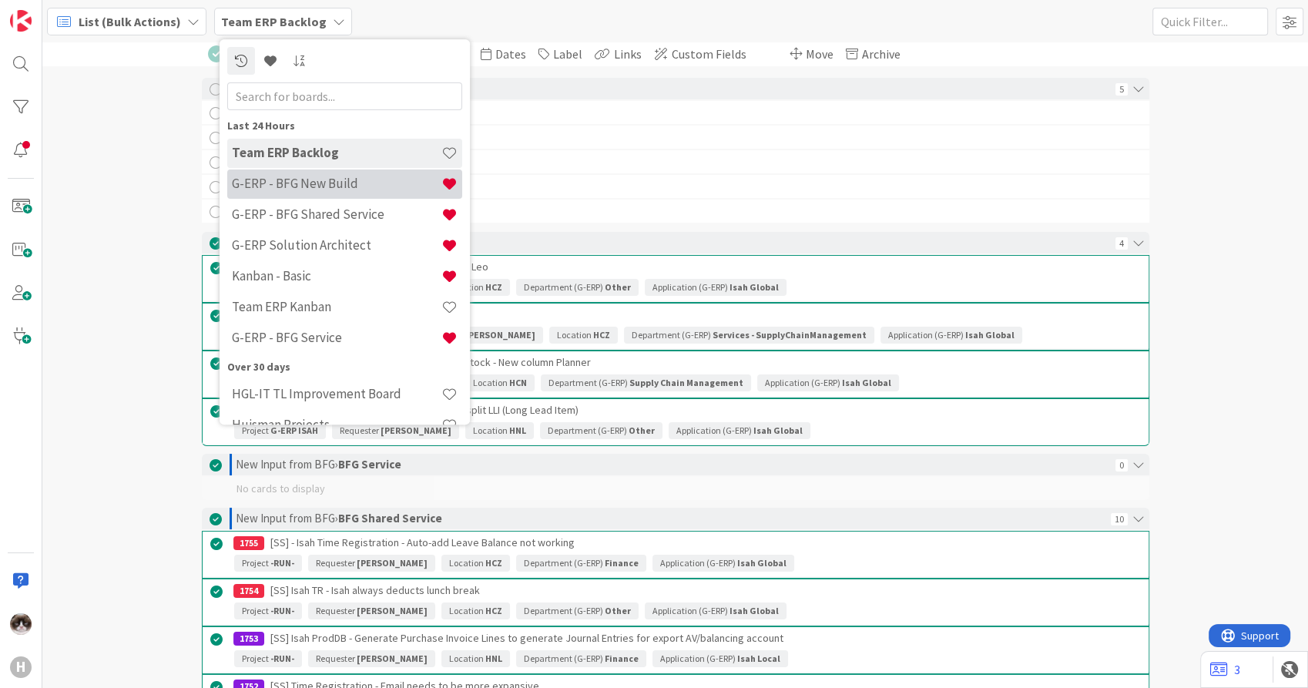
click at [287, 173] on div "G-ERP - BFG New Build" at bounding box center [344, 184] width 235 height 29
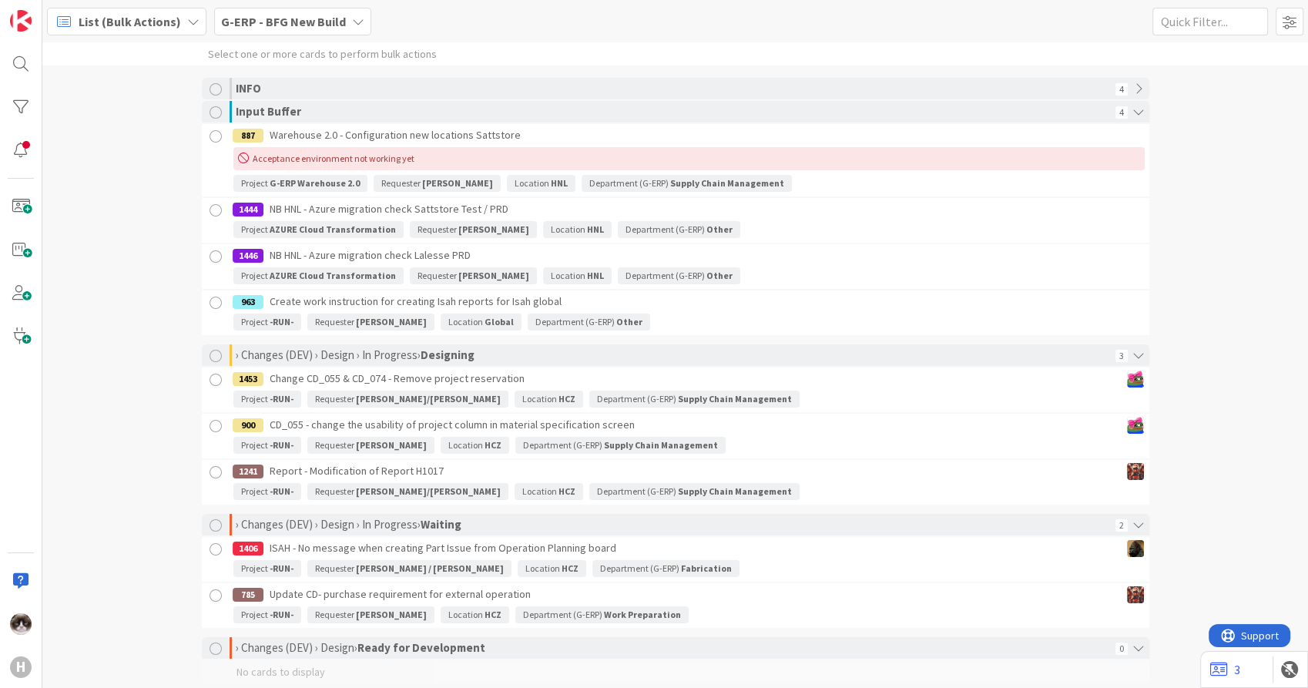
click at [280, 27] on b "G-ERP - BFG New Build" at bounding box center [283, 21] width 125 height 15
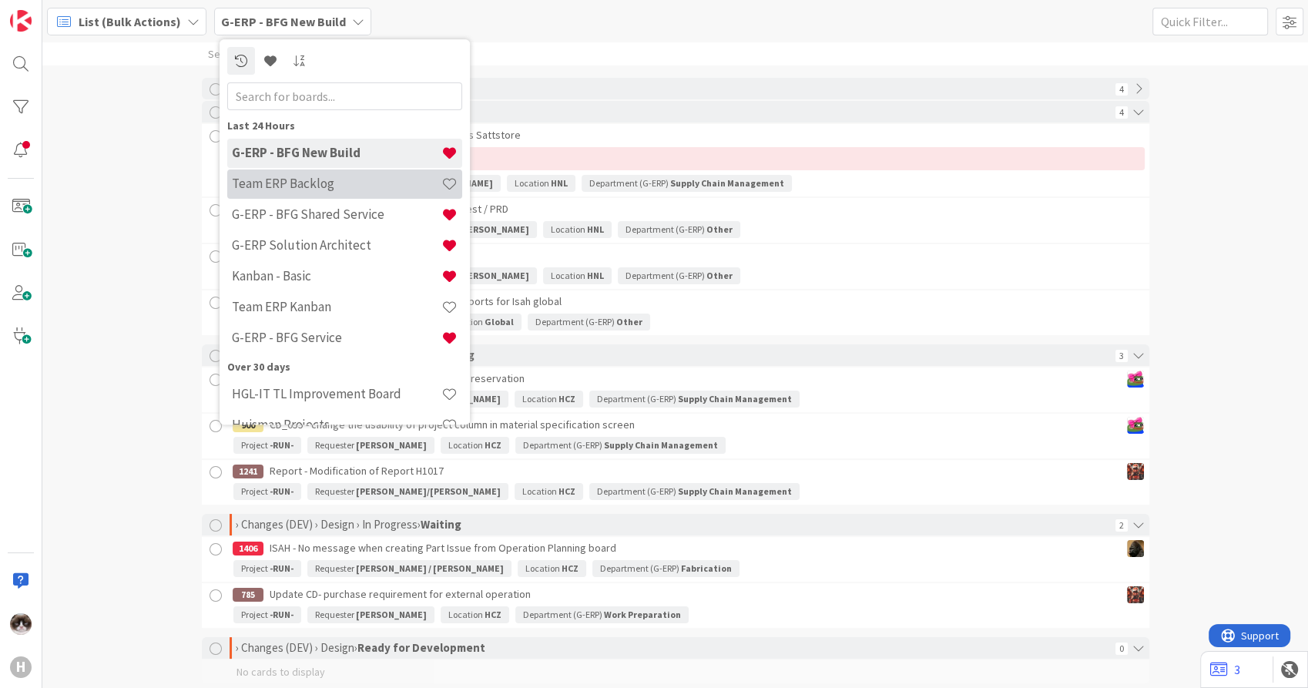
click at [302, 187] on h4 "Team ERP Backlog" at bounding box center [337, 183] width 210 height 15
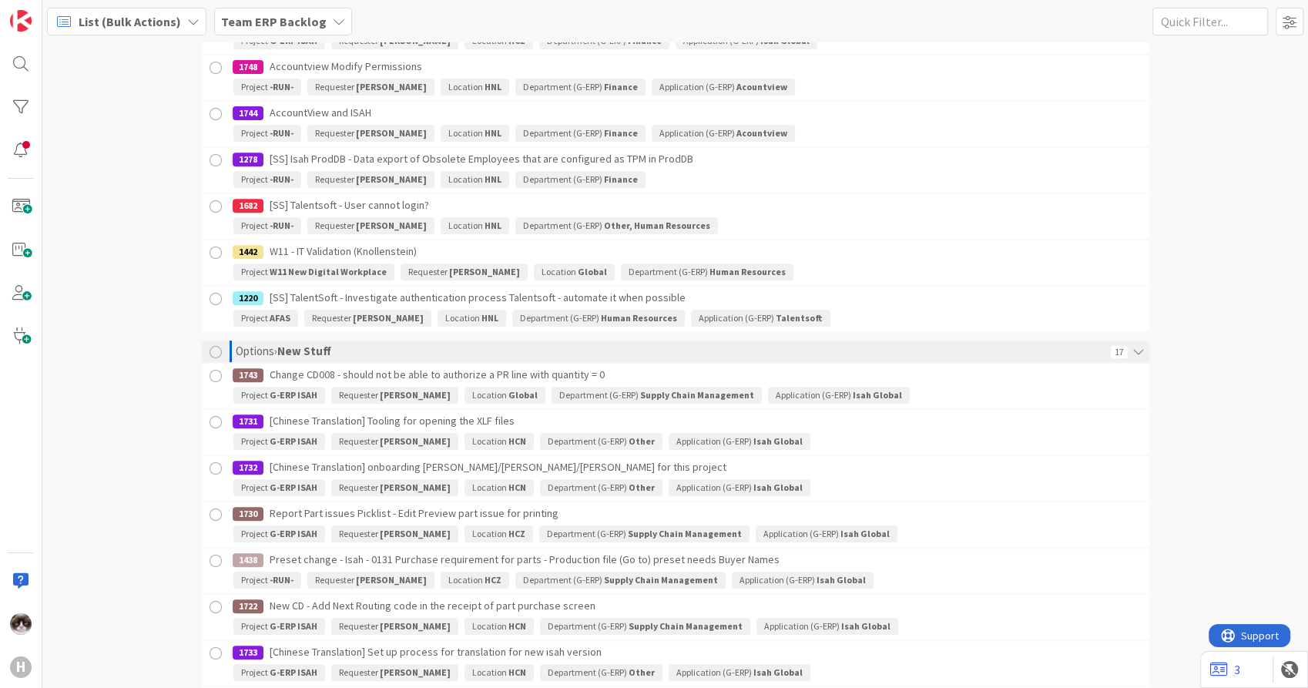
scroll to position [684, 0]
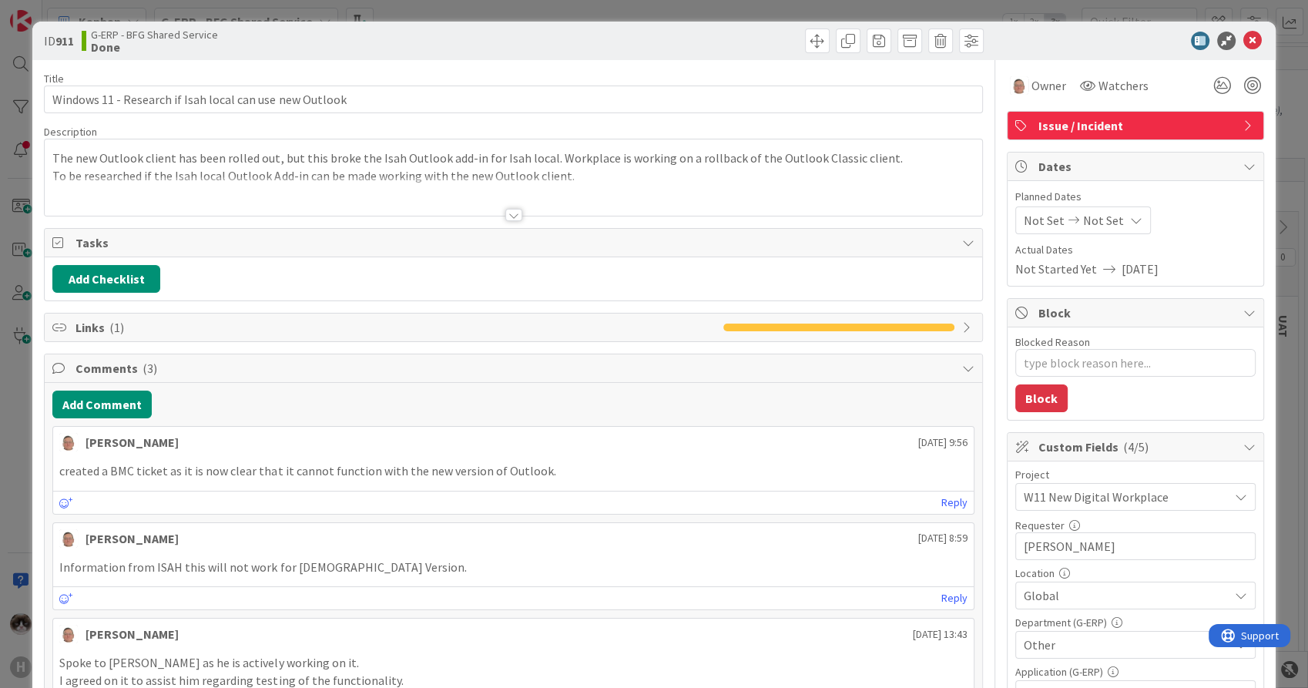
type textarea "x"
drag, startPoint x: 245, startPoint y: 471, endPoint x: 520, endPoint y: 489, distance: 275.7
click at [520, 489] on div "[PERSON_NAME] [DATE] 9:56 created a BMC ticket as it is now clear that it canno…" at bounding box center [513, 470] width 922 height 89
click at [1244, 42] on icon at bounding box center [1253, 41] width 18 height 18
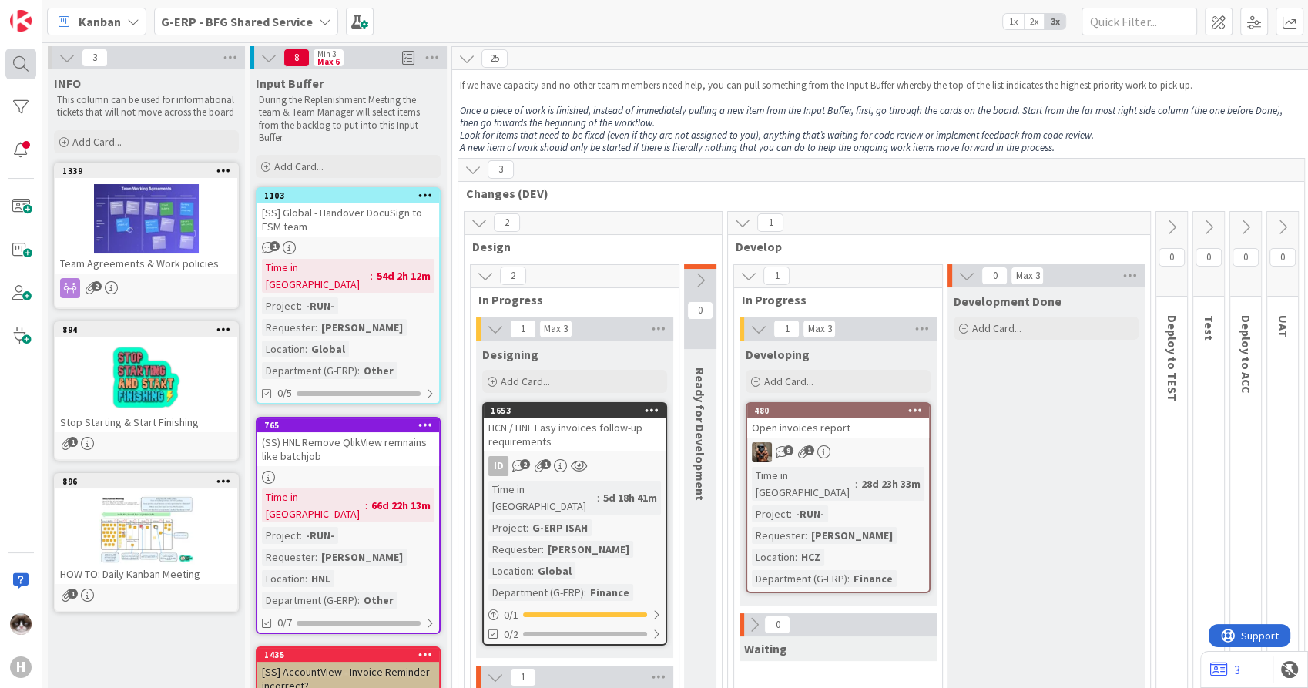
click at [22, 62] on div at bounding box center [20, 64] width 31 height 31
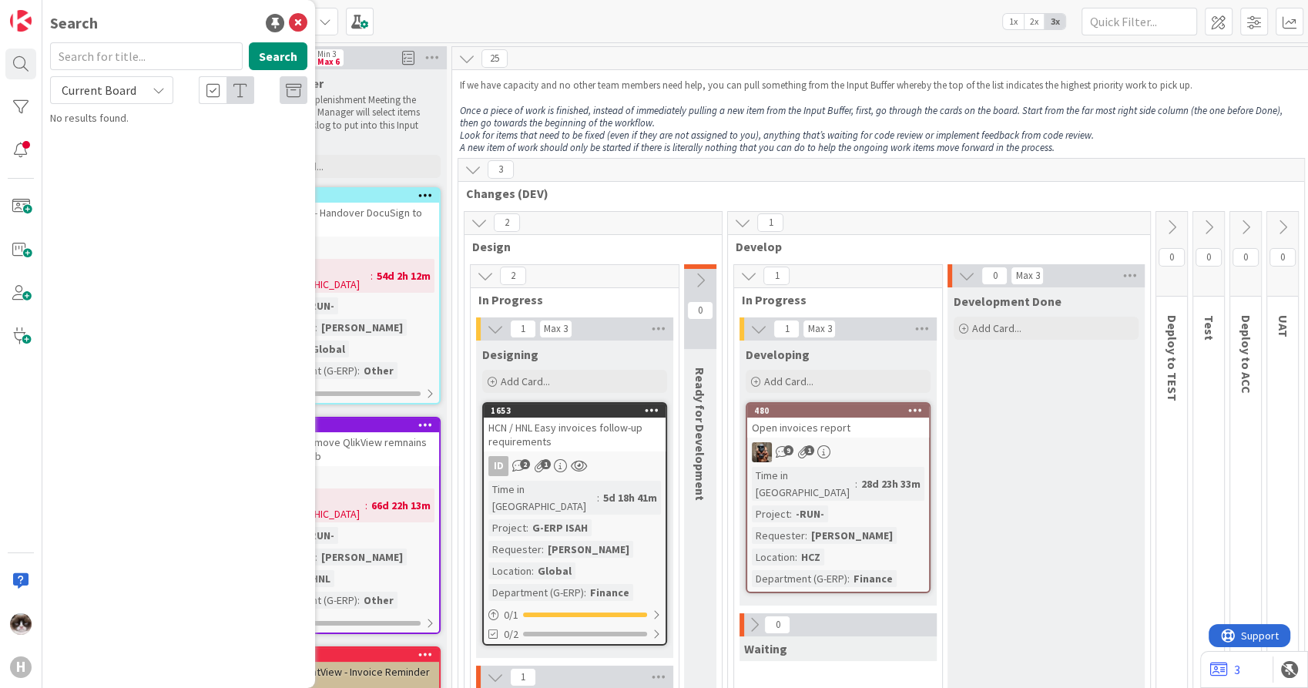
click at [120, 92] on span "Current Board" at bounding box center [99, 89] width 75 height 15
click at [116, 148] on span "All Boards" at bounding box center [139, 154] width 160 height 23
click at [135, 67] on input "text" at bounding box center [146, 56] width 193 height 28
type input "1078"
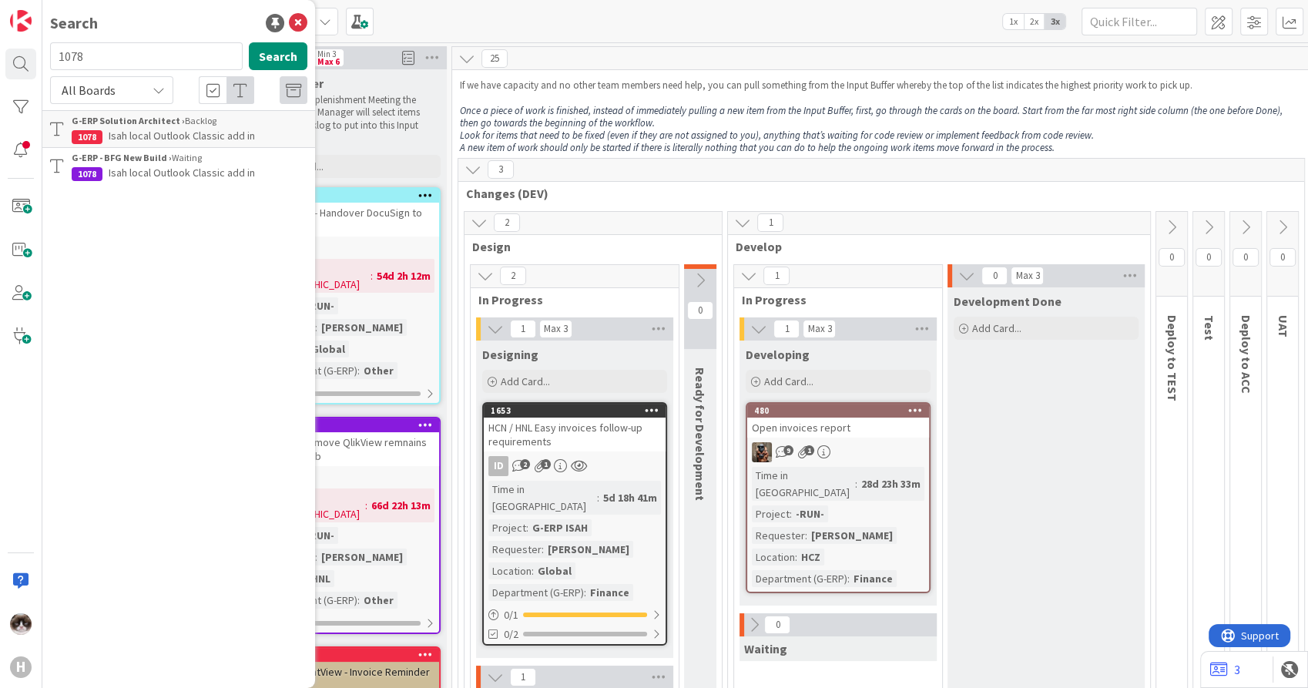
click at [190, 134] on span "Isah local Outlook Classic add in" at bounding box center [182, 136] width 146 height 14
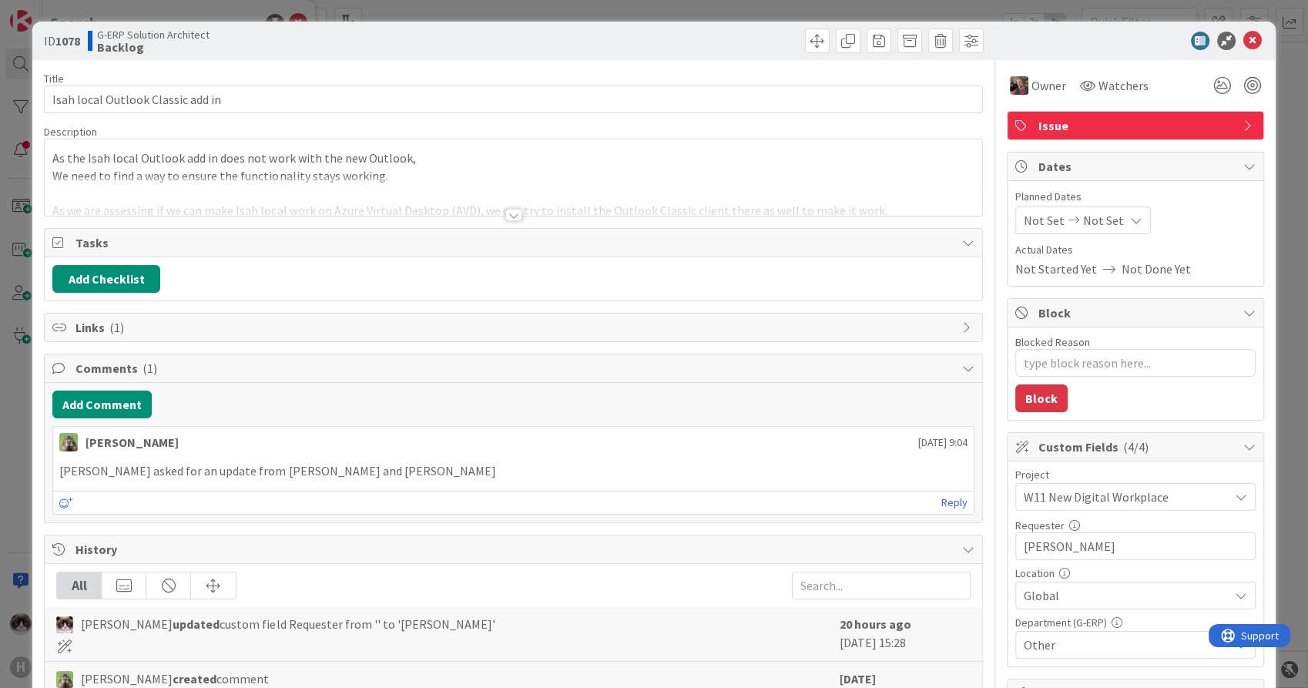
type textarea "x"
